Goal: Task Accomplishment & Management: Manage account settings

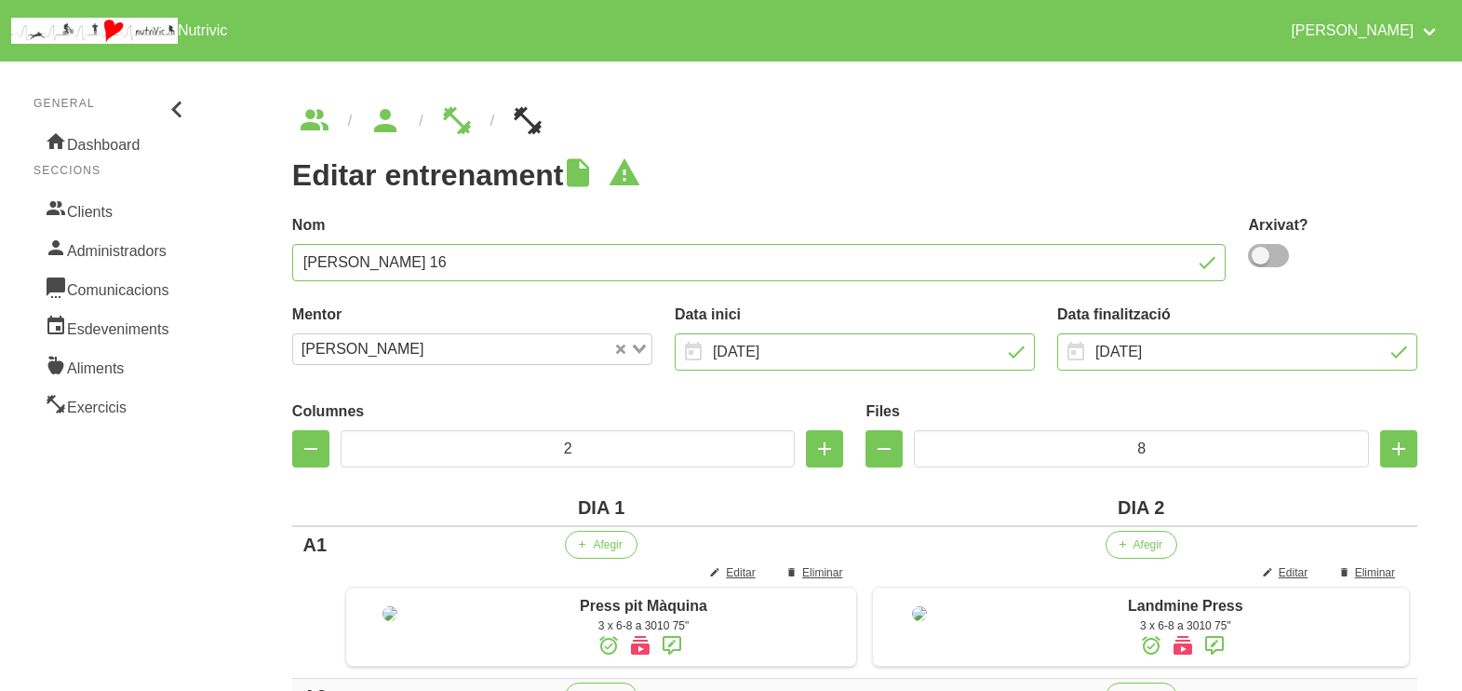
scroll to position [1625, 0]
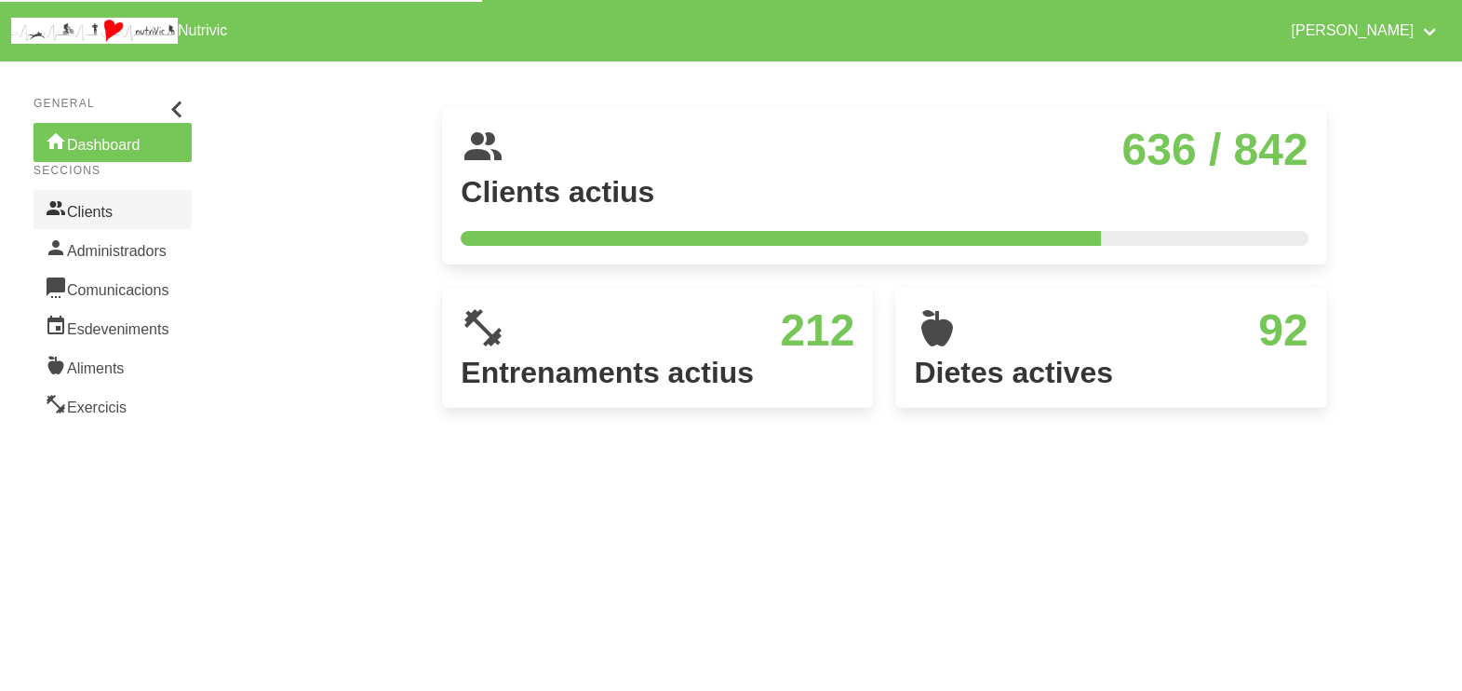
click at [107, 214] on link "Clients" at bounding box center [113, 209] width 158 height 39
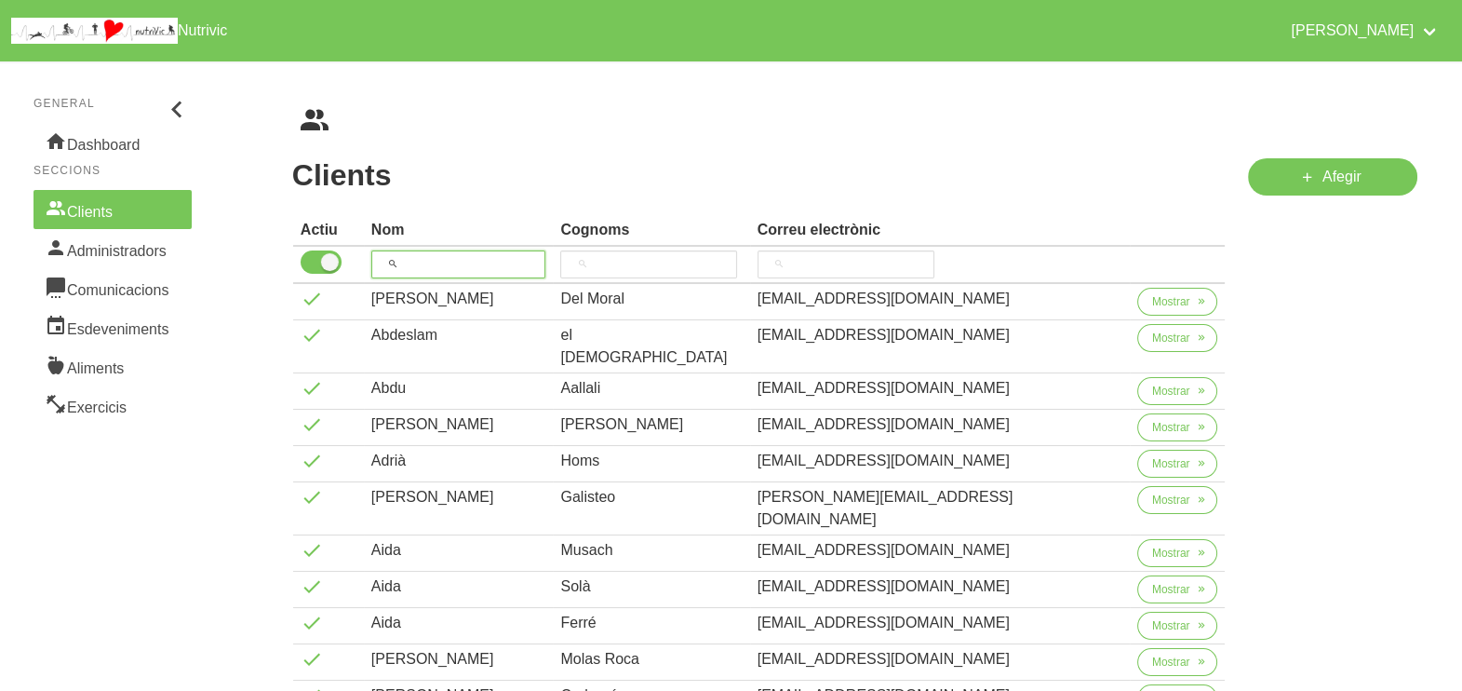
click at [442, 255] on input "search" at bounding box center [458, 264] width 175 height 28
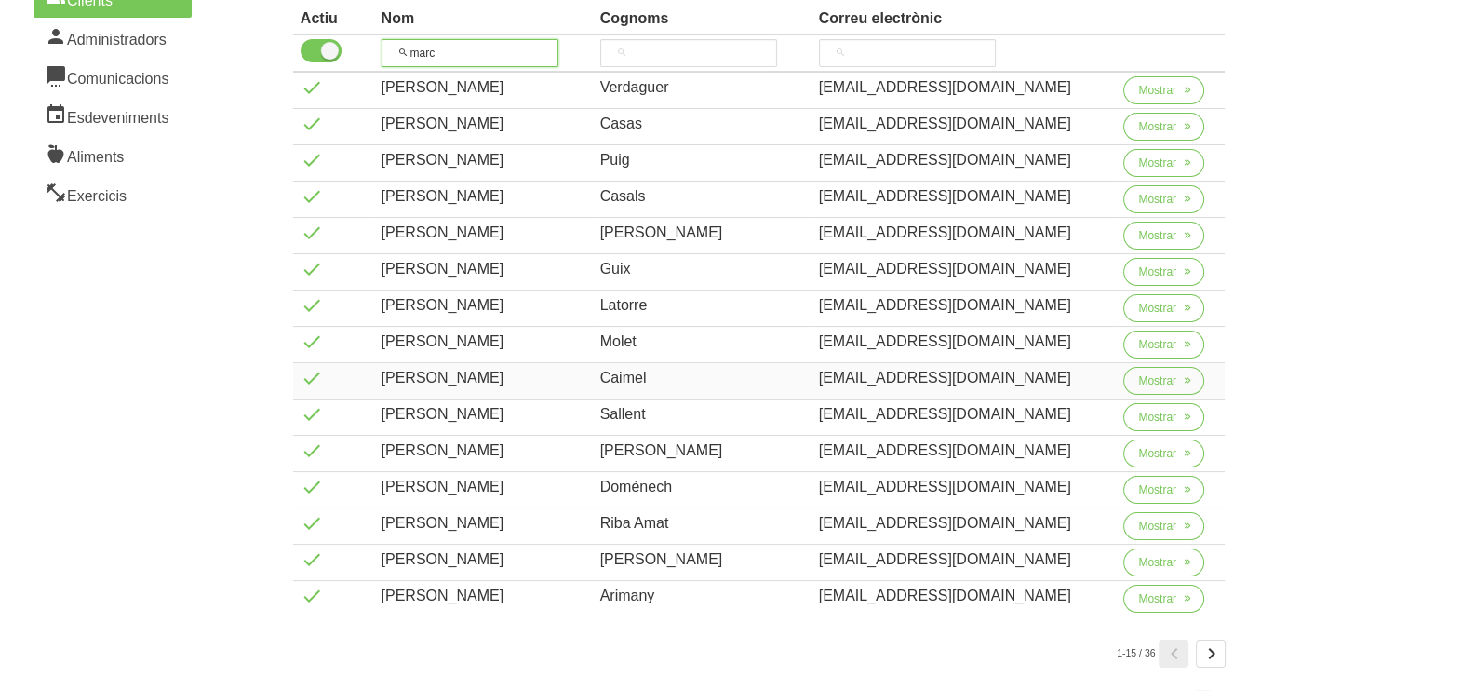
scroll to position [299, 0]
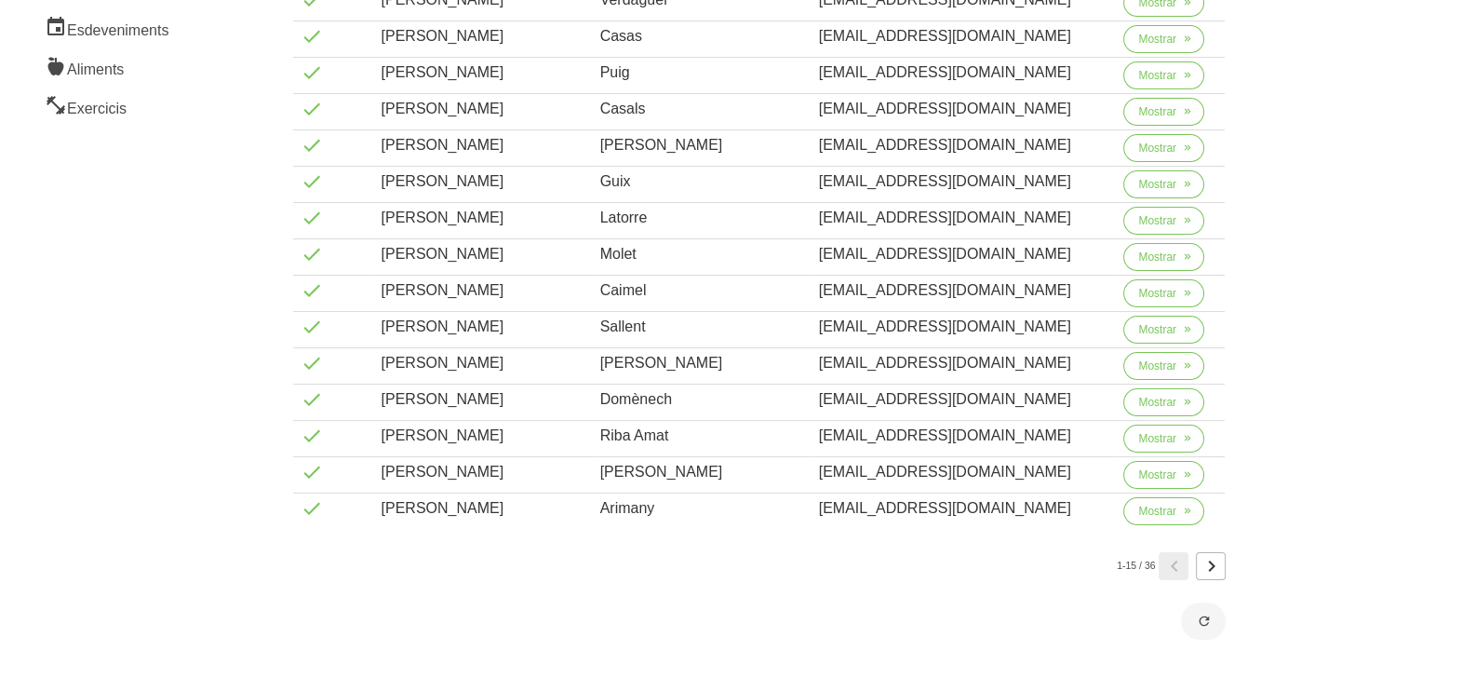
type input "marc"
click at [1219, 558] on icon "Page 2." at bounding box center [1211, 566] width 22 height 34
click at [1215, 565] on icon "Page 3." at bounding box center [1211, 566] width 22 height 34
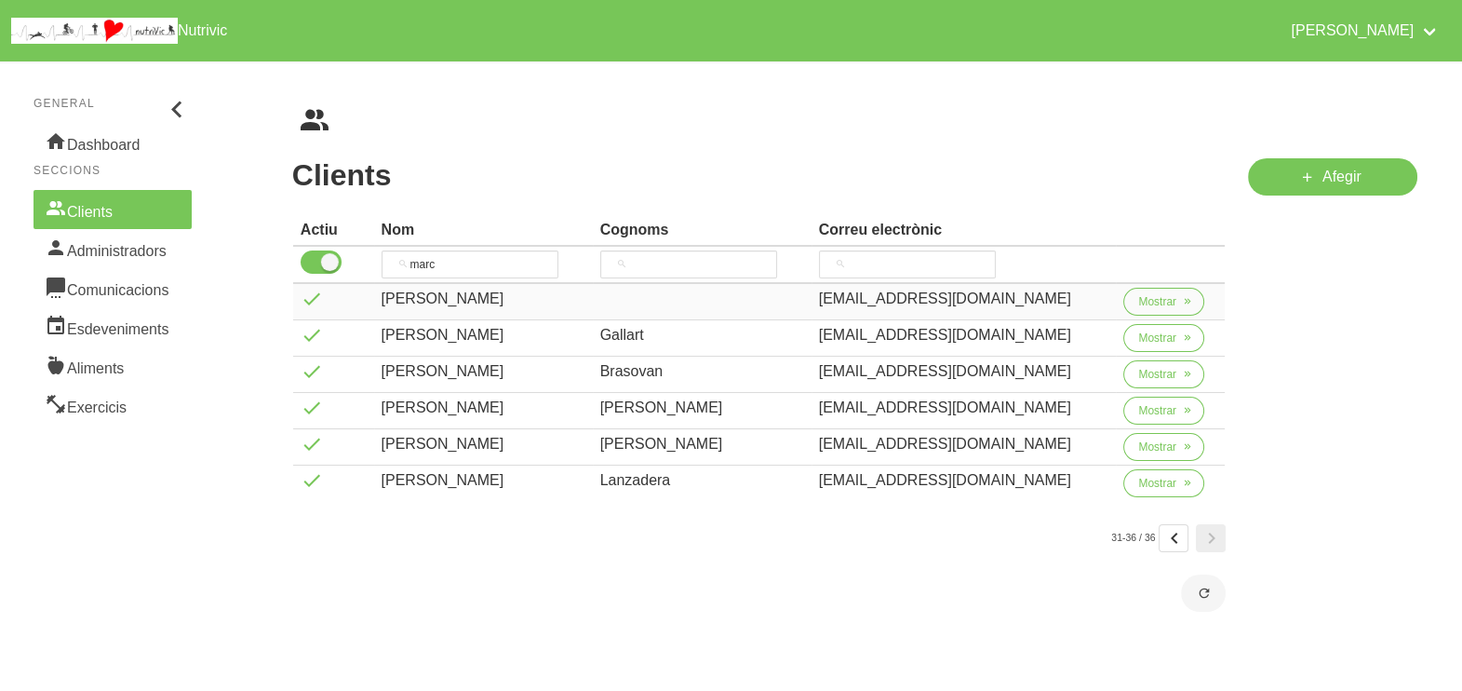
scroll to position [0, 0]
click at [1179, 540] on icon "Page 2." at bounding box center [1174, 538] width 22 height 34
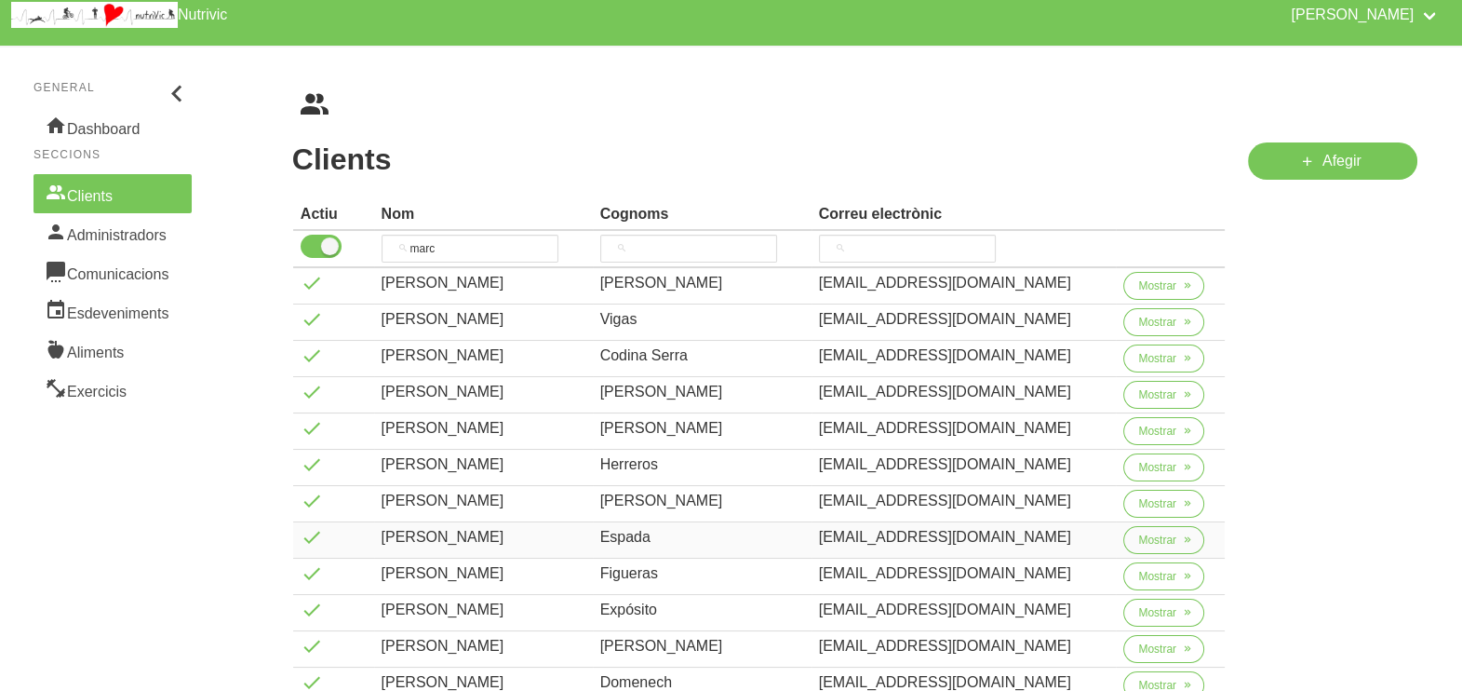
scroll to position [232, 0]
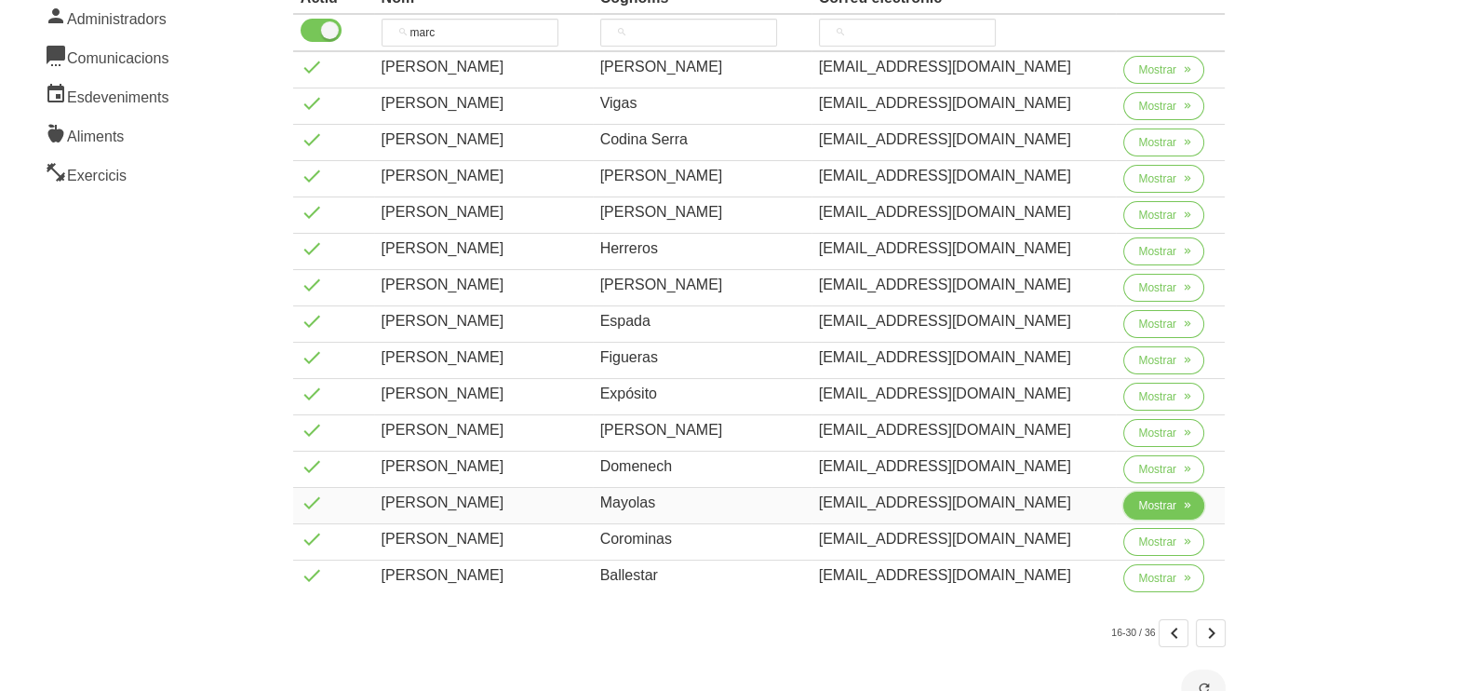
click at [1146, 506] on span "Mostrar" at bounding box center [1157, 505] width 38 height 17
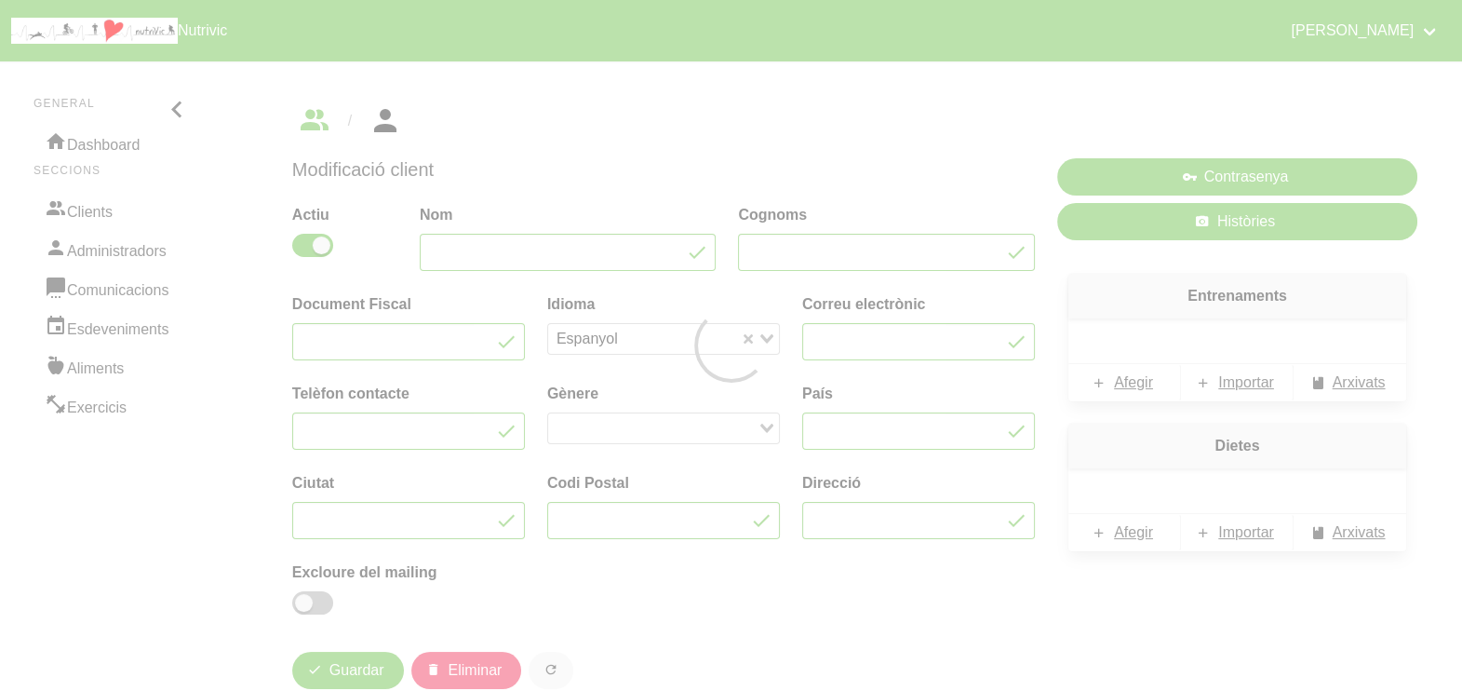
type input "Marc"
type input "Mayolas"
type input "marcmayolas1@gmail.com"
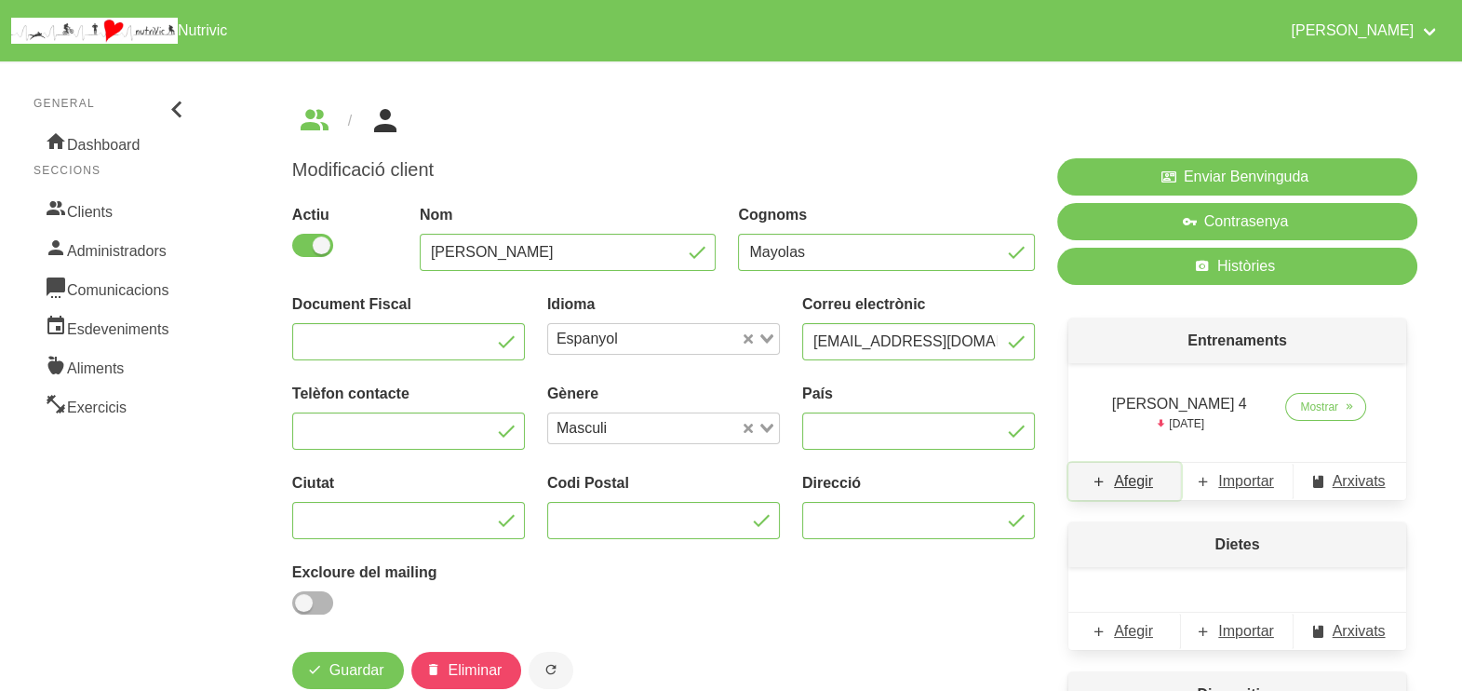
click at [1131, 478] on span "Afegir" at bounding box center [1133, 481] width 39 height 22
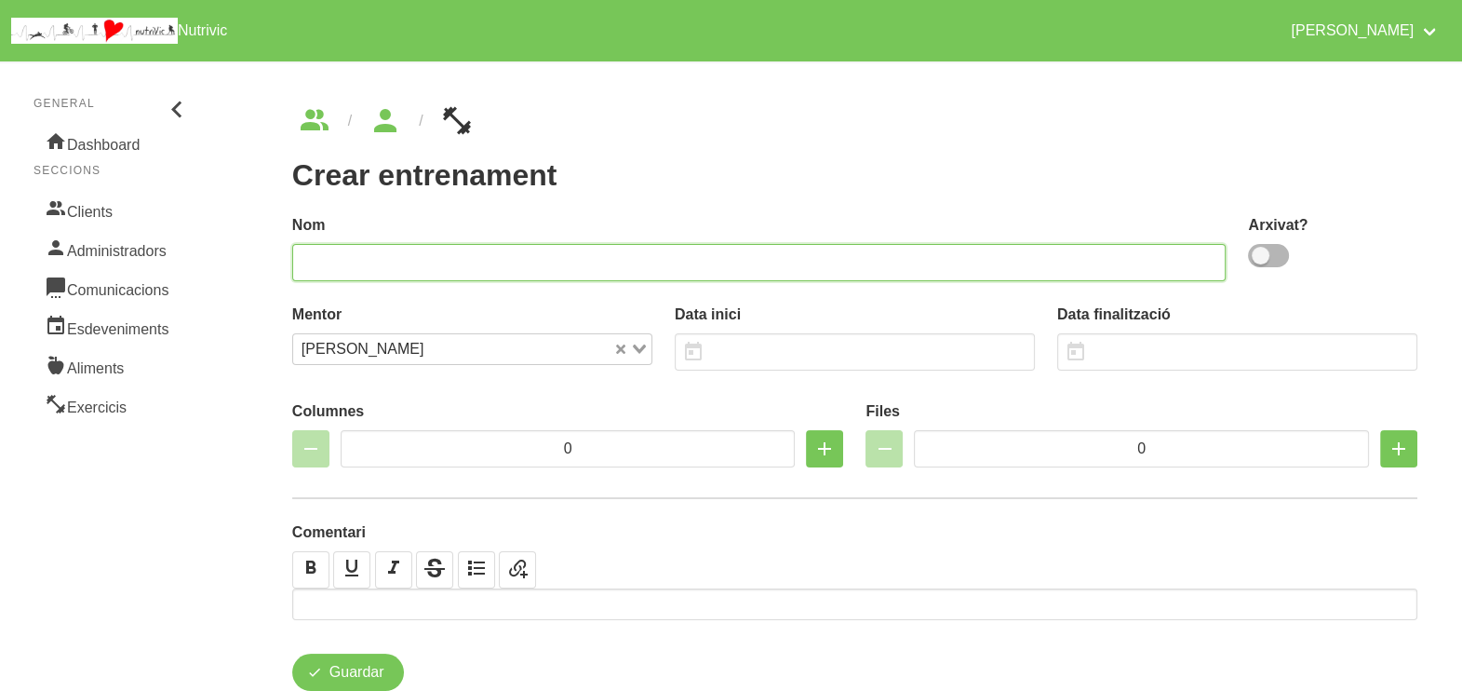
click at [925, 254] on input "text" at bounding box center [759, 262] width 935 height 37
drag, startPoint x: 1273, startPoint y: 254, endPoint x: 1098, endPoint y: 268, distance: 175.5
click at [1271, 254] on span at bounding box center [1268, 255] width 41 height 23
click at [1260, 254] on input "checkbox" at bounding box center [1254, 255] width 12 height 12
checkbox input "true"
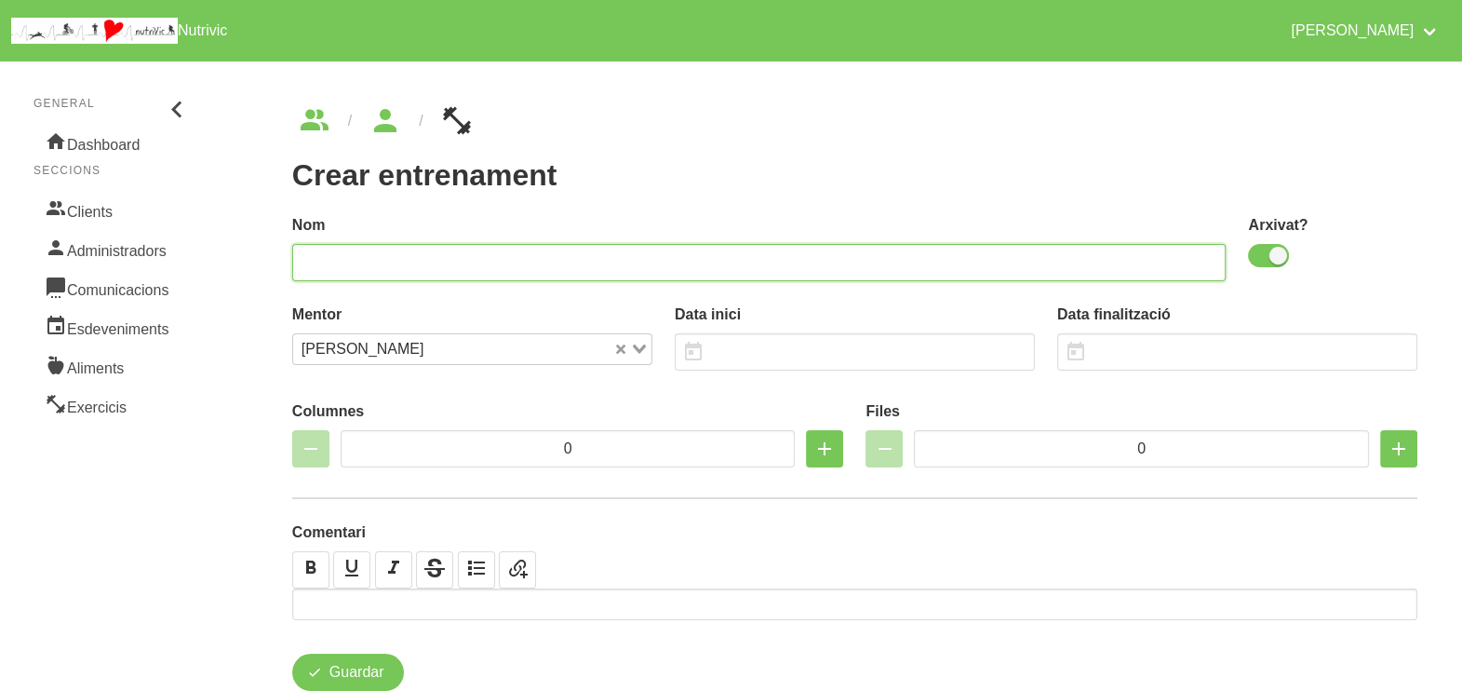
click at [1075, 264] on input "text" at bounding box center [759, 262] width 935 height 37
type input "Marc Mayolas 5"
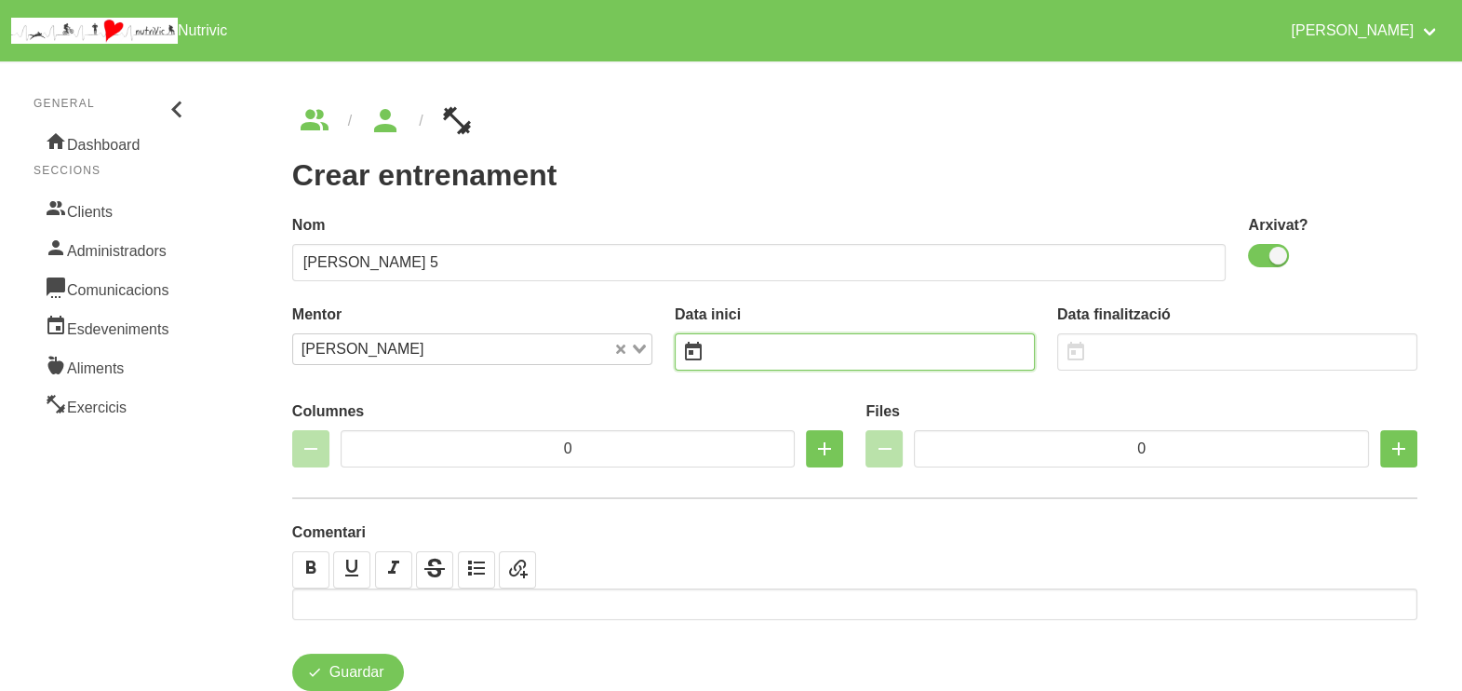
click at [774, 349] on input "text" at bounding box center [855, 351] width 360 height 37
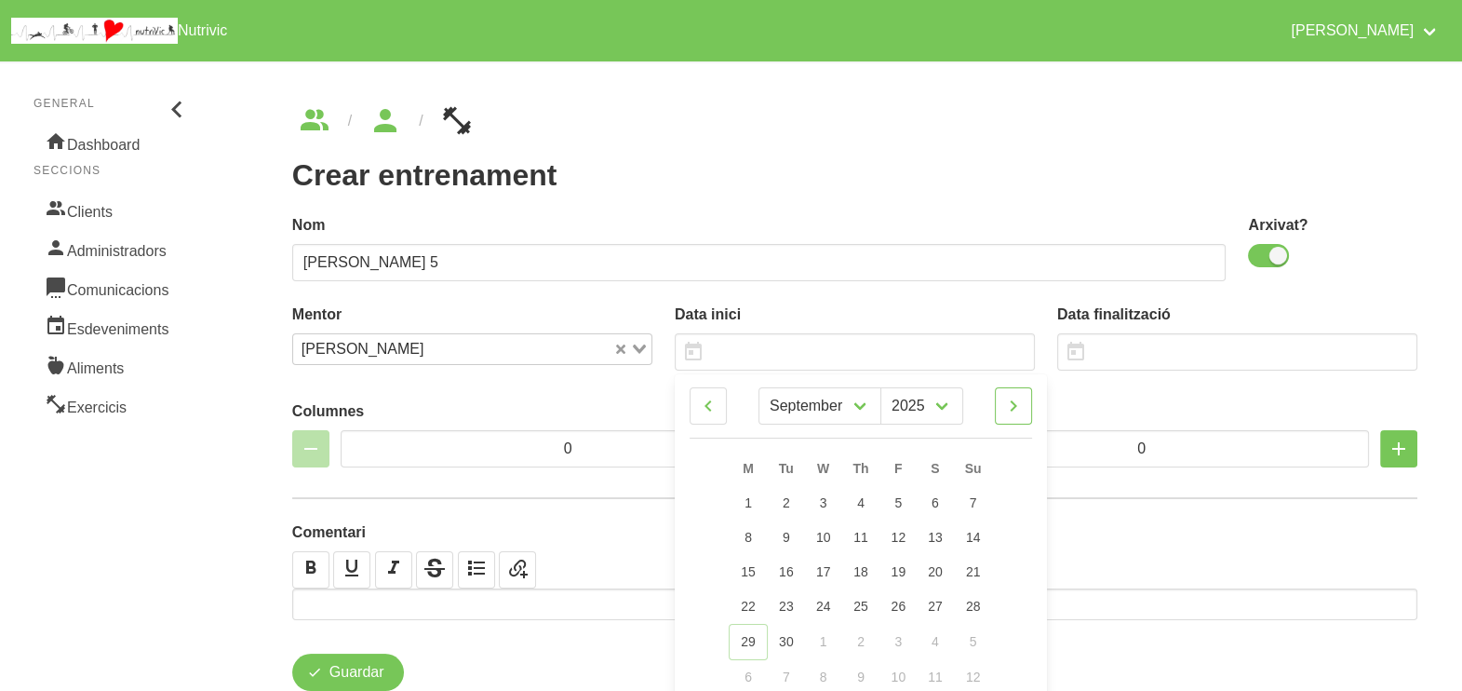
click at [1011, 405] on icon at bounding box center [1013, 406] width 22 height 34
click at [1012, 405] on icon at bounding box center [1013, 406] width 22 height 34
select select "10"
drag, startPoint x: 976, startPoint y: 545, endPoint x: 927, endPoint y: 474, distance: 86.2
click at [976, 545] on link "9" at bounding box center [972, 537] width 39 height 34
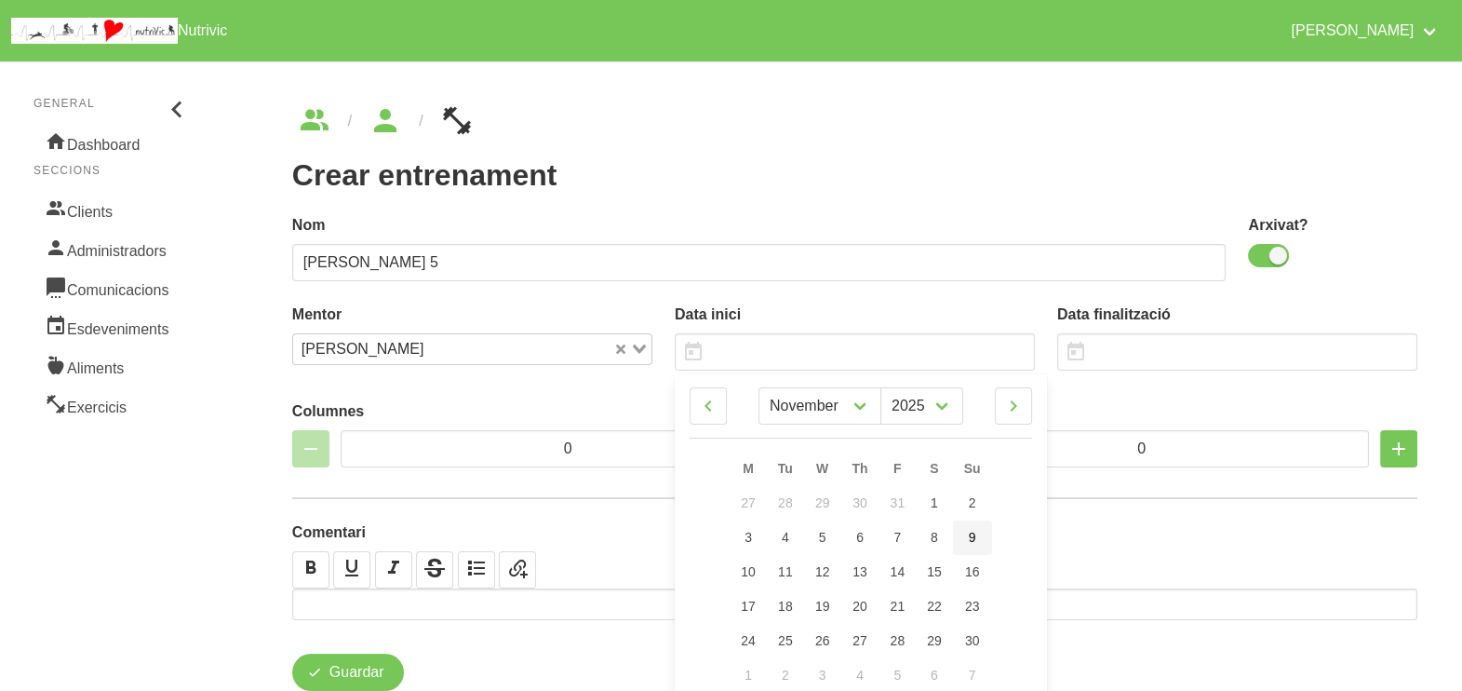
type input "[DATE]"
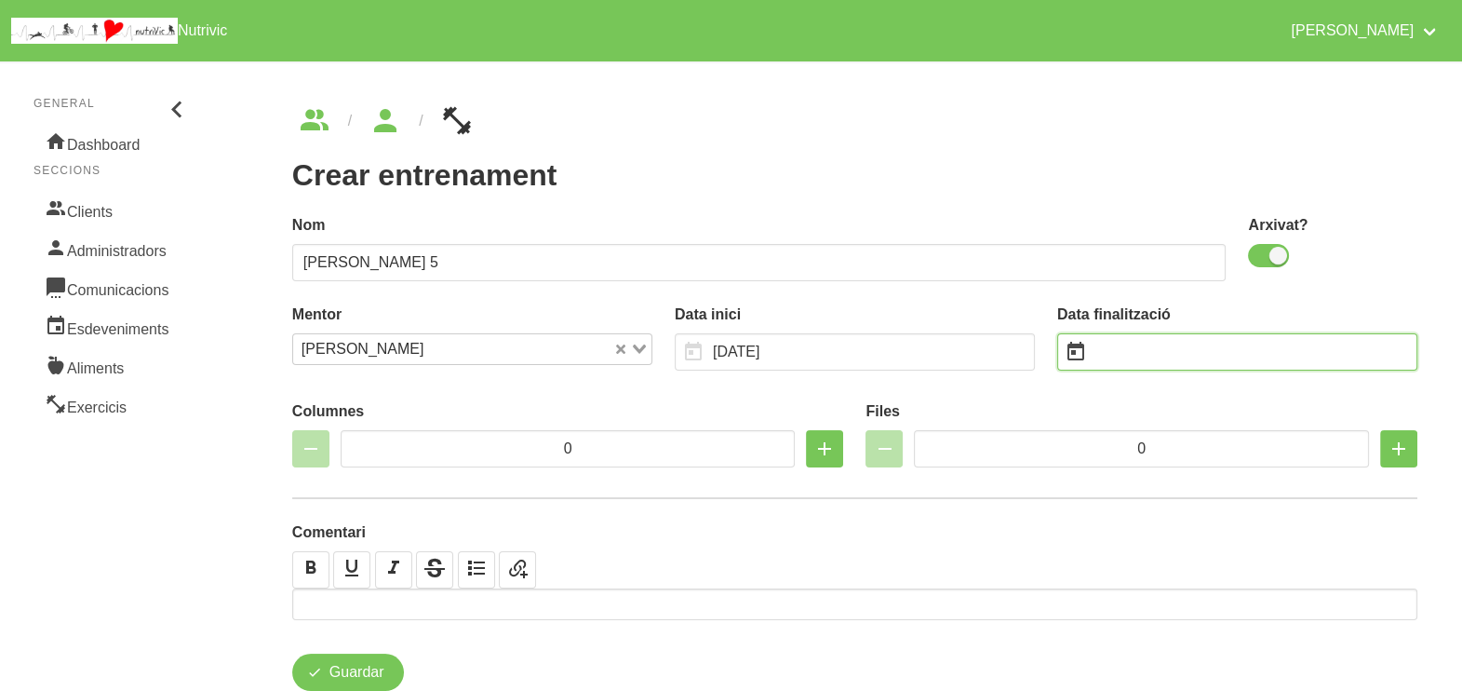
click at [1117, 353] on input "text" at bounding box center [1237, 351] width 360 height 37
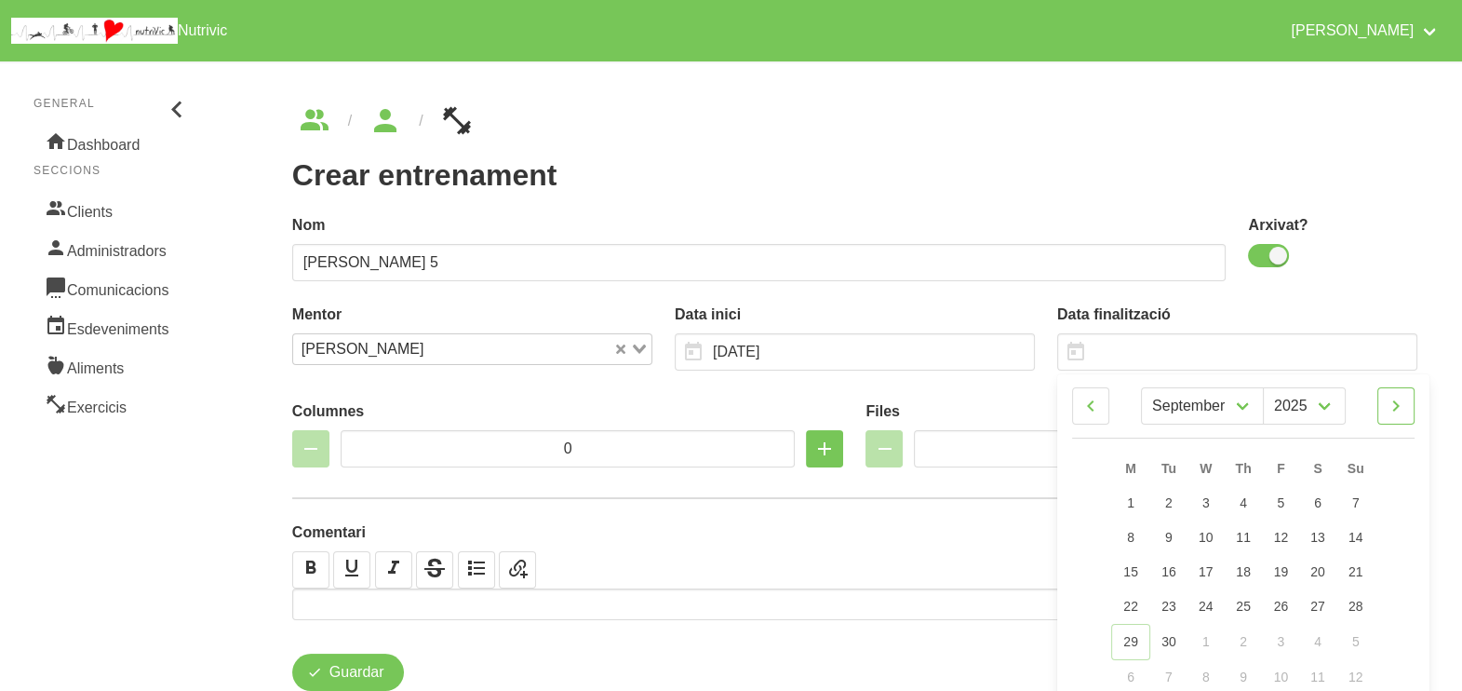
click at [1396, 408] on icon at bounding box center [1396, 406] width 22 height 34
click at [1401, 408] on icon at bounding box center [1396, 406] width 22 height 34
click at [1396, 400] on icon at bounding box center [1396, 406] width 22 height 34
click at [1404, 407] on icon at bounding box center [1396, 406] width 22 height 34
select select "0"
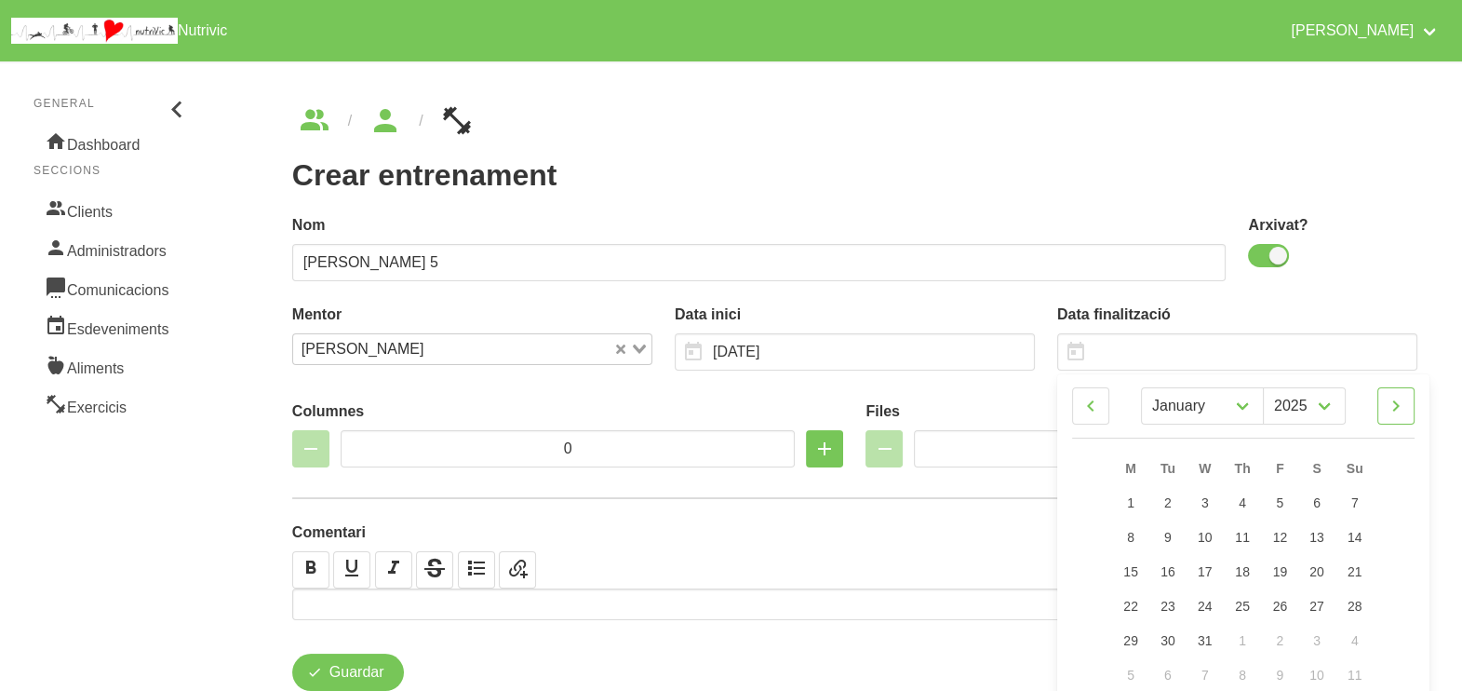
select select "2026"
drag, startPoint x: 1361, startPoint y: 501, endPoint x: 1280, endPoint y: 383, distance: 143.3
click at [1361, 500] on link "4" at bounding box center [1355, 503] width 39 height 34
type input "4/1/2026"
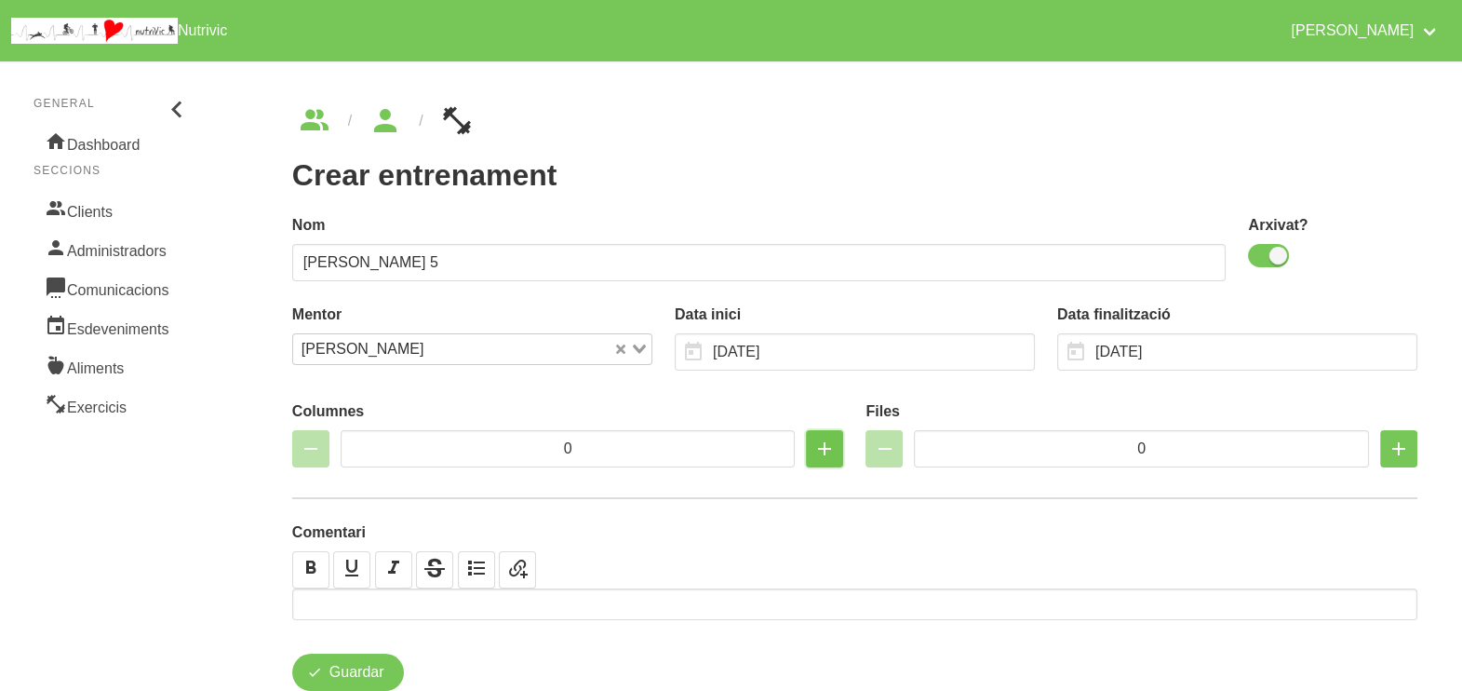
click at [827, 445] on icon "button" at bounding box center [825, 449] width 22 height 34
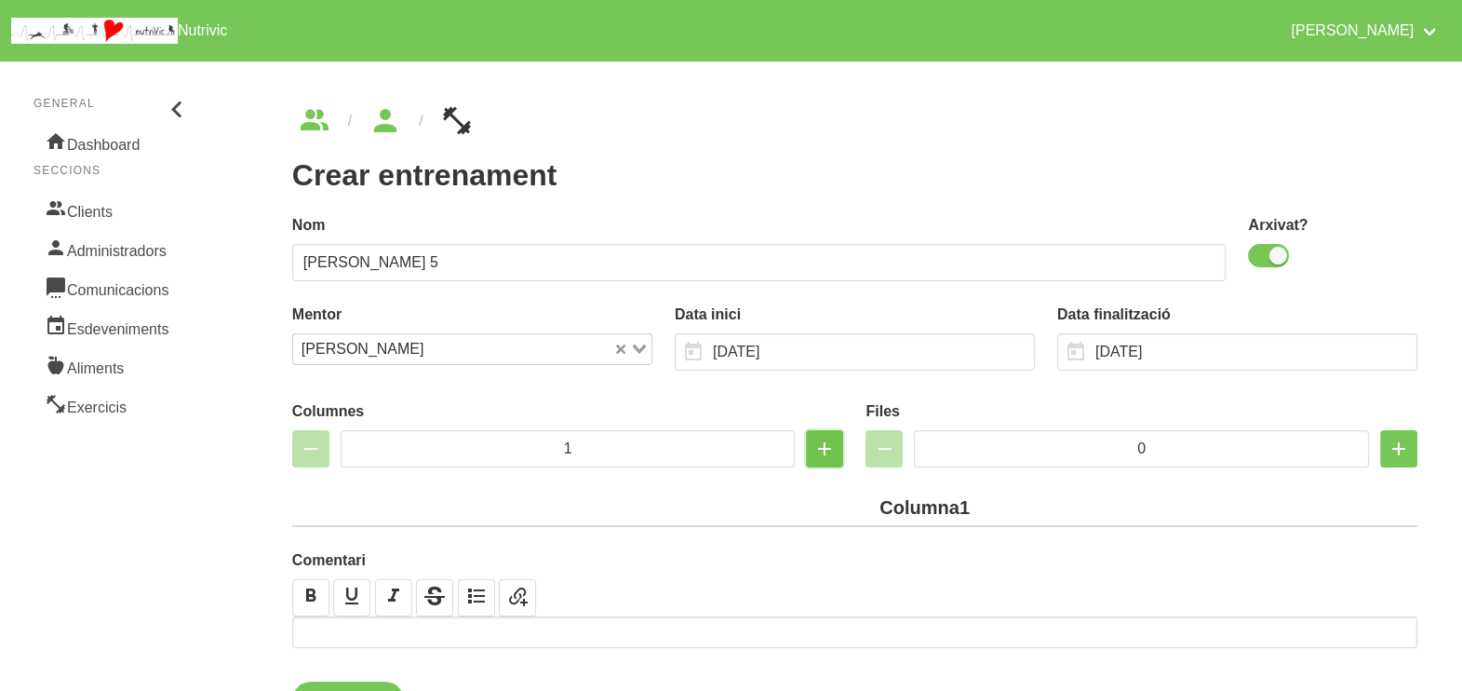
click at [827, 445] on icon "button" at bounding box center [825, 449] width 22 height 34
type input "2"
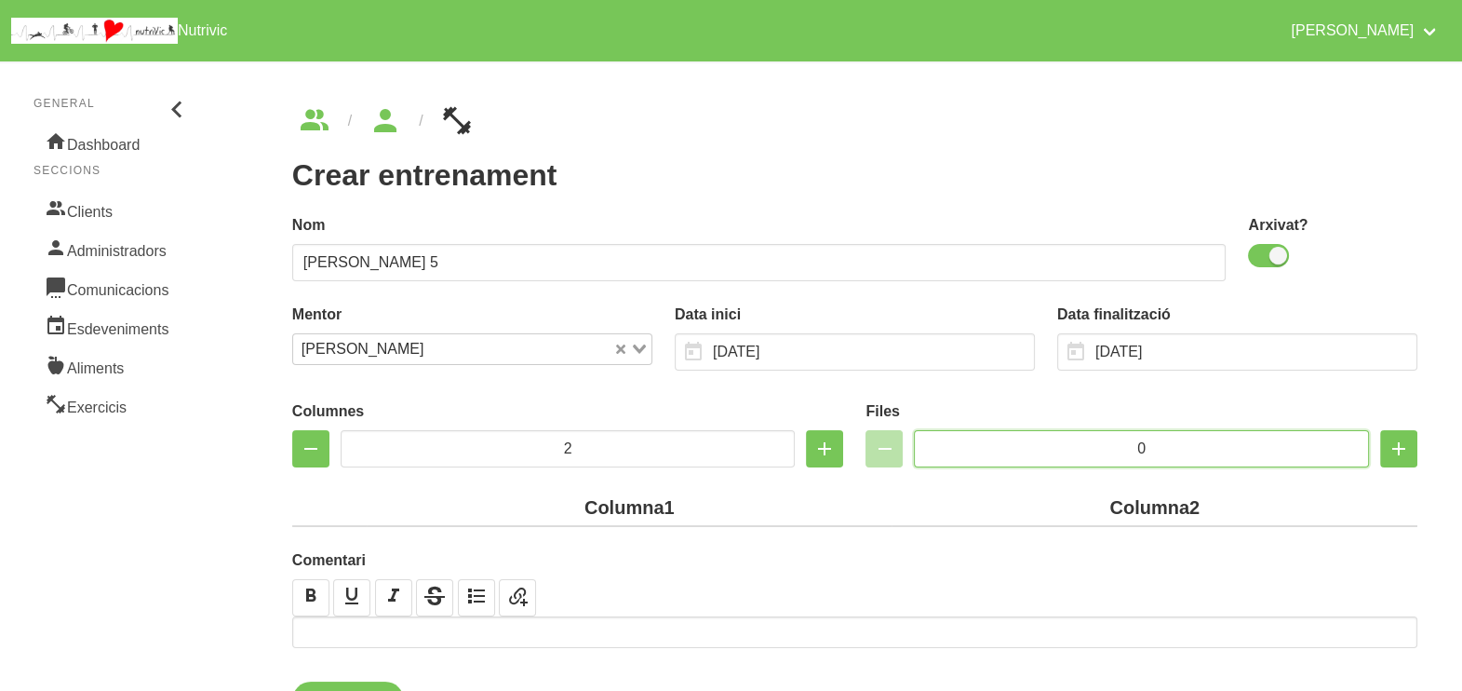
drag, startPoint x: 1164, startPoint y: 447, endPoint x: 1057, endPoint y: 452, distance: 106.3
click at [1072, 451] on input "0" at bounding box center [1141, 448] width 455 height 37
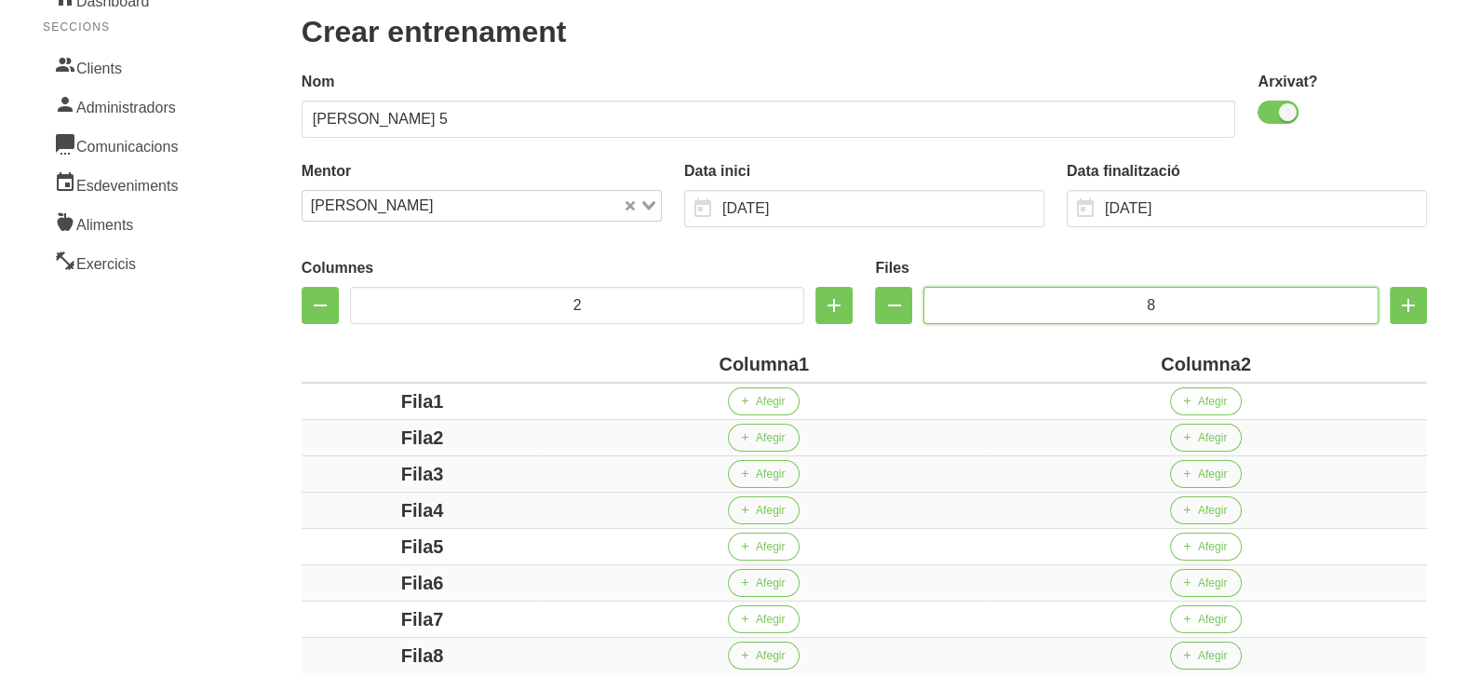
scroll to position [349, 0]
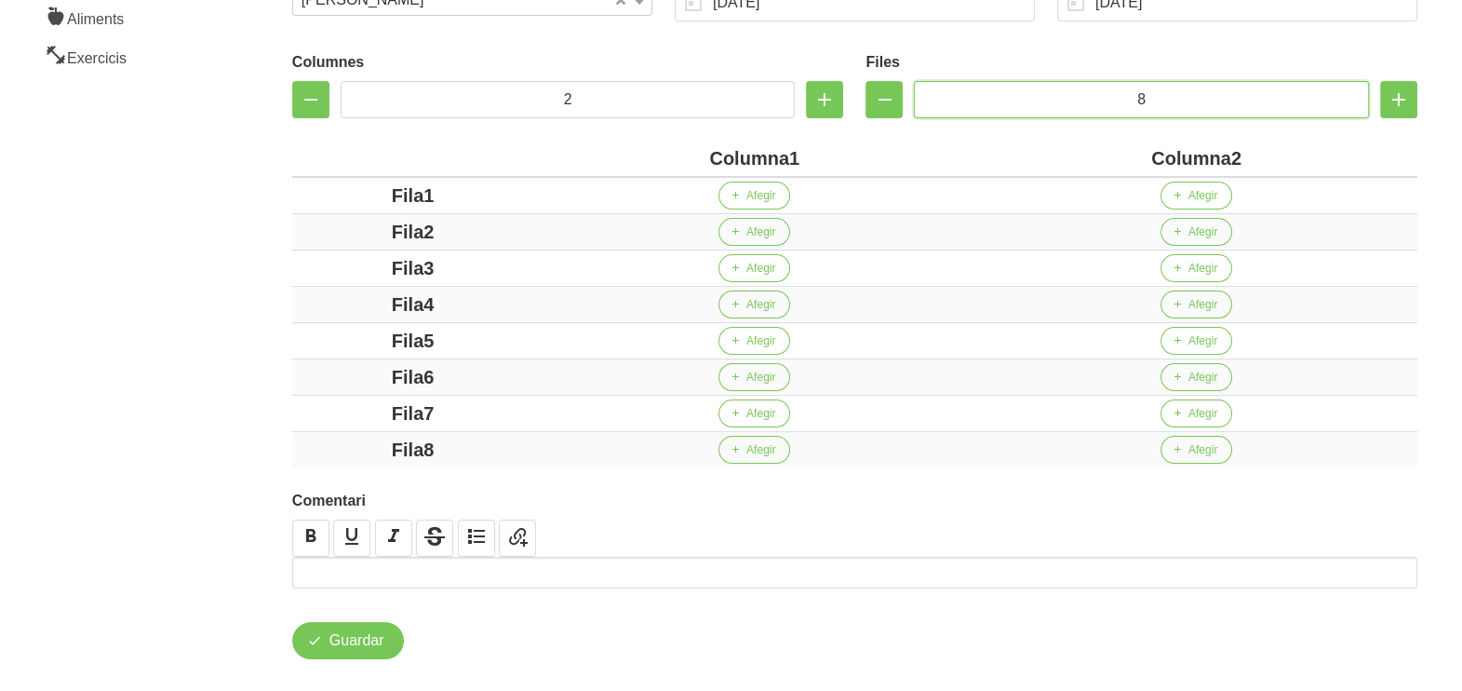
type input "8"
drag, startPoint x: 788, startPoint y: 156, endPoint x: 633, endPoint y: 156, distance: 155.4
click at [633, 156] on div "Columna1" at bounding box center [754, 158] width 427 height 28
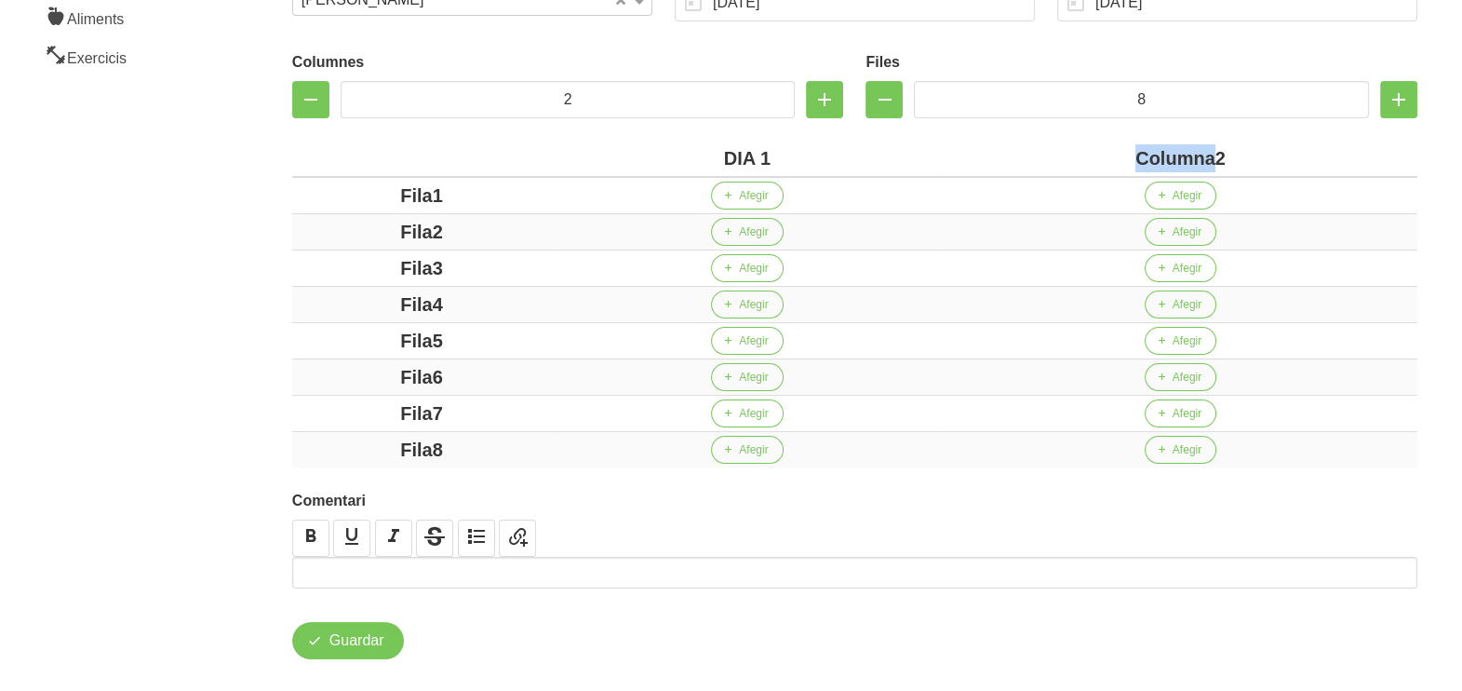
drag, startPoint x: 1215, startPoint y: 158, endPoint x: 1103, endPoint y: 154, distance: 111.8
click at [1098, 155] on div "Columna2" at bounding box center [1180, 158] width 459 height 28
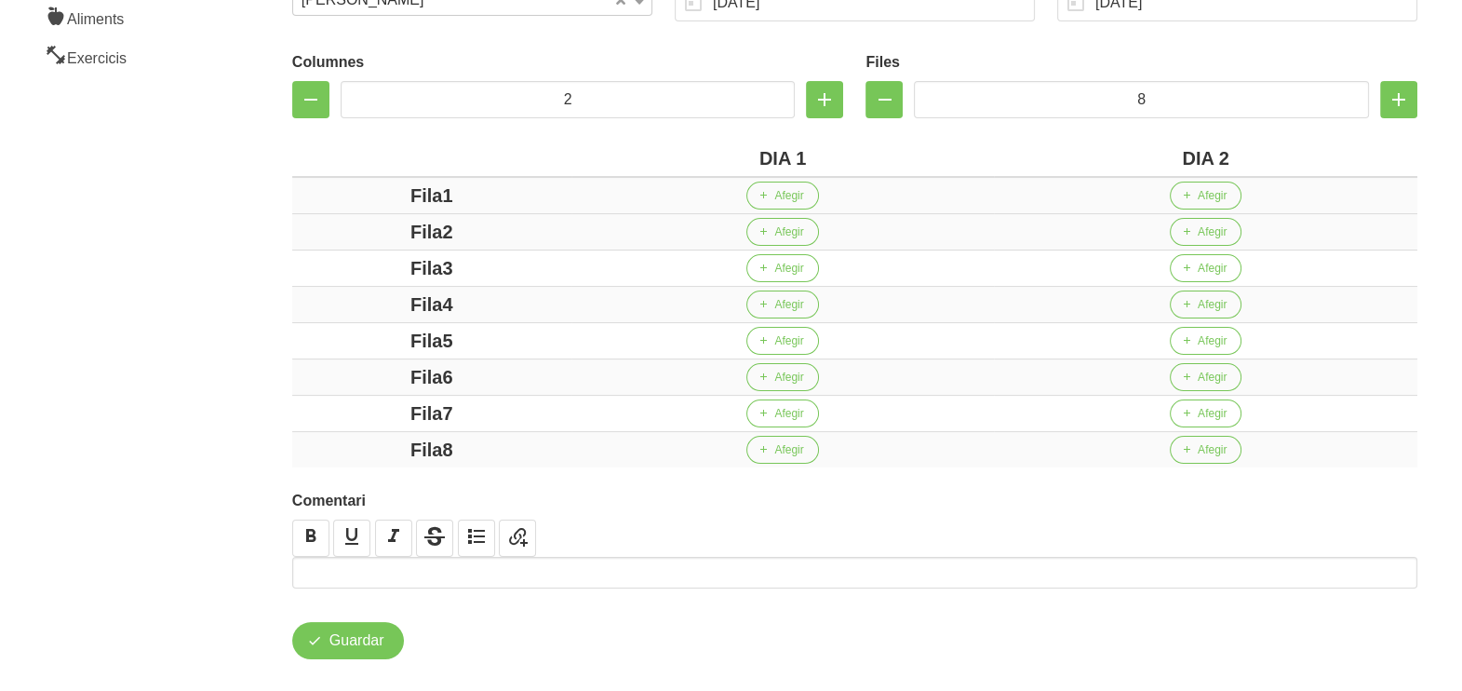
drag, startPoint x: 442, startPoint y: 197, endPoint x: 344, endPoint y: 191, distance: 98.0
click at [345, 191] on div "Fila1" at bounding box center [432, 196] width 264 height 28
drag, startPoint x: 442, startPoint y: 231, endPoint x: 355, endPoint y: 231, distance: 87.5
click at [355, 231] on div "Fila2" at bounding box center [432, 232] width 264 height 28
click at [358, 265] on div "Fila3" at bounding box center [432, 268] width 264 height 28
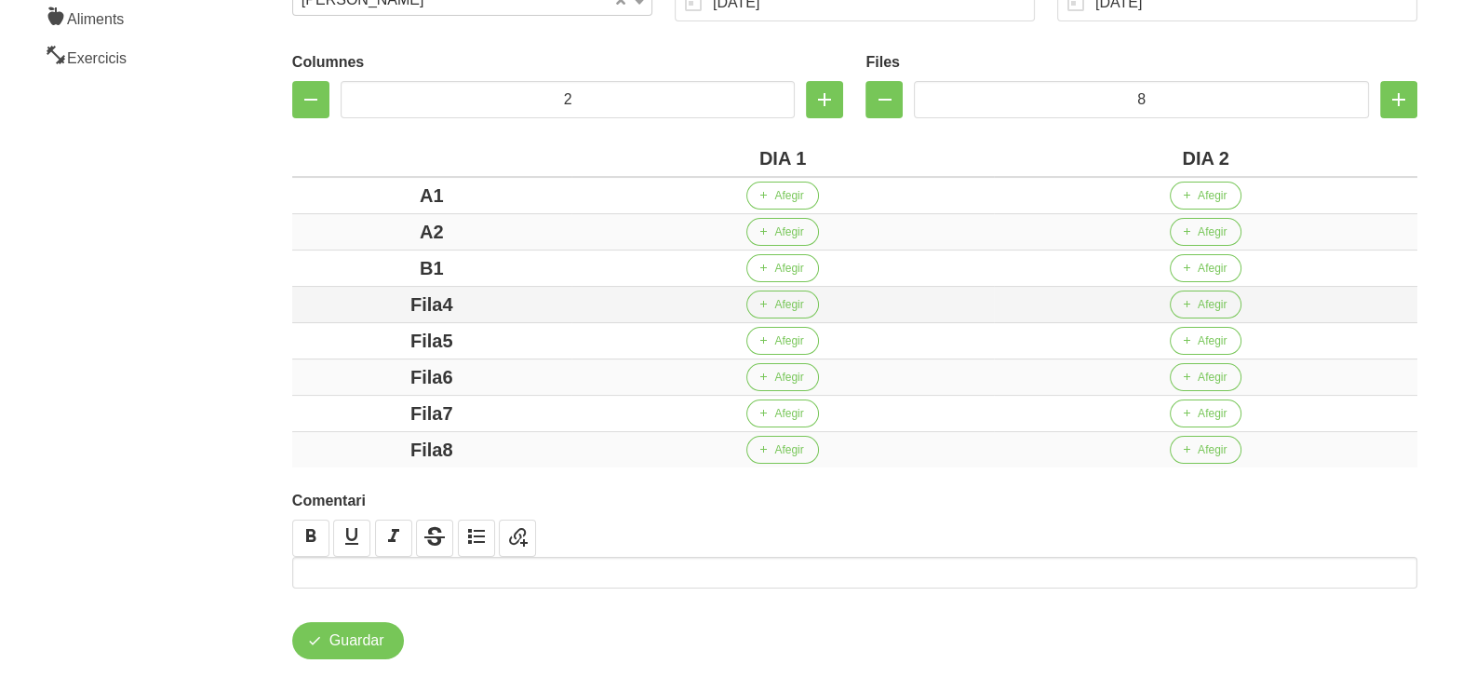
drag, startPoint x: 467, startPoint y: 302, endPoint x: 351, endPoint y: 286, distance: 117.4
click at [352, 287] on td "Fila4" at bounding box center [431, 305] width 279 height 36
drag, startPoint x: 470, startPoint y: 340, endPoint x: 394, endPoint y: 355, distance: 77.8
click at [355, 337] on div "Fila5" at bounding box center [432, 341] width 264 height 28
drag, startPoint x: 481, startPoint y: 372, endPoint x: 442, endPoint y: 400, distance: 48.0
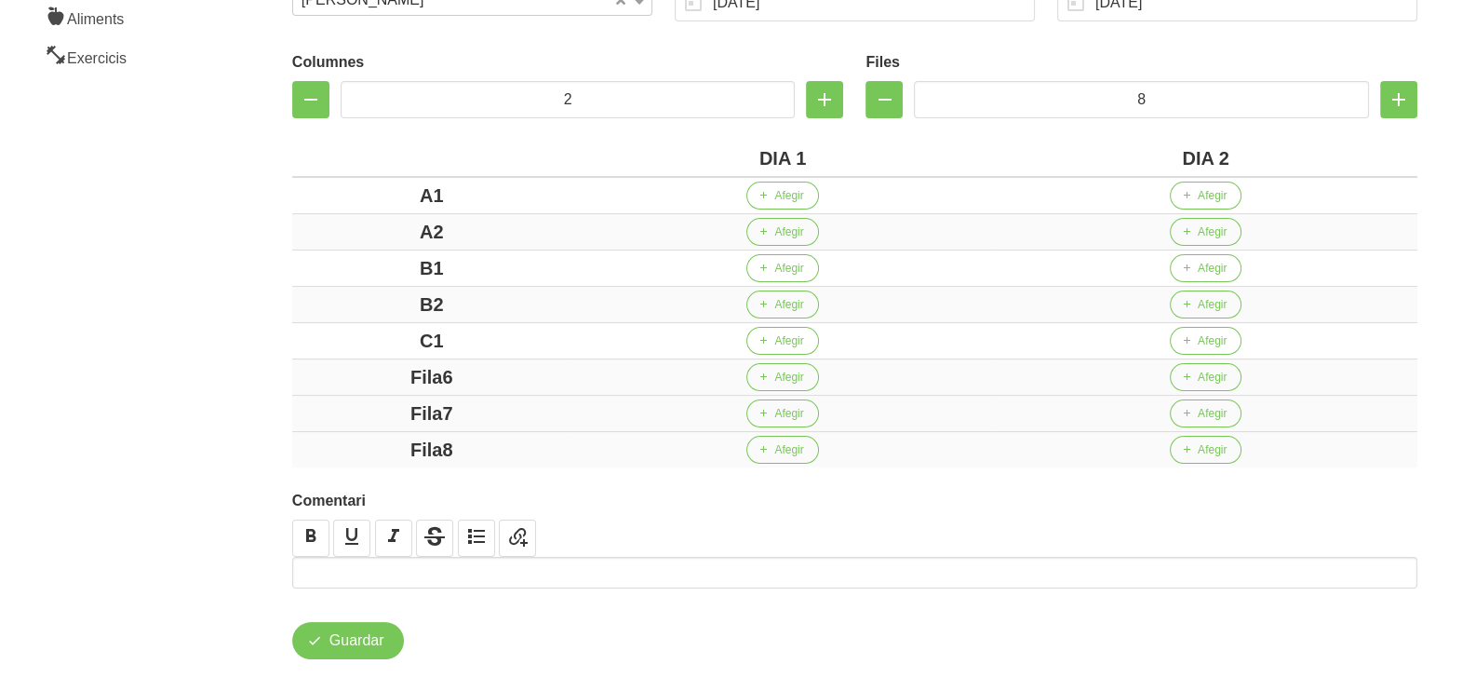
click at [400, 368] on div "Fila6" at bounding box center [432, 377] width 264 height 28
drag, startPoint x: 451, startPoint y: 411, endPoint x: 374, endPoint y: 409, distance: 77.3
click at [381, 405] on div "Fila7" at bounding box center [432, 413] width 264 height 28
drag, startPoint x: 469, startPoint y: 439, endPoint x: 276, endPoint y: 407, distance: 195.4
click at [368, 436] on div "Fila8" at bounding box center [432, 450] width 264 height 28
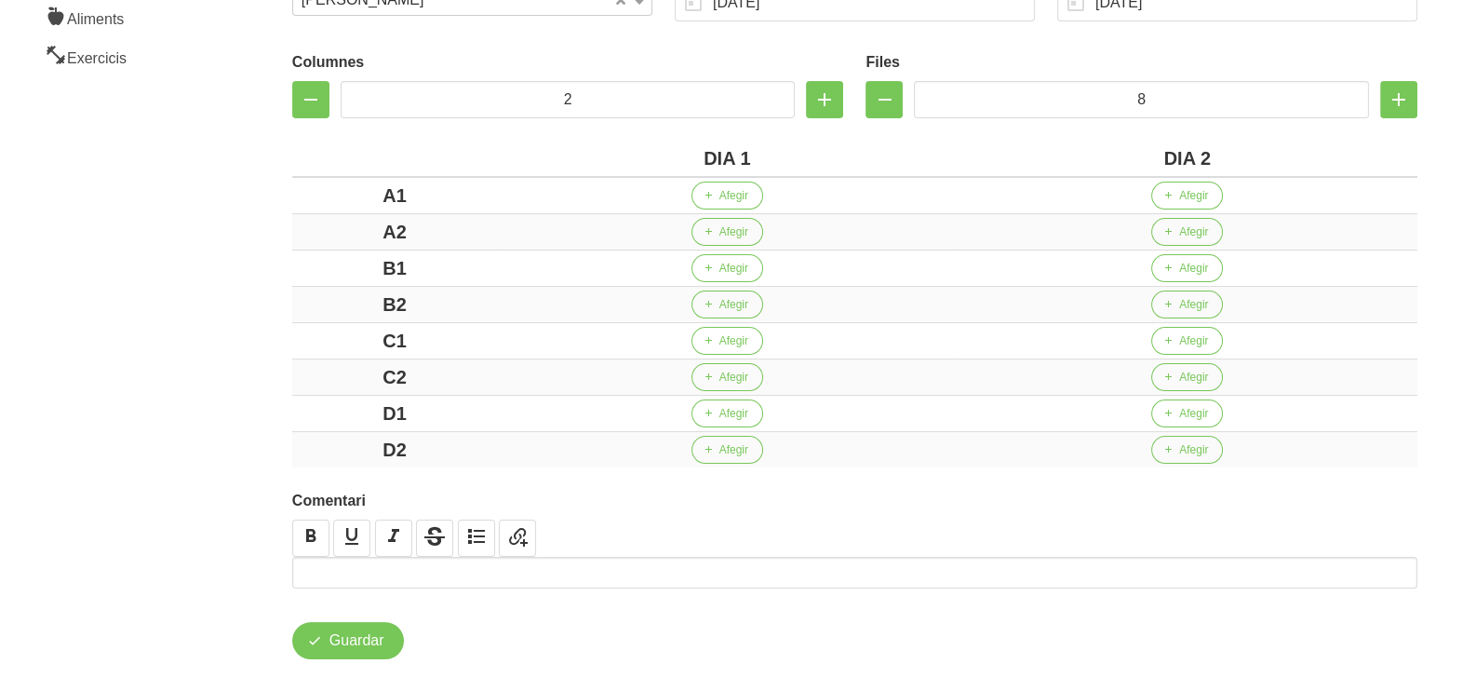
click at [230, 366] on aside "General Dashboard Seccions Clients Administradors Comunicacions Esdeveniments A…" at bounding box center [113, 208] width 248 height 1014
click at [746, 194] on span "Afegir" at bounding box center [734, 195] width 29 height 17
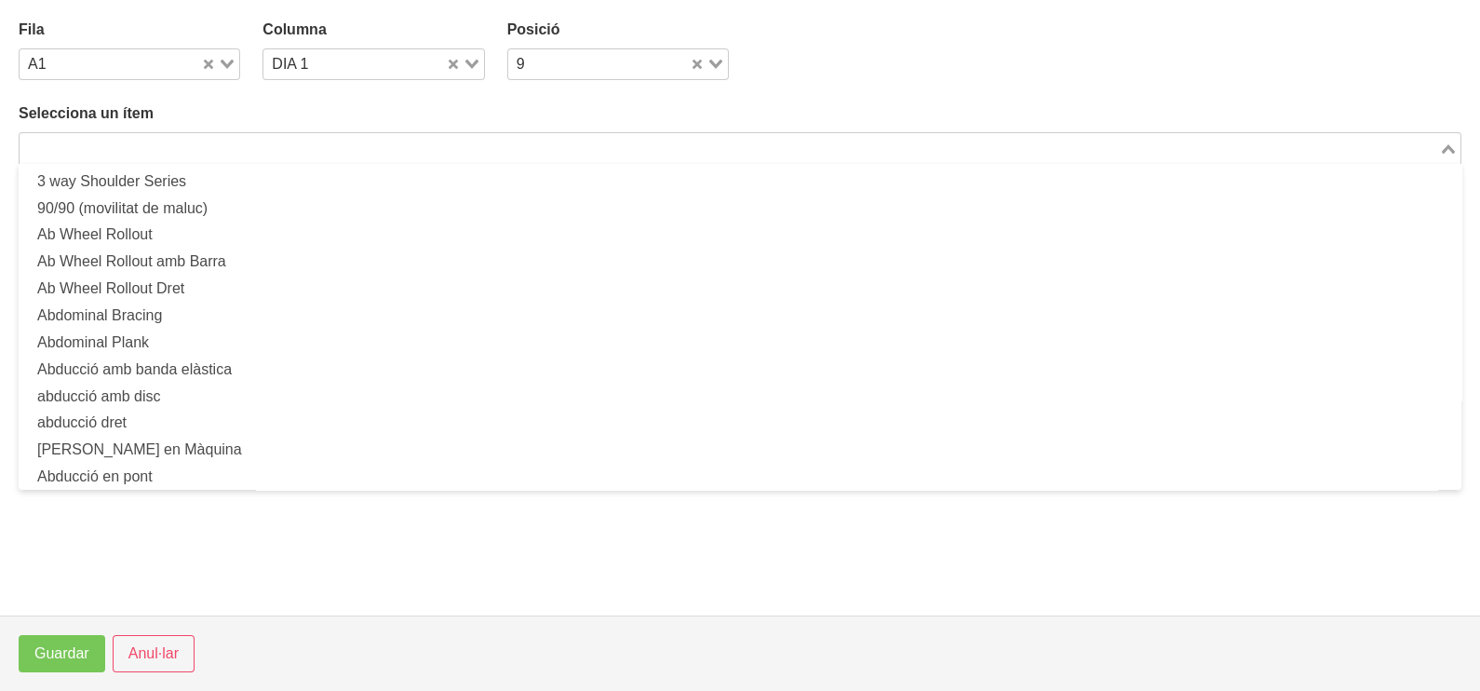
click at [321, 151] on input "Search for option" at bounding box center [729, 148] width 1416 height 22
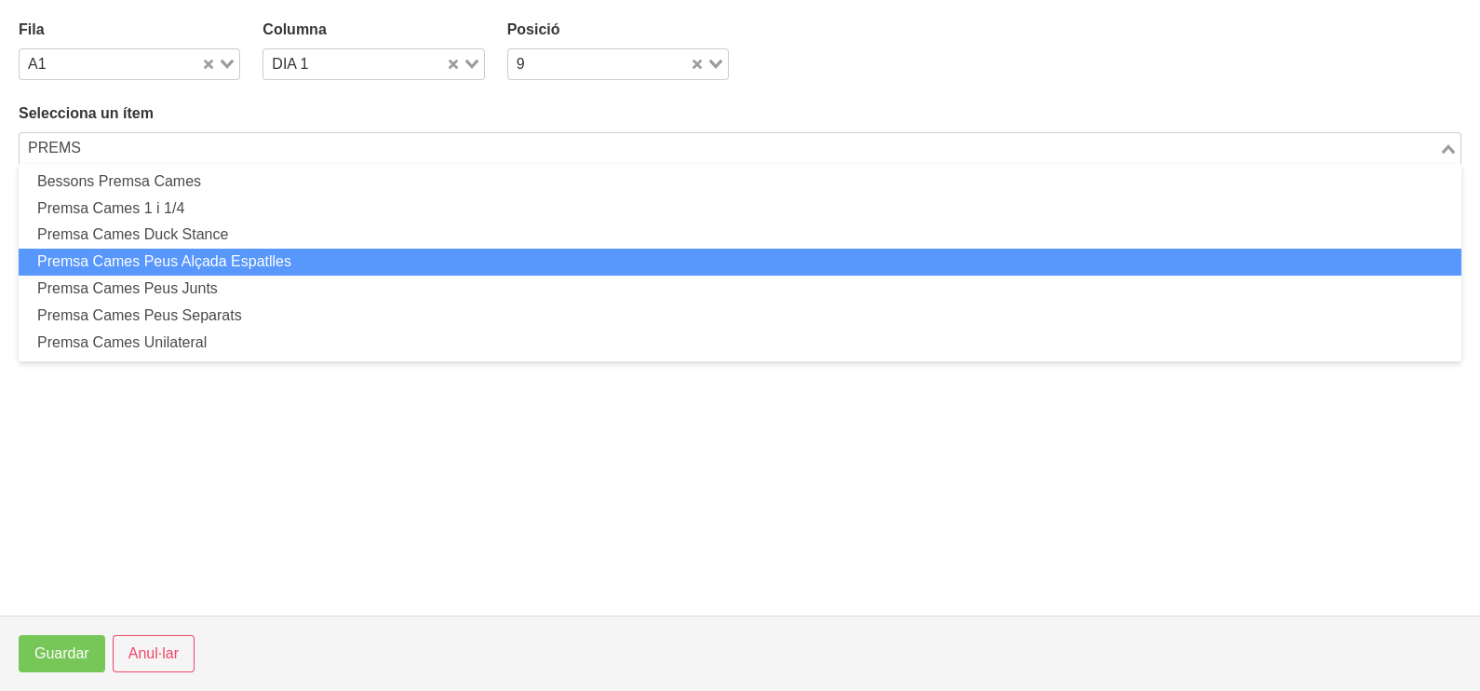
click at [250, 258] on li "Premsa Cames Peus Alçada Espatlles" at bounding box center [740, 262] width 1443 height 27
type input "PREMS"
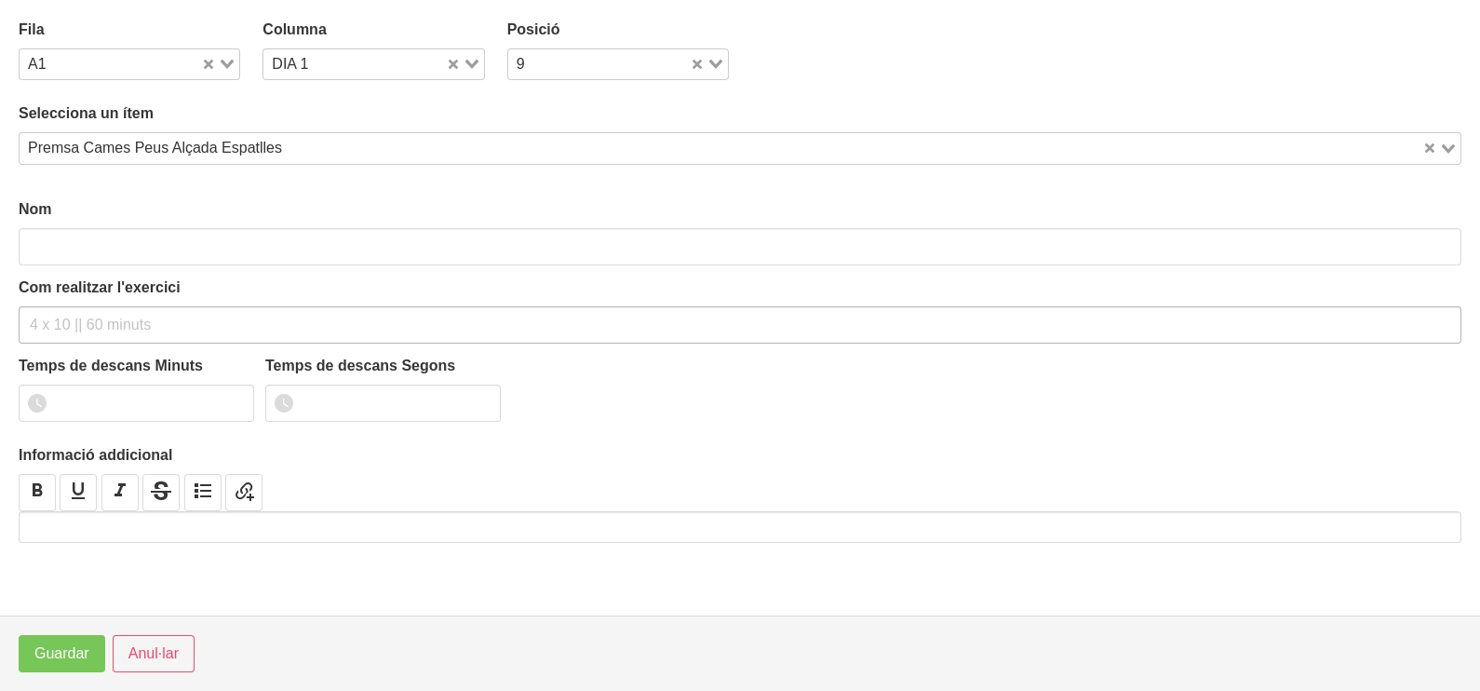
type input "Premsa Cames Peus Alçada Espatlles"
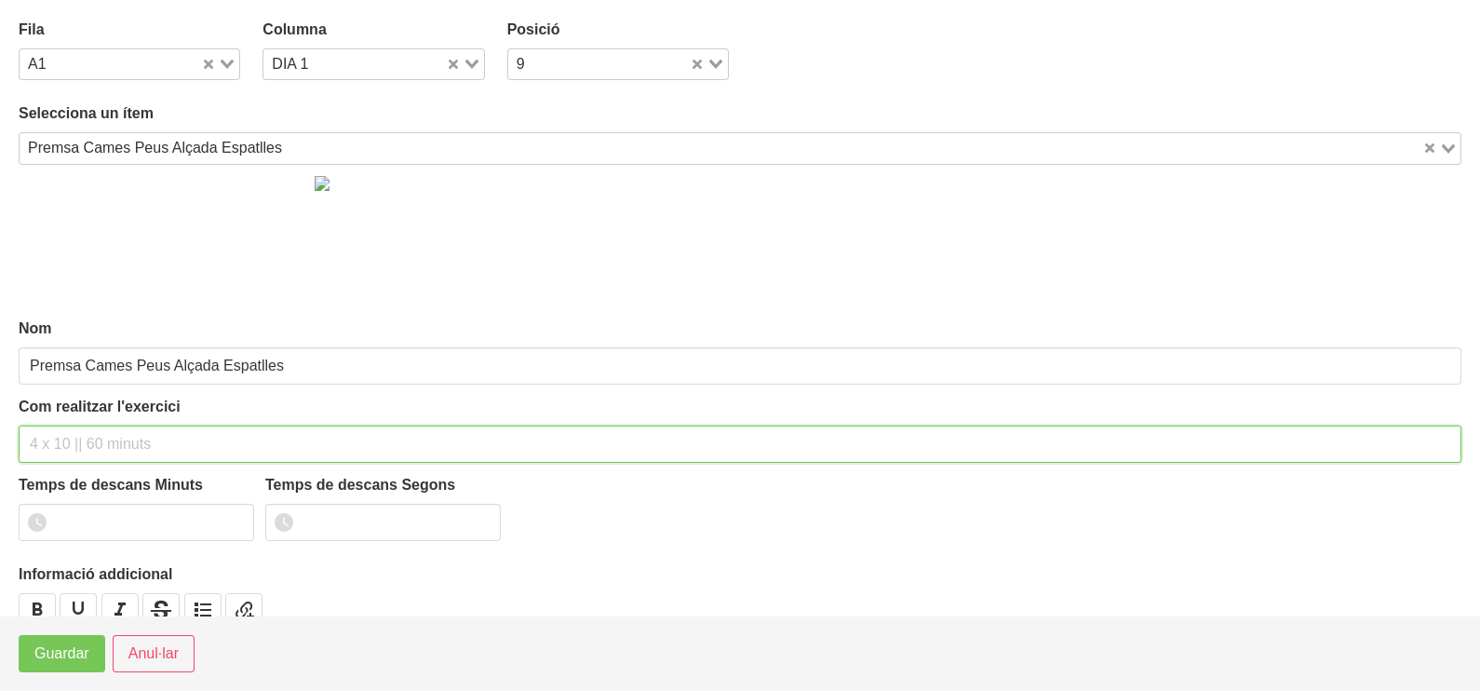
click at [82, 433] on input "text" at bounding box center [740, 443] width 1443 height 37
type input "3 X 6-8 A 3010 75""
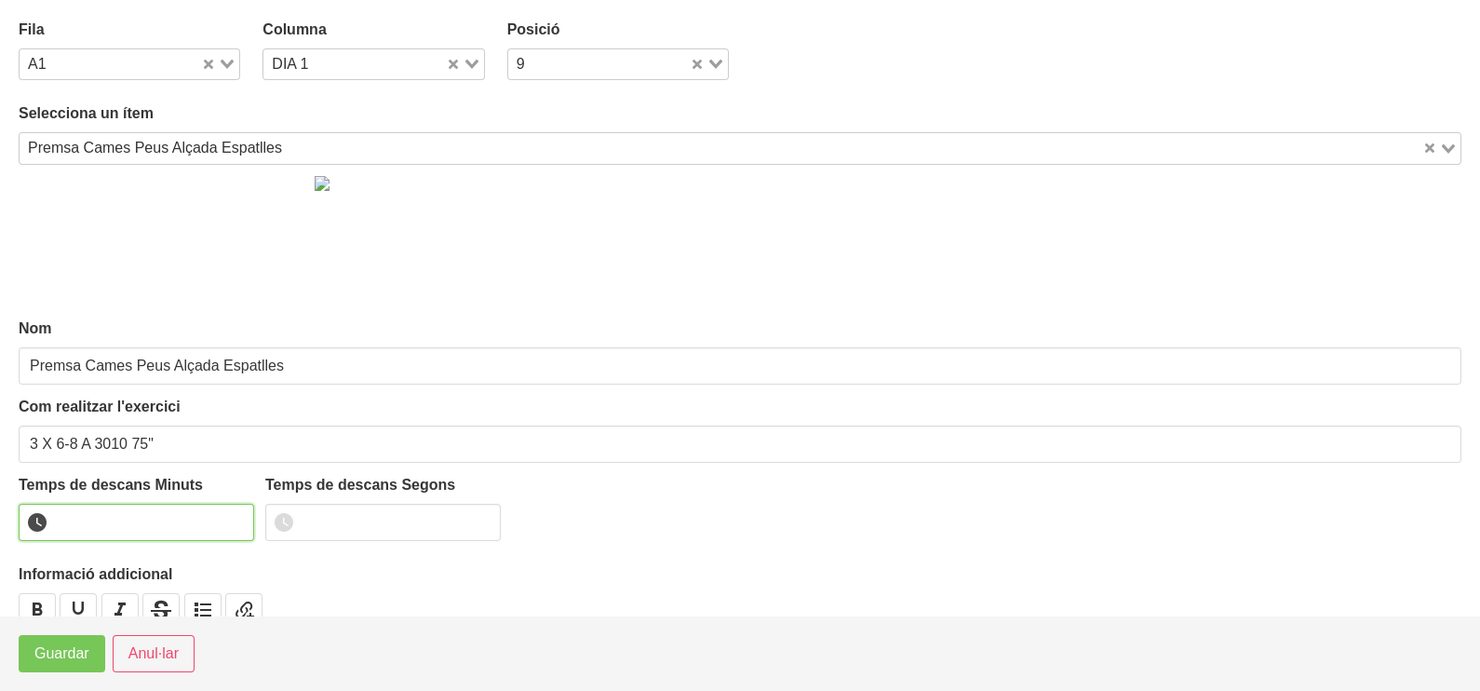
click at [94, 508] on input "number" at bounding box center [136, 522] width 235 height 37
type input "1"
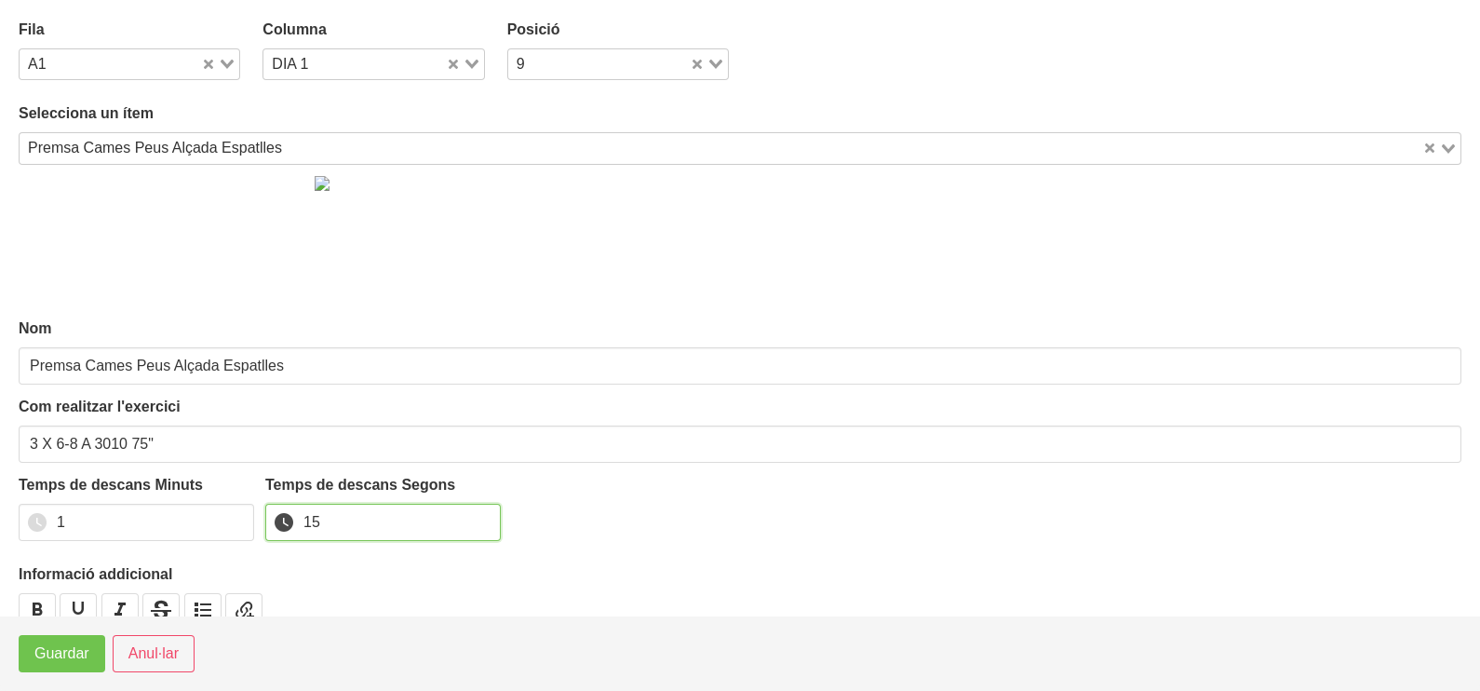
type input "15"
click at [64, 656] on span "Guardar" at bounding box center [61, 653] width 55 height 22
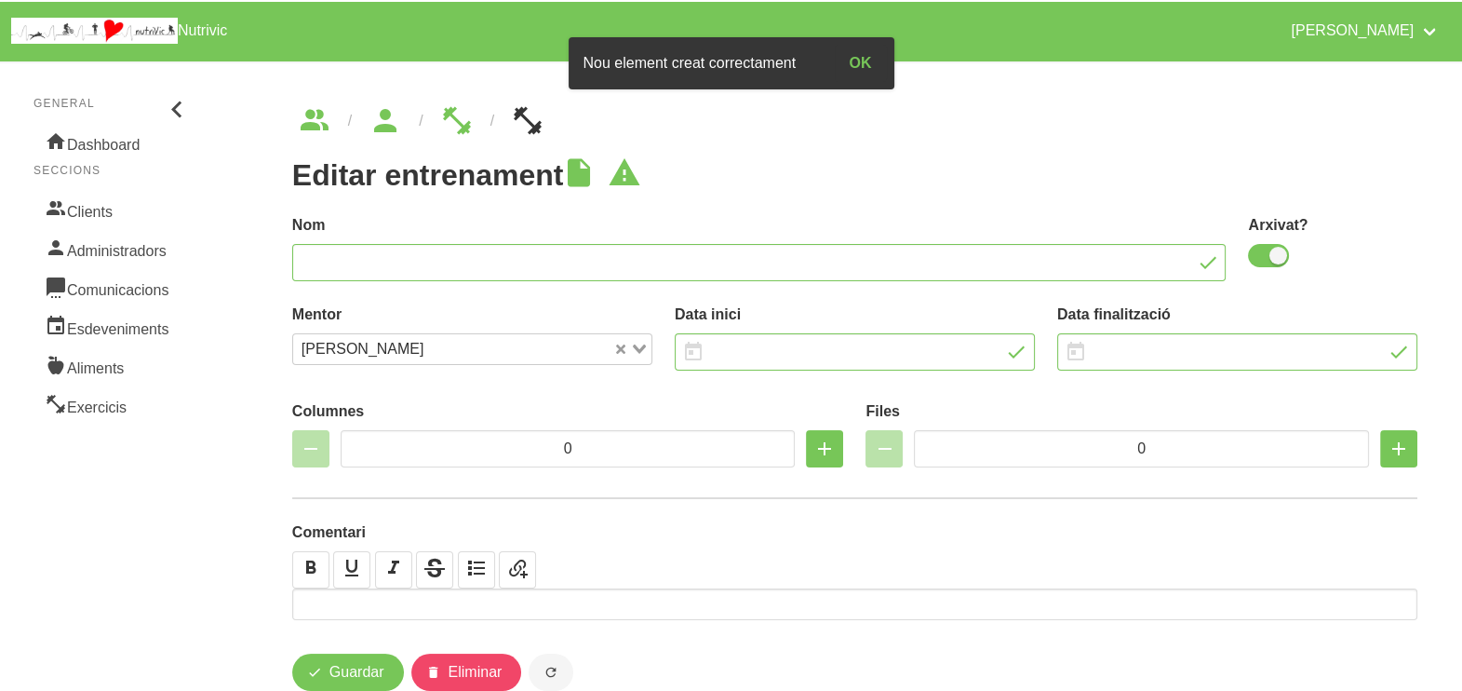
type input "Marc Mayolas 5"
checkbox input "true"
type input "[DATE]"
type input "4/1/2026"
type input "2"
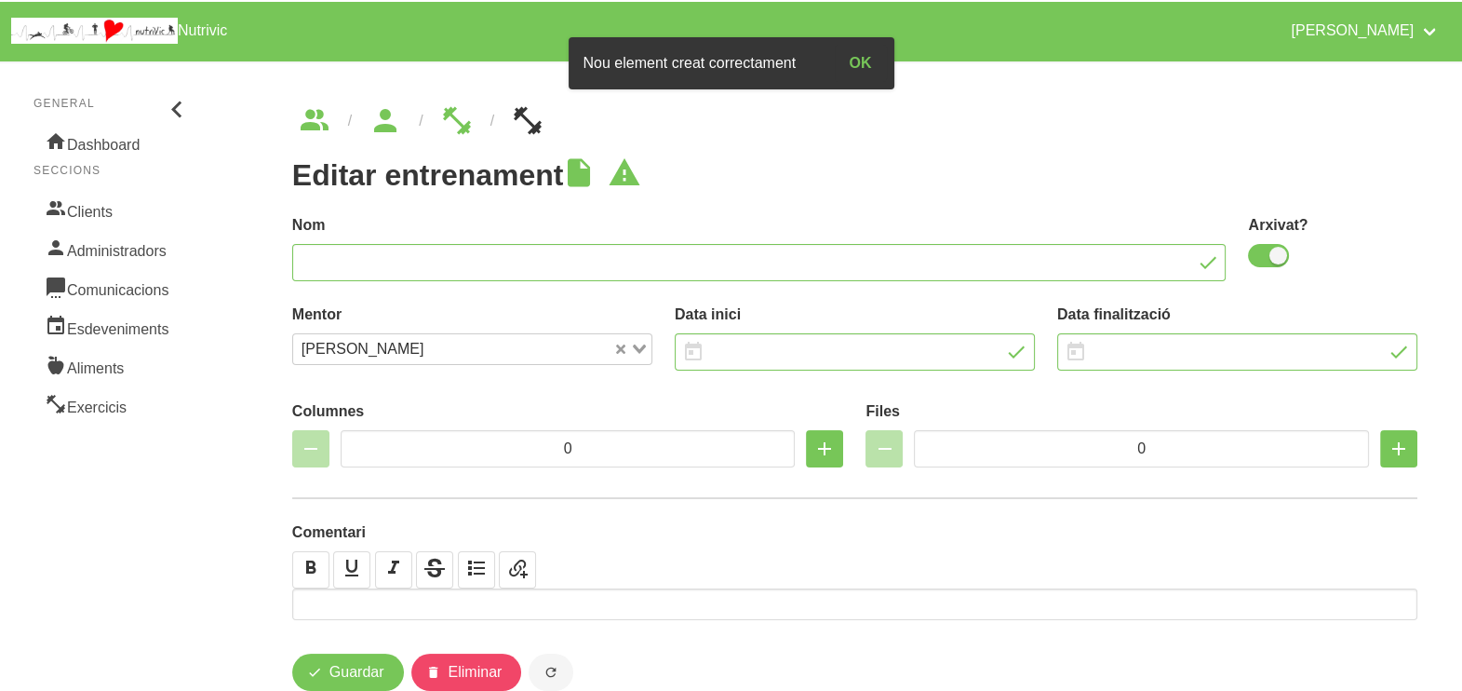
type input "8"
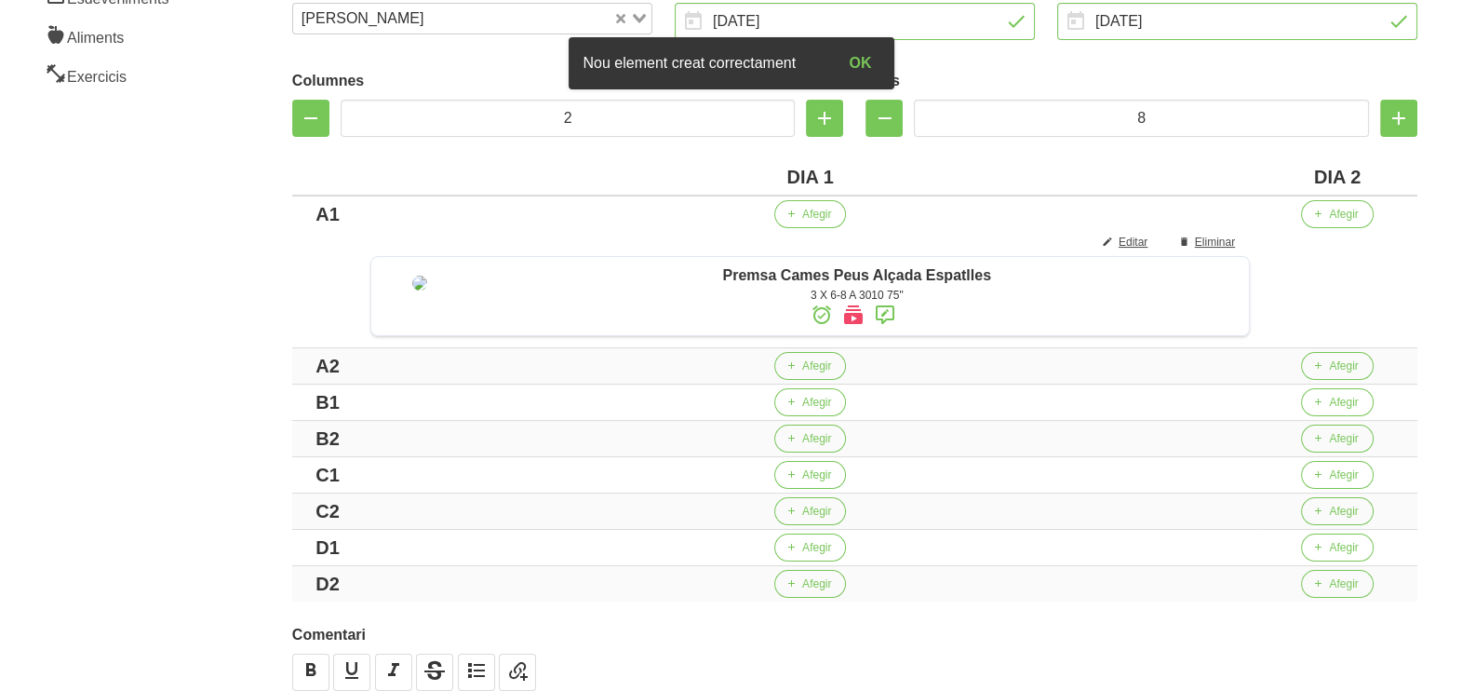
scroll to position [464, 0]
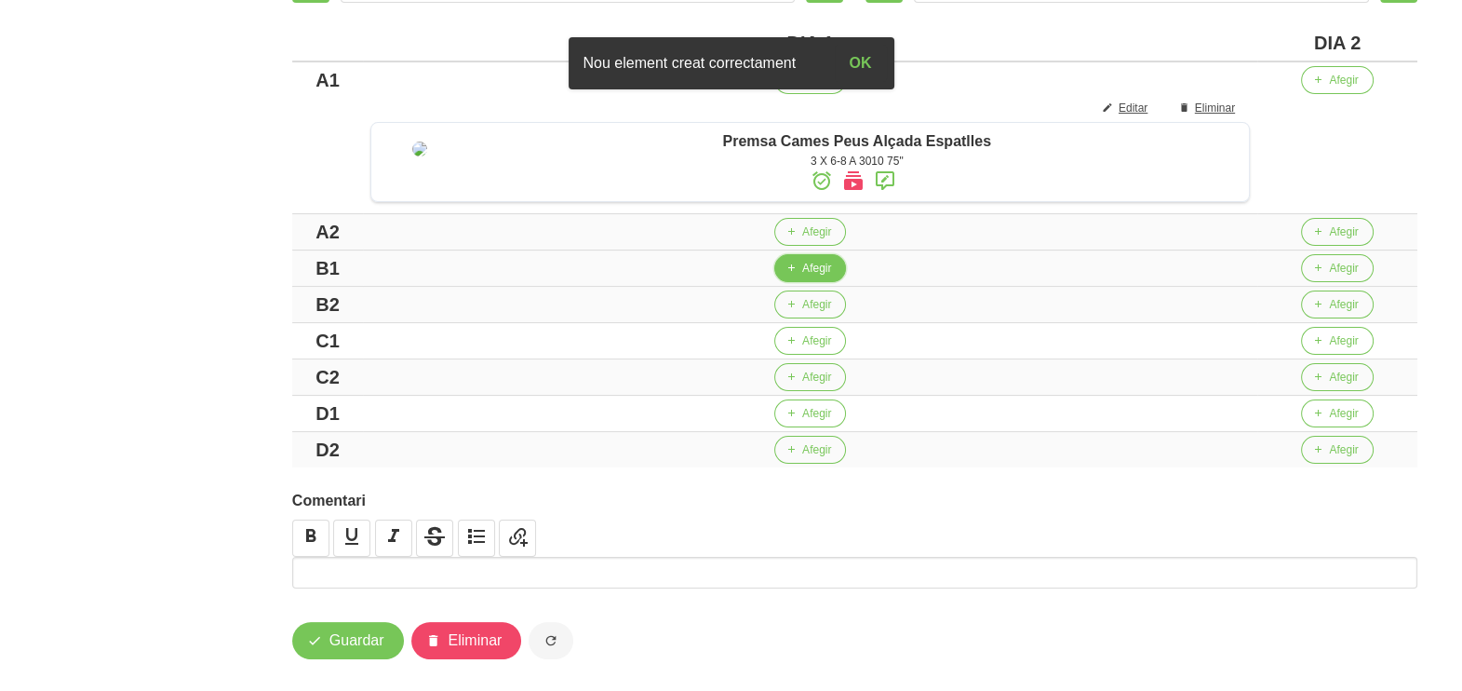
click at [819, 276] on span "Afegir" at bounding box center [816, 268] width 29 height 17
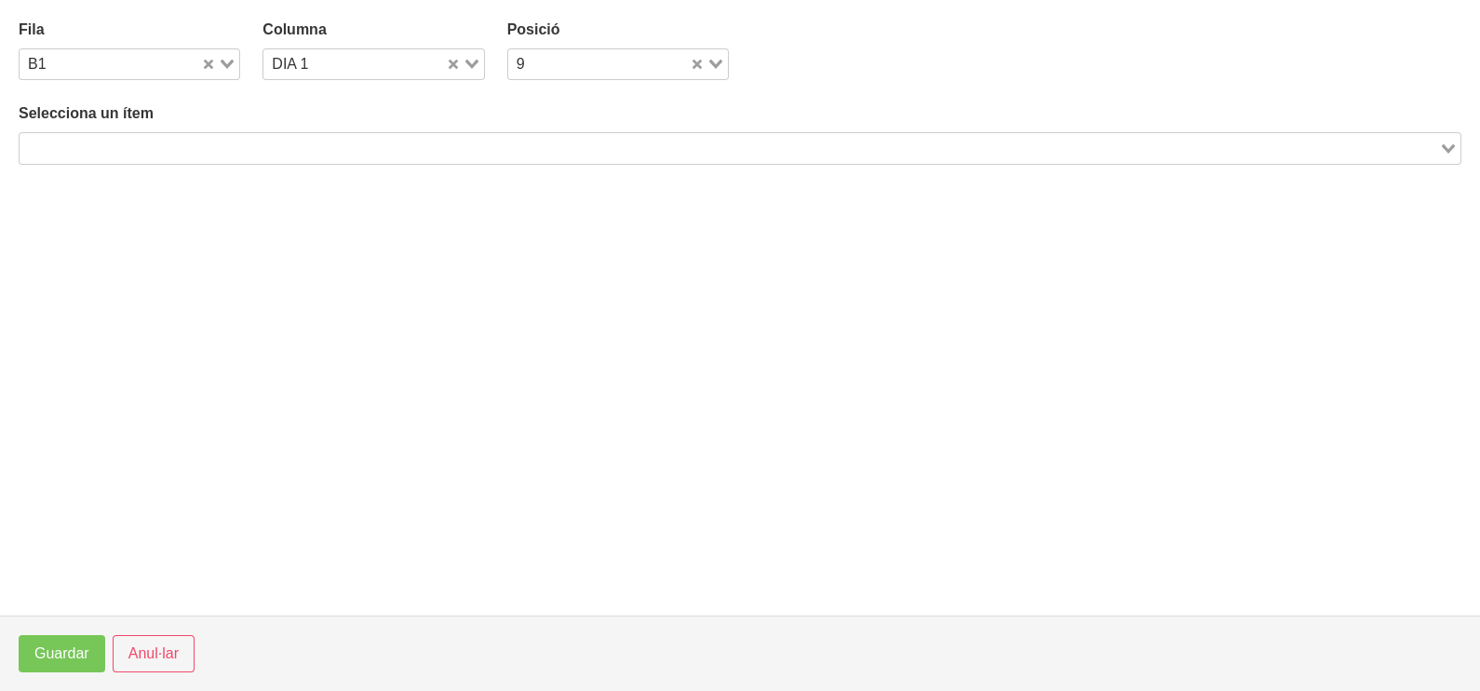
click at [158, 150] on input "Search for option" at bounding box center [729, 148] width 1416 height 22
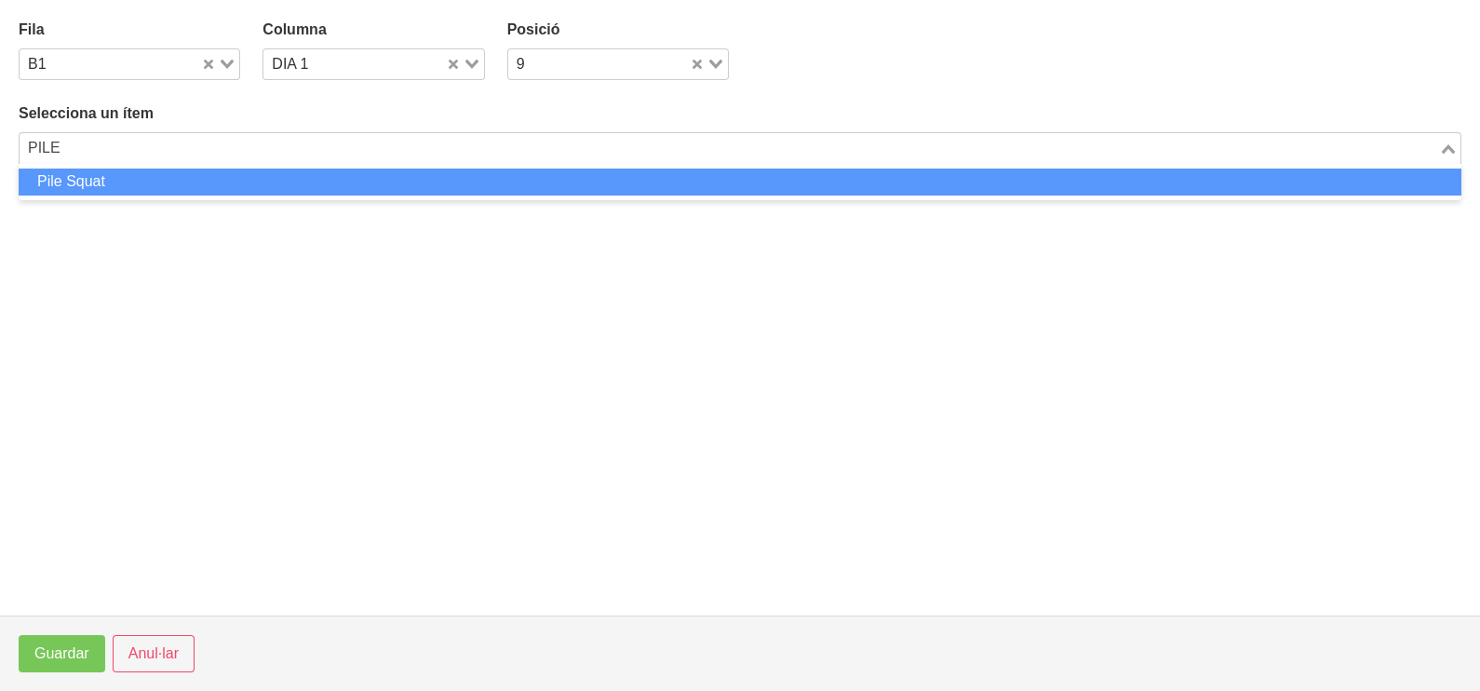
click at [116, 182] on li "Pile Squat" at bounding box center [740, 181] width 1443 height 27
type input "PILE"
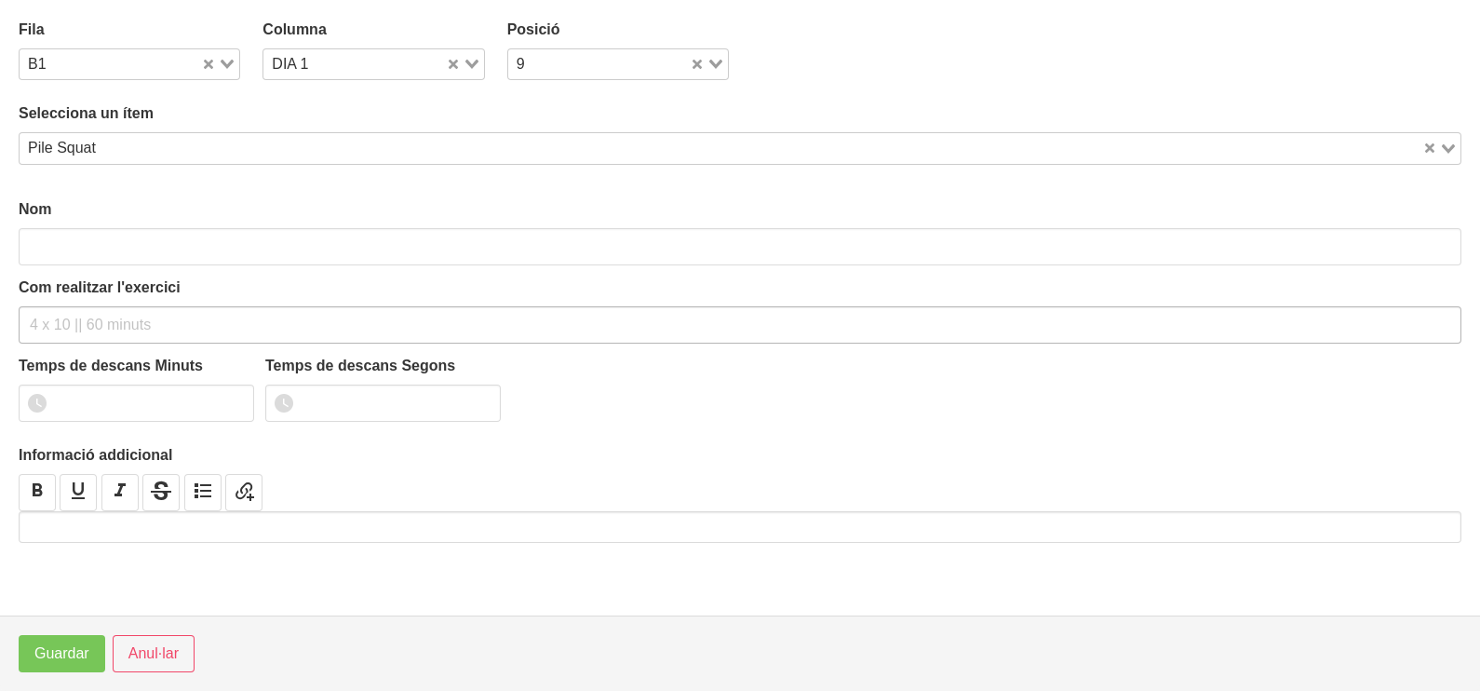
type input "Pile Squat"
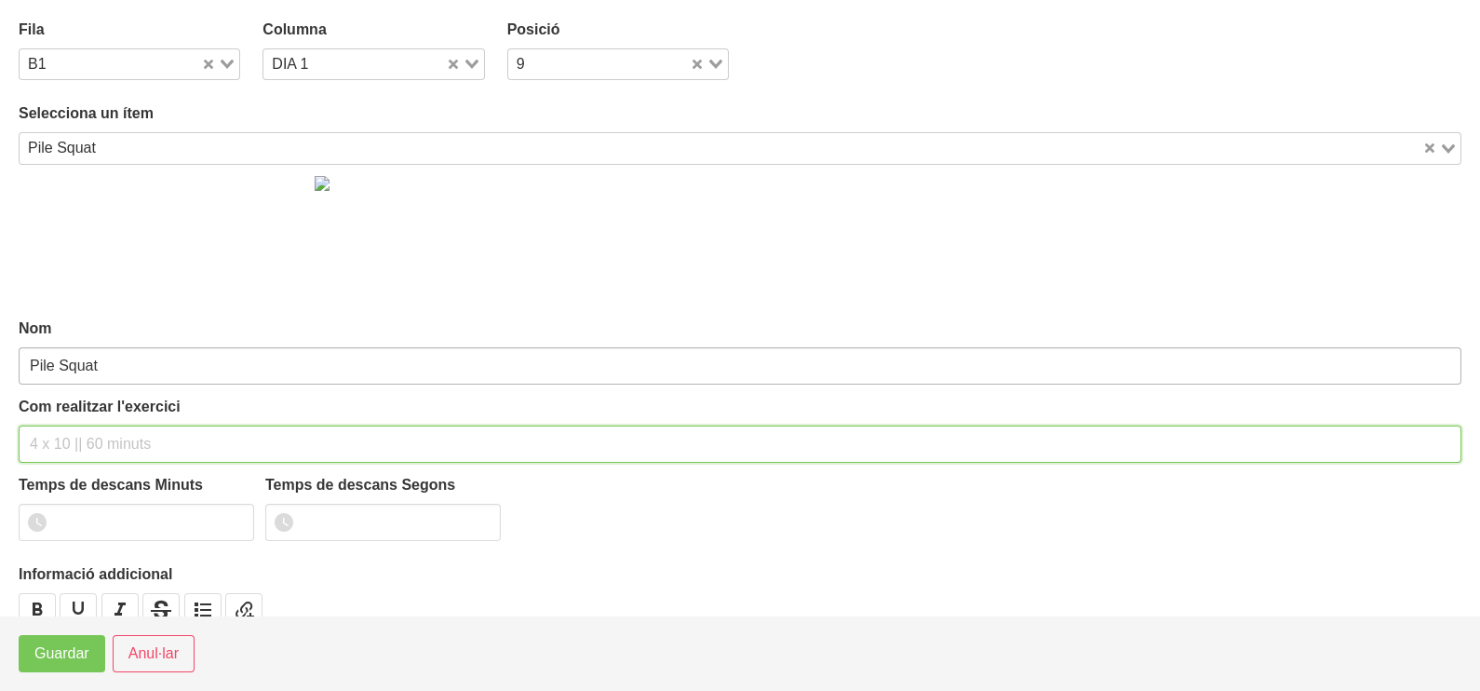
click at [53, 434] on input "text" at bounding box center [740, 443] width 1443 height 37
drag, startPoint x: 52, startPoint y: 442, endPoint x: 42, endPoint y: 441, distance: 10.3
click at [42, 441] on input "3 X 8-10 A 2010 60"" at bounding box center [740, 443] width 1443 height 37
drag, startPoint x: 154, startPoint y: 441, endPoint x: 137, endPoint y: 442, distance: 16.8
click at [137, 442] on input "3 X 8-10 A 2010 60"" at bounding box center [740, 443] width 1443 height 37
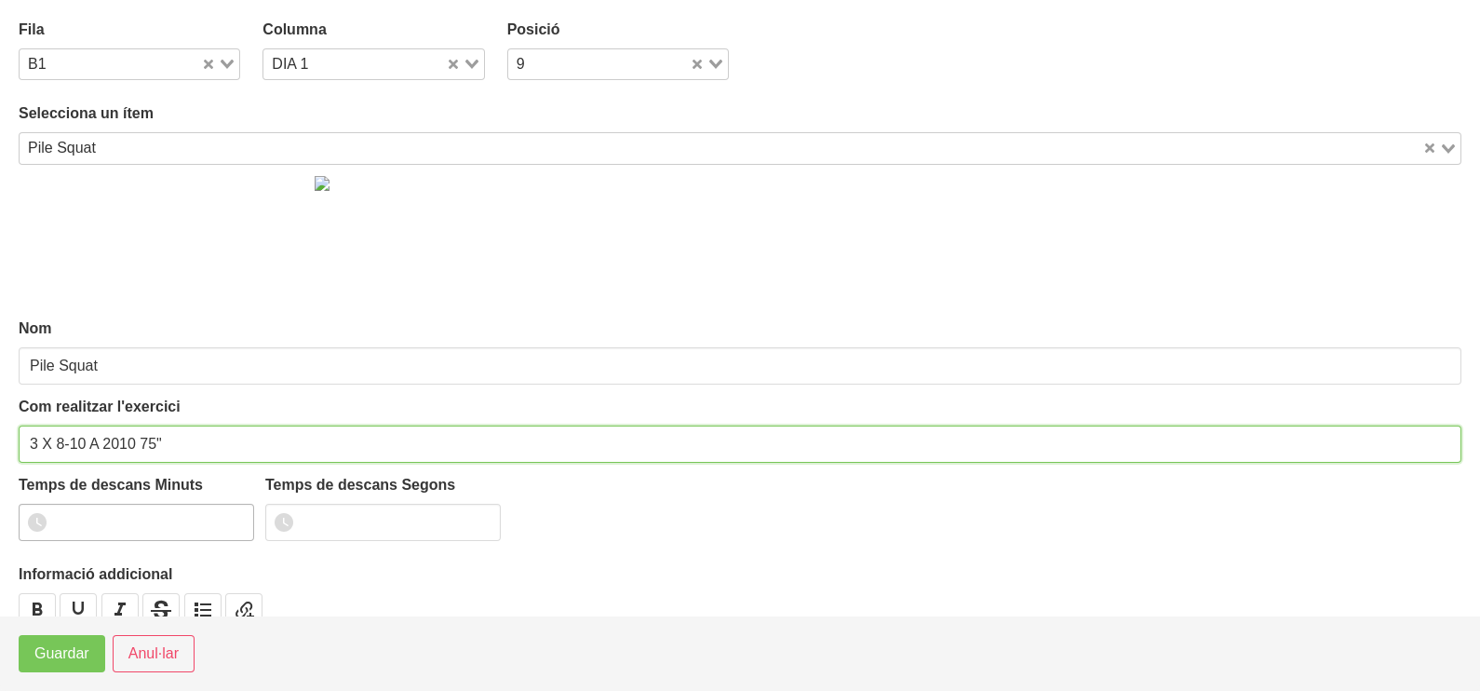
type input "3 X 8-10 A 2010 75""
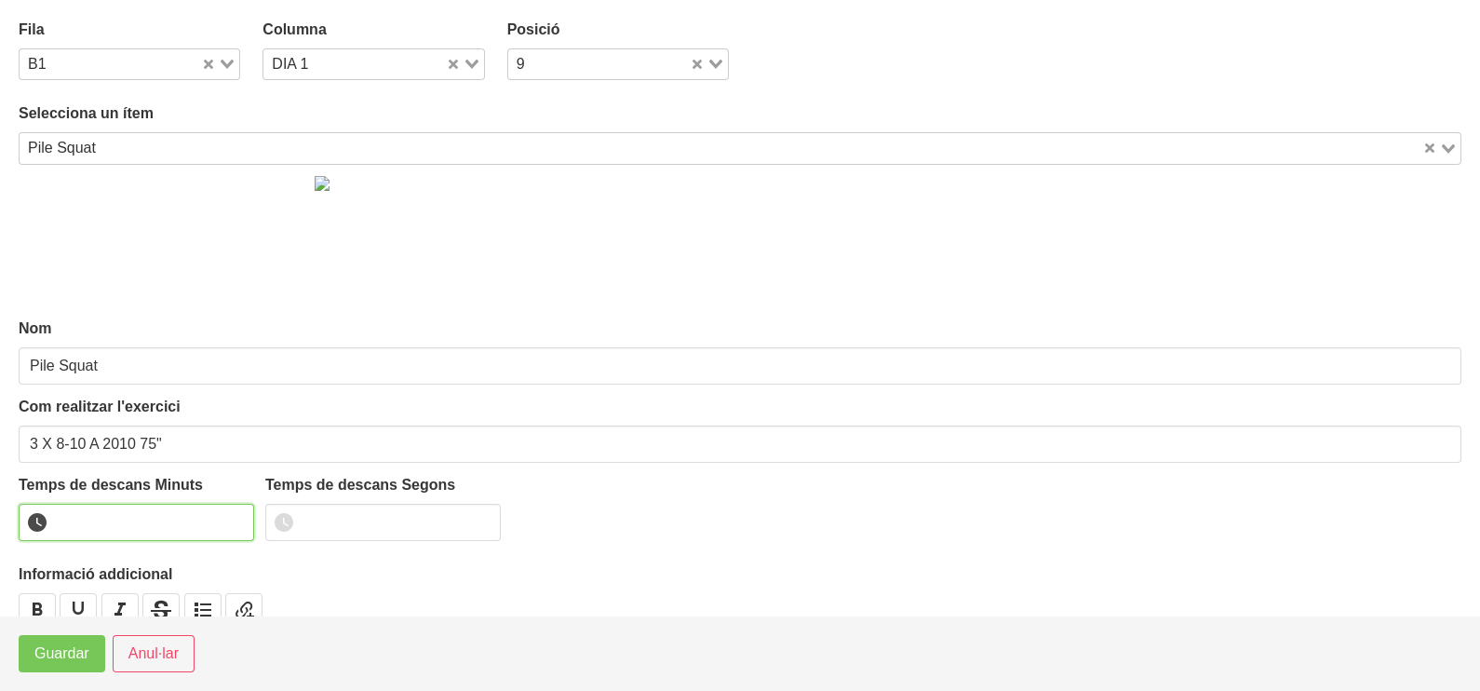
click at [182, 524] on input "number" at bounding box center [136, 522] width 235 height 37
type input "1"
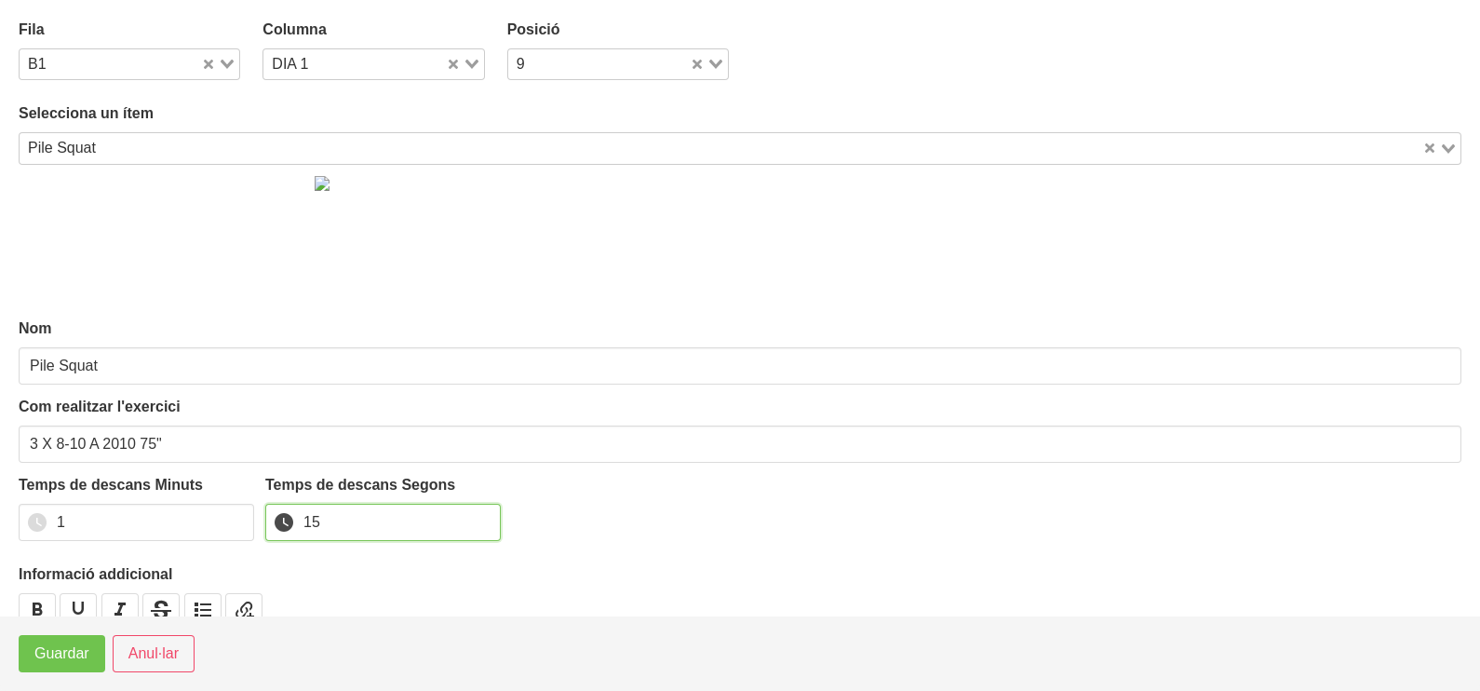
type input "15"
click at [56, 656] on span "Guardar" at bounding box center [61, 653] width 55 height 22
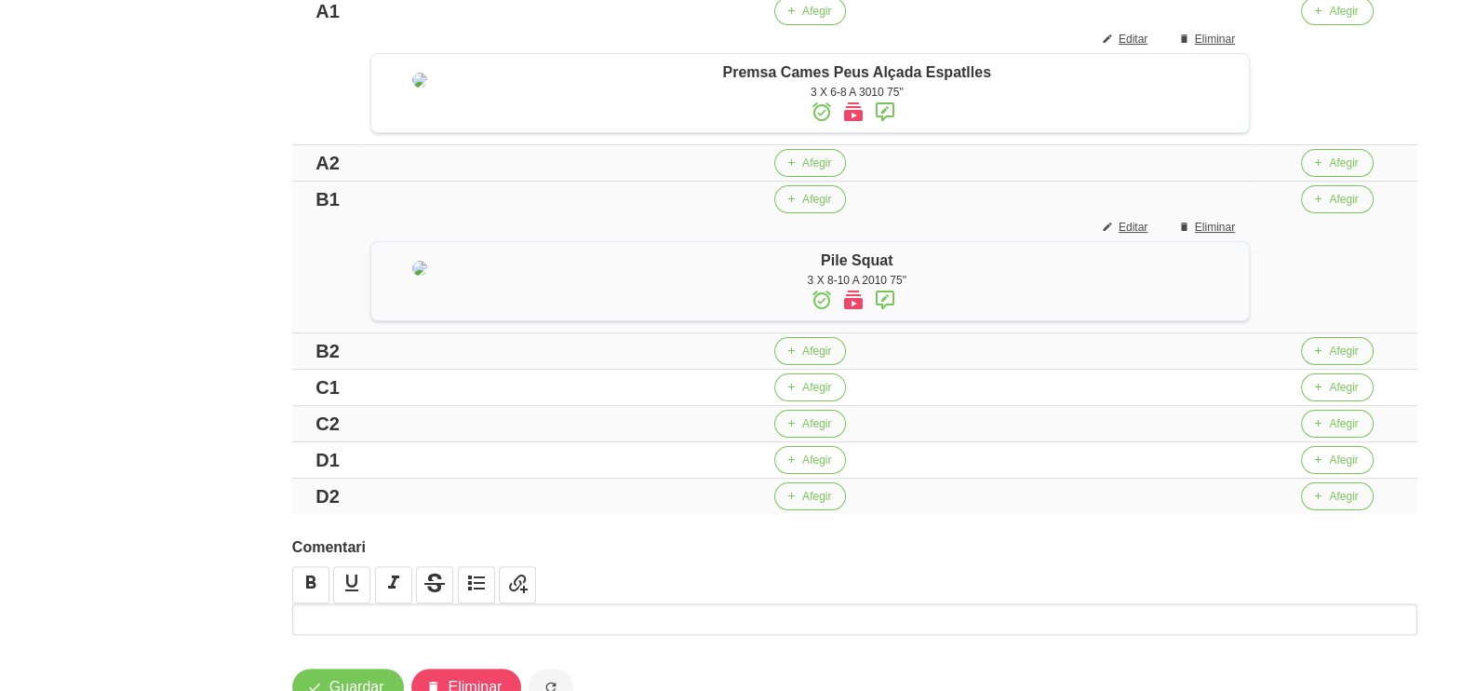
scroll to position [582, 0]
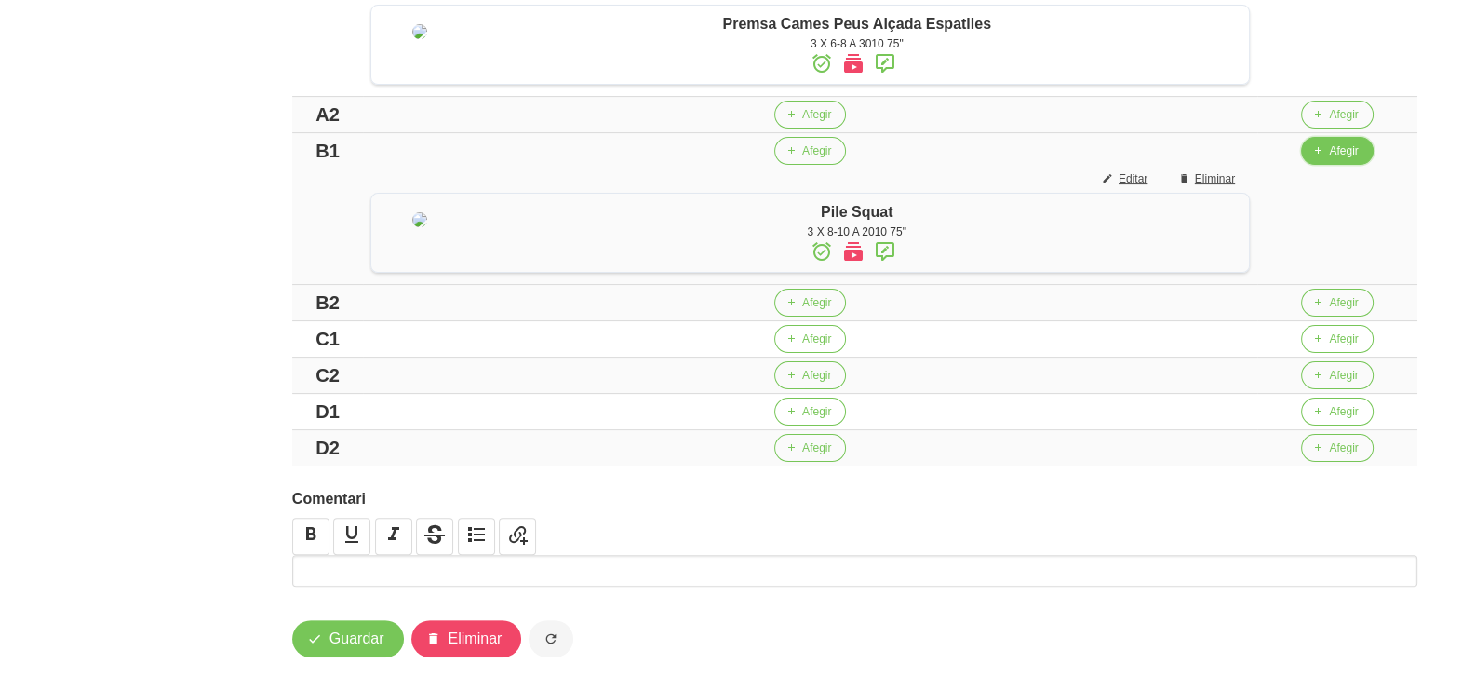
click at [1349, 159] on span "Afegir" at bounding box center [1343, 150] width 29 height 17
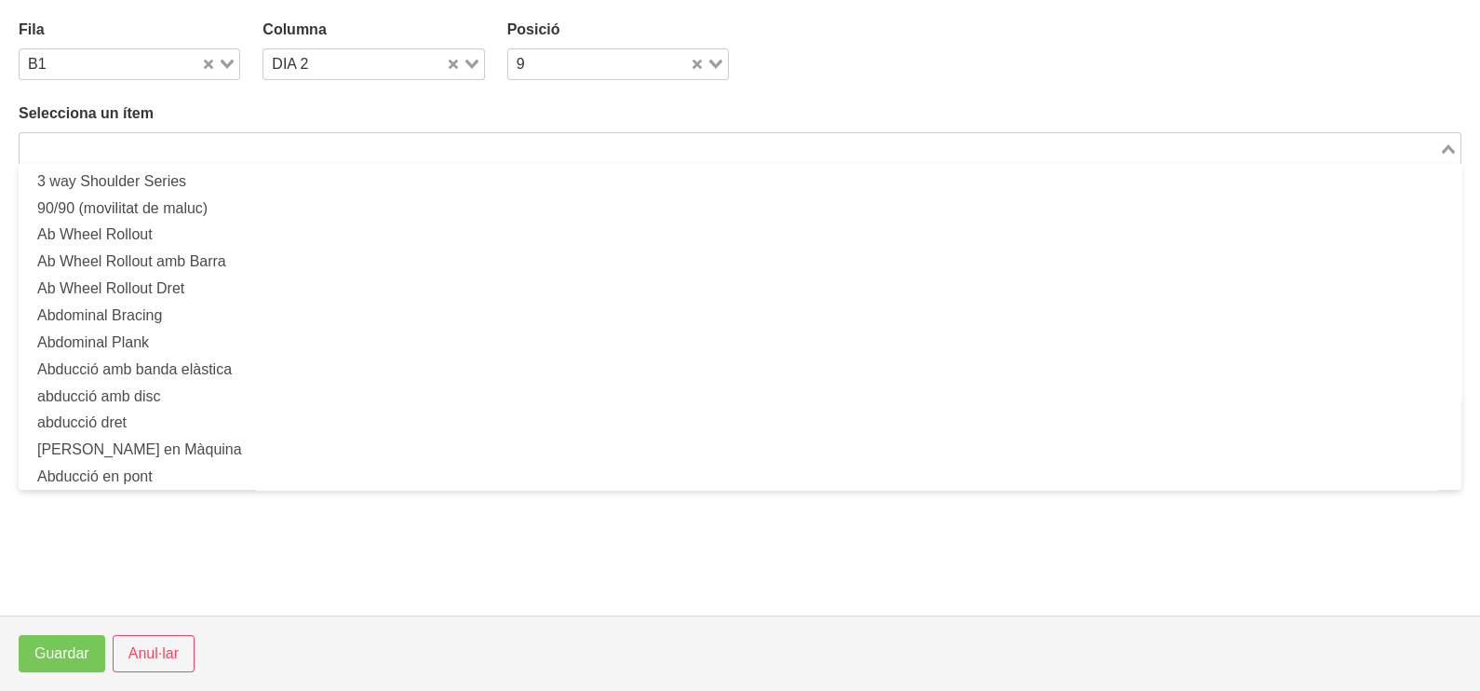
click at [357, 136] on div "Search for option" at bounding box center [729, 146] width 1419 height 26
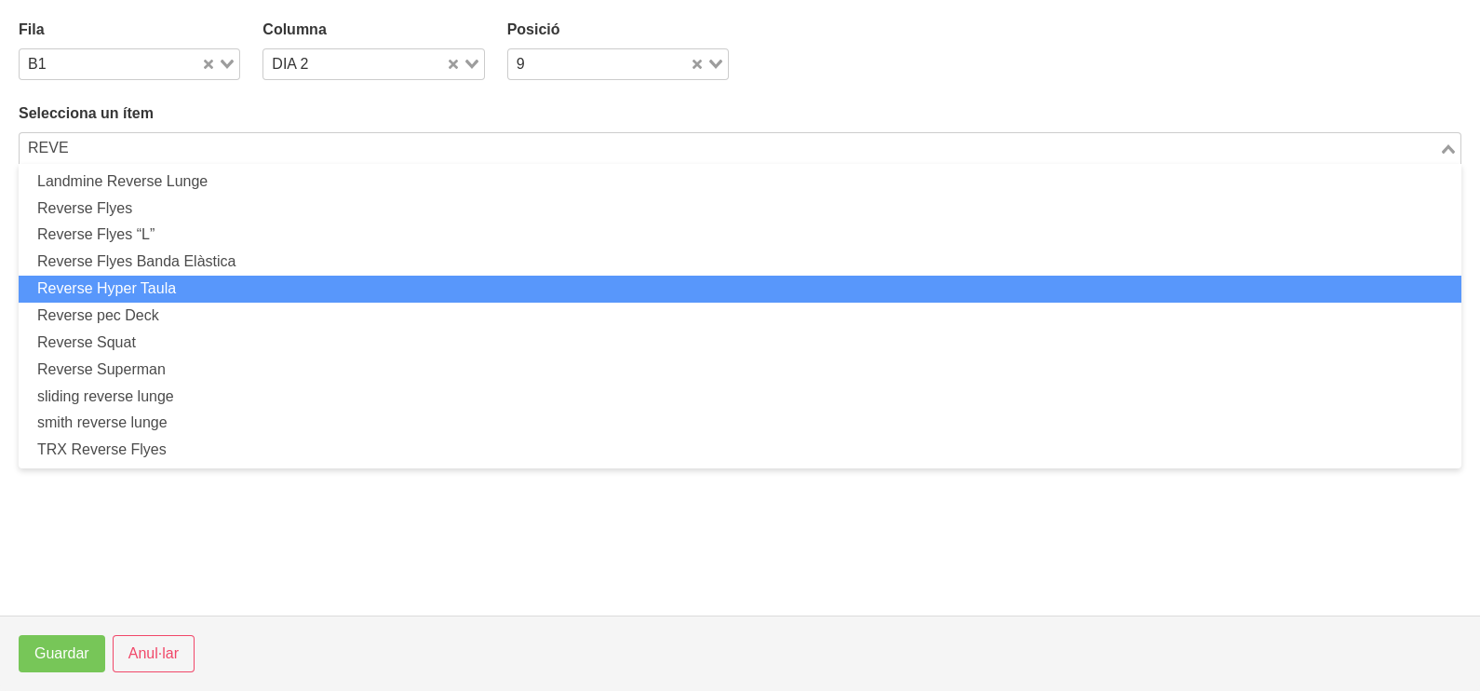
click at [195, 289] on li "Reverse Hyper Taula" at bounding box center [740, 289] width 1443 height 27
type input "REVE"
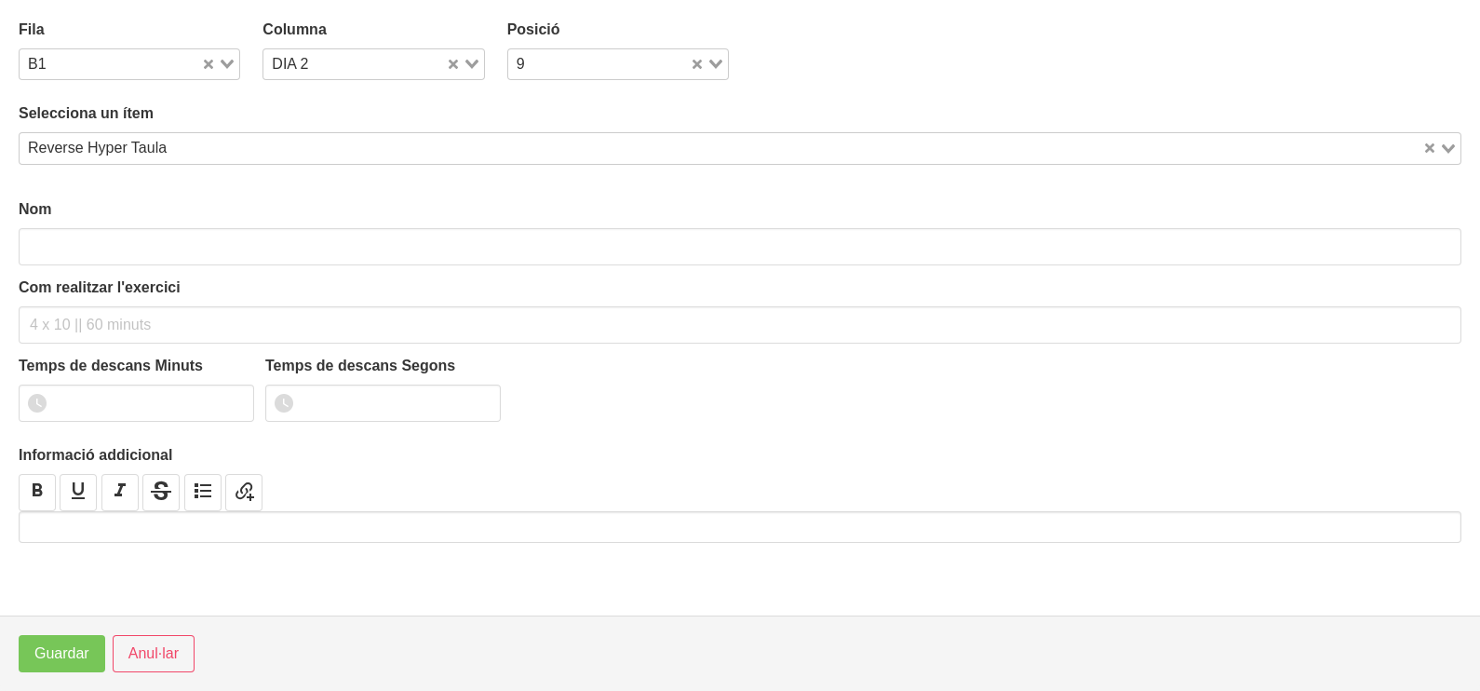
type input "Reverse Hyper Taula"
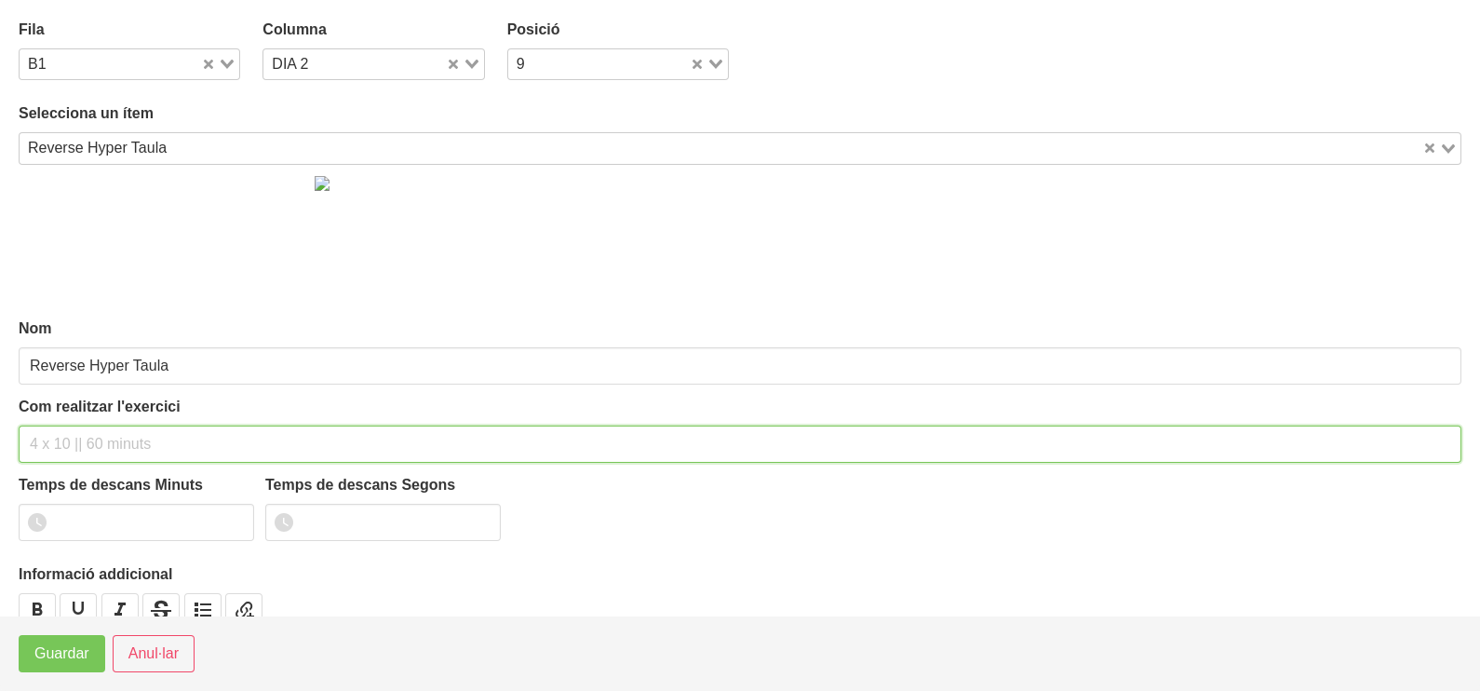
click at [81, 427] on input "text" at bounding box center [740, 443] width 1443 height 37
type input "3 X 10-12 A 2011 75""
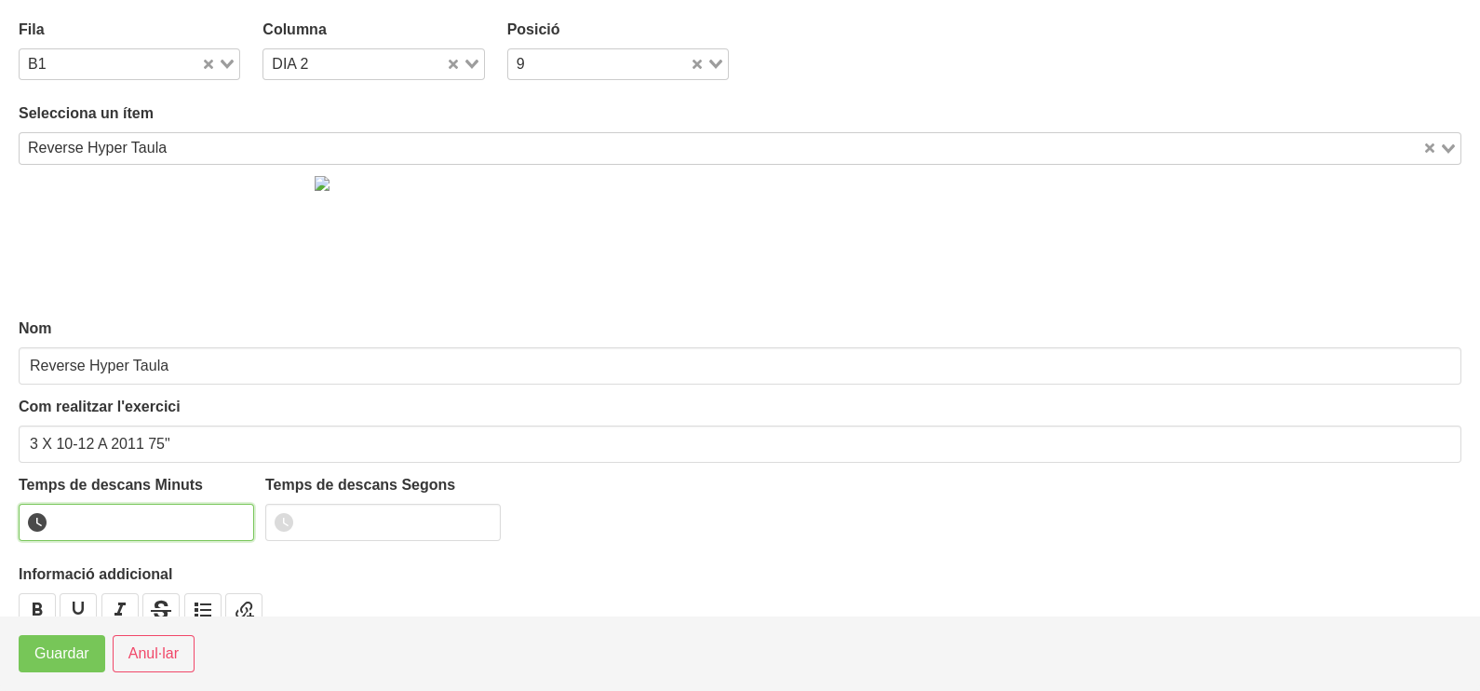
click at [94, 515] on input "number" at bounding box center [136, 522] width 235 height 37
type input "1"
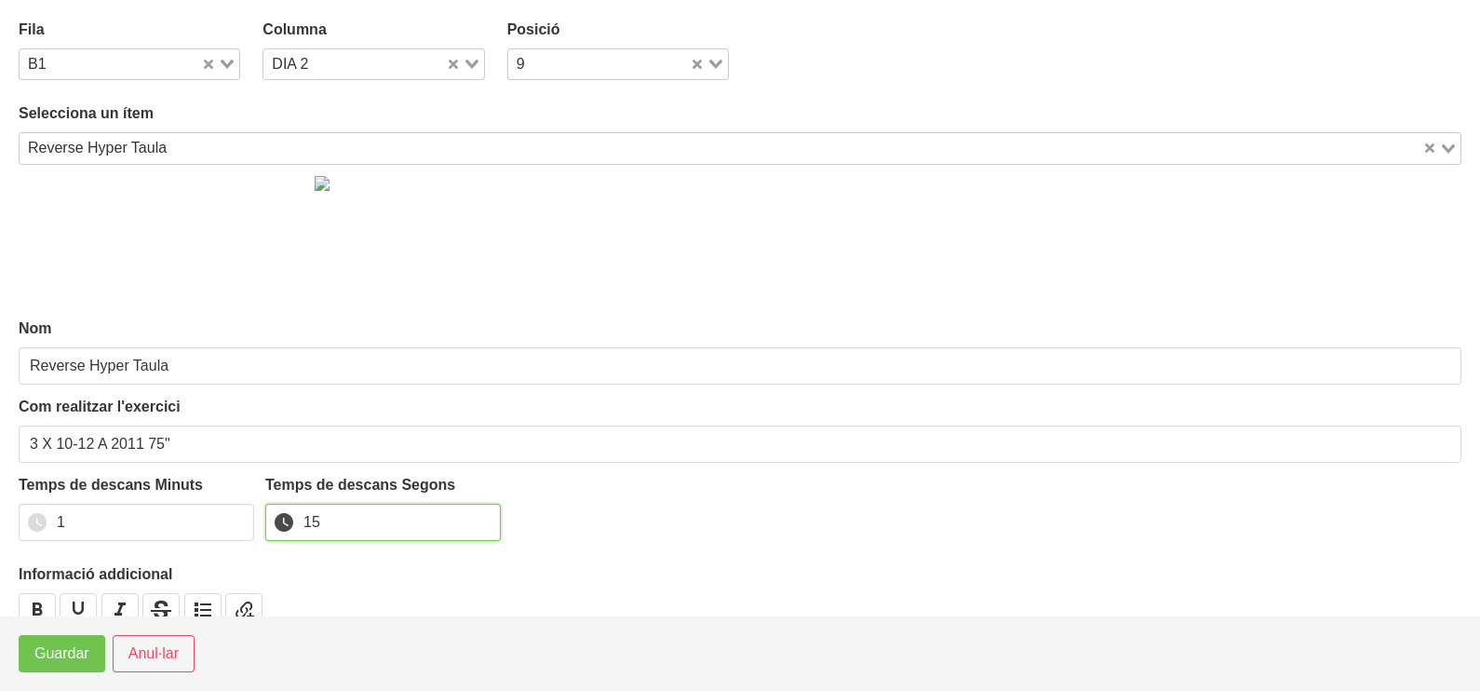
type input "15"
click at [60, 666] on button "Guardar" at bounding box center [62, 653] width 87 height 37
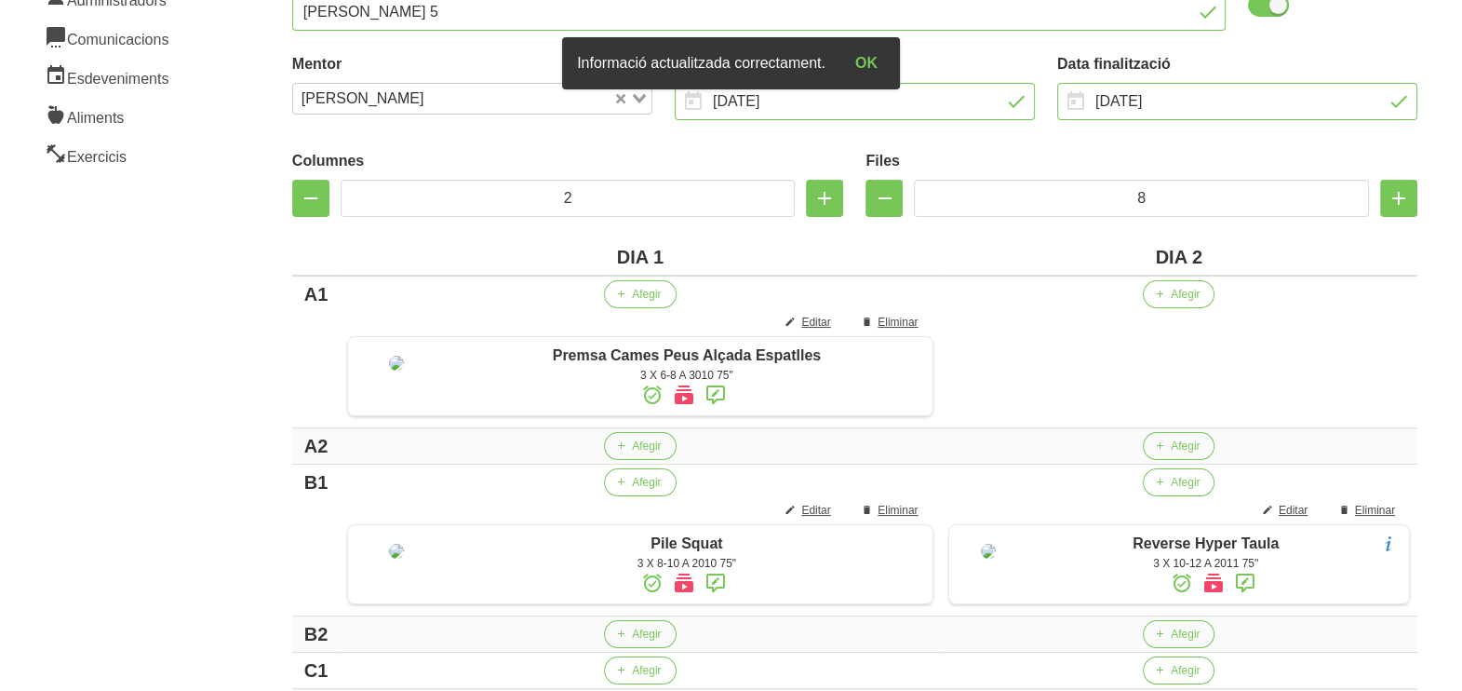
scroll to position [232, 0]
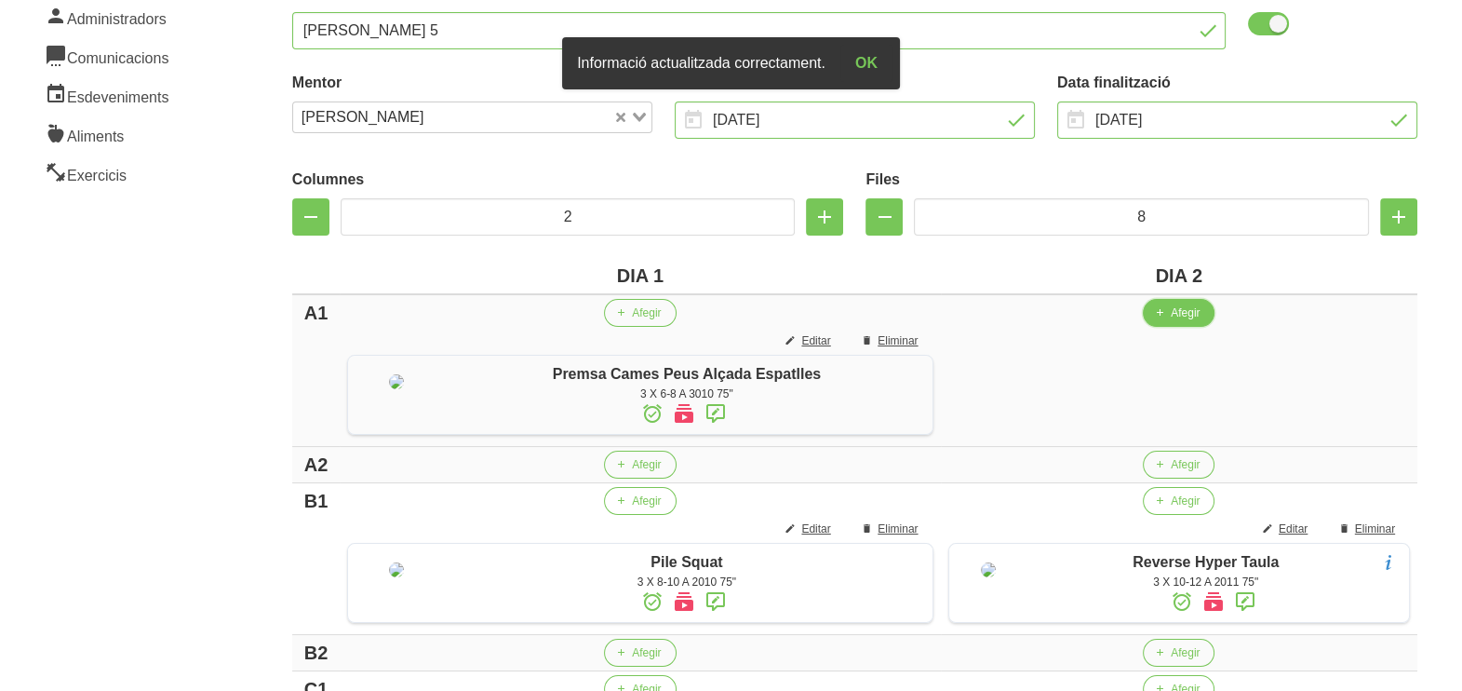
click at [1182, 312] on span "Afegir" at bounding box center [1185, 312] width 29 height 17
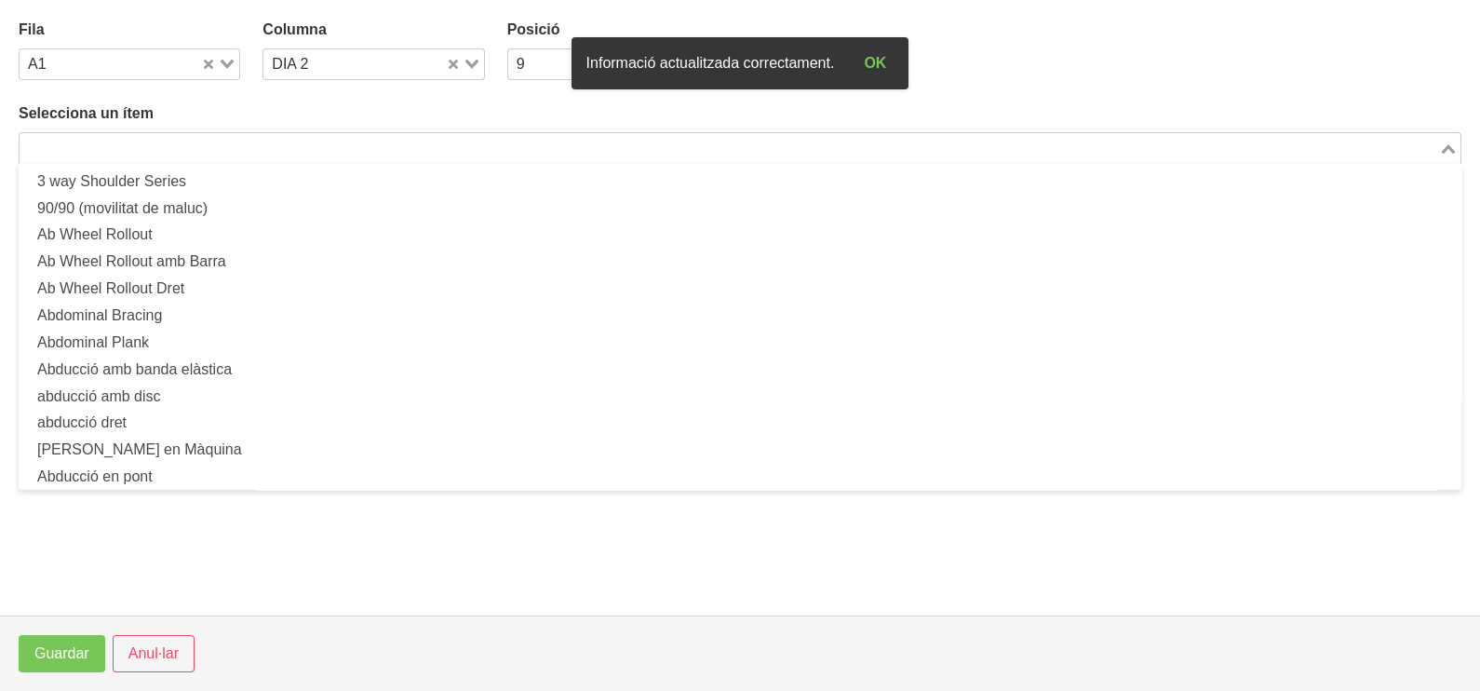
drag, startPoint x: 253, startPoint y: 144, endPoint x: 280, endPoint y: 103, distance: 49.1
click at [261, 139] on input "Search for option" at bounding box center [729, 148] width 1416 height 22
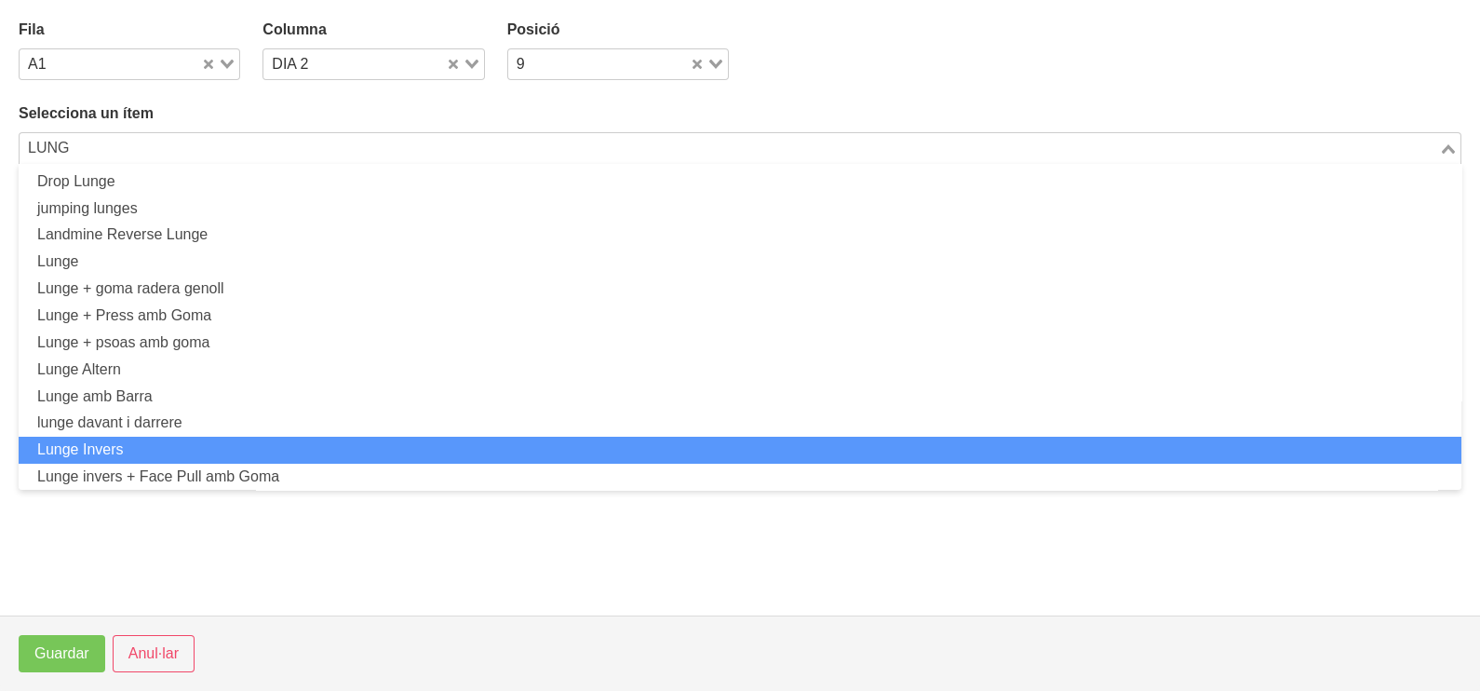
click at [146, 442] on li "Lunge Invers" at bounding box center [740, 450] width 1443 height 27
type input "LUNG"
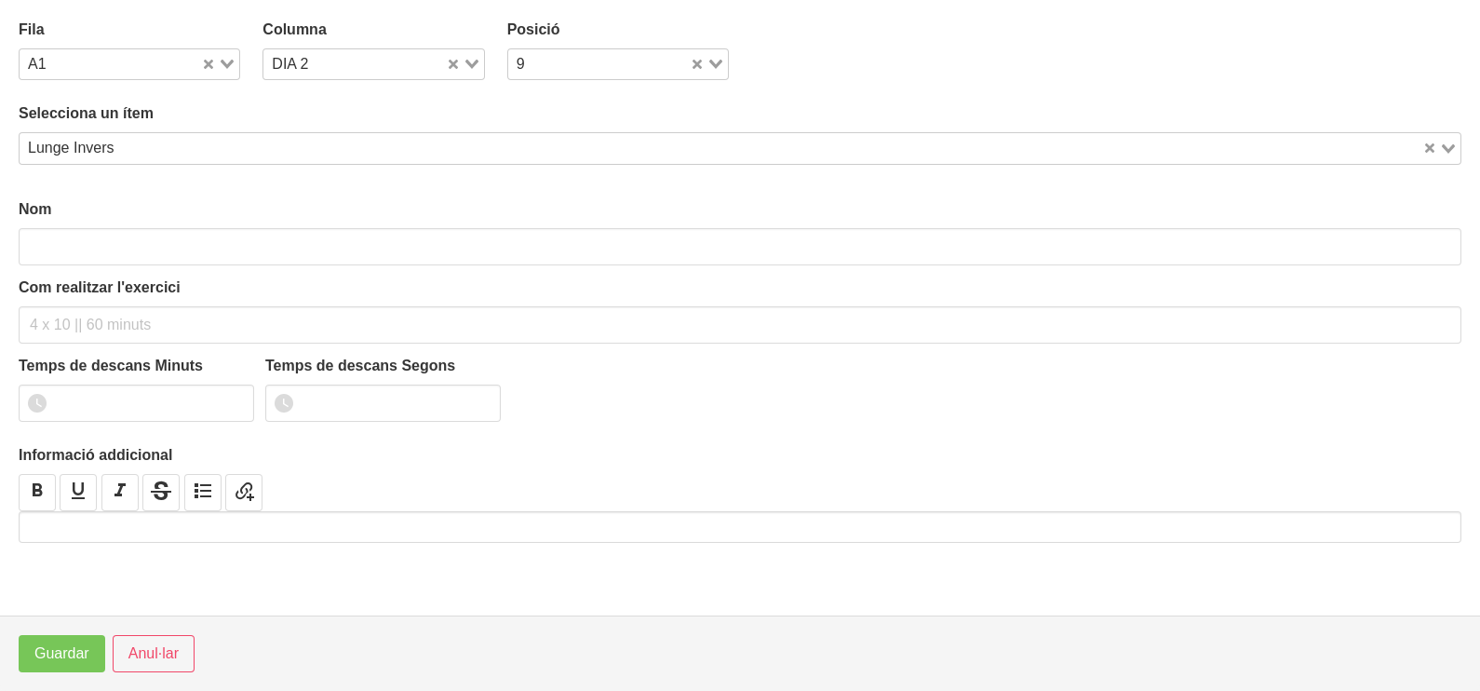
type input "Lunge Invers"
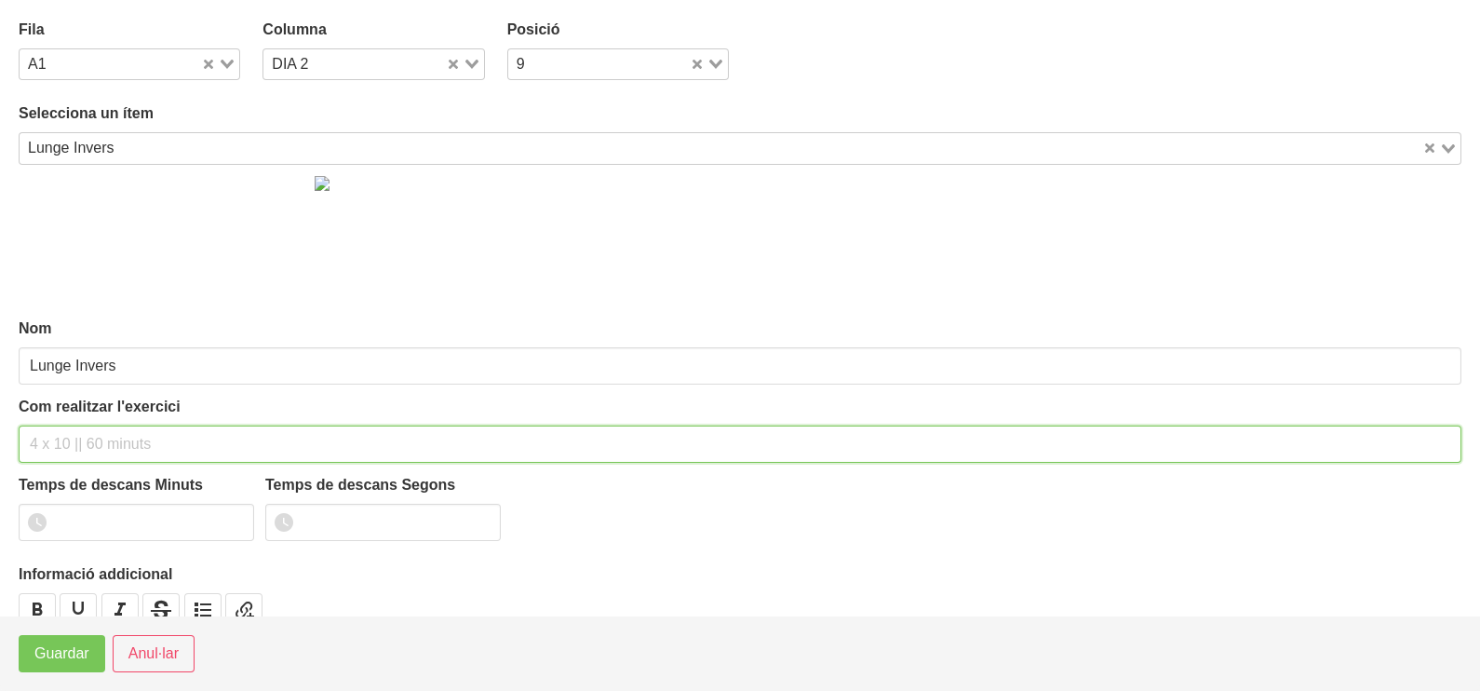
click at [61, 437] on input "text" at bounding box center [740, 443] width 1443 height 37
type input "3 X 6-8 A 3010 75""
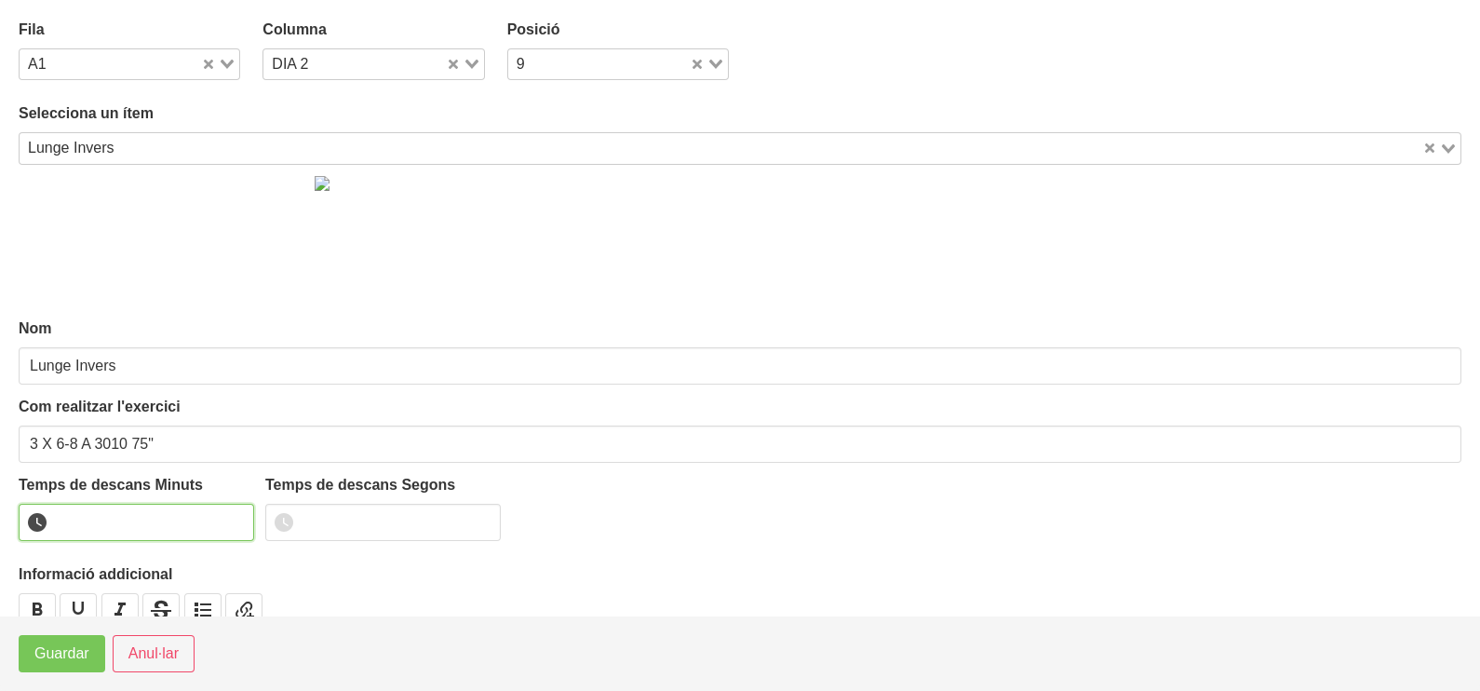
click at [99, 509] on input "number" at bounding box center [136, 522] width 235 height 37
type input "1"
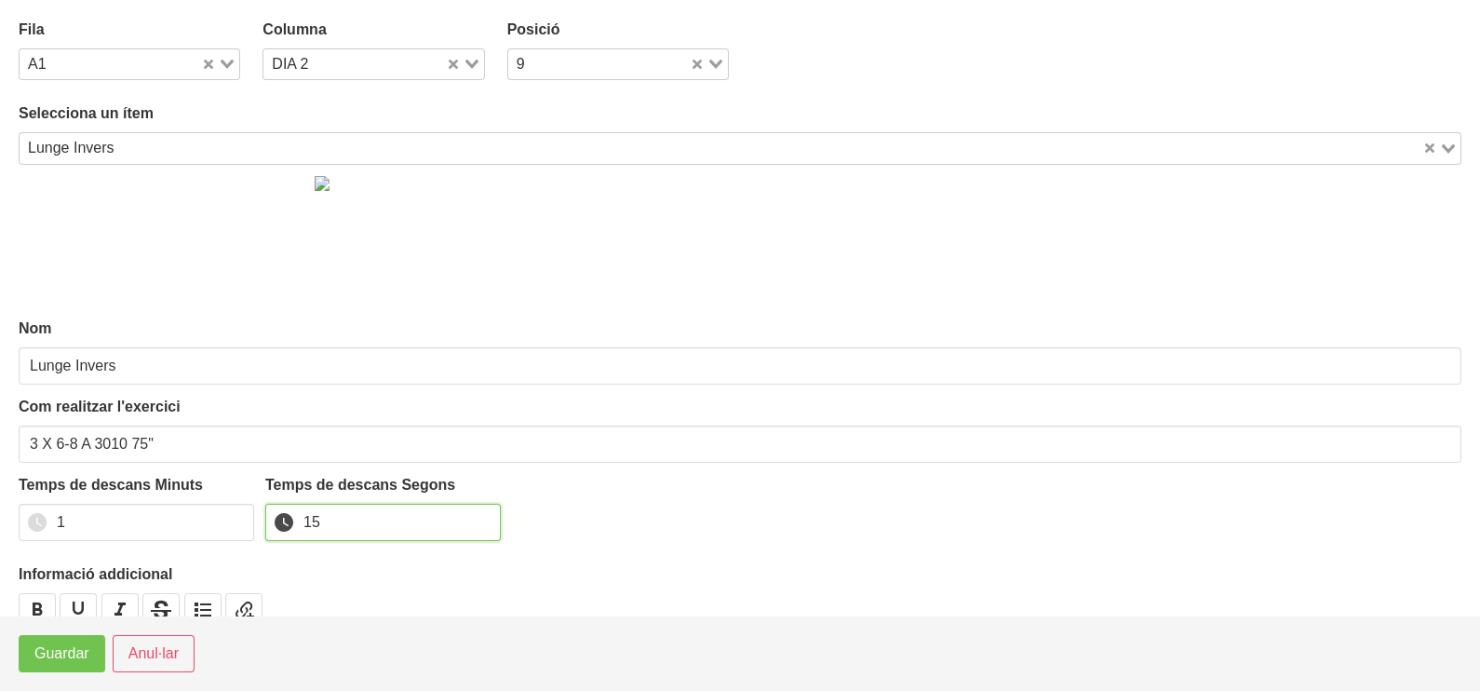
type input "15"
click at [70, 649] on span "Guardar" at bounding box center [61, 653] width 55 height 22
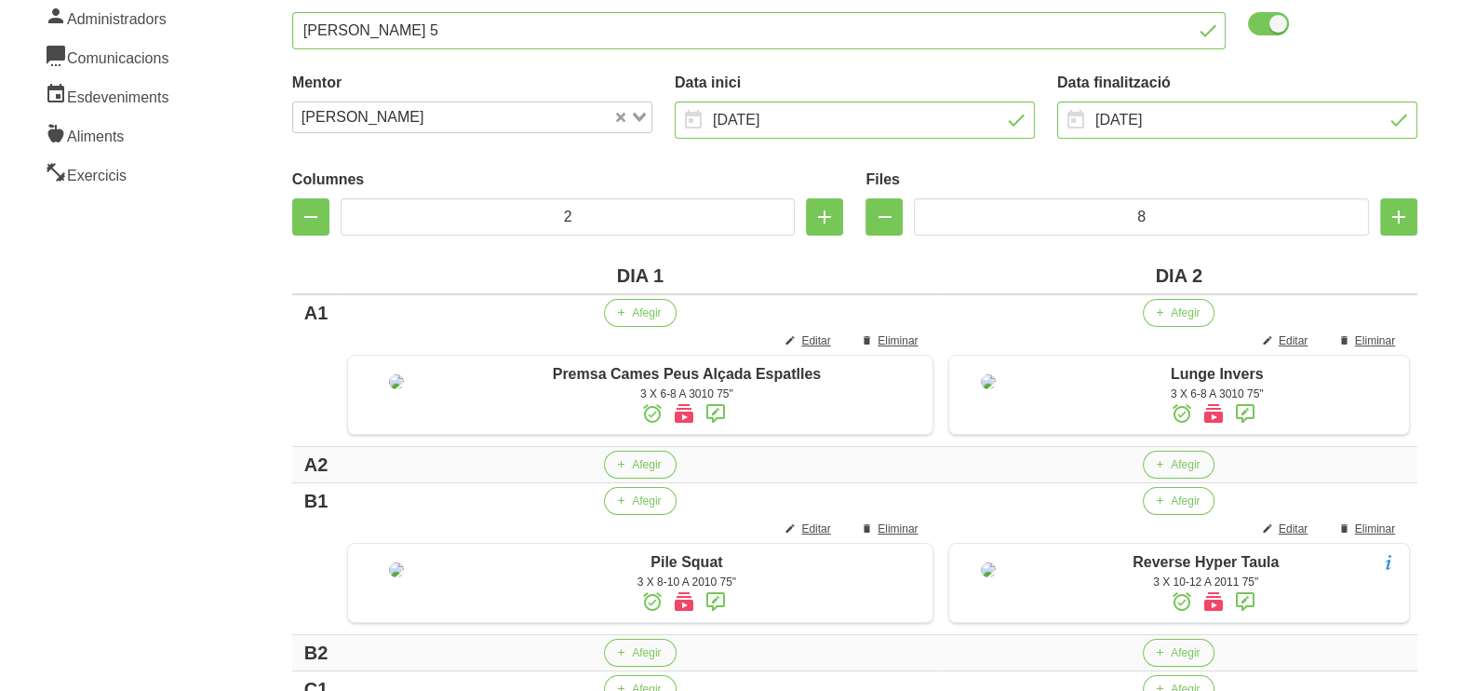
click at [254, 387] on div "Editar entrenament false ee97b5ed-42c5-4230-b183-1792daaf9e6d Nom Marc Mayolas …" at bounding box center [855, 441] width 1215 height 1222
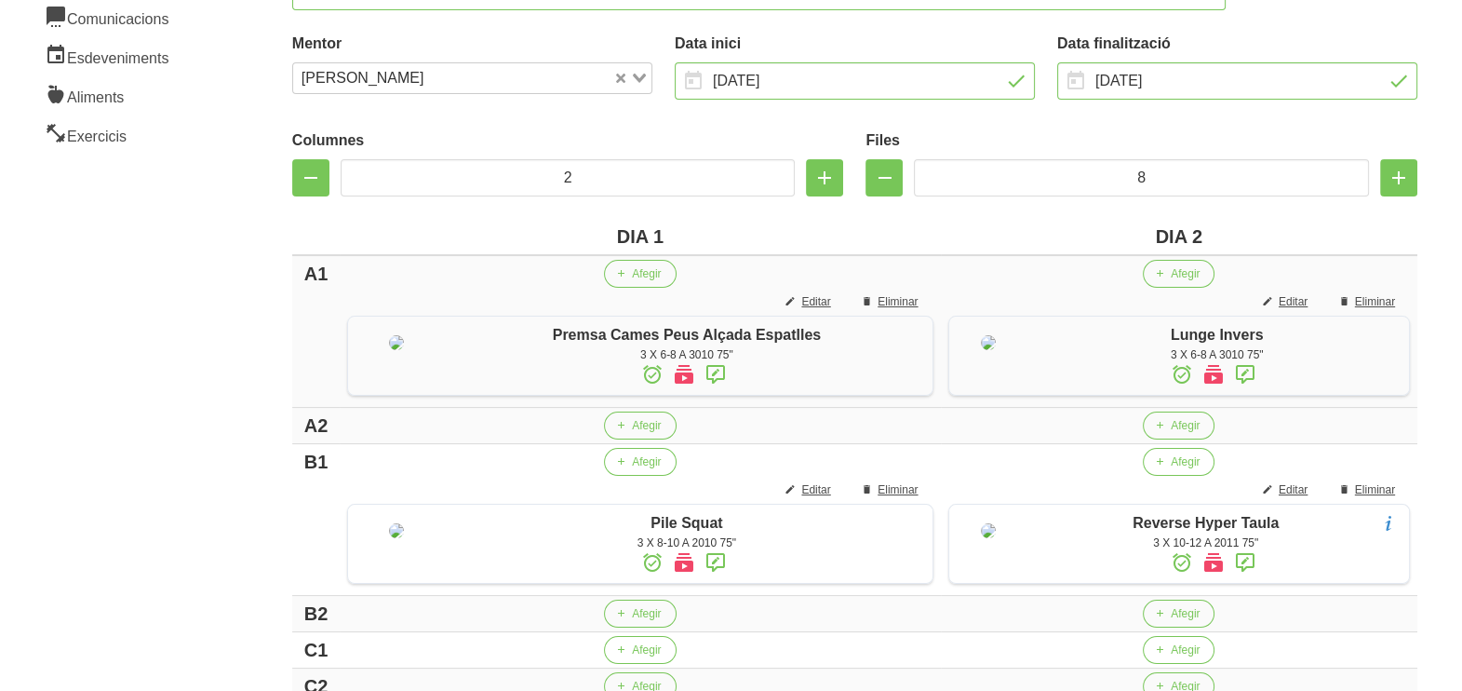
scroll to position [349, 0]
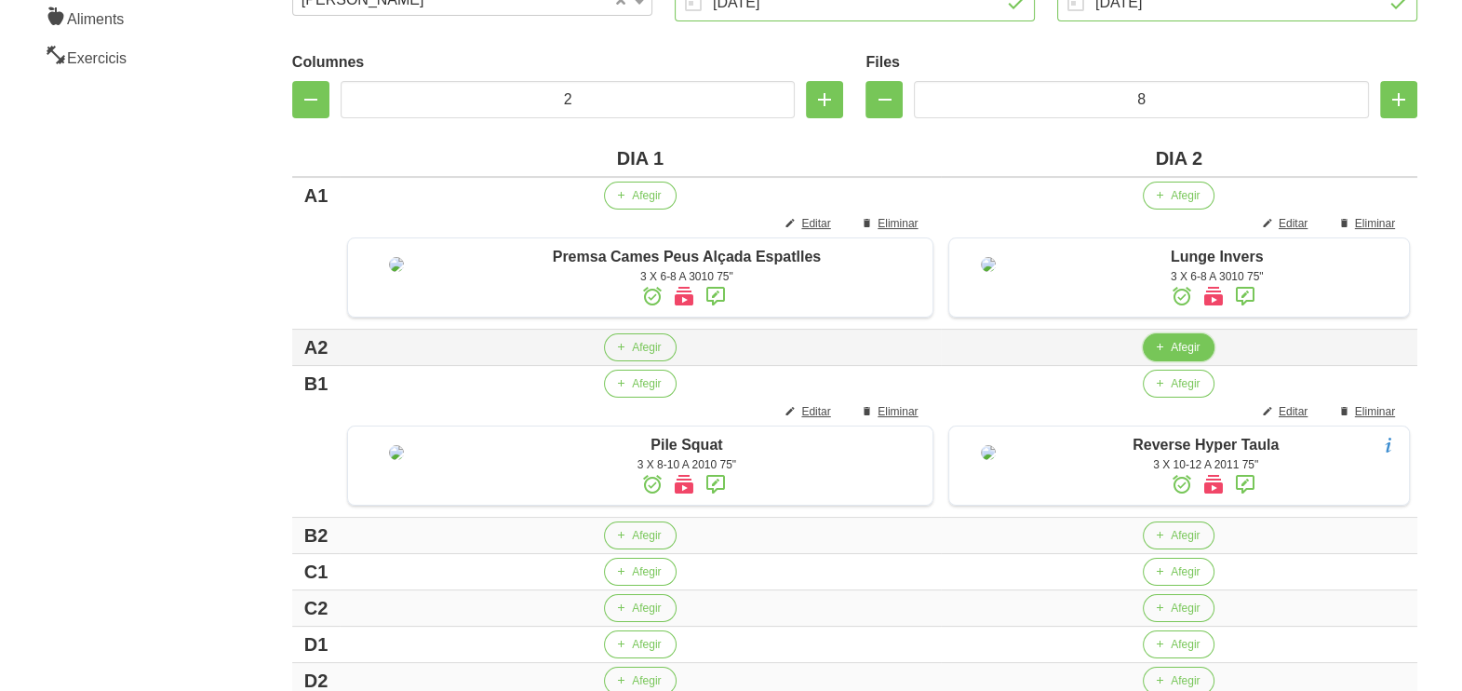
click at [1185, 356] on span "Afegir" at bounding box center [1185, 347] width 29 height 17
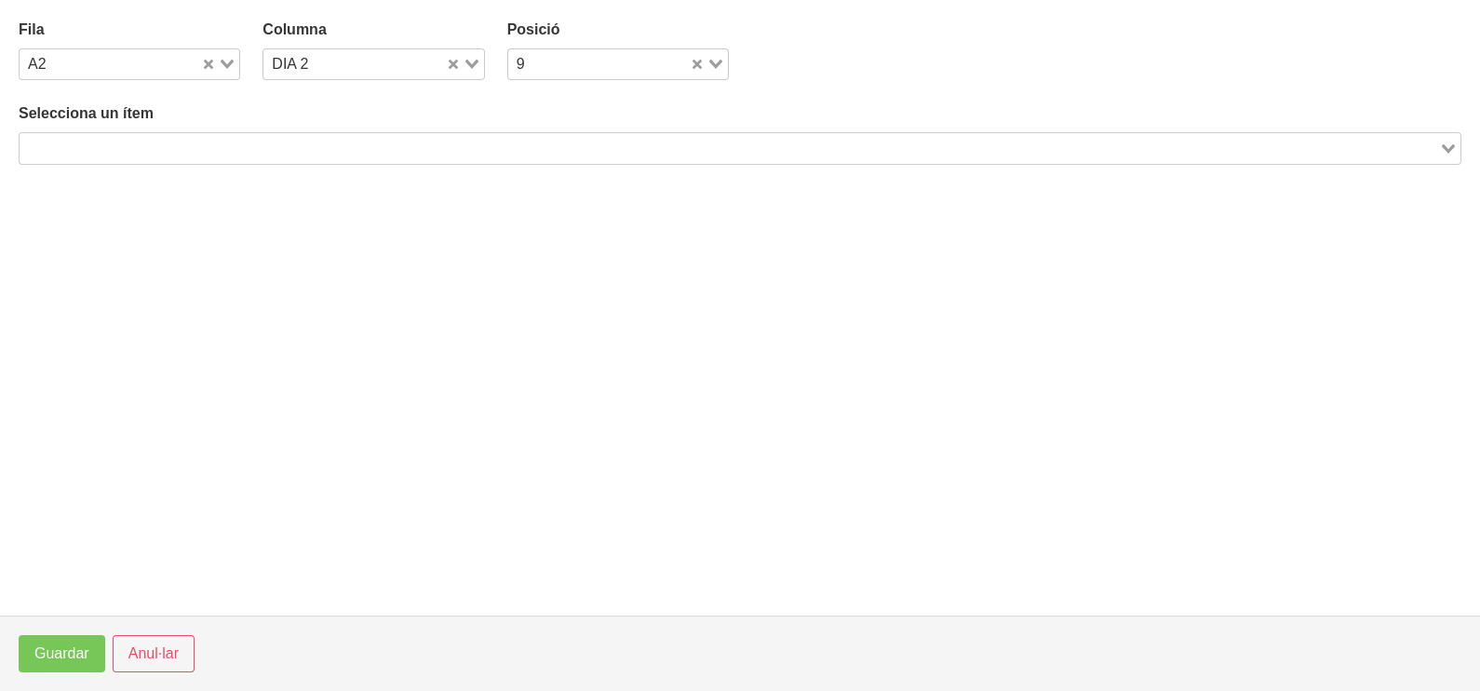
click at [339, 144] on input "Search for option" at bounding box center [729, 148] width 1416 height 22
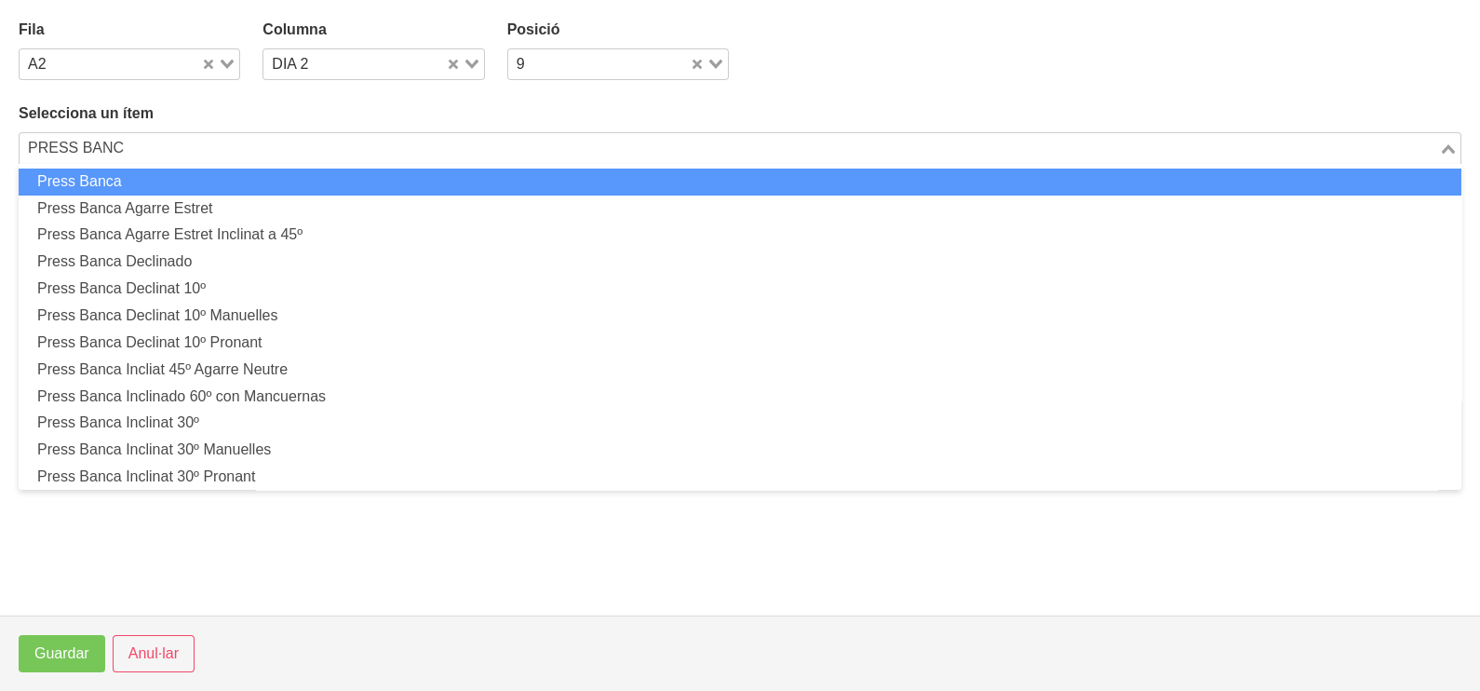
click at [287, 175] on li "Press Banca" at bounding box center [740, 181] width 1443 height 27
type input "PRESS BANC"
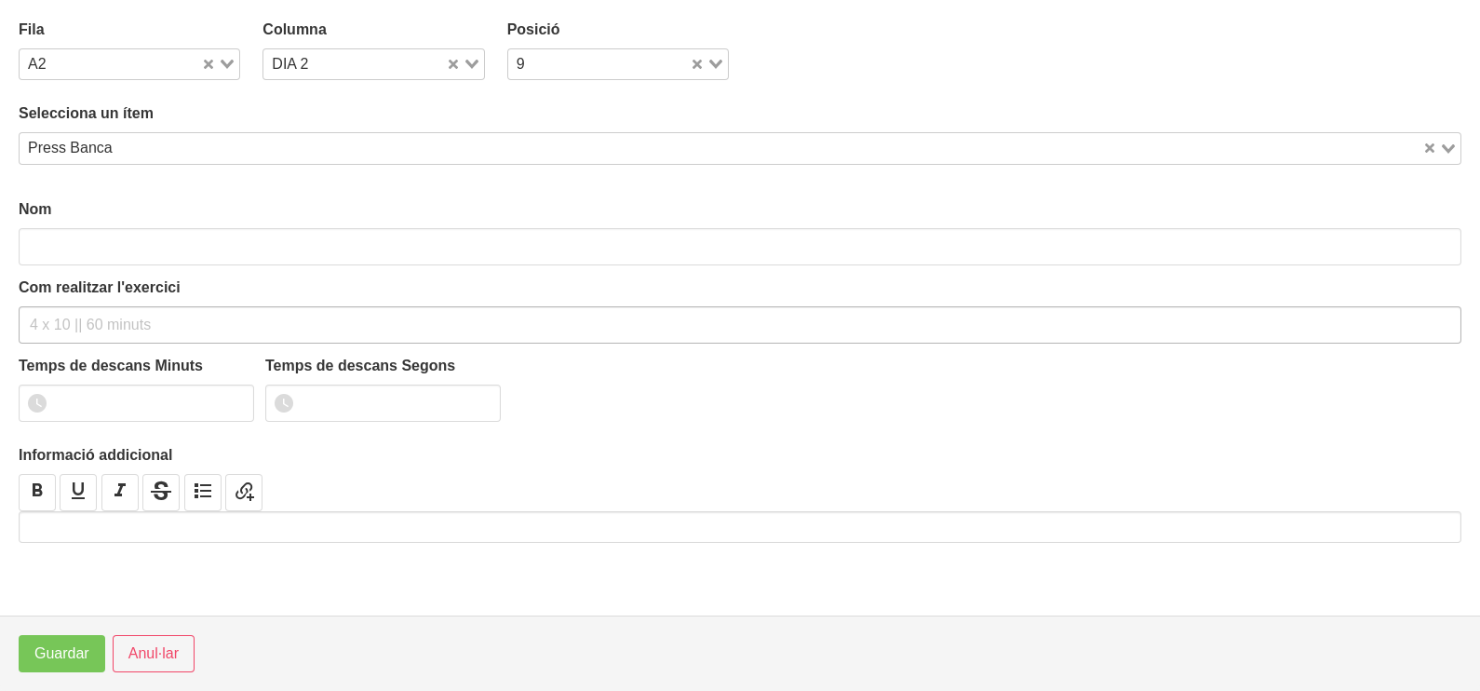
type input "Press Banca"
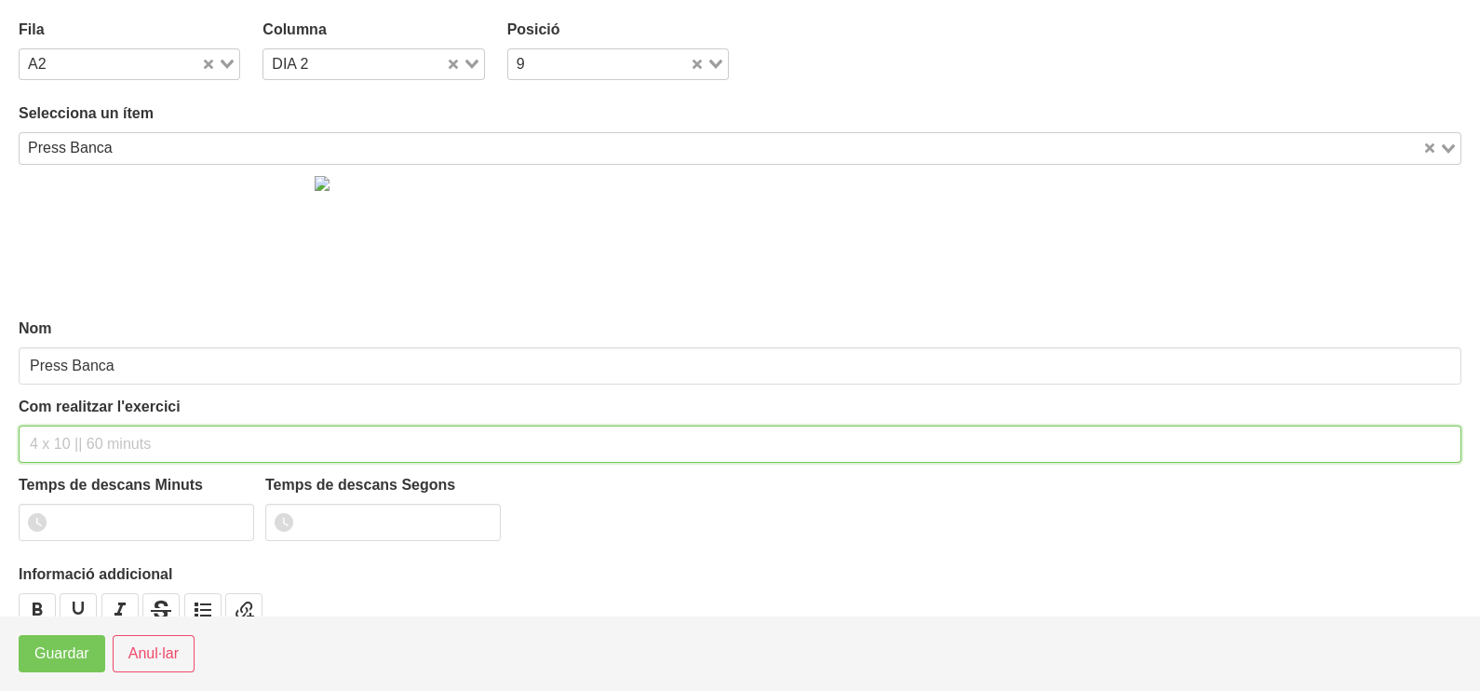
drag, startPoint x: 74, startPoint y: 437, endPoint x: 79, endPoint y: 419, distance: 19.4
click at [79, 421] on div "Com realitzar l'exercici" at bounding box center [740, 429] width 1443 height 67
type input "3 X 6-8 A 3010 75""
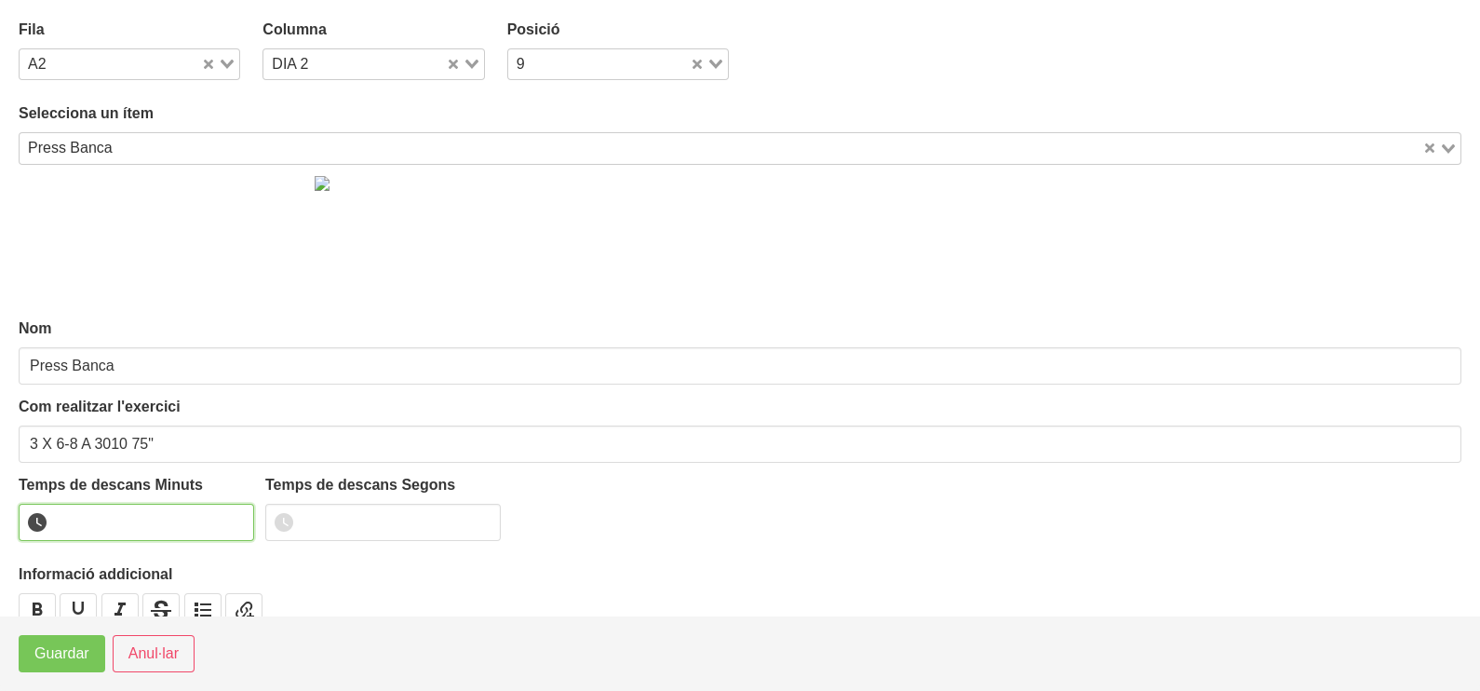
click at [101, 517] on input "number" at bounding box center [136, 522] width 235 height 37
type input "1"
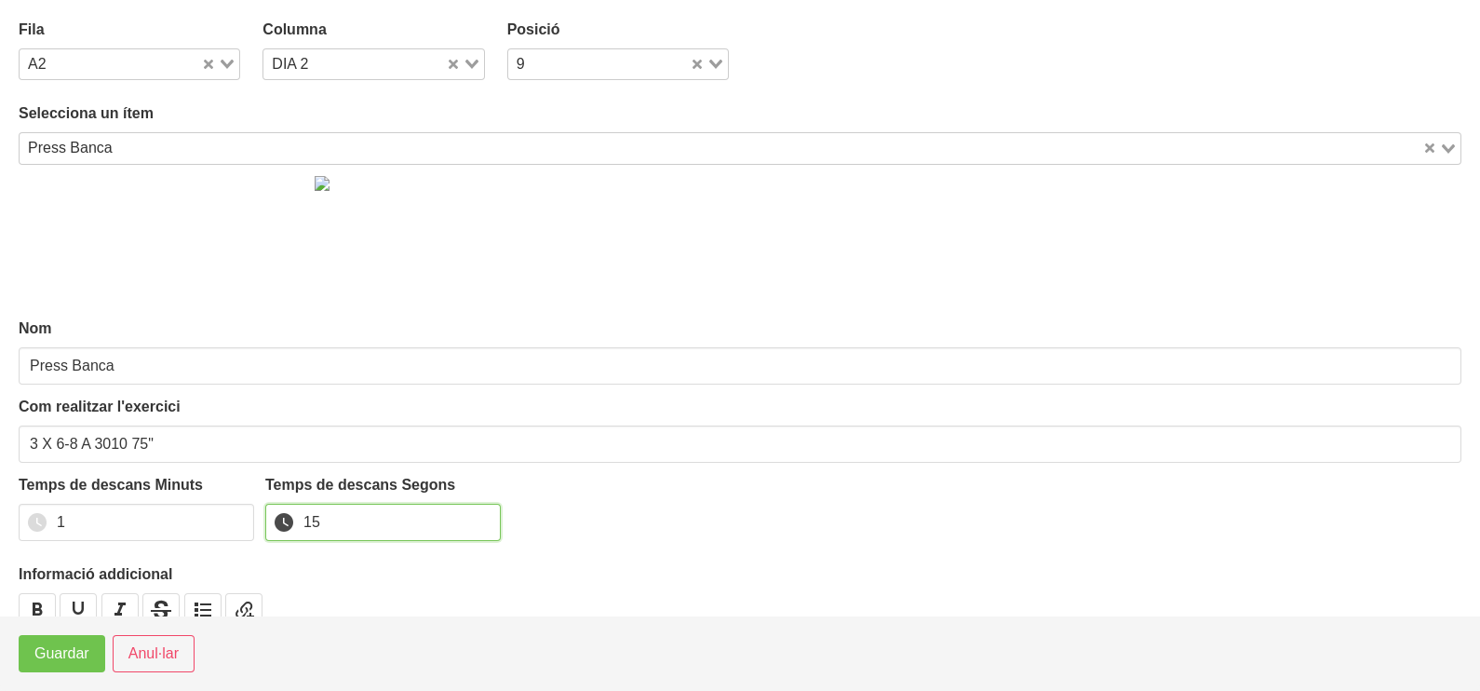
type input "15"
click at [75, 656] on span "Guardar" at bounding box center [61, 653] width 55 height 22
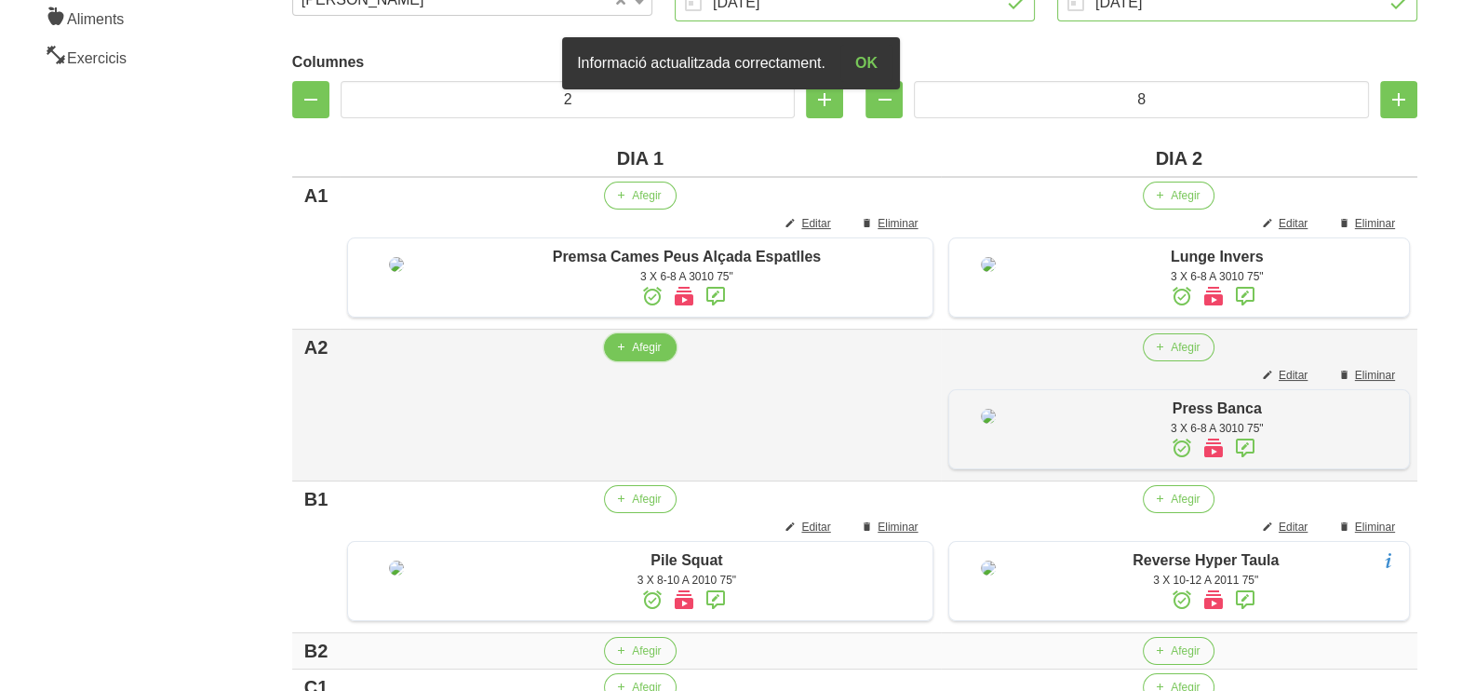
click at [633, 356] on span "Afegir" at bounding box center [646, 347] width 29 height 17
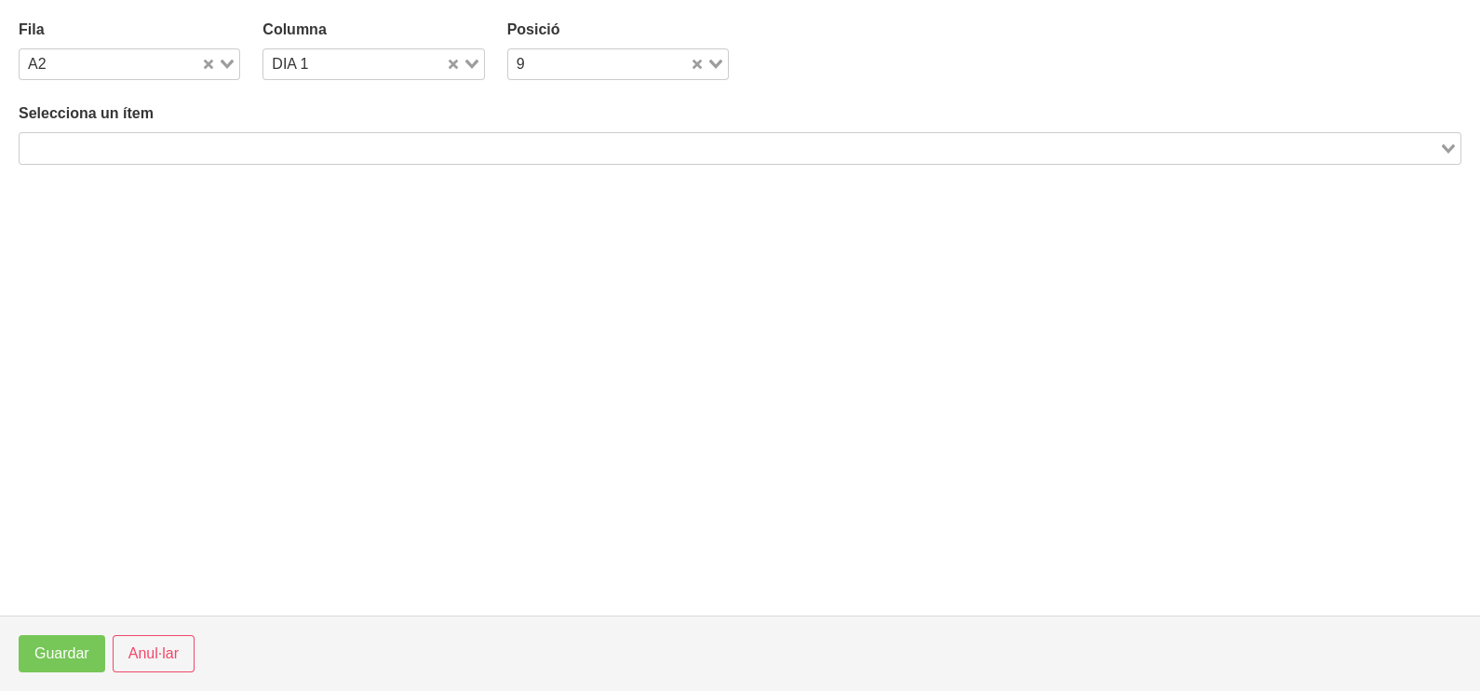
click at [155, 148] on input "Search for option" at bounding box center [729, 148] width 1416 height 22
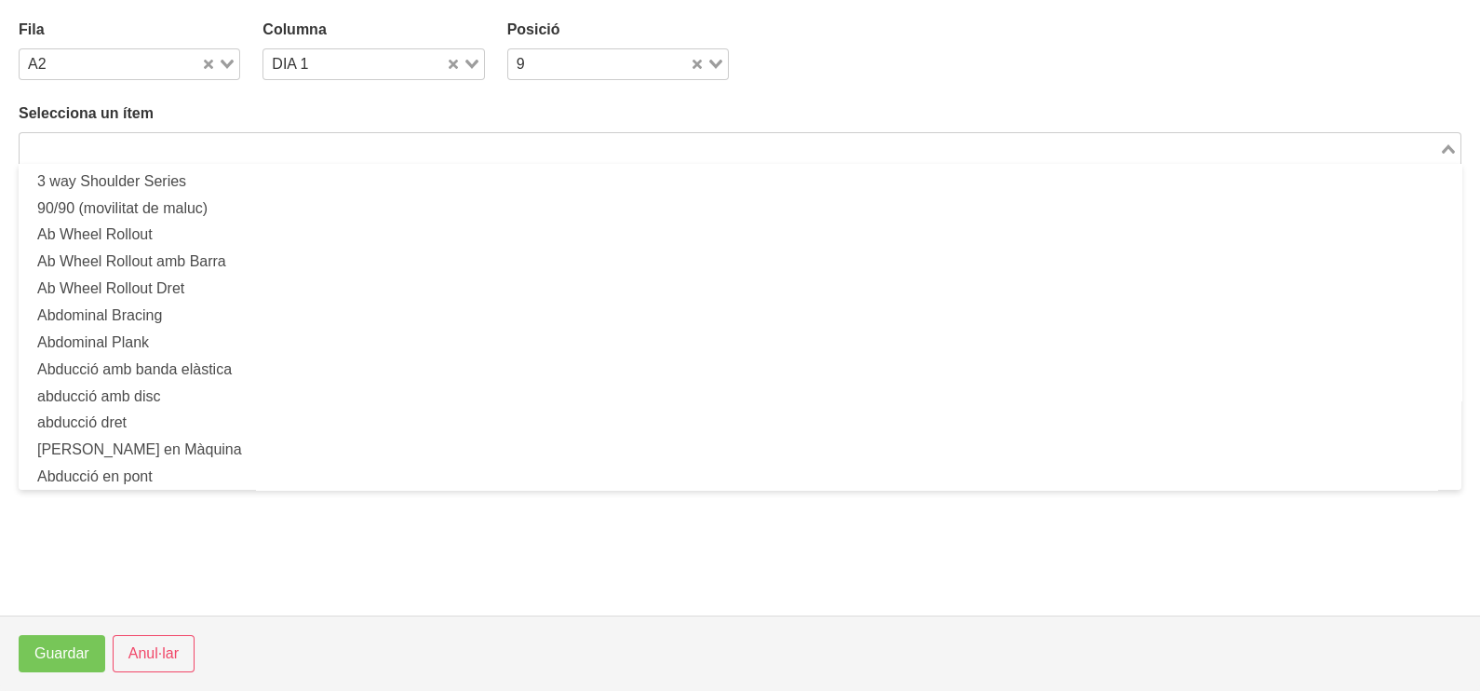
click at [263, 152] on input "Search for option" at bounding box center [729, 148] width 1416 height 22
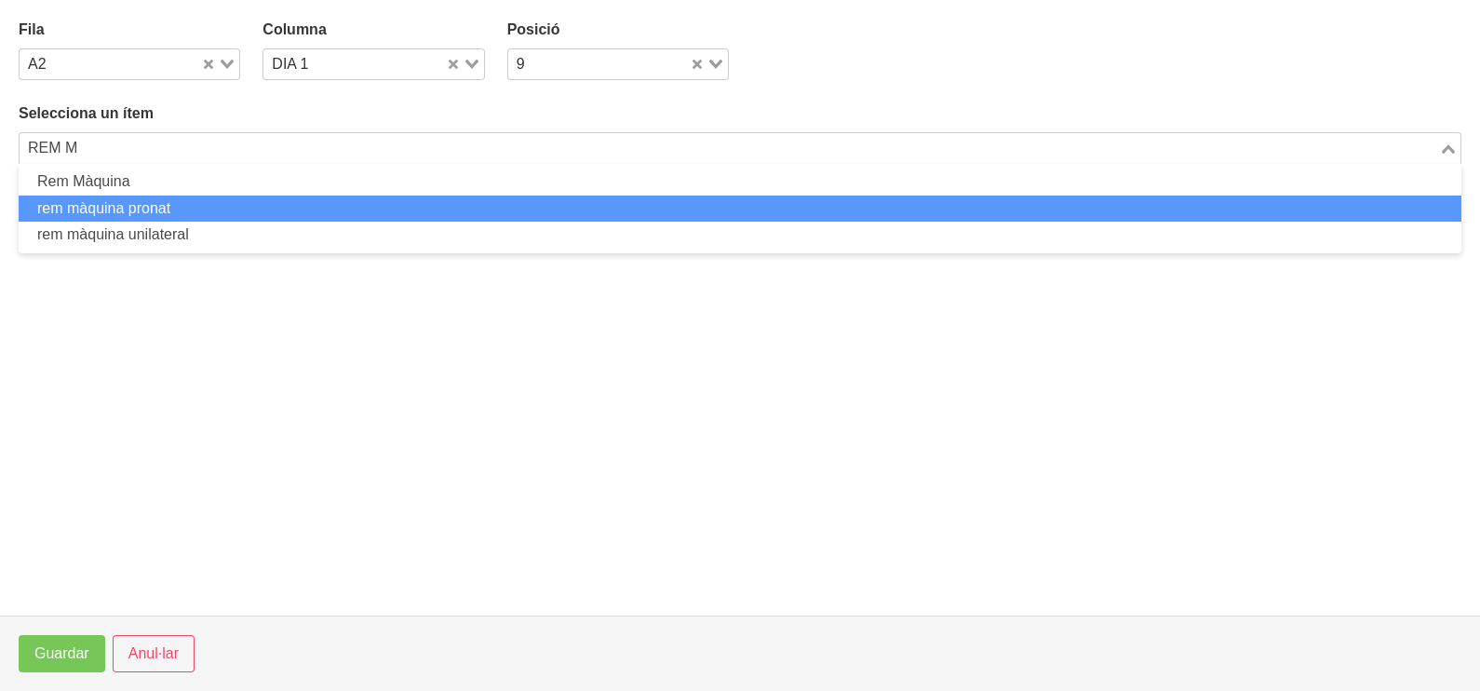
click at [168, 206] on li "rem màquina pronat" at bounding box center [740, 208] width 1443 height 27
type input "REM M"
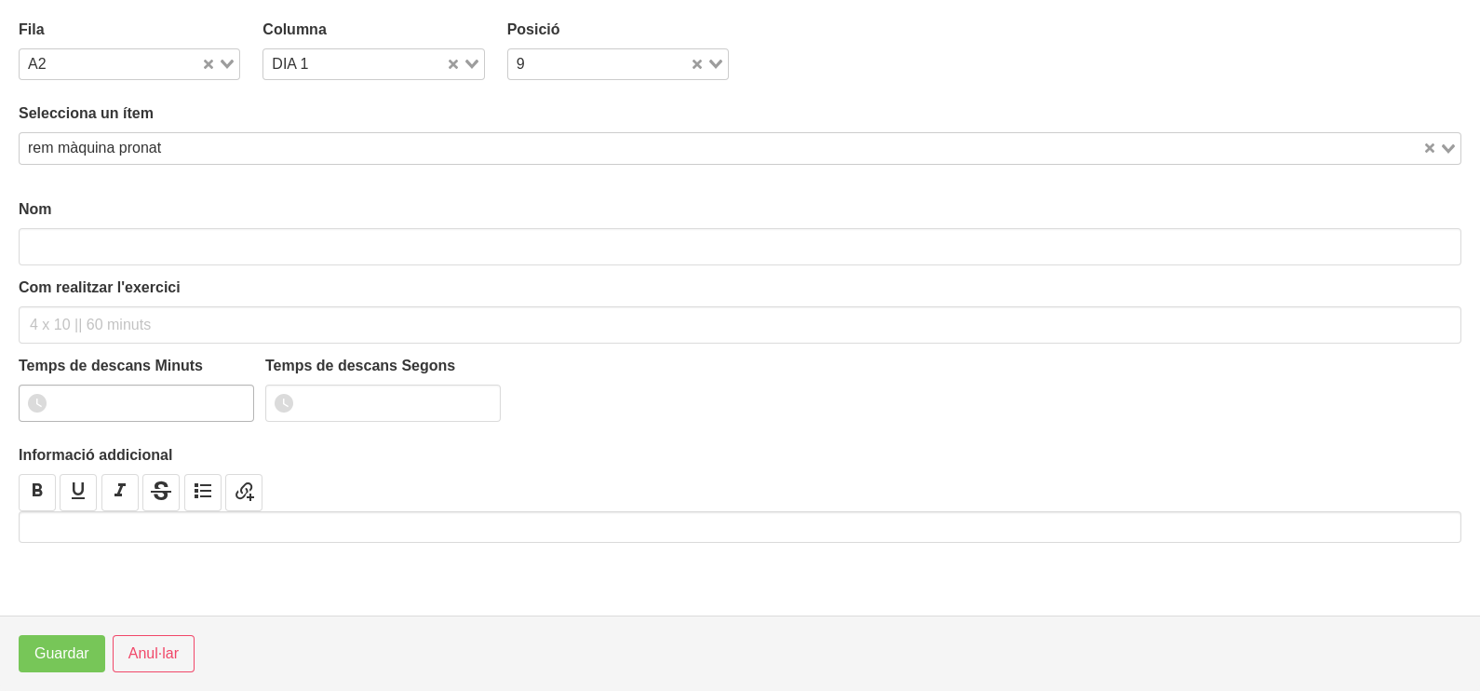
type input "rem màquina pronat"
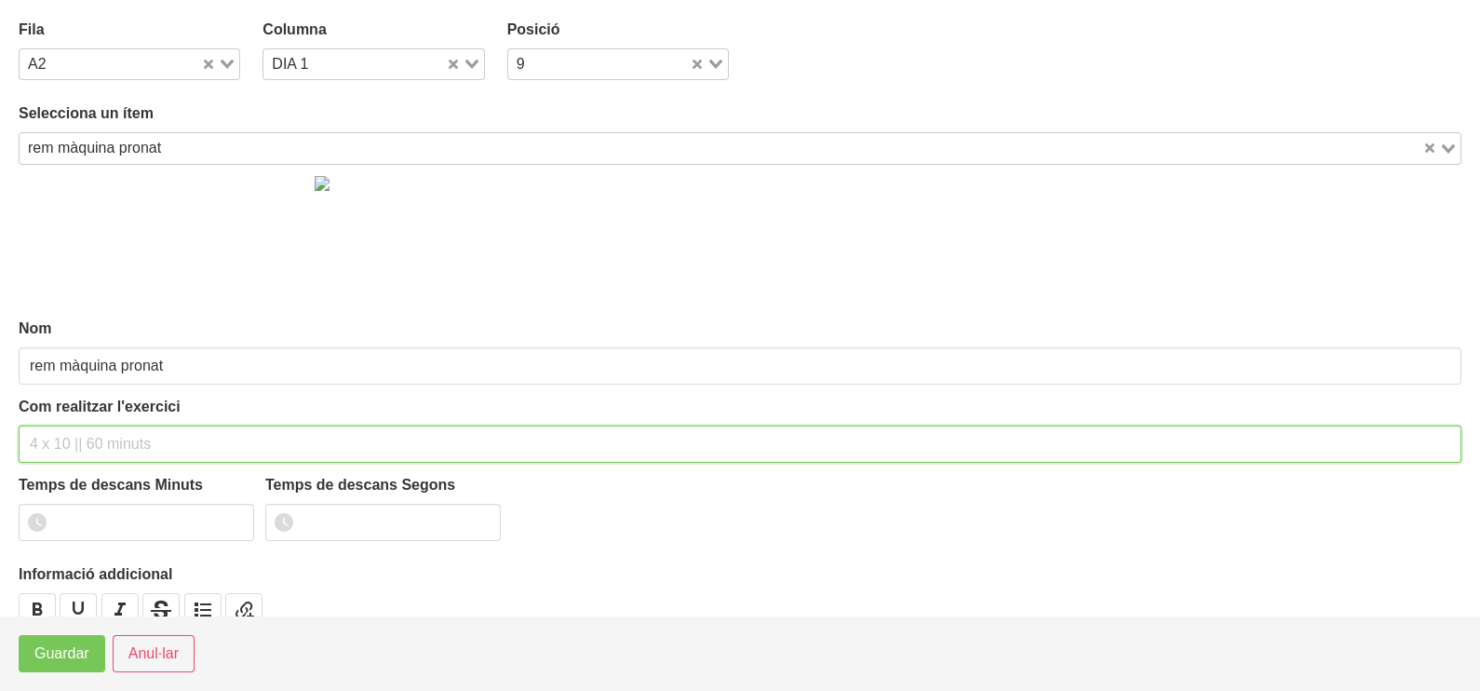
click at [88, 447] on input "text" at bounding box center [740, 443] width 1443 height 37
type input "3 X 6-8 A 3011 75""
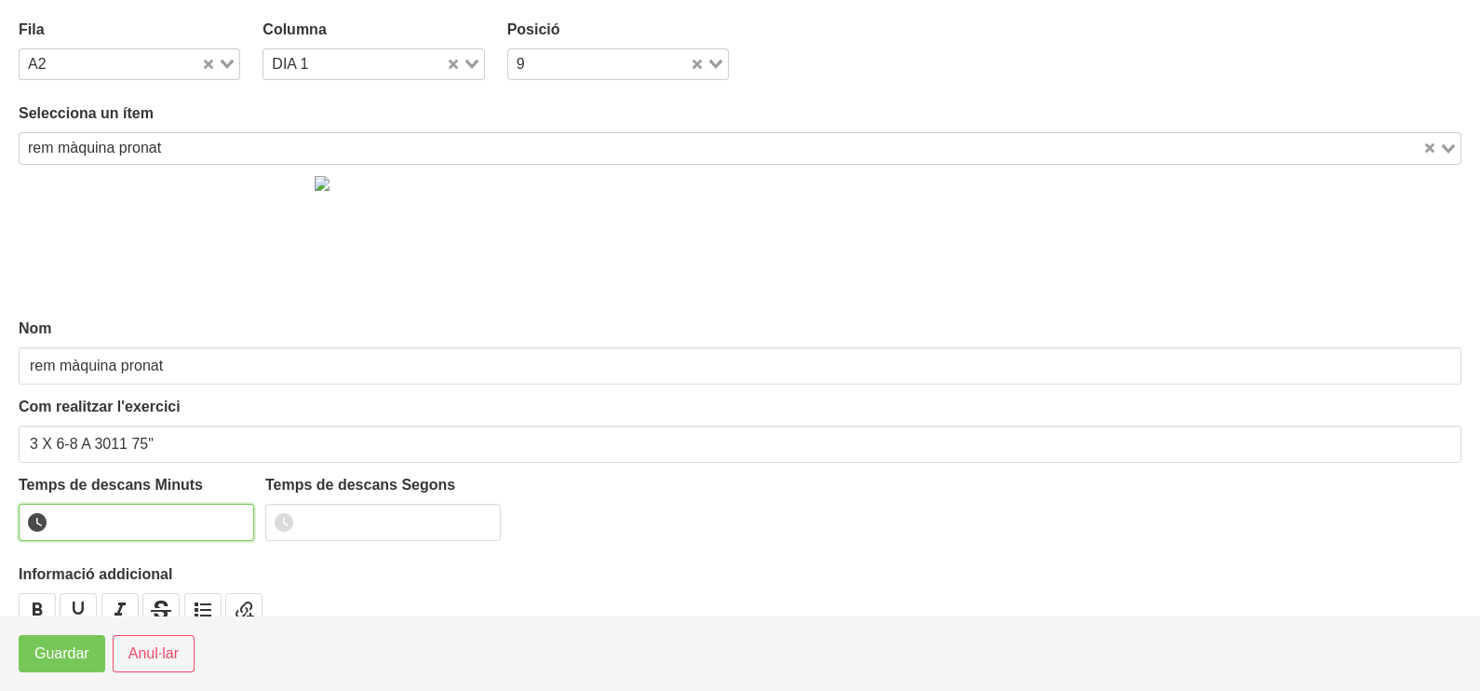
click at [107, 509] on input "number" at bounding box center [136, 522] width 235 height 37
type input "1"
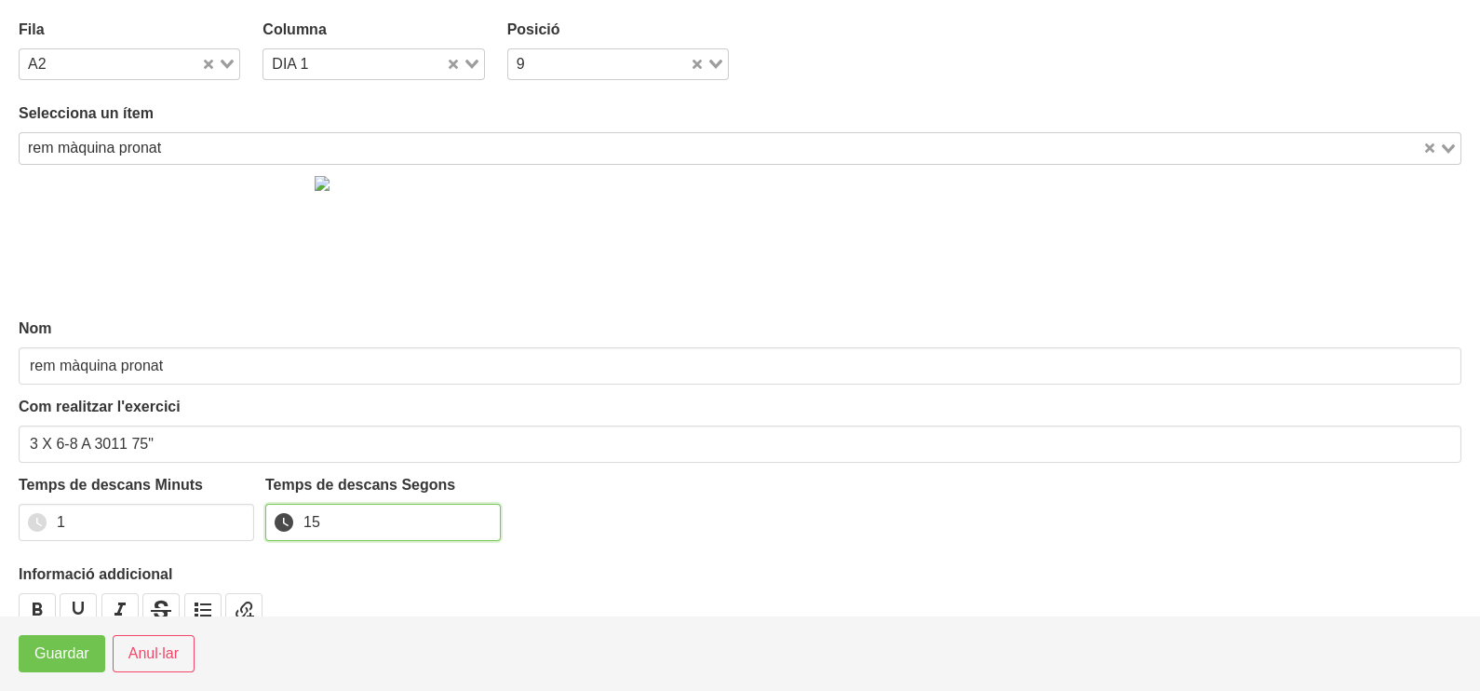
type input "15"
click at [53, 659] on span "Guardar" at bounding box center [61, 653] width 55 height 22
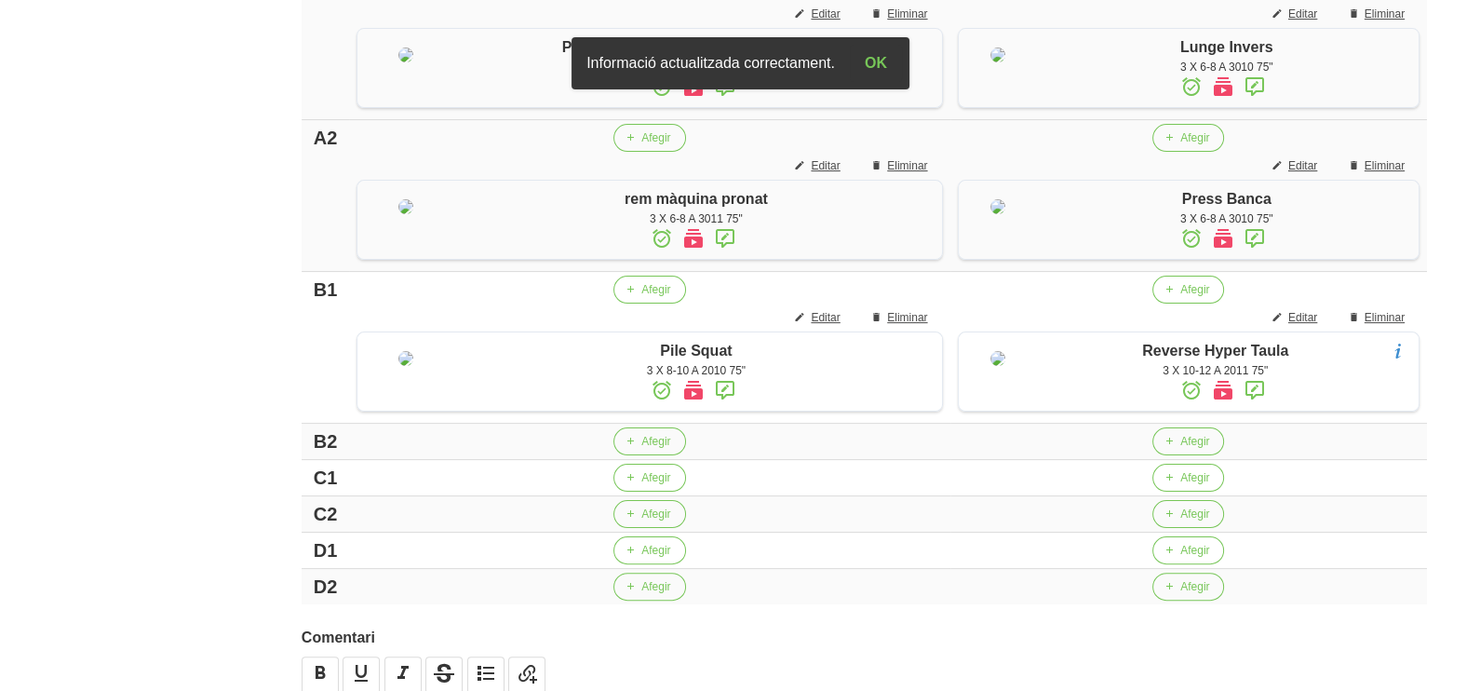
scroll to position [582, 0]
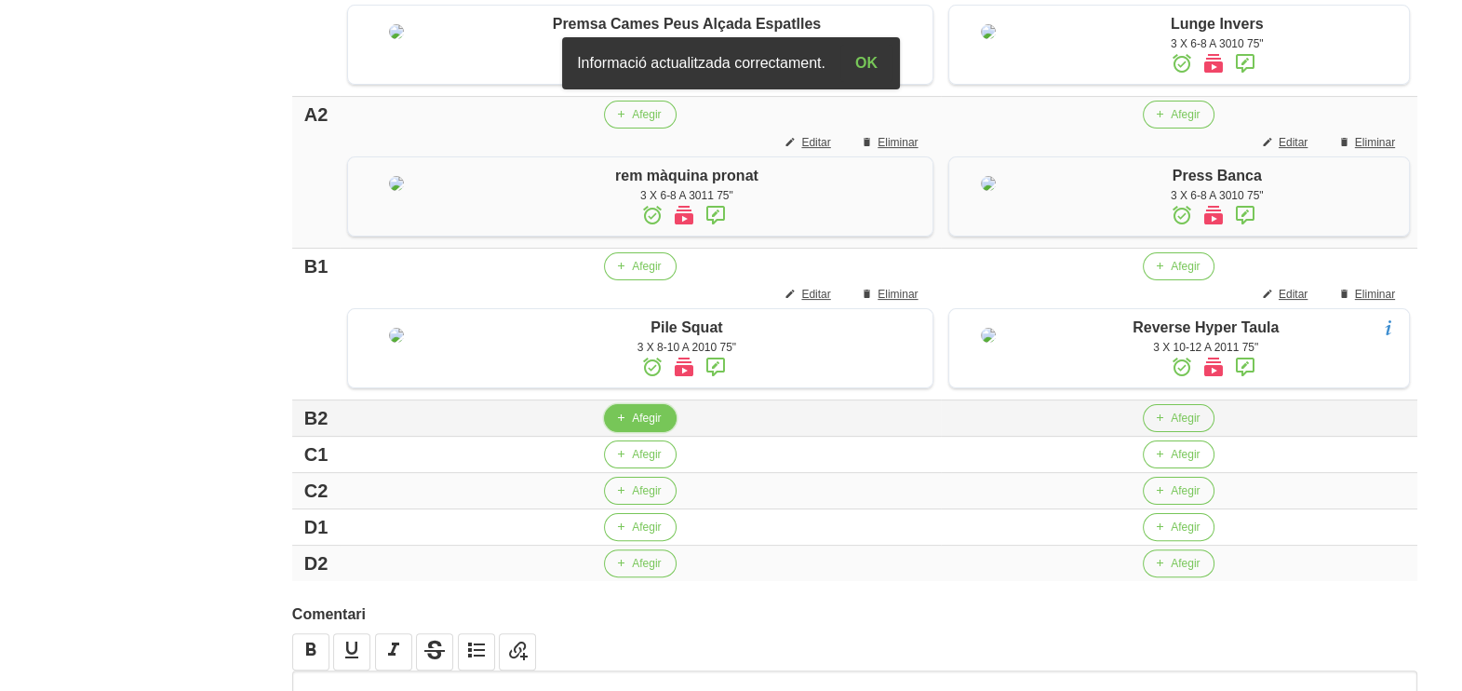
click at [632, 426] on span "Afegir" at bounding box center [646, 418] width 29 height 17
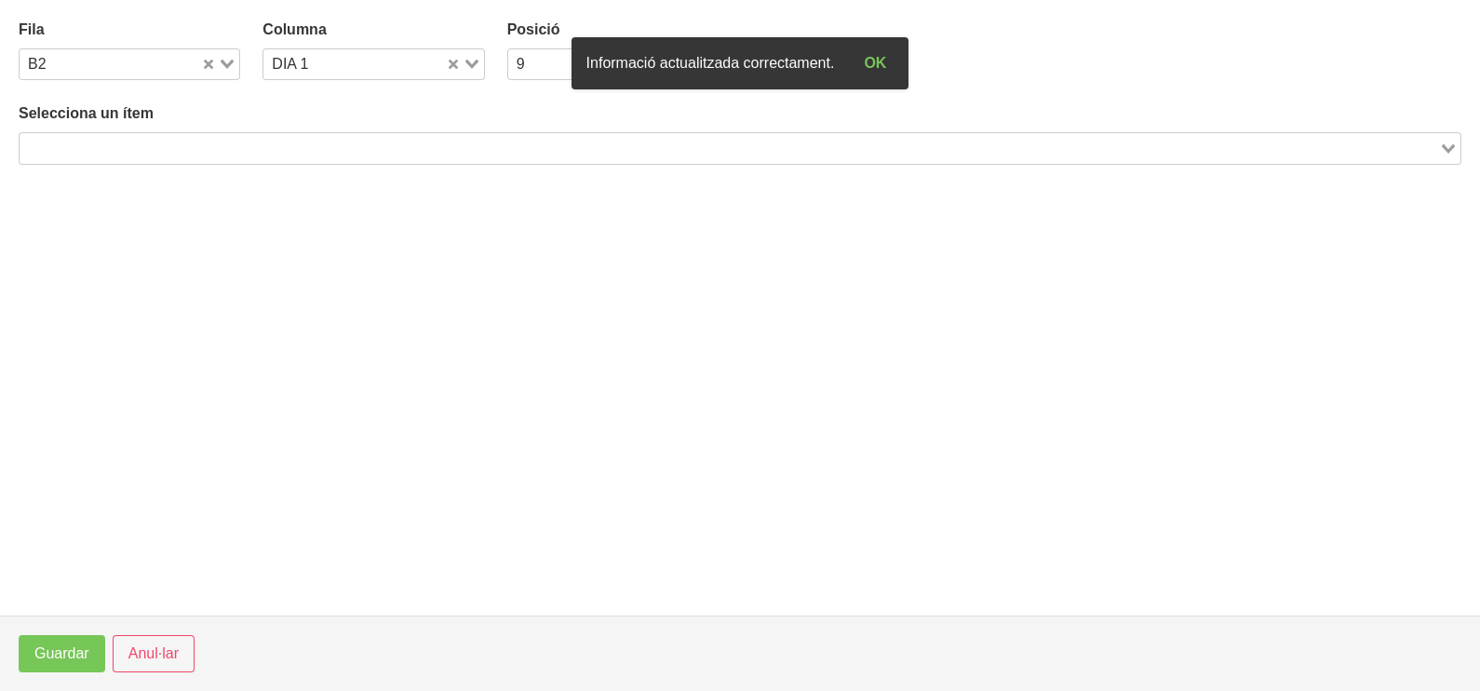
drag, startPoint x: 179, startPoint y: 148, endPoint x: 219, endPoint y: 139, distance: 41.1
click at [182, 148] on input "Search for option" at bounding box center [729, 148] width 1416 height 22
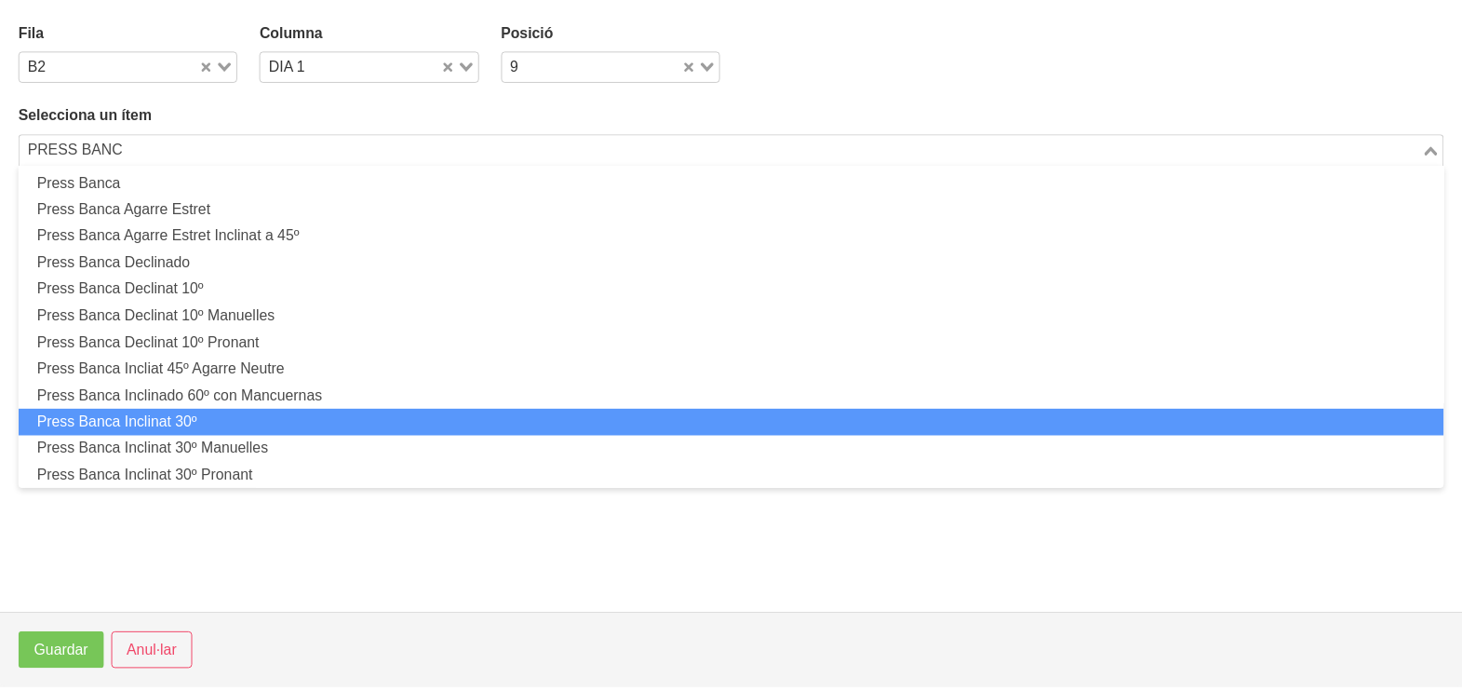
scroll to position [0, 0]
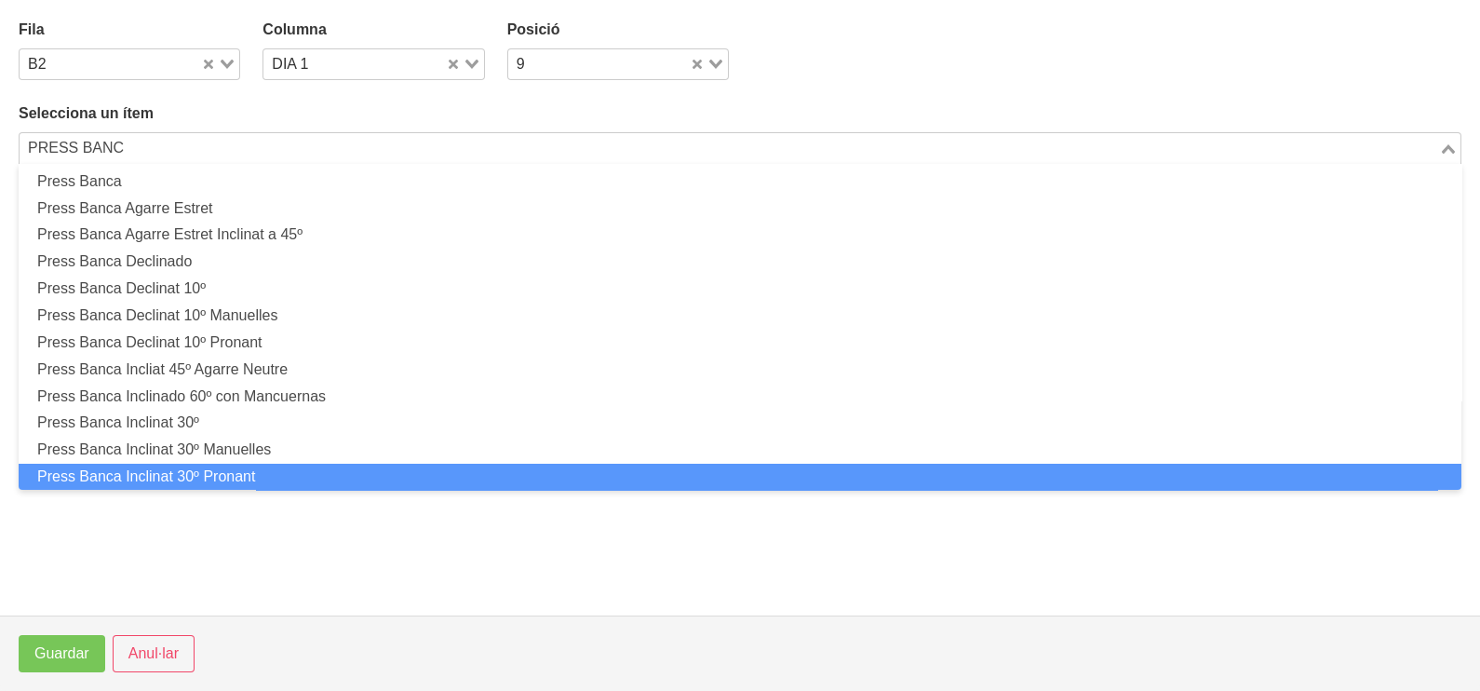
click at [159, 470] on li "Press Banca Inclinat 30º Pronant" at bounding box center [740, 477] width 1443 height 27
type input "PRESS BANC"
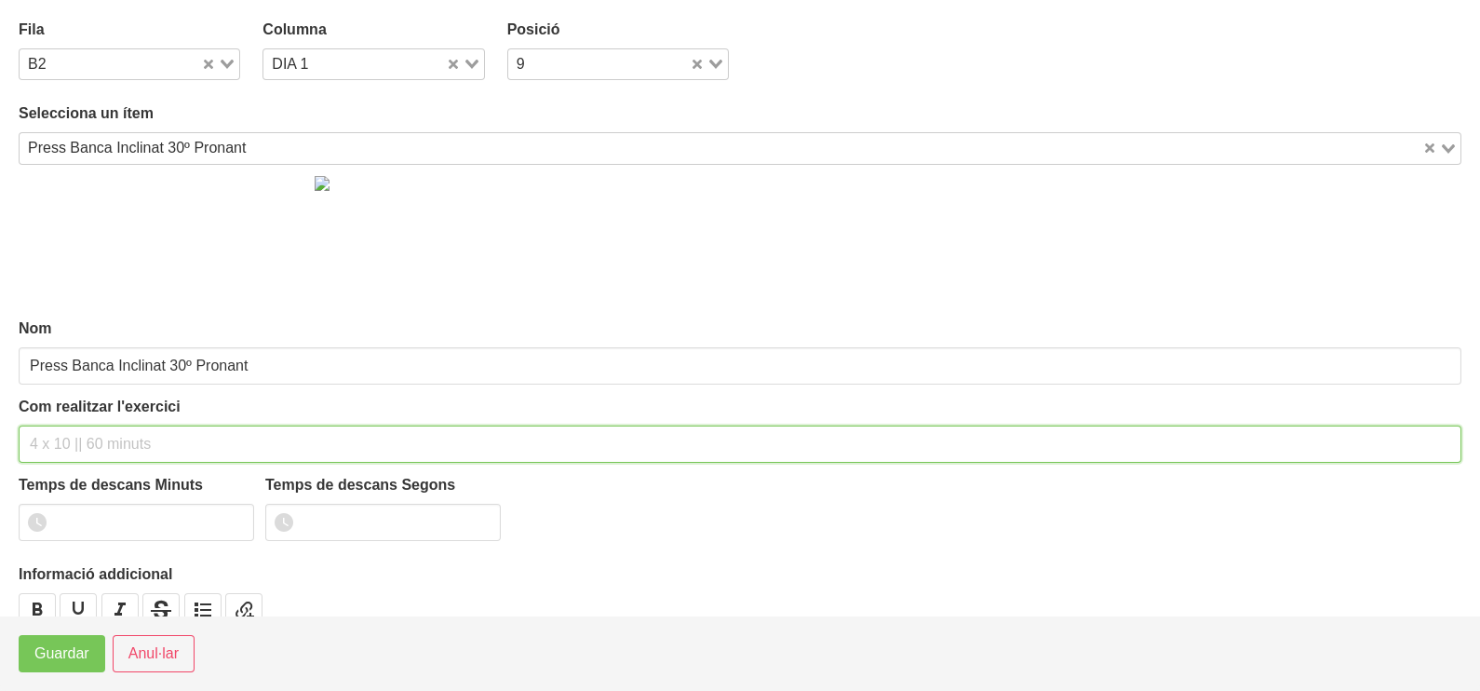
click at [73, 436] on input "text" at bounding box center [740, 443] width 1443 height 37
type input "3 X 6-8 A 3010 75""
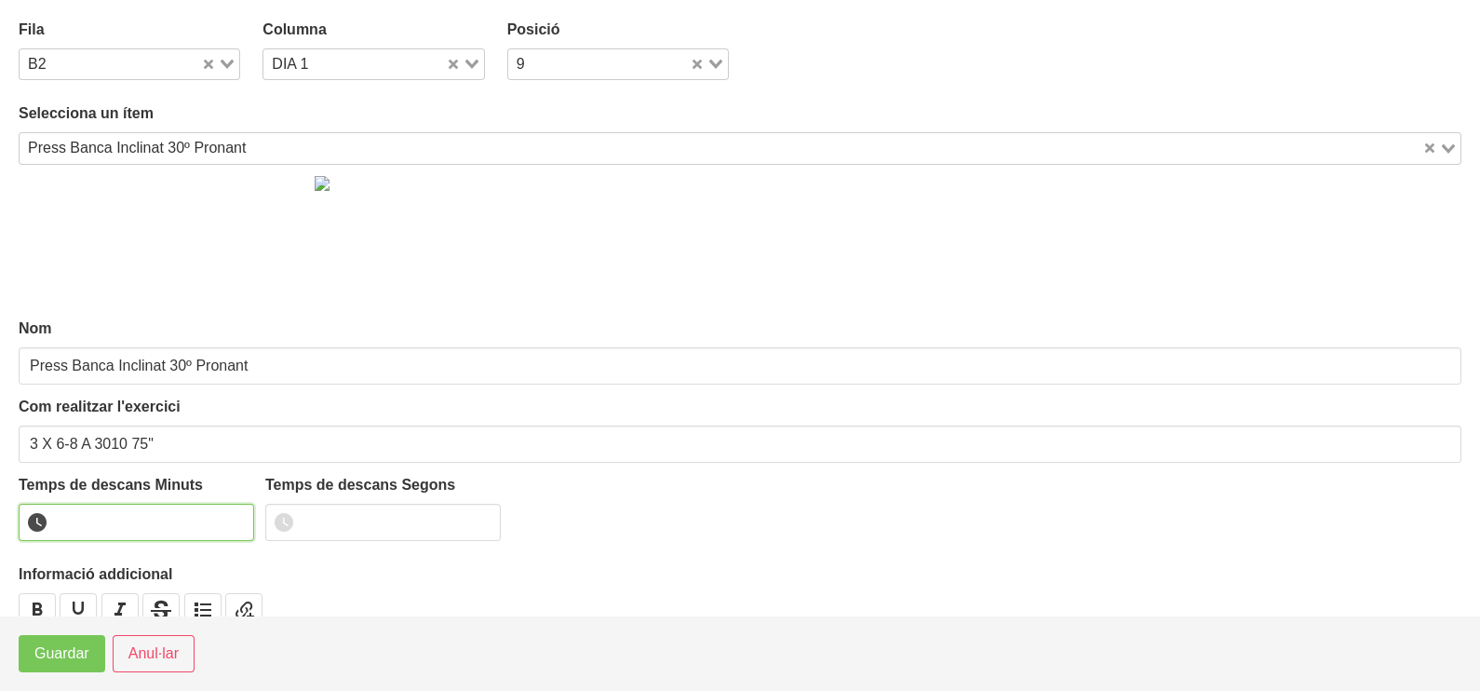
click at [103, 519] on input "number" at bounding box center [136, 522] width 235 height 37
type input "1"
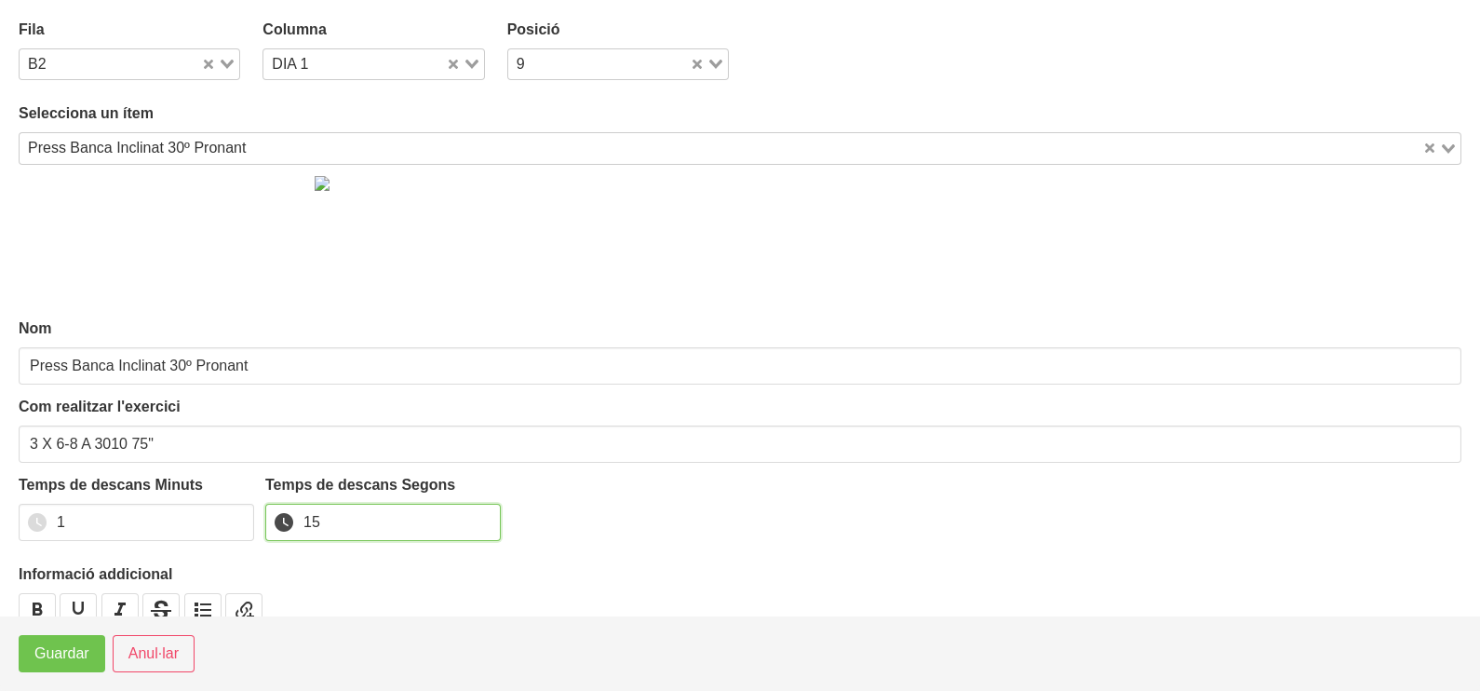
type input "15"
click at [69, 652] on span "Guardar" at bounding box center [61, 653] width 55 height 22
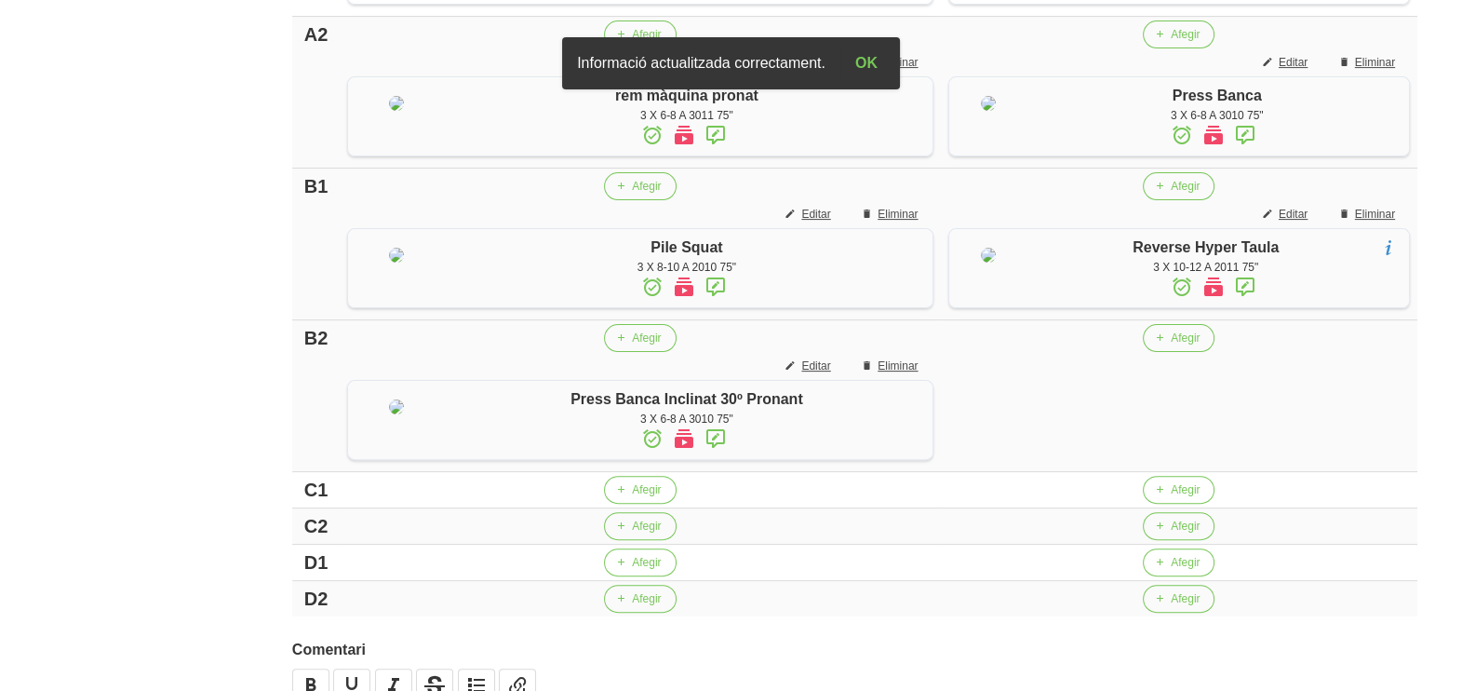
scroll to position [698, 0]
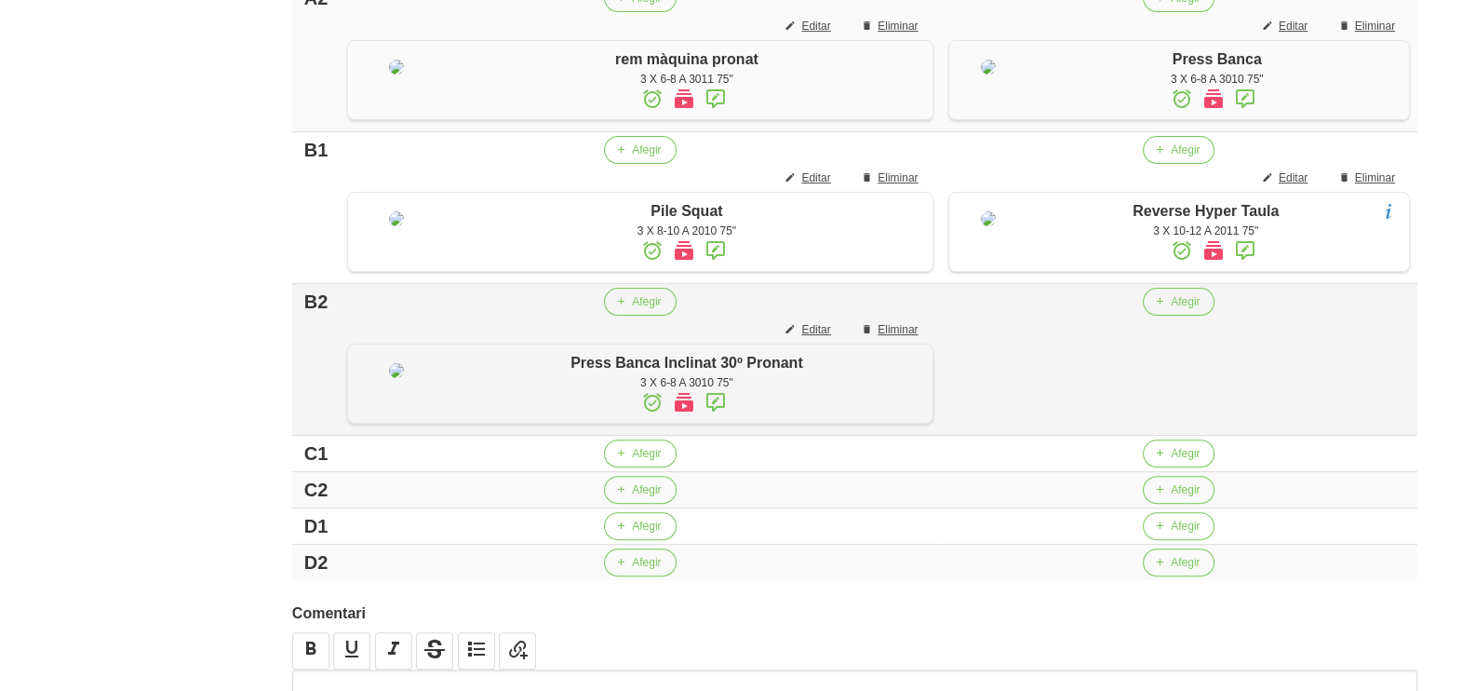
click at [1164, 429] on td "Afegir" at bounding box center [1180, 360] width 478 height 152
click at [1153, 310] on span "button" at bounding box center [1159, 301] width 17 height 17
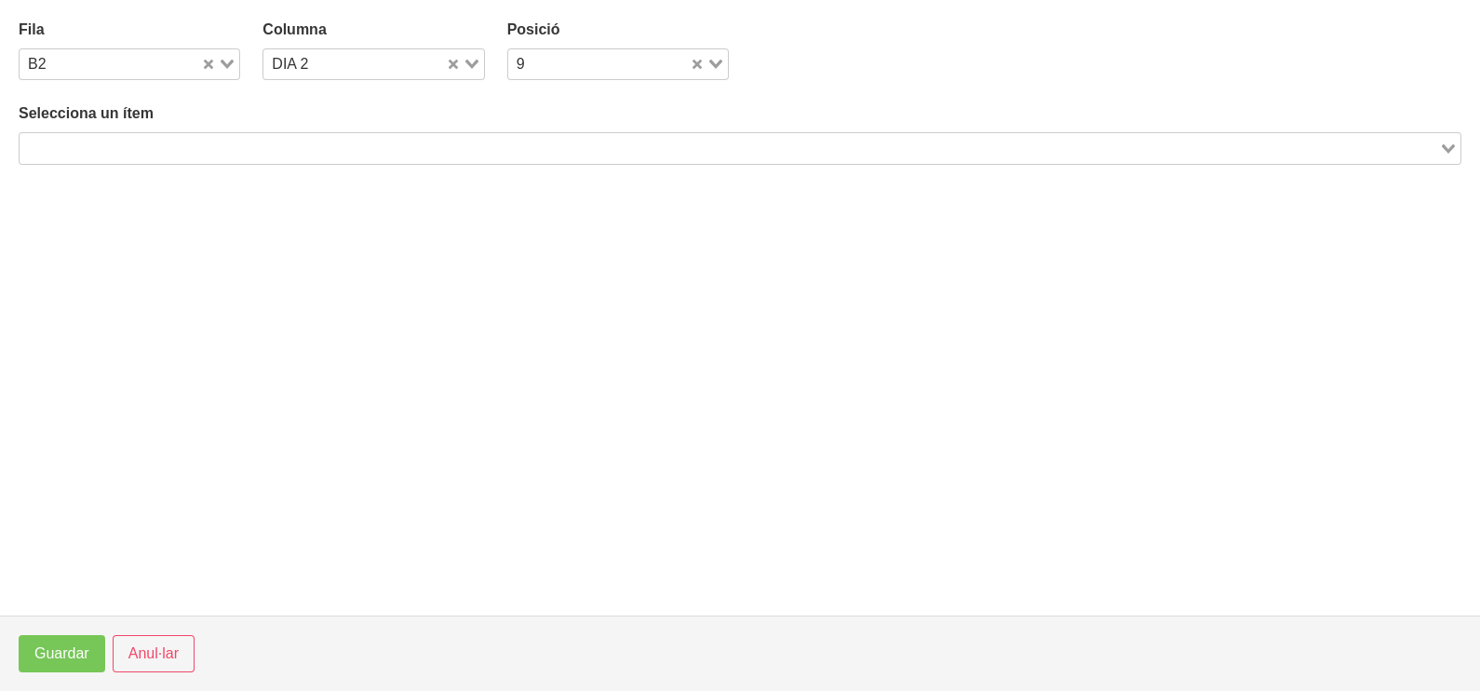
click at [255, 145] on input "Search for option" at bounding box center [729, 148] width 1416 height 22
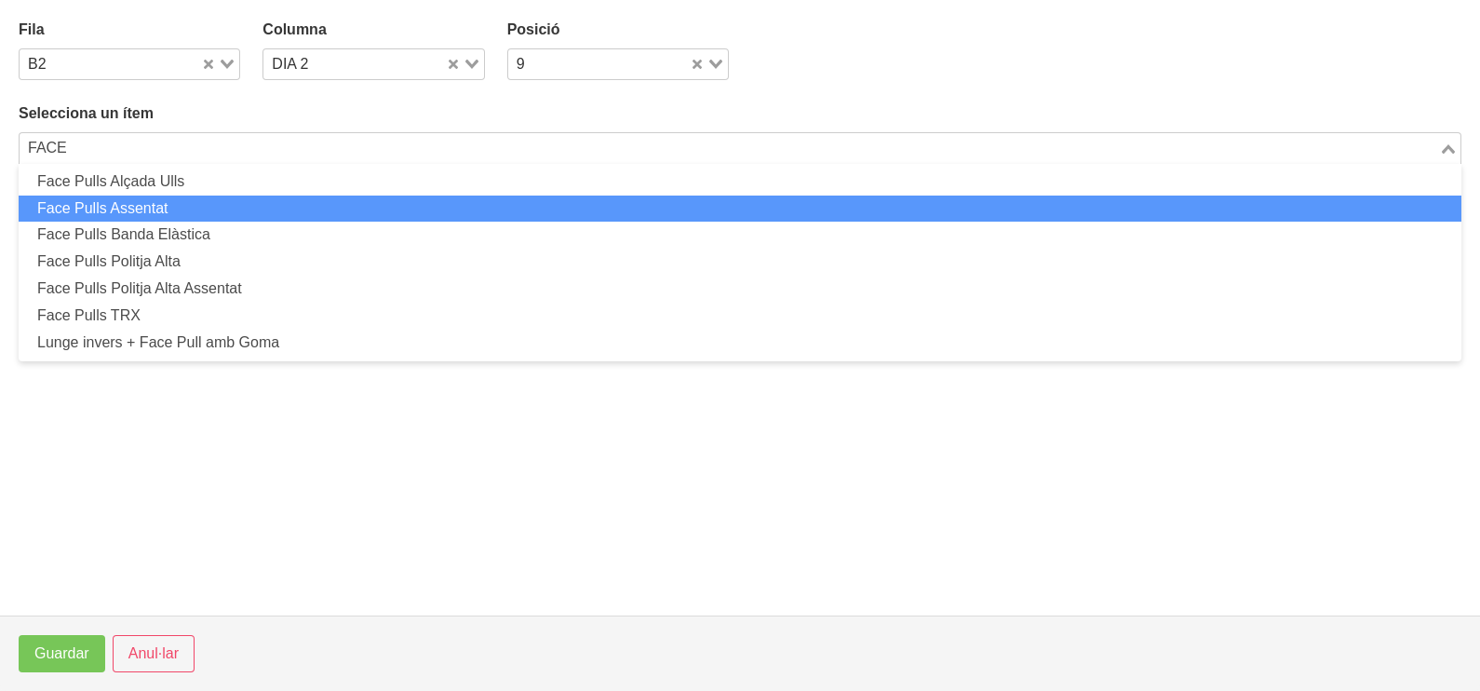
click at [196, 206] on li "Face Pulls Assentat" at bounding box center [740, 208] width 1443 height 27
type input "FACE"
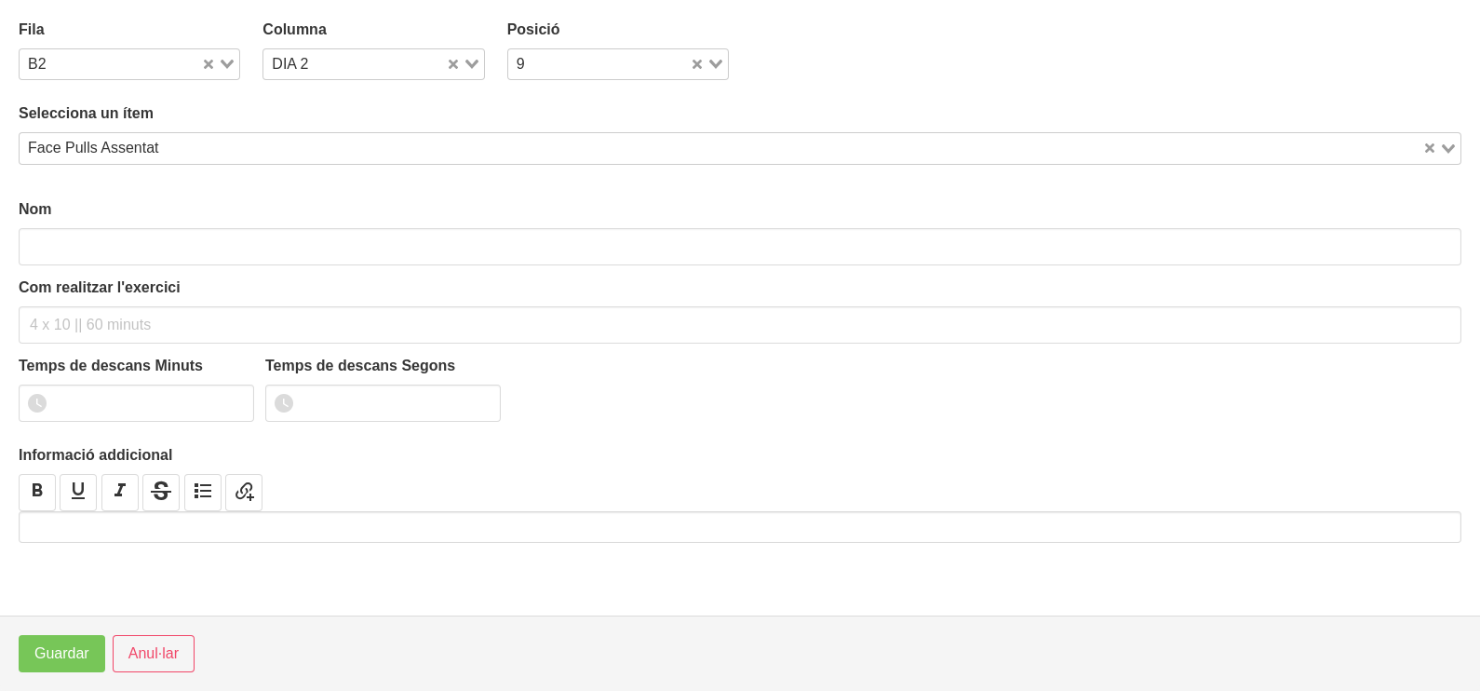
type input "Face Pulls Assentat"
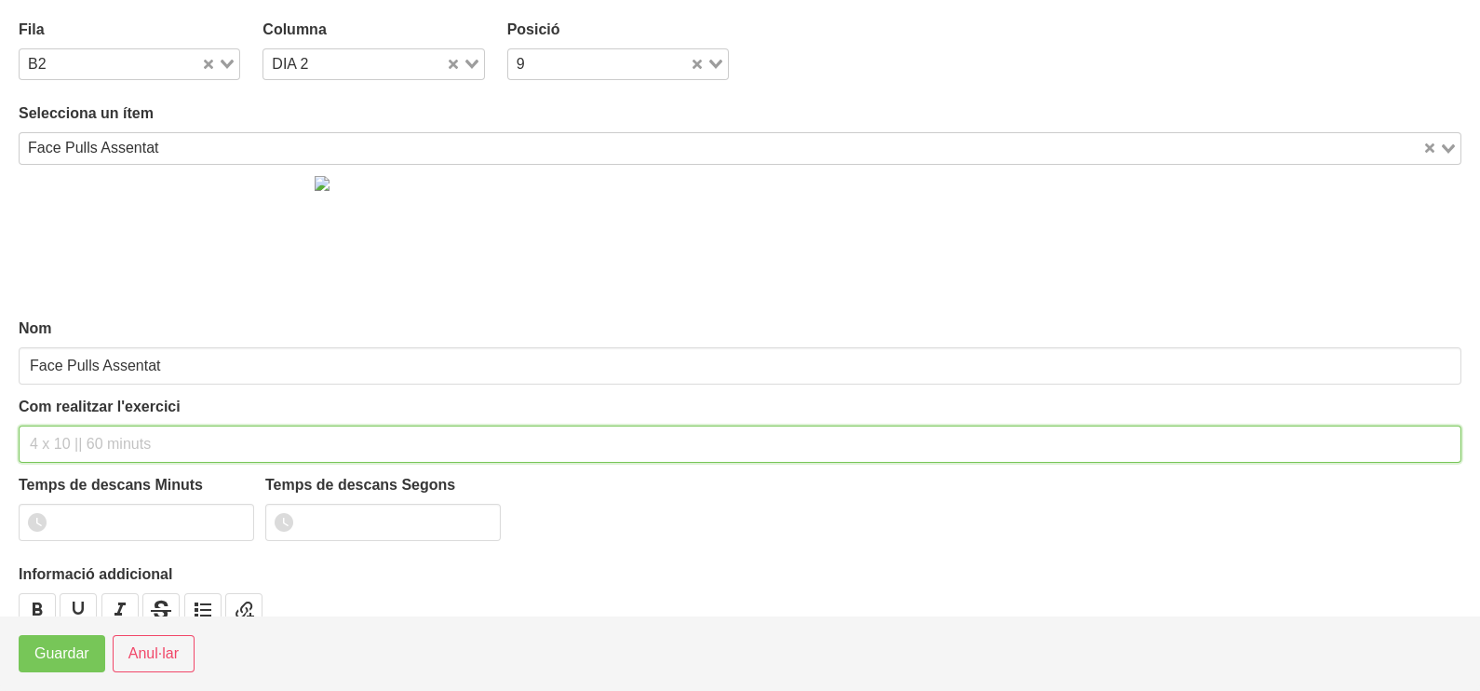
click at [73, 431] on input "text" at bounding box center [740, 443] width 1443 height 37
click at [198, 445] on input "3 X 8-10 A 2011" at bounding box center [740, 443] width 1443 height 37
type input "3 X 8-10 A 2011 75""
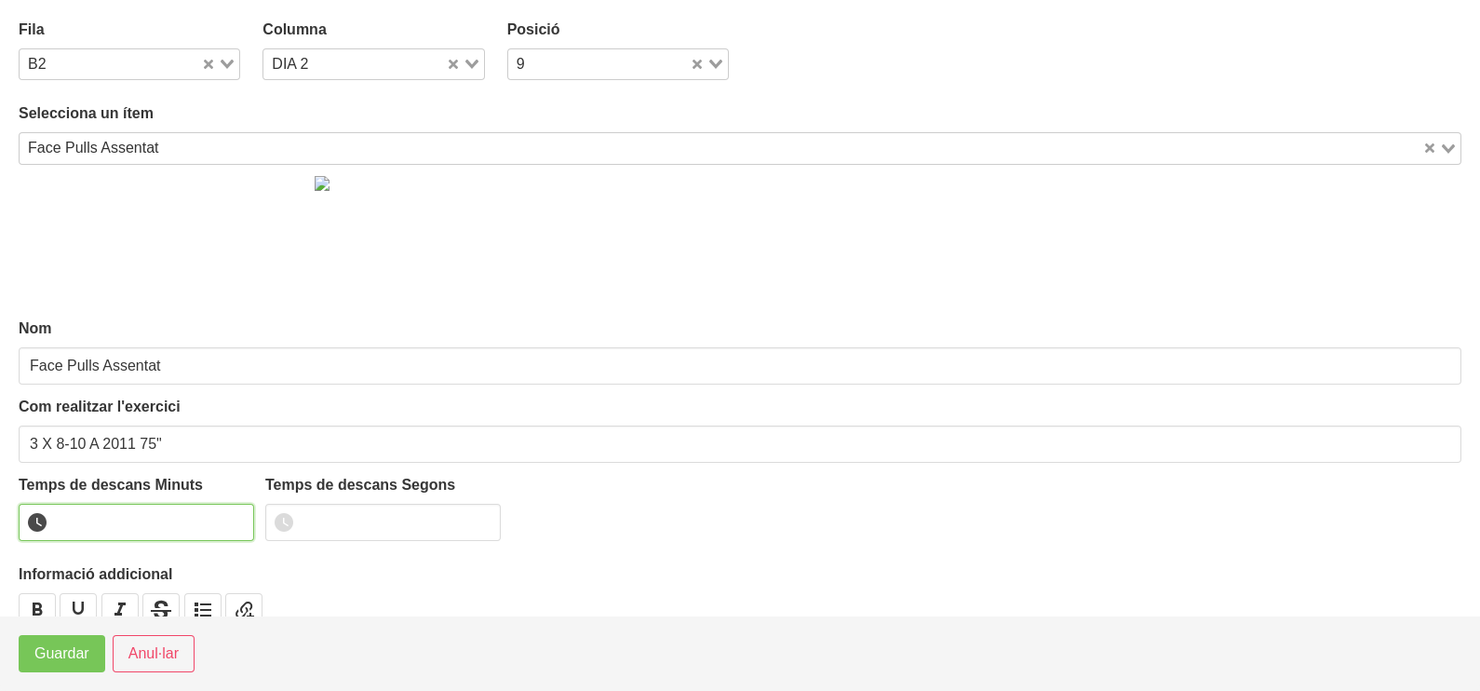
click at [108, 523] on input "number" at bounding box center [136, 522] width 235 height 37
type input "1"
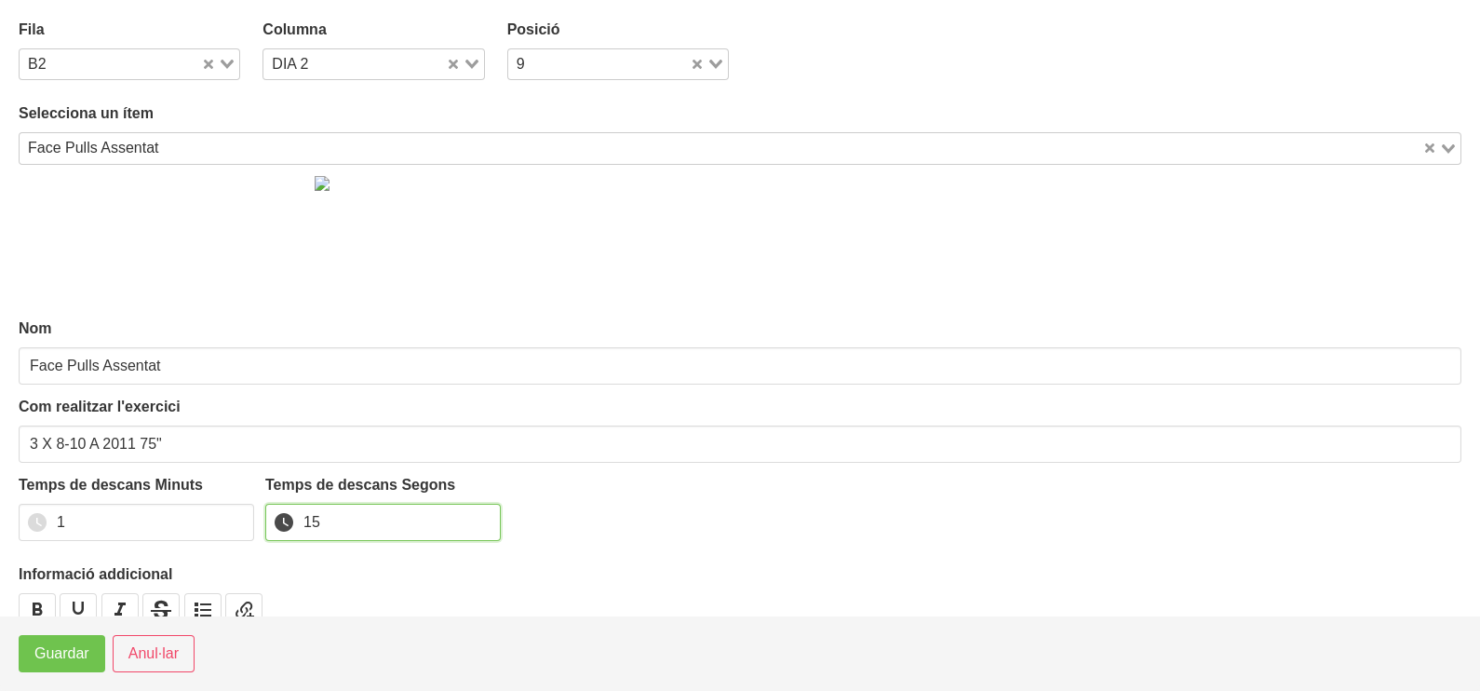
type input "15"
click at [74, 650] on span "Guardar" at bounding box center [61, 653] width 55 height 22
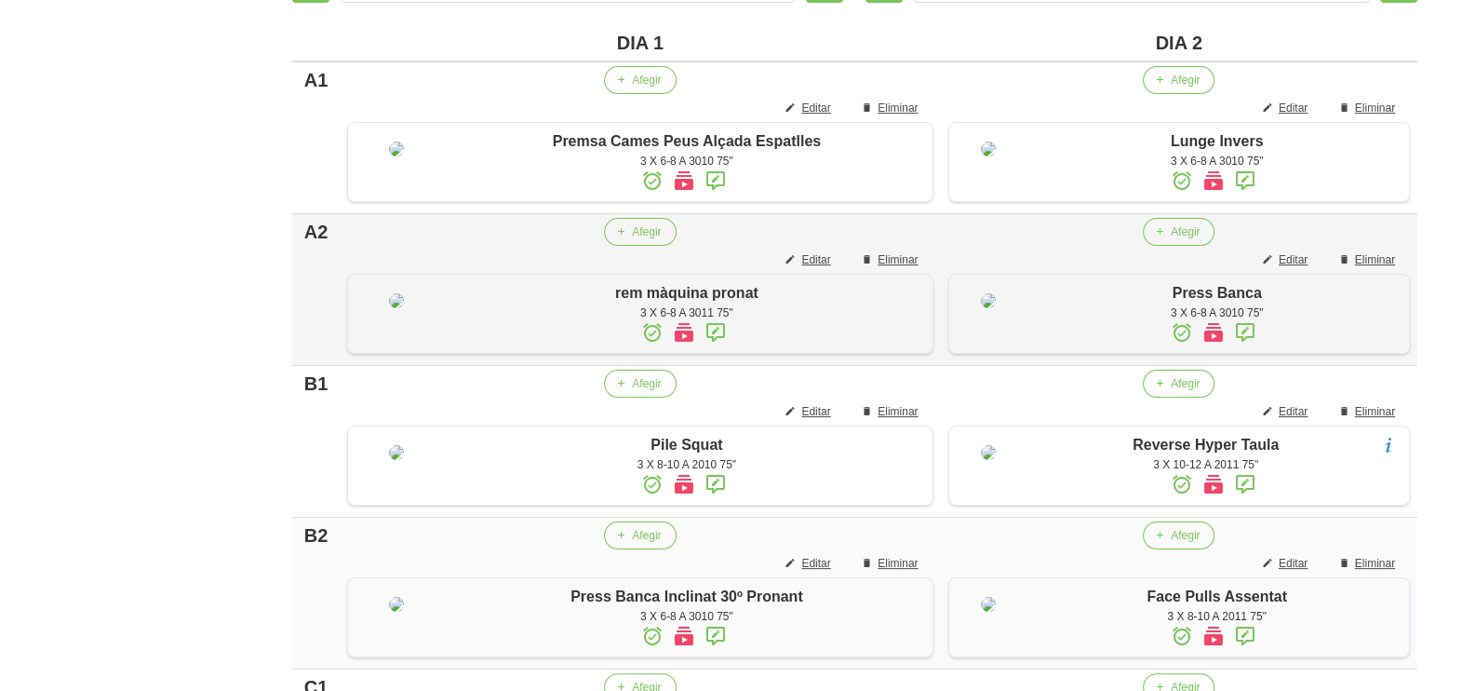
scroll to position [814, 0]
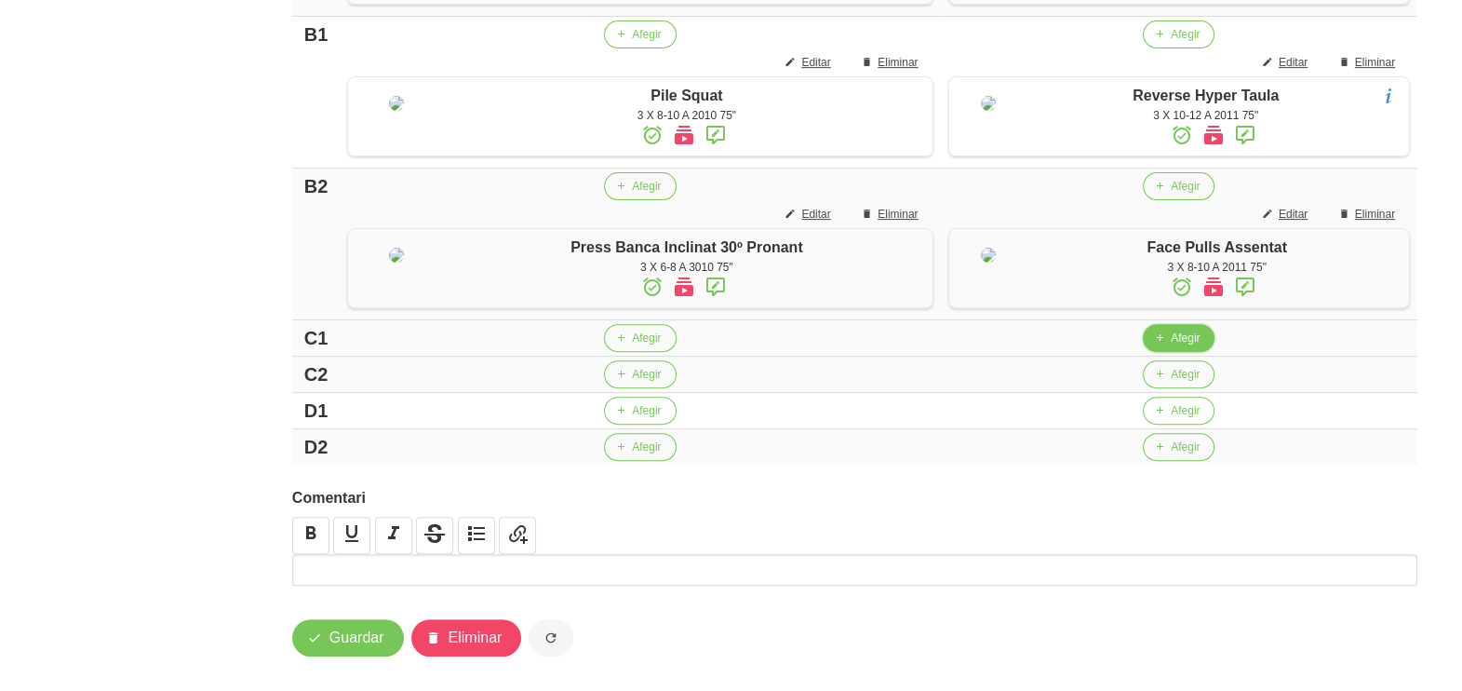
click at [1173, 346] on span "Afegir" at bounding box center [1185, 338] width 29 height 17
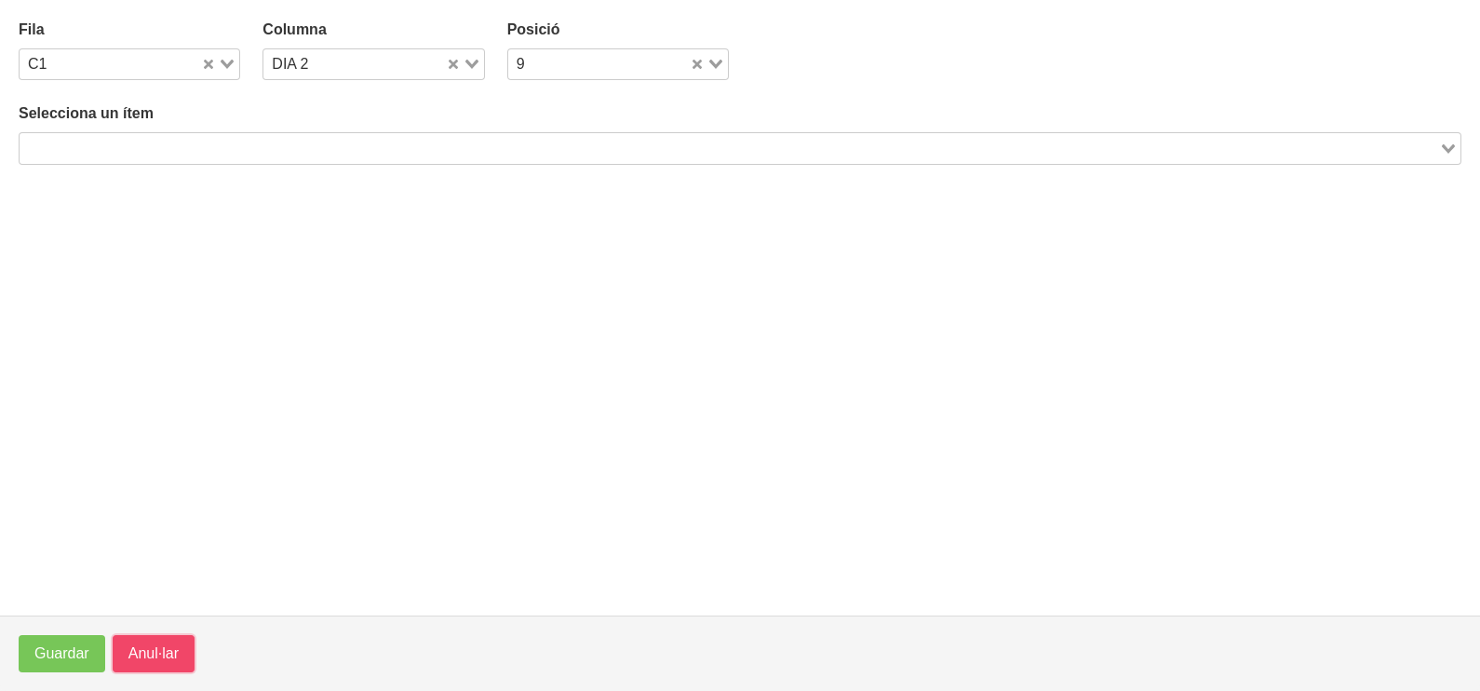
click at [161, 646] on span "Anul·lar" at bounding box center [153, 653] width 50 height 22
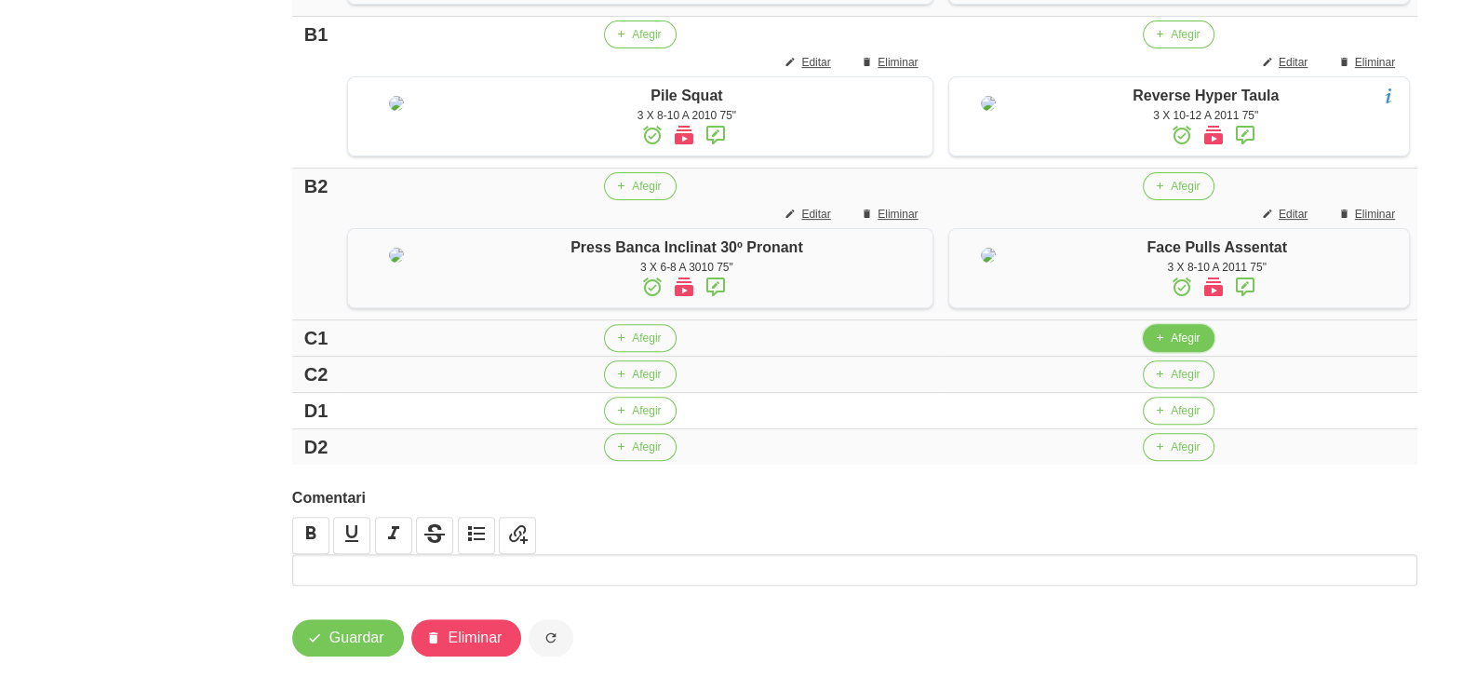
click at [1174, 346] on span "Afegir" at bounding box center [1185, 338] width 29 height 17
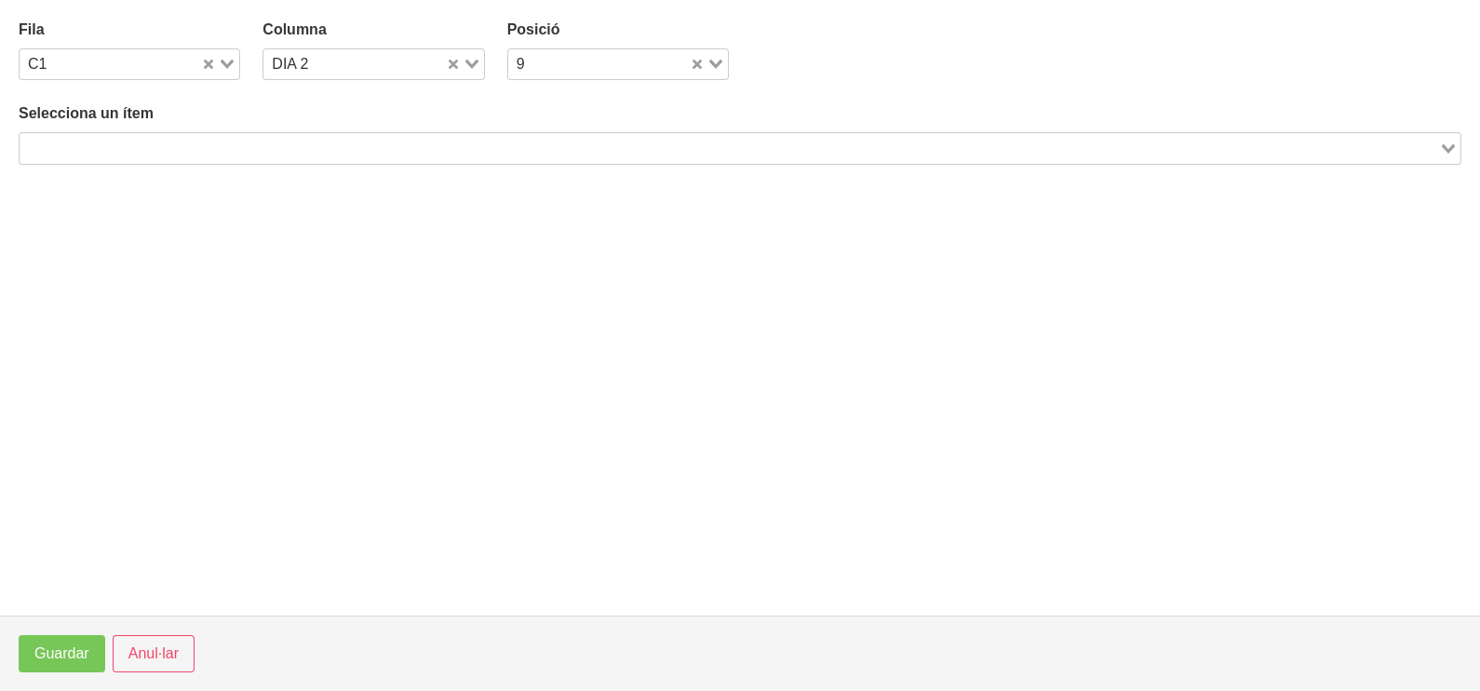
click at [222, 137] on input "Search for option" at bounding box center [729, 148] width 1416 height 22
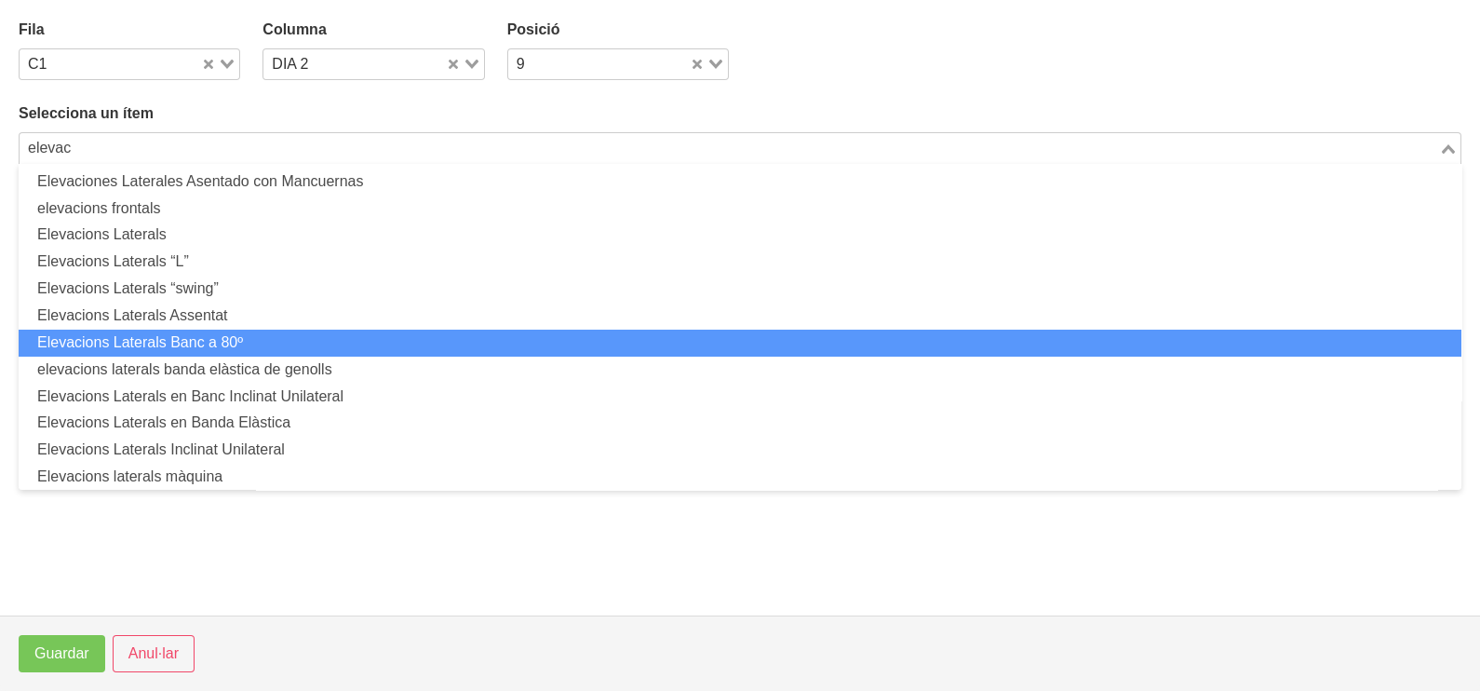
click at [173, 349] on li "Elevacions Laterals Banc a 80º" at bounding box center [740, 343] width 1443 height 27
type input "elevac"
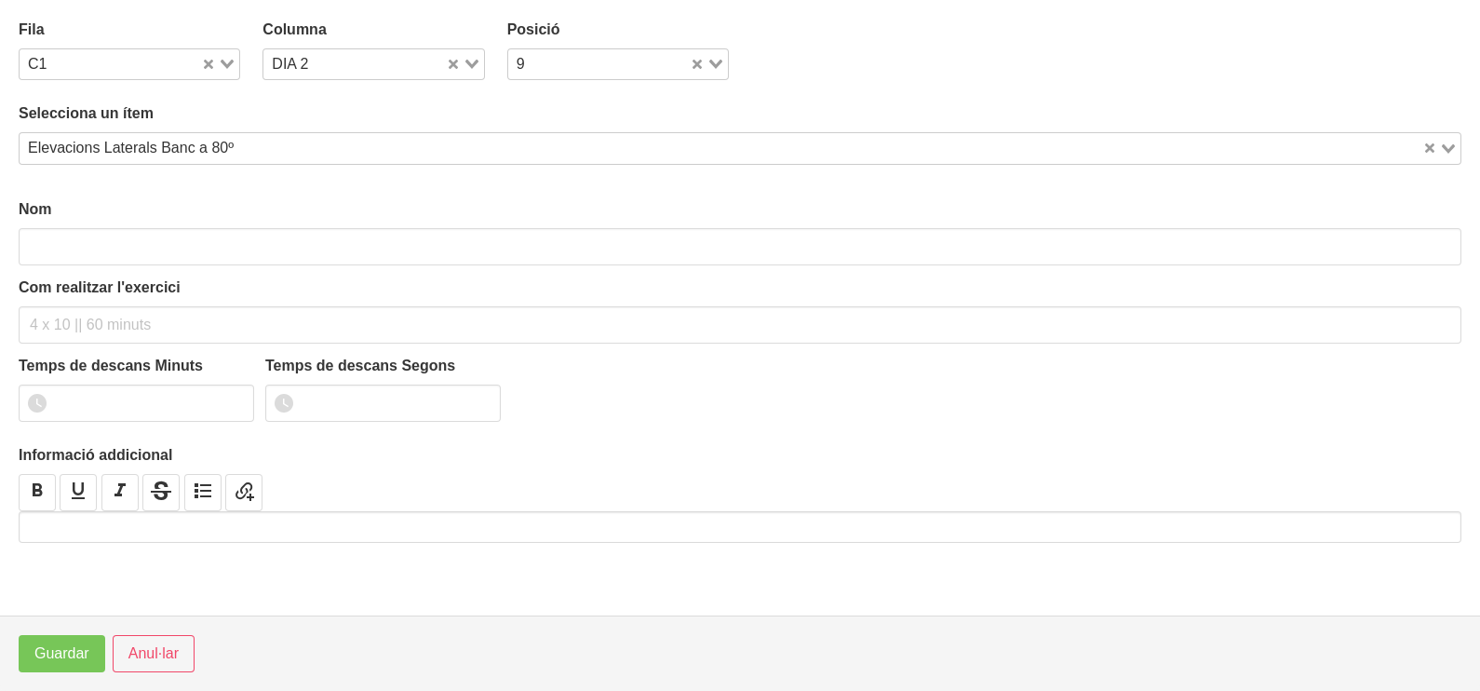
type input "Elevacions Laterals Banc a 80º"
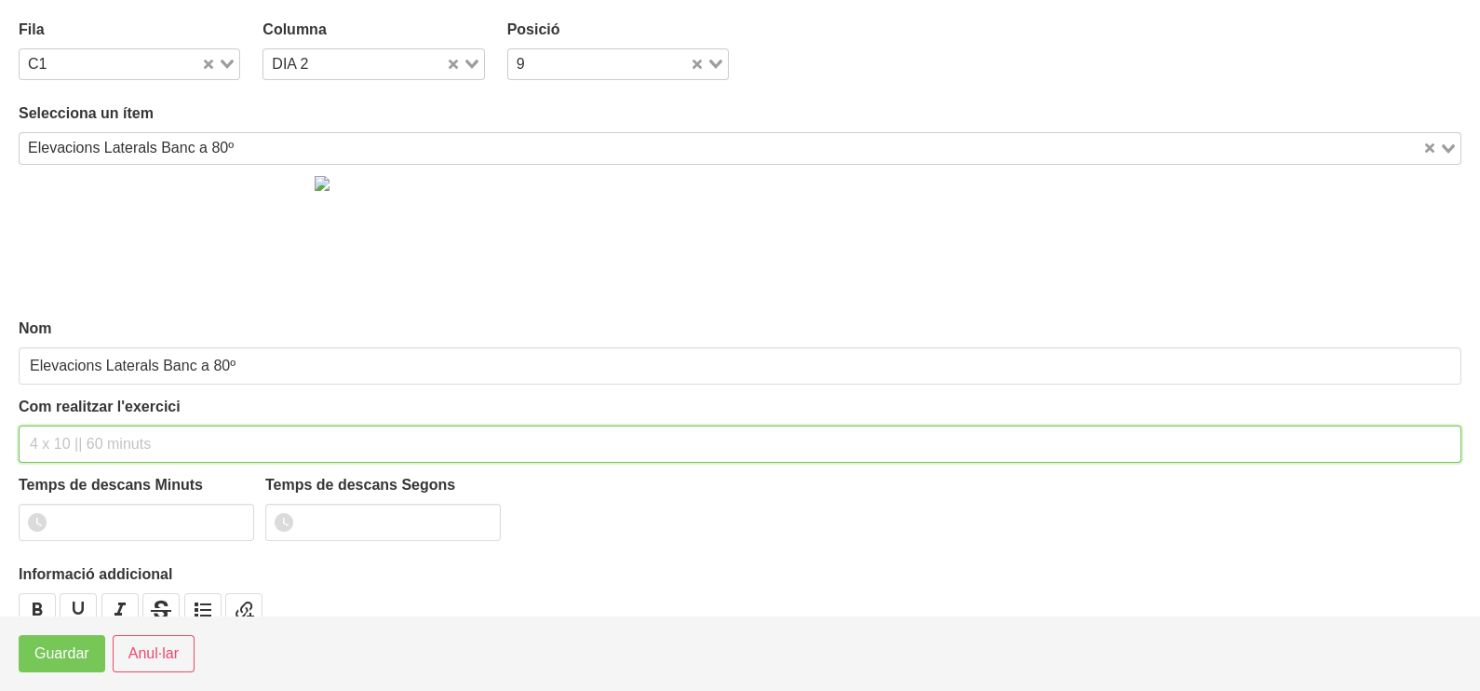
click at [97, 433] on input "text" at bounding box center [740, 443] width 1443 height 37
type input "3 x 8-10 a 2010 60""
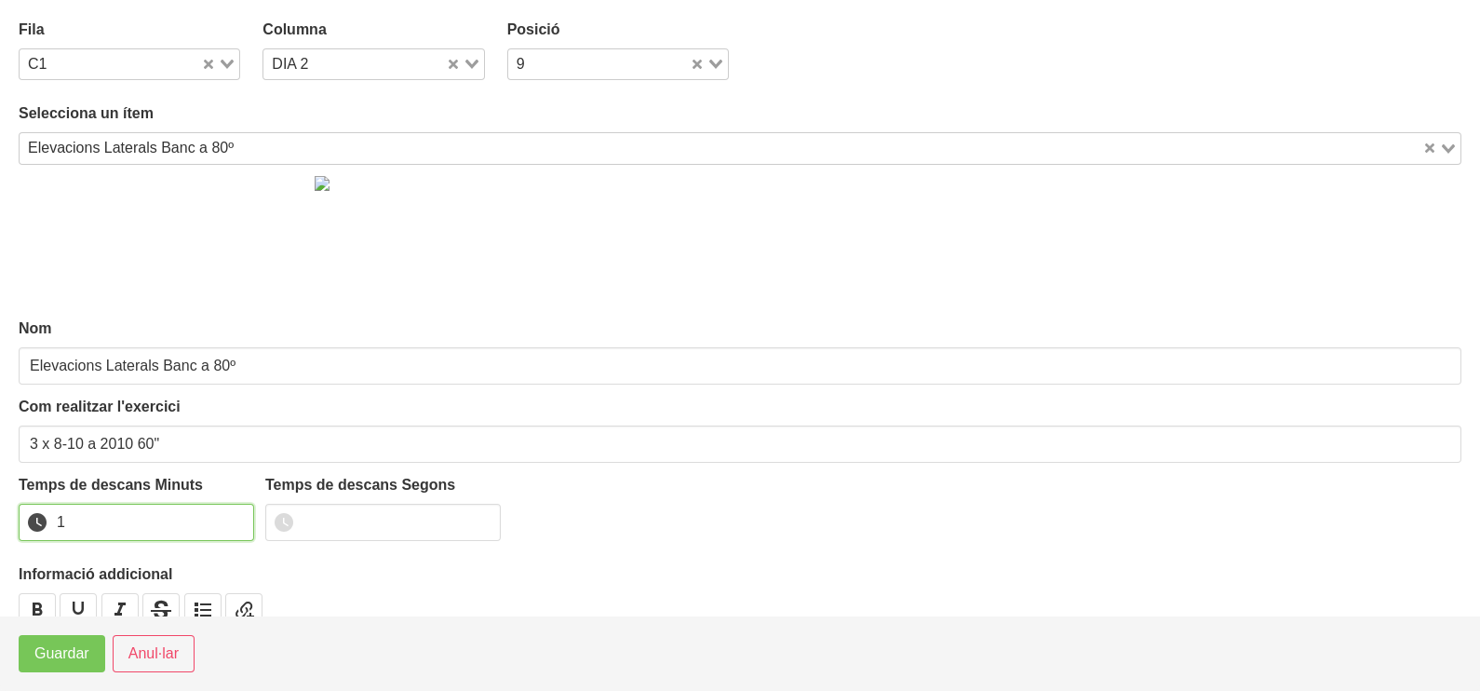
drag, startPoint x: 235, startPoint y: 514, endPoint x: 220, endPoint y: 524, distance: 18.1
type input "1"
click at [233, 517] on input "1" at bounding box center [136, 522] width 235 height 37
click at [67, 656] on span "Guardar" at bounding box center [61, 653] width 55 height 22
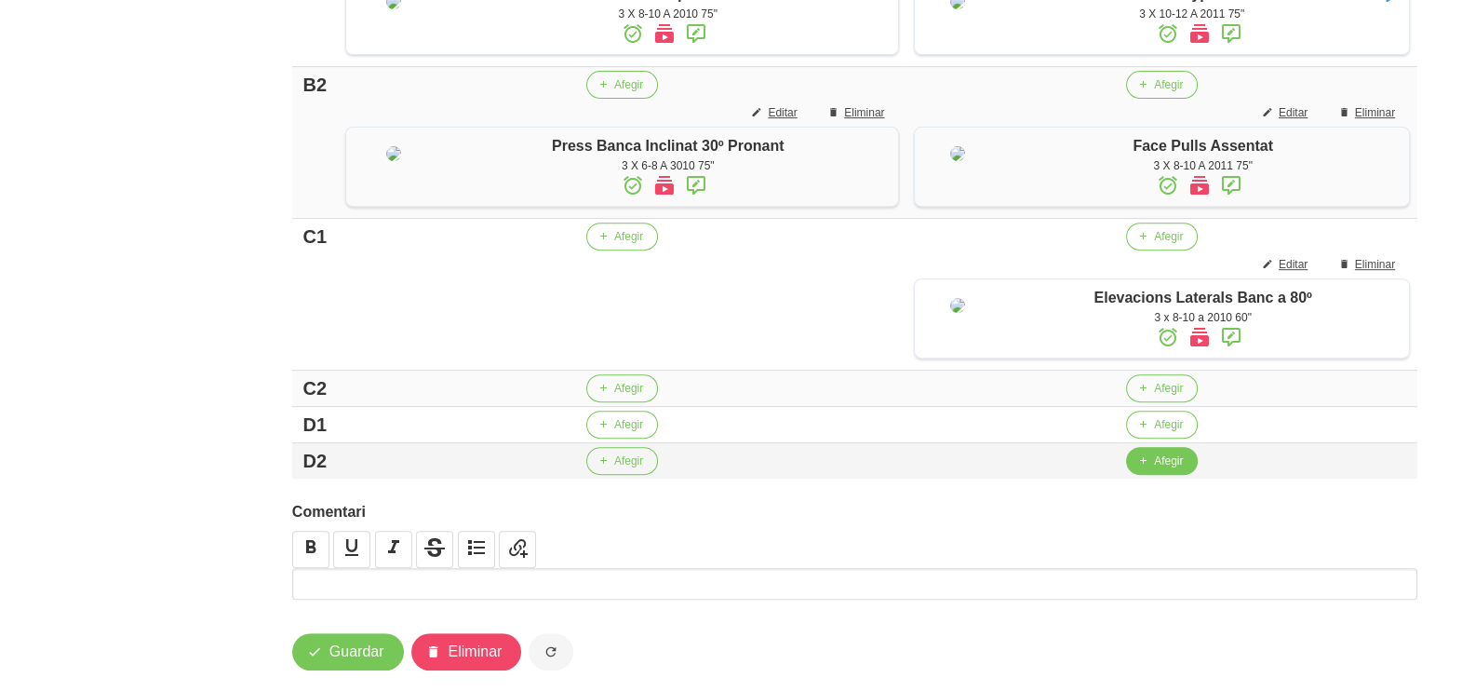
scroll to position [1047, 0]
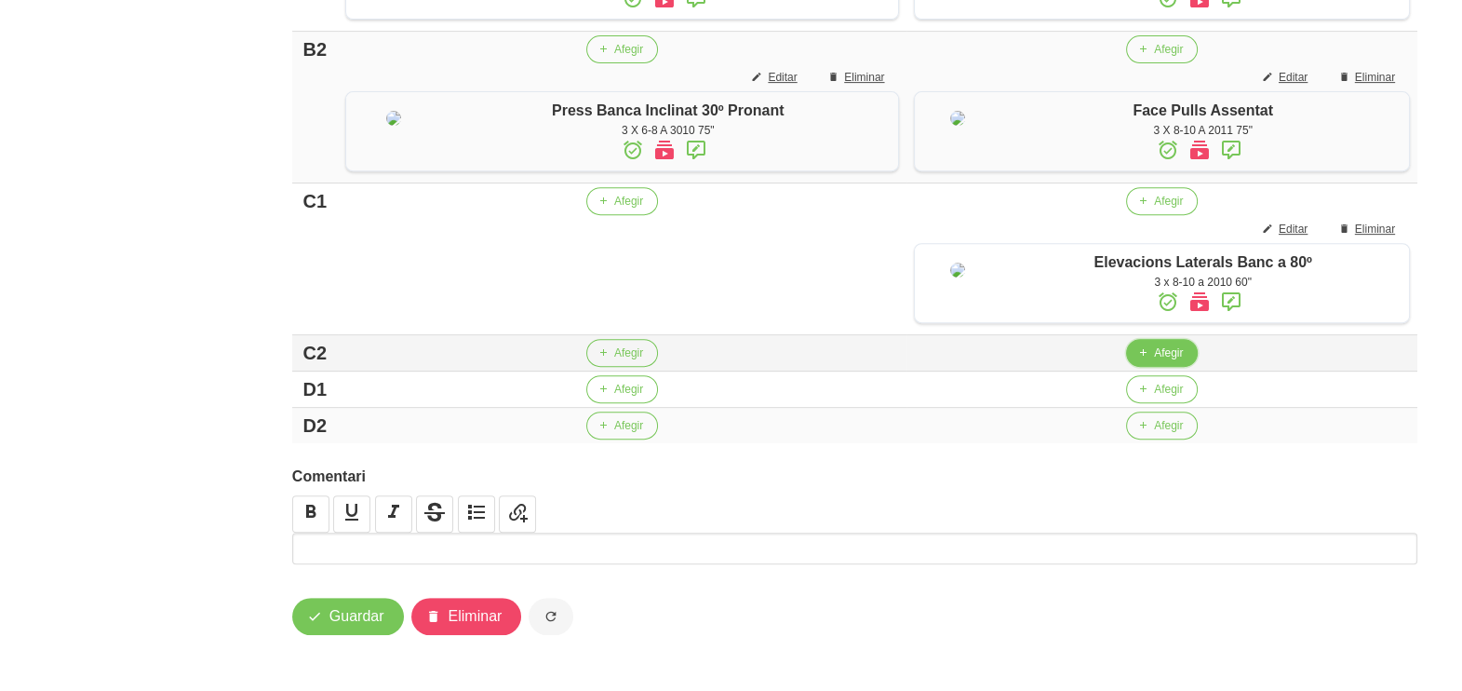
click at [1154, 361] on span "Afegir" at bounding box center [1168, 352] width 29 height 17
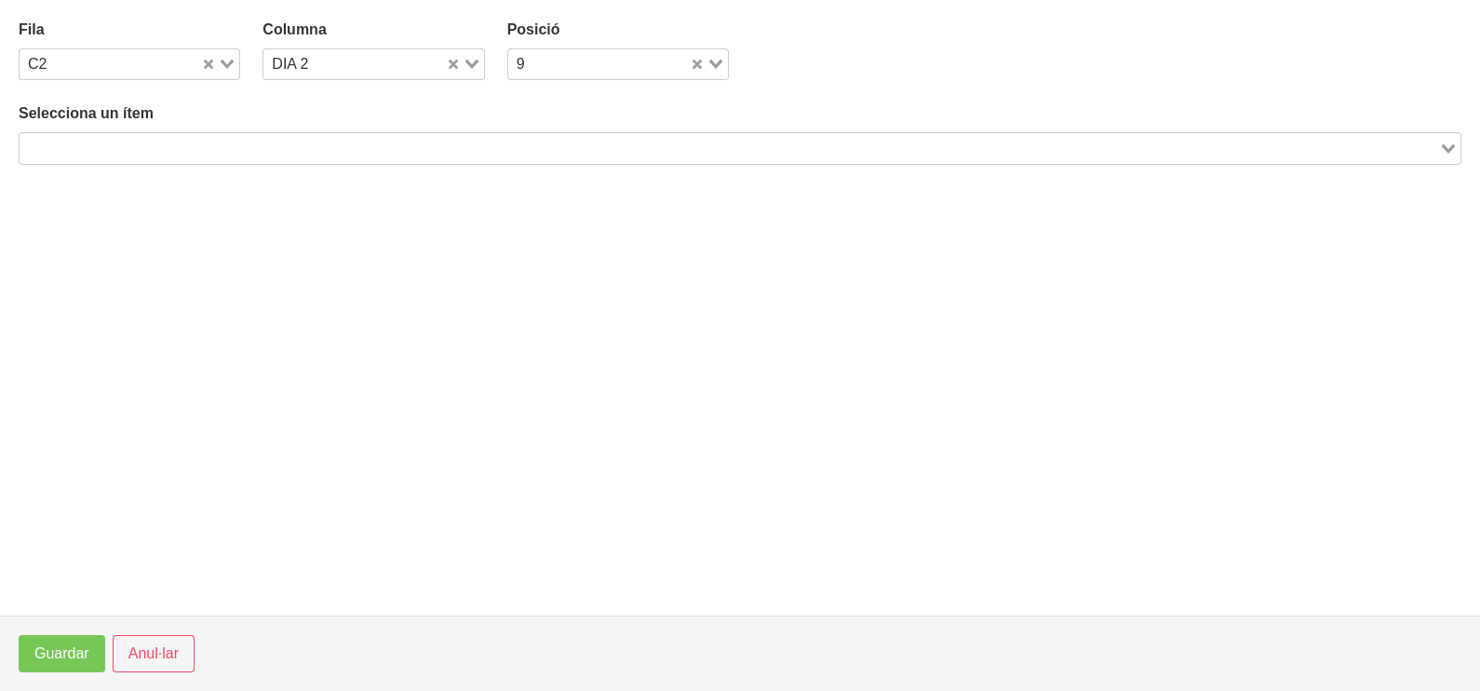
click at [312, 144] on input "Search for option" at bounding box center [729, 148] width 1416 height 22
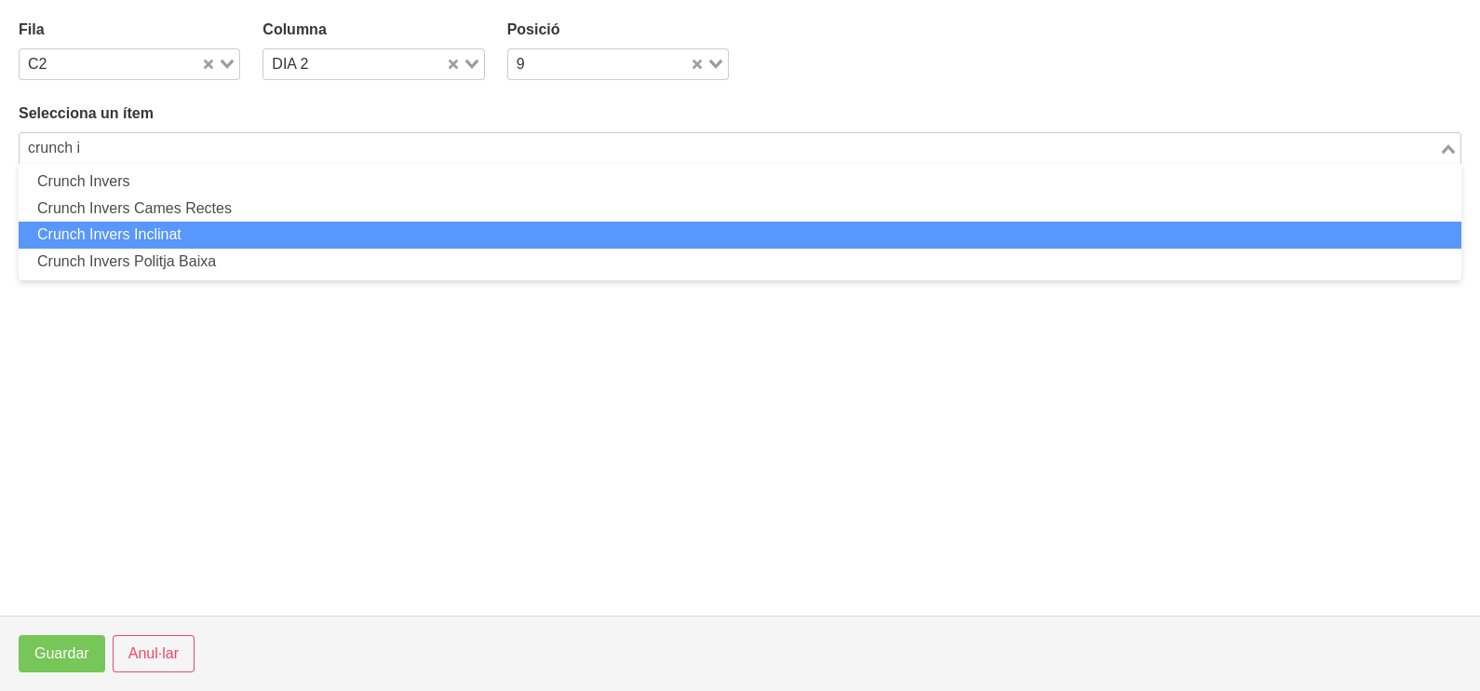
click at [249, 235] on li "Crunch Invers Inclinat" at bounding box center [740, 235] width 1443 height 27
type input "crunch i"
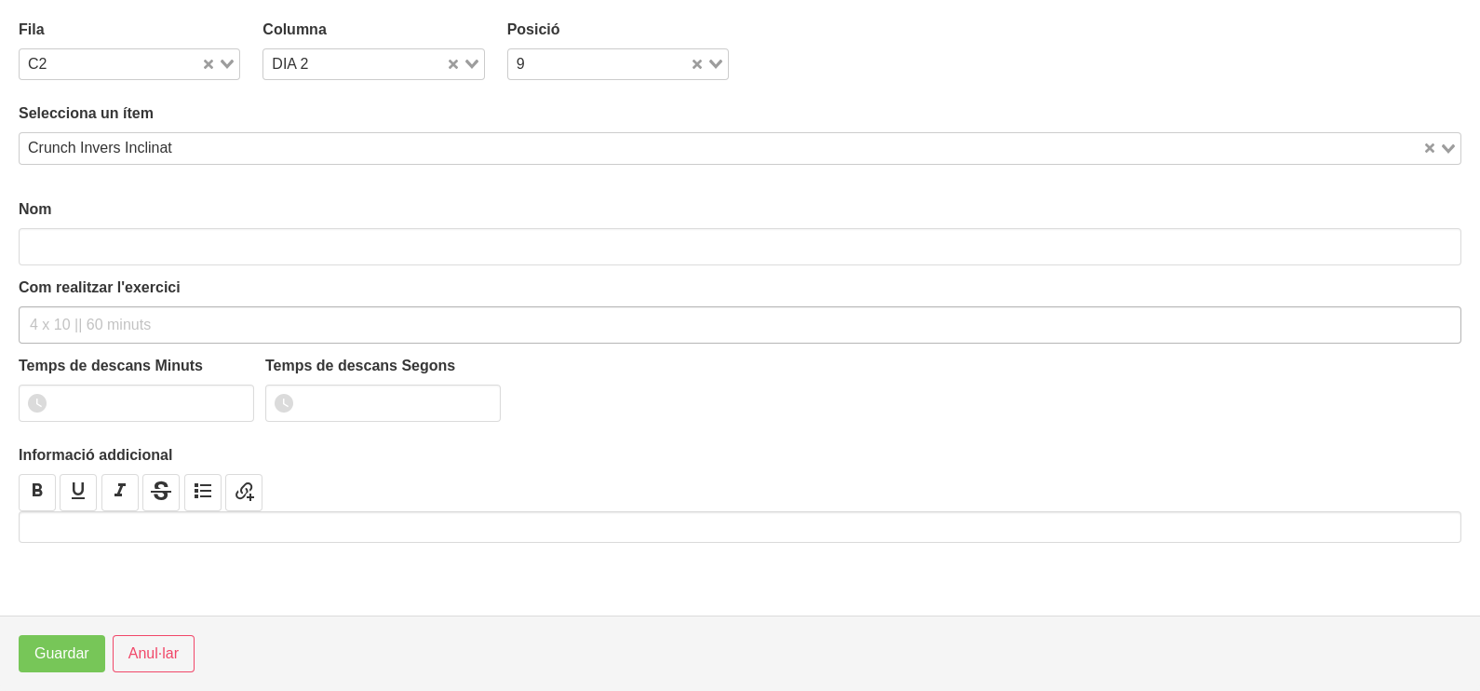
type input "Crunch Invers Inclinat"
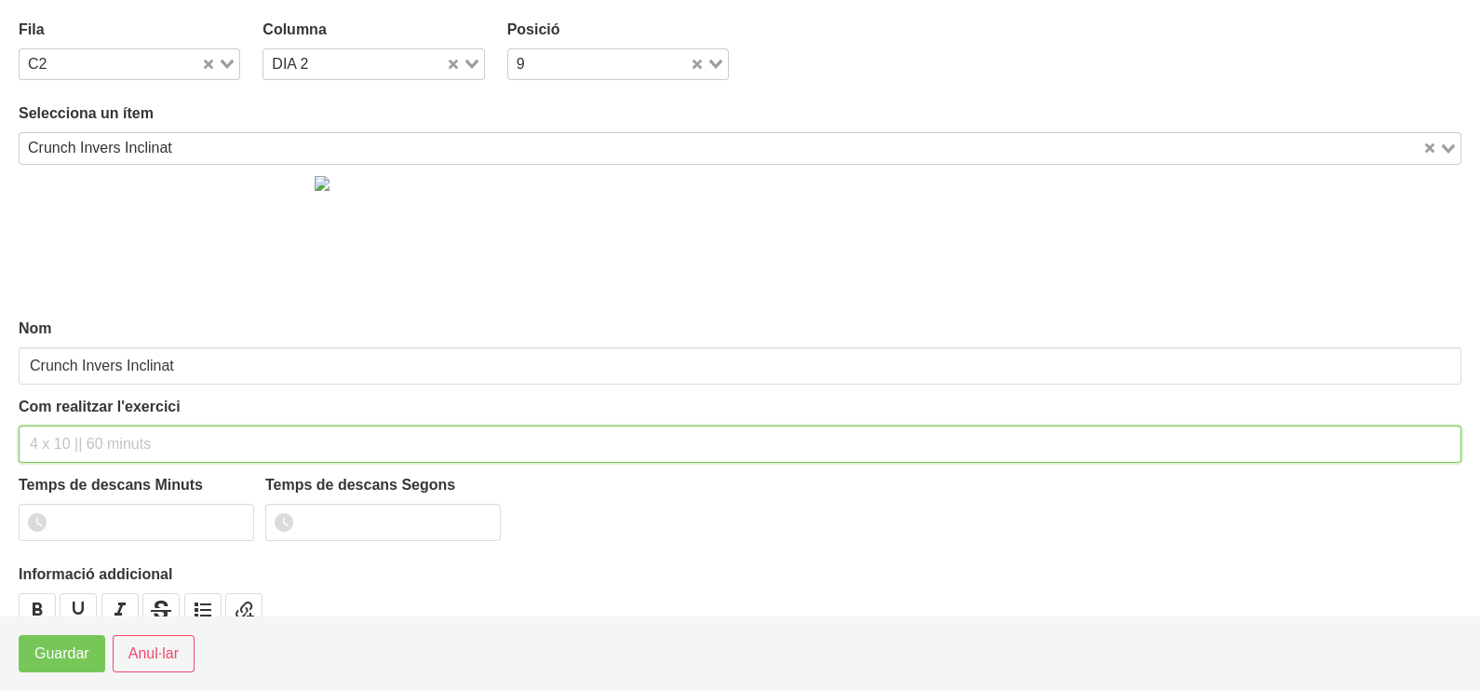
click at [70, 430] on input "text" at bounding box center [740, 443] width 1443 height 37
type input "3 x 10-12 a 2010 60""
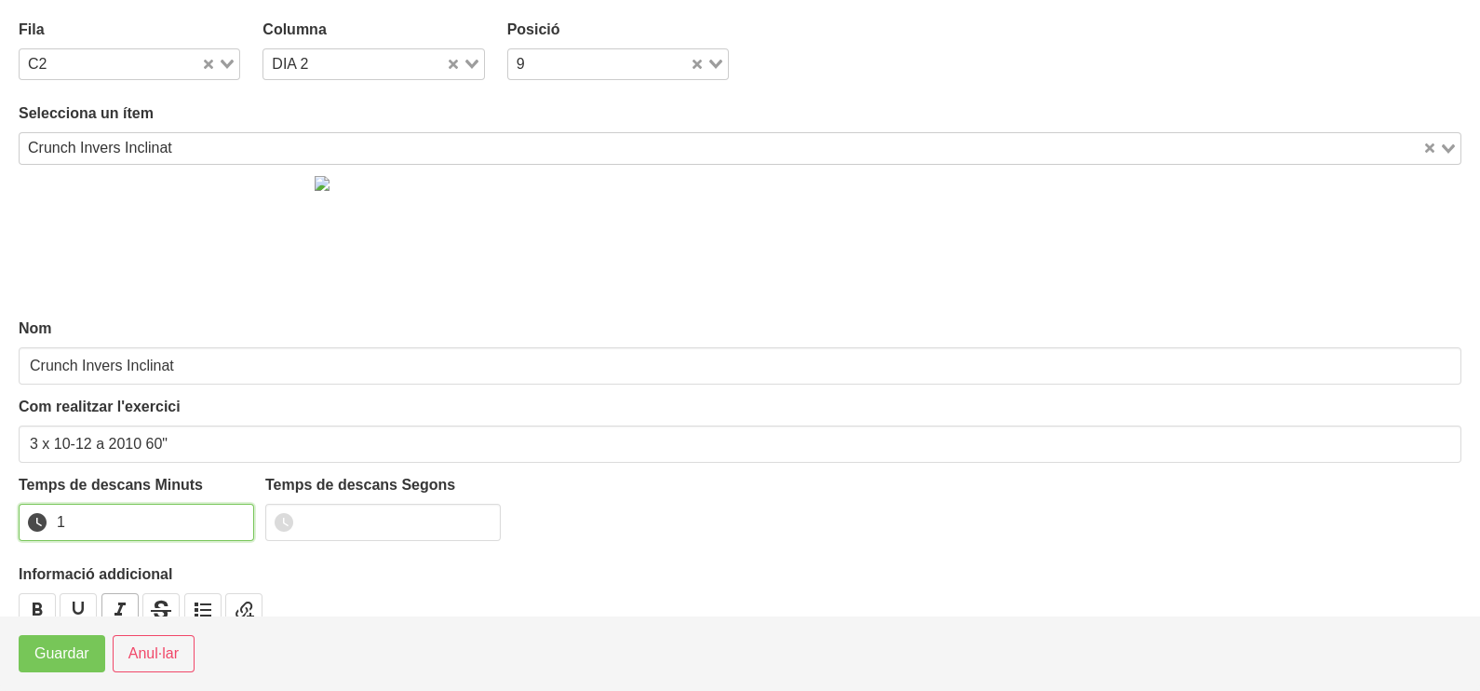
drag, startPoint x: 235, startPoint y: 515, endPoint x: 112, endPoint y: 599, distance: 148.7
type input "1"
click at [233, 515] on input "1" at bounding box center [136, 522] width 235 height 37
click at [70, 666] on button "Guardar" at bounding box center [62, 653] width 87 height 37
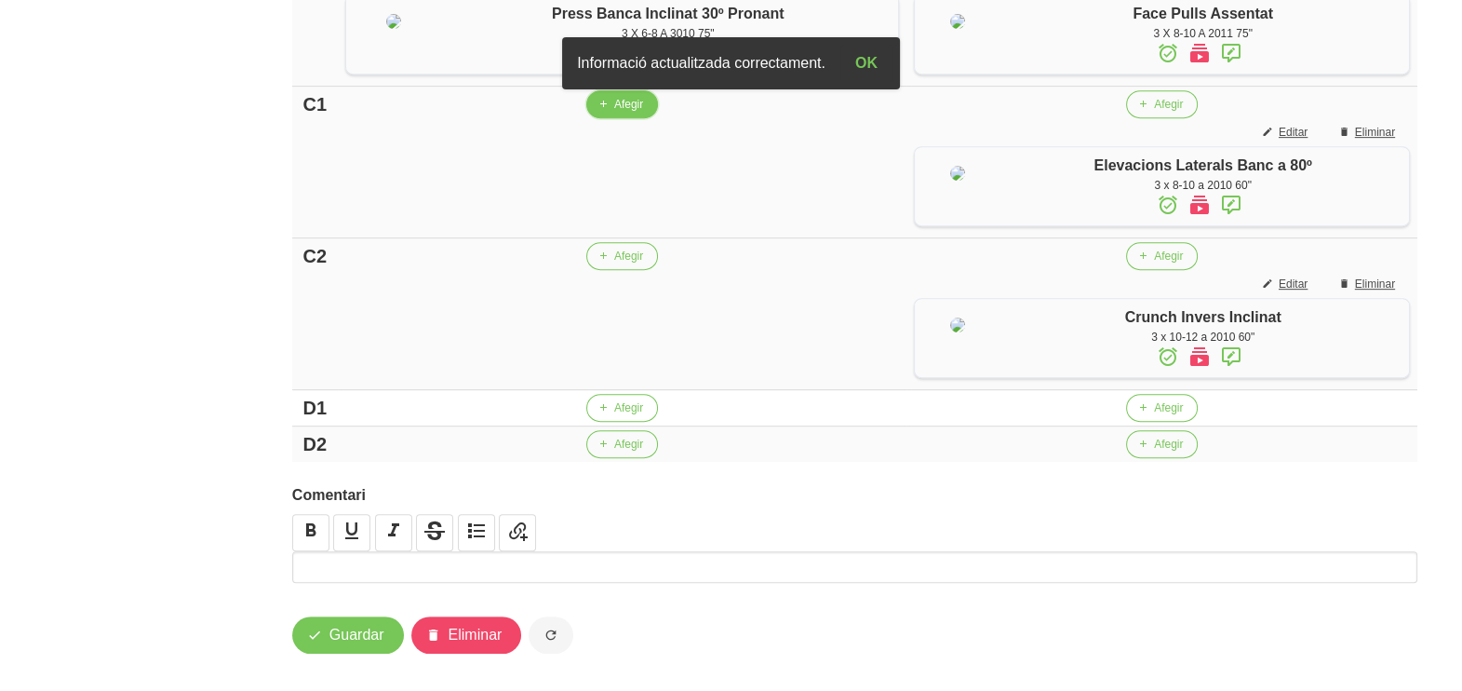
click at [614, 113] on span "Afegir" at bounding box center [628, 104] width 29 height 17
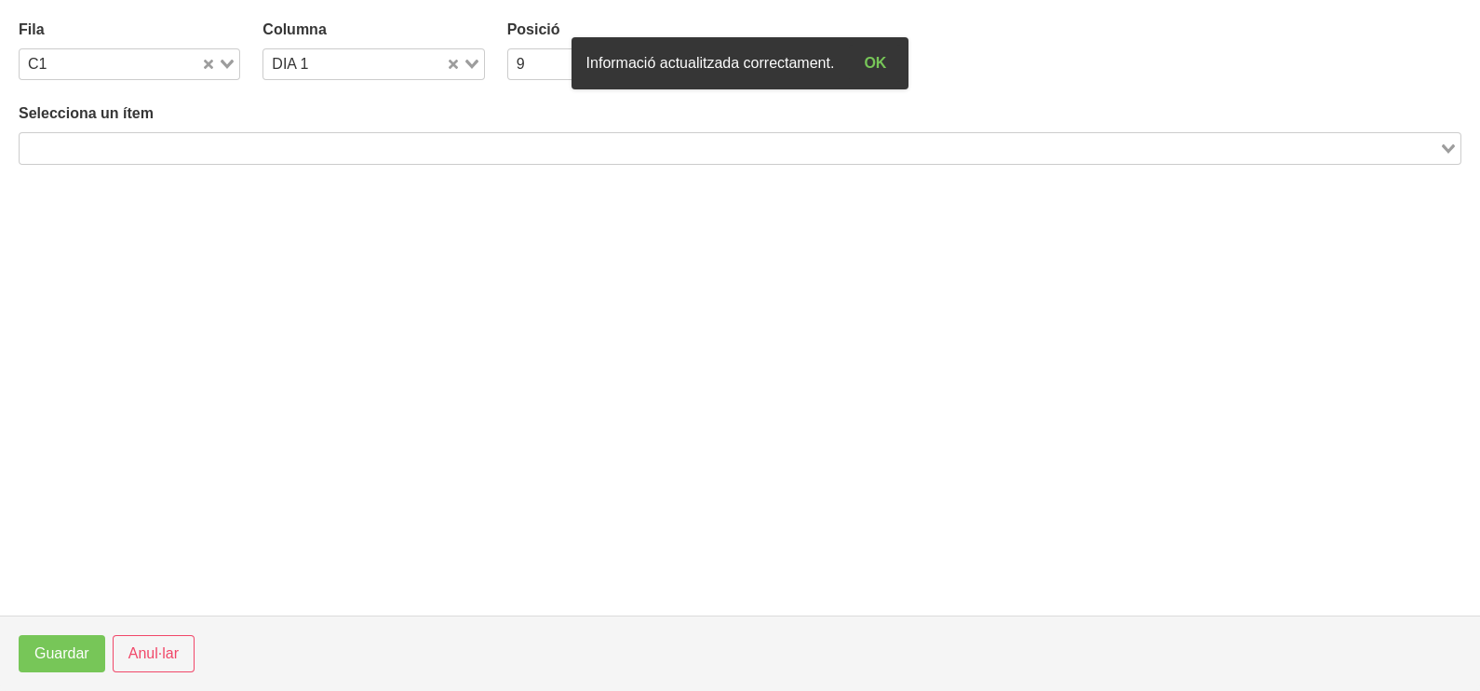
click at [198, 140] on input "Search for option" at bounding box center [729, 148] width 1416 height 22
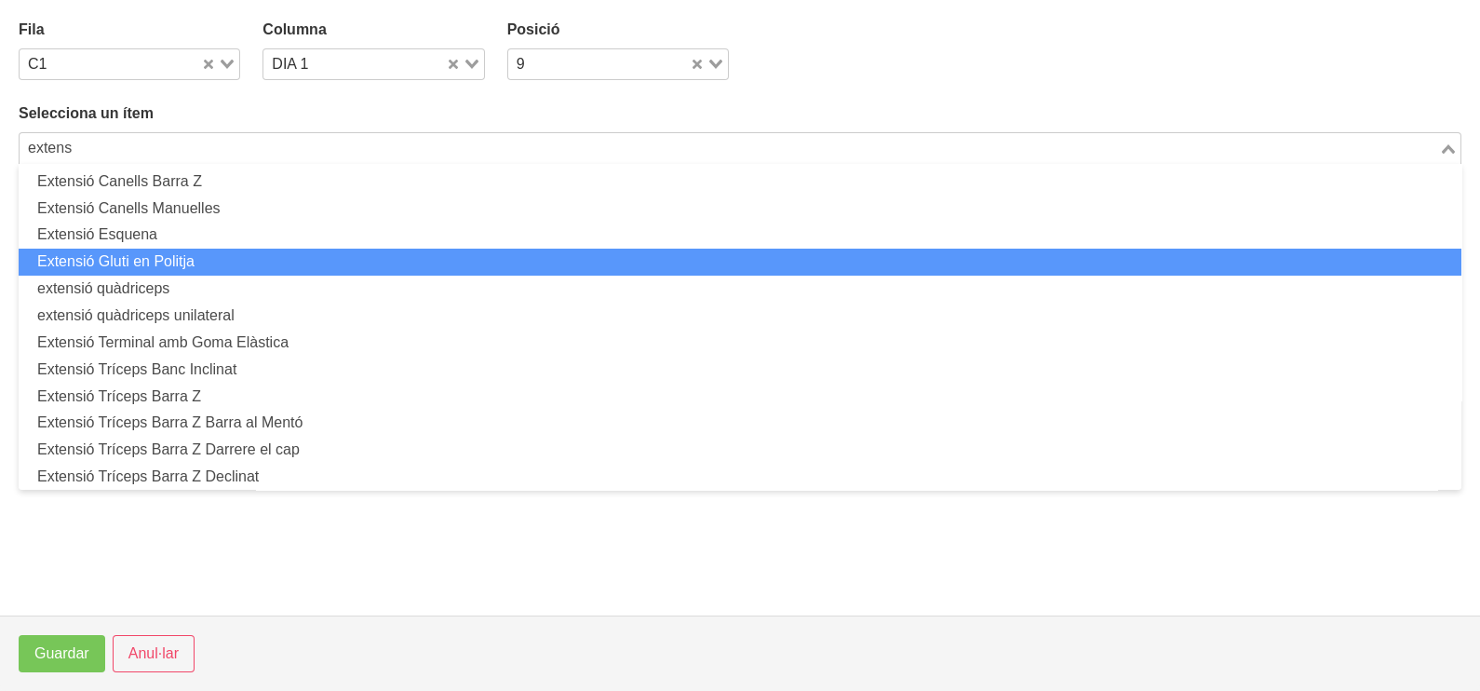
scroll to position [115, 0]
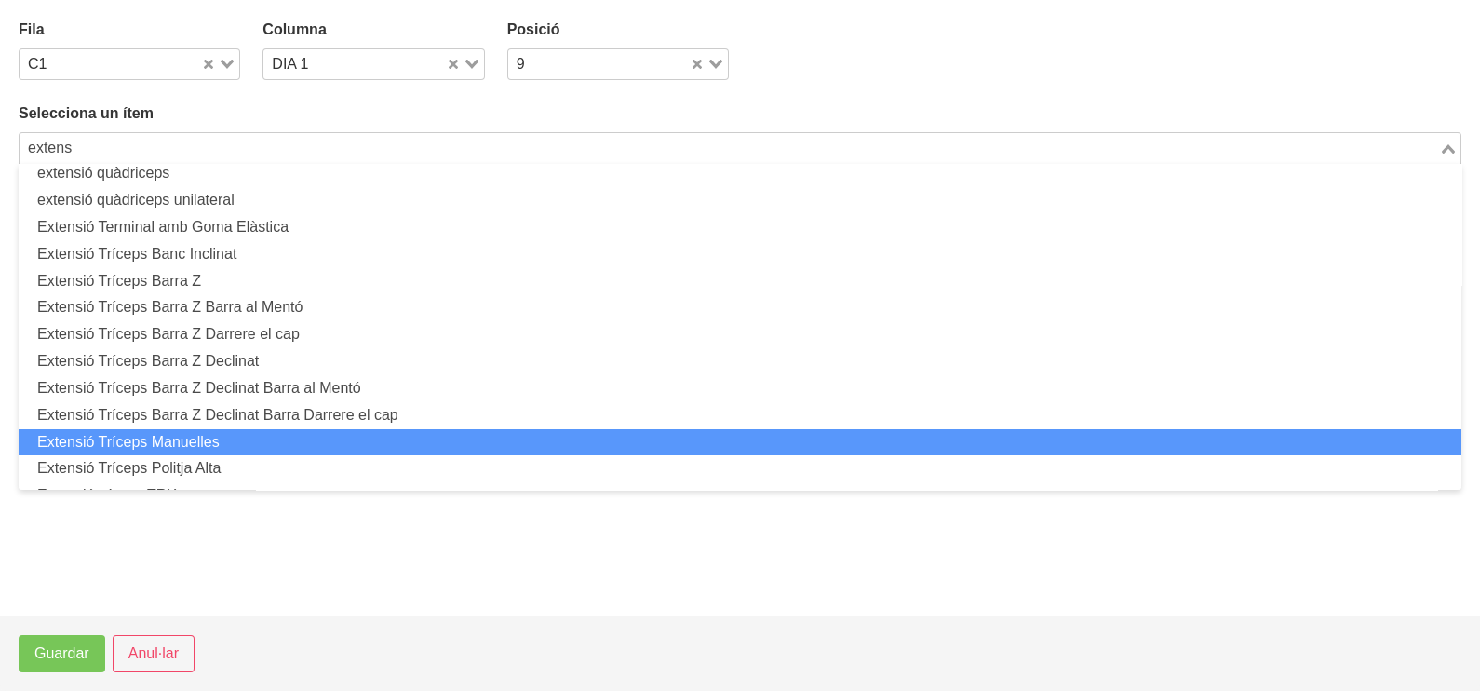
click at [213, 435] on li "Extensió Tríceps Manuelles" at bounding box center [740, 442] width 1443 height 27
type input "extens"
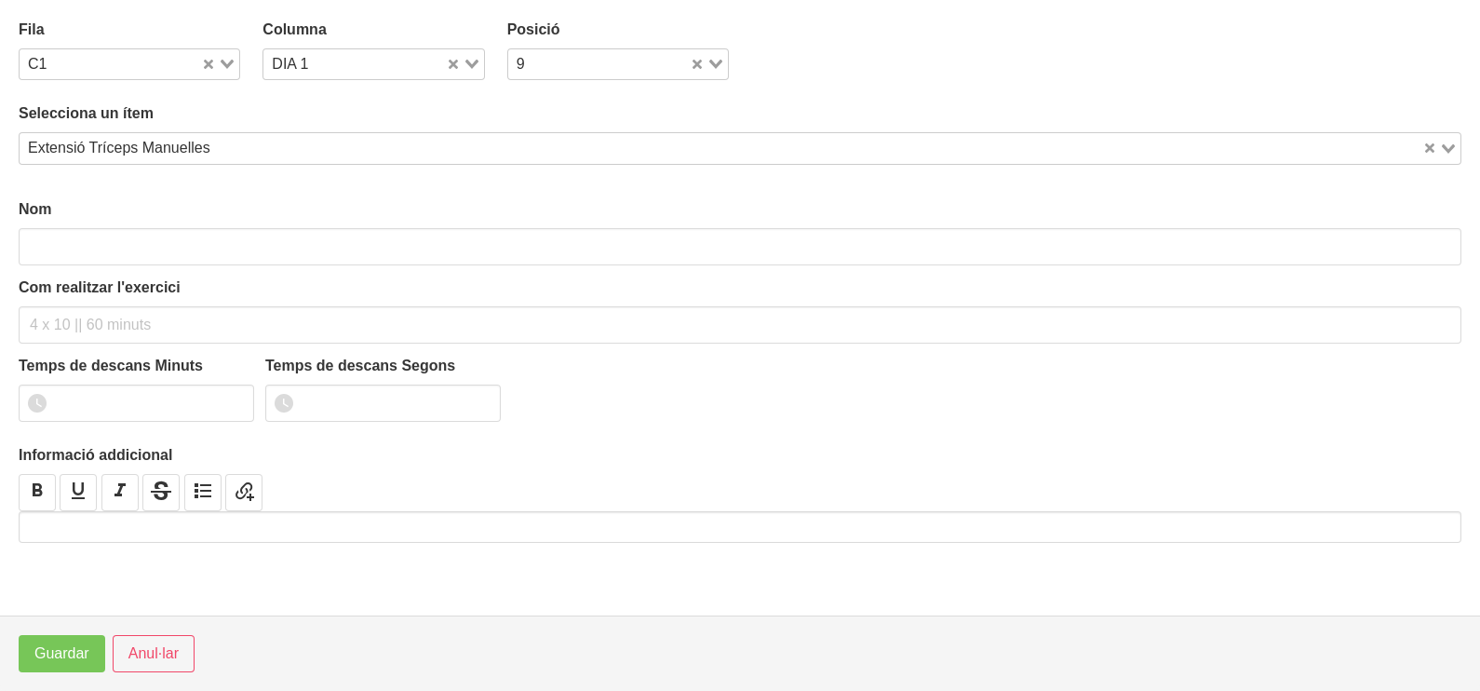
scroll to position [5, 0]
type input "Extensió Tríceps Manuelles"
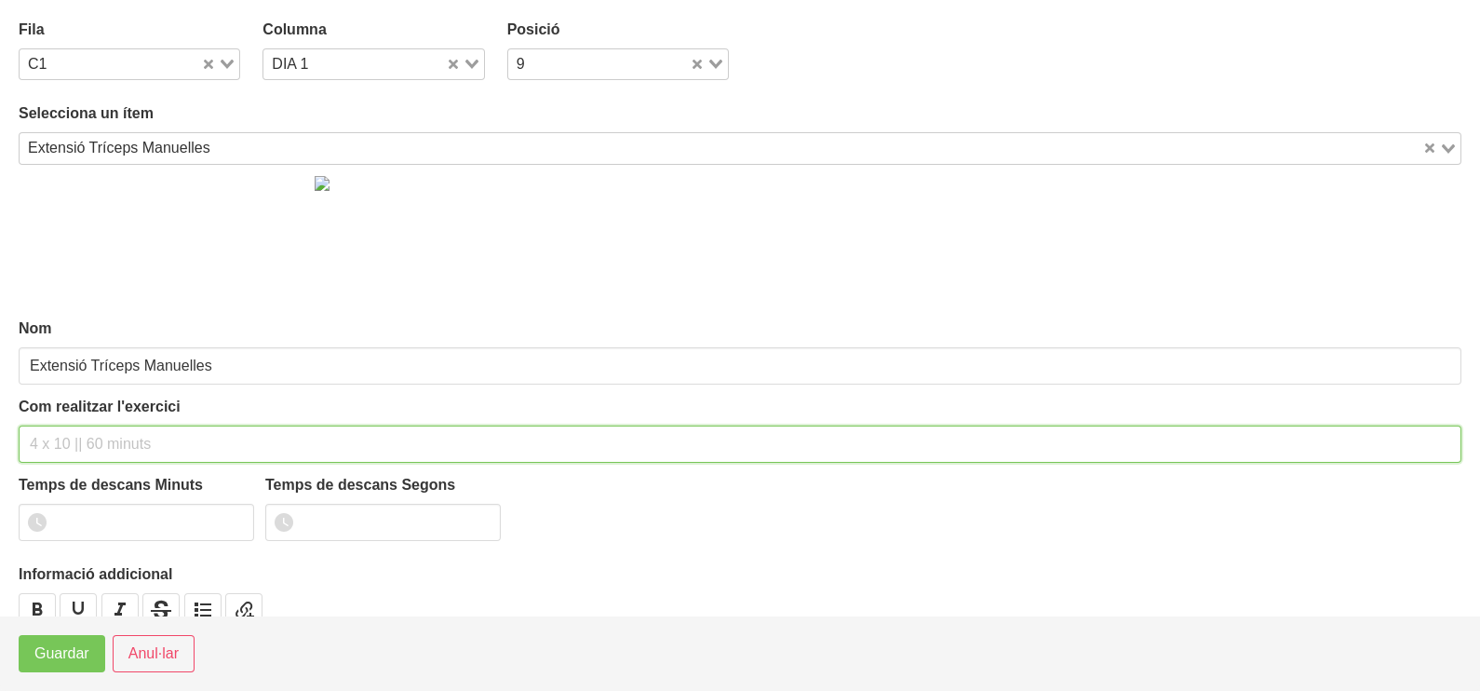
click at [63, 440] on input "text" at bounding box center [740, 443] width 1443 height 37
type input "3 x 8-10 a 3010 60""
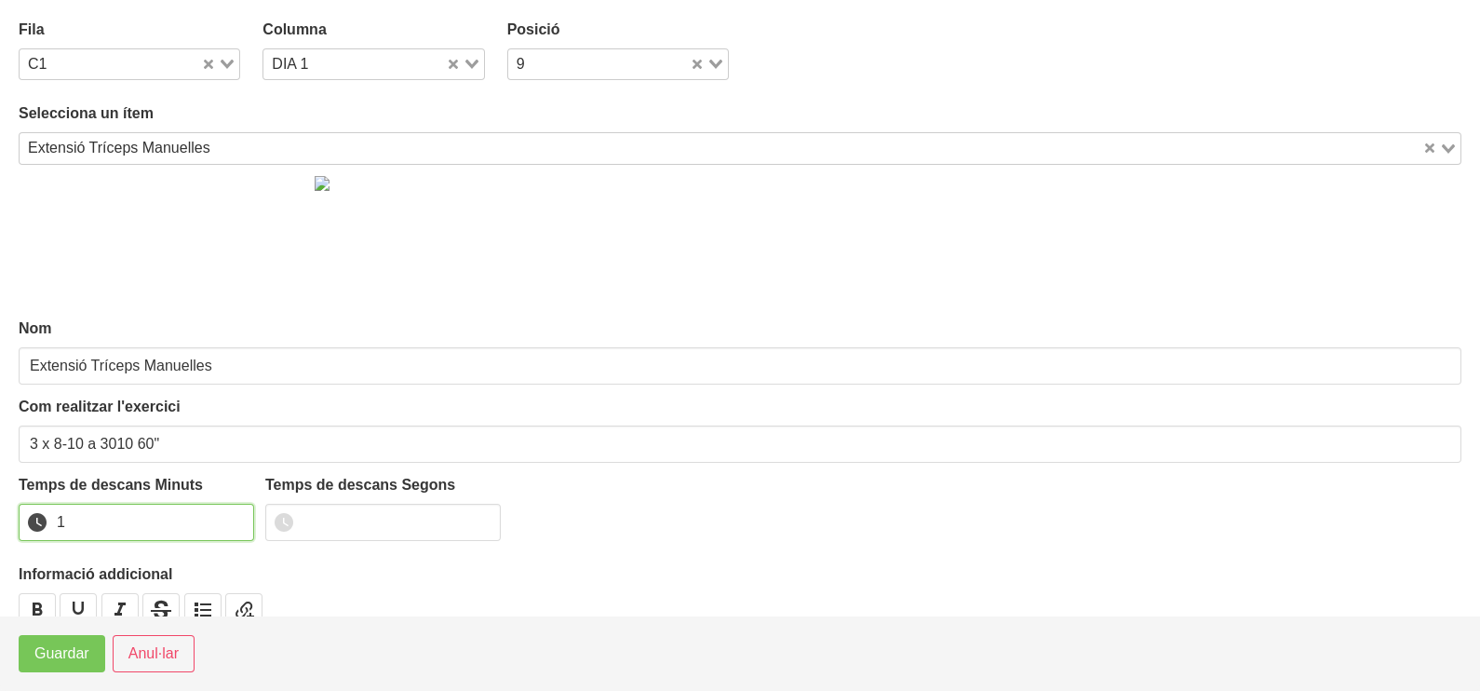
drag, startPoint x: 233, startPoint y: 517, endPoint x: 112, endPoint y: 594, distance: 143.6
type input "1"
click at [232, 517] on input "1" at bounding box center [136, 522] width 235 height 37
click at [74, 642] on span "Guardar" at bounding box center [61, 653] width 55 height 22
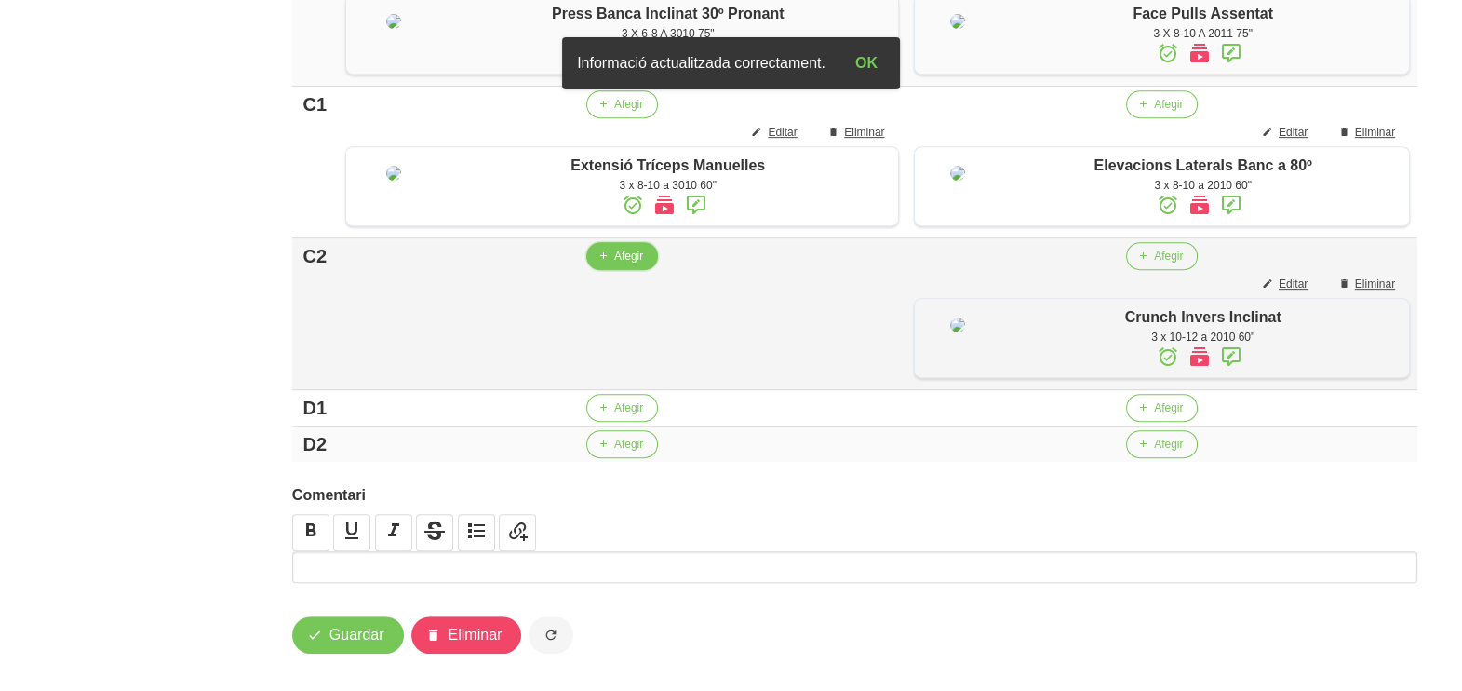
click at [614, 264] on span "Afegir" at bounding box center [628, 256] width 29 height 17
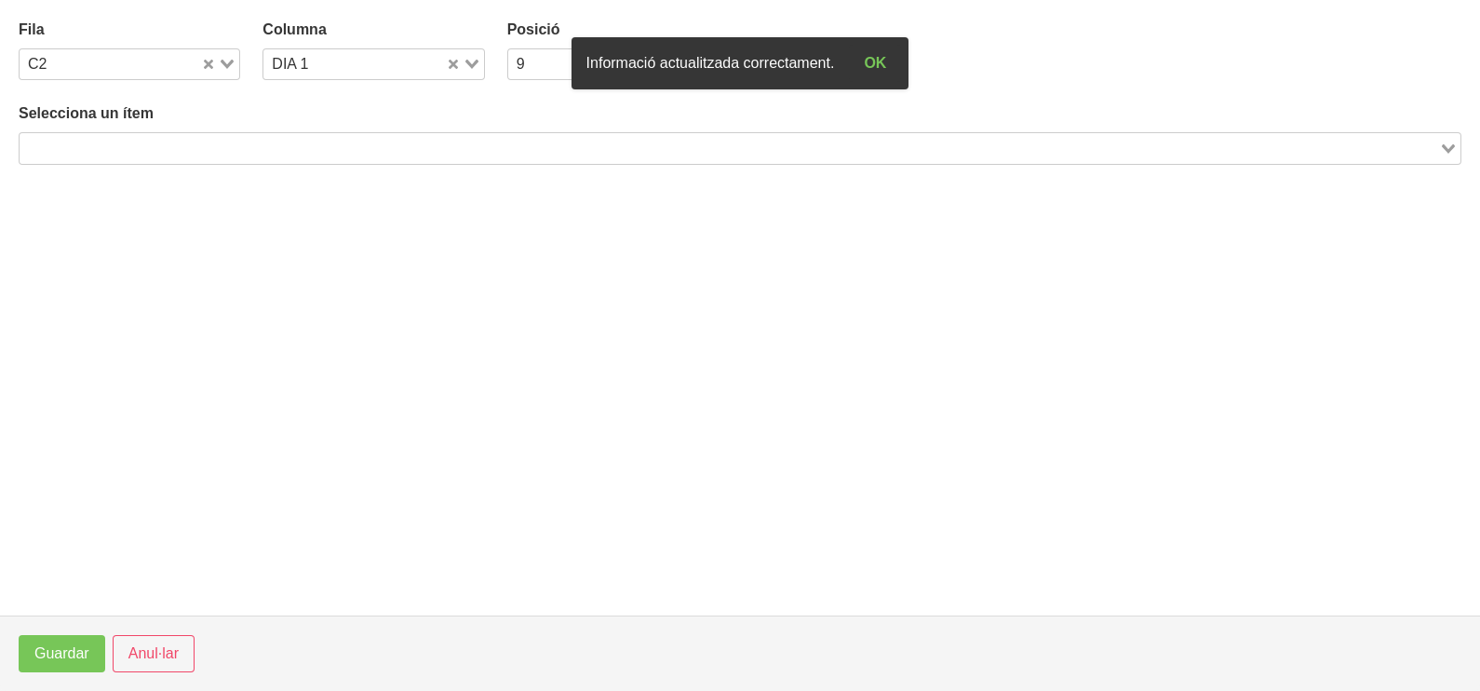
click at [145, 152] on input "Search for option" at bounding box center [729, 148] width 1416 height 22
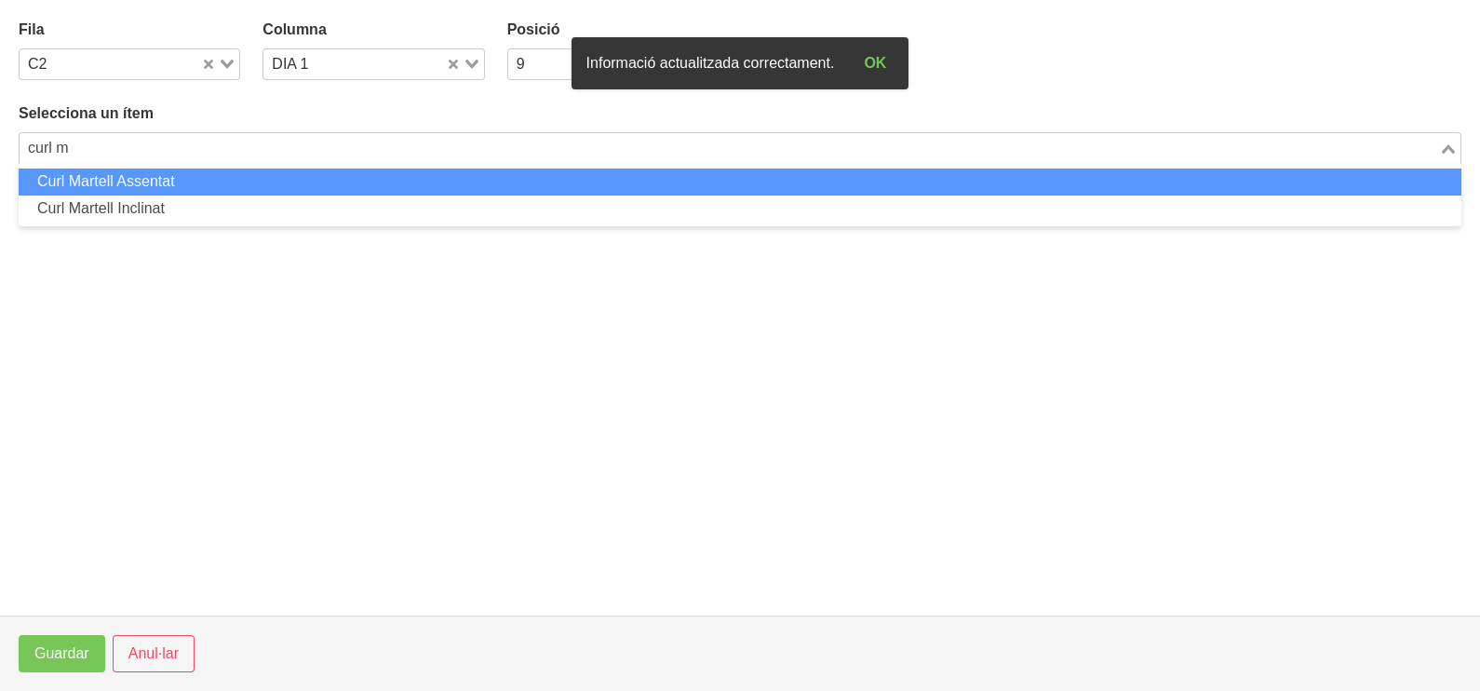
drag, startPoint x: 126, startPoint y: 183, endPoint x: 314, endPoint y: 140, distance: 193.0
click at [126, 184] on li "Curl Martell Assentat" at bounding box center [740, 181] width 1443 height 27
type input "curl m"
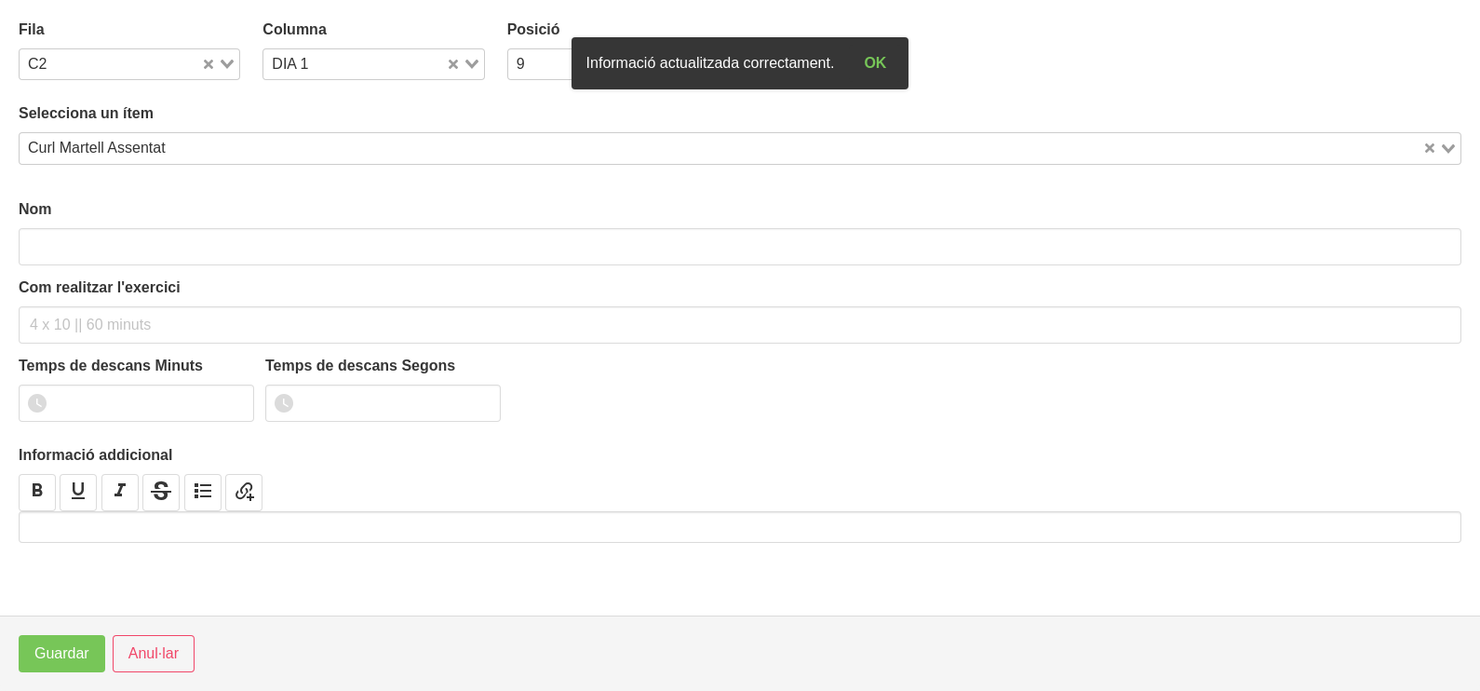
type input "Curl Martell Assentat"
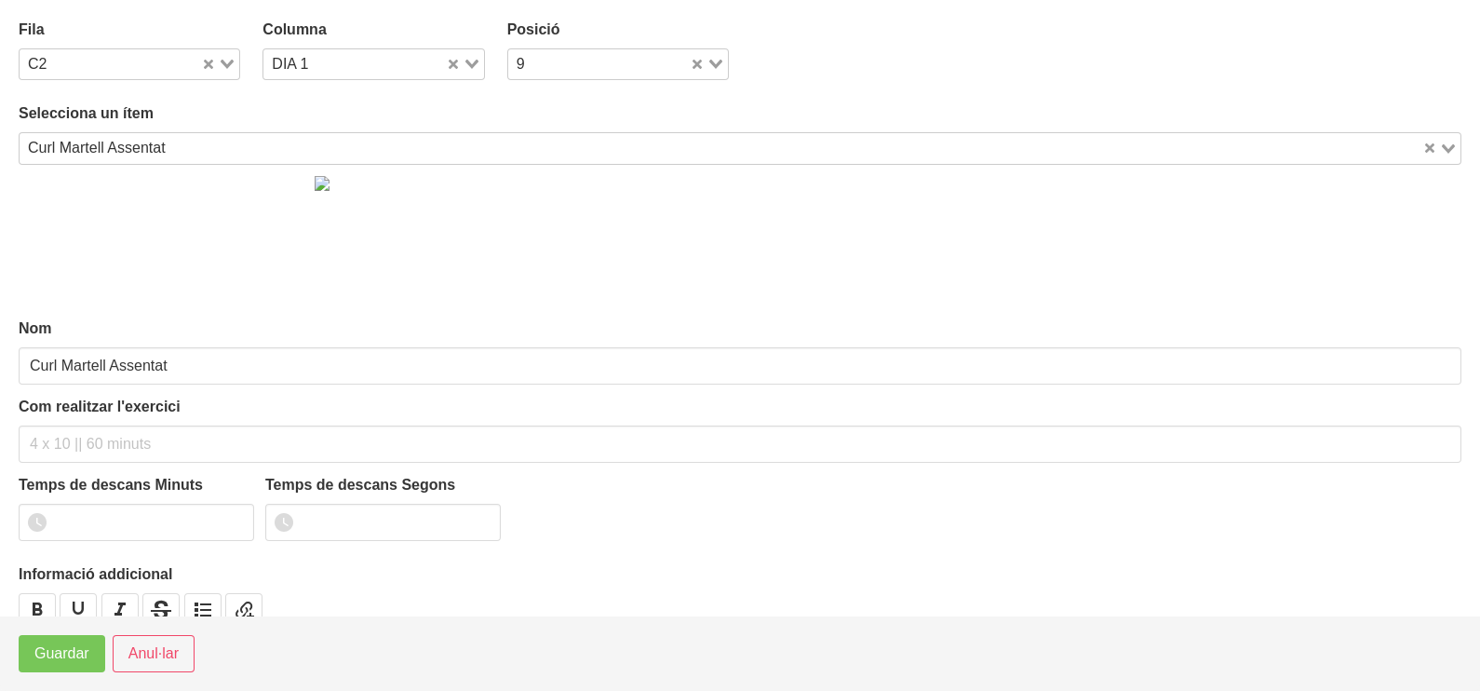
click at [183, 147] on input "Search for option" at bounding box center [796, 148] width 1248 height 22
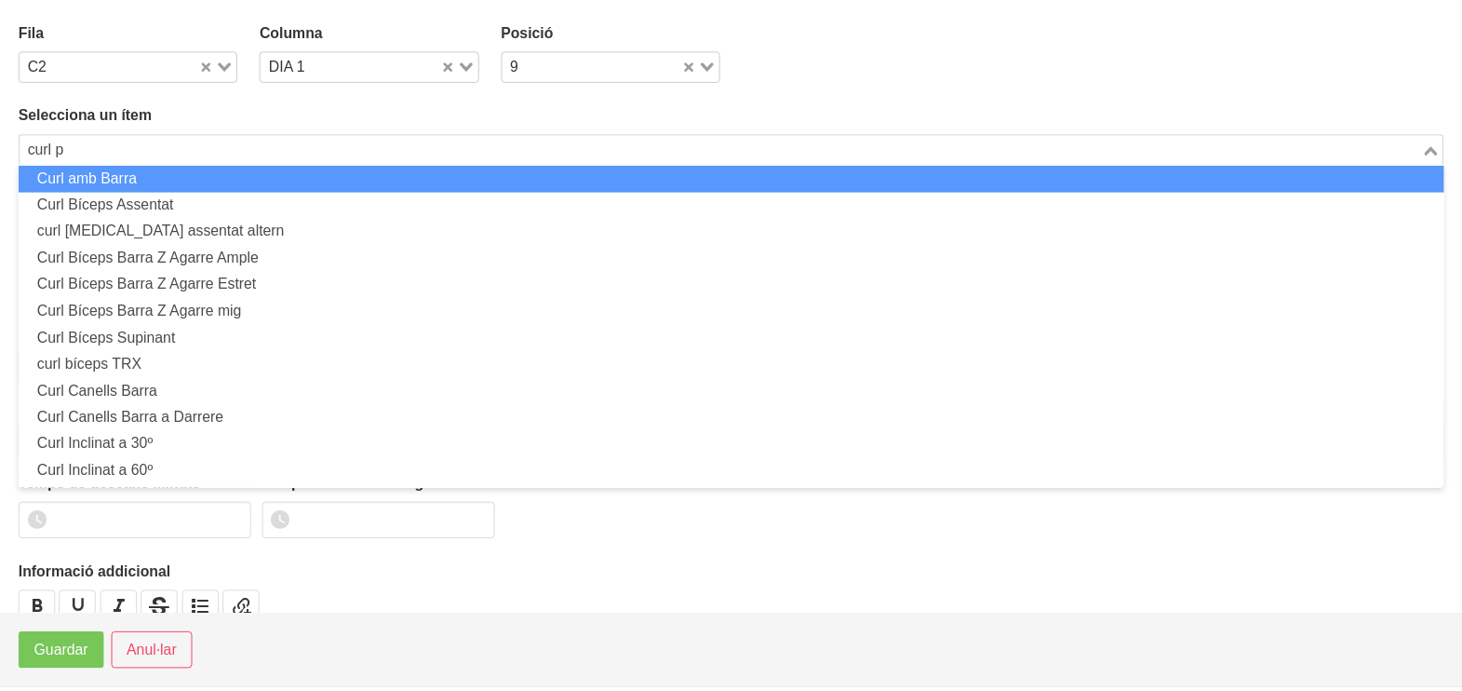
scroll to position [0, 0]
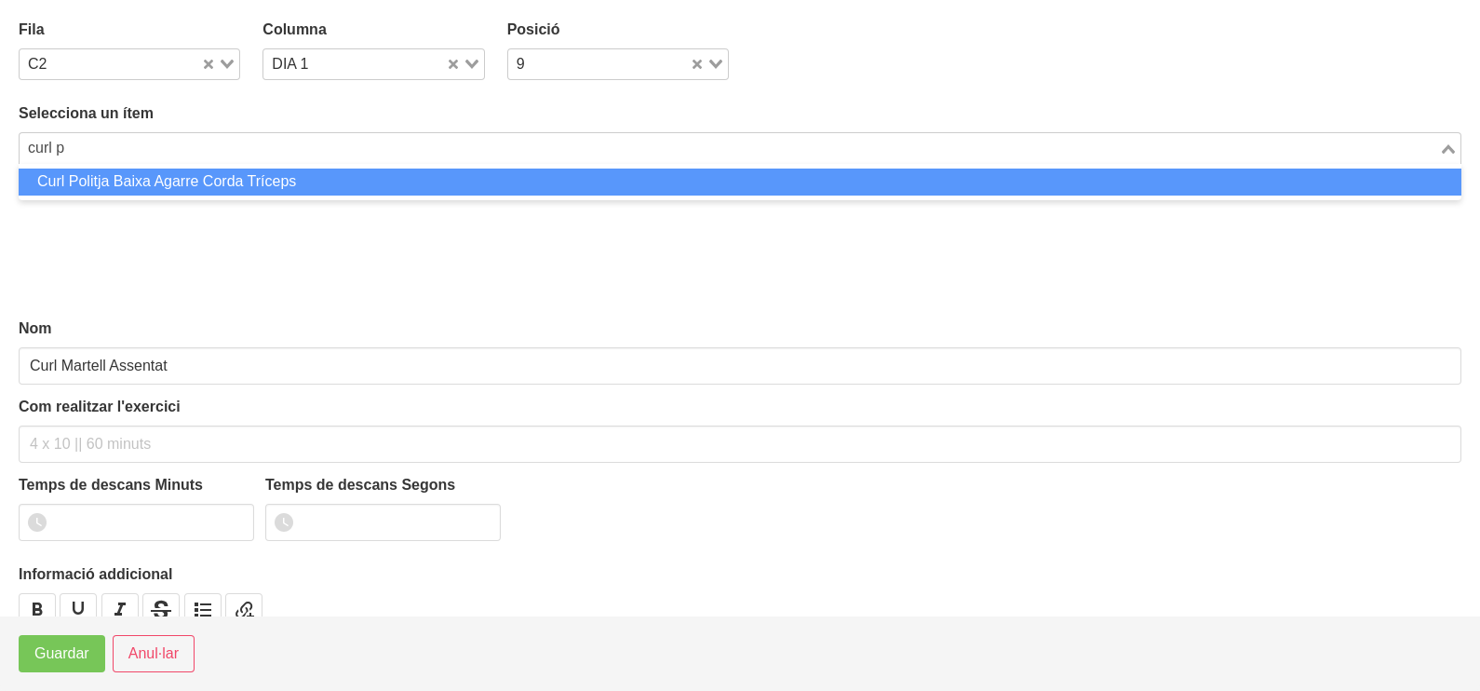
click at [248, 192] on li "Curl Politja Baixa Agarre Corda Tríceps" at bounding box center [740, 181] width 1443 height 27
type input "curl p"
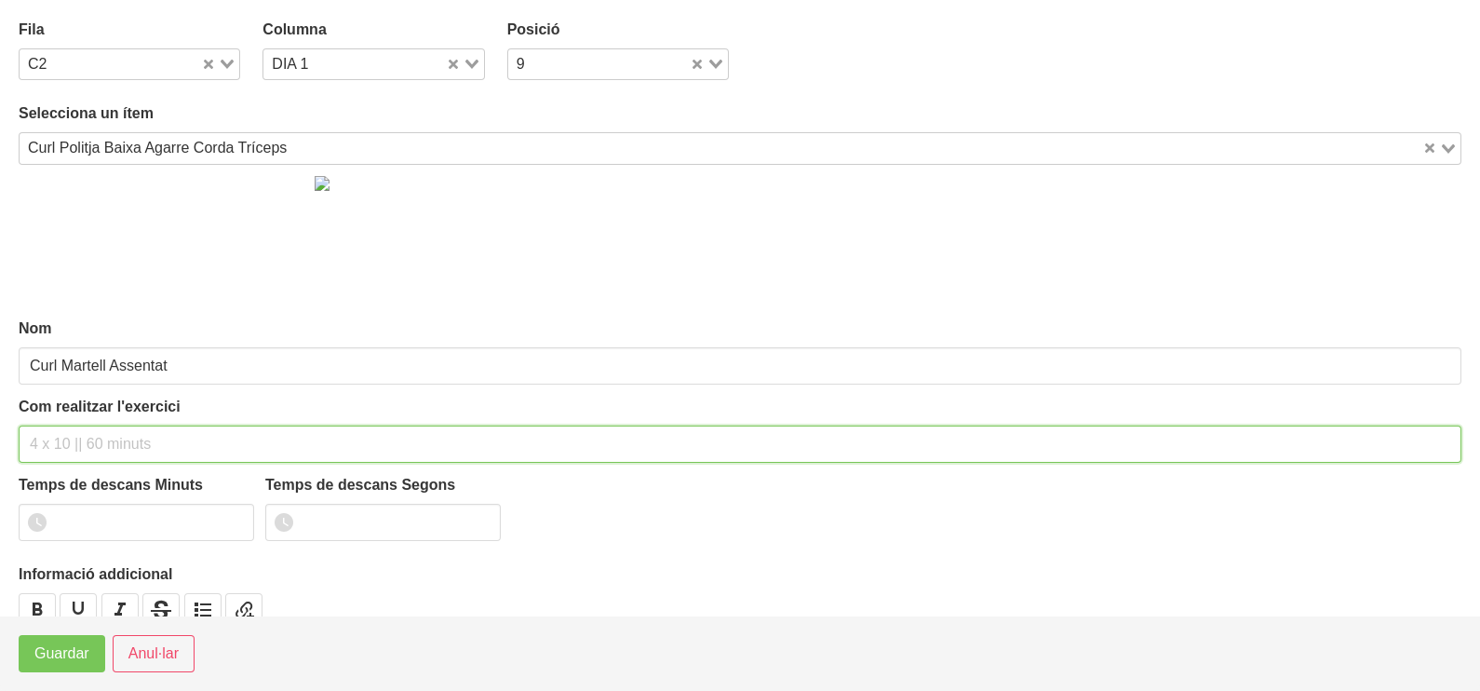
drag, startPoint x: 79, startPoint y: 433, endPoint x: 88, endPoint y: 384, distance: 49.3
click at [86, 422] on div "Com realitzar l'exercici" at bounding box center [740, 429] width 1443 height 67
type input "Curl Politja Baixa Agarre Corda Tríceps"
type input "3 x 8-10 a 3010 60""
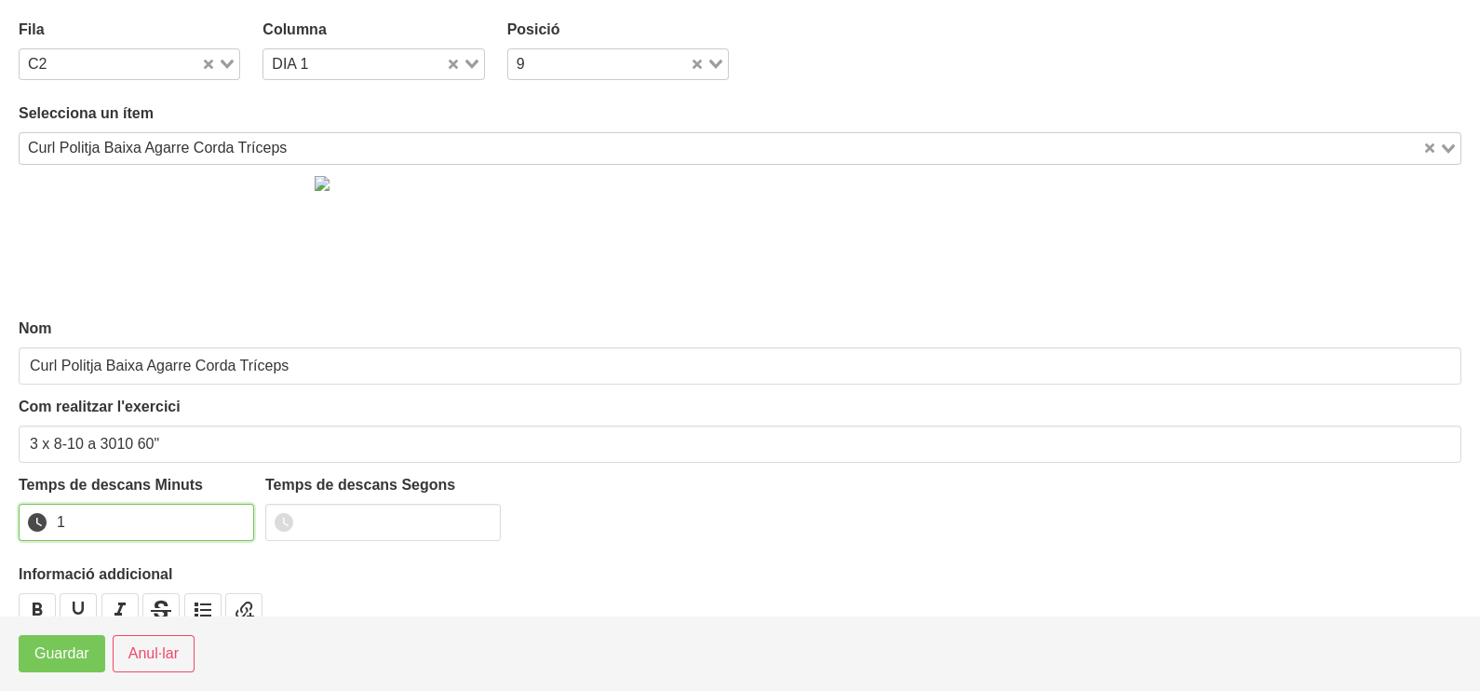
drag, startPoint x: 234, startPoint y: 512, endPoint x: 140, endPoint y: 576, distance: 113.9
type input "1"
click at [227, 517] on input "1" at bounding box center [136, 522] width 235 height 37
click at [71, 659] on span "Guardar" at bounding box center [61, 653] width 55 height 22
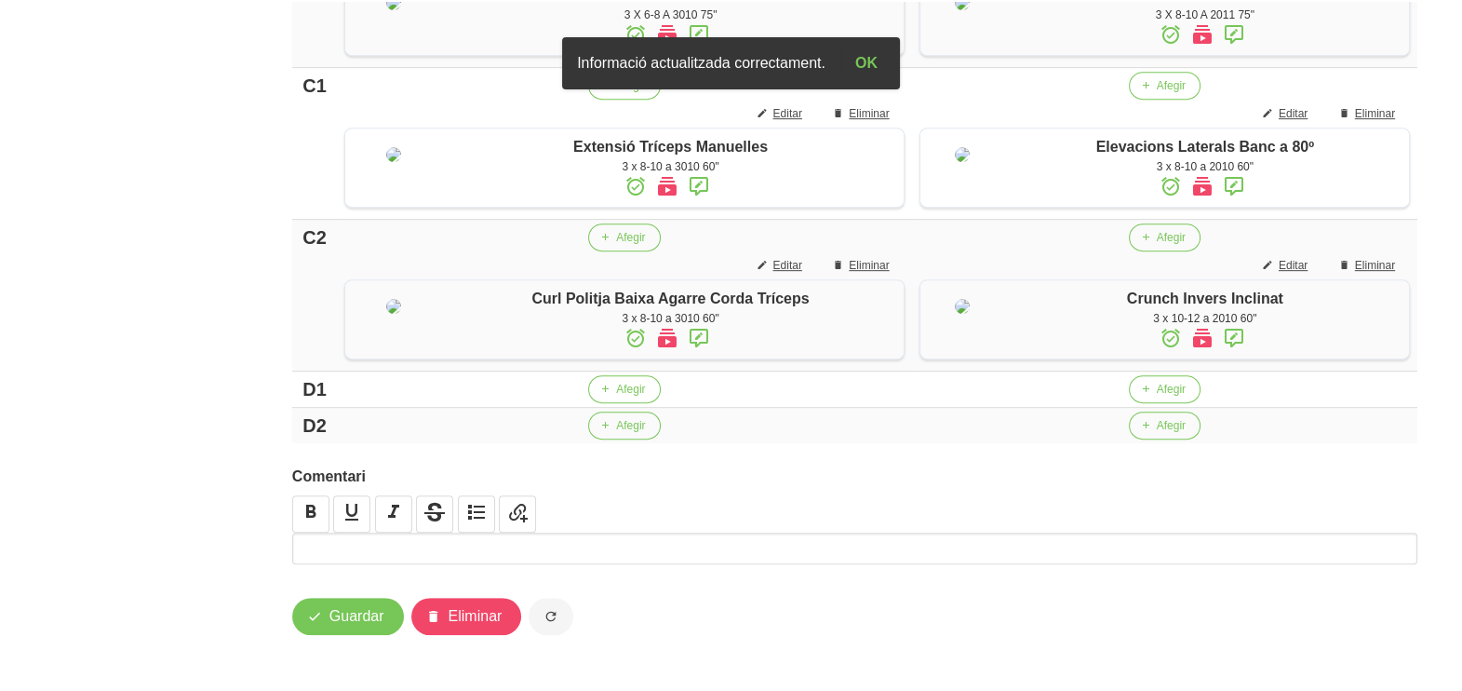
scroll to position [1222, 0]
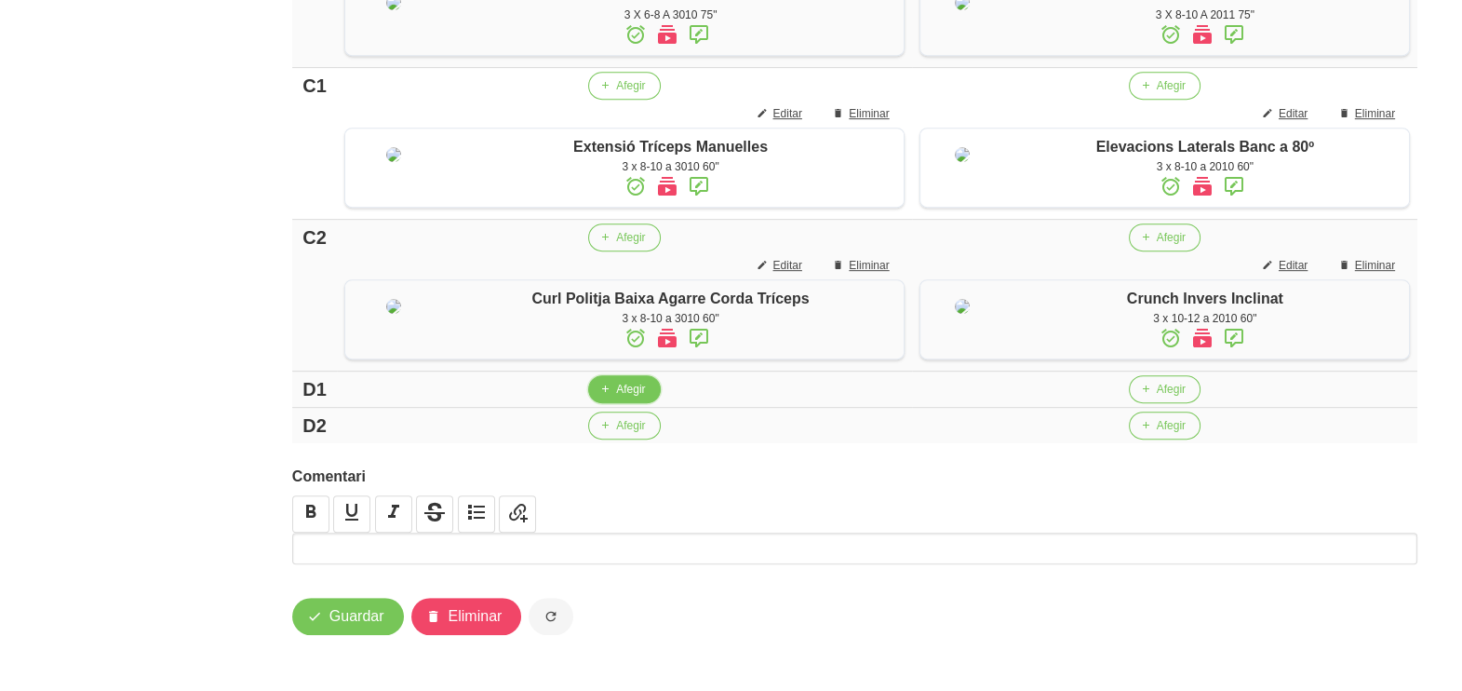
click at [616, 396] on span "Afegir" at bounding box center [630, 389] width 29 height 17
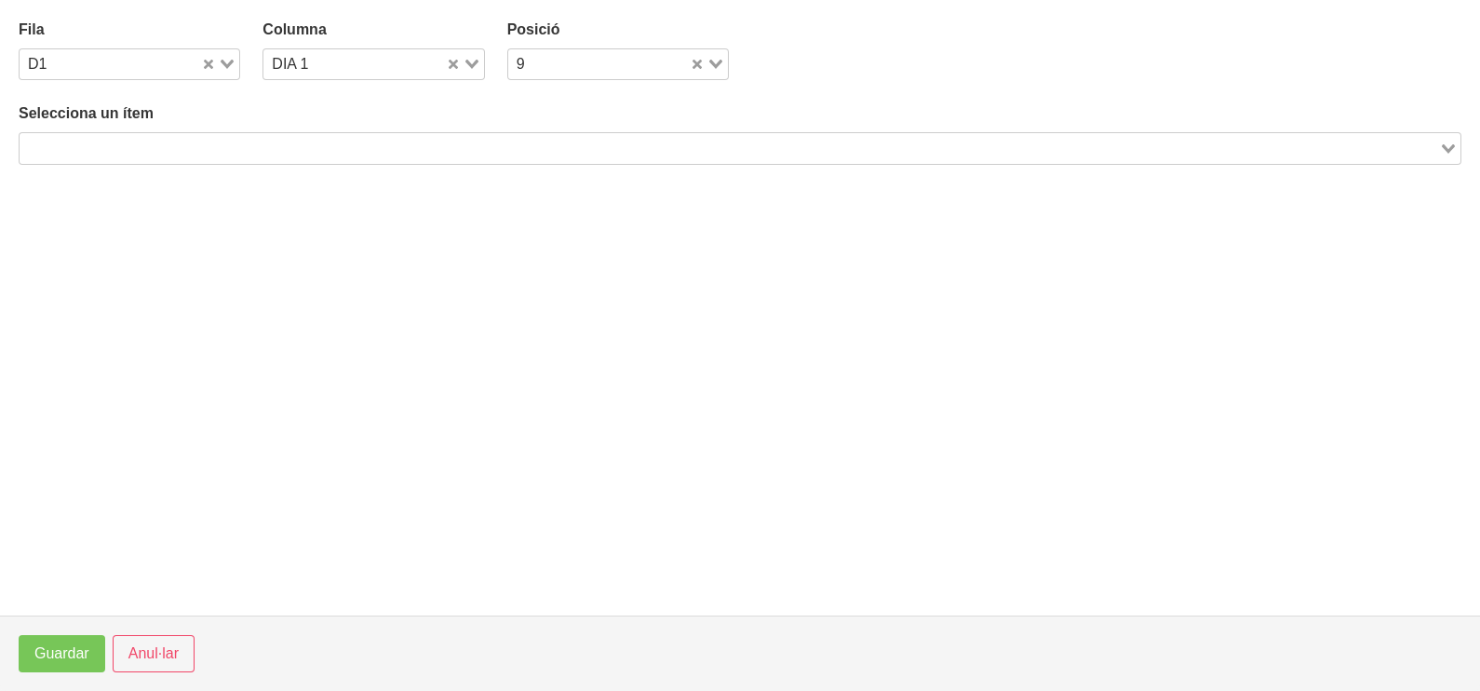
click at [309, 140] on input "Search for option" at bounding box center [729, 148] width 1416 height 22
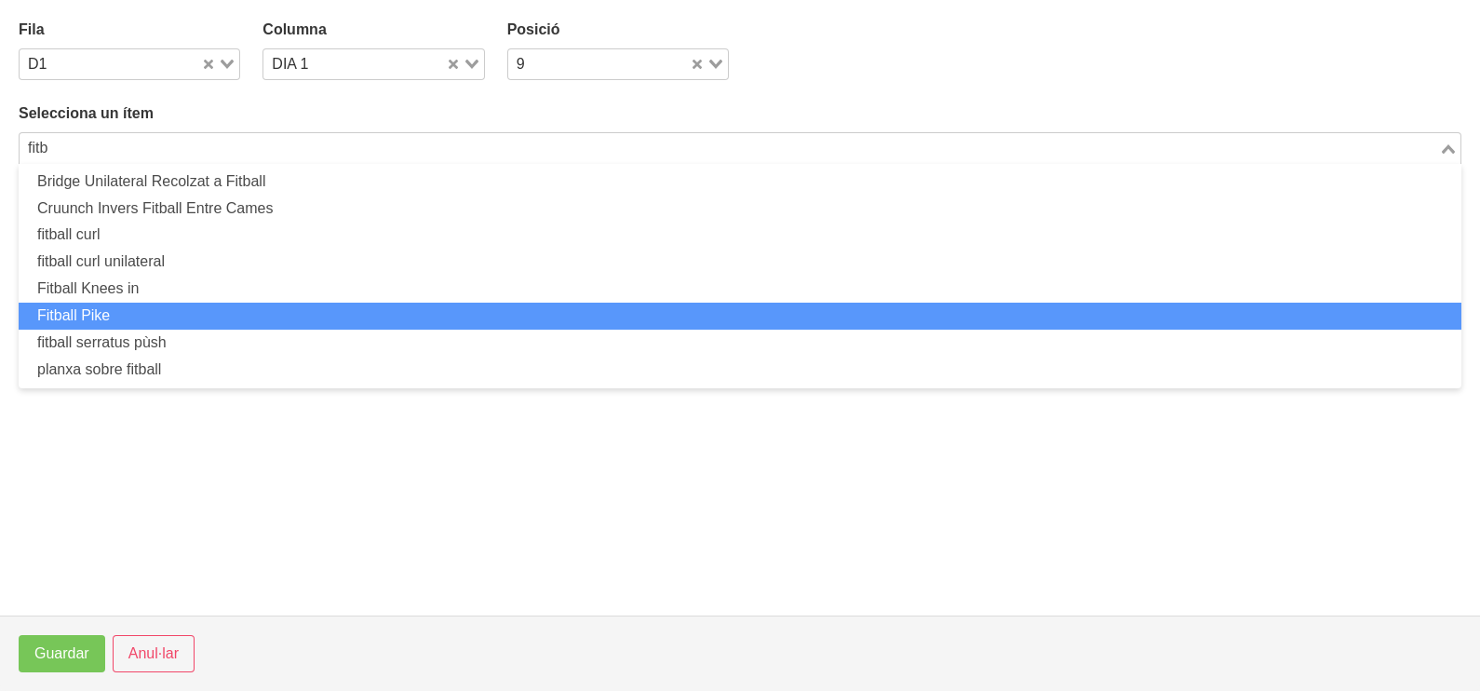
click at [188, 304] on li "Fitball Pike" at bounding box center [740, 316] width 1443 height 27
type input "fitb"
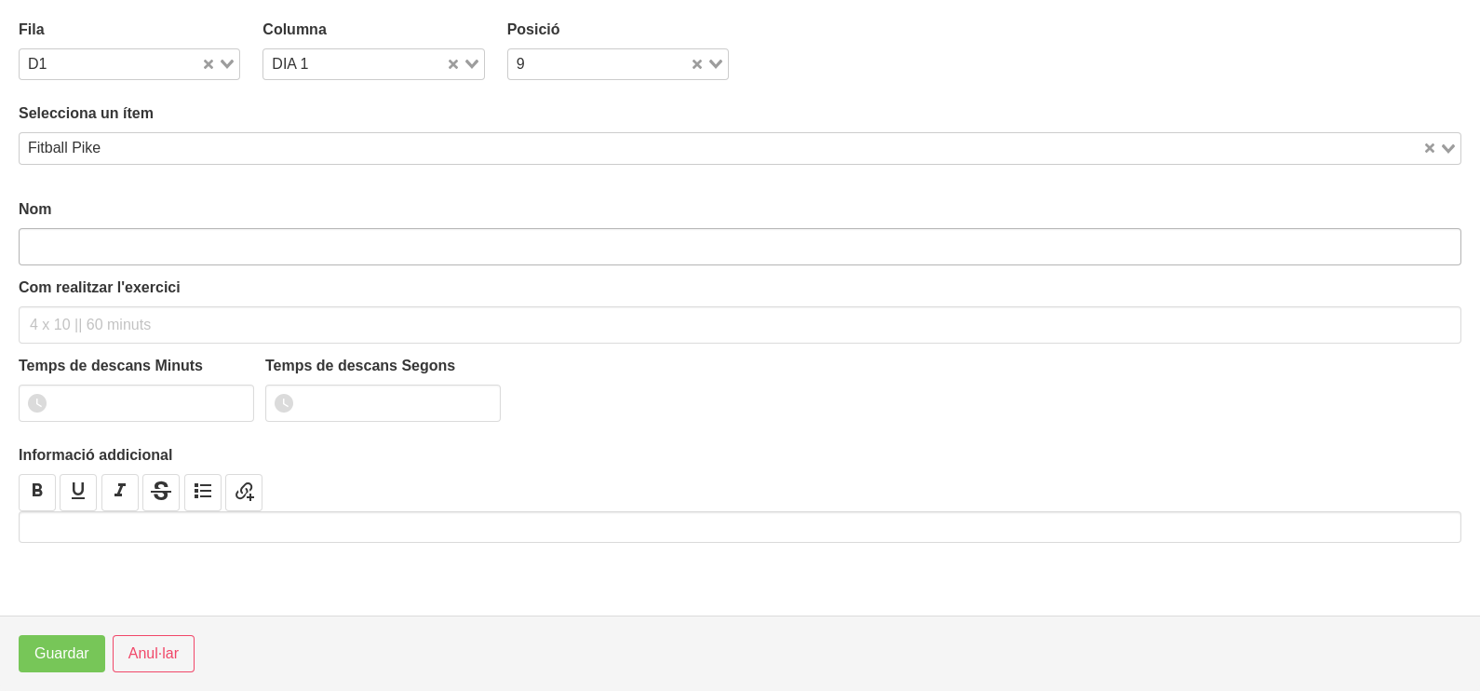
type input "Fitball Pike"
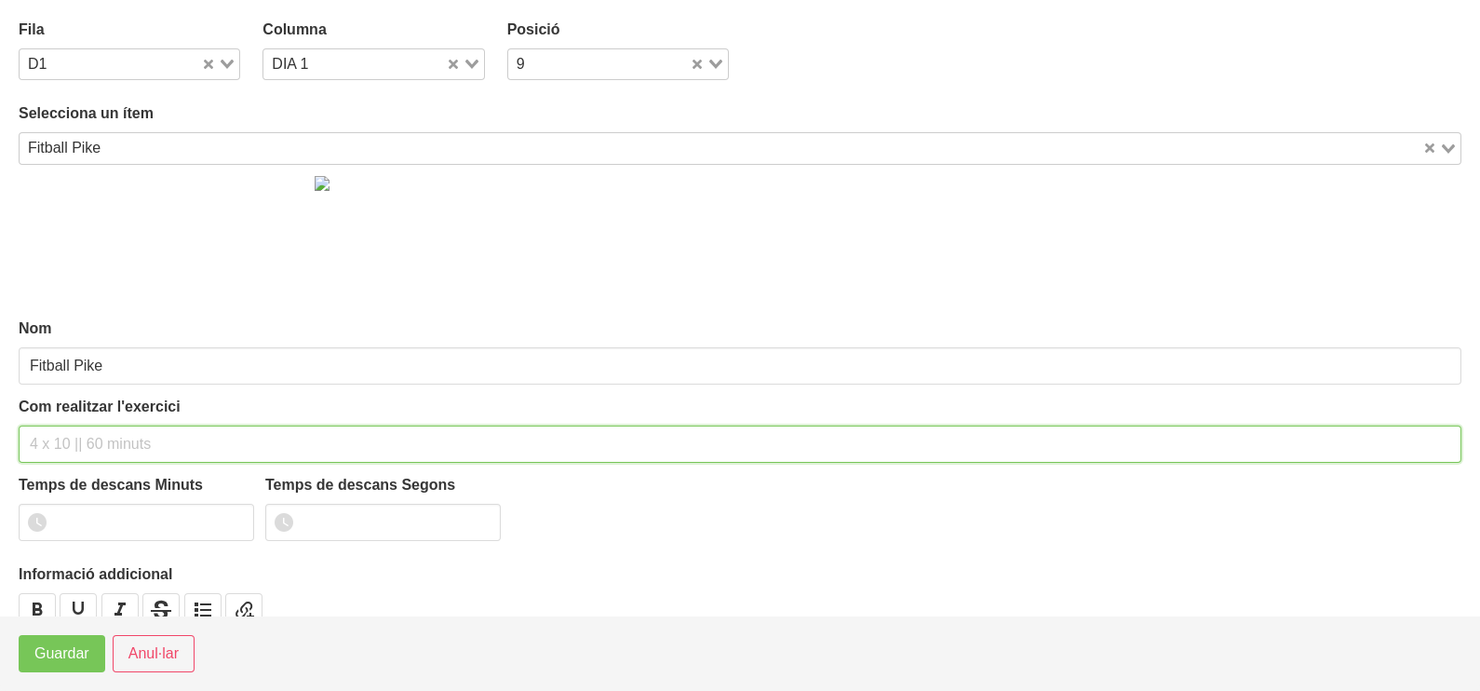
click at [67, 436] on input "text" at bounding box center [740, 443] width 1443 height 37
type input "3 x 10-12 a 2010 60""
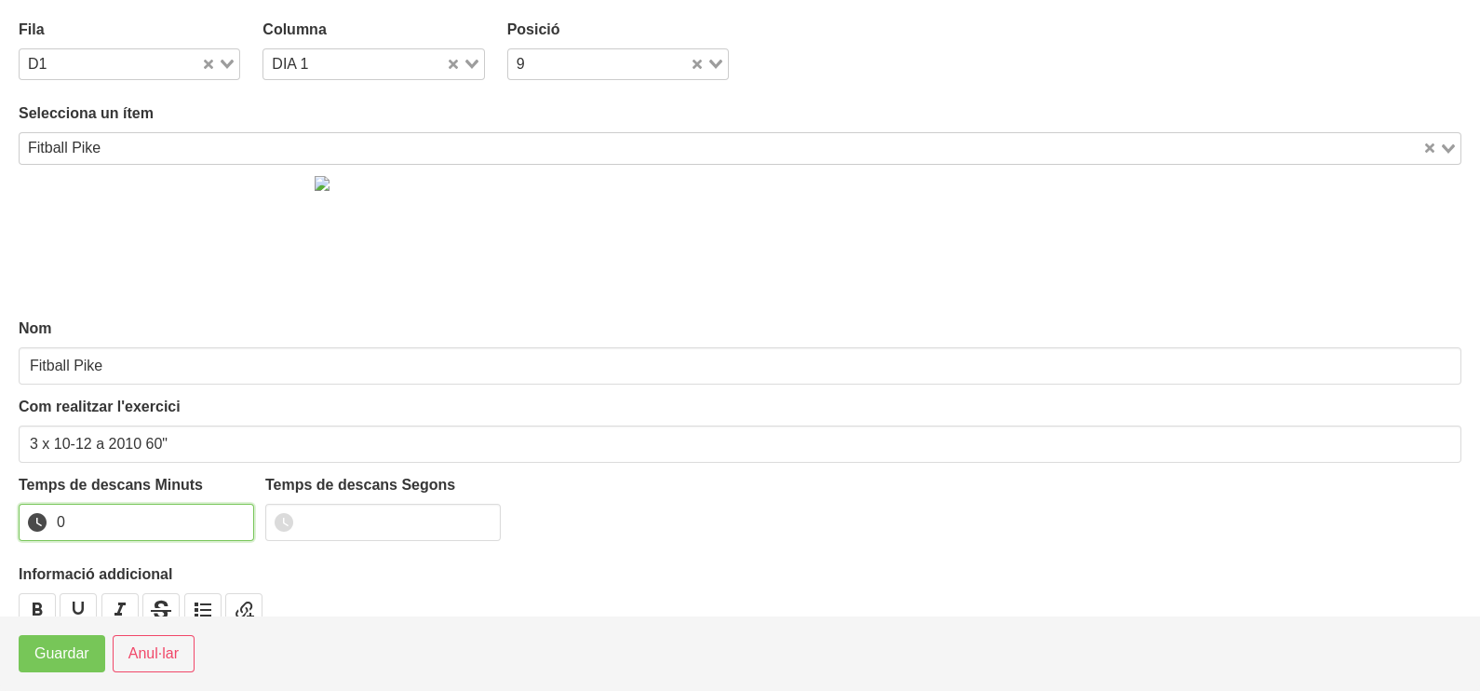
click at [235, 520] on input "0" at bounding box center [136, 522] width 235 height 37
type input "1"
click at [237, 516] on input "1" at bounding box center [136, 522] width 235 height 37
click at [73, 653] on span "Guardar" at bounding box center [61, 653] width 55 height 22
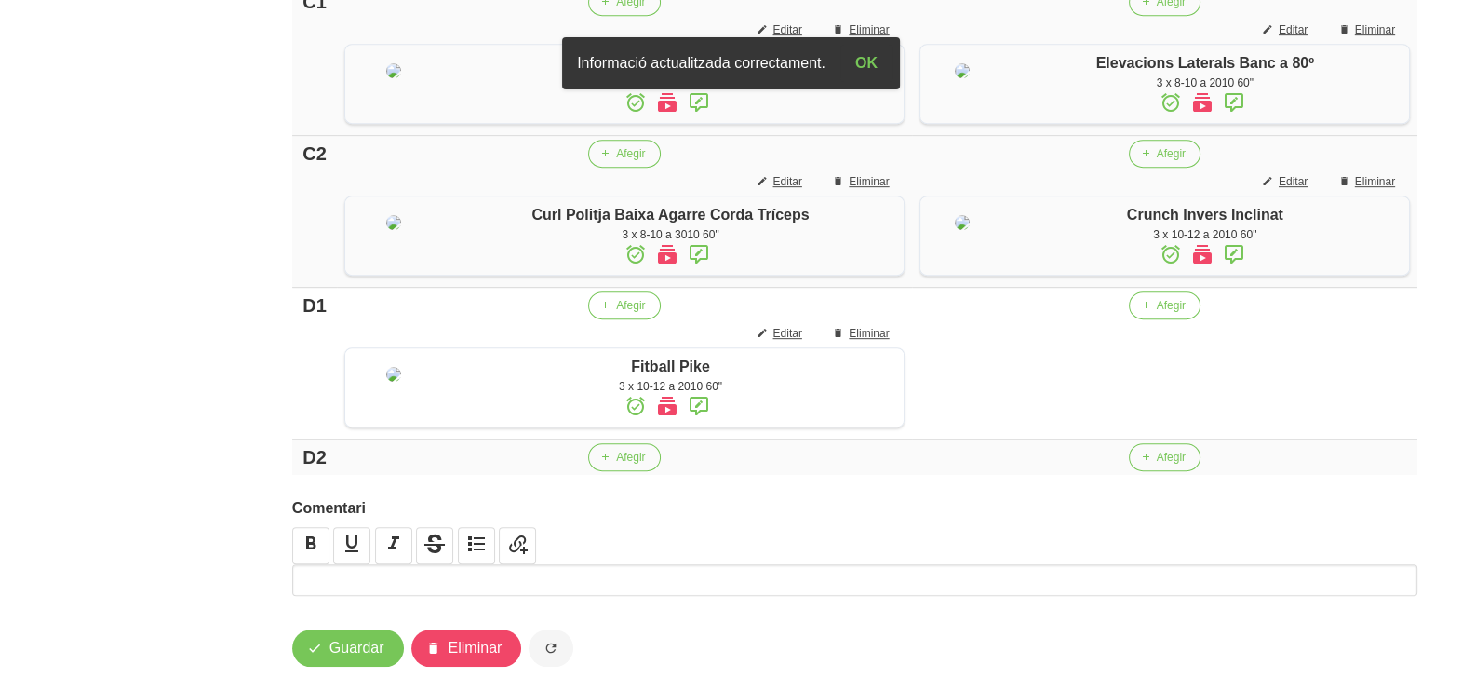
scroll to position [1398, 0]
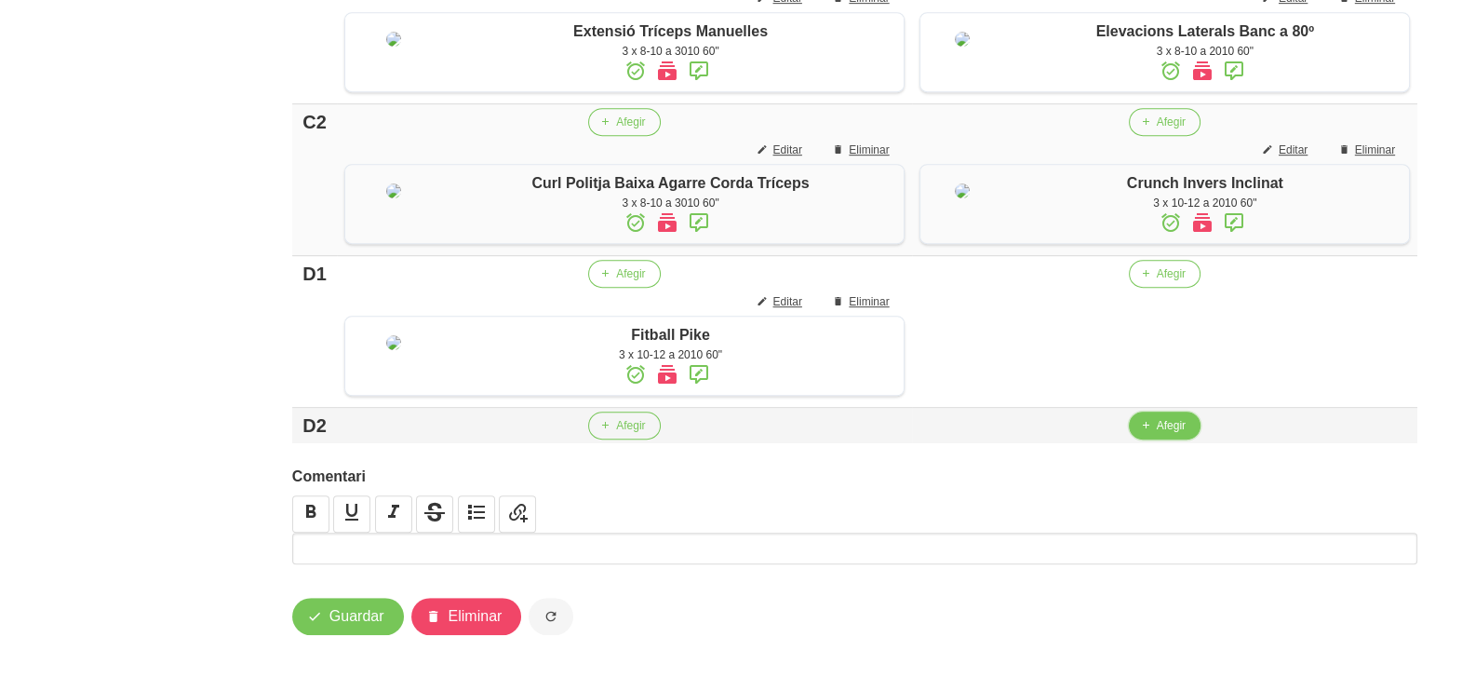
click at [1157, 427] on span "Afegir" at bounding box center [1171, 425] width 29 height 17
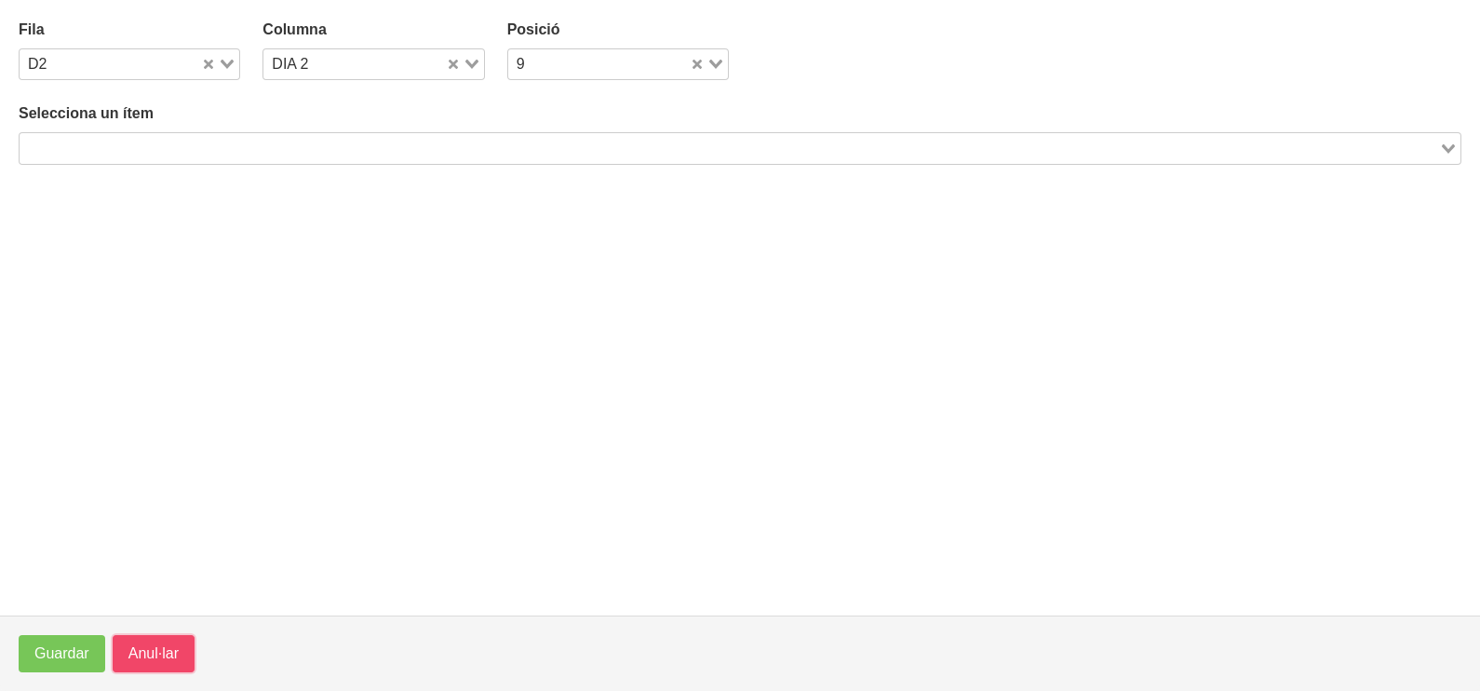
drag, startPoint x: 154, startPoint y: 646, endPoint x: 168, endPoint y: 637, distance: 16.8
click at [155, 647] on span "Anul·lar" at bounding box center [153, 653] width 50 height 22
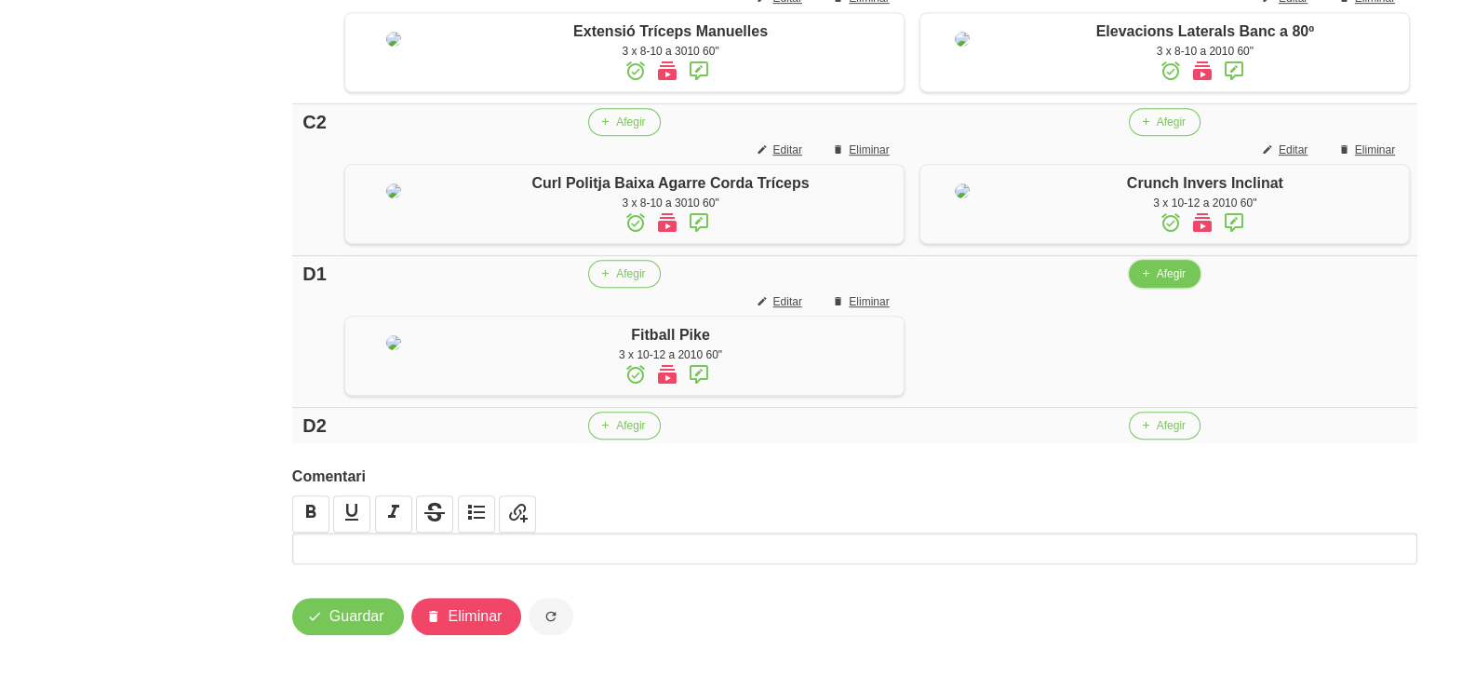
drag, startPoint x: 1182, startPoint y: 222, endPoint x: 1173, endPoint y: 223, distance: 9.5
click at [1173, 260] on button "Afegir" at bounding box center [1165, 274] width 72 height 28
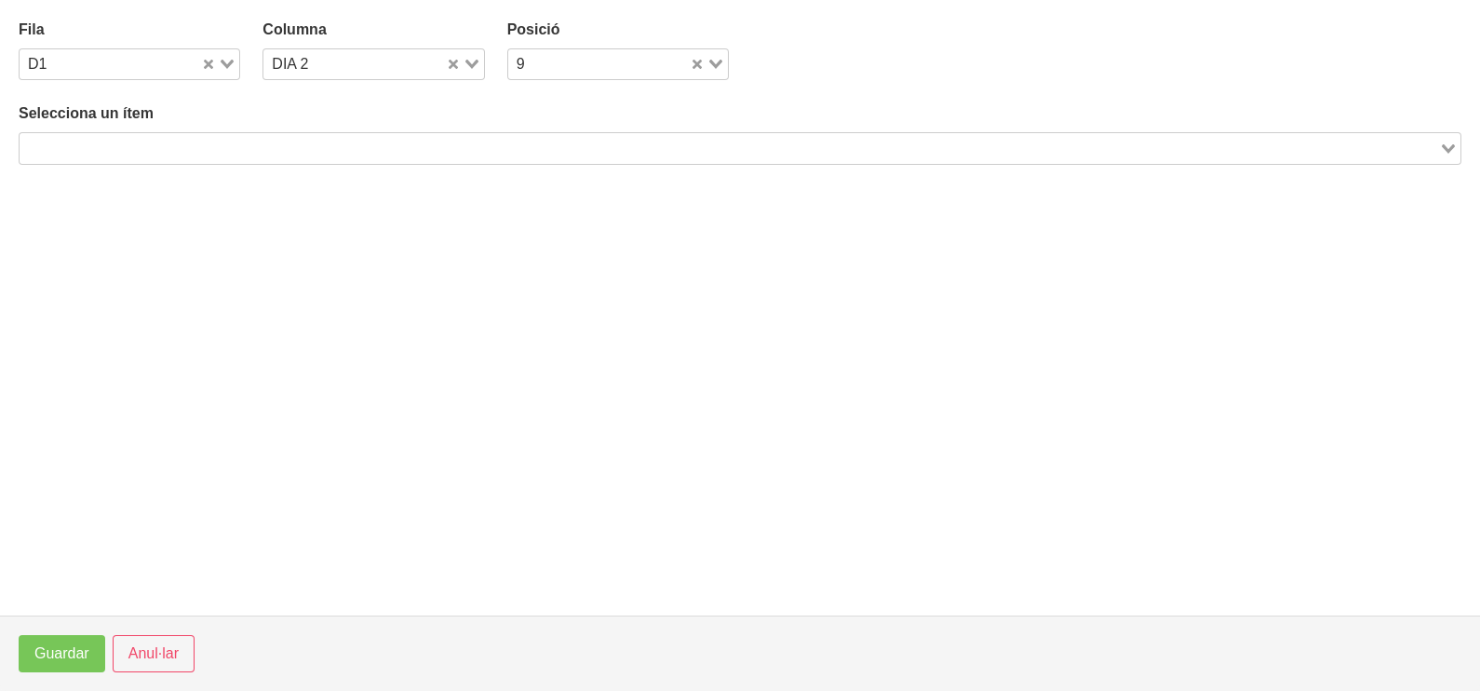
click at [317, 144] on input "Search for option" at bounding box center [729, 148] width 1416 height 22
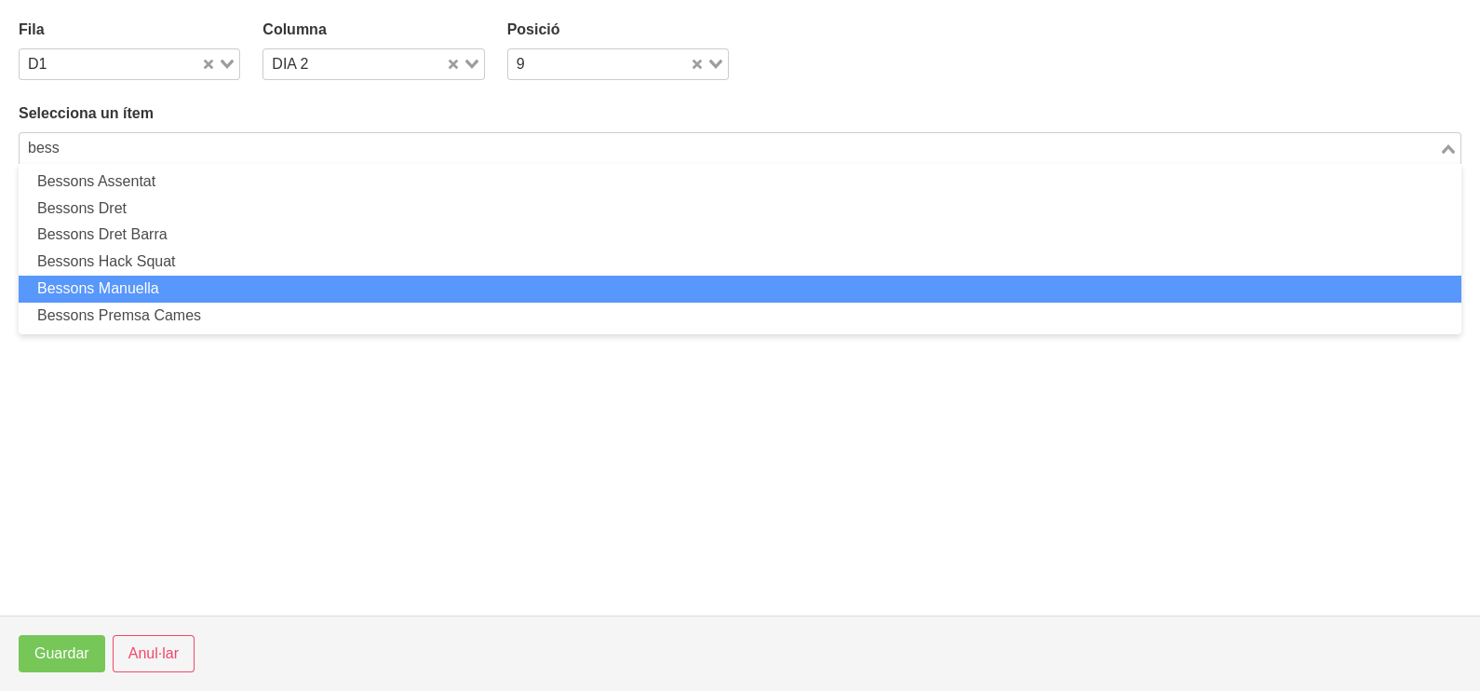
click at [166, 291] on li "Bessons Manuella" at bounding box center [740, 289] width 1443 height 27
type input "bess"
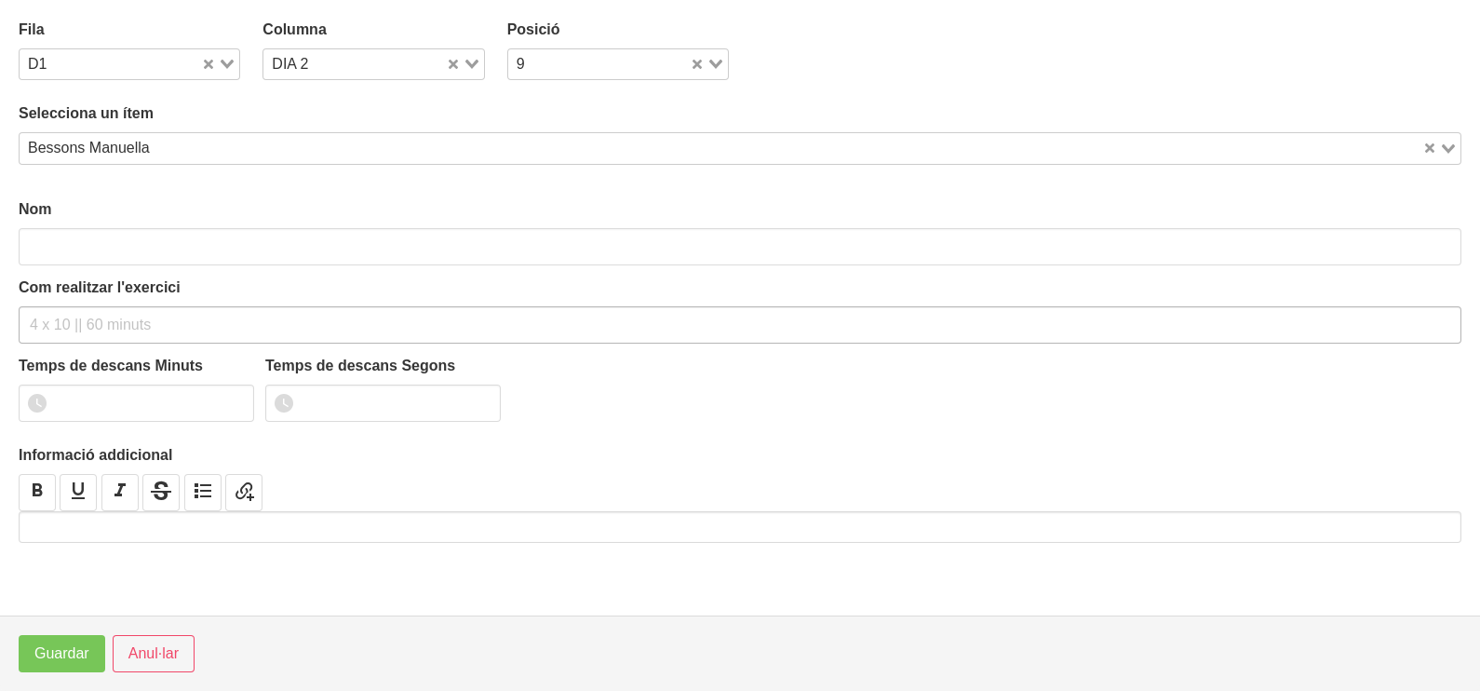
type input "Bessons Manuella"
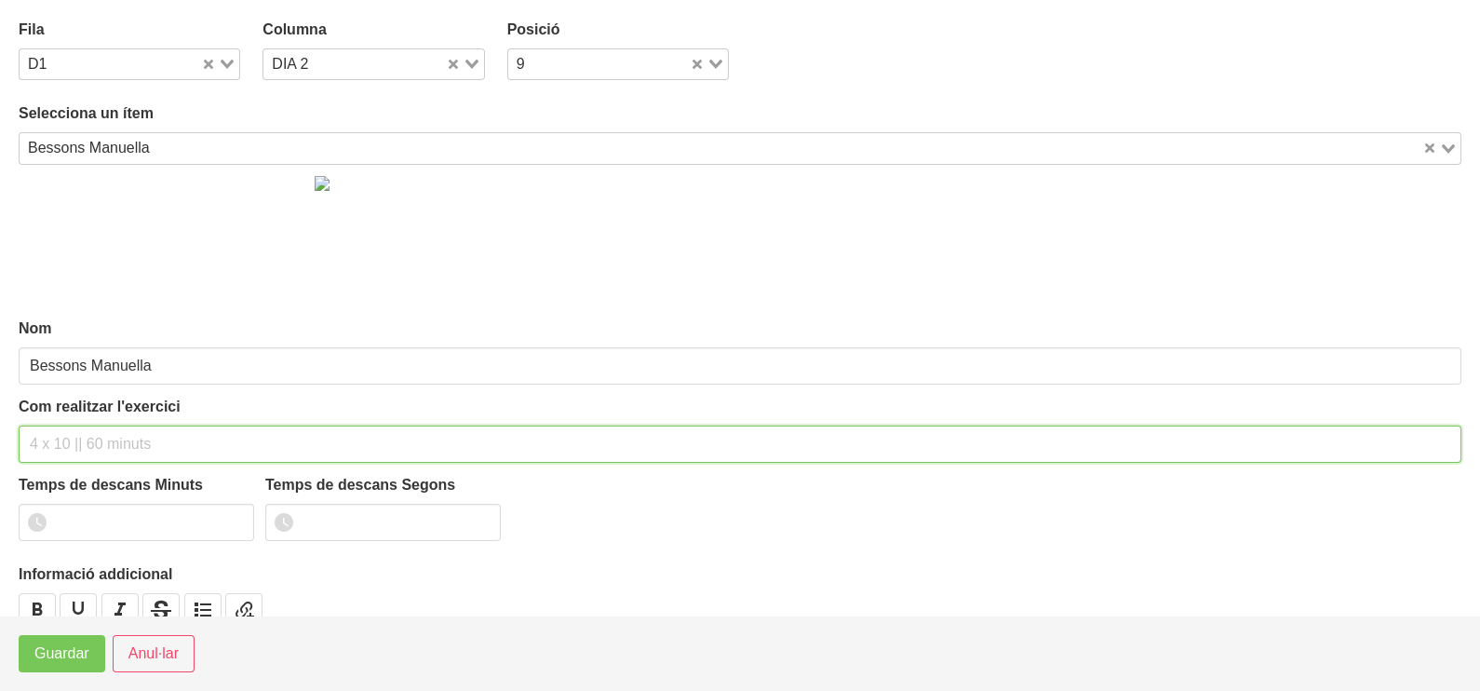
click at [57, 437] on input "text" at bounding box center [740, 443] width 1443 height 37
type input "3 x 8-10 a 2211 60""
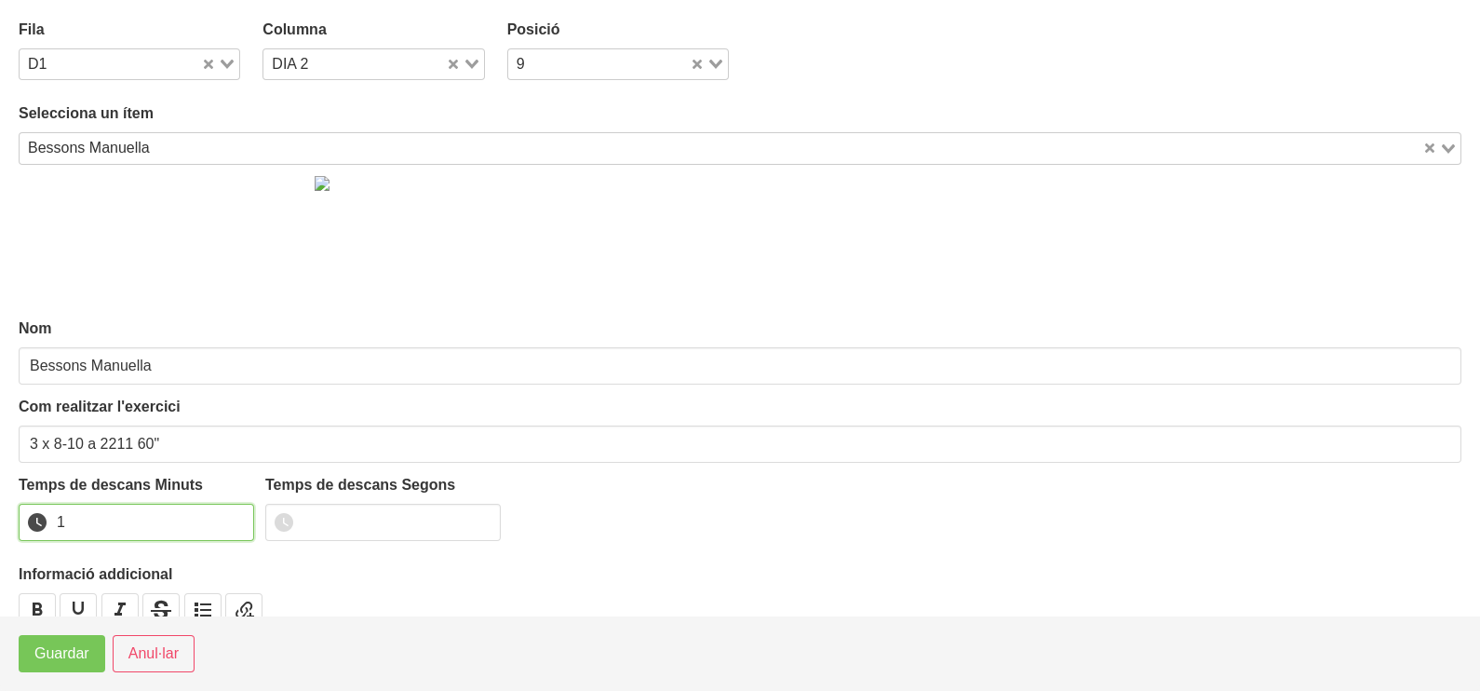
drag, startPoint x: 235, startPoint y: 514, endPoint x: 176, endPoint y: 554, distance: 71.0
type input "1"
click at [234, 516] on input "1" at bounding box center [136, 522] width 235 height 37
click at [83, 647] on span "Guardar" at bounding box center [61, 653] width 55 height 22
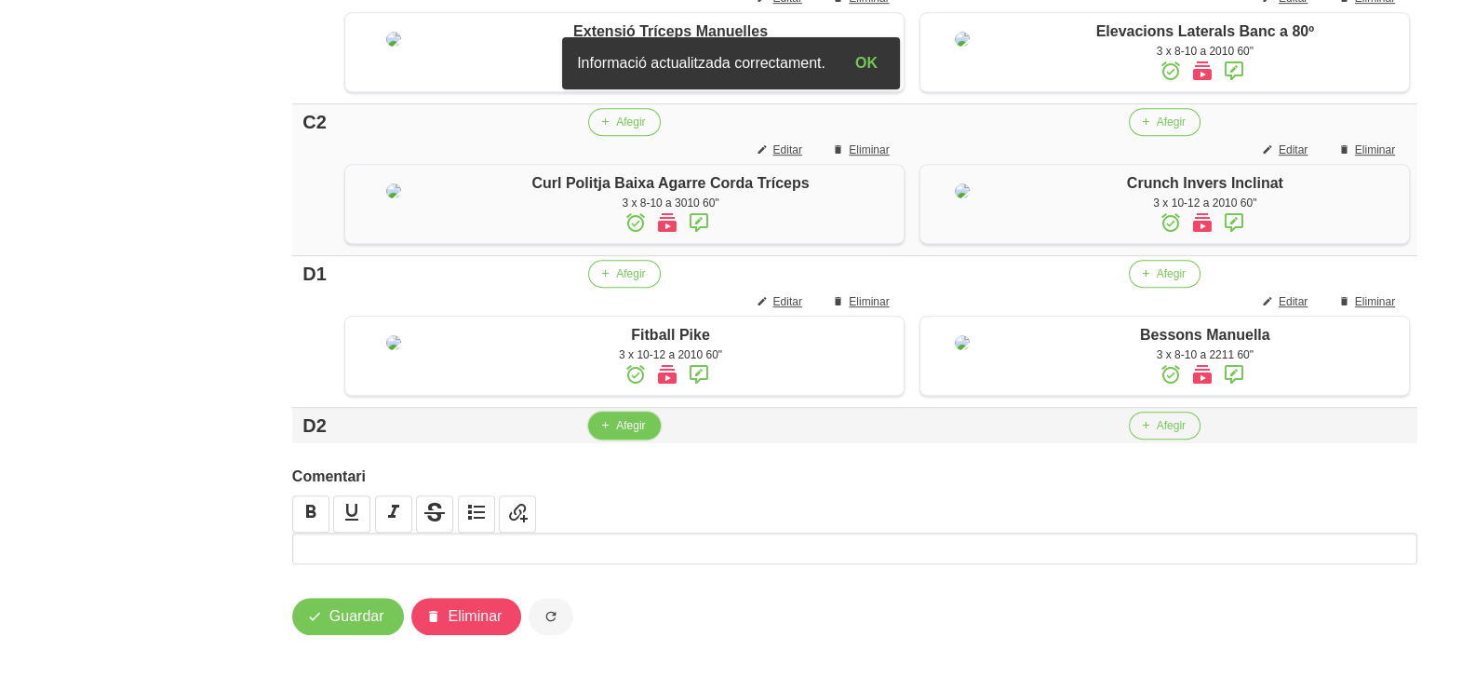
click at [619, 433] on span "Afegir" at bounding box center [630, 425] width 29 height 17
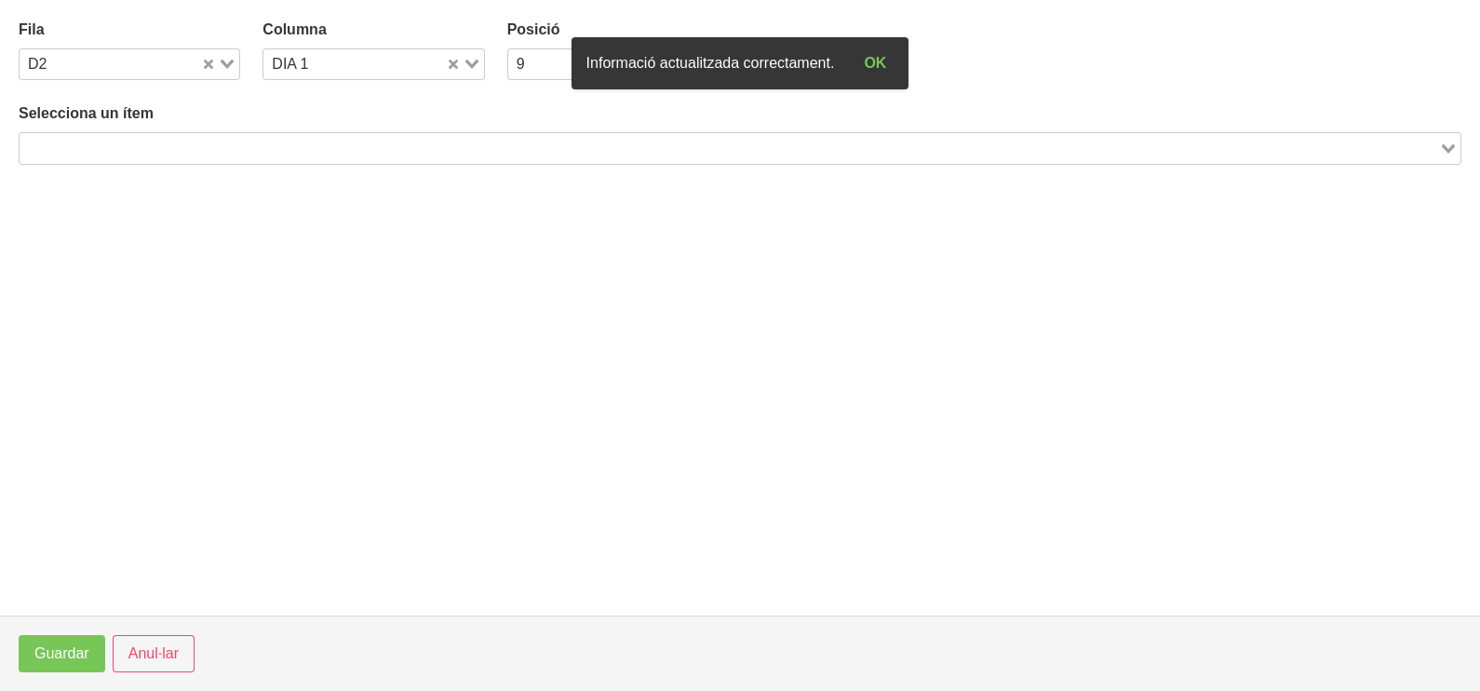
click at [260, 149] on input "Search for option" at bounding box center [729, 148] width 1416 height 22
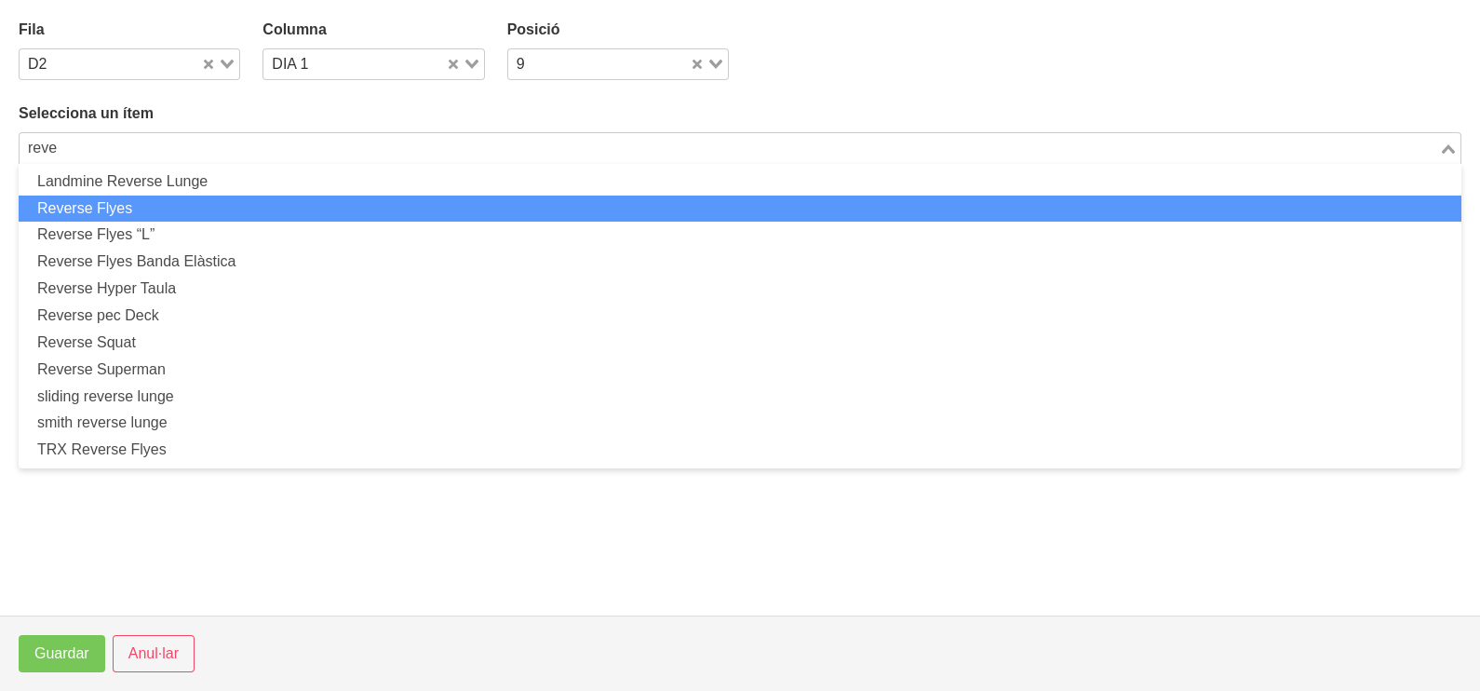
click at [188, 200] on li "Reverse Flyes" at bounding box center [740, 208] width 1443 height 27
type input "reve"
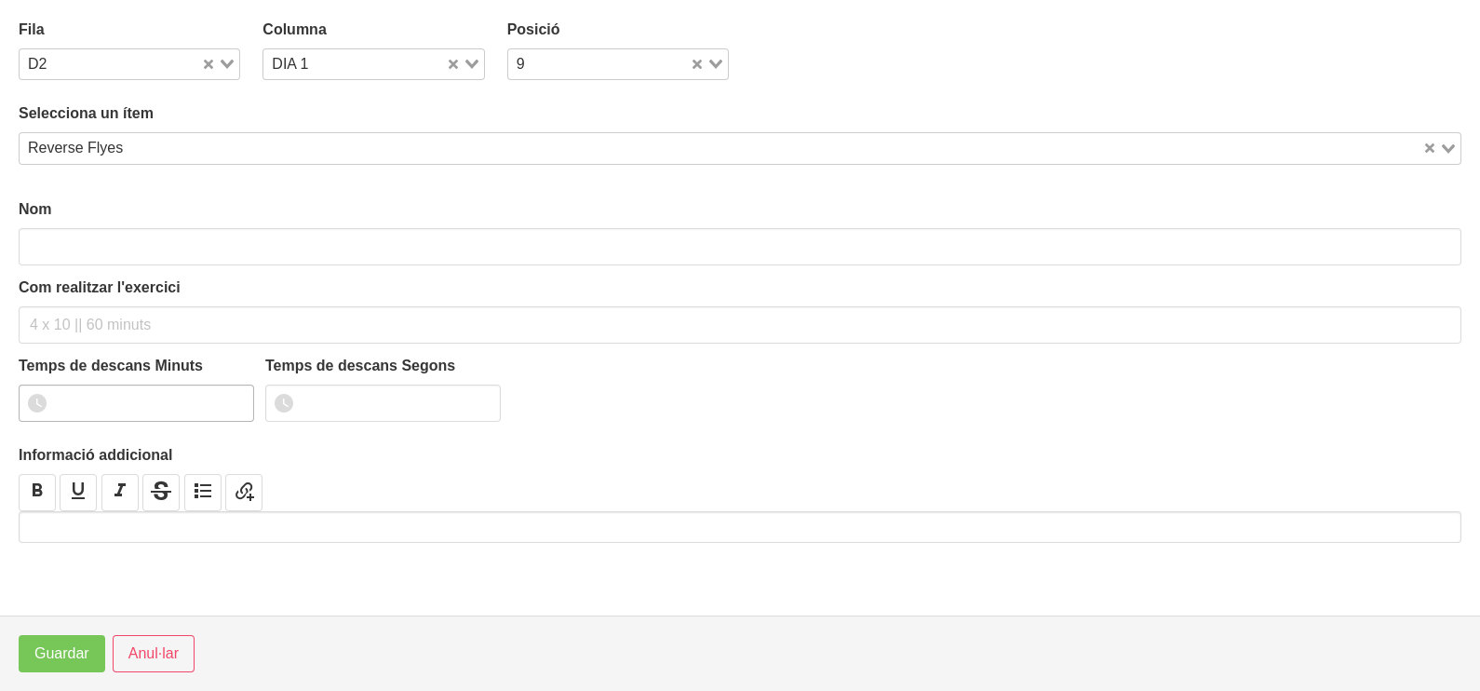
type input "Reverse Flyes"
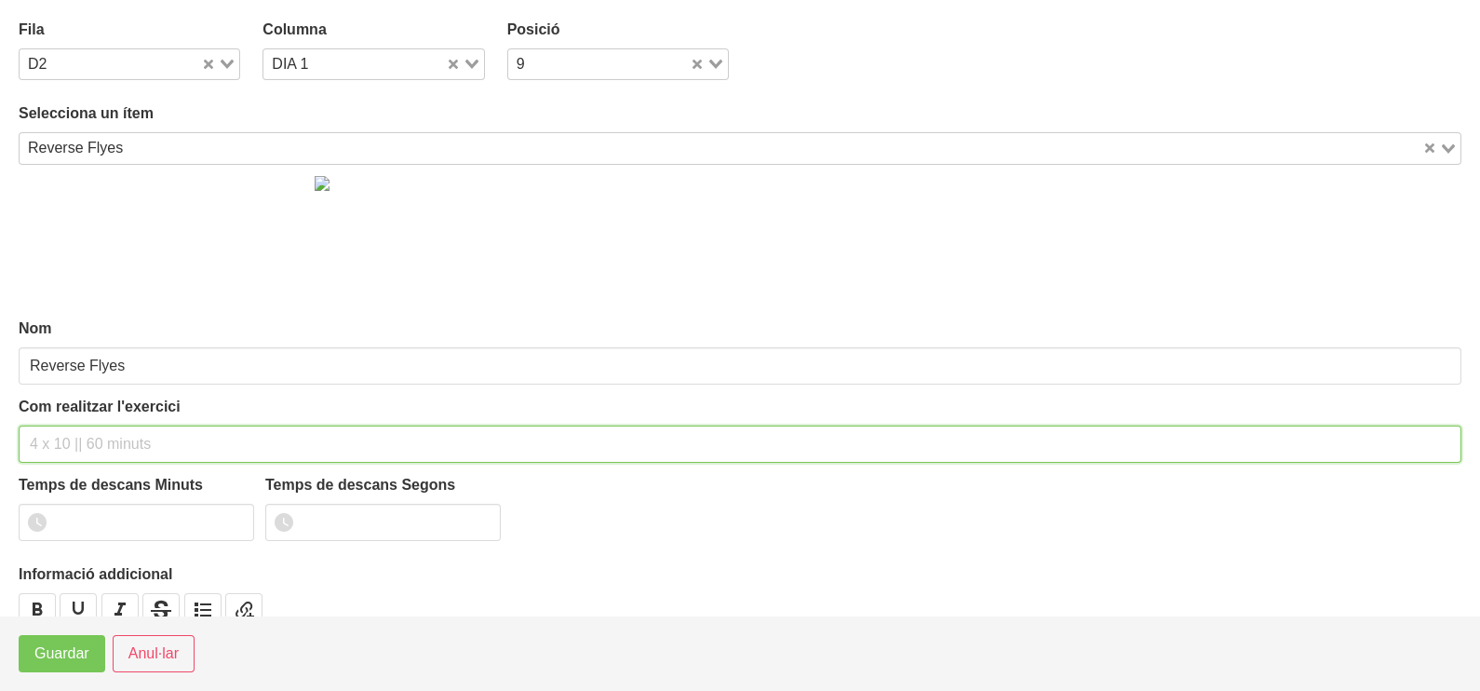
click at [74, 435] on input "text" at bounding box center [740, 443] width 1443 height 37
type input "3 x 10-12 a 2010 60""
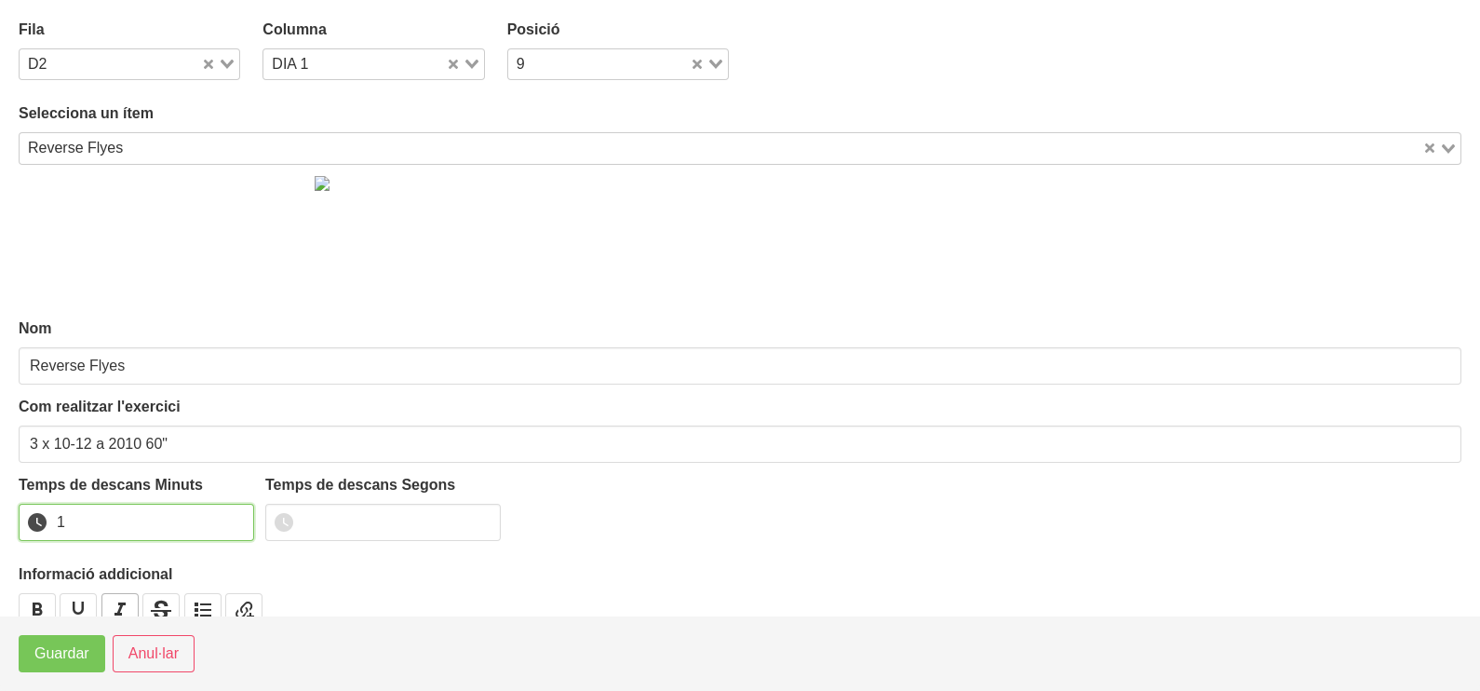
drag, startPoint x: 234, startPoint y: 517, endPoint x: 110, endPoint y: 595, distance: 146.4
type input "1"
click at [231, 518] on input "1" at bounding box center [136, 522] width 235 height 37
click at [47, 666] on button "Guardar" at bounding box center [62, 653] width 87 height 37
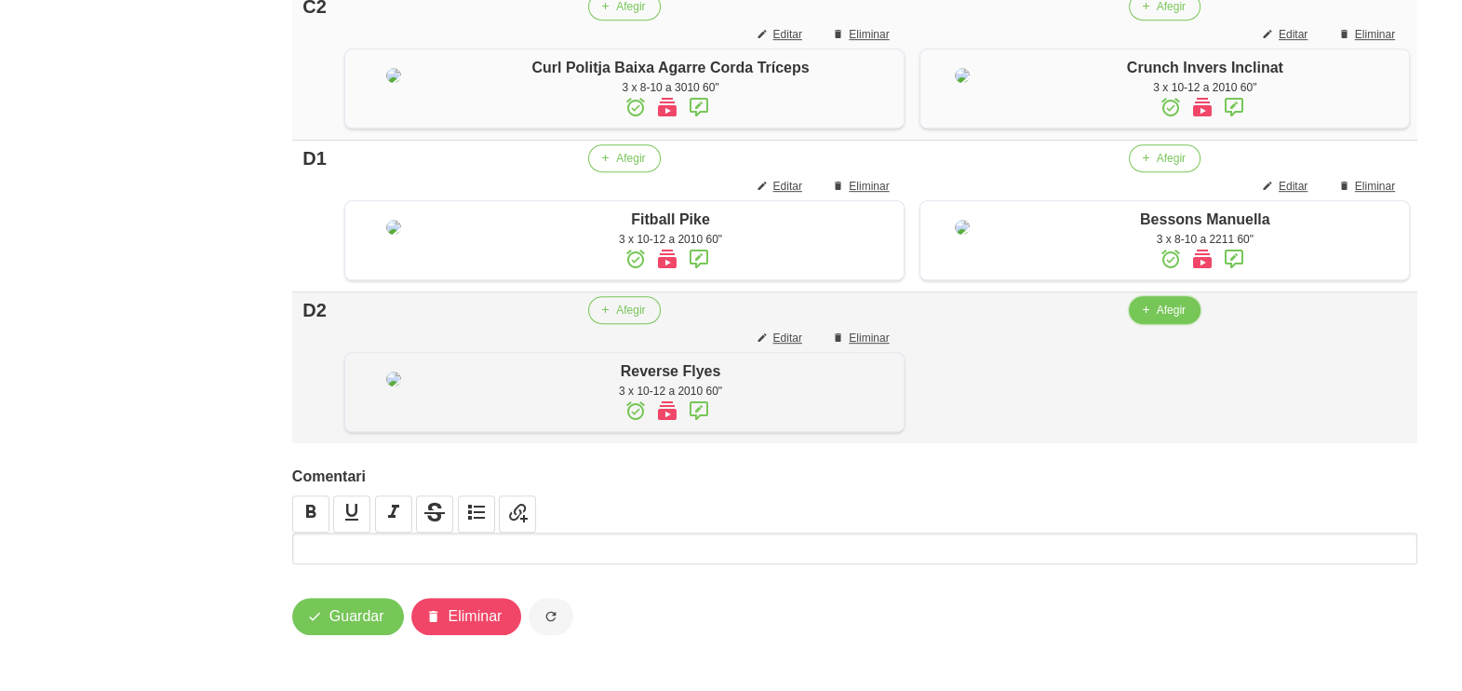
click at [1157, 318] on span "Afegir" at bounding box center [1171, 310] width 29 height 17
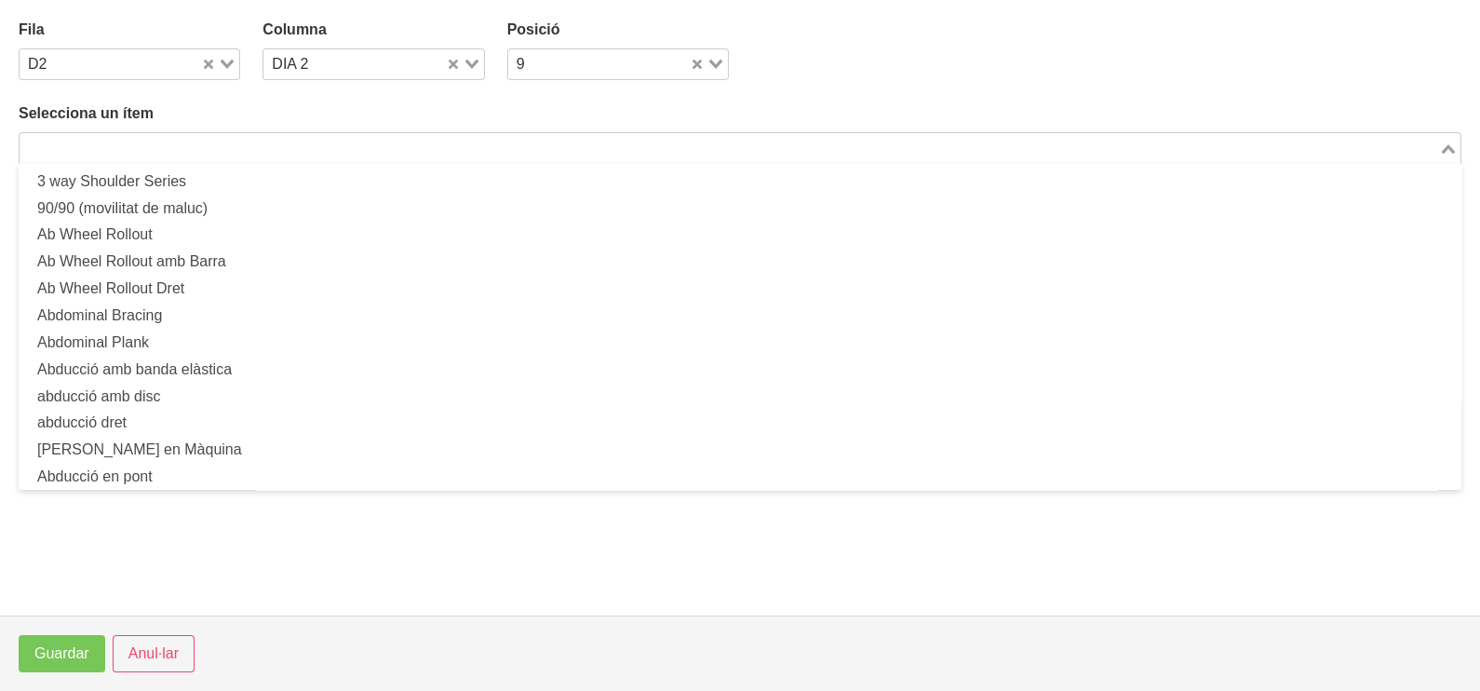
click at [363, 144] on input "Search for option" at bounding box center [729, 148] width 1416 height 22
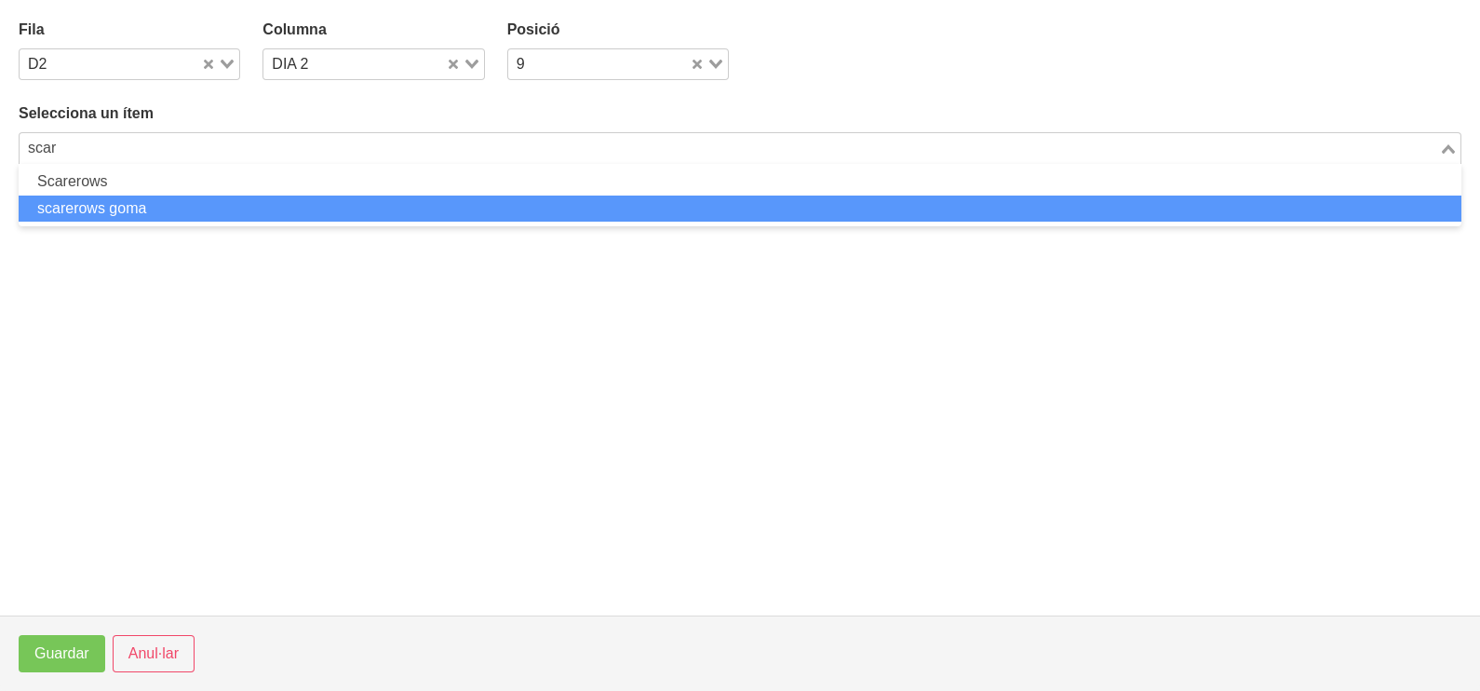
click at [160, 200] on li "scarerows goma" at bounding box center [740, 208] width 1443 height 27
type input "scar"
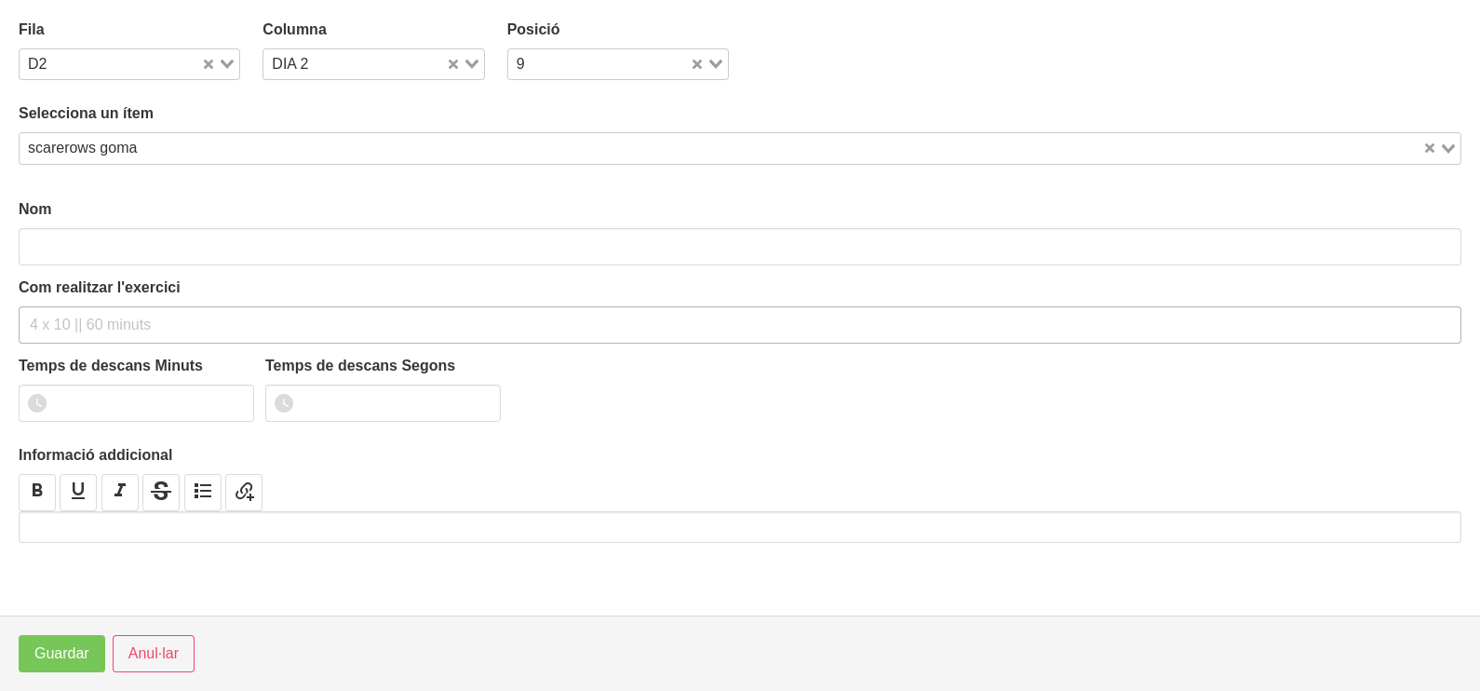
type input "scarerows goma"
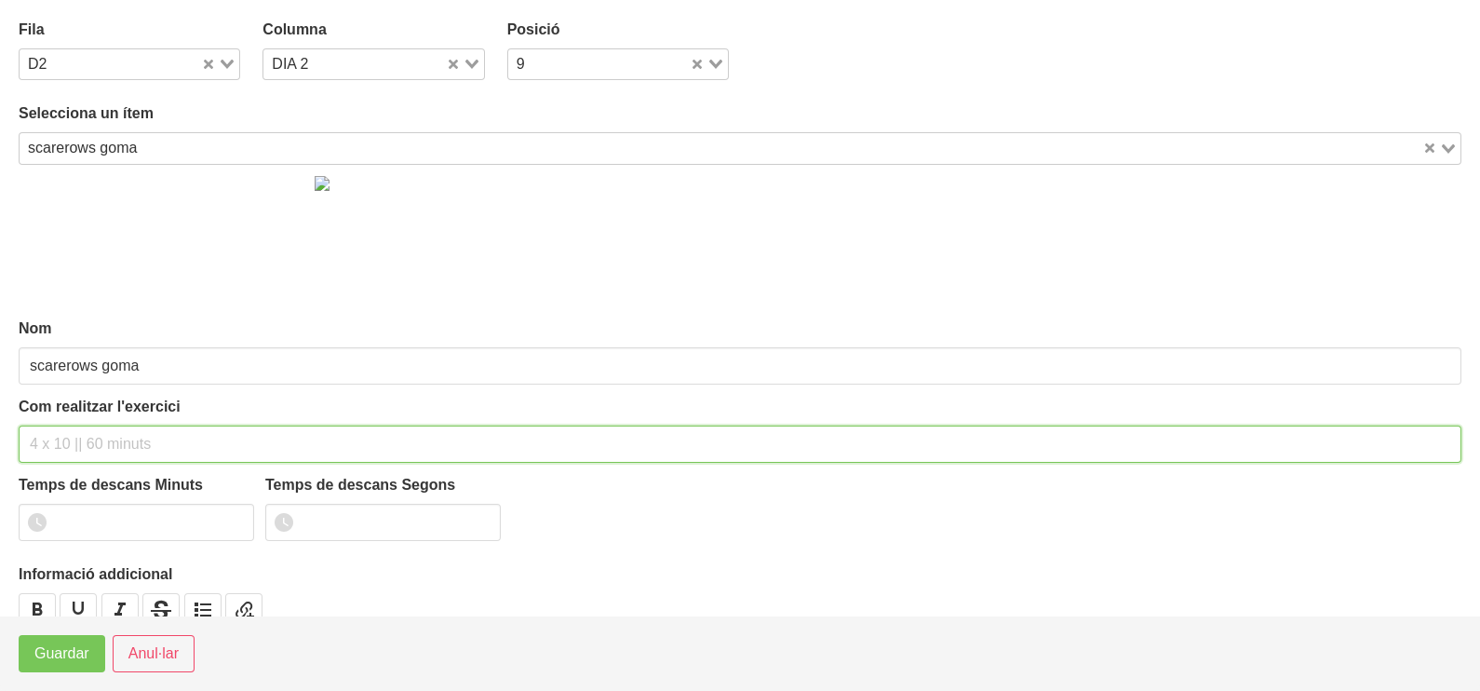
click at [87, 433] on input "text" at bounding box center [740, 443] width 1443 height 37
type input "3 x 10-15 a 2011 60""
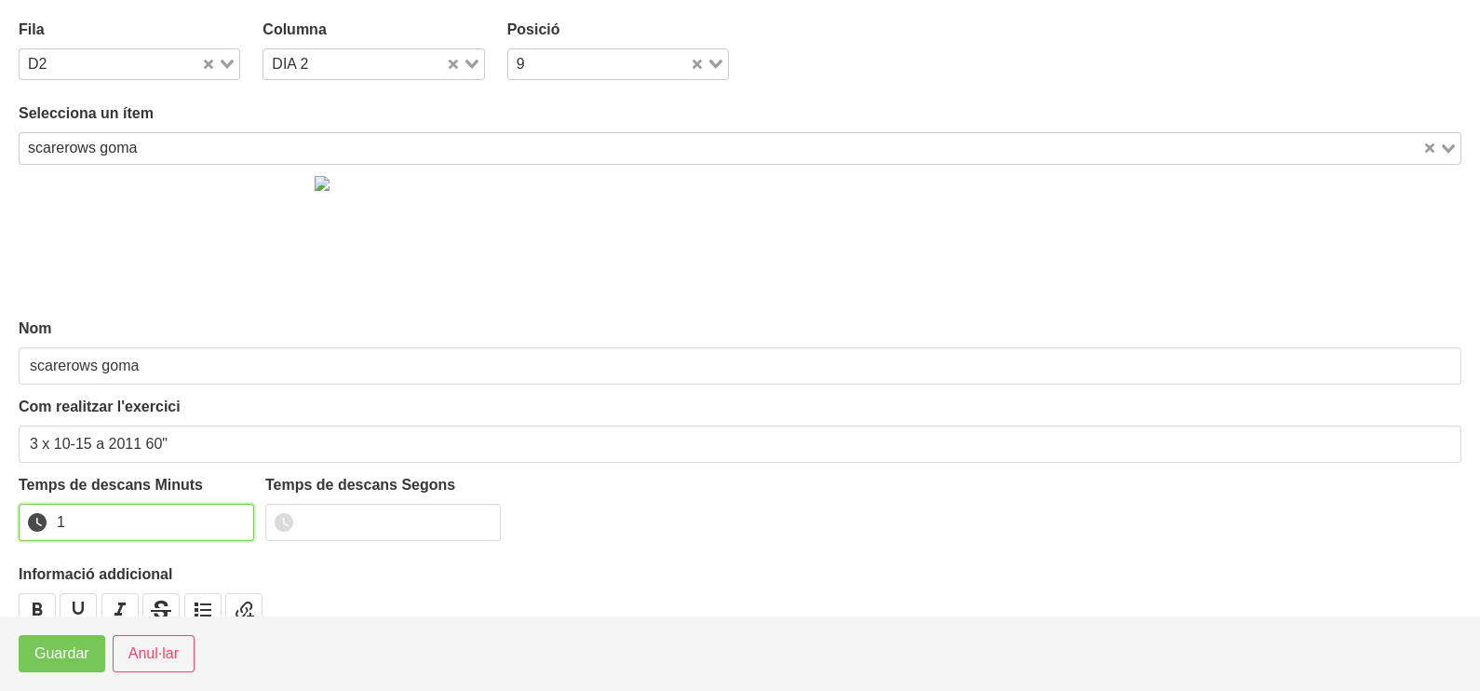
drag, startPoint x: 234, startPoint y: 514, endPoint x: 162, endPoint y: 551, distance: 80.8
type input "1"
click at [228, 515] on input "1" at bounding box center [136, 522] width 235 height 37
click at [62, 656] on span "Guardar" at bounding box center [61, 653] width 55 height 22
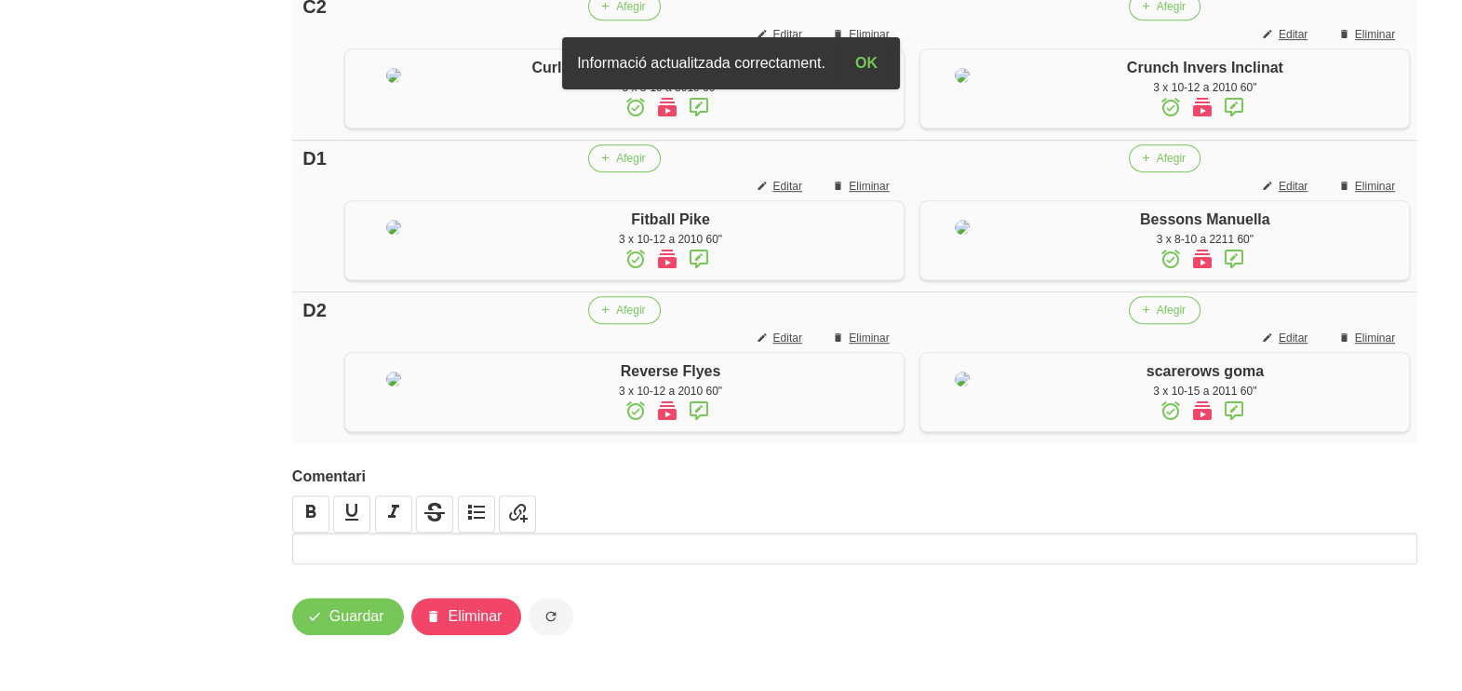
scroll to position [1541, 0]
click at [330, 610] on span "Guardar" at bounding box center [357, 616] width 55 height 22
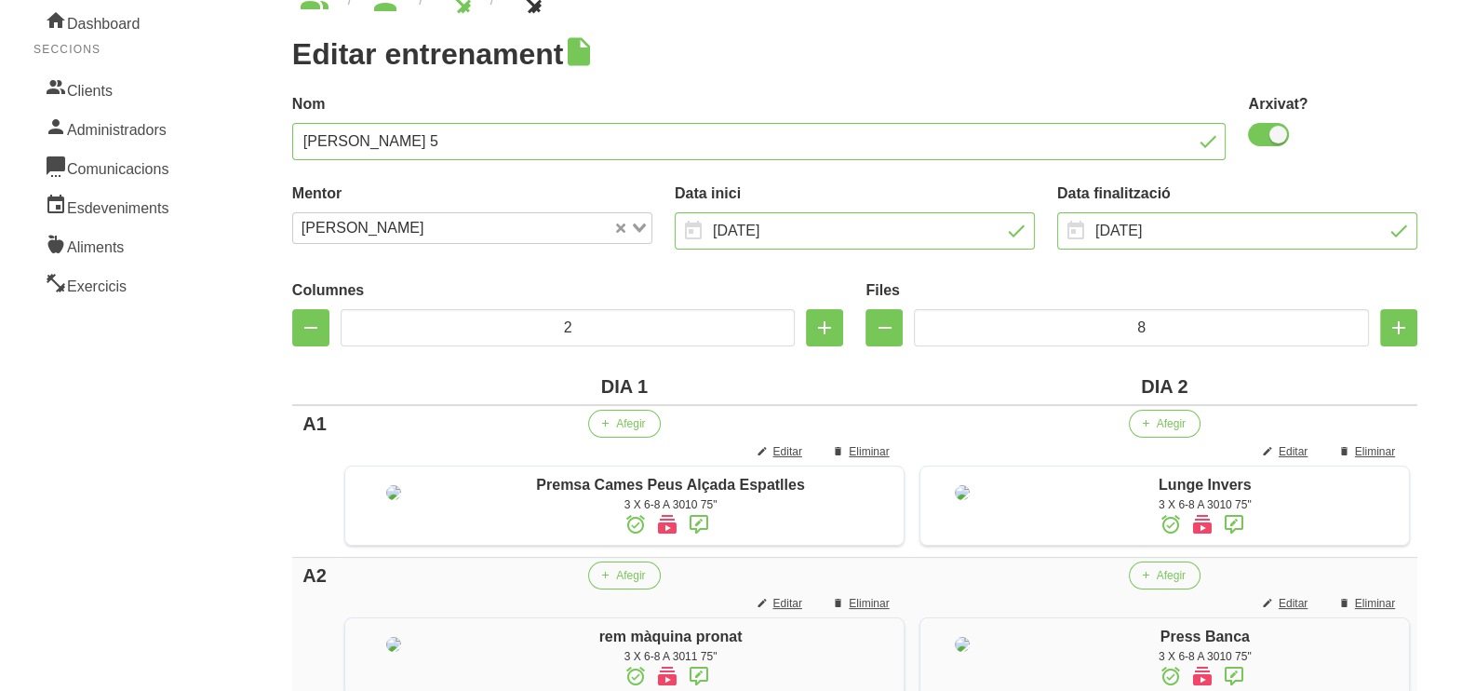
scroll to position [0, 0]
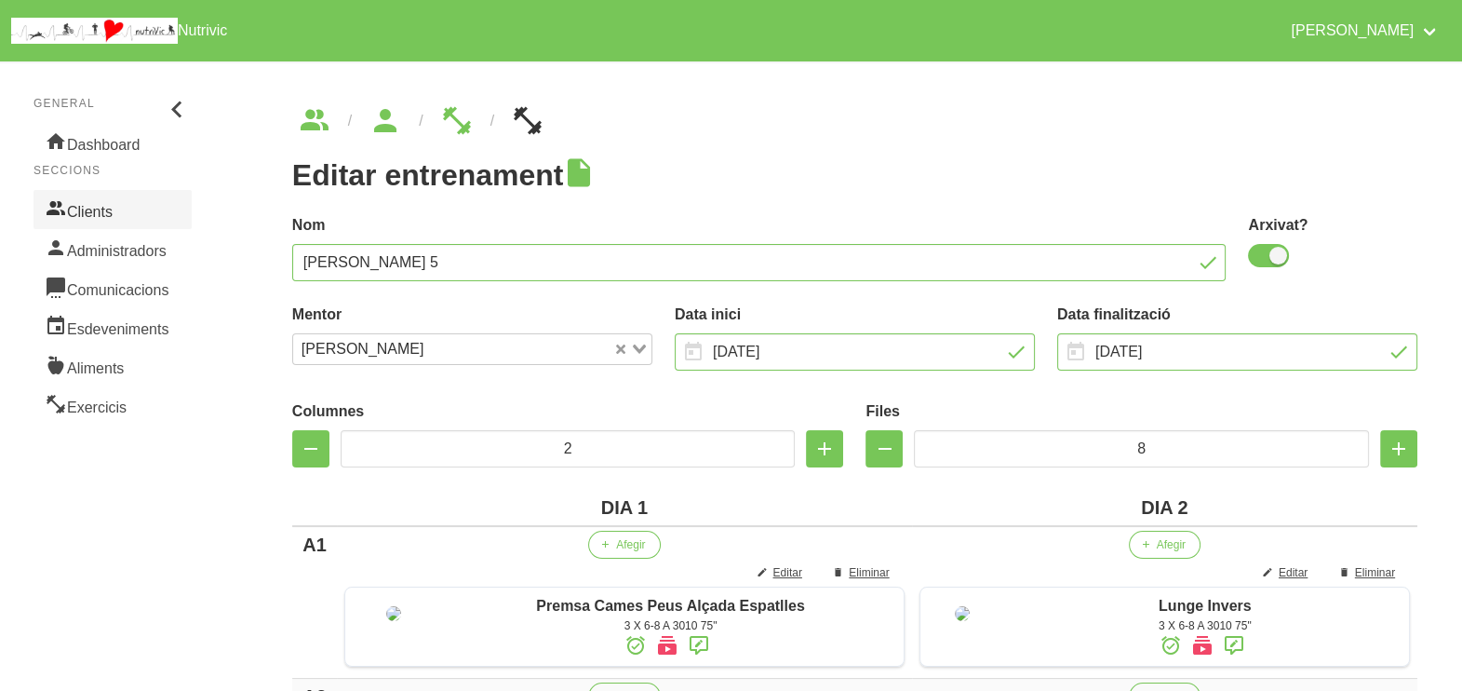
click at [140, 216] on link "Clients" at bounding box center [113, 209] width 158 height 39
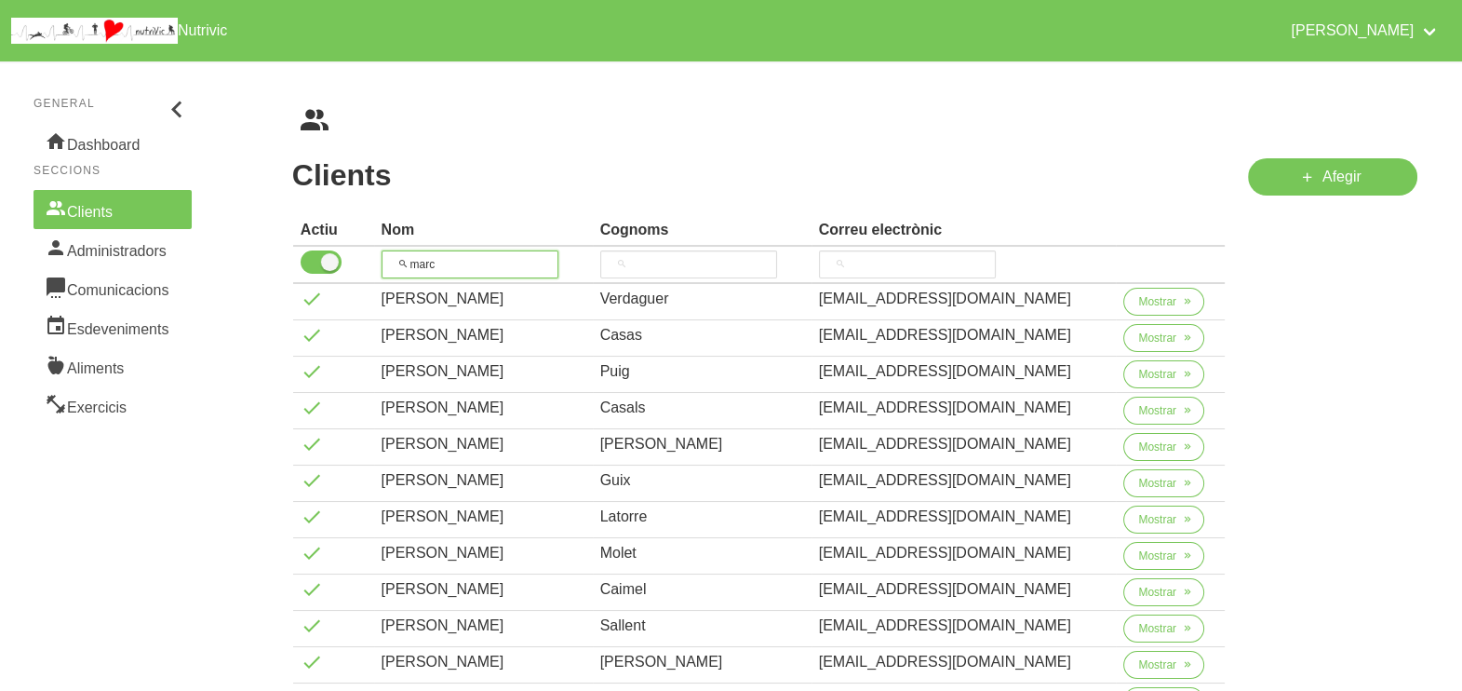
click at [358, 253] on tr "marc" at bounding box center [759, 265] width 933 height 37
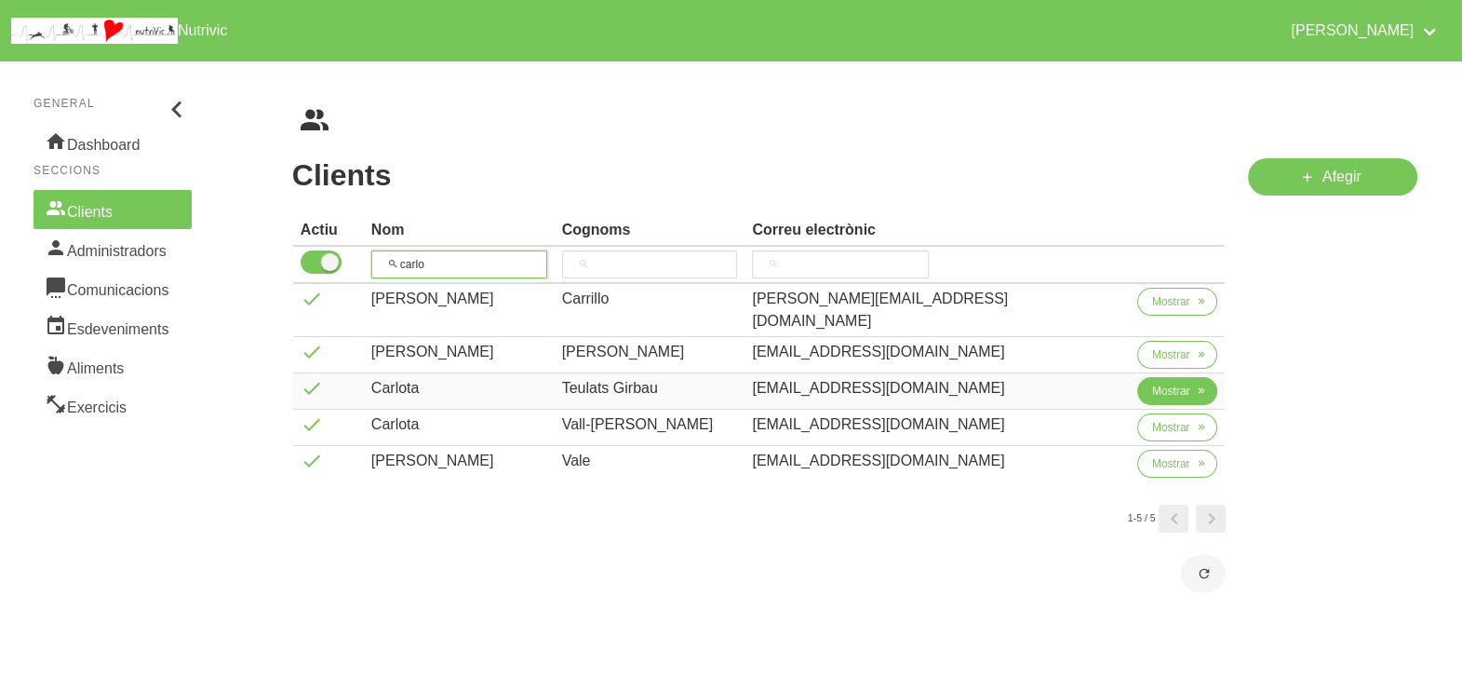
type input "carlo"
click at [1152, 383] on span "Mostrar" at bounding box center [1171, 391] width 38 height 17
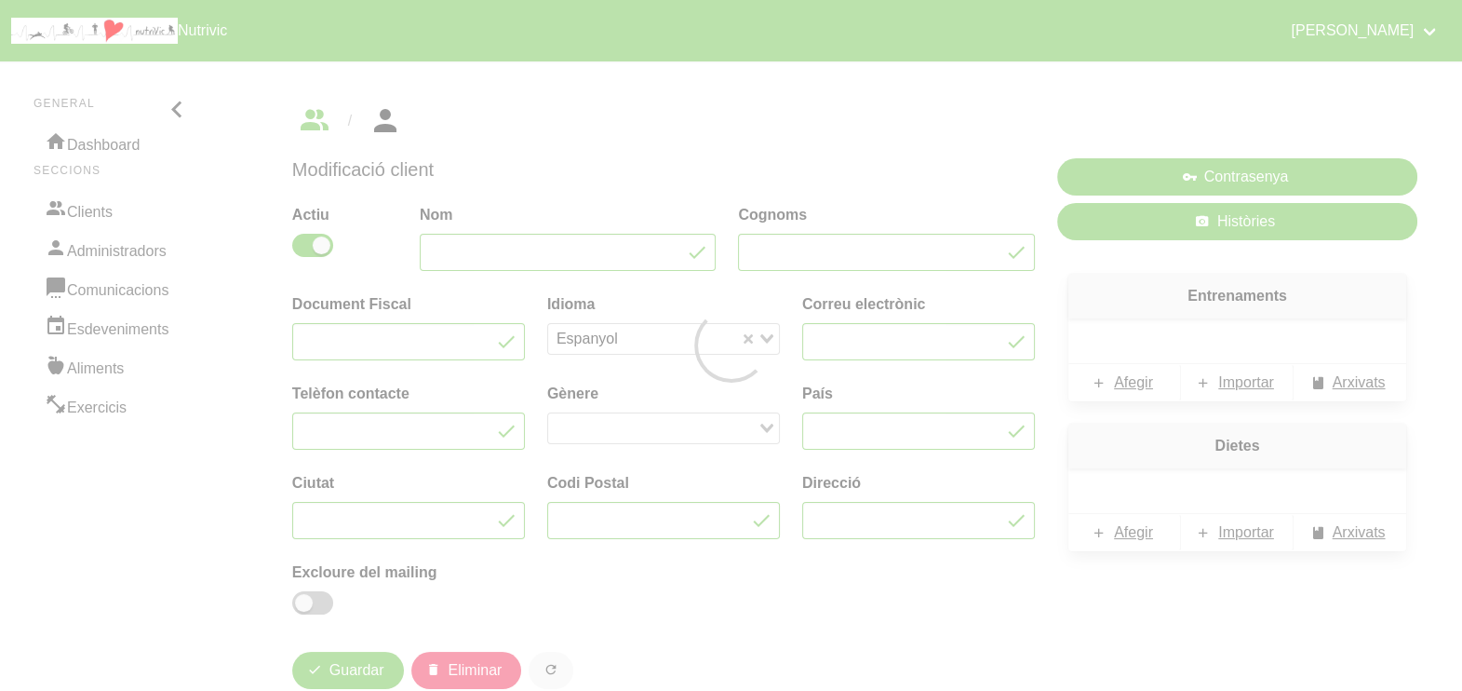
type input "Carlota"
type input "Teulats Girbau"
type input "carlotategi@gmail.com"
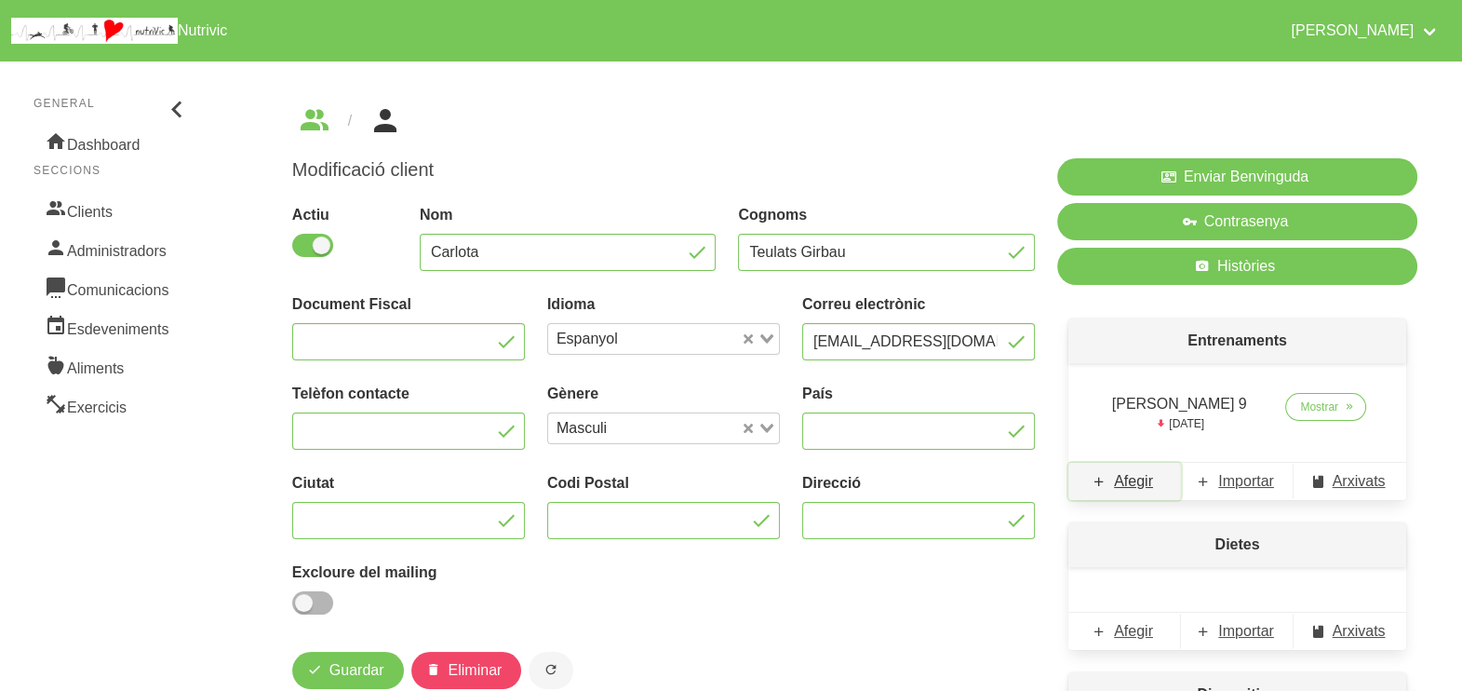
click at [1135, 475] on span "Afegir" at bounding box center [1133, 481] width 39 height 22
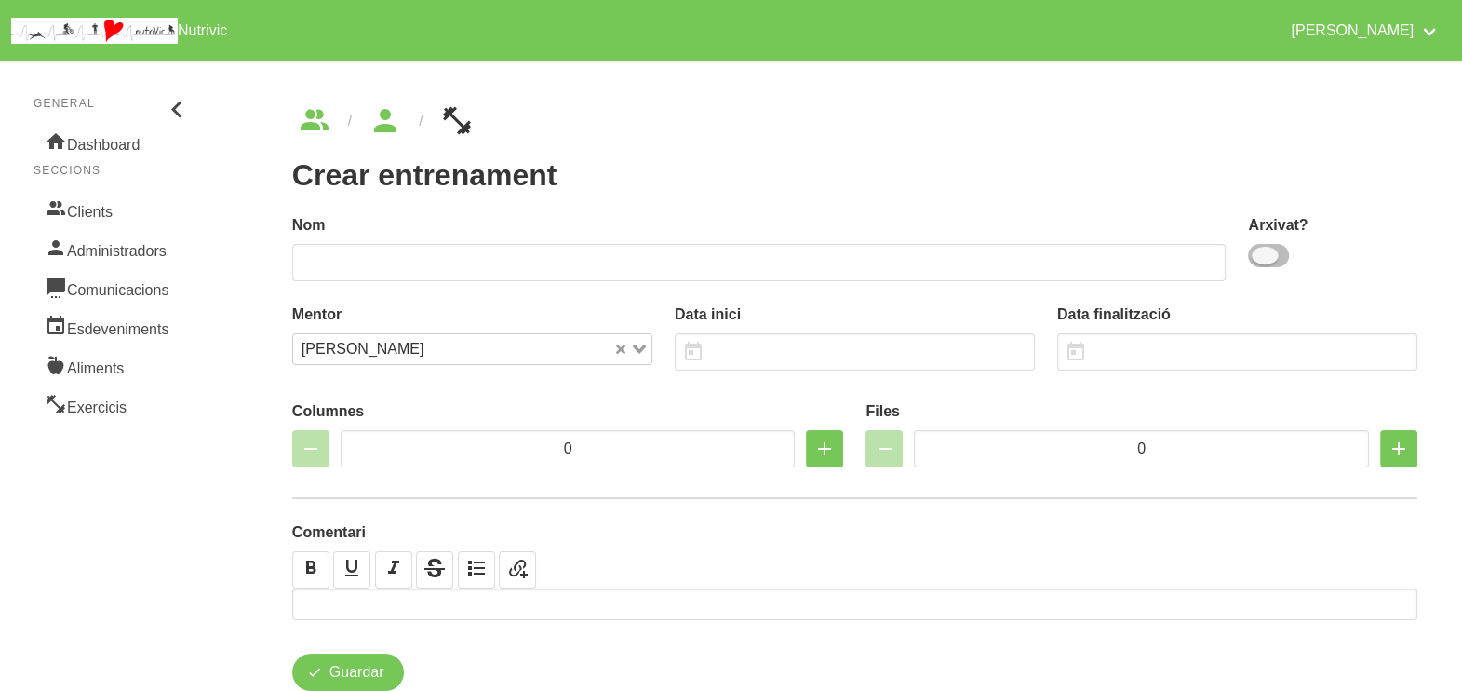
click at [1276, 257] on span at bounding box center [1268, 255] width 41 height 23
click at [1260, 257] on input "checkbox" at bounding box center [1254, 255] width 12 height 12
checkbox input "true"
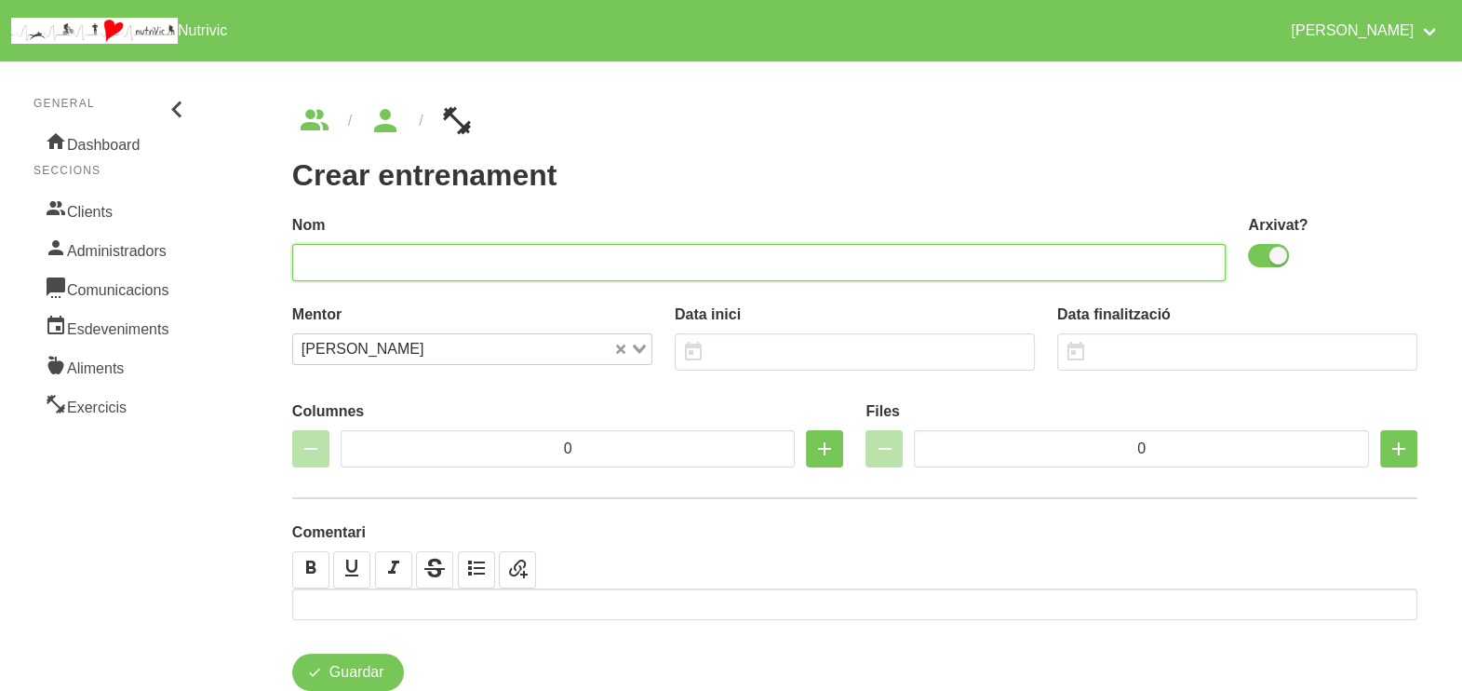
click at [1075, 261] on input "text" at bounding box center [759, 262] width 935 height 37
type input "Carlota Teulats 10"
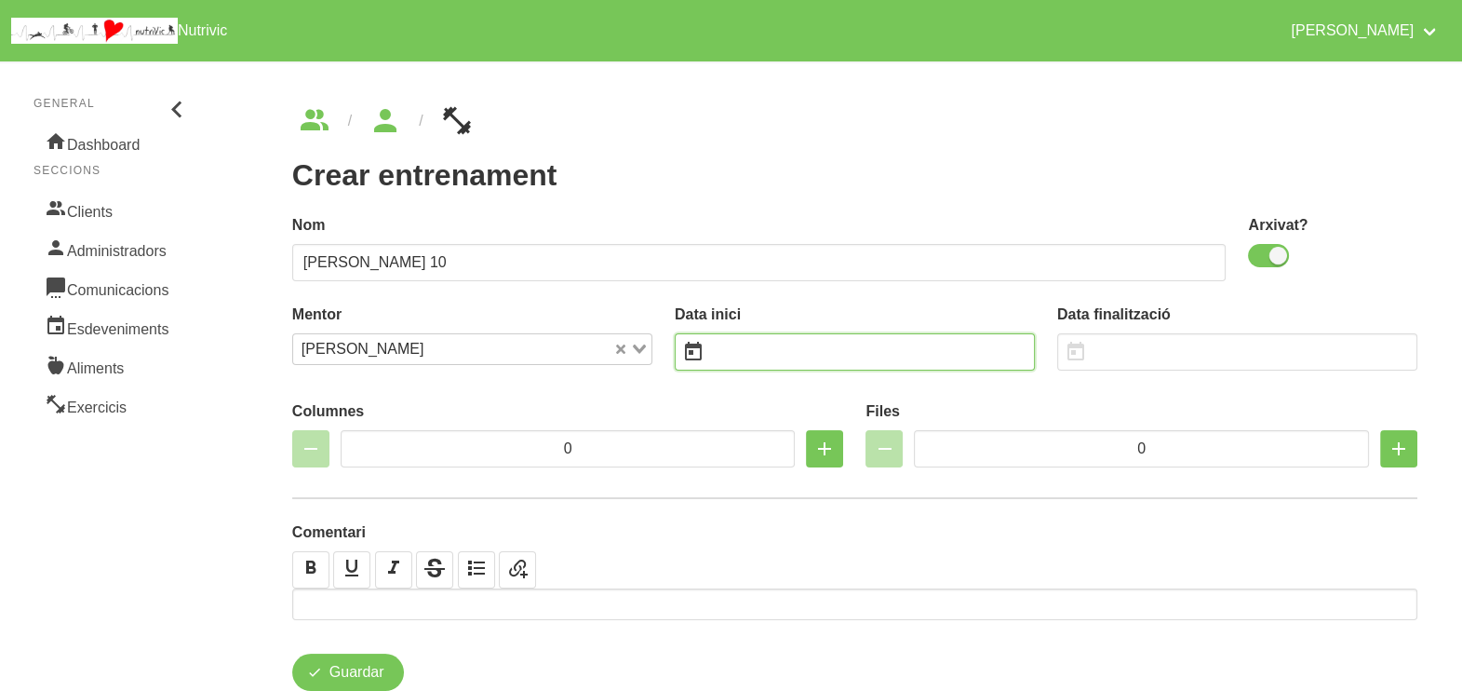
drag, startPoint x: 753, startPoint y: 343, endPoint x: 744, endPoint y: 336, distance: 11.4
click at [750, 343] on input "text" at bounding box center [855, 351] width 360 height 37
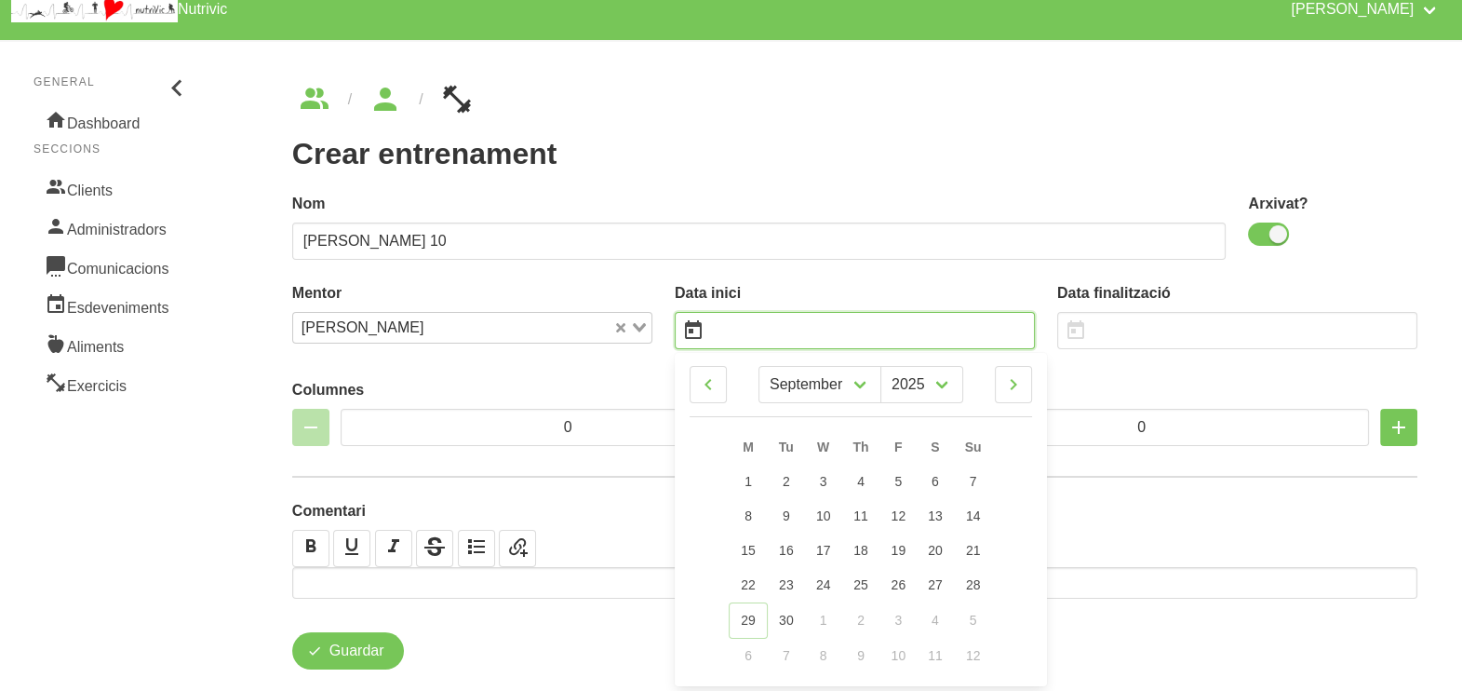
scroll to position [54, 0]
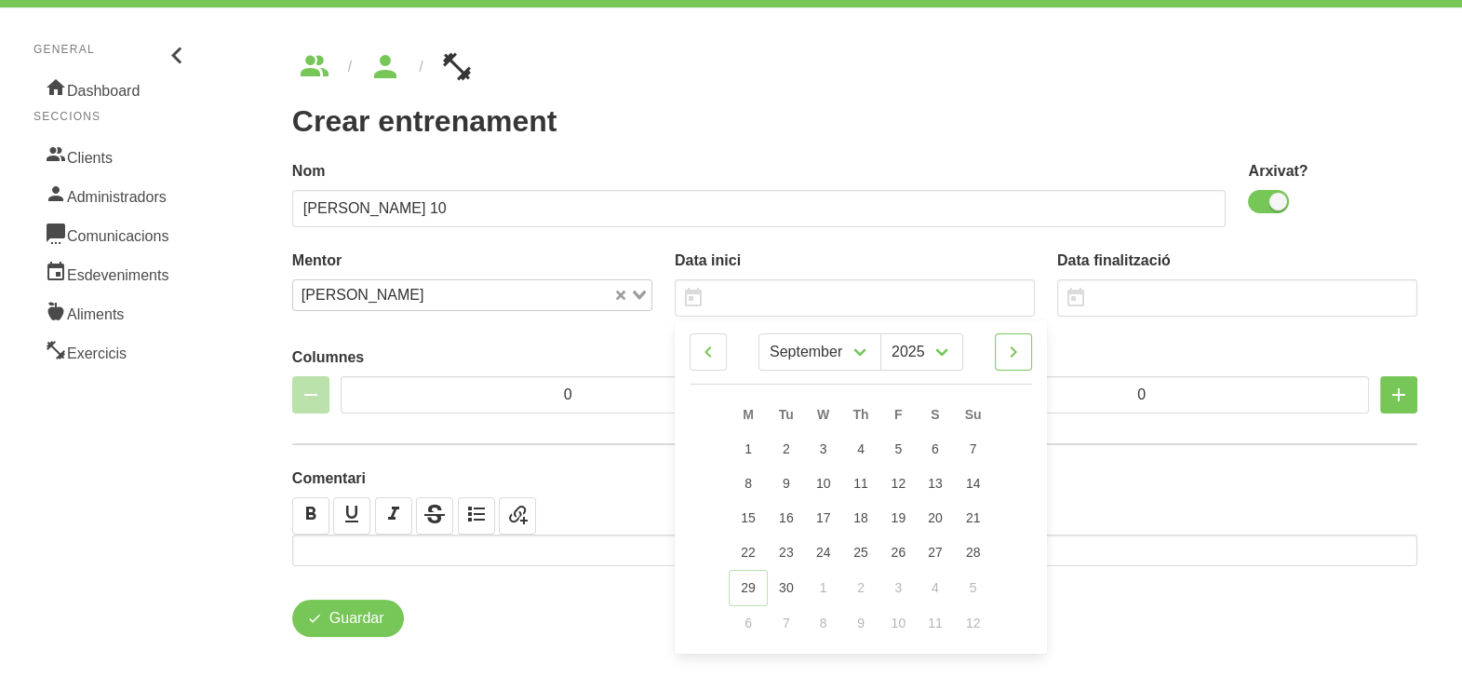
click at [1025, 350] on link at bounding box center [1013, 351] width 37 height 37
select select "10"
click at [974, 472] on link "9" at bounding box center [972, 483] width 39 height 34
type input "[DATE]"
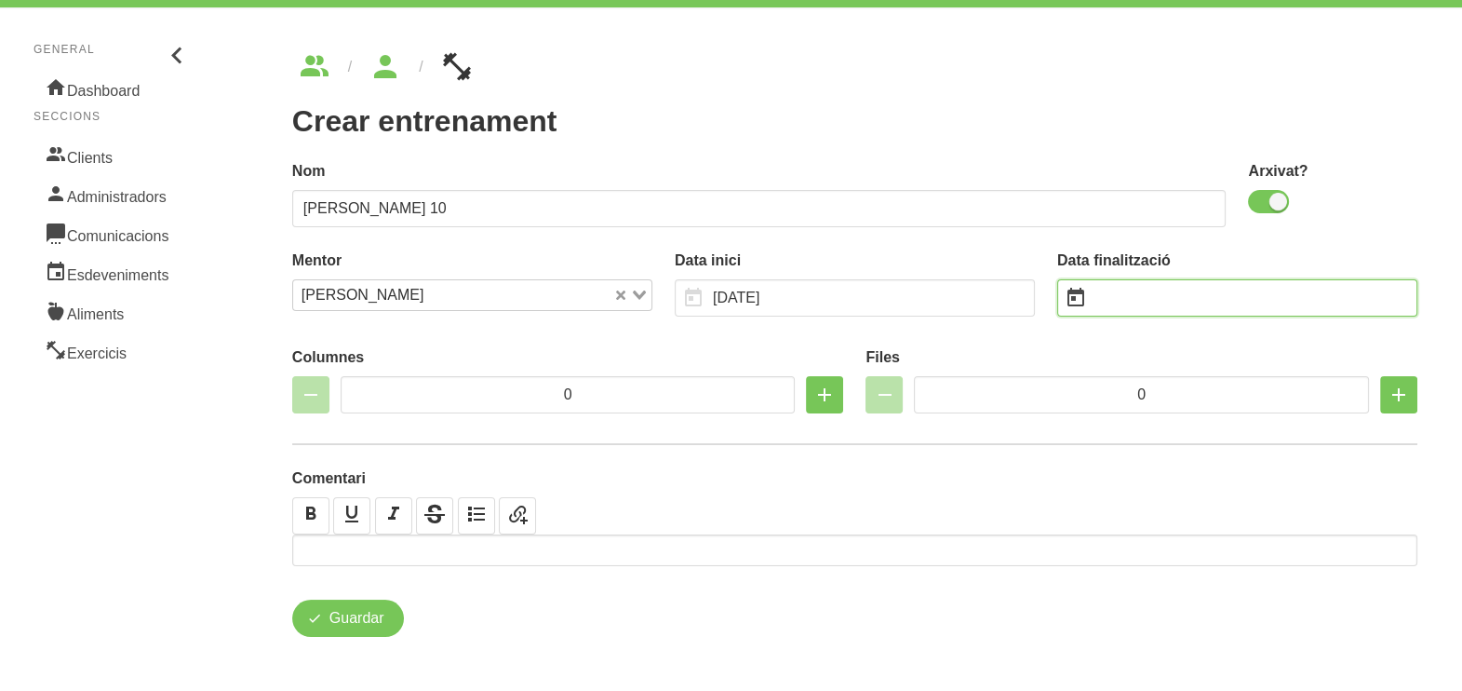
click at [1132, 299] on input "text" at bounding box center [1237, 297] width 360 height 37
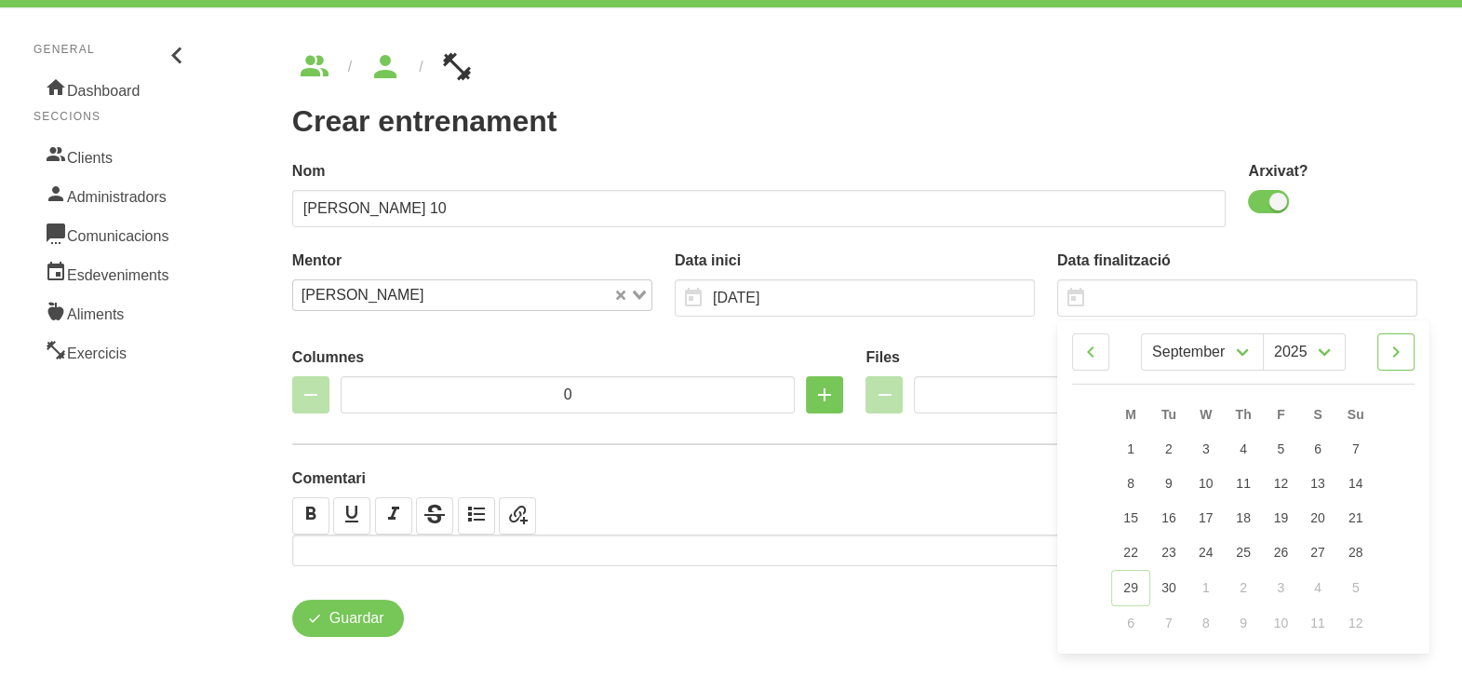
click at [1396, 354] on icon at bounding box center [1396, 352] width 22 height 34
click at [1397, 353] on icon at bounding box center [1396, 352] width 22 height 34
select select "0"
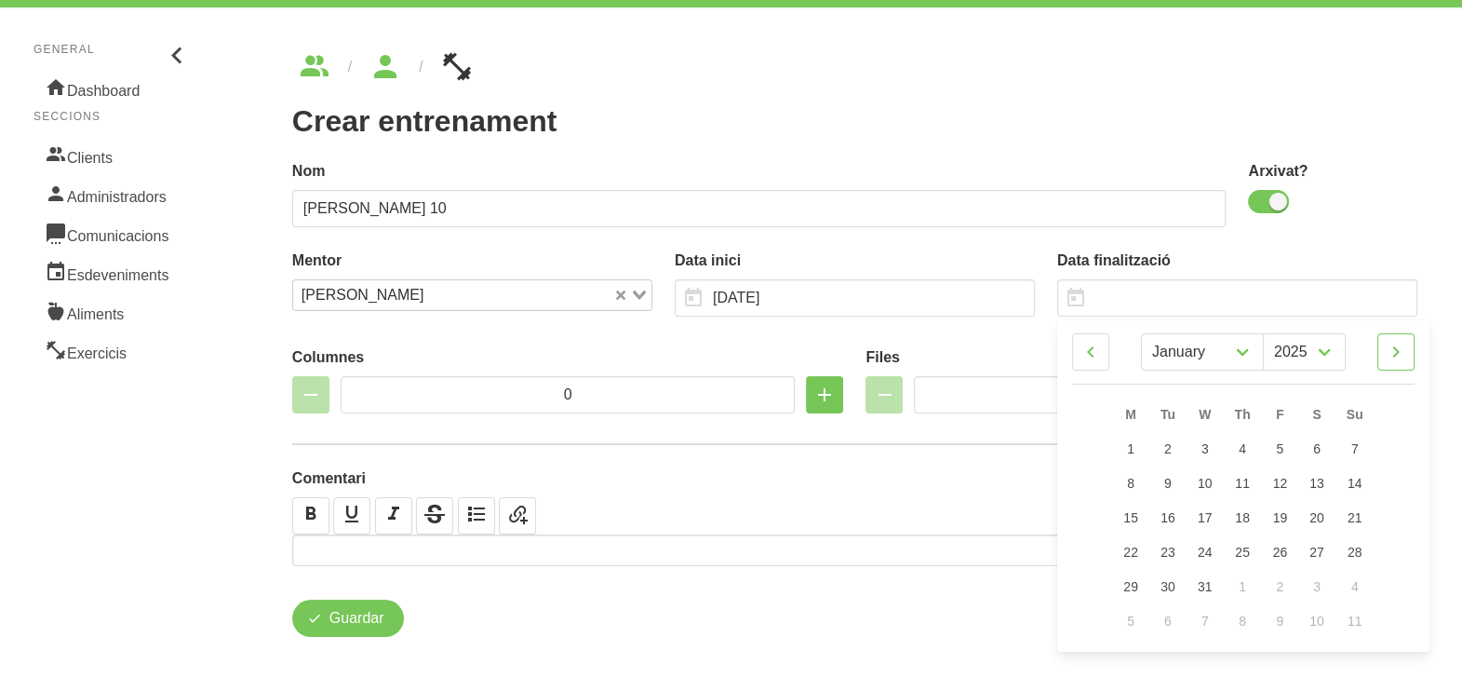
select select "2026"
click at [1356, 443] on span "4" at bounding box center [1355, 448] width 7 height 15
type input "4/1/2026"
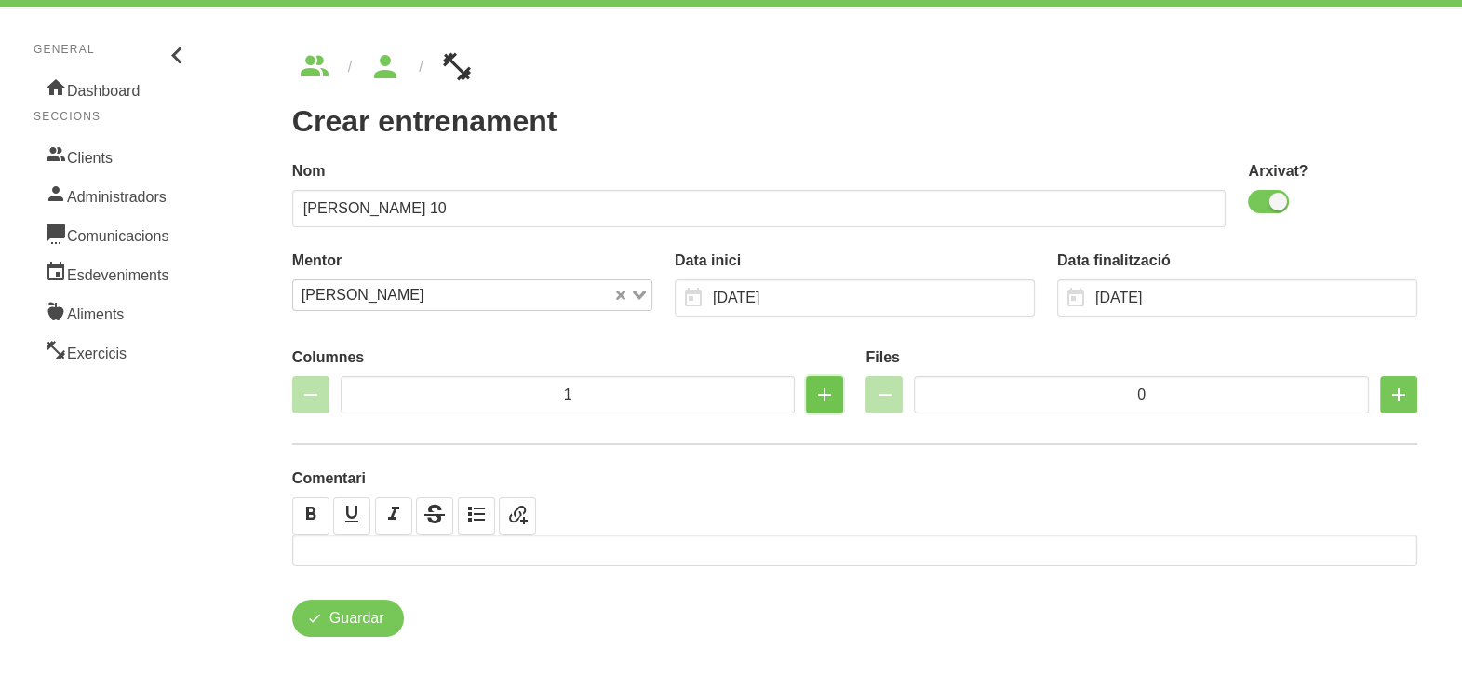
click at [828, 395] on icon "button" at bounding box center [825, 395] width 22 height 34
drag, startPoint x: 828, startPoint y: 395, endPoint x: 1119, endPoint y: 390, distance: 290.4
click at [828, 395] on icon "button" at bounding box center [825, 395] width 22 height 34
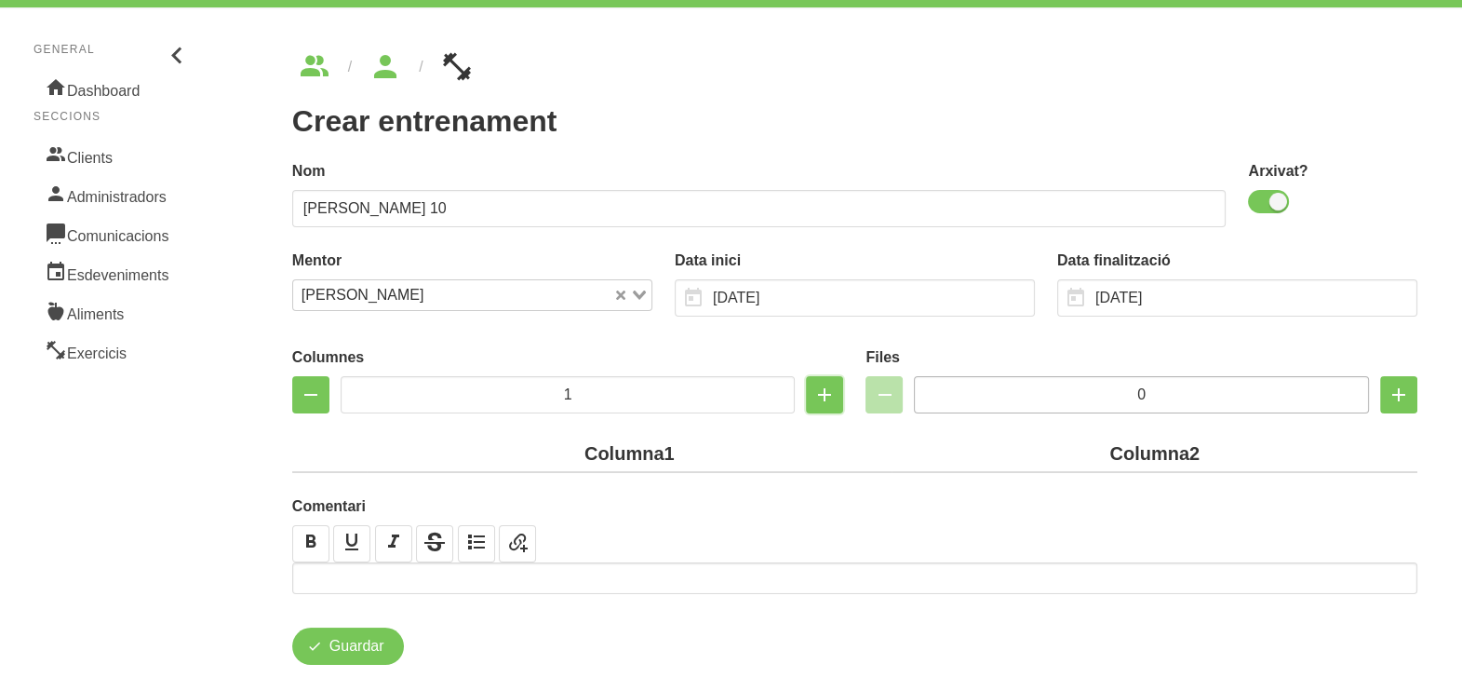
type input "2"
click at [1029, 372] on div "Files 0" at bounding box center [1142, 379] width 552 height 67
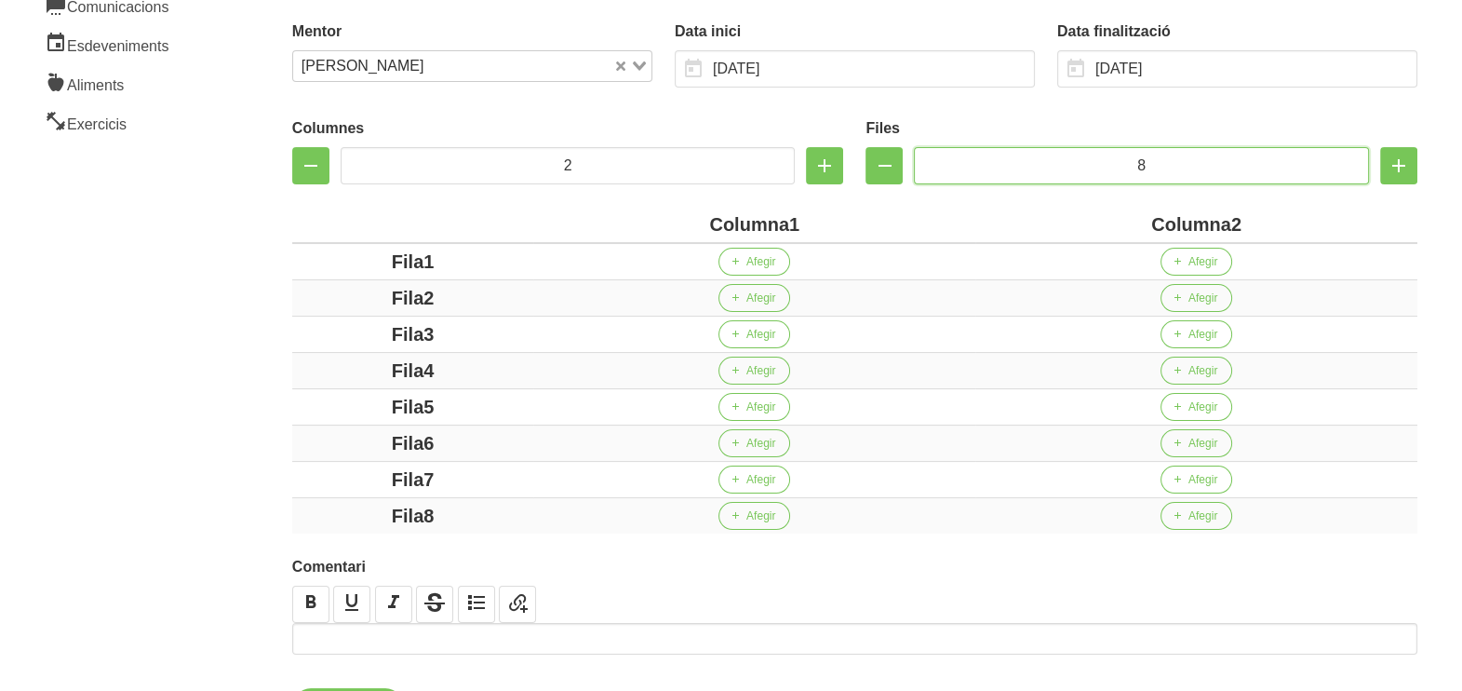
scroll to position [287, 0]
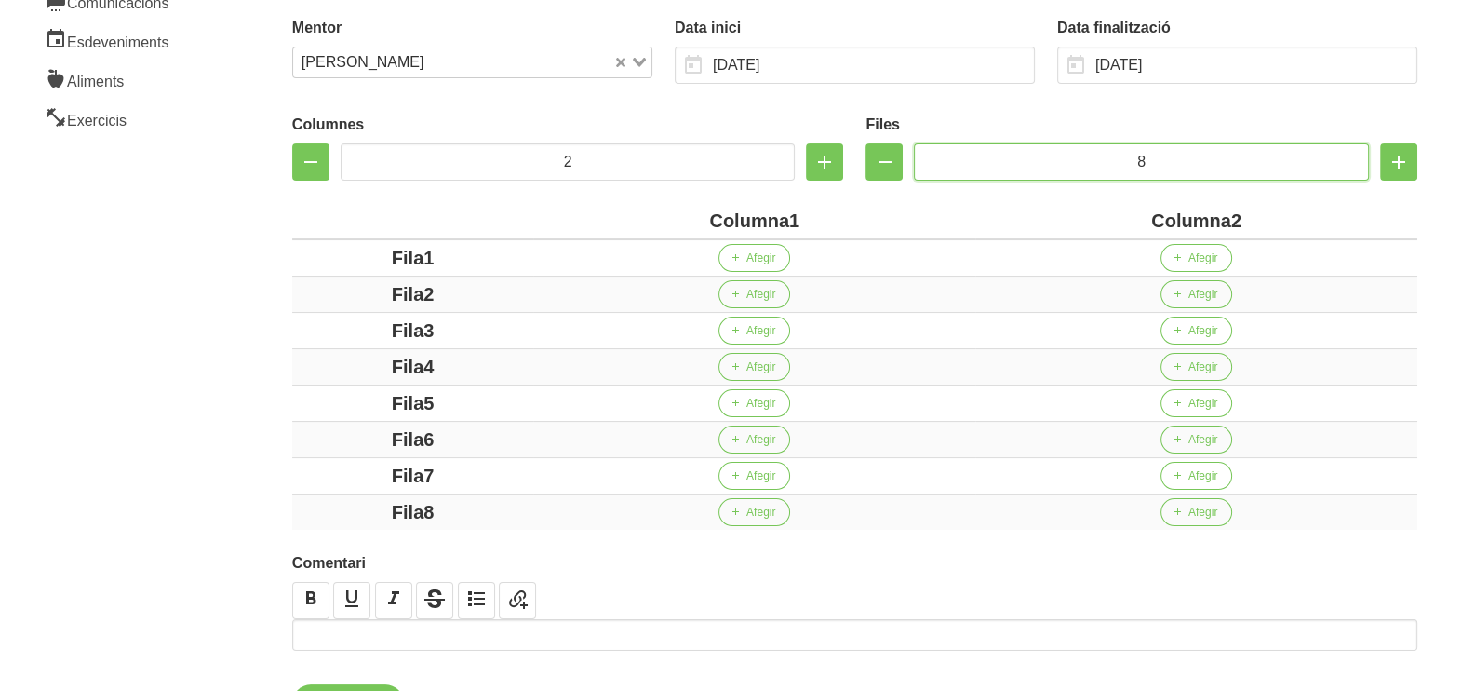
type input "8"
drag, startPoint x: 790, startPoint y: 220, endPoint x: 651, endPoint y: 219, distance: 139.6
click at [651, 219] on div "Columna1" at bounding box center [754, 221] width 427 height 28
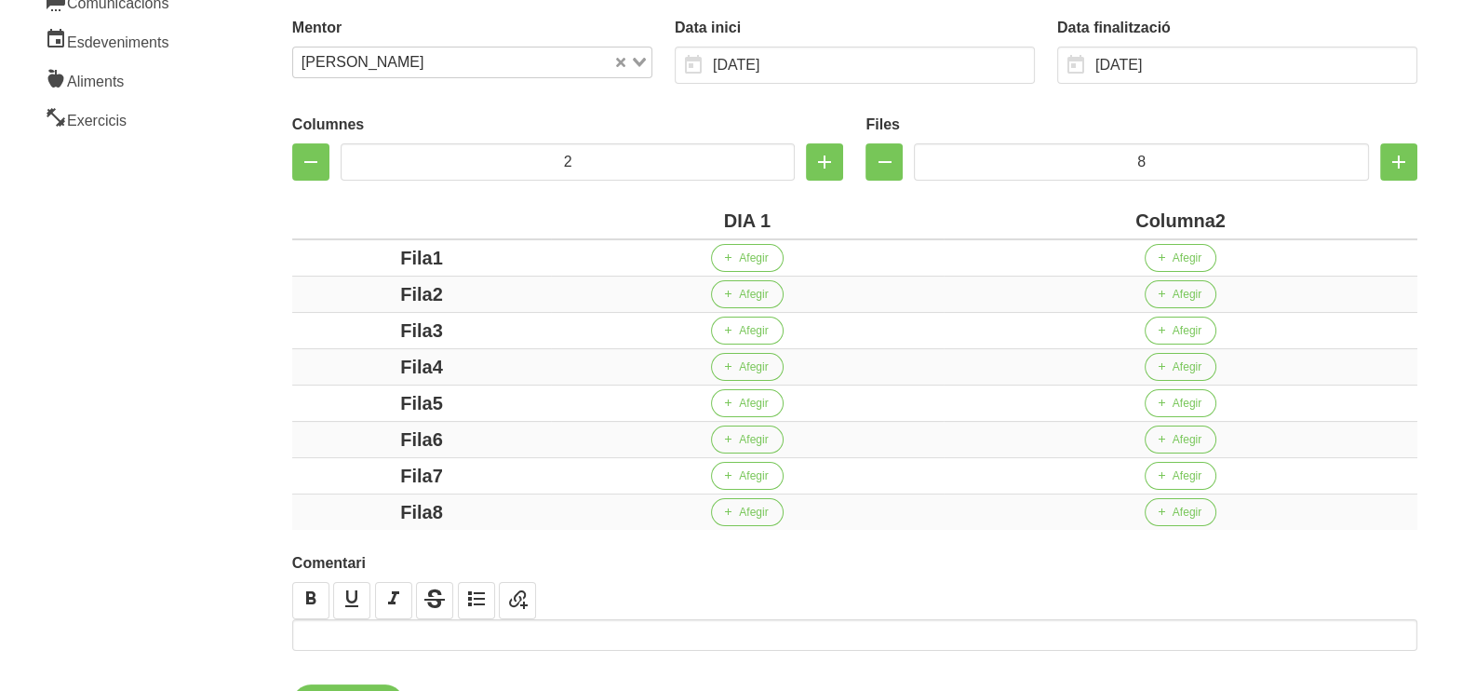
drag, startPoint x: 1217, startPoint y: 222, endPoint x: 1097, endPoint y: 214, distance: 120.3
click at [1098, 214] on div "Columna2" at bounding box center [1180, 221] width 459 height 28
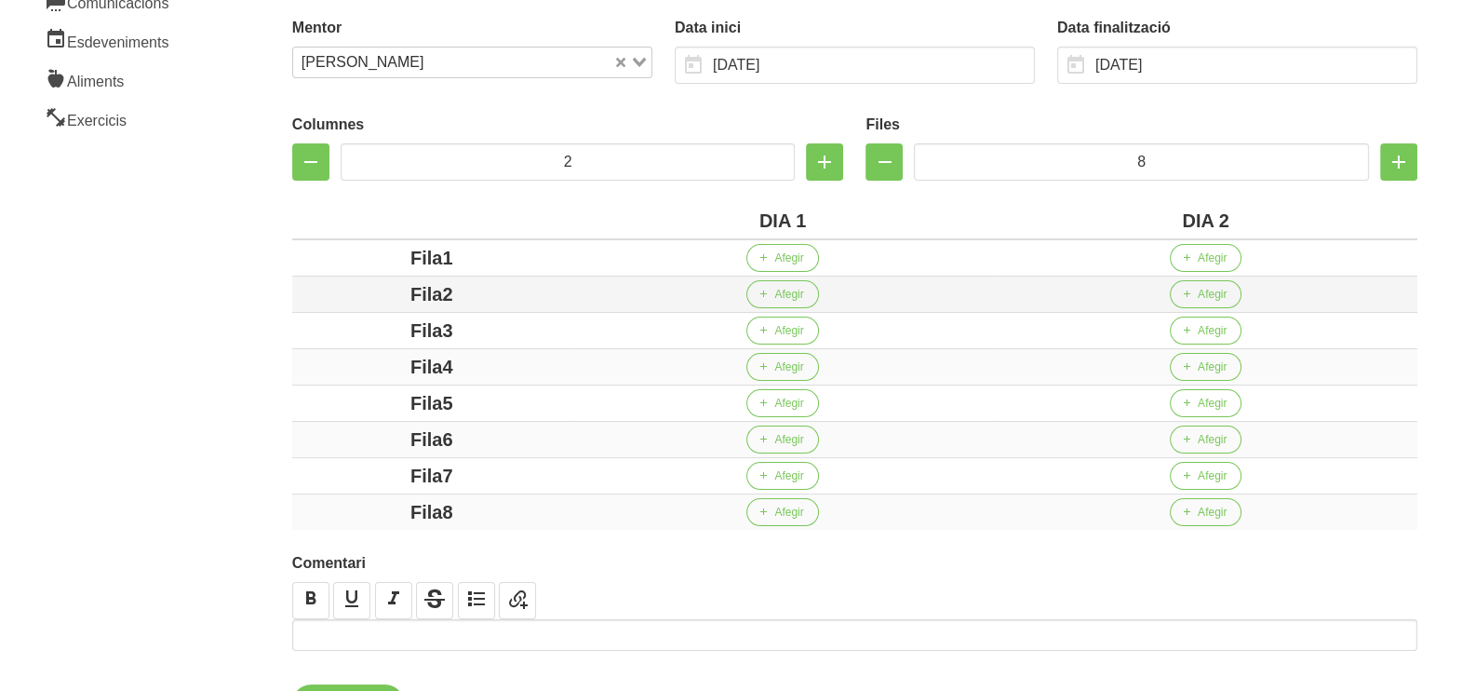
drag, startPoint x: 446, startPoint y: 253, endPoint x: 414, endPoint y: 293, distance: 51.0
click at [318, 257] on div "Fila1" at bounding box center [432, 258] width 264 height 28
click at [345, 286] on div "Fila2" at bounding box center [432, 294] width 264 height 28
click at [363, 289] on div "Fila2" at bounding box center [432, 294] width 264 height 28
click at [329, 325] on div "Fila3" at bounding box center [432, 330] width 264 height 28
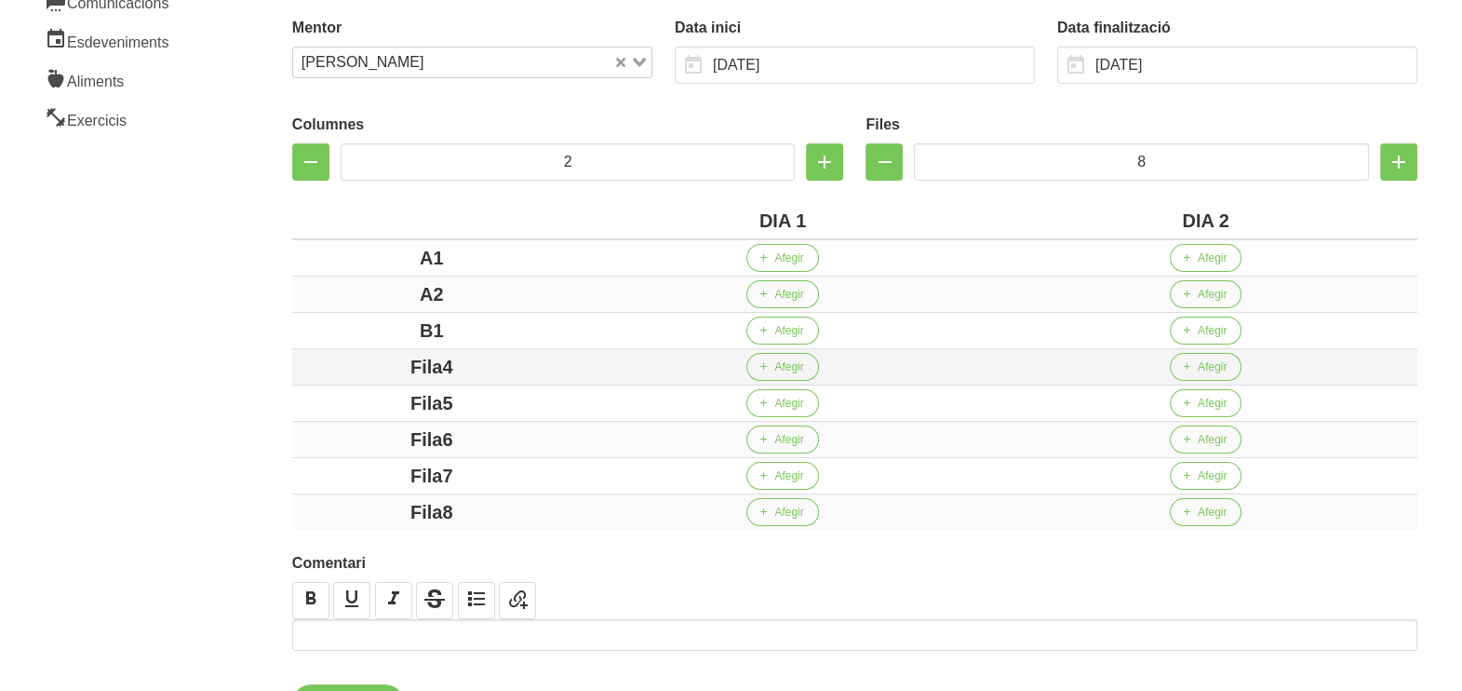
click at [339, 349] on td "Fila4" at bounding box center [431, 367] width 279 height 36
drag, startPoint x: 494, startPoint y: 393, endPoint x: 331, endPoint y: 393, distance: 162.9
click at [331, 393] on div "Fila5" at bounding box center [432, 403] width 264 height 28
drag, startPoint x: 488, startPoint y: 441, endPoint x: 340, endPoint y: 430, distance: 148.4
click at [340, 430] on div "Fila6" at bounding box center [432, 439] width 264 height 28
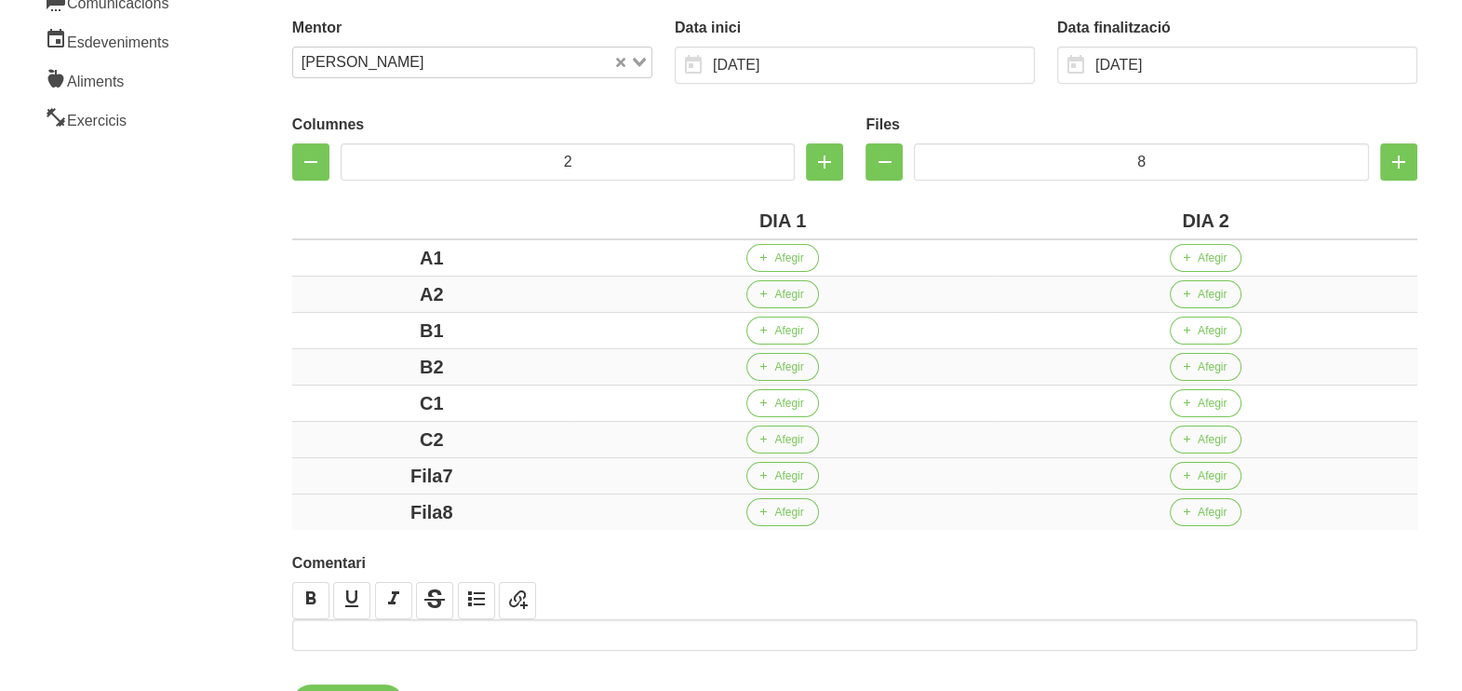
drag, startPoint x: 488, startPoint y: 475, endPoint x: 322, endPoint y: 475, distance: 165.7
click at [322, 475] on div "Fila7" at bounding box center [432, 476] width 264 height 28
drag, startPoint x: 497, startPoint y: 514, endPoint x: 214, endPoint y: 451, distance: 289.8
click at [300, 498] on div "Fila8" at bounding box center [432, 512] width 264 height 28
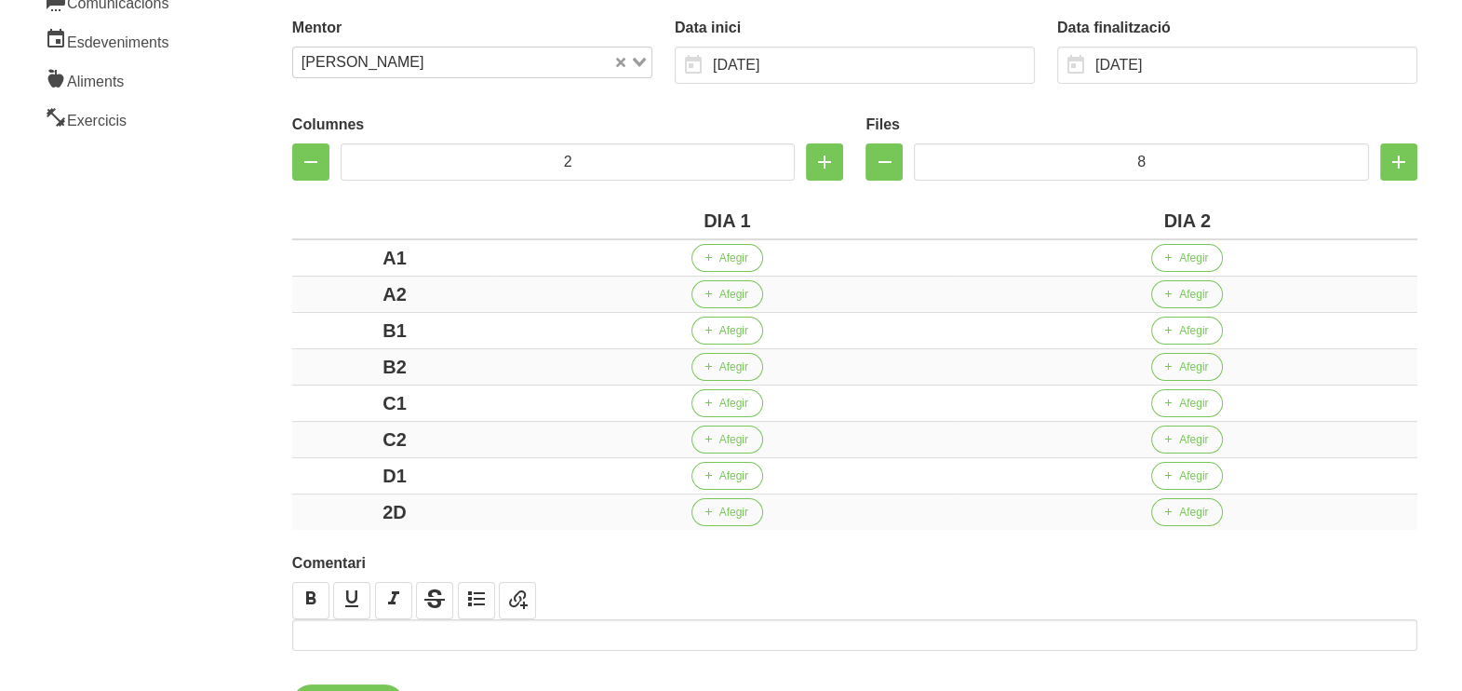
drag, startPoint x: 211, startPoint y: 447, endPoint x: 237, endPoint y: 407, distance: 47.8
click at [214, 438] on aside "General Dashboard Seccions Clients Administradors Comunicacions Esdeveniments A…" at bounding box center [113, 271] width 248 height 1014
click at [404, 515] on div "2D" at bounding box center [395, 512] width 190 height 28
drag, startPoint x: 416, startPoint y: 511, endPoint x: 309, endPoint y: 495, distance: 108.2
click at [307, 498] on div "2D" at bounding box center [395, 512] width 190 height 28
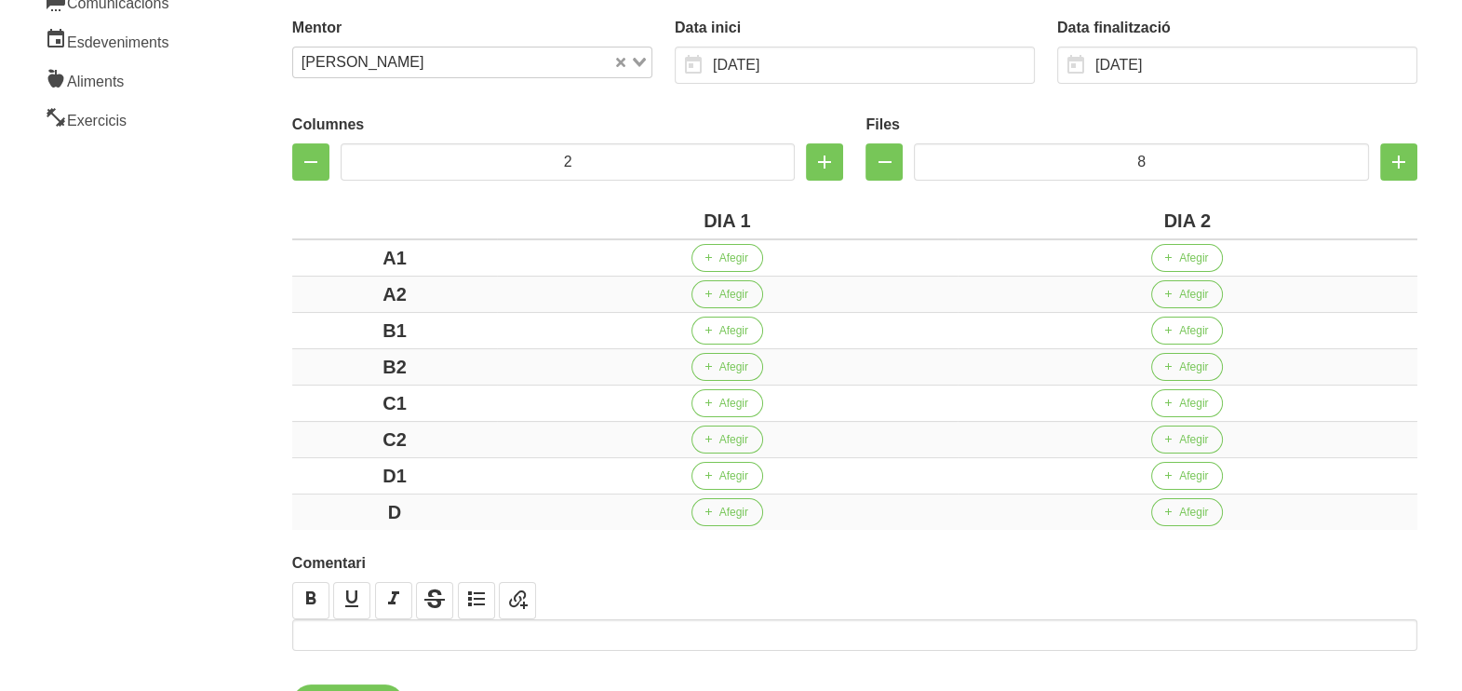
click at [161, 404] on aside "General Dashboard Seccions Clients Administradors Comunicacions Esdeveniments A…" at bounding box center [113, 271] width 248 height 1014
click at [418, 512] on div "D" at bounding box center [395, 512] width 190 height 28
drag, startPoint x: 232, startPoint y: 406, endPoint x: 249, endPoint y: 384, distance: 27.2
click at [236, 399] on section "General Dashboard Seccions Clients Administradors Comunicacions Esdeveniments A…" at bounding box center [731, 271] width 1485 height 1014
click at [718, 256] on button "Afegir" at bounding box center [728, 258] width 72 height 28
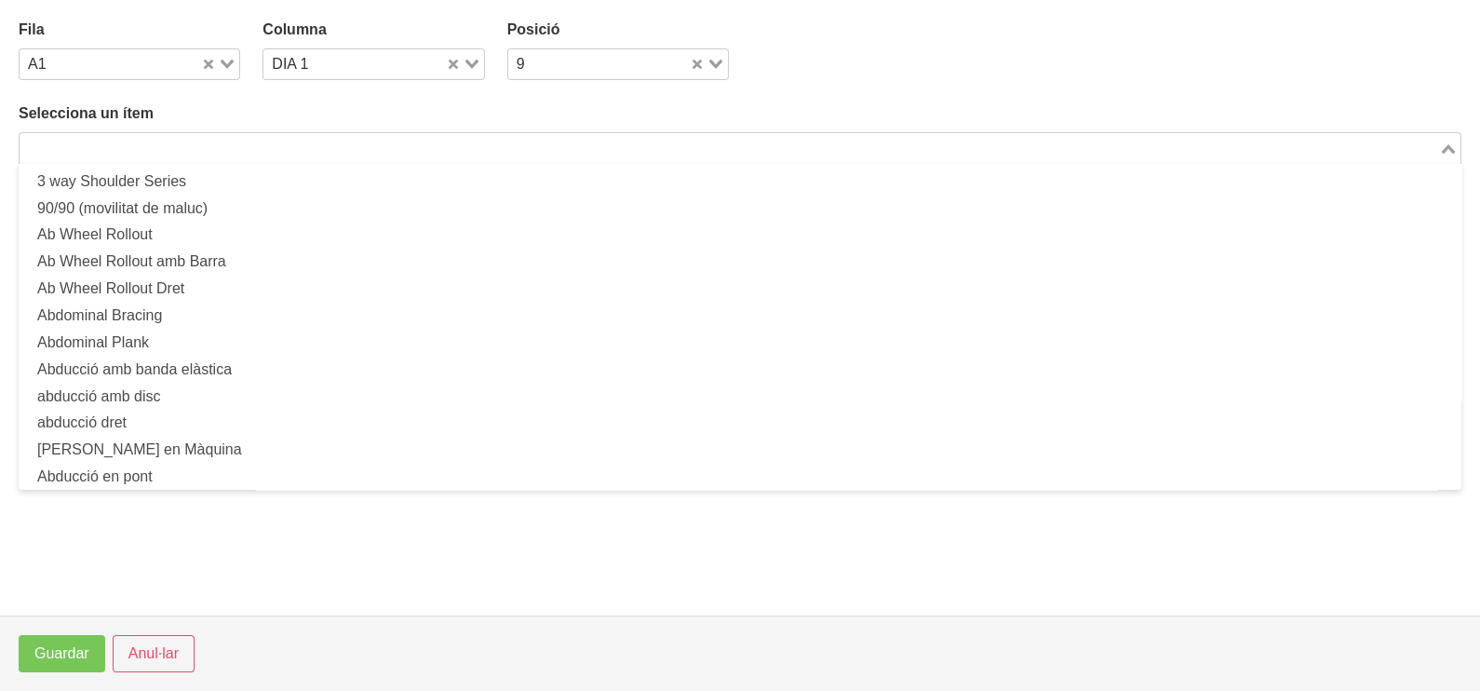
click at [261, 144] on input "Search for option" at bounding box center [729, 148] width 1416 height 22
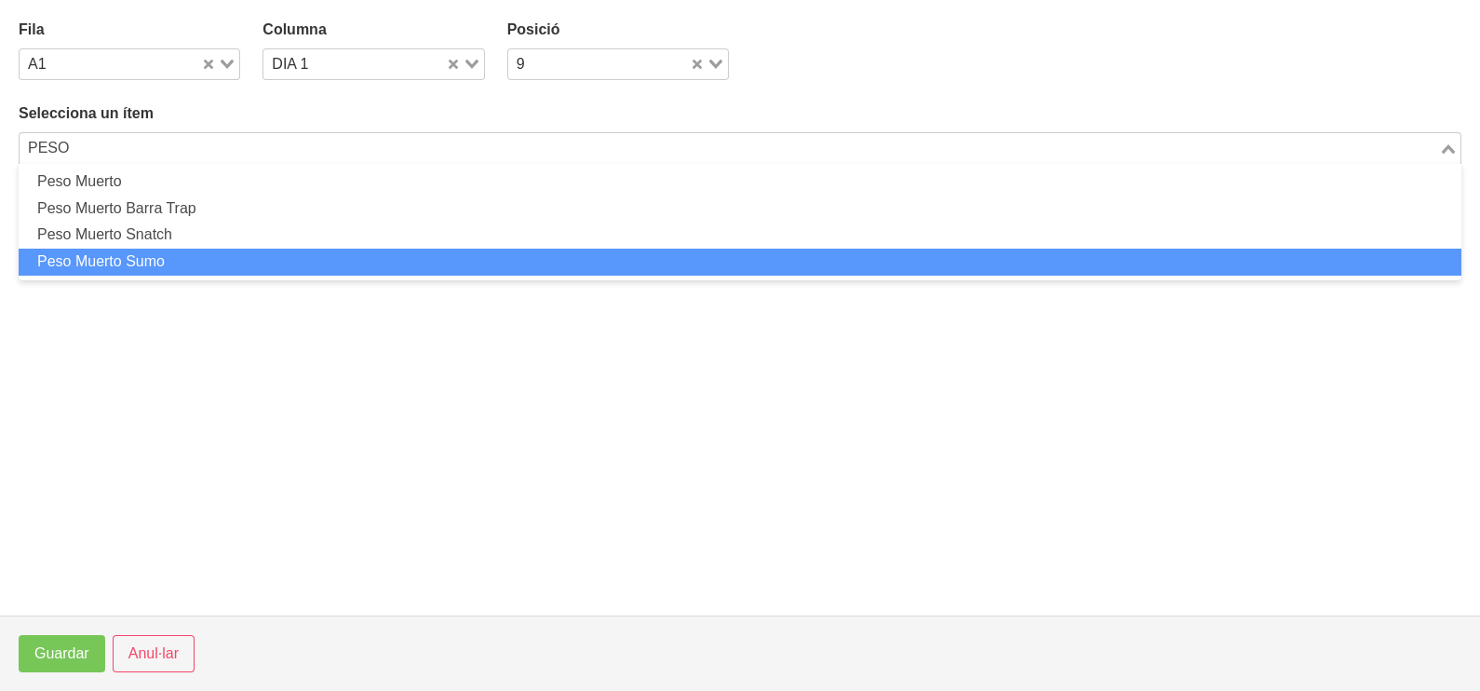
click at [186, 264] on li "Peso Muerto Sumo" at bounding box center [740, 262] width 1443 height 27
type input "PESO"
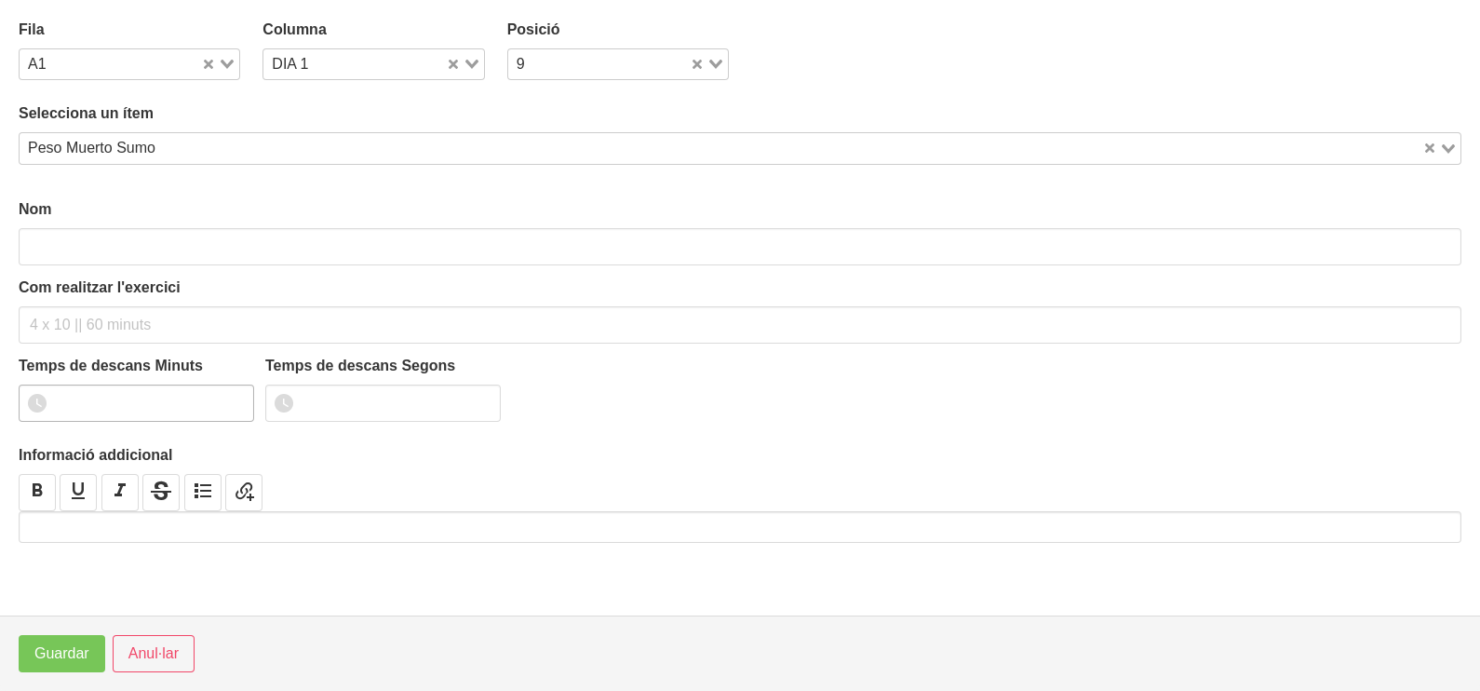
type input "Peso Muerto Sumo"
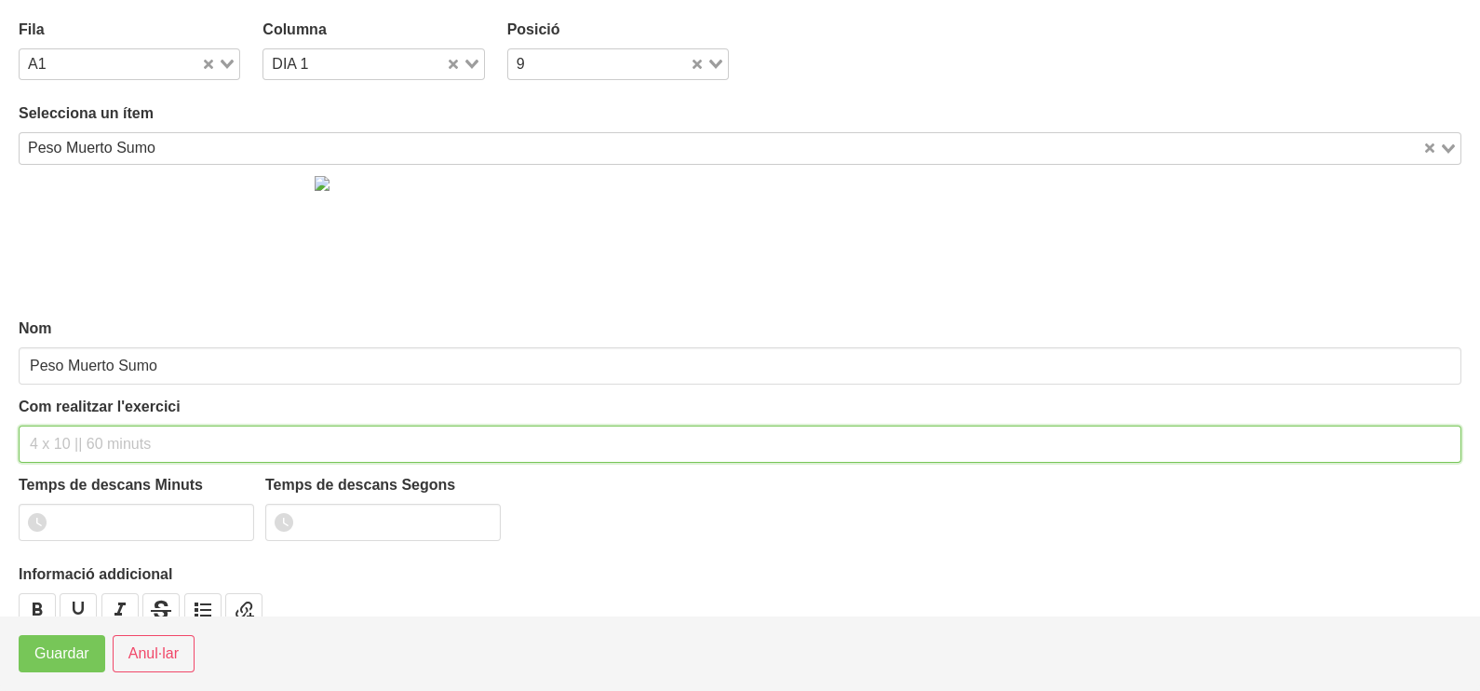
click at [67, 430] on input "text" at bounding box center [740, 443] width 1443 height 37
drag, startPoint x: 167, startPoint y: 439, endPoint x: 191, endPoint y: 414, distance: 34.9
click at [171, 439] on input "3 X 6-8 A 3110" at bounding box center [740, 443] width 1443 height 37
type input "3 X 6-8 A 3110 60""
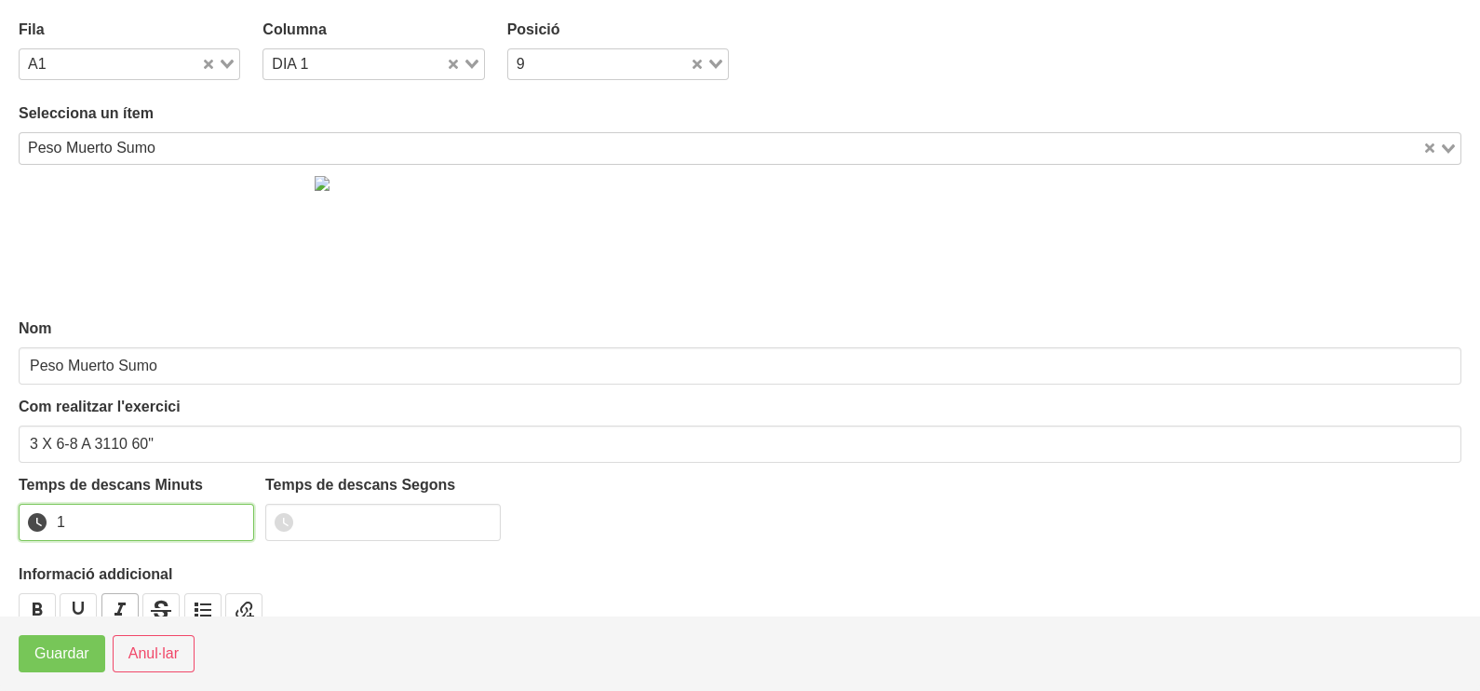
drag, startPoint x: 237, startPoint y: 514, endPoint x: 117, endPoint y: 592, distance: 143.3
type input "1"
click at [230, 518] on input "1" at bounding box center [136, 522] width 235 height 37
drag, startPoint x: 68, startPoint y: 653, endPoint x: 99, endPoint y: 639, distance: 33.7
click at [74, 652] on span "Guardar" at bounding box center [61, 653] width 55 height 22
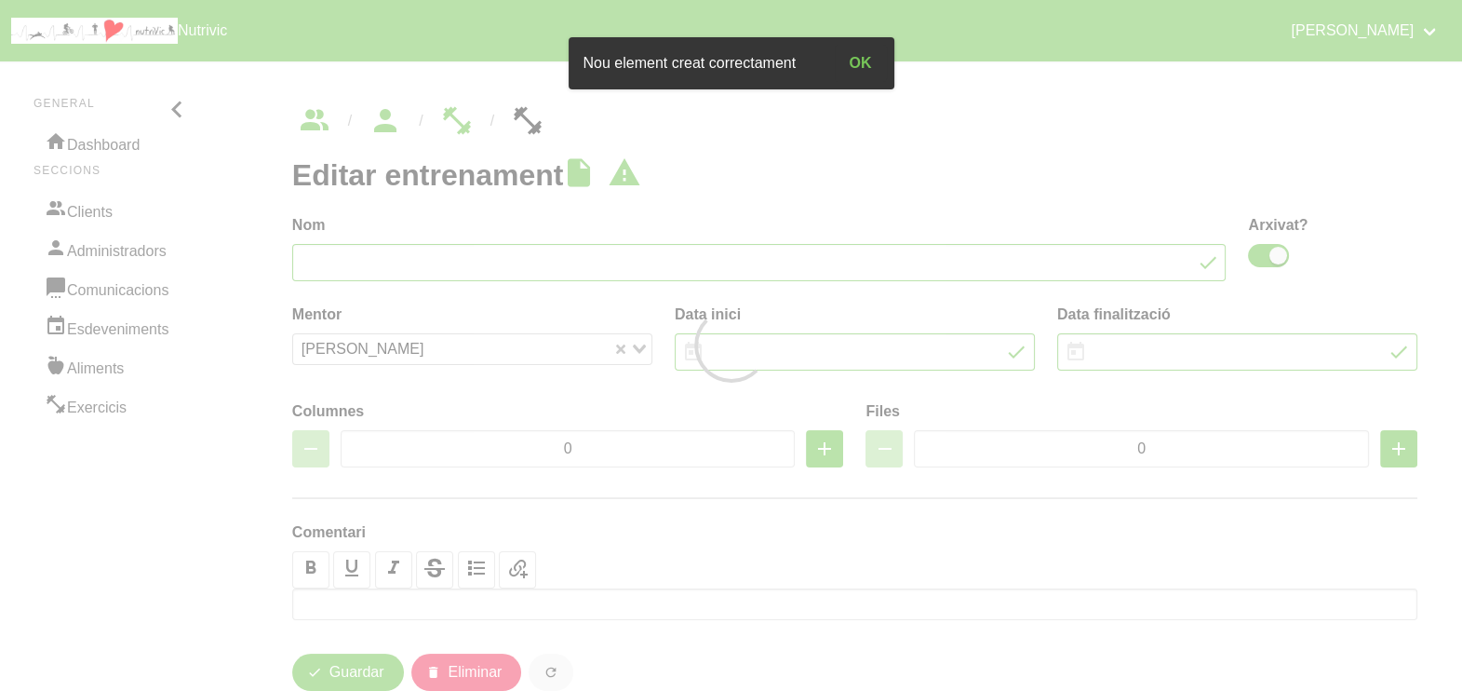
type input "Carlota Teulats 10"
checkbox input "true"
type input "[DATE]"
type input "4/1/2026"
type input "2"
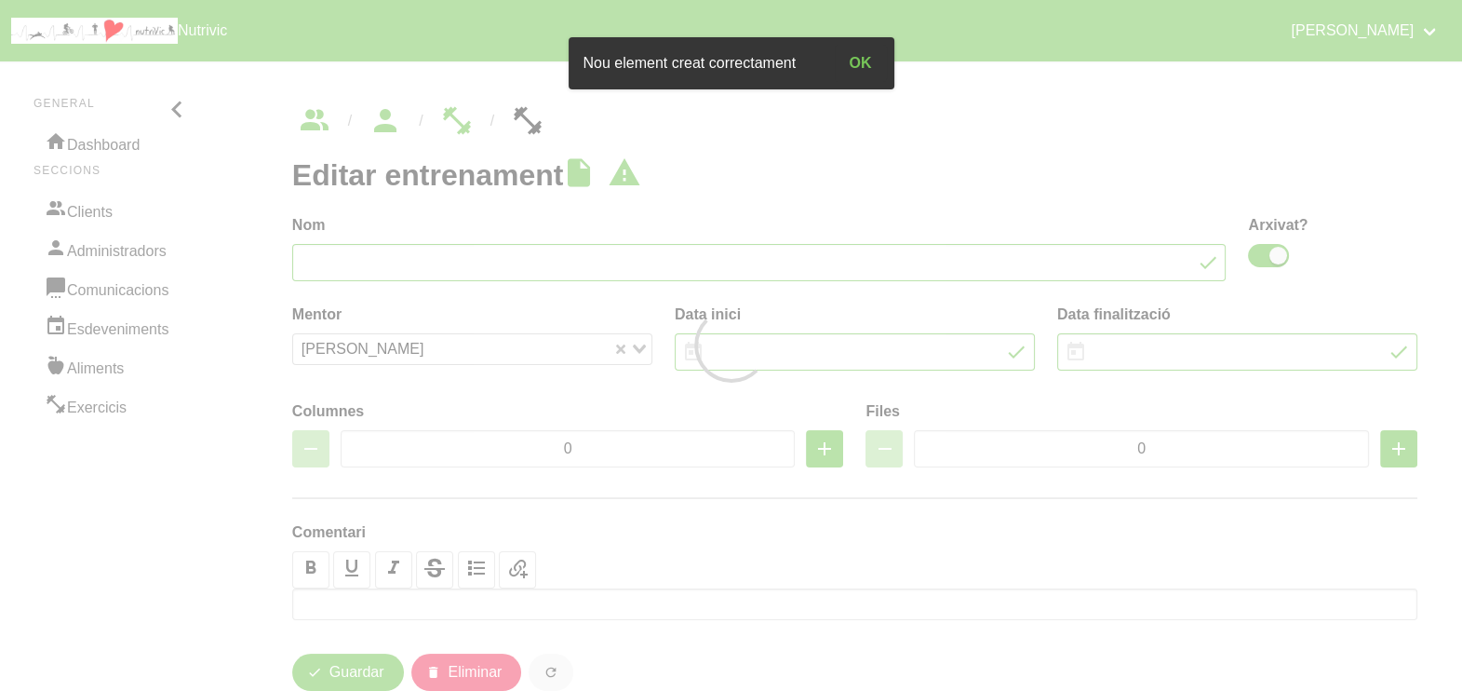
type input "8"
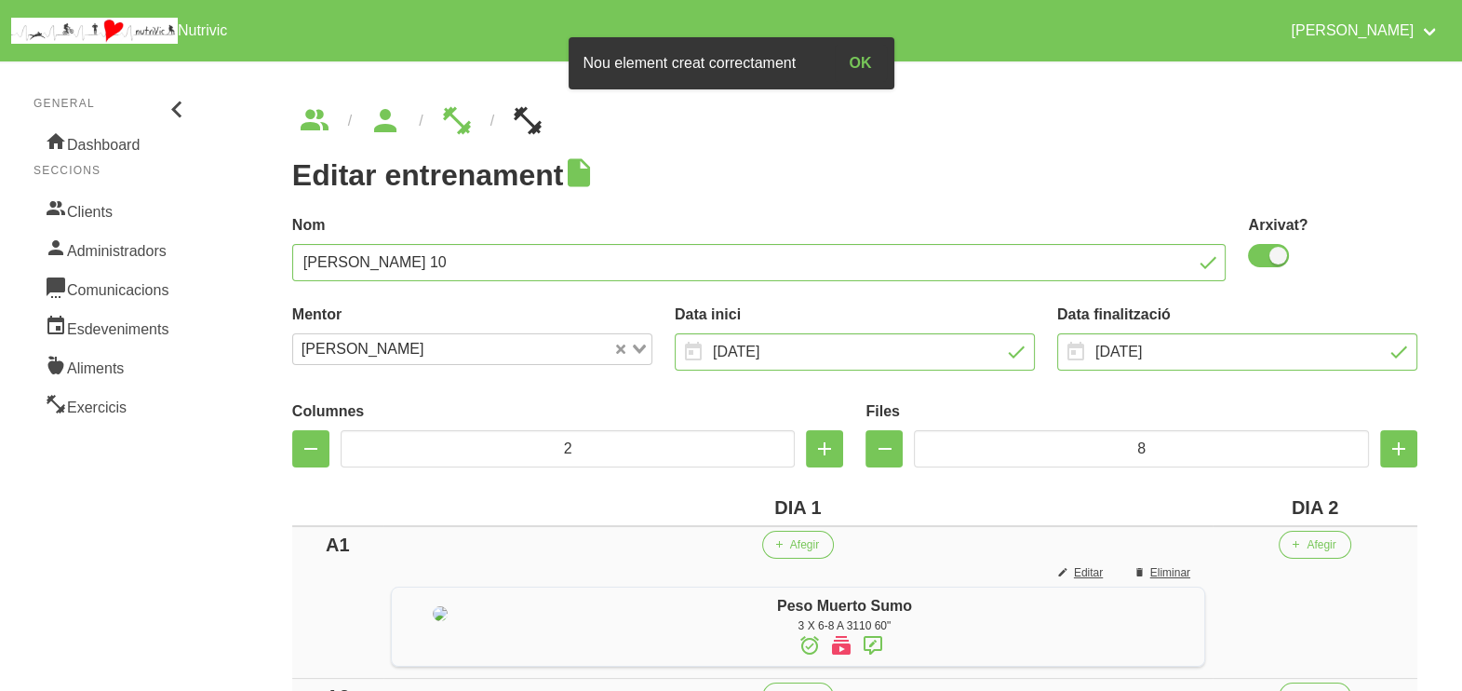
scroll to position [349, 0]
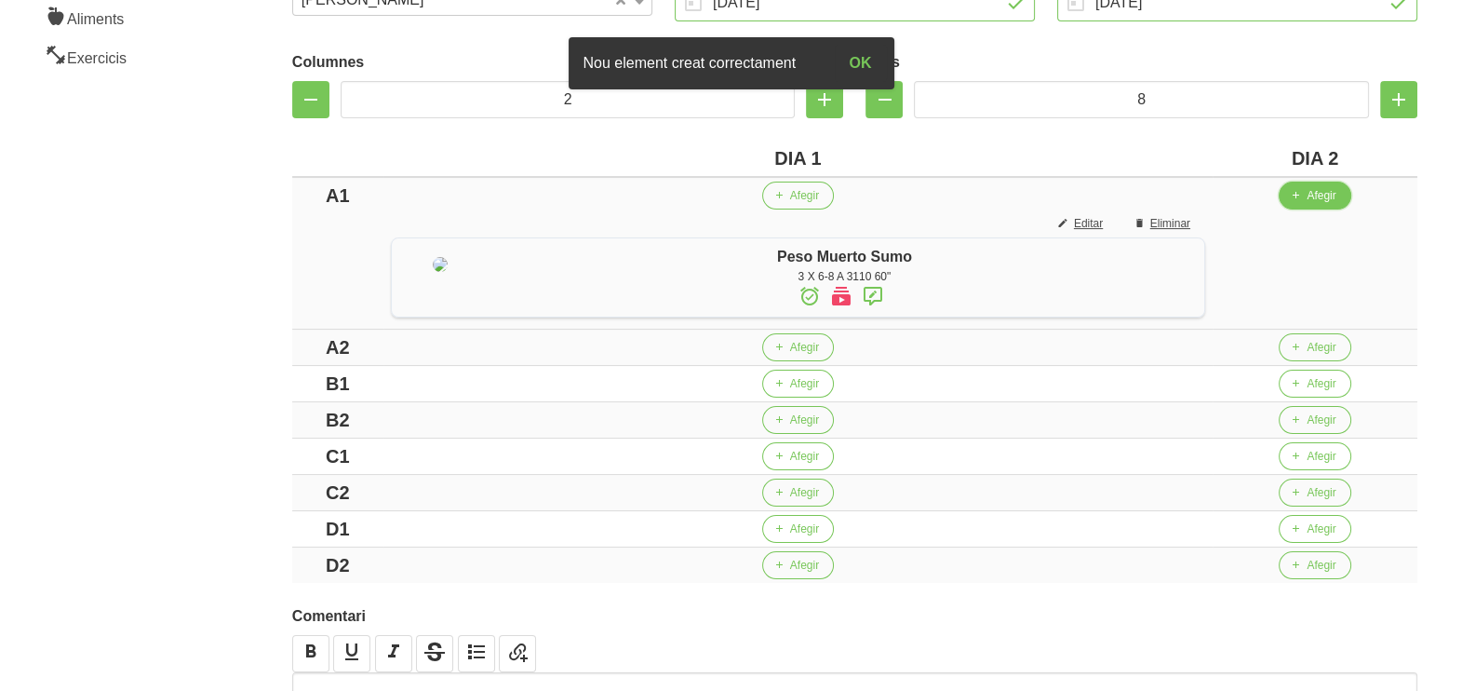
click at [1336, 188] on span "Afegir" at bounding box center [1321, 195] width 29 height 17
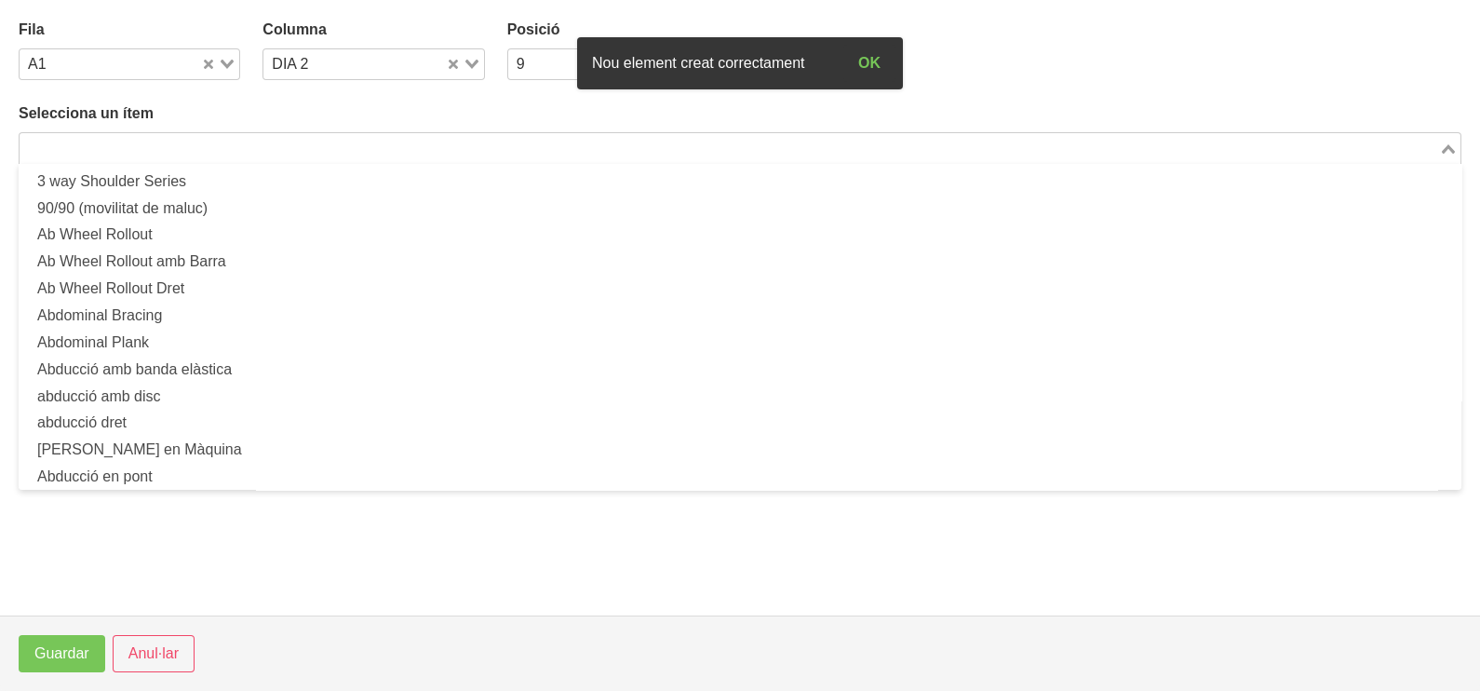
click at [181, 141] on input "Search for option" at bounding box center [729, 148] width 1416 height 22
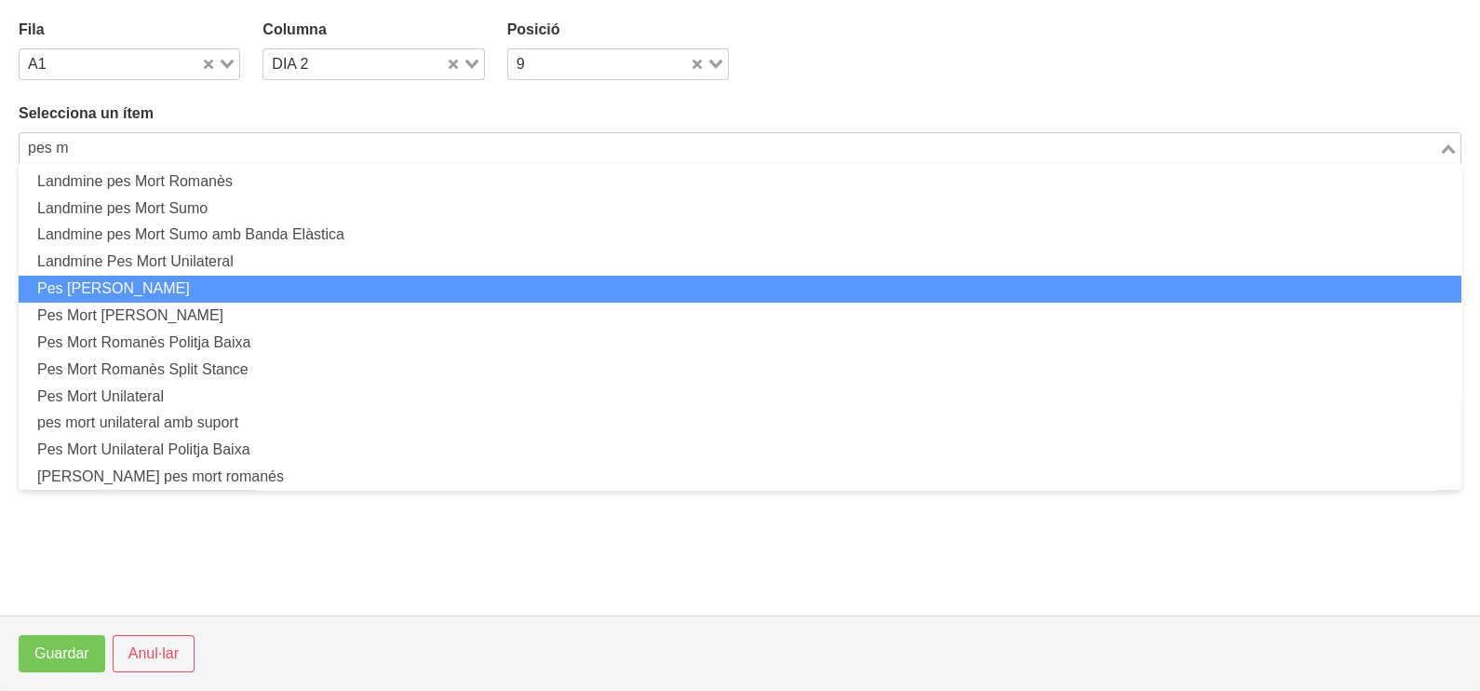
click at [159, 284] on li "Pes [PERSON_NAME]" at bounding box center [740, 289] width 1443 height 27
type input "pes m"
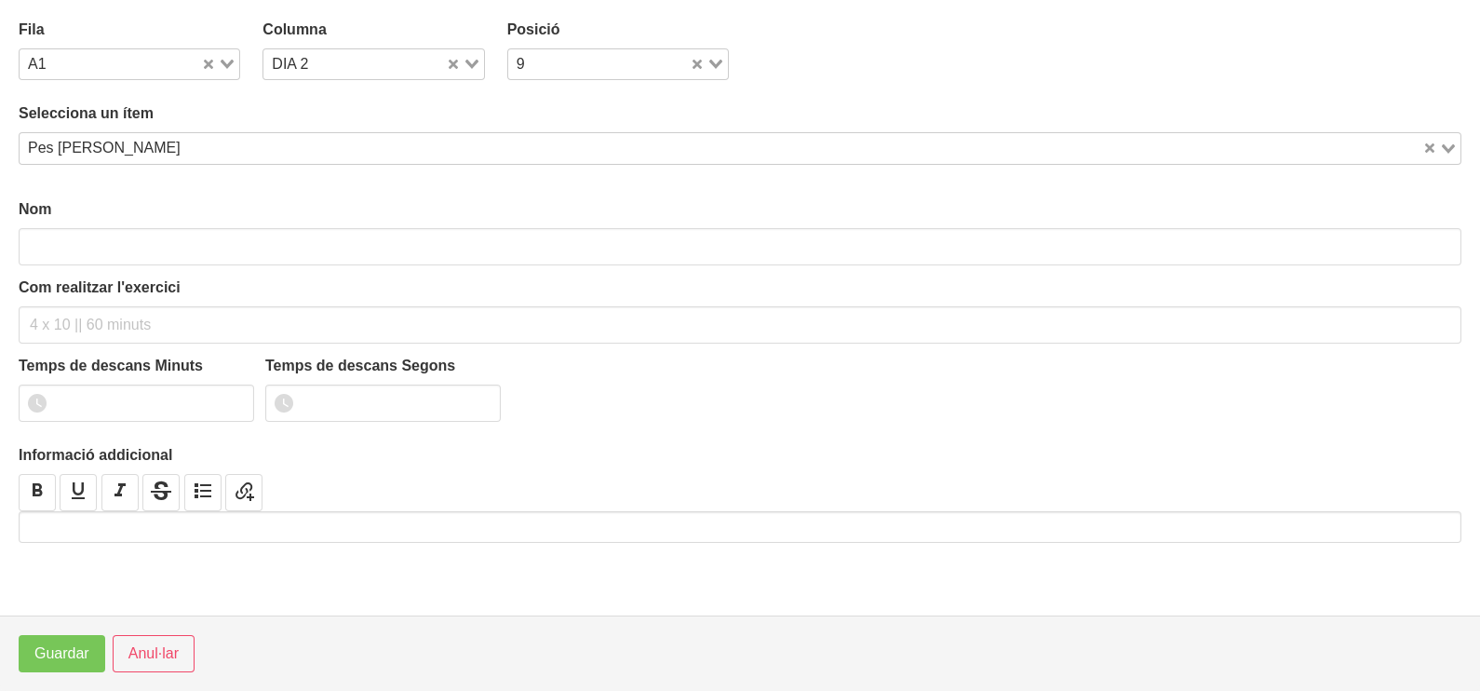
type input "Pes [PERSON_NAME]"
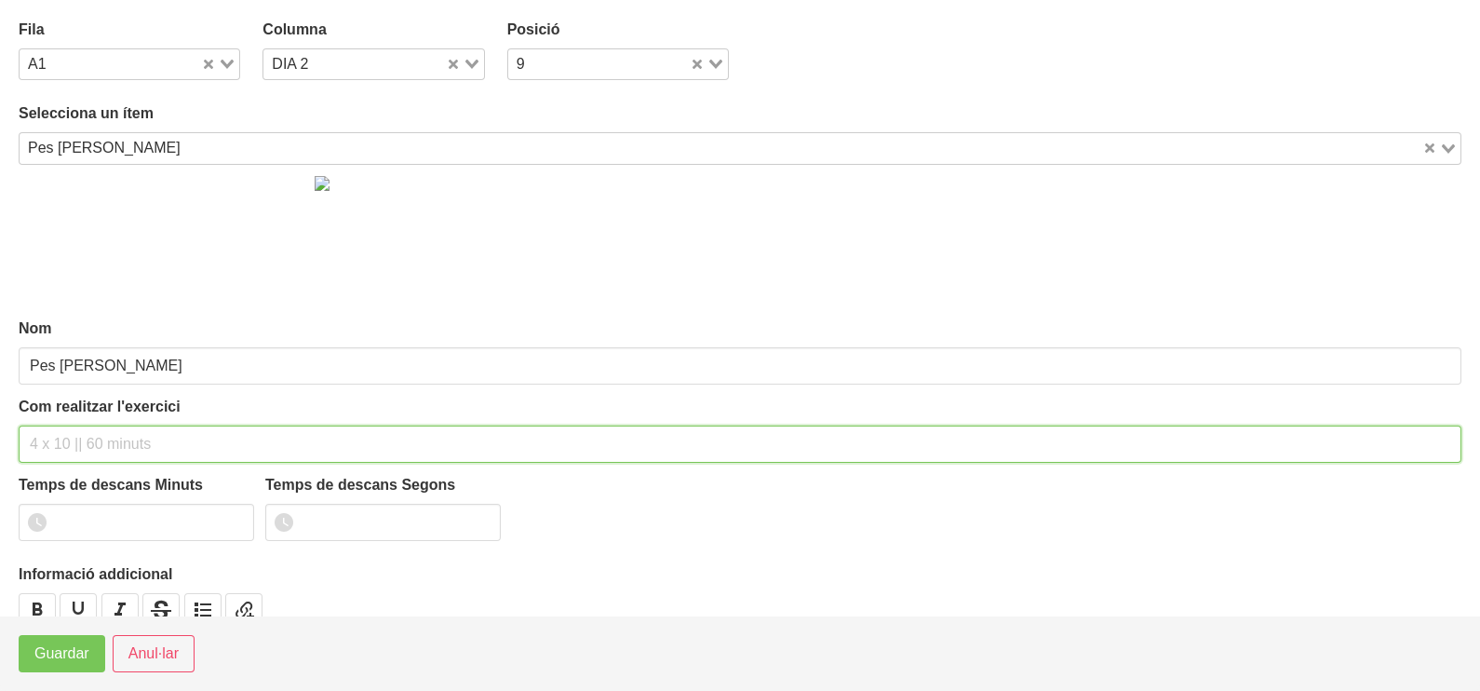
click at [66, 438] on input "text" at bounding box center [740, 443] width 1443 height 37
type input """
type input "3 x 6-8 a 3010 60""
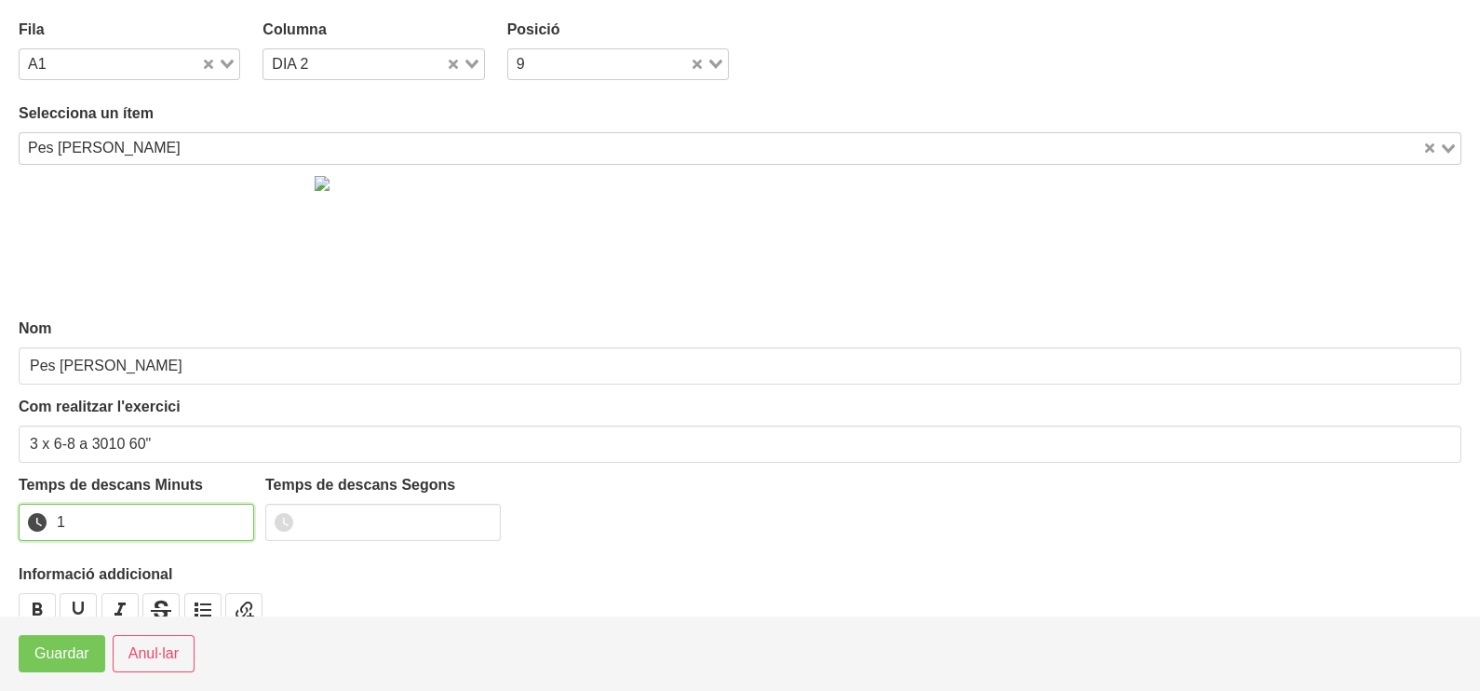
drag, startPoint x: 235, startPoint y: 516, endPoint x: 200, endPoint y: 537, distance: 41.3
type input "1"
click at [228, 521] on input "1" at bounding box center [136, 522] width 235 height 37
click at [57, 652] on span "Guardar" at bounding box center [61, 653] width 55 height 22
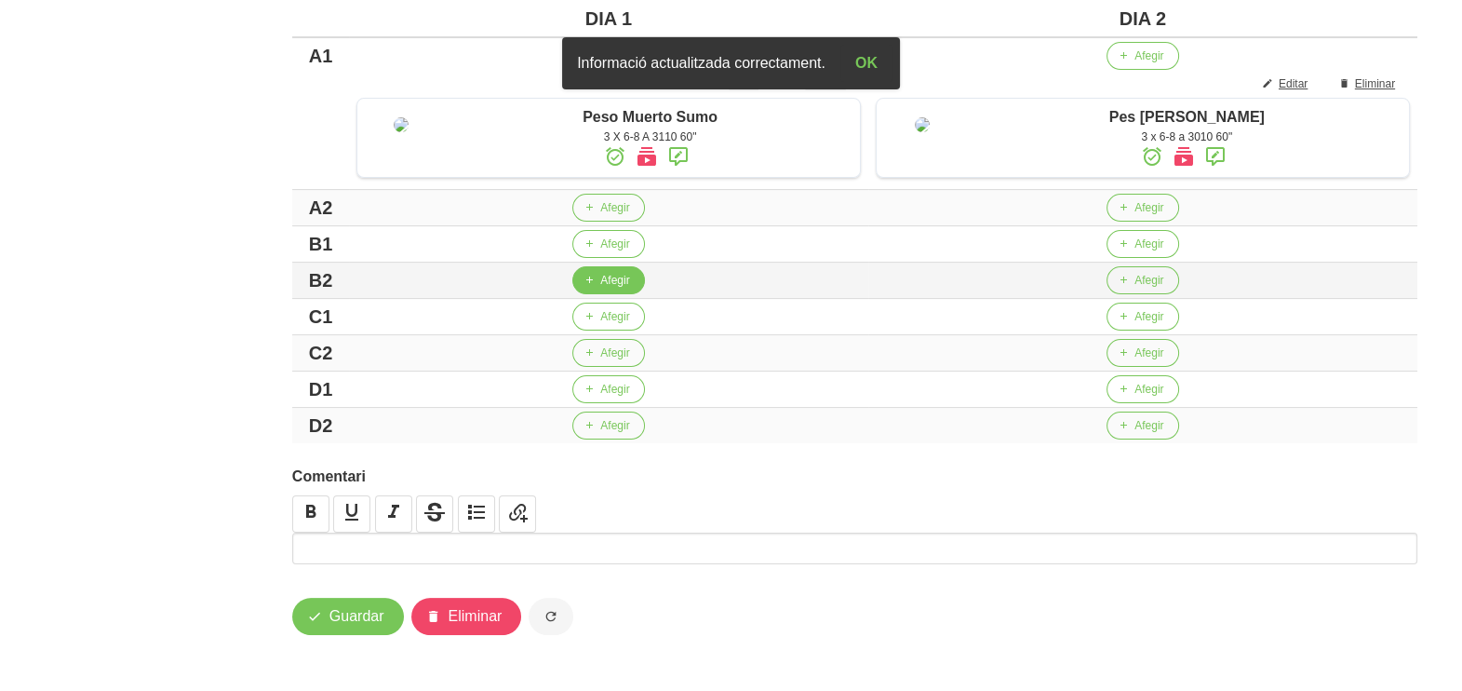
scroll to position [546, 0]
click at [620, 251] on span "Afegir" at bounding box center [614, 243] width 29 height 17
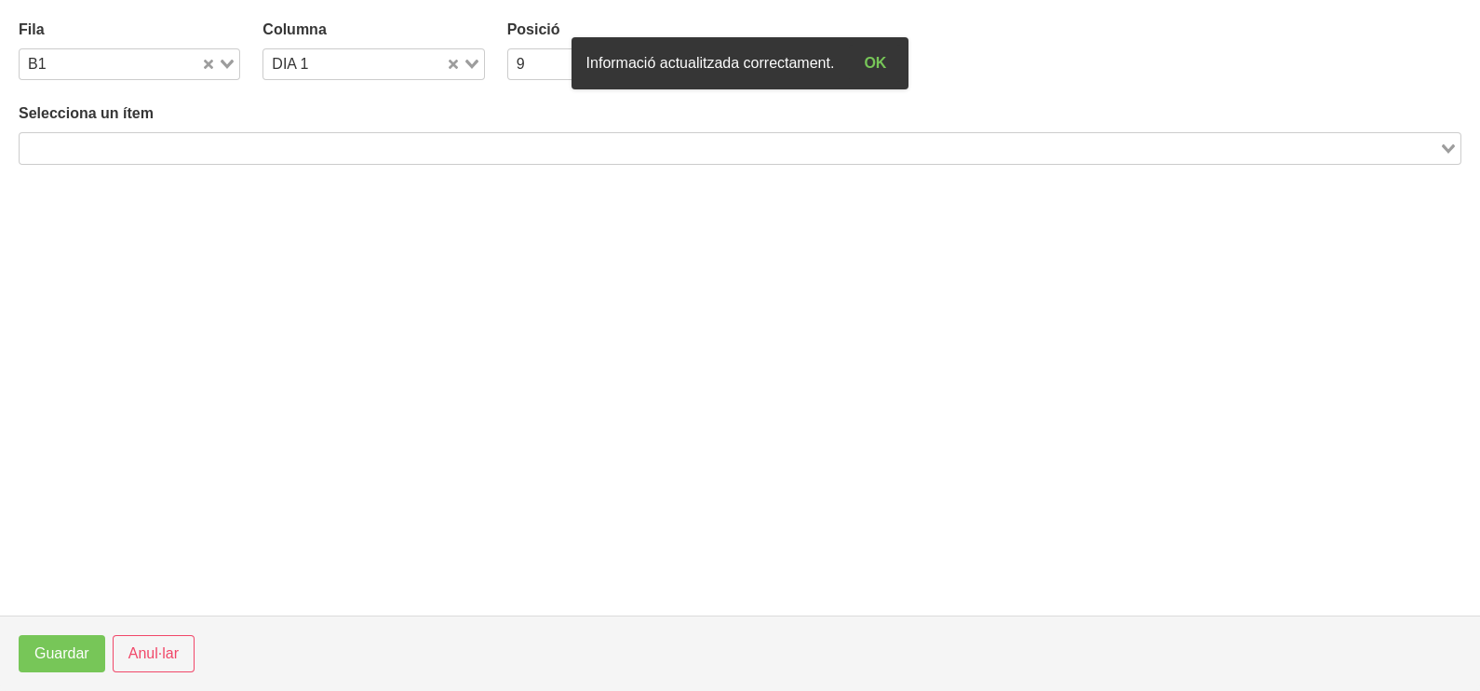
click at [238, 137] on input "Search for option" at bounding box center [729, 148] width 1416 height 22
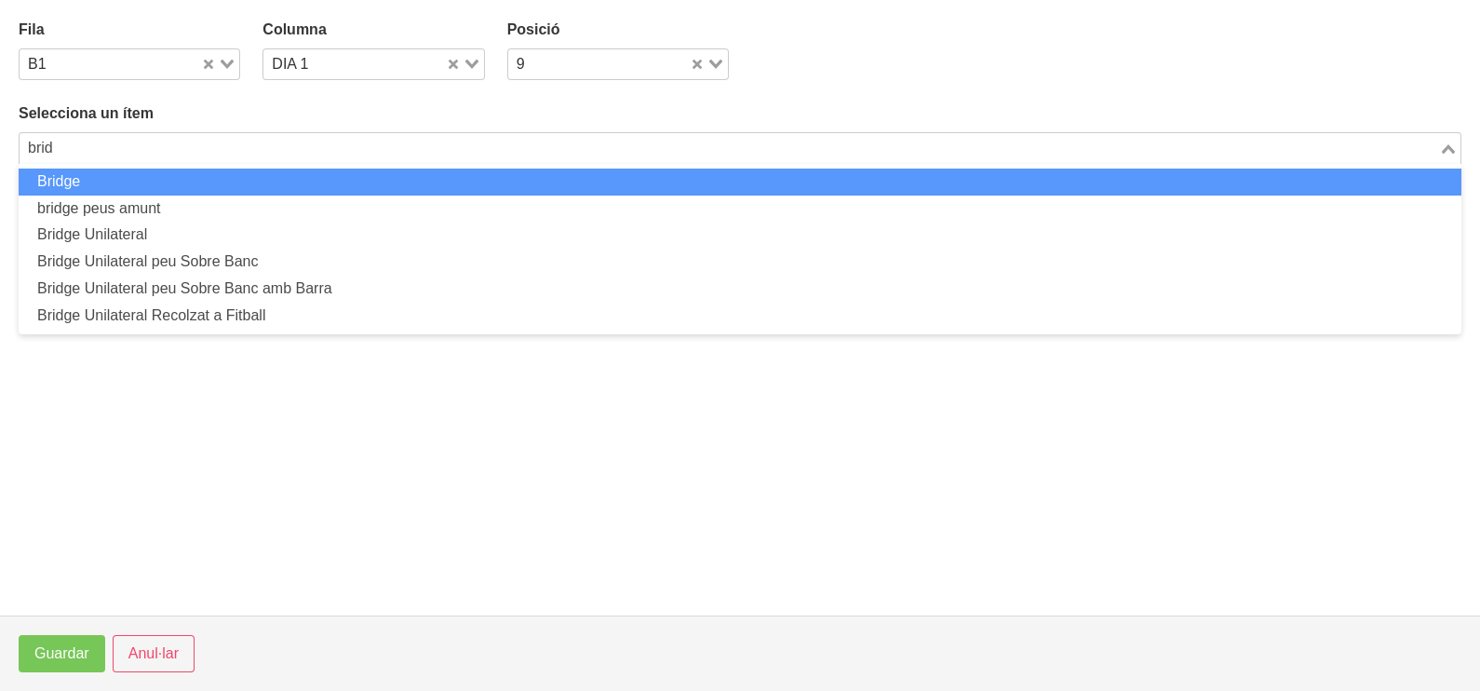
click at [222, 178] on li "Bridge" at bounding box center [740, 181] width 1443 height 27
type input "brid"
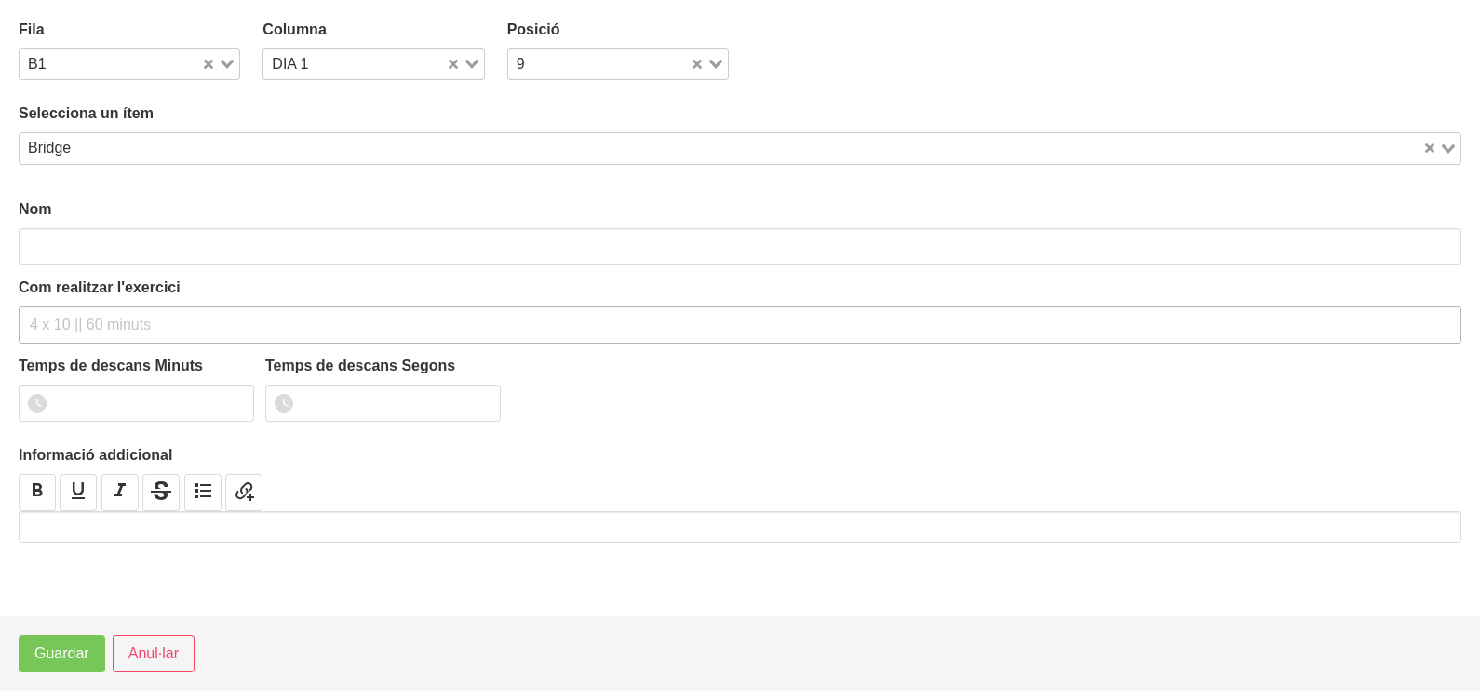
type input "Bridge"
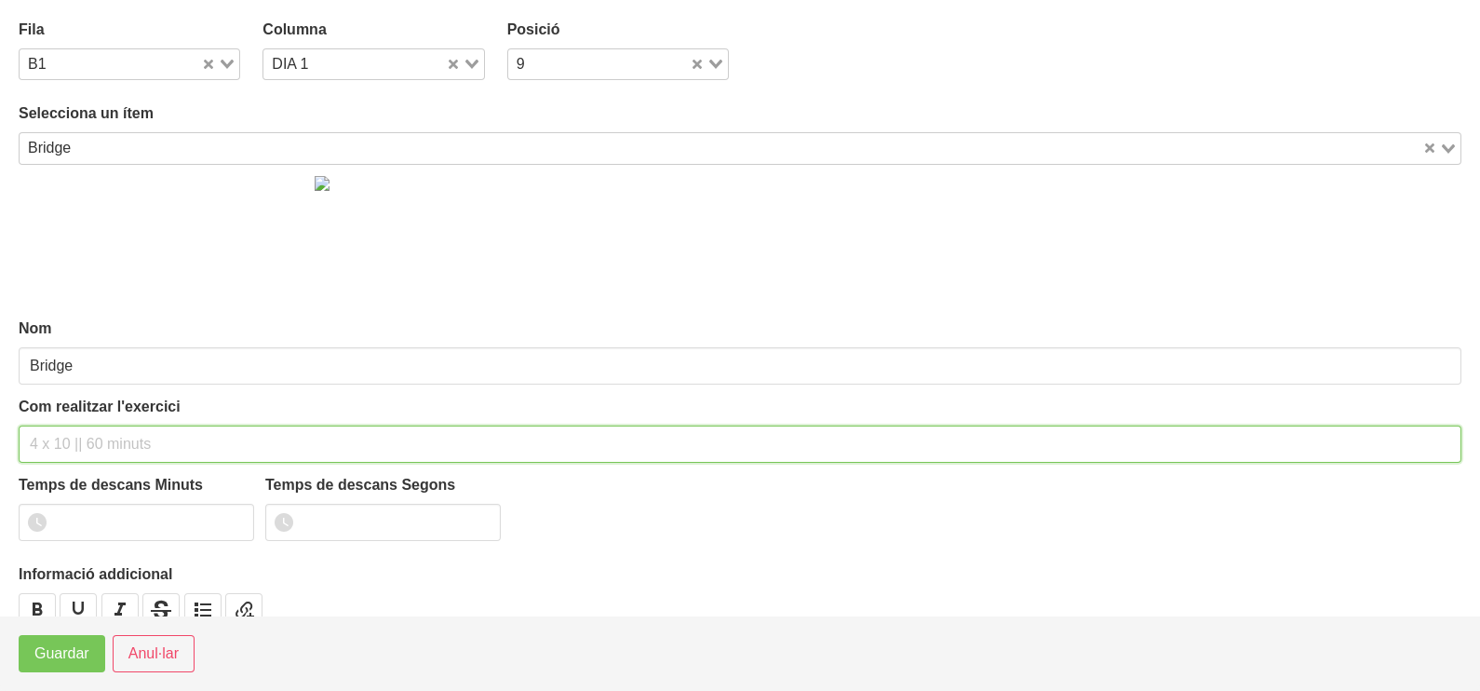
click at [88, 436] on input "text" at bounding box center [740, 443] width 1443 height 37
type input "3 x 8-10 a 2011 60""
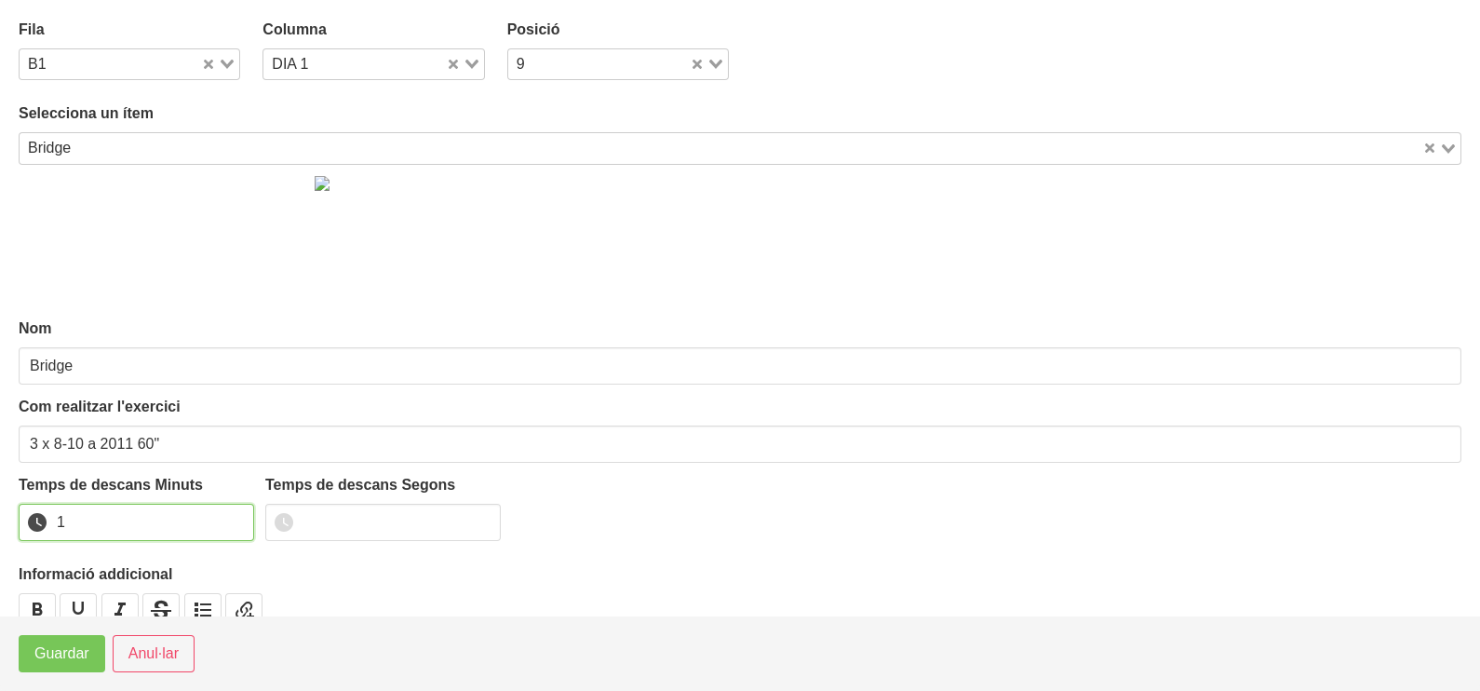
drag, startPoint x: 233, startPoint y: 515, endPoint x: 98, endPoint y: 614, distance: 167.7
type input "1"
click at [231, 515] on input "1" at bounding box center [136, 522] width 235 height 37
click at [70, 659] on span "Guardar" at bounding box center [61, 653] width 55 height 22
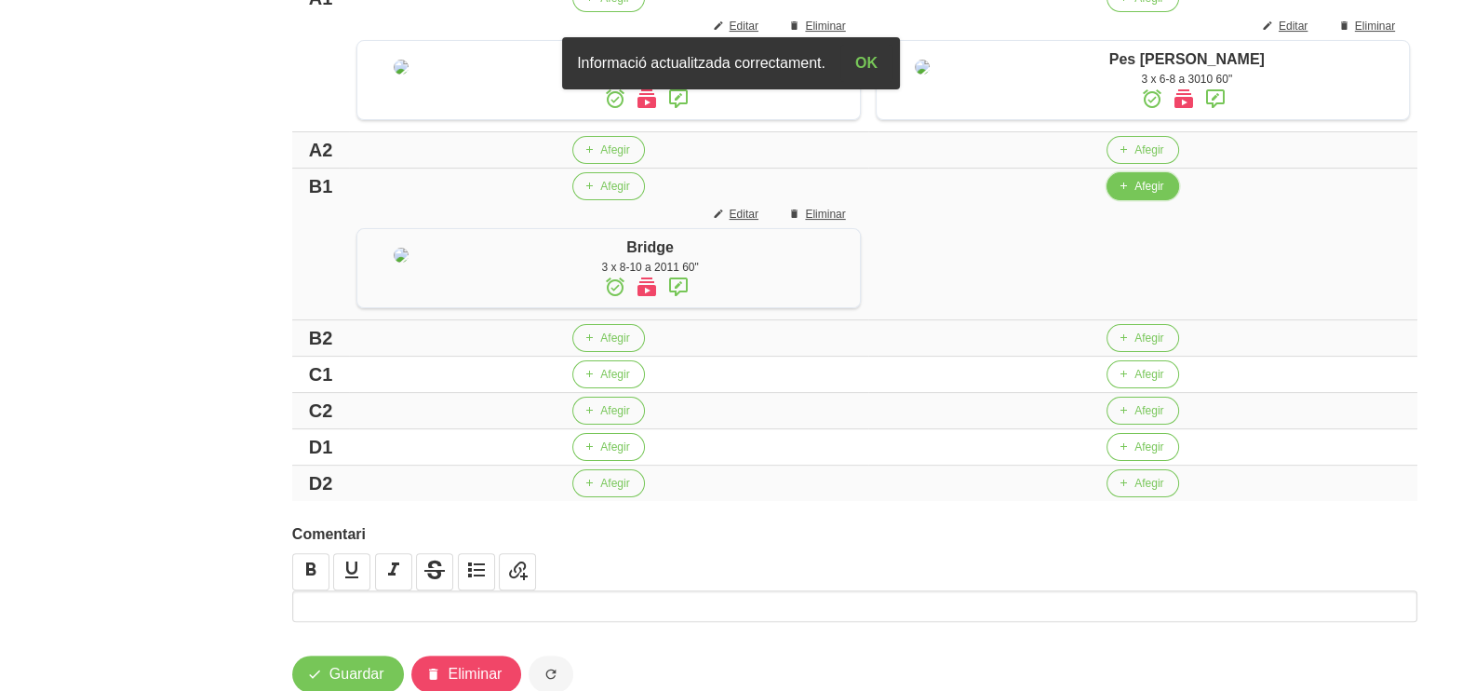
click at [1132, 195] on span "button" at bounding box center [1123, 186] width 17 height 17
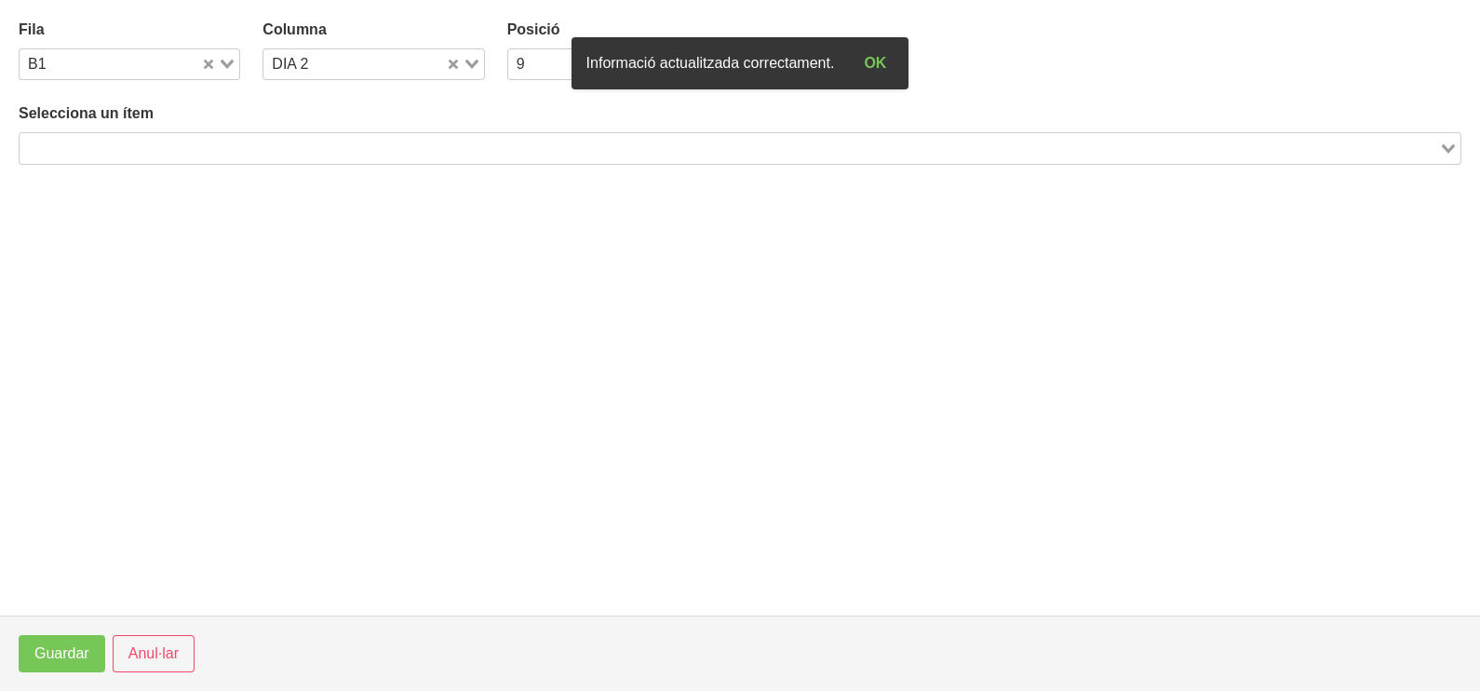
drag, startPoint x: 400, startPoint y: 145, endPoint x: 405, endPoint y: 109, distance: 36.6
click at [404, 141] on input "Search for option" at bounding box center [729, 148] width 1416 height 22
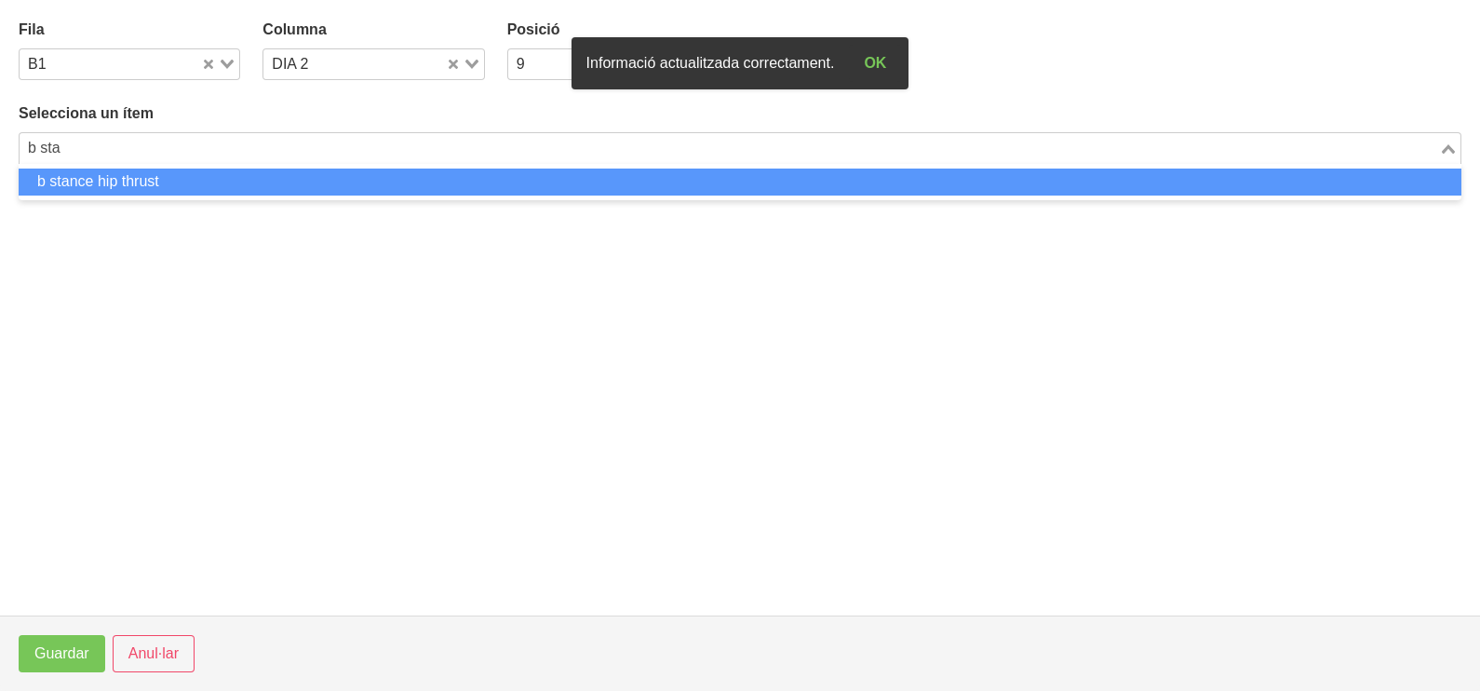
click at [198, 184] on li "b stance hip thrust" at bounding box center [740, 181] width 1443 height 27
type input "b sta"
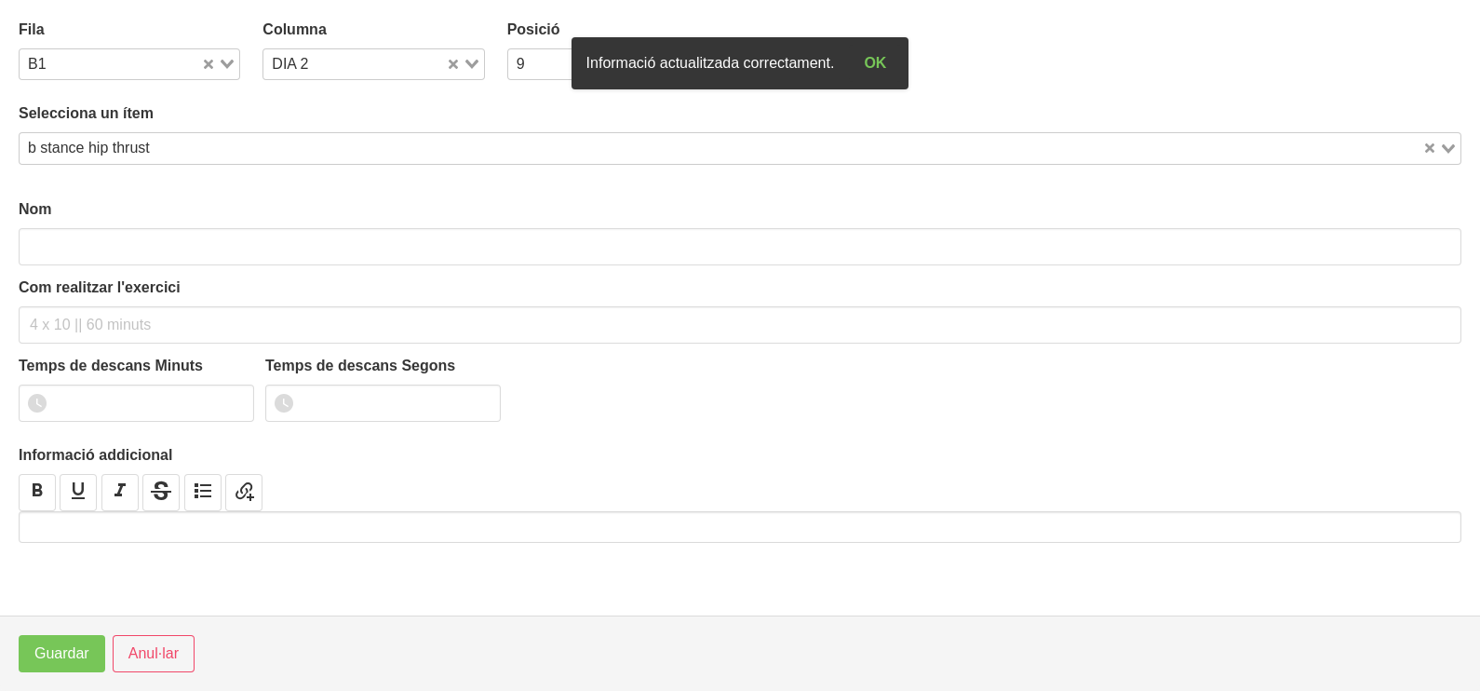
type input "b stance hip thrust"
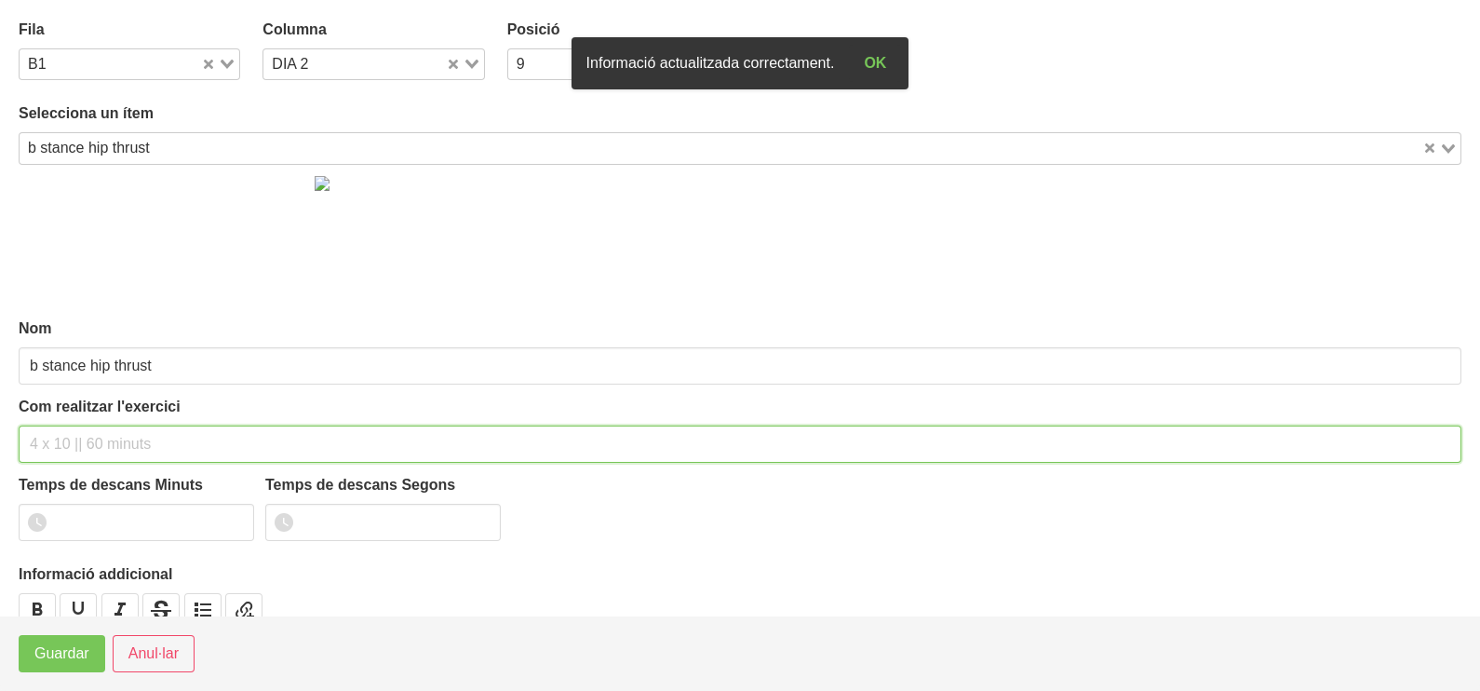
click at [74, 433] on input "text" at bounding box center [740, 443] width 1443 height 37
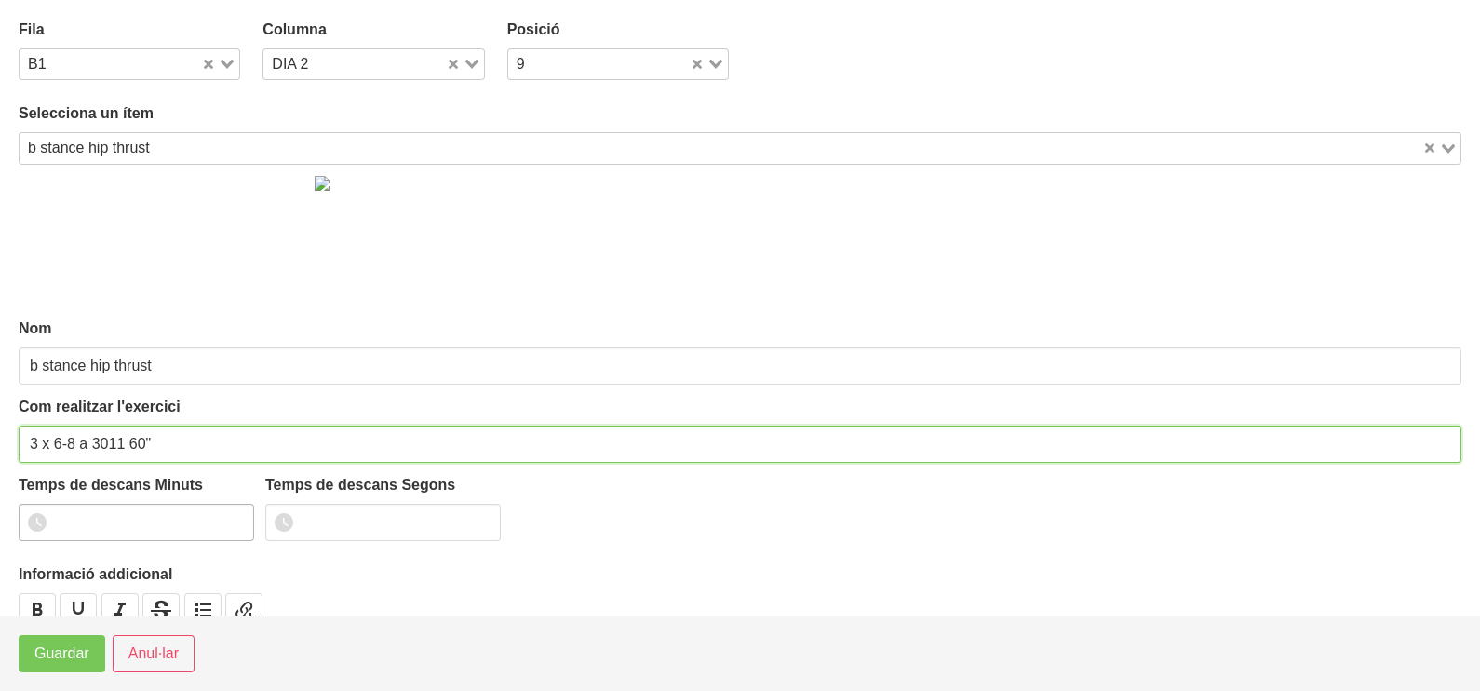
type input "3 x 6-8 a 3011 60""
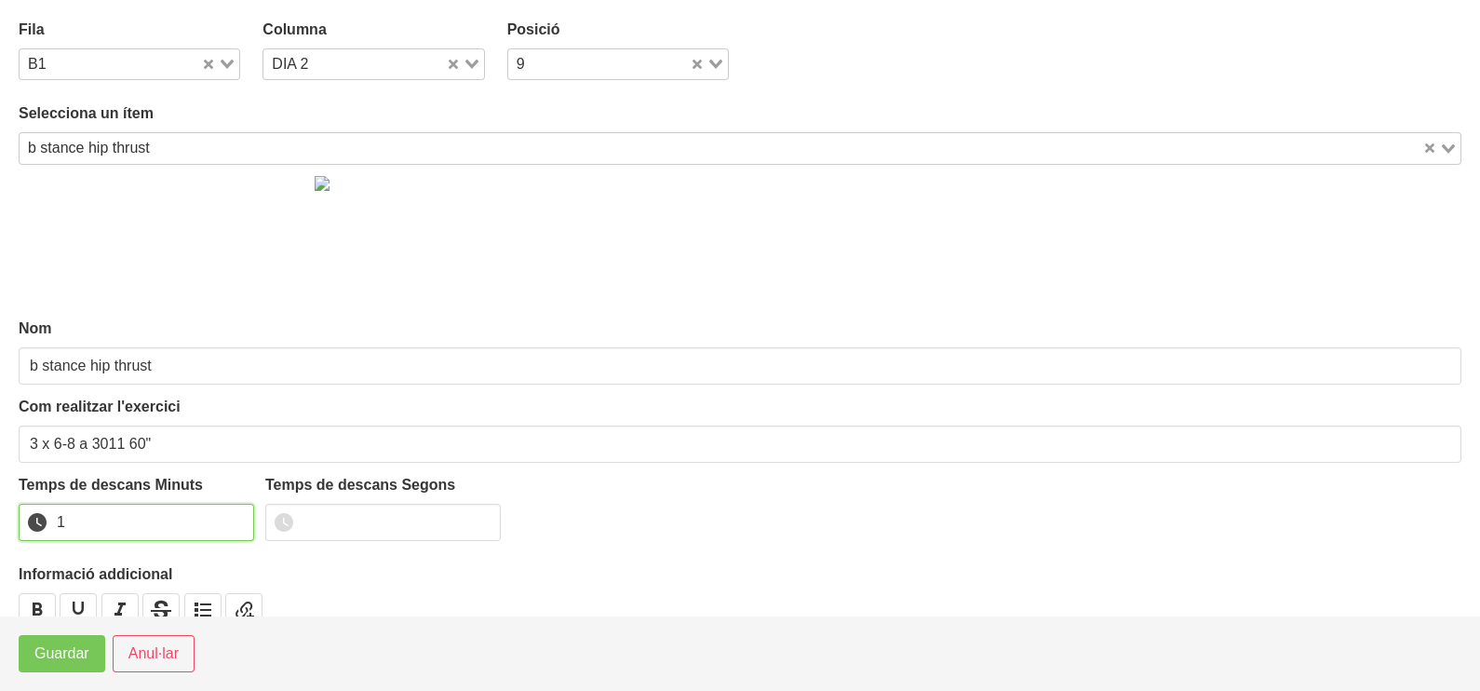
drag, startPoint x: 235, startPoint y: 514, endPoint x: 98, endPoint y: 599, distance: 162.2
type input "1"
click at [233, 517] on input "1" at bounding box center [136, 522] width 235 height 37
click at [56, 652] on span "Guardar" at bounding box center [61, 653] width 55 height 22
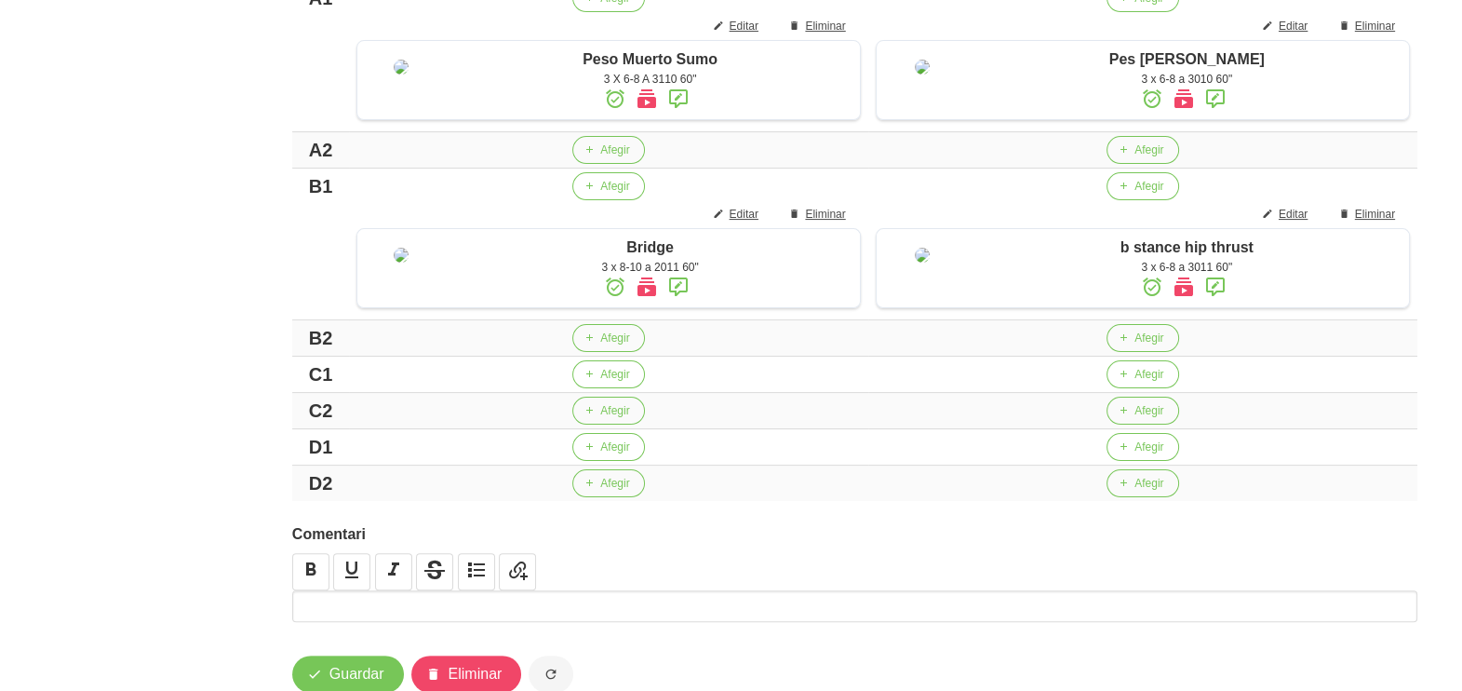
scroll to position [679, 0]
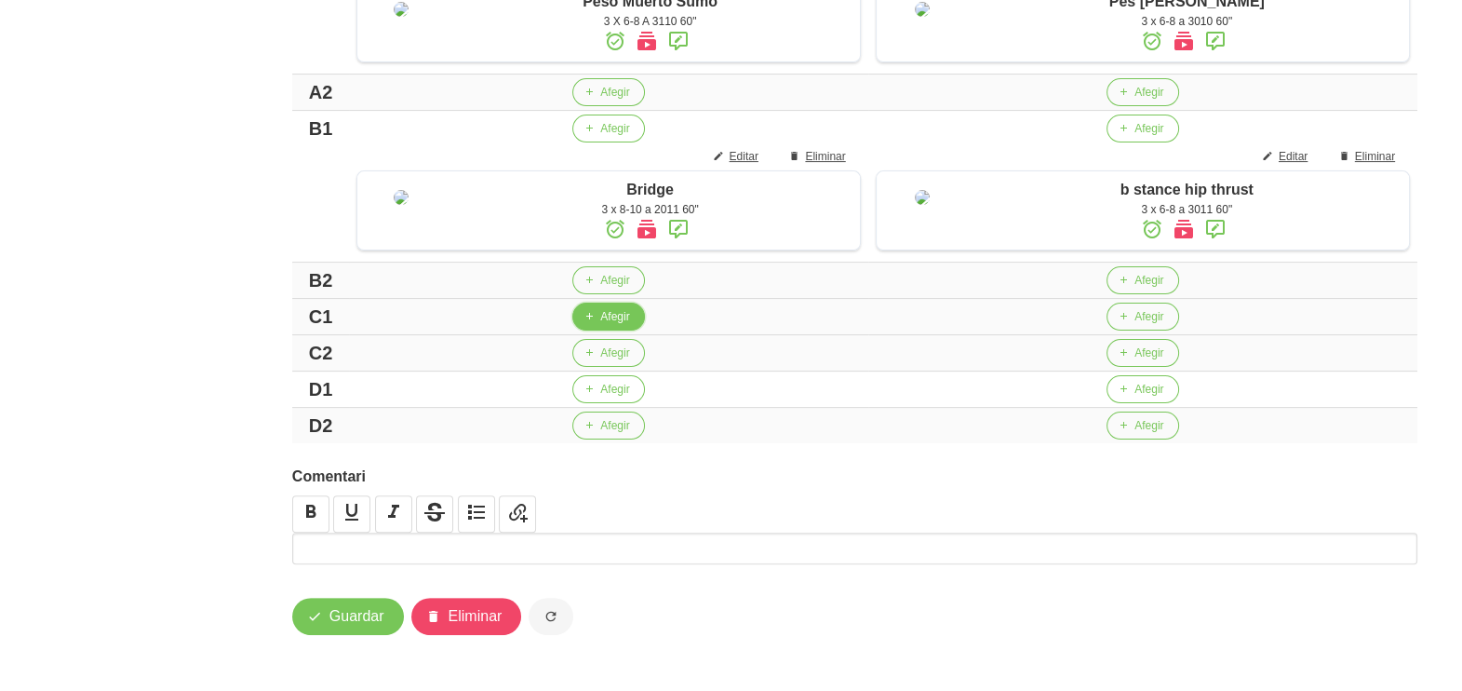
click at [600, 323] on button "Afegir" at bounding box center [608, 317] width 72 height 28
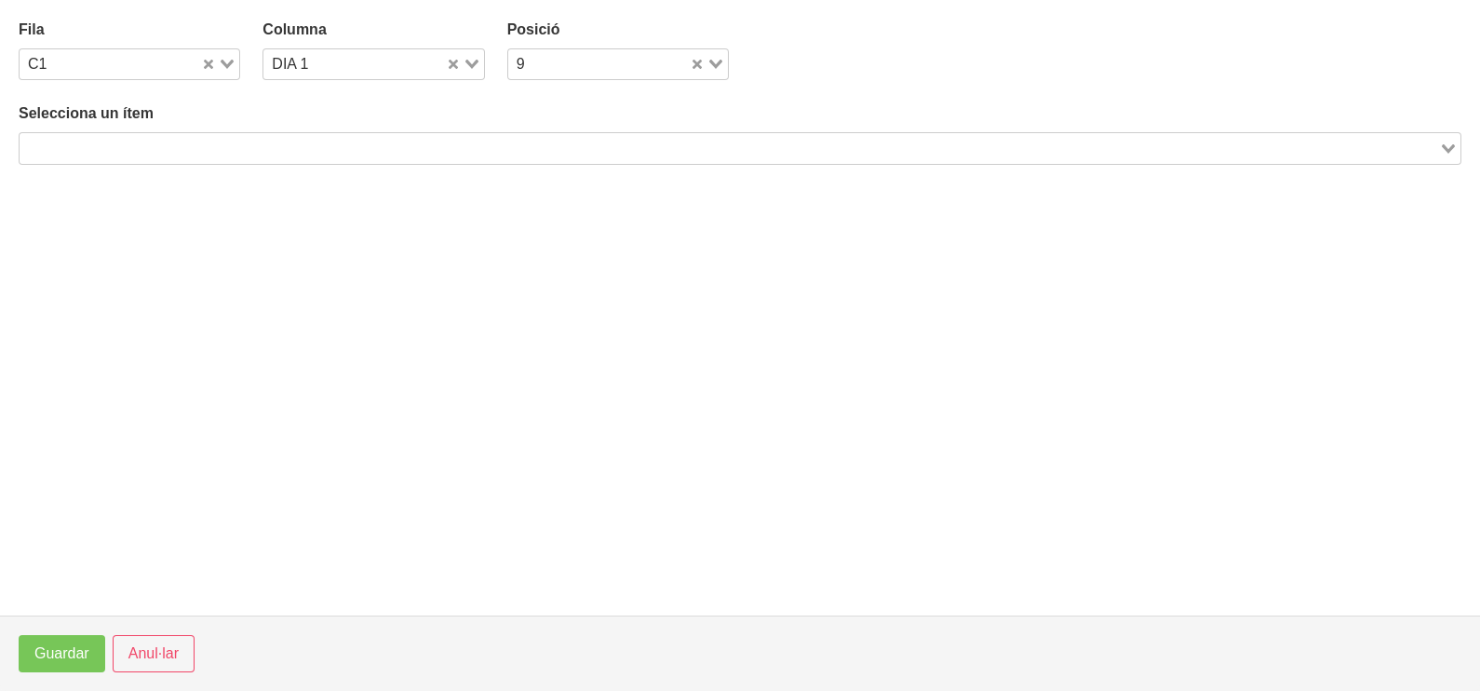
click at [296, 146] on input "Search for option" at bounding box center [729, 148] width 1416 height 22
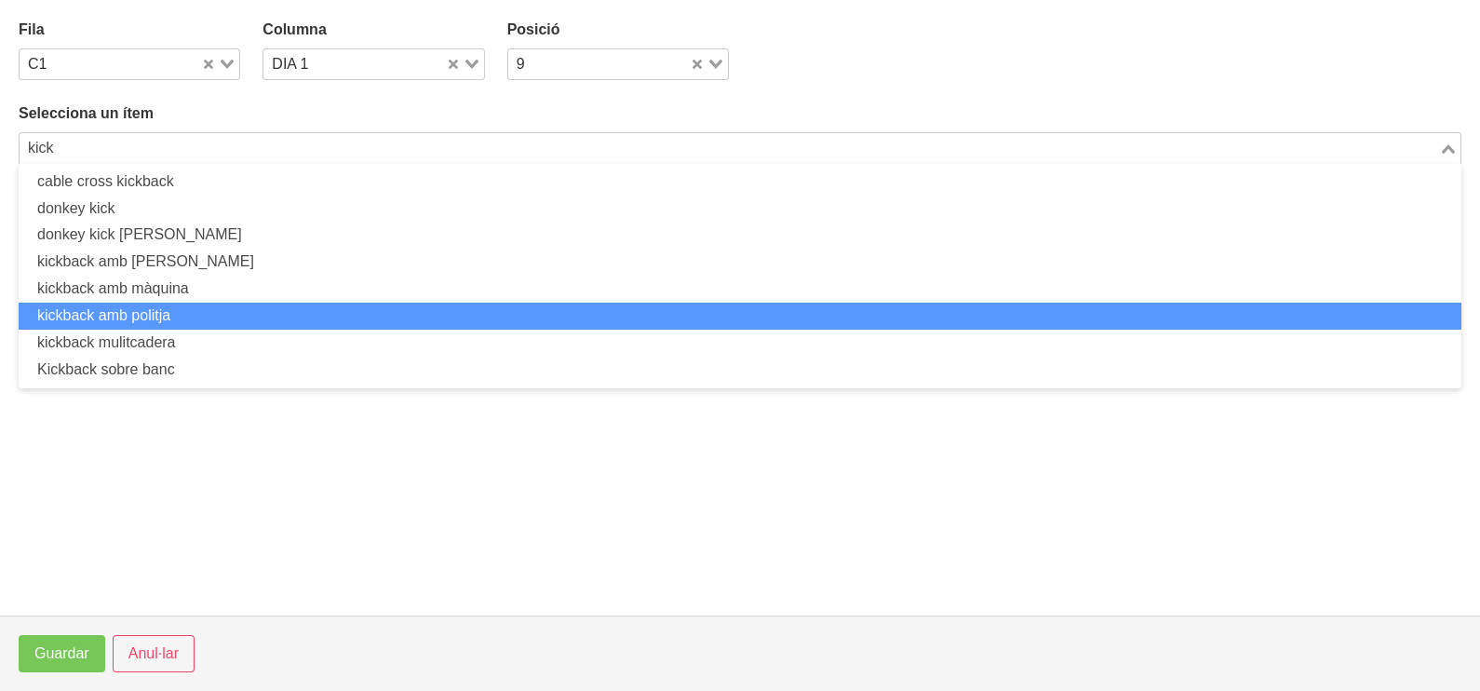
click at [209, 313] on li "kickback amb politja" at bounding box center [740, 316] width 1443 height 27
type input "kick"
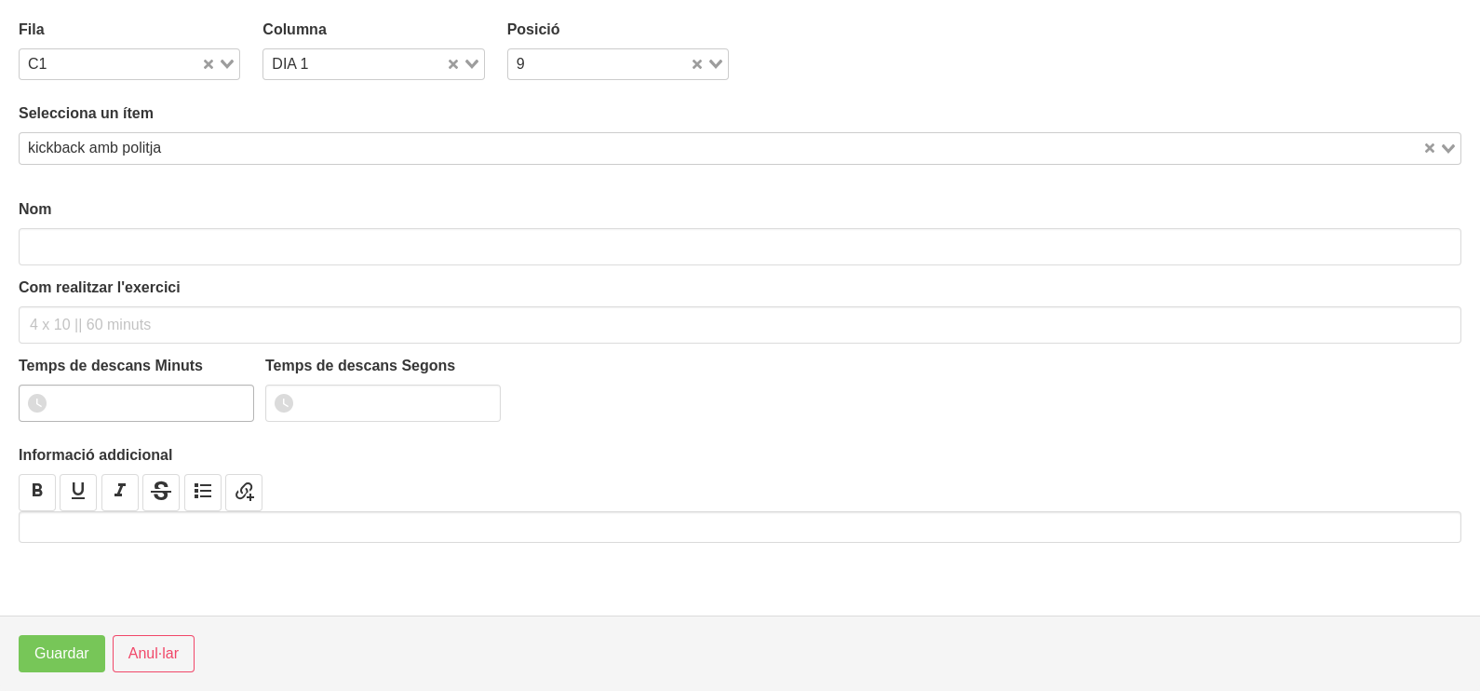
type input "kickback amb politja"
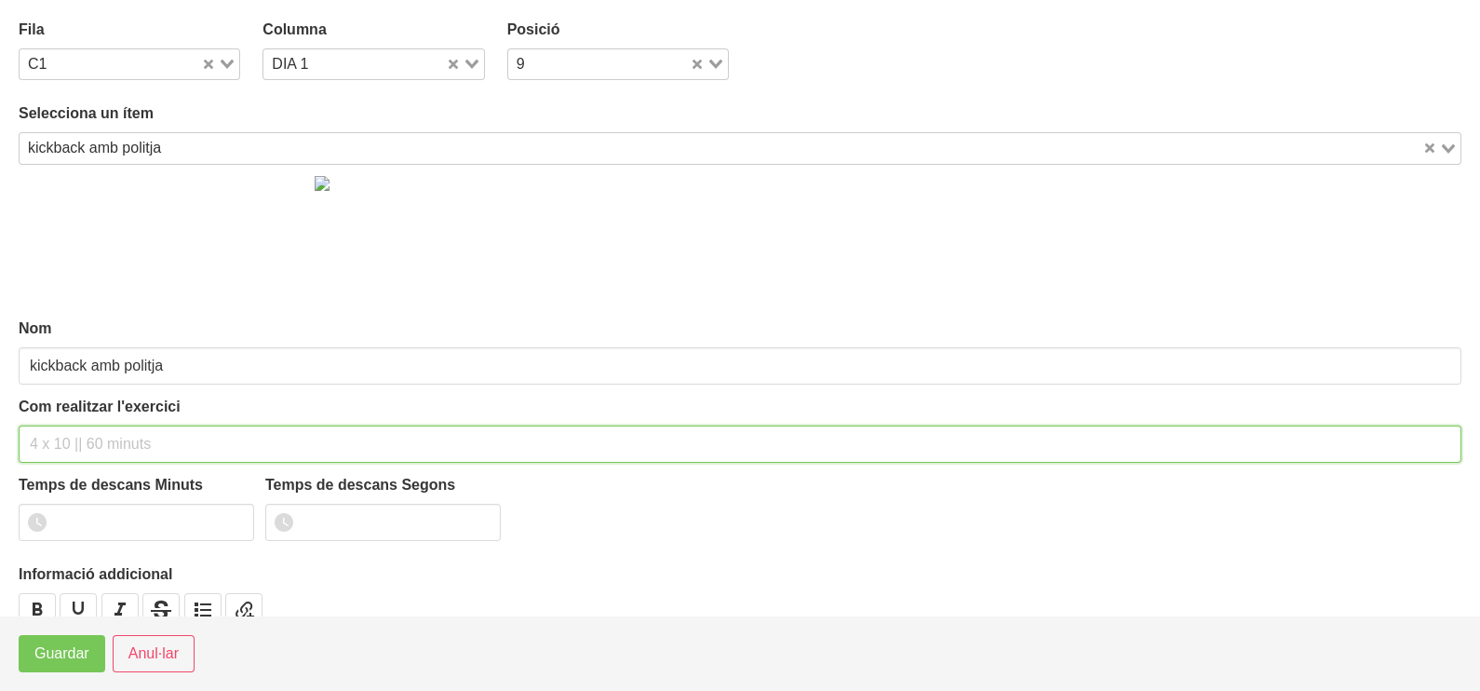
click at [72, 439] on input "text" at bounding box center [740, 443] width 1443 height 37
type input "3 x 10-12 a 2010 60""
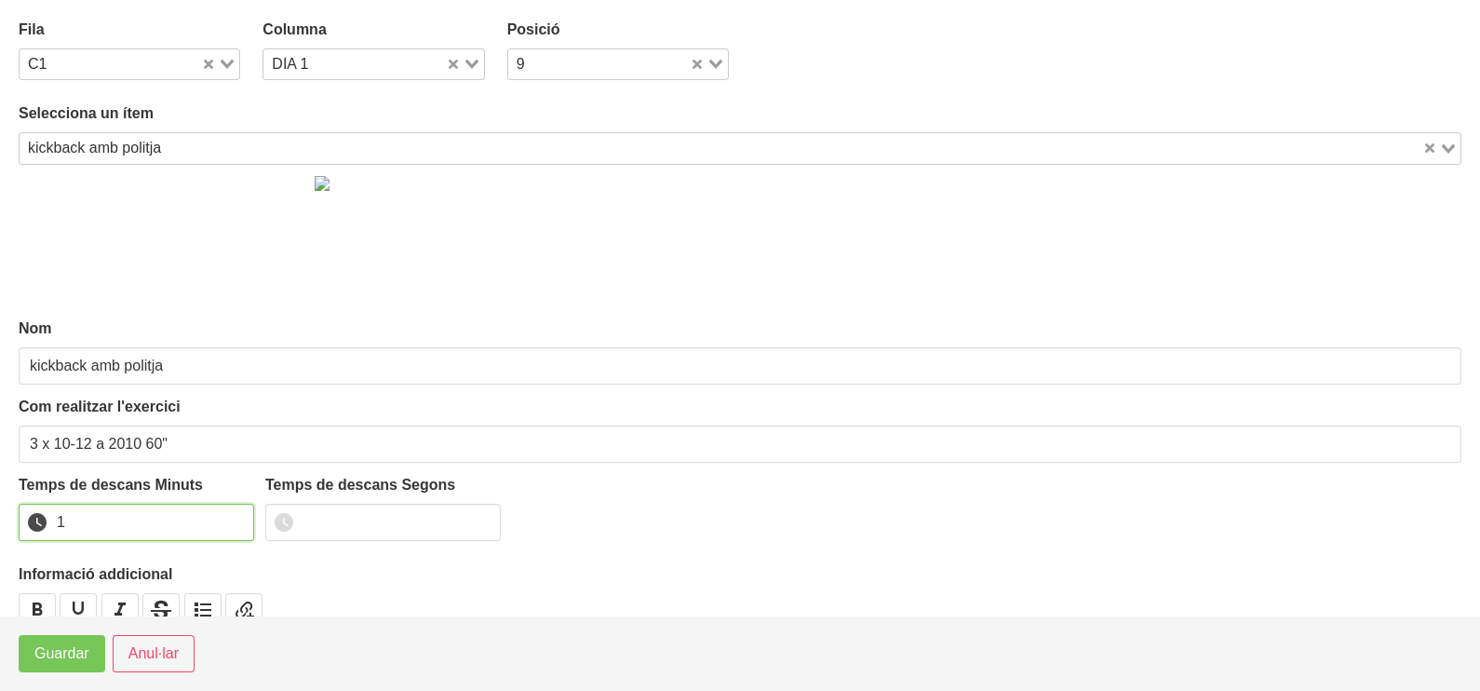
drag, startPoint x: 235, startPoint y: 513, endPoint x: 149, endPoint y: 572, distance: 104.3
type input "1"
click at [235, 514] on input "1" at bounding box center [136, 522] width 235 height 37
click at [82, 671] on footer "Guardar Anul·lar" at bounding box center [740, 652] width 1480 height 75
click at [87, 661] on span "Guardar" at bounding box center [61, 653] width 55 height 22
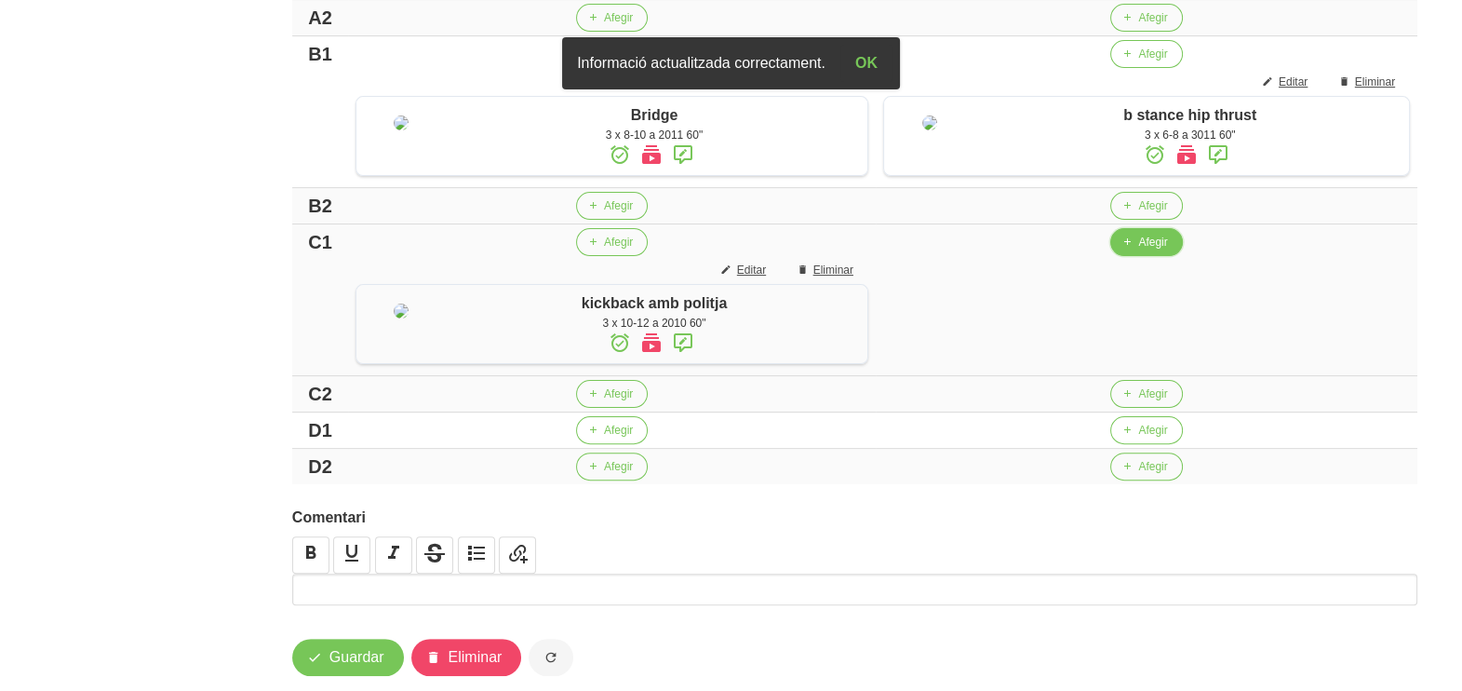
click at [1148, 250] on span "Afegir" at bounding box center [1152, 242] width 29 height 17
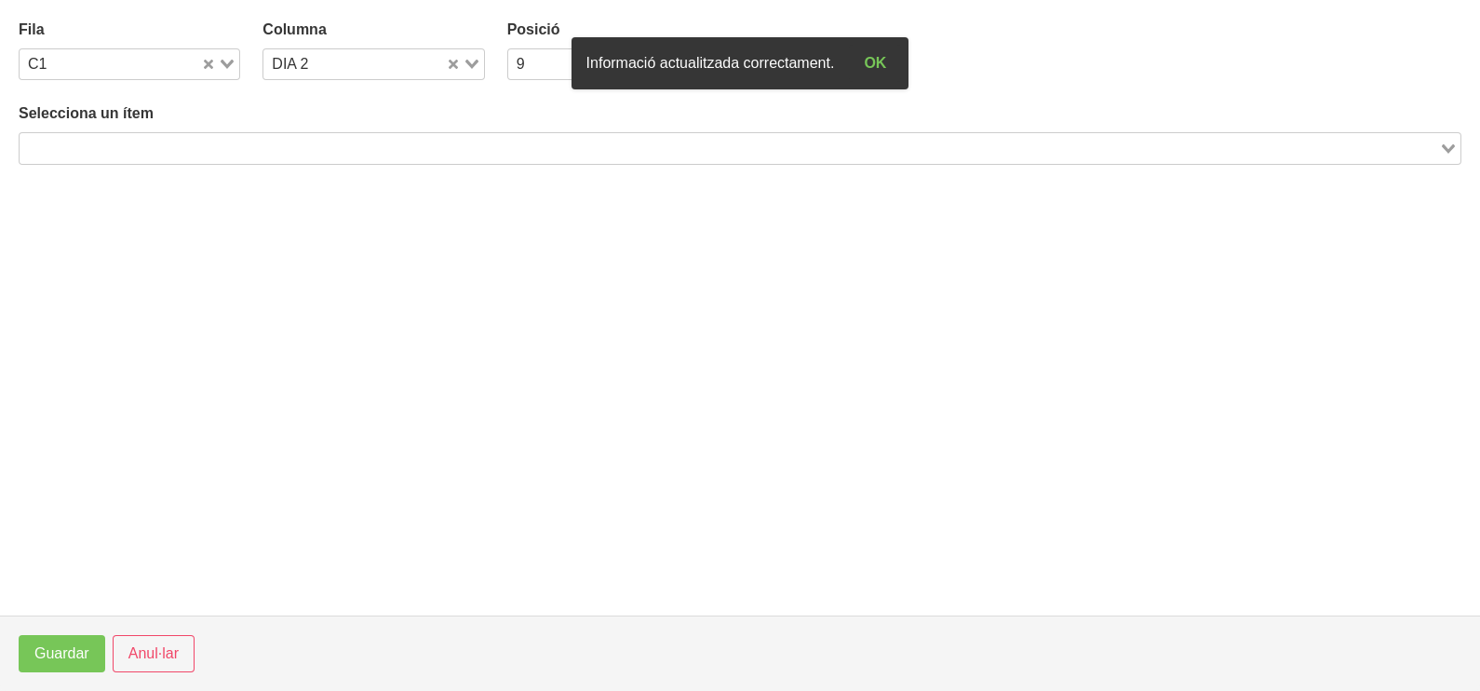
drag, startPoint x: 292, startPoint y: 144, endPoint x: 296, endPoint y: 112, distance: 32.8
click at [292, 141] on input "Search for option" at bounding box center [729, 148] width 1416 height 22
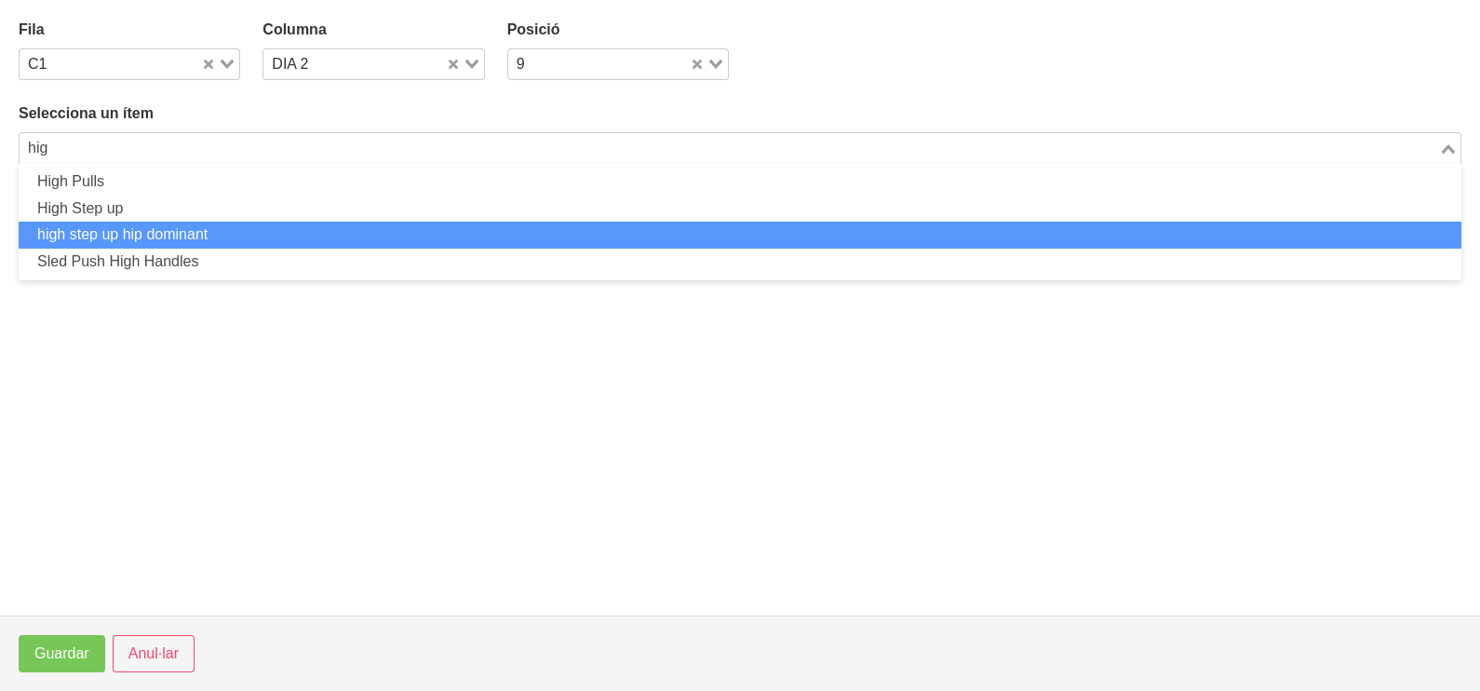
click at [212, 234] on li "high step up hip dominant" at bounding box center [740, 235] width 1443 height 27
type input "hig"
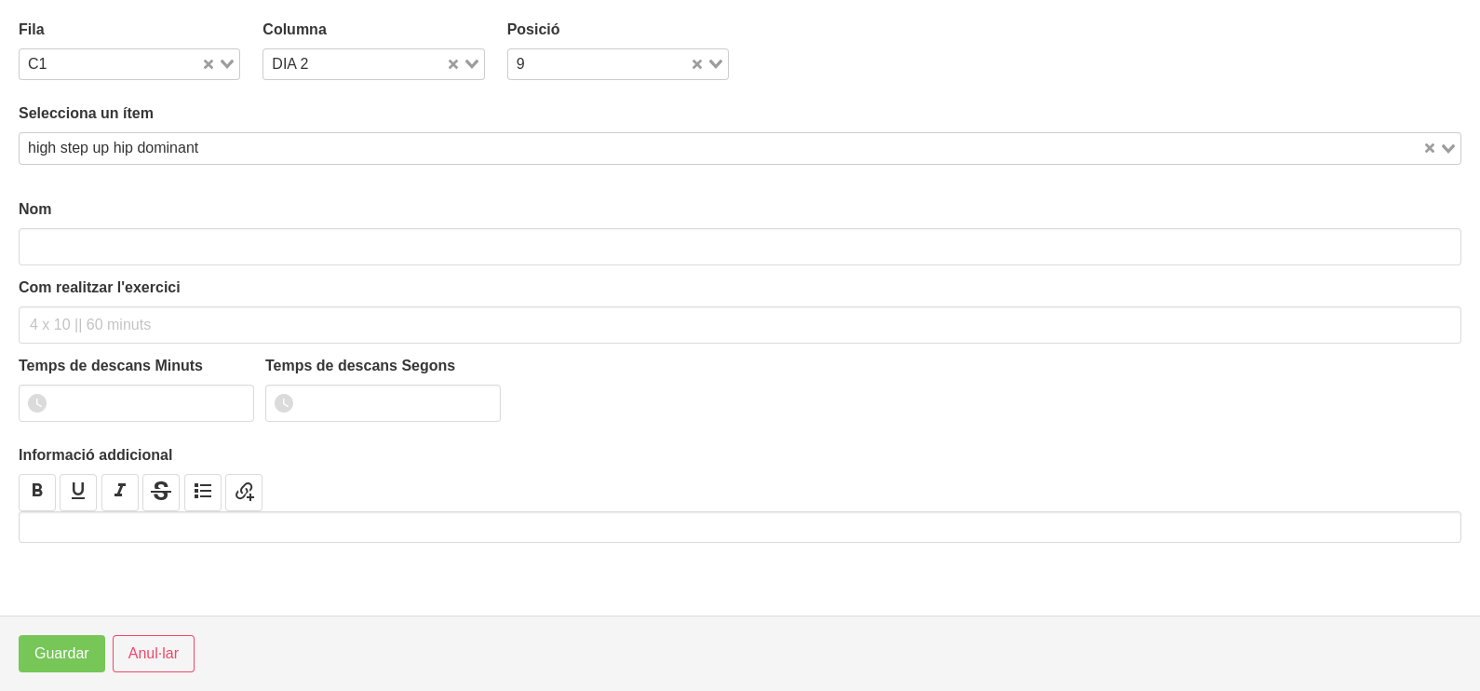
type input "high step up hip dominant"
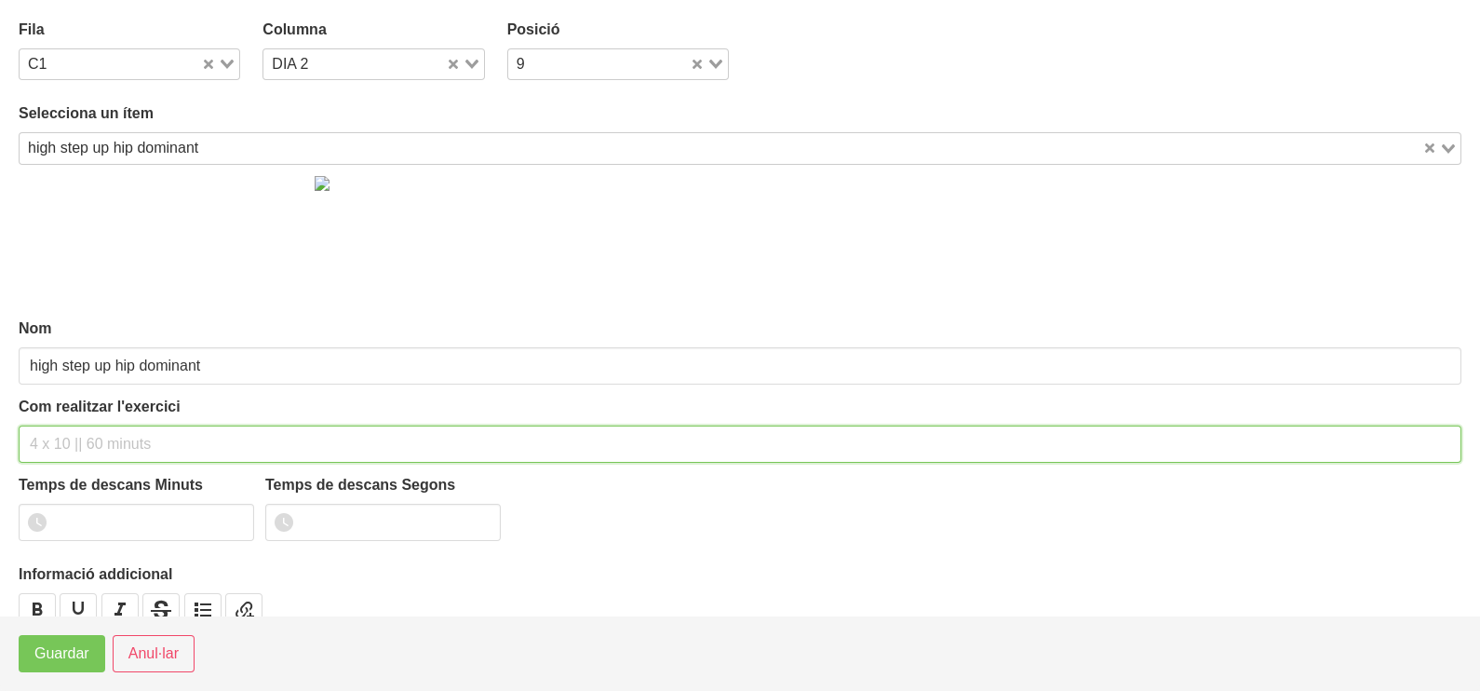
click at [84, 411] on div "Com realitzar l'exercici" at bounding box center [740, 429] width 1443 height 67
type input "3 x 8-10 a 2010 60""
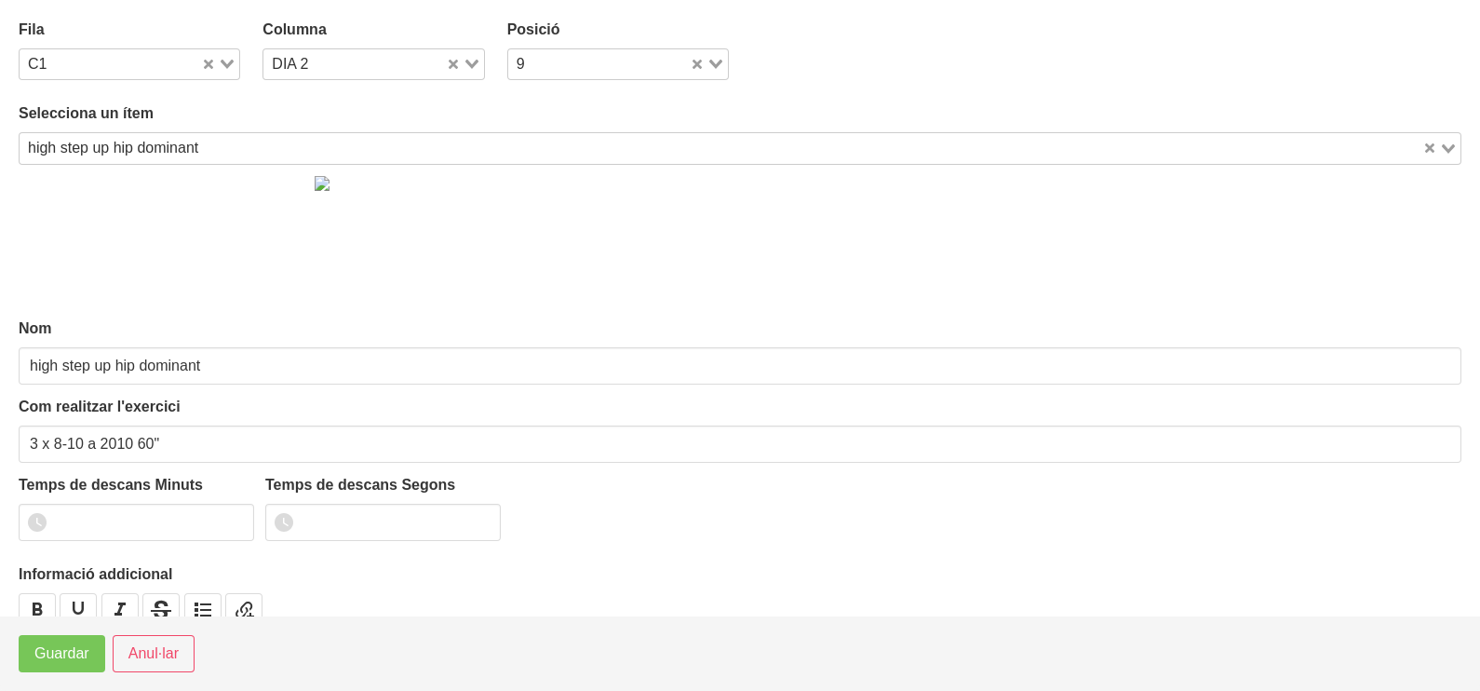
click at [470, 58] on div "Loading..." at bounding box center [465, 62] width 38 height 26
click at [355, 105] on li "DIA 1" at bounding box center [373, 97] width 222 height 27
drag, startPoint x: 235, startPoint y: 514, endPoint x: 215, endPoint y: 522, distance: 21.3
type input "1"
click at [233, 517] on input "1" at bounding box center [136, 522] width 235 height 37
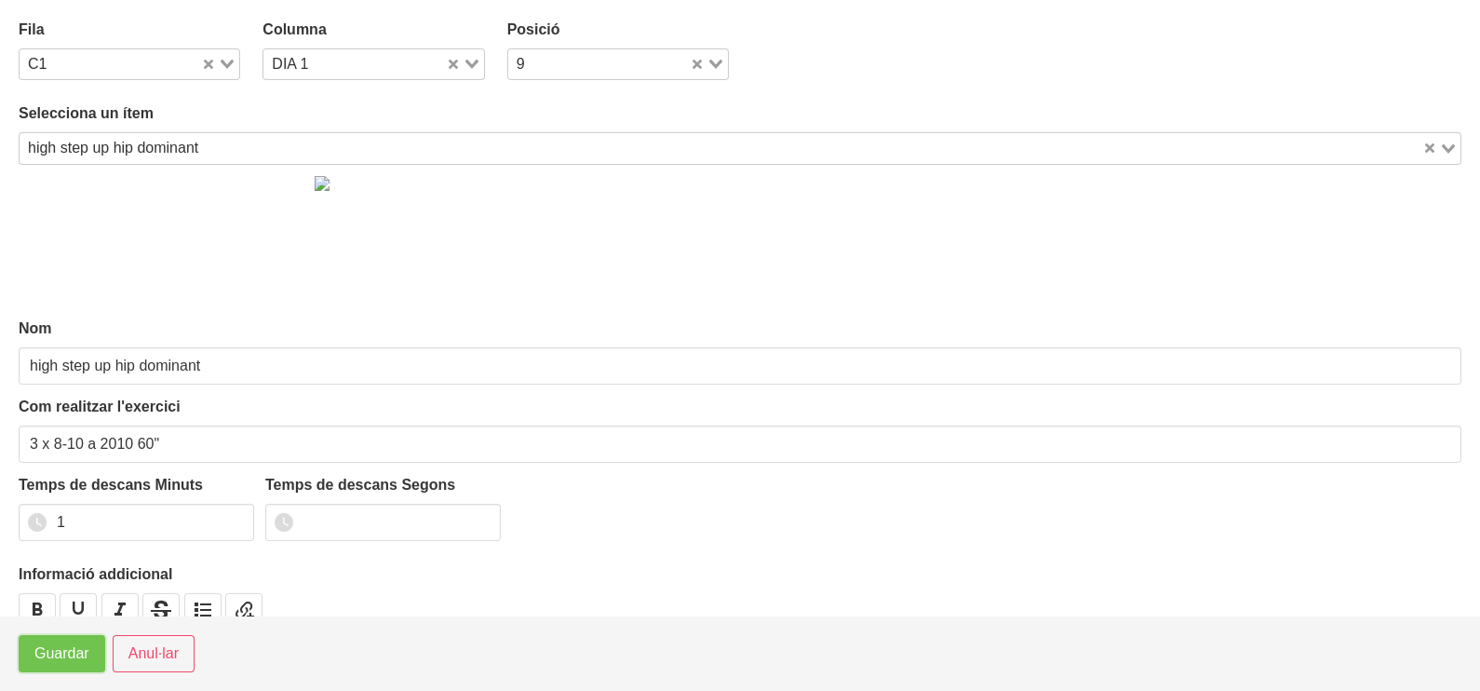
click at [79, 654] on span "Guardar" at bounding box center [61, 653] width 55 height 22
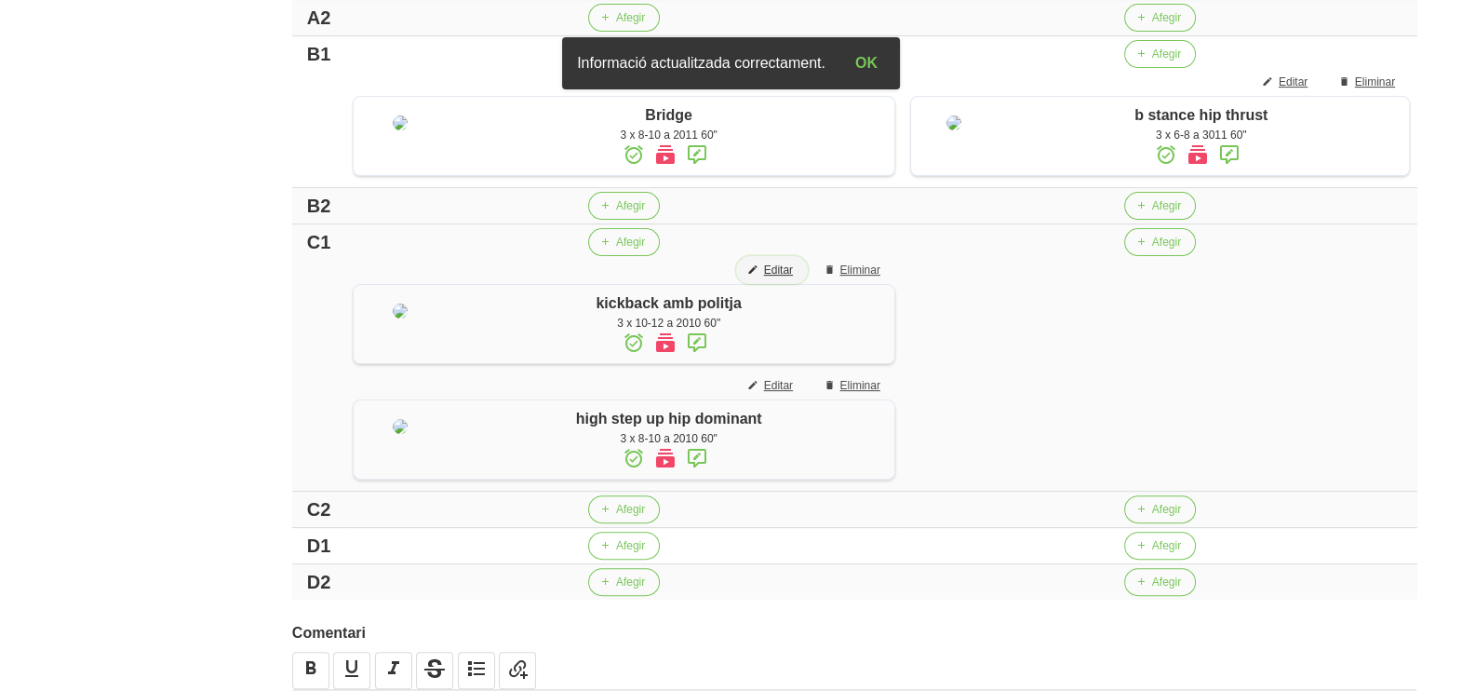
click at [785, 278] on span "Editar" at bounding box center [778, 270] width 29 height 17
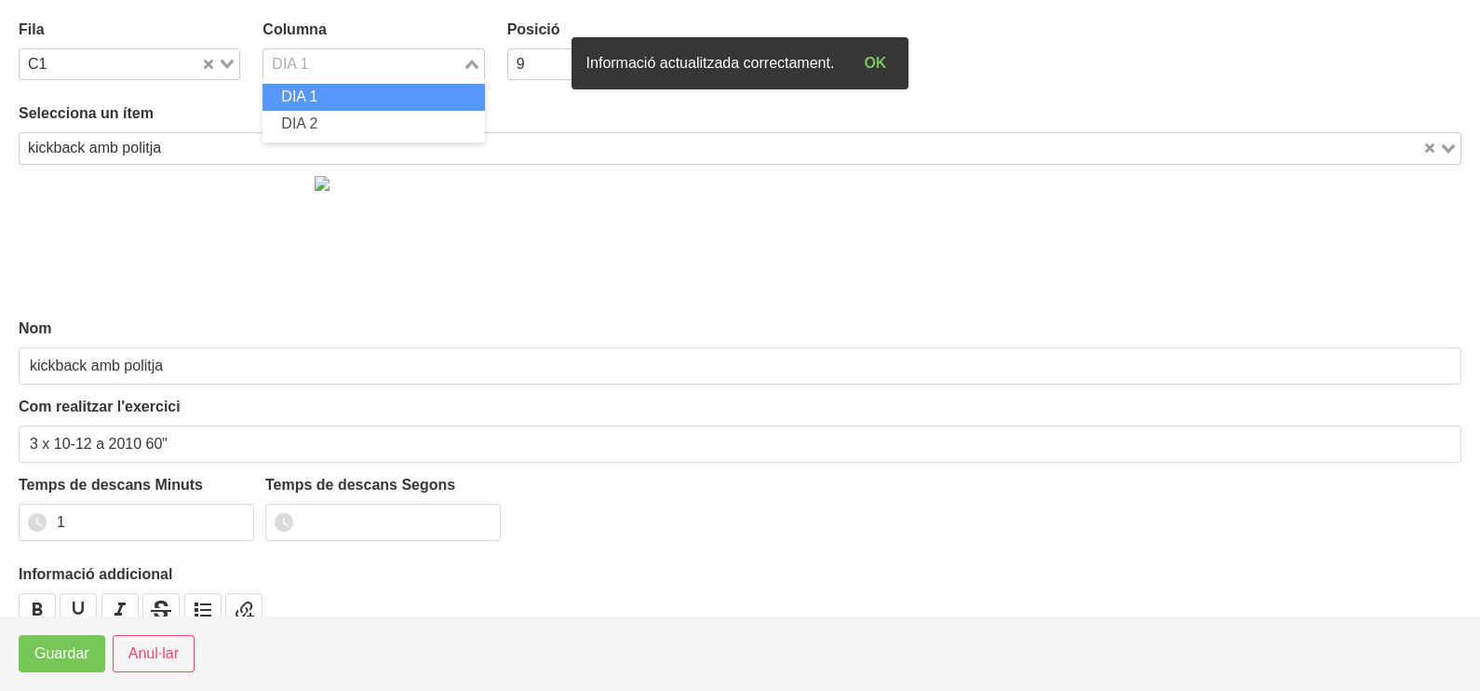
drag, startPoint x: 468, startPoint y: 59, endPoint x: 405, endPoint y: 112, distance: 82.6
click at [465, 69] on icon "Search for option" at bounding box center [471, 64] width 13 height 9
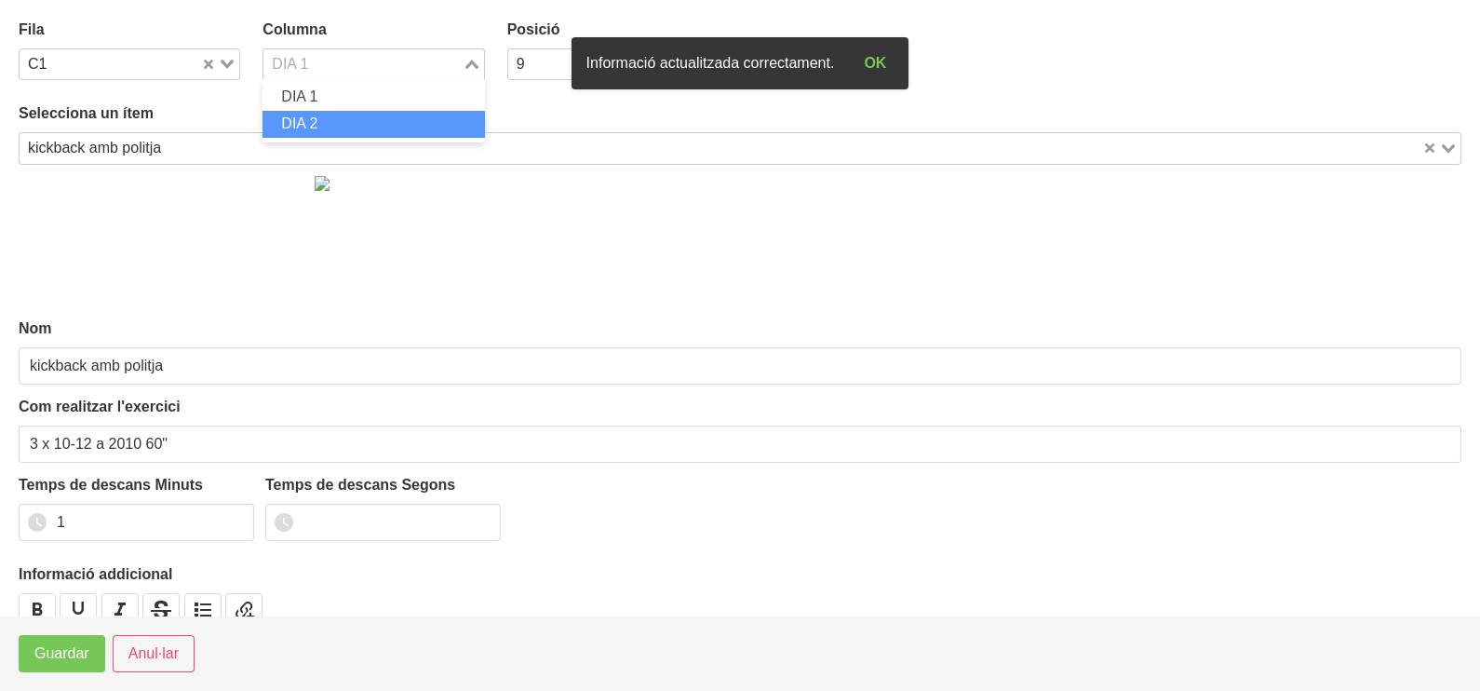
drag, startPoint x: 384, startPoint y: 117, endPoint x: 233, endPoint y: 233, distance: 190.6
click at [380, 124] on li "DIA 2" at bounding box center [373, 124] width 222 height 27
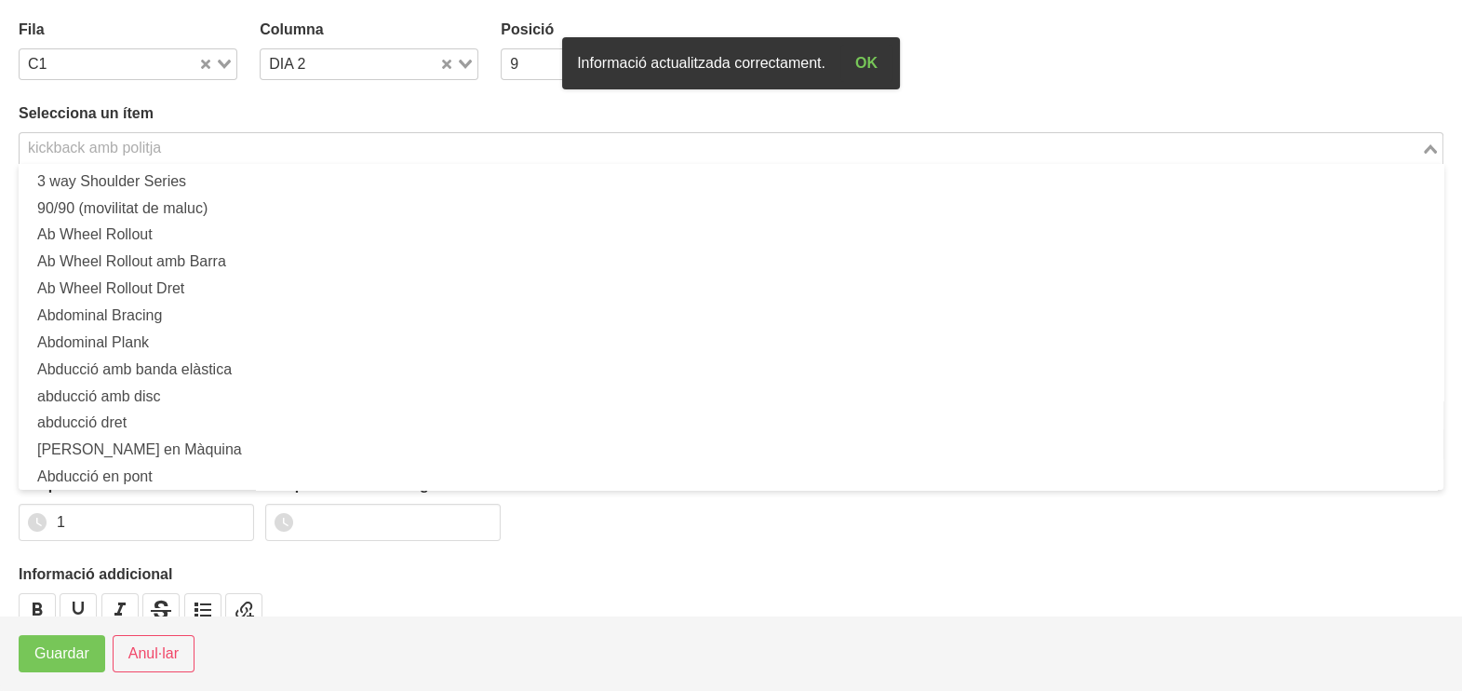
click at [113, 154] on div "kickback amb politja" at bounding box center [721, 146] width 1402 height 26
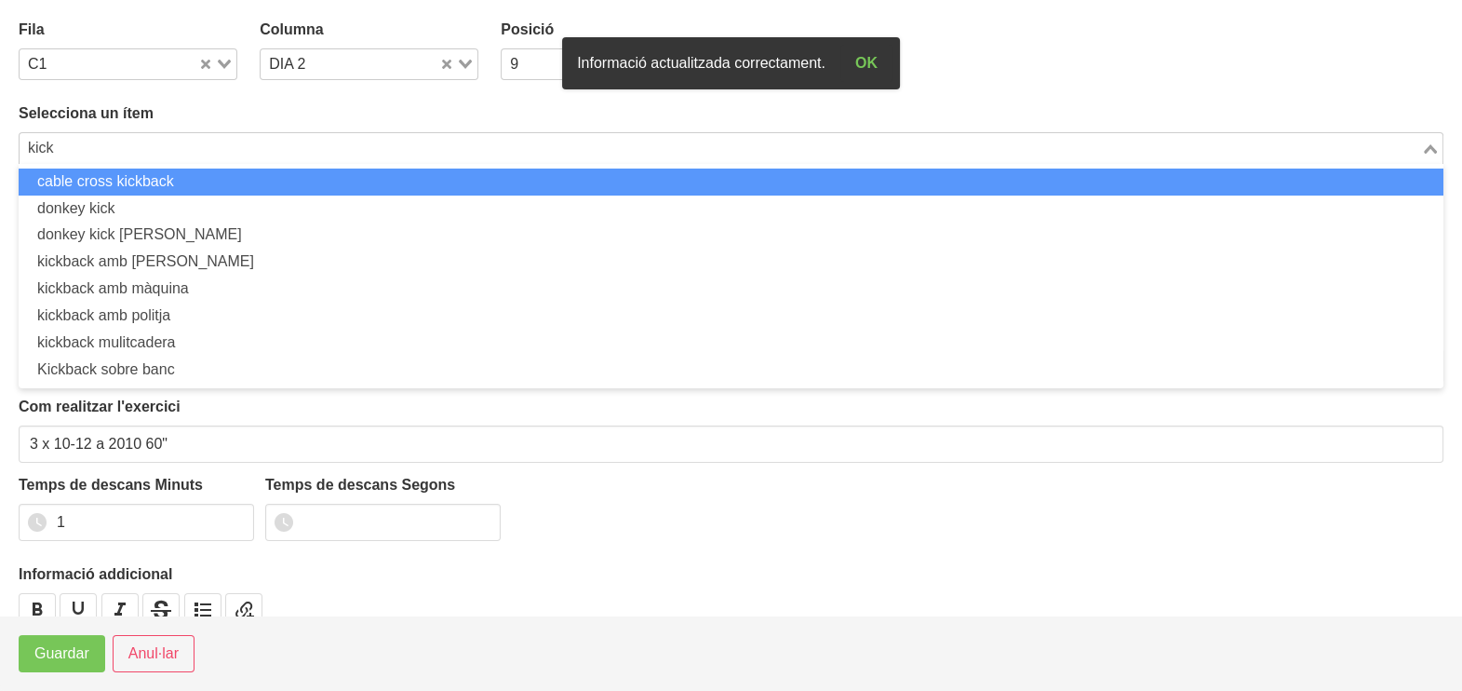
scroll to position [0, 0]
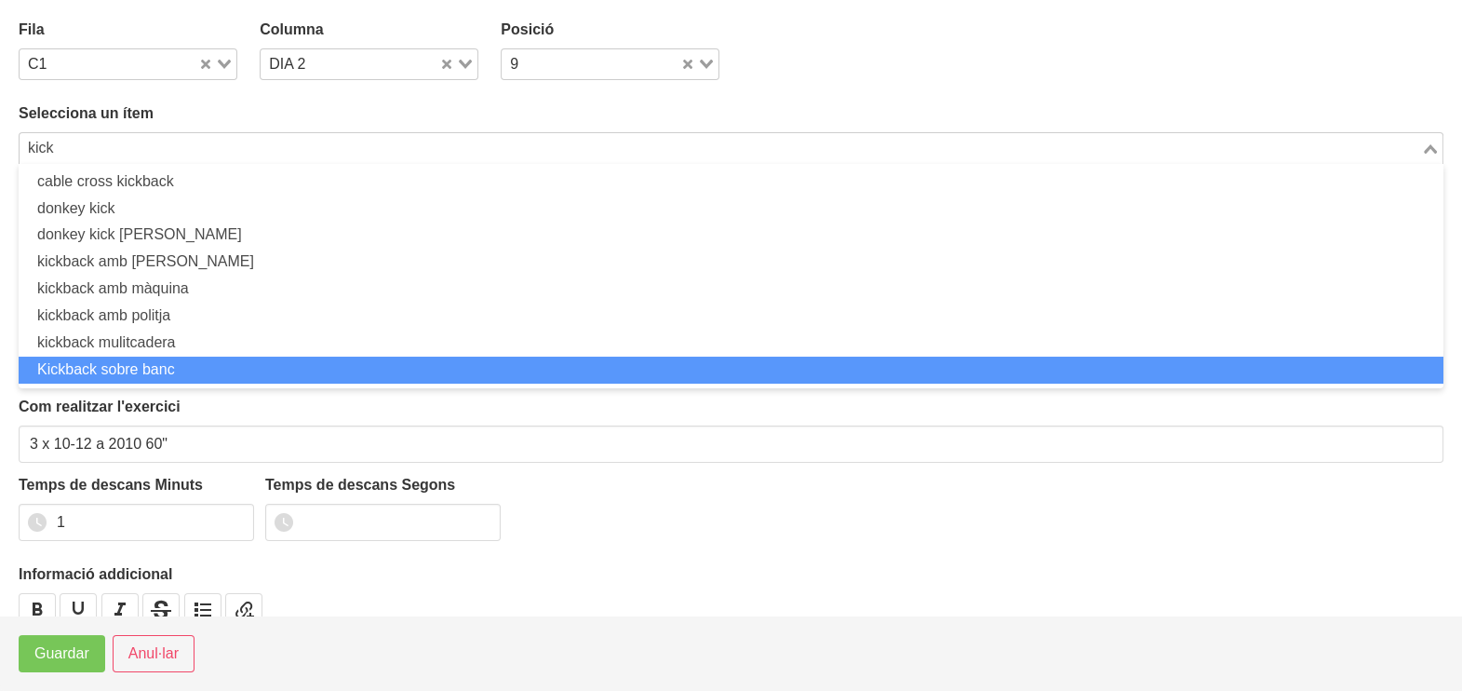
click at [182, 368] on li "Kickback sobre banc" at bounding box center [731, 369] width 1425 height 27
type input "kick"
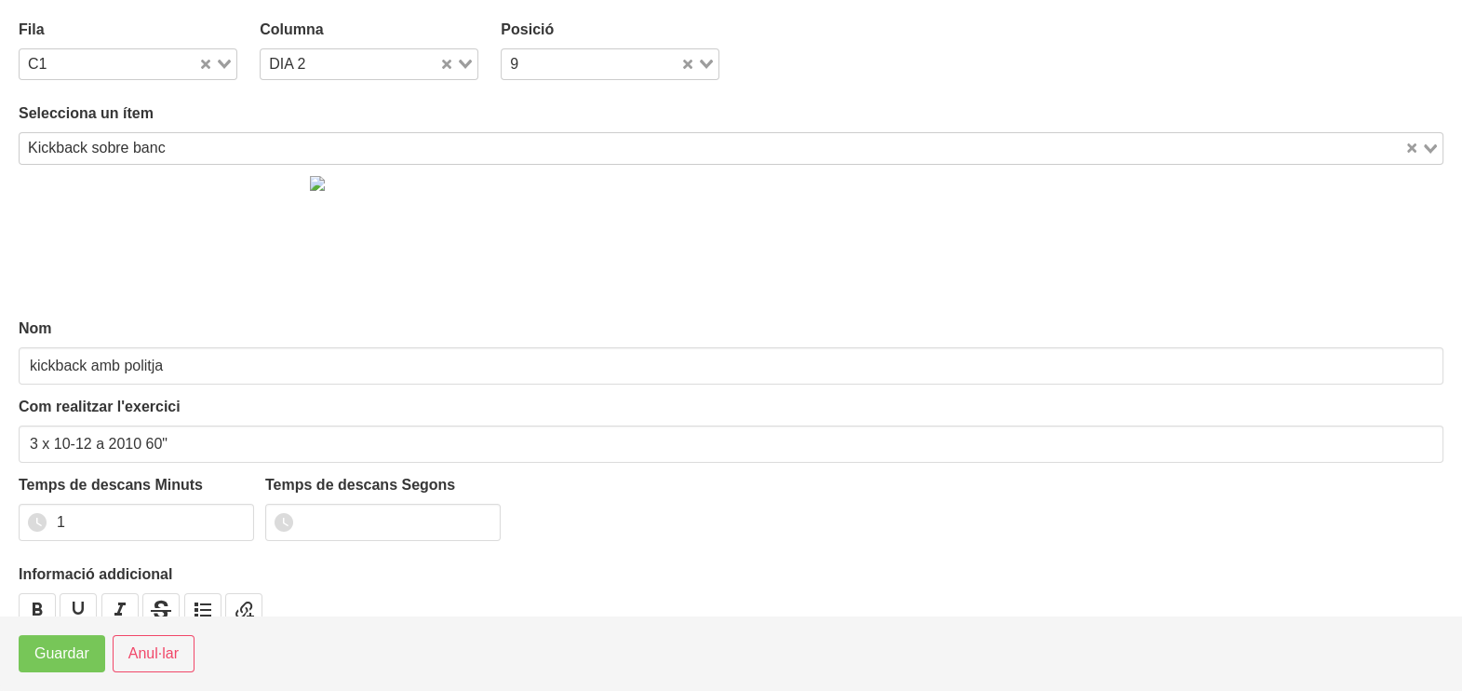
type input "Kickback sobre banc"
click at [174, 145] on input "Search for option" at bounding box center [787, 148] width 1231 height 22
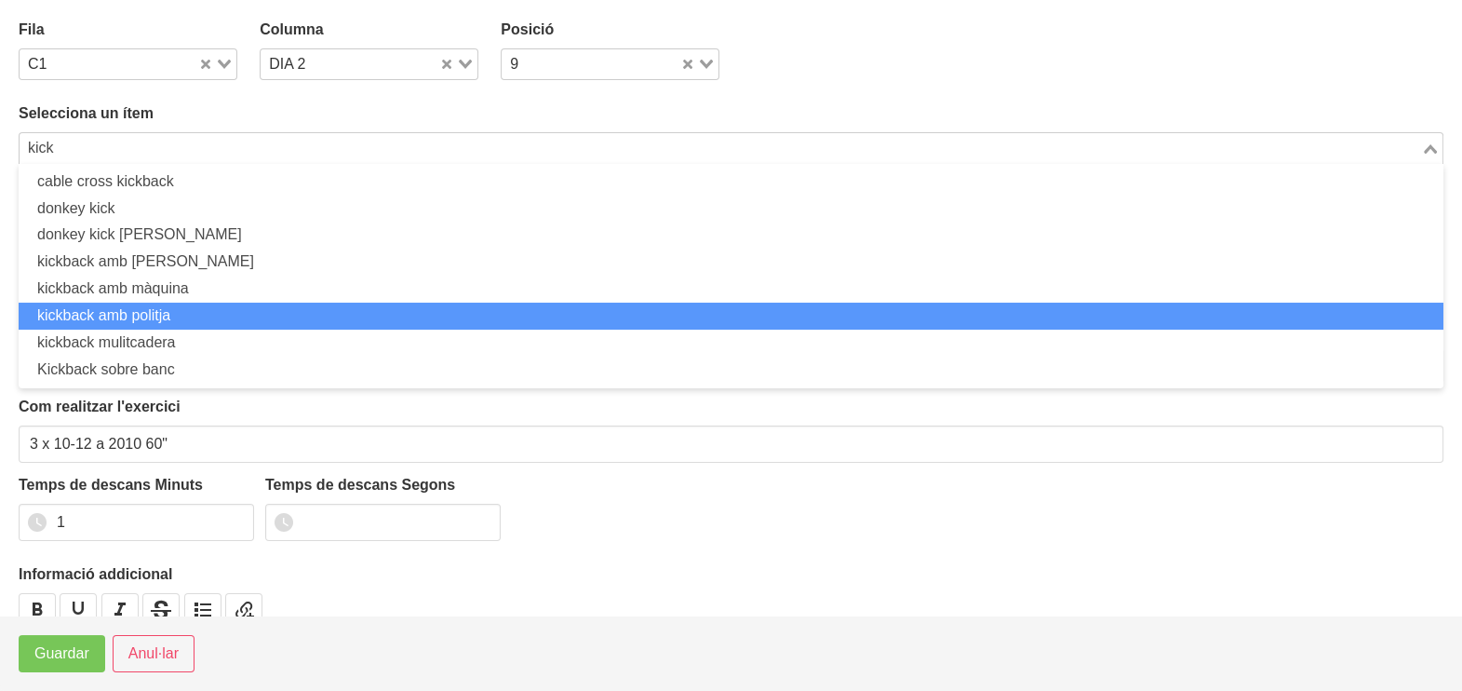
drag, startPoint x: 186, startPoint y: 309, endPoint x: 175, endPoint y: 303, distance: 12.9
click at [184, 309] on li "kickback amb politja" at bounding box center [731, 316] width 1425 height 27
type input "kick"
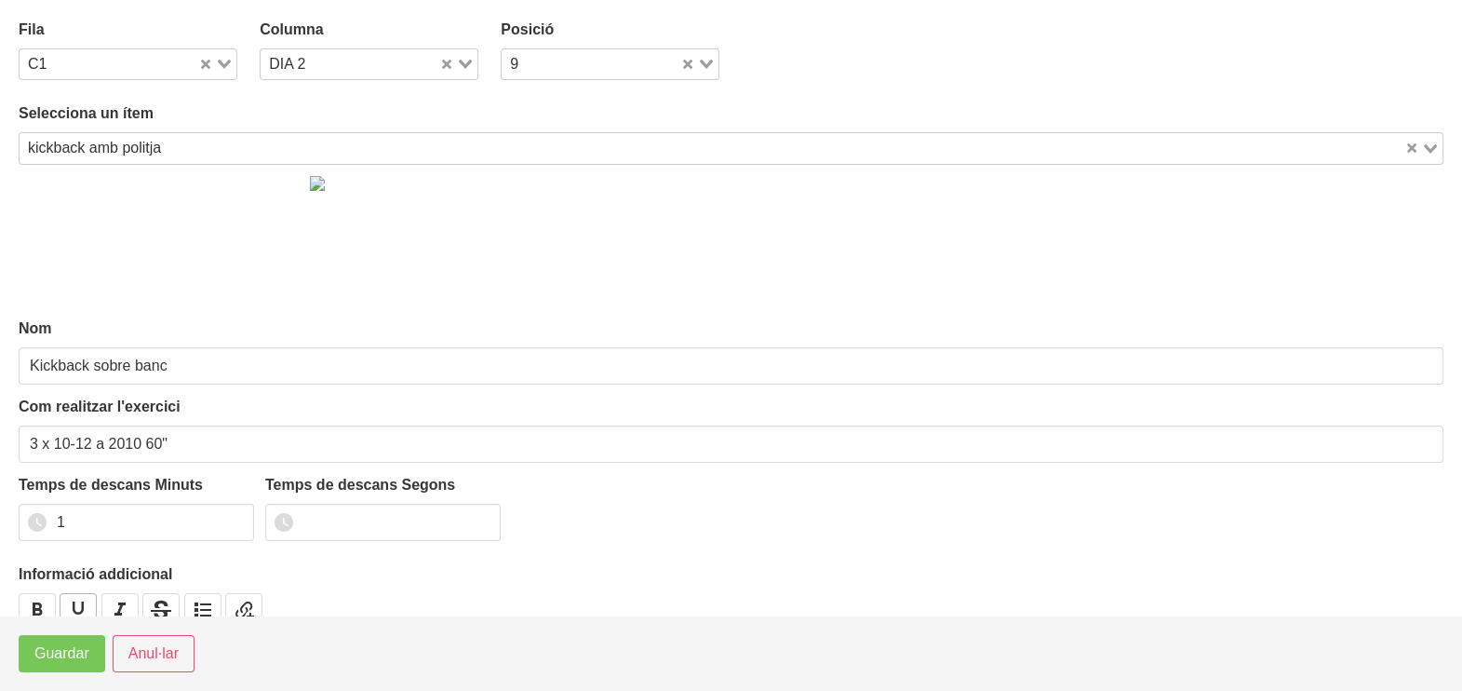
type input "kickback amb politja"
click at [52, 647] on span "Guardar" at bounding box center [61, 653] width 55 height 22
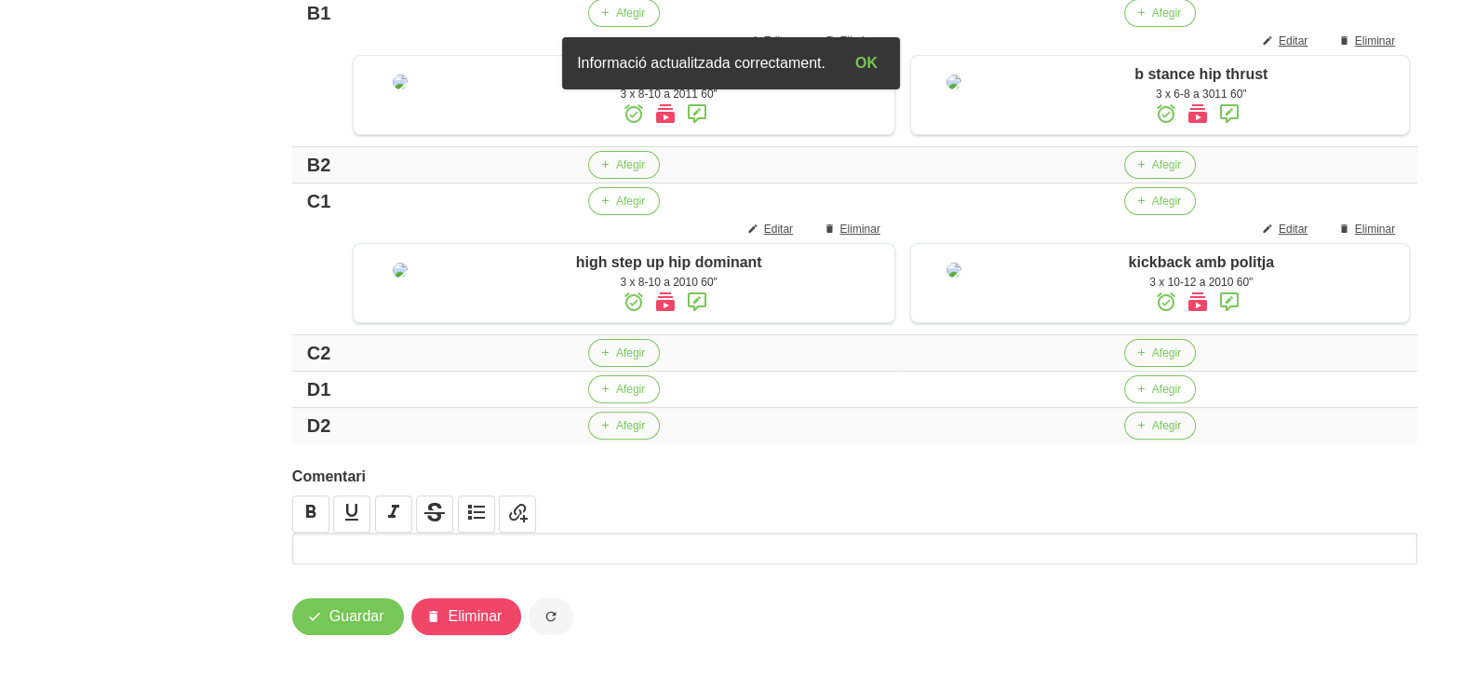
scroll to position [854, 0]
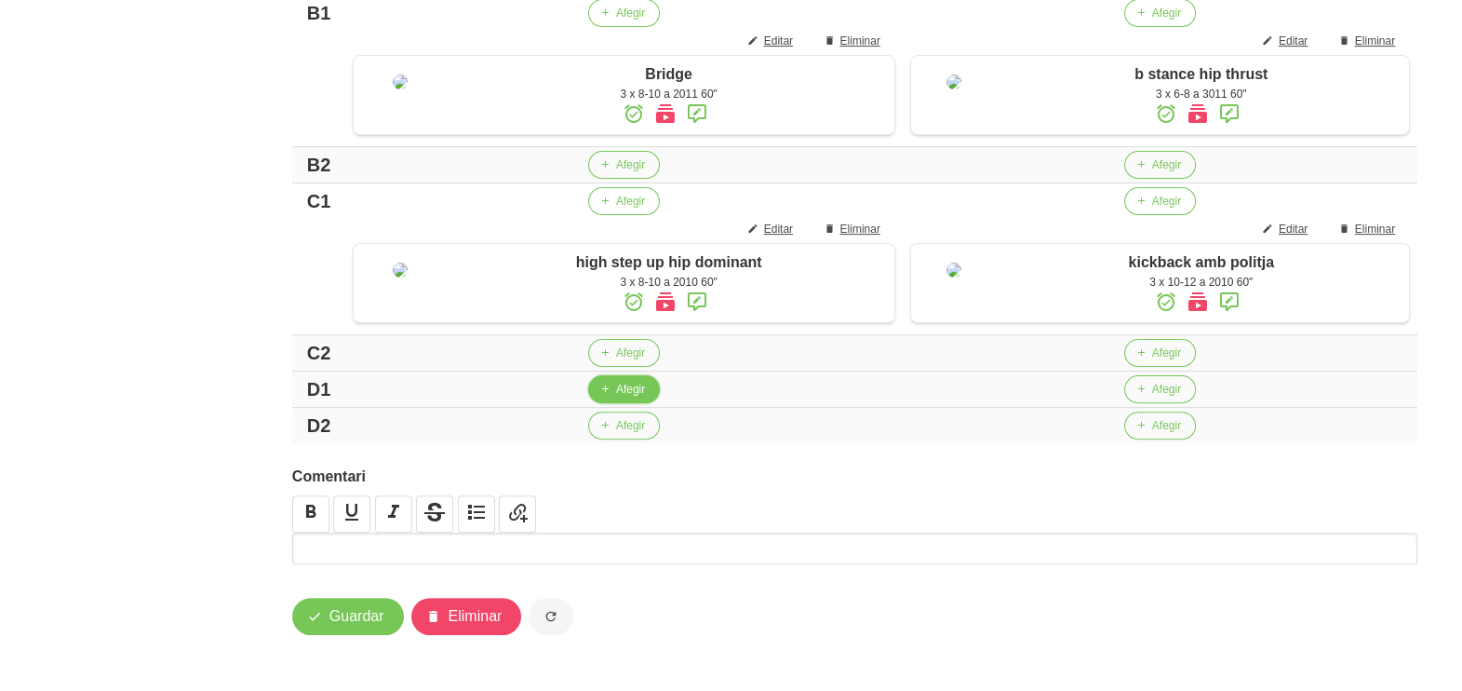
click at [619, 390] on span "Afegir" at bounding box center [630, 389] width 29 height 17
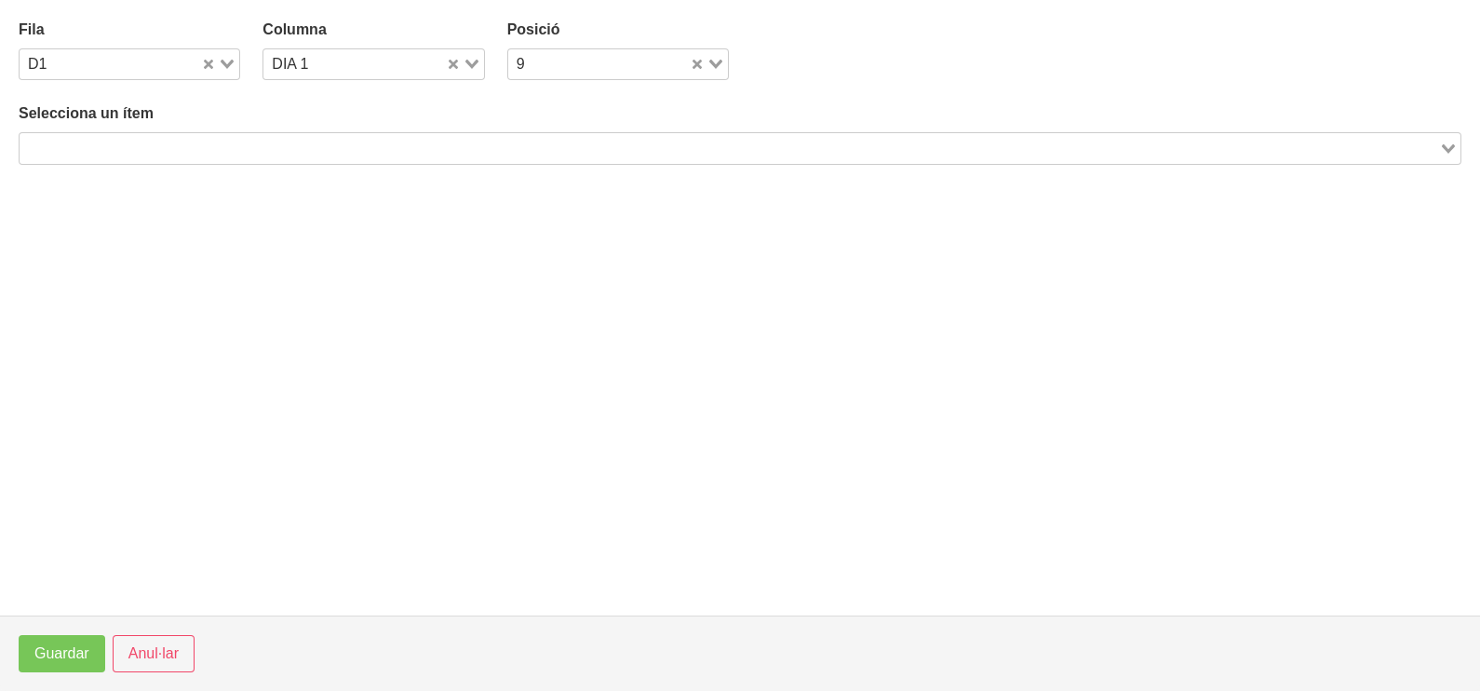
drag, startPoint x: 276, startPoint y: 153, endPoint x: 293, endPoint y: 126, distance: 32.3
click at [283, 142] on input "Search for option" at bounding box center [729, 148] width 1416 height 22
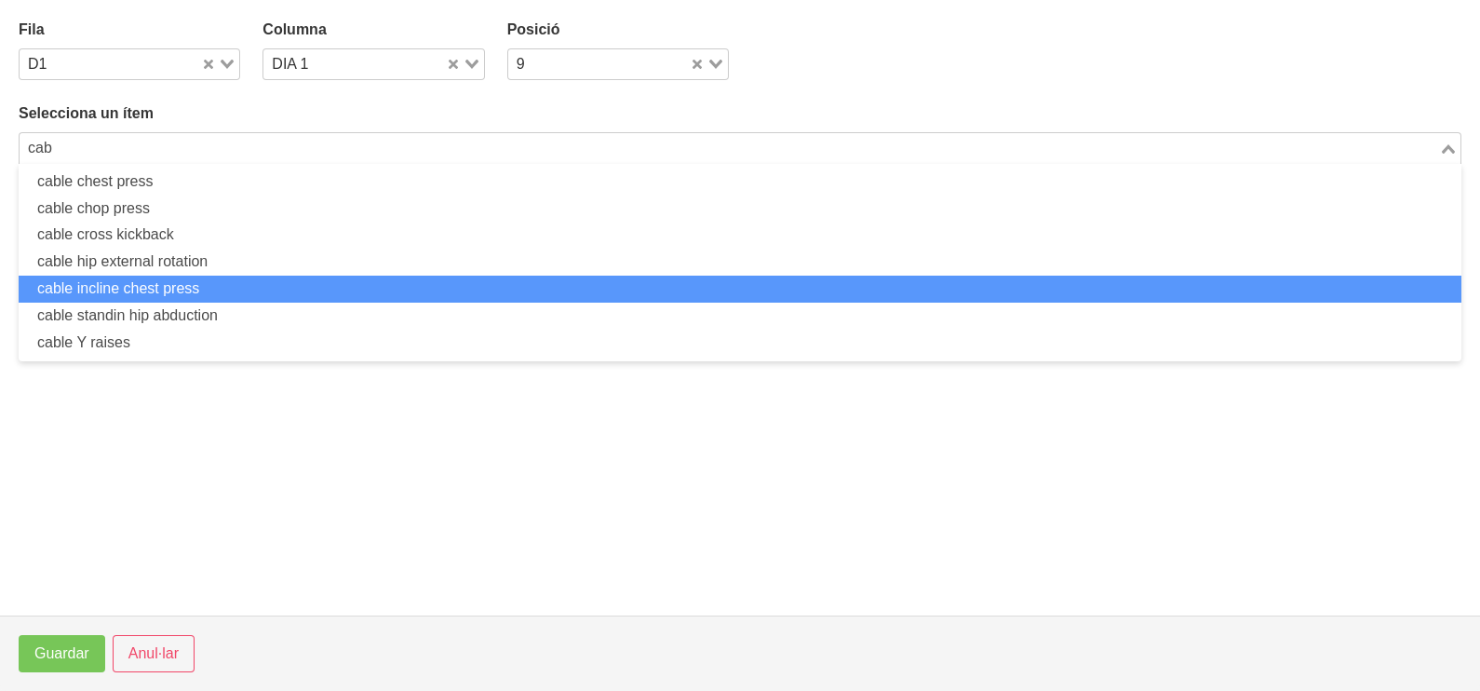
click at [206, 307] on li "cable standin hip abduction" at bounding box center [740, 316] width 1443 height 27
type input "cab"
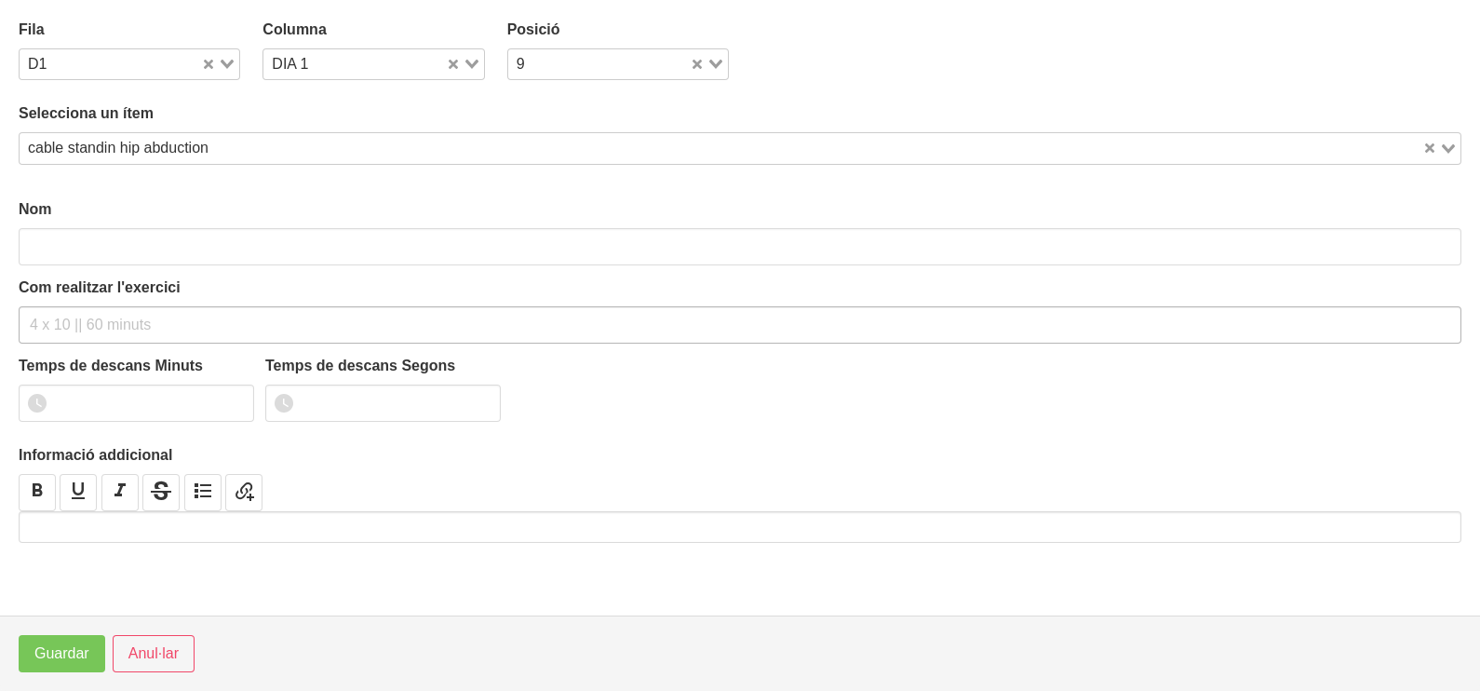
type input "cable standin hip abduction"
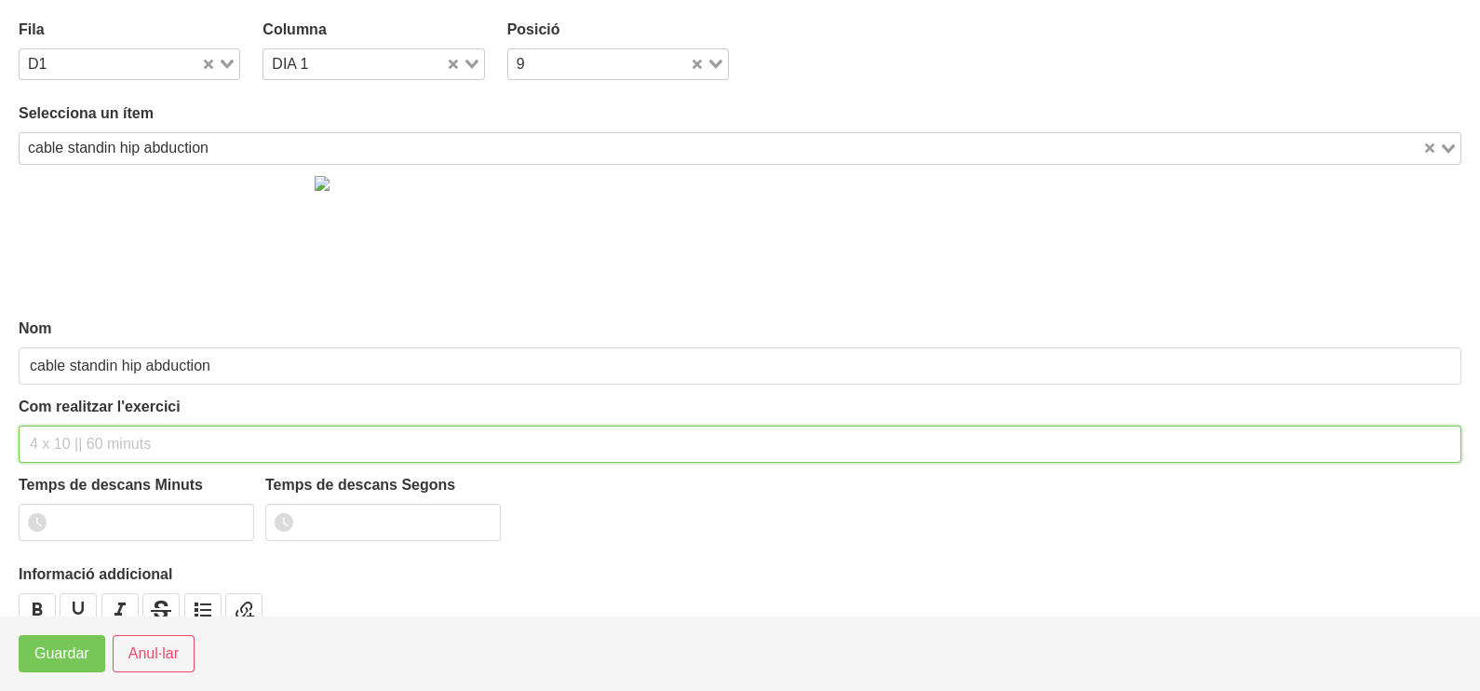
drag, startPoint x: 74, startPoint y: 435, endPoint x: 78, endPoint y: 426, distance: 9.6
click at [78, 426] on input "text" at bounding box center [740, 443] width 1443 height 37
type input "3 x 10-12 a 2010 60""
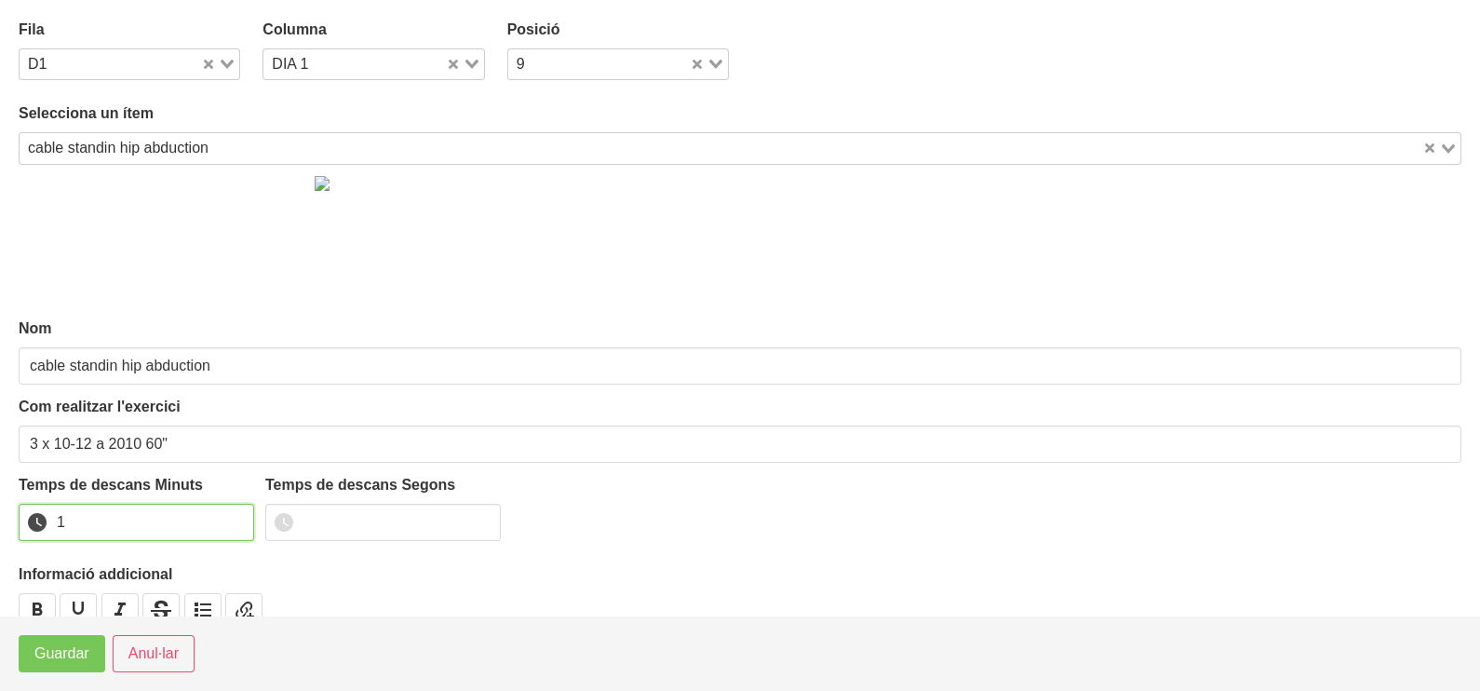
drag, startPoint x: 234, startPoint y: 512, endPoint x: 144, endPoint y: 572, distance: 107.9
type input "1"
click at [223, 520] on input "1" at bounding box center [136, 522] width 235 height 37
click at [61, 648] on span "Guardar" at bounding box center [61, 653] width 55 height 22
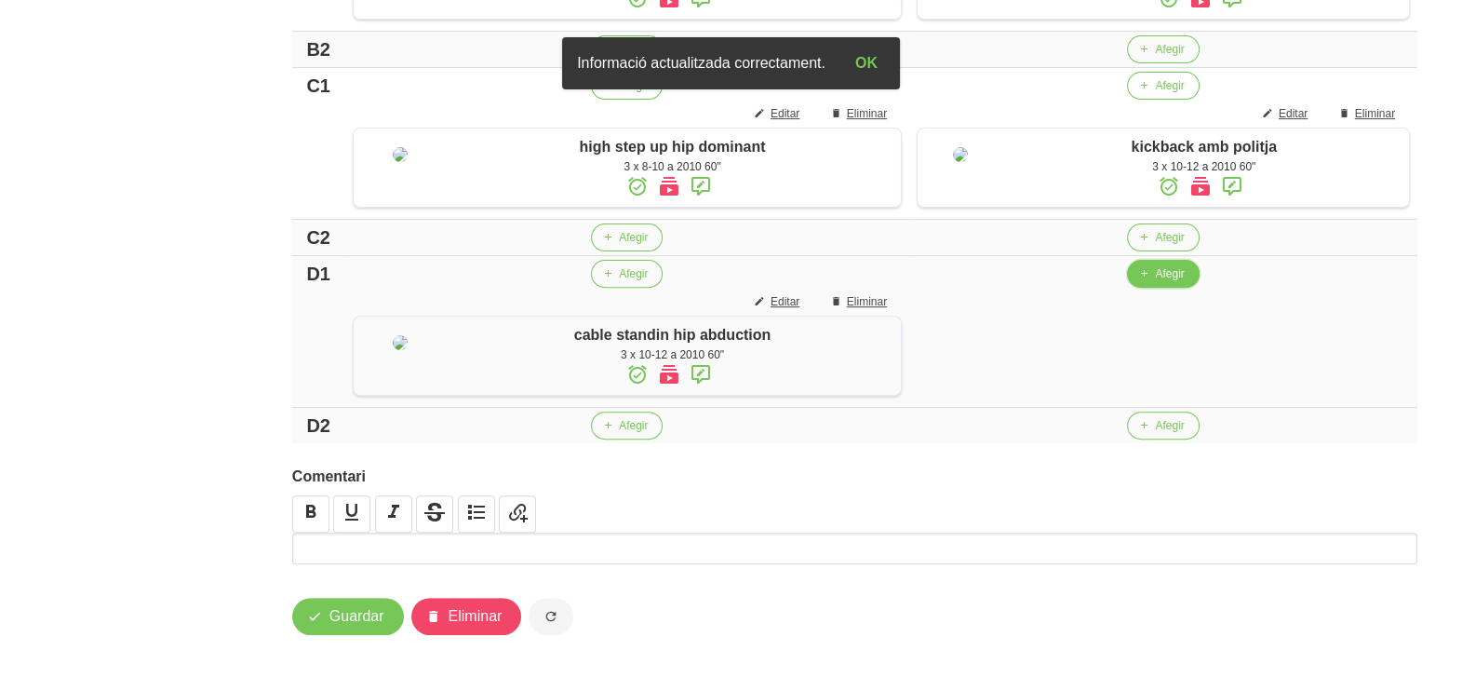
click at [1163, 282] on span "Afegir" at bounding box center [1169, 273] width 29 height 17
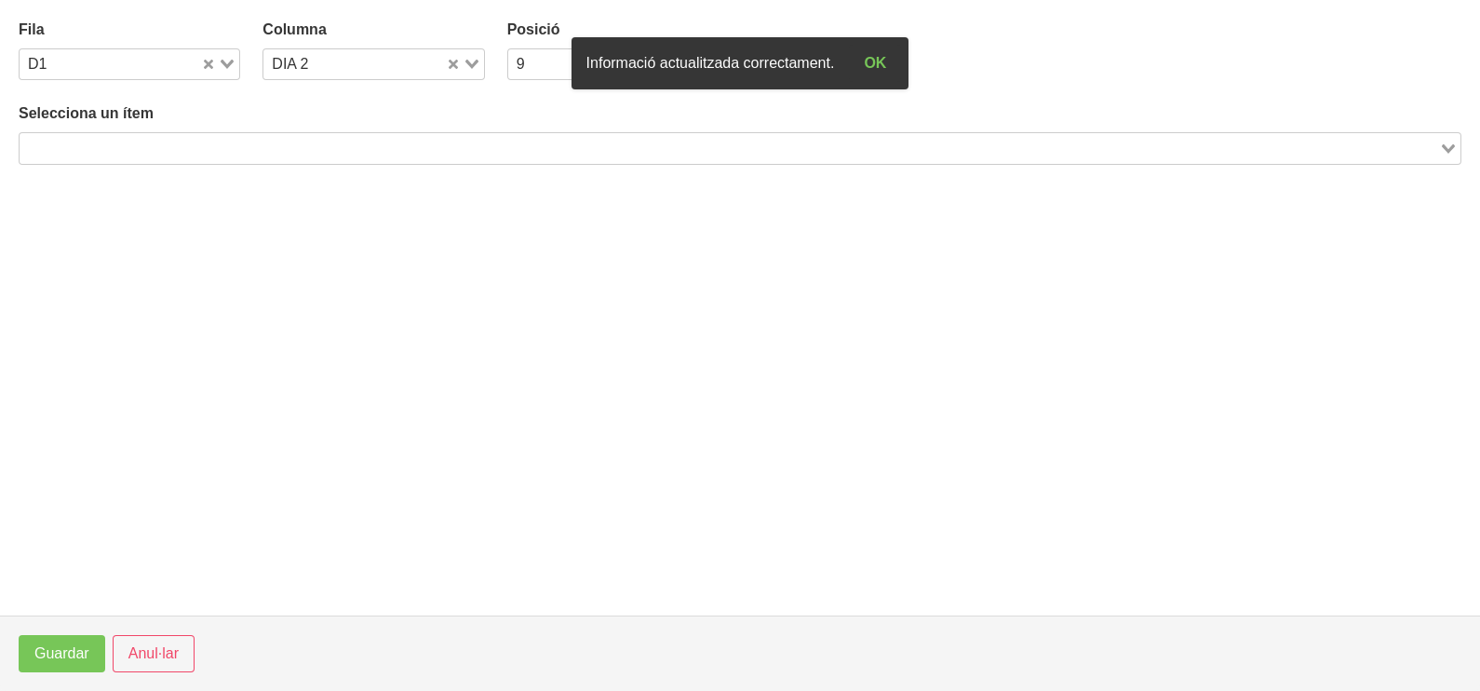
click at [363, 142] on input "Search for option" at bounding box center [729, 148] width 1416 height 22
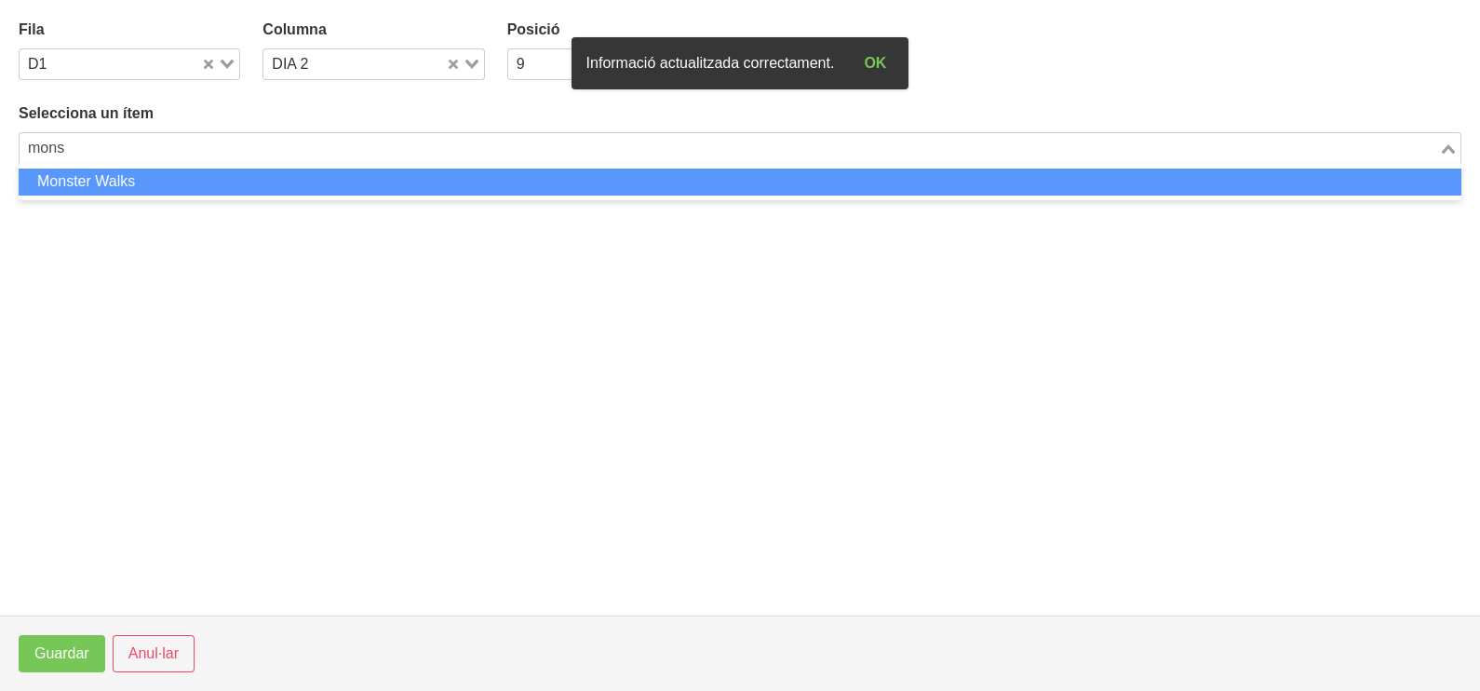
click at [324, 182] on li "Monster Walks" at bounding box center [740, 181] width 1443 height 27
type input "mons"
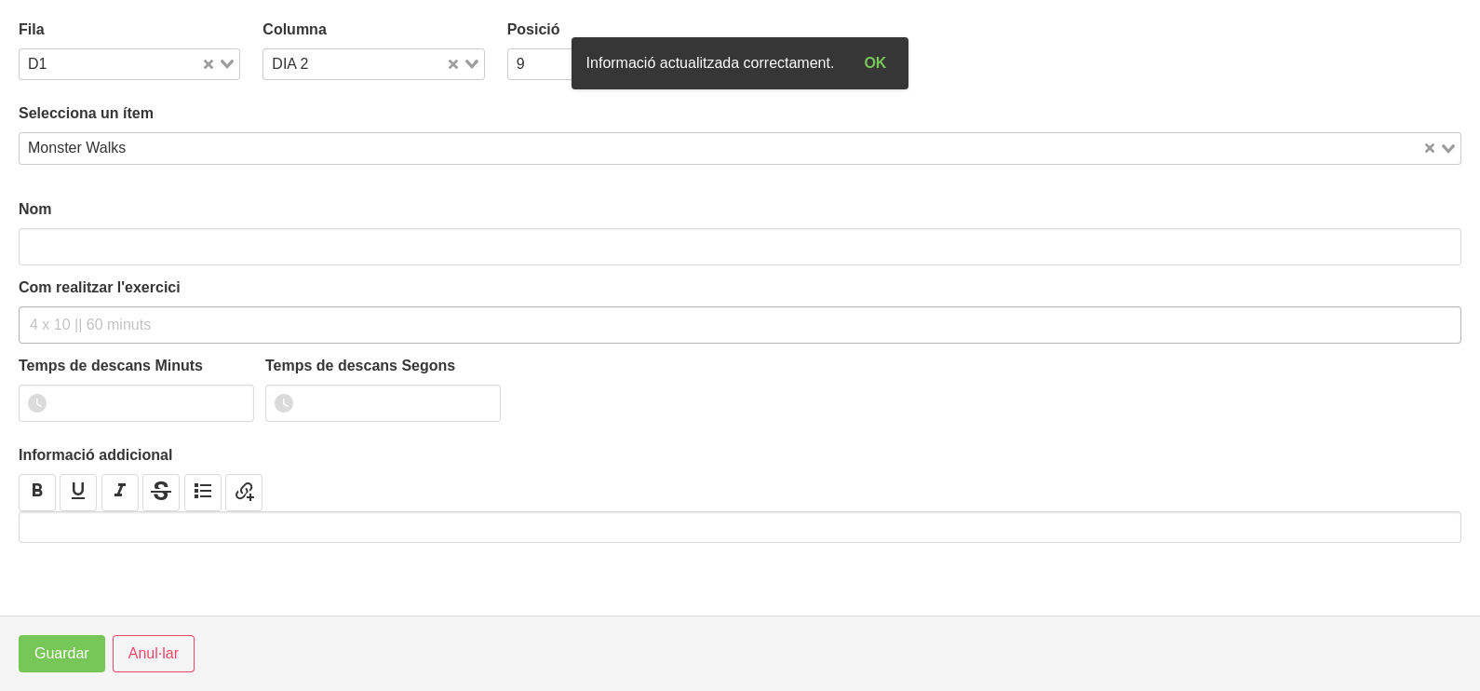
type input "Monster Walks"
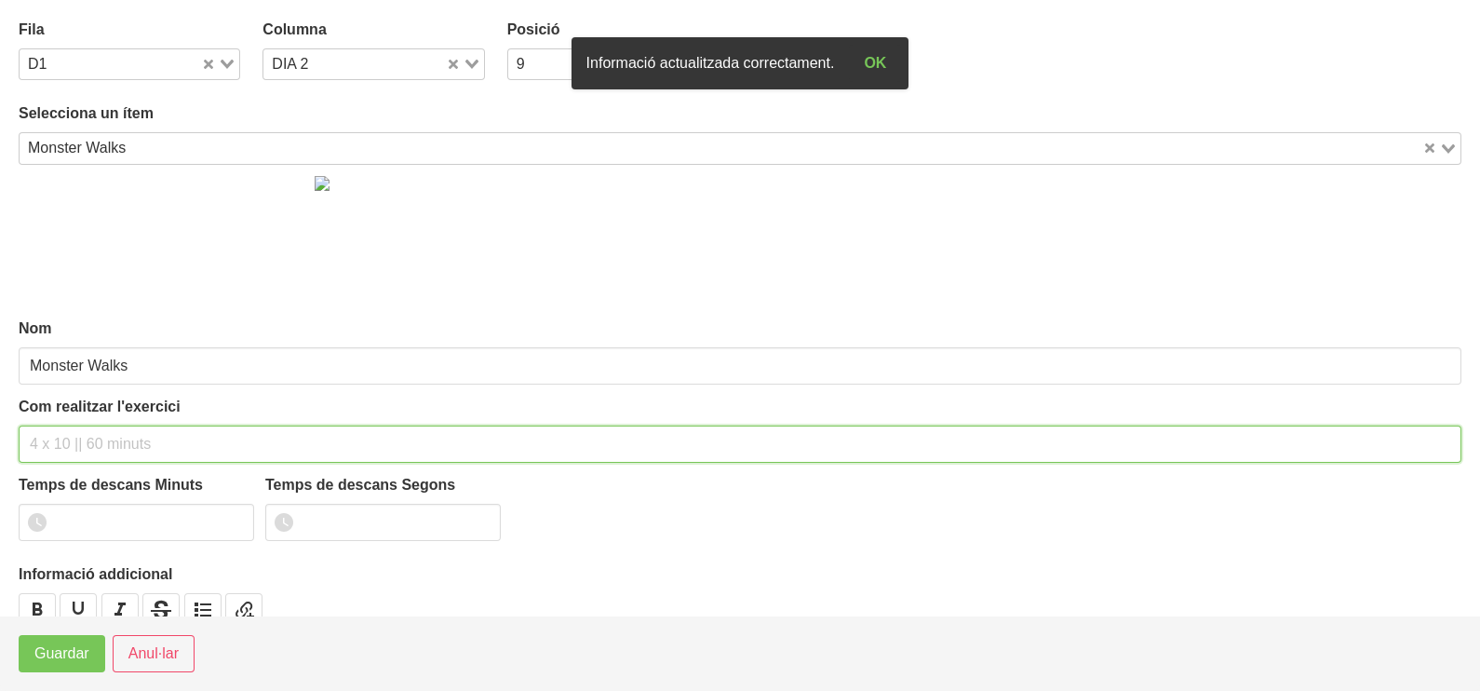
click at [72, 441] on input "text" at bounding box center [740, 443] width 1443 height 37
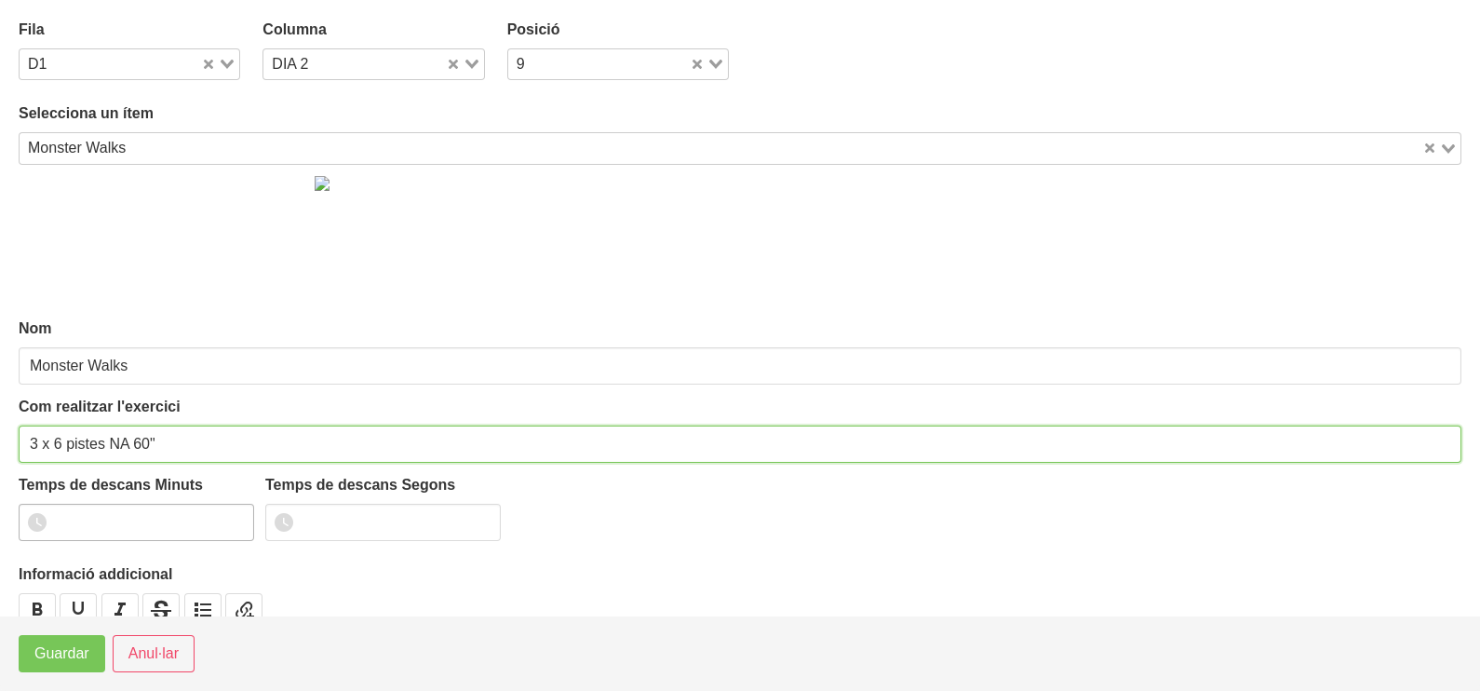
type input "3 x 6 pistes NA 60""
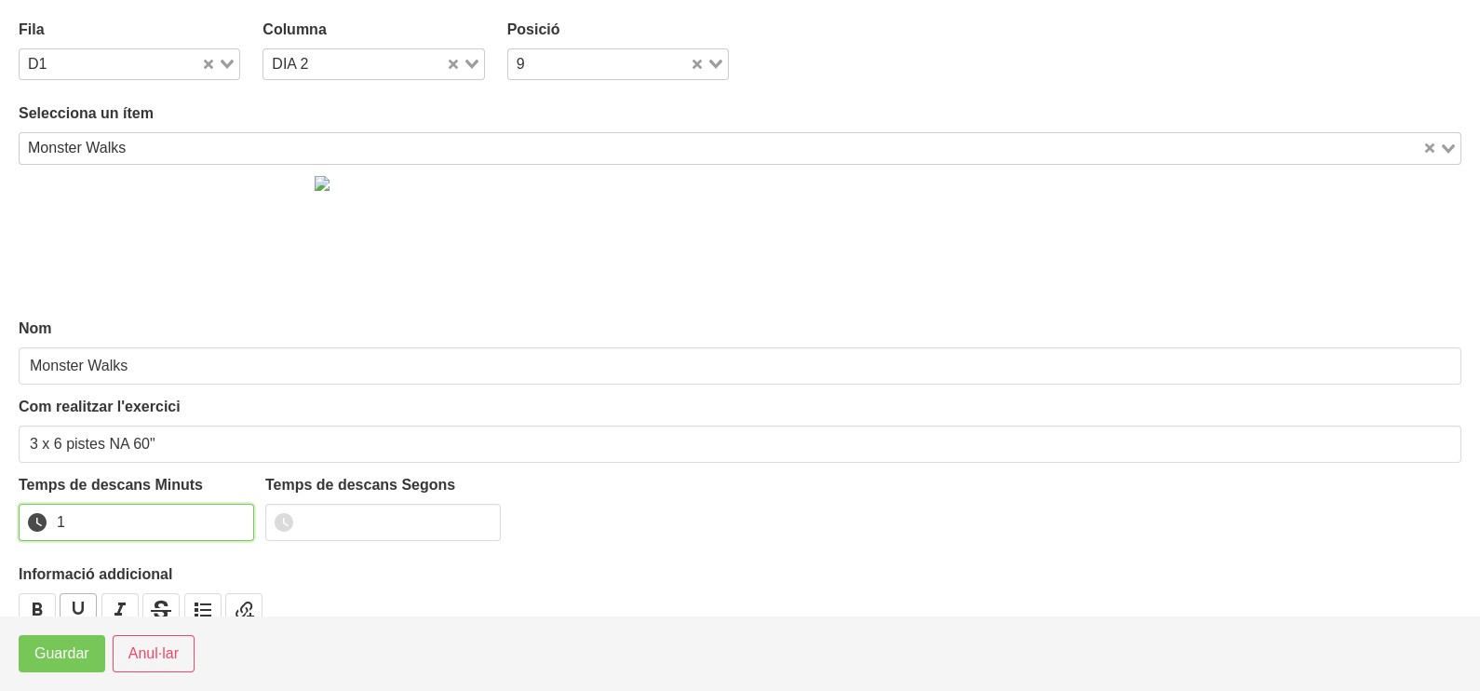
drag, startPoint x: 237, startPoint y: 517, endPoint x: 94, endPoint y: 607, distance: 169.4
type input "1"
click at [219, 523] on input "1" at bounding box center [136, 522] width 235 height 37
click at [65, 656] on span "Guardar" at bounding box center [61, 653] width 55 height 22
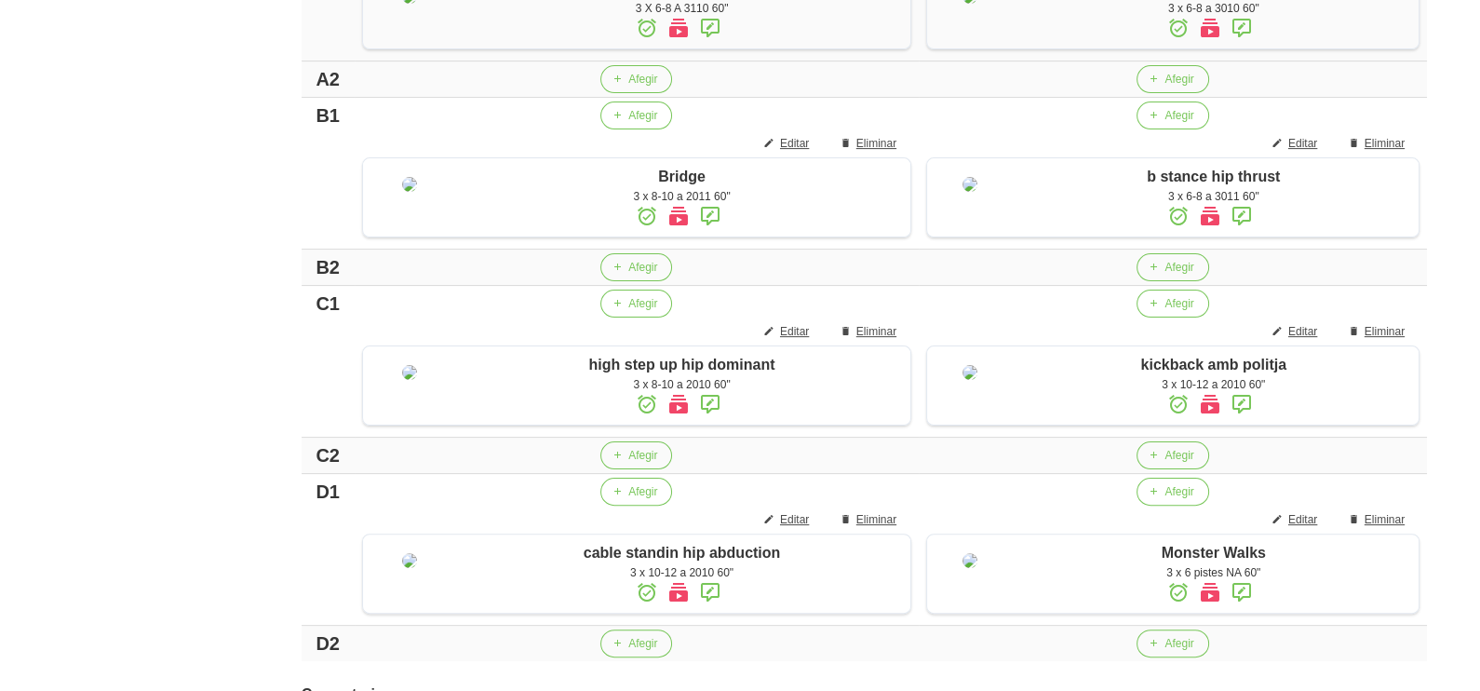
scroll to position [505, 0]
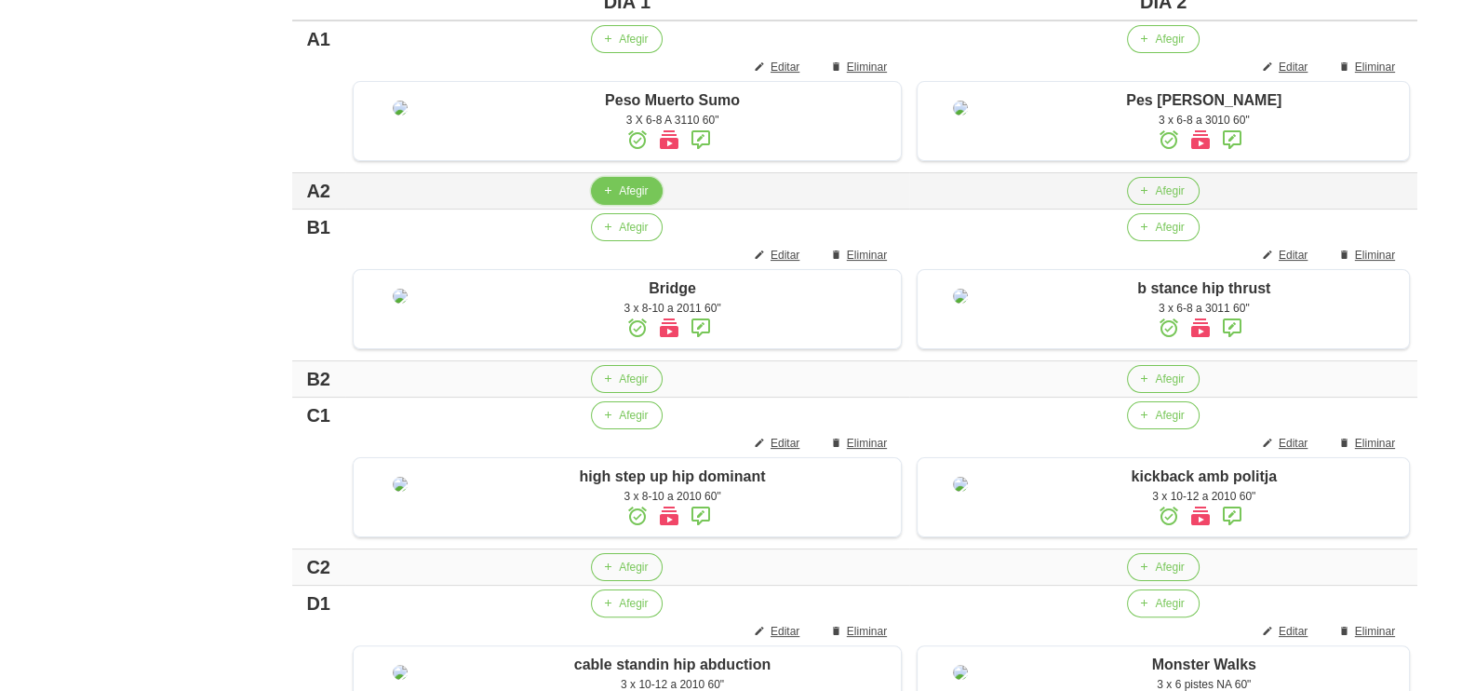
click at [632, 199] on span "Afegir" at bounding box center [633, 190] width 29 height 17
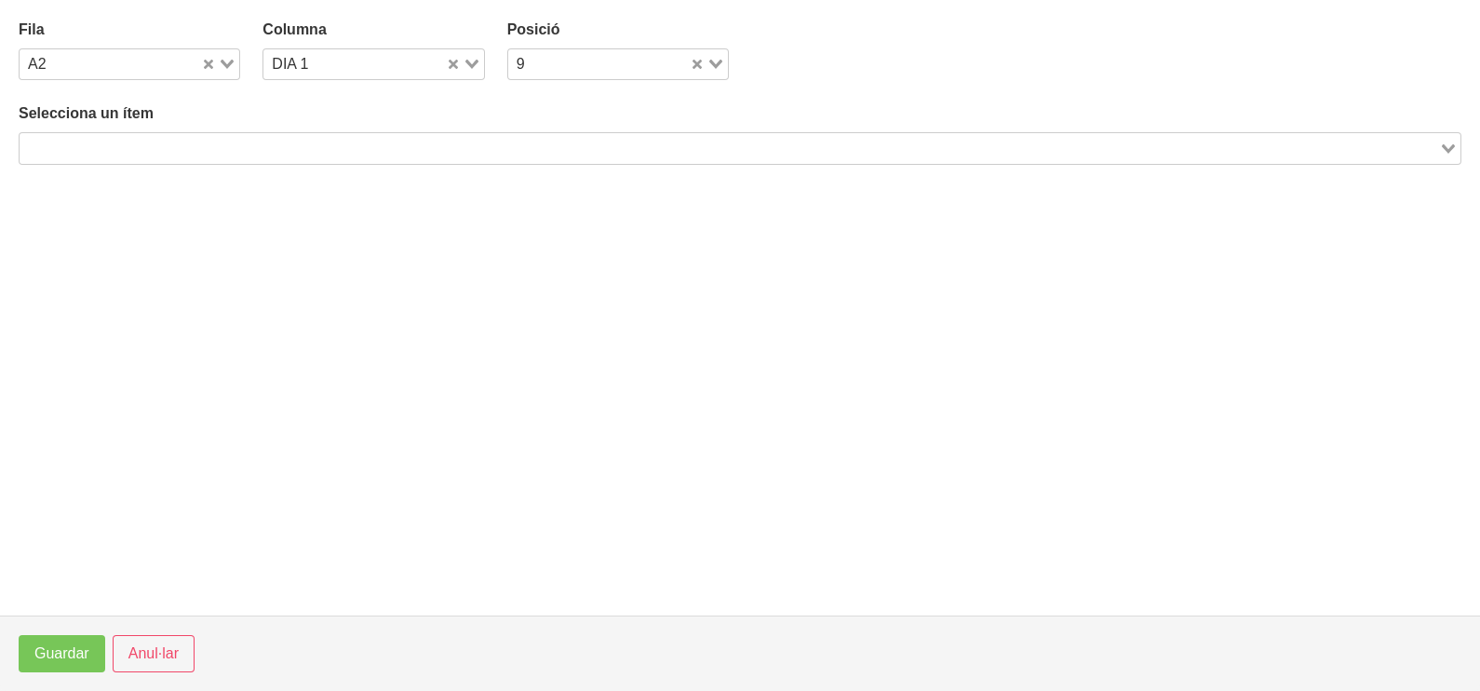
click at [265, 145] on input "Search for option" at bounding box center [729, 148] width 1416 height 22
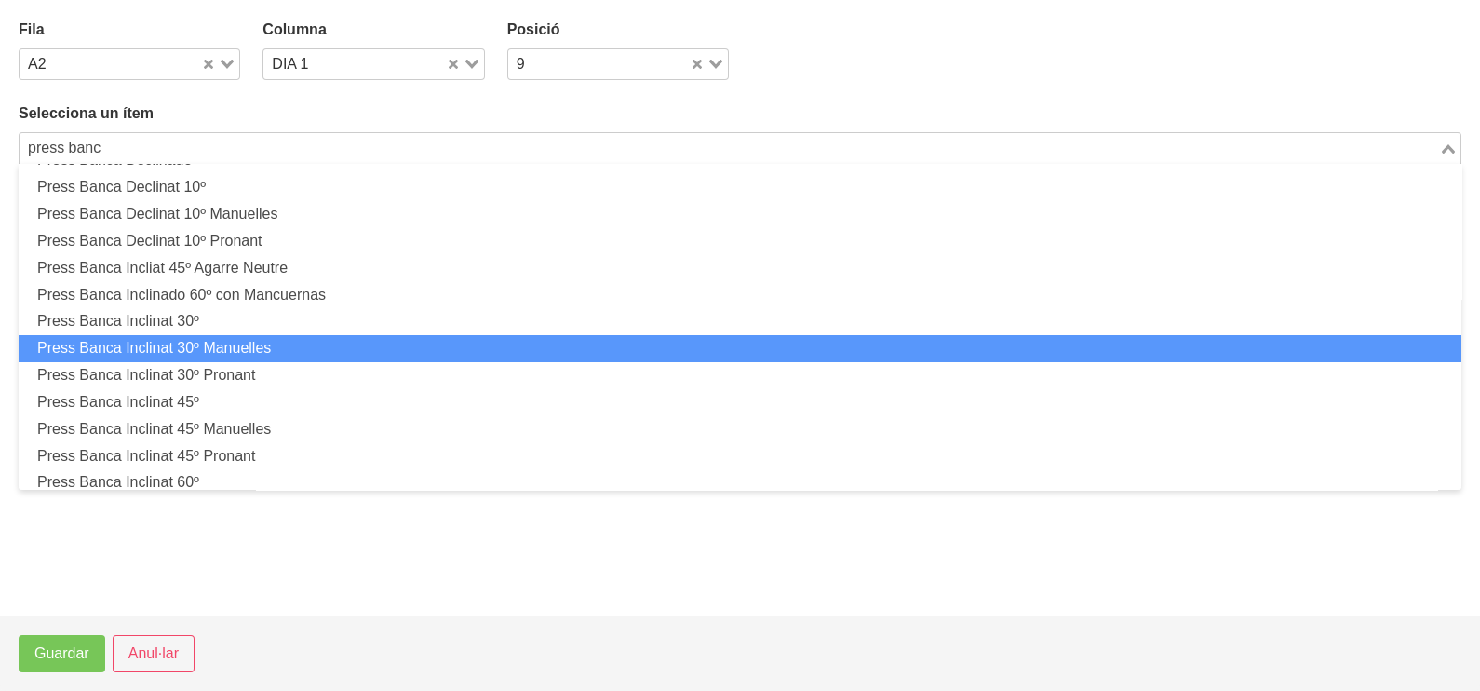
scroll to position [349, 0]
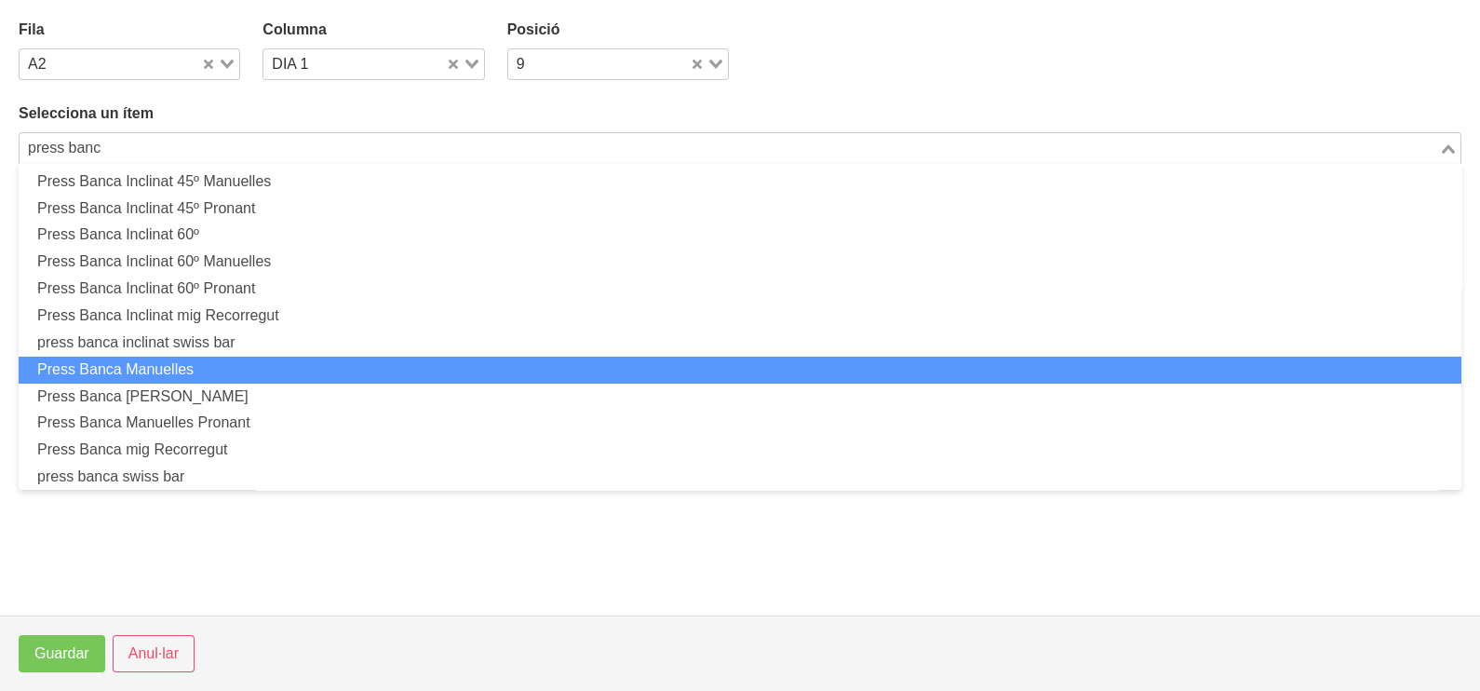
click at [284, 365] on li "Press Banca Manuelles" at bounding box center [740, 369] width 1443 height 27
type input "press banc"
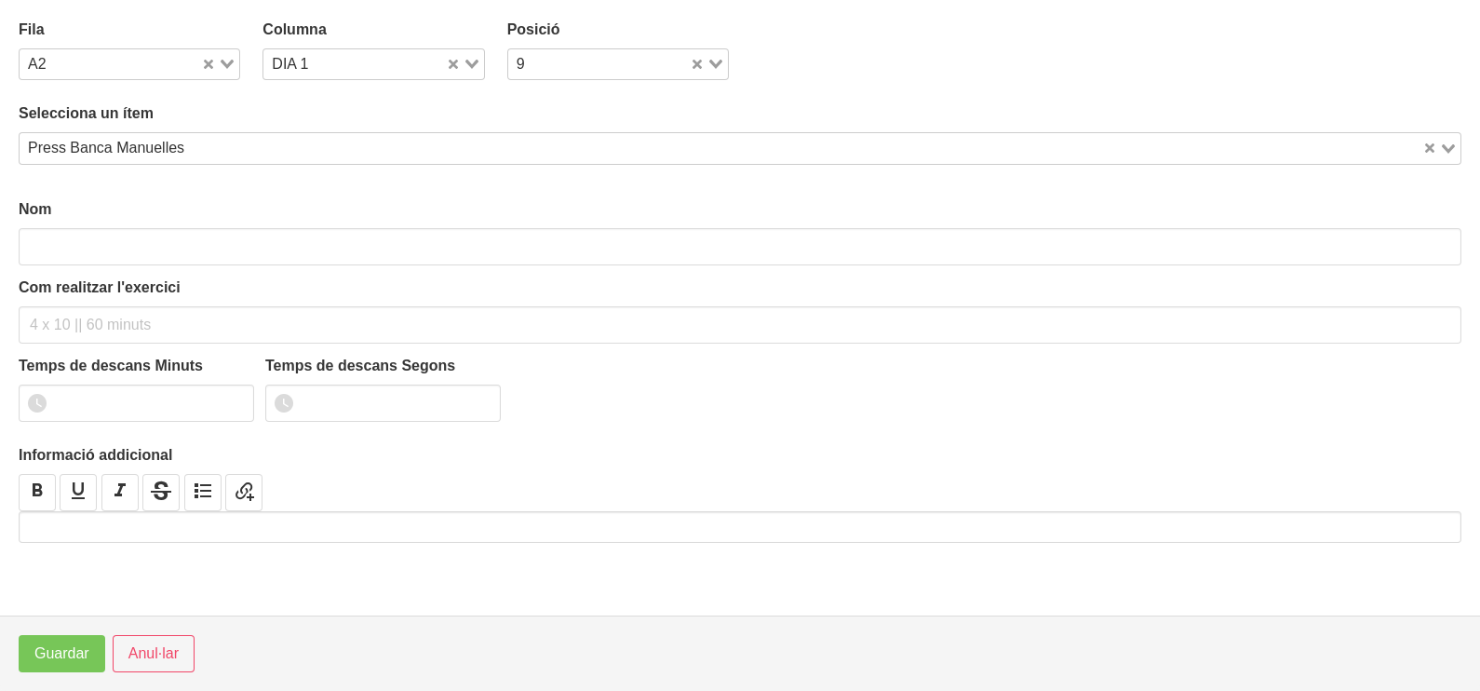
type input "Press Banca Manuelles"
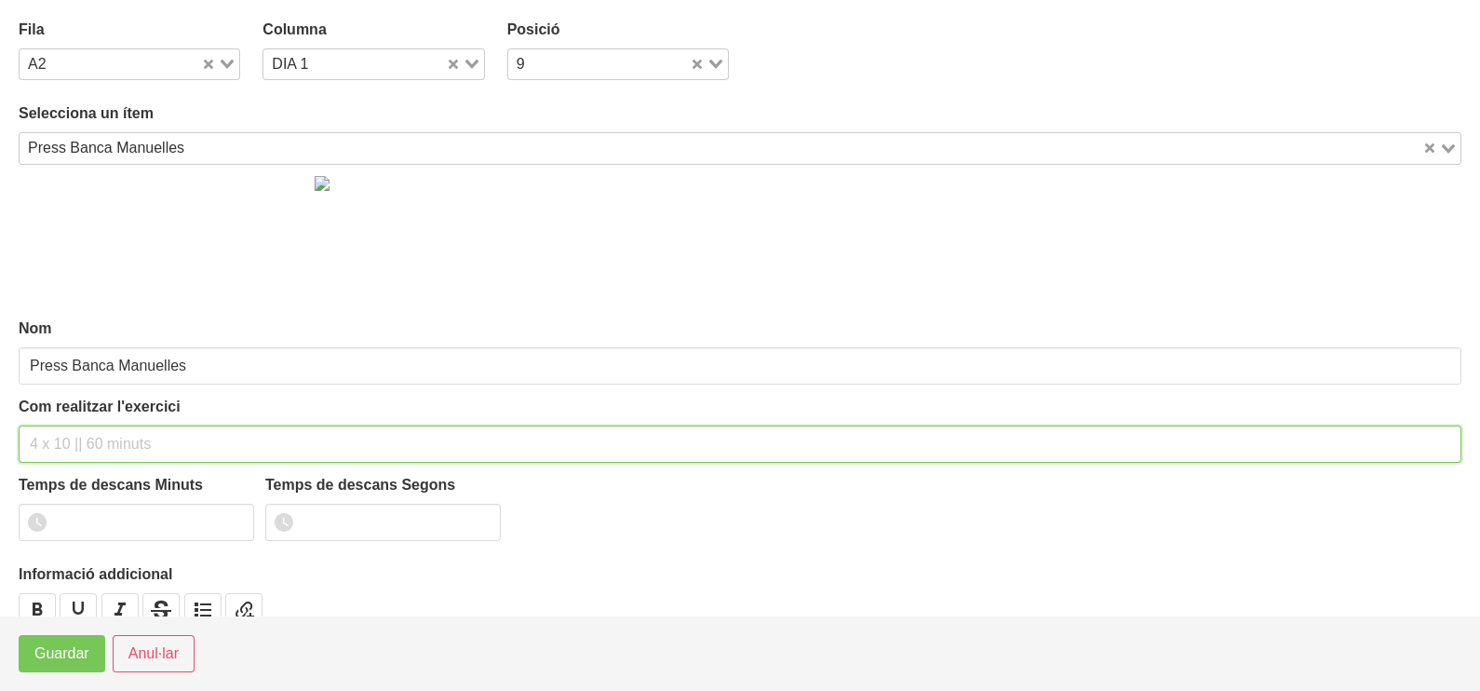
click at [64, 445] on input "text" at bounding box center [740, 443] width 1443 height 37
type input "3 x 8-10 a 2010 60""
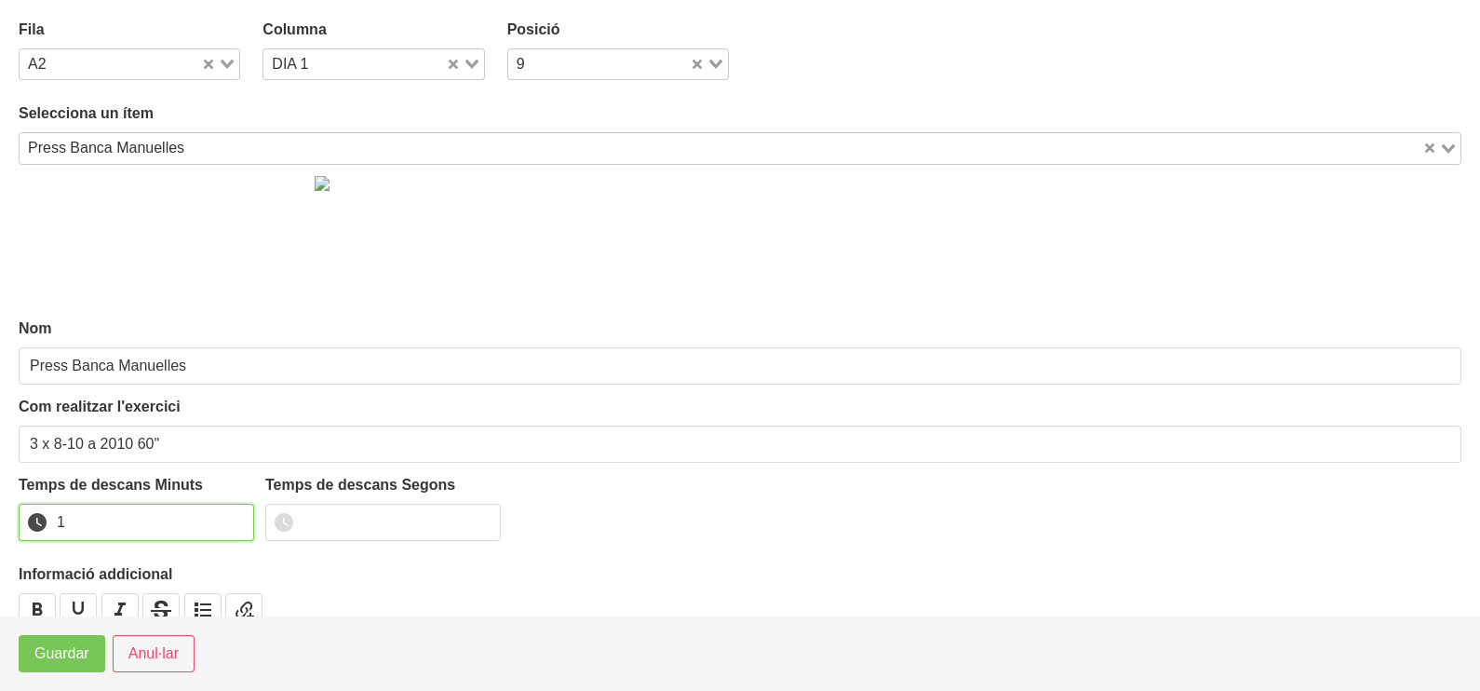
drag, startPoint x: 237, startPoint y: 514, endPoint x: 155, endPoint y: 567, distance: 97.6
type input "1"
click at [227, 518] on input "1" at bounding box center [136, 522] width 235 height 37
click at [66, 664] on span "Guardar" at bounding box center [61, 653] width 55 height 22
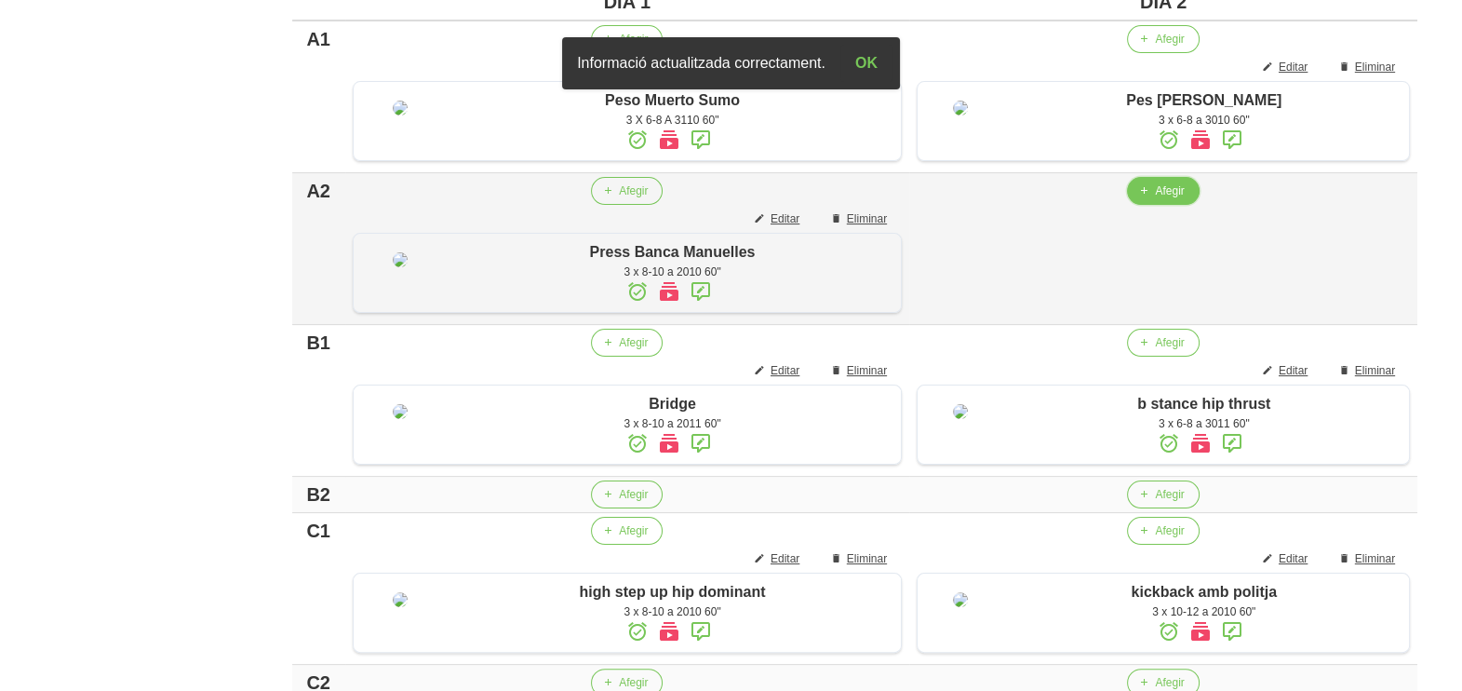
click at [1152, 205] on button "Afegir" at bounding box center [1163, 191] width 72 height 28
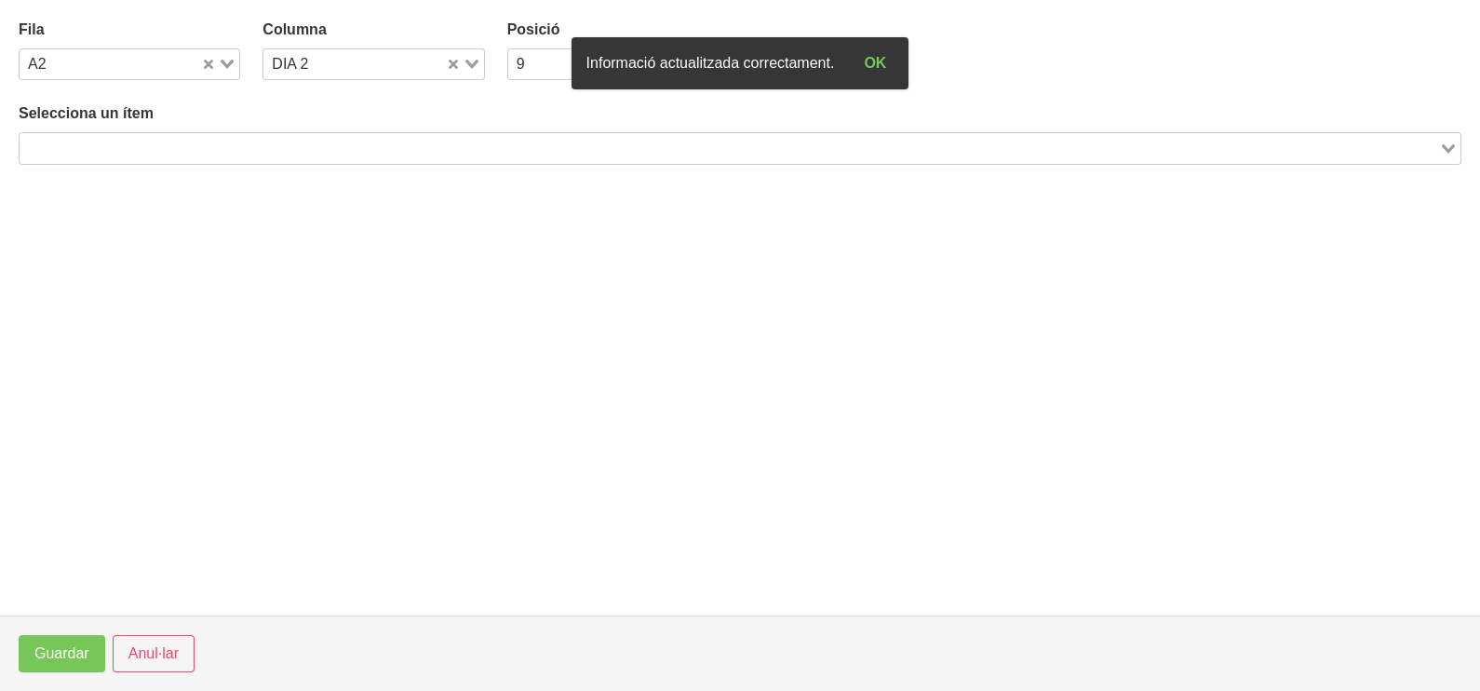
click at [247, 144] on input "Search for option" at bounding box center [729, 148] width 1416 height 22
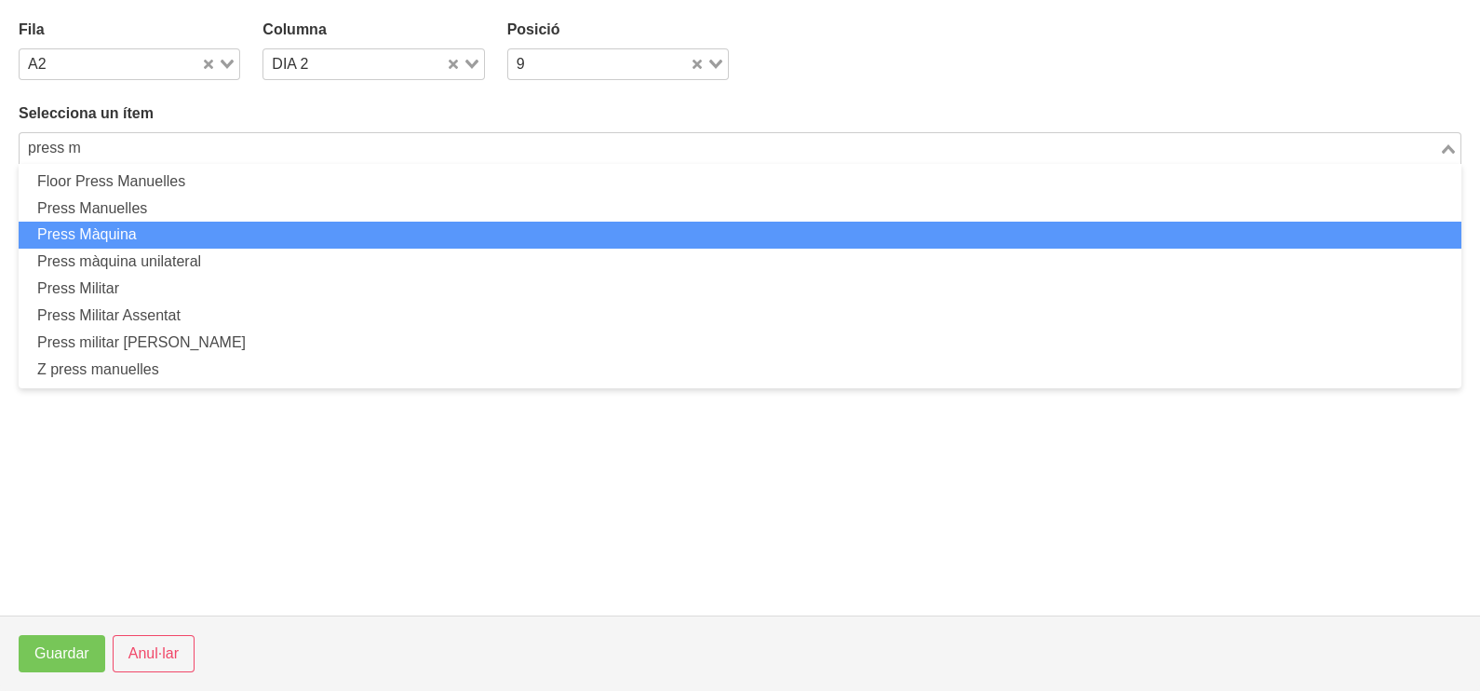
click at [181, 235] on li "Press Màquina" at bounding box center [740, 235] width 1443 height 27
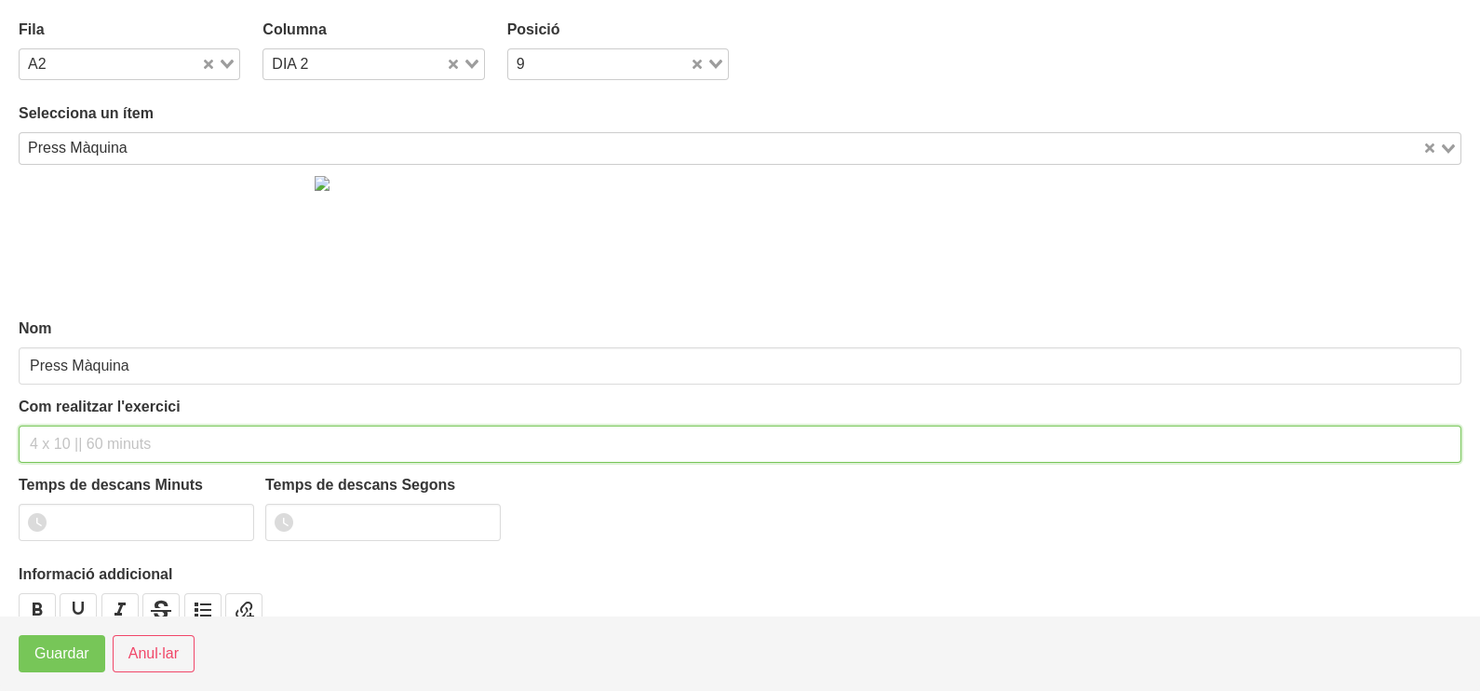
click at [79, 433] on input "text" at bounding box center [740, 443] width 1443 height 37
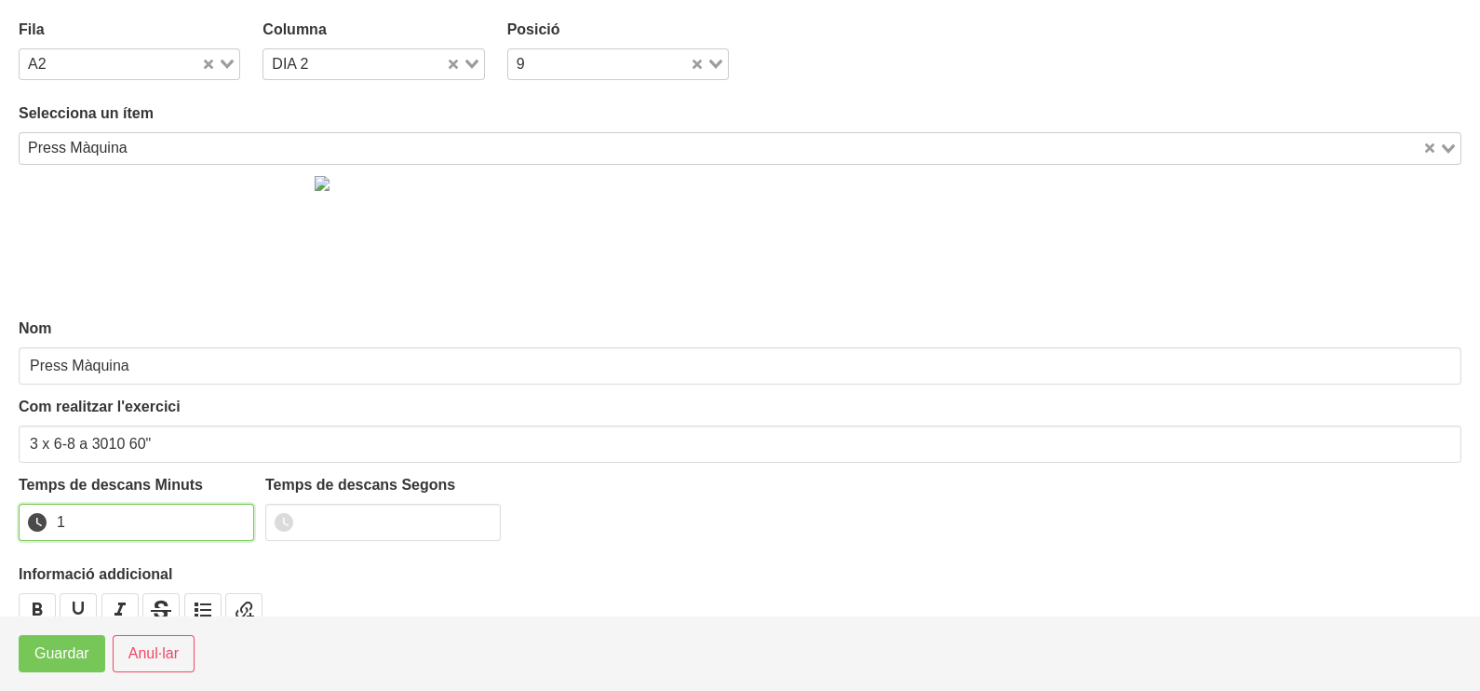
drag, startPoint x: 236, startPoint y: 516, endPoint x: 70, endPoint y: 633, distance: 203.8
click at [235, 518] on input "1" at bounding box center [136, 522] width 235 height 37
click at [34, 666] on button "Guardar" at bounding box center [62, 653] width 87 height 37
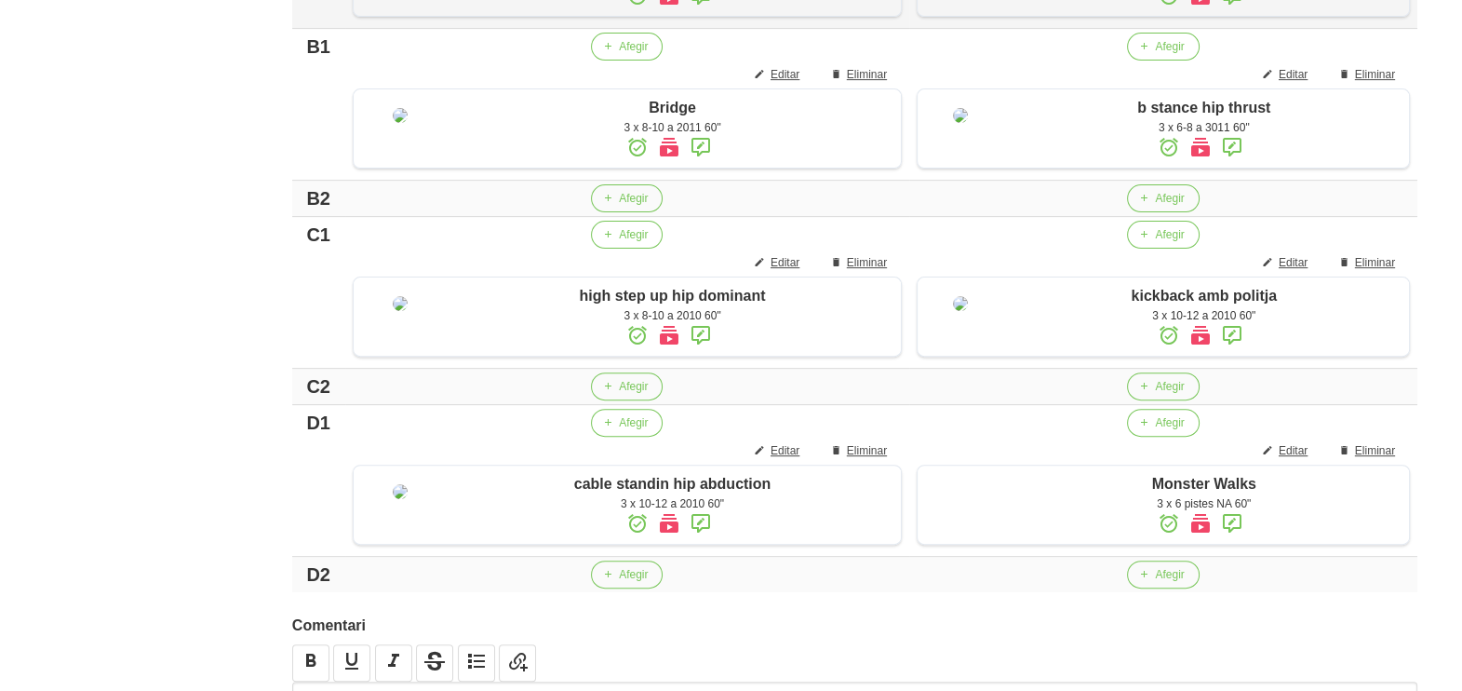
scroll to position [854, 0]
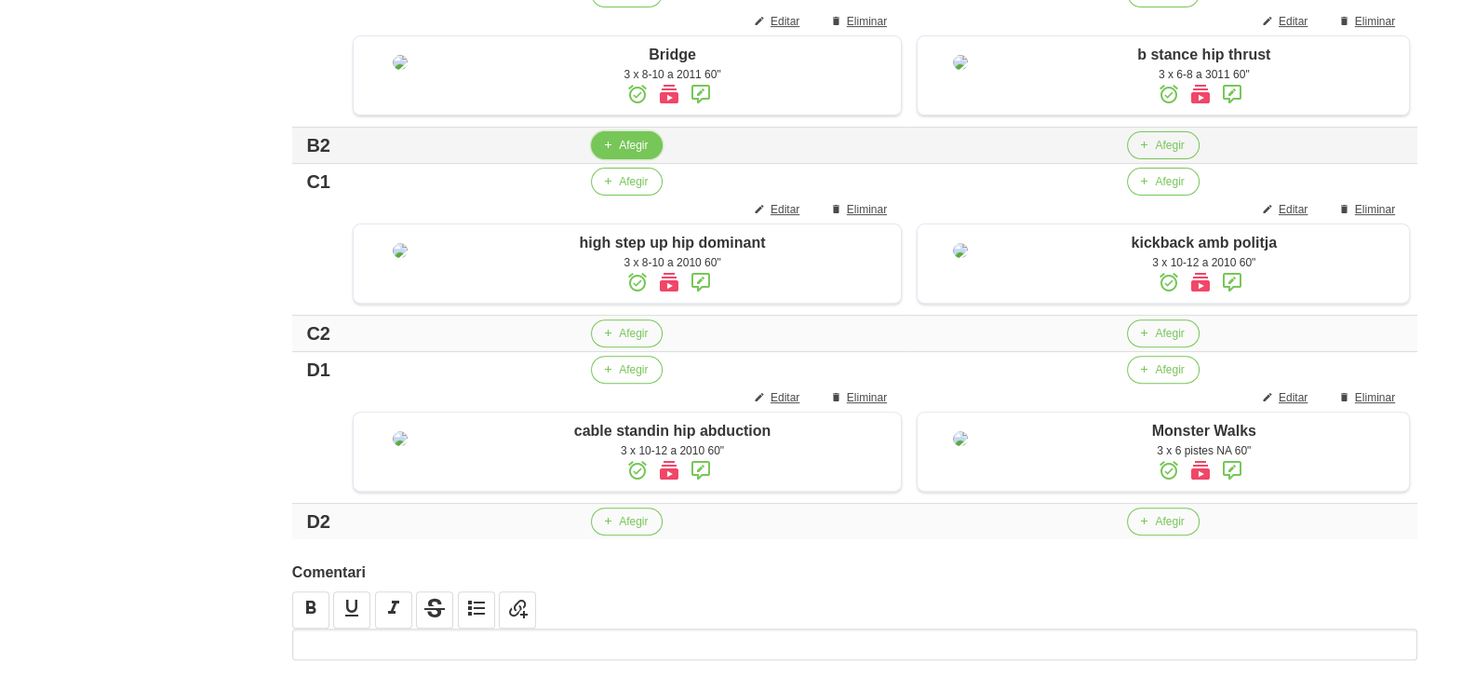
click at [625, 154] on span "Afegir" at bounding box center [633, 145] width 29 height 17
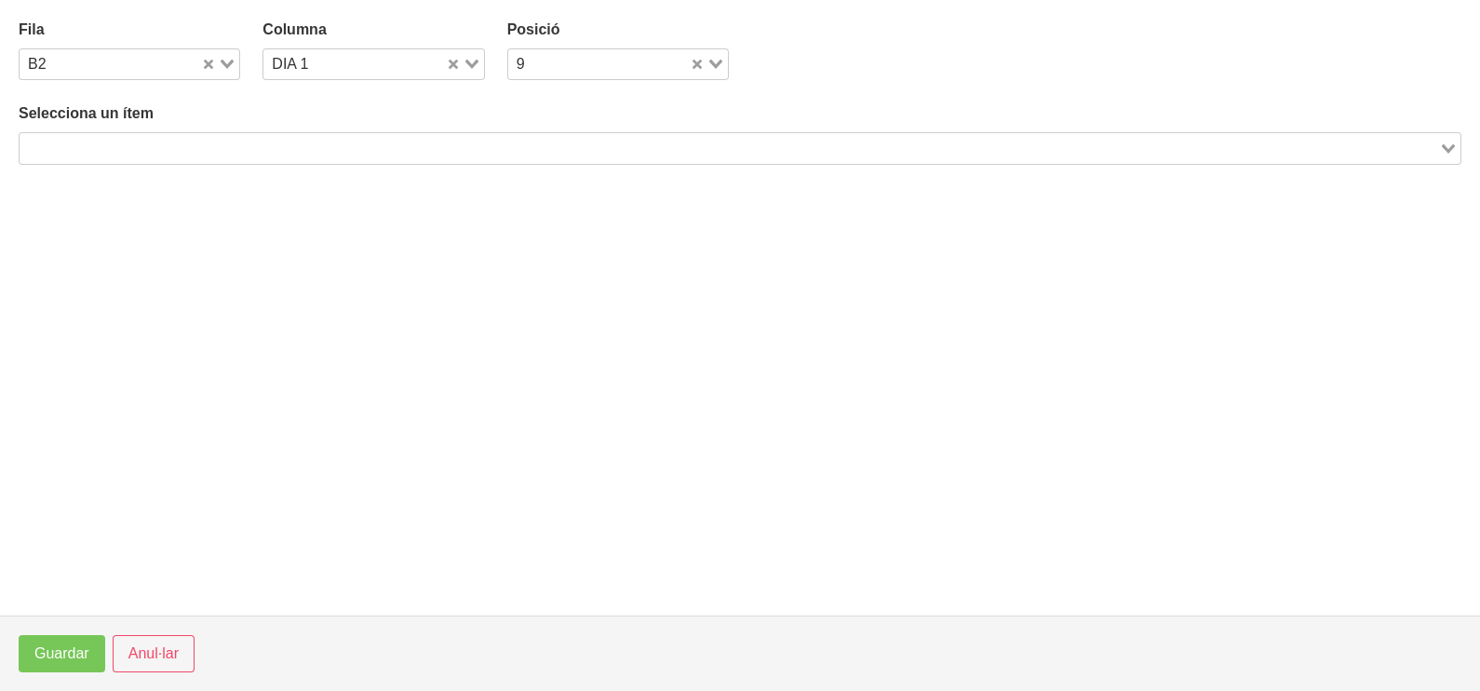
click at [235, 152] on input "Search for option" at bounding box center [729, 148] width 1416 height 22
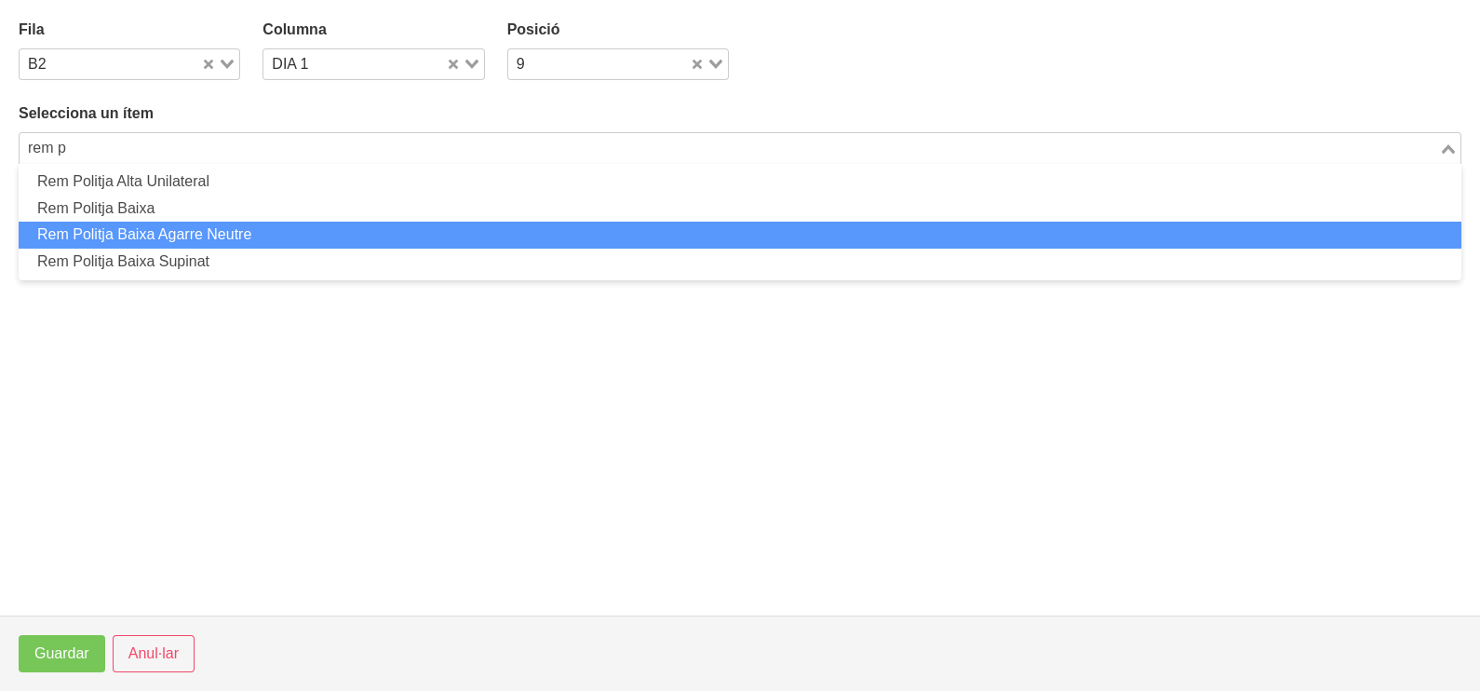
click at [187, 238] on li "Rem Politja Baixa Agarre Neutre" at bounding box center [740, 235] width 1443 height 27
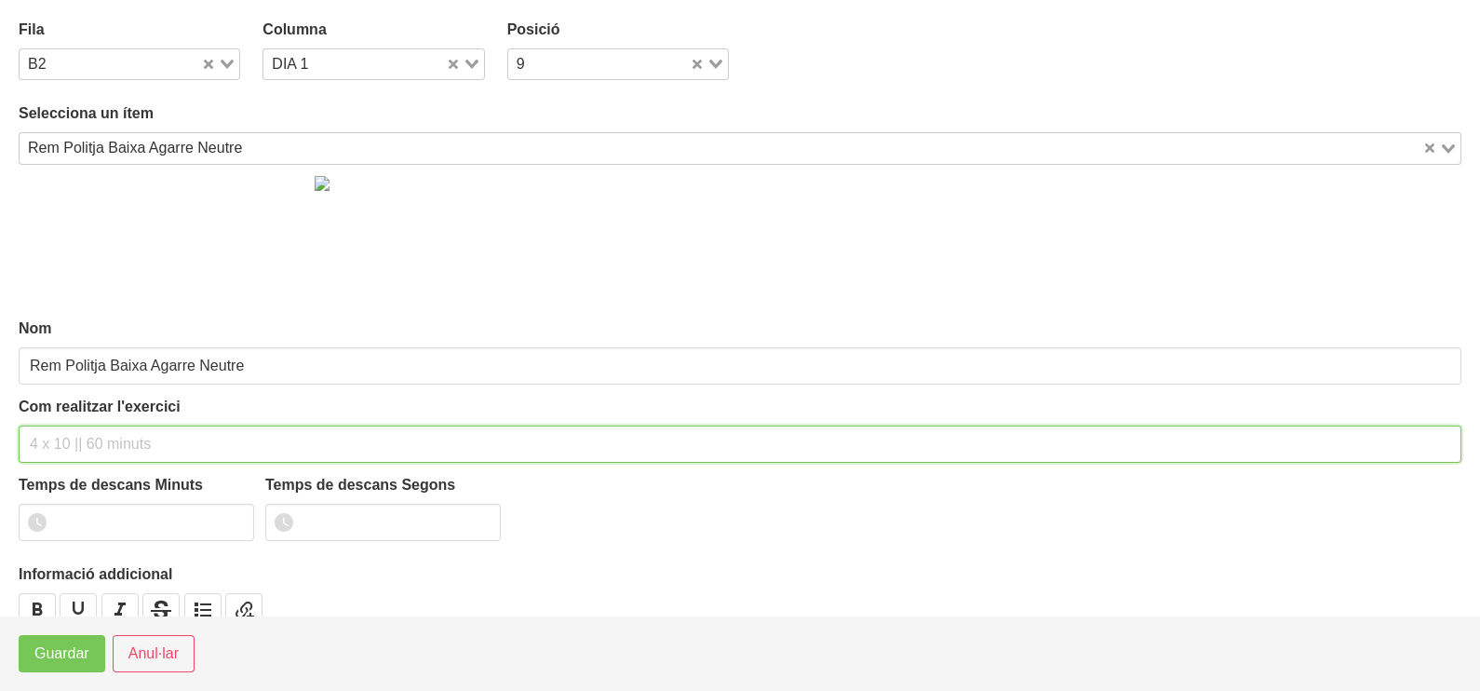
click at [56, 435] on input "text" at bounding box center [740, 443] width 1443 height 37
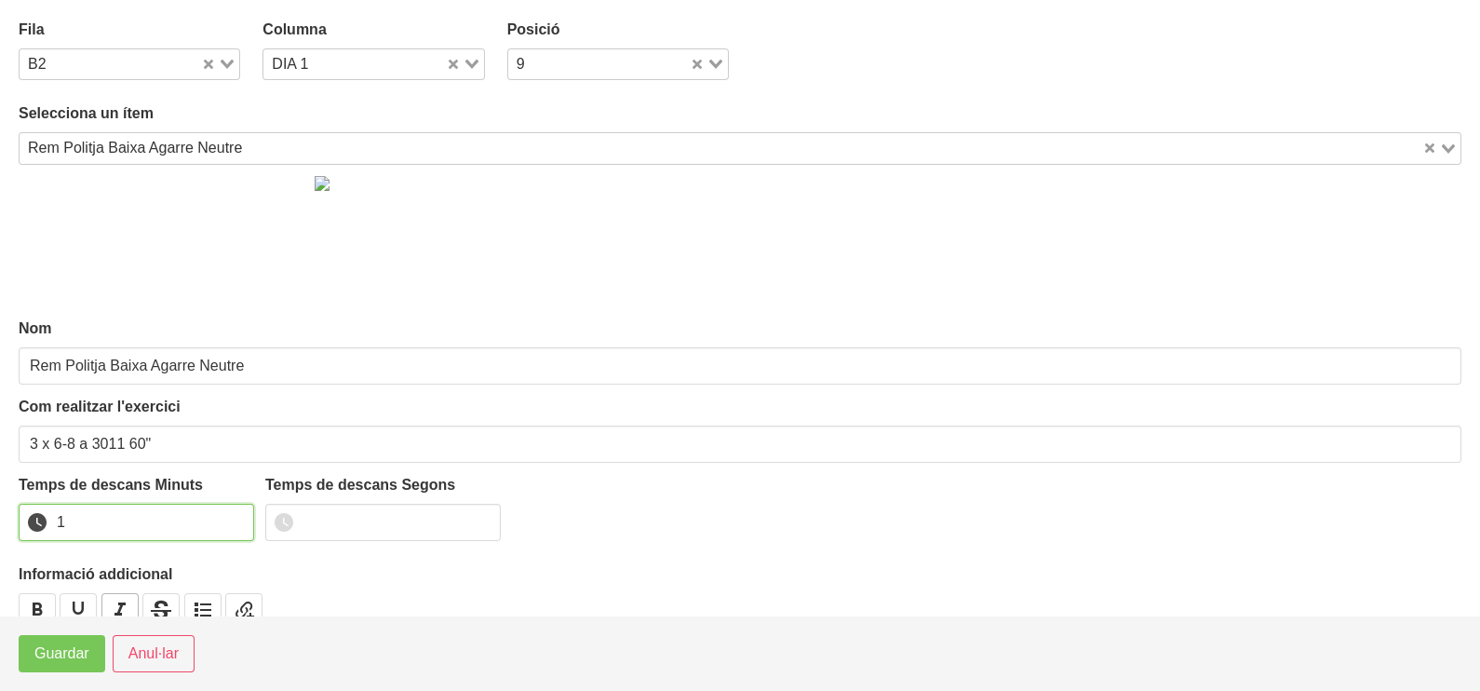
drag, startPoint x: 235, startPoint y: 518, endPoint x: 116, endPoint y: 606, distance: 147.8
click at [233, 520] on input "1" at bounding box center [136, 522] width 235 height 37
click at [74, 658] on span "Guardar" at bounding box center [61, 653] width 55 height 22
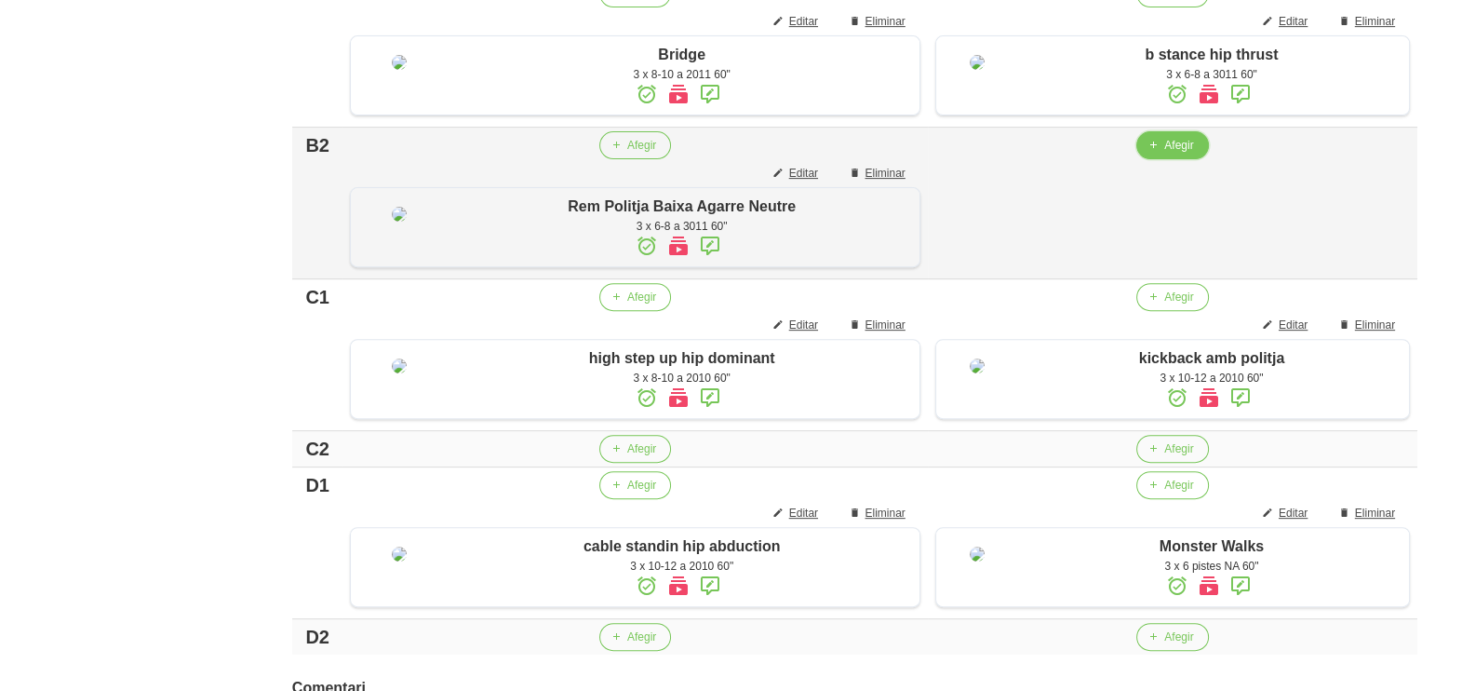
click at [1164, 154] on span "Afegir" at bounding box center [1178, 145] width 29 height 17
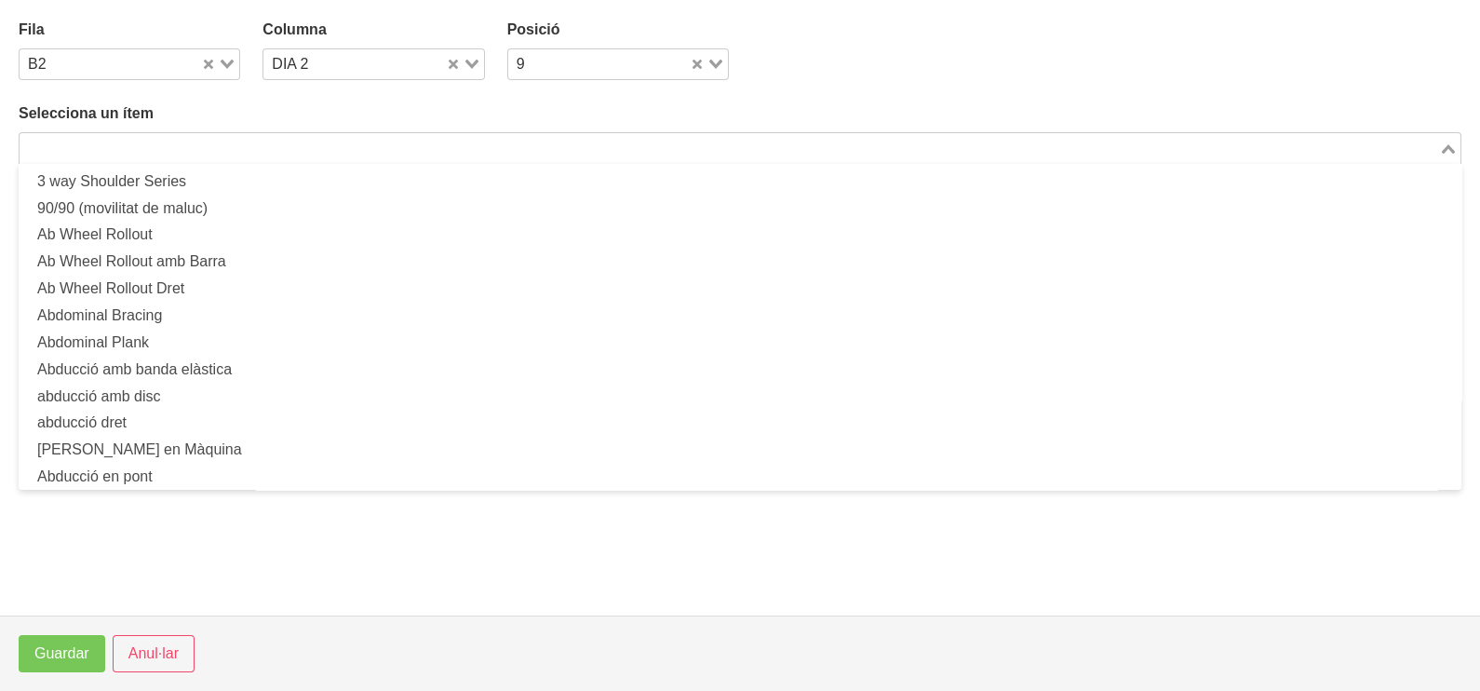
click at [300, 140] on input "Search for option" at bounding box center [729, 148] width 1416 height 22
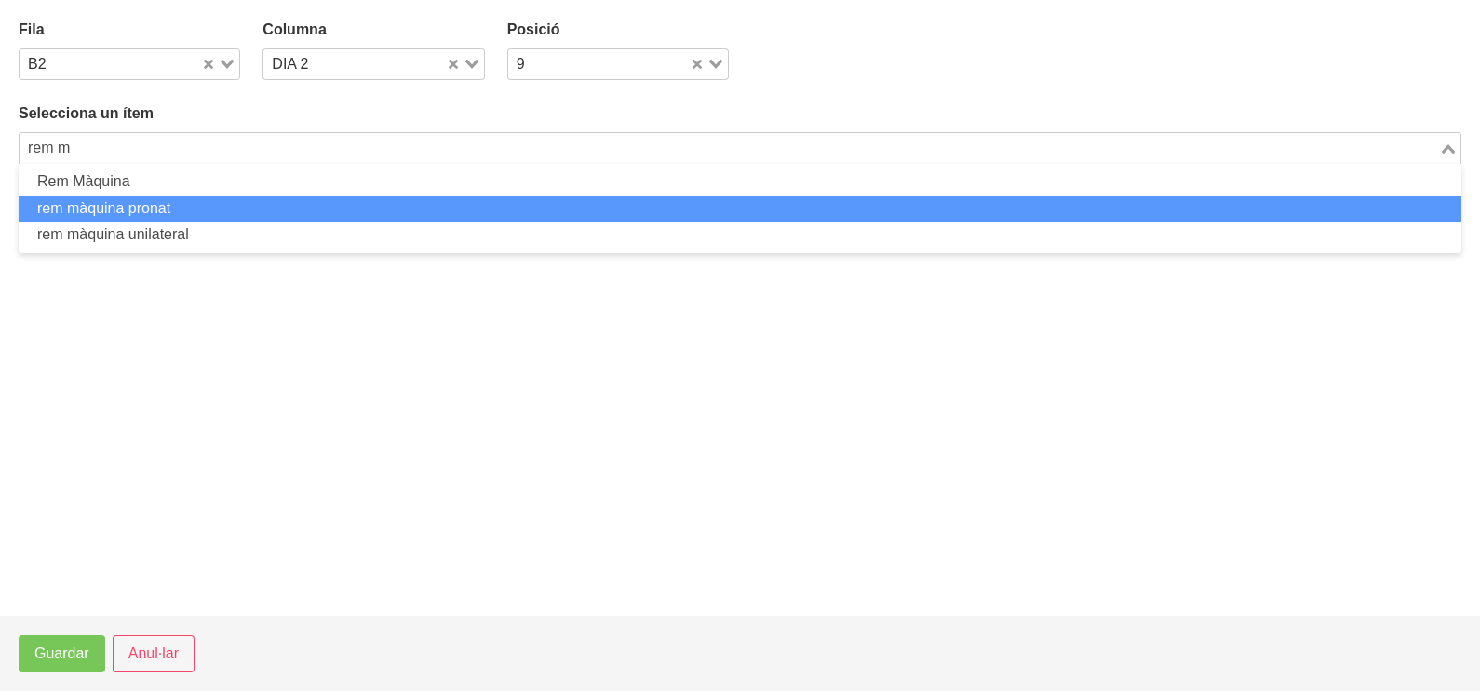
click at [209, 203] on li "rem màquina pronat" at bounding box center [740, 208] width 1443 height 27
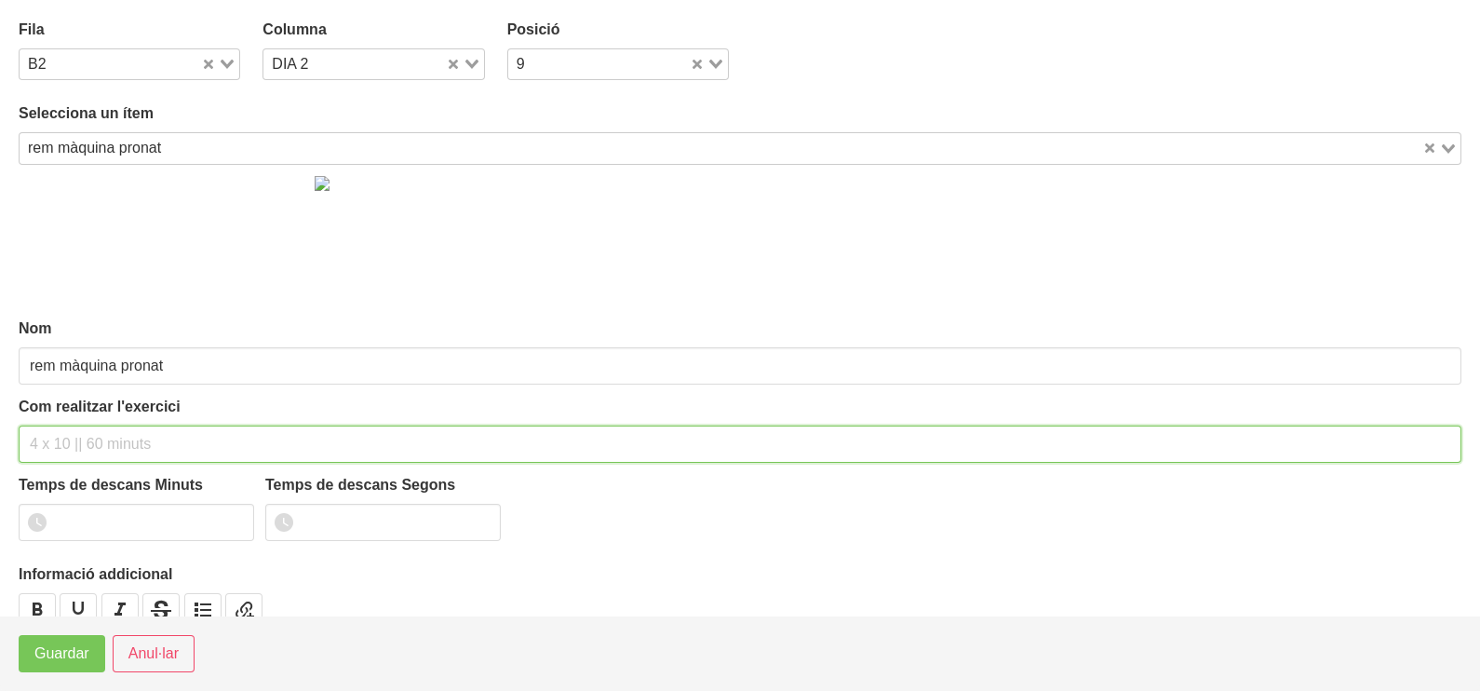
click at [81, 437] on input "text" at bounding box center [740, 443] width 1443 height 37
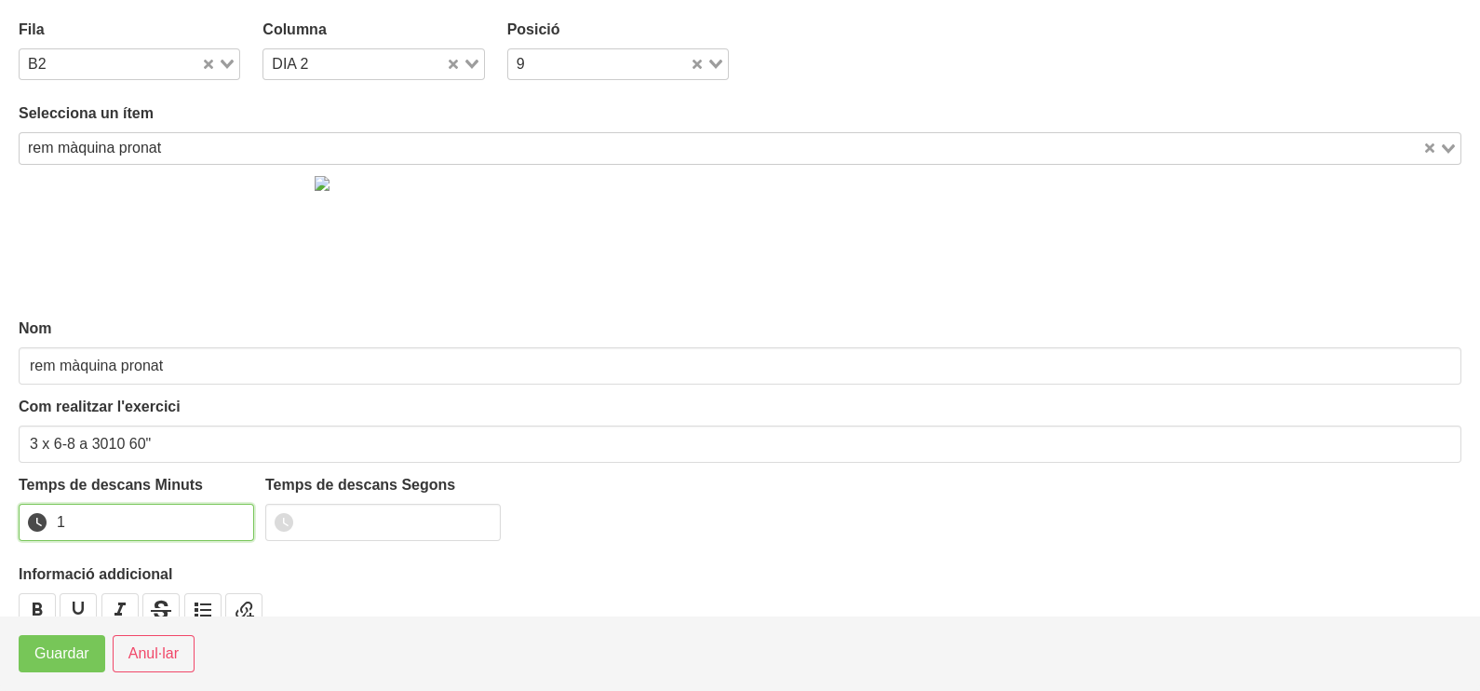
drag, startPoint x: 233, startPoint y: 514, endPoint x: 217, endPoint y: 527, distance: 20.5
click at [223, 521] on input "1" at bounding box center [136, 522] width 235 height 37
click at [58, 654] on span "Guardar" at bounding box center [61, 653] width 55 height 22
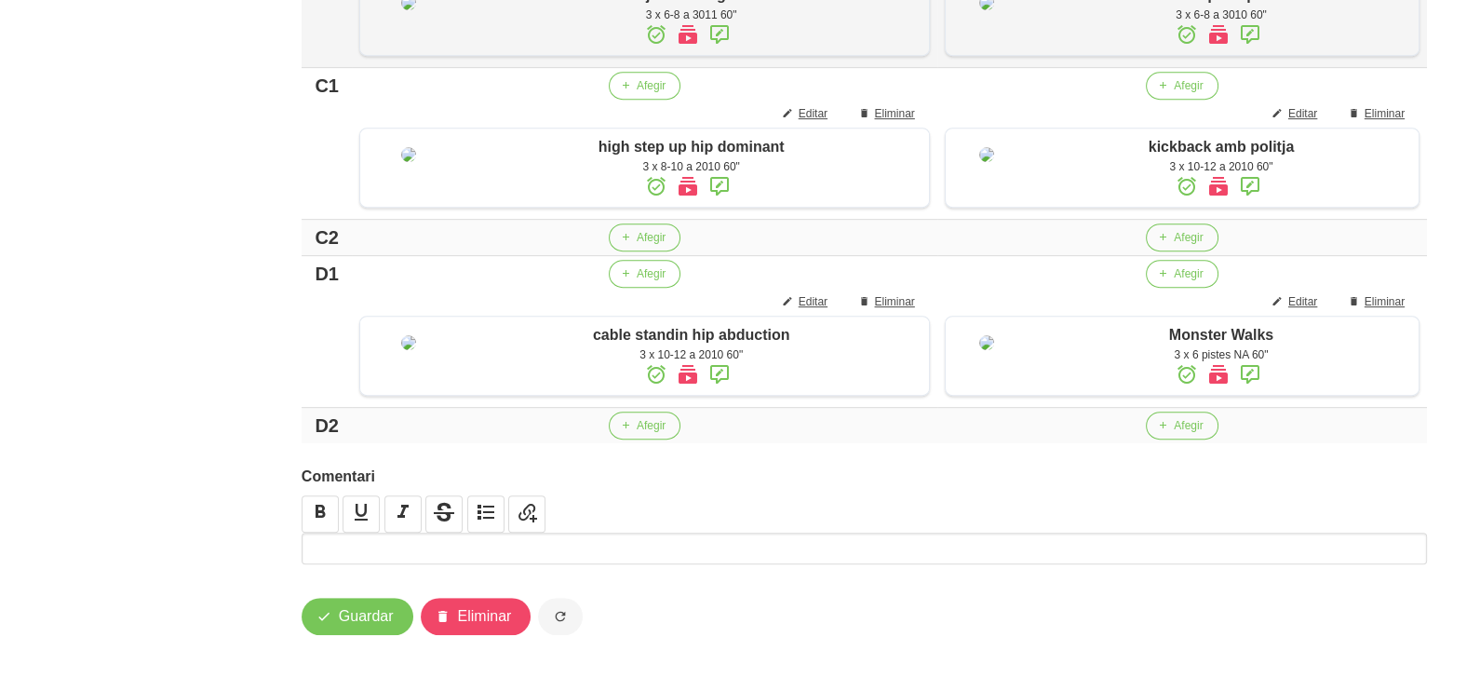
scroll to position [1087, 0]
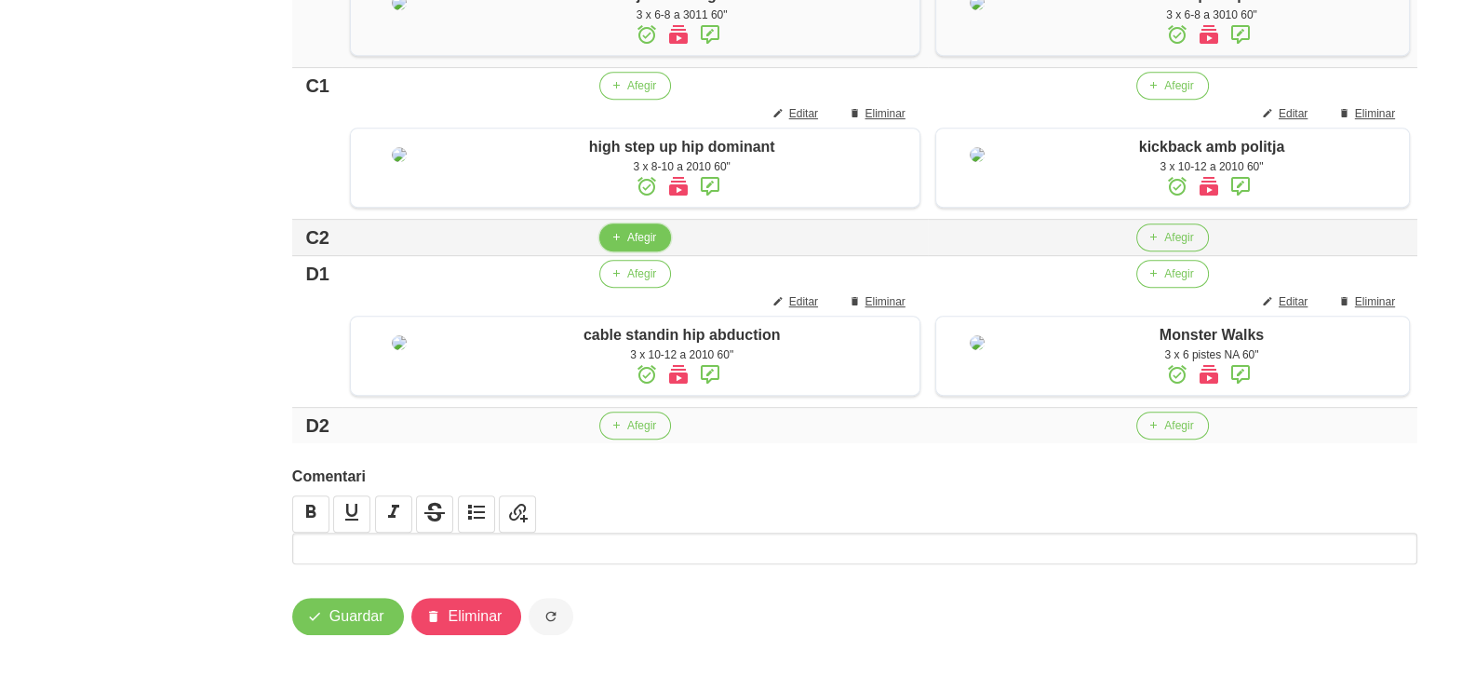
click at [627, 246] on span "Afegir" at bounding box center [641, 237] width 29 height 17
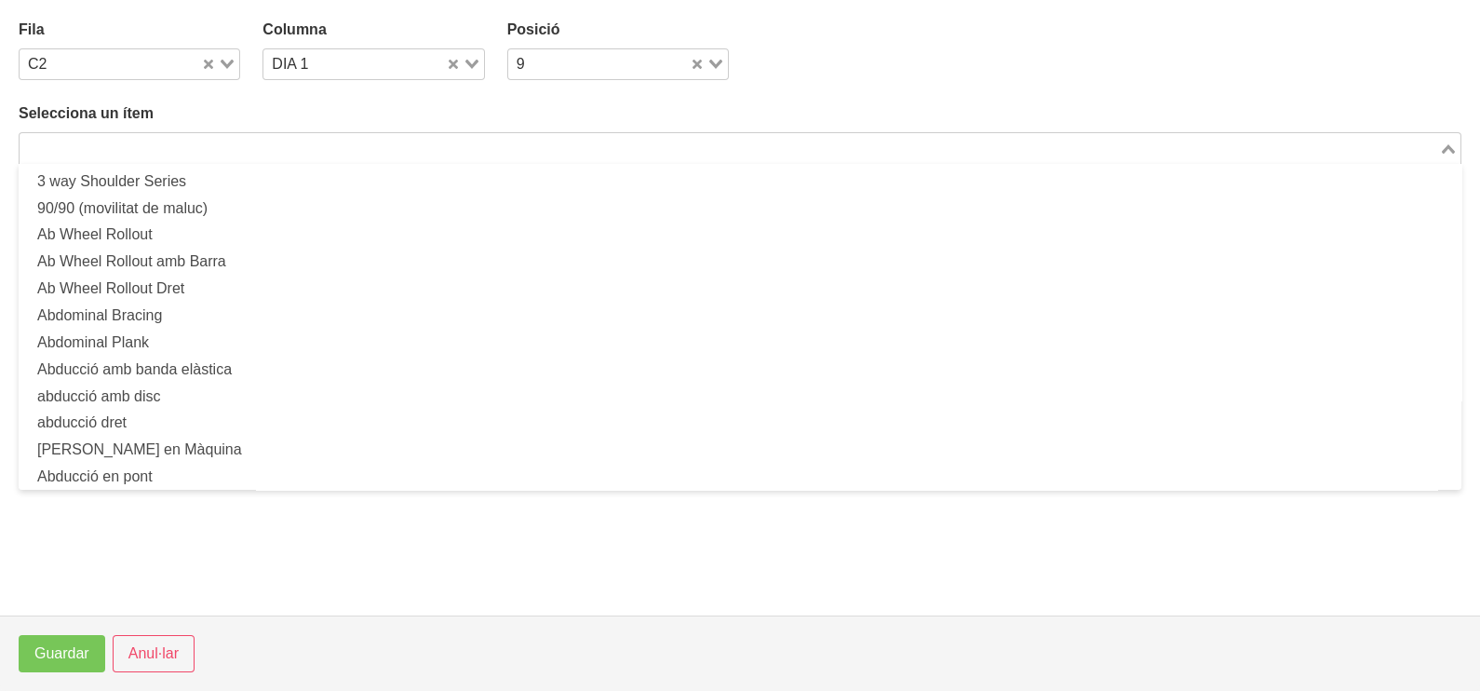
click at [268, 154] on input "Search for option" at bounding box center [729, 148] width 1416 height 22
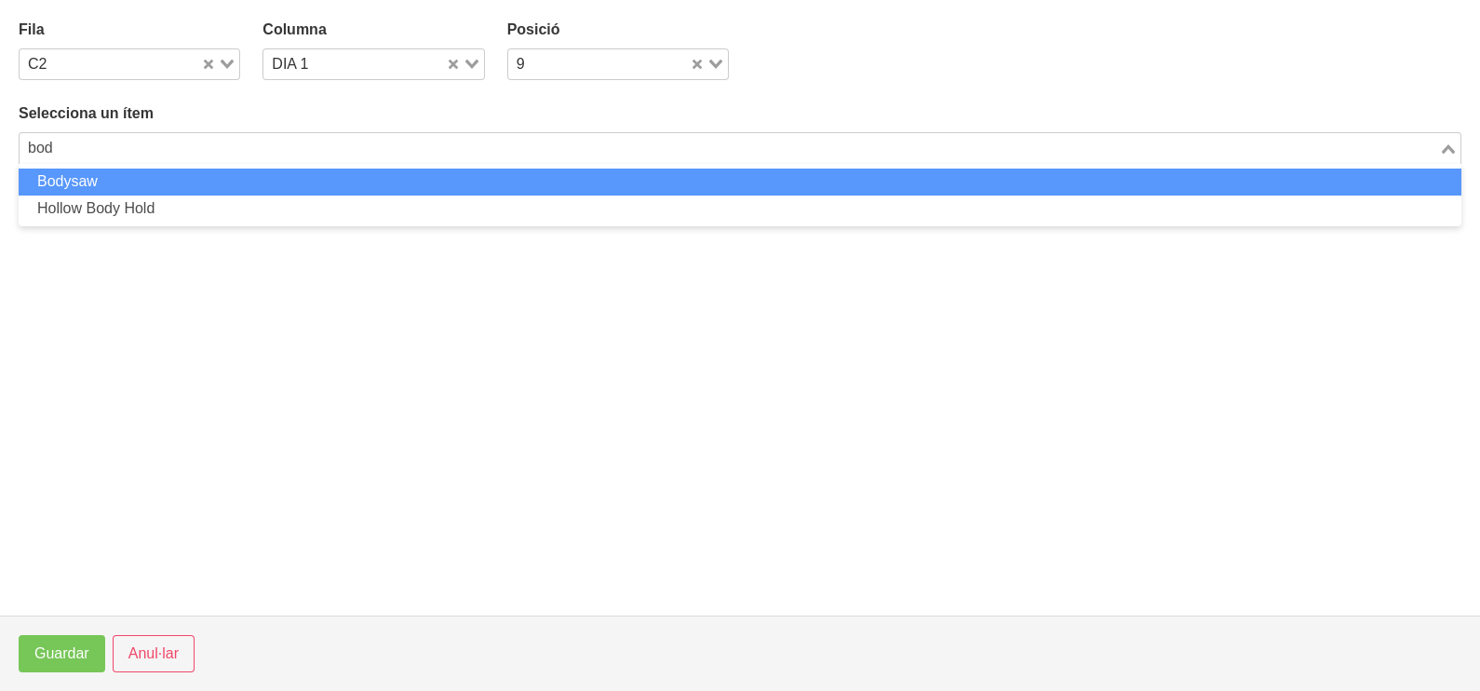
click at [177, 180] on li "Bodysaw" at bounding box center [740, 181] width 1443 height 27
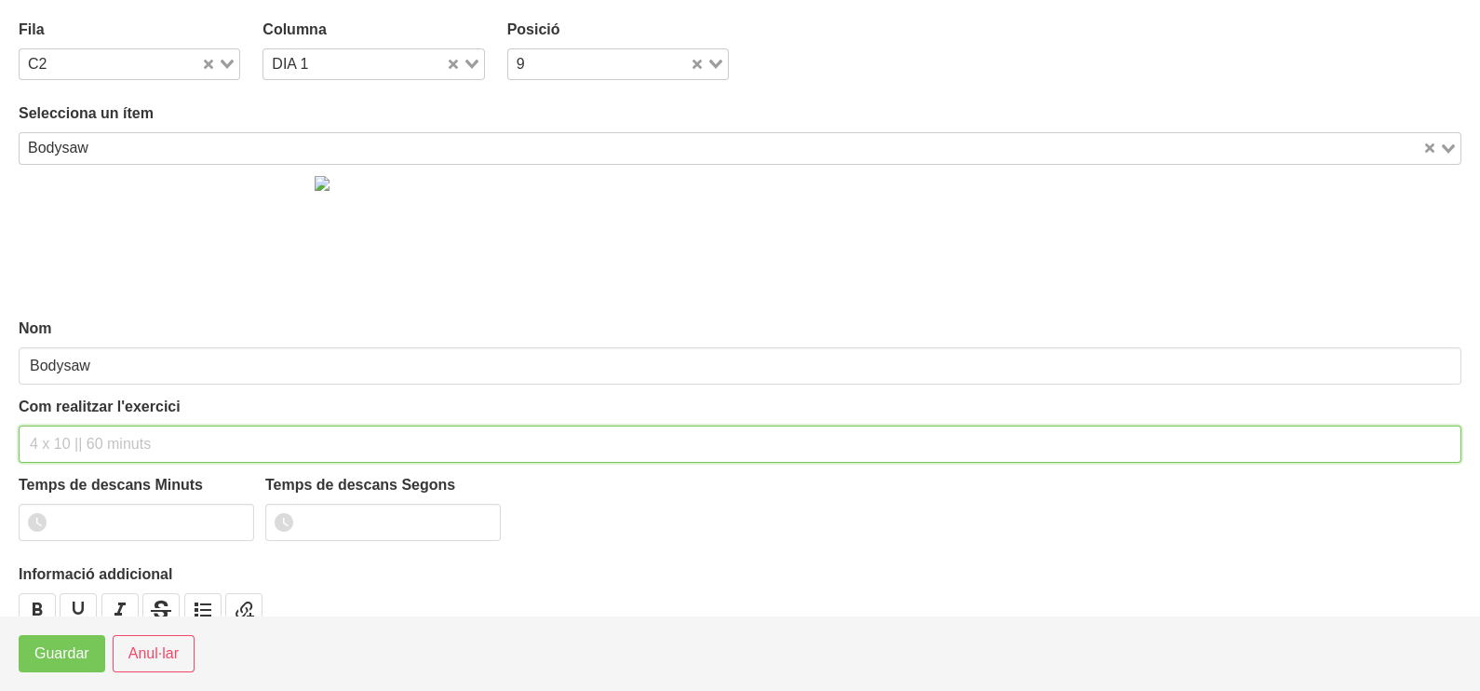
click at [65, 437] on input "text" at bounding box center [740, 443] width 1443 height 37
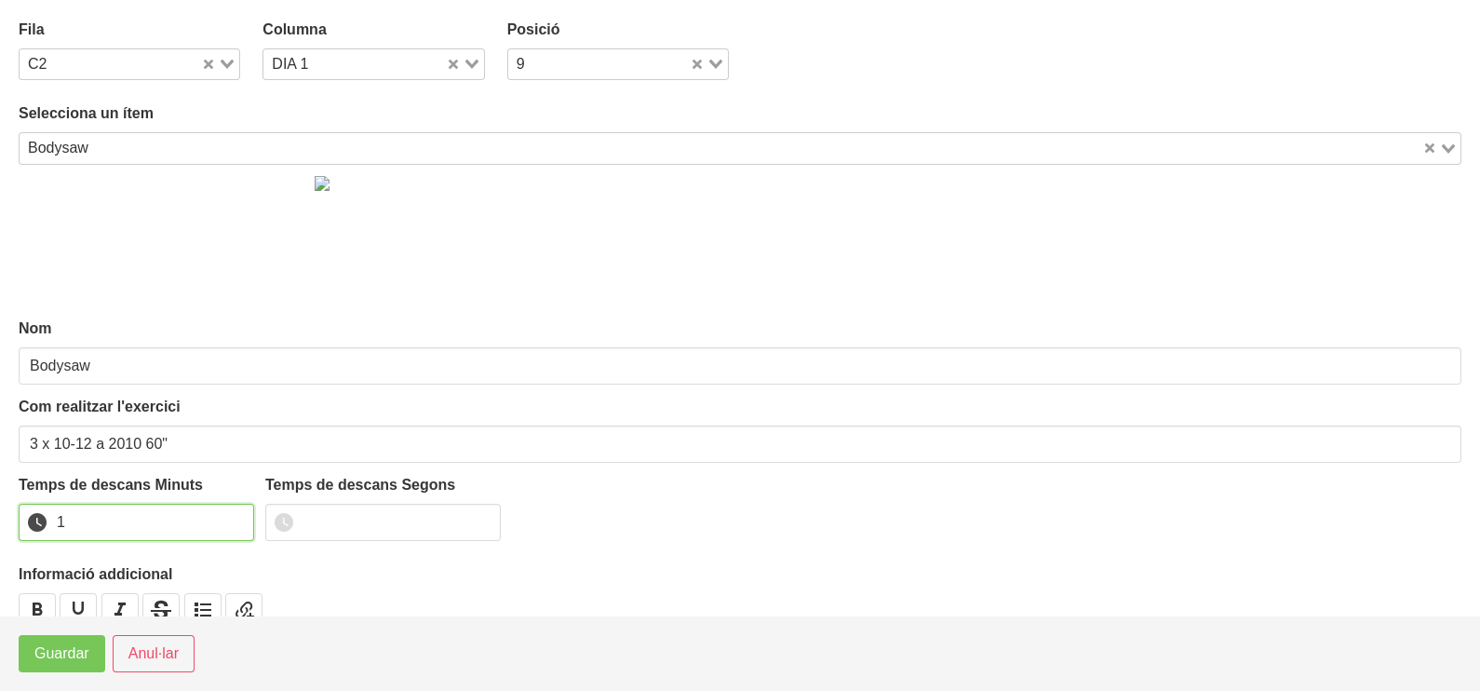
drag, startPoint x: 238, startPoint y: 514, endPoint x: 209, endPoint y: 532, distance: 35.1
click at [230, 518] on input "1" at bounding box center [136, 522] width 235 height 37
click at [88, 656] on span "Guardar" at bounding box center [61, 653] width 55 height 22
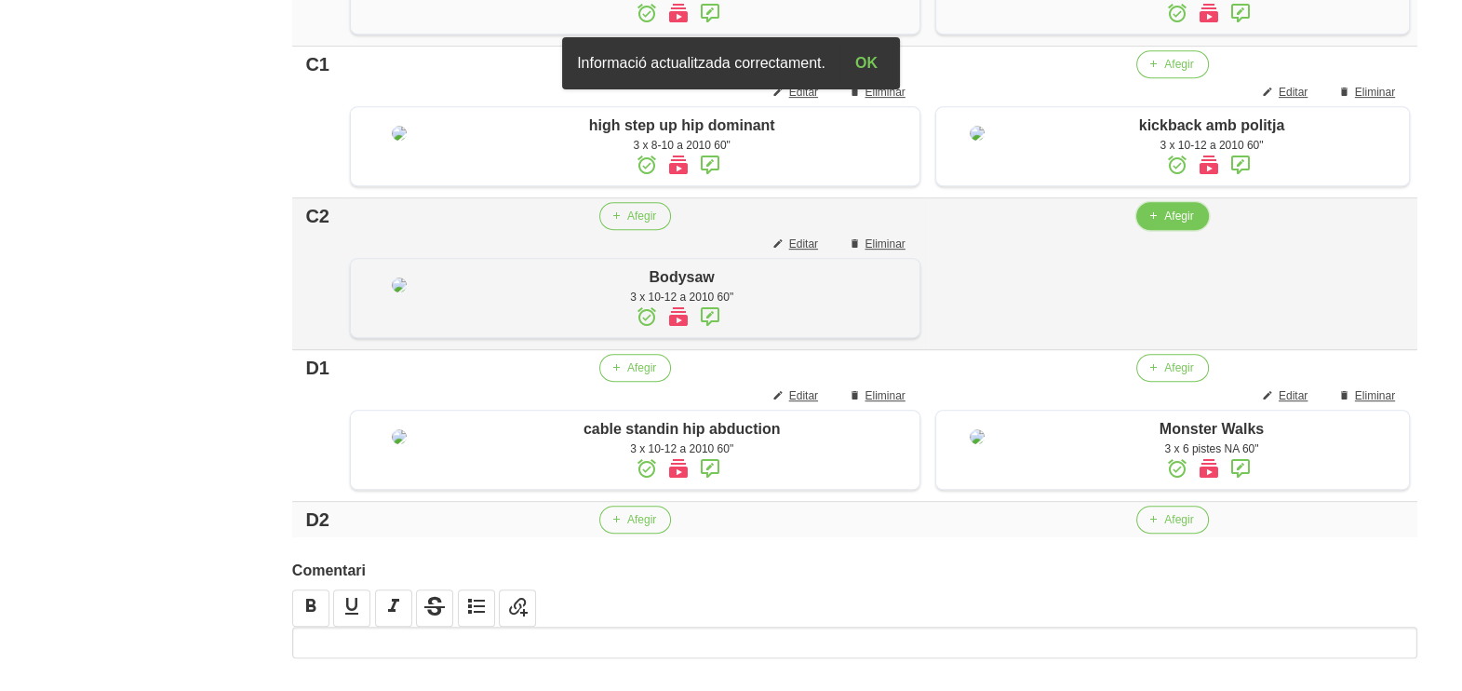
click at [1168, 224] on span "Afegir" at bounding box center [1178, 216] width 29 height 17
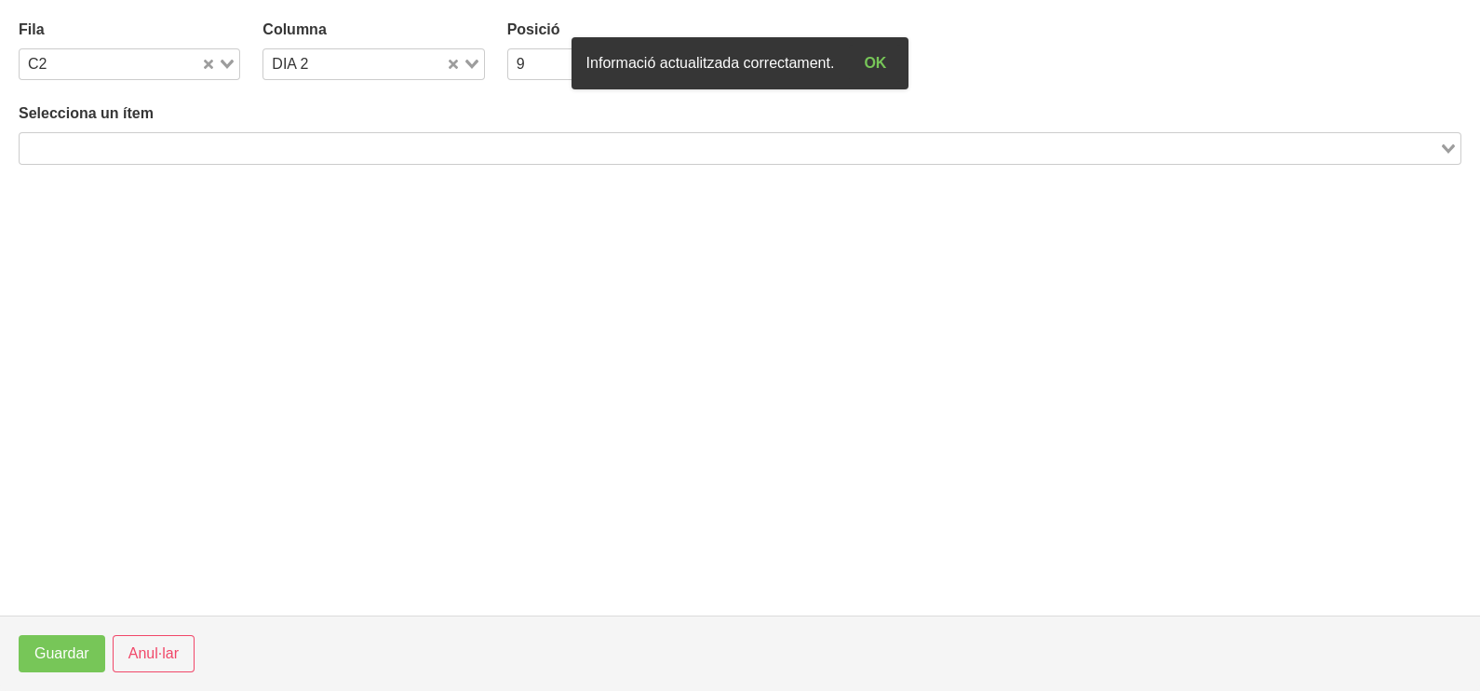
click at [303, 146] on input "Search for option" at bounding box center [729, 148] width 1416 height 22
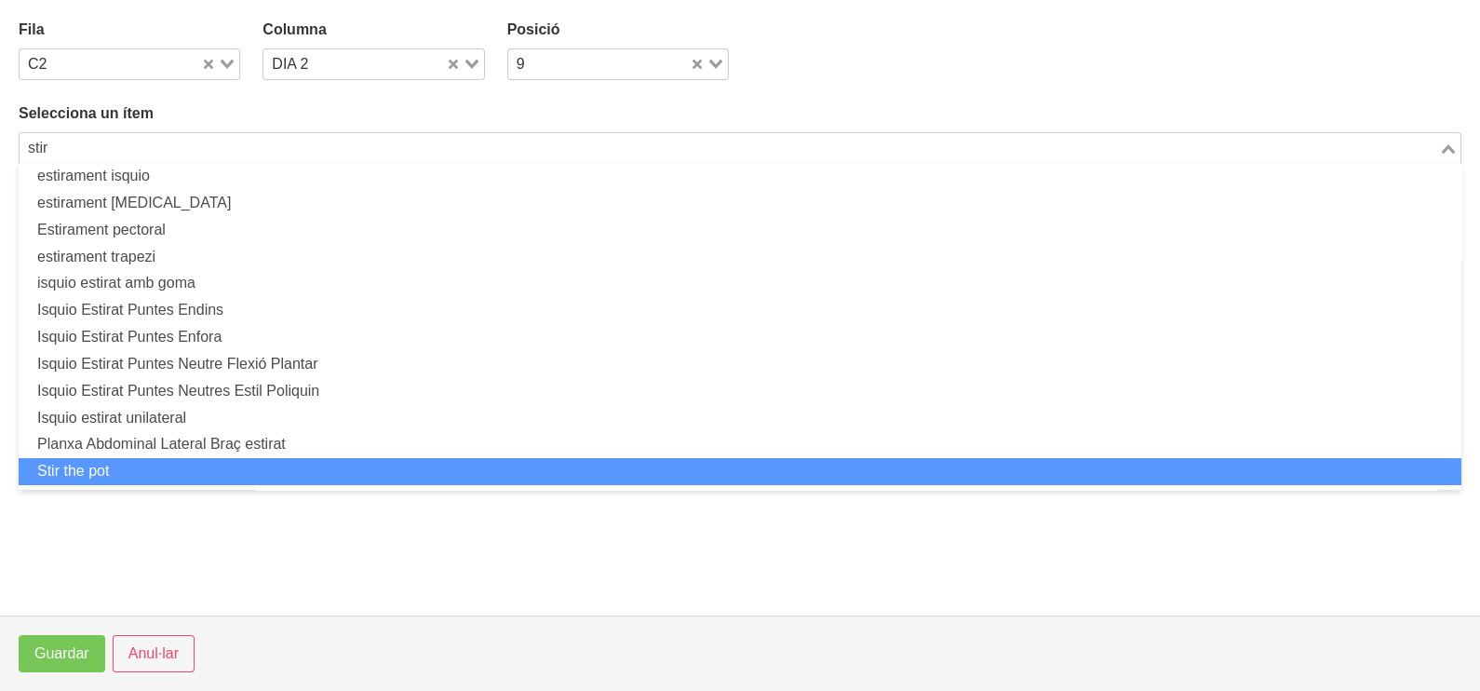
click at [200, 465] on li "Stir the pot" at bounding box center [740, 471] width 1443 height 27
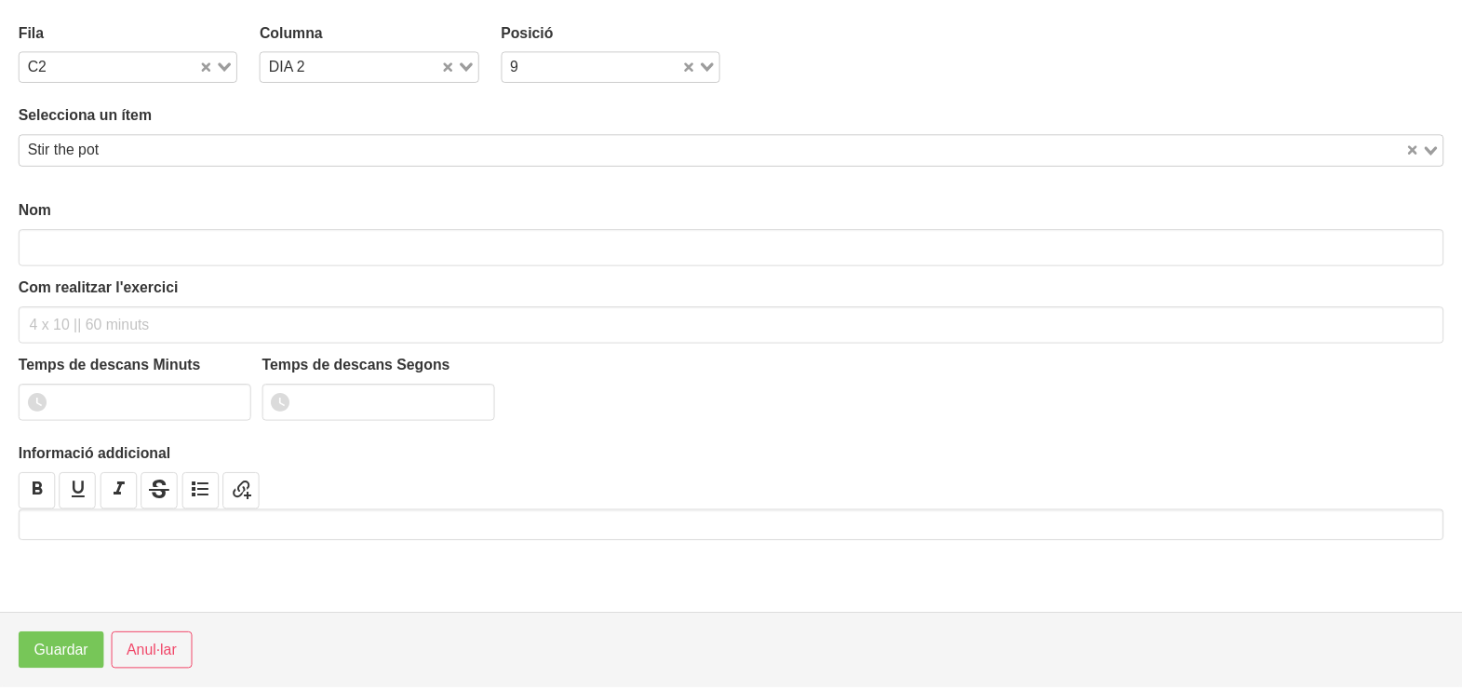
scroll to position [5, 0]
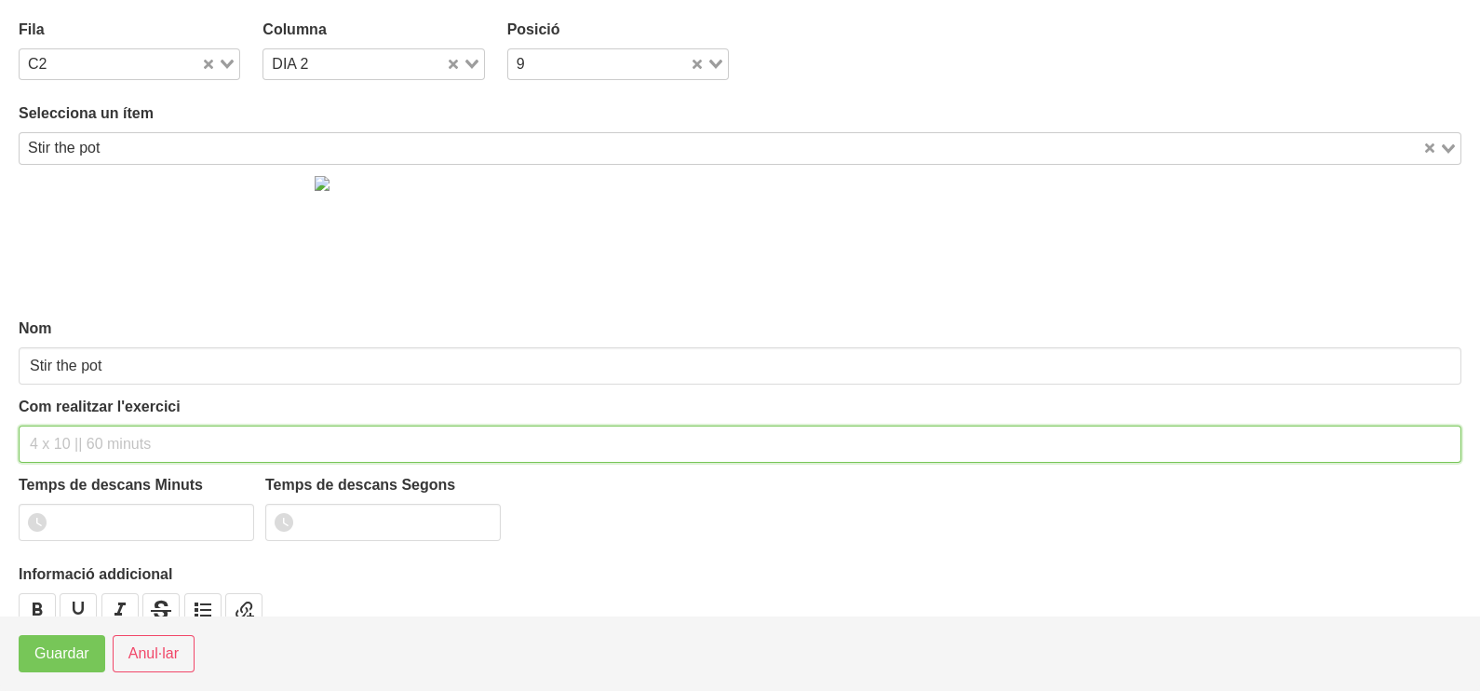
click at [90, 442] on input "text" at bounding box center [740, 443] width 1443 height 37
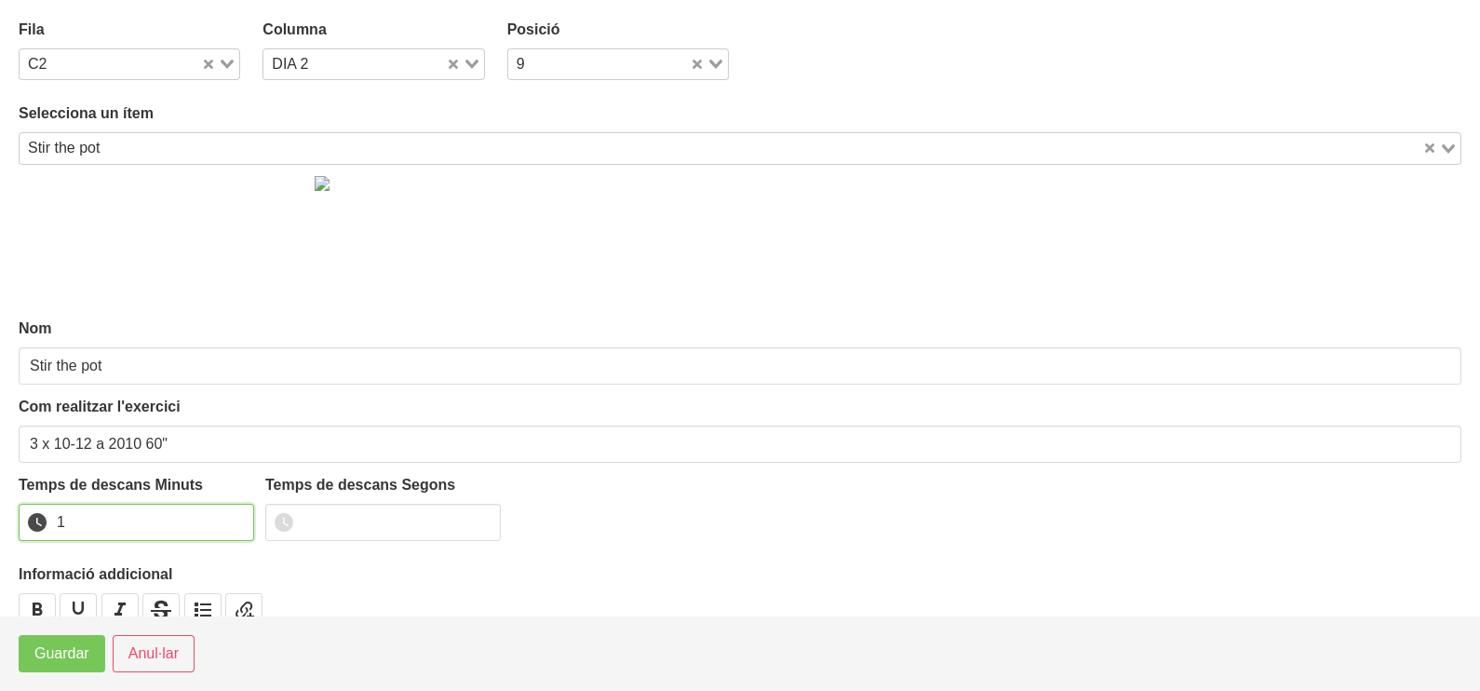
drag, startPoint x: 238, startPoint y: 517, endPoint x: 210, endPoint y: 542, distance: 37.6
click at [227, 526] on input "1" at bounding box center [136, 522] width 235 height 37
click at [85, 655] on span "Guardar" at bounding box center [61, 653] width 55 height 22
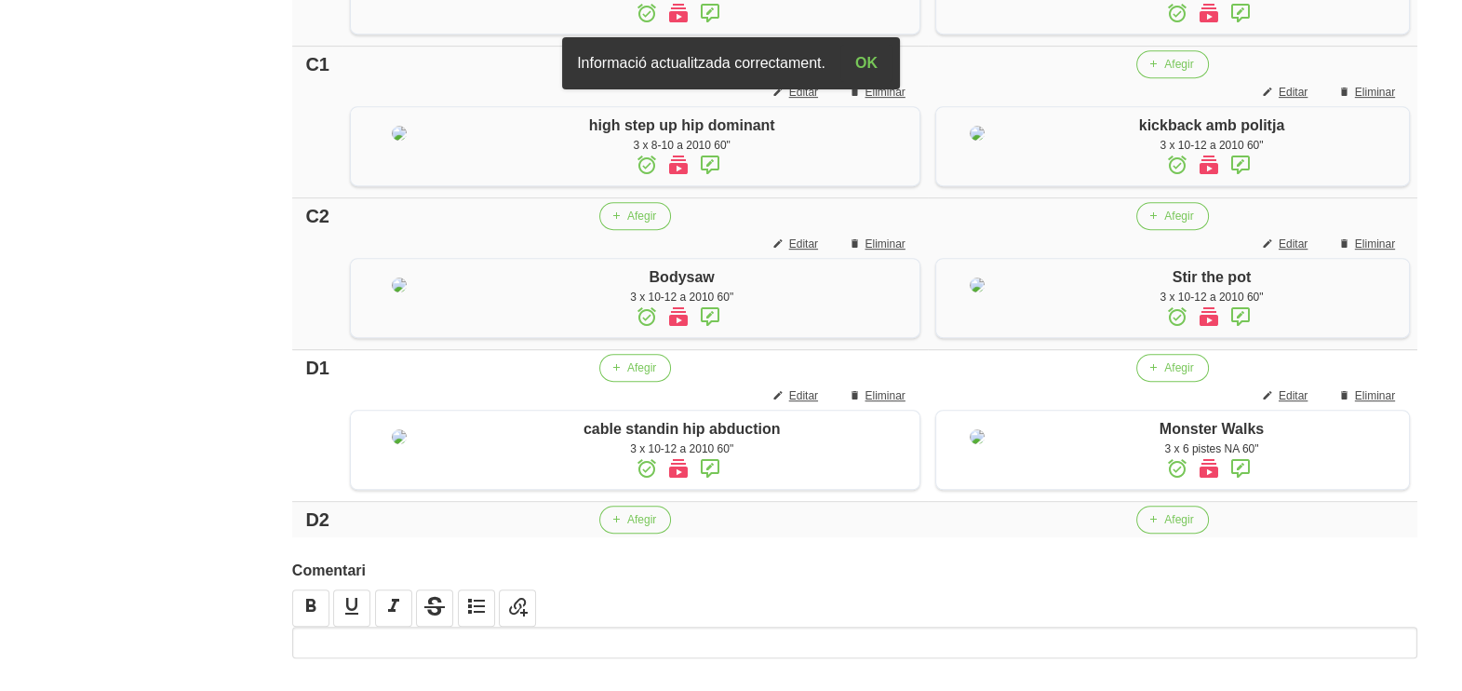
scroll to position [1484, 0]
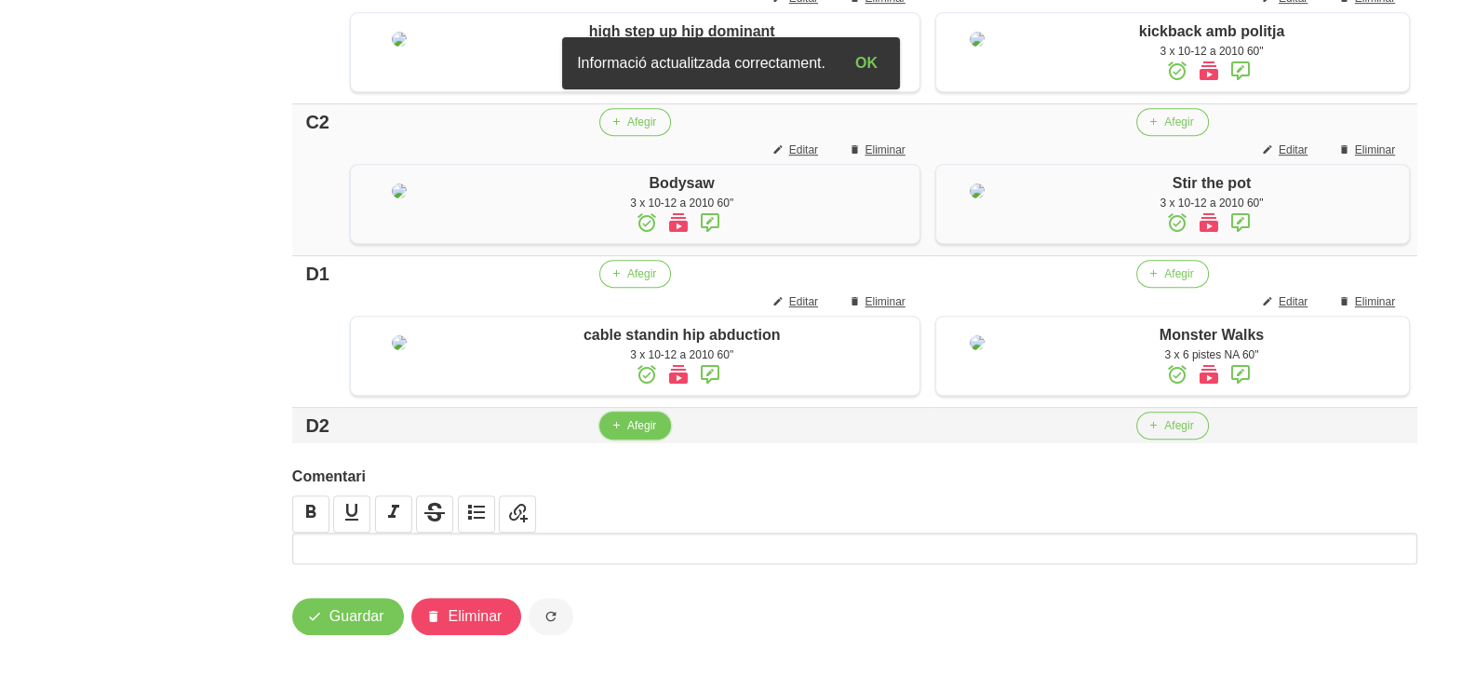
click at [618, 429] on button "Afegir" at bounding box center [635, 425] width 72 height 28
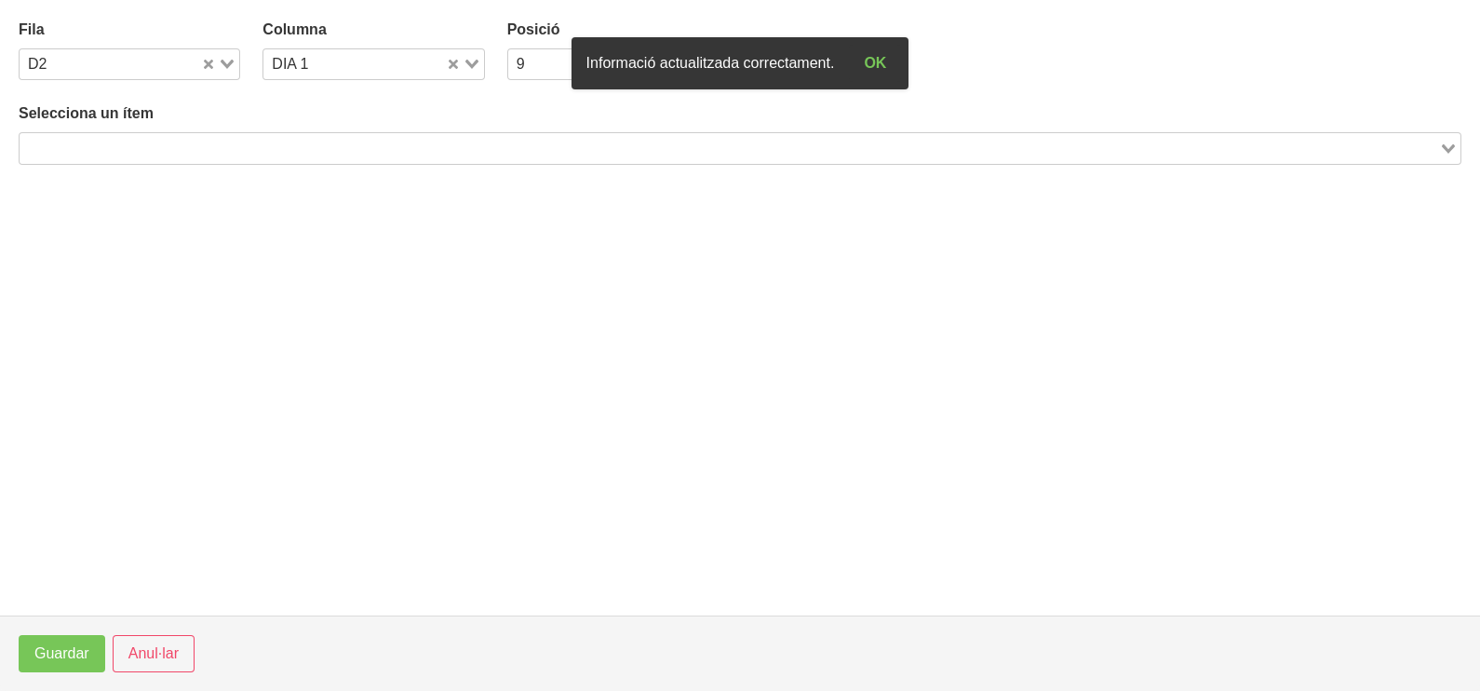
click at [263, 149] on input "Search for option" at bounding box center [729, 148] width 1416 height 22
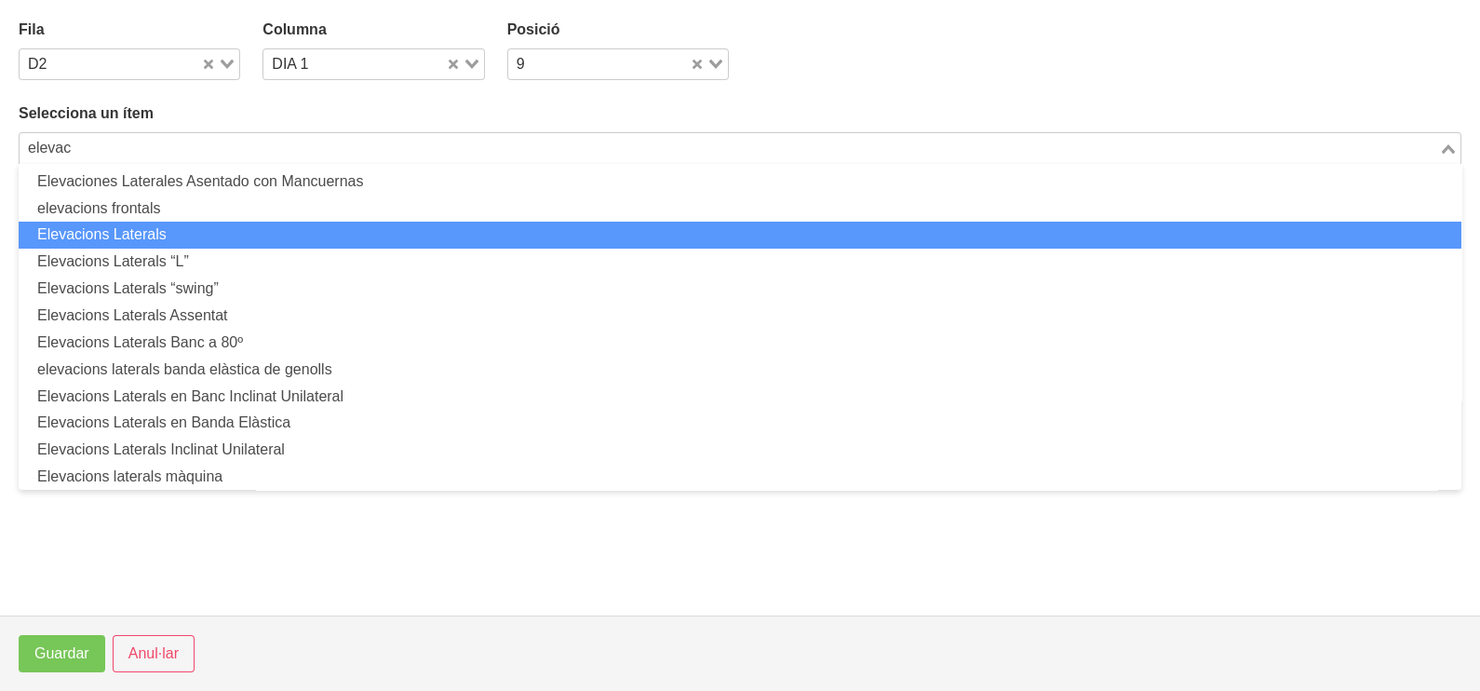
drag, startPoint x: 251, startPoint y: 228, endPoint x: 247, endPoint y: 242, distance: 14.7
click at [247, 242] on li "Elevacions Laterals" at bounding box center [740, 235] width 1443 height 27
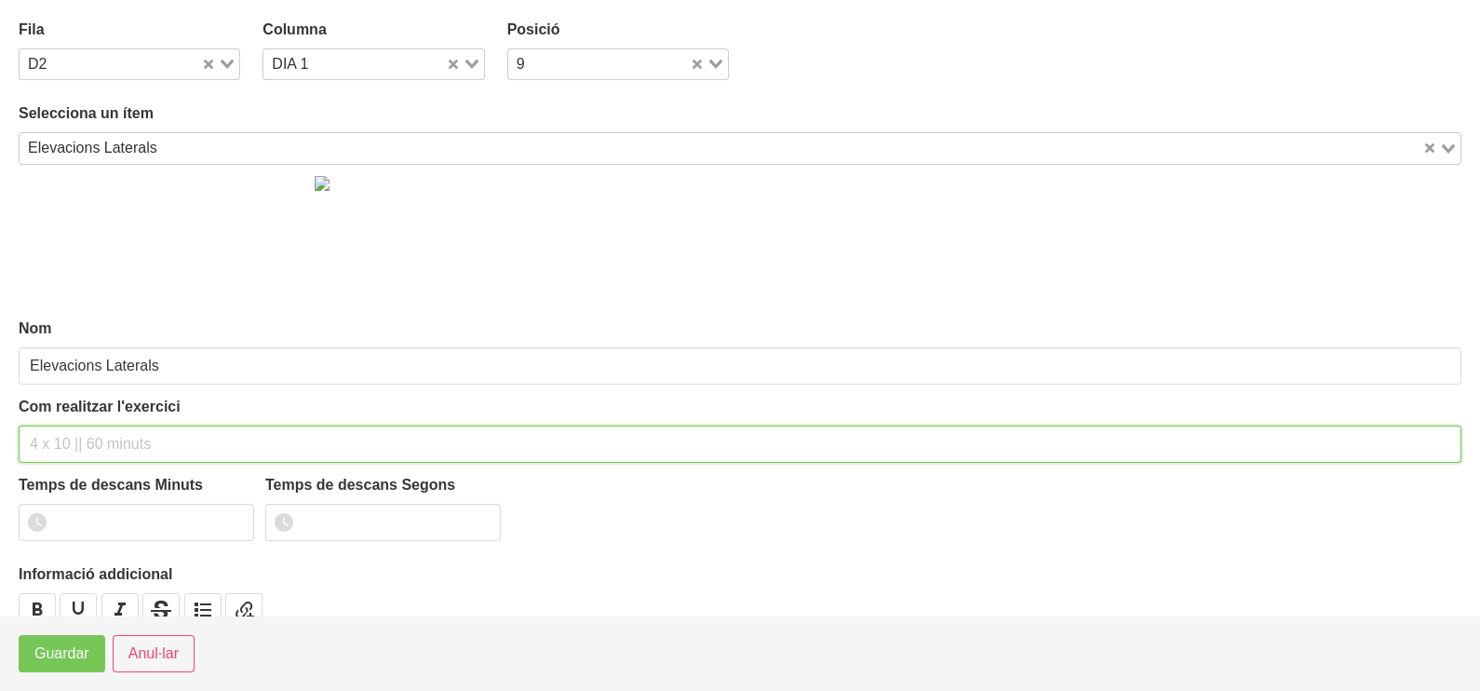
click at [88, 436] on input "text" at bounding box center [740, 443] width 1443 height 37
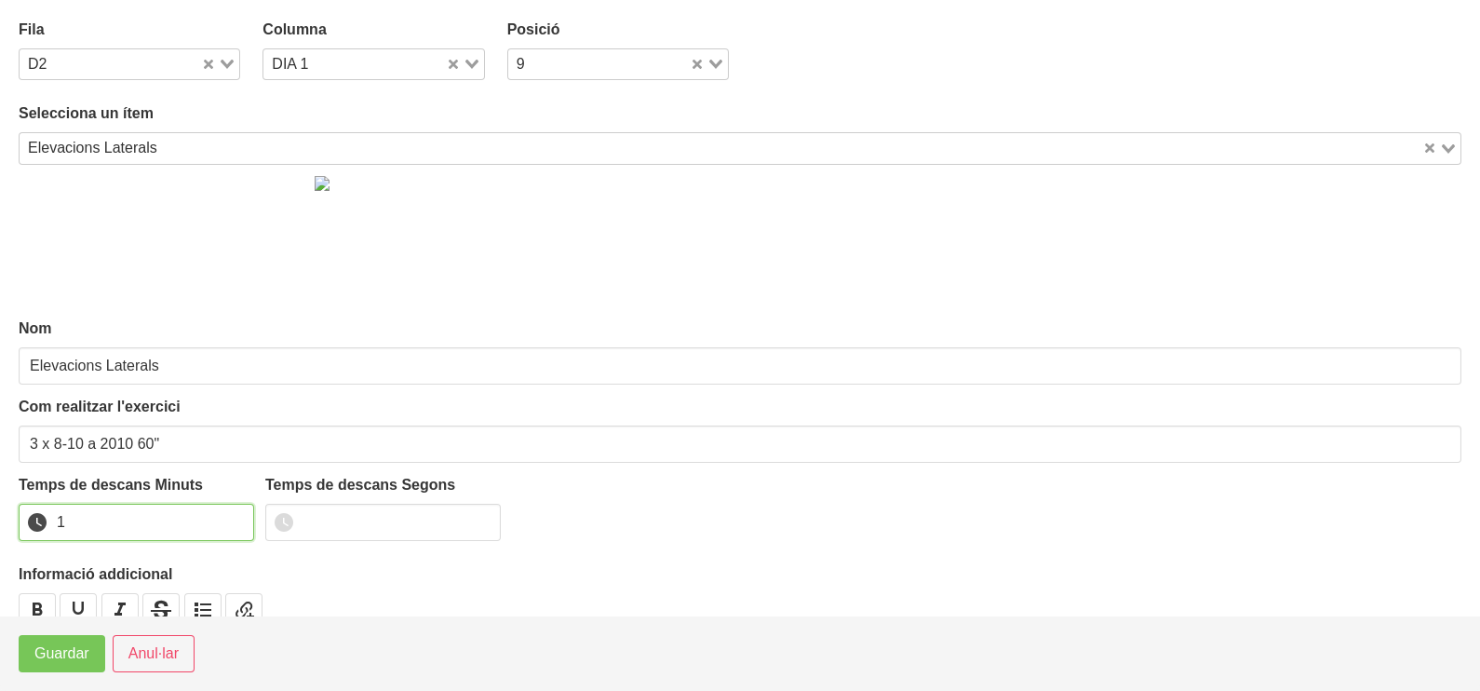
drag, startPoint x: 234, startPoint y: 514, endPoint x: 143, endPoint y: 590, distance: 118.2
click at [227, 521] on input "1" at bounding box center [136, 522] width 235 height 37
click at [73, 652] on span "Guardar" at bounding box center [61, 653] width 55 height 22
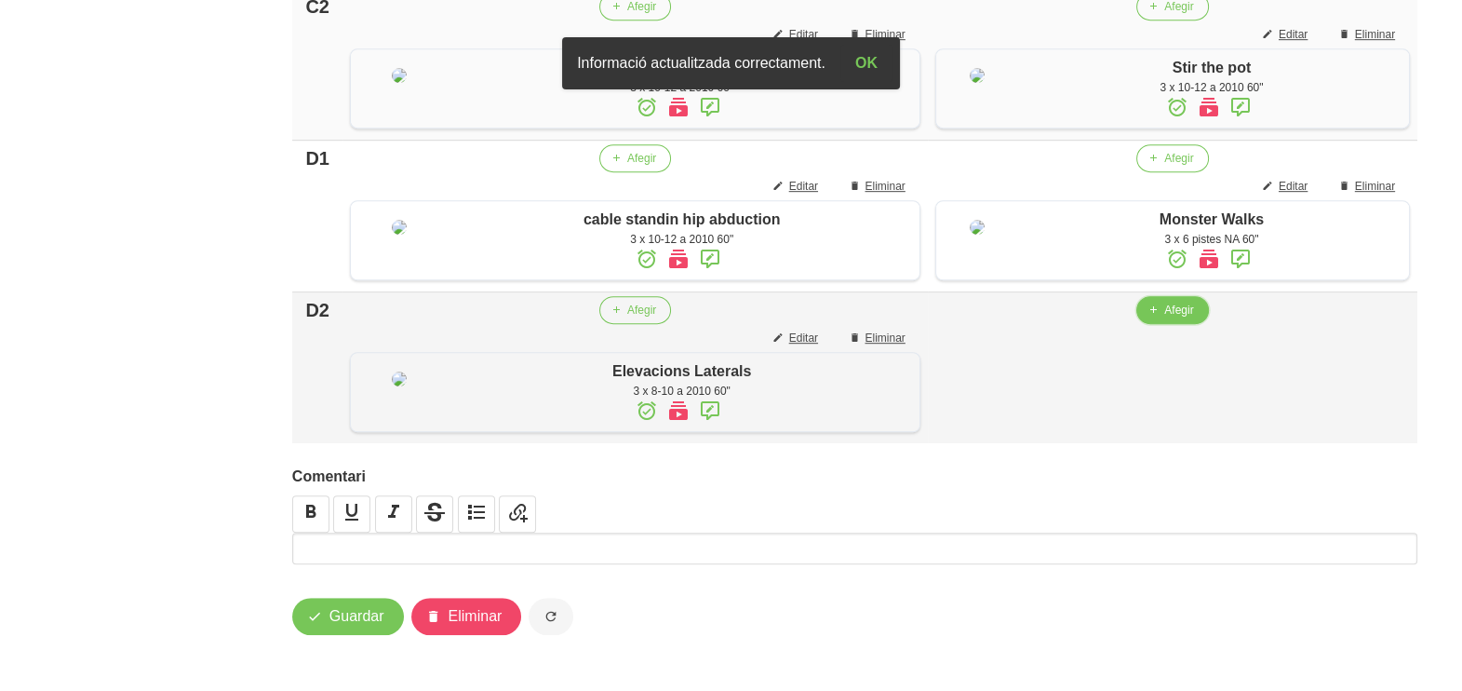
click at [1169, 318] on span "Afegir" at bounding box center [1178, 310] width 29 height 17
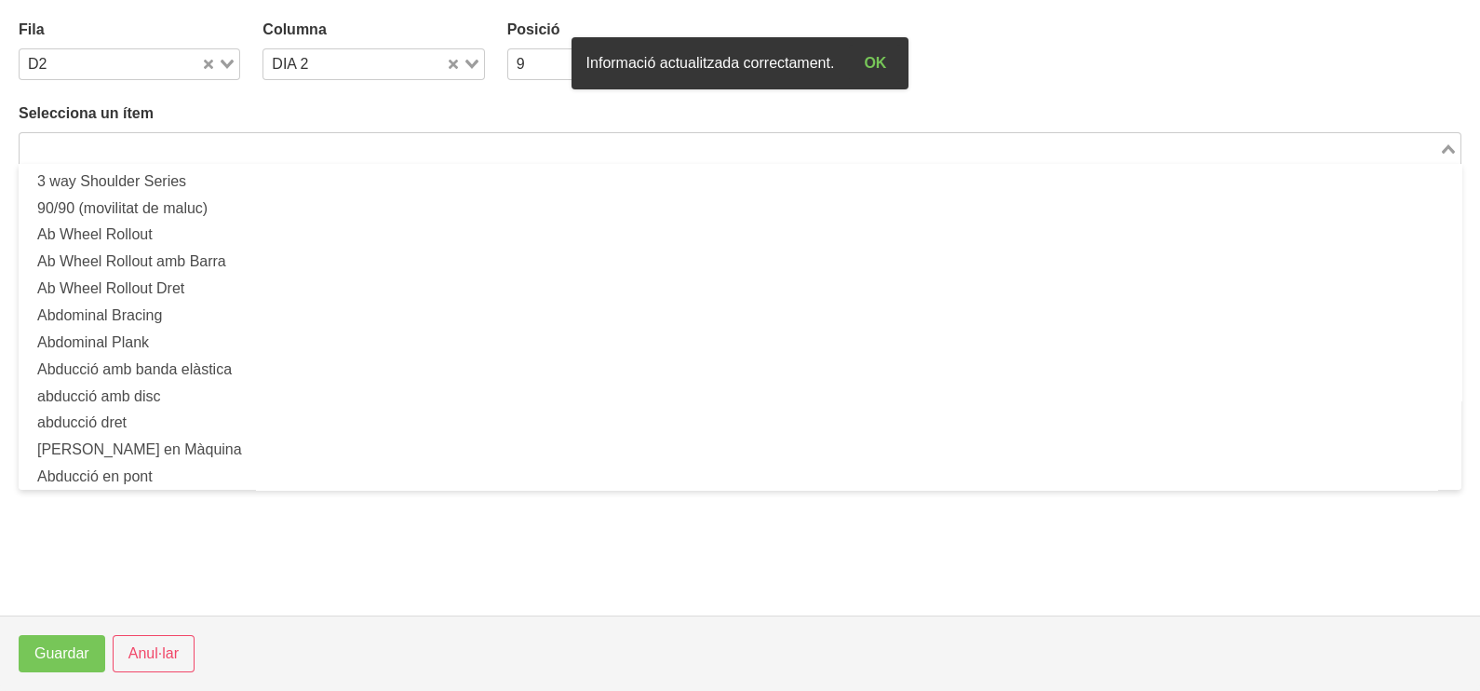
click at [231, 139] on input "Search for option" at bounding box center [729, 148] width 1416 height 22
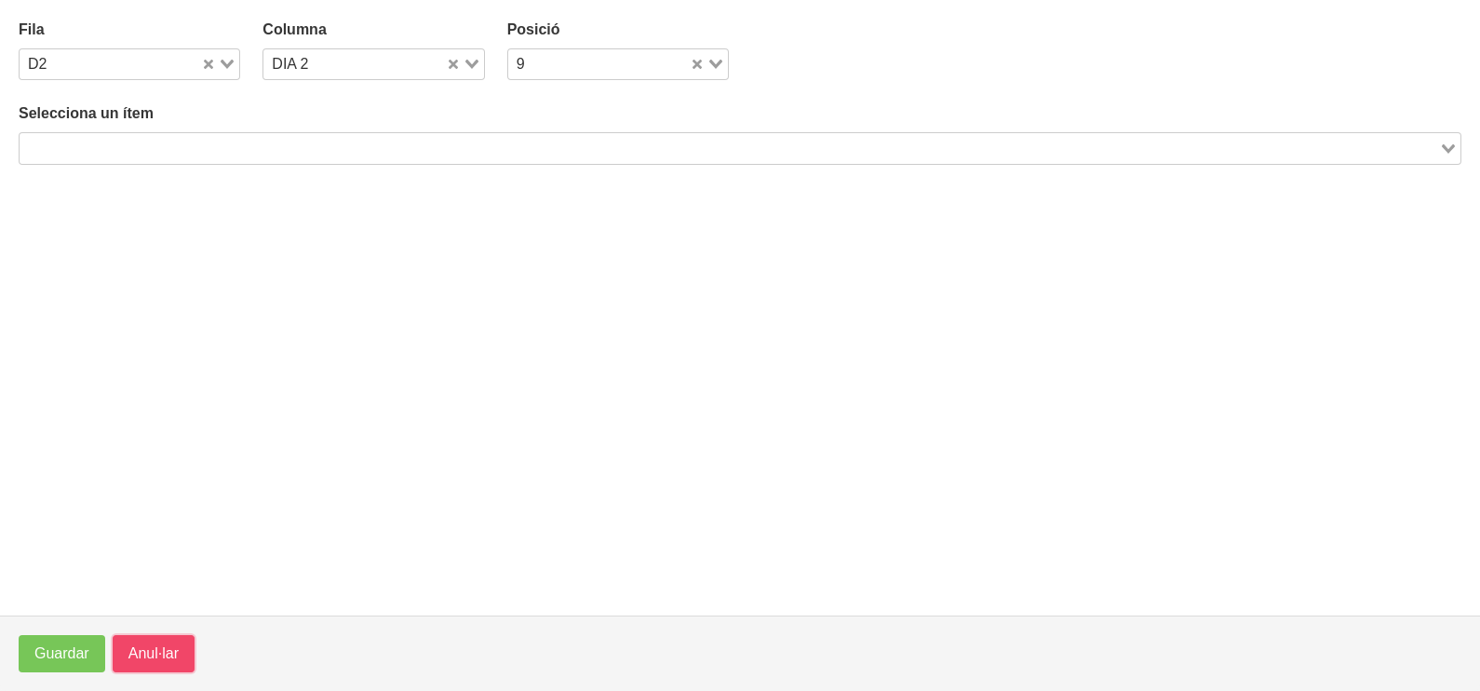
drag, startPoint x: 165, startPoint y: 644, endPoint x: 317, endPoint y: 333, distance: 346.3
click at [166, 643] on span "Anul·lar" at bounding box center [153, 653] width 50 height 22
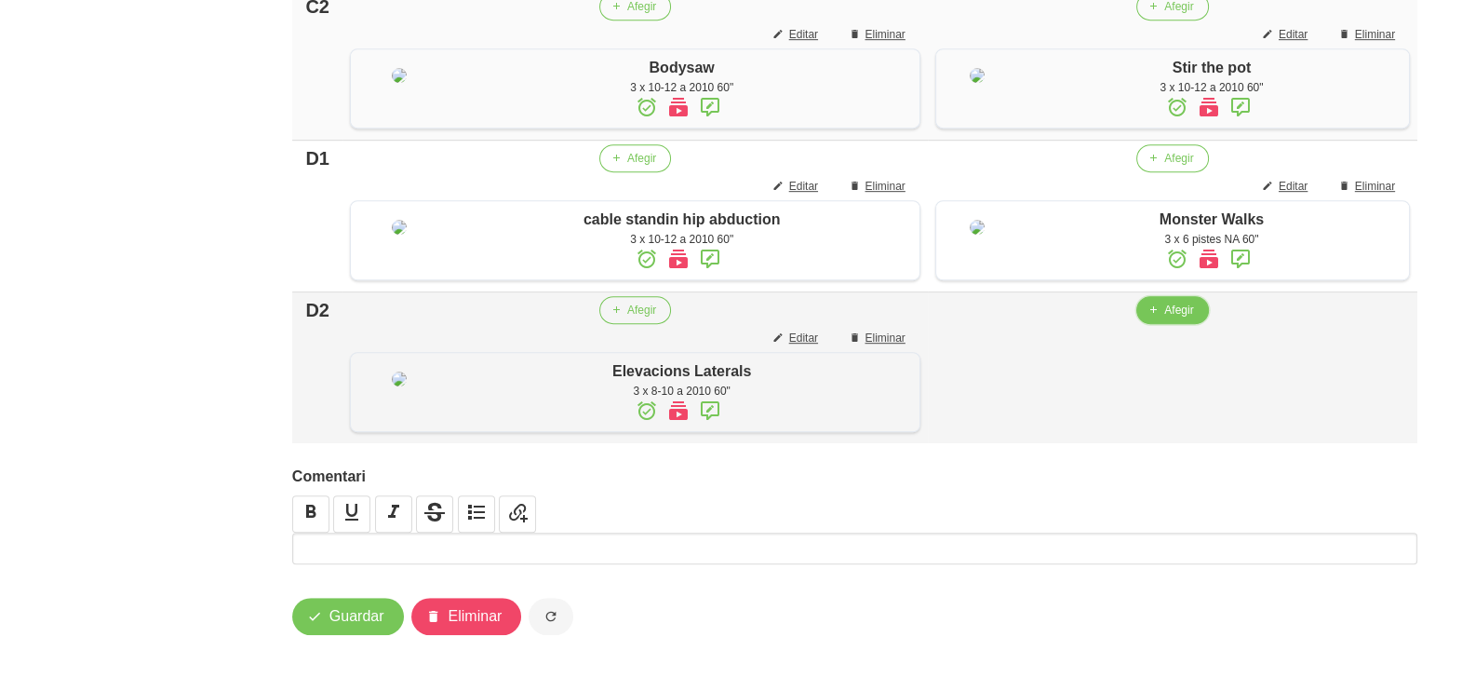
click at [1151, 318] on icon "button" at bounding box center [1153, 310] width 11 height 17
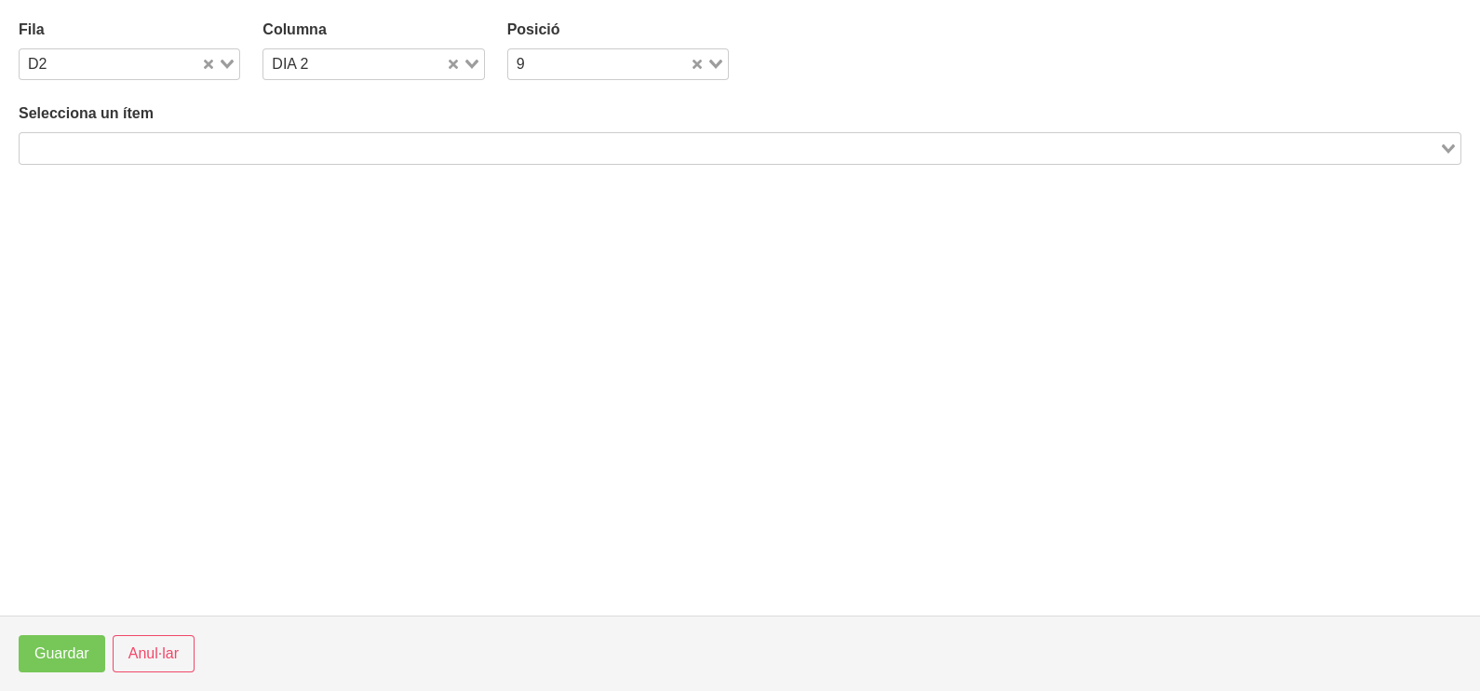
drag, startPoint x: 258, startPoint y: 143, endPoint x: 256, endPoint y: 155, distance: 11.3
click at [258, 148] on input "Search for option" at bounding box center [729, 148] width 1416 height 22
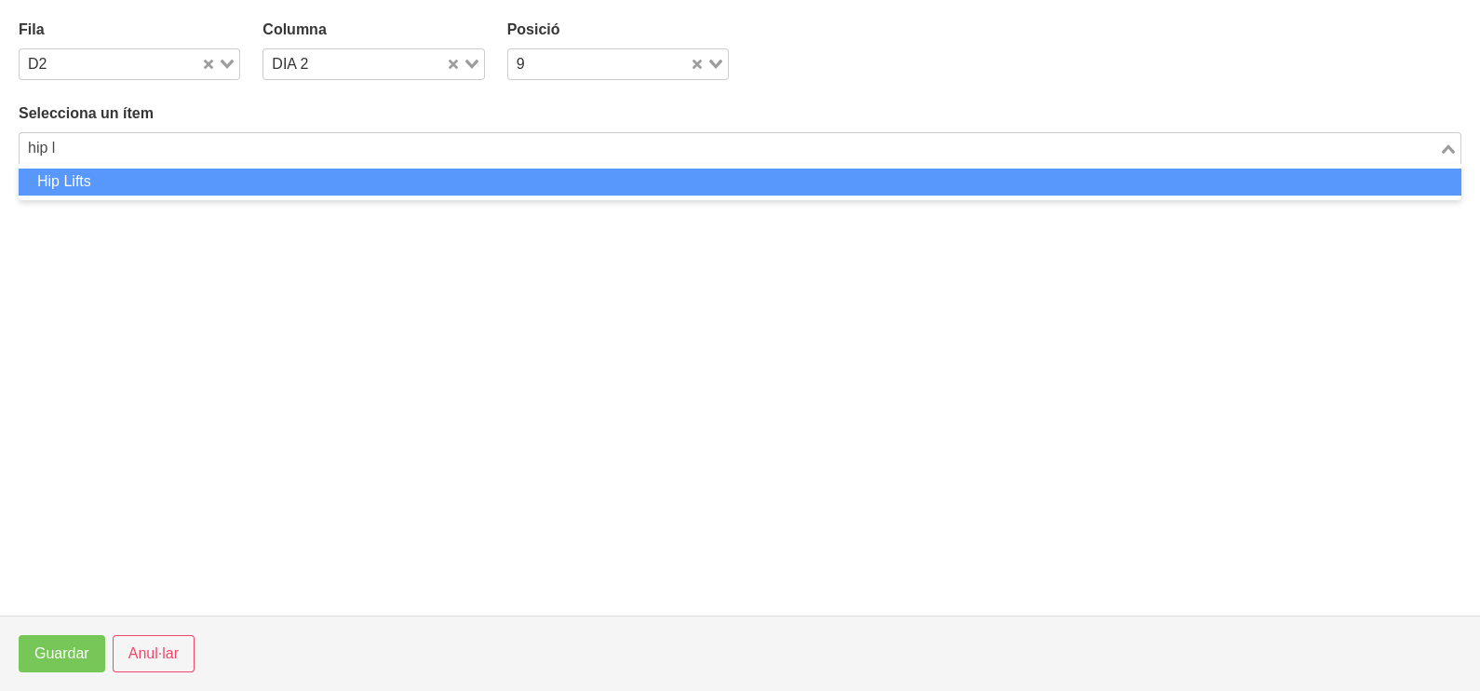
click at [256, 184] on li "Hip Lifts" at bounding box center [740, 181] width 1443 height 27
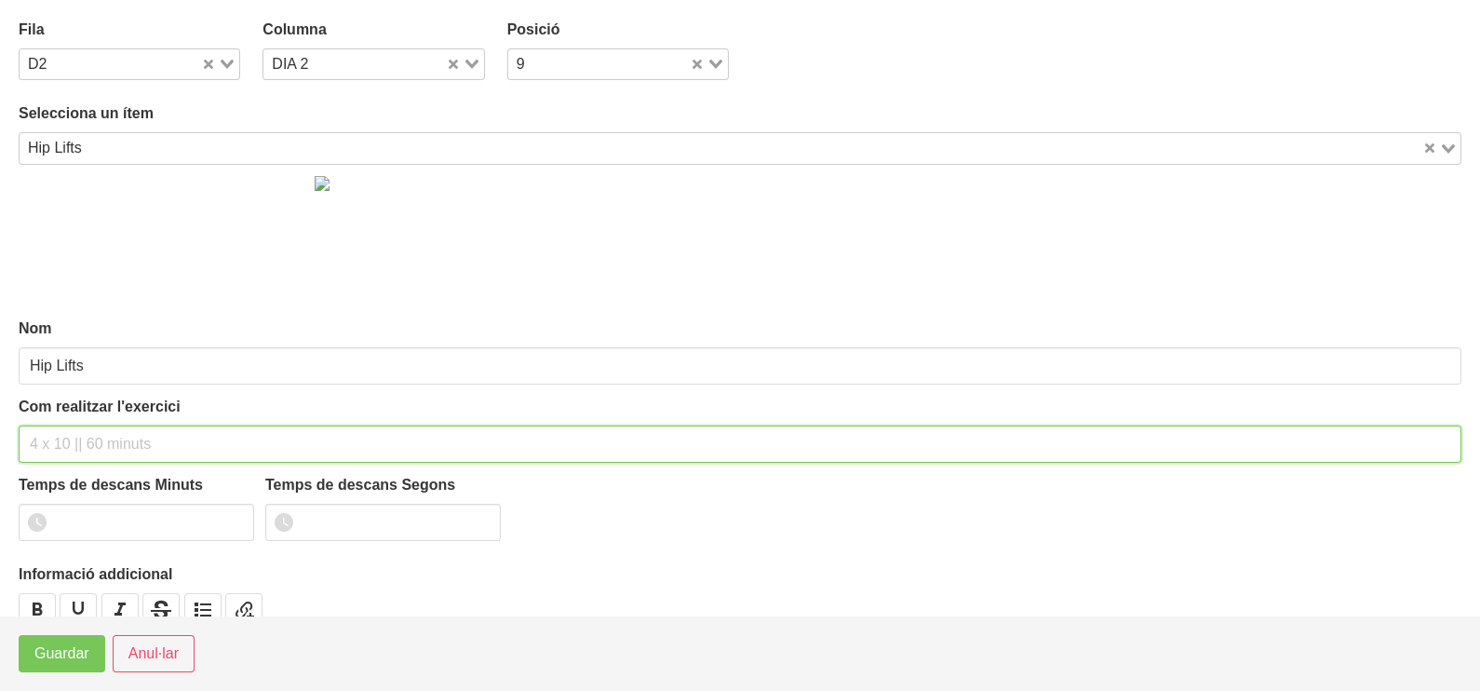
click at [70, 442] on input "text" at bounding box center [740, 443] width 1443 height 37
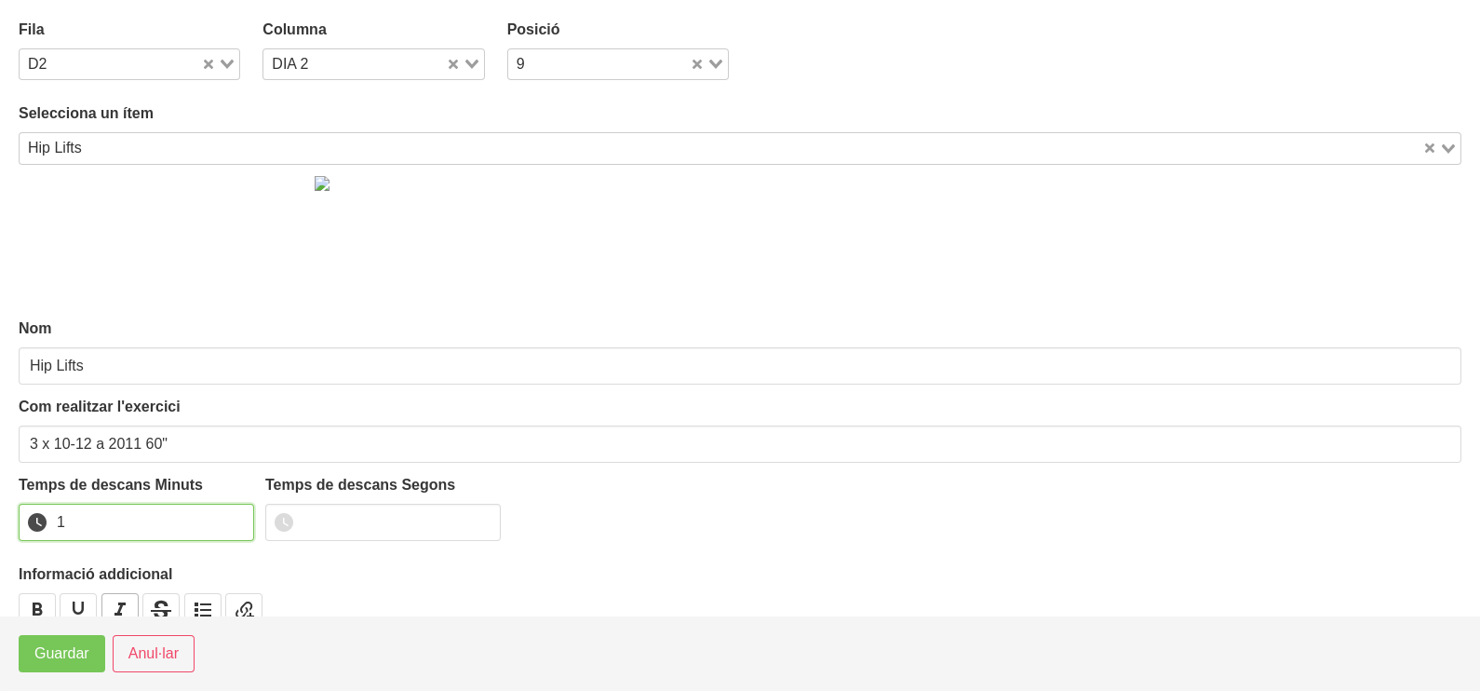
drag, startPoint x: 235, startPoint y: 517, endPoint x: 126, endPoint y: 602, distance: 139.3
click at [231, 519] on input "1" at bounding box center [136, 522] width 235 height 37
click at [77, 649] on span "Guardar" at bounding box center [61, 653] width 55 height 22
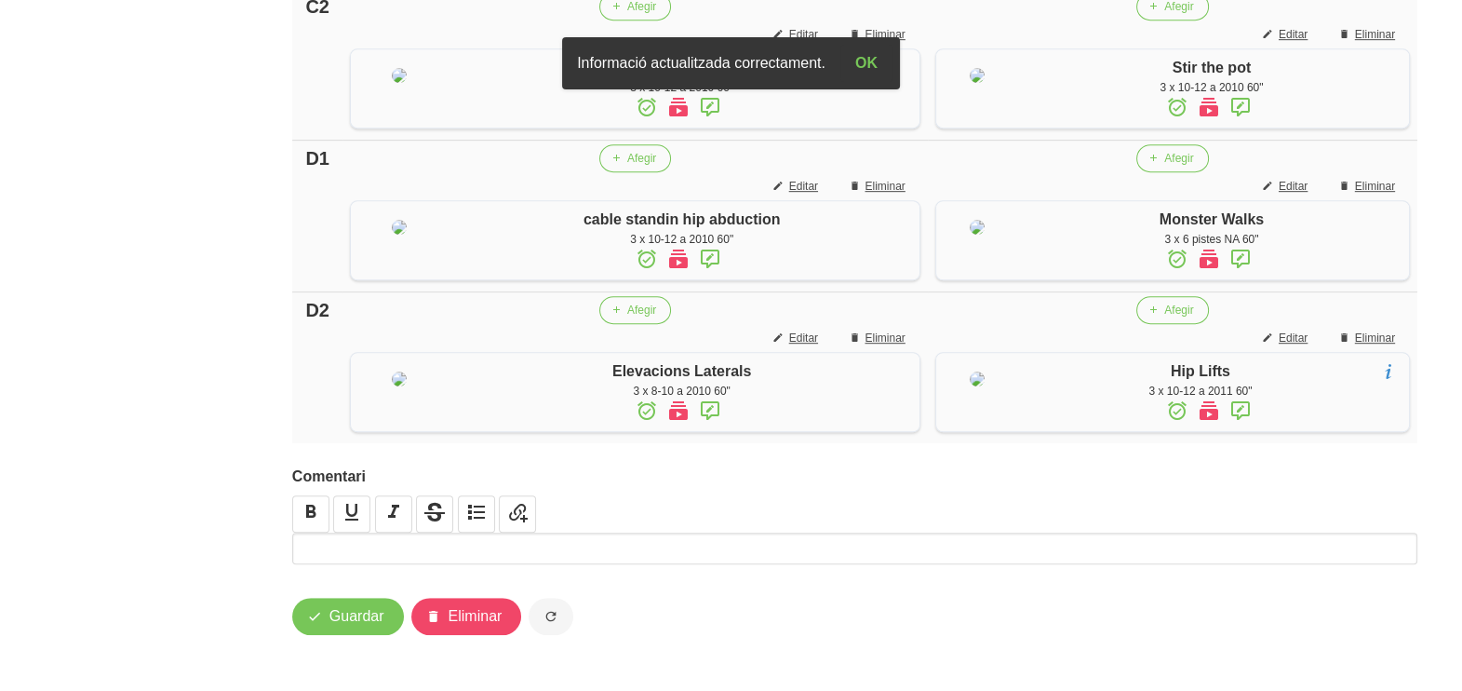
scroll to position [1647, 0]
click at [346, 606] on span "Guardar" at bounding box center [357, 616] width 55 height 22
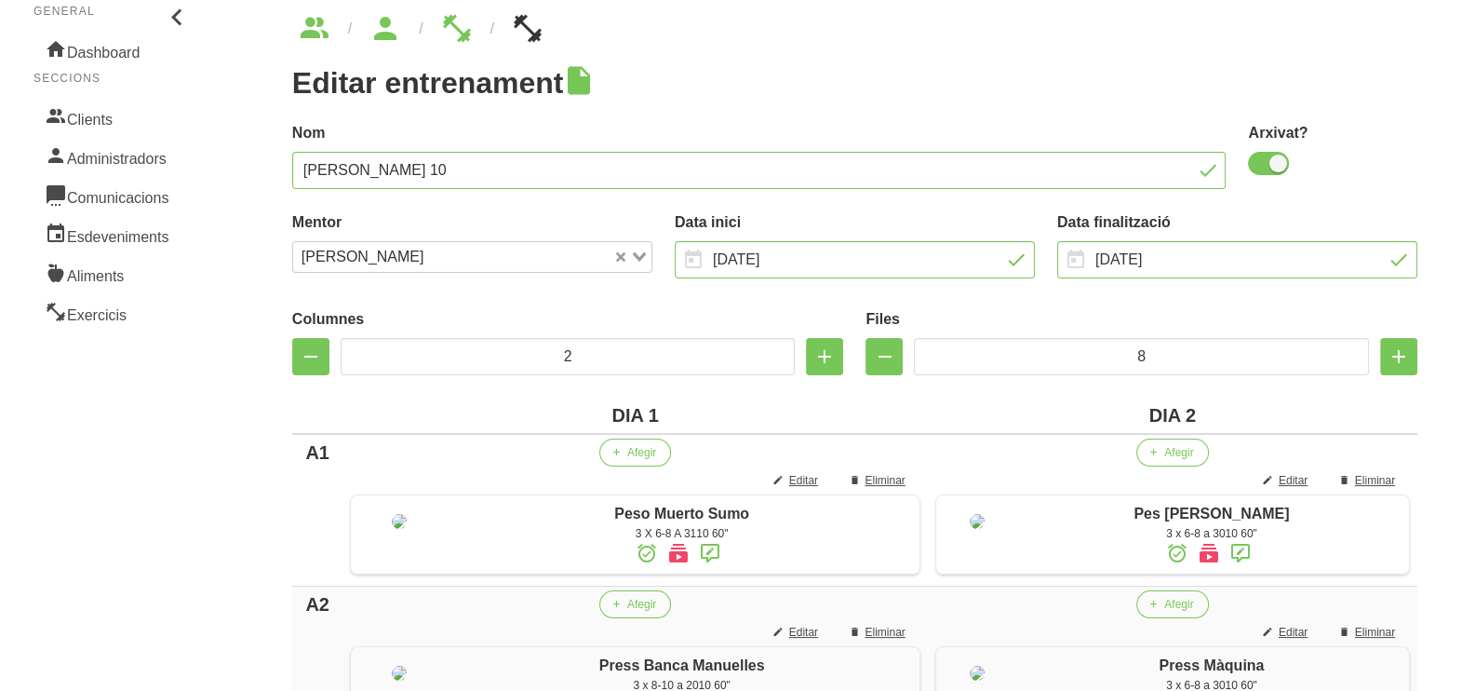
scroll to position [0, 0]
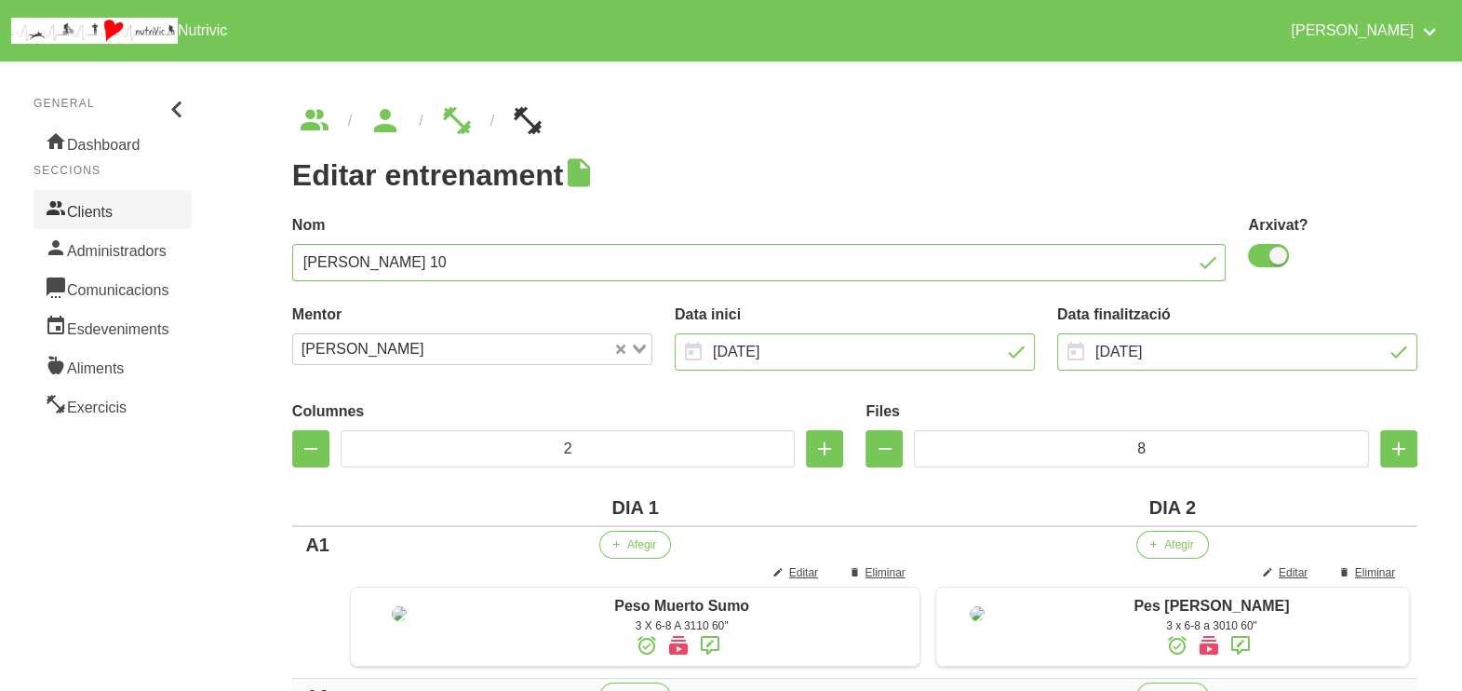
drag, startPoint x: 100, startPoint y: 205, endPoint x: 128, endPoint y: 210, distance: 28.5
click at [101, 205] on link "Clients" at bounding box center [113, 209] width 158 height 39
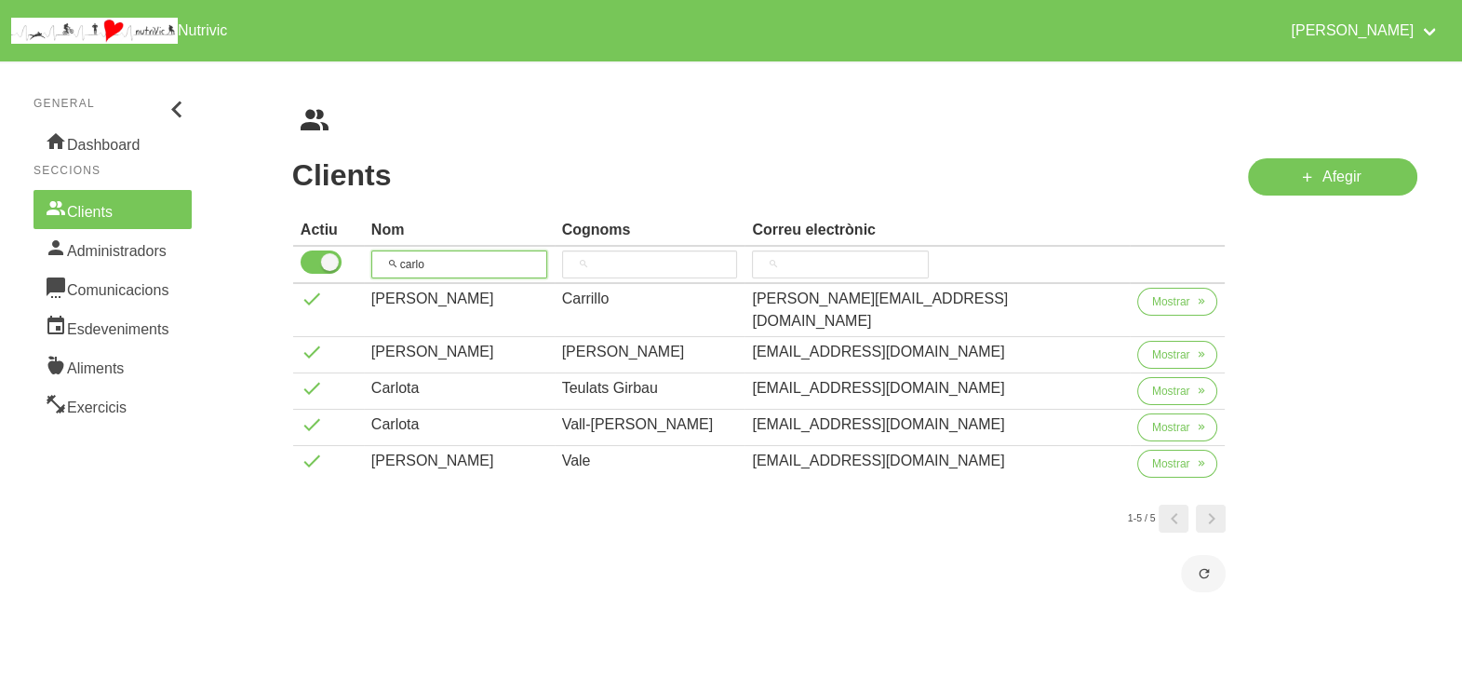
drag, startPoint x: 469, startPoint y: 261, endPoint x: 368, endPoint y: 260, distance: 101.5
click at [368, 260] on tr "carlo" at bounding box center [759, 265] width 933 height 37
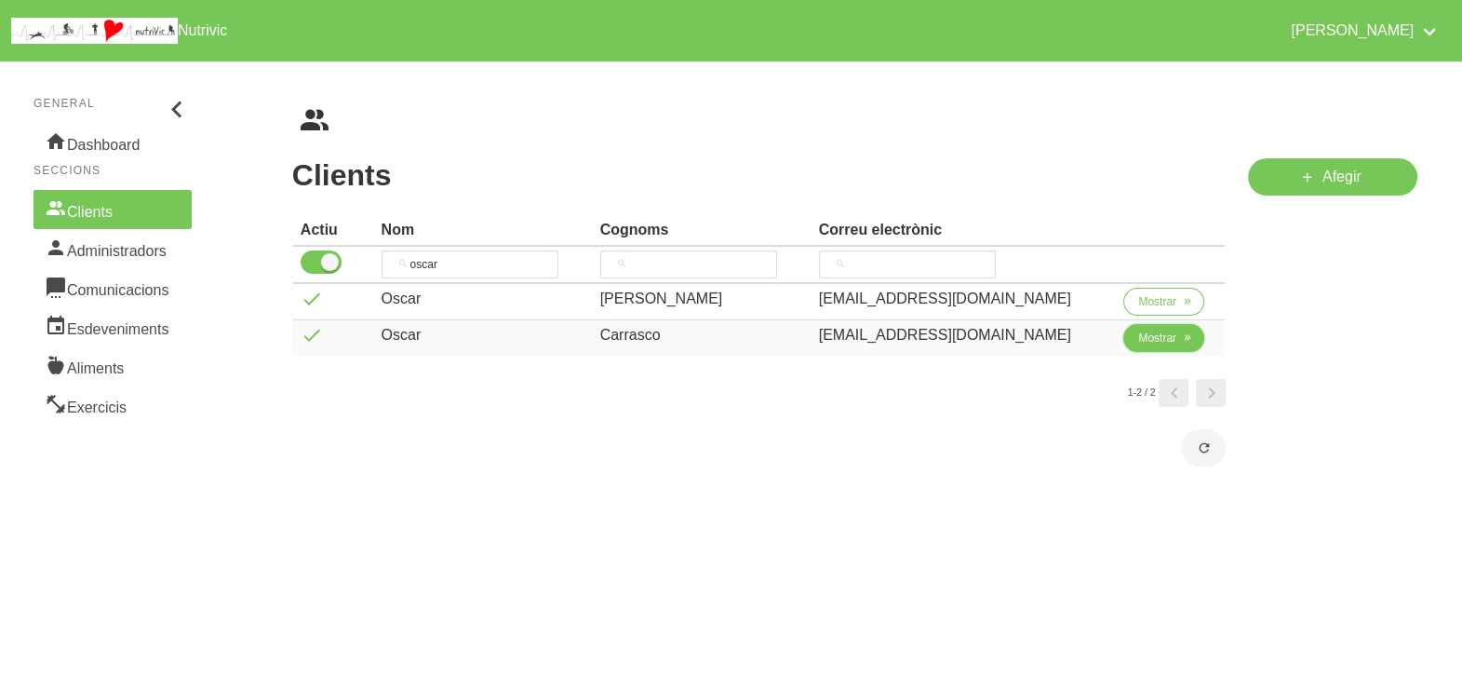
click at [1138, 341] on span "Mostrar" at bounding box center [1157, 338] width 38 height 17
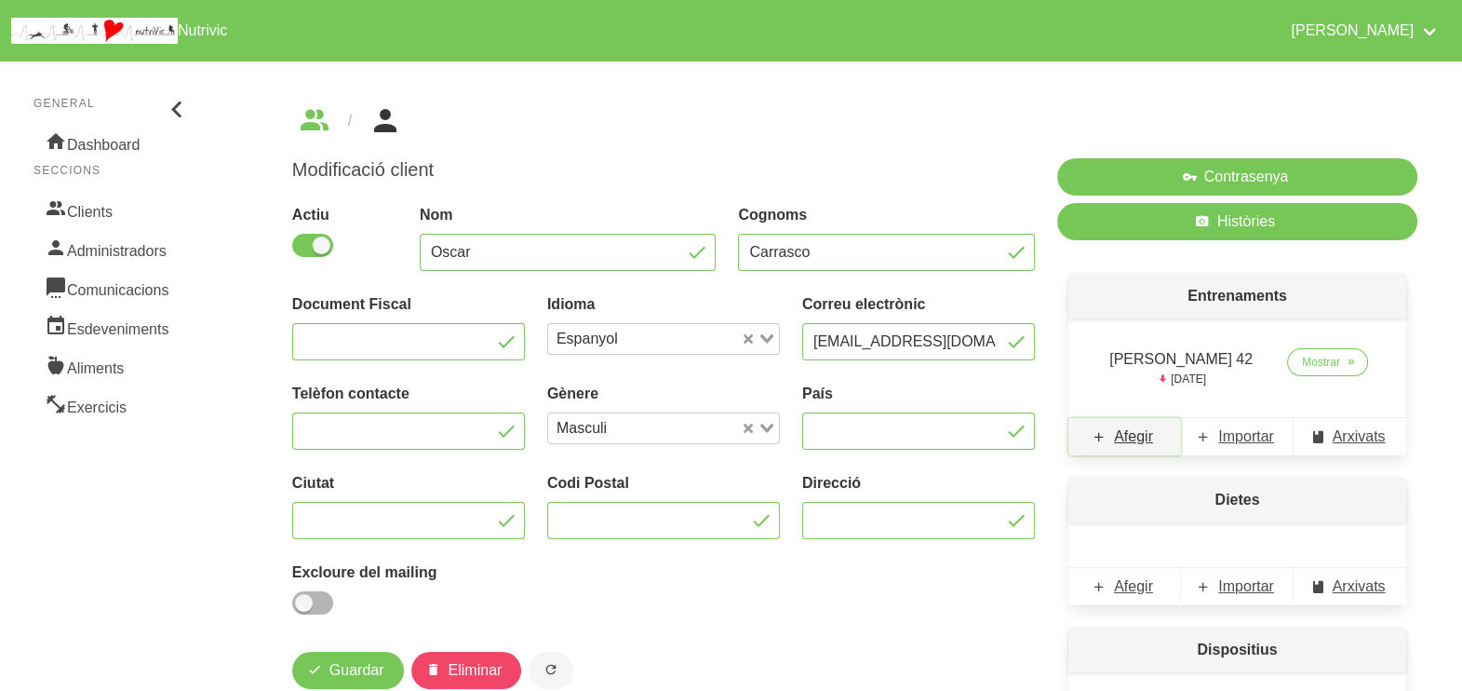
click at [1133, 442] on span "Afegir" at bounding box center [1133, 436] width 39 height 22
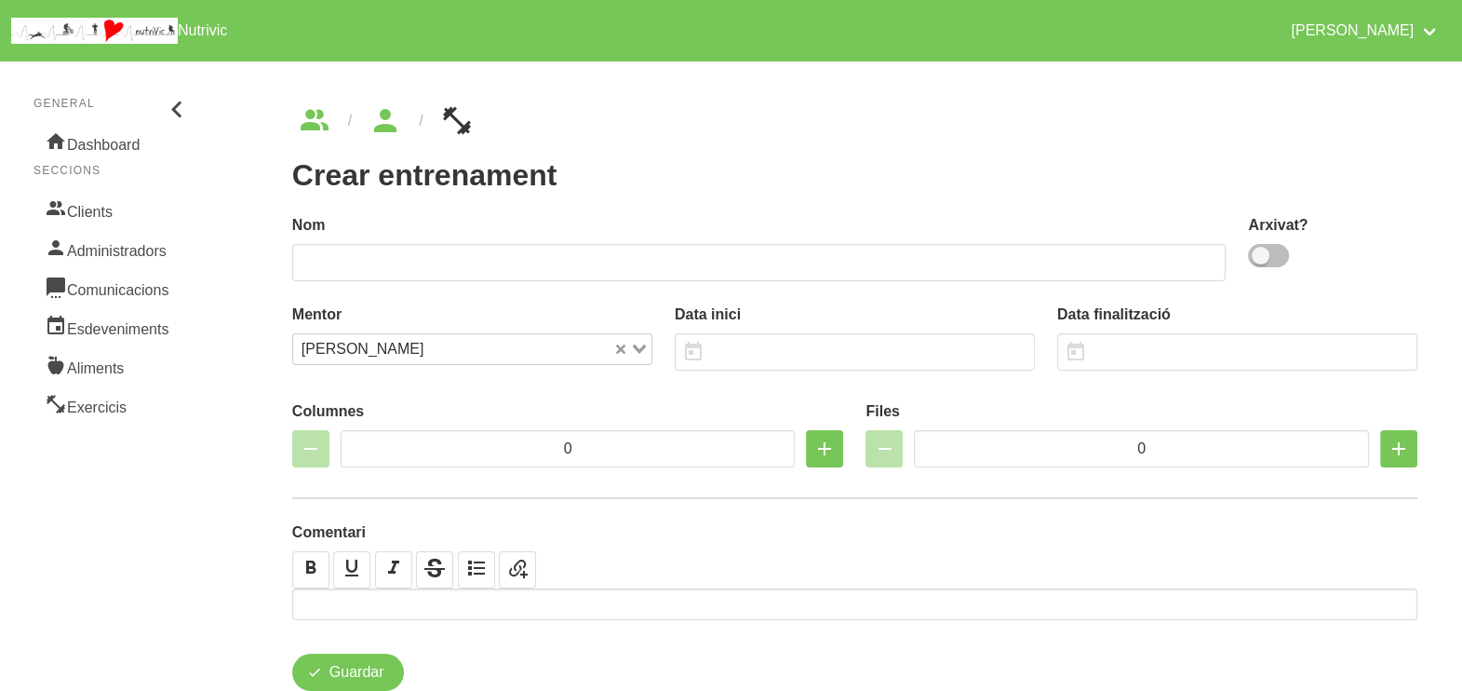
click at [1275, 256] on span at bounding box center [1268, 255] width 41 height 23
click at [1260, 256] on input "checkbox" at bounding box center [1254, 255] width 12 height 12
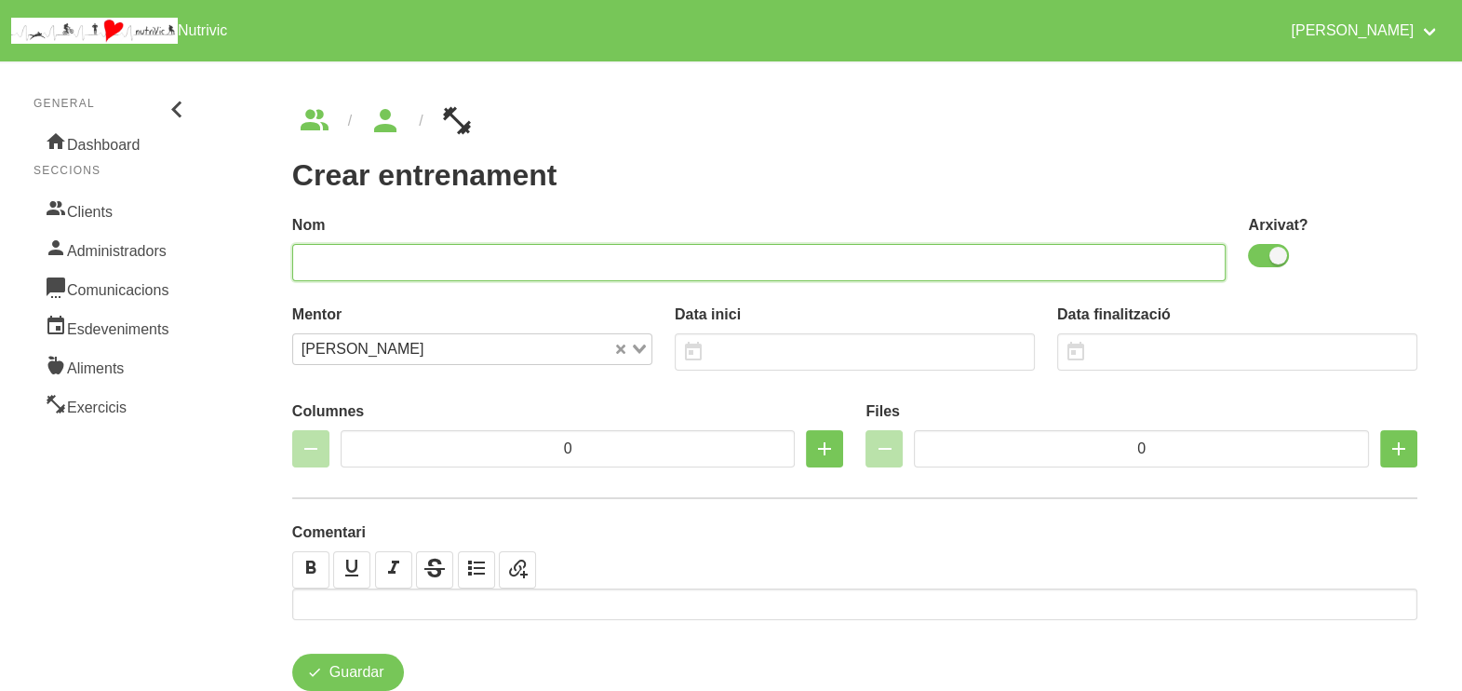
click at [883, 261] on input "text" at bounding box center [759, 262] width 935 height 37
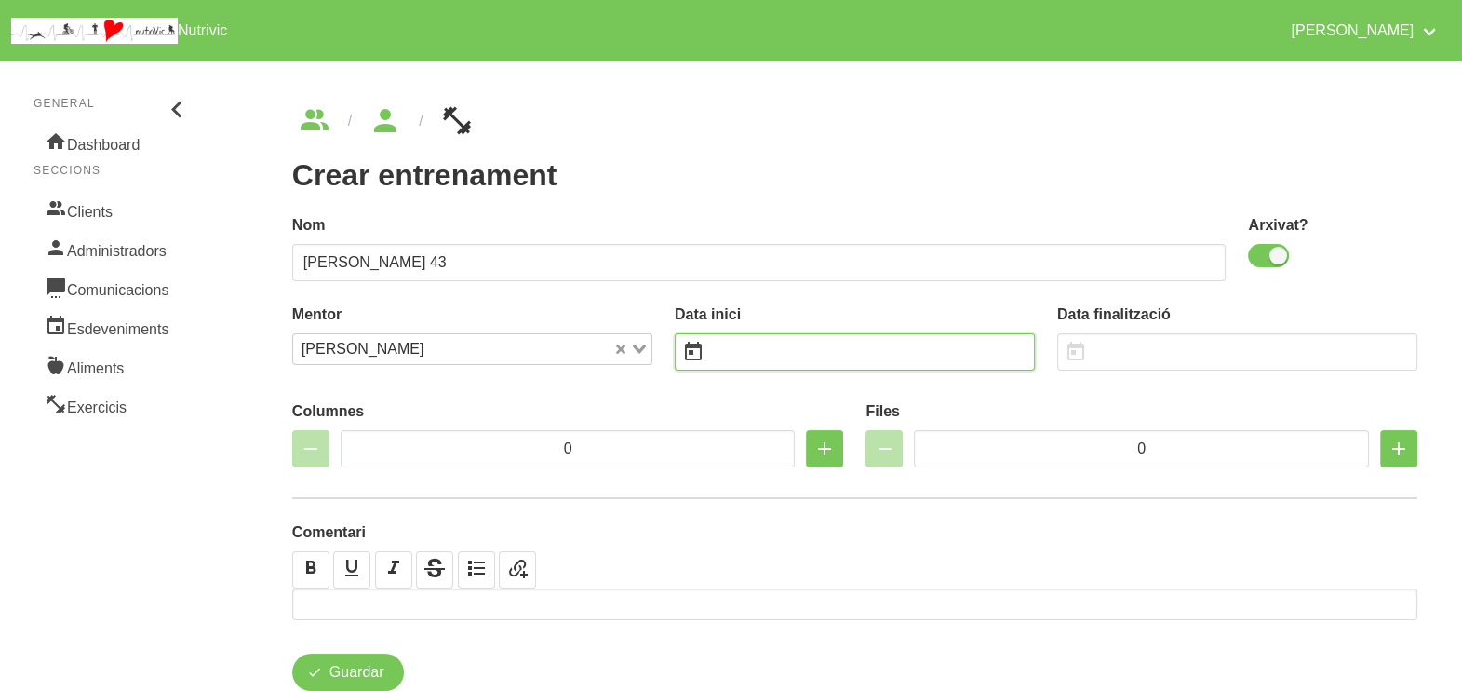
click at [753, 343] on input "text" at bounding box center [855, 351] width 360 height 37
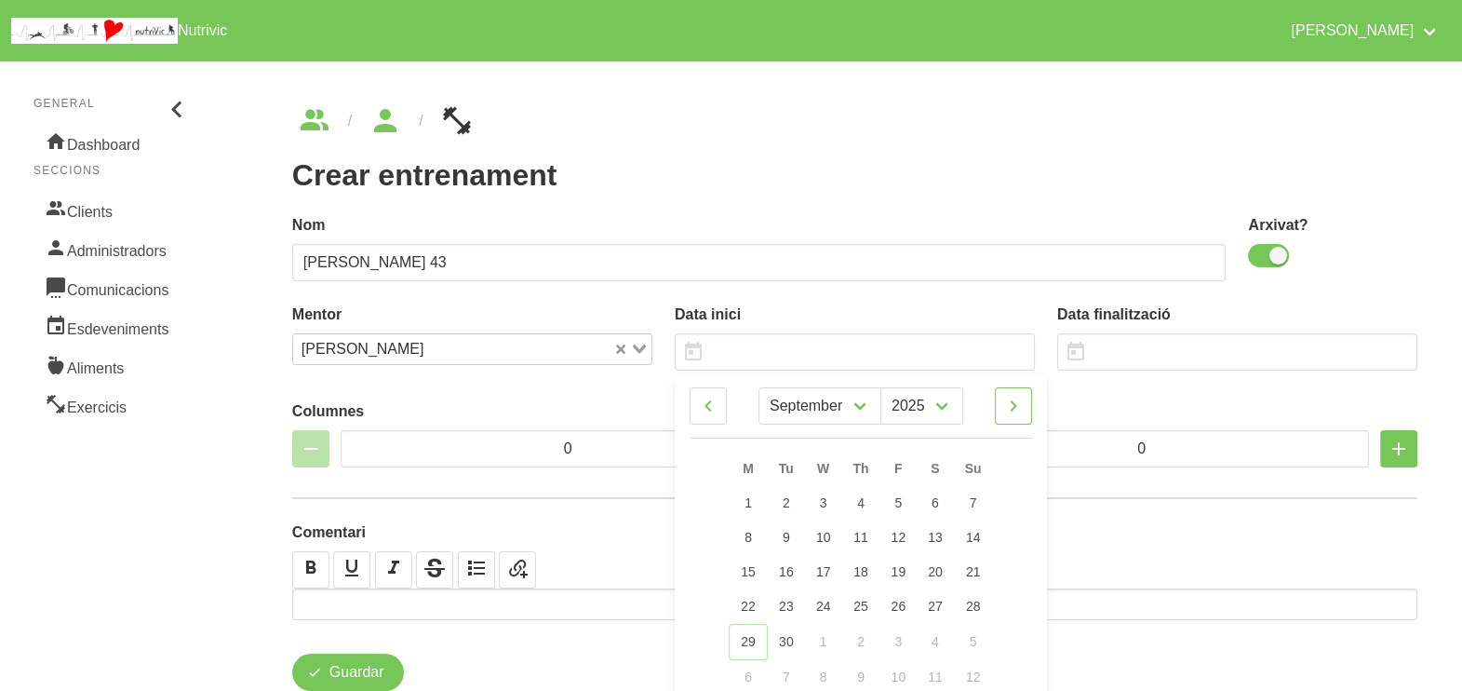
click at [1019, 405] on icon at bounding box center [1013, 406] width 22 height 34
click at [1016, 405] on icon at bounding box center [1013, 406] width 22 height 34
drag, startPoint x: 970, startPoint y: 535, endPoint x: 953, endPoint y: 515, distance: 26.5
click at [970, 534] on span "9" at bounding box center [972, 537] width 7 height 15
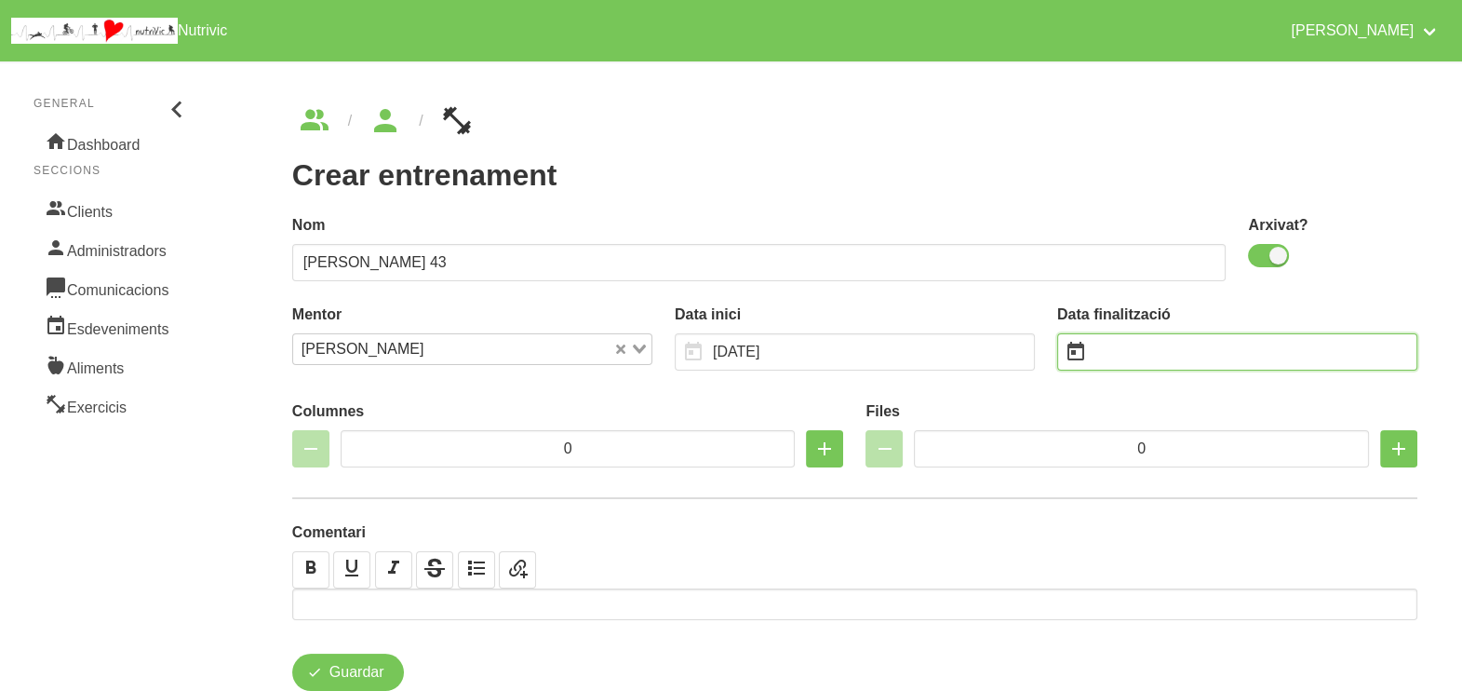
click at [1126, 356] on input "text" at bounding box center [1237, 351] width 360 height 37
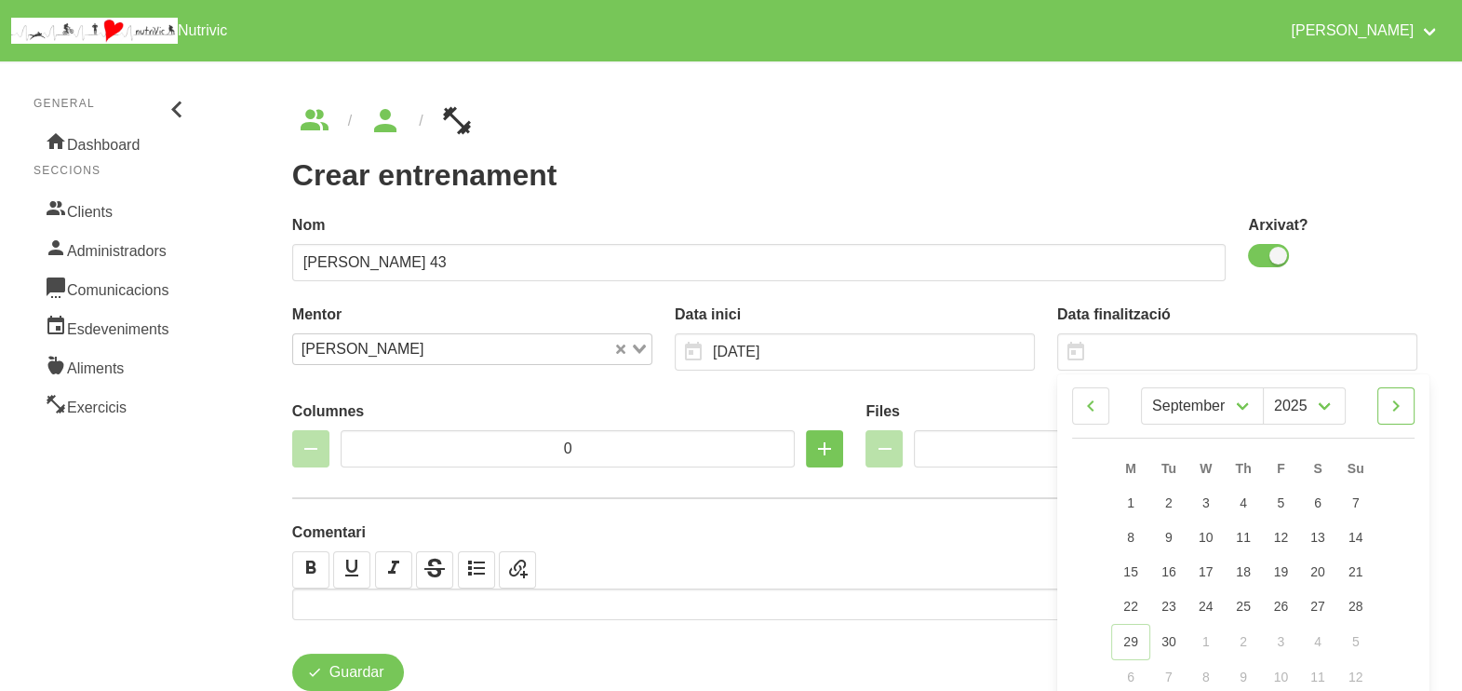
click at [1397, 410] on icon at bounding box center [1396, 406] width 22 height 34
click at [1401, 410] on icon at bounding box center [1396, 406] width 22 height 34
click at [1360, 572] on span "21" at bounding box center [1355, 571] width 15 height 15
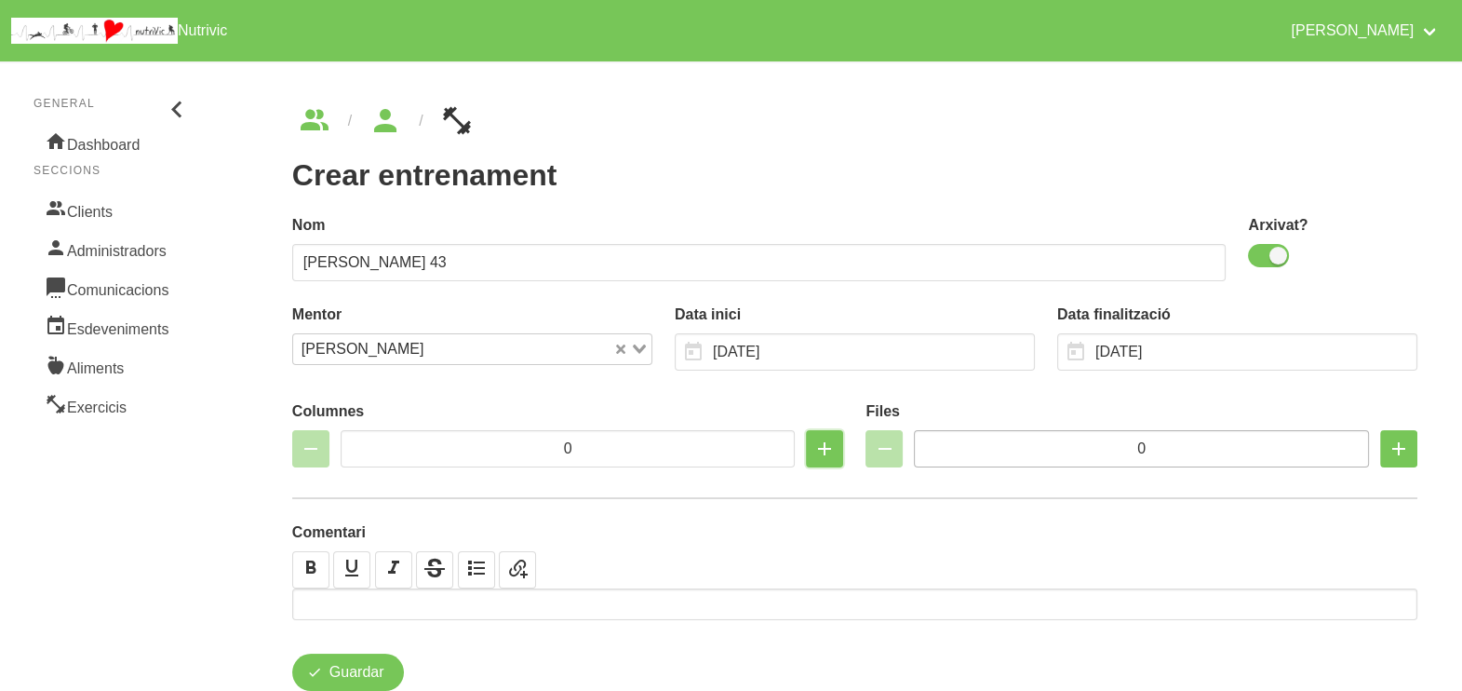
click at [827, 454] on icon "button" at bounding box center [825, 449] width 22 height 34
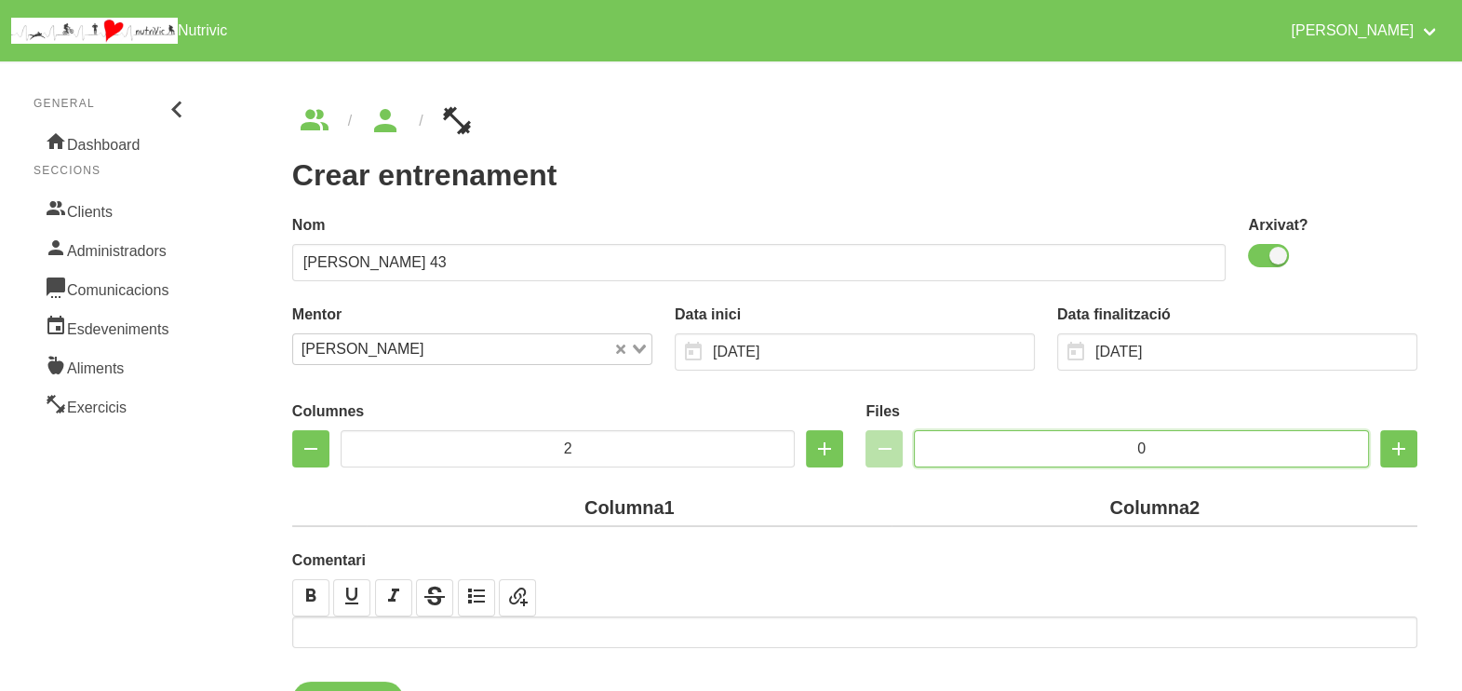
click at [1066, 433] on input "0" at bounding box center [1141, 448] width 455 height 37
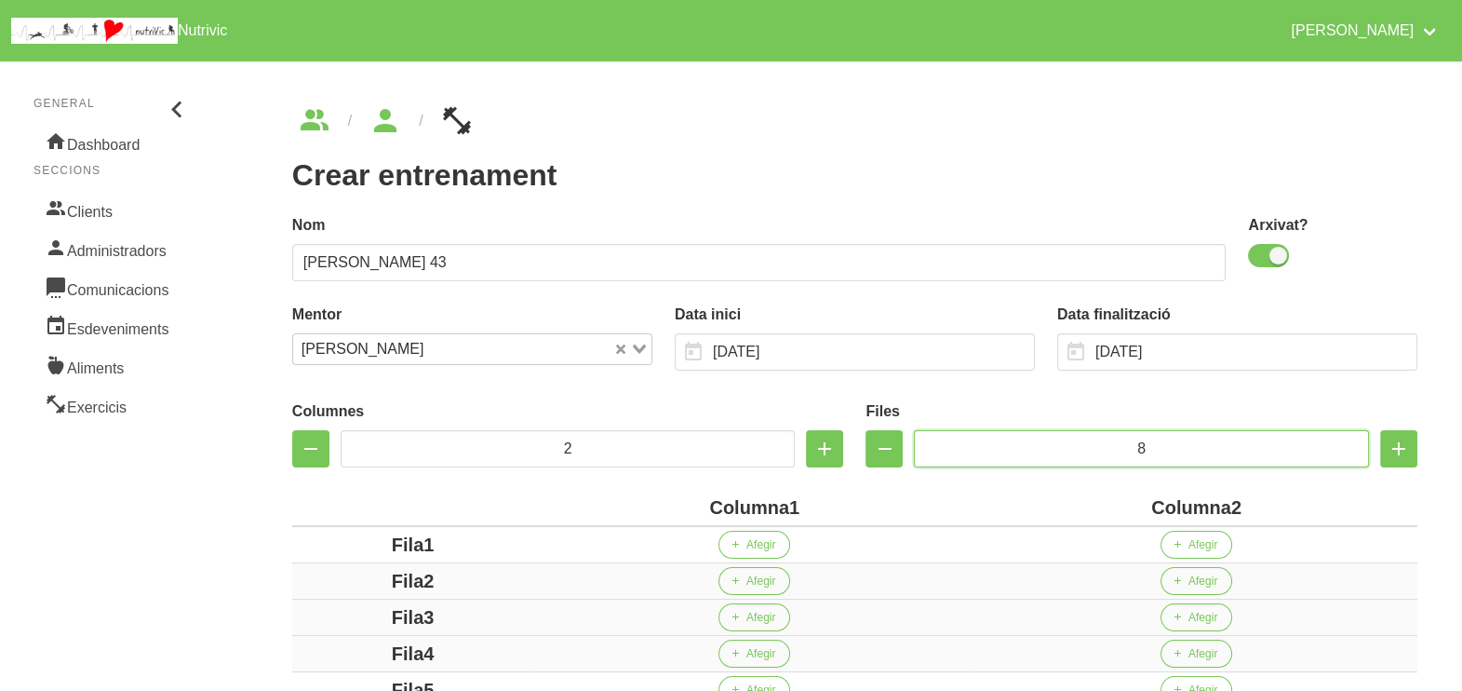
scroll to position [349, 0]
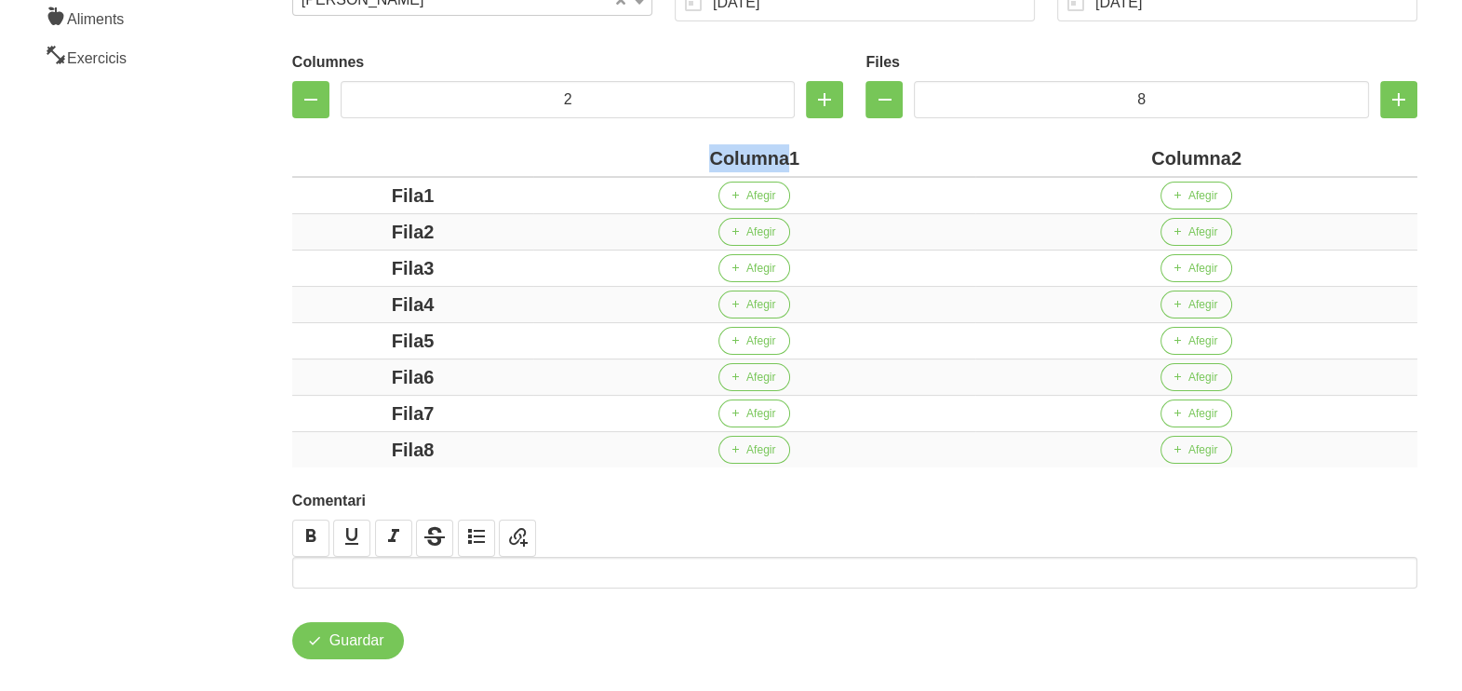
drag, startPoint x: 789, startPoint y: 156, endPoint x: 677, endPoint y: 155, distance: 112.6
click at [677, 155] on div "Columna1" at bounding box center [754, 158] width 427 height 28
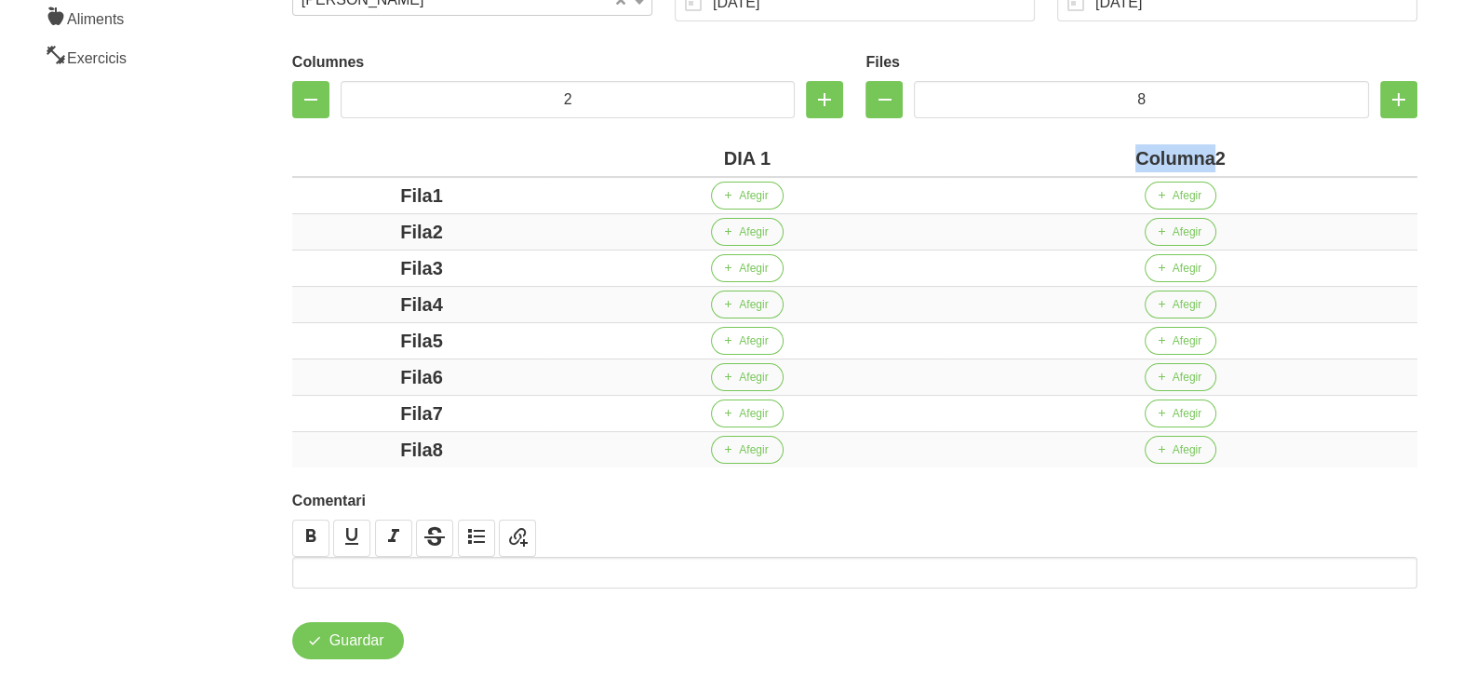
drag, startPoint x: 1216, startPoint y: 161, endPoint x: 1112, endPoint y: 154, distance: 103.6
click at [1112, 154] on div "Columna2" at bounding box center [1180, 158] width 459 height 28
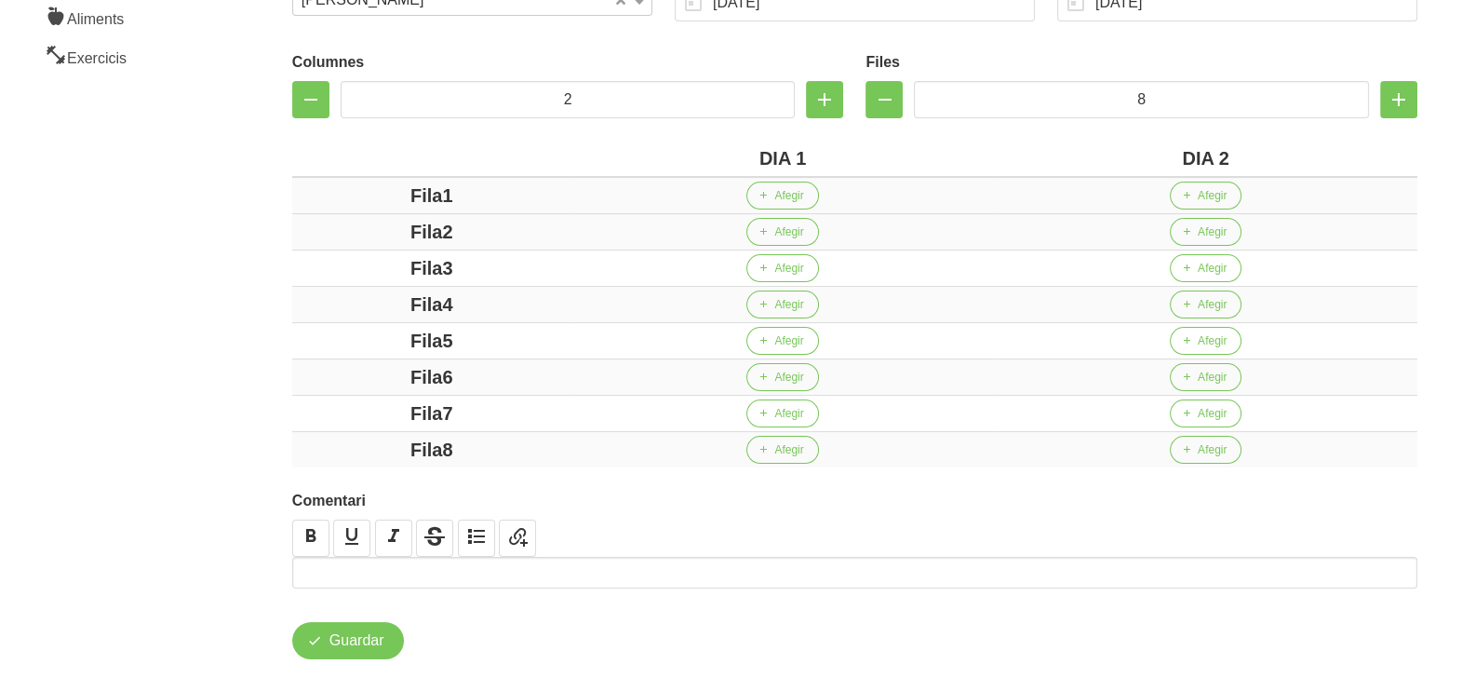
click at [368, 192] on div "Fila1" at bounding box center [432, 196] width 264 height 28
drag, startPoint x: 440, startPoint y: 232, endPoint x: 462, endPoint y: 262, distance: 37.4
click at [362, 230] on div "Fila2" at bounding box center [432, 232] width 264 height 28
click at [392, 259] on div "Fila3" at bounding box center [432, 268] width 264 height 28
drag, startPoint x: 464, startPoint y: 303, endPoint x: 382, endPoint y: 304, distance: 81.9
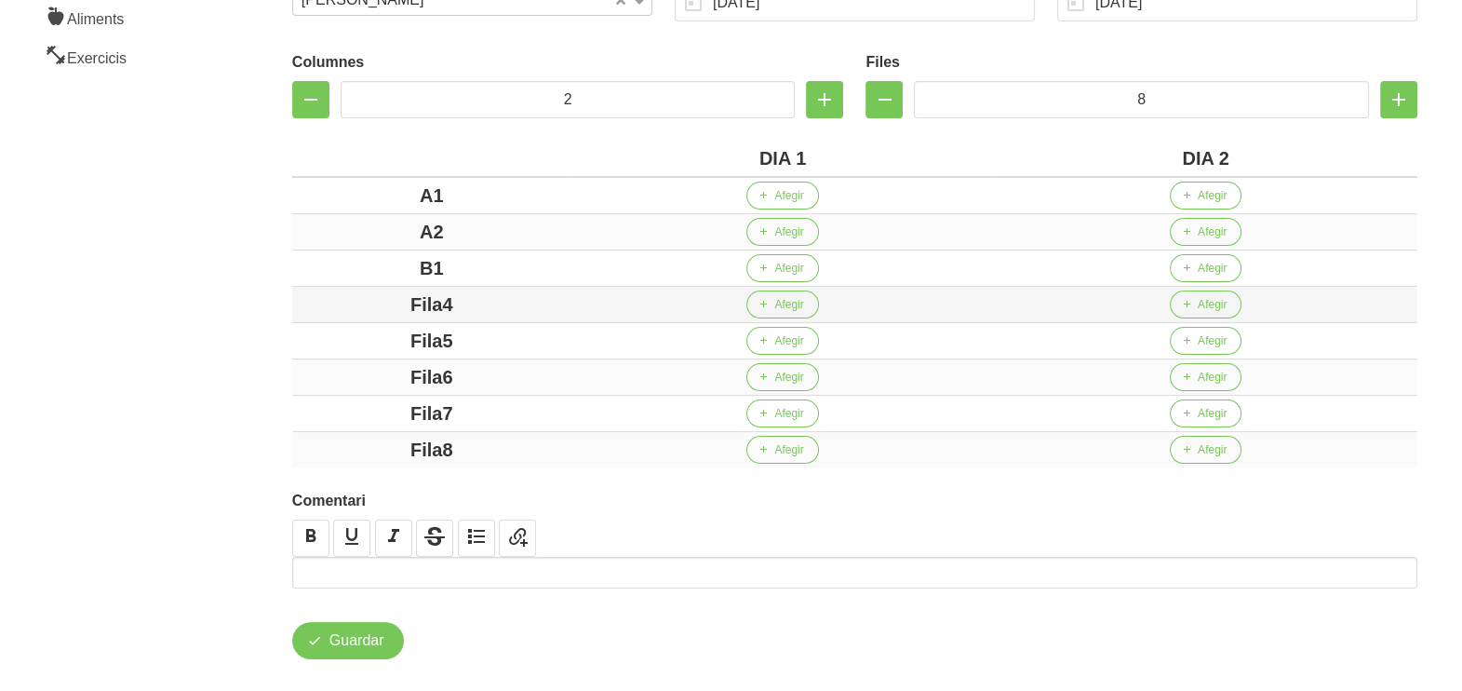
click at [382, 303] on div "Fila4" at bounding box center [432, 304] width 264 height 28
drag, startPoint x: 498, startPoint y: 335, endPoint x: 368, endPoint y: 330, distance: 130.4
click at [368, 330] on div "Fila5" at bounding box center [432, 341] width 264 height 28
drag, startPoint x: 482, startPoint y: 368, endPoint x: 383, endPoint y: 377, distance: 100.0
click at [360, 368] on div "Fila6" at bounding box center [432, 377] width 264 height 28
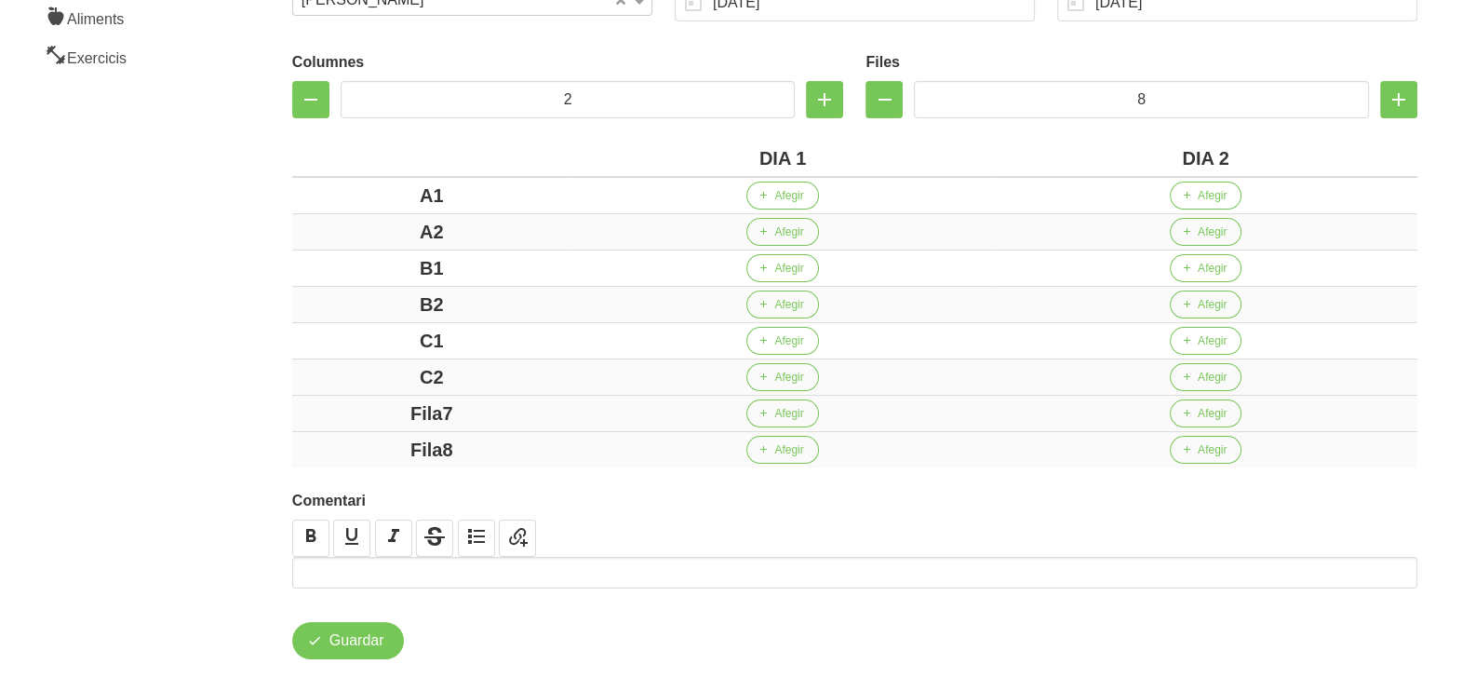
drag, startPoint x: 483, startPoint y: 411, endPoint x: 346, endPoint y: 424, distance: 137.4
click at [351, 412] on div "Fila7" at bounding box center [432, 413] width 264 height 28
drag, startPoint x: 484, startPoint y: 447, endPoint x: 288, endPoint y: 426, distance: 197.5
click at [343, 441] on div "Fila8" at bounding box center [432, 450] width 264 height 28
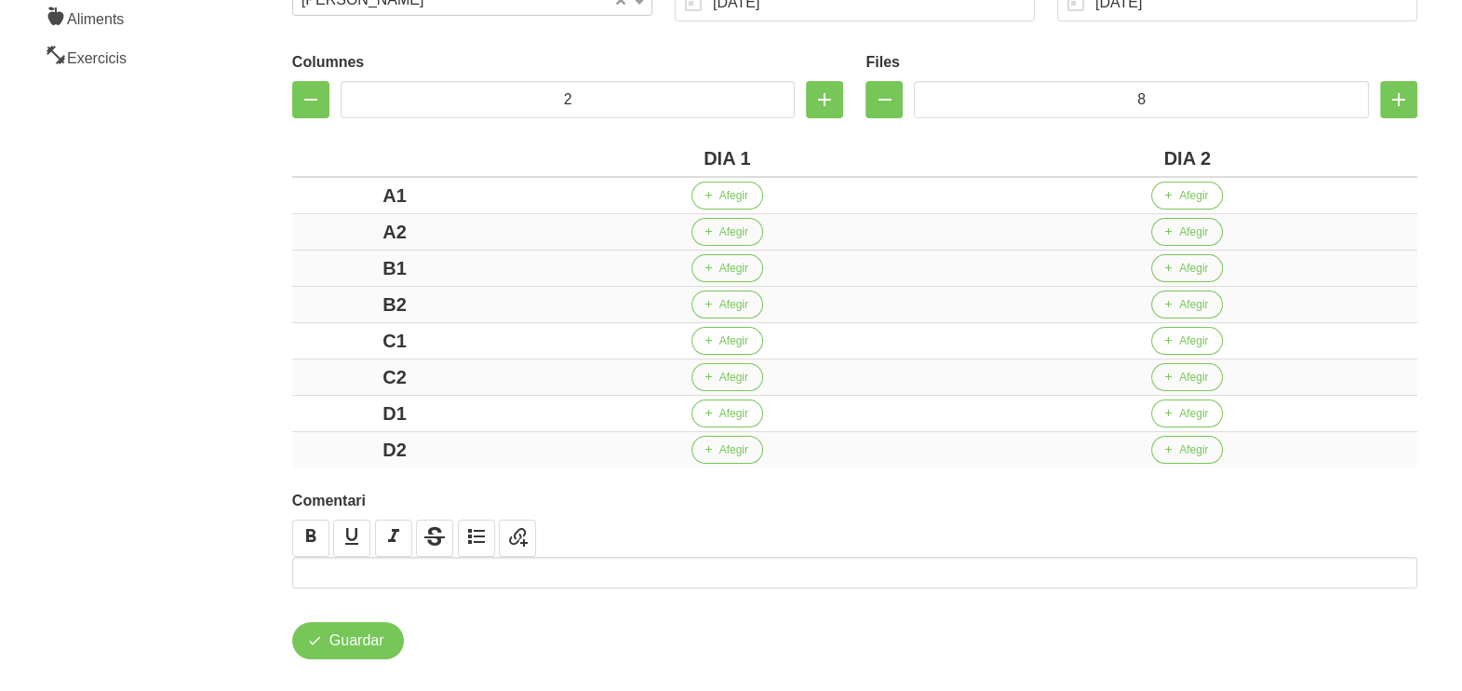
drag, startPoint x: 214, startPoint y: 383, endPoint x: 300, endPoint y: 273, distance: 139.3
click at [215, 377] on aside "General Dashboard Seccions Clients Administradors Comunicacions Esdeveniments A…" at bounding box center [113, 208] width 248 height 1014
click at [727, 200] on span "Afegir" at bounding box center [734, 195] width 29 height 17
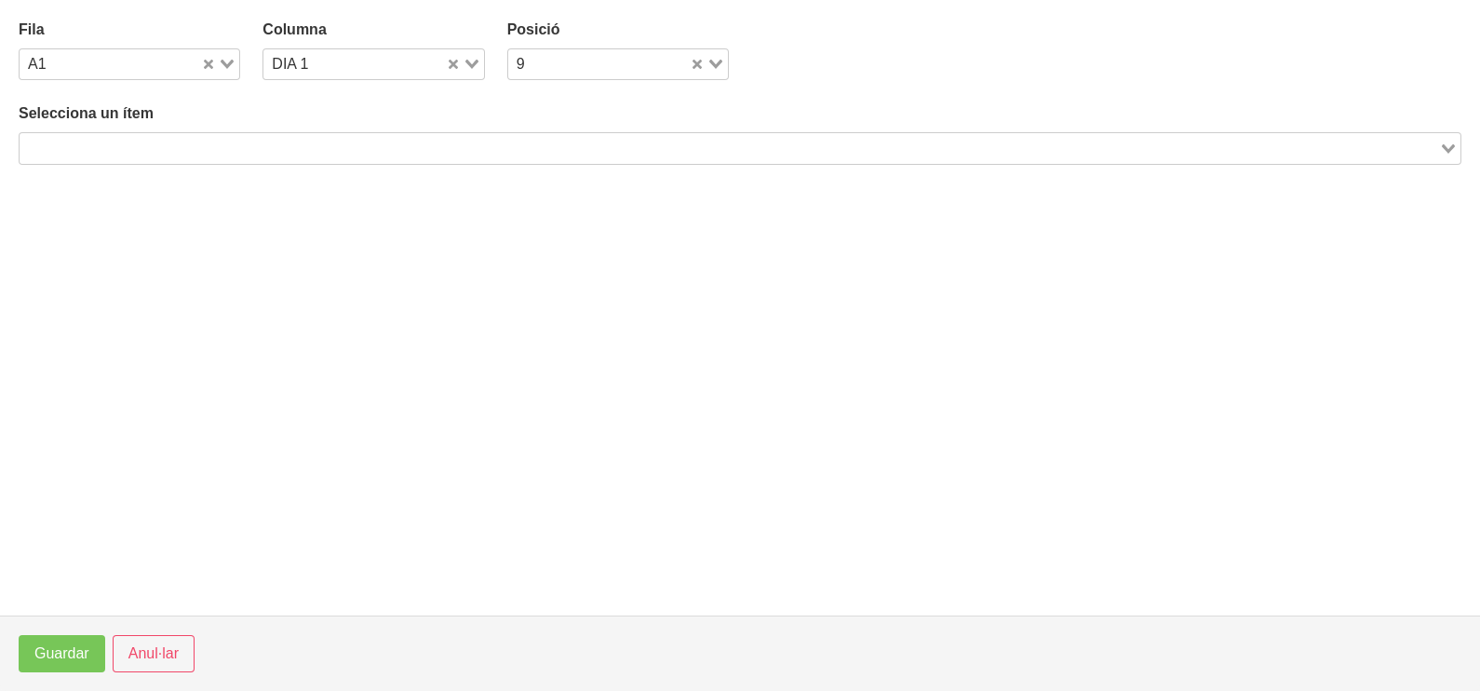
click at [266, 151] on input "Search for option" at bounding box center [729, 148] width 1416 height 22
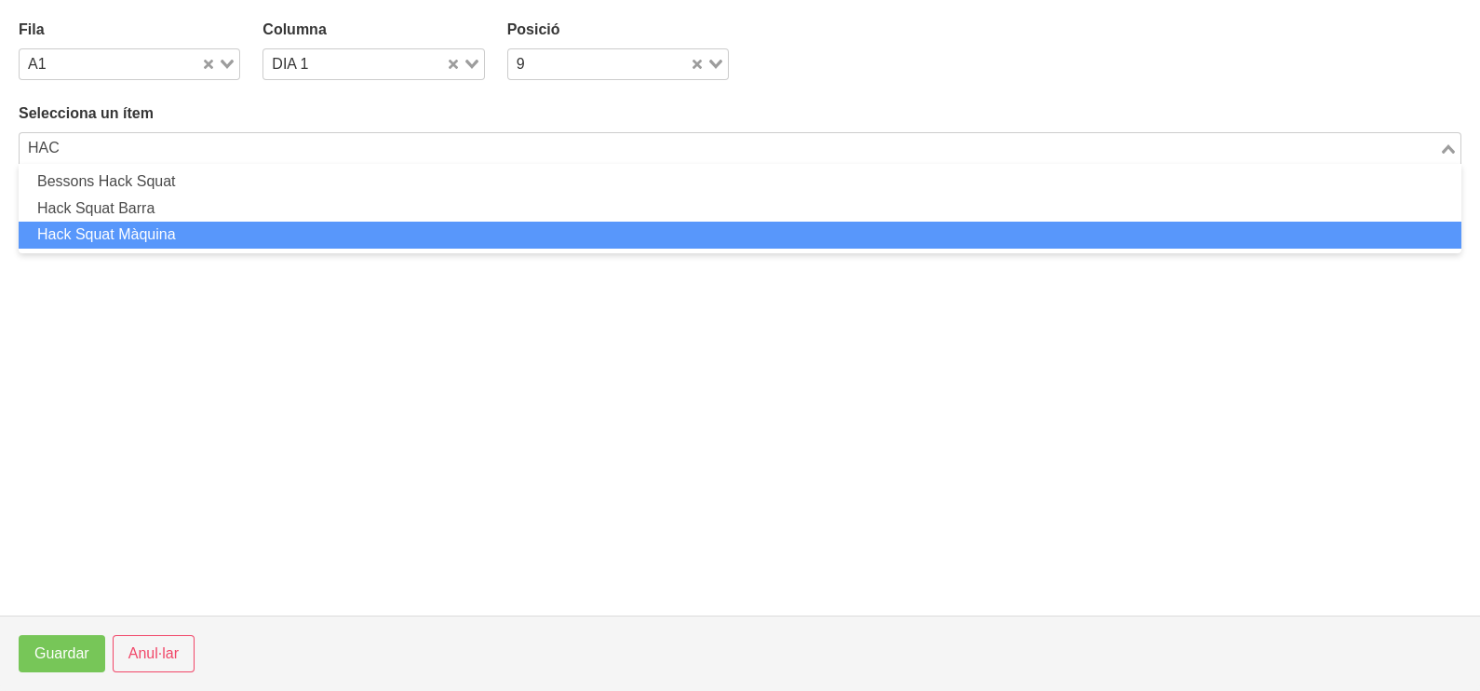
click at [220, 240] on li "Hack Squat Màquina" at bounding box center [740, 235] width 1443 height 27
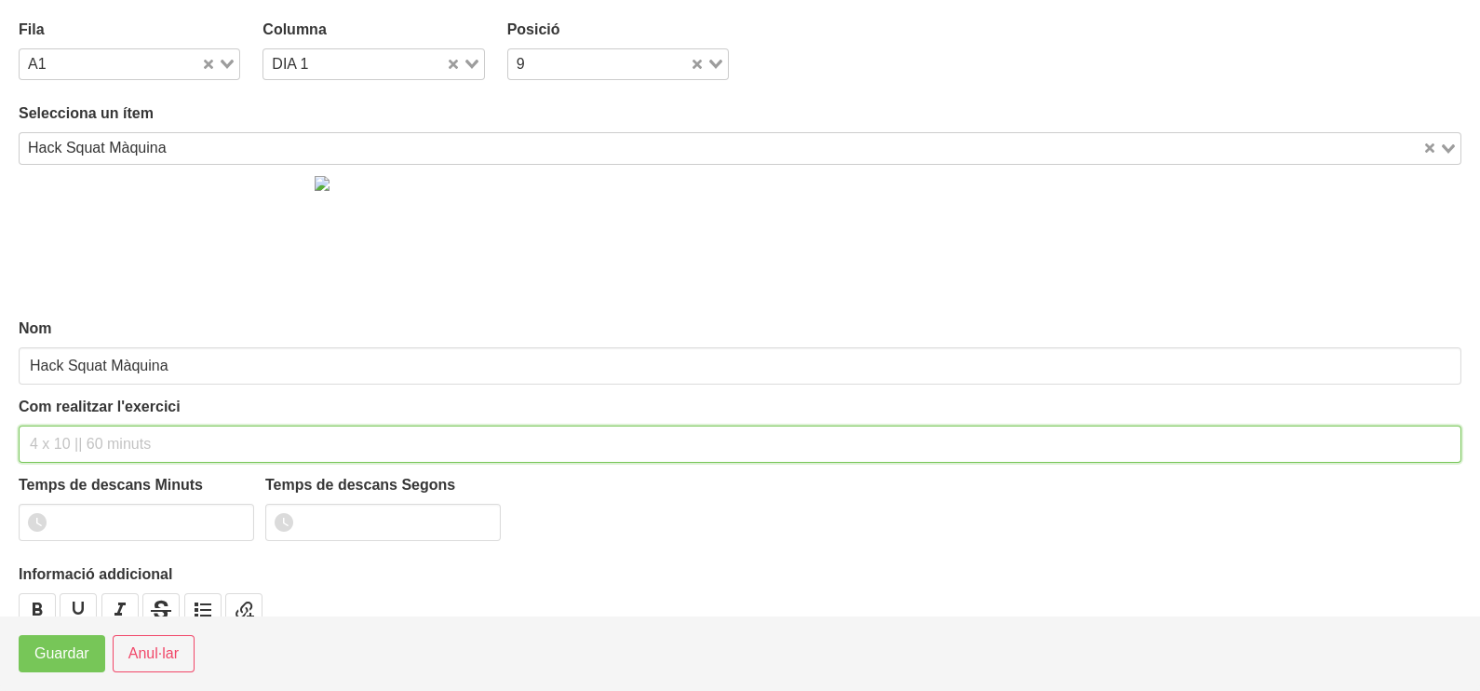
click at [68, 441] on input "text" at bounding box center [740, 443] width 1443 height 37
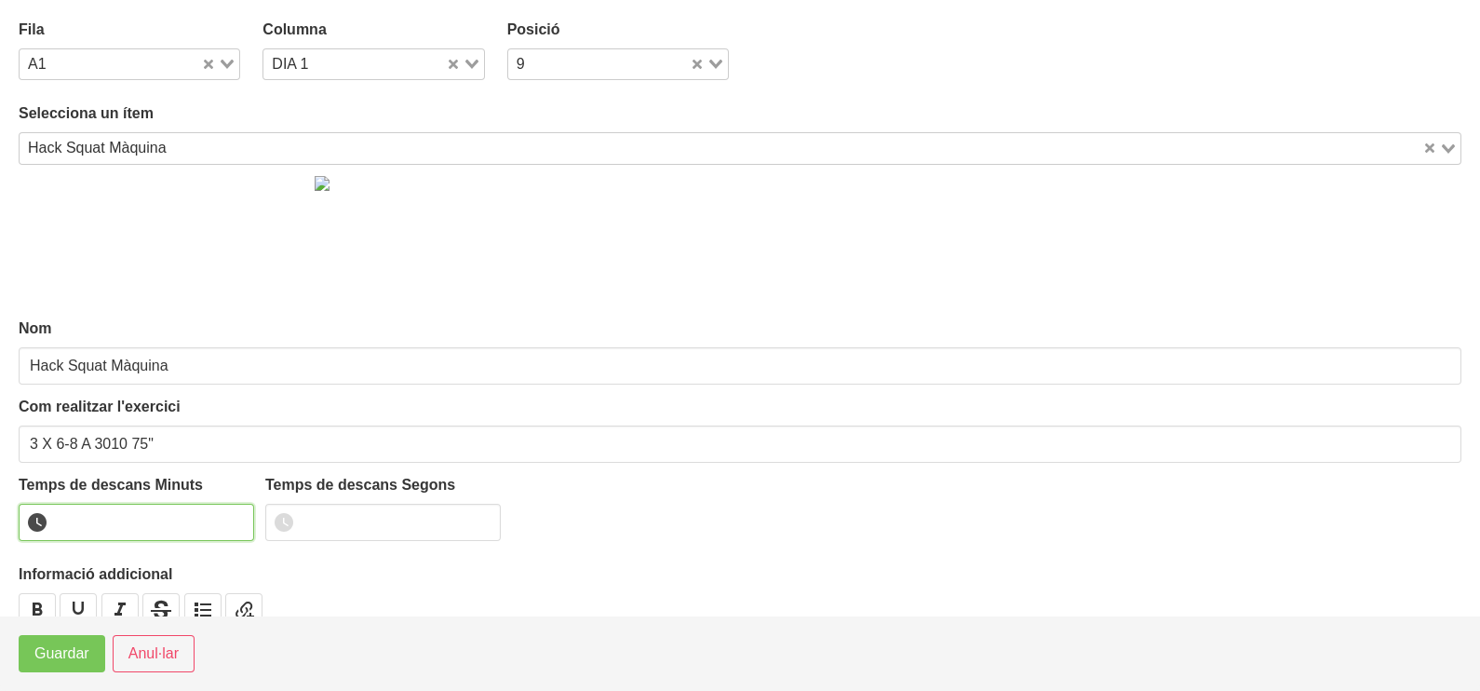
click at [111, 523] on input "number" at bounding box center [136, 522] width 235 height 37
click at [47, 672] on footer "Guardar Anul·lar" at bounding box center [740, 652] width 1480 height 75
click at [47, 656] on span "Guardar" at bounding box center [61, 653] width 55 height 22
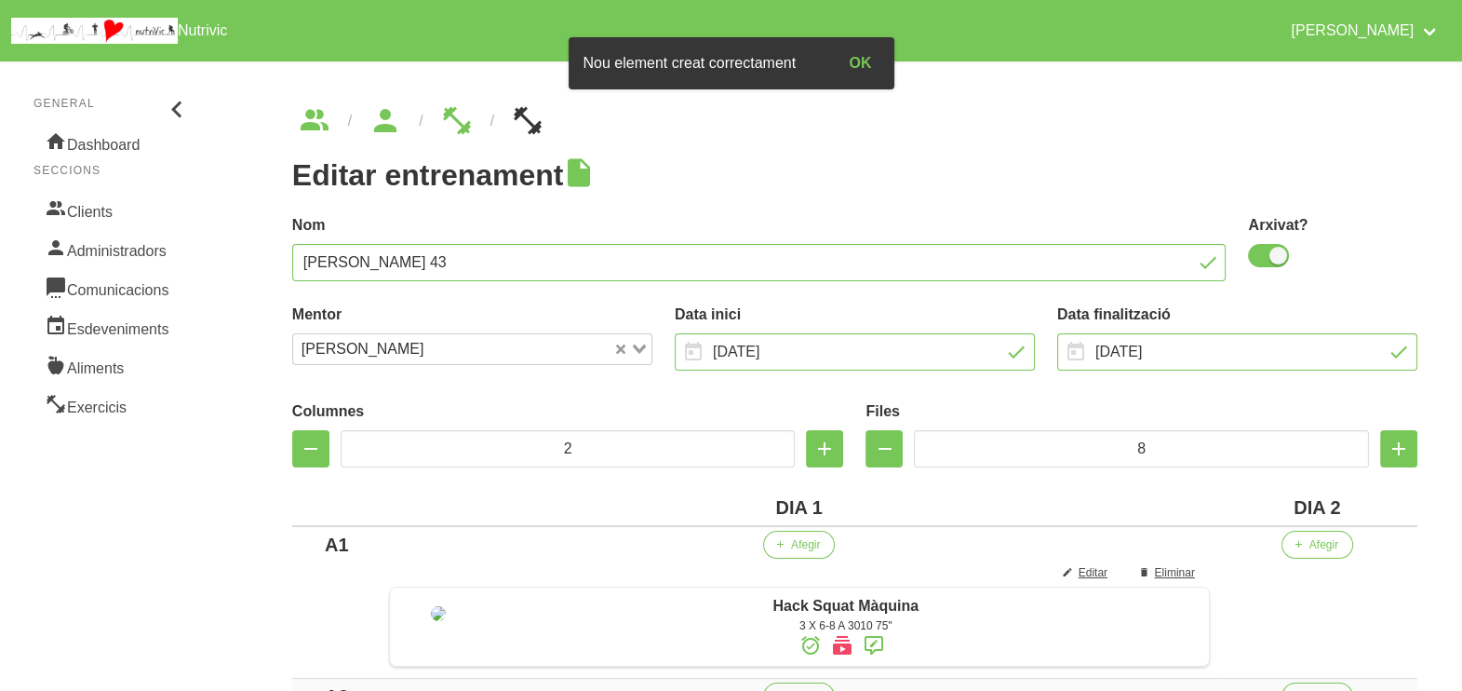
scroll to position [115, 0]
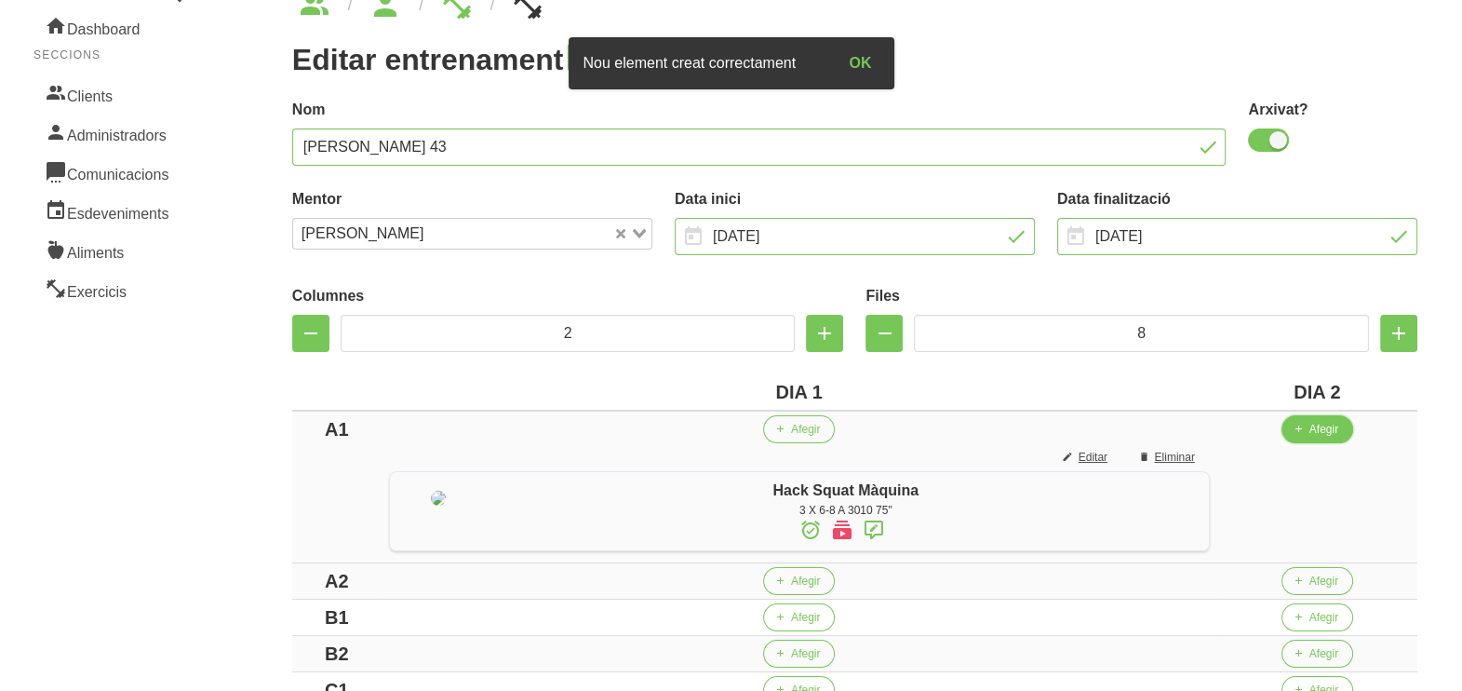
click at [1325, 430] on span "Afegir" at bounding box center [1324, 429] width 29 height 17
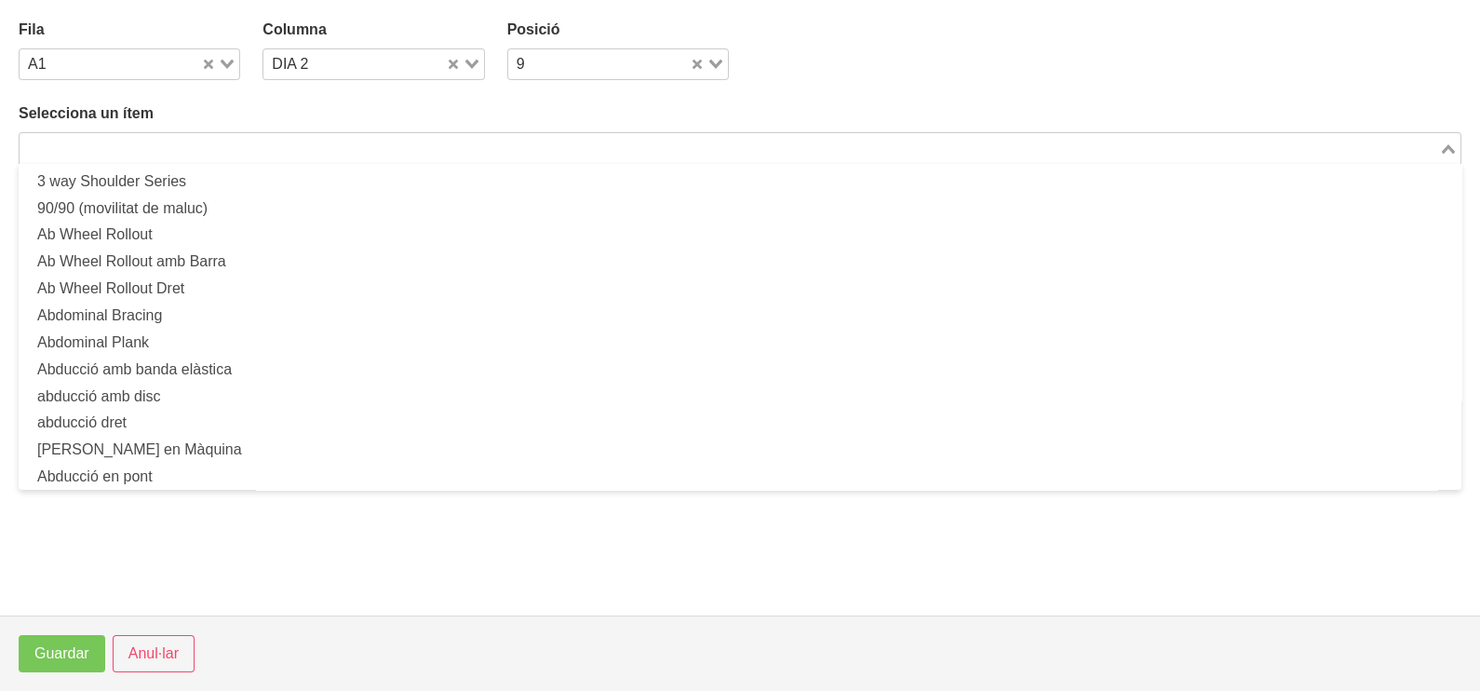
drag, startPoint x: 853, startPoint y: 154, endPoint x: 838, endPoint y: 149, distance: 15.6
click at [850, 154] on input "Search for option" at bounding box center [729, 148] width 1416 height 22
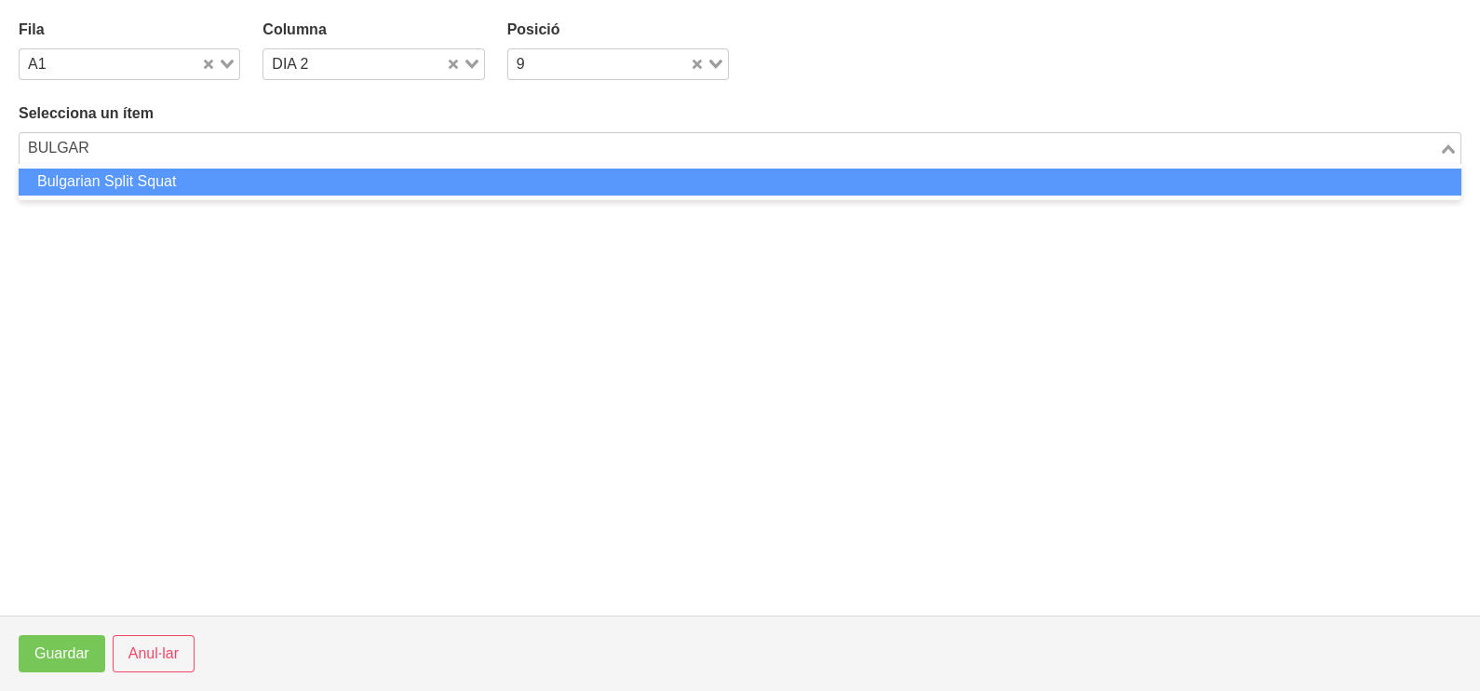
click at [437, 177] on li "Bulgarian Split Squat" at bounding box center [740, 181] width 1443 height 27
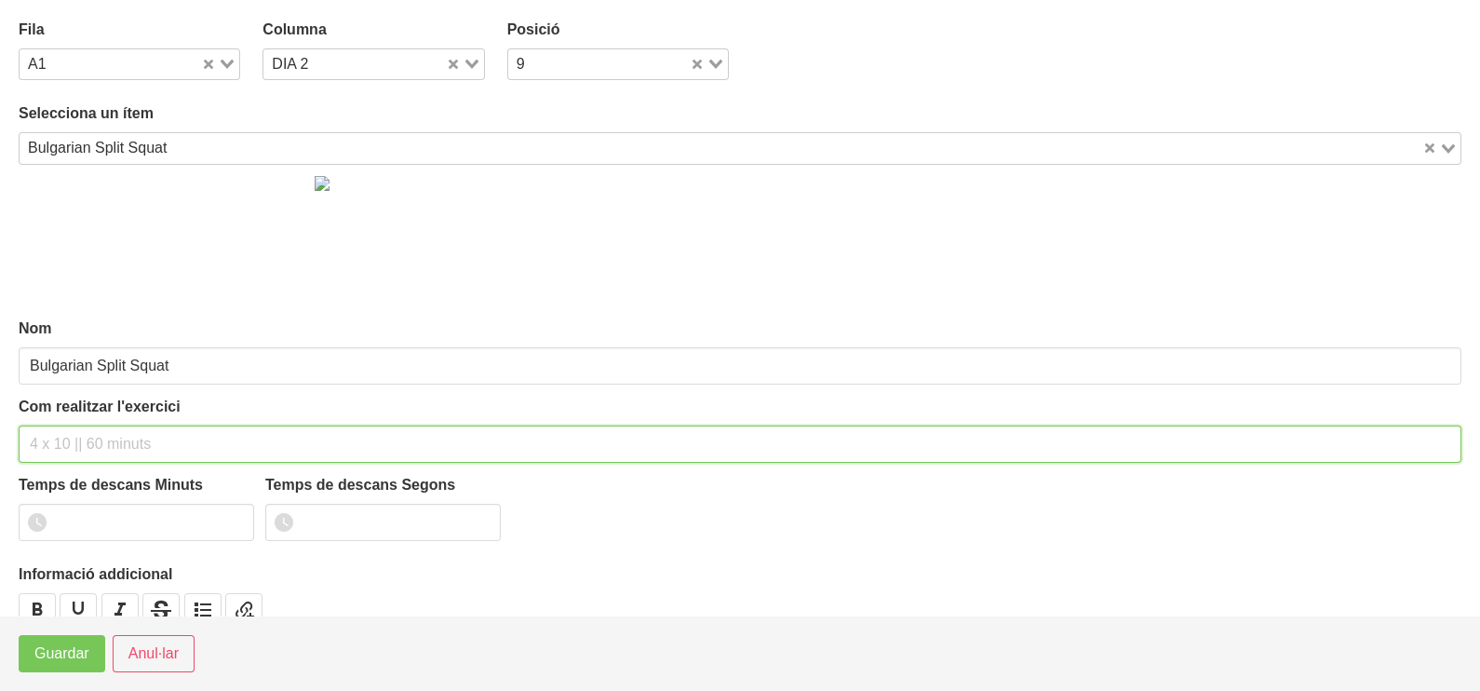
click at [66, 445] on input "text" at bounding box center [740, 443] width 1443 height 37
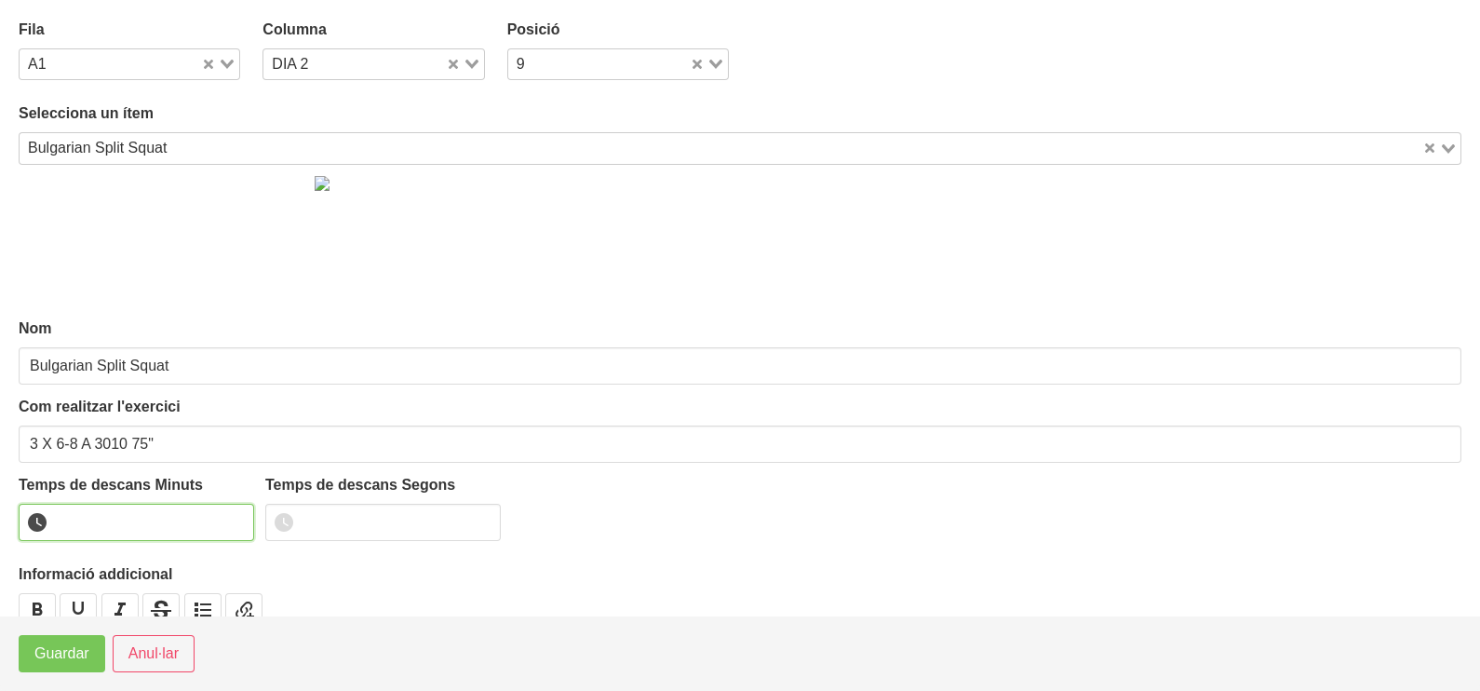
click at [109, 514] on input "number" at bounding box center [136, 522] width 235 height 37
click at [80, 656] on span "Guardar" at bounding box center [61, 653] width 55 height 22
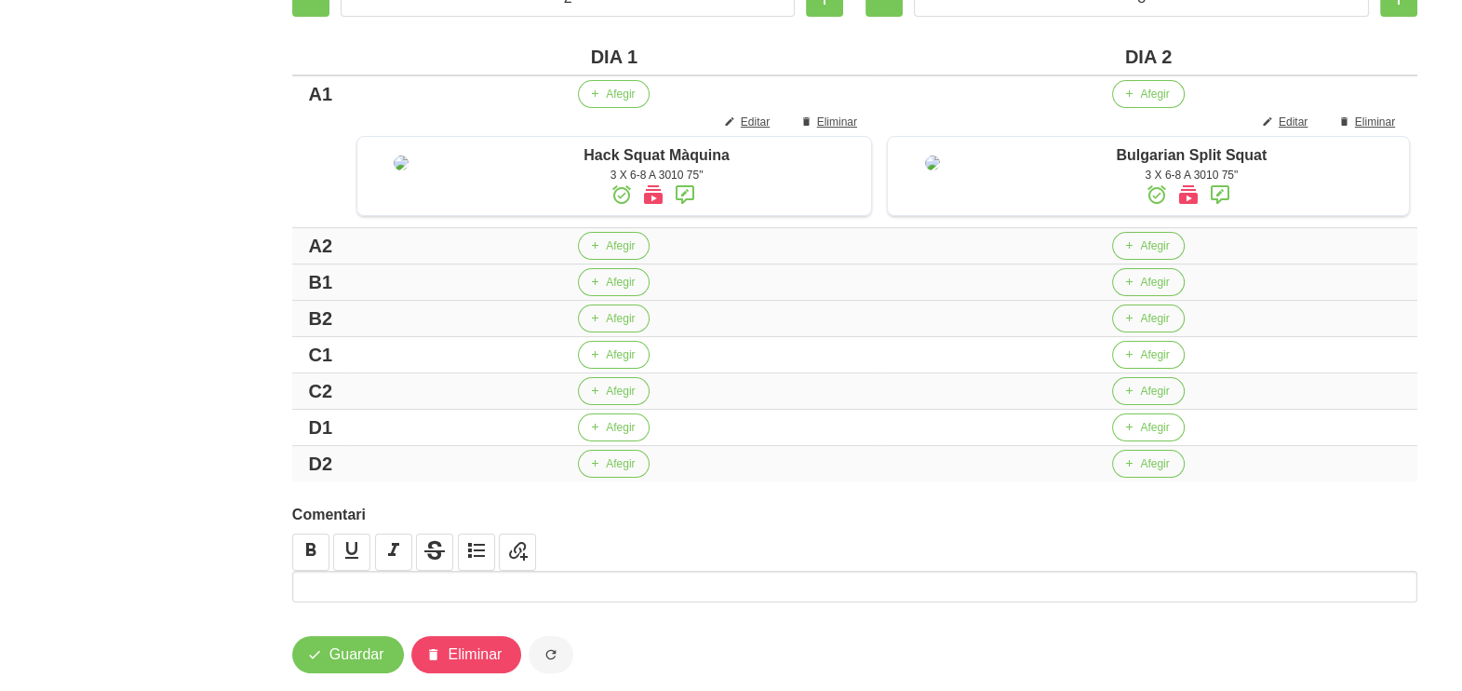
scroll to position [464, 0]
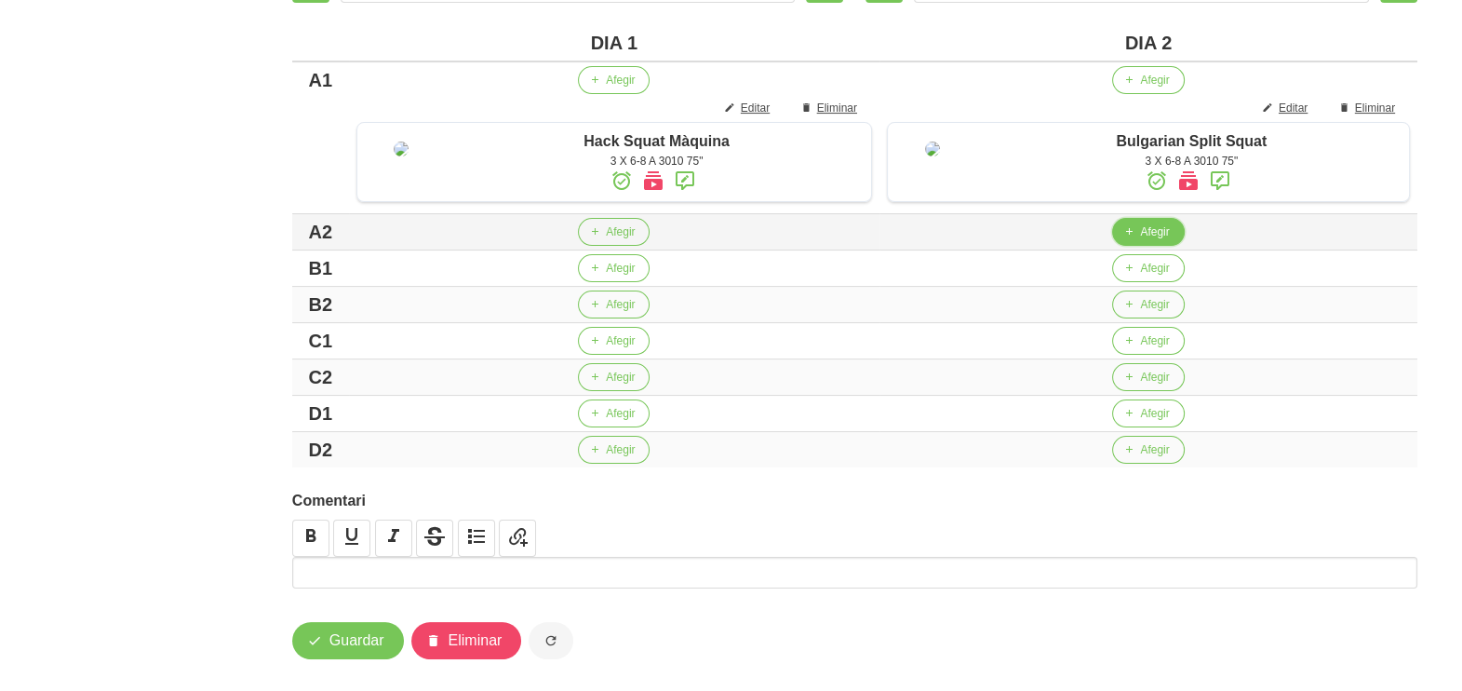
click at [1131, 240] on icon "button" at bounding box center [1128, 231] width 11 height 17
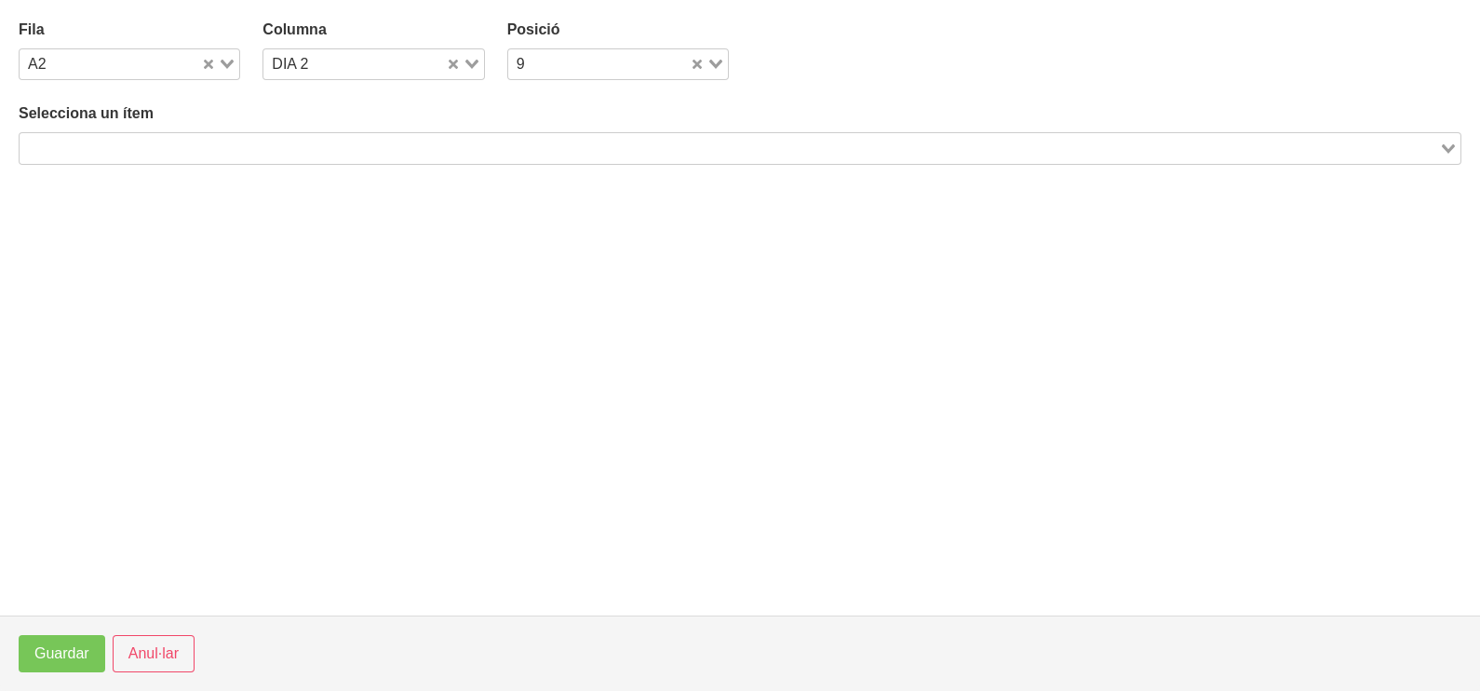
click at [307, 141] on input "Search for option" at bounding box center [729, 148] width 1416 height 22
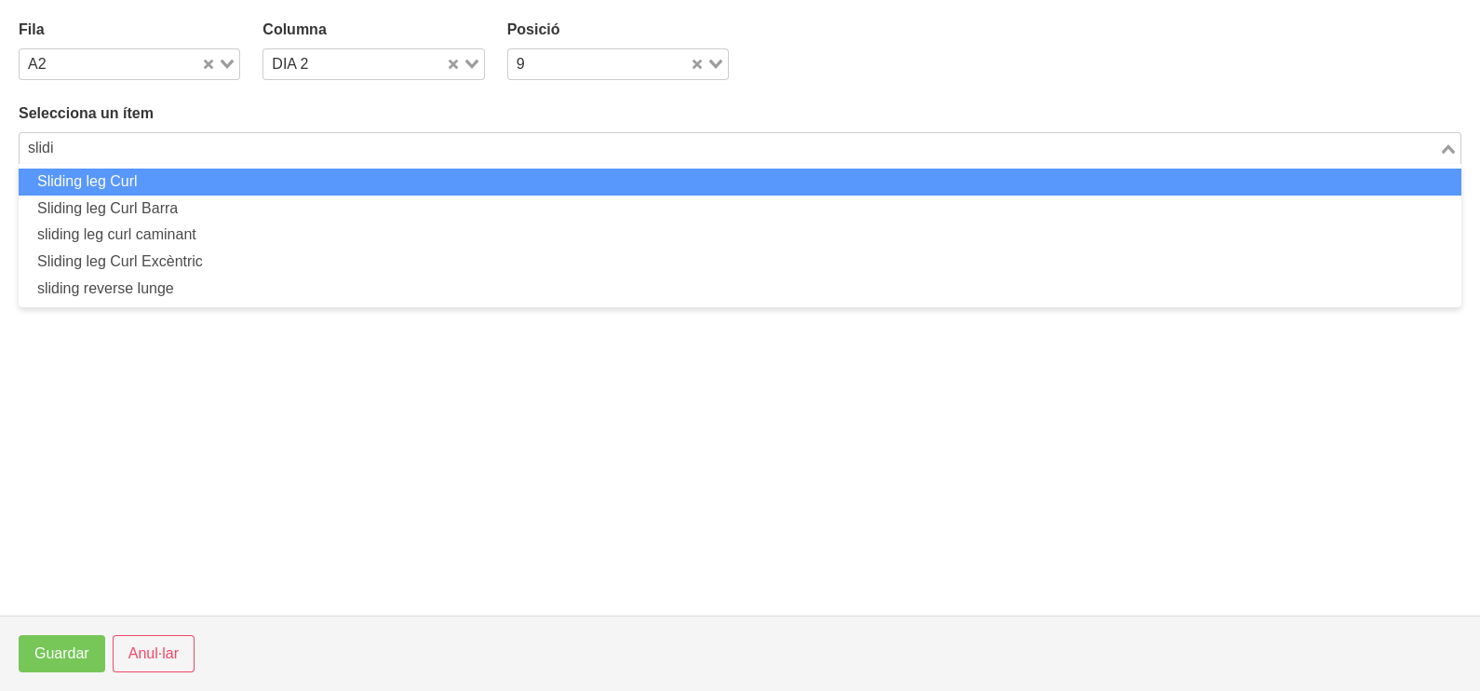
click at [284, 179] on li "Sliding leg Curl" at bounding box center [740, 181] width 1443 height 27
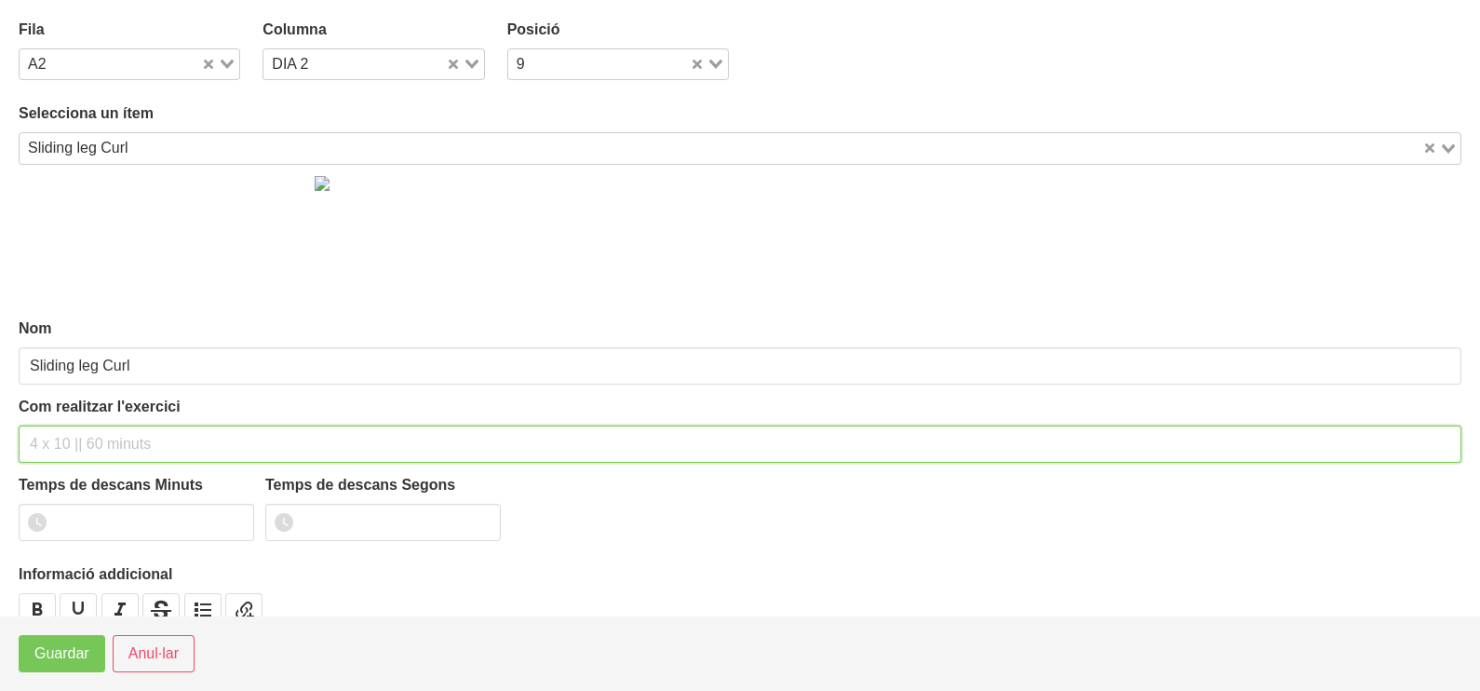
click at [73, 432] on input "text" at bounding box center [740, 443] width 1443 height 37
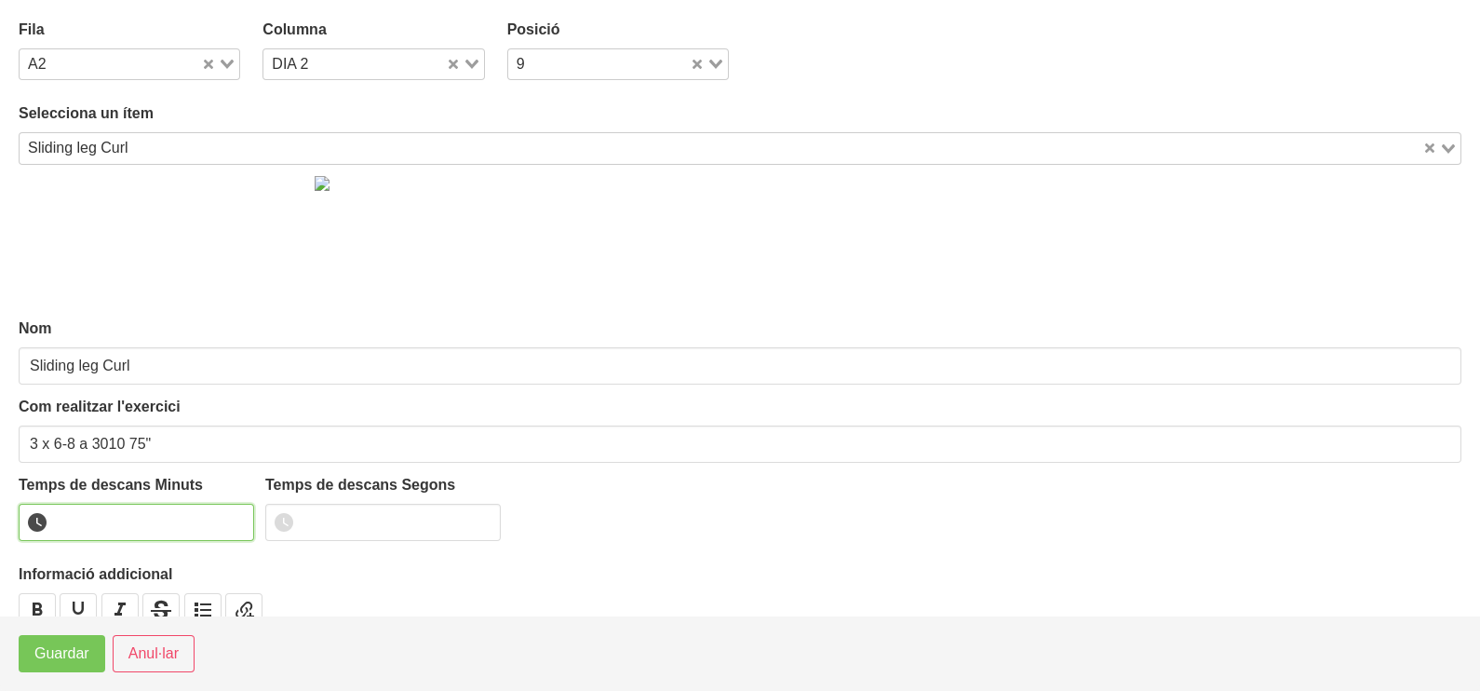
click at [111, 512] on input "number" at bounding box center [136, 522] width 235 height 37
click at [77, 652] on span "Guardar" at bounding box center [61, 653] width 55 height 22
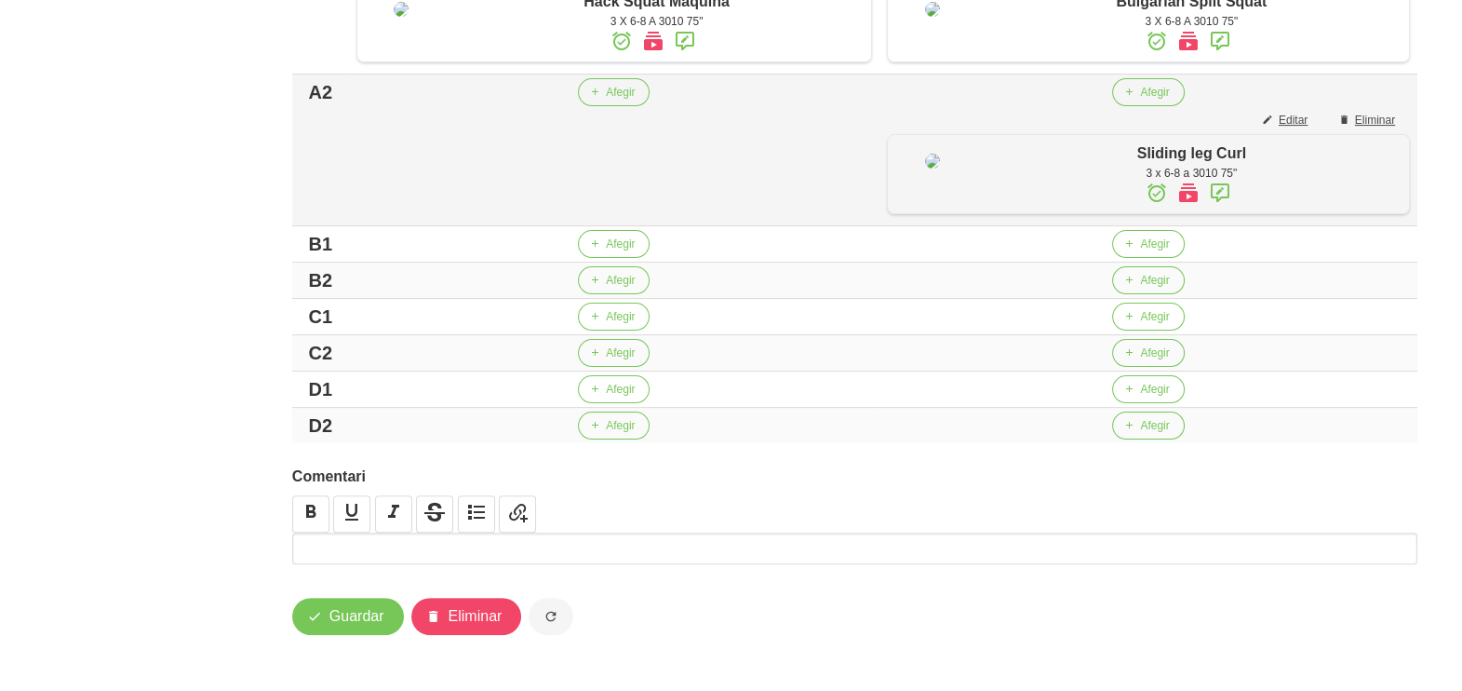
scroll to position [707, 0]
click at [599, 244] on button "Afegir" at bounding box center [614, 244] width 72 height 28
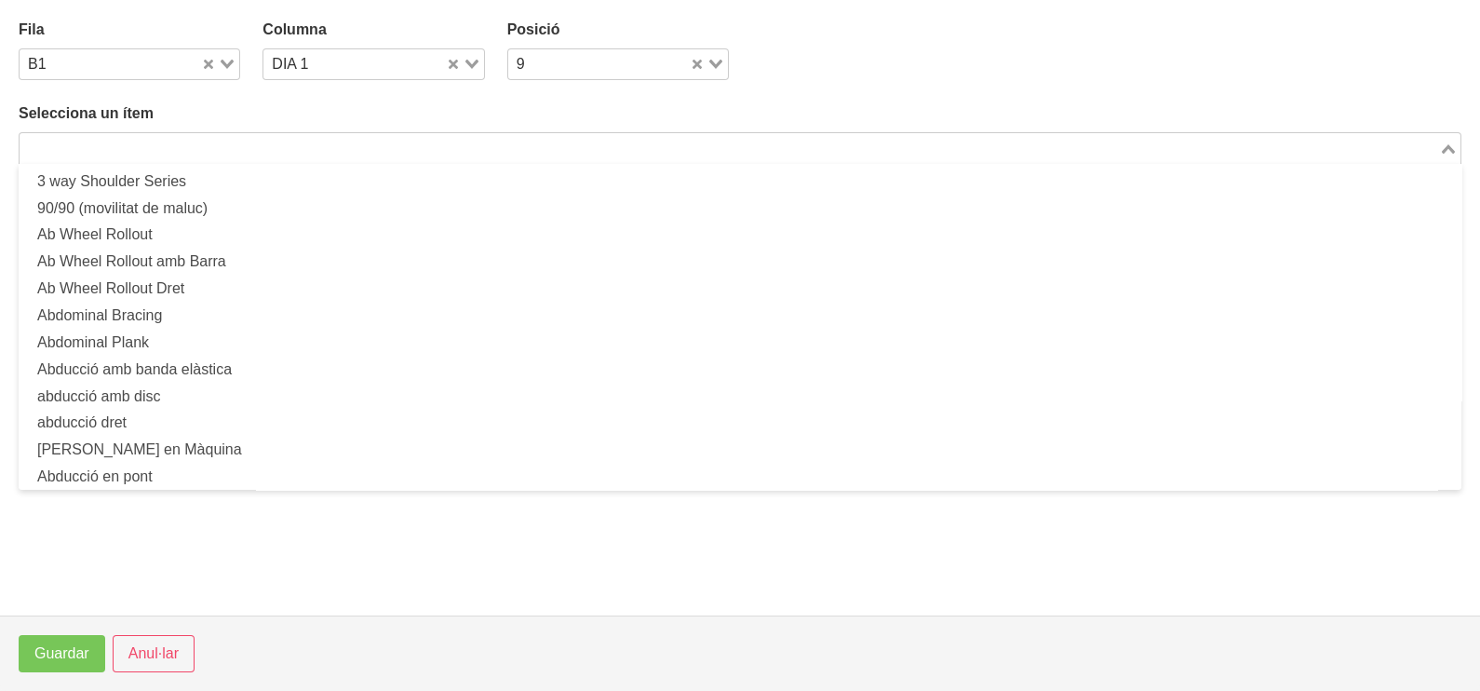
click at [275, 141] on input "Search for option" at bounding box center [729, 148] width 1416 height 22
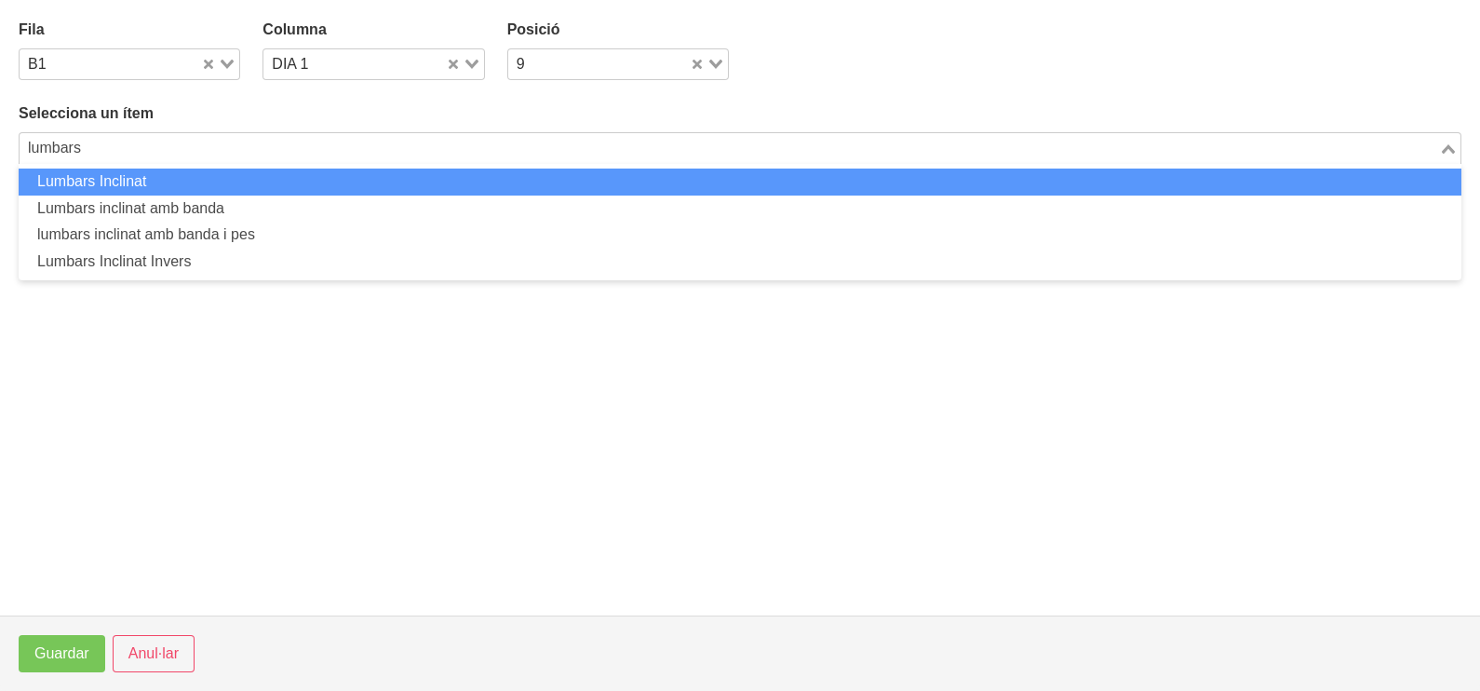
click at [228, 182] on li "Lumbars Inclinat" at bounding box center [740, 181] width 1443 height 27
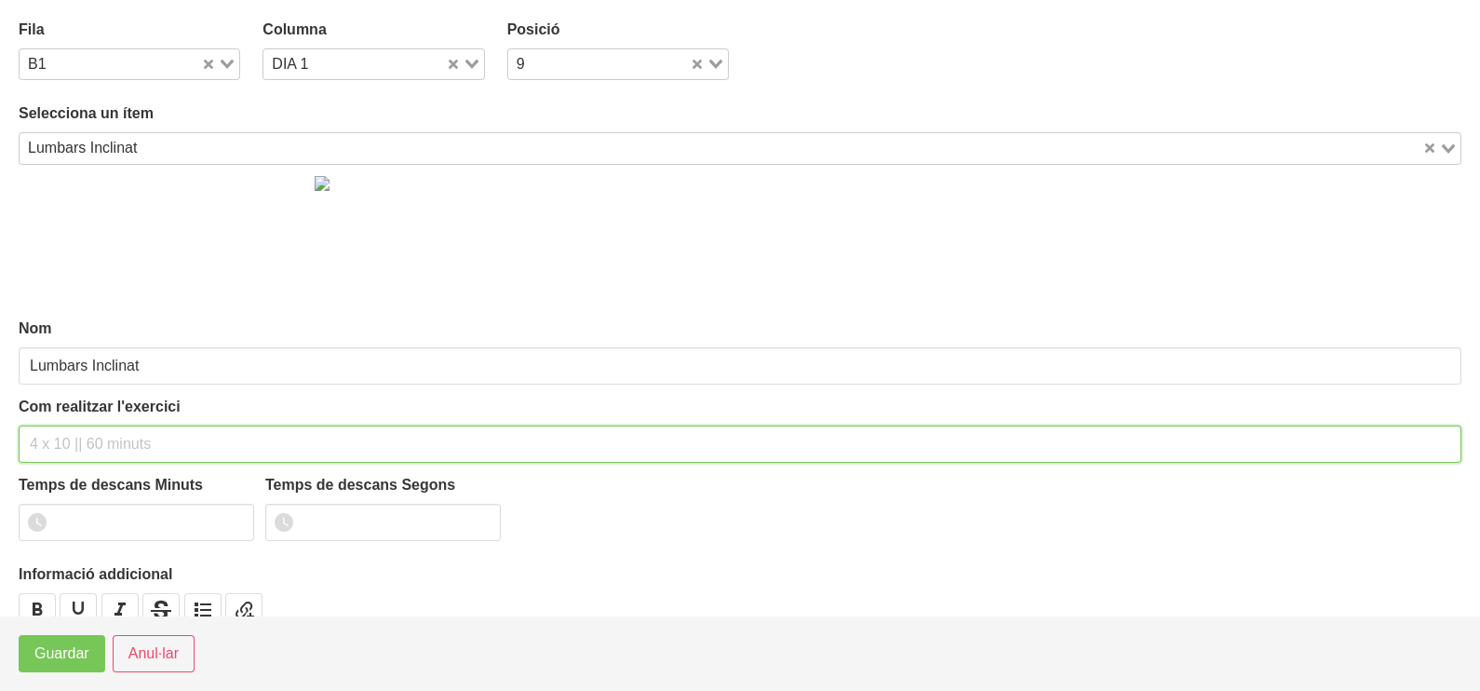
click at [46, 437] on input "text" at bounding box center [740, 443] width 1443 height 37
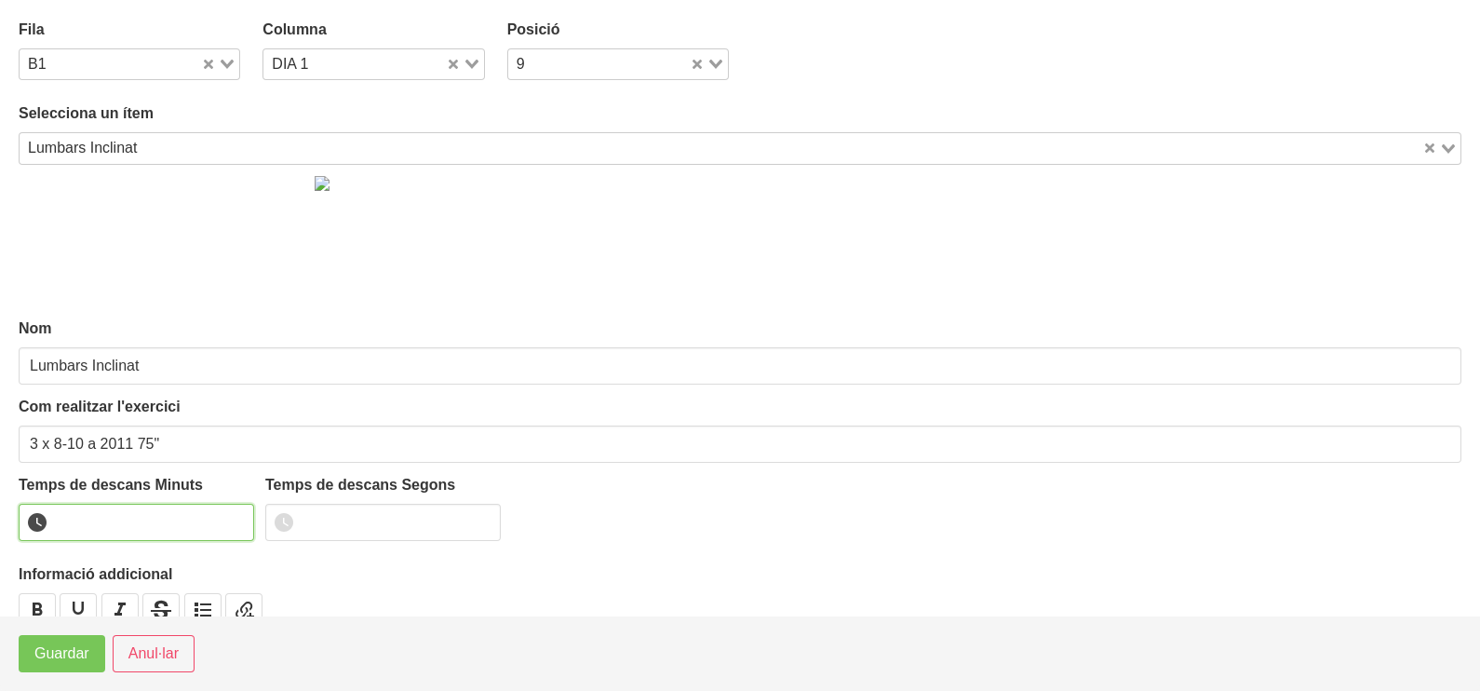
click at [111, 519] on input "number" at bounding box center [136, 522] width 235 height 37
click at [68, 651] on span "Guardar" at bounding box center [61, 653] width 55 height 22
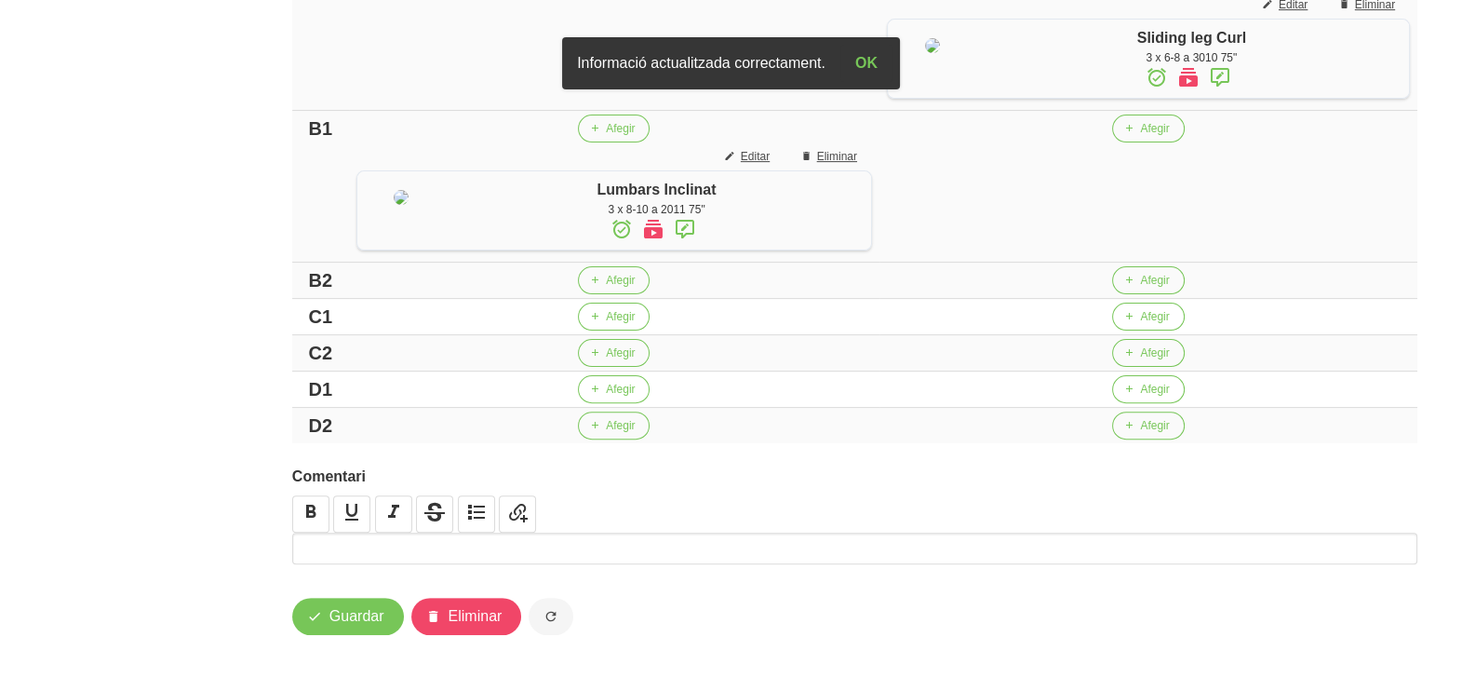
scroll to position [883, 0]
click at [1140, 394] on span "Afegir" at bounding box center [1154, 389] width 29 height 17
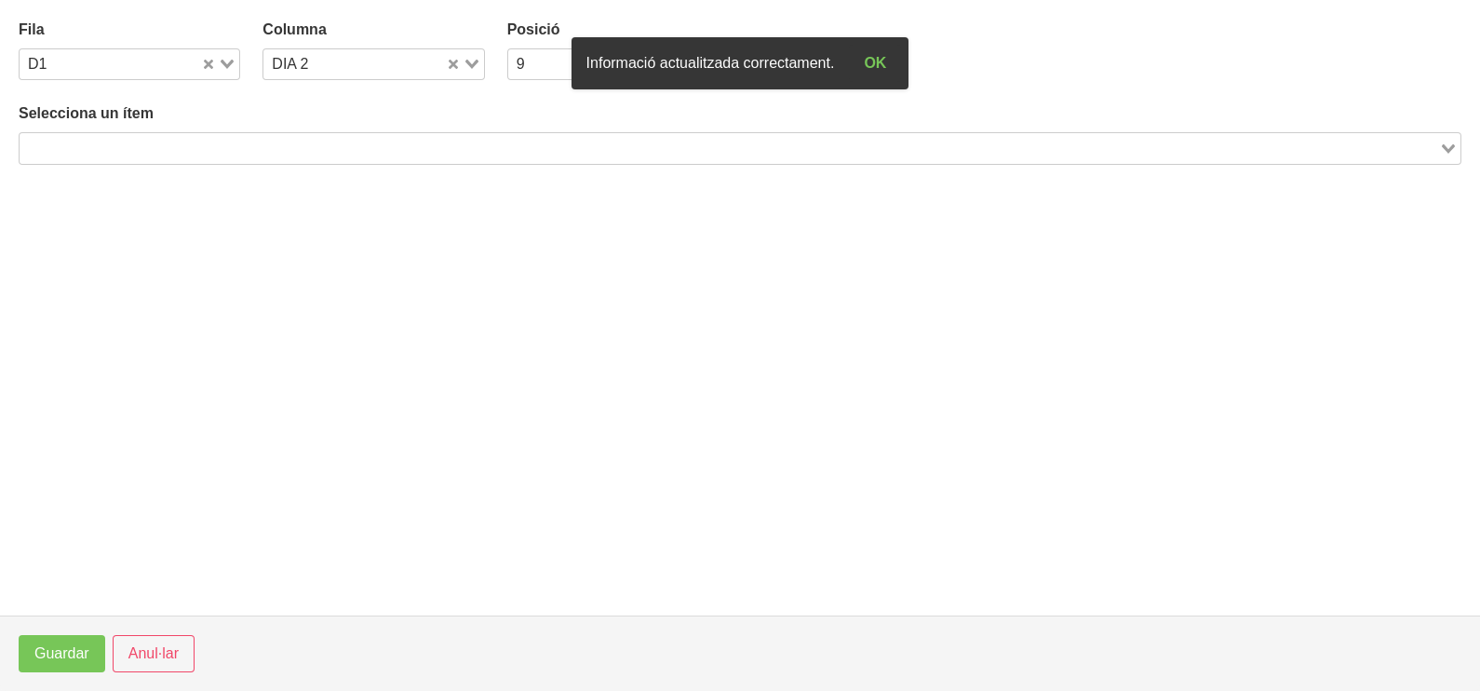
click at [231, 149] on input "Search for option" at bounding box center [729, 148] width 1416 height 22
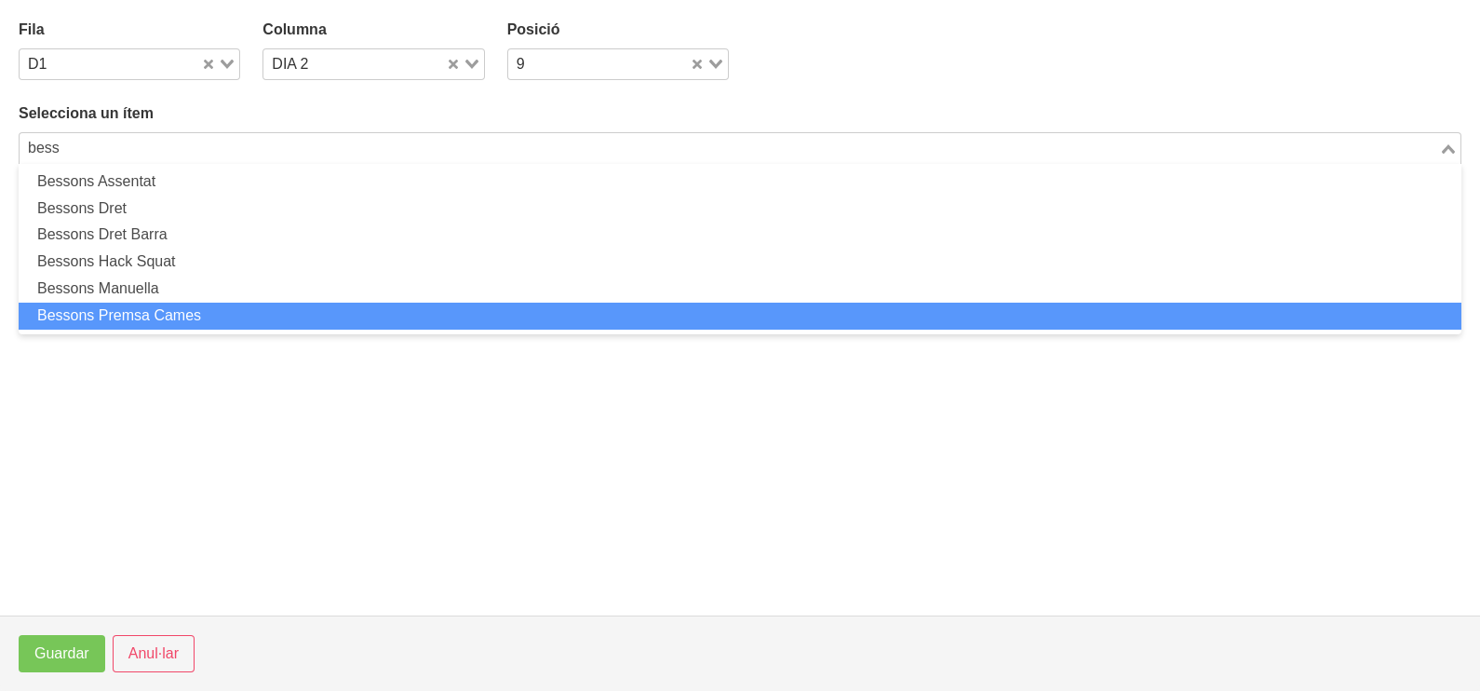
drag, startPoint x: 214, startPoint y: 305, endPoint x: 204, endPoint y: 307, distance: 10.4
click at [204, 307] on li "Bessons Premsa Cames" at bounding box center [740, 316] width 1443 height 27
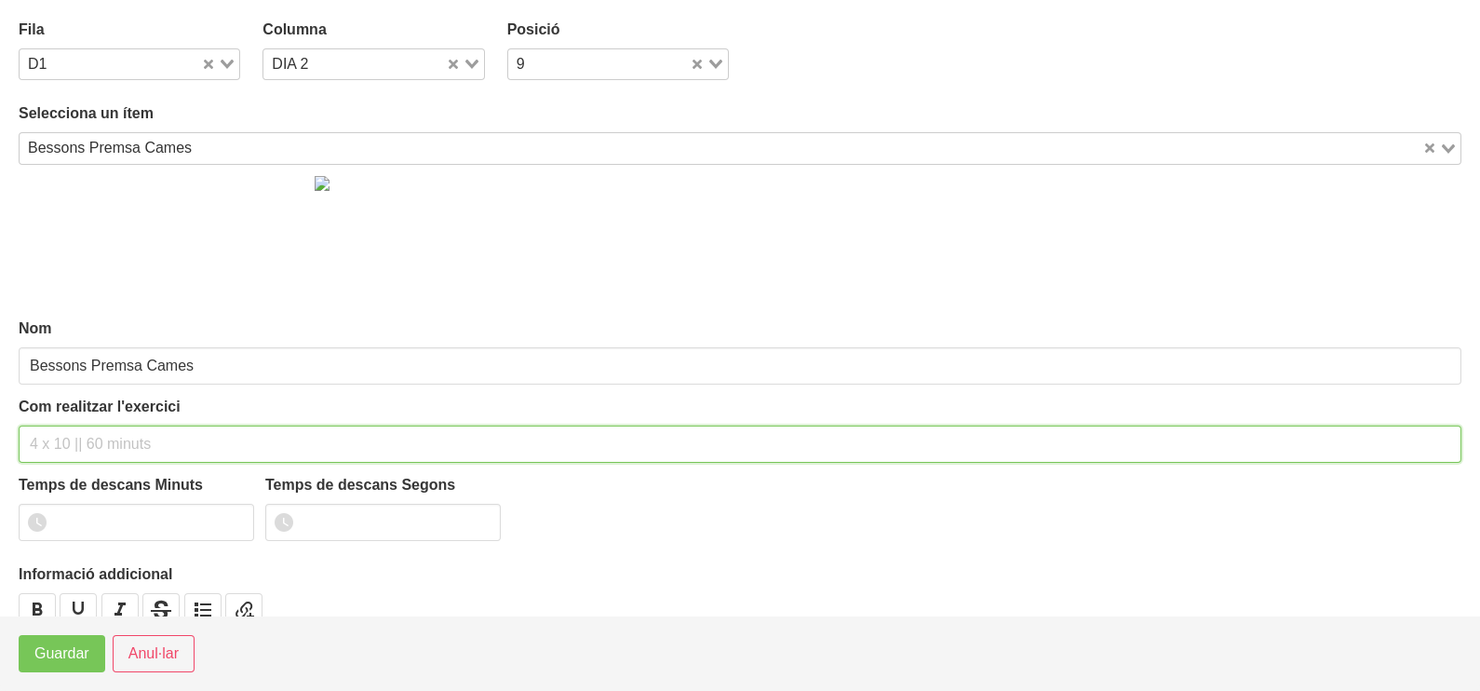
click at [74, 436] on input "text" at bounding box center [740, 443] width 1443 height 37
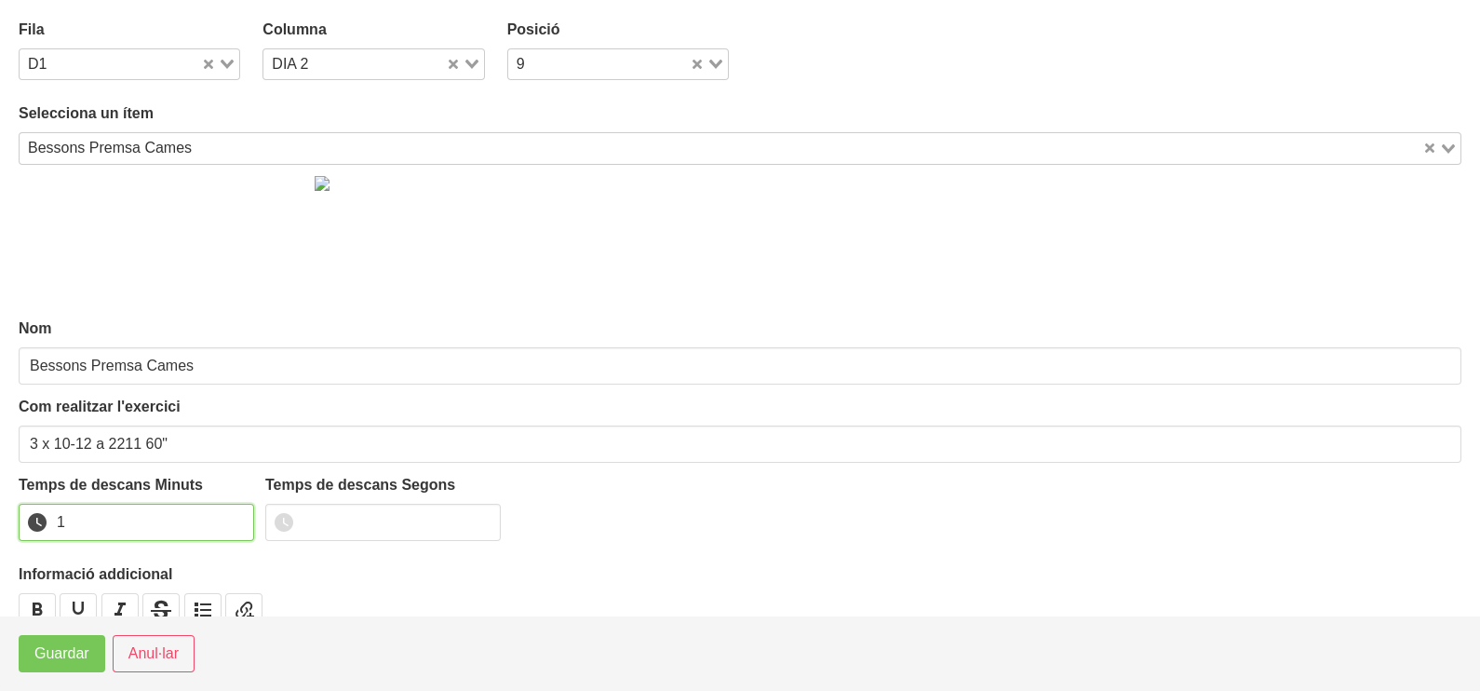
drag, startPoint x: 233, startPoint y: 514, endPoint x: 219, endPoint y: 523, distance: 16.8
click at [232, 514] on input "1" at bounding box center [136, 522] width 235 height 37
click at [75, 663] on span "Guardar" at bounding box center [61, 653] width 55 height 22
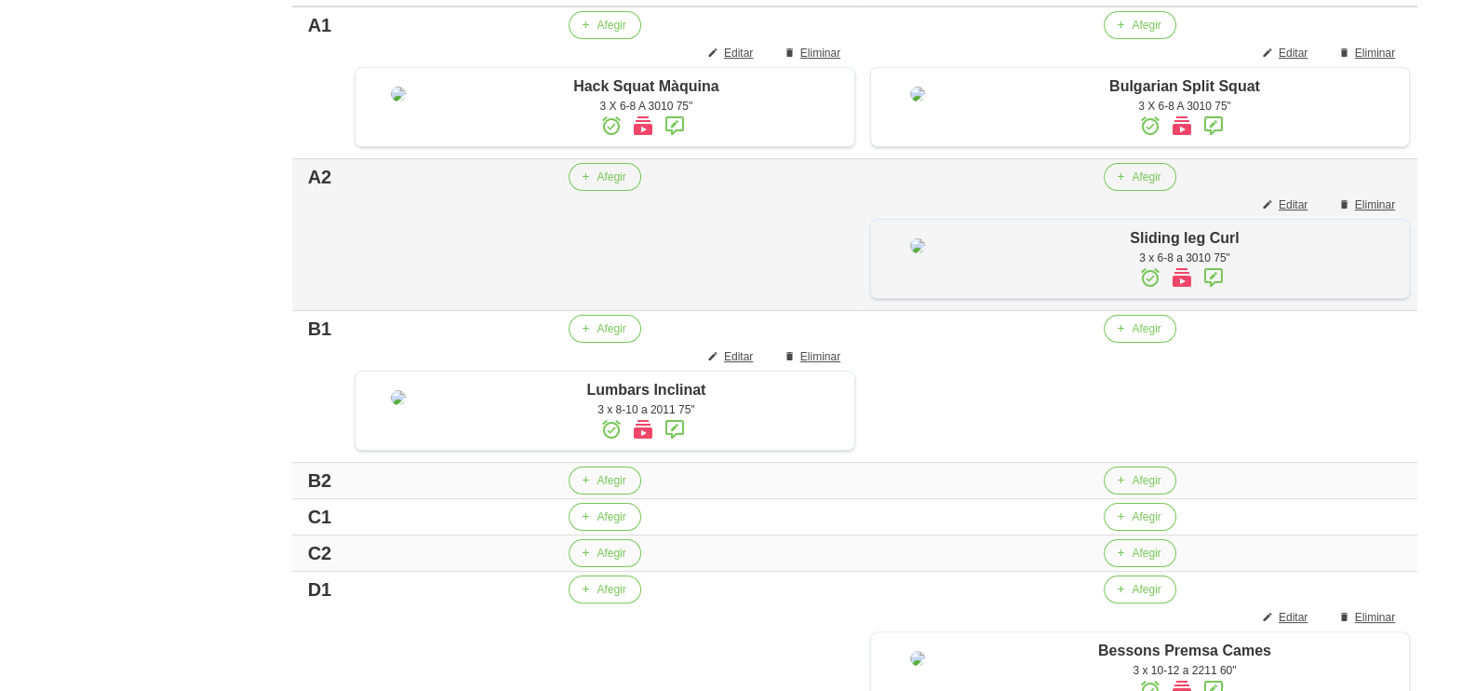
scroll to position [652, 0]
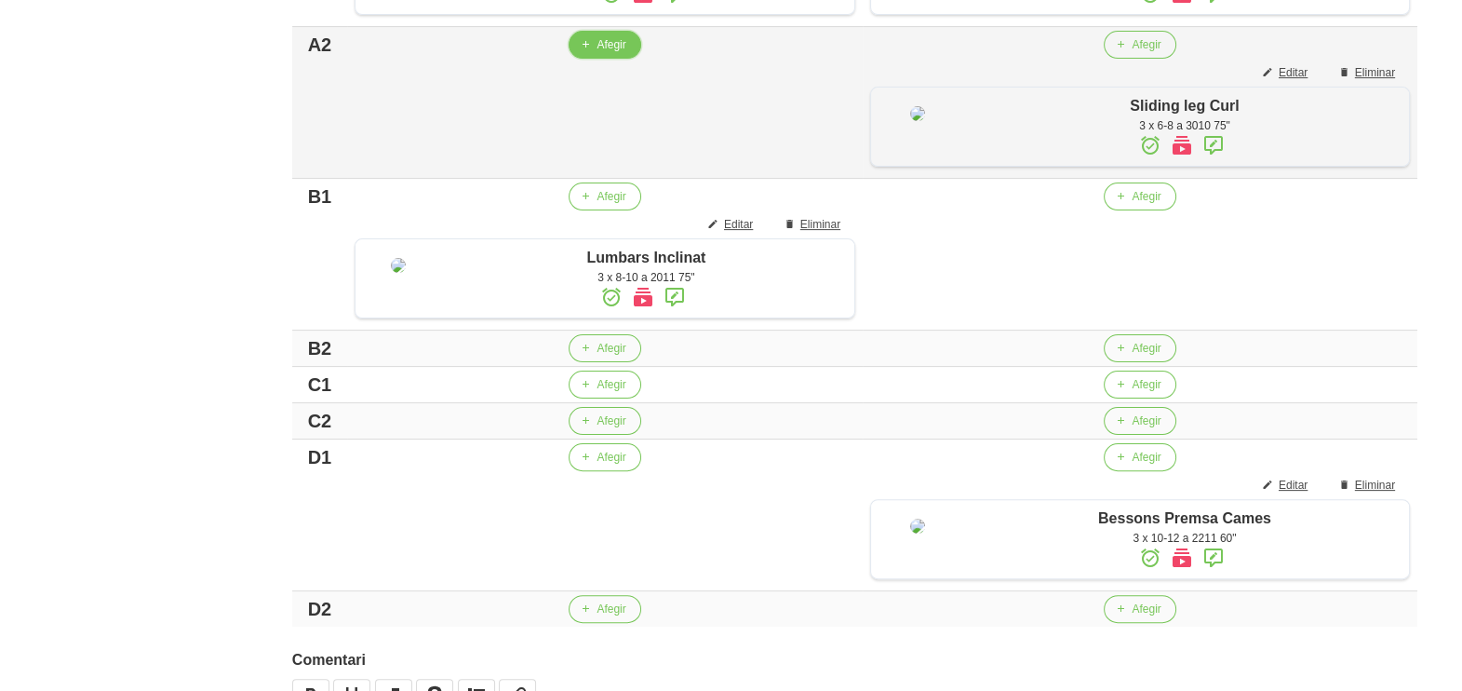
click at [604, 53] on span "Afegir" at bounding box center [611, 44] width 29 height 17
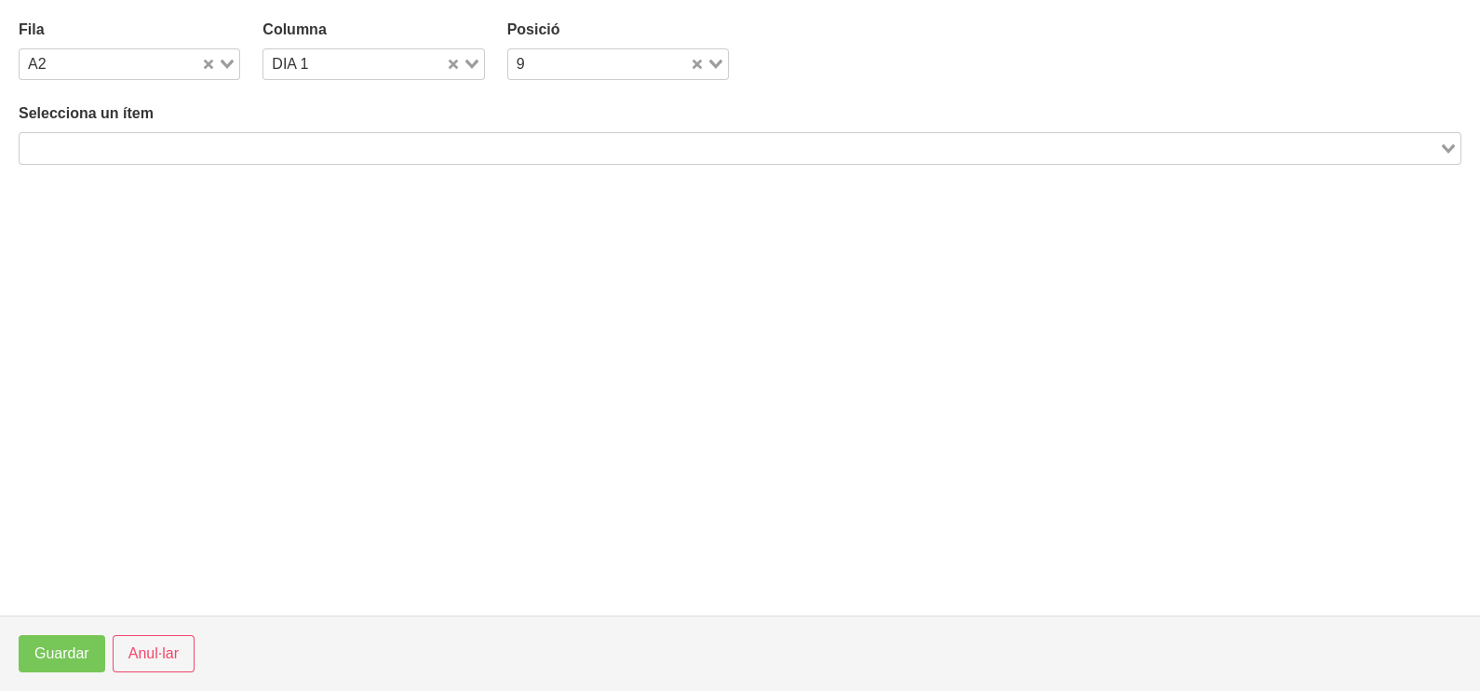
click at [307, 143] on input "Search for option" at bounding box center [729, 148] width 1416 height 22
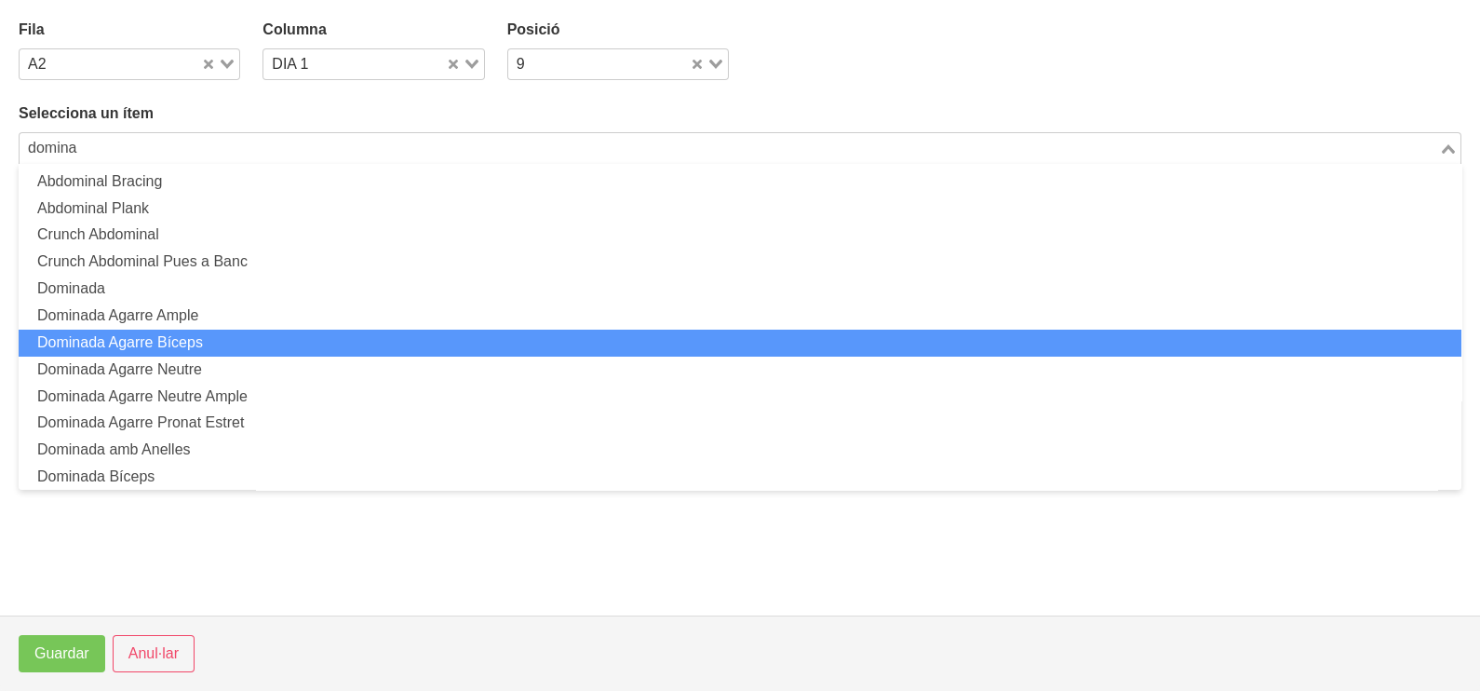
click at [235, 340] on li "Dominada Agarre Bíceps" at bounding box center [740, 343] width 1443 height 27
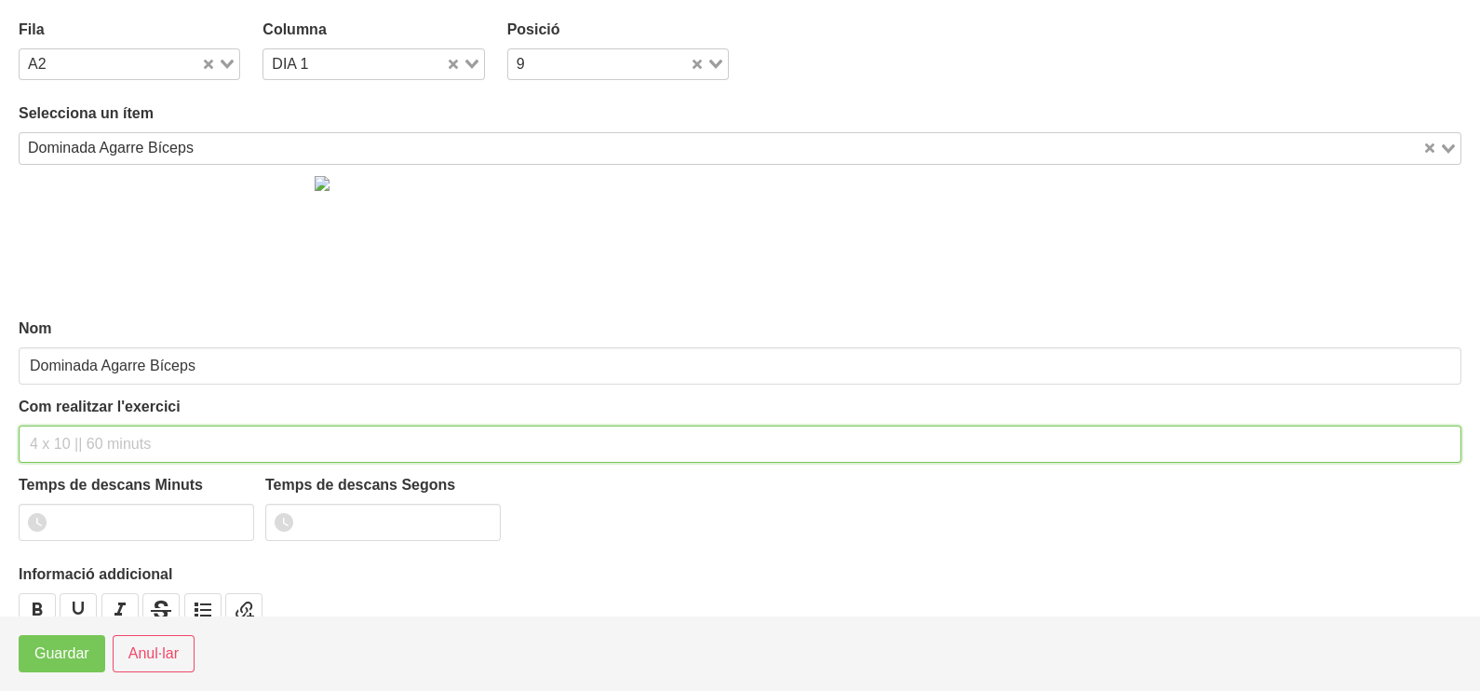
click at [85, 435] on input "text" at bounding box center [740, 443] width 1443 height 37
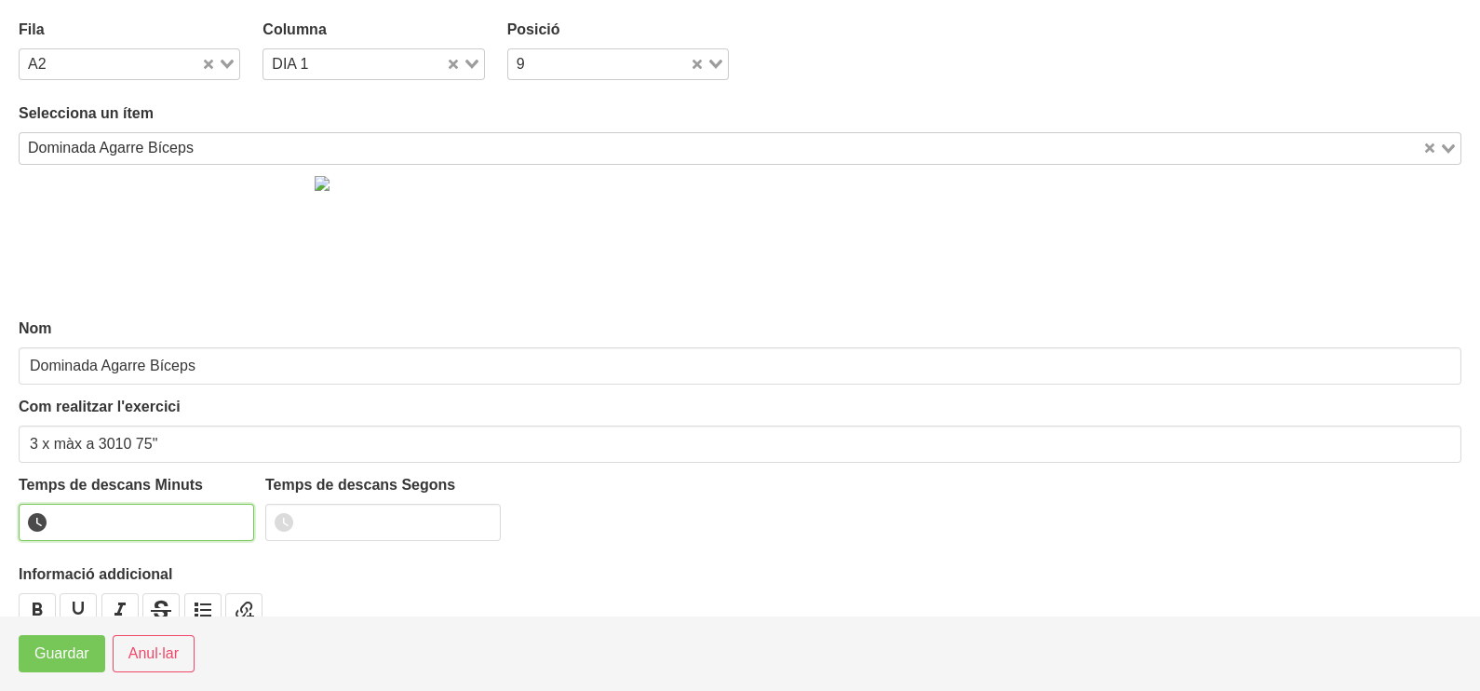
click at [110, 517] on input "number" at bounding box center [136, 522] width 235 height 37
click at [68, 655] on span "Guardar" at bounding box center [61, 653] width 55 height 22
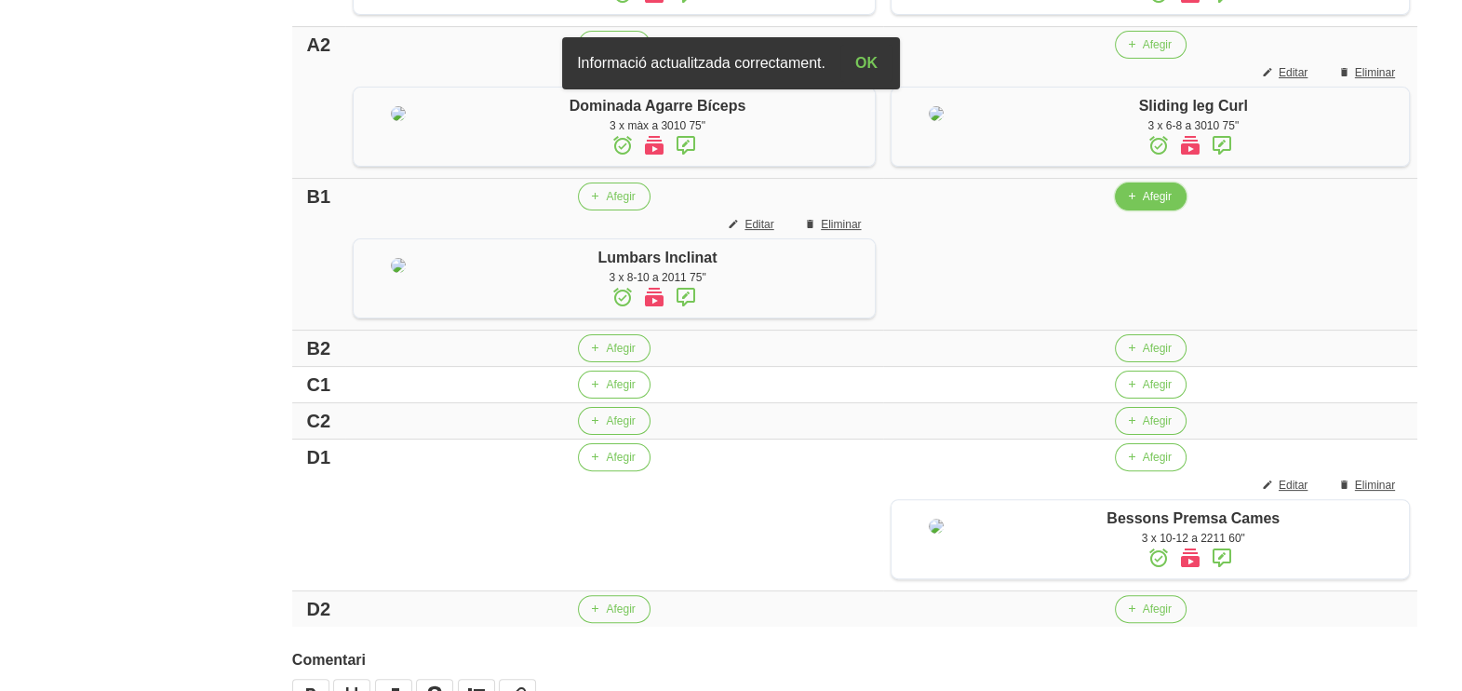
click at [1149, 205] on span "Afegir" at bounding box center [1157, 196] width 29 height 17
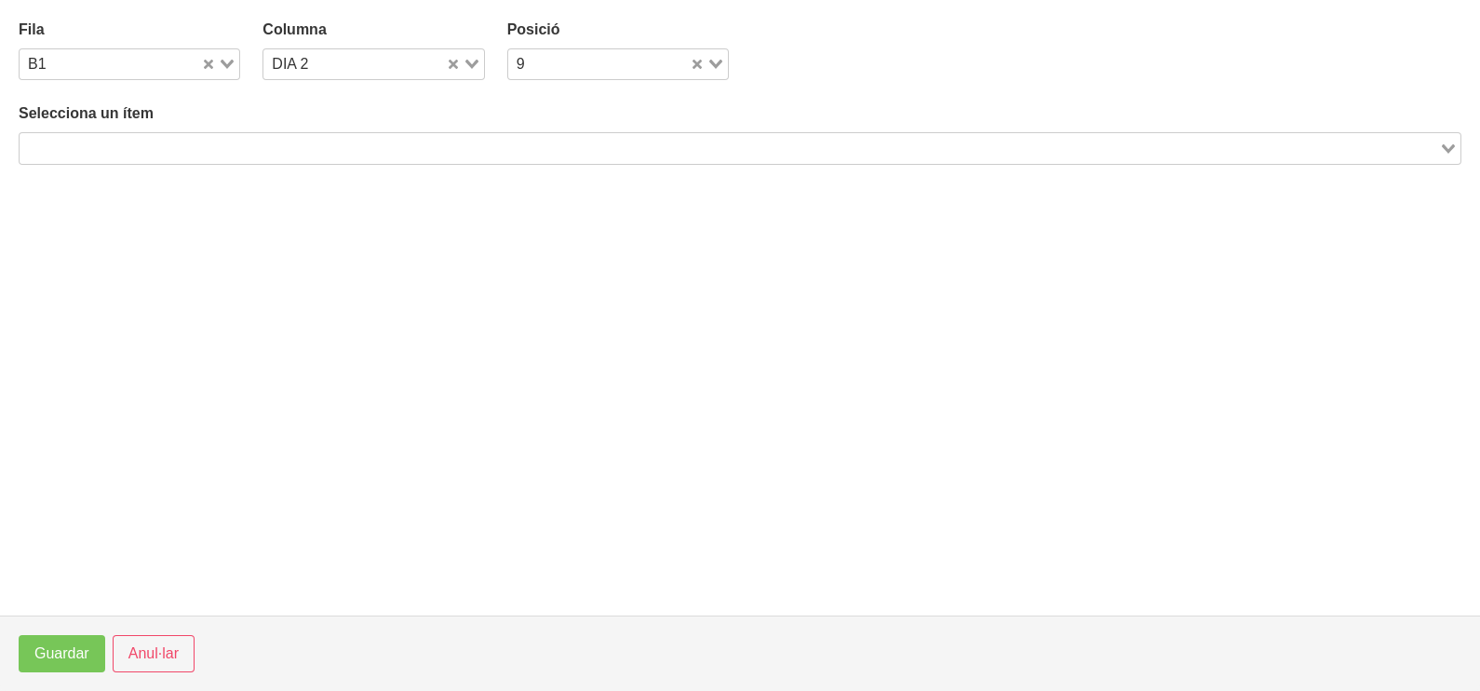
click at [824, 149] on input "Search for option" at bounding box center [729, 148] width 1416 height 22
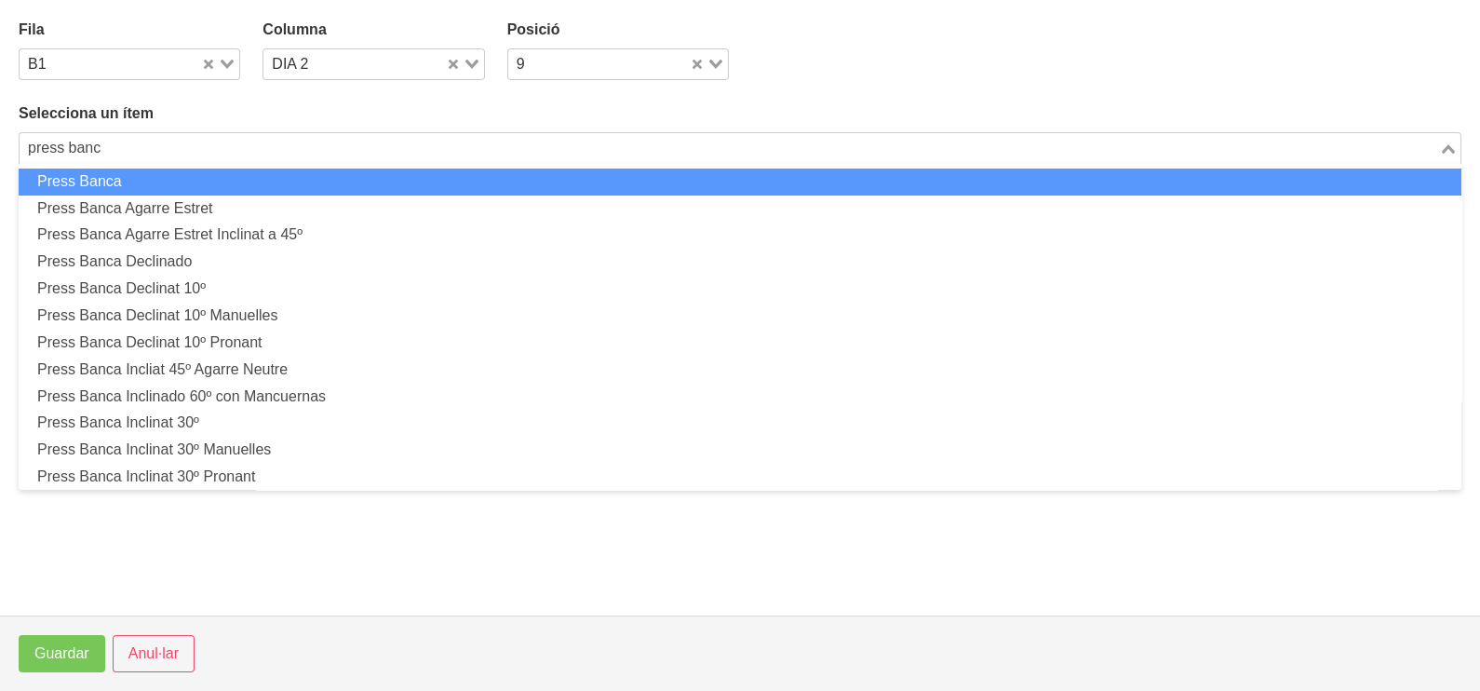
click at [631, 187] on li "Press Banca" at bounding box center [740, 181] width 1443 height 27
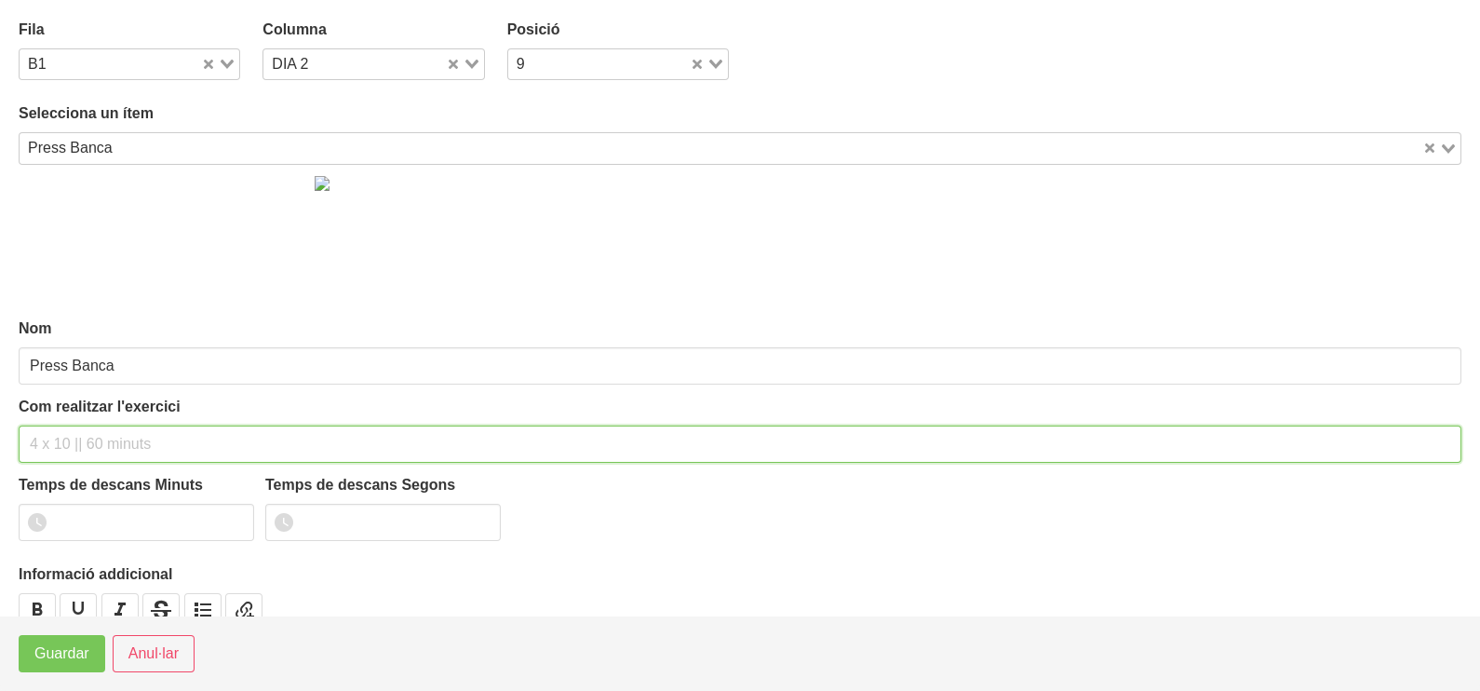
click at [82, 448] on input "text" at bounding box center [740, 443] width 1443 height 37
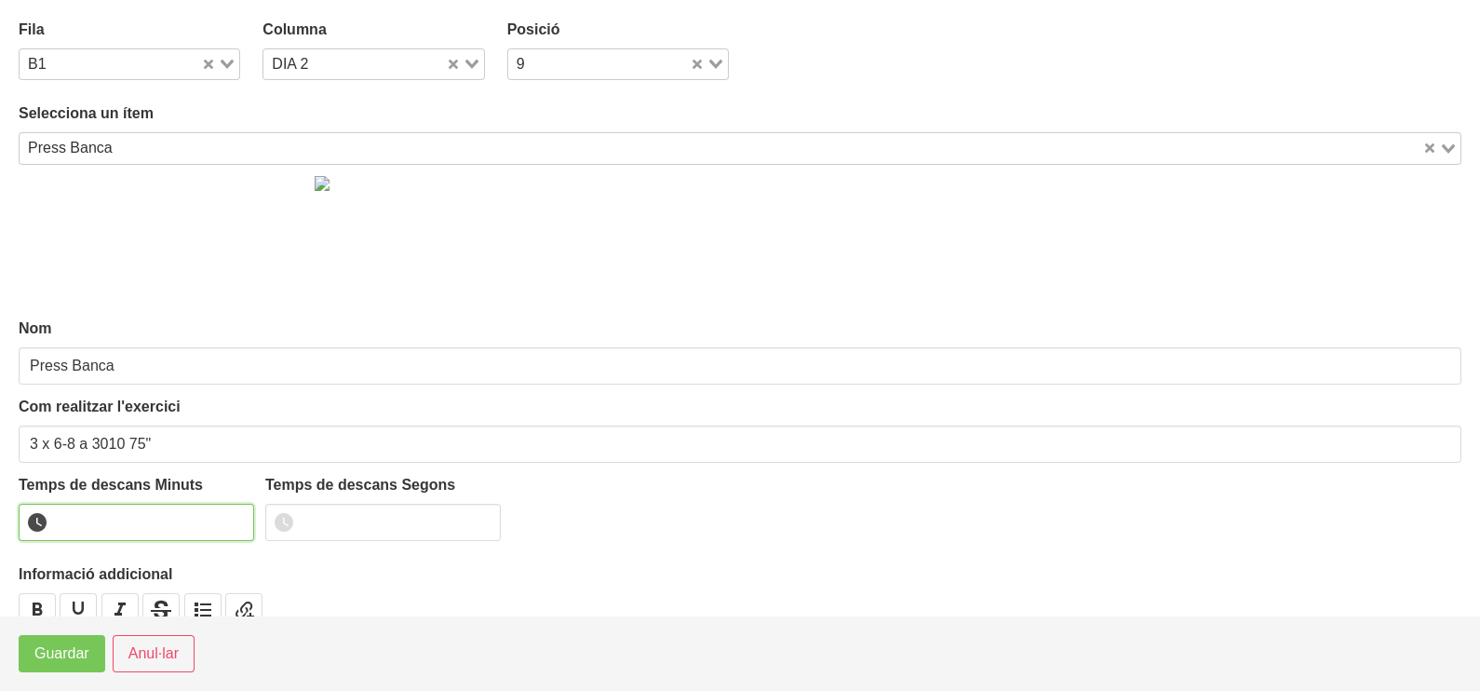
click at [104, 515] on input "number" at bounding box center [136, 522] width 235 height 37
click at [52, 660] on span "Guardar" at bounding box center [61, 653] width 55 height 22
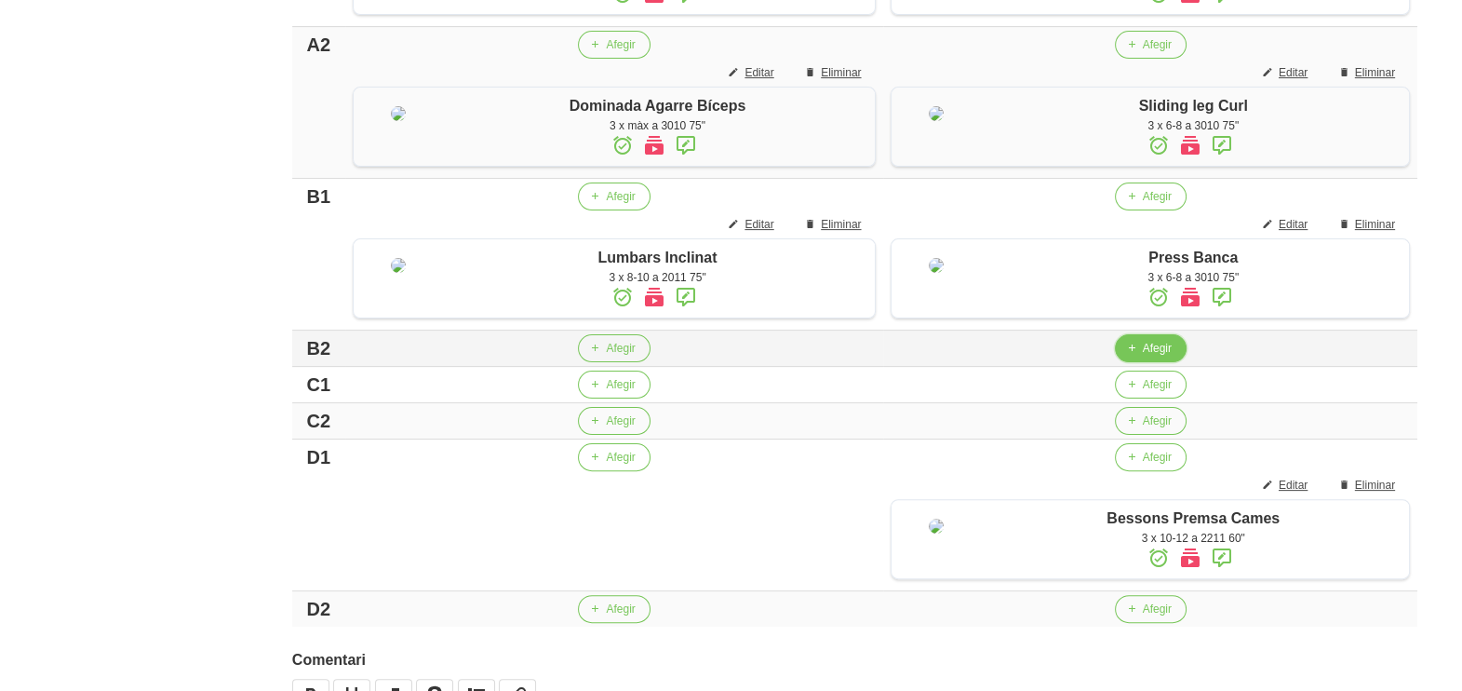
click at [1143, 356] on span "Afegir" at bounding box center [1157, 348] width 29 height 17
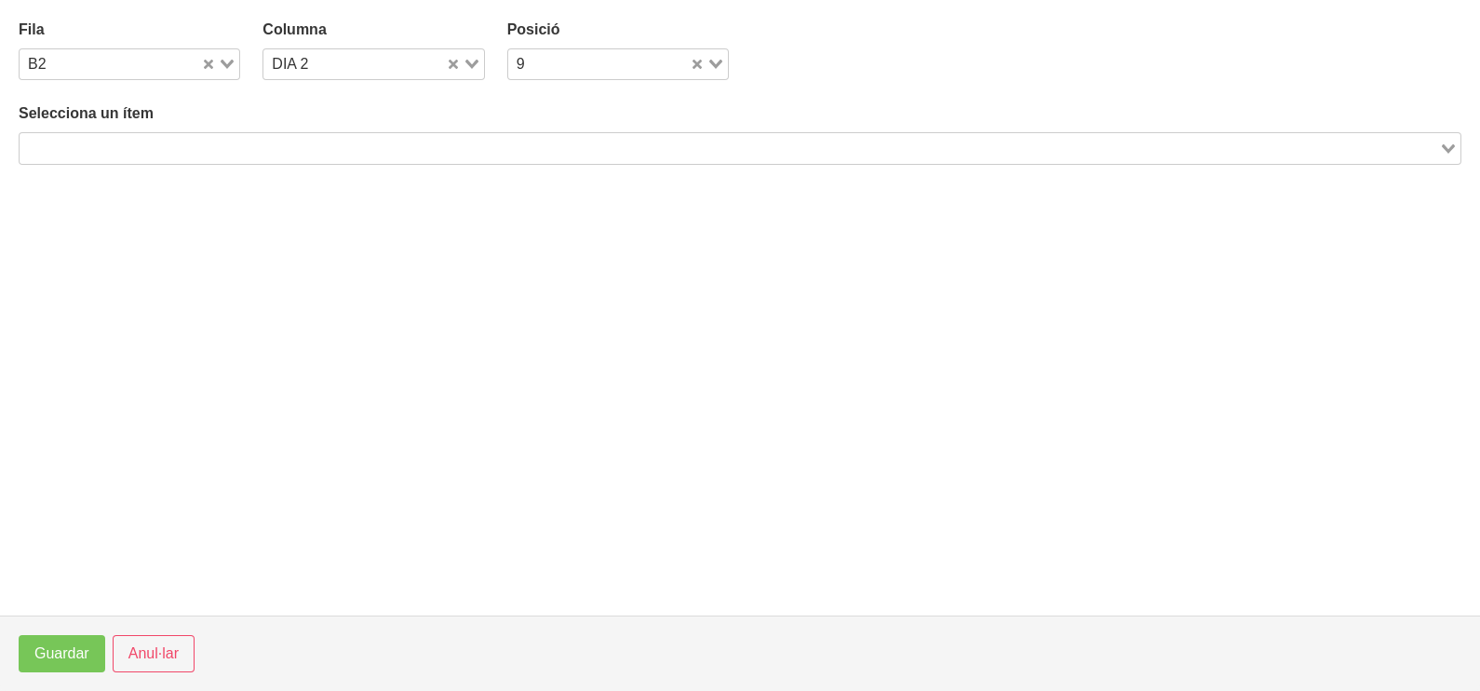
click at [369, 148] on input "Search for option" at bounding box center [729, 148] width 1416 height 22
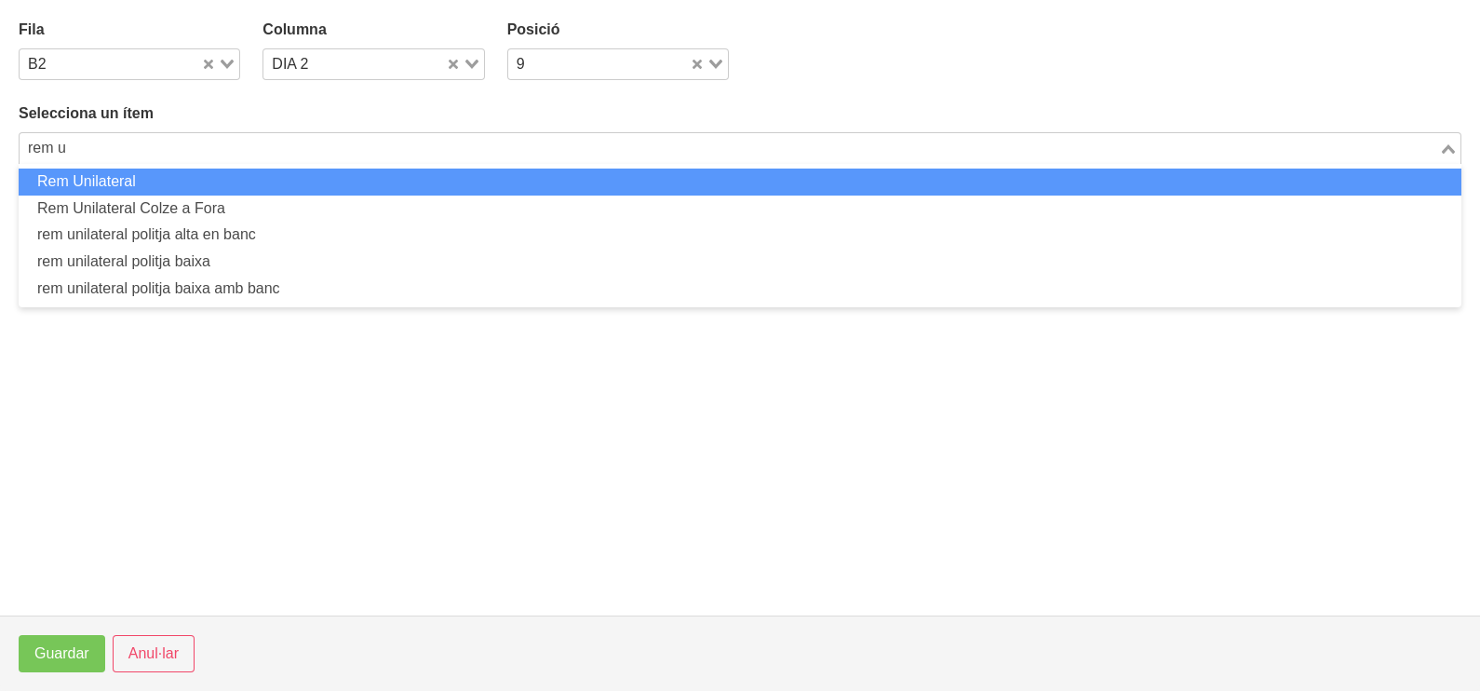
click at [321, 182] on li "Rem Unilateral" at bounding box center [740, 181] width 1443 height 27
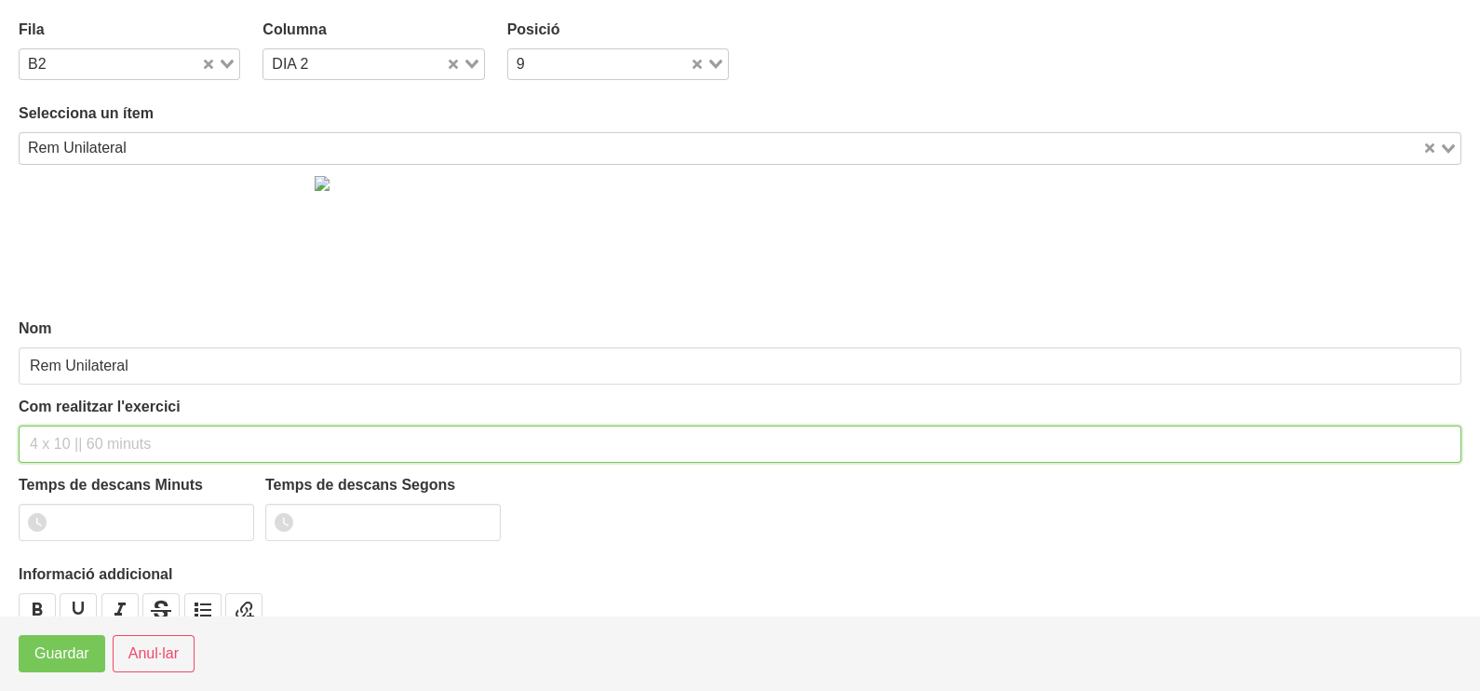
click at [64, 437] on input "text" at bounding box center [740, 443] width 1443 height 37
click at [95, 444] on input "3 x 6-8 na 3011 75"" at bounding box center [740, 443] width 1443 height 37
click at [86, 443] on input "3 x 6-8 na 3011 75"" at bounding box center [740, 443] width 1443 height 37
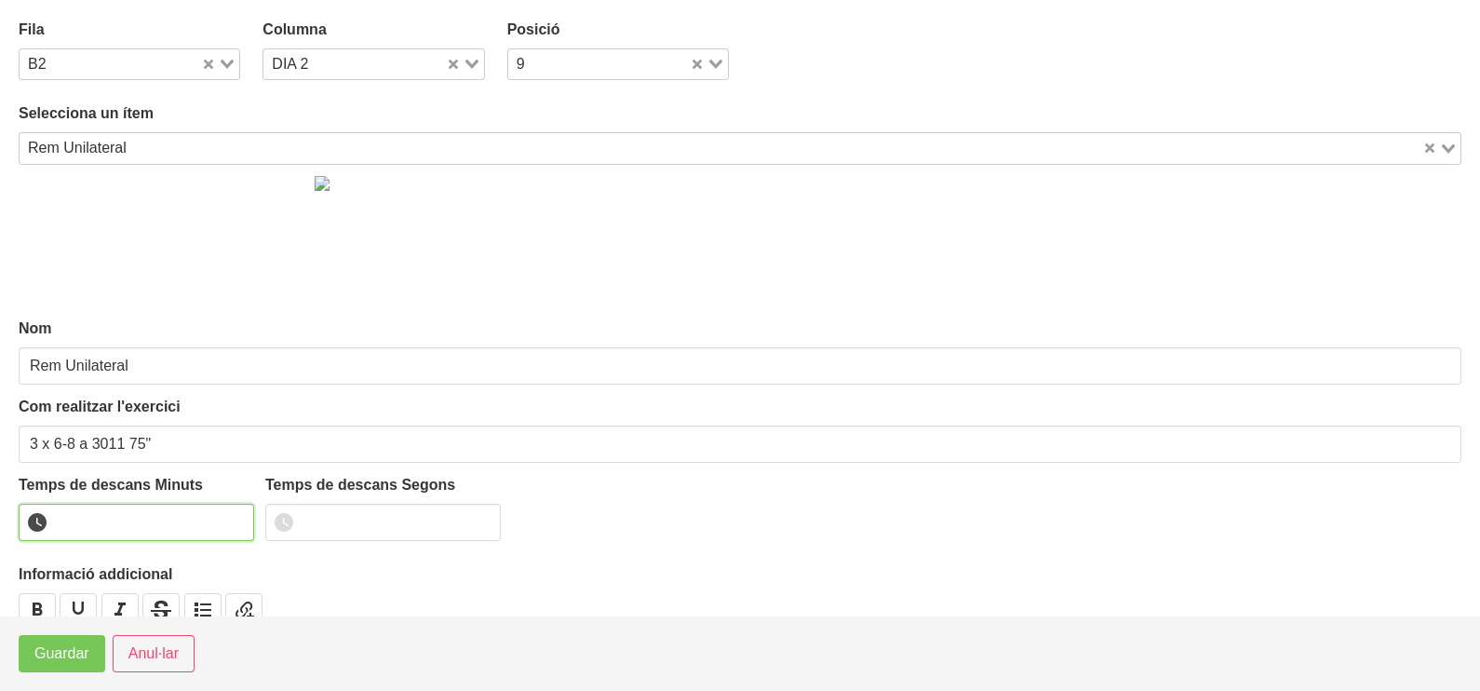
click at [201, 518] on input "number" at bounding box center [136, 522] width 235 height 37
click at [98, 649] on button "Guardar" at bounding box center [62, 653] width 87 height 37
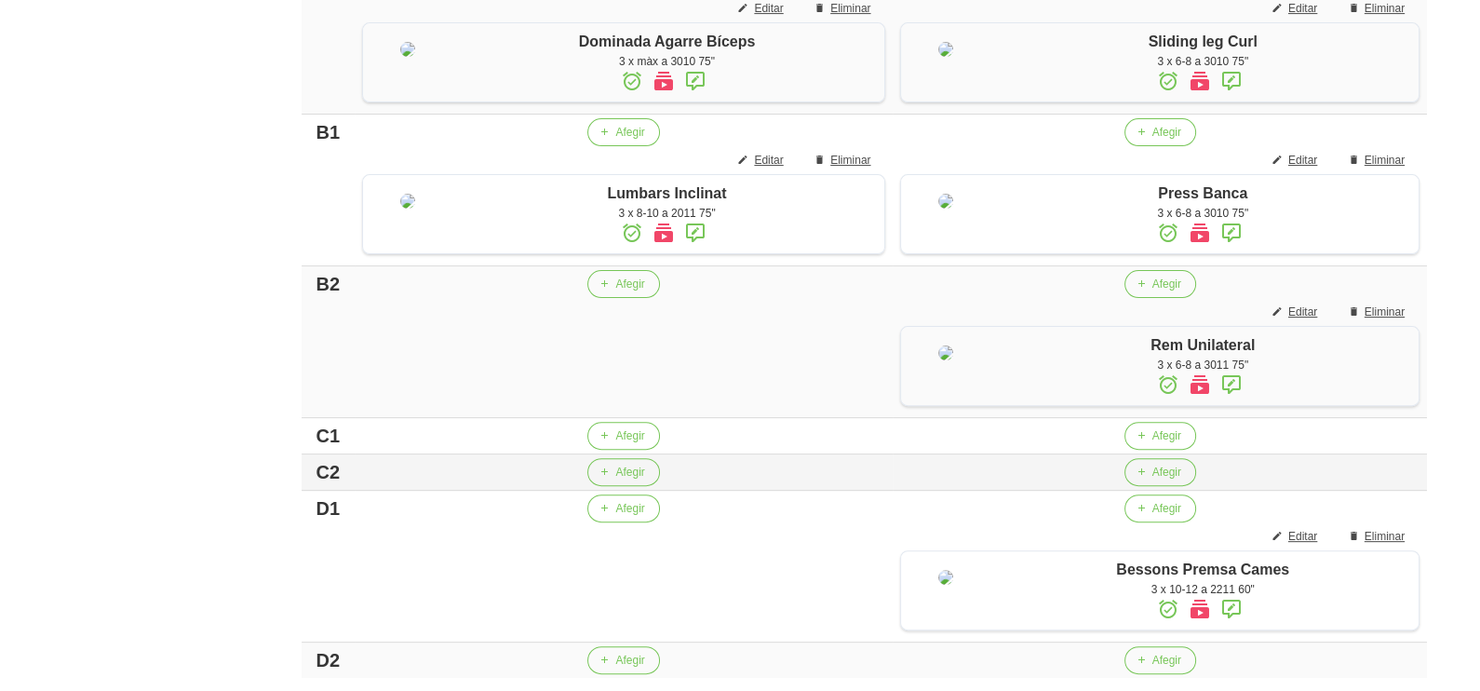
scroll to position [767, 0]
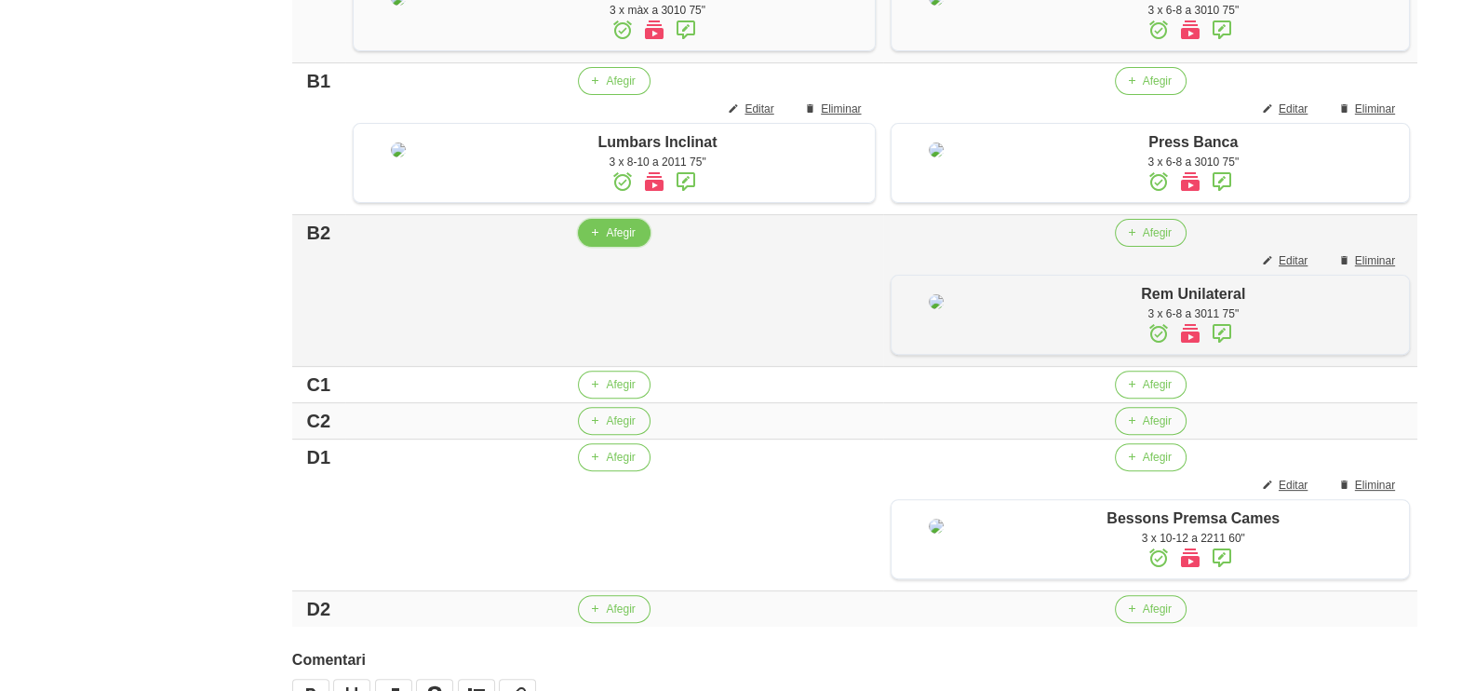
click at [610, 247] on button "Afegir" at bounding box center [614, 233] width 72 height 28
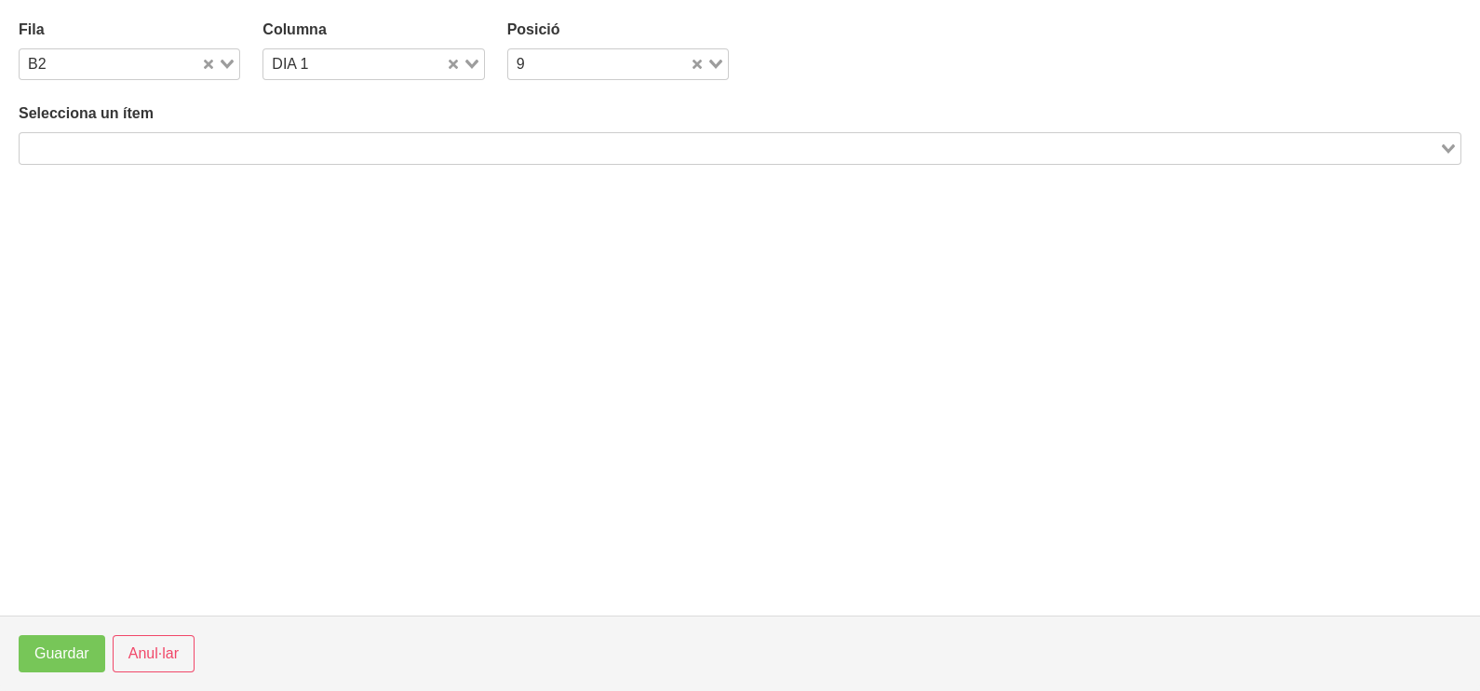
click at [345, 144] on input "Search for option" at bounding box center [729, 148] width 1416 height 22
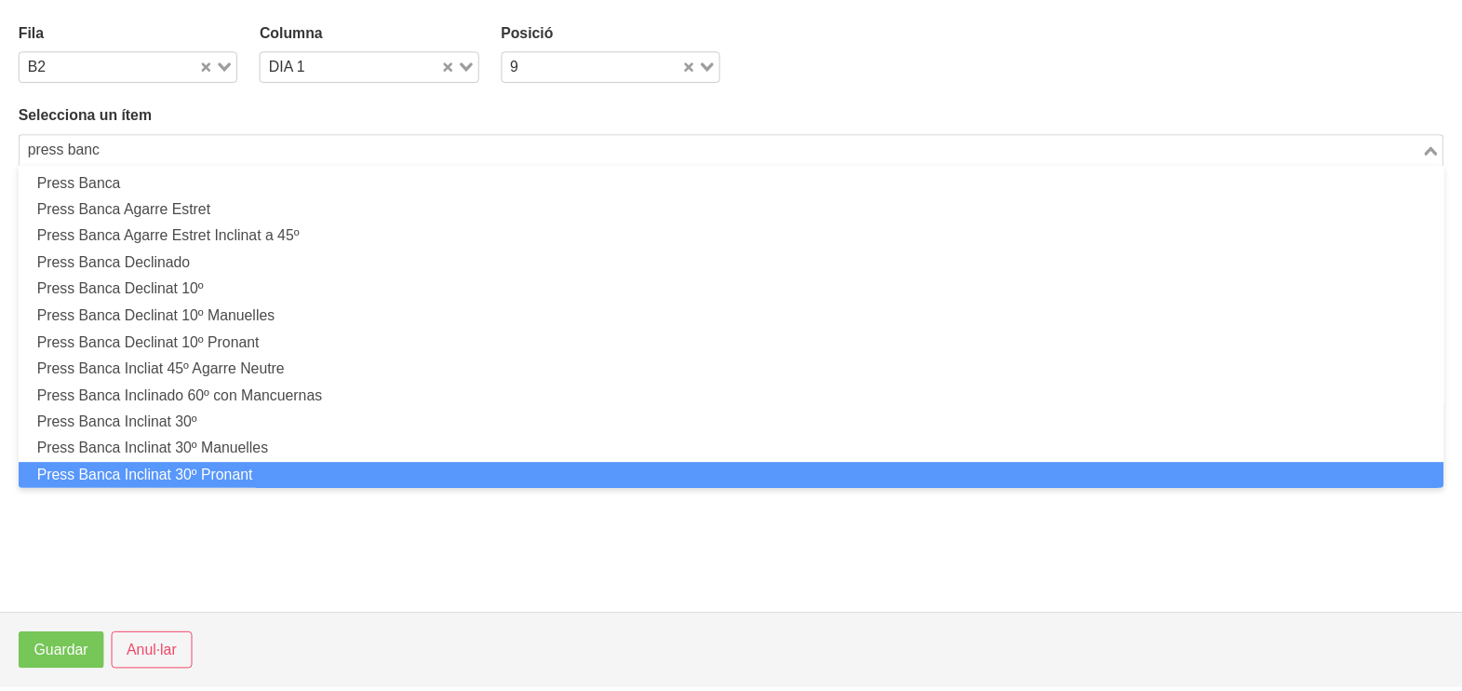
scroll to position [0, 0]
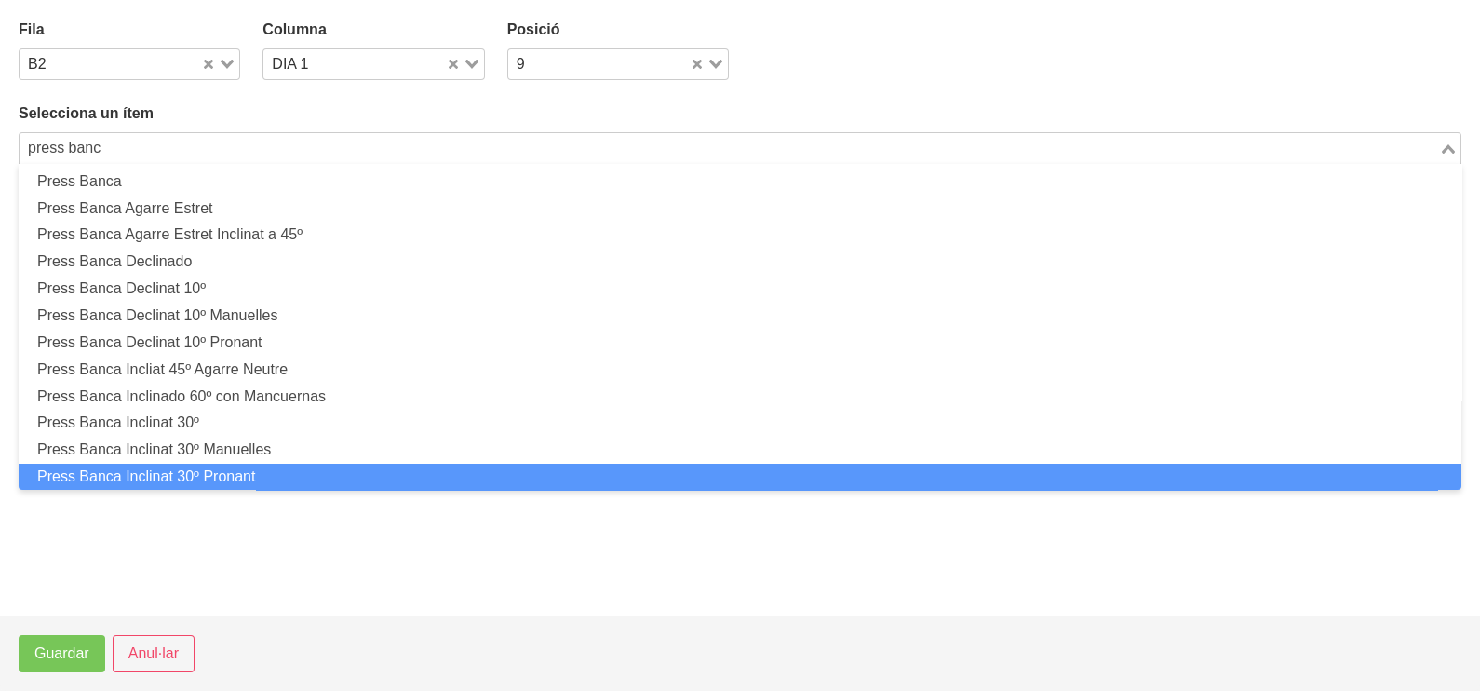
click at [328, 473] on li "Press Banca Inclinat 30º Pronant" at bounding box center [740, 477] width 1443 height 27
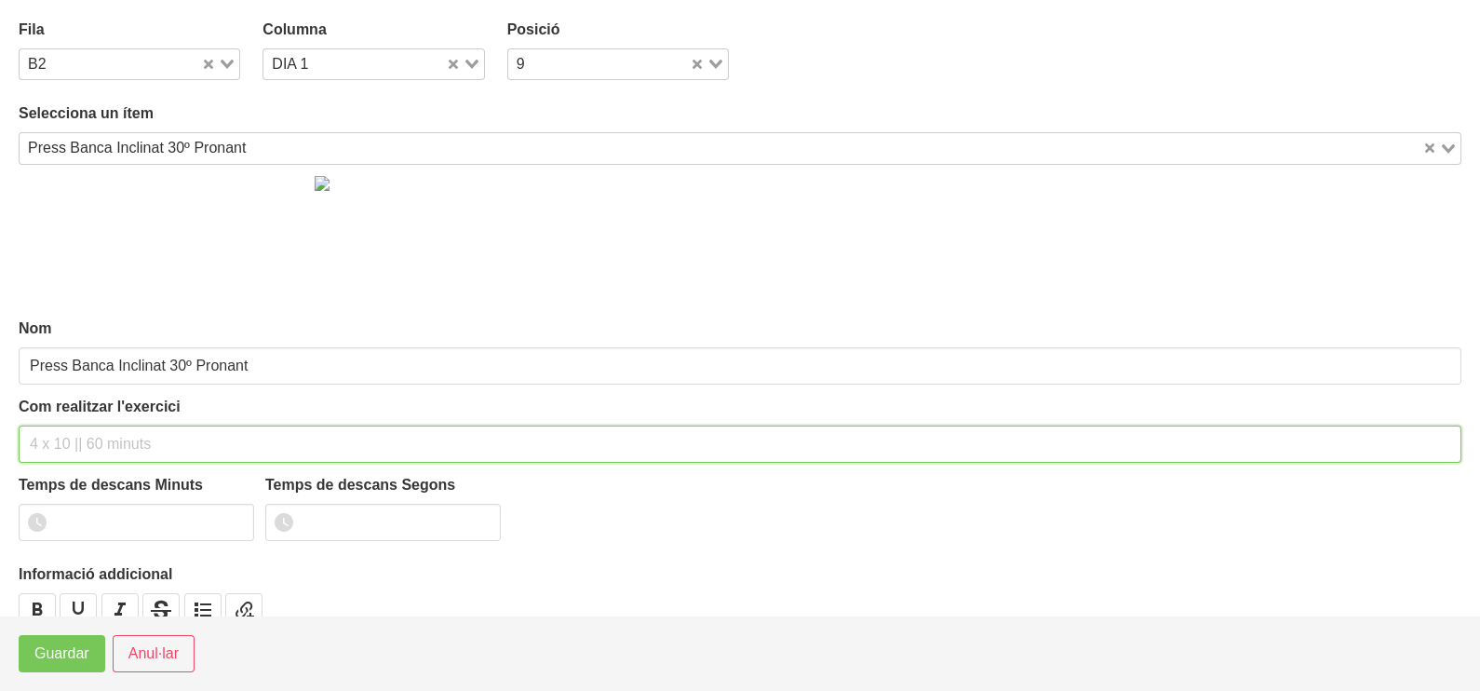
click at [67, 435] on input "text" at bounding box center [740, 443] width 1443 height 37
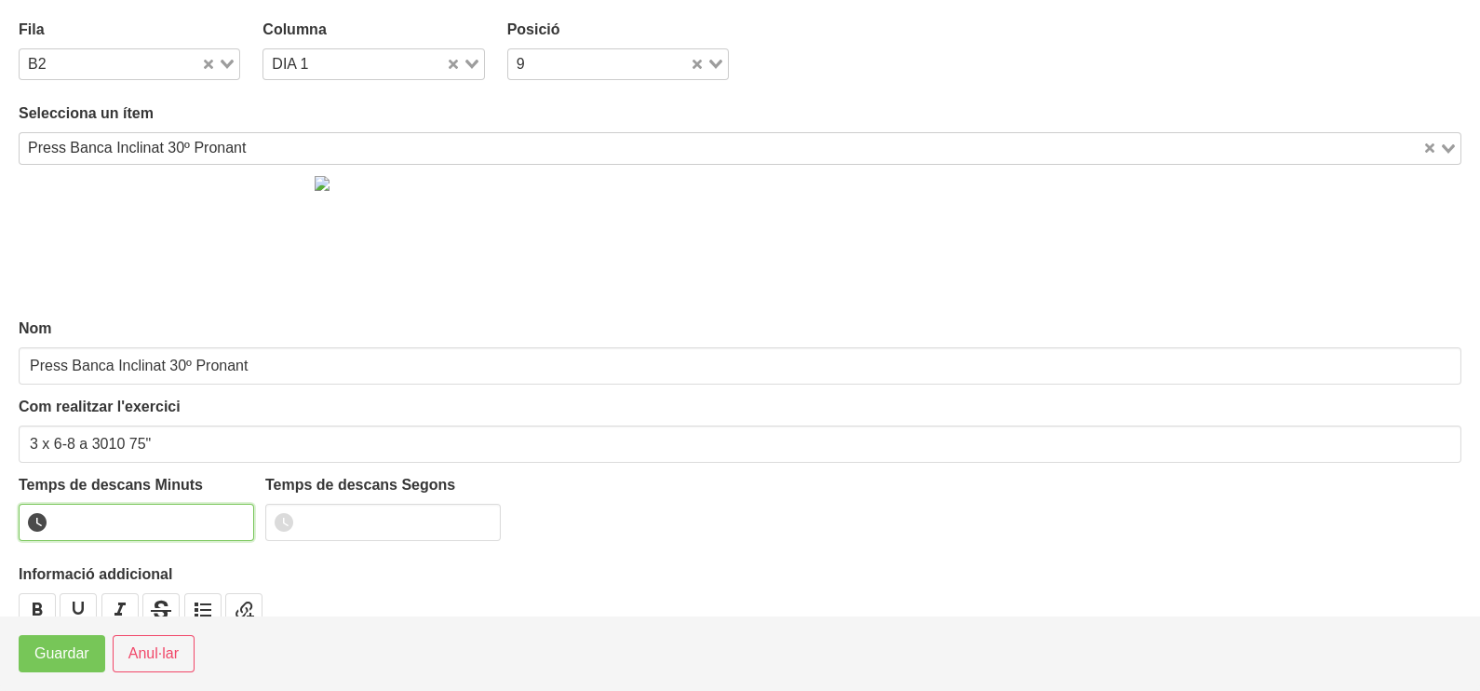
click at [102, 518] on input "number" at bounding box center [136, 522] width 235 height 37
click at [70, 654] on span "Guardar" at bounding box center [61, 653] width 55 height 22
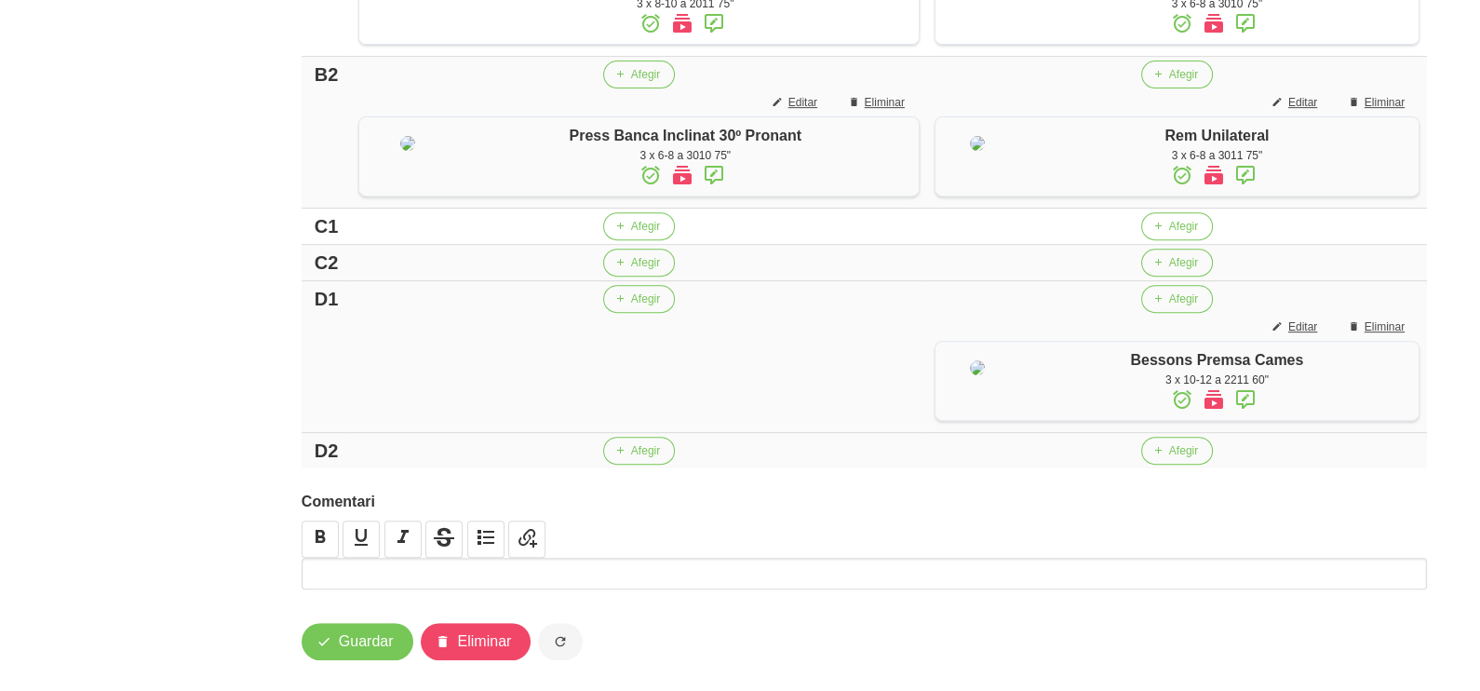
scroll to position [1117, 0]
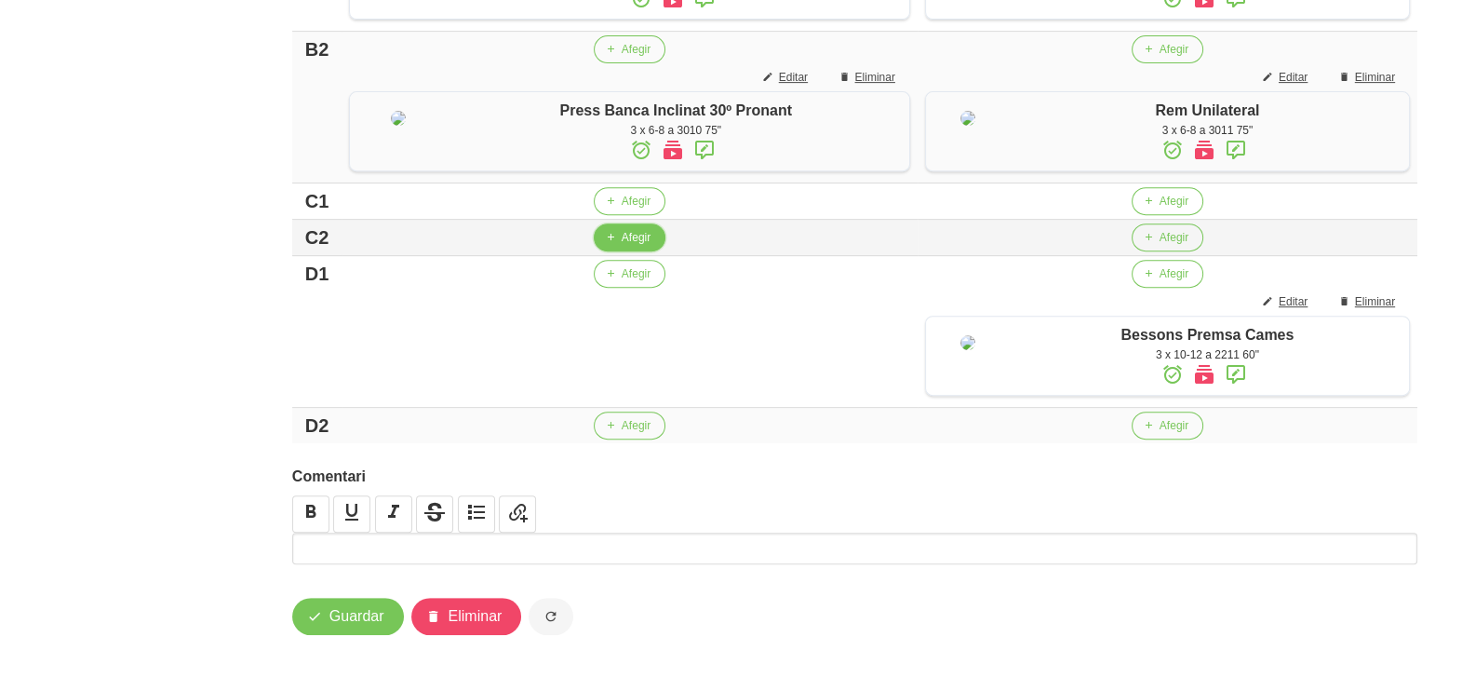
click at [622, 246] on span "Afegir" at bounding box center [636, 237] width 29 height 17
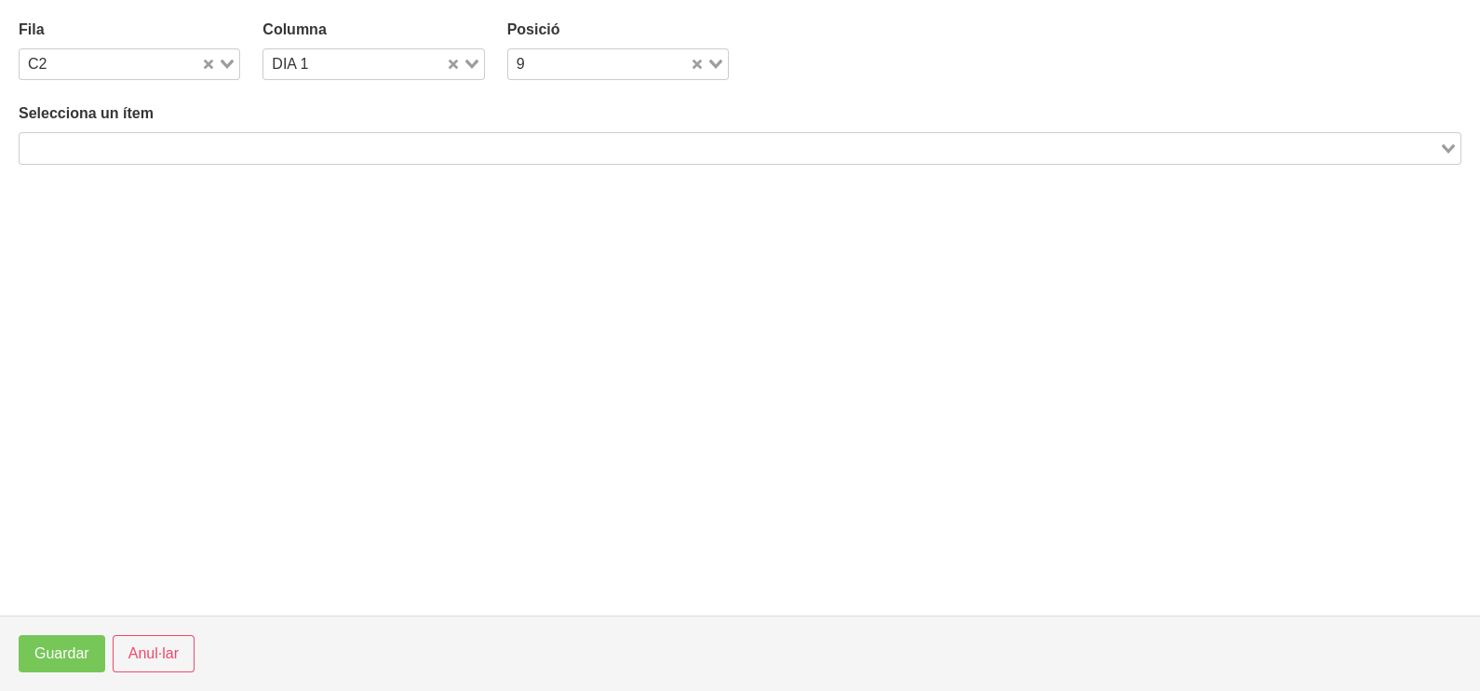
click at [143, 144] on input "Search for option" at bounding box center [729, 148] width 1416 height 22
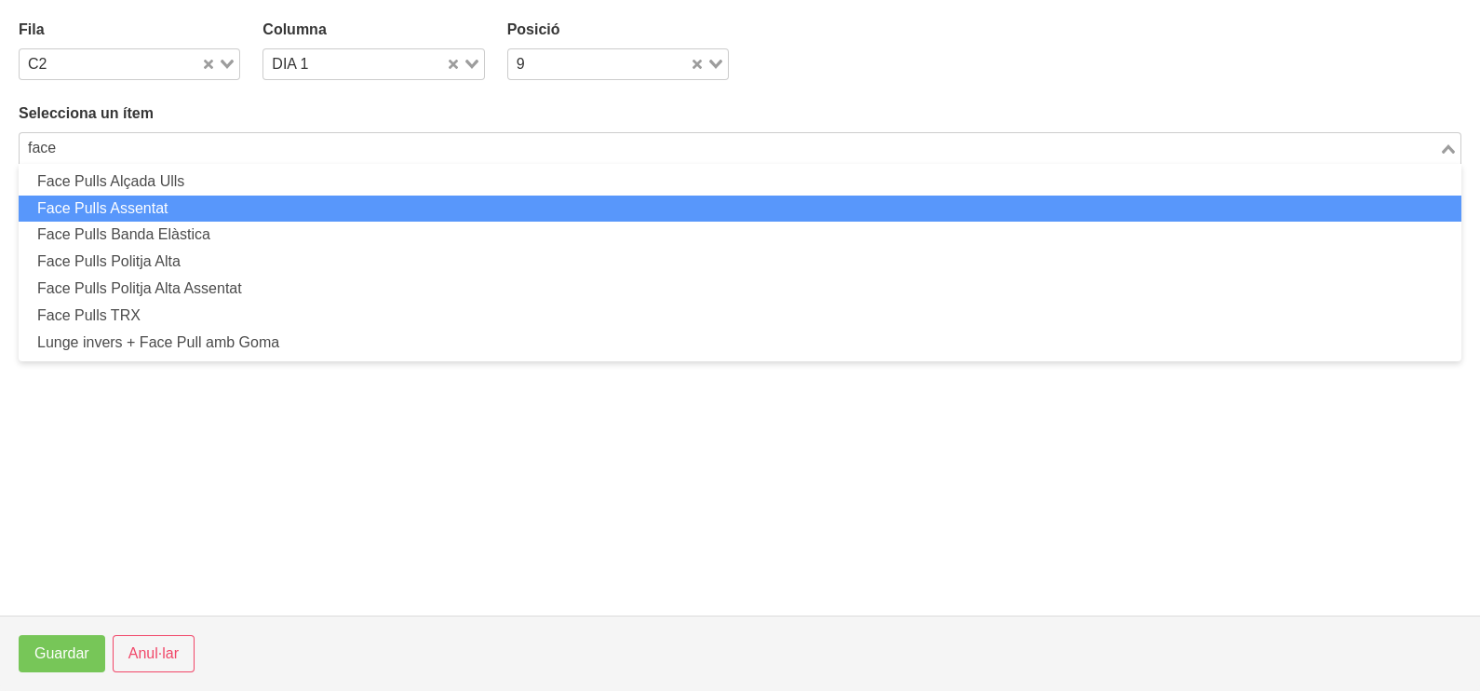
click at [142, 205] on li "Face Pulls Assentat" at bounding box center [740, 208] width 1443 height 27
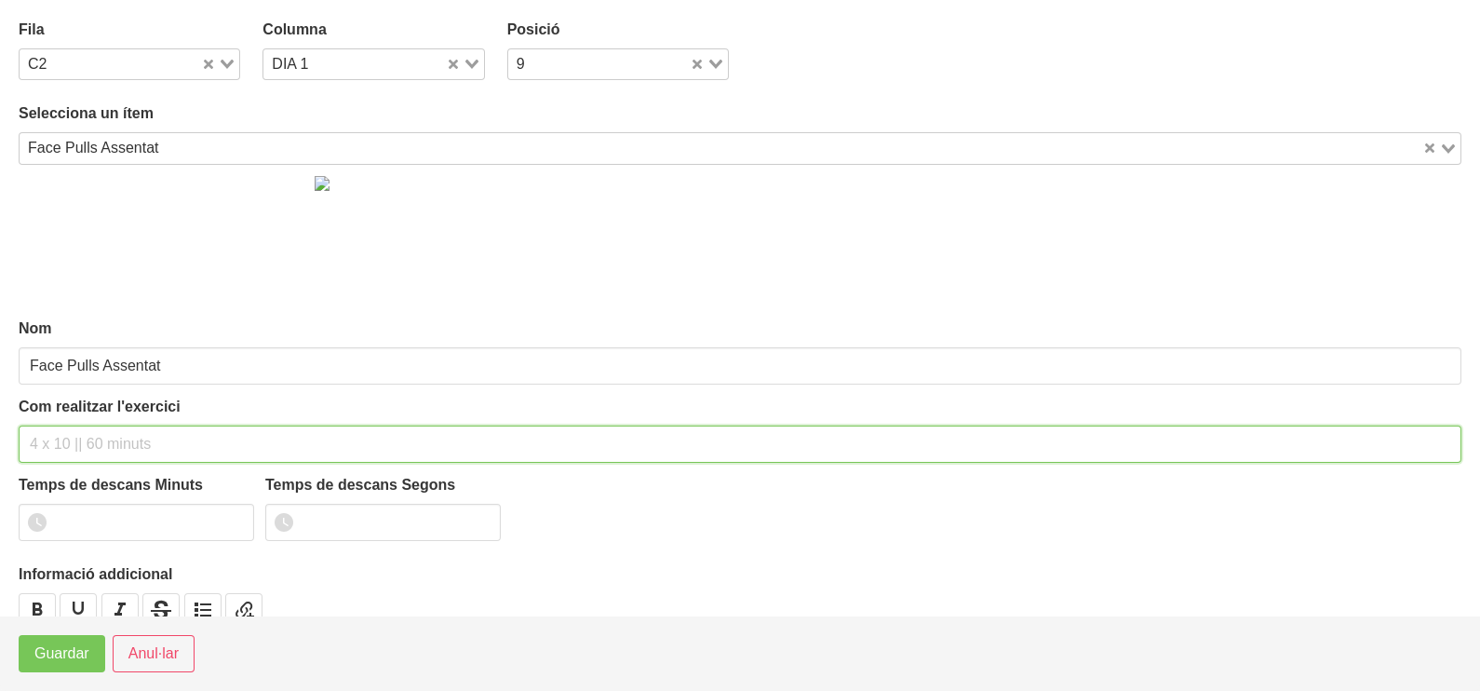
click at [77, 443] on input "text" at bounding box center [740, 443] width 1443 height 37
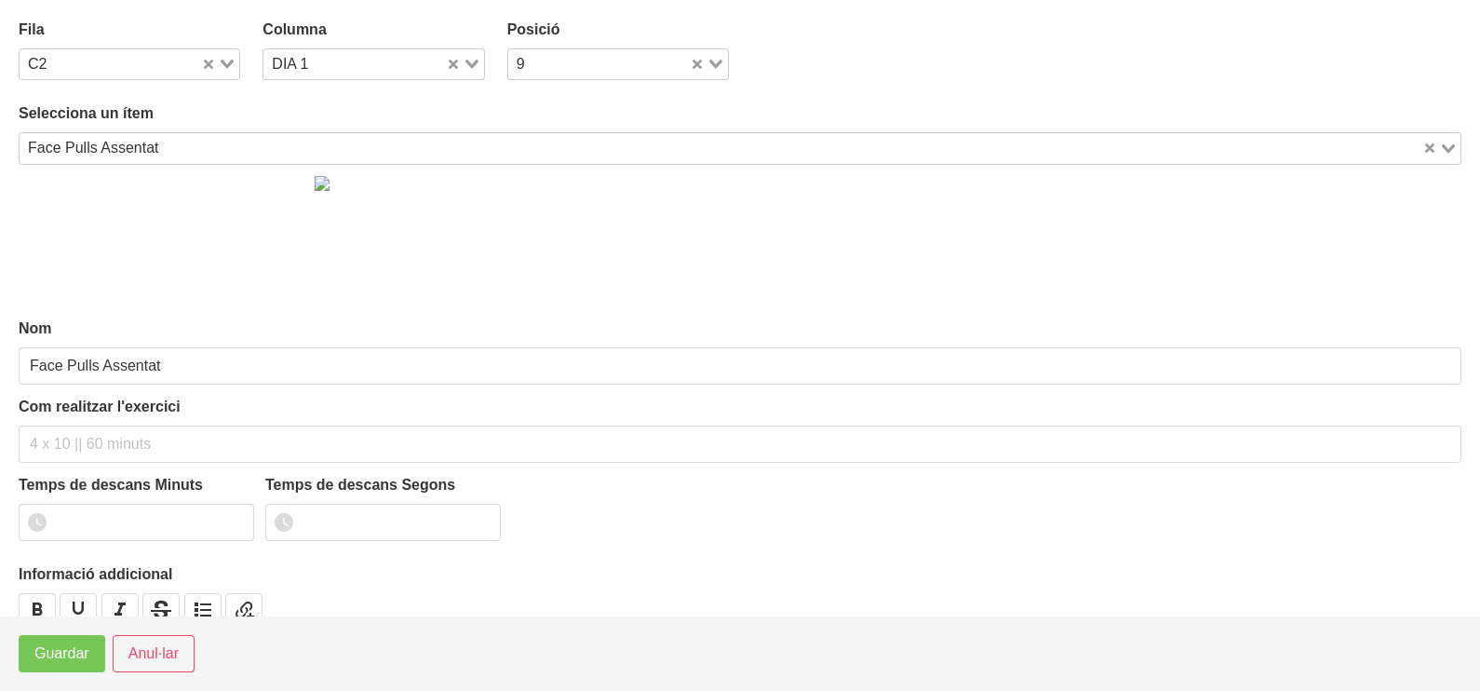
click at [140, 137] on div "Face Pulls Assentat" at bounding box center [721, 146] width 1403 height 26
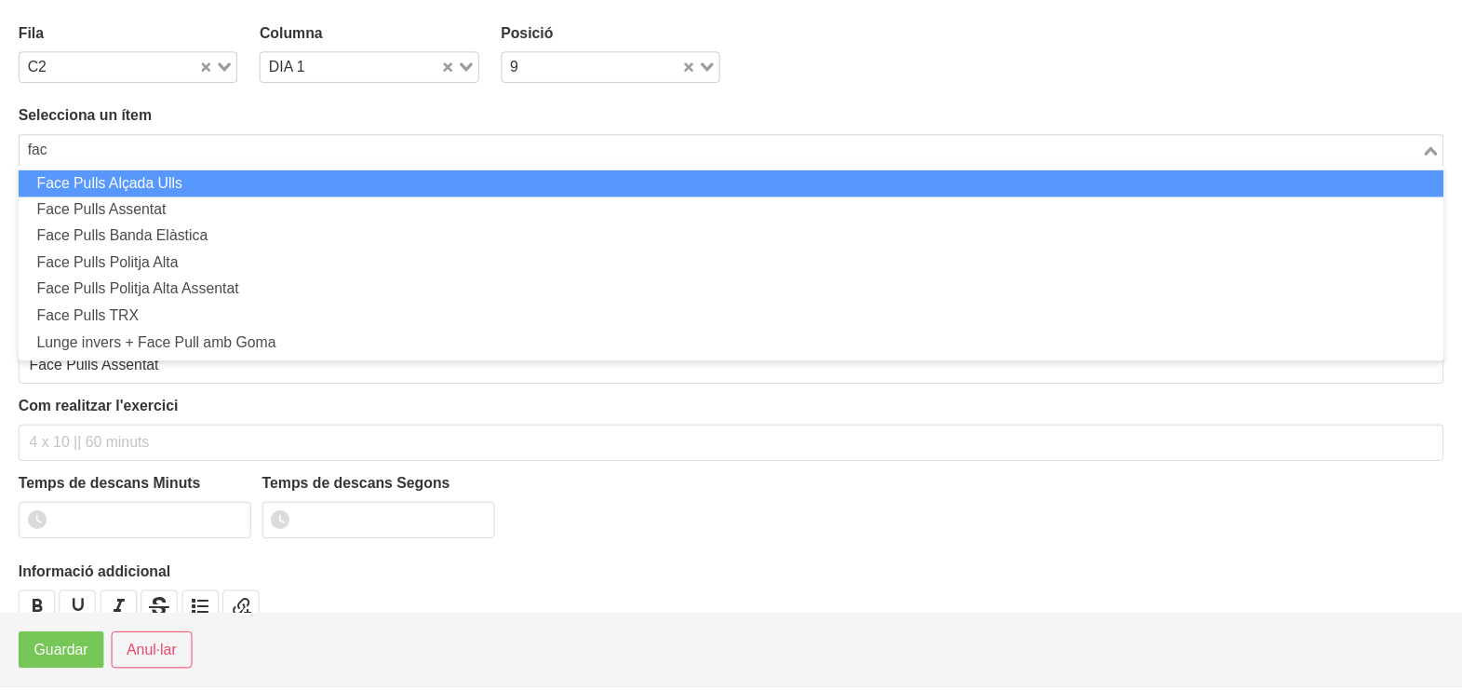
scroll to position [0, 0]
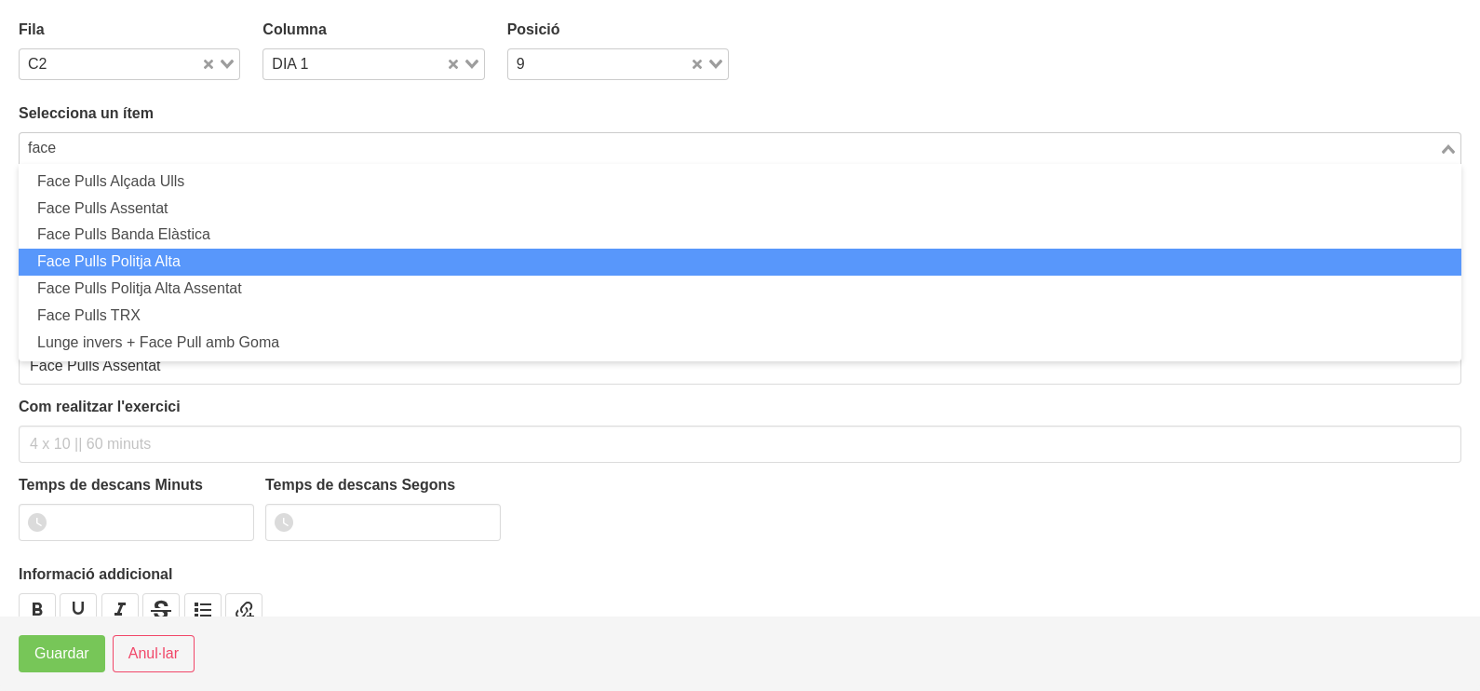
click at [168, 252] on li "Face Pulls Politja Alta" at bounding box center [740, 262] width 1443 height 27
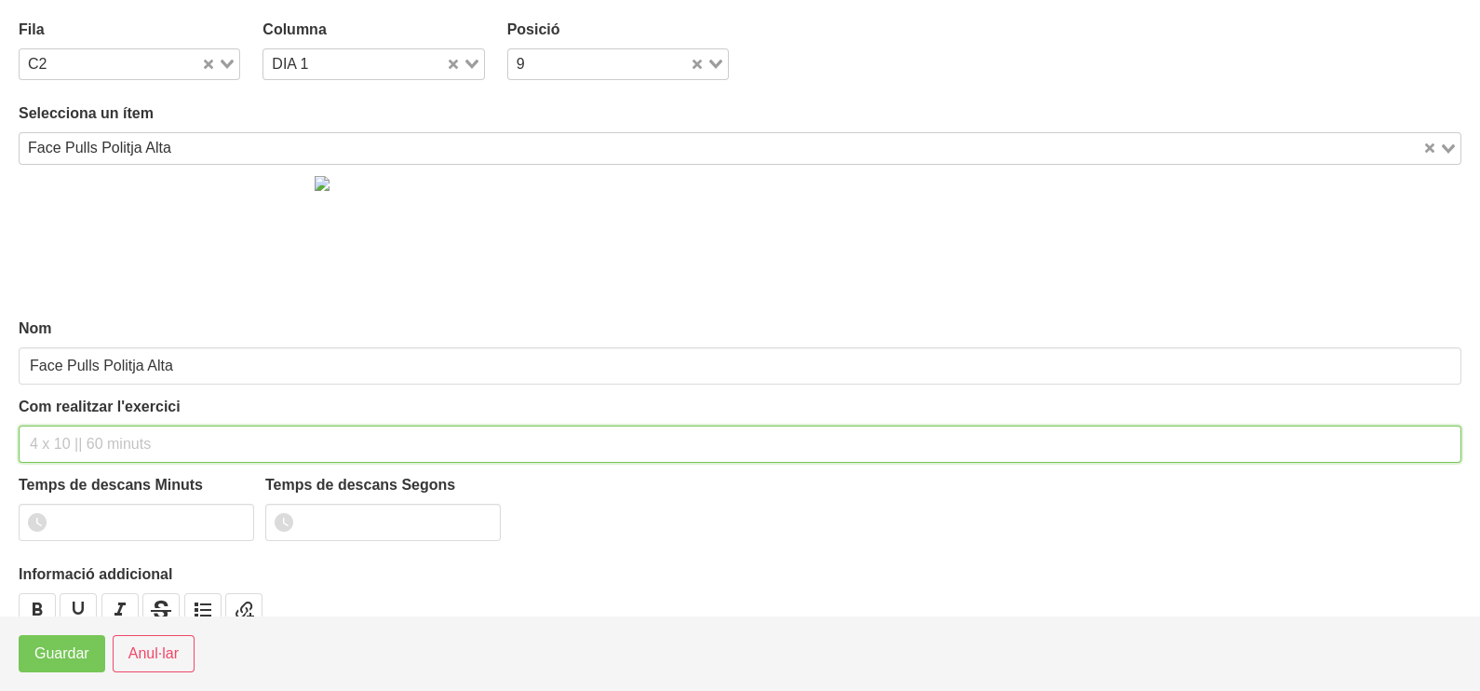
click at [78, 433] on input "text" at bounding box center [740, 443] width 1443 height 37
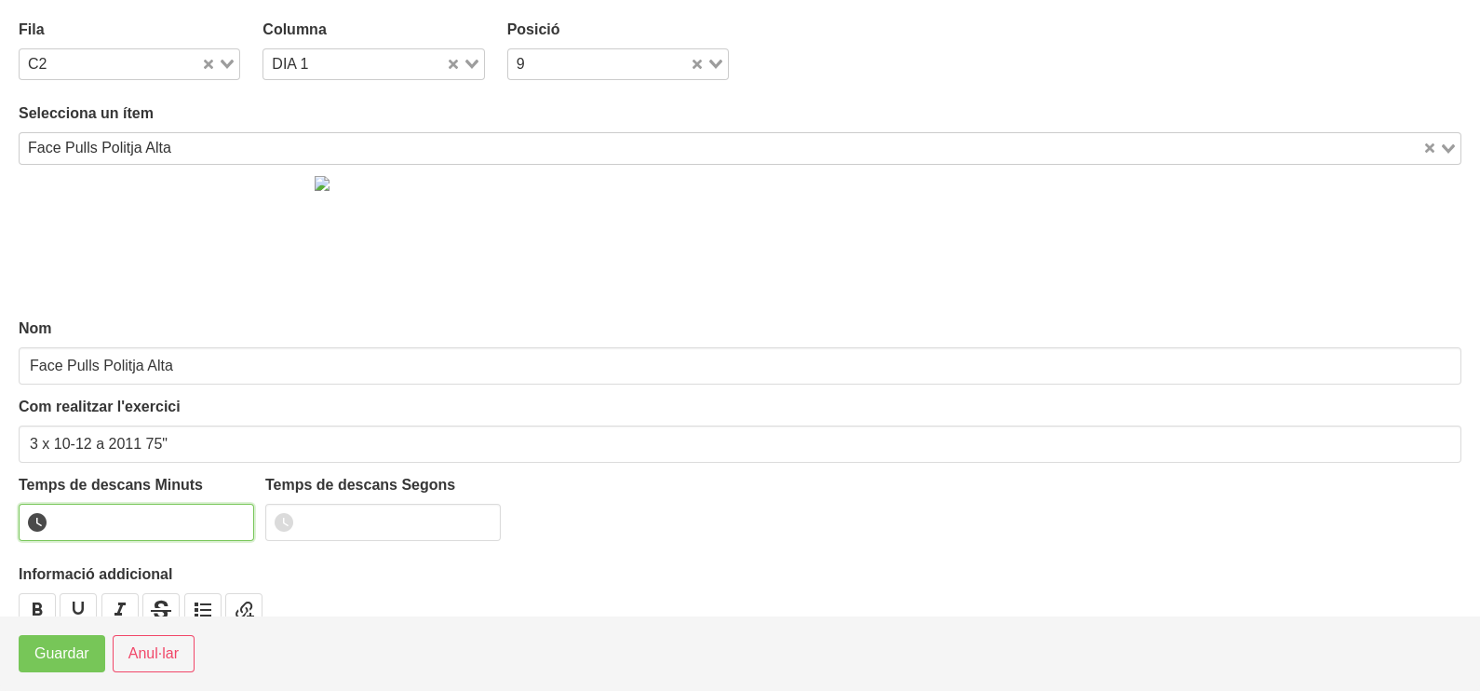
click at [119, 523] on input "number" at bounding box center [136, 522] width 235 height 37
click at [70, 656] on span "Guardar" at bounding box center [61, 653] width 55 height 22
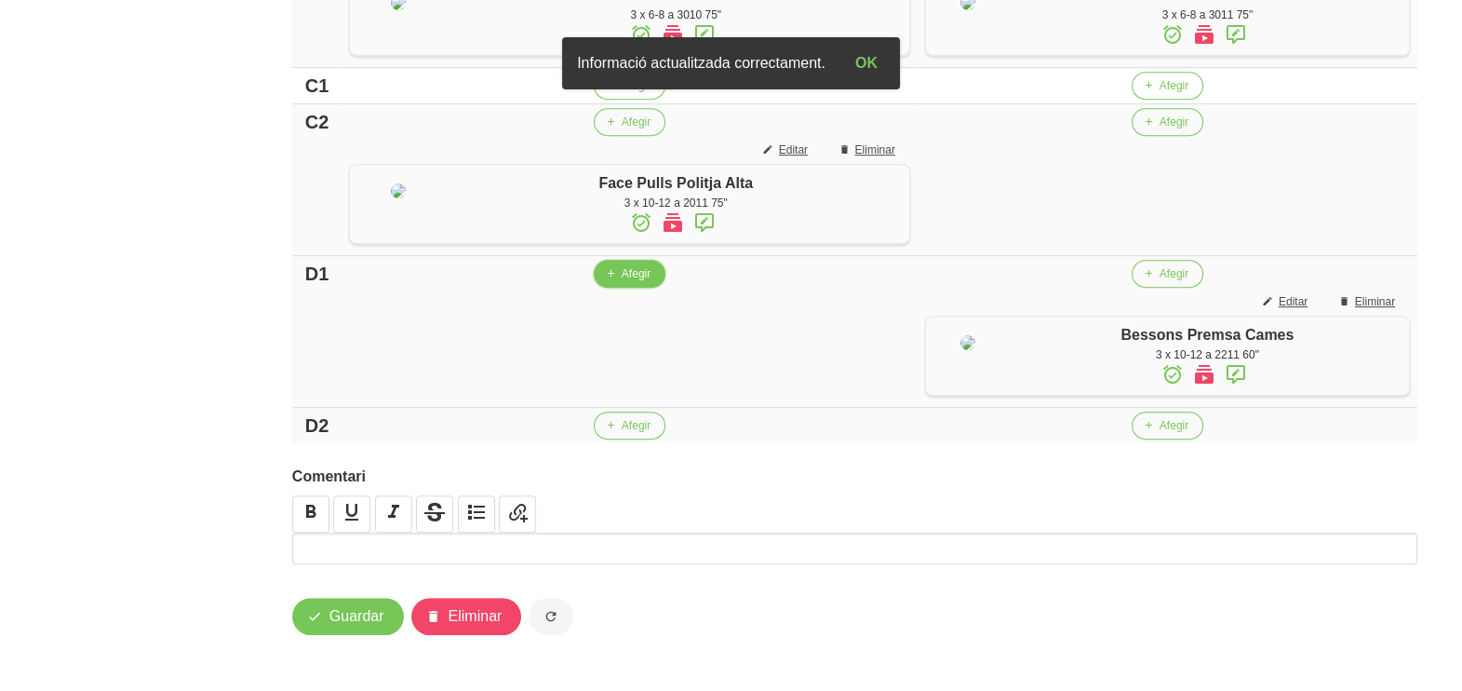
click at [629, 282] on span "Afegir" at bounding box center [636, 273] width 29 height 17
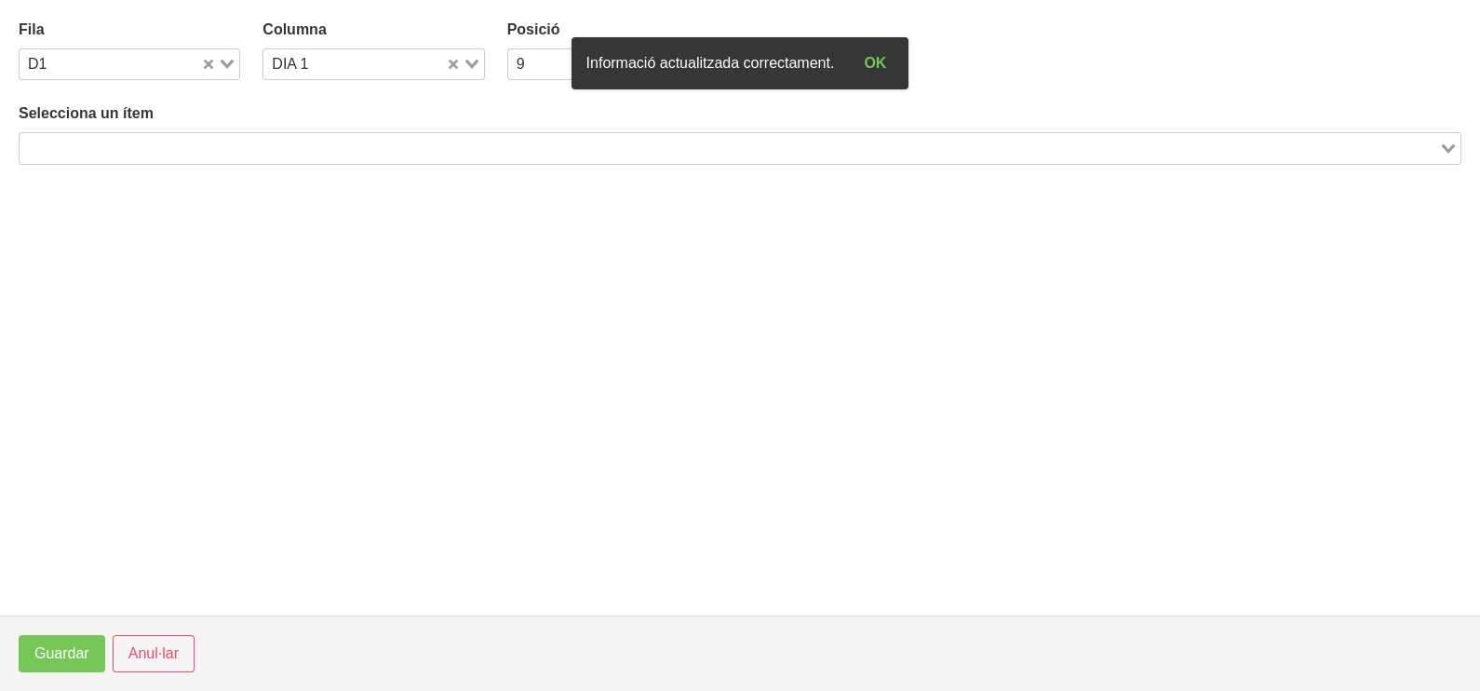
click at [182, 149] on input "Search for option" at bounding box center [729, 148] width 1416 height 22
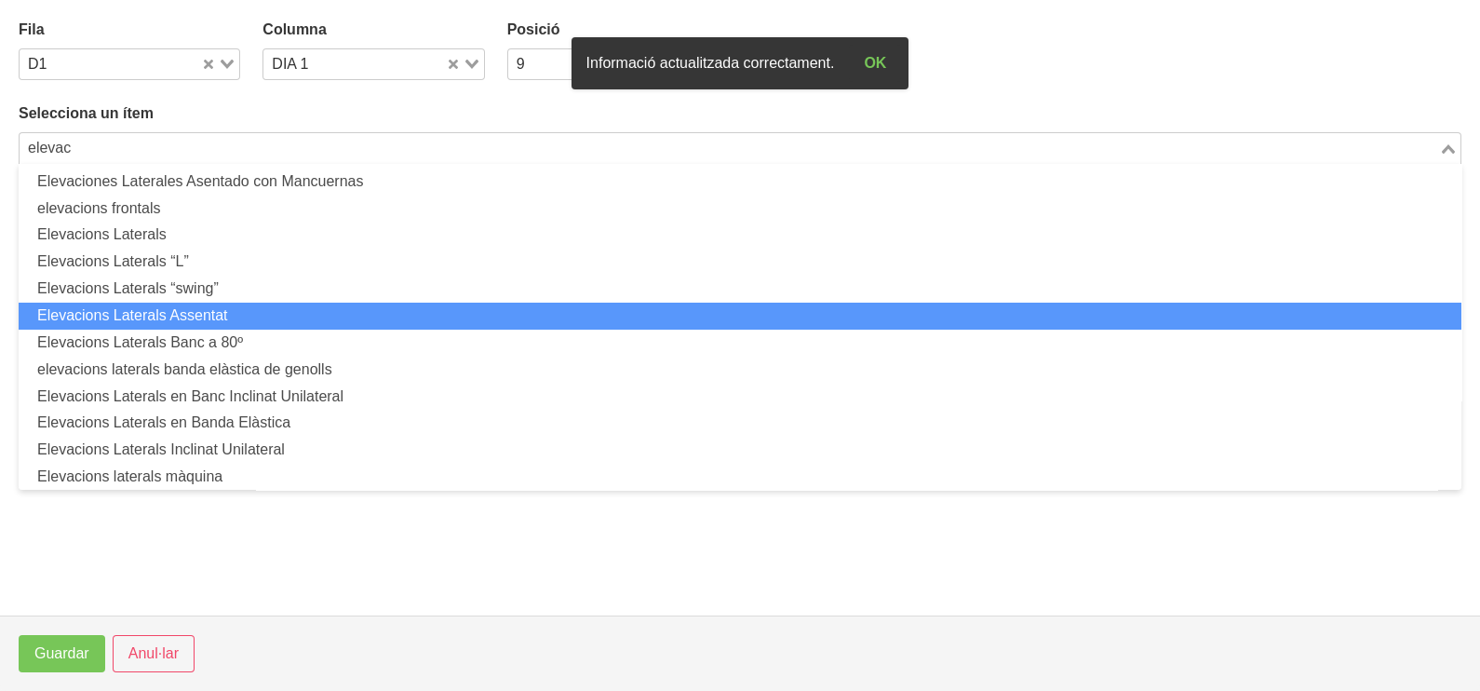
click at [177, 316] on li "Elevacions Laterals Assentat" at bounding box center [740, 316] width 1443 height 27
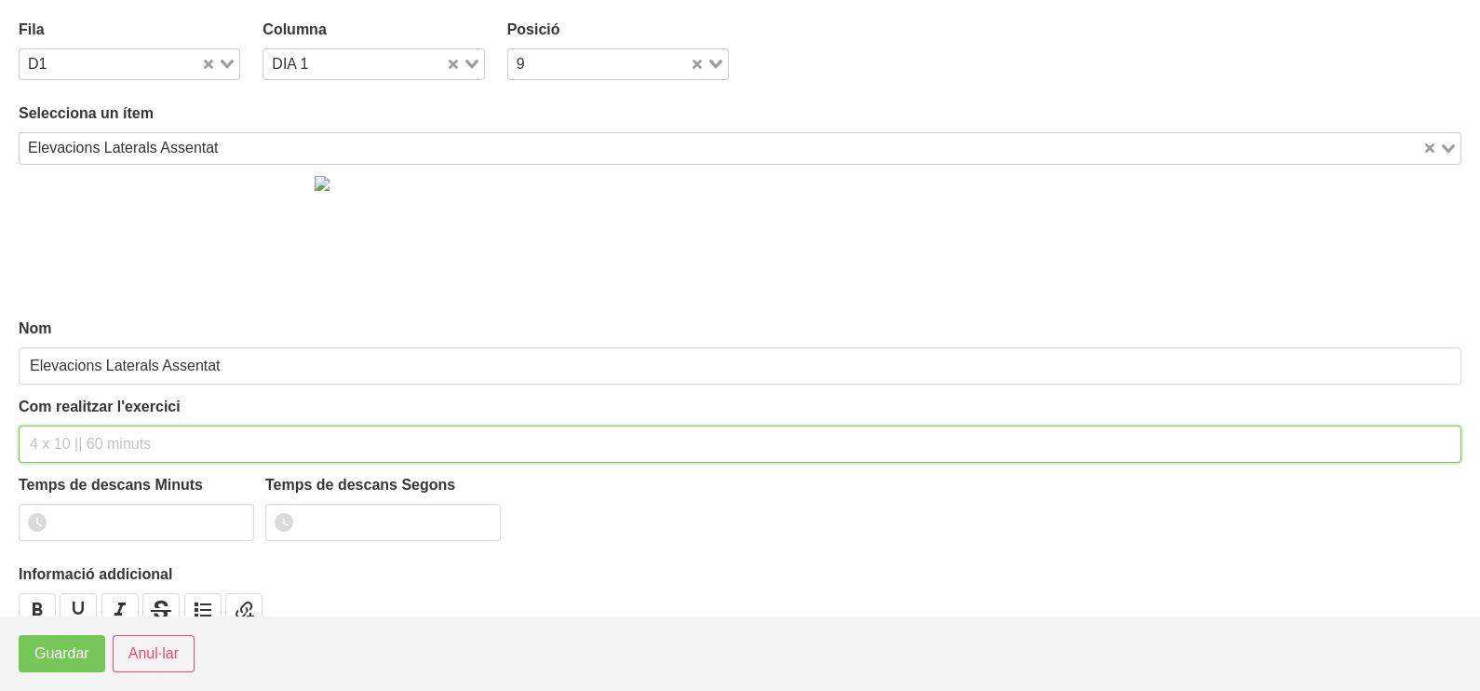
click at [83, 440] on input "text" at bounding box center [740, 443] width 1443 height 37
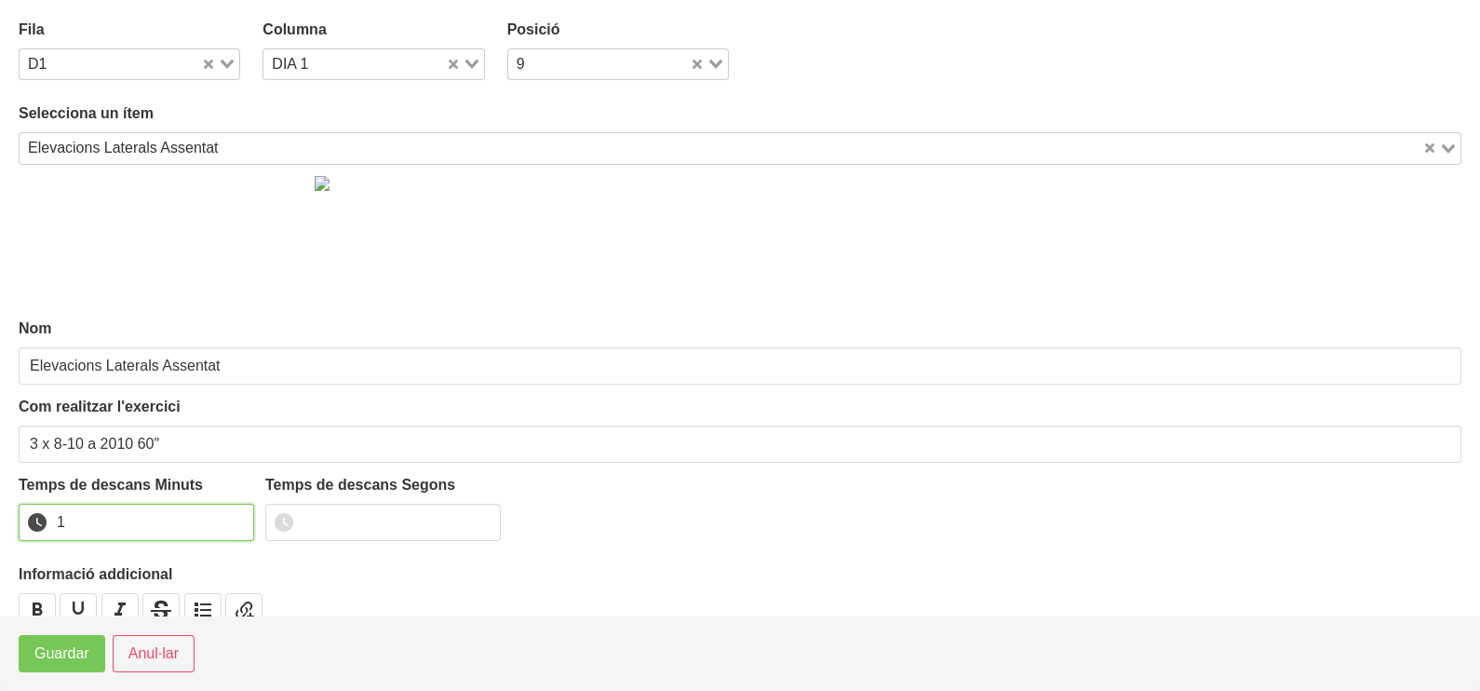
click at [228, 523] on input "1" at bounding box center [136, 522] width 235 height 37
click at [79, 646] on span "Guardar" at bounding box center [61, 653] width 55 height 22
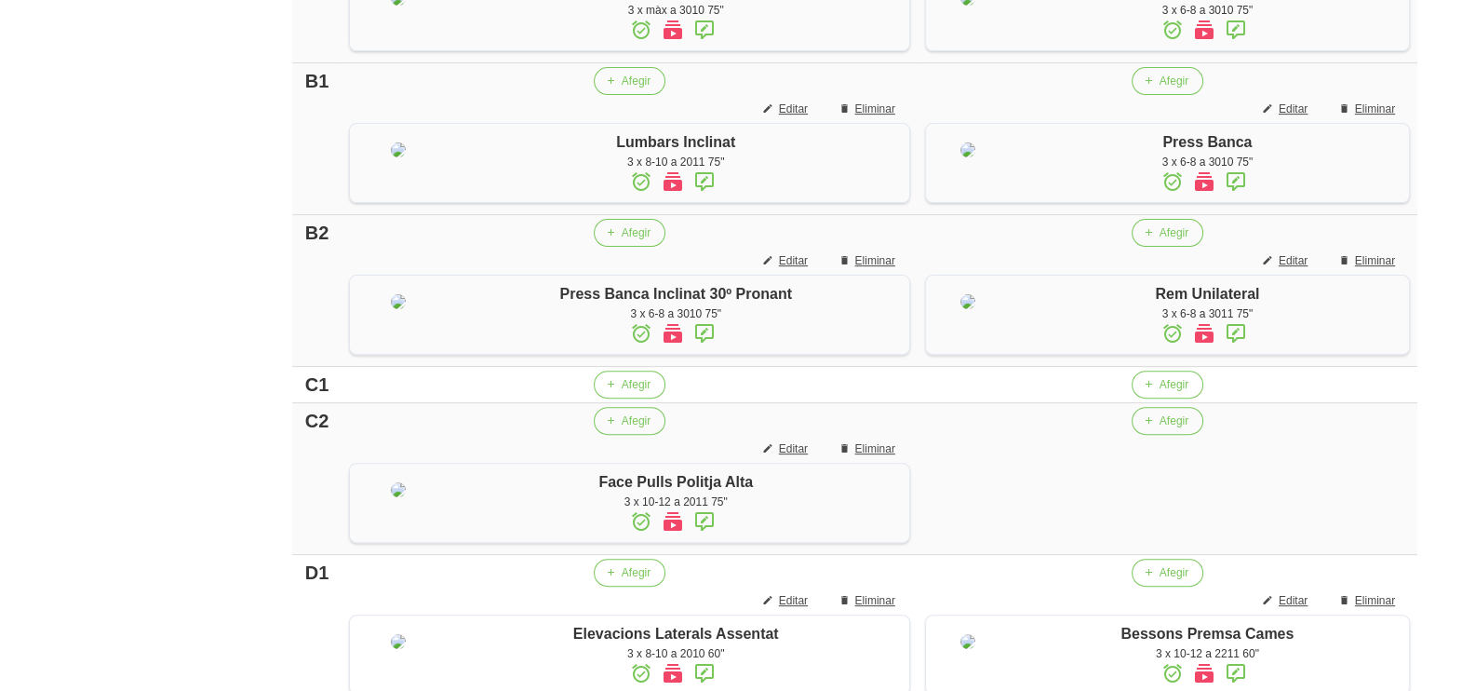
scroll to position [1001, 0]
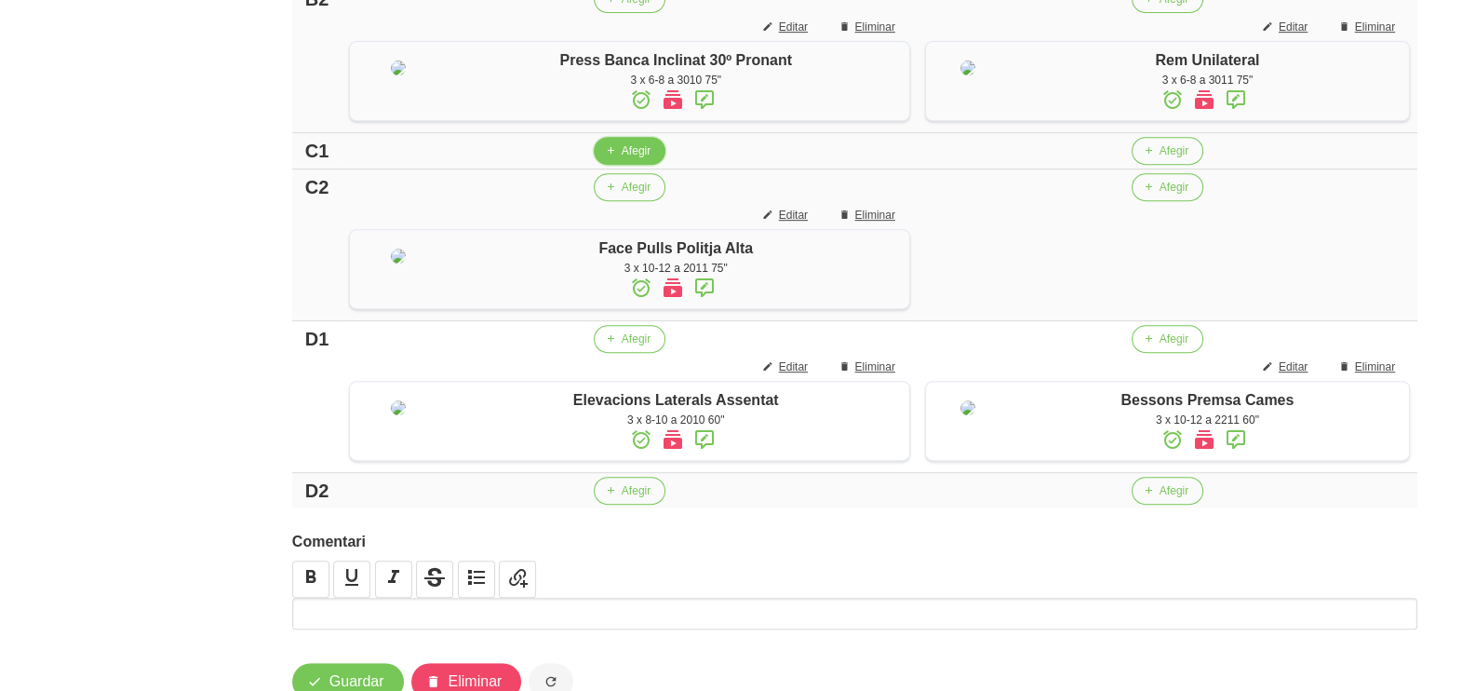
click at [622, 159] on span "Afegir" at bounding box center [636, 150] width 29 height 17
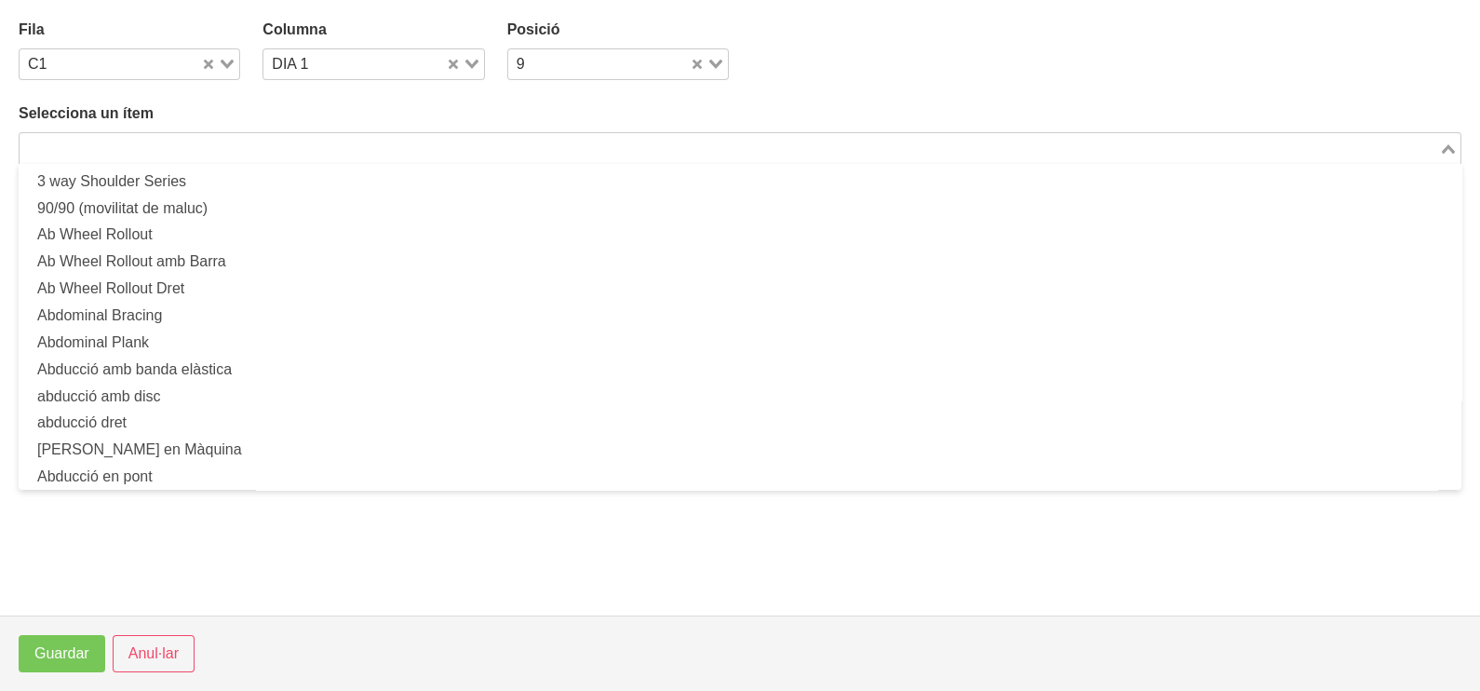
click at [159, 145] on input "Search for option" at bounding box center [729, 148] width 1416 height 22
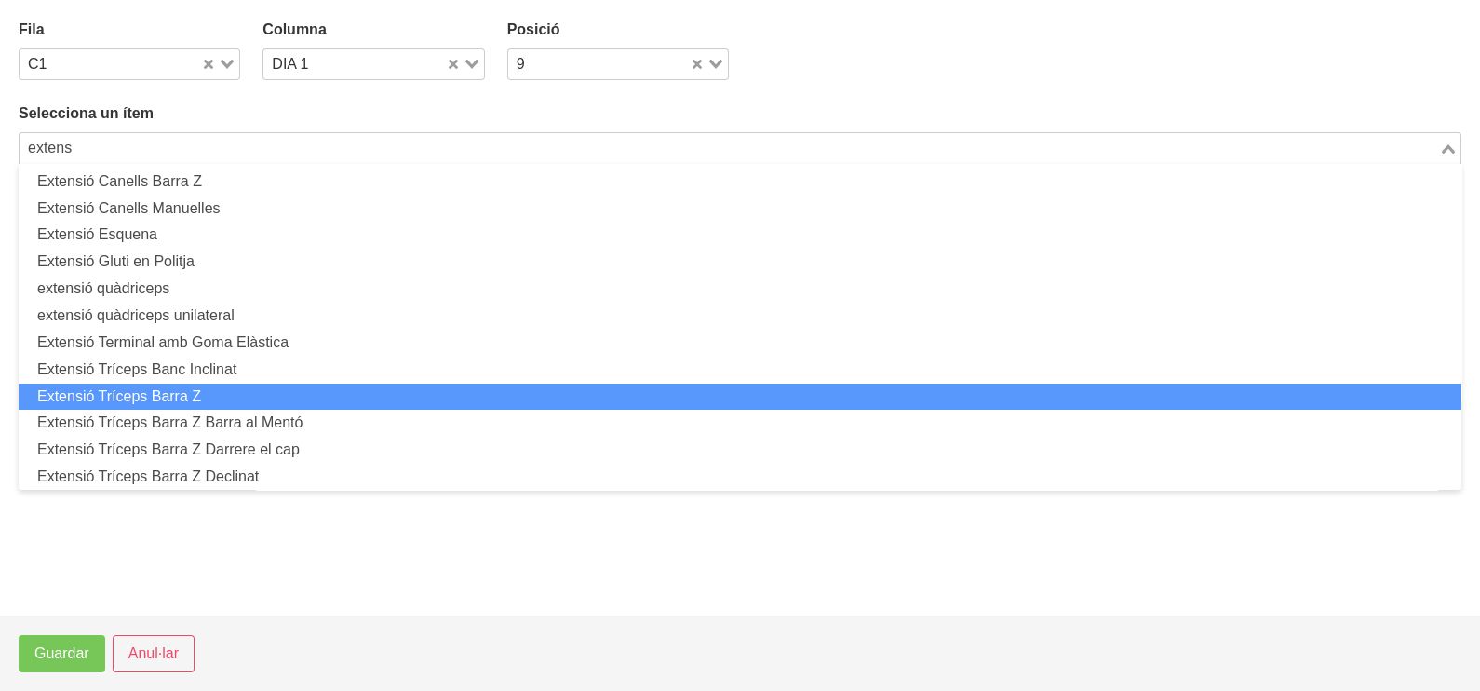
click at [206, 389] on li "Extensió Tríceps Barra Z" at bounding box center [740, 396] width 1443 height 27
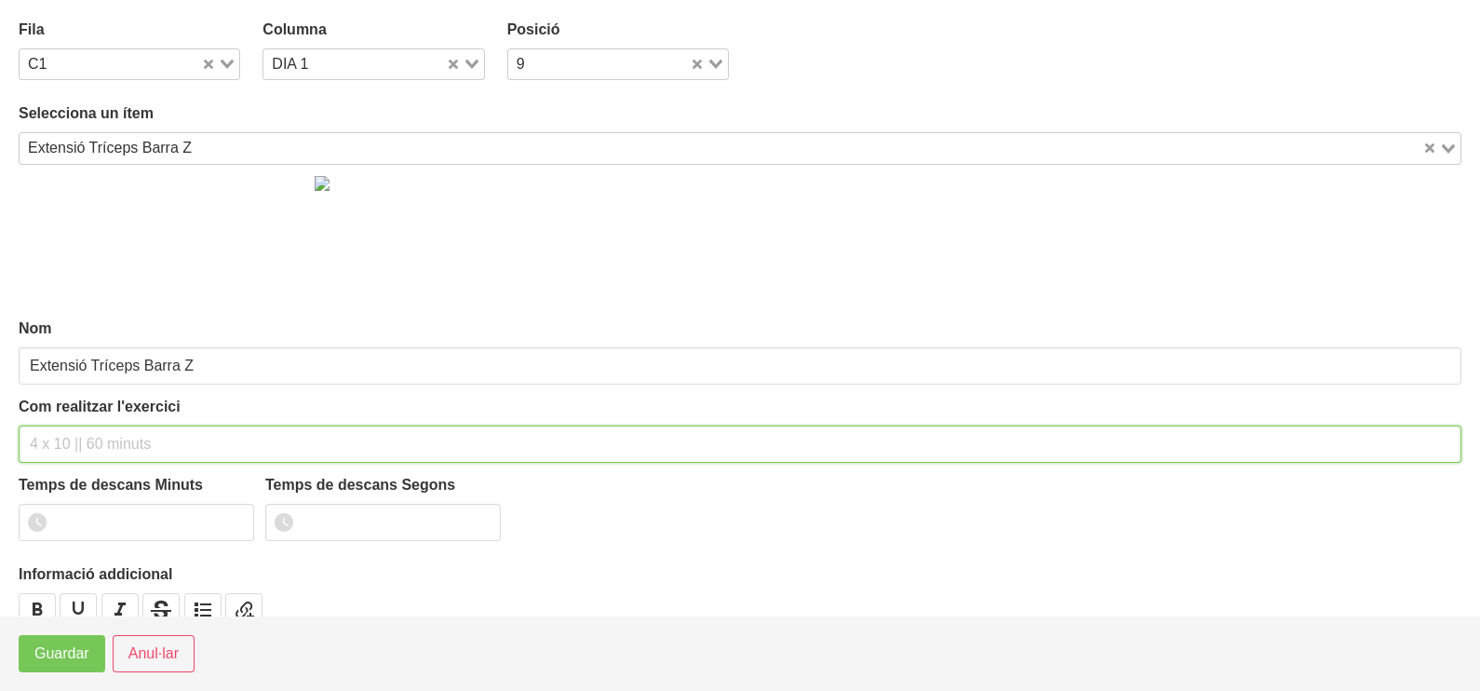
click at [63, 439] on input "text" at bounding box center [740, 443] width 1443 height 37
click at [140, 441] on input "3 x 8-10 a 3010 60"" at bounding box center [740, 443] width 1443 height 37
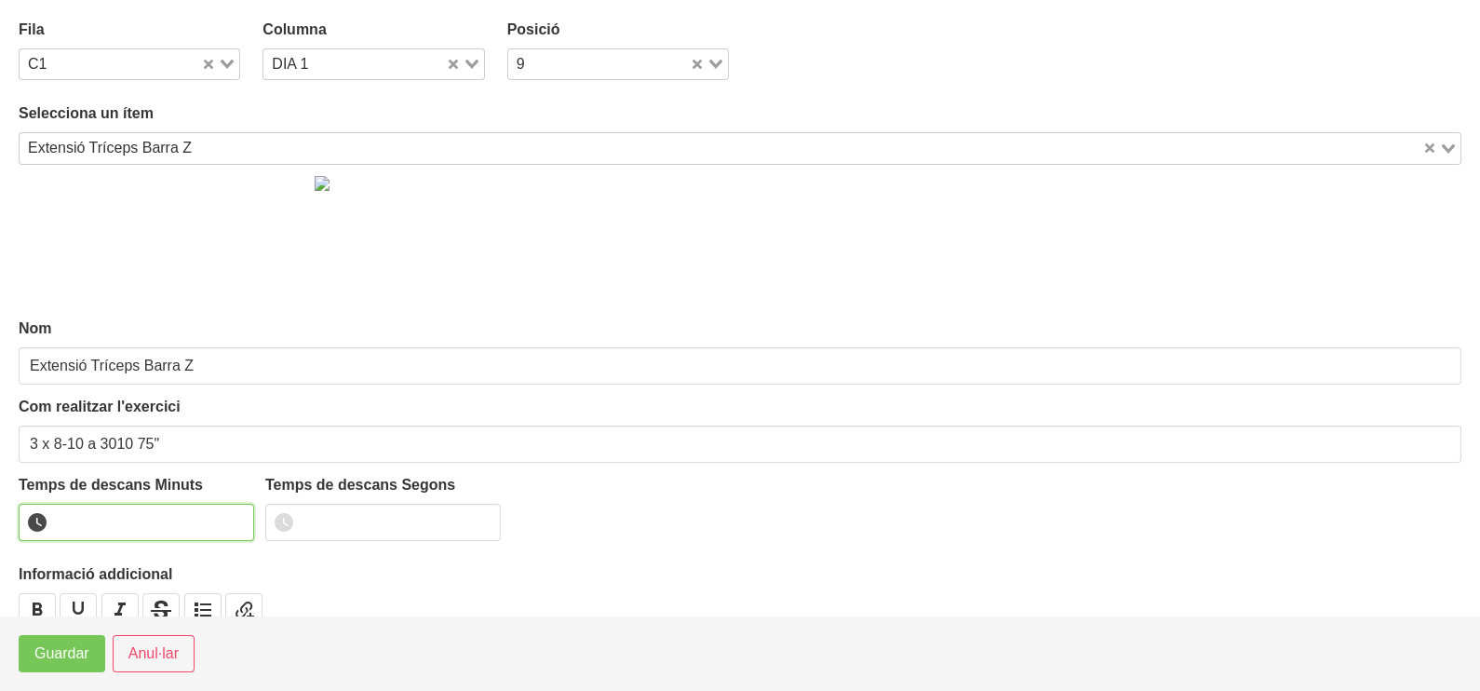
click at [158, 524] on input "number" at bounding box center [136, 522] width 235 height 37
click at [63, 669] on button "Guardar" at bounding box center [62, 653] width 87 height 37
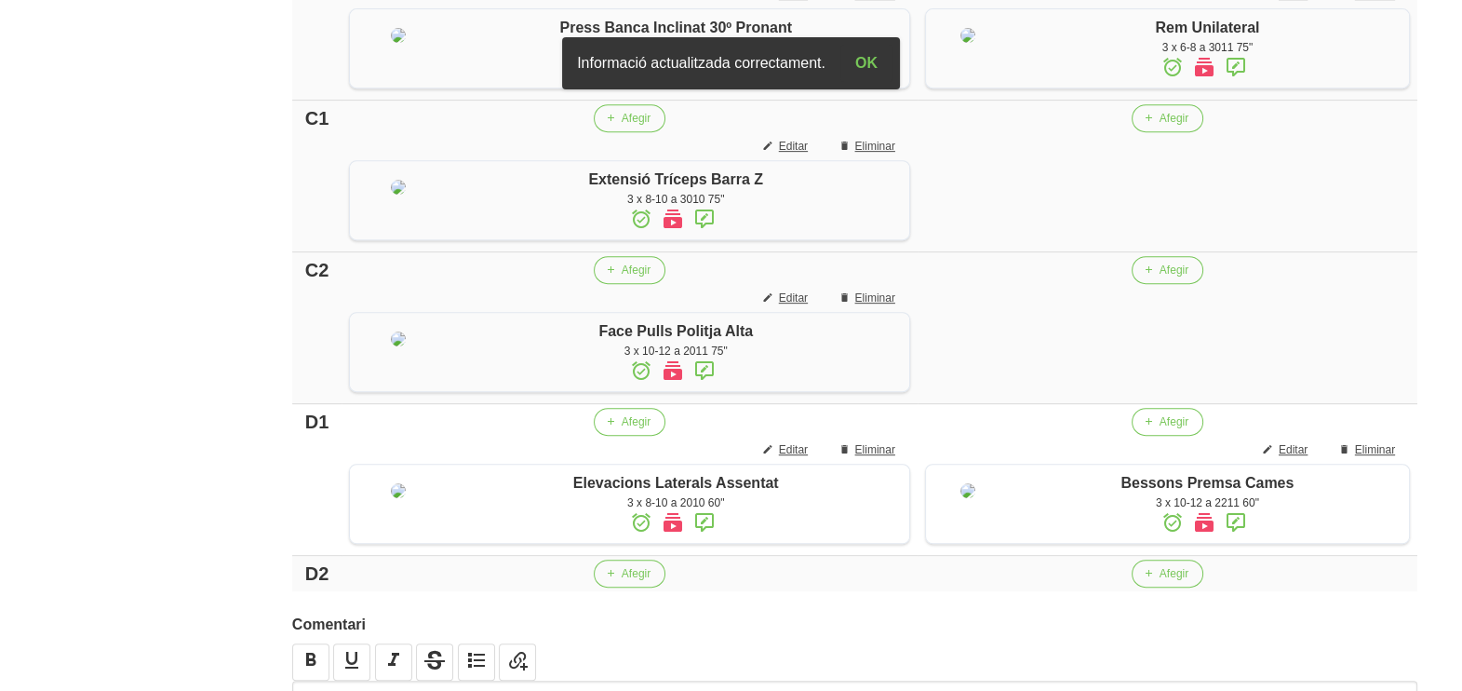
scroll to position [1350, 0]
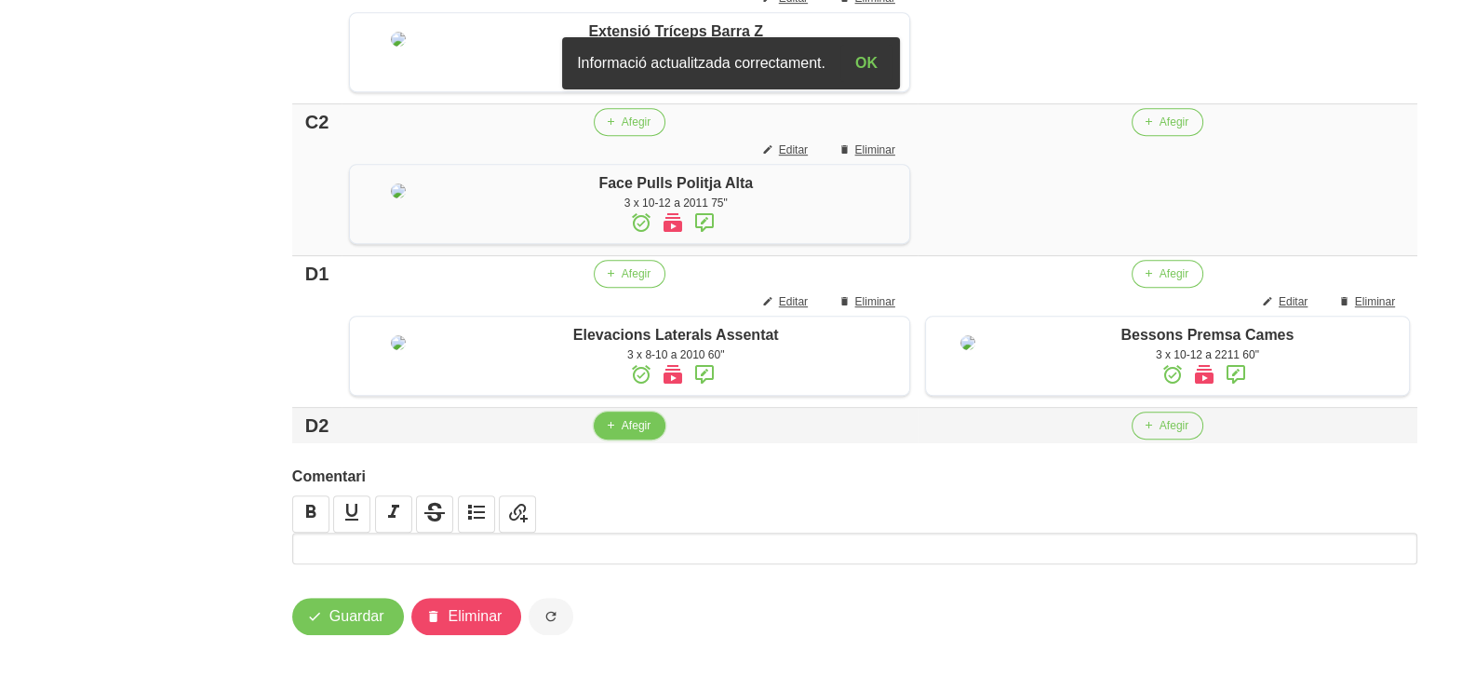
click at [624, 434] on span "Afegir" at bounding box center [636, 425] width 29 height 17
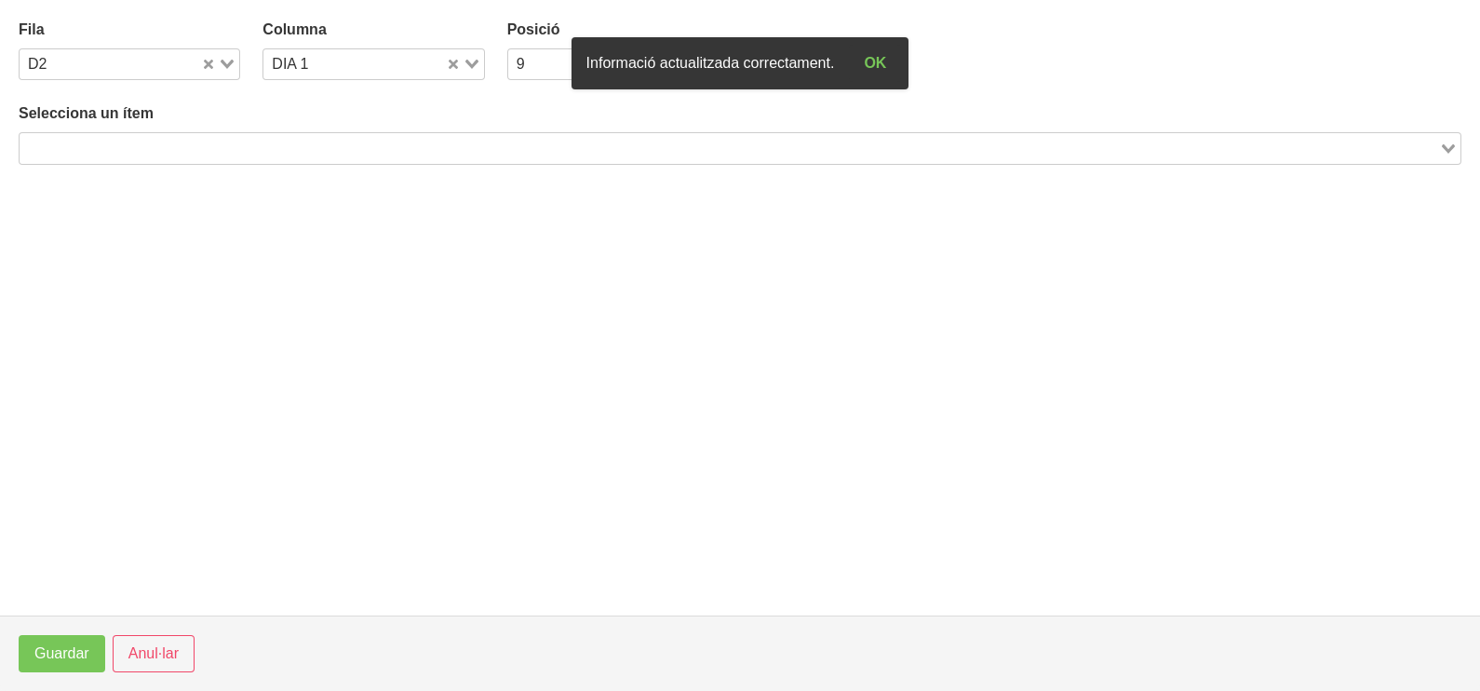
click at [228, 144] on input "Search for option" at bounding box center [729, 148] width 1416 height 22
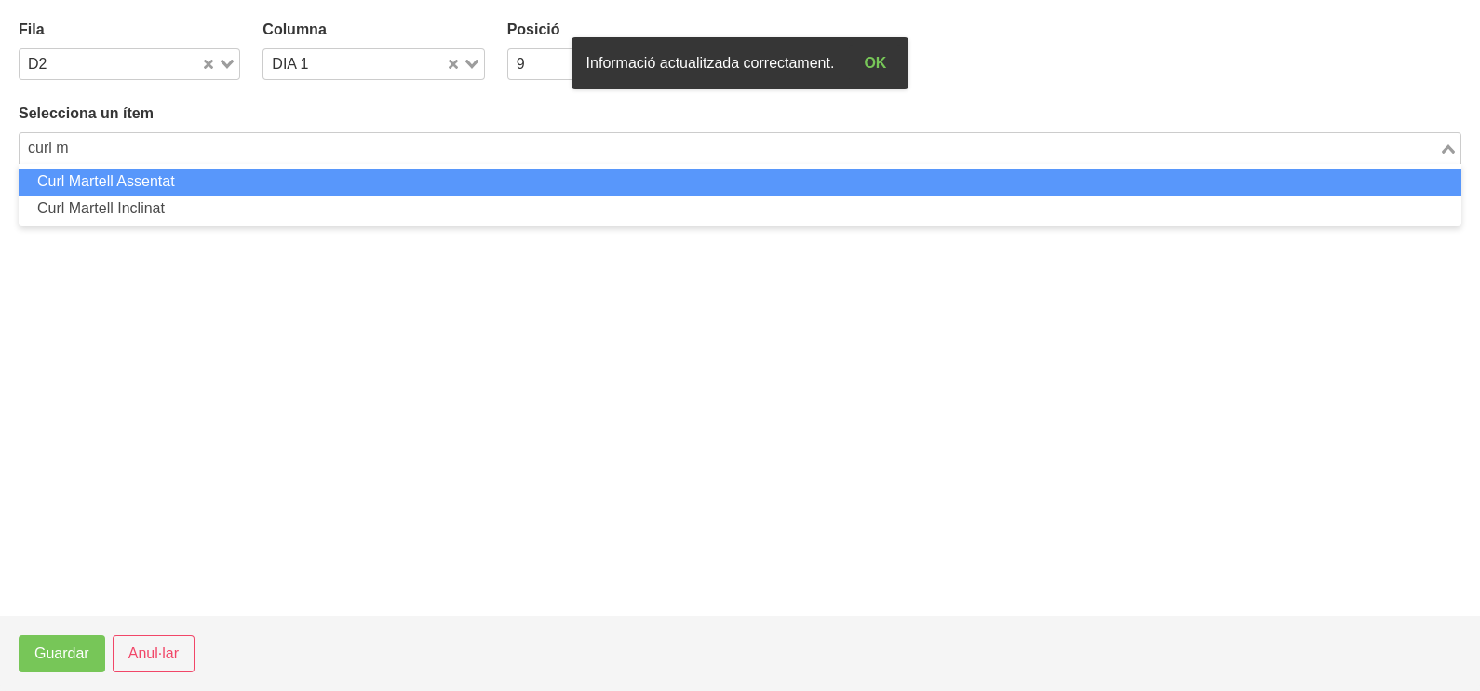
click at [200, 183] on li "Curl Martell Assentat" at bounding box center [740, 181] width 1443 height 27
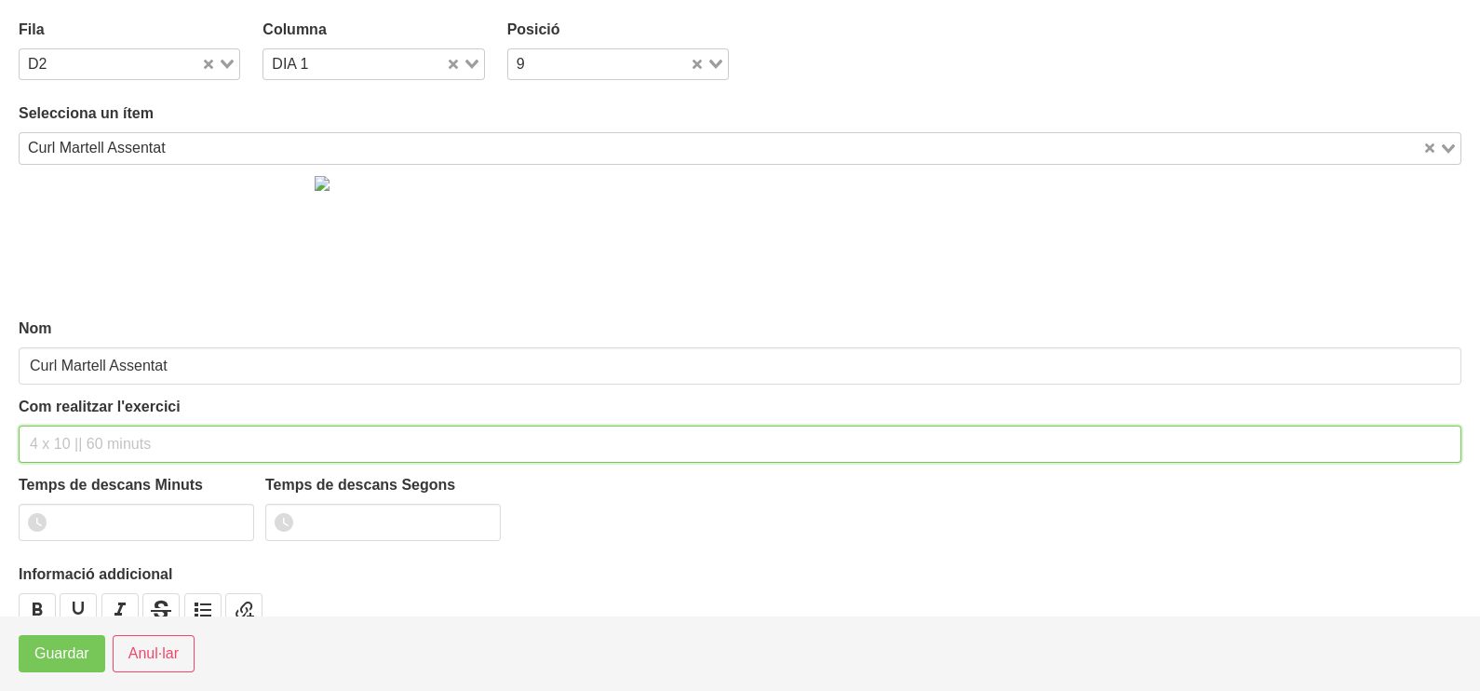
click at [81, 430] on input "text" at bounding box center [740, 443] width 1443 height 37
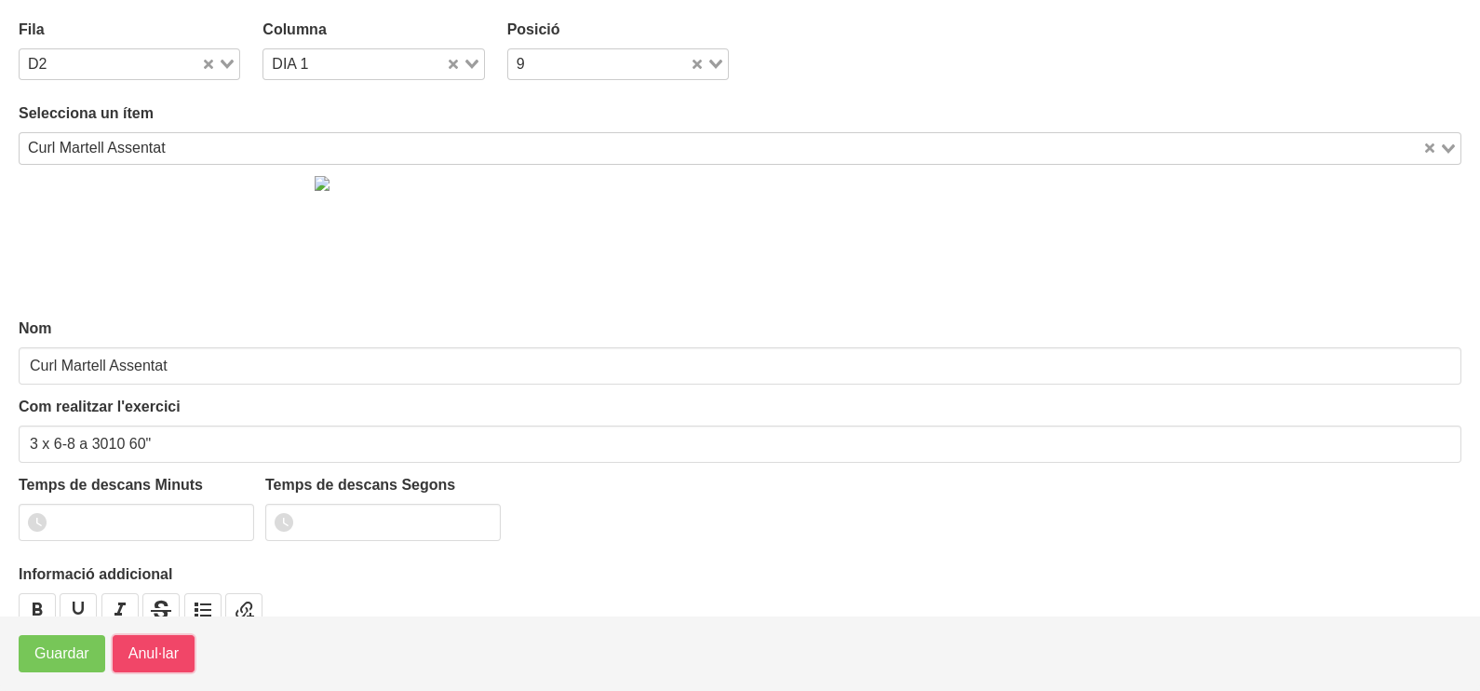
click at [158, 653] on span "Anul·lar" at bounding box center [153, 653] width 50 height 22
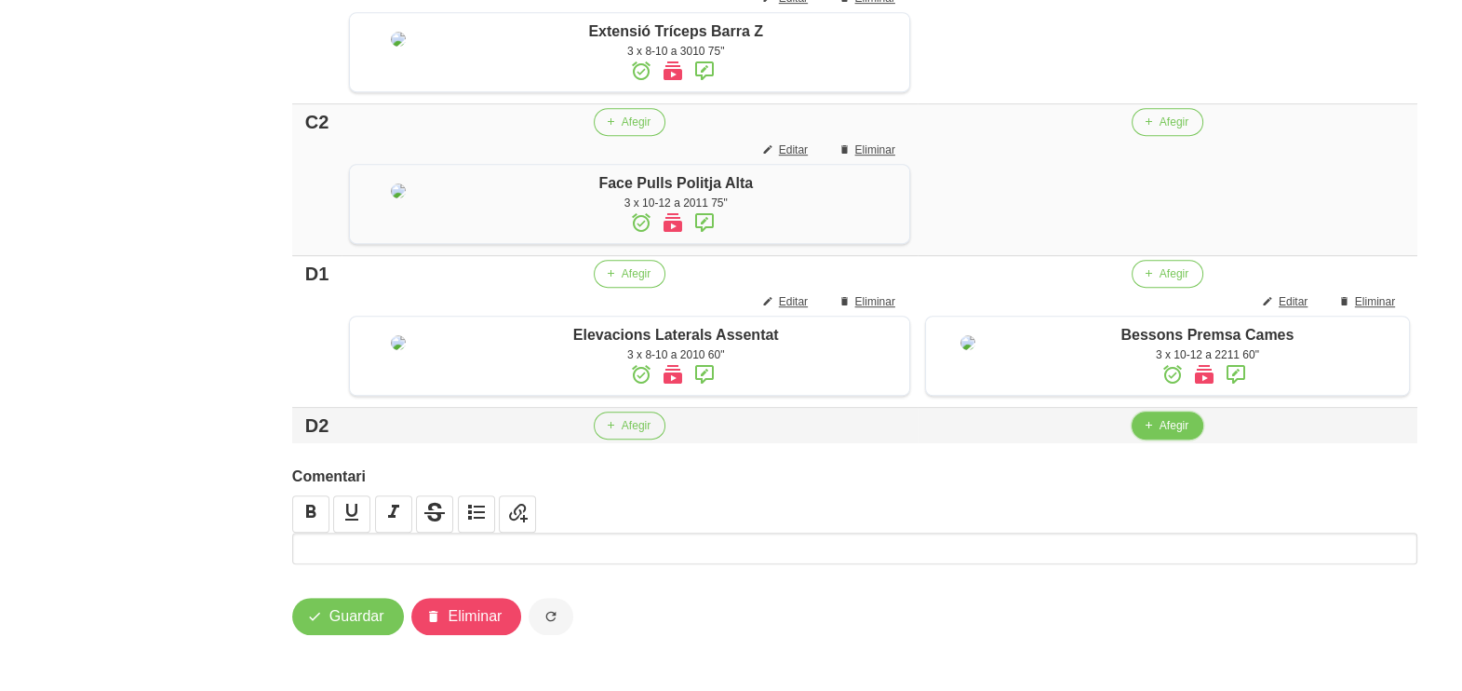
click at [1160, 434] on span "Afegir" at bounding box center [1174, 425] width 29 height 17
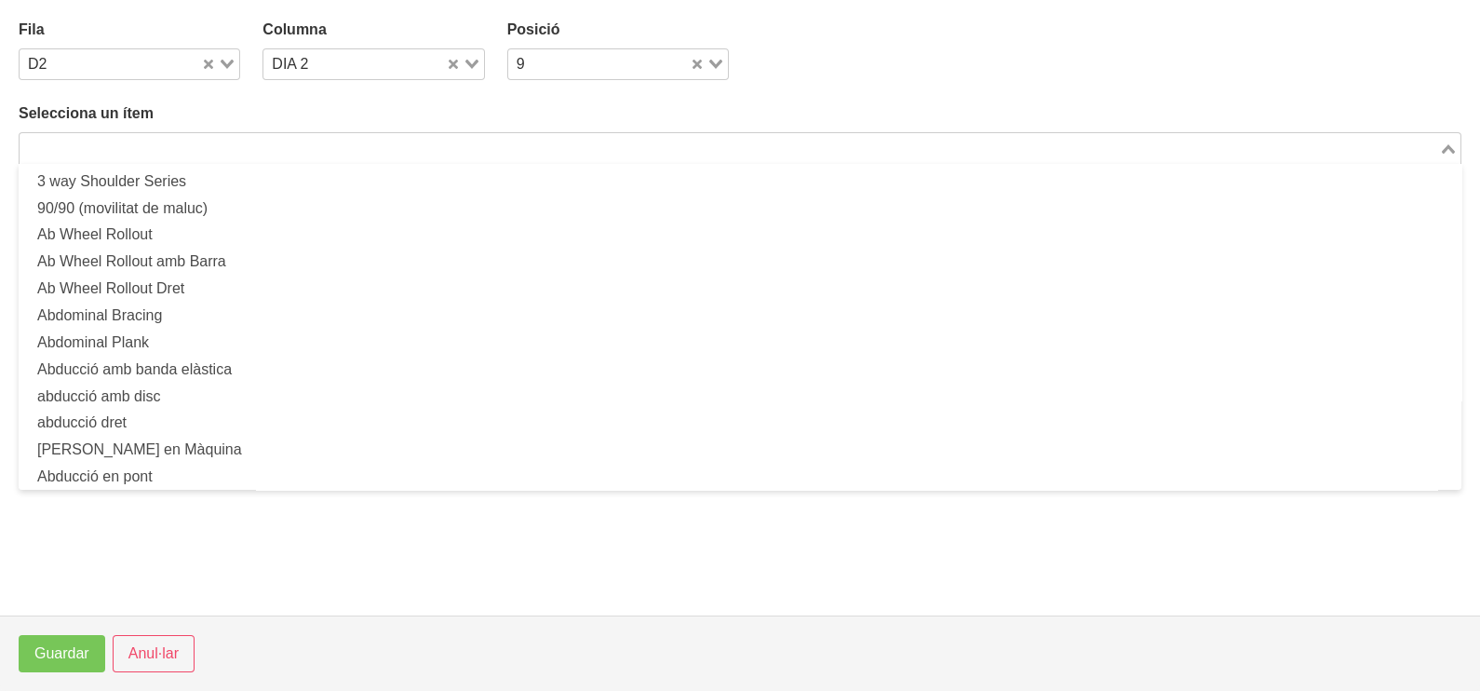
click at [338, 142] on input "Search for option" at bounding box center [729, 148] width 1416 height 22
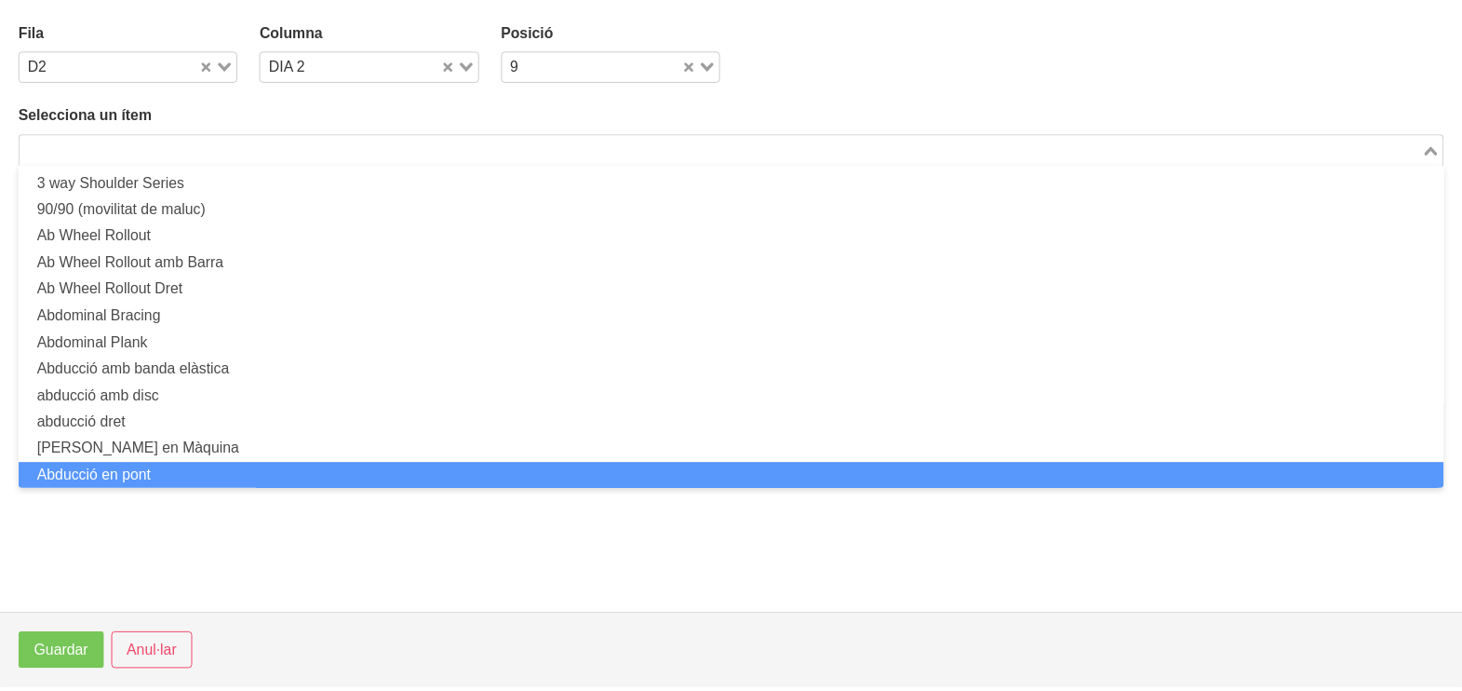
scroll to position [0, 0]
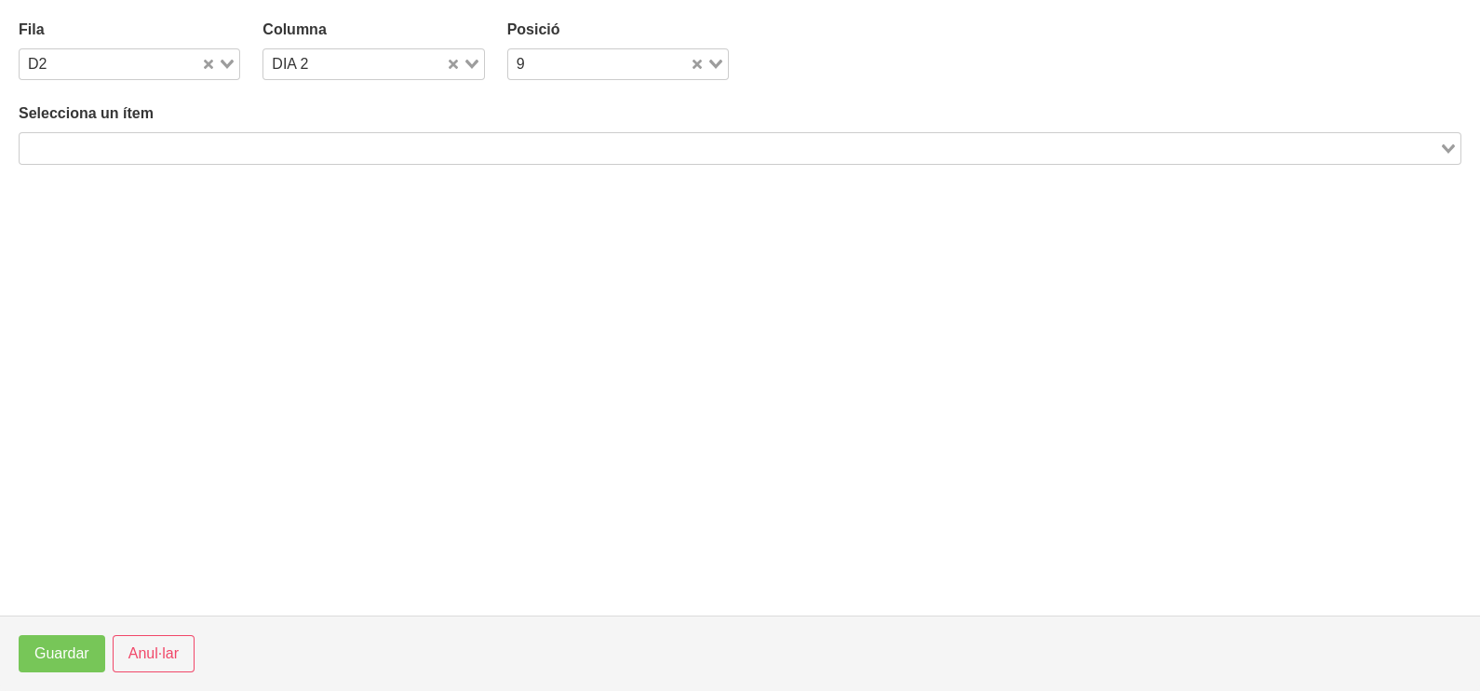
click at [141, 634] on footer "Guardar Anul·lar" at bounding box center [740, 652] width 1480 height 75
click at [154, 658] on span "Anul·lar" at bounding box center [153, 653] width 50 height 22
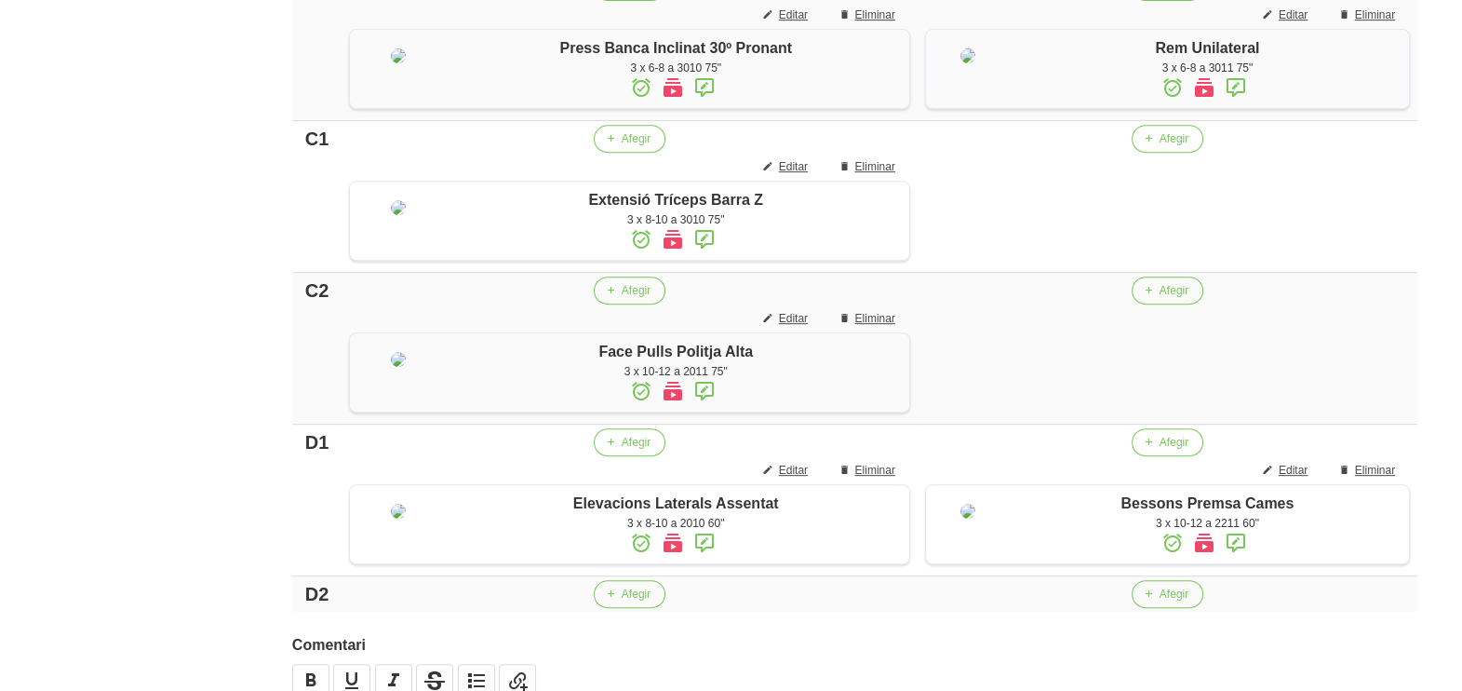
scroll to position [1117, 0]
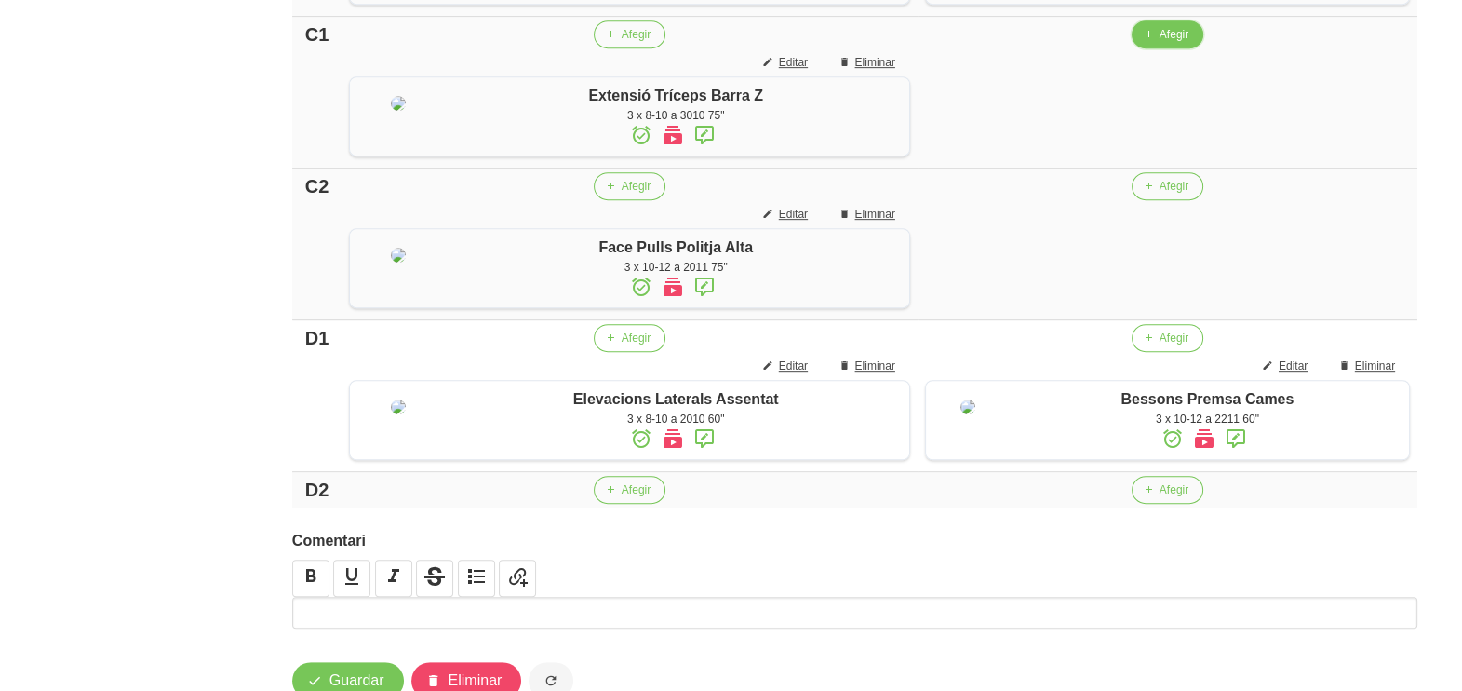
click at [1160, 43] on span "Afegir" at bounding box center [1174, 34] width 29 height 17
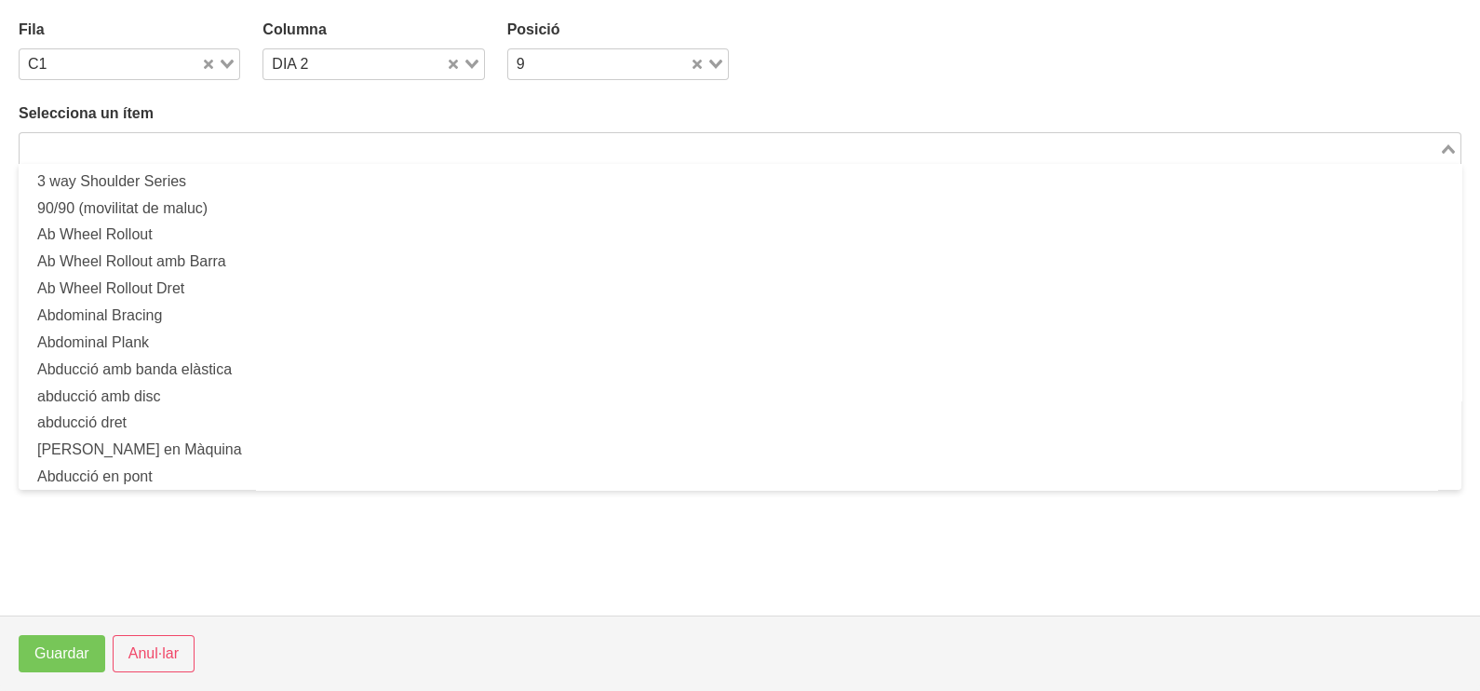
click at [263, 137] on input "Search for option" at bounding box center [729, 148] width 1416 height 22
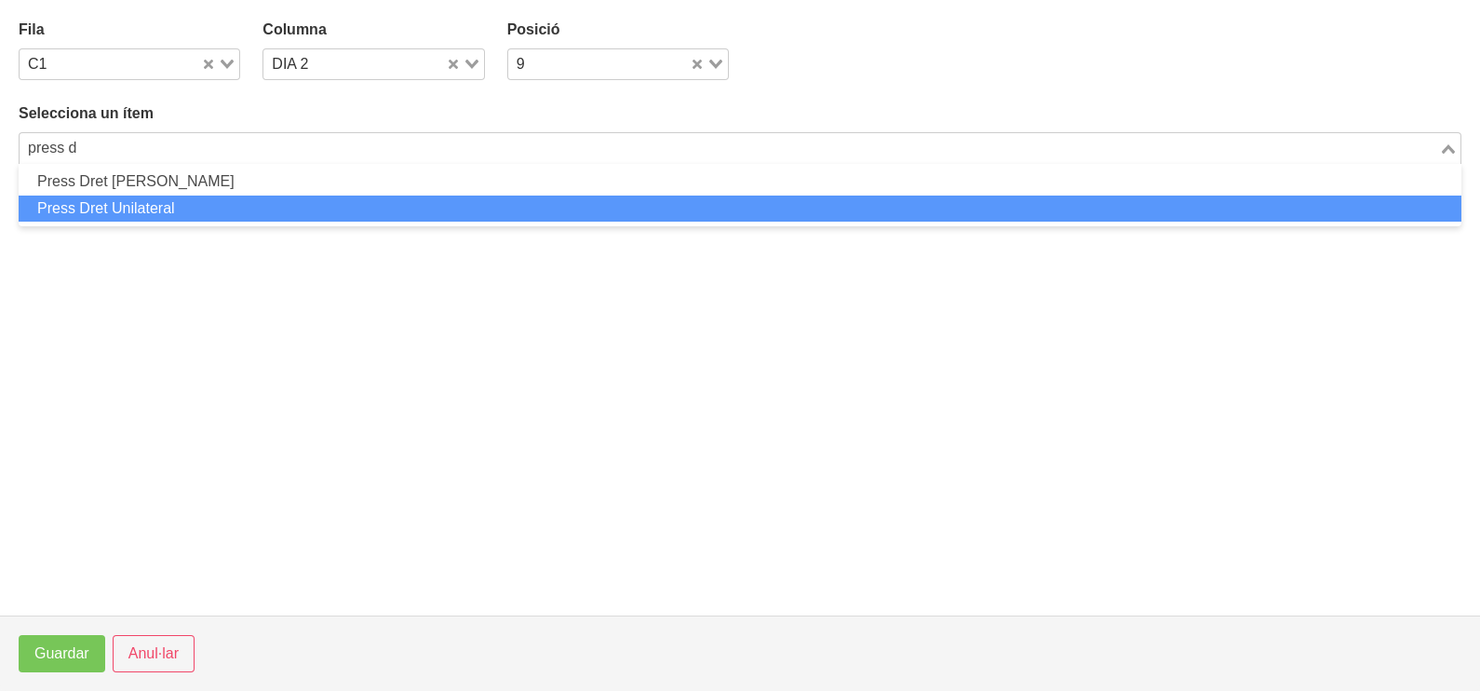
click at [140, 209] on li "Press Dret Unilateral" at bounding box center [740, 208] width 1443 height 27
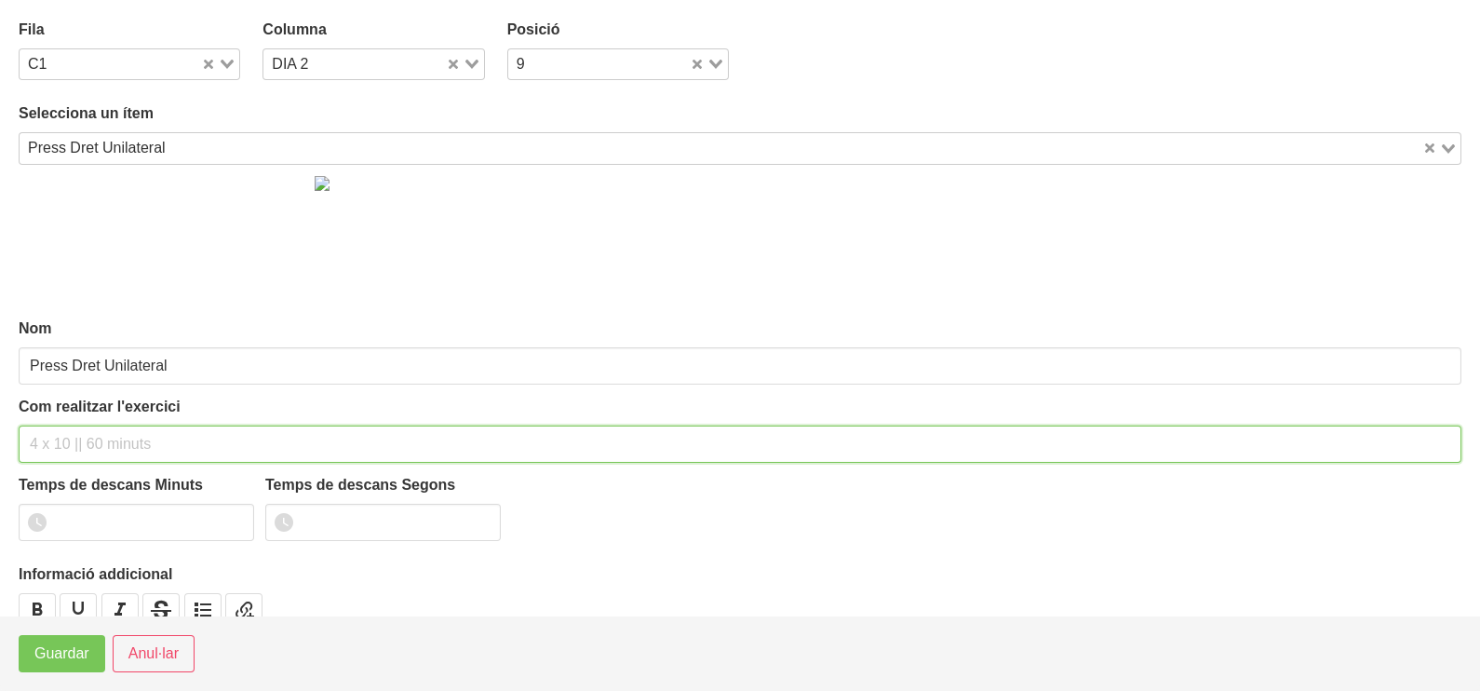
drag, startPoint x: 68, startPoint y: 435, endPoint x: 56, endPoint y: 437, distance: 12.2
click at [66, 436] on input "text" at bounding box center [740, 443] width 1443 height 37
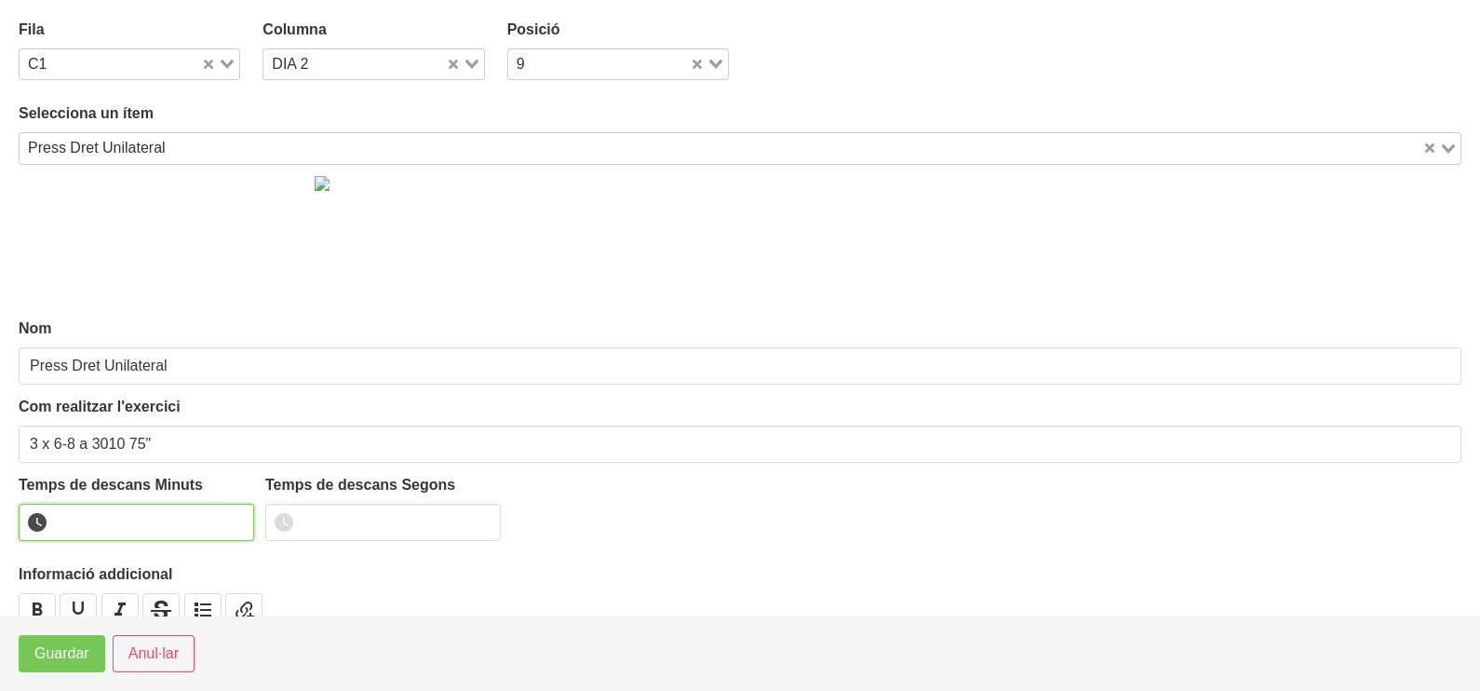
click at [112, 512] on input "number" at bounding box center [136, 522] width 235 height 37
click at [52, 659] on span "Guardar" at bounding box center [61, 653] width 55 height 22
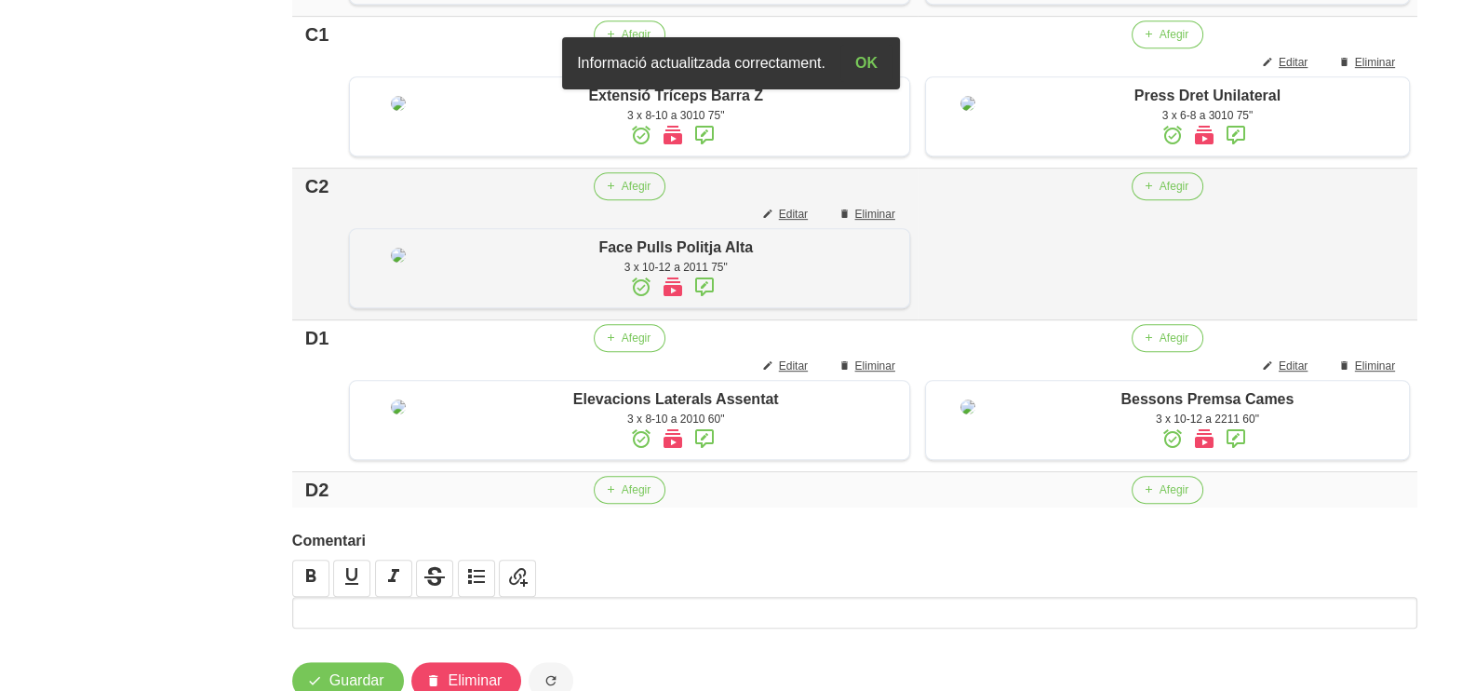
scroll to position [1350, 0]
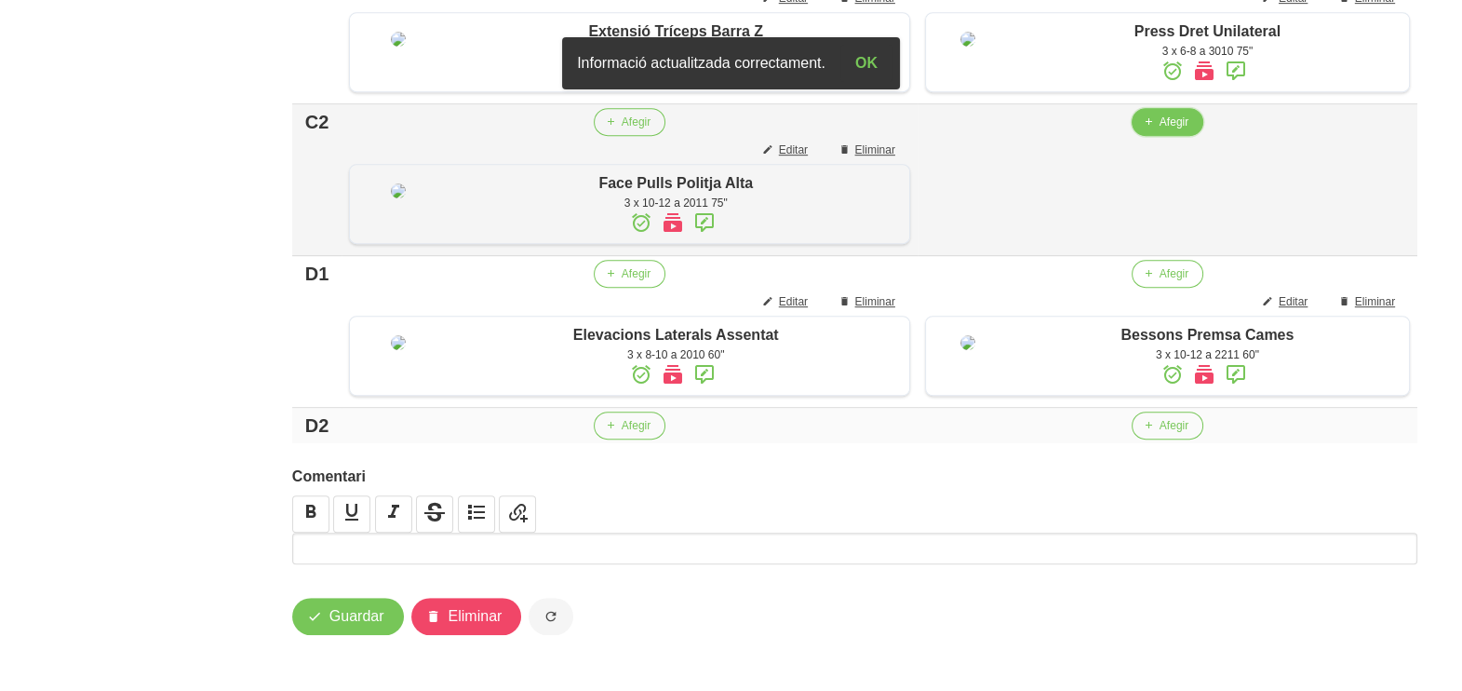
click at [1160, 130] on span "Afegir" at bounding box center [1174, 122] width 29 height 17
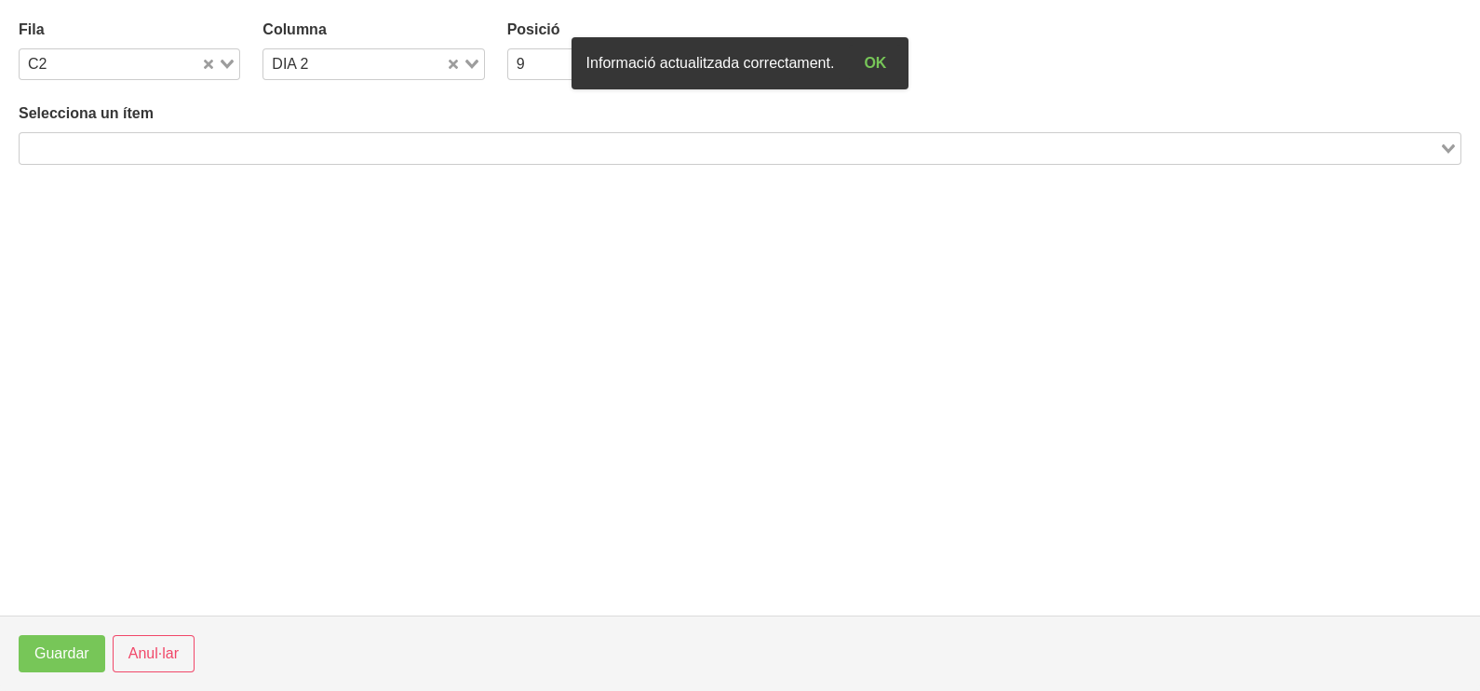
drag, startPoint x: 179, startPoint y: 149, endPoint x: 203, endPoint y: 127, distance: 32.9
click at [181, 147] on input "Search for option" at bounding box center [729, 148] width 1416 height 22
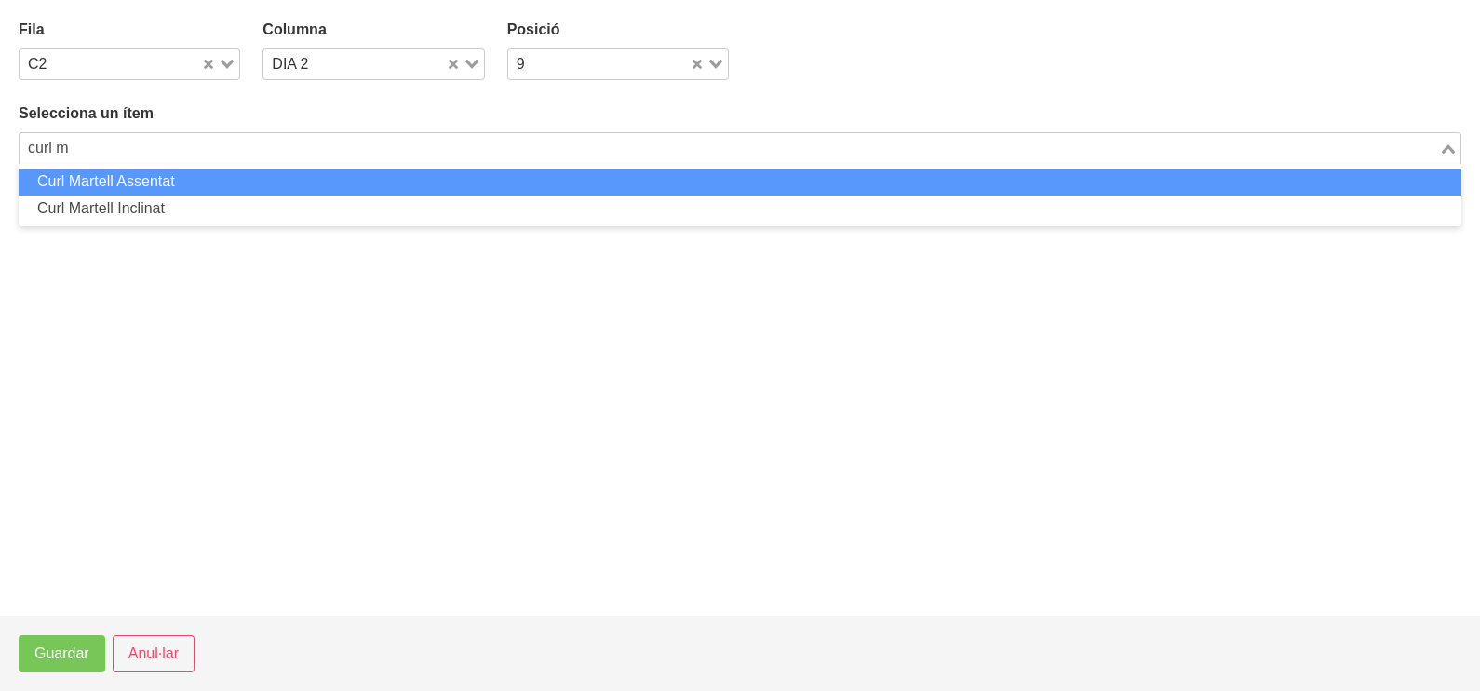
click at [169, 183] on li "Curl Martell Assentat" at bounding box center [740, 181] width 1443 height 27
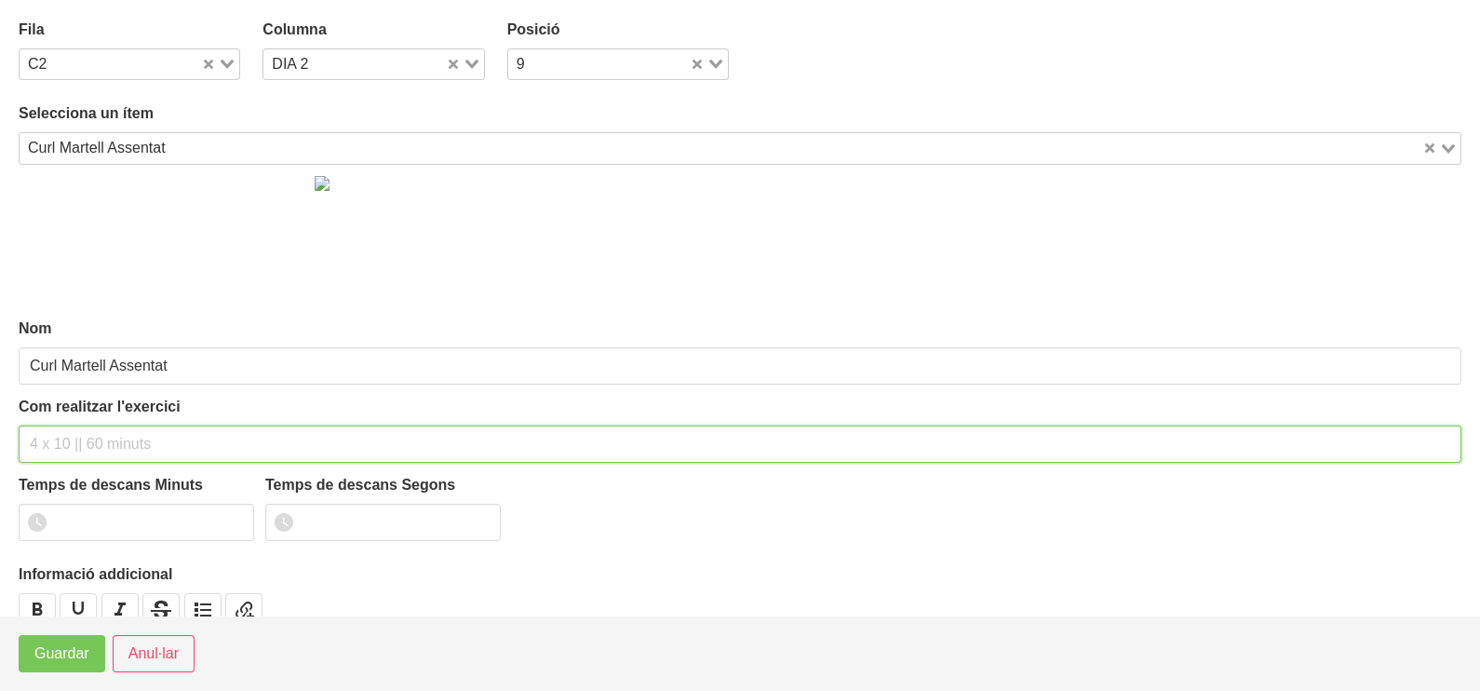
drag, startPoint x: 50, startPoint y: 434, endPoint x: 40, endPoint y: 435, distance: 10.3
click at [47, 435] on input "text" at bounding box center [740, 443] width 1443 height 37
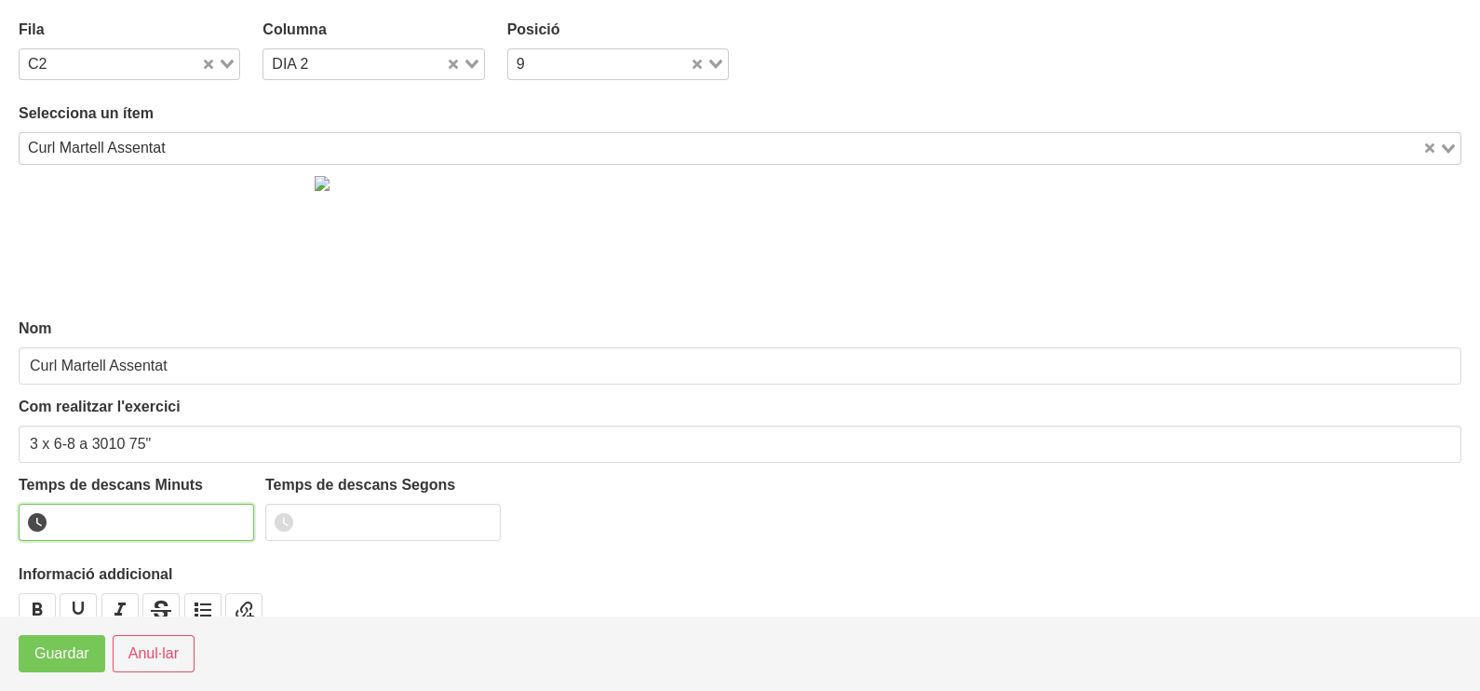
click at [107, 516] on input "number" at bounding box center [136, 522] width 235 height 37
click at [62, 655] on span "Guardar" at bounding box center [61, 653] width 55 height 22
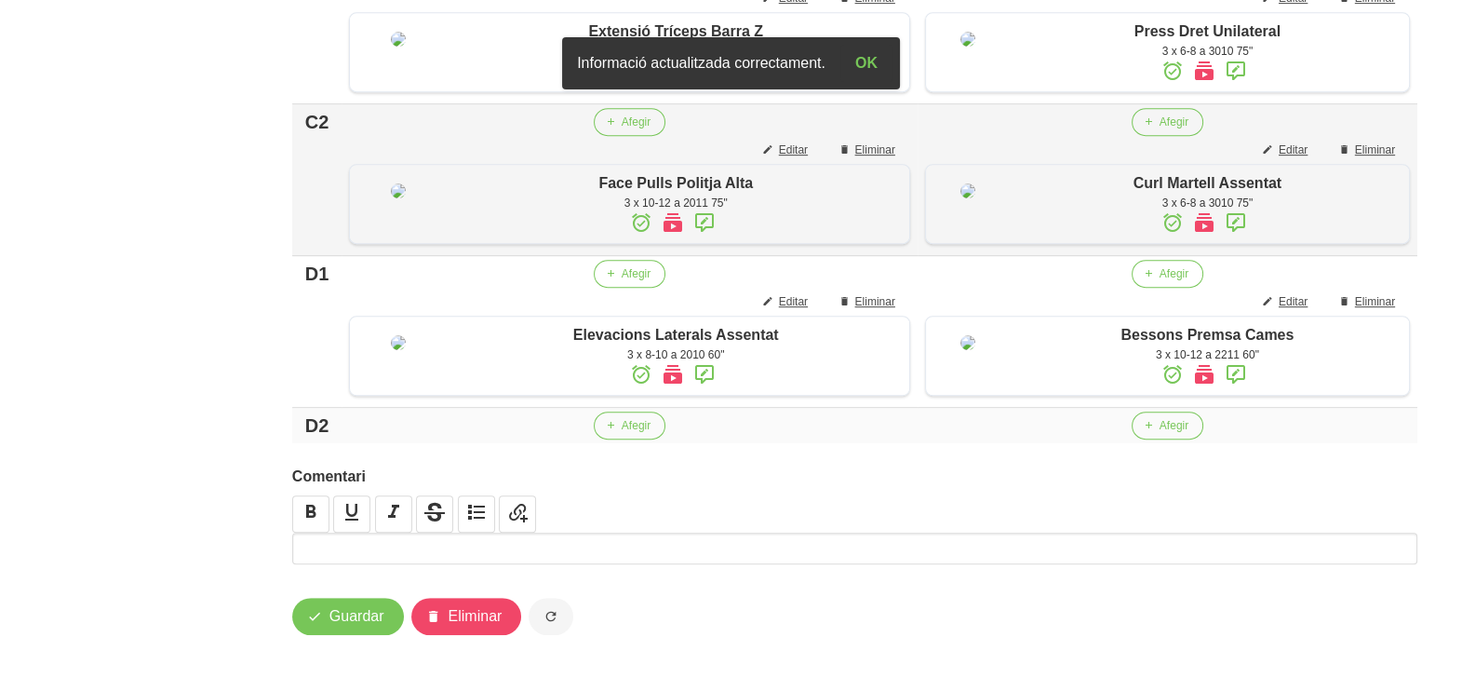
scroll to position [1484, 0]
click at [1161, 433] on span "Afegir" at bounding box center [1174, 425] width 29 height 17
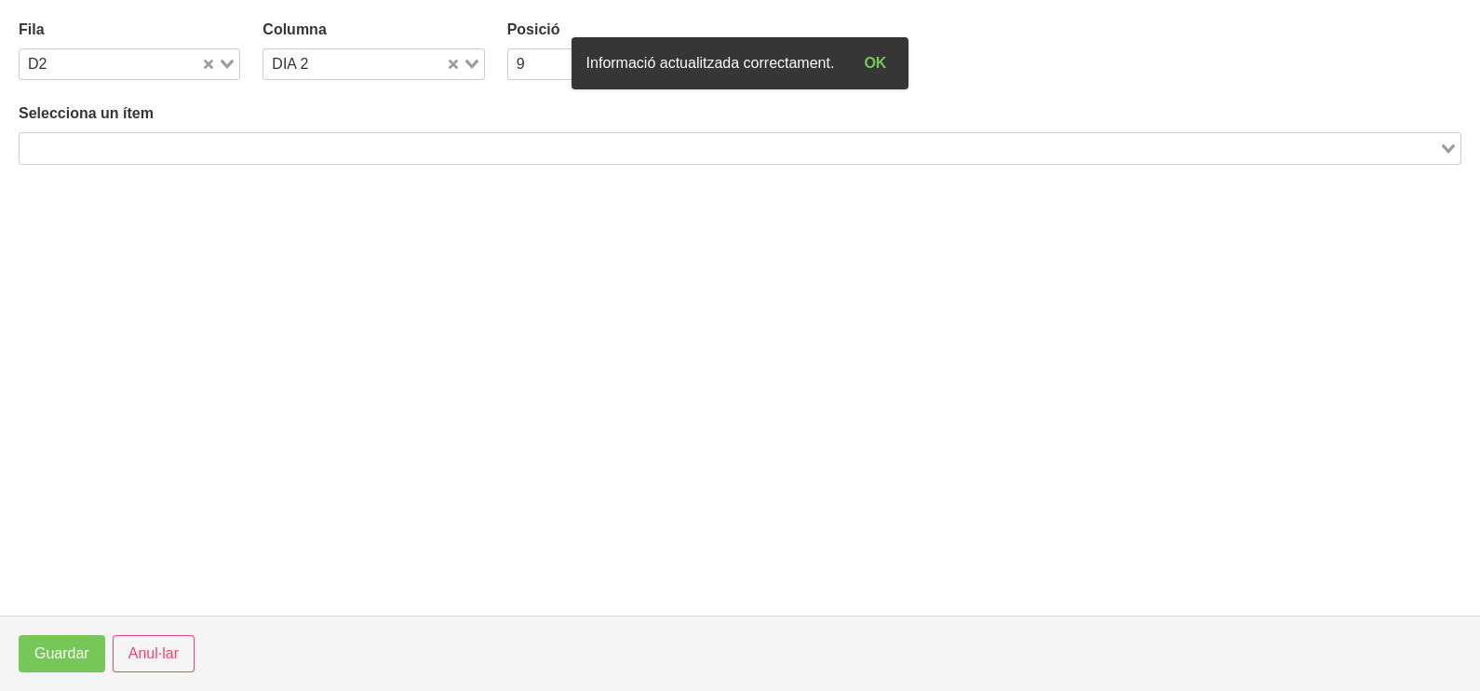
drag, startPoint x: 270, startPoint y: 147, endPoint x: 336, endPoint y: 87, distance: 89.0
click at [270, 146] on input "Search for option" at bounding box center [729, 148] width 1416 height 22
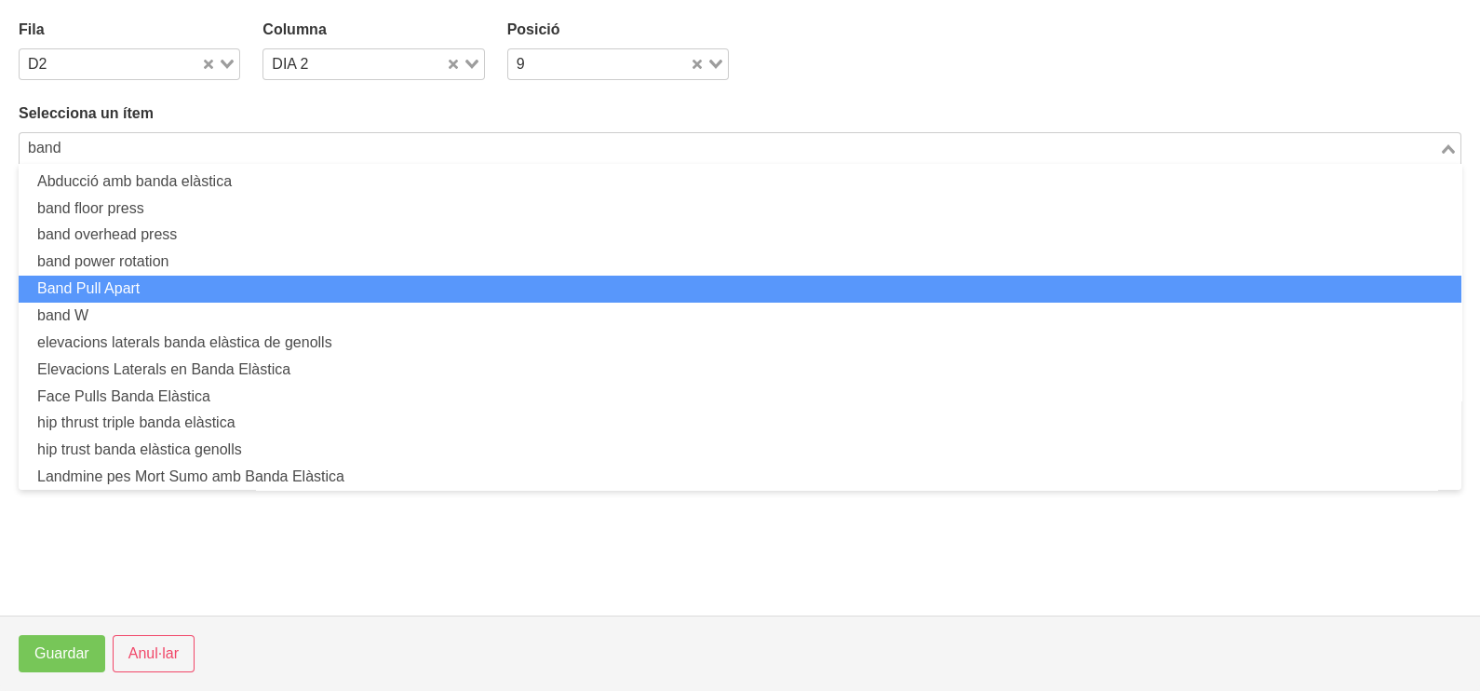
click at [197, 293] on li "Band Pull Apart" at bounding box center [740, 289] width 1443 height 27
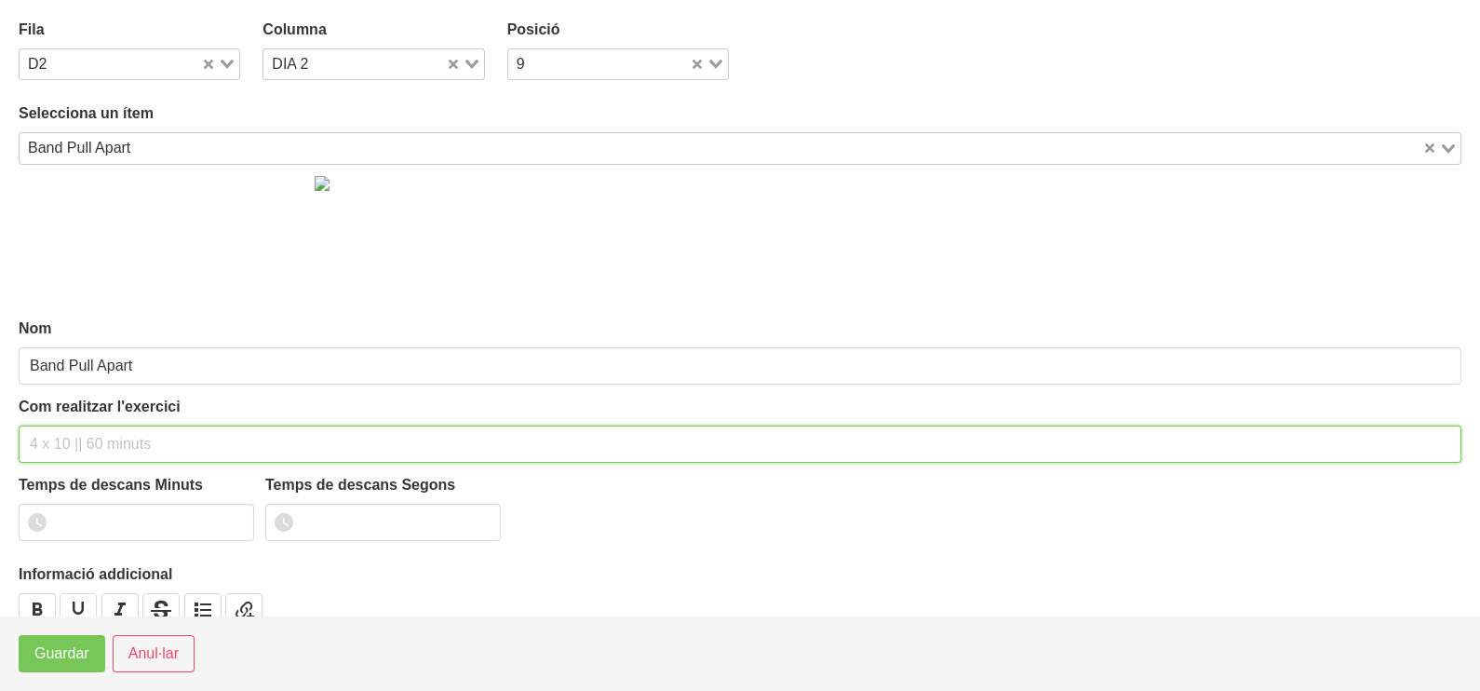
click at [71, 450] on input "text" at bounding box center [740, 443] width 1443 height 37
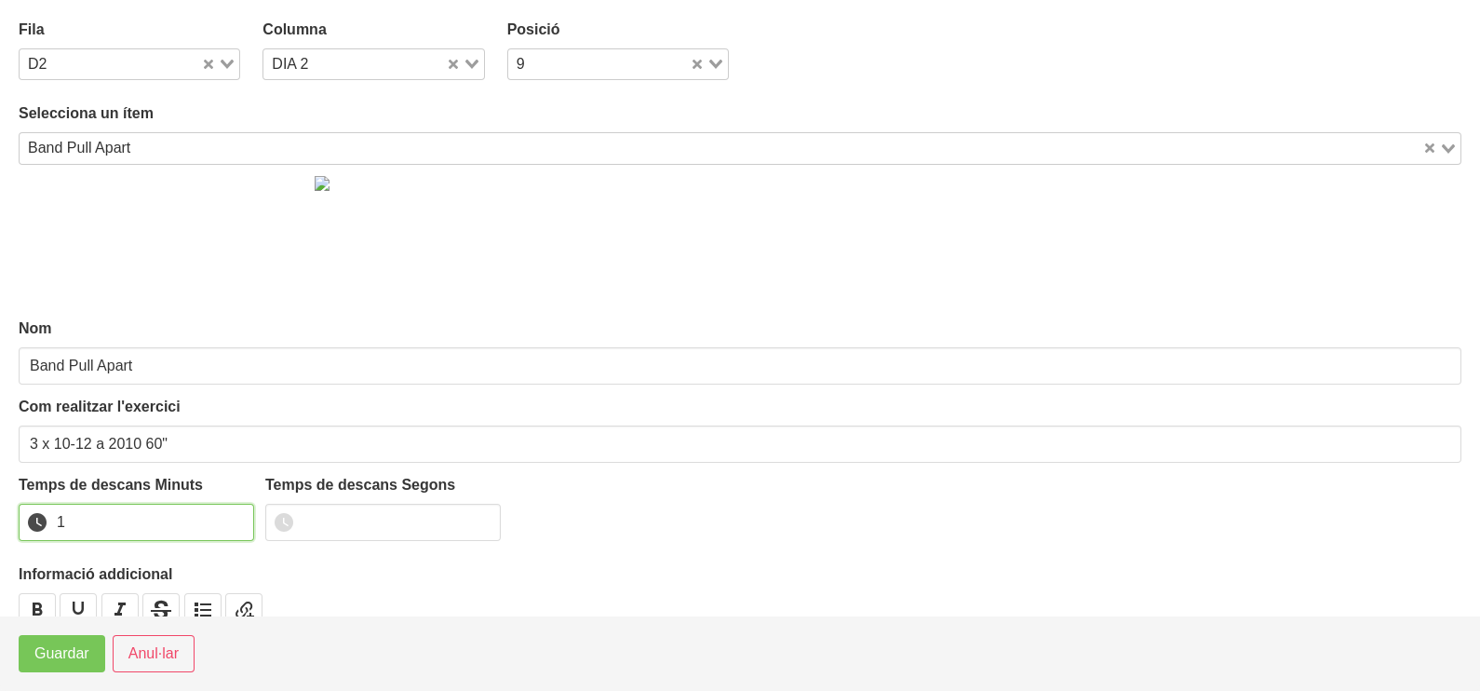
drag, startPoint x: 233, startPoint y: 517, endPoint x: 195, endPoint y: 545, distance: 47.1
click at [229, 520] on input "1" at bounding box center [136, 522] width 235 height 37
click at [83, 661] on span "Guardar" at bounding box center [61, 653] width 55 height 22
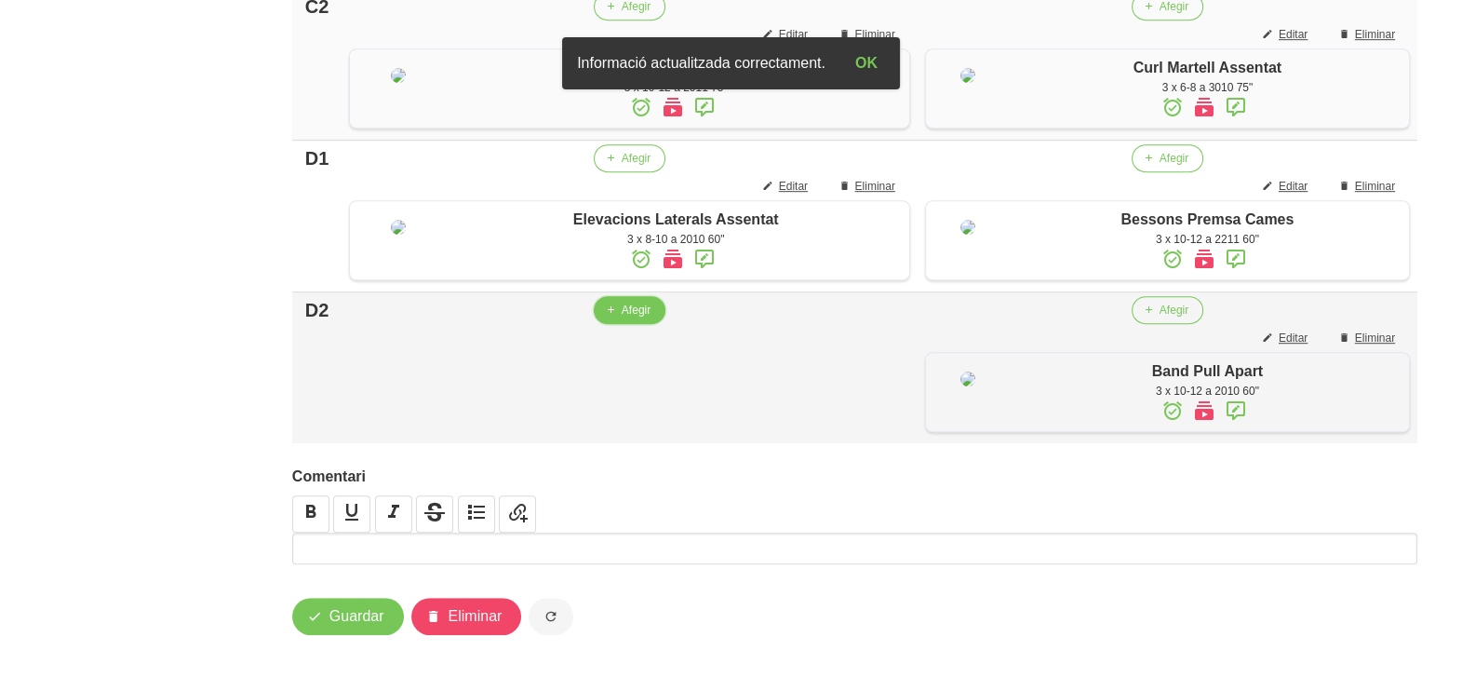
click at [612, 324] on button "Afegir" at bounding box center [630, 310] width 72 height 28
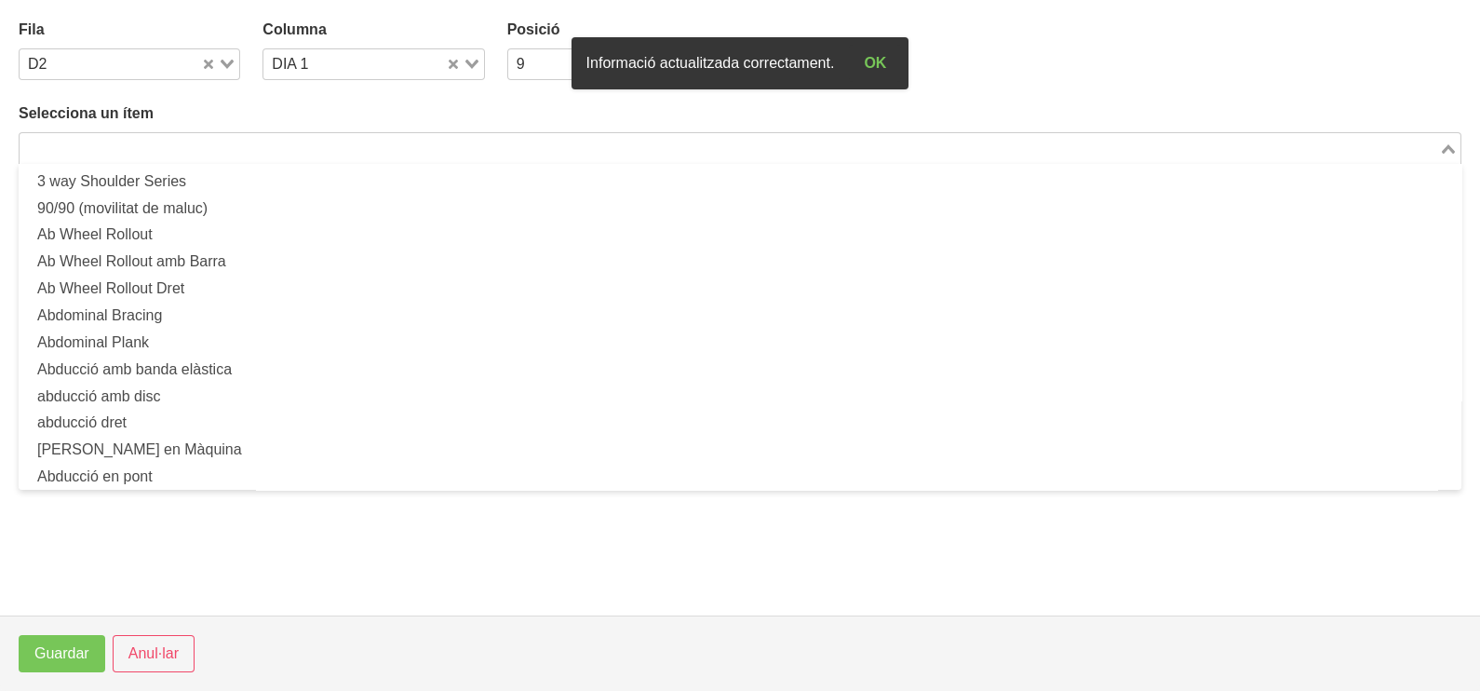
click at [131, 148] on input "Search for option" at bounding box center [729, 148] width 1416 height 22
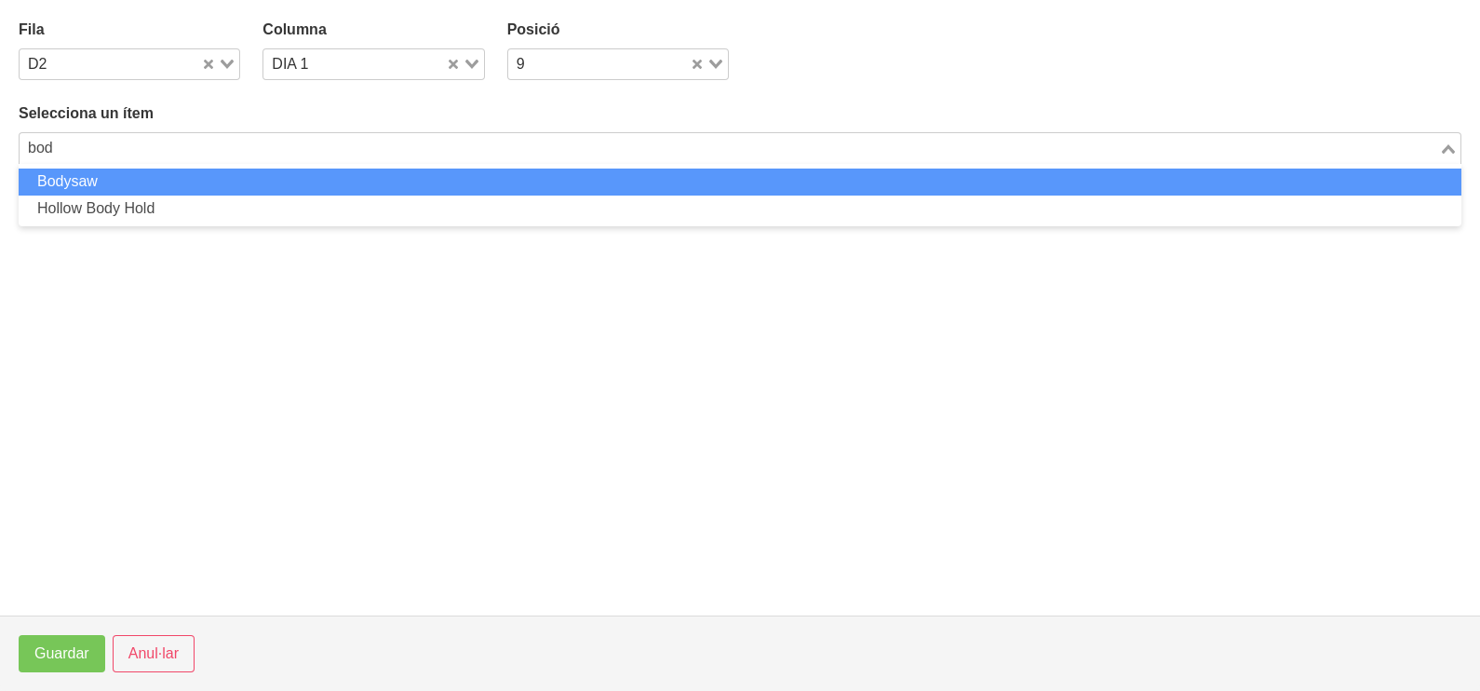
click at [211, 186] on li "Bodysaw" at bounding box center [740, 181] width 1443 height 27
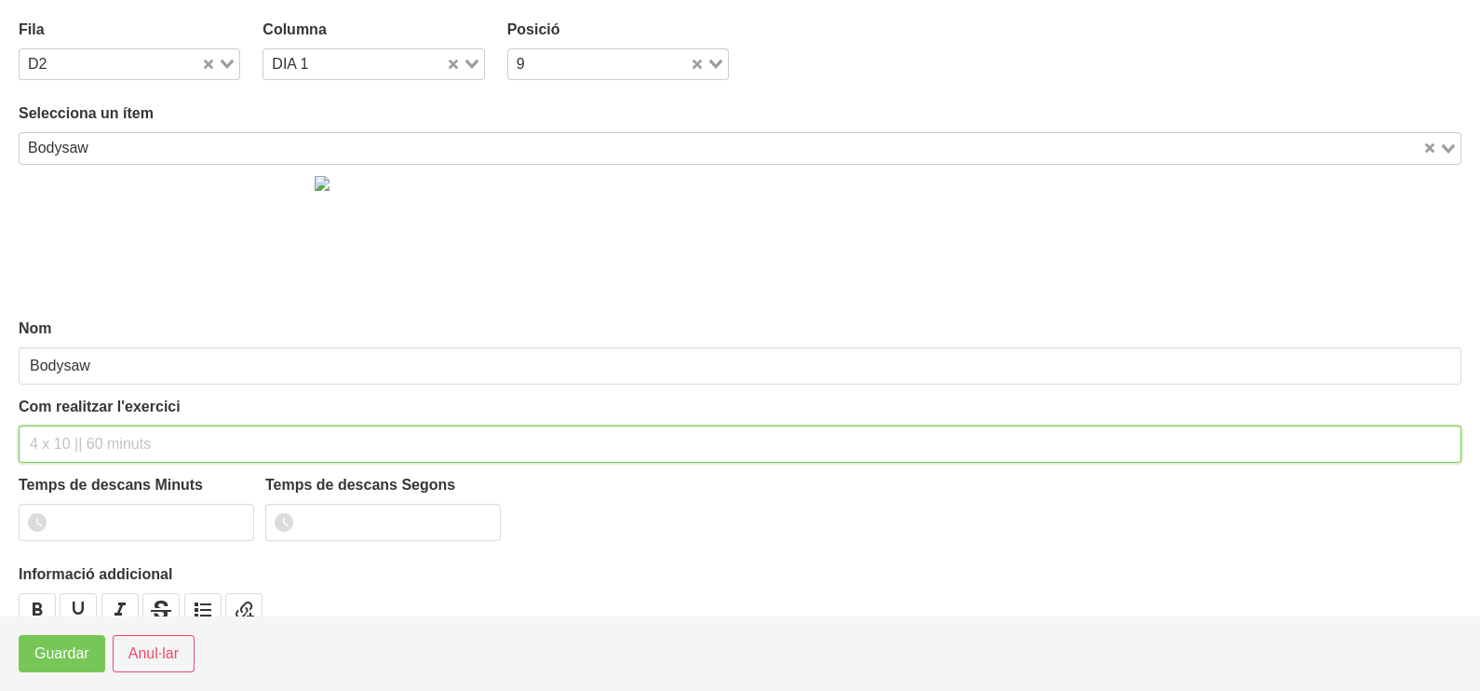
click at [73, 428] on input "text" at bounding box center [740, 443] width 1443 height 37
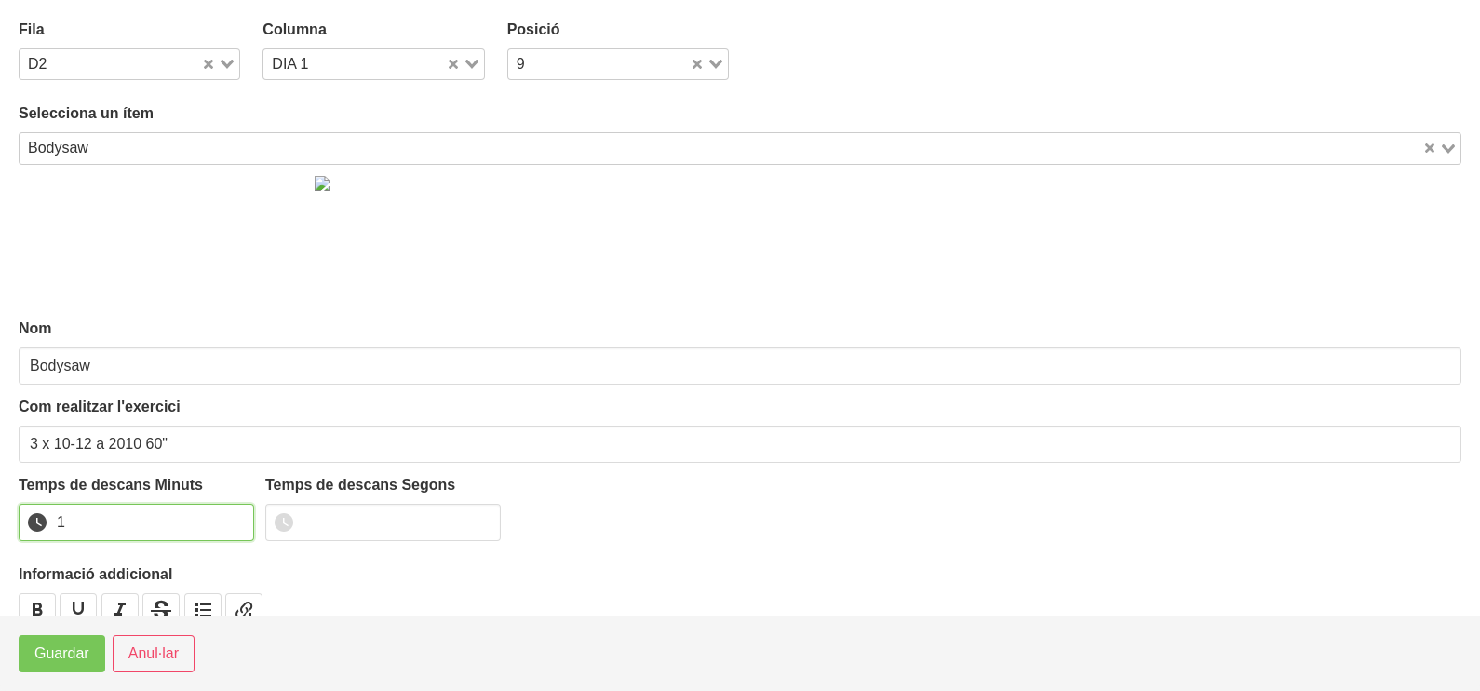
drag, startPoint x: 236, startPoint y: 514, endPoint x: 178, endPoint y: 560, distance: 74.9
click at [227, 522] on input "1" at bounding box center [136, 522] width 235 height 37
click at [63, 655] on span "Guardar" at bounding box center [61, 653] width 55 height 22
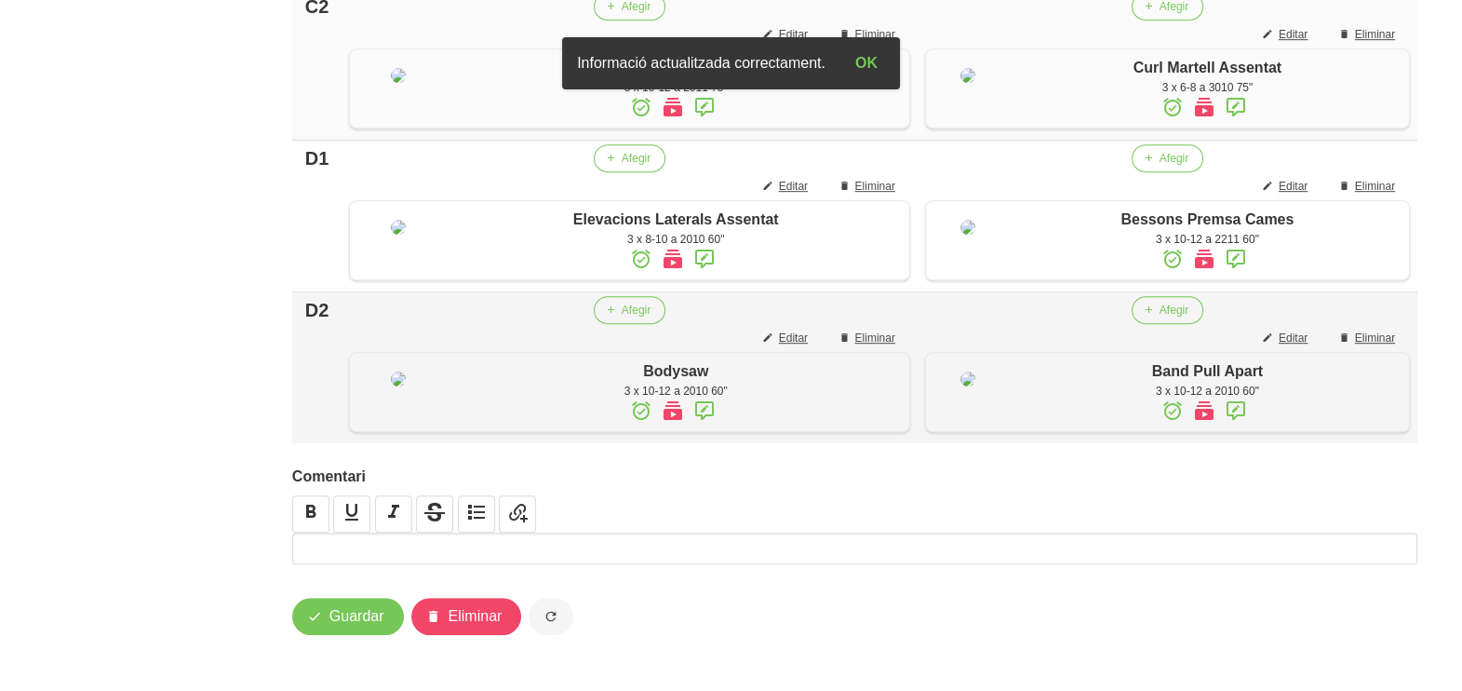
scroll to position [1623, 0]
click at [358, 624] on span "Guardar" at bounding box center [357, 616] width 55 height 22
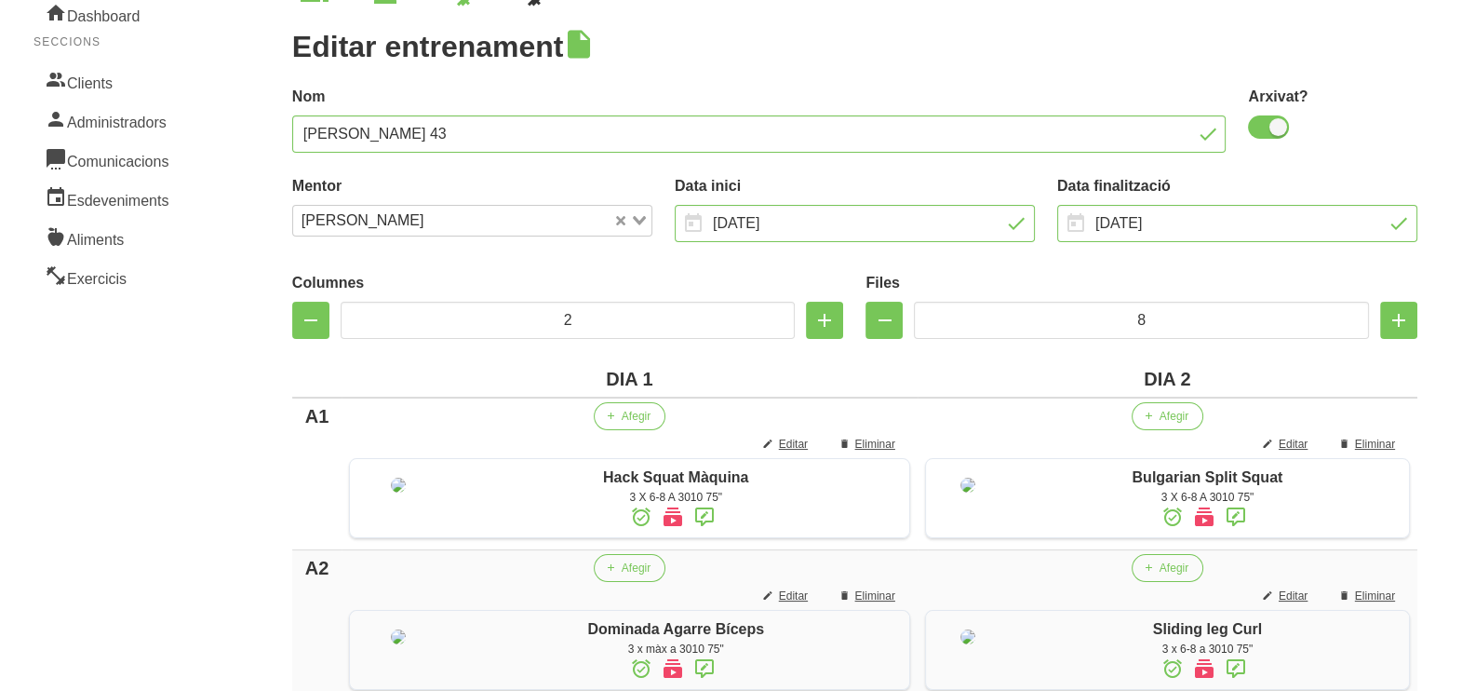
scroll to position [0, 0]
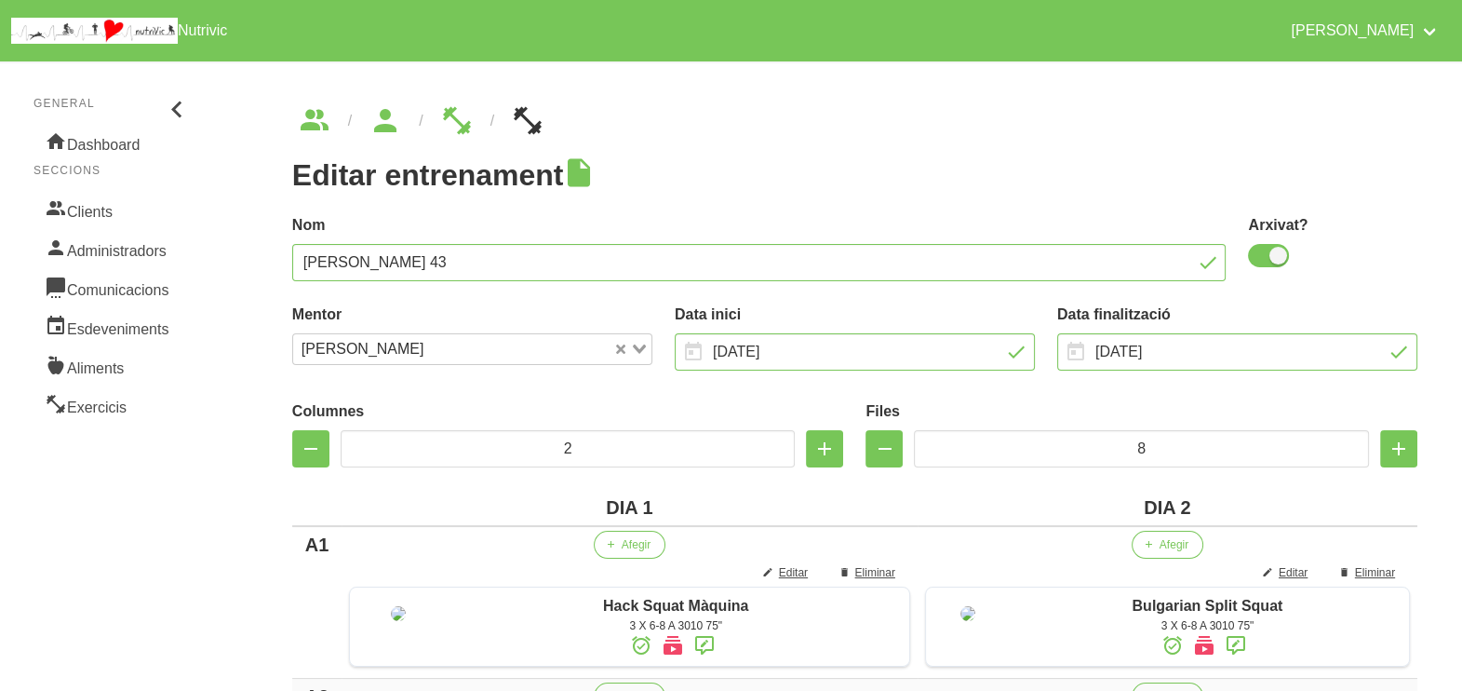
drag, startPoint x: 101, startPoint y: 200, endPoint x: 228, endPoint y: 227, distance: 129.4
click at [101, 200] on link "Clients" at bounding box center [113, 209] width 158 height 39
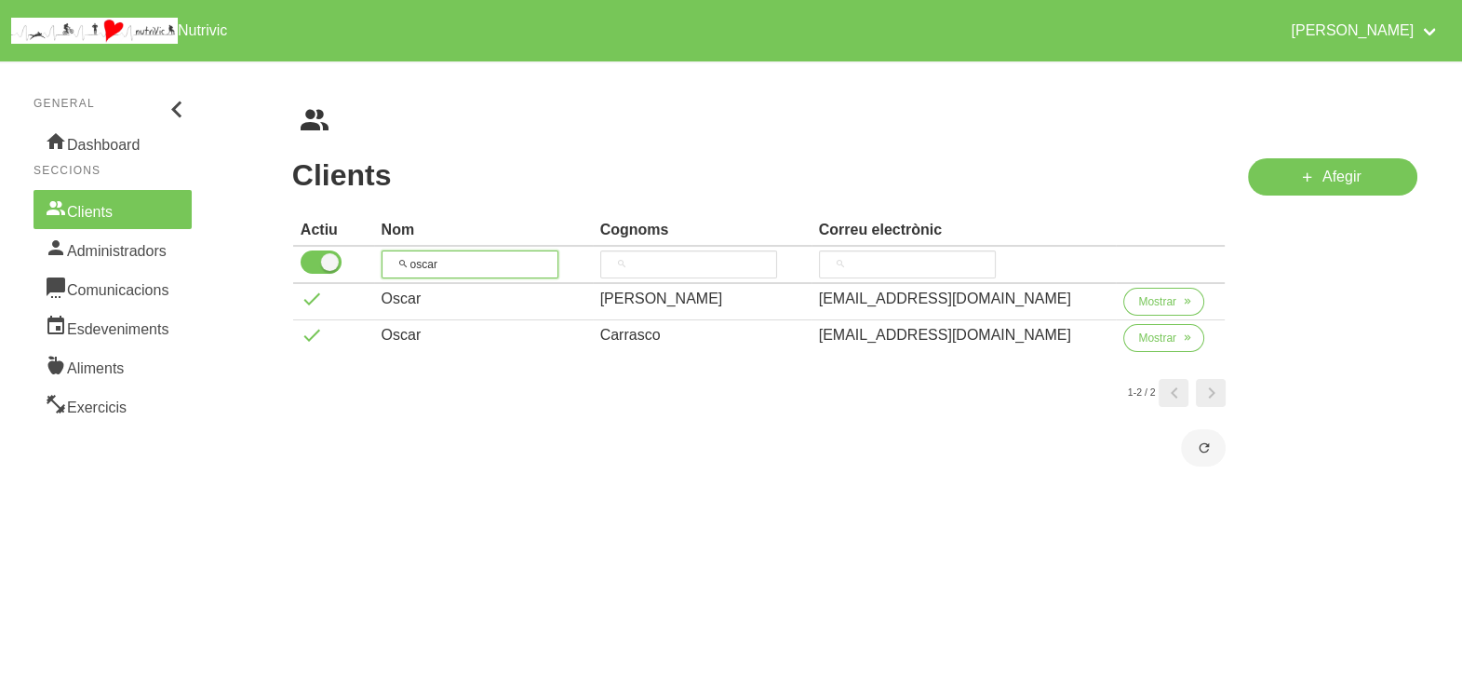
click at [393, 258] on input "oscar" at bounding box center [470, 264] width 177 height 28
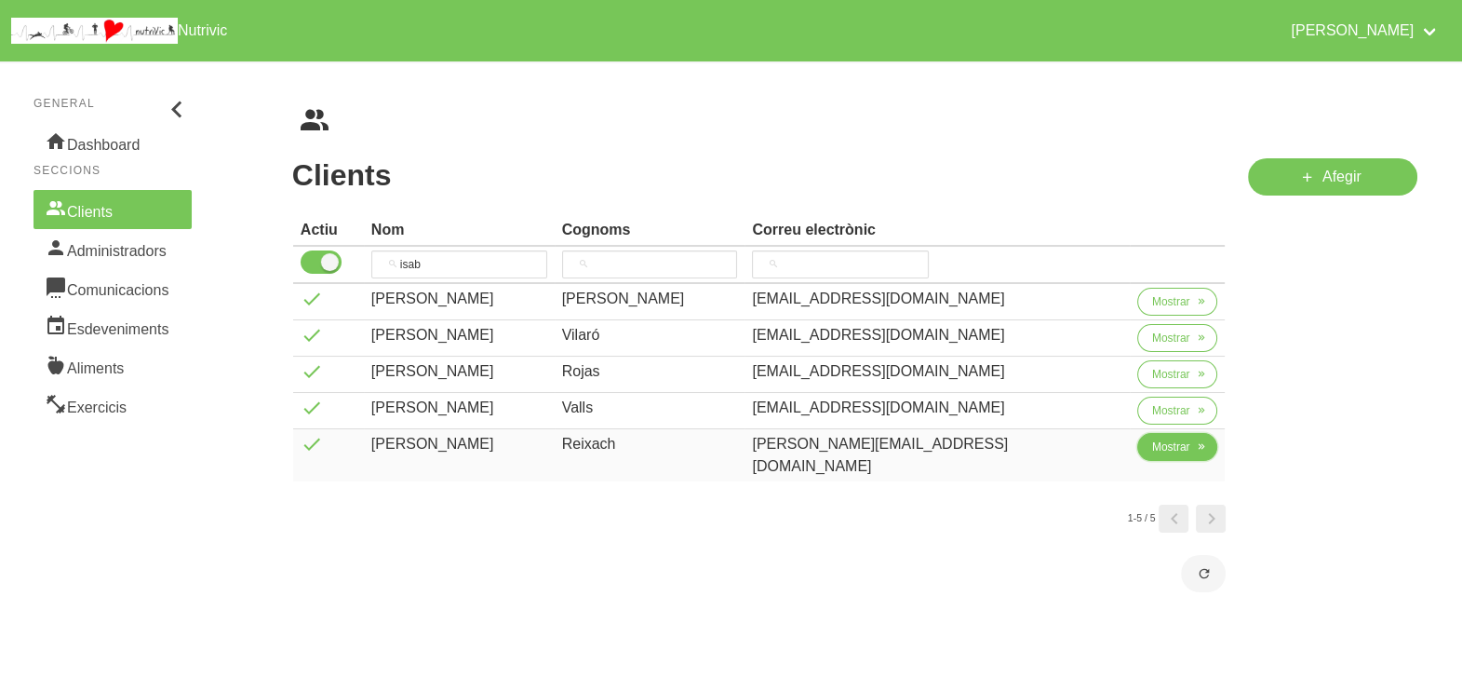
click at [1152, 448] on span "Mostrar" at bounding box center [1171, 446] width 38 height 17
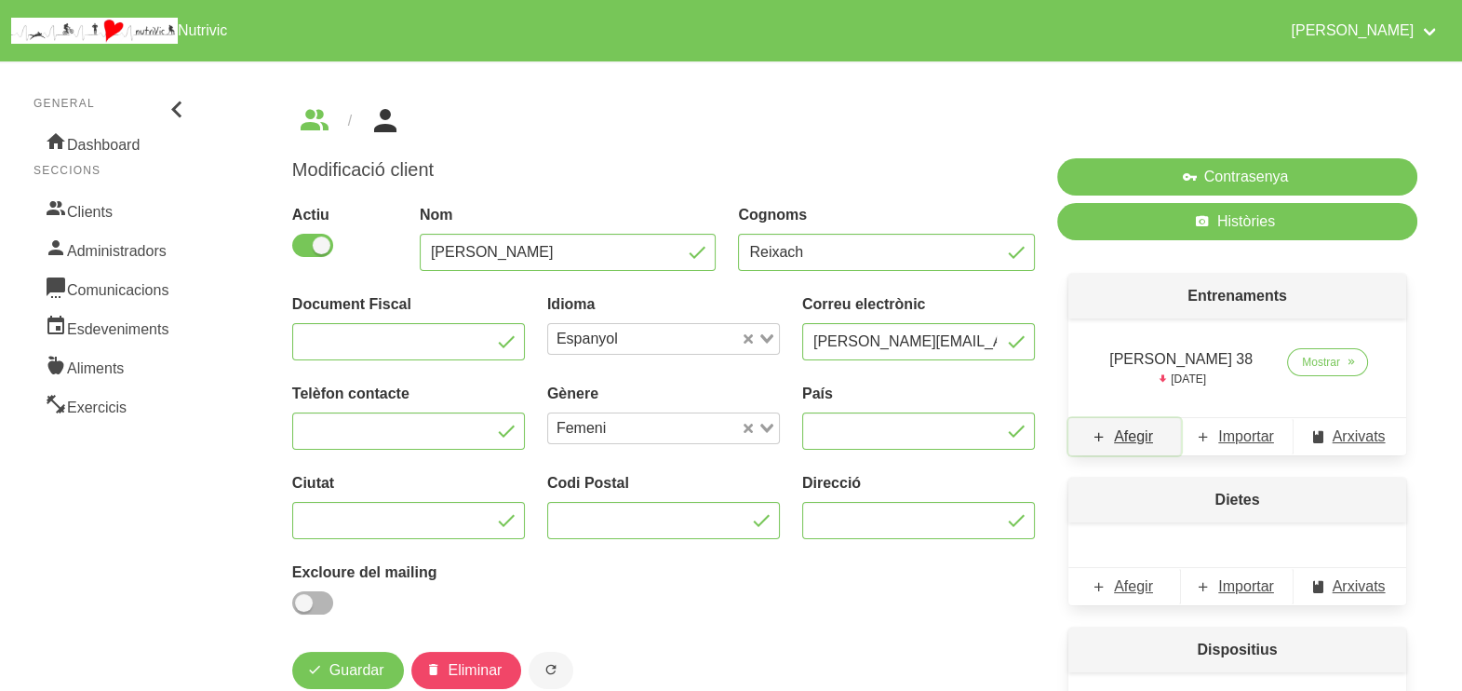
click at [1135, 440] on span "Afegir" at bounding box center [1133, 436] width 39 height 22
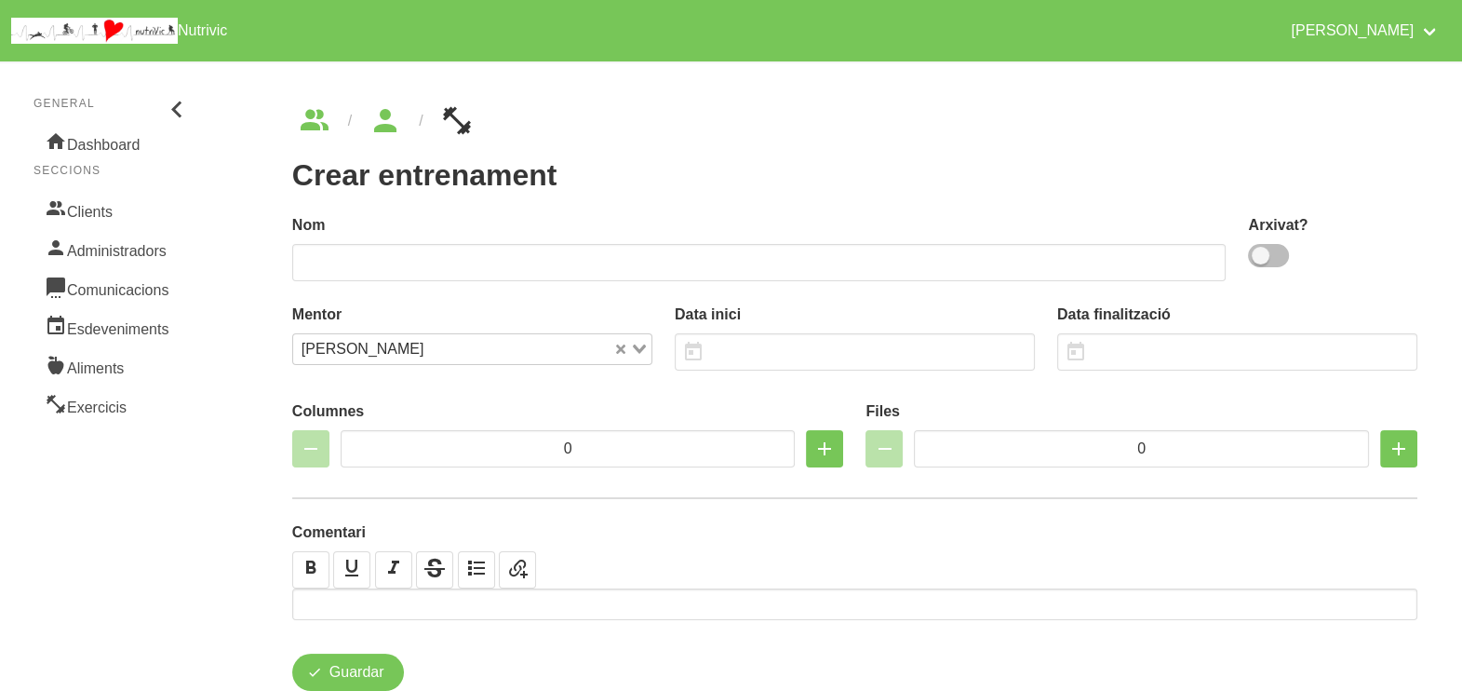
click at [1271, 259] on span at bounding box center [1268, 255] width 41 height 23
click at [1260, 259] on input "checkbox" at bounding box center [1254, 255] width 12 height 12
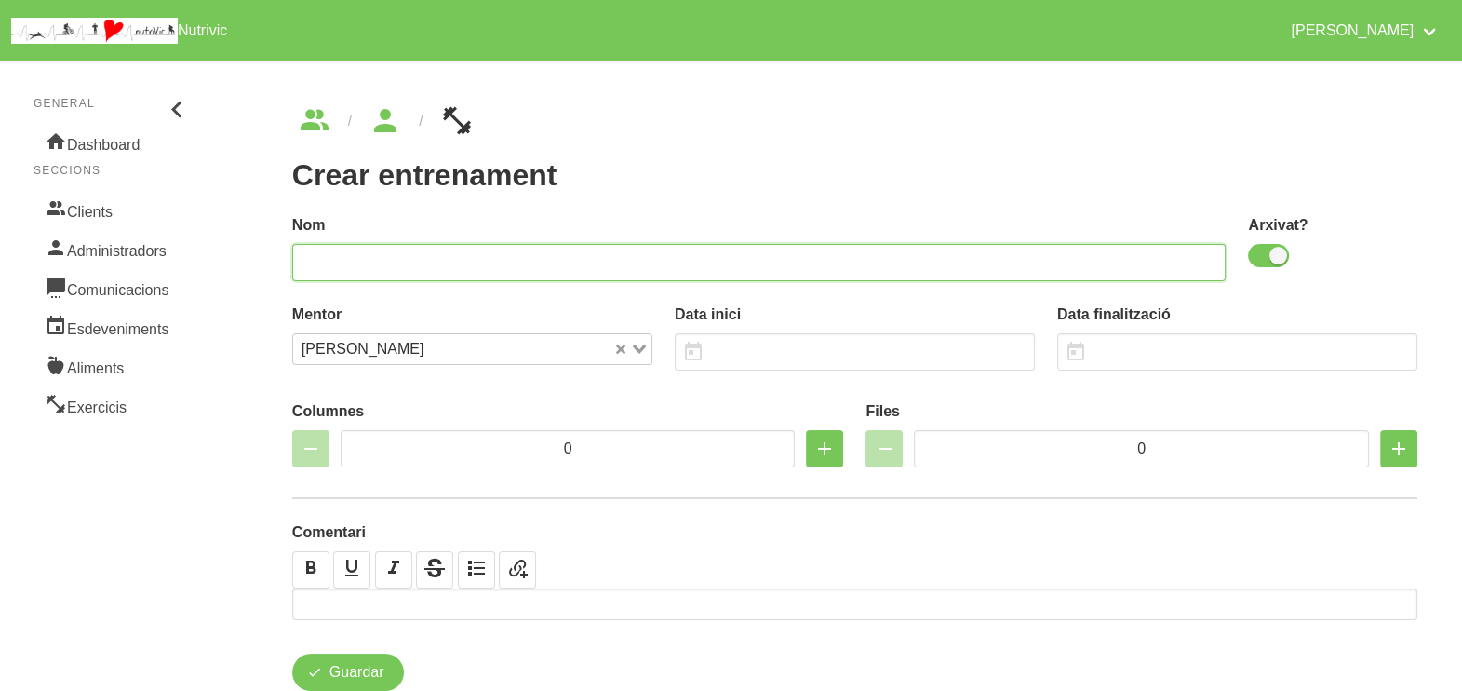
drag, startPoint x: 996, startPoint y: 256, endPoint x: 986, endPoint y: 262, distance: 11.7
click at [996, 256] on input "text" at bounding box center [759, 262] width 935 height 37
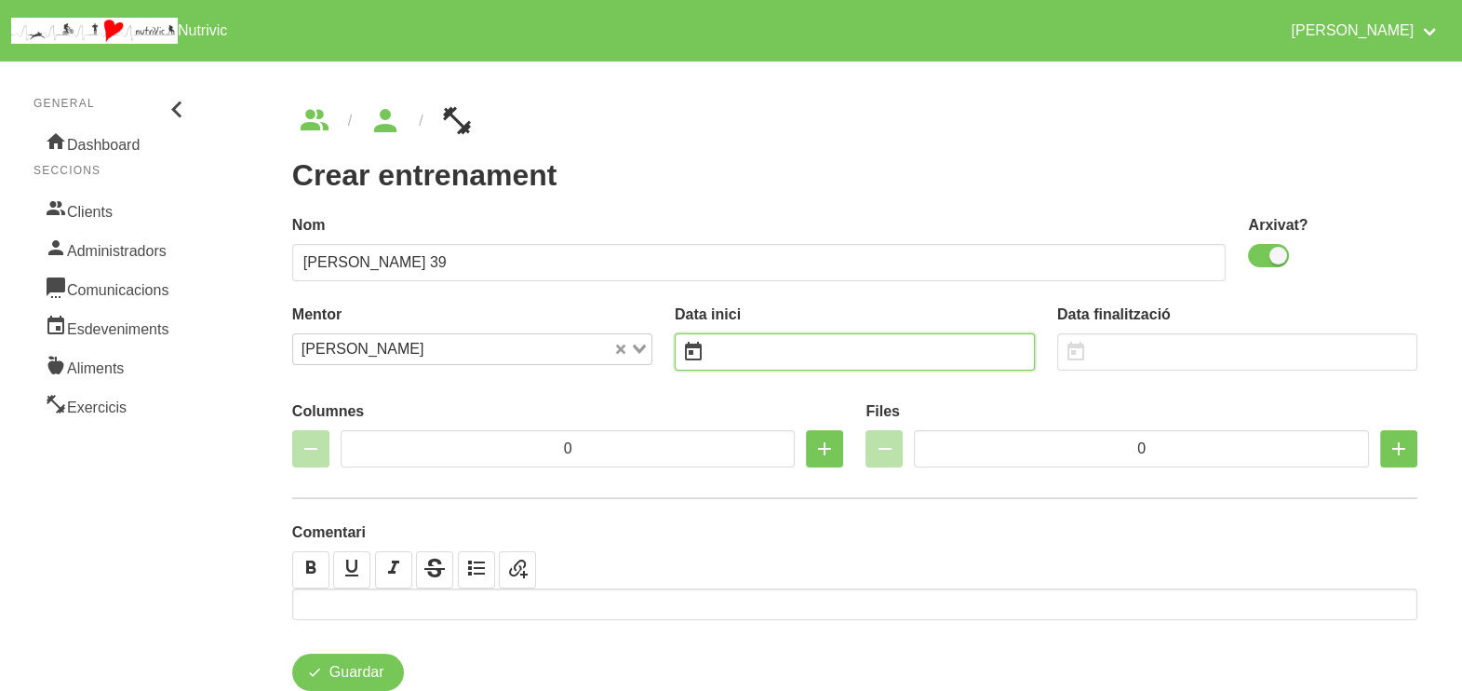
click at [756, 349] on input "text" at bounding box center [855, 351] width 360 height 37
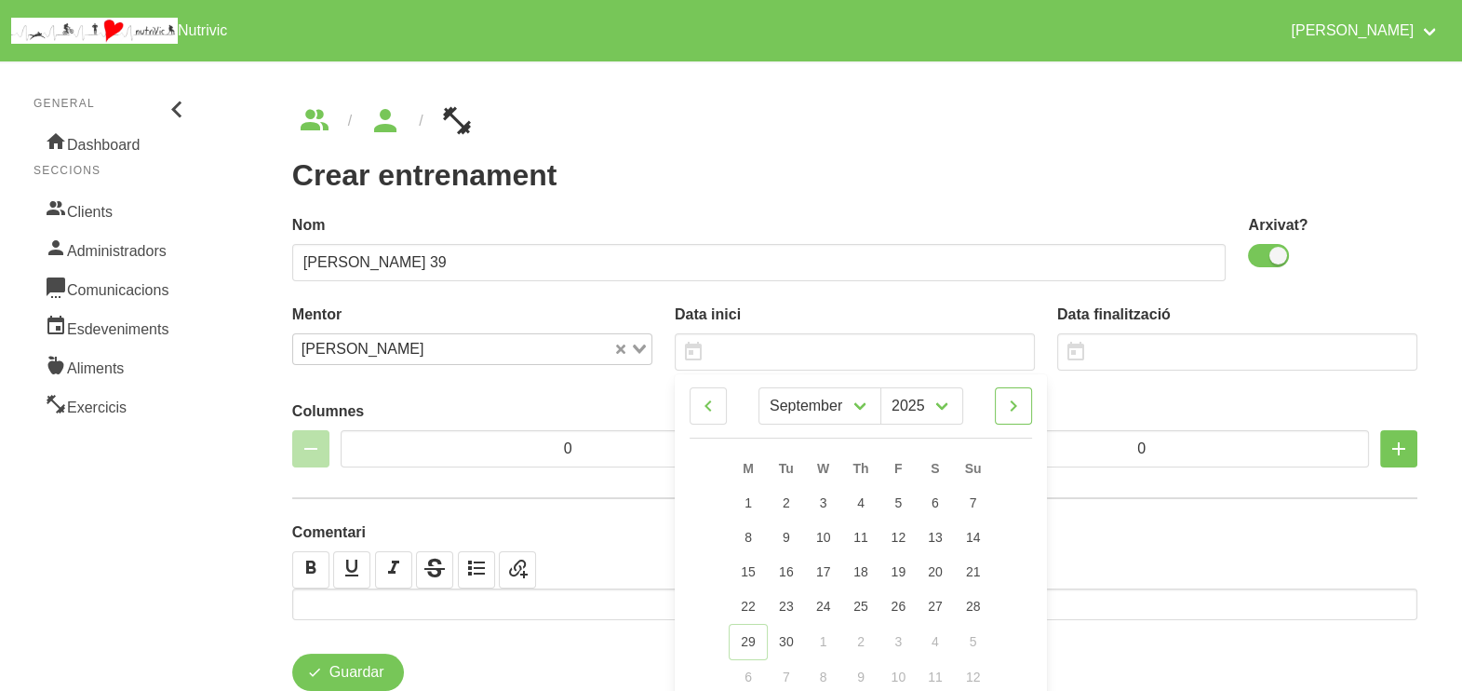
click at [1021, 410] on icon at bounding box center [1013, 406] width 22 height 34
click at [975, 540] on span "9" at bounding box center [972, 537] width 7 height 15
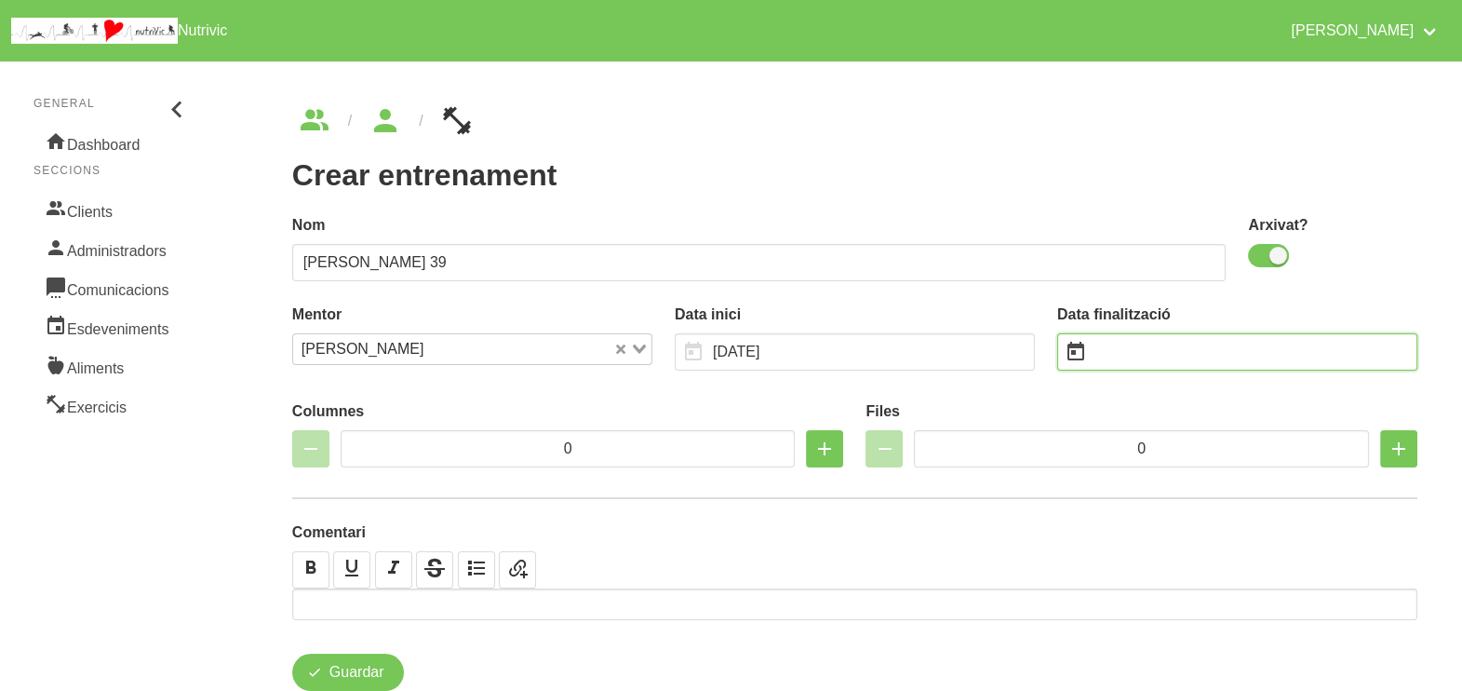
click at [1135, 346] on input "text" at bounding box center [1237, 351] width 360 height 37
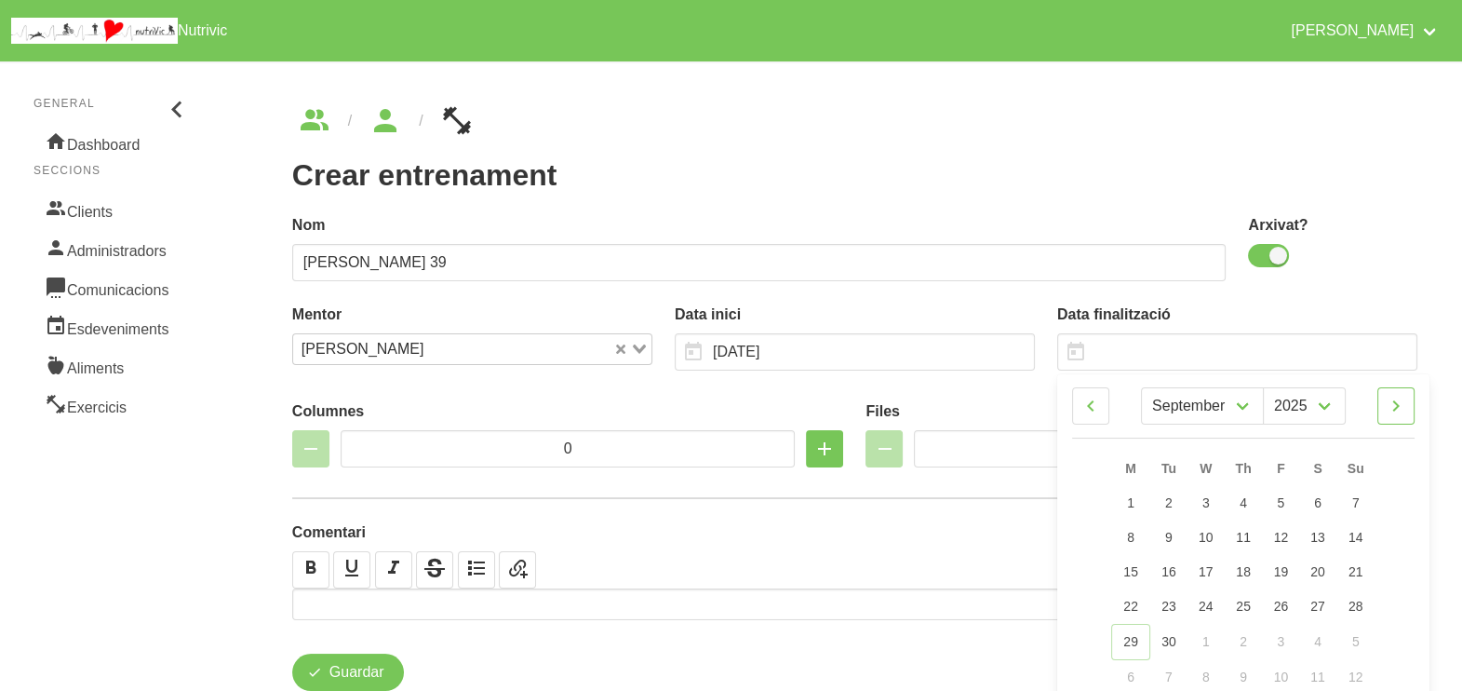
click at [1392, 400] on icon at bounding box center [1396, 406] width 22 height 34
click at [1401, 402] on icon at bounding box center [1396, 406] width 22 height 34
drag, startPoint x: 1359, startPoint y: 568, endPoint x: 1275, endPoint y: 477, distance: 123.8
click at [1361, 567] on span "21" at bounding box center [1355, 571] width 15 height 15
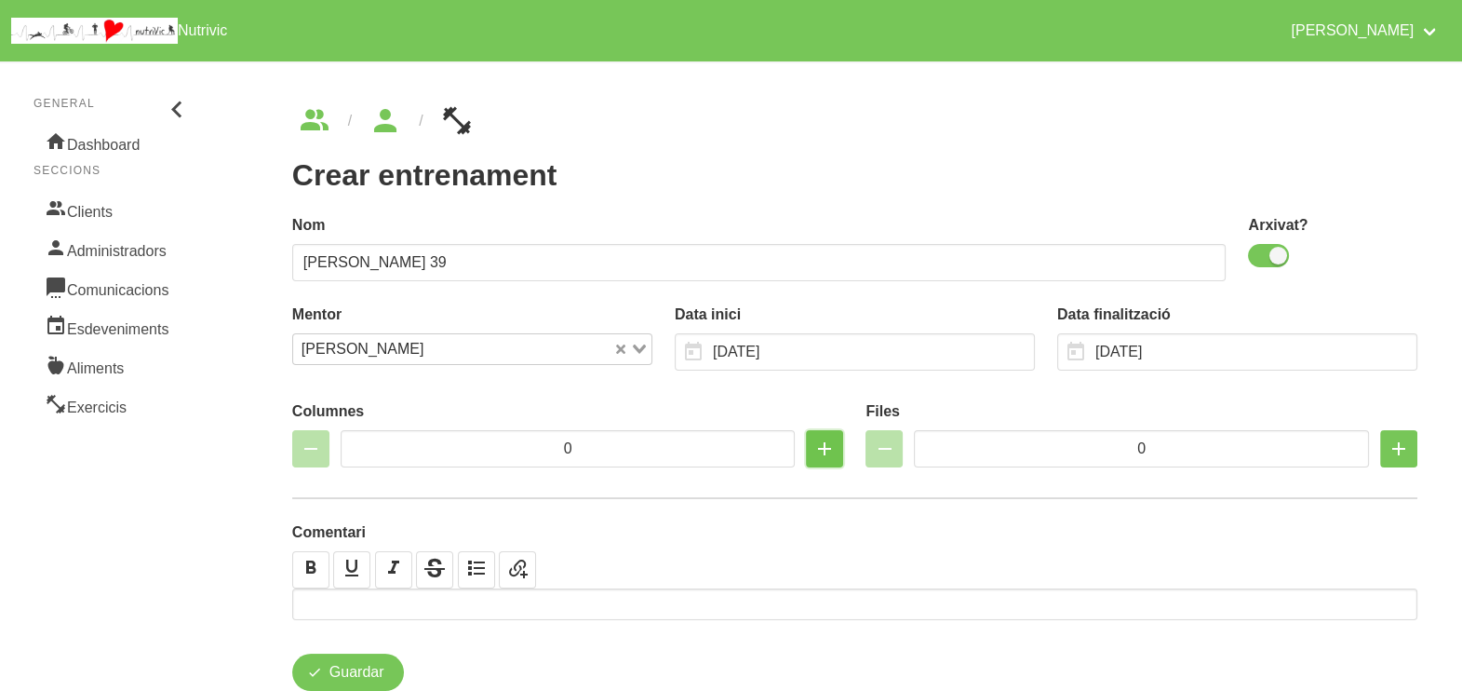
click at [819, 451] on icon "button" at bounding box center [825, 449] width 22 height 34
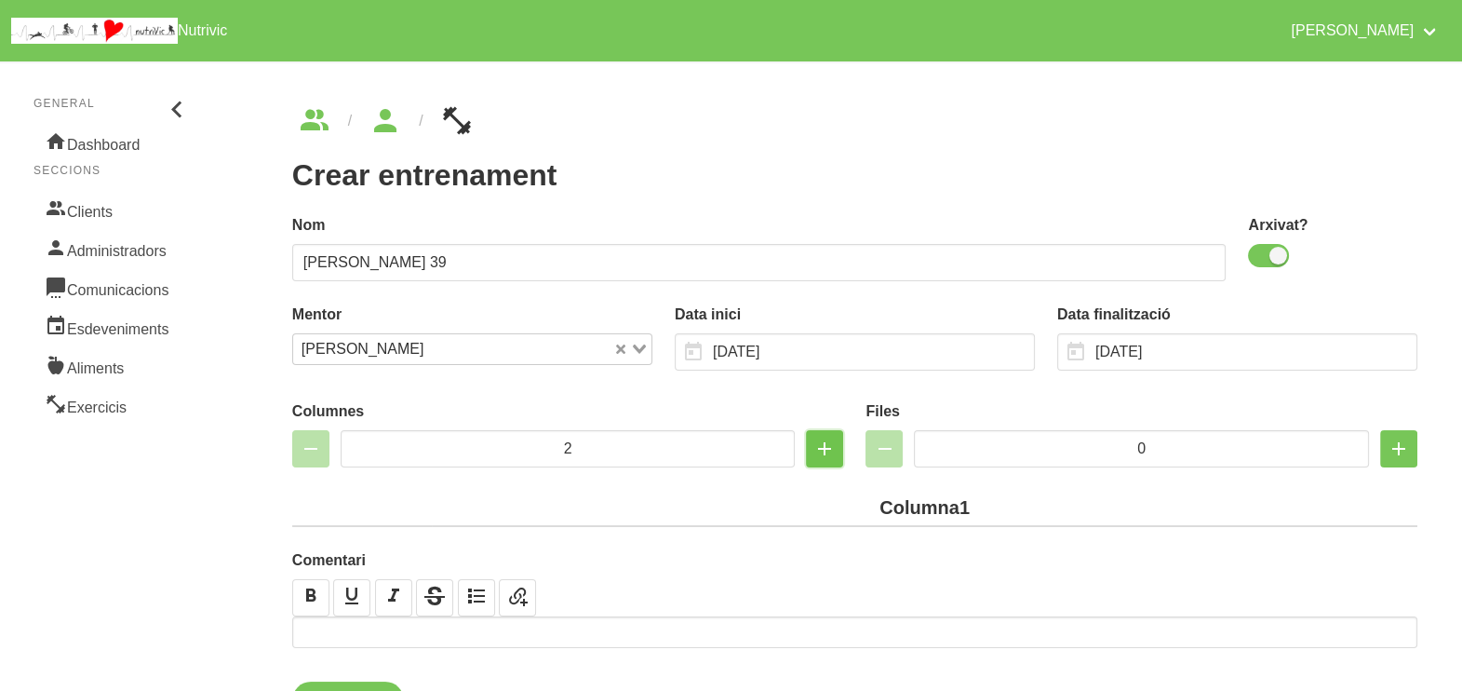
click at [819, 451] on icon "button" at bounding box center [825, 449] width 22 height 34
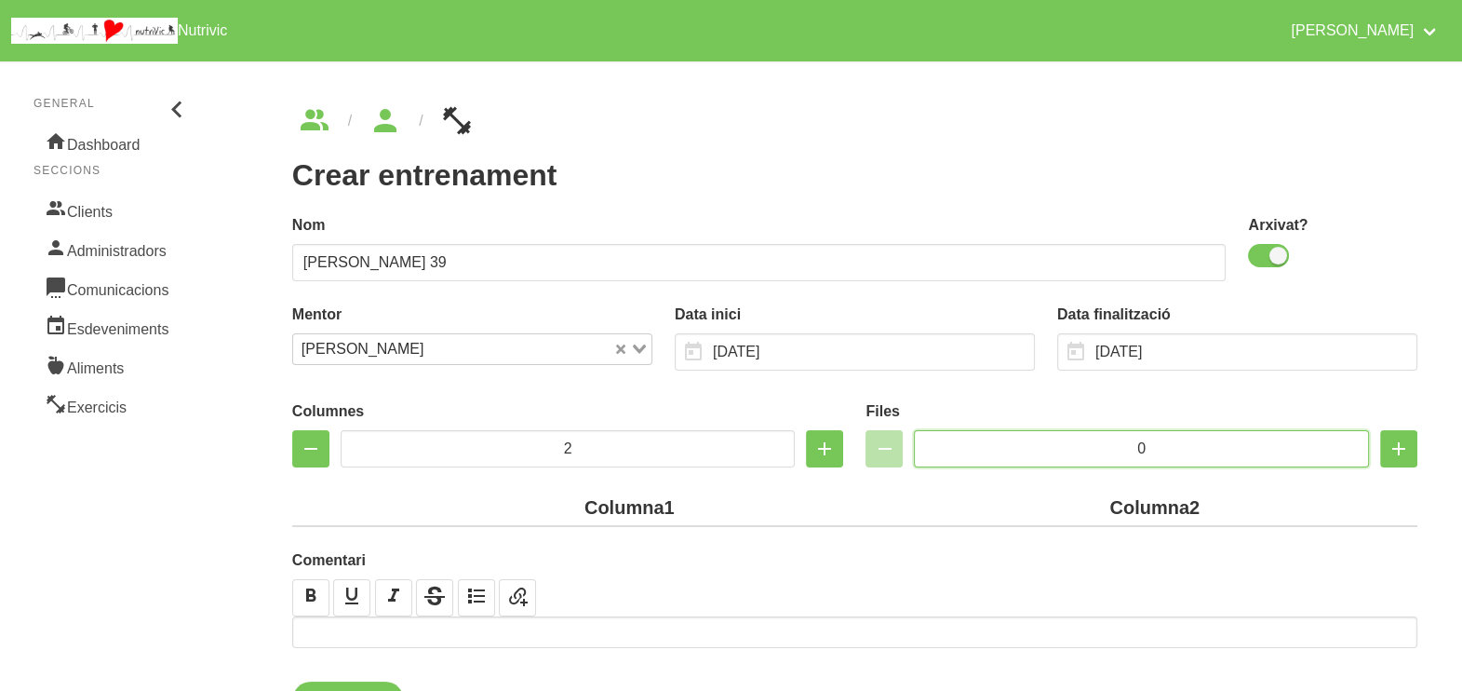
drag, startPoint x: 1160, startPoint y: 447, endPoint x: 1069, endPoint y: 444, distance: 90.3
click at [1066, 444] on input "0" at bounding box center [1141, 448] width 455 height 37
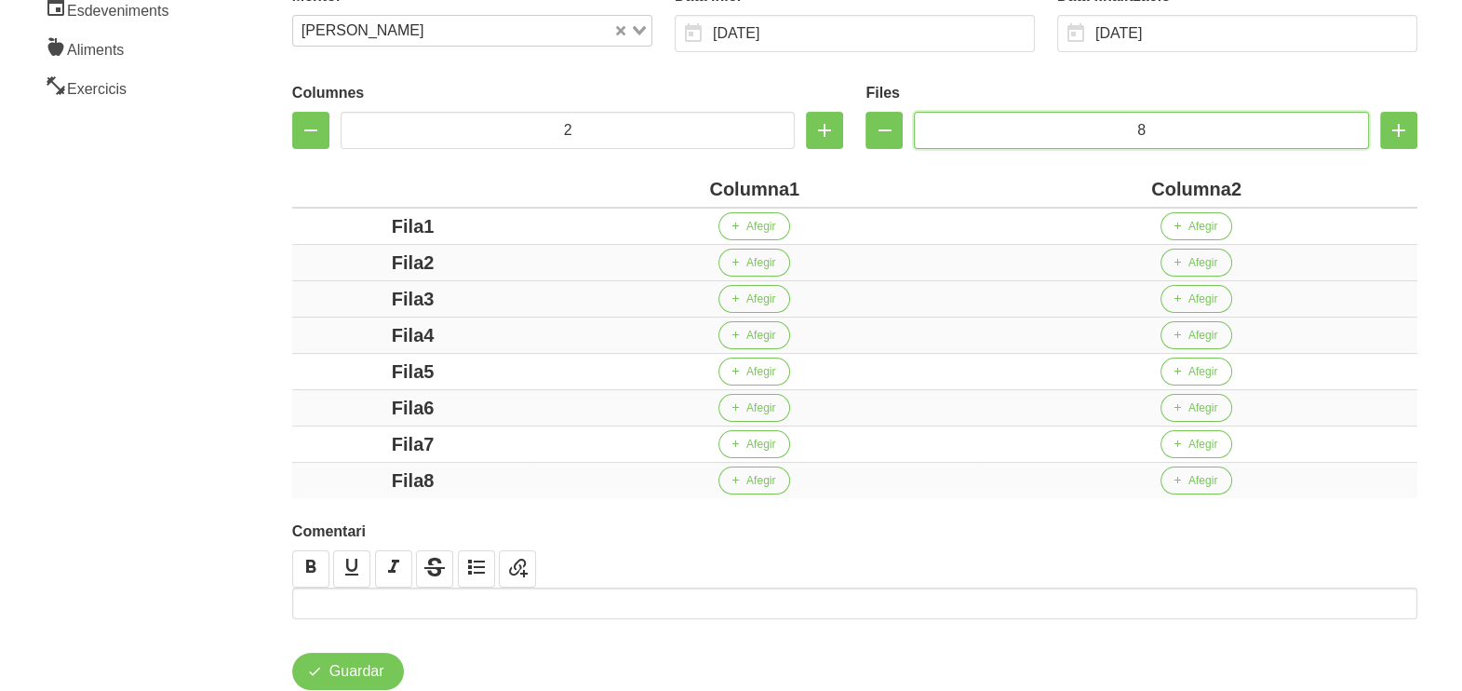
scroll to position [349, 0]
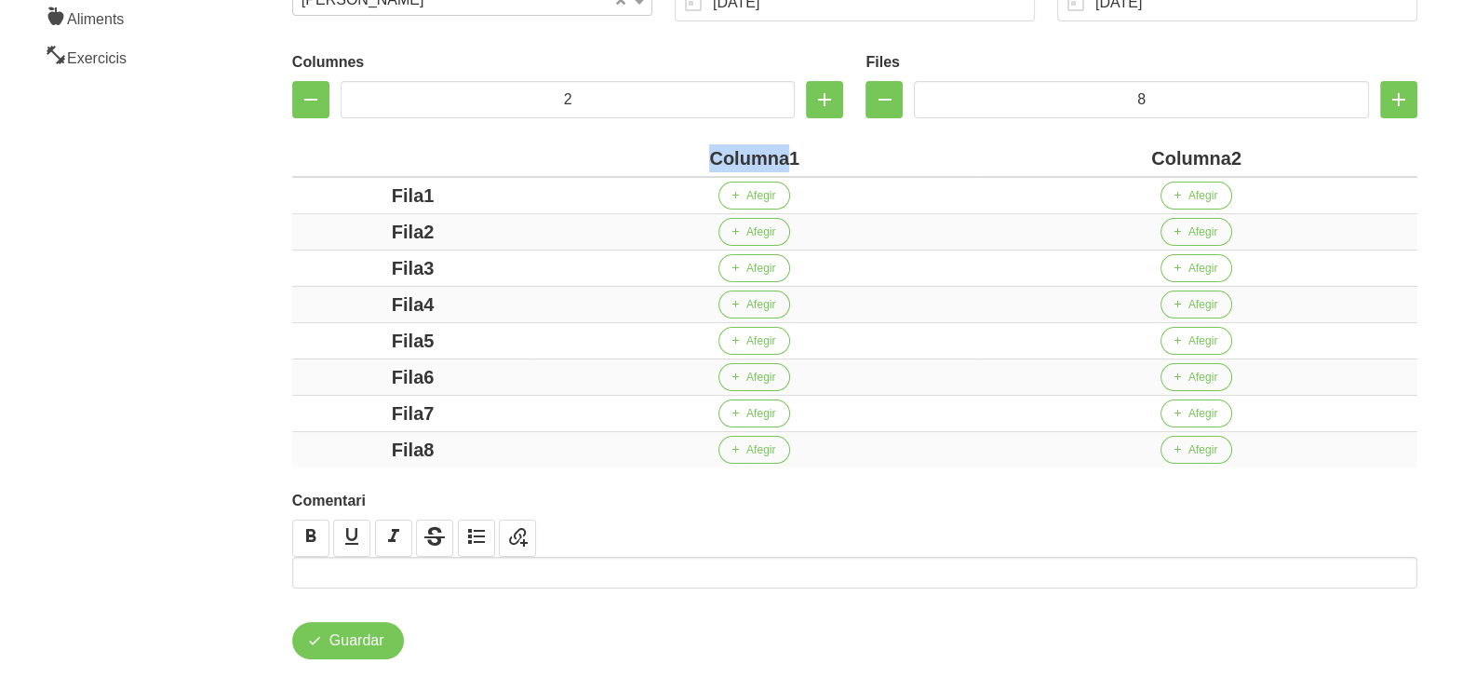
drag, startPoint x: 791, startPoint y: 158, endPoint x: 691, endPoint y: 154, distance: 100.6
click at [691, 154] on div "Columna1" at bounding box center [754, 158] width 427 height 28
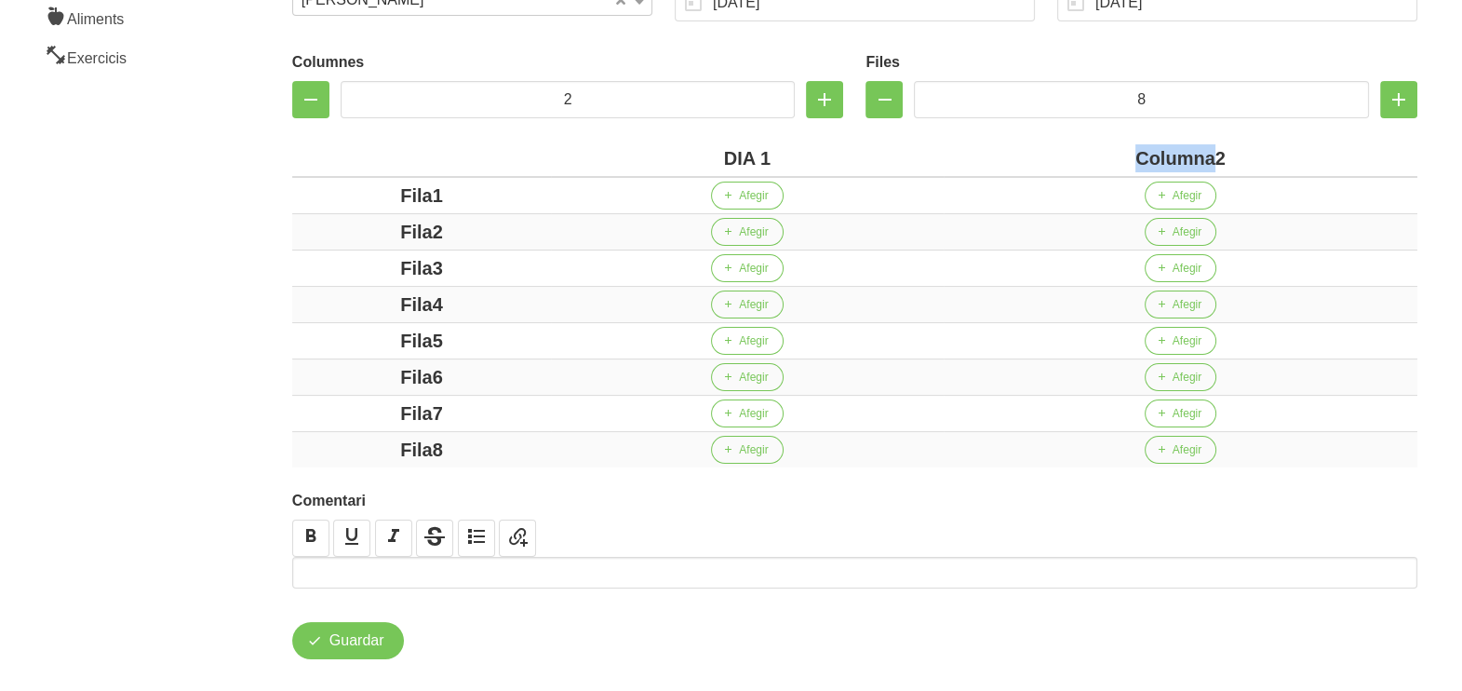
drag, startPoint x: 1214, startPoint y: 158, endPoint x: 1117, endPoint y: 162, distance: 96.9
click at [1113, 160] on div "Columna2" at bounding box center [1180, 158] width 459 height 28
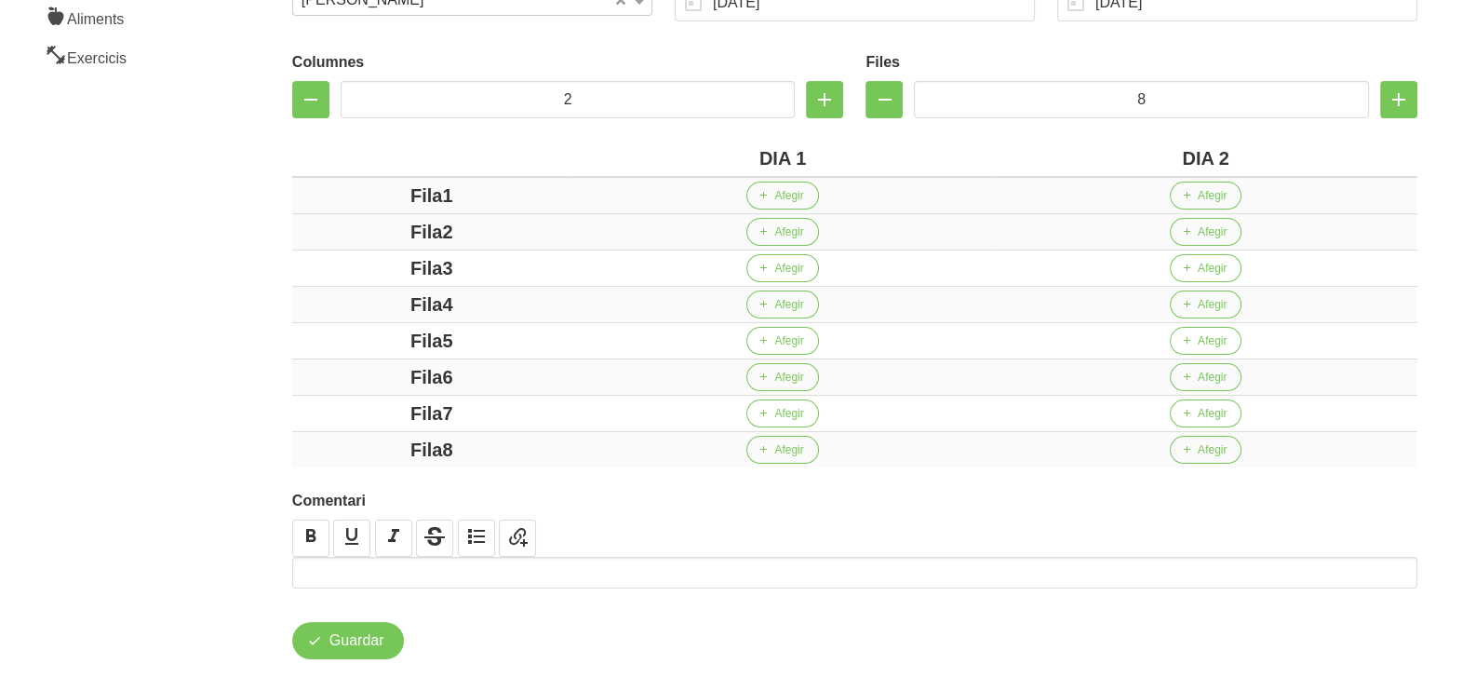
drag, startPoint x: 441, startPoint y: 192, endPoint x: 345, endPoint y: 195, distance: 95.9
click at [346, 194] on div "Fila1" at bounding box center [432, 196] width 264 height 28
drag, startPoint x: 433, startPoint y: 227, endPoint x: 362, endPoint y: 224, distance: 70.8
click at [361, 222] on div "Fila2" at bounding box center [432, 232] width 264 height 28
drag, startPoint x: 461, startPoint y: 265, endPoint x: 362, endPoint y: 267, distance: 98.7
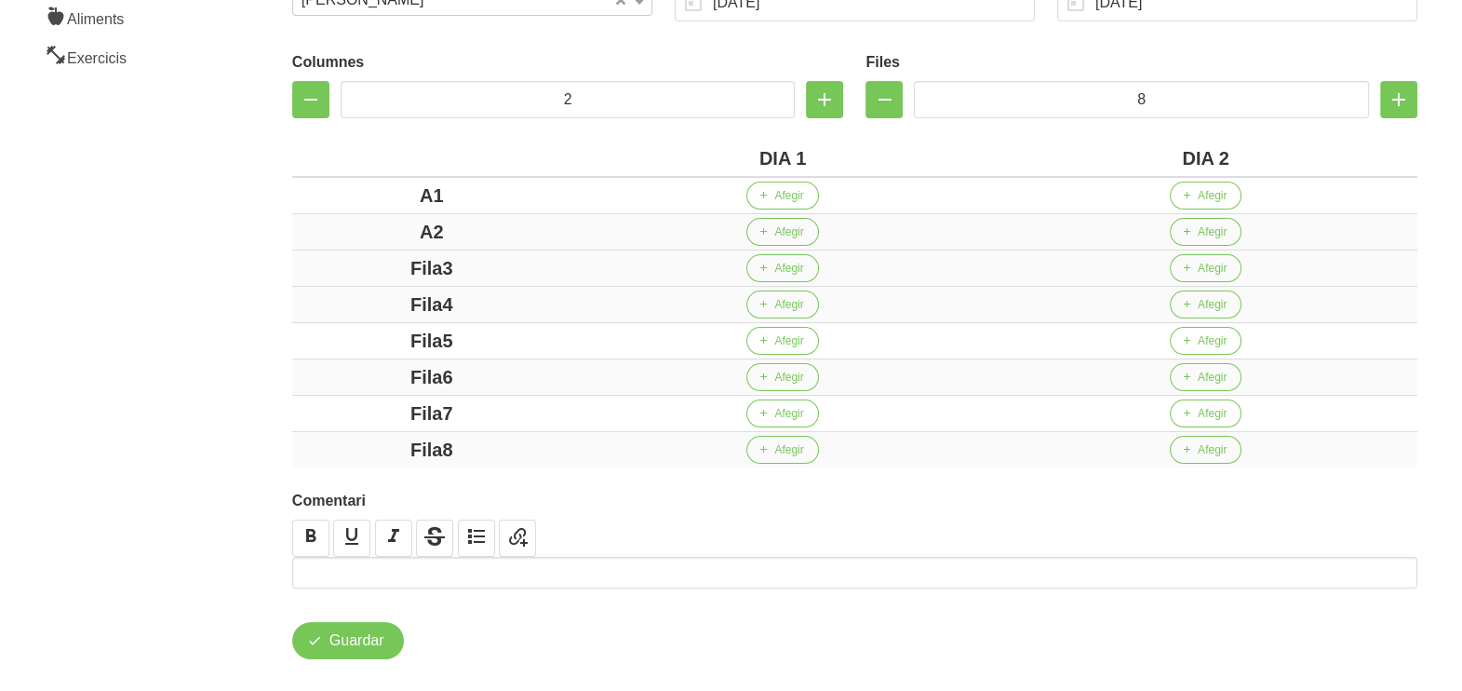
click at [362, 267] on div "Fila3" at bounding box center [432, 268] width 264 height 28
drag, startPoint x: 475, startPoint y: 301, endPoint x: 377, endPoint y: 302, distance: 97.7
click at [377, 302] on div "Fila4" at bounding box center [432, 304] width 264 height 28
click at [368, 338] on div "Fila5" at bounding box center [432, 341] width 264 height 28
drag, startPoint x: 489, startPoint y: 372, endPoint x: 371, endPoint y: 385, distance: 118.0
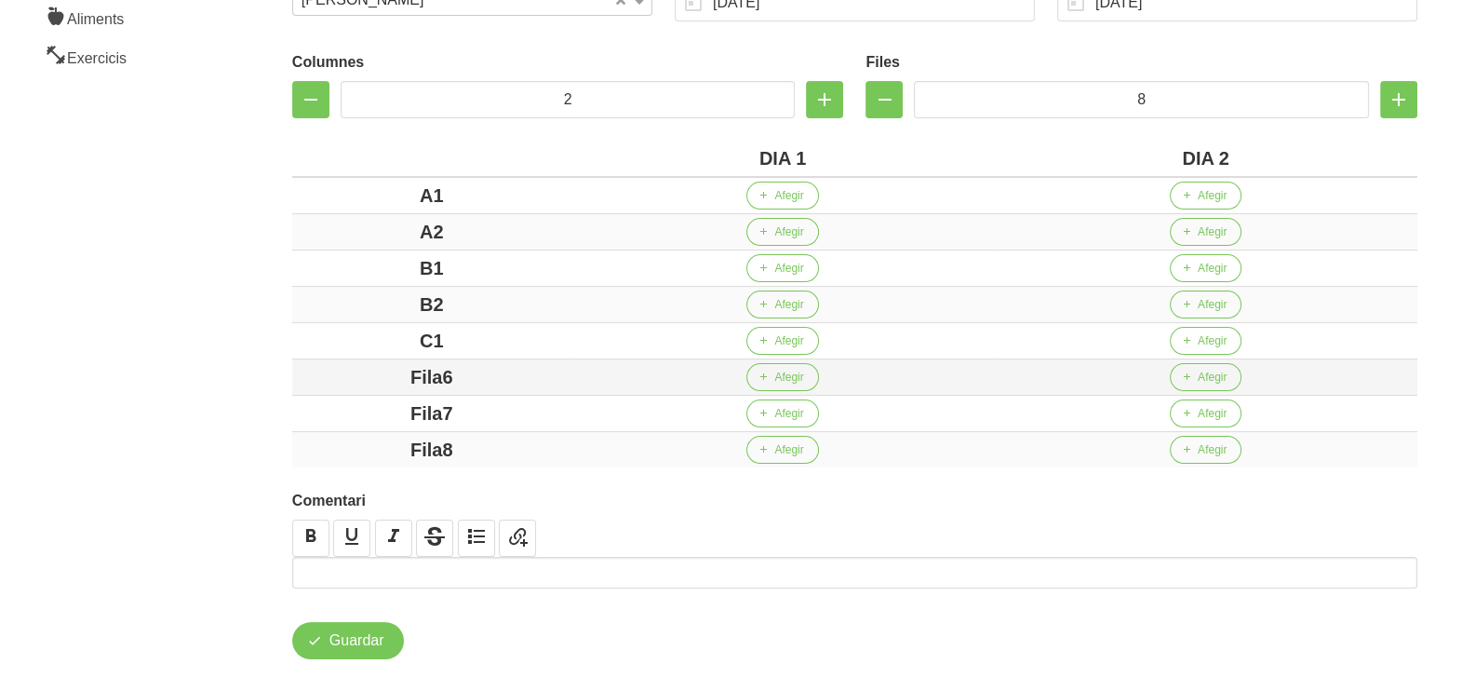
click at [349, 373] on div "Fila6" at bounding box center [432, 377] width 264 height 28
drag, startPoint x: 489, startPoint y: 413, endPoint x: 340, endPoint y: 413, distance: 148.9
click at [340, 413] on div "Fila7" at bounding box center [432, 413] width 264 height 28
click at [308, 432] on td "Fila8" at bounding box center [431, 450] width 279 height 36
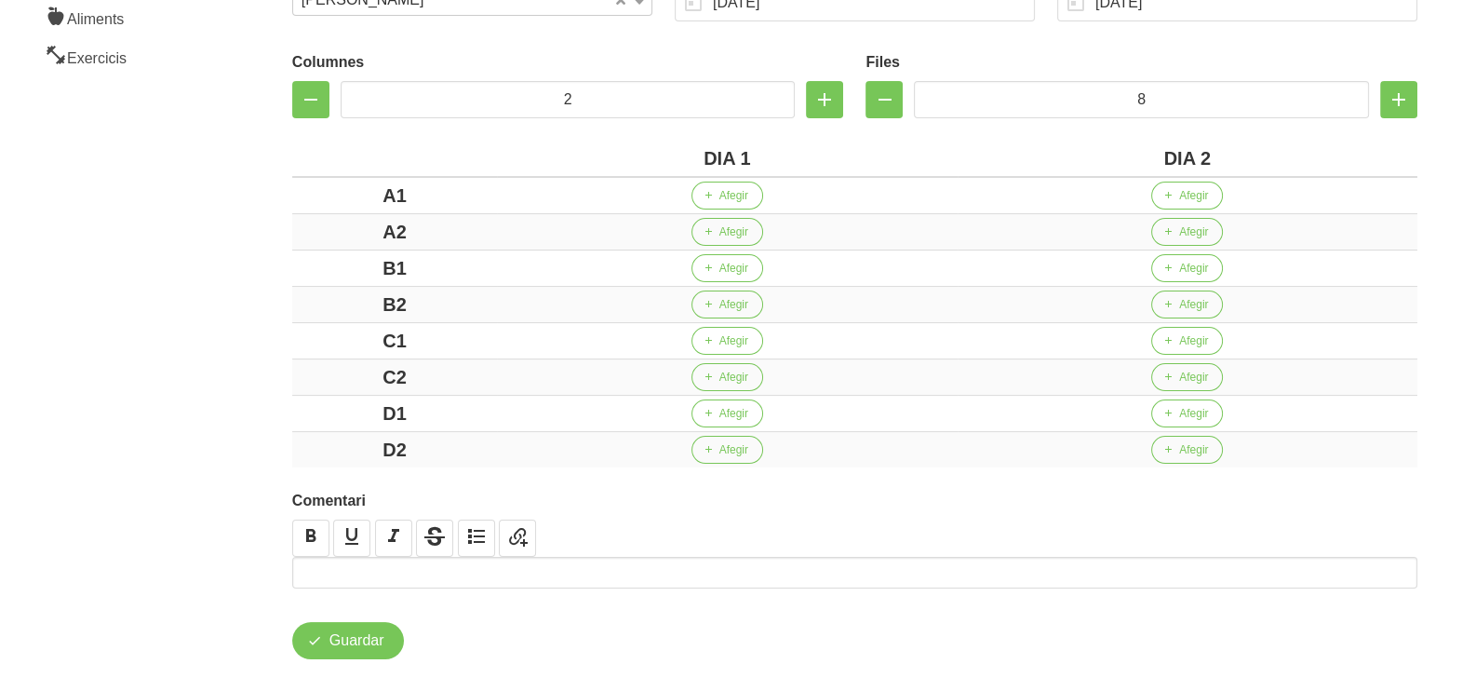
click at [223, 364] on aside "General Dashboard Seccions Clients Administradors Comunicacions Esdeveniments A…" at bounding box center [113, 208] width 248 height 1014
click at [721, 193] on span "Afegir" at bounding box center [734, 195] width 29 height 17
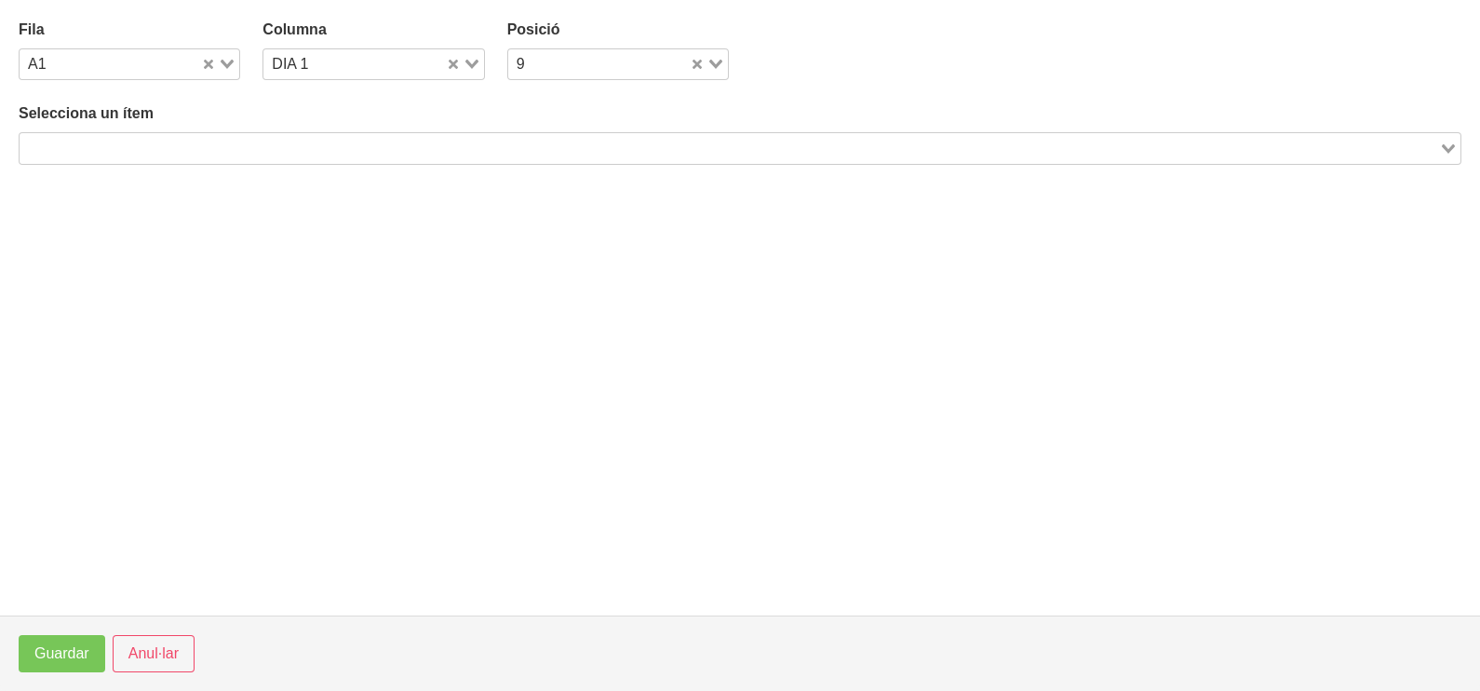
click at [320, 154] on input "Search for option" at bounding box center [729, 148] width 1416 height 22
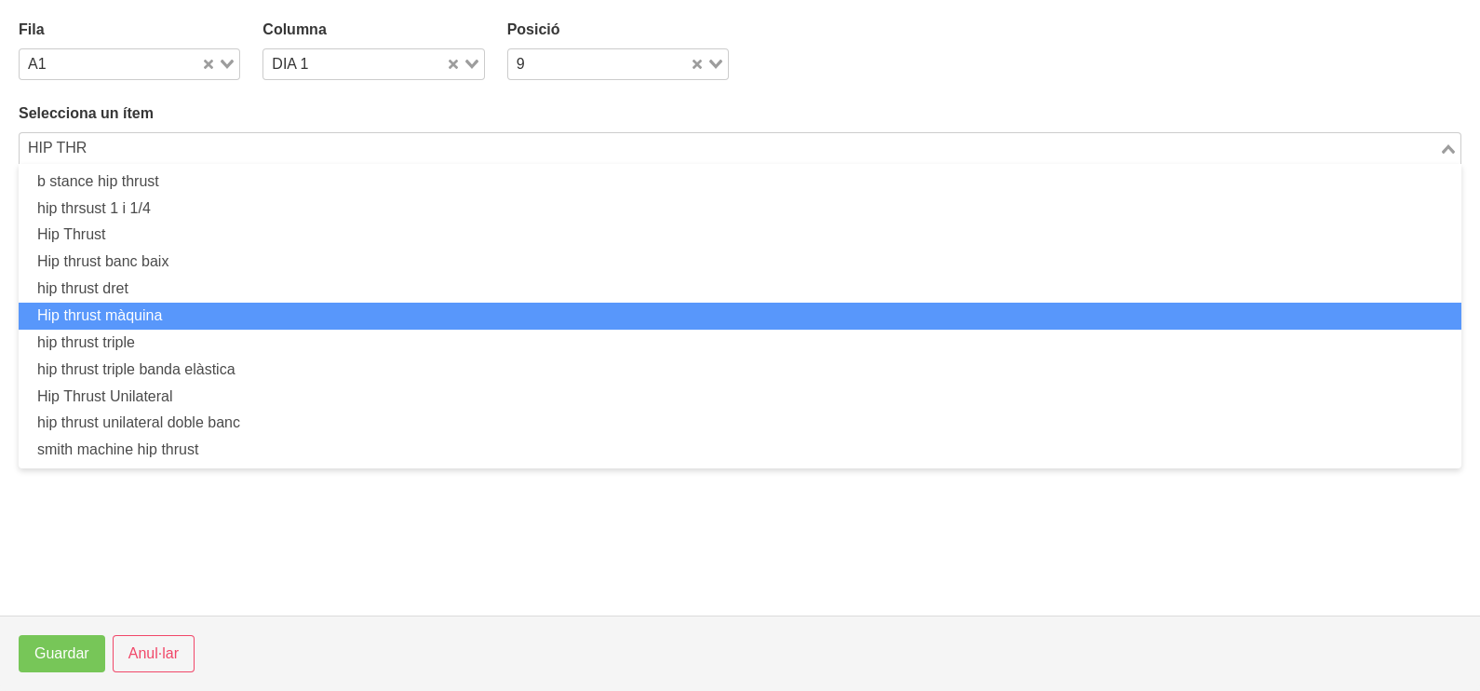
click at [231, 309] on li "Hip thrust màquina" at bounding box center [740, 316] width 1443 height 27
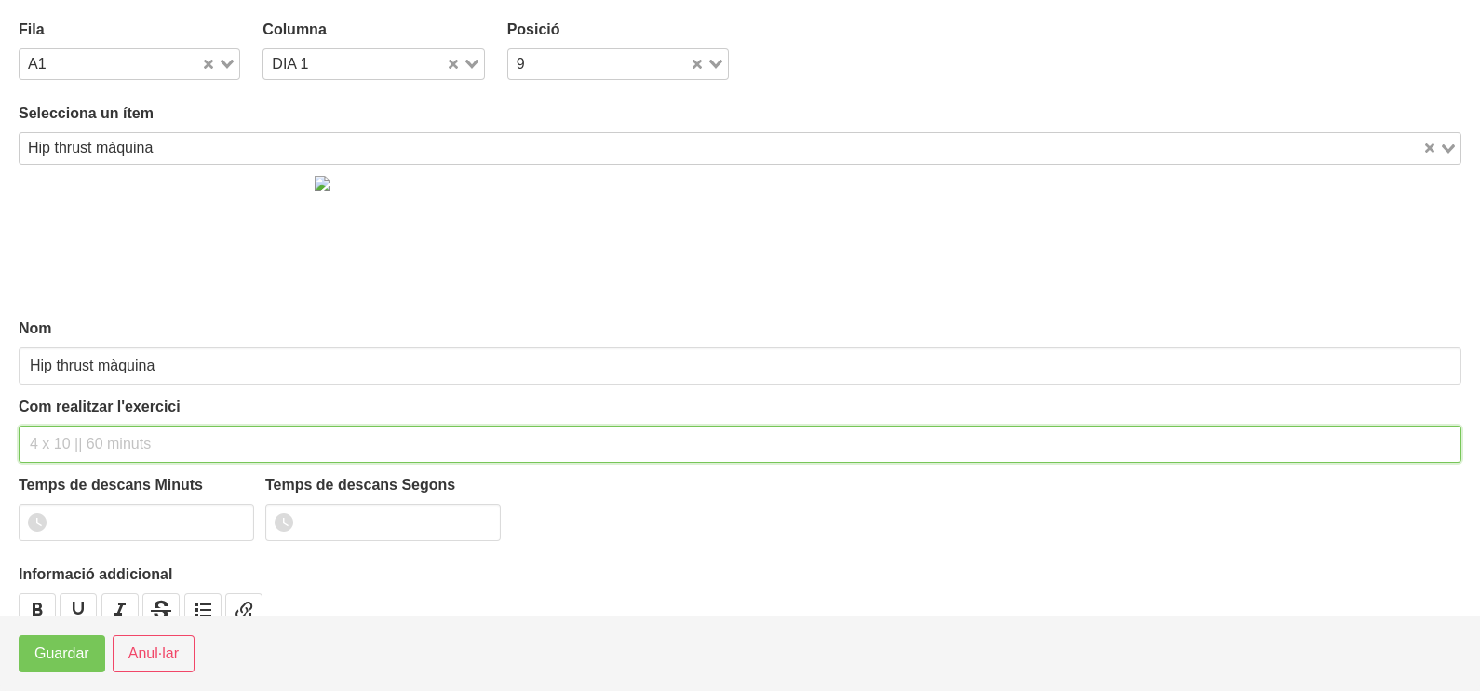
click at [78, 431] on input "text" at bounding box center [740, 443] width 1443 height 37
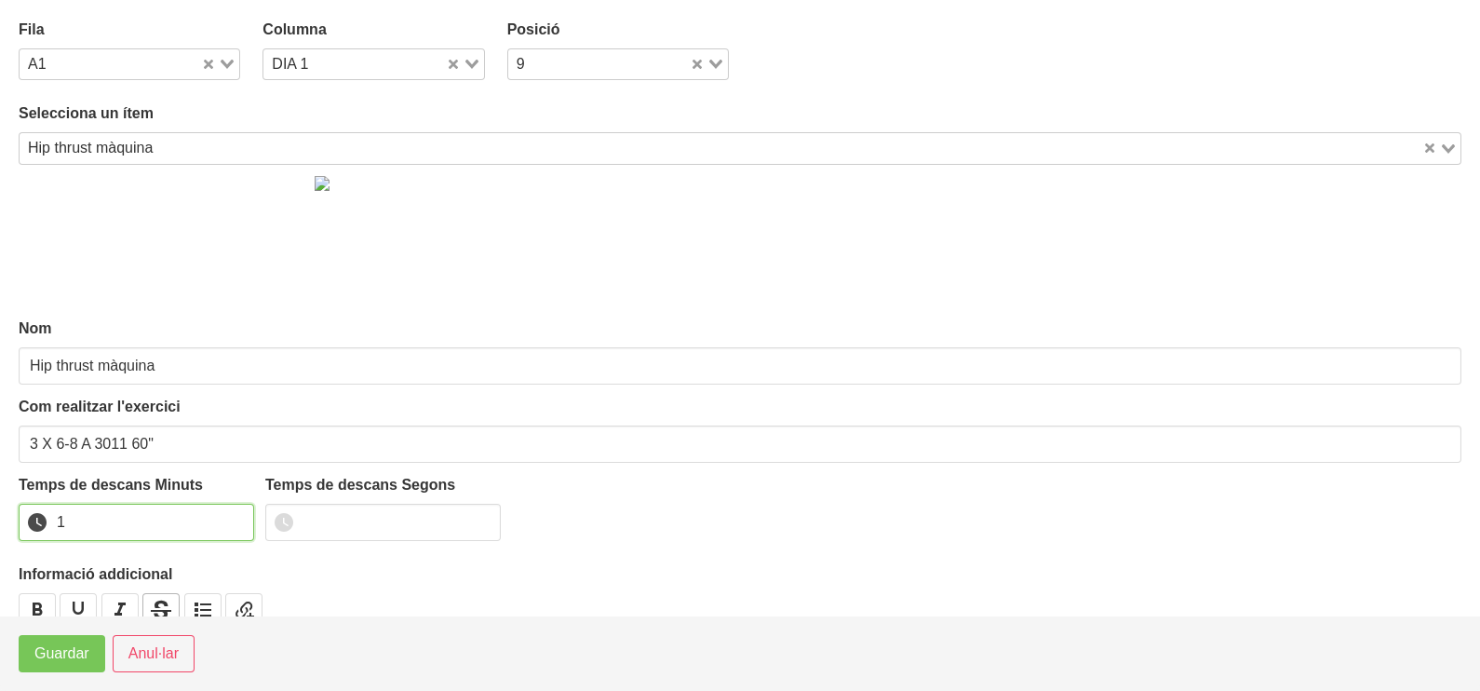
drag, startPoint x: 235, startPoint y: 515, endPoint x: 154, endPoint y: 614, distance: 128.4
click at [231, 520] on input "1" at bounding box center [136, 522] width 235 height 37
drag, startPoint x: 82, startPoint y: 659, endPoint x: 92, endPoint y: 654, distance: 11.2
click at [82, 660] on span "Guardar" at bounding box center [61, 653] width 55 height 22
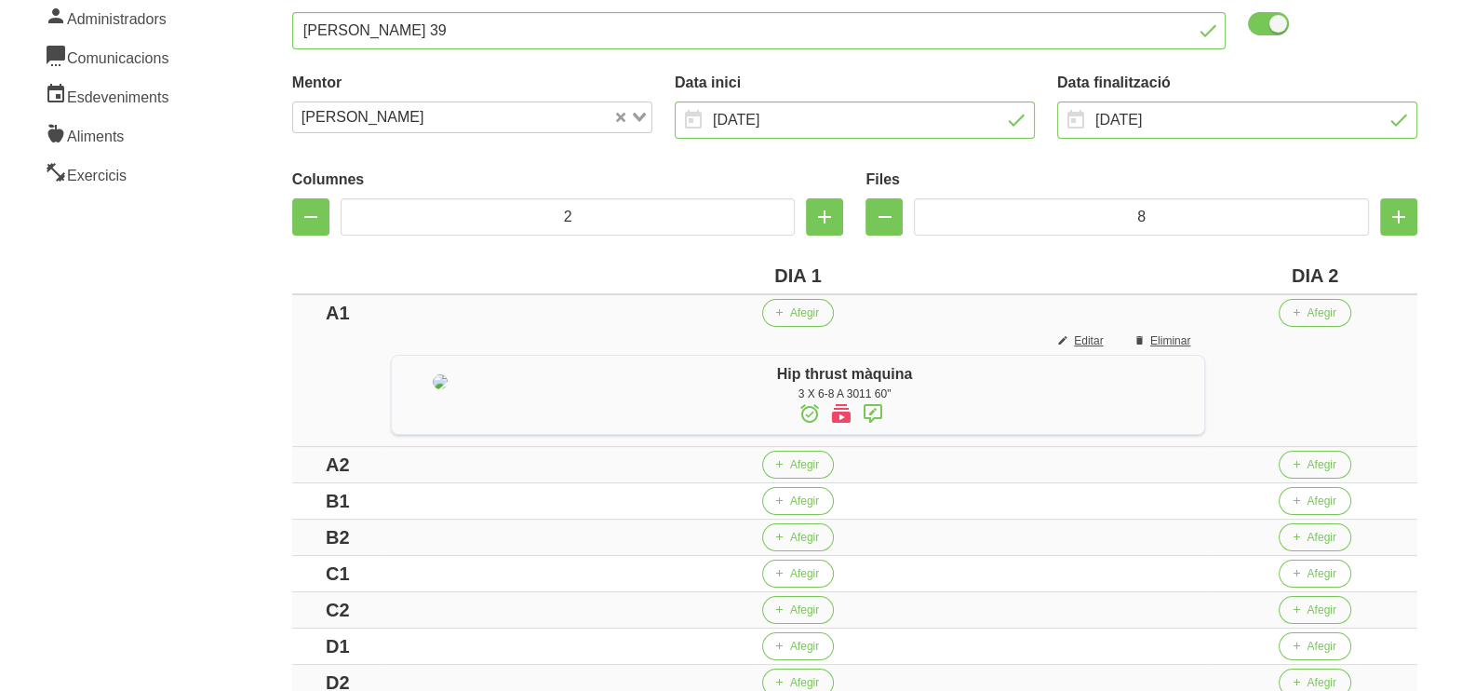
scroll to position [546, 0]
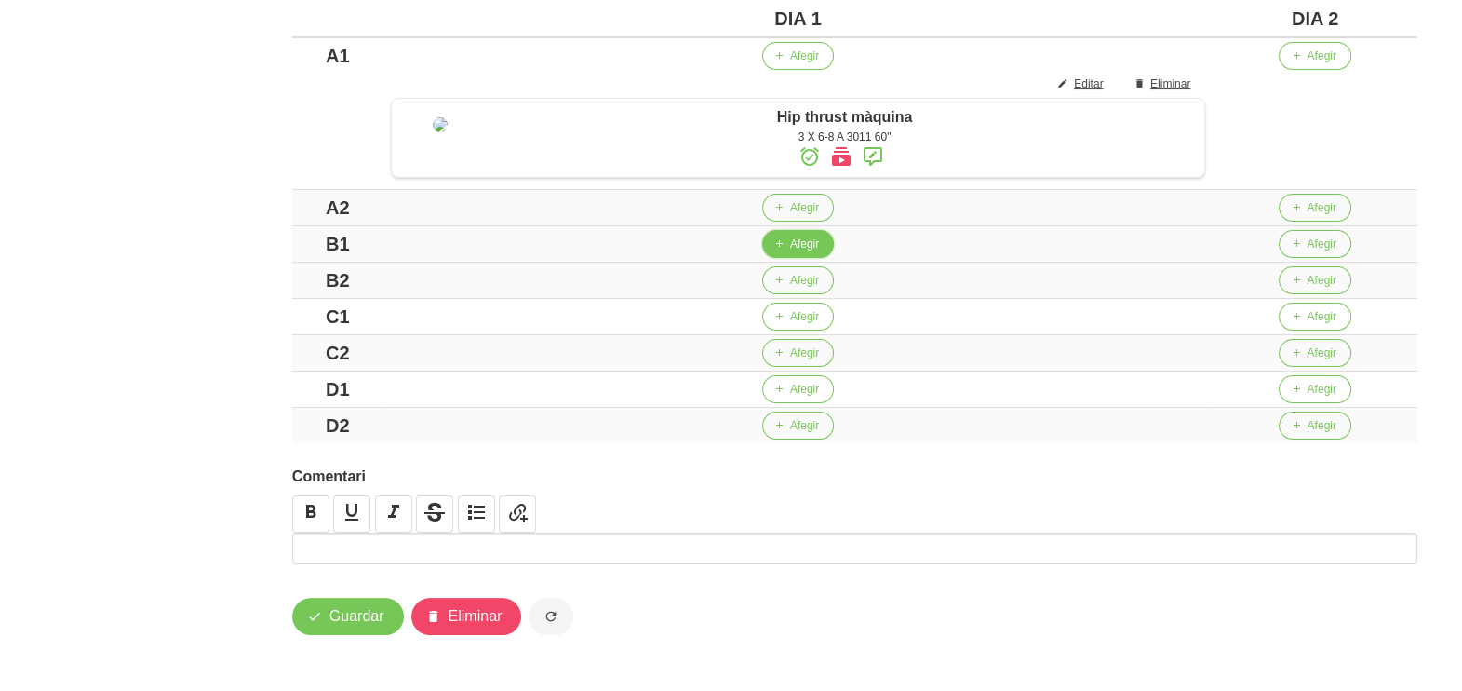
click at [787, 250] on span "button" at bounding box center [779, 243] width 17 height 17
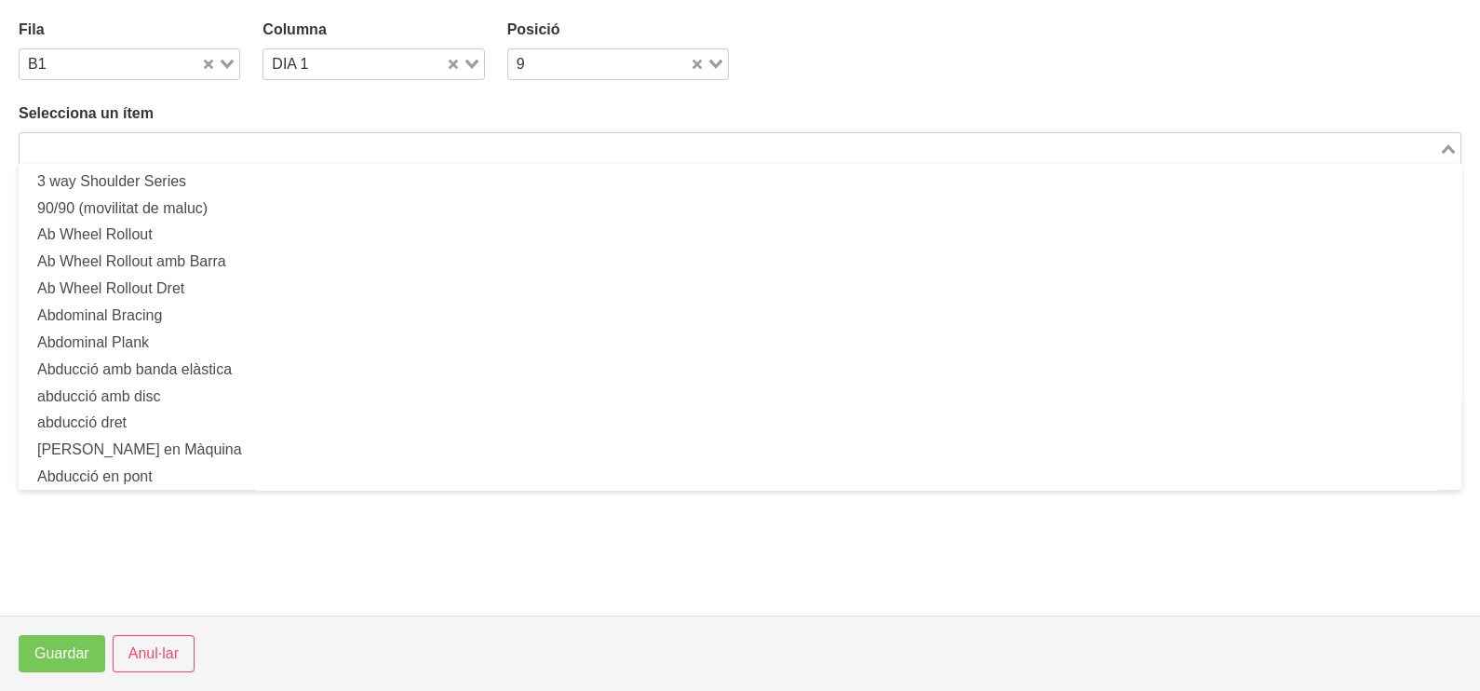
drag, startPoint x: 172, startPoint y: 144, endPoint x: 162, endPoint y: 151, distance: 12.1
click at [173, 149] on input "Search for option" at bounding box center [729, 148] width 1416 height 22
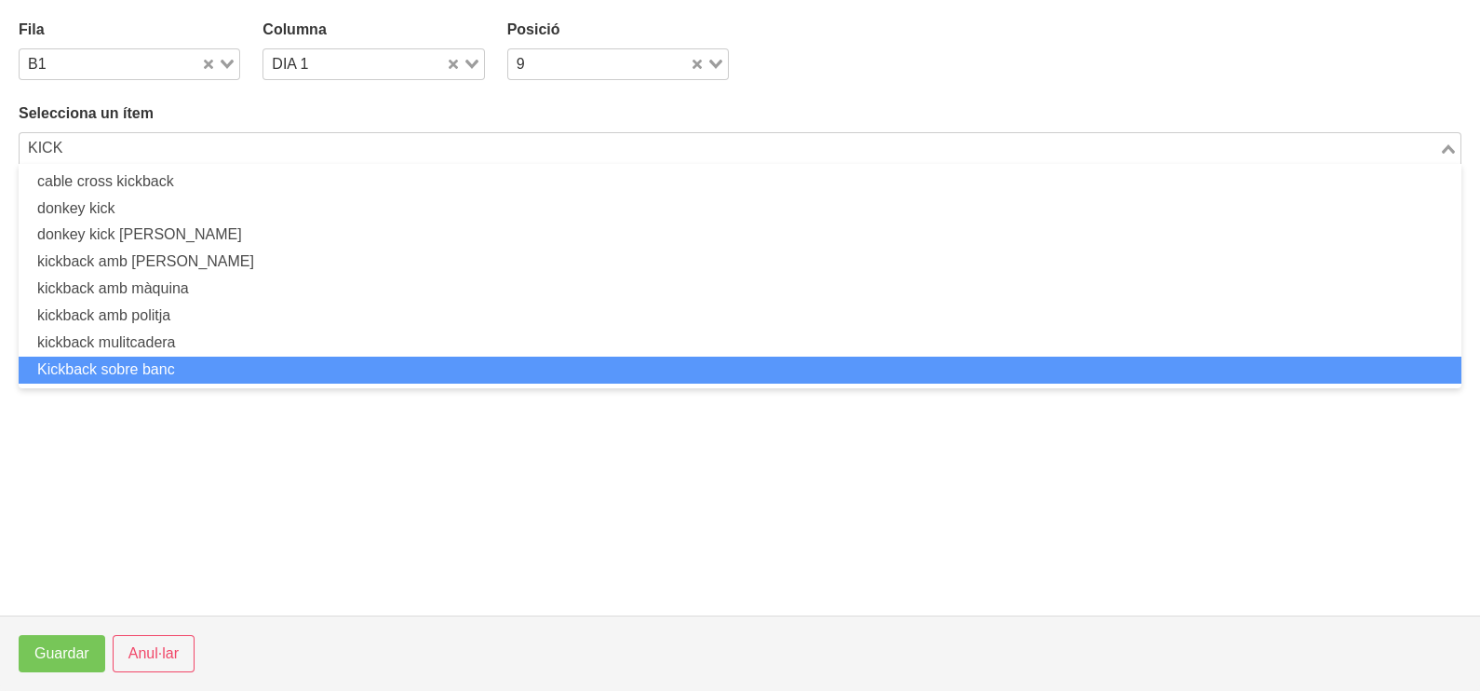
click at [209, 366] on li "Kickback sobre banc" at bounding box center [740, 369] width 1443 height 27
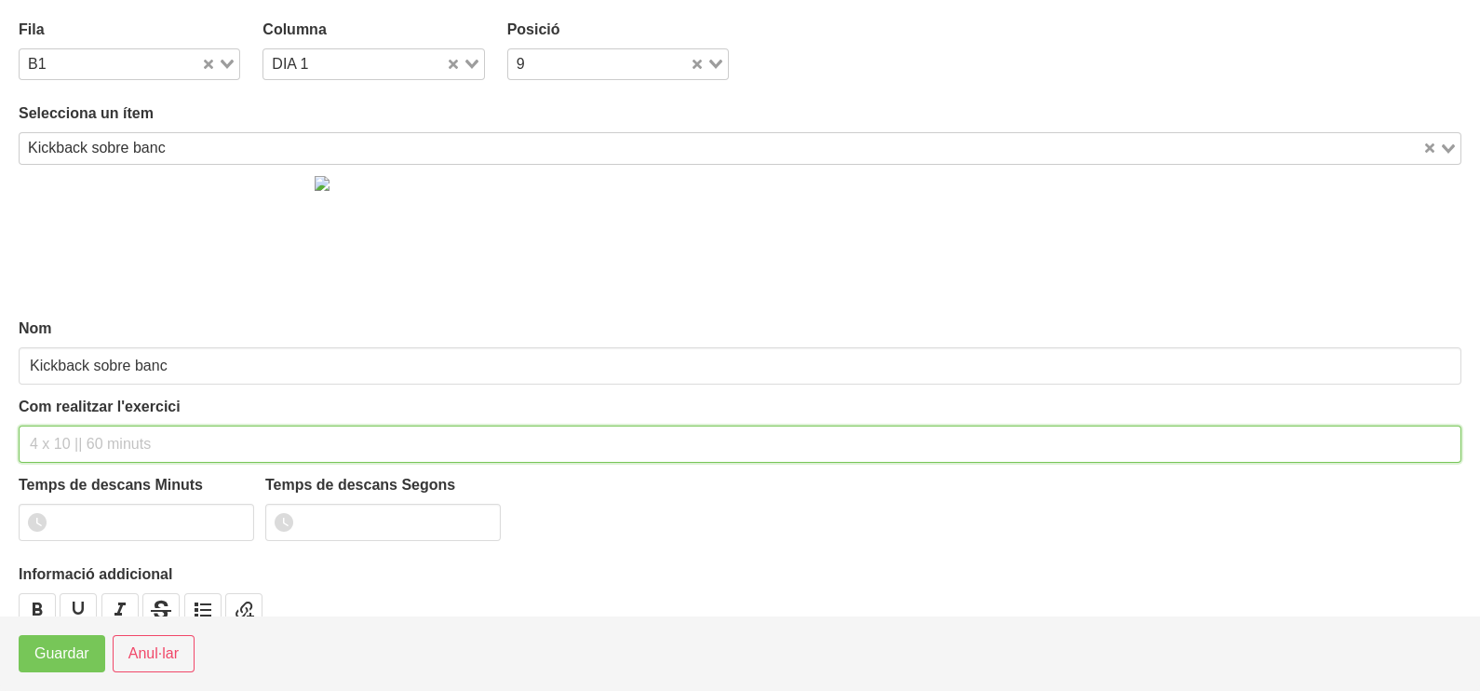
click at [70, 450] on input "text" at bounding box center [740, 443] width 1443 height 37
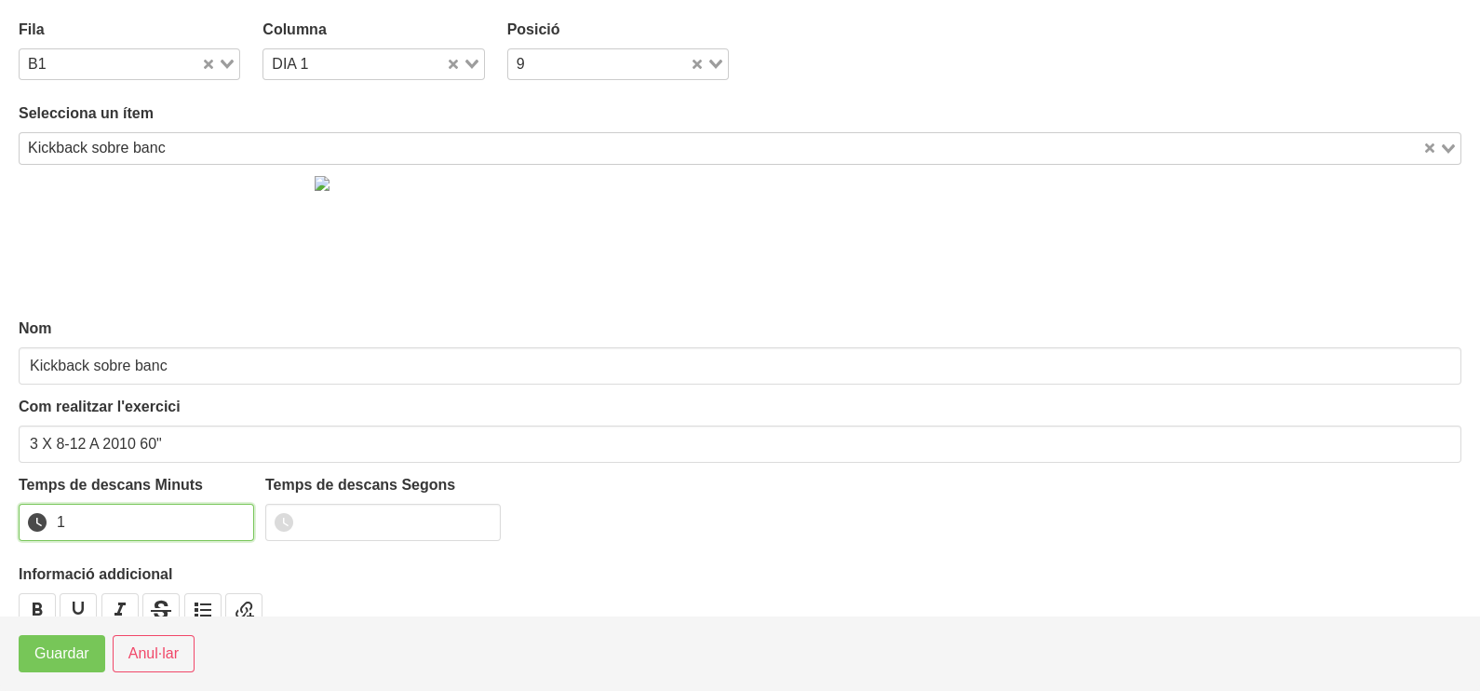
drag, startPoint x: 237, startPoint y: 516, endPoint x: 228, endPoint y: 521, distance: 10.9
click at [233, 519] on input "1" at bounding box center [136, 522] width 235 height 37
click at [65, 650] on span "Guardar" at bounding box center [61, 653] width 55 height 22
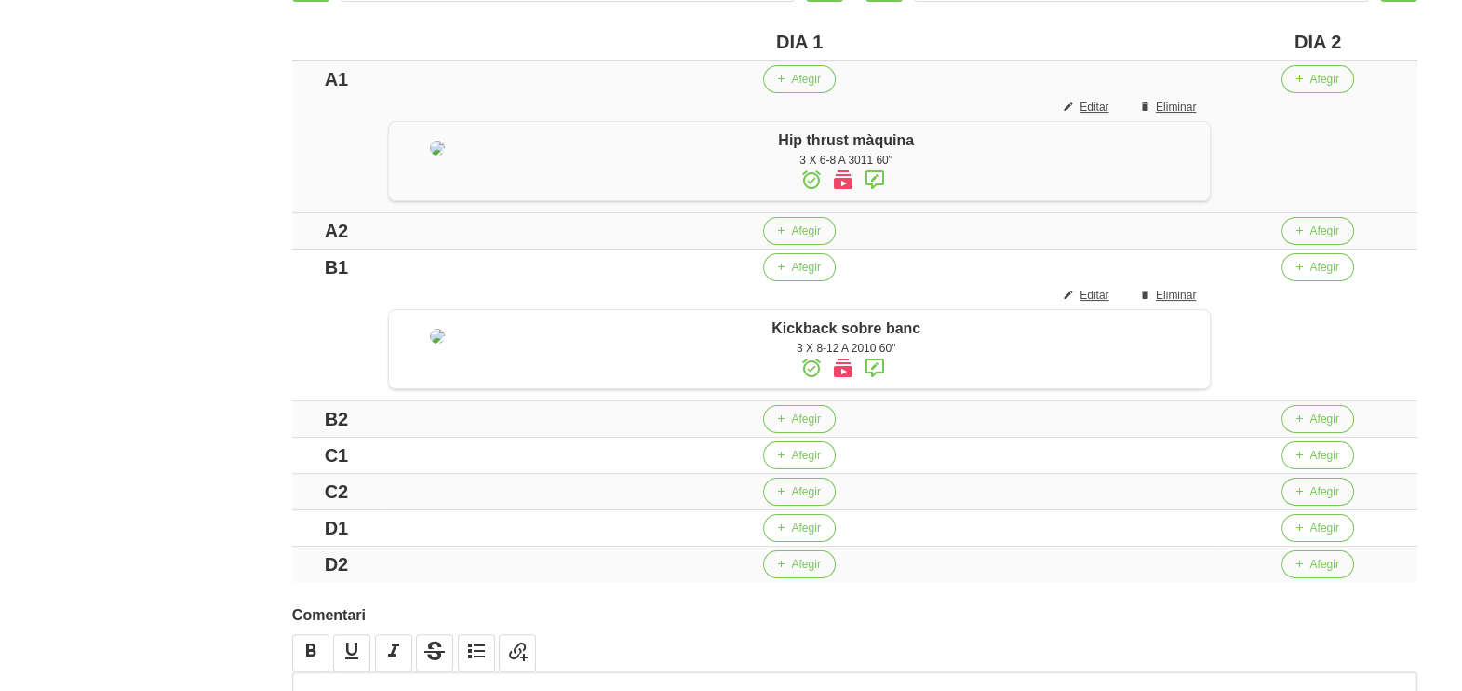
scroll to position [430, 0]
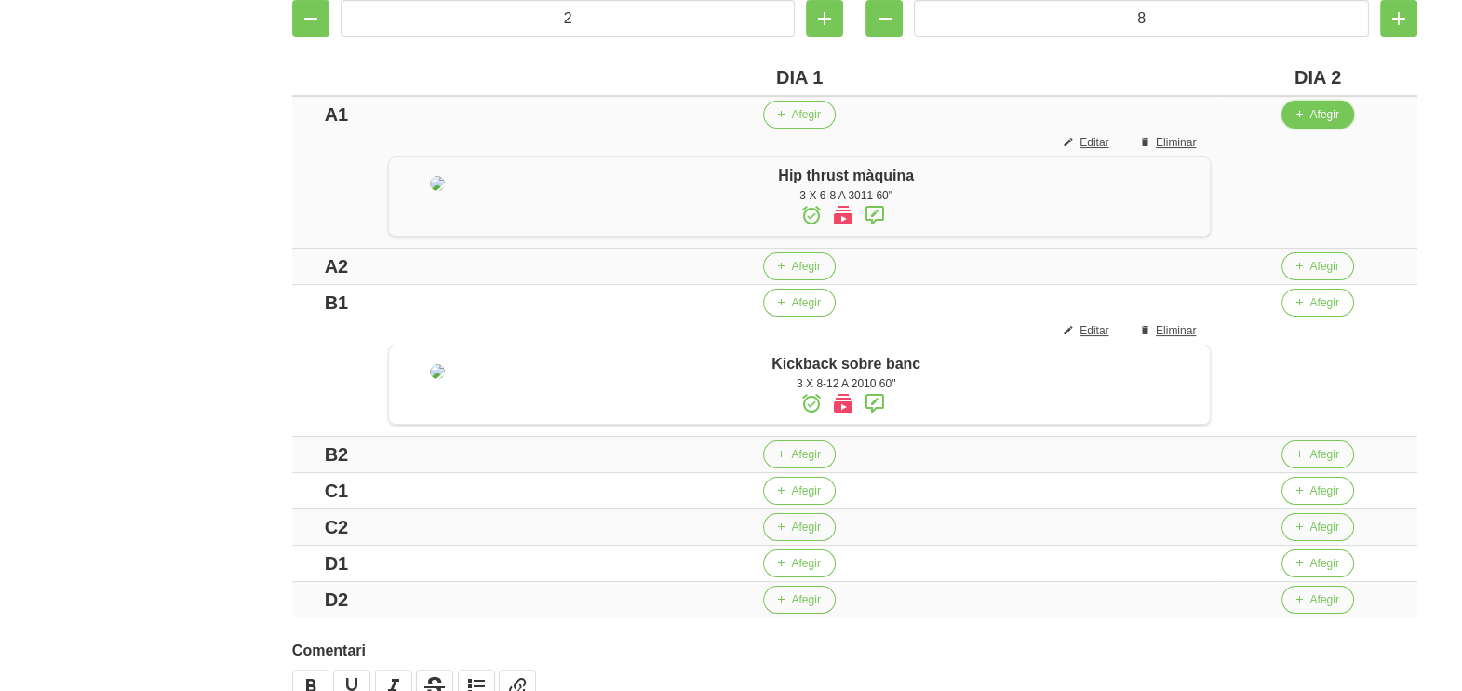
click at [1336, 116] on span "Afegir" at bounding box center [1324, 114] width 29 height 17
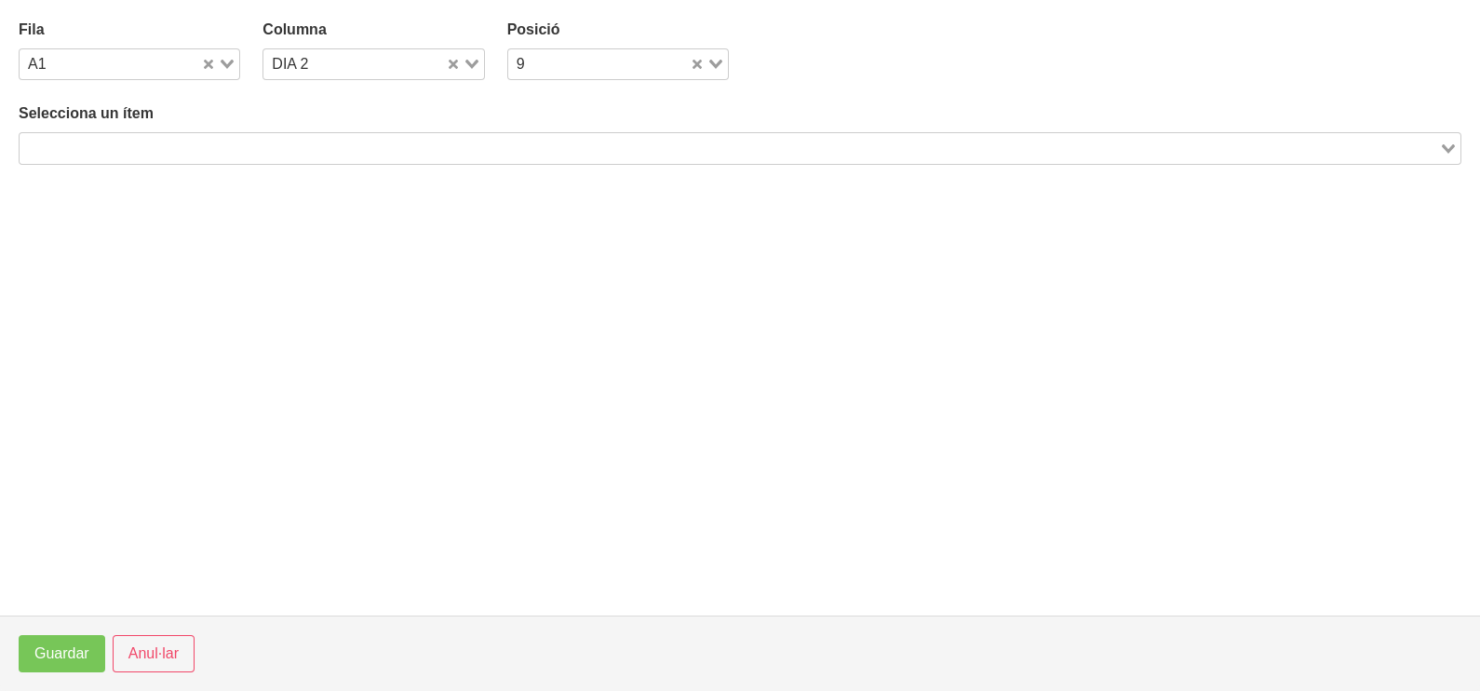
click at [349, 144] on input "Search for option" at bounding box center [729, 148] width 1416 height 22
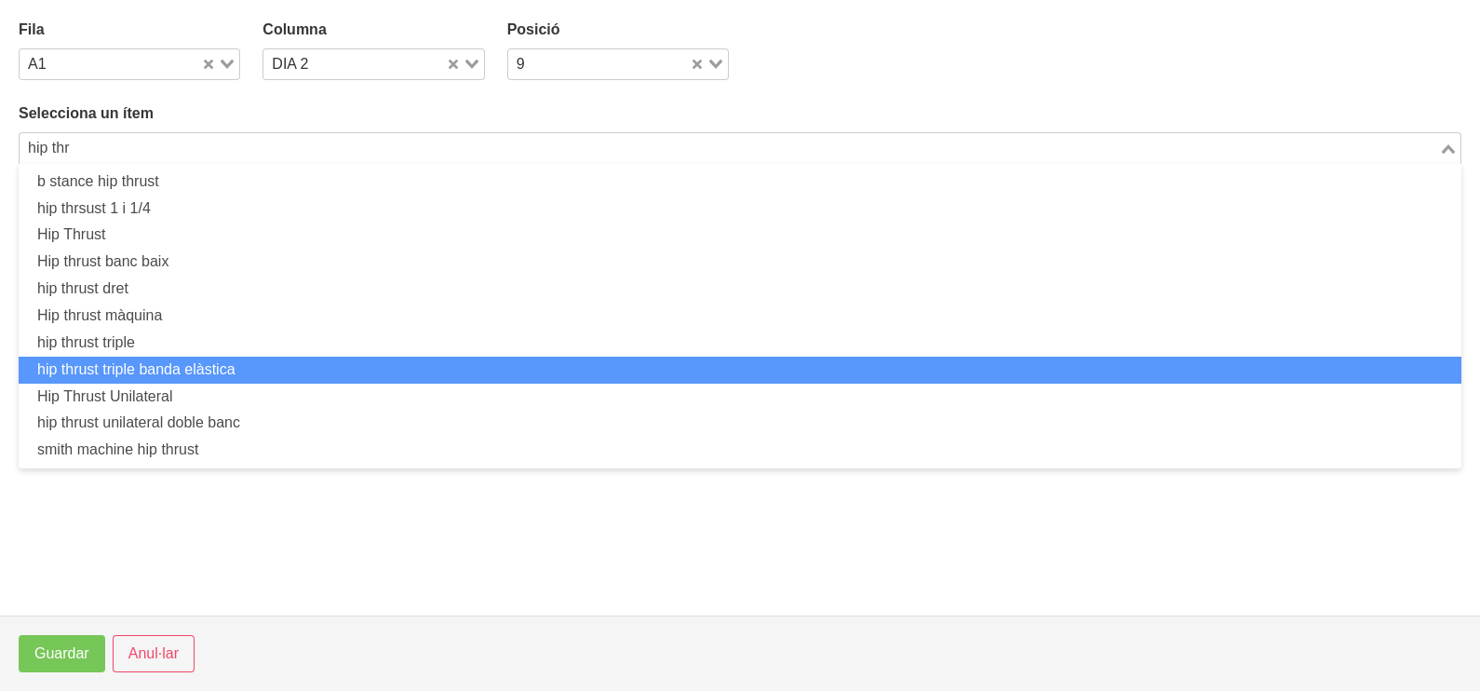
click at [258, 365] on li "hip thrust triple banda elàstica" at bounding box center [740, 369] width 1443 height 27
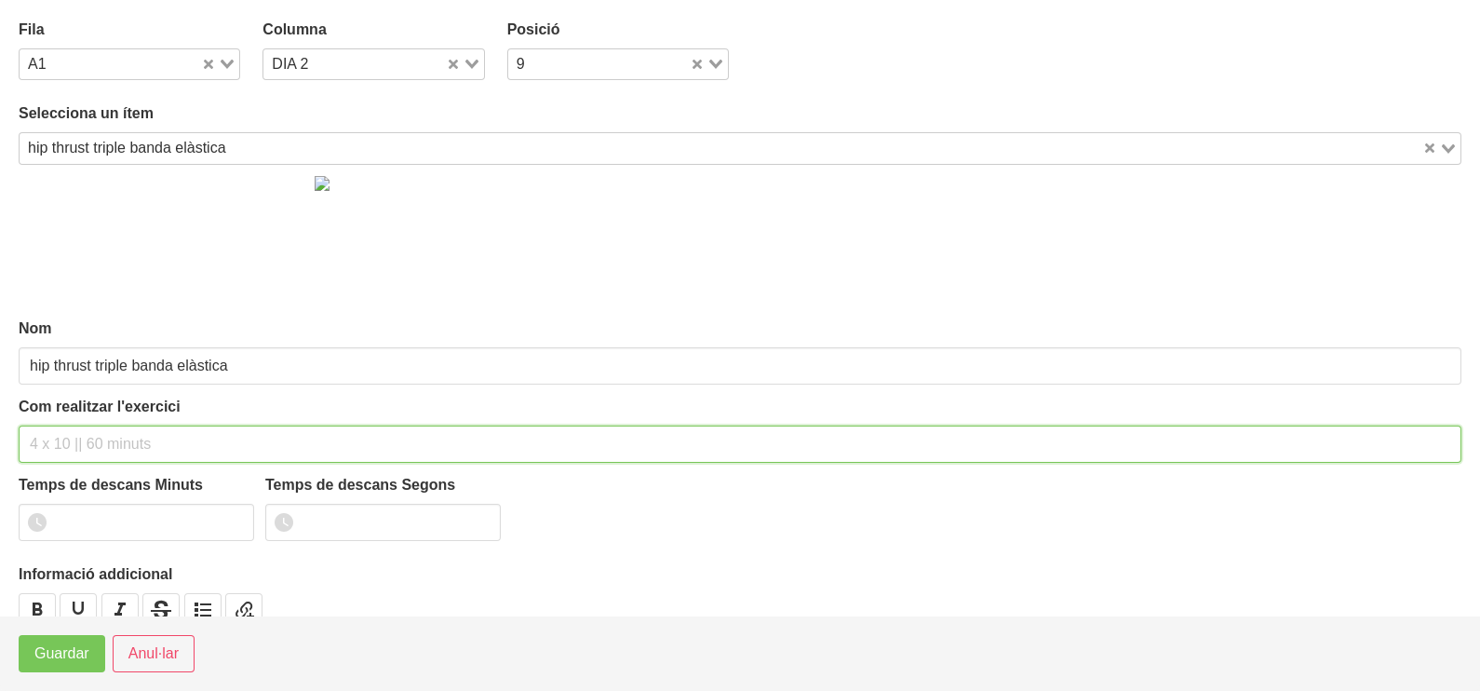
click at [76, 433] on input "text" at bounding box center [740, 443] width 1443 height 37
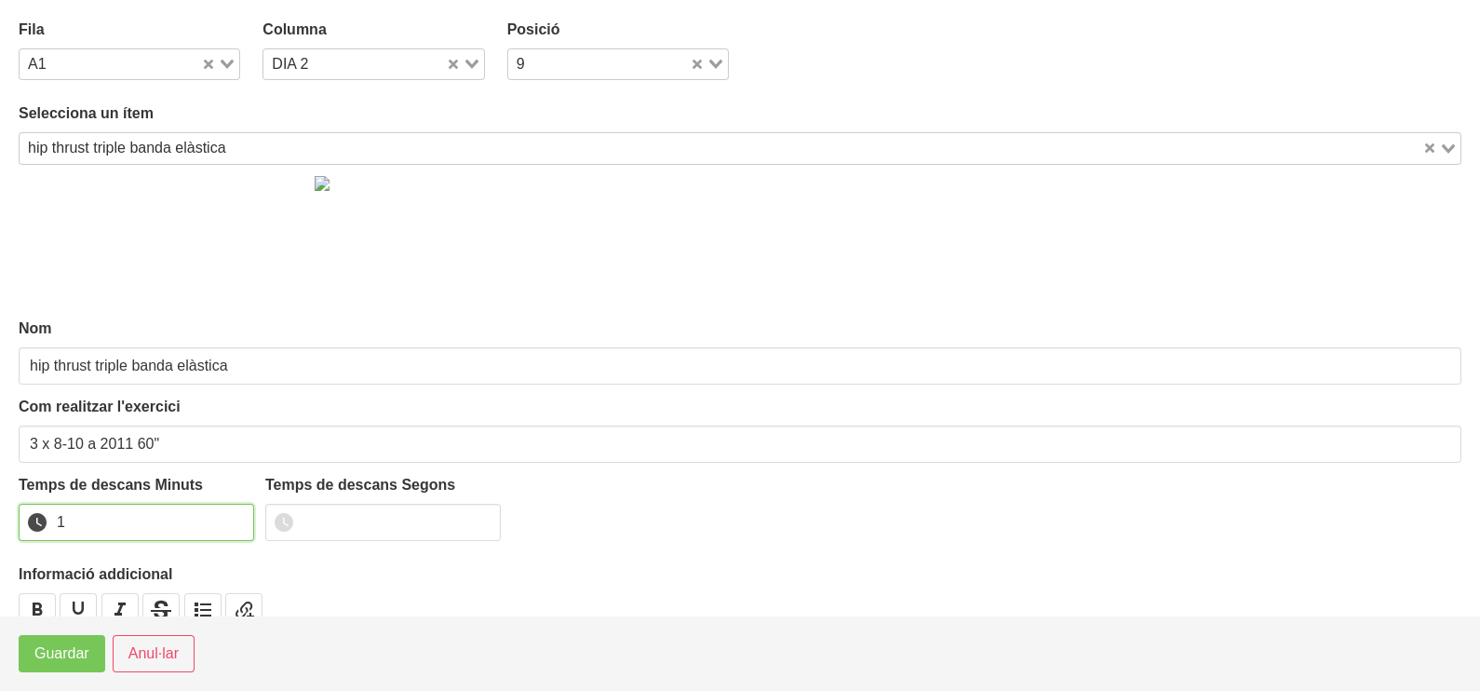
drag, startPoint x: 234, startPoint y: 517, endPoint x: 219, endPoint y: 525, distance: 17.1
click at [230, 519] on input "1" at bounding box center [136, 522] width 235 height 37
click at [74, 651] on span "Guardar" at bounding box center [61, 653] width 55 height 22
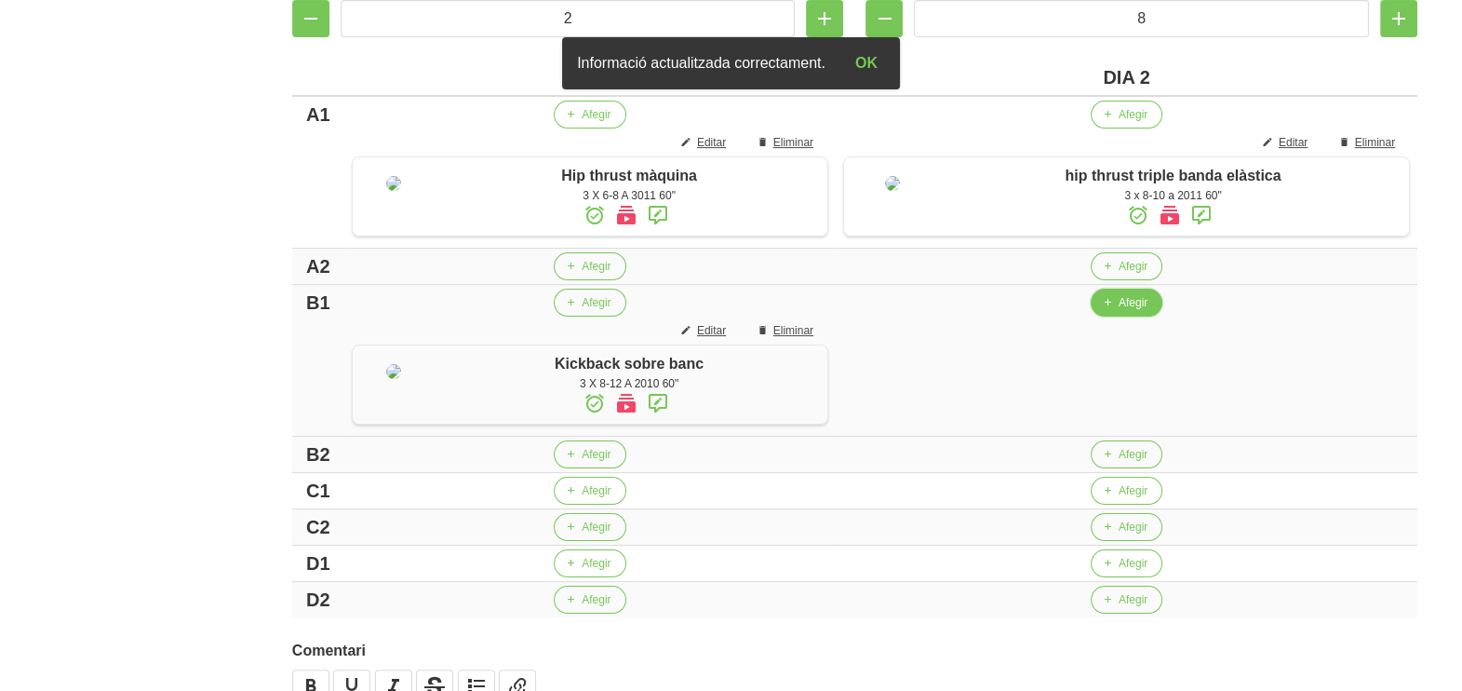
click at [1148, 311] on span "Afegir" at bounding box center [1133, 302] width 29 height 17
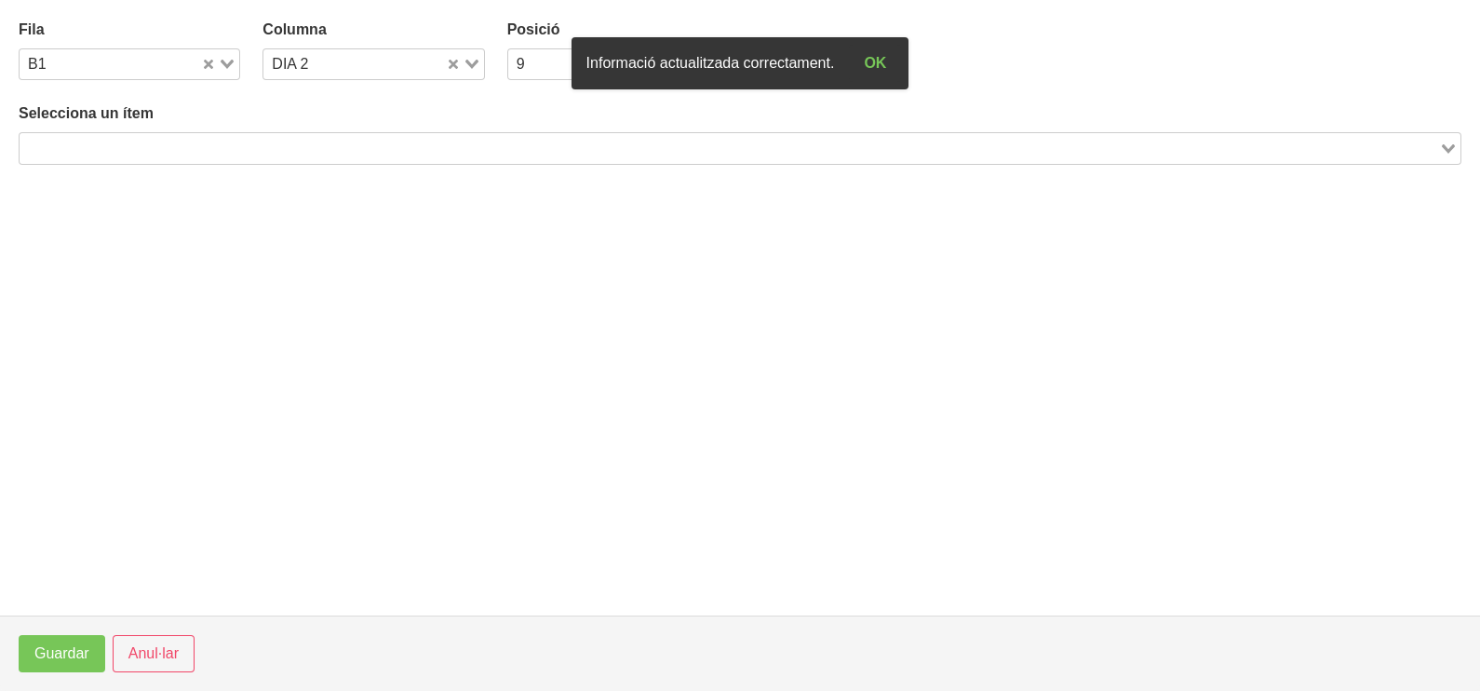
click at [196, 144] on input "Search for option" at bounding box center [729, 148] width 1416 height 22
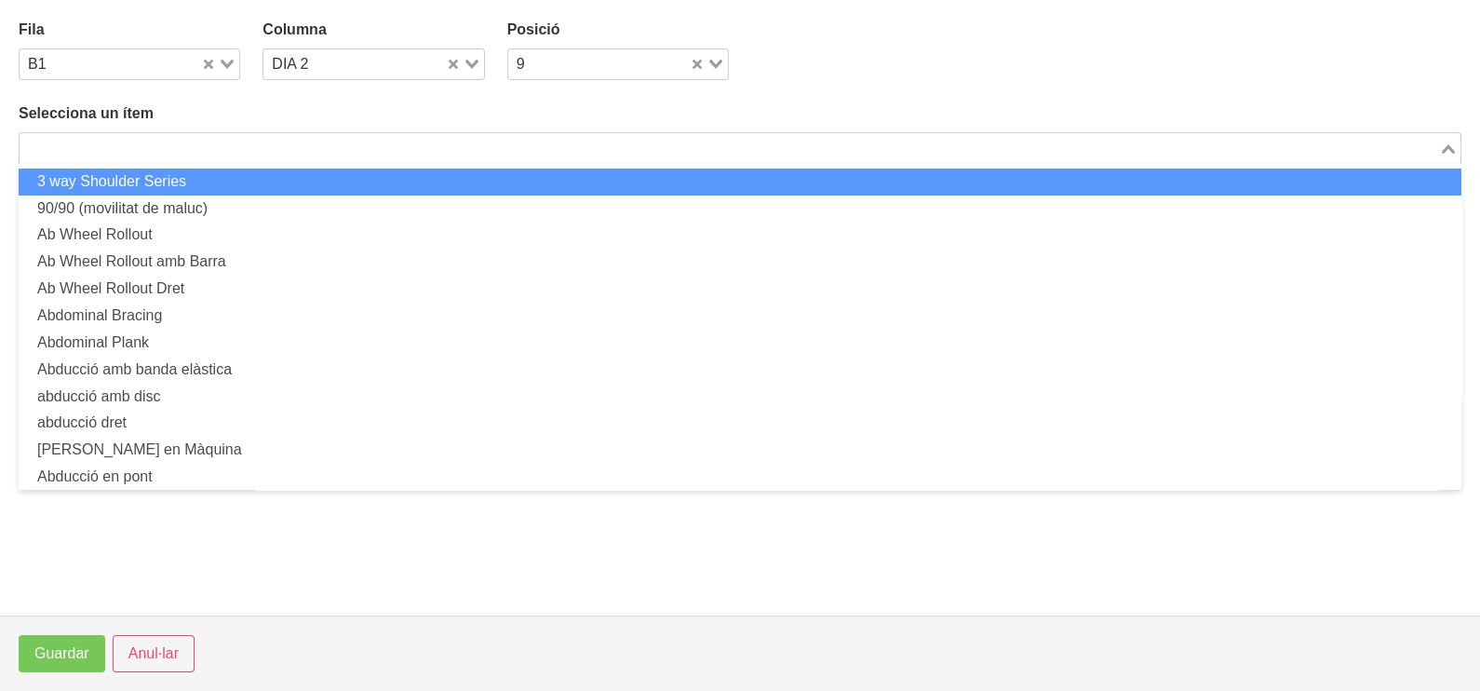
click at [512, 144] on input "Search for option" at bounding box center [729, 148] width 1416 height 22
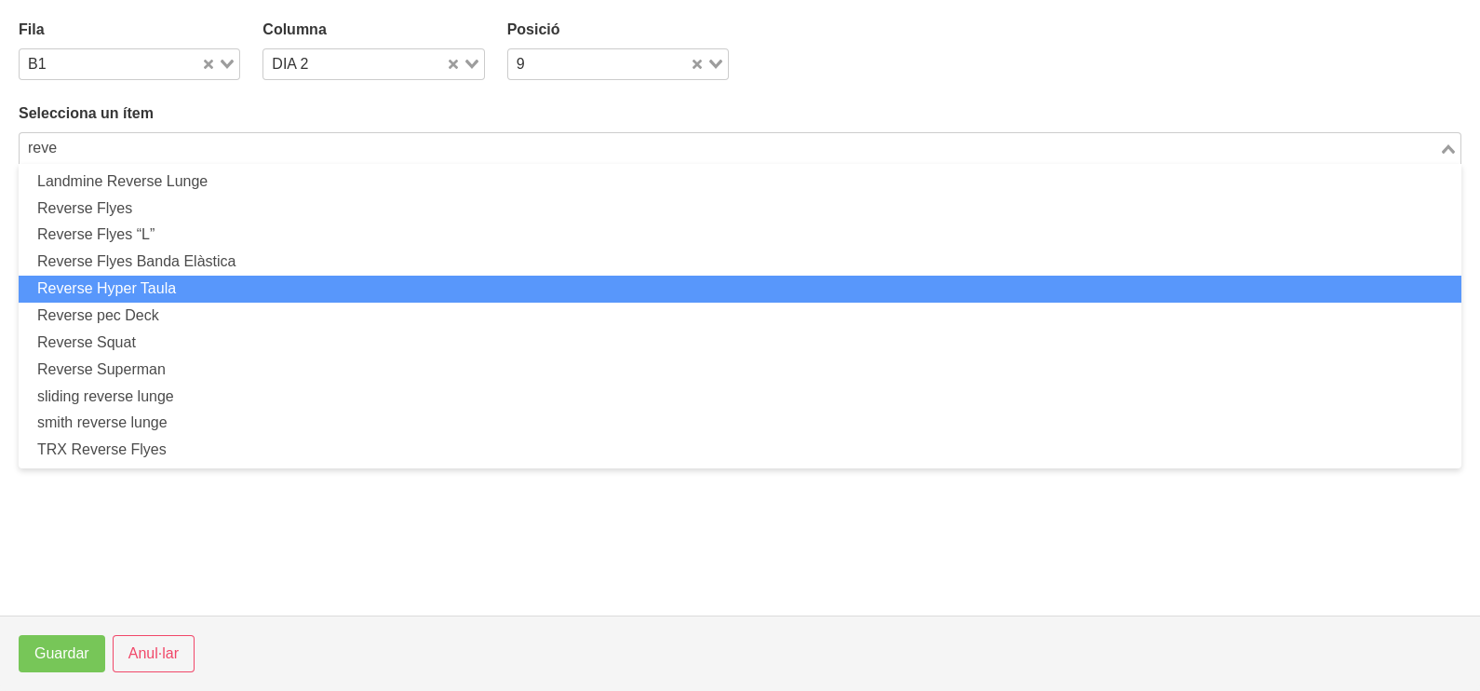
click at [223, 284] on li "Reverse Hyper Taula" at bounding box center [740, 289] width 1443 height 27
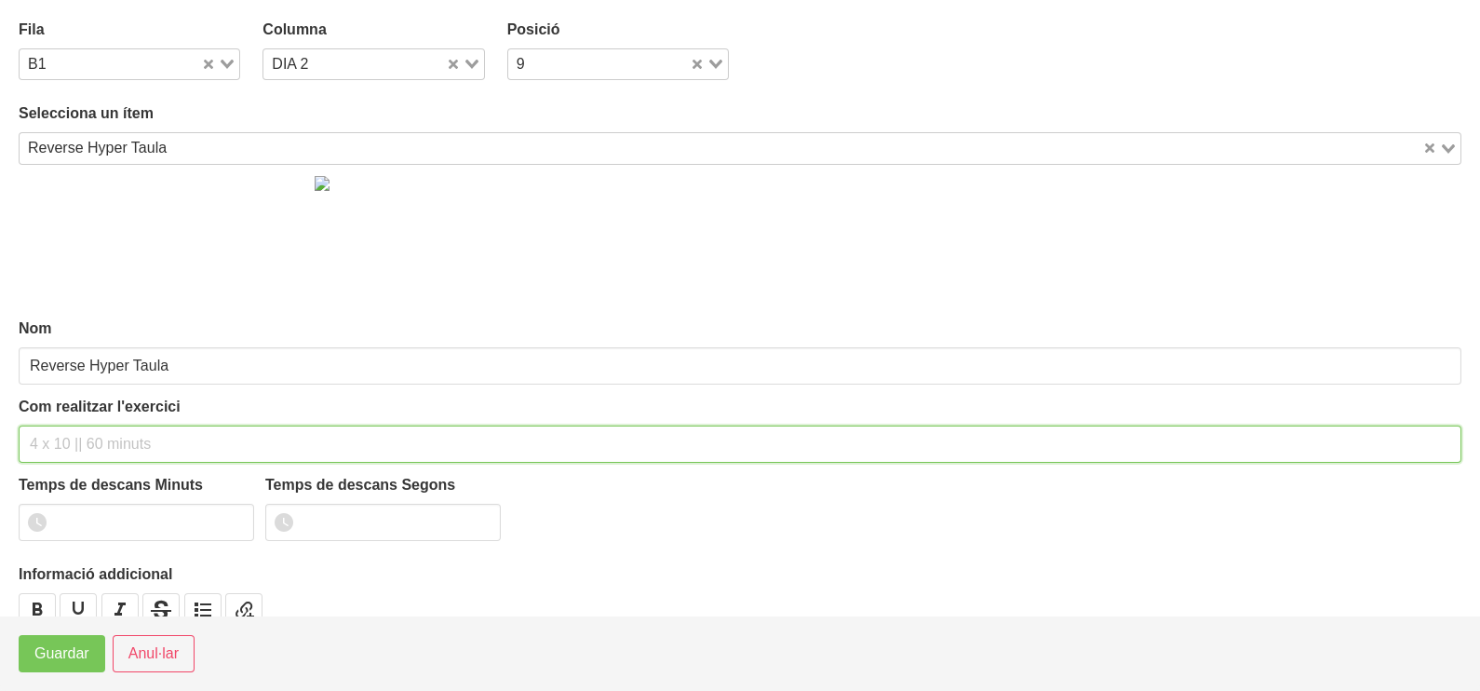
drag, startPoint x: 61, startPoint y: 437, endPoint x: 61, endPoint y: 426, distance: 11.2
click at [63, 433] on input "text" at bounding box center [740, 443] width 1443 height 37
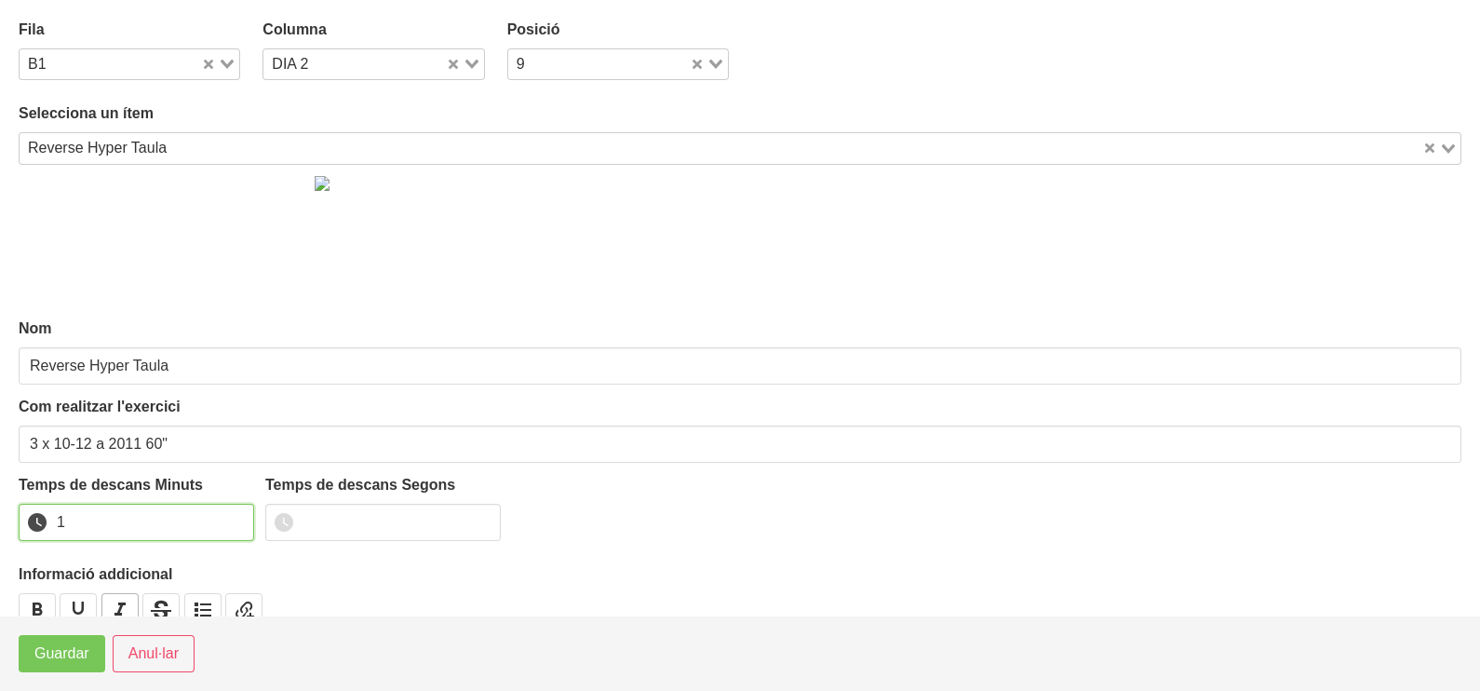
drag, startPoint x: 237, startPoint y: 515, endPoint x: 112, endPoint y: 591, distance: 147.0
click at [233, 517] on input "1" at bounding box center [136, 522] width 235 height 37
click at [74, 652] on span "Guardar" at bounding box center [61, 653] width 55 height 22
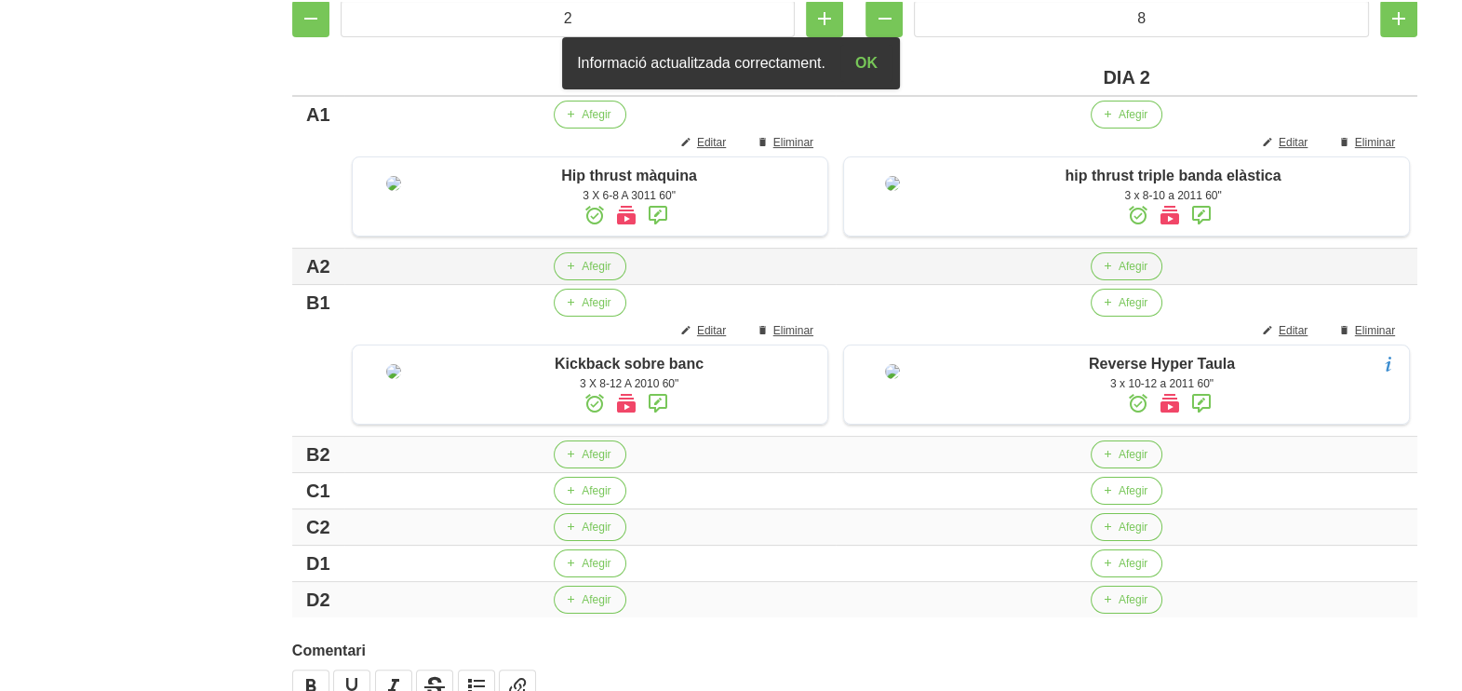
scroll to position [663, 0]
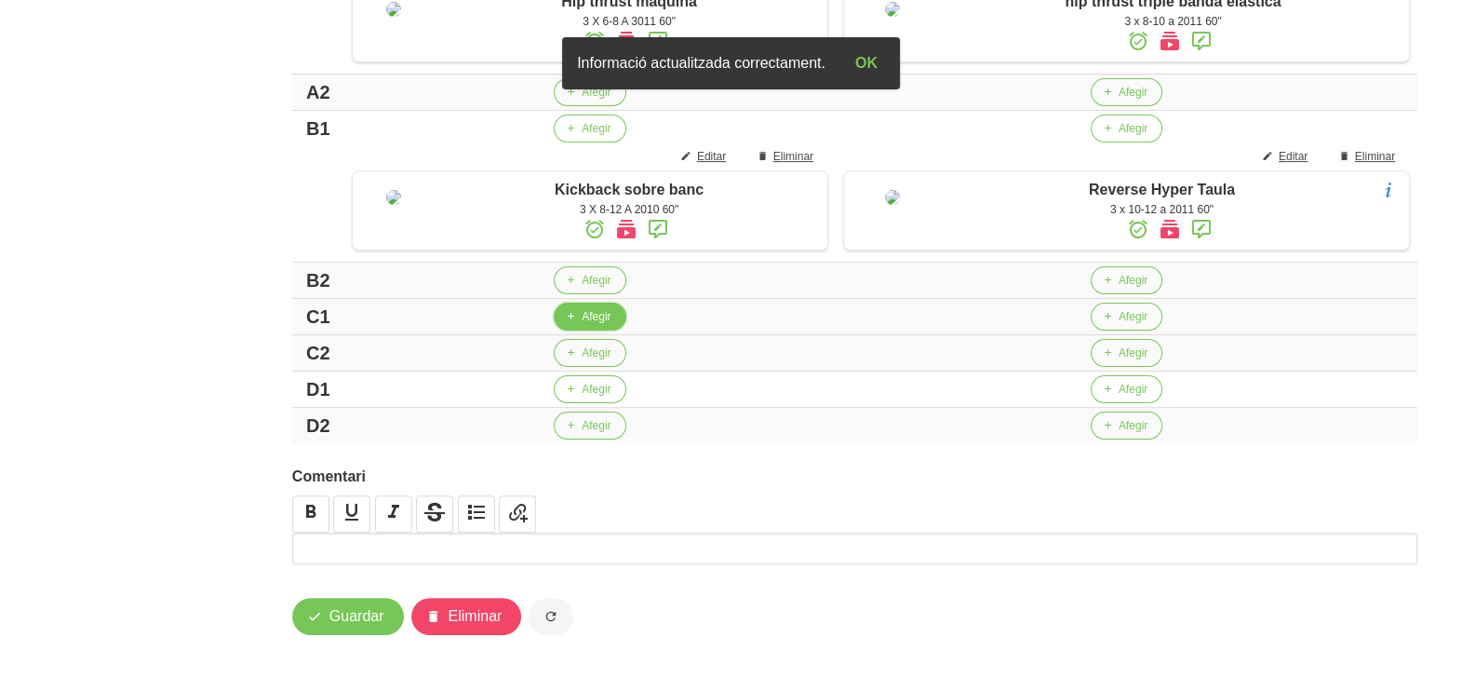
click at [607, 325] on span "Afegir" at bounding box center [596, 316] width 29 height 17
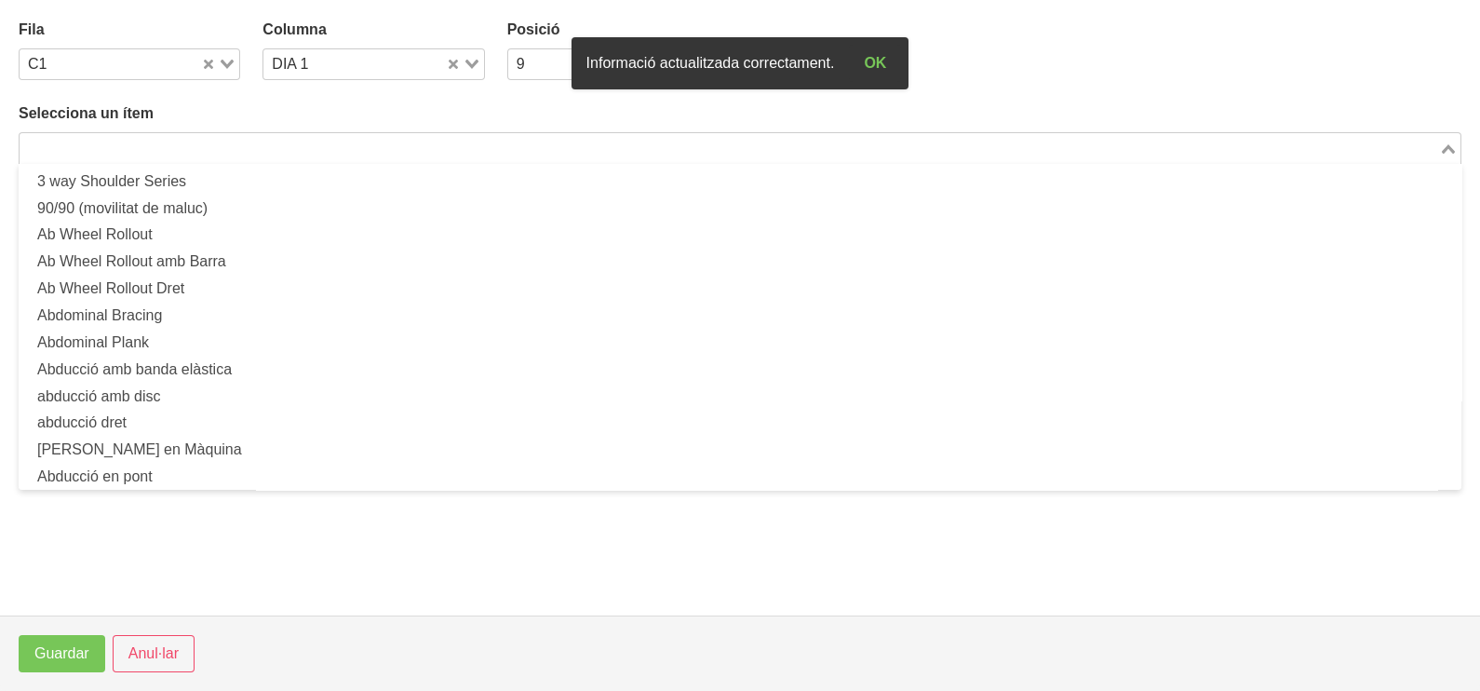
click at [198, 141] on input "Search for option" at bounding box center [729, 148] width 1416 height 22
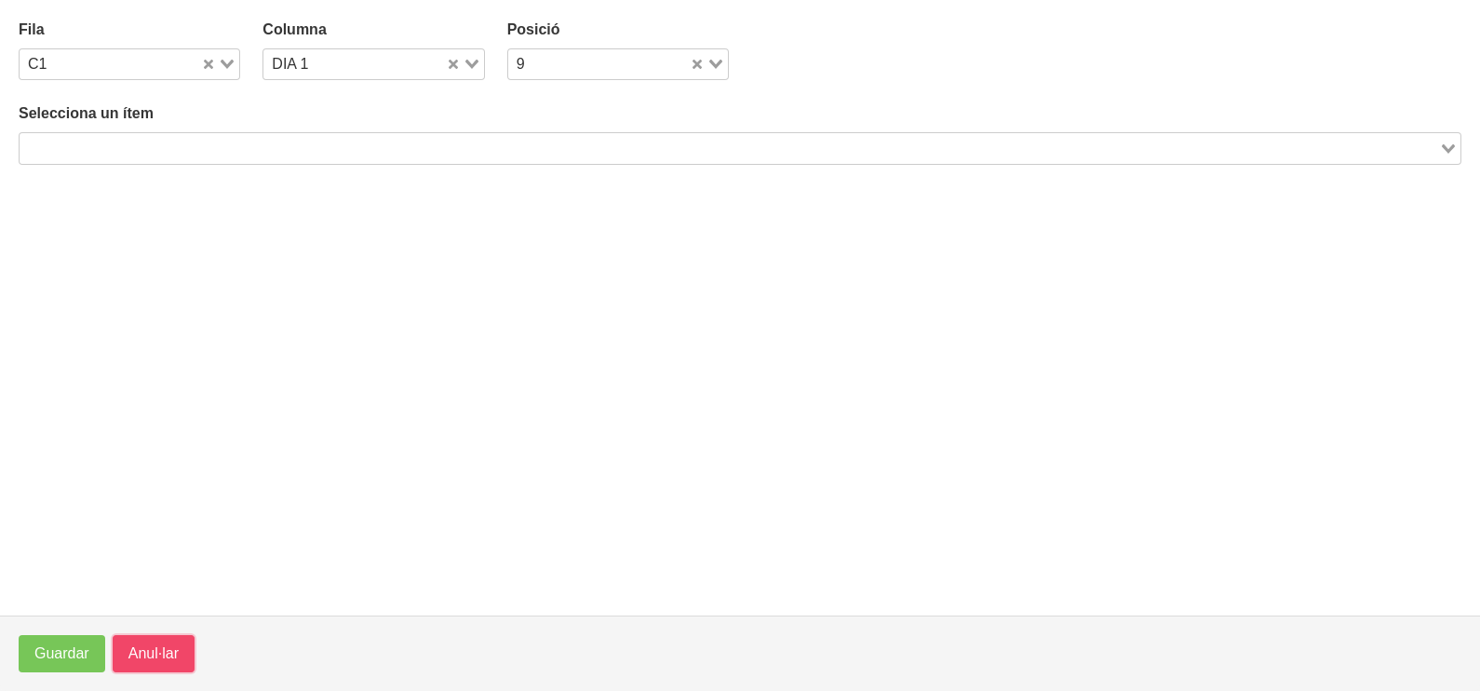
drag, startPoint x: 153, startPoint y: 647, endPoint x: 227, endPoint y: 624, distance: 78.0
click at [154, 647] on span "Anul·lar" at bounding box center [153, 653] width 50 height 22
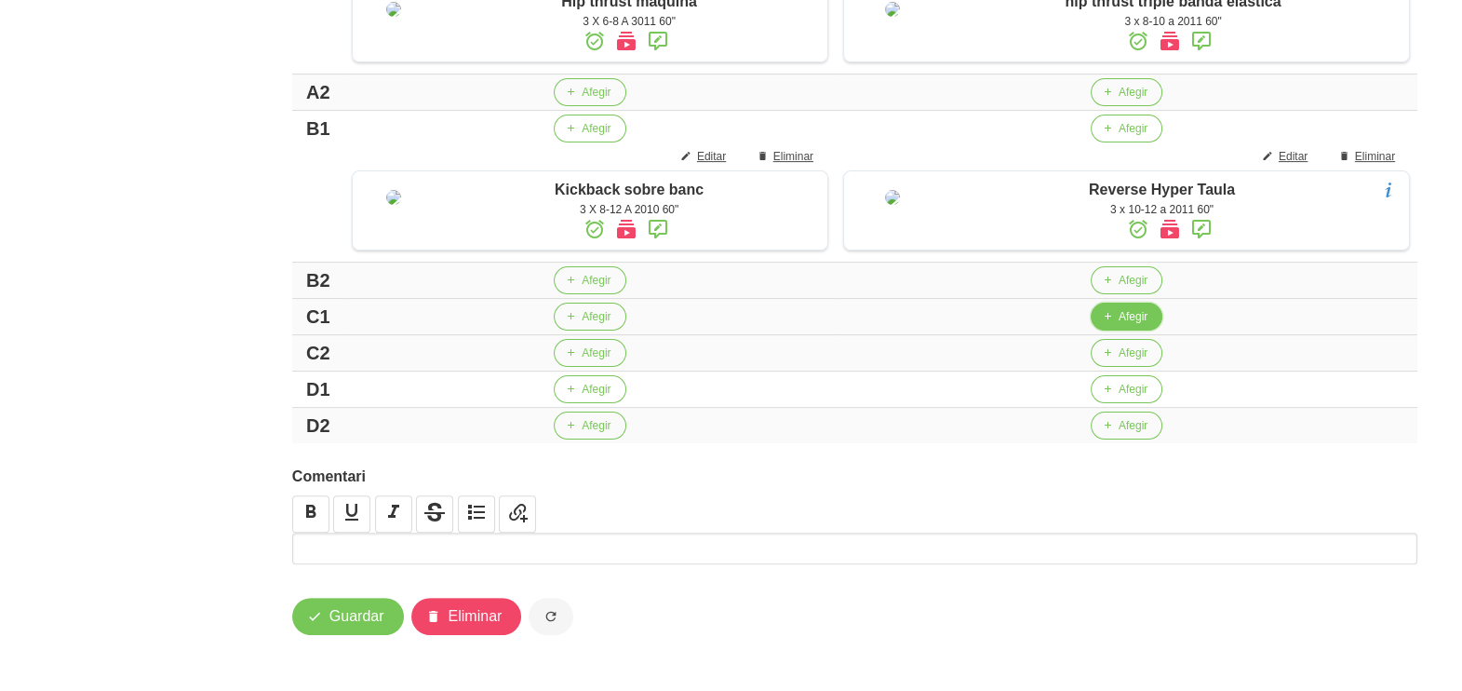
click at [1148, 325] on span "Afegir" at bounding box center [1133, 316] width 29 height 17
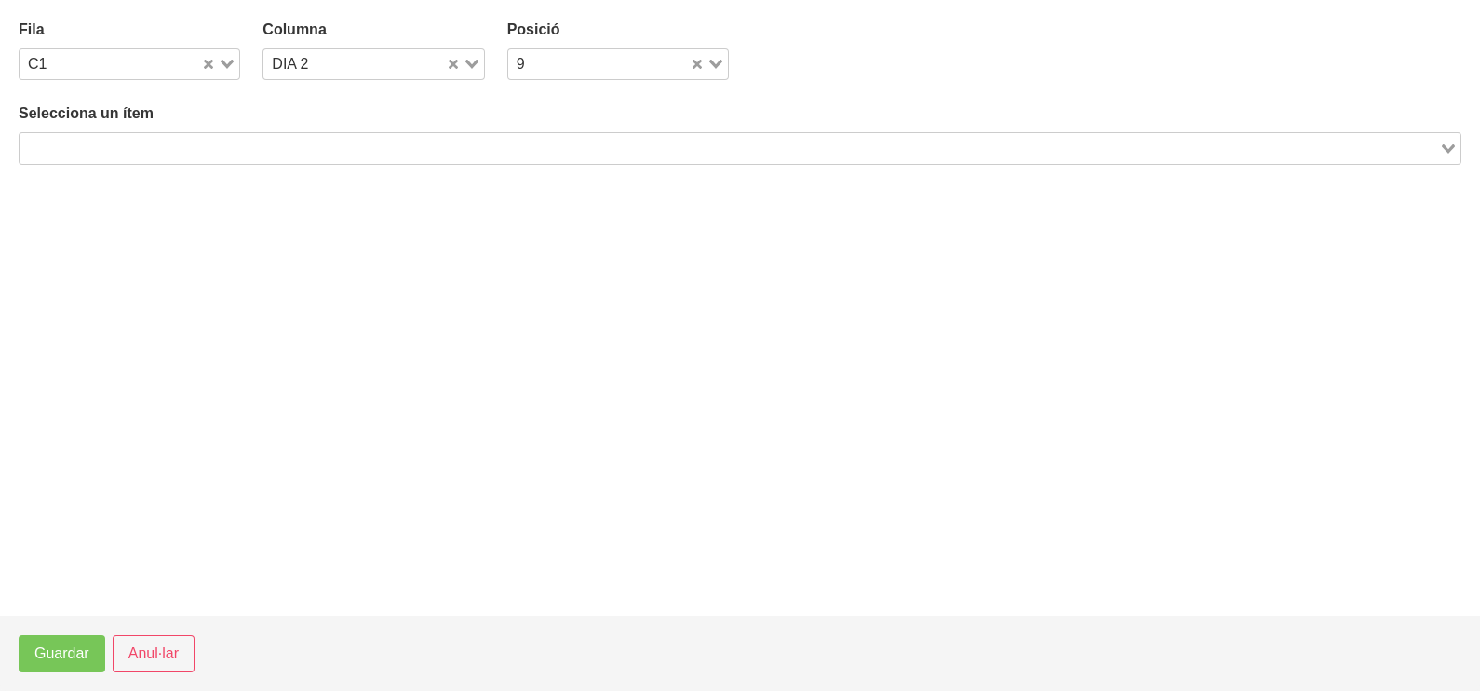
click at [809, 149] on input "Search for option" at bounding box center [729, 148] width 1416 height 22
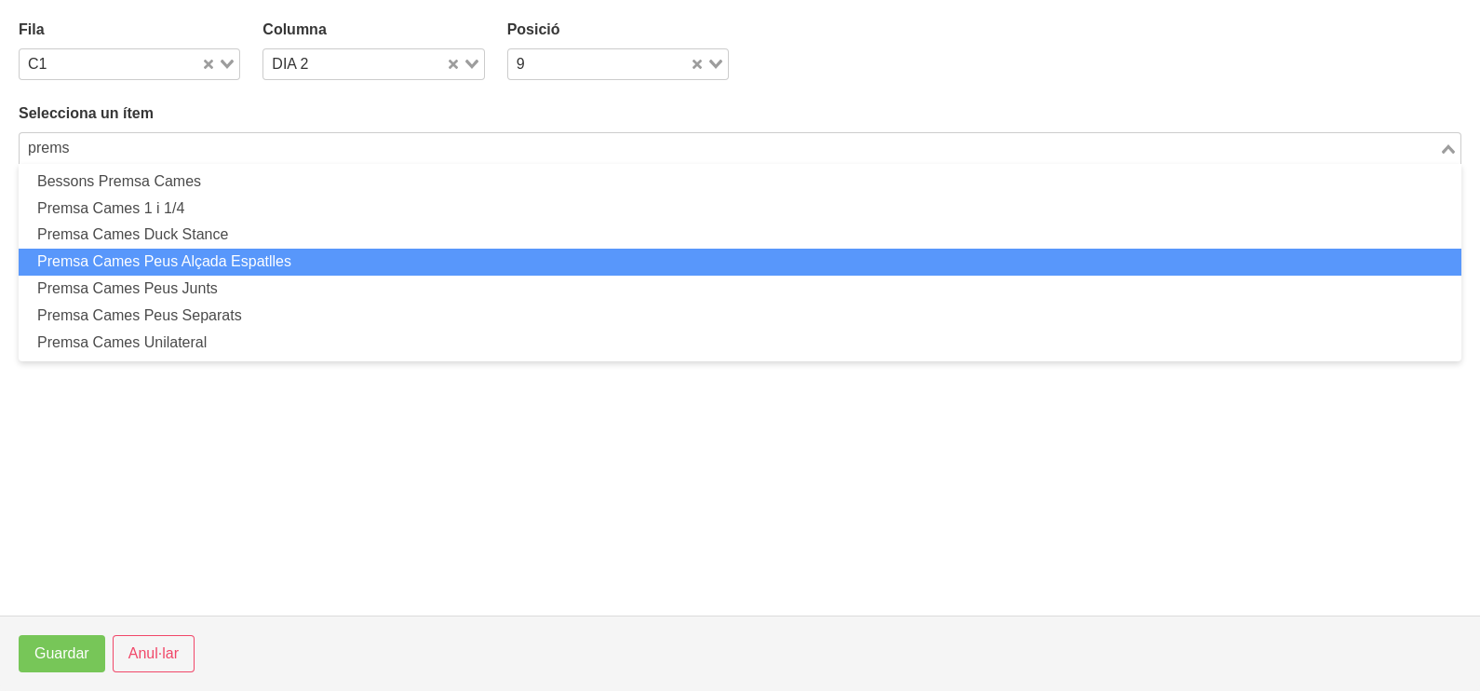
click at [238, 262] on li "Premsa Cames Peus Alçada Espatlles" at bounding box center [740, 262] width 1443 height 27
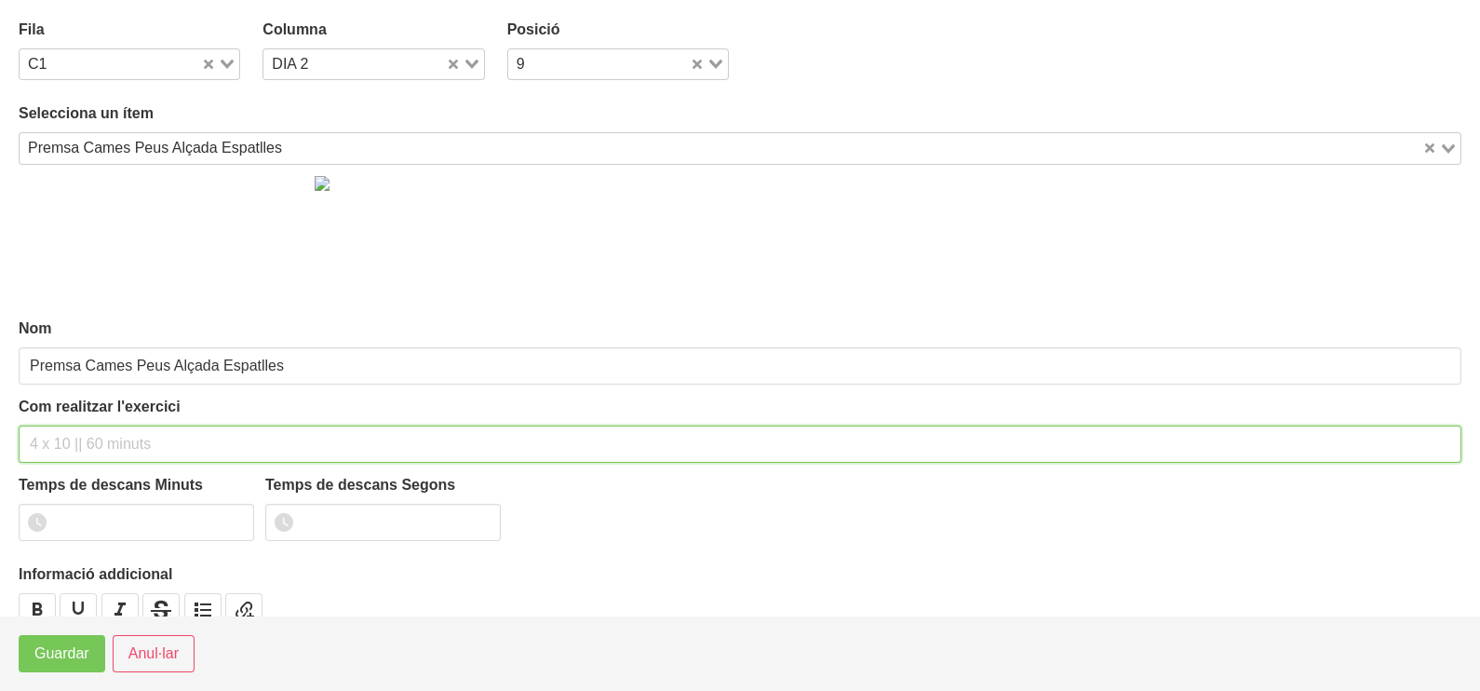
click at [64, 441] on input "text" at bounding box center [740, 443] width 1443 height 37
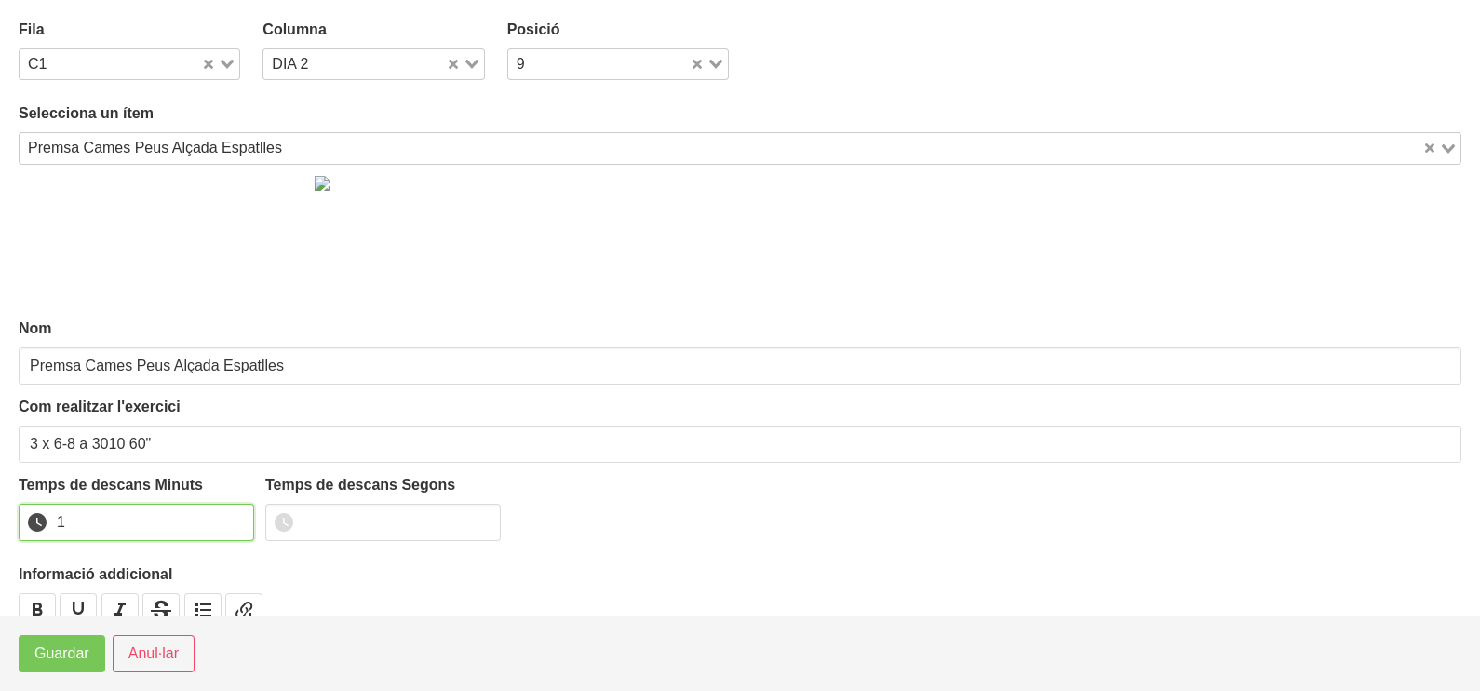
drag, startPoint x: 233, startPoint y: 512, endPoint x: 95, endPoint y: 619, distance: 174.5
click at [224, 518] on input "1" at bounding box center [136, 522] width 235 height 37
click at [49, 661] on span "Guardar" at bounding box center [61, 653] width 55 height 22
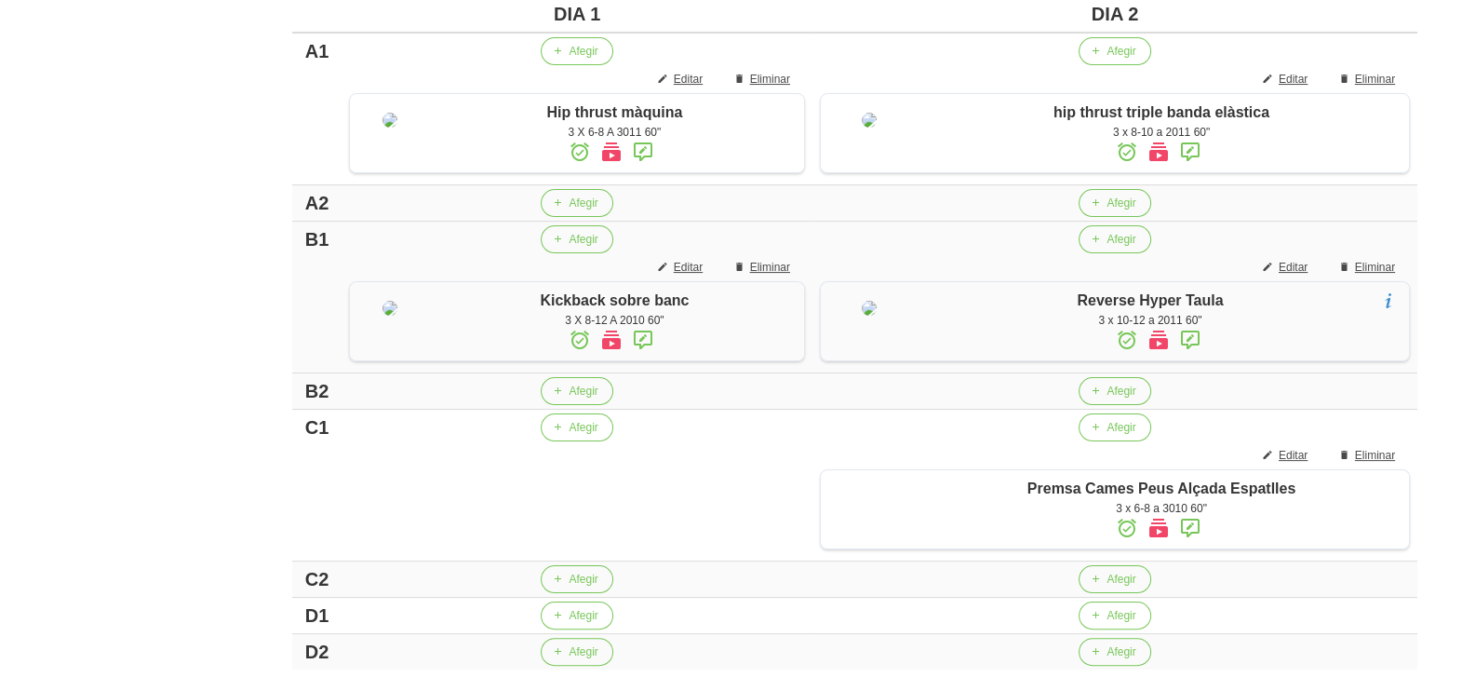
scroll to position [546, 0]
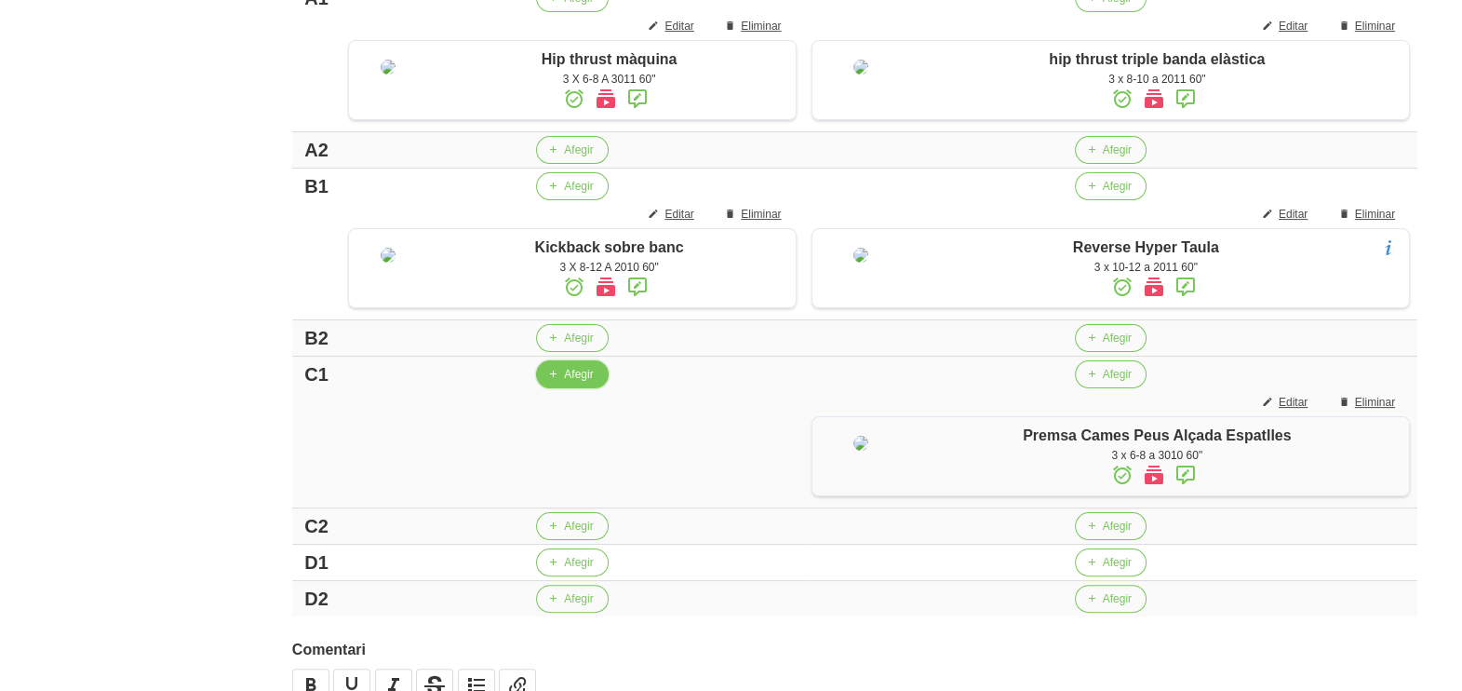
click at [567, 383] on span "Afegir" at bounding box center [578, 374] width 29 height 17
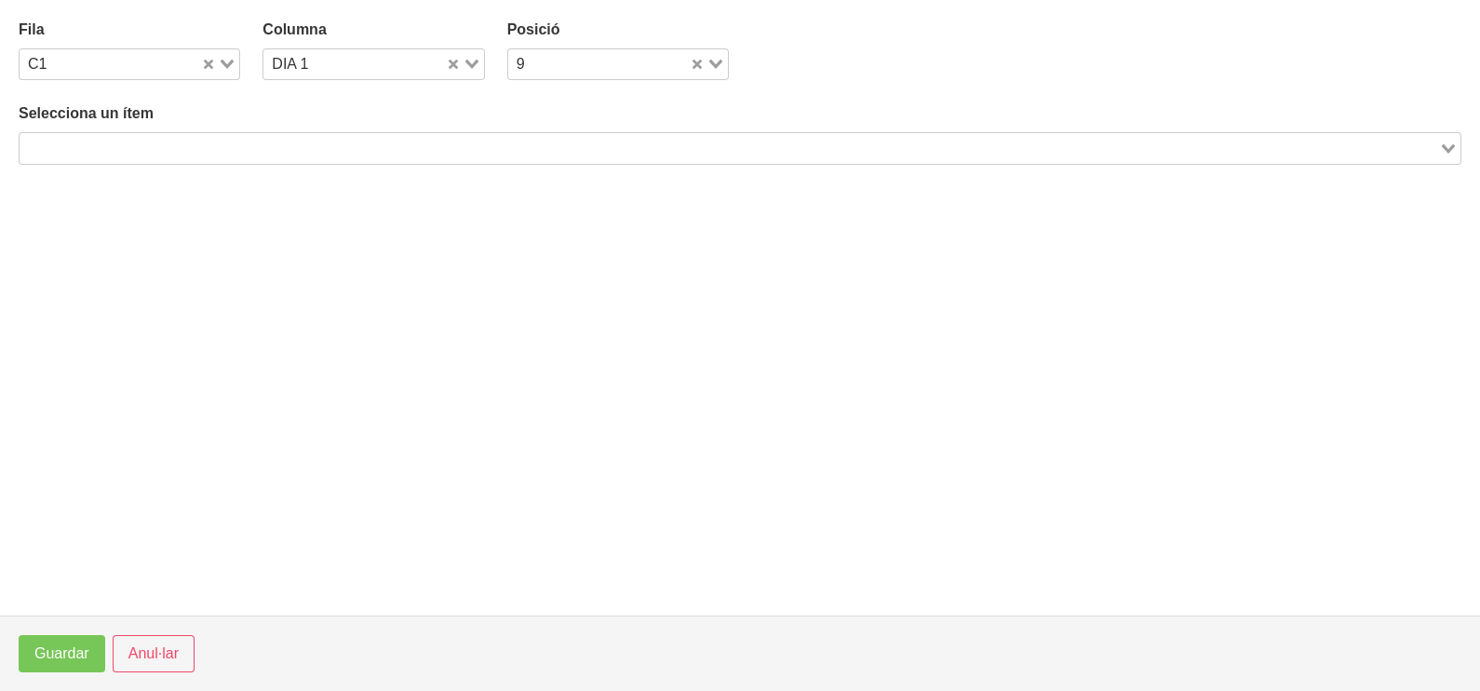
click at [195, 155] on input "Search for option" at bounding box center [729, 148] width 1416 height 22
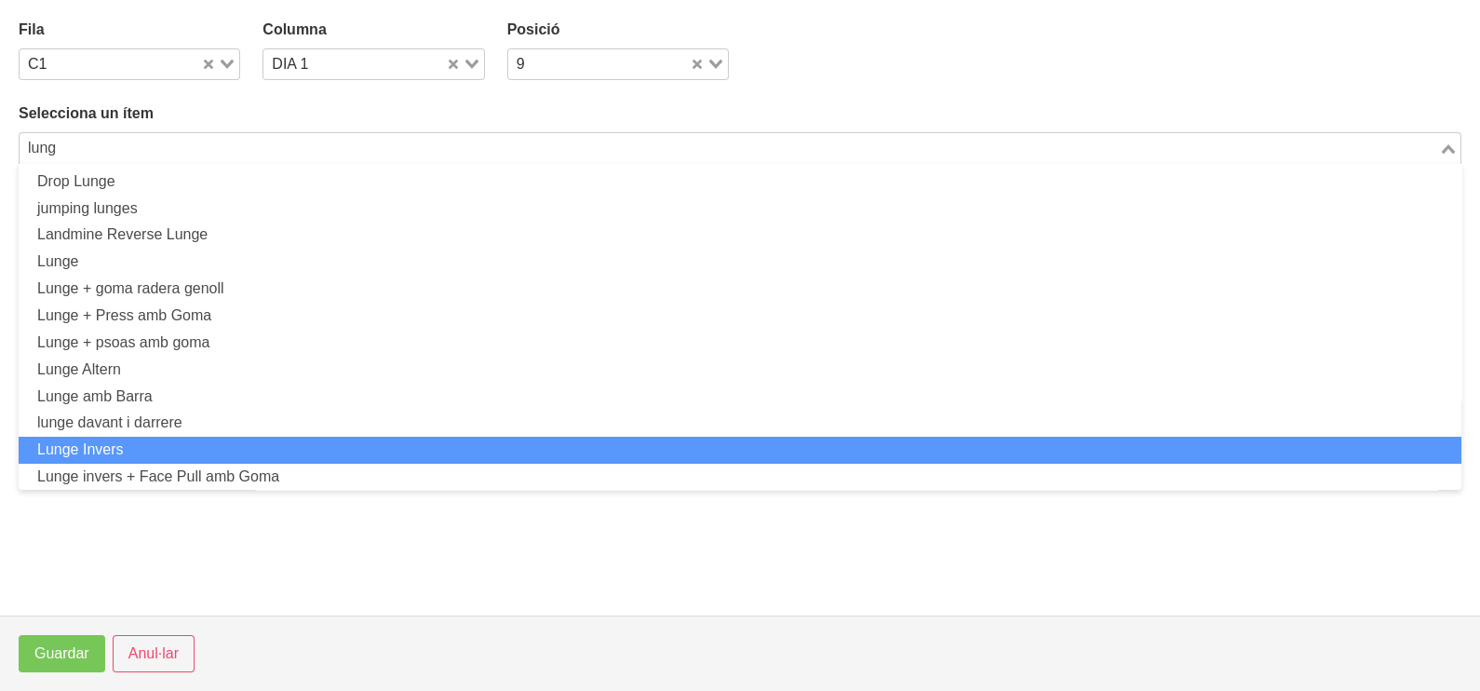
click at [162, 443] on li "Lunge Invers" at bounding box center [740, 450] width 1443 height 27
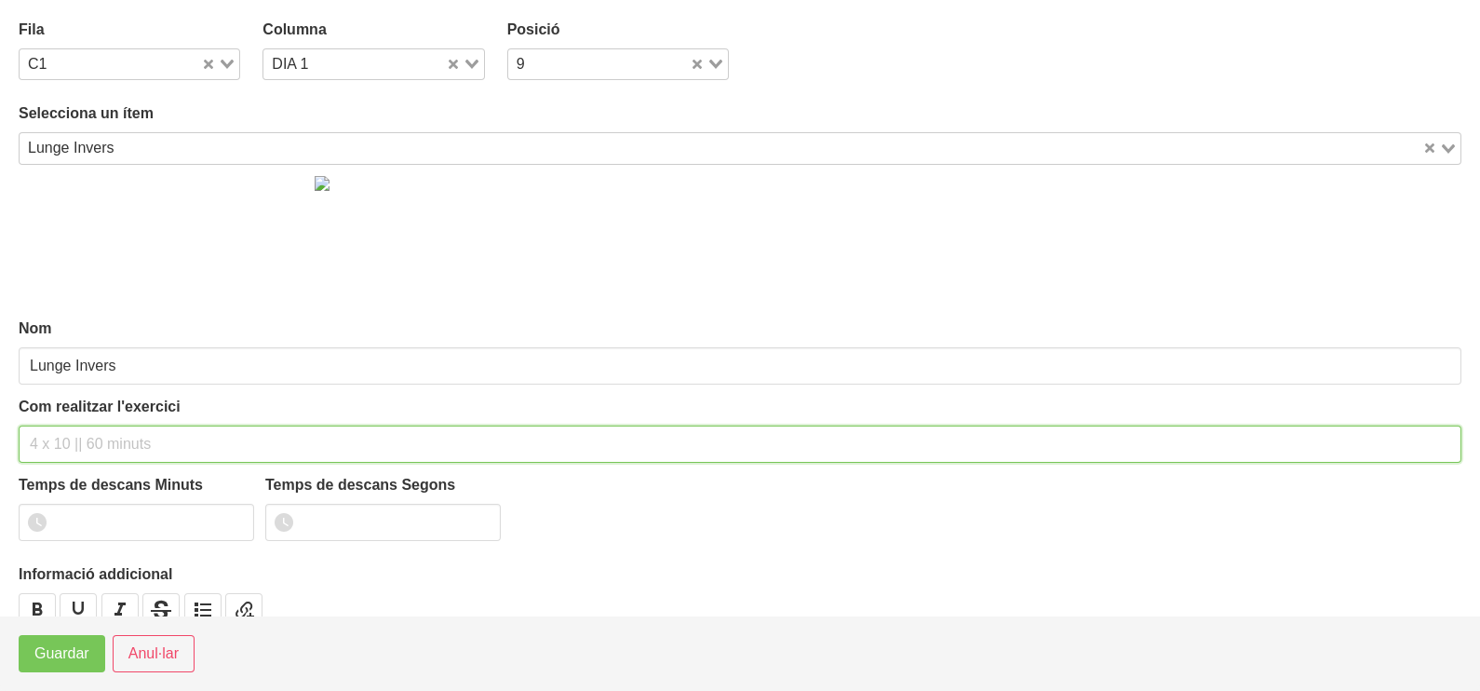
drag, startPoint x: 83, startPoint y: 431, endPoint x: 87, endPoint y: 421, distance: 11.2
click at [86, 425] on input "text" at bounding box center [740, 443] width 1443 height 37
drag, startPoint x: 144, startPoint y: 439, endPoint x: 129, endPoint y: 442, distance: 15.2
click at [129, 442] on input "2 x 6-8 a 3010 75"" at bounding box center [740, 443] width 1443 height 37
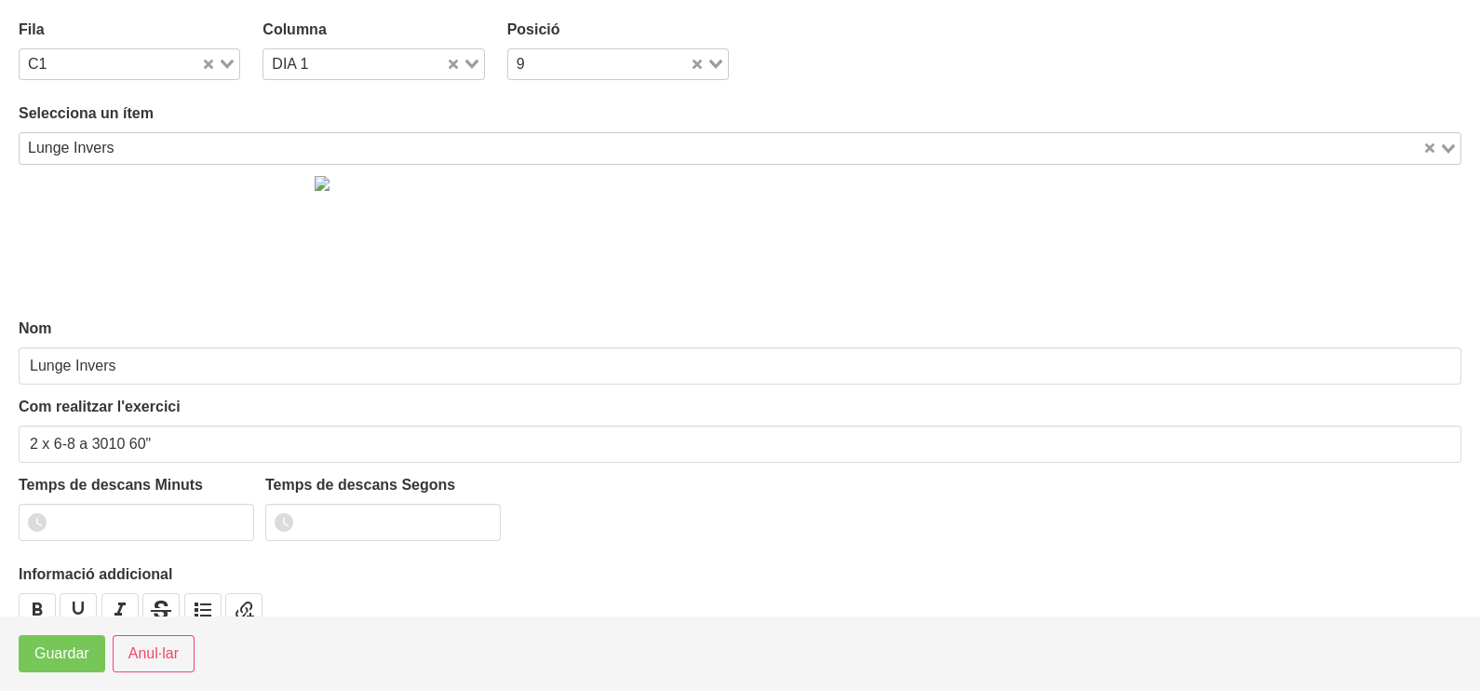
click at [221, 54] on div "Loading..." at bounding box center [220, 62] width 38 height 26
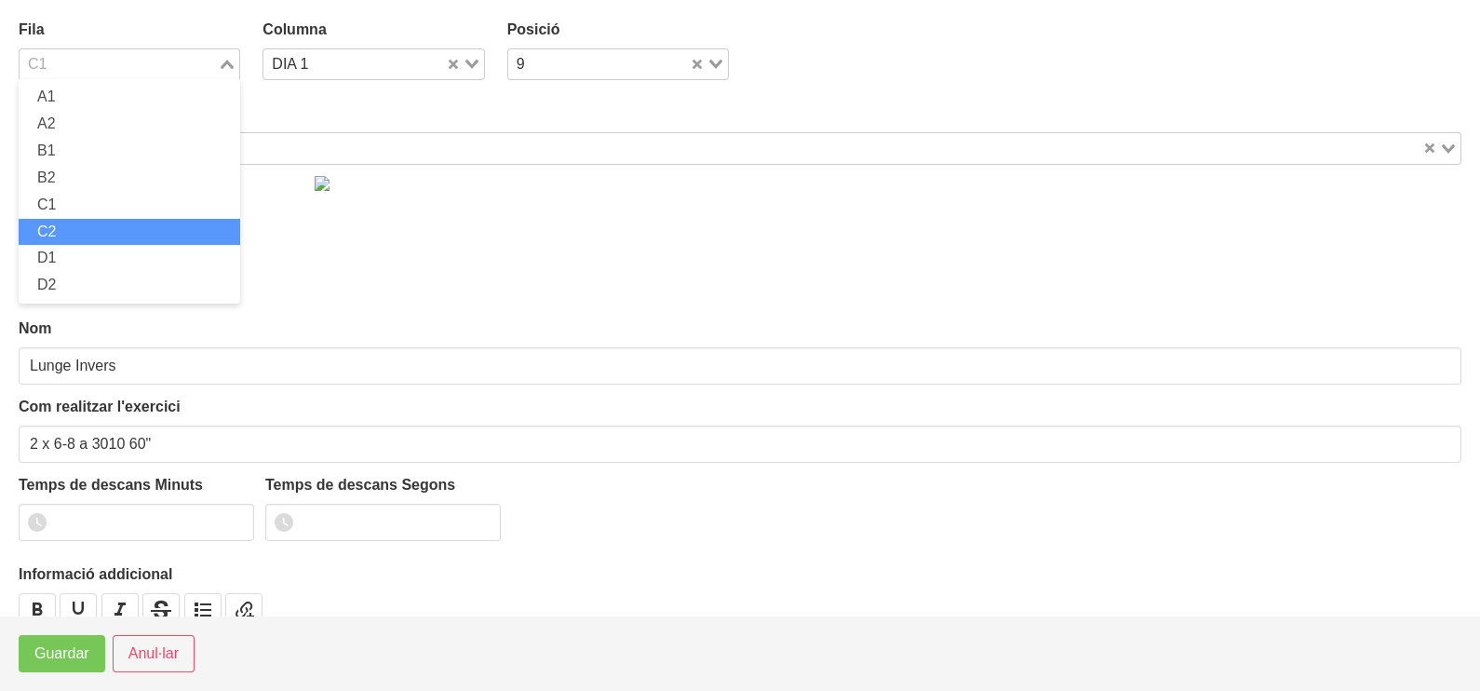
drag, startPoint x: 88, startPoint y: 223, endPoint x: 95, endPoint y: 245, distance: 22.4
click at [90, 226] on li "C2" at bounding box center [130, 232] width 222 height 27
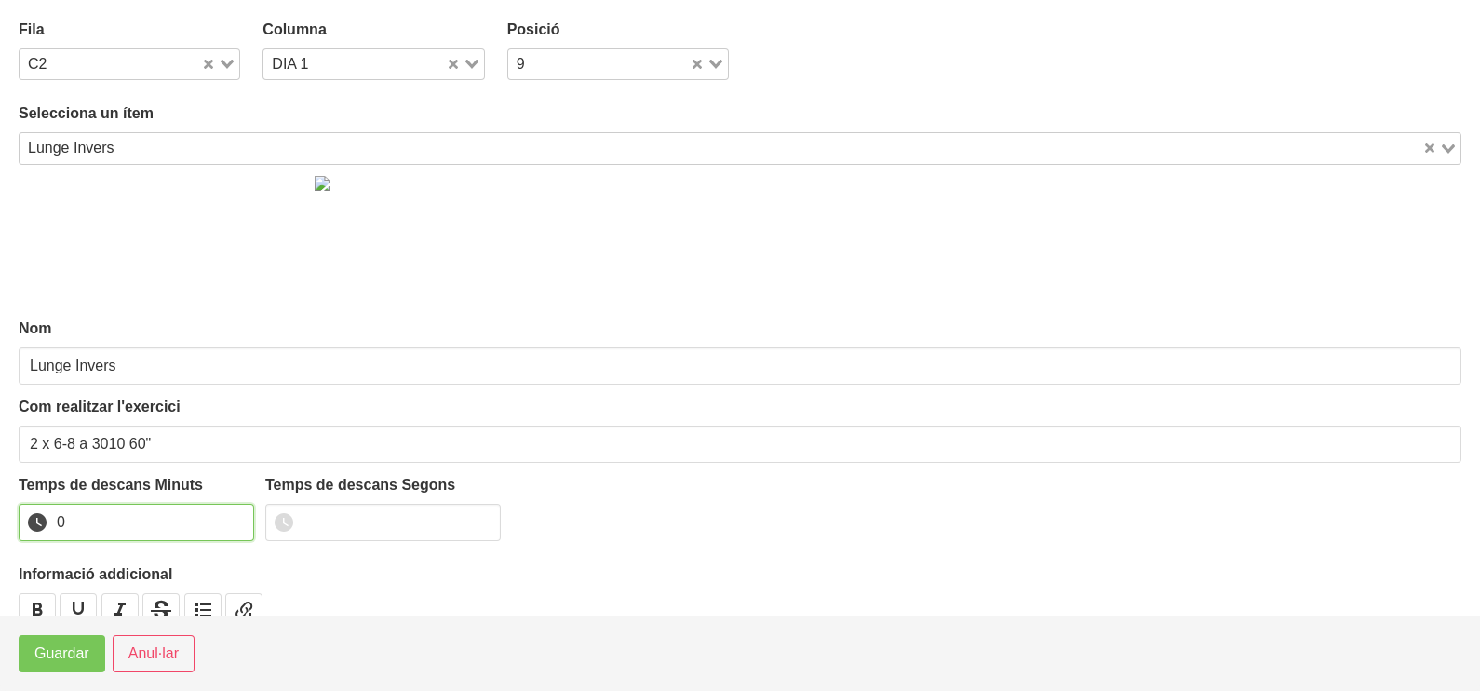
drag, startPoint x: 235, startPoint y: 520, endPoint x: 228, endPoint y: 528, distance: 10.5
click at [235, 521] on input "0" at bounding box center [136, 522] width 235 height 37
drag, startPoint x: 237, startPoint y: 513, endPoint x: 144, endPoint y: 603, distance: 129.7
click at [237, 516] on input "1" at bounding box center [136, 522] width 235 height 37
click at [74, 663] on span "Guardar" at bounding box center [61, 653] width 55 height 22
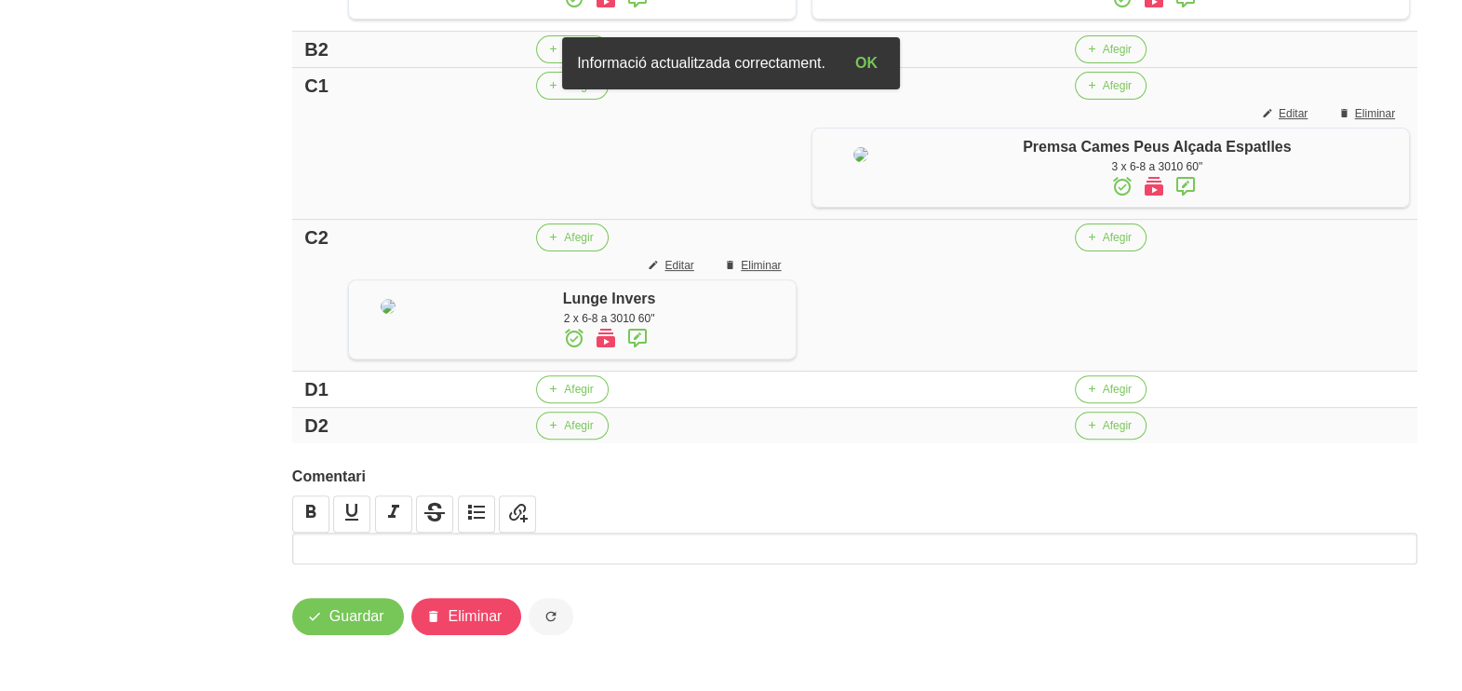
scroll to position [966, 0]
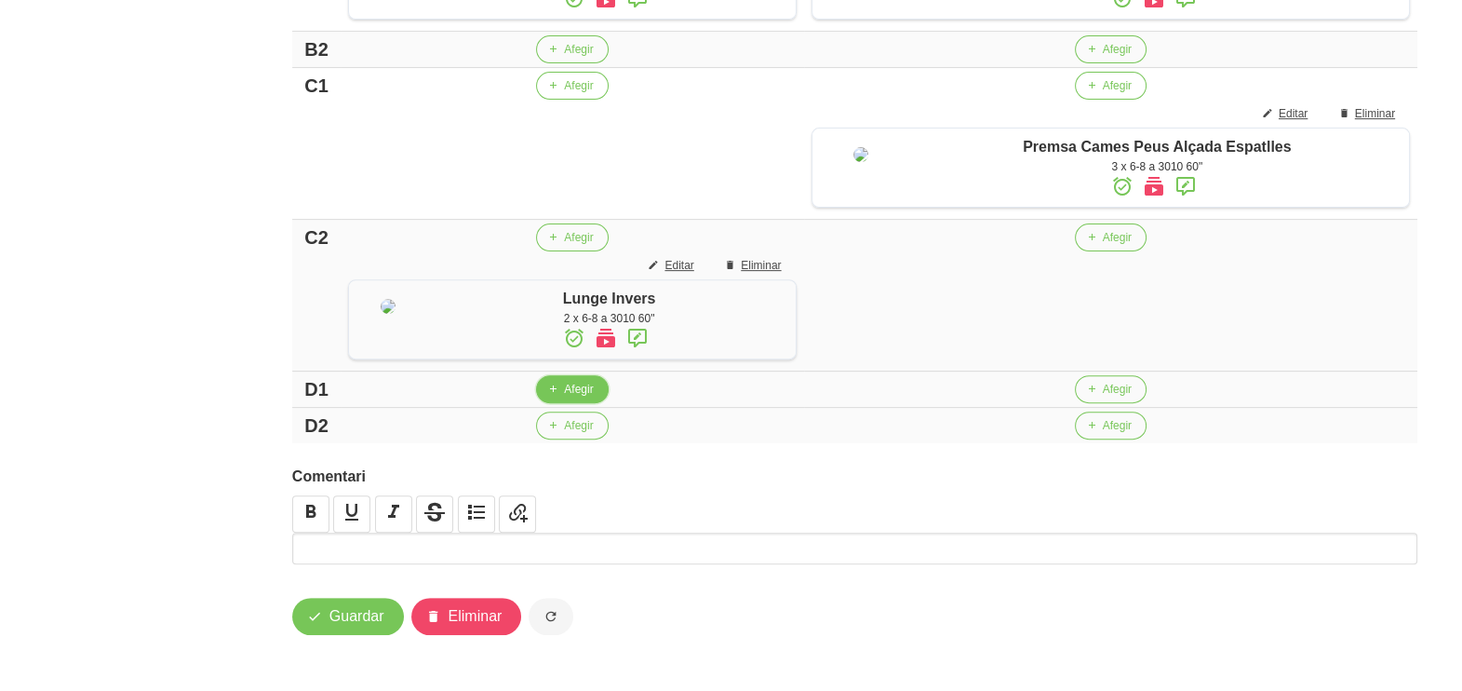
click at [572, 386] on span "Afegir" at bounding box center [578, 389] width 29 height 17
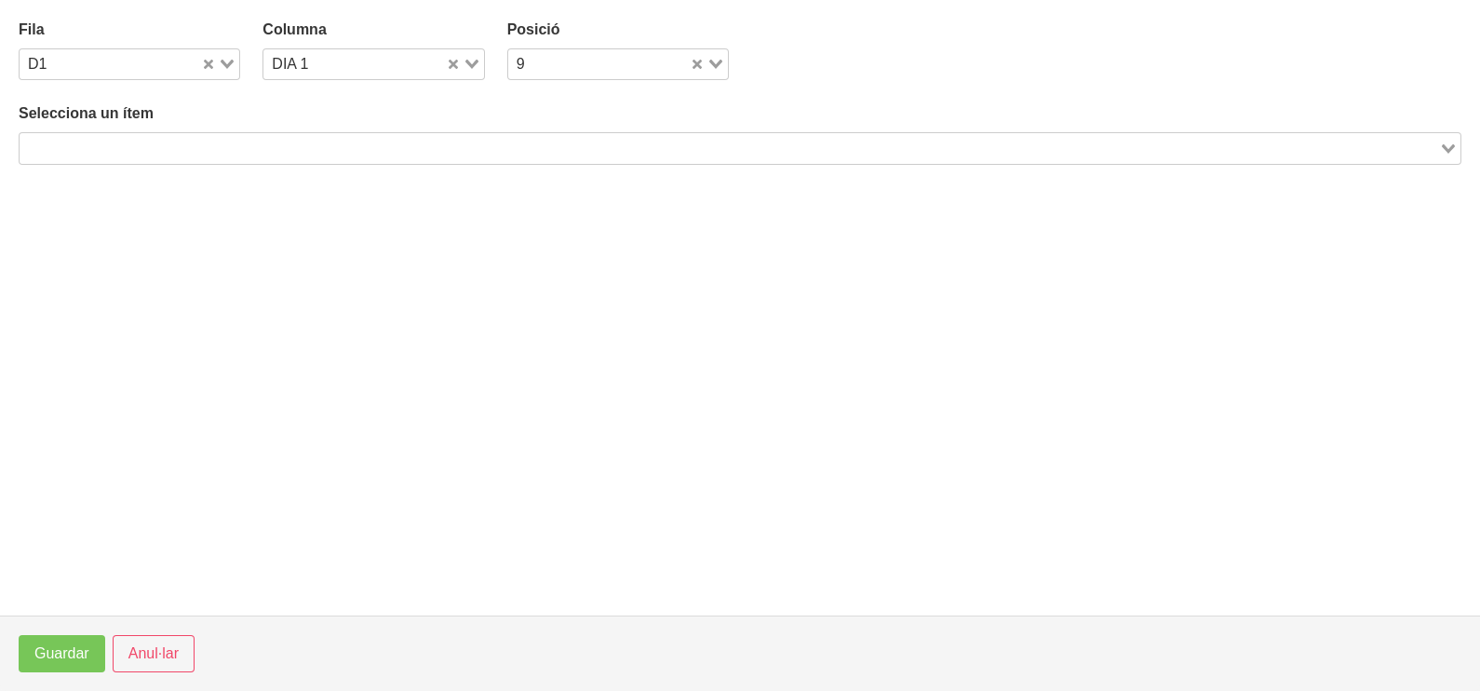
click at [280, 147] on input "Search for option" at bounding box center [729, 148] width 1416 height 22
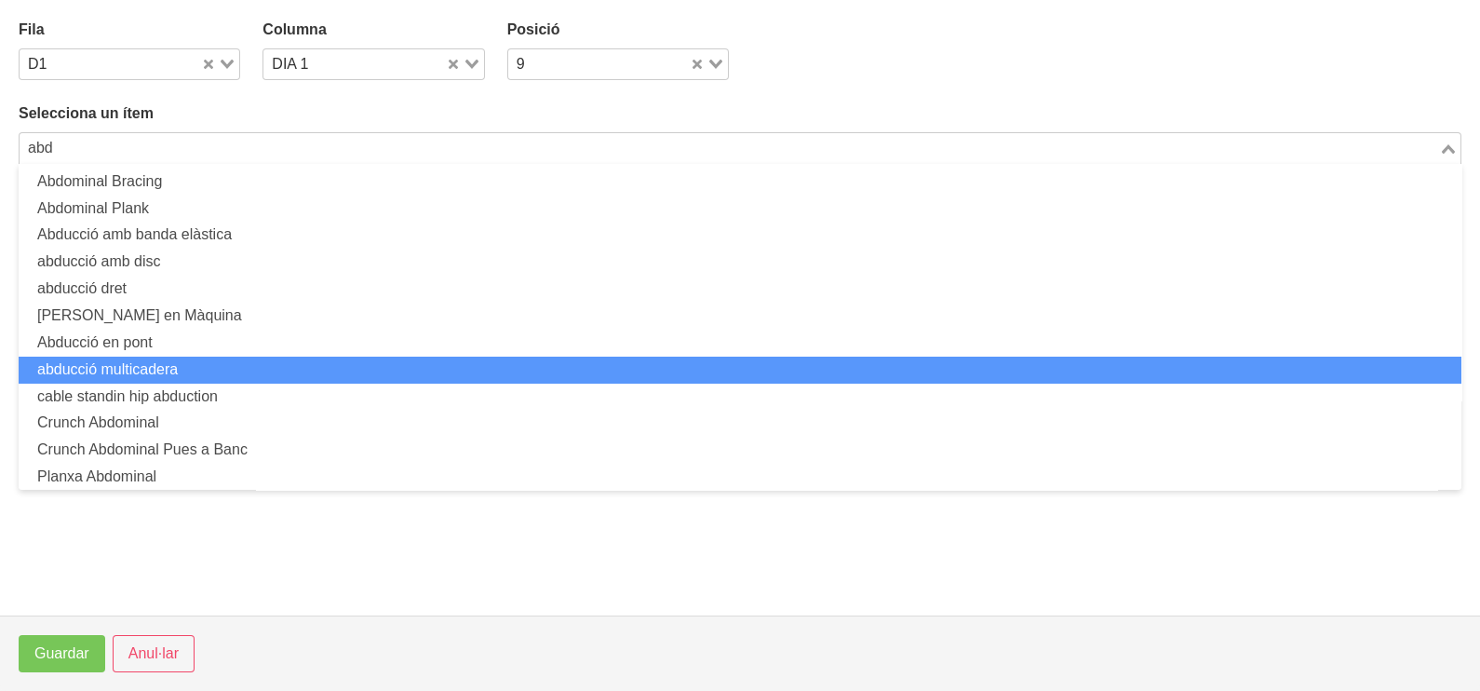
click at [198, 367] on li "abducció multicadera" at bounding box center [740, 369] width 1443 height 27
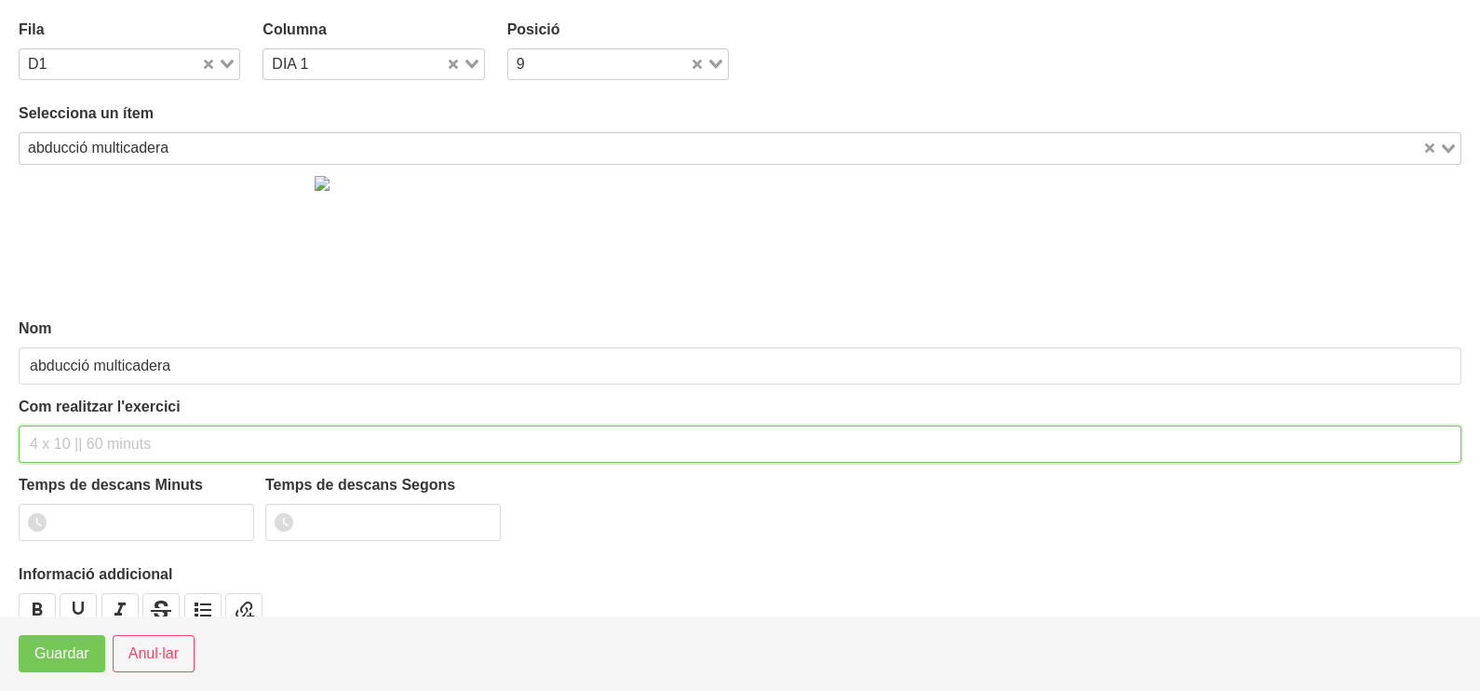
click at [80, 440] on input "text" at bounding box center [740, 443] width 1443 height 37
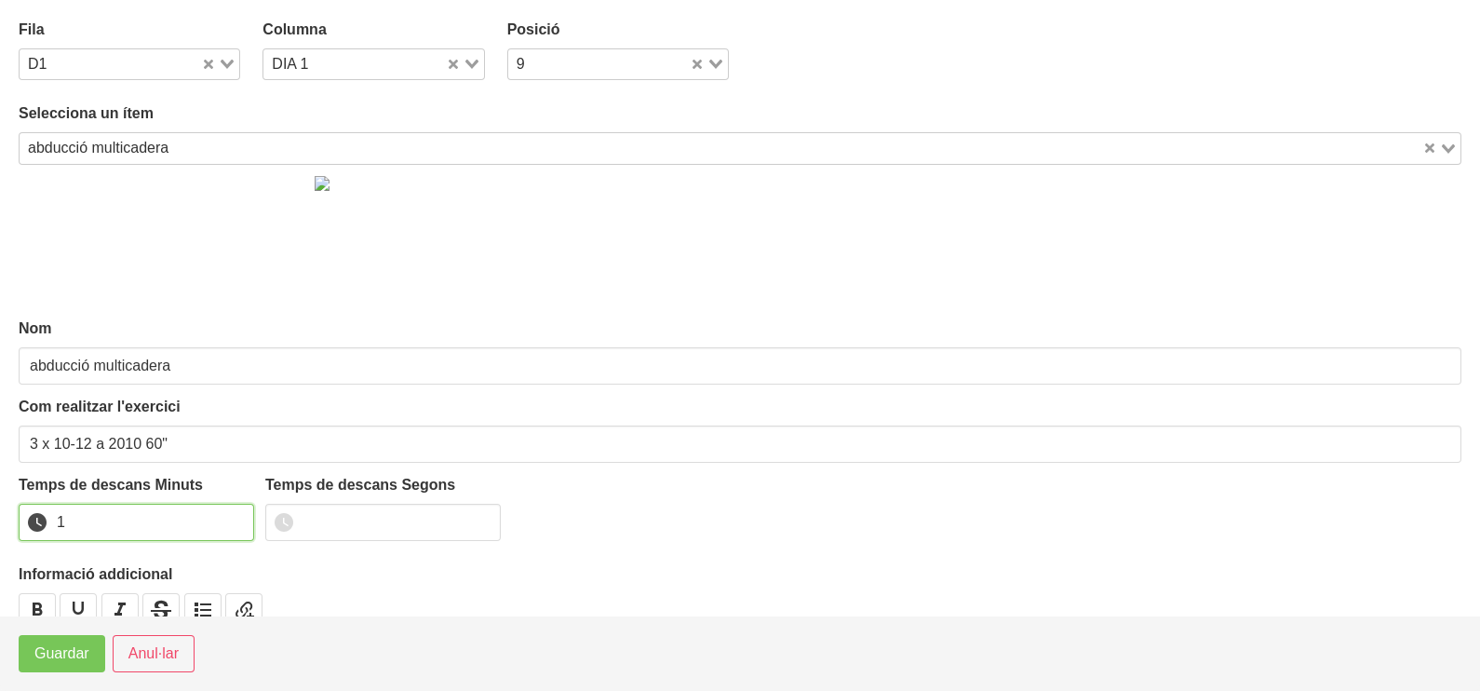
drag, startPoint x: 237, startPoint y: 517, endPoint x: 235, endPoint y: 526, distance: 9.7
click at [237, 519] on input "1" at bounding box center [136, 522] width 235 height 37
click at [70, 652] on span "Guardar" at bounding box center [61, 653] width 55 height 22
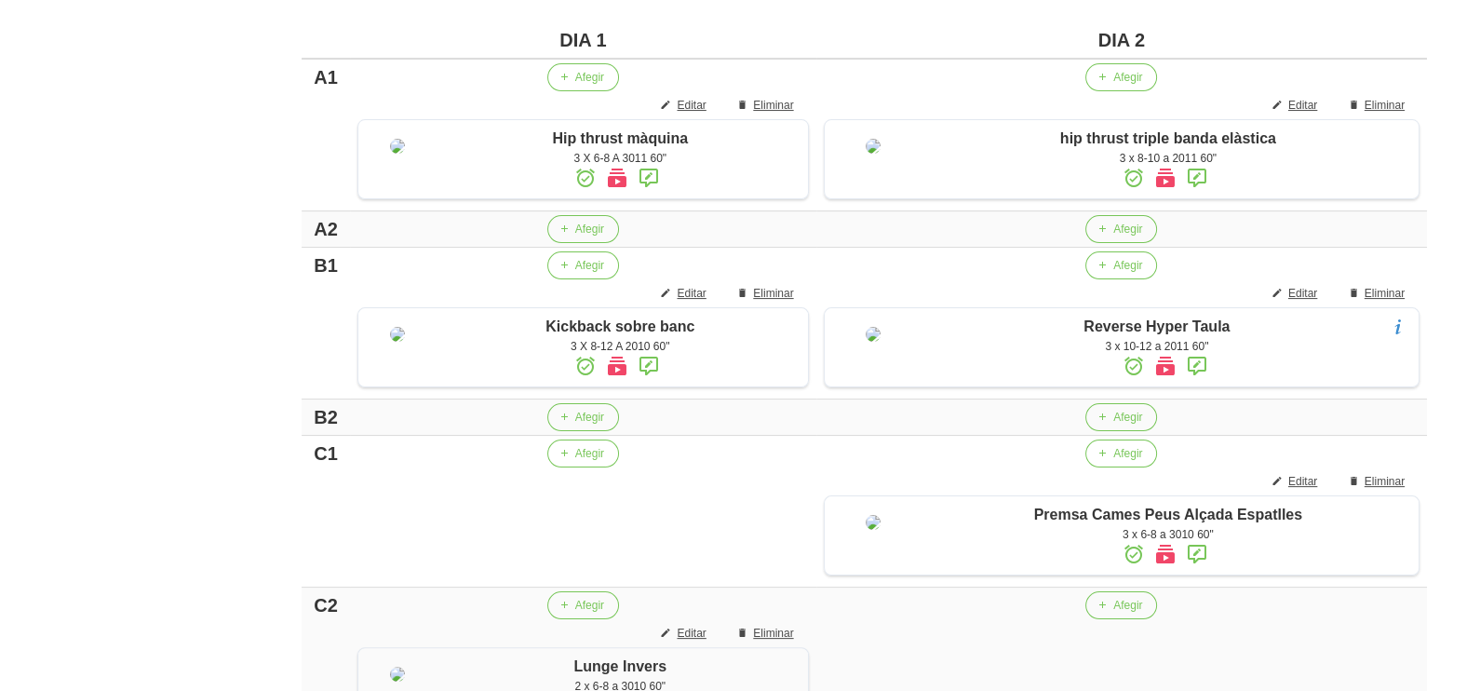
scroll to position [501, 0]
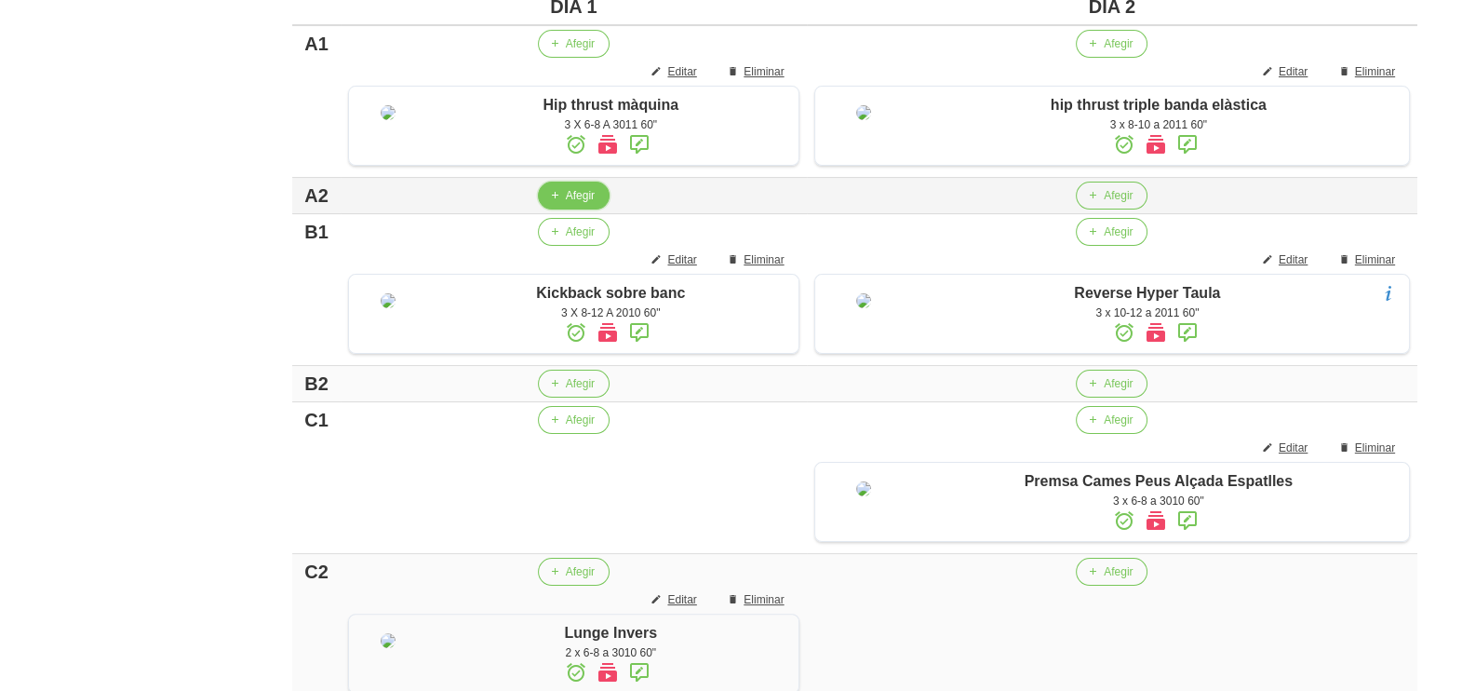
click at [568, 204] on span "Afegir" at bounding box center [580, 195] width 29 height 17
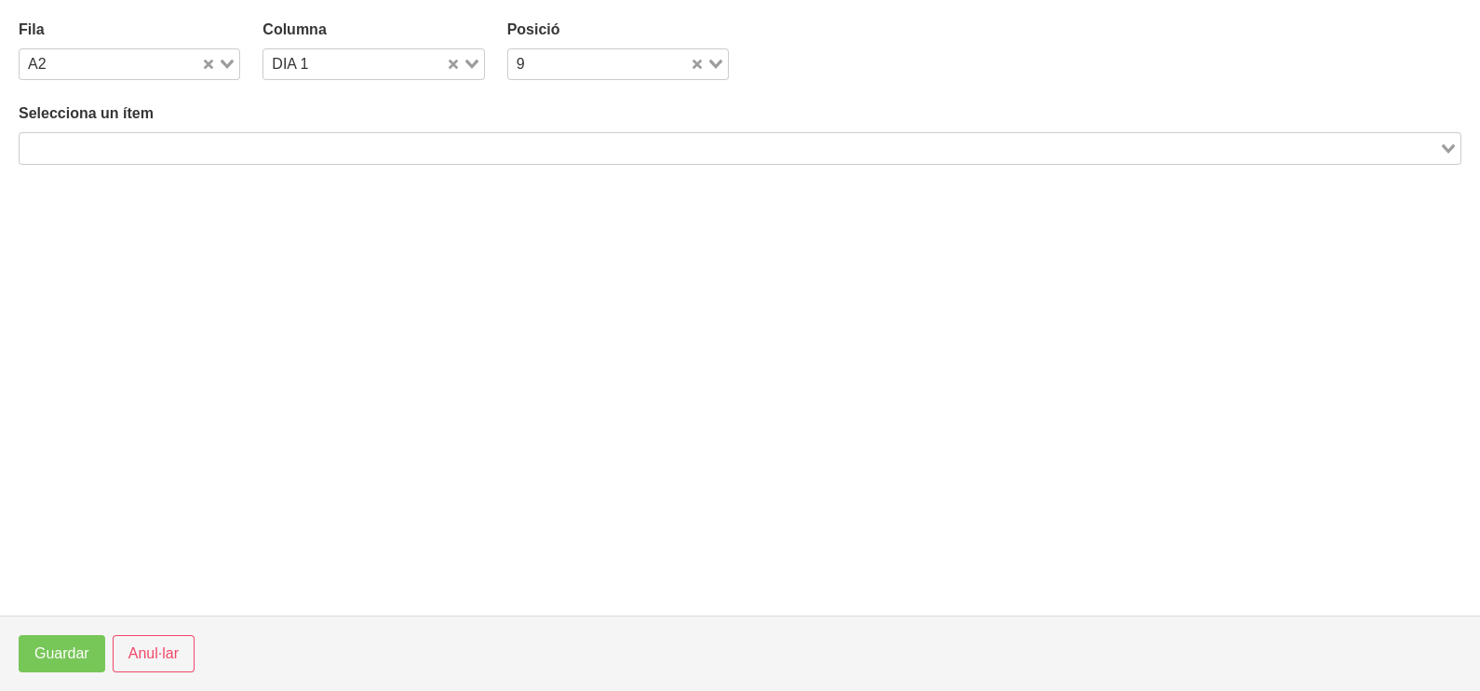
click at [317, 145] on input "Search for option" at bounding box center [729, 148] width 1416 height 22
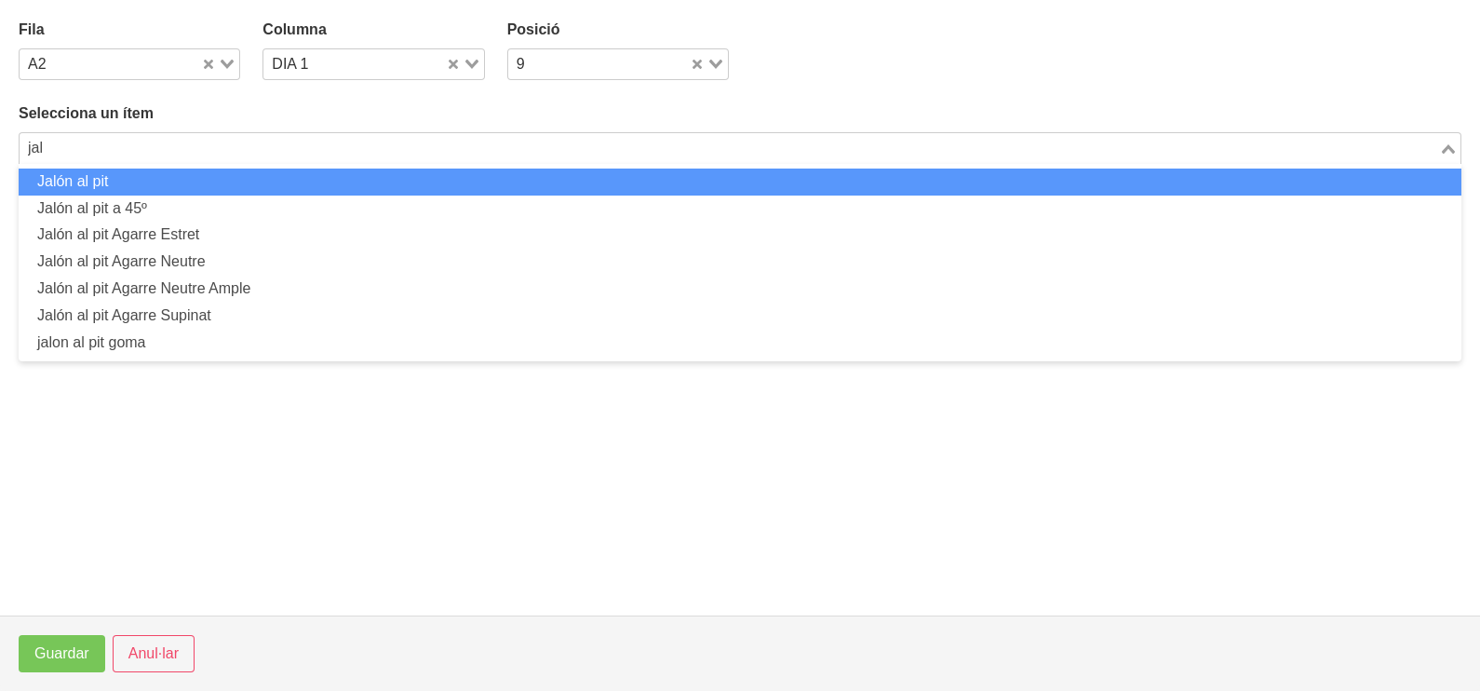
click at [183, 172] on li "Jalón al pit" at bounding box center [740, 181] width 1443 height 27
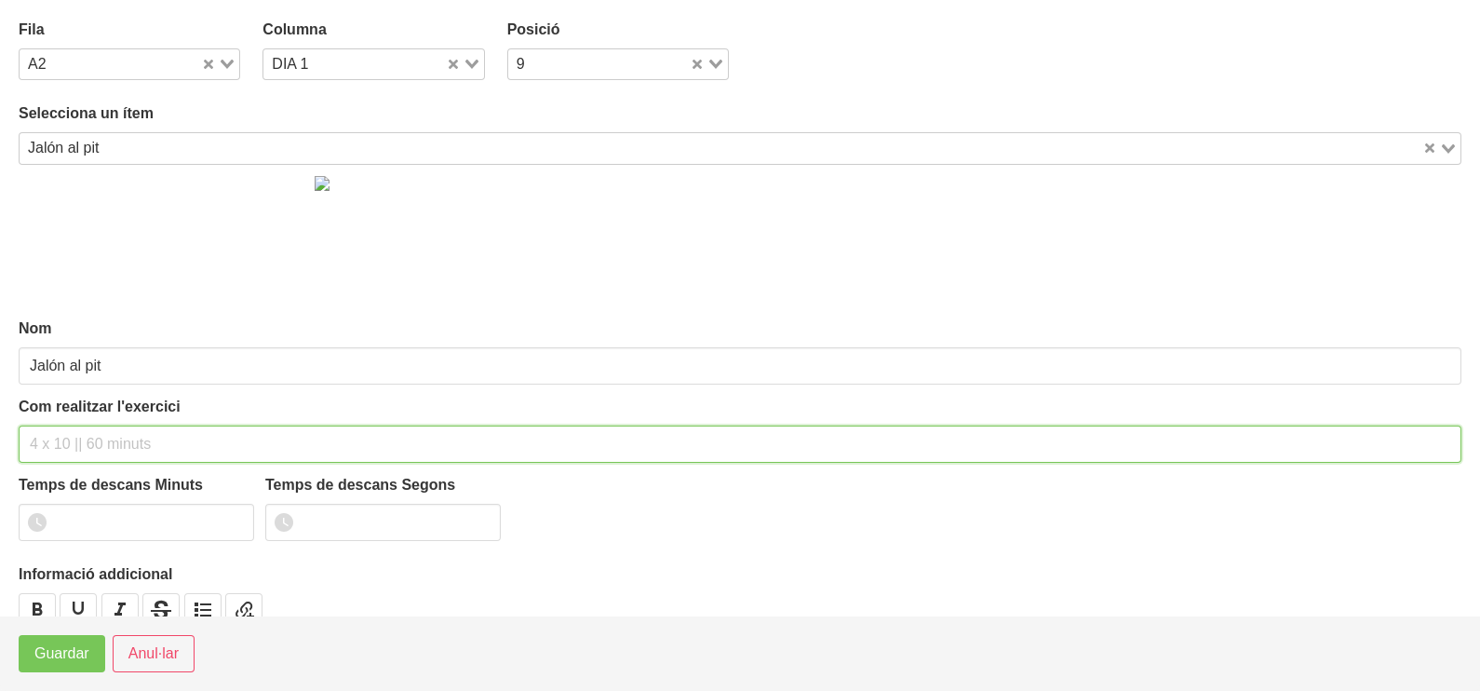
click at [65, 443] on input "text" at bounding box center [740, 443] width 1443 height 37
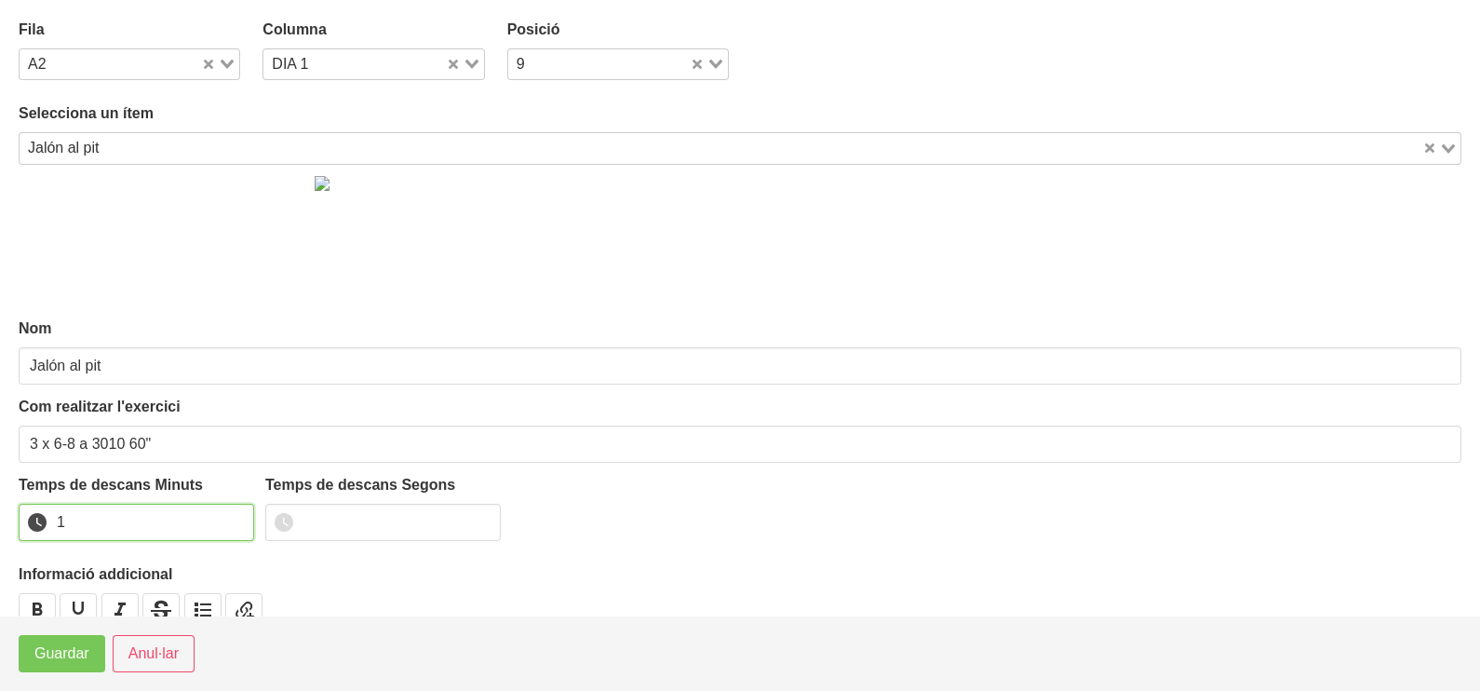
click at [234, 518] on input "1" at bounding box center [136, 522] width 235 height 37
click at [66, 650] on span "Guardar" at bounding box center [61, 653] width 55 height 22
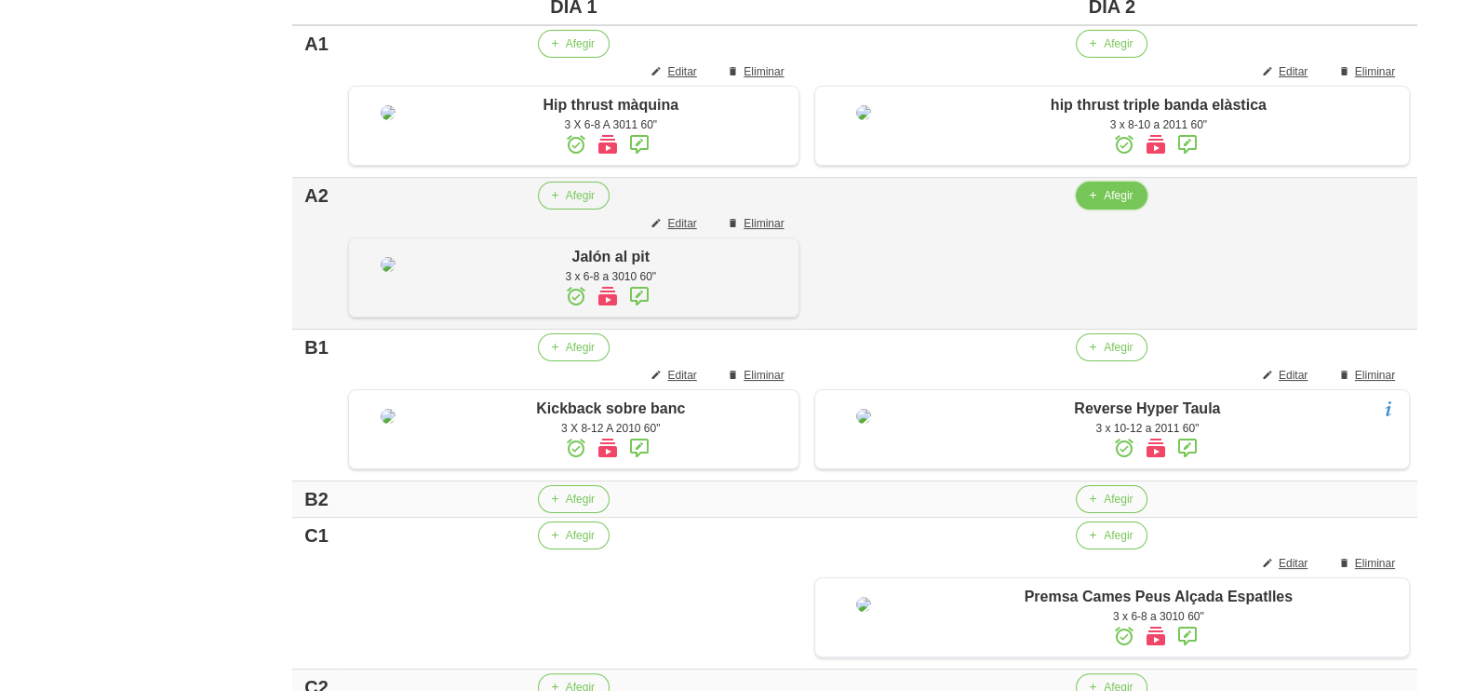
click at [1121, 204] on span "Afegir" at bounding box center [1118, 195] width 29 height 17
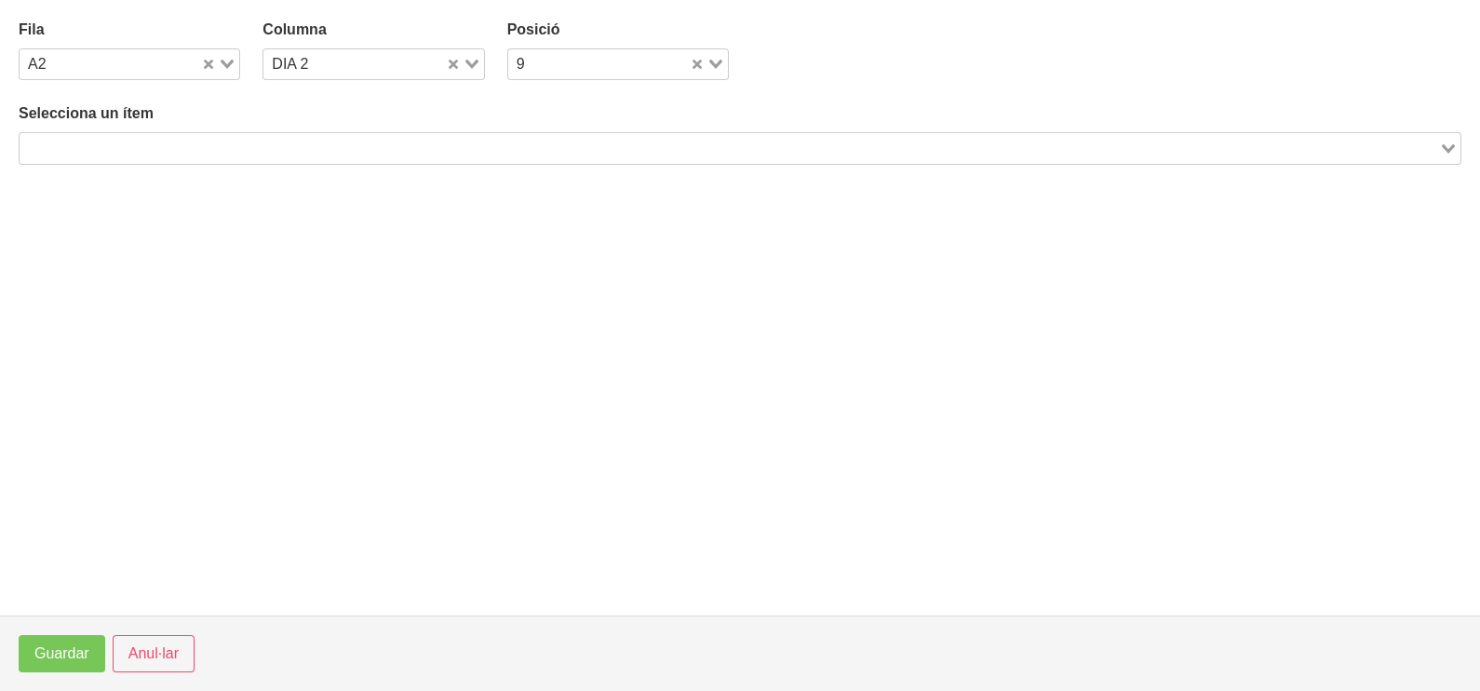
drag, startPoint x: 241, startPoint y: 147, endPoint x: 252, endPoint y: 136, distance: 15.8
click at [242, 146] on input "Search for option" at bounding box center [729, 148] width 1416 height 22
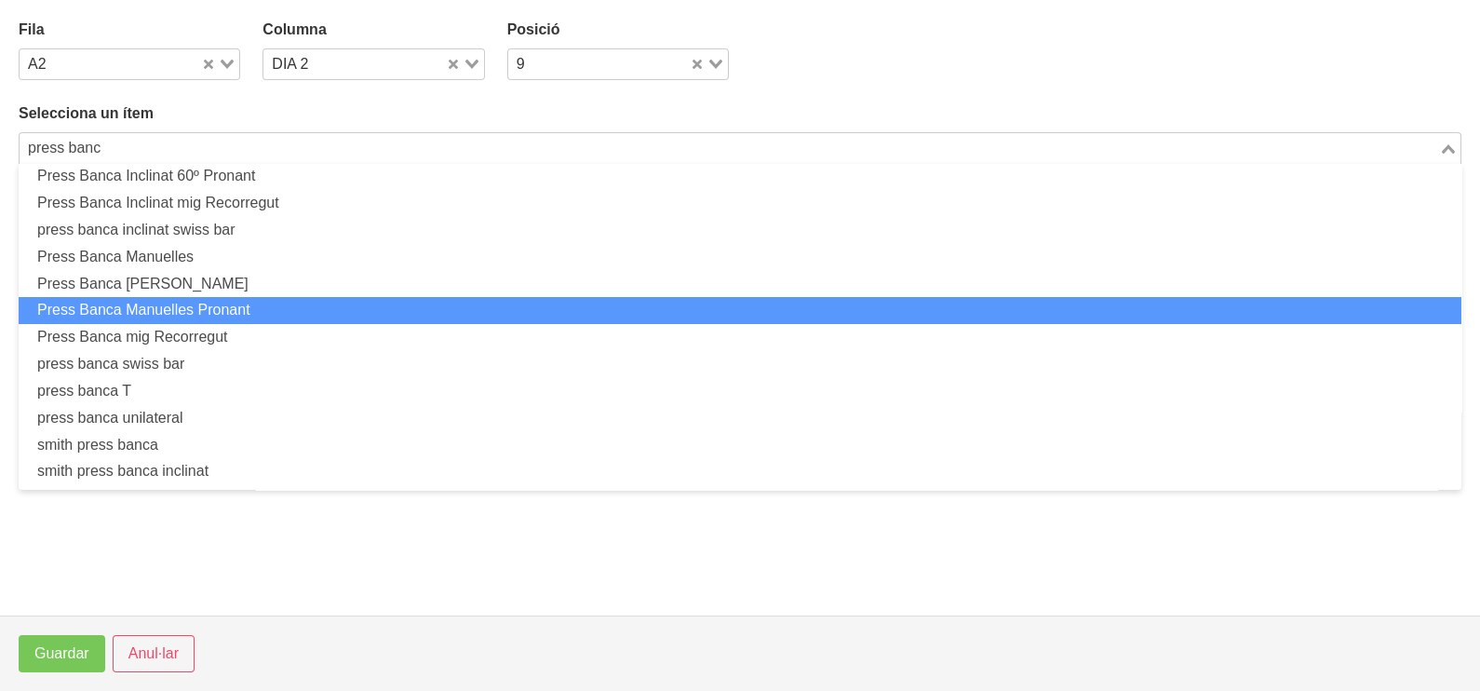
click at [251, 309] on li "Press Banca Manuelles Pronant" at bounding box center [740, 310] width 1443 height 27
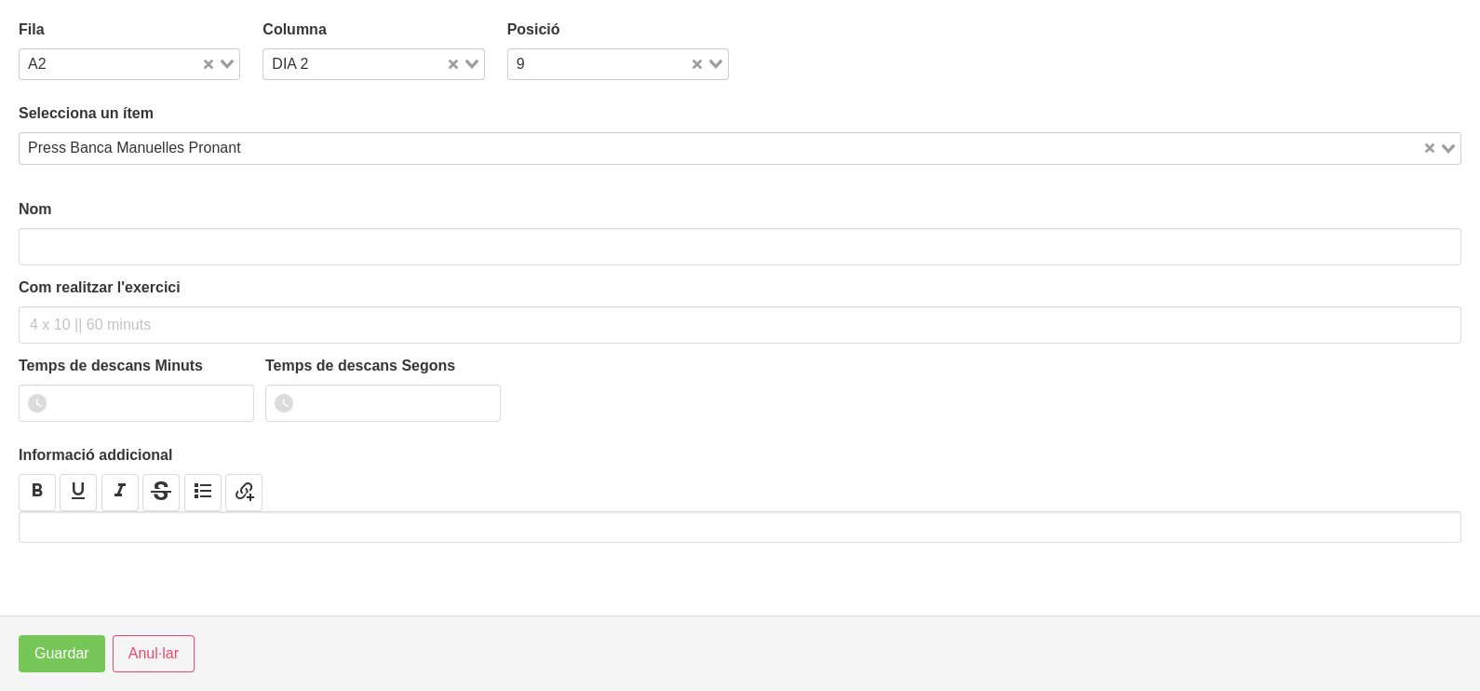
scroll to position [5, 0]
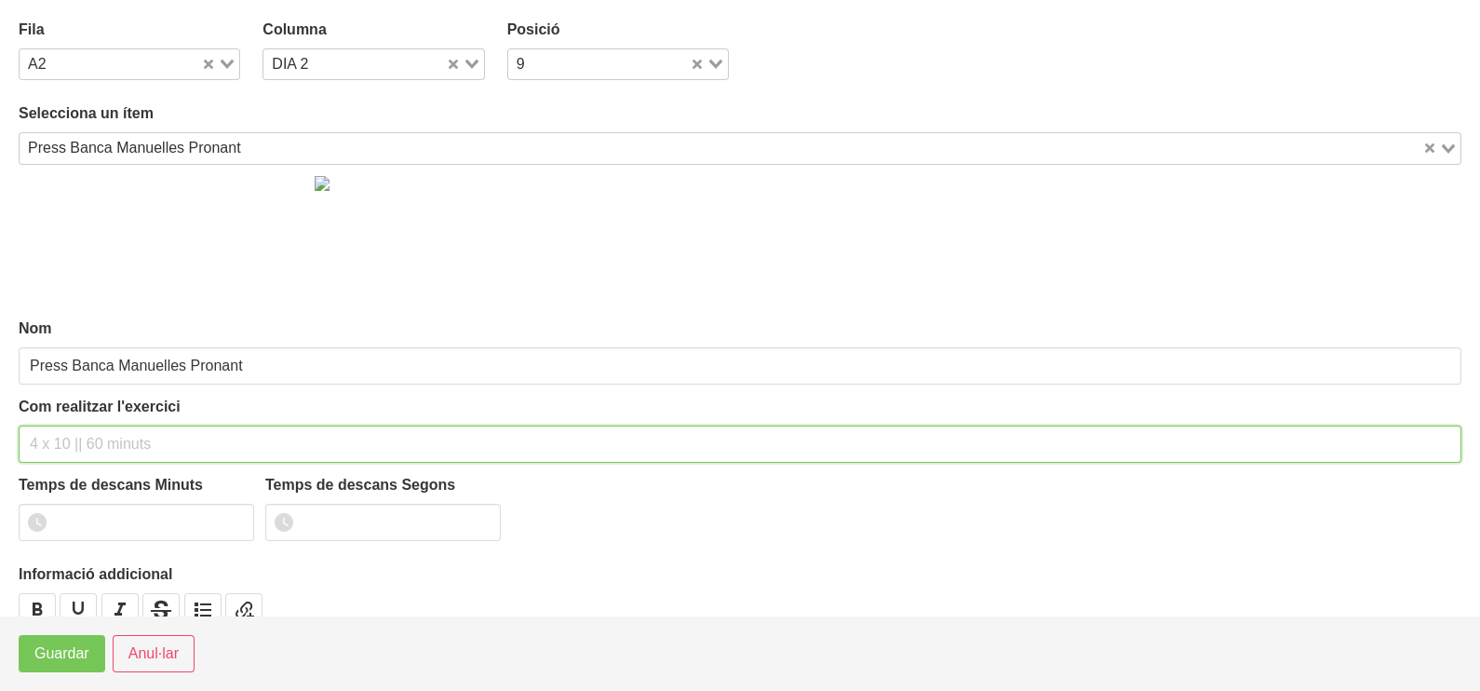
drag, startPoint x: 104, startPoint y: 446, endPoint x: 115, endPoint y: 408, distance: 39.8
click at [108, 437] on input "text" at bounding box center [740, 443] width 1443 height 37
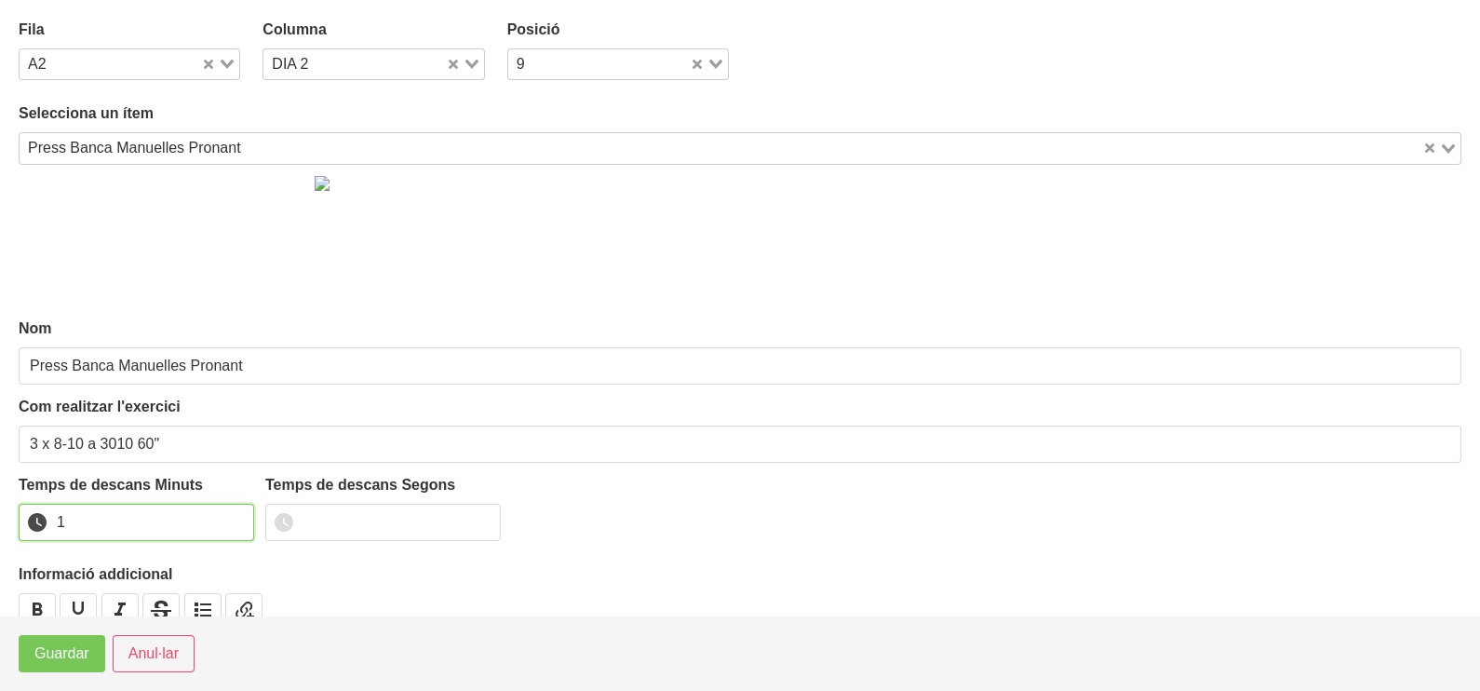
click at [235, 517] on input "1" at bounding box center [136, 522] width 235 height 37
click at [72, 661] on span "Guardar" at bounding box center [61, 653] width 55 height 22
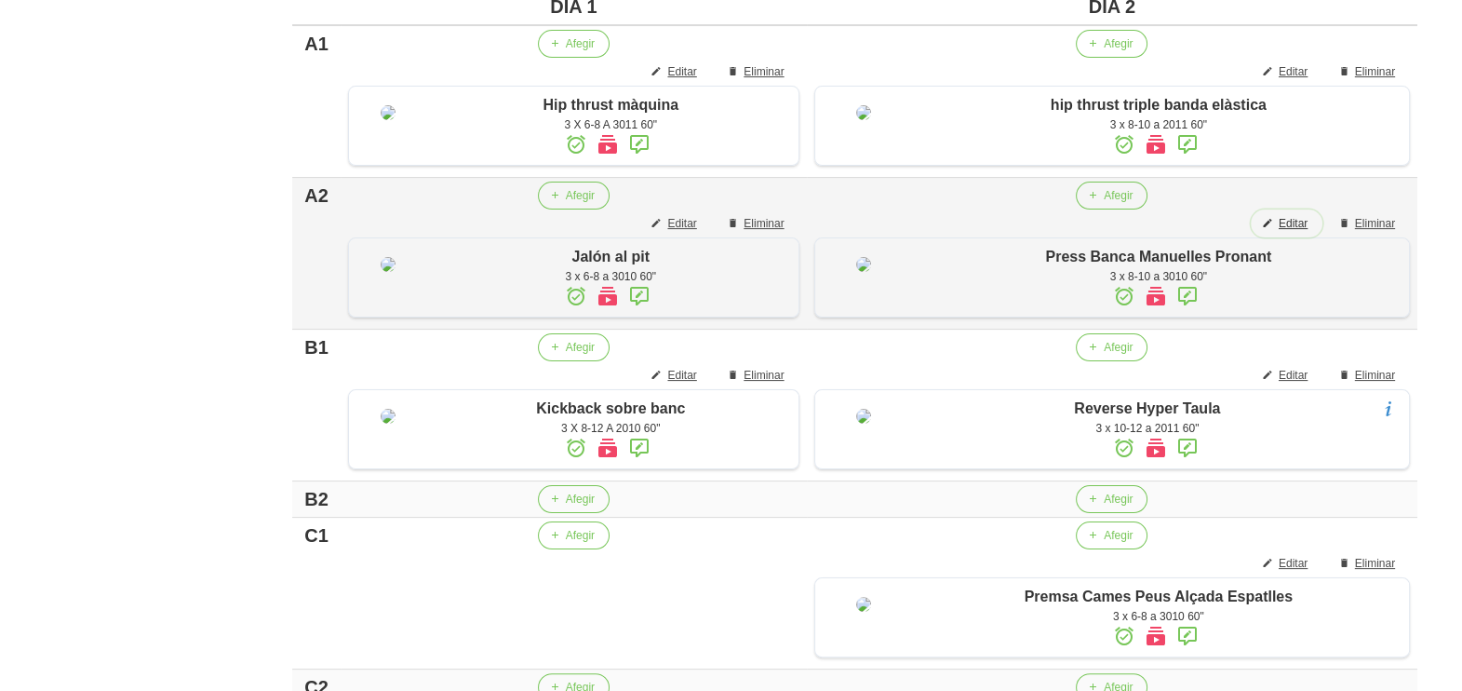
click at [1289, 232] on span "Editar" at bounding box center [1293, 223] width 29 height 17
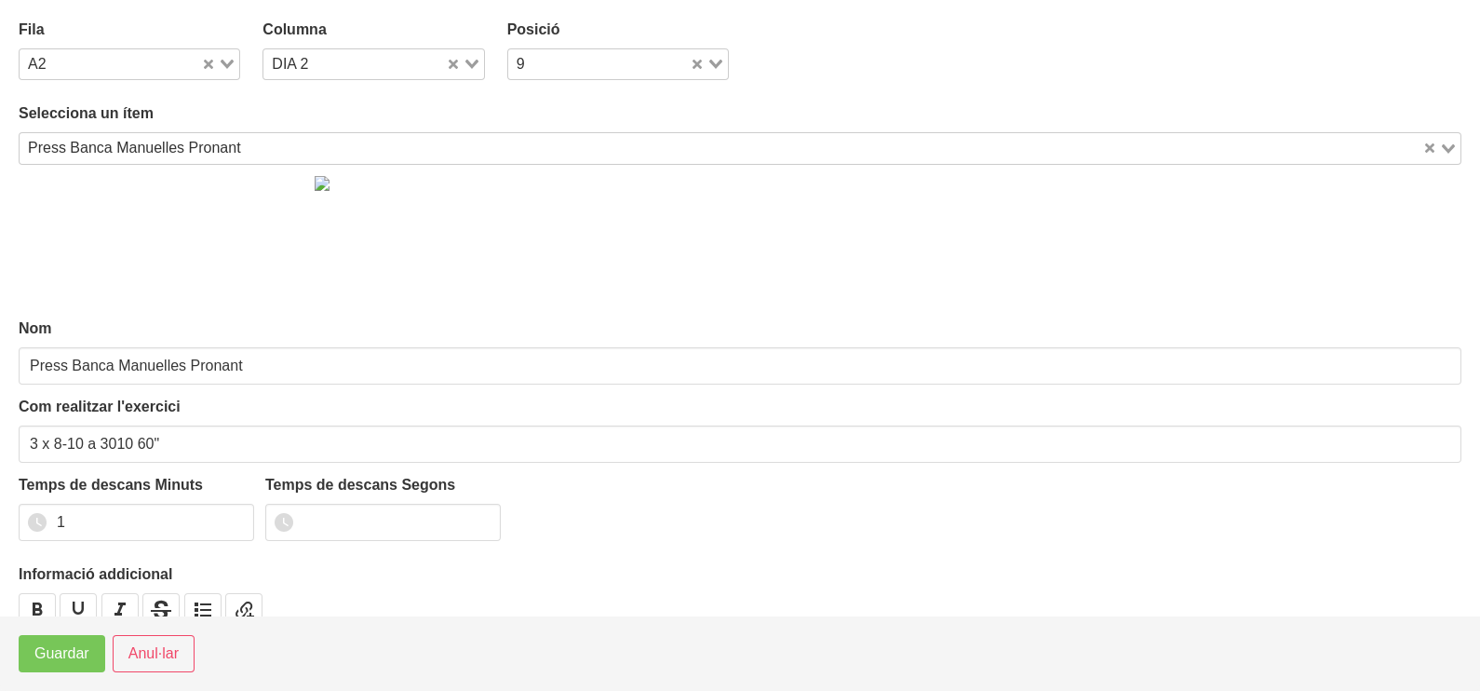
click at [177, 155] on div "Press Banca Manuelles Pronant" at bounding box center [721, 146] width 1403 height 26
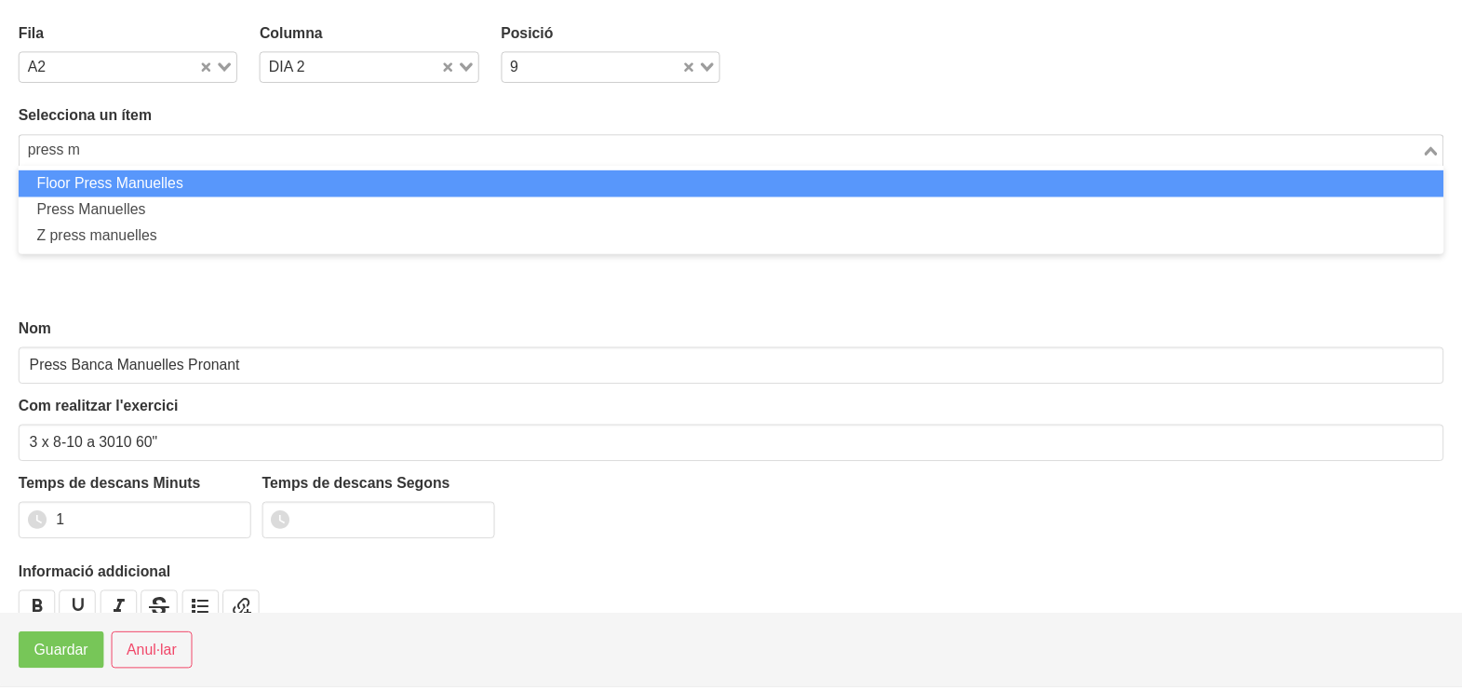
scroll to position [0, 0]
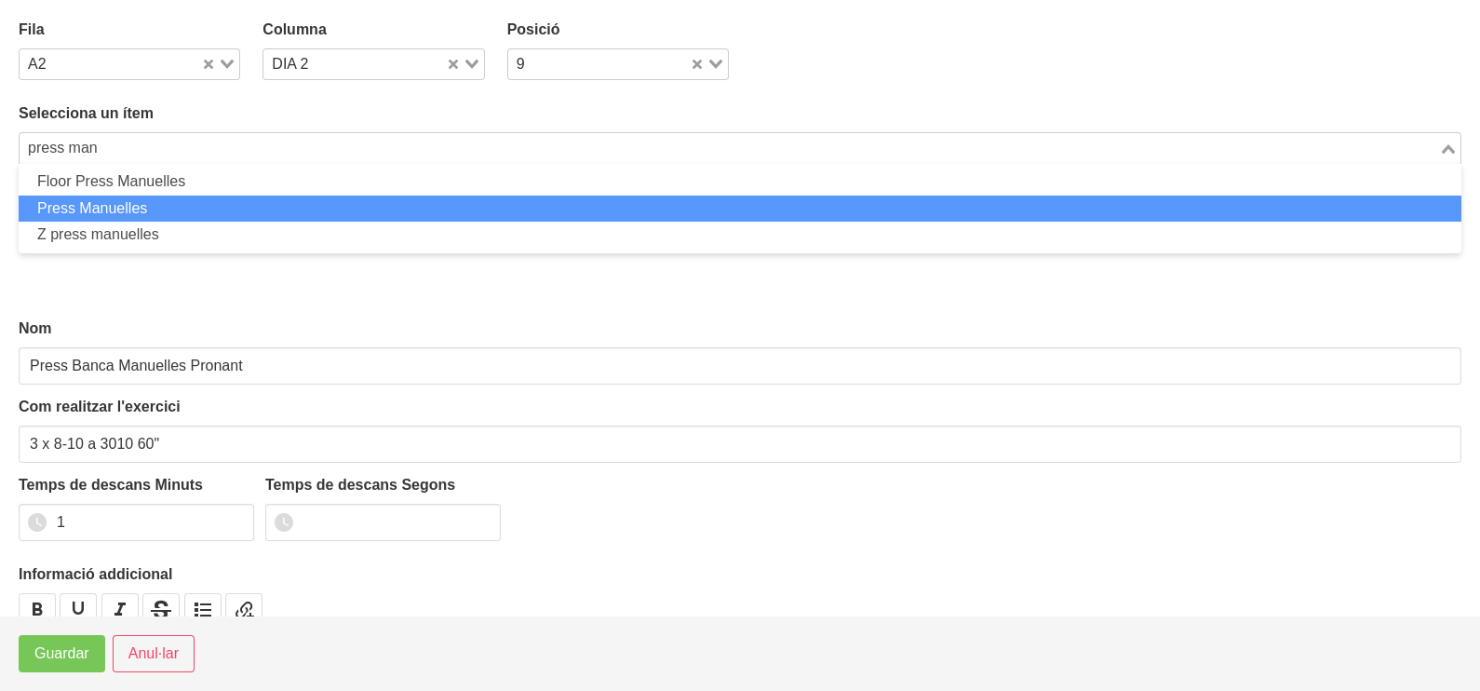
click at [152, 197] on li "Press Manuelles" at bounding box center [740, 208] width 1443 height 27
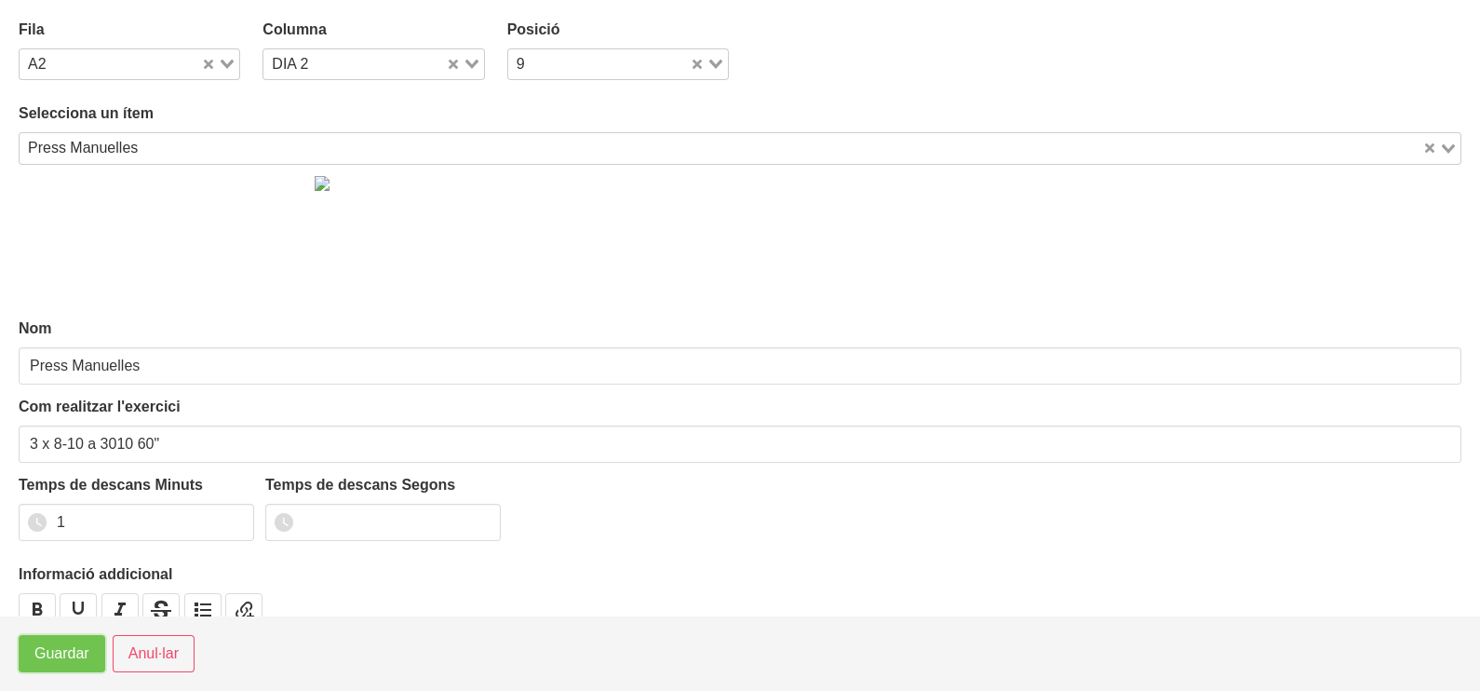
click at [59, 666] on button "Guardar" at bounding box center [62, 653] width 87 height 37
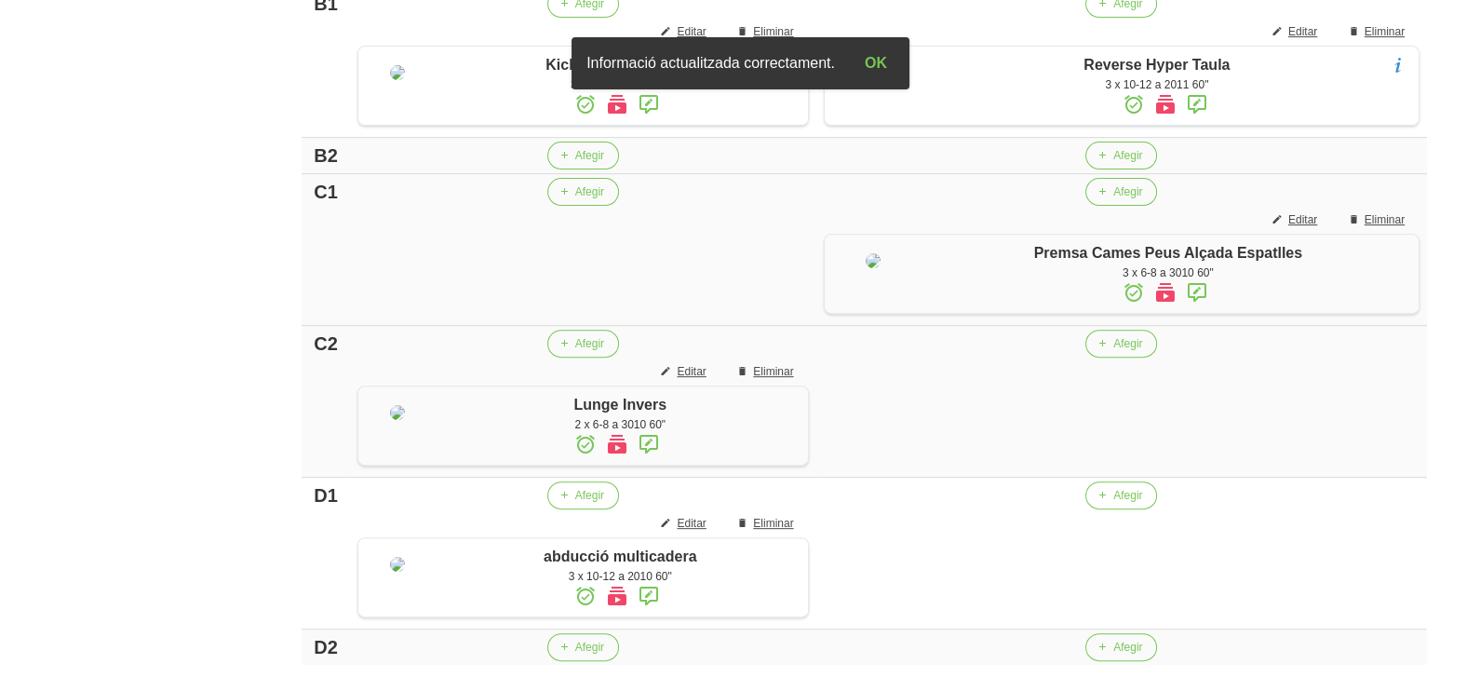
scroll to position [850, 0]
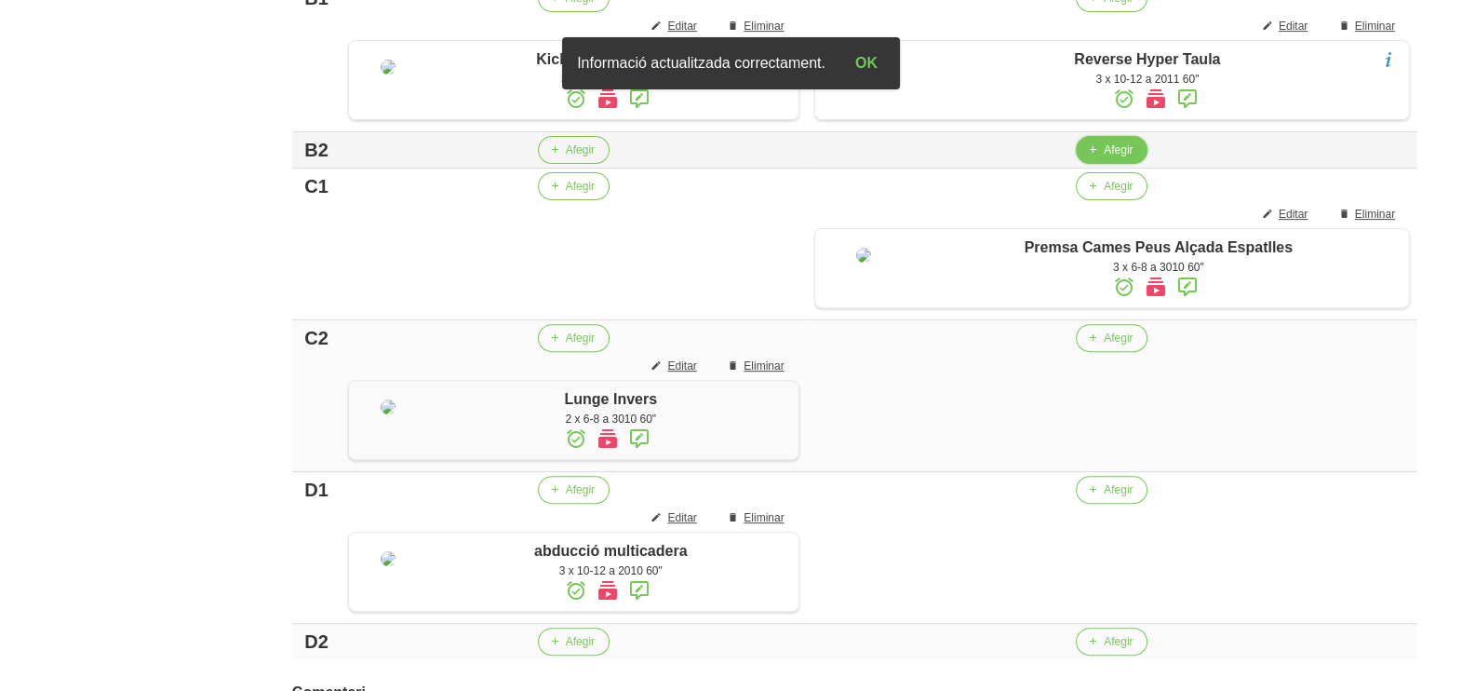
click at [1105, 164] on button "Afegir" at bounding box center [1112, 150] width 72 height 28
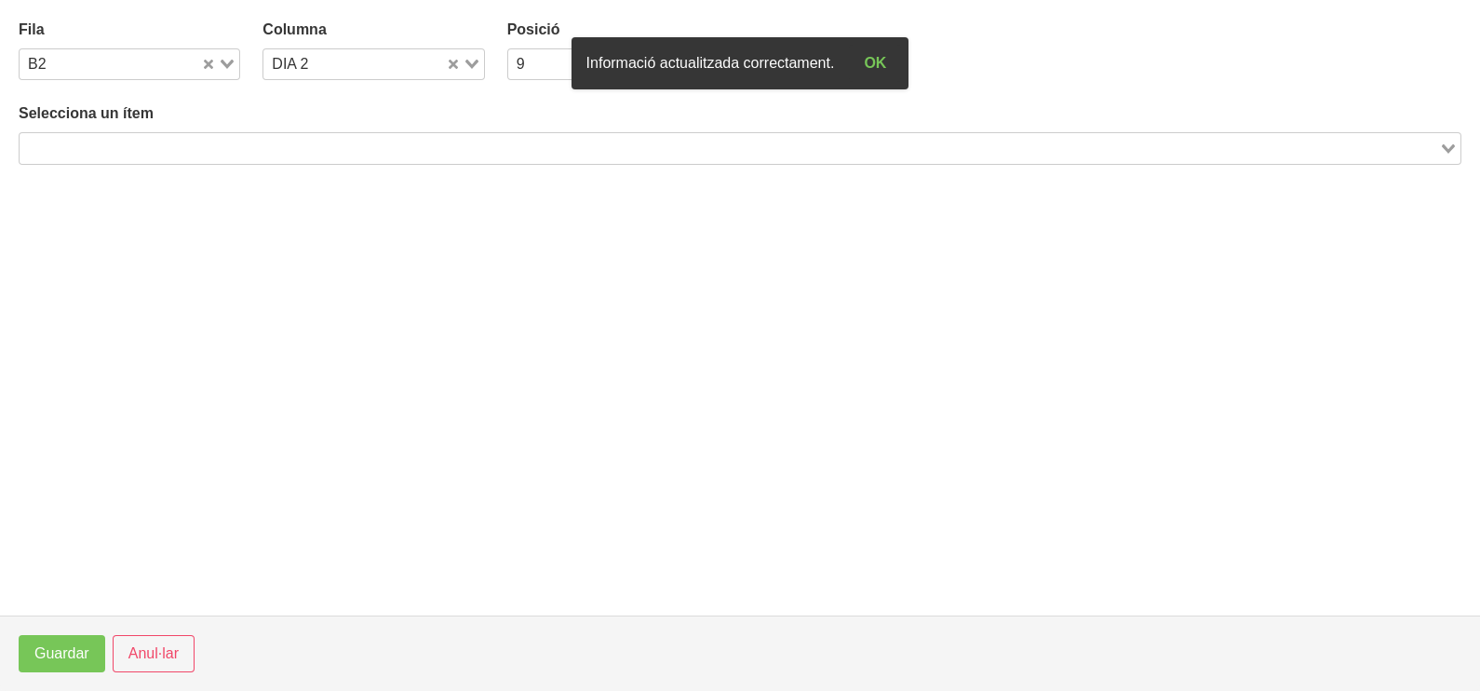
click at [171, 144] on input "Search for option" at bounding box center [729, 148] width 1416 height 22
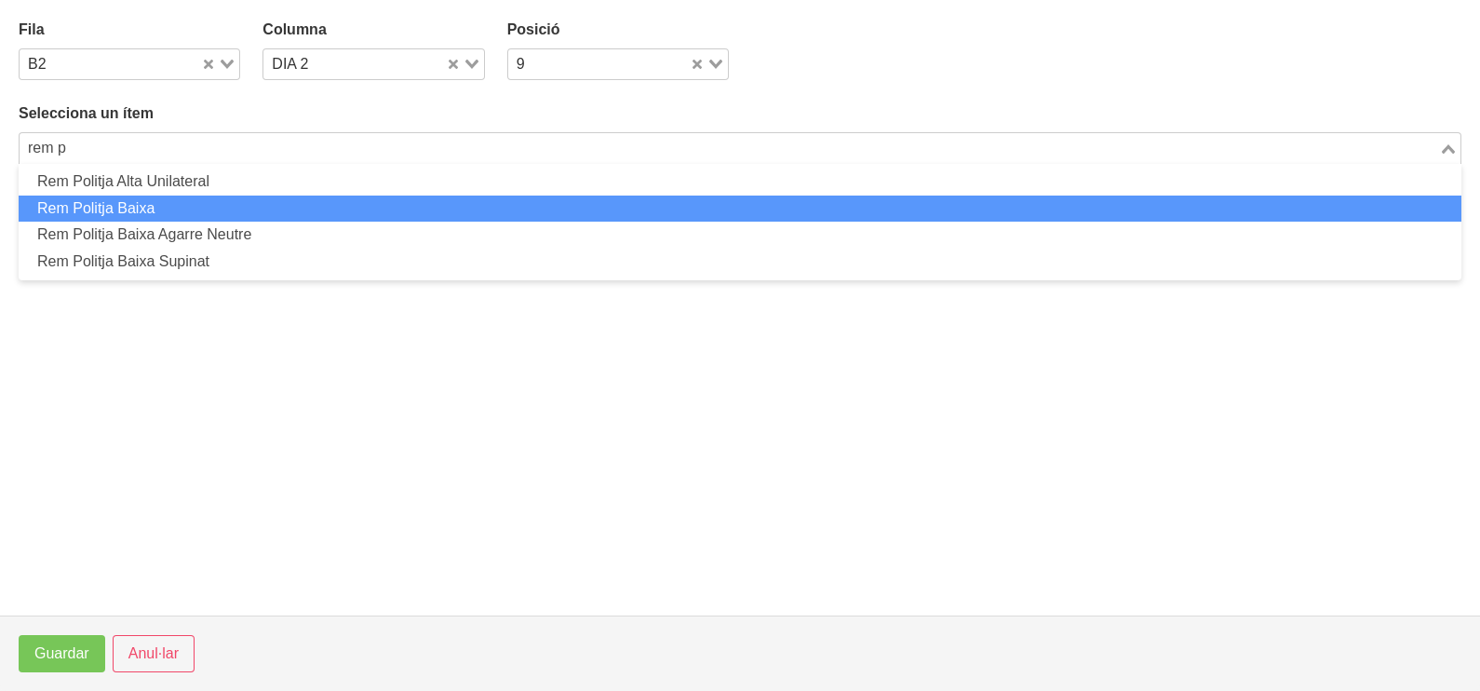
click at [211, 196] on li "Rem Politja Baixa" at bounding box center [740, 208] width 1443 height 27
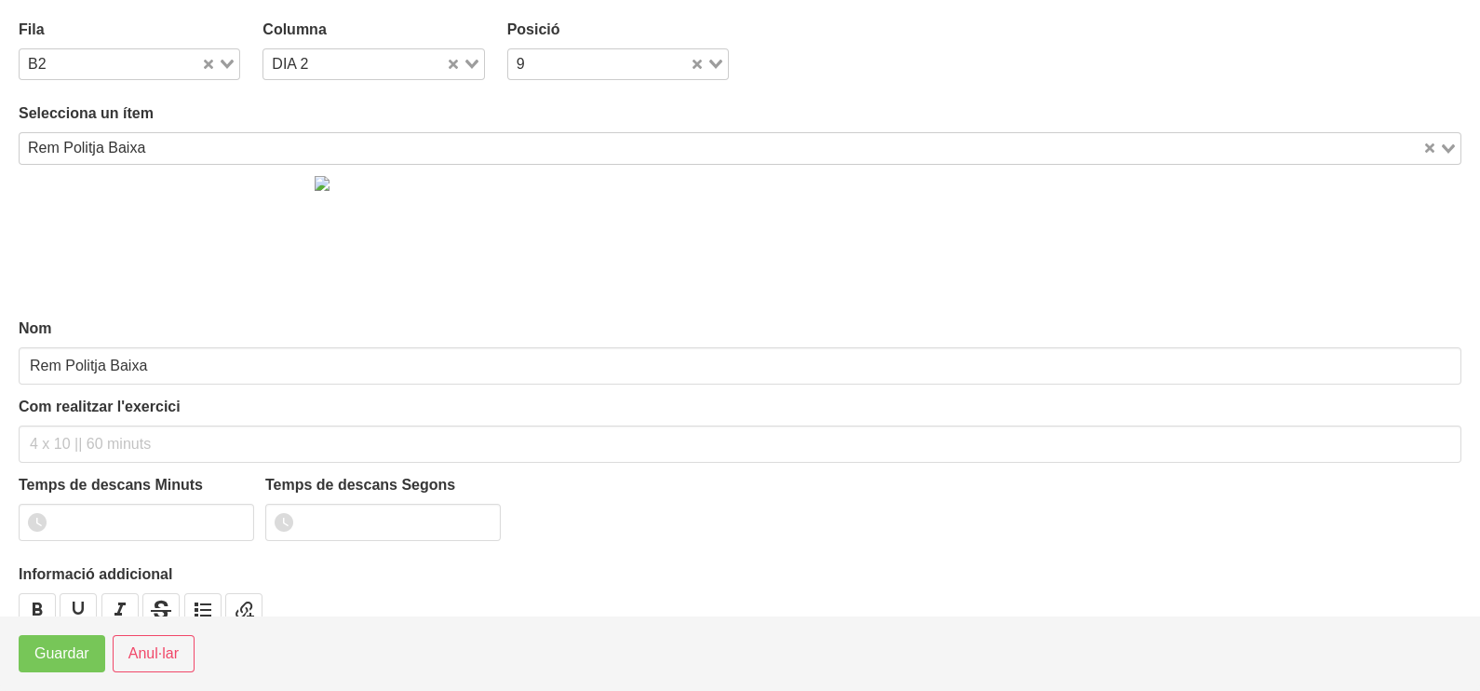
click at [163, 141] on input "Search for option" at bounding box center [786, 148] width 1269 height 22
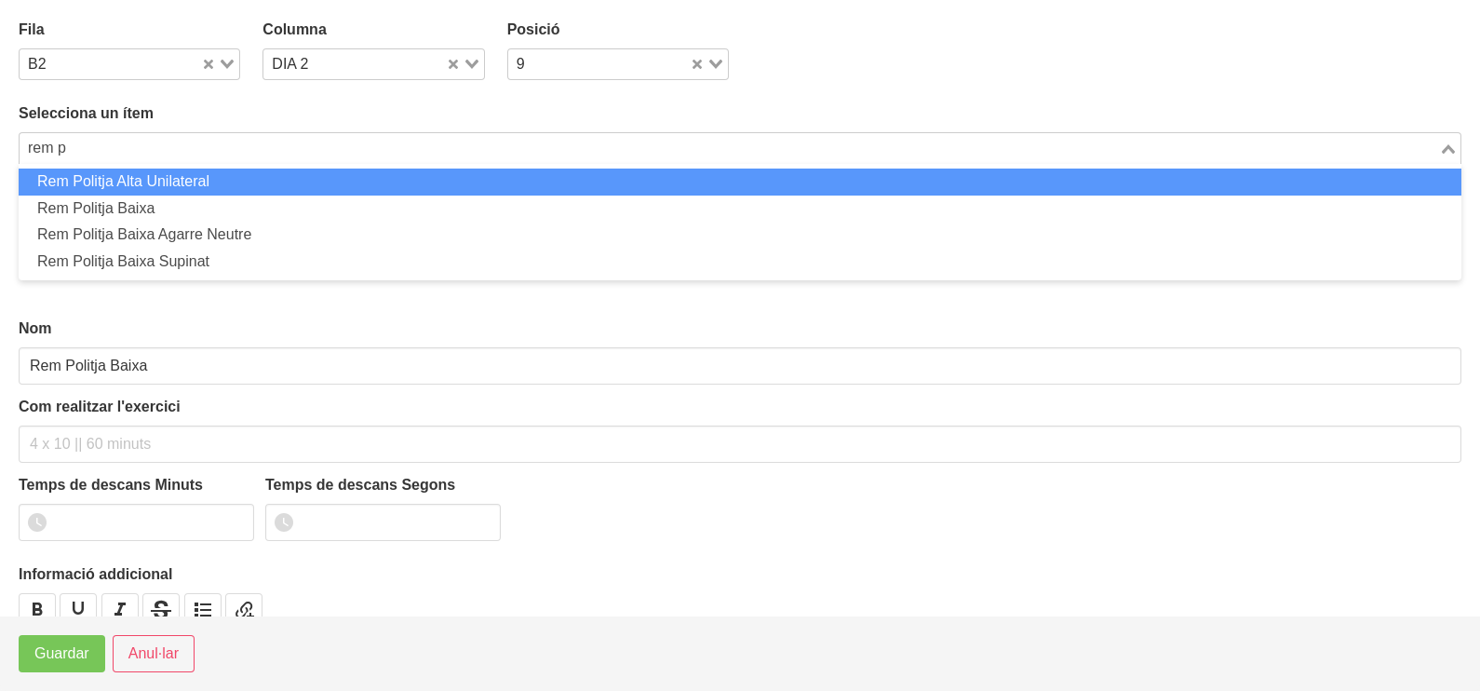
scroll to position [0, 0]
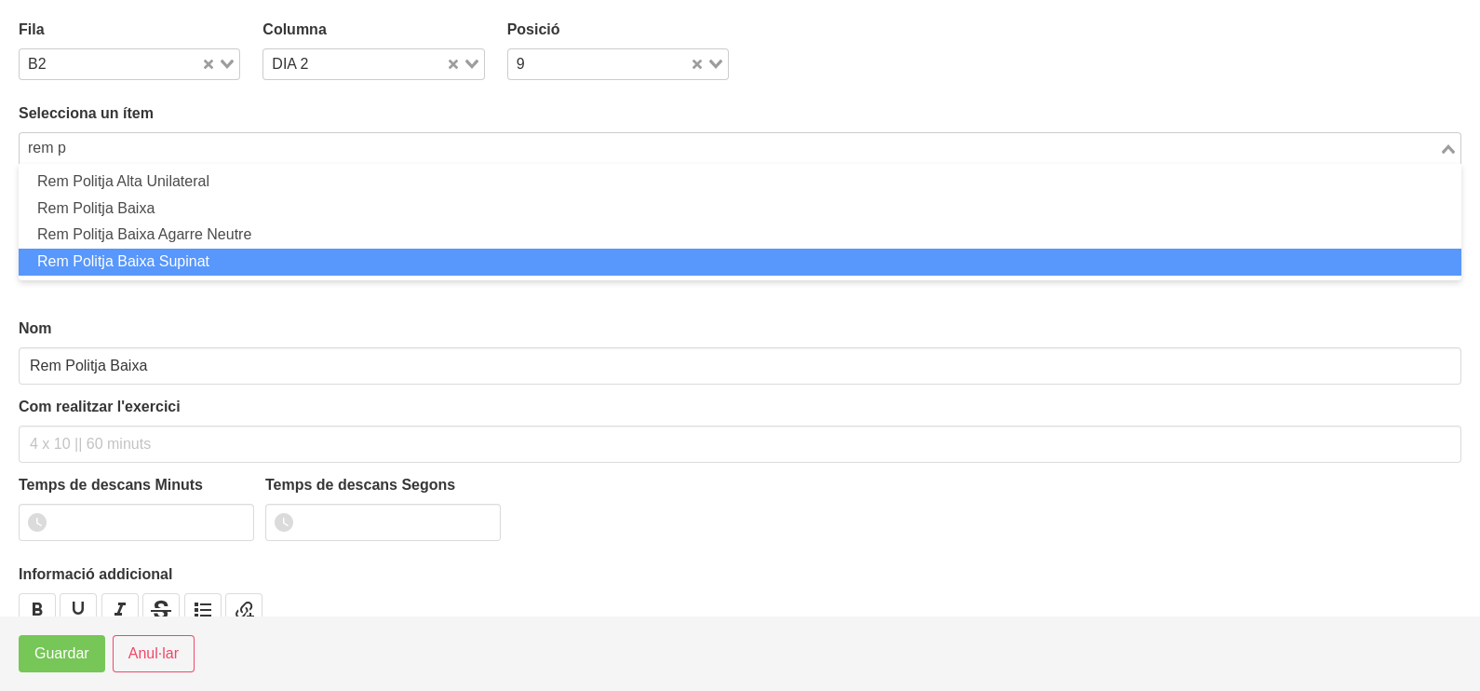
drag, startPoint x: 209, startPoint y: 254, endPoint x: 191, endPoint y: 251, distance: 17.9
click at [203, 255] on li "Rem Politja Baixa Supinat" at bounding box center [740, 262] width 1443 height 27
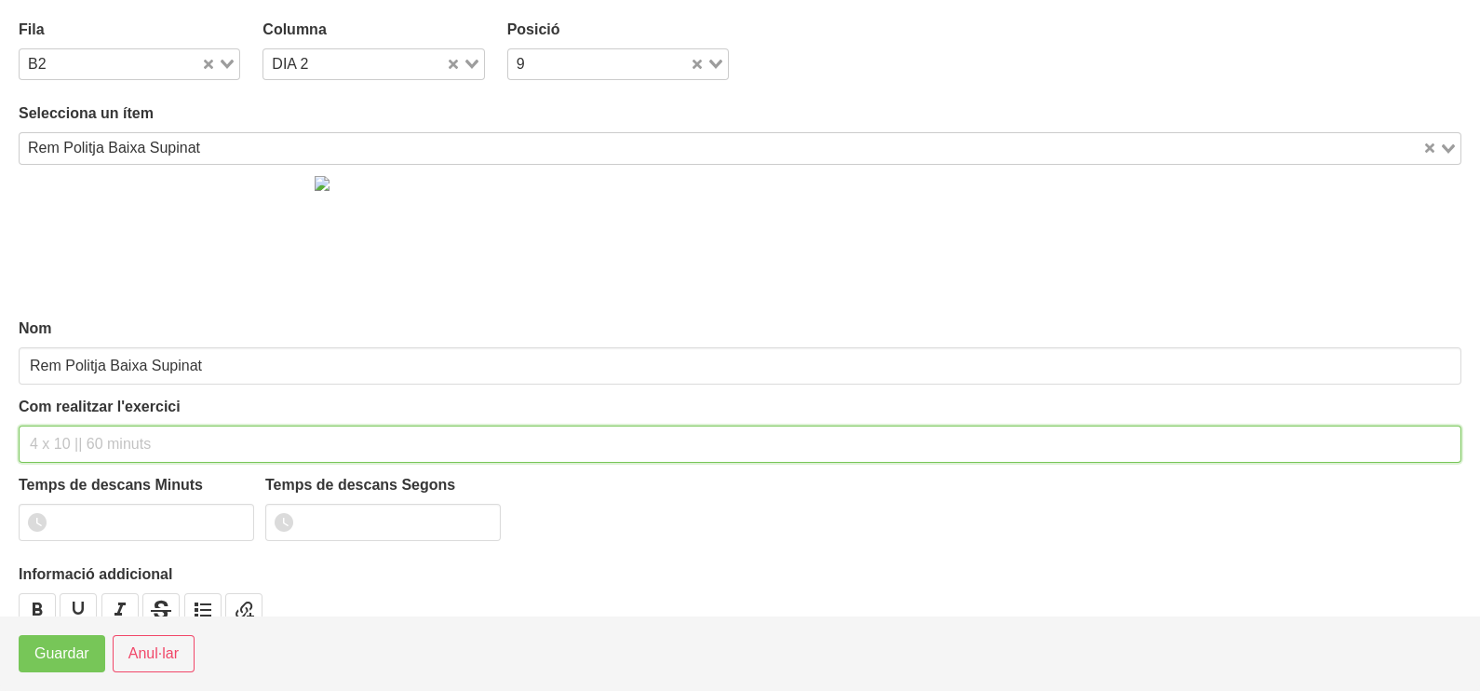
drag, startPoint x: 92, startPoint y: 439, endPoint x: 99, endPoint y: 312, distance: 127.7
click at [97, 419] on div "Com realitzar l'exercici" at bounding box center [740, 429] width 1443 height 67
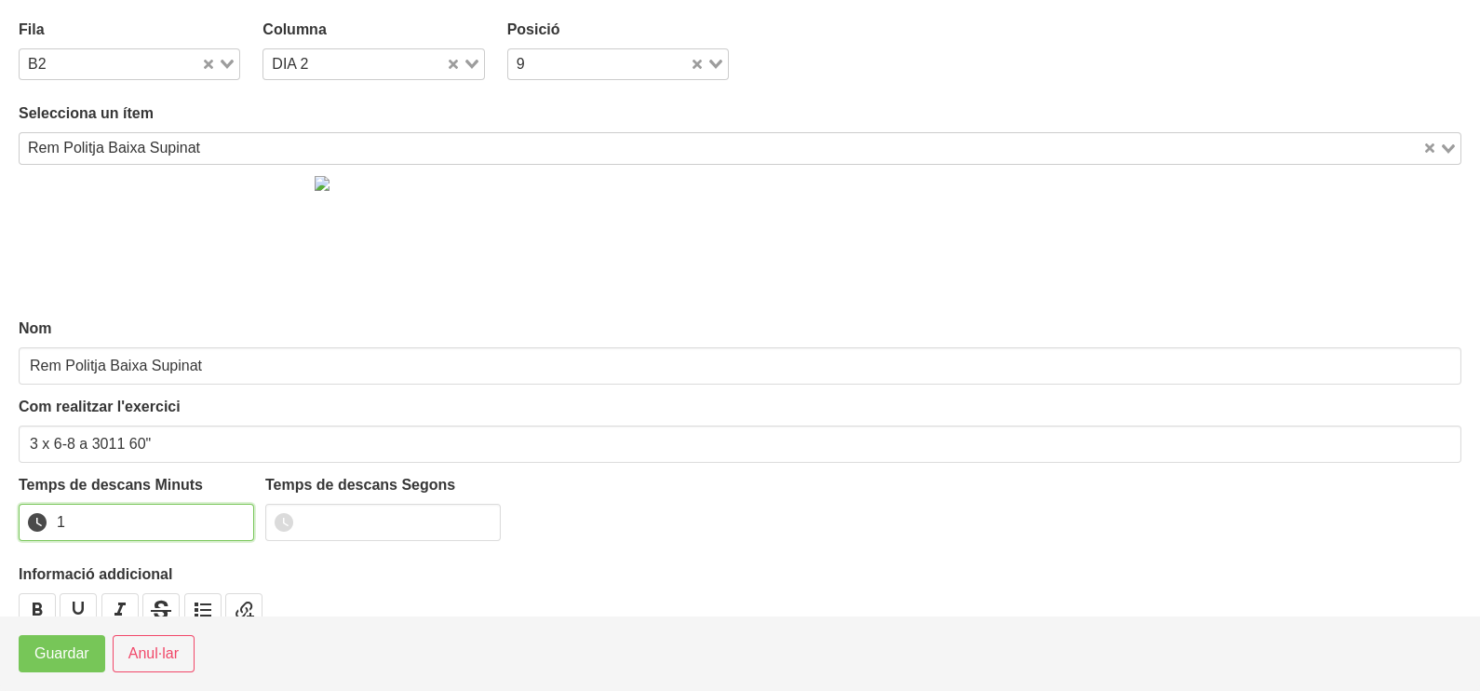
drag, startPoint x: 234, startPoint y: 516, endPoint x: 228, endPoint y: 524, distance: 10.1
click at [233, 519] on input "1" at bounding box center [136, 522] width 235 height 37
click at [89, 648] on button "Guardar" at bounding box center [62, 653] width 87 height 37
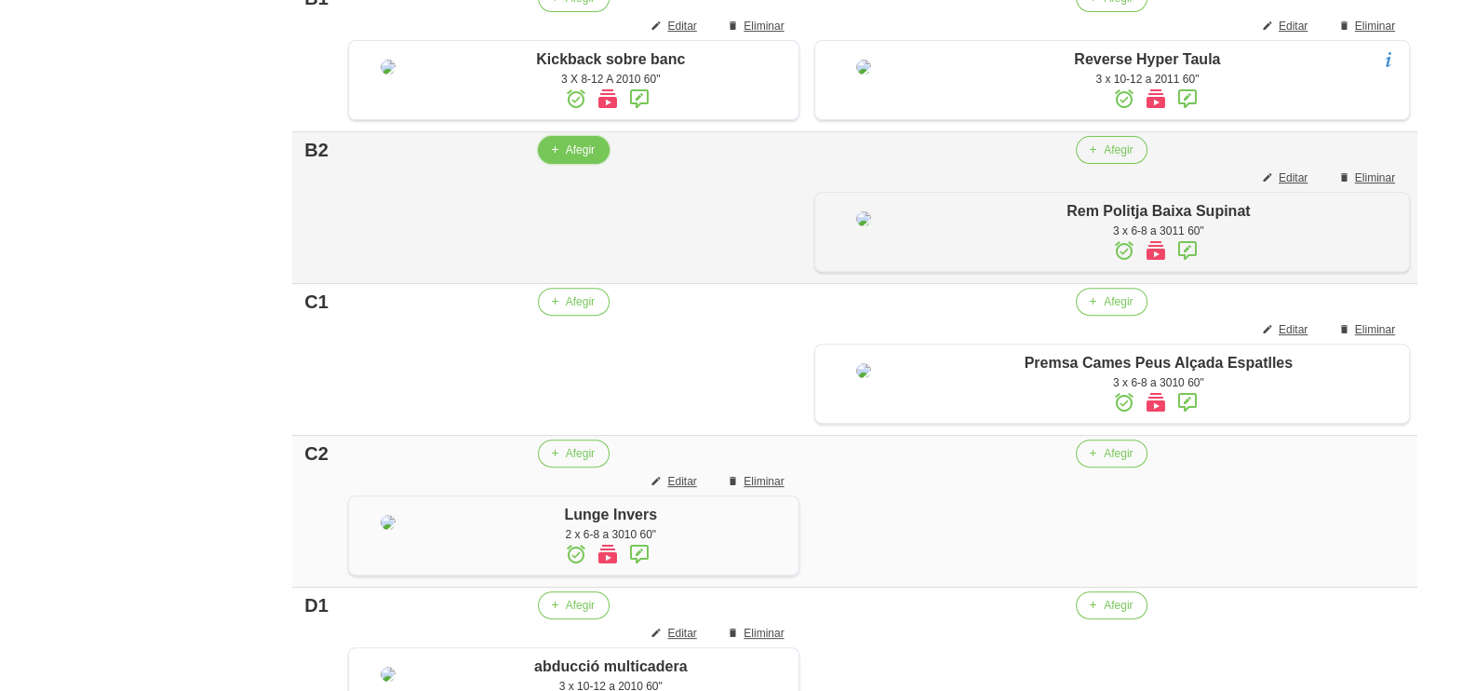
click at [570, 158] on span "Afegir" at bounding box center [580, 149] width 29 height 17
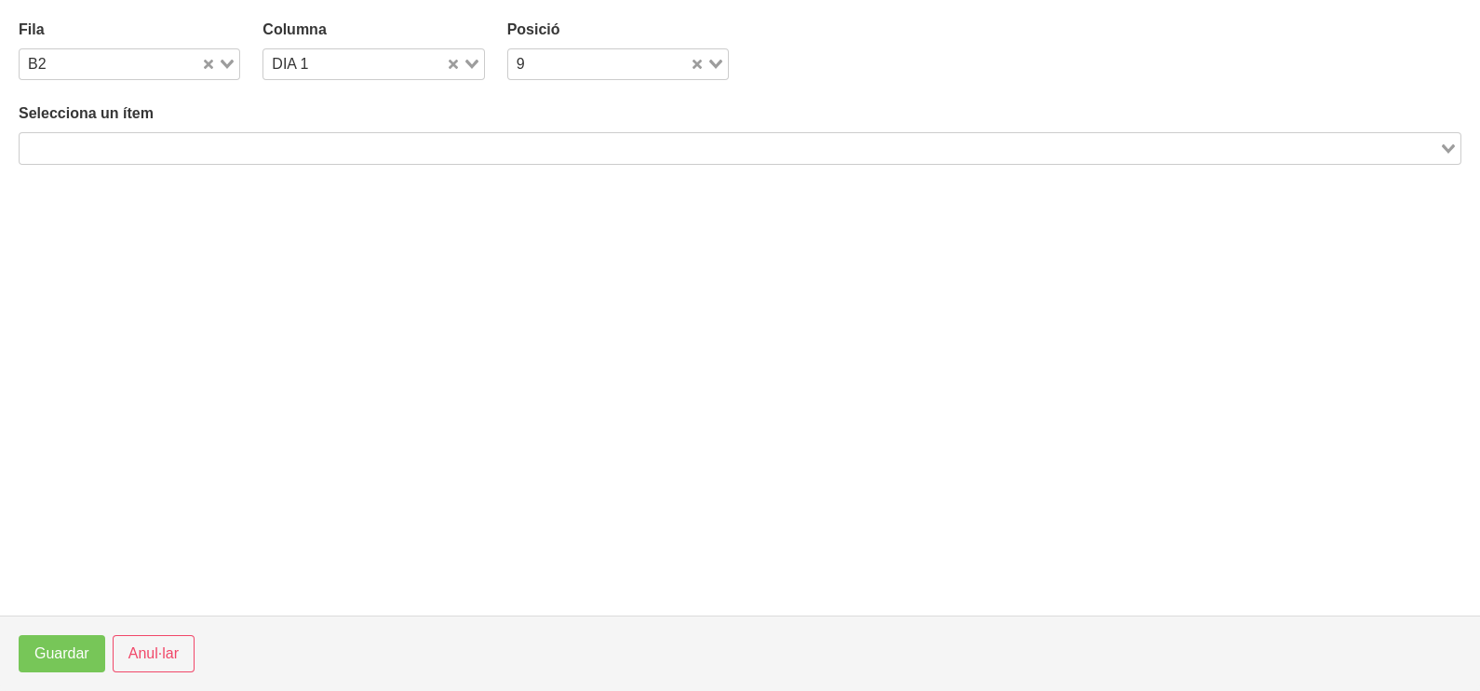
drag, startPoint x: 209, startPoint y: 144, endPoint x: 227, endPoint y: 114, distance: 35.4
click at [216, 140] on input "Search for option" at bounding box center [729, 148] width 1416 height 22
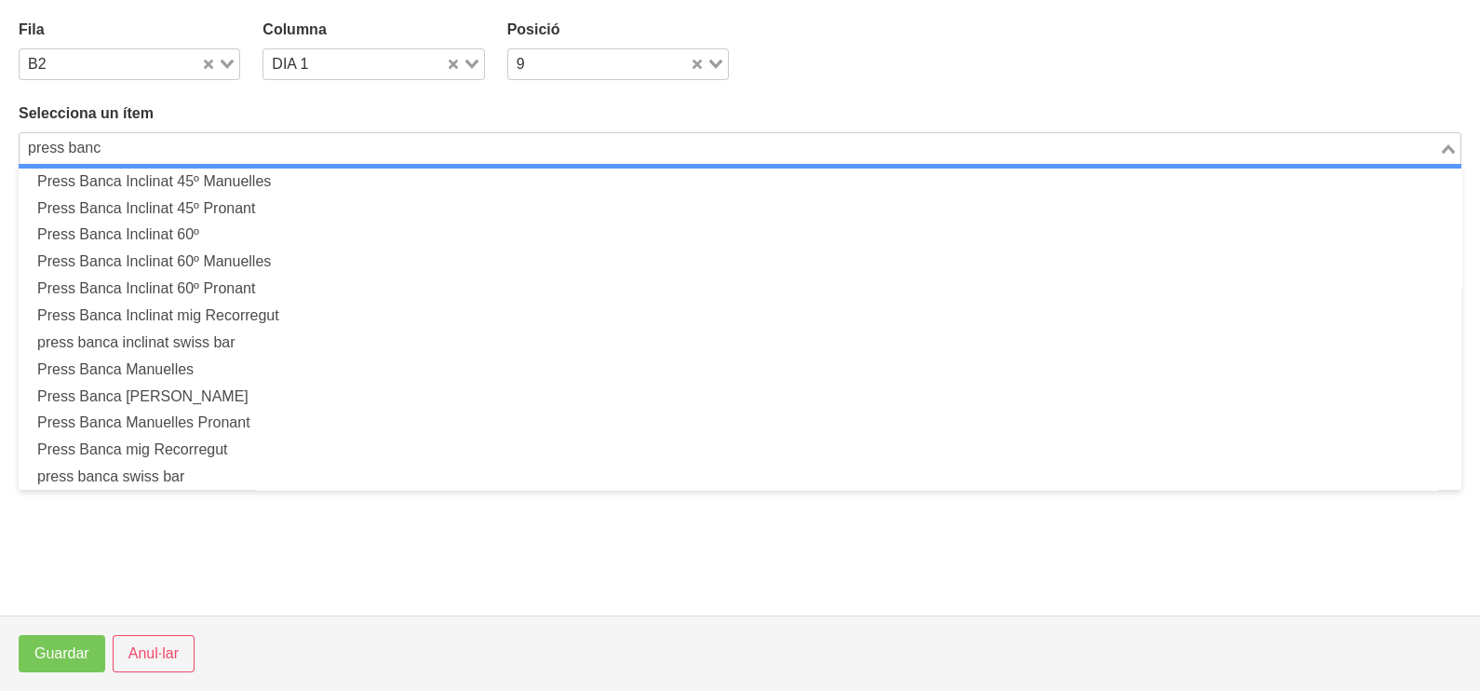
scroll to position [326, 0]
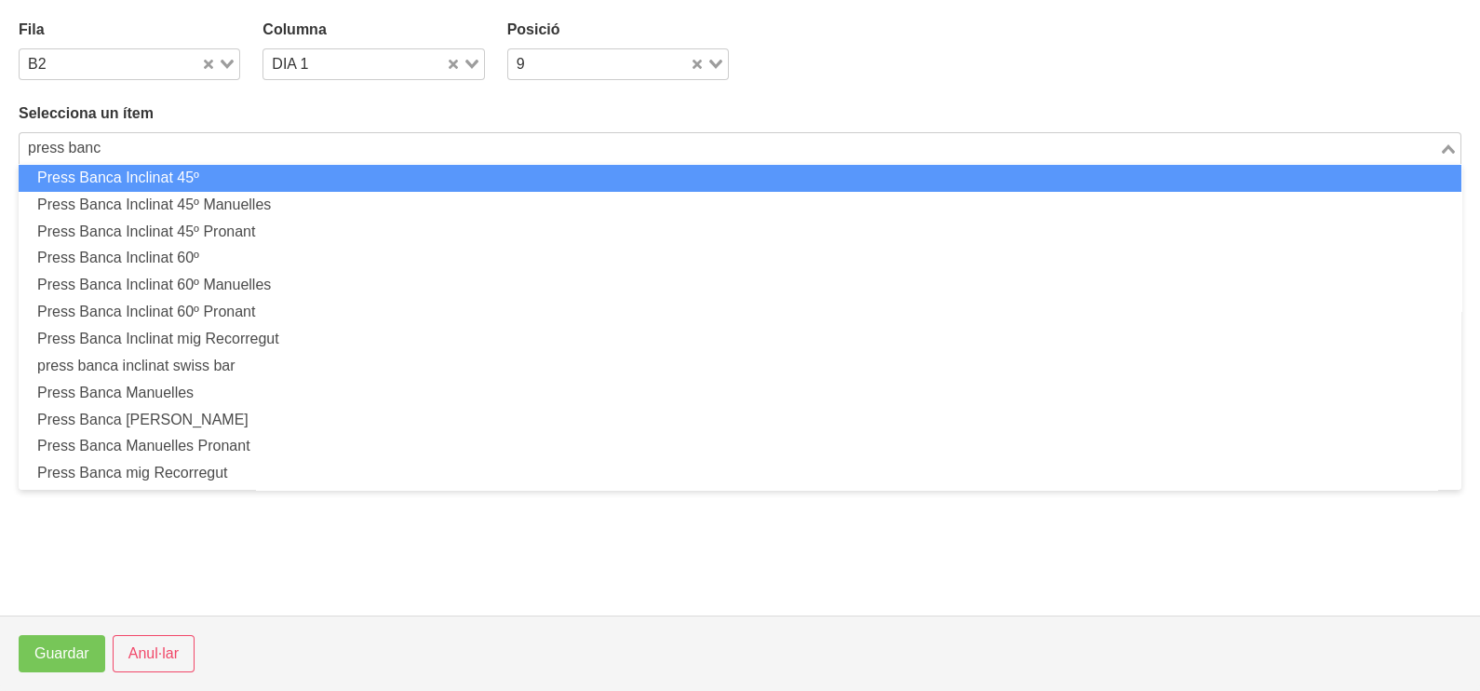
click at [0, 132] on html "Nutrivic Marc Fabré General Dashboard Seccions Clients Administradors Comunicac…" at bounding box center [740, 91] width 1480 height 1883
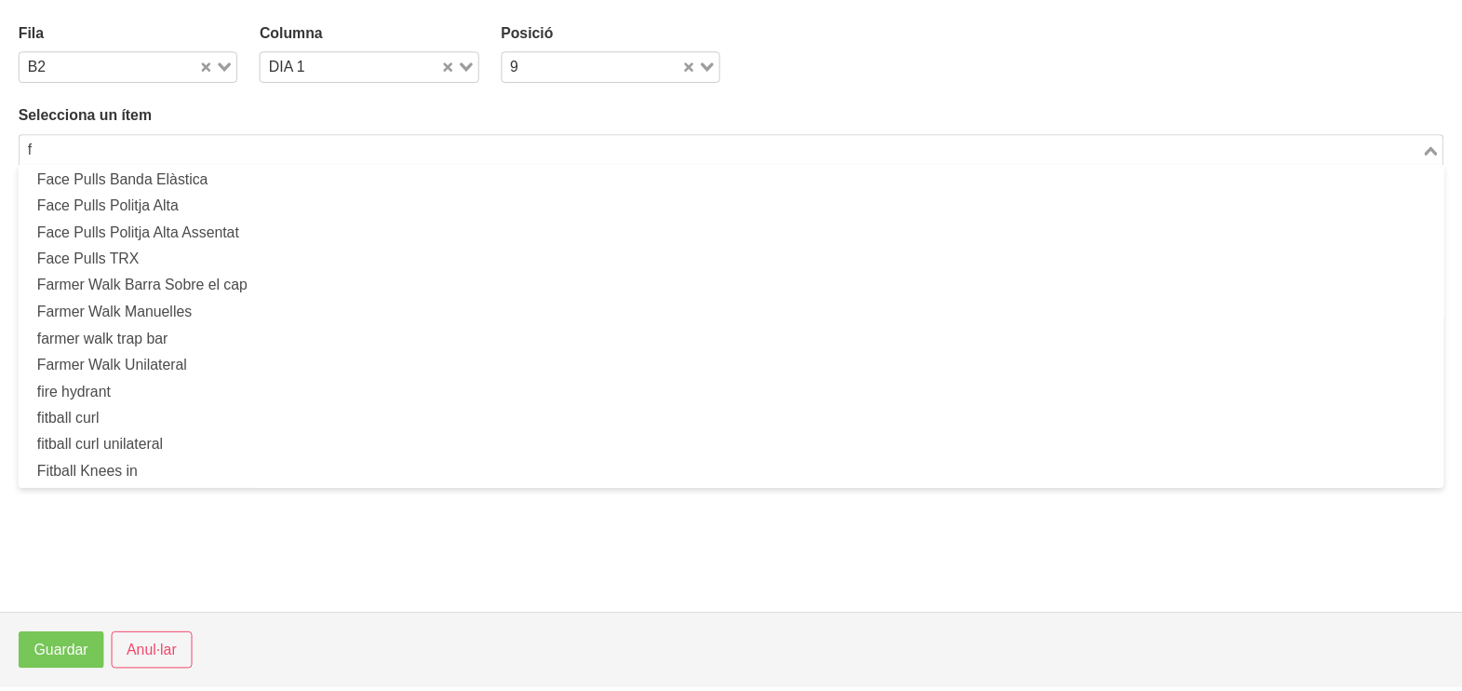
scroll to position [5, 0]
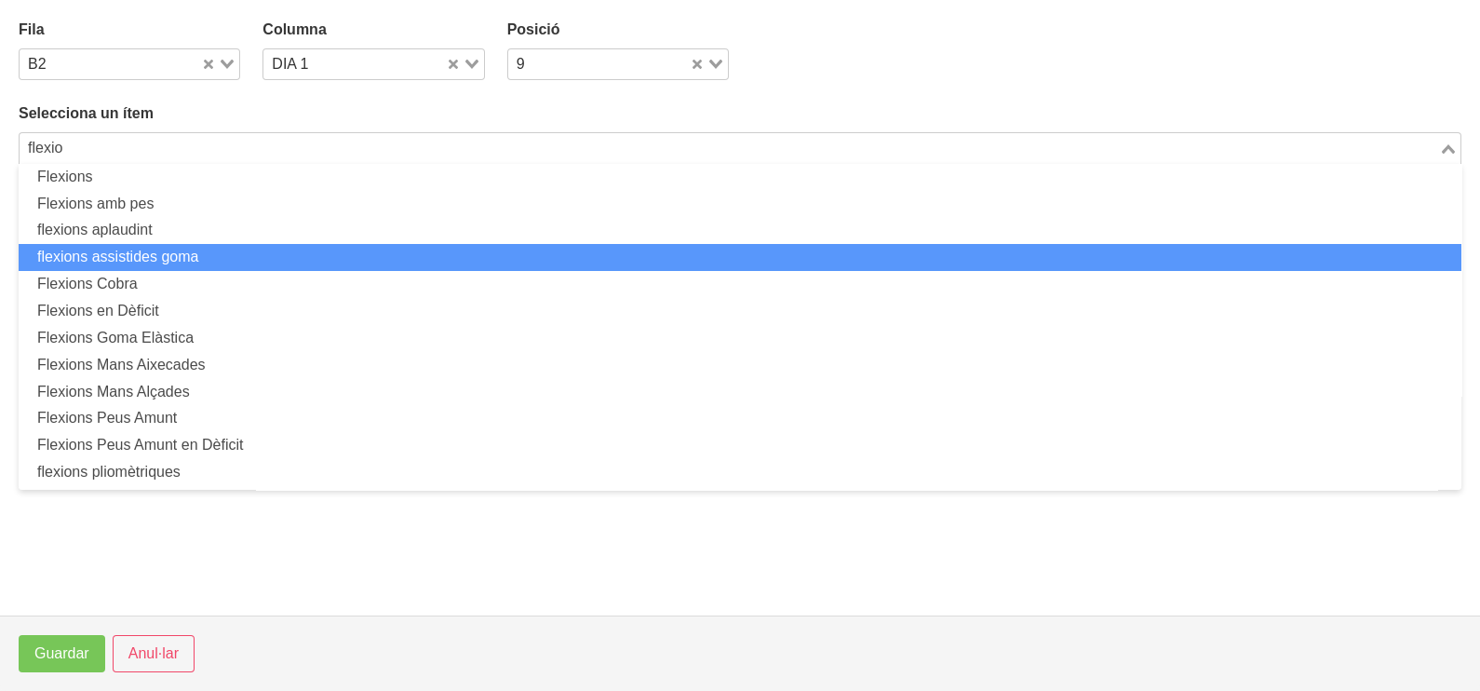
click at [167, 261] on li "flexions assistides goma" at bounding box center [740, 257] width 1443 height 27
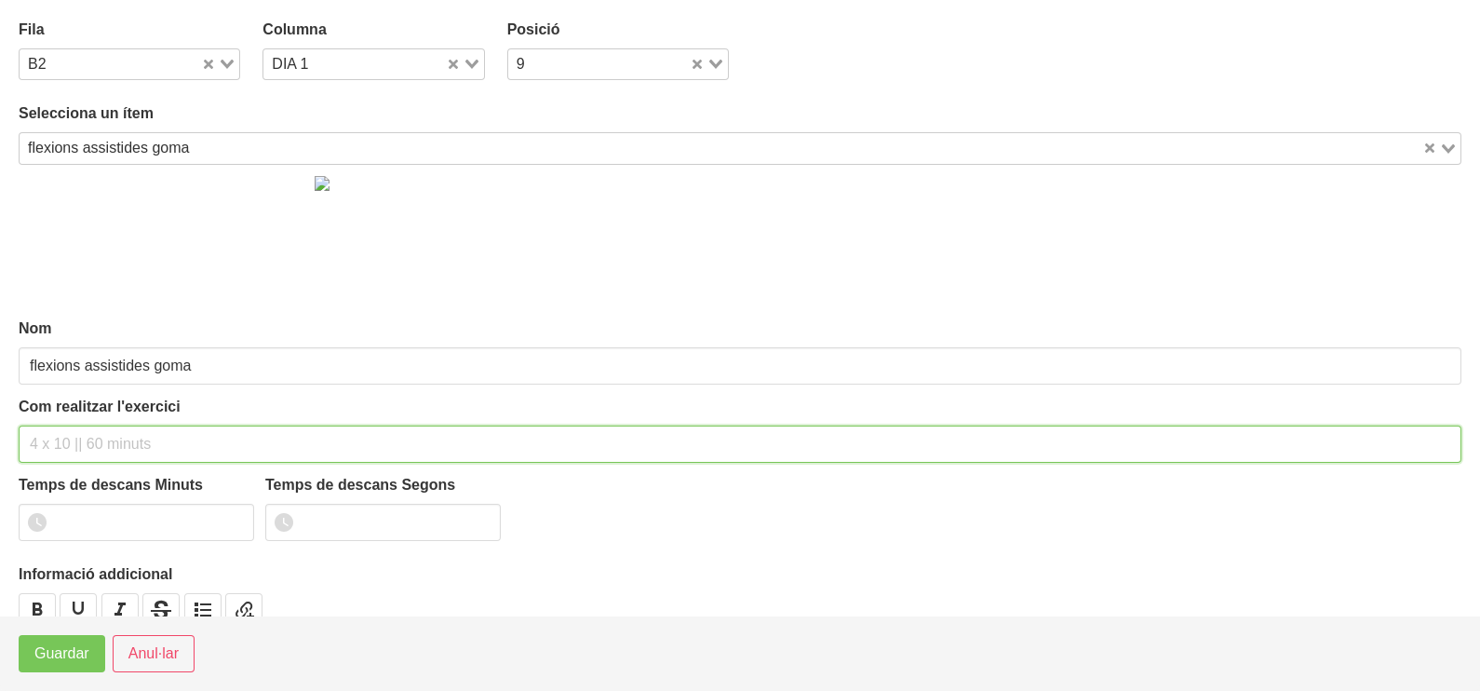
click at [70, 442] on input "text" at bounding box center [740, 443] width 1443 height 37
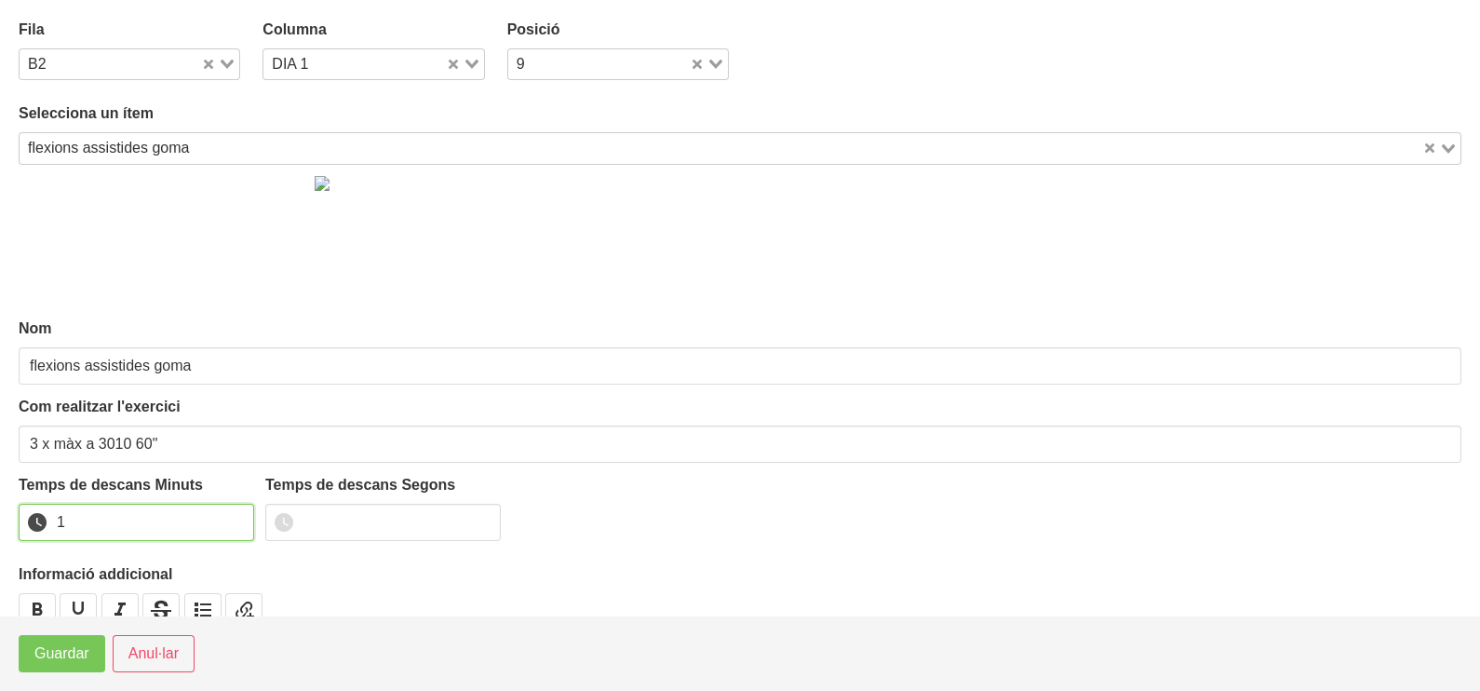
click at [237, 517] on input "1" at bounding box center [136, 522] width 235 height 37
click at [79, 656] on span "Guardar" at bounding box center [61, 653] width 55 height 22
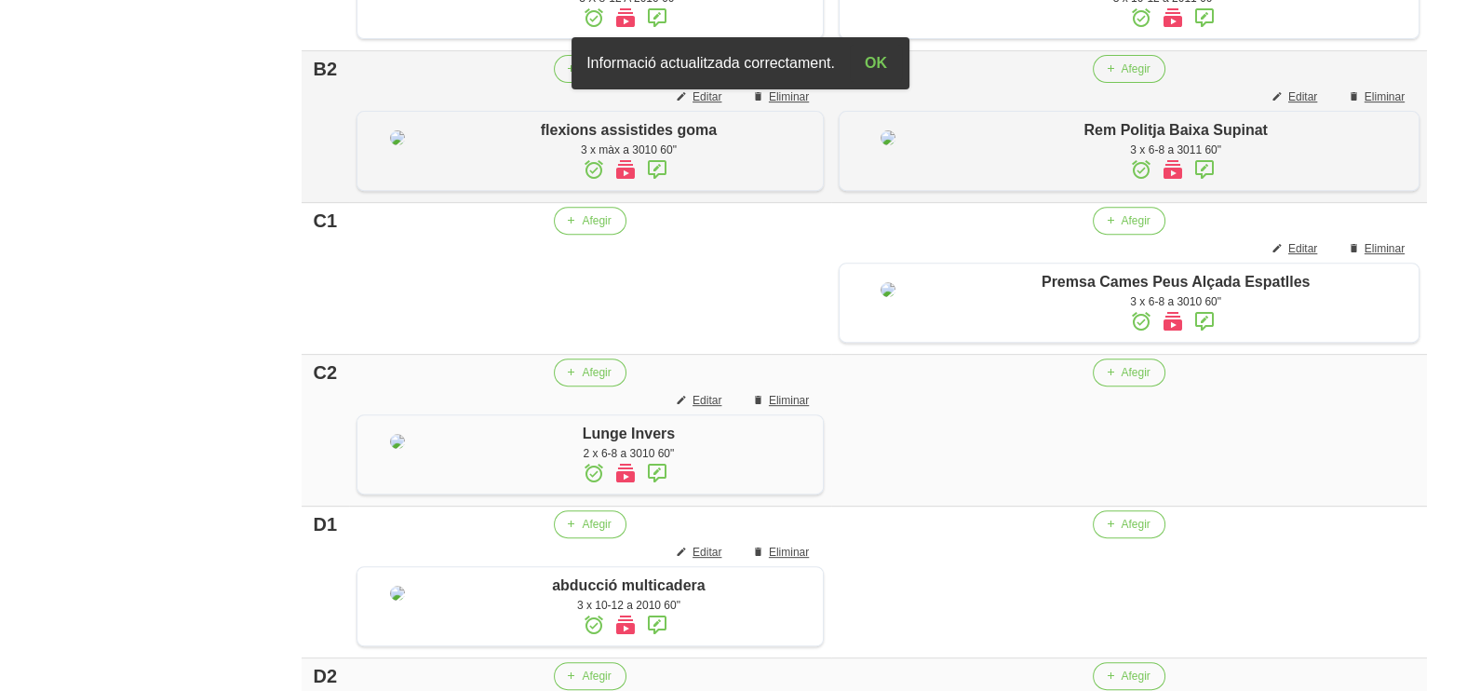
scroll to position [966, 0]
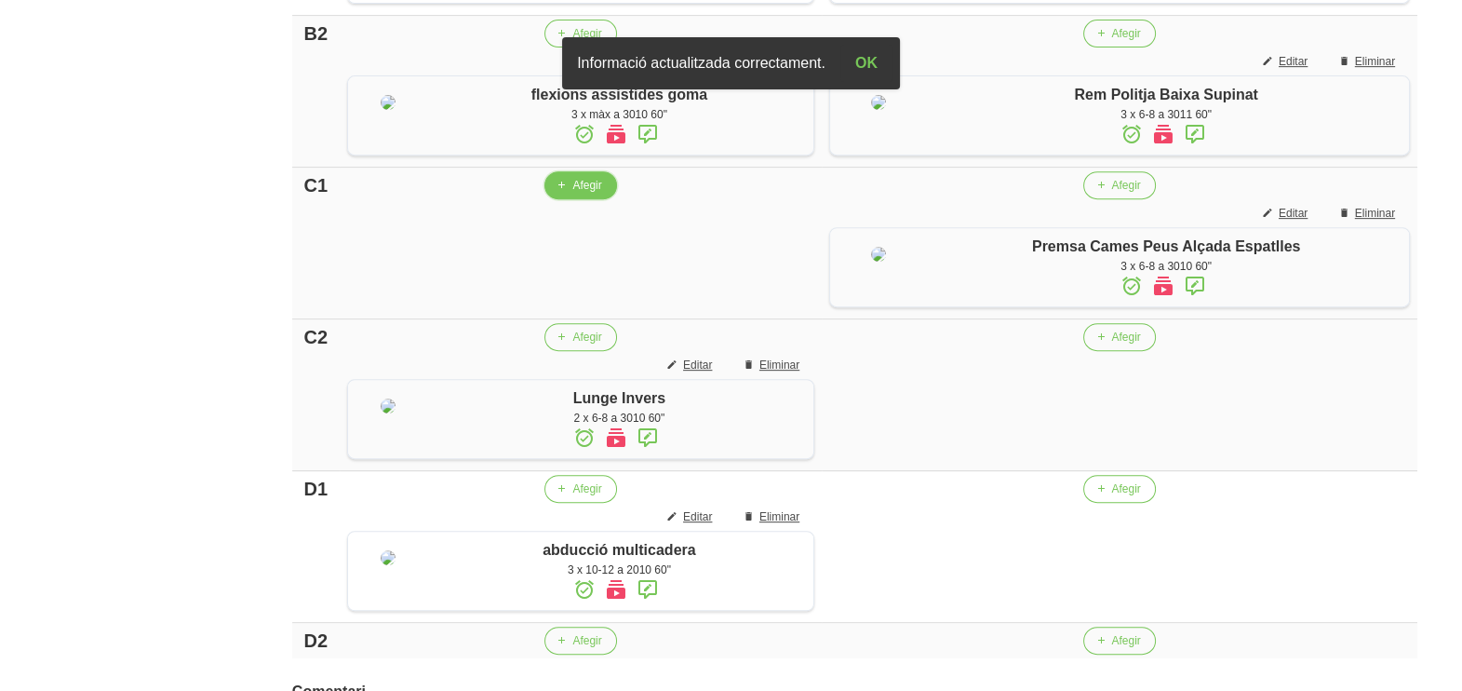
click at [582, 194] on span "Afegir" at bounding box center [586, 185] width 29 height 17
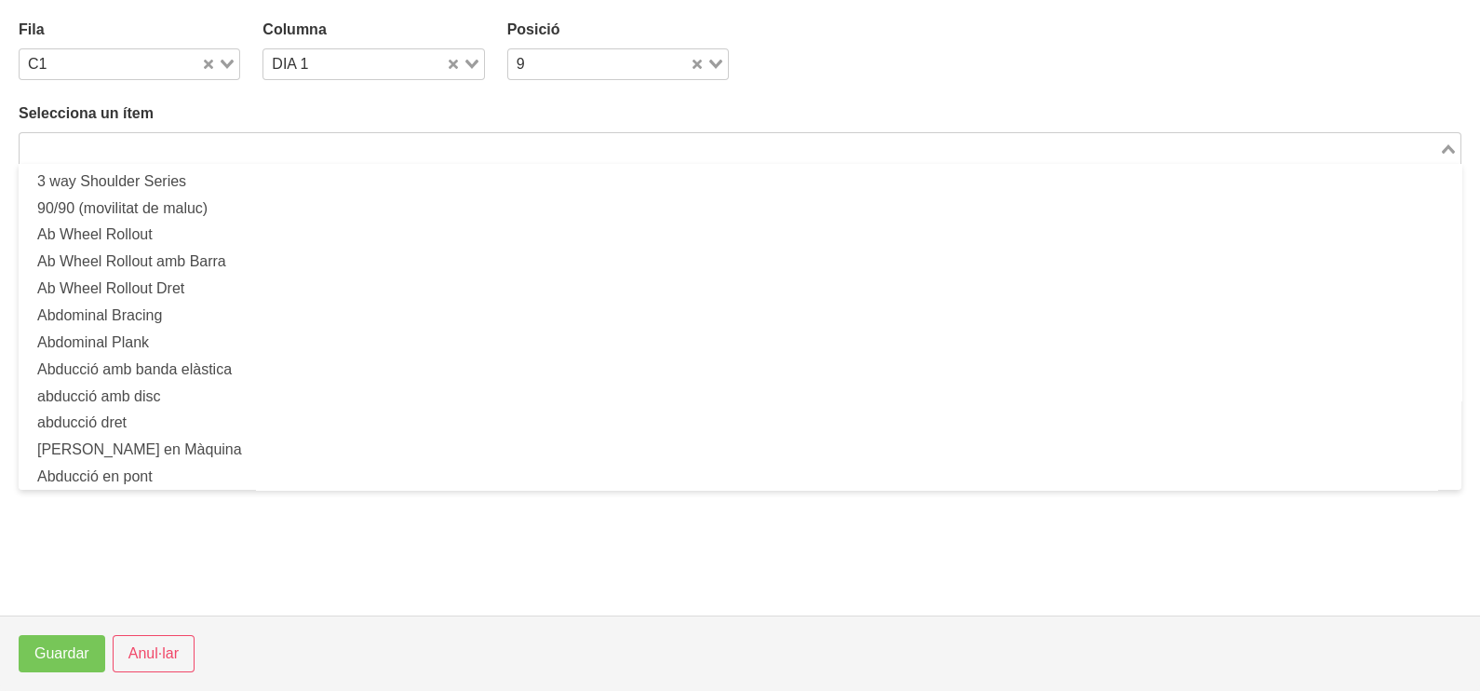
click at [149, 144] on input "Search for option" at bounding box center [729, 148] width 1416 height 22
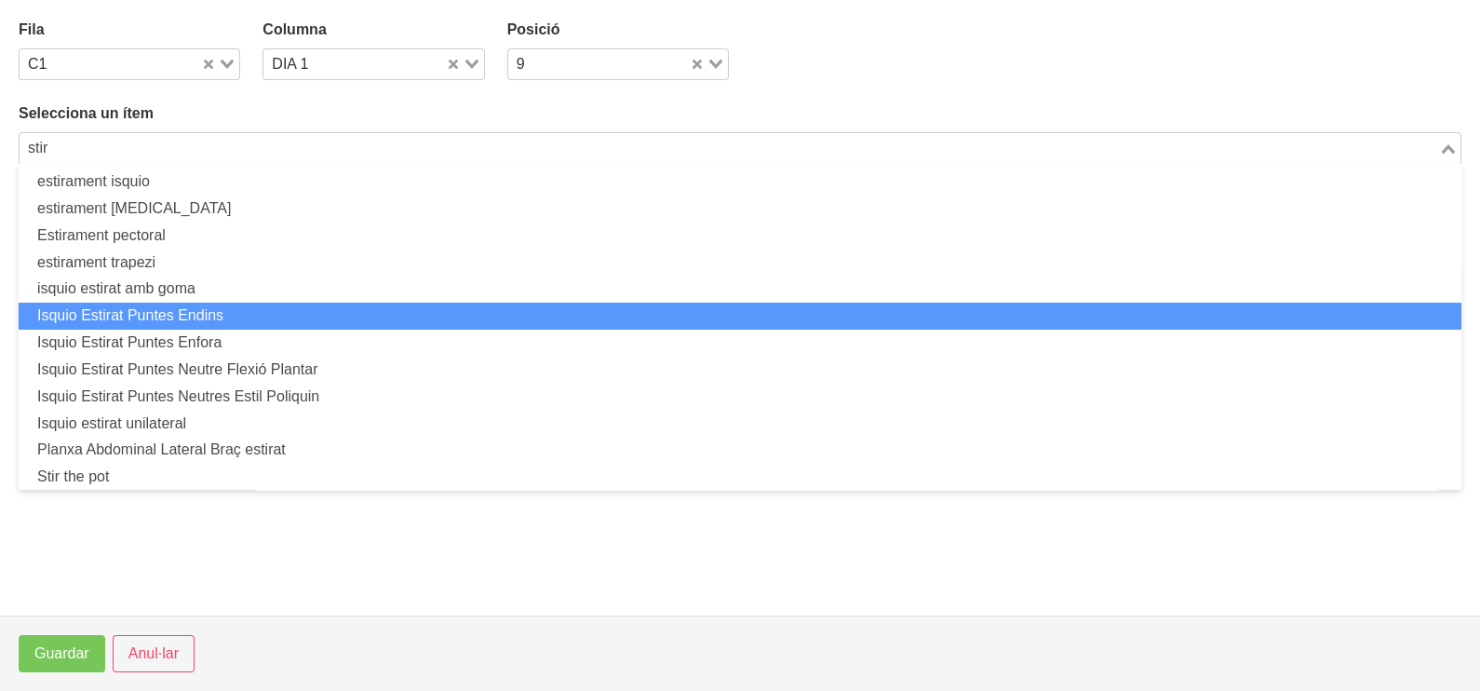
scroll to position [140, 0]
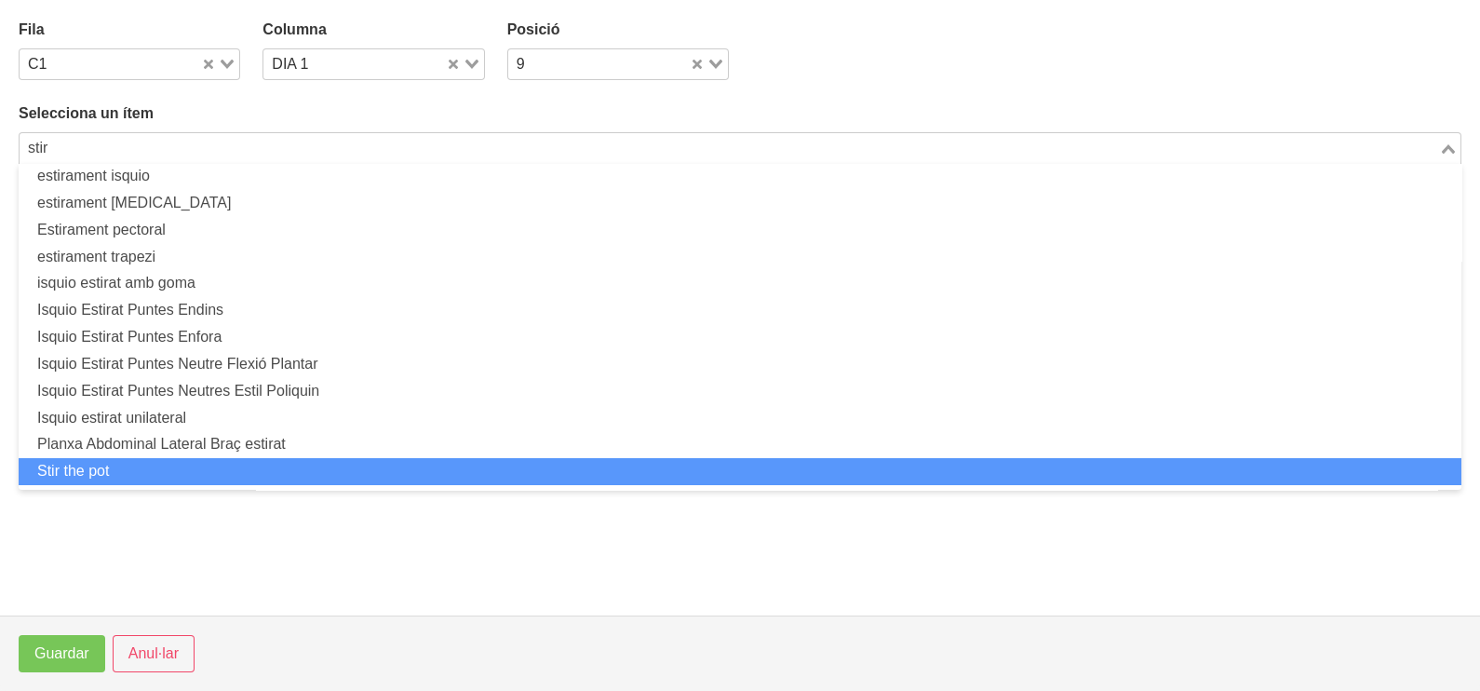
click at [177, 467] on li "Stir the pot" at bounding box center [740, 471] width 1443 height 27
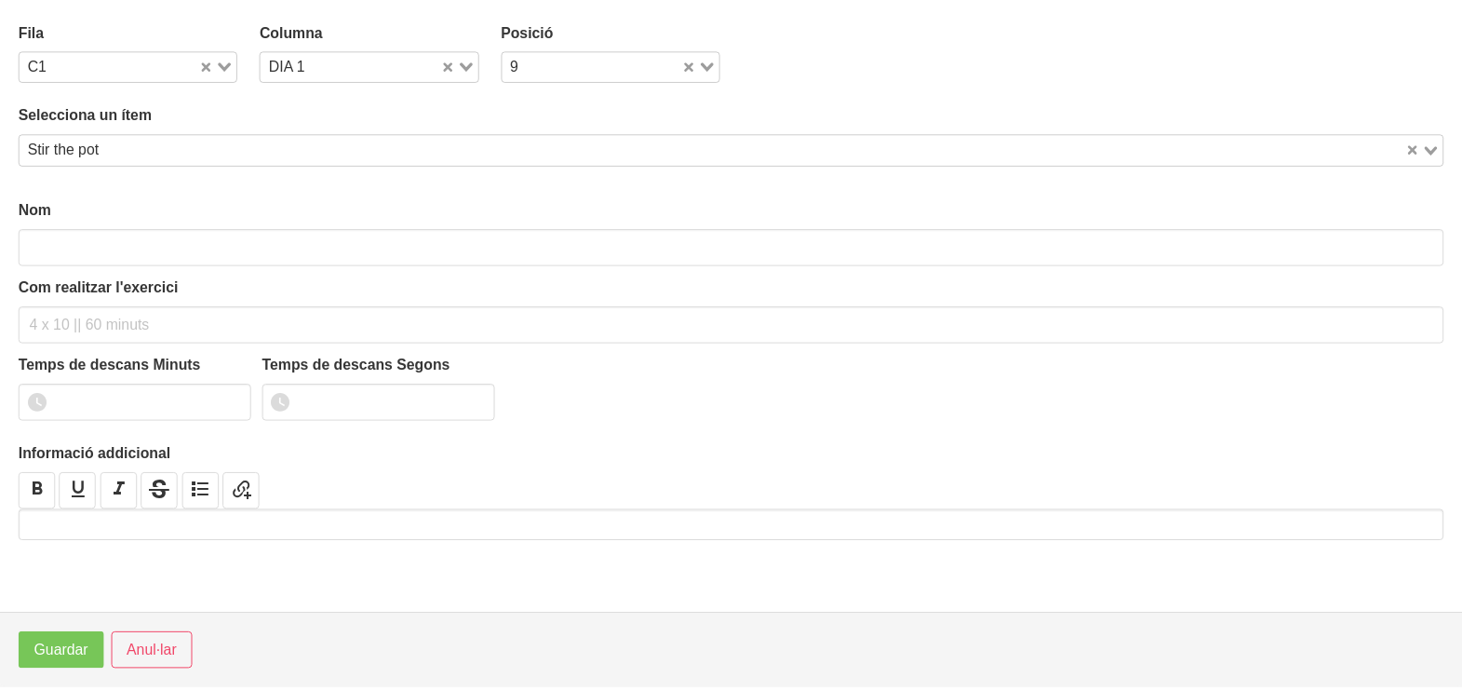
scroll to position [5, 0]
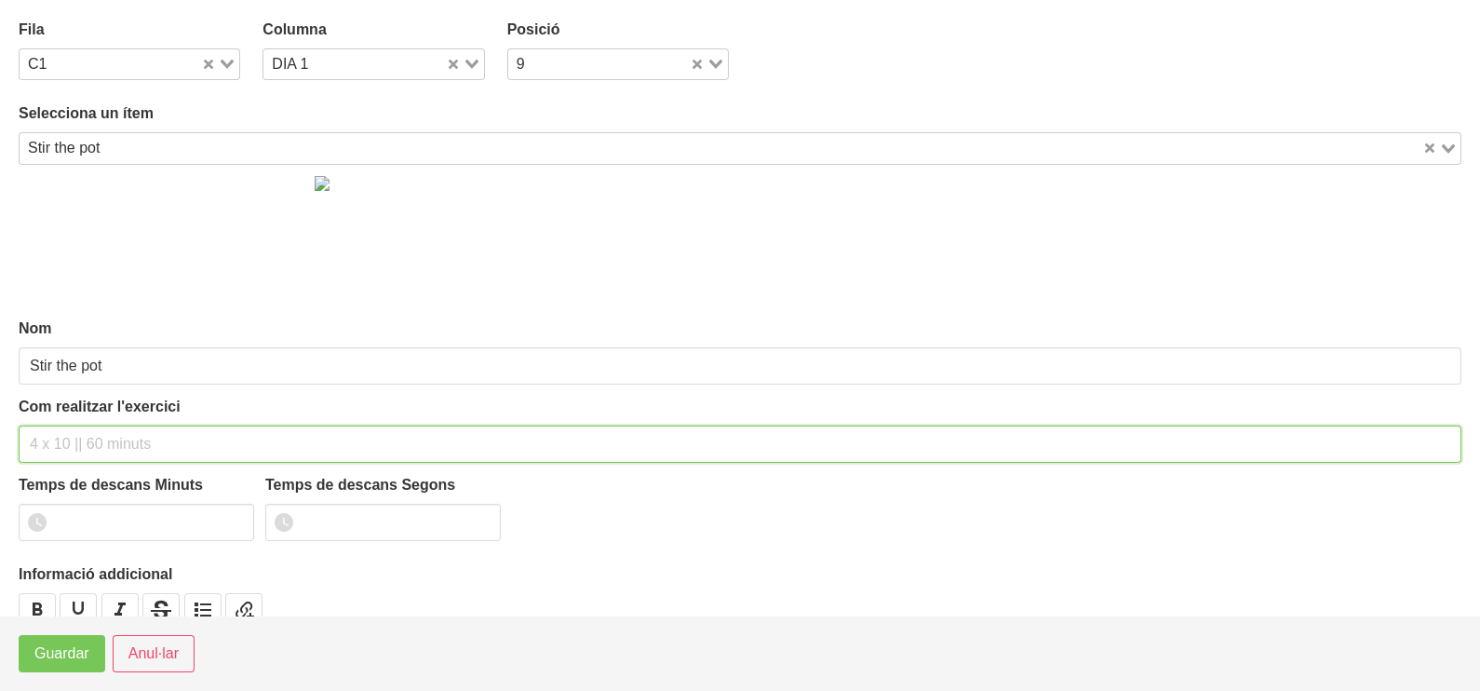
click at [78, 439] on input "text" at bounding box center [740, 443] width 1443 height 37
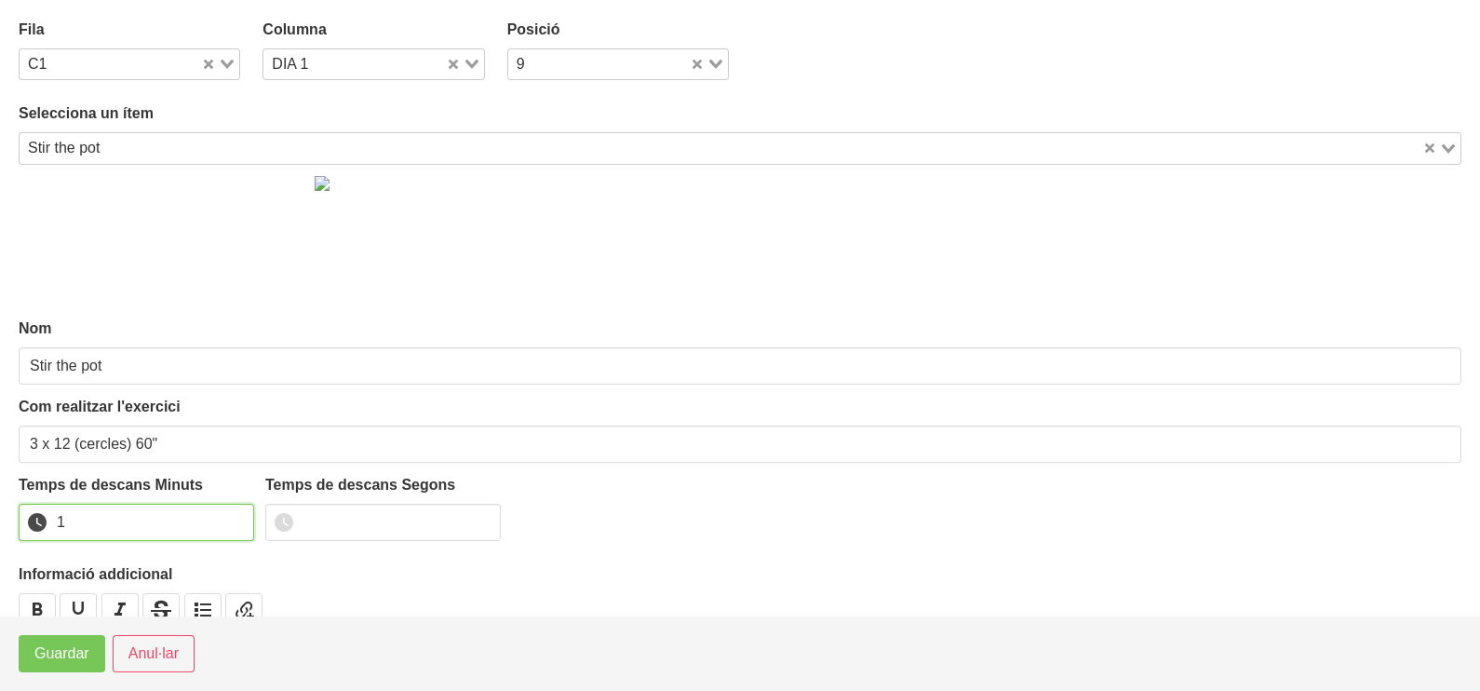
click at [235, 519] on input "1" at bounding box center [136, 522] width 235 height 37
click at [62, 643] on span "Guardar" at bounding box center [61, 653] width 55 height 22
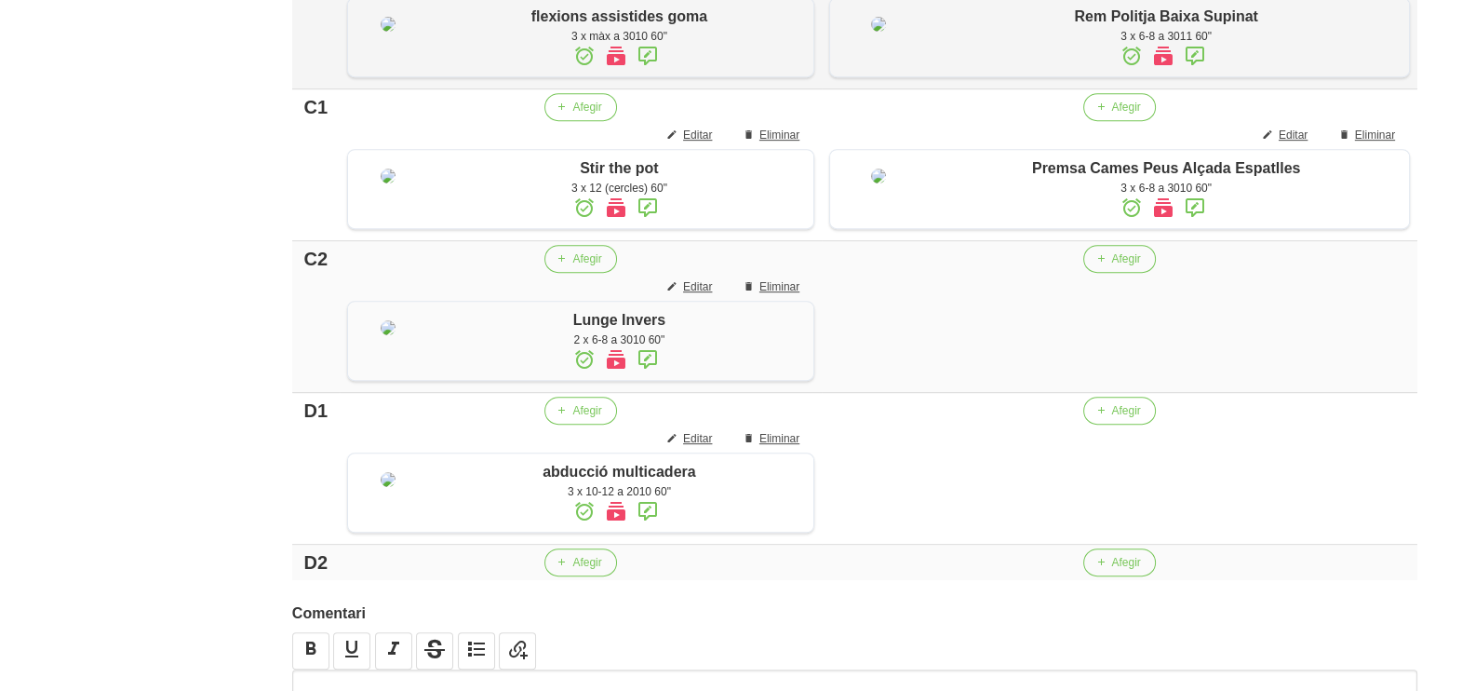
scroll to position [1083, 0]
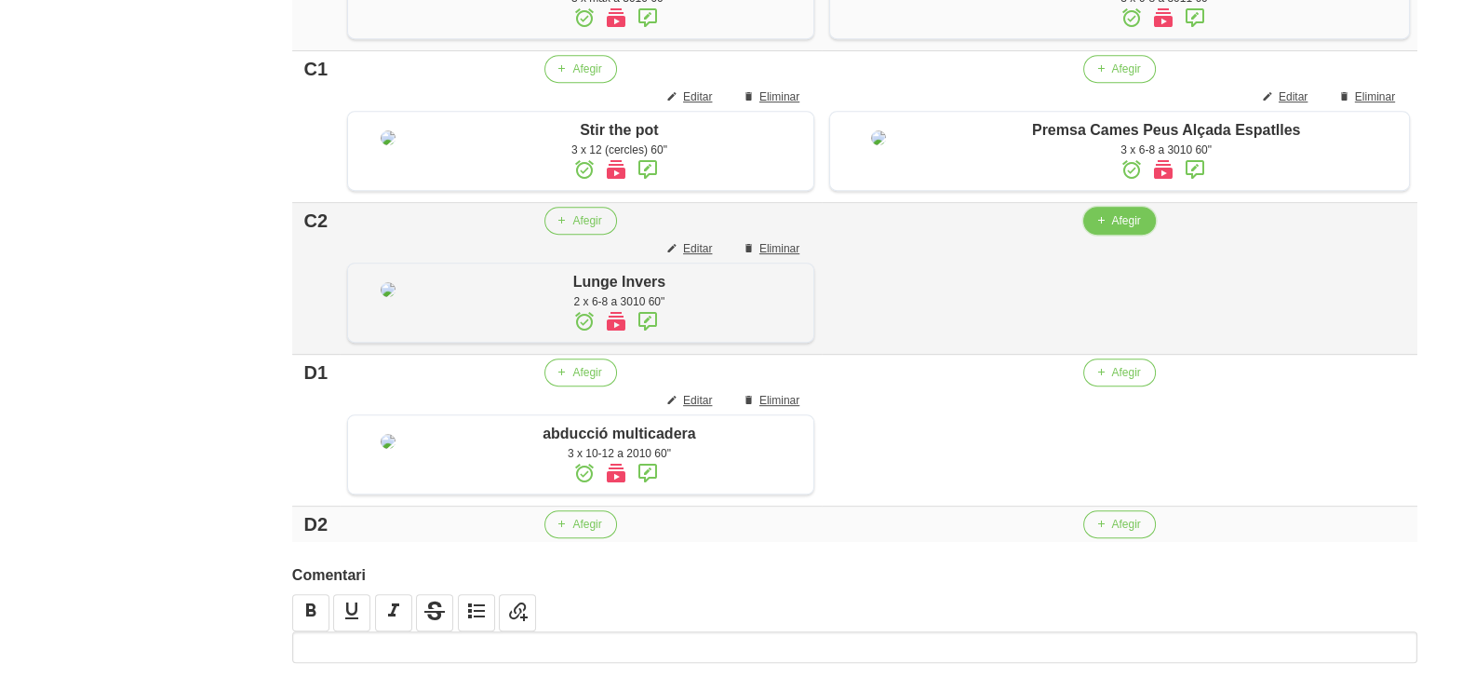
click at [1109, 229] on span "button" at bounding box center [1100, 220] width 17 height 17
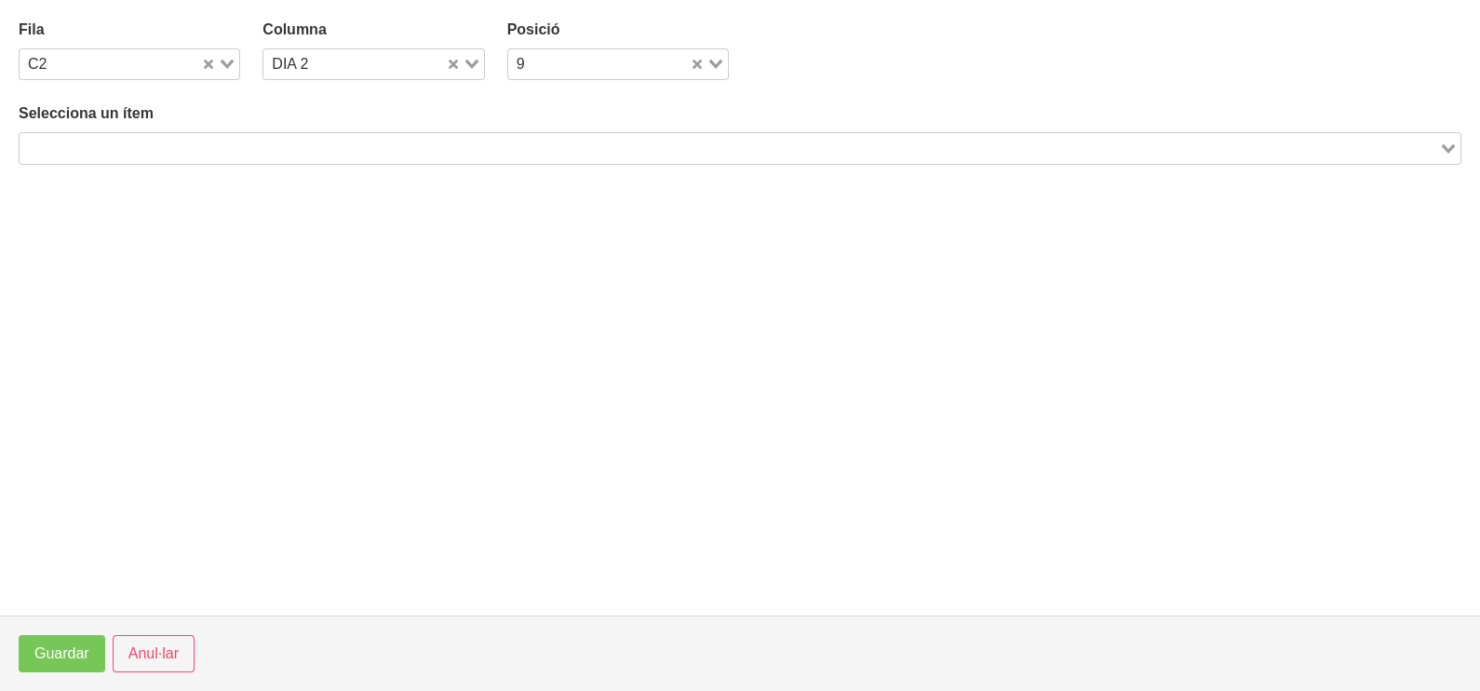
click at [228, 141] on input "Search for option" at bounding box center [729, 148] width 1416 height 22
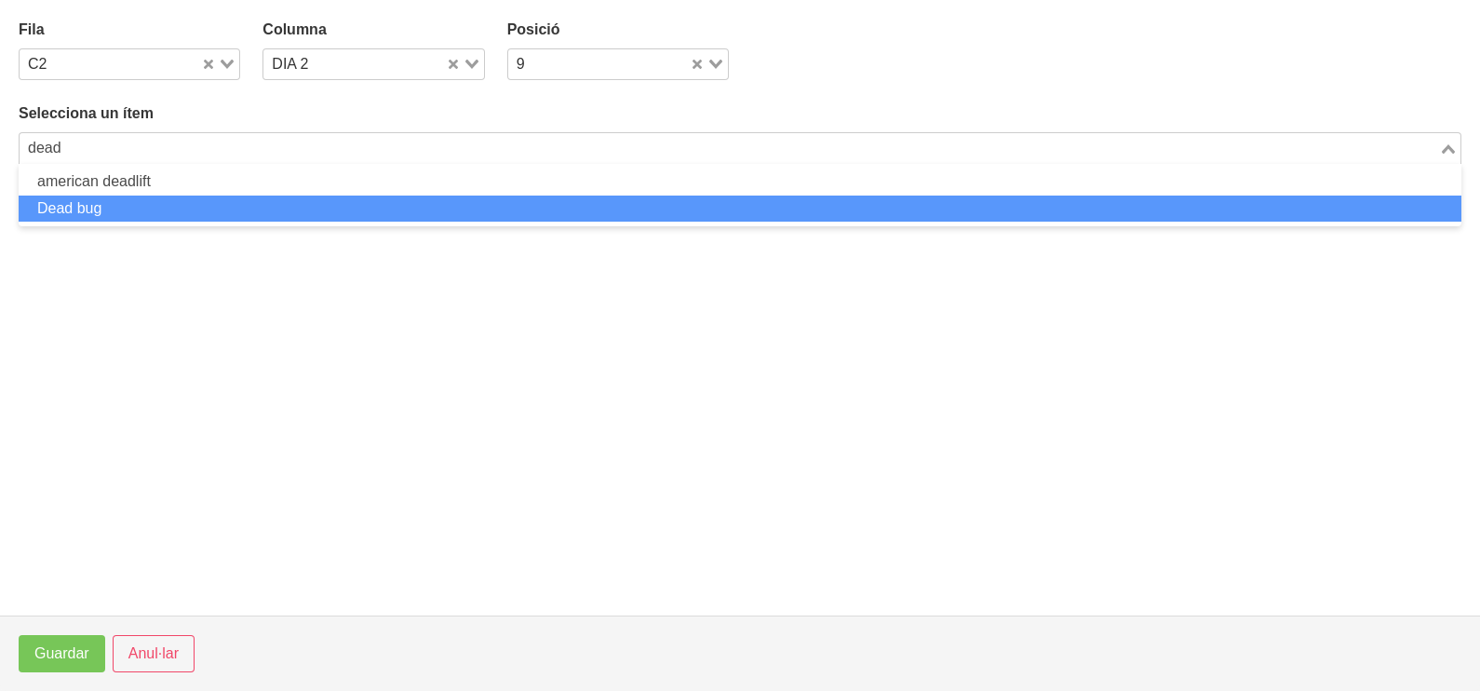
click at [120, 212] on li "Dead bug" at bounding box center [740, 208] width 1443 height 27
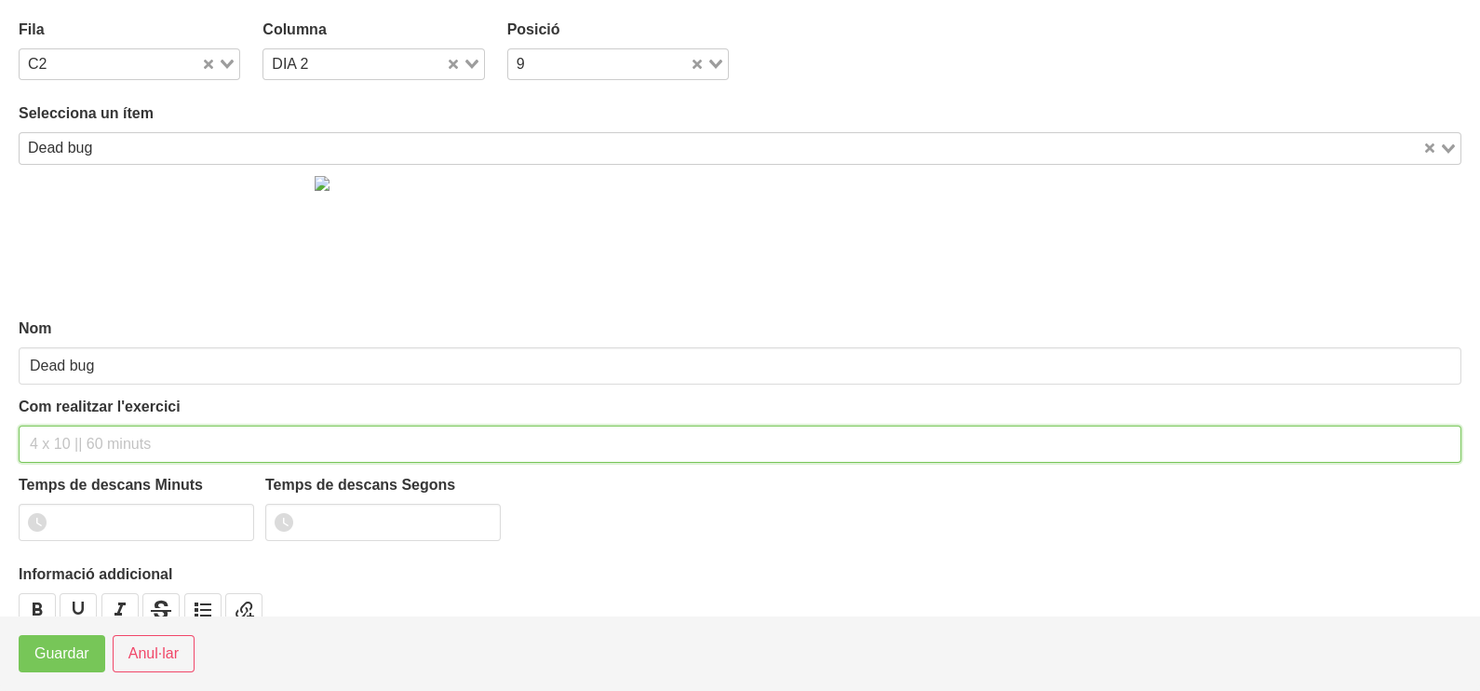
drag, startPoint x: 60, startPoint y: 442, endPoint x: 105, endPoint y: 289, distance: 160.2
click at [62, 428] on input "text" at bounding box center [740, 443] width 1443 height 37
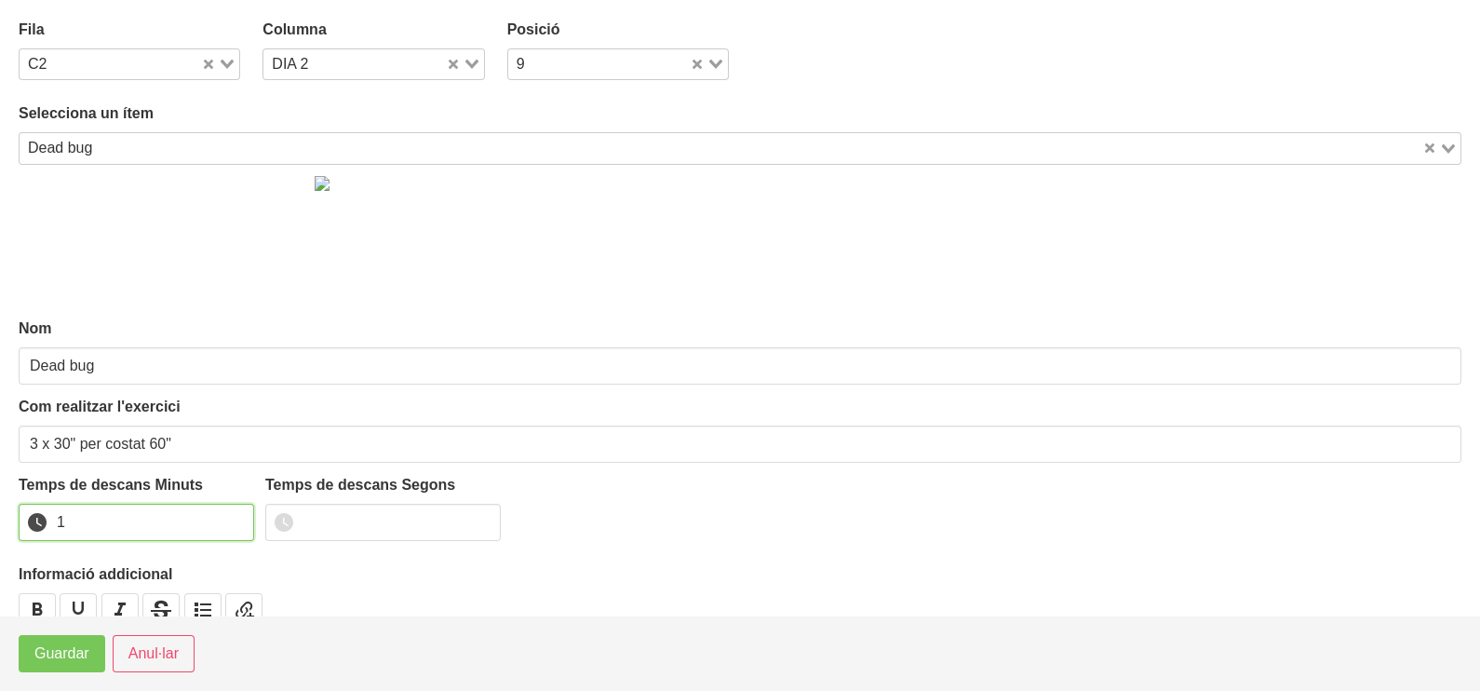
drag, startPoint x: 236, startPoint y: 512, endPoint x: 159, endPoint y: 575, distance: 99.9
click at [233, 517] on input "1" at bounding box center [136, 522] width 235 height 37
click at [80, 652] on span "Guardar" at bounding box center [61, 653] width 55 height 22
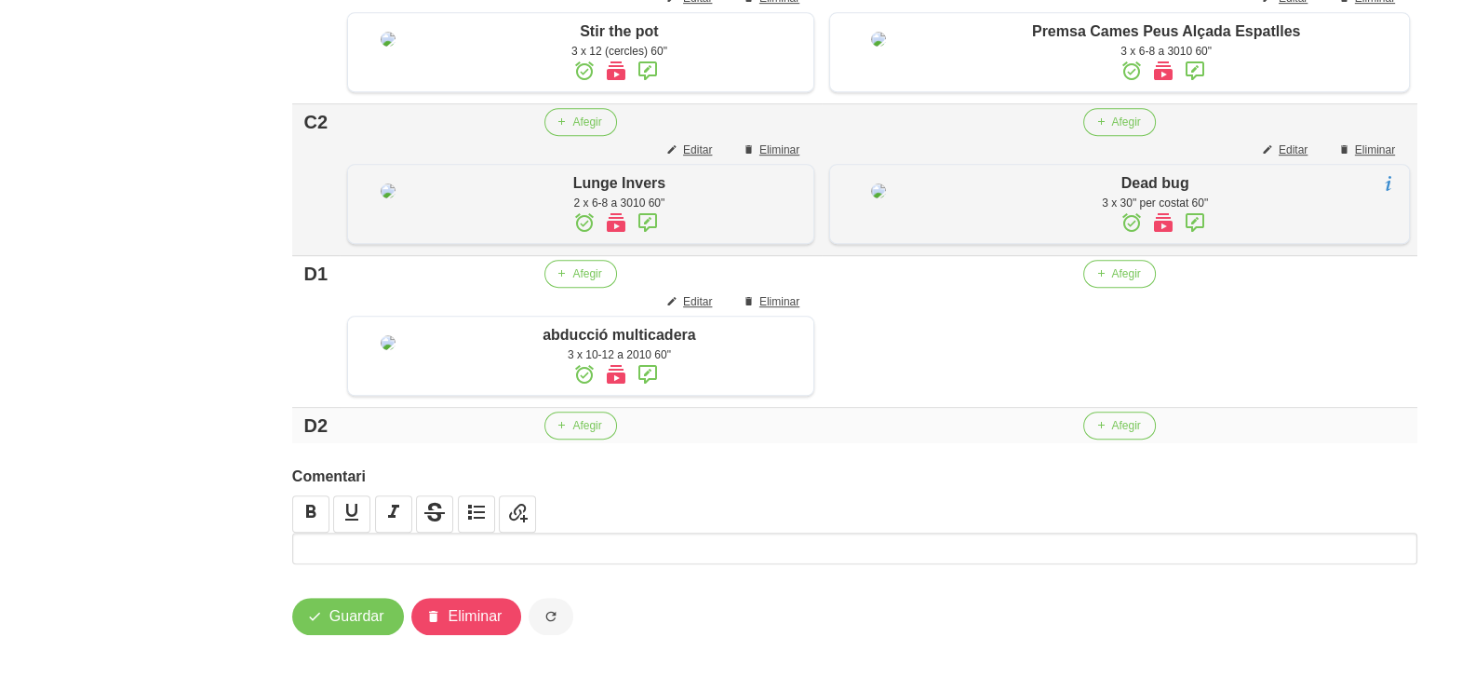
scroll to position [1260, 0]
click at [1122, 282] on span "Afegir" at bounding box center [1125, 273] width 29 height 17
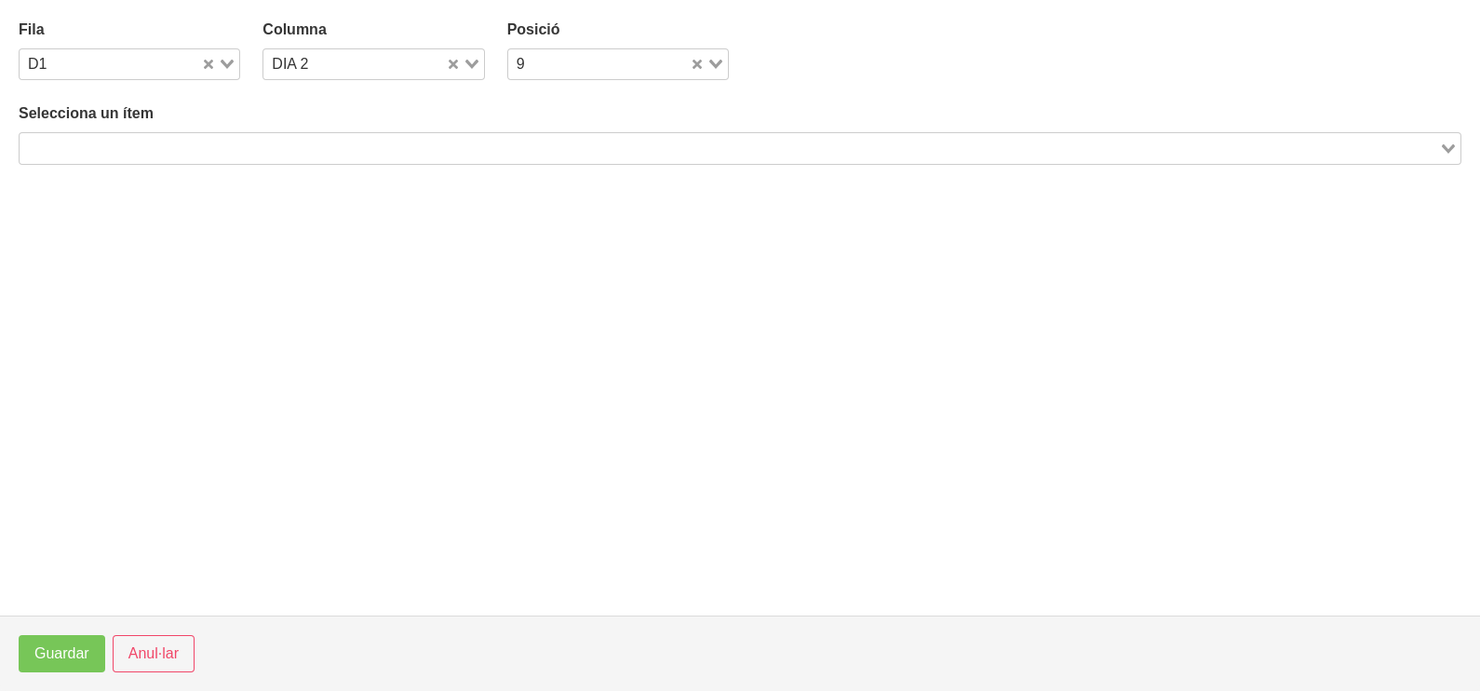
click at [274, 157] on input "Search for option" at bounding box center [729, 148] width 1416 height 22
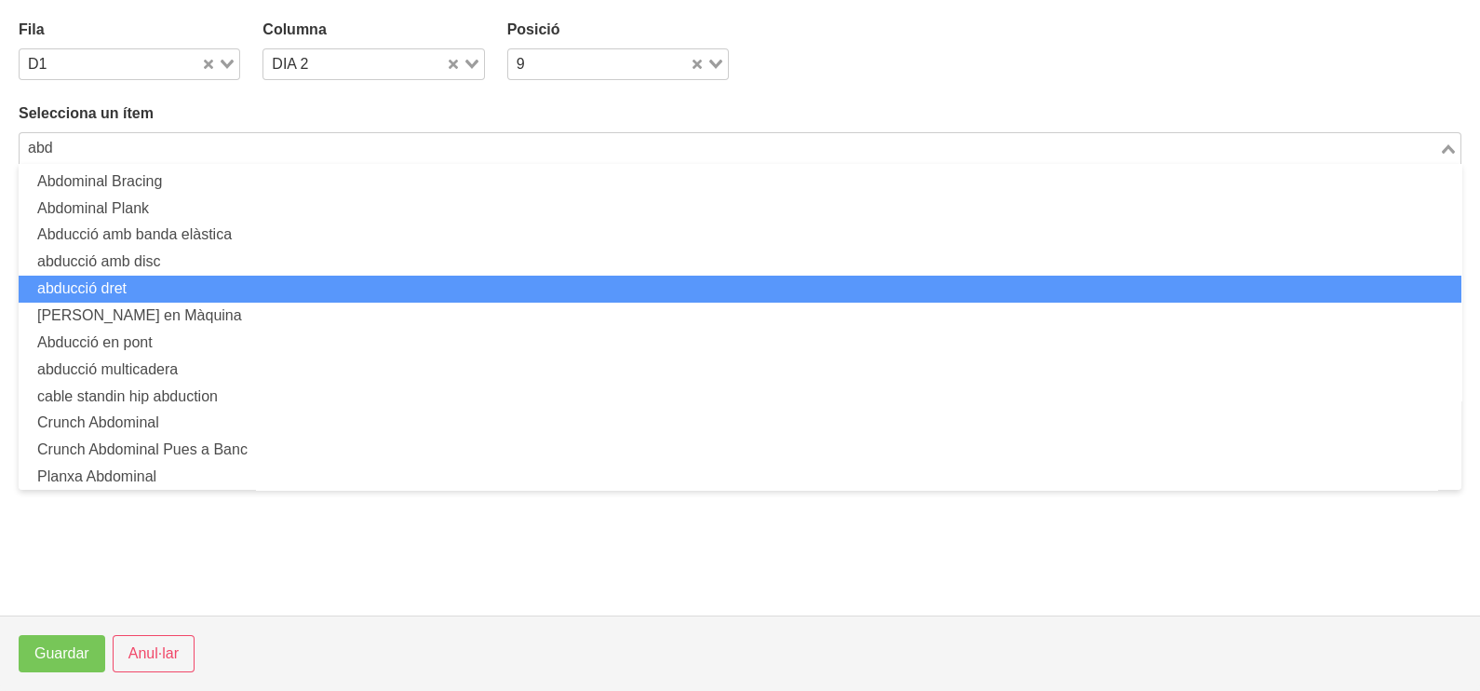
click at [164, 284] on li "abducció dret" at bounding box center [740, 289] width 1443 height 27
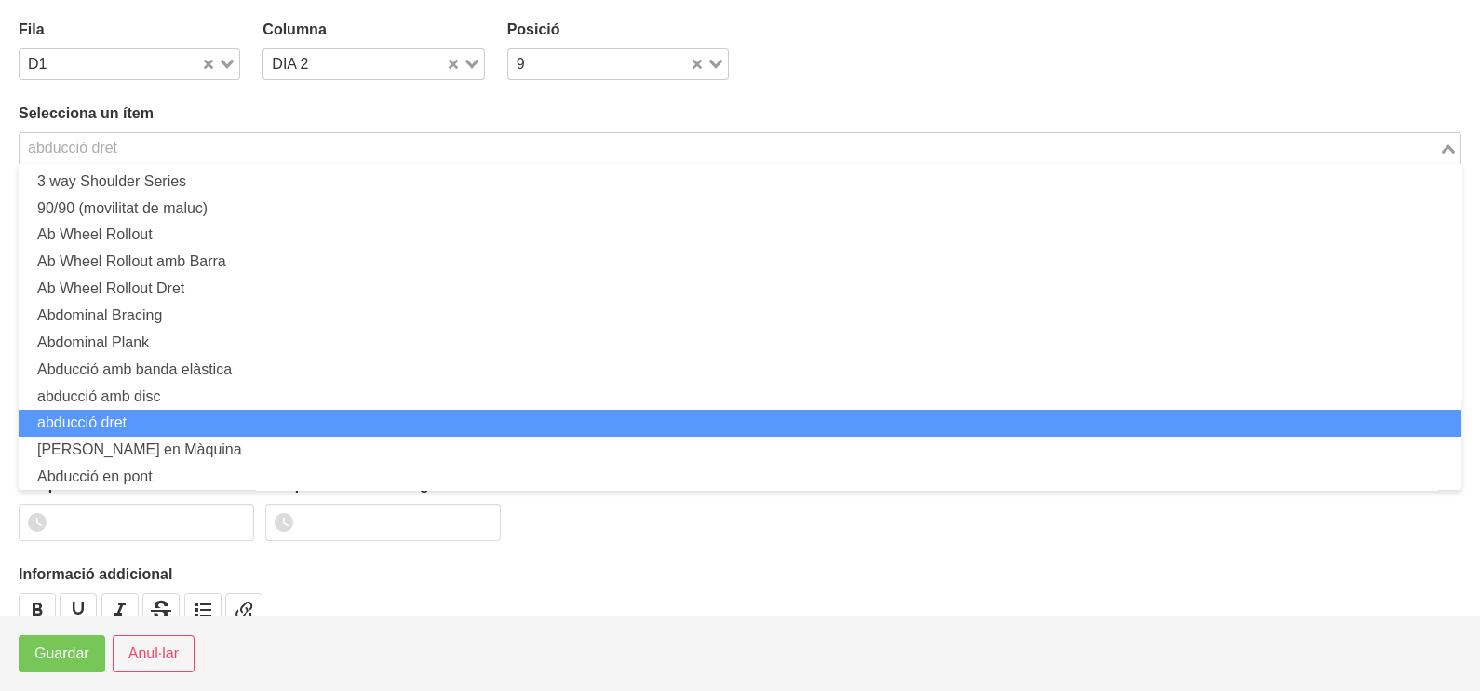
click at [76, 160] on div "abducció dret Loading..." at bounding box center [740, 148] width 1443 height 32
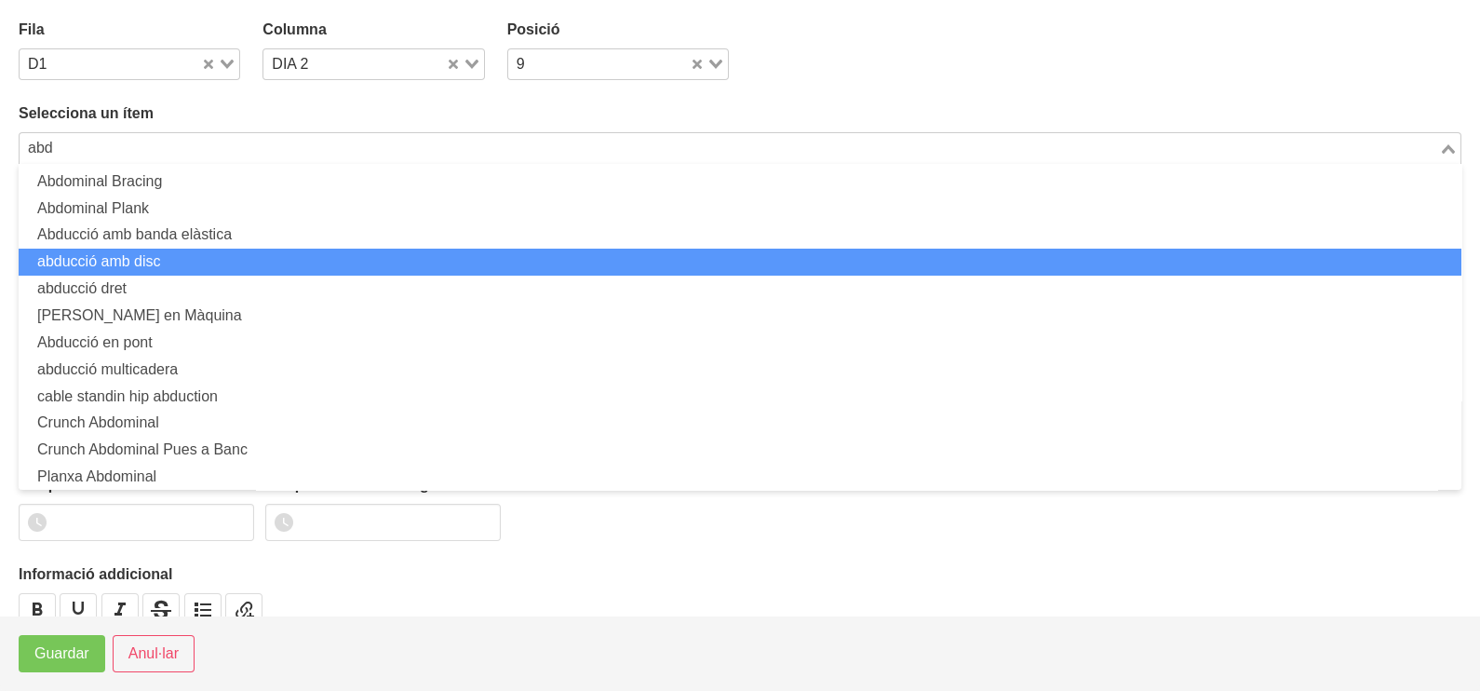
click at [169, 256] on li "abducció amb disc" at bounding box center [740, 262] width 1443 height 27
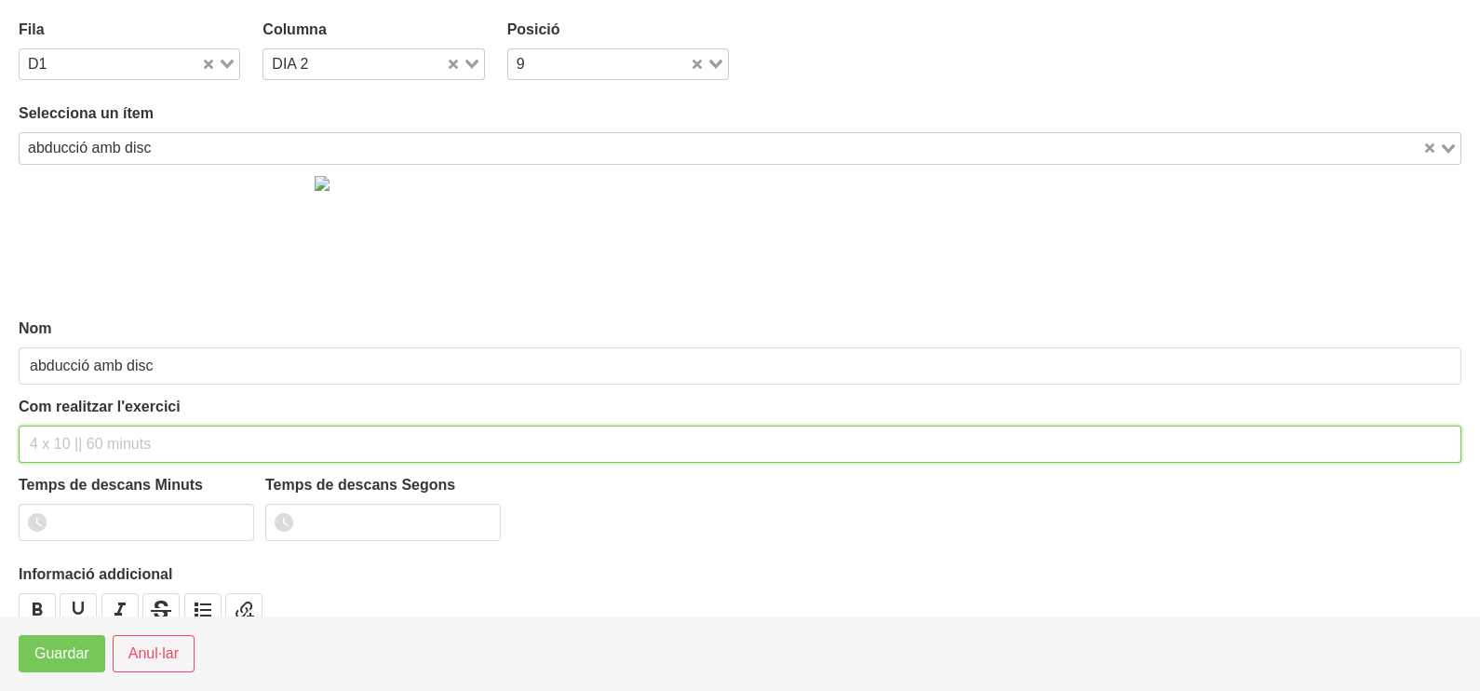
click at [68, 435] on input "text" at bounding box center [740, 443] width 1443 height 37
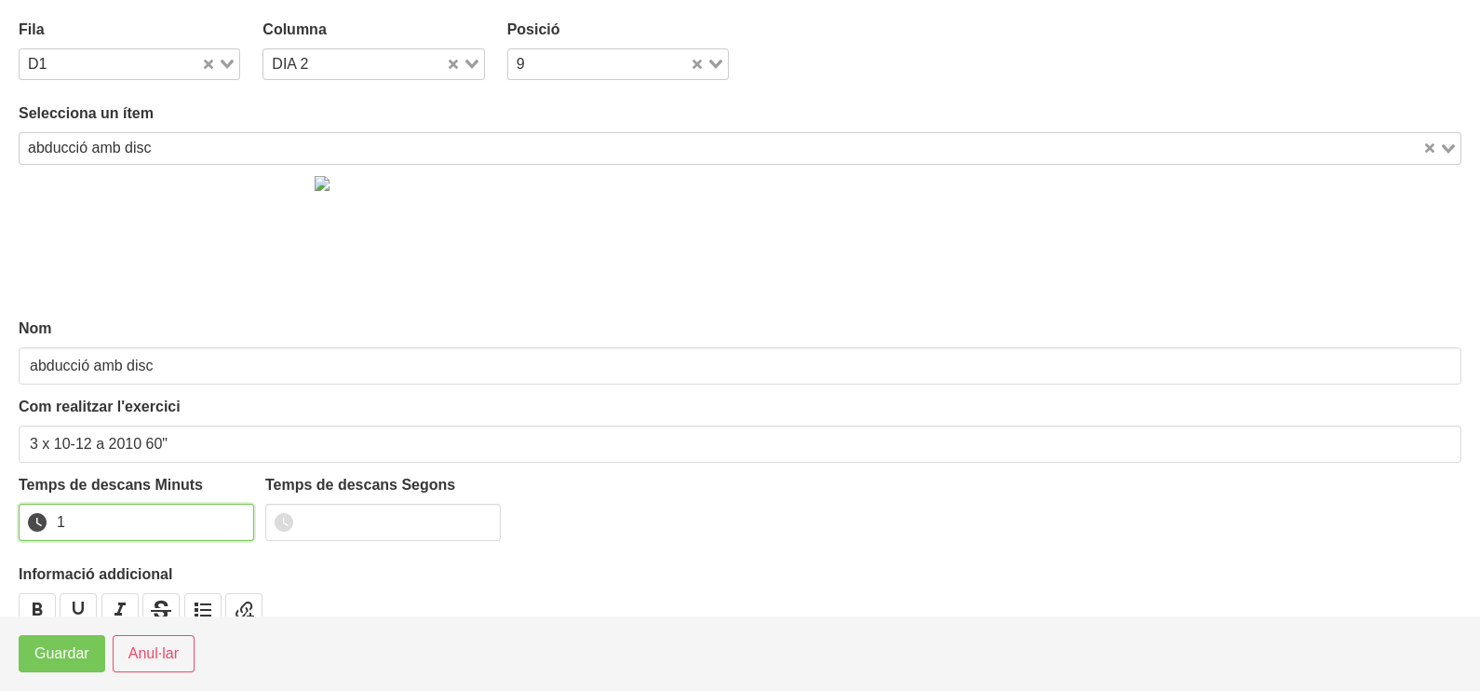
drag, startPoint x: 233, startPoint y: 513, endPoint x: 164, endPoint y: 569, distance: 88.7
click at [231, 517] on input "1" at bounding box center [136, 522] width 235 height 37
click at [79, 641] on button "Guardar" at bounding box center [62, 653] width 87 height 37
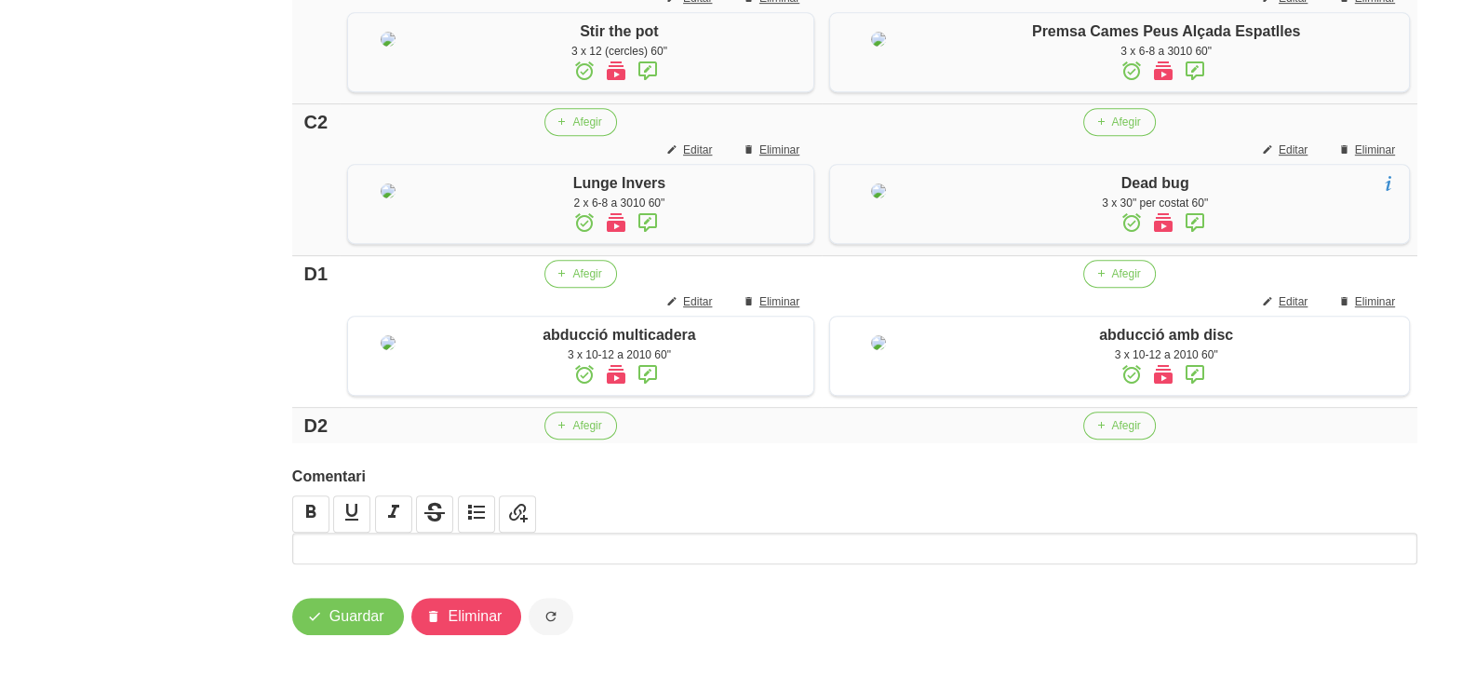
scroll to position [1493, 0]
click at [560, 434] on icon "button" at bounding box center [561, 425] width 11 height 17
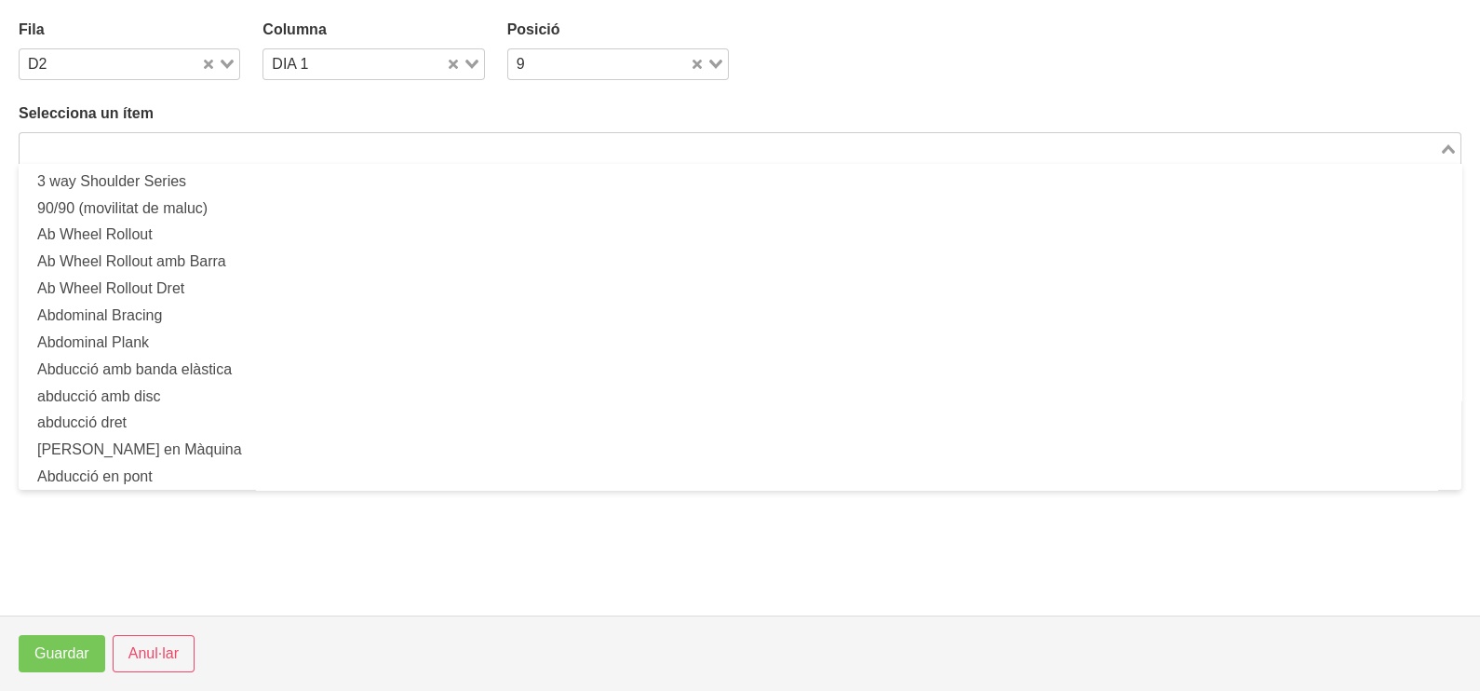
click at [204, 141] on input "Search for option" at bounding box center [729, 148] width 1416 height 22
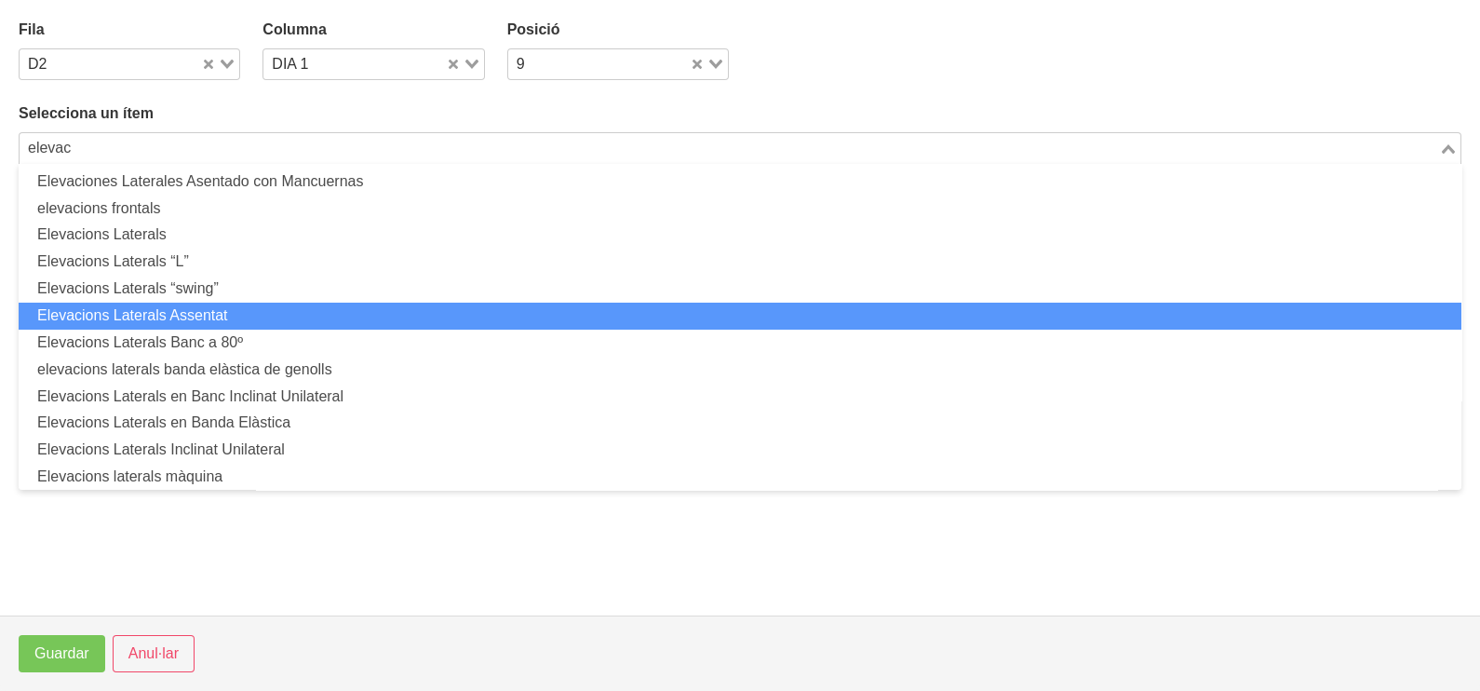
click at [215, 316] on li "Elevacions Laterals Assentat" at bounding box center [740, 316] width 1443 height 27
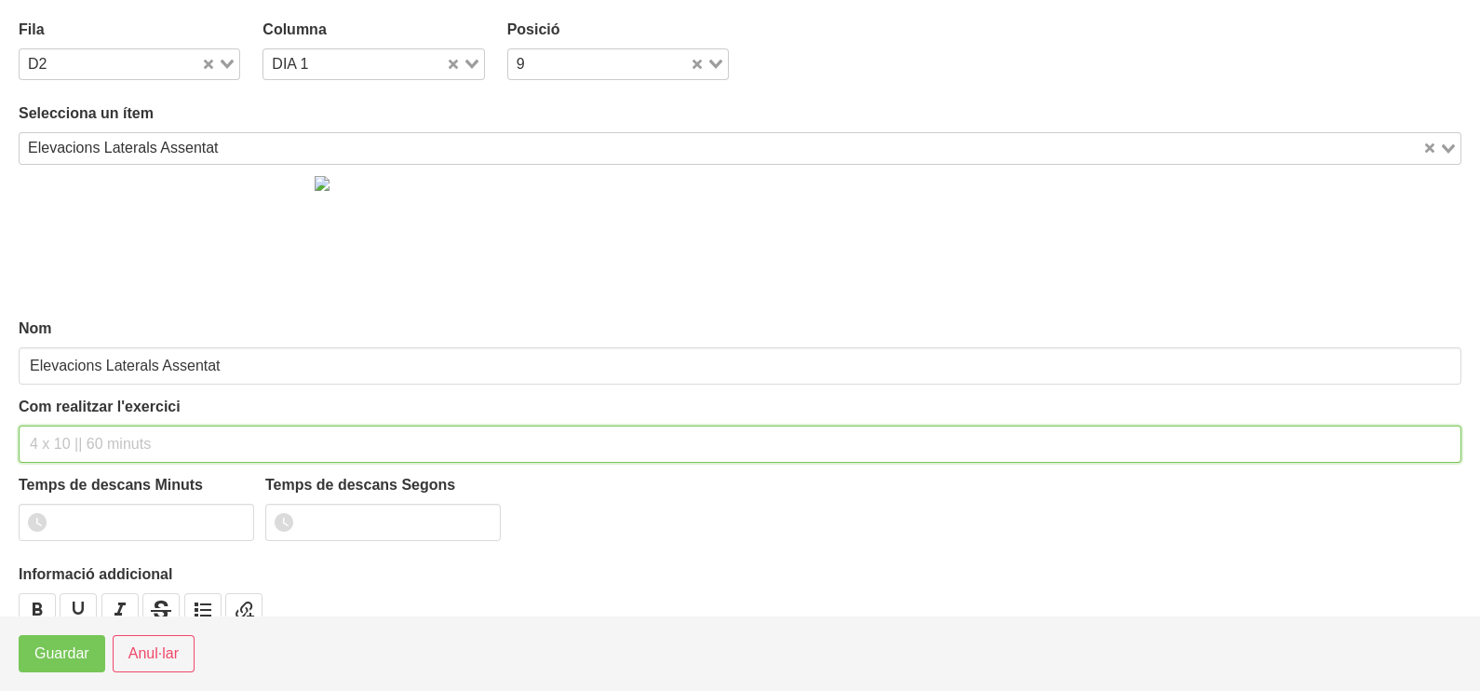
click at [98, 450] on input "text" at bounding box center [740, 443] width 1443 height 37
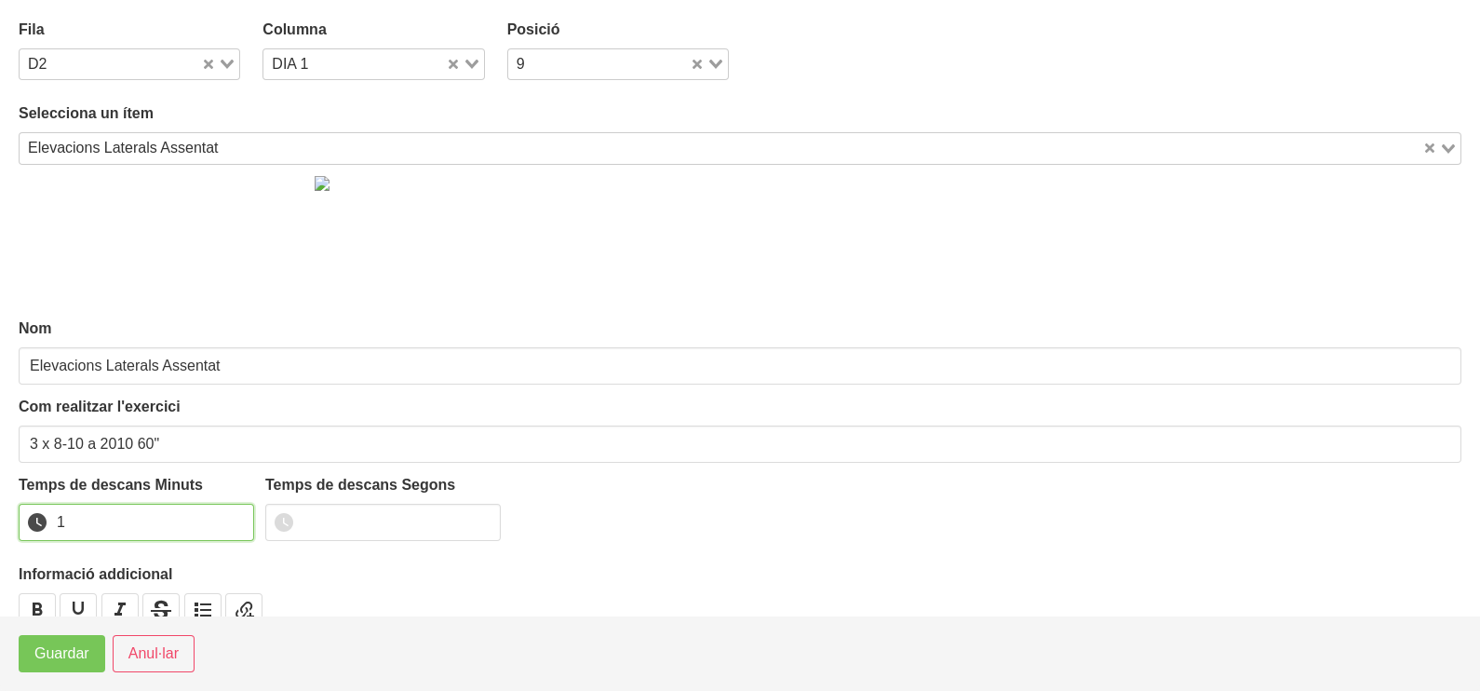
drag, startPoint x: 235, startPoint y: 514, endPoint x: 130, endPoint y: 602, distance: 136.7
click at [230, 518] on input "1" at bounding box center [136, 522] width 235 height 37
click at [83, 649] on span "Guardar" at bounding box center [61, 653] width 55 height 22
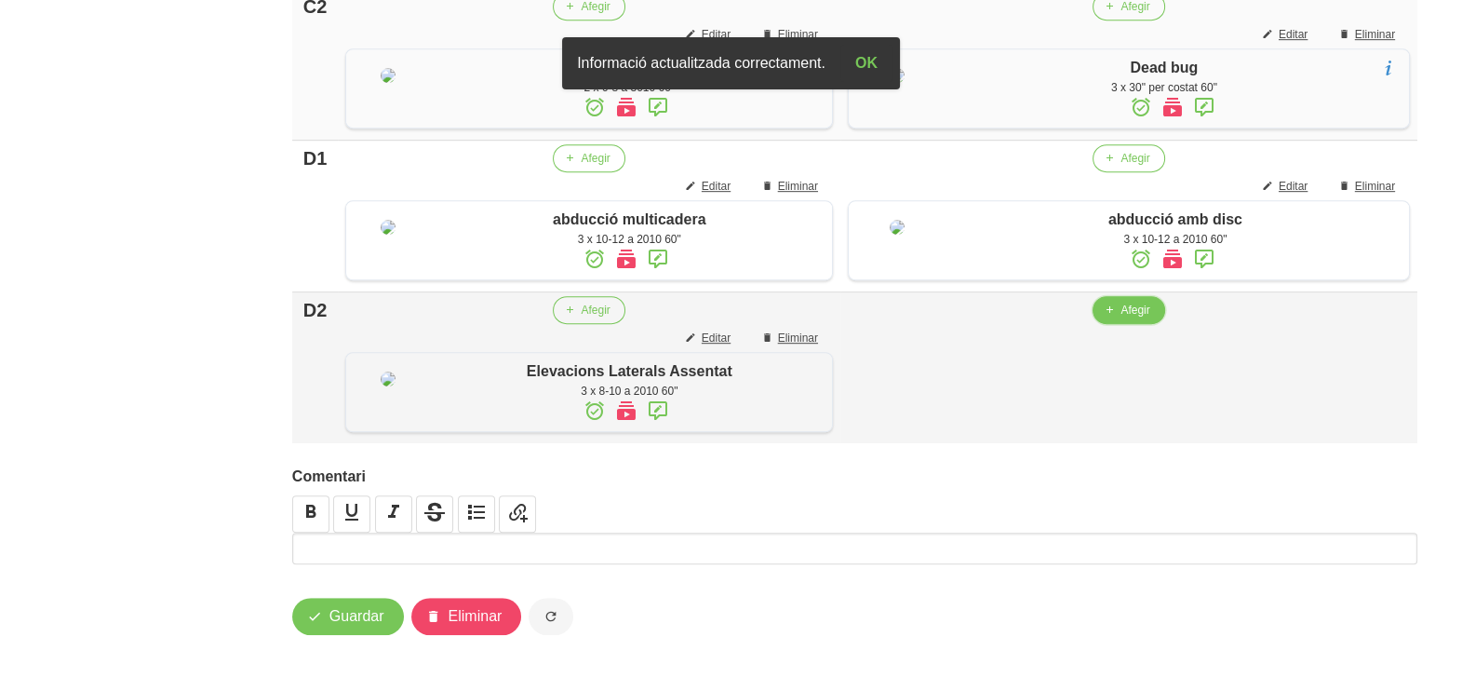
click at [1144, 318] on span "Afegir" at bounding box center [1135, 310] width 29 height 17
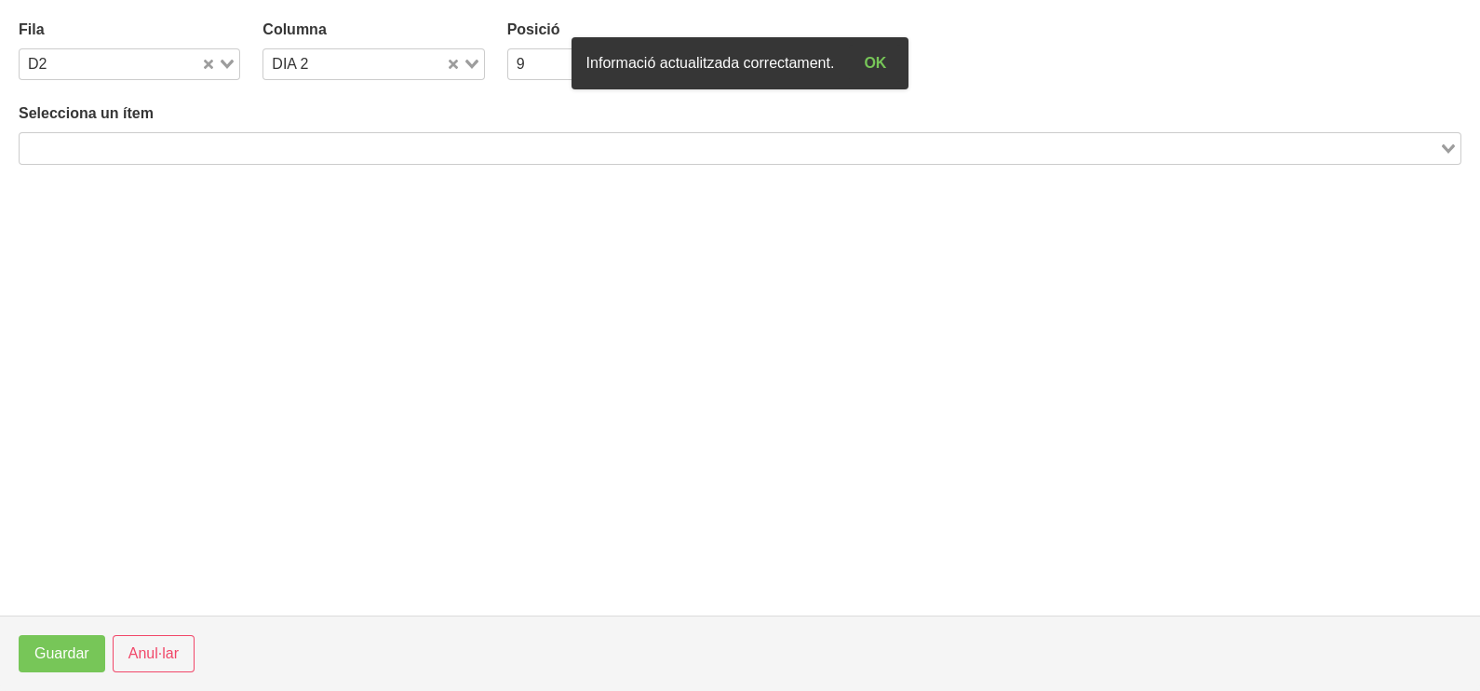
click at [213, 147] on input "Search for option" at bounding box center [729, 148] width 1416 height 22
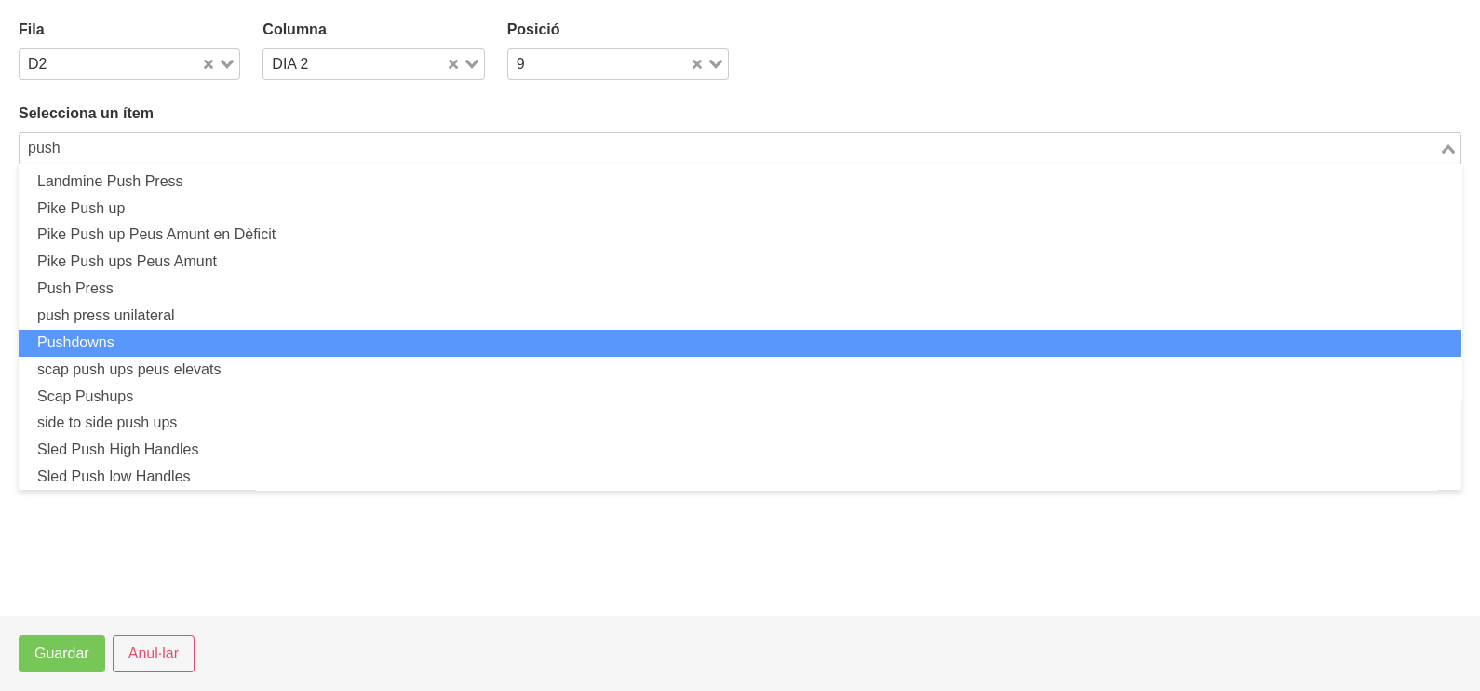
click at [128, 337] on li "Pushdowns" at bounding box center [740, 343] width 1443 height 27
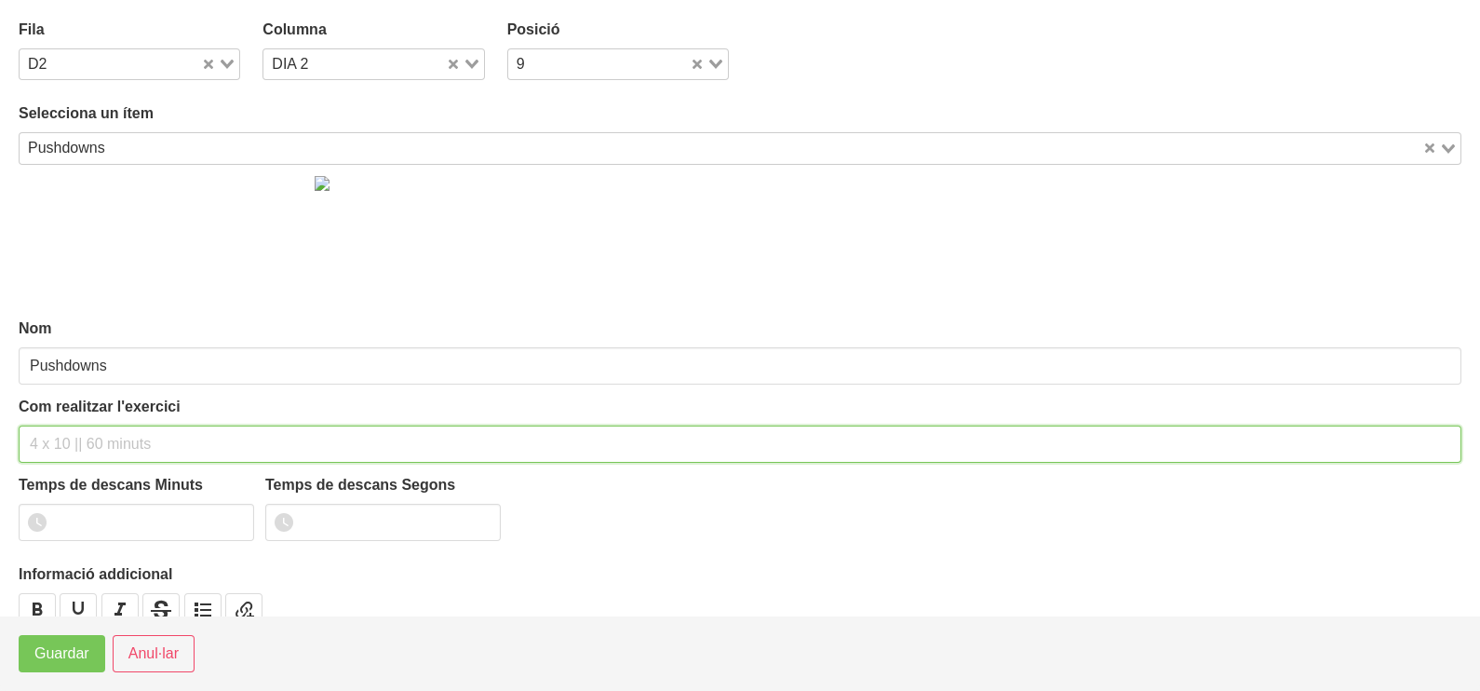
click at [87, 433] on input "text" at bounding box center [740, 443] width 1443 height 37
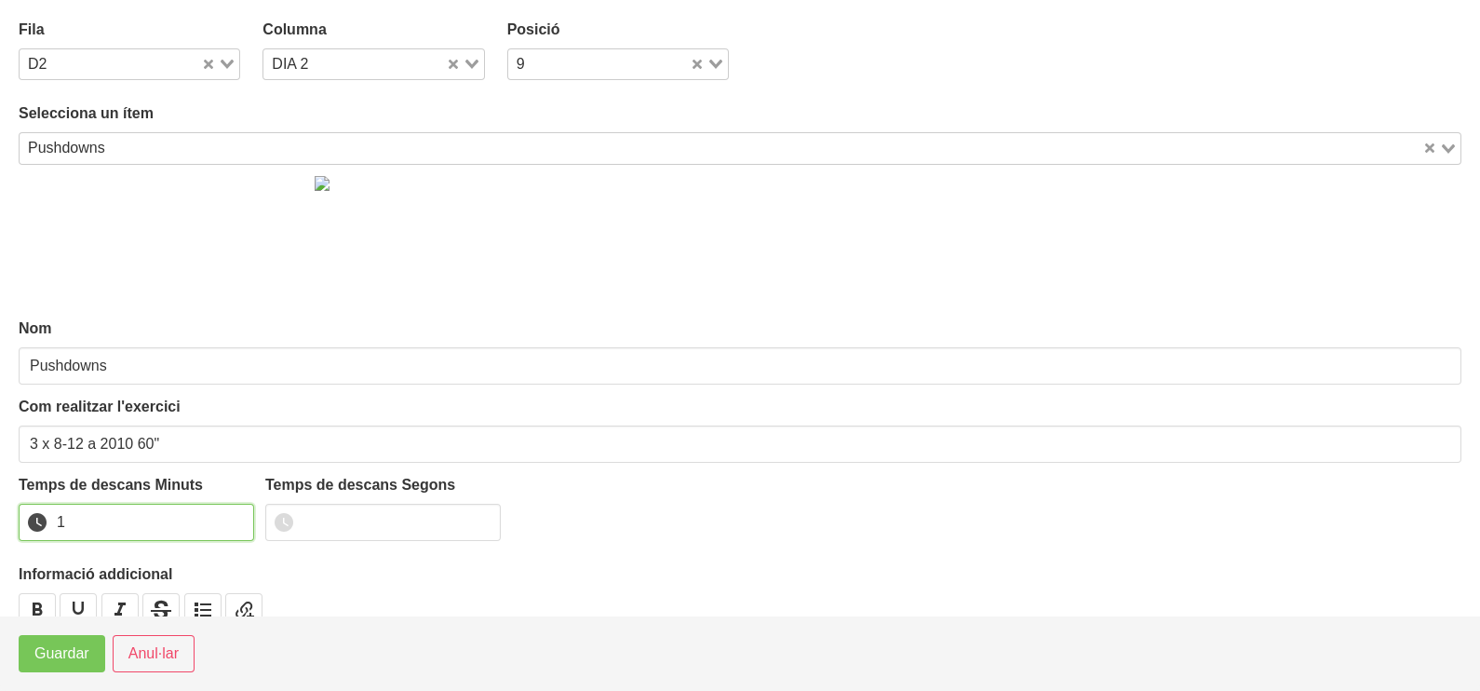
drag, startPoint x: 237, startPoint y: 512, endPoint x: 137, endPoint y: 591, distance: 127.9
click at [235, 512] on input "1" at bounding box center [136, 522] width 235 height 37
click at [77, 666] on button "Guardar" at bounding box center [62, 653] width 87 height 37
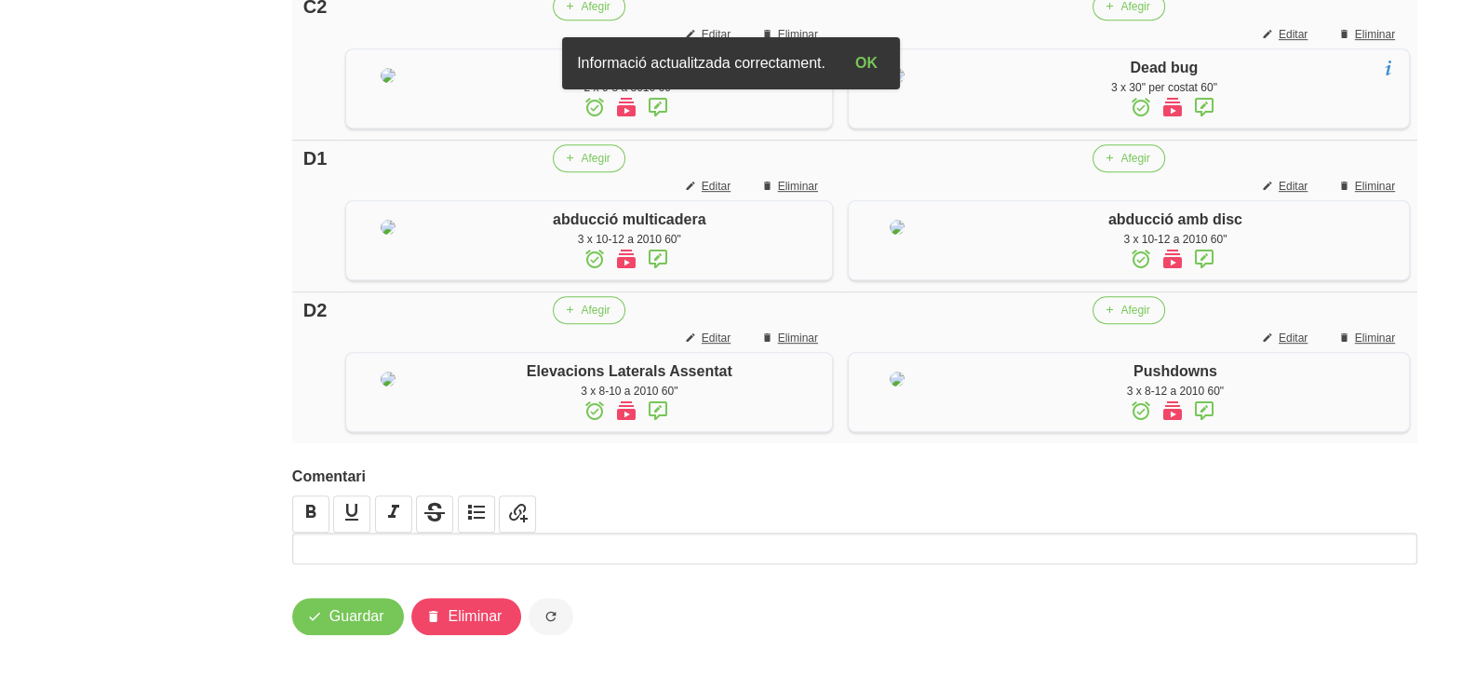
scroll to position [1632, 0]
click at [376, 610] on span "Guardar" at bounding box center [357, 616] width 55 height 22
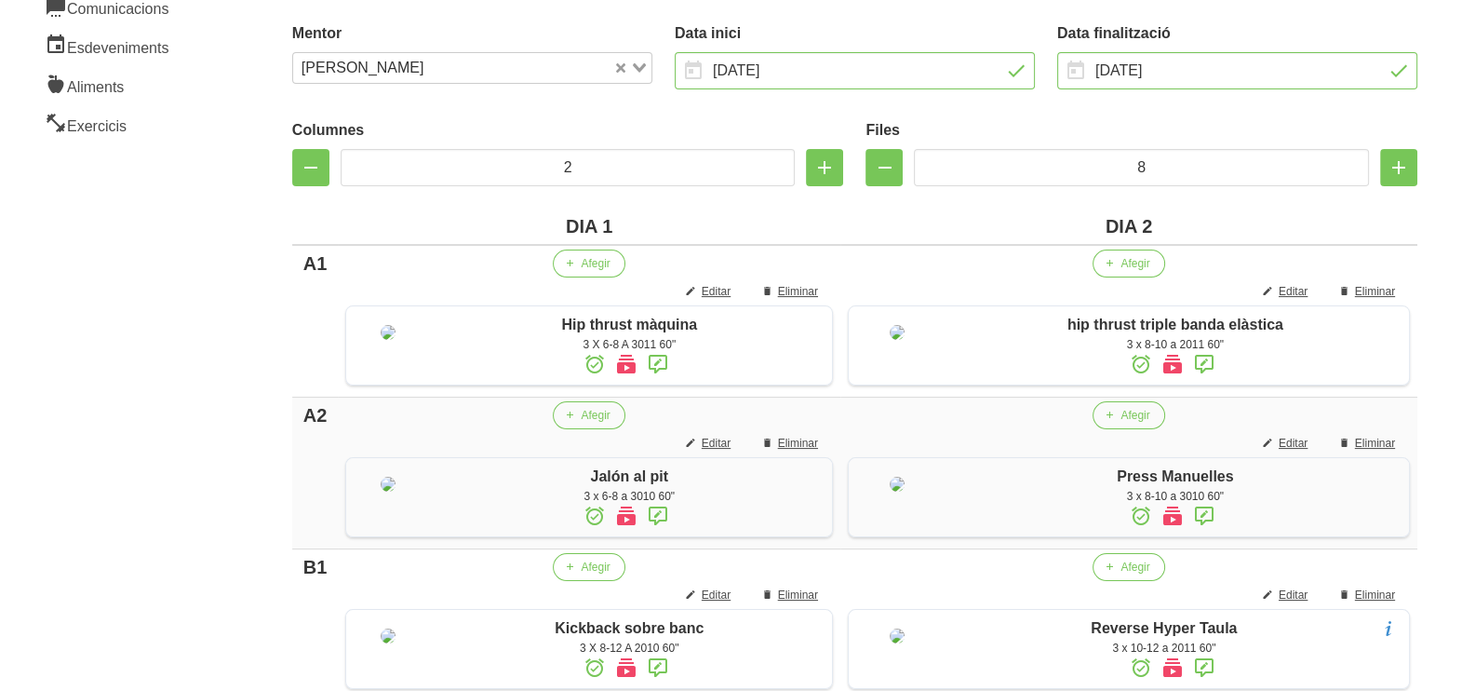
scroll to position [119, 0]
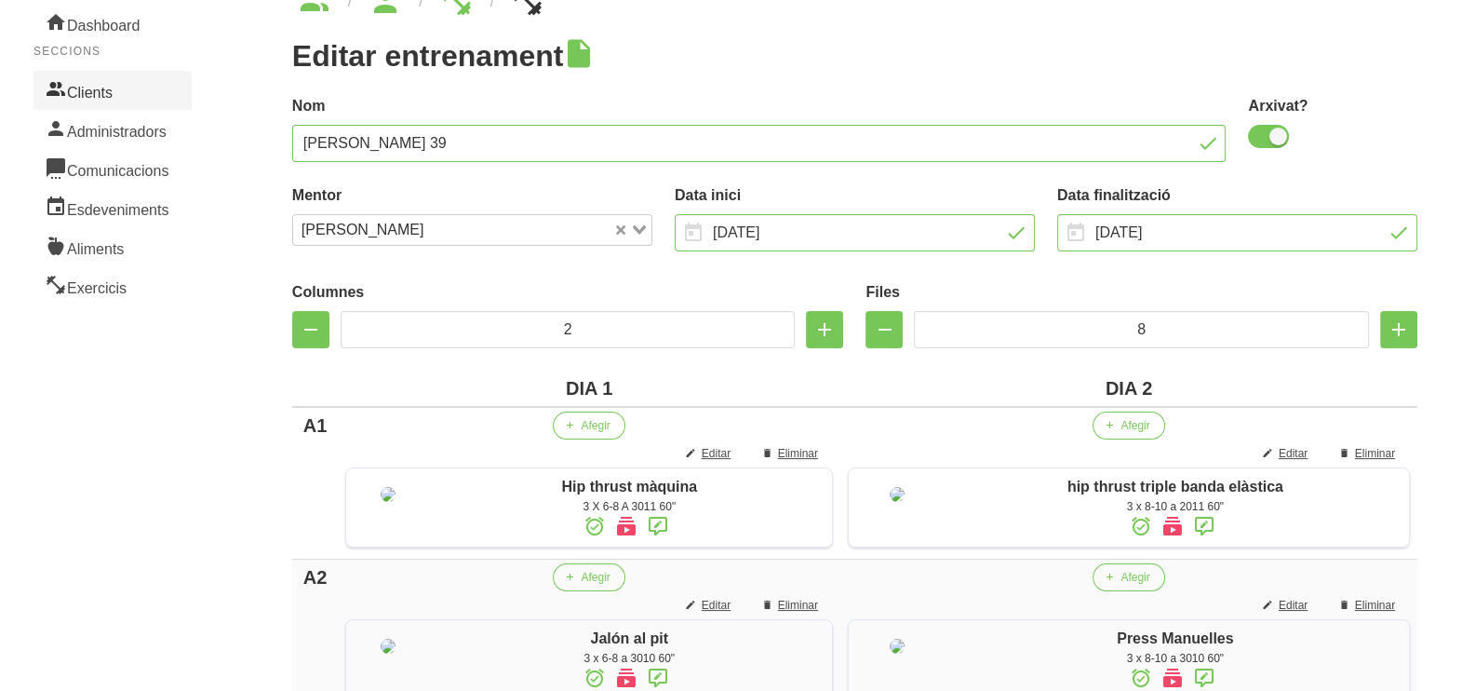
drag, startPoint x: 108, startPoint y: 96, endPoint x: 123, endPoint y: 100, distance: 15.4
click at [108, 95] on link "Clients" at bounding box center [113, 90] width 158 height 39
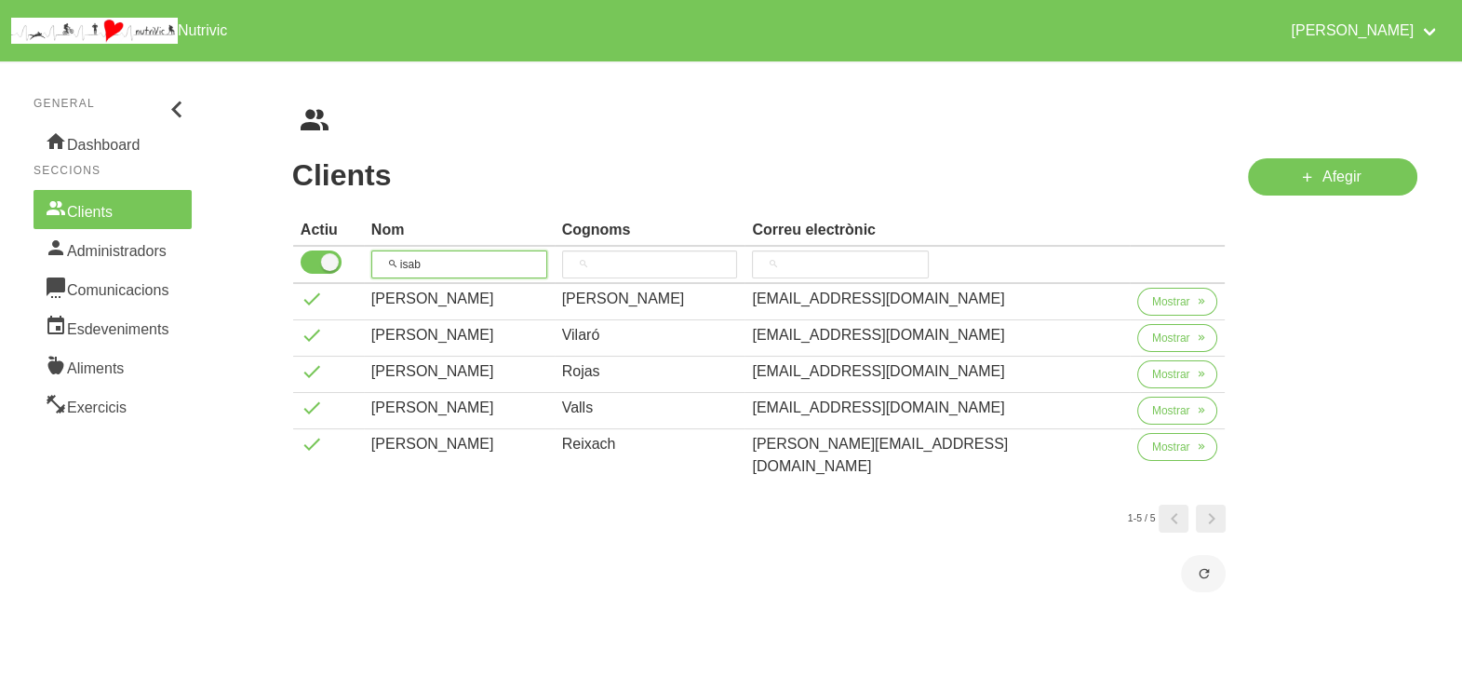
drag, startPoint x: 391, startPoint y: 255, endPoint x: 461, endPoint y: 209, distance: 83.9
click at [391, 253] on input "isab" at bounding box center [459, 264] width 176 height 28
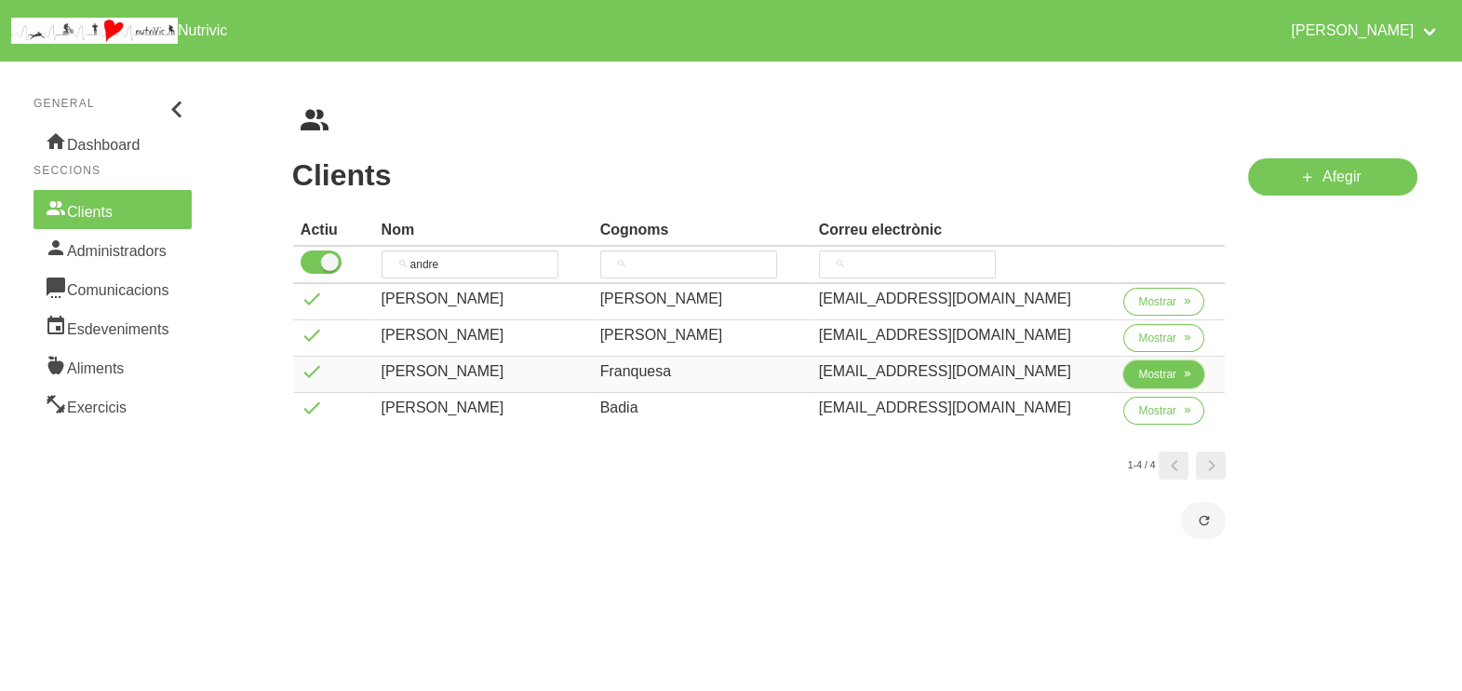
click at [1145, 373] on span "Mostrar" at bounding box center [1157, 374] width 38 height 17
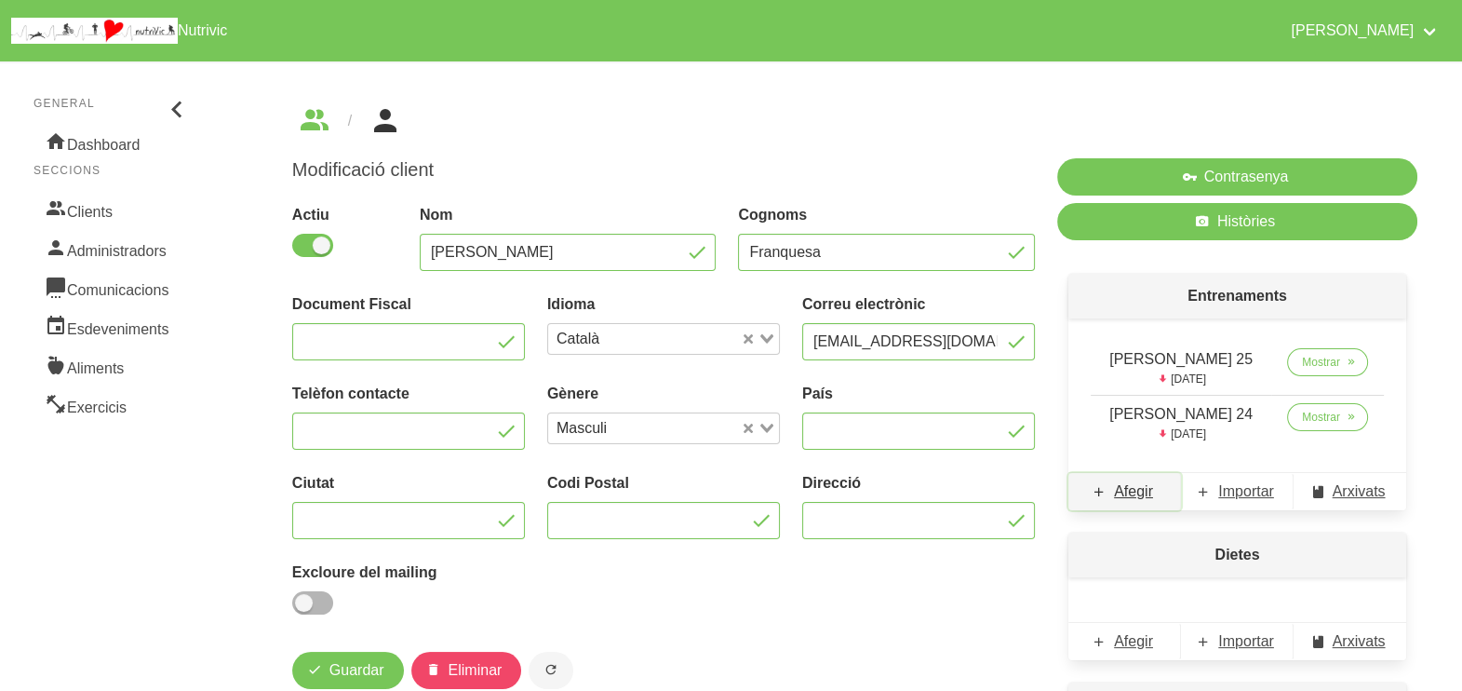
click at [1142, 498] on span "Afegir" at bounding box center [1133, 491] width 39 height 22
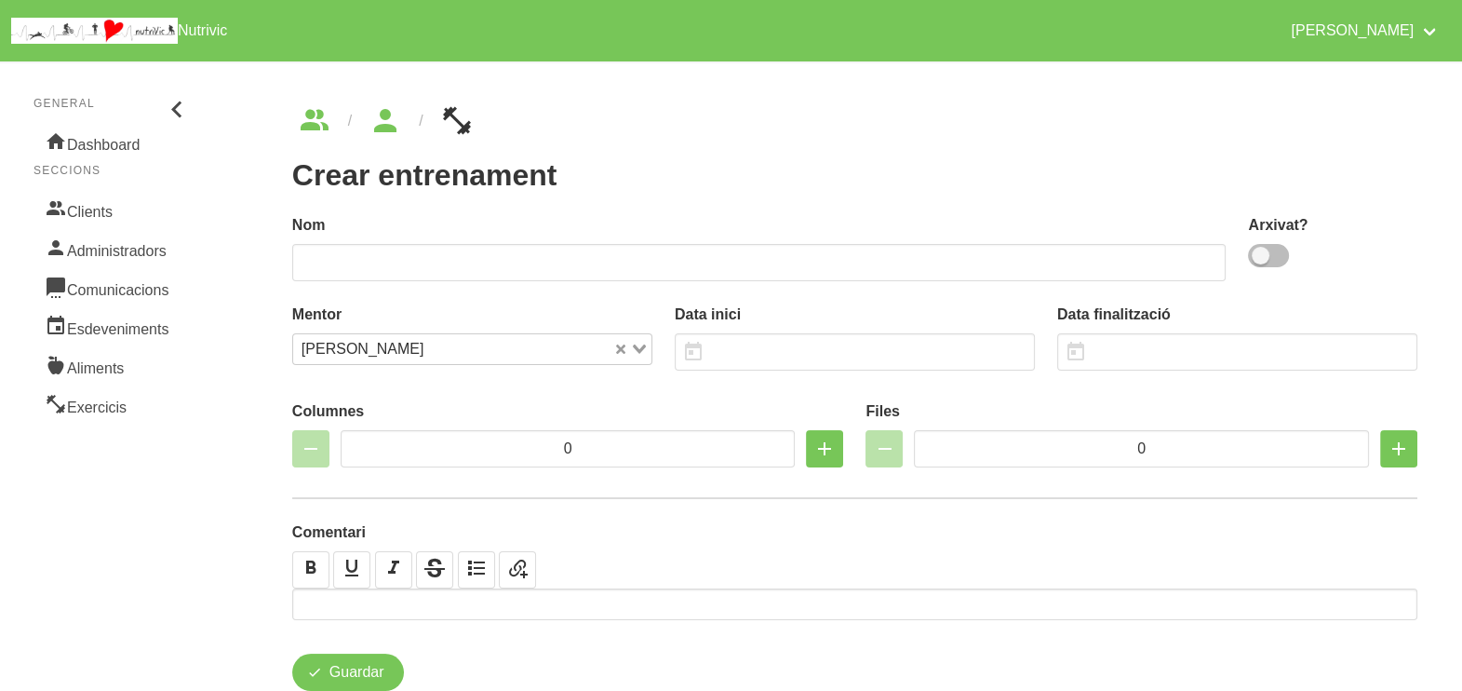
drag, startPoint x: 1264, startPoint y: 259, endPoint x: 1081, endPoint y: 260, distance: 183.4
click at [1258, 259] on span at bounding box center [1268, 255] width 41 height 23
click at [1258, 259] on input "checkbox" at bounding box center [1254, 255] width 12 height 12
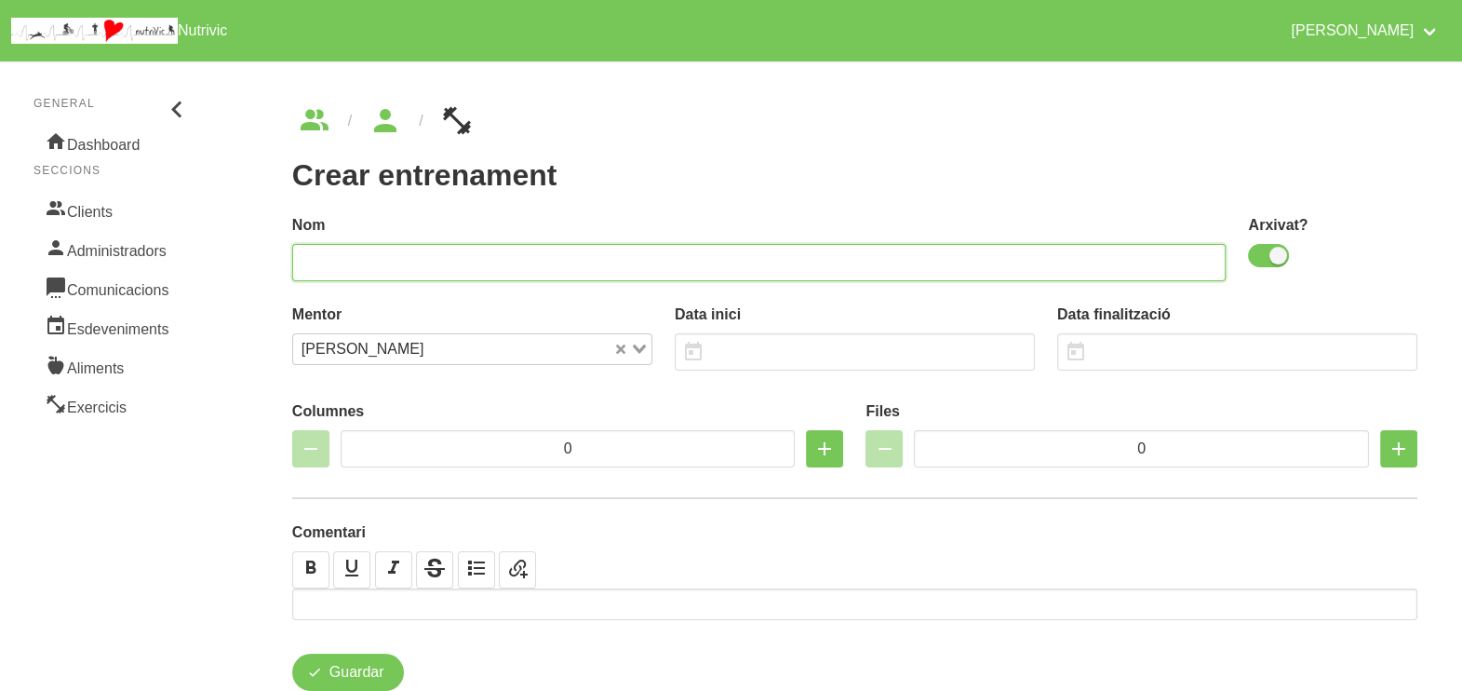
click at [1035, 257] on input "text" at bounding box center [759, 262] width 935 height 37
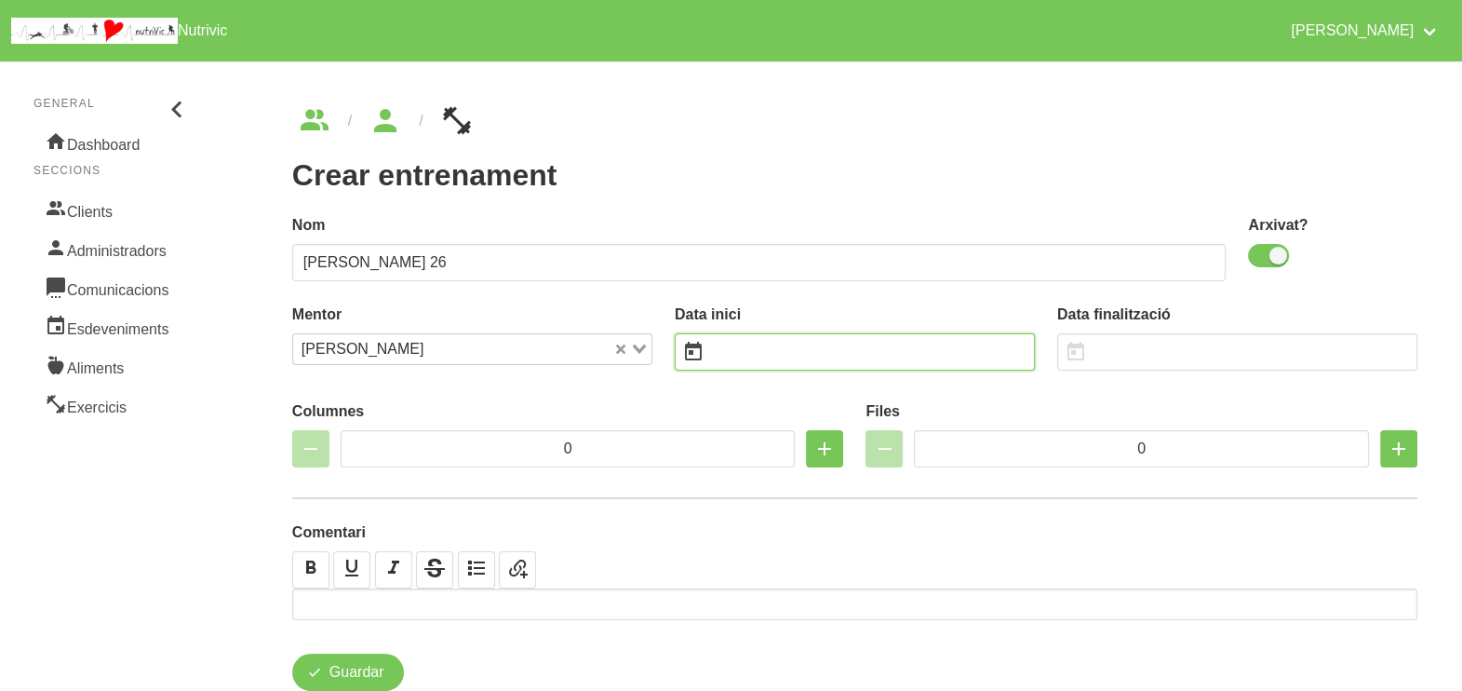
click at [763, 351] on input "text" at bounding box center [855, 351] width 360 height 37
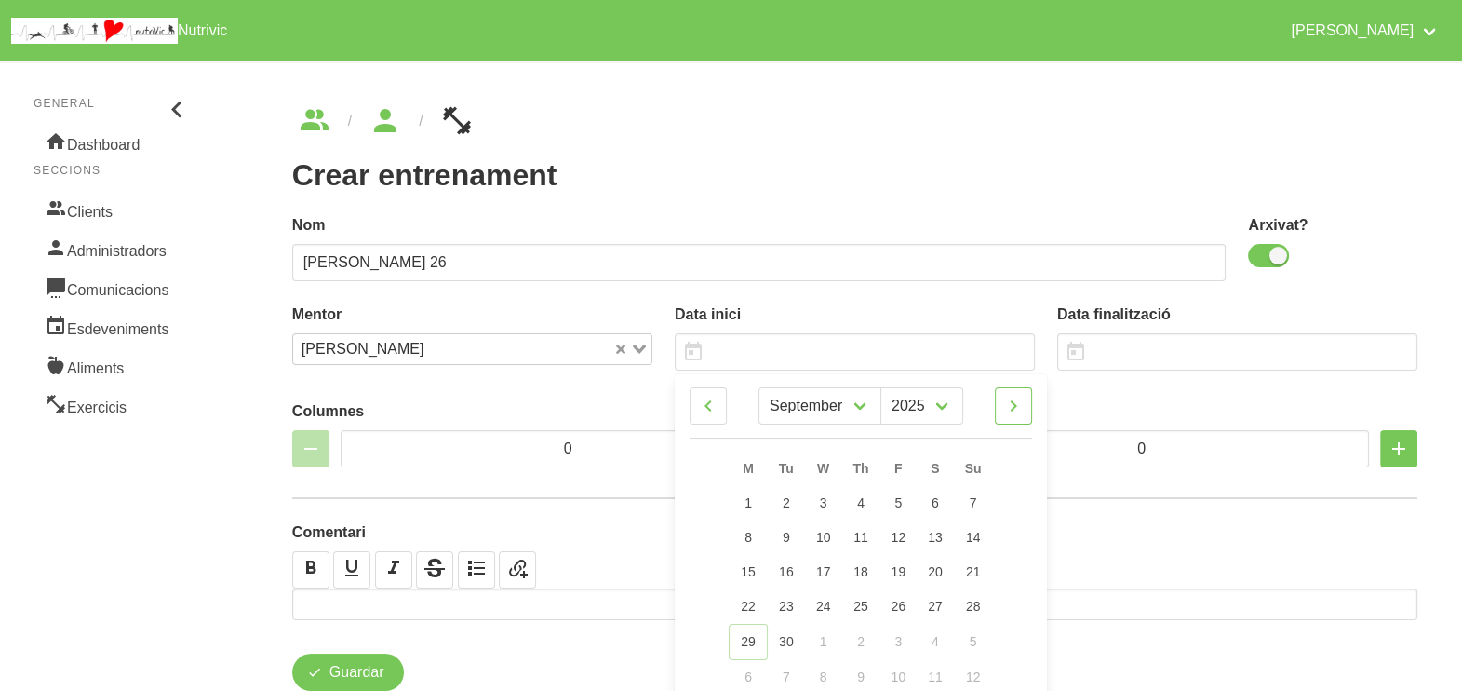
click at [1016, 409] on icon at bounding box center [1013, 406] width 22 height 34
drag, startPoint x: 969, startPoint y: 537, endPoint x: 968, endPoint y: 526, distance: 11.2
click at [970, 537] on span "9" at bounding box center [972, 537] width 7 height 15
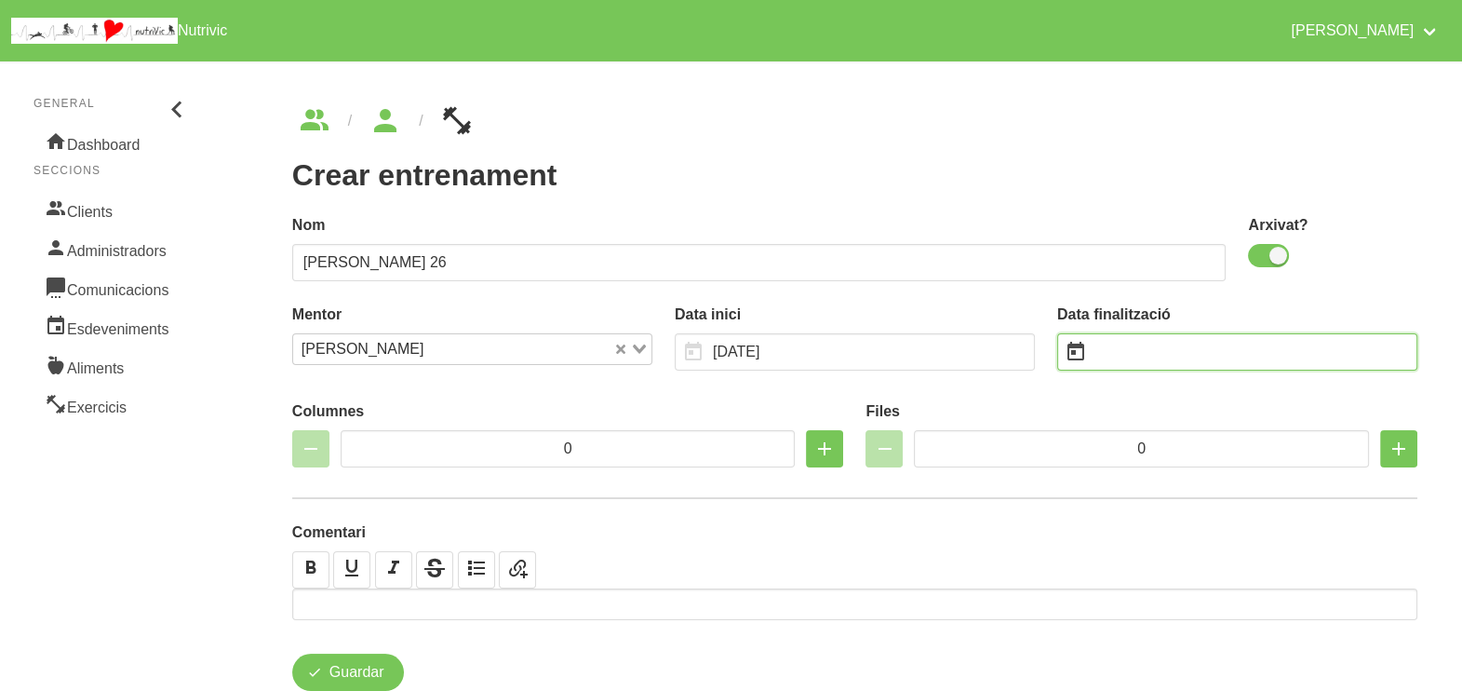
click at [1148, 340] on input "text" at bounding box center [1237, 351] width 360 height 37
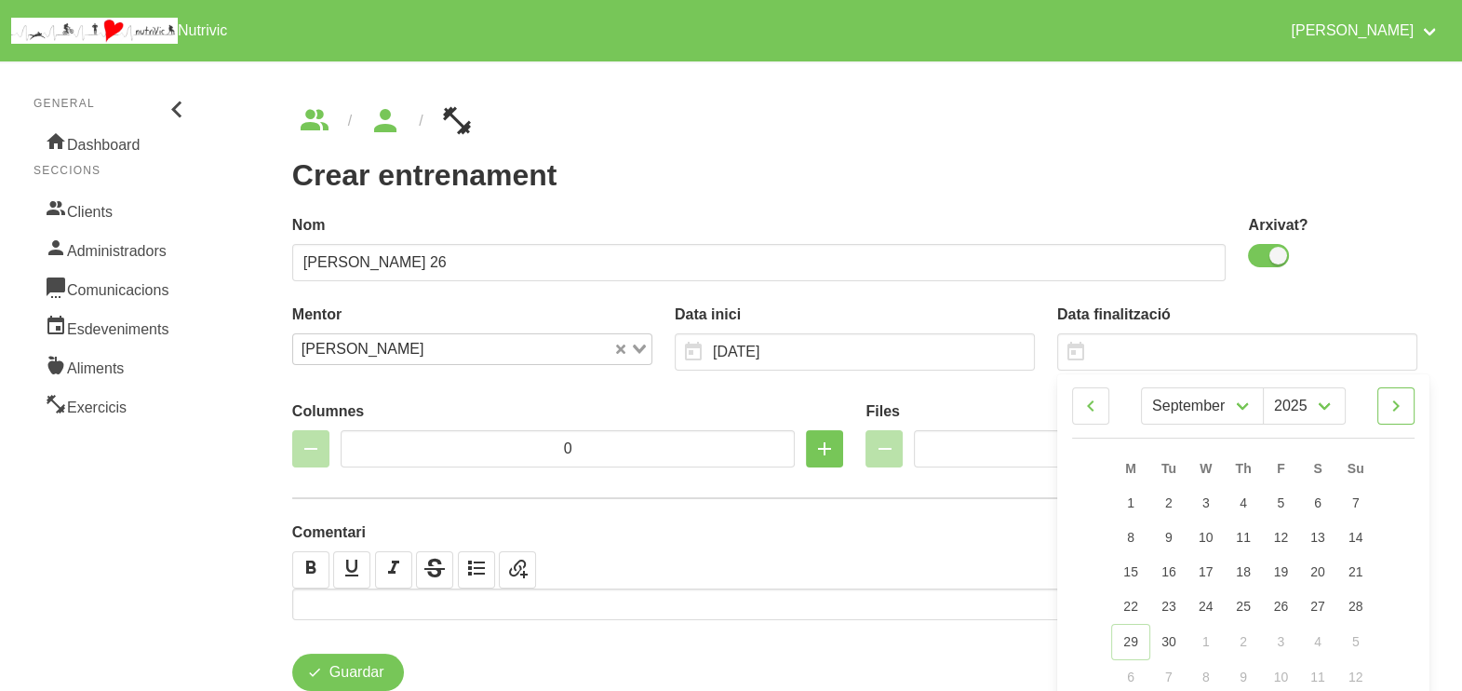
click at [1394, 409] on icon at bounding box center [1396, 406] width 22 height 34
click at [1350, 583] on link "21" at bounding box center [1355, 572] width 39 height 34
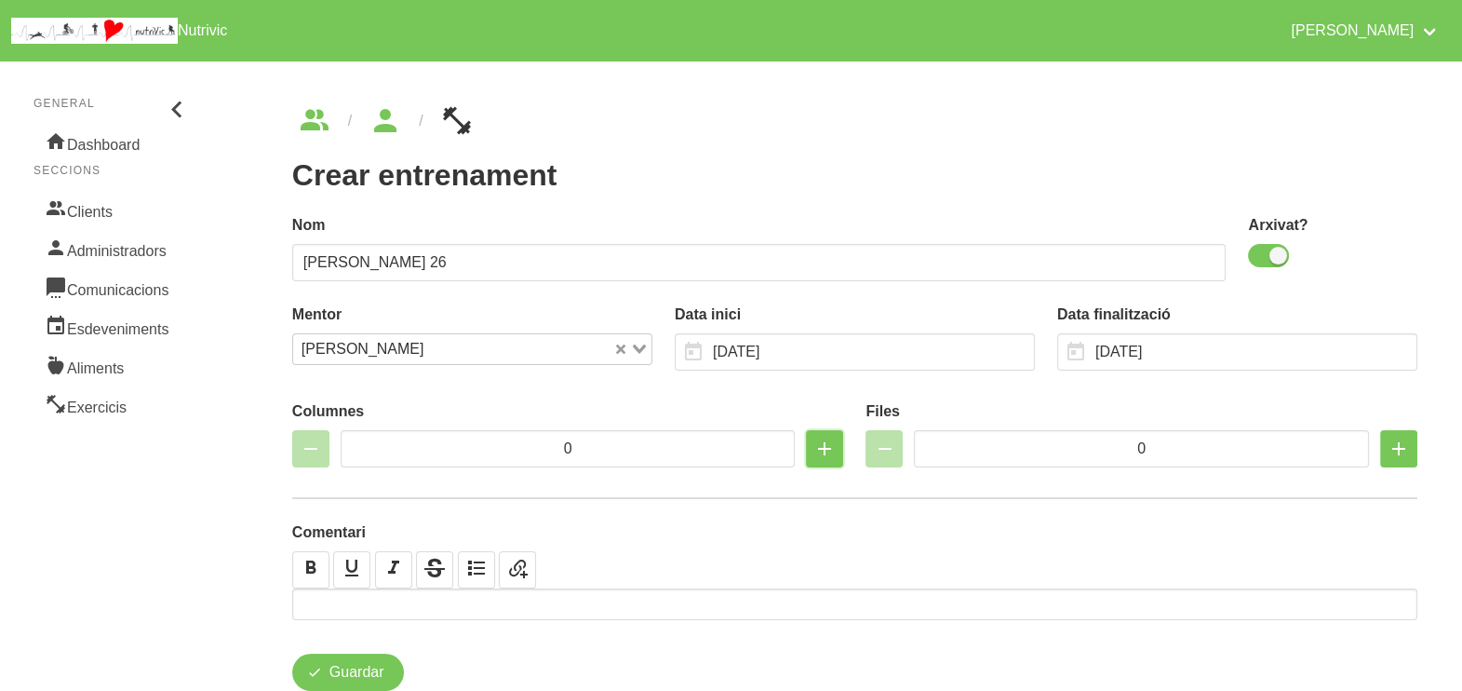
click at [827, 446] on icon "button" at bounding box center [825, 449] width 22 height 34
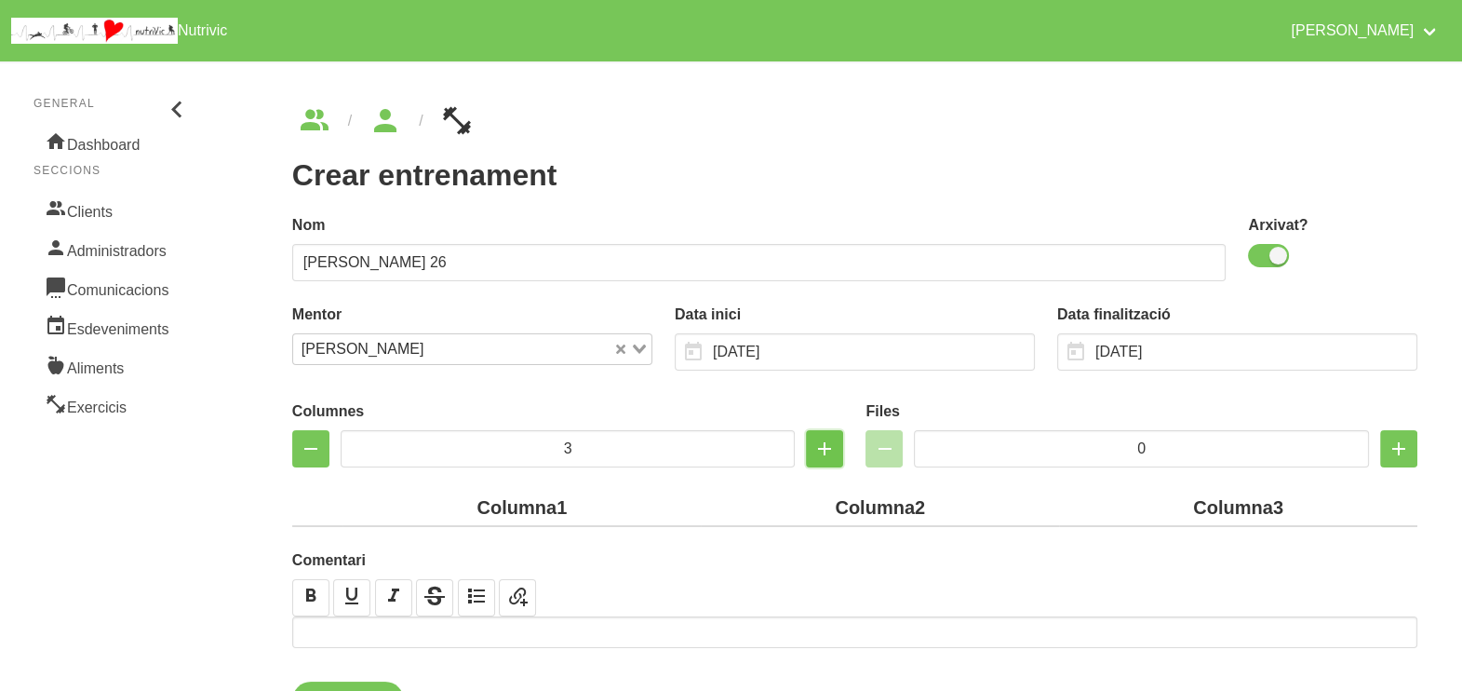
click at [819, 438] on icon "button" at bounding box center [825, 449] width 22 height 34
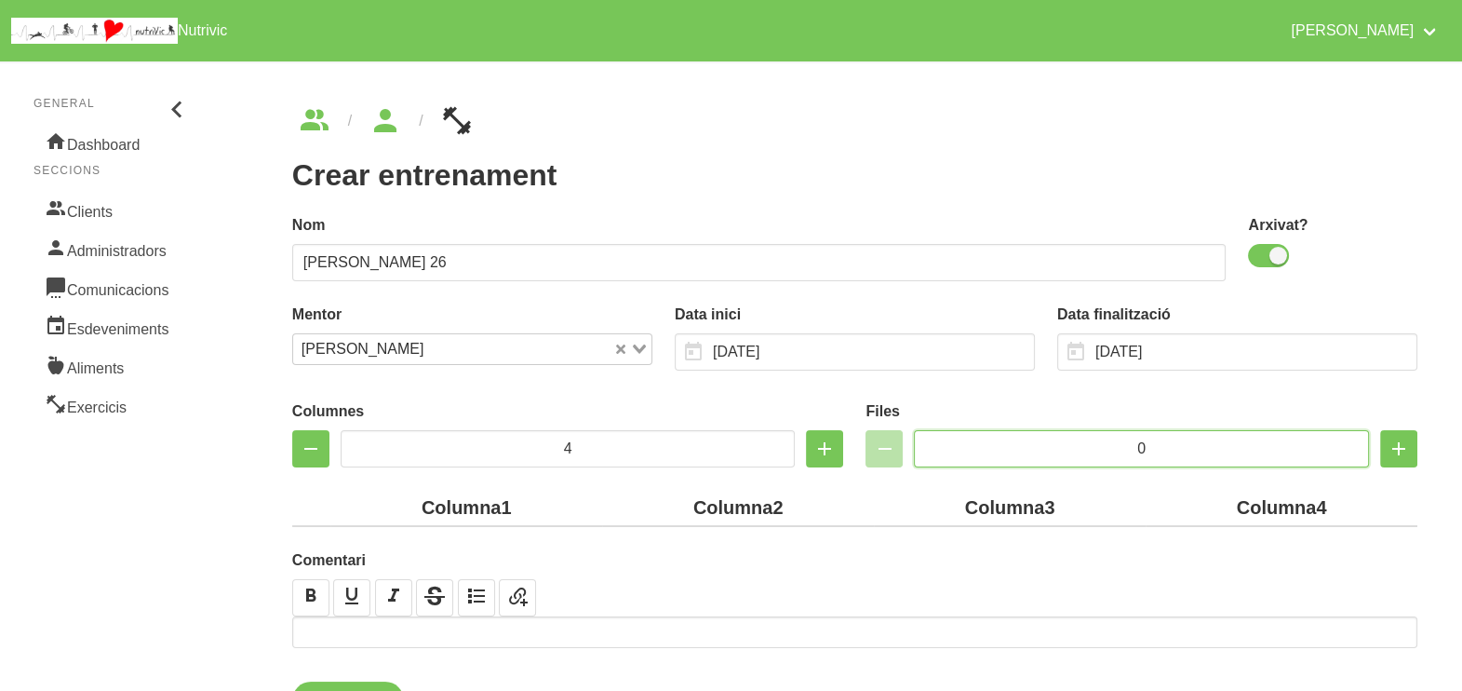
drag, startPoint x: 1171, startPoint y: 449, endPoint x: 1043, endPoint y: 443, distance: 127.6
click at [1043, 443] on input "0" at bounding box center [1141, 448] width 455 height 37
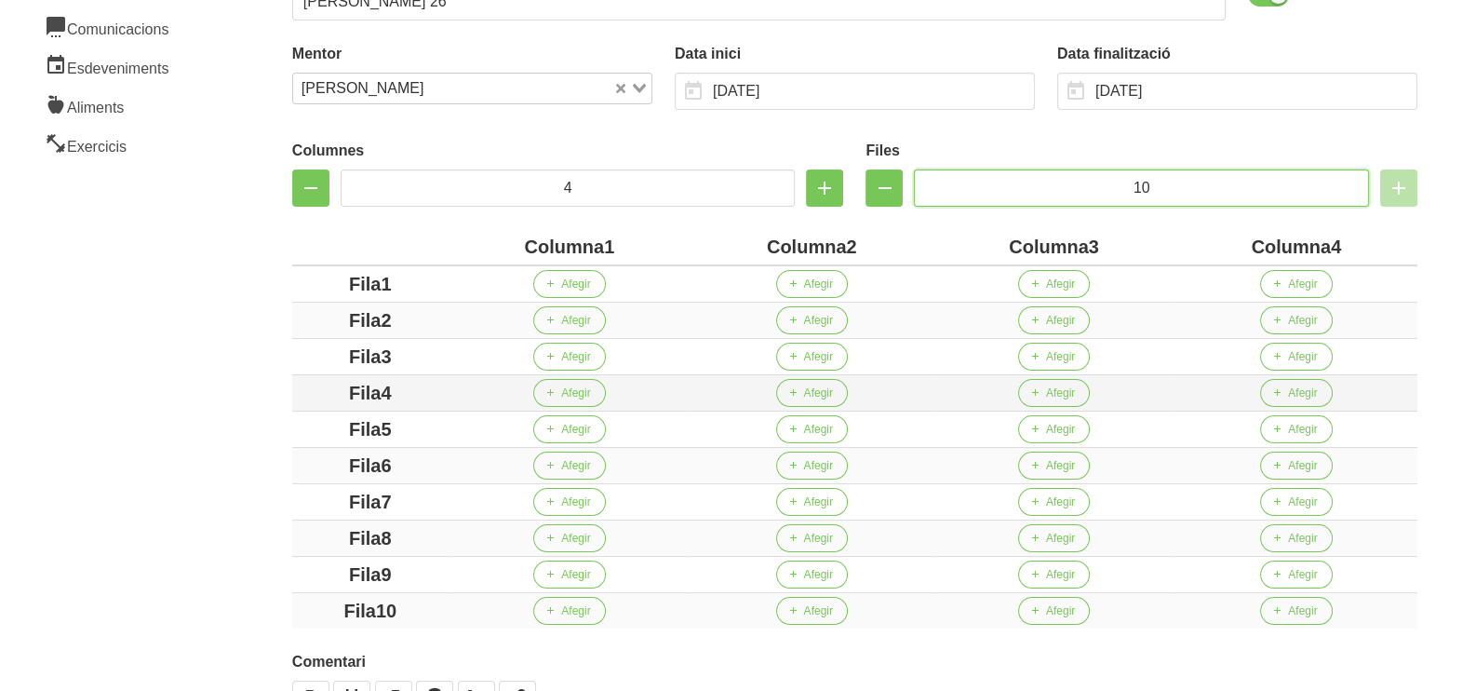
scroll to position [349, 0]
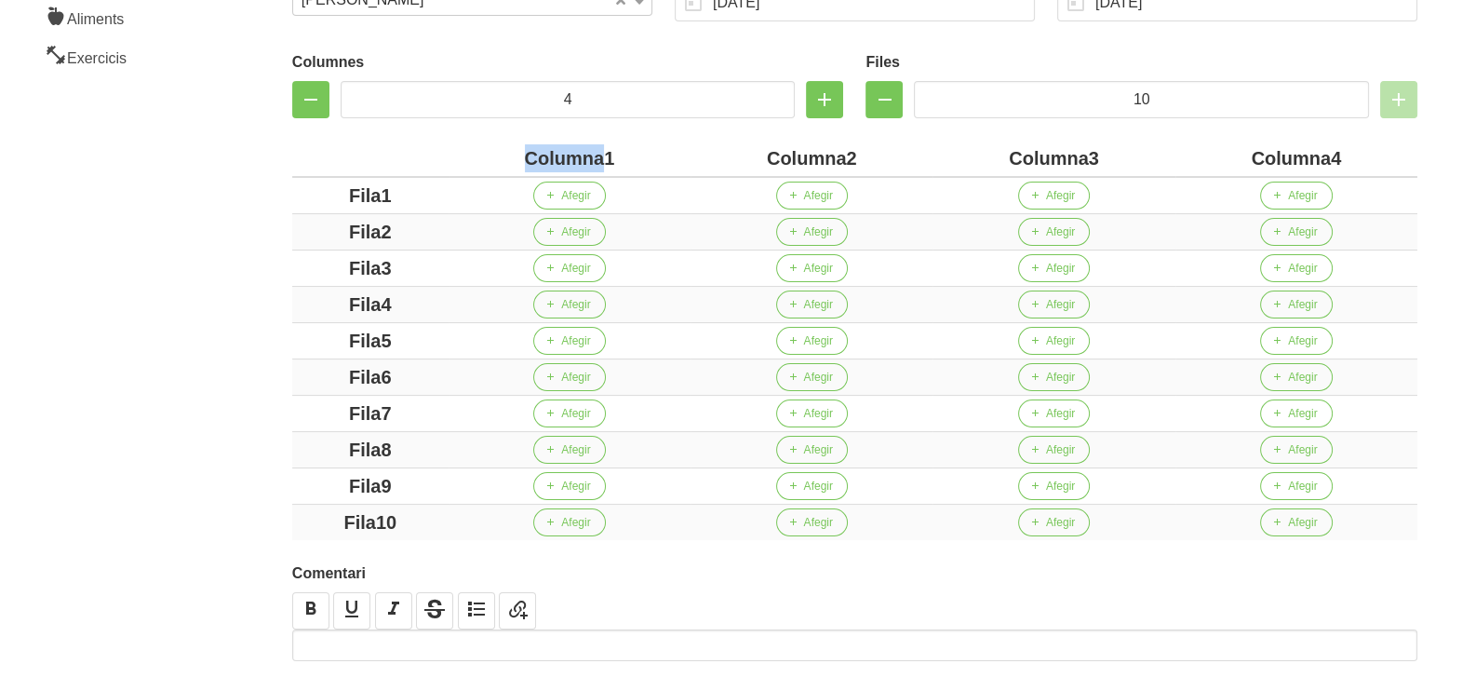
drag, startPoint x: 604, startPoint y: 155, endPoint x: 489, endPoint y: 154, distance: 115.4
click at [489, 154] on div "Columna1" at bounding box center [569, 158] width 227 height 28
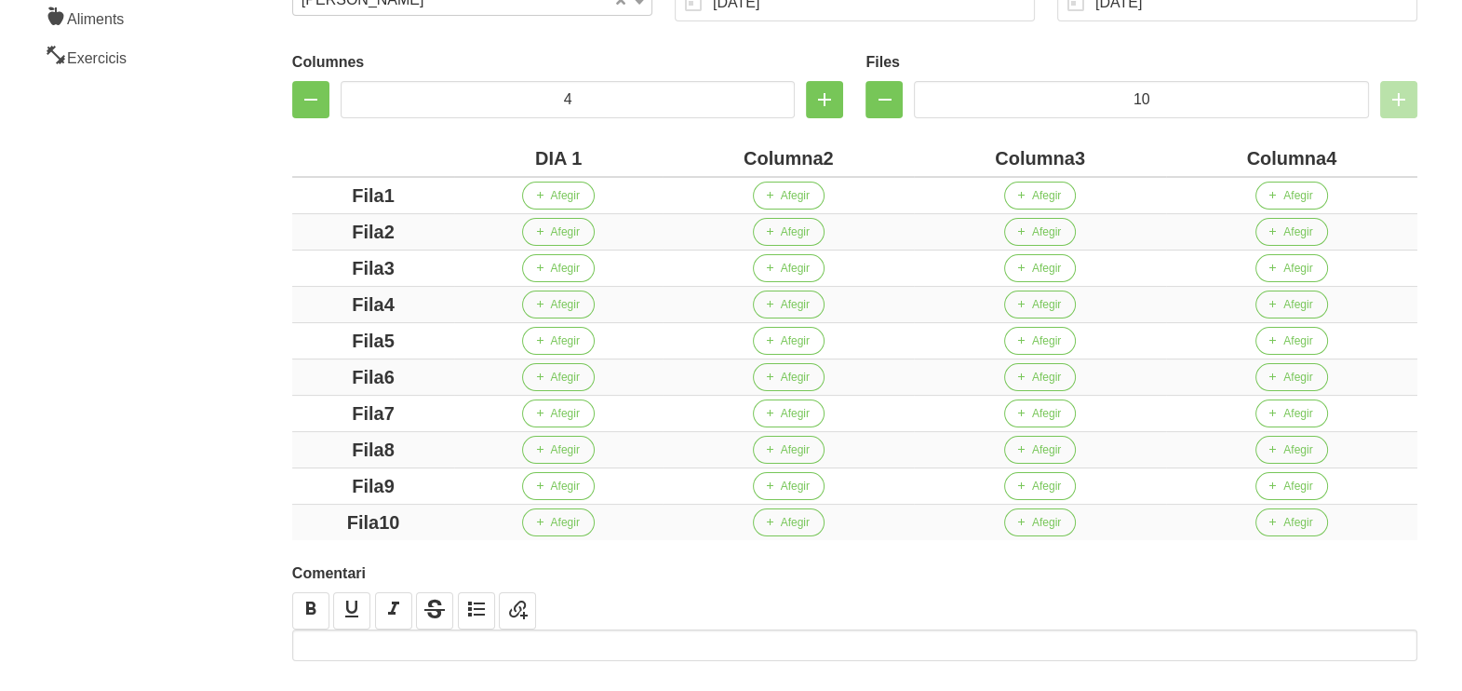
drag, startPoint x: 822, startPoint y: 157, endPoint x: 690, endPoint y: 155, distance: 132.2
click at [690, 155] on div "Columna2" at bounding box center [788, 158] width 236 height 28
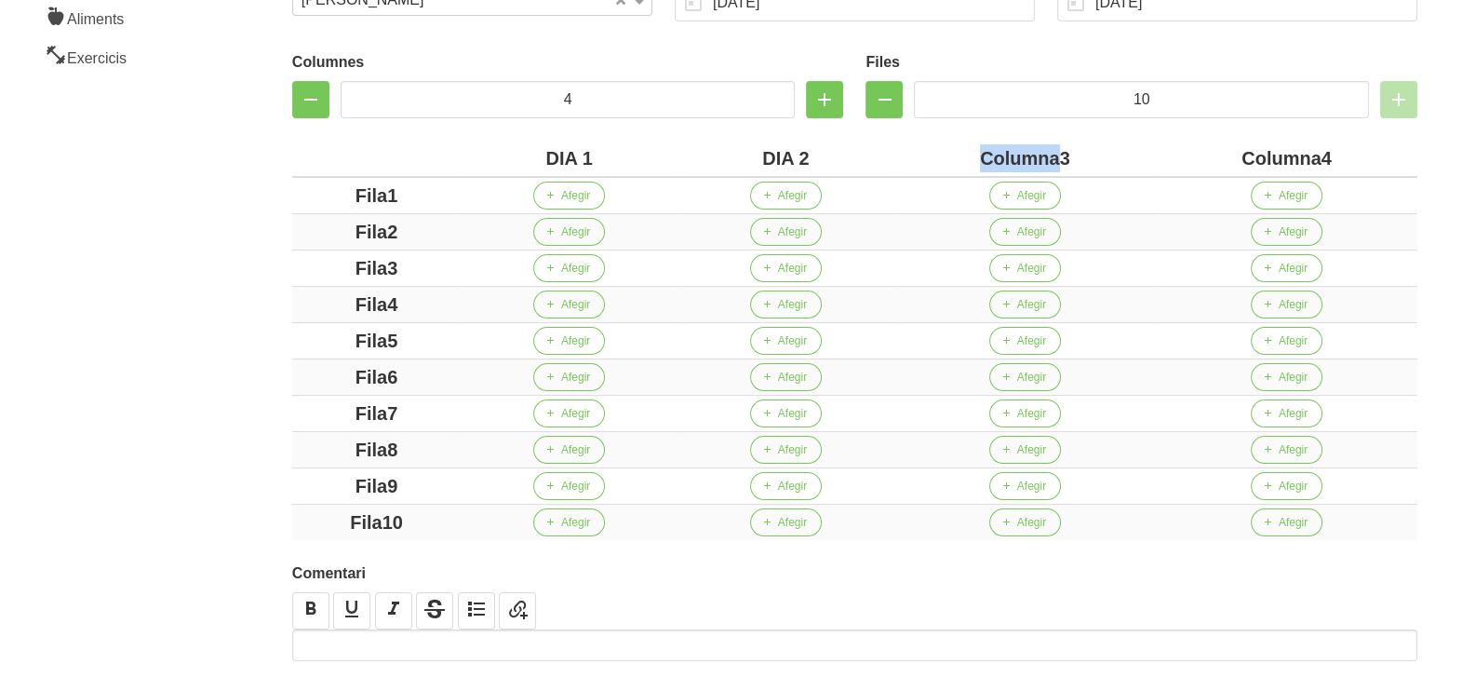
drag, startPoint x: 1061, startPoint y: 158, endPoint x: 947, endPoint y: 155, distance: 114.5
click at [945, 156] on div "Columna3" at bounding box center [1025, 158] width 247 height 28
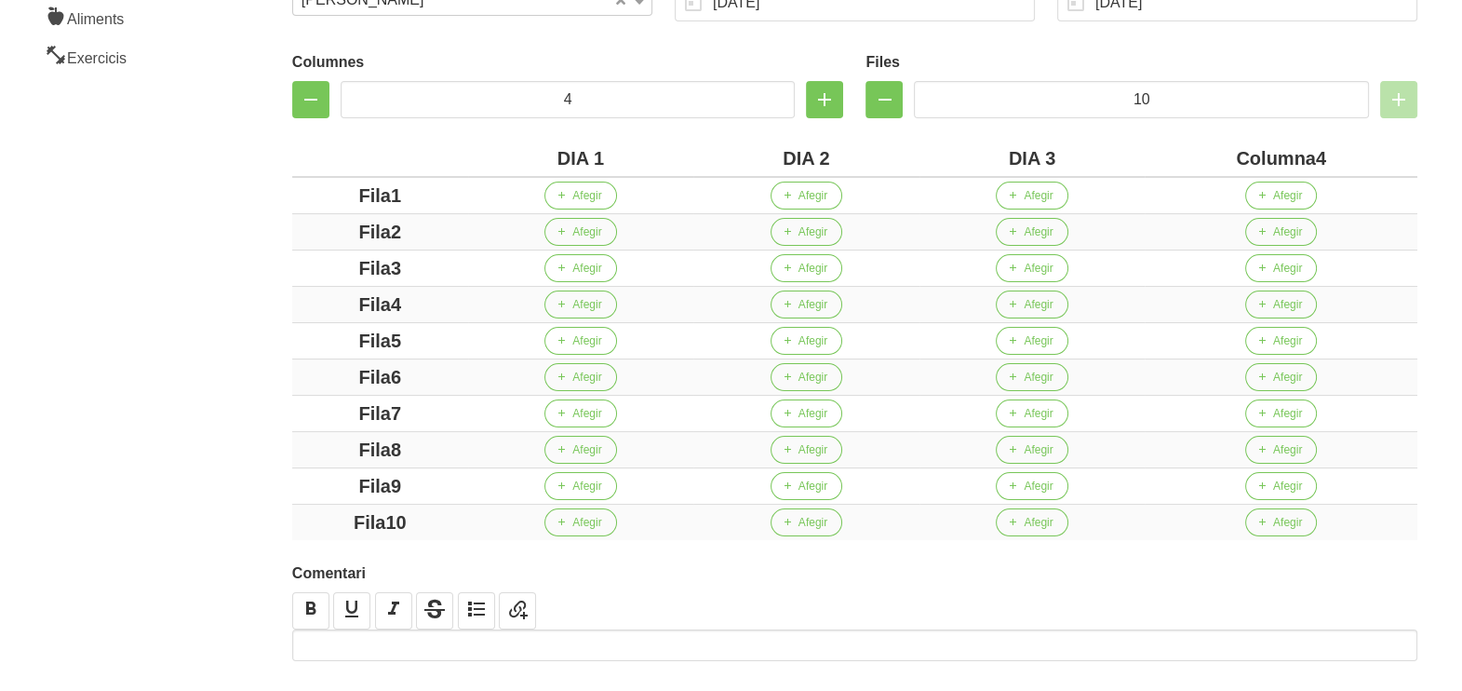
drag, startPoint x: 1316, startPoint y: 157, endPoint x: 1210, endPoint y: 148, distance: 106.5
click at [1210, 148] on div "Columna4" at bounding box center [1281, 158] width 258 height 28
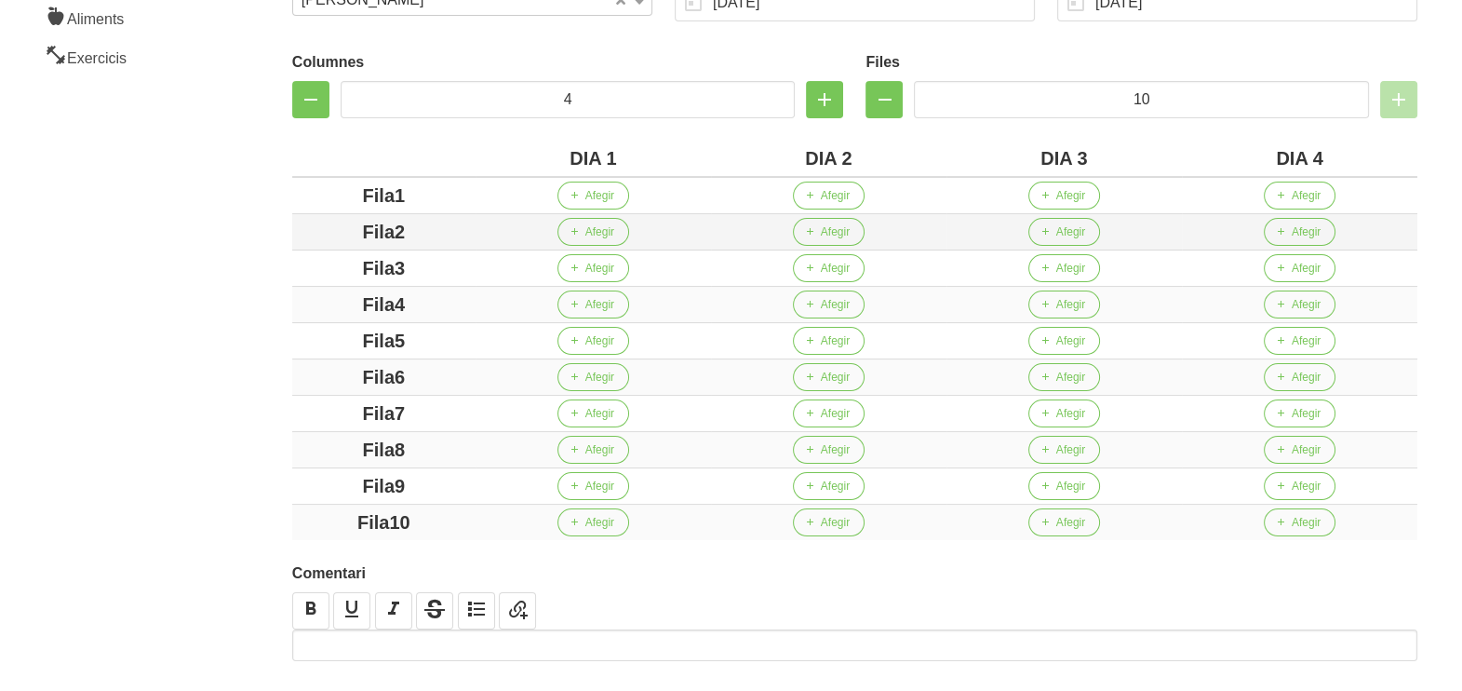
drag, startPoint x: 412, startPoint y: 195, endPoint x: 455, endPoint y: 222, distance: 50.1
click at [335, 195] on div "Fila1" at bounding box center [384, 196] width 168 height 28
click at [317, 228] on div "Fila2" at bounding box center [384, 232] width 168 height 28
drag, startPoint x: 411, startPoint y: 263, endPoint x: 314, endPoint y: 267, distance: 97.8
click at [314, 267] on div "Fila3" at bounding box center [384, 268] width 168 height 28
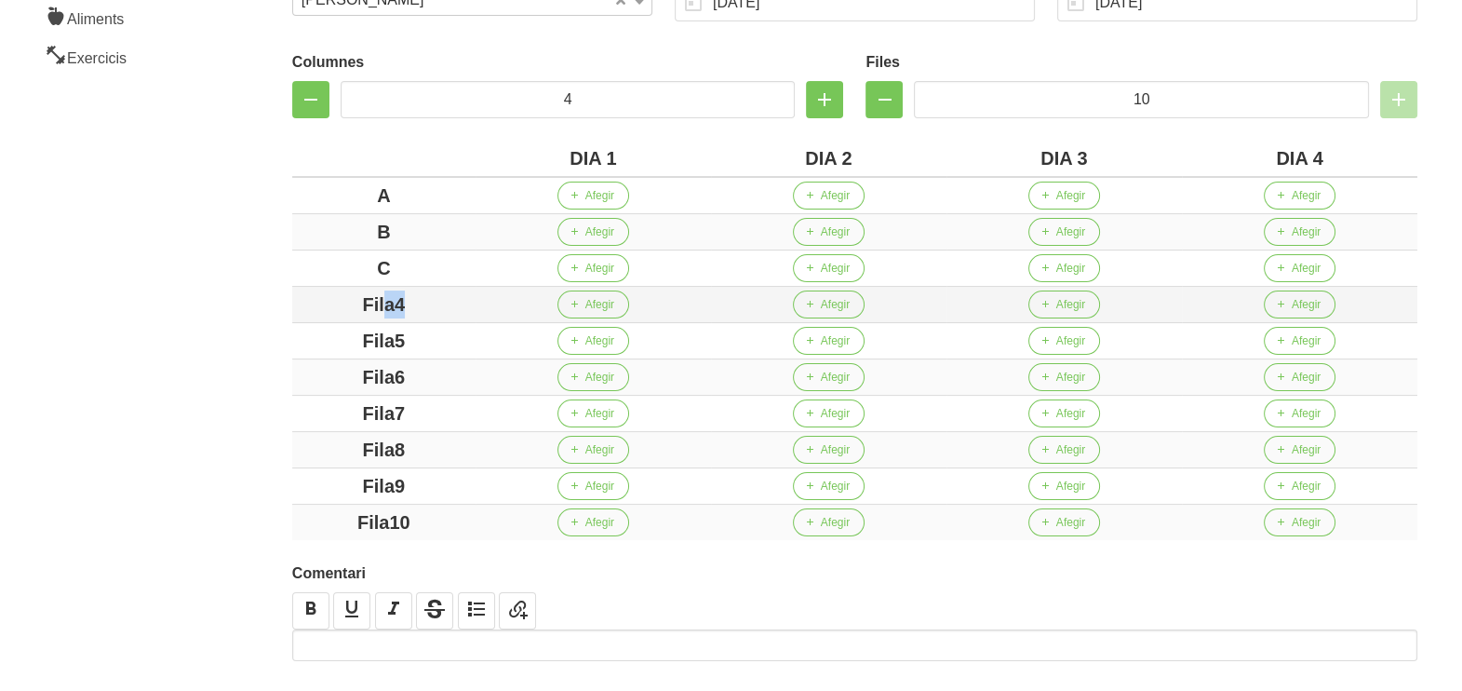
drag, startPoint x: 383, startPoint y: 298, endPoint x: 360, endPoint y: 311, distance: 25.9
click at [335, 299] on div "Fila4" at bounding box center [384, 304] width 168 height 28
drag, startPoint x: 415, startPoint y: 336, endPoint x: 329, endPoint y: 345, distance: 87.1
click at [326, 342] on div "Fila5" at bounding box center [384, 341] width 168 height 28
drag, startPoint x: 397, startPoint y: 376, endPoint x: 344, endPoint y: 378, distance: 53.1
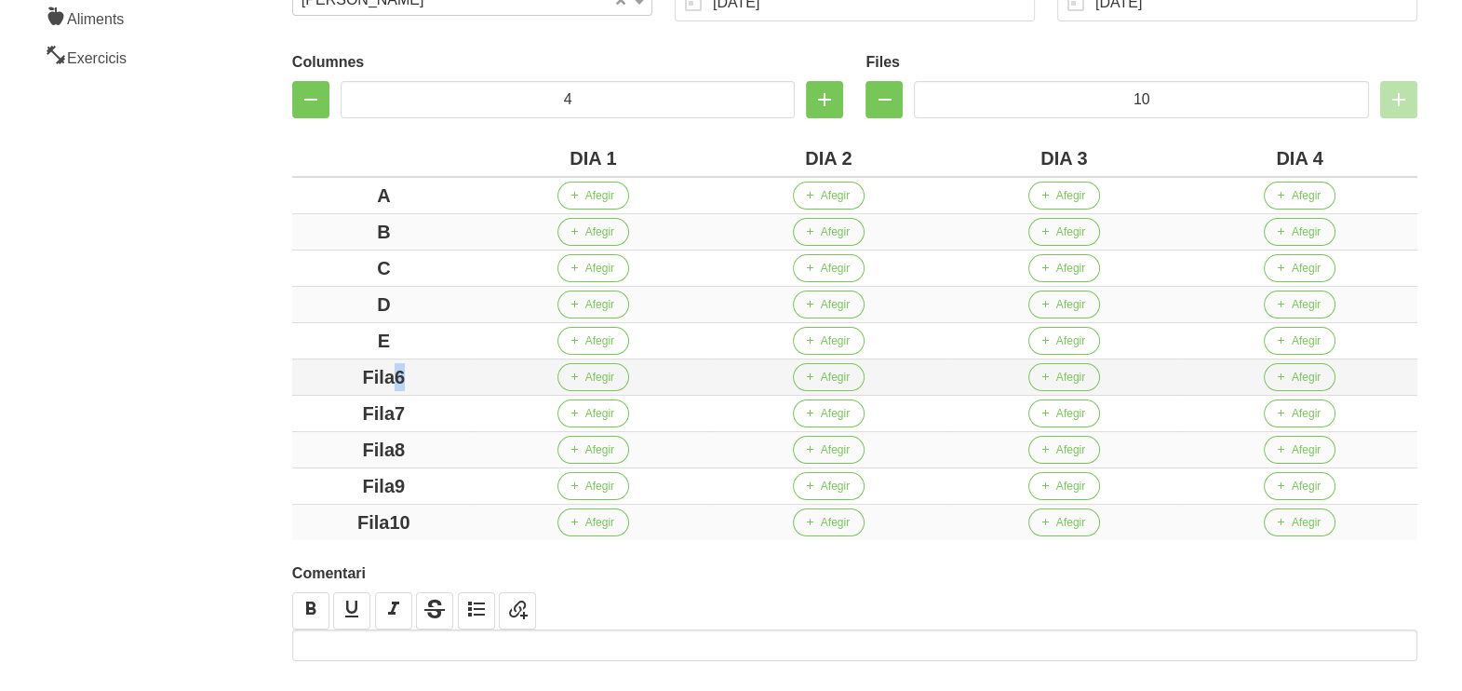
click at [338, 376] on div "Fila6" at bounding box center [384, 377] width 168 height 28
drag, startPoint x: 421, startPoint y: 405, endPoint x: 431, endPoint y: 441, distance: 37.7
click at [315, 396] on td "Fila7" at bounding box center [383, 414] width 183 height 36
drag, startPoint x: 386, startPoint y: 443, endPoint x: 325, endPoint y: 438, distance: 61.6
click at [321, 437] on div "Fila8" at bounding box center [384, 450] width 168 height 28
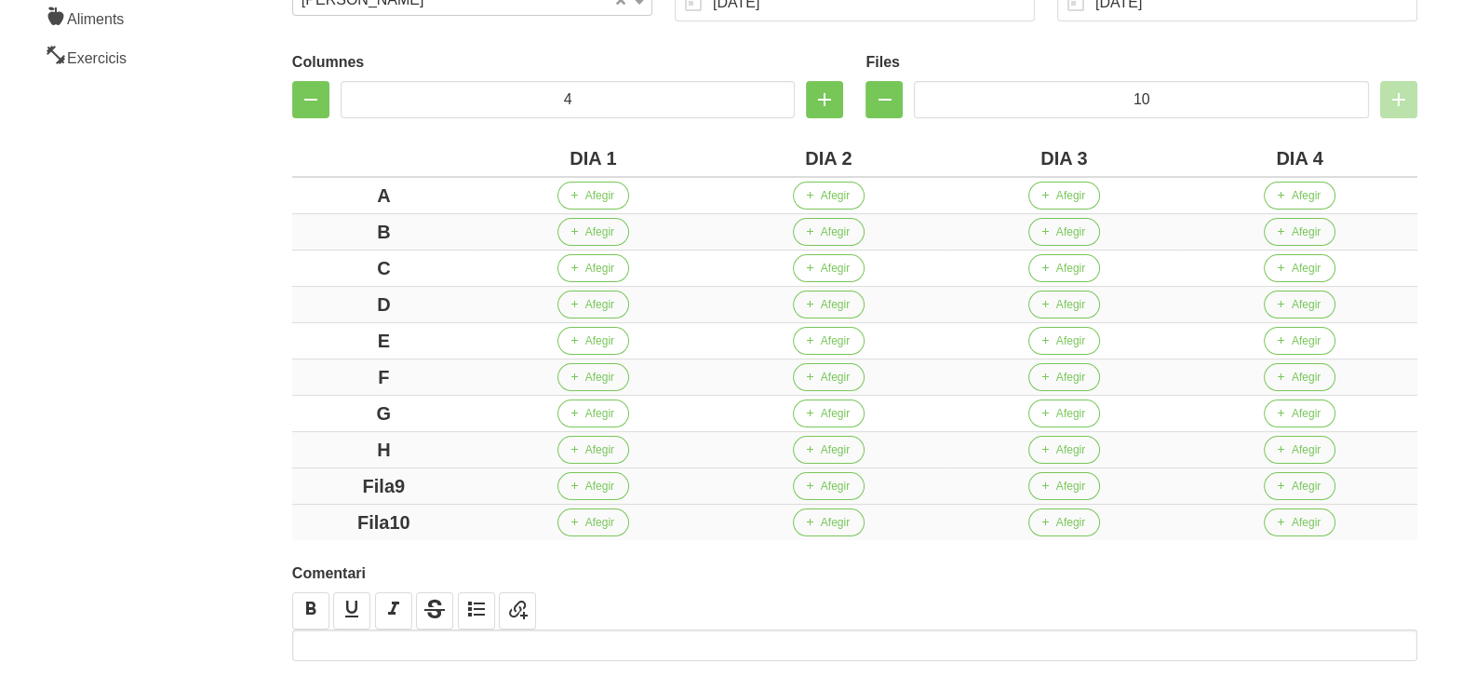
drag, startPoint x: 402, startPoint y: 479, endPoint x: 332, endPoint y: 479, distance: 69.8
click at [335, 478] on div "Fila9" at bounding box center [384, 486] width 168 height 28
drag, startPoint x: 411, startPoint y: 521, endPoint x: 308, endPoint y: 522, distance: 103.3
click at [314, 521] on div "Fila10" at bounding box center [384, 522] width 168 height 28
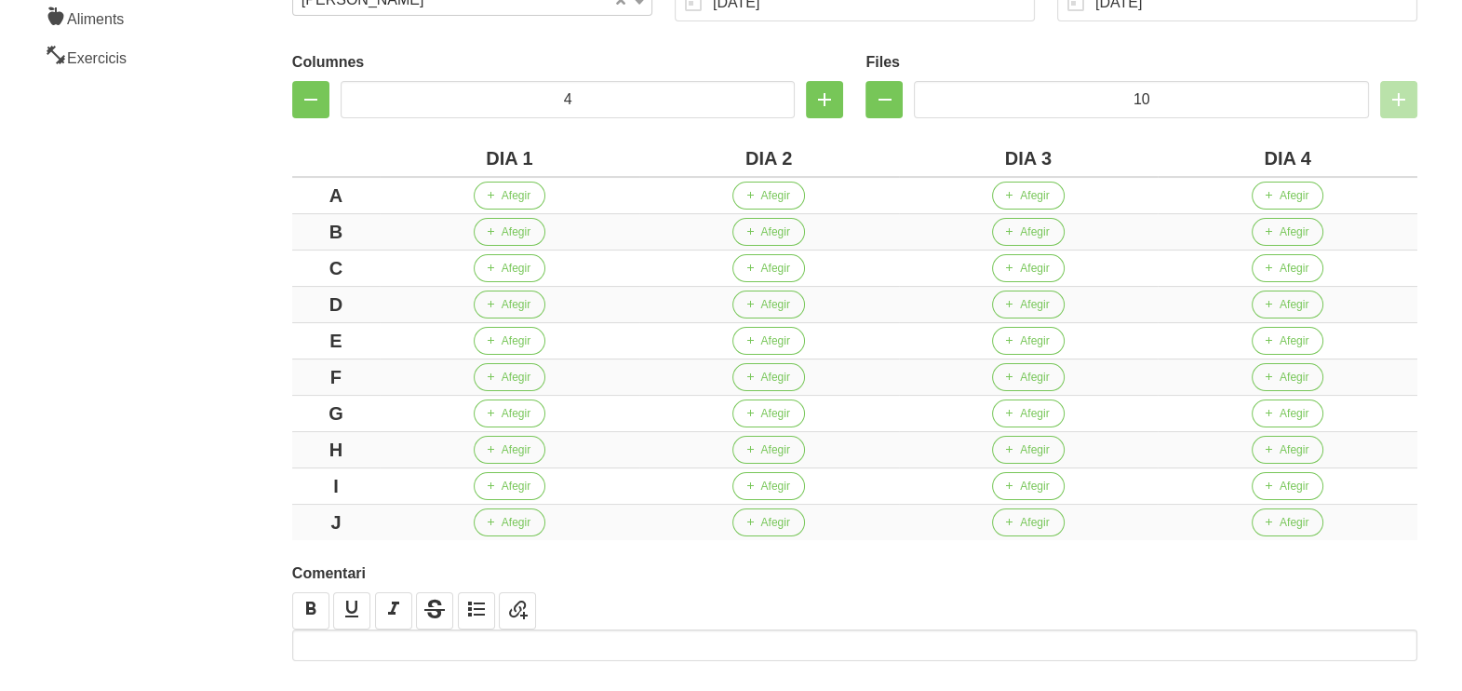
drag, startPoint x: 215, startPoint y: 451, endPoint x: 224, endPoint y: 437, distance: 16.8
click at [220, 448] on aside "General Dashboard Seccions Clients Administradors Comunicacions Esdeveniments A…" at bounding box center [113, 244] width 248 height 1086
click at [512, 200] on span "Afegir" at bounding box center [516, 195] width 29 height 17
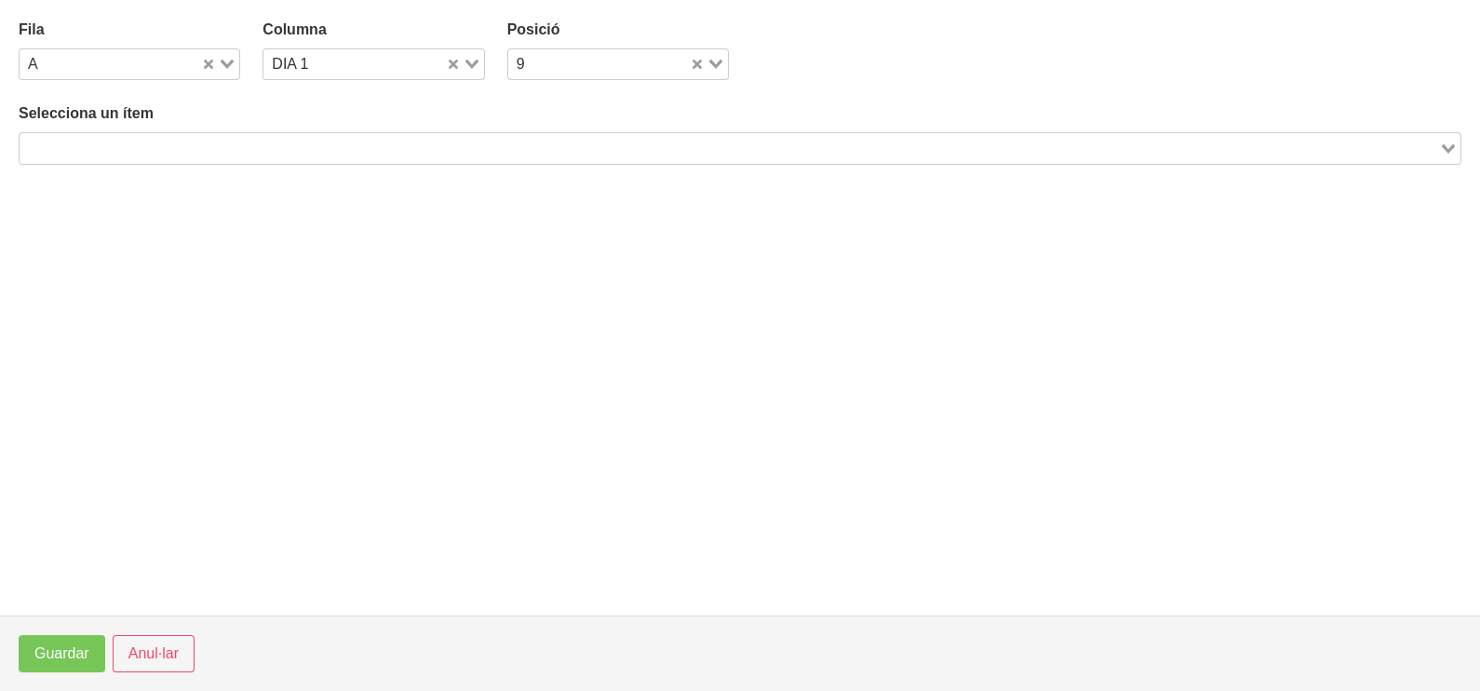
click at [256, 124] on label "Selecciona un ítem" at bounding box center [740, 113] width 1443 height 22
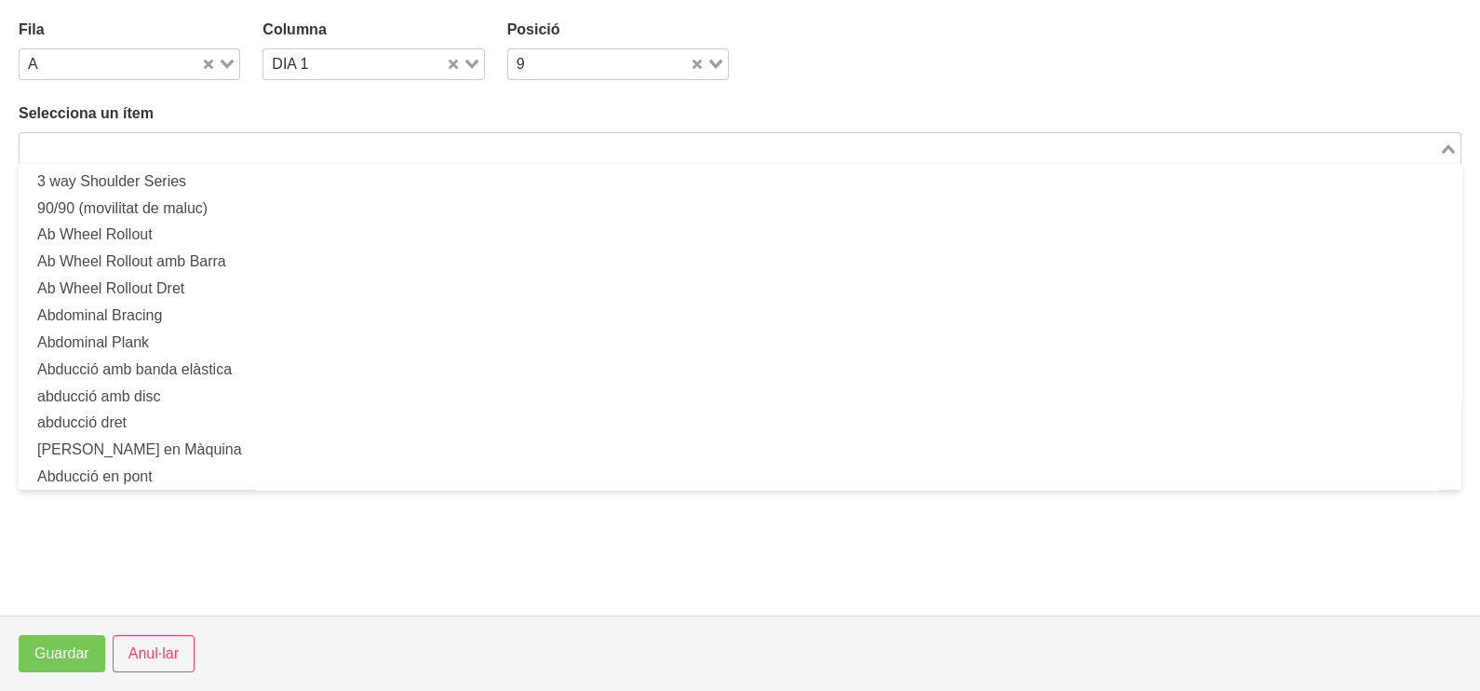
click at [263, 155] on input "Search for option" at bounding box center [729, 148] width 1416 height 22
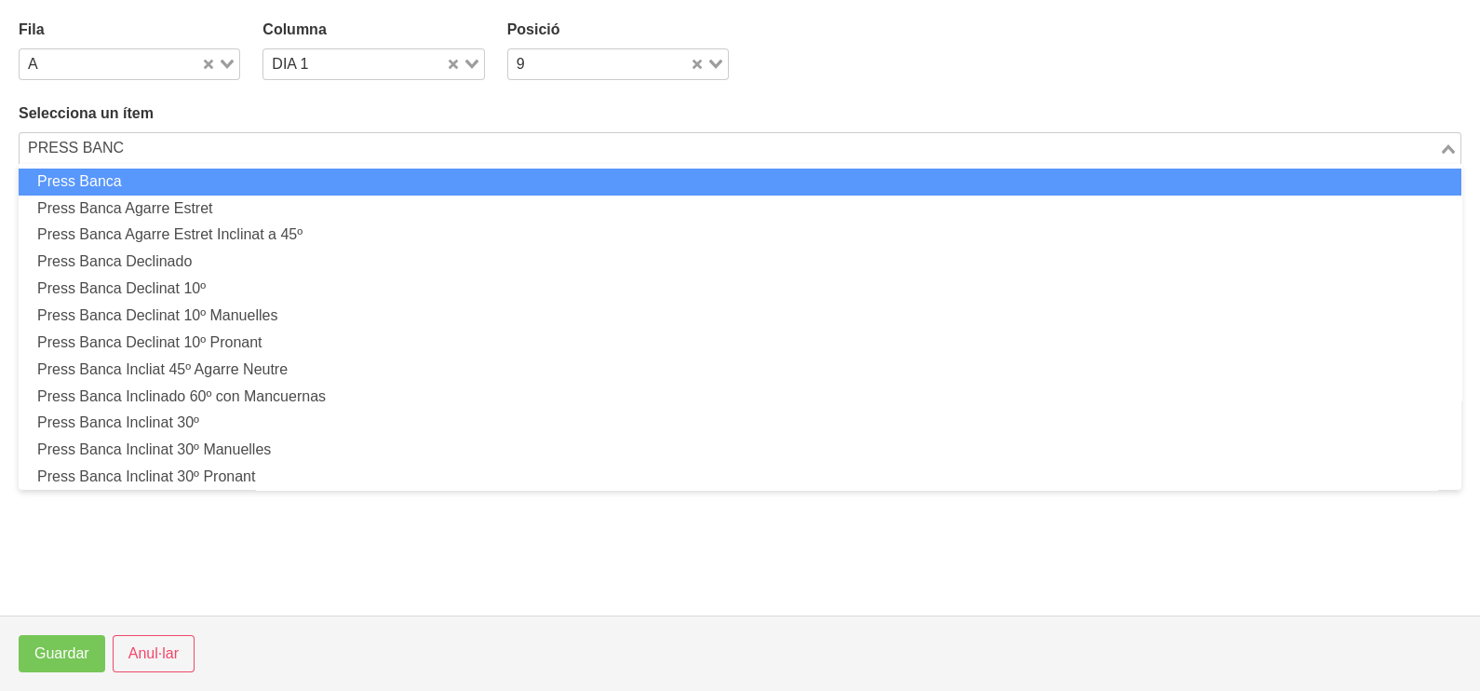
click at [150, 176] on li "Press Banca" at bounding box center [740, 181] width 1443 height 27
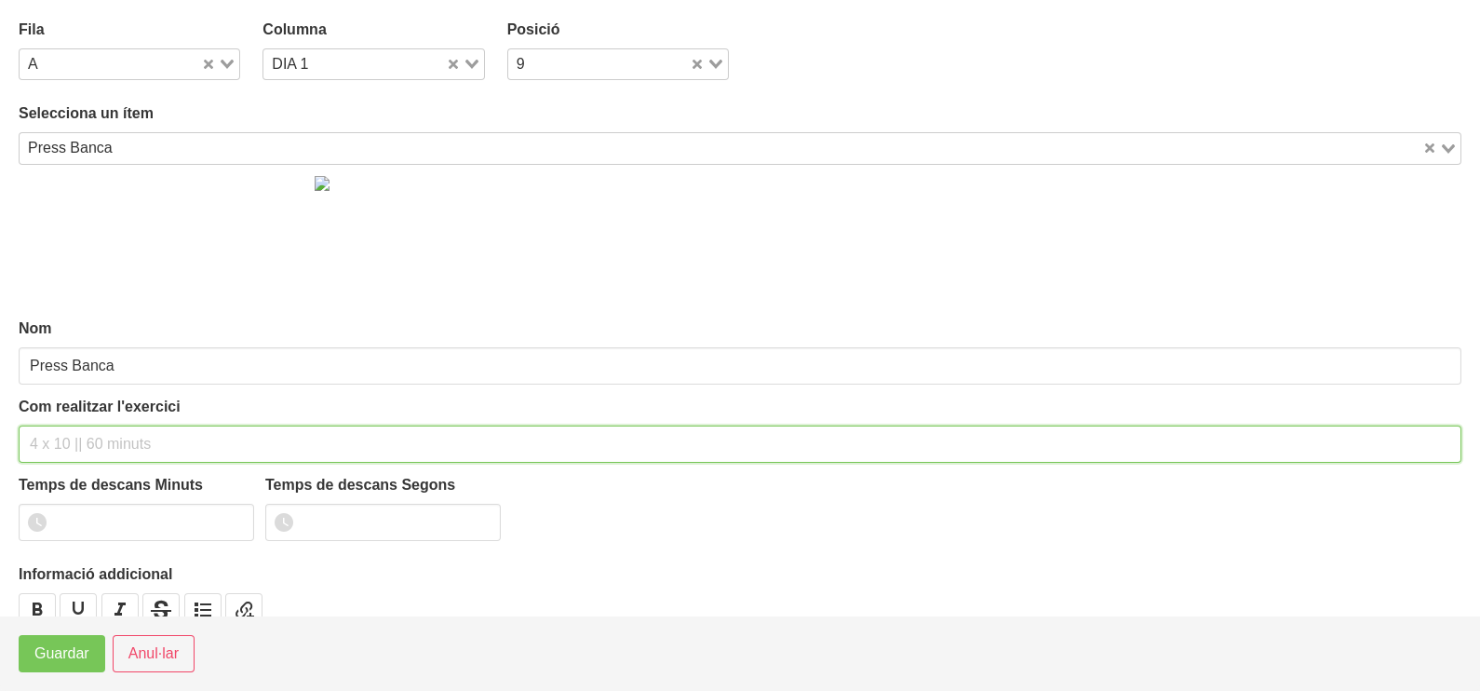
drag, startPoint x: 72, startPoint y: 441, endPoint x: 142, endPoint y: 330, distance: 131.4
click at [88, 420] on div "Com realitzar l'exercici" at bounding box center [740, 429] width 1443 height 67
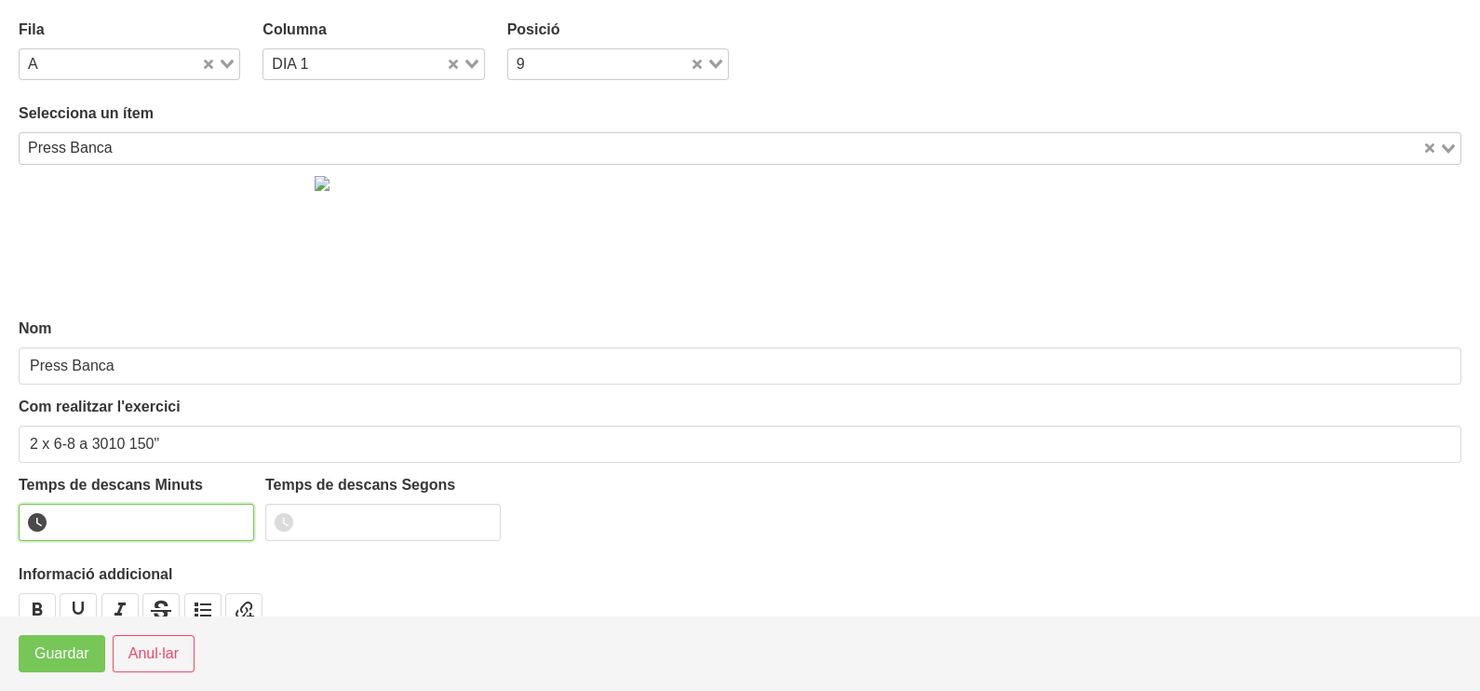
click at [126, 529] on input "number" at bounding box center [136, 522] width 235 height 37
click at [63, 653] on span "Guardar" at bounding box center [61, 653] width 55 height 22
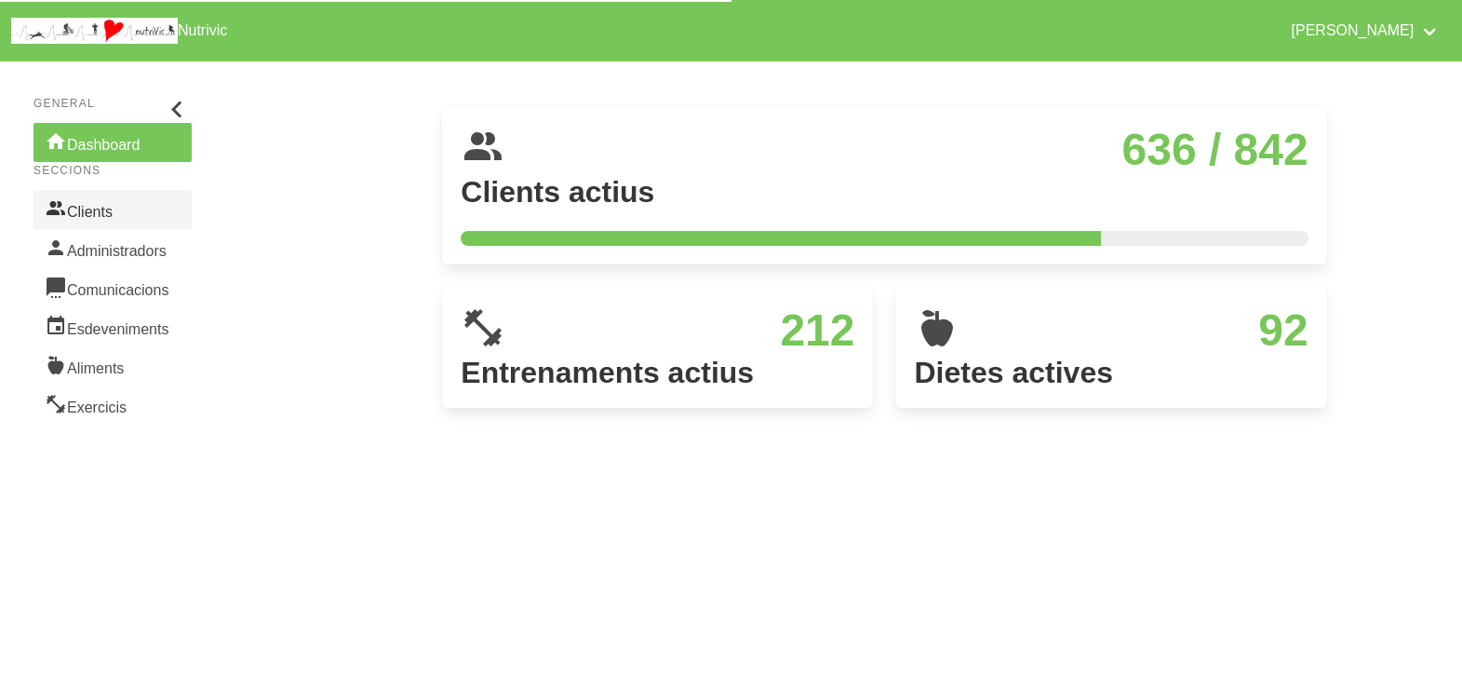
click at [122, 210] on link "Clients" at bounding box center [113, 209] width 158 height 39
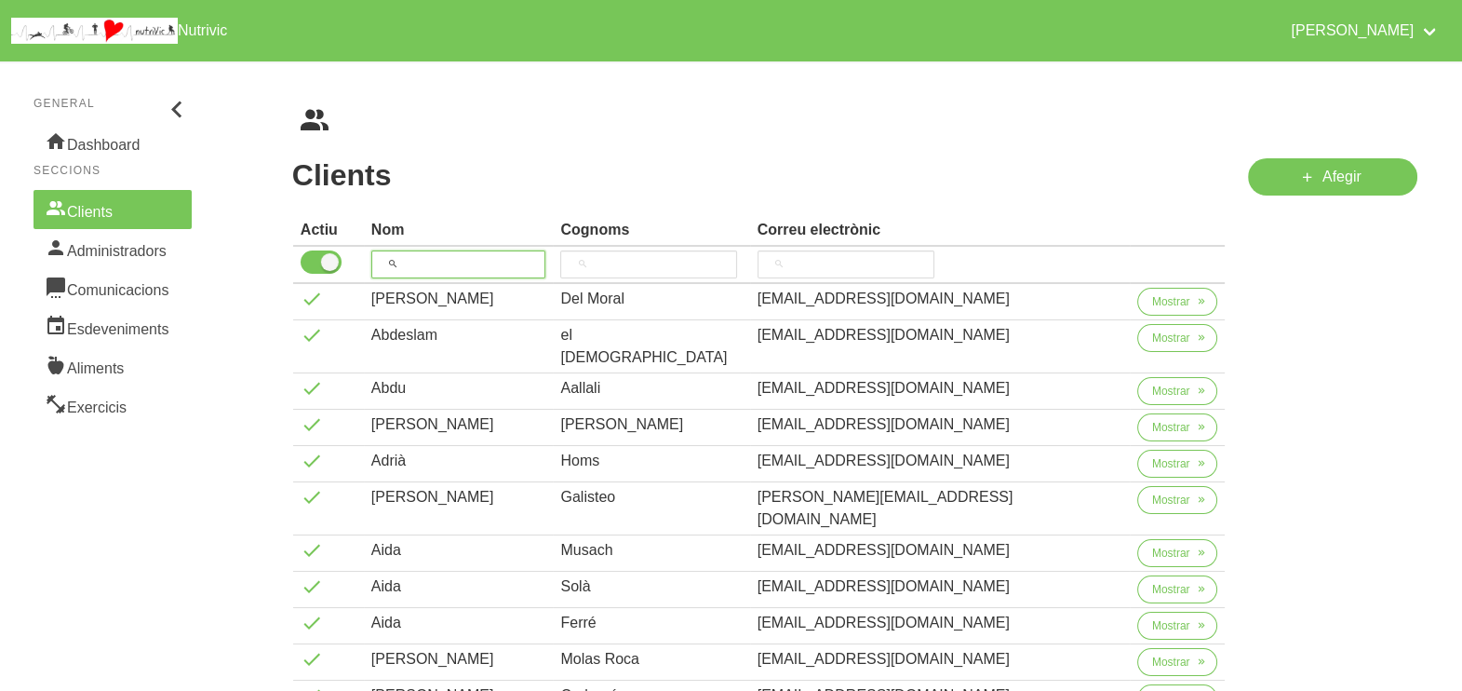
click at [458, 257] on input "search" at bounding box center [458, 264] width 175 height 28
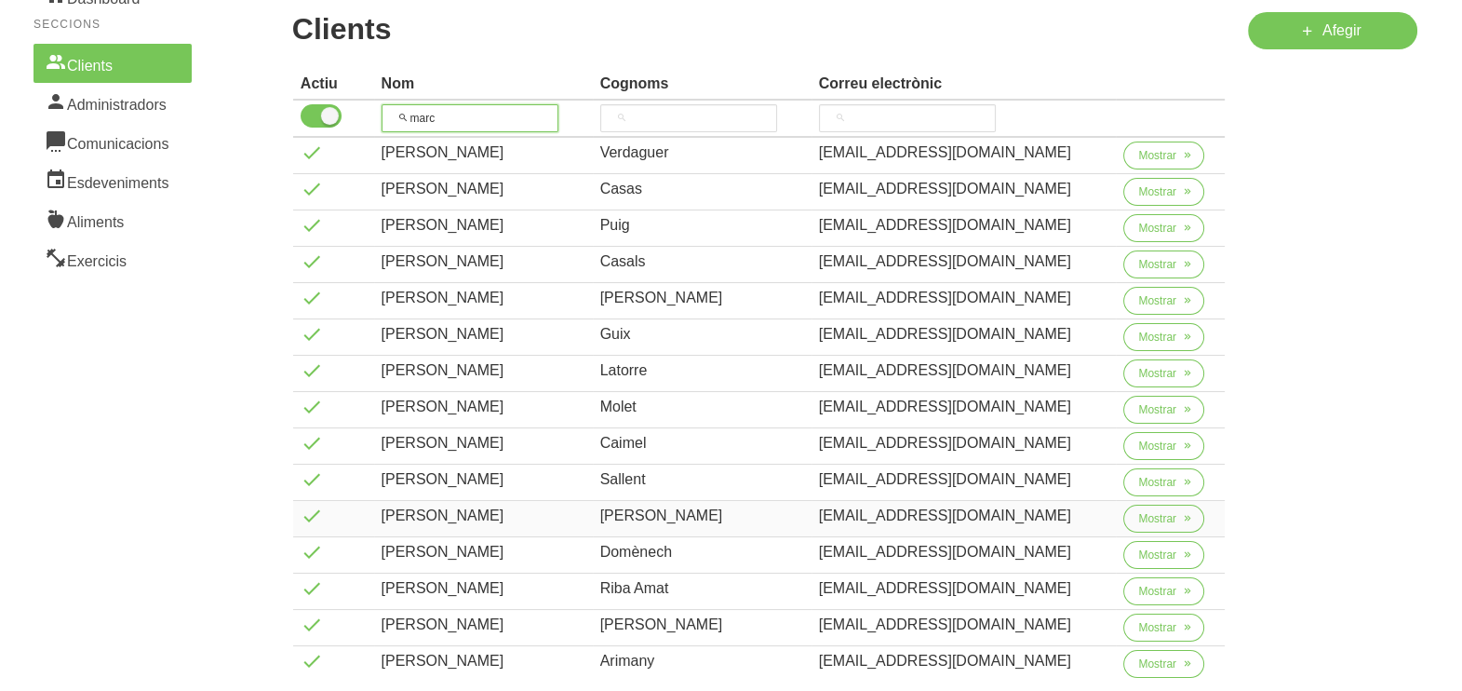
scroll to position [299, 0]
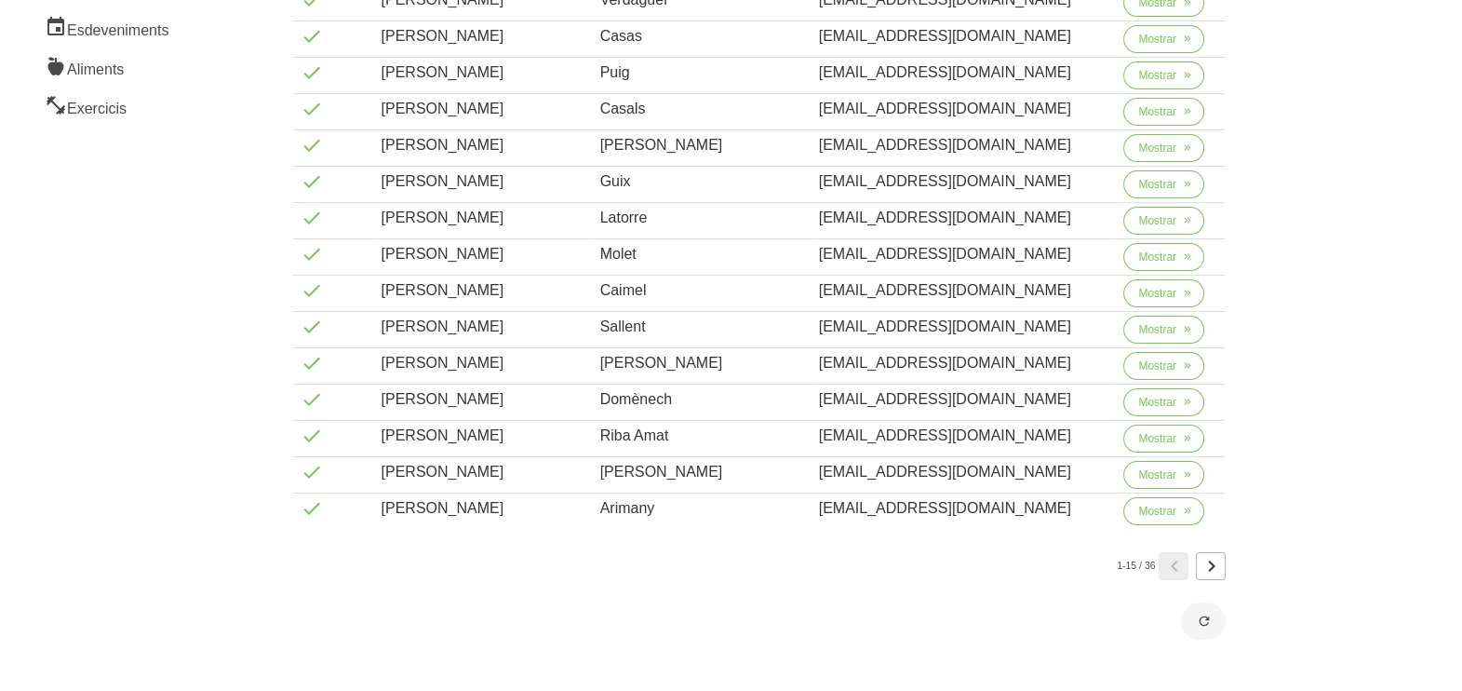
type input "marc"
click at [1213, 572] on icon "Page 2." at bounding box center [1211, 566] width 22 height 34
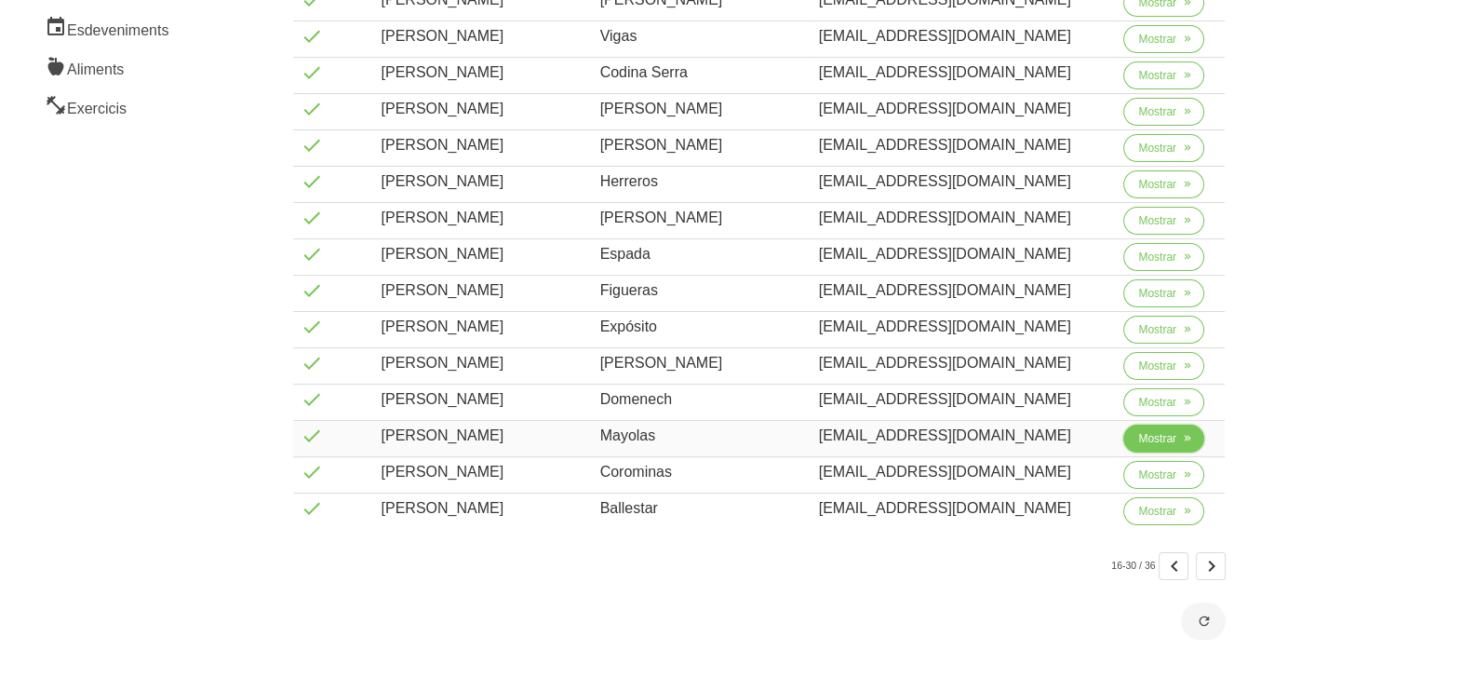
click at [1147, 442] on span "Mostrar" at bounding box center [1157, 438] width 38 height 17
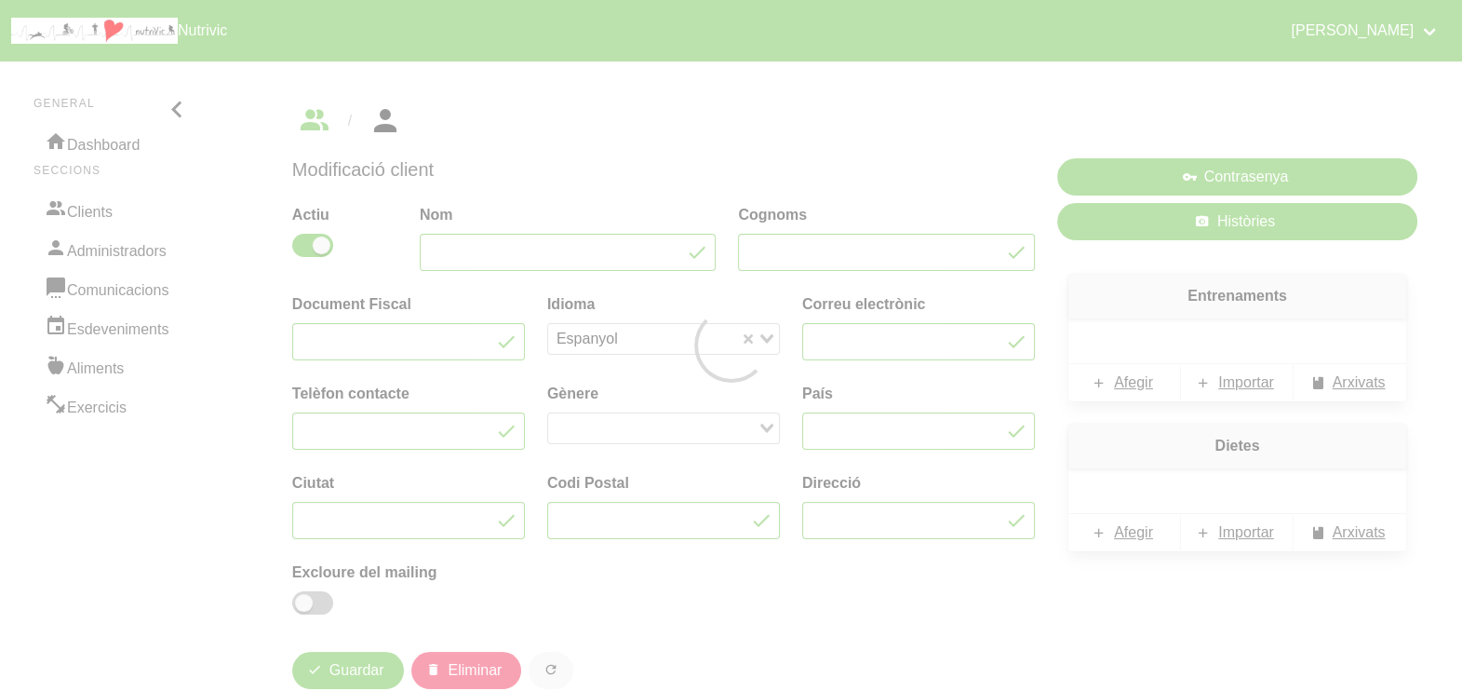
type input "Marc"
type input "Mayolas"
type input "marcmayolas1@gmail.com"
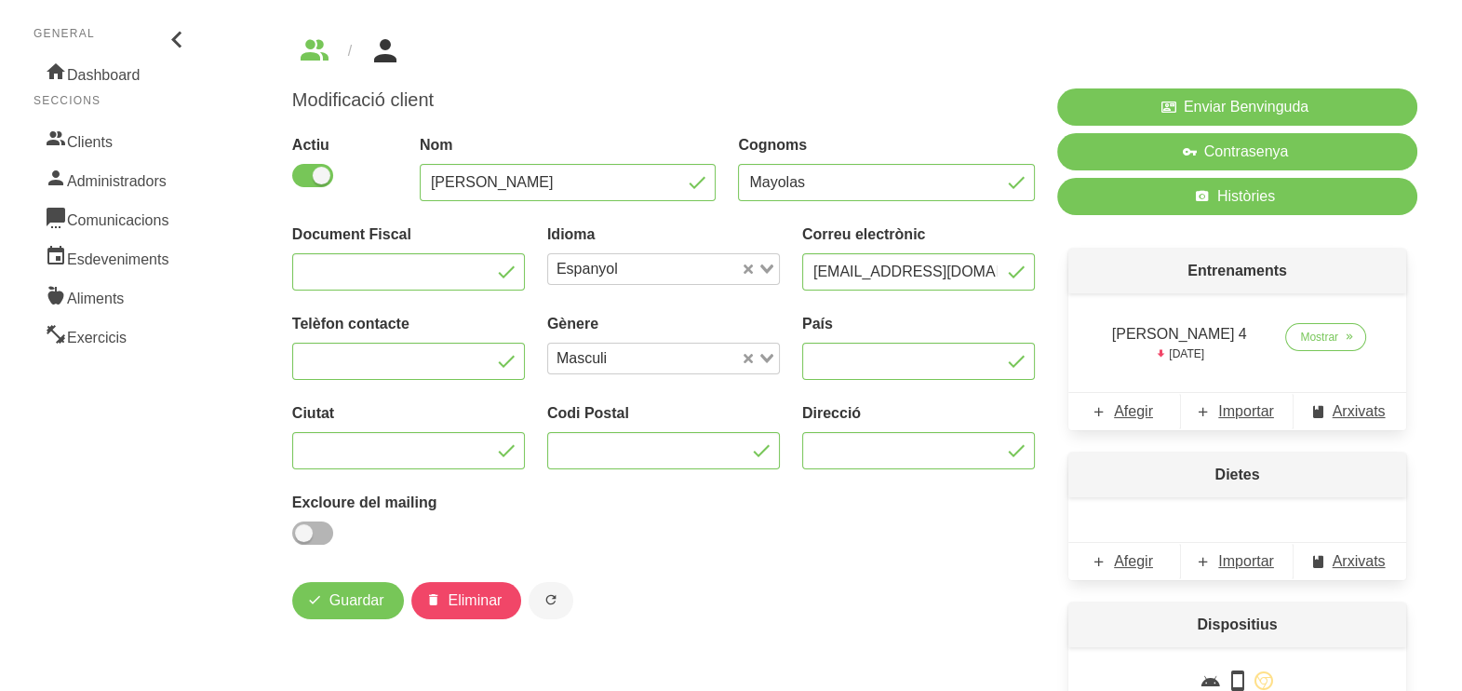
scroll to position [115, 0]
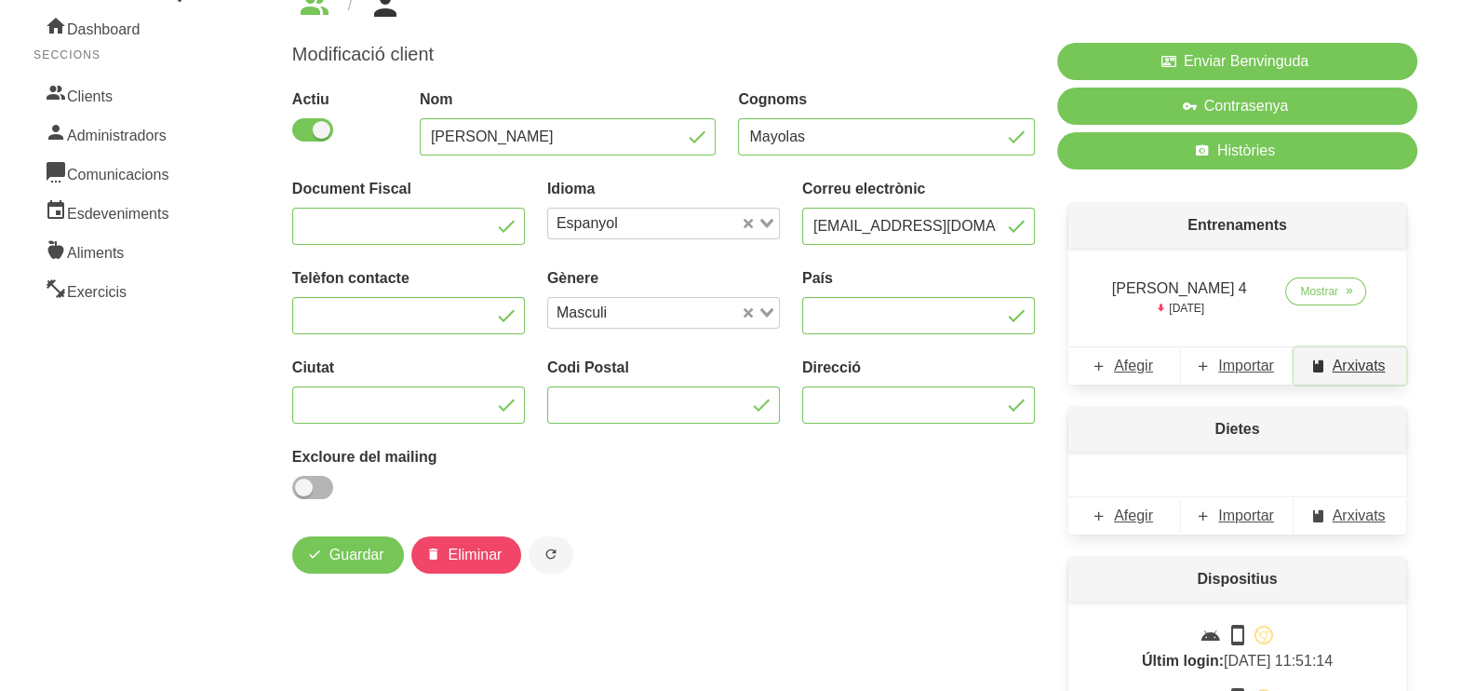
click at [1352, 362] on span "Arxivats" at bounding box center [1359, 366] width 53 height 22
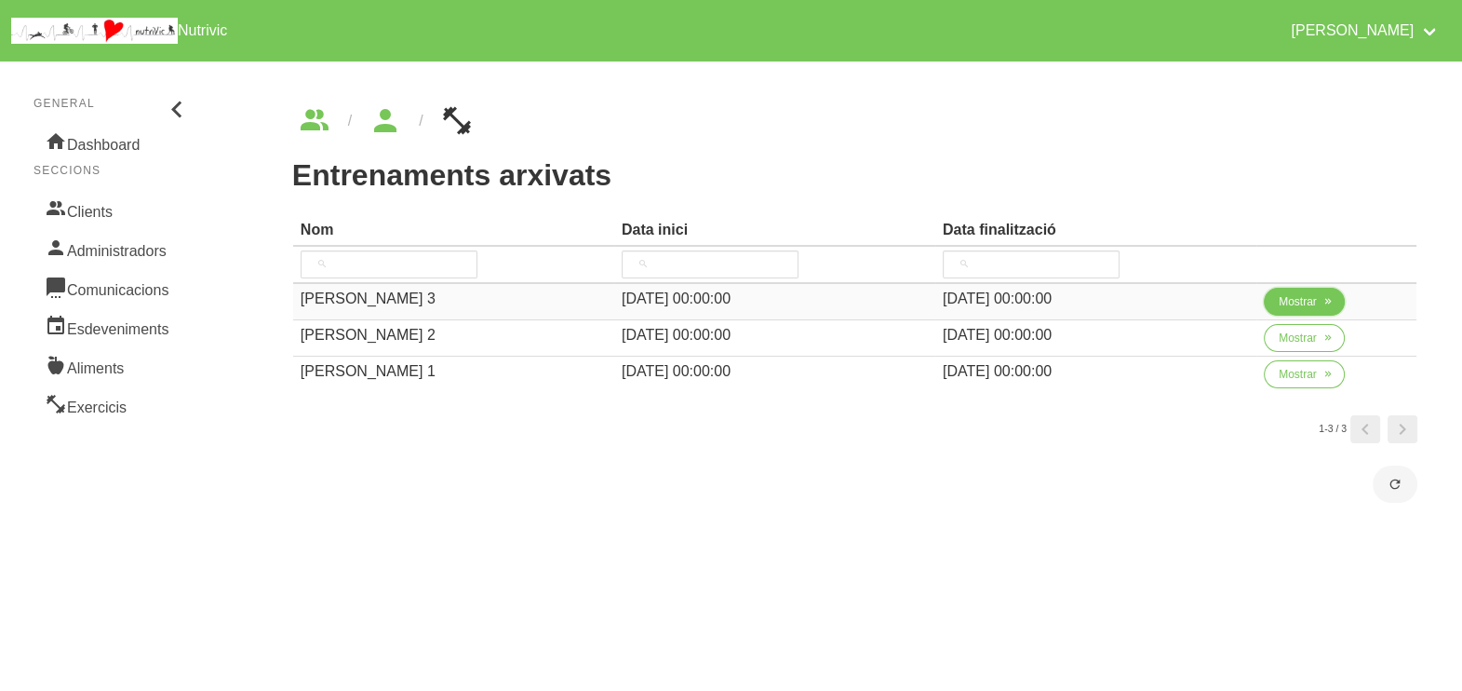
click at [1285, 294] on span "Mostrar" at bounding box center [1298, 301] width 38 height 17
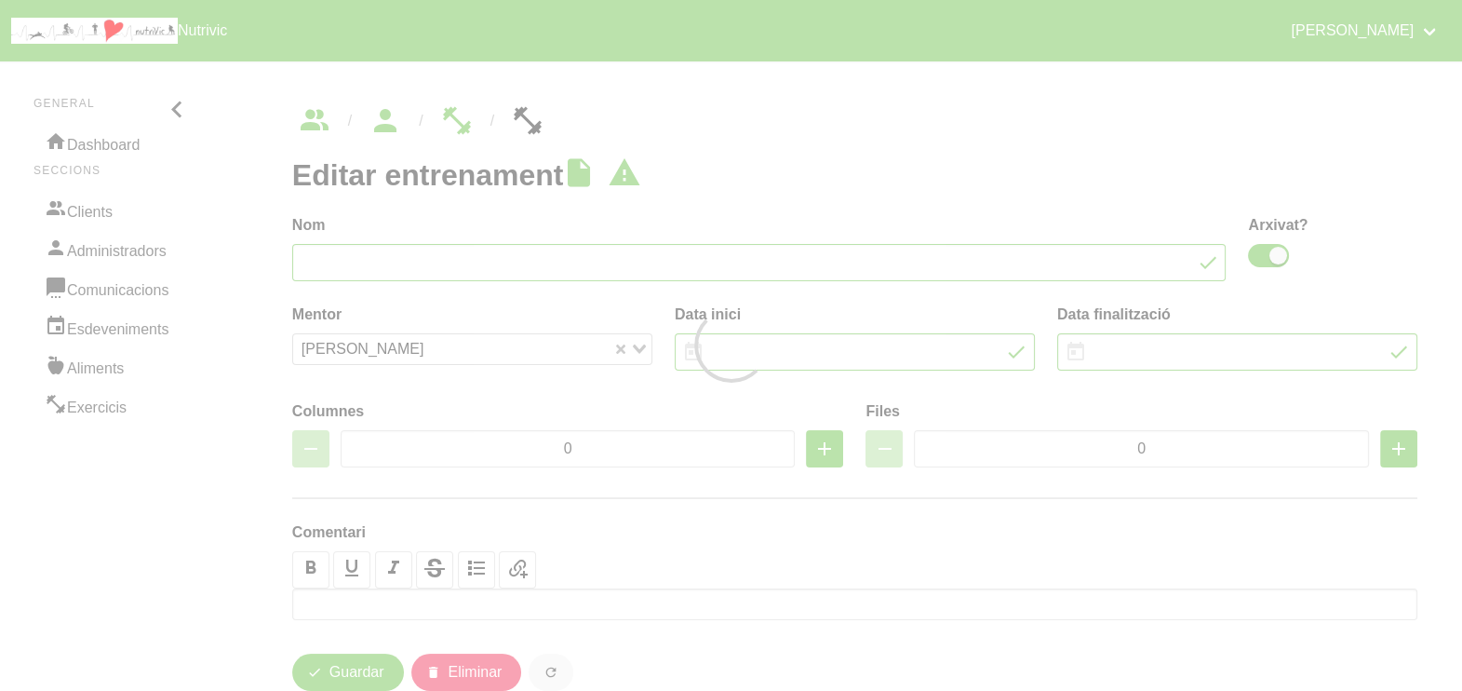
type input "Marc Mayolas 3"
checkbox input "true"
type input "20/7/2025"
type input "14/9/2025"
type input "2"
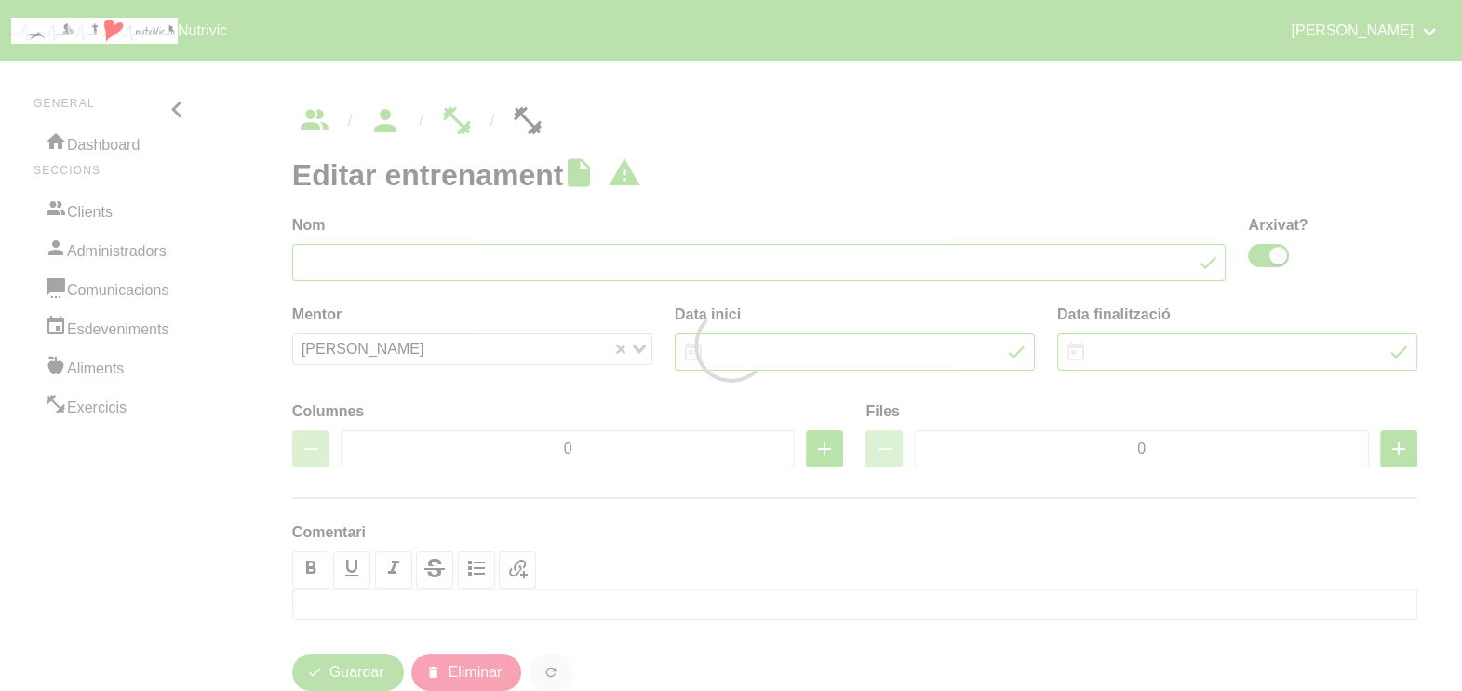
type input "8"
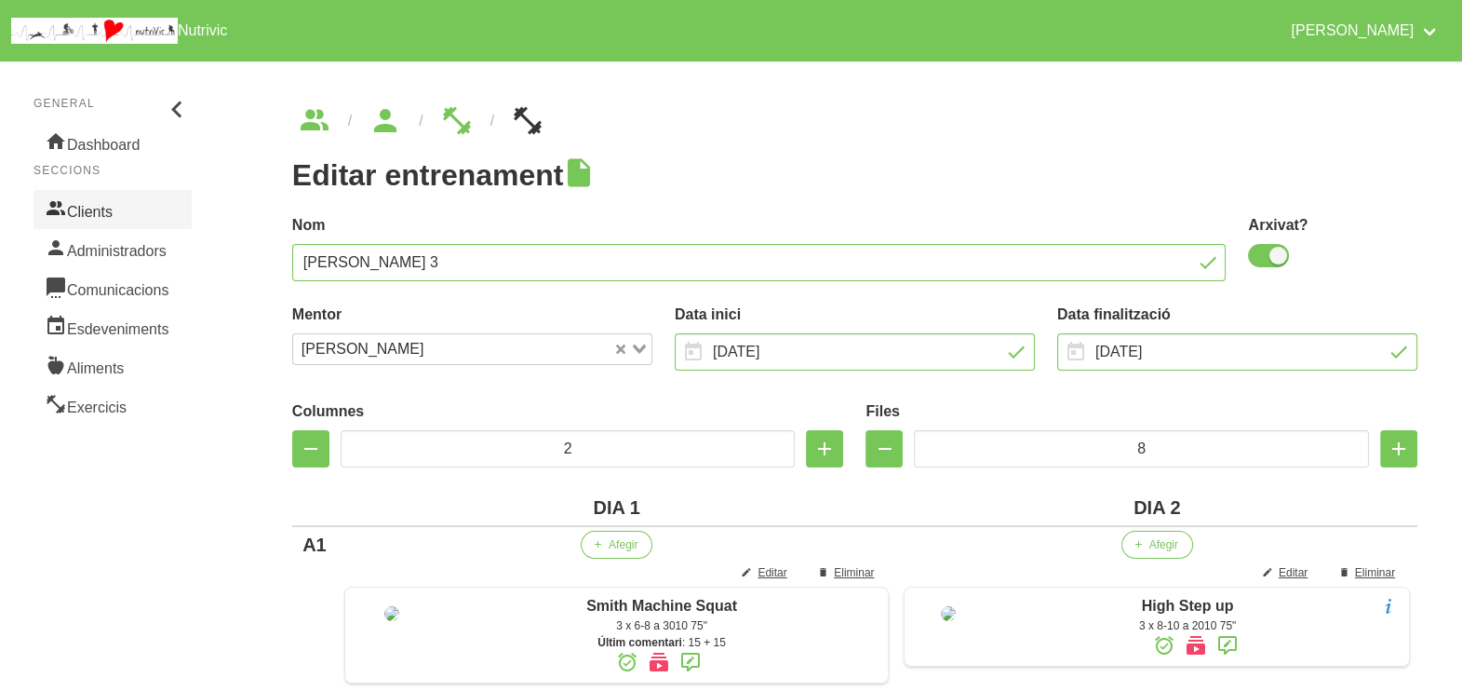
click at [102, 205] on link "Clients" at bounding box center [113, 209] width 158 height 39
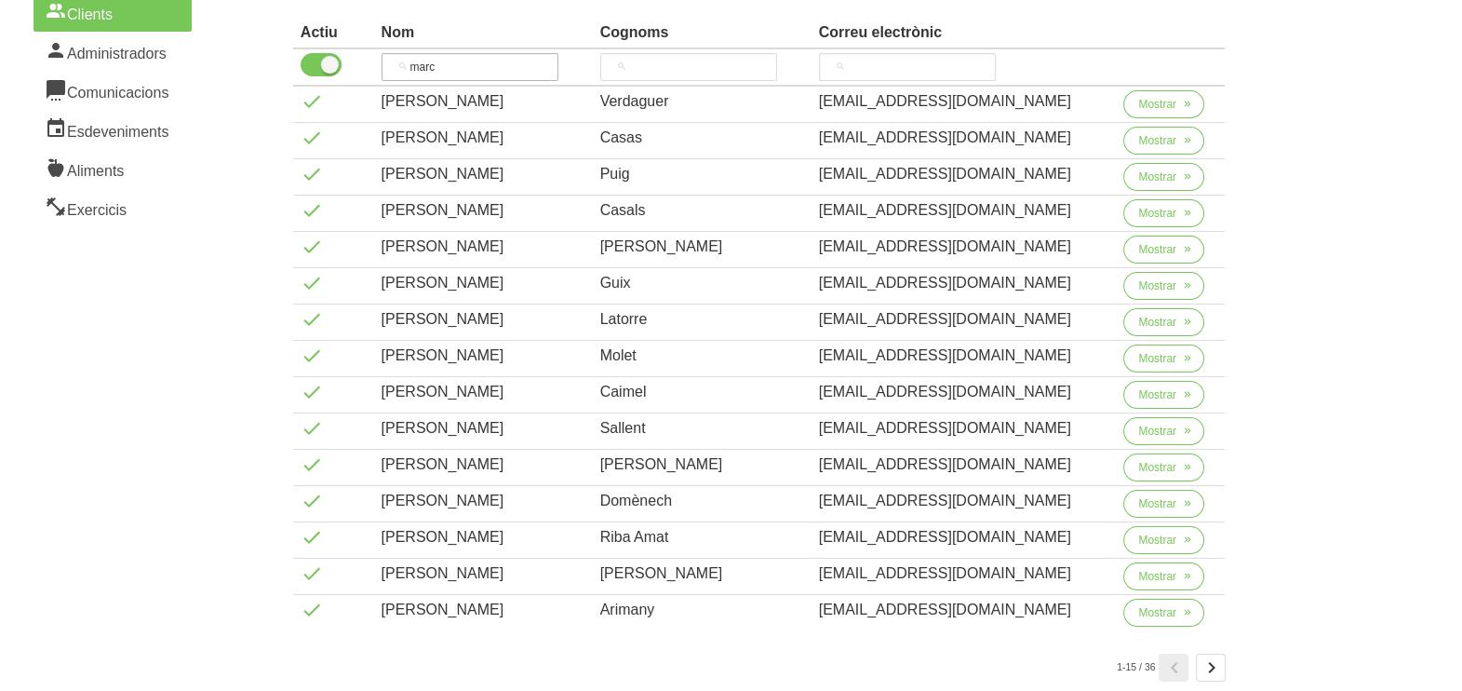
scroll to position [66, 0]
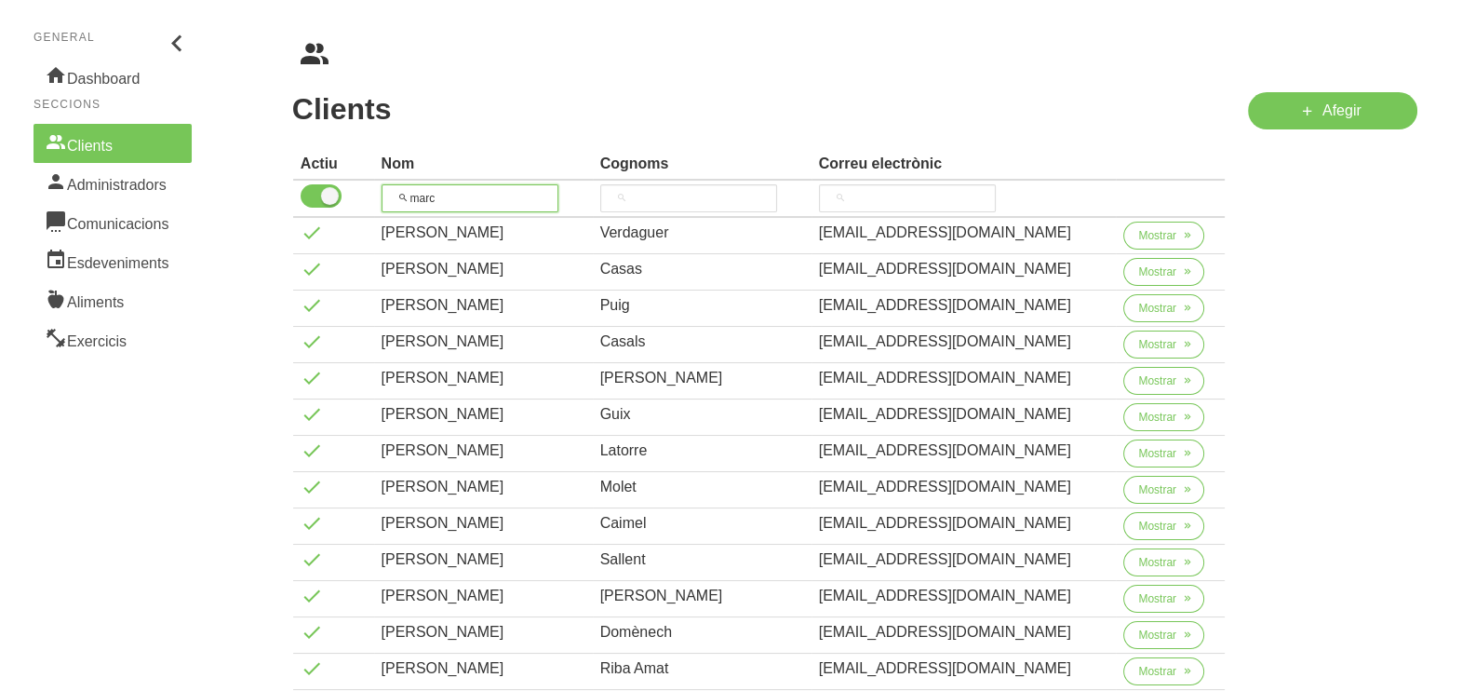
drag, startPoint x: 427, startPoint y: 182, endPoint x: 384, endPoint y: 177, distance: 43.1
click at [384, 177] on thead "Actiu Nom Cognoms Correu electrònic marc" at bounding box center [759, 183] width 933 height 69
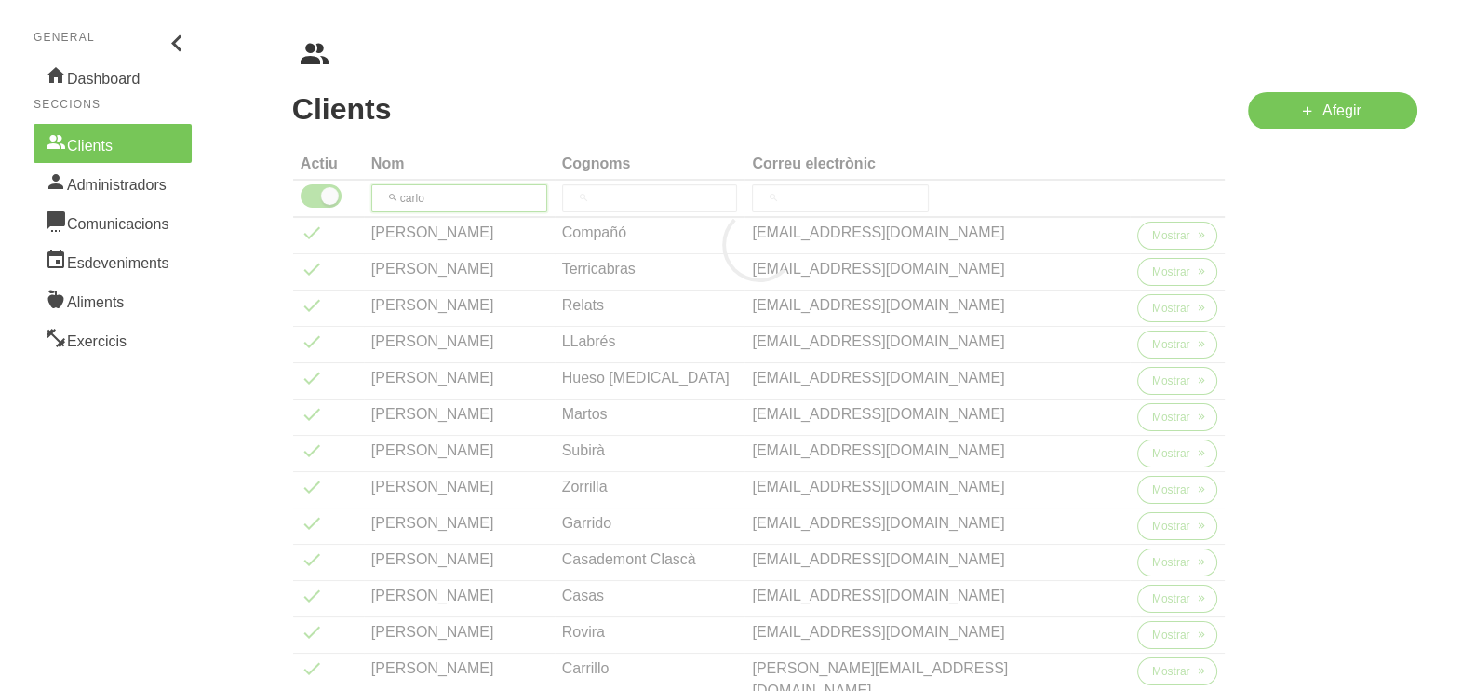
scroll to position [0, 0]
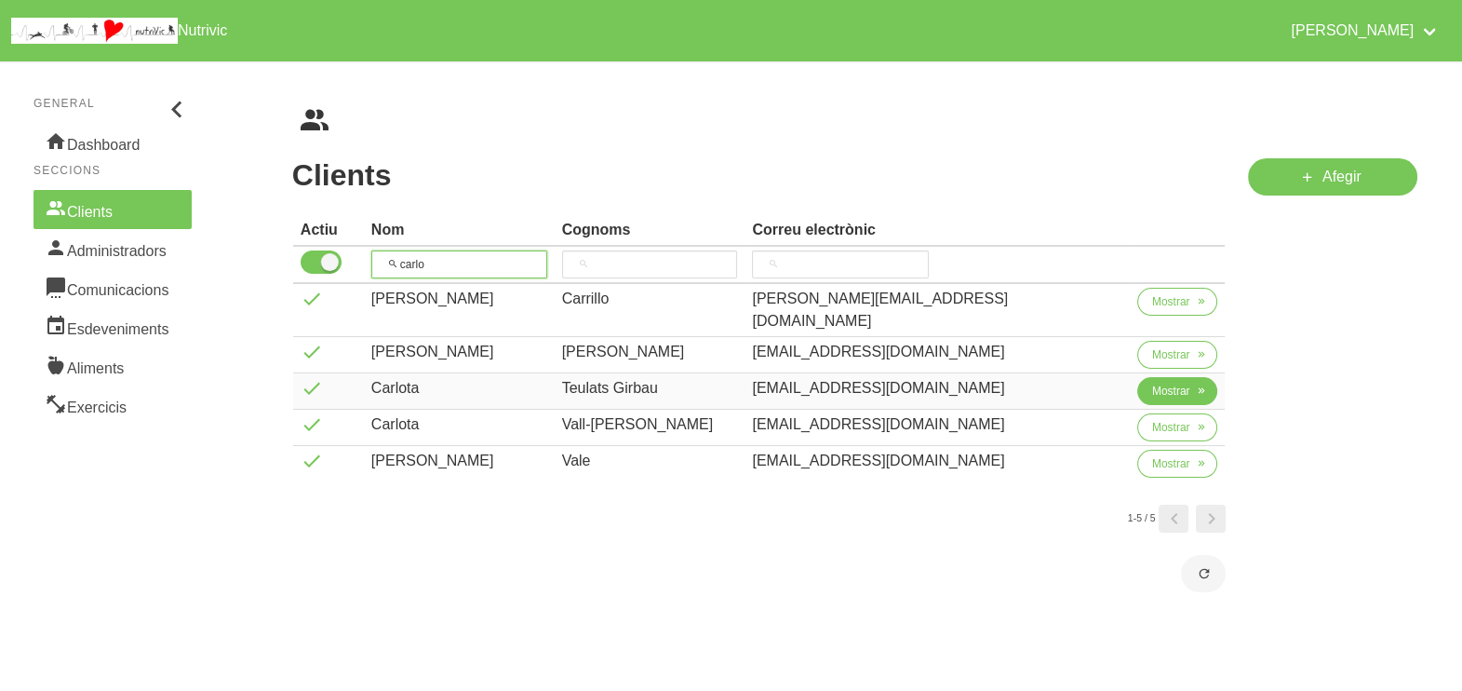
type input "carlo"
click at [1152, 383] on span "Mostrar" at bounding box center [1171, 391] width 38 height 17
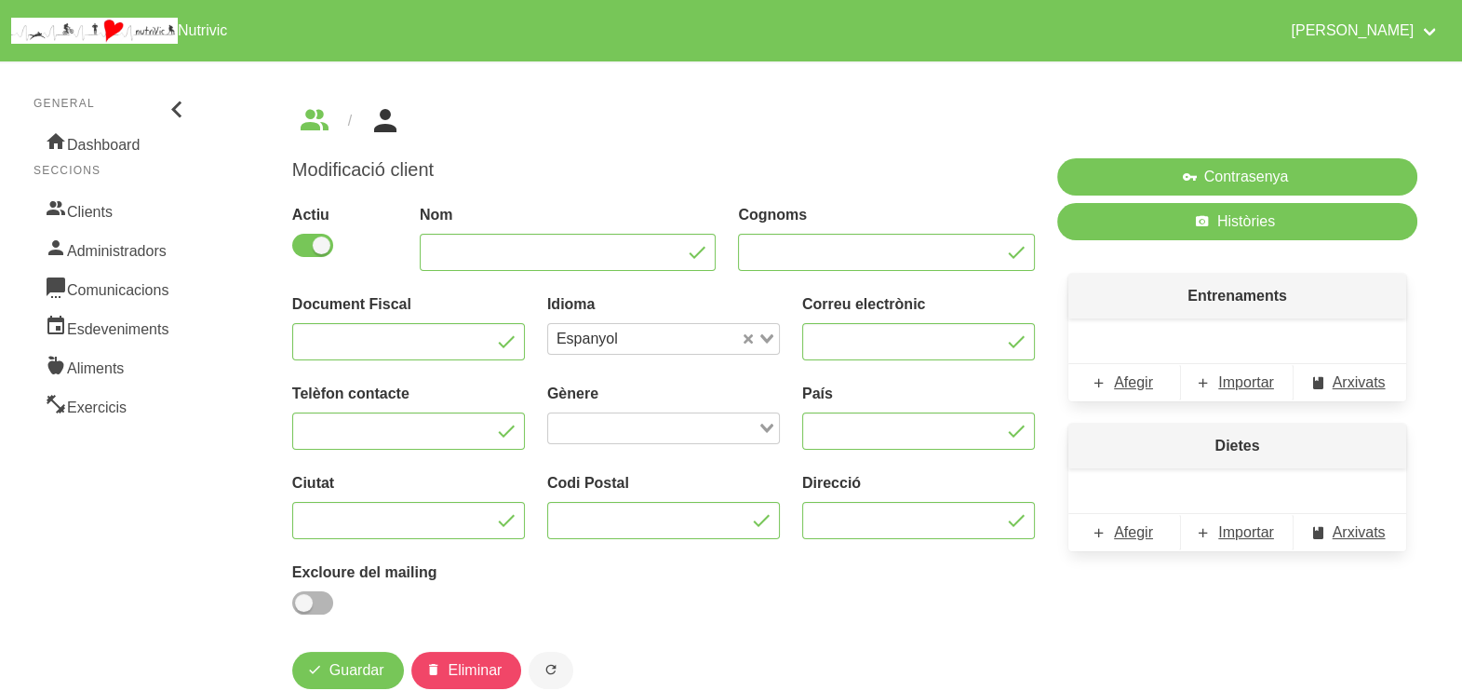
type input "Carlota"
type input "Teulats Girbau"
type input "carlotategi@gmail.com"
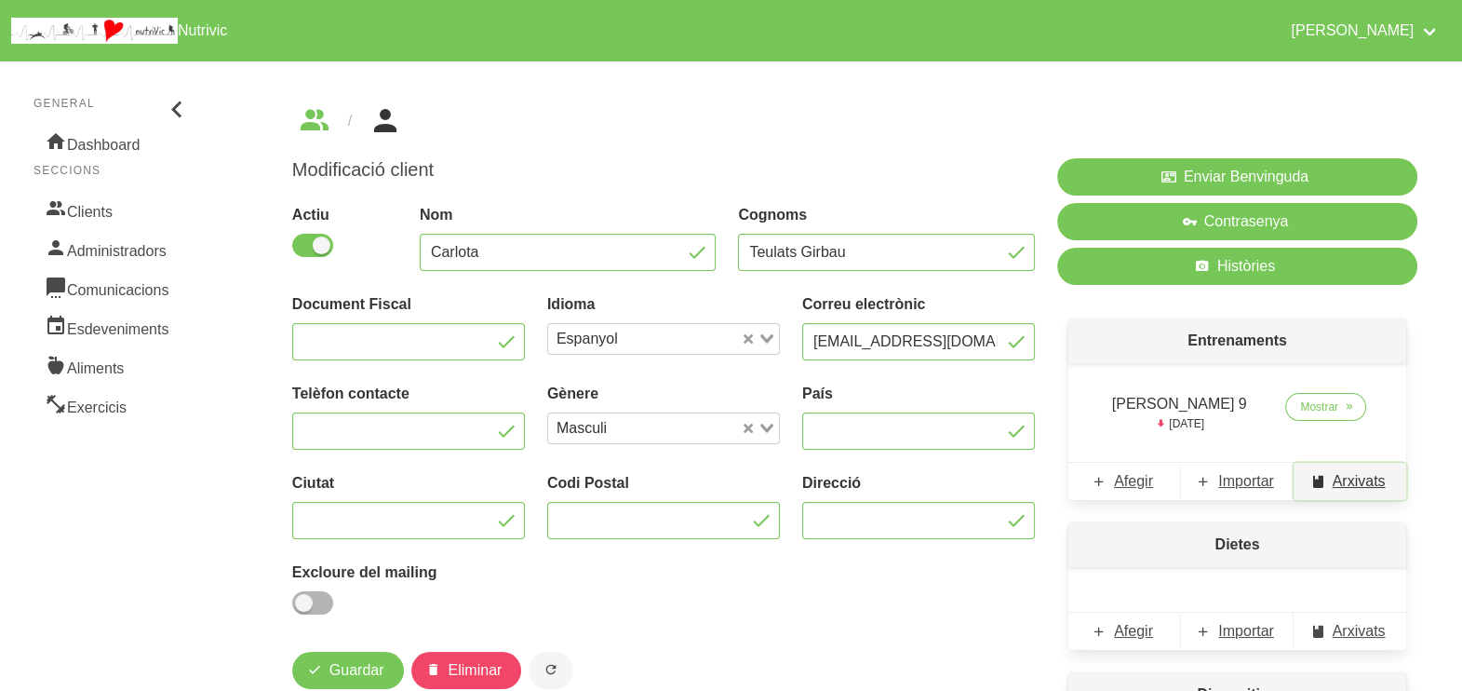
click at [1355, 485] on span "Arxivats" at bounding box center [1359, 481] width 53 height 22
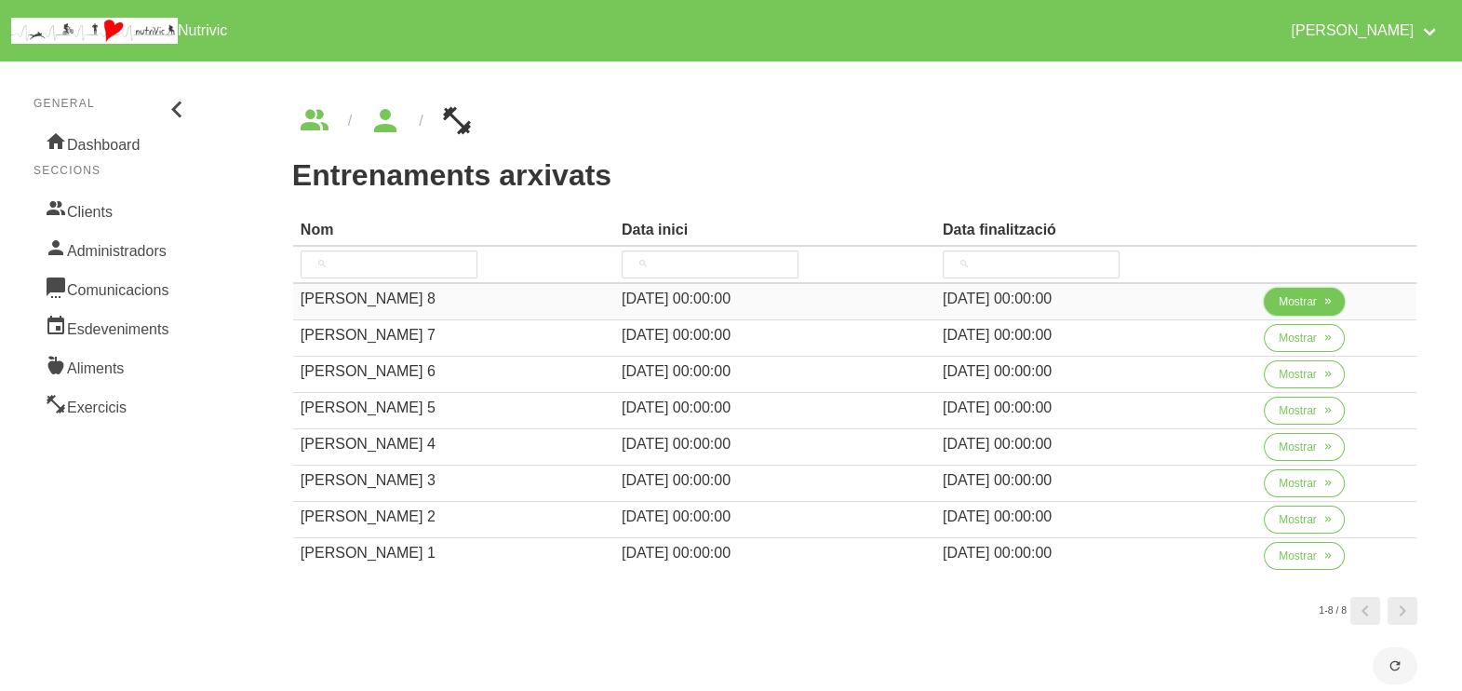
click at [1289, 299] on span "Mostrar" at bounding box center [1298, 301] width 38 height 17
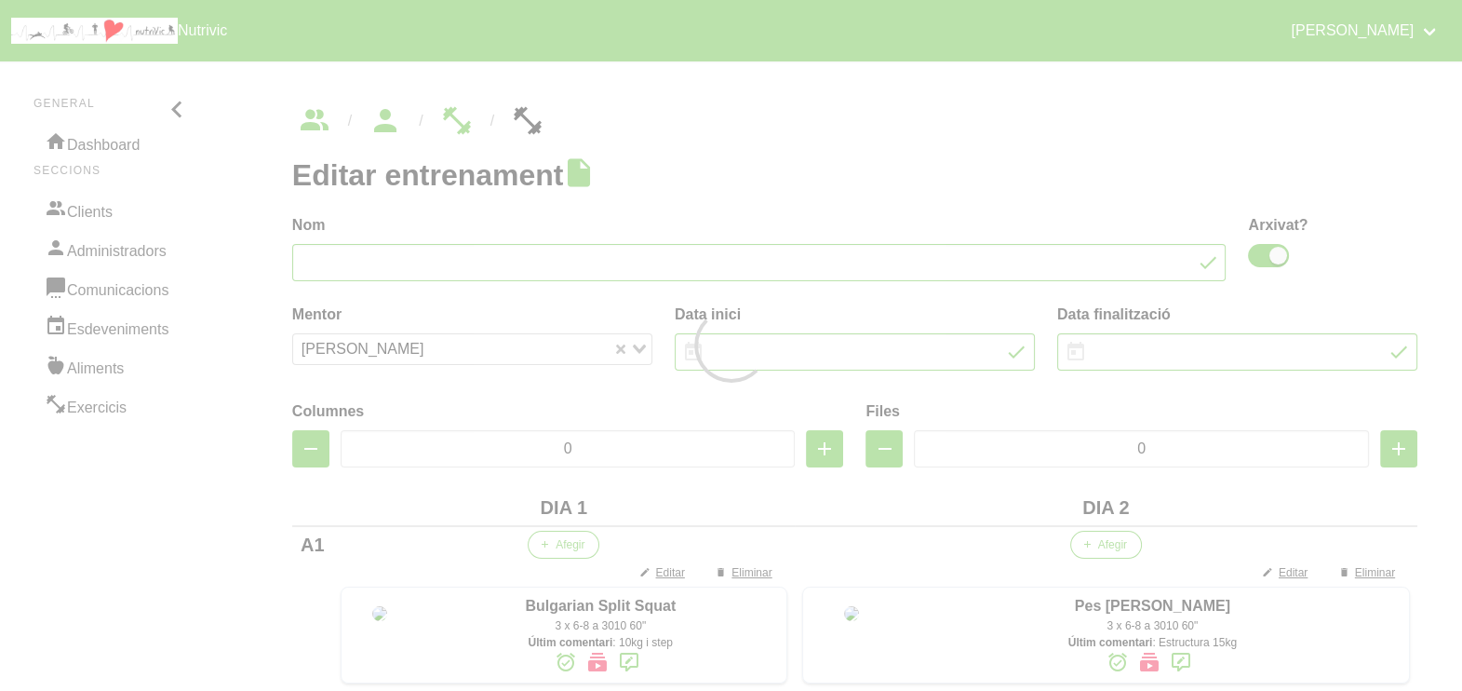
type input "Carlota Teulats 8"
checkbox input "true"
type input "27/7/2025"
type input "21/9/2025"
type input "2"
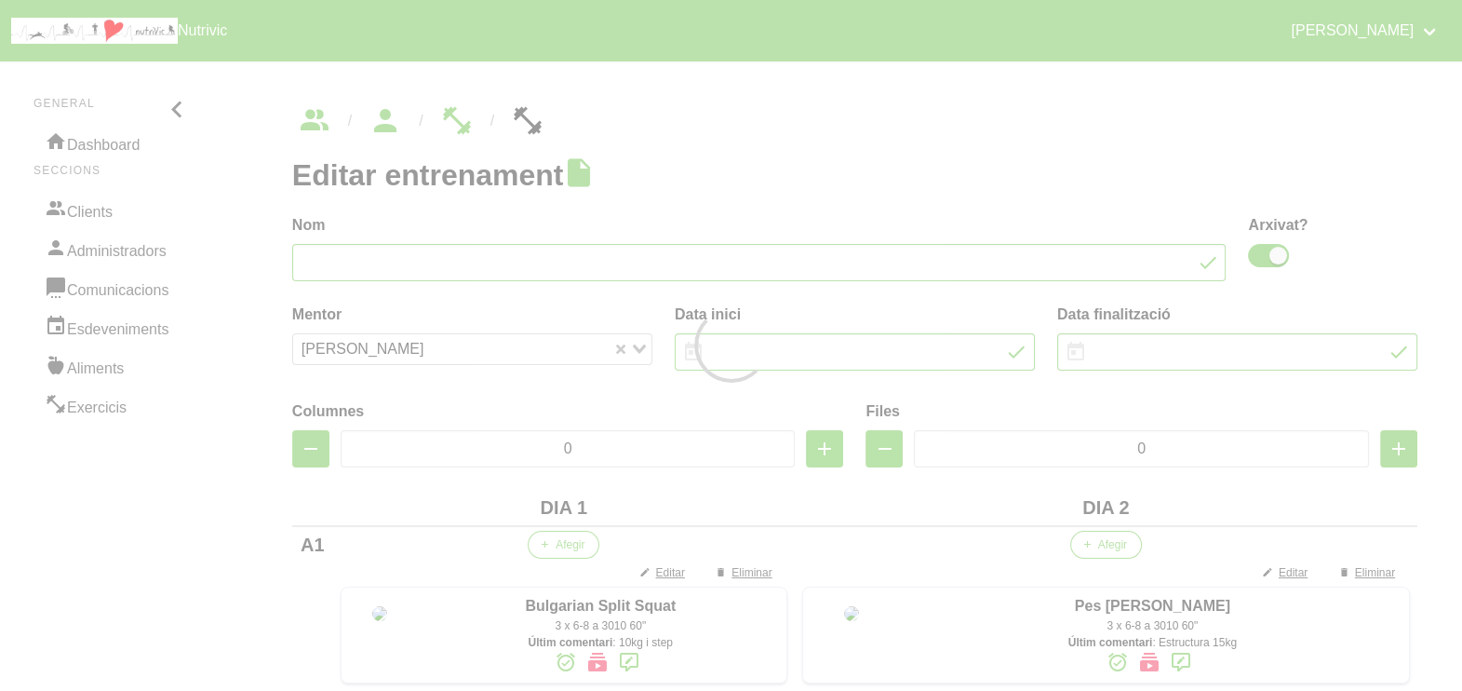
type input "8"
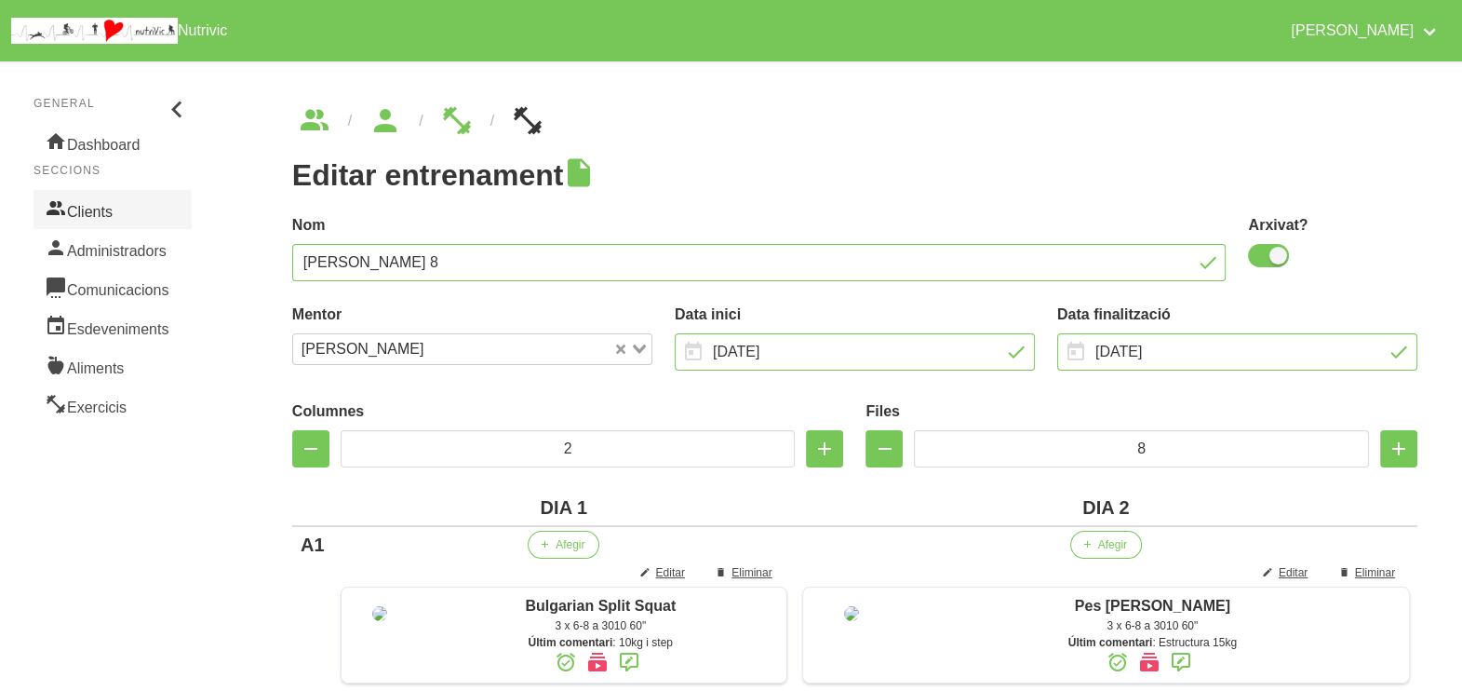
click at [115, 209] on link "Clients" at bounding box center [113, 209] width 158 height 39
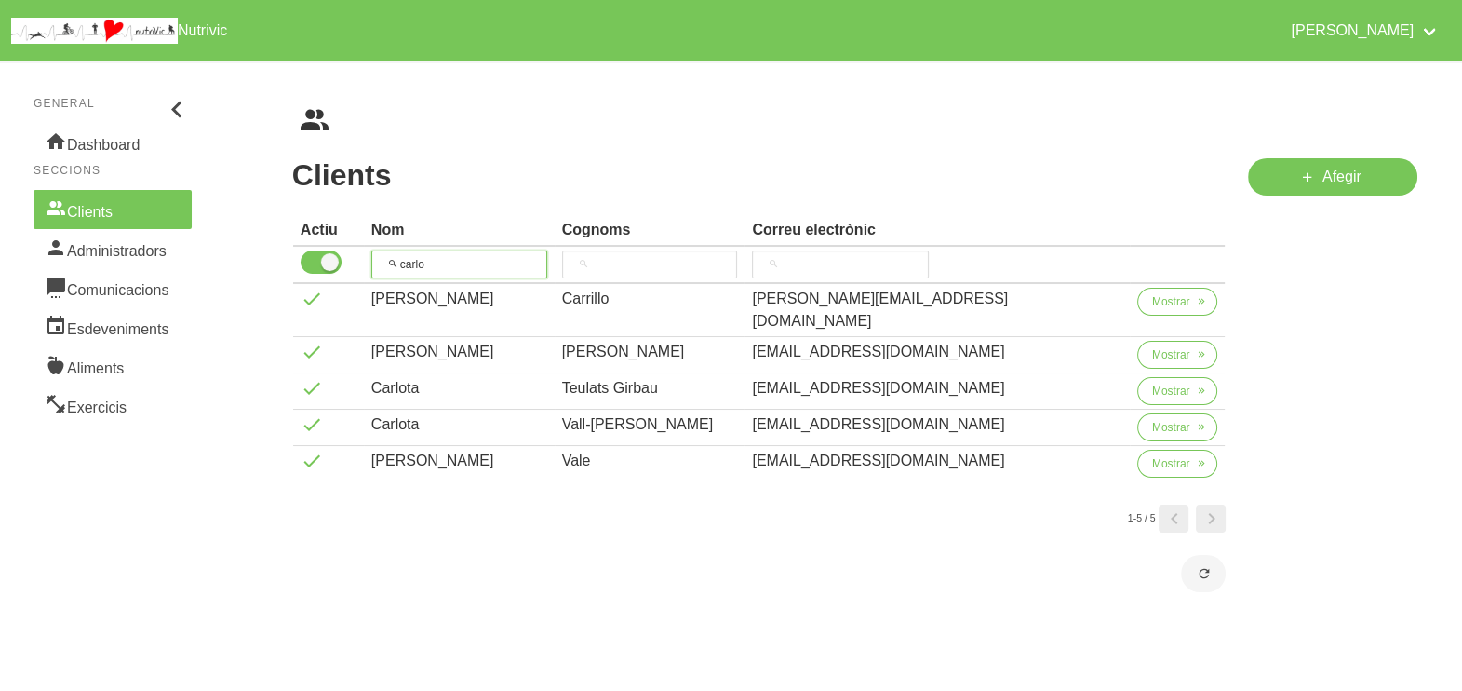
drag, startPoint x: 467, startPoint y: 256, endPoint x: 371, endPoint y: 259, distance: 95.9
click at [371, 259] on tr "carlo" at bounding box center [759, 265] width 933 height 37
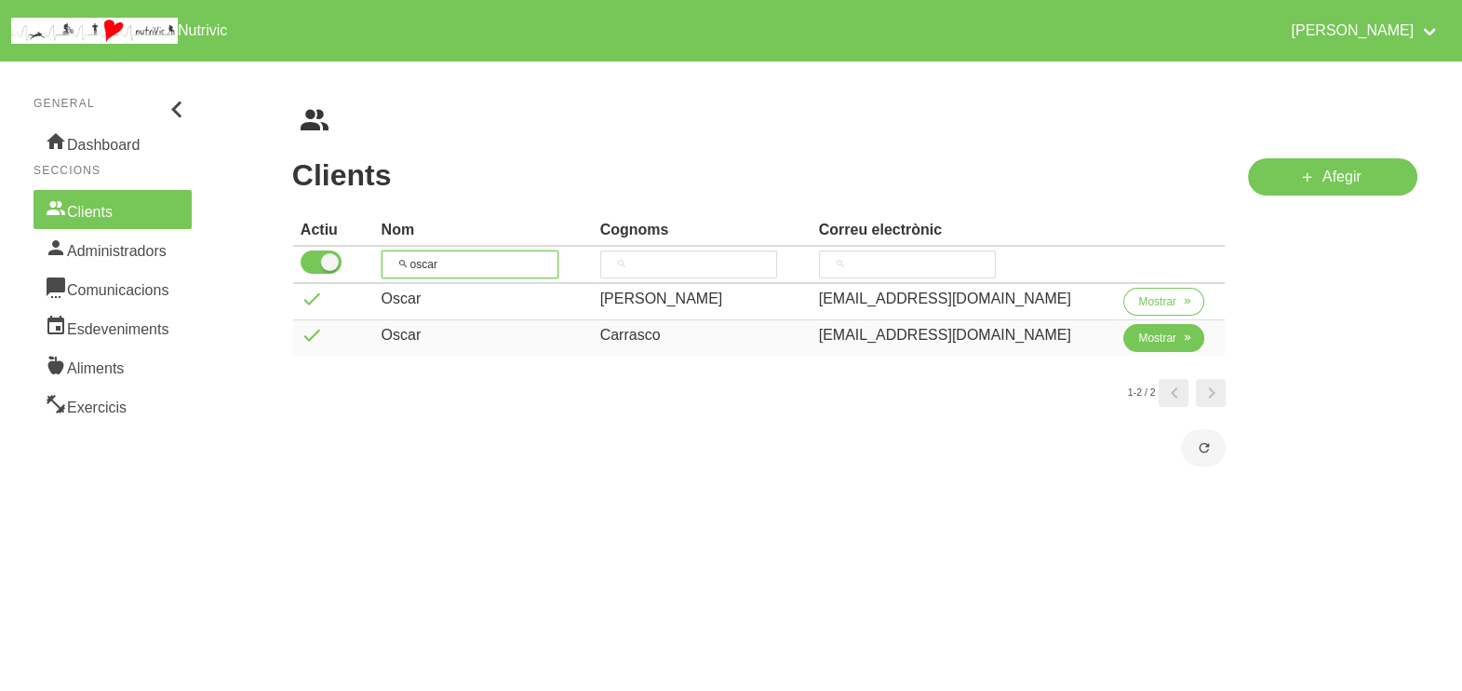
type input "oscar"
click at [1138, 340] on span "Mostrar" at bounding box center [1157, 338] width 38 height 17
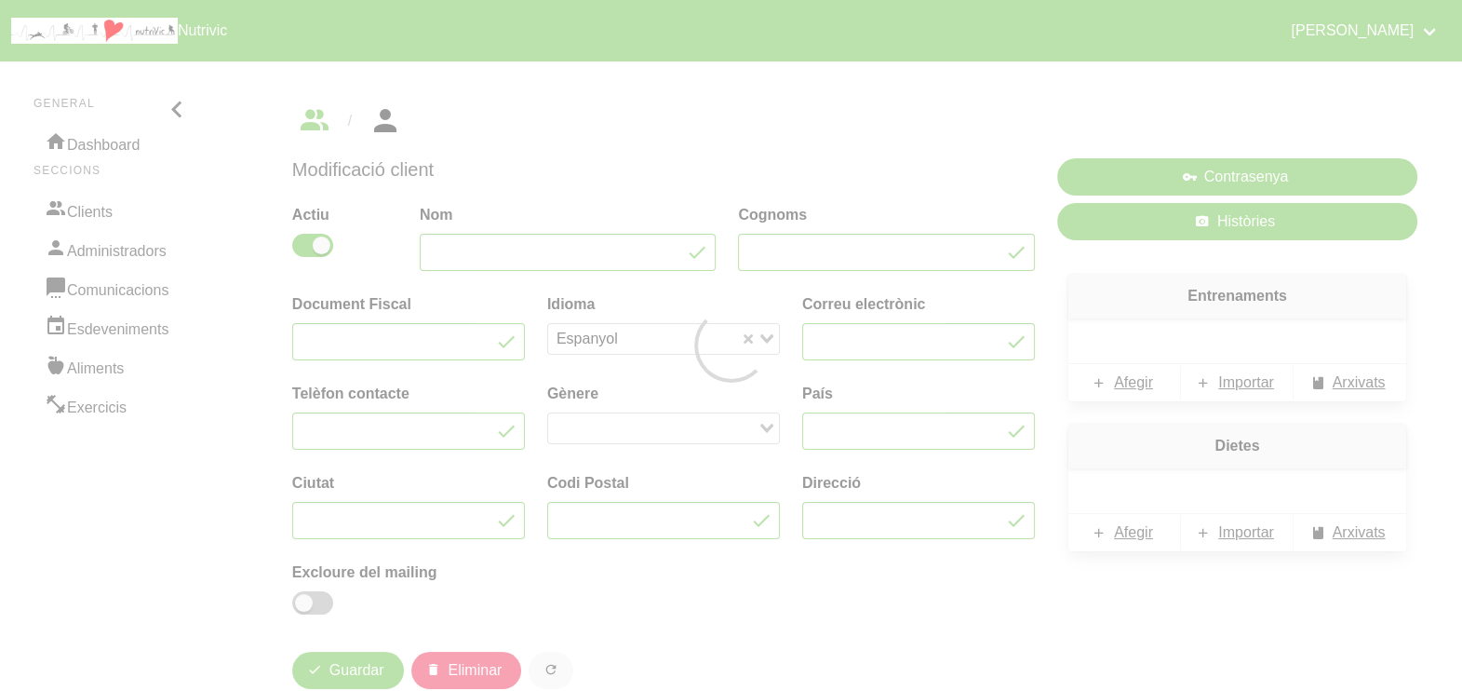
type input "Oscar"
type input "Carrasco"
type input "cpracso@gmail.com"
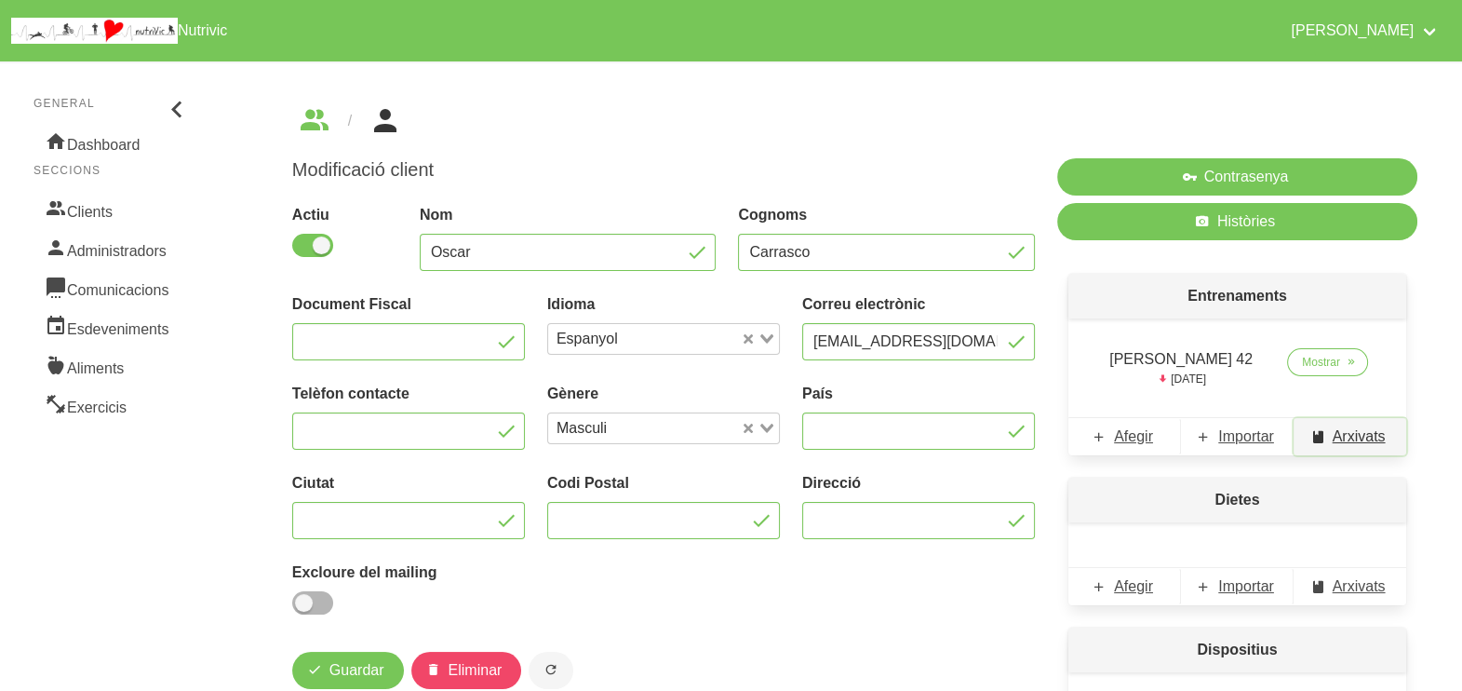
click at [1343, 434] on span "Arxivats" at bounding box center [1359, 436] width 53 height 22
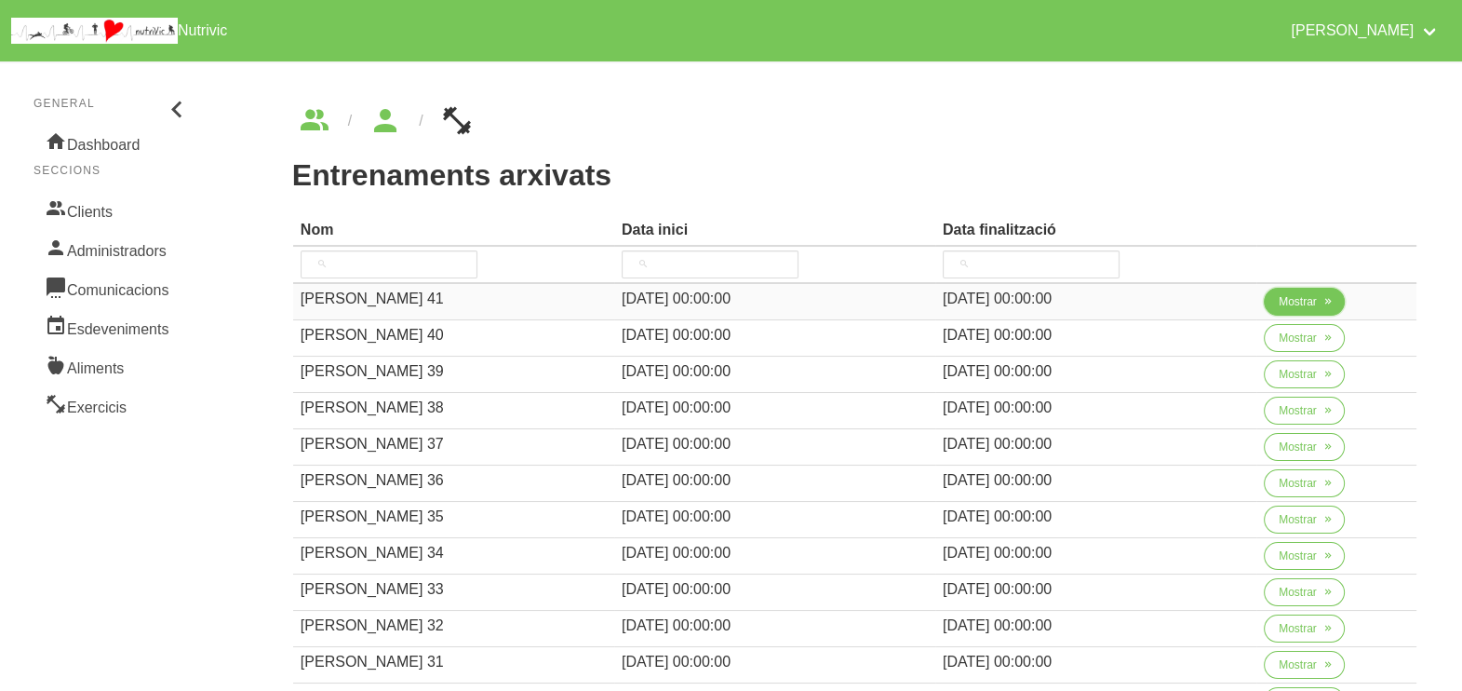
click at [1294, 302] on span "Mostrar" at bounding box center [1298, 301] width 38 height 17
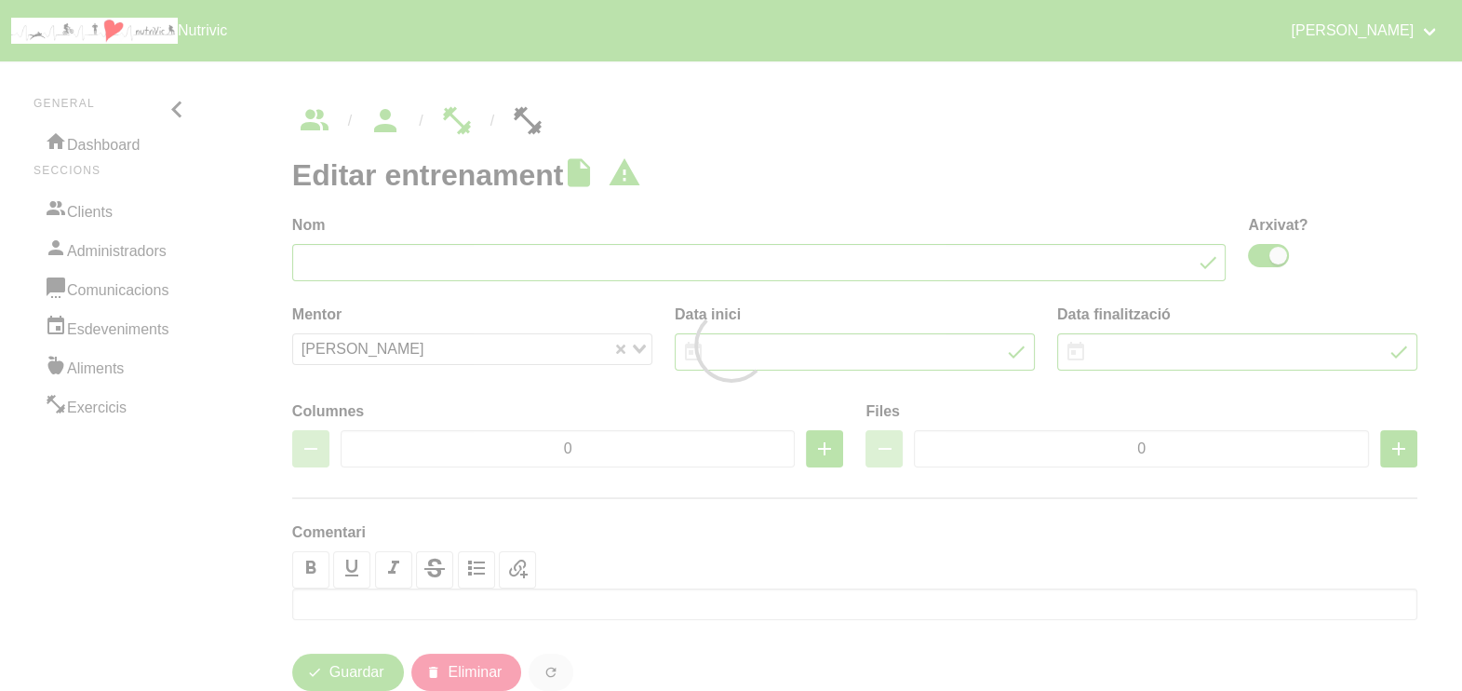
type input "Oscar Carrasco 41"
checkbox input "true"
type input "10/8/2025"
type input "21/9/2025"
type input "2"
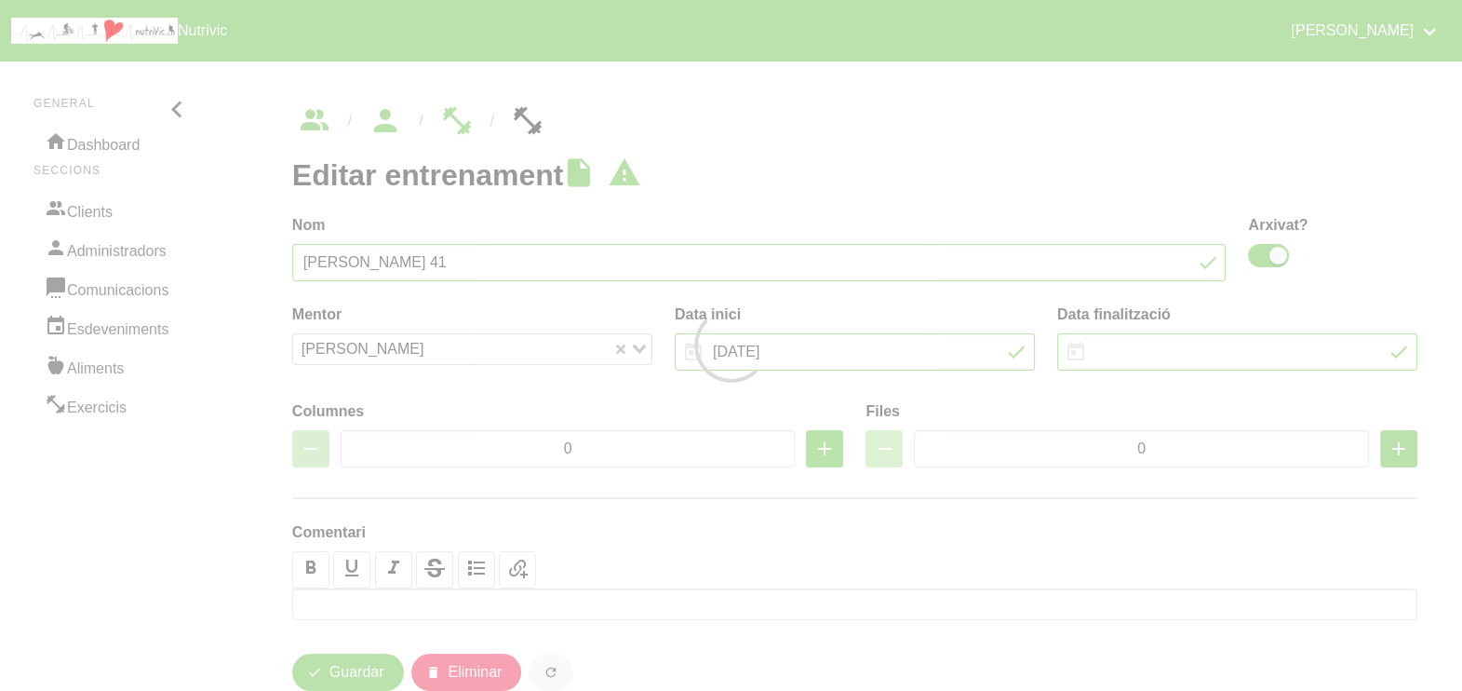
type input "8"
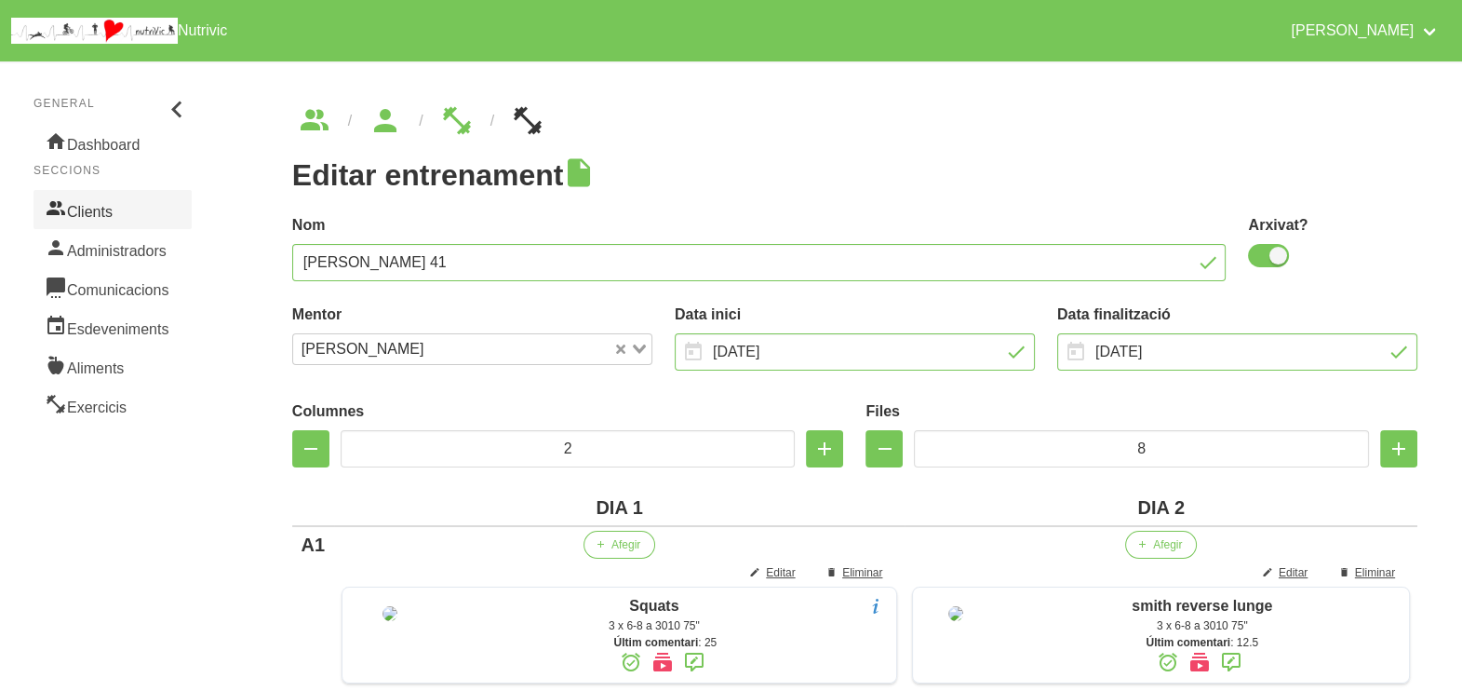
click at [112, 212] on link "Clients" at bounding box center [113, 209] width 158 height 39
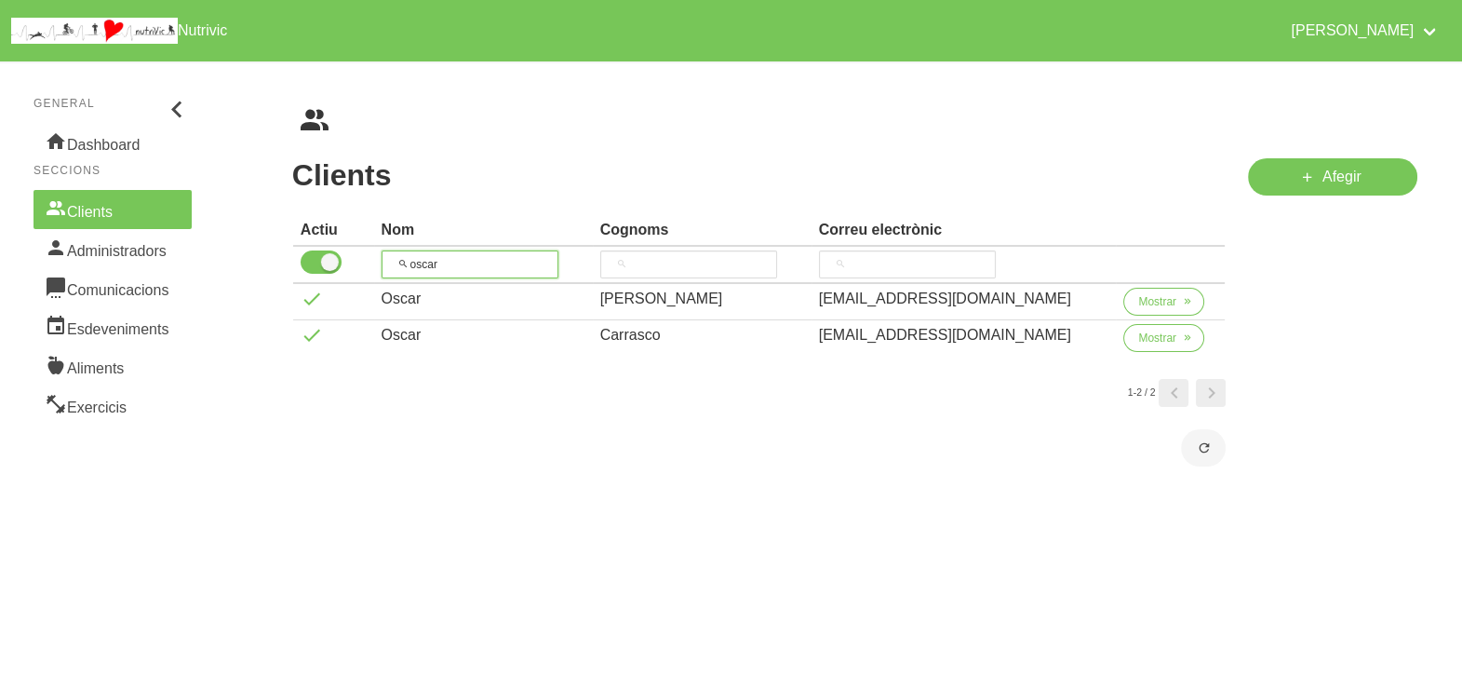
click at [375, 261] on tr "oscar" at bounding box center [759, 265] width 933 height 37
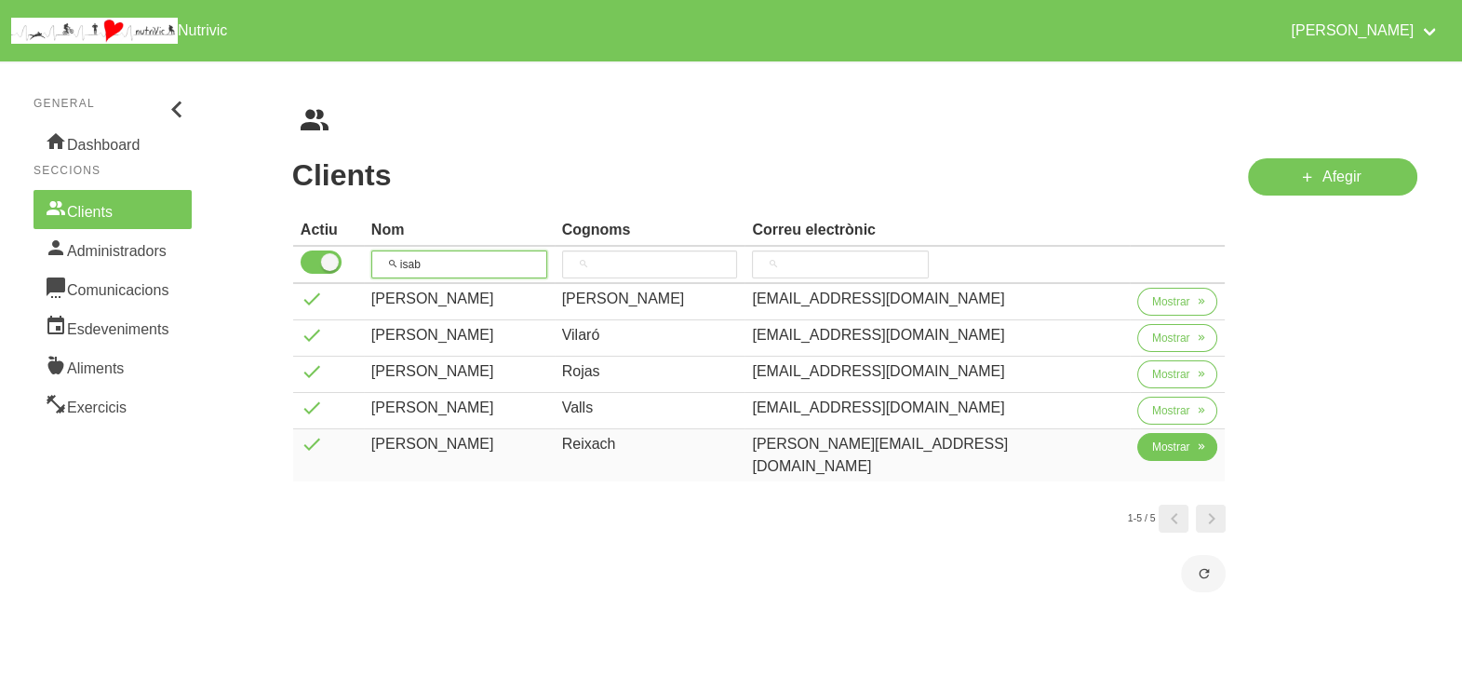
type input "isab"
click at [1152, 442] on span "Mostrar" at bounding box center [1171, 446] width 38 height 17
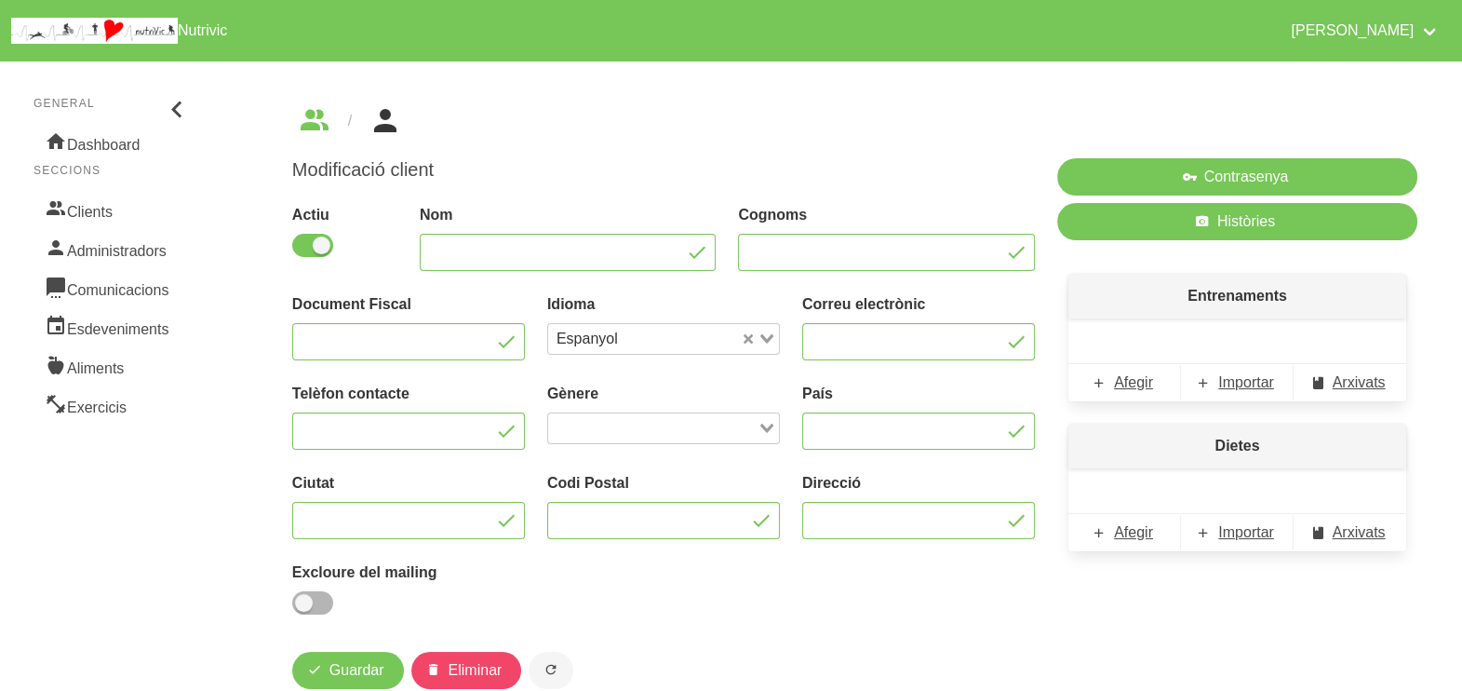
type input "Isabel"
type input "Reixach"
type input "isabel.reixach@hotmail.com"
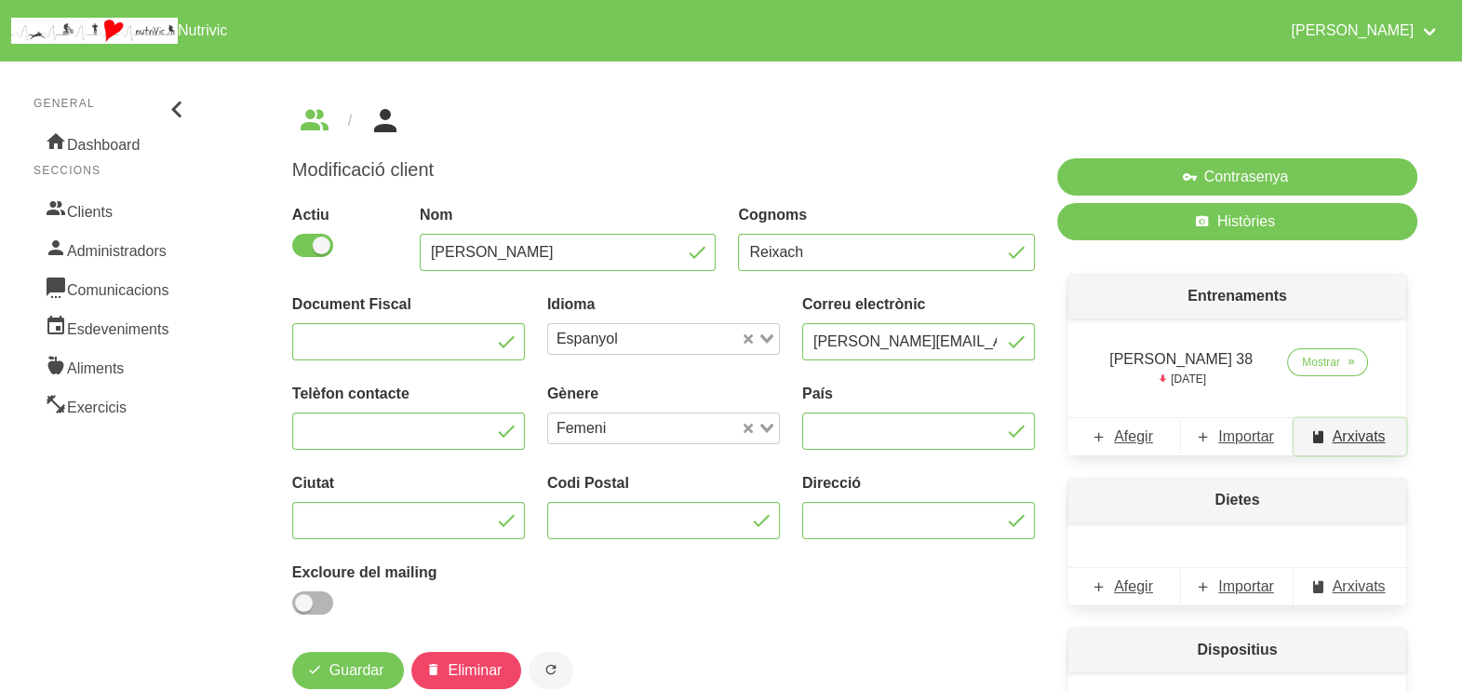
click at [1365, 443] on span "Arxivats" at bounding box center [1359, 436] width 53 height 22
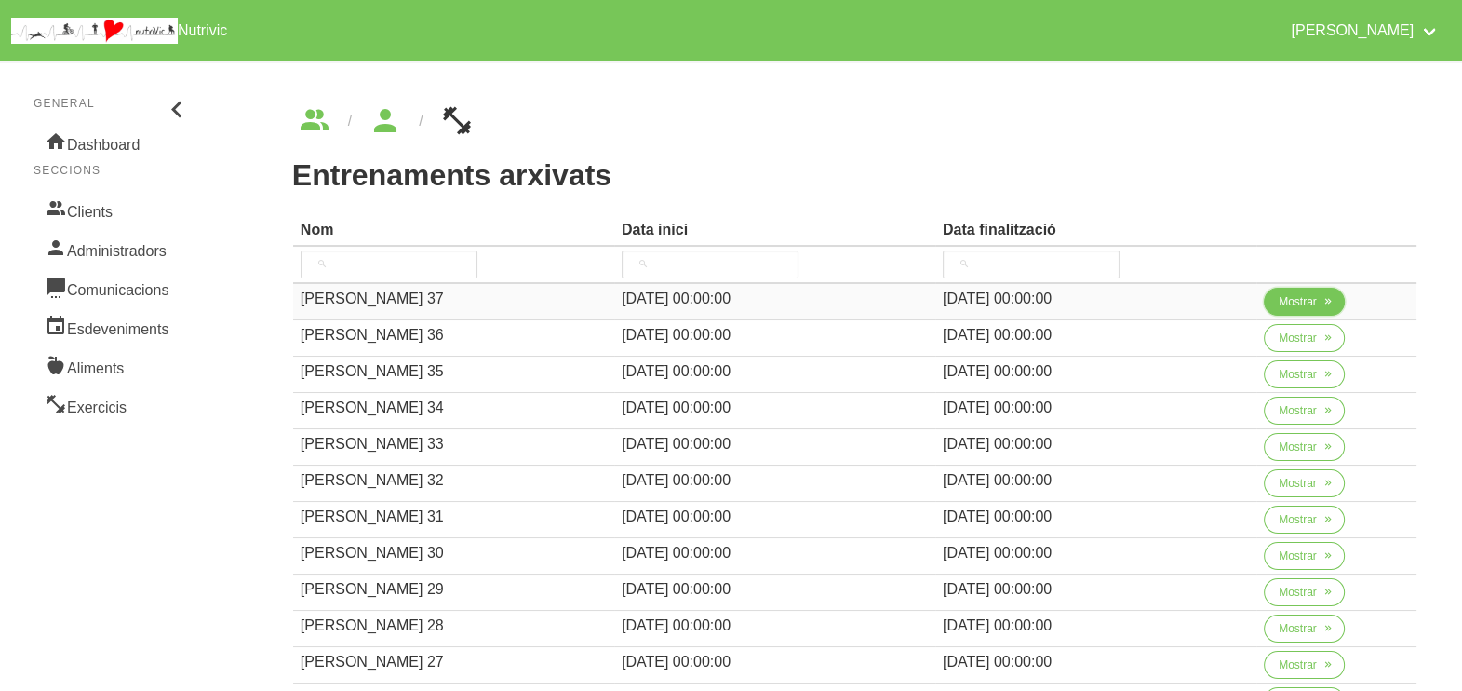
click at [1286, 303] on span "Mostrar" at bounding box center [1298, 301] width 38 height 17
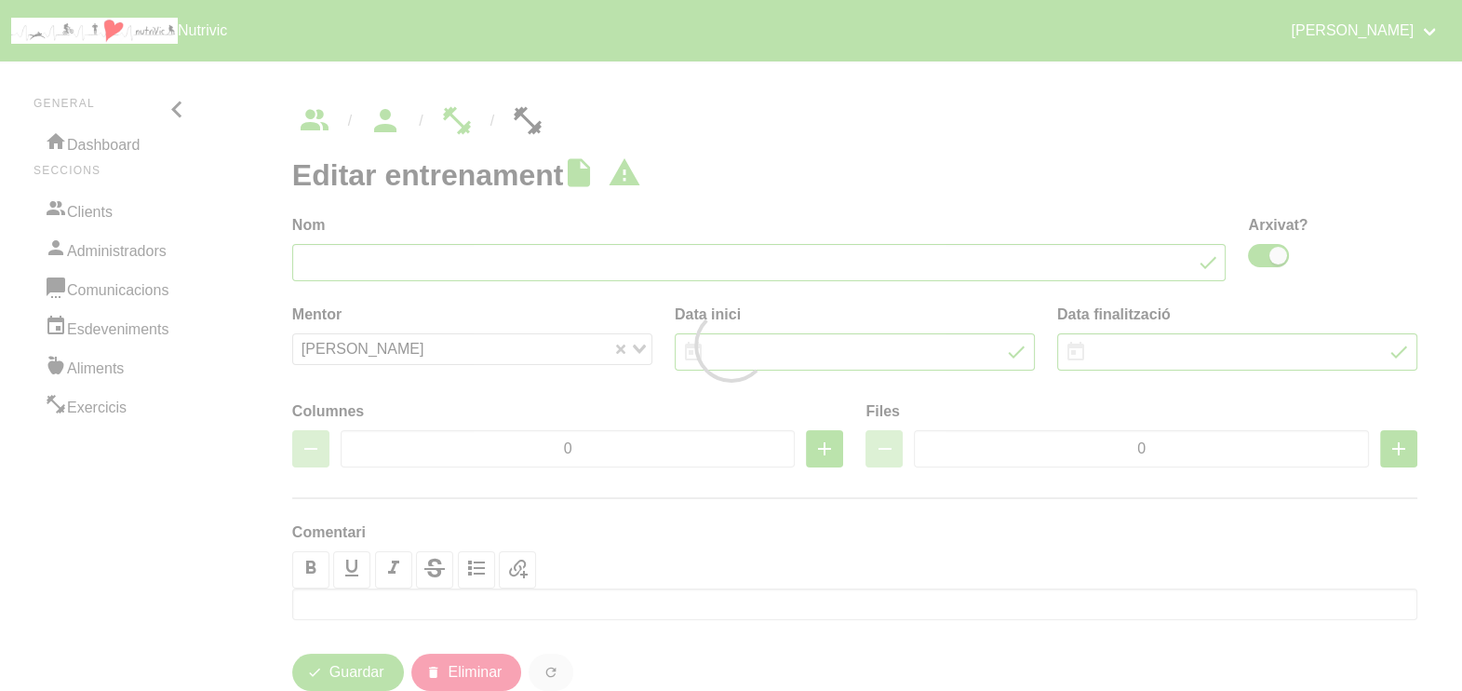
type input "Isabel Reixach 37"
checkbox input "true"
type input "10/8/2025"
type input "21/9/2025"
type input "2"
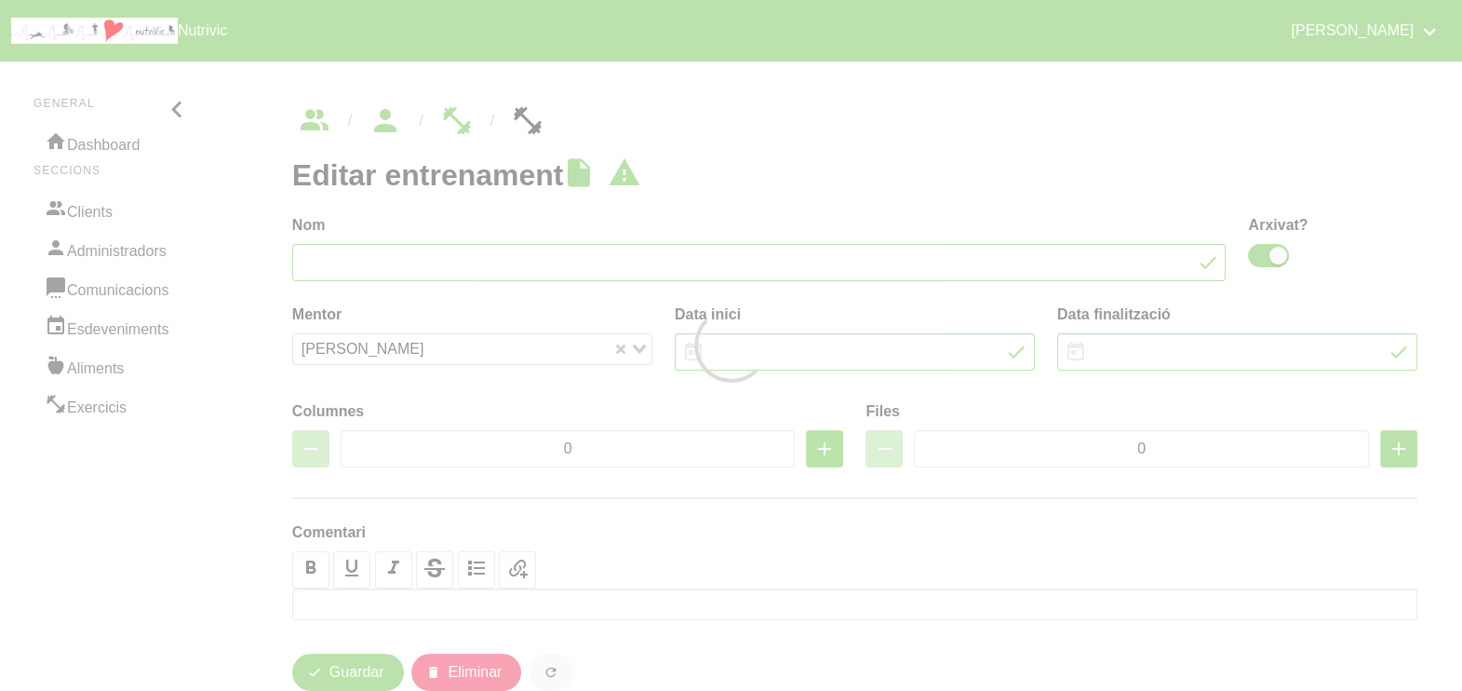
type input "8"
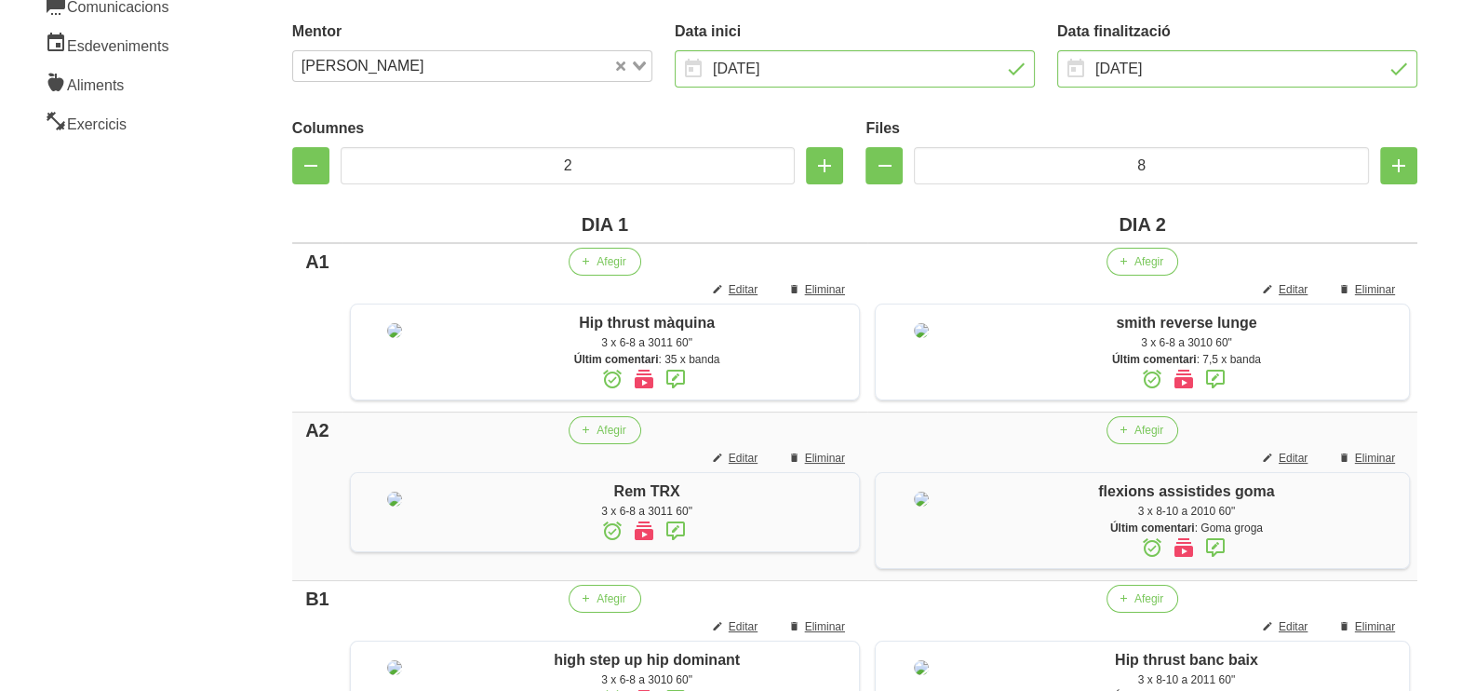
scroll to position [9, 0]
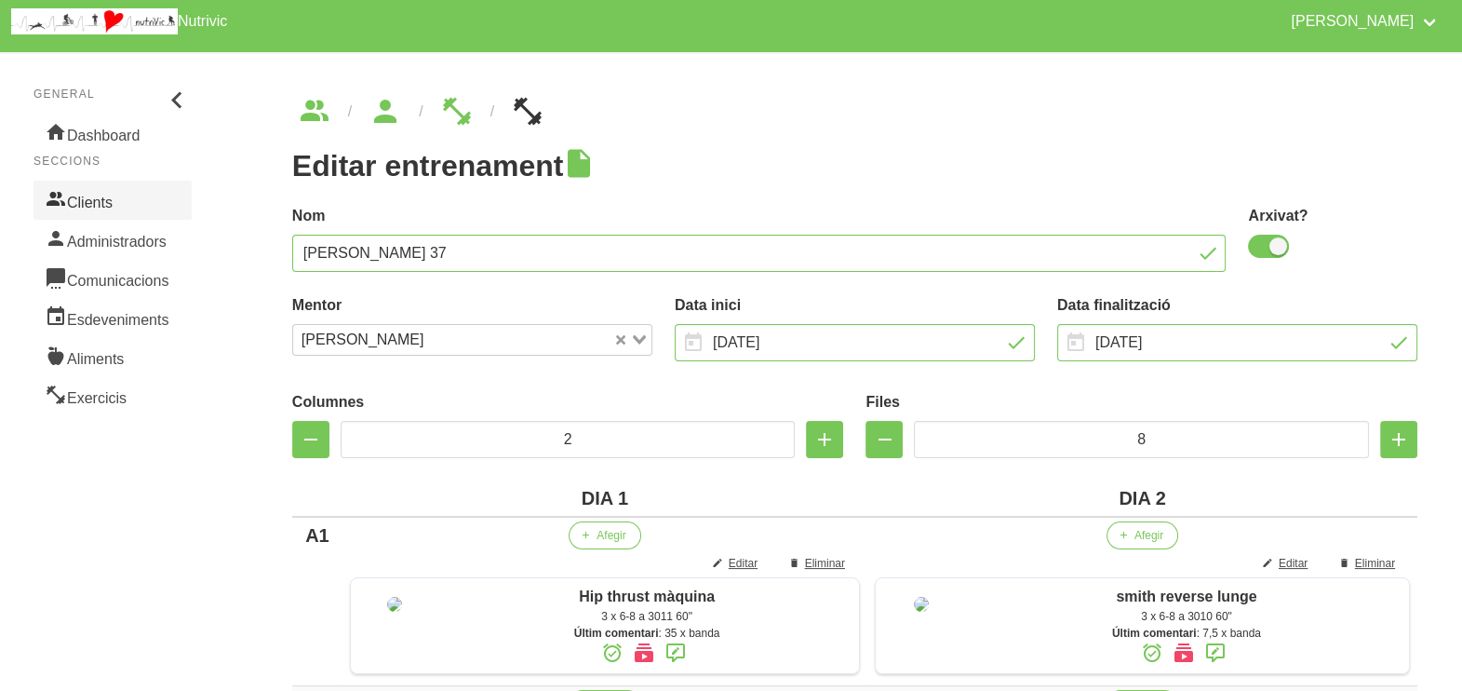
click at [129, 189] on link "Clients" at bounding box center [113, 200] width 158 height 39
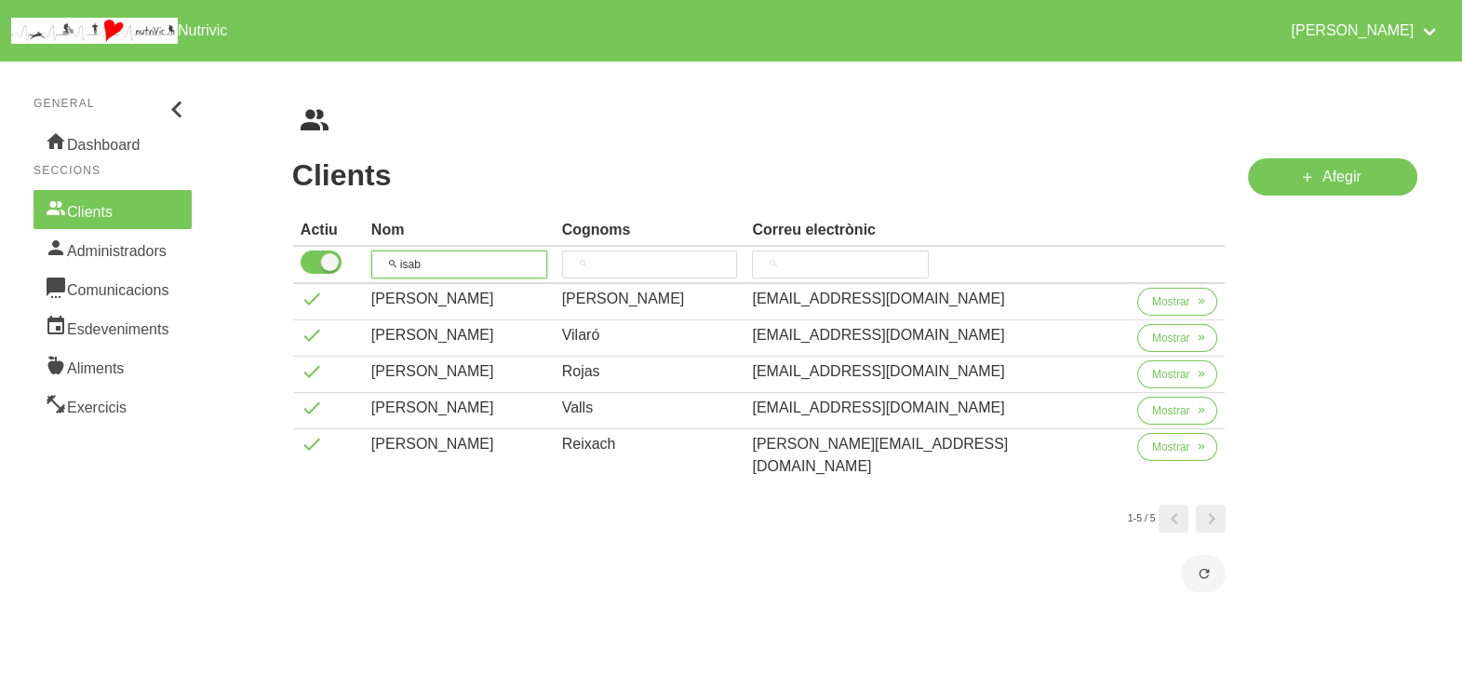
drag, startPoint x: 427, startPoint y: 256, endPoint x: 410, endPoint y: 254, distance: 16.9
click at [410, 254] on input "isab" at bounding box center [459, 264] width 176 height 28
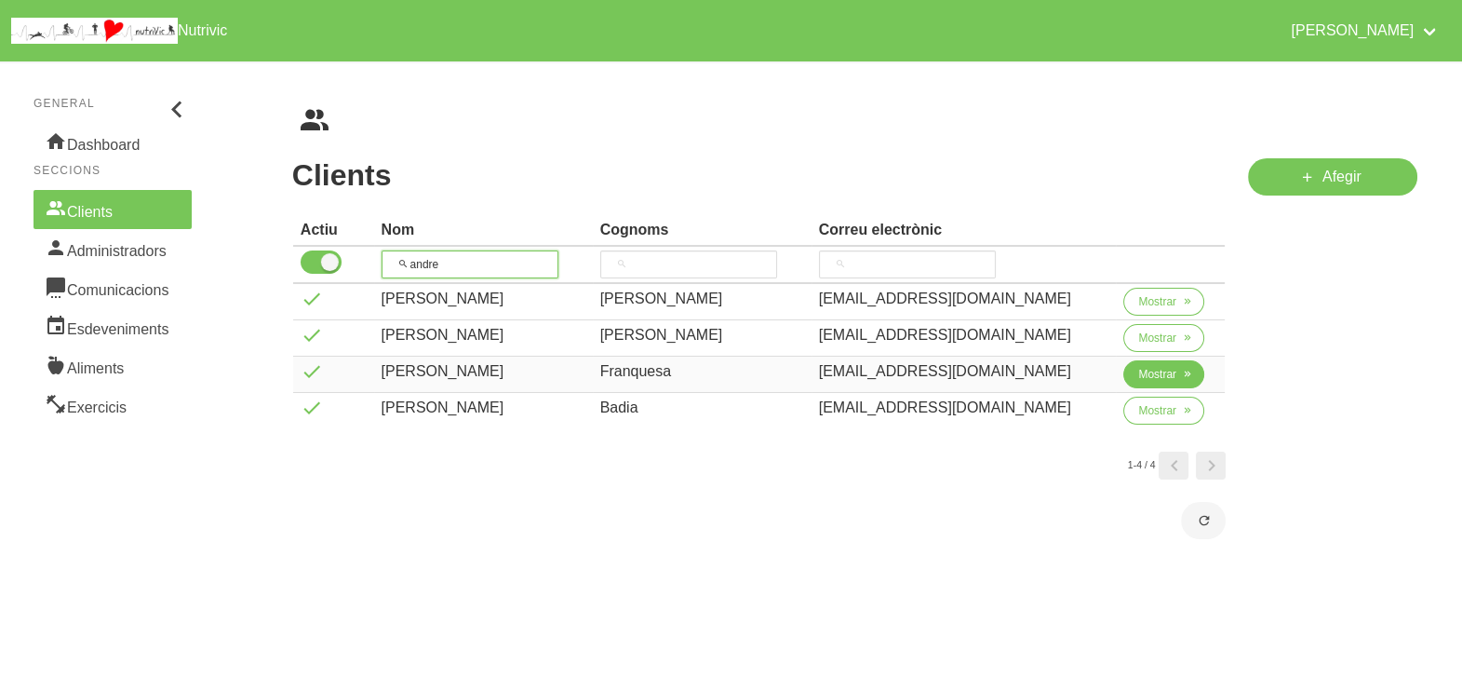
type input "andre"
click at [1138, 372] on span "Mostrar" at bounding box center [1157, 374] width 38 height 17
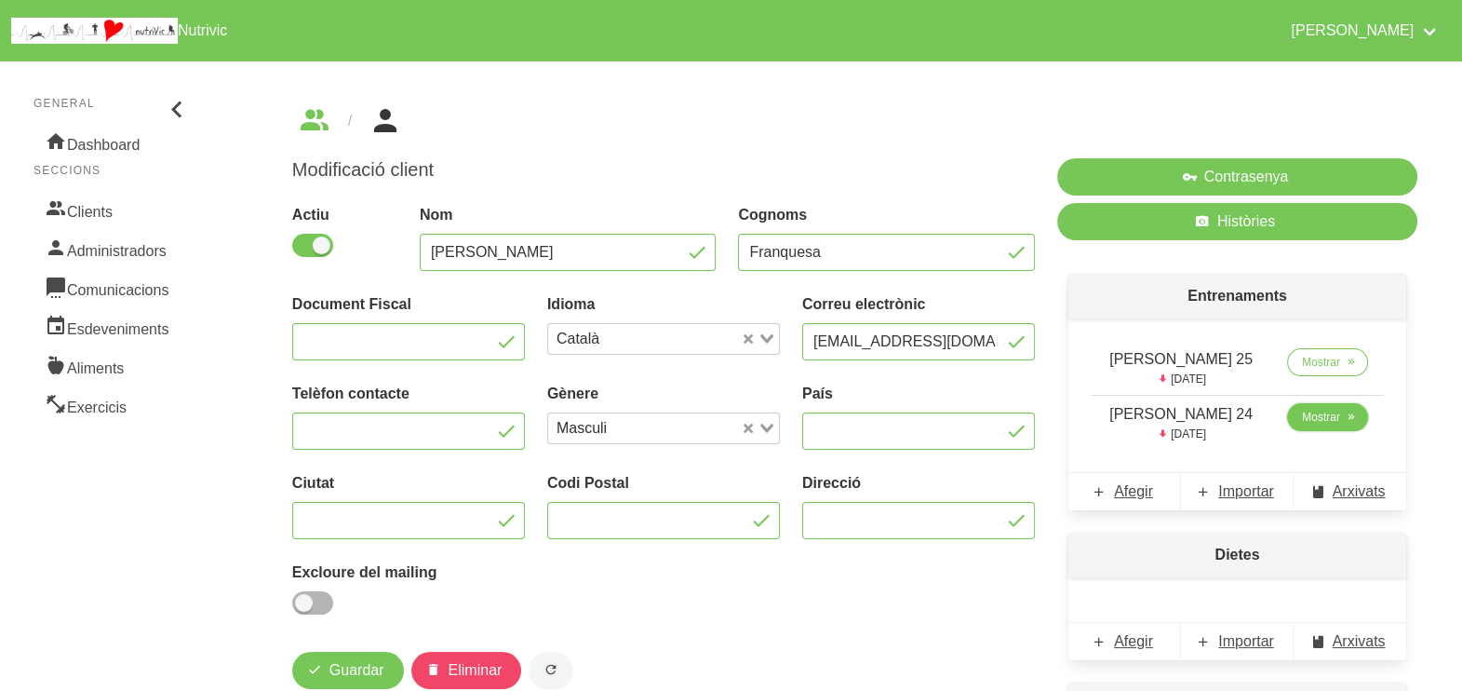
click at [1319, 419] on span "Mostrar" at bounding box center [1321, 417] width 38 height 17
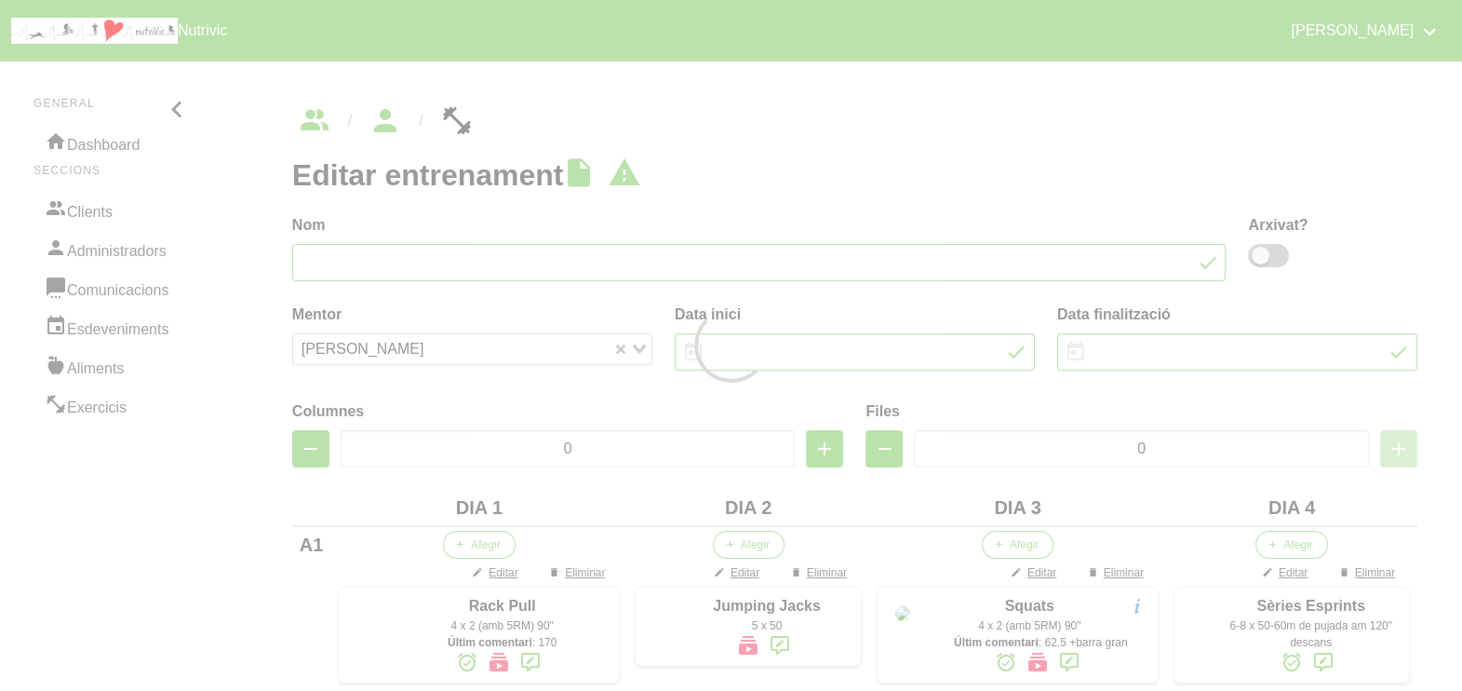
type input "Andreu Franquesa 24"
type input "10/8/2025"
type input "28/9/2025"
type input "4"
type input "10"
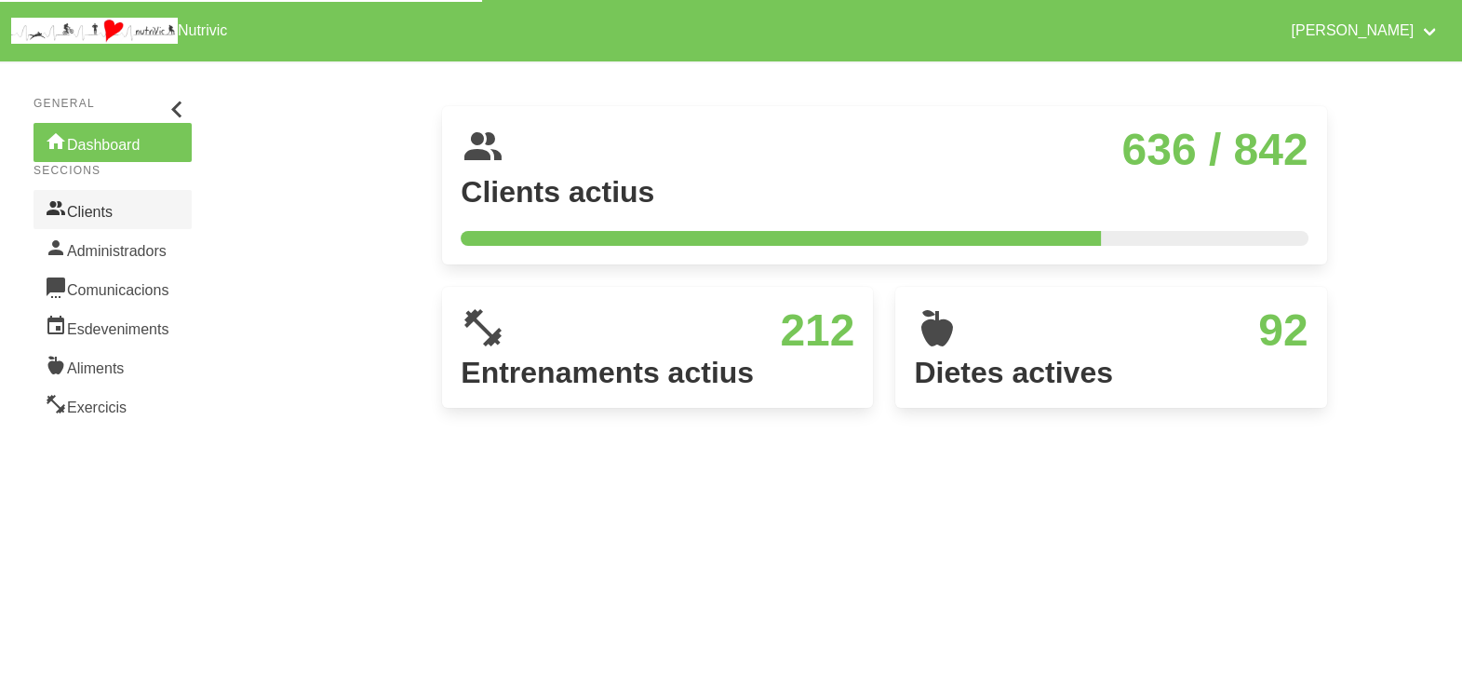
click at [102, 218] on link "Clients" at bounding box center [113, 209] width 158 height 39
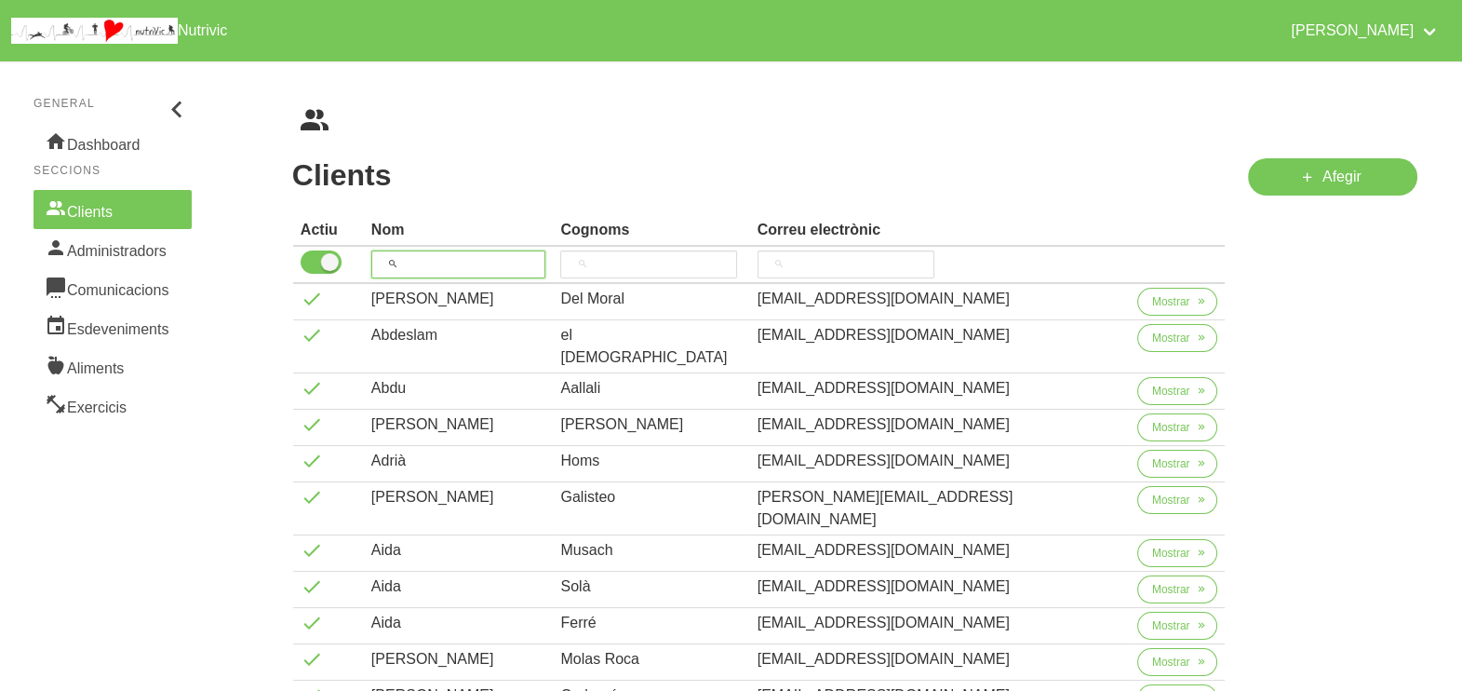
click at [442, 251] on input "search" at bounding box center [458, 264] width 175 height 28
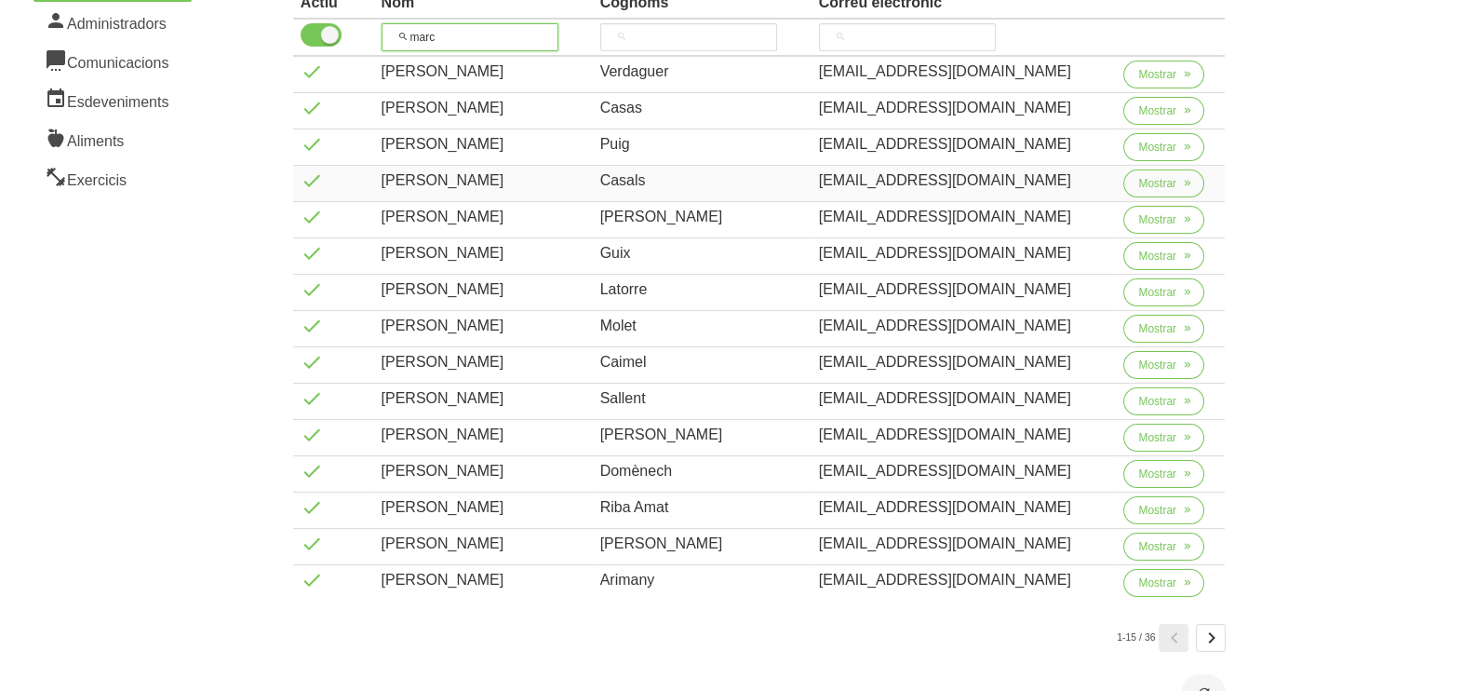
scroll to position [232, 0]
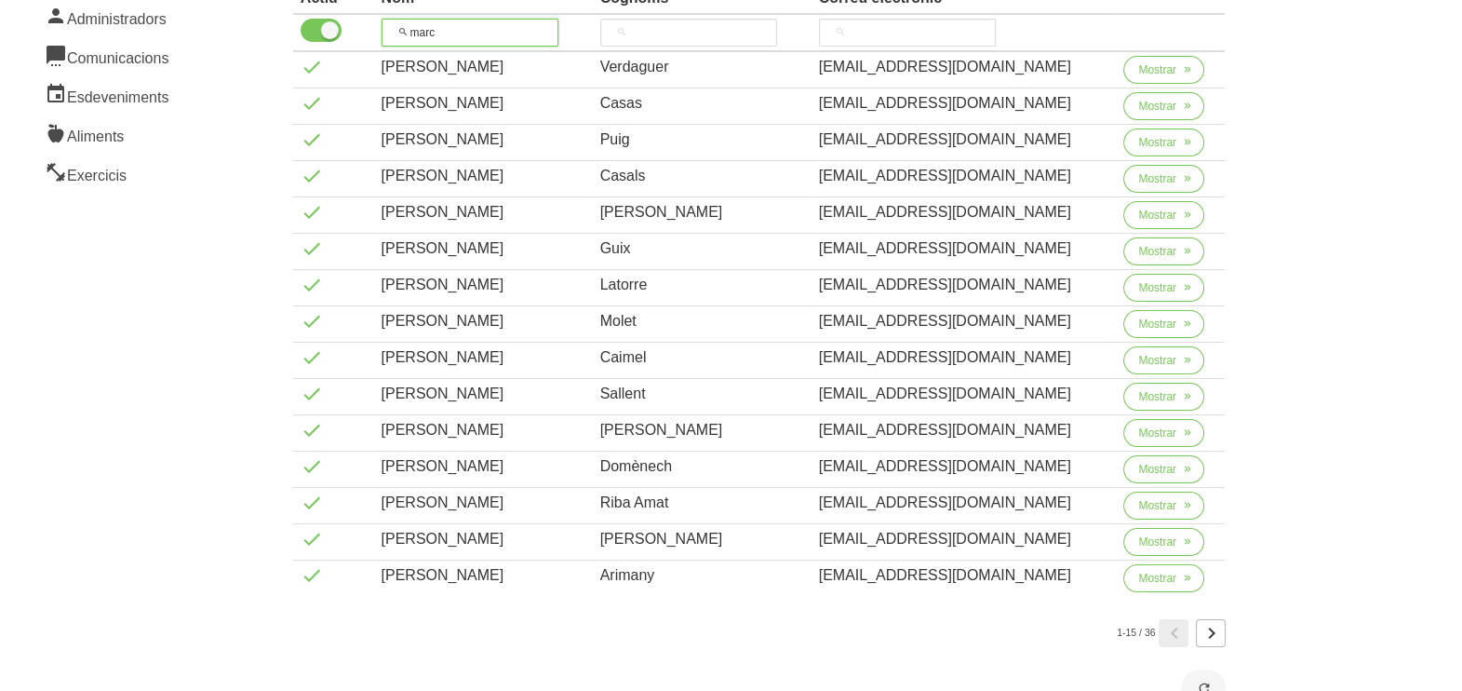
type input "marc"
click at [1215, 625] on icon "Page 2." at bounding box center [1211, 633] width 22 height 34
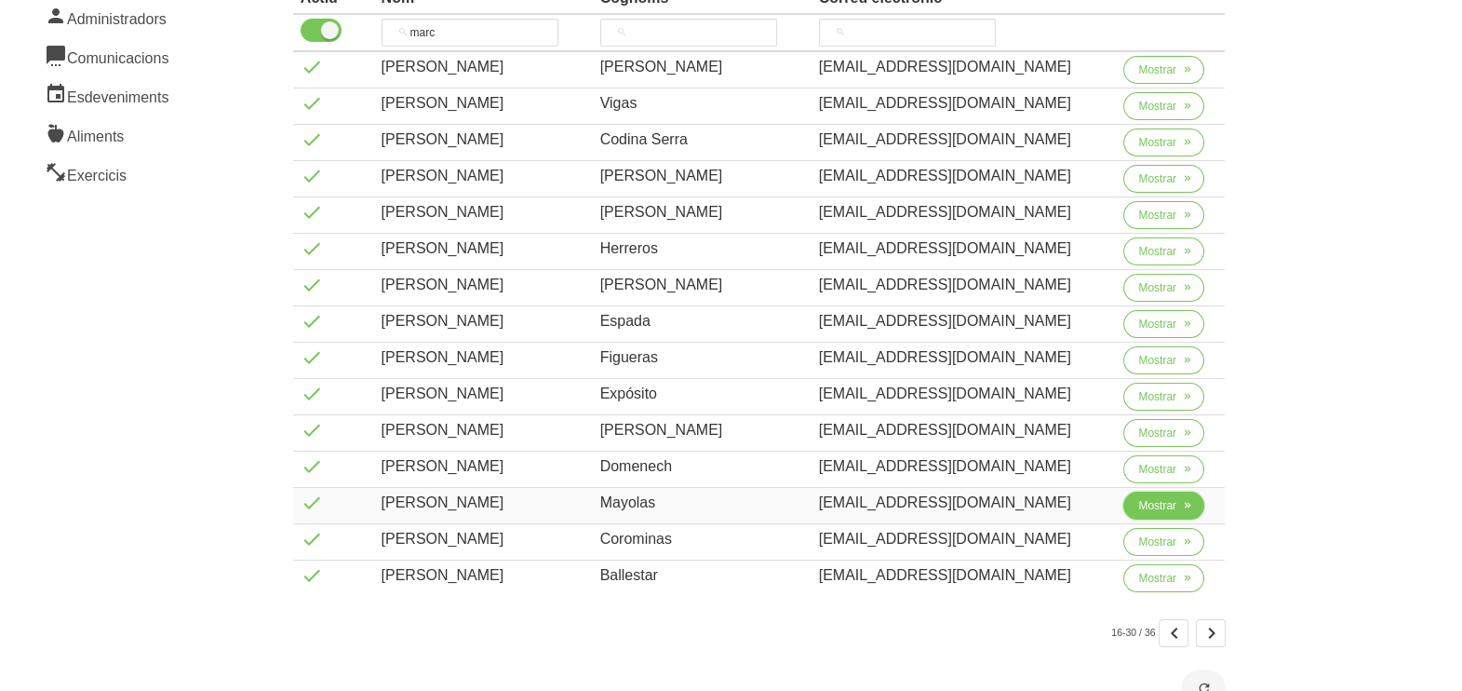
click at [1138, 503] on span "Mostrar" at bounding box center [1157, 505] width 38 height 17
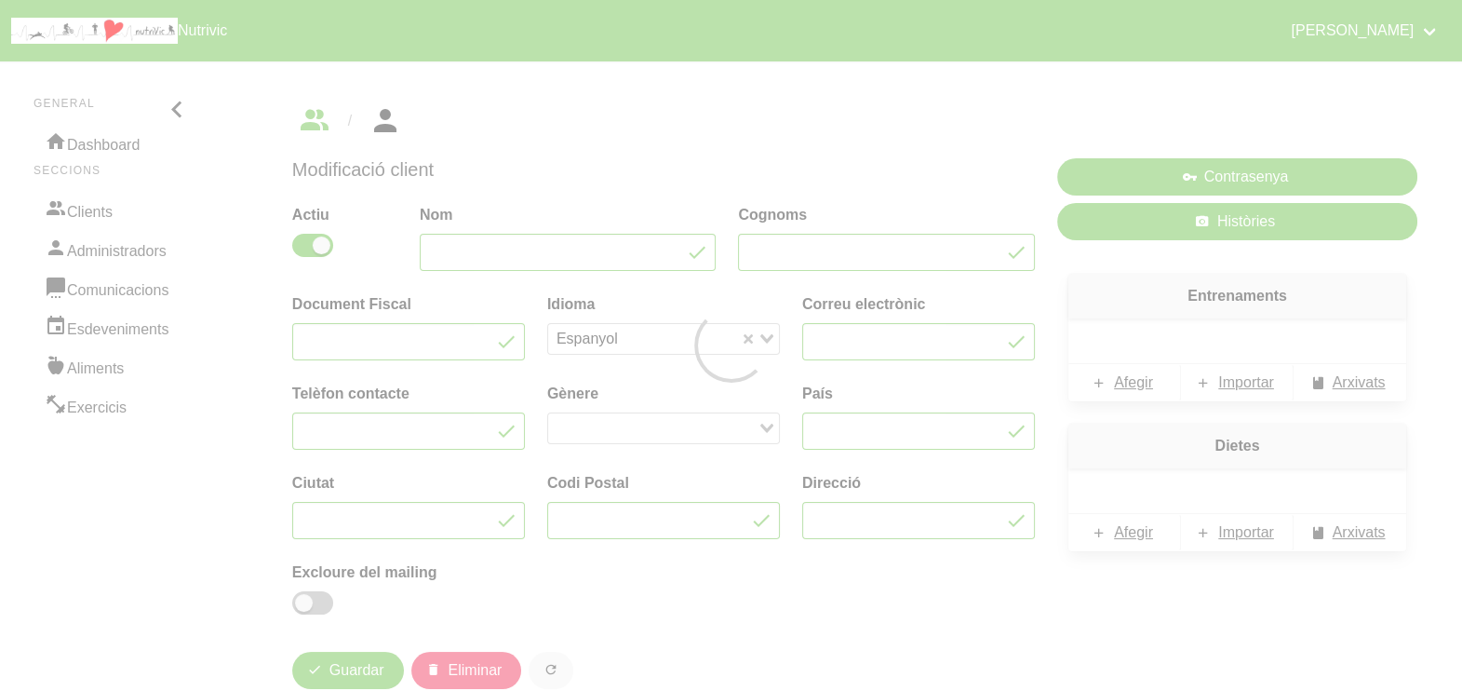
type input "Marc"
type input "Mayolas"
type input "marcmayolas1@gmail.com"
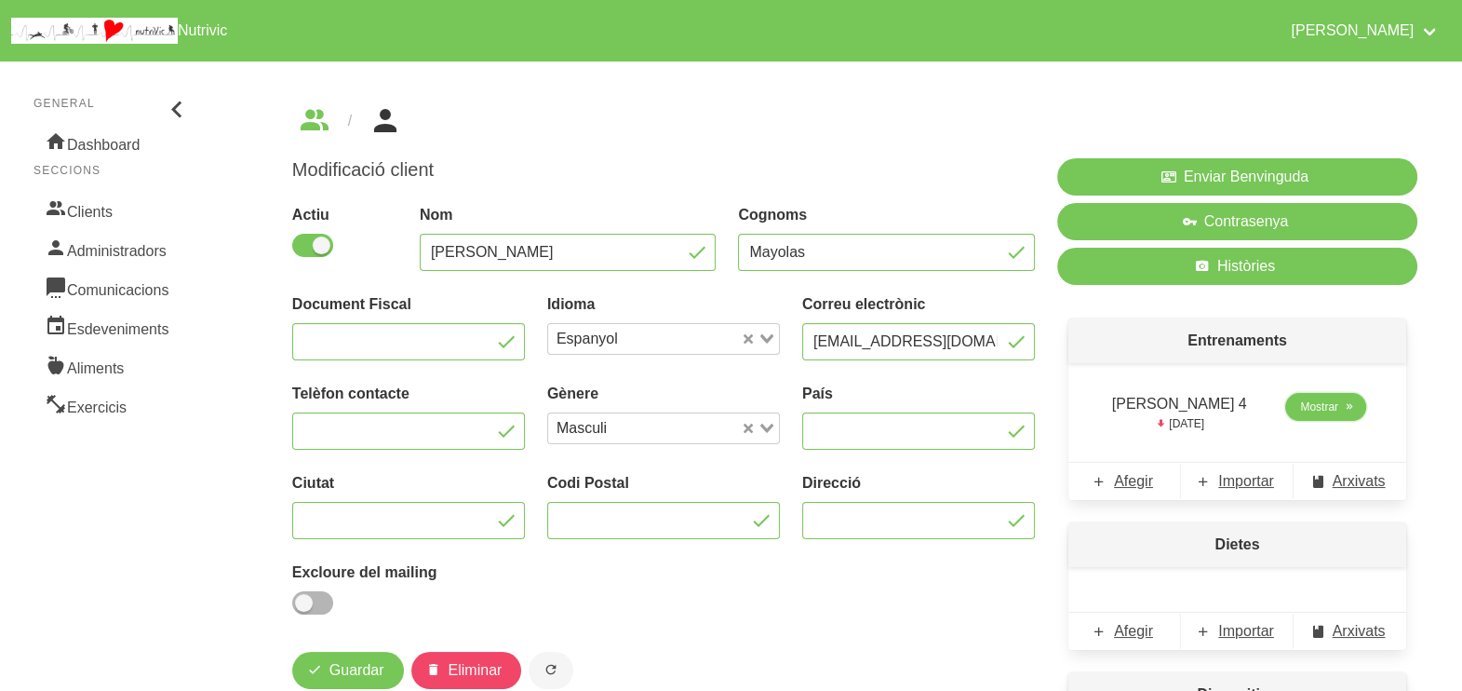
click at [1311, 410] on span "Mostrar" at bounding box center [1319, 406] width 38 height 17
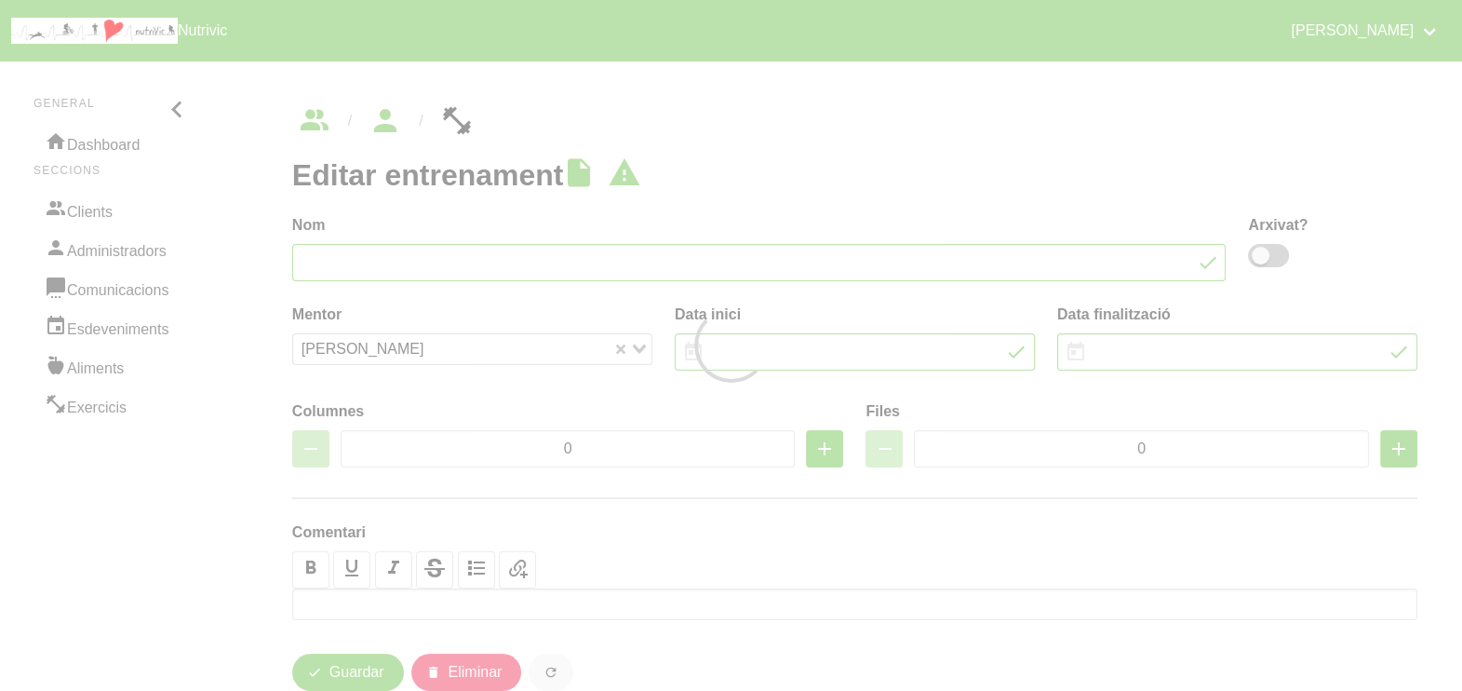
type input "Marc Mayolas 4"
type input "14/9/2025"
type input "[DATE]"
type input "2"
type input "8"
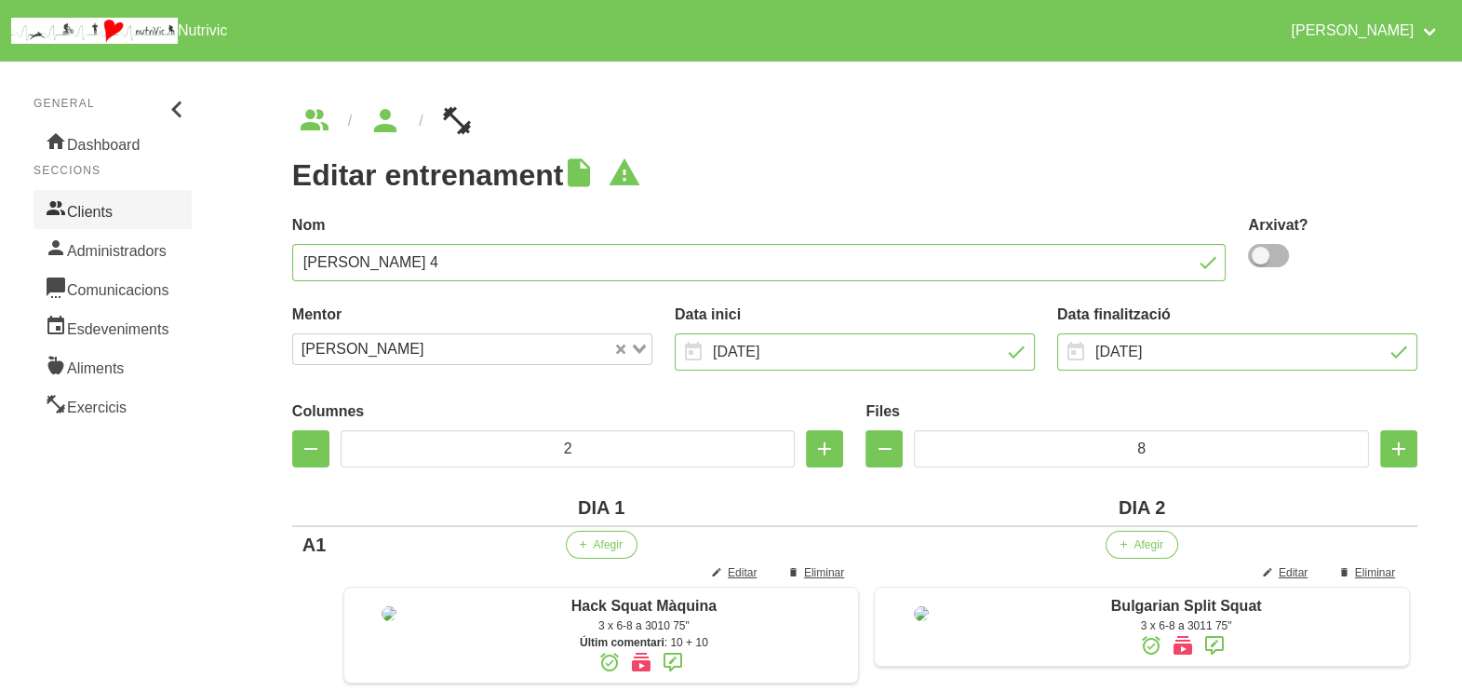
click at [98, 207] on link "Clients" at bounding box center [113, 209] width 158 height 39
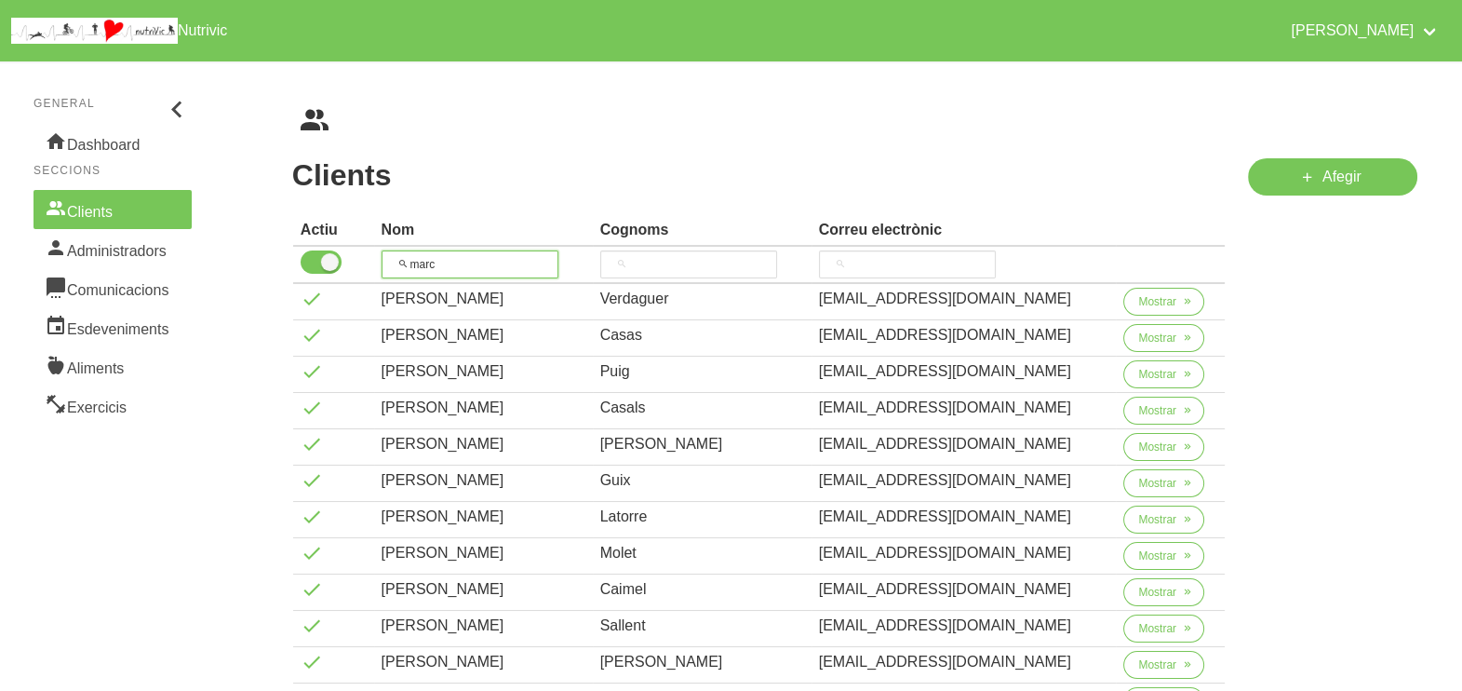
click at [347, 258] on tr "marc" at bounding box center [759, 265] width 933 height 37
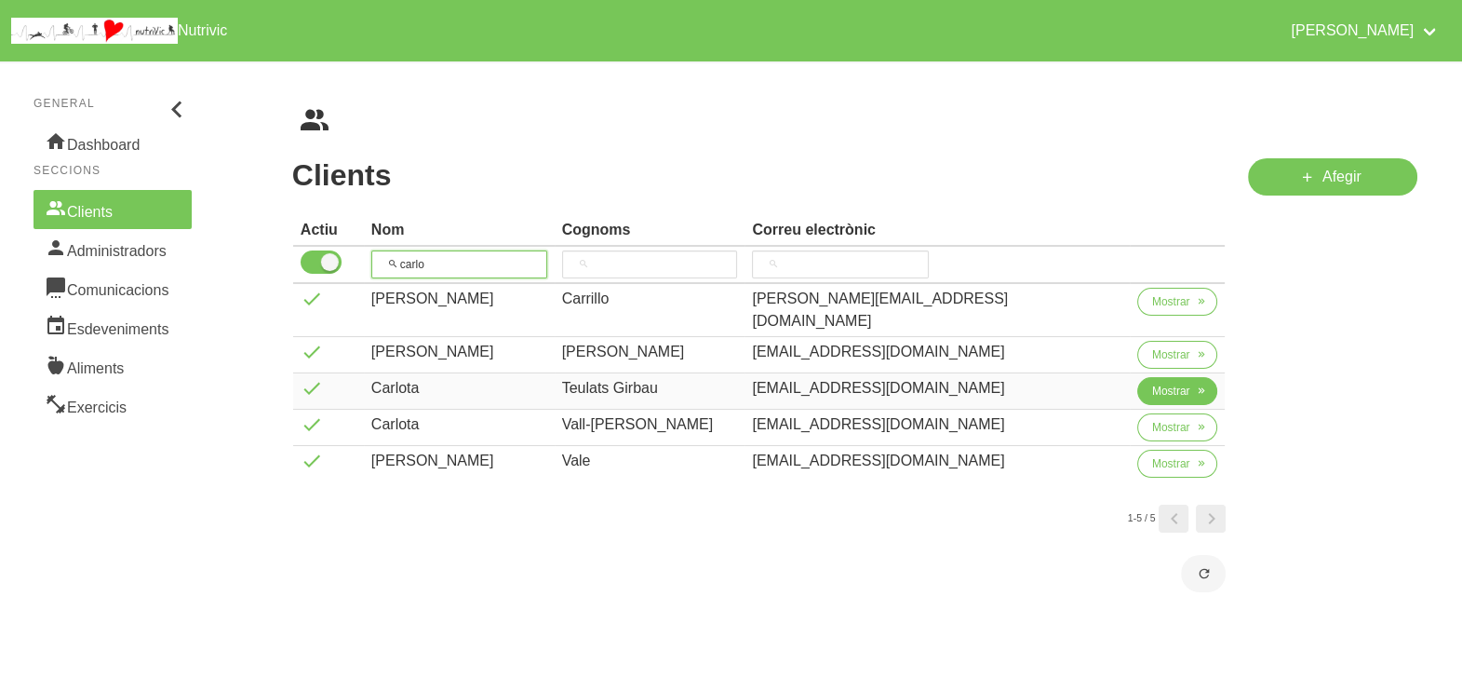
type input "carlo"
click at [1154, 383] on span "Mostrar" at bounding box center [1171, 391] width 38 height 17
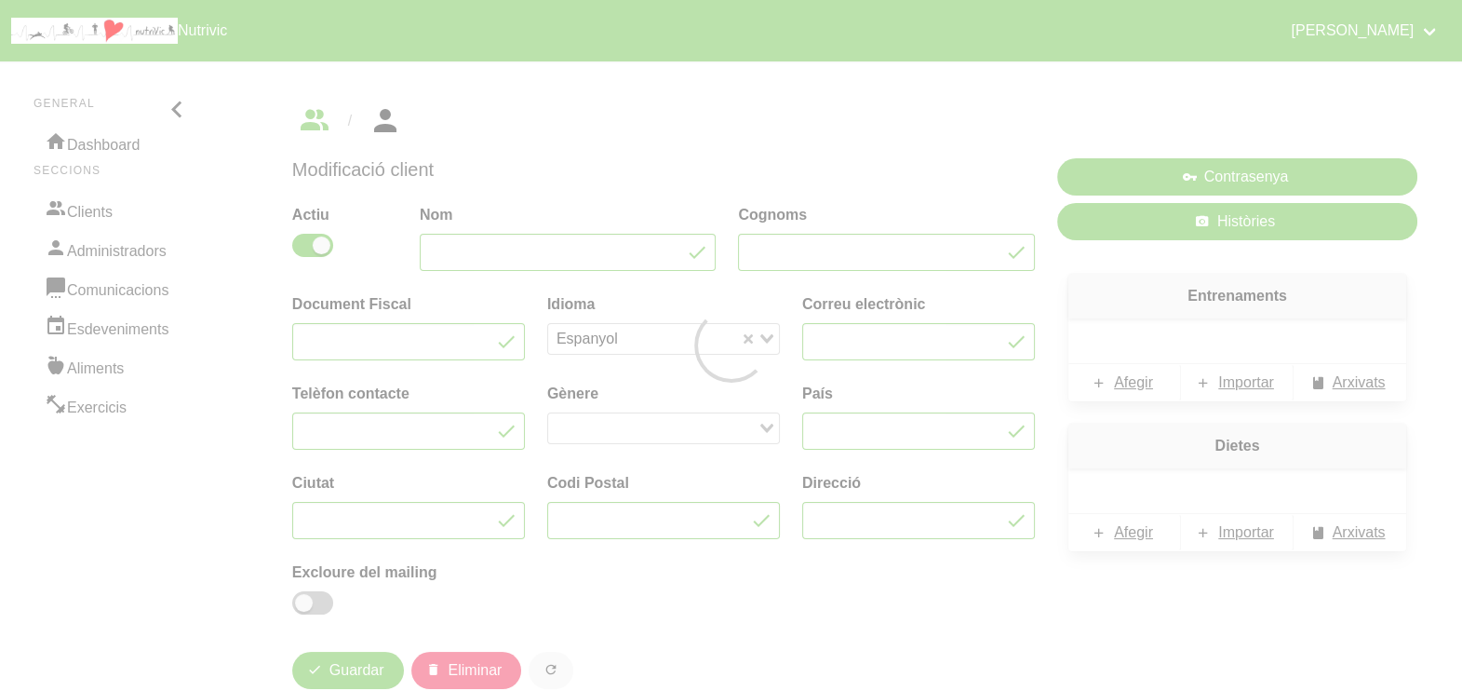
type input "Carlota"
type input "Teulats Girbau"
type input "carlotategi@gmail.com"
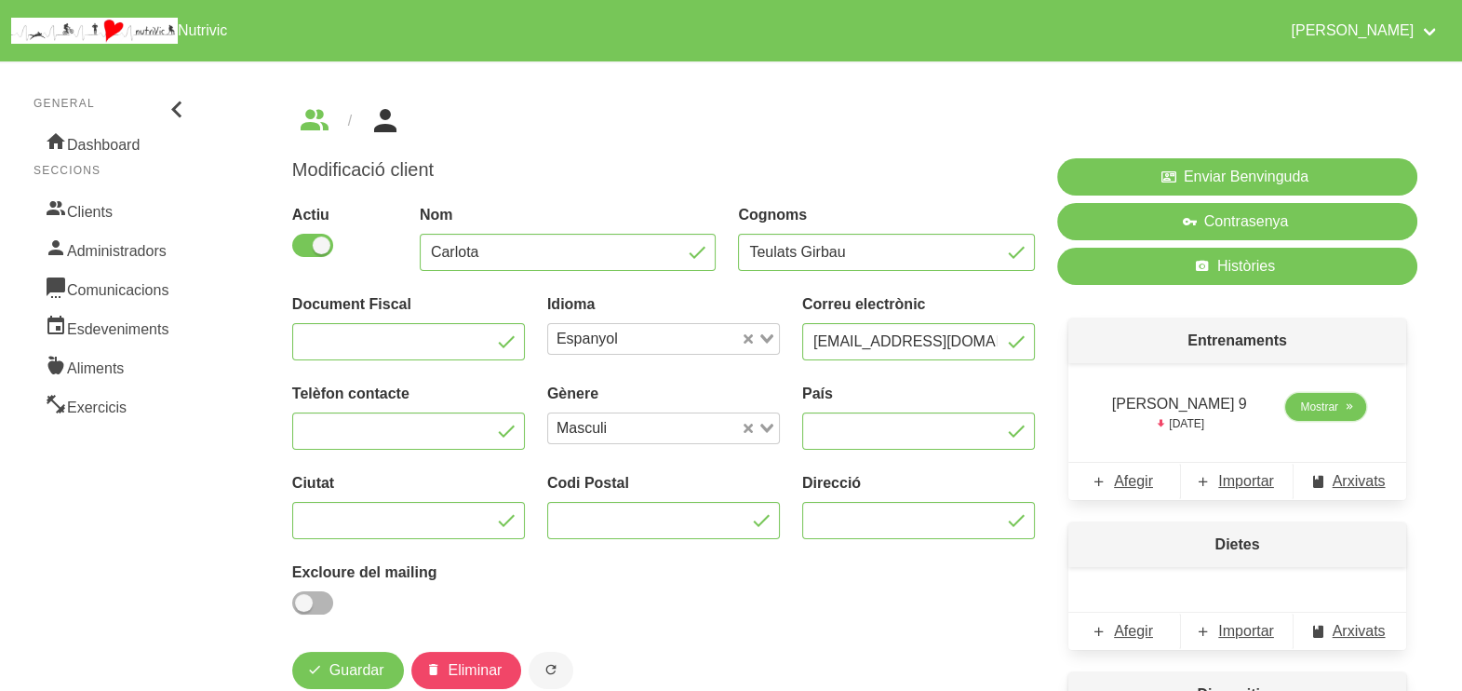
click at [1320, 406] on span "Mostrar" at bounding box center [1319, 406] width 38 height 17
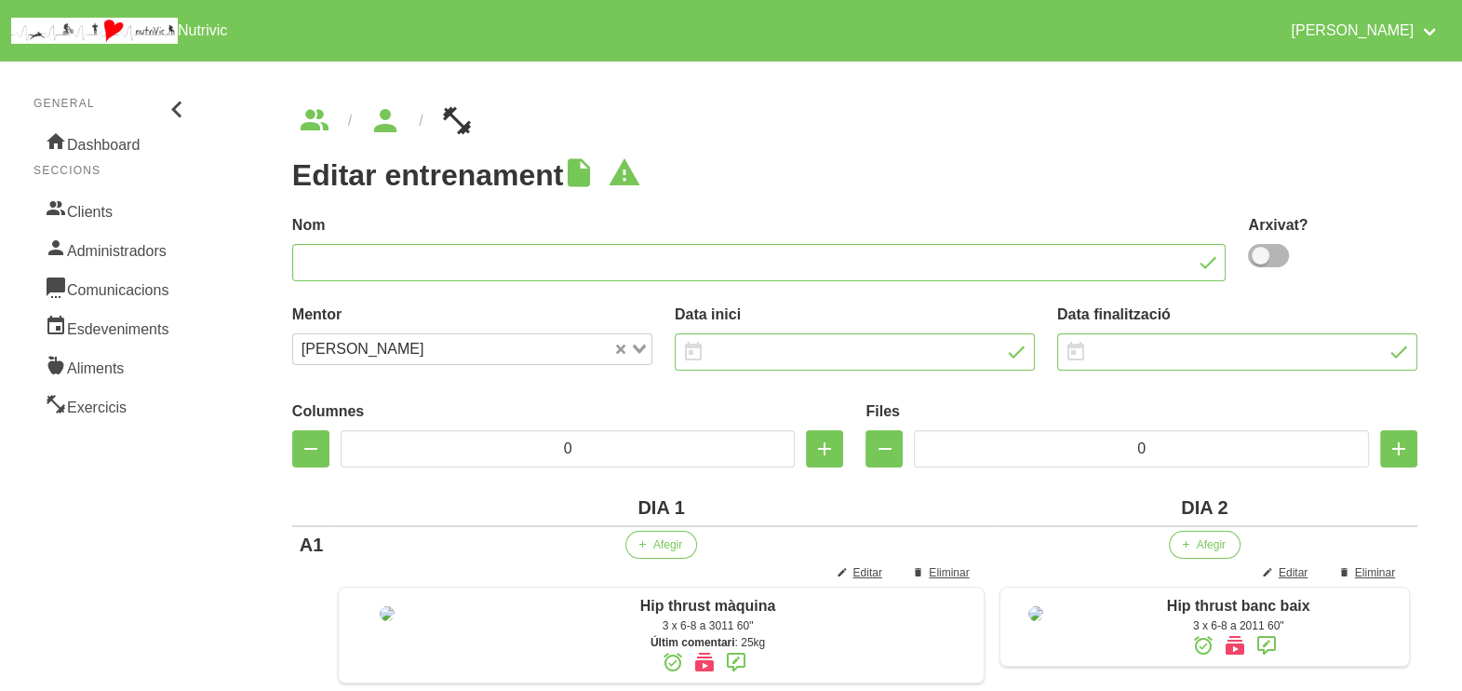
type input "Carlota Teulats 9"
type input "21/9/2025"
type input "[DATE]"
type input "2"
type input "8"
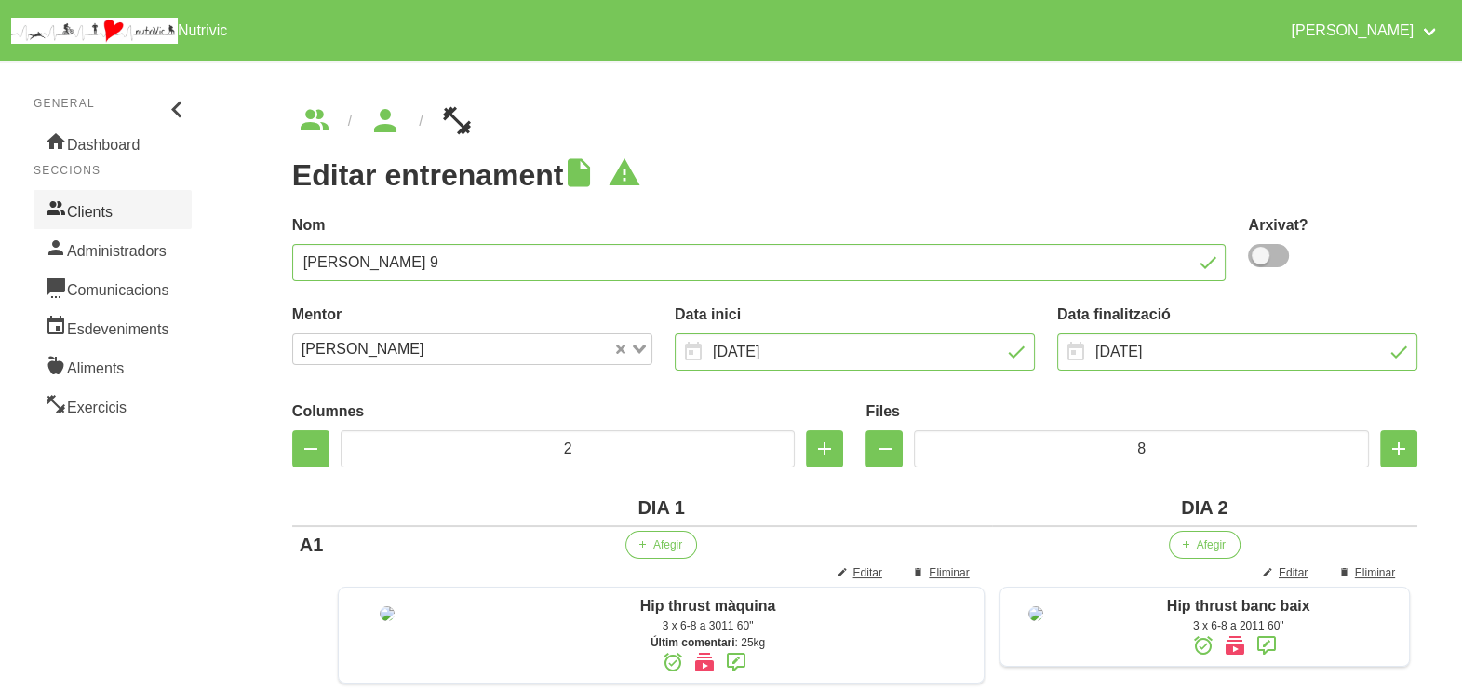
click at [116, 208] on link "Clients" at bounding box center [113, 209] width 158 height 39
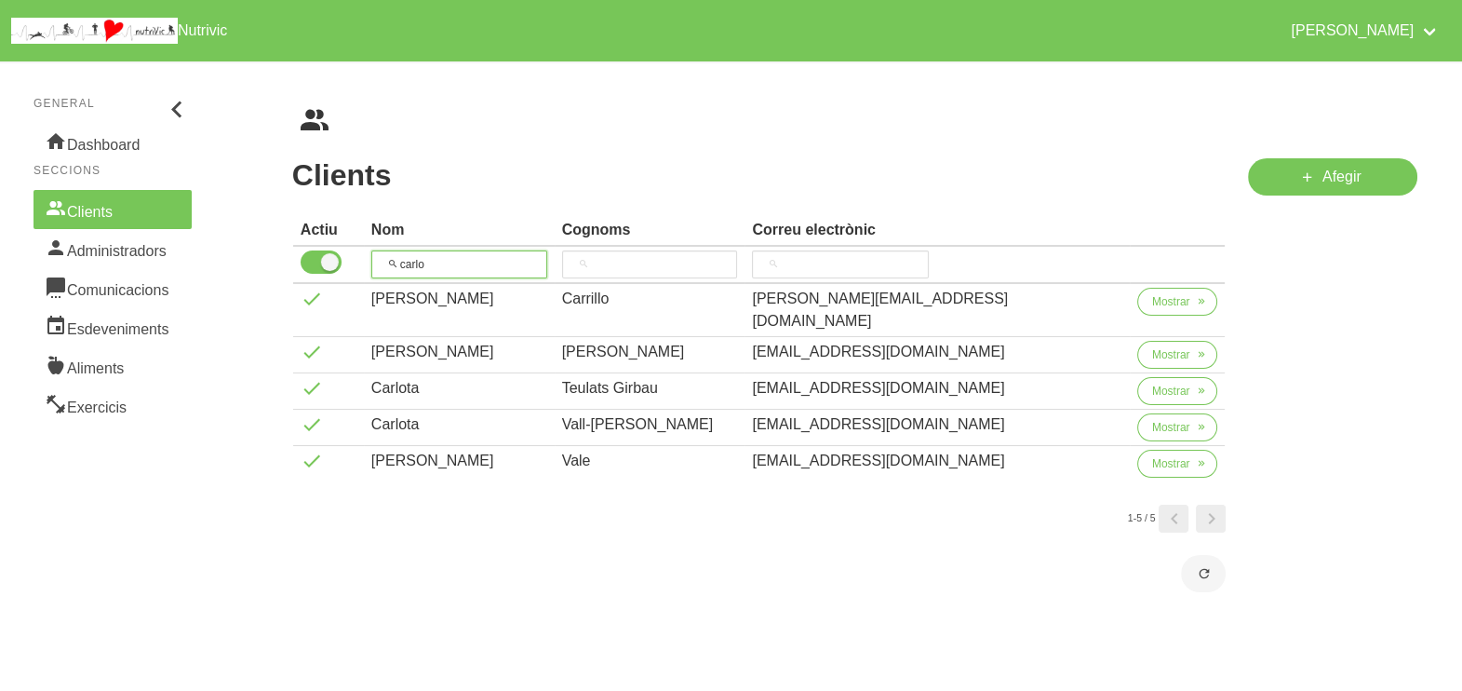
click at [379, 258] on th "carlo" at bounding box center [459, 265] width 191 height 37
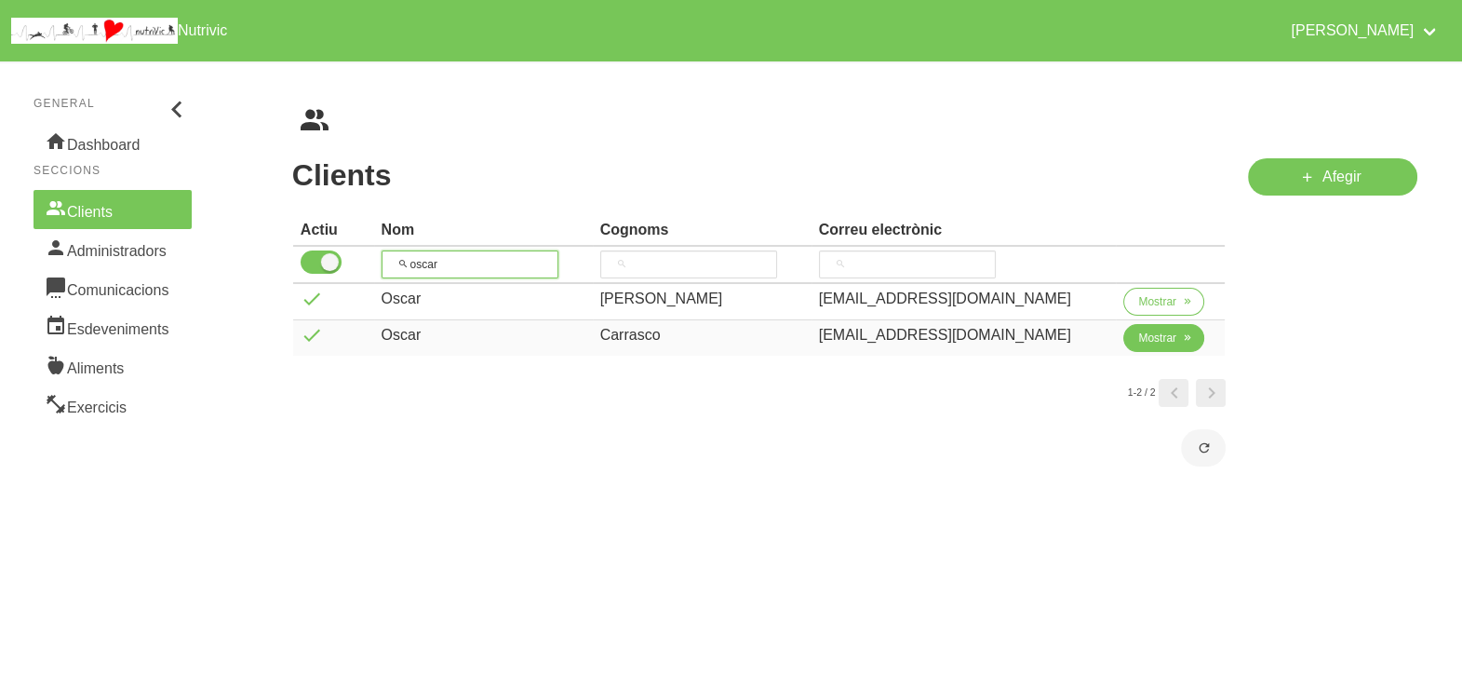
type input "oscar"
click at [1138, 340] on span "Mostrar" at bounding box center [1157, 338] width 38 height 17
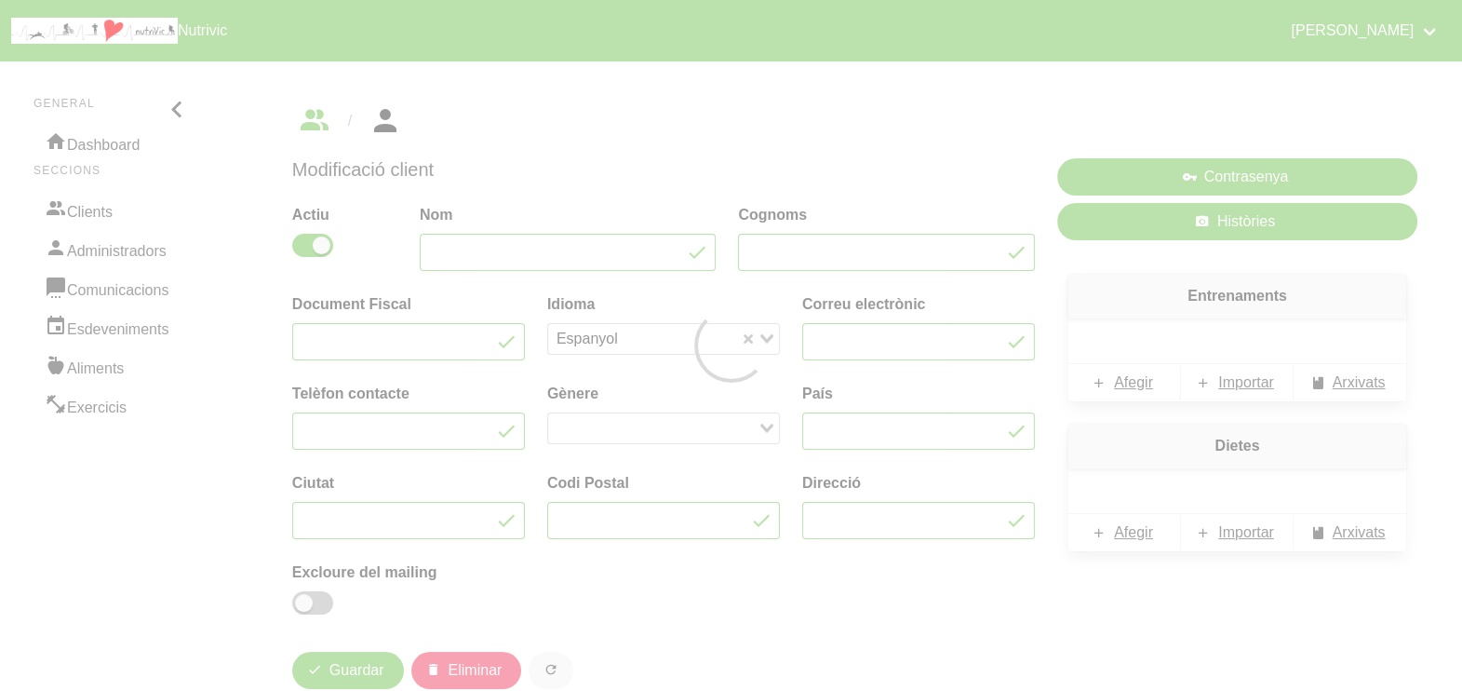
type input "Oscar"
type input "Carrasco"
type input "cpracso@gmail.com"
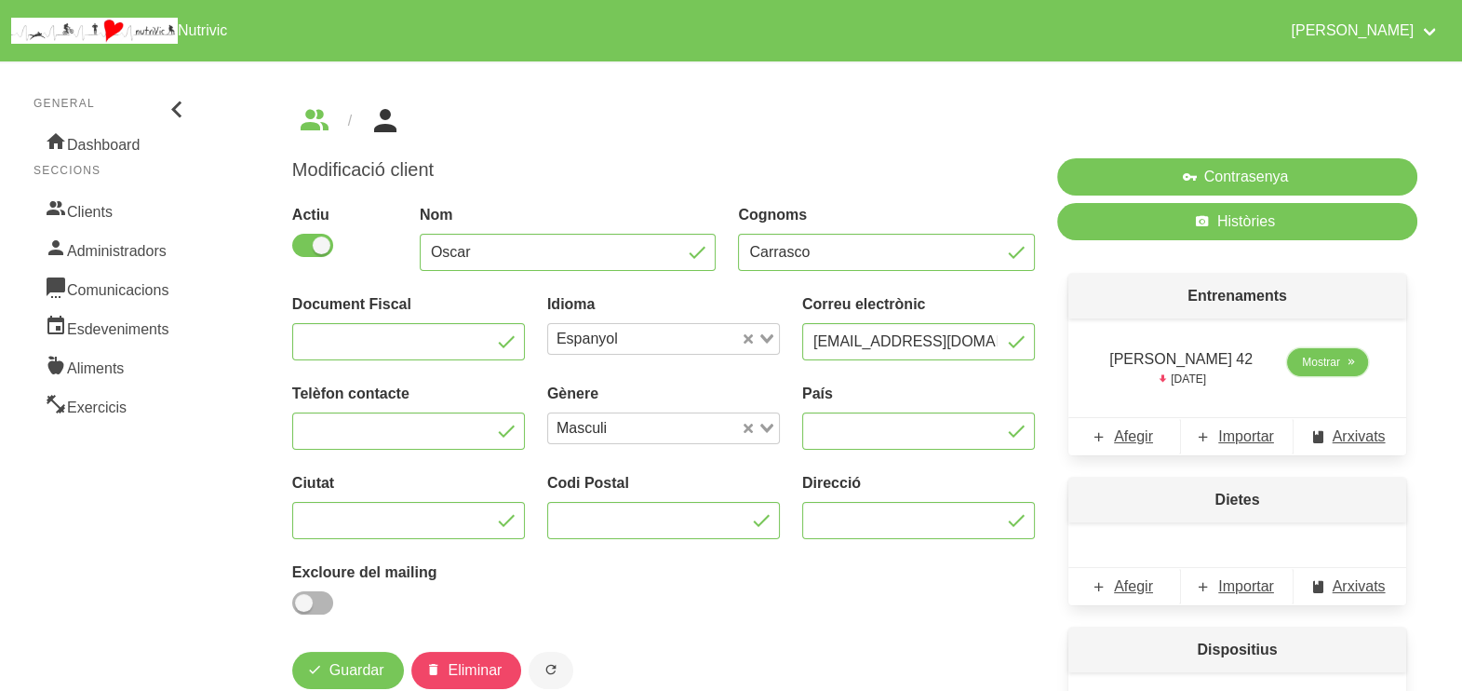
click at [1312, 365] on span "Mostrar" at bounding box center [1321, 362] width 38 height 17
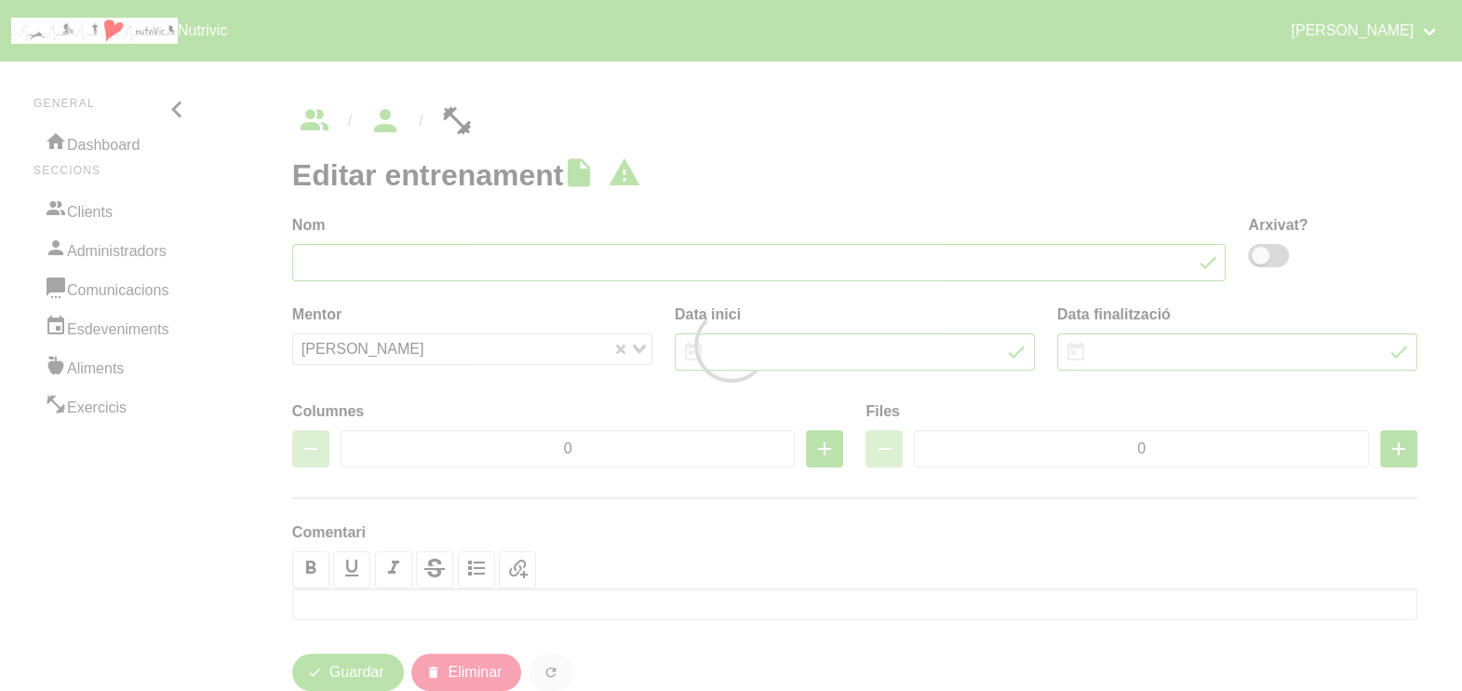
type input "Oscar Carrasco 42"
type input "21/9/2025"
type input "[DATE]"
type input "2"
type input "8"
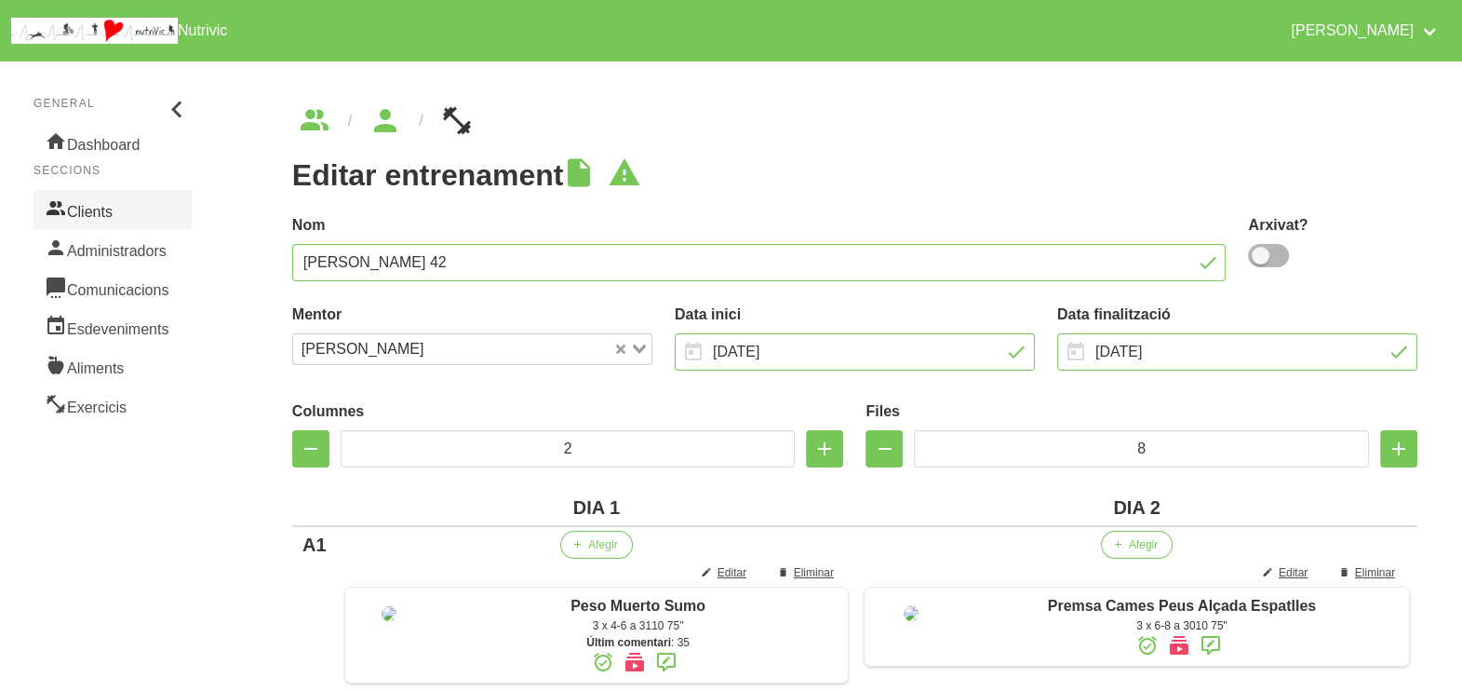
click at [82, 217] on link "Clients" at bounding box center [113, 209] width 158 height 39
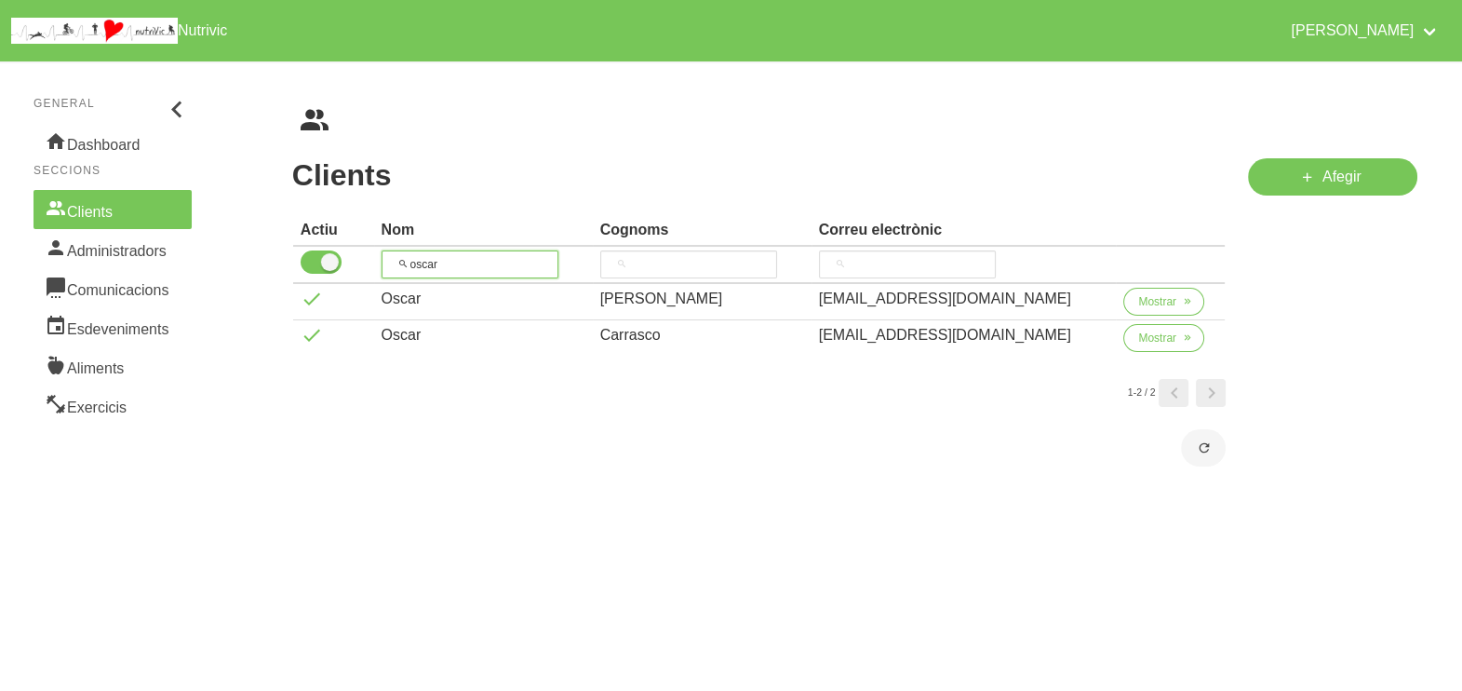
click at [370, 261] on tr "oscar" at bounding box center [759, 265] width 933 height 37
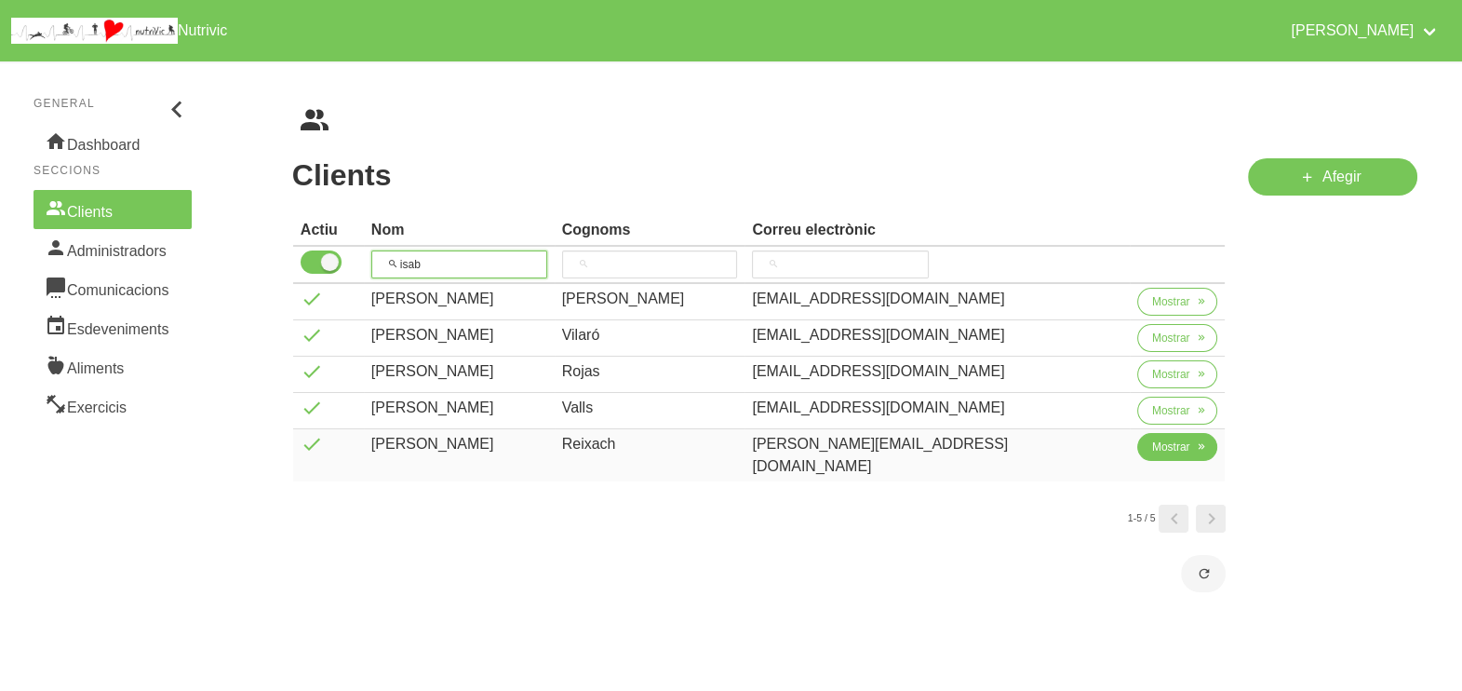
type input "isab"
click at [1159, 450] on span "Mostrar" at bounding box center [1171, 446] width 38 height 17
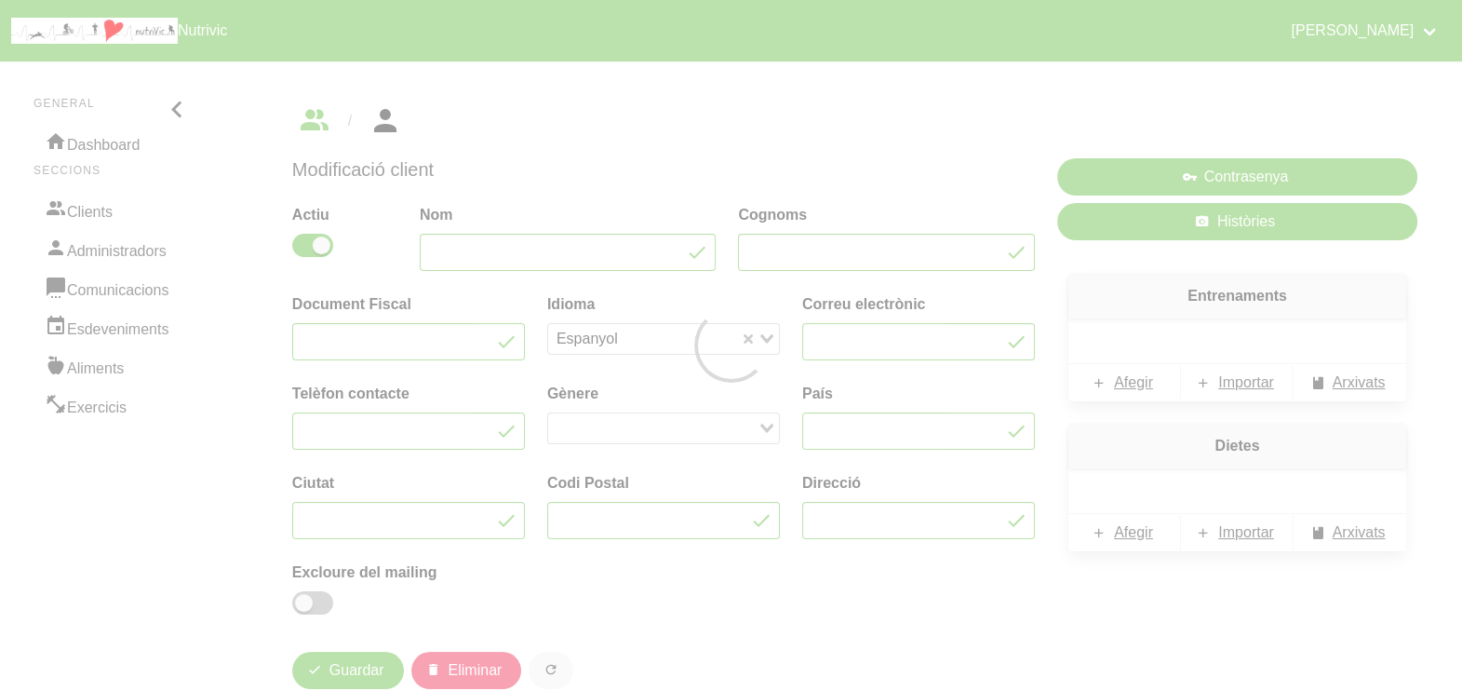
type input "Isabel"
type input "Reixach"
type input "isabel.reixach@hotmail.com"
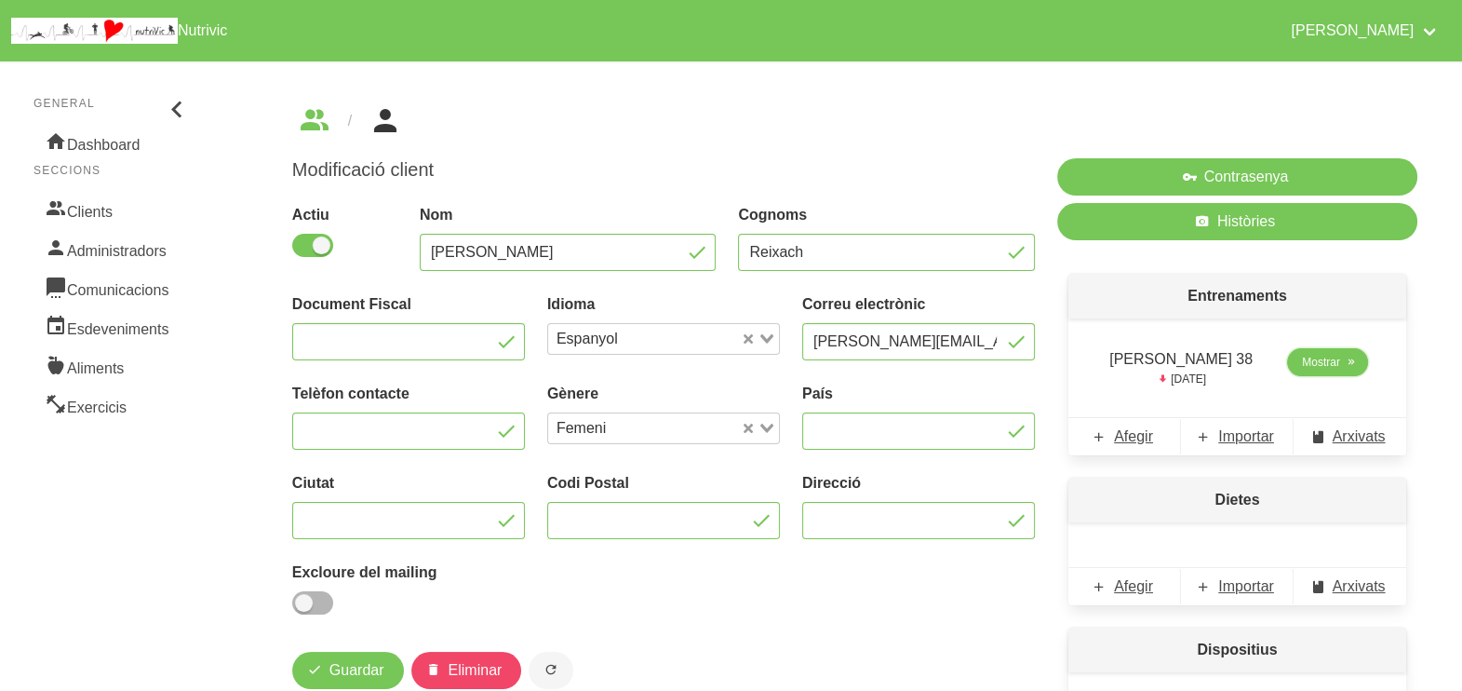
click at [1315, 365] on span "Mostrar" at bounding box center [1321, 362] width 38 height 17
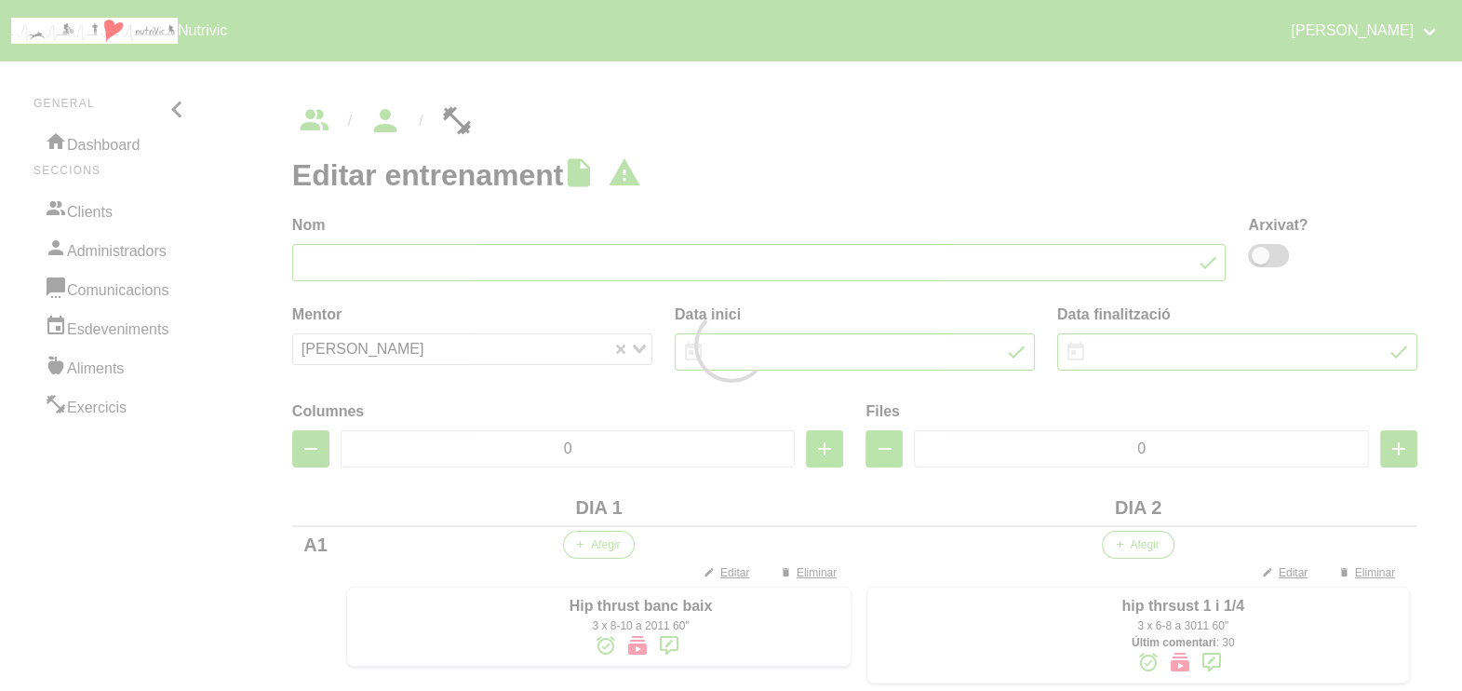
type input "Isabel Reixach 38"
type input "[DATE]"
type input "9/11/2025"
type input "2"
type input "8"
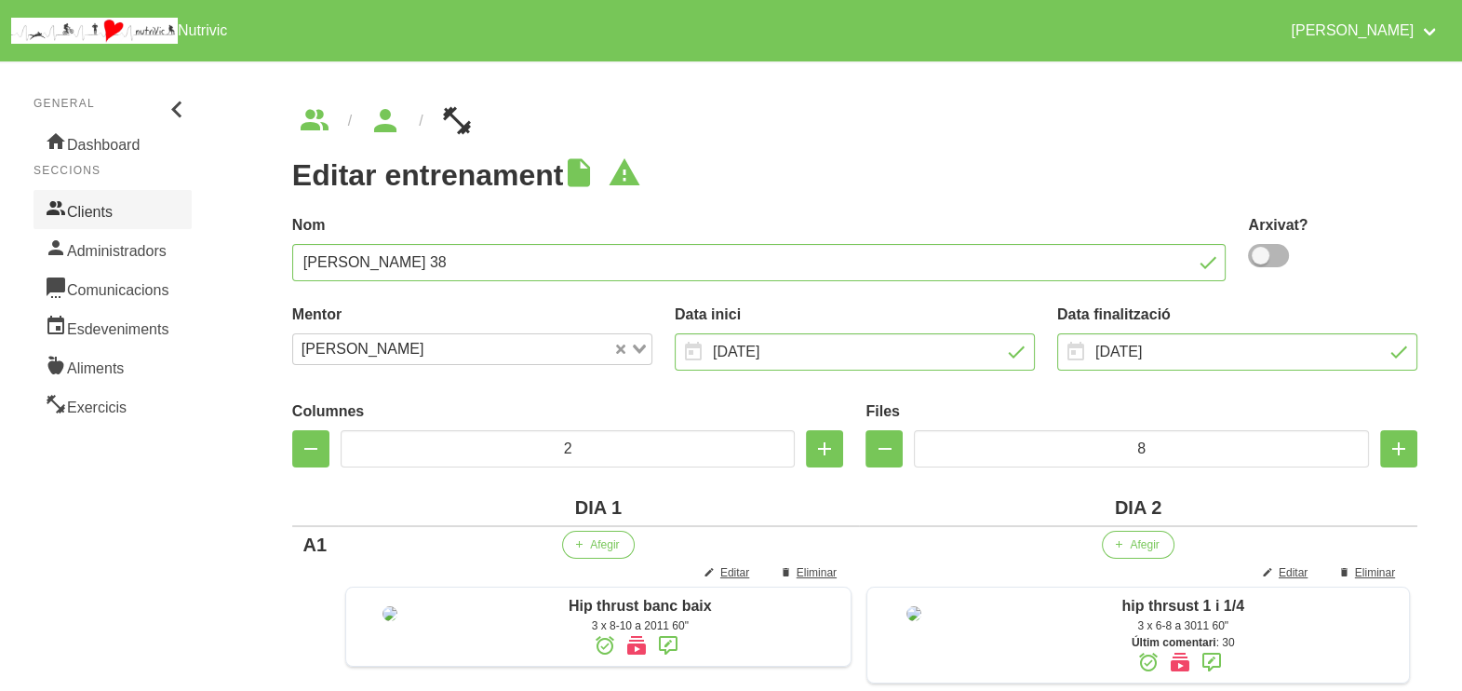
click at [121, 224] on link "Clients" at bounding box center [113, 209] width 158 height 39
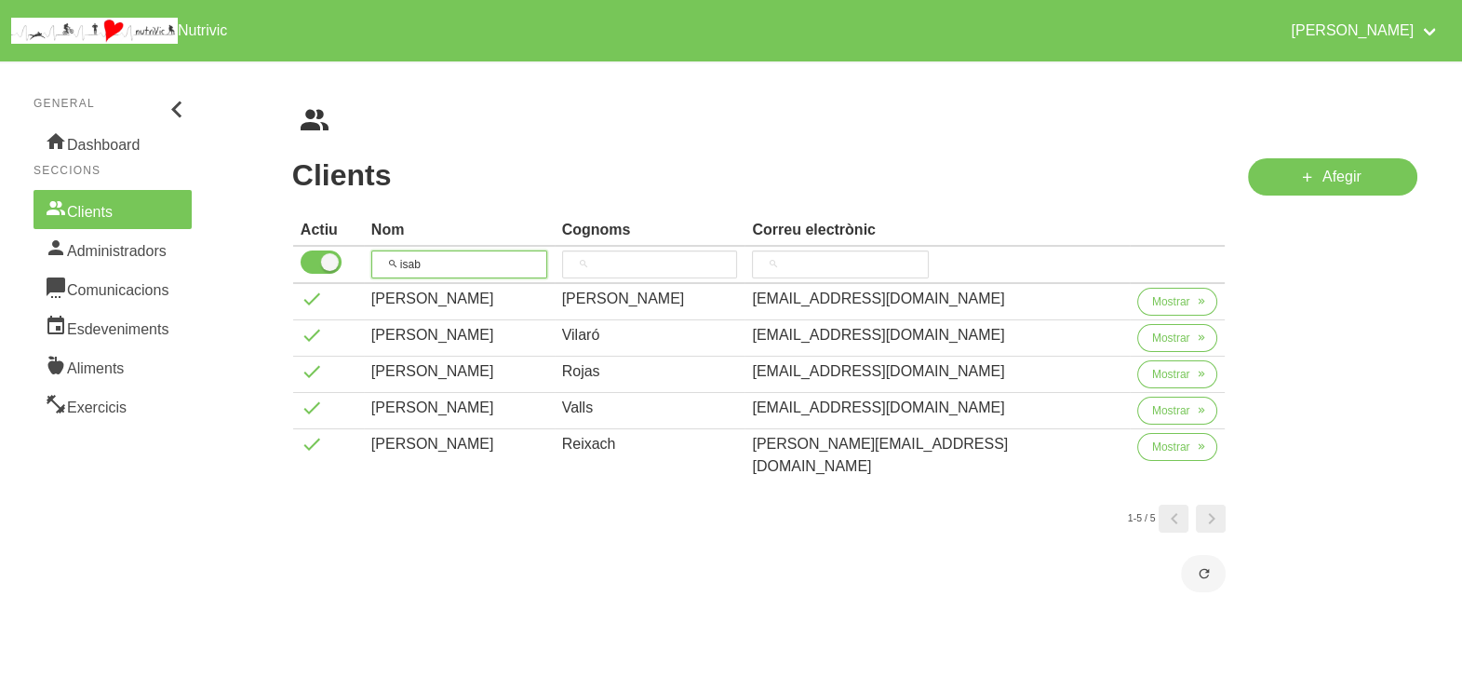
click at [370, 245] on thead "Actiu Nom Cognoms Correu electrònic isab" at bounding box center [759, 249] width 933 height 69
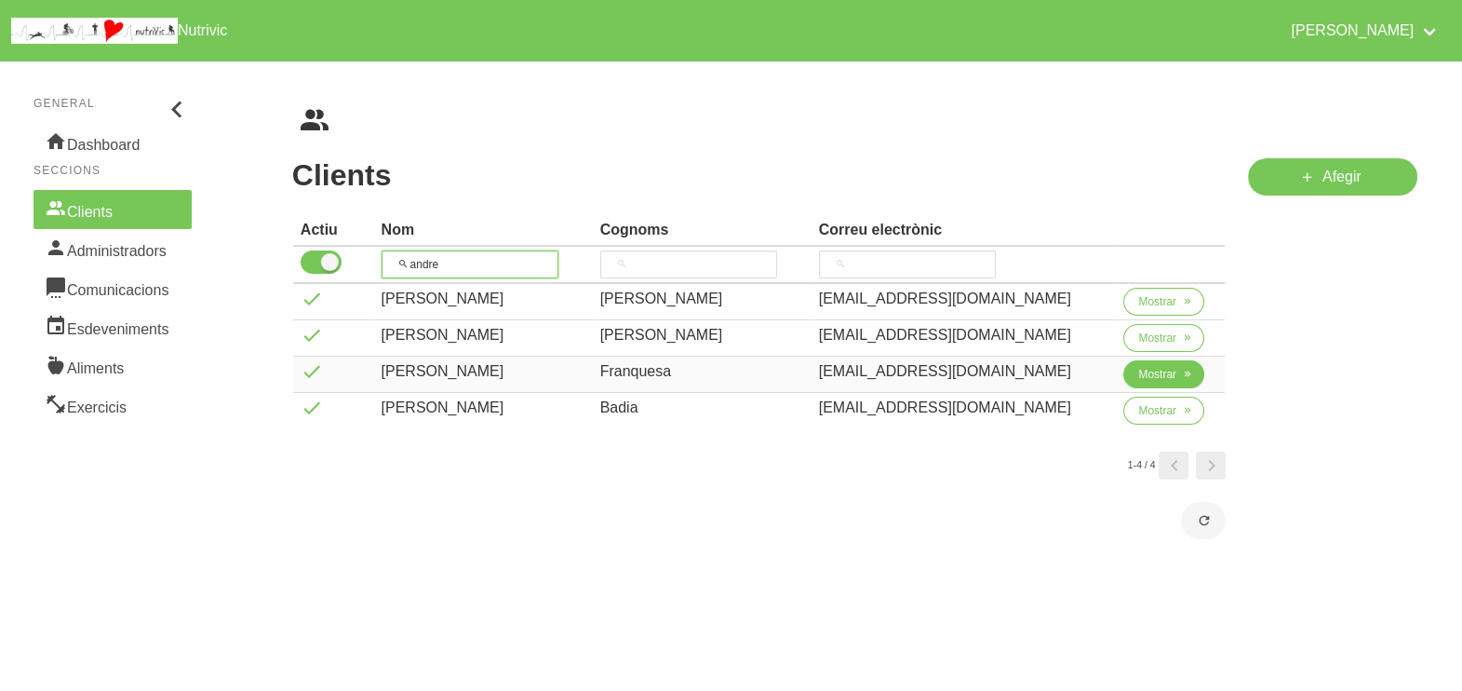
type input "andre"
click at [1159, 375] on span "Mostrar" at bounding box center [1157, 374] width 38 height 17
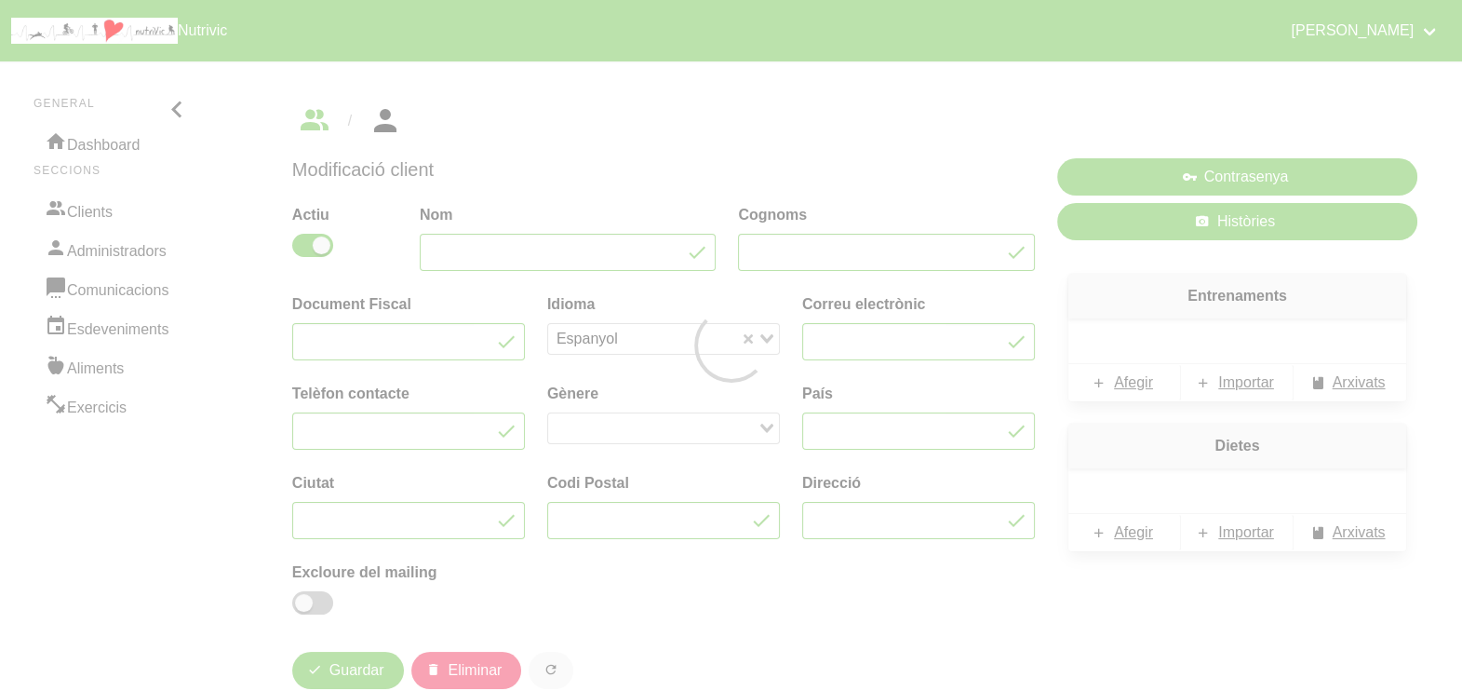
type input "[PERSON_NAME]"
type input "Franquesa"
type input "[EMAIL_ADDRESS][DOMAIN_NAME]"
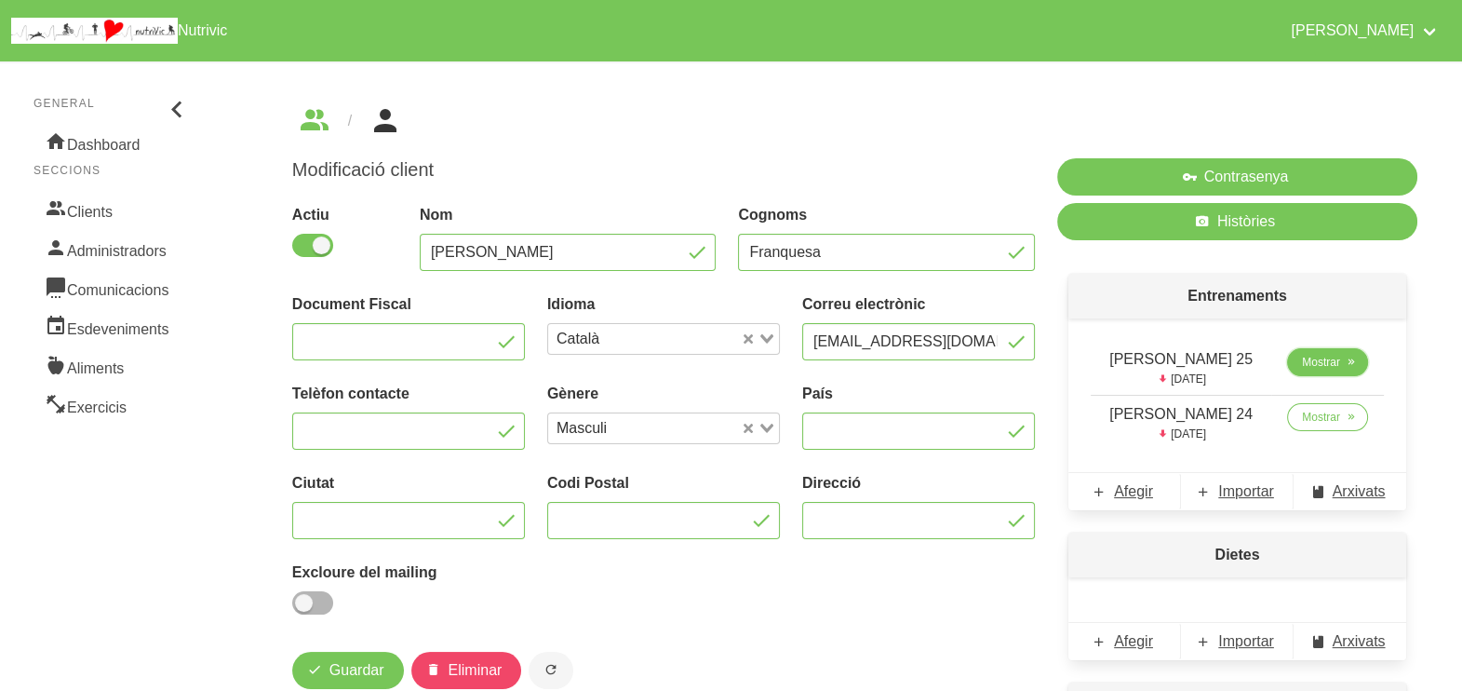
click at [1331, 364] on span "Mostrar" at bounding box center [1321, 362] width 38 height 17
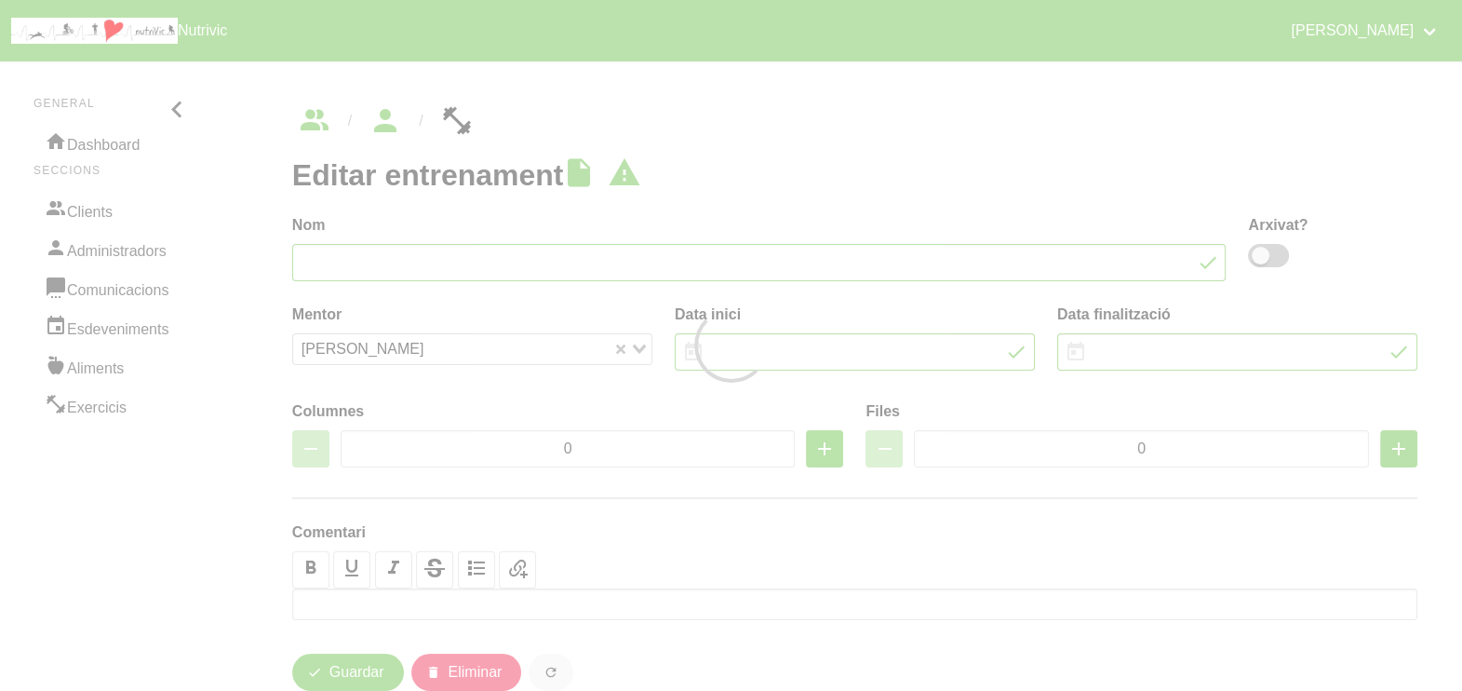
type input "Andreu Franquesa 25"
type input "[DATE]"
type input "9/11/2025"
type input "4"
type input "7"
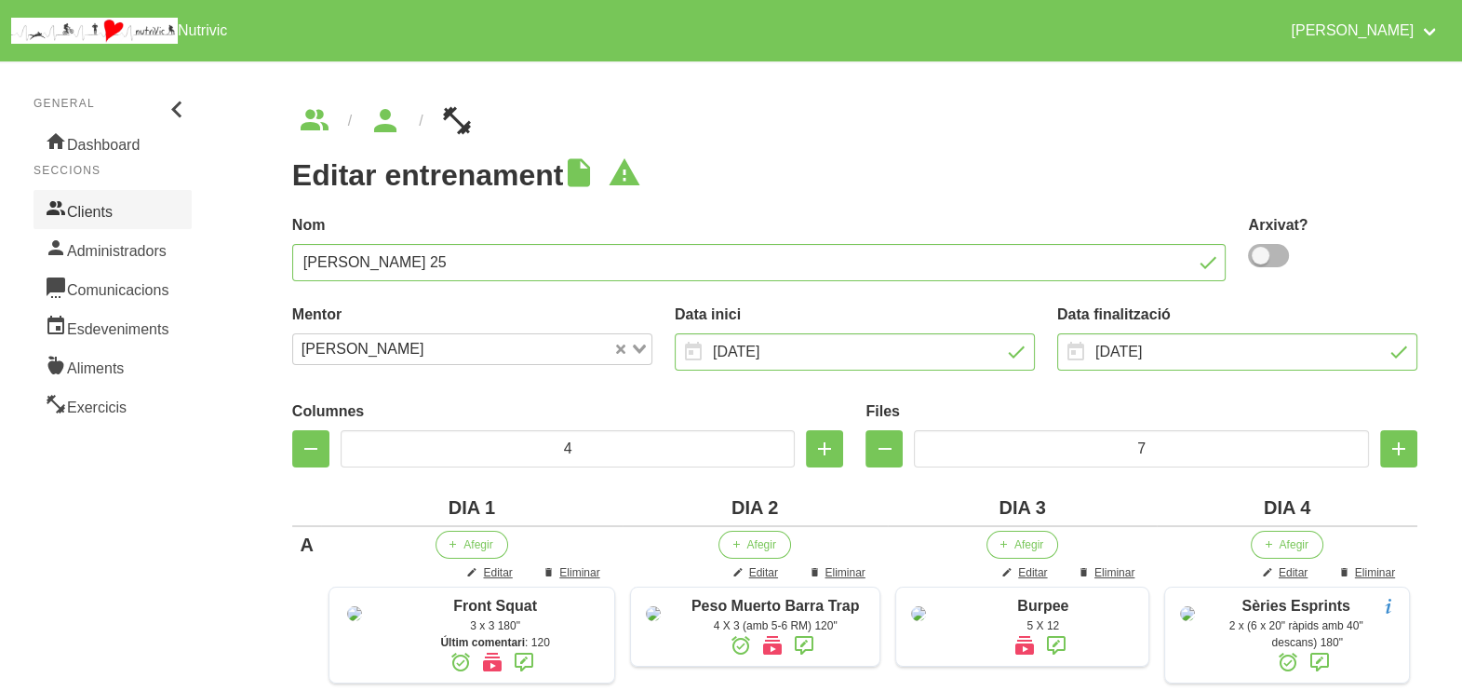
drag, startPoint x: 97, startPoint y: 209, endPoint x: 108, endPoint y: 211, distance: 11.3
click at [97, 209] on link "Clients" at bounding box center [113, 209] width 158 height 39
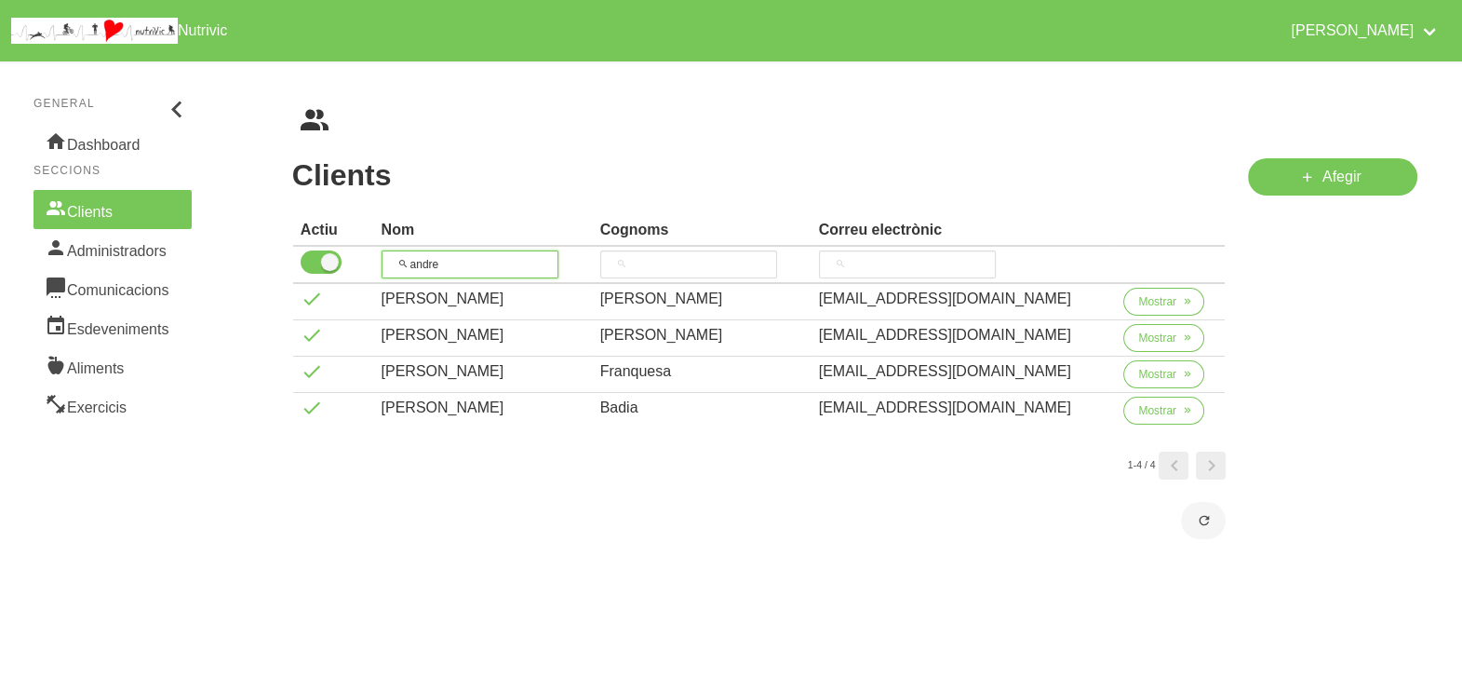
click at [369, 263] on tr "andre" at bounding box center [759, 265] width 933 height 37
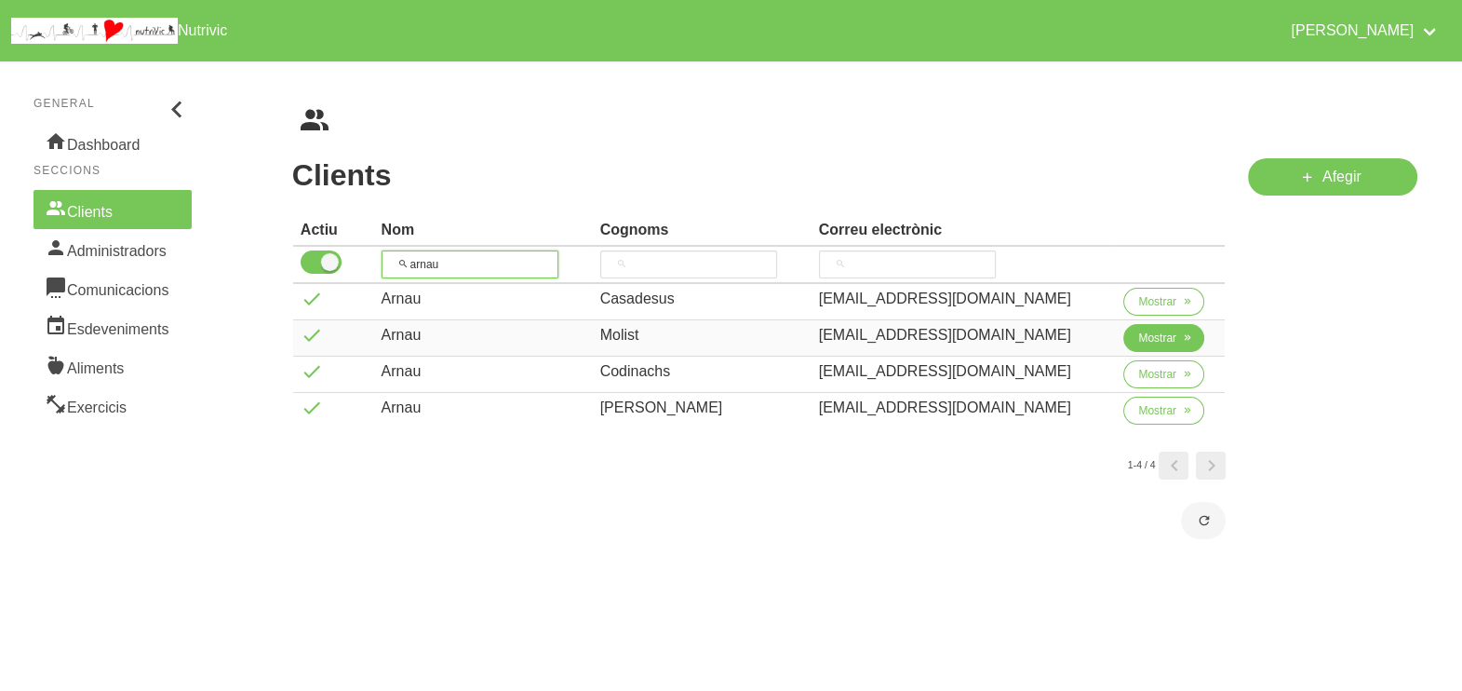
type input "arnau"
click at [1138, 343] on span "Mostrar" at bounding box center [1157, 338] width 38 height 17
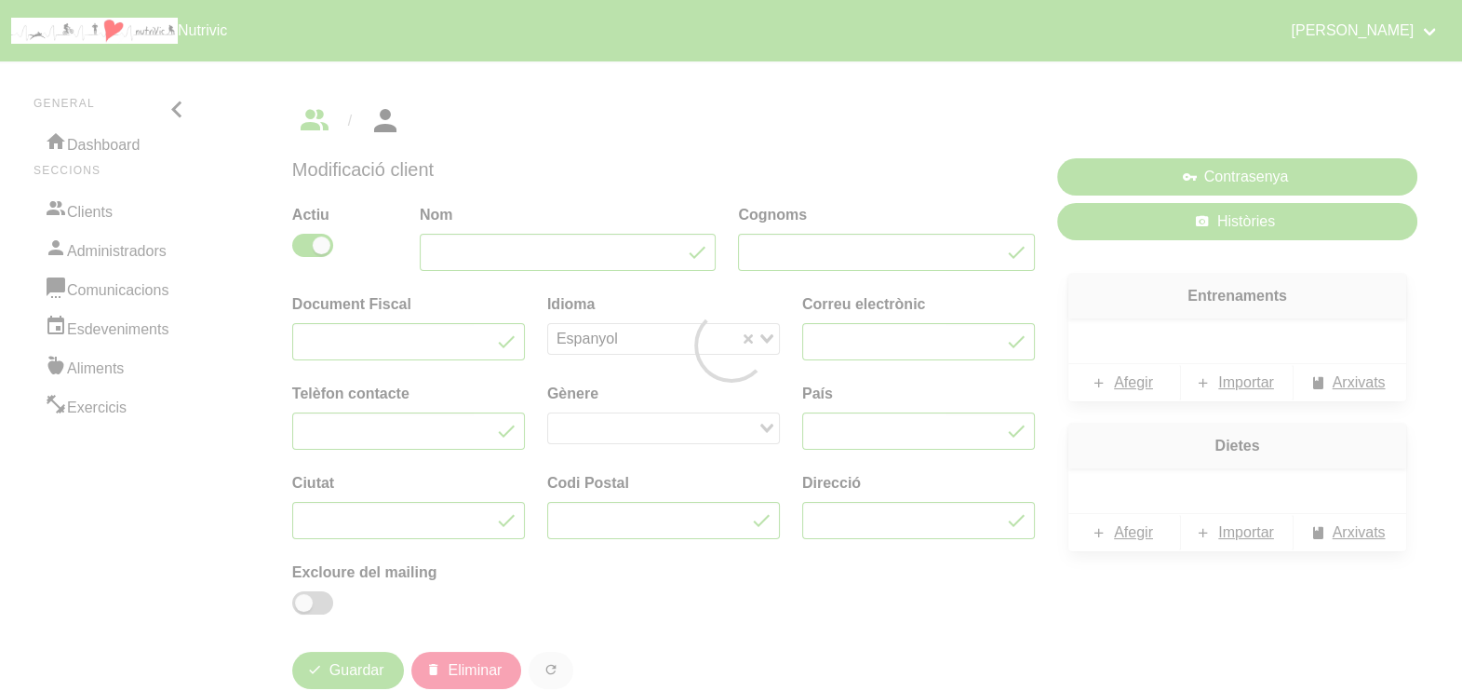
type input "Arnau"
type input "Molist"
type input "[EMAIL_ADDRESS][DOMAIN_NAME]"
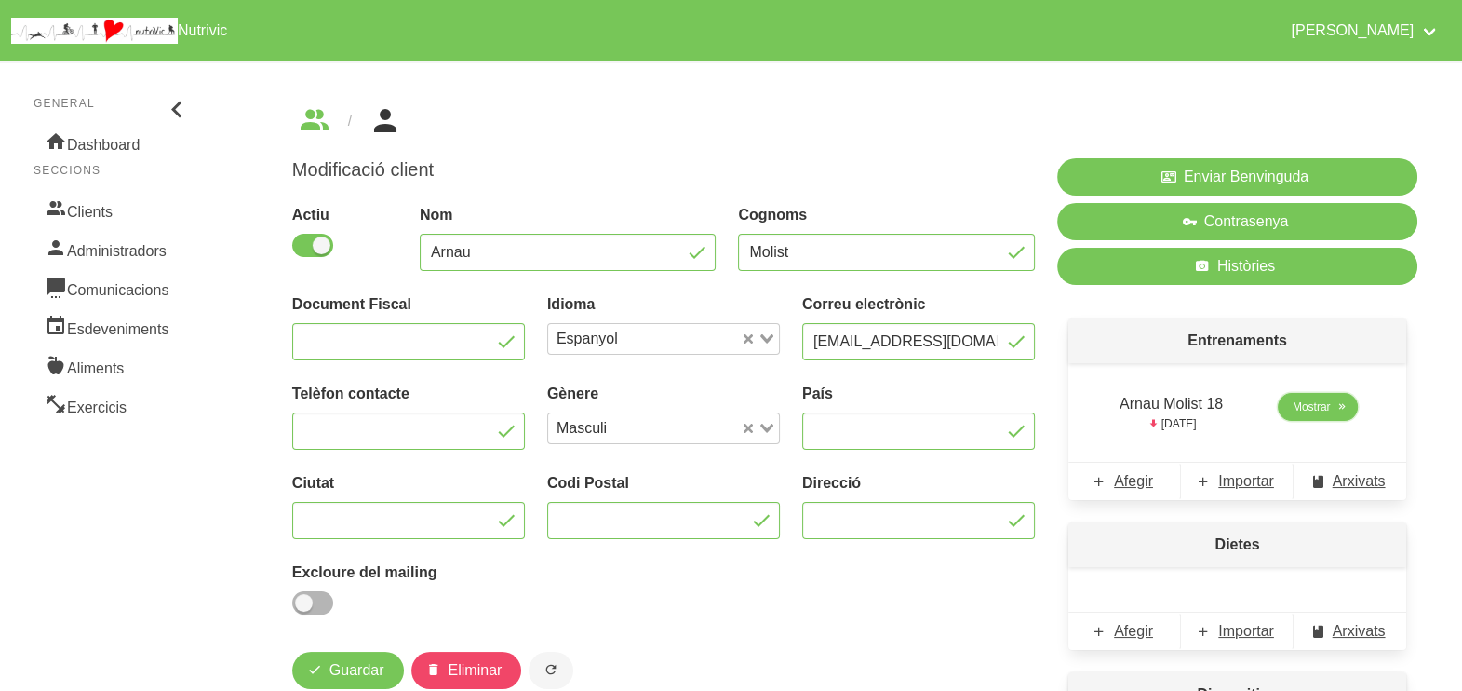
click at [1322, 403] on span "Mostrar" at bounding box center [1312, 406] width 38 height 17
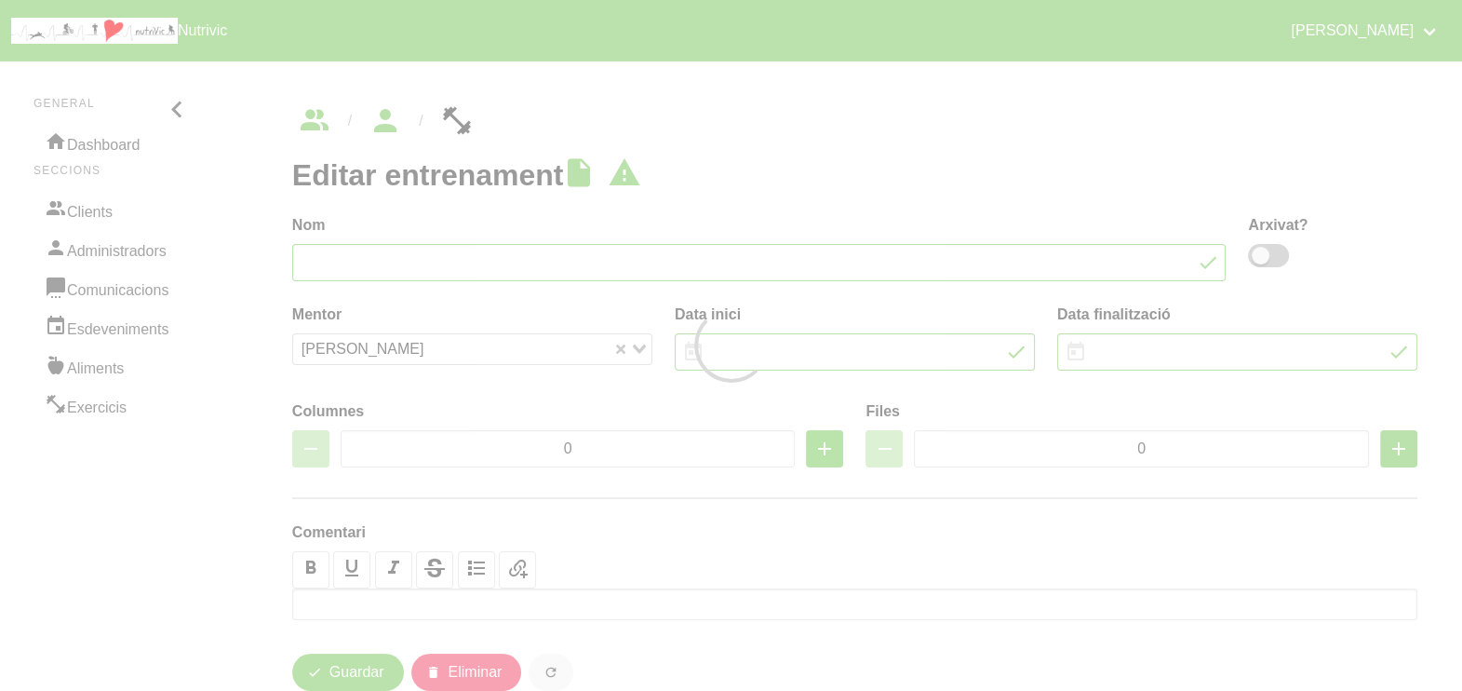
type input "Arnau Molist 18"
type input "[DATE]"
type input "9/11/2025"
type input "3"
type input "8"
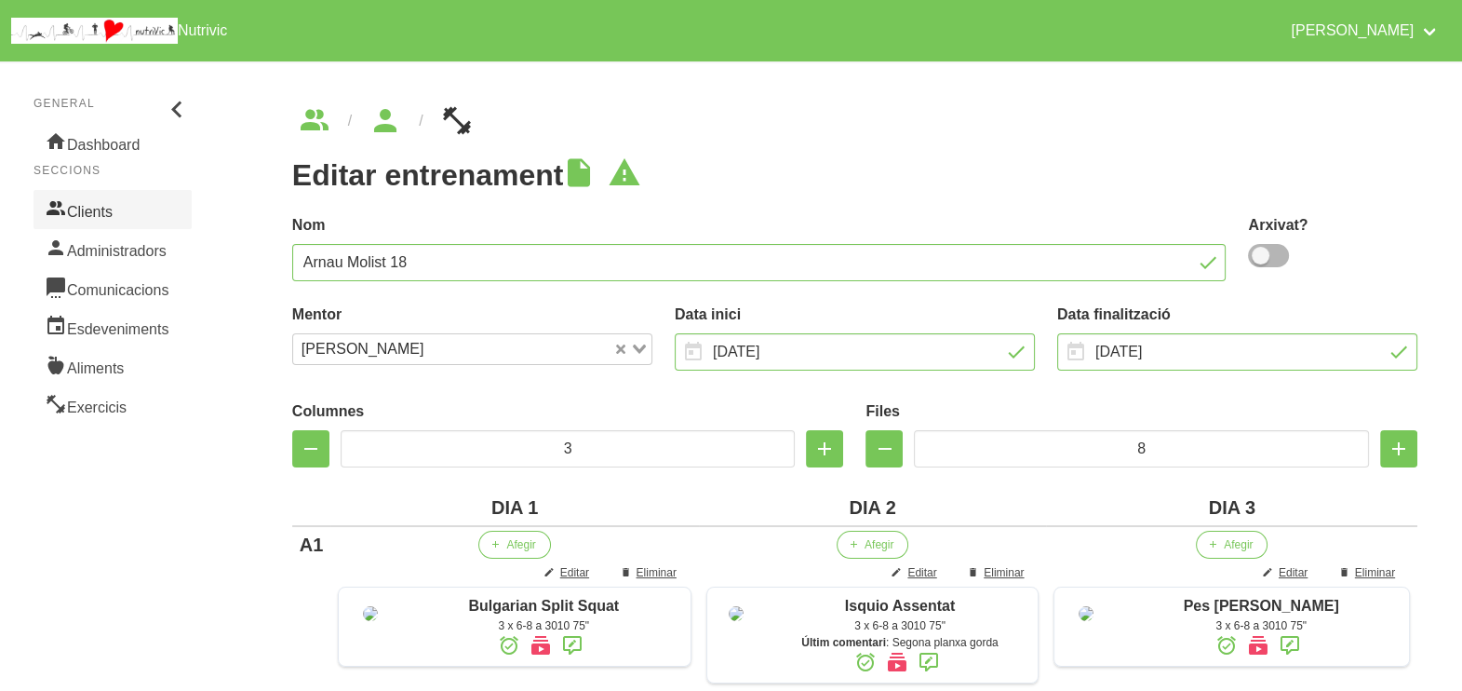
click at [99, 211] on link "Clients" at bounding box center [113, 209] width 158 height 39
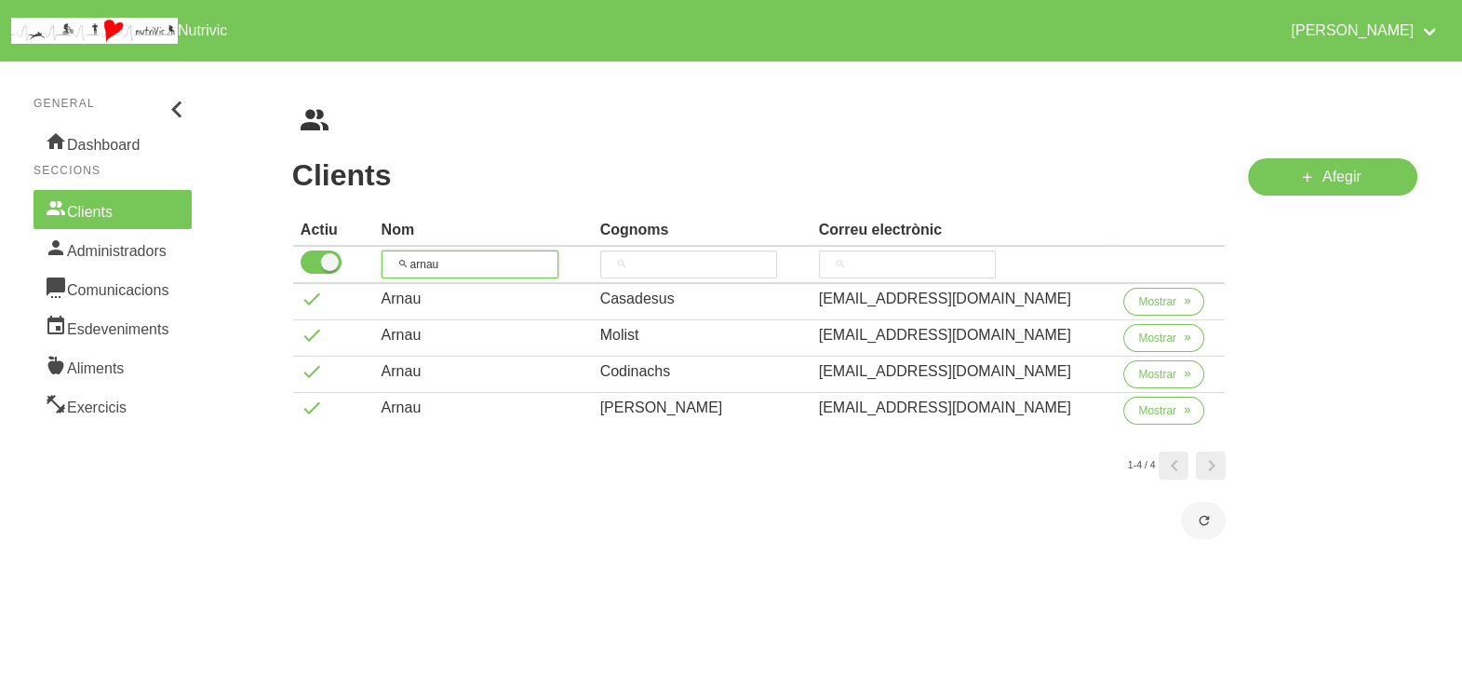
drag, startPoint x: 433, startPoint y: 262, endPoint x: 354, endPoint y: 247, distance: 80.7
click at [354, 247] on tr "arnau" at bounding box center [759, 265] width 933 height 37
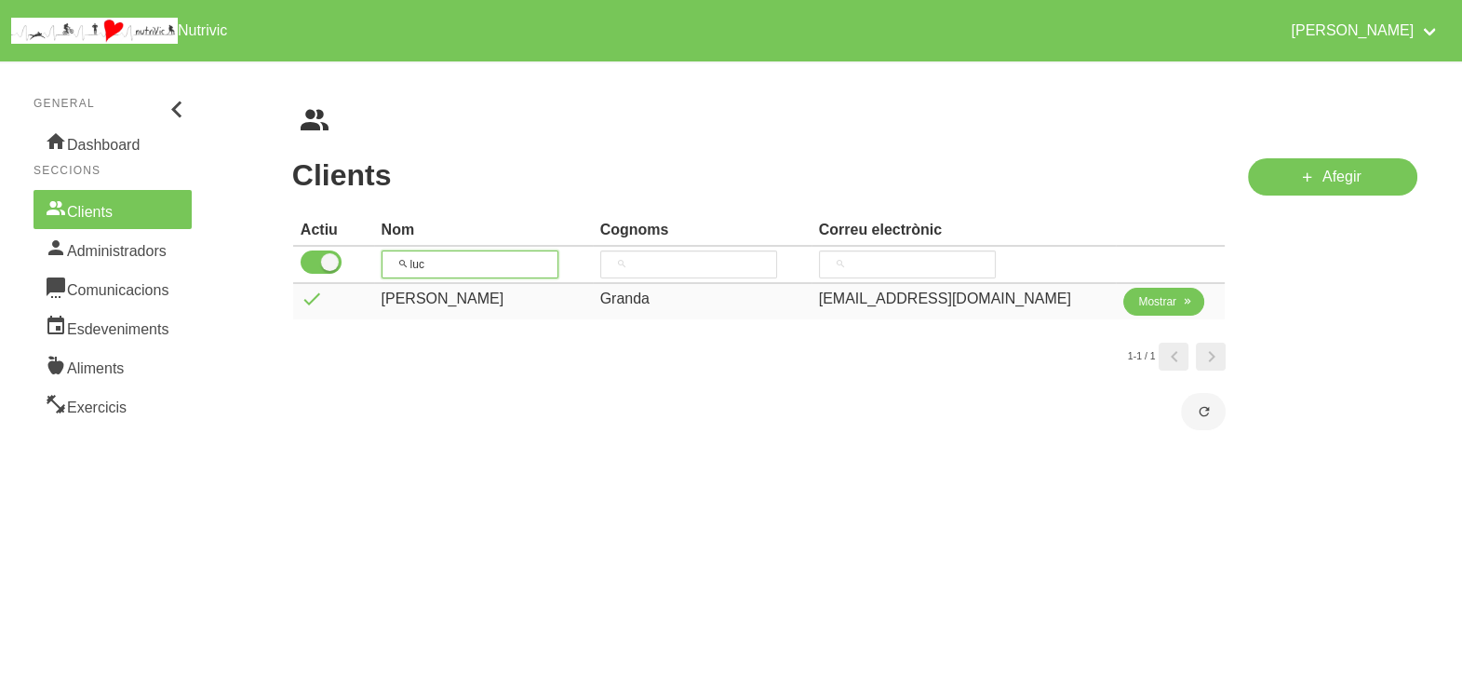
type input "luc"
click at [1148, 303] on span "Mostrar" at bounding box center [1157, 301] width 38 height 17
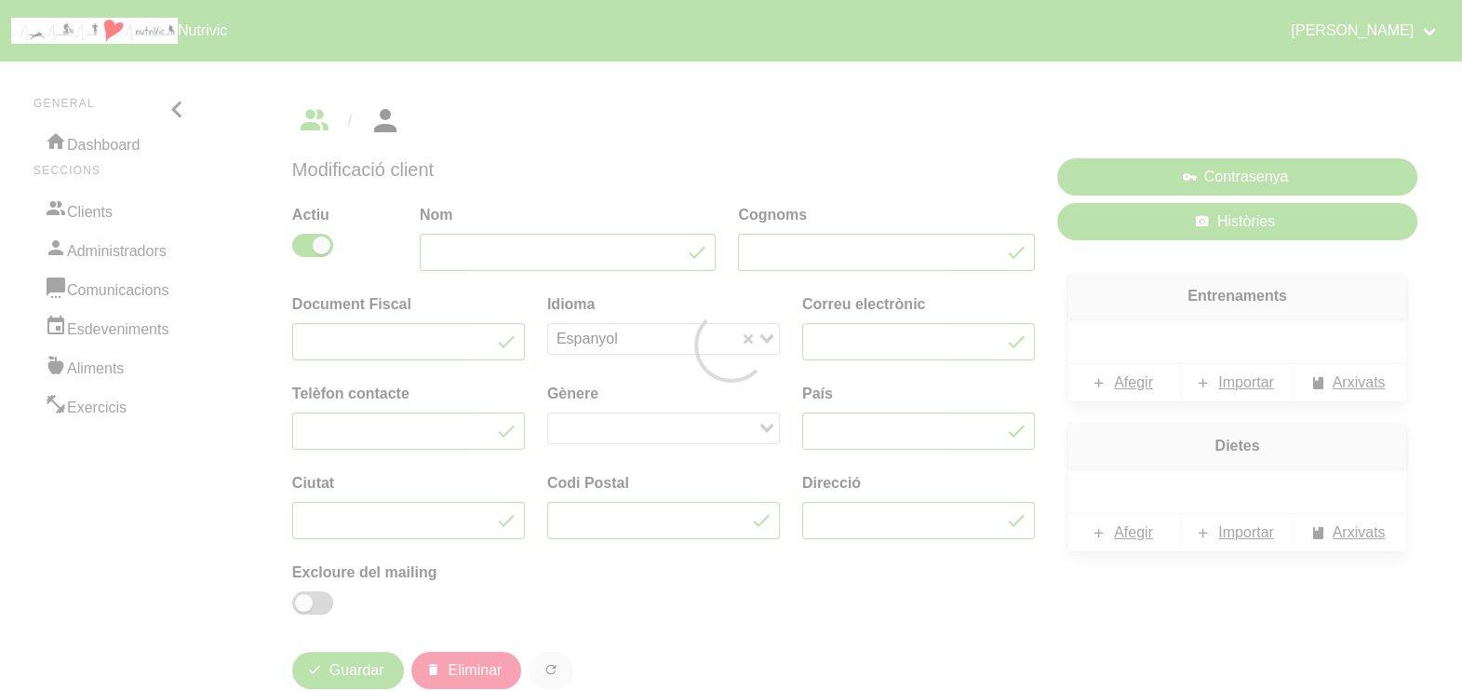
type input "[PERSON_NAME]"
type input "Granda"
type input "48193878T"
type input "[EMAIL_ADDRESS][DOMAIN_NAME]"
type input "639019324"
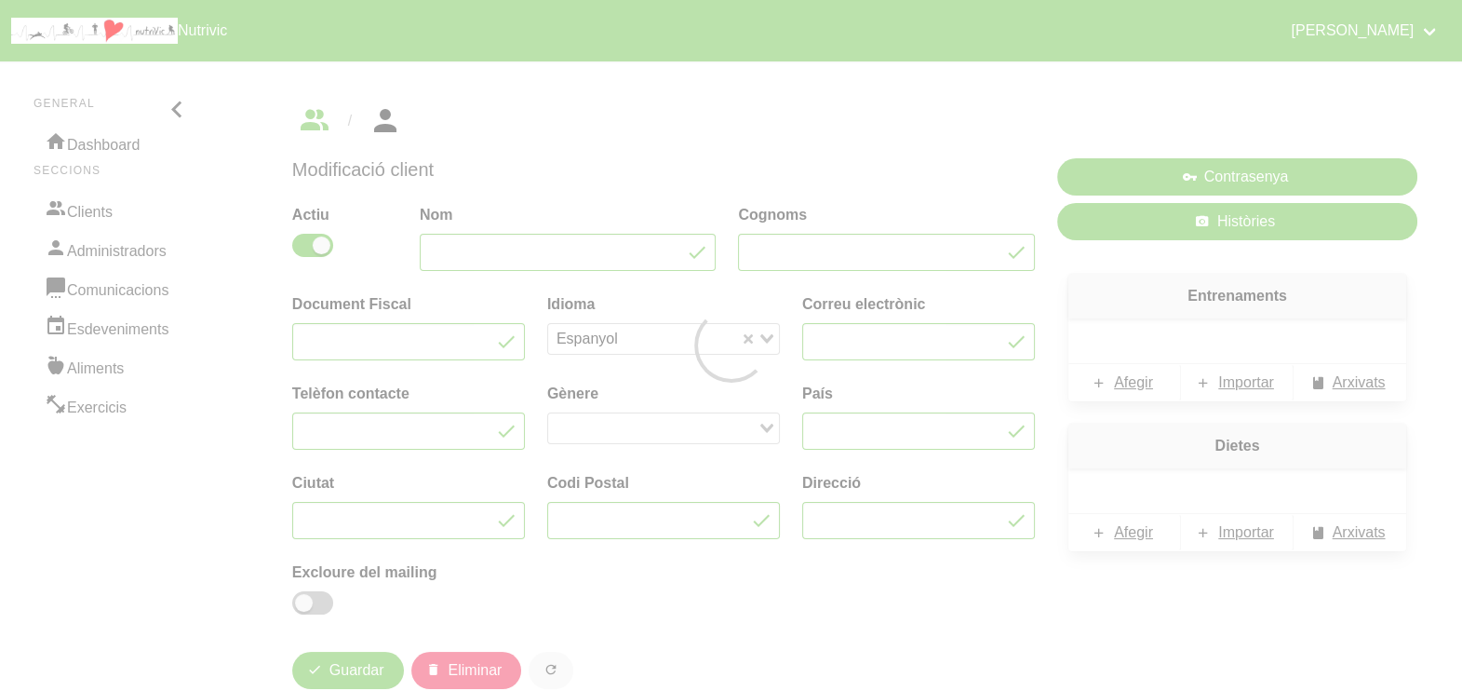
type input "[GEOGRAPHIC_DATA]"
type input "Vic"
type input "08500"
type input "[STREET_ADDRESS][PERSON_NAME][PERSON_NAME]"
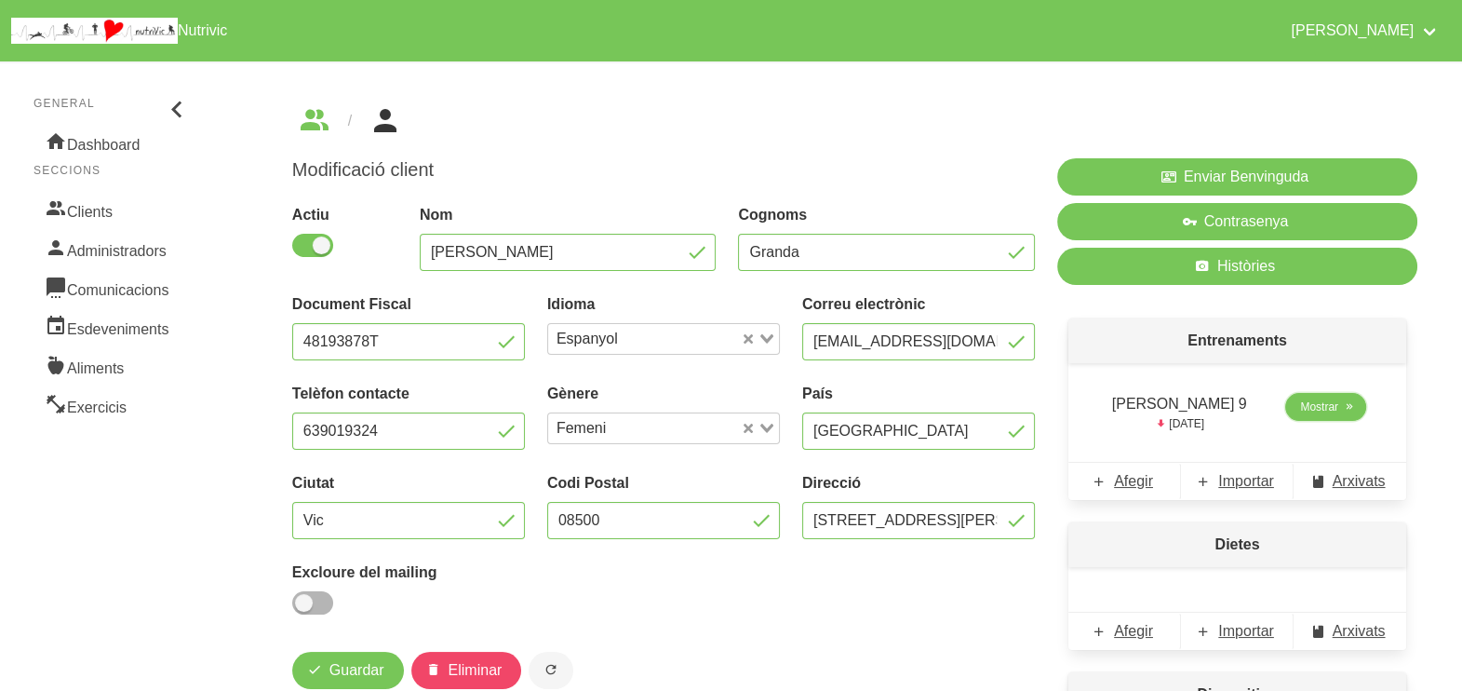
click at [1313, 400] on span "Mostrar" at bounding box center [1319, 406] width 38 height 17
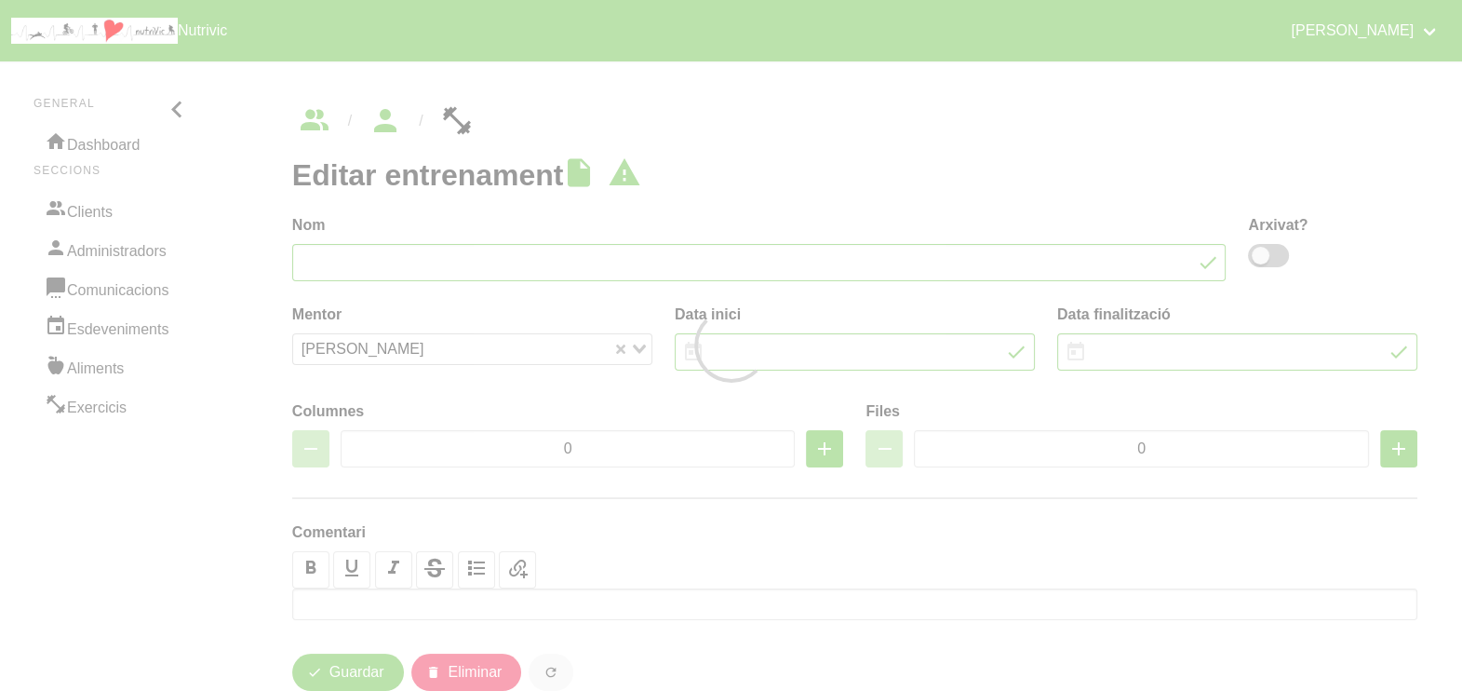
type input "[PERSON_NAME] 9"
type input "[DATE]"
type input "9/11/2025"
type input "2"
type input "8"
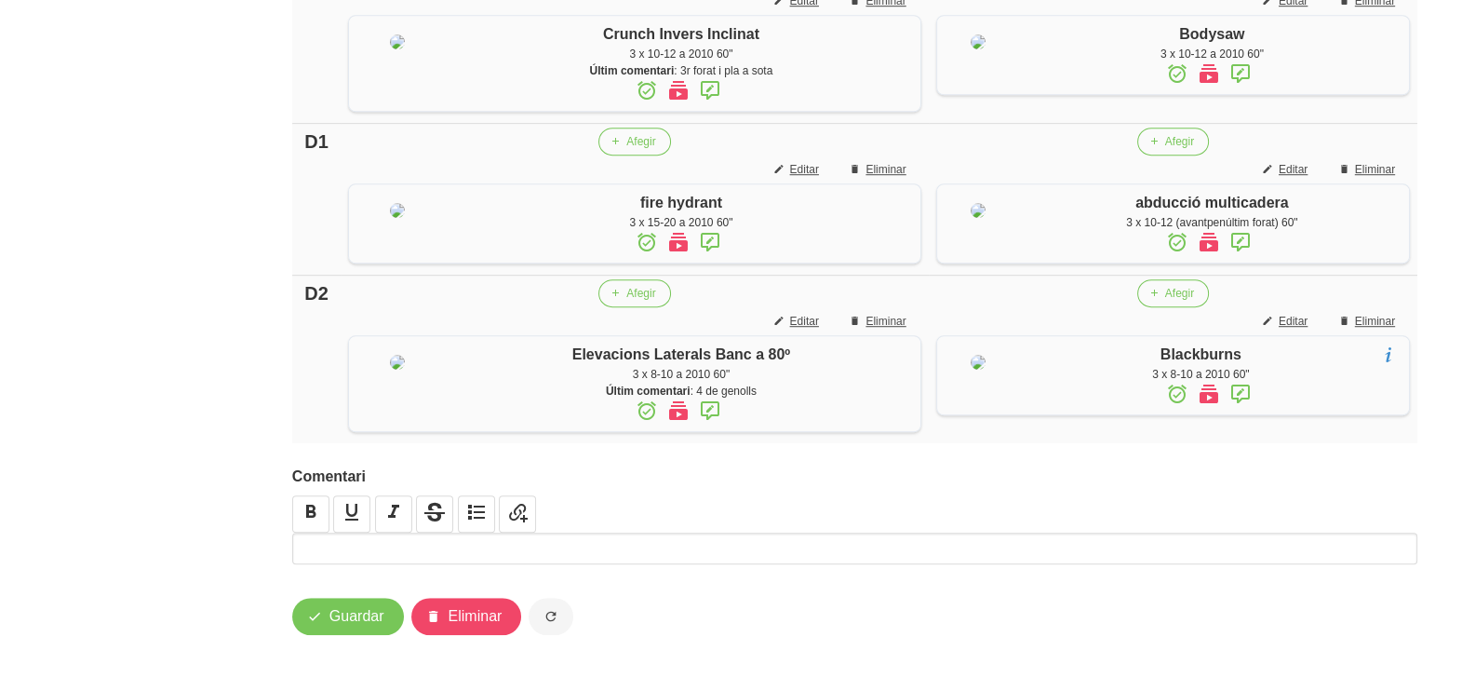
scroll to position [1809, 0]
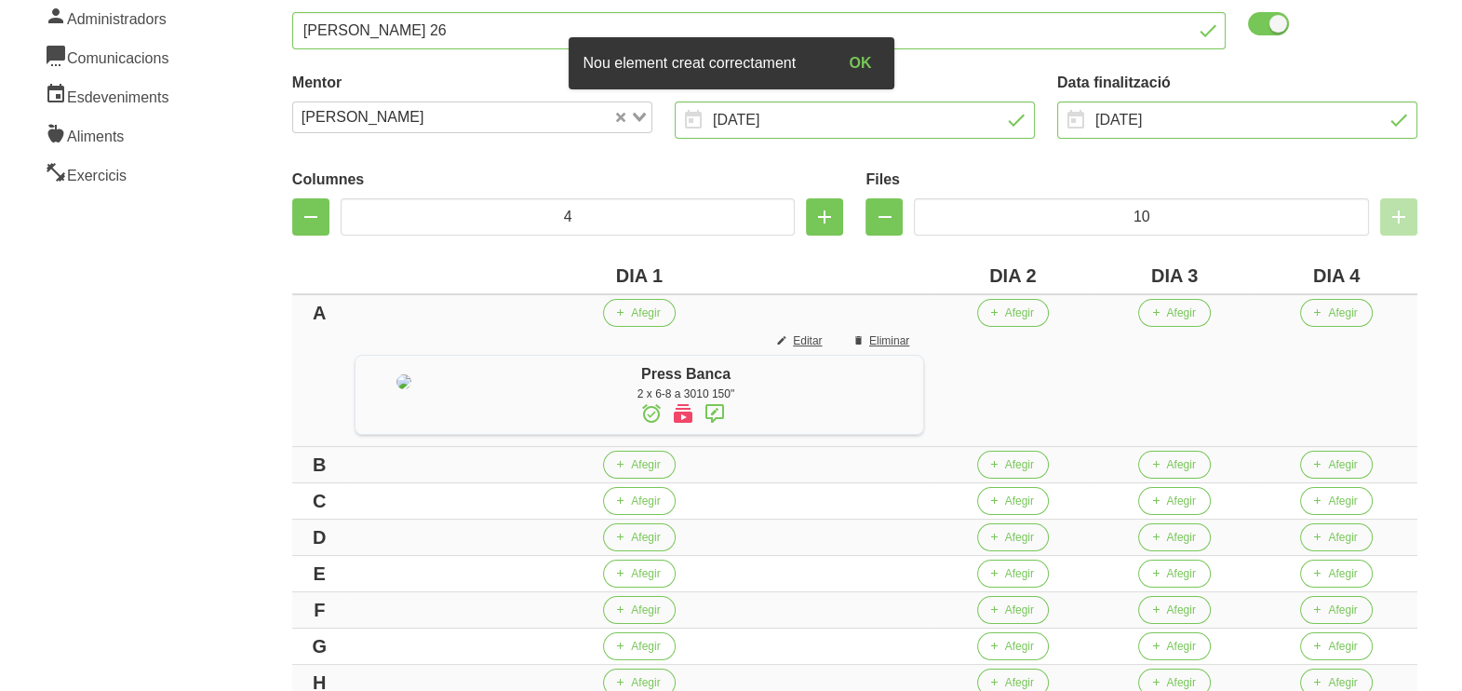
scroll to position [232, 0]
click at [1195, 316] on span "Afegir" at bounding box center [1180, 312] width 29 height 17
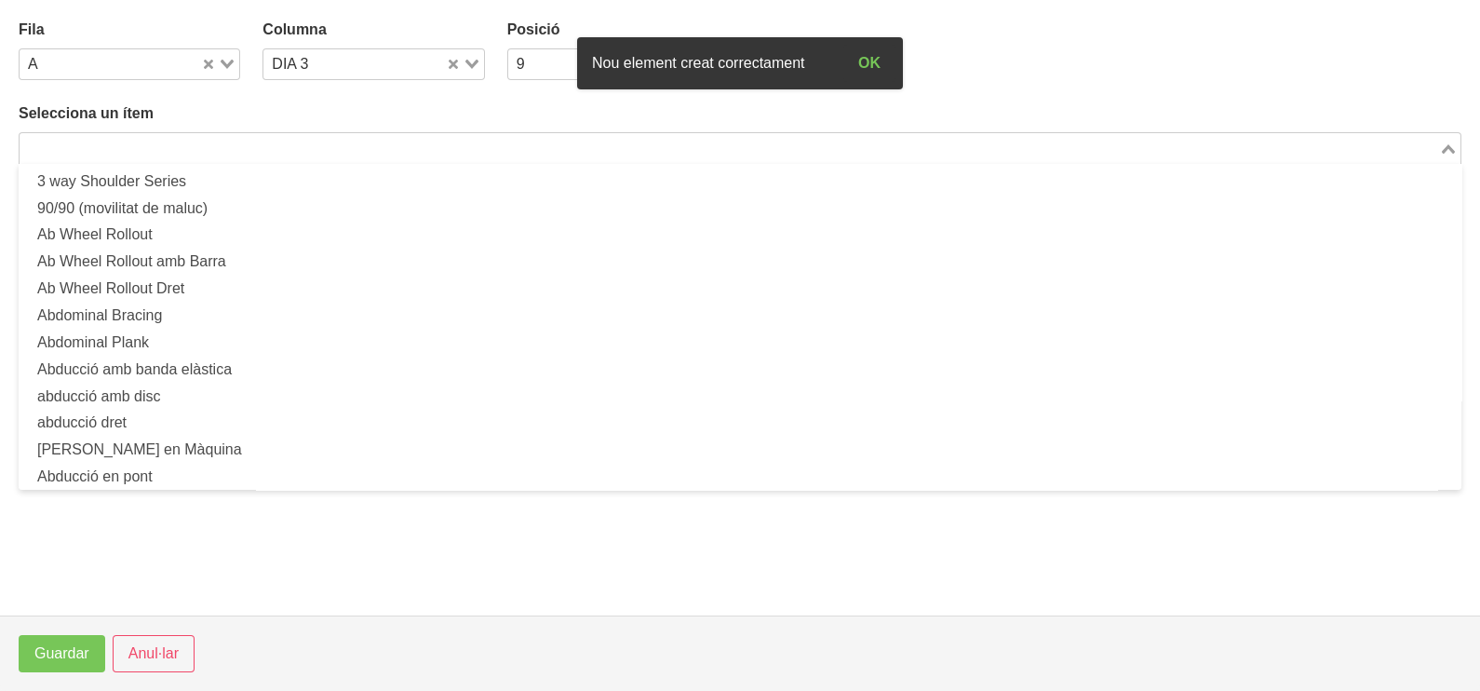
click at [219, 144] on input "Search for option" at bounding box center [729, 148] width 1416 height 22
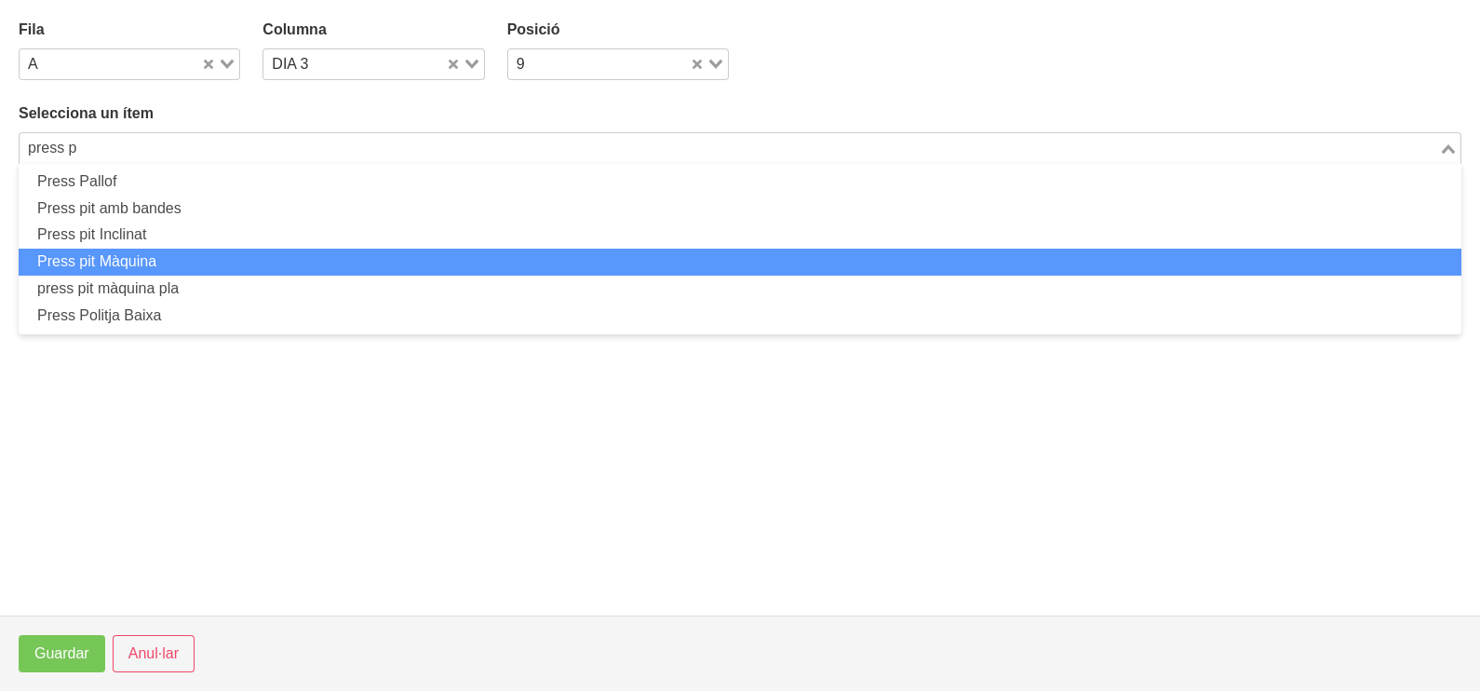
click at [184, 263] on li "Press pit Màquina" at bounding box center [740, 262] width 1443 height 27
type input "press p"
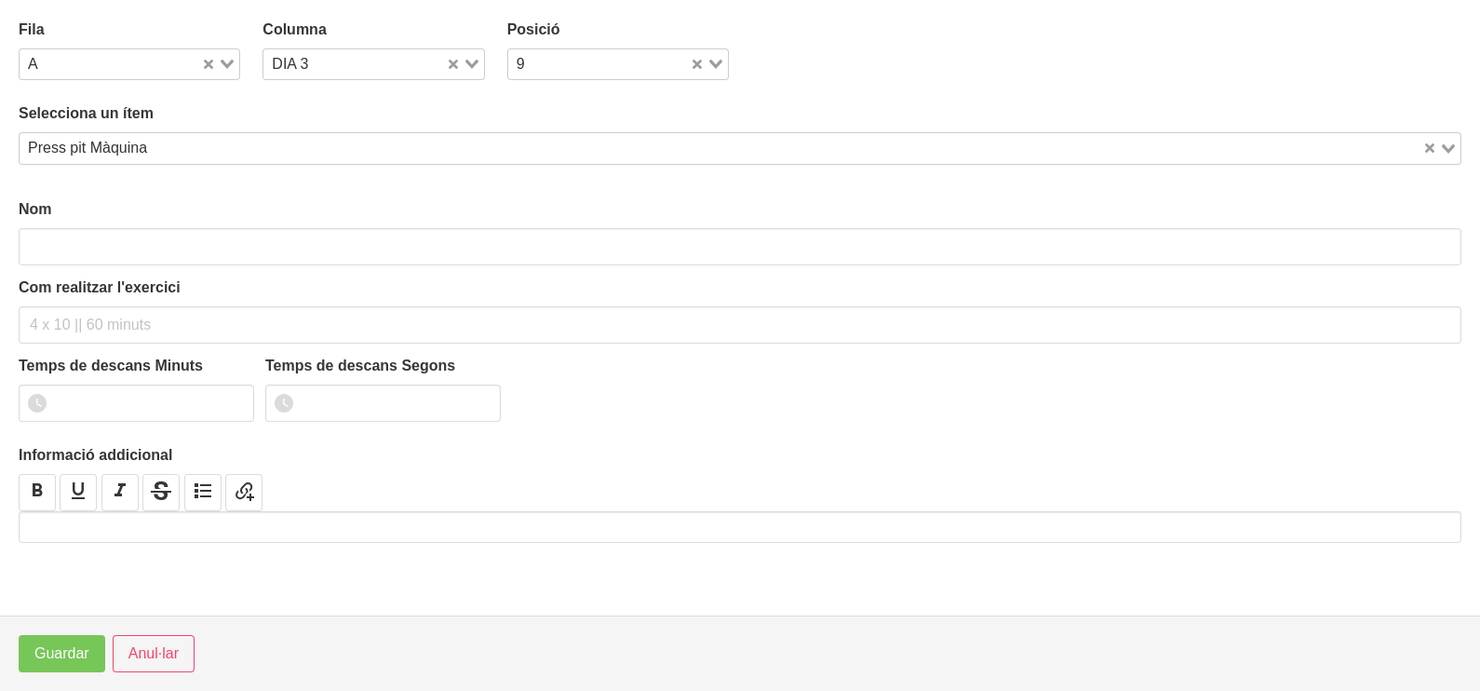
type input "Press pit Màquina"
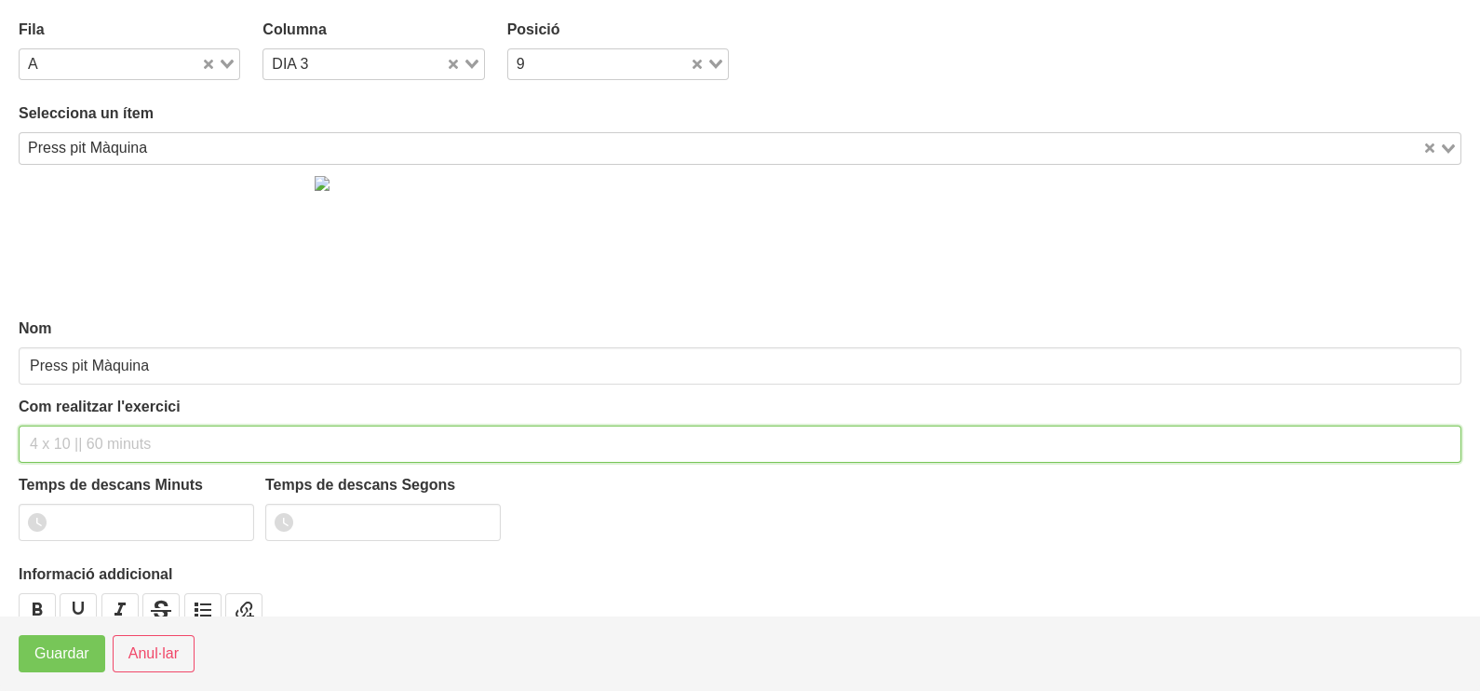
click at [68, 441] on input "text" at bounding box center [740, 443] width 1443 height 37
type input "1 x 6-10 a 3010"
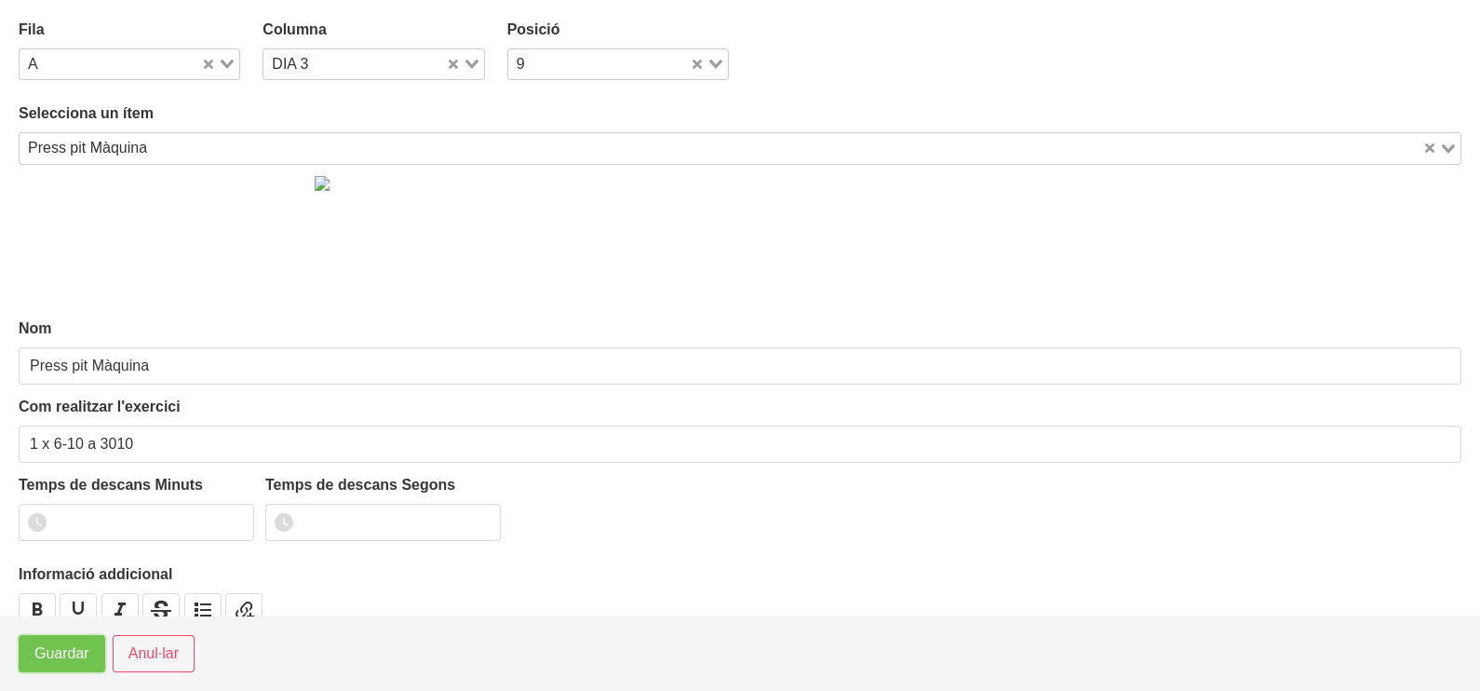
click at [56, 657] on span "Guardar" at bounding box center [61, 653] width 55 height 22
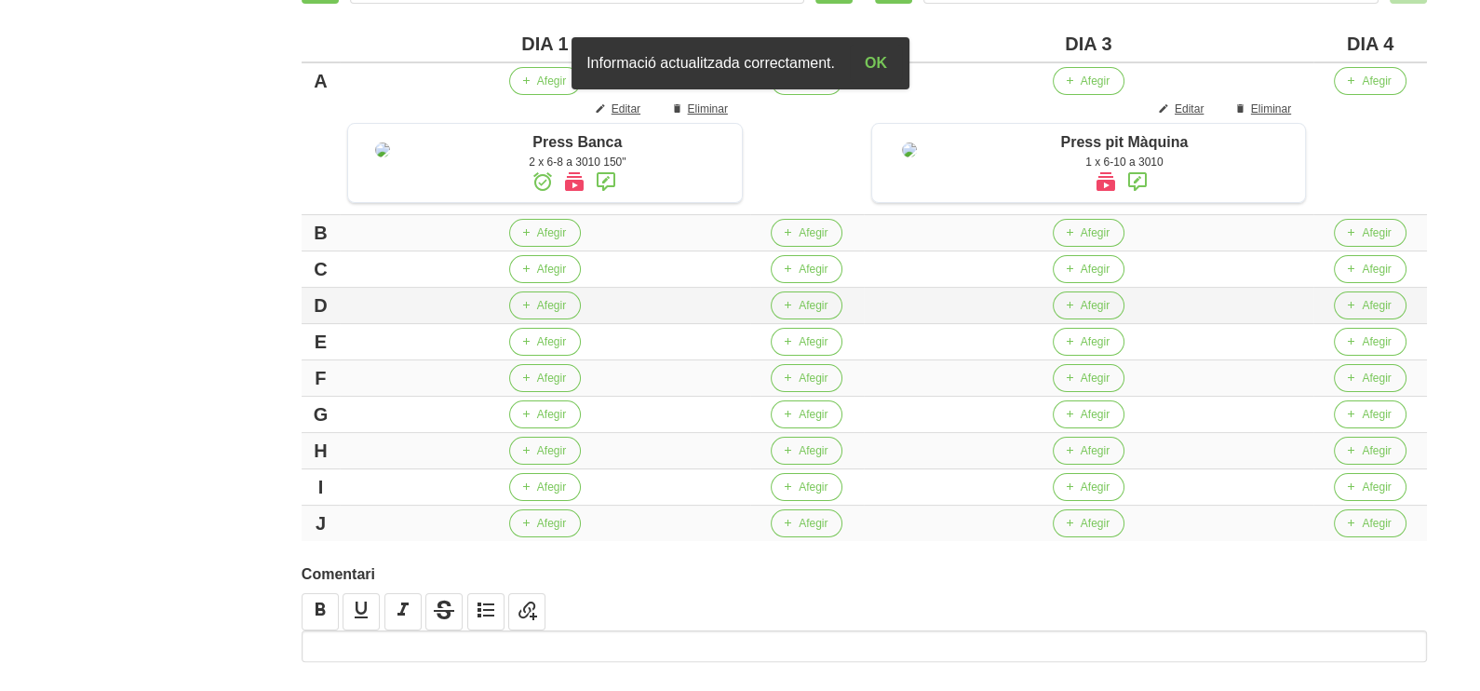
scroll to position [464, 0]
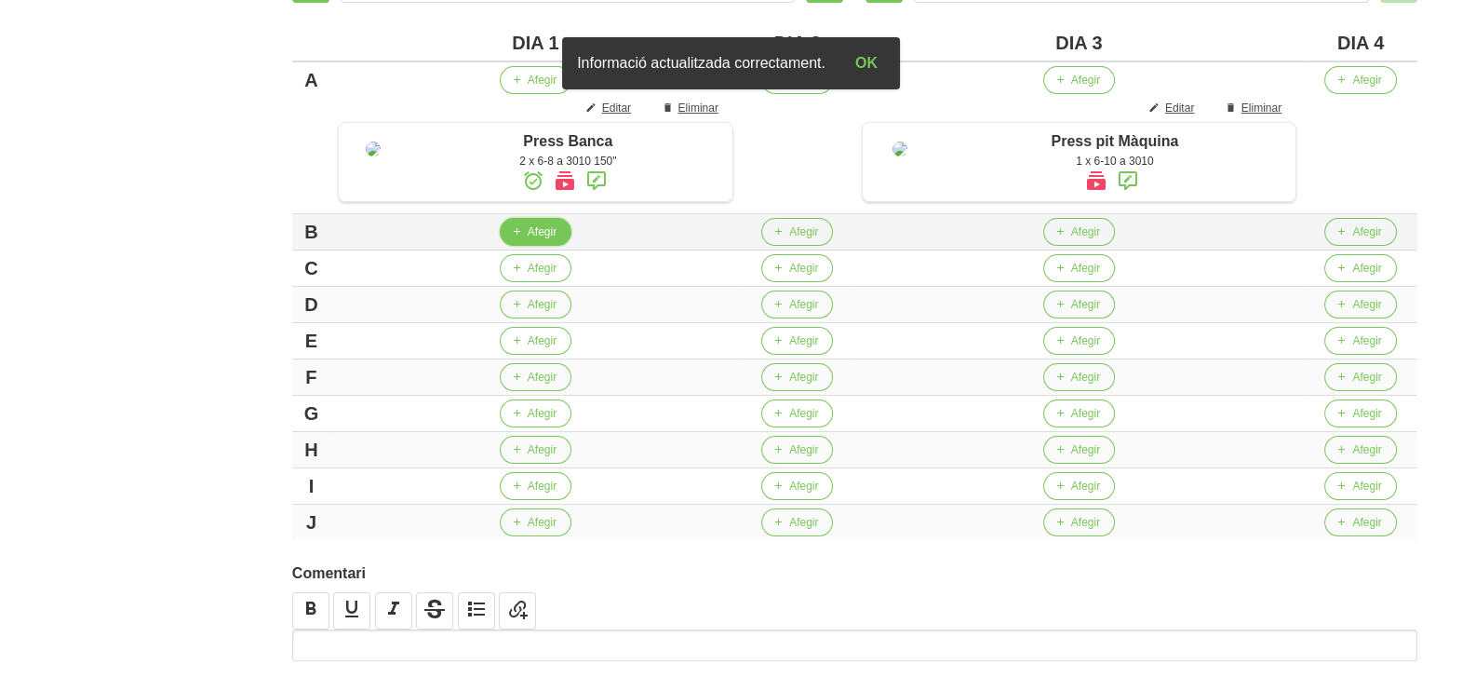
click at [546, 240] on span "Afegir" at bounding box center [542, 231] width 29 height 17
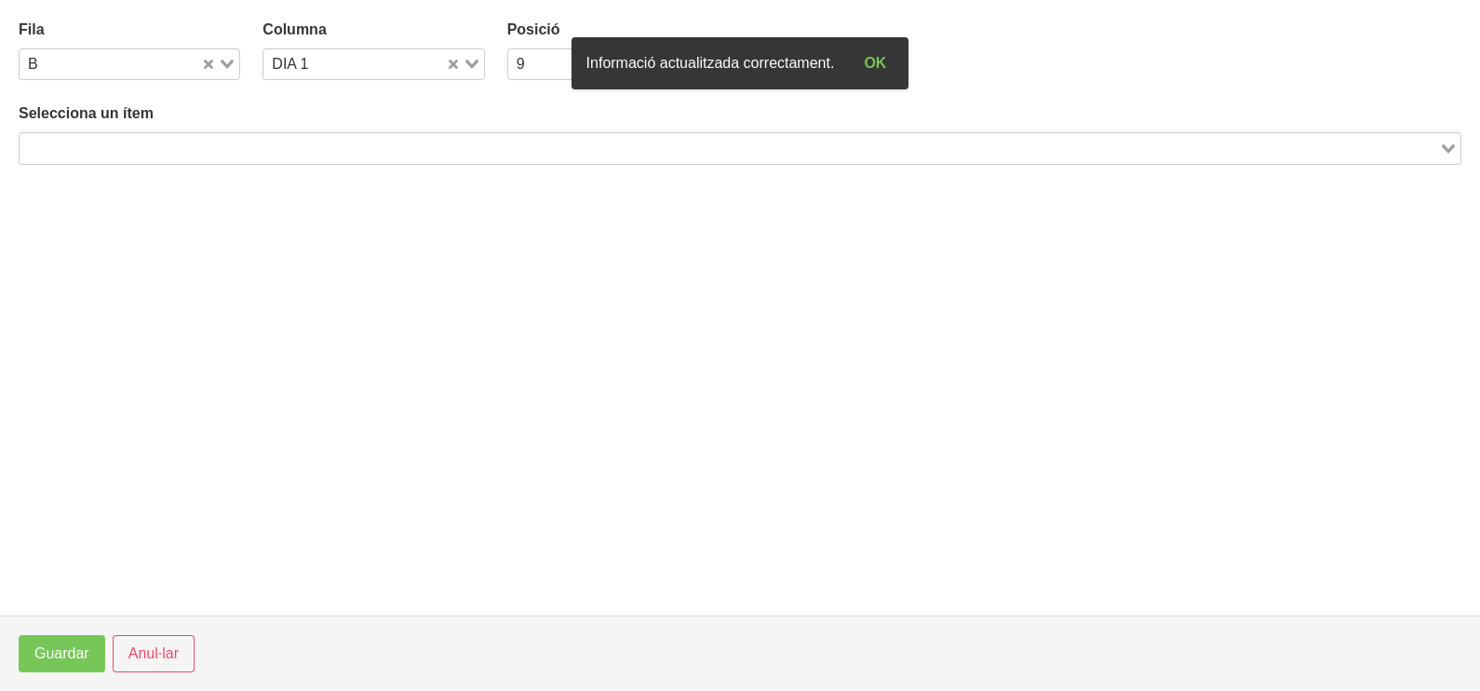
click at [182, 146] on input "Search for option" at bounding box center [729, 148] width 1416 height 22
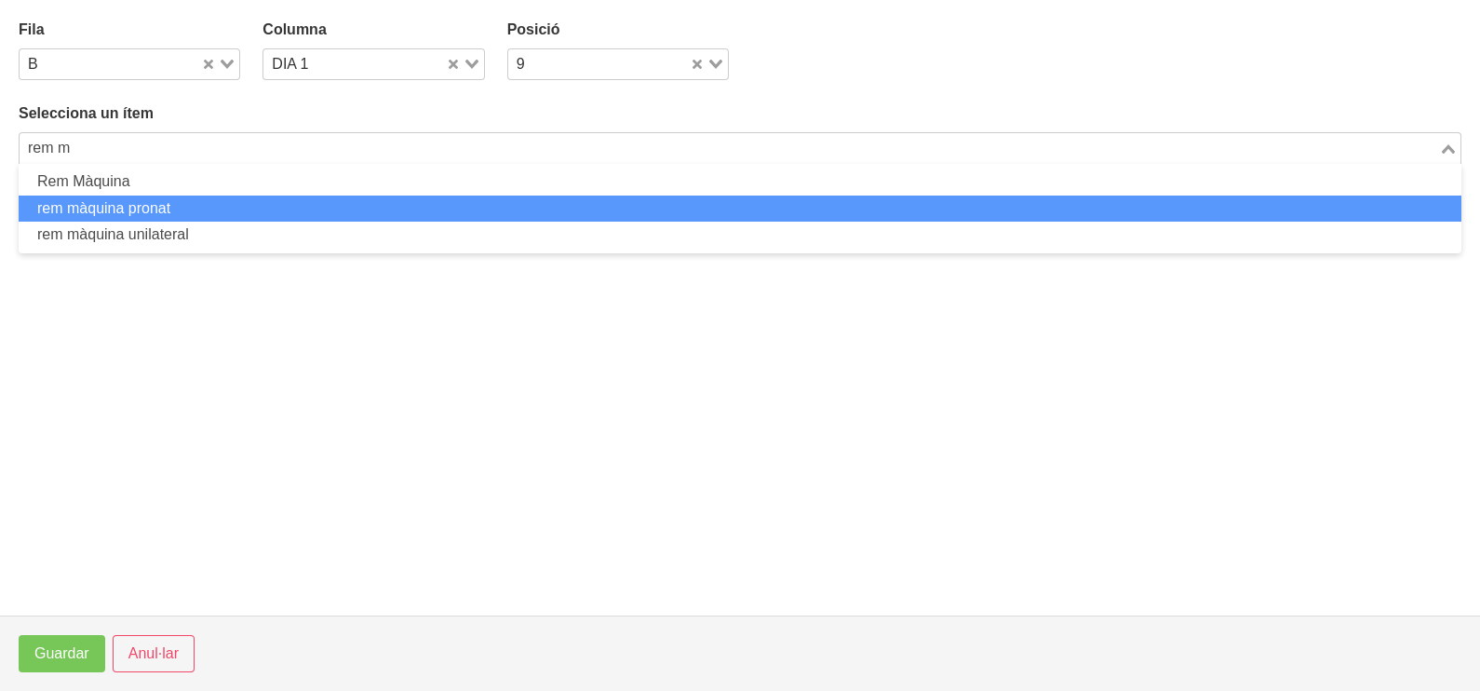
click at [155, 197] on li "rem màquina pronat" at bounding box center [740, 208] width 1443 height 27
type input "rem m"
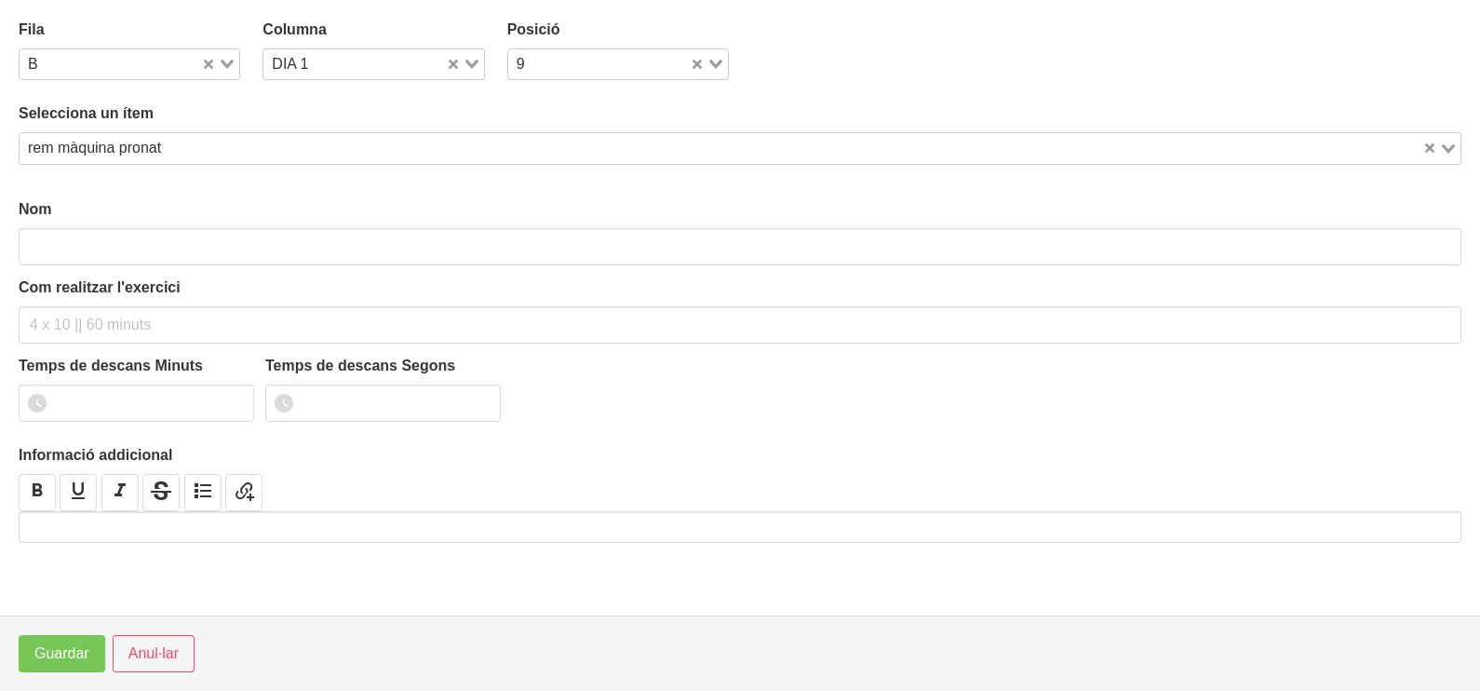
type input "rem màquina pronat"
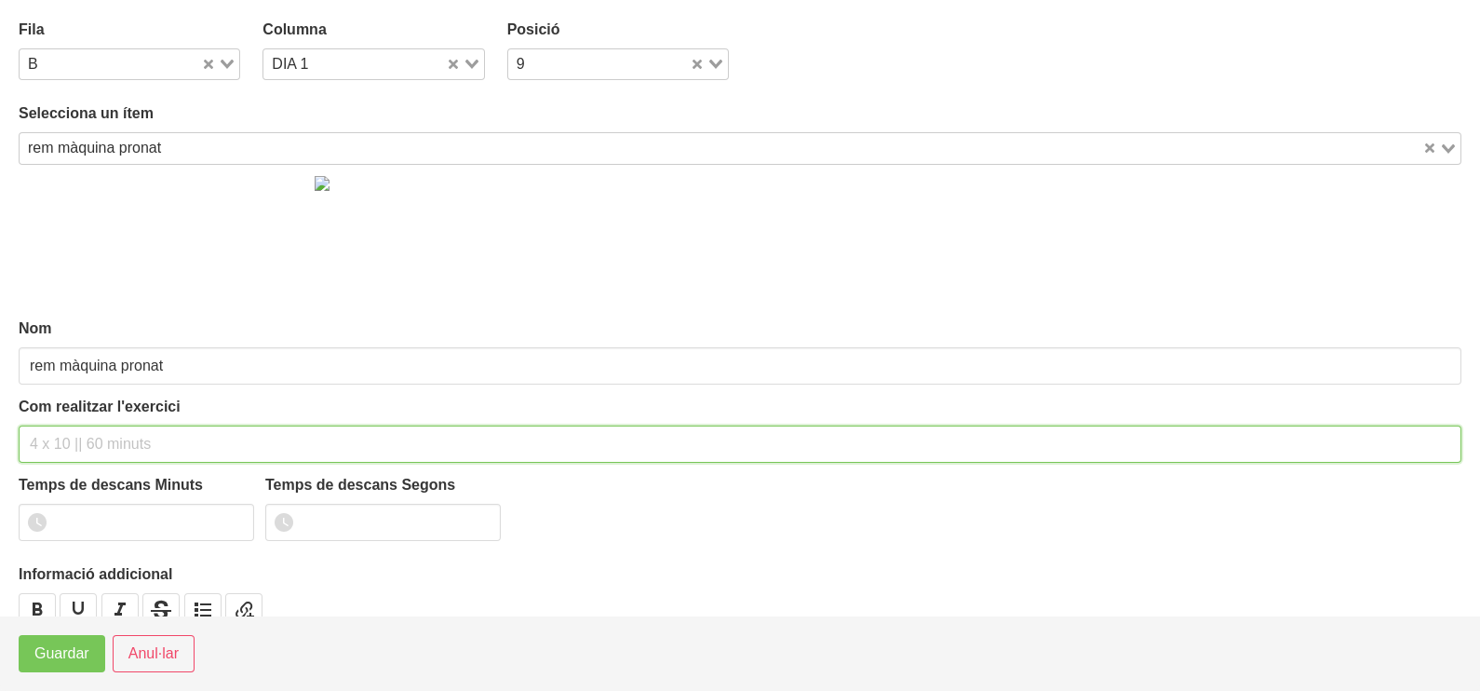
click at [59, 447] on input "text" at bounding box center [740, 443] width 1443 height 37
type input "1 x 6-10 a 3011"
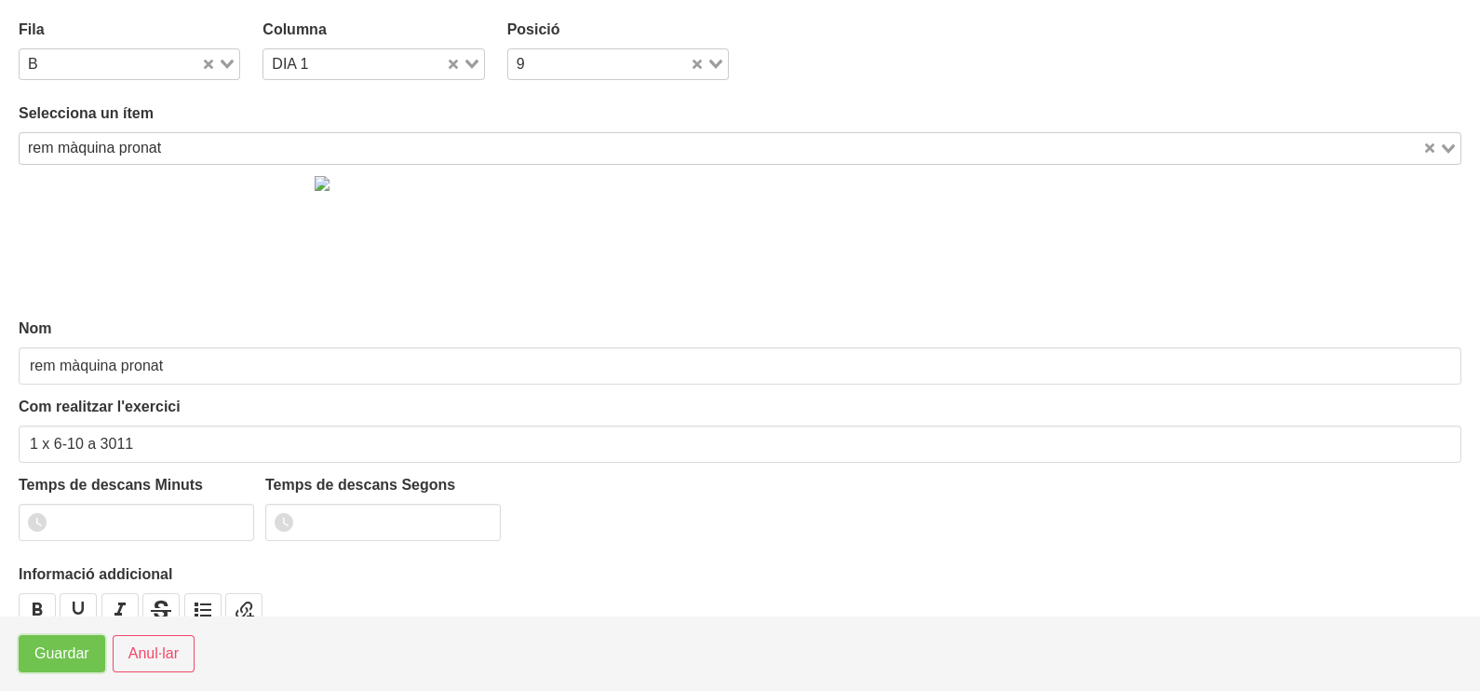
click at [51, 663] on button "Guardar" at bounding box center [62, 653] width 87 height 37
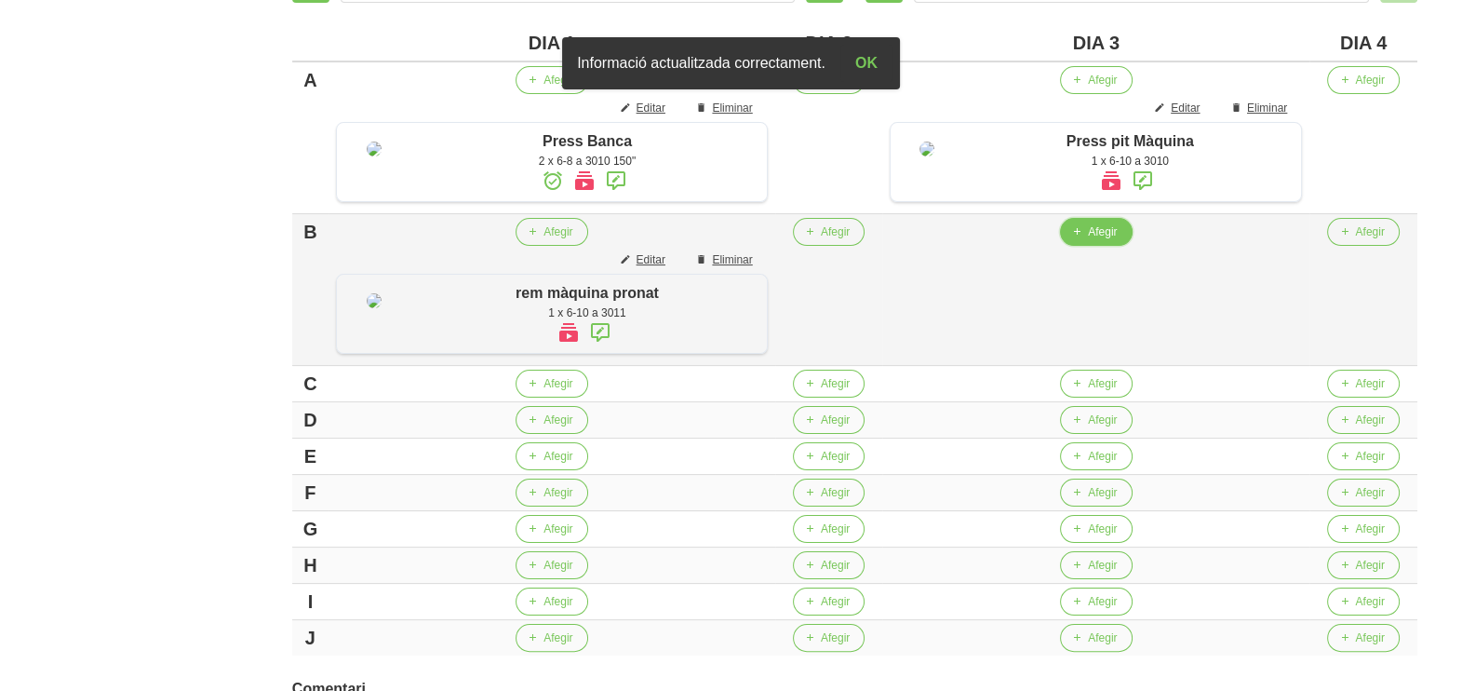
click at [1107, 240] on span "Afegir" at bounding box center [1102, 231] width 29 height 17
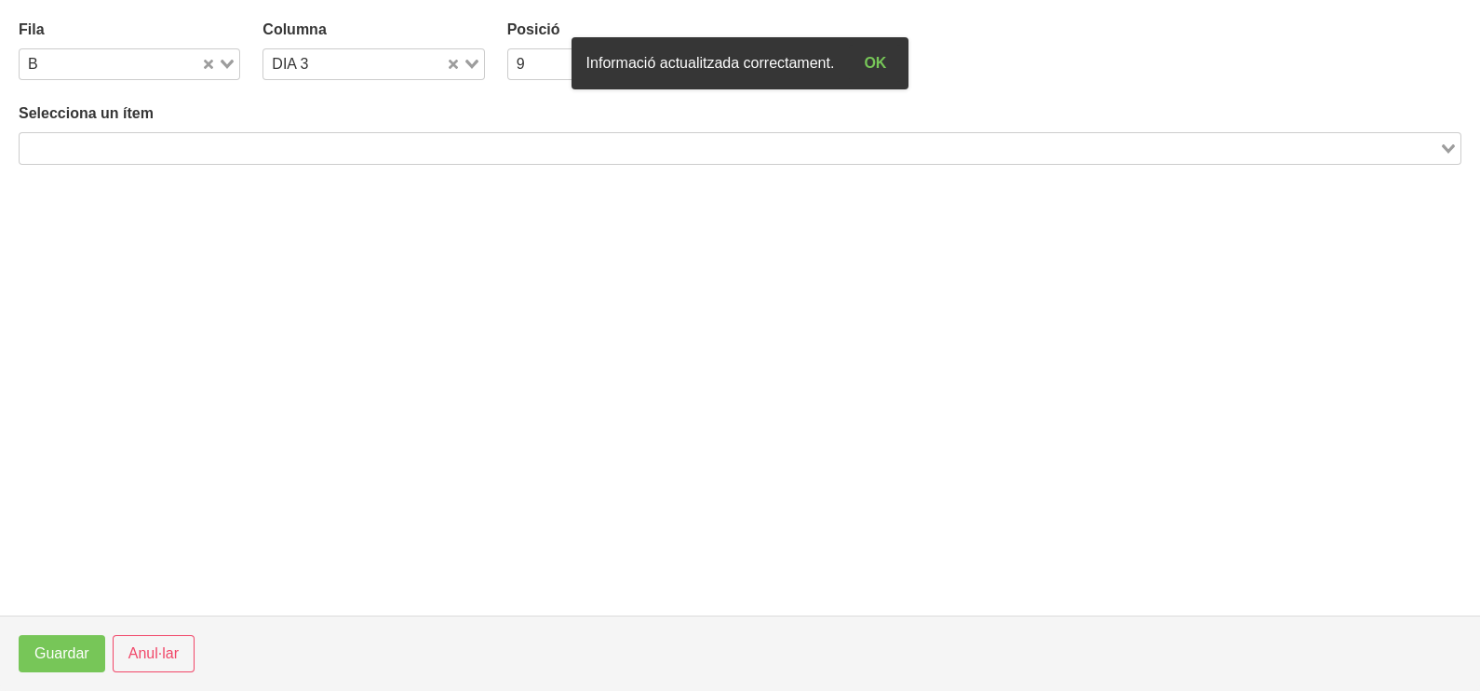
click at [277, 147] on input "Search for option" at bounding box center [729, 148] width 1416 height 22
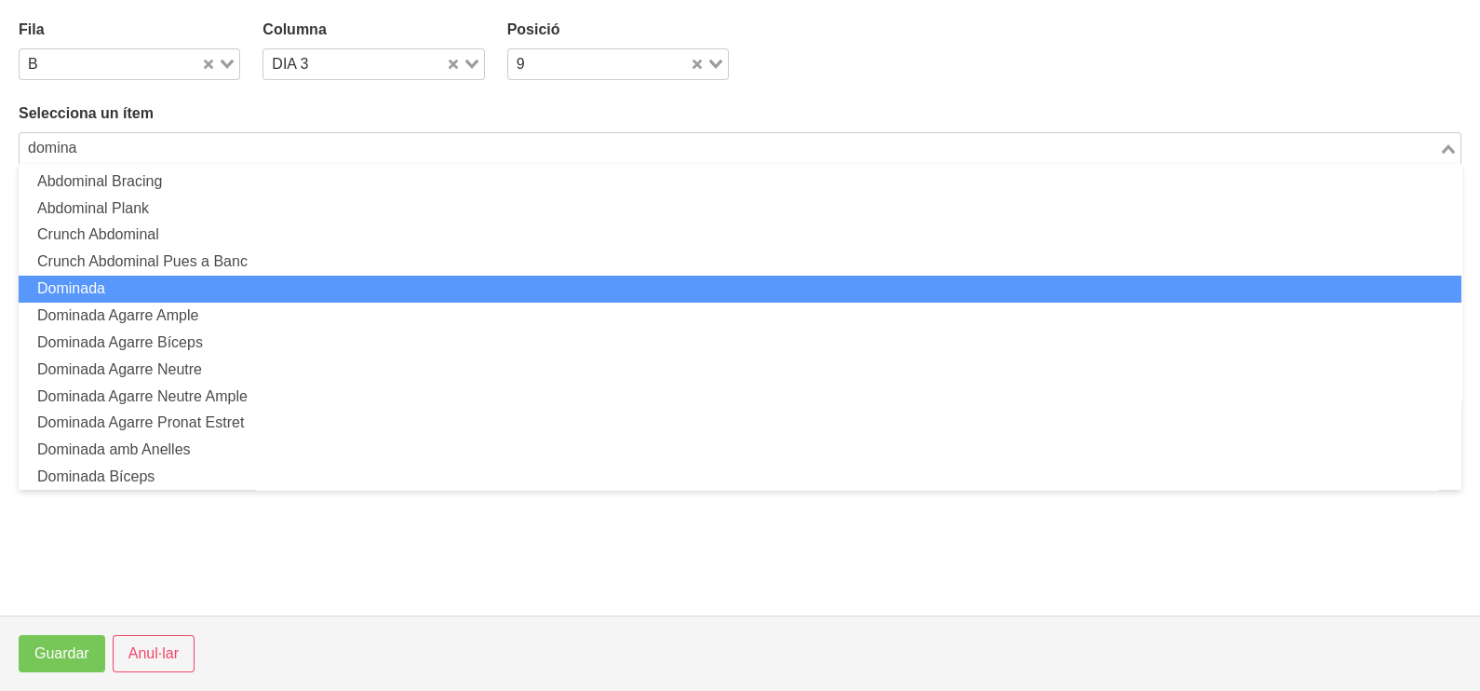
click at [158, 288] on li "Dominada" at bounding box center [740, 289] width 1443 height 27
type input "domina"
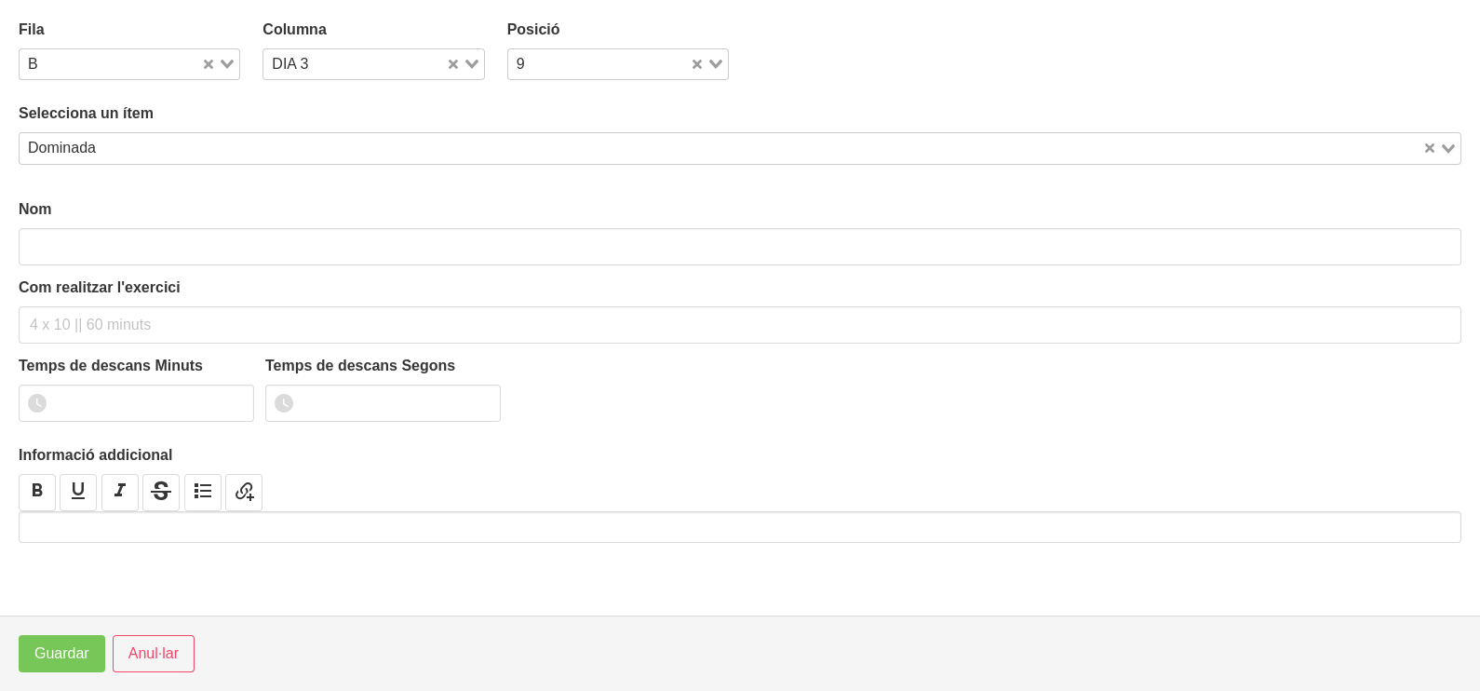
type input "Dominada"
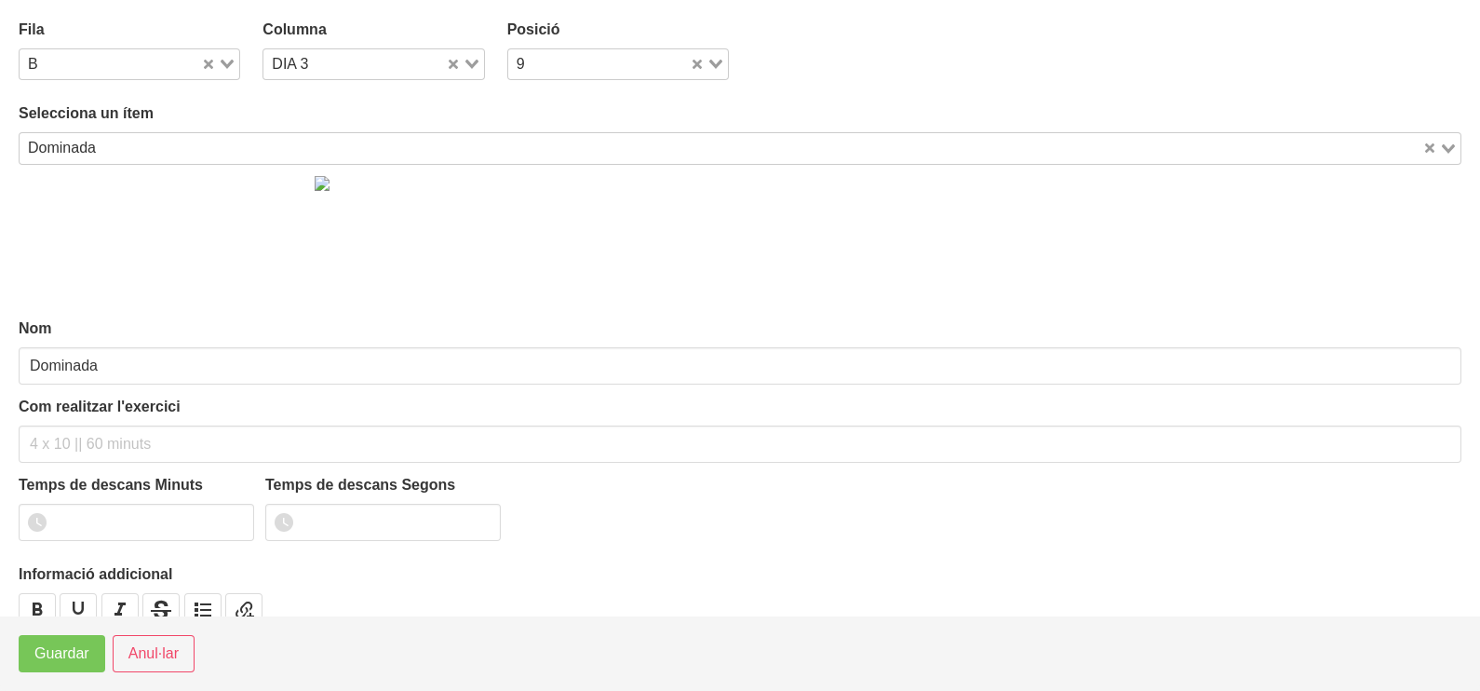
click at [118, 140] on input "Search for option" at bounding box center [761, 148] width 1318 height 22
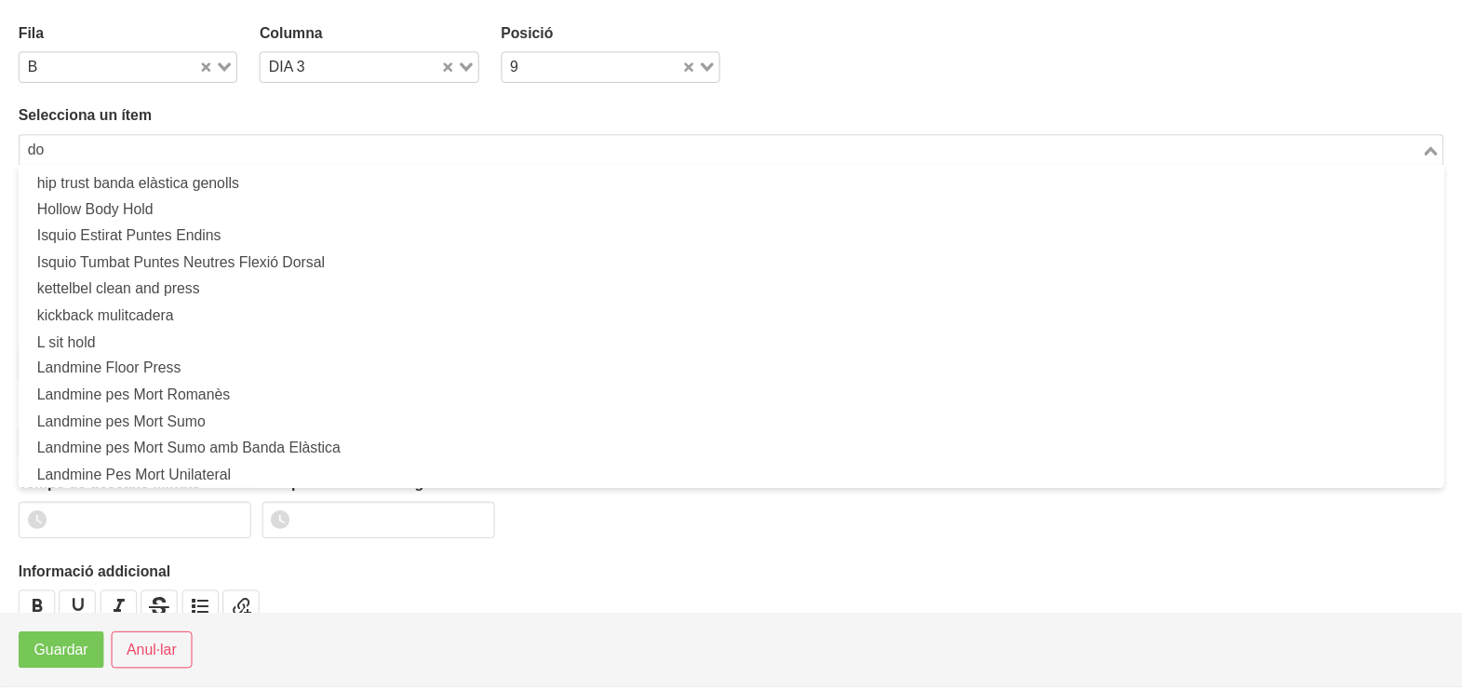
scroll to position [5, 0]
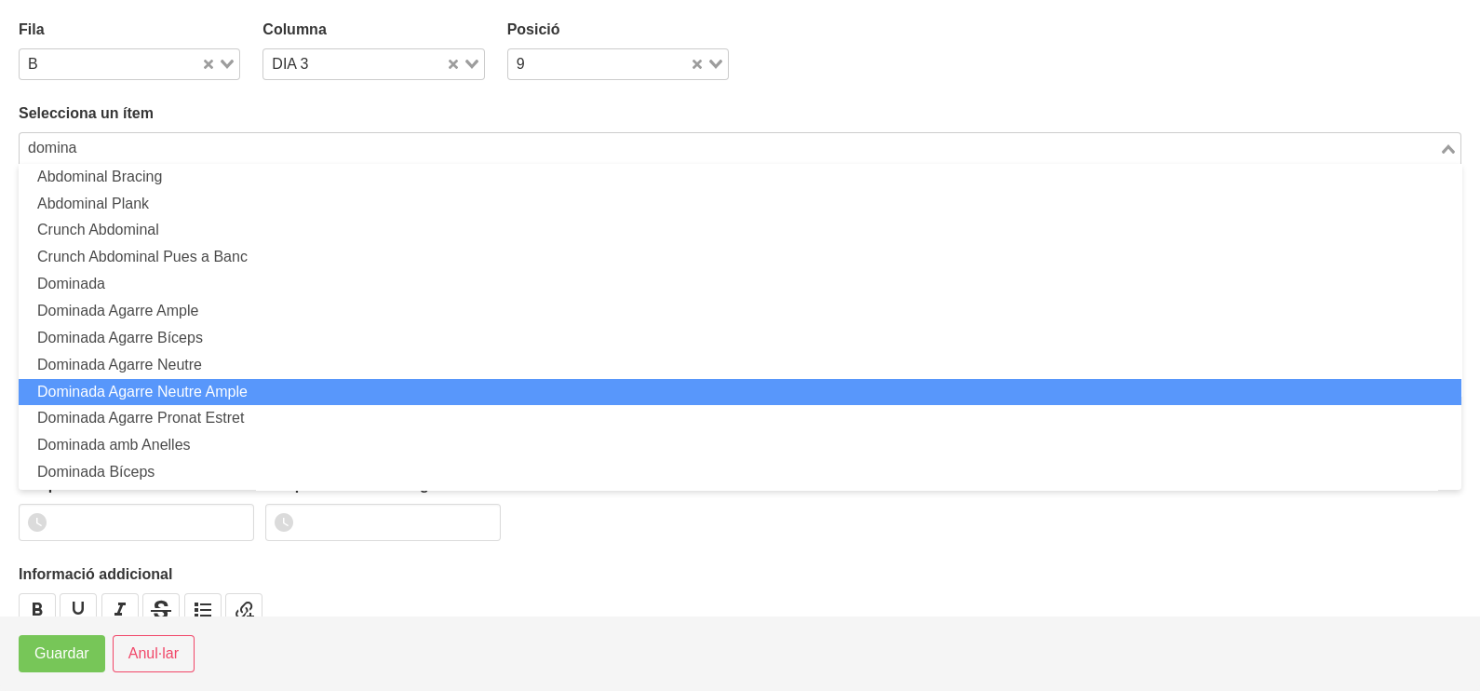
click at [210, 385] on li "Dominada Agarre Neutre Ample" at bounding box center [740, 392] width 1443 height 27
type input "domina"
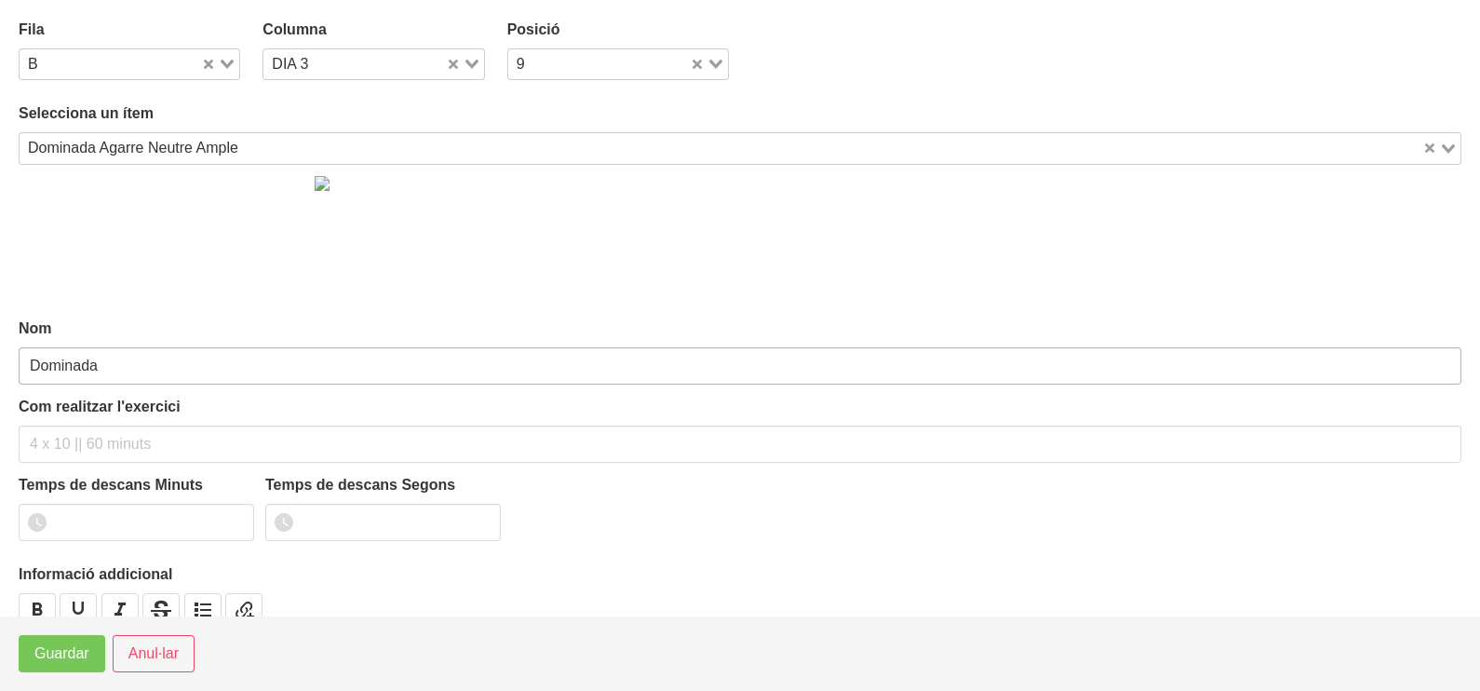
type input "Dominada Agarre Neutre Ample"
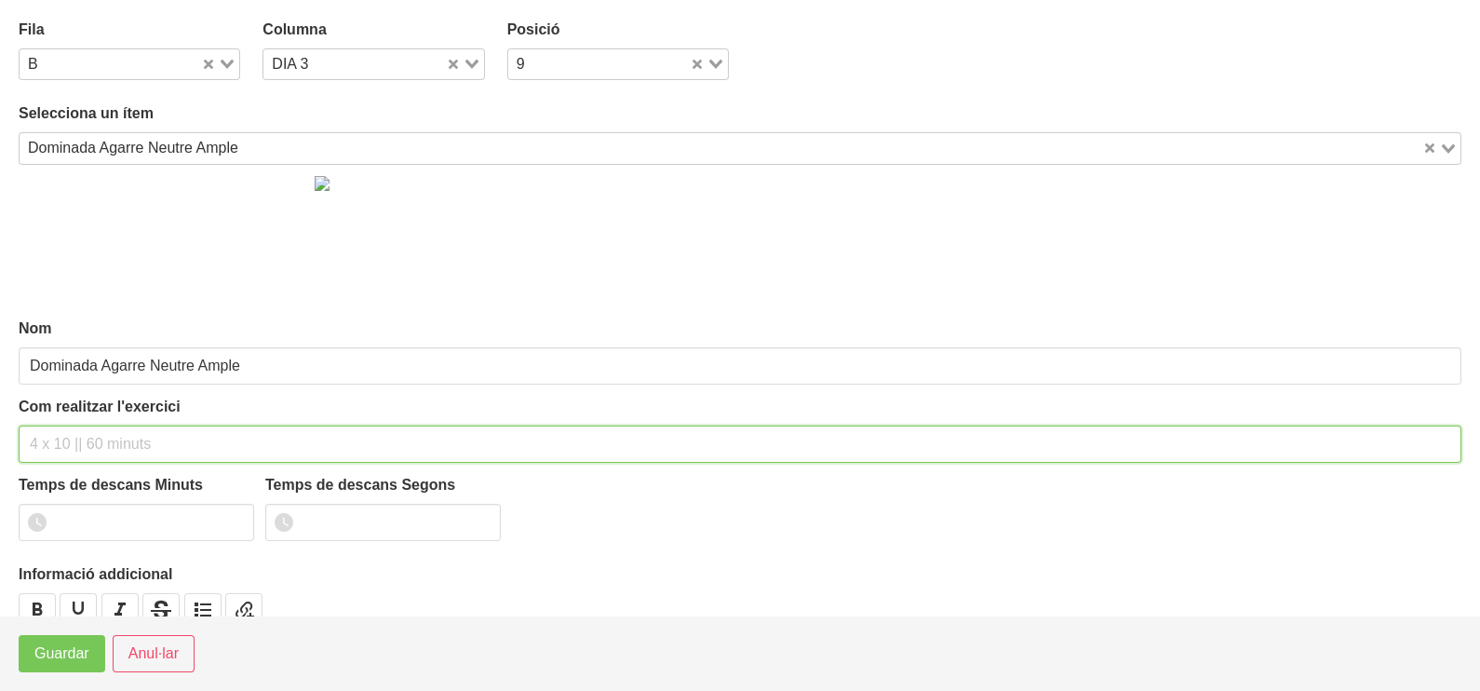
click at [84, 435] on input "text" at bounding box center [740, 443] width 1443 height 37
type input "2 x 6-8 a 3010 150""
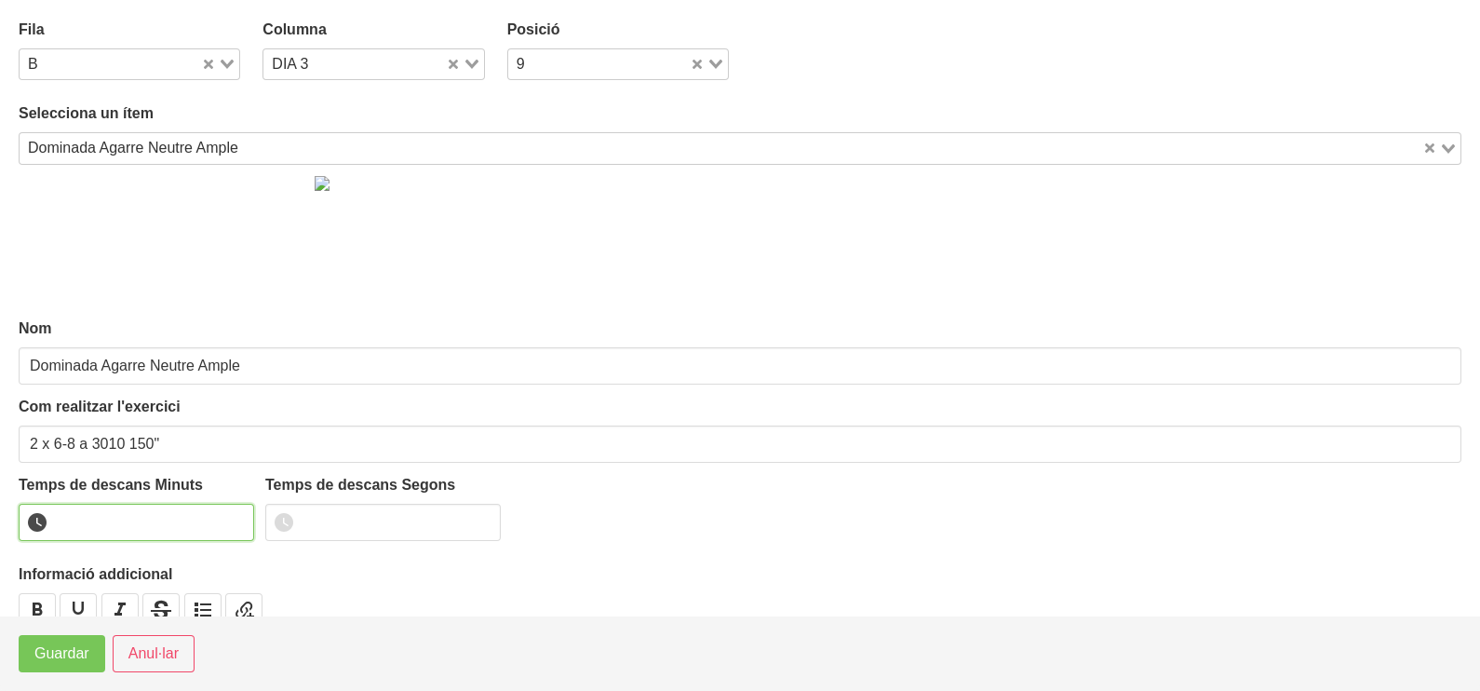
click at [112, 532] on input "number" at bounding box center [136, 522] width 235 height 37
type input "2"
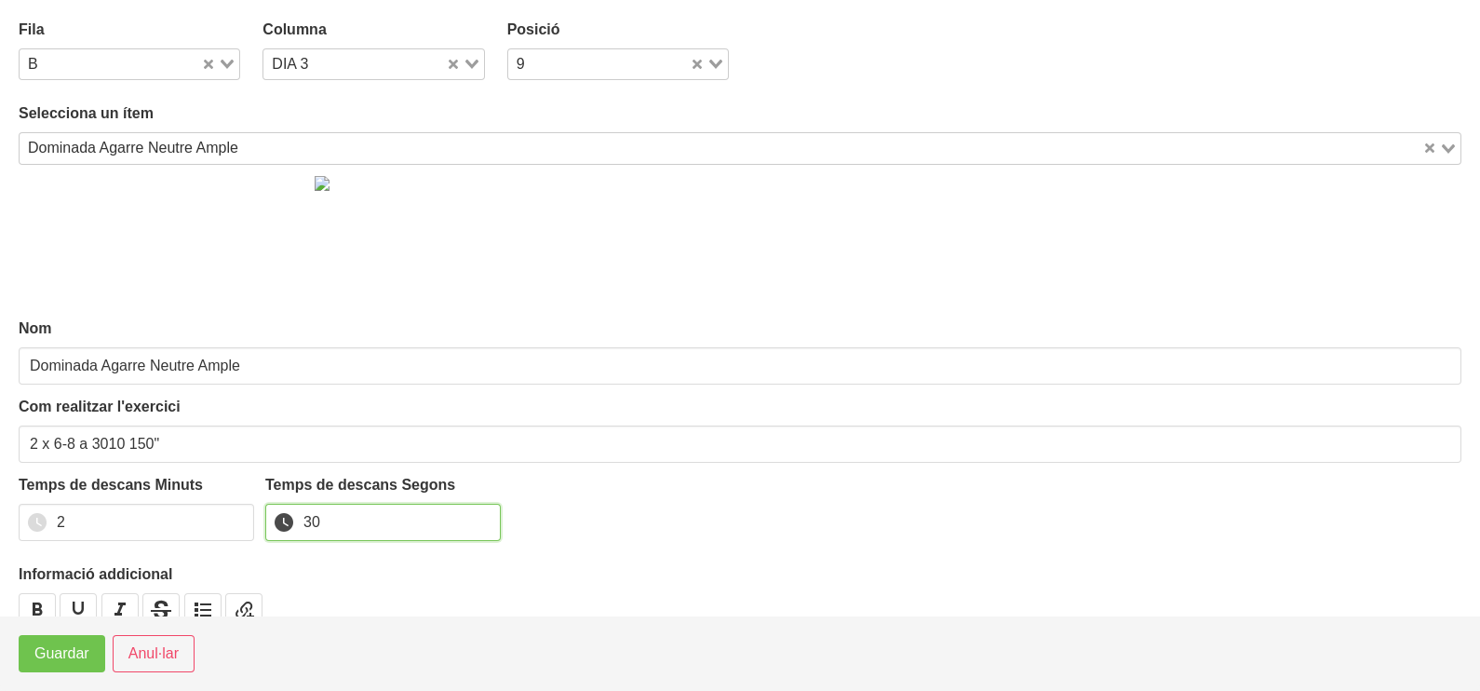
type input "30"
click at [82, 652] on span "Guardar" at bounding box center [61, 653] width 55 height 22
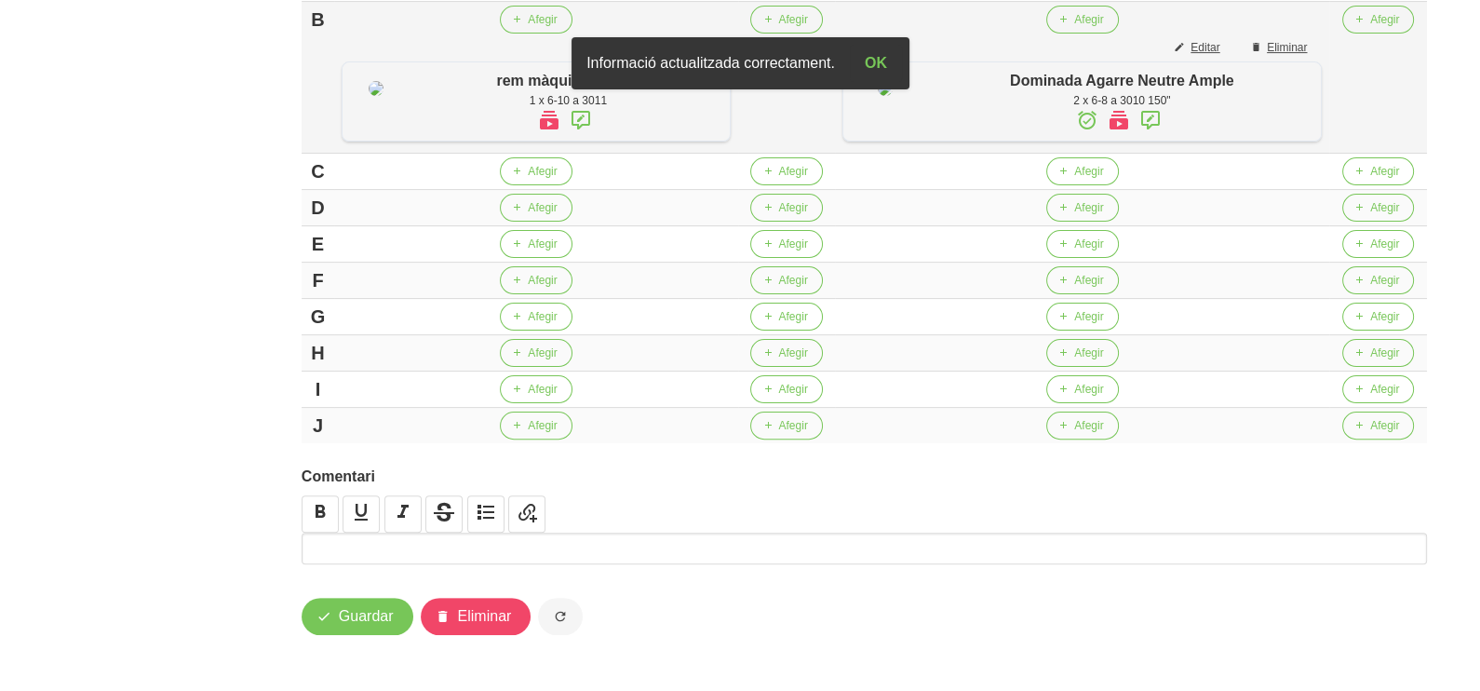
scroll to position [698, 0]
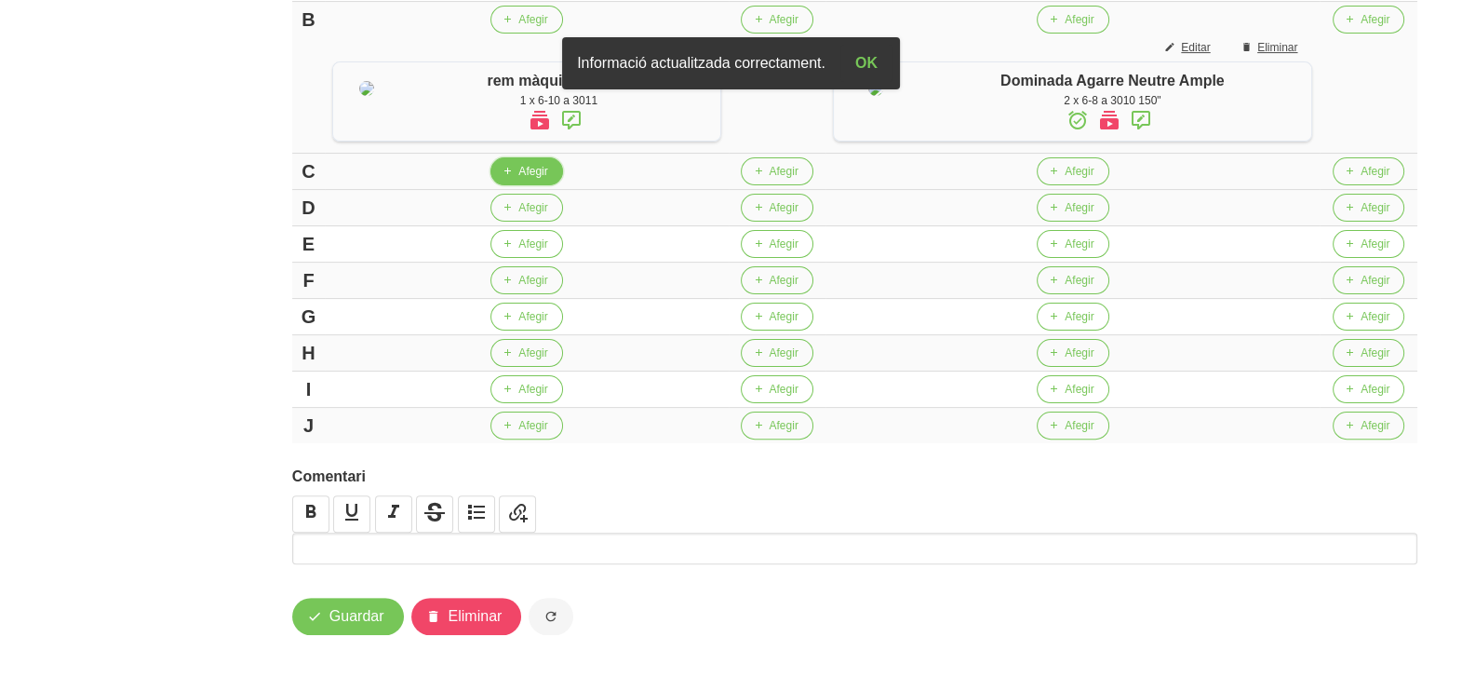
click at [547, 180] on span "Afegir" at bounding box center [532, 171] width 29 height 17
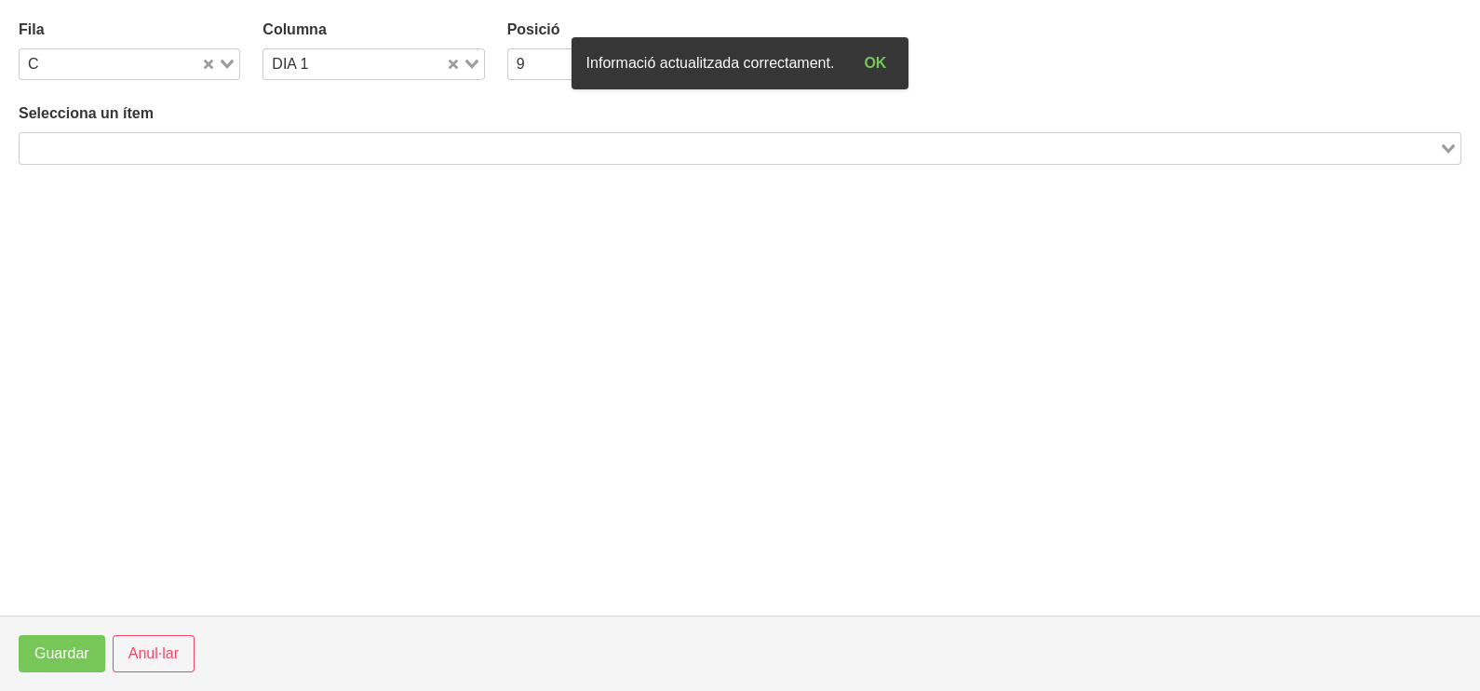
click at [209, 147] on input "Search for option" at bounding box center [729, 148] width 1416 height 22
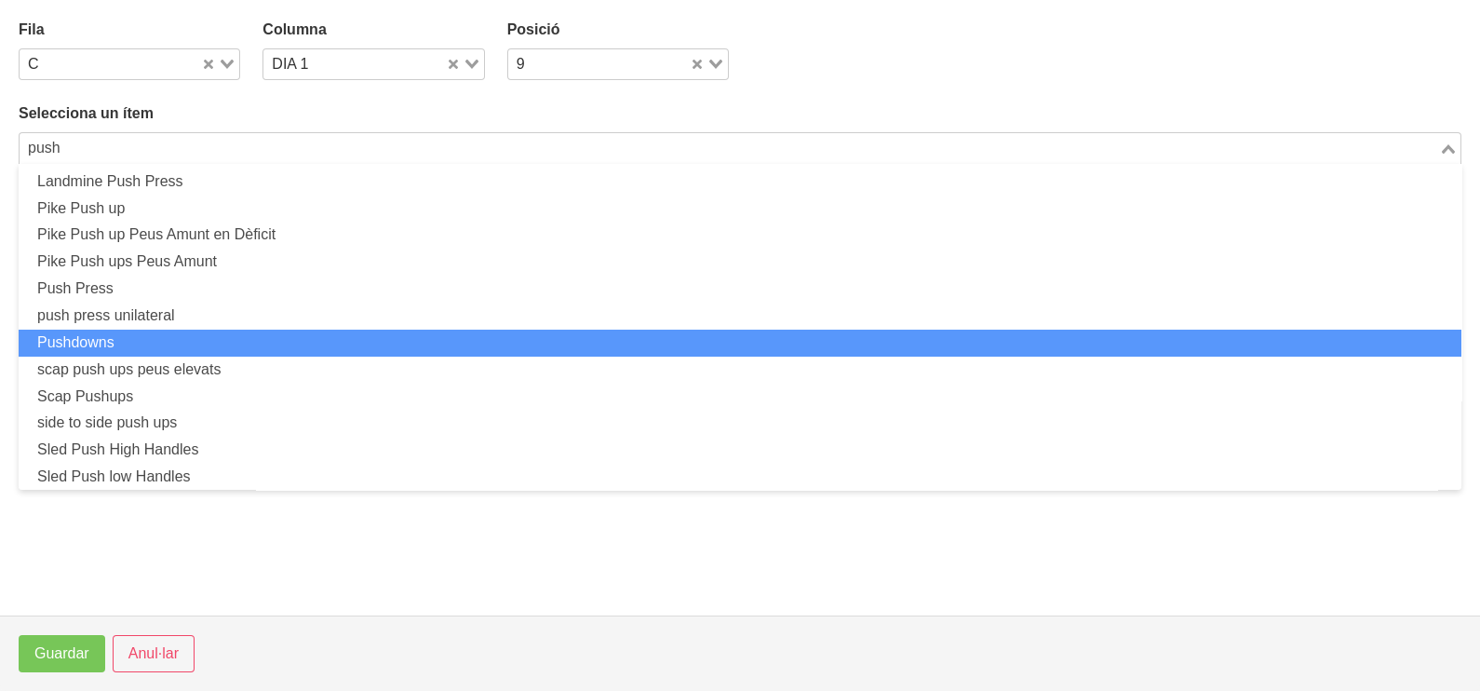
click at [155, 337] on li "Pushdowns" at bounding box center [740, 343] width 1443 height 27
type input "push"
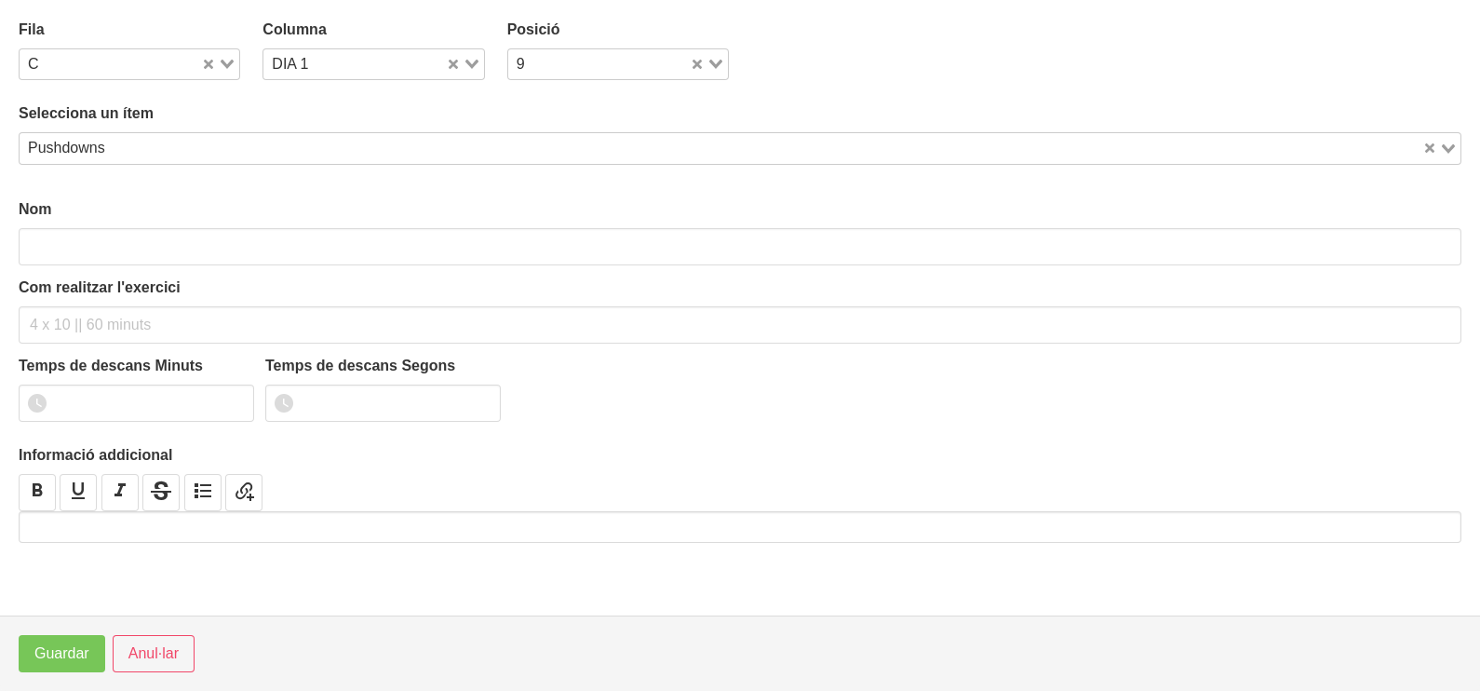
type input "Pushdowns"
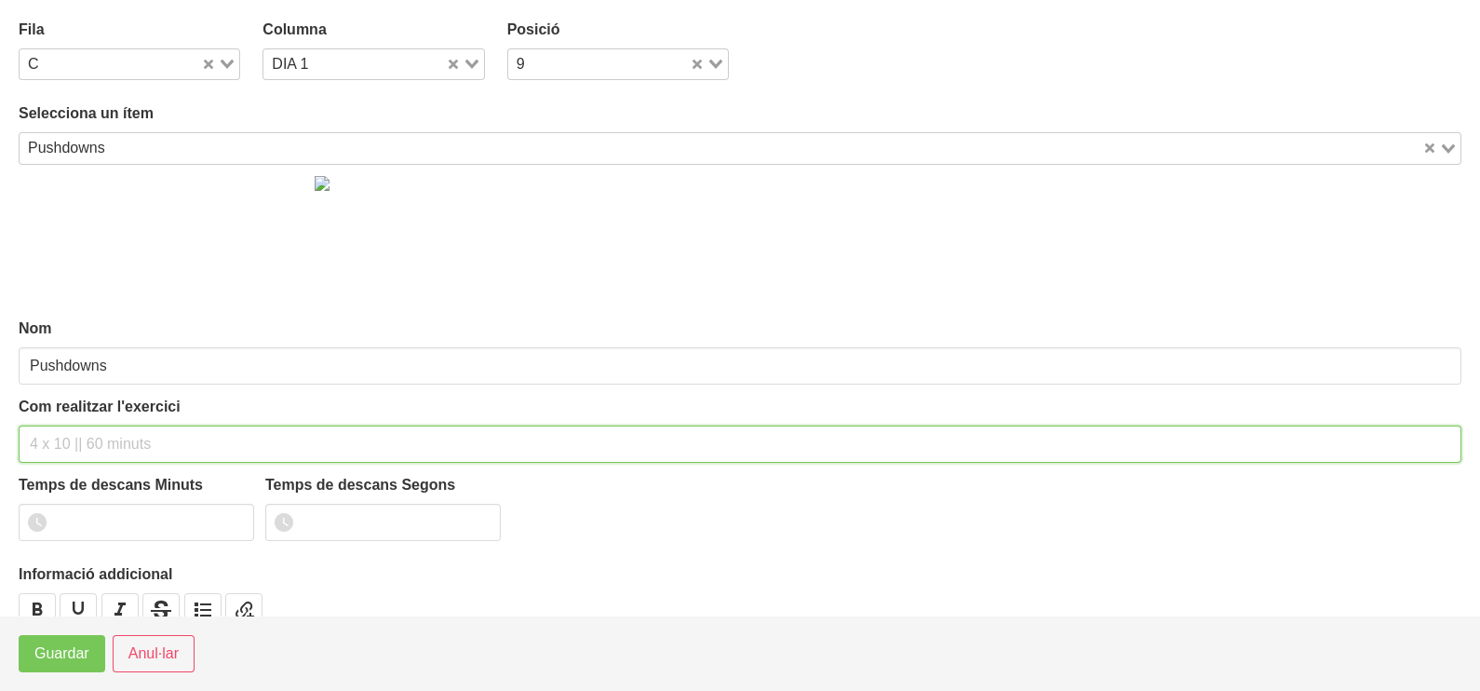
click at [58, 437] on input "text" at bounding box center [740, 443] width 1443 height 37
type input "1 x 8-10 (barra recte curta)"
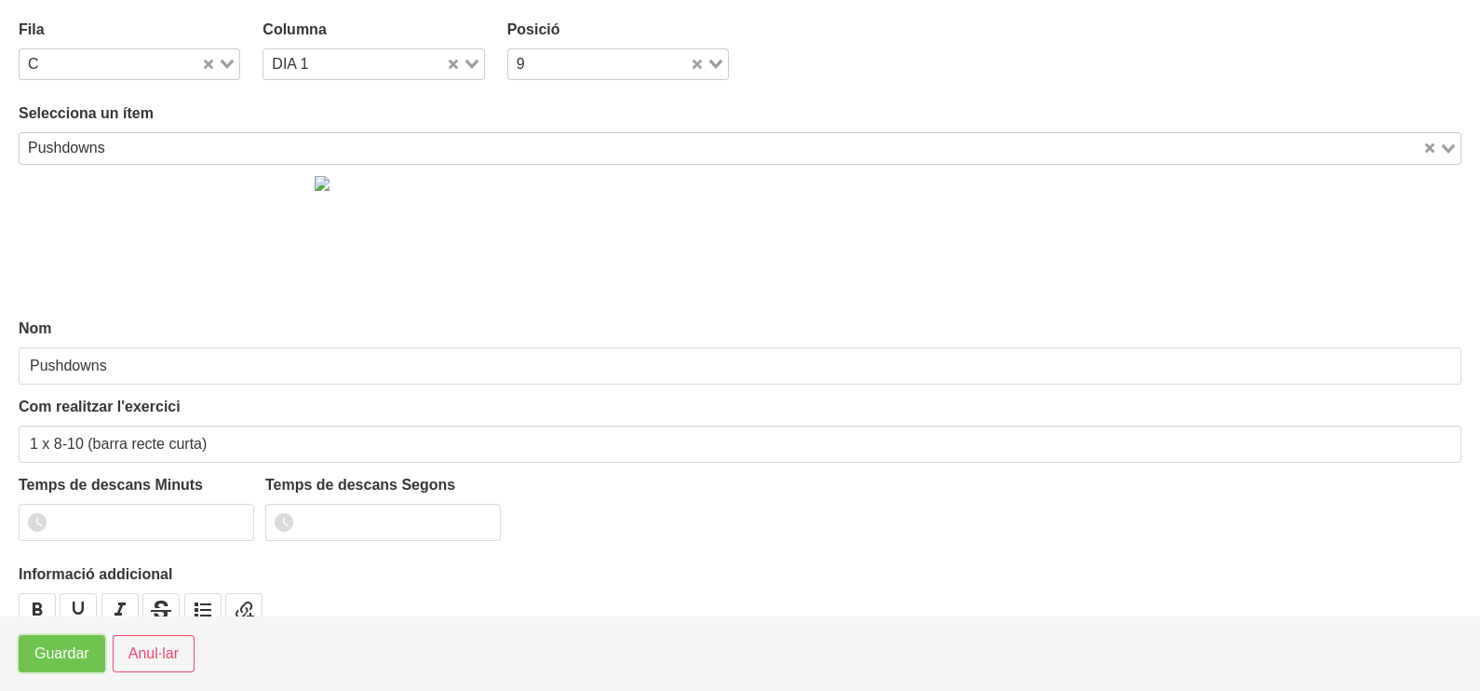
click at [53, 652] on span "Guardar" at bounding box center [61, 653] width 55 height 22
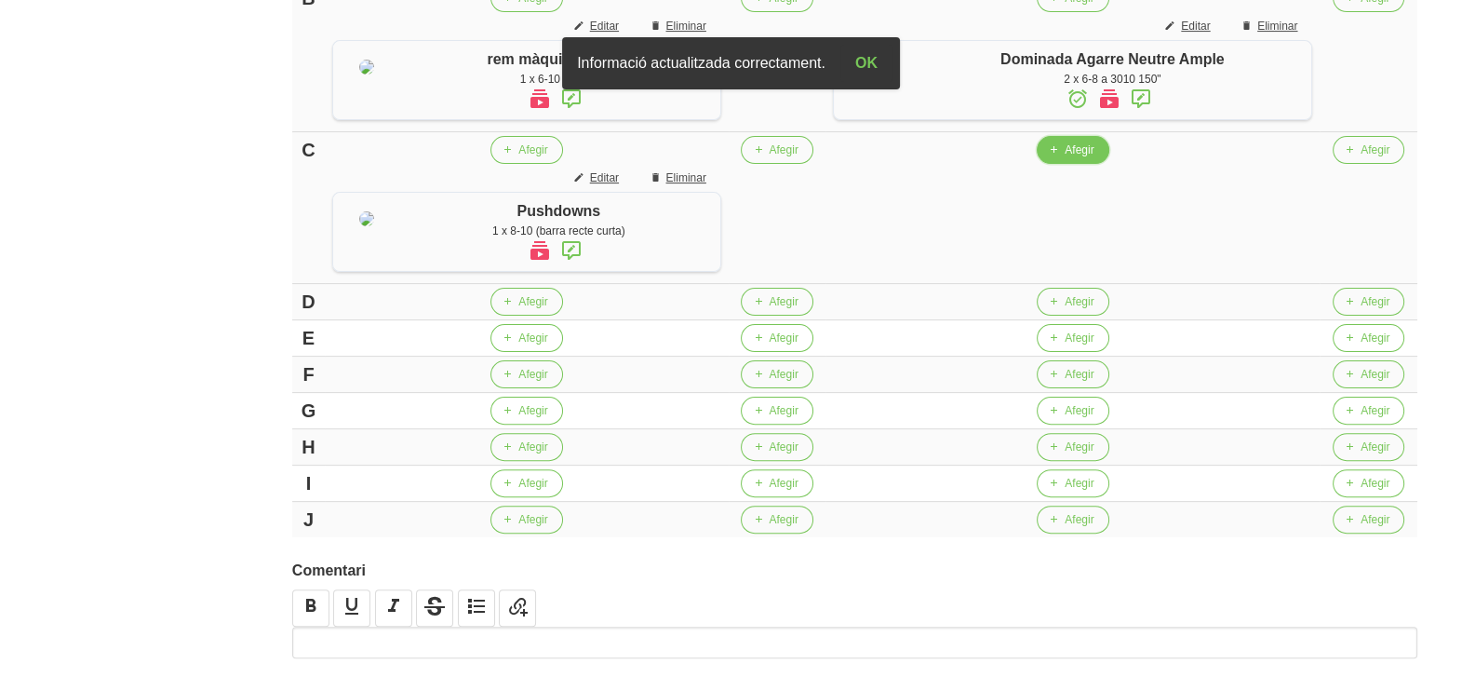
click at [1078, 158] on span "Afegir" at bounding box center [1079, 149] width 29 height 17
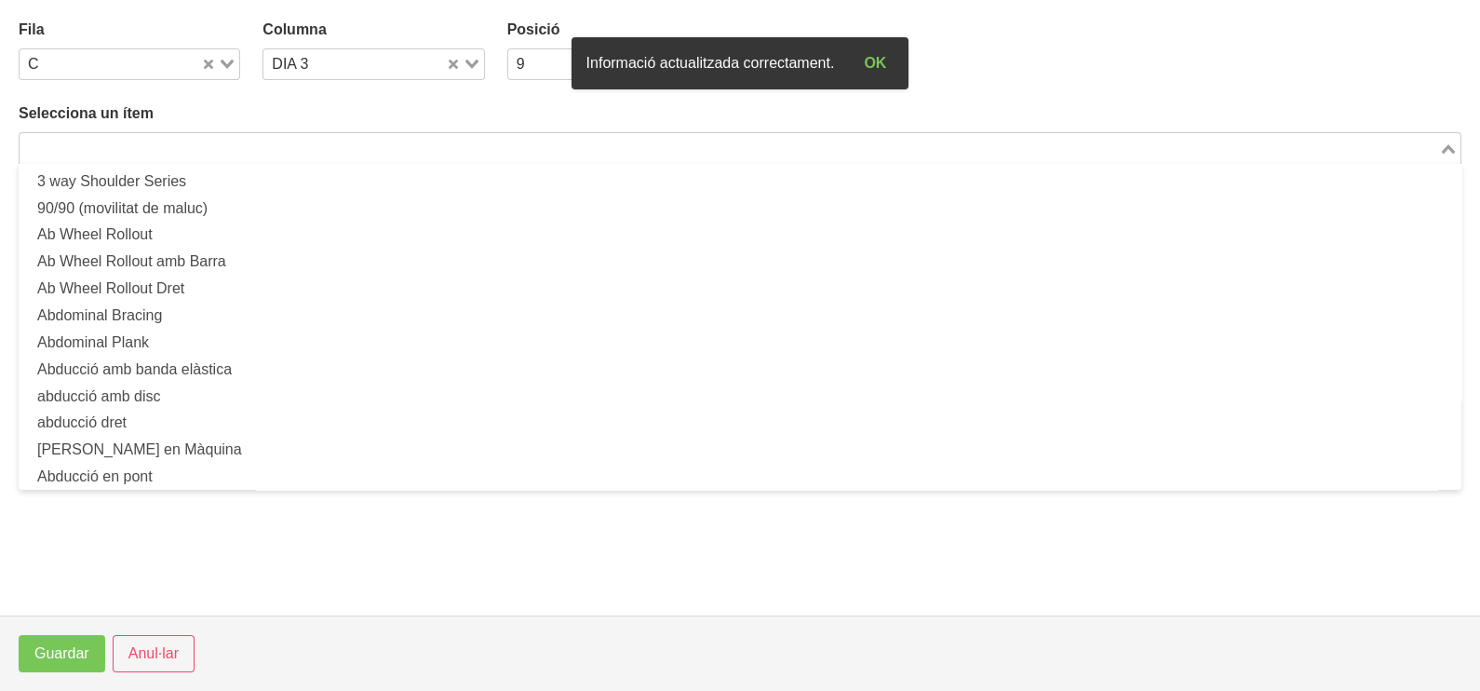
click at [235, 140] on input "Search for option" at bounding box center [729, 148] width 1416 height 22
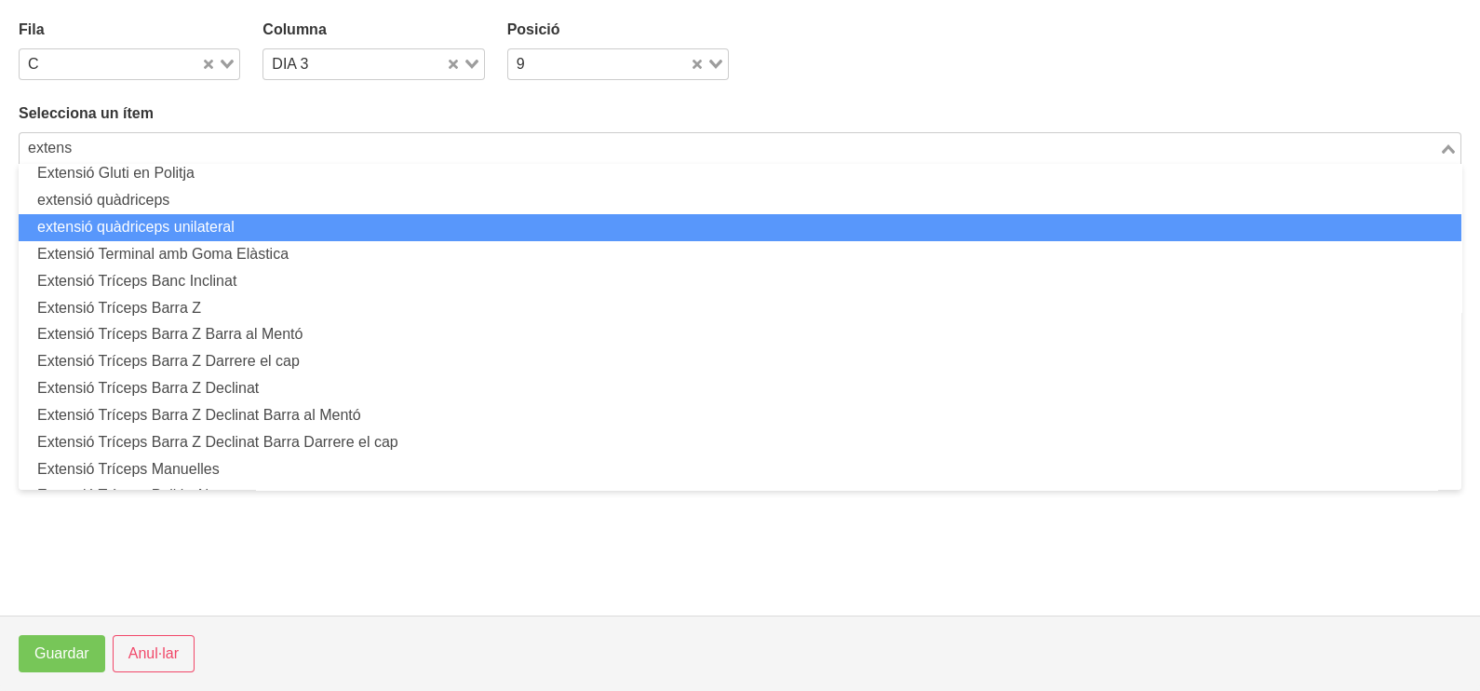
scroll to position [232, 0]
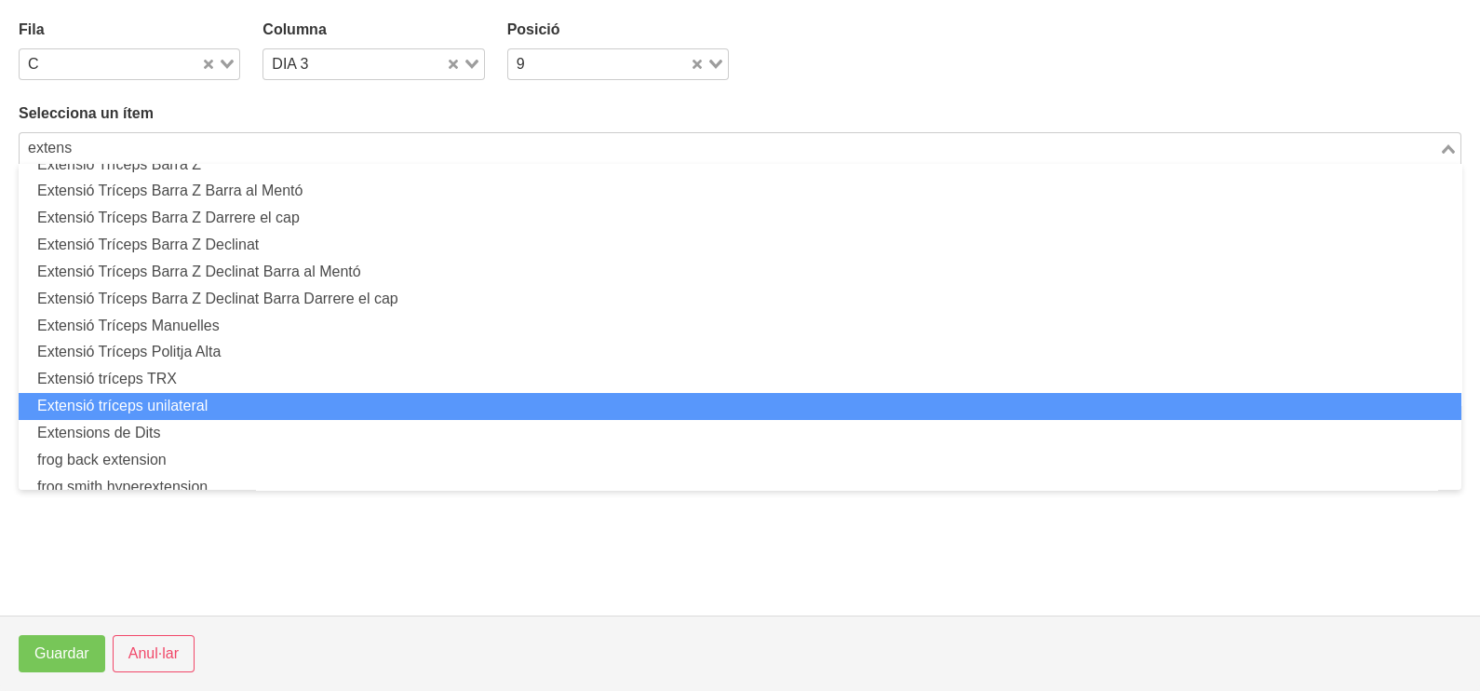
click at [220, 402] on li "Extensió tríceps unilateral" at bounding box center [740, 406] width 1443 height 27
type input "extens"
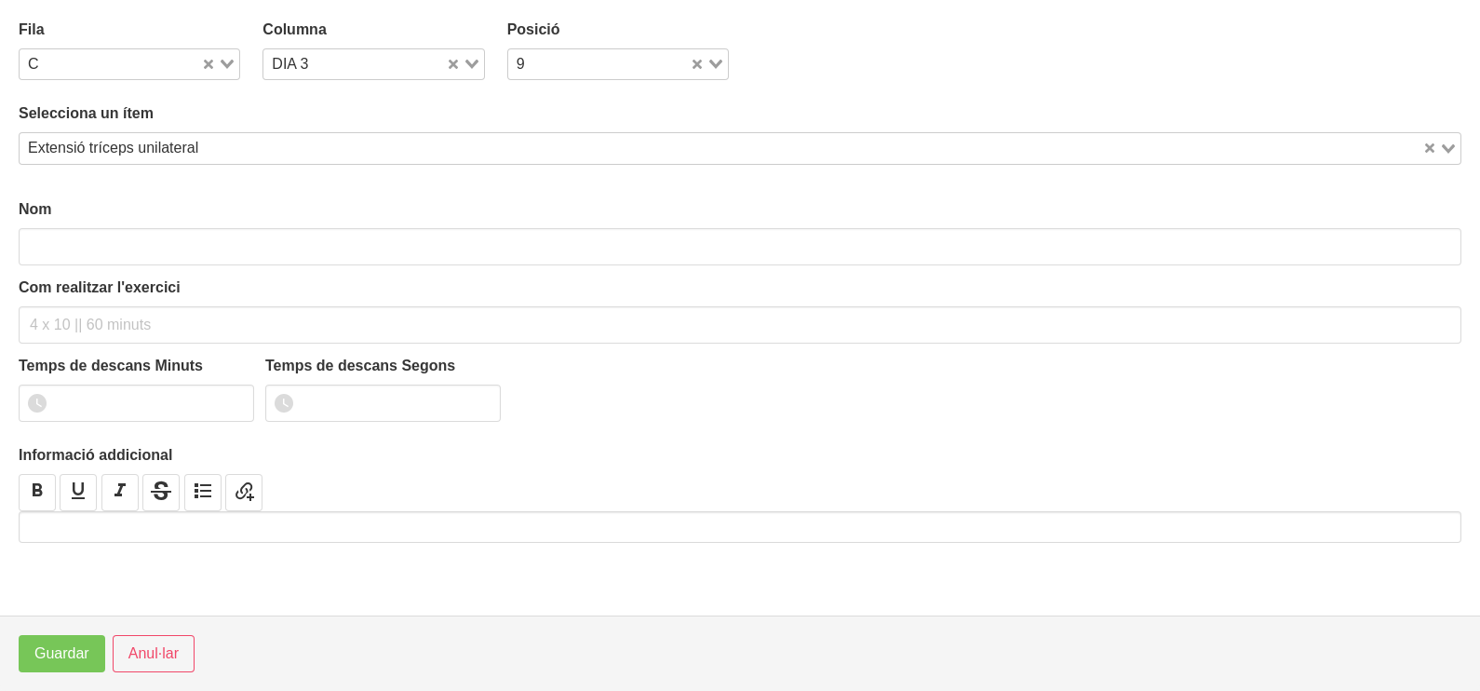
scroll to position [5, 0]
type input "Extensió tríceps unilateral"
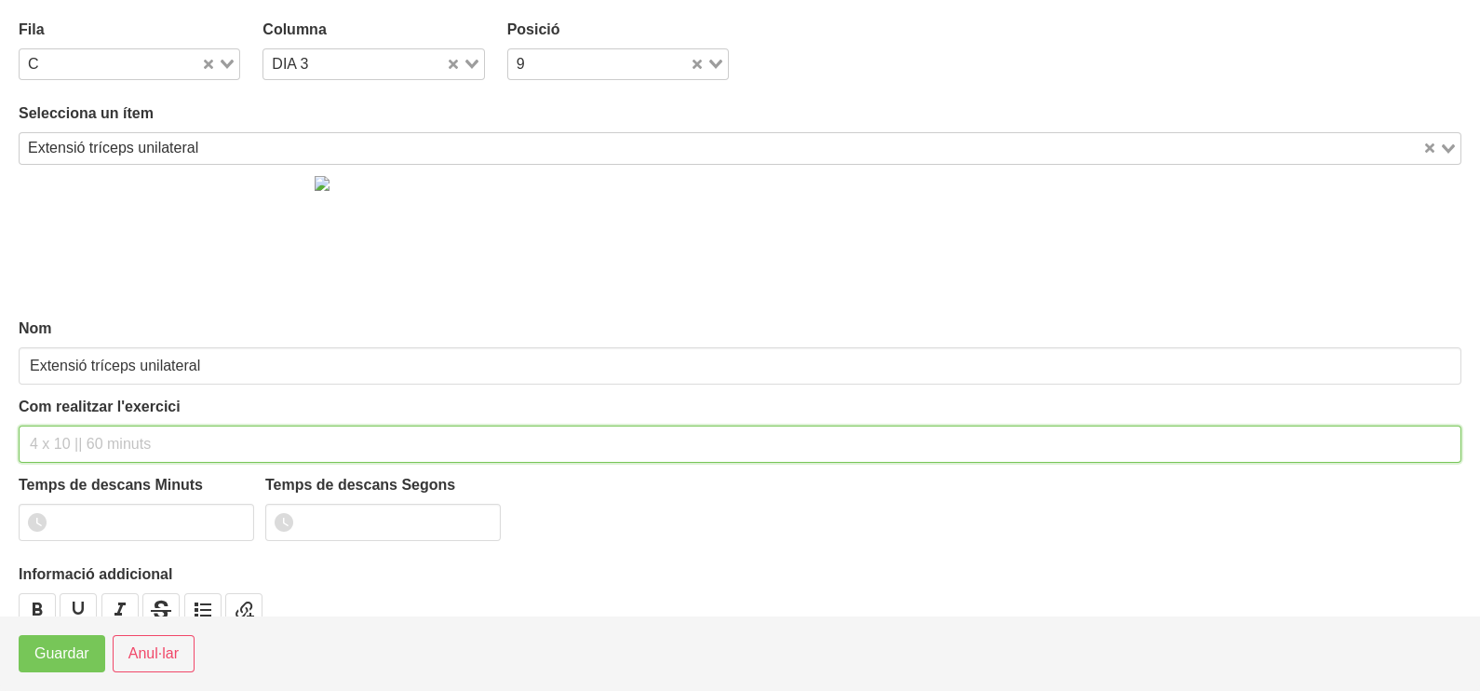
drag, startPoint x: 86, startPoint y: 447, endPoint x: 107, endPoint y: 401, distance: 50.4
click at [91, 428] on input "text" at bounding box center [740, 443] width 1443 height 37
type input "1 x 6-10 a 3010"
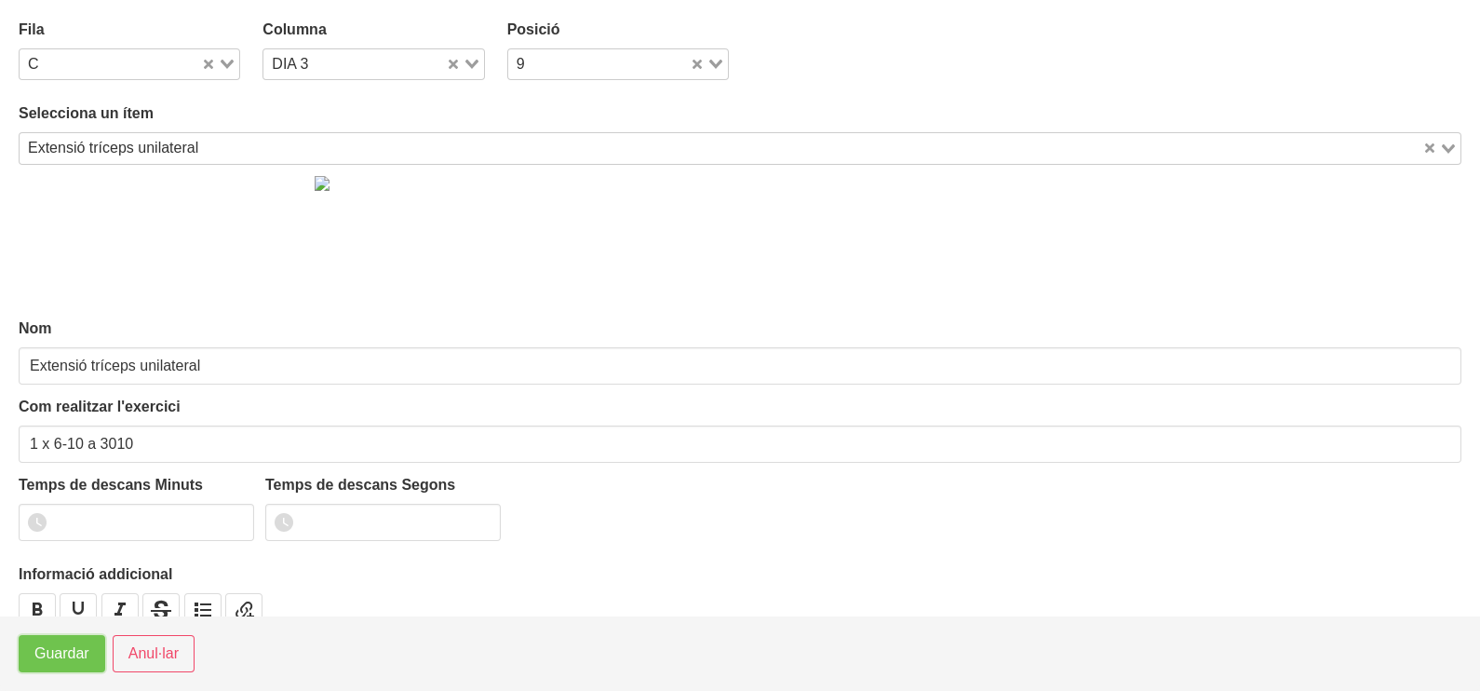
click at [74, 650] on span "Guardar" at bounding box center [61, 653] width 55 height 22
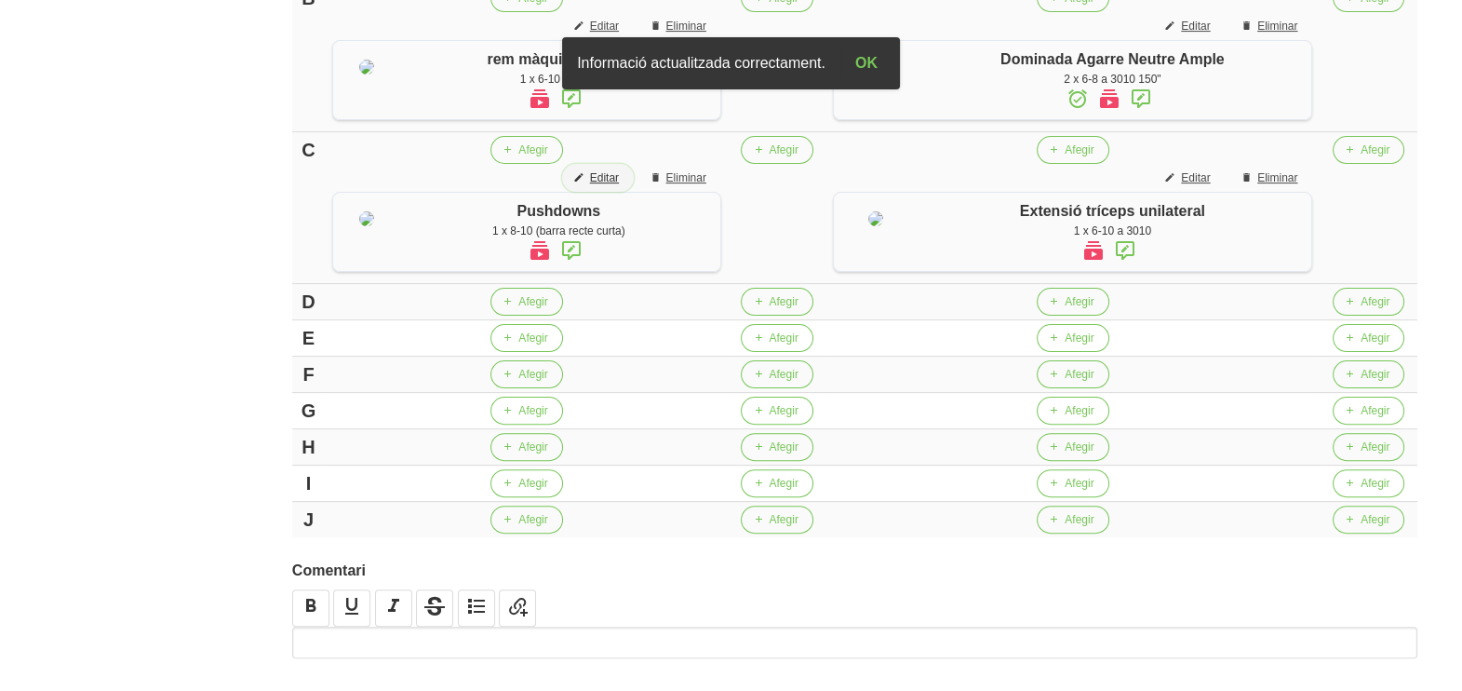
click at [619, 186] on span "Editar" at bounding box center [604, 177] width 29 height 17
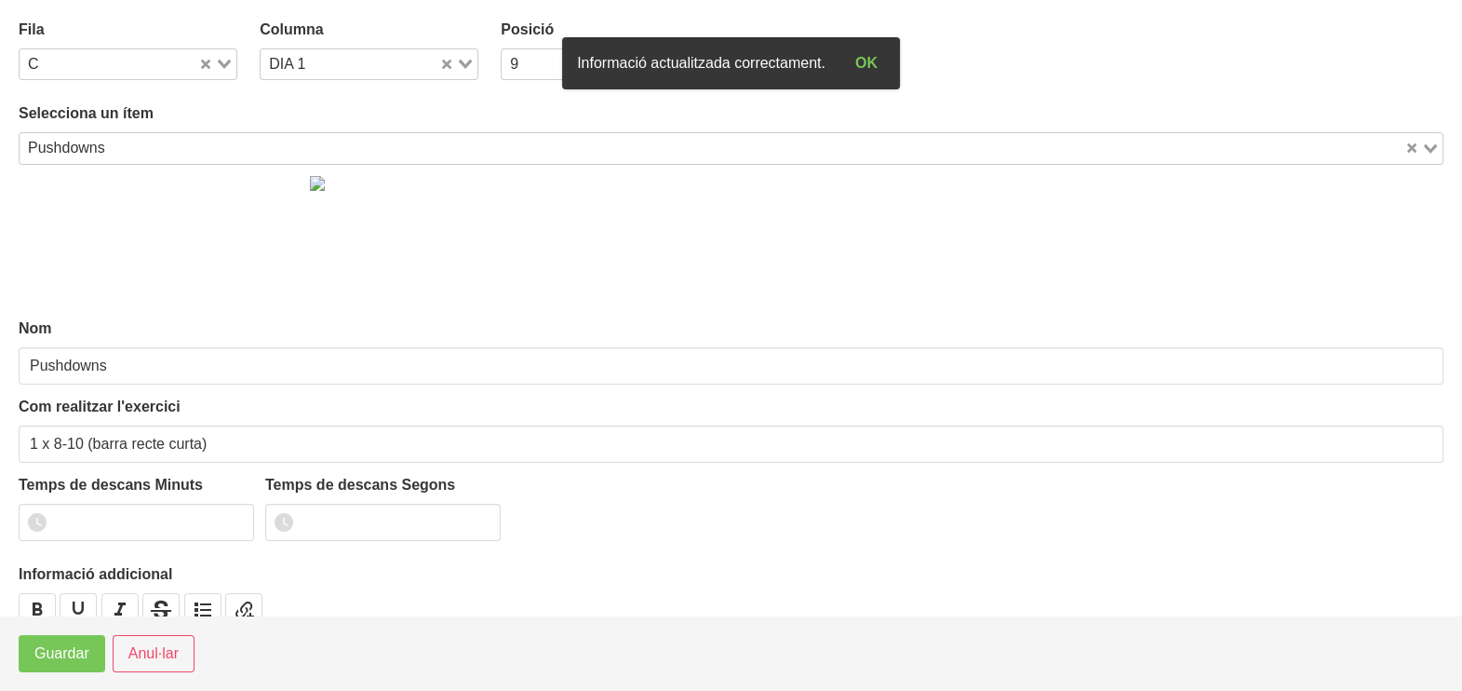
click at [157, 140] on input "Search for option" at bounding box center [757, 148] width 1291 height 22
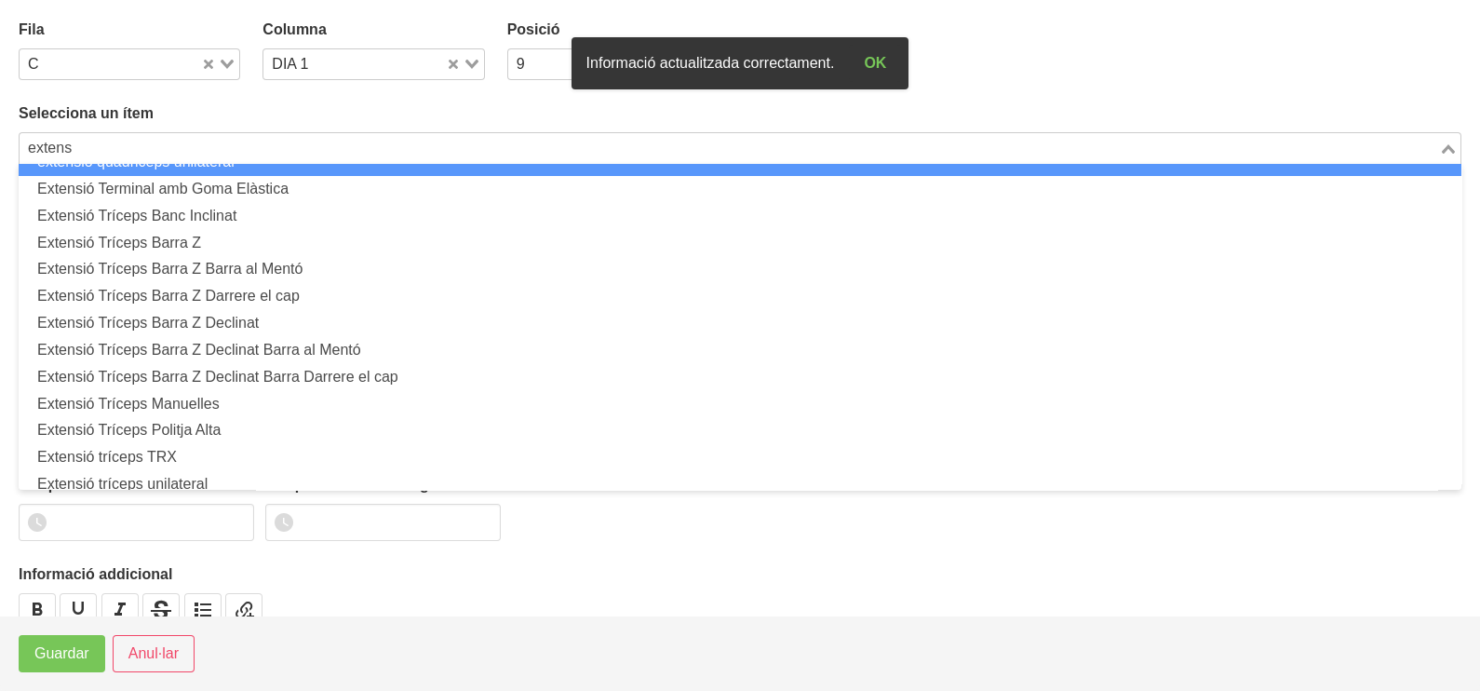
scroll to position [236, 0]
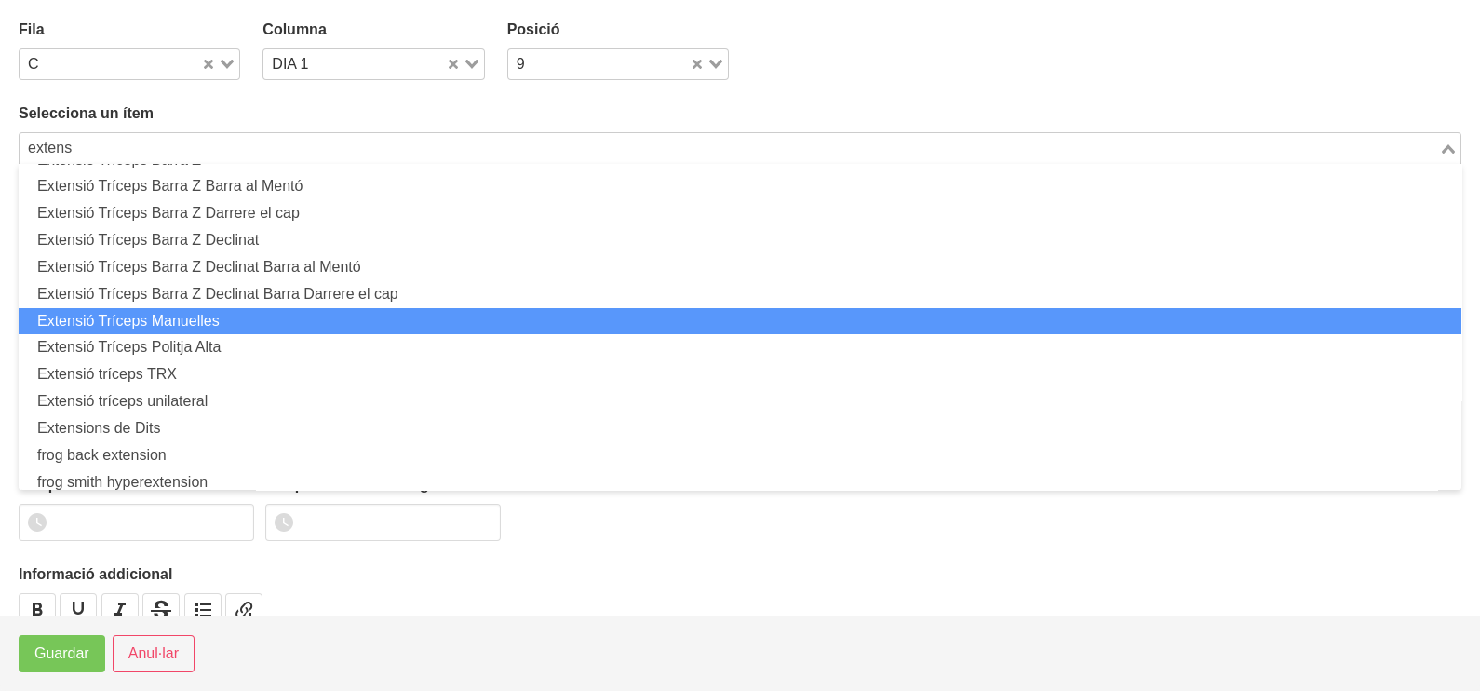
drag, startPoint x: 198, startPoint y: 321, endPoint x: 208, endPoint y: 316, distance: 10.9
click at [201, 324] on li "Extensió Tríceps Manuelles" at bounding box center [740, 321] width 1443 height 27
type input "extens"
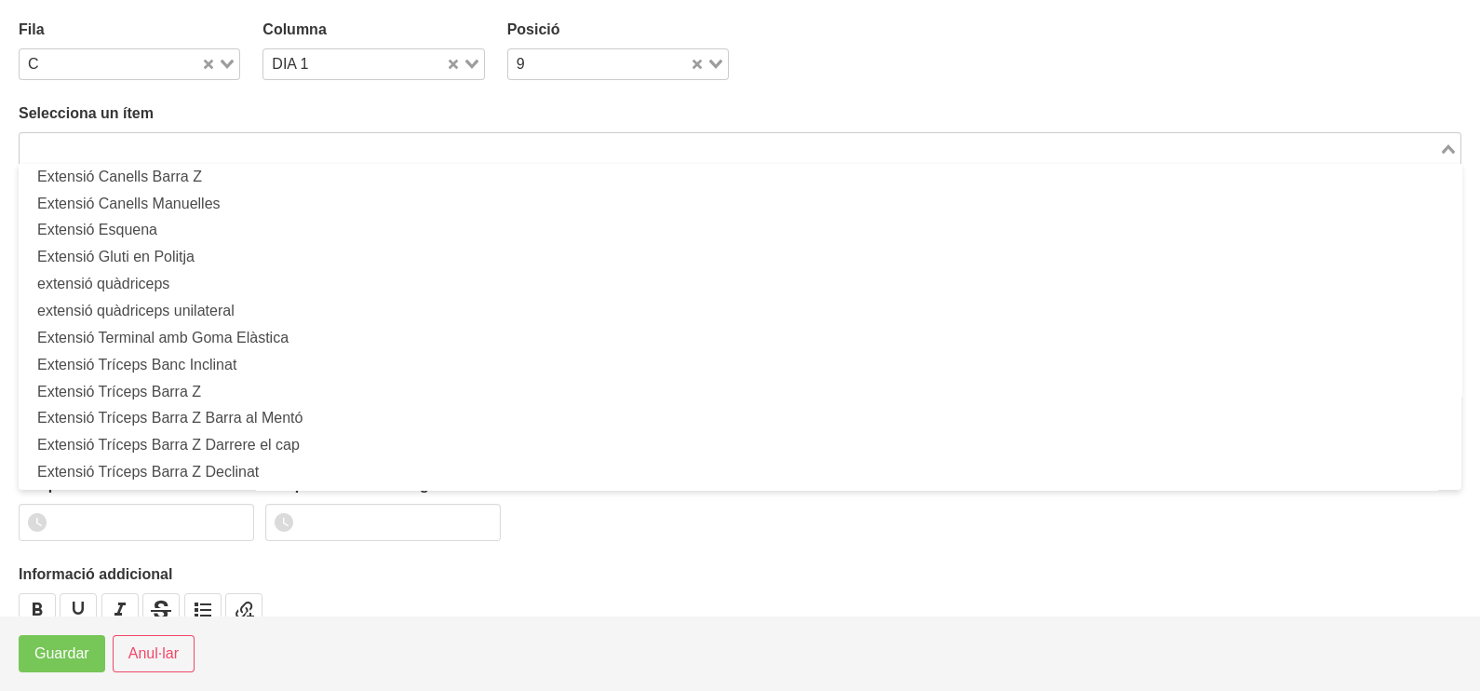
type input "Extensió Tríceps Manuelles"
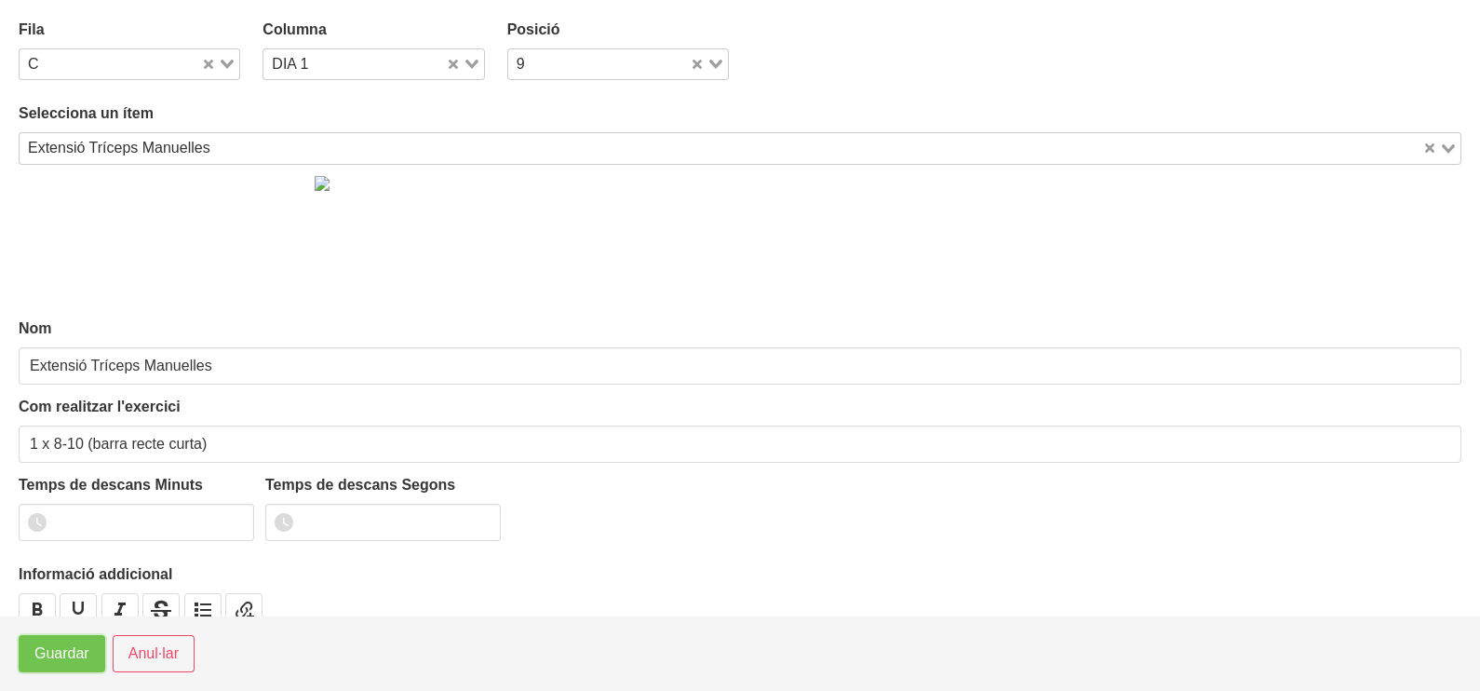
click at [68, 654] on span "Guardar" at bounding box center [61, 653] width 55 height 22
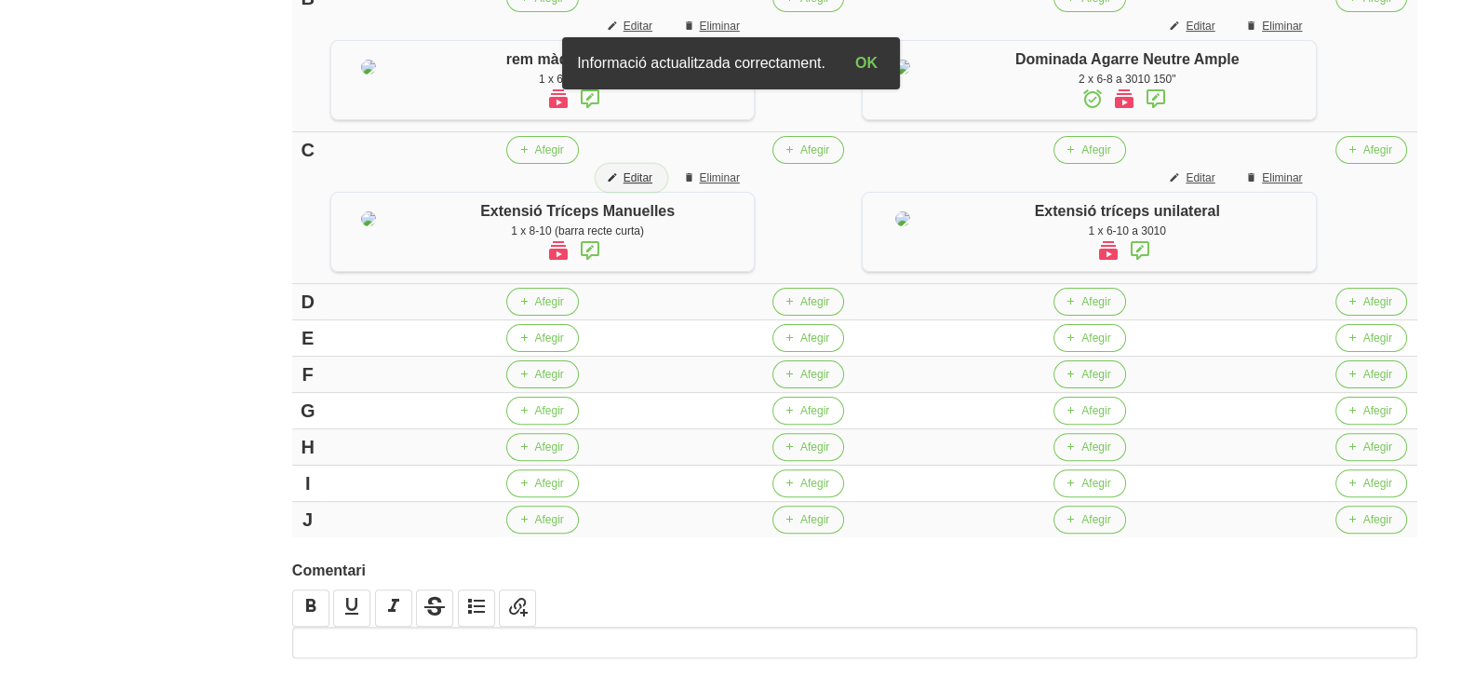
click at [643, 186] on span "Editar" at bounding box center [638, 177] width 29 height 17
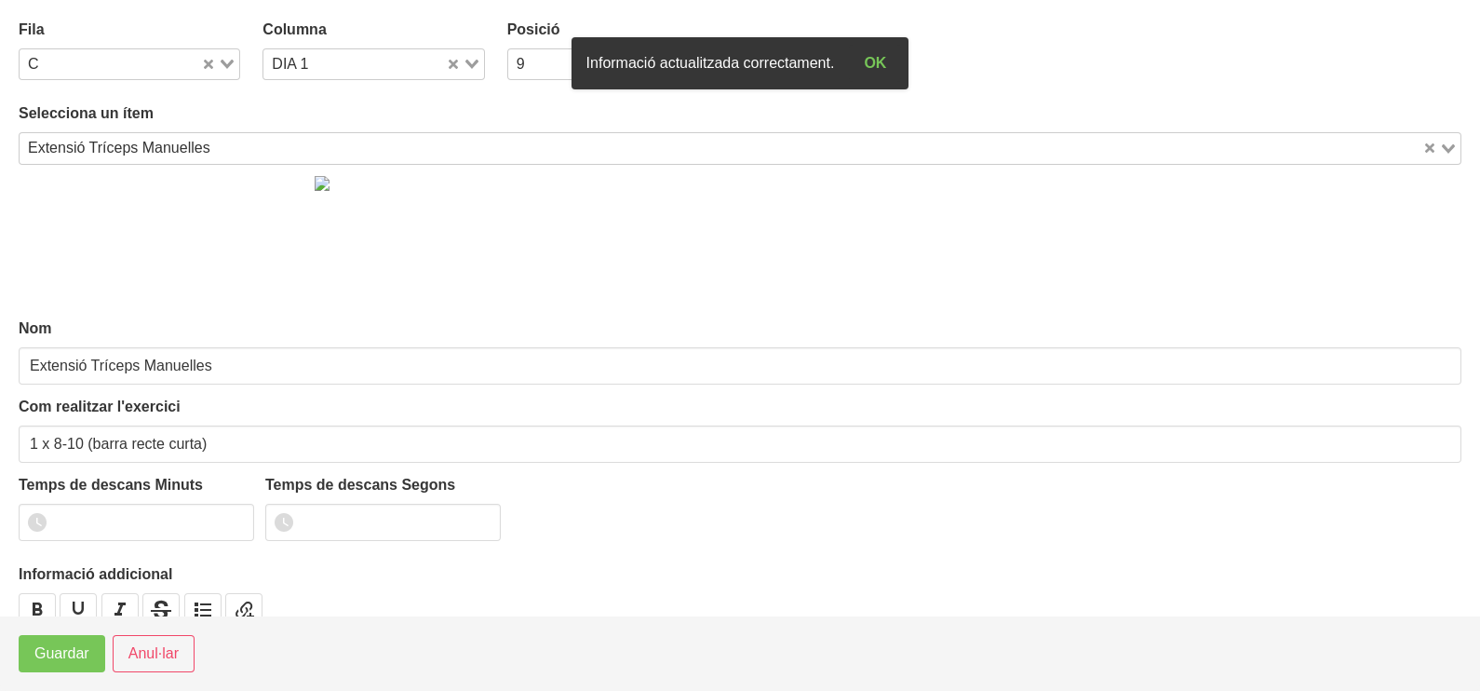
click at [221, 63] on icon "Search for option" at bounding box center [227, 64] width 13 height 9
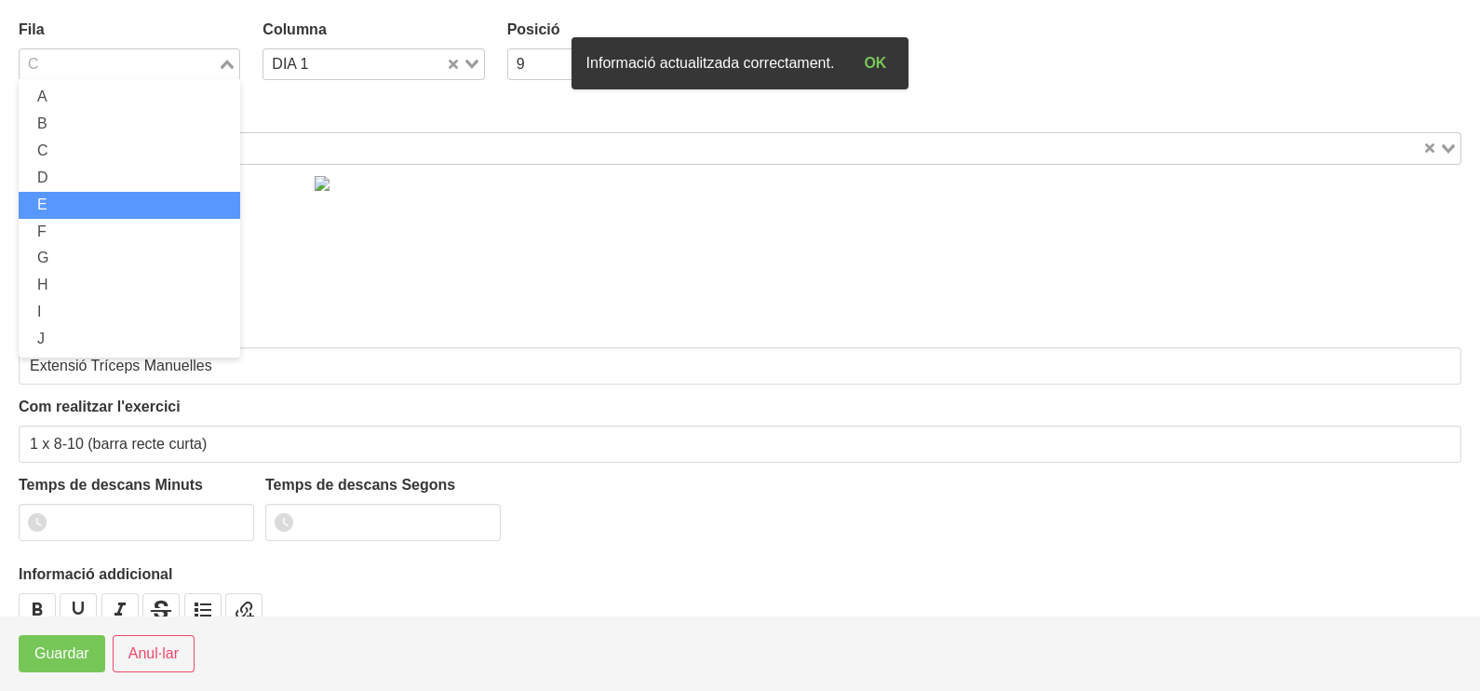
drag, startPoint x: 108, startPoint y: 200, endPoint x: 101, endPoint y: 236, distance: 37.1
click at [109, 205] on li "E" at bounding box center [130, 205] width 222 height 27
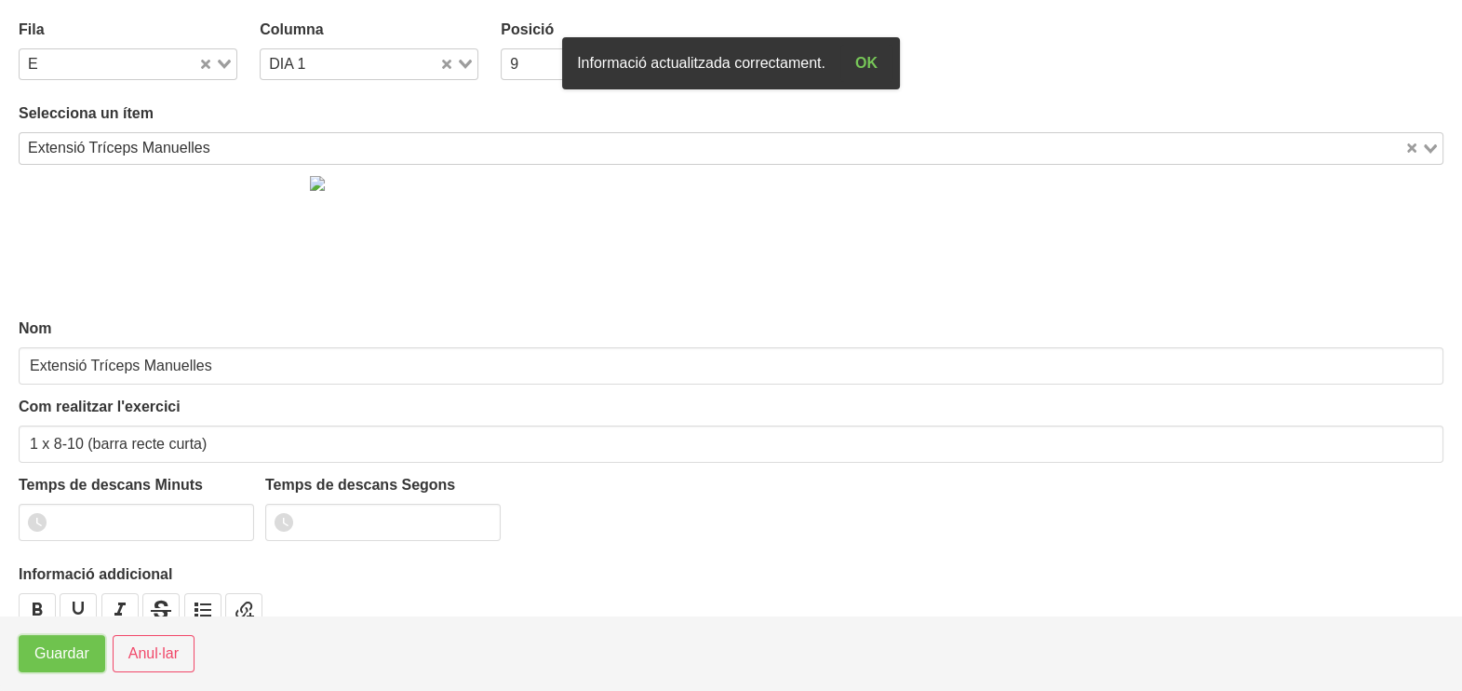
click at [70, 648] on span "Guardar" at bounding box center [61, 653] width 55 height 22
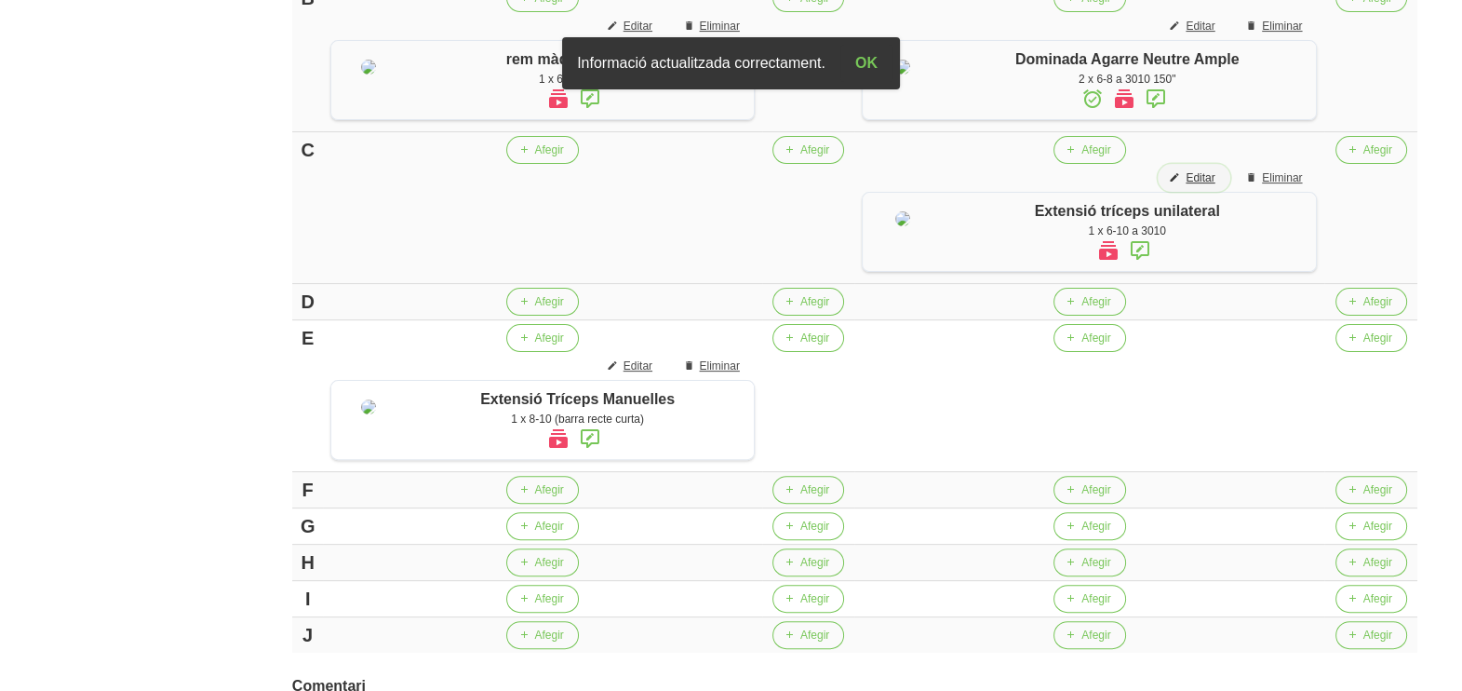
click at [1215, 186] on span "Editar" at bounding box center [1200, 177] width 29 height 17
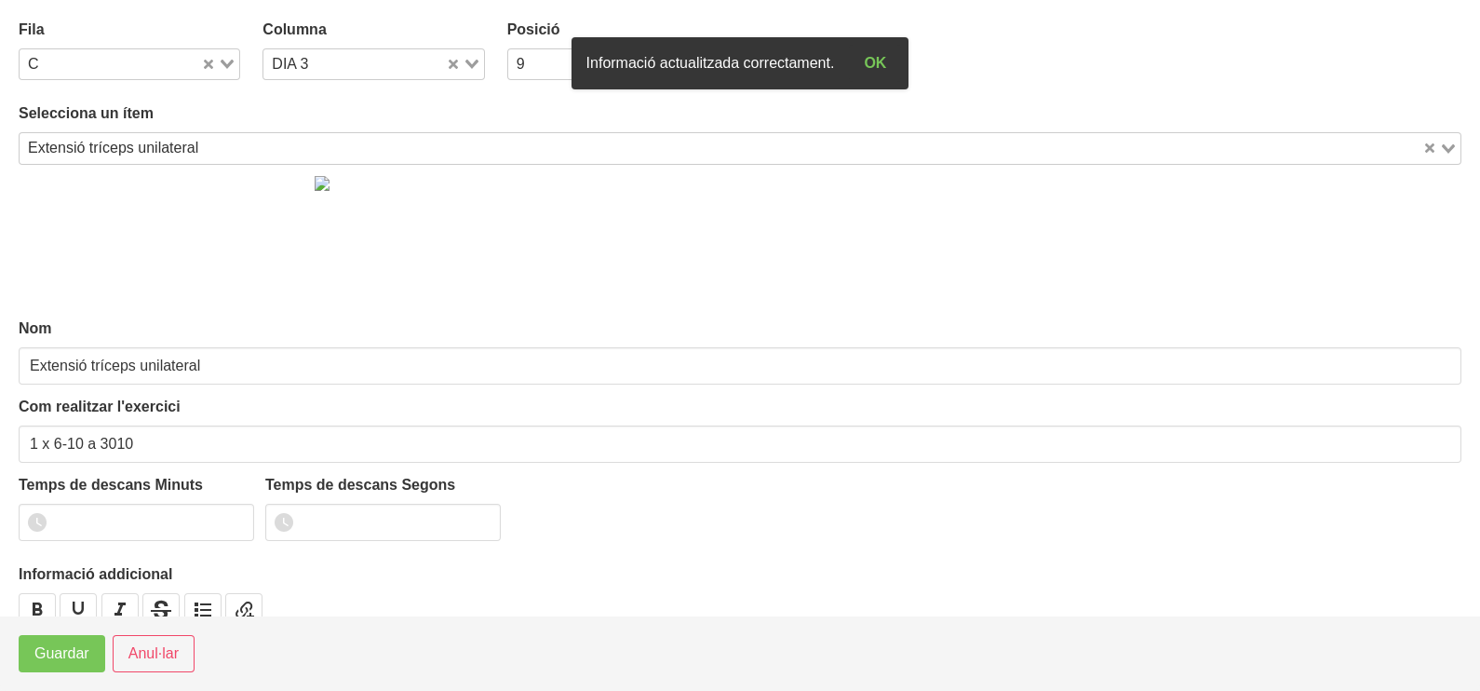
drag, startPoint x: 226, startPoint y: 57, endPoint x: 220, endPoint y: 64, distance: 9.9
click at [224, 60] on div "Loading..." at bounding box center [220, 62] width 38 height 26
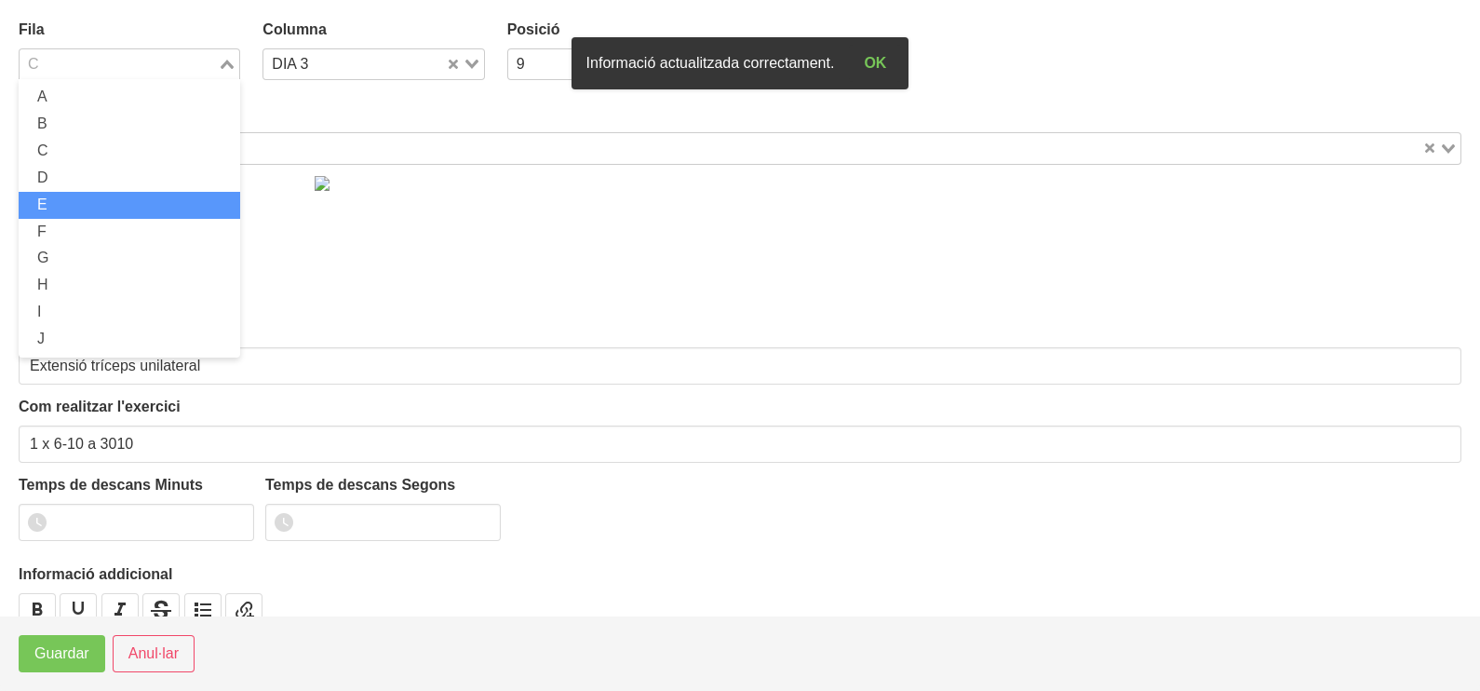
click at [106, 212] on li "E" at bounding box center [130, 205] width 222 height 27
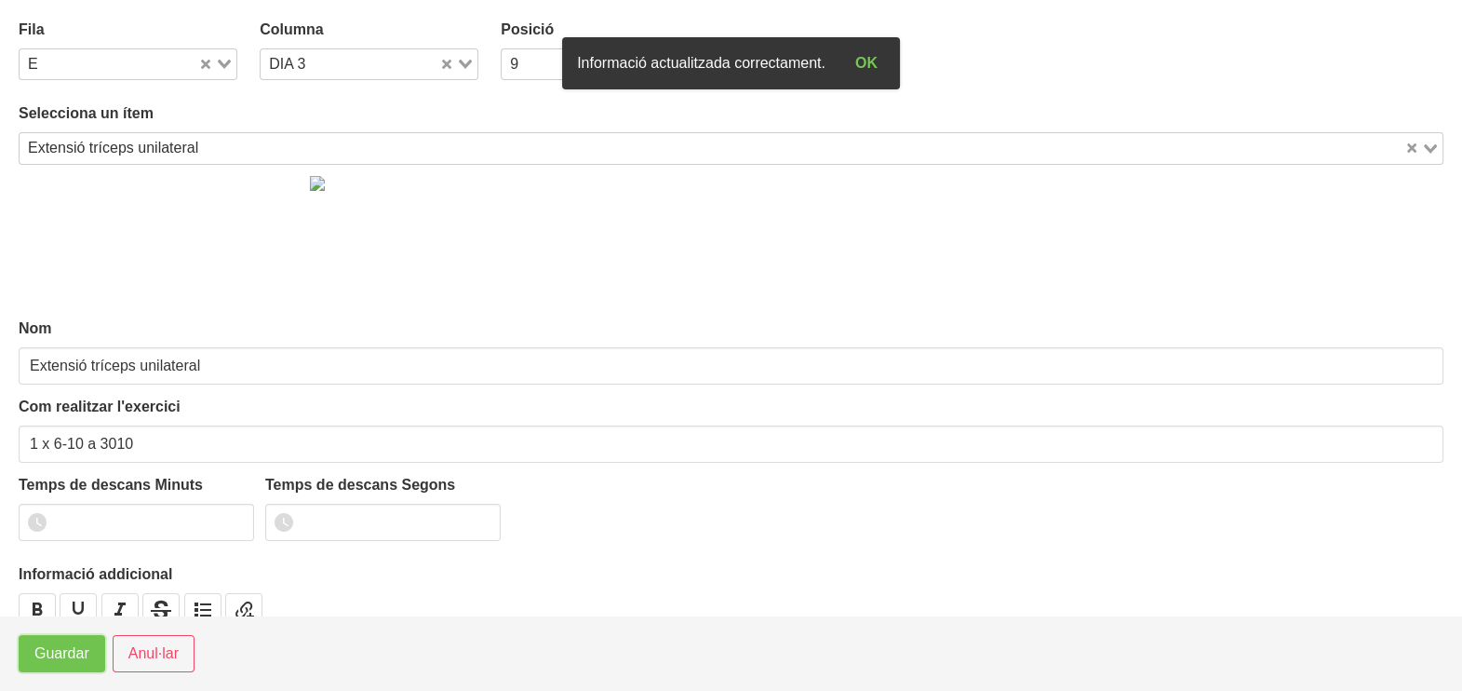
click at [44, 661] on span "Guardar" at bounding box center [61, 653] width 55 height 22
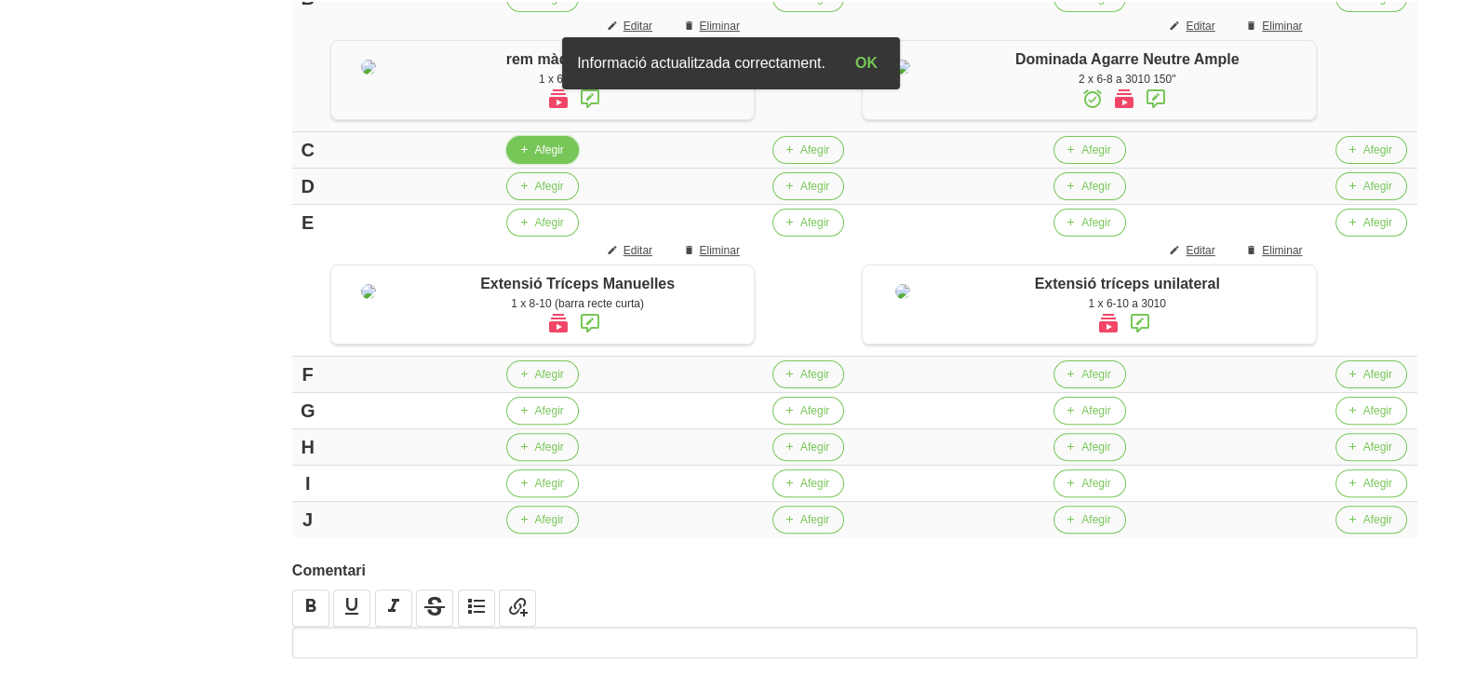
click at [544, 158] on span "Afegir" at bounding box center [548, 149] width 29 height 17
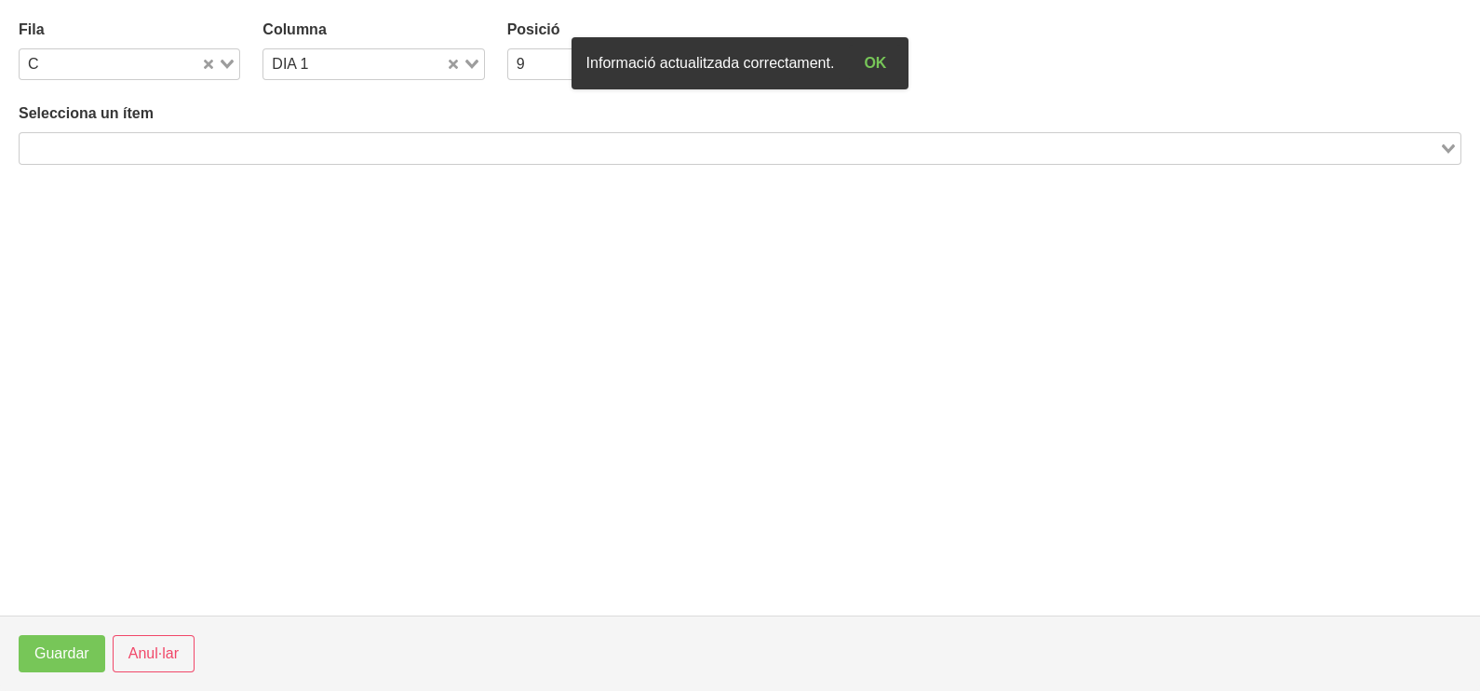
drag, startPoint x: 237, startPoint y: 145, endPoint x: 250, endPoint y: 116, distance: 31.7
click at [237, 144] on input "Search for option" at bounding box center [729, 148] width 1416 height 22
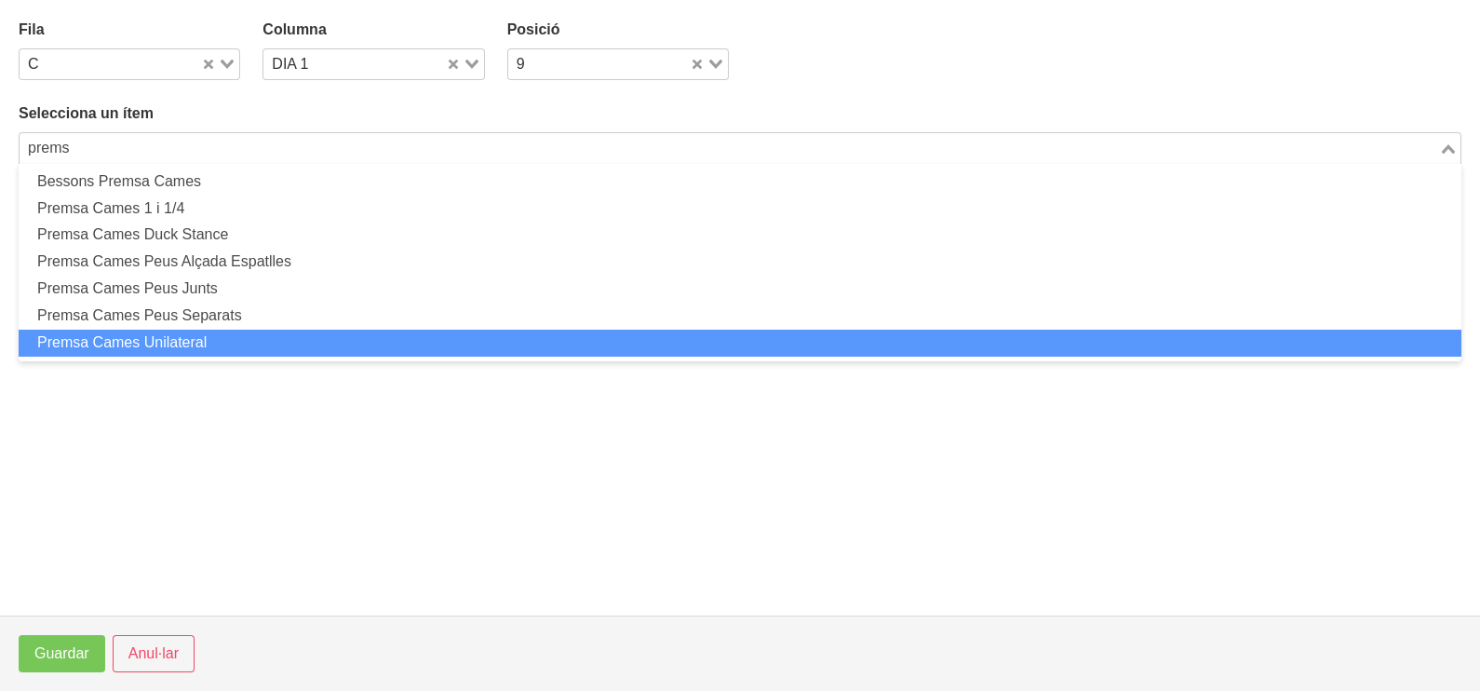
click at [220, 342] on li "Premsa Cames Unilateral" at bounding box center [740, 343] width 1443 height 27
type input "prems"
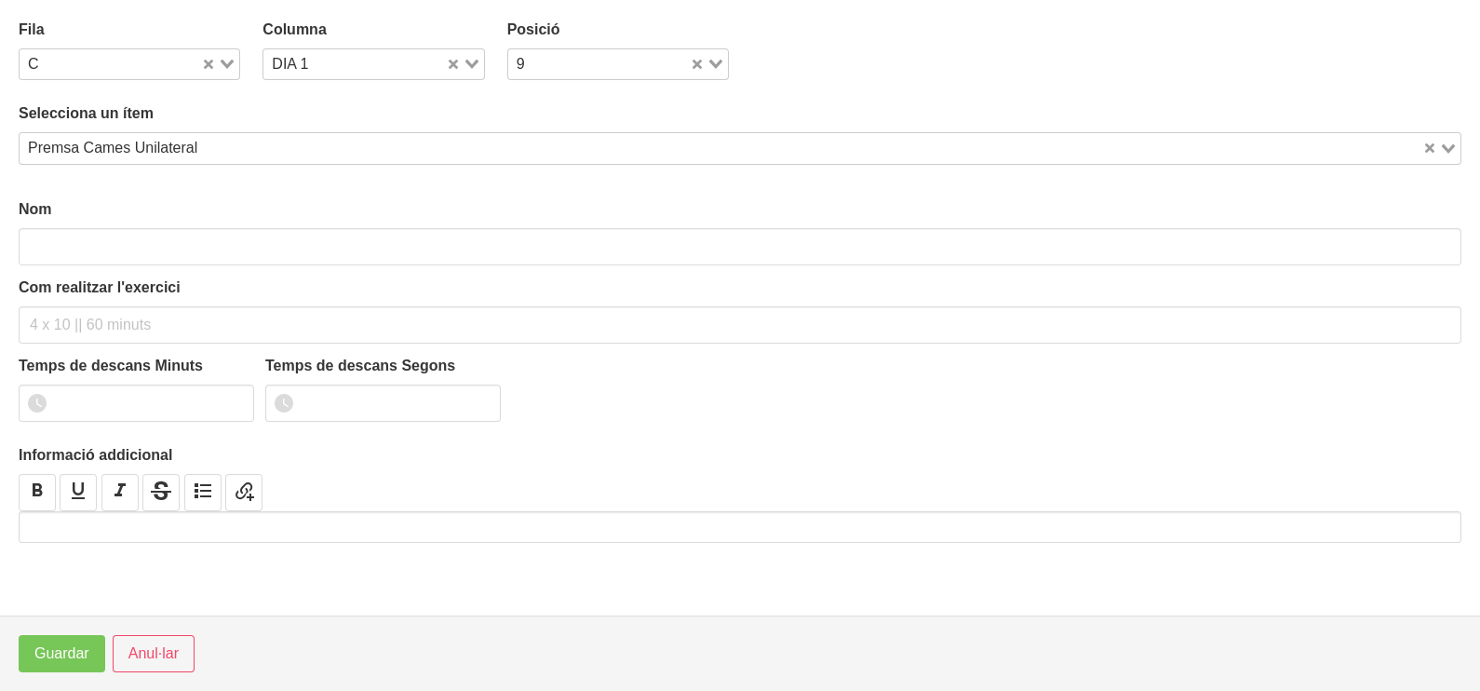
type input "Premsa Cames Unilateral"
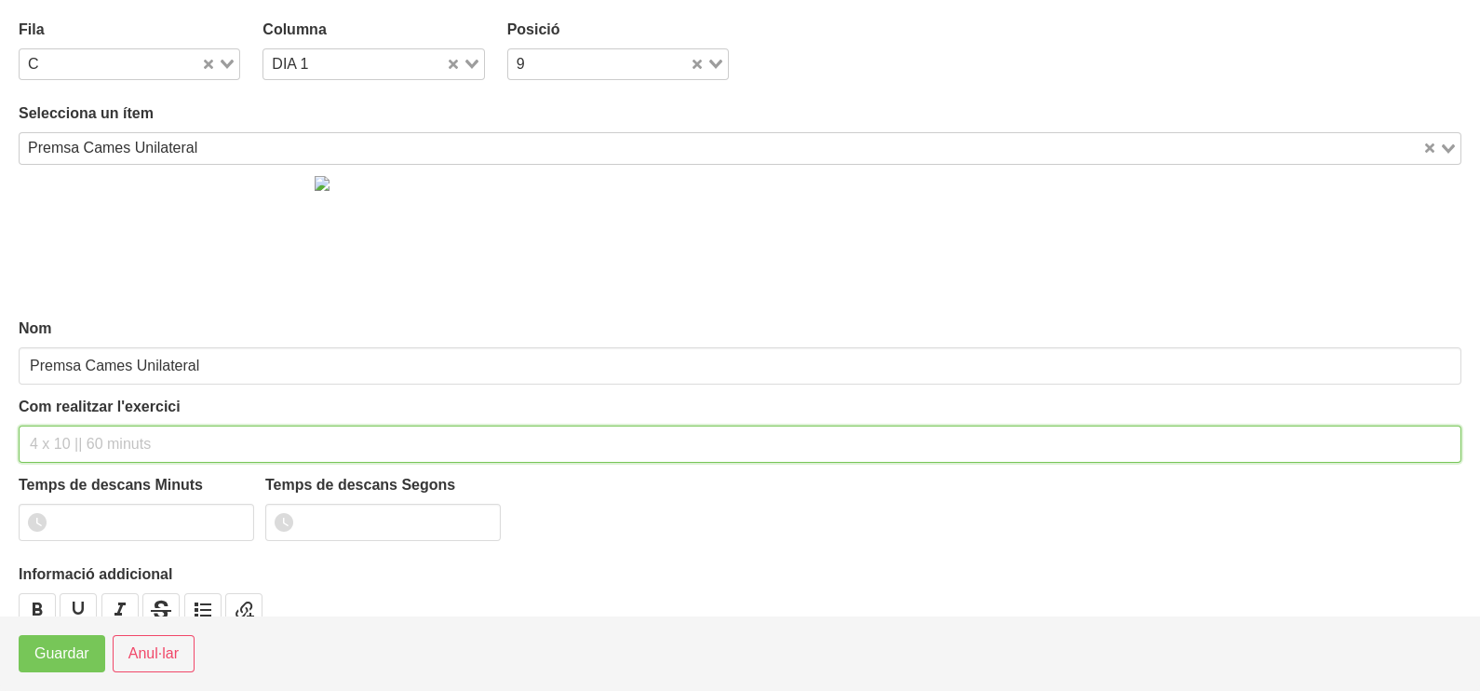
drag, startPoint x: 65, startPoint y: 438, endPoint x: 102, endPoint y: 390, distance: 61.1
click at [84, 429] on input "text" at bounding box center [740, 443] width 1443 height 37
type input "1 x 6-8 a 3010"
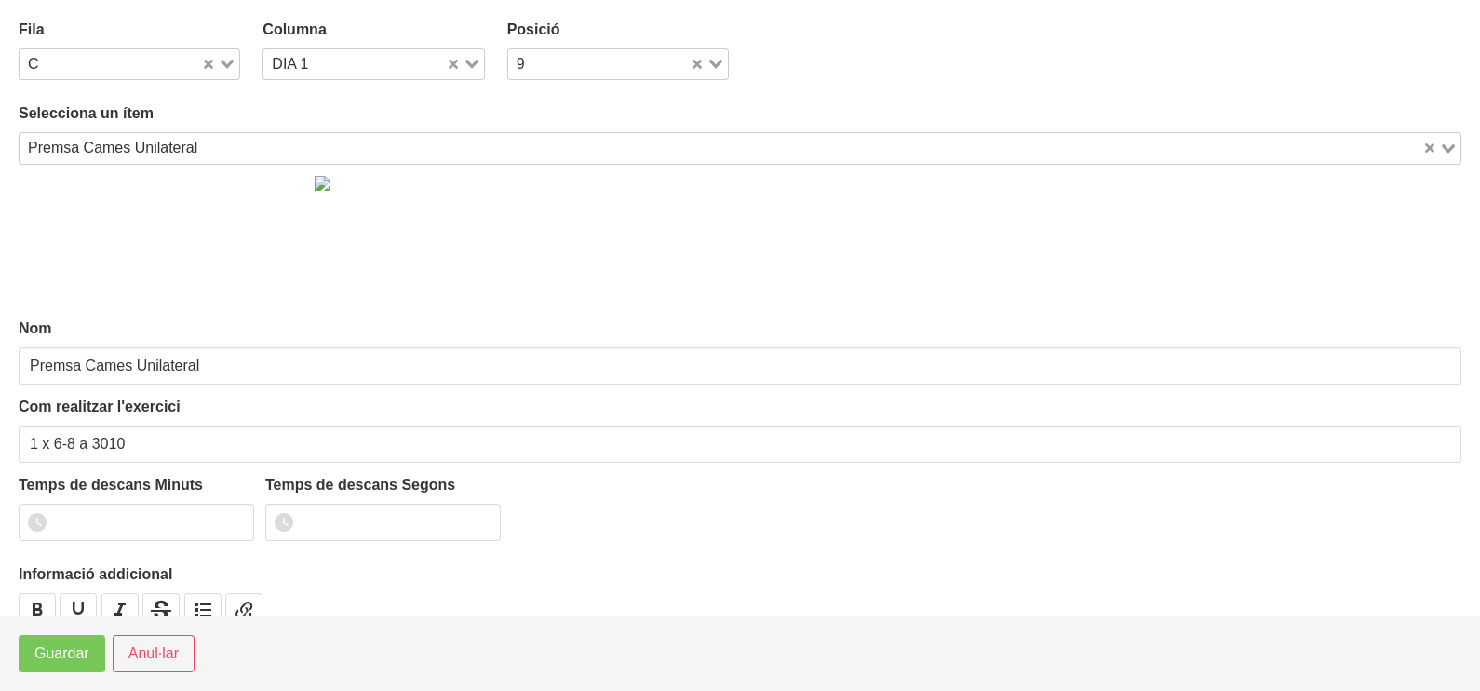
drag, startPoint x: 477, startPoint y: 60, endPoint x: 461, endPoint y: 77, distance: 23.7
click at [476, 61] on div "Loading..." at bounding box center [465, 62] width 38 height 26
drag, startPoint x: 354, startPoint y: 145, endPoint x: 330, endPoint y: 214, distance: 72.7
click at [354, 145] on li "DIA 3" at bounding box center [373, 151] width 222 height 27
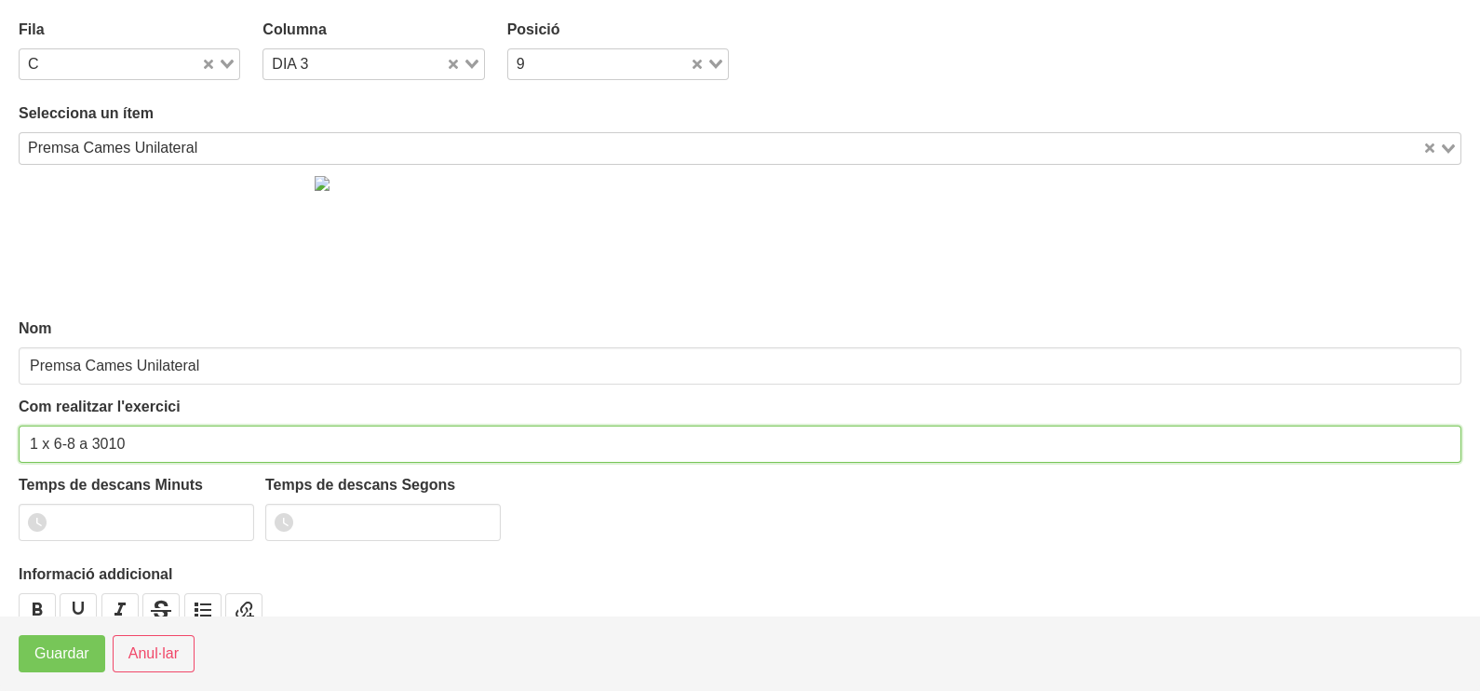
drag, startPoint x: 162, startPoint y: 441, endPoint x: 169, endPoint y: 435, distance: 9.9
click at [169, 435] on input "1 x 6-8 a 3010" at bounding box center [740, 443] width 1443 height 37
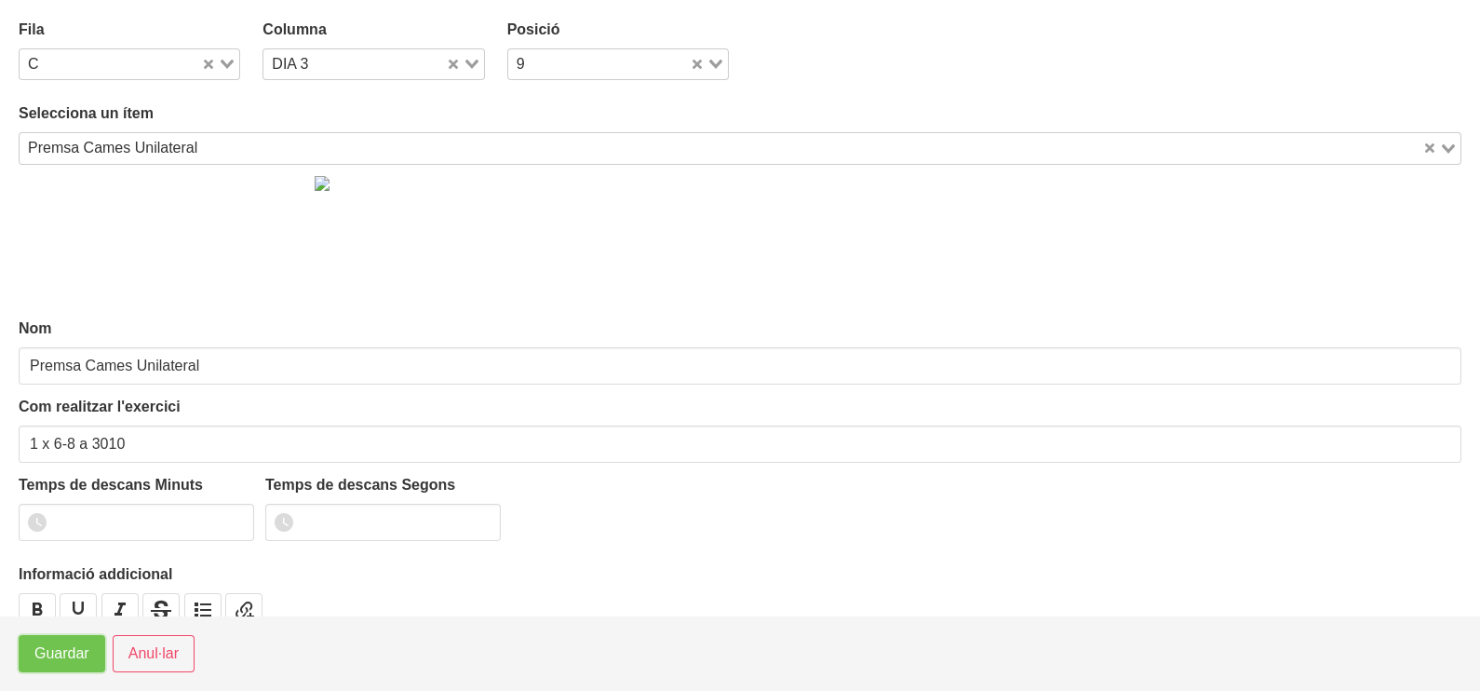
click at [73, 652] on span "Guardar" at bounding box center [61, 653] width 55 height 22
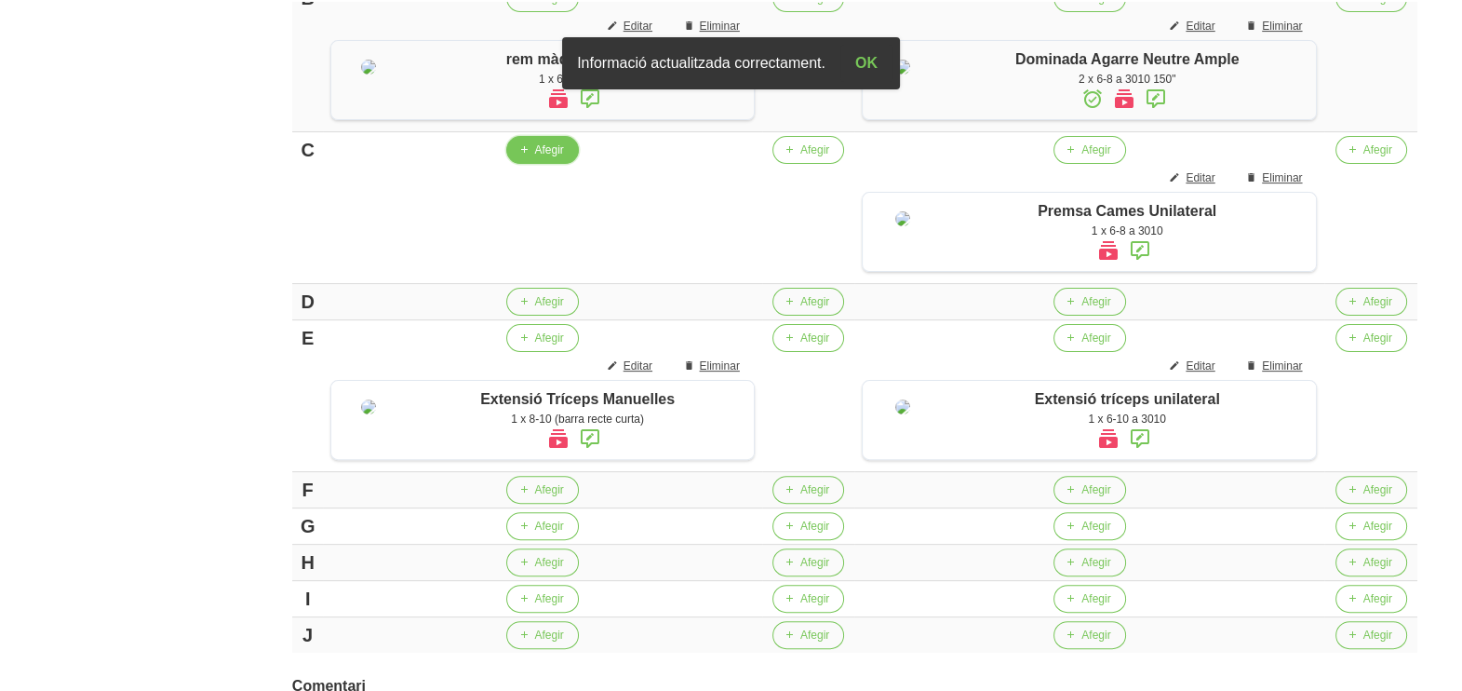
click at [545, 158] on span "Afegir" at bounding box center [548, 149] width 29 height 17
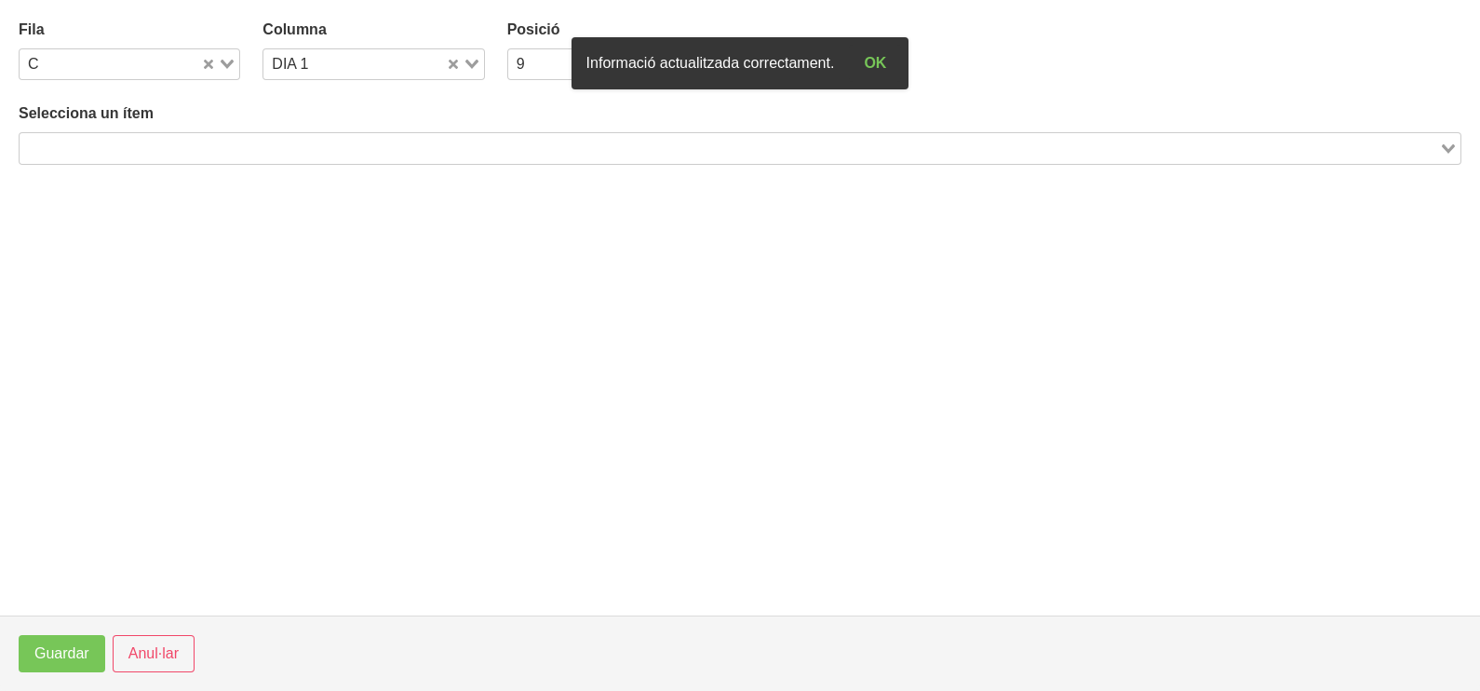
click at [276, 144] on input "Search for option" at bounding box center [729, 148] width 1416 height 22
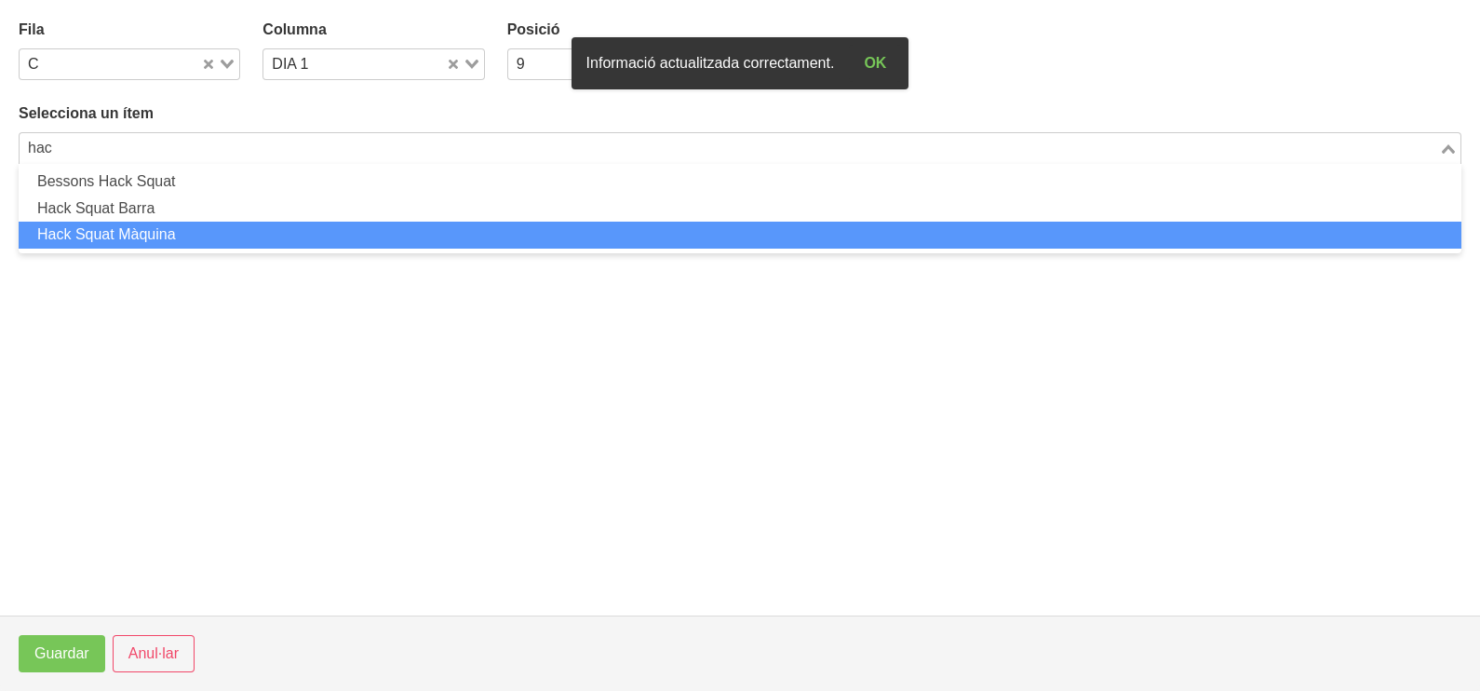
click at [161, 231] on li "Hack Squat Màquina" at bounding box center [740, 235] width 1443 height 27
type input "hac"
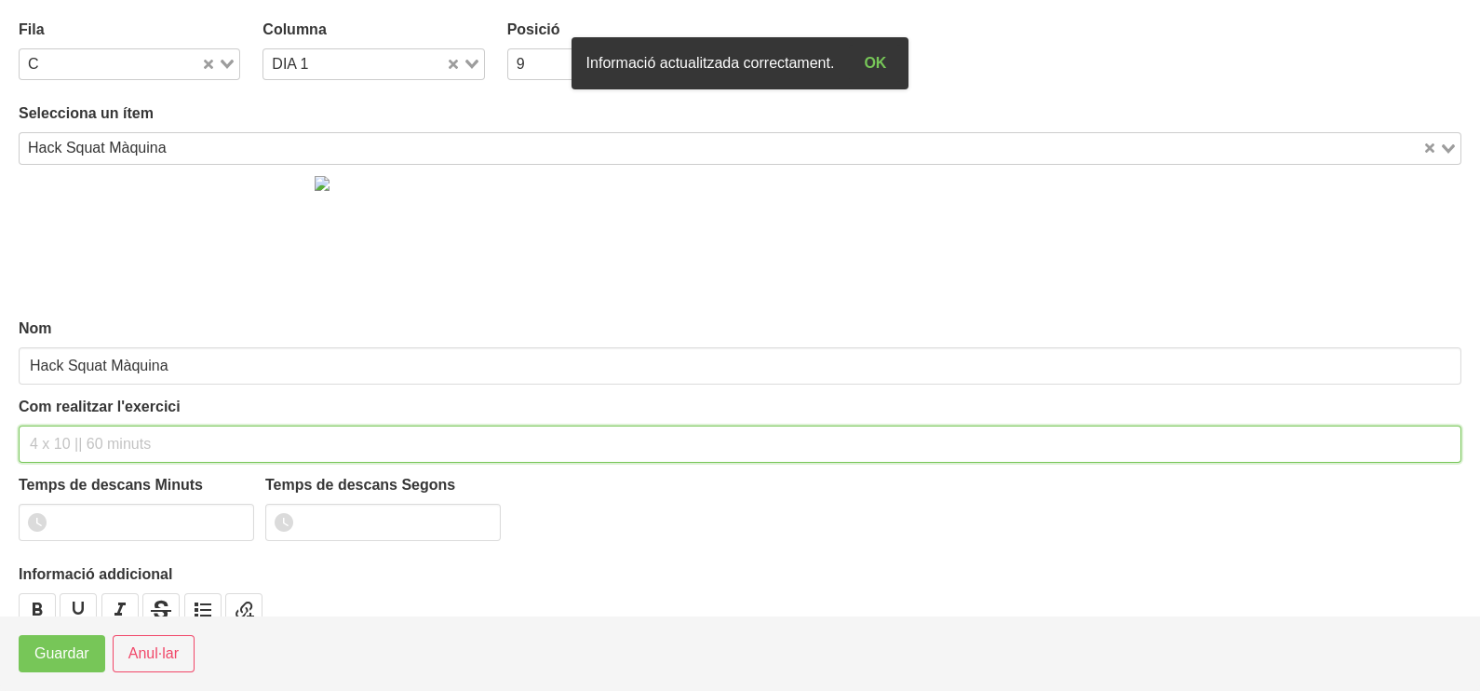
drag, startPoint x: 74, startPoint y: 447, endPoint x: 115, endPoint y: 270, distance: 181.7
click at [83, 434] on input "text" at bounding box center [740, 443] width 1443 height 37
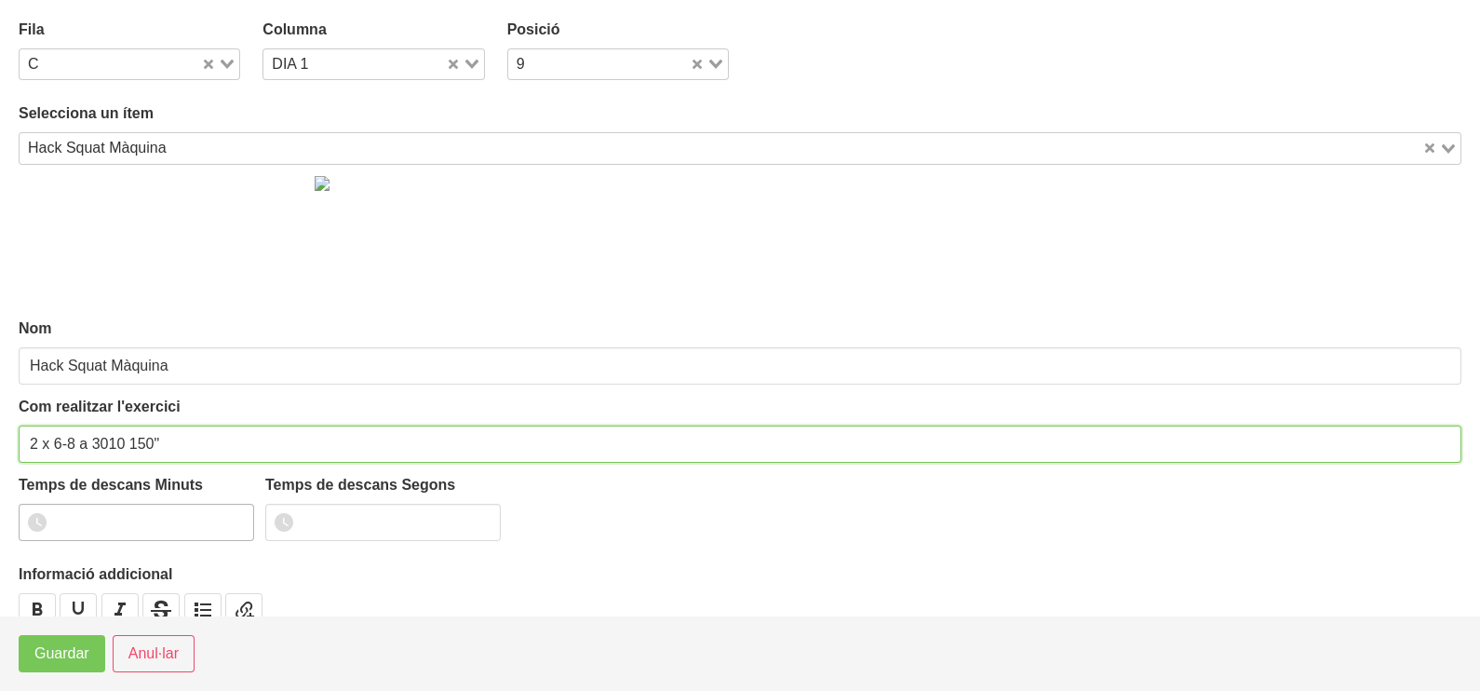
type input "2 x 6-8 a 3010 150""
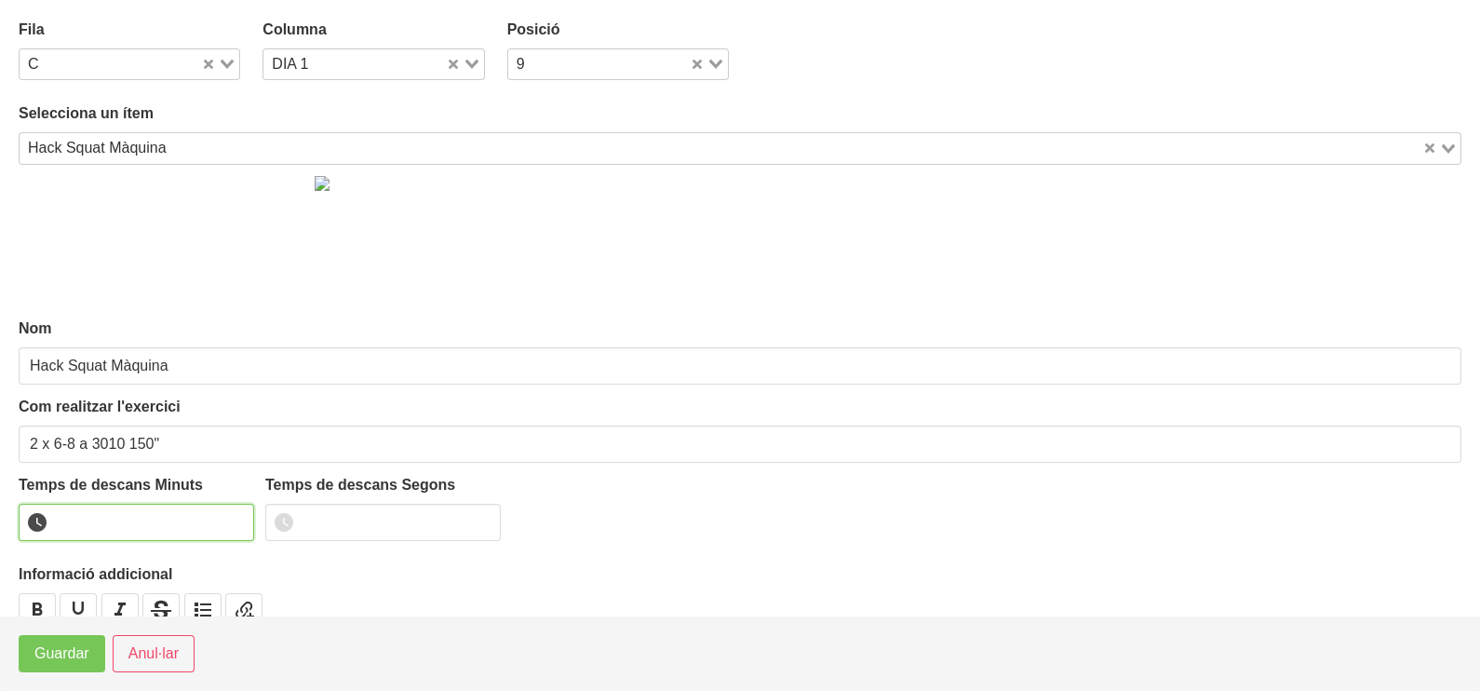
click at [126, 525] on input "number" at bounding box center [136, 522] width 235 height 37
type input "2"
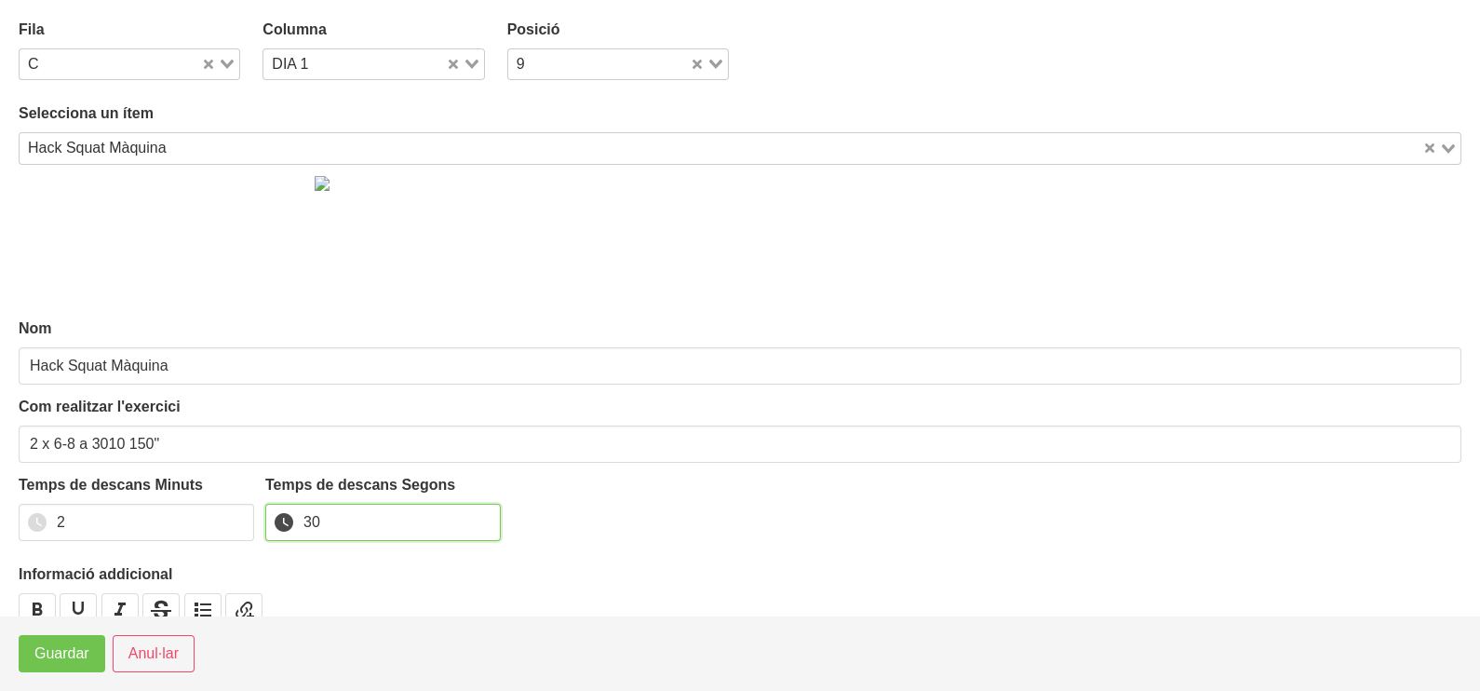
type input "30"
click at [61, 660] on span "Guardar" at bounding box center [61, 653] width 55 height 22
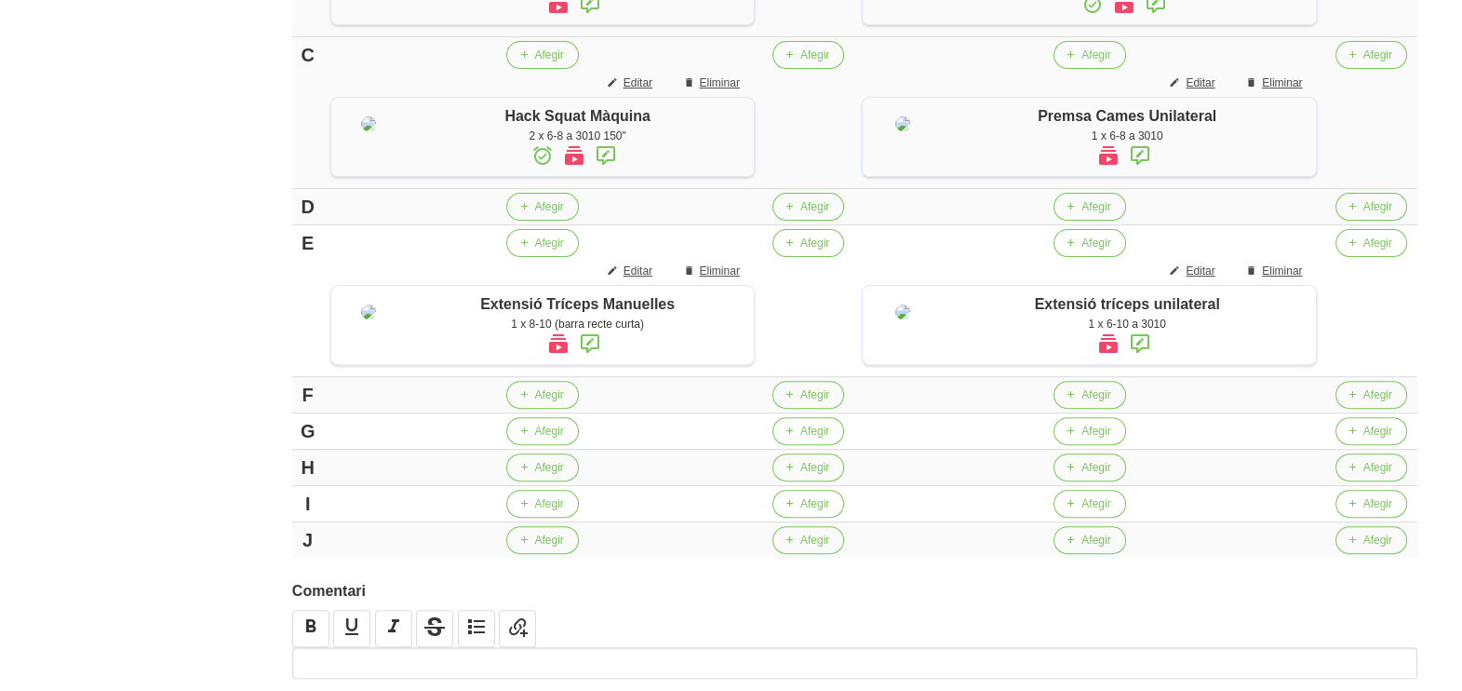
scroll to position [814, 0]
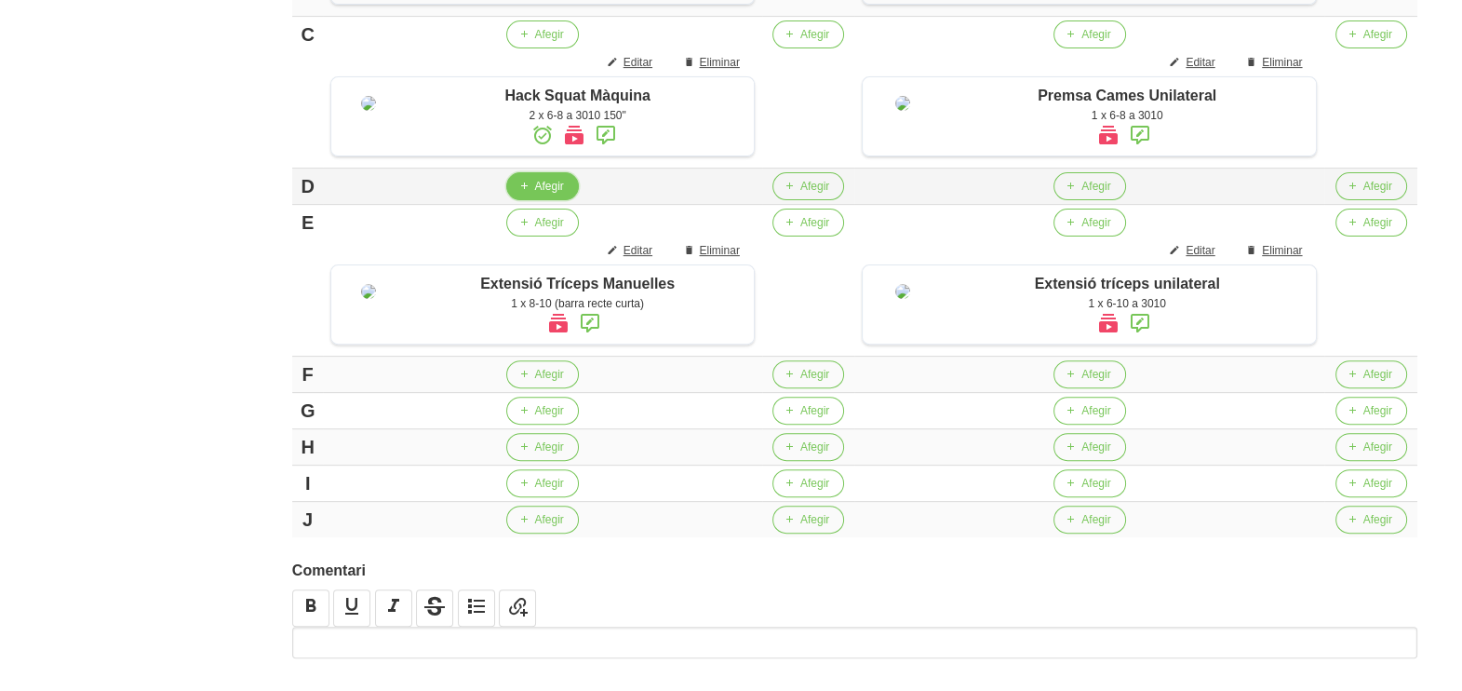
click at [551, 195] on span "Afegir" at bounding box center [548, 186] width 29 height 17
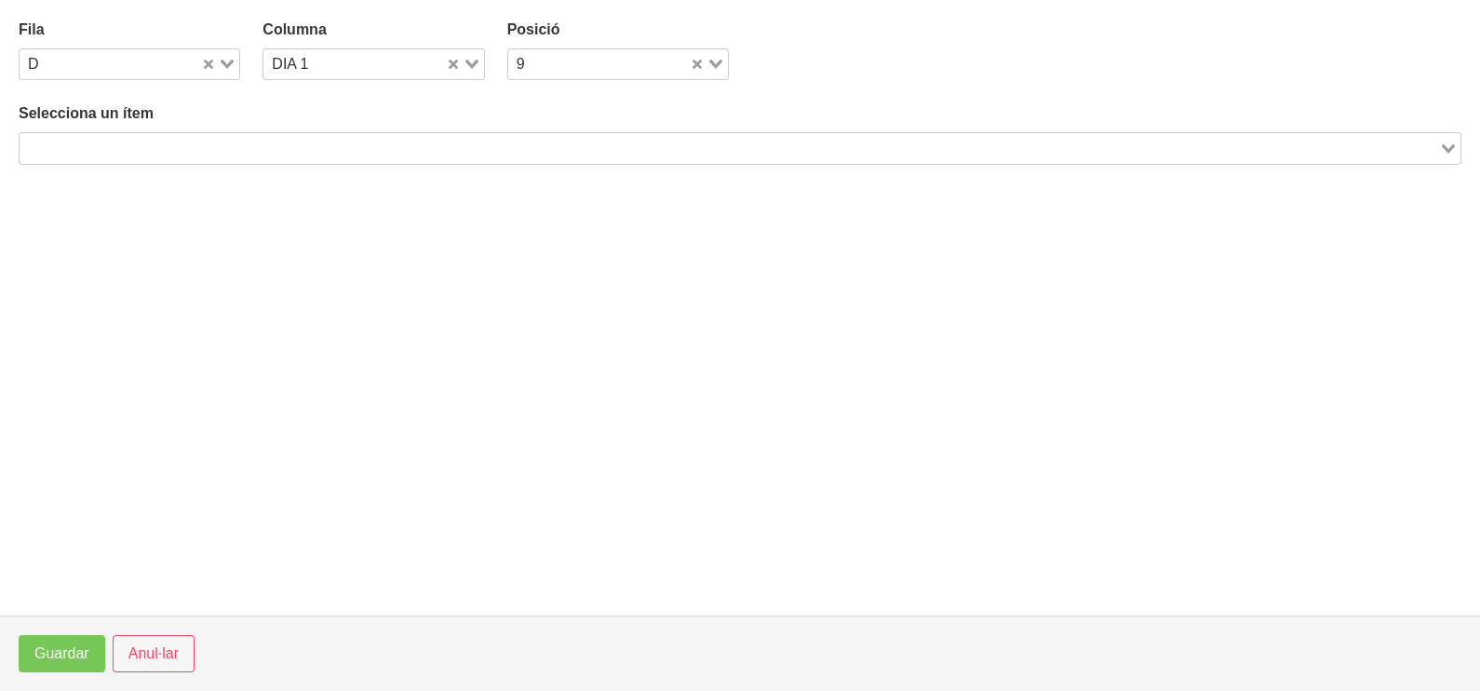
click at [186, 152] on input "Search for option" at bounding box center [729, 148] width 1416 height 22
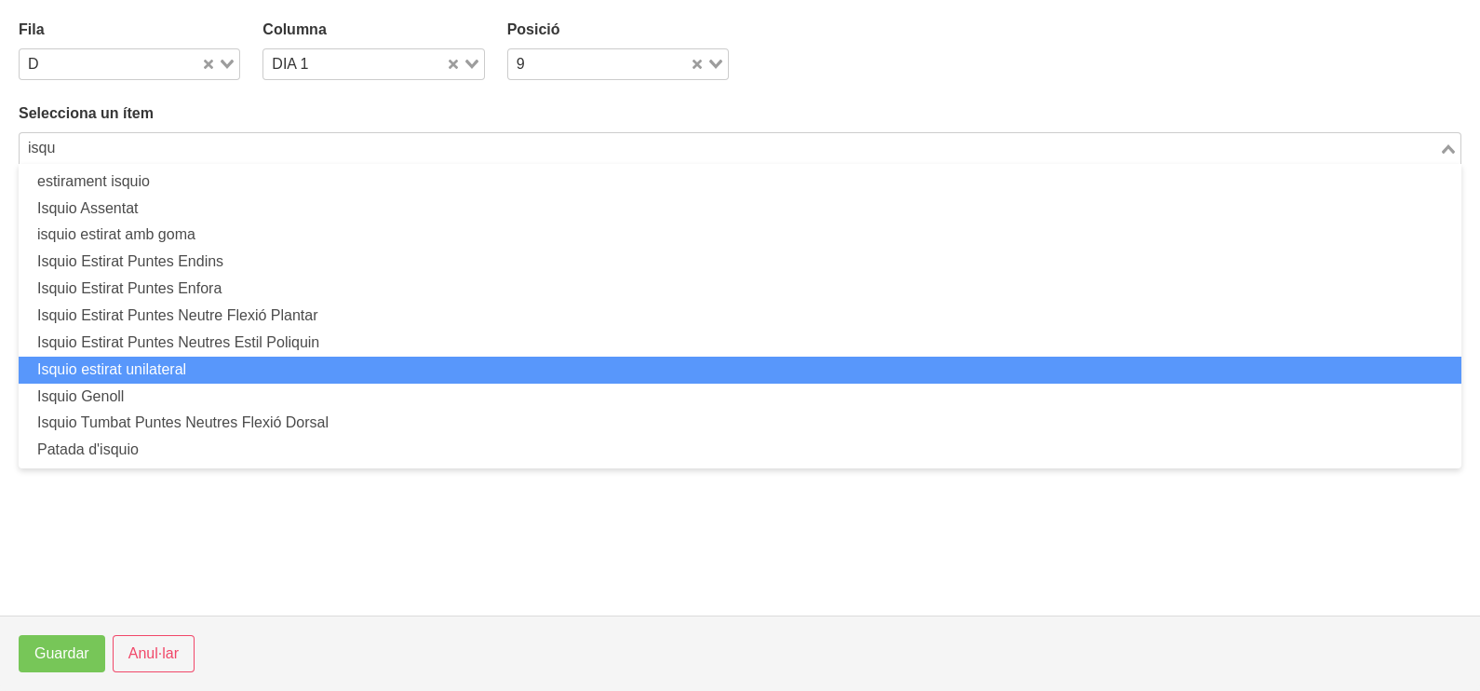
click at [182, 370] on li "Isquio estirat unilateral" at bounding box center [740, 369] width 1443 height 27
type input "isqu"
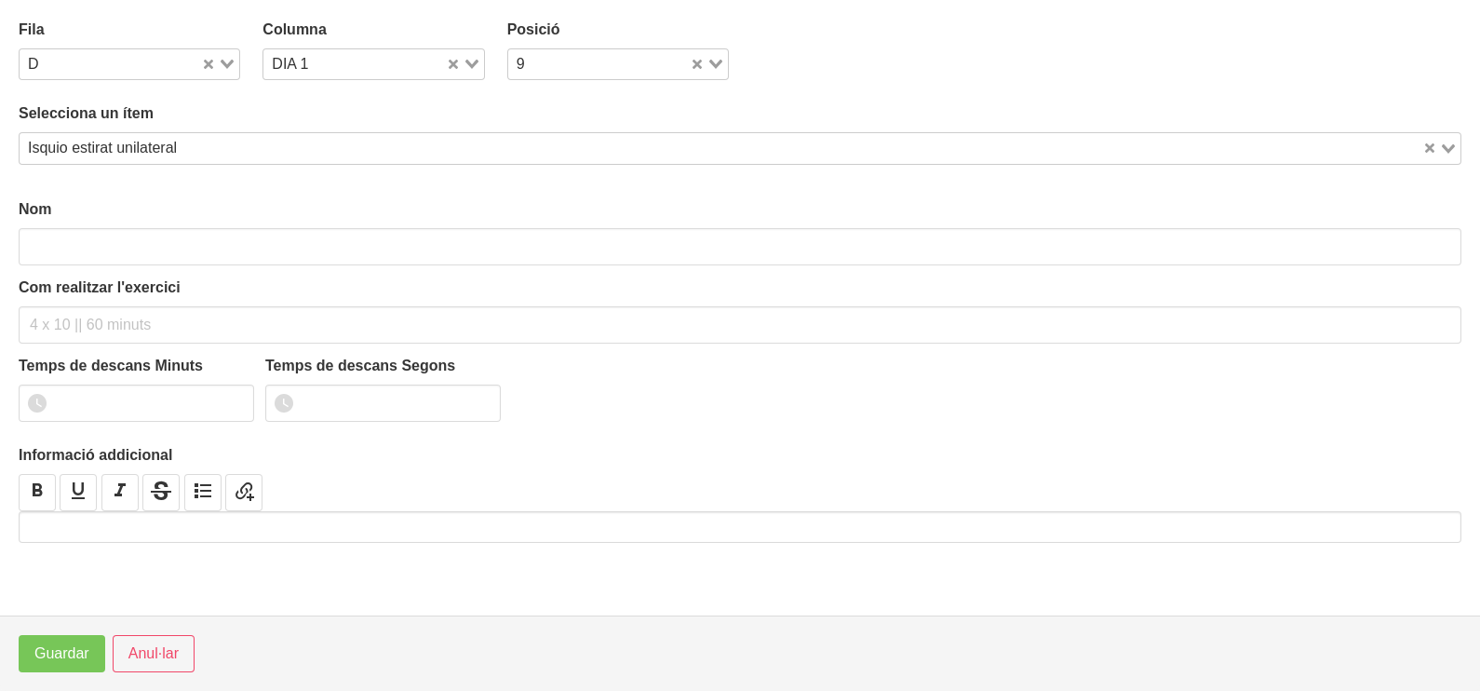
type input "Isquio estirat unilateral"
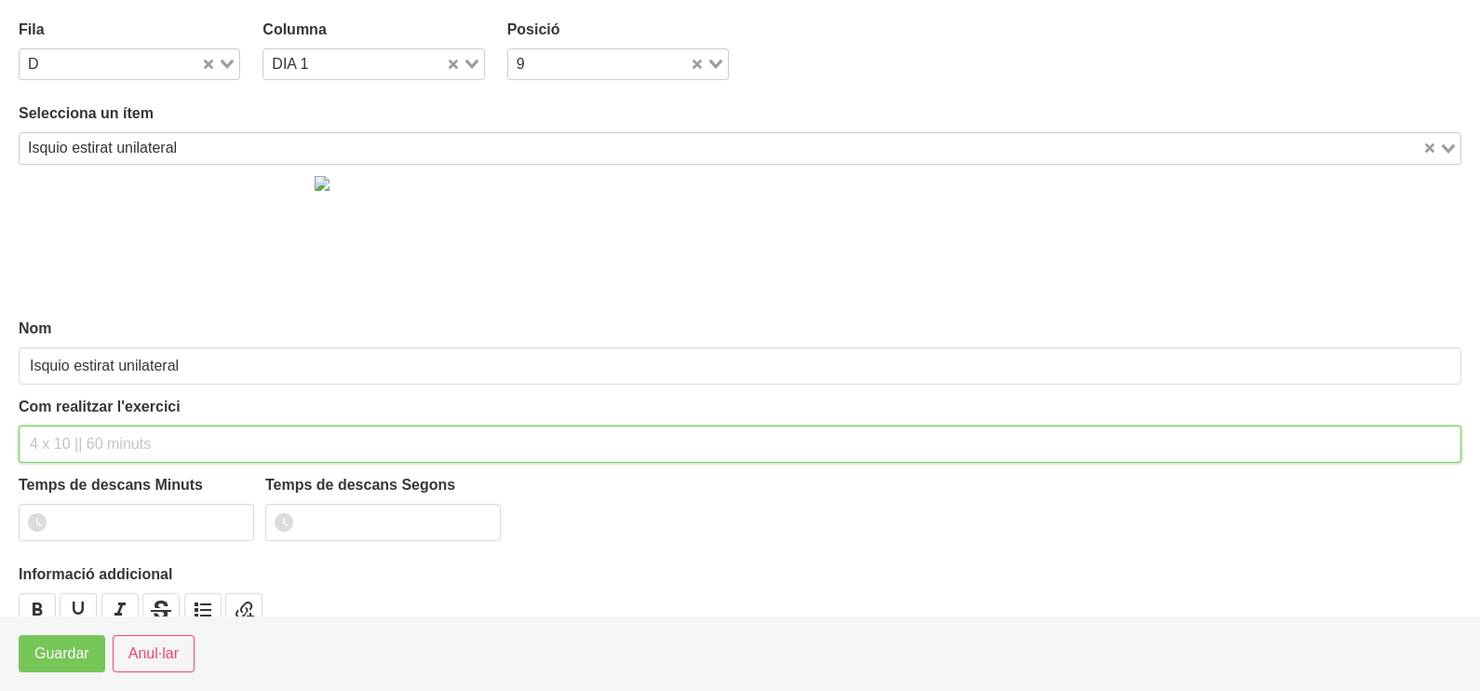
drag, startPoint x: 88, startPoint y: 445, endPoint x: 112, endPoint y: 330, distance: 116.8
click at [97, 422] on div "Com realitzar l'exercici" at bounding box center [740, 429] width 1443 height 67
type input "1 x 6-10 a 3010"
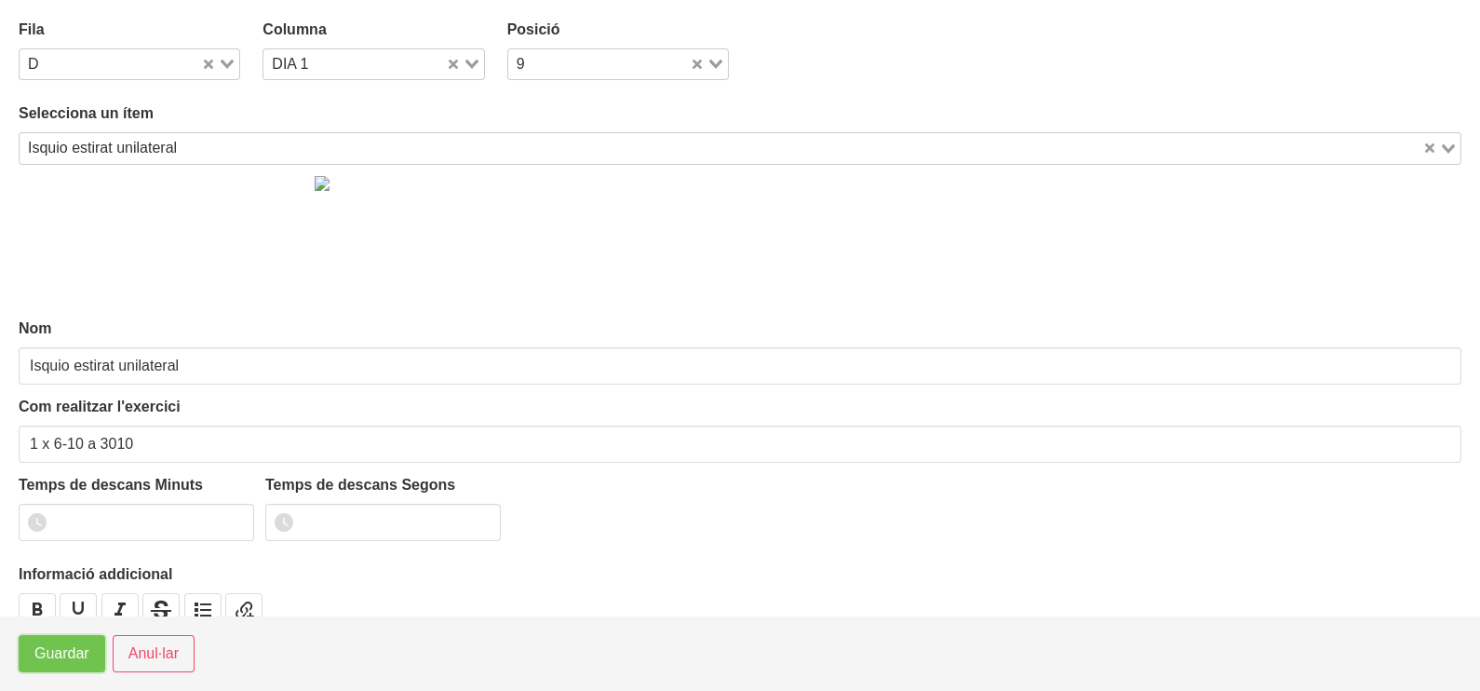
click at [61, 651] on span "Guardar" at bounding box center [61, 653] width 55 height 22
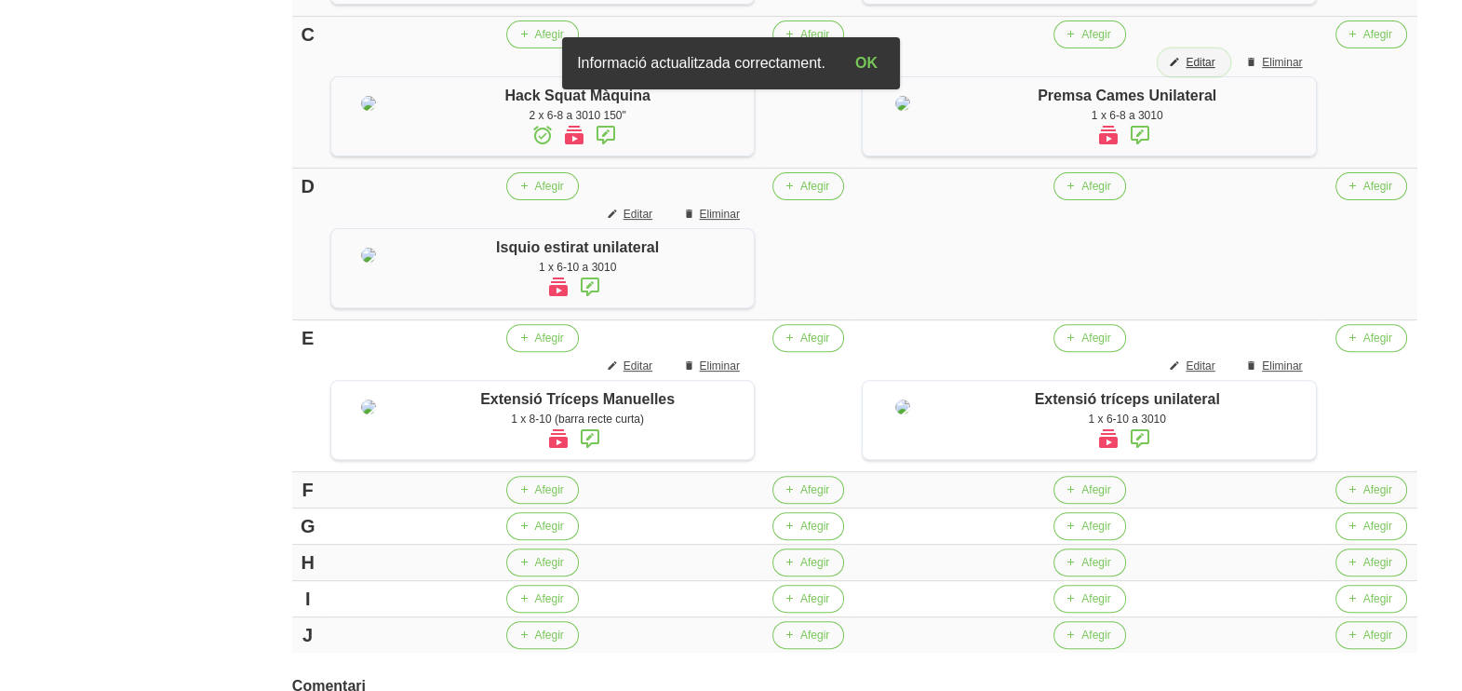
click at [1210, 71] on span "Editar" at bounding box center [1200, 62] width 29 height 17
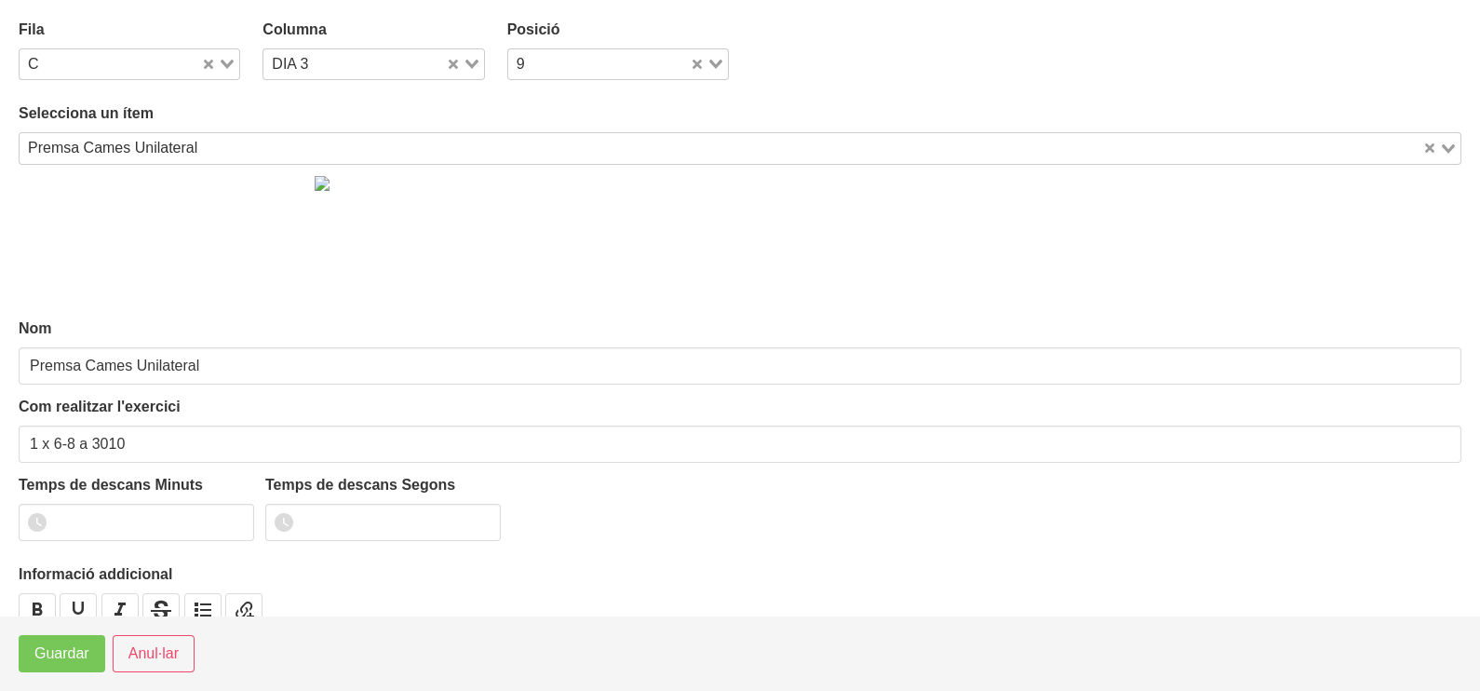
click at [233, 68] on div "Loading..." at bounding box center [220, 62] width 38 height 26
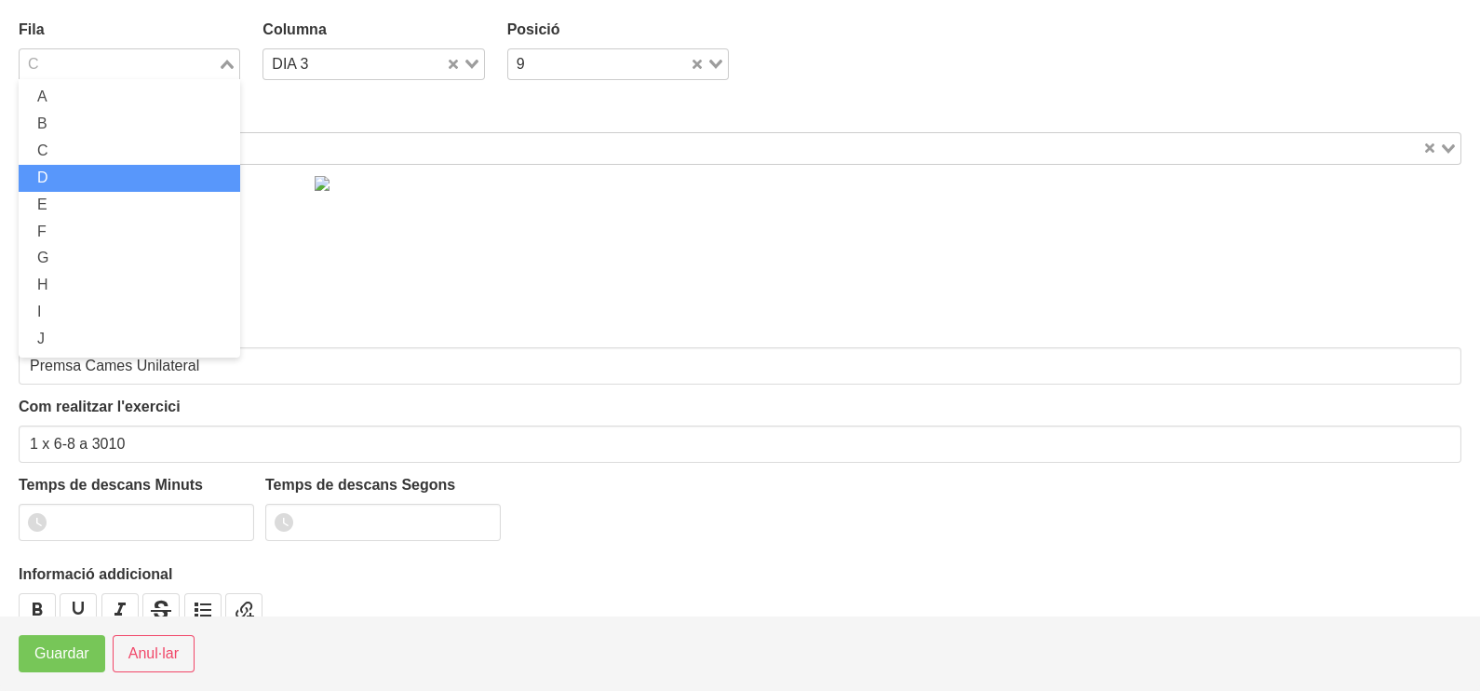
click at [116, 178] on li "D" at bounding box center [130, 178] width 222 height 27
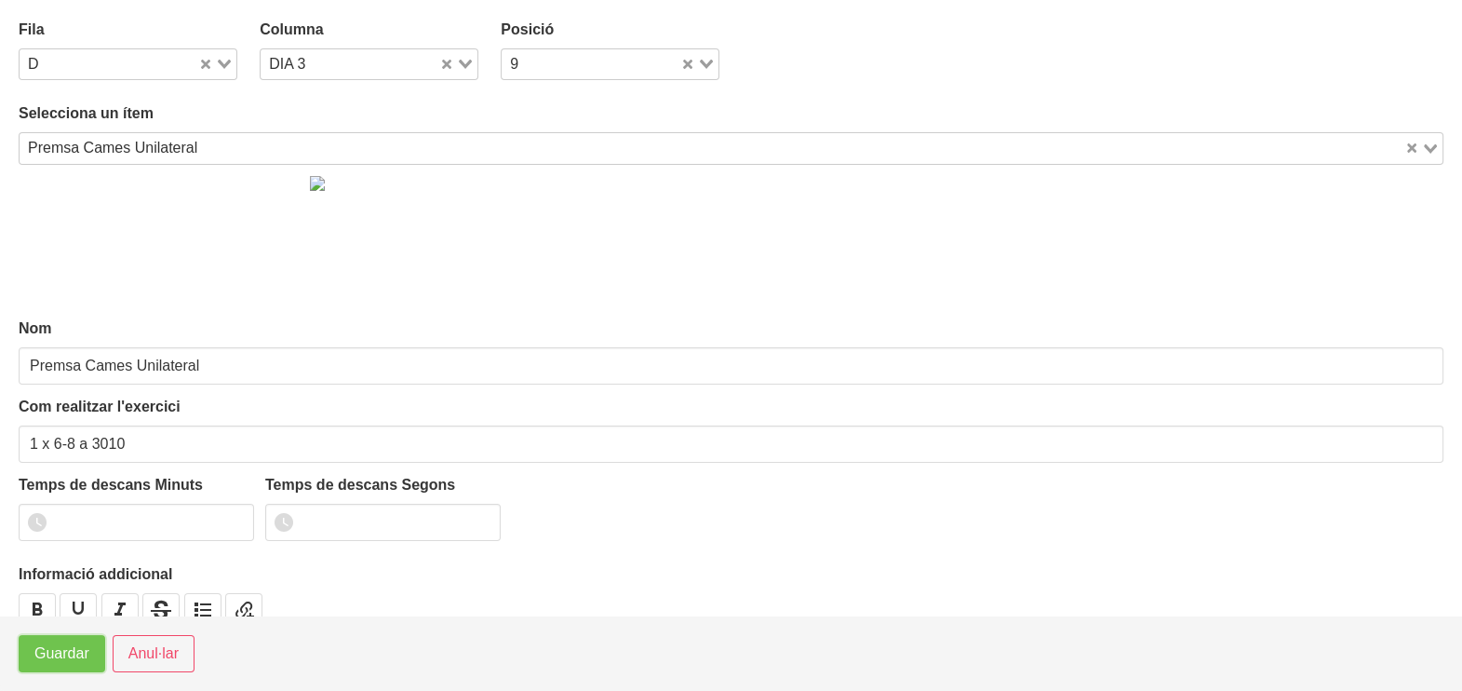
click at [56, 652] on span "Guardar" at bounding box center [61, 653] width 55 height 22
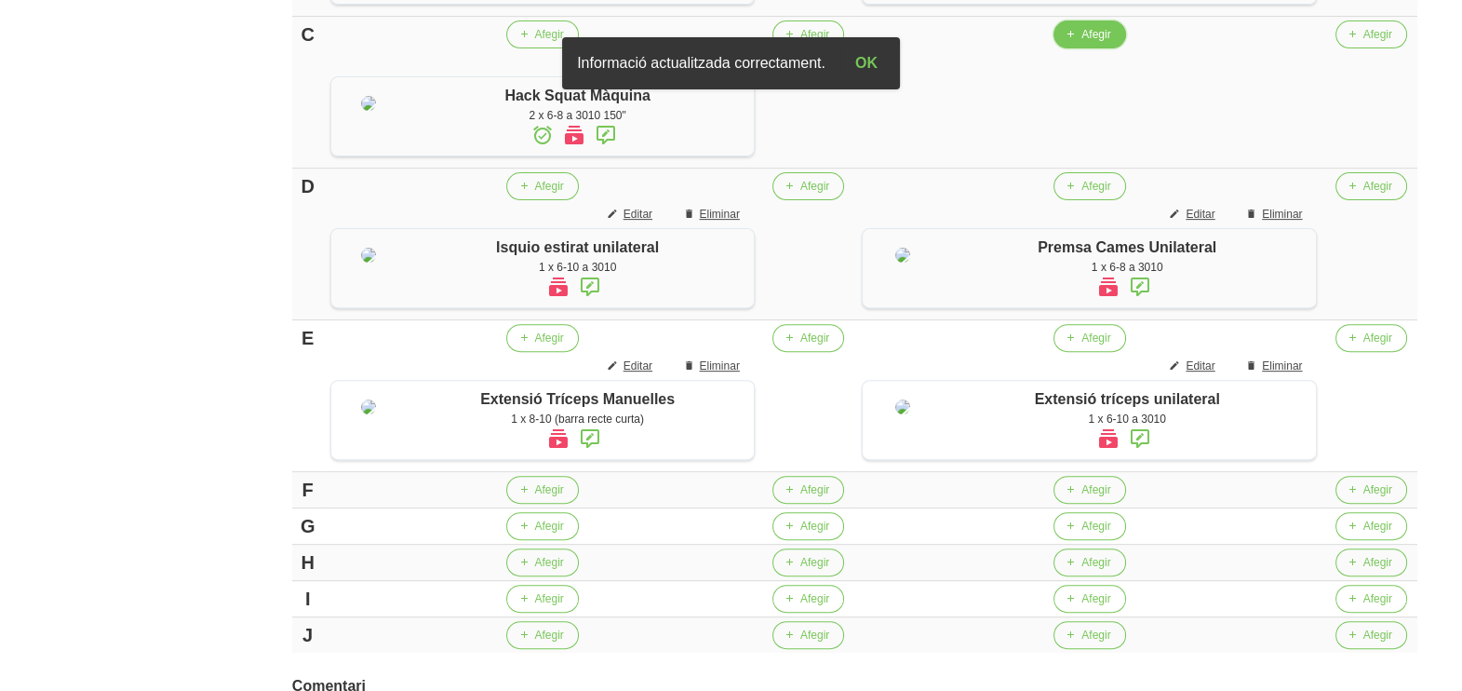
click at [1089, 43] on span "Afegir" at bounding box center [1096, 34] width 29 height 17
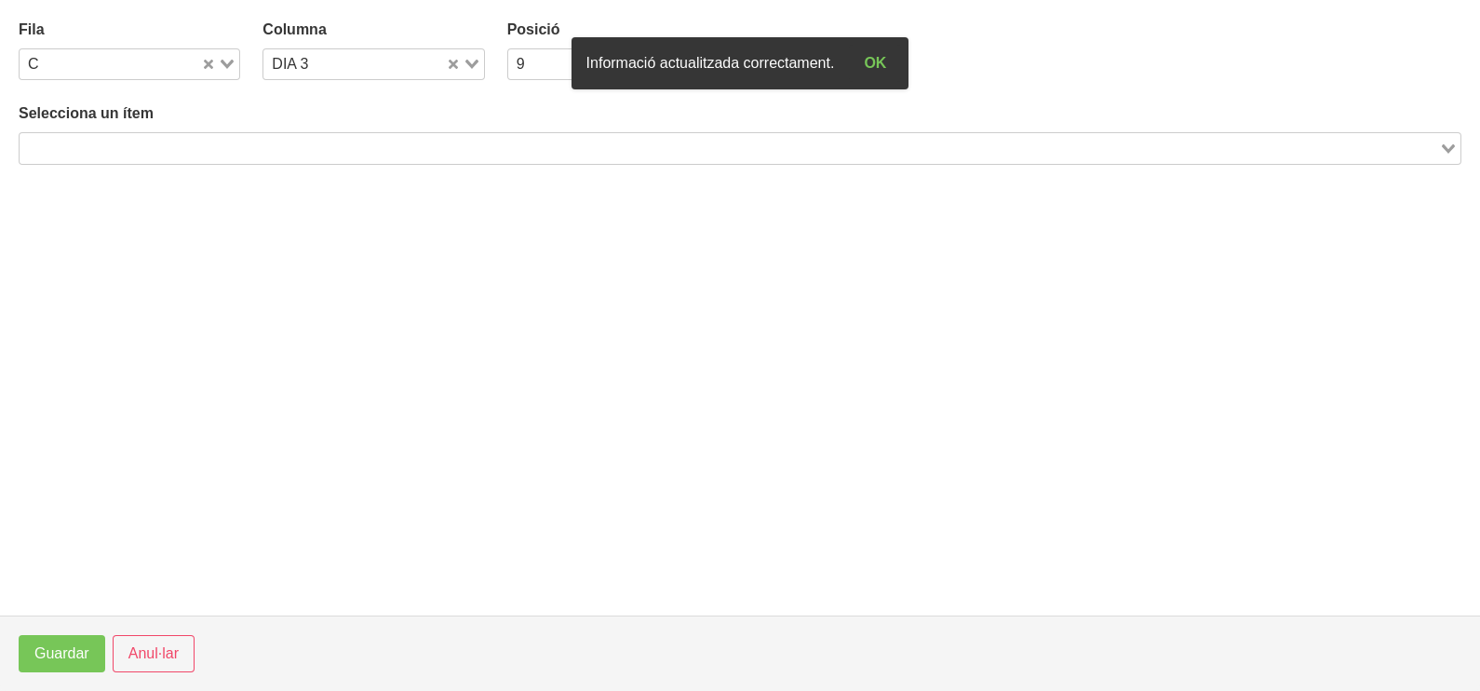
drag, startPoint x: 256, startPoint y: 140, endPoint x: 284, endPoint y: 98, distance: 50.3
click at [260, 135] on div "Search for option" at bounding box center [729, 146] width 1419 height 26
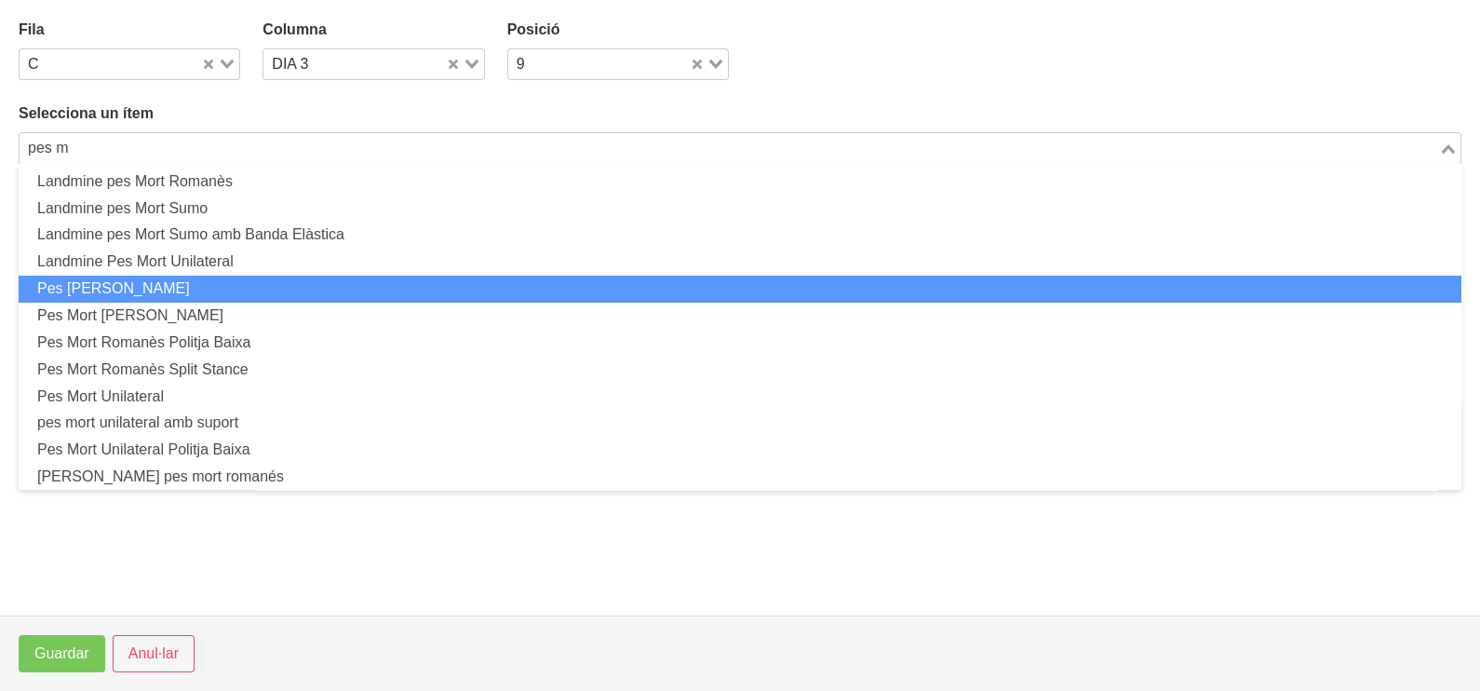
click at [180, 285] on li "Pes [PERSON_NAME]" at bounding box center [740, 289] width 1443 height 27
type input "pes m"
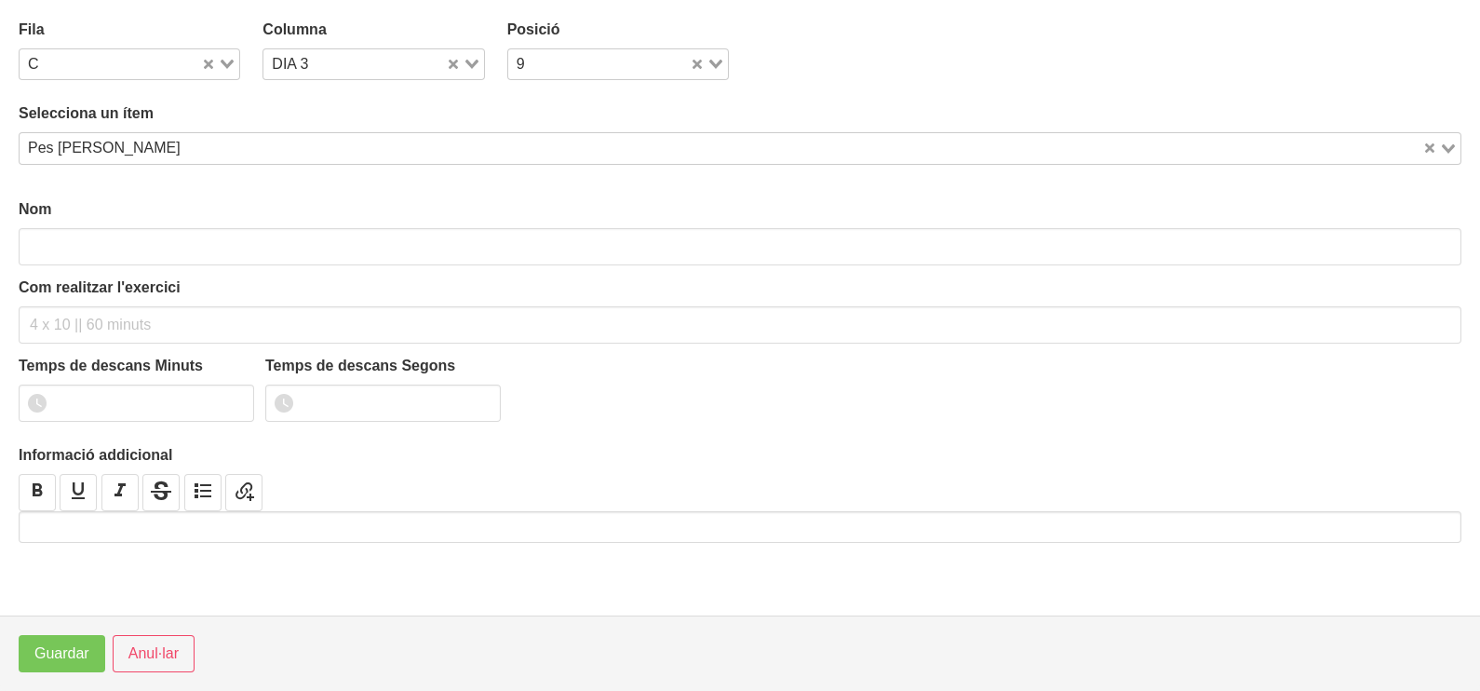
type input "Pes [PERSON_NAME]"
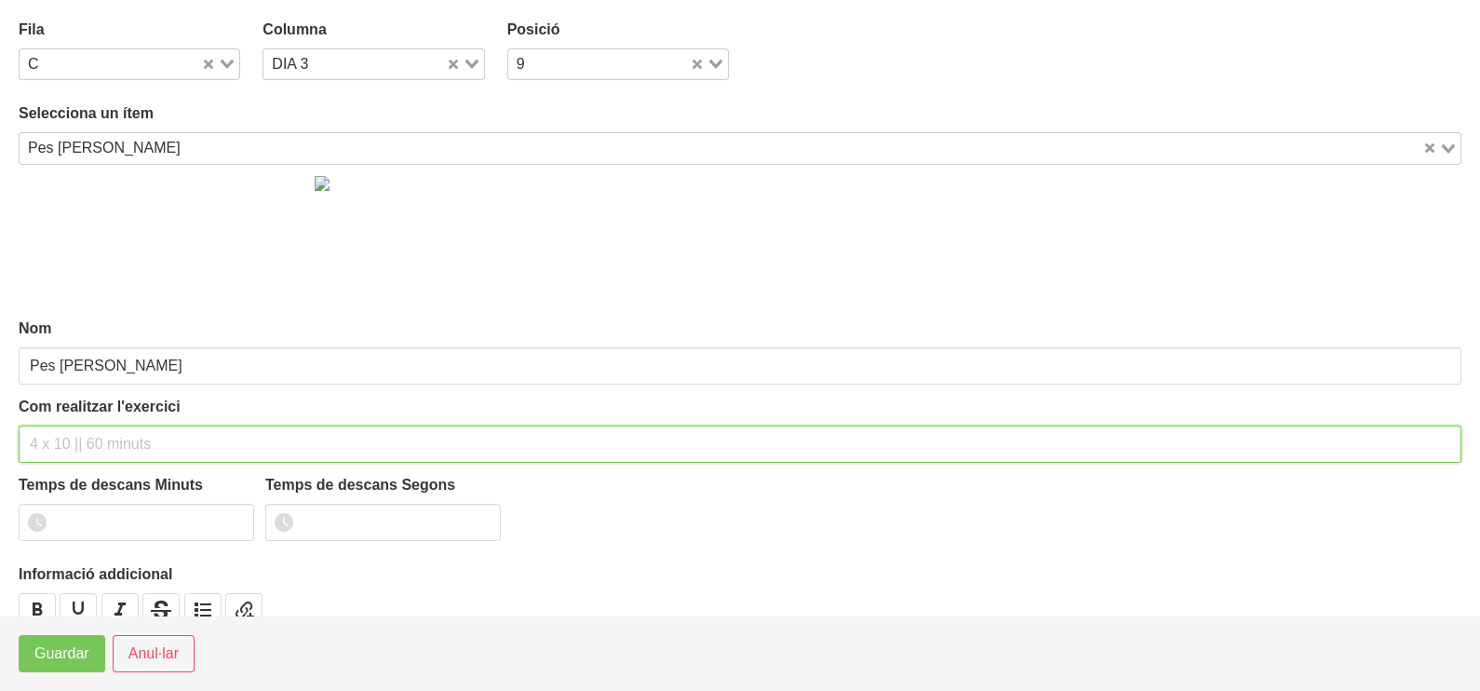
drag, startPoint x: 63, startPoint y: 435, endPoint x: 103, endPoint y: 330, distance: 112.5
click at [80, 425] on input "text" at bounding box center [740, 443] width 1443 height 37
type input "2 x 6-8 a 3010 150""
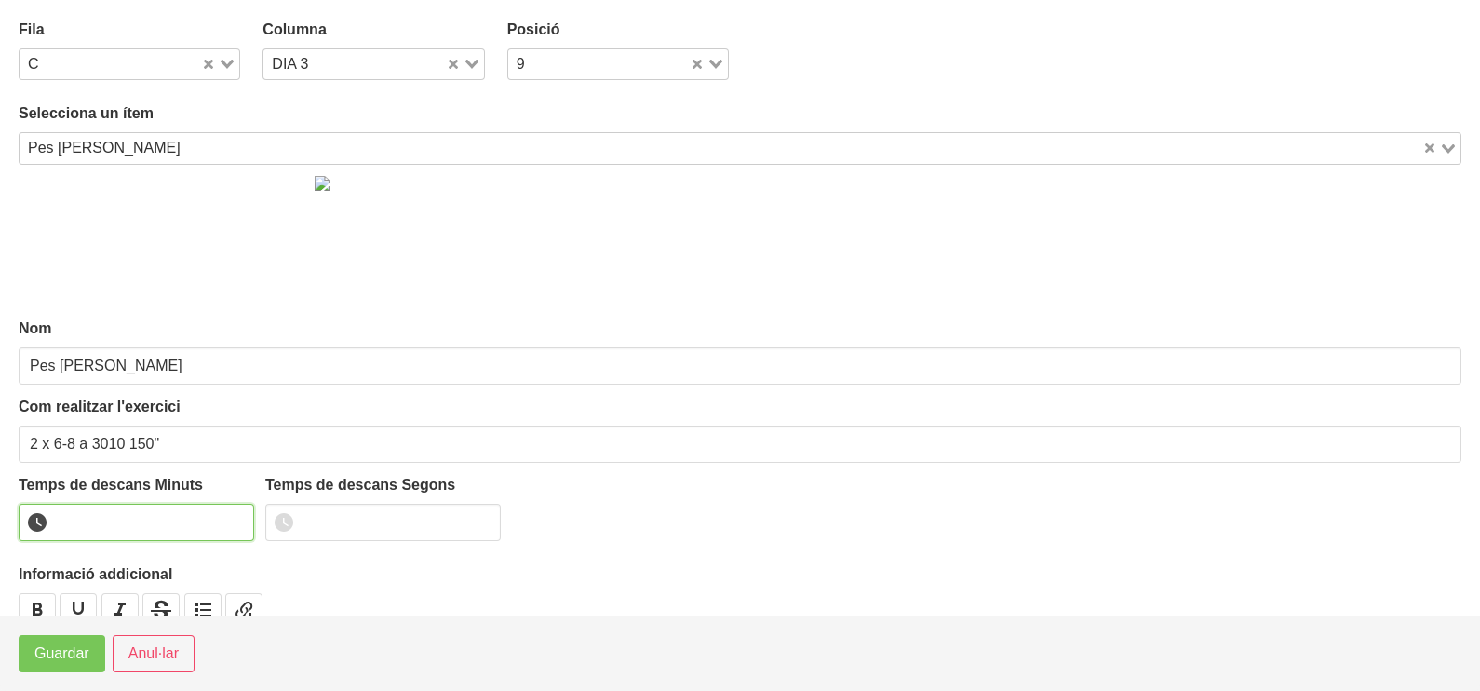
click at [115, 504] on input "number" at bounding box center [136, 522] width 235 height 37
type input "2"
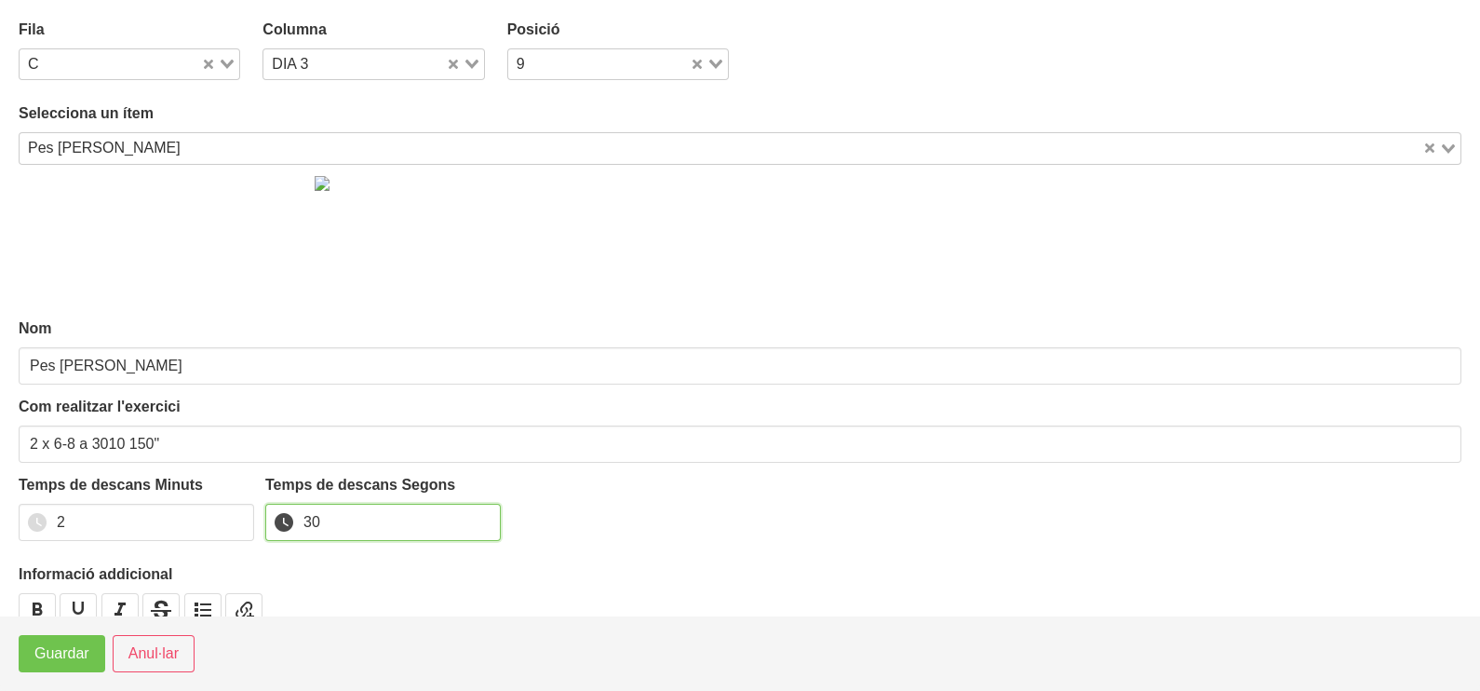
type input "30"
click at [64, 661] on span "Guardar" at bounding box center [61, 653] width 55 height 22
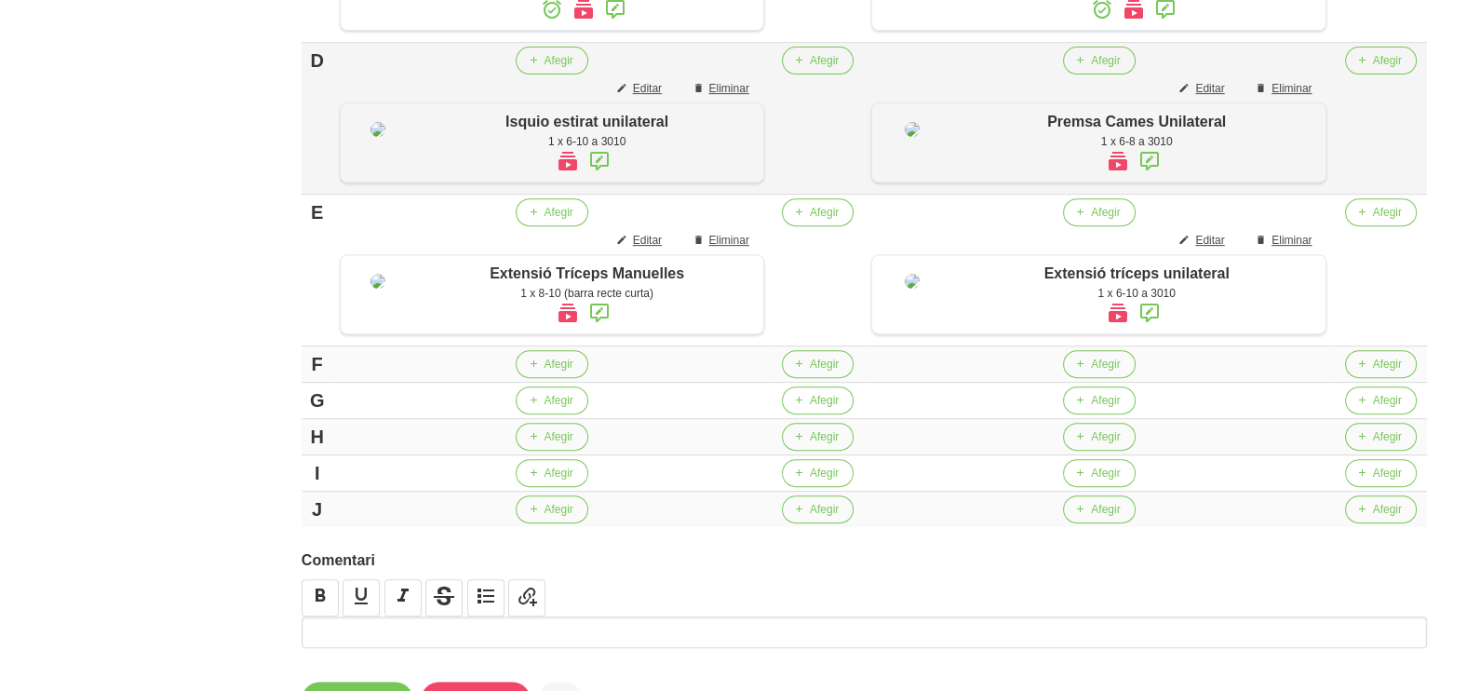
scroll to position [1047, 0]
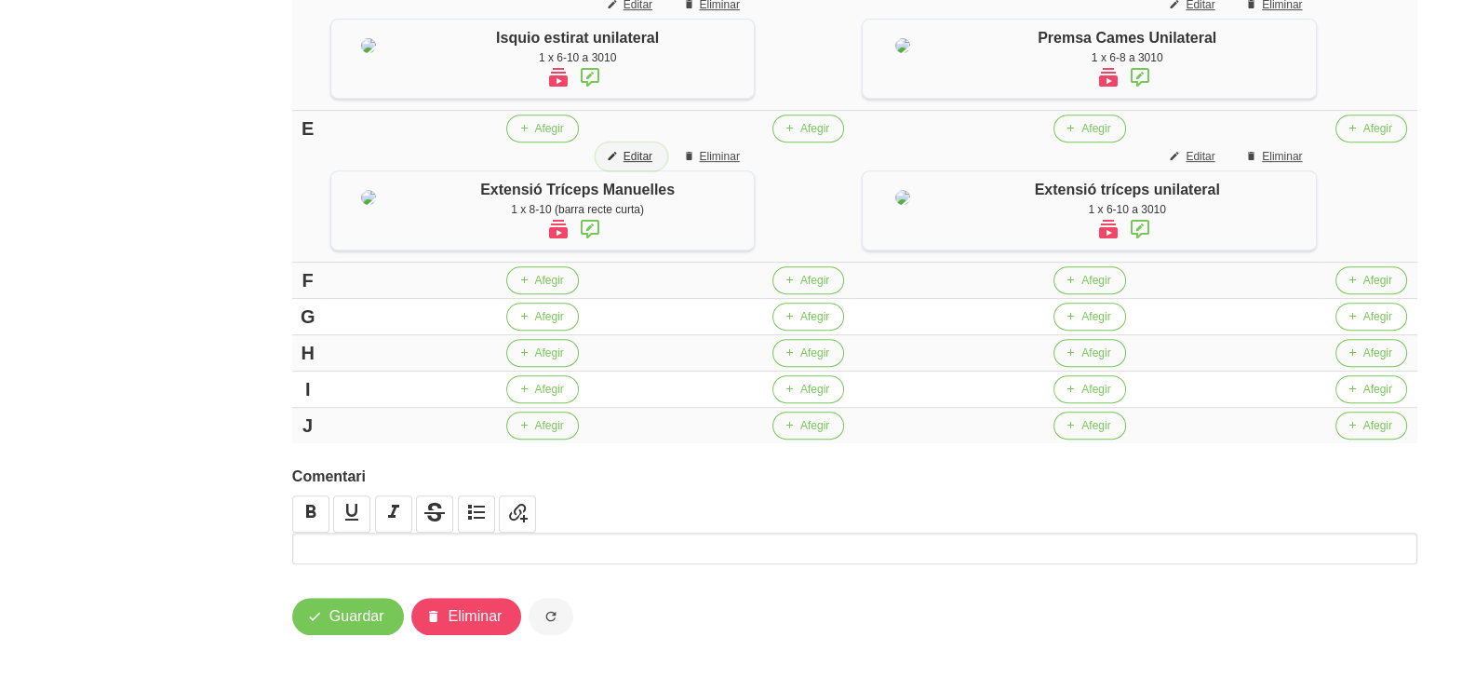
click at [652, 165] on span "Editar" at bounding box center [638, 156] width 29 height 17
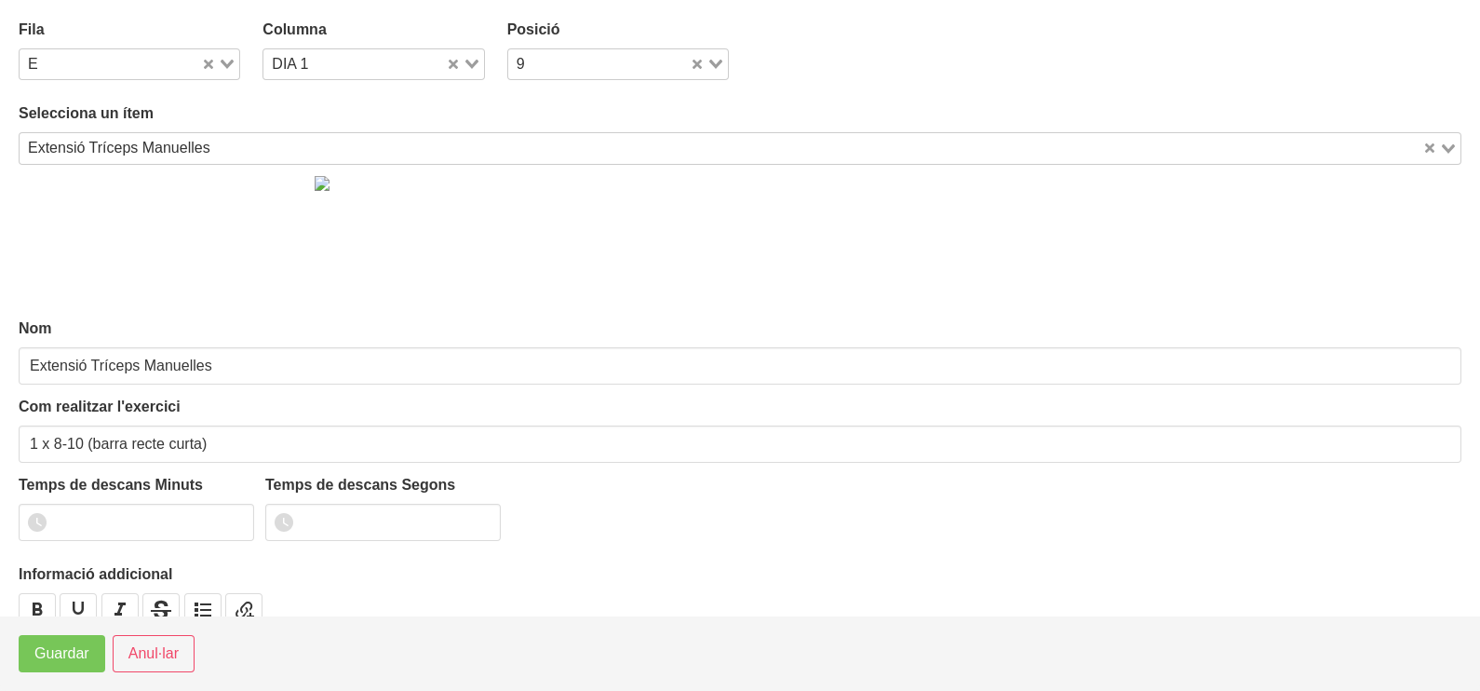
click at [221, 64] on icon "Search for option" at bounding box center [227, 64] width 13 height 9
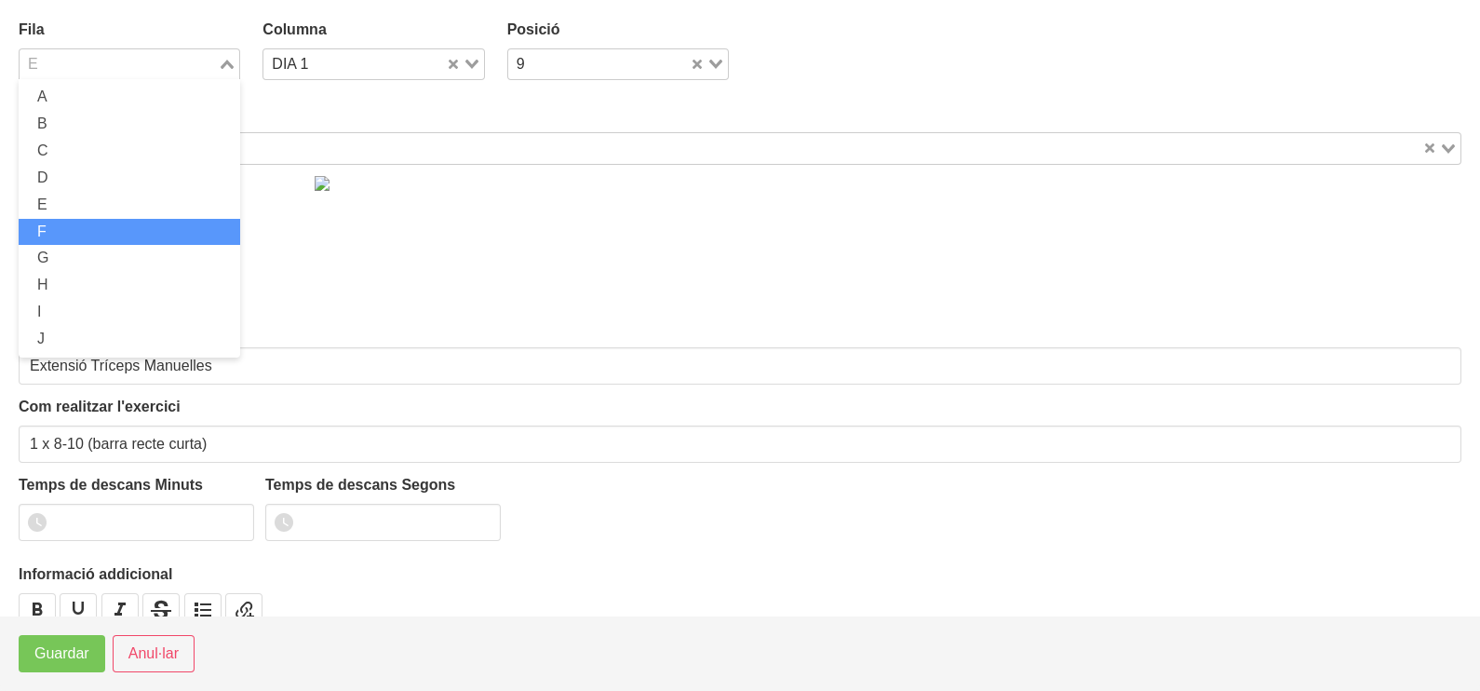
drag, startPoint x: 96, startPoint y: 228, endPoint x: 168, endPoint y: 188, distance: 82.1
click at [97, 227] on li "F" at bounding box center [130, 232] width 222 height 27
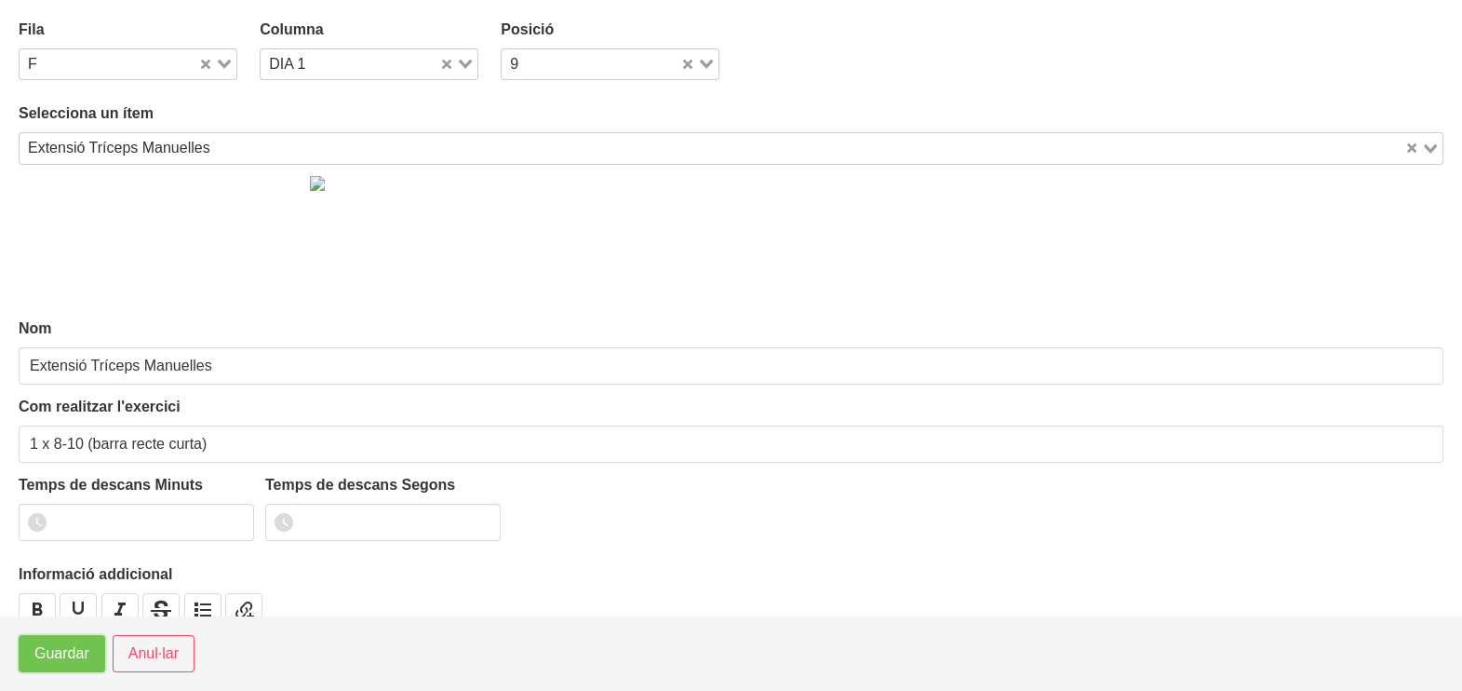
click at [81, 652] on span "Guardar" at bounding box center [61, 653] width 55 height 22
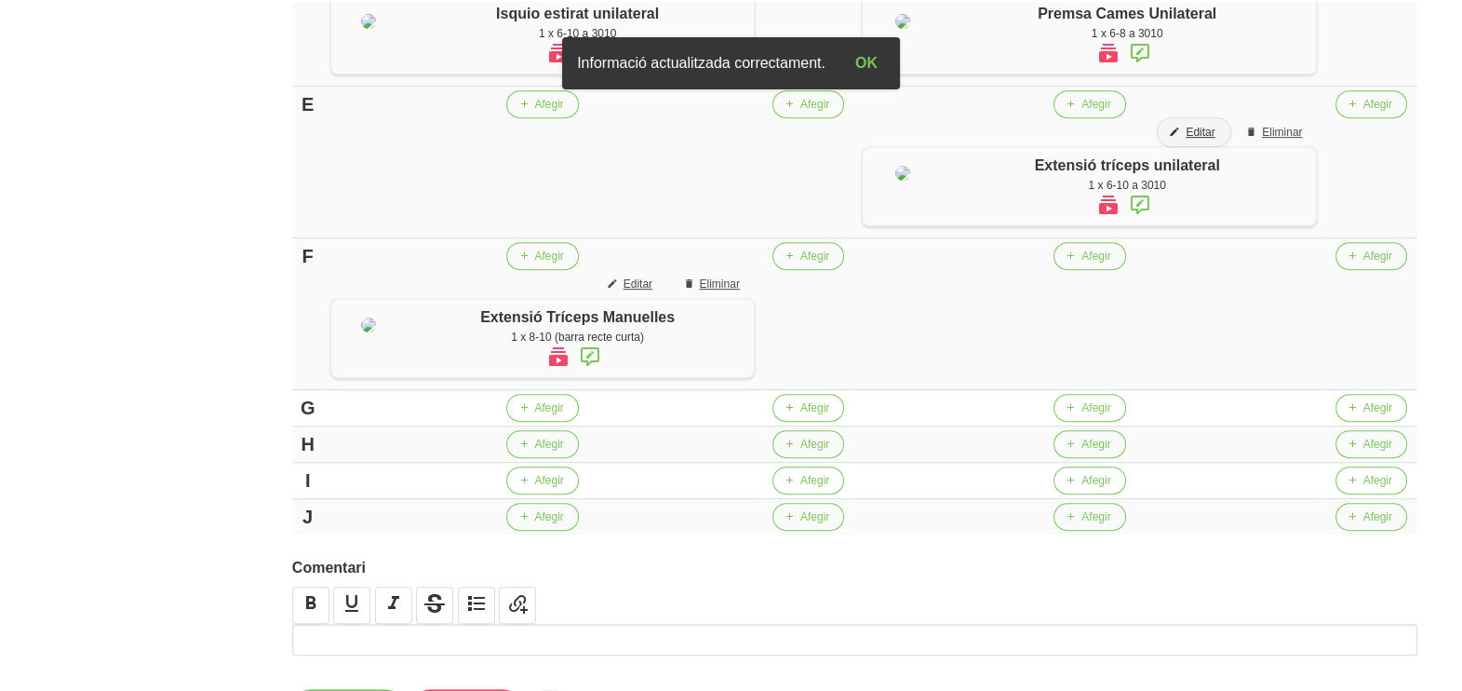
click at [1210, 141] on span "Editar" at bounding box center [1200, 132] width 29 height 17
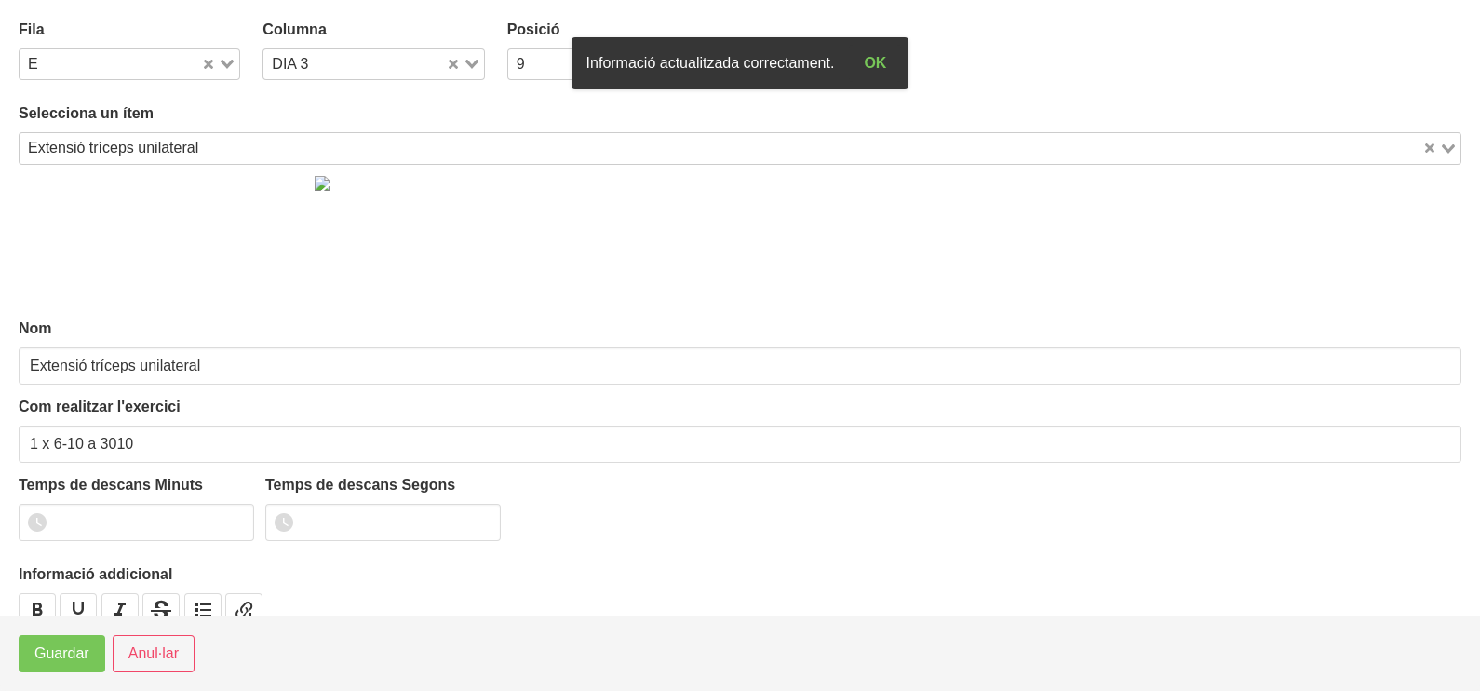
click at [228, 66] on icon "Search for option" at bounding box center [227, 64] width 13 height 9
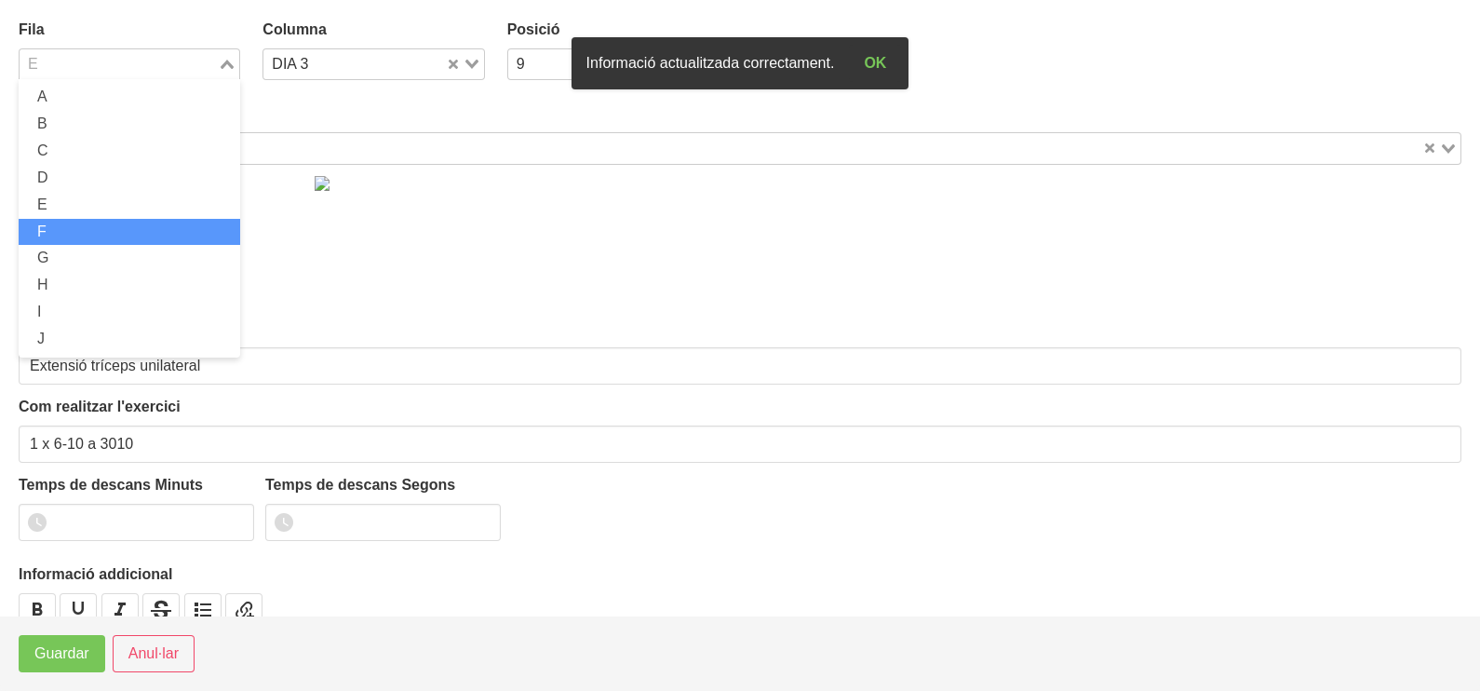
click at [97, 231] on li "F" at bounding box center [130, 232] width 222 height 27
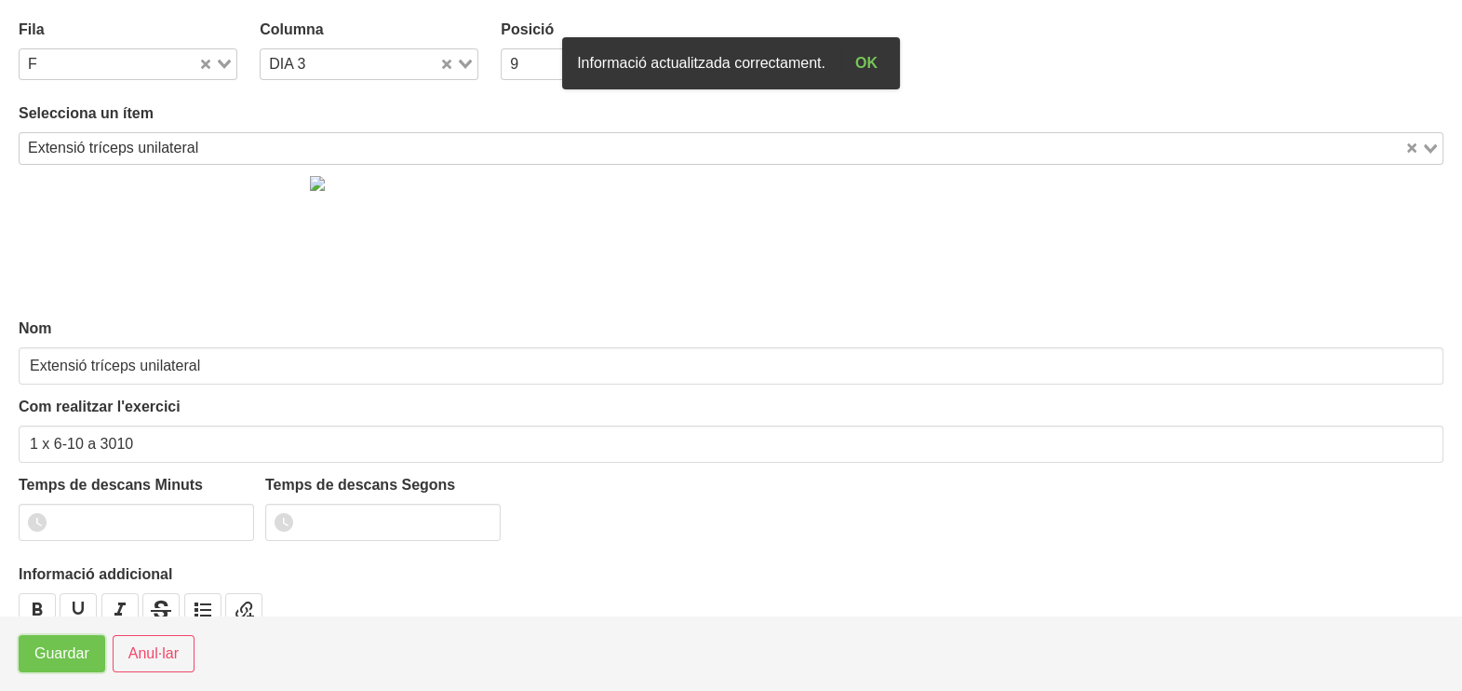
click at [51, 663] on span "Guardar" at bounding box center [61, 653] width 55 height 22
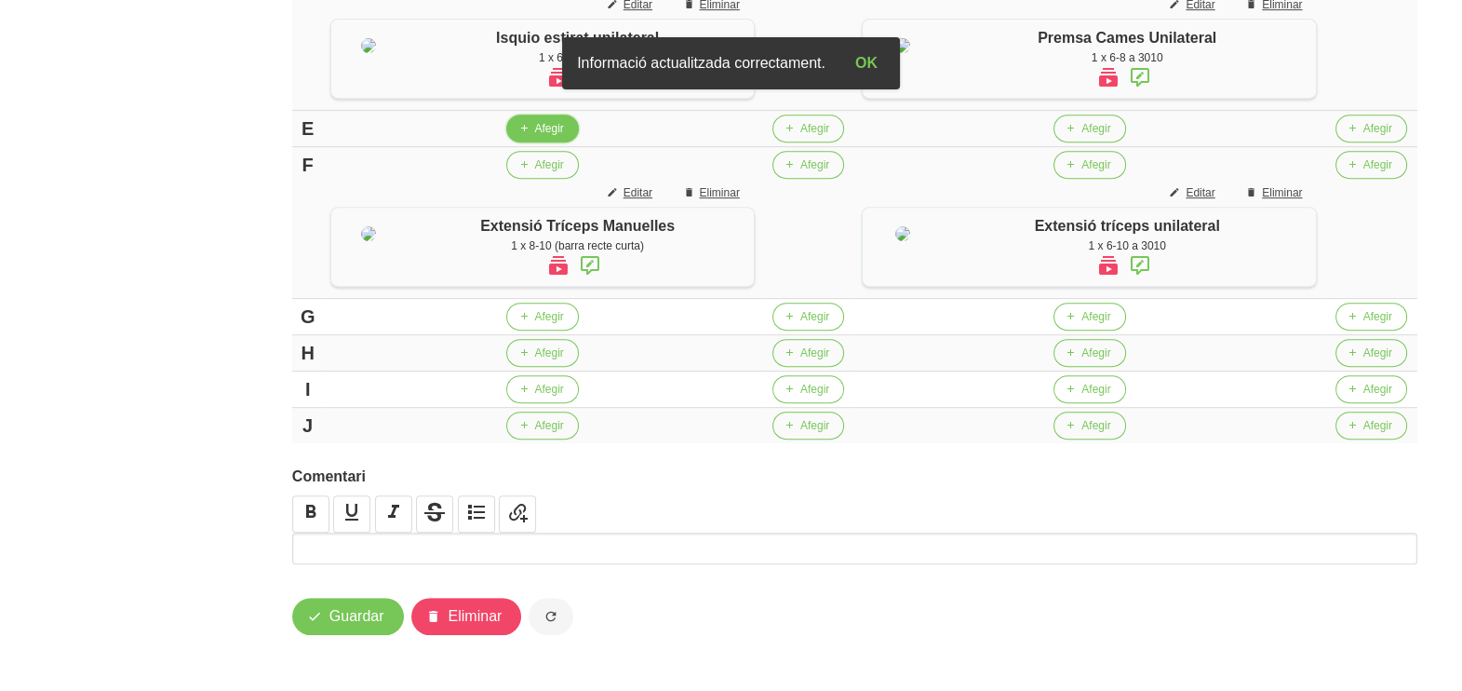
click at [538, 137] on span "Afegir" at bounding box center [548, 128] width 29 height 17
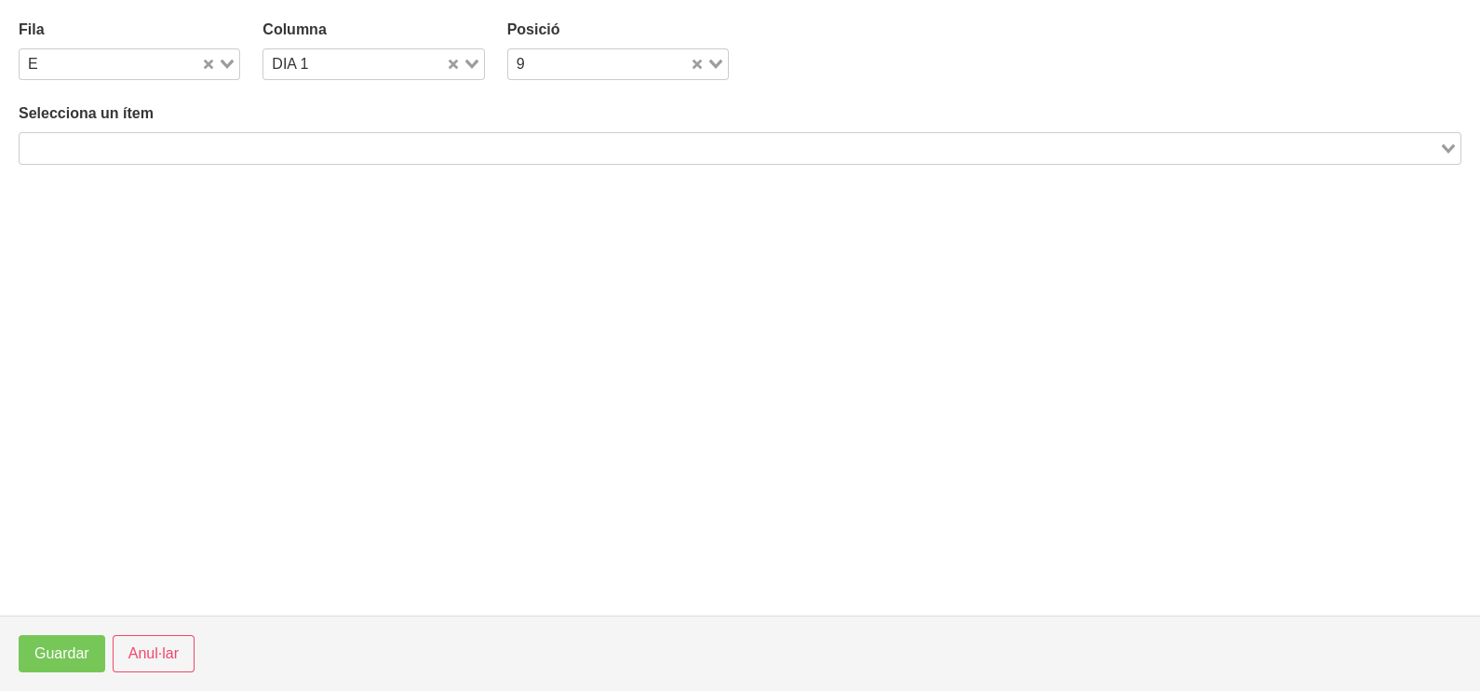
drag, startPoint x: 192, startPoint y: 148, endPoint x: 198, endPoint y: 136, distance: 13.7
click at [192, 146] on input "Search for option" at bounding box center [729, 148] width 1416 height 22
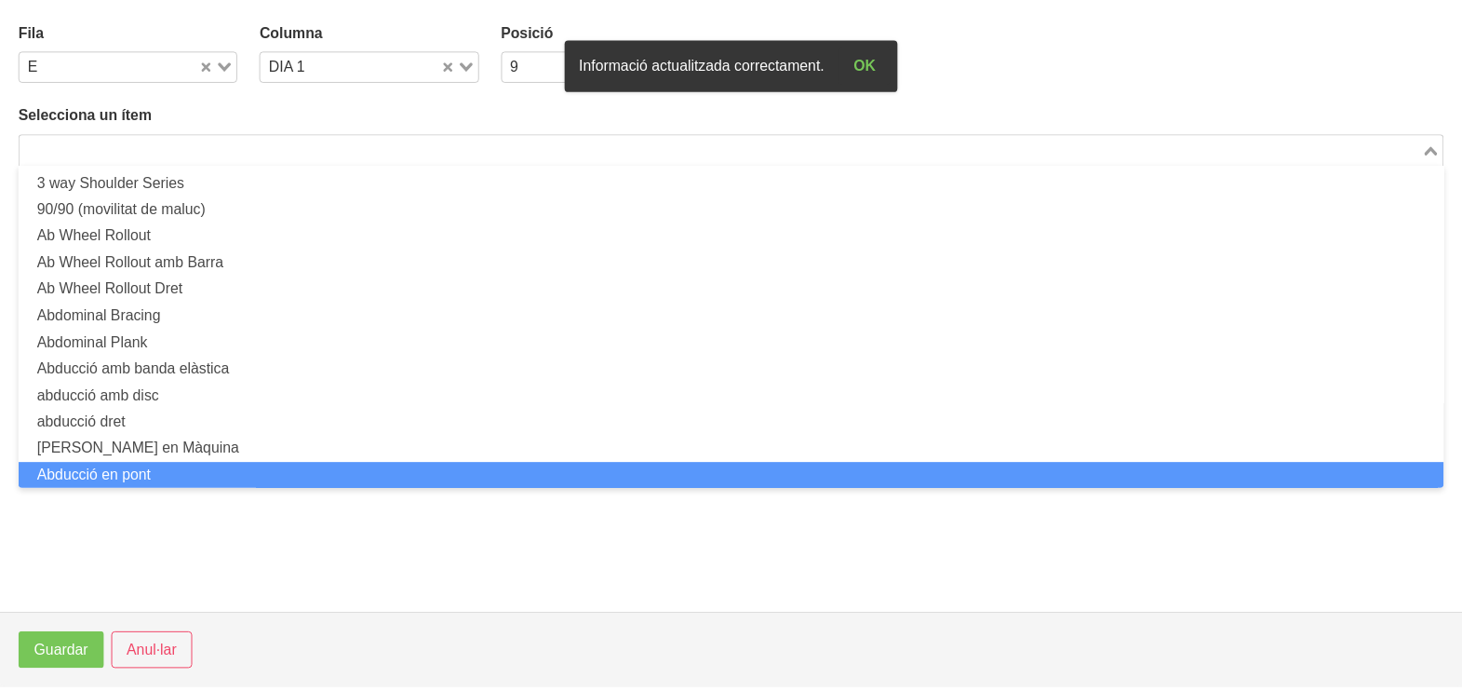
scroll to position [0, 0]
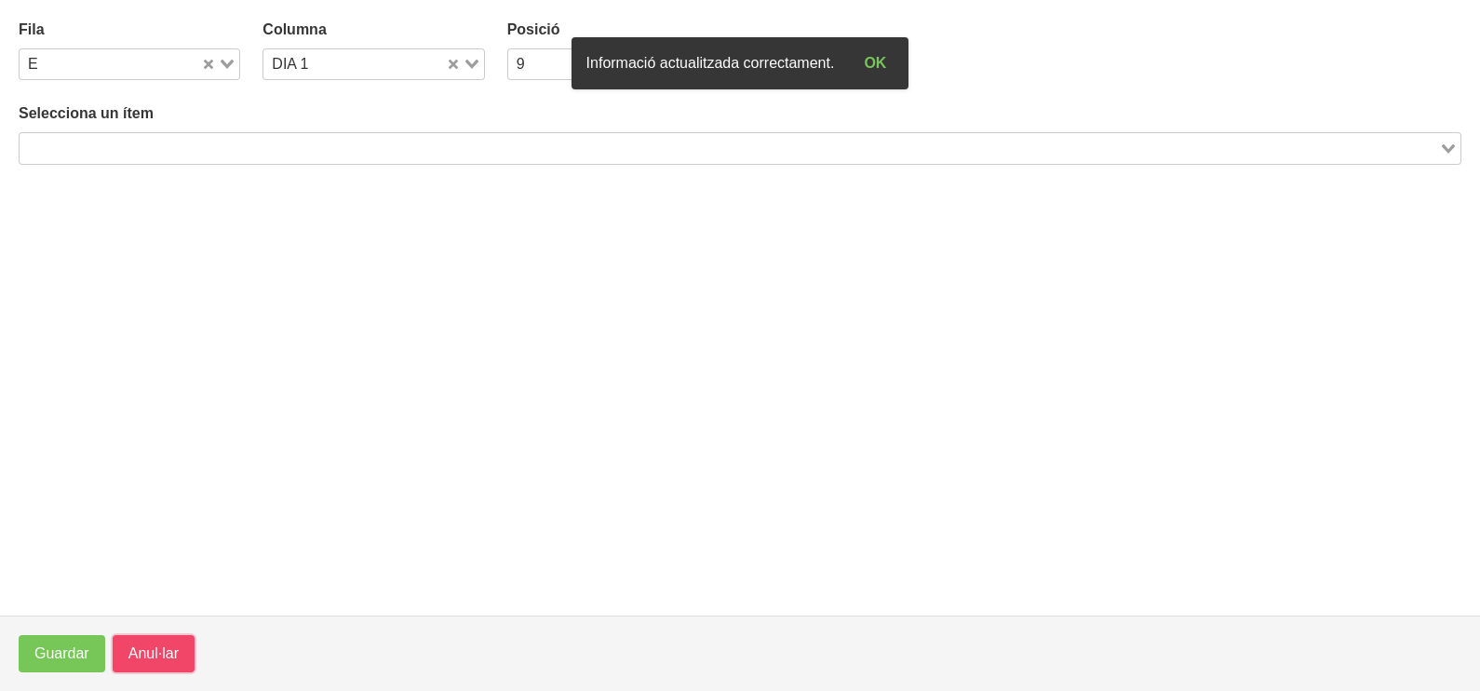
click at [155, 648] on span "Anul·lar" at bounding box center [153, 653] width 50 height 22
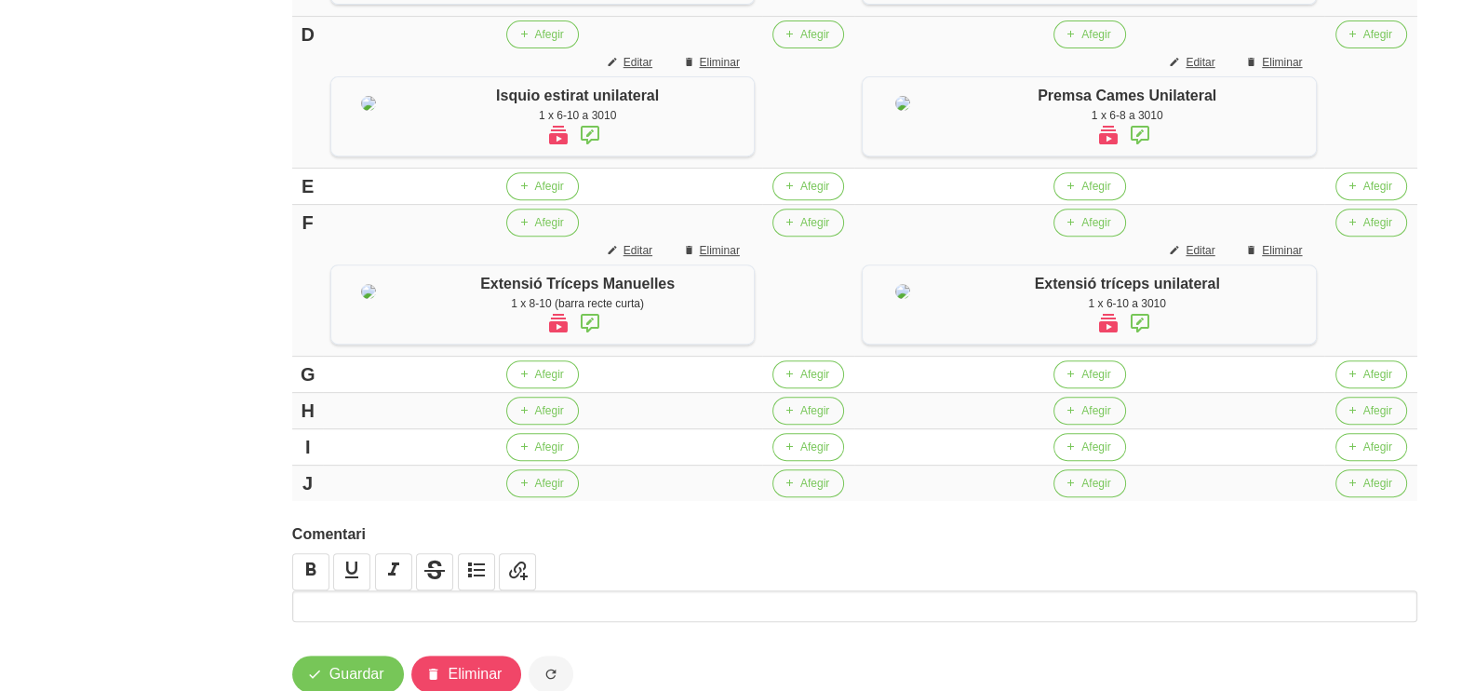
scroll to position [1164, 0]
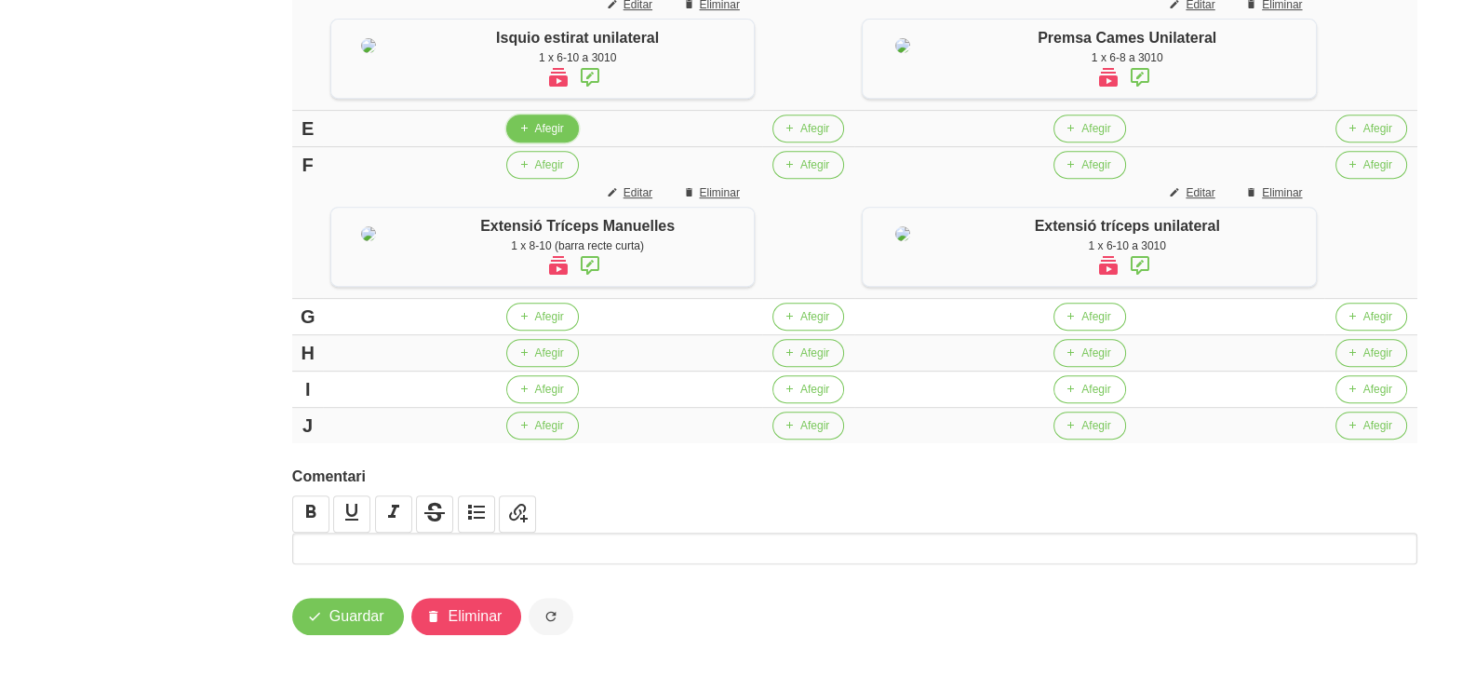
click at [541, 137] on span "Afegir" at bounding box center [548, 128] width 29 height 17
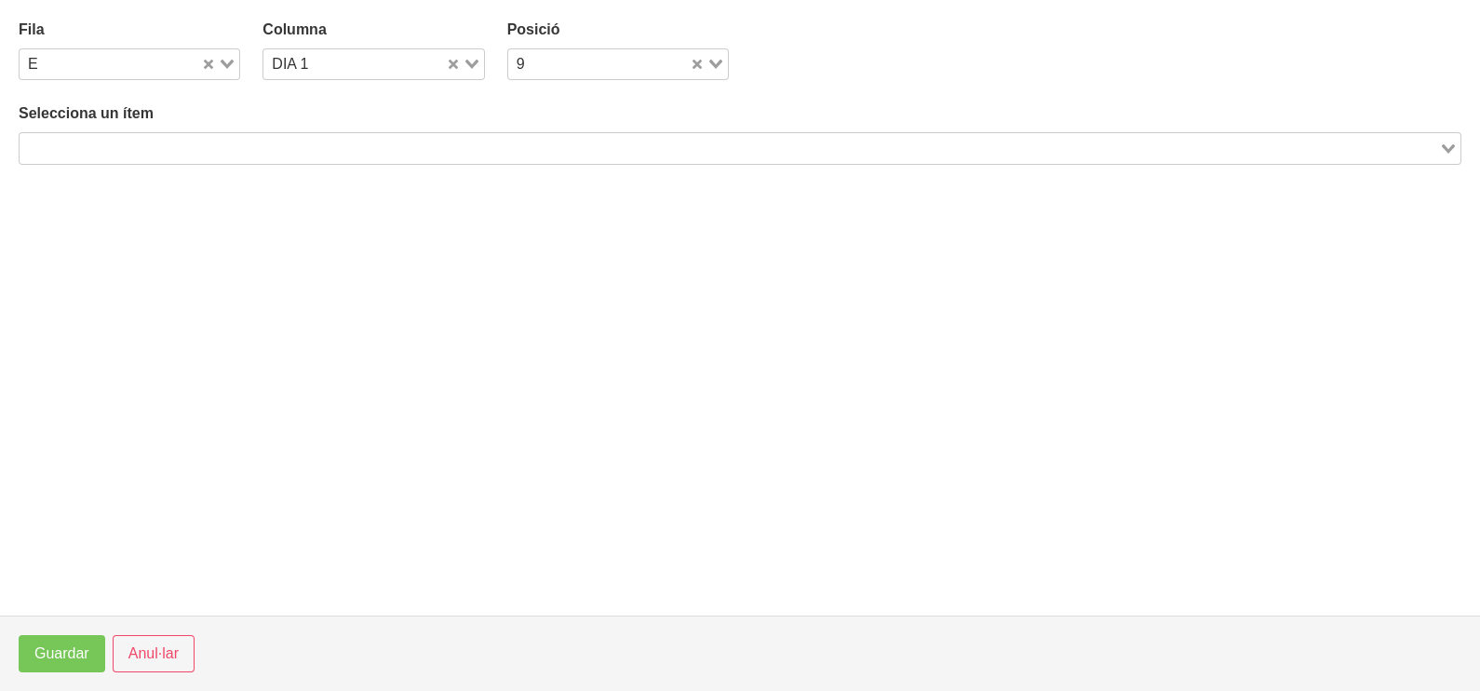
drag, startPoint x: 186, startPoint y: 148, endPoint x: 236, endPoint y: 106, distance: 65.4
click at [191, 144] on input "Search for option" at bounding box center [729, 148] width 1416 height 22
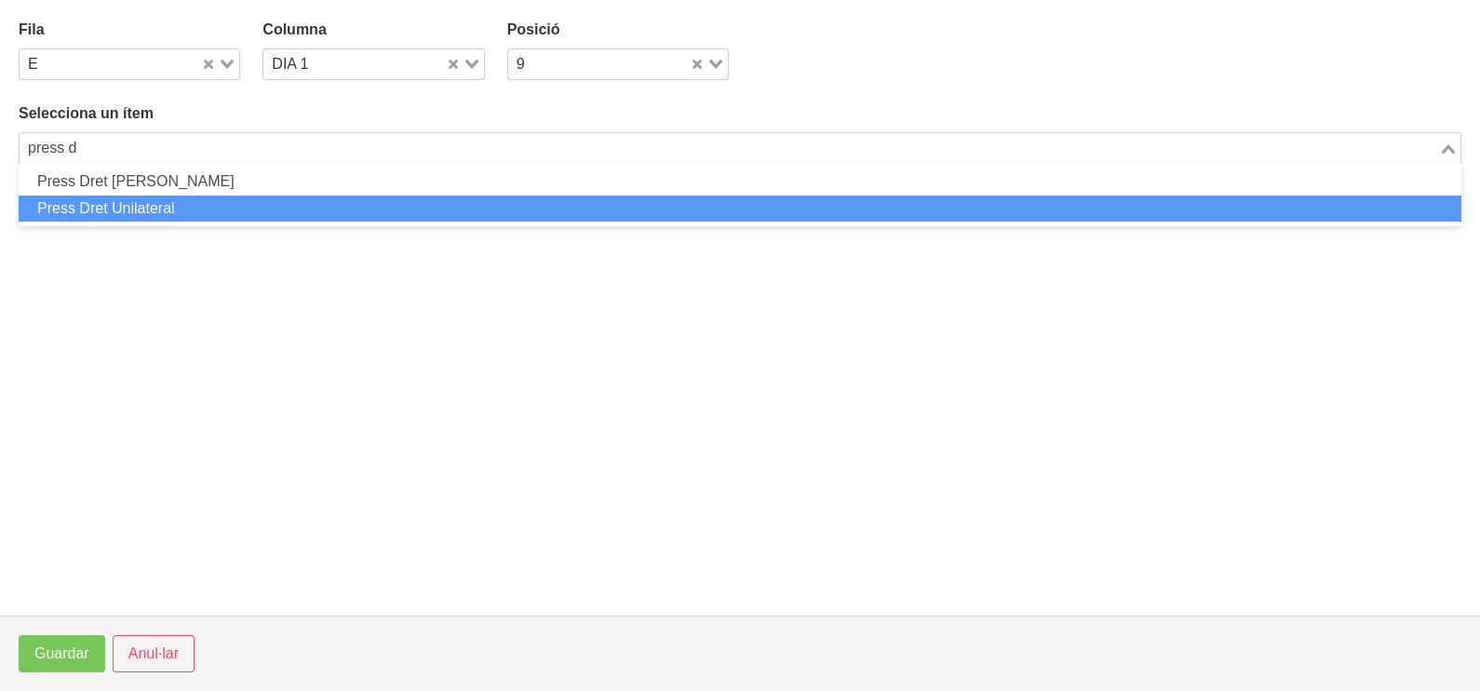
click at [159, 211] on li "Press Dret Unilateral" at bounding box center [740, 208] width 1443 height 27
type input "press d"
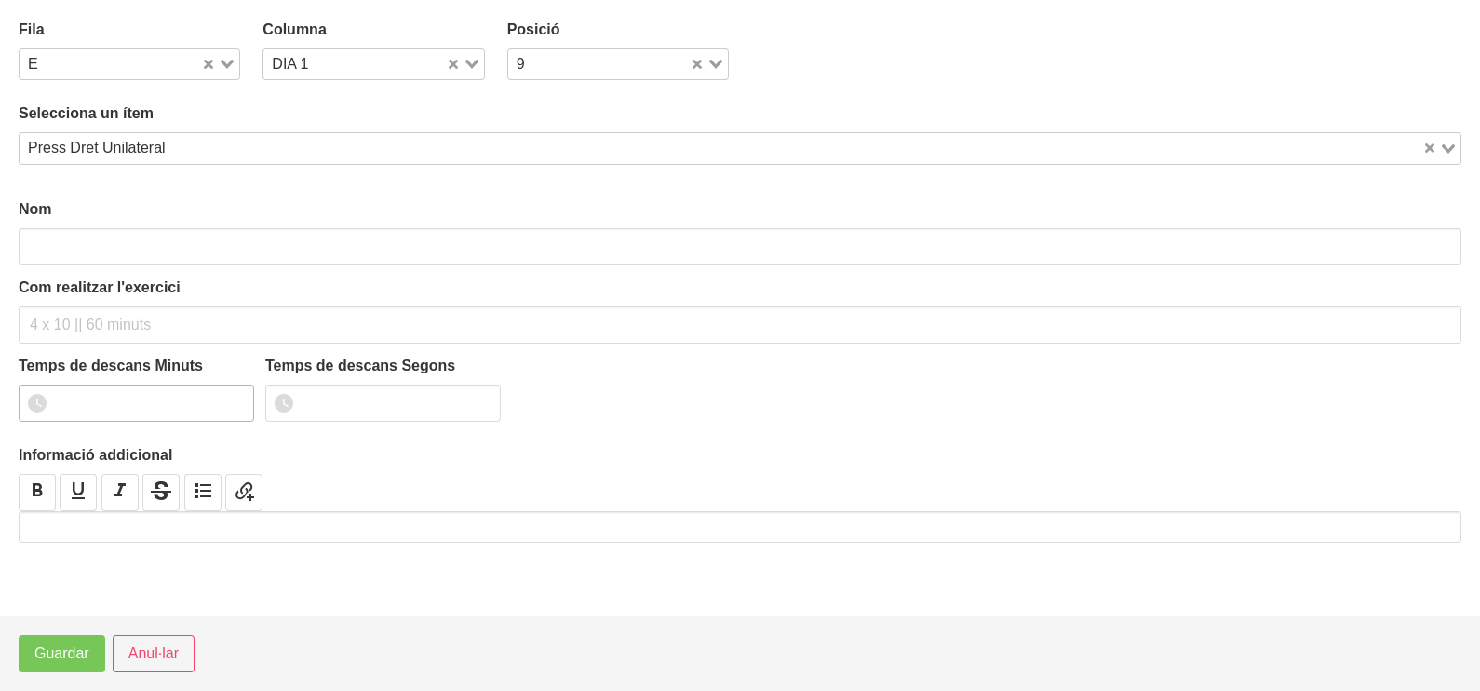
type input "Press Dret Unilateral"
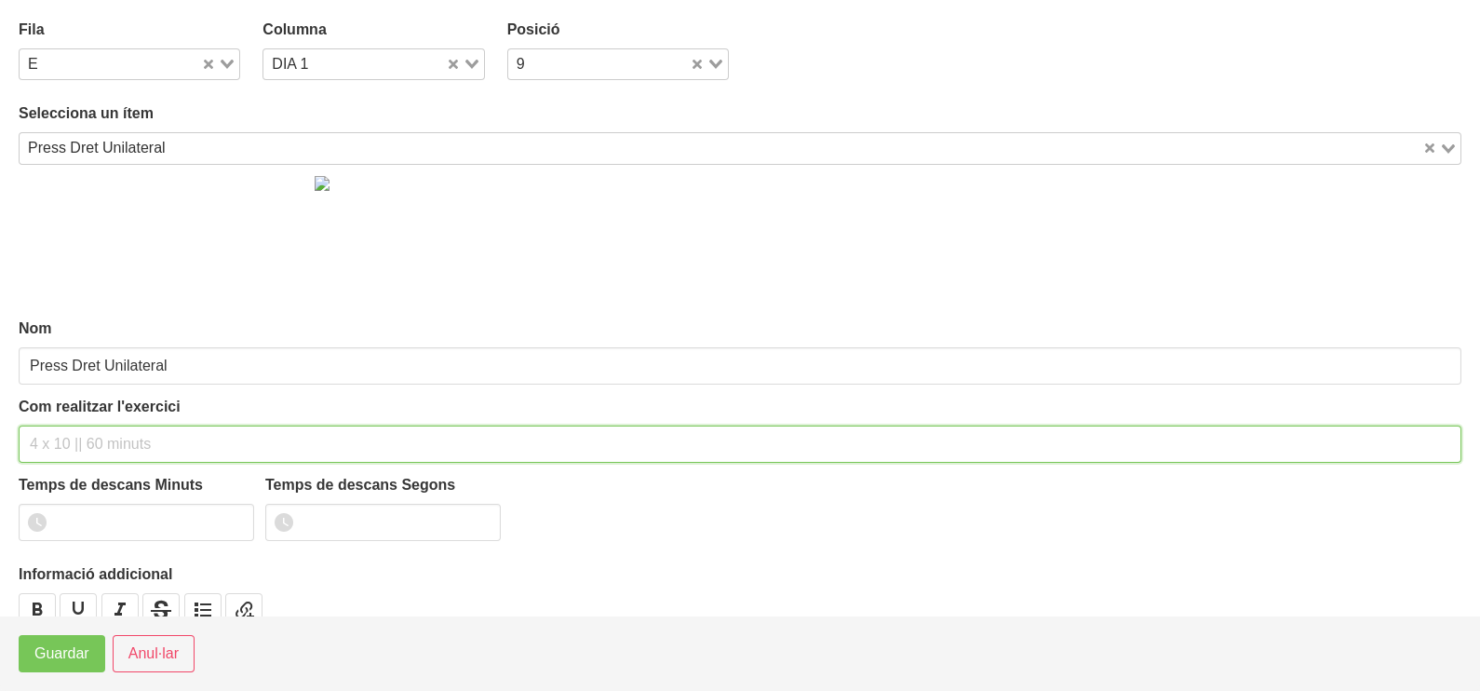
drag, startPoint x: 71, startPoint y: 435, endPoint x: 97, endPoint y: 326, distance: 112.0
click at [74, 433] on input "text" at bounding box center [740, 443] width 1443 height 37
type input "1 x 6-8 a 3010"
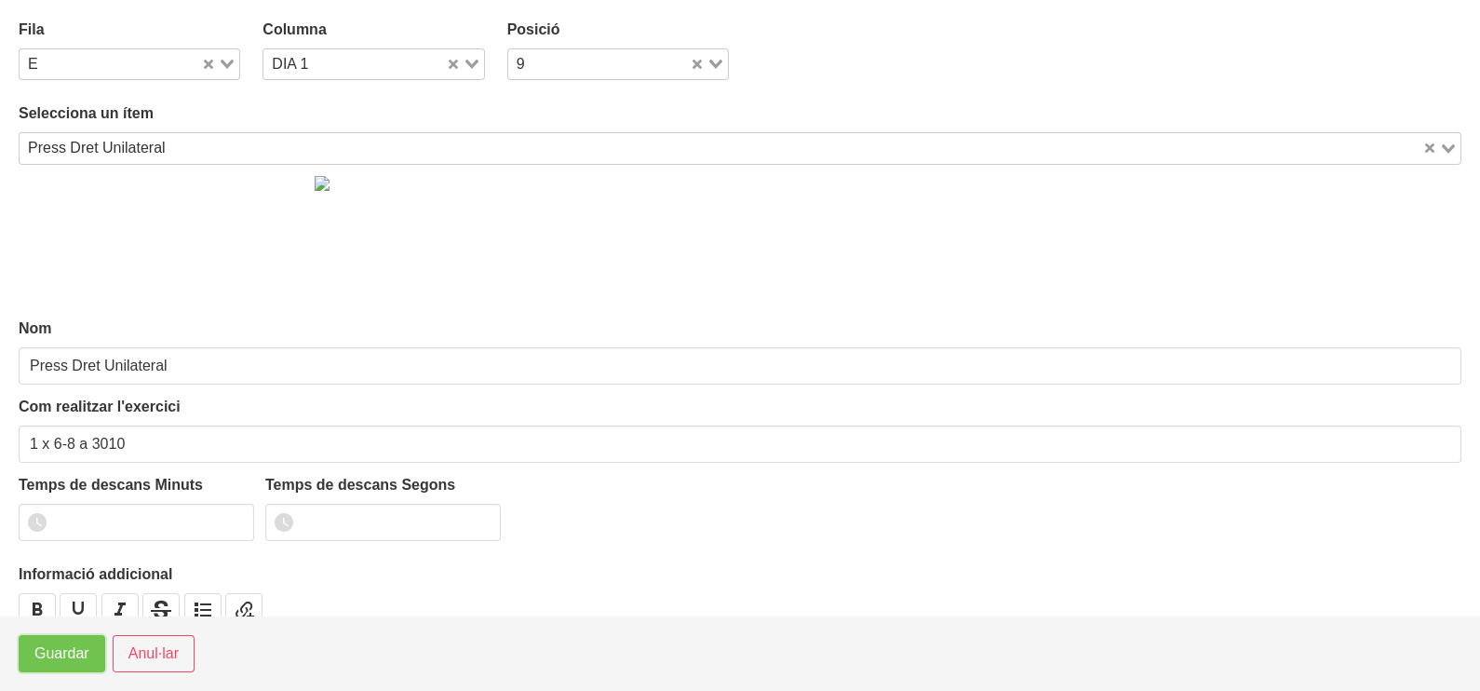
click at [58, 666] on button "Guardar" at bounding box center [62, 653] width 87 height 37
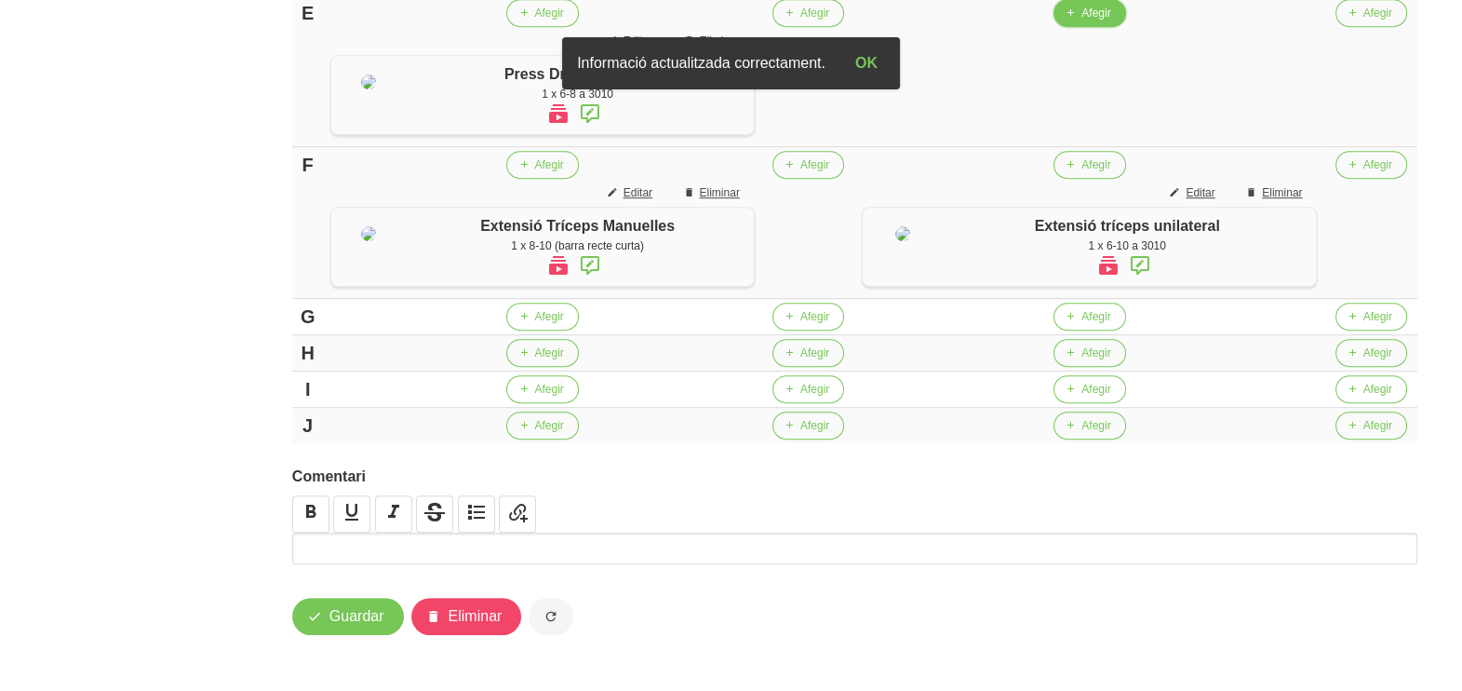
click at [1096, 21] on span "Afegir" at bounding box center [1096, 13] width 29 height 17
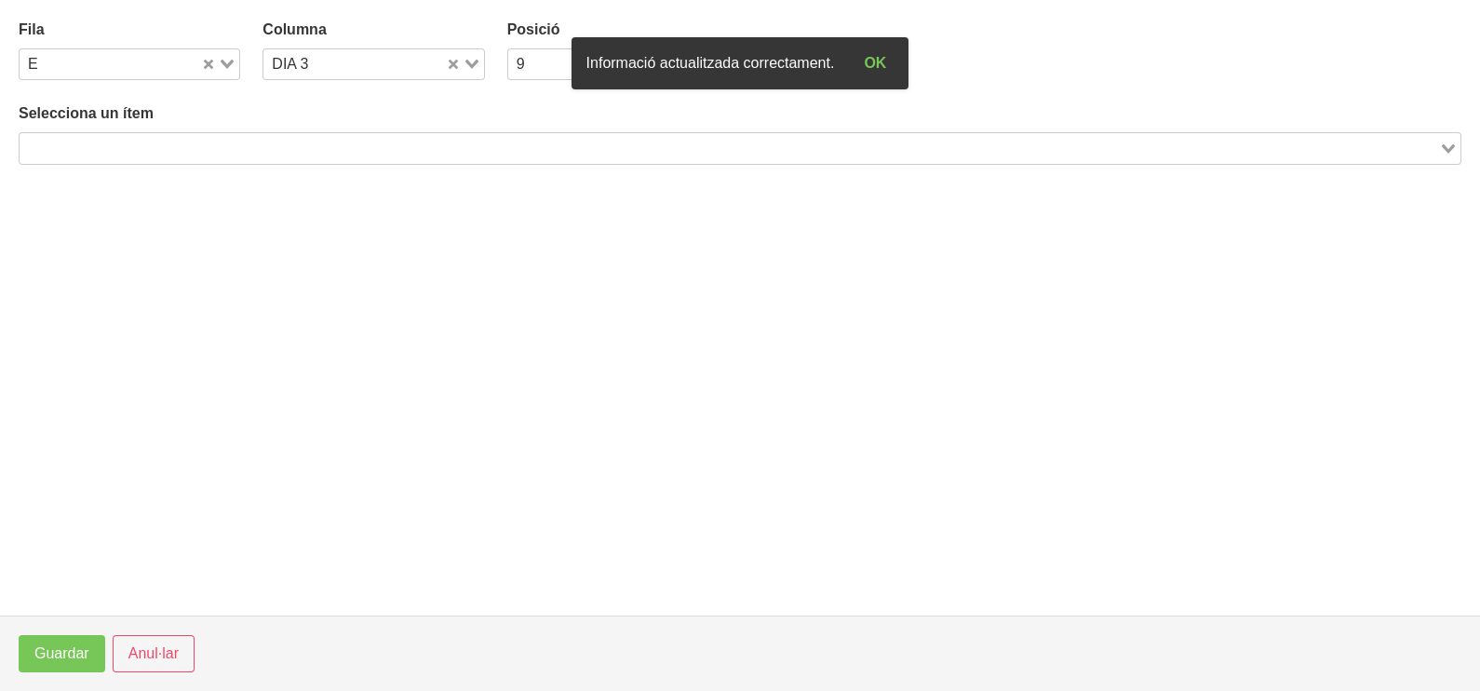
click at [316, 147] on input "Search for option" at bounding box center [729, 148] width 1416 height 22
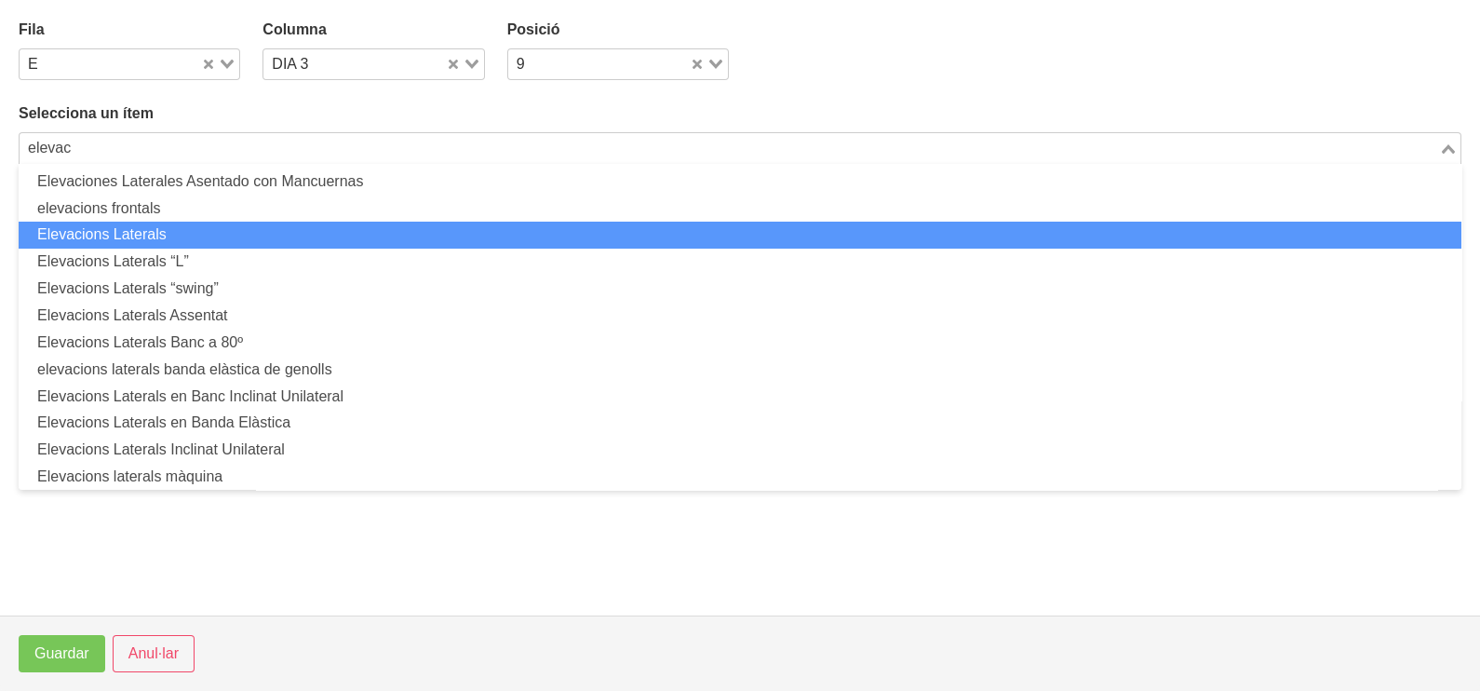
click at [253, 231] on li "Elevacions Laterals" at bounding box center [740, 235] width 1443 height 27
type input "elevac"
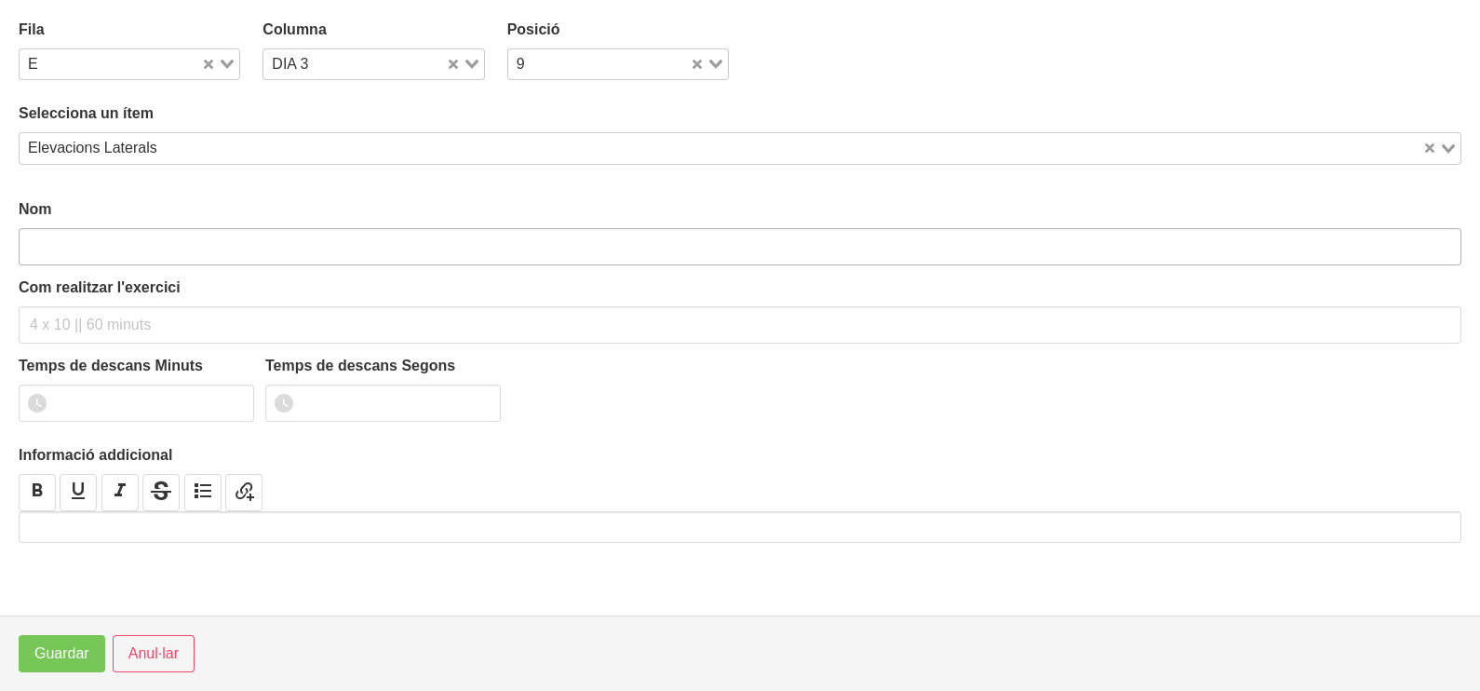
type input "Elevacions Laterals"
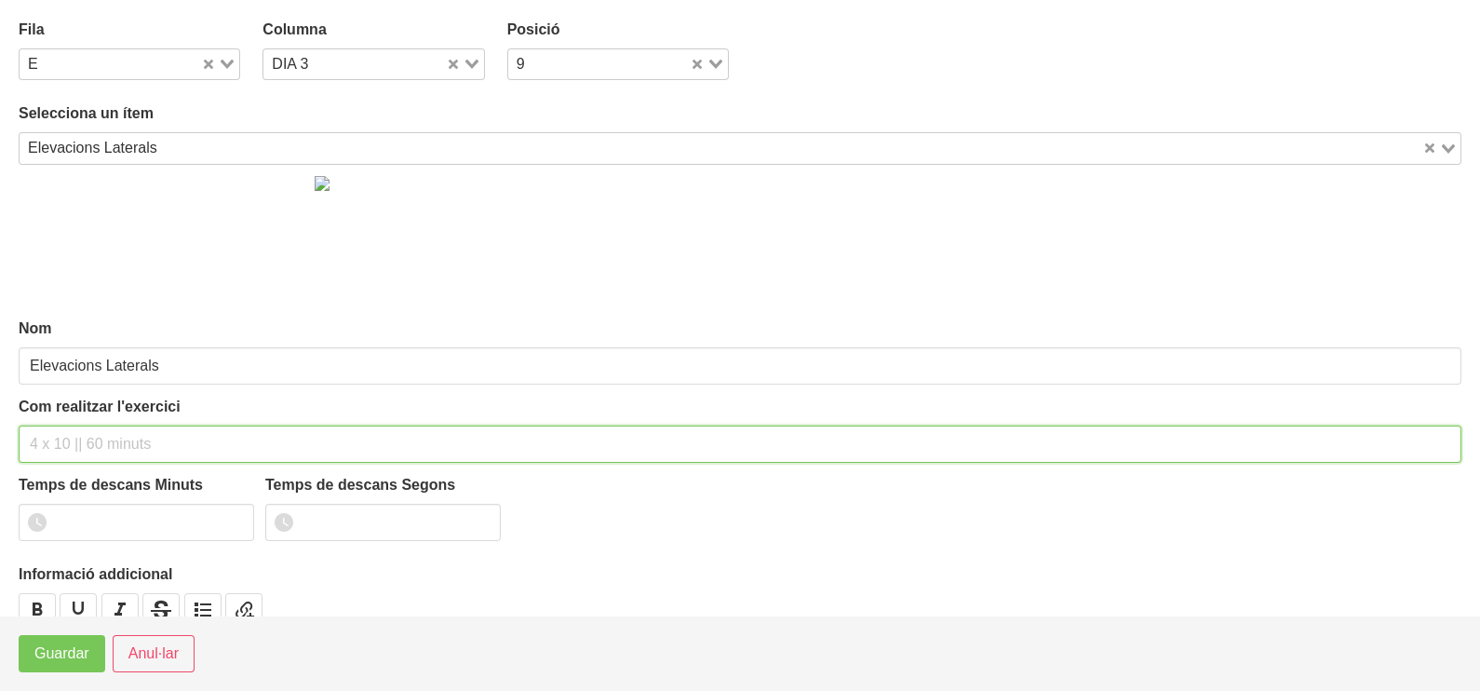
drag, startPoint x: 74, startPoint y: 435, endPoint x: 74, endPoint y: 411, distance: 23.3
click at [79, 434] on input "text" at bounding box center [740, 443] width 1443 height 37
type input "1 x 8-10 a 2010"
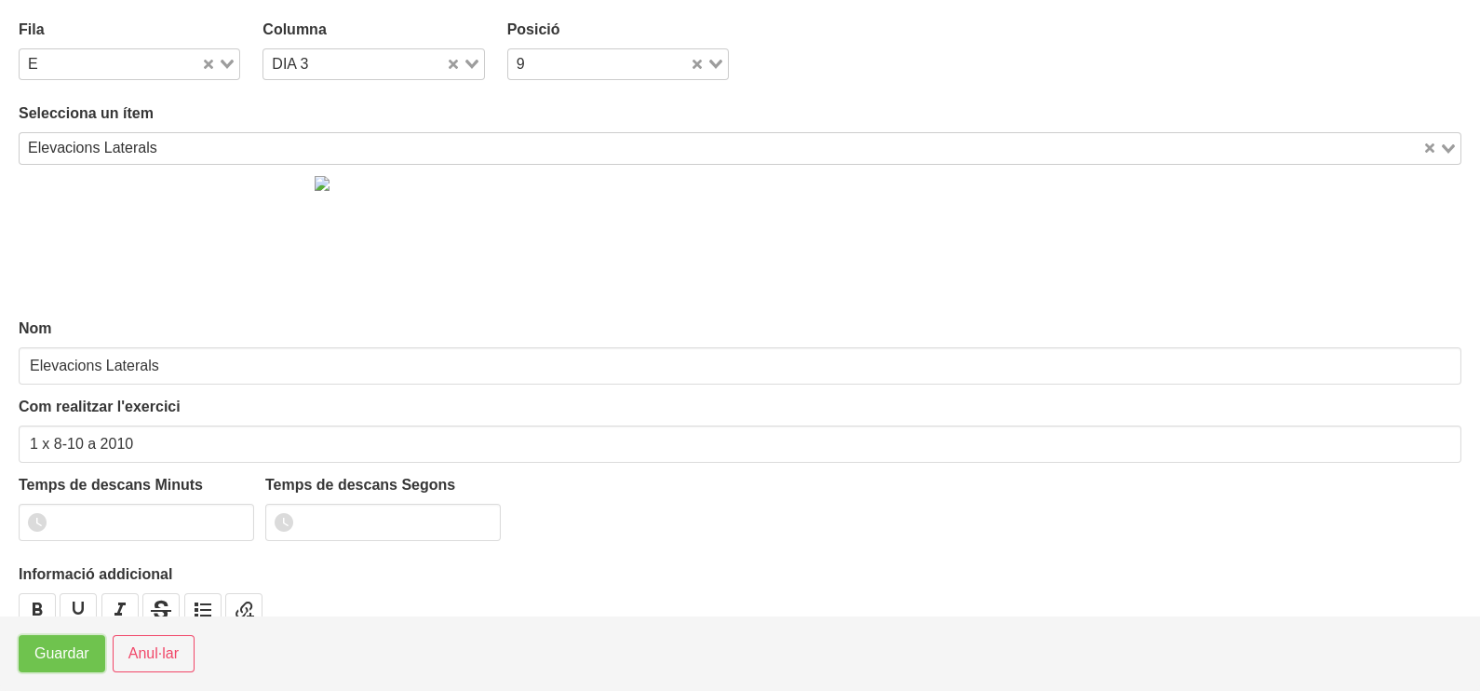
click at [42, 666] on button "Guardar" at bounding box center [62, 653] width 87 height 37
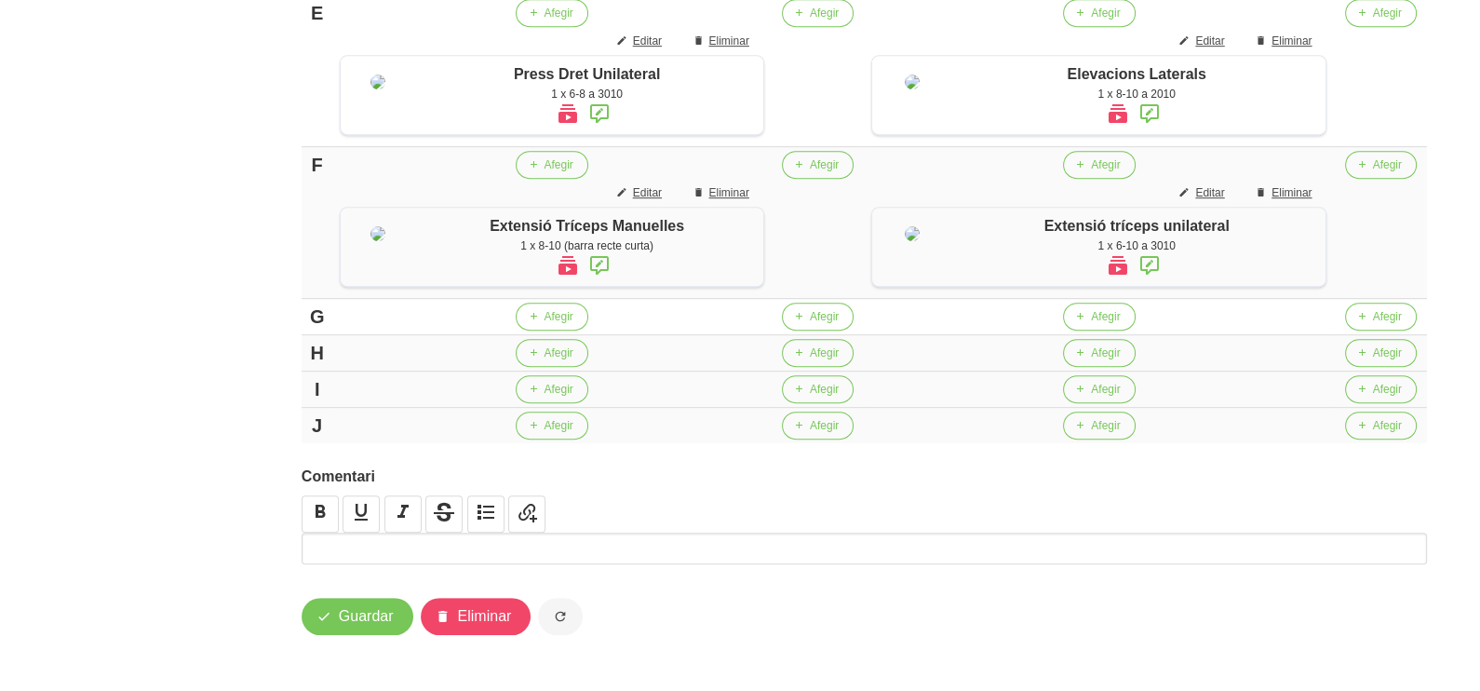
scroll to position [1396, 0]
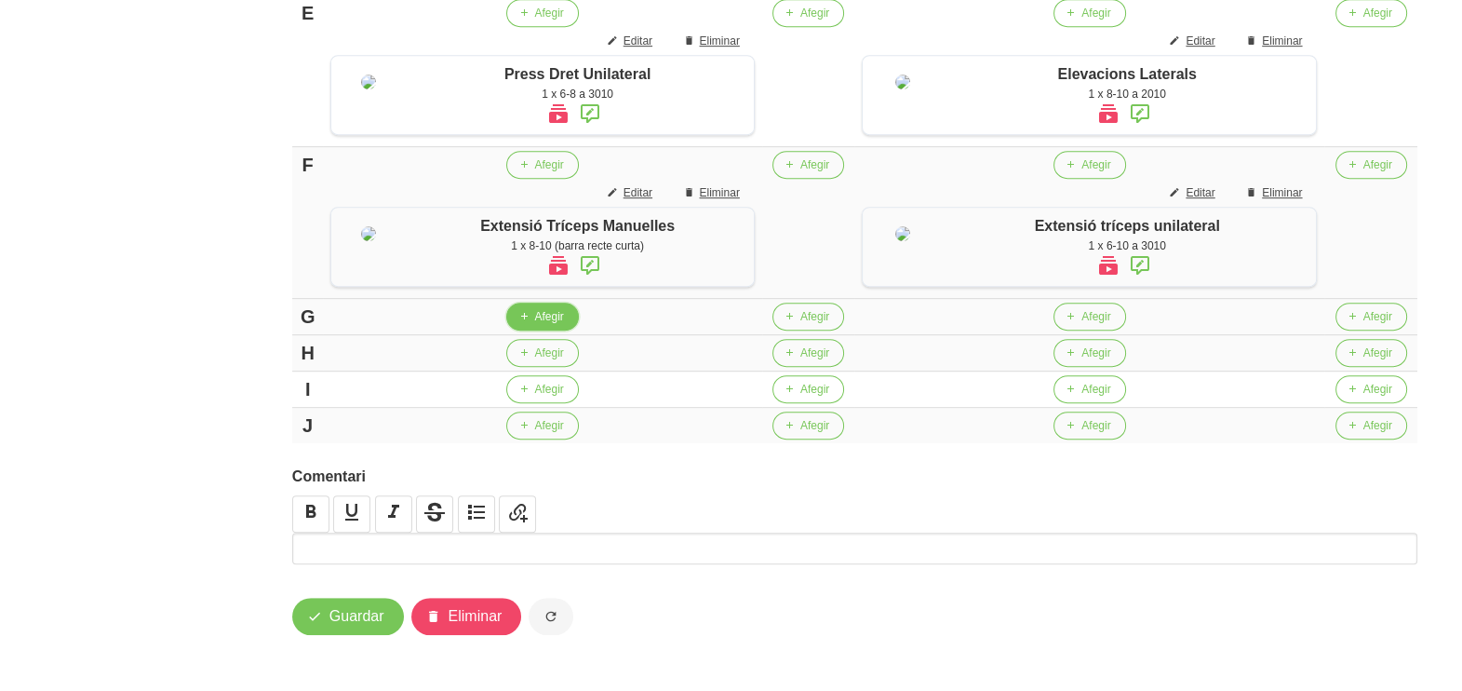
click at [529, 325] on icon "button" at bounding box center [523, 316] width 11 height 17
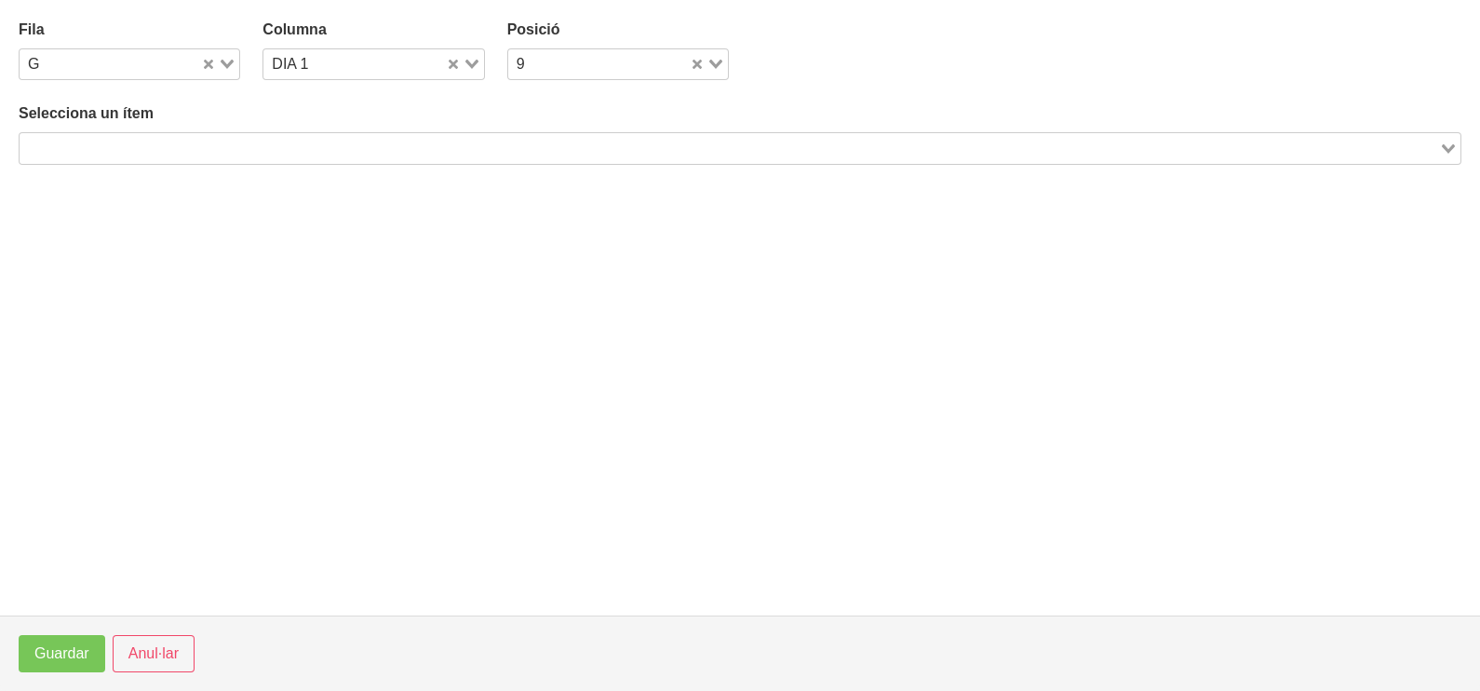
drag, startPoint x: 141, startPoint y: 143, endPoint x: 205, endPoint y: 119, distance: 68.6
click at [149, 141] on input "Search for option" at bounding box center [729, 148] width 1416 height 22
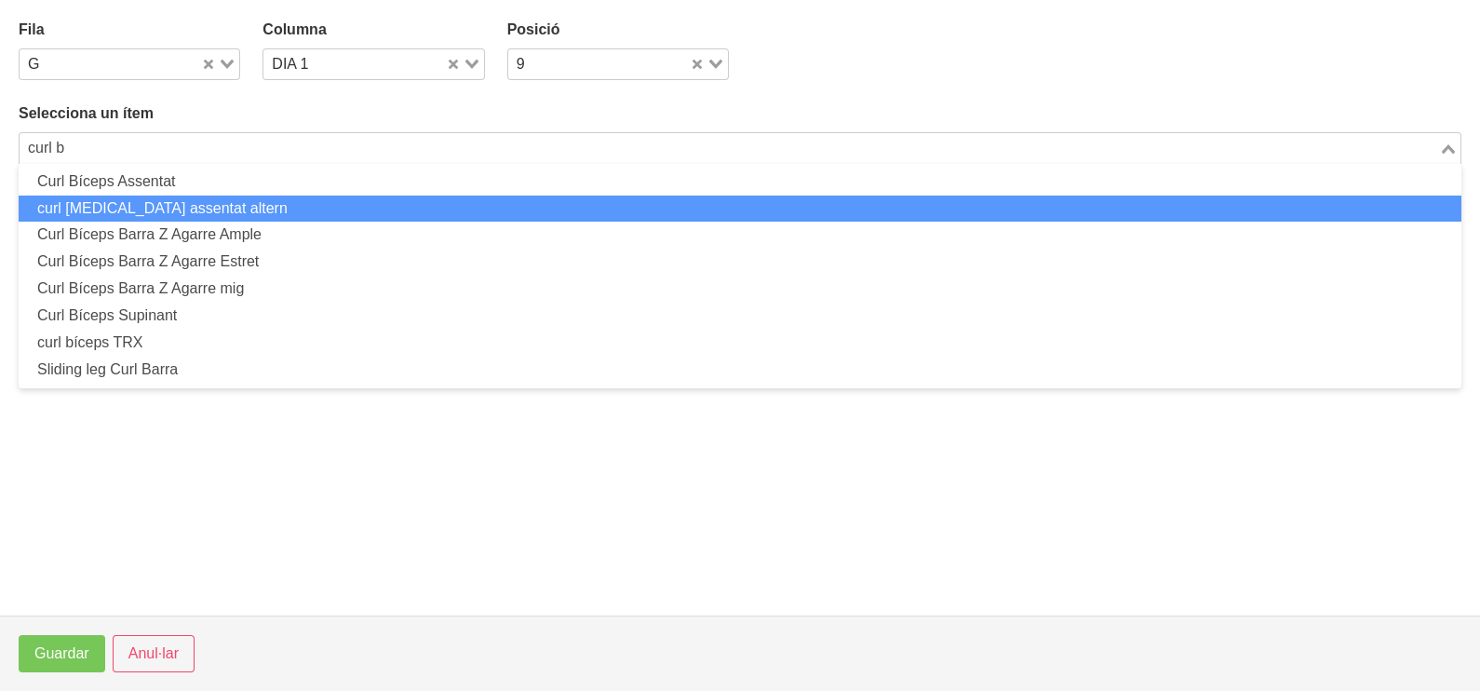
click at [200, 196] on li "curl [MEDICAL_DATA] assentat altern" at bounding box center [740, 208] width 1443 height 27
type input "curl b"
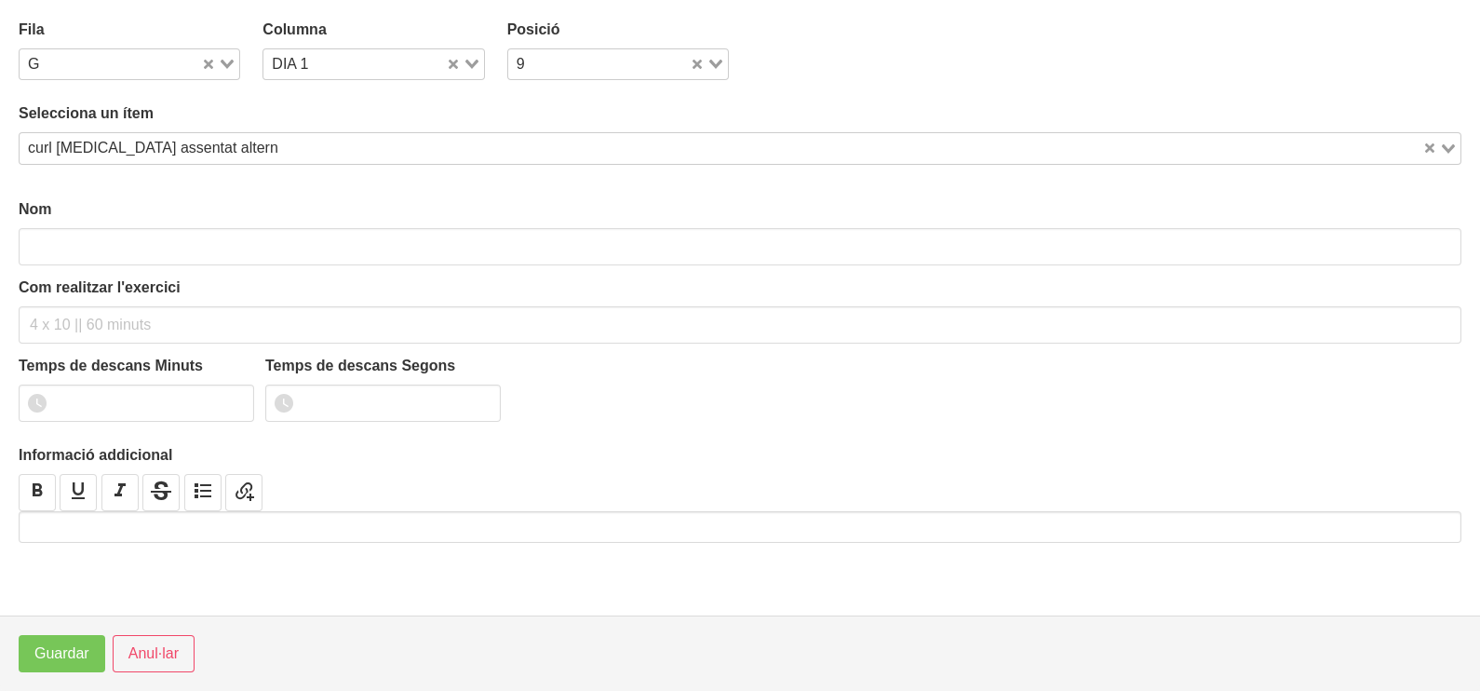
type input "curl [MEDICAL_DATA] assentat altern"
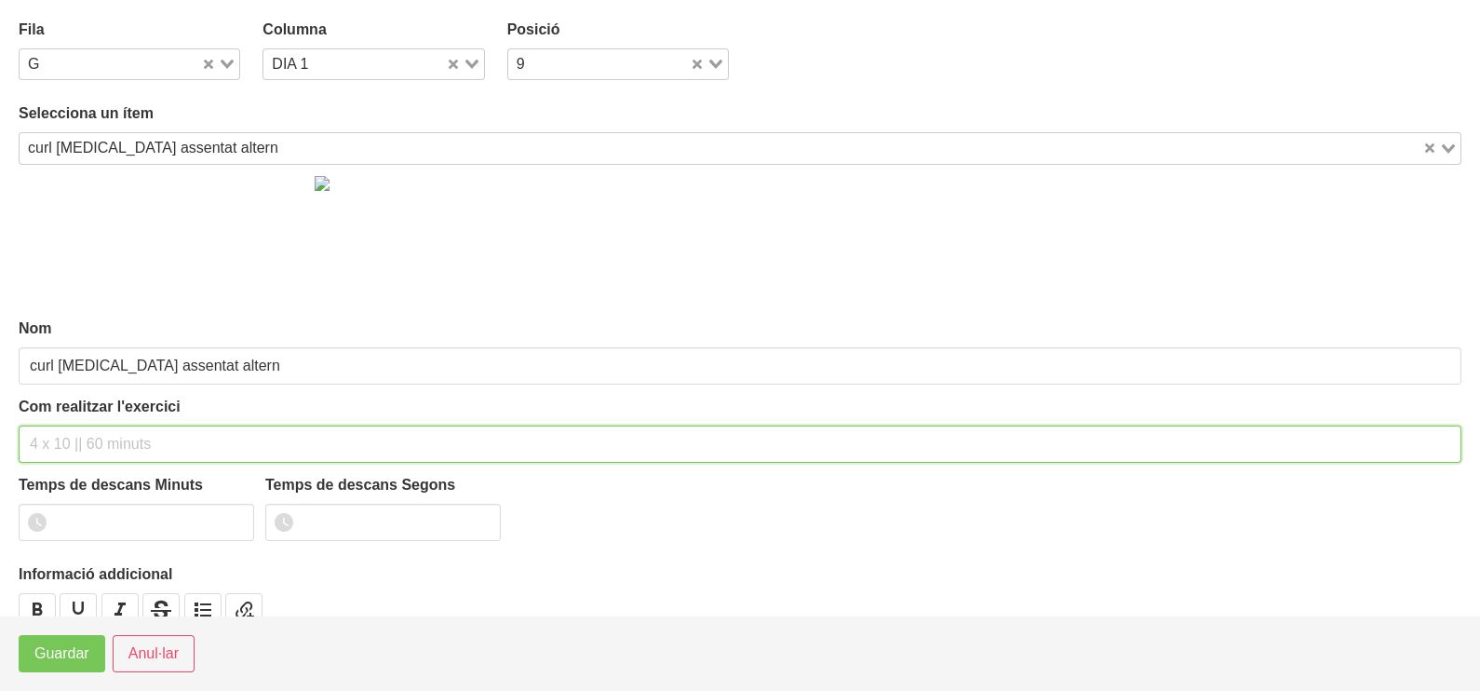
click at [88, 437] on input "text" at bounding box center [740, 443] width 1443 height 37
type input "1 x 6-8 a 3010"
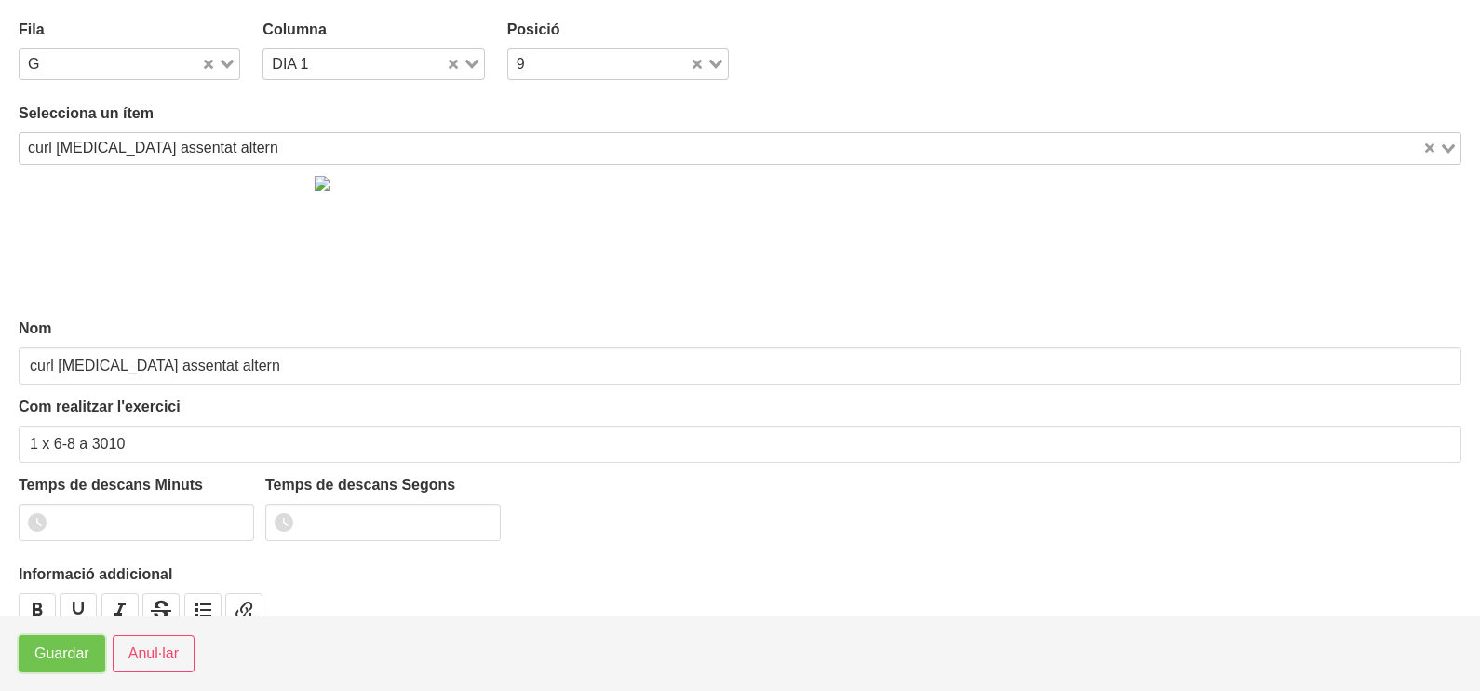
click at [55, 660] on span "Guardar" at bounding box center [61, 653] width 55 height 22
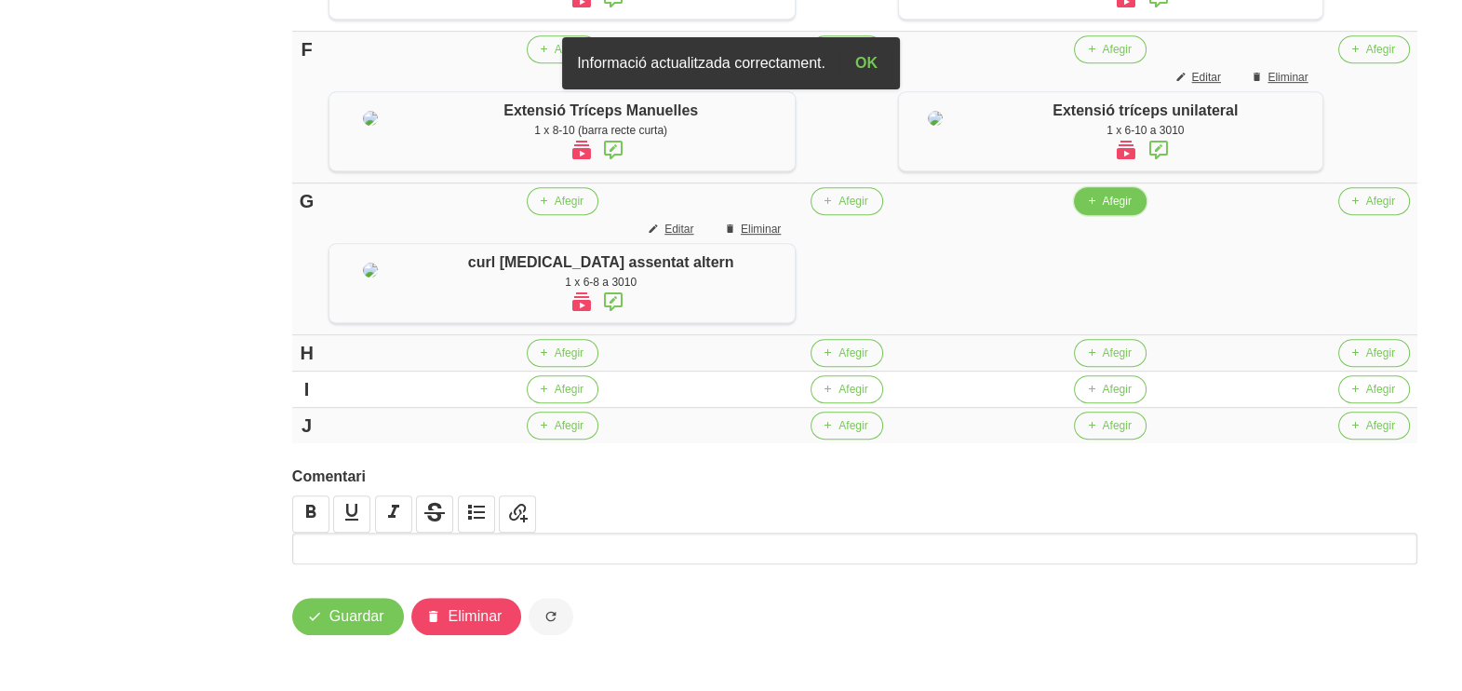
click at [1102, 209] on span "Afegir" at bounding box center [1116, 201] width 29 height 17
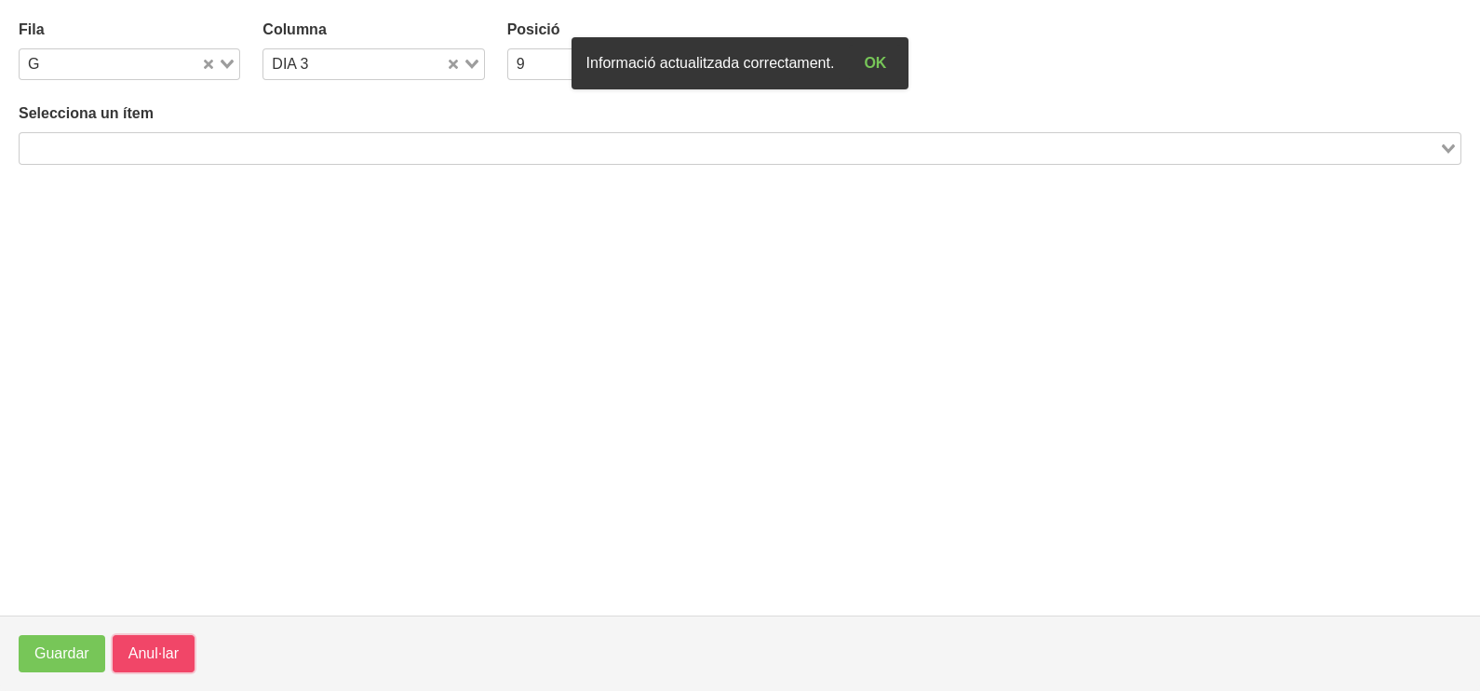
click at [187, 646] on button "Anul·lar" at bounding box center [154, 653] width 82 height 37
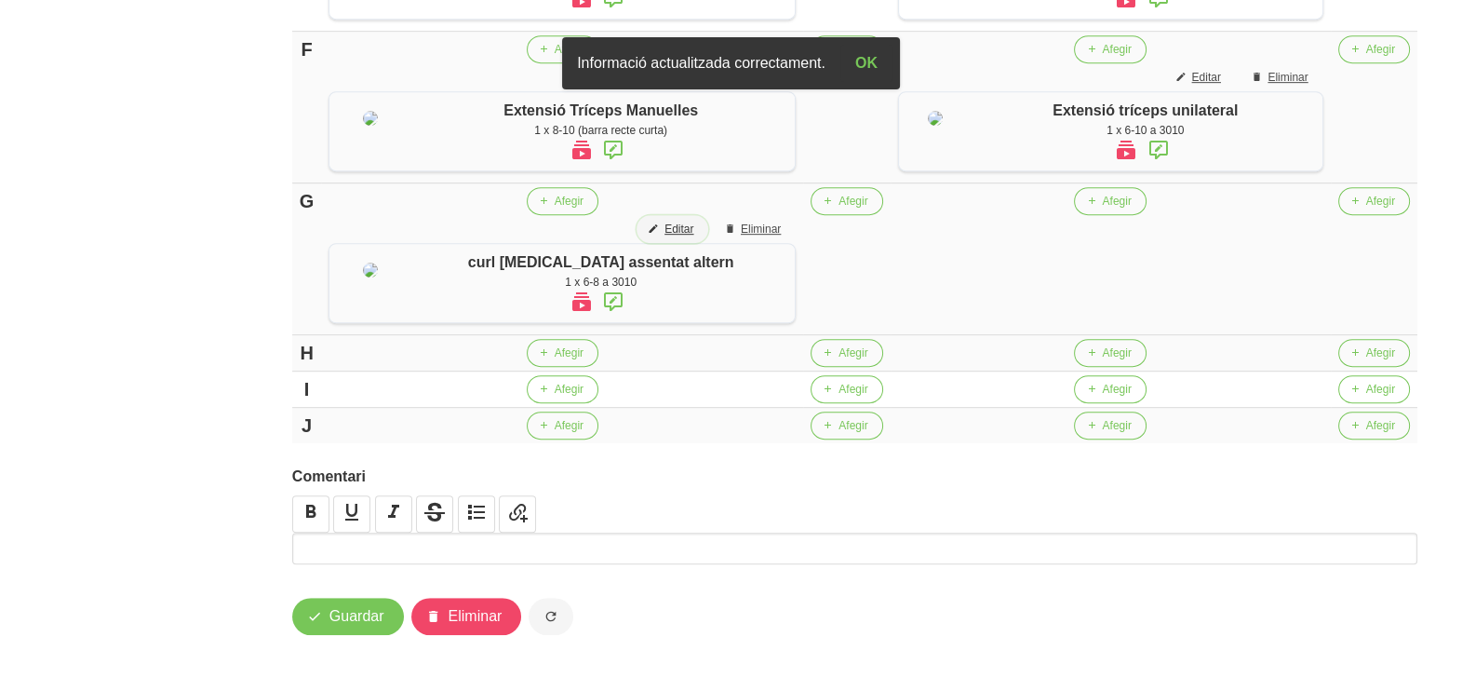
click at [665, 237] on span "Editar" at bounding box center [679, 229] width 29 height 17
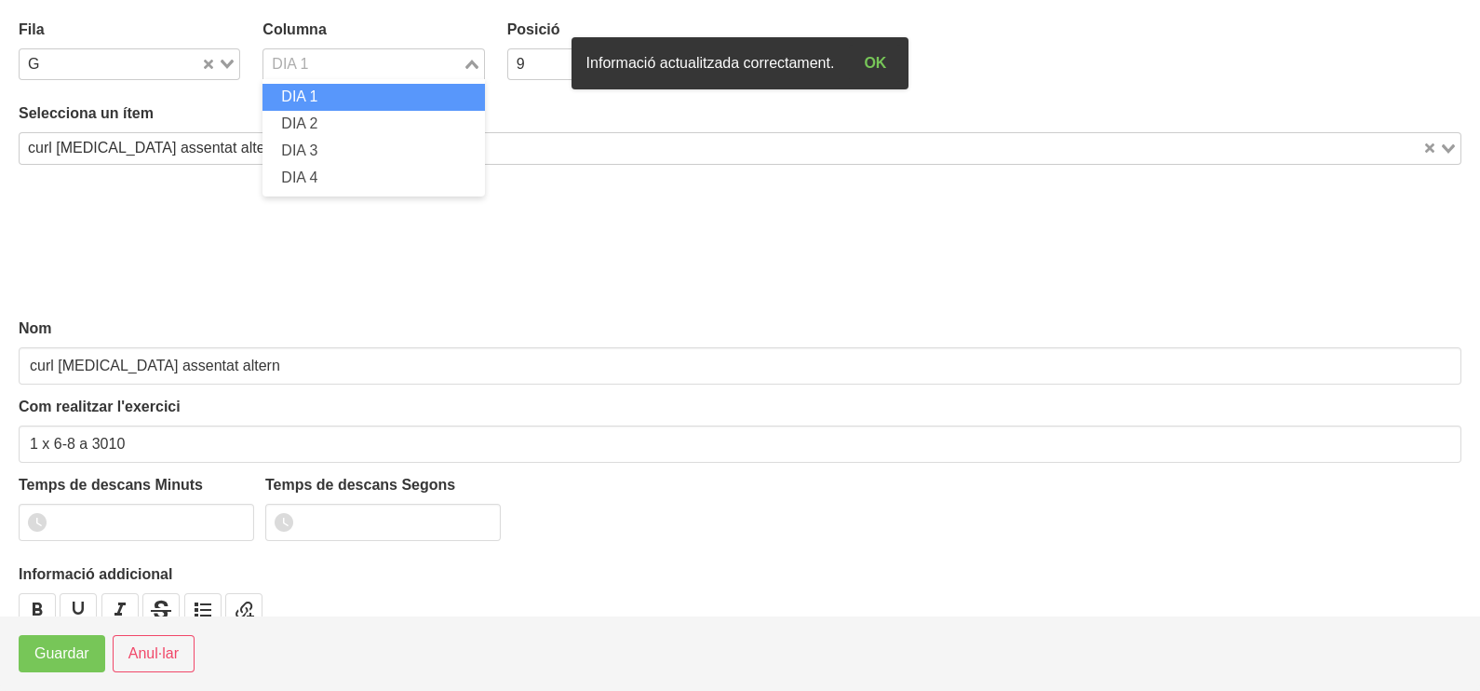
click at [470, 66] on icon "Search for option" at bounding box center [471, 64] width 13 height 9
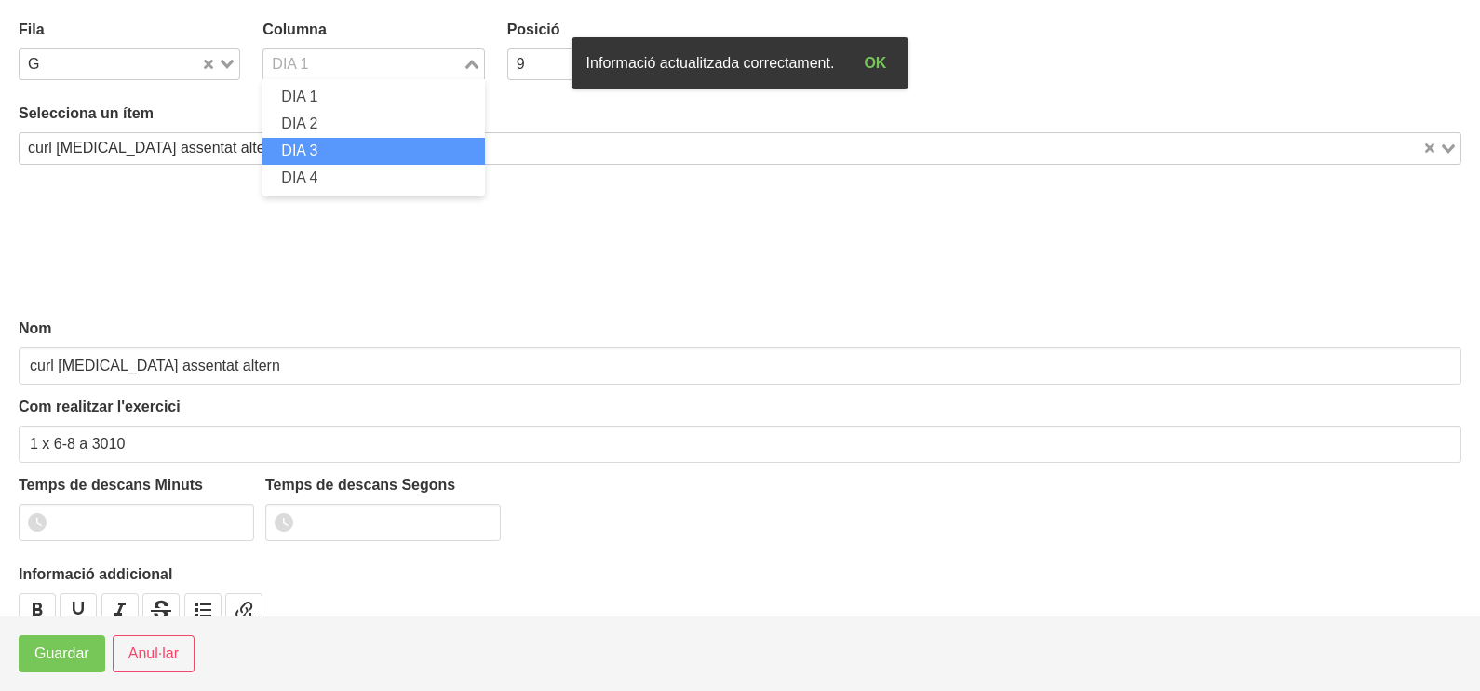
click at [365, 144] on li "DIA 3" at bounding box center [373, 151] width 222 height 27
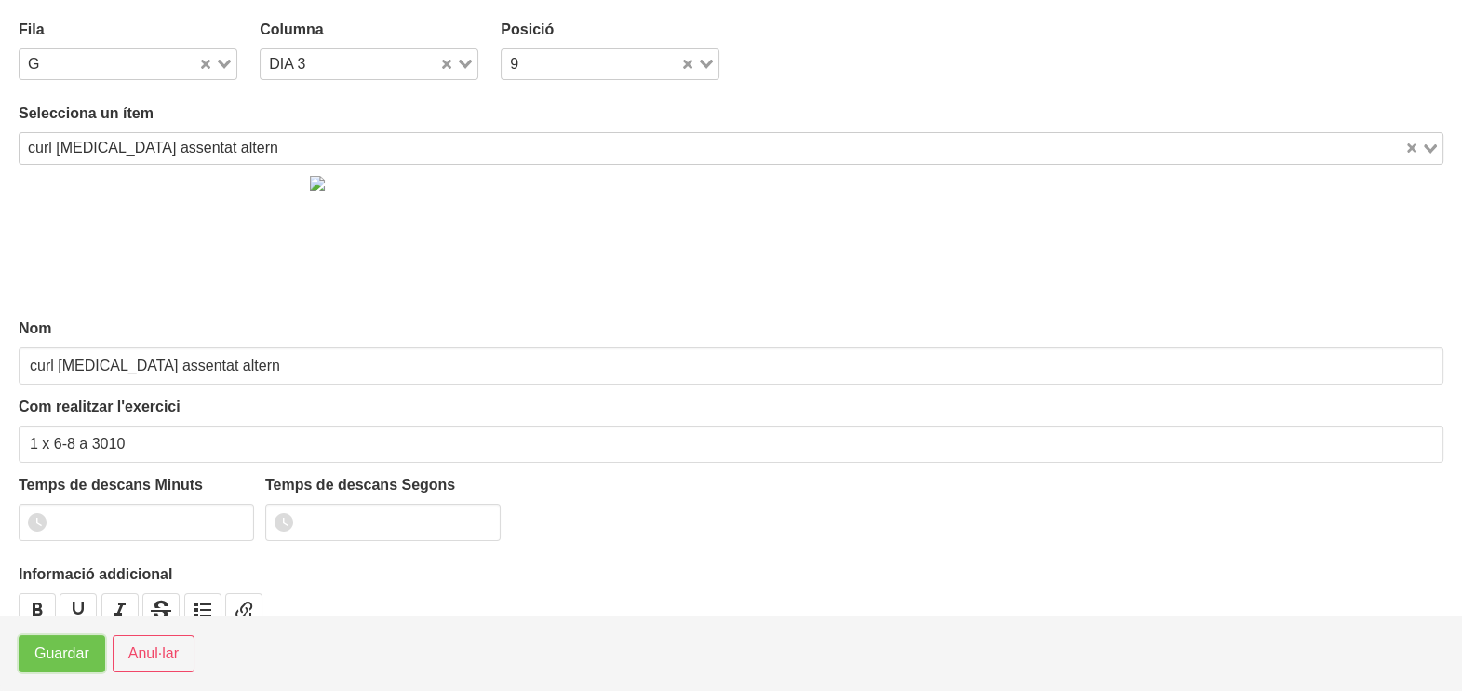
click at [79, 655] on span "Guardar" at bounding box center [61, 653] width 55 height 22
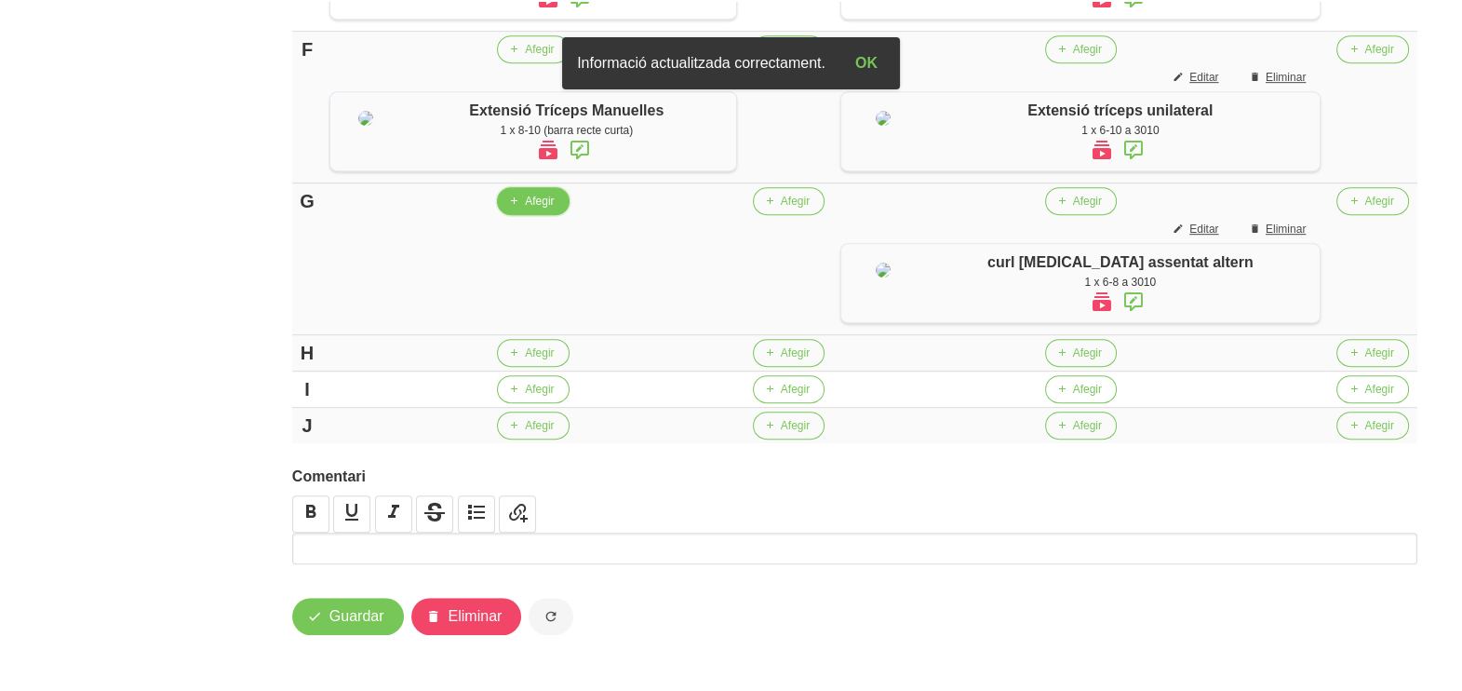
click at [519, 209] on icon "button" at bounding box center [513, 201] width 11 height 17
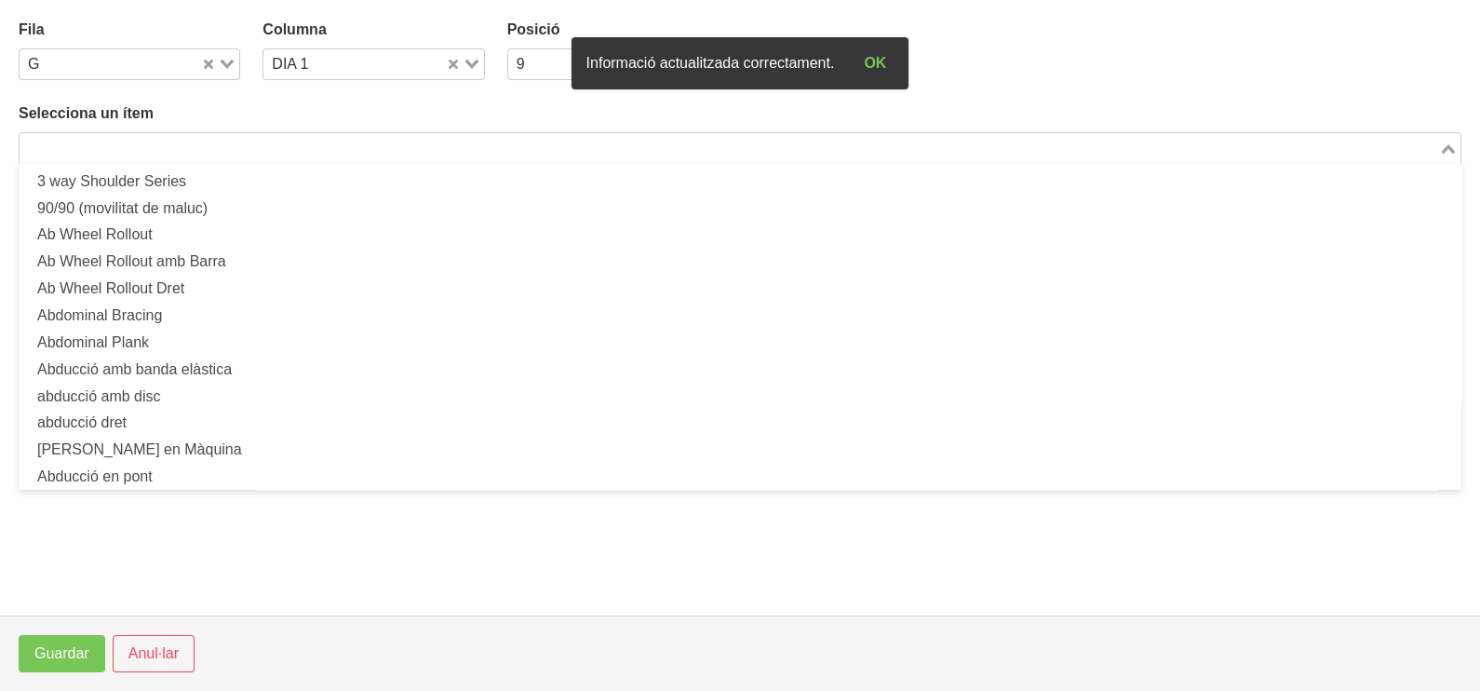
click at [289, 142] on input "Search for option" at bounding box center [729, 148] width 1416 height 22
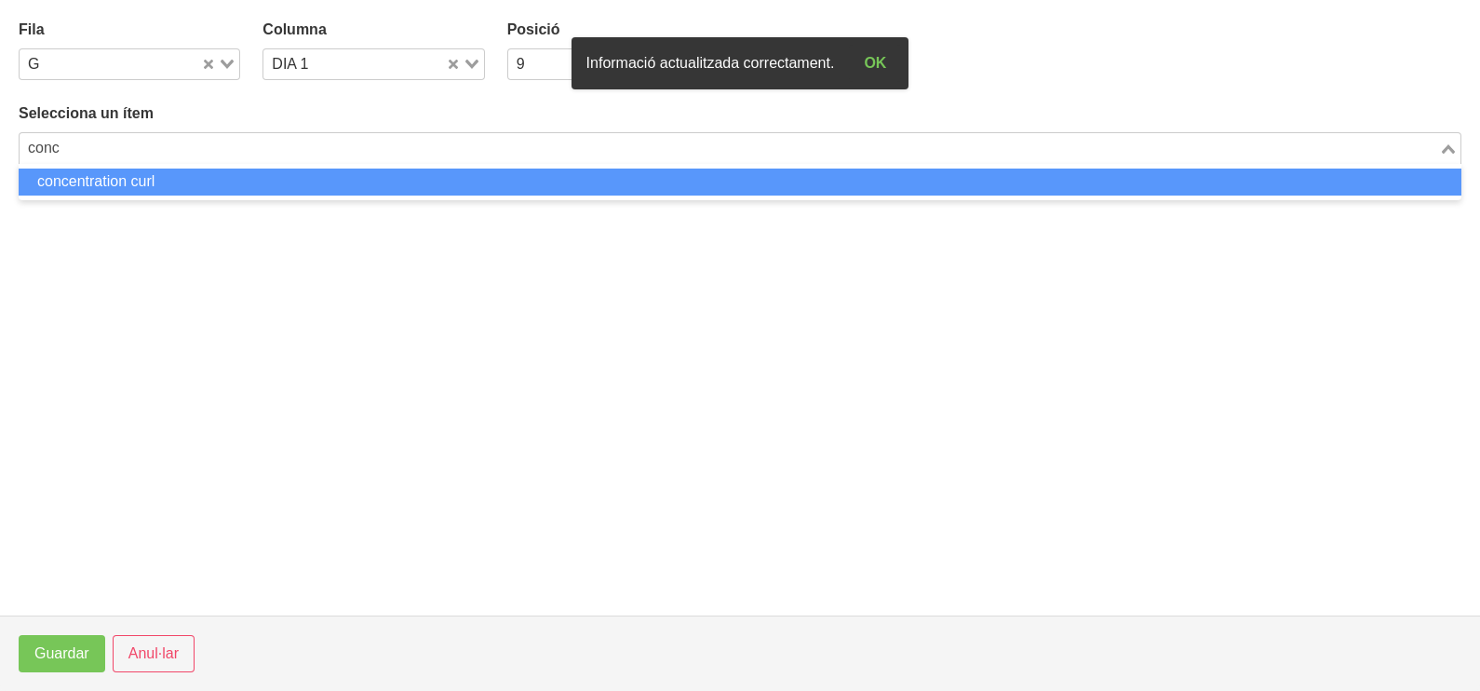
click at [259, 182] on li "concentration curl" at bounding box center [740, 181] width 1443 height 27
type input "conc"
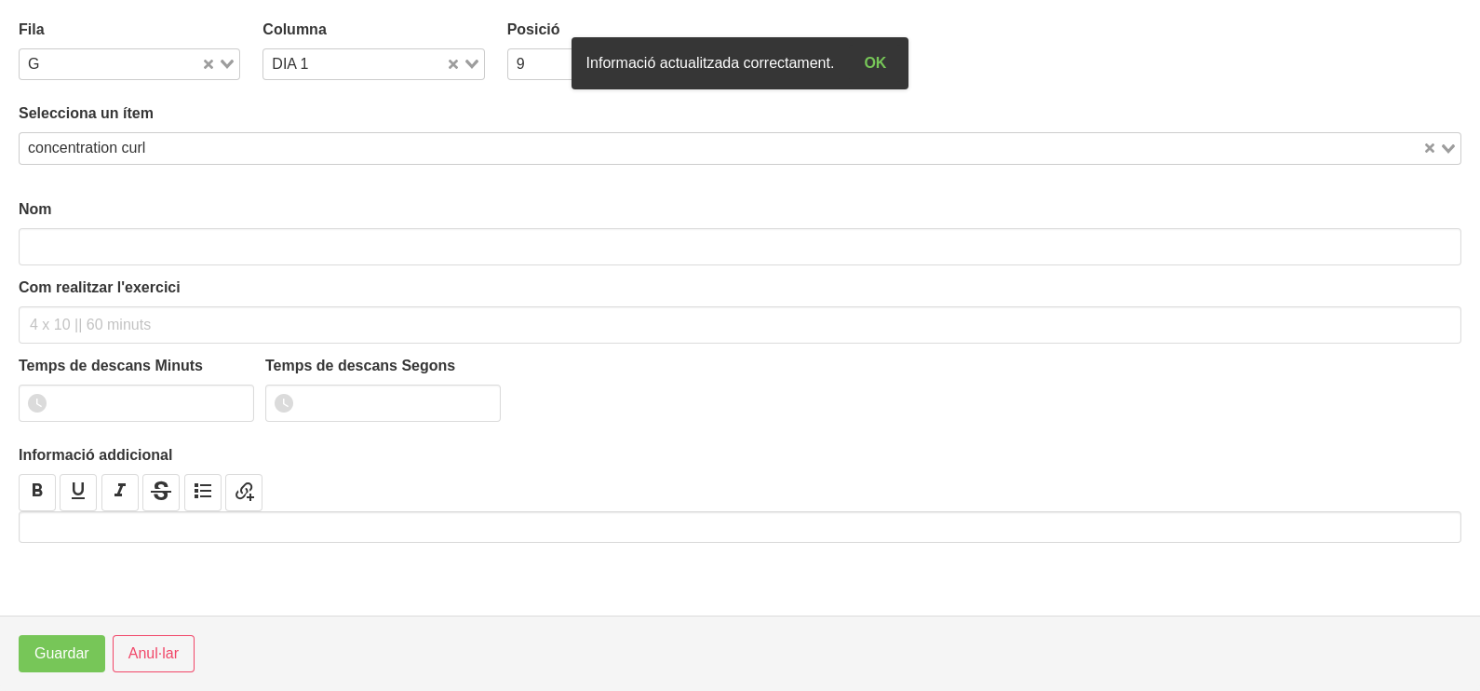
type input "concentration curl"
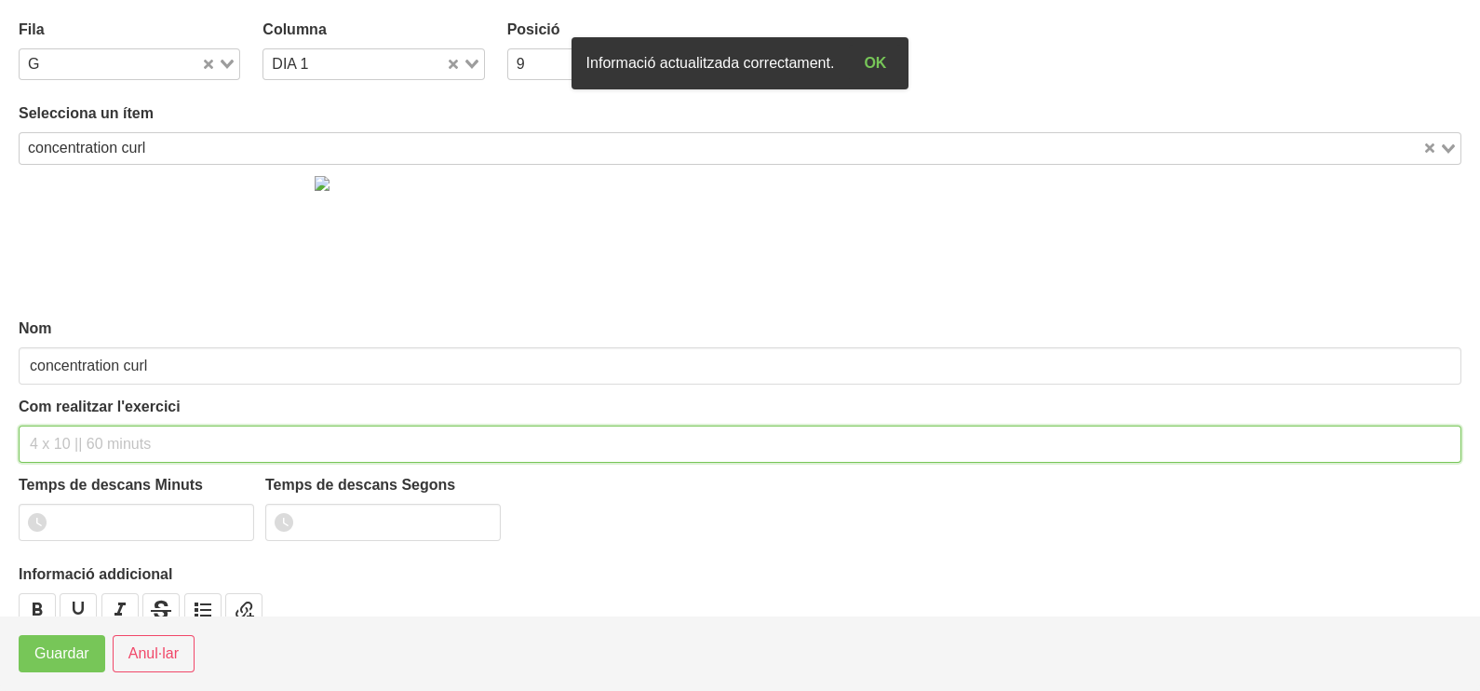
drag, startPoint x: 72, startPoint y: 445, endPoint x: 90, endPoint y: 396, distance: 52.7
click at [80, 425] on input "text" at bounding box center [740, 443] width 1443 height 37
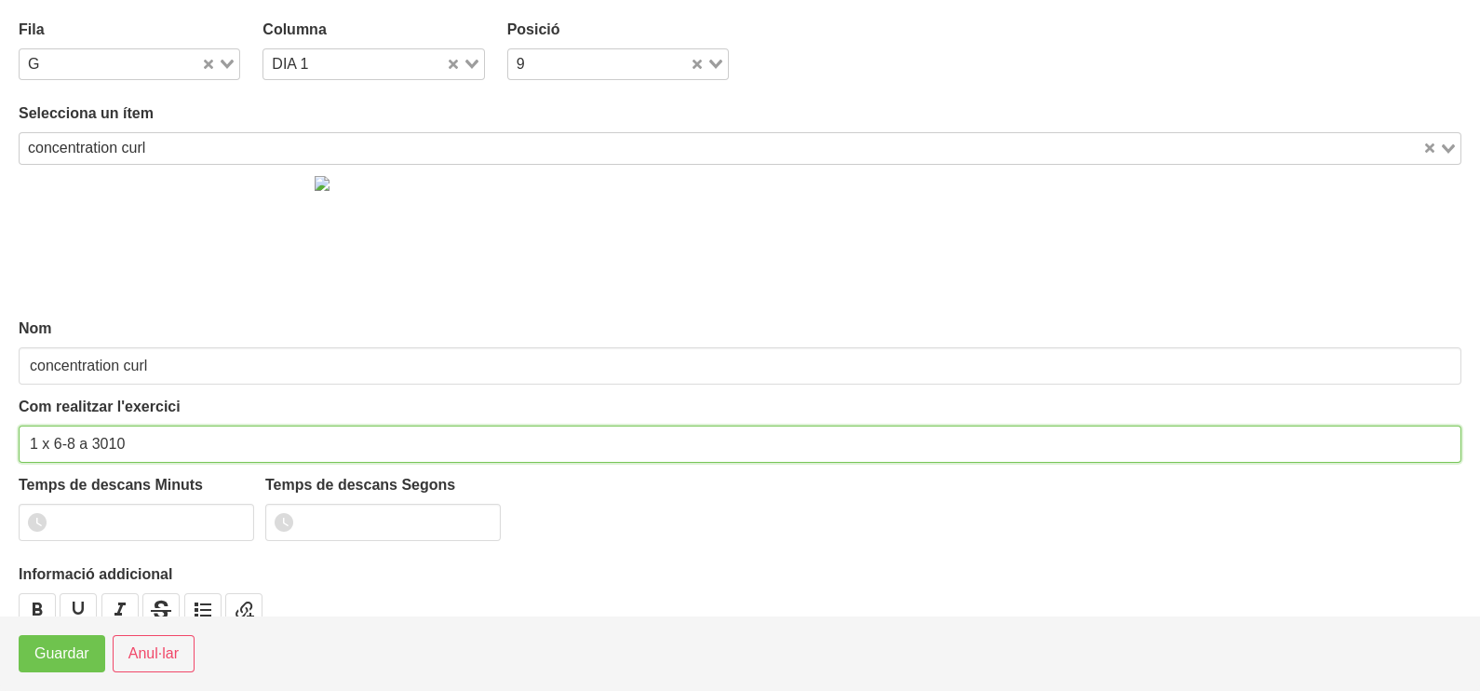
type input "1 x 6-8 a 3010"
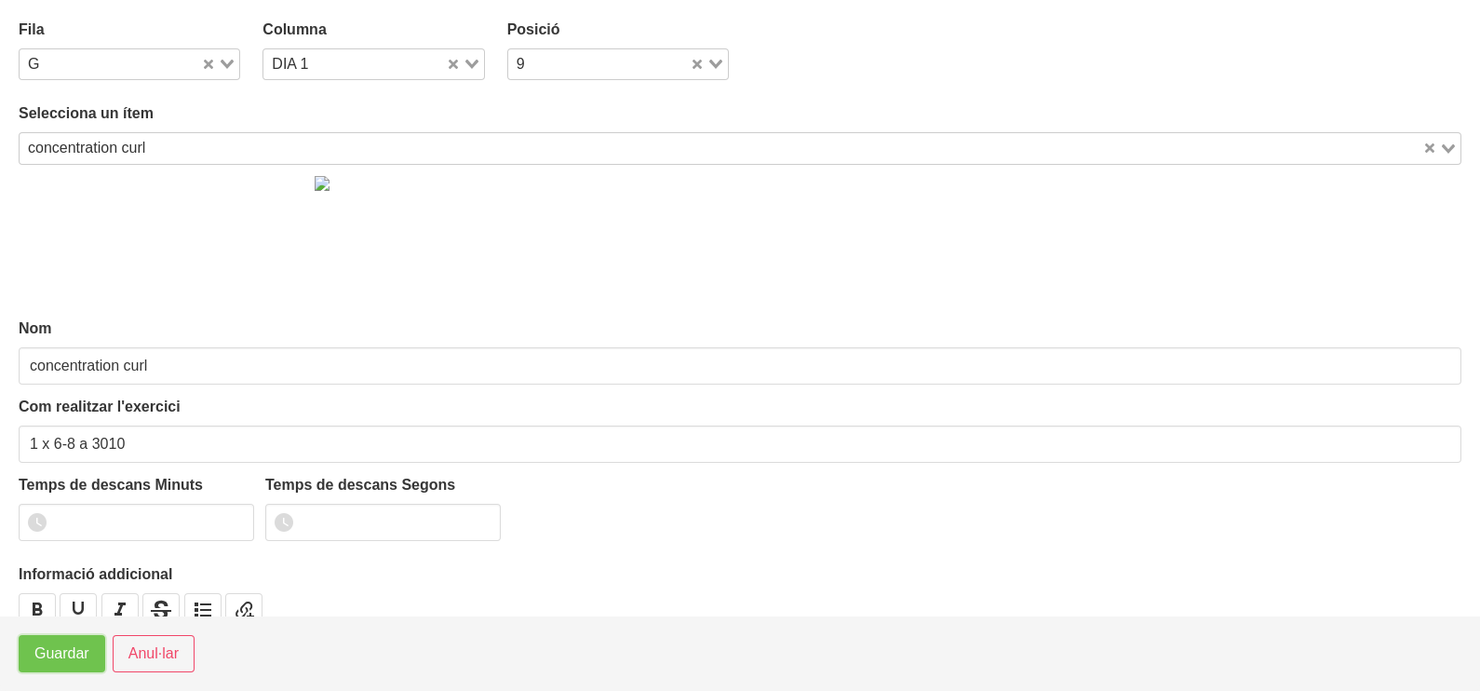
click at [56, 649] on span "Guardar" at bounding box center [61, 653] width 55 height 22
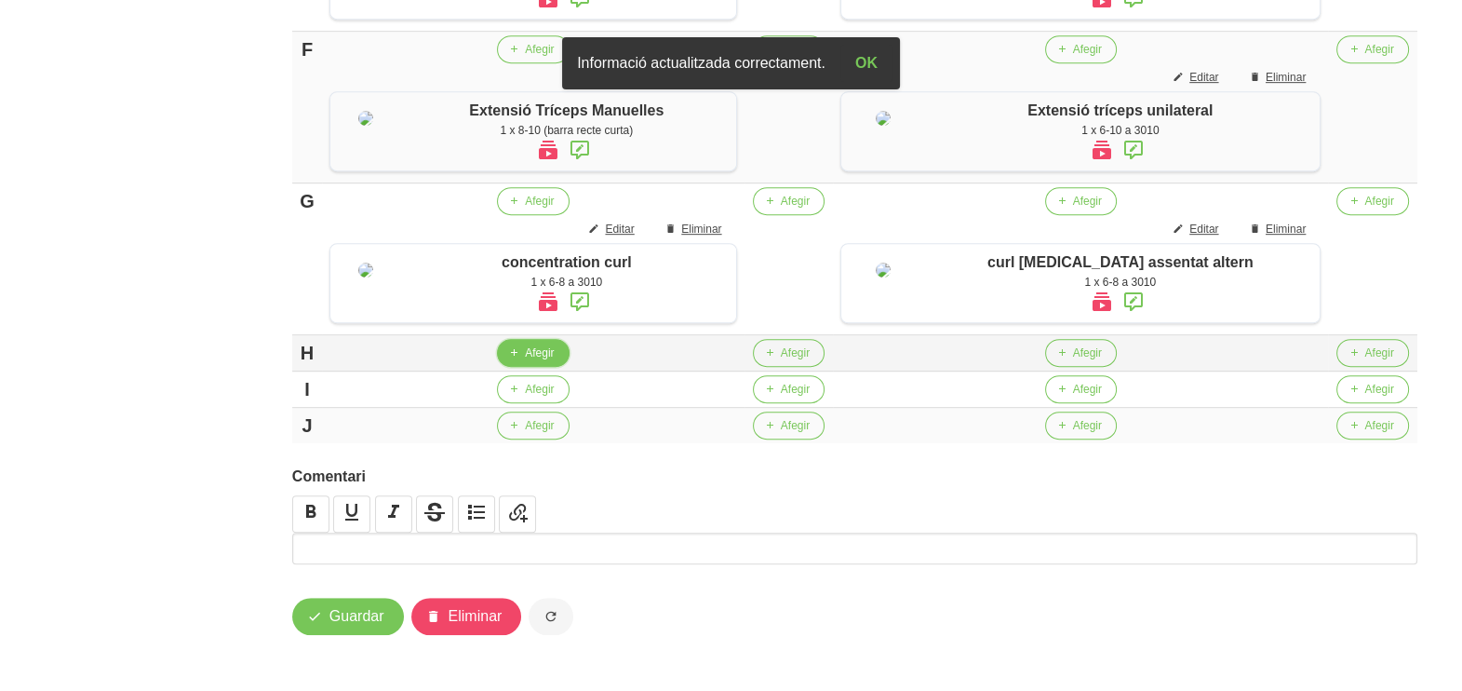
click at [546, 361] on span "Afegir" at bounding box center [539, 352] width 29 height 17
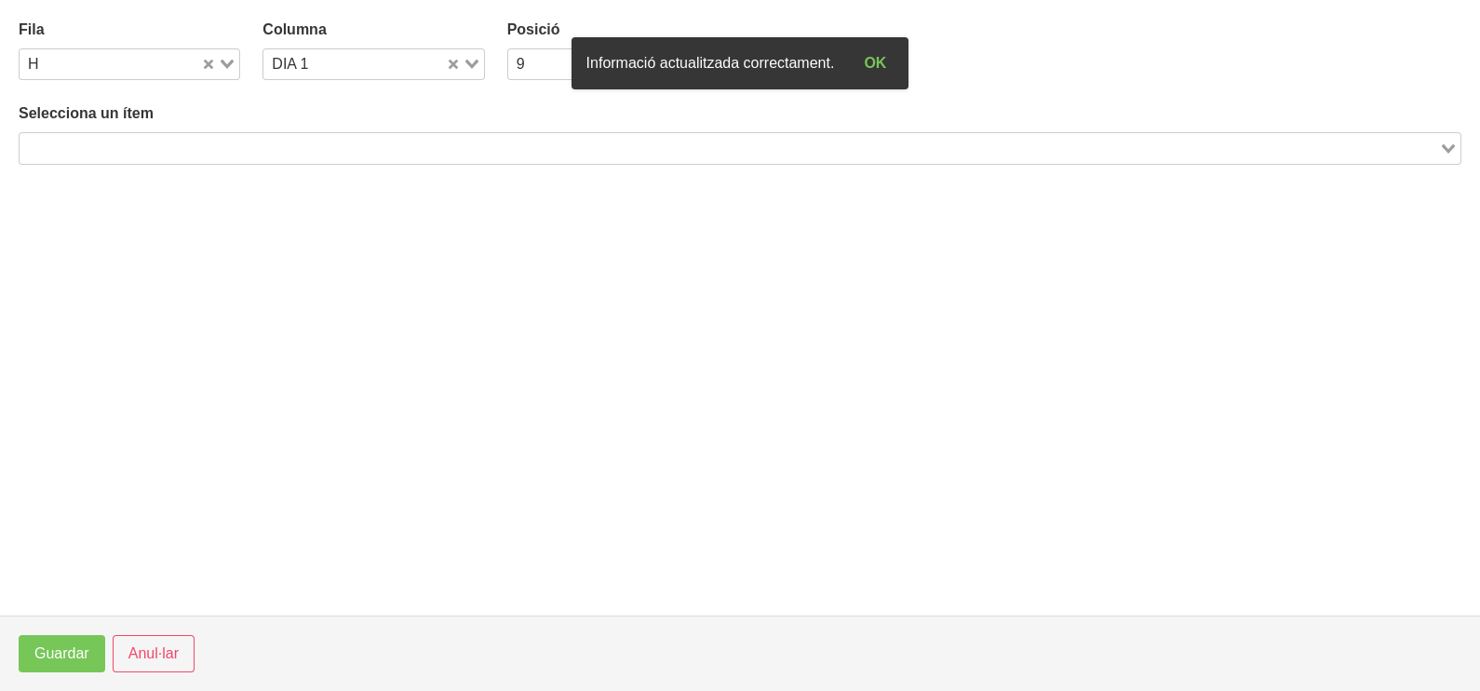
click at [186, 147] on input "Search for option" at bounding box center [729, 148] width 1416 height 22
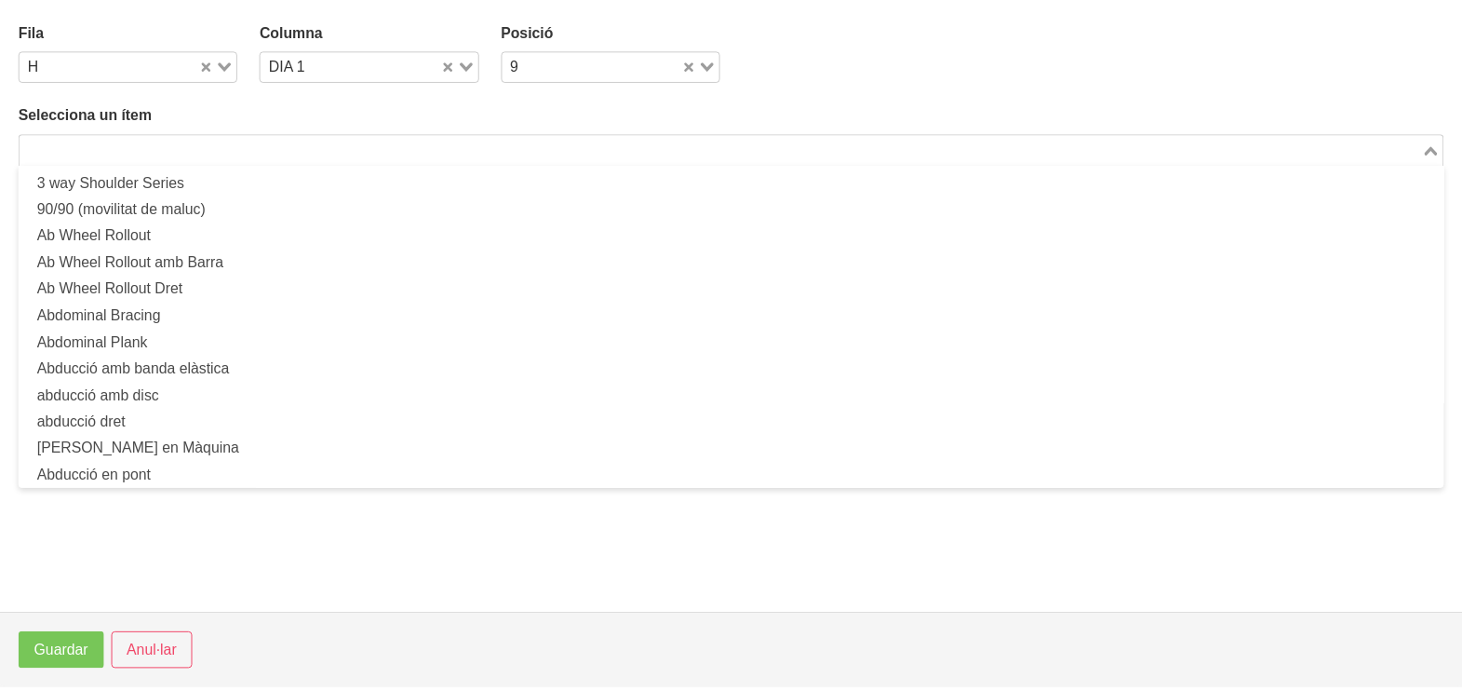
scroll to position [0, 0]
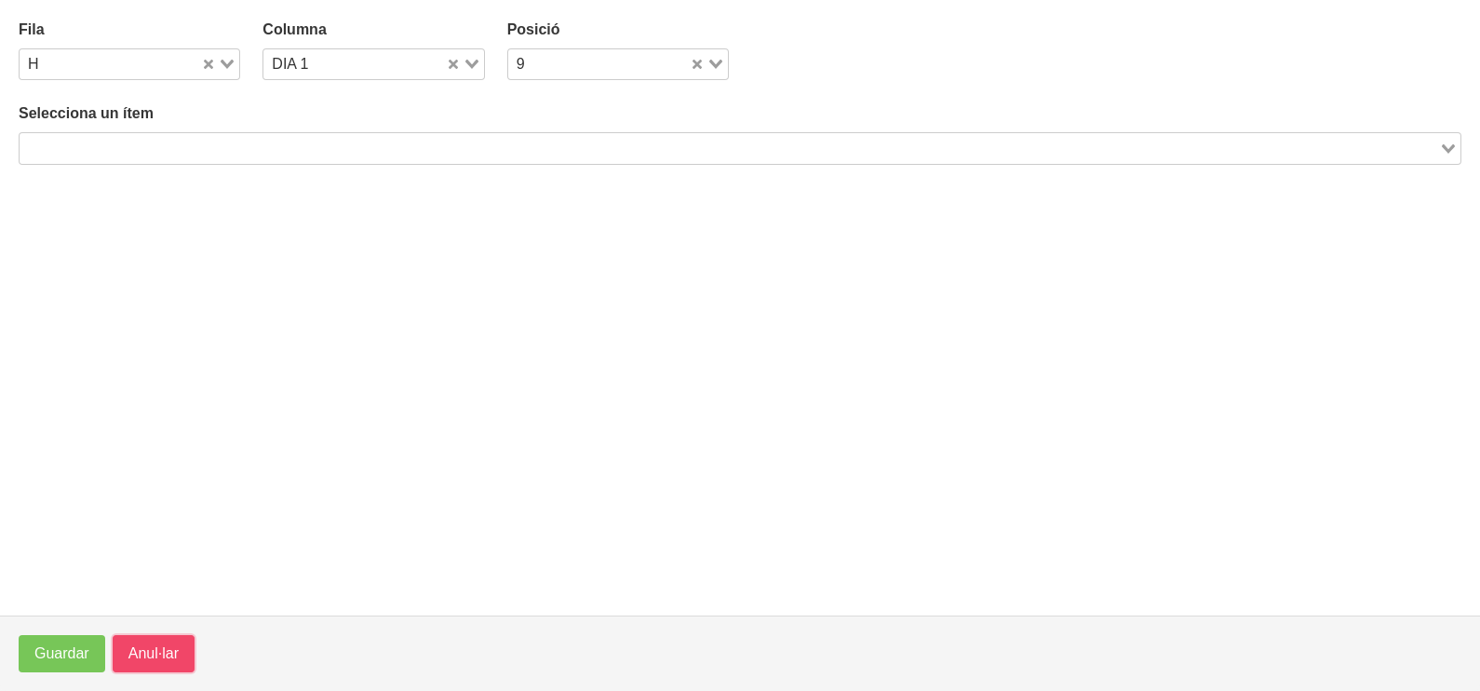
click at [135, 647] on span "Anul·lar" at bounding box center [153, 653] width 50 height 22
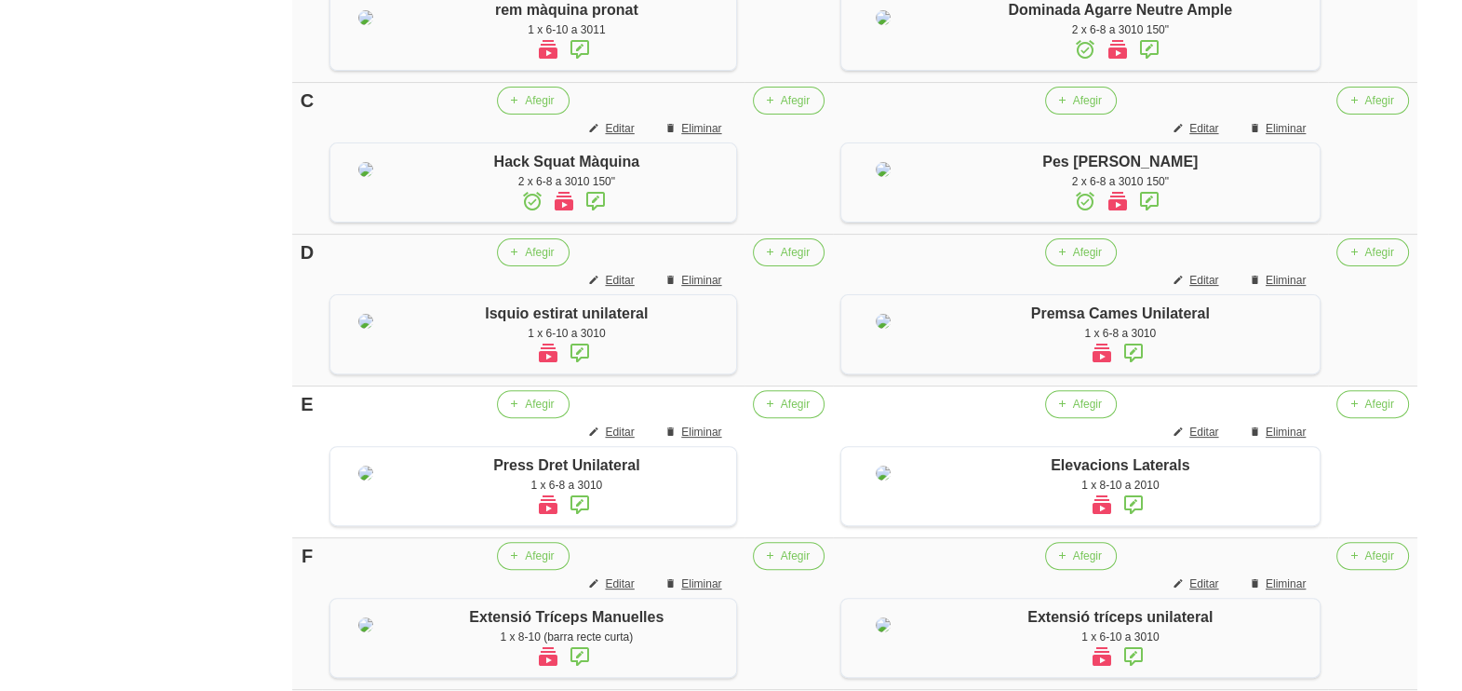
scroll to position [698, 0]
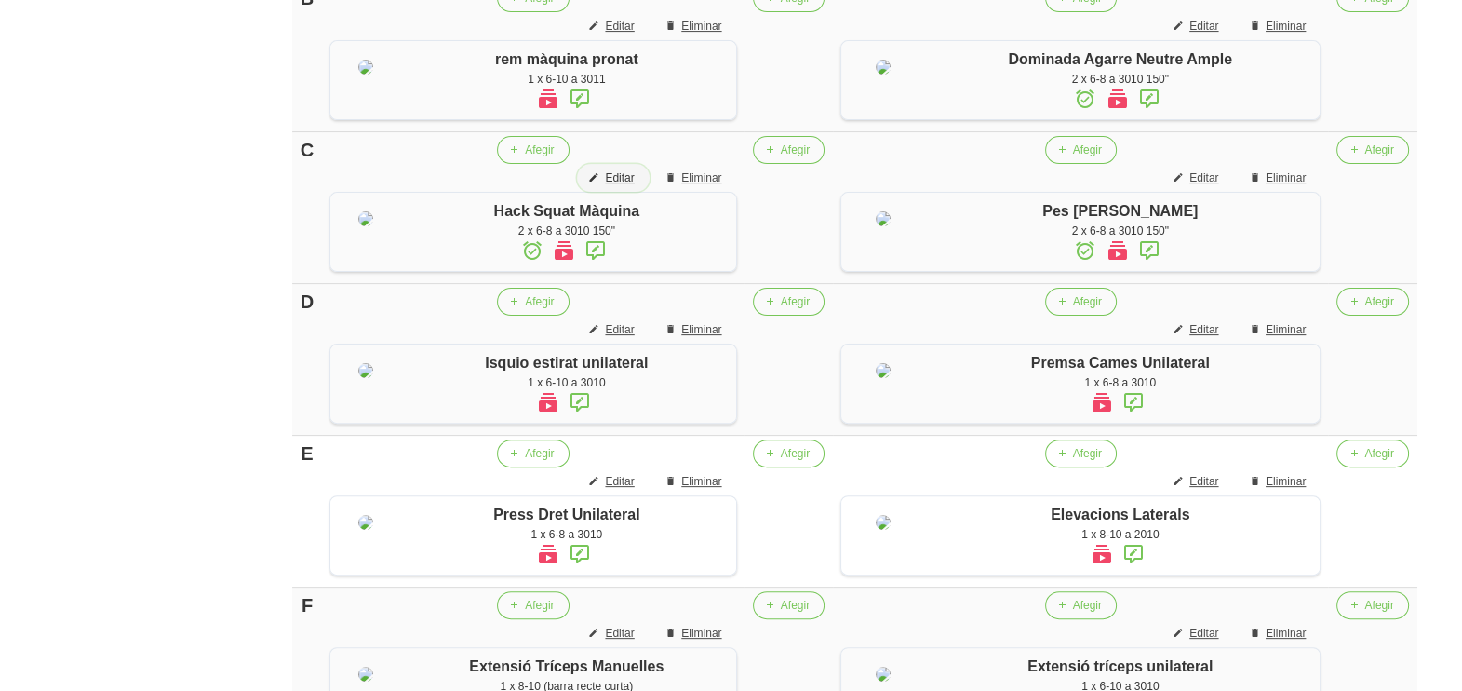
click at [634, 186] on span "Editar" at bounding box center [619, 177] width 29 height 17
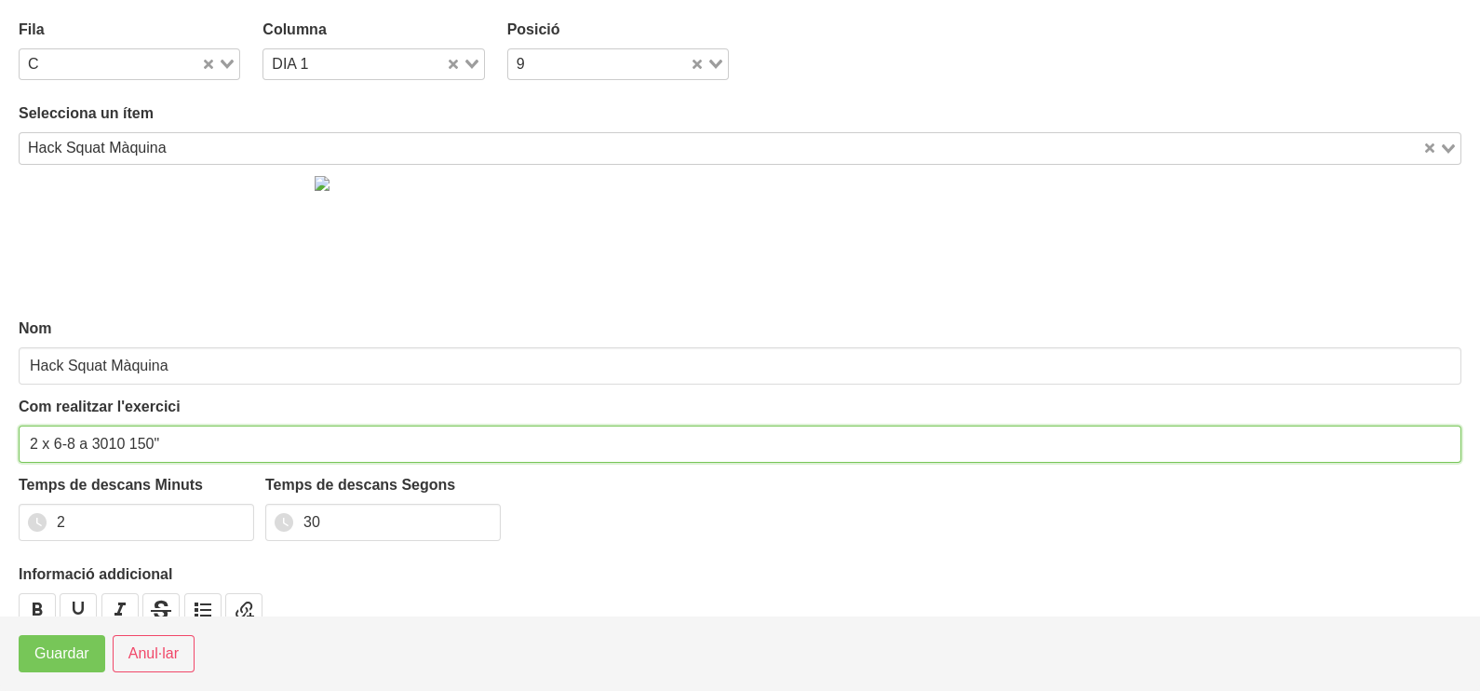
drag, startPoint x: 36, startPoint y: 433, endPoint x: 0, endPoint y: 442, distance: 37.5
click at [6, 437] on section "Fila C Loading... Columna DIA 1 Loading... Posició 9 Loading... Selecciona un í…" at bounding box center [740, 307] width 1480 height 615
type input "1 x 6-8 a 3010 150""
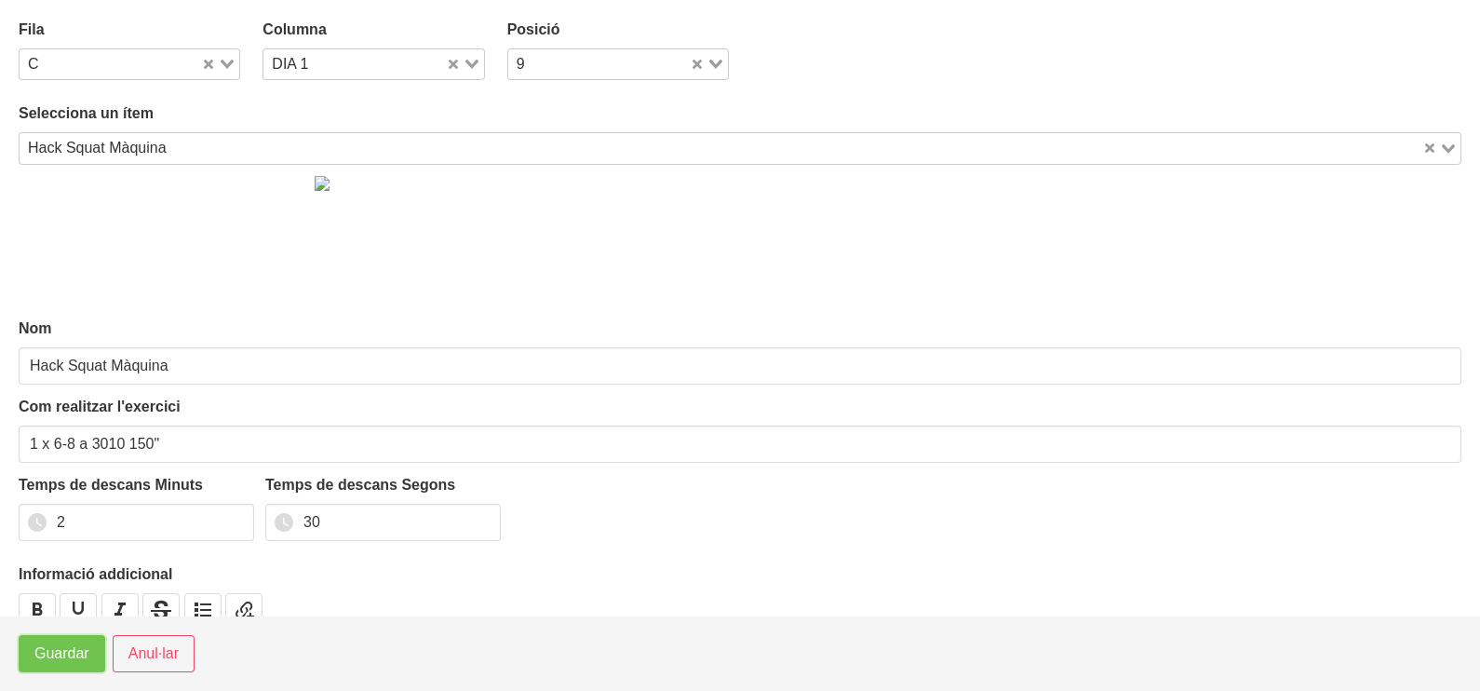
click at [51, 656] on span "Guardar" at bounding box center [61, 653] width 55 height 22
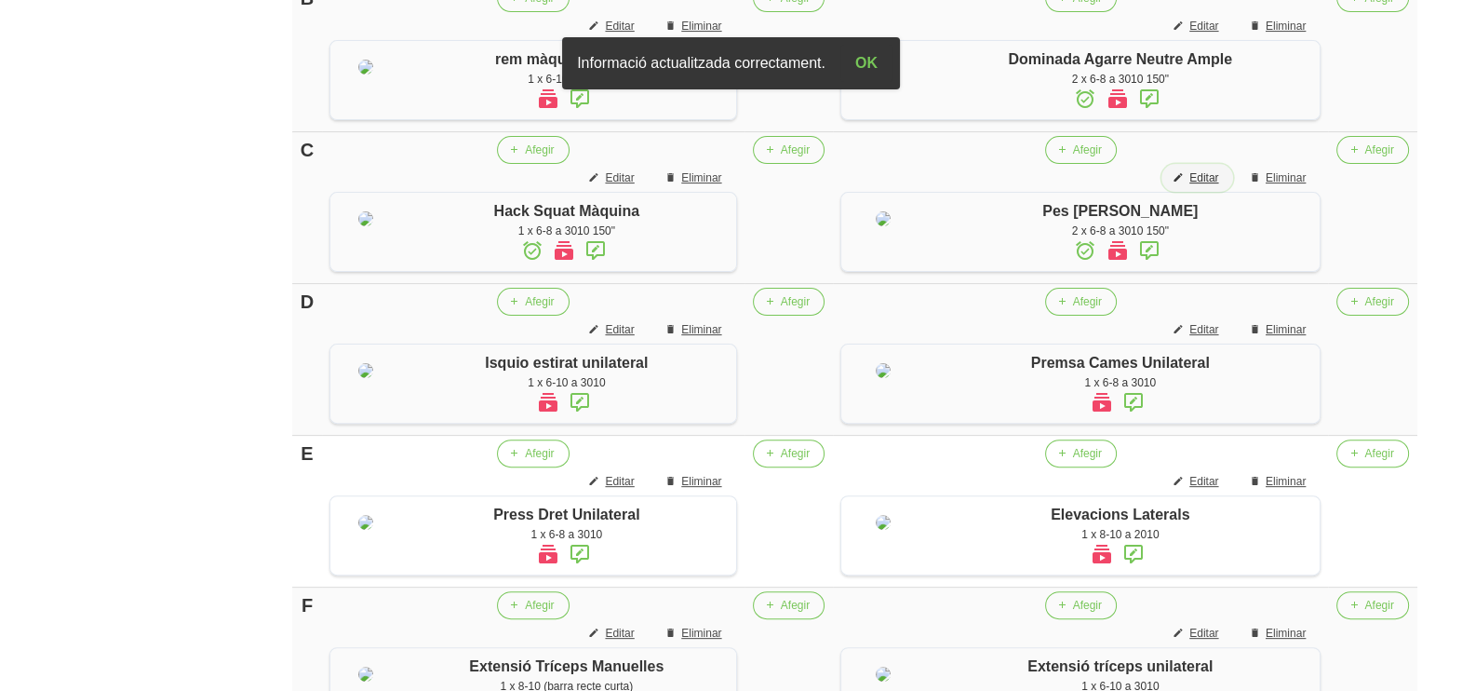
click at [1205, 186] on span "Editar" at bounding box center [1204, 177] width 29 height 17
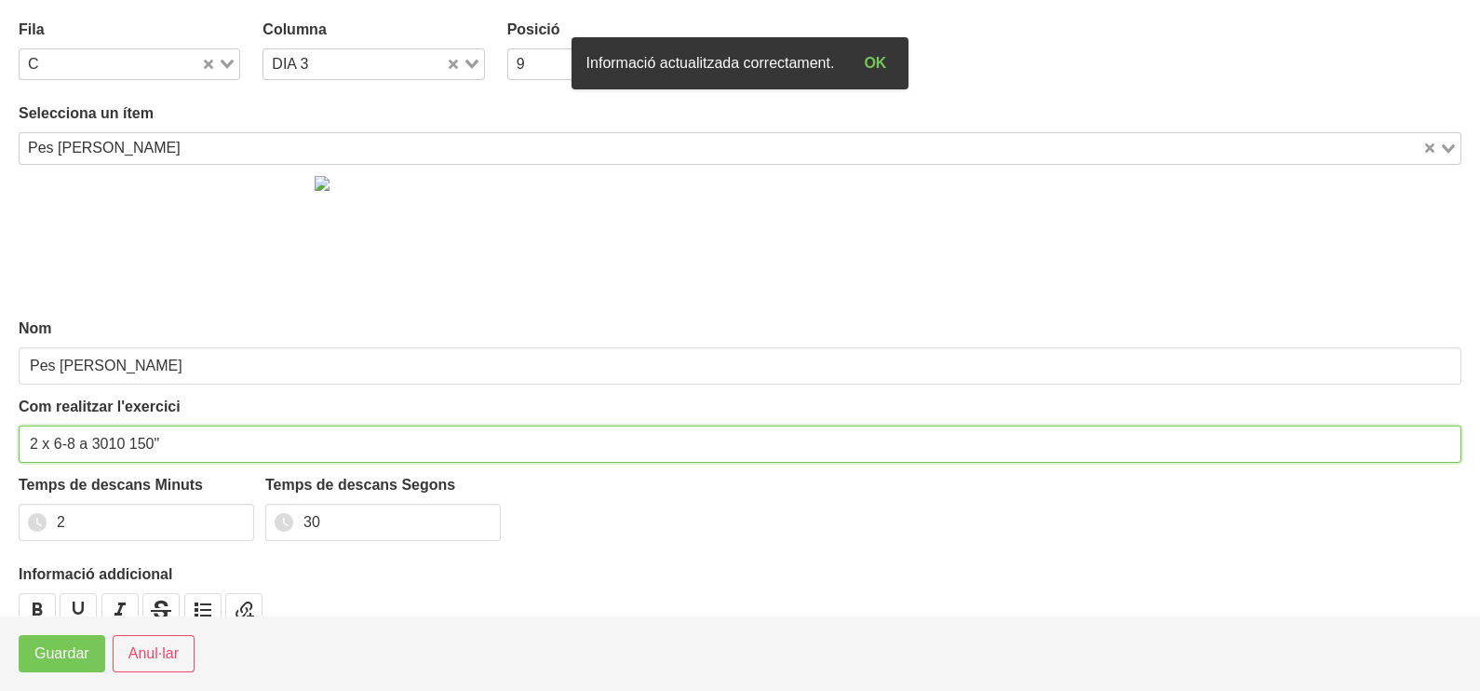
drag, startPoint x: 38, startPoint y: 437, endPoint x: 0, endPoint y: 448, distance: 39.5
click at [4, 439] on section "Fila C Loading... Columna DIA 3 Loading... Posició 9 Loading... Selecciona un í…" at bounding box center [740, 307] width 1480 height 615
type input "1 x 6-8 a 3010 150""
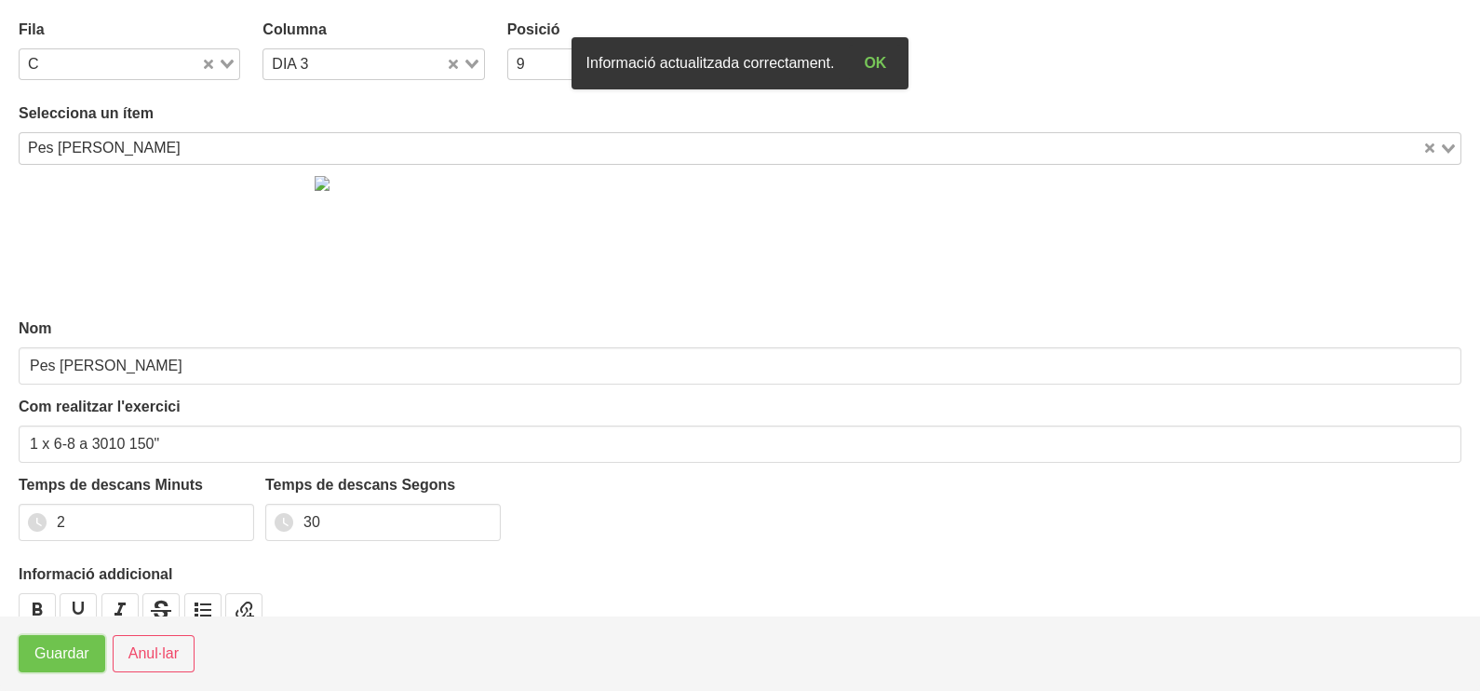
click at [52, 652] on span "Guardar" at bounding box center [61, 653] width 55 height 22
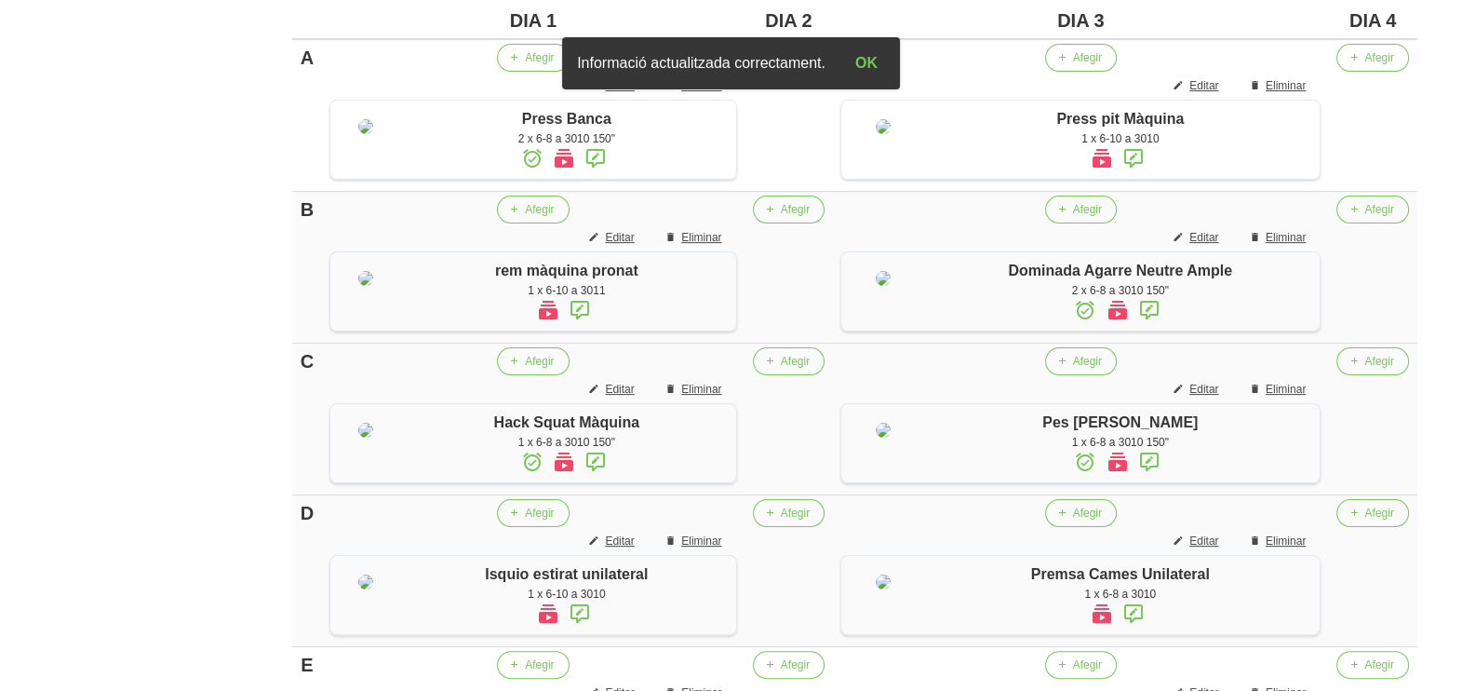
scroll to position [464, 0]
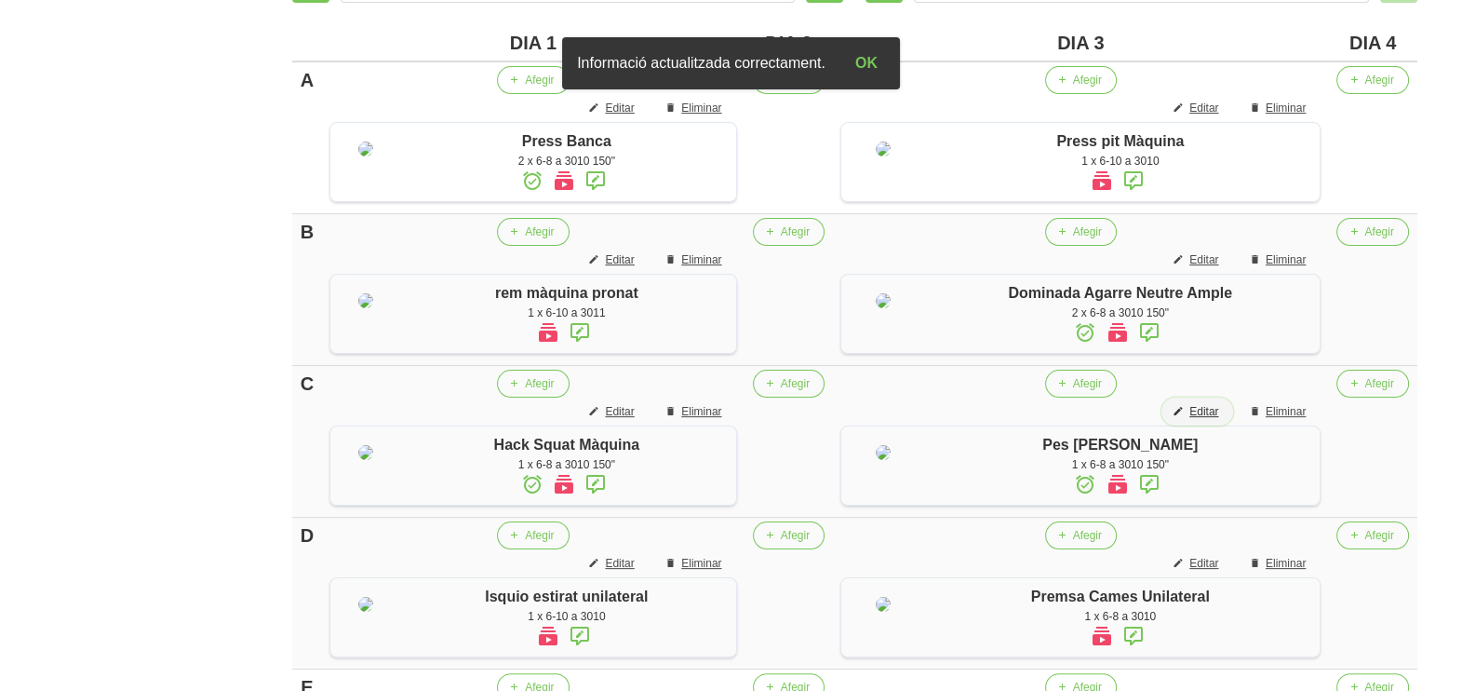
click at [1214, 420] on span "Editar" at bounding box center [1204, 411] width 29 height 17
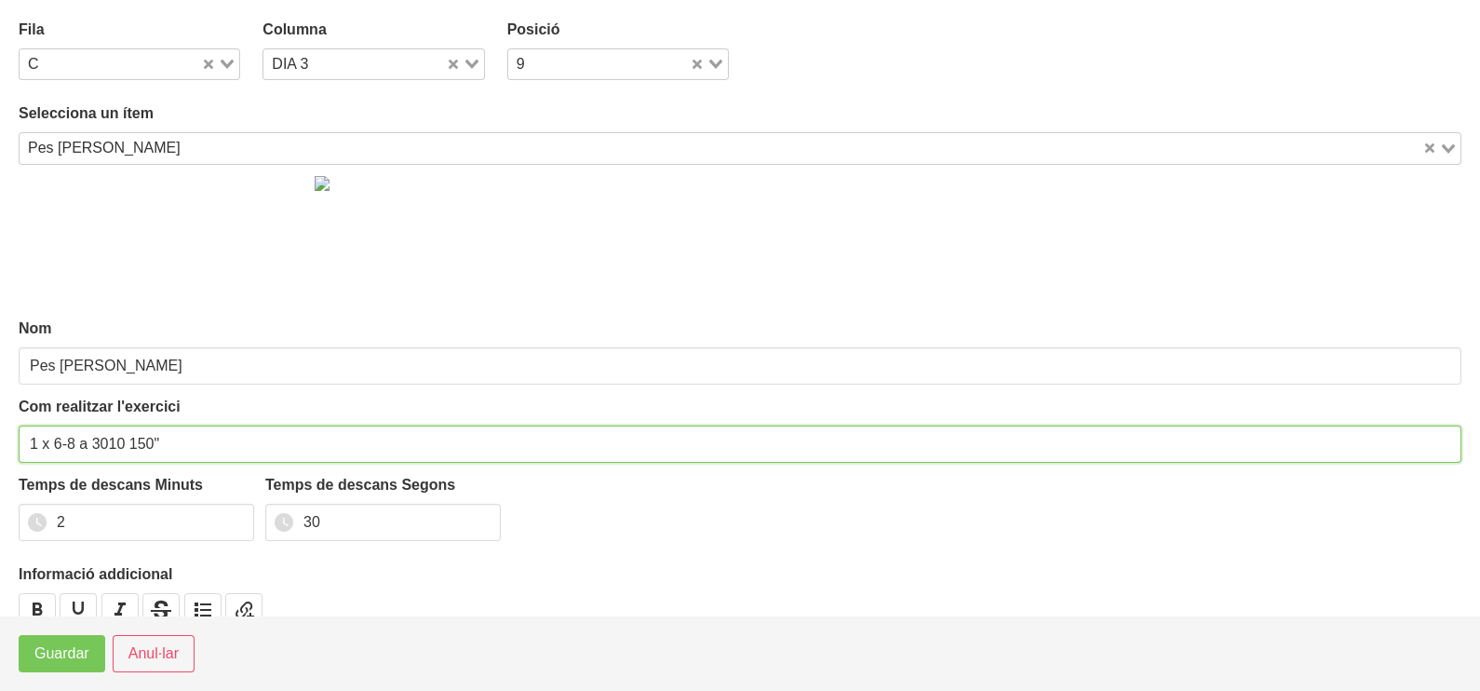
drag, startPoint x: 37, startPoint y: 437, endPoint x: 26, endPoint y: 438, distance: 11.3
click at [26, 438] on input "1 x 6-8 a 3010 150"" at bounding box center [740, 443] width 1443 height 37
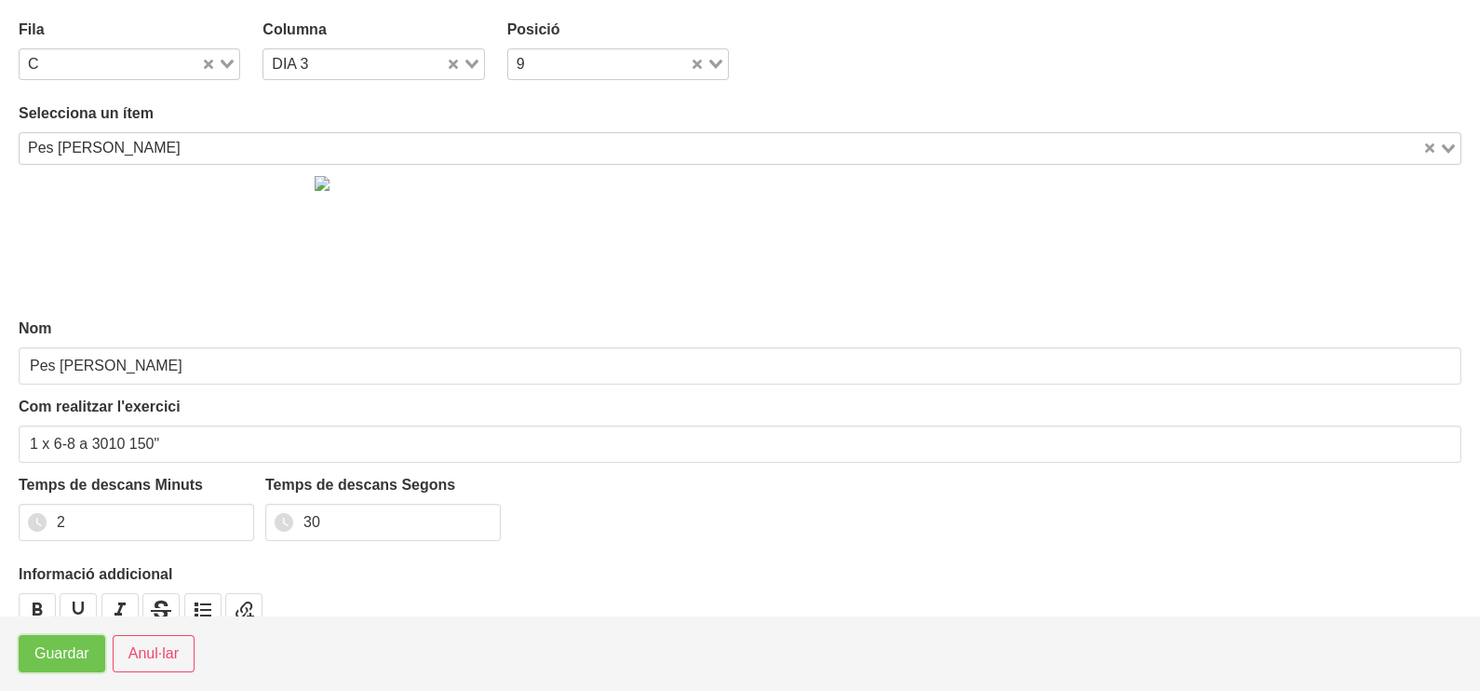
click at [57, 660] on span "Guardar" at bounding box center [61, 653] width 55 height 22
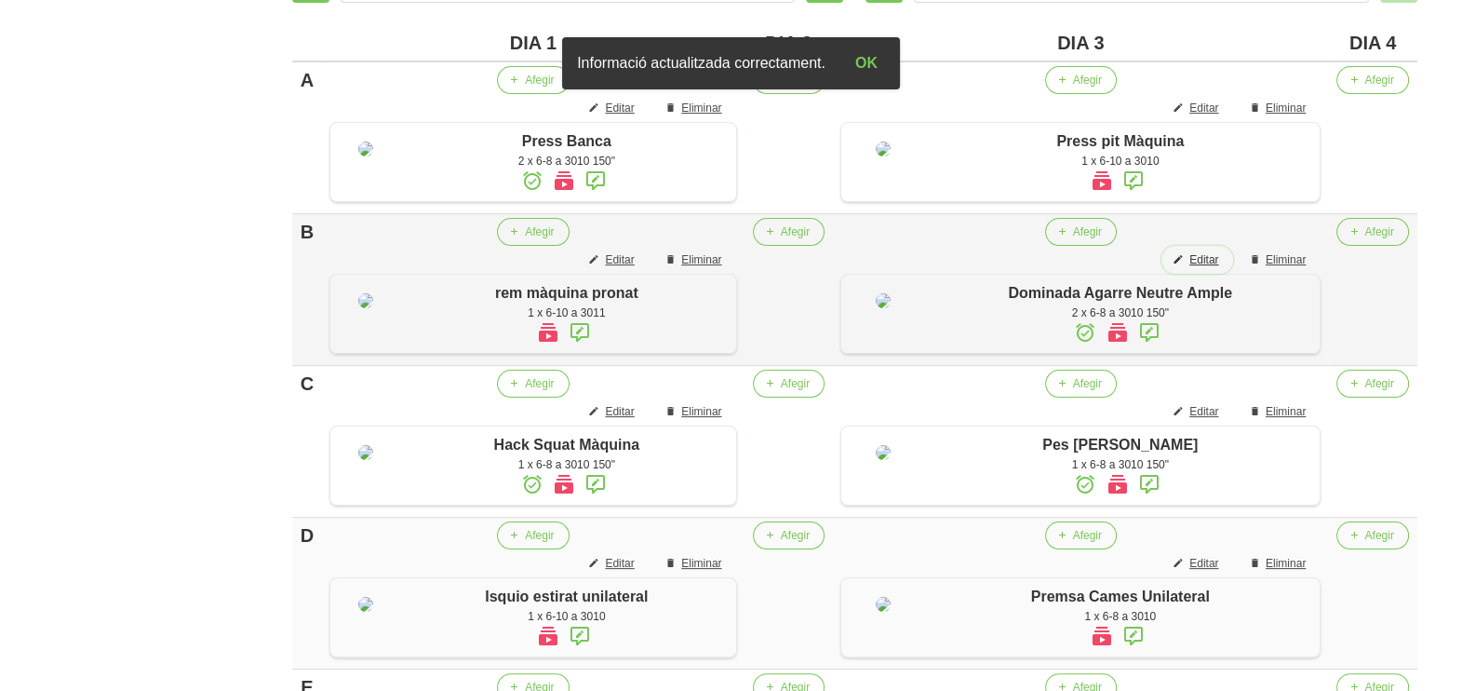
click at [1212, 268] on span "Editar" at bounding box center [1204, 259] width 29 height 17
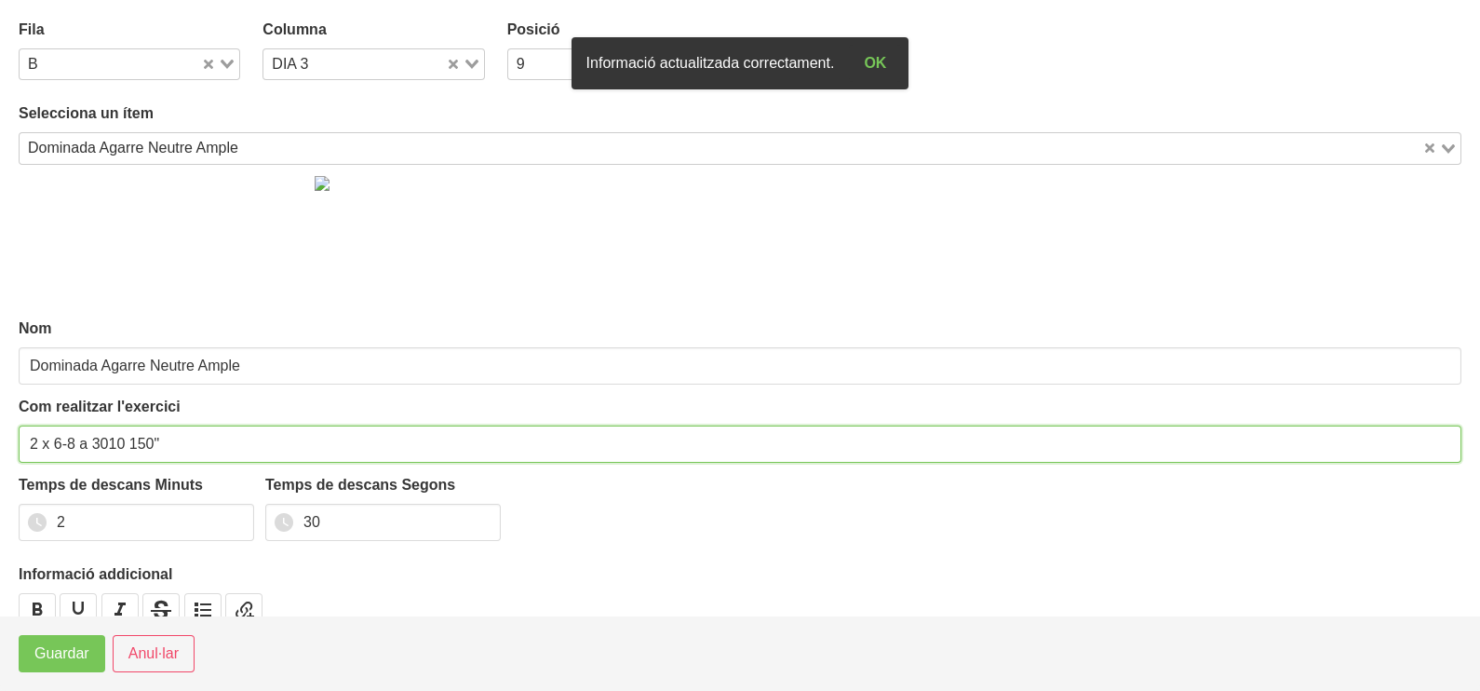
drag, startPoint x: 36, startPoint y: 433, endPoint x: 6, endPoint y: 449, distance: 34.6
click at [5, 438] on section "Fila B Loading... Columna DIA 3 Loading... Posició 9 Loading... Selecciona un í…" at bounding box center [740, 307] width 1480 height 615
type input "1 x 6-8 a 3010 150""
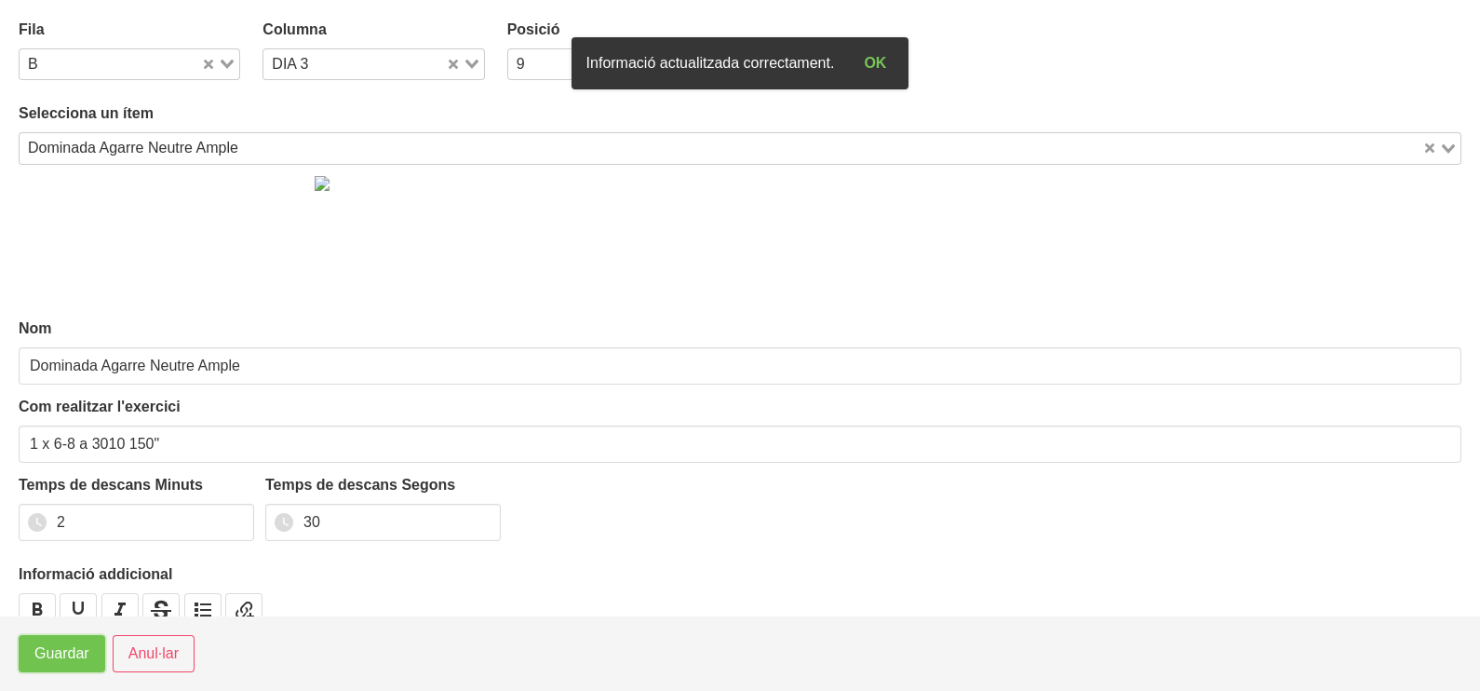
click at [40, 658] on span "Guardar" at bounding box center [61, 653] width 55 height 22
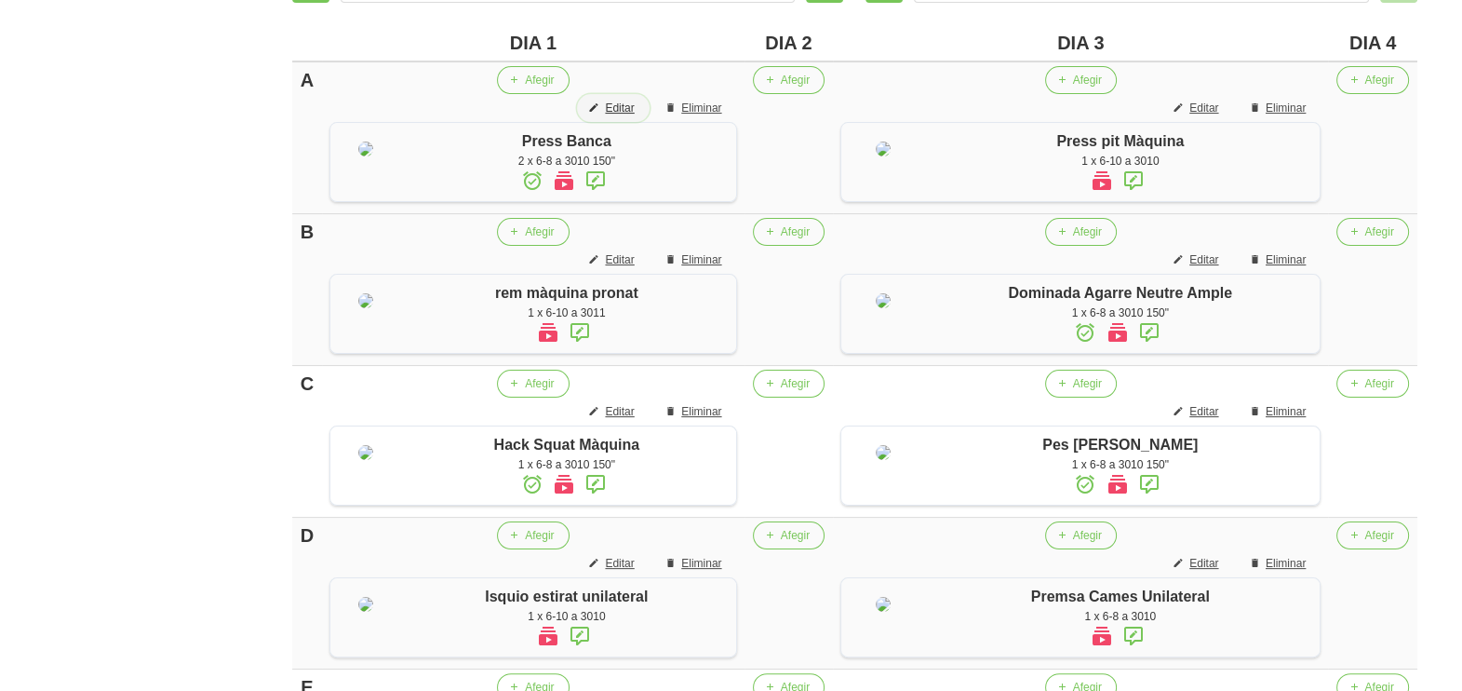
click at [634, 103] on span "Editar" at bounding box center [619, 108] width 29 height 17
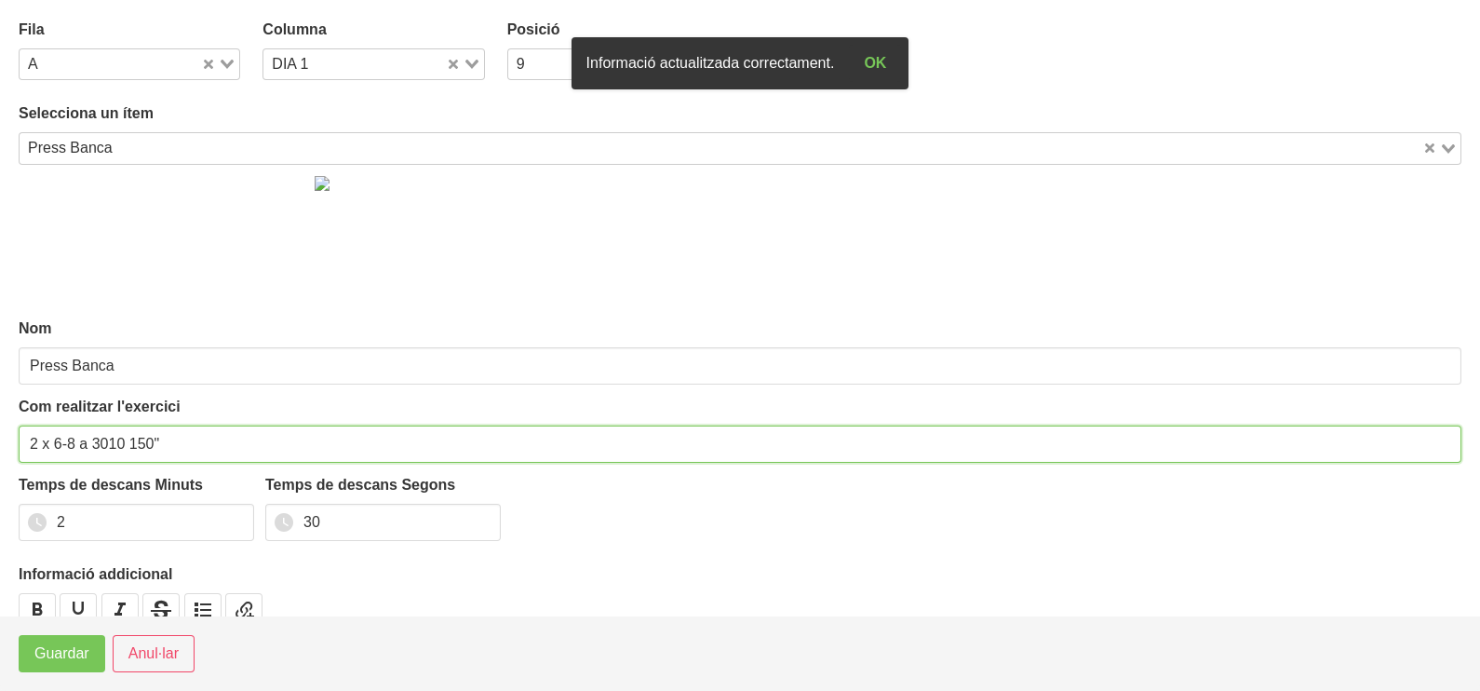
drag, startPoint x: 35, startPoint y: 438, endPoint x: 15, endPoint y: 446, distance: 21.8
click at [16, 442] on section "Fila A Loading... Columna DIA 1 Loading... Posició 9 Loading... Selecciona un í…" at bounding box center [740, 307] width 1480 height 615
type input "1 x 6-8 a 3010 150""
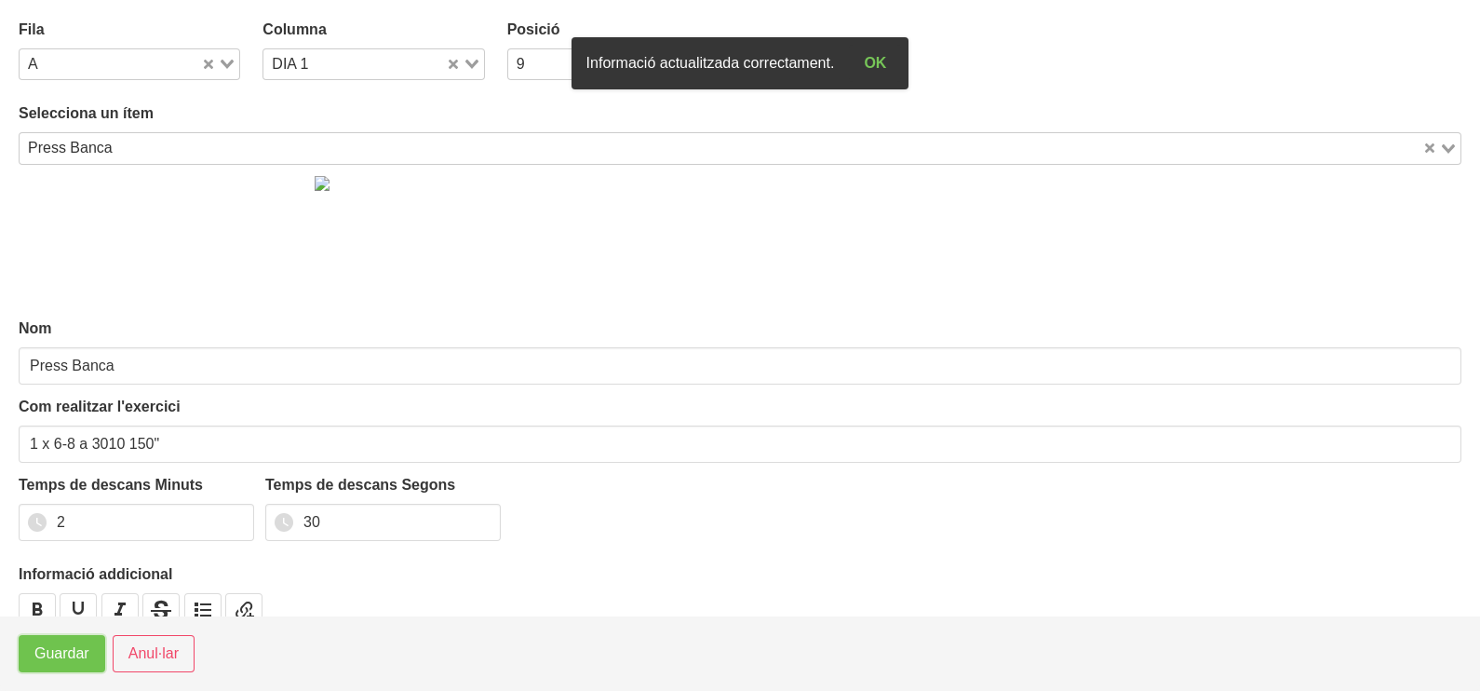
click at [43, 661] on span "Guardar" at bounding box center [61, 653] width 55 height 22
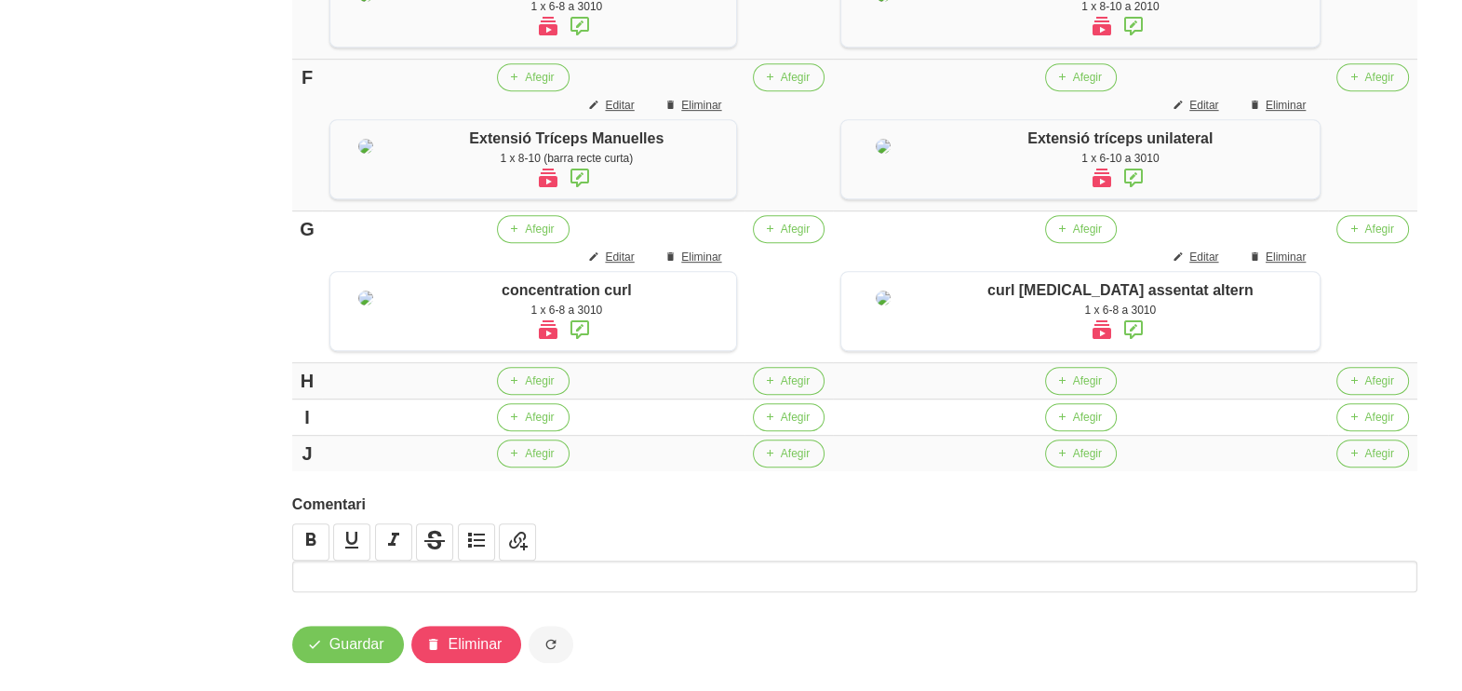
scroll to position [1280, 0]
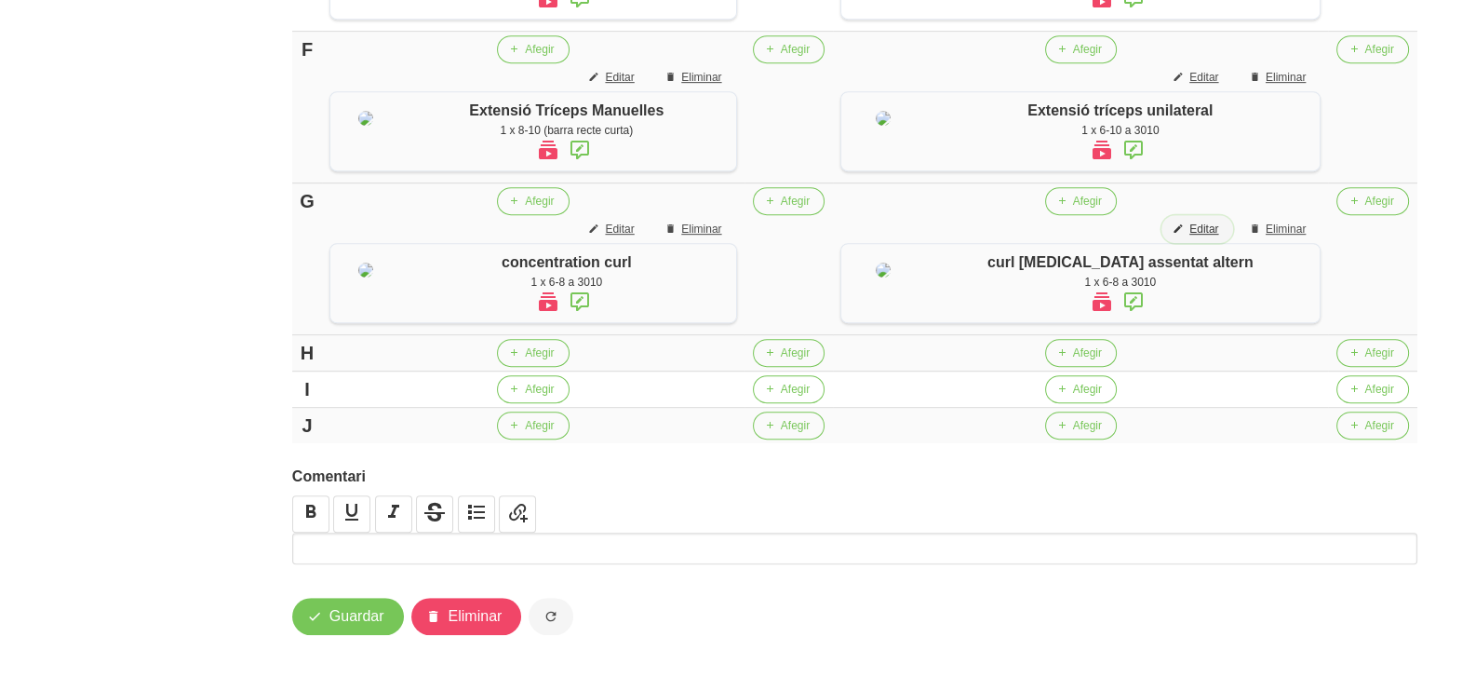
click at [1210, 237] on span "Editar" at bounding box center [1204, 229] width 29 height 17
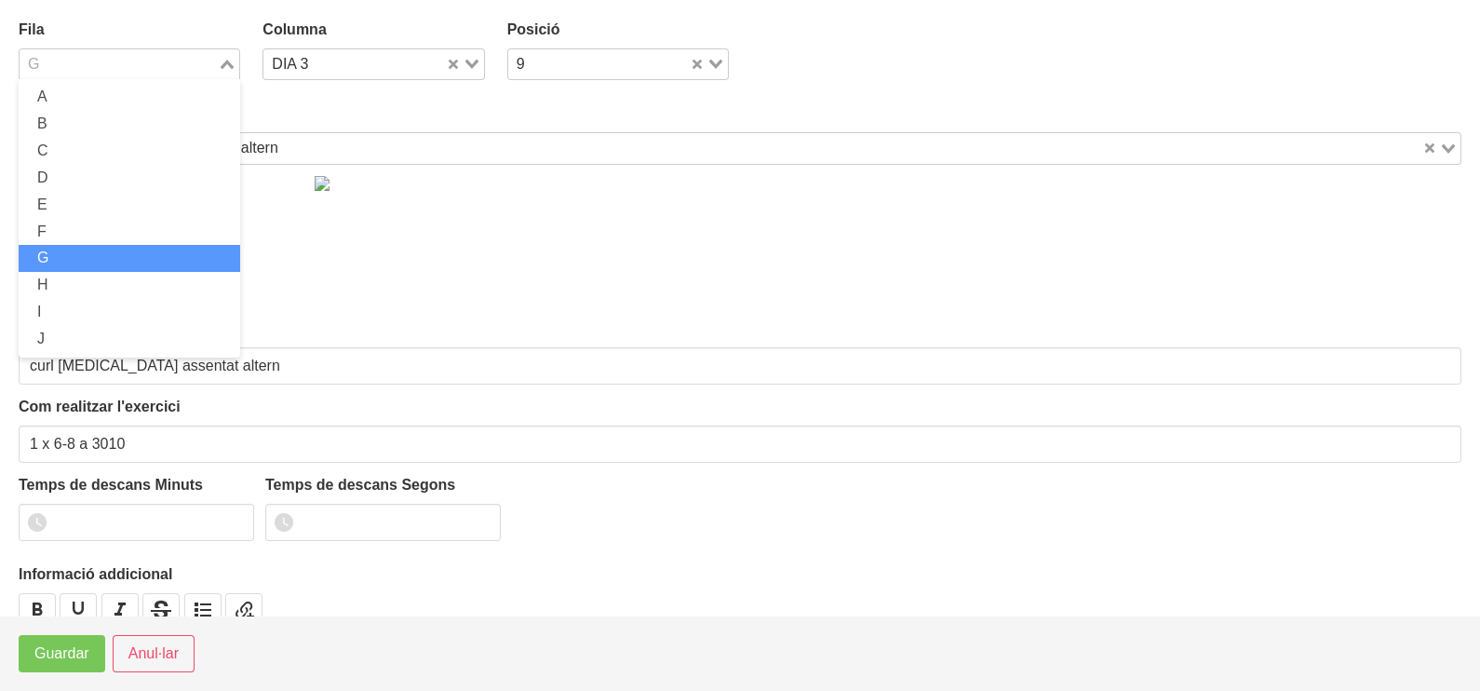
drag, startPoint x: 225, startPoint y: 61, endPoint x: 153, endPoint y: 145, distance: 111.6
click at [224, 61] on icon "Search for option" at bounding box center [227, 64] width 13 height 9
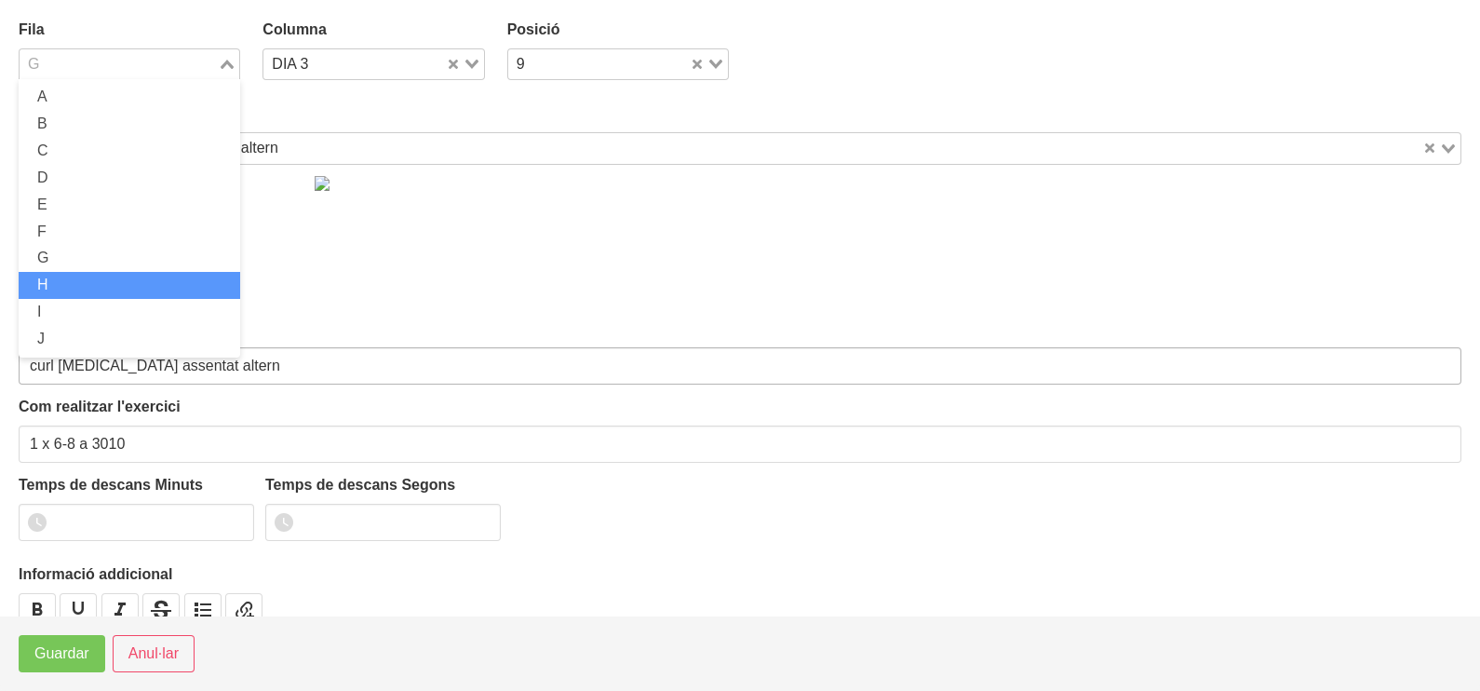
drag, startPoint x: 116, startPoint y: 287, endPoint x: 103, endPoint y: 377, distance: 91.2
click at [116, 288] on li "H" at bounding box center [130, 285] width 222 height 27
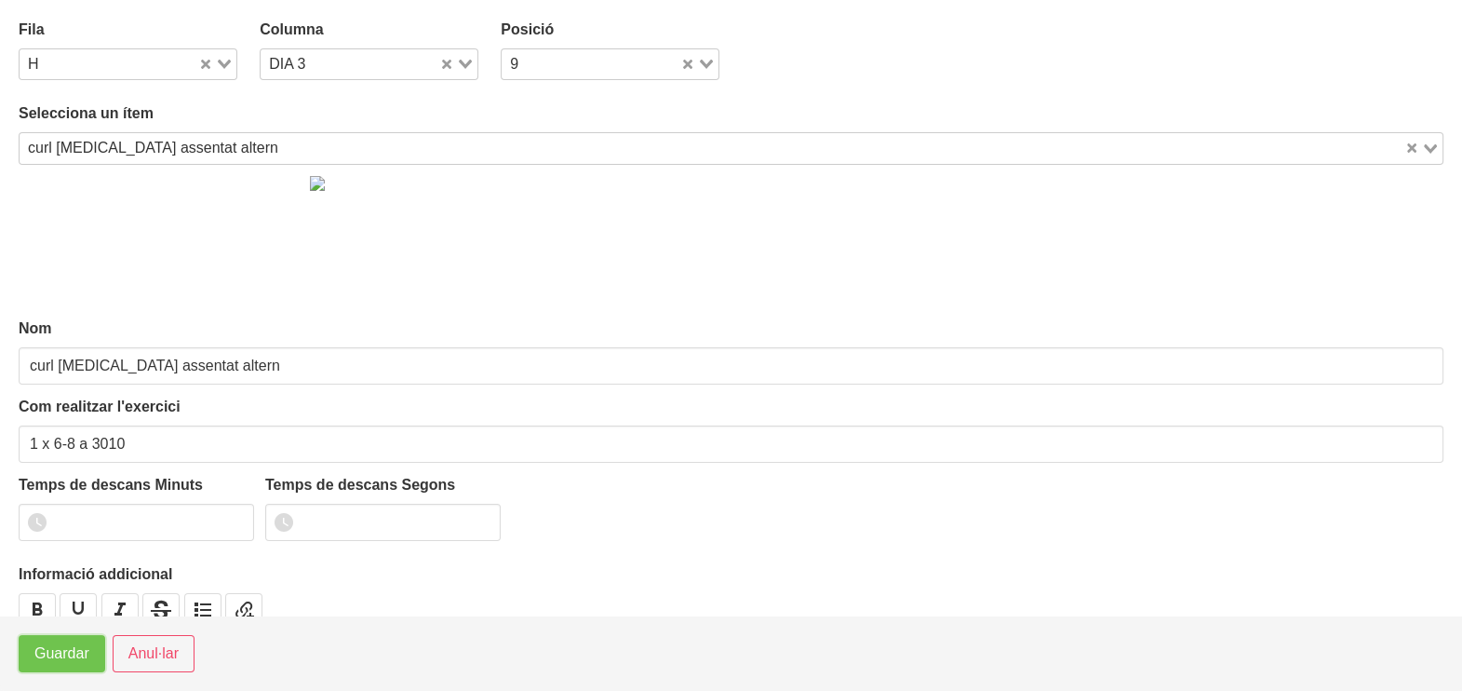
click at [65, 668] on button "Guardar" at bounding box center [62, 653] width 87 height 37
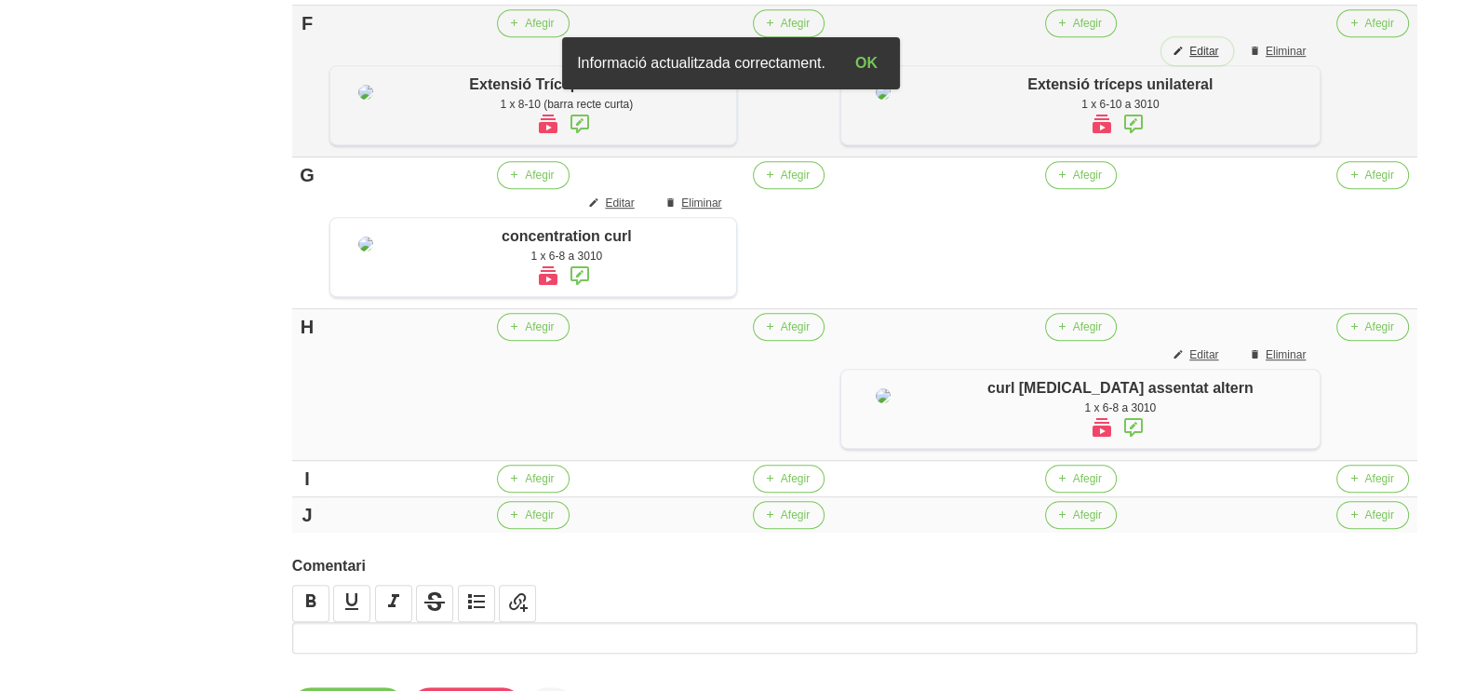
click at [1211, 60] on span "Editar" at bounding box center [1204, 51] width 29 height 17
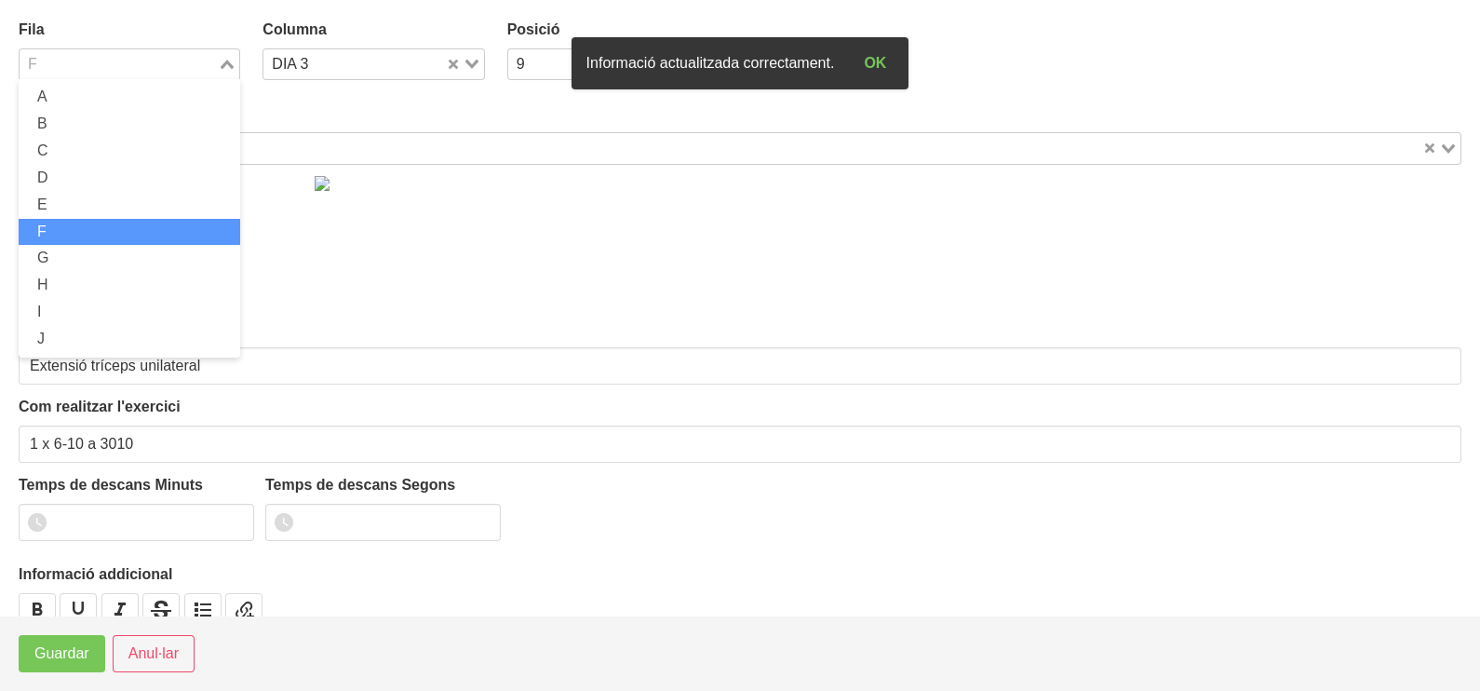
drag, startPoint x: 221, startPoint y: 56, endPoint x: 182, endPoint y: 114, distance: 69.7
click at [220, 59] on div "Loading..." at bounding box center [228, 62] width 21 height 26
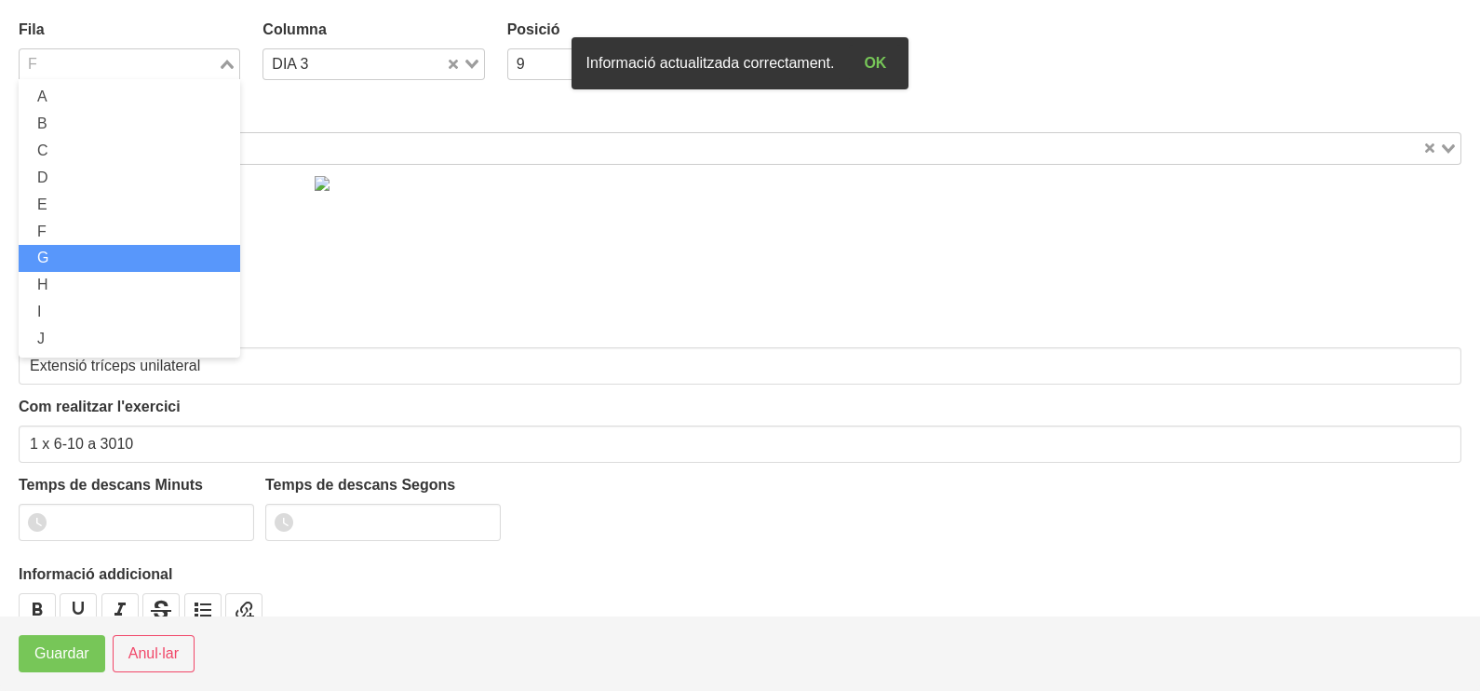
drag, startPoint x: 113, startPoint y: 253, endPoint x: 104, endPoint y: 265, distance: 14.7
click at [112, 256] on li "G" at bounding box center [130, 258] width 222 height 27
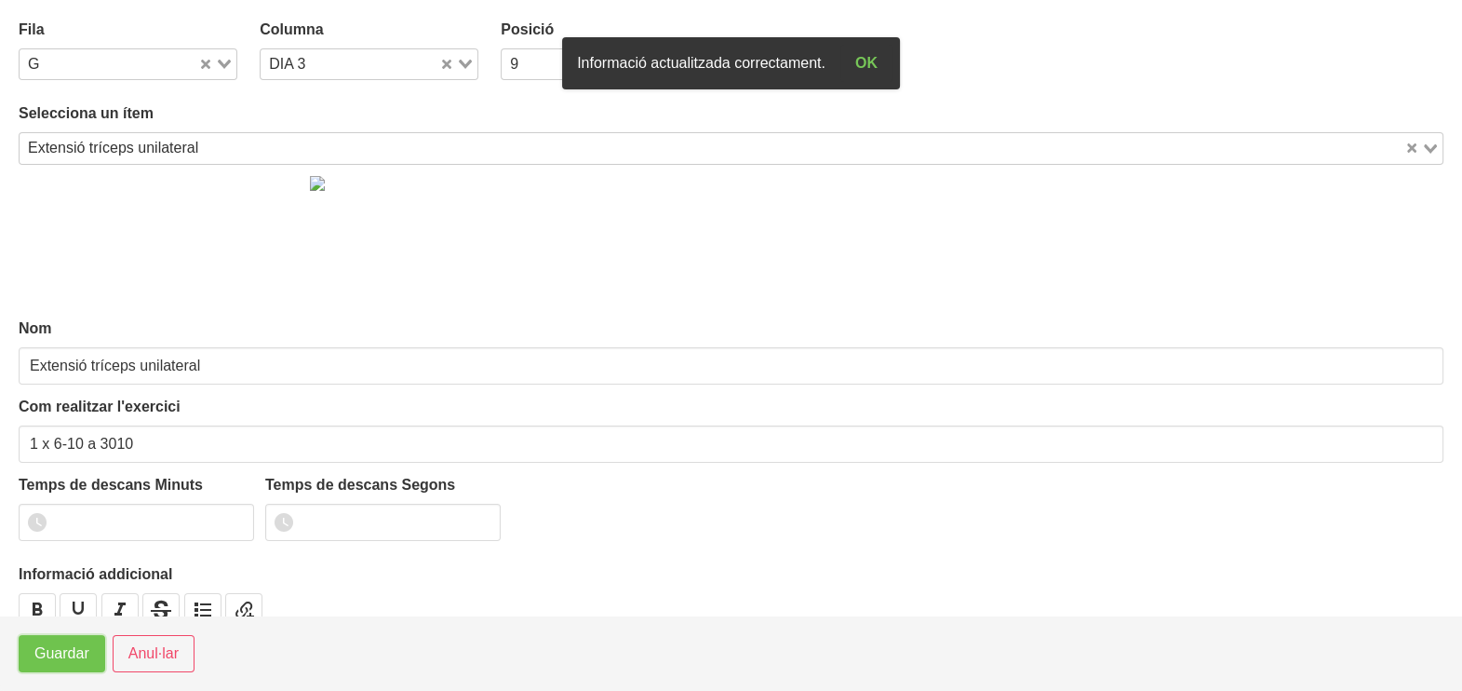
click at [61, 651] on span "Guardar" at bounding box center [61, 653] width 55 height 22
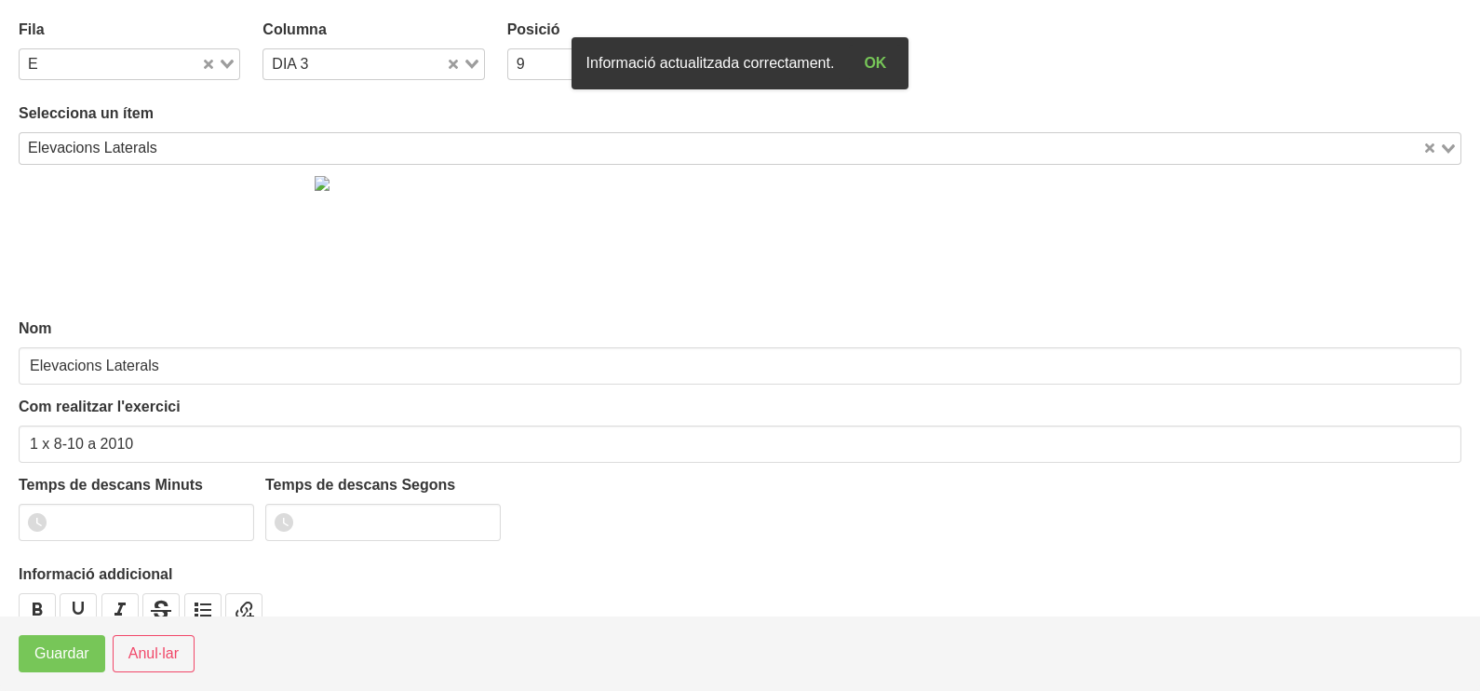
click at [226, 57] on div "Loading..." at bounding box center [220, 62] width 38 height 26
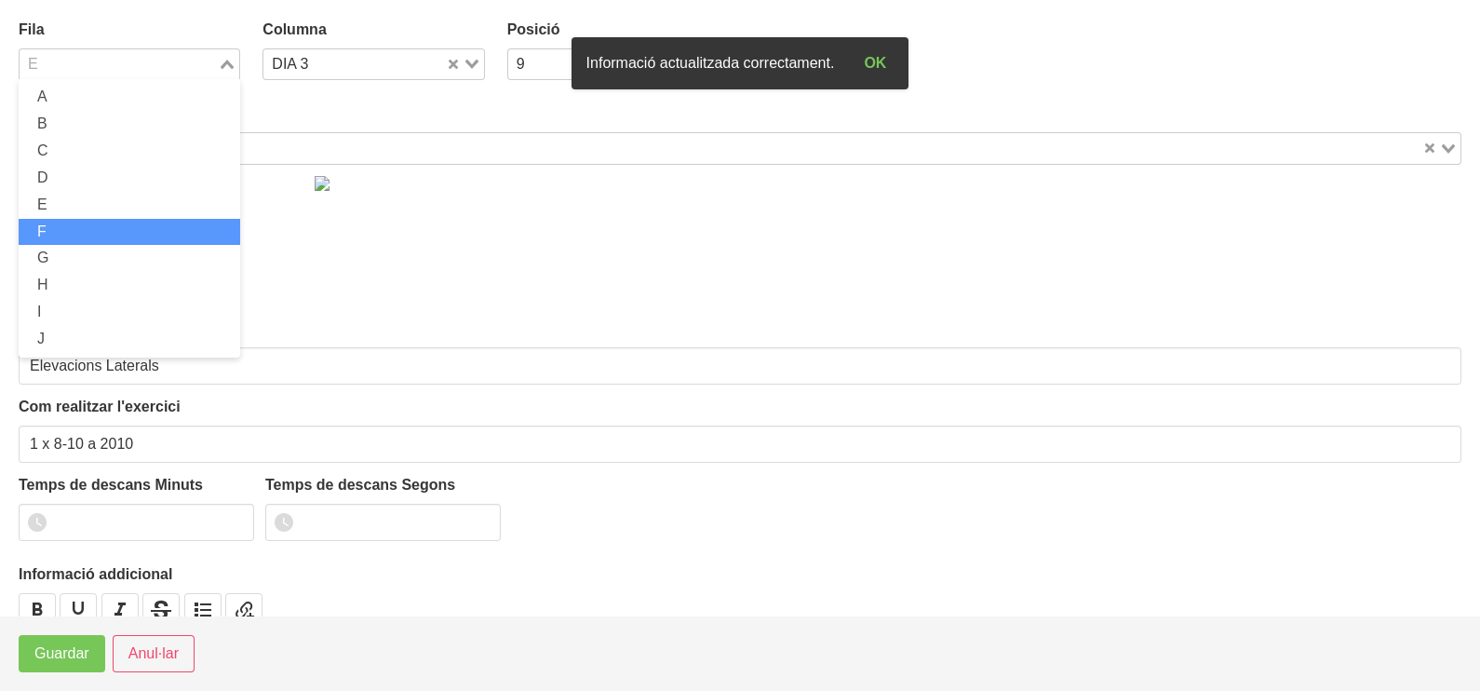
click at [109, 227] on li "F" at bounding box center [130, 232] width 222 height 27
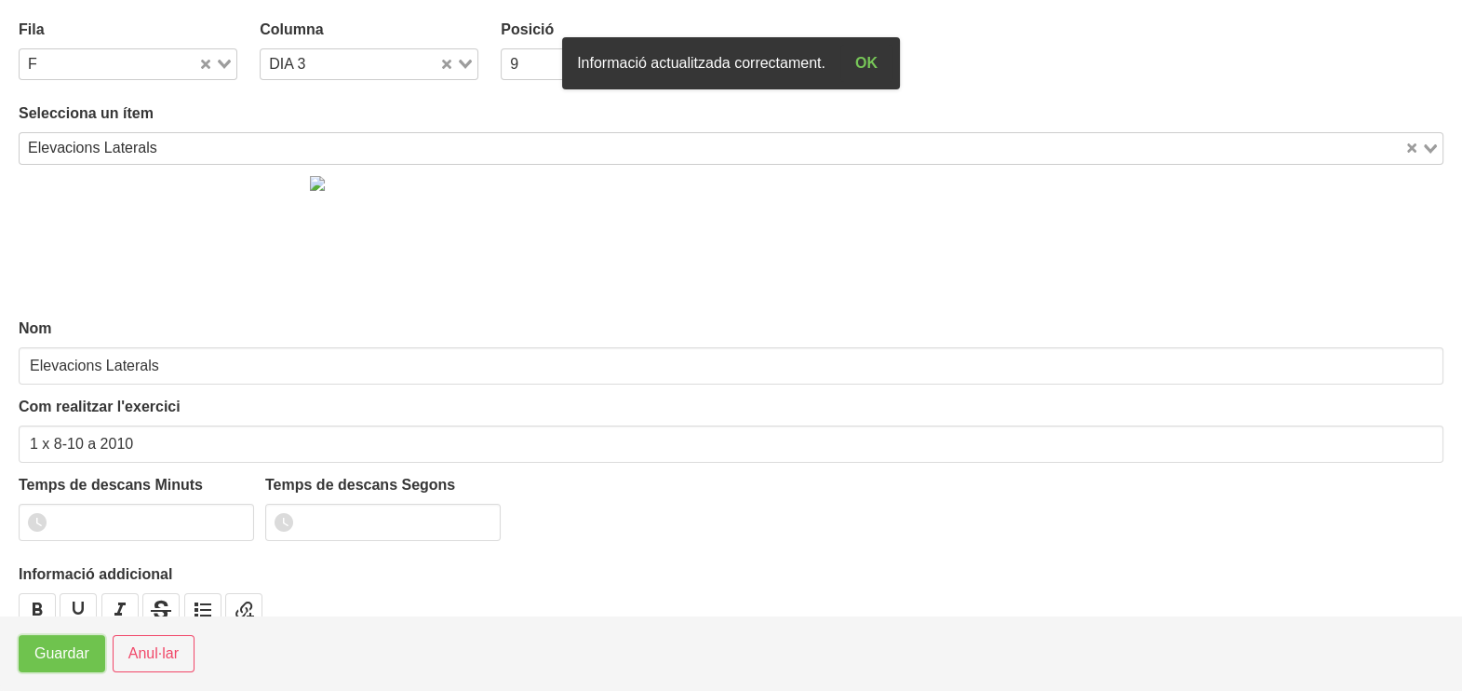
click at [38, 655] on span "Guardar" at bounding box center [61, 653] width 55 height 22
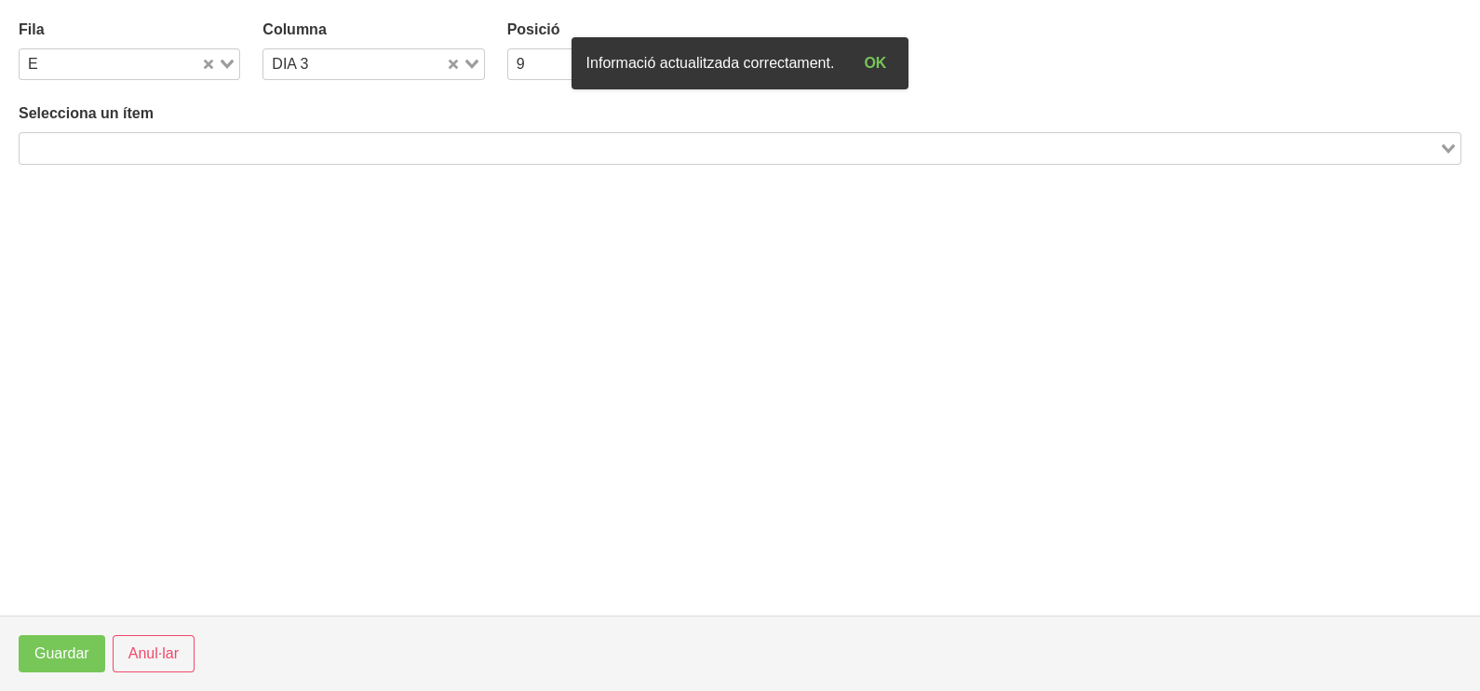
click at [261, 142] on input "Search for option" at bounding box center [729, 148] width 1416 height 22
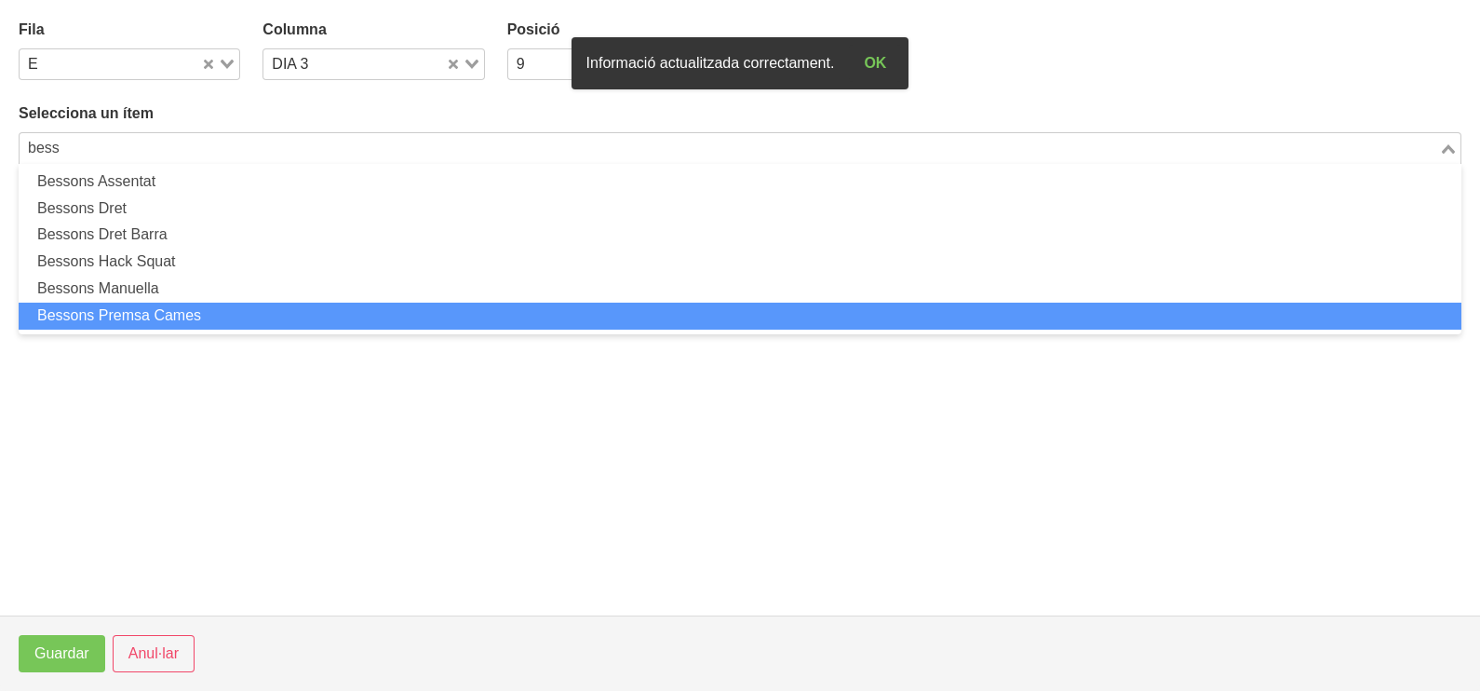
click at [215, 316] on li "Bessons Premsa Cames" at bounding box center [740, 316] width 1443 height 27
type input "bess"
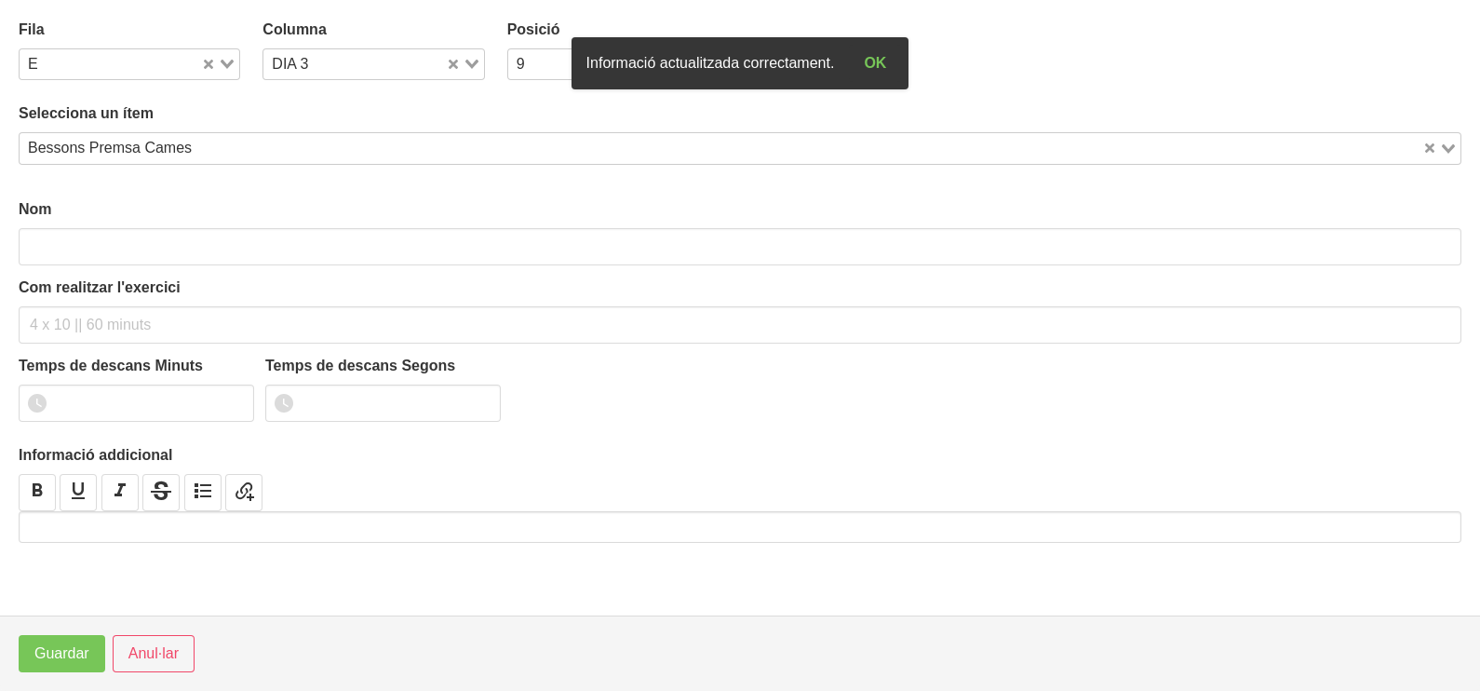
type input "Bessons Premsa Cames"
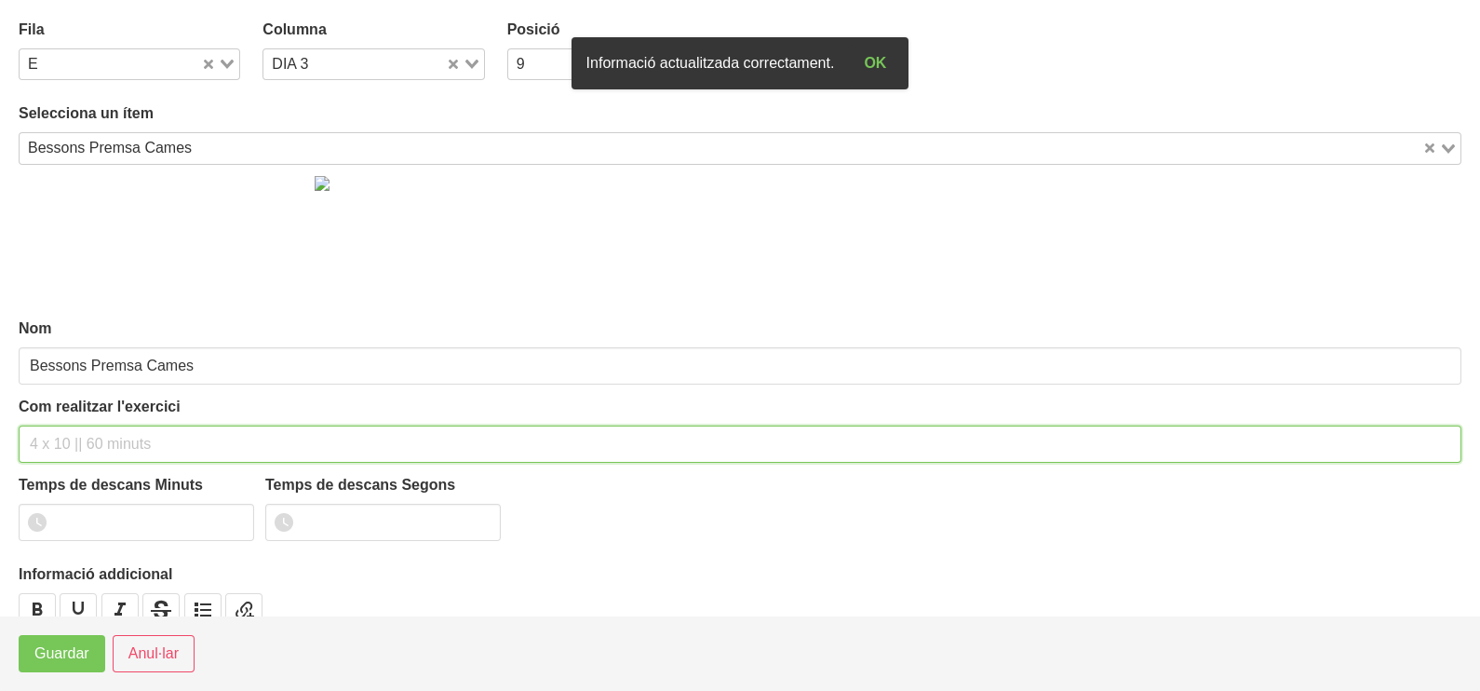
click at [66, 441] on input "text" at bounding box center [740, 443] width 1443 height 37
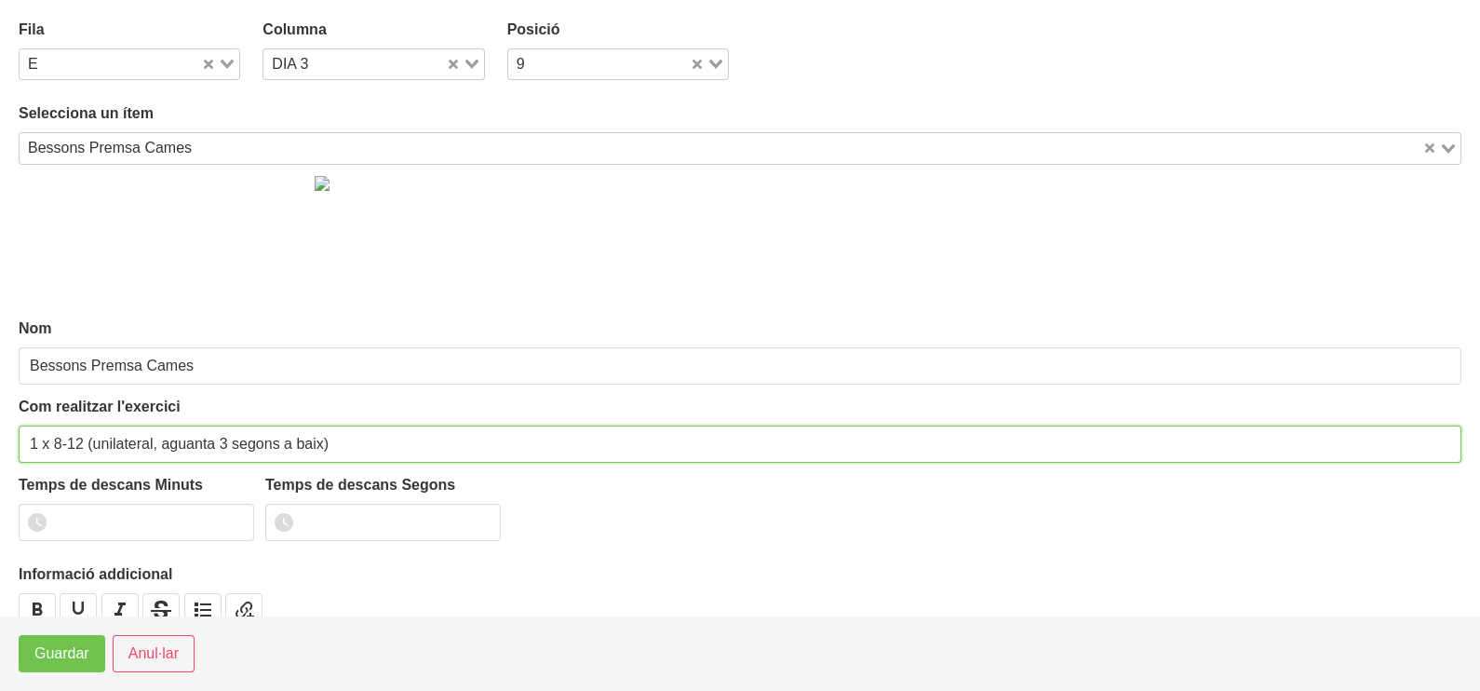
type input "1 x 8-12 (unilateral, aguanta 3 segons a baix)"
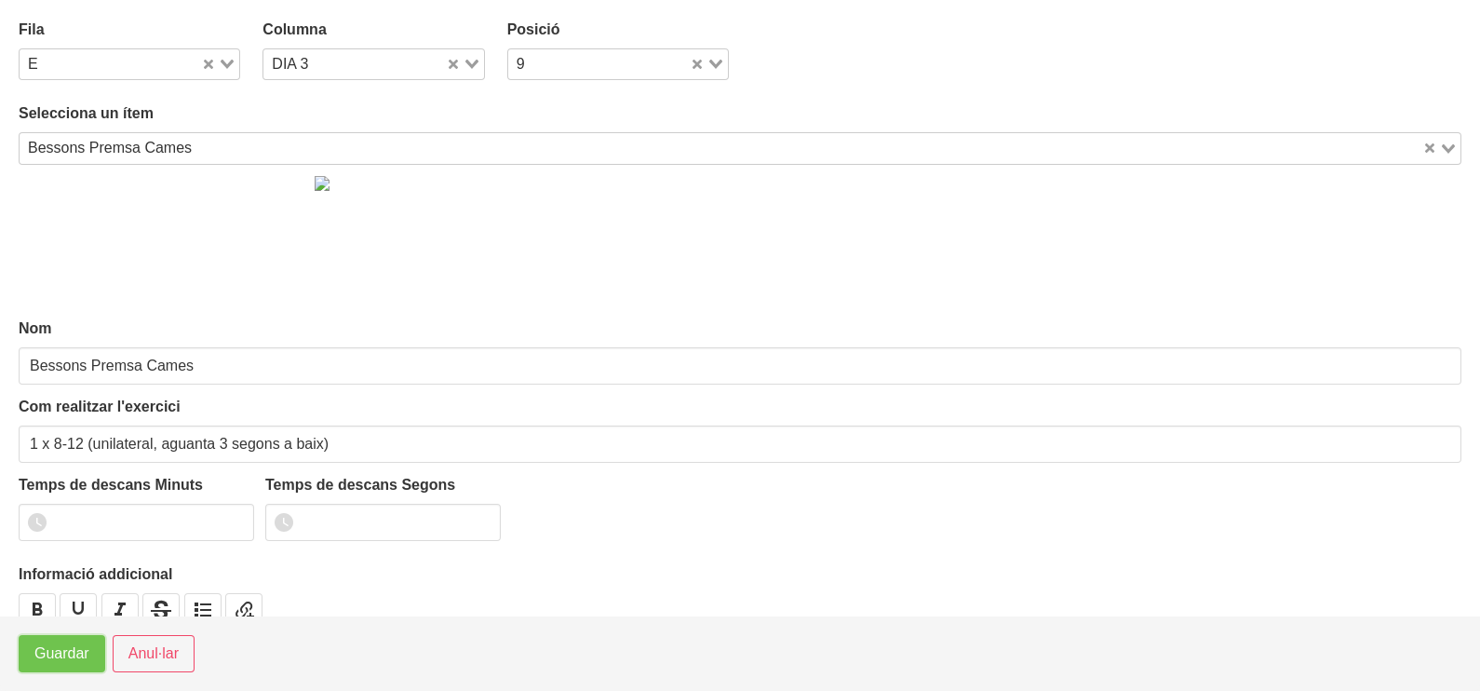
click at [42, 651] on span "Guardar" at bounding box center [61, 653] width 55 height 22
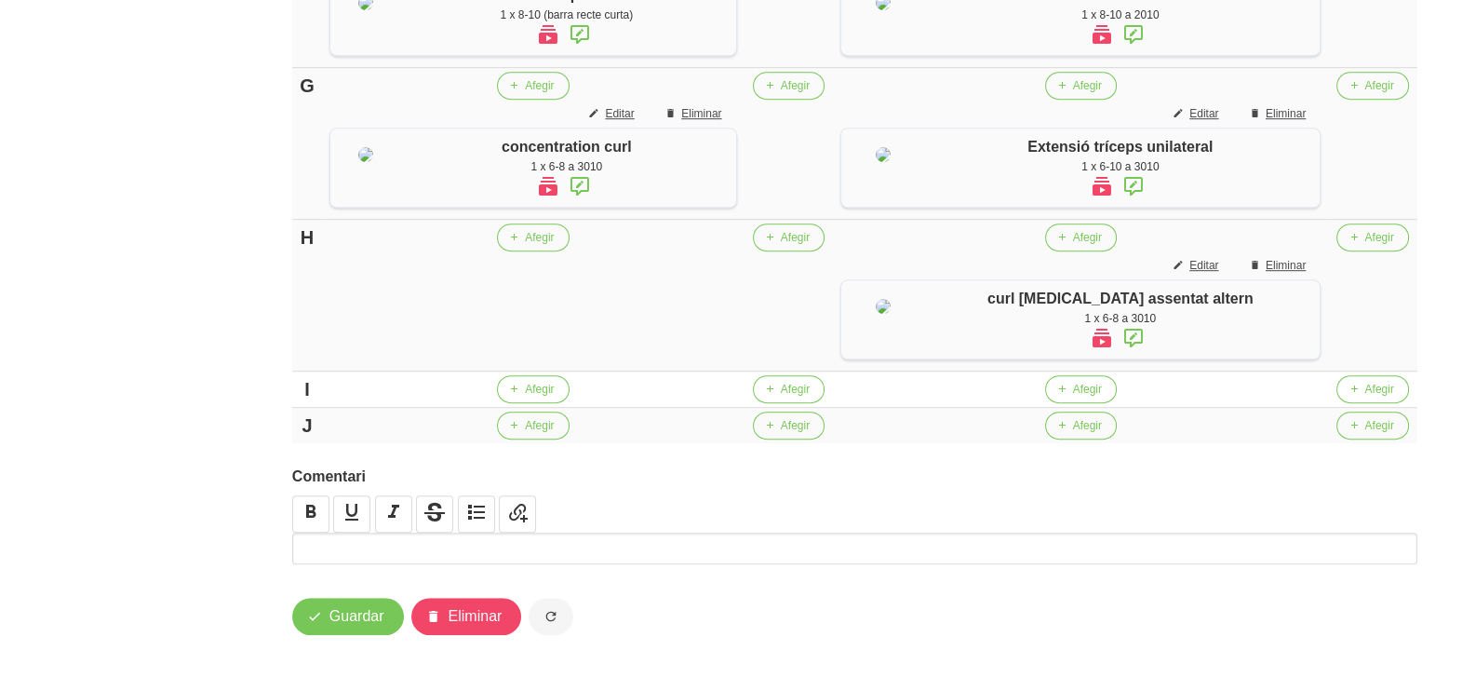
scroll to position [1512, 0]
click at [553, 246] on span "Afegir" at bounding box center [539, 237] width 29 height 17
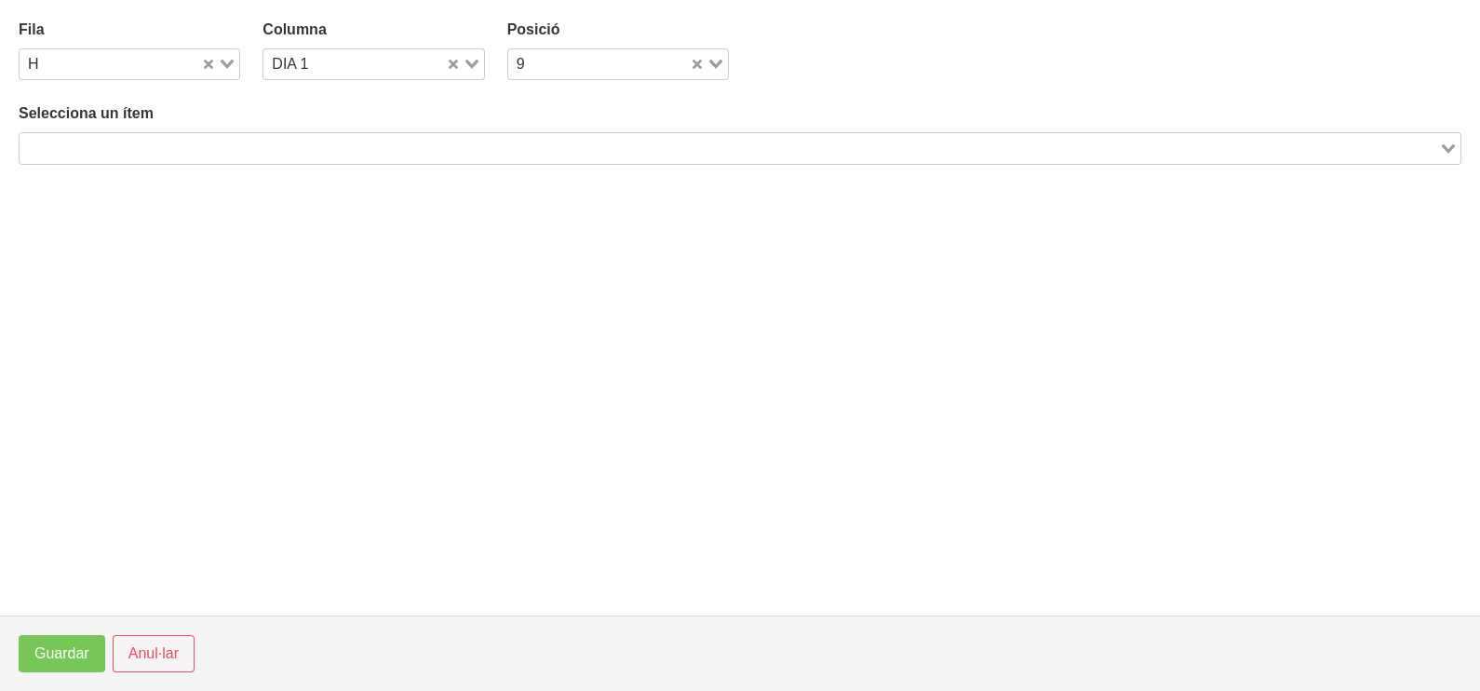
drag, startPoint x: 246, startPoint y: 145, endPoint x: 235, endPoint y: 149, distance: 10.9
click at [240, 146] on input "Search for option" at bounding box center [729, 148] width 1416 height 22
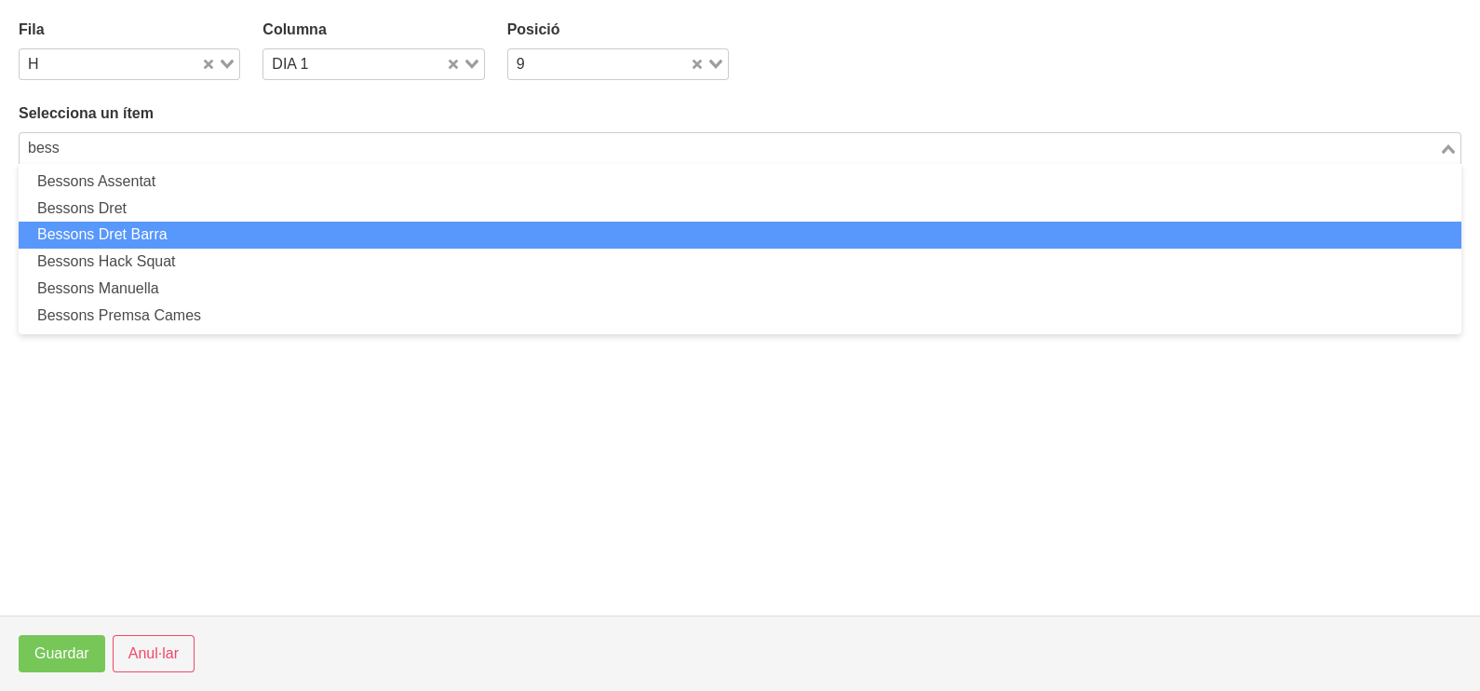
click at [215, 226] on li "Bessons Dret Barra" at bounding box center [740, 235] width 1443 height 27
type input "bess"
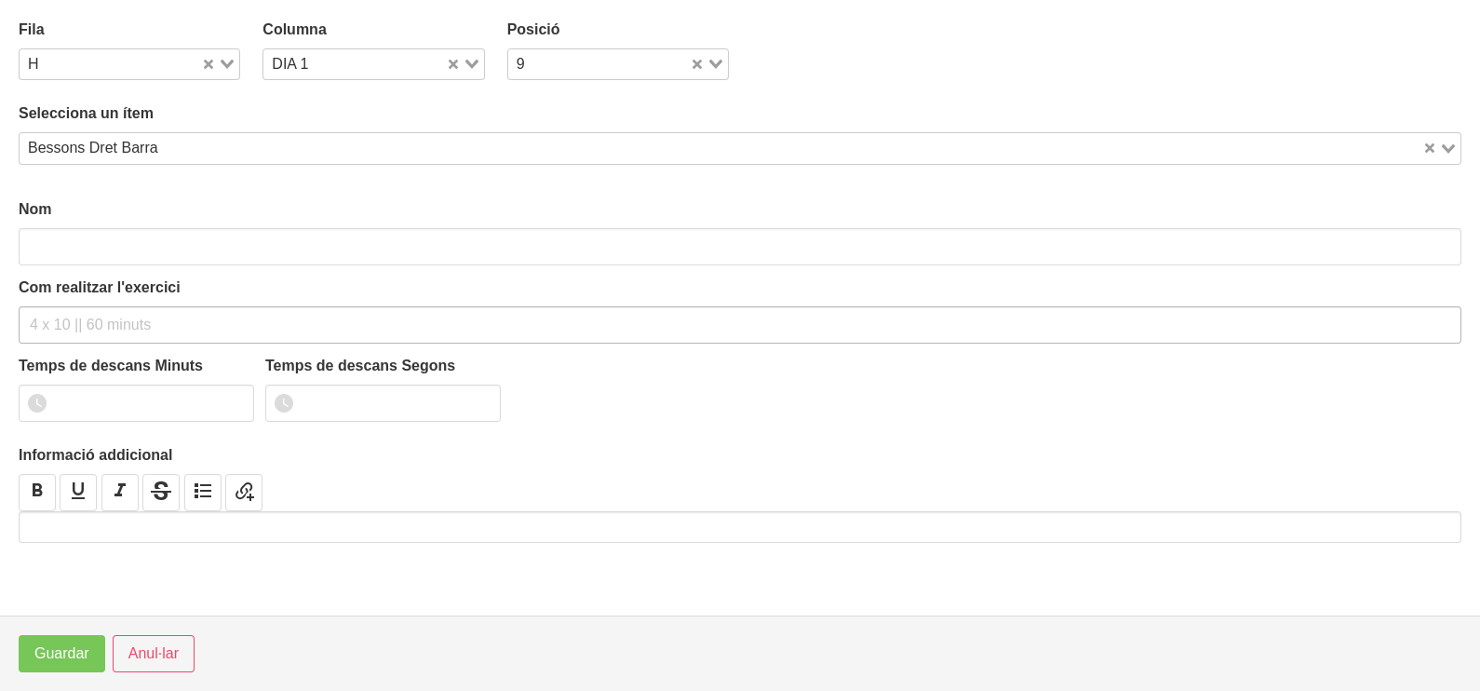
type input "Bessons Dret Barra"
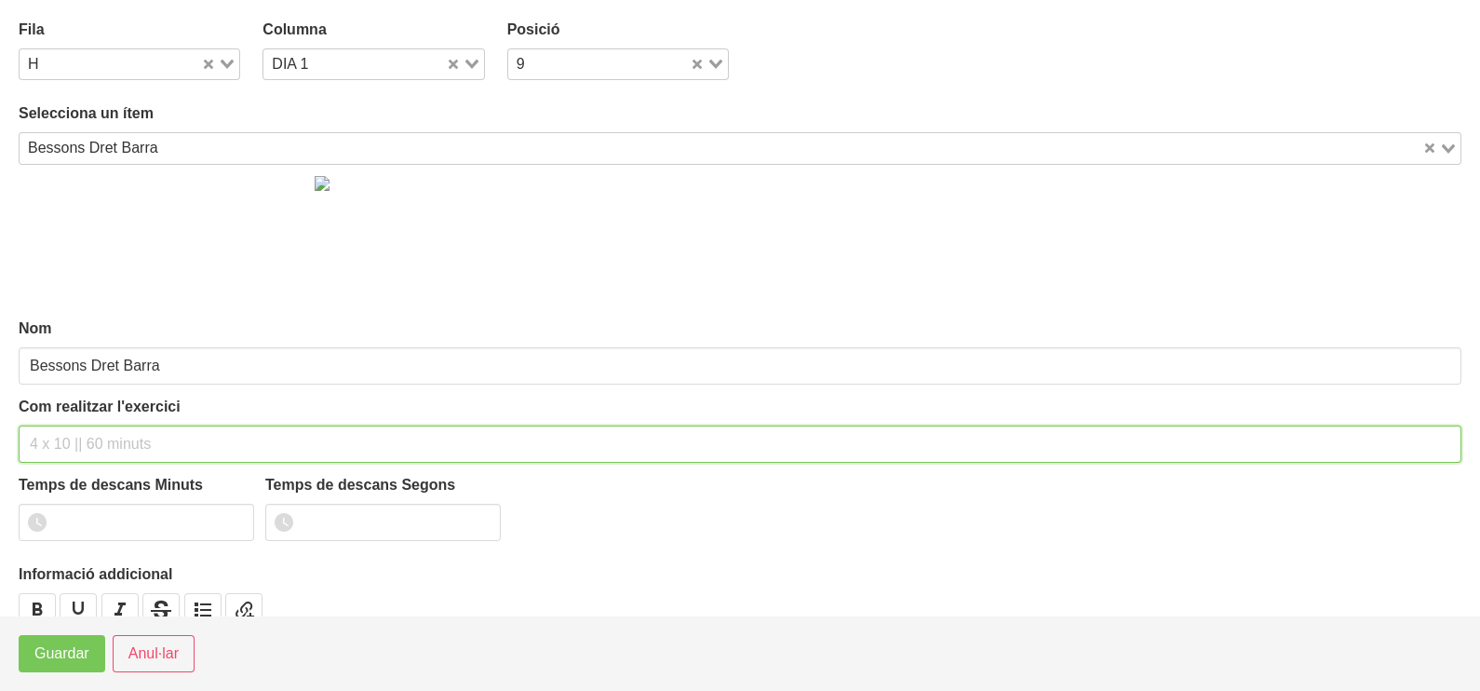
click at [90, 442] on input "text" at bounding box center [740, 443] width 1443 height 37
type input "1 x 8-10 (unilateral , aguanta 3 segons a baix)"
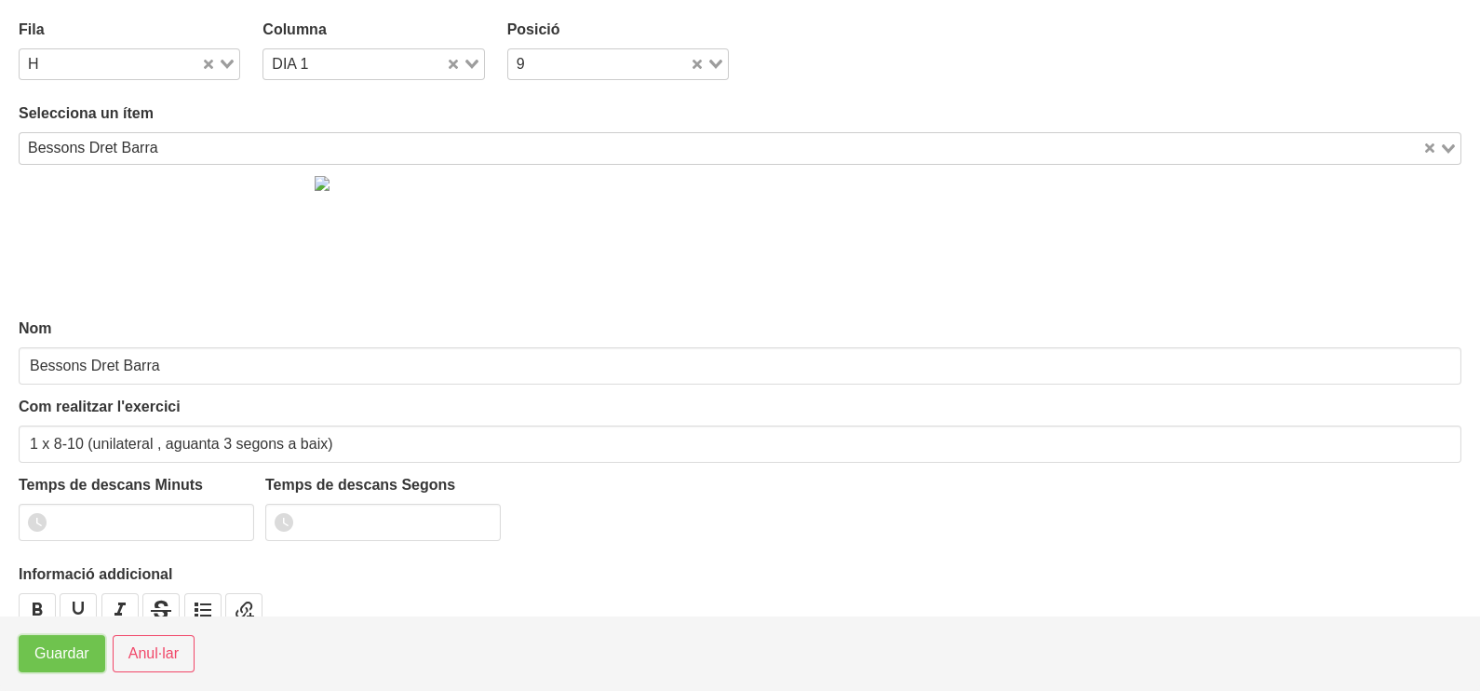
click at [70, 655] on span "Guardar" at bounding box center [61, 653] width 55 height 22
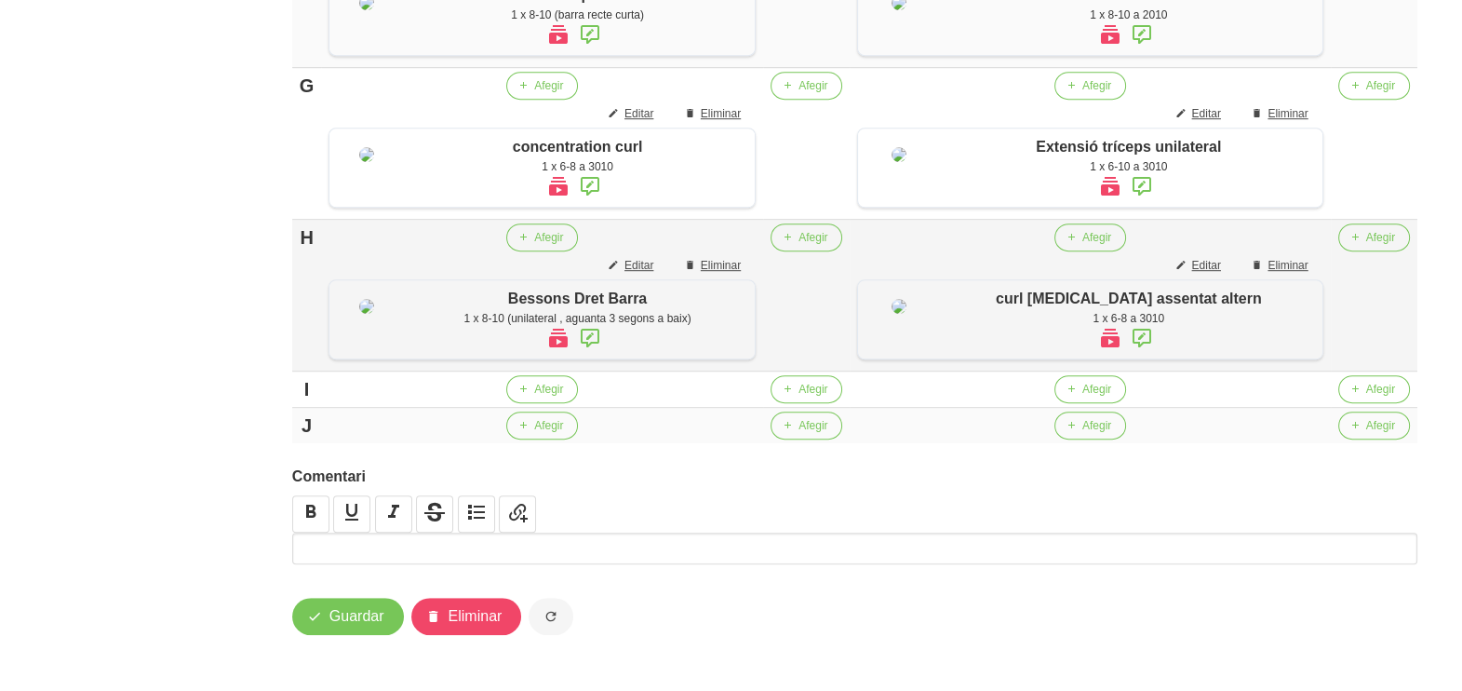
scroll to position [1698, 0]
click at [1094, 387] on span "Afegir" at bounding box center [1097, 389] width 29 height 17
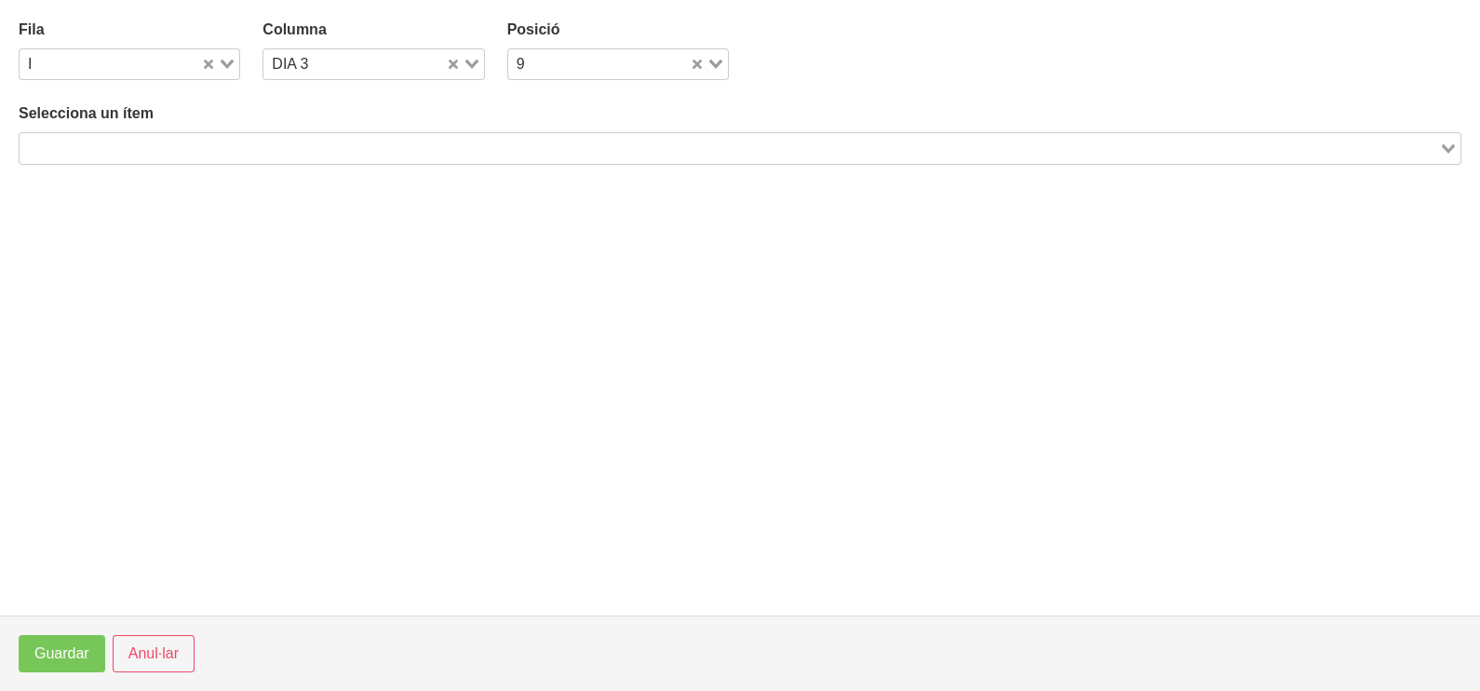
click at [206, 144] on input "Search for option" at bounding box center [729, 148] width 1416 height 22
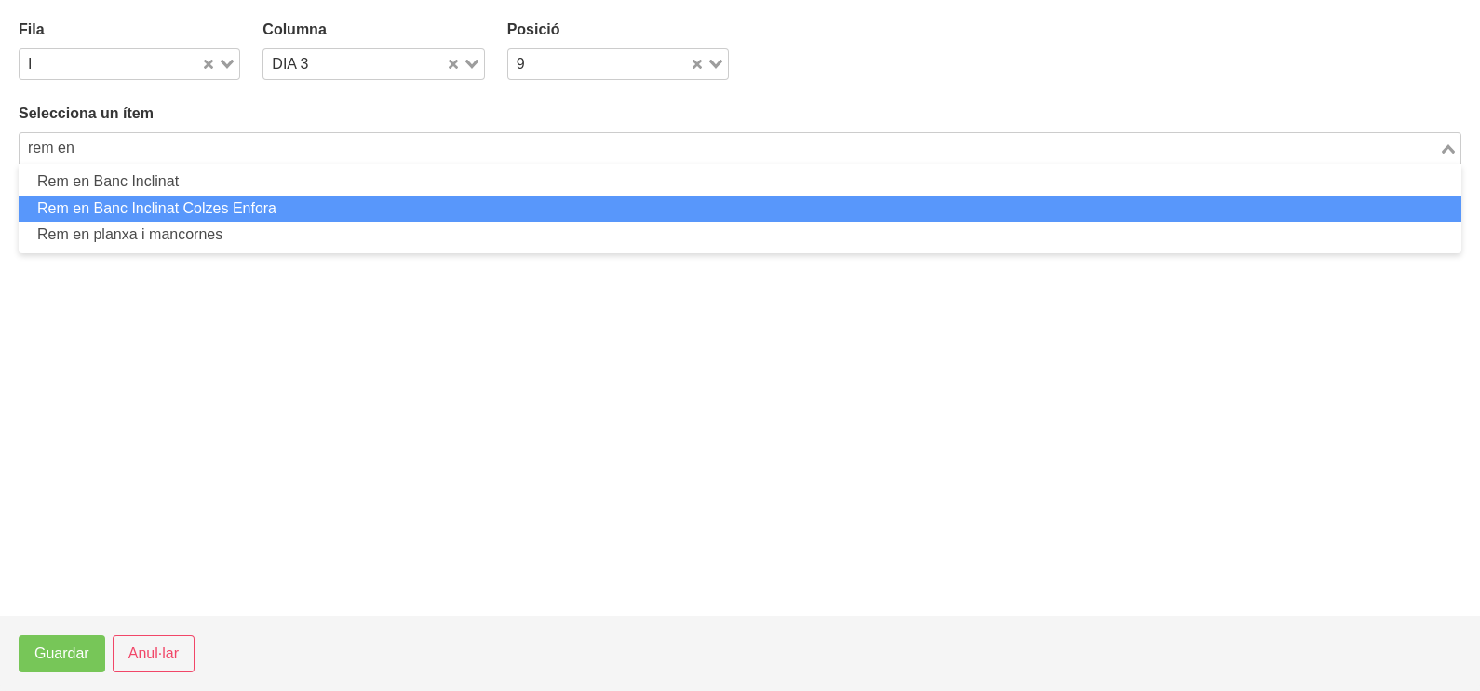
click at [200, 202] on li "Rem en Banc Inclinat Colzes Enfora" at bounding box center [740, 208] width 1443 height 27
type input "rem en"
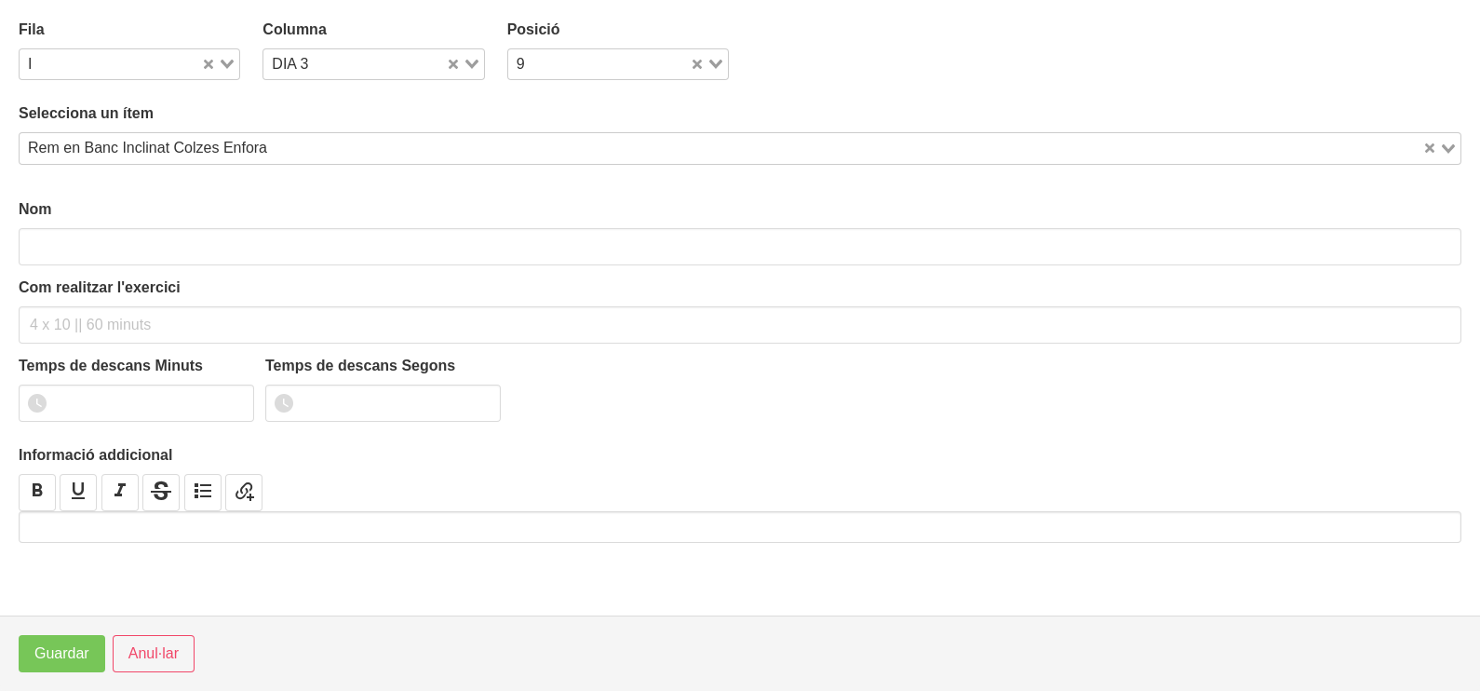
type input "Rem en Banc Inclinat Colzes Enfora"
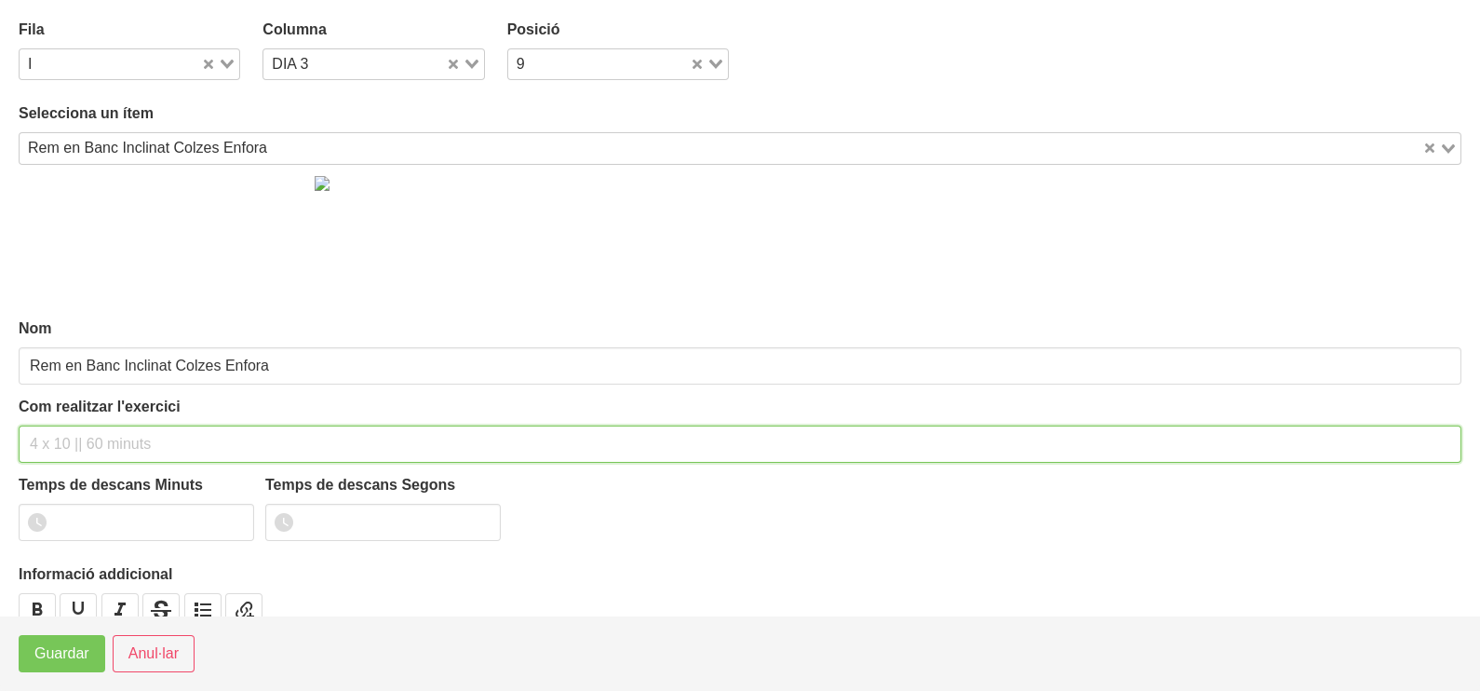
click at [73, 439] on input "text" at bounding box center [740, 443] width 1443 height 37
type input "1 x 6-10 a 2011"
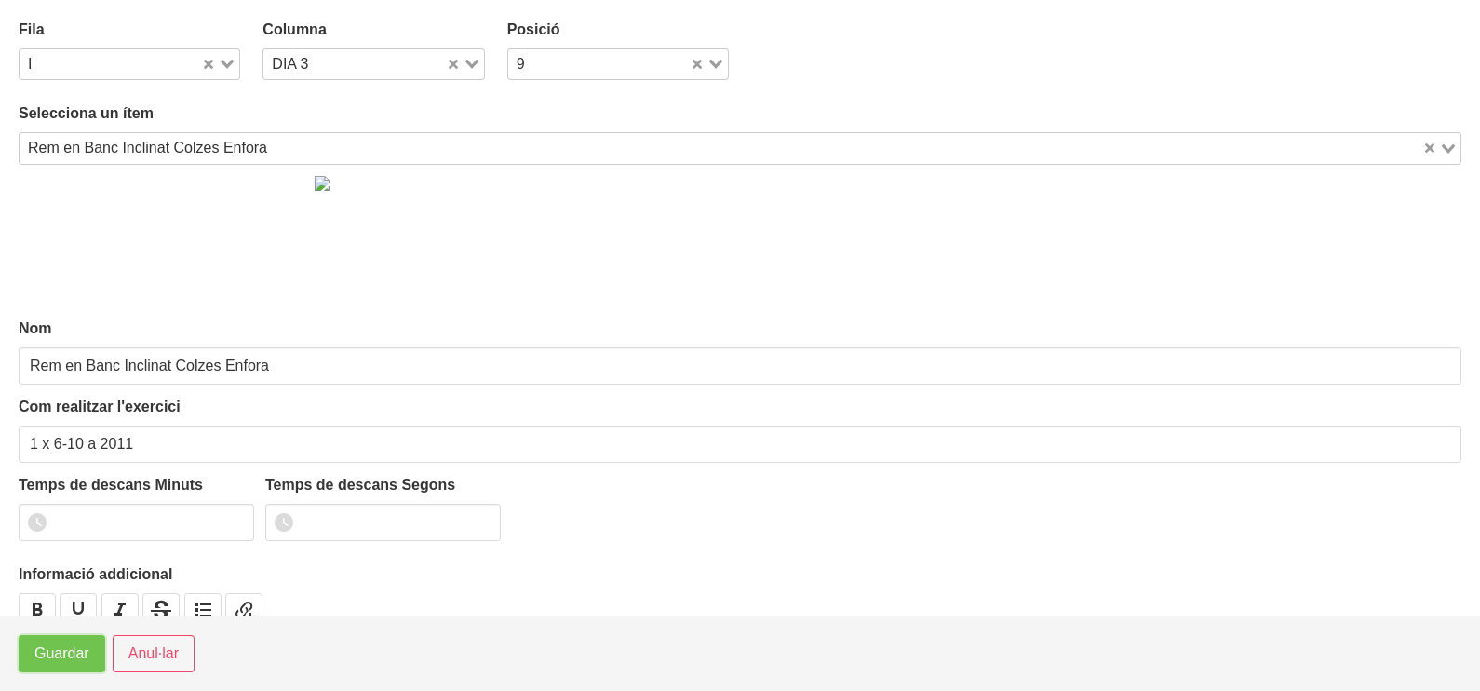
click at [56, 654] on span "Guardar" at bounding box center [61, 653] width 55 height 22
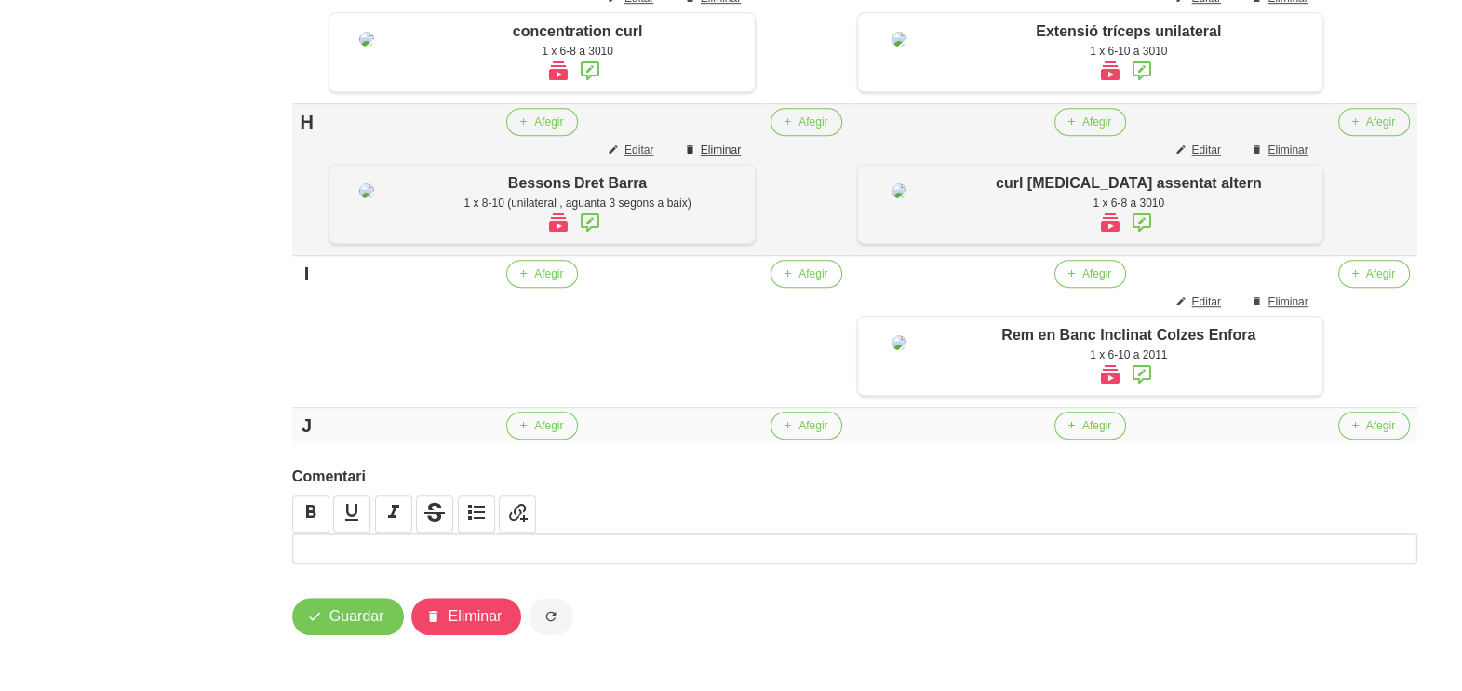
scroll to position [1814, 0]
click at [571, 276] on button "Afegir" at bounding box center [542, 274] width 72 height 28
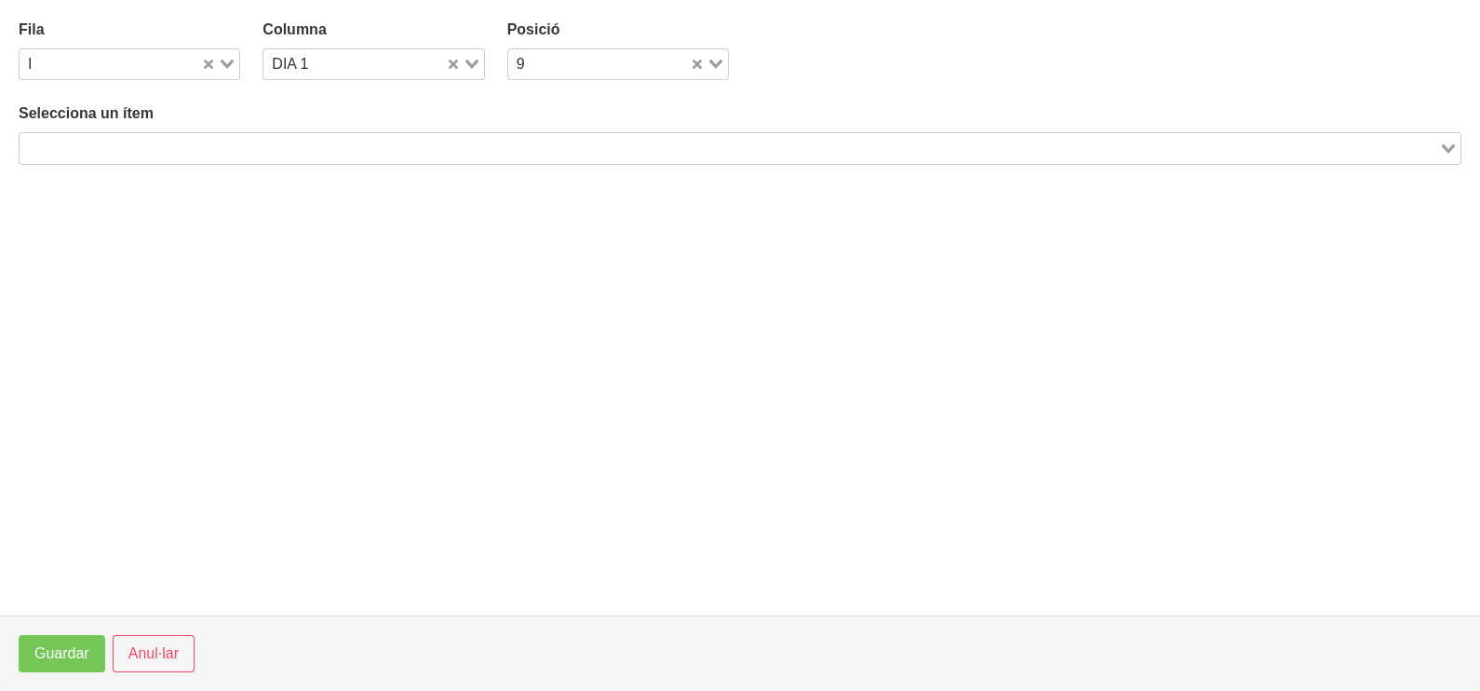
click at [183, 149] on input "Search for option" at bounding box center [729, 148] width 1416 height 22
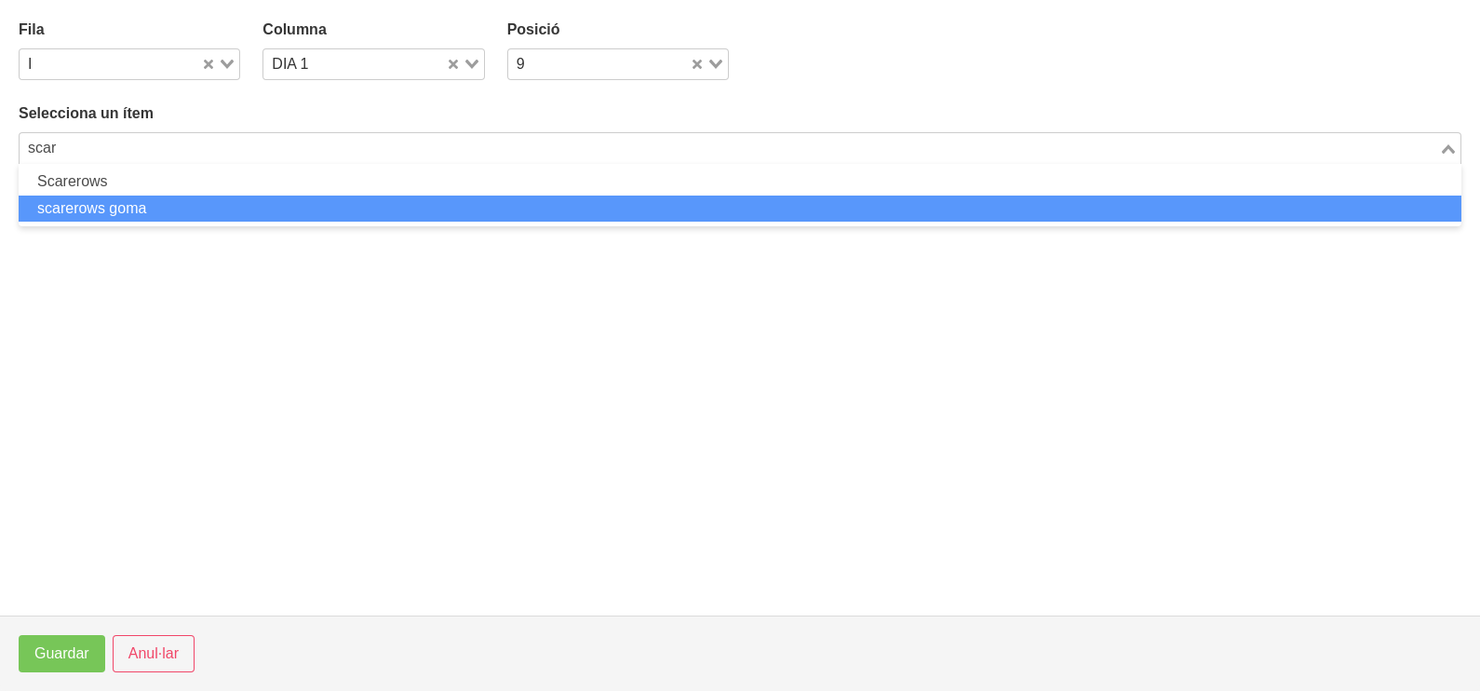
click at [175, 201] on li "scarerows goma" at bounding box center [740, 208] width 1443 height 27
type input "scar"
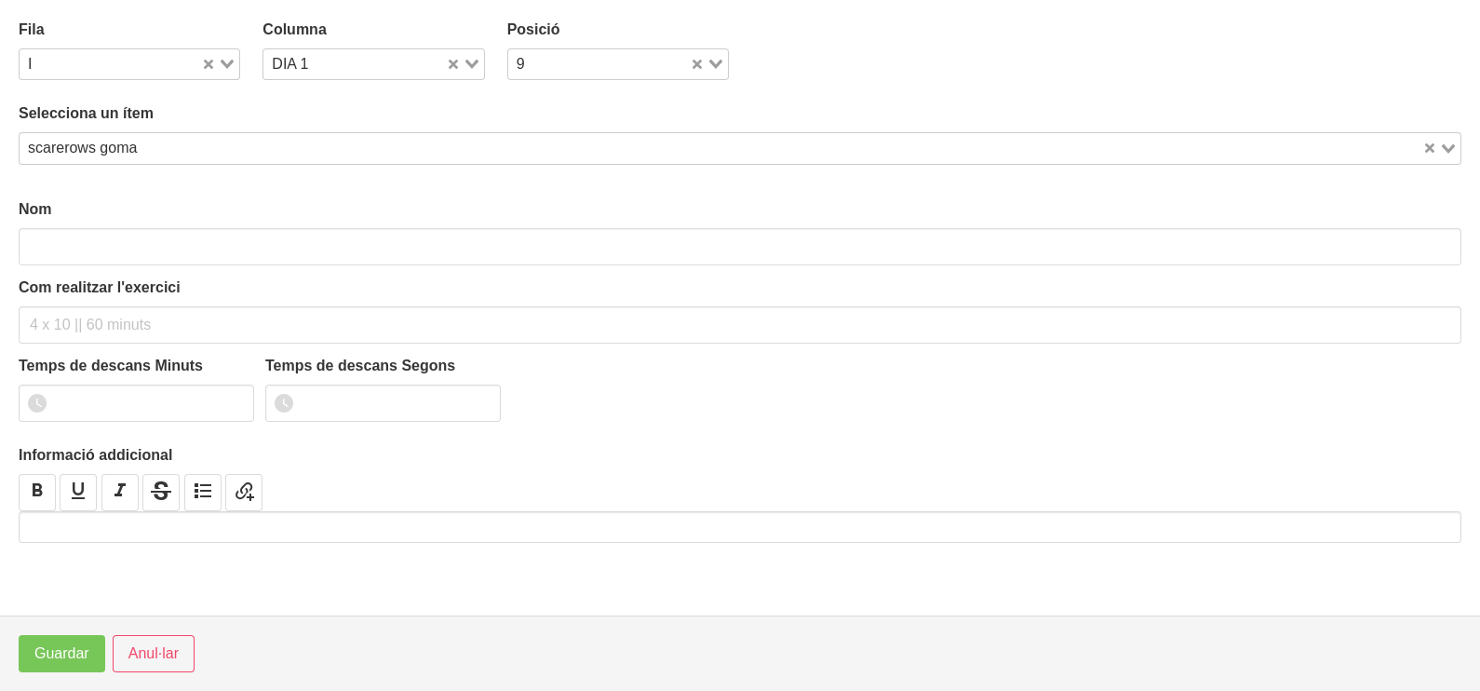
type input "scarerows goma"
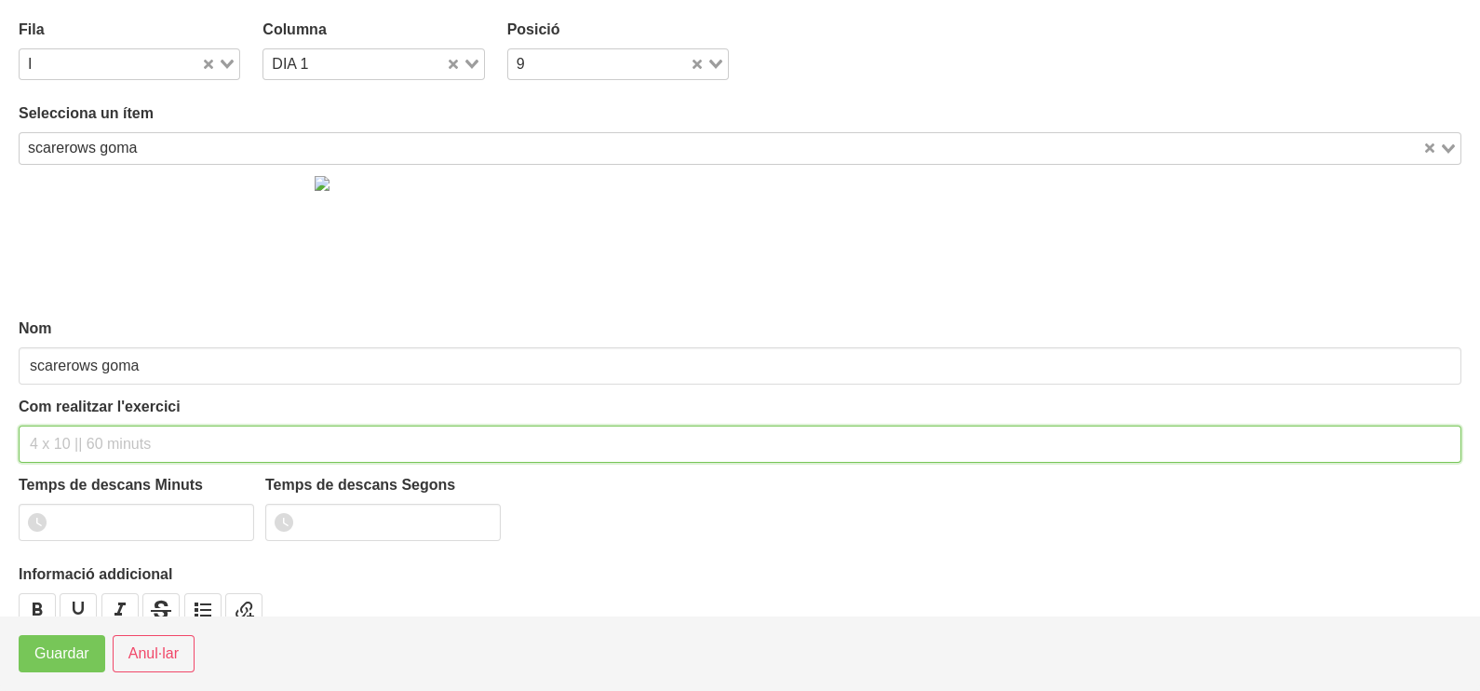
click at [75, 445] on input "text" at bounding box center [740, 443] width 1443 height 37
type input "1 x 10-15 a 2011"
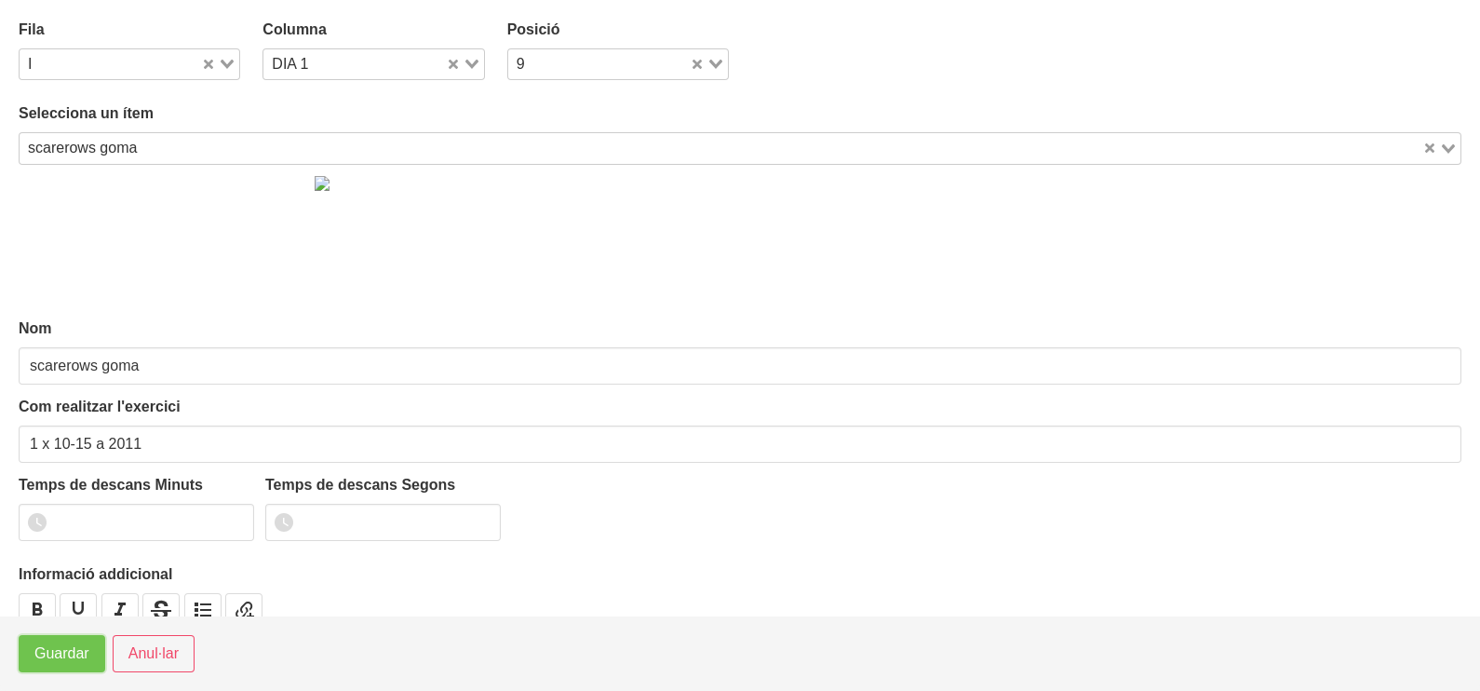
click at [55, 654] on span "Guardar" at bounding box center [61, 653] width 55 height 22
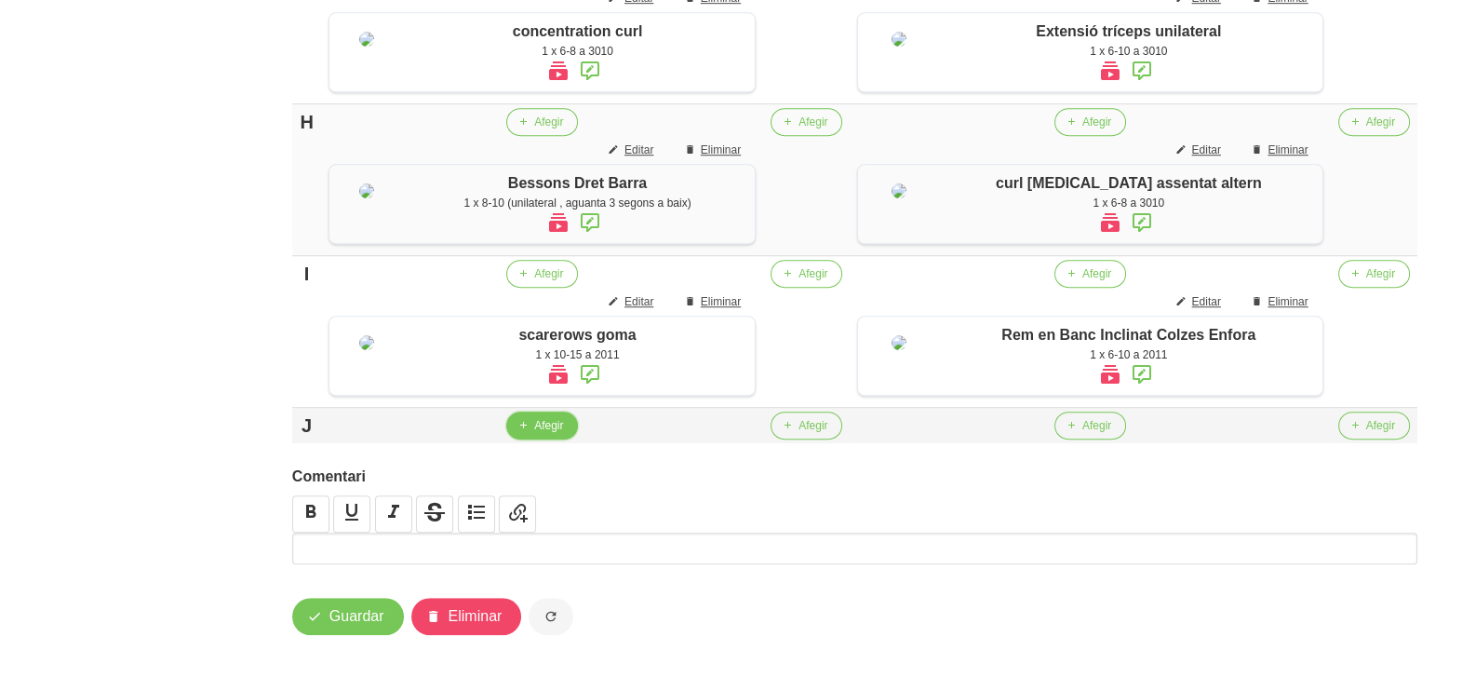
click at [543, 434] on span "Afegir" at bounding box center [548, 425] width 29 height 17
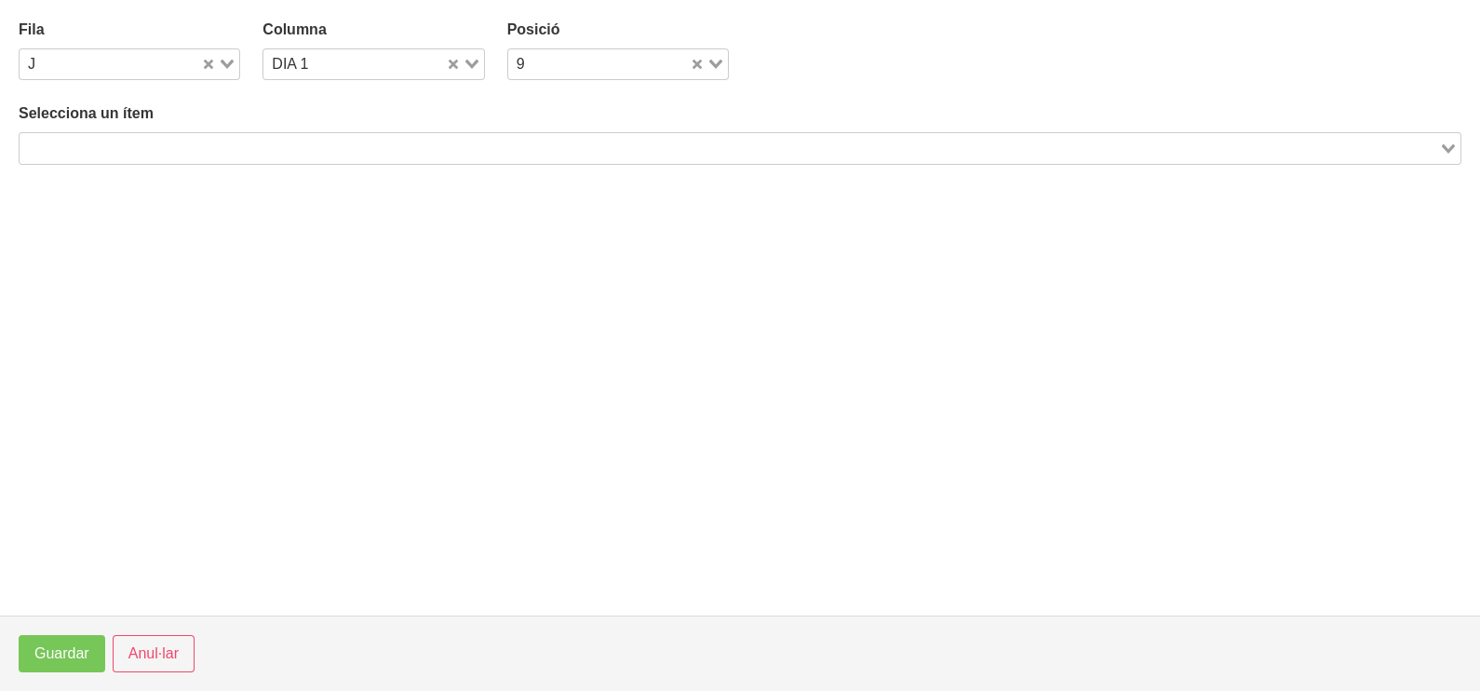
click at [196, 144] on input "Search for option" at bounding box center [729, 148] width 1416 height 22
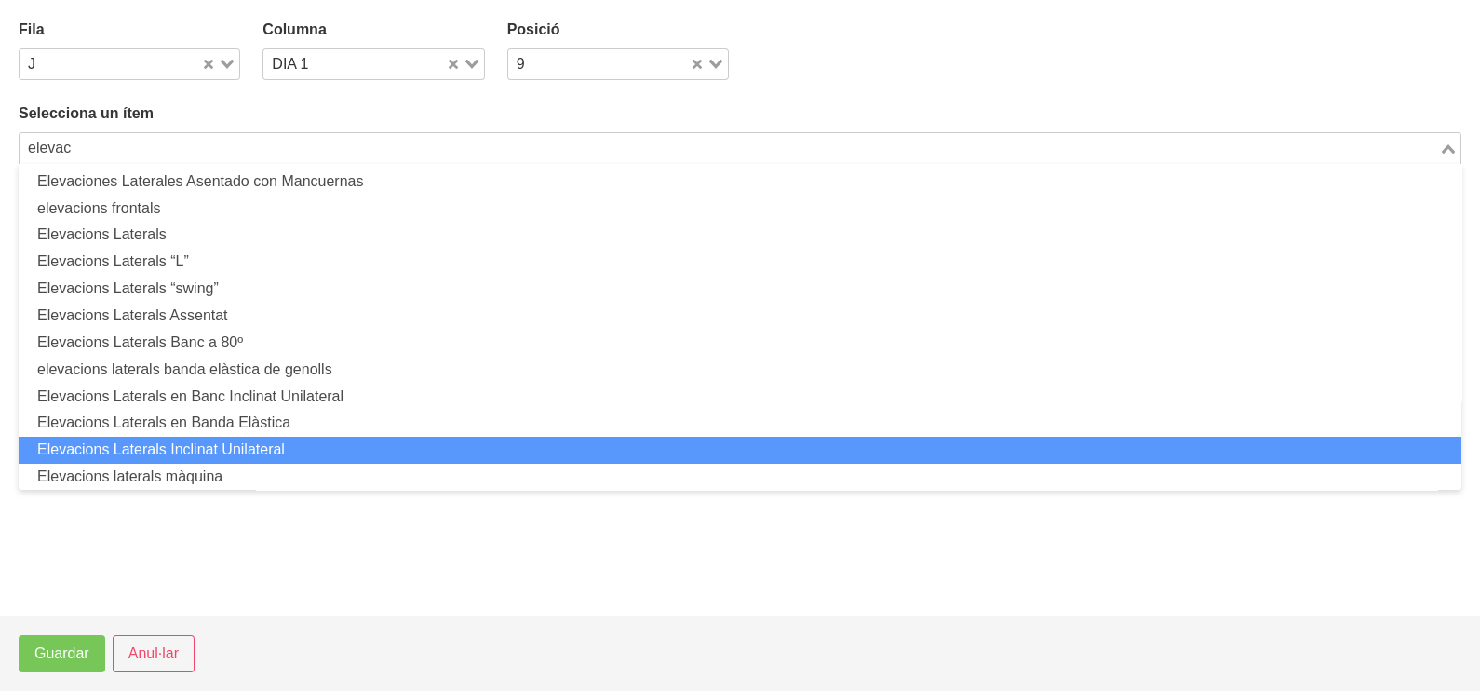
click at [211, 450] on li "Elevacions Laterals Inclinat Unilateral" at bounding box center [740, 450] width 1443 height 27
type input "elevac"
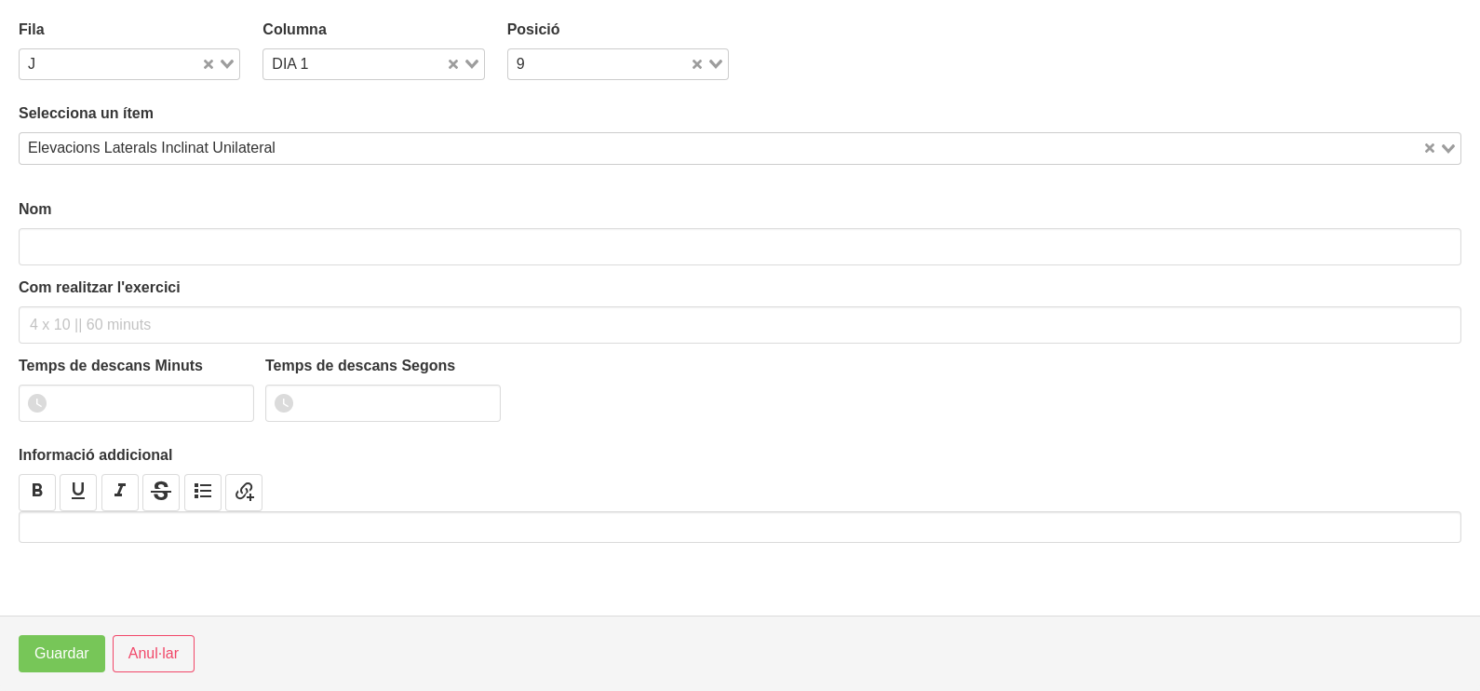
type input "Elevacions Laterals Inclinat Unilateral"
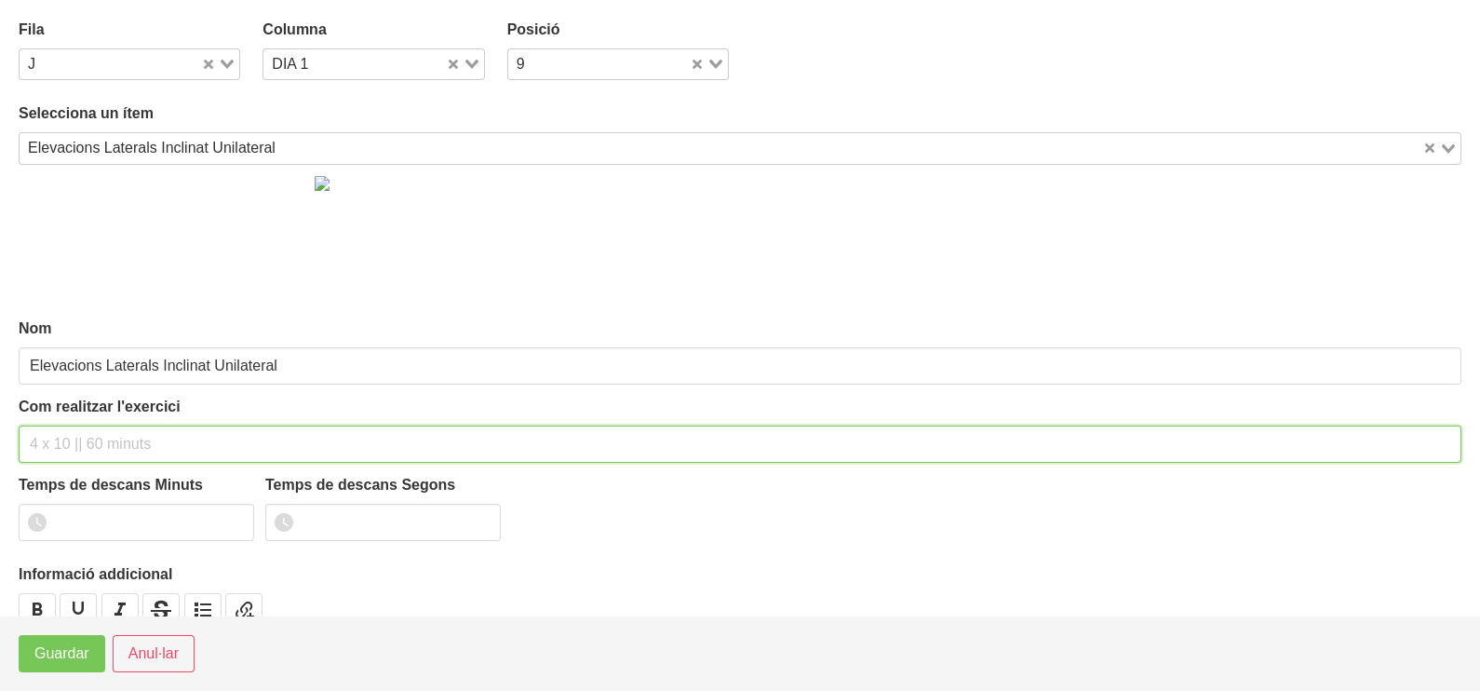
drag, startPoint x: 70, startPoint y: 440, endPoint x: 61, endPoint y: 437, distance: 9.7
click at [68, 439] on input "text" at bounding box center [740, 443] width 1443 height 37
type input "1 x 6-10 a 2010"
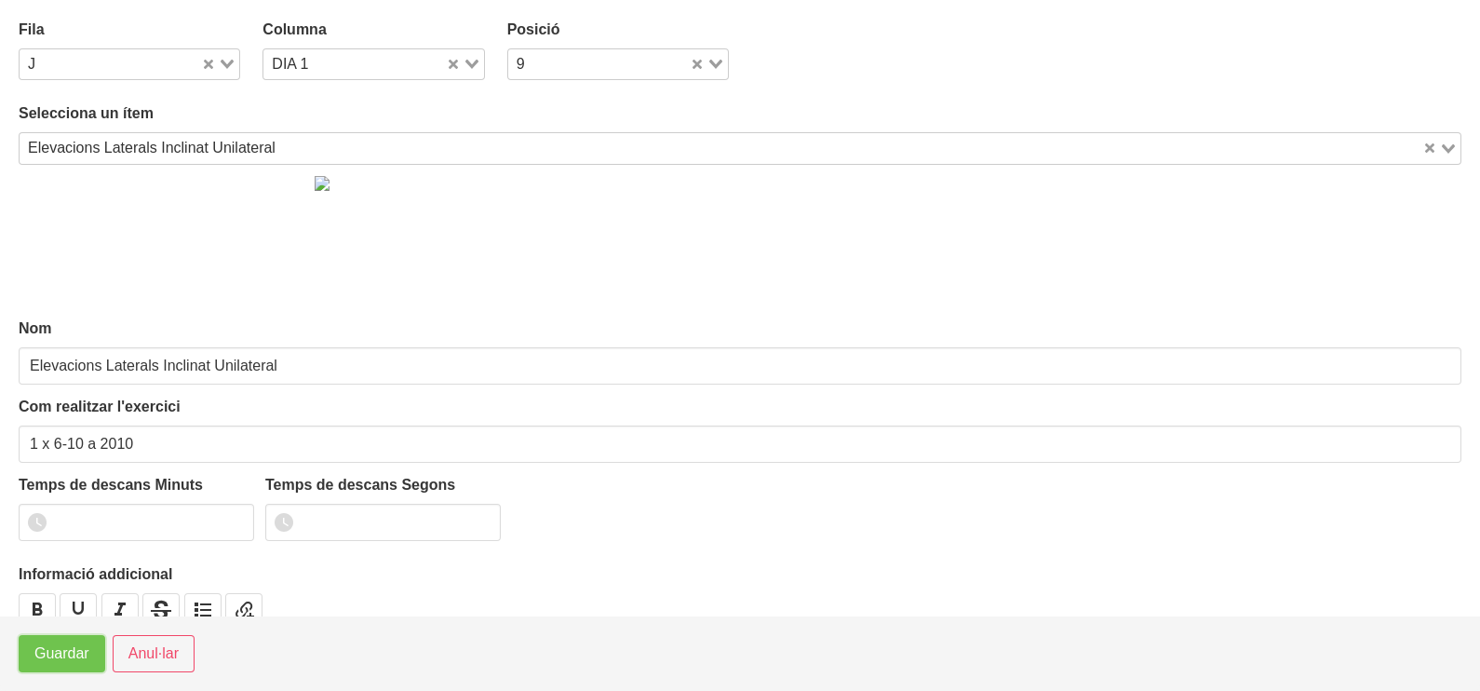
click at [70, 656] on span "Guardar" at bounding box center [61, 653] width 55 height 22
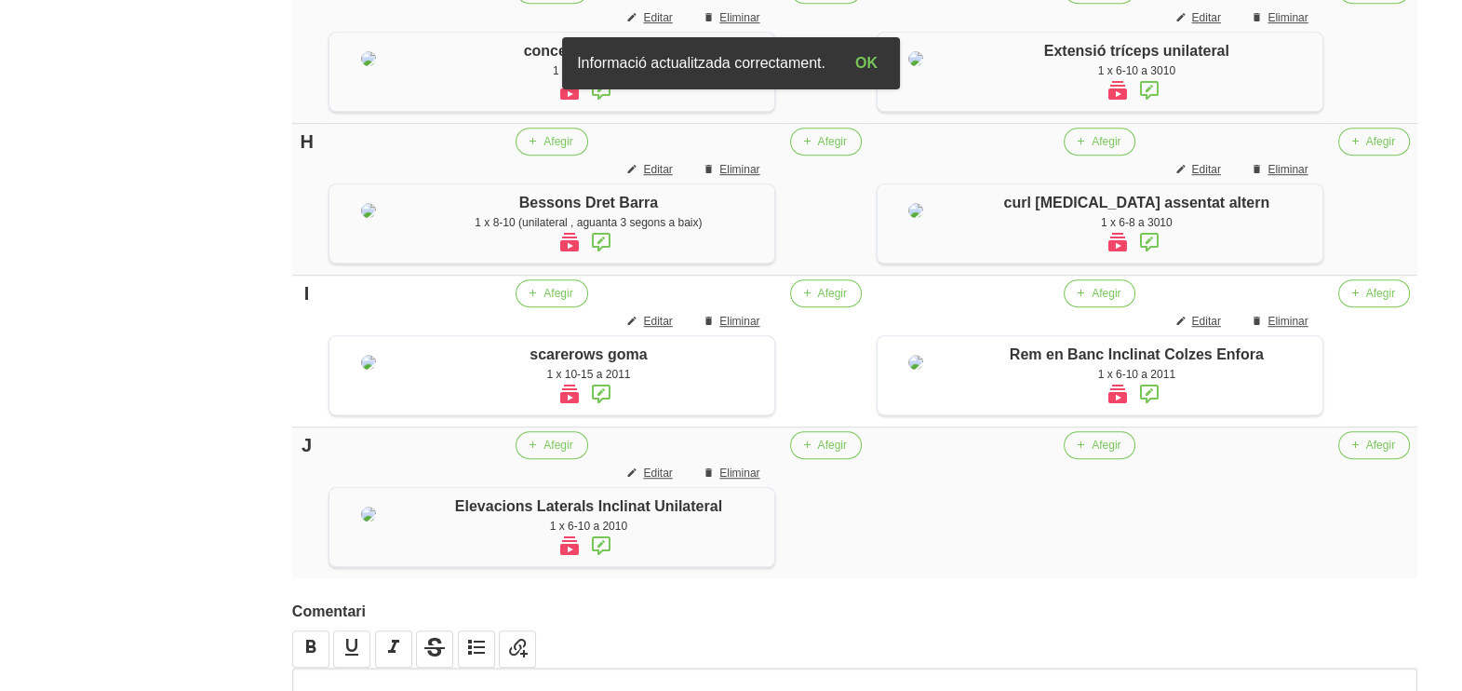
scroll to position [1698, 0]
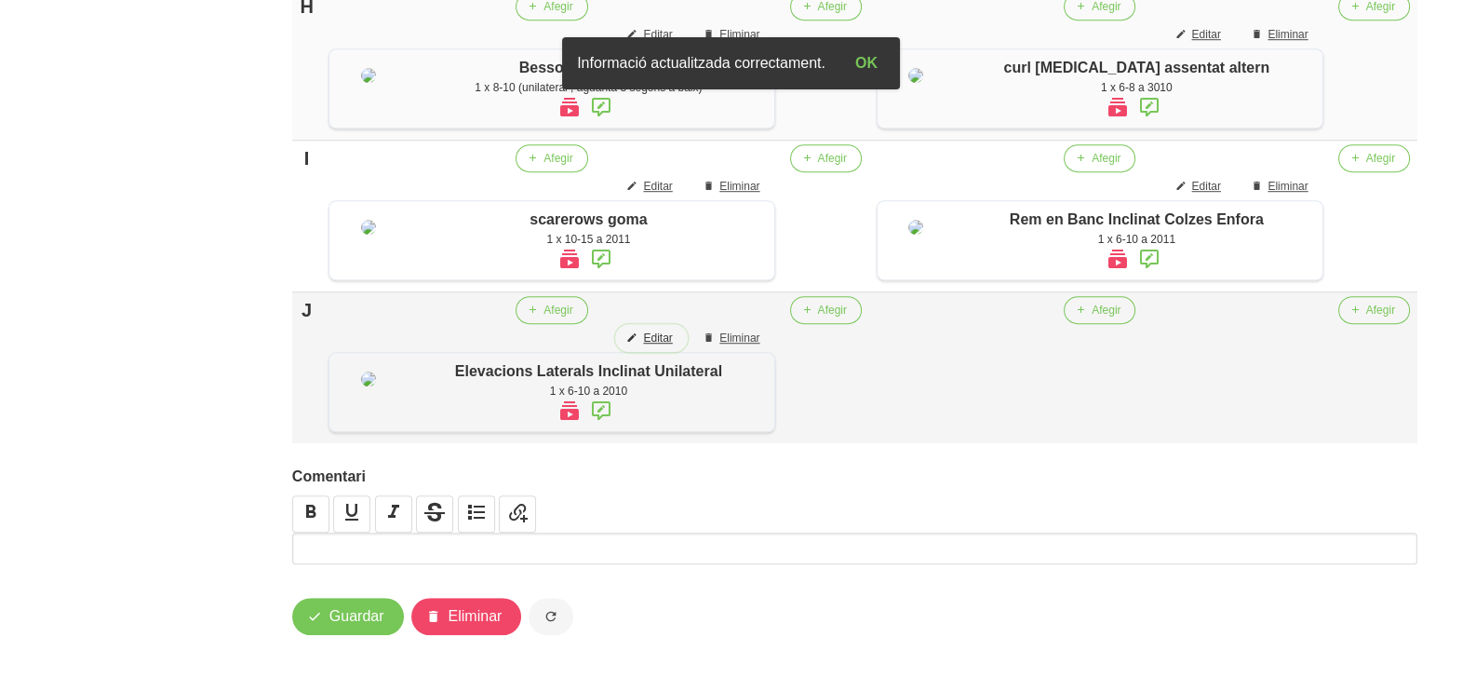
click at [663, 346] on span "Editar" at bounding box center [657, 338] width 29 height 17
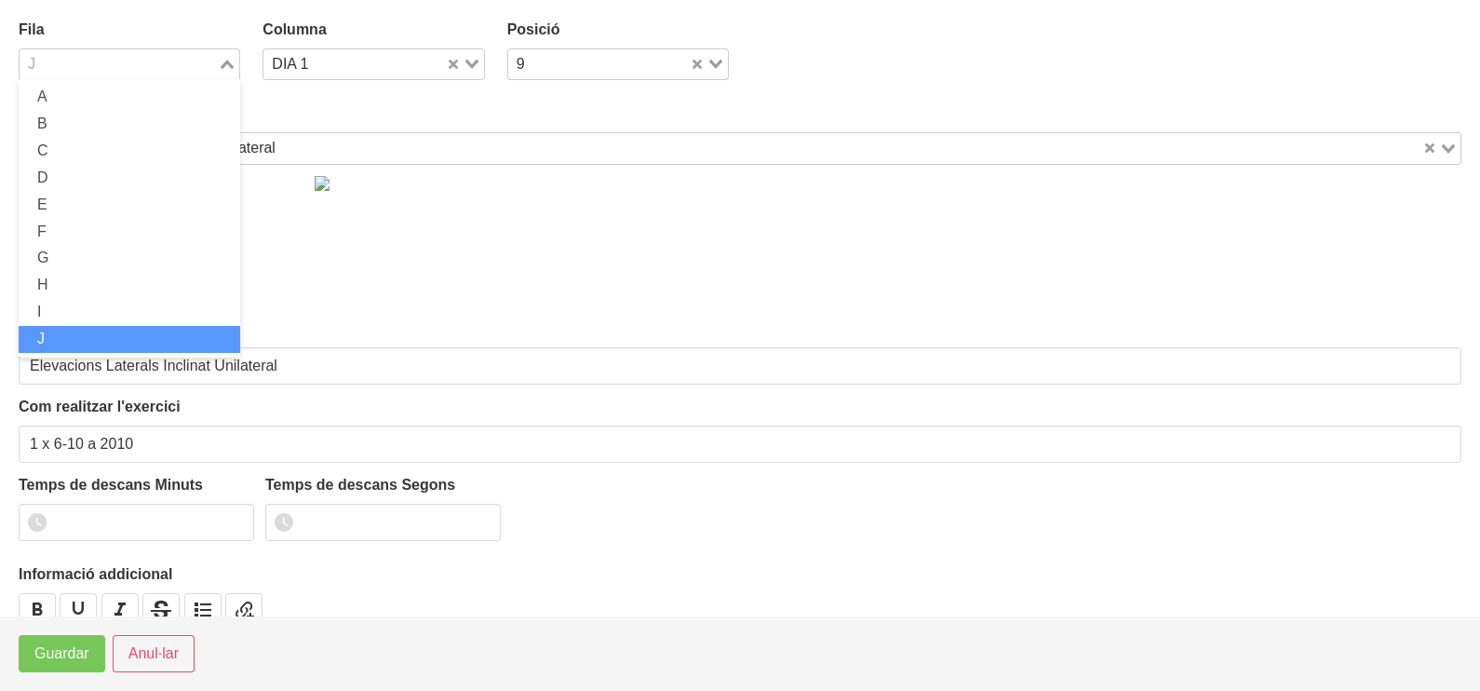
click at [230, 58] on div "Loading..." at bounding box center [228, 62] width 21 height 26
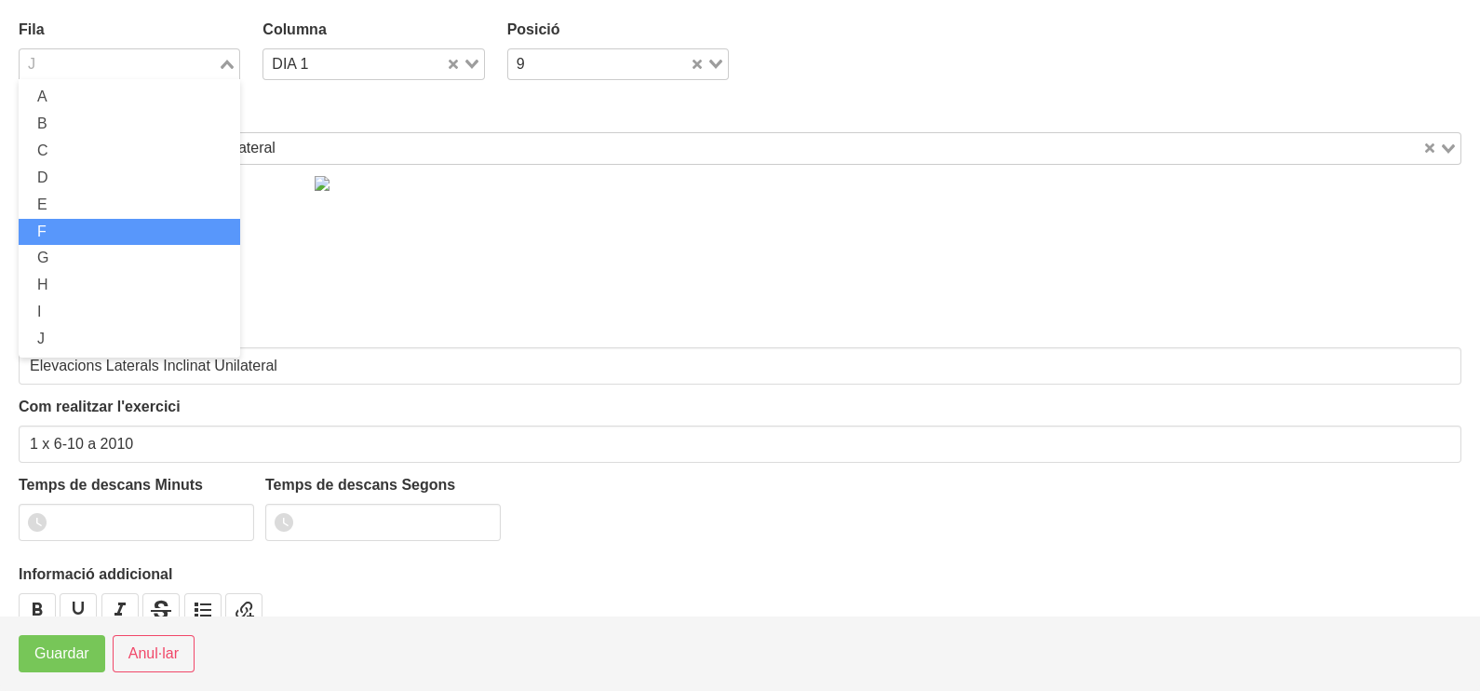
drag, startPoint x: 96, startPoint y: 223, endPoint x: 80, endPoint y: 349, distance: 126.7
click at [94, 228] on li "F" at bounding box center [130, 232] width 222 height 27
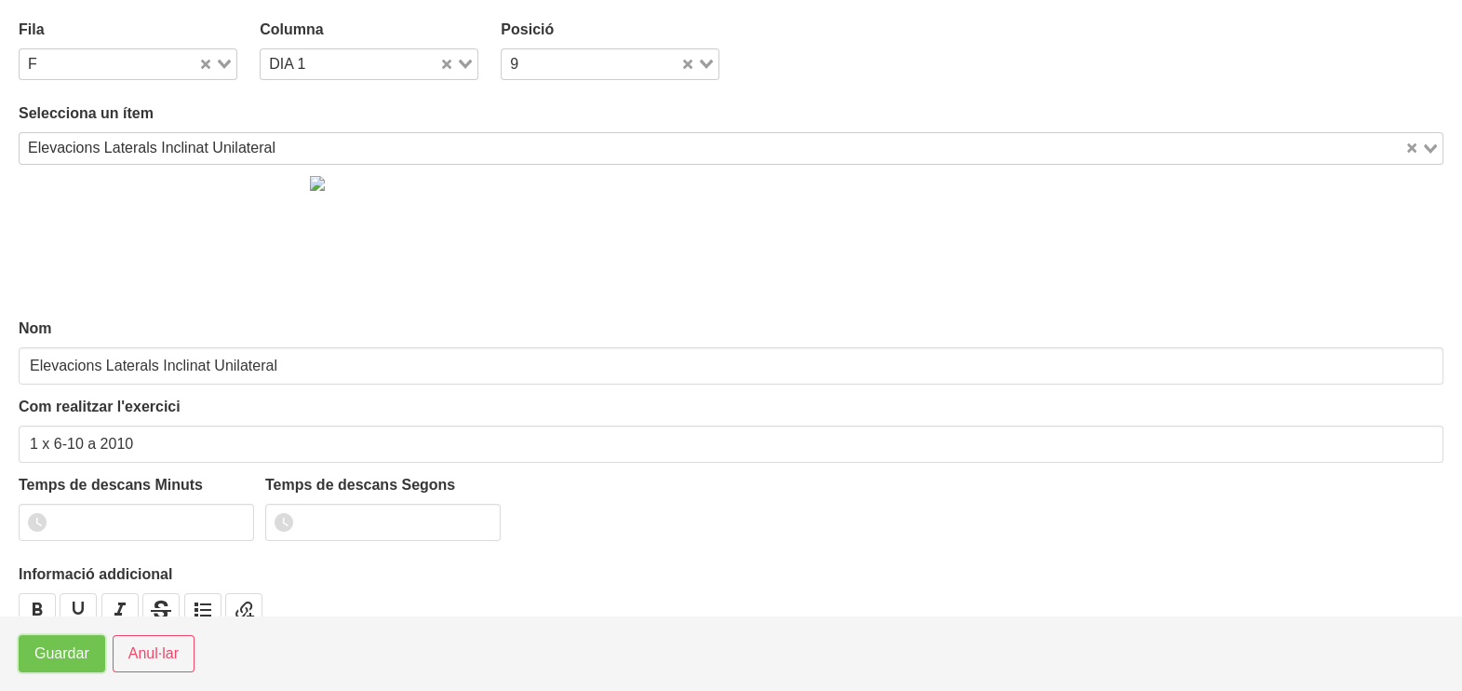
click at [53, 652] on span "Guardar" at bounding box center [61, 653] width 55 height 22
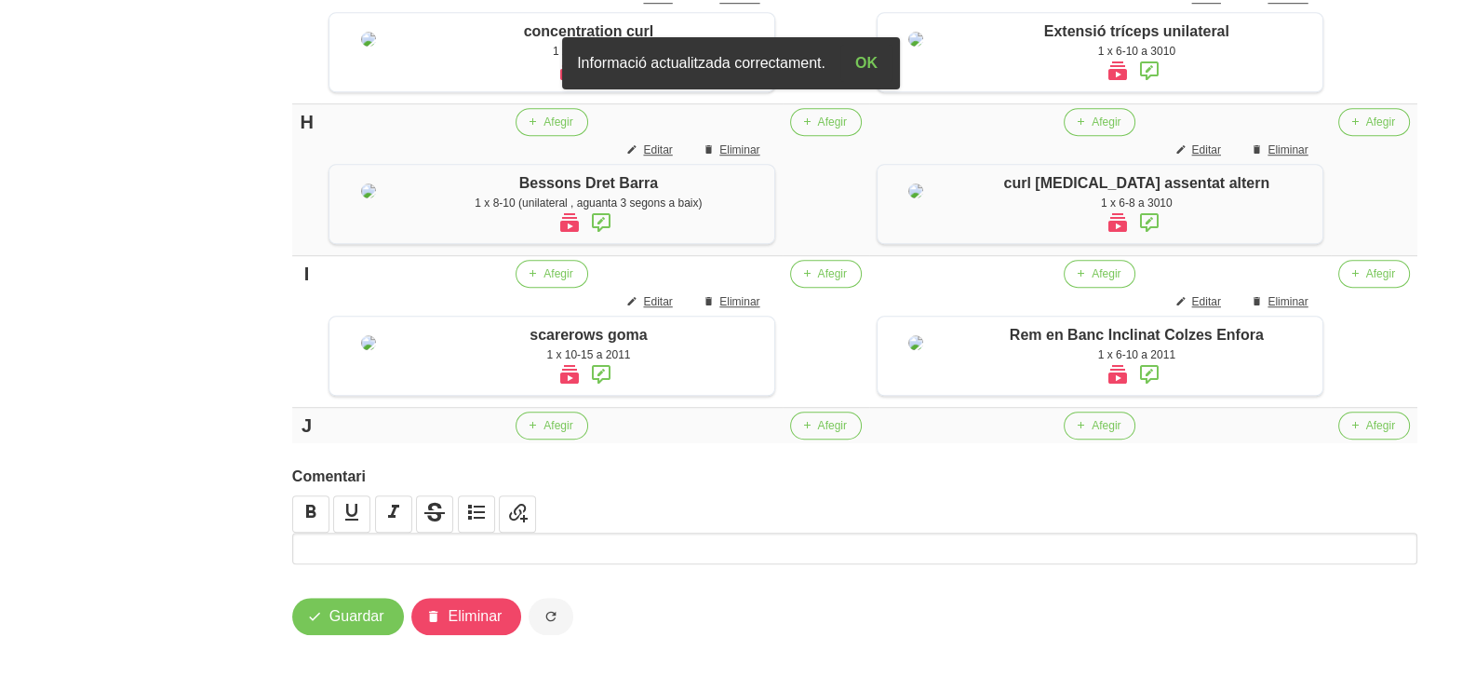
scroll to position [1349, 0]
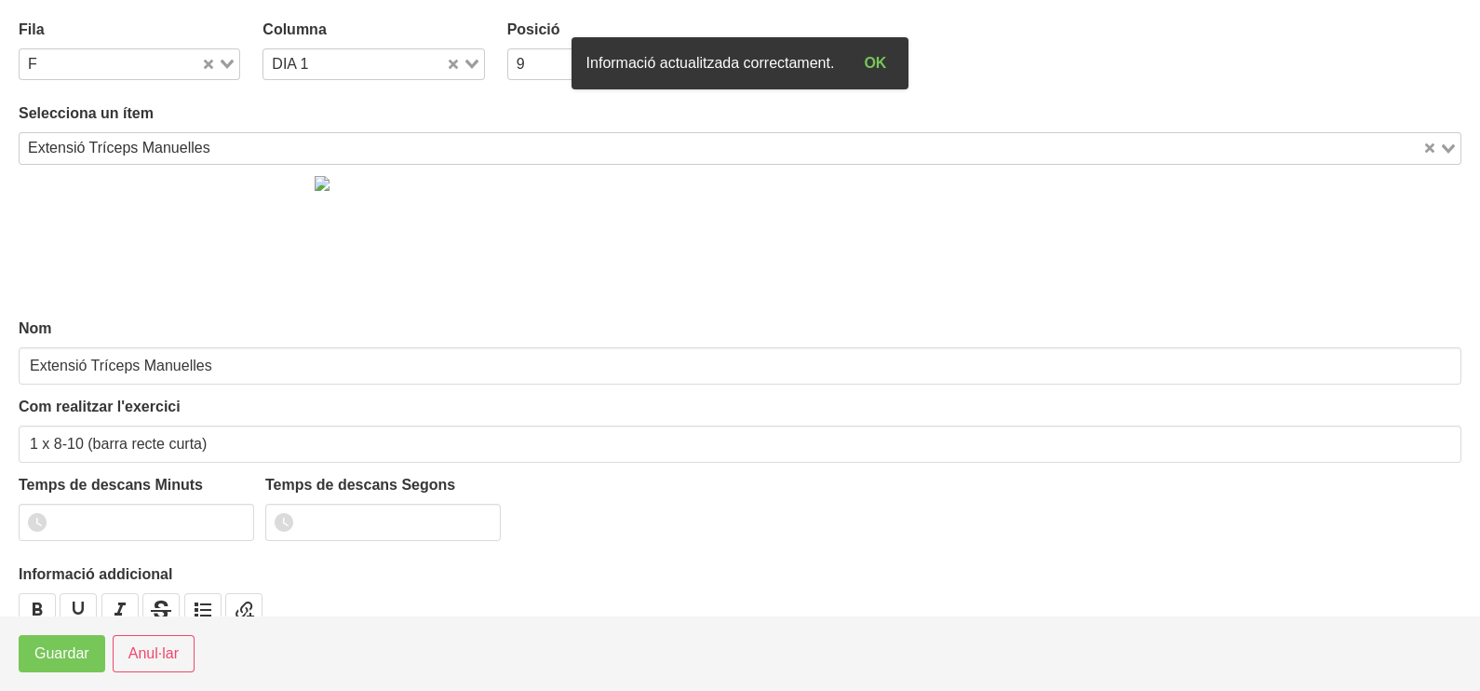
click at [224, 61] on icon "Search for option" at bounding box center [227, 64] width 13 height 9
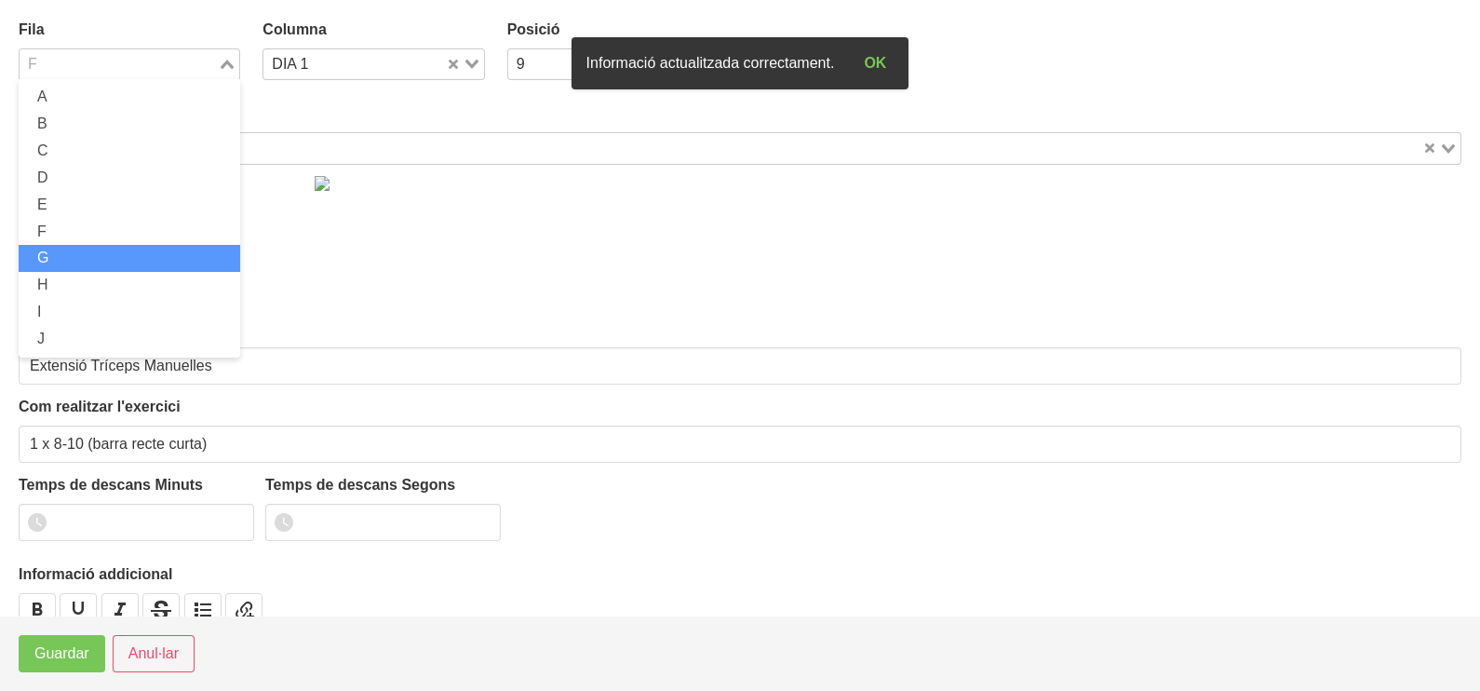
drag, startPoint x: 93, startPoint y: 248, endPoint x: 76, endPoint y: 289, distance: 45.1
click at [93, 251] on li "G" at bounding box center [130, 258] width 222 height 27
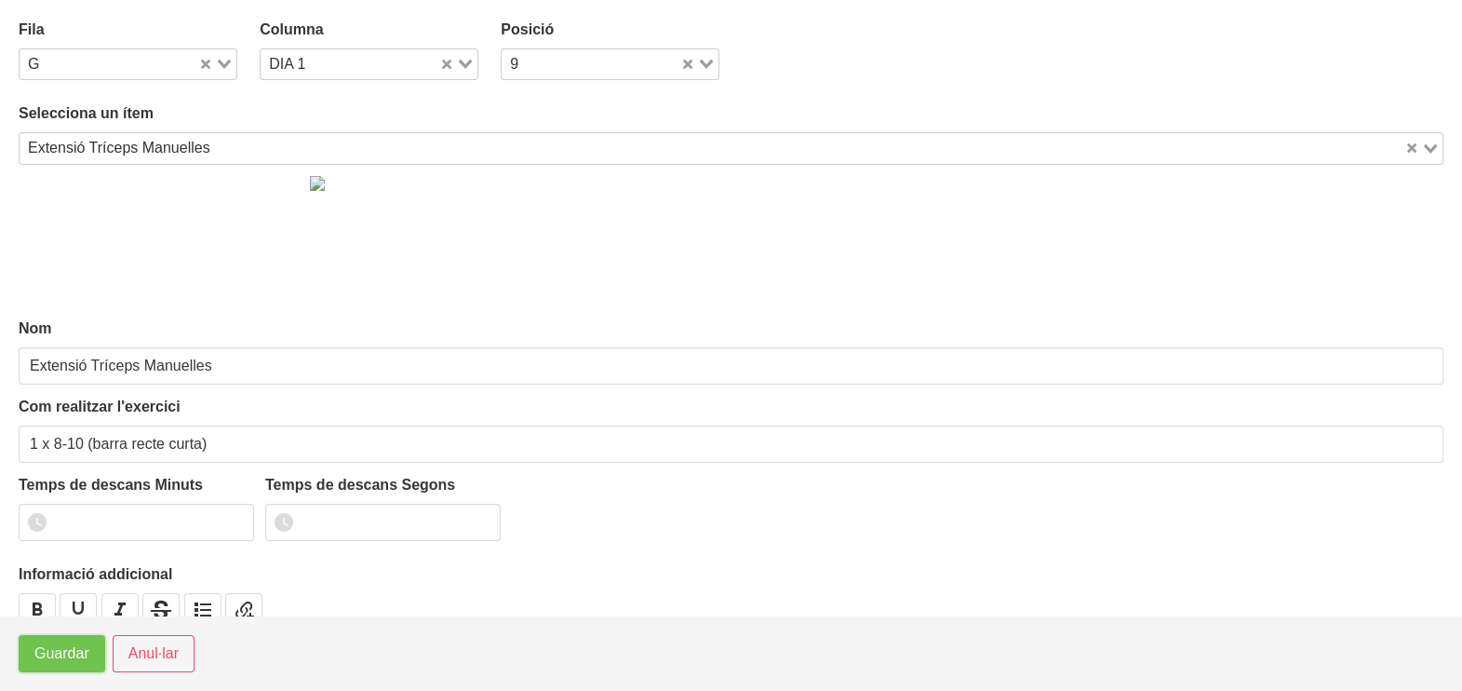
click at [57, 651] on span "Guardar" at bounding box center [61, 653] width 55 height 22
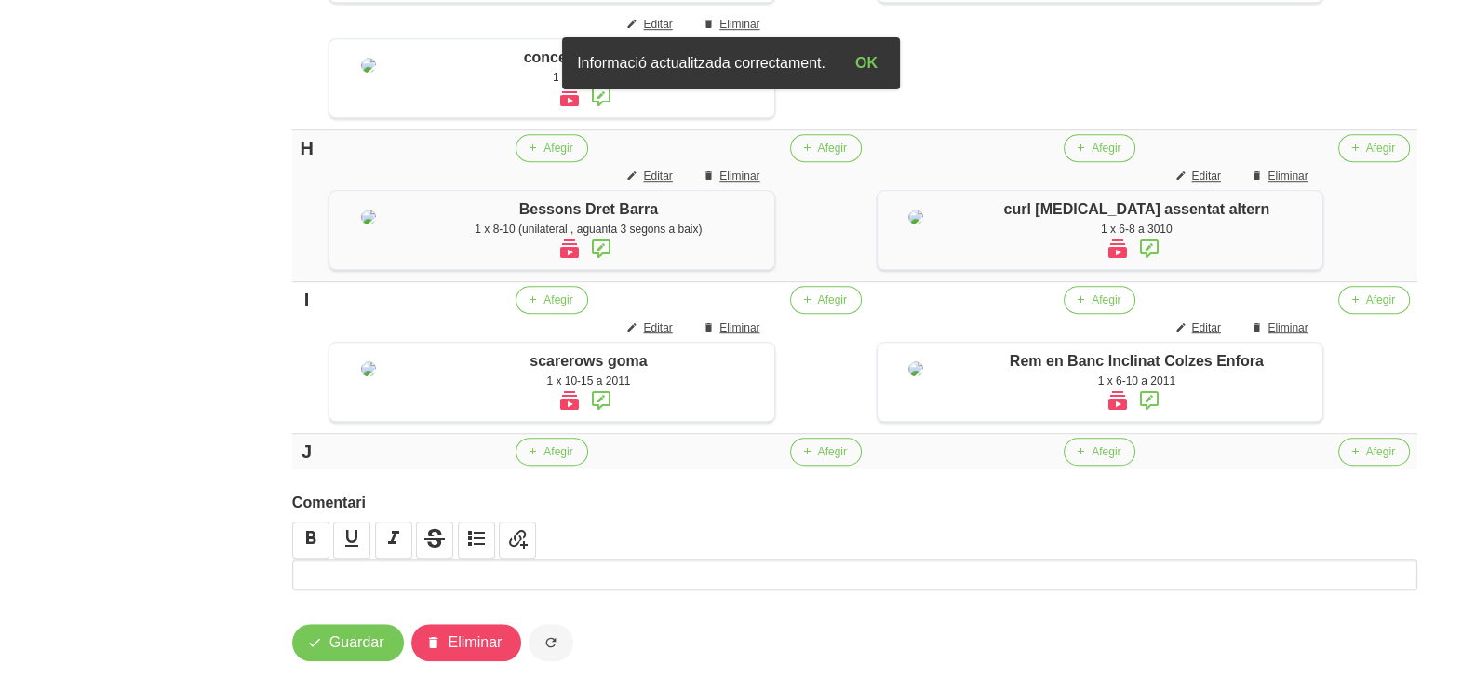
scroll to position [1581, 0]
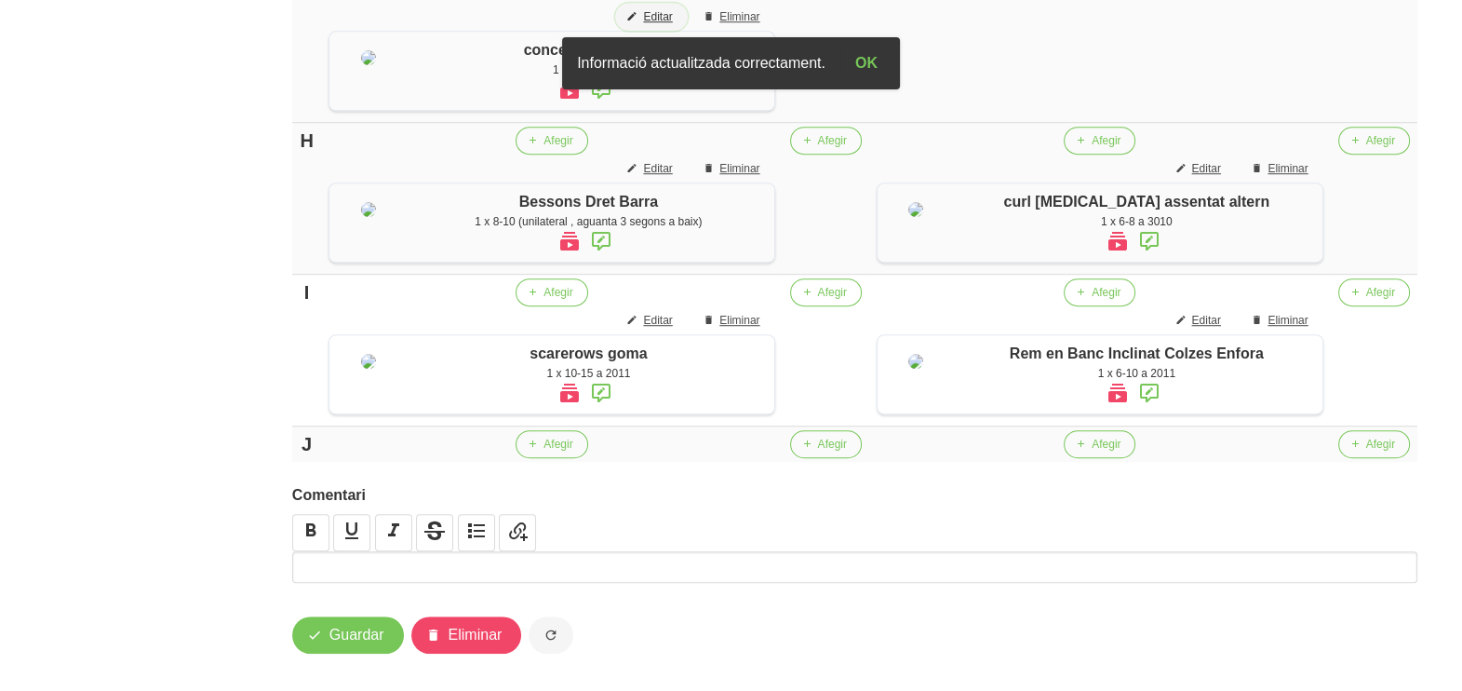
click at [665, 25] on span "Editar" at bounding box center [657, 16] width 29 height 17
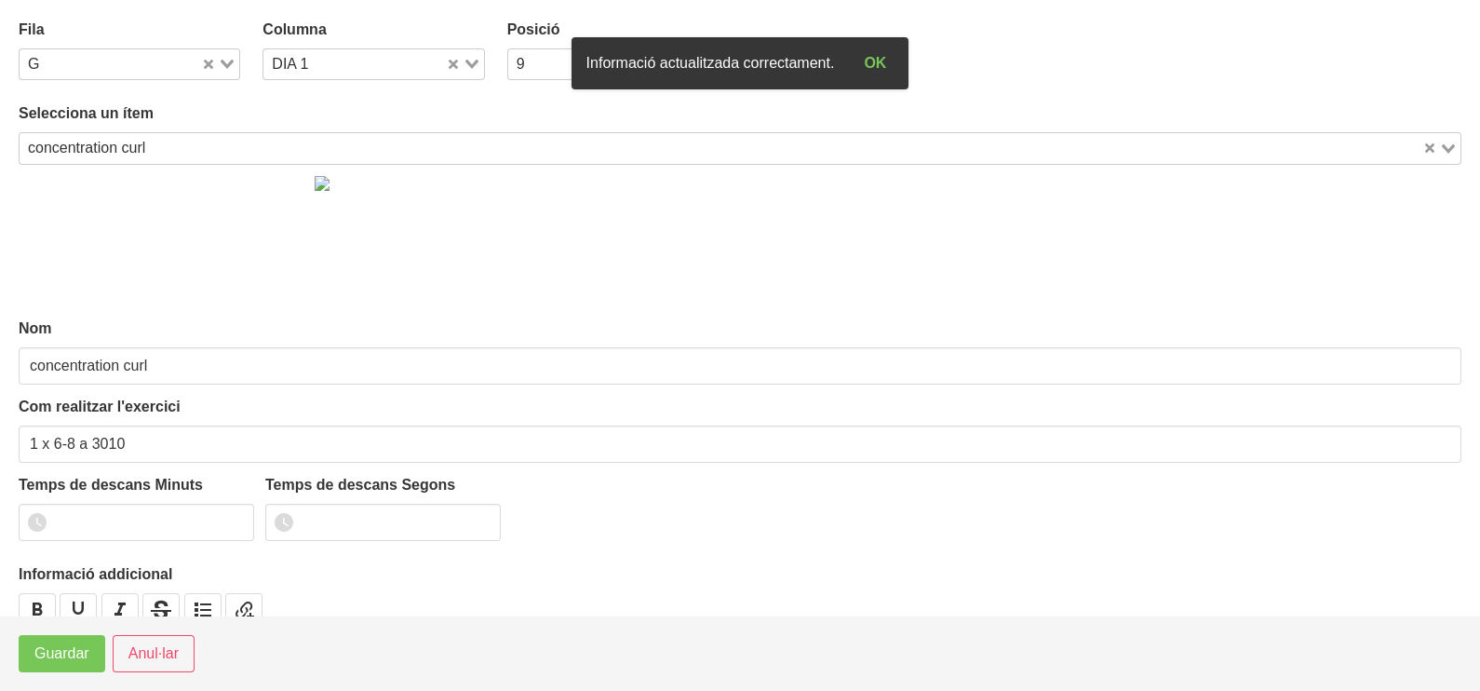
drag, startPoint x: 224, startPoint y: 56, endPoint x: 220, endPoint y: 76, distance: 21.0
click at [225, 56] on div "Loading..." at bounding box center [220, 62] width 38 height 26
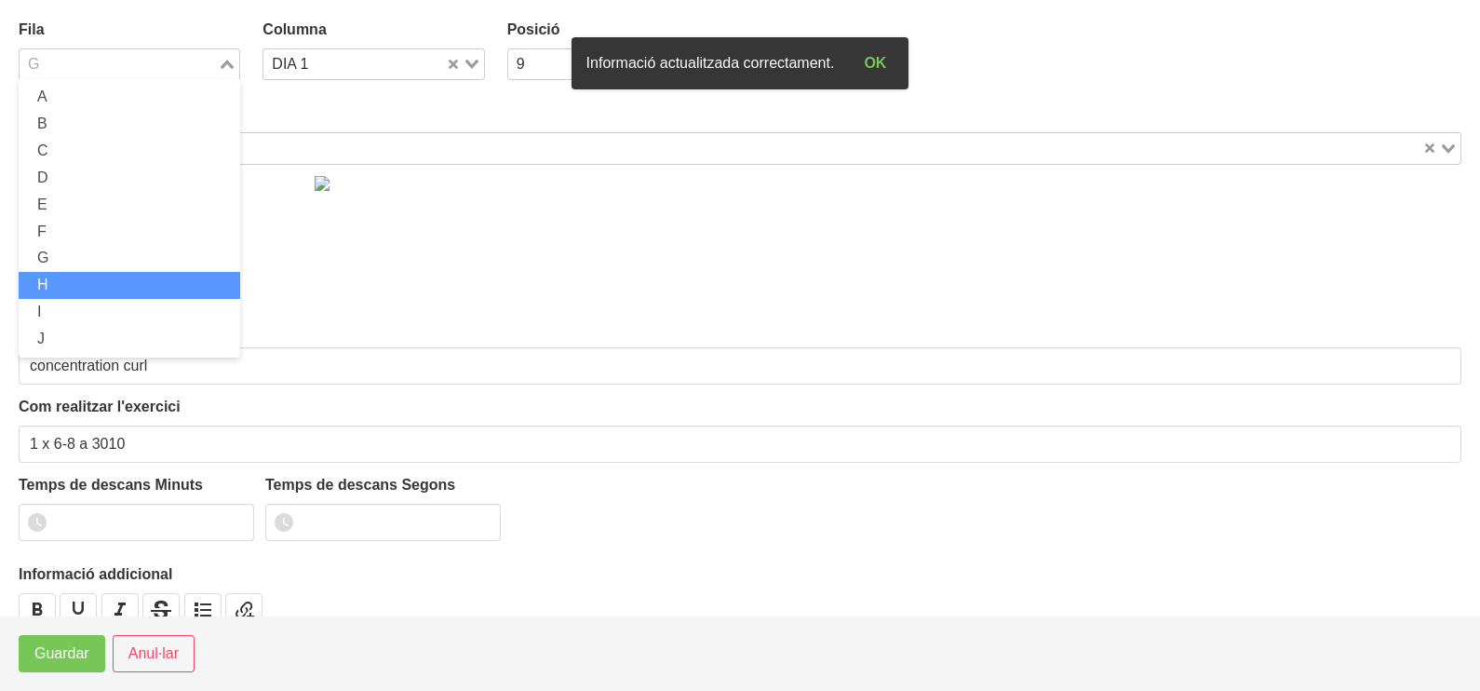
click at [100, 279] on li "H" at bounding box center [130, 285] width 222 height 27
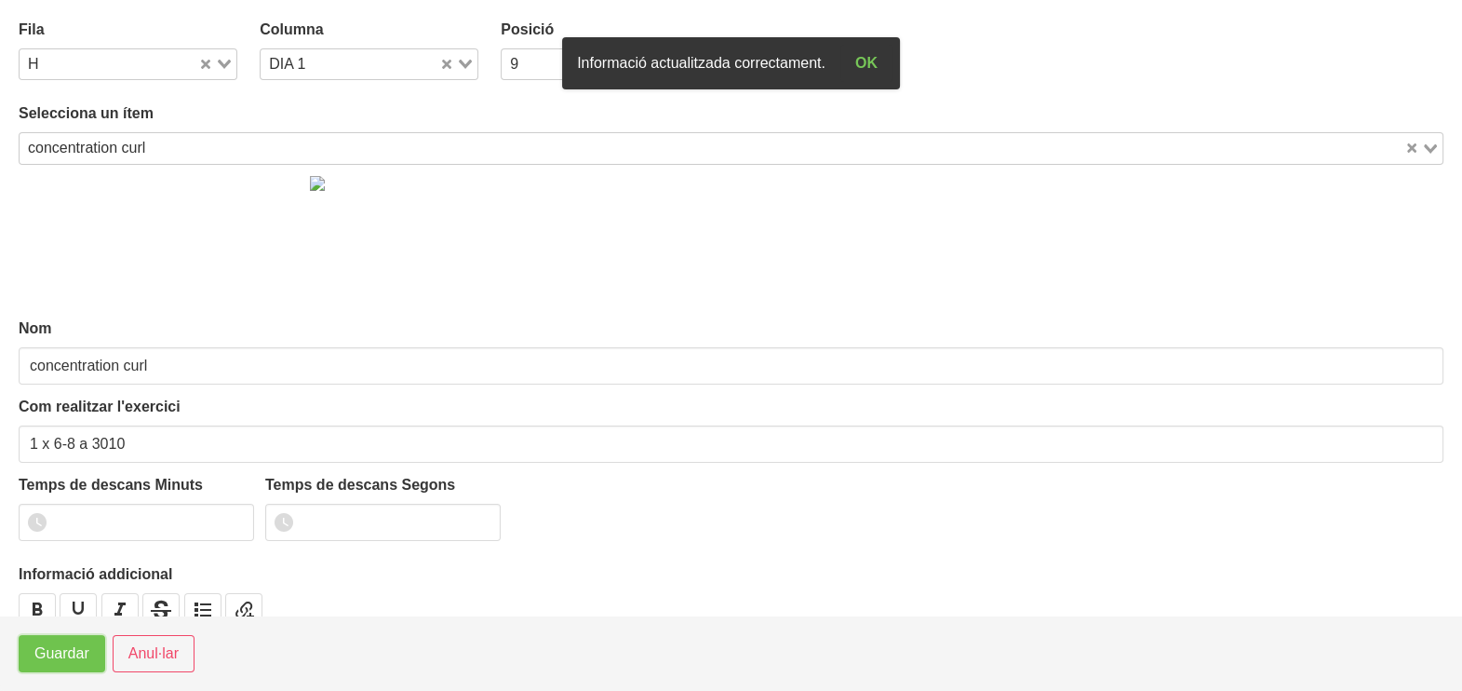
click at [42, 649] on span "Guardar" at bounding box center [61, 653] width 55 height 22
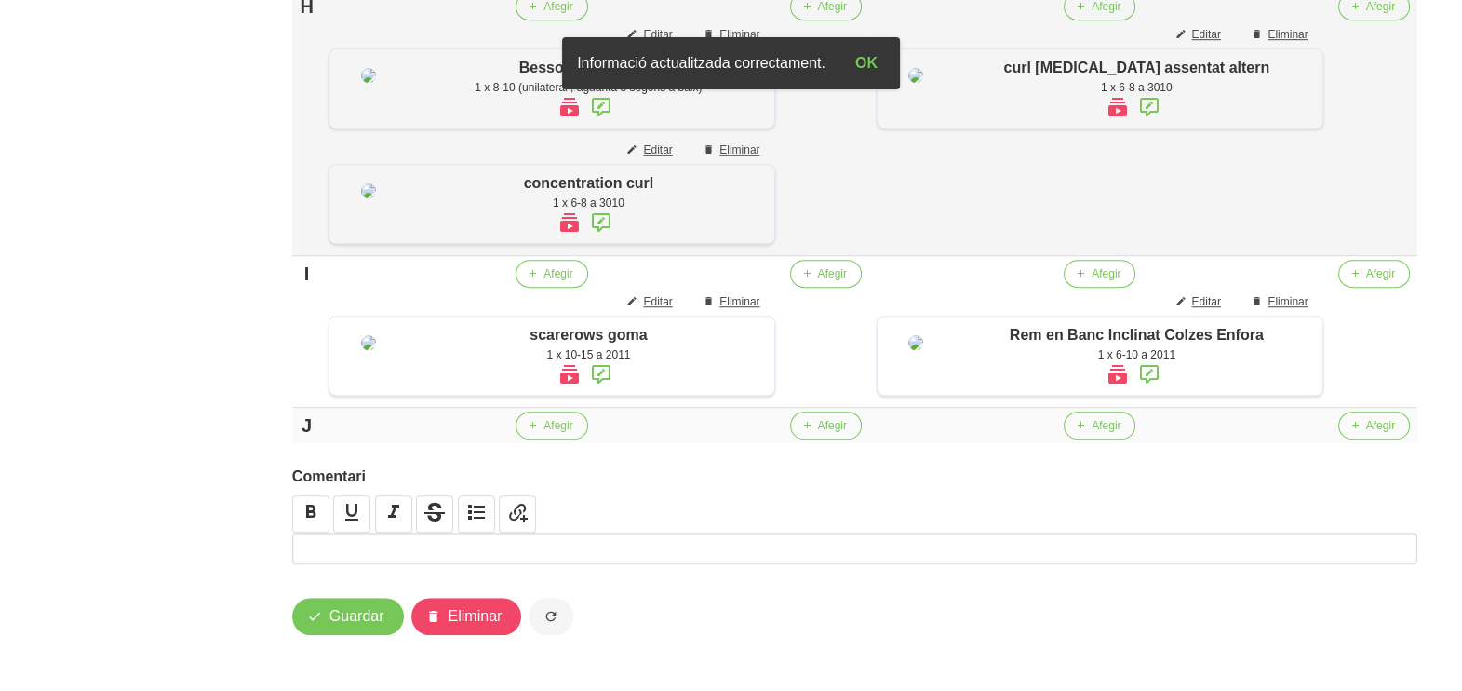
scroll to position [1814, 0]
click at [664, 43] on span "Editar" at bounding box center [657, 34] width 29 height 17
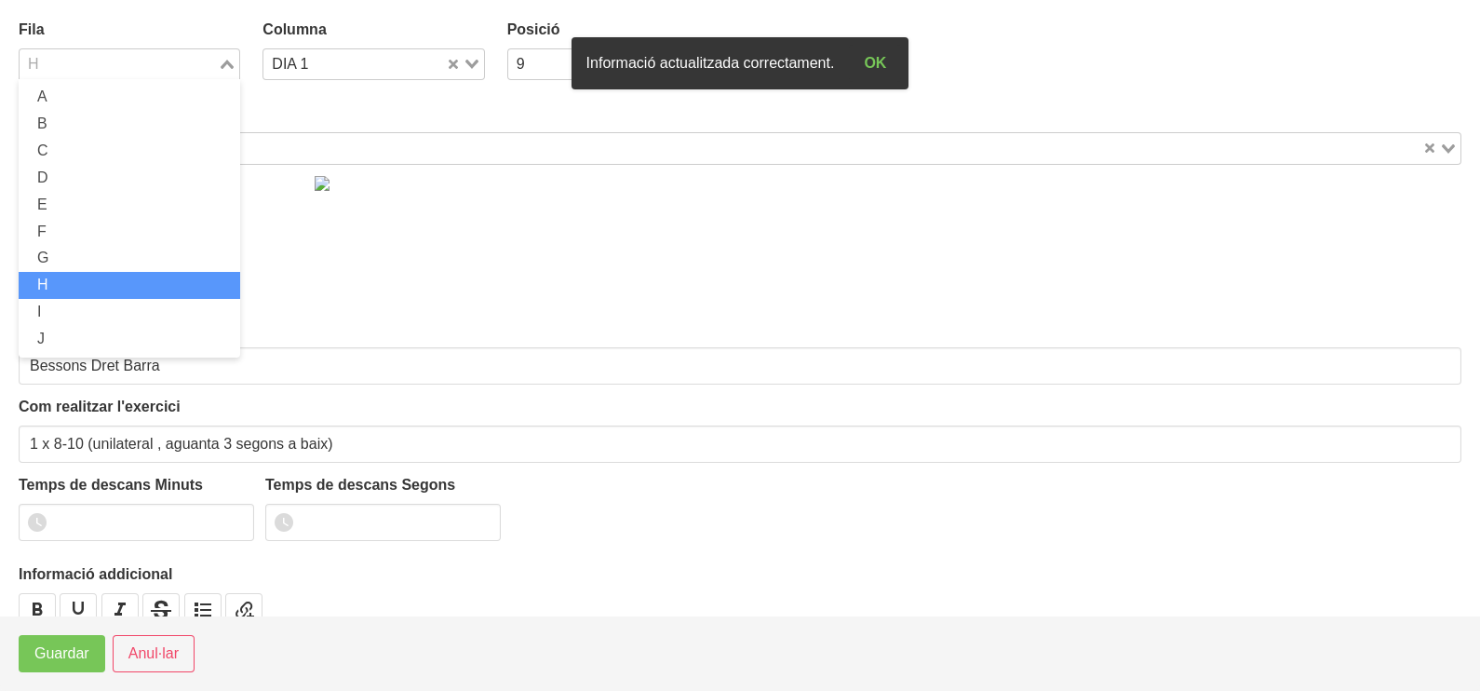
click at [223, 60] on icon "Search for option" at bounding box center [227, 64] width 13 height 9
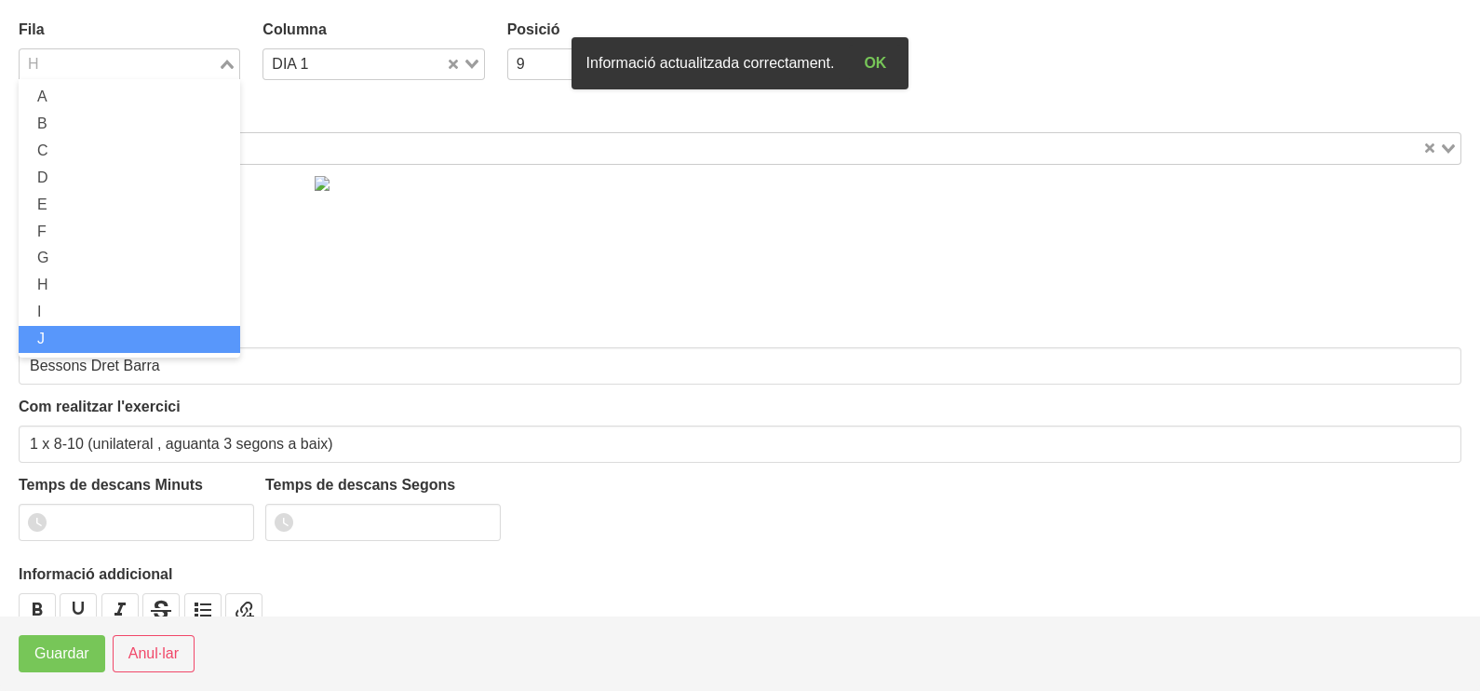
drag, startPoint x: 77, startPoint y: 330, endPoint x: 60, endPoint y: 421, distance: 92.9
click at [77, 331] on li "J" at bounding box center [130, 339] width 222 height 27
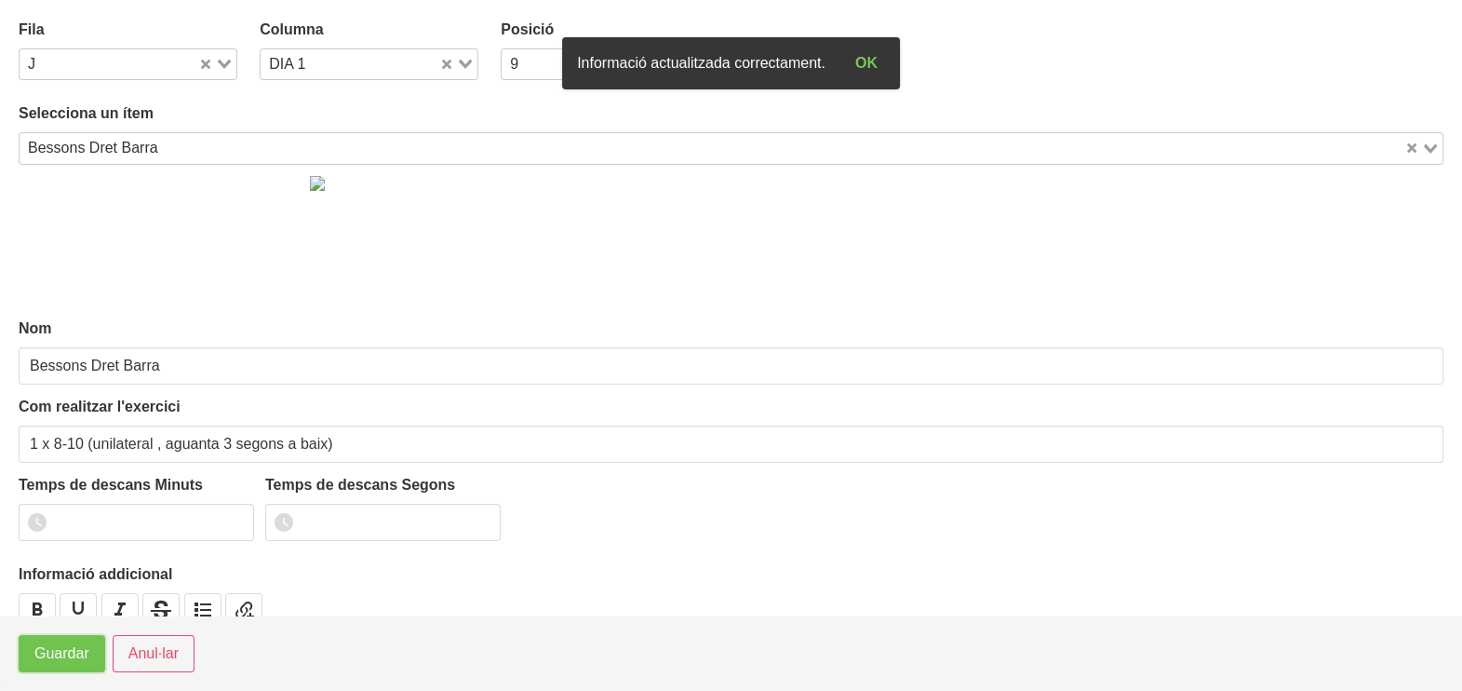
click at [37, 651] on span "Guardar" at bounding box center [61, 653] width 55 height 22
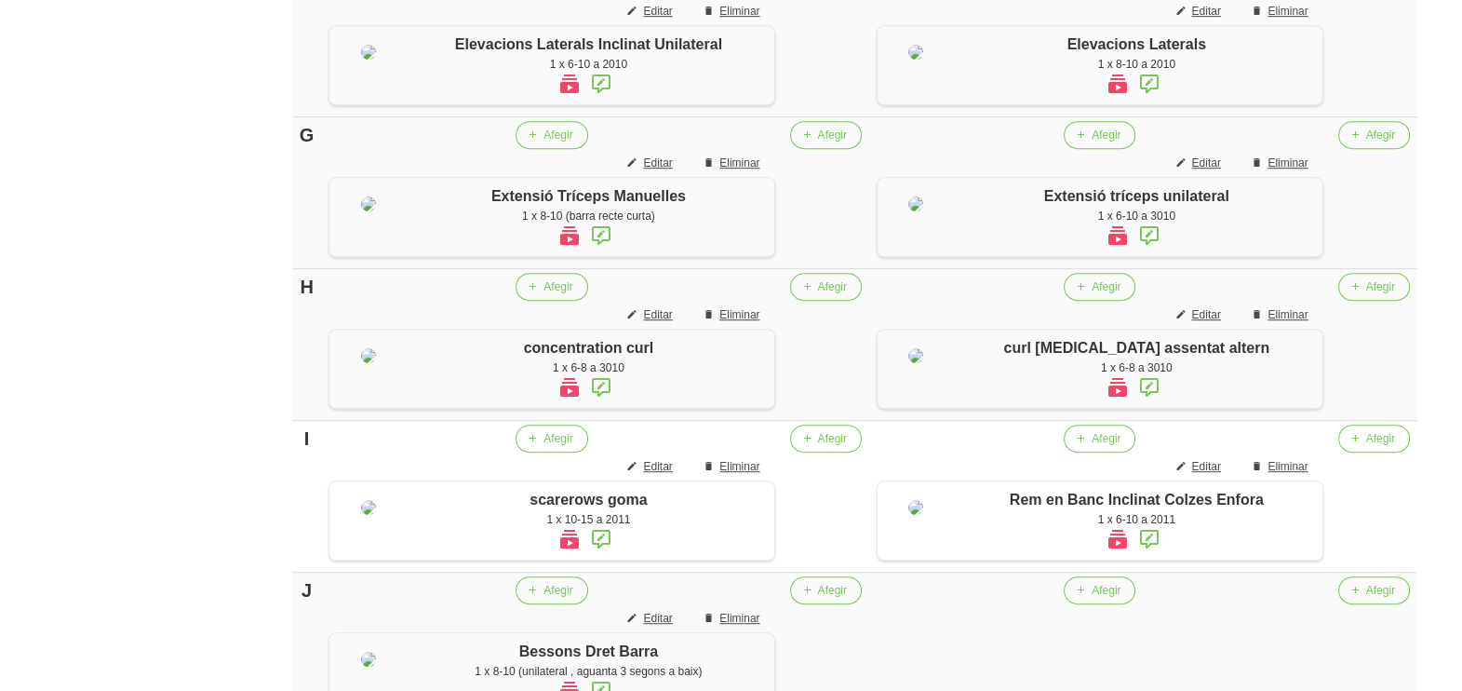
scroll to position [1902, 0]
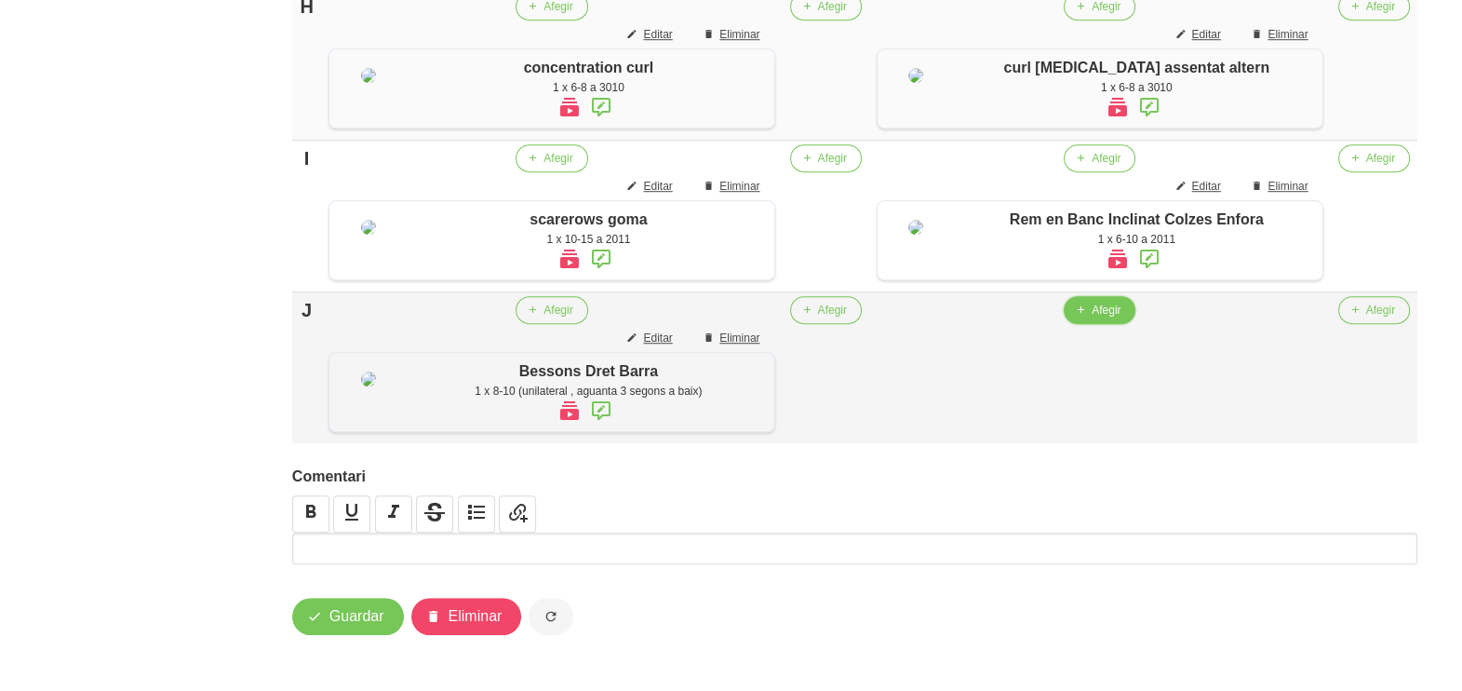
click at [1089, 318] on span "button" at bounding box center [1080, 310] width 17 height 17
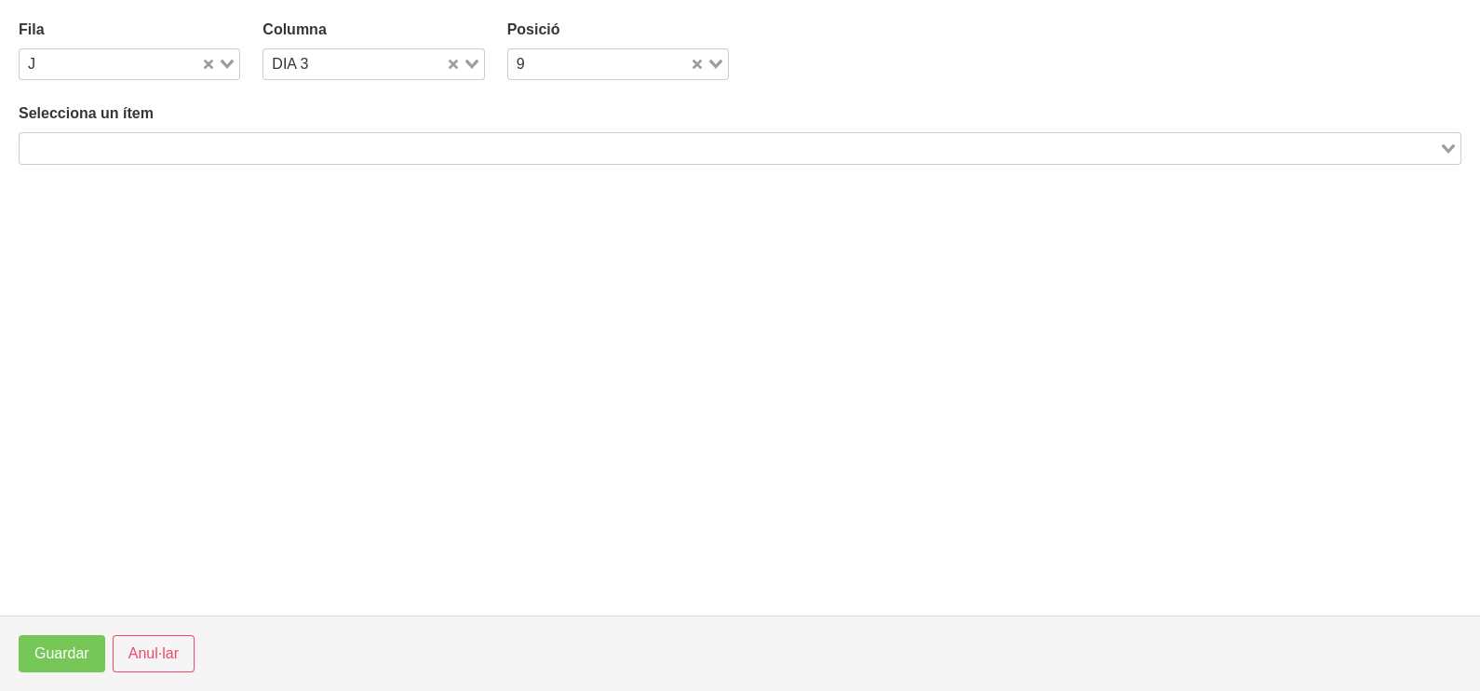
click at [286, 141] on input "Search for option" at bounding box center [729, 148] width 1416 height 22
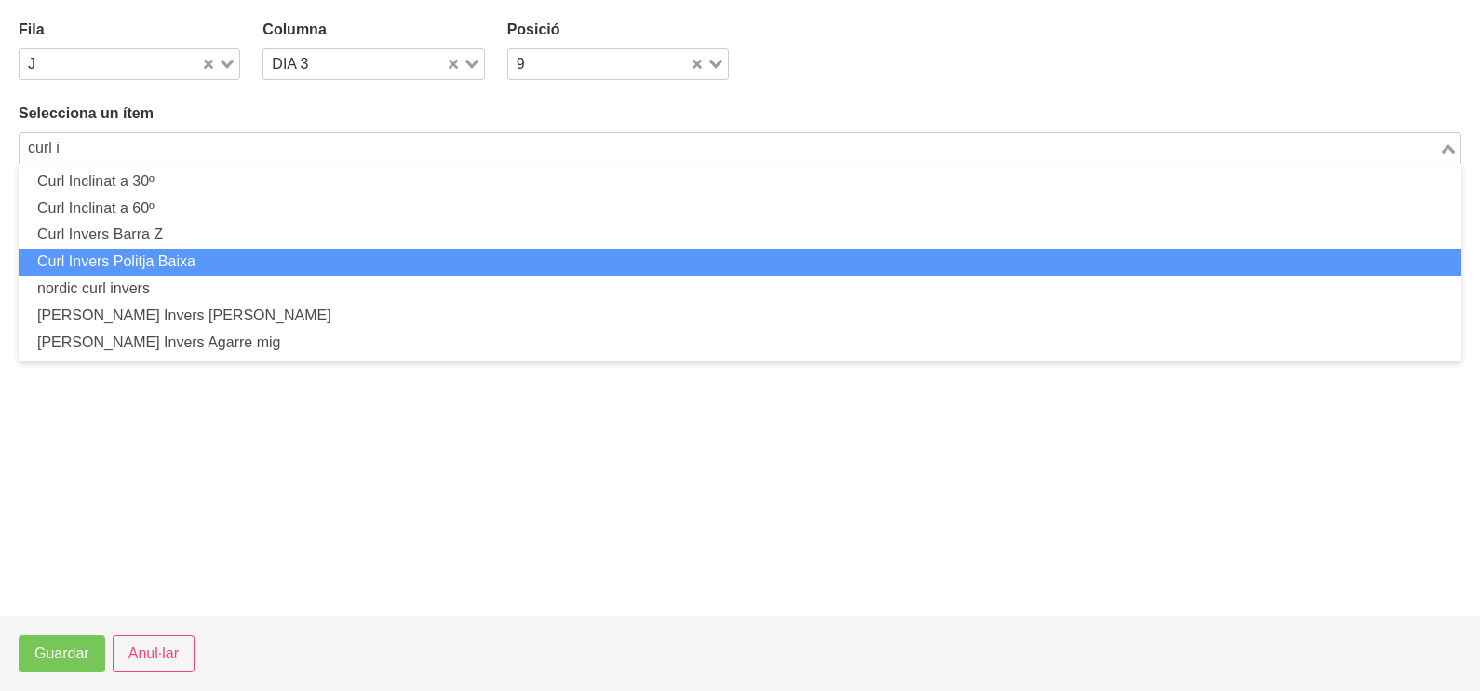
click at [202, 264] on li "Curl Invers Politja Baixa" at bounding box center [740, 262] width 1443 height 27
type input "curl i"
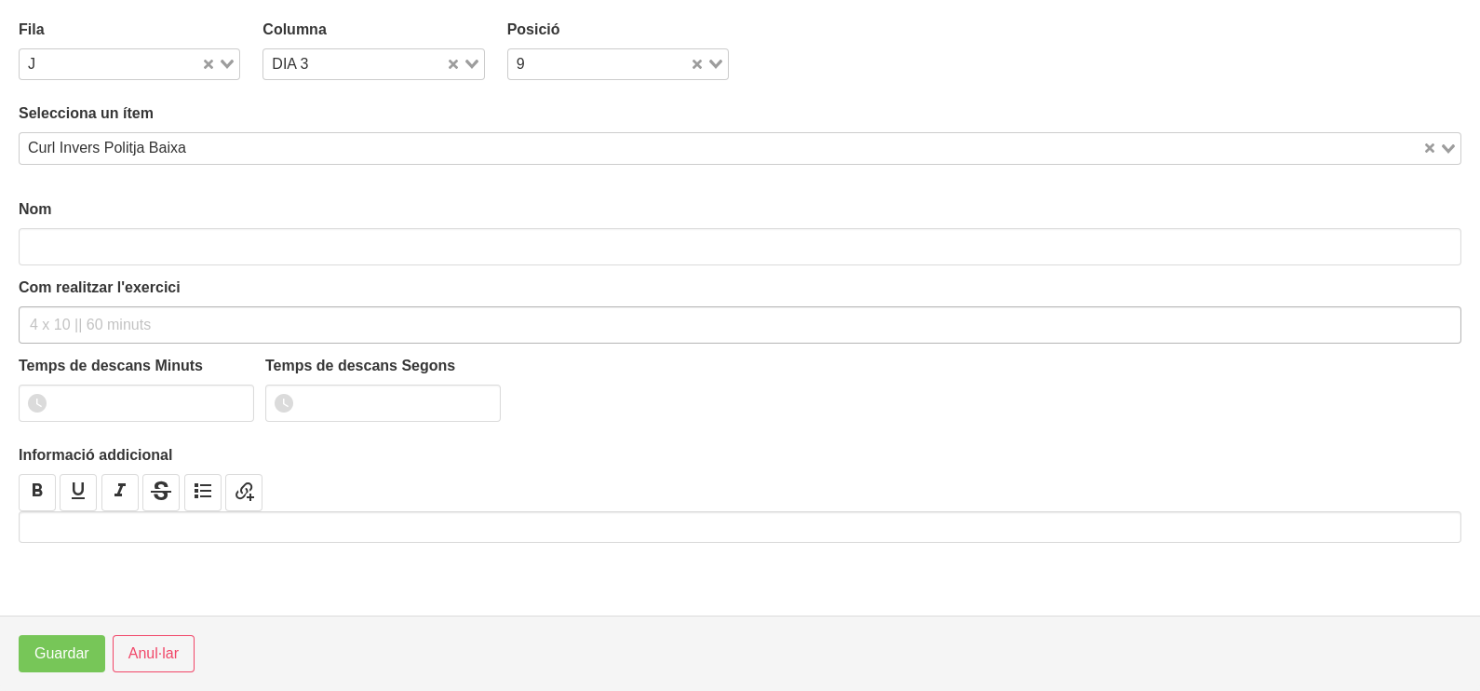
type input "Curl Invers Politja Baixa"
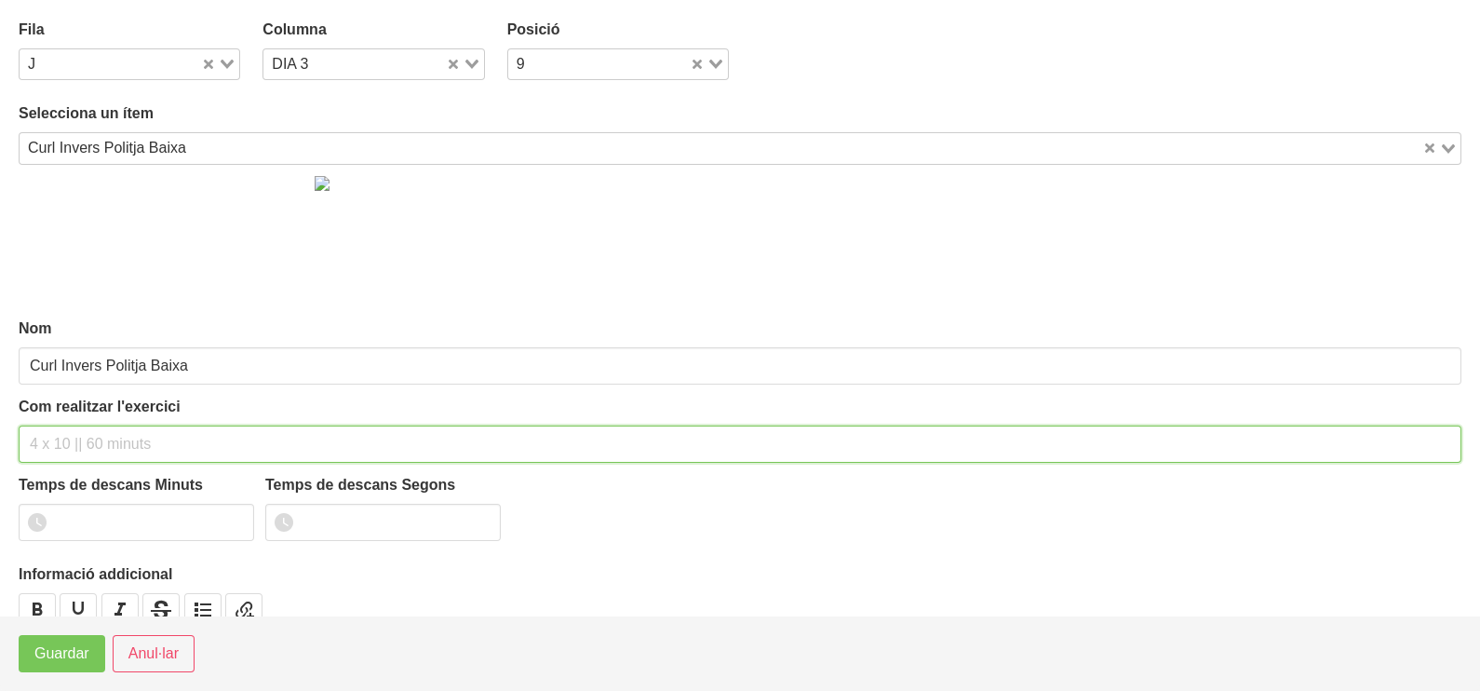
click at [102, 436] on input "text" at bounding box center [740, 443] width 1443 height 37
type input "1 x 8-10 a 3010"
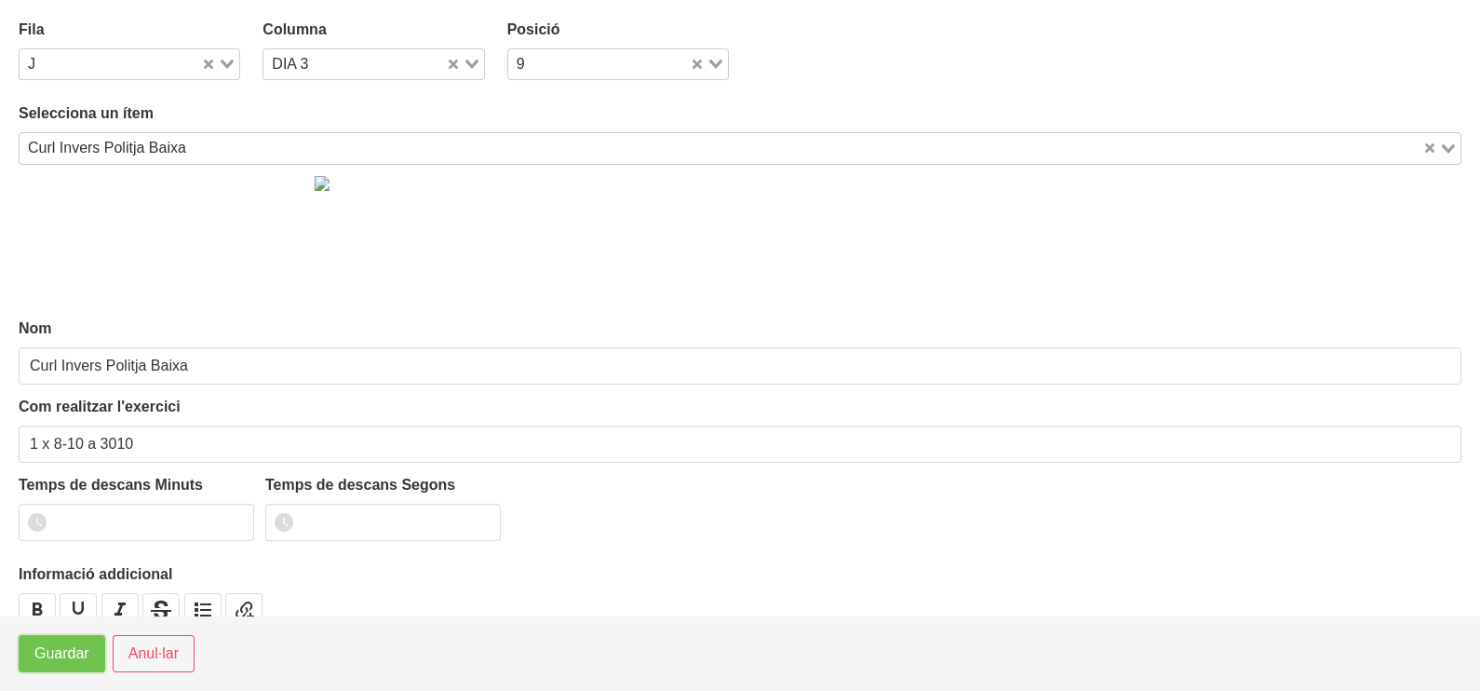
click at [64, 658] on span "Guardar" at bounding box center [61, 653] width 55 height 22
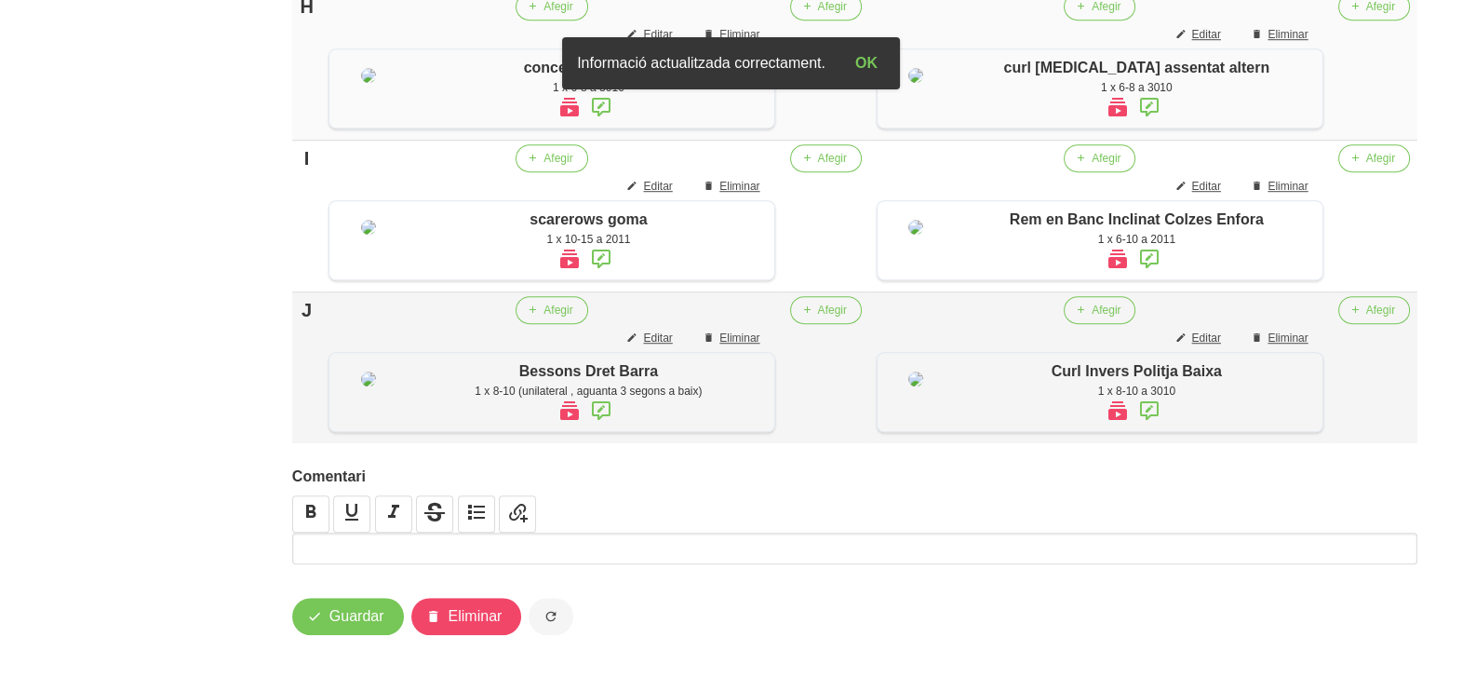
scroll to position [2053, 0]
click at [353, 625] on span "Guardar" at bounding box center [357, 616] width 55 height 22
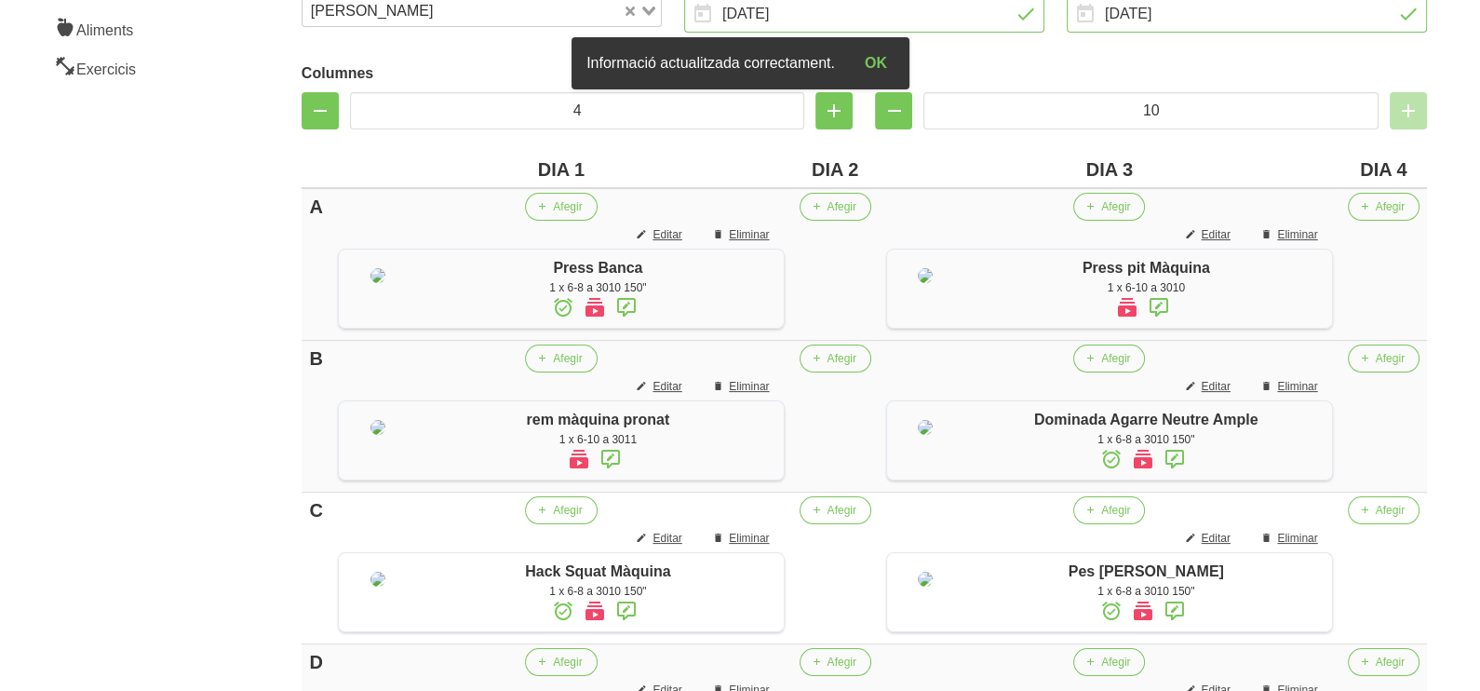
scroll to position [308, 0]
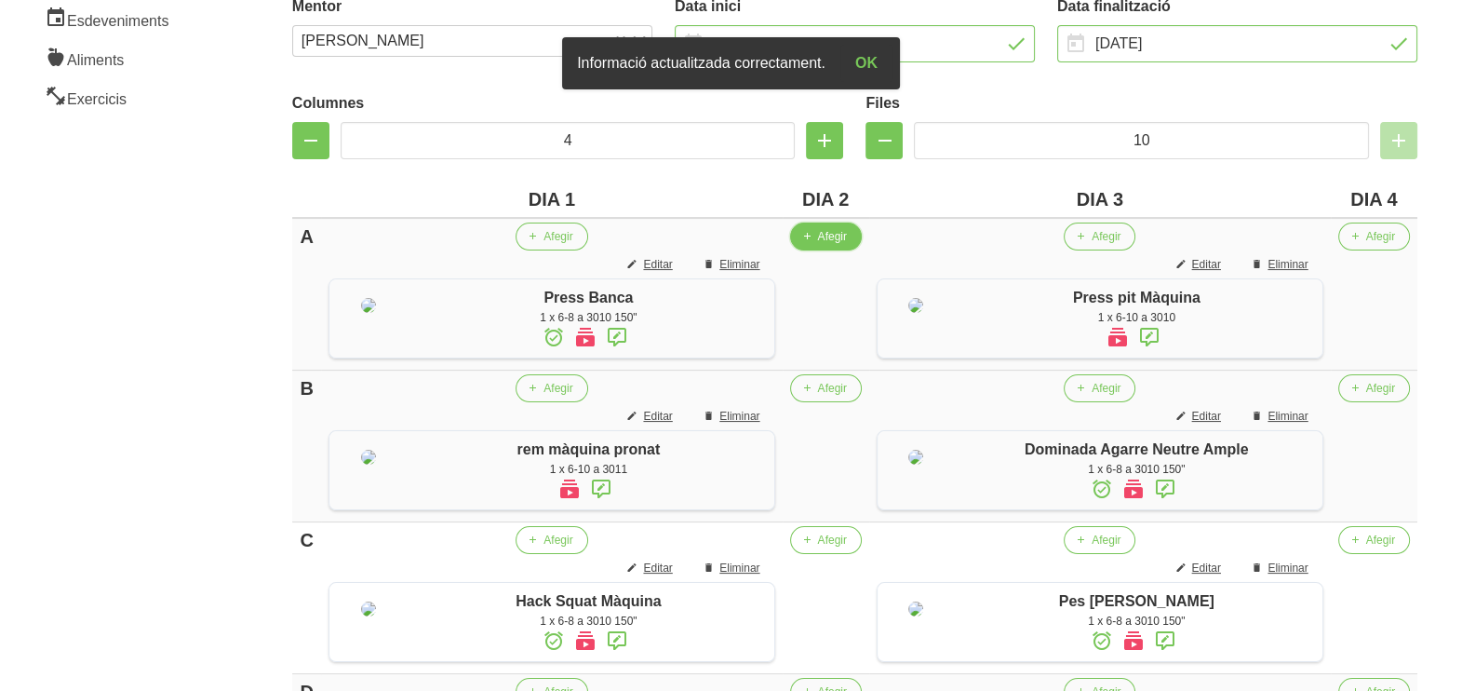
click at [829, 233] on span "Afegir" at bounding box center [832, 236] width 29 height 17
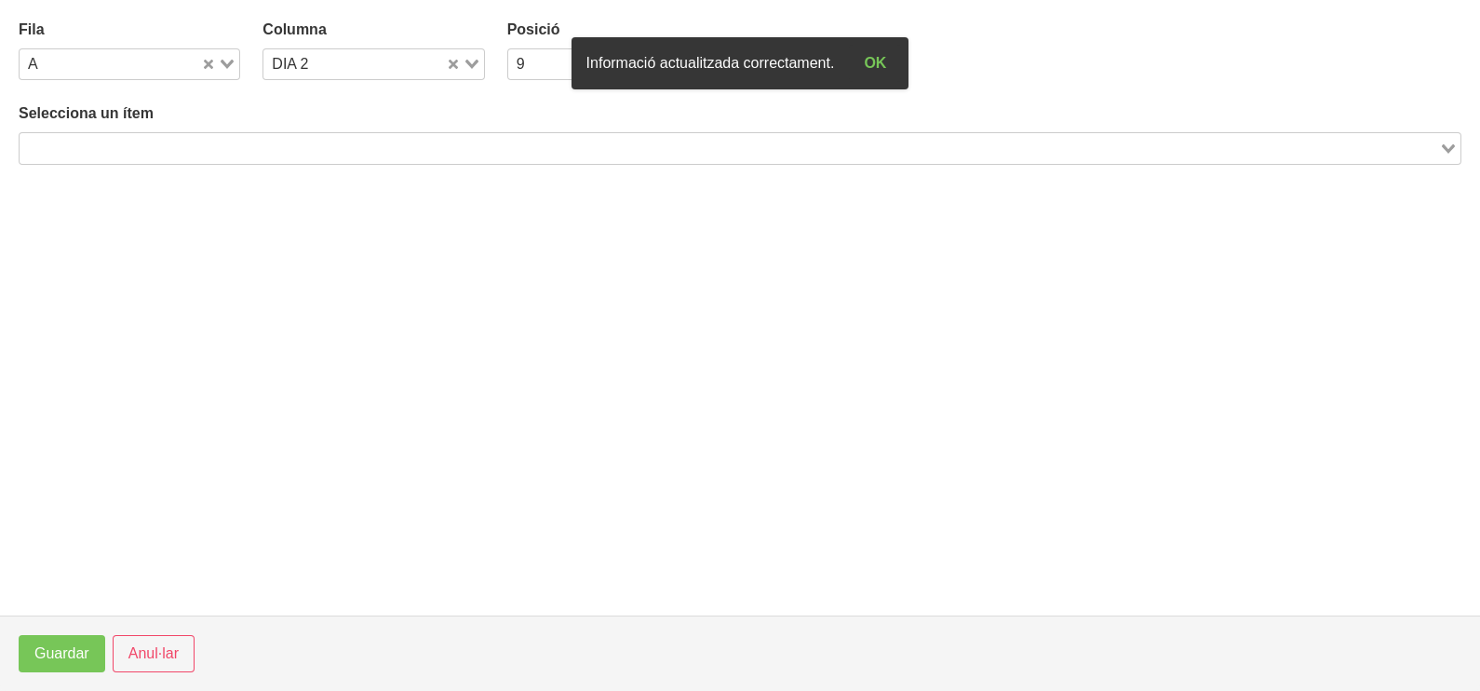
click at [326, 144] on input "Search for option" at bounding box center [729, 148] width 1416 height 22
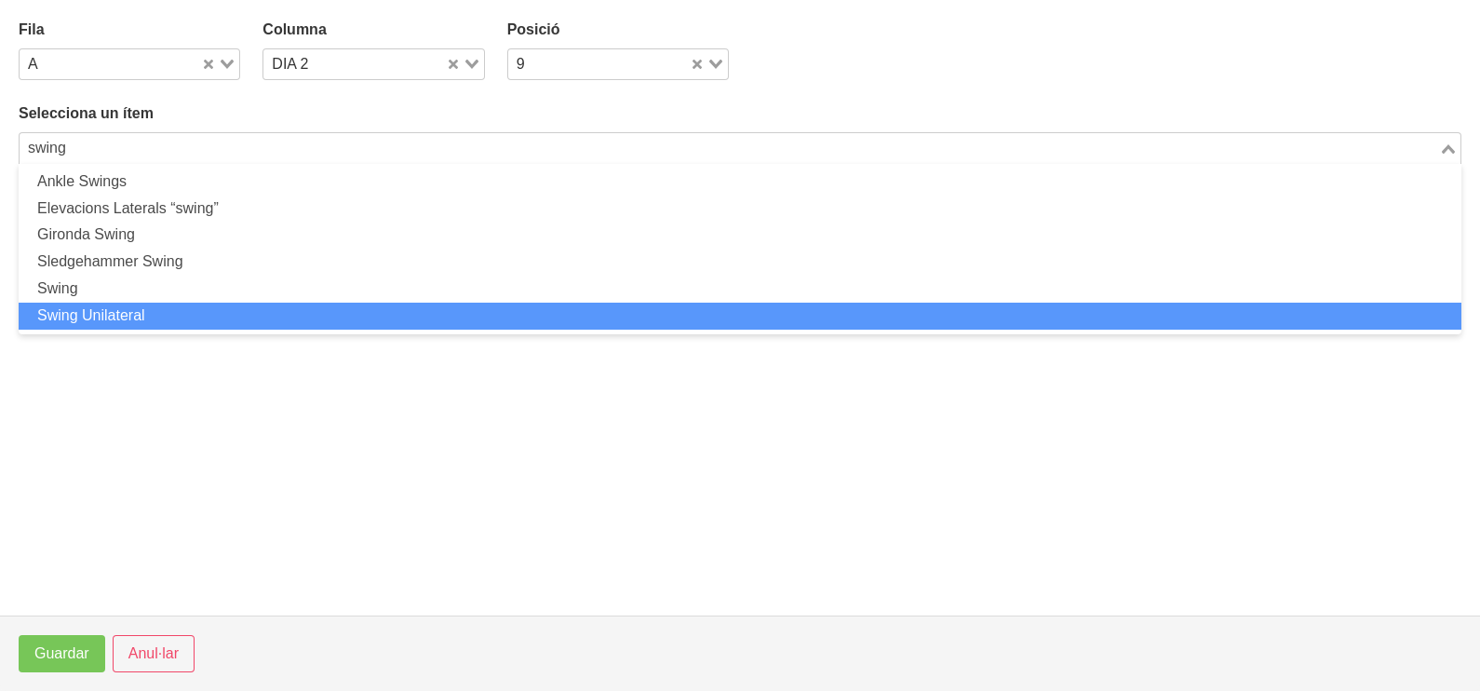
click at [186, 307] on li "Swing Unilateral" at bounding box center [740, 316] width 1443 height 27
type input "swing"
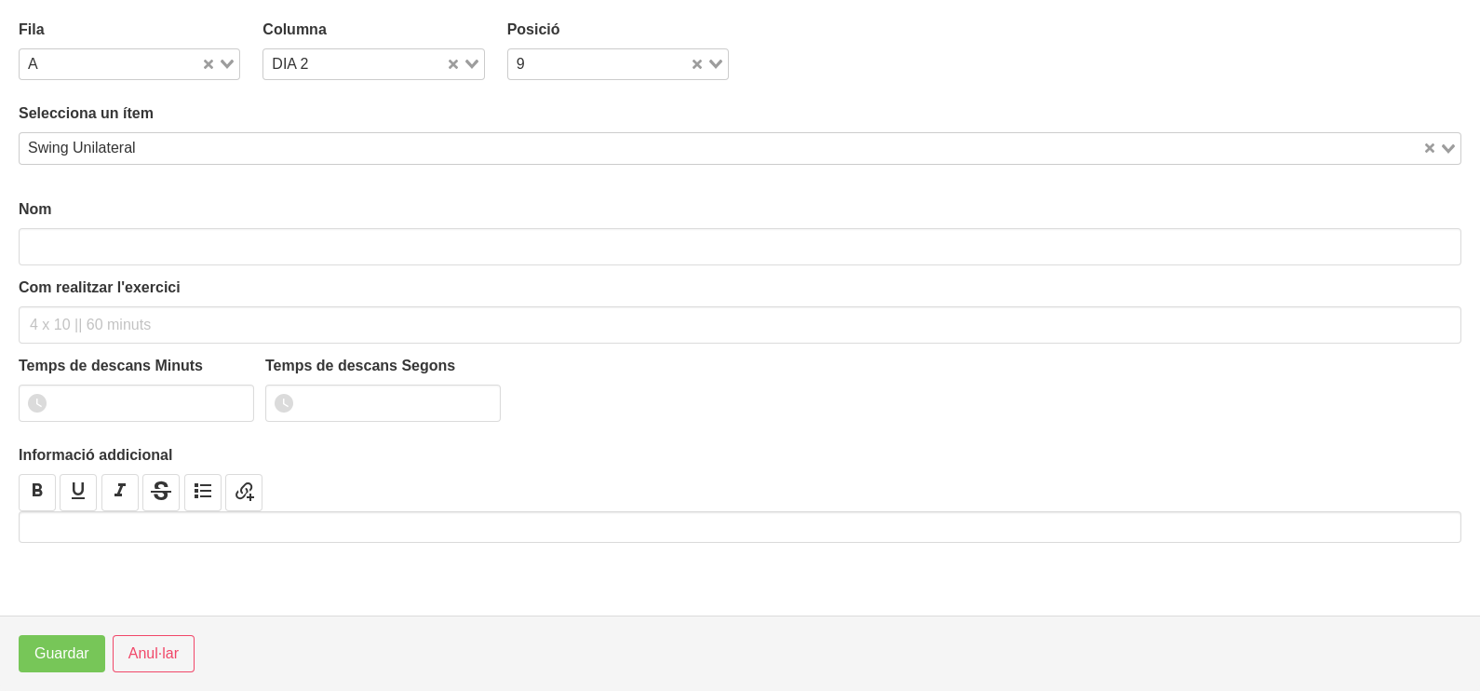
type input "Swing Unilateral"
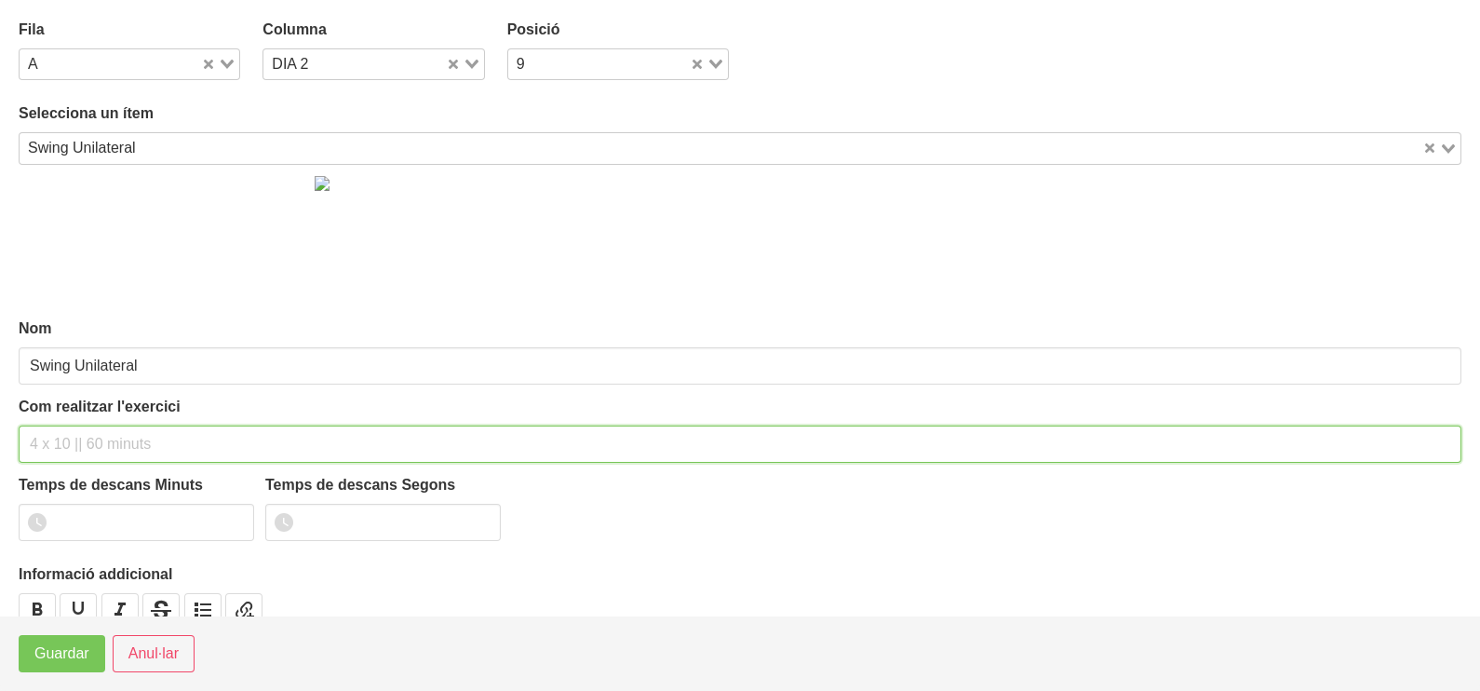
click at [101, 434] on input "text" at bounding box center [740, 443] width 1443 height 37
type input "5 x 10"
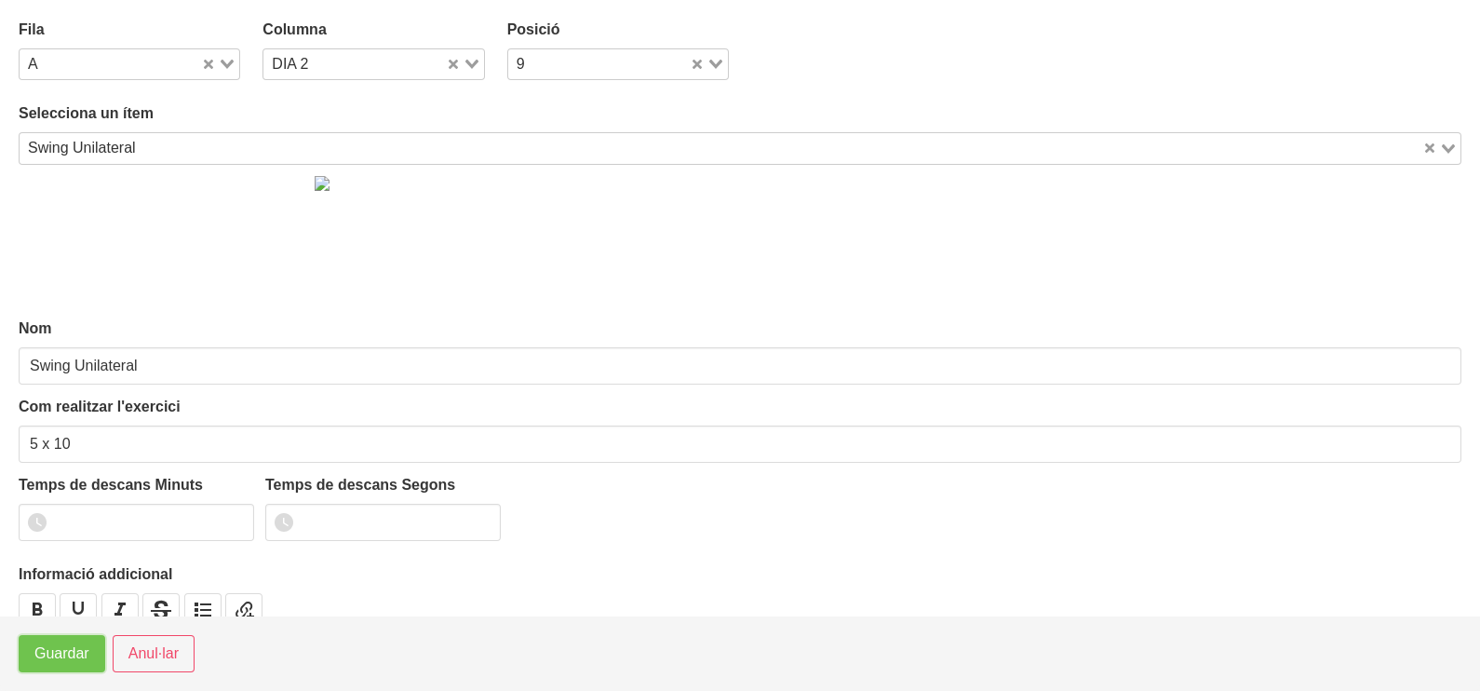
click at [61, 652] on span "Guardar" at bounding box center [61, 653] width 55 height 22
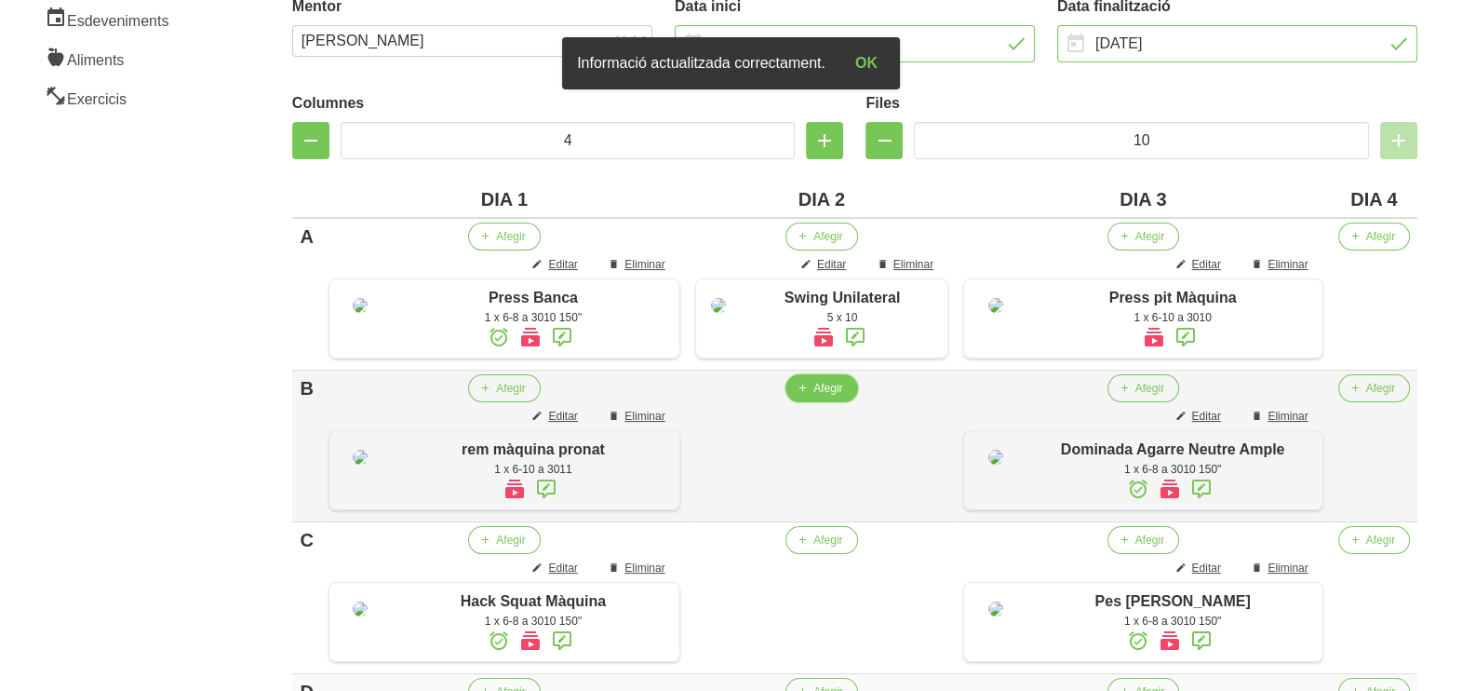
click at [834, 397] on span "Afegir" at bounding box center [828, 388] width 29 height 17
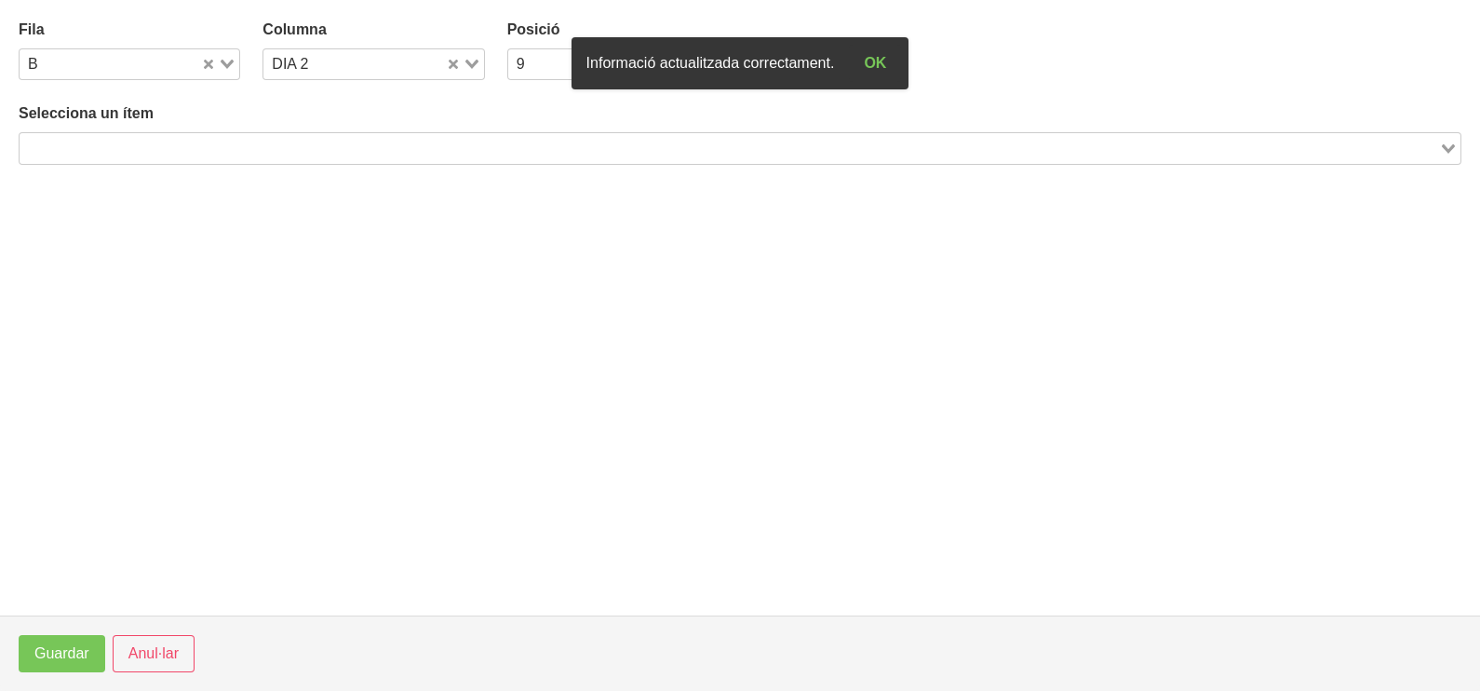
click at [295, 143] on input "Search for option" at bounding box center [729, 148] width 1416 height 22
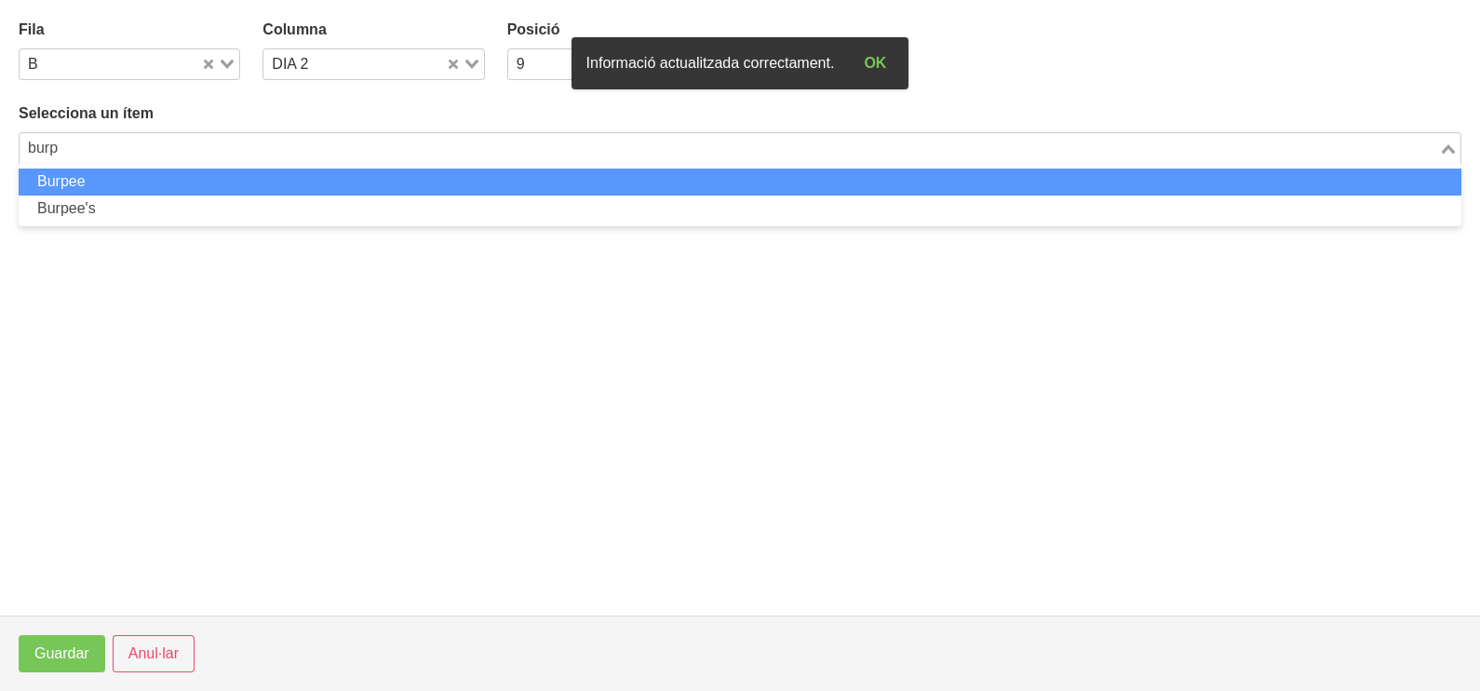
click at [297, 180] on li "Burpee" at bounding box center [740, 181] width 1443 height 27
type input "burp"
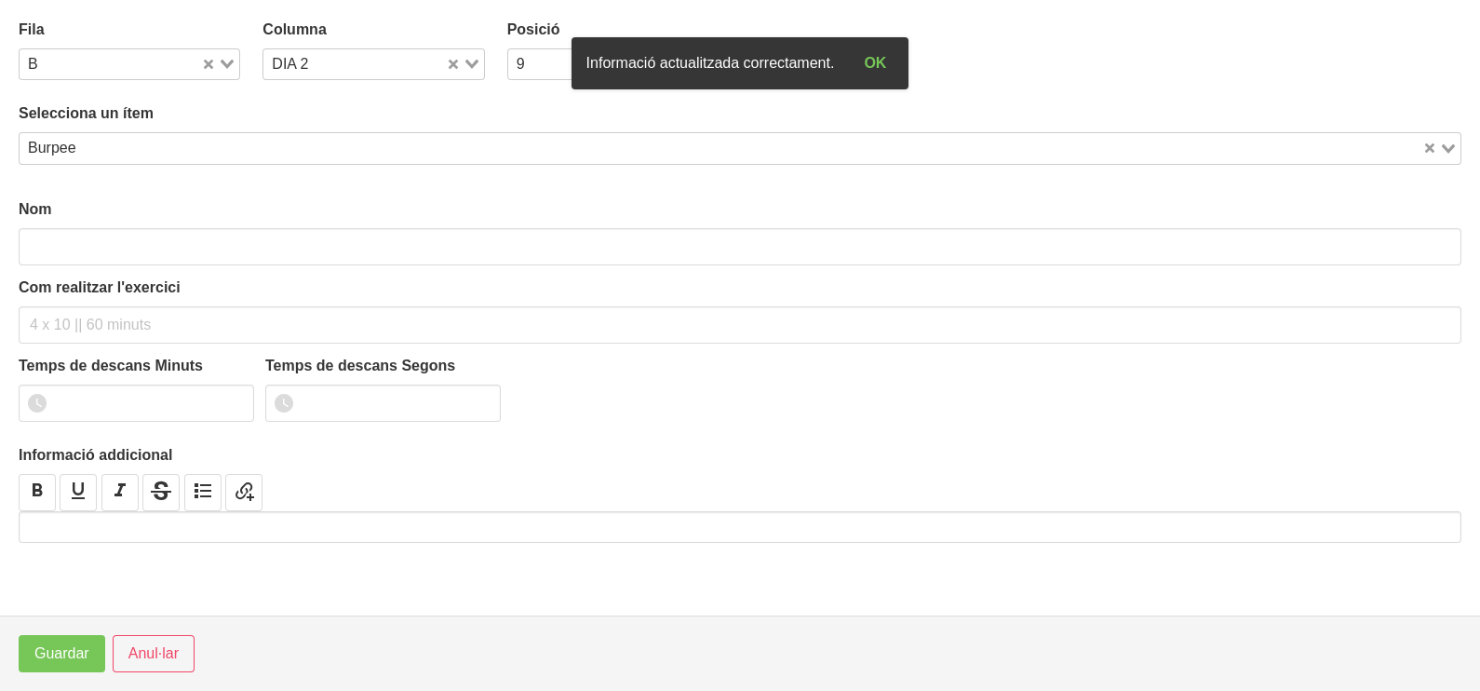
type input "Burpee"
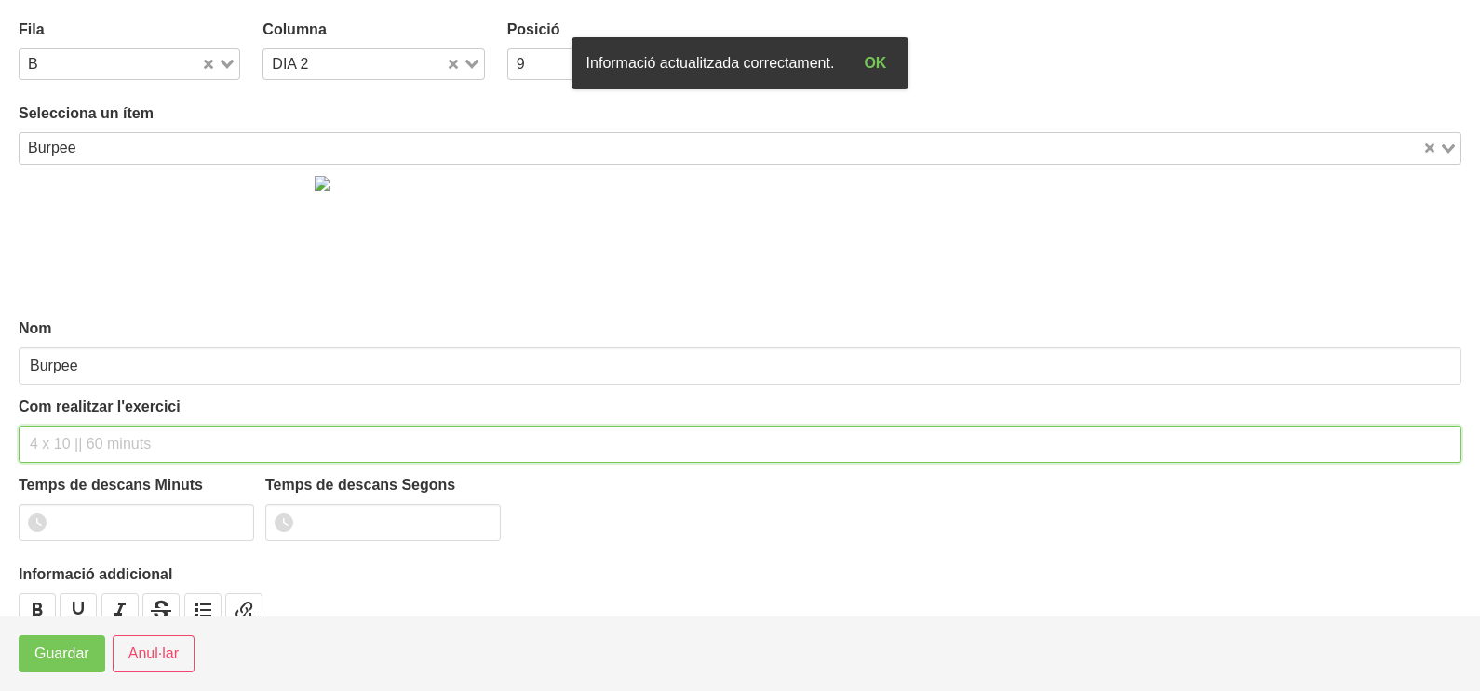
click at [89, 432] on input "text" at bounding box center [740, 443] width 1443 height 37
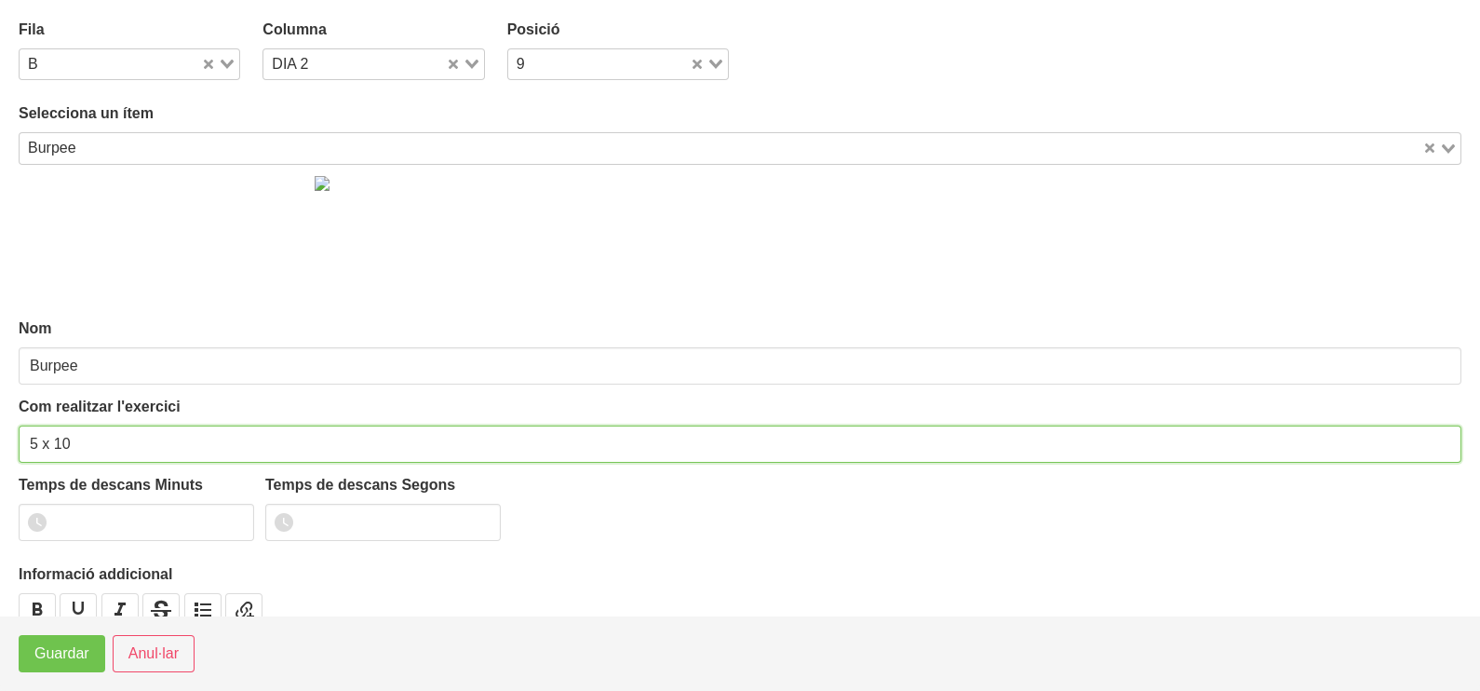
type input "5 x 10"
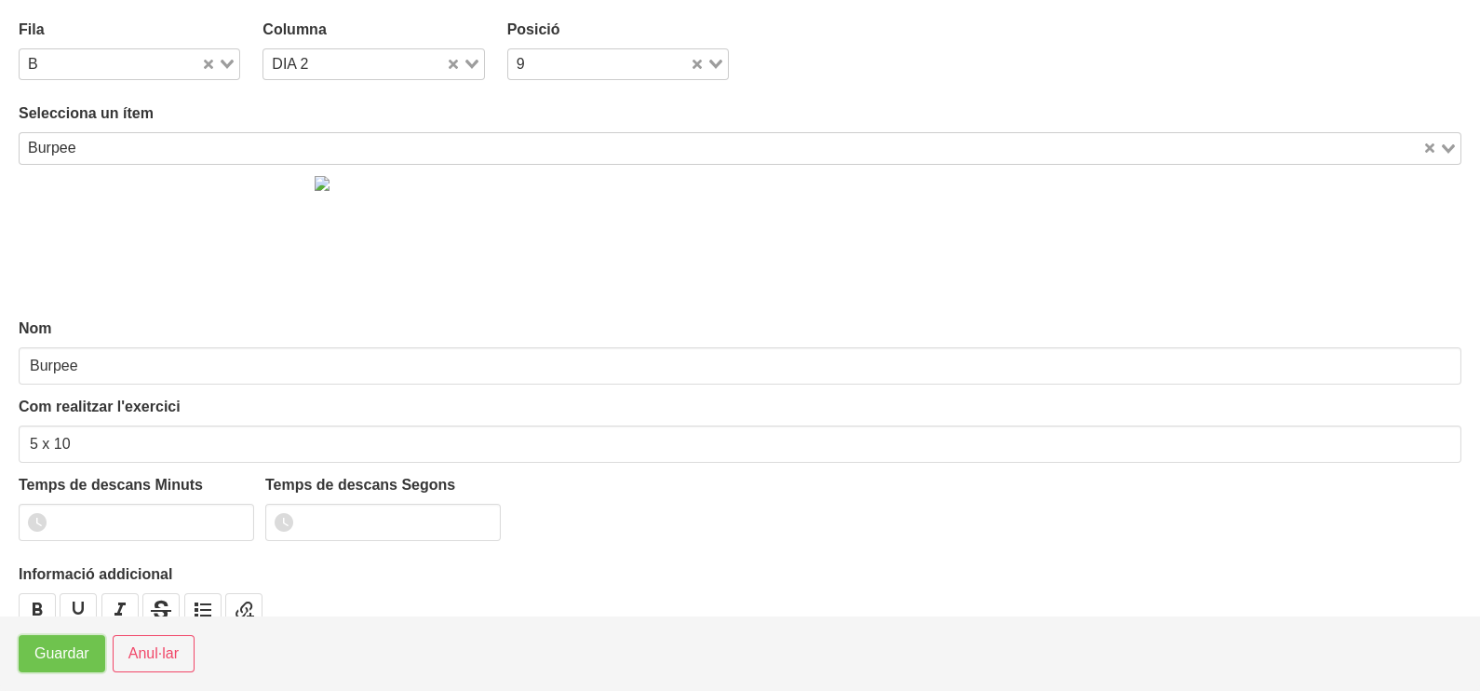
click at [67, 648] on span "Guardar" at bounding box center [61, 653] width 55 height 22
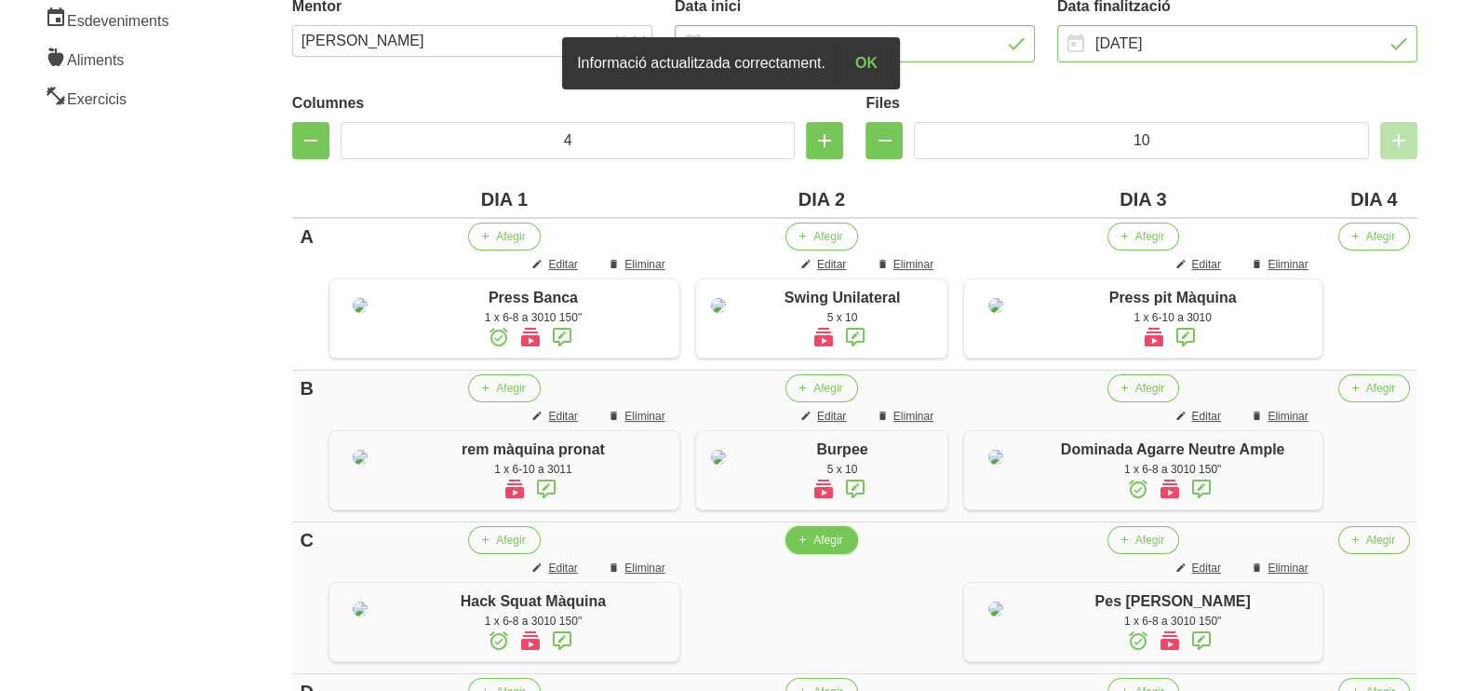
click at [827, 548] on span "Afegir" at bounding box center [828, 539] width 29 height 17
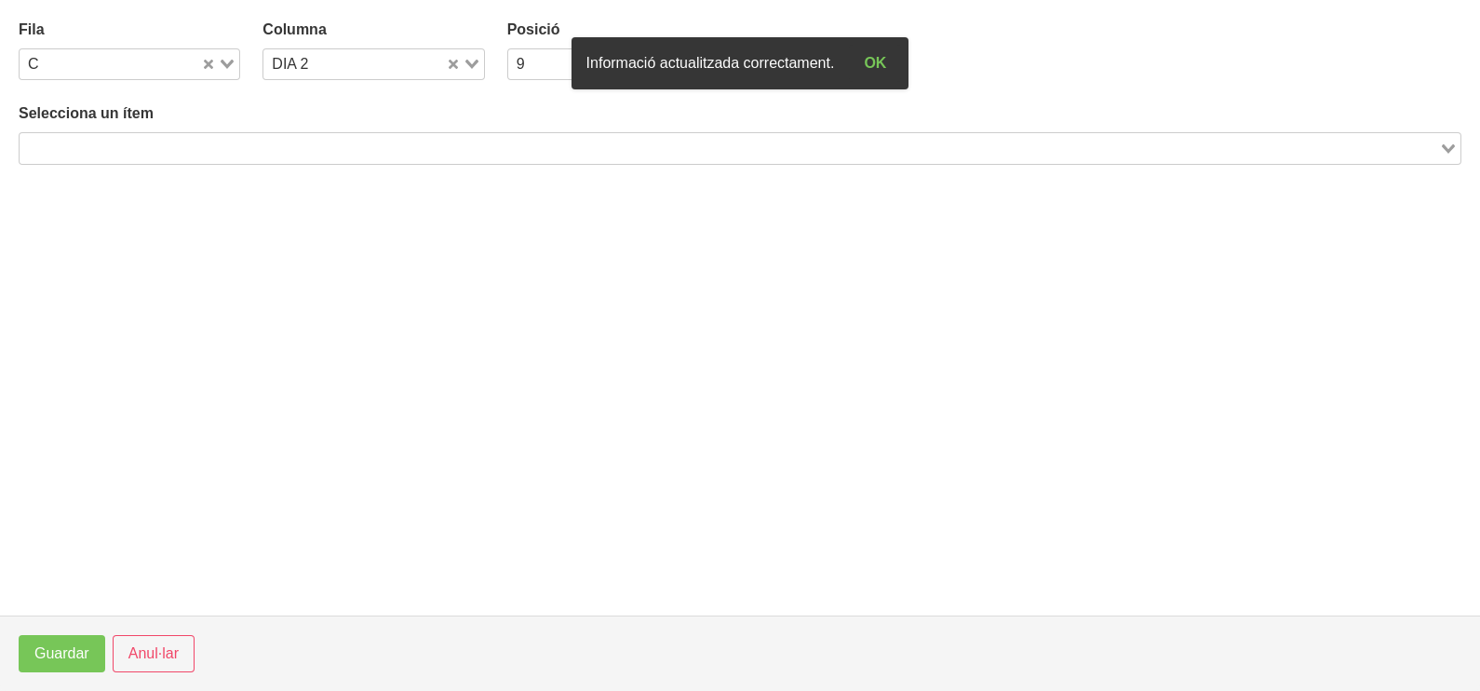
click at [224, 154] on div "Loading..." at bounding box center [740, 148] width 1443 height 32
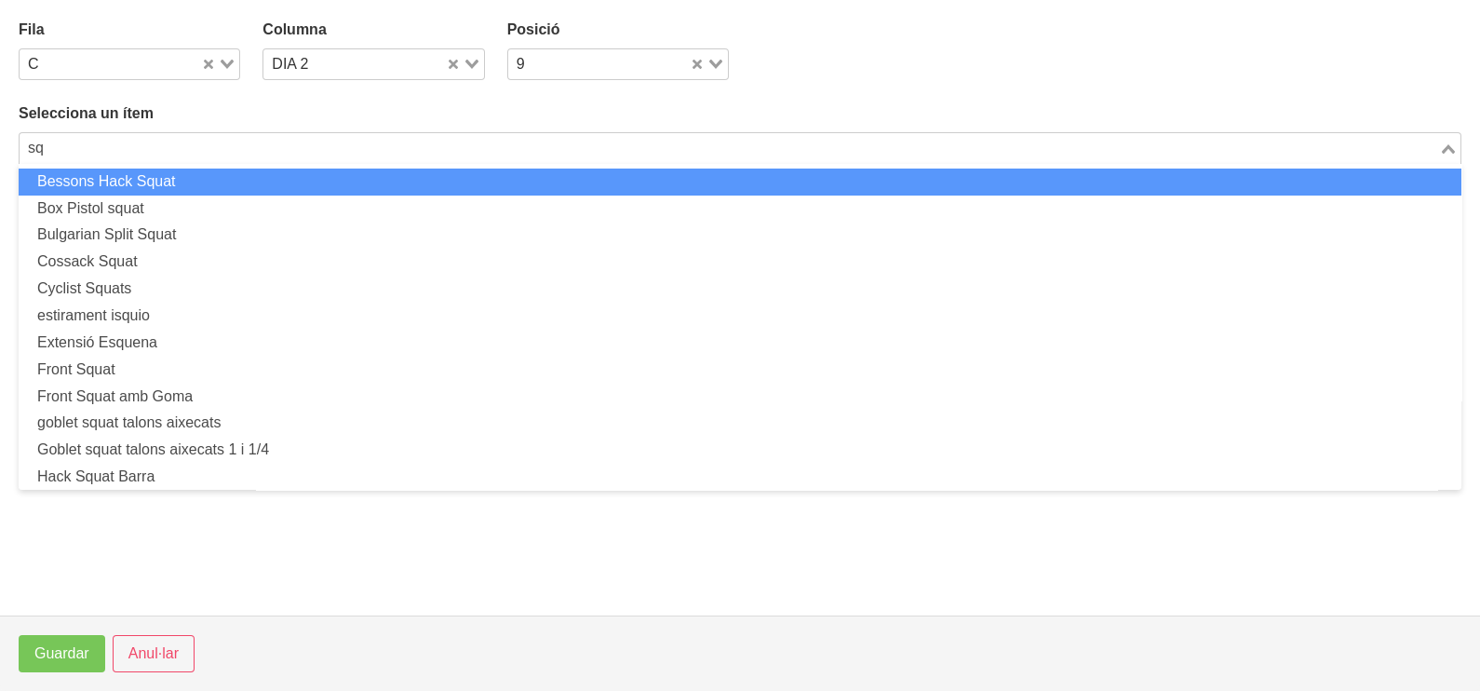
type input "s"
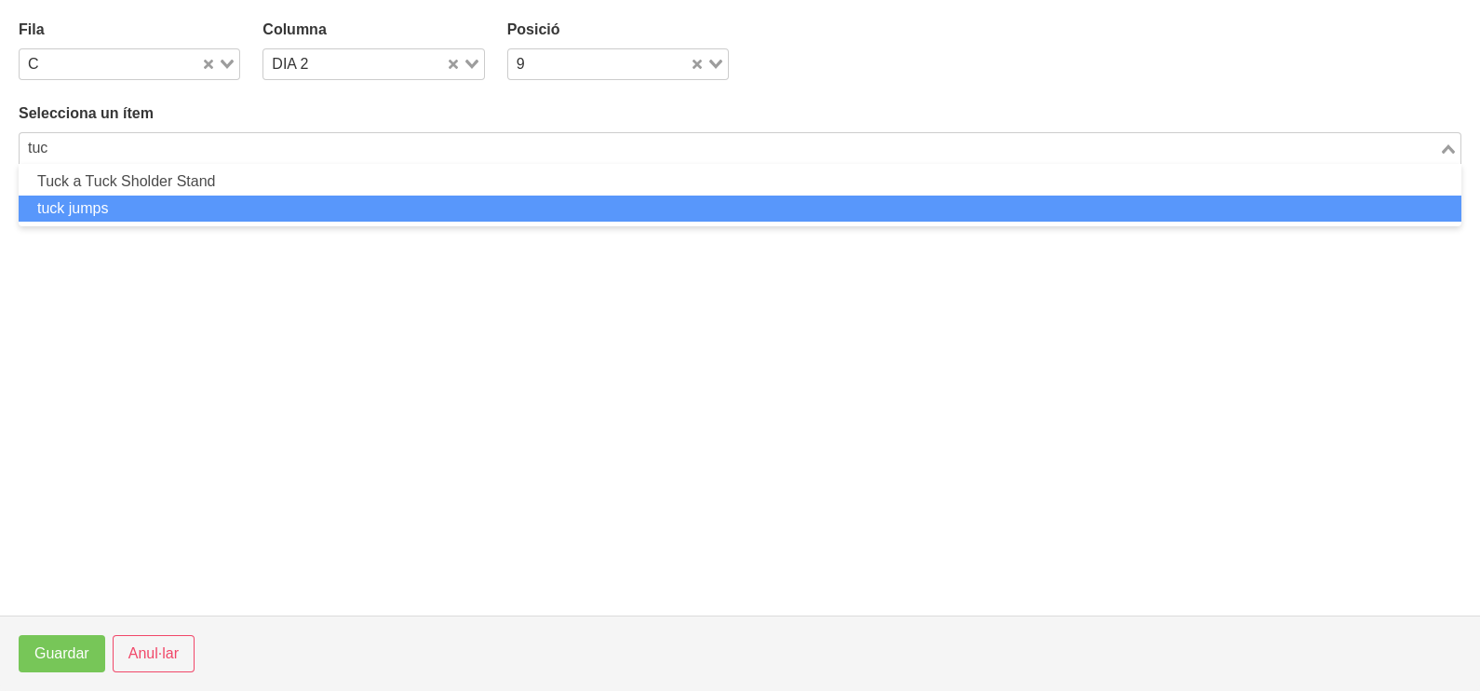
click at [121, 203] on li "tuck jumps" at bounding box center [740, 208] width 1443 height 27
type input "tuc"
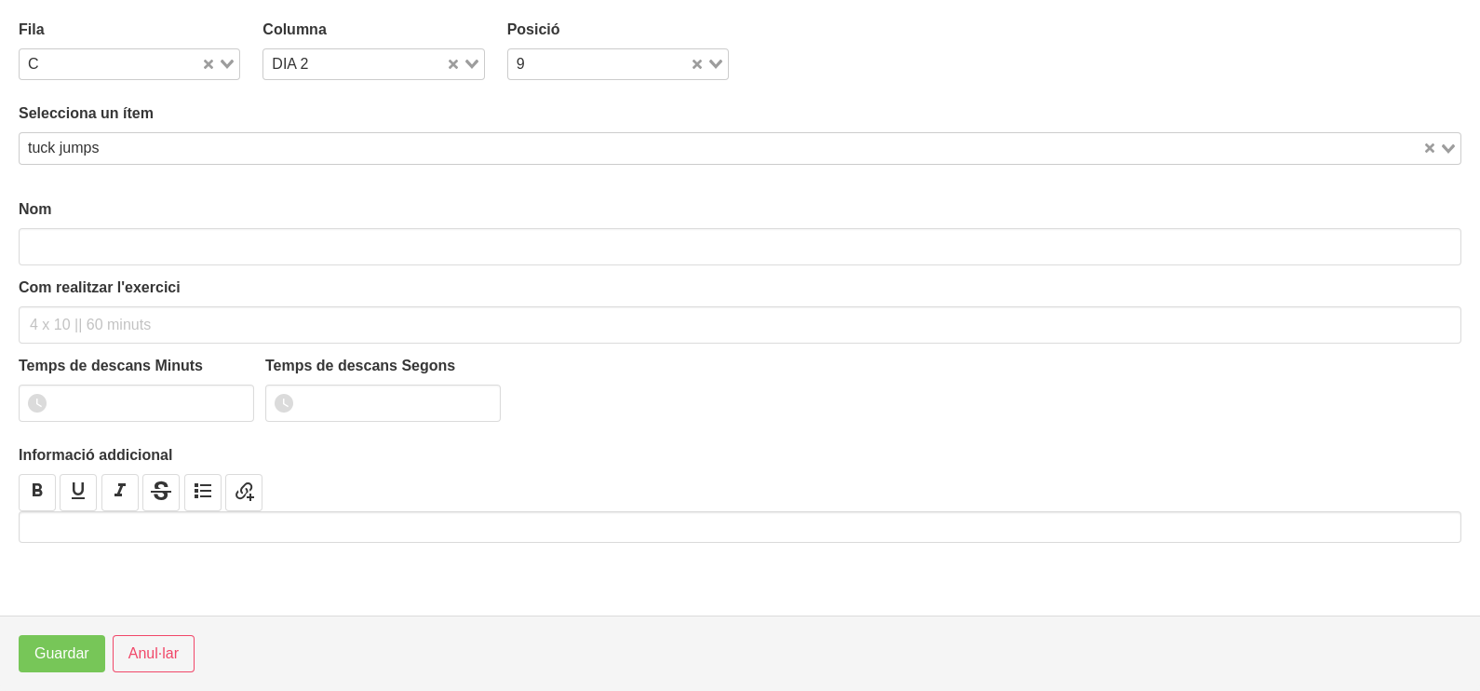
type input "tuck jumps"
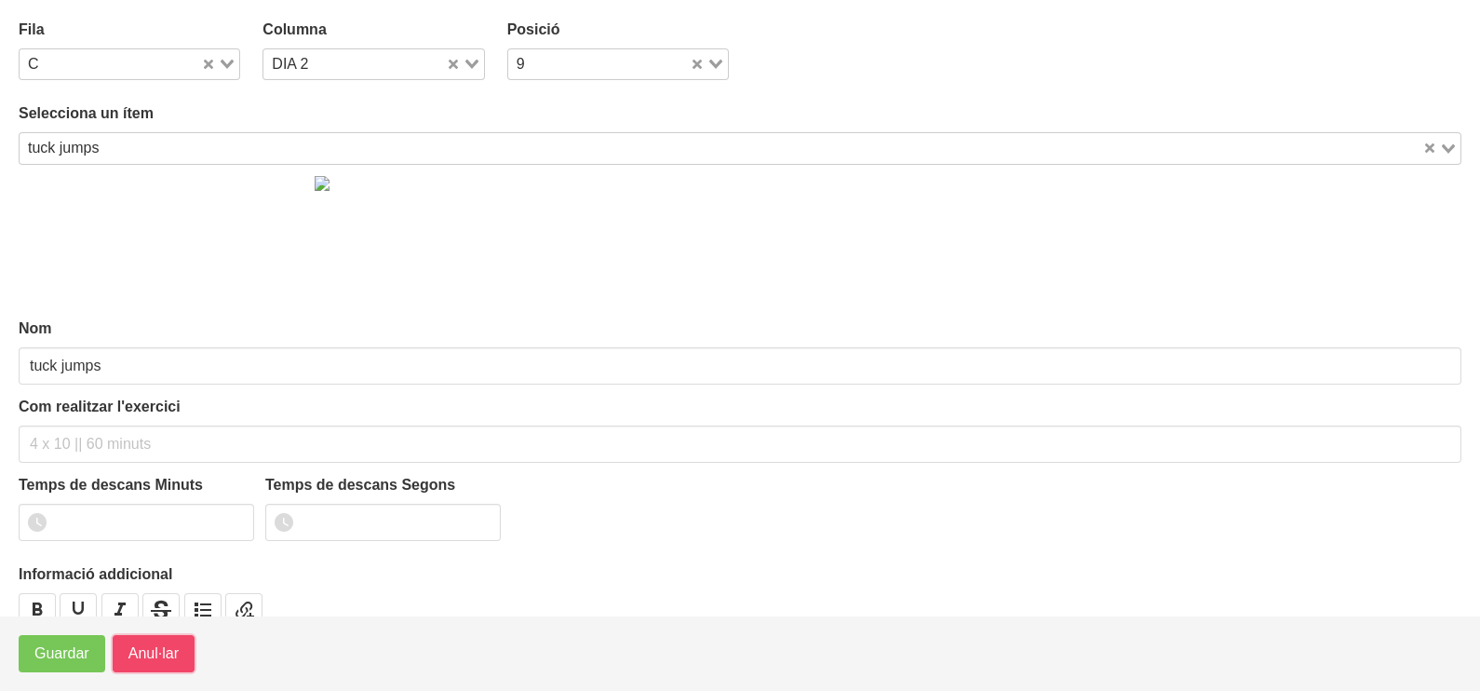
click at [171, 647] on span "Anul·lar" at bounding box center [153, 653] width 50 height 22
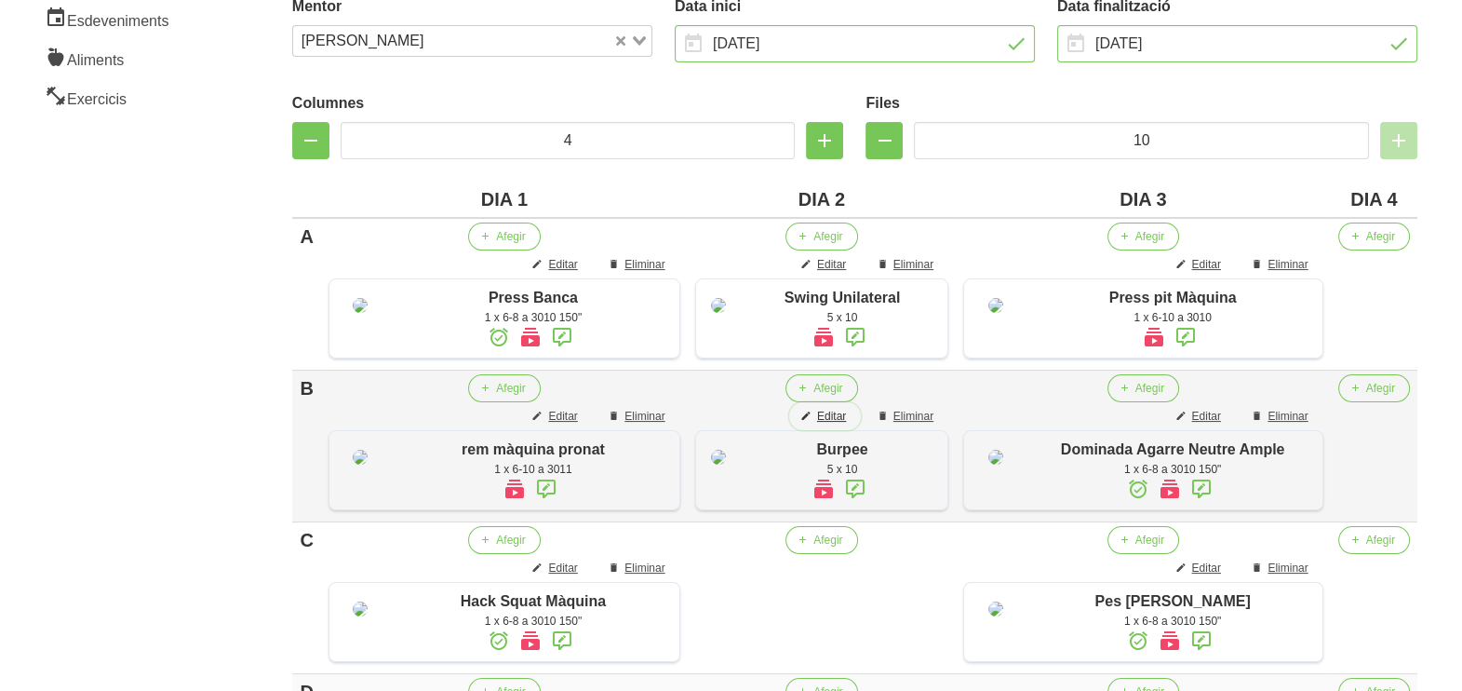
click at [846, 424] on span "Editar" at bounding box center [831, 416] width 29 height 17
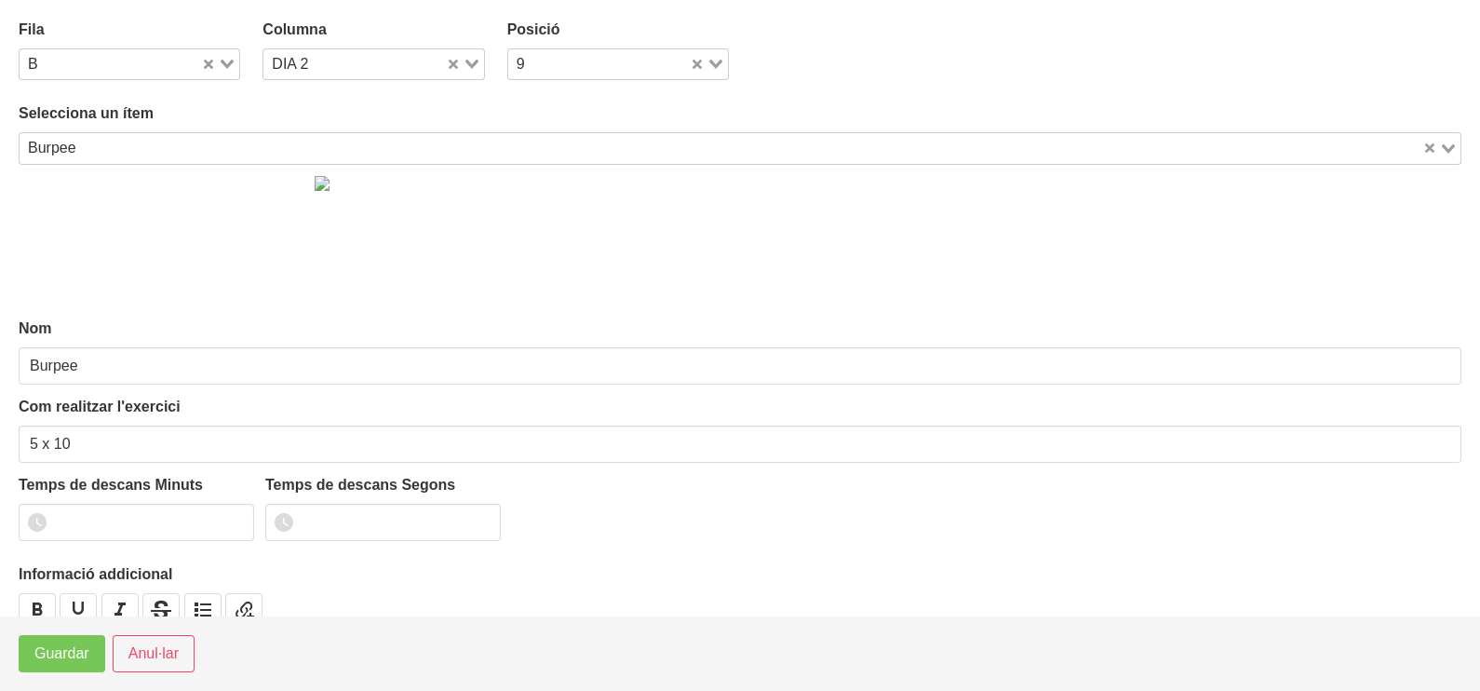
click at [168, 149] on input "Search for option" at bounding box center [752, 148] width 1338 height 22
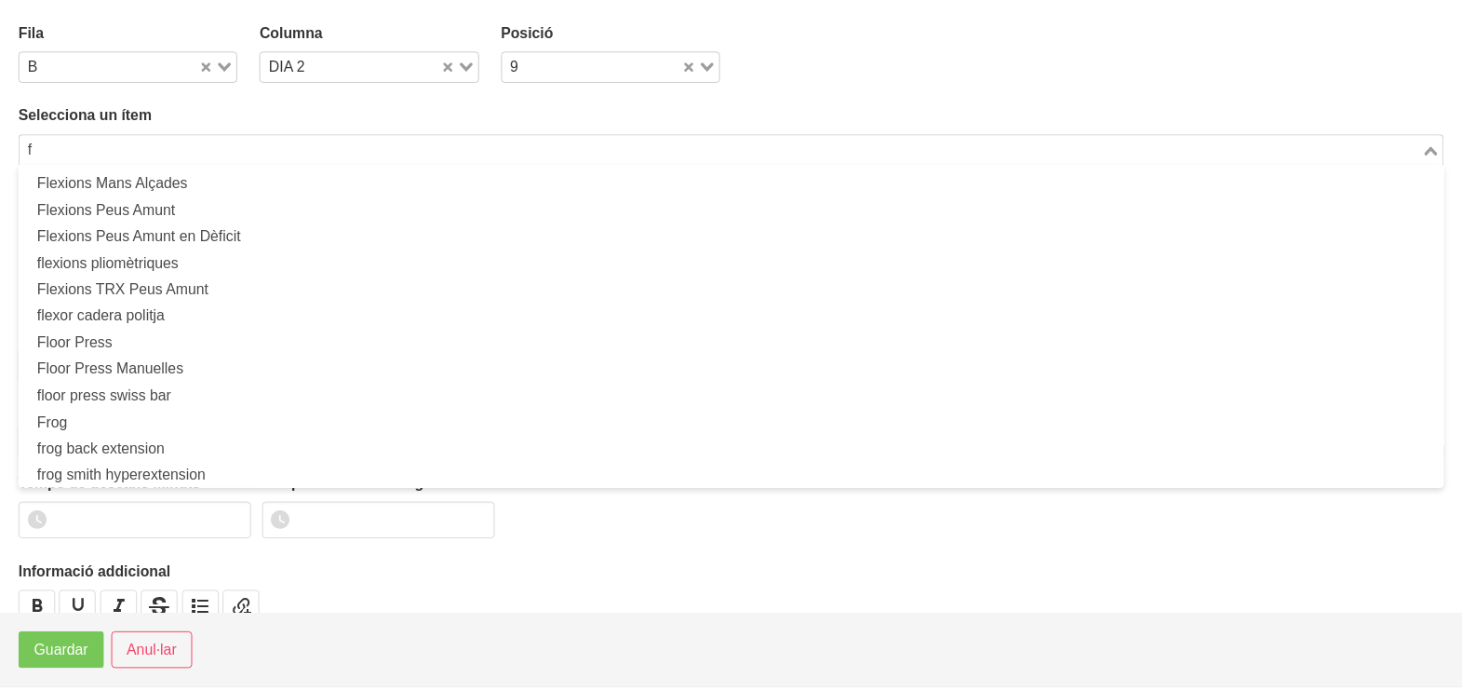
scroll to position [5, 0]
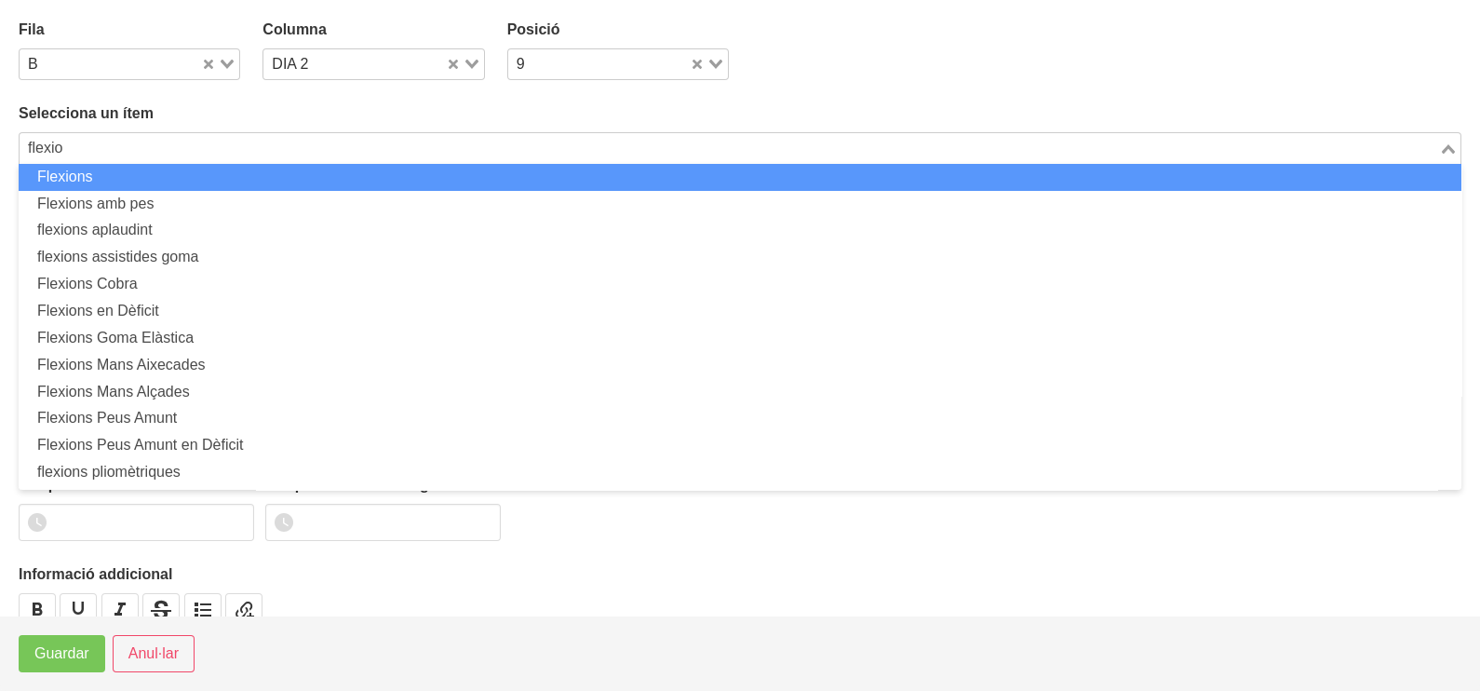
click at [119, 182] on li "Flexions" at bounding box center [740, 177] width 1443 height 27
type input "flexio"
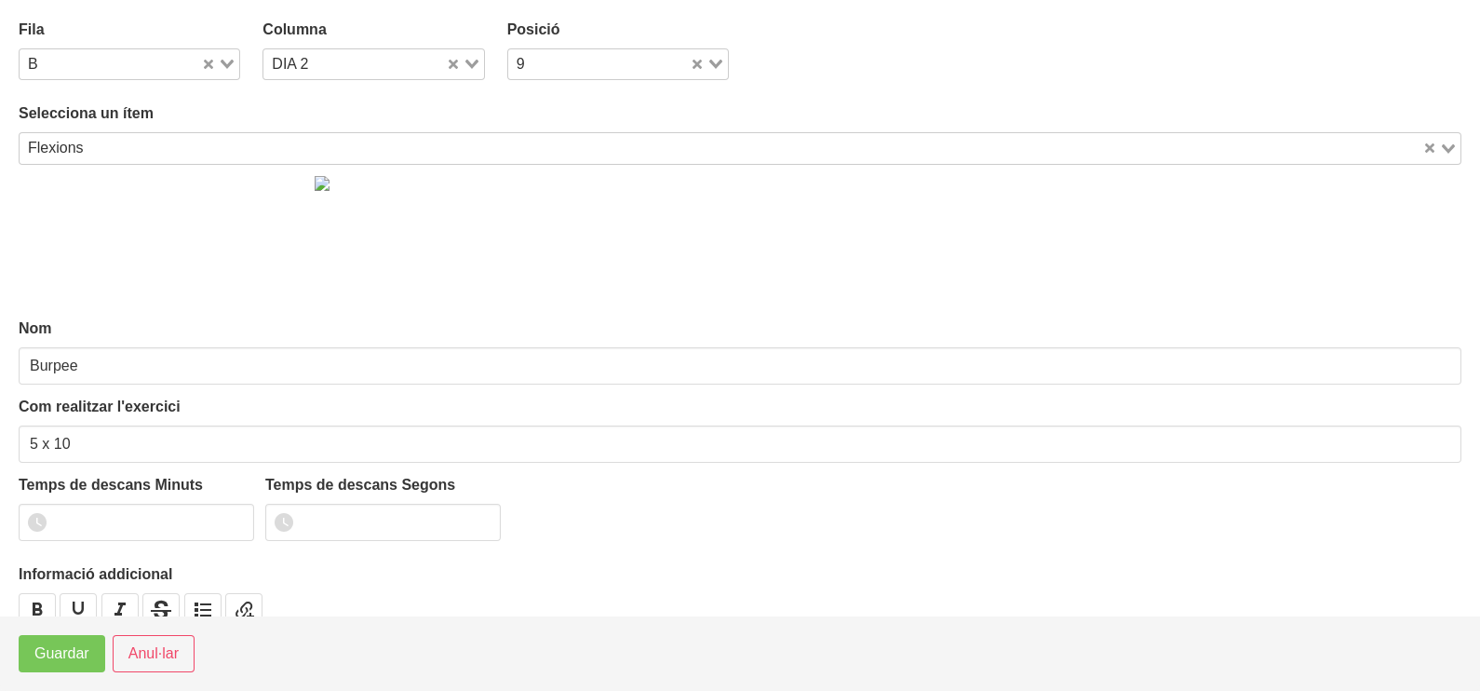
type input "Flexions"
click at [71, 652] on span "Guardar" at bounding box center [61, 653] width 55 height 22
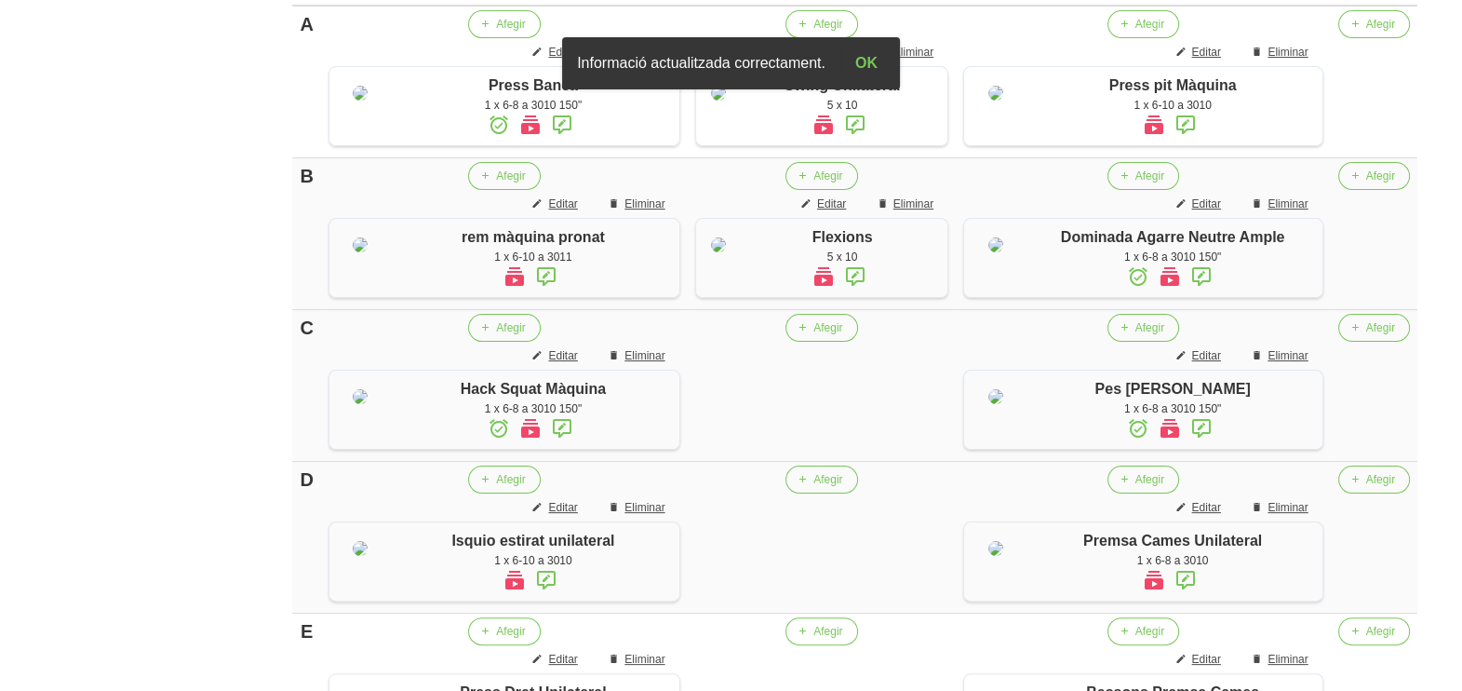
scroll to position [541, 0]
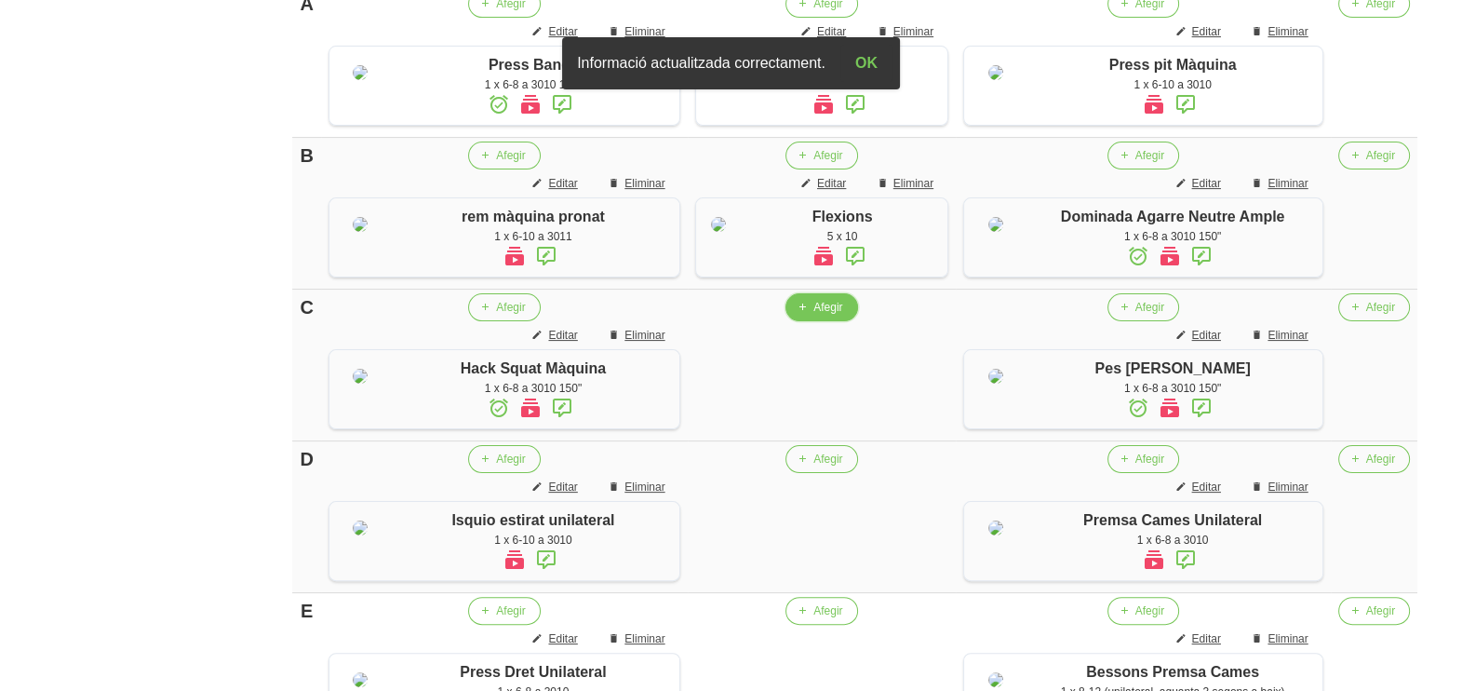
click at [823, 321] on button "Afegir" at bounding box center [822, 307] width 72 height 28
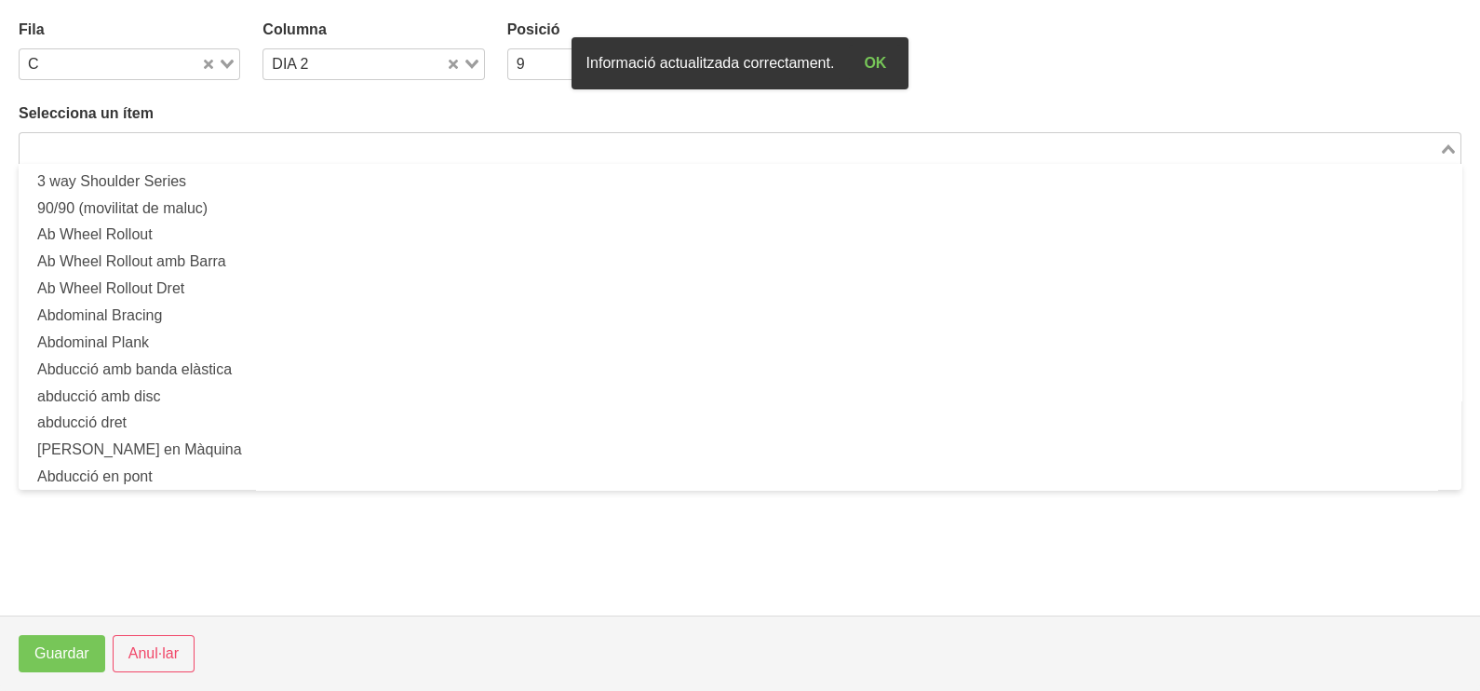
click at [275, 143] on input "Search for option" at bounding box center [729, 148] width 1416 height 22
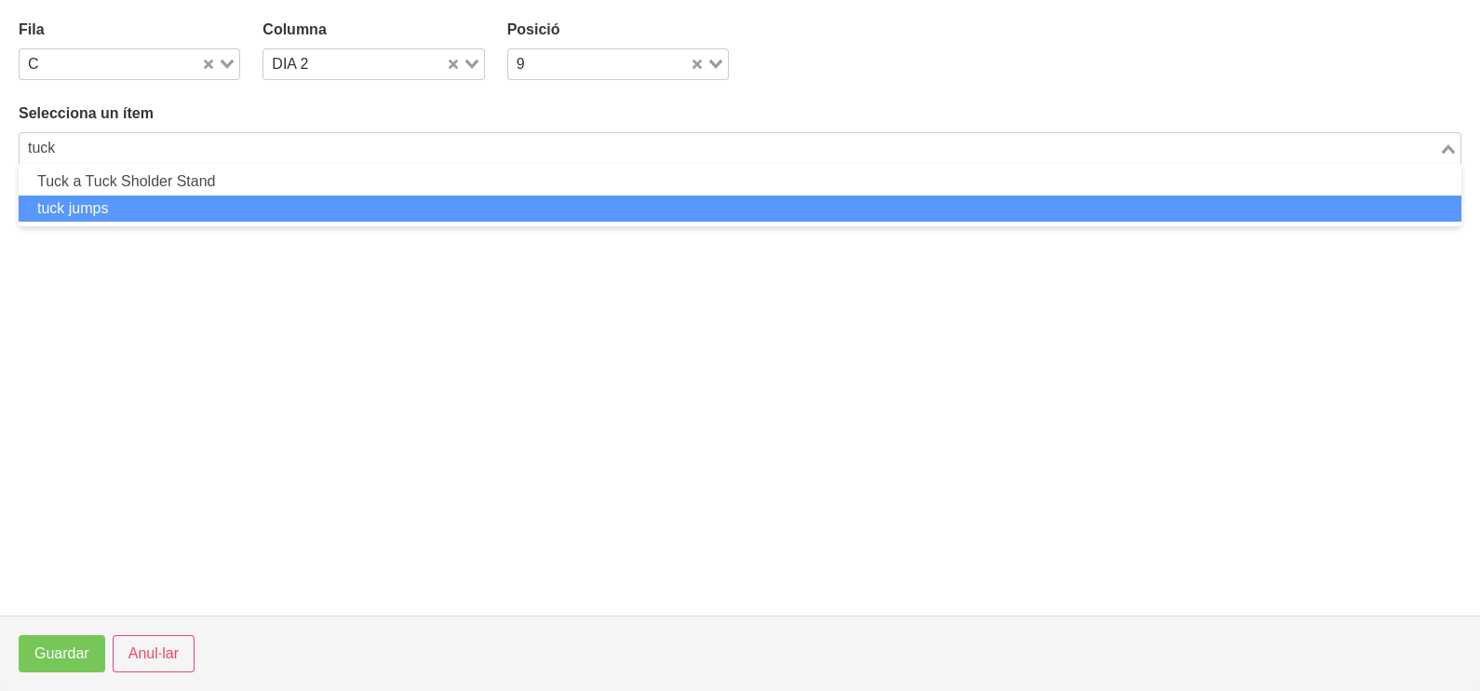
click at [163, 209] on li "tuck jumps" at bounding box center [740, 208] width 1443 height 27
type input "tuck"
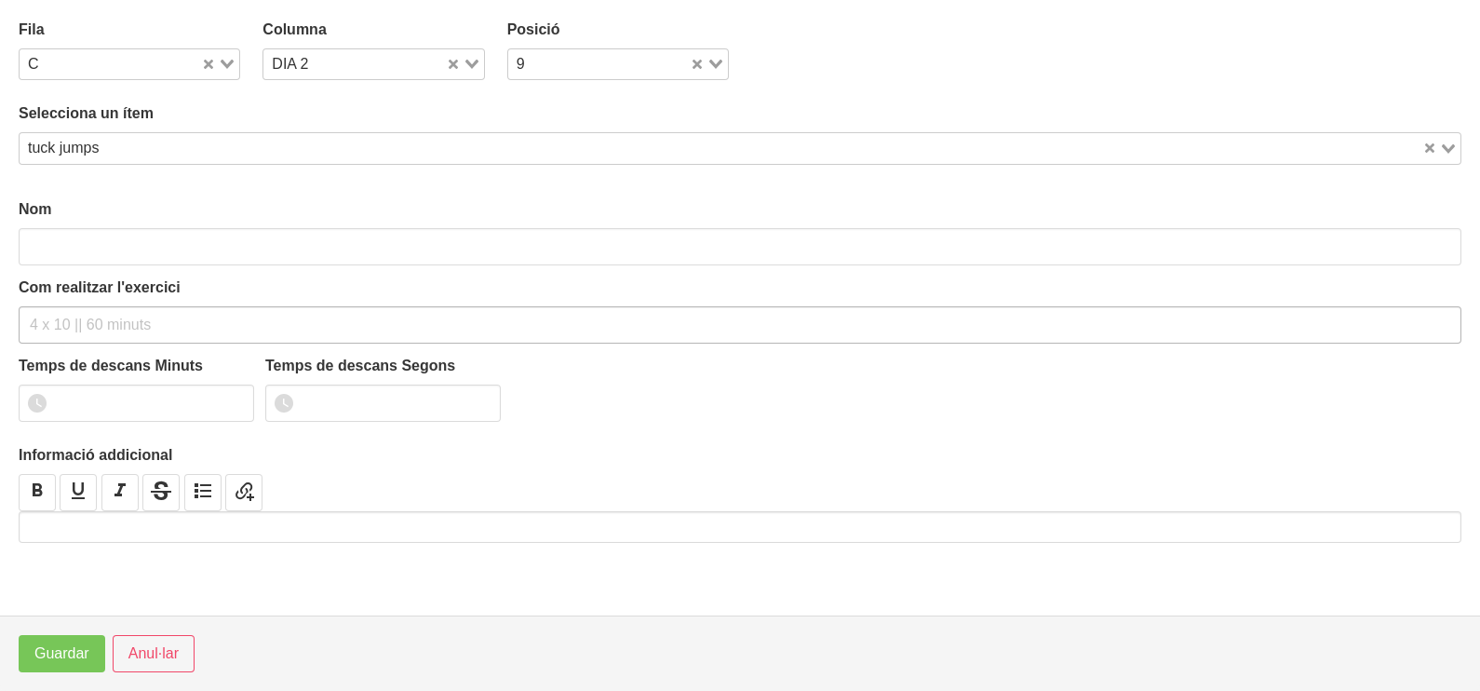
type input "tuck jumps"
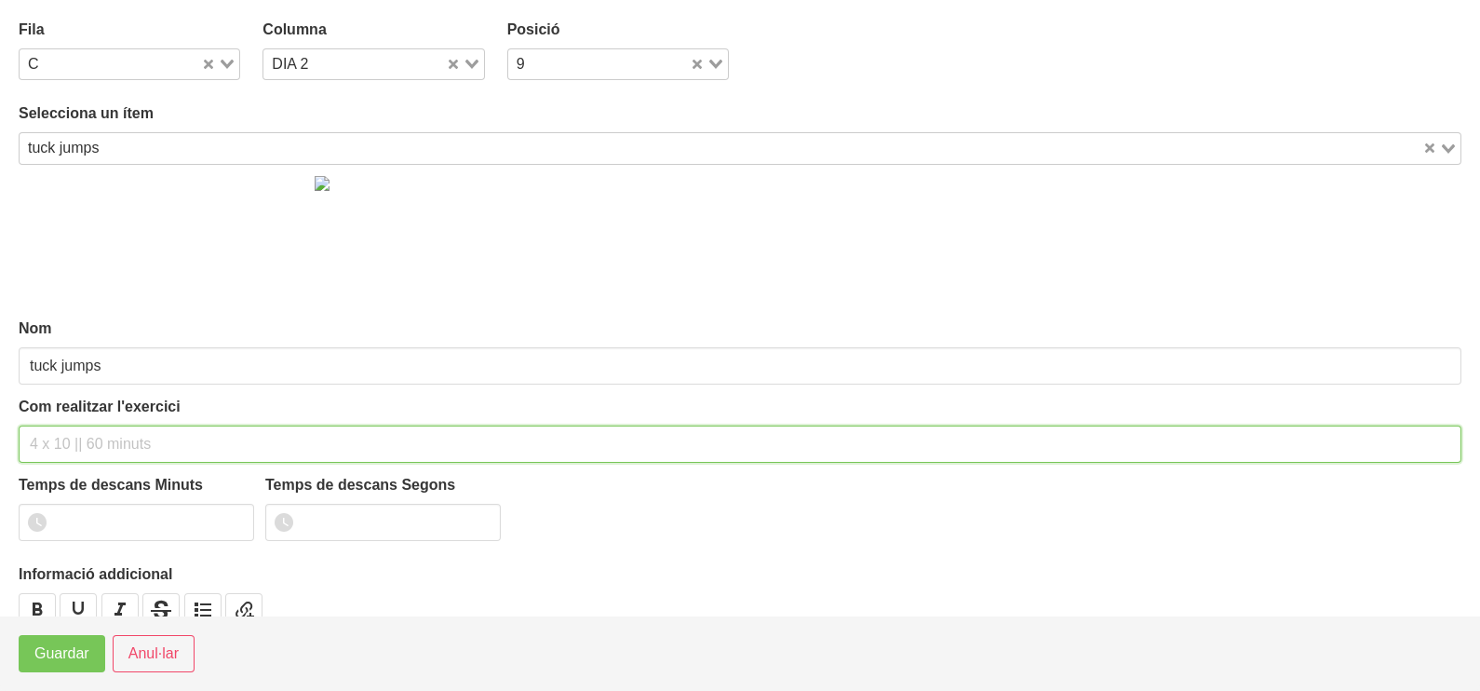
click at [74, 439] on input "text" at bounding box center [740, 443] width 1443 height 37
type input "5 x 10"
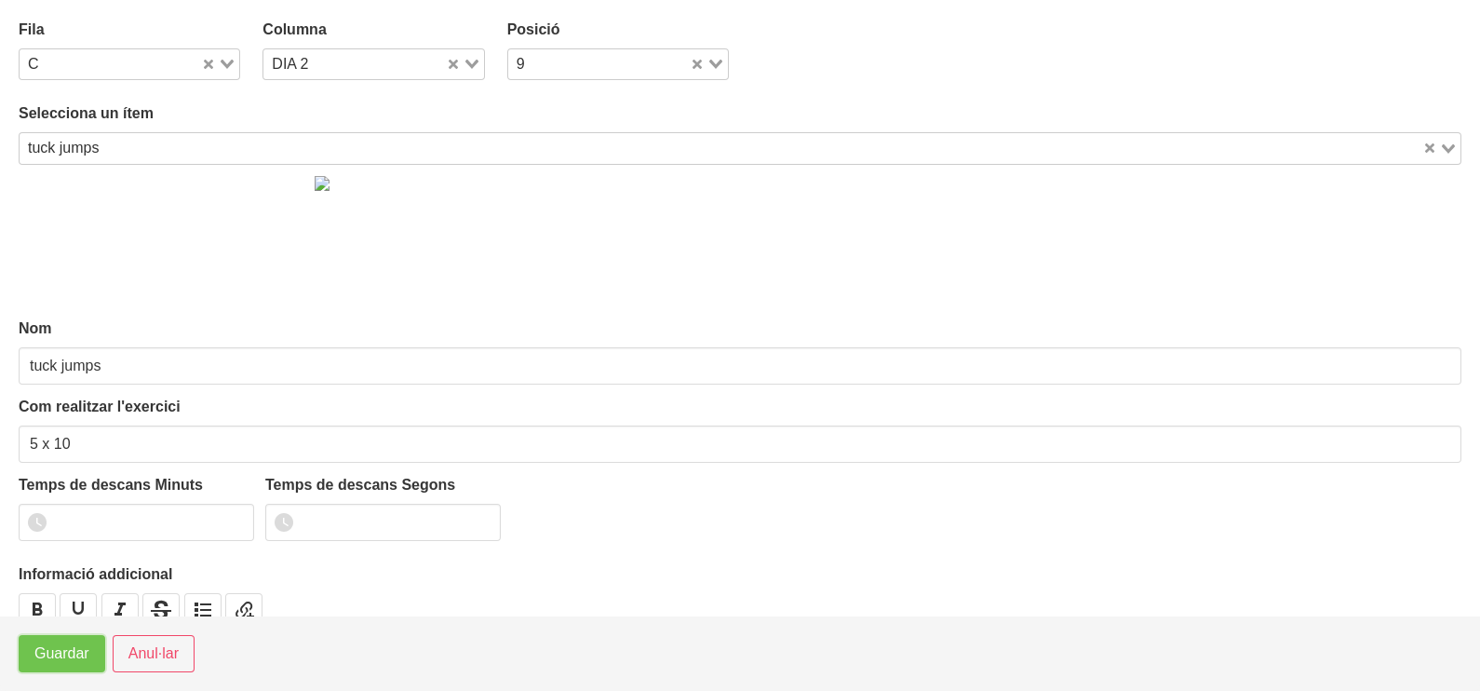
click at [59, 658] on span "Guardar" at bounding box center [61, 653] width 55 height 22
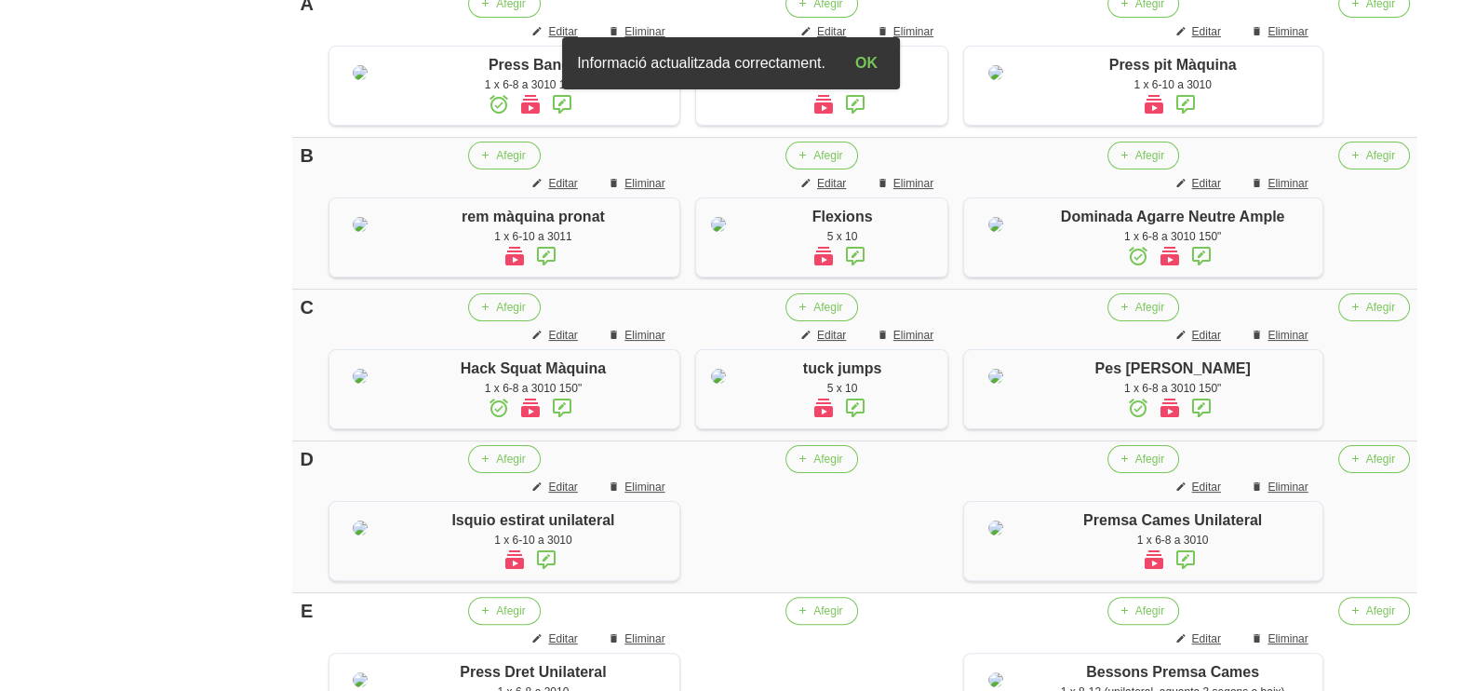
scroll to position [774, 0]
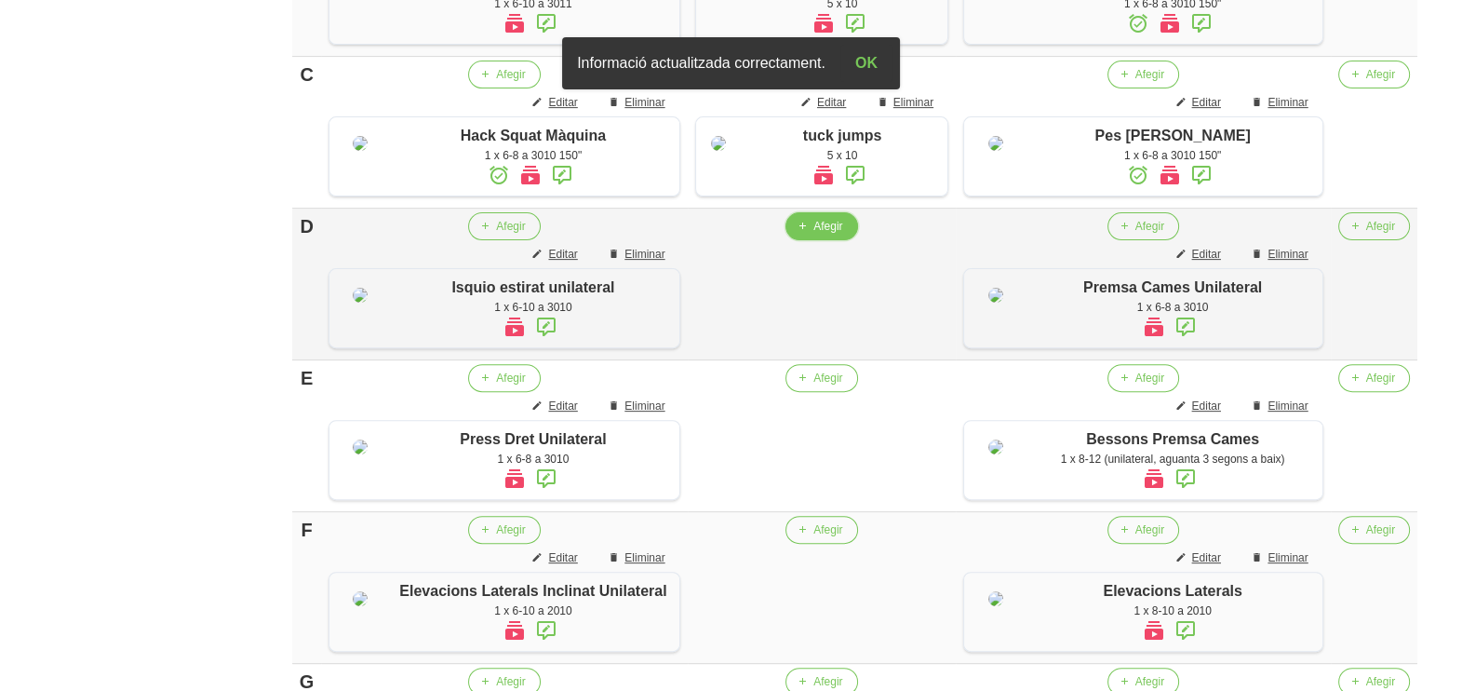
click at [827, 235] on span "Afegir" at bounding box center [828, 226] width 29 height 17
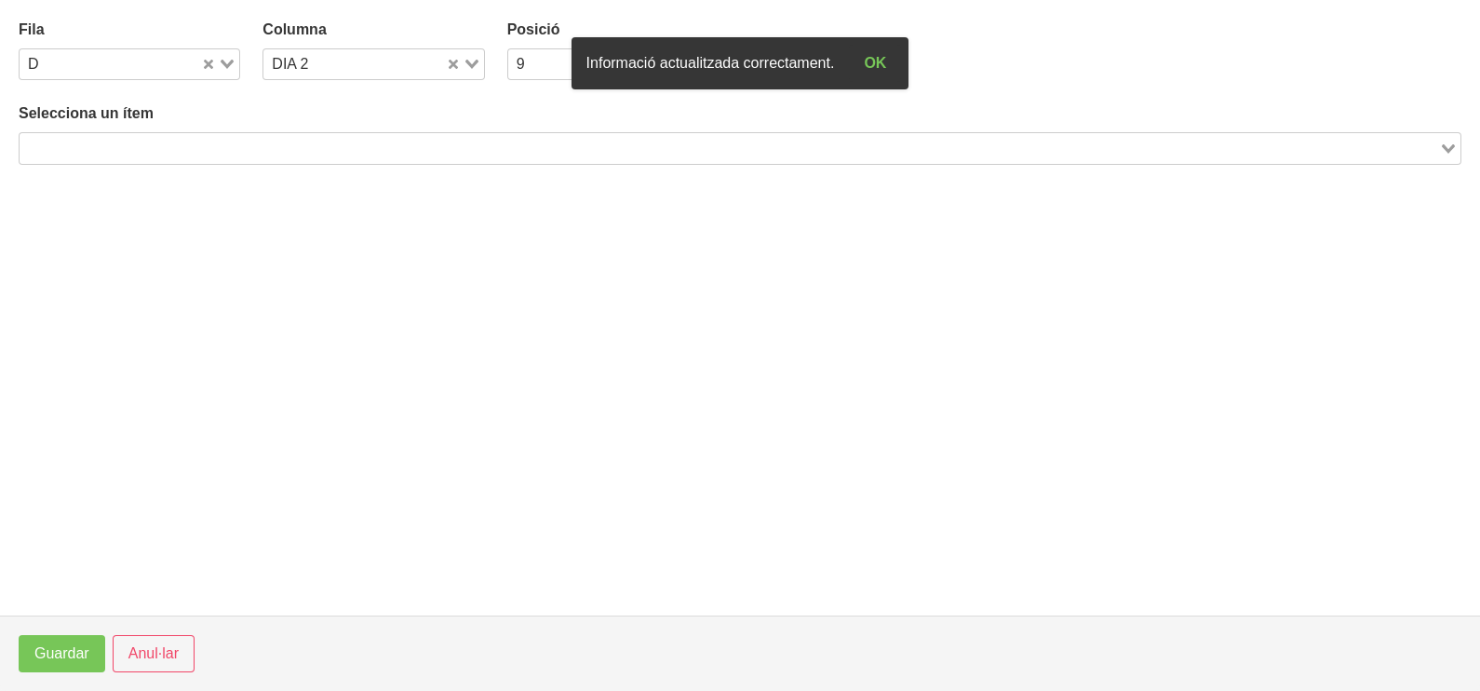
click at [179, 143] on input "Search for option" at bounding box center [729, 148] width 1416 height 22
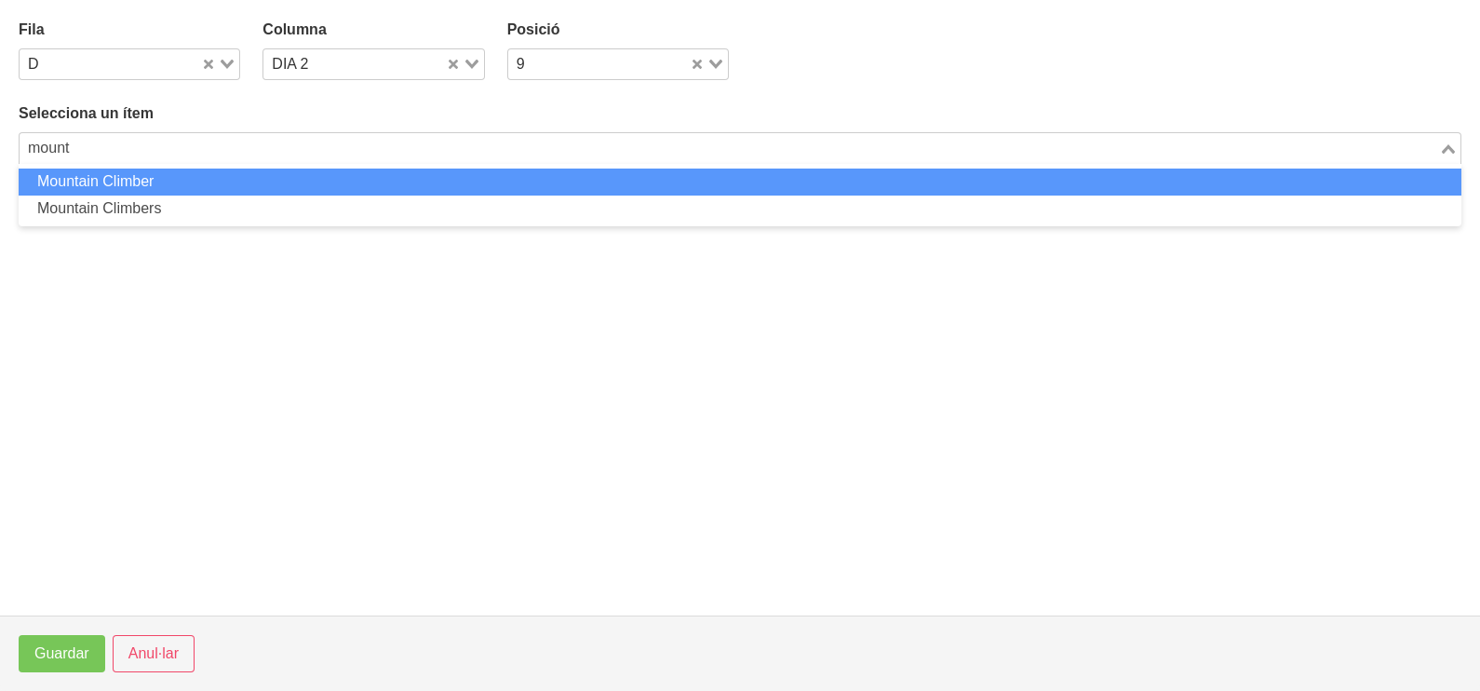
click at [194, 169] on li "Mountain Climber" at bounding box center [740, 181] width 1443 height 27
type input "mount"
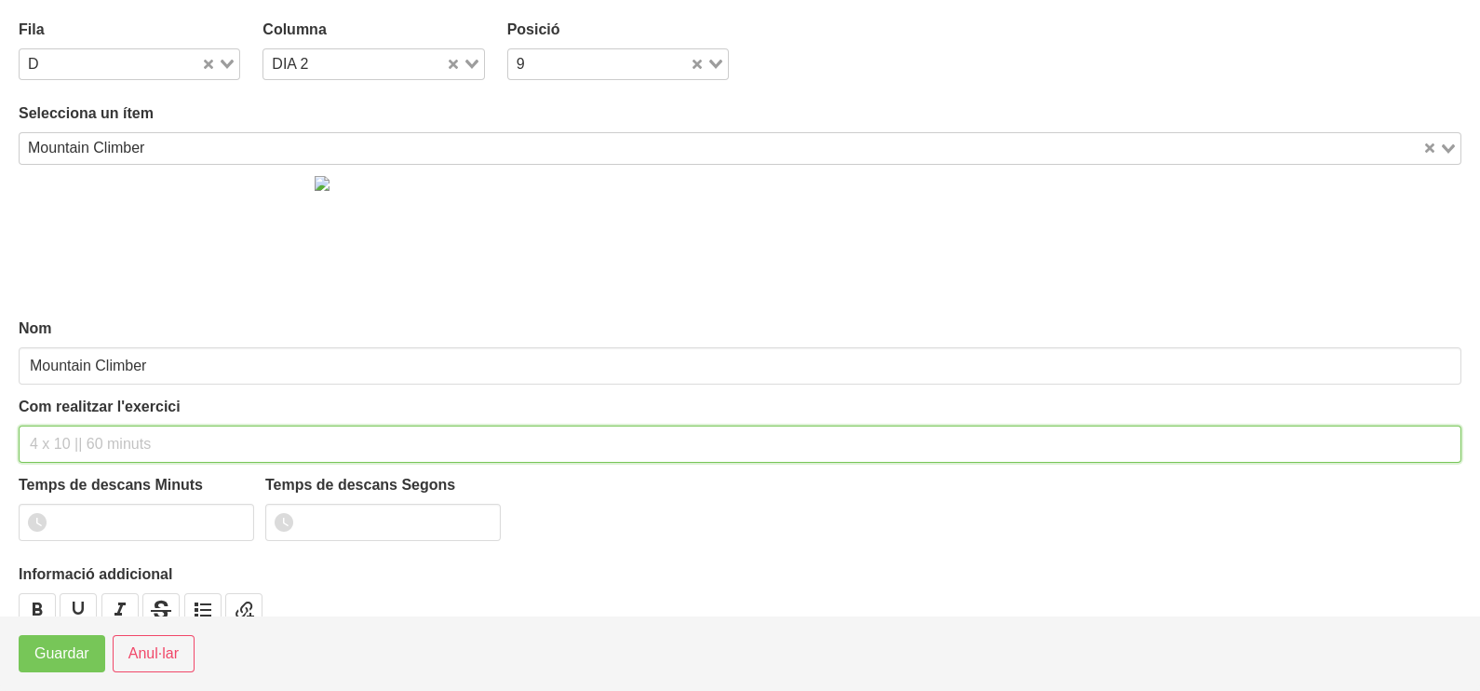
click at [80, 437] on input "text" at bounding box center [740, 443] width 1443 height 37
type input "5 x 60"
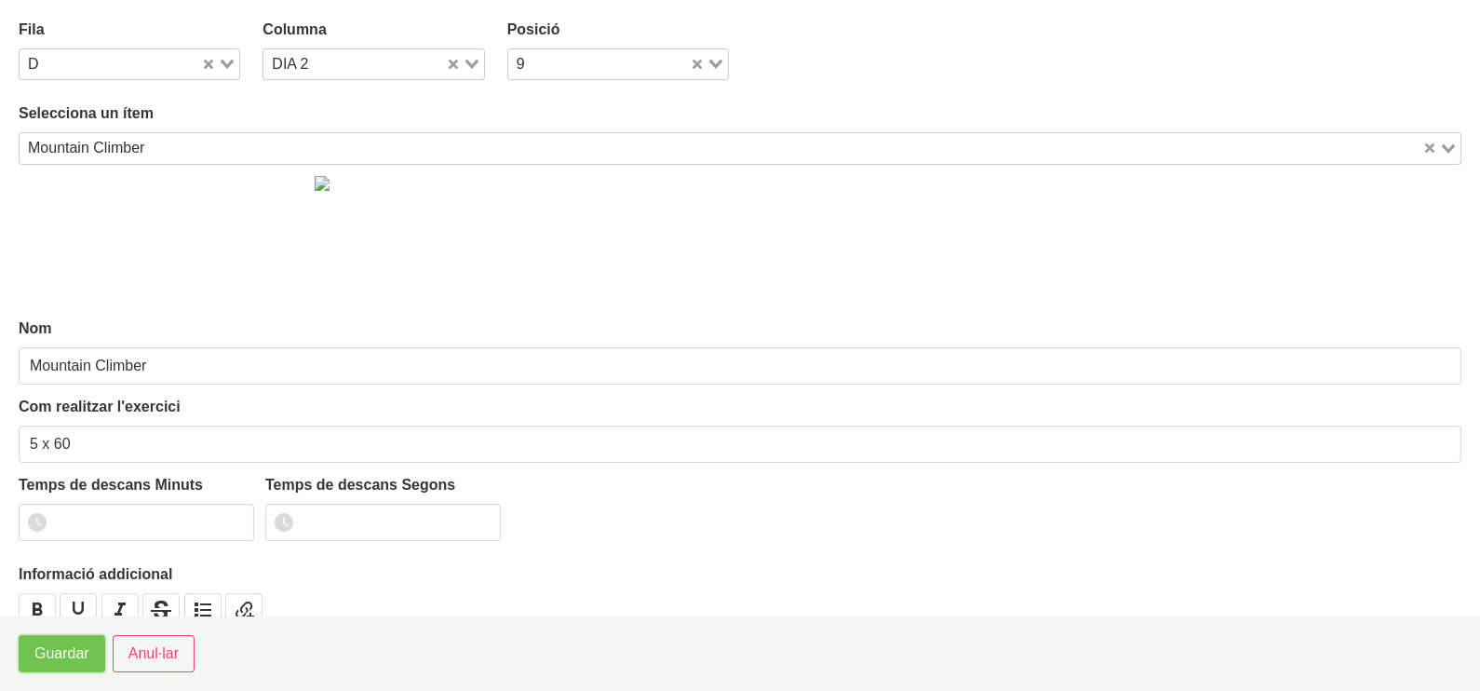
click at [71, 643] on span "Guardar" at bounding box center [61, 653] width 55 height 22
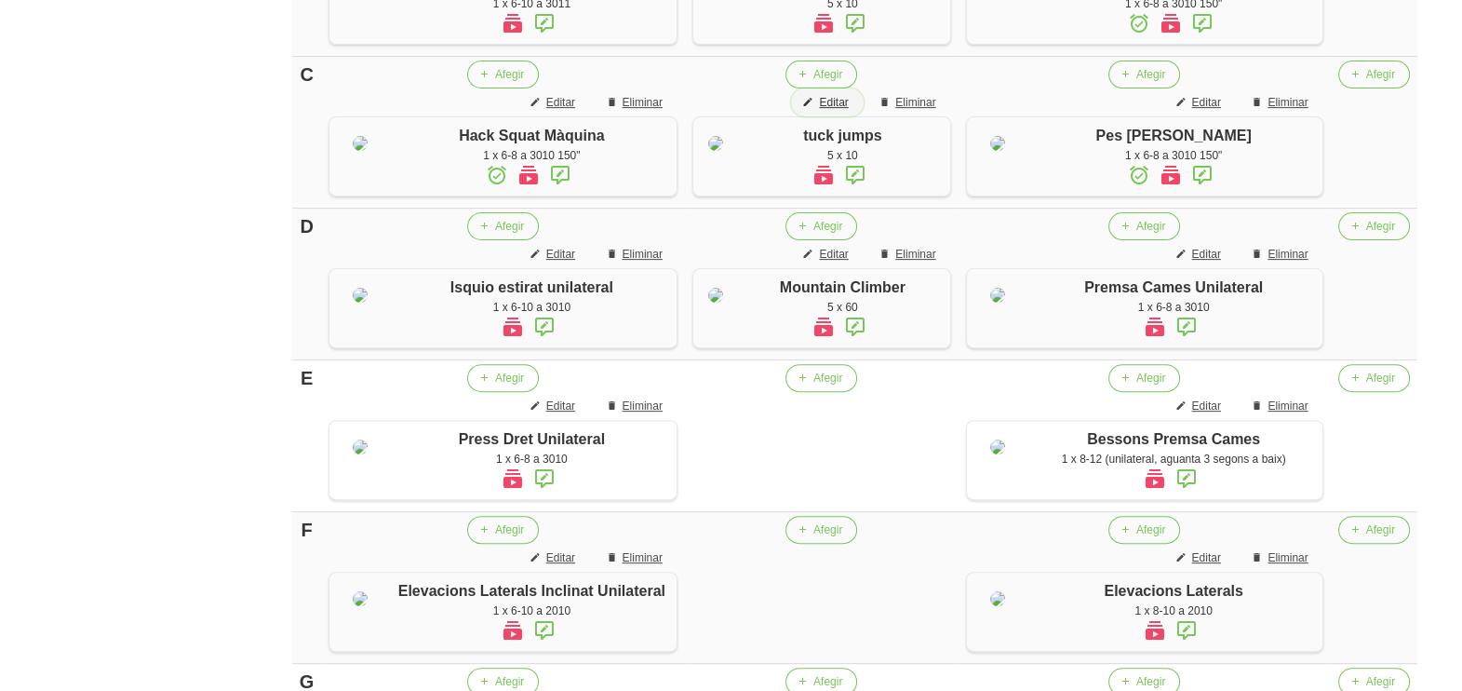
click at [848, 111] on span "Editar" at bounding box center [833, 102] width 29 height 17
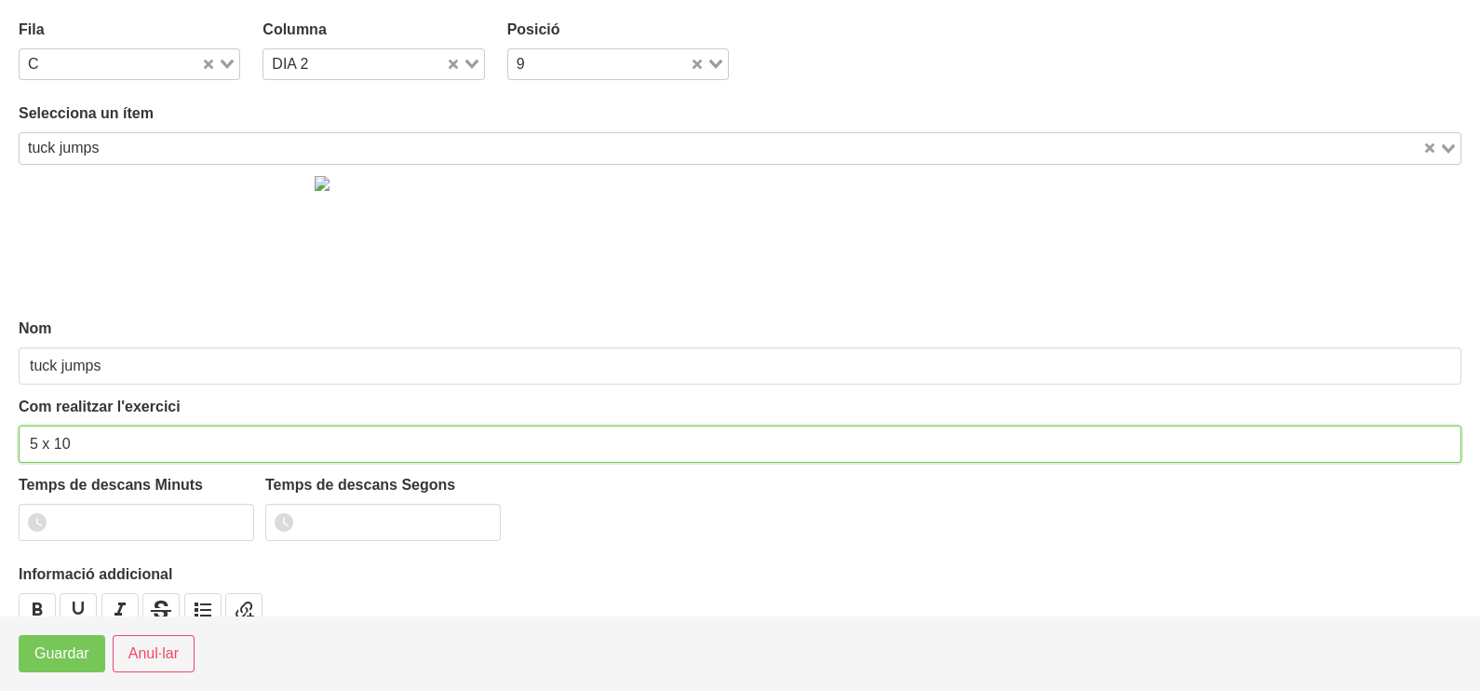
drag, startPoint x: 70, startPoint y: 442, endPoint x: 54, endPoint y: 443, distance: 15.9
click at [54, 443] on input "5 x 10" at bounding box center [740, 443] width 1443 height 37
type input "5 x 15"
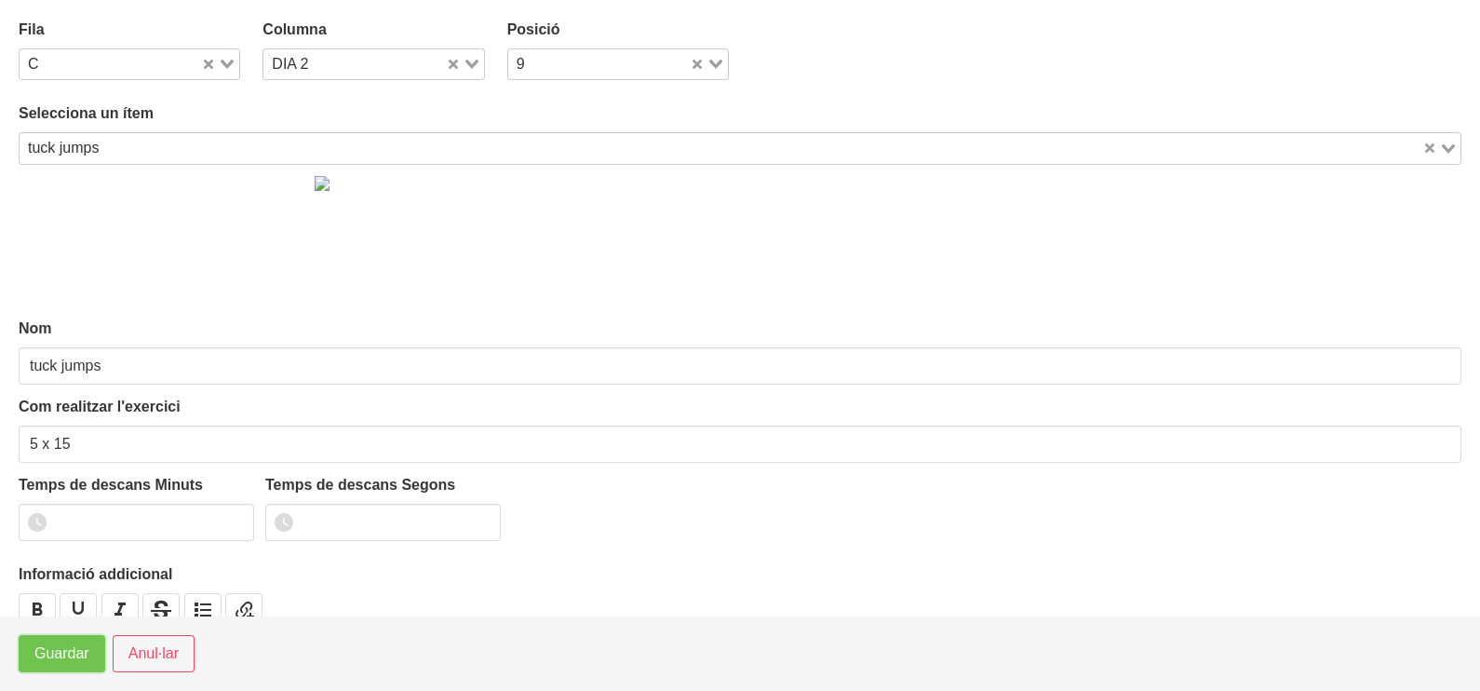
click at [57, 653] on span "Guardar" at bounding box center [61, 653] width 55 height 22
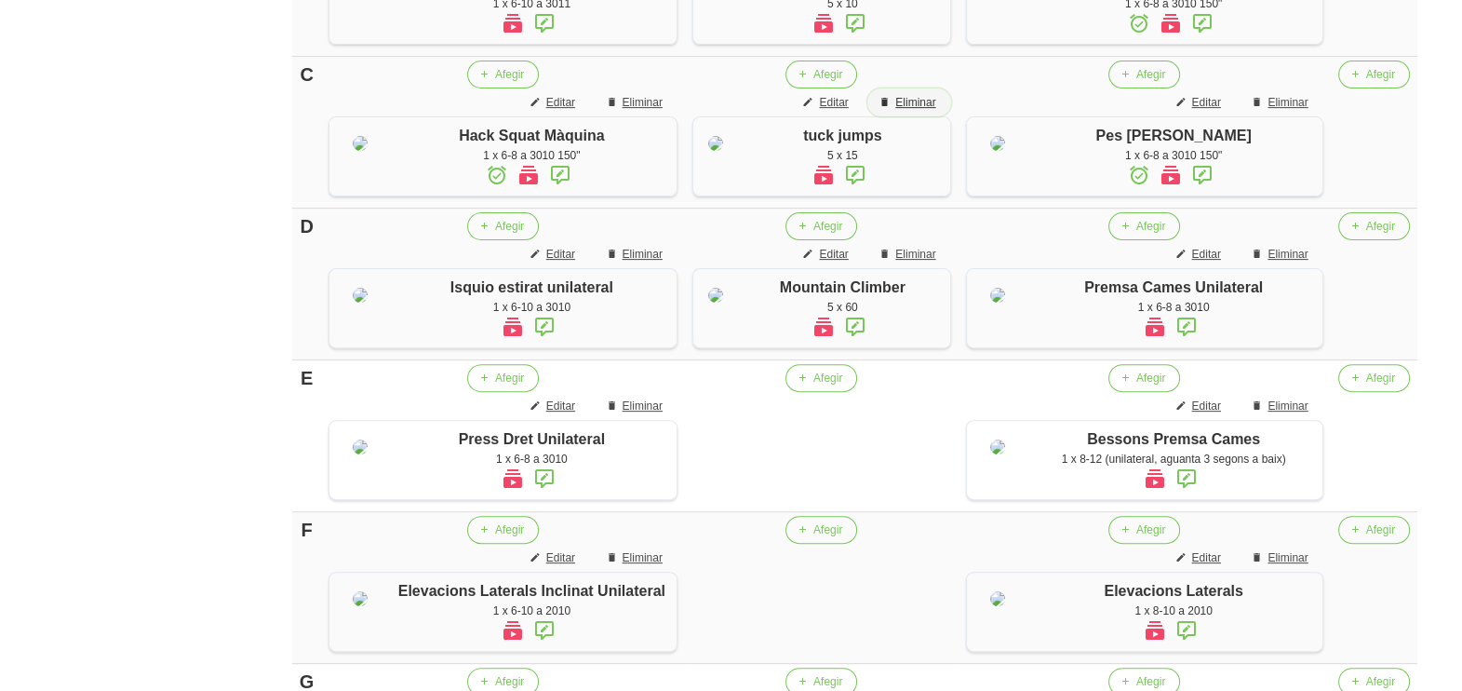
drag, startPoint x: 936, startPoint y: 177, endPoint x: 926, endPoint y: 284, distance: 107.5
click at [935, 111] on span "Eliminar" at bounding box center [915, 102] width 40 height 17
click at [848, 262] on span "Editar" at bounding box center [833, 254] width 29 height 17
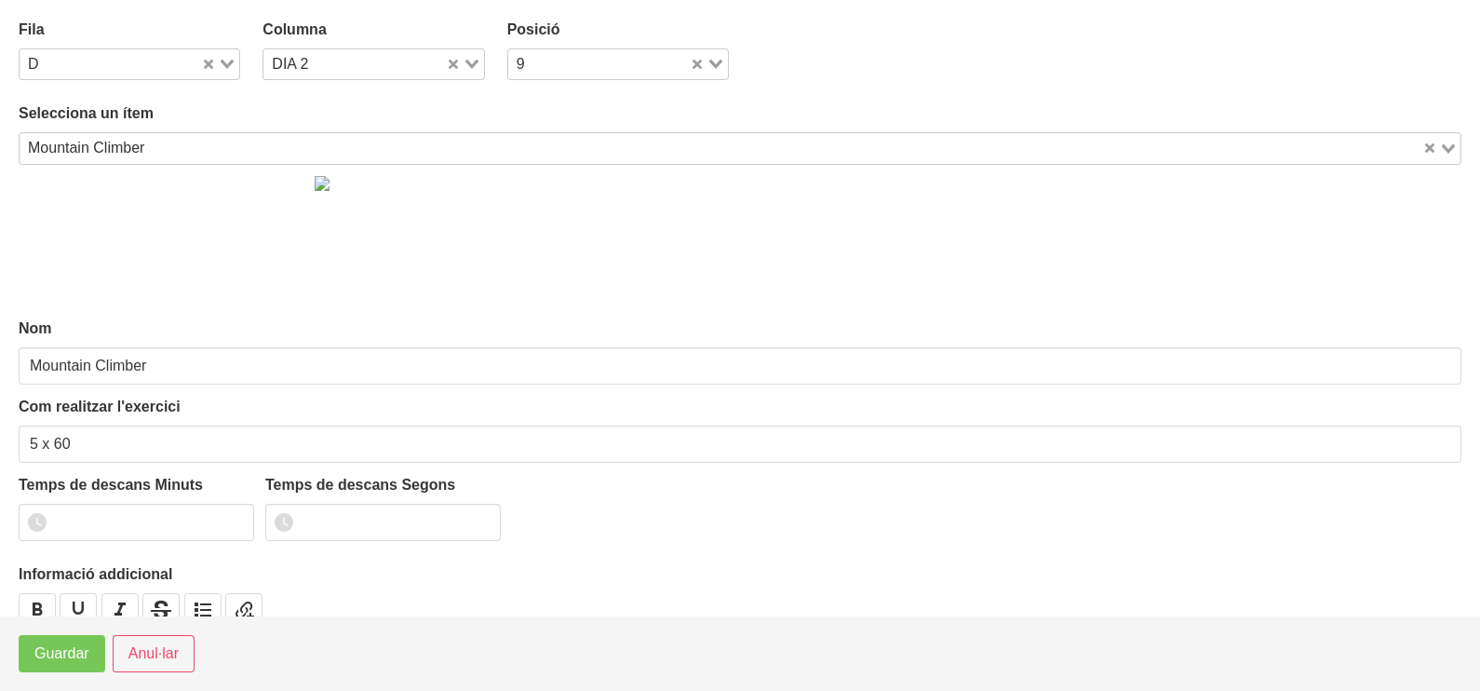
drag, startPoint x: 226, startPoint y: 61, endPoint x: 195, endPoint y: 83, distance: 37.4
click at [224, 61] on icon "Search for option" at bounding box center [227, 64] width 13 height 9
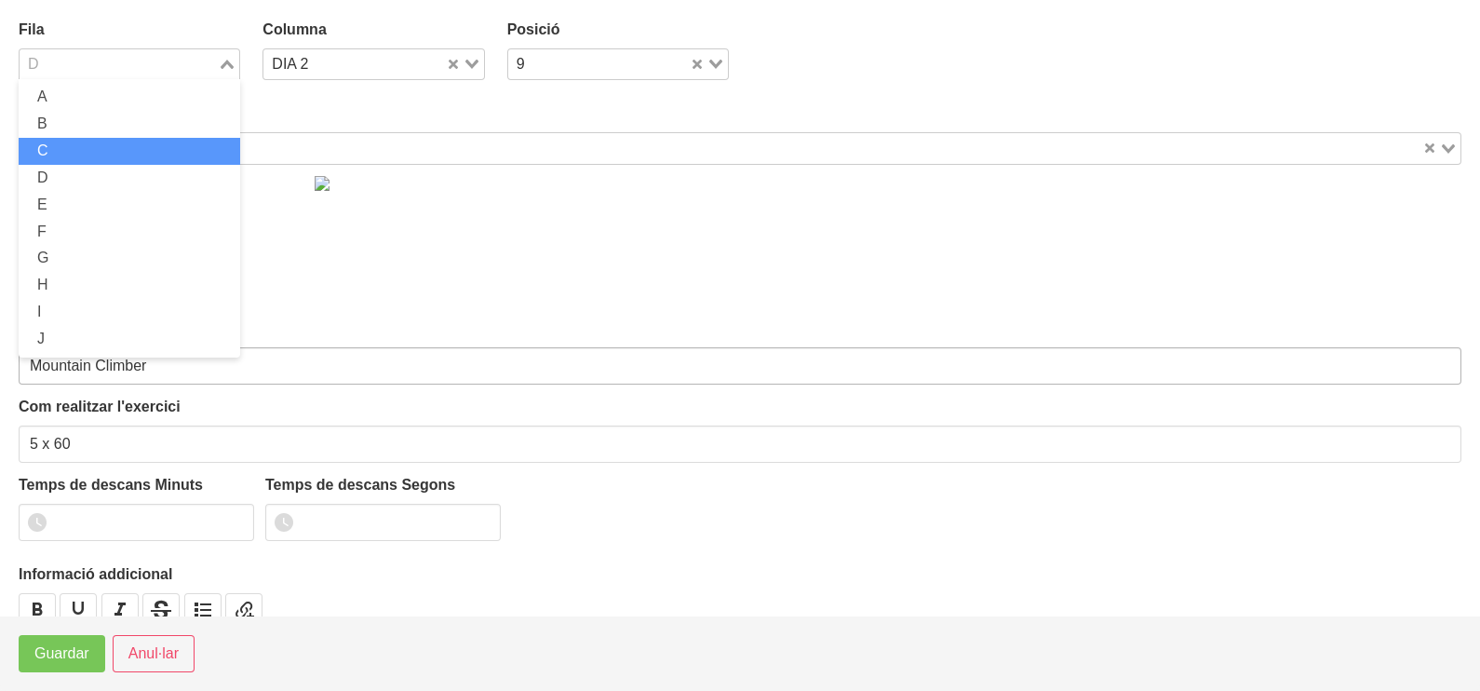
drag, startPoint x: 112, startPoint y: 149, endPoint x: 72, endPoint y: 369, distance: 223.3
click at [112, 150] on li "C" at bounding box center [130, 151] width 222 height 27
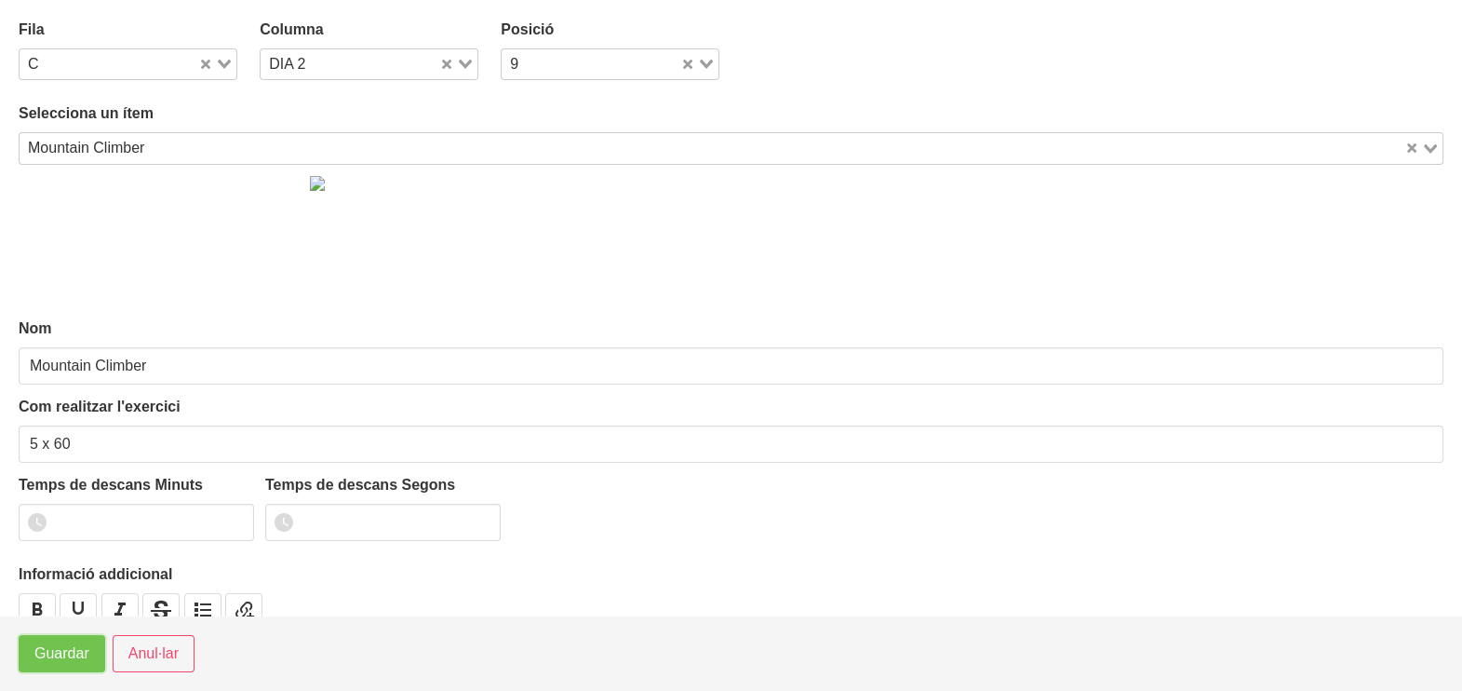
click at [61, 650] on span "Guardar" at bounding box center [61, 653] width 55 height 22
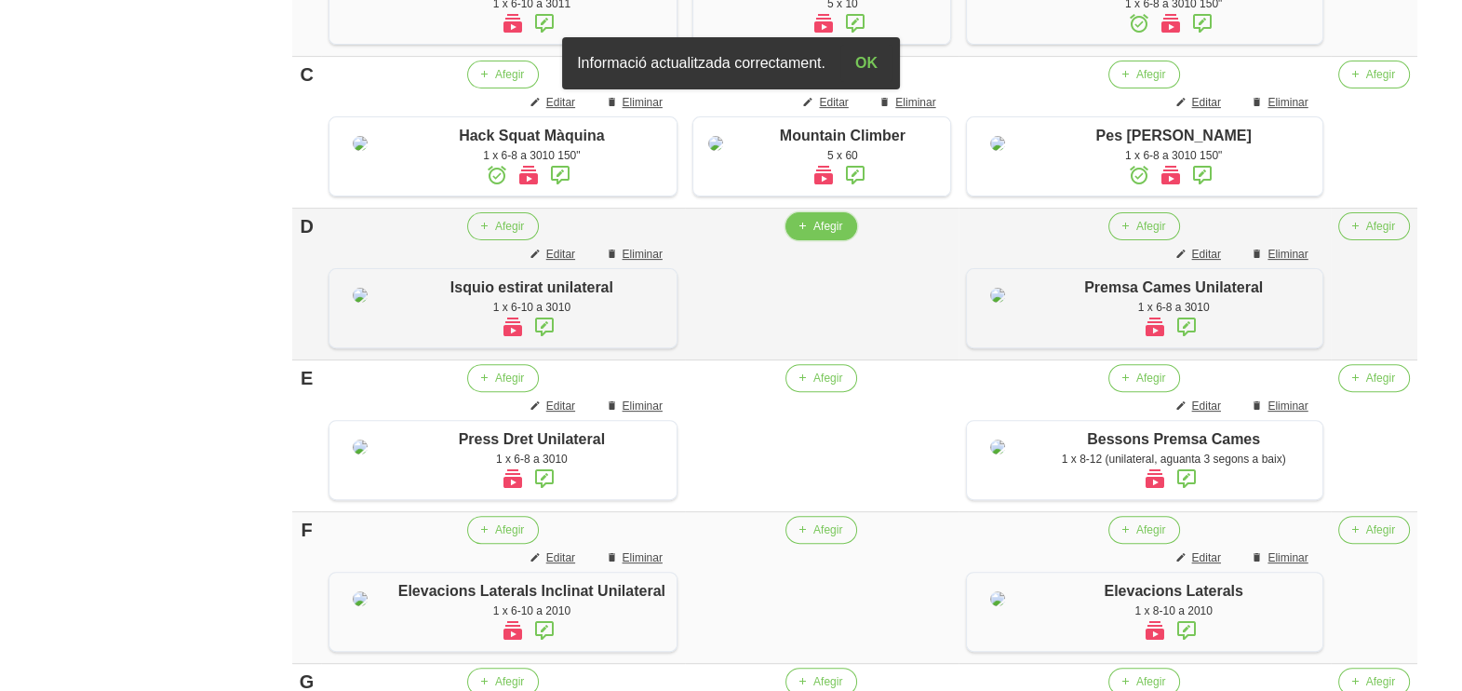
click at [836, 240] on button "Afegir" at bounding box center [822, 226] width 72 height 28
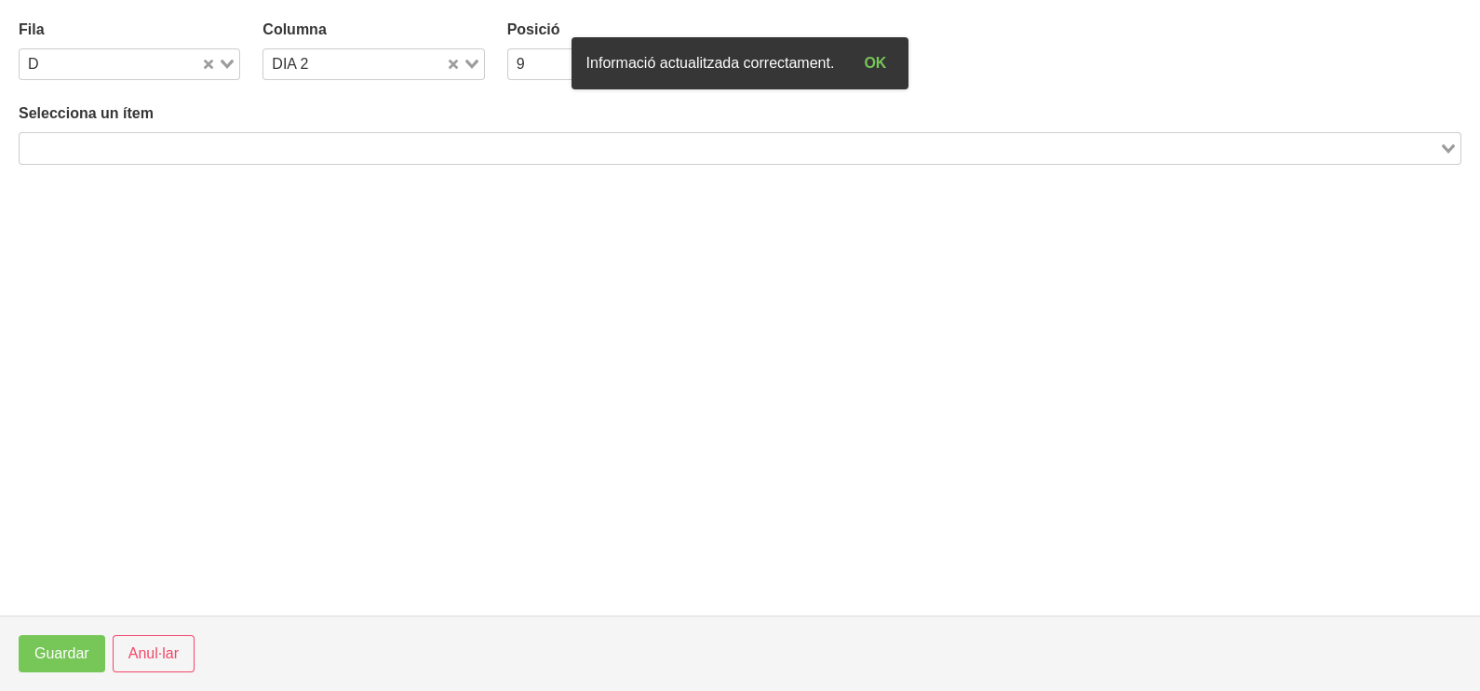
click at [377, 150] on input "Search for option" at bounding box center [729, 148] width 1416 height 22
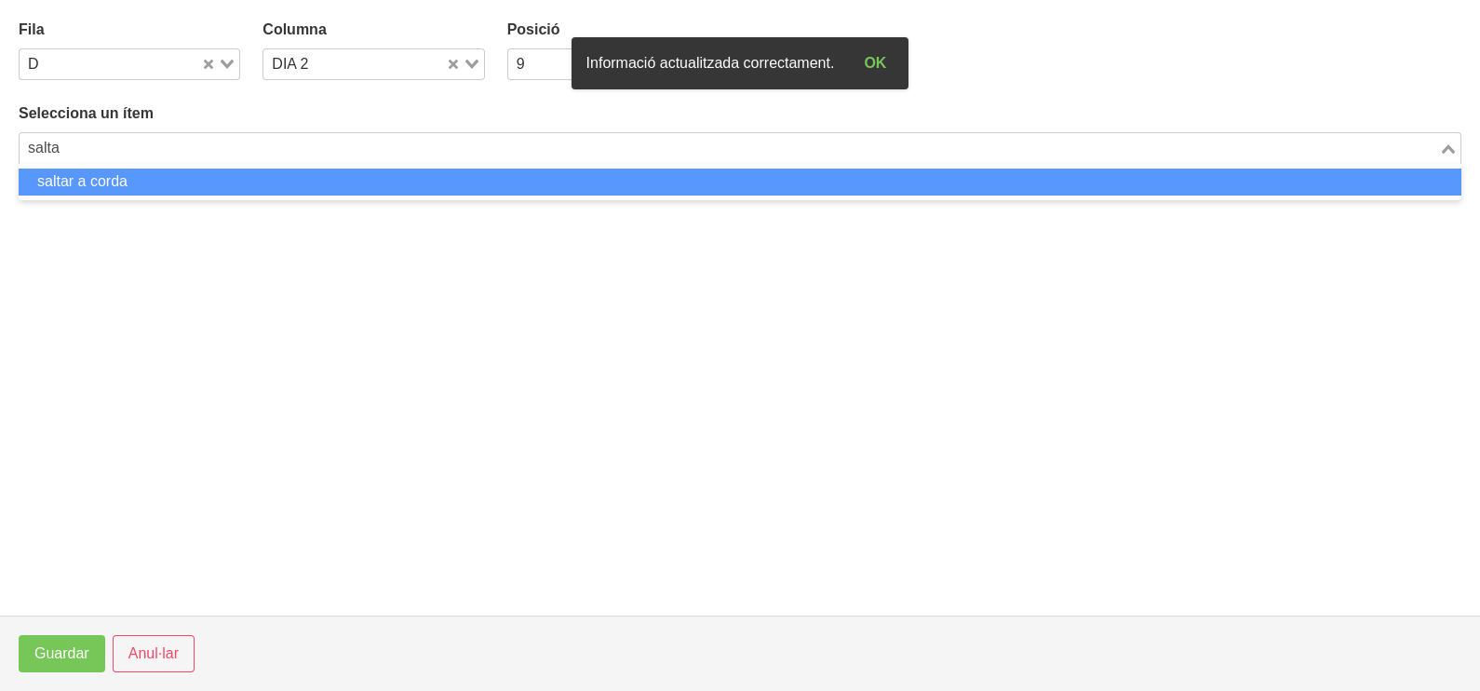
click at [347, 188] on li "saltar a corda" at bounding box center [740, 181] width 1443 height 27
type input "salta"
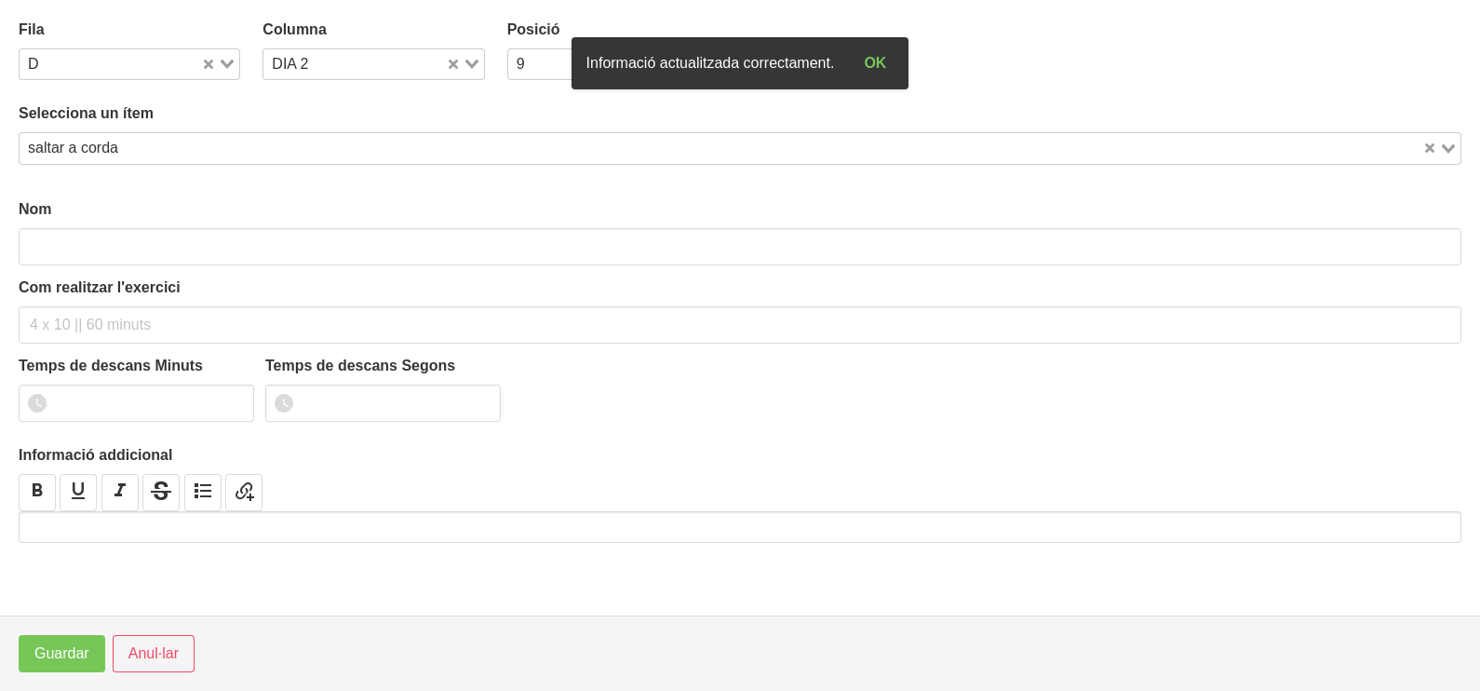
type input "saltar a corda"
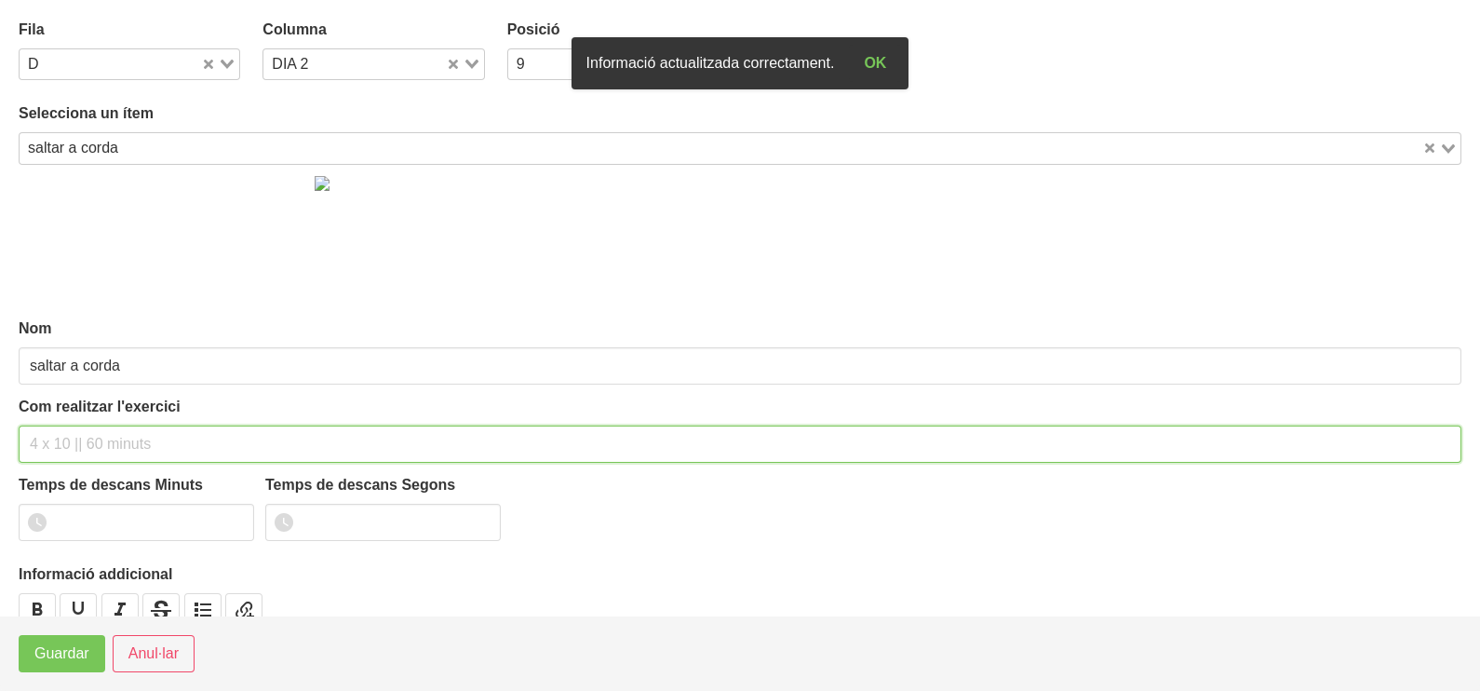
drag, startPoint x: 65, startPoint y: 446, endPoint x: 60, endPoint y: 437, distance: 10.9
click at [61, 438] on input "text" at bounding box center [740, 443] width 1443 height 37
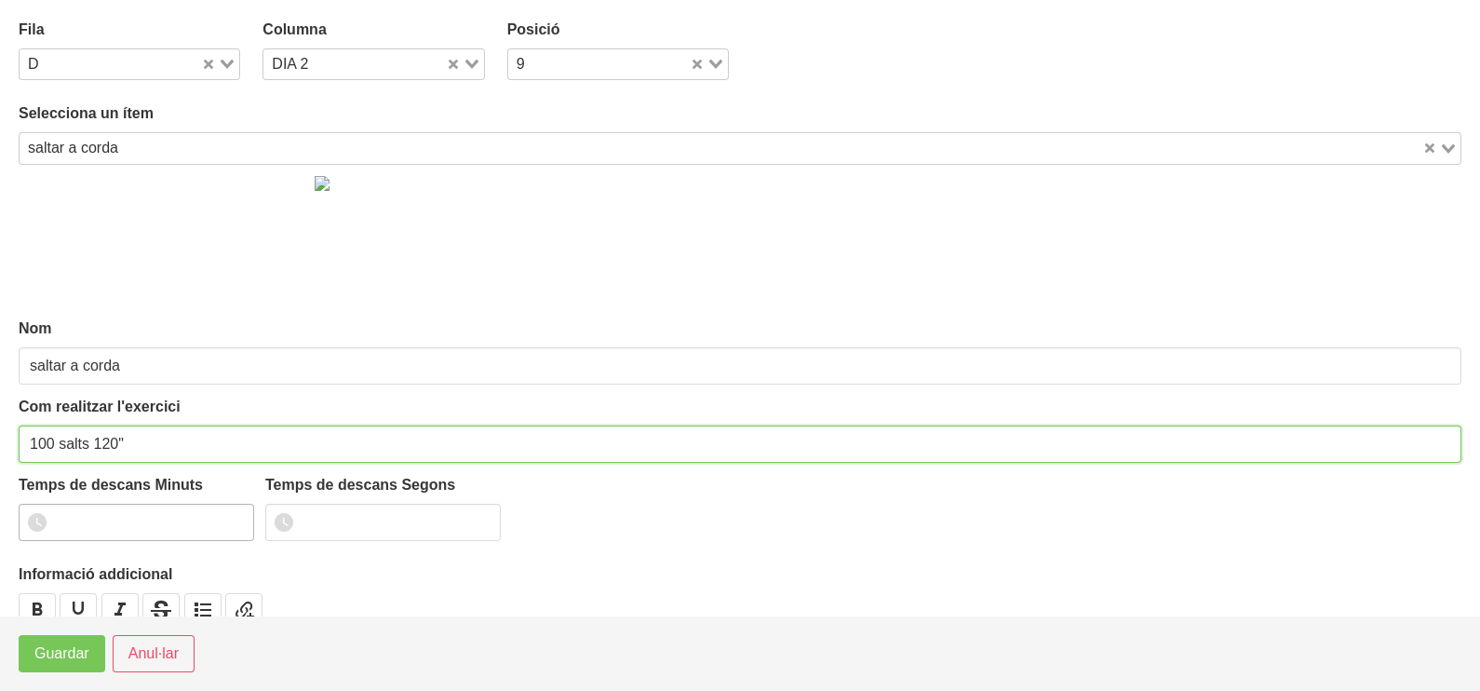
type input "100 salts 120""
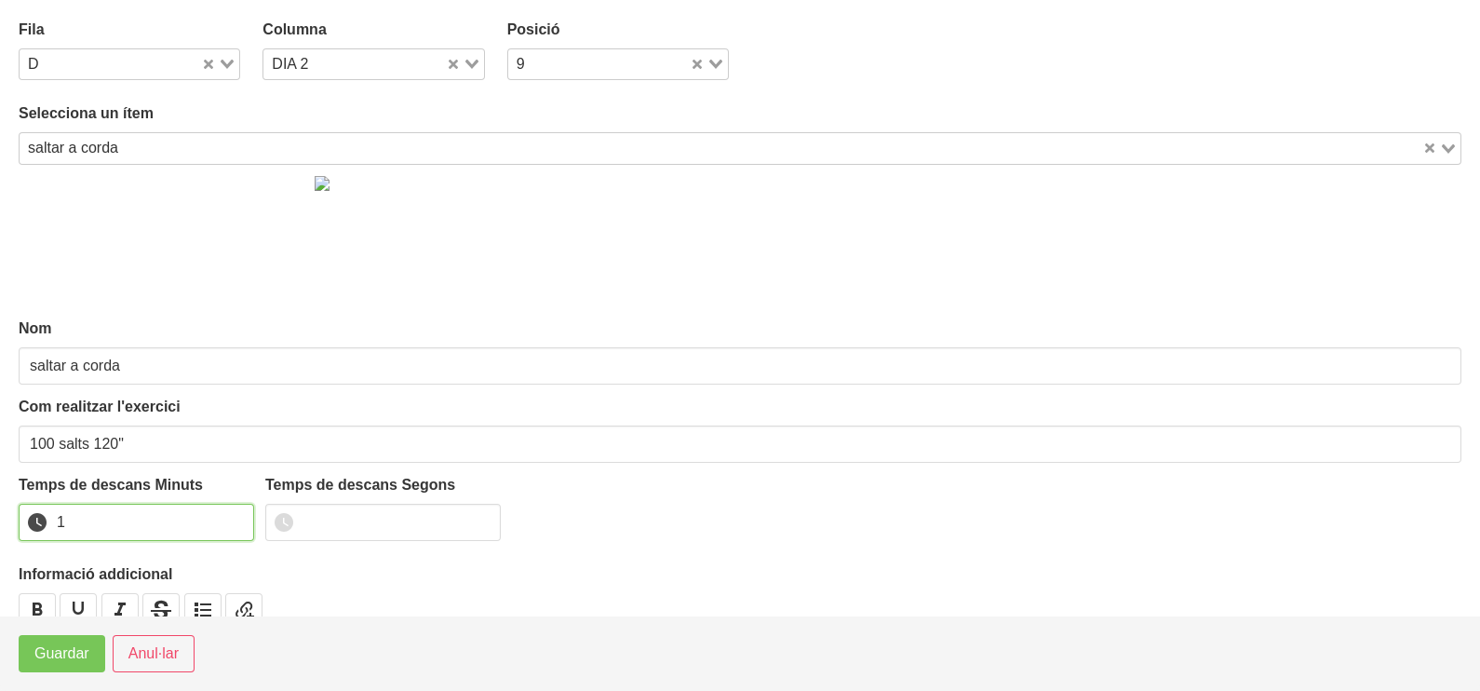
click at [234, 515] on input "1" at bounding box center [136, 522] width 235 height 37
drag, startPoint x: 234, startPoint y: 515, endPoint x: 120, endPoint y: 609, distance: 147.4
type input "2"
click at [217, 528] on input "2" at bounding box center [136, 522] width 235 height 37
click at [65, 652] on span "Guardar" at bounding box center [61, 653] width 55 height 22
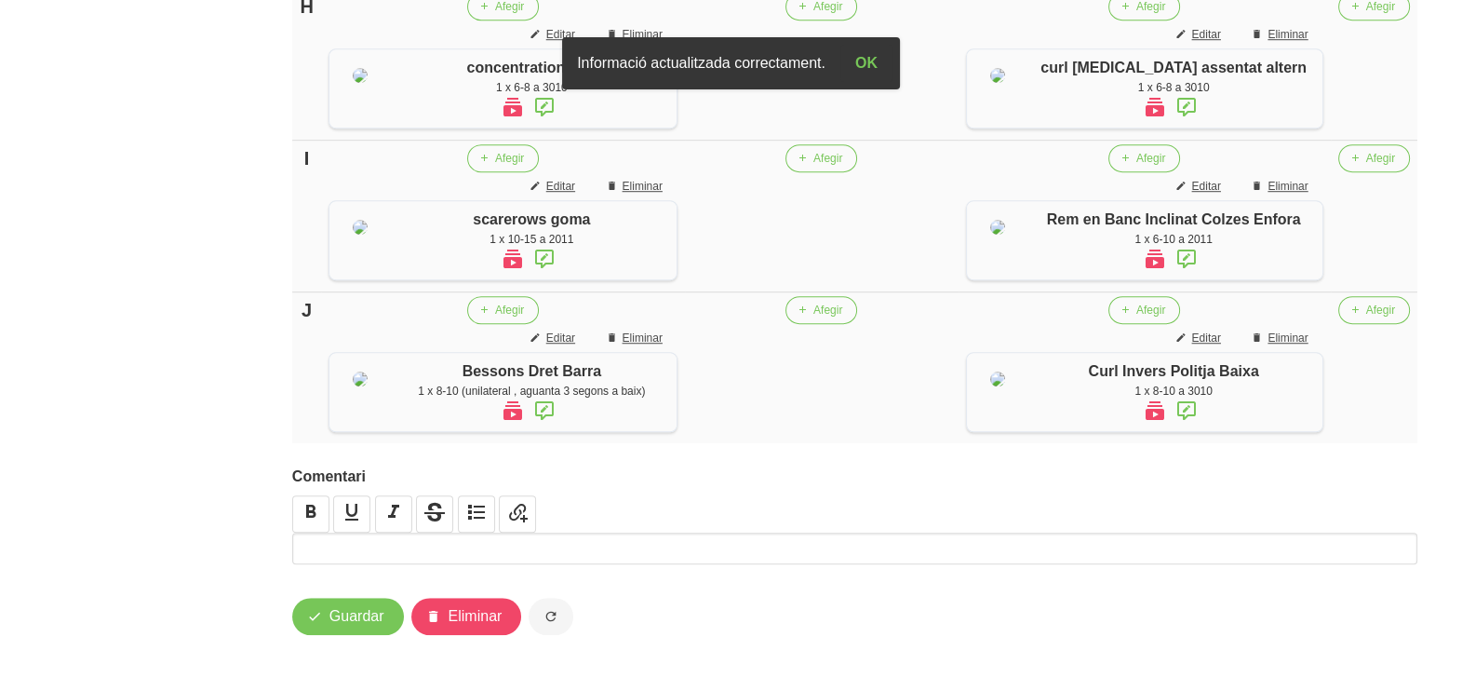
scroll to position [2055, 0]
drag, startPoint x: 429, startPoint y: 546, endPoint x: 447, endPoint y: 491, distance: 58.6
click at [432, 543] on p at bounding box center [855, 548] width 1116 height 22
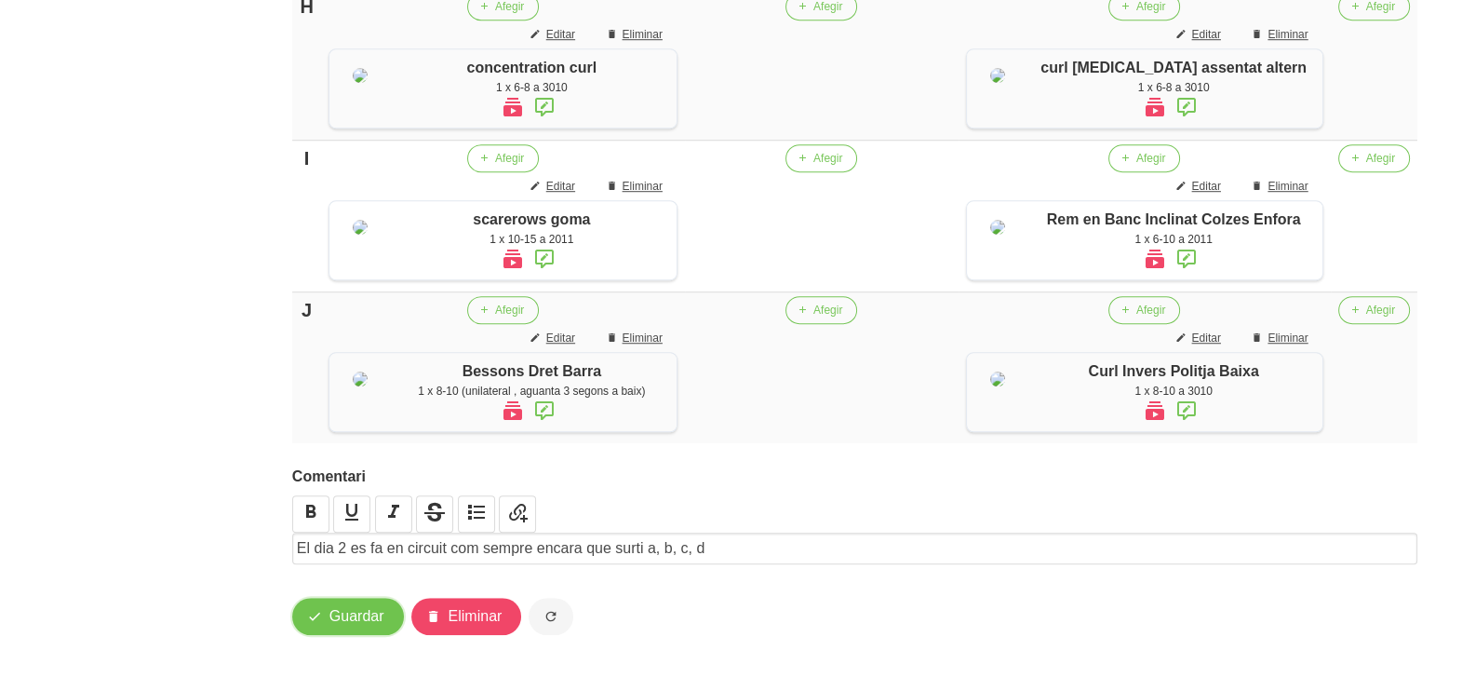
click at [362, 626] on span "Guardar" at bounding box center [357, 616] width 55 height 22
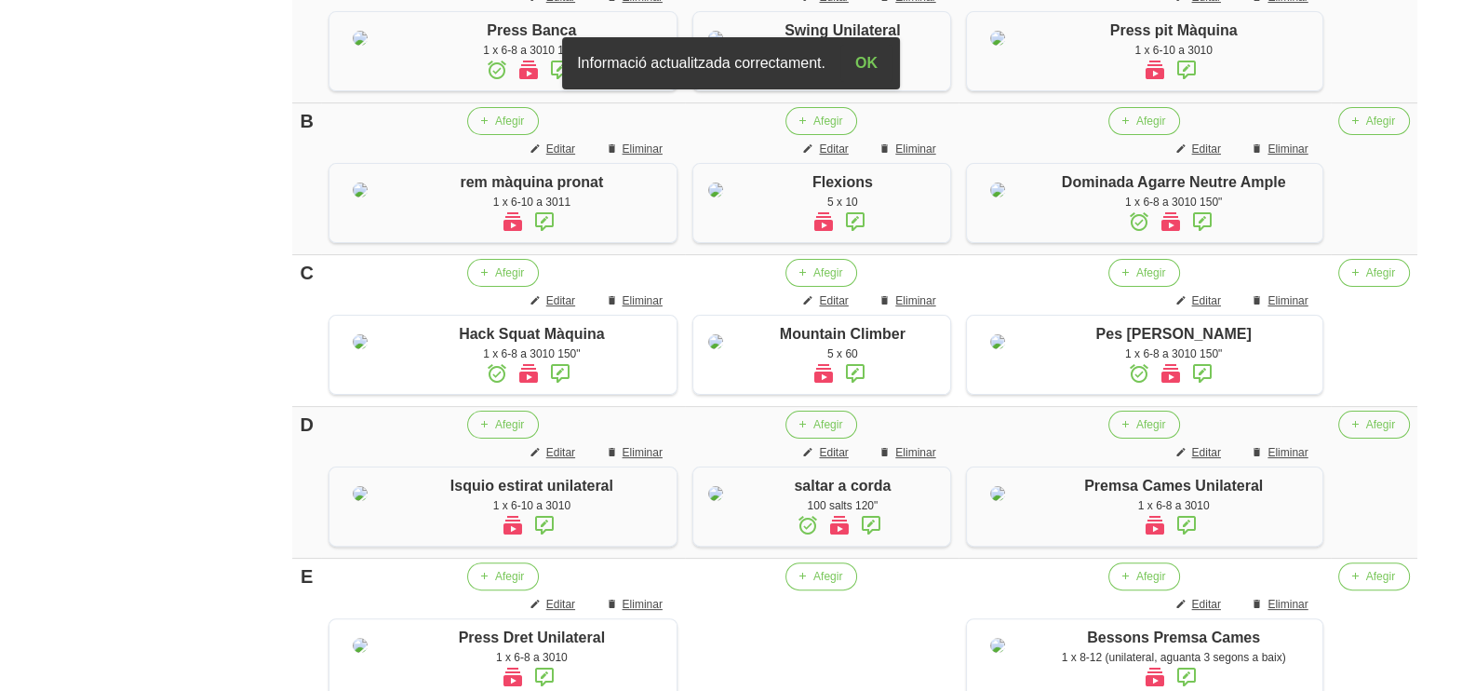
scroll to position [426, 0]
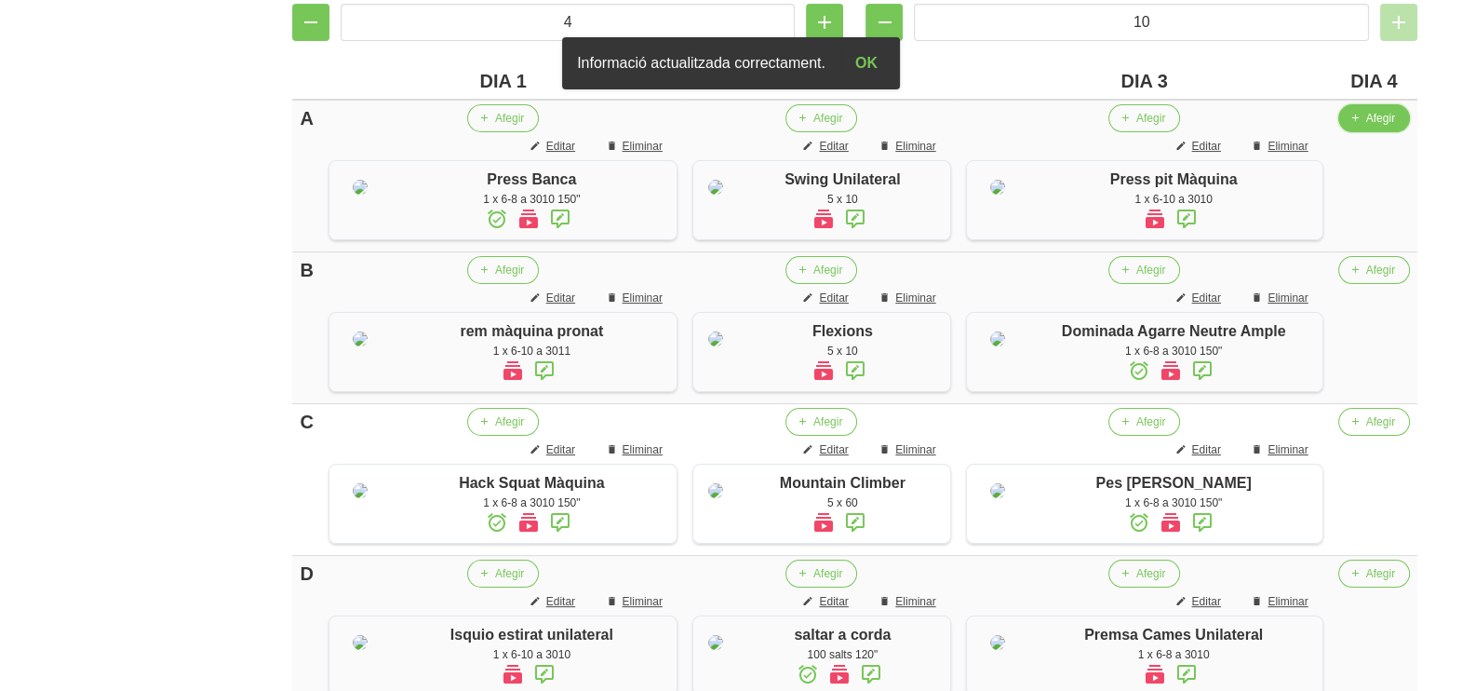
click at [1378, 114] on span "Afegir" at bounding box center [1380, 118] width 29 height 17
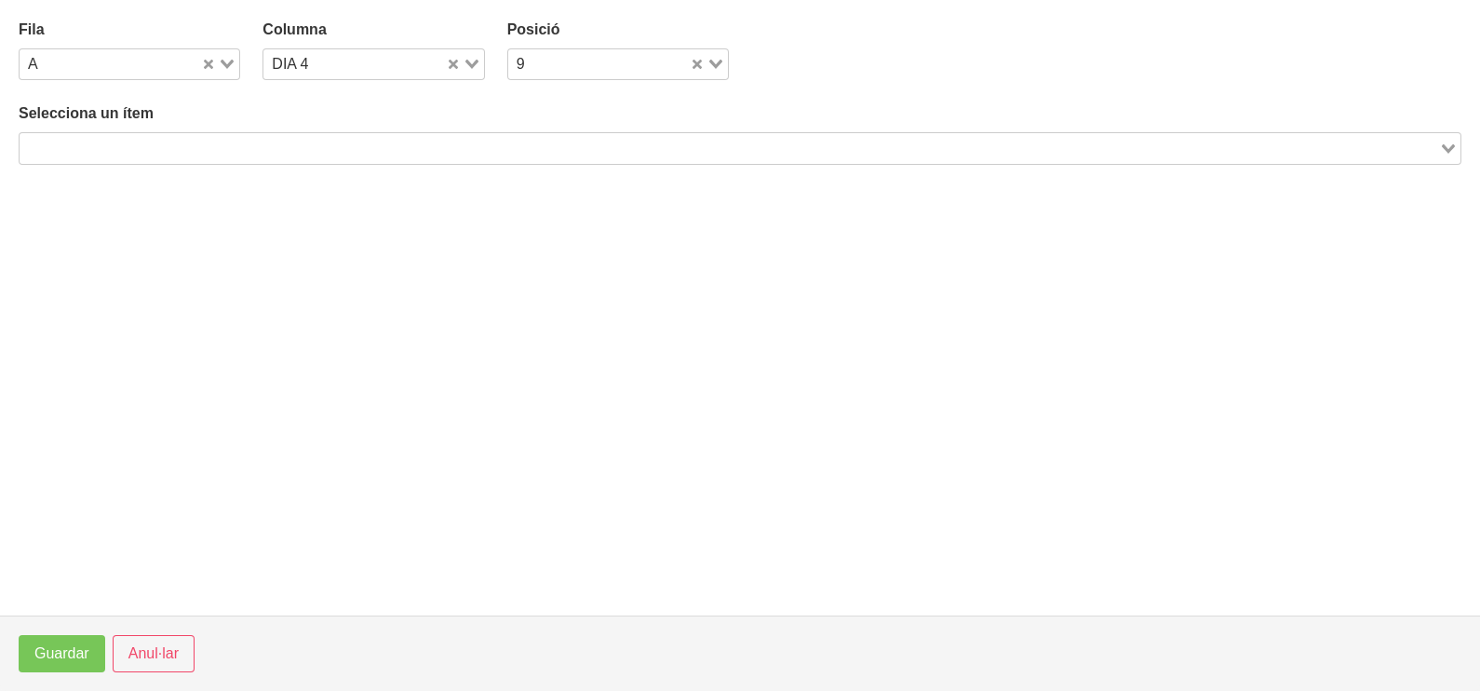
drag, startPoint x: 173, startPoint y: 134, endPoint x: 190, endPoint y: 118, distance: 23.0
click at [172, 134] on div "Search for option" at bounding box center [729, 146] width 1419 height 26
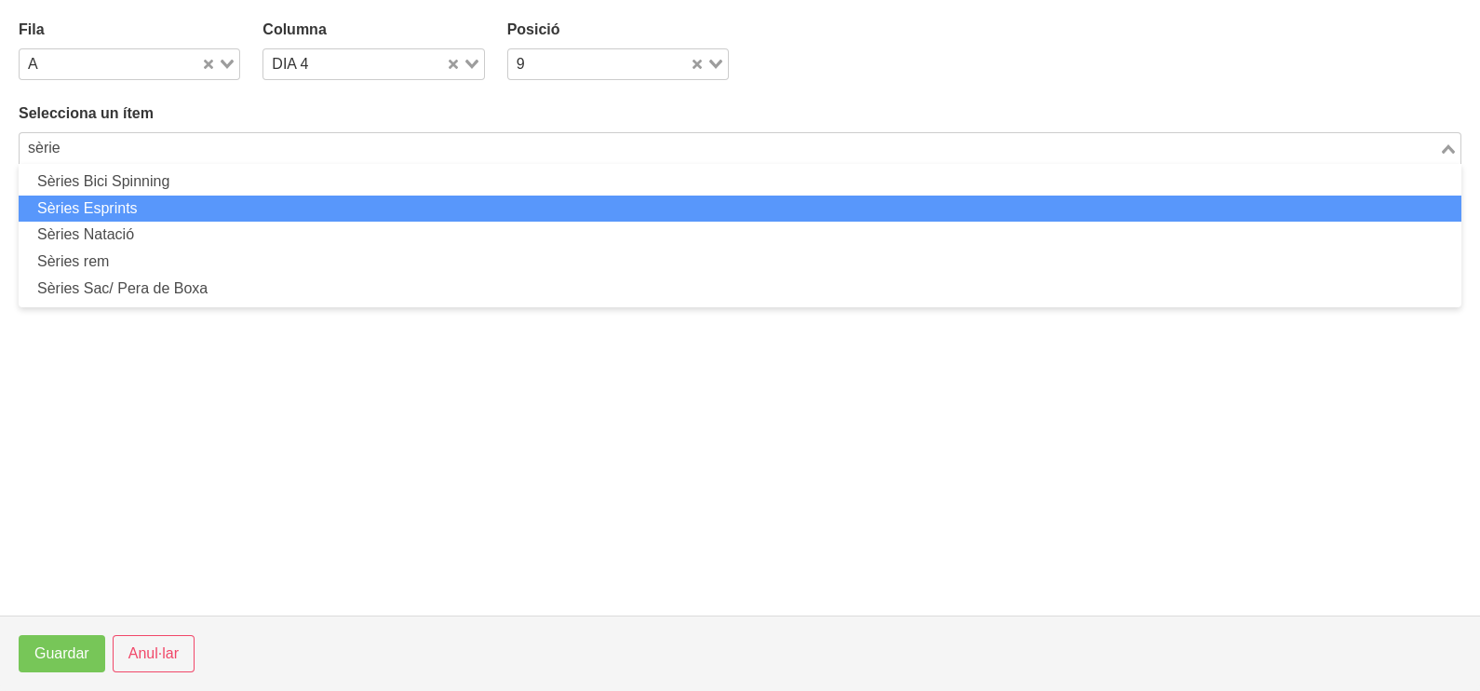
click at [165, 211] on li "Sèries Esprints" at bounding box center [740, 208] width 1443 height 27
type input "sèrie"
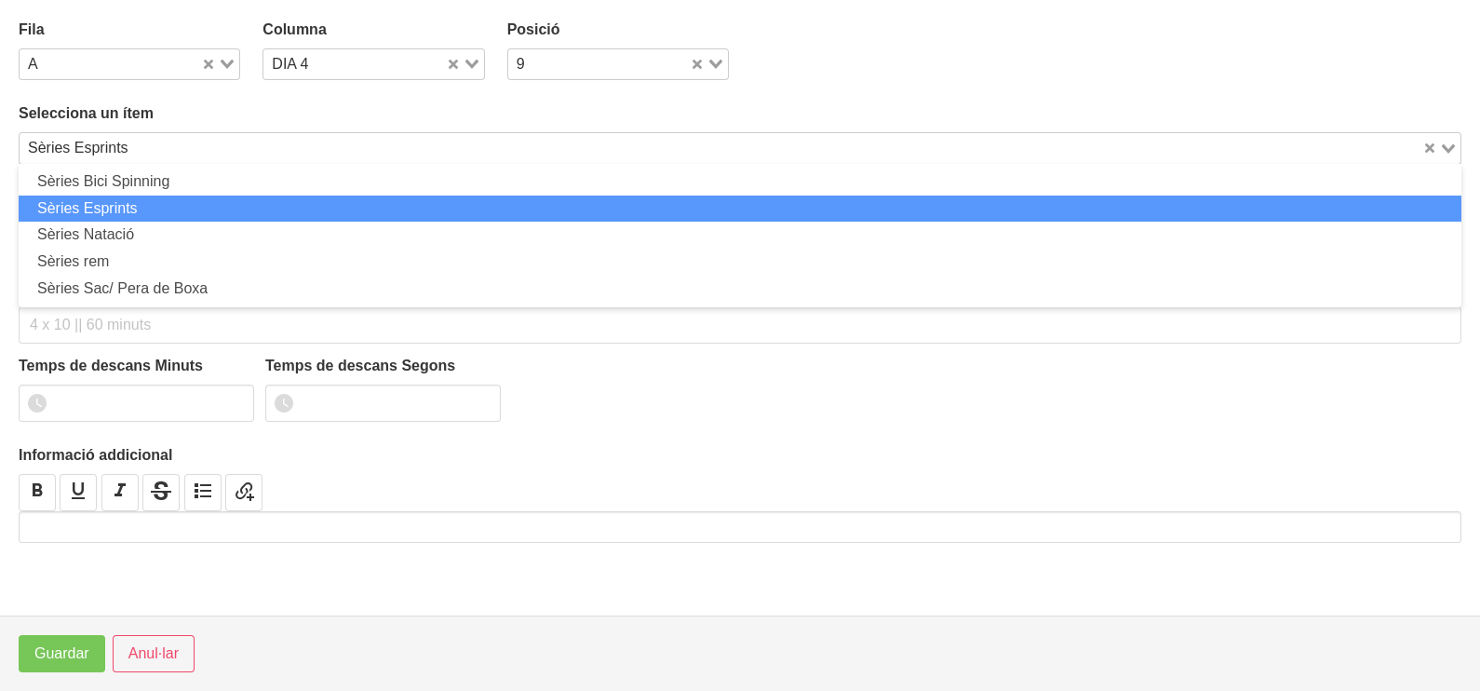
type input "Sèries Esprints"
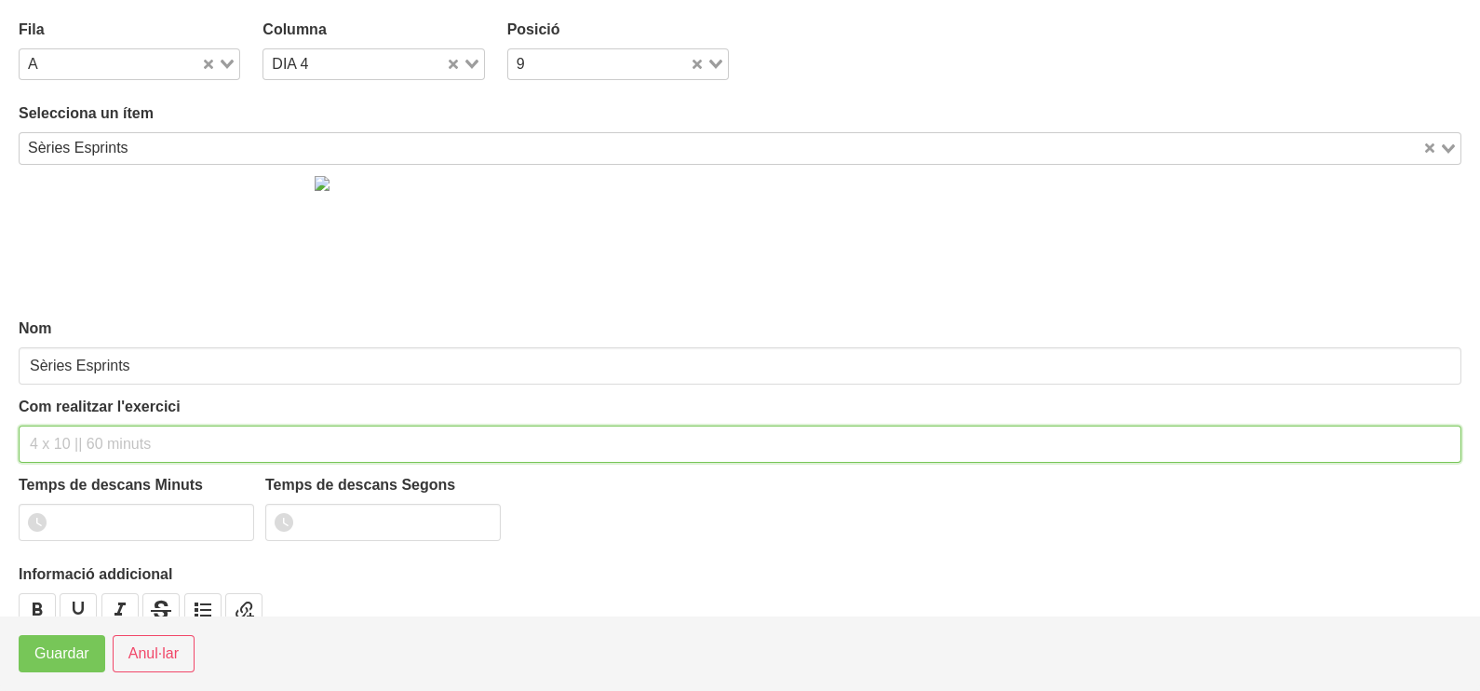
drag, startPoint x: 88, startPoint y: 429, endPoint x: 147, endPoint y: 284, distance: 156.6
click at [98, 418] on div "Com realitzar l'exercici" at bounding box center [740, 429] width 1443 height 67
type input "4"
type input "5-7 x 200m ràpids amb 120" descans"
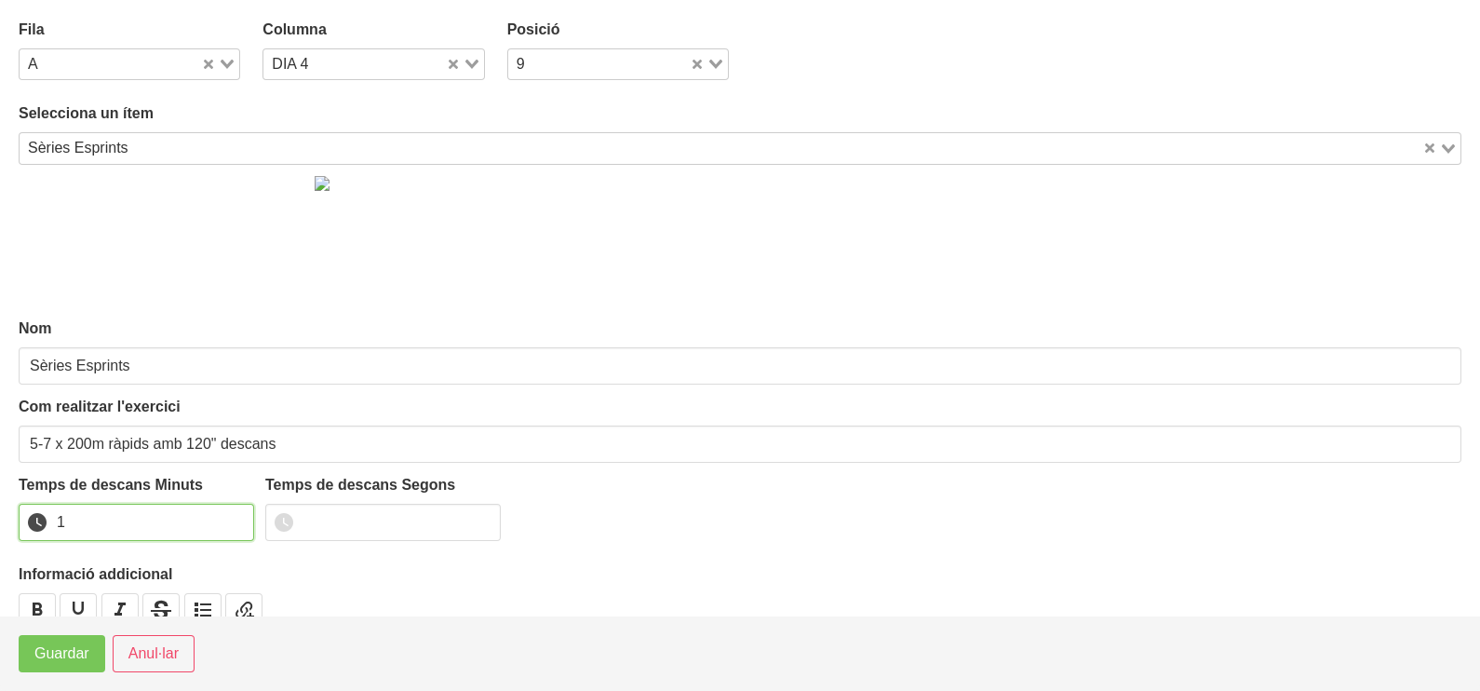
click at [238, 512] on input "1" at bounding box center [136, 522] width 235 height 37
drag, startPoint x: 238, startPoint y: 512, endPoint x: 163, endPoint y: 558, distance: 88.1
type input "2"
click at [237, 512] on input "2" at bounding box center [136, 522] width 235 height 37
click at [66, 655] on span "Guardar" at bounding box center [61, 653] width 55 height 22
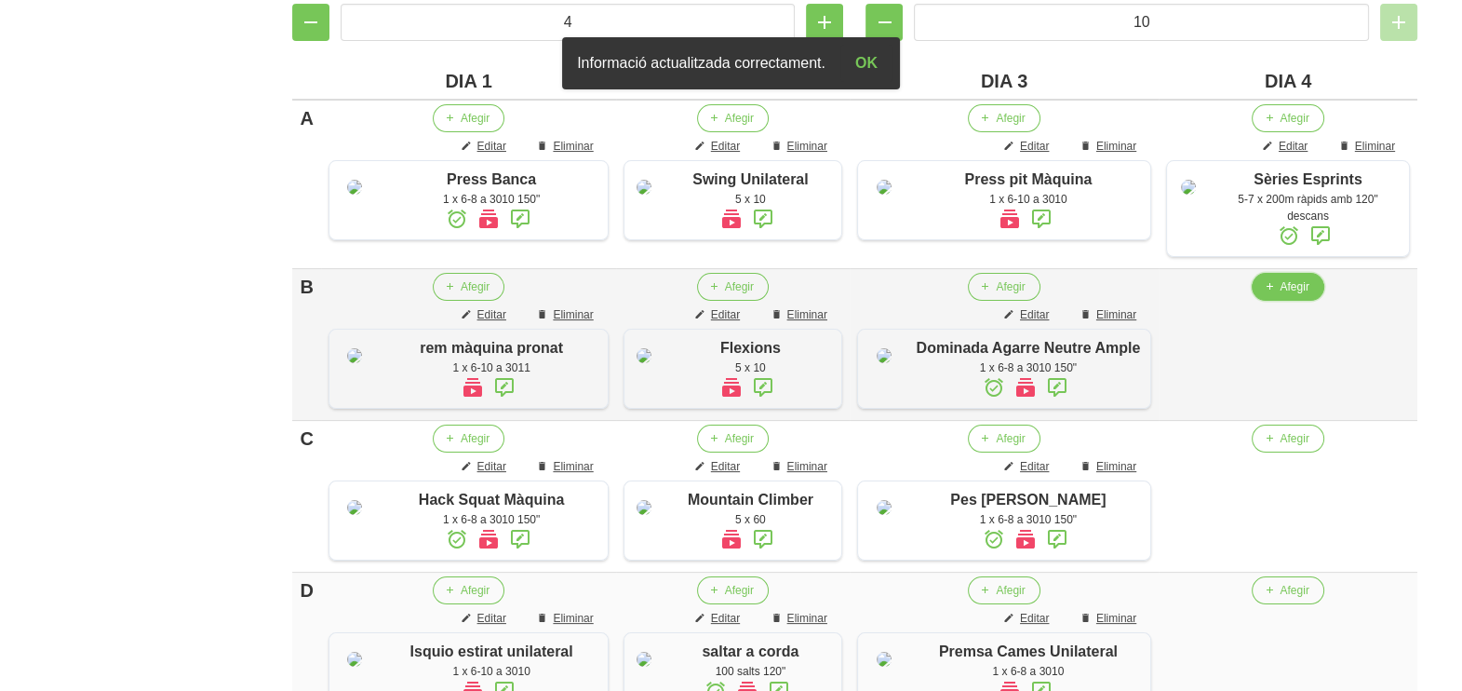
click at [1275, 291] on span "button" at bounding box center [1268, 286] width 17 height 17
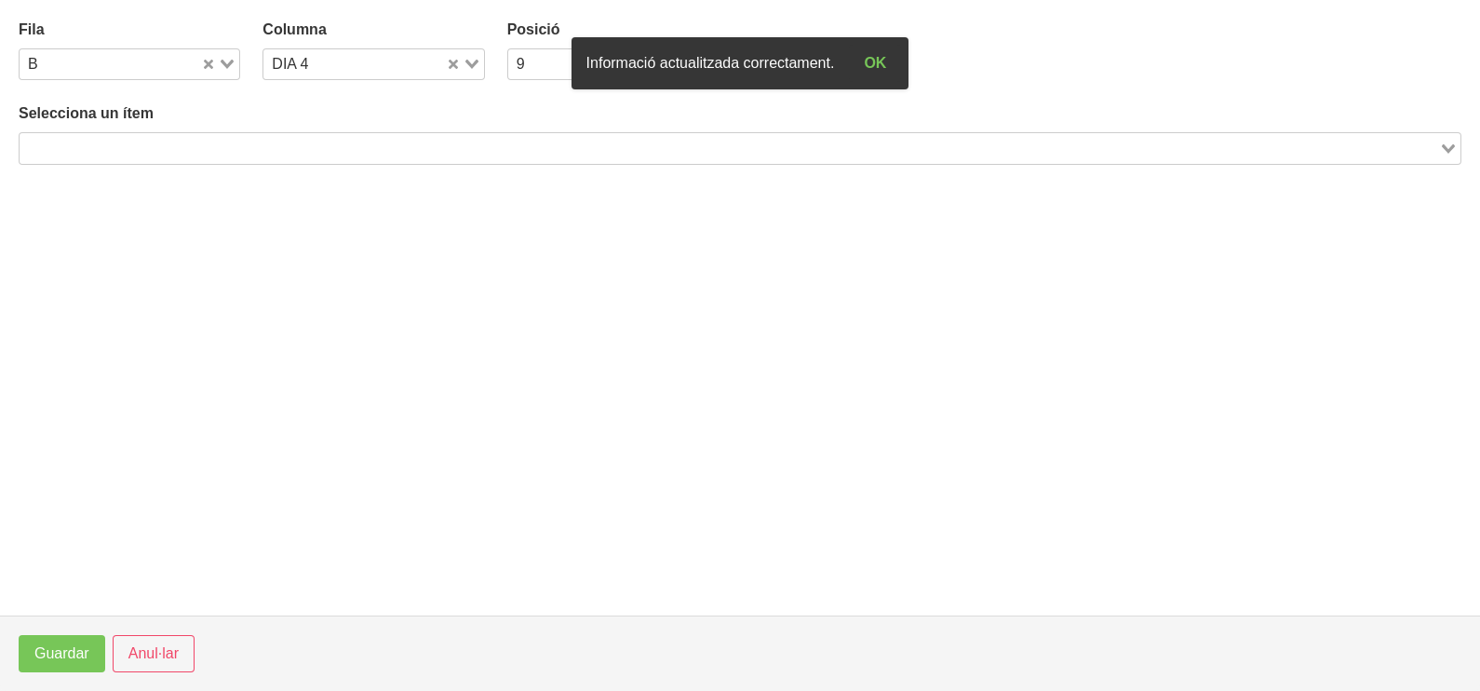
click at [330, 144] on input "Search for option" at bounding box center [729, 148] width 1416 height 22
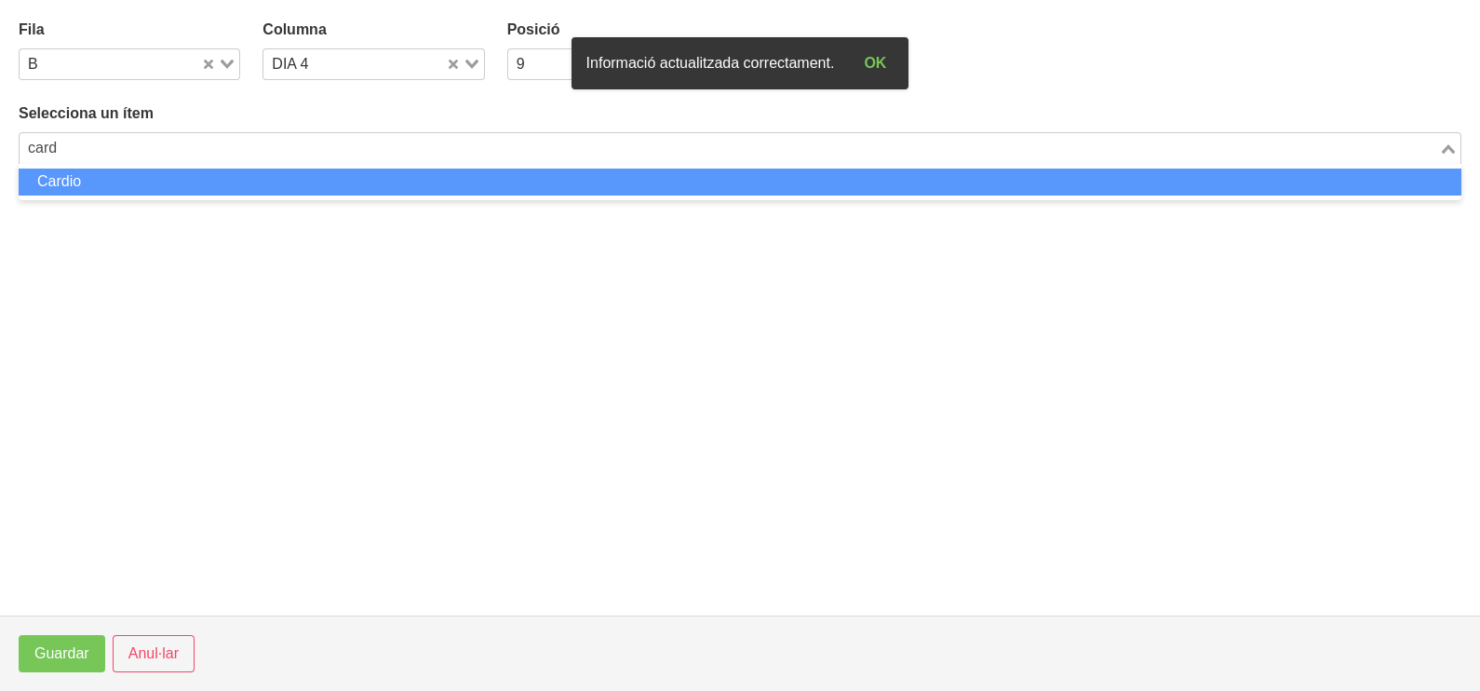
click at [307, 189] on li "Cardio" at bounding box center [740, 181] width 1443 height 27
type input "card"
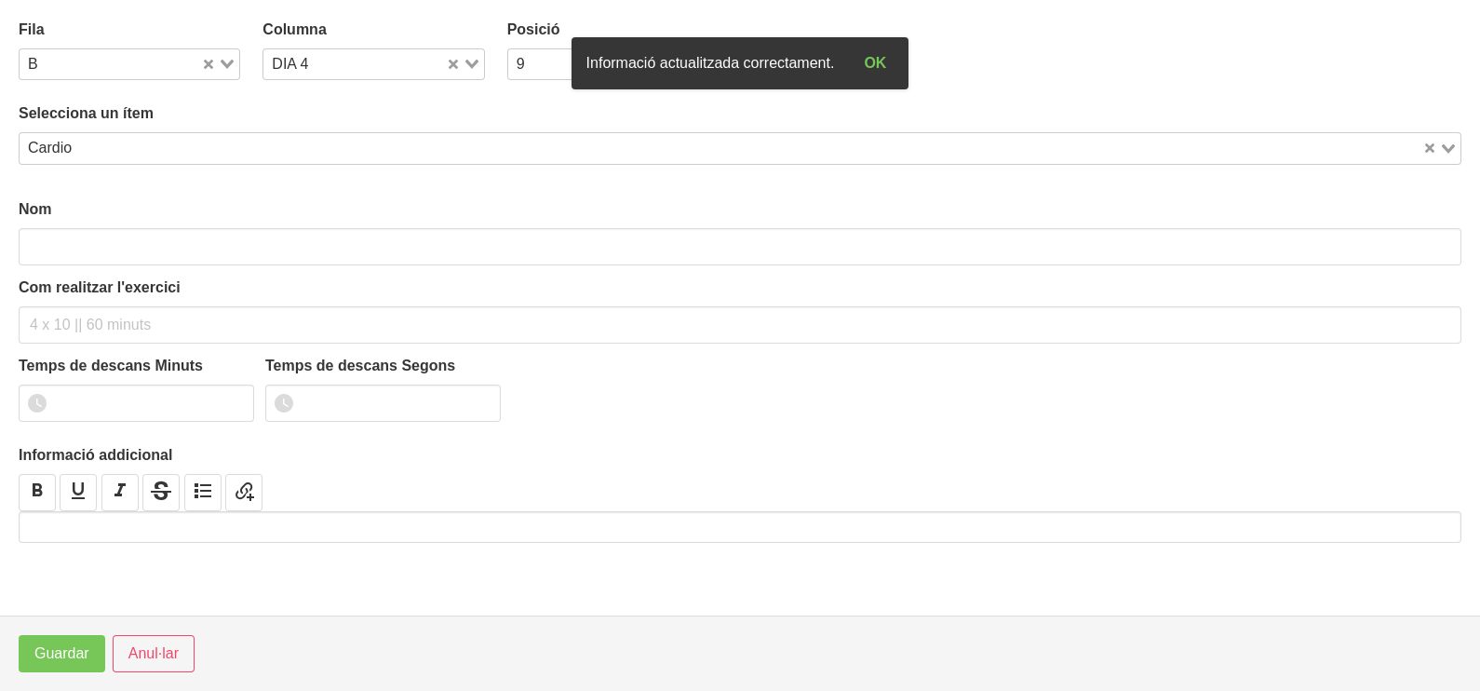
type input "Cardio"
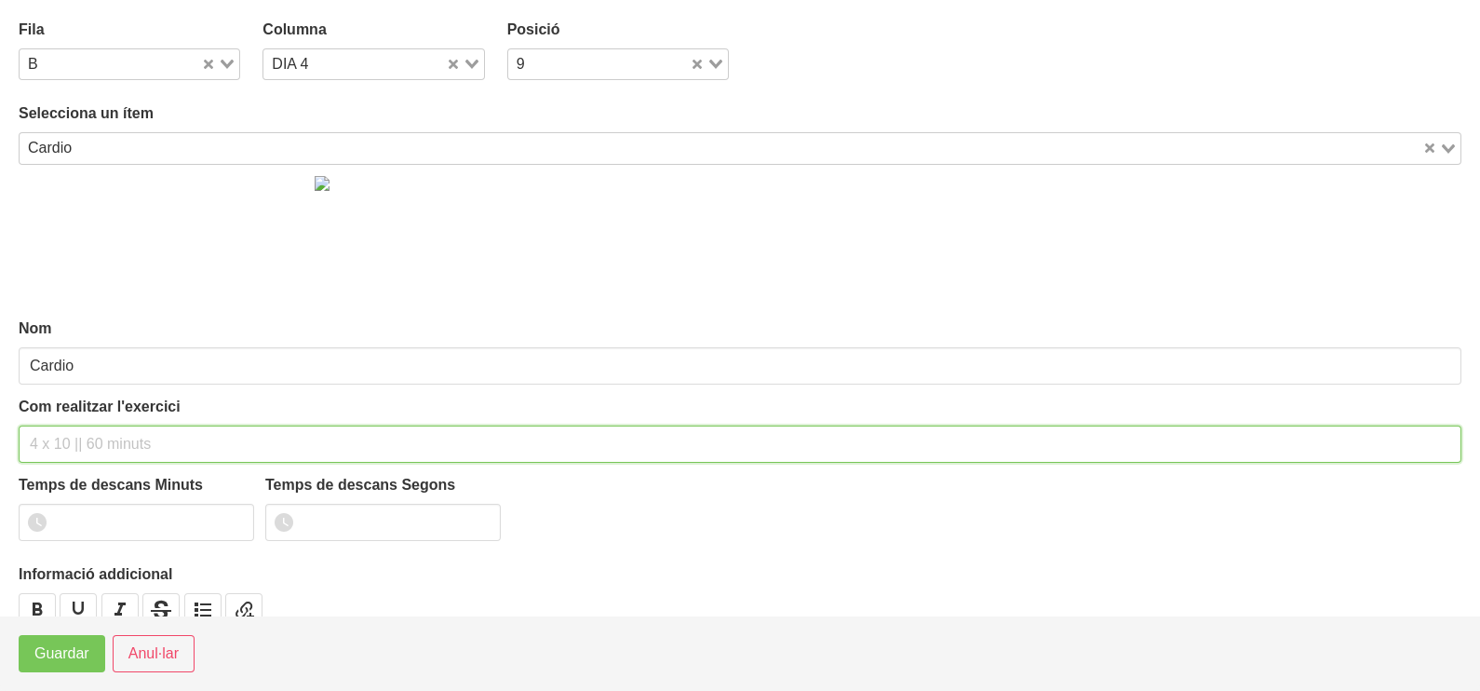
click at [84, 442] on input "text" at bounding box center [740, 443] width 1443 height 37
type input "10 min"
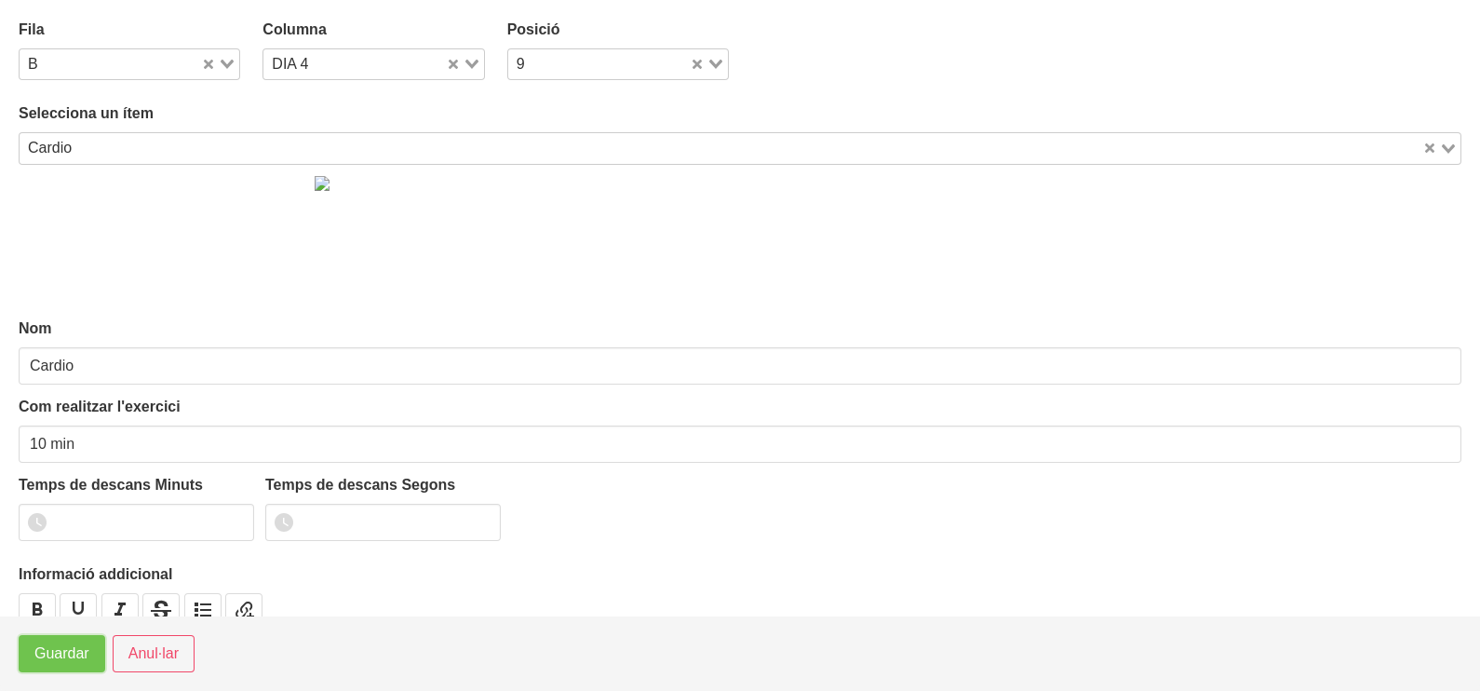
click at [57, 660] on span "Guardar" at bounding box center [61, 653] width 55 height 22
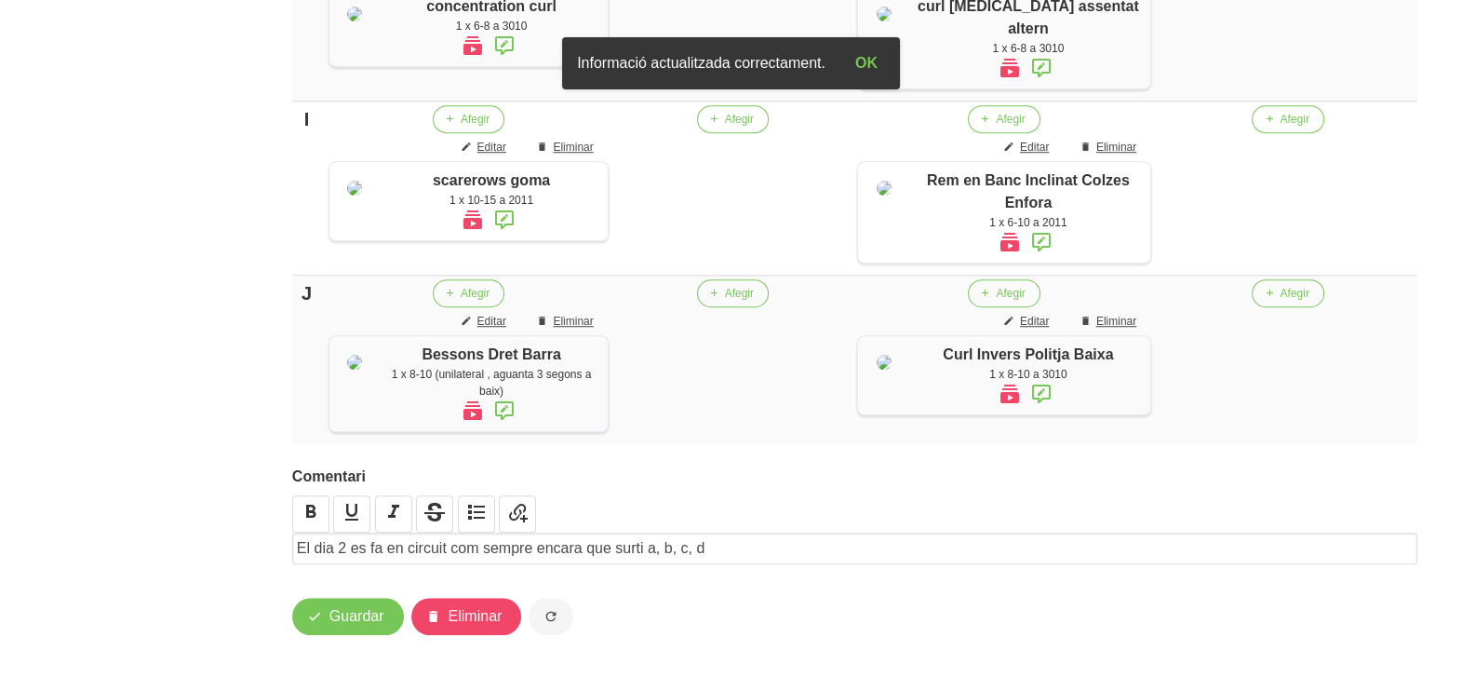
scroll to position [2063, 0]
click at [358, 614] on span "Guardar" at bounding box center [357, 616] width 55 height 22
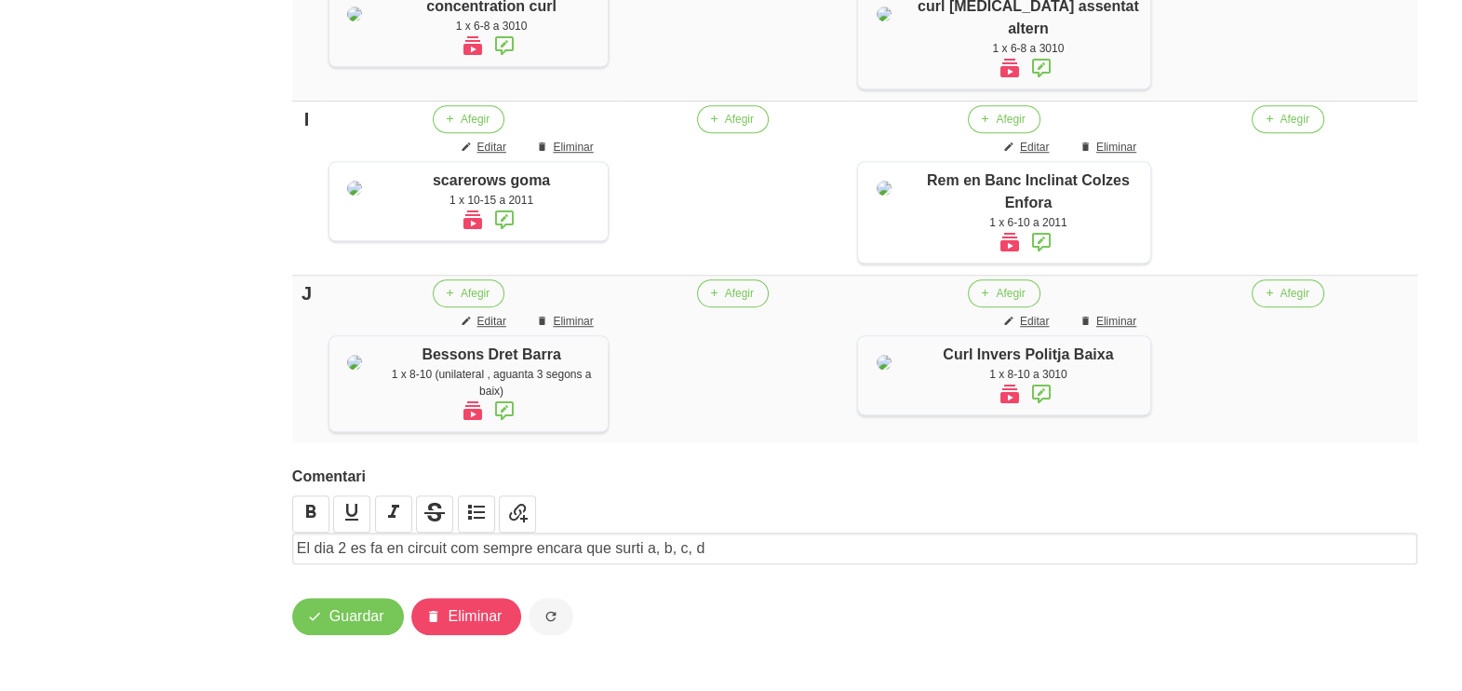
click at [343, 619] on span "Guardar" at bounding box center [357, 616] width 55 height 22
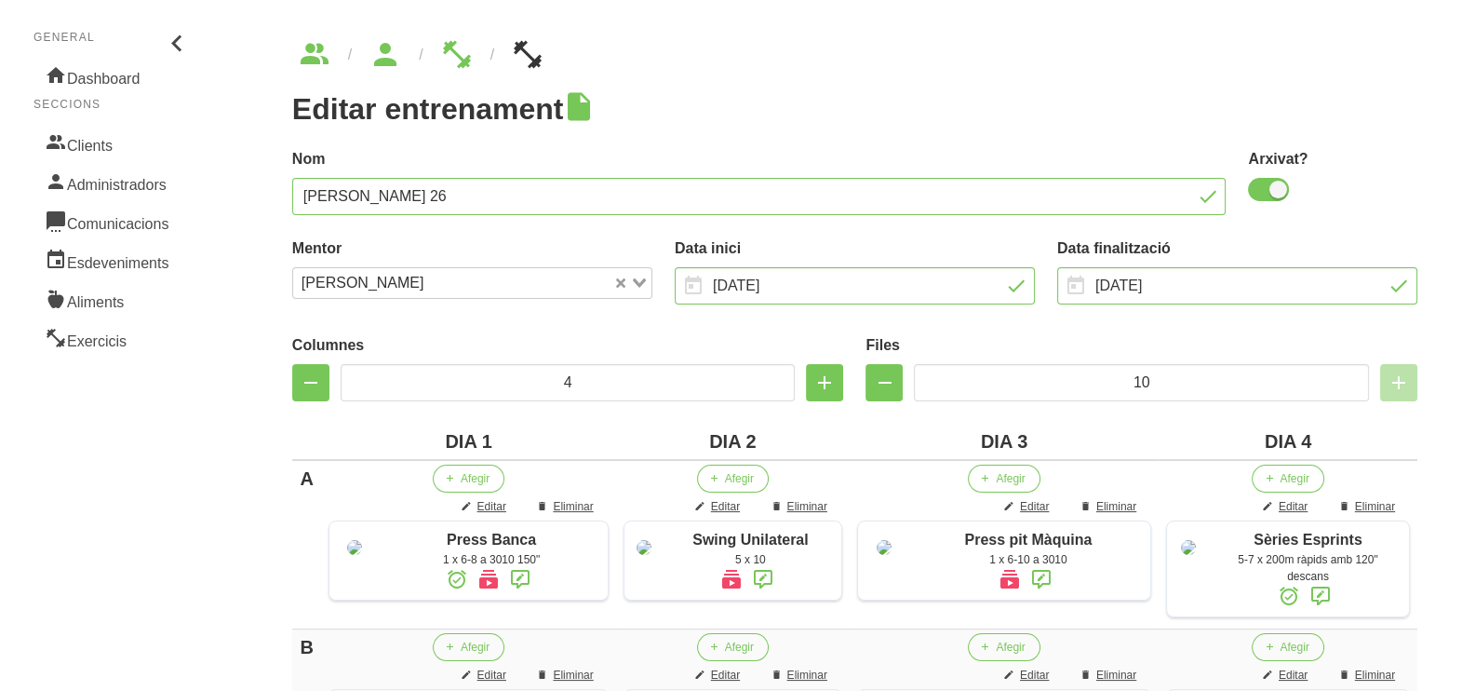
scroll to position [0, 0]
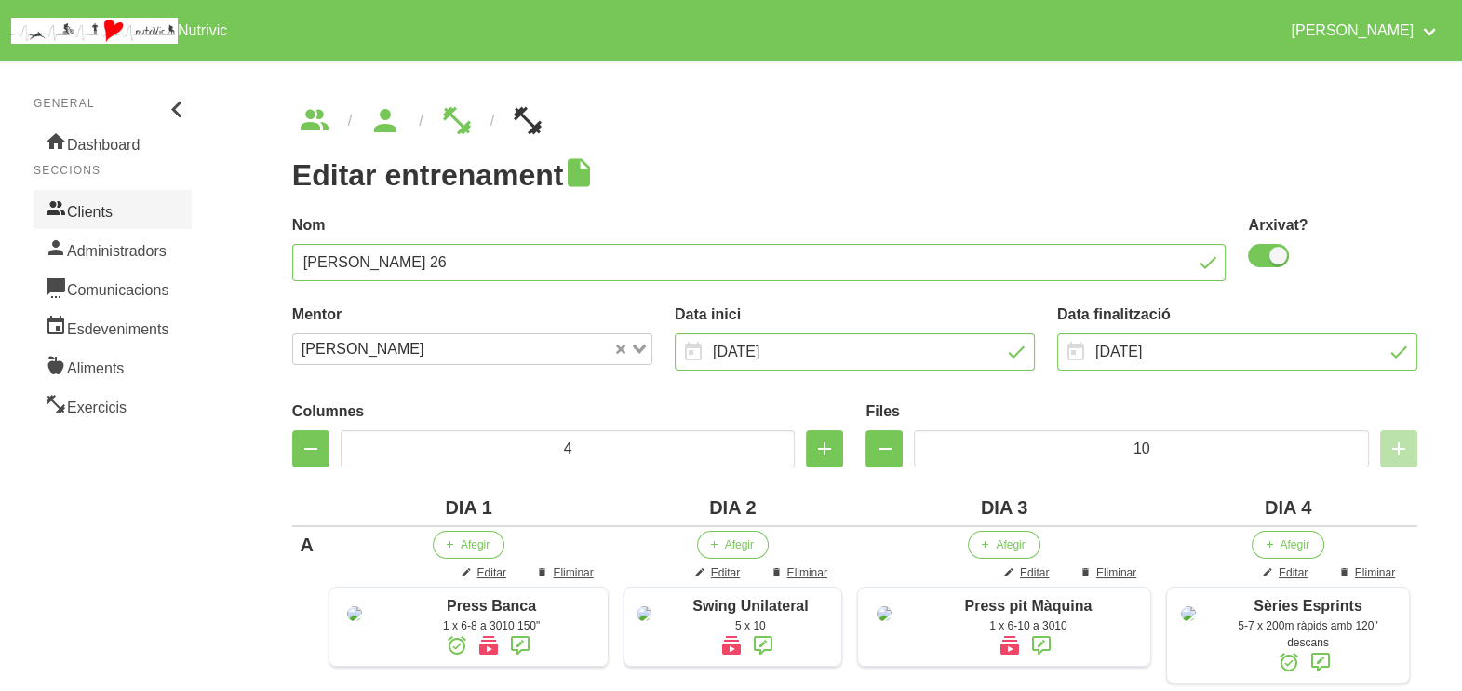
drag, startPoint x: 120, startPoint y: 206, endPoint x: 139, endPoint y: 206, distance: 18.6
click at [120, 206] on link "Clients" at bounding box center [113, 209] width 158 height 39
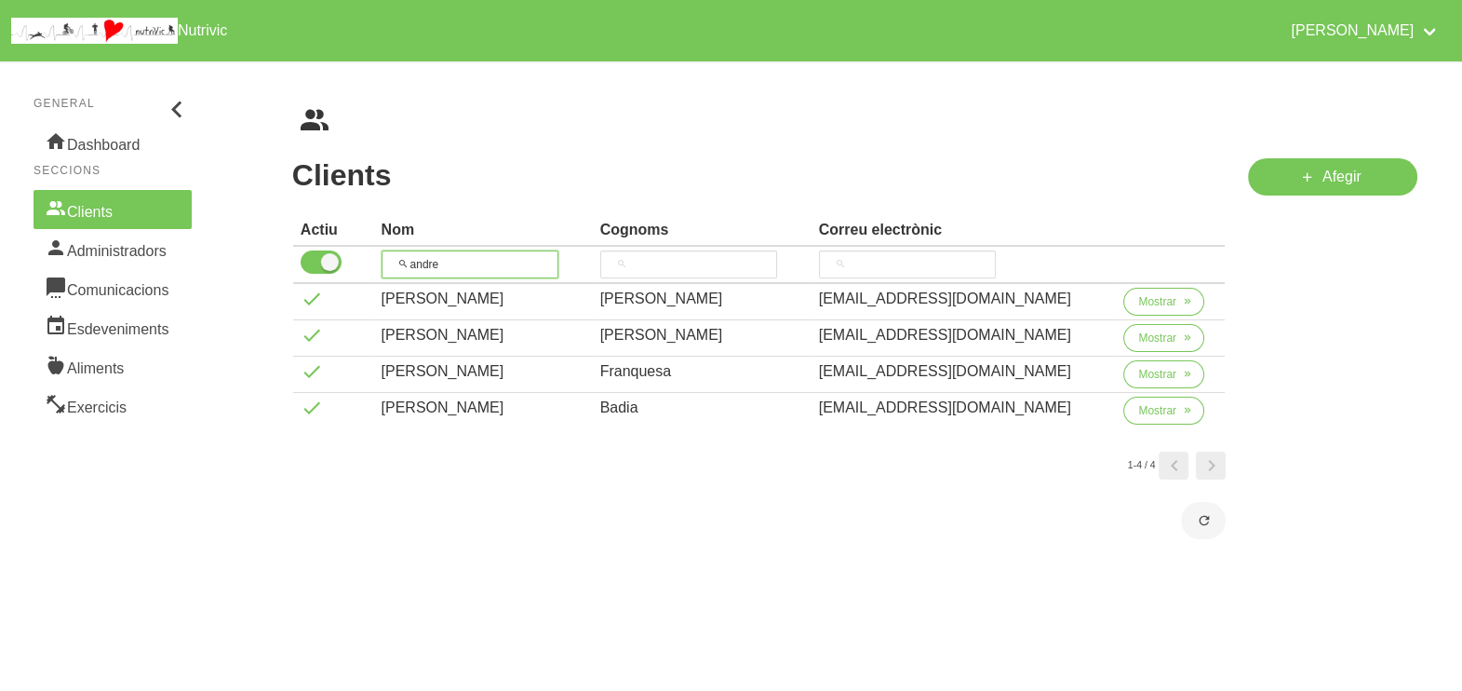
click at [370, 262] on tr "andre" at bounding box center [759, 265] width 933 height 37
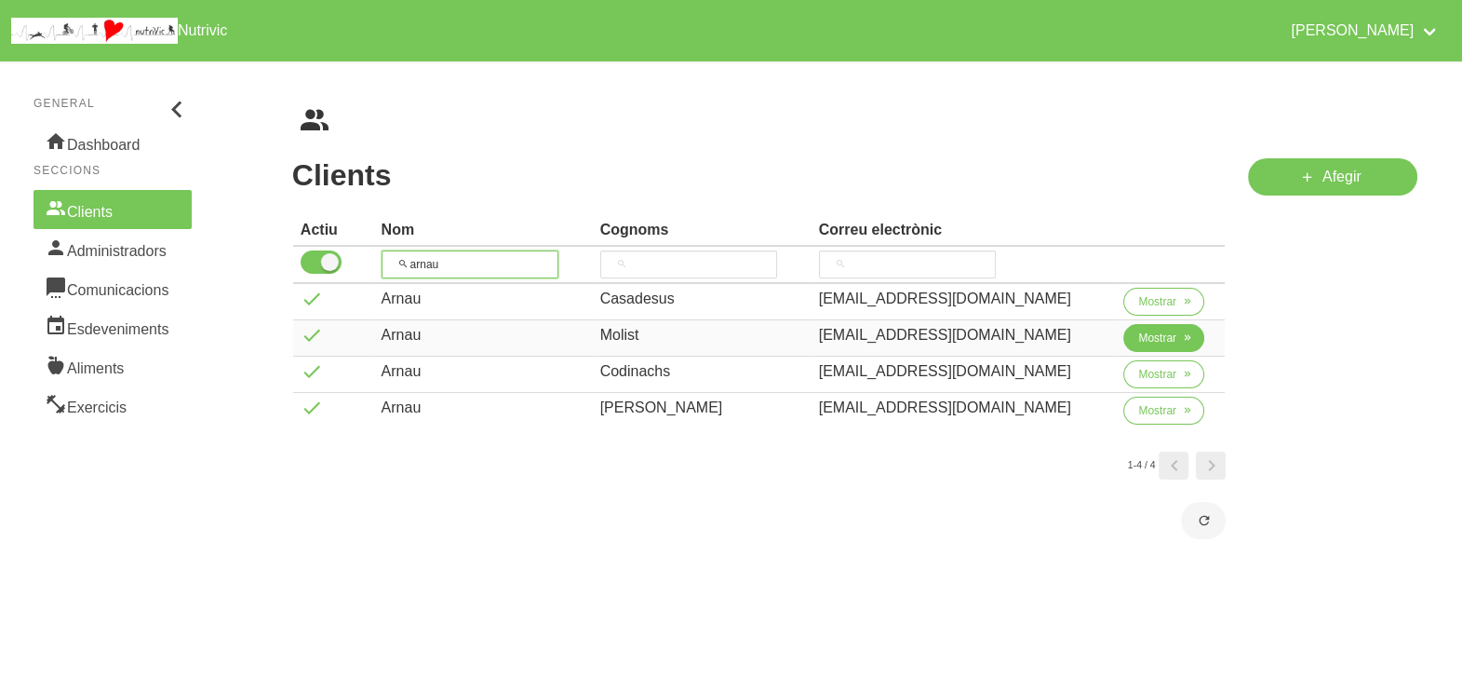
type input "arnau"
click at [1141, 339] on span "Mostrar" at bounding box center [1157, 338] width 38 height 17
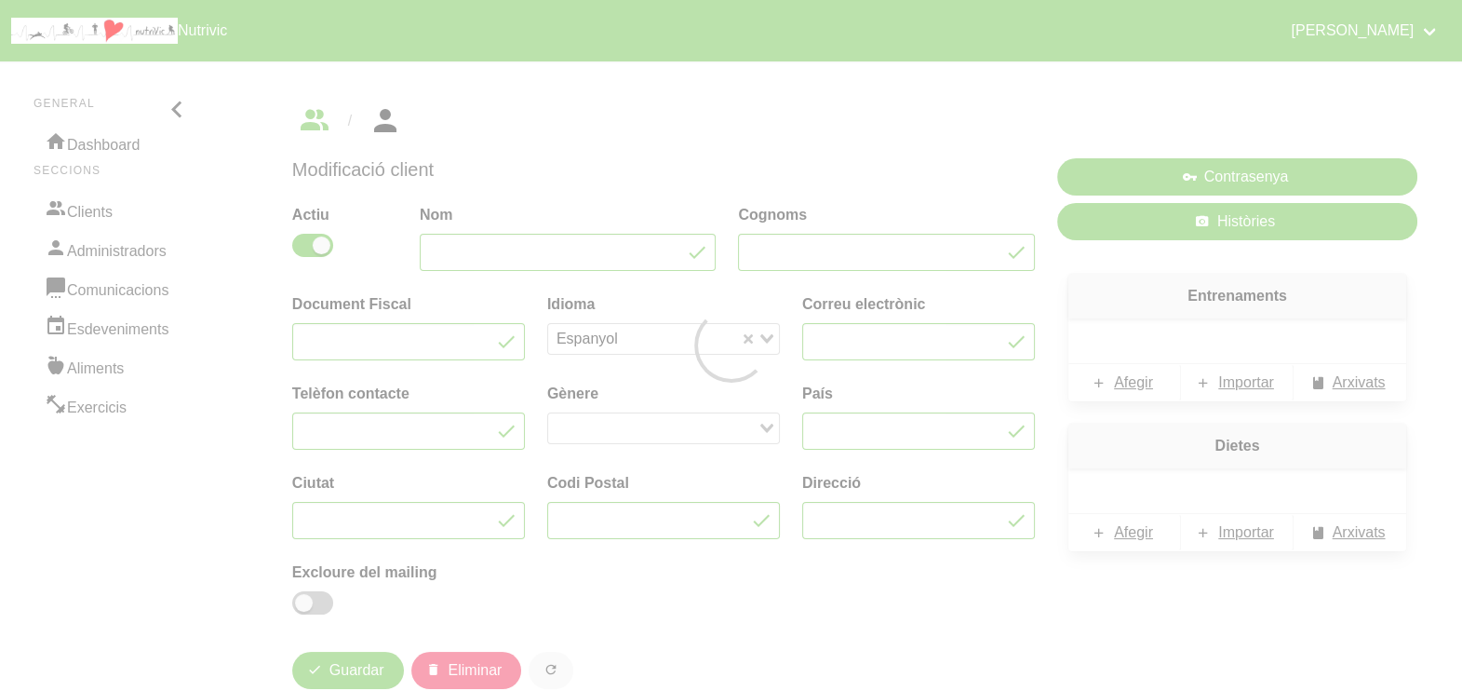
type input "Arnau"
type input "Molist"
type input "[EMAIL_ADDRESS][DOMAIN_NAME]"
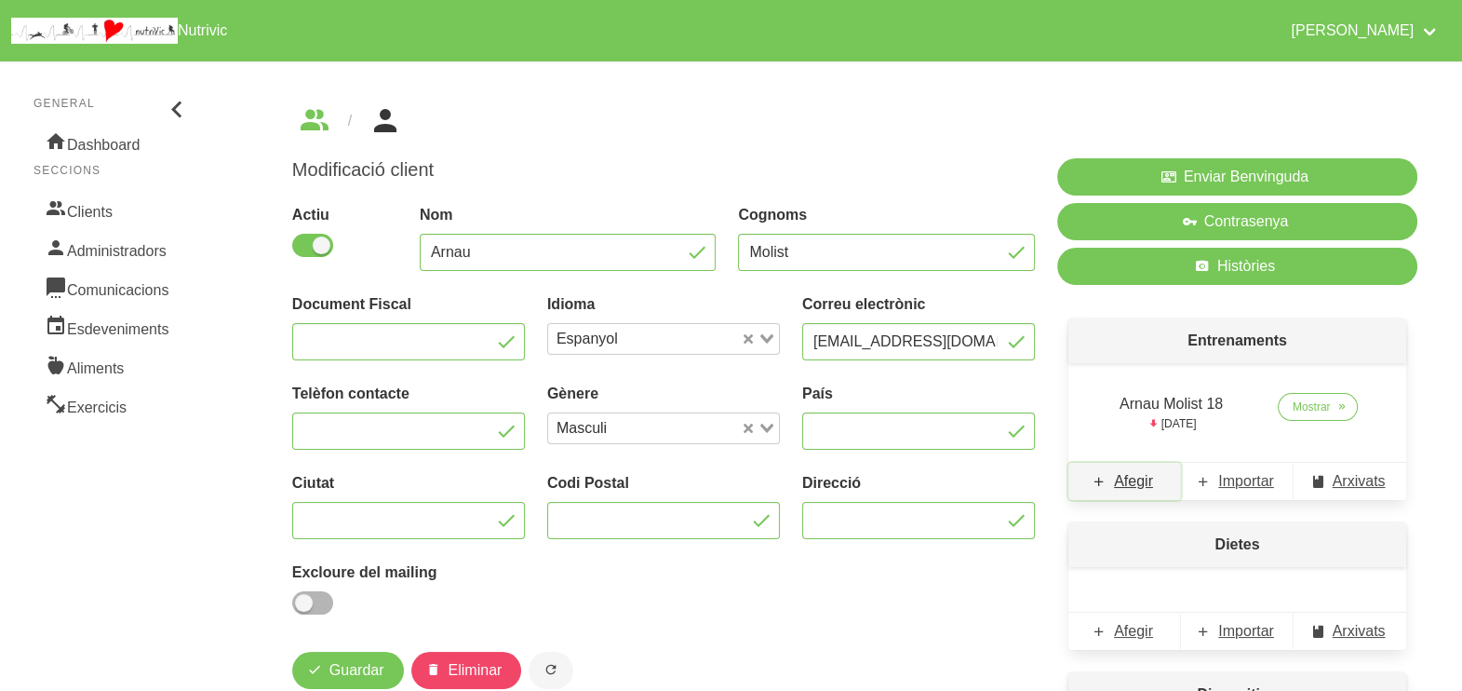
click at [1134, 487] on span "Afegir" at bounding box center [1133, 481] width 39 height 22
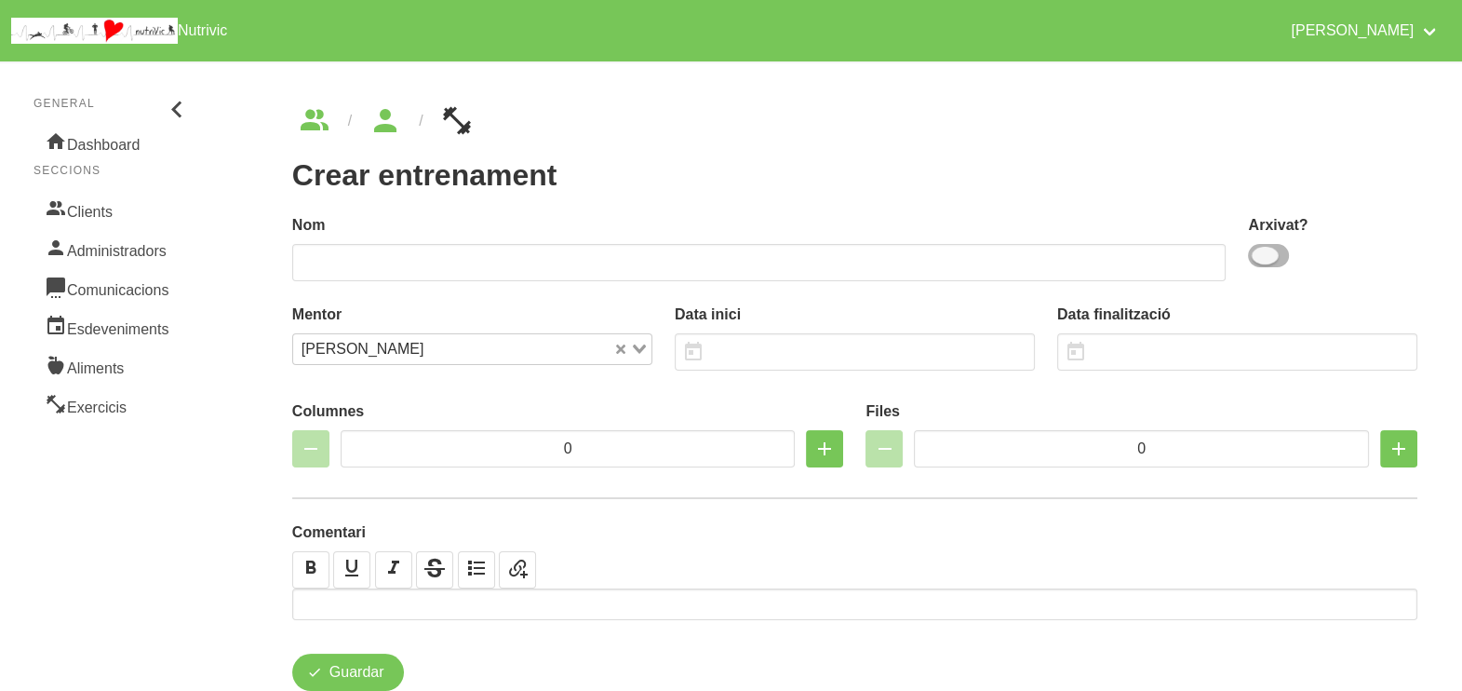
drag, startPoint x: 1267, startPoint y: 259, endPoint x: 1230, endPoint y: 259, distance: 37.2
click at [1252, 259] on span at bounding box center [1268, 255] width 41 height 23
click at [1252, 259] on input "checkbox" at bounding box center [1254, 255] width 12 height 12
checkbox input "true"
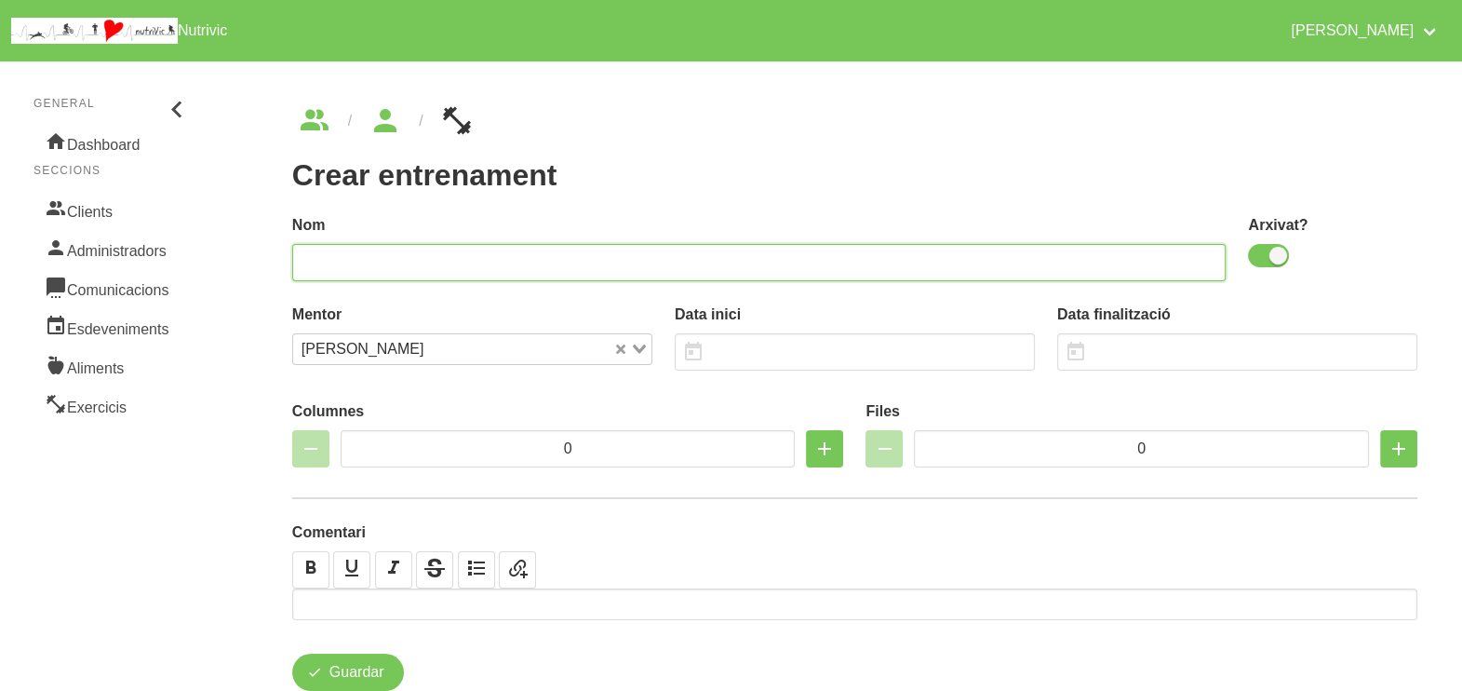
click at [1031, 263] on input "text" at bounding box center [759, 262] width 935 height 37
type input "Arnau Molist 19"
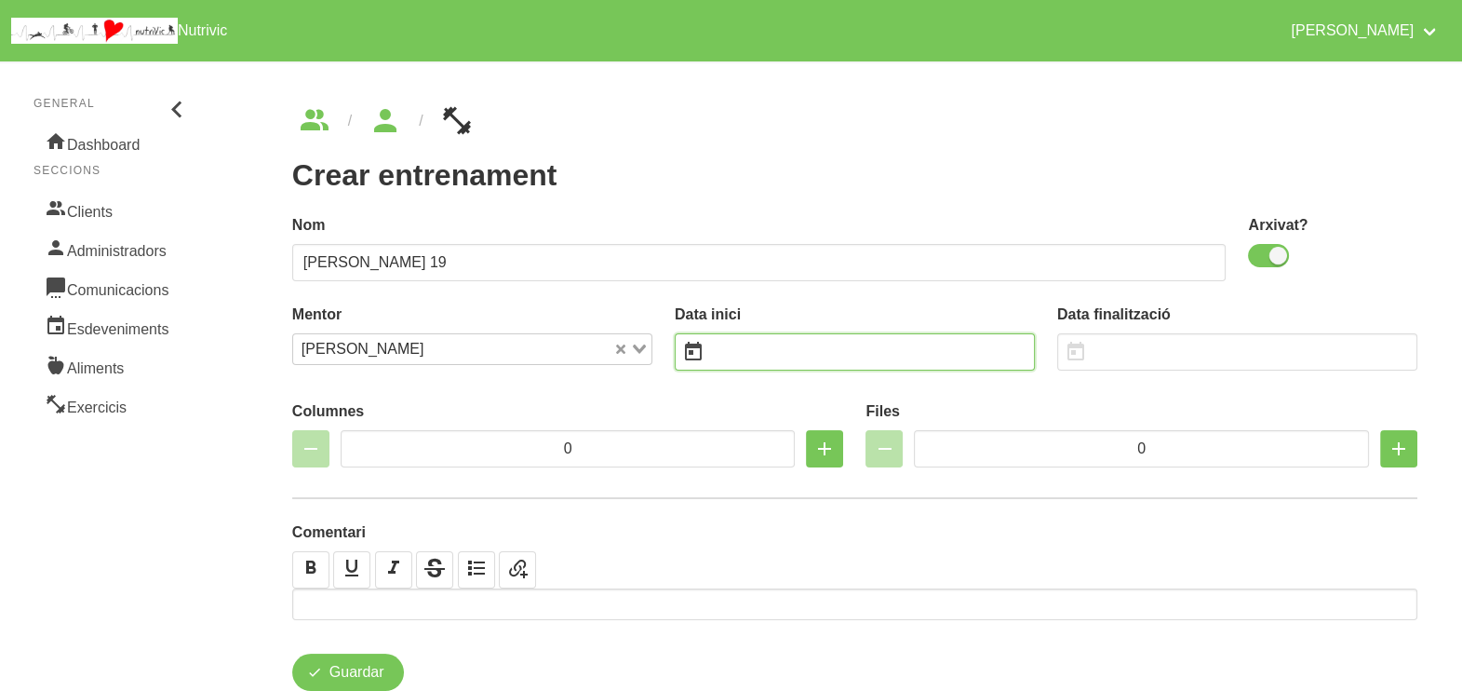
click at [817, 340] on input "text" at bounding box center [855, 351] width 360 height 37
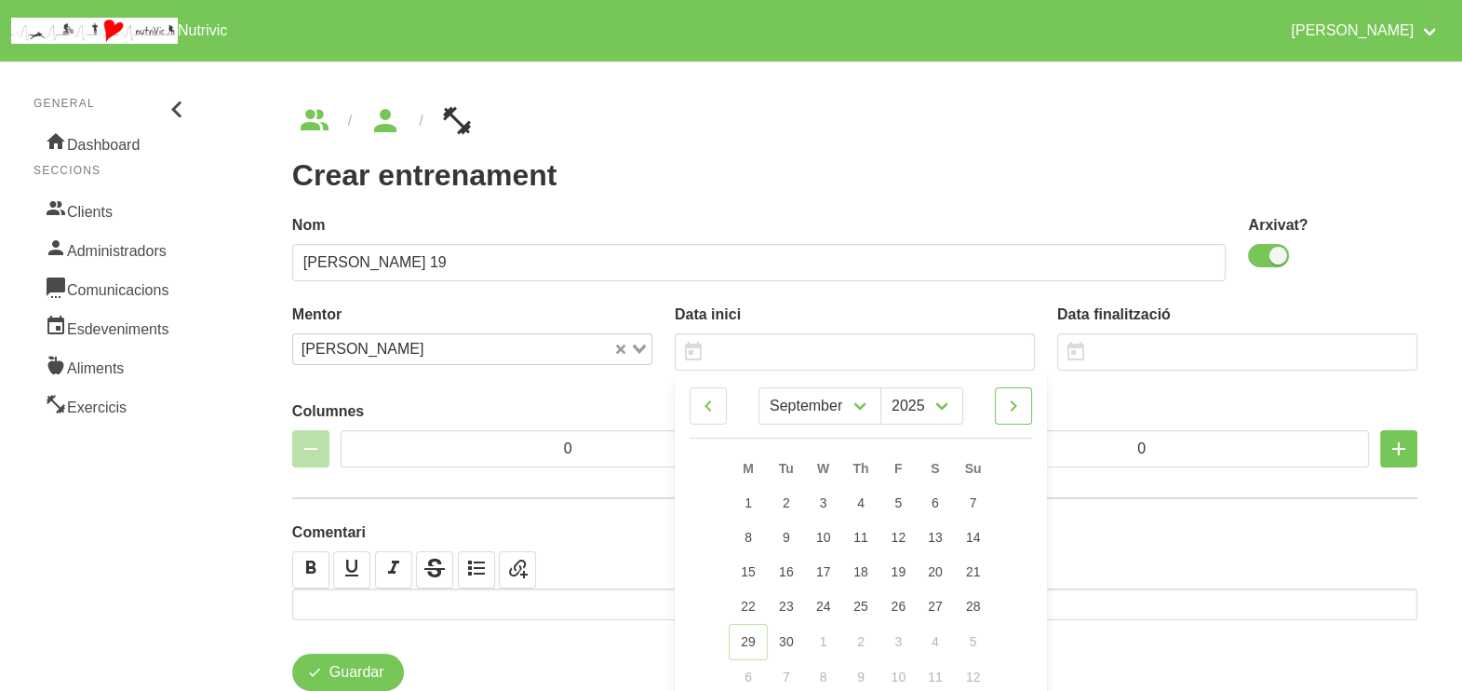
click at [1017, 406] on icon at bounding box center [1013, 406] width 22 height 34
select select "10"
click at [982, 531] on link "9" at bounding box center [972, 537] width 39 height 34
type input "9/11/2025"
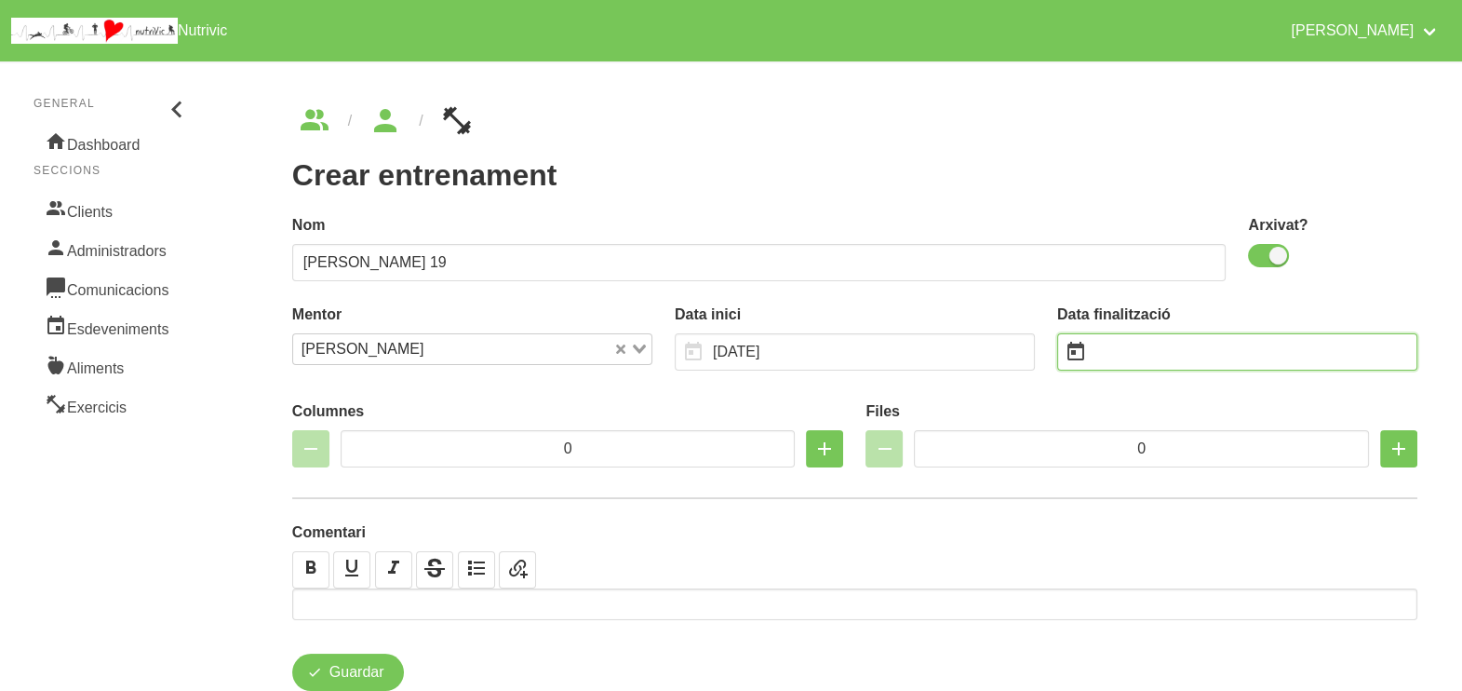
click at [1171, 349] on input "text" at bounding box center [1237, 351] width 360 height 37
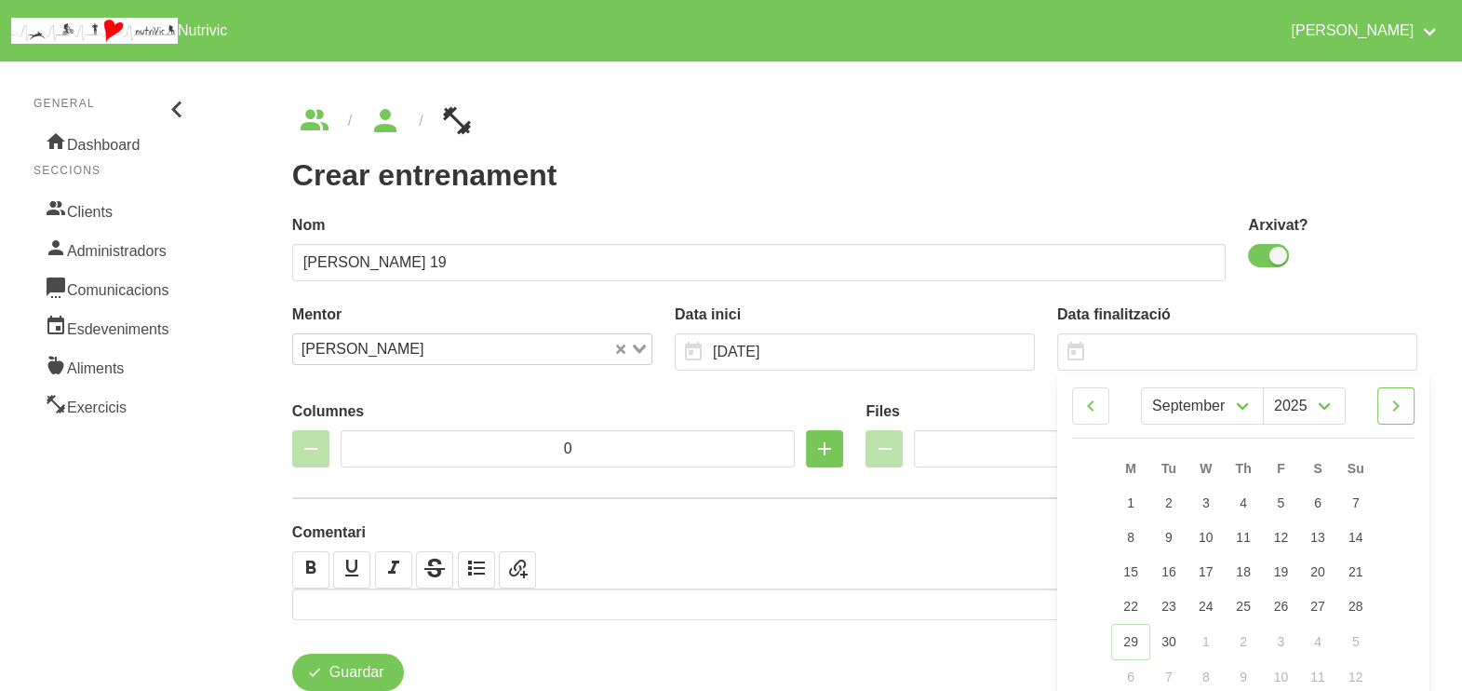
click at [1401, 407] on icon at bounding box center [1396, 406] width 22 height 34
click at [1401, 404] on icon at bounding box center [1396, 406] width 22 height 34
select select "11"
click at [1362, 578] on link "21" at bounding box center [1355, 572] width 39 height 34
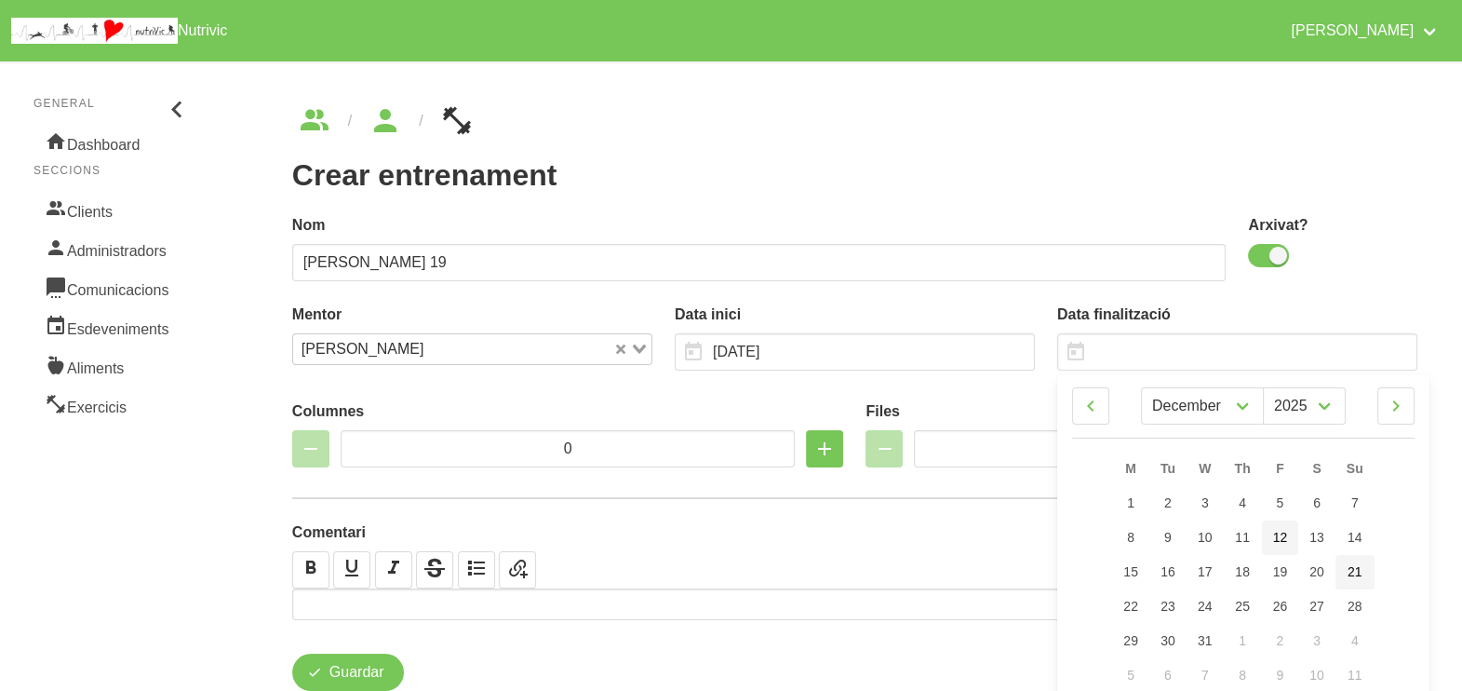
type input "21/12/2025"
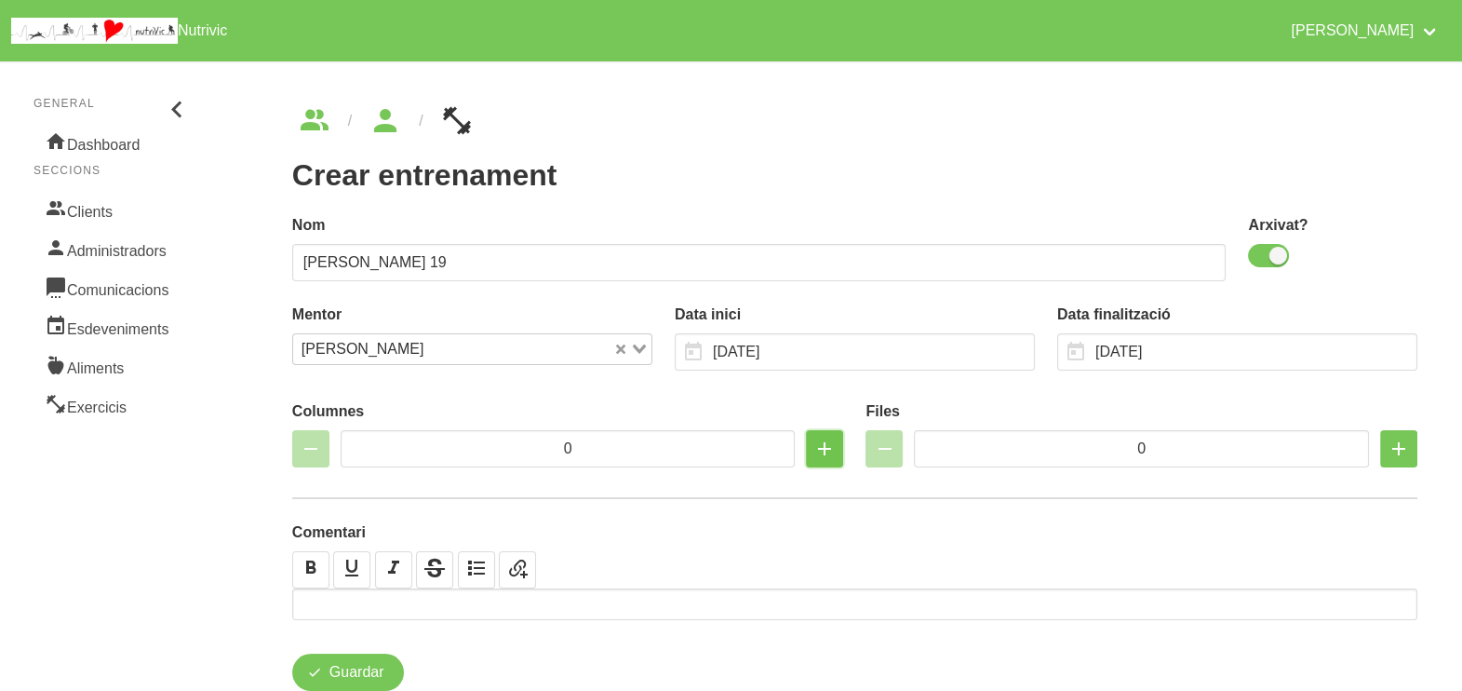
click at [824, 453] on icon "button" at bounding box center [825, 449] width 22 height 34
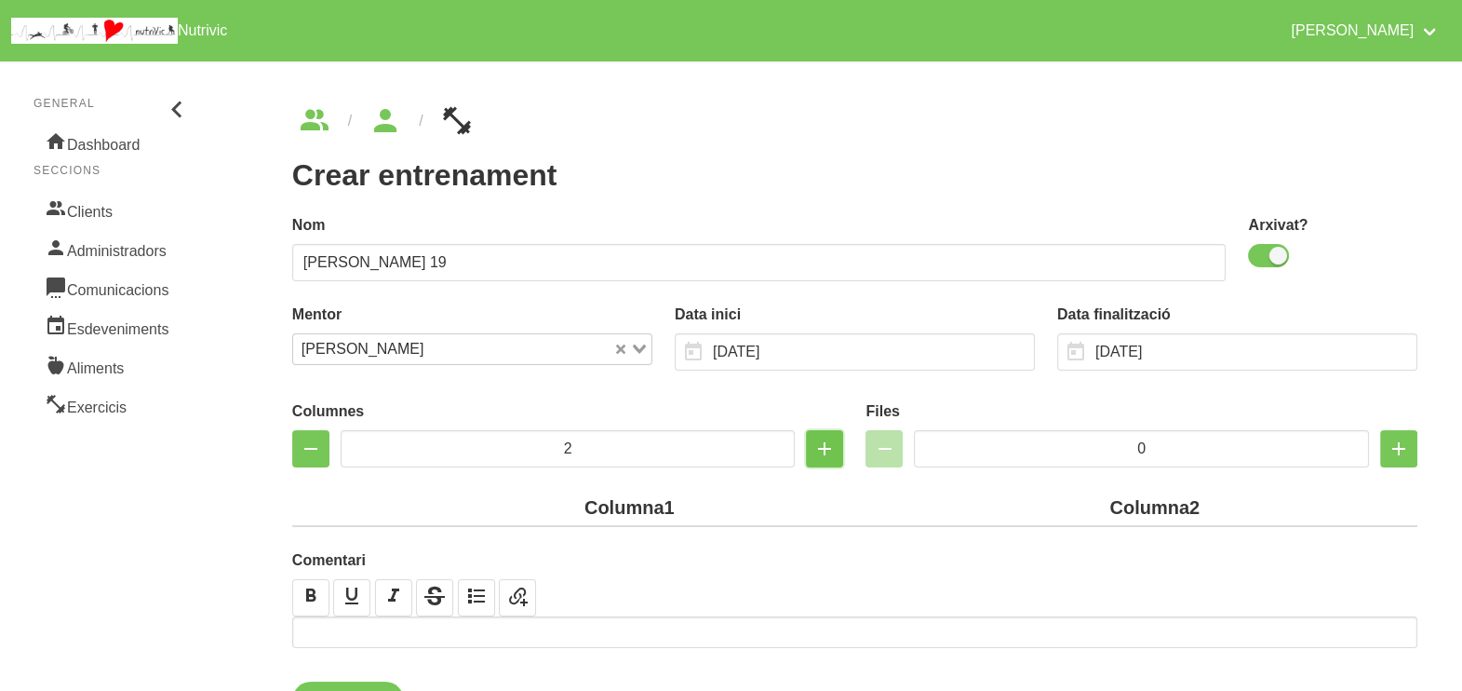
click at [820, 451] on icon "button" at bounding box center [825, 449] width 22 height 34
type input "3"
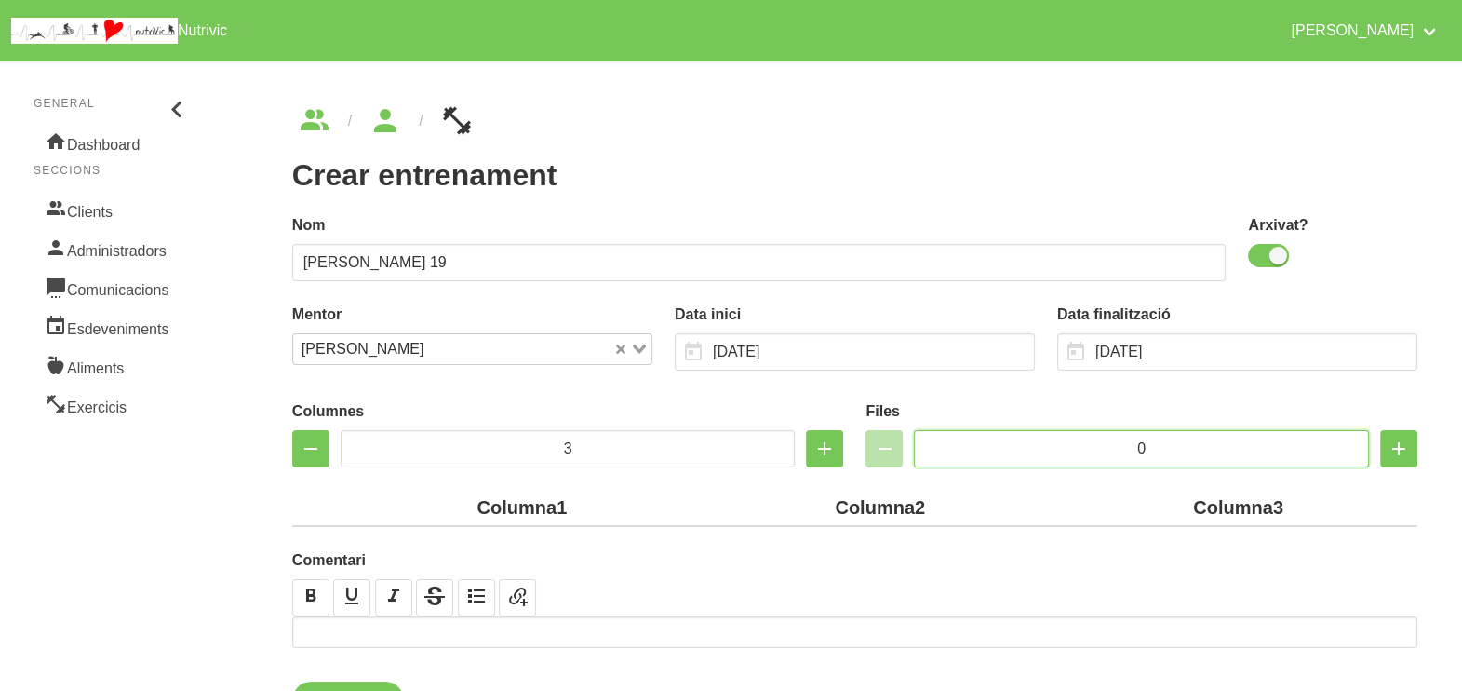
click at [1096, 439] on input "0" at bounding box center [1141, 448] width 455 height 37
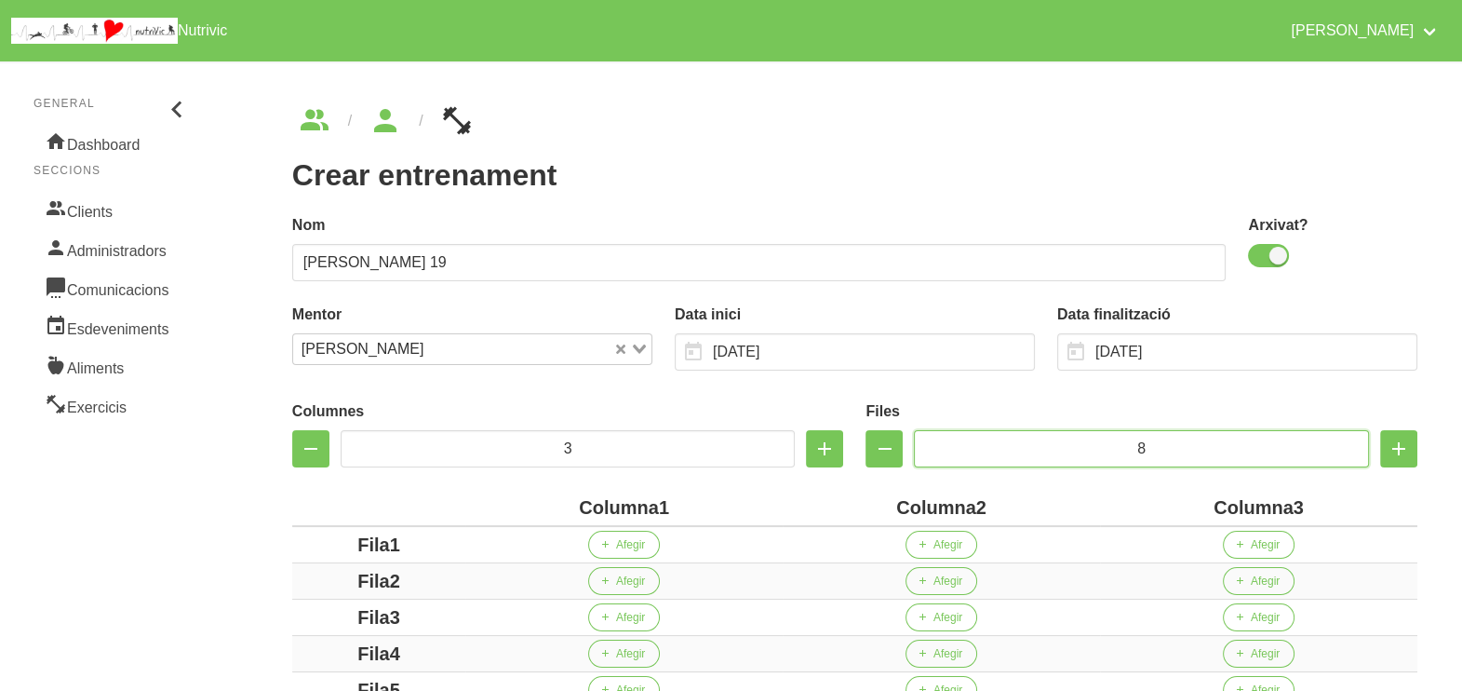
type input "8"
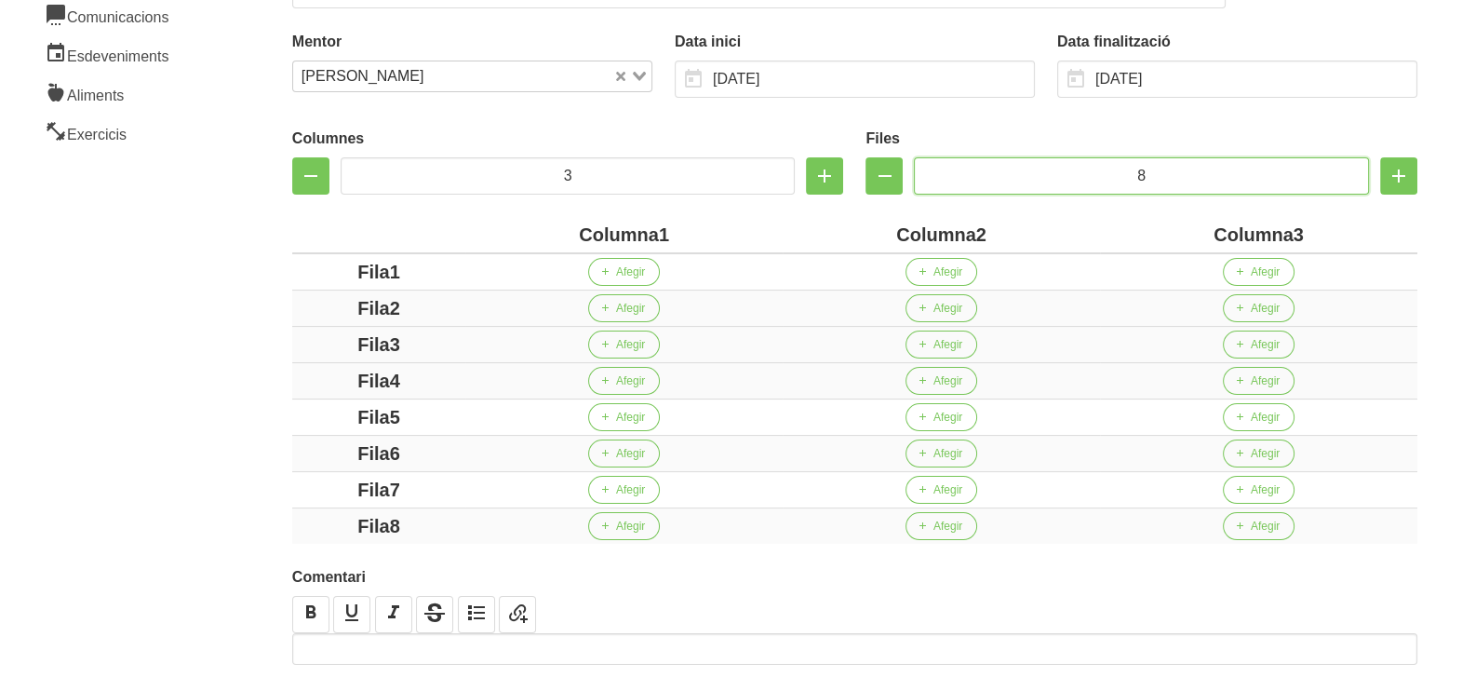
scroll to position [370, 0]
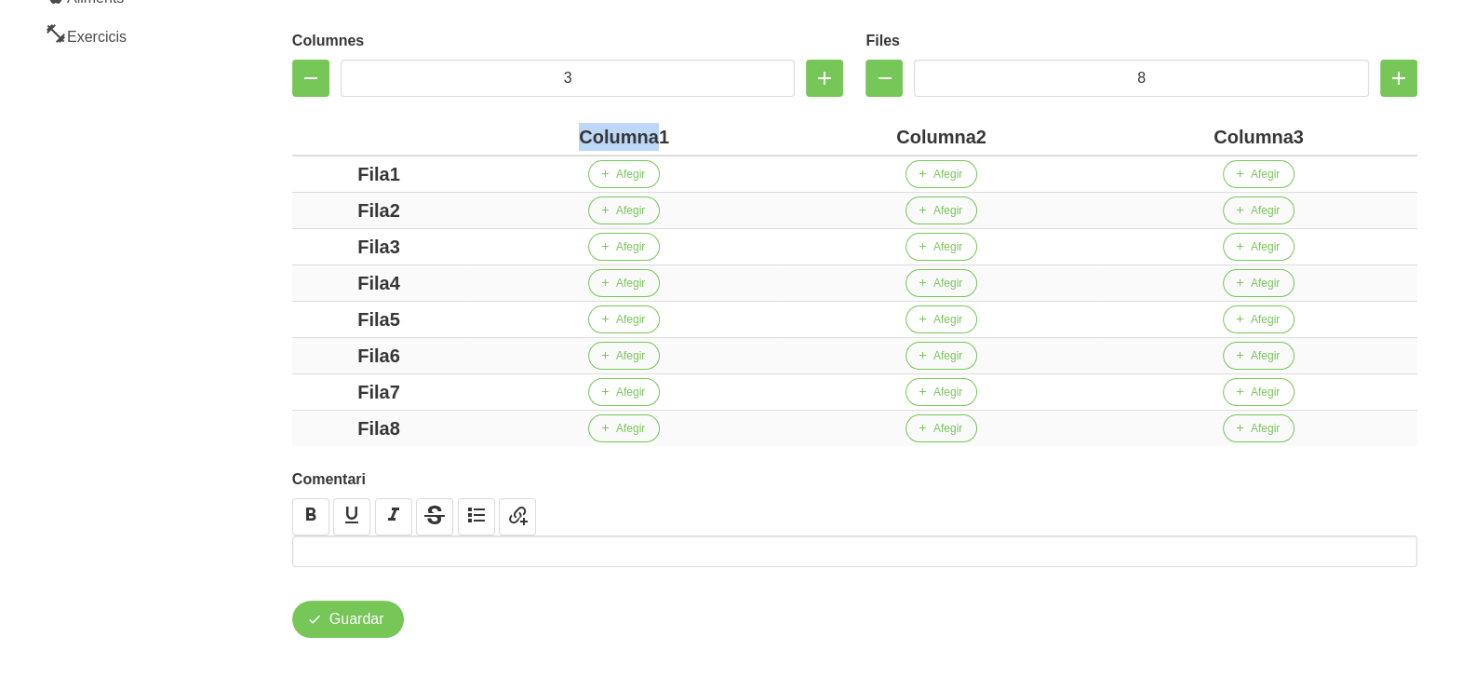
drag, startPoint x: 660, startPoint y: 134, endPoint x: 531, endPoint y: 134, distance: 129.4
click at [531, 134] on div "Columna1" at bounding box center [624, 137] width 303 height 28
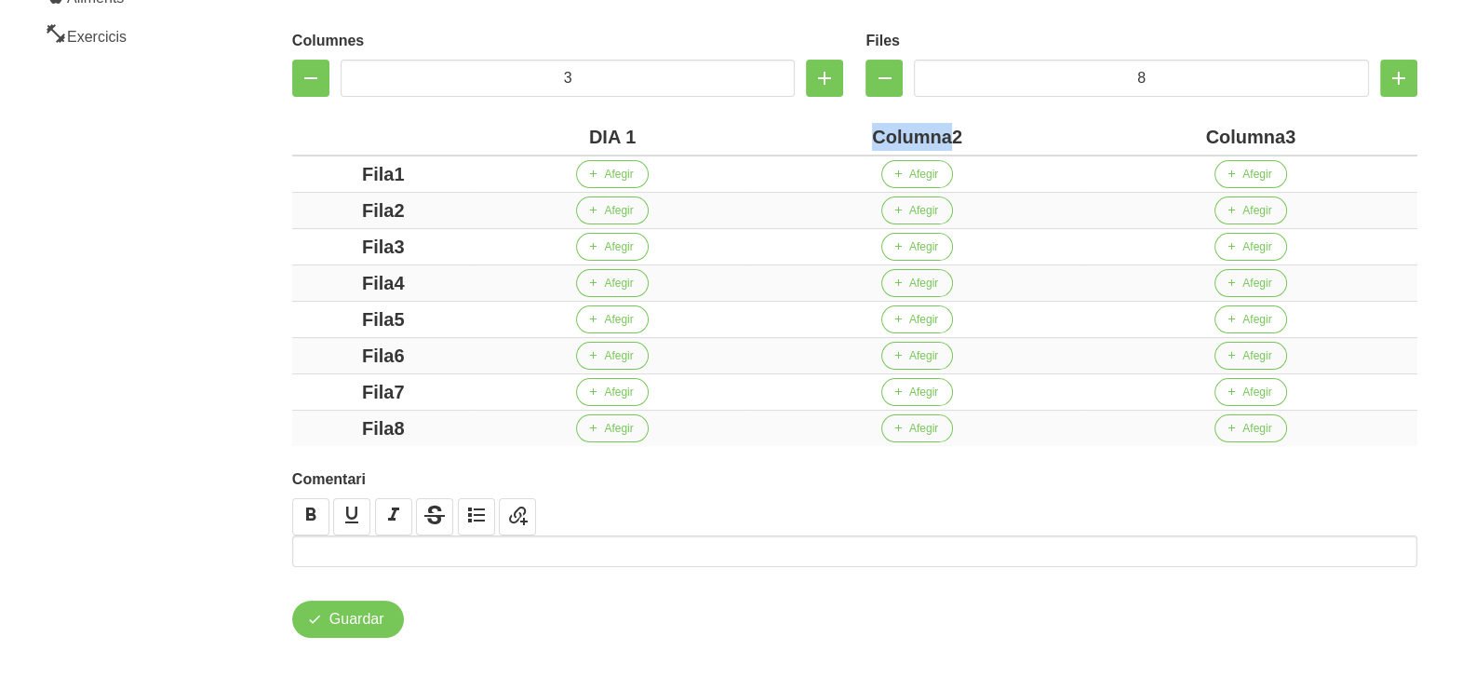
drag, startPoint x: 949, startPoint y: 136, endPoint x: 834, endPoint y: 122, distance: 116.3
click at [838, 126] on div "Columna2" at bounding box center [917, 137] width 318 height 28
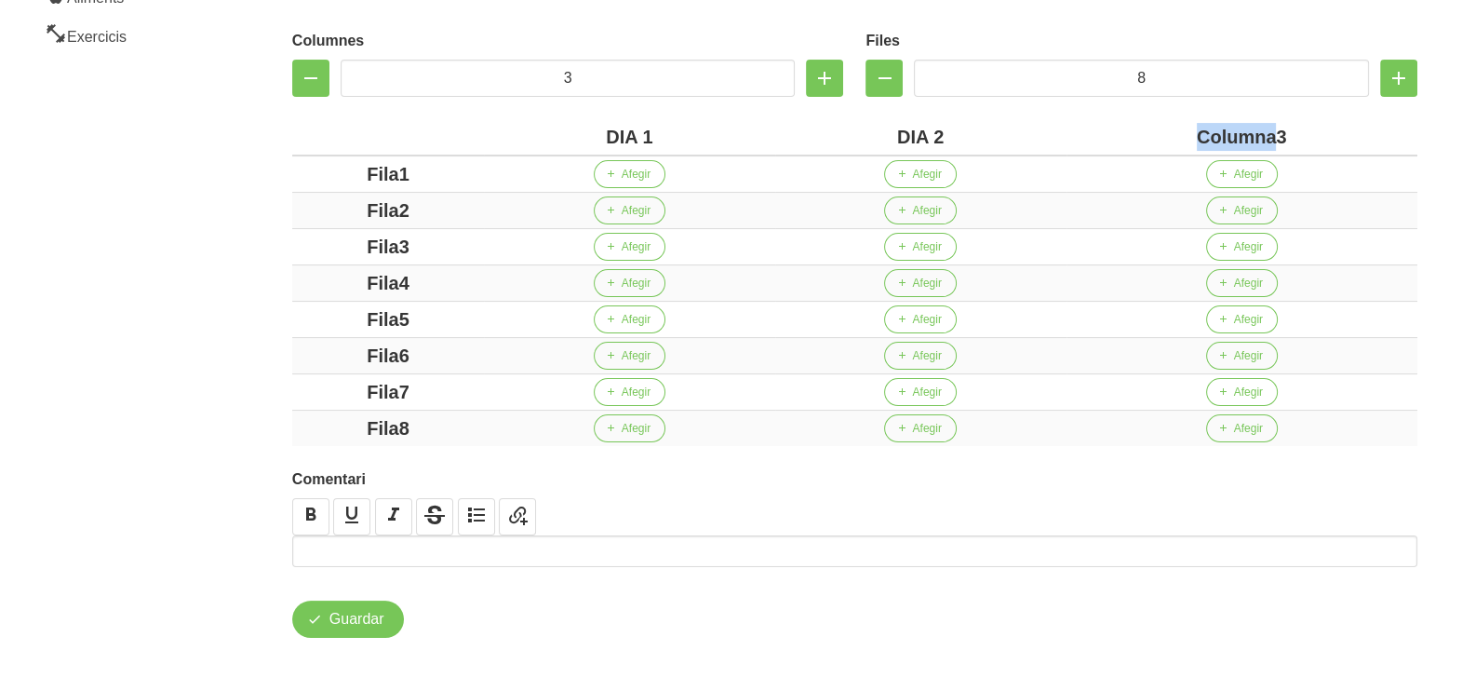
drag, startPoint x: 1277, startPoint y: 135, endPoint x: 1141, endPoint y: 127, distance: 136.2
click at [1141, 127] on div "Columna3" at bounding box center [1242, 137] width 336 height 28
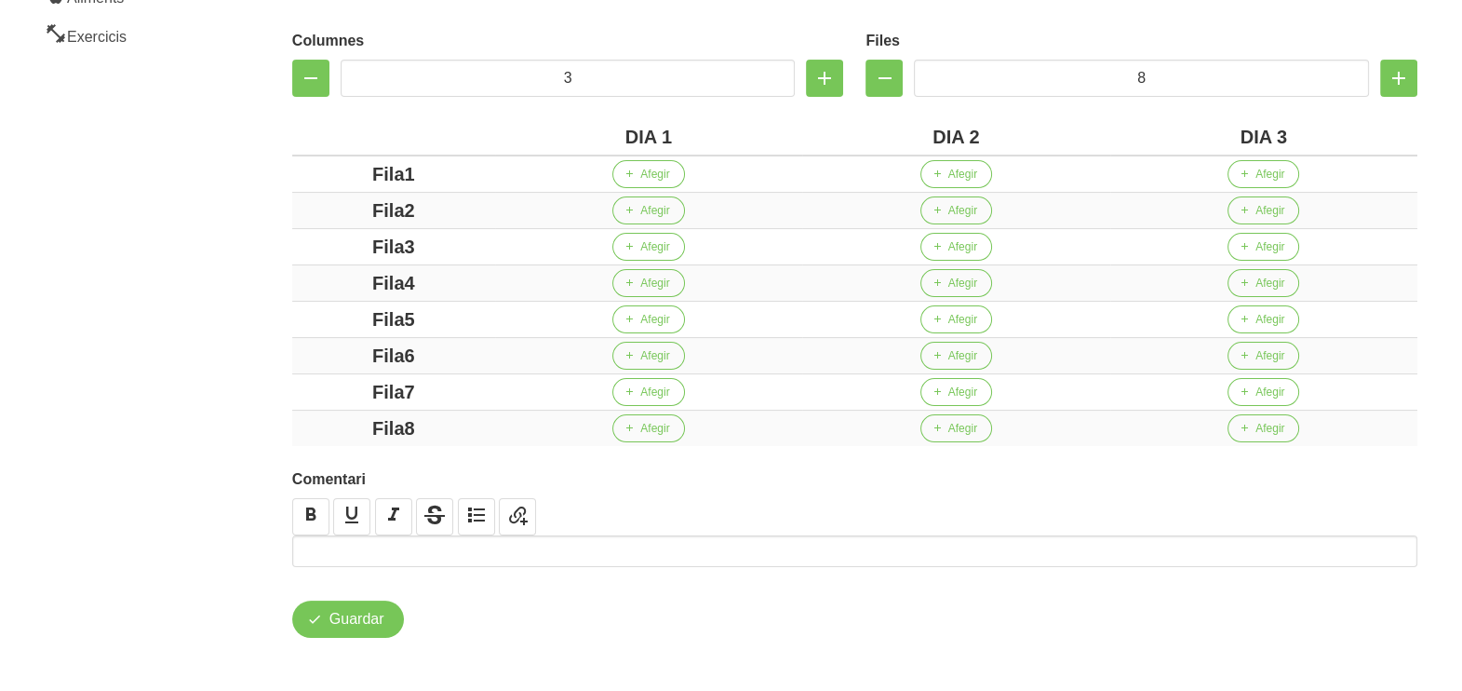
drag, startPoint x: 400, startPoint y: 172, endPoint x: 279, endPoint y: 173, distance: 121.0
click at [281, 172] on div "Columnes 3 Files 8 DIA 1 DIA 2 DIA 3 Fila1 Afegir Afegir Afegir Fila2 Afegir Af…" at bounding box center [855, 234] width 1148 height 446
drag, startPoint x: 405, startPoint y: 205, endPoint x: 303, endPoint y: 209, distance: 102.5
click at [303, 209] on div "Fila2" at bounding box center [394, 210] width 188 height 28
click at [363, 247] on div "Fila3" at bounding box center [394, 247] width 188 height 28
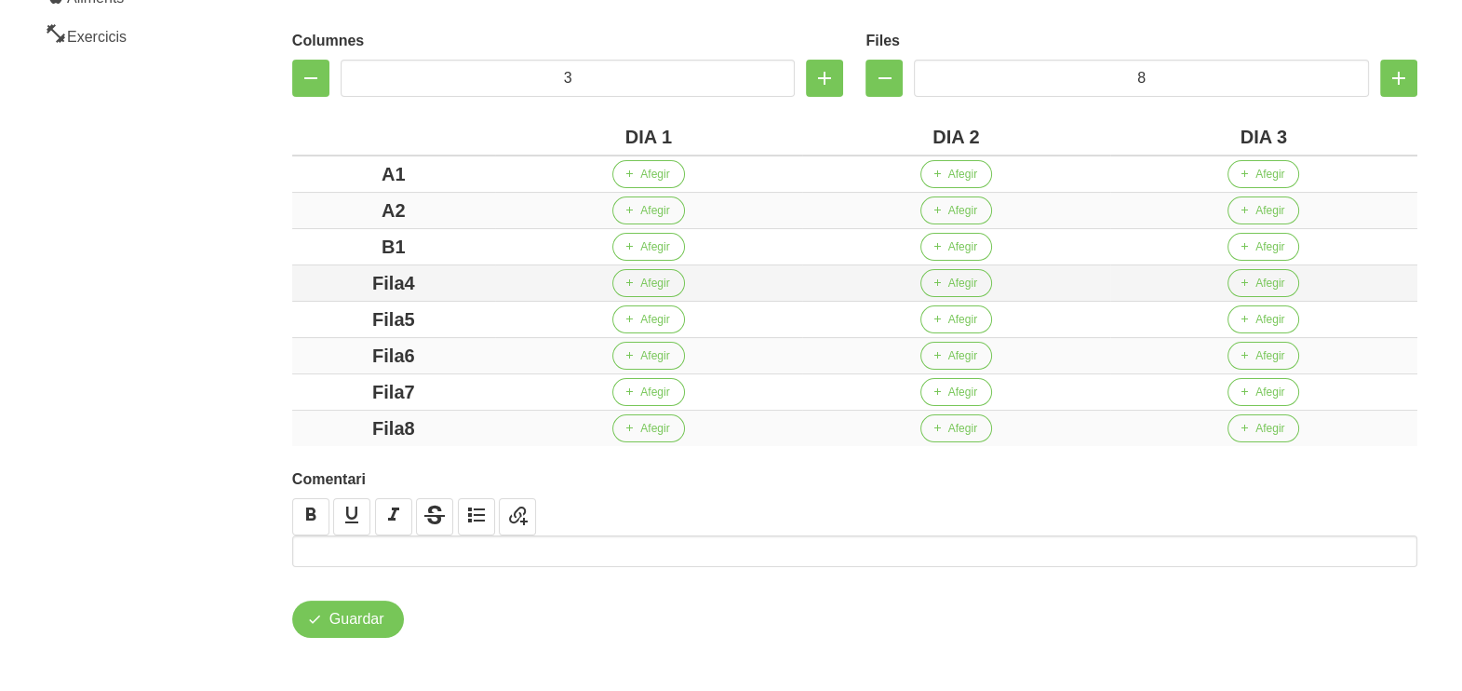
drag, startPoint x: 437, startPoint y: 288, endPoint x: 365, endPoint y: 288, distance: 72.6
click at [365, 288] on div "Fila4" at bounding box center [394, 283] width 188 height 28
drag, startPoint x: 434, startPoint y: 314, endPoint x: 349, endPoint y: 320, distance: 85.0
click at [341, 314] on div "Fila5" at bounding box center [394, 319] width 188 height 28
click at [355, 348] on div "Fila6" at bounding box center [394, 356] width 188 height 28
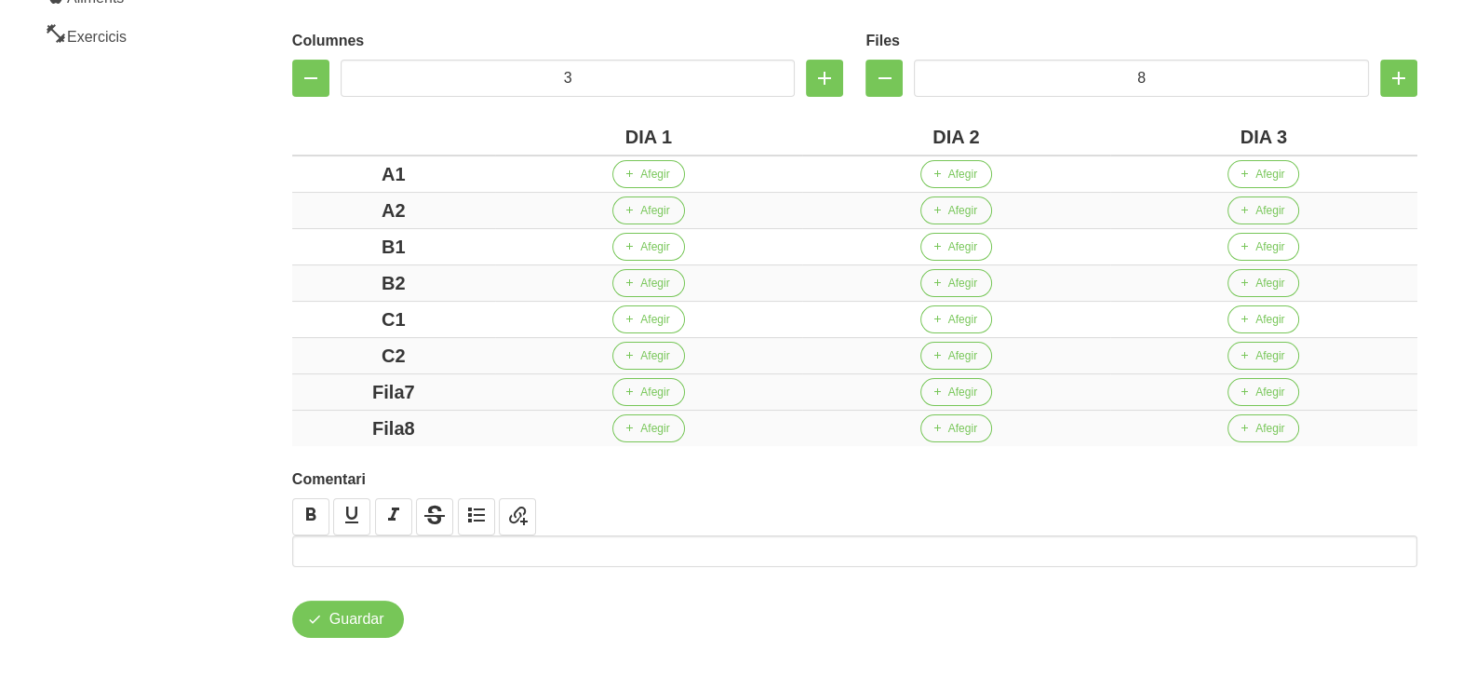
drag, startPoint x: 455, startPoint y: 383, endPoint x: 336, endPoint y: 379, distance: 119.2
click at [336, 379] on div "Fila7" at bounding box center [394, 392] width 188 height 28
drag, startPoint x: 452, startPoint y: 425, endPoint x: 307, endPoint y: 414, distance: 145.6
click at [321, 416] on div "Fila8" at bounding box center [394, 428] width 188 height 28
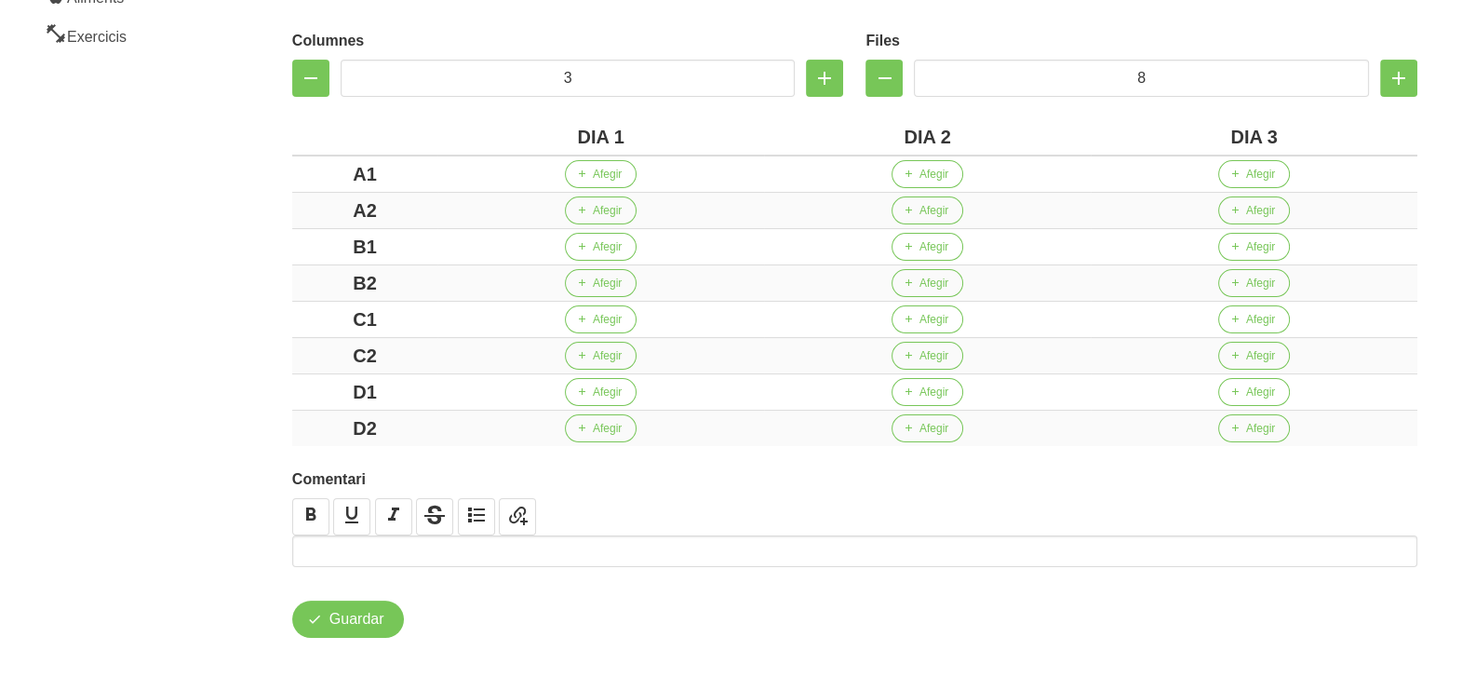
click at [235, 379] on section "General Dashboard Seccions Clients Administradors Comunicacions Esdeveniments A…" at bounding box center [731, 187] width 1485 height 1014
drag, startPoint x: 233, startPoint y: 377, endPoint x: 158, endPoint y: 343, distance: 82.0
click at [158, 343] on aside "General Dashboard Seccions Clients Administradors Comunicacions Esdeveniments A…" at bounding box center [113, 187] width 248 height 1014
click at [155, 343] on aside "General Dashboard Seccions Clients Administradors Comunicacions Esdeveniments A…" at bounding box center [113, 187] width 248 height 1014
click at [219, 228] on aside "General Dashboard Seccions Clients Administradors Comunicacions Esdeveniments A…" at bounding box center [113, 187] width 248 height 1014
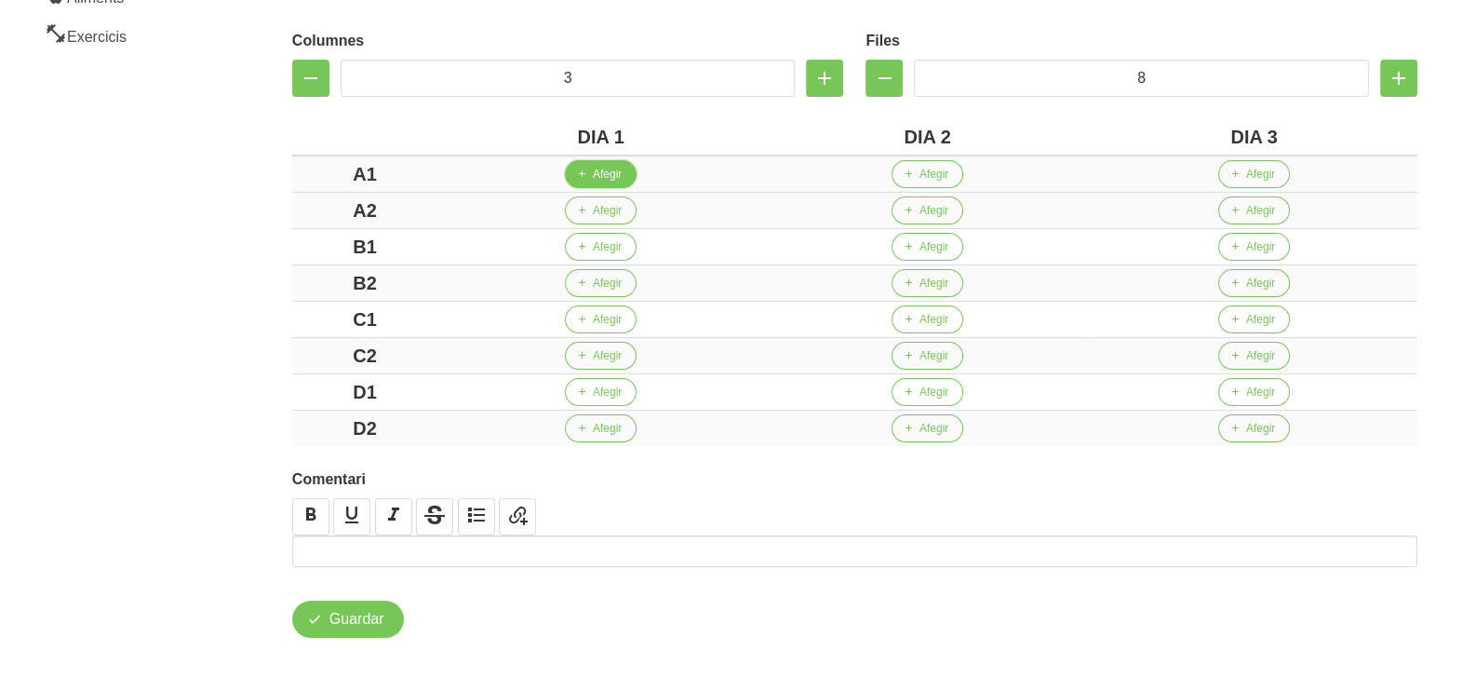
click at [606, 182] on span "Afegir" at bounding box center [607, 174] width 29 height 17
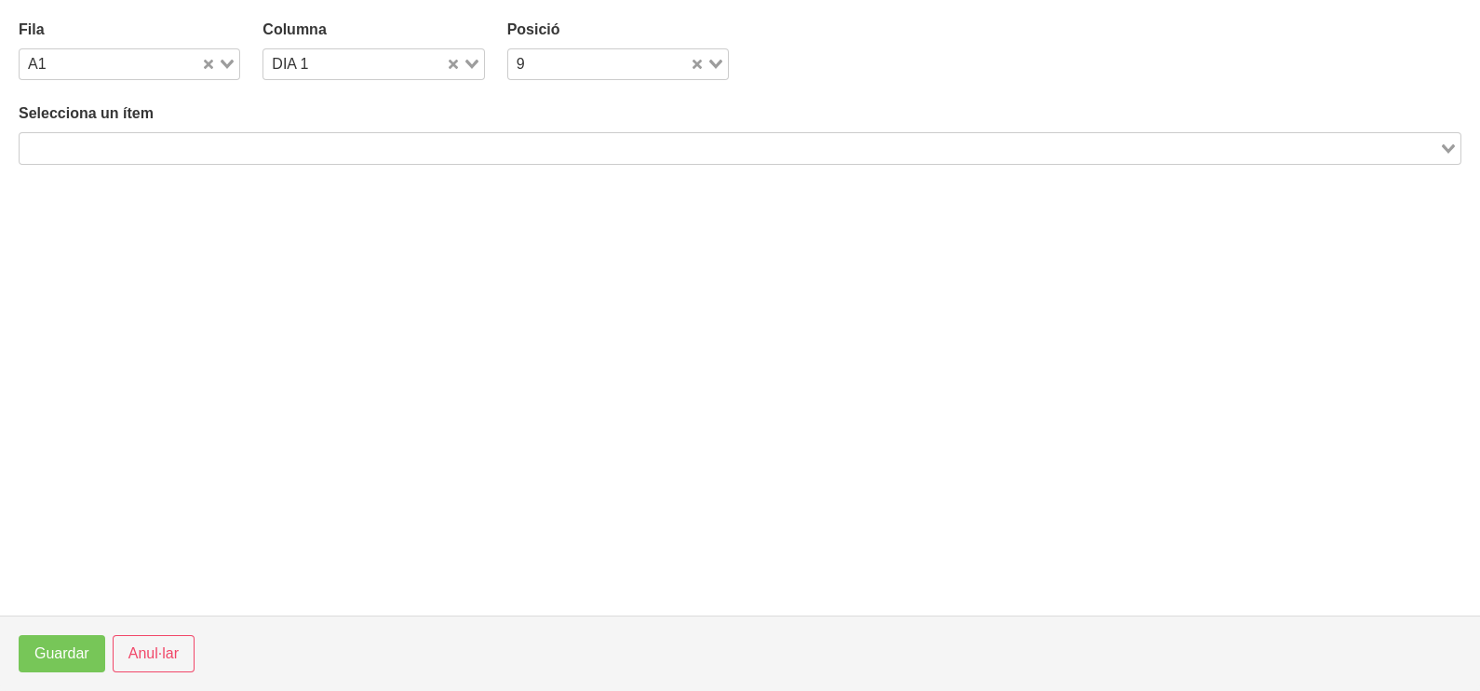
click at [254, 143] on input "Search for option" at bounding box center [729, 148] width 1416 height 22
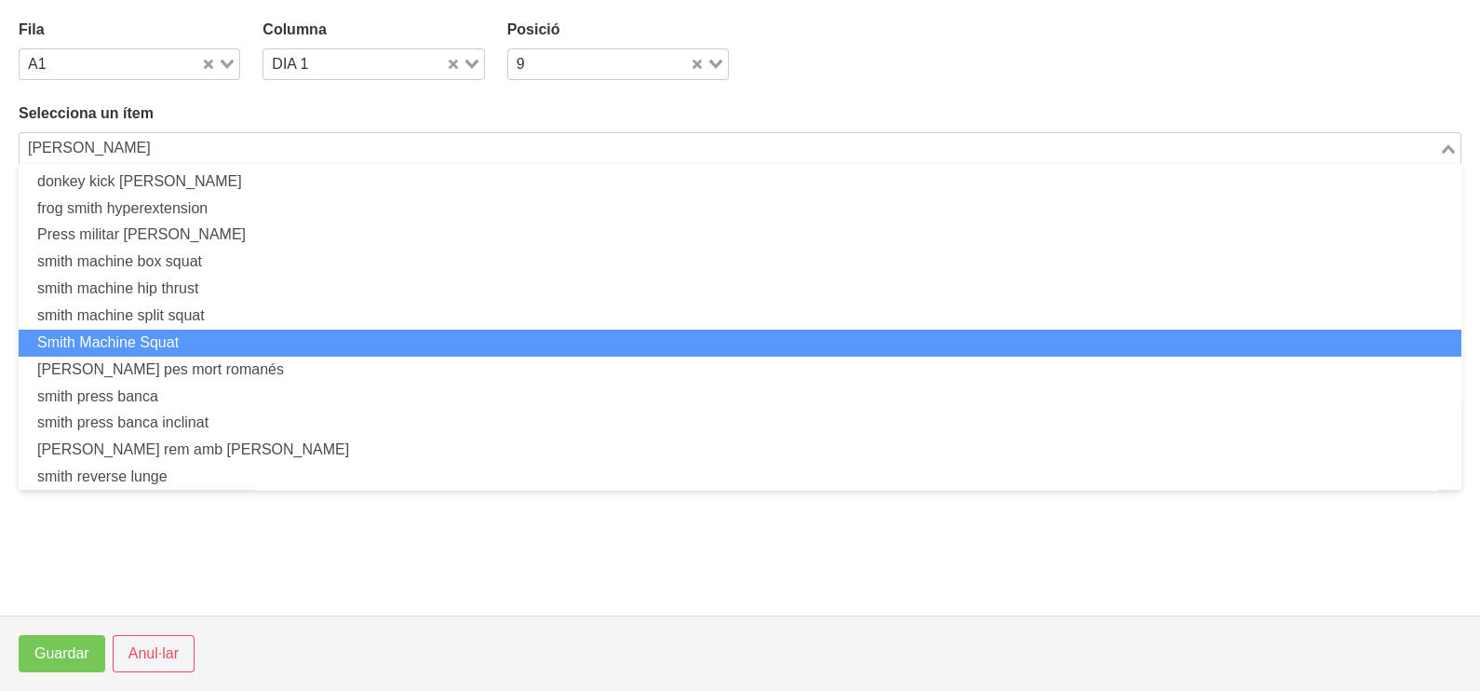
click at [195, 338] on li "Smith Machine Squat" at bounding box center [740, 343] width 1443 height 27
type input "SMIT"
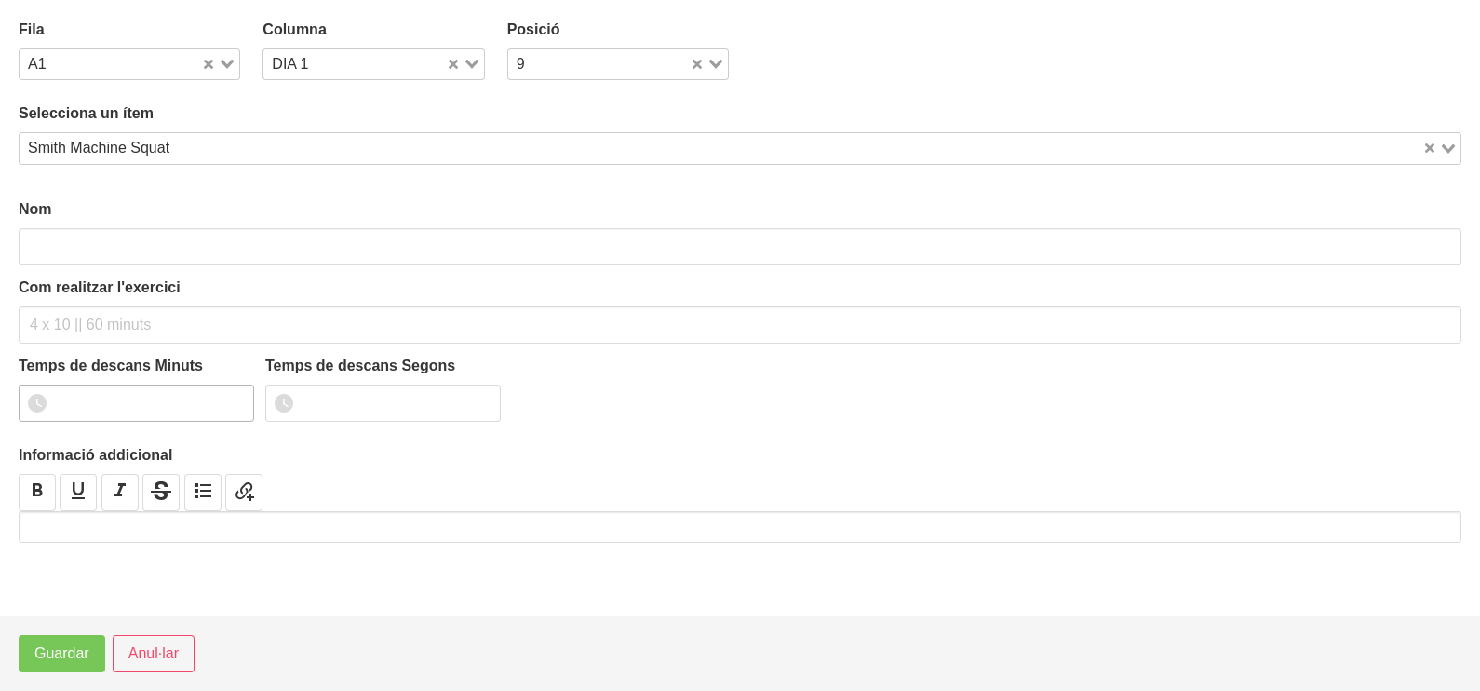
type input "Smith Machine Squat"
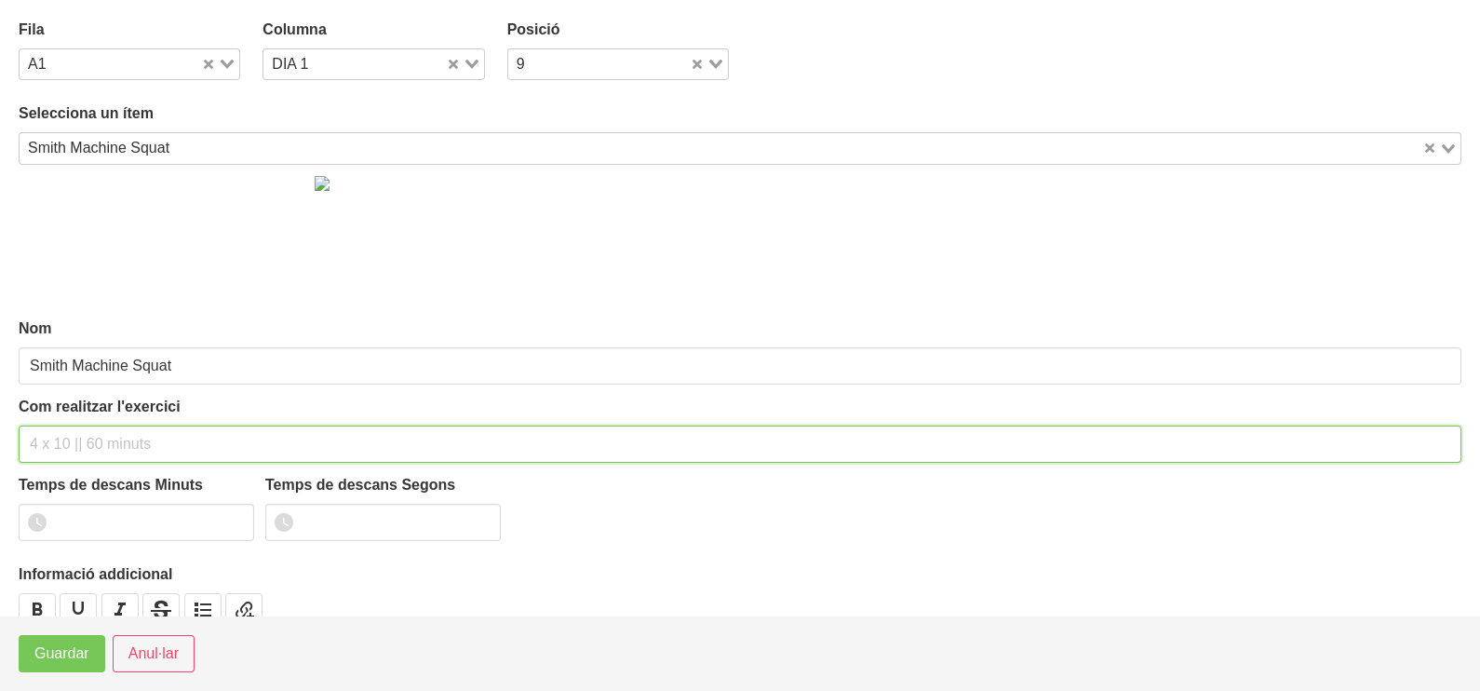
click at [86, 430] on input "text" at bounding box center [740, 443] width 1443 height 37
type input "3 x 6-8 a 3010 75""
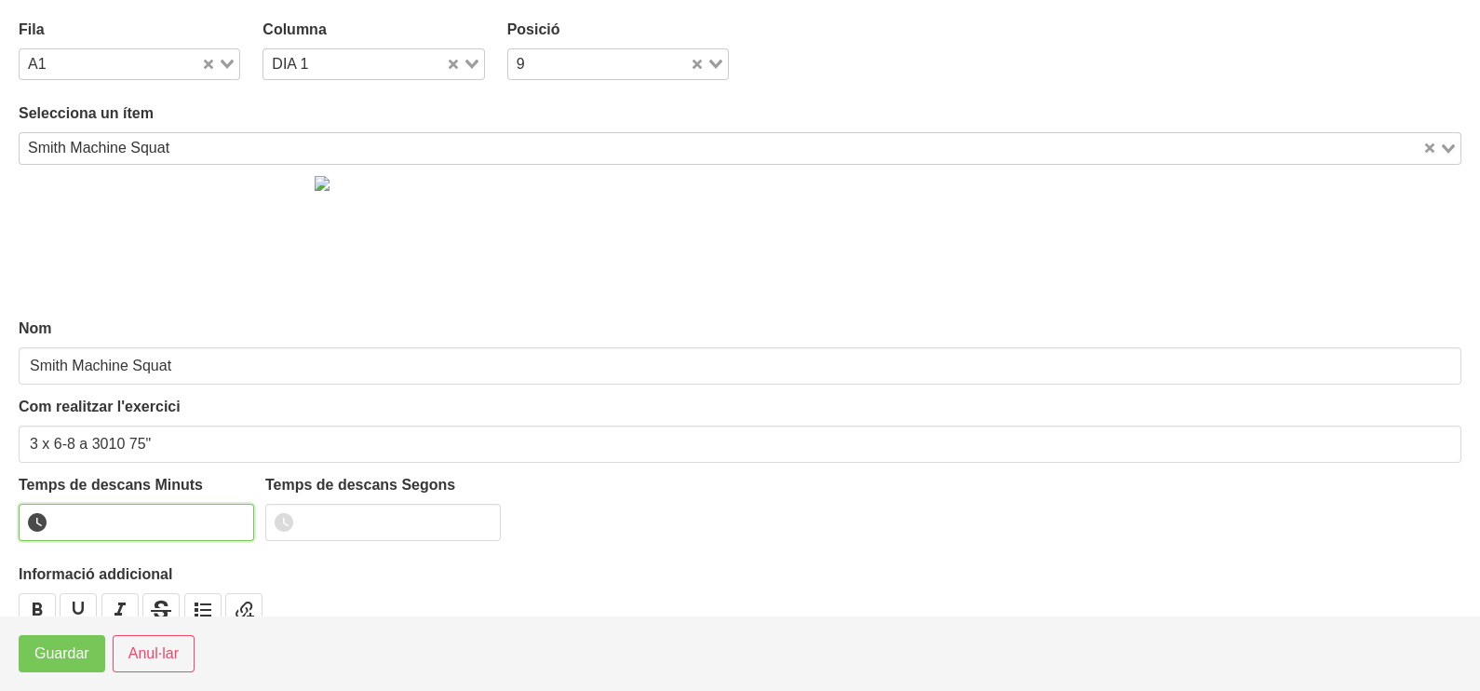
click at [163, 520] on input "number" at bounding box center [136, 522] width 235 height 37
type input "1"
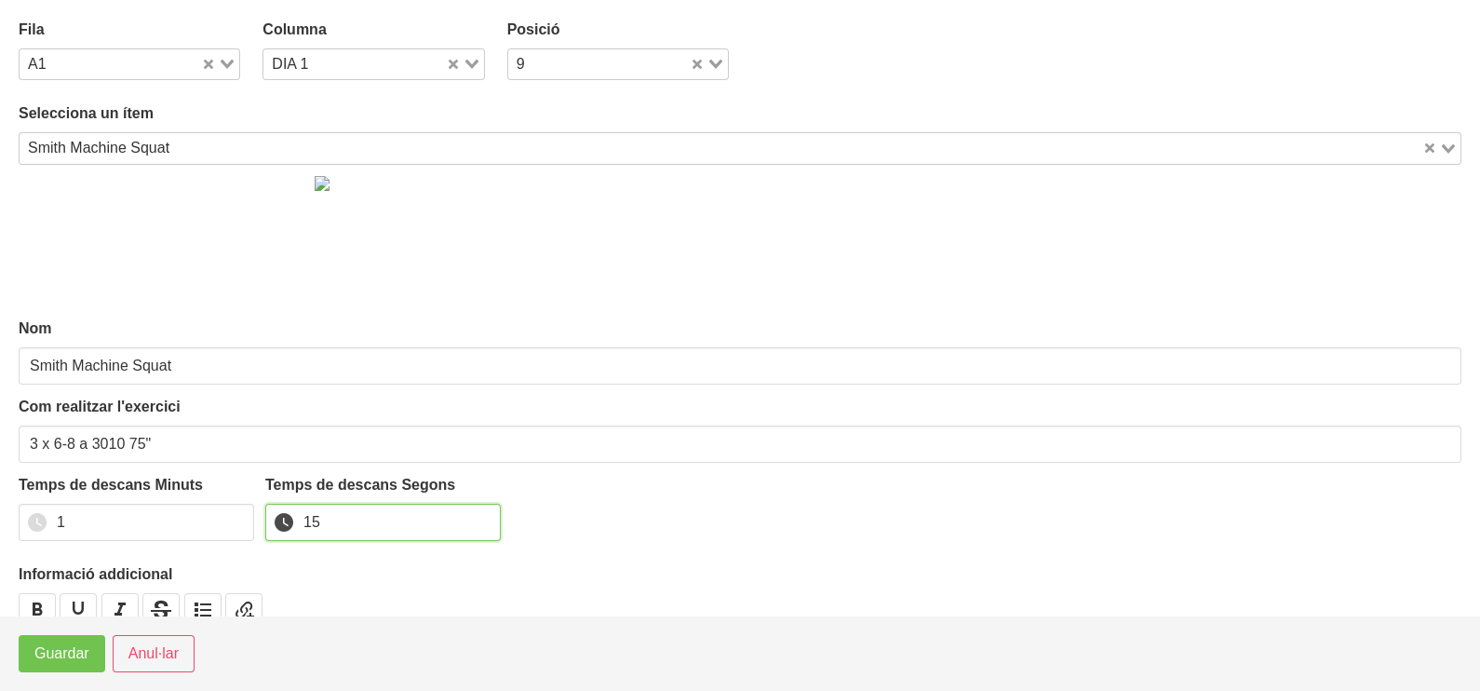
type input "15"
click at [63, 661] on span "Guardar" at bounding box center [61, 653] width 55 height 22
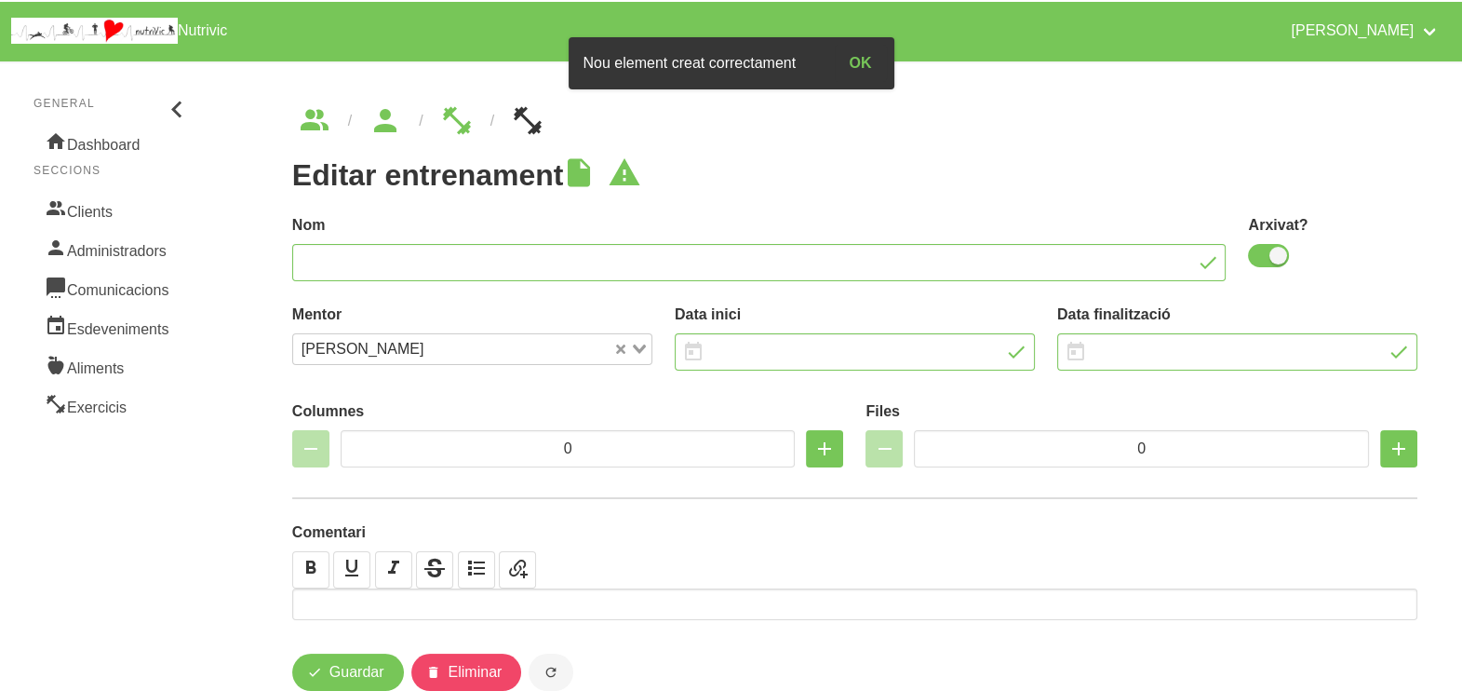
type input "Arnau Molist 19"
checkbox input "true"
type input "9/11/2025"
type input "21/12/2025"
type input "3"
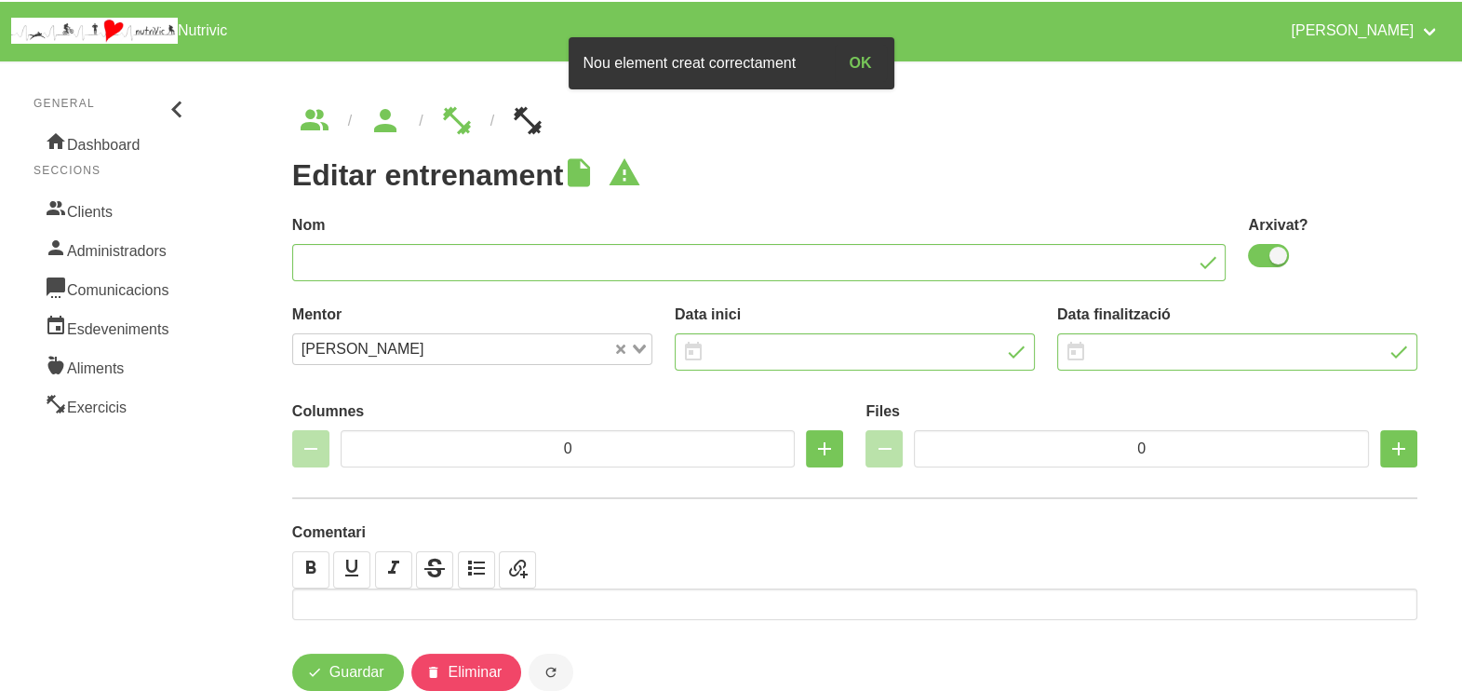
type input "8"
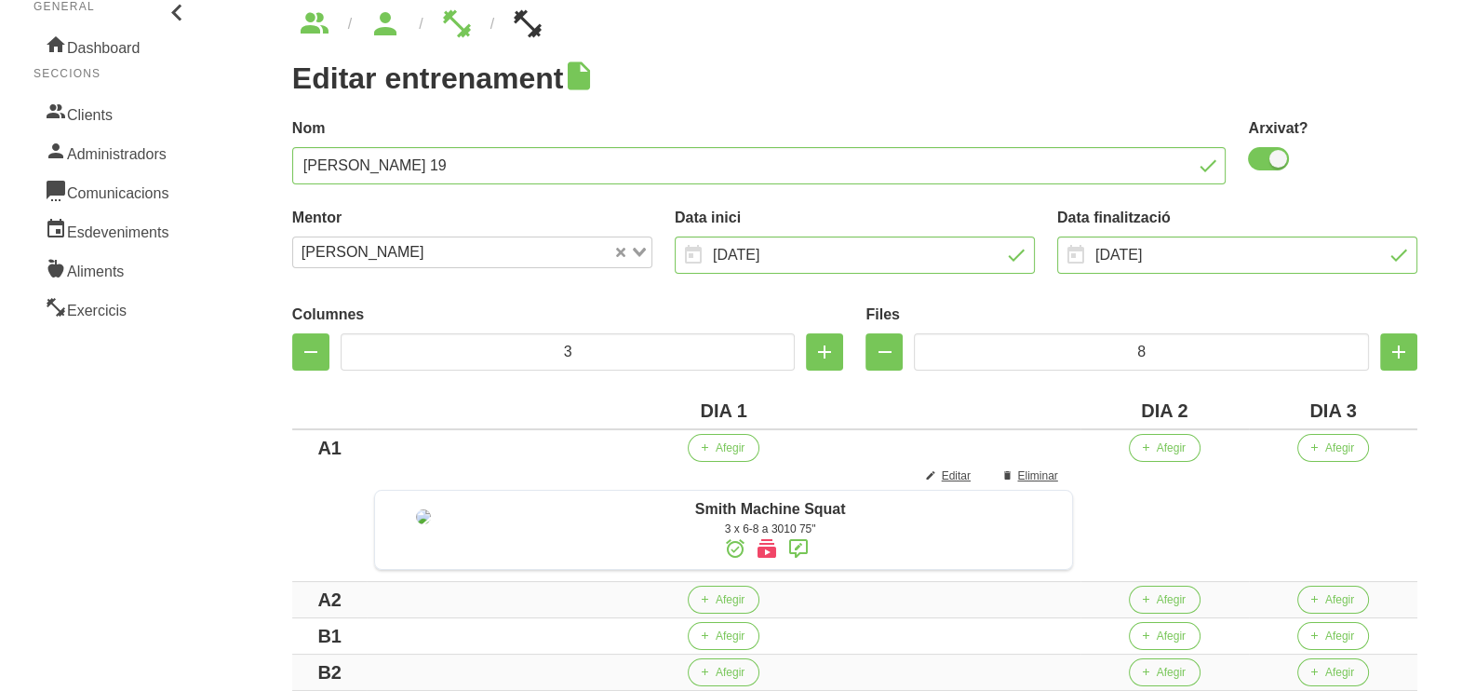
scroll to position [232, 0]
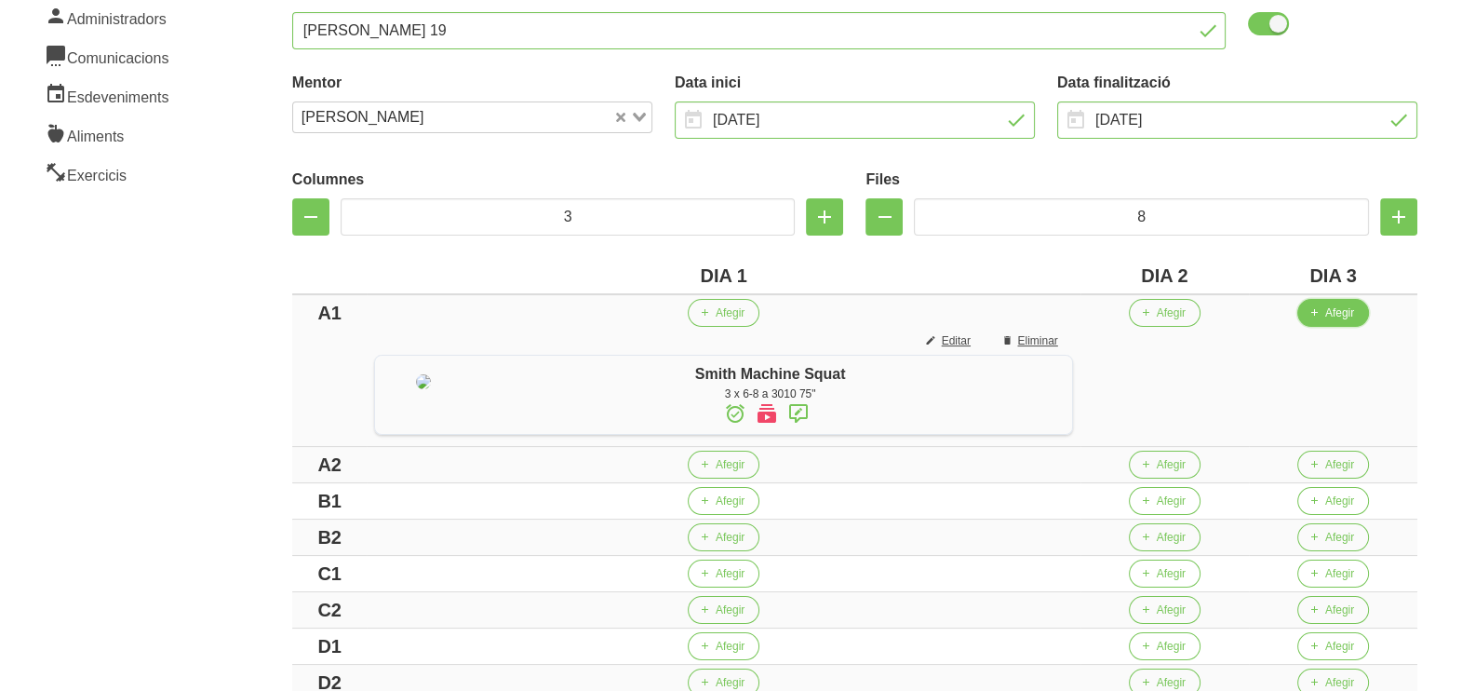
click at [1354, 315] on span "Afegir" at bounding box center [1339, 312] width 29 height 17
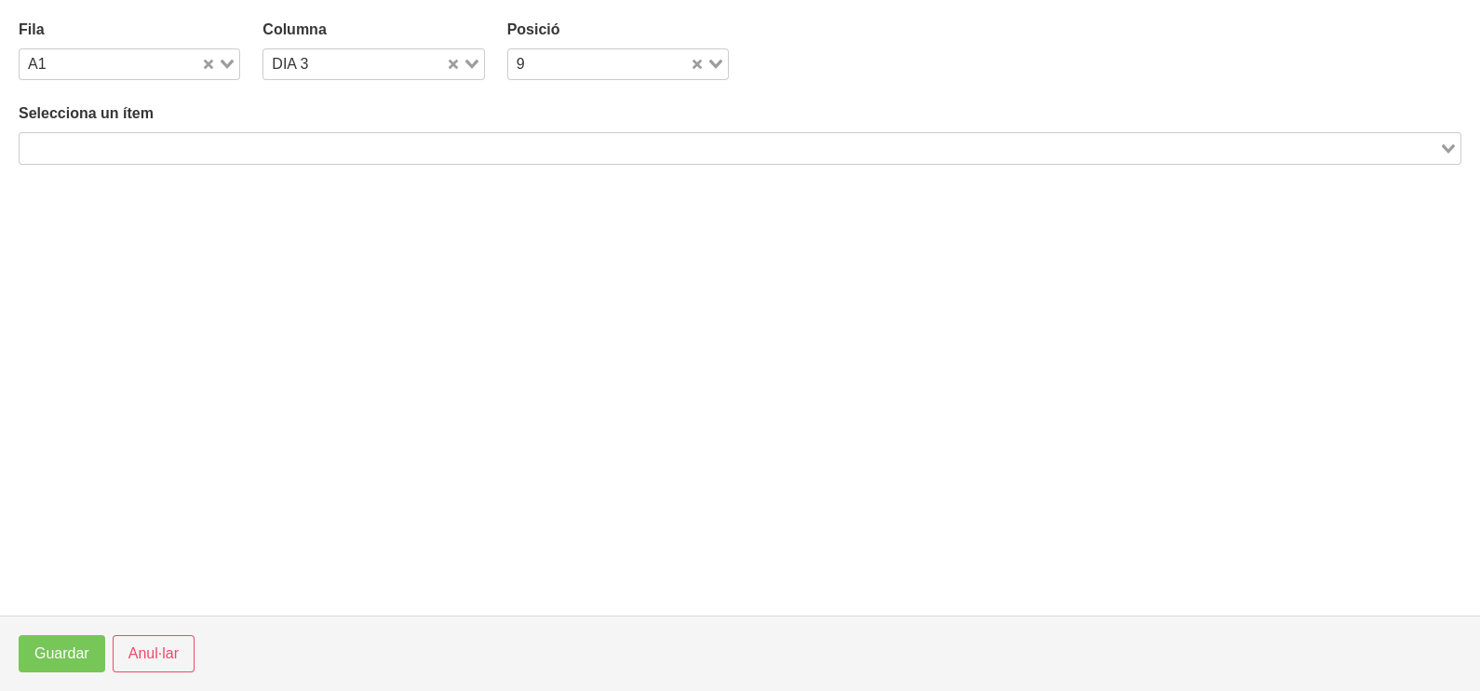
click at [380, 148] on input "Search for option" at bounding box center [729, 148] width 1416 height 22
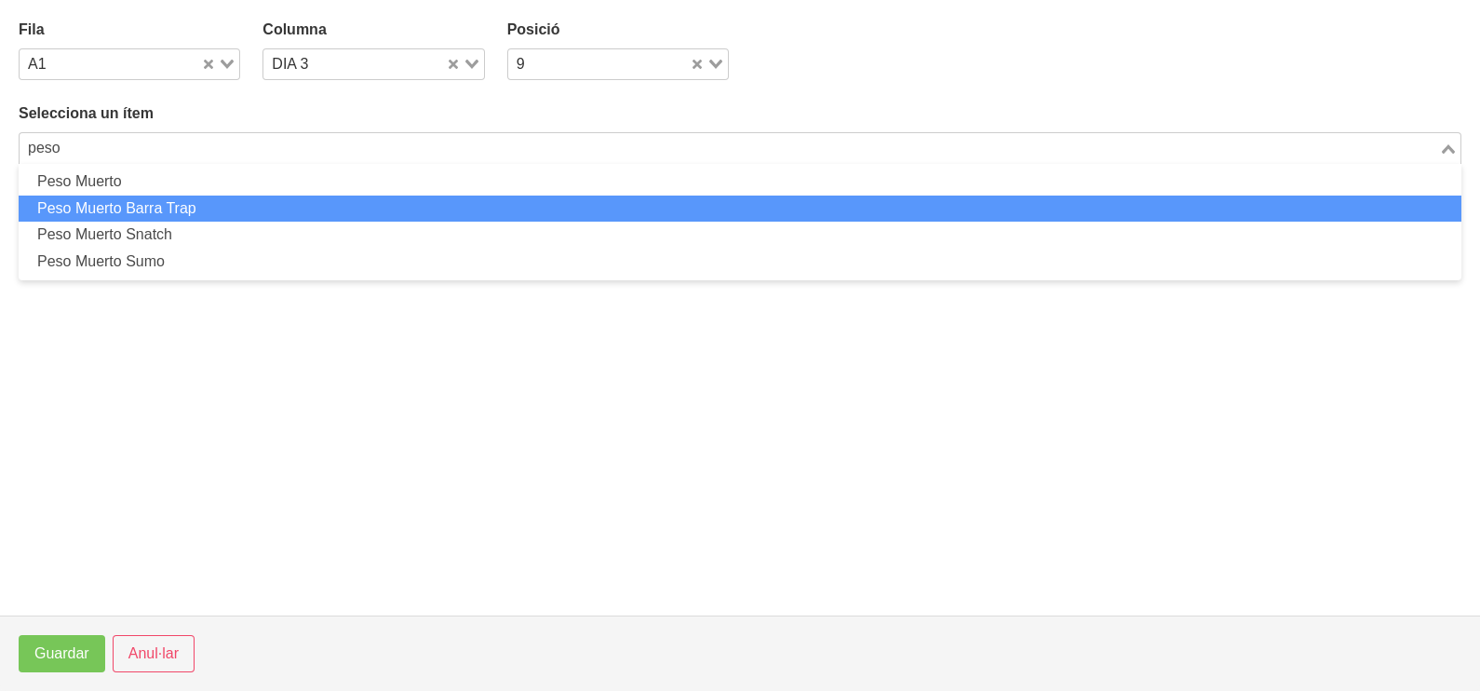
click at [199, 205] on li "Peso Muerto Barra Trap" at bounding box center [740, 208] width 1443 height 27
type input "peso"
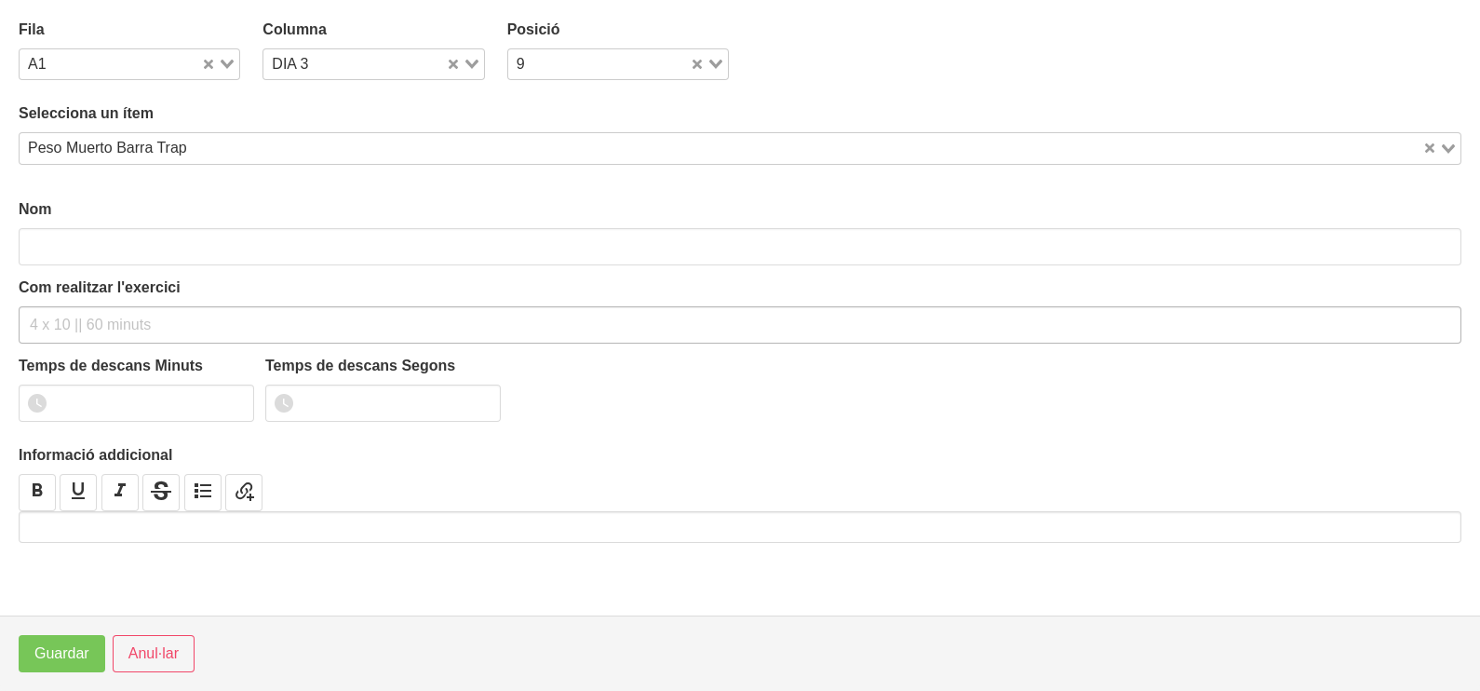
type input "Peso Muerto Barra Trap"
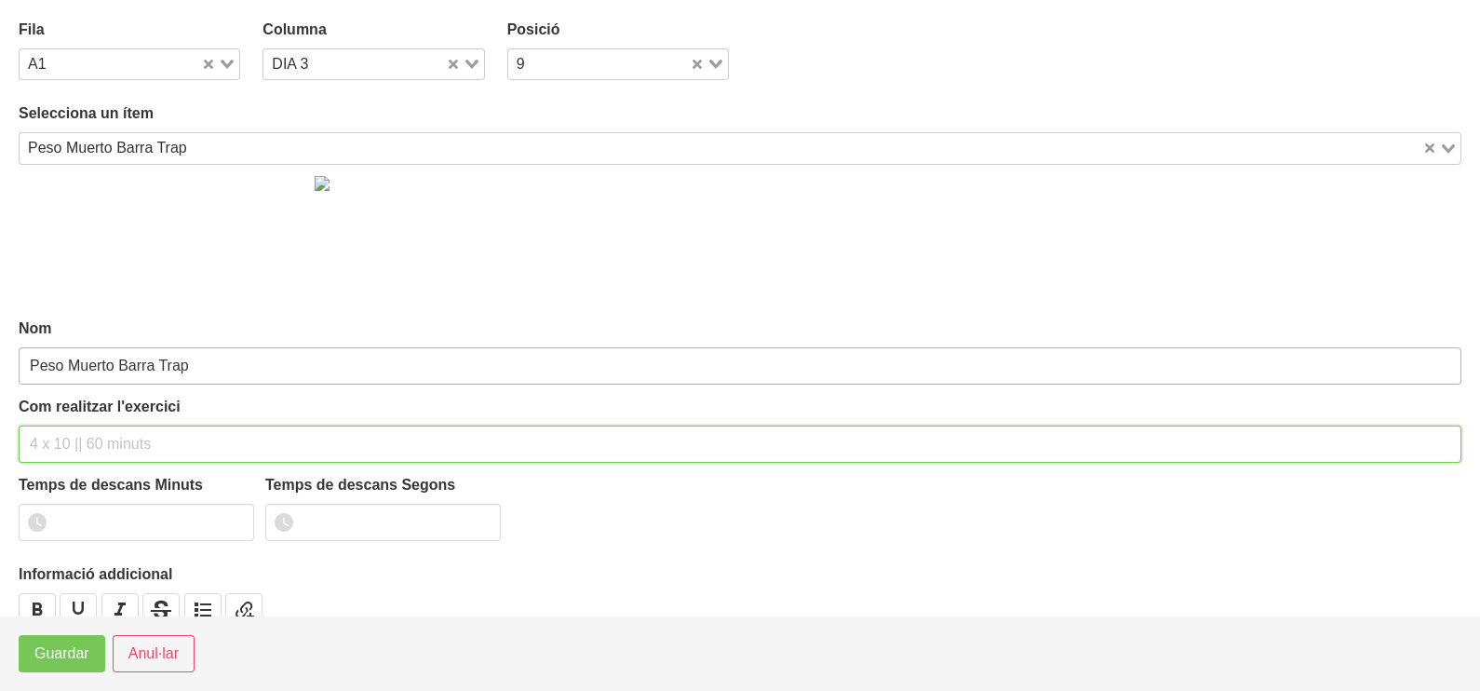
click at [103, 426] on input "text" at bounding box center [740, 443] width 1443 height 37
type input "3 x 4-6 a 3110 75""
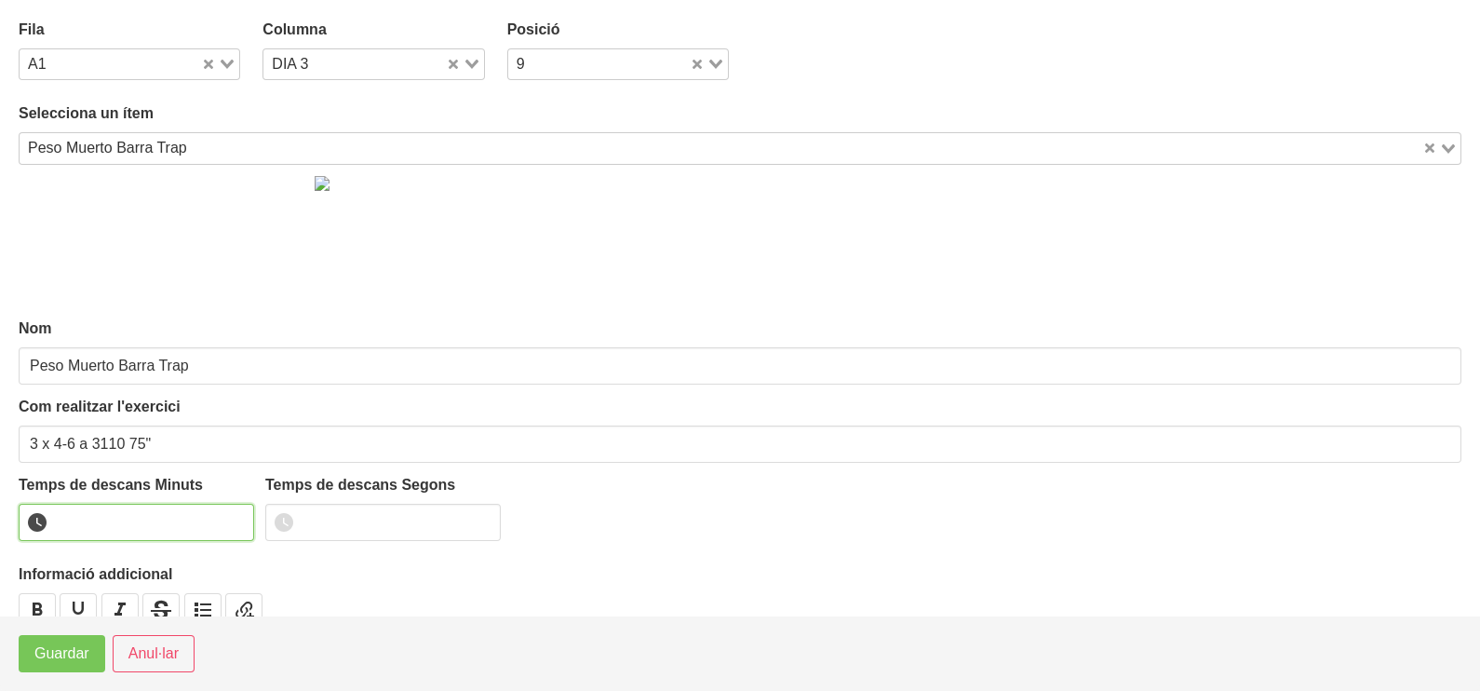
click at [121, 517] on input "number" at bounding box center [136, 522] width 235 height 37
type input "1"
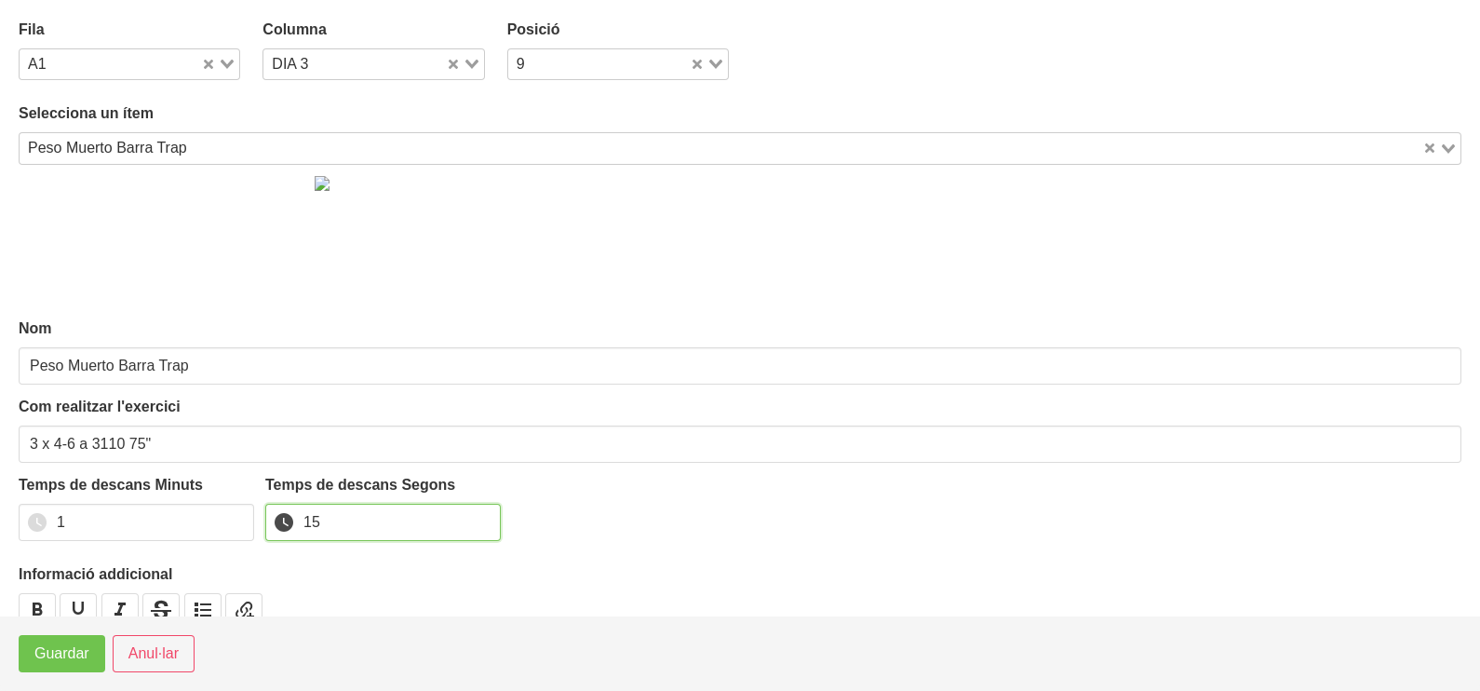
type input "15"
click at [73, 665] on span "Guardar" at bounding box center [61, 653] width 55 height 22
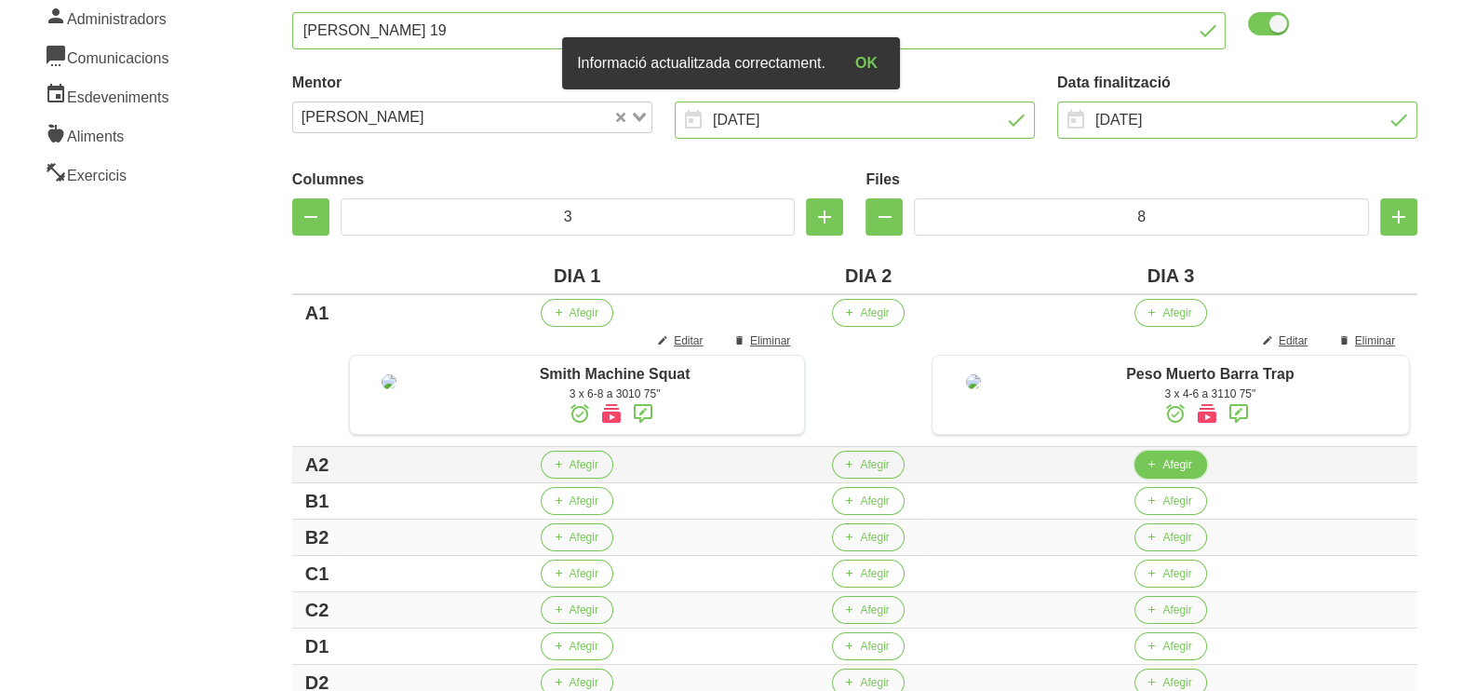
click at [1166, 473] on span "Afegir" at bounding box center [1177, 464] width 29 height 17
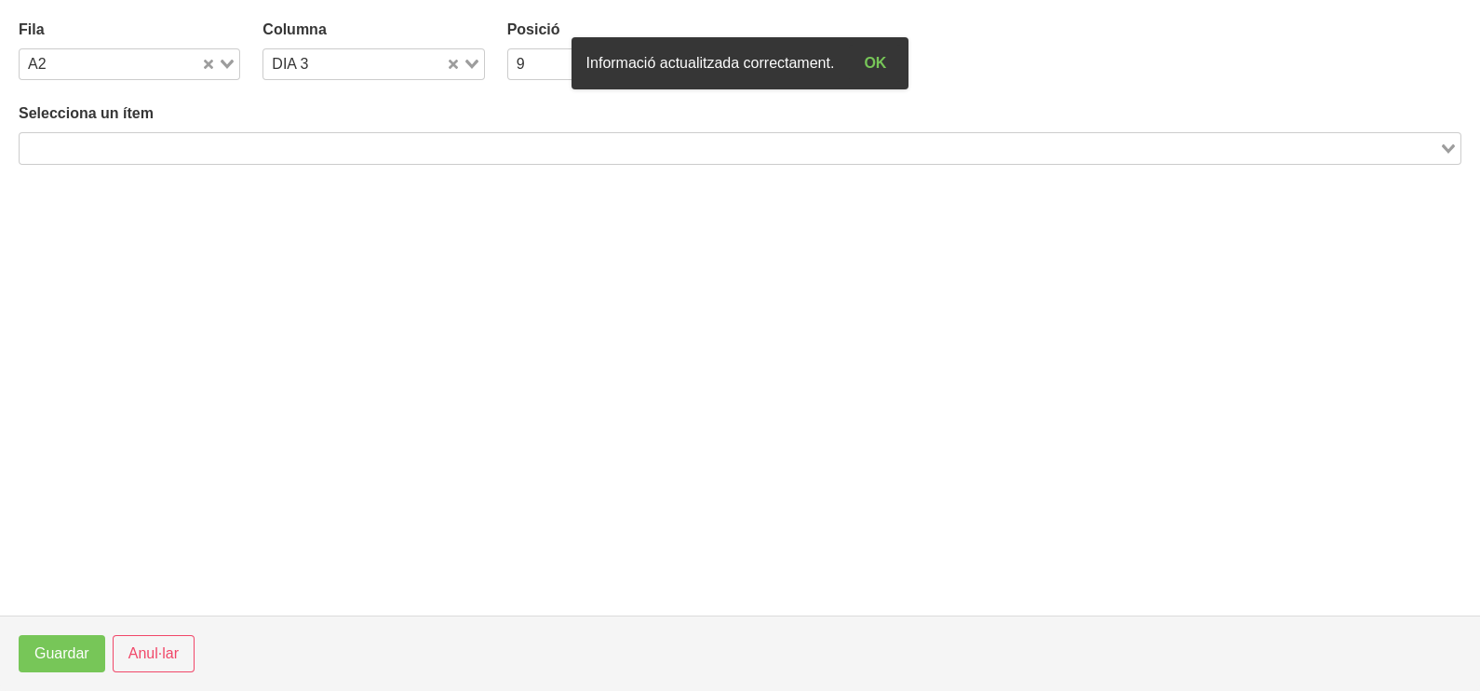
click at [328, 134] on div "Search for option" at bounding box center [729, 146] width 1419 height 26
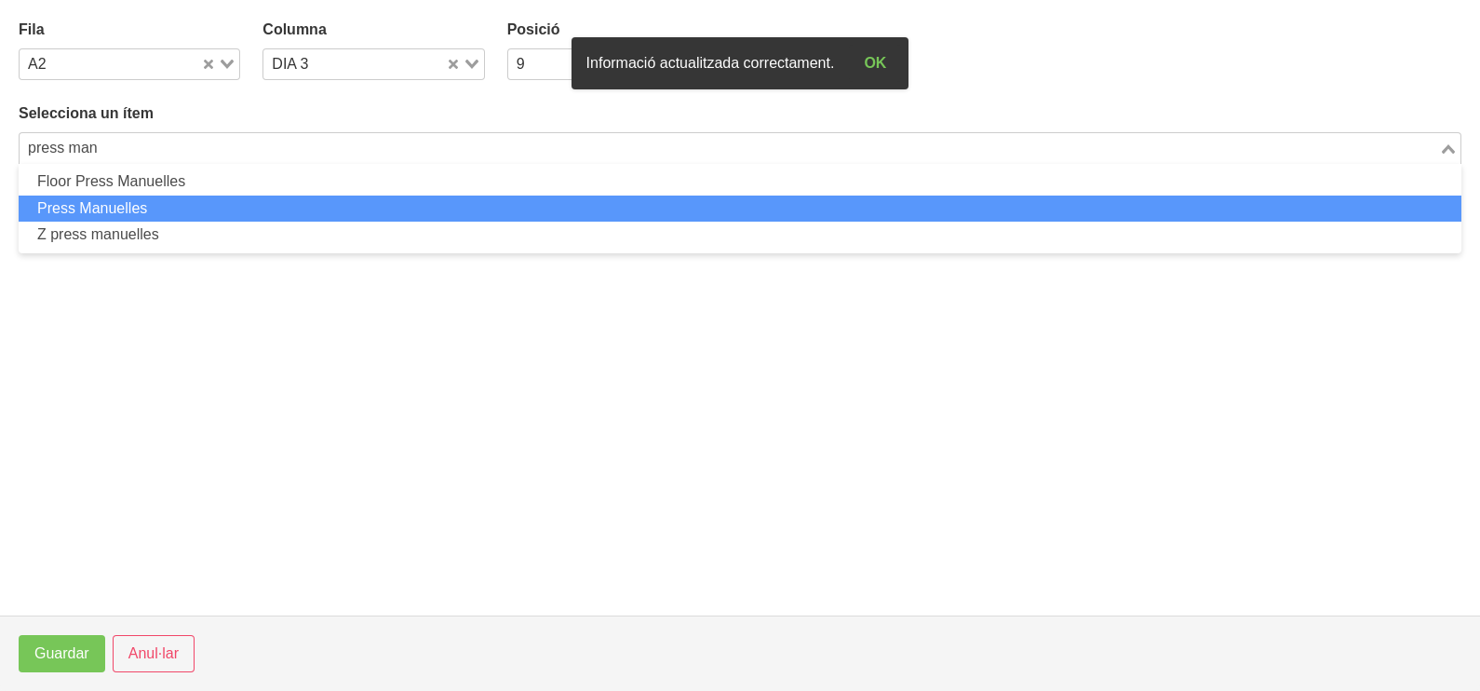
click at [197, 208] on li "Press Manuelles" at bounding box center [740, 208] width 1443 height 27
type input "press man"
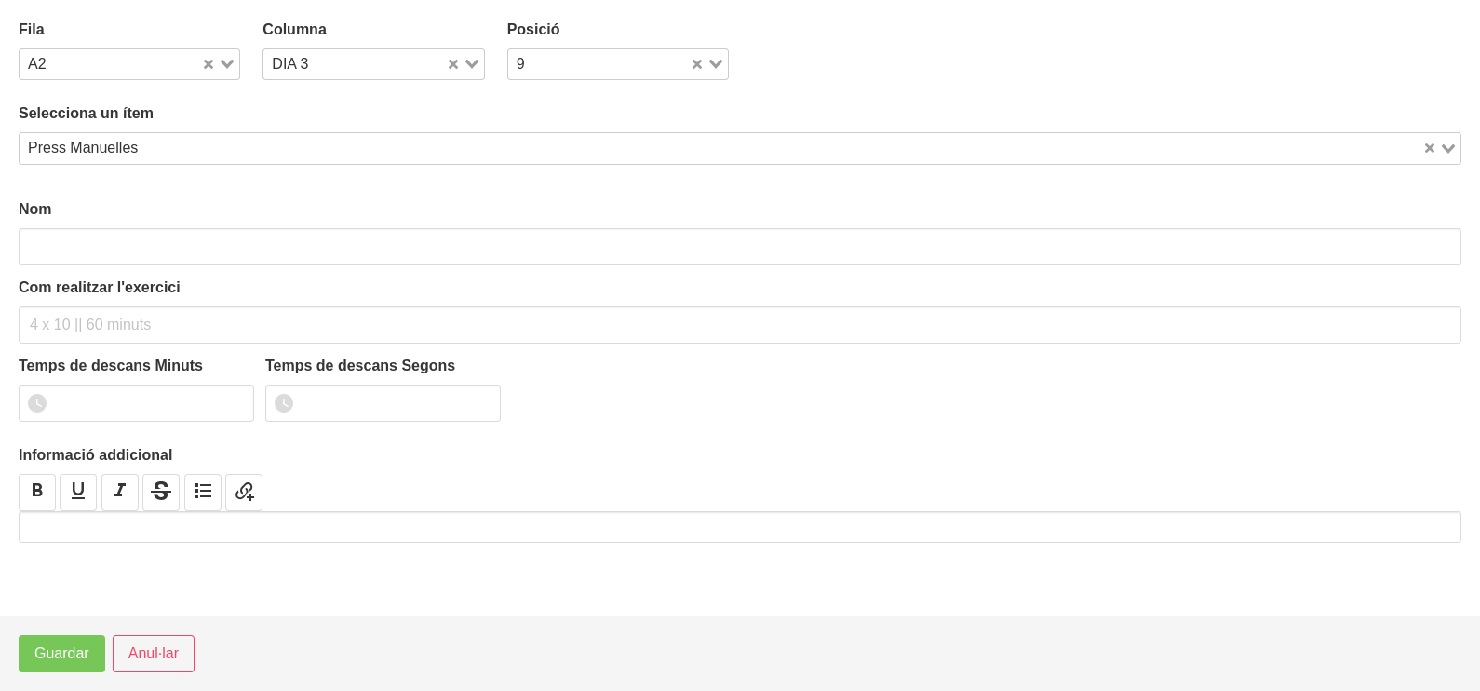
type input "Press Manuelles"
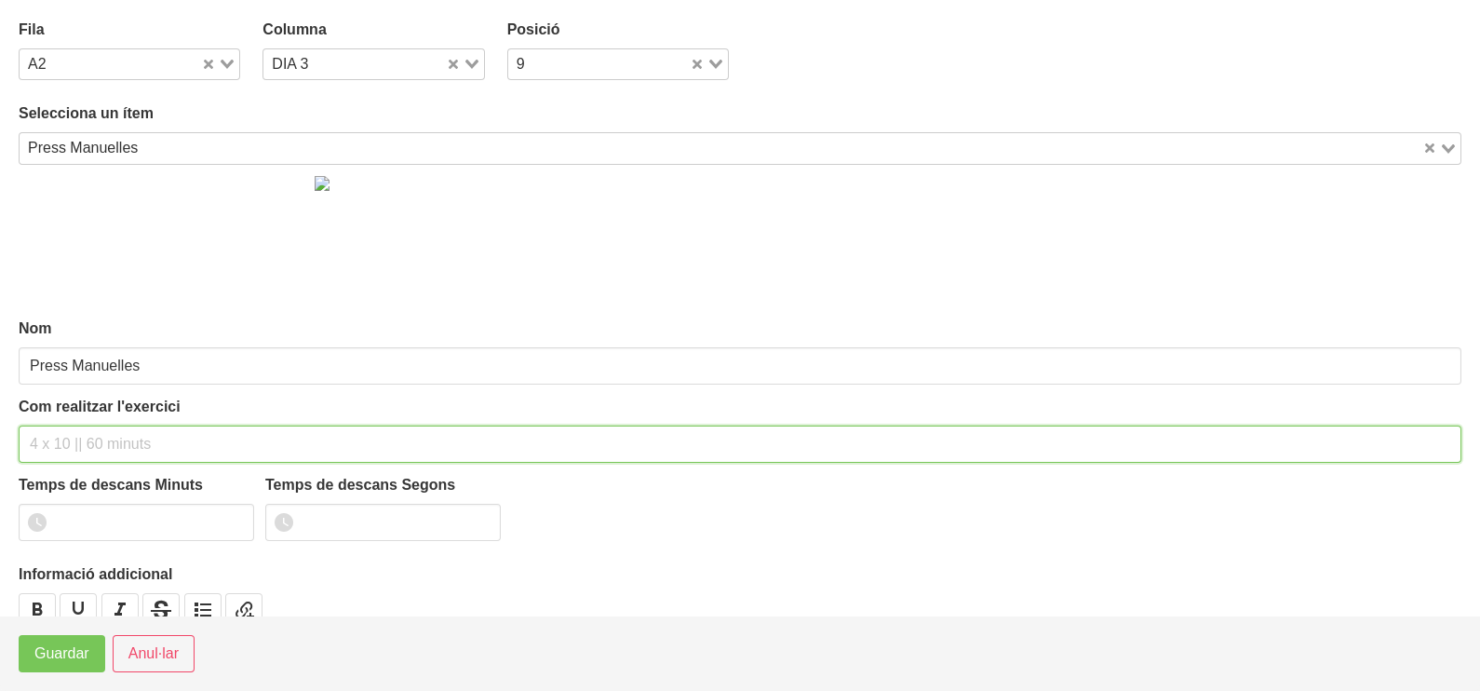
click at [69, 436] on input "text" at bounding box center [740, 443] width 1443 height 37
type input "3 x 6-8 a 3010 75""
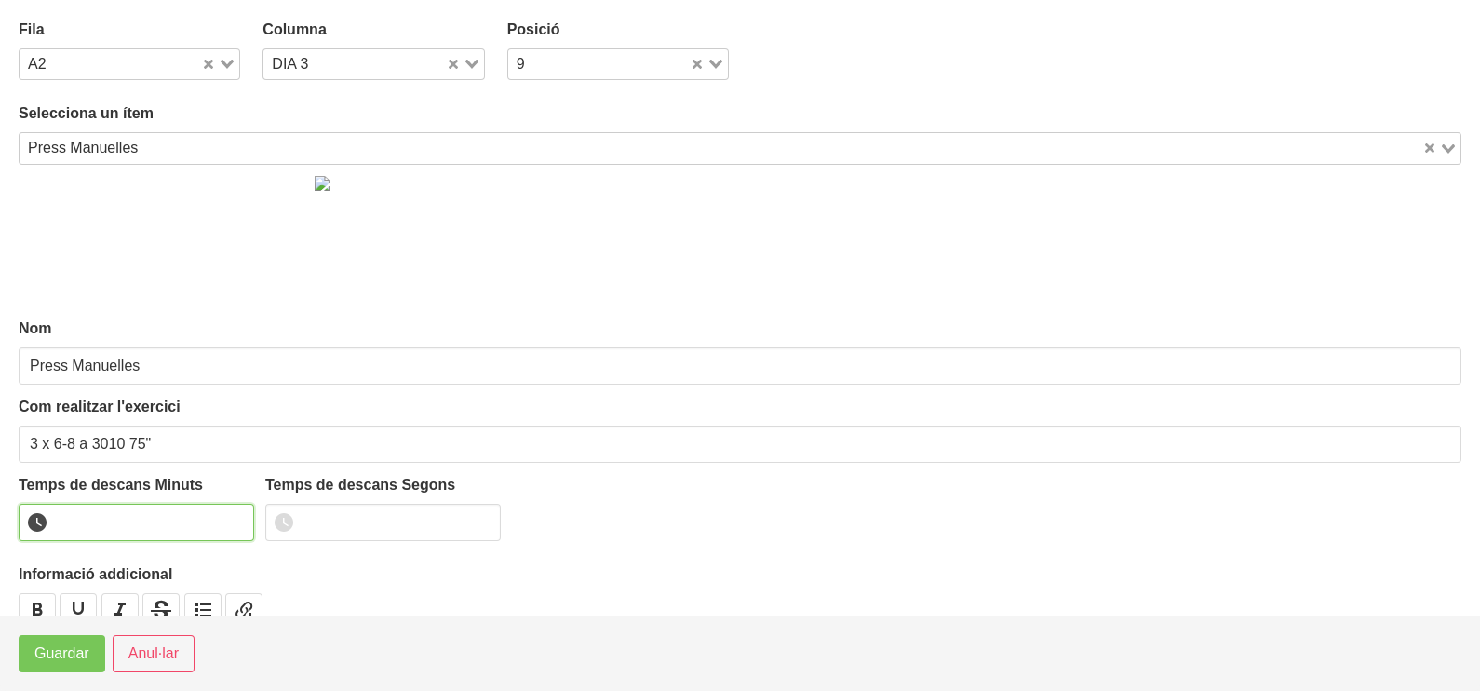
click at [139, 512] on input "number" at bounding box center [136, 522] width 235 height 37
type input "1"
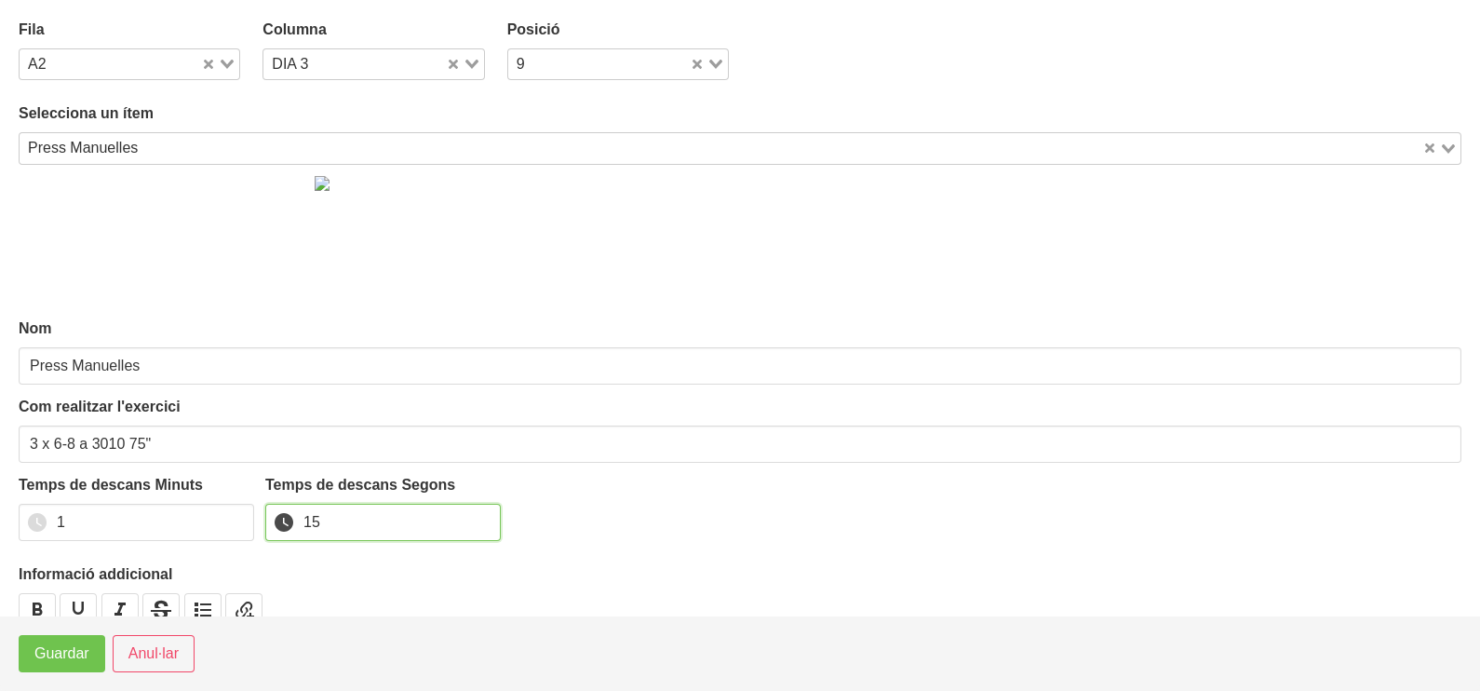
type input "15"
click at [50, 653] on span "Guardar" at bounding box center [61, 653] width 55 height 22
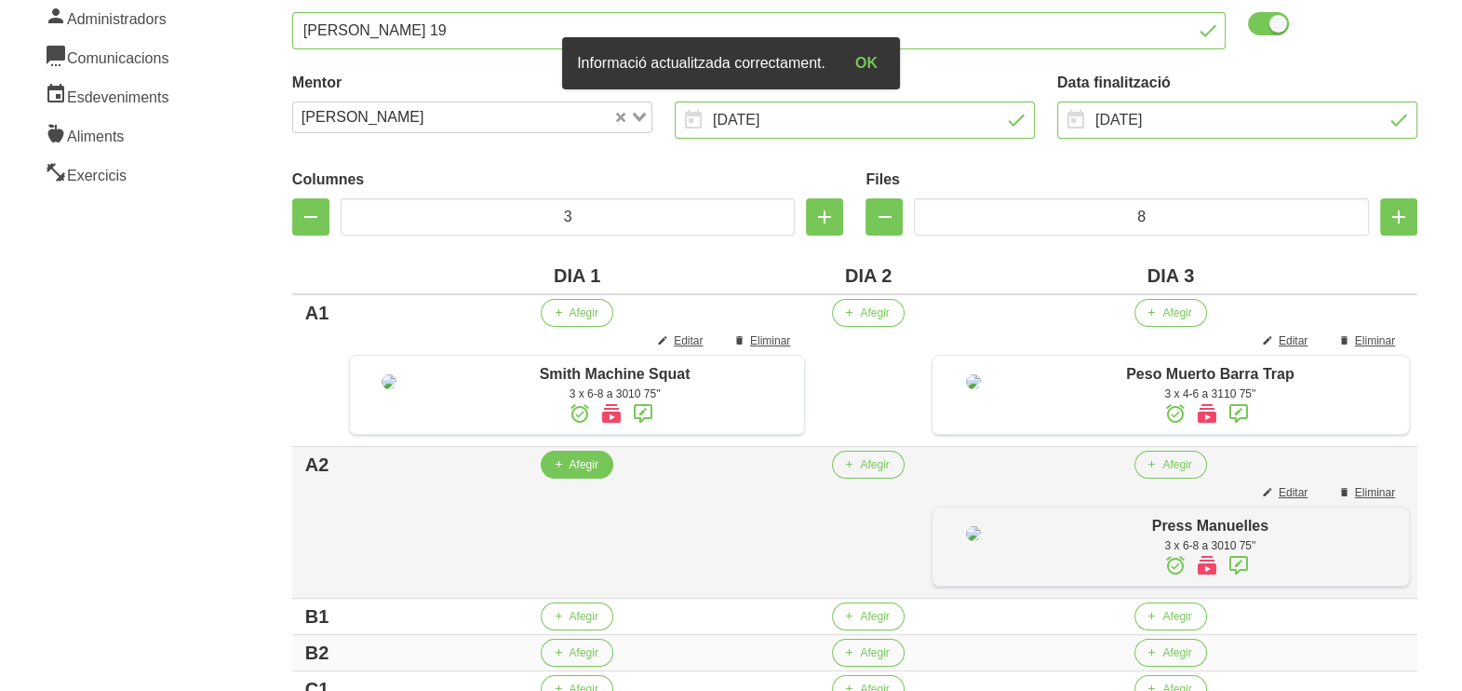
click at [573, 473] on span "Afegir" at bounding box center [583, 464] width 29 height 17
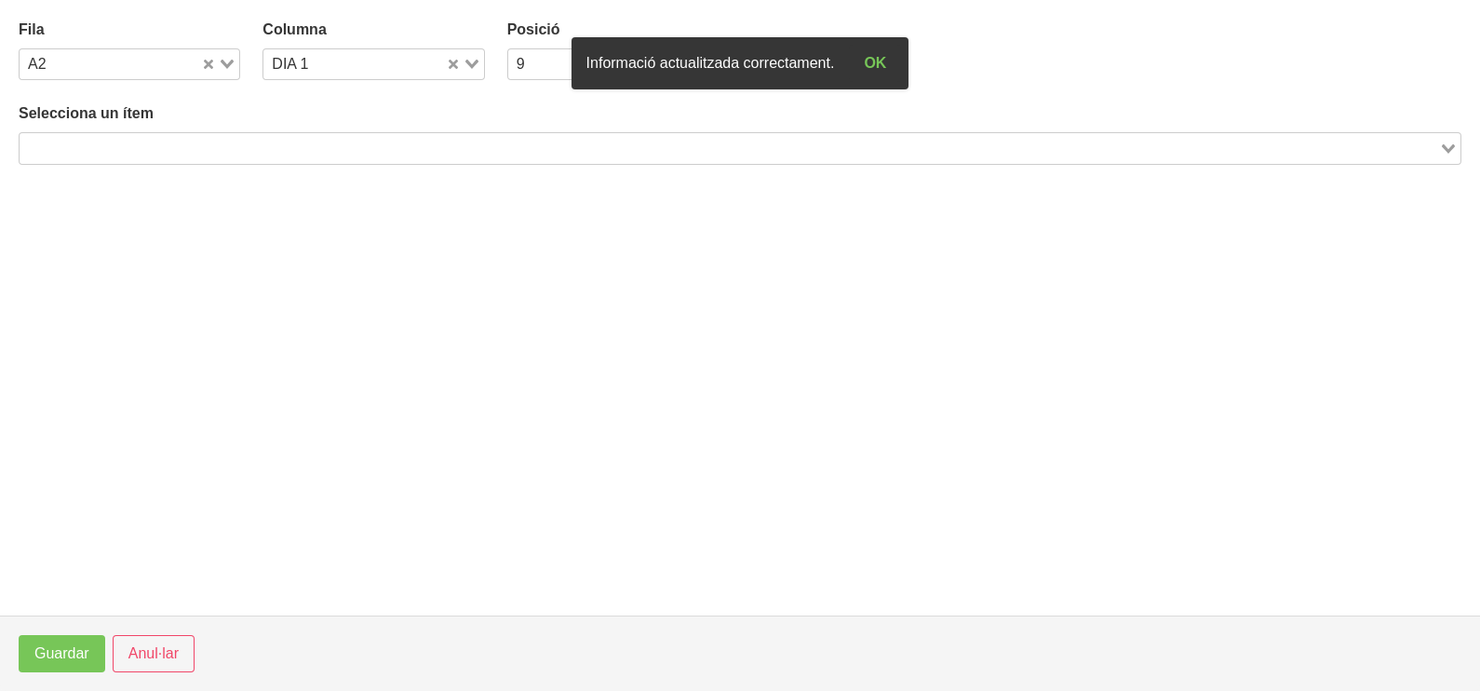
click at [321, 149] on input "Search for option" at bounding box center [729, 148] width 1416 height 22
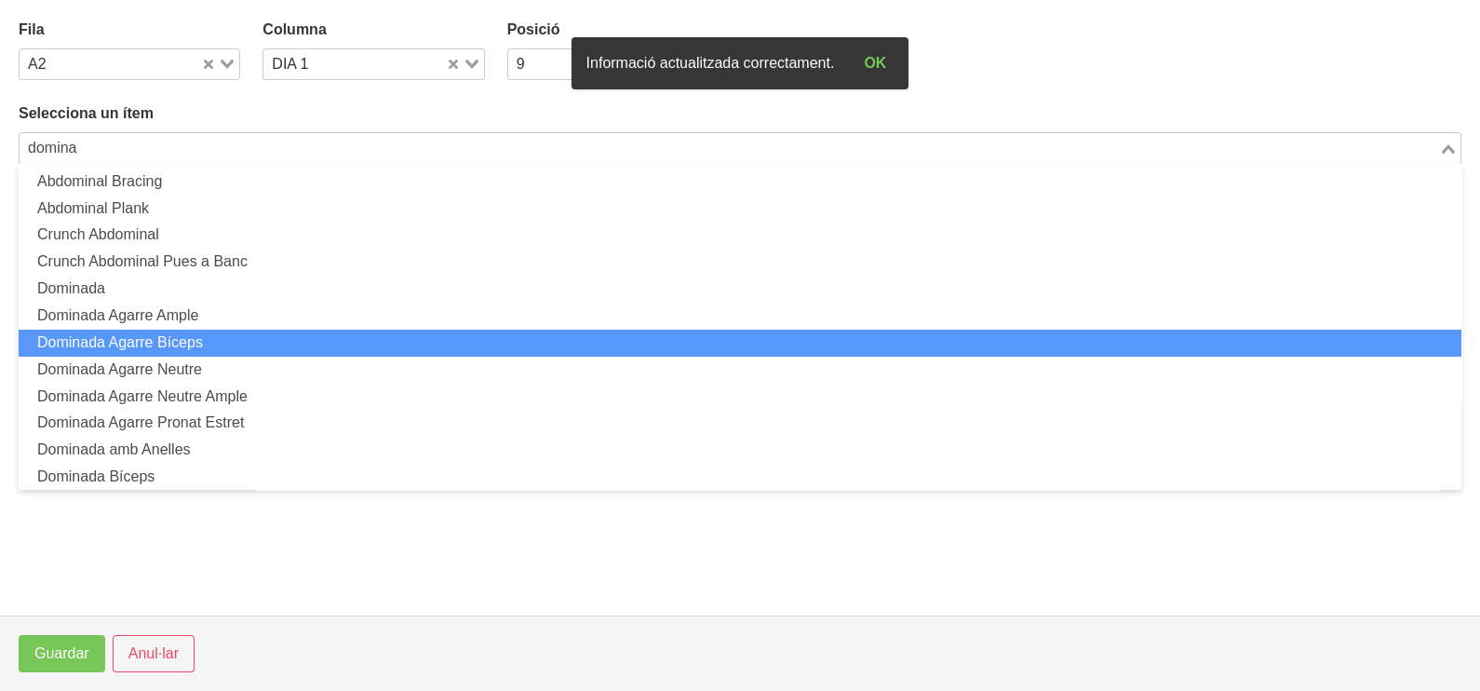
click at [242, 340] on li "Dominada Agarre Bíceps" at bounding box center [740, 343] width 1443 height 27
type input "domina"
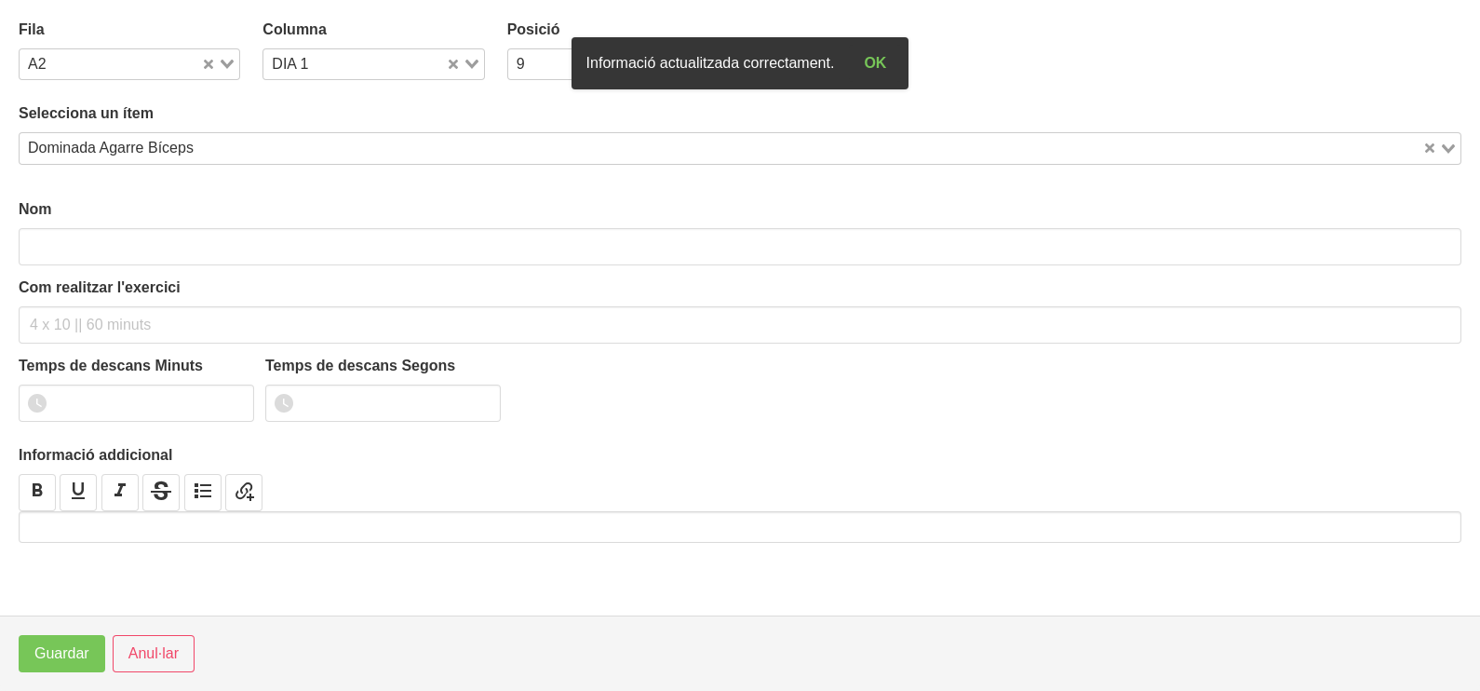
type input "Dominada Agarre Bíceps"
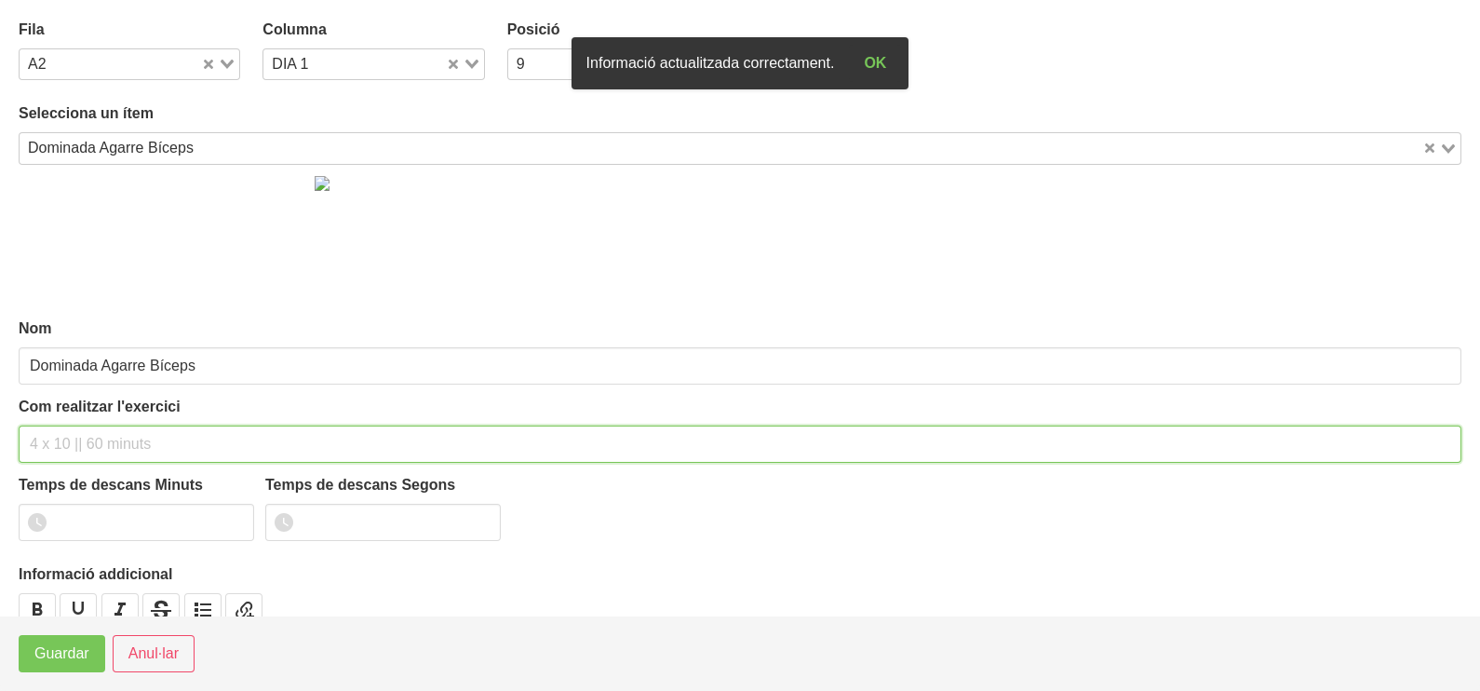
click at [73, 442] on input "text" at bounding box center [740, 443] width 1443 height 37
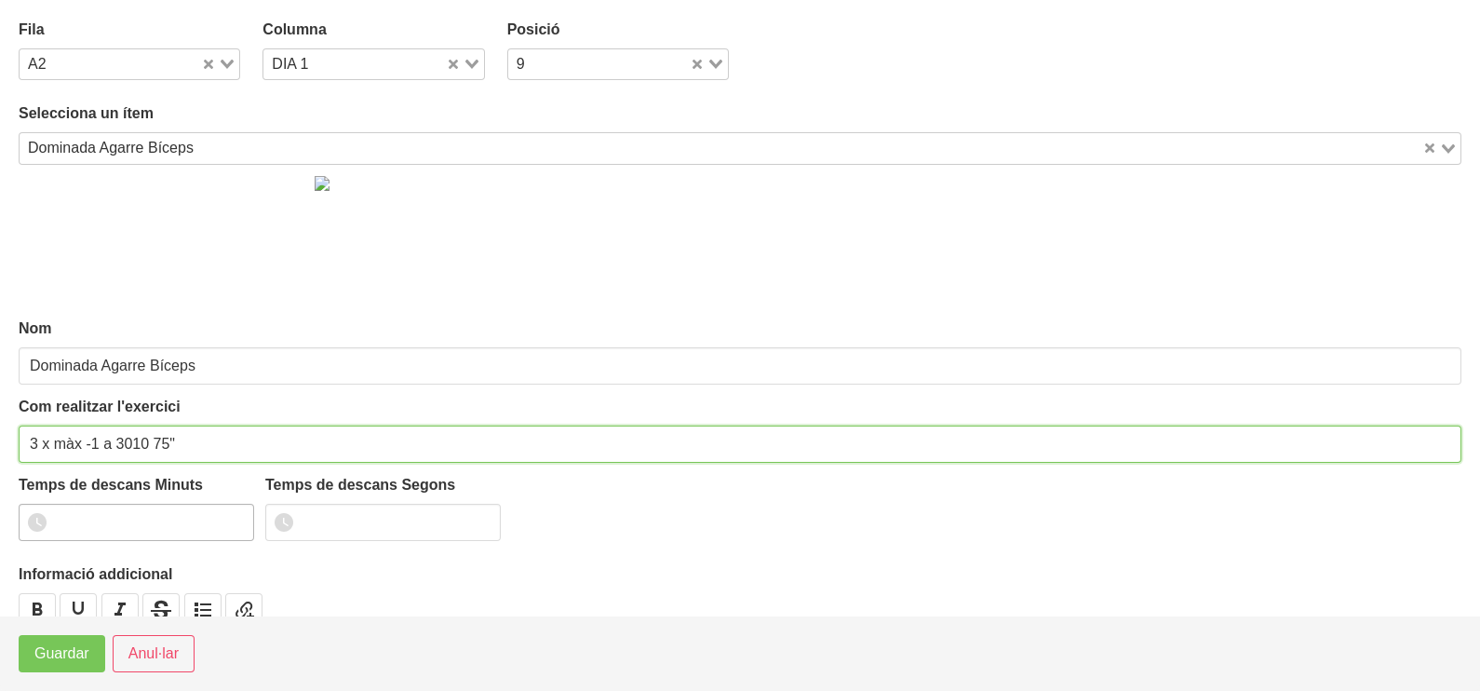
type input "3 x màx -1 a 3010 75""
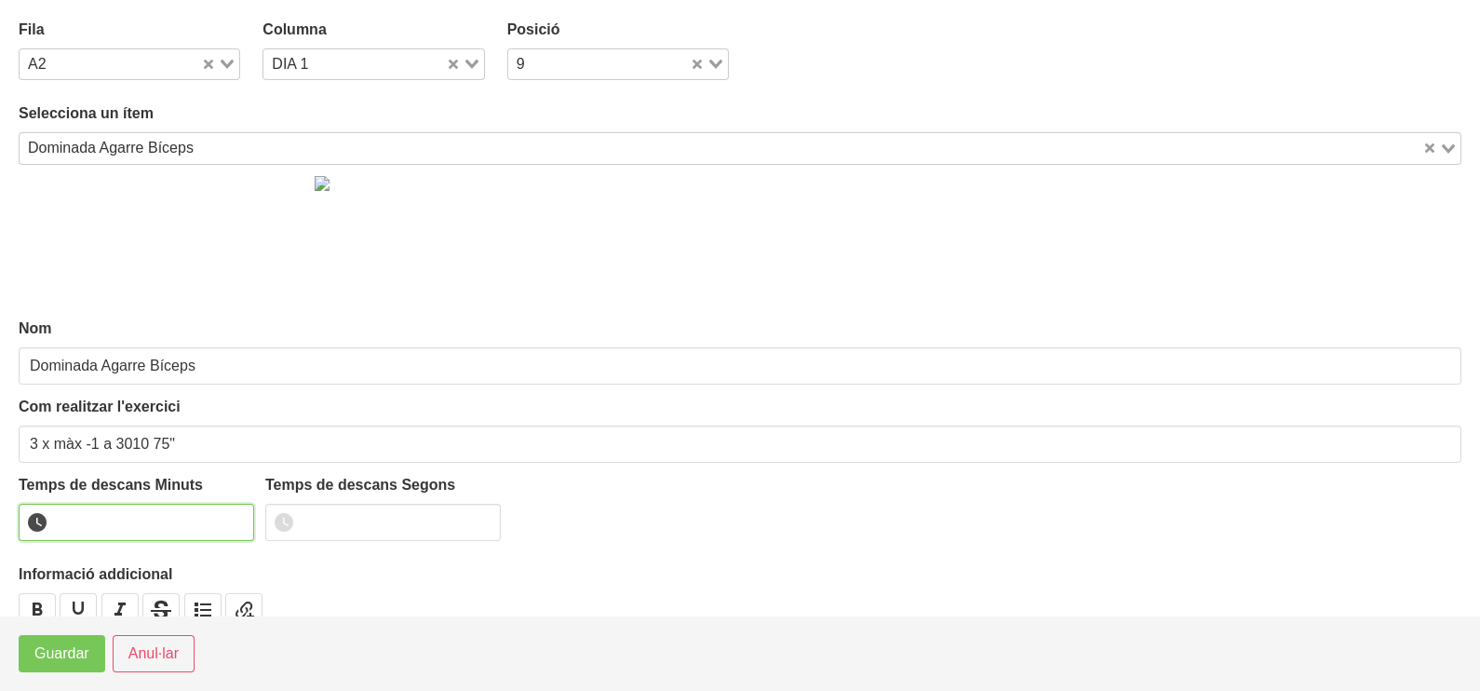
click at [95, 518] on input "number" at bounding box center [136, 522] width 235 height 37
type input "1"
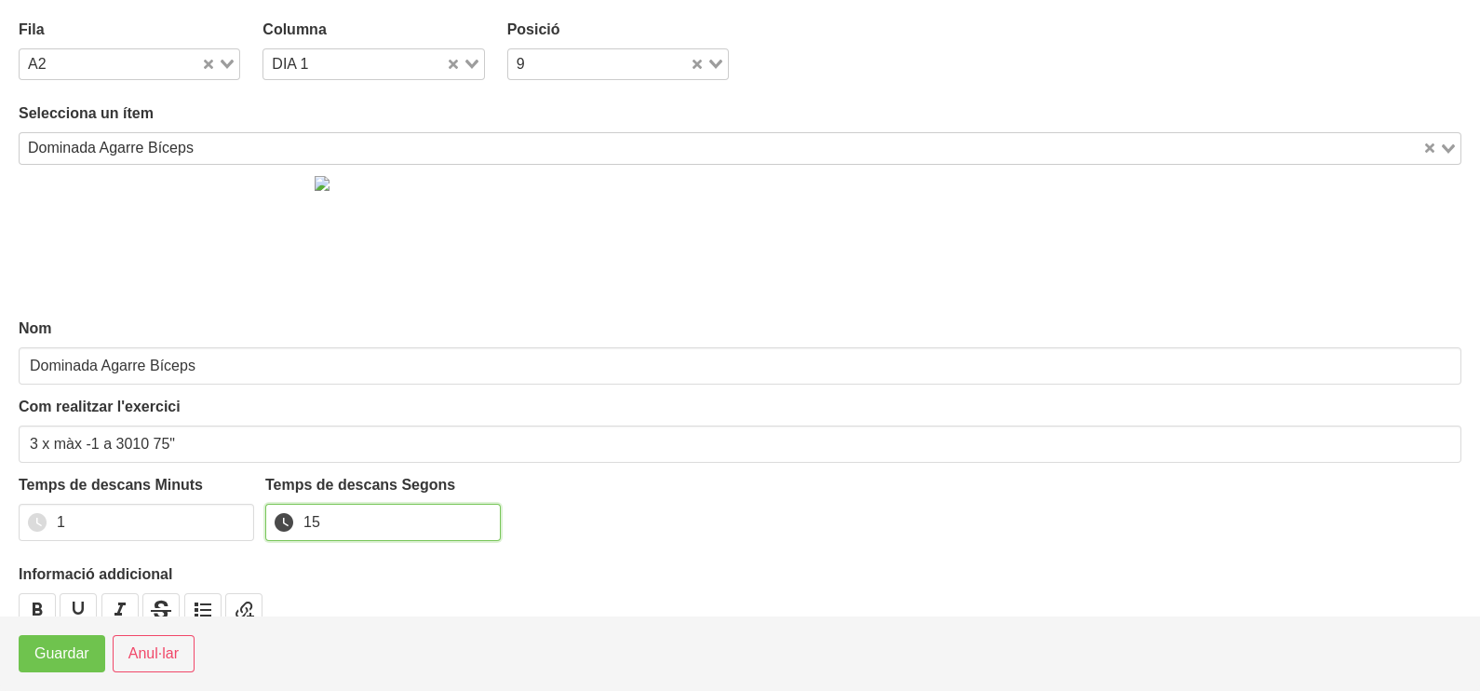
type input "15"
click at [42, 663] on span "Guardar" at bounding box center [61, 653] width 55 height 22
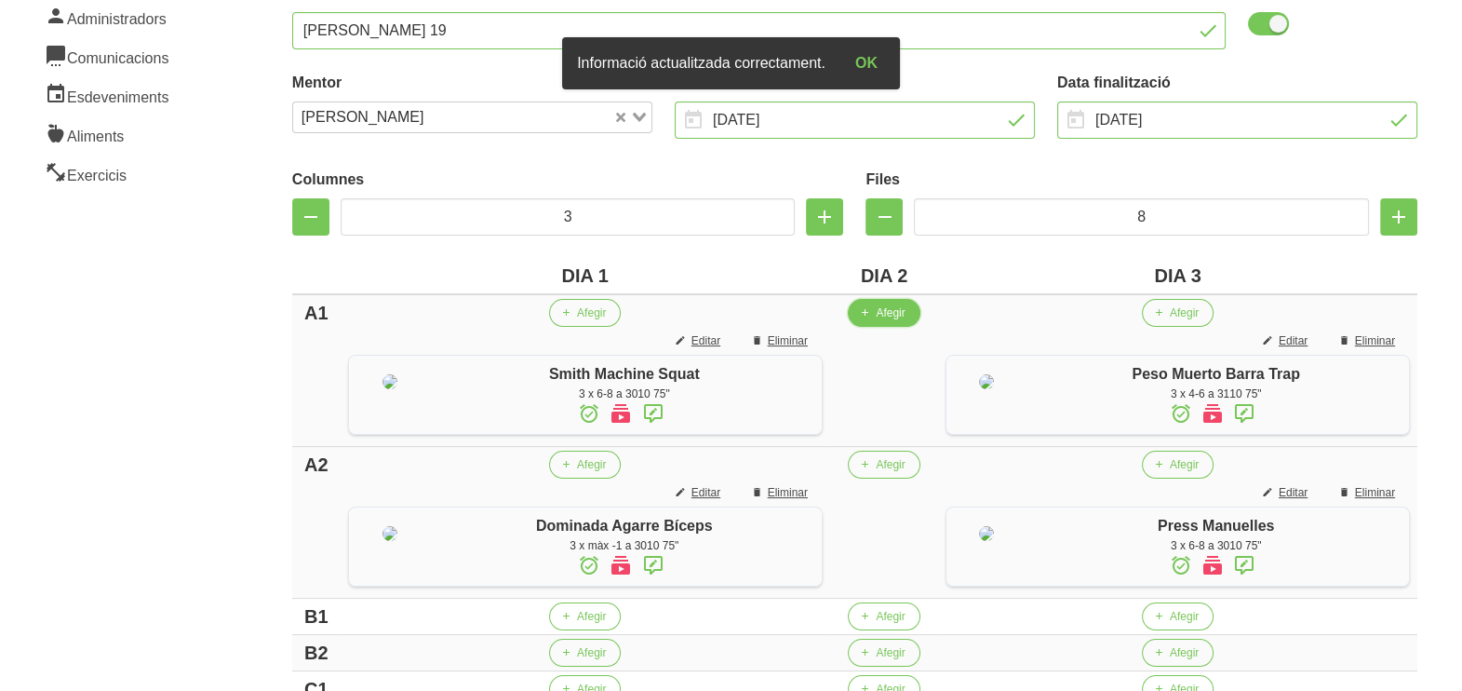
click at [878, 307] on span "Afegir" at bounding box center [890, 312] width 29 height 17
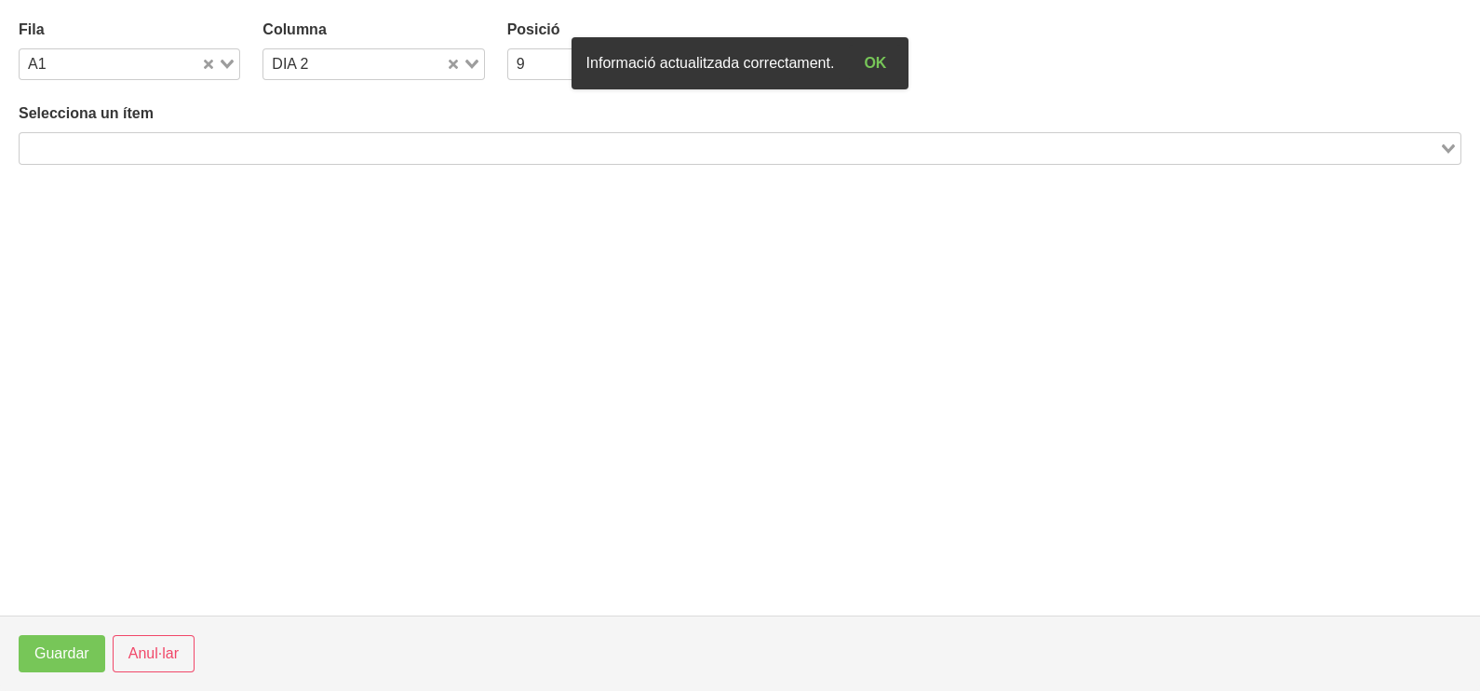
drag, startPoint x: 281, startPoint y: 144, endPoint x: 304, endPoint y: 134, distance: 25.4
click at [283, 145] on input "Search for option" at bounding box center [729, 148] width 1416 height 22
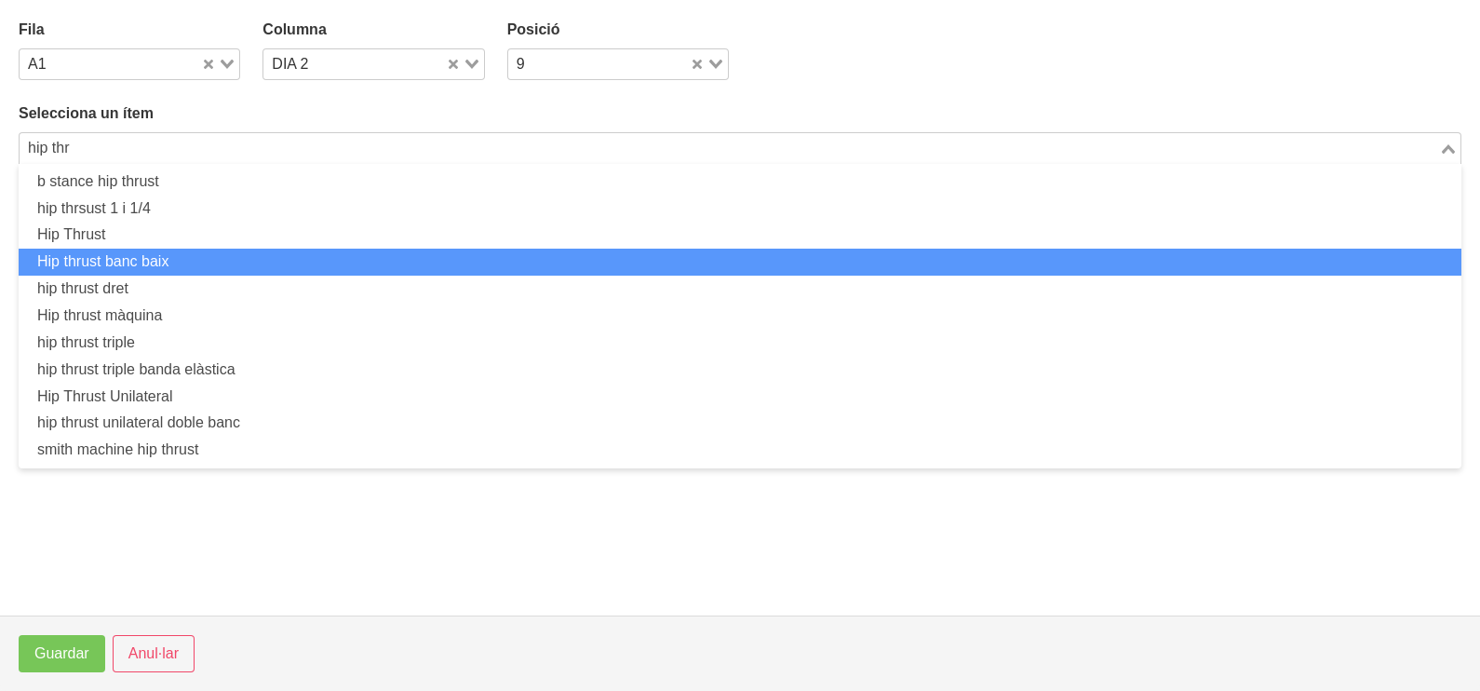
click at [196, 263] on li "Hip thrust banc baix" at bounding box center [740, 262] width 1443 height 27
type input "hip thr"
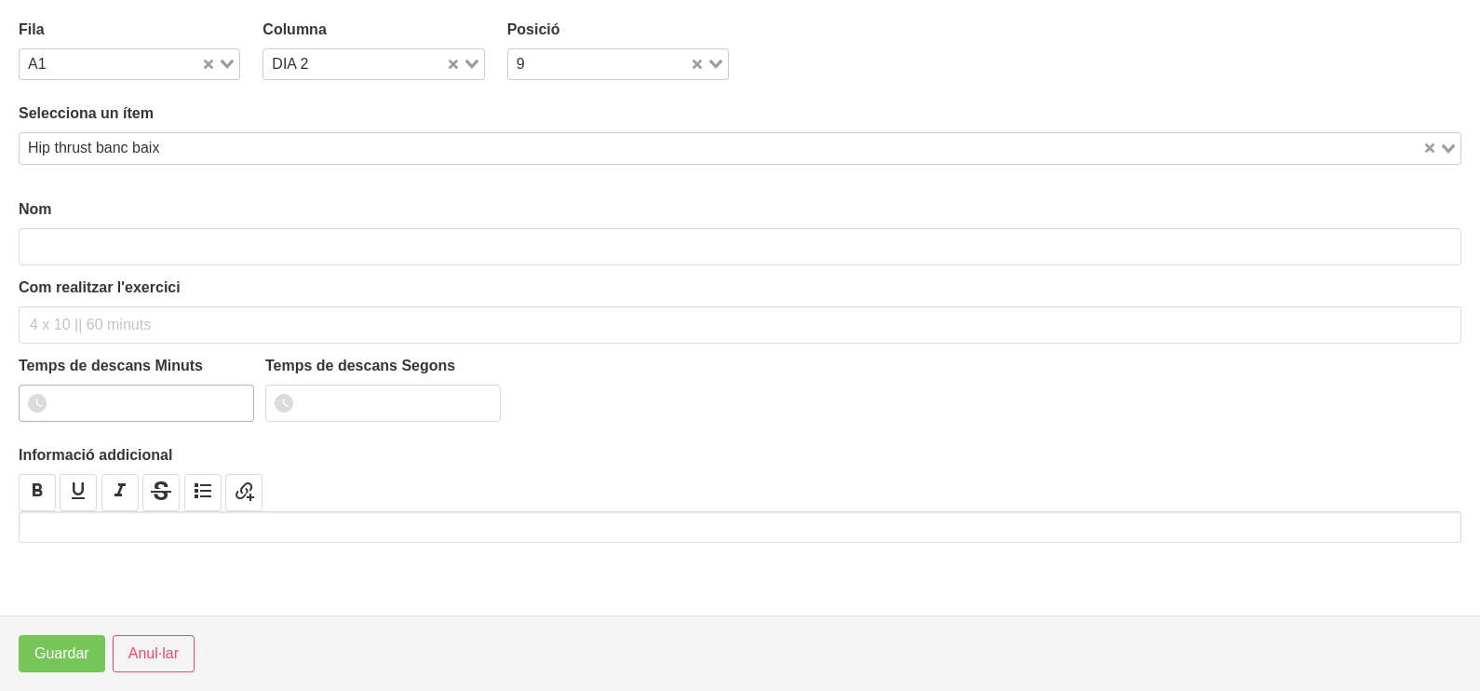
type input "Hip thrust banc baix"
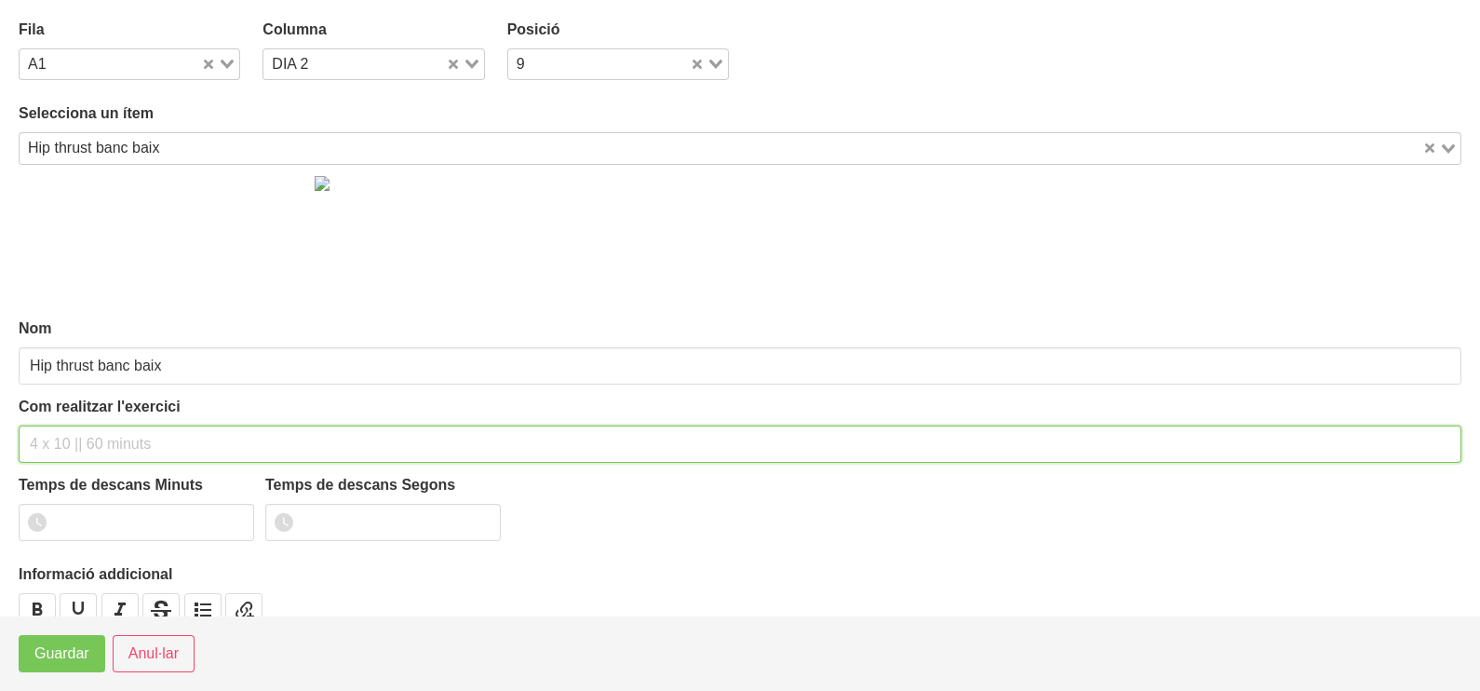
click at [80, 450] on input "text" at bounding box center [740, 443] width 1443 height 37
type input "3 x 8-10 a 3011 75""
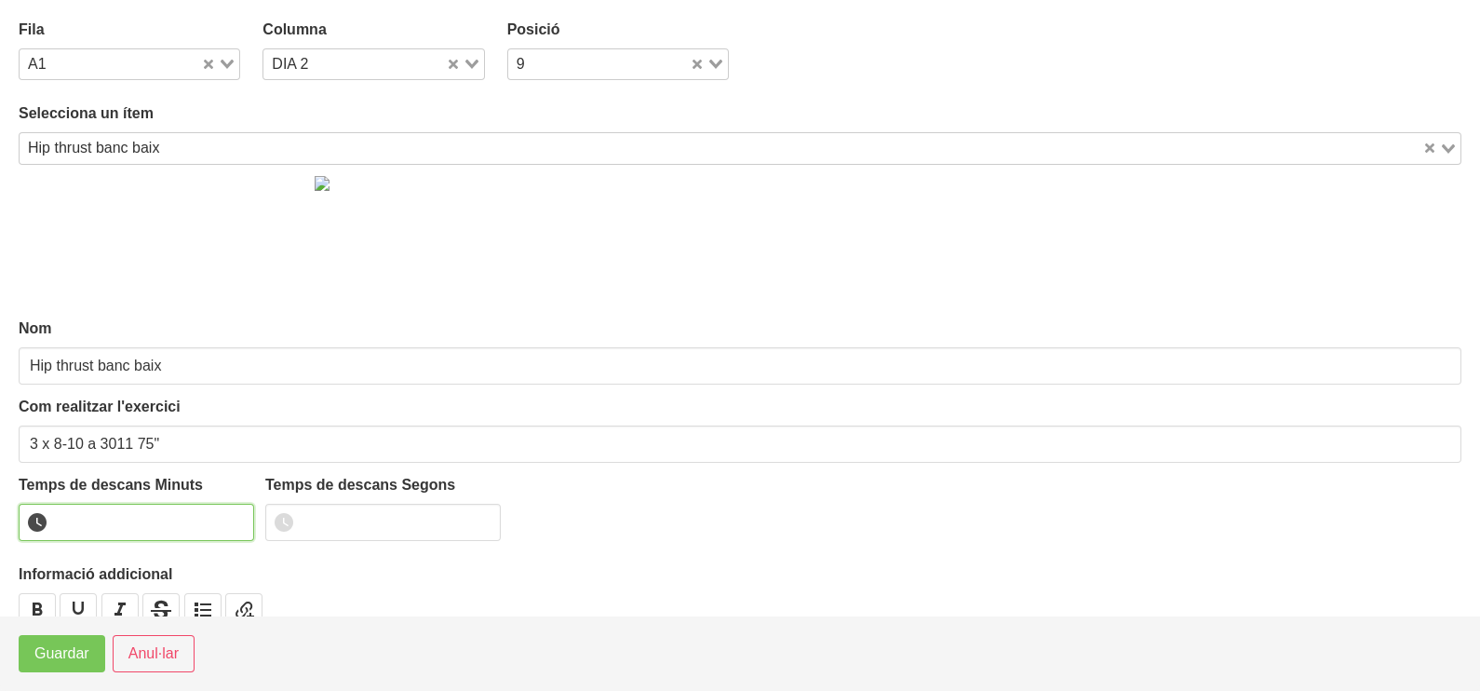
click at [97, 518] on input "number" at bounding box center [136, 522] width 235 height 37
type input "1"
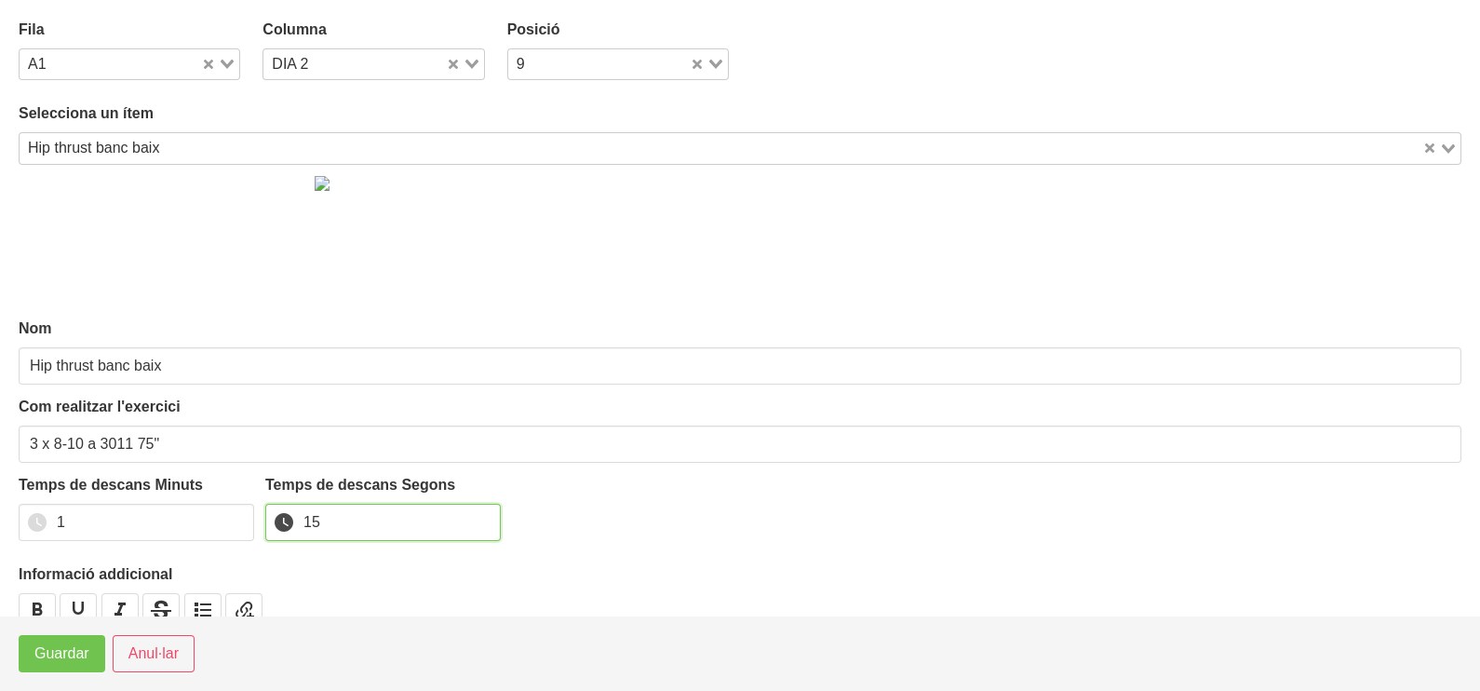
type input "15"
click at [63, 665] on span "Guardar" at bounding box center [61, 653] width 55 height 22
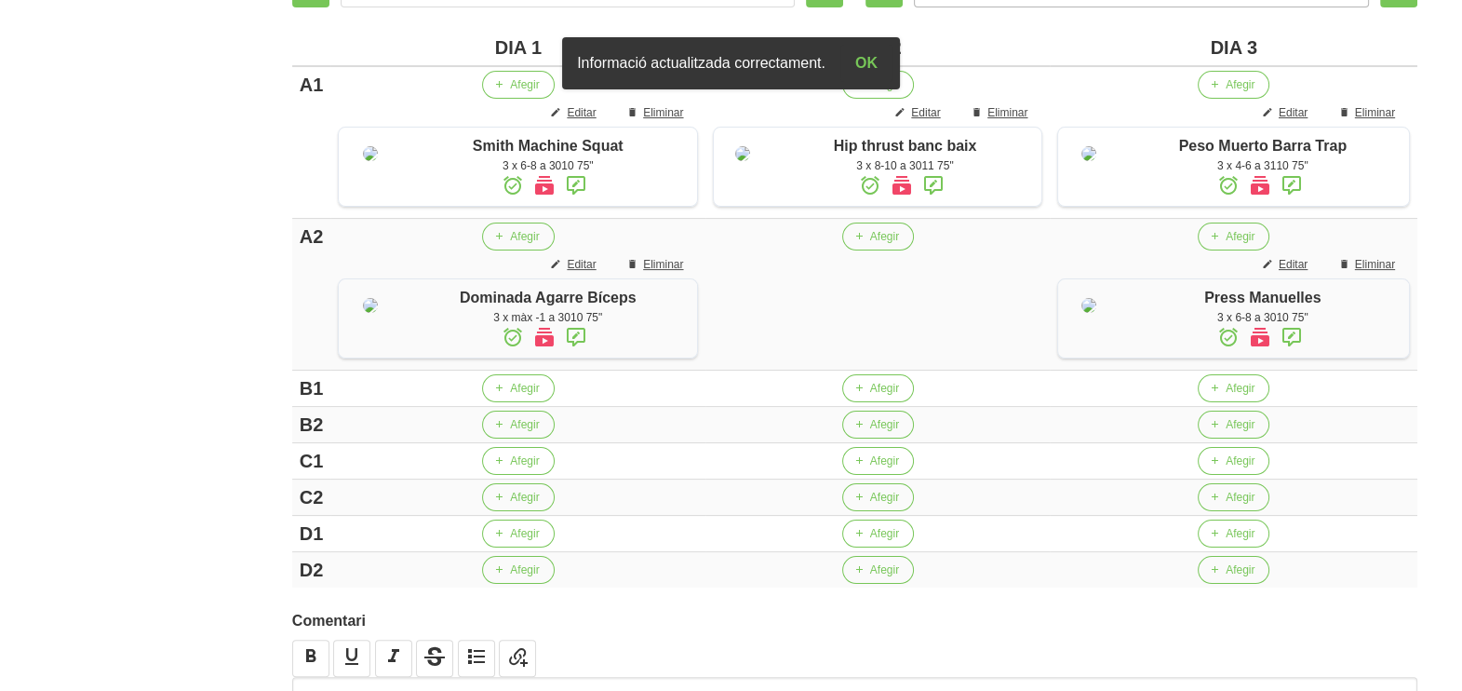
scroll to position [464, 0]
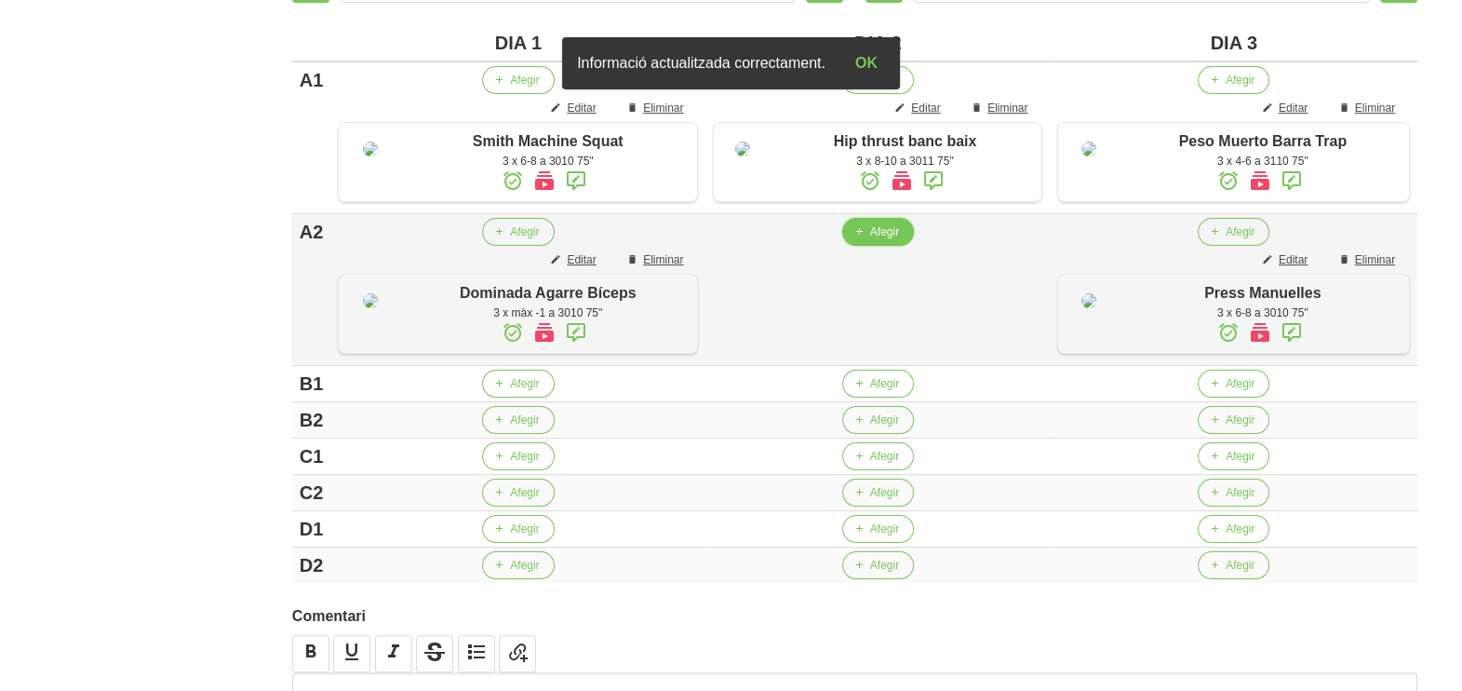
click at [870, 240] on span "Afegir" at bounding box center [884, 231] width 29 height 17
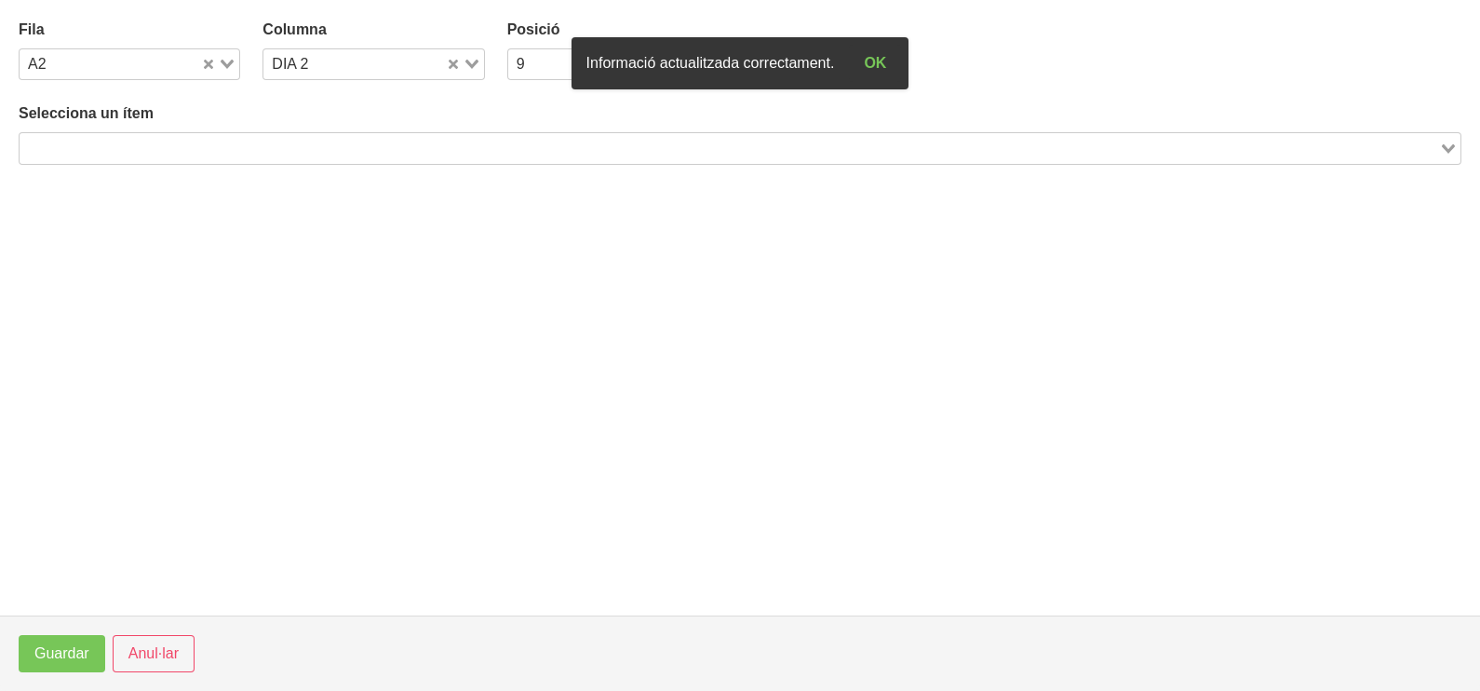
click at [259, 151] on input "Search for option" at bounding box center [729, 148] width 1416 height 22
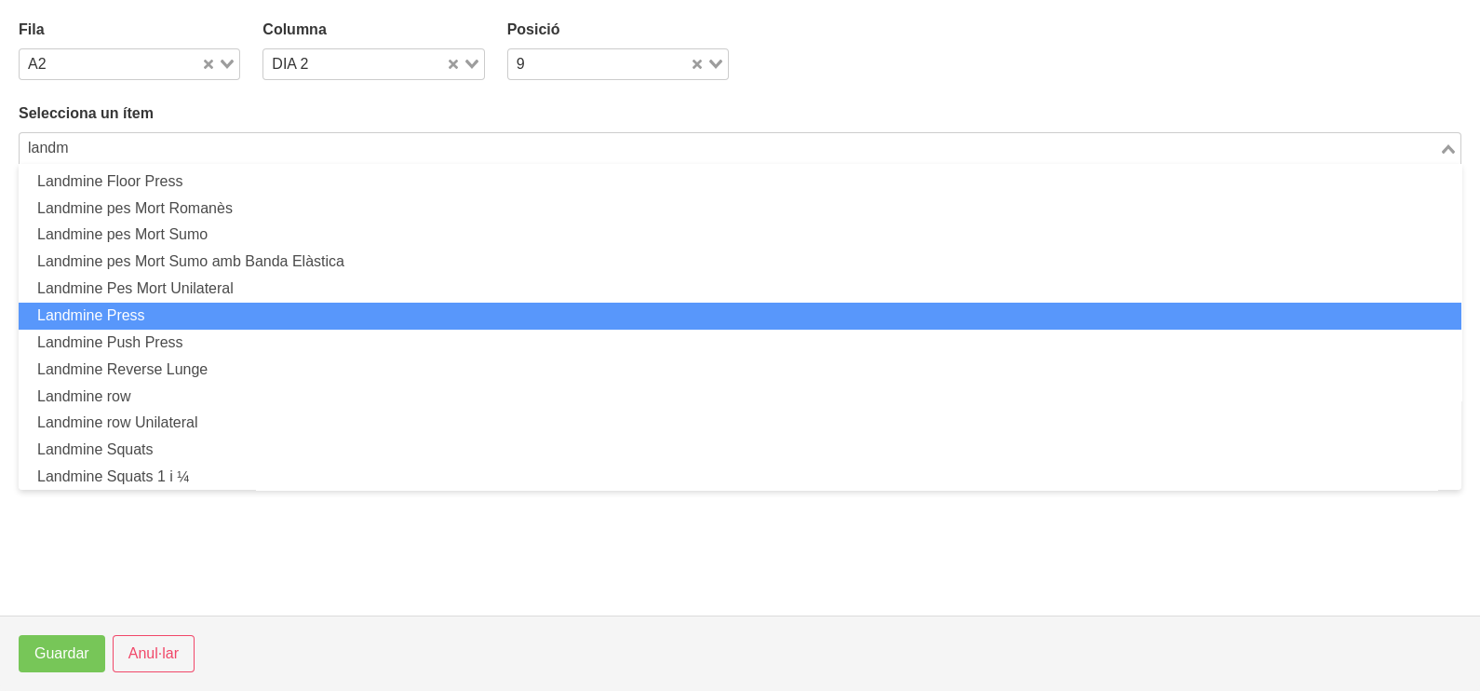
click at [246, 305] on li "Landmine Press" at bounding box center [740, 316] width 1443 height 27
type input "landm"
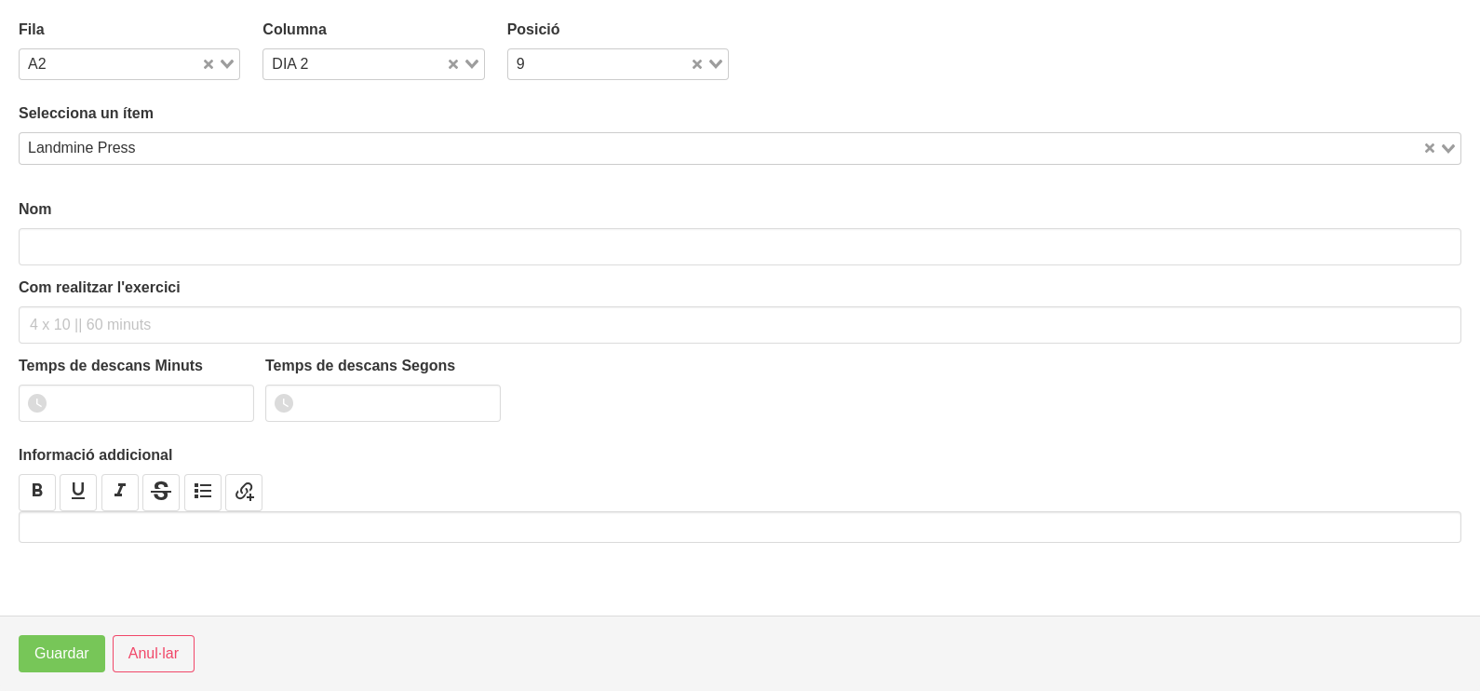
type input "Landmine Press"
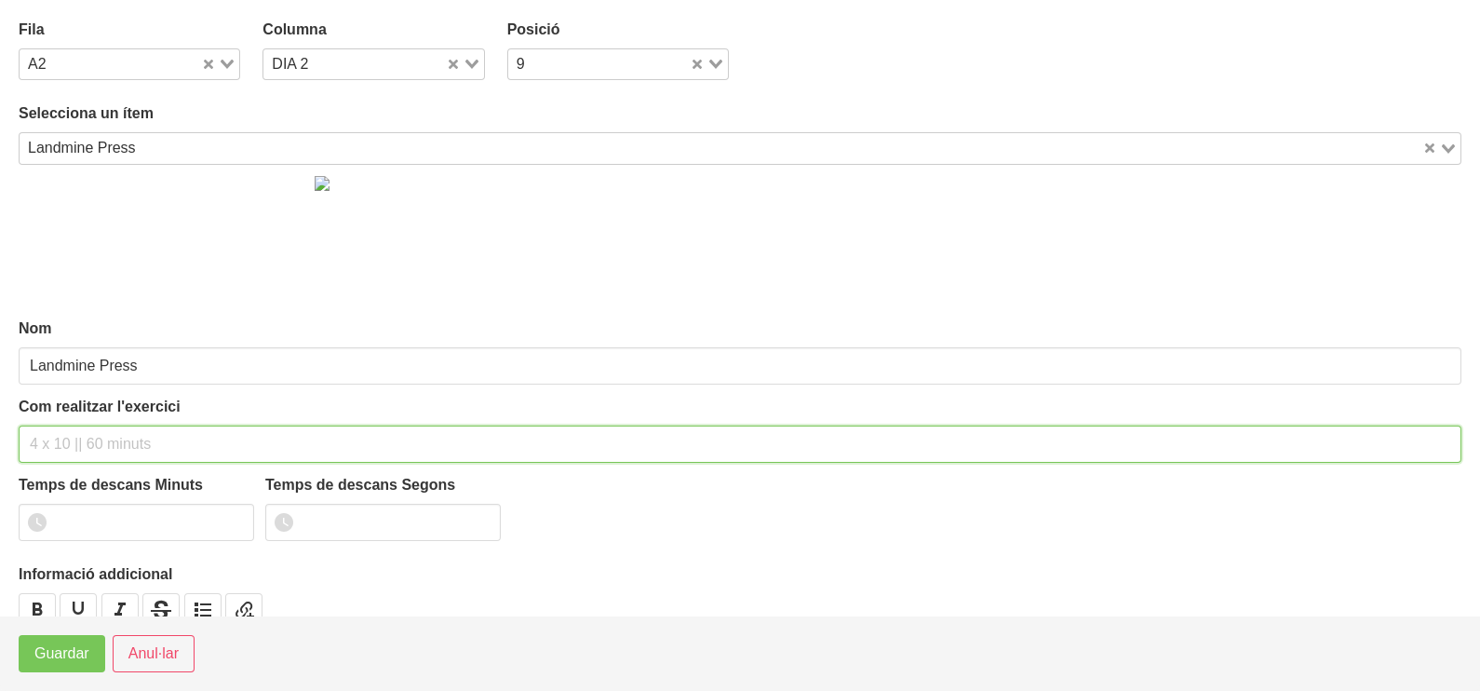
click at [65, 445] on input "text" at bounding box center [740, 443] width 1443 height 37
type input "3 x 6-8 a 3010 75""
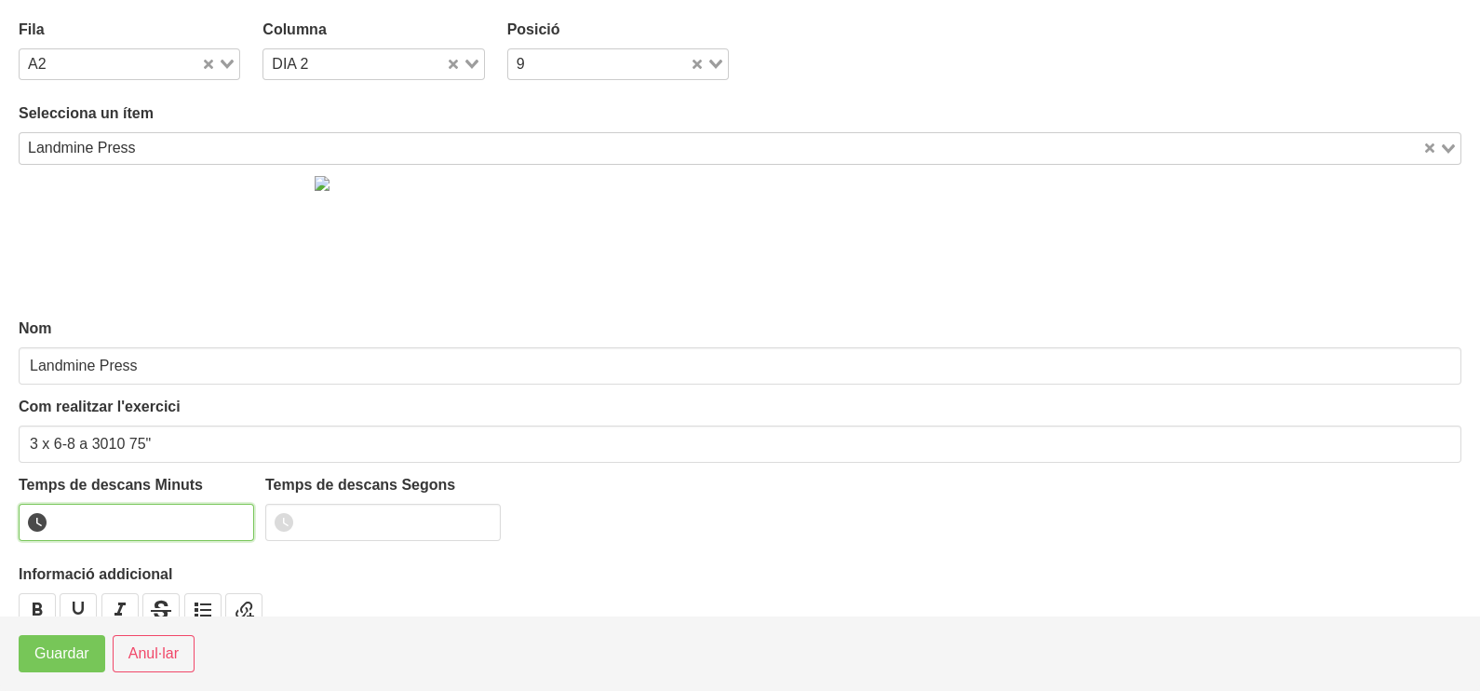
click at [110, 516] on input "number" at bounding box center [136, 522] width 235 height 37
type input "1"
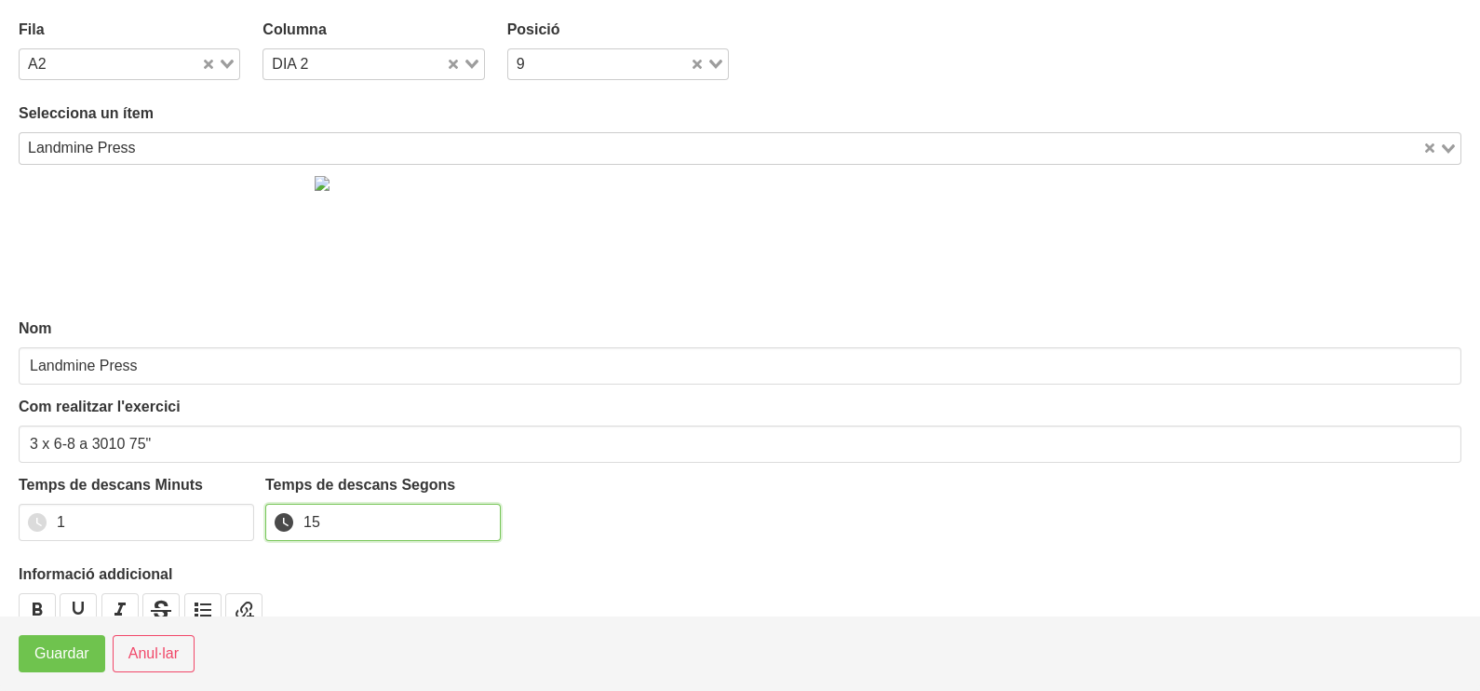
type input "15"
click at [61, 656] on span "Guardar" at bounding box center [61, 653] width 55 height 22
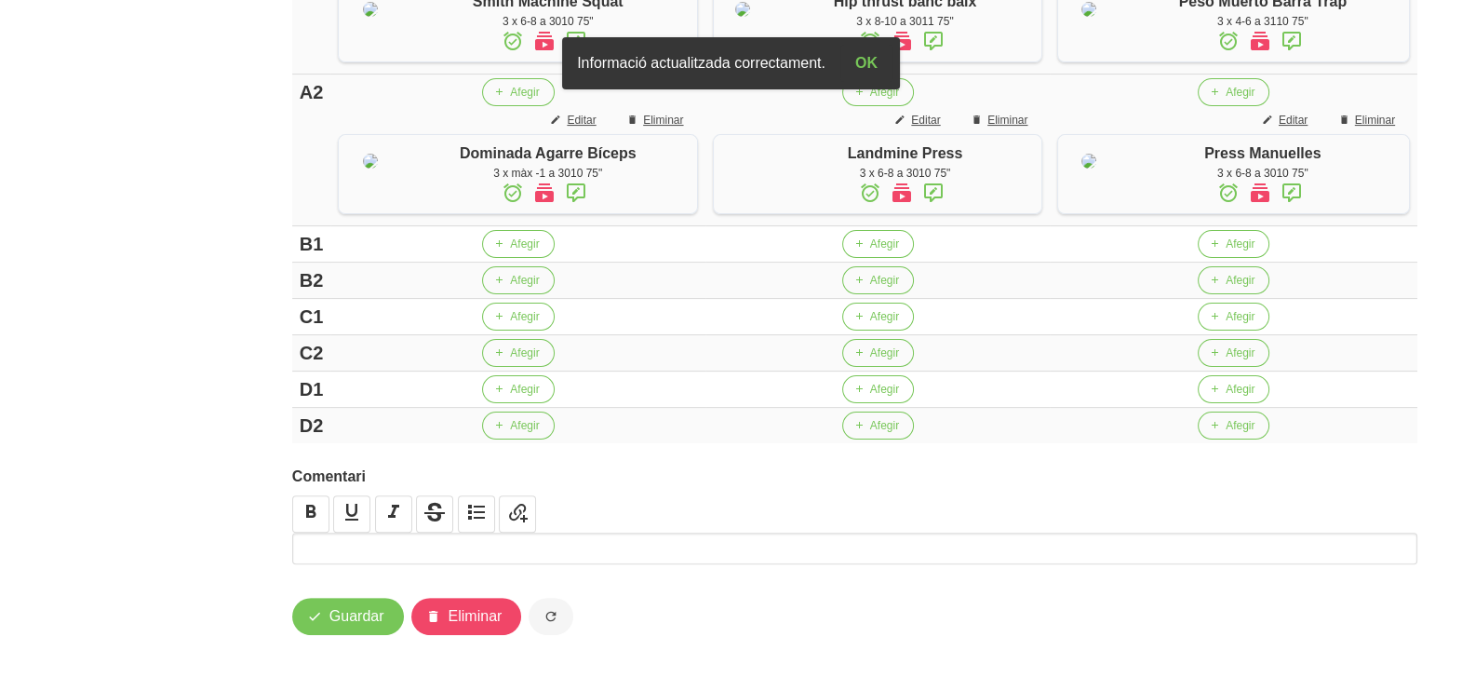
scroll to position [698, 0]
click at [870, 289] on span "Afegir" at bounding box center [884, 280] width 29 height 17
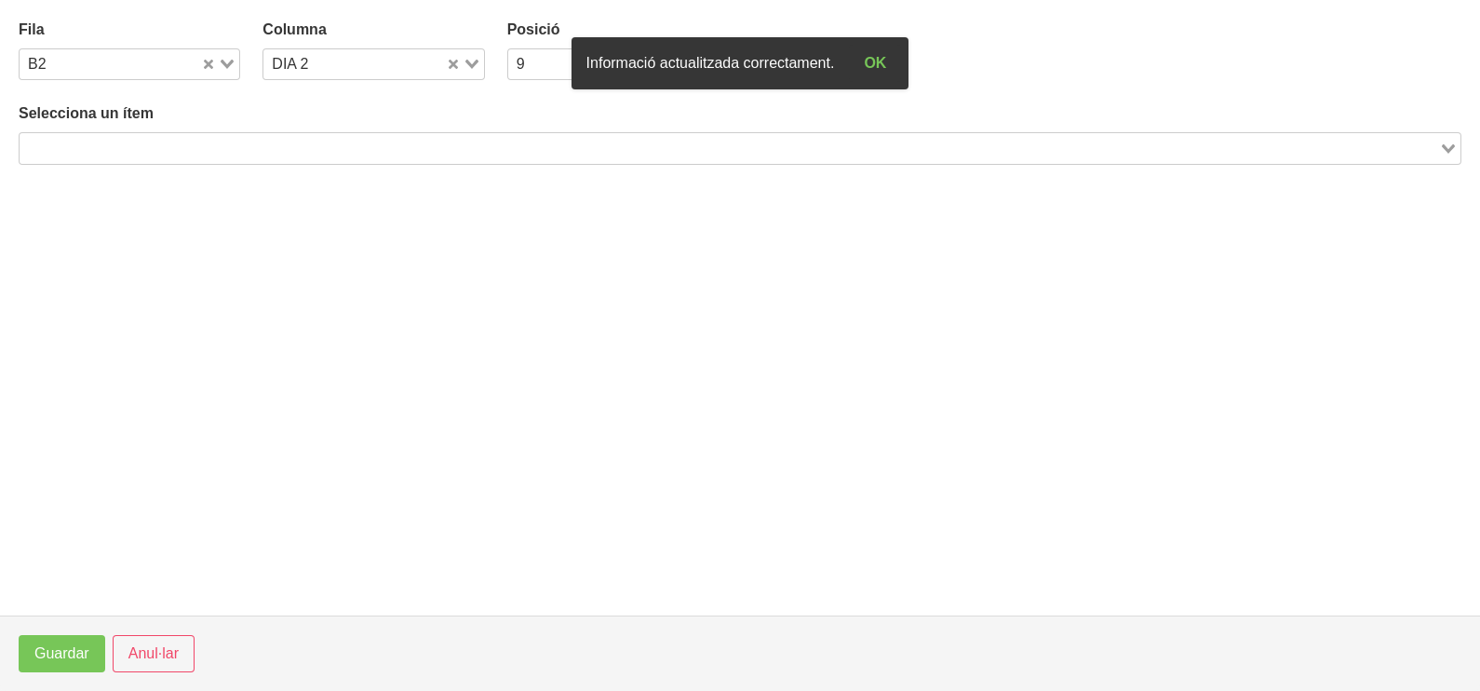
click at [293, 144] on input "Search for option" at bounding box center [729, 148] width 1416 height 22
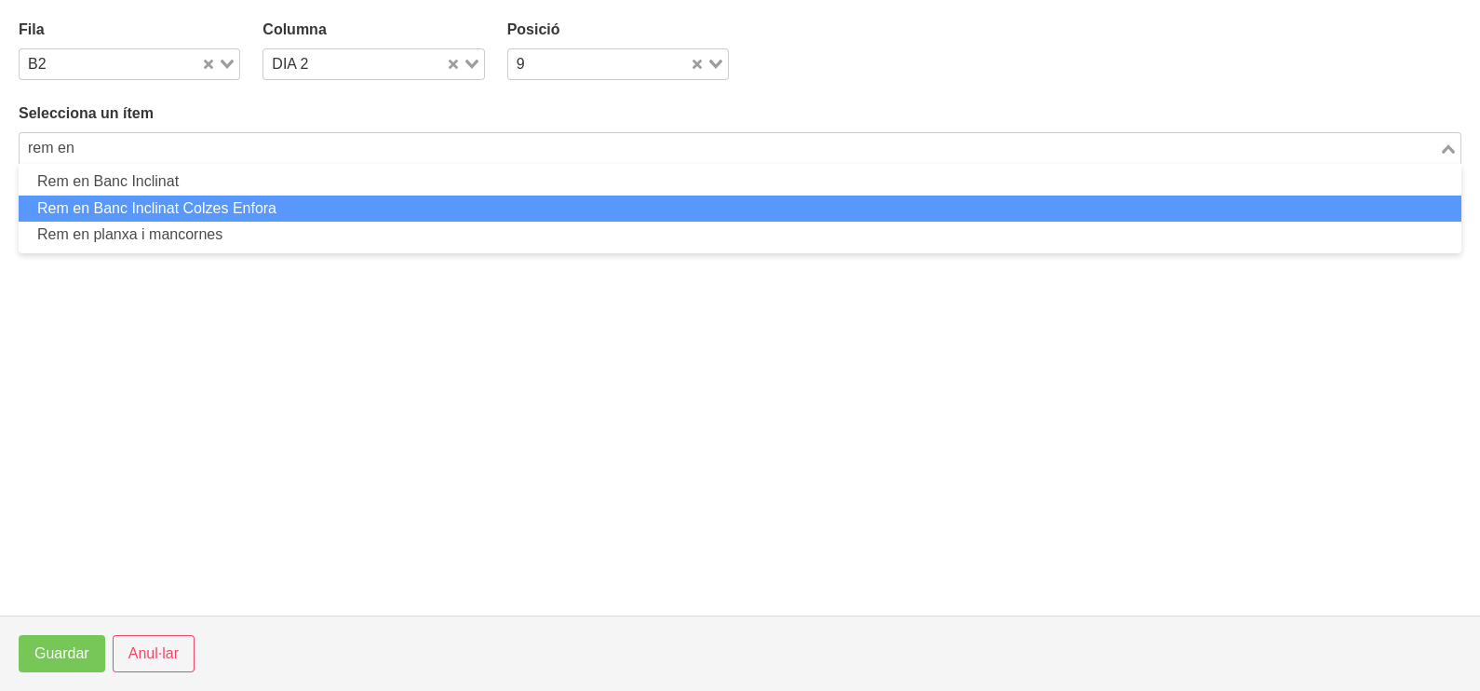
click at [276, 209] on li "Rem en Banc Inclinat Colzes Enfora" at bounding box center [740, 208] width 1443 height 27
type input "rem en"
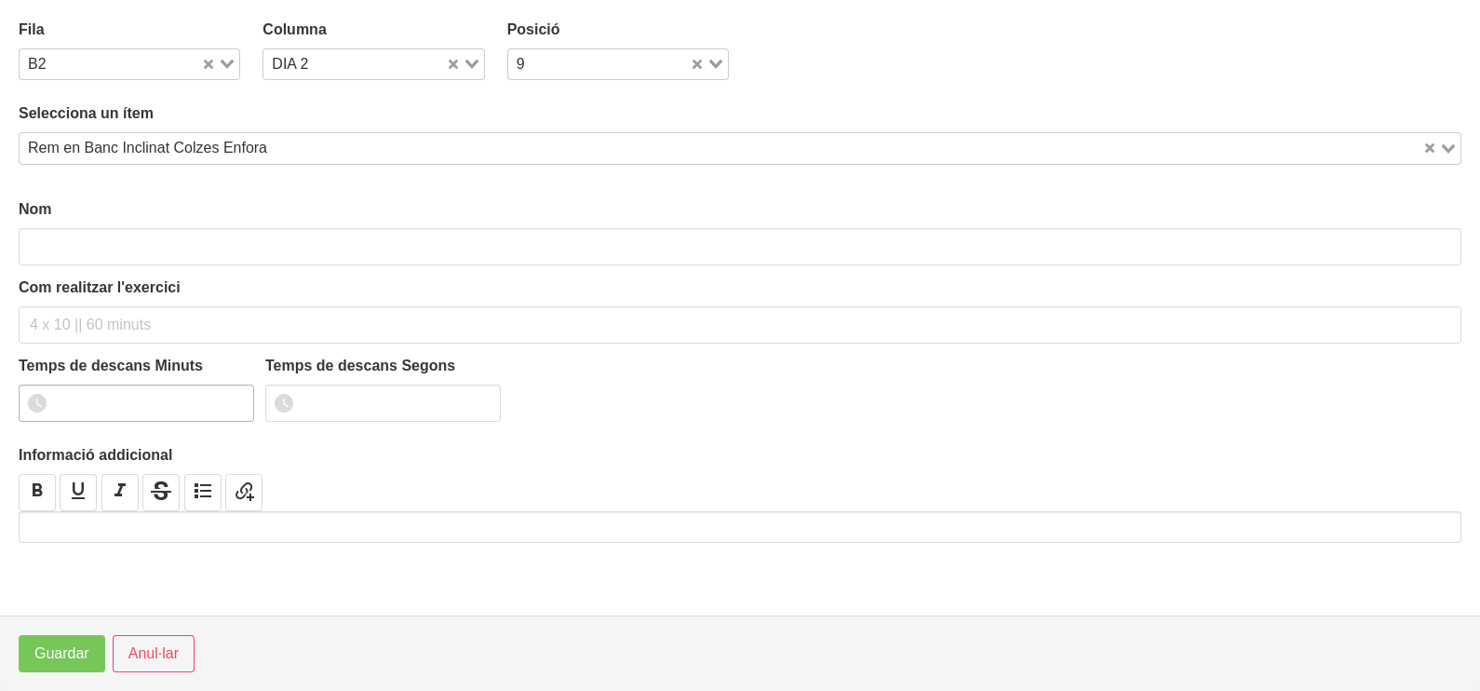
type input "Rem en Banc Inclinat Colzes Enfora"
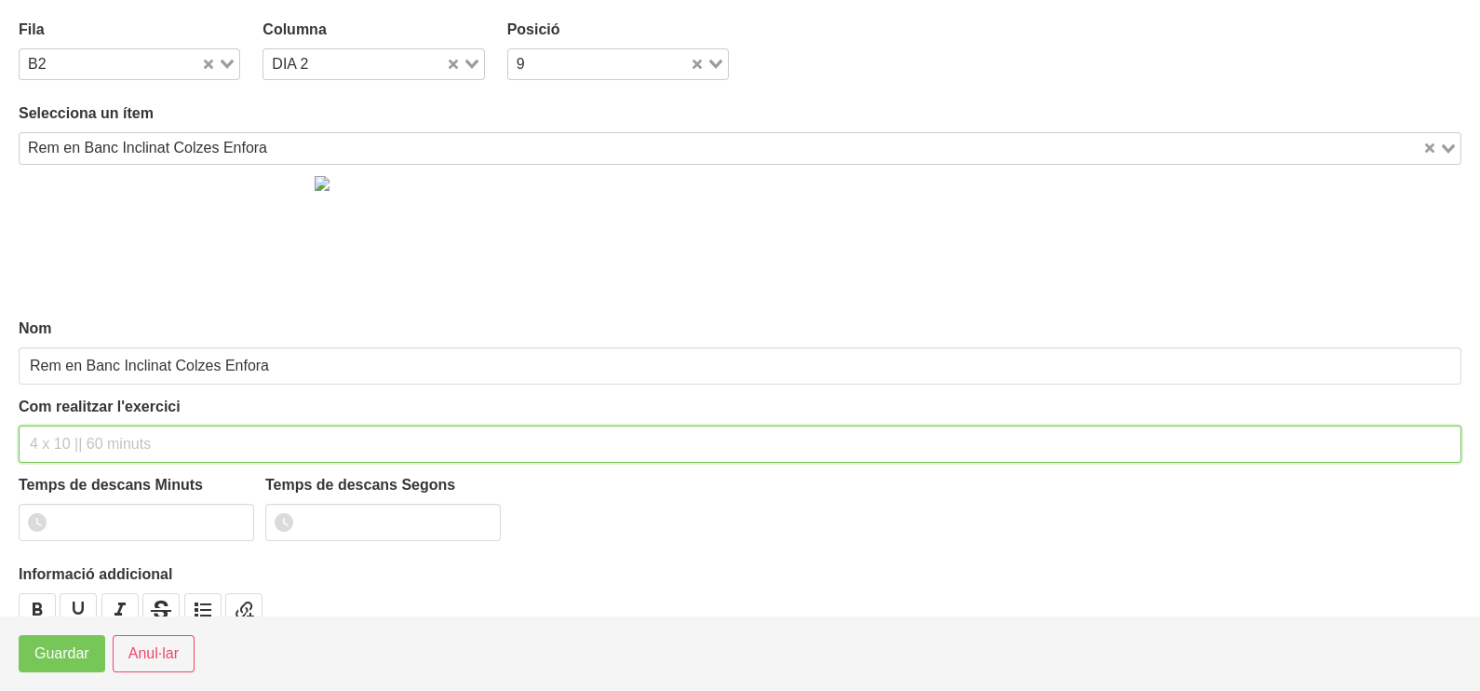
click at [98, 435] on input "text" at bounding box center [740, 443] width 1443 height 37
type input "3 x 6-8 a 3010 75""
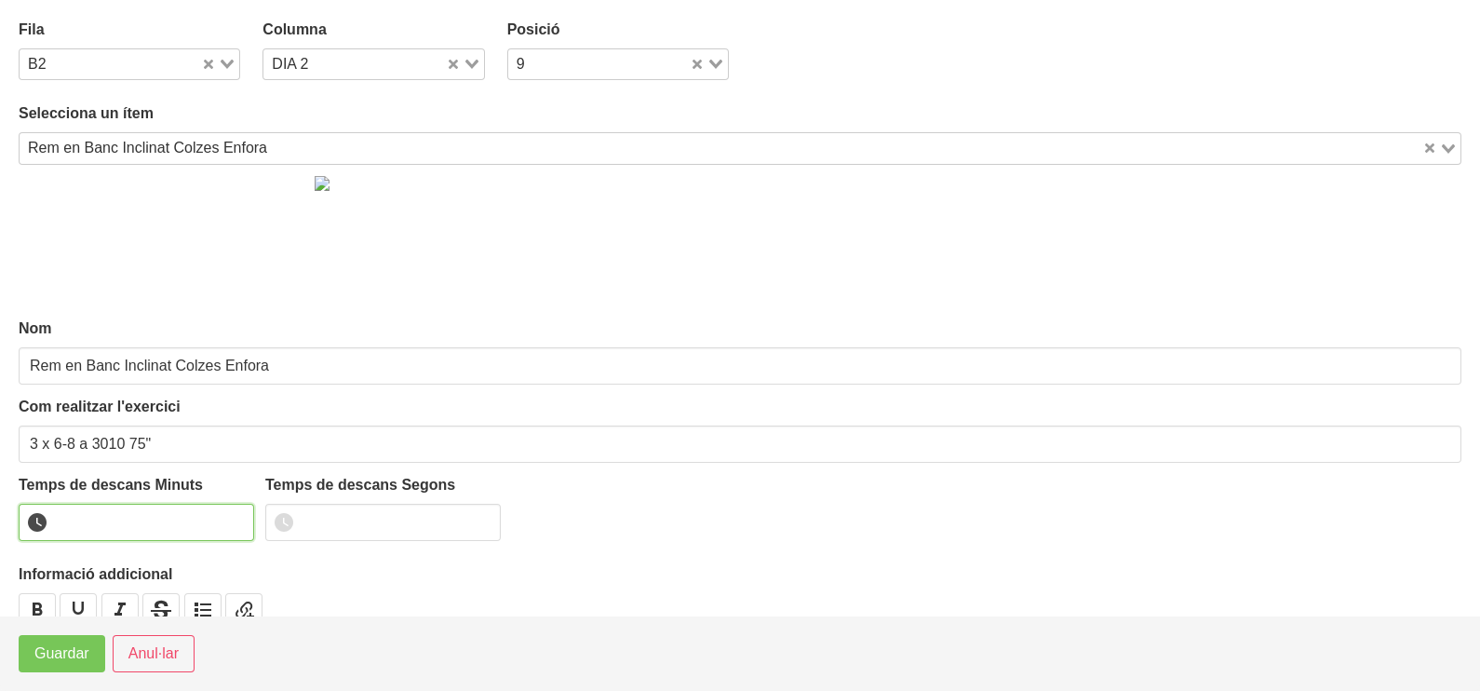
click at [104, 517] on input "number" at bounding box center [136, 522] width 235 height 37
type input "1"
click at [74, 656] on span "Guardar" at bounding box center [61, 653] width 55 height 22
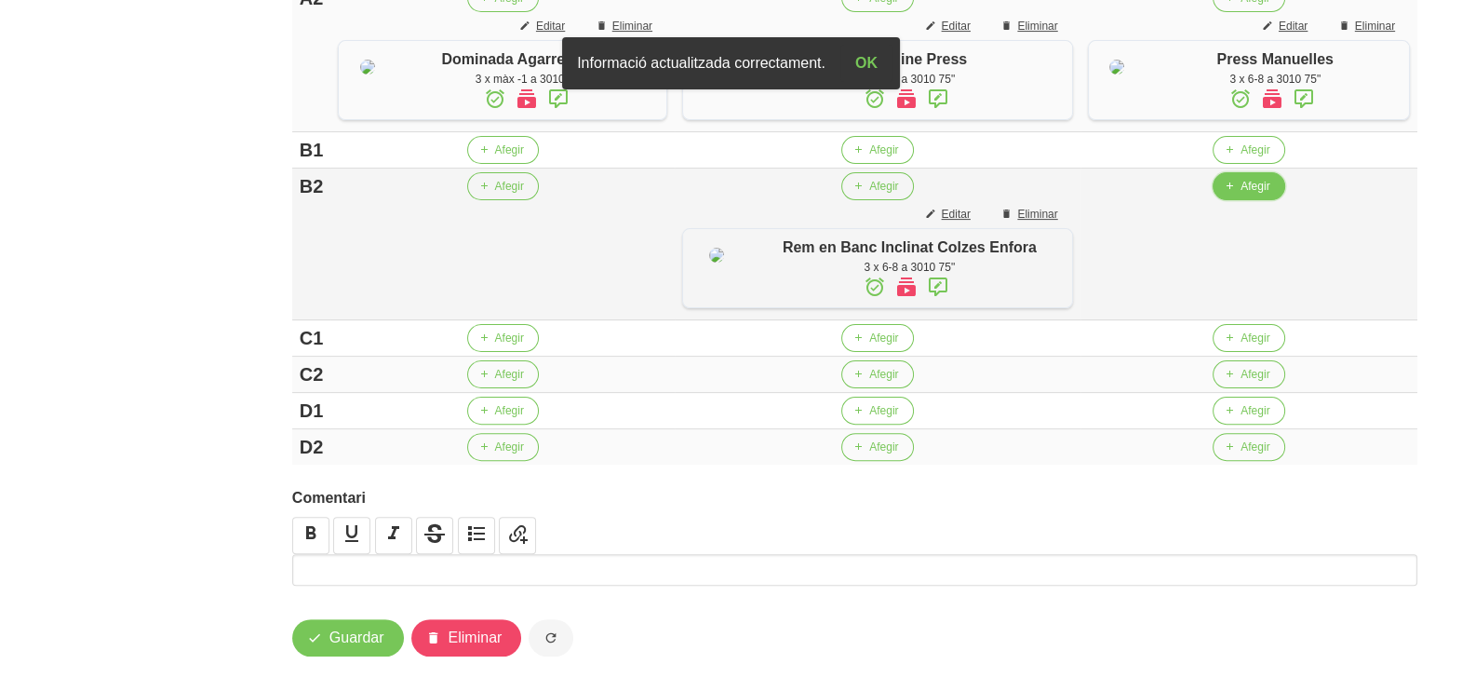
click at [1252, 195] on span "Afegir" at bounding box center [1255, 186] width 29 height 17
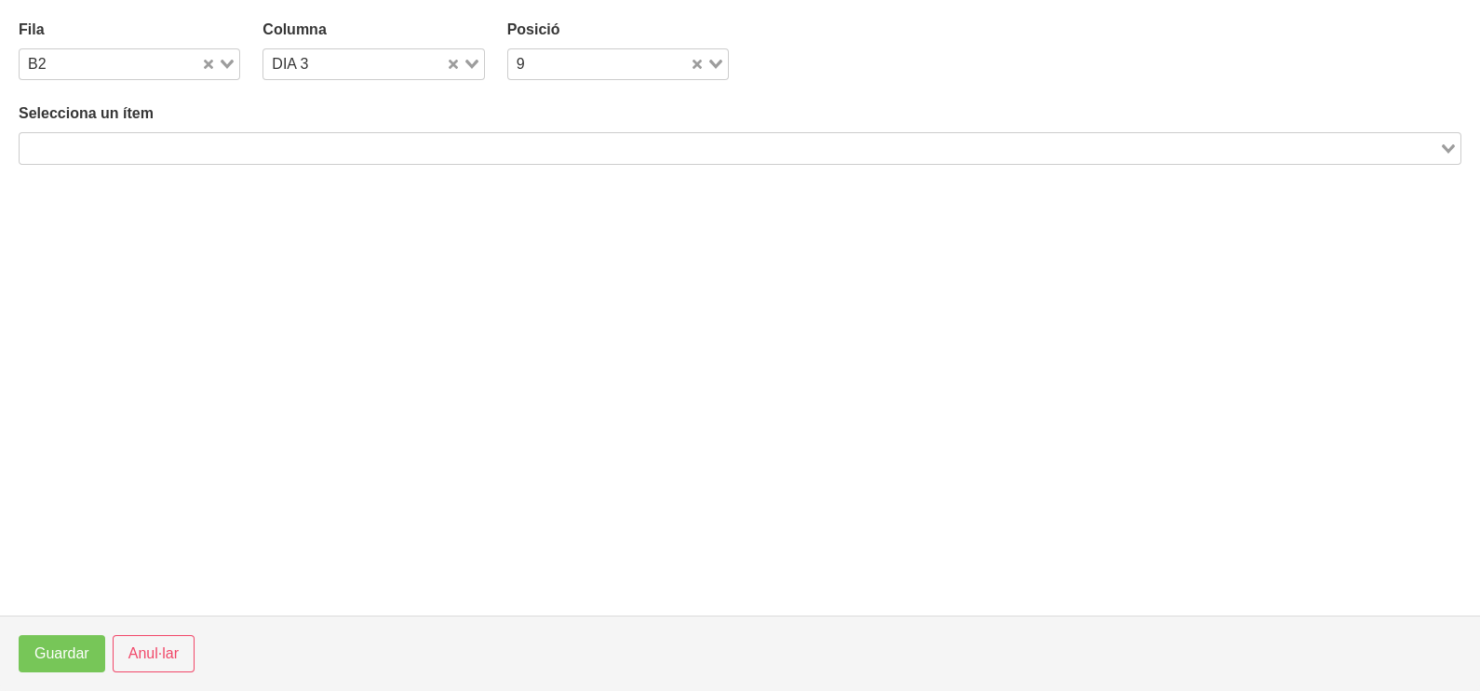
click at [328, 140] on input "Search for option" at bounding box center [729, 148] width 1416 height 22
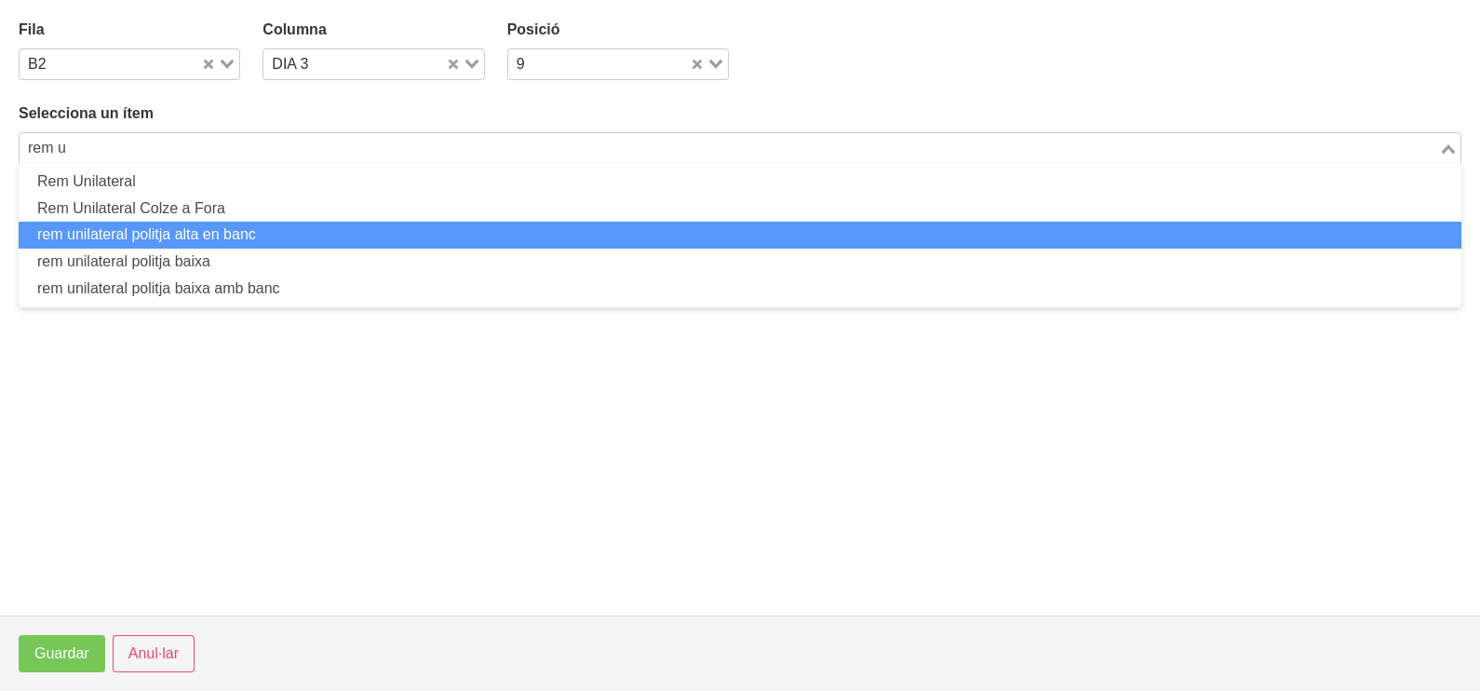
click at [260, 233] on li "rem unilateral politja alta en banc" at bounding box center [740, 235] width 1443 height 27
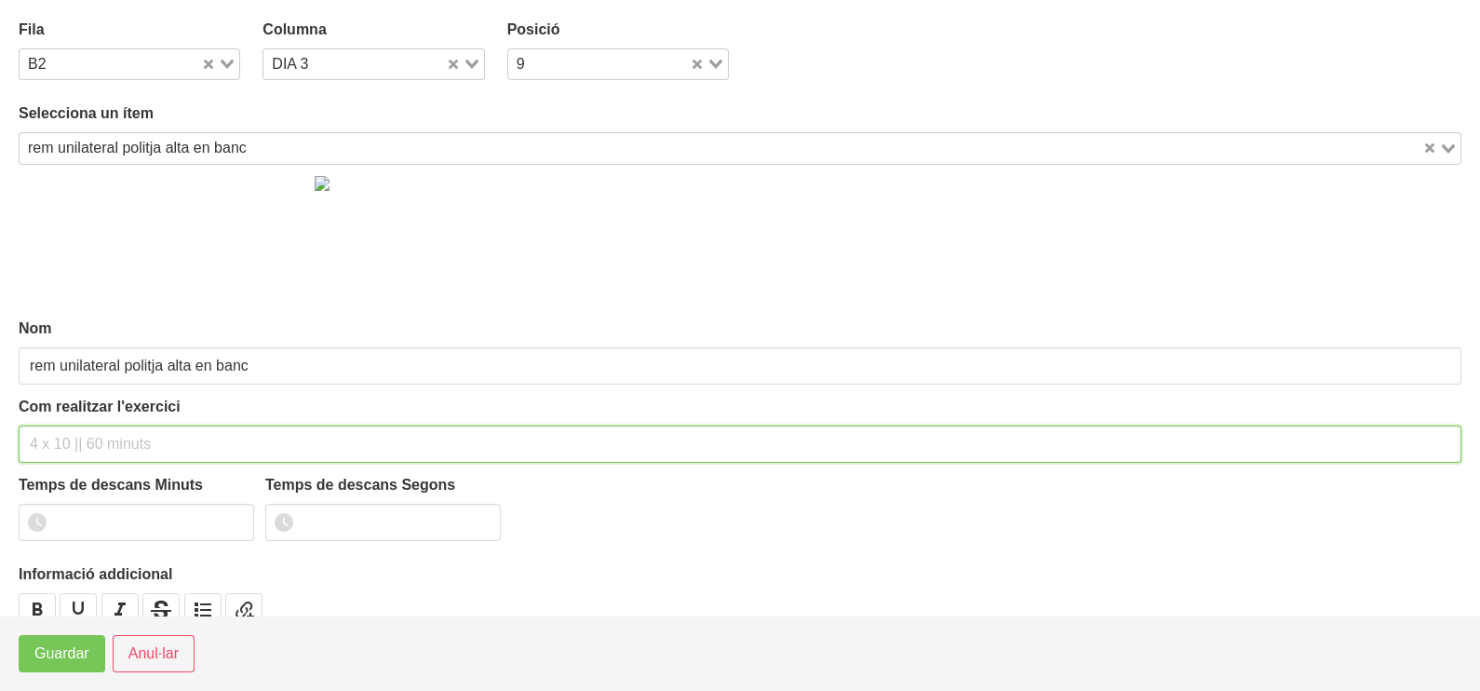
click at [88, 442] on input "text" at bounding box center [740, 443] width 1443 height 37
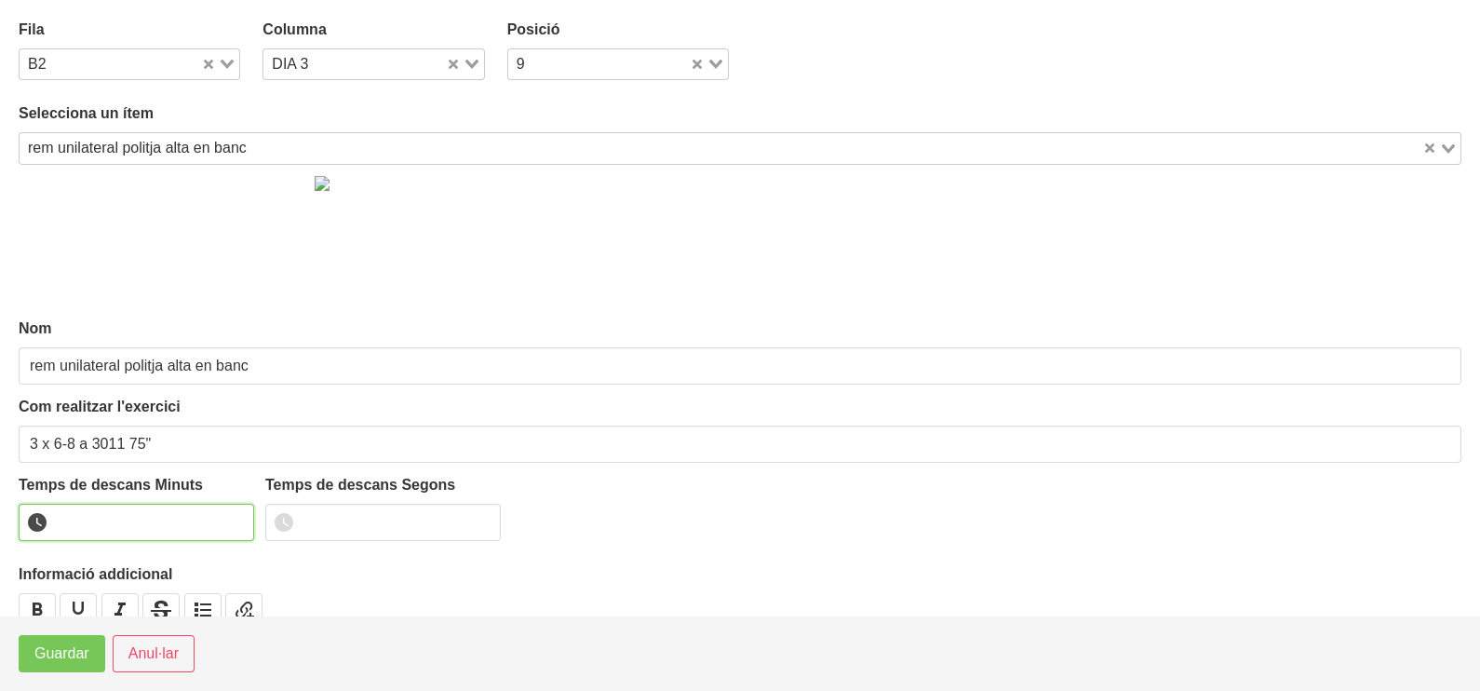
click at [111, 512] on input "number" at bounding box center [136, 522] width 235 height 37
click at [51, 658] on span "Guardar" at bounding box center [61, 653] width 55 height 22
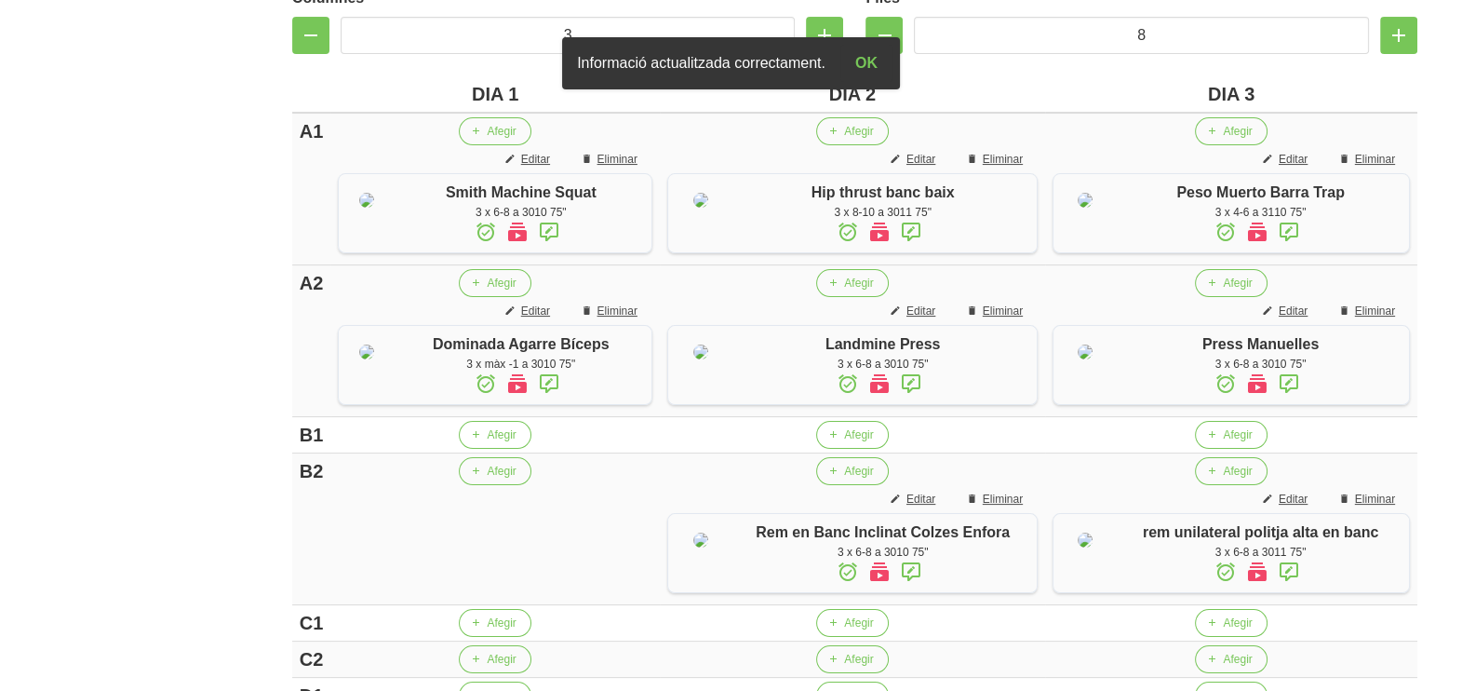
scroll to position [464, 0]
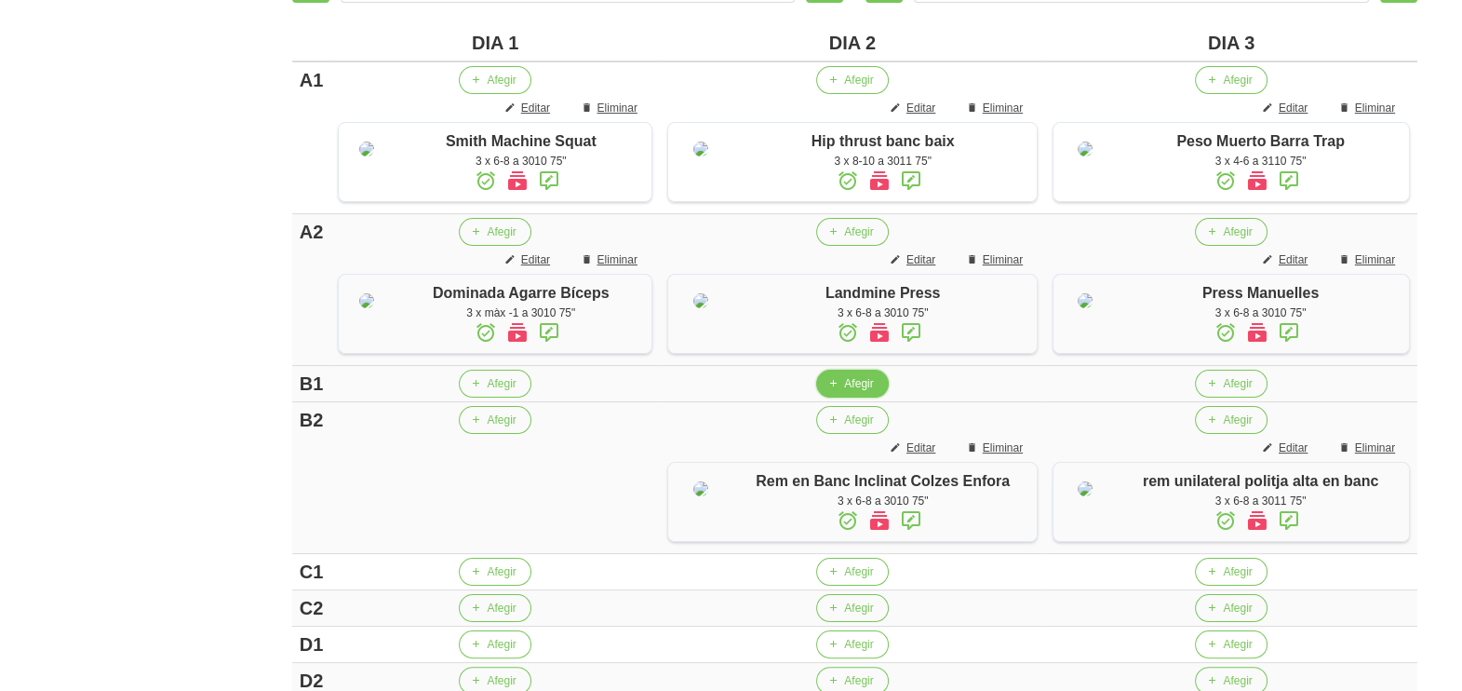
click at [846, 392] on span "Afegir" at bounding box center [858, 383] width 29 height 17
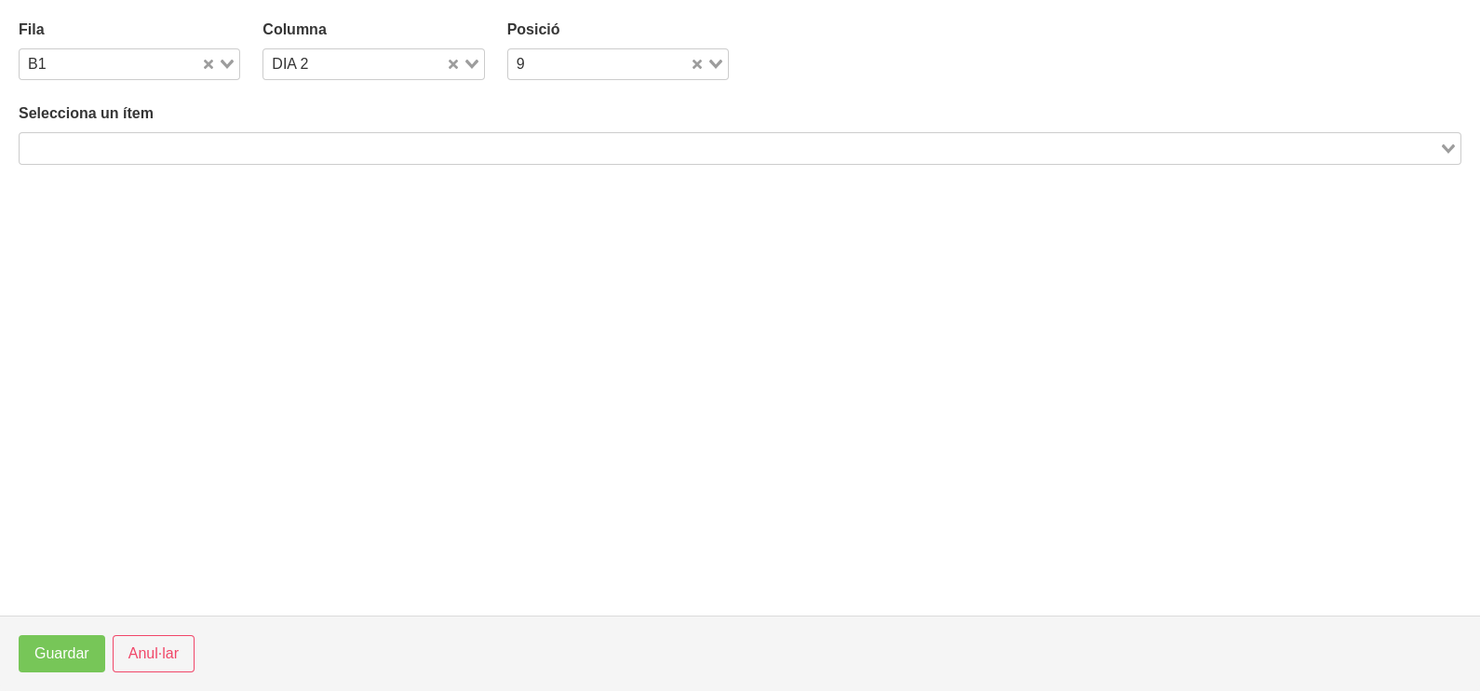
click at [215, 146] on input "Search for option" at bounding box center [729, 148] width 1416 height 22
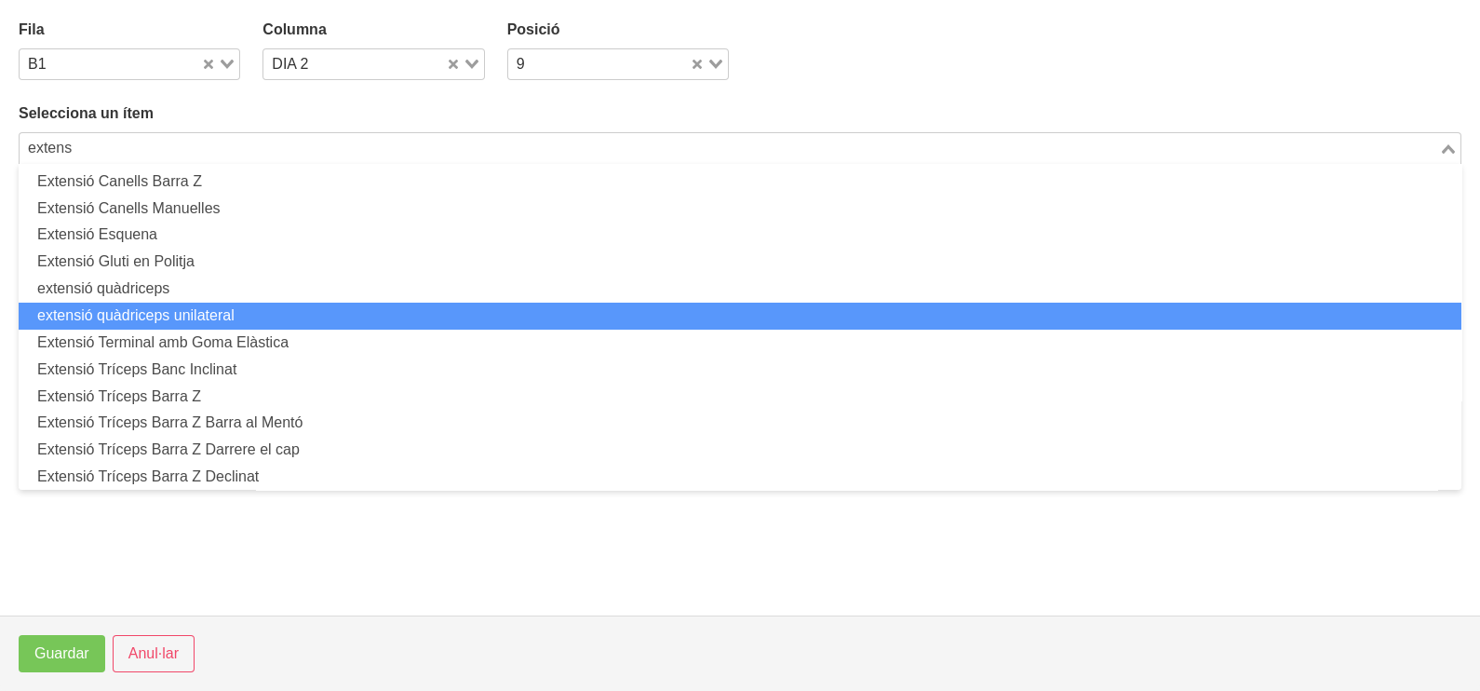
click at [240, 316] on li "extensió quàdriceps unilateral" at bounding box center [740, 316] width 1443 height 27
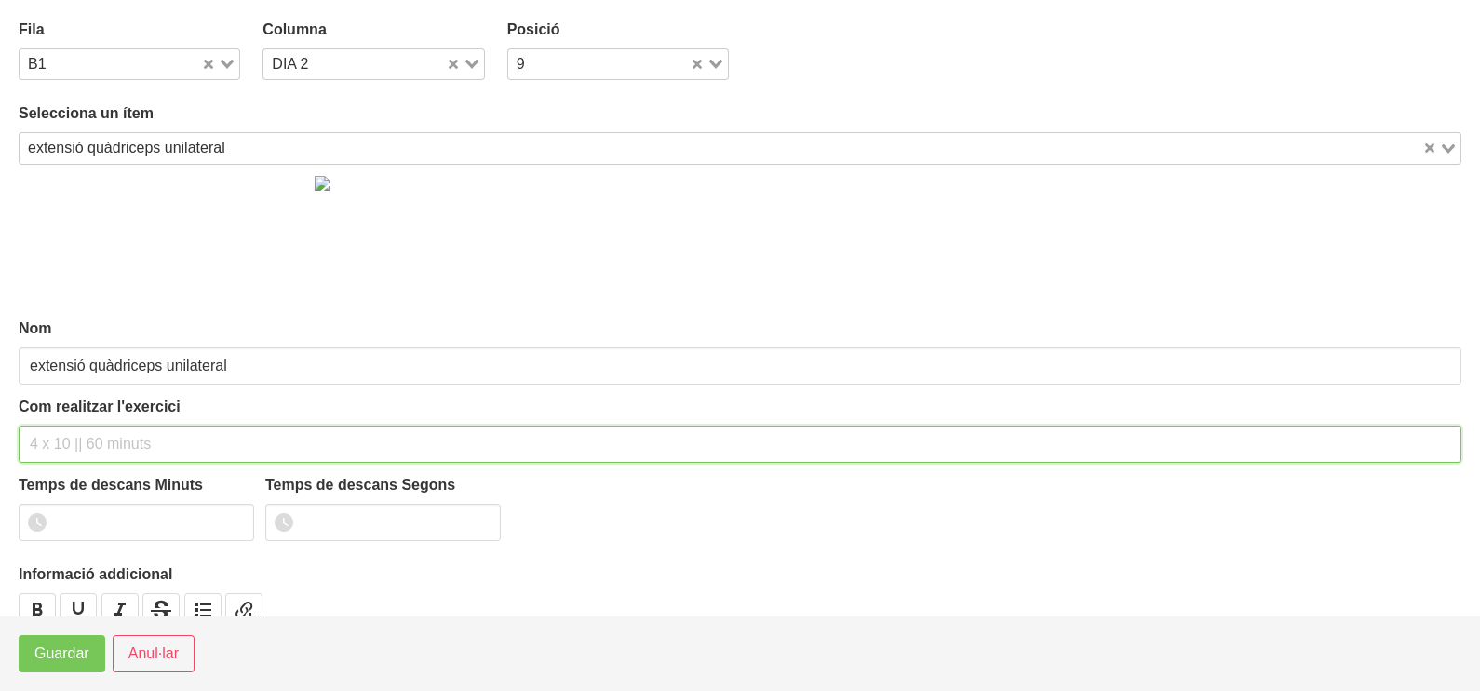
click at [65, 443] on input "text" at bounding box center [740, 443] width 1443 height 37
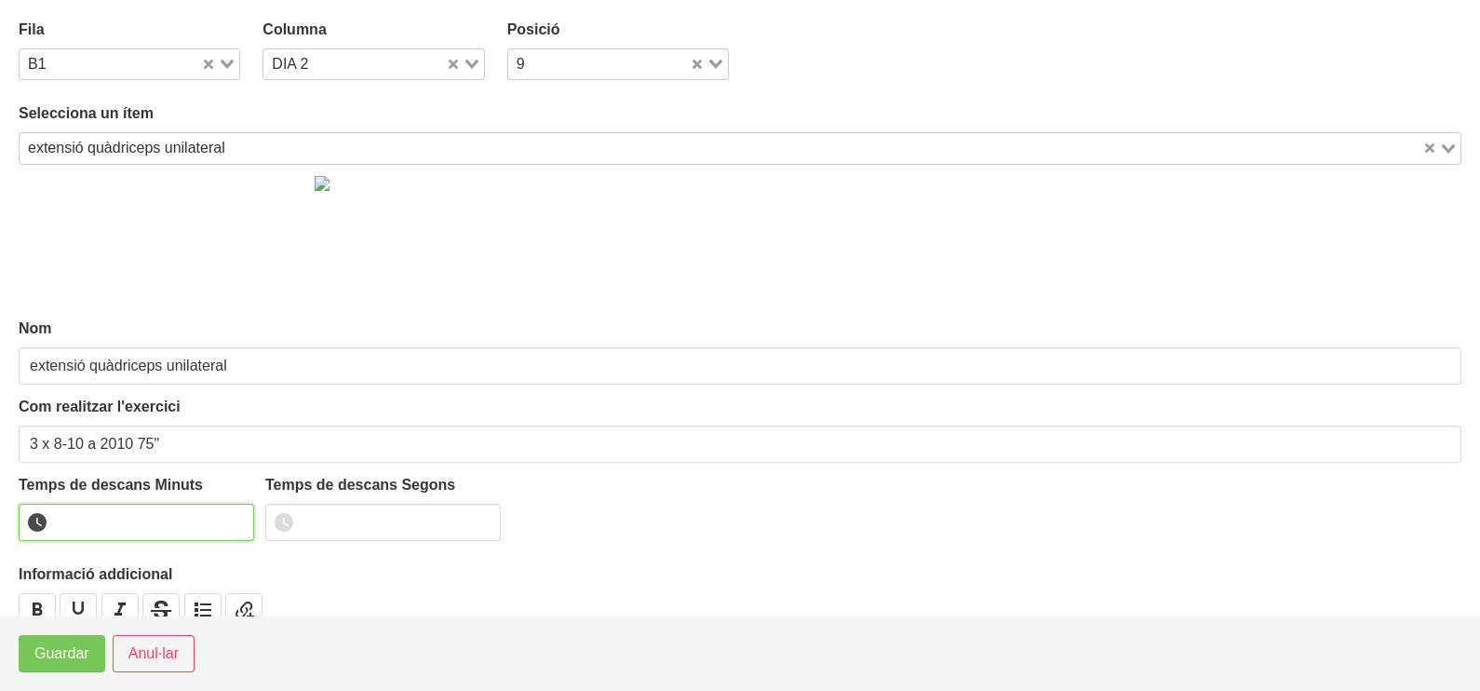
click at [85, 514] on input "number" at bounding box center [136, 522] width 235 height 37
click at [47, 664] on span "Guardar" at bounding box center [61, 653] width 55 height 22
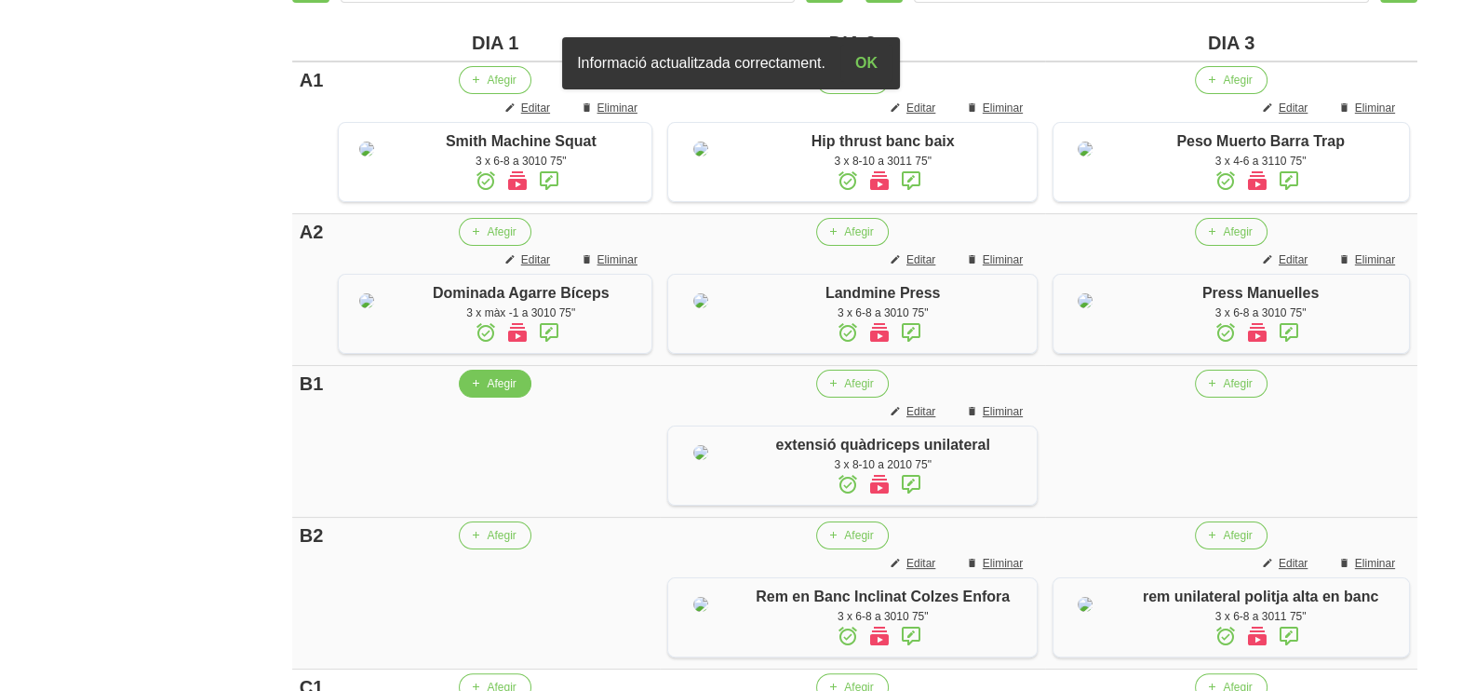
click at [493, 392] on span "Afegir" at bounding box center [501, 383] width 29 height 17
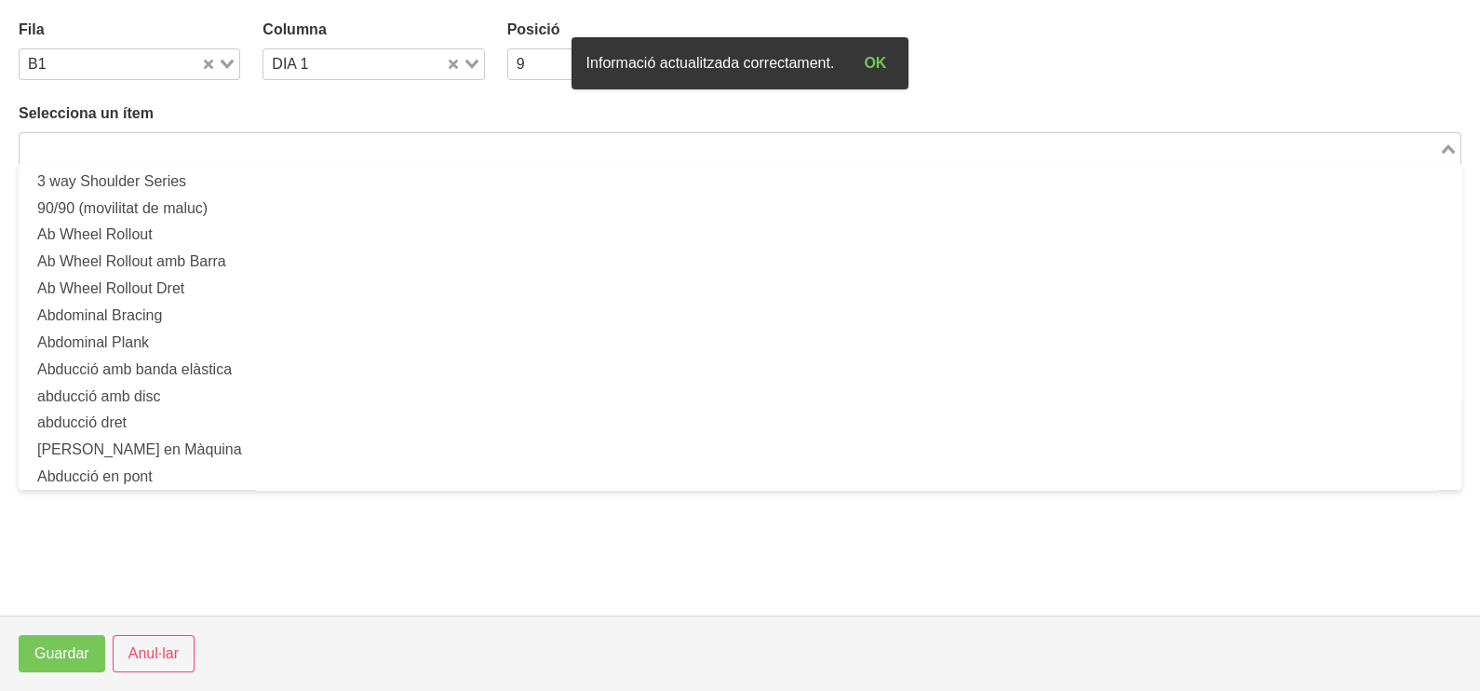
click at [202, 137] on input "Search for option" at bounding box center [729, 148] width 1416 height 22
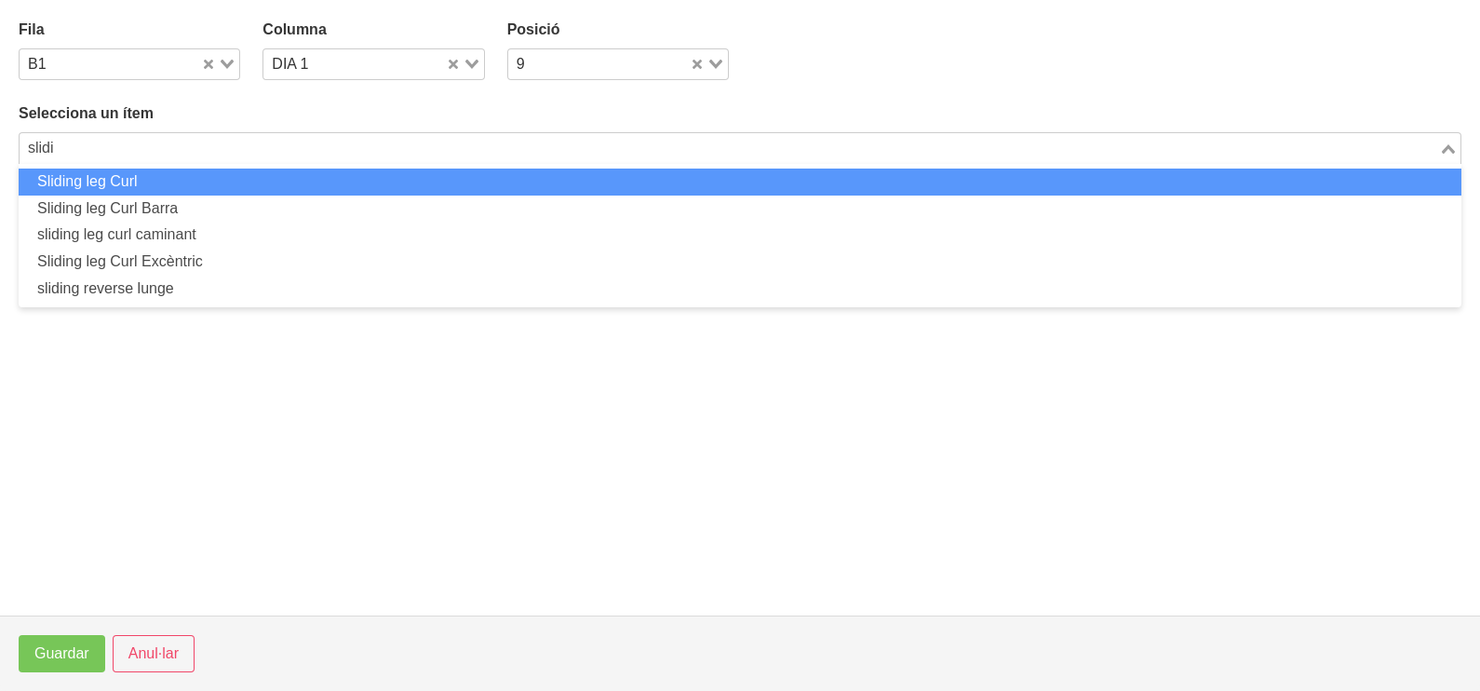
click at [192, 178] on li "Sliding leg Curl" at bounding box center [740, 181] width 1443 height 27
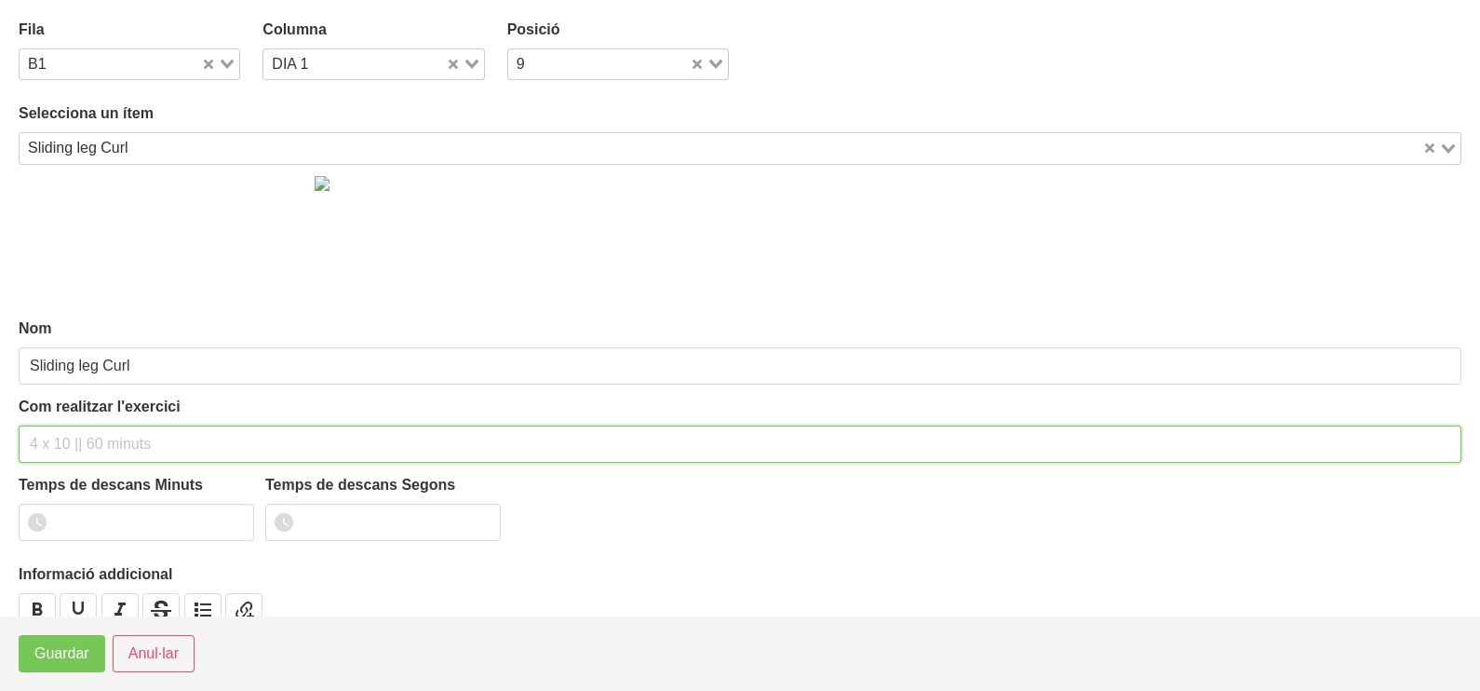
drag, startPoint x: 93, startPoint y: 437, endPoint x: 126, endPoint y: 273, distance: 167.9
click at [98, 430] on input "text" at bounding box center [740, 443] width 1443 height 37
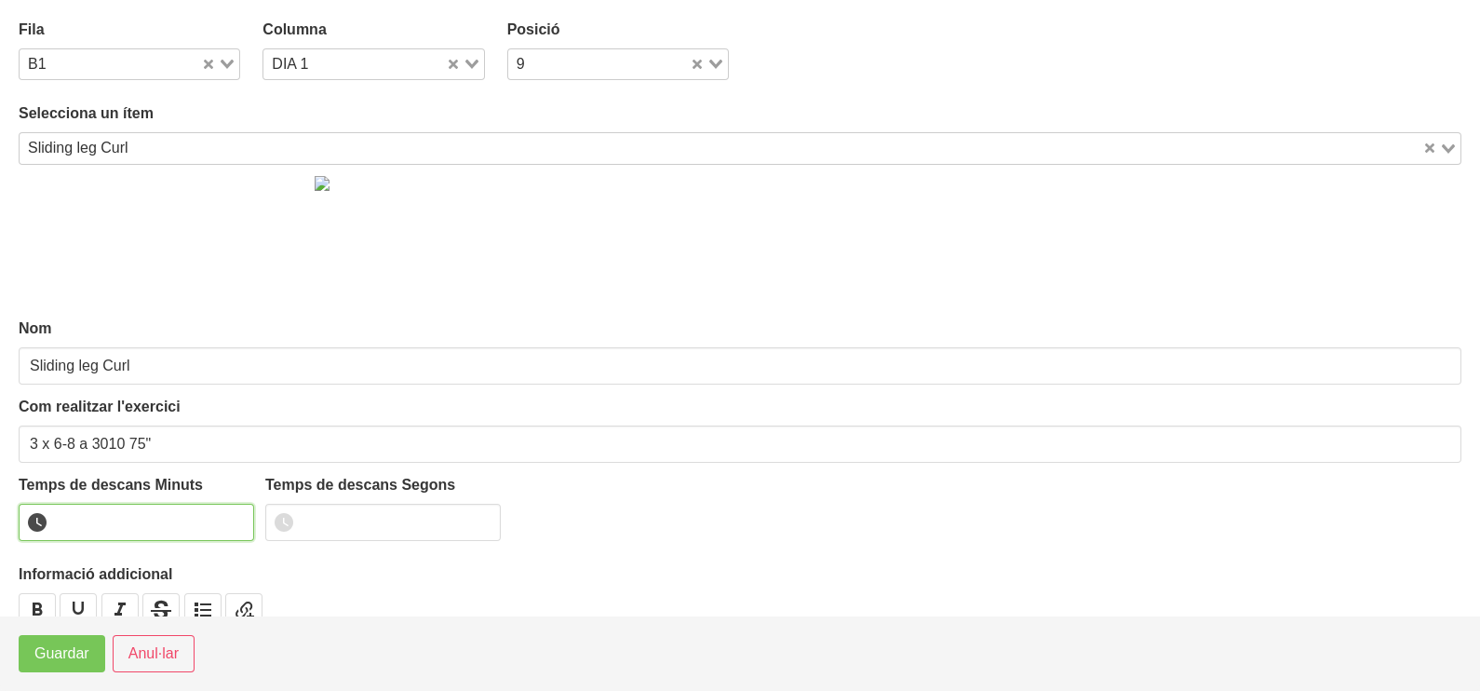
click at [141, 525] on input "number" at bounding box center [136, 522] width 235 height 37
click at [74, 652] on span "Guardar" at bounding box center [61, 653] width 55 height 22
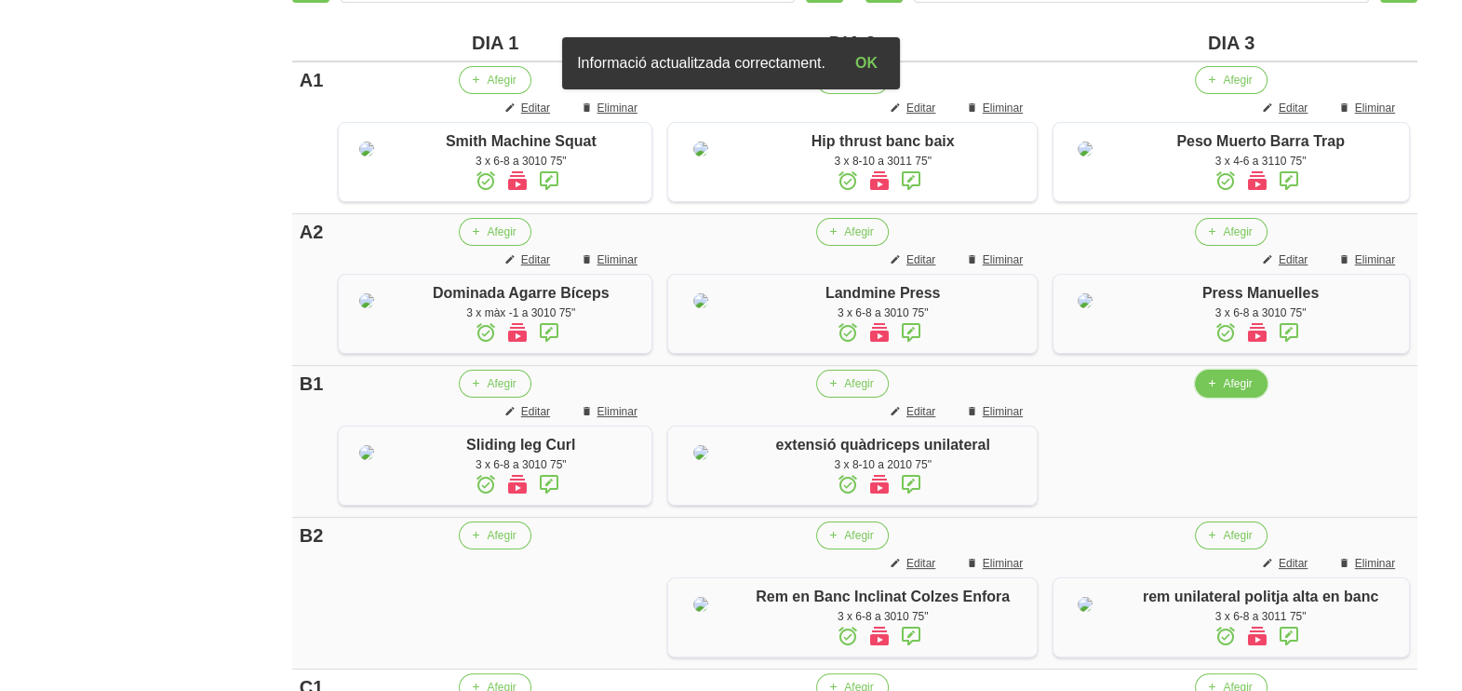
click at [1216, 397] on button "Afegir" at bounding box center [1231, 384] width 72 height 28
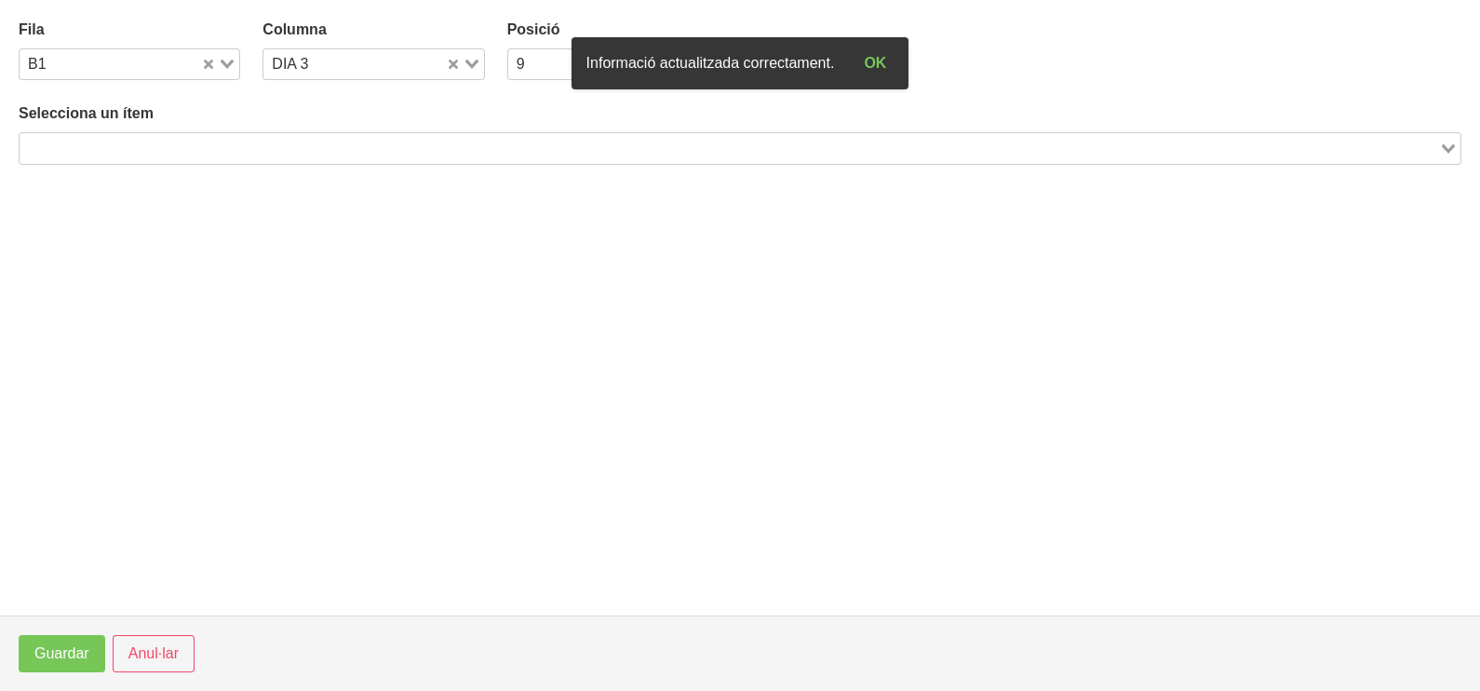
click at [376, 140] on input "Search for option" at bounding box center [729, 148] width 1416 height 22
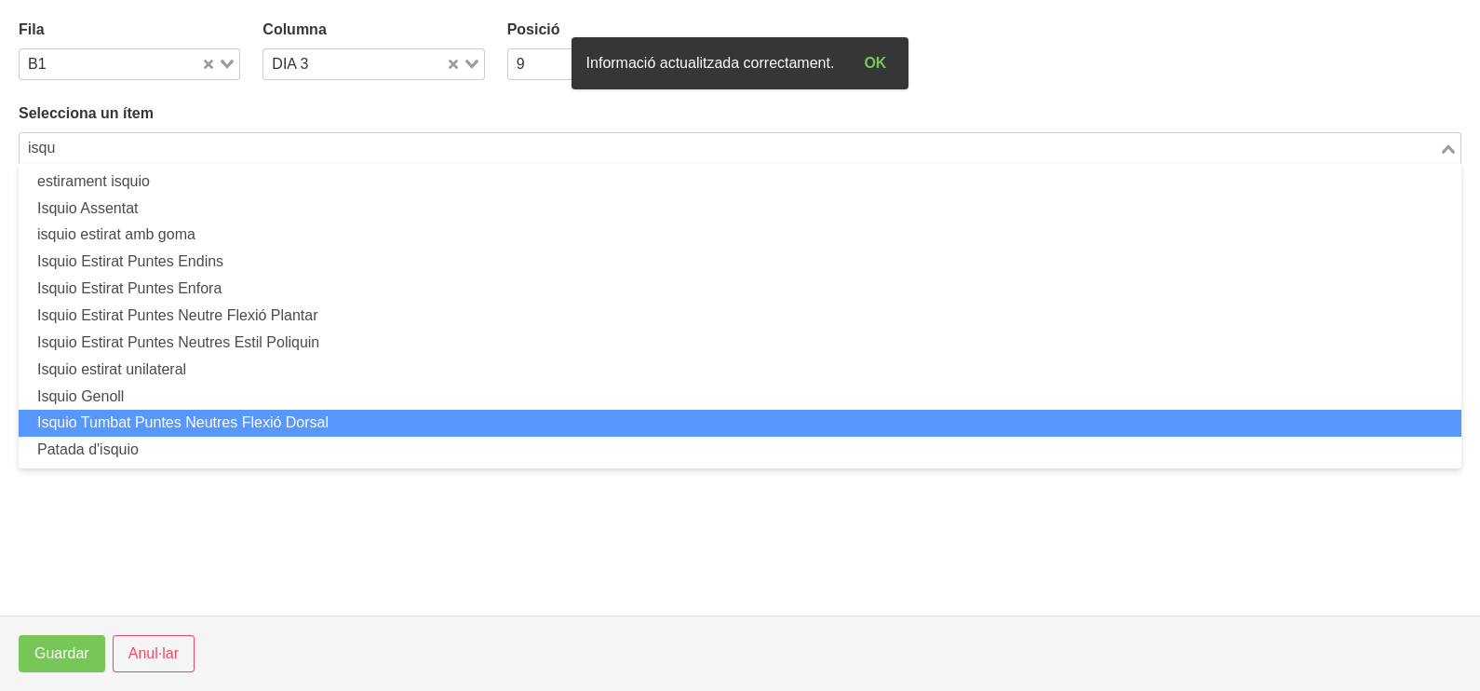
click at [246, 424] on li "Isquio Tumbat Puntes Neutres Flexió Dorsal" at bounding box center [740, 423] width 1443 height 27
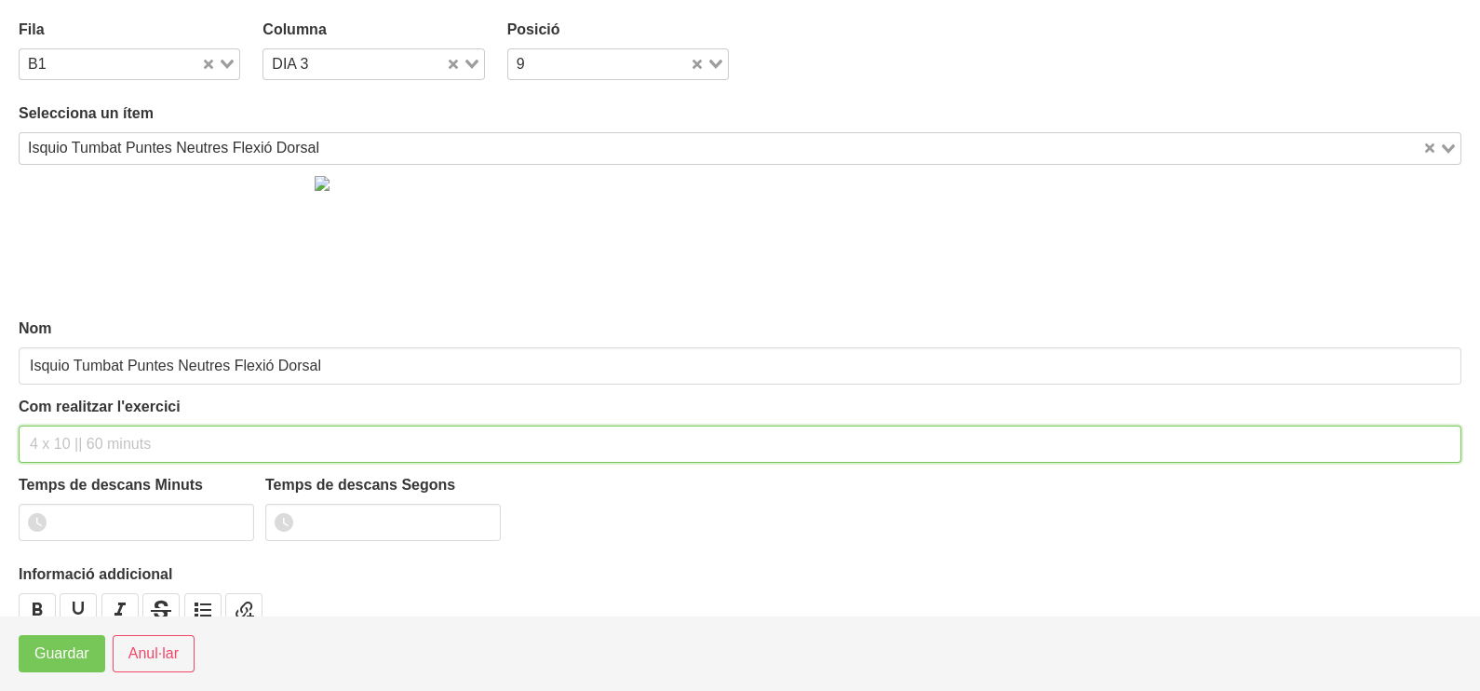
click at [87, 433] on input "text" at bounding box center [740, 443] width 1443 height 37
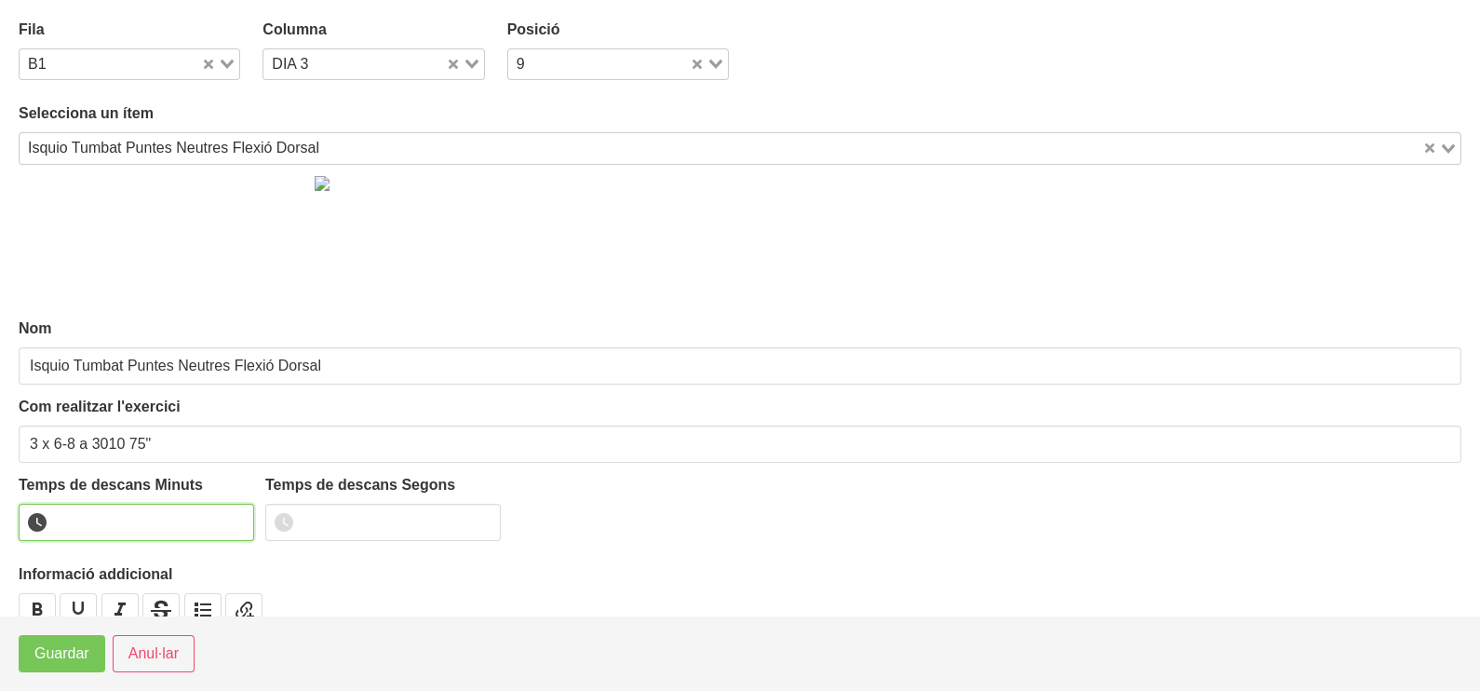
click at [121, 512] on input "number" at bounding box center [136, 522] width 235 height 37
click at [59, 651] on span "Guardar" at bounding box center [61, 653] width 55 height 22
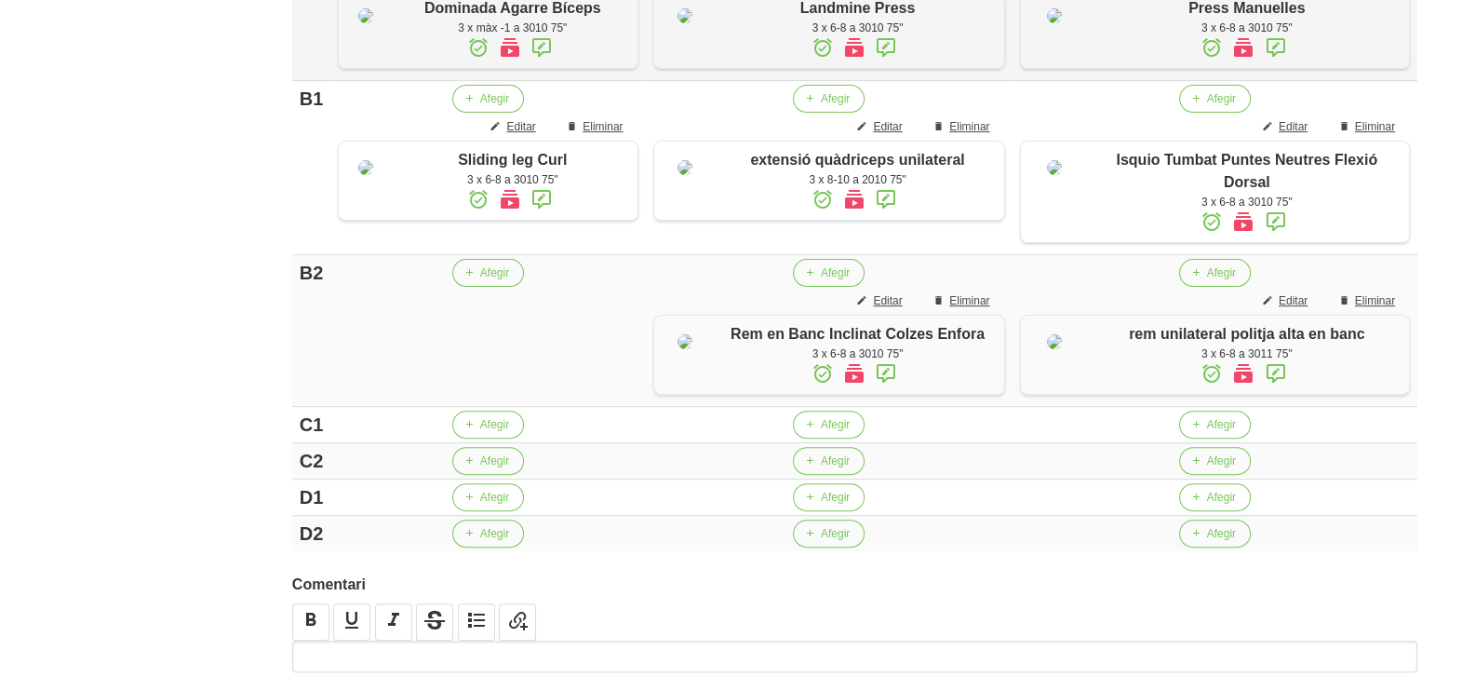
scroll to position [698, 0]
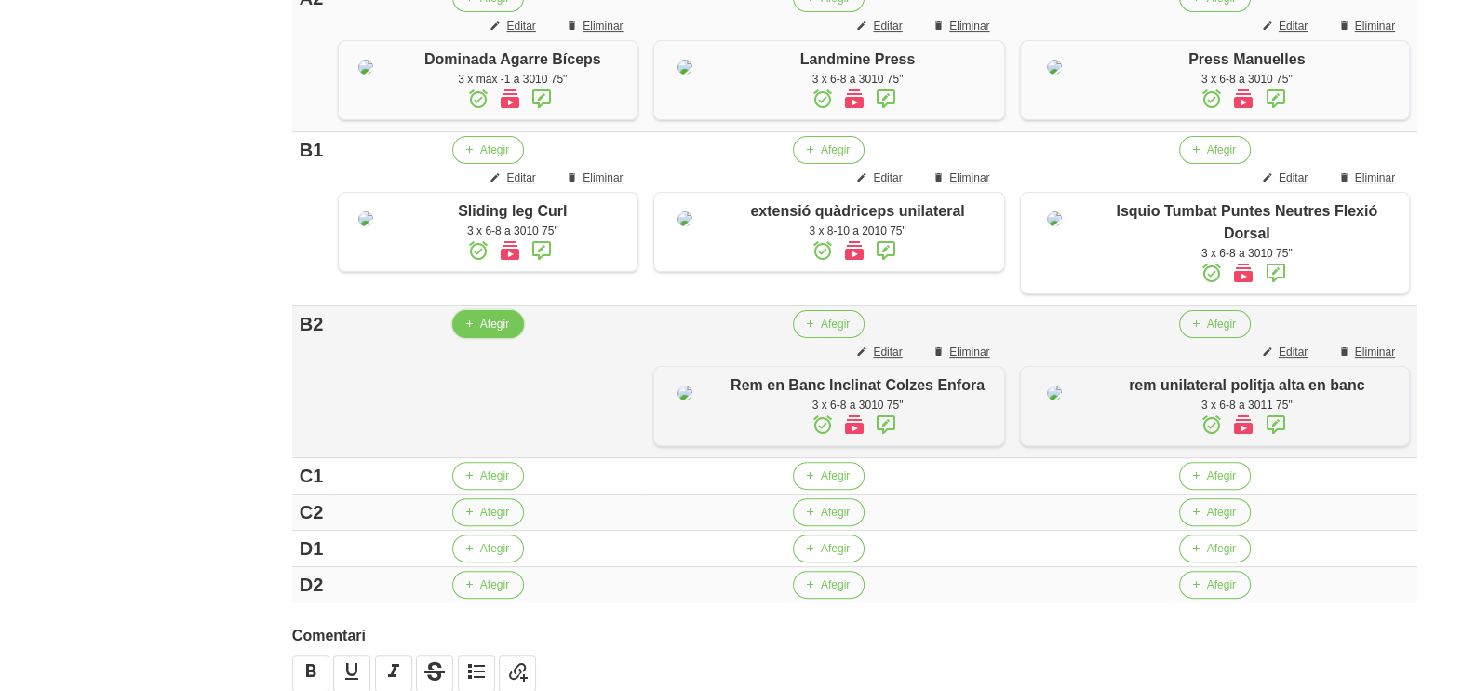
click at [476, 332] on span "button" at bounding box center [469, 324] width 17 height 17
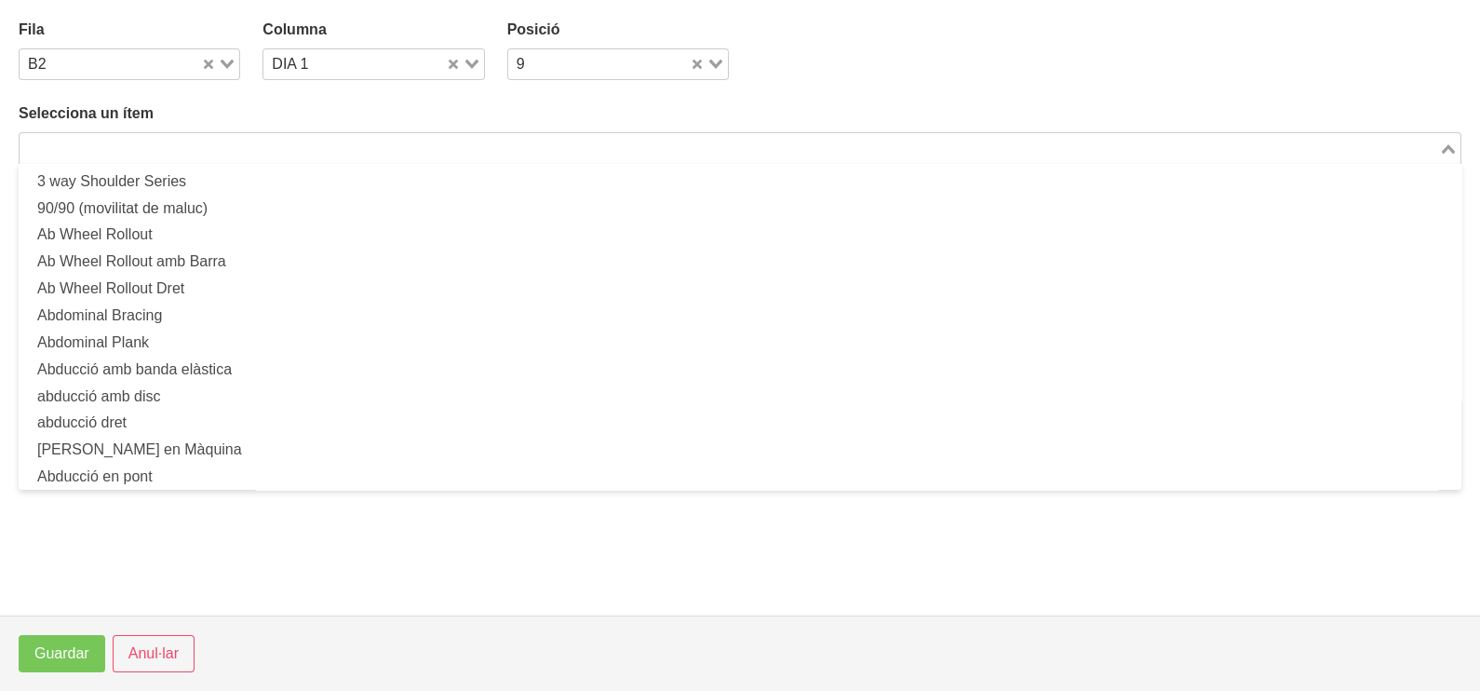
click at [289, 141] on input "Search for option" at bounding box center [729, 148] width 1416 height 22
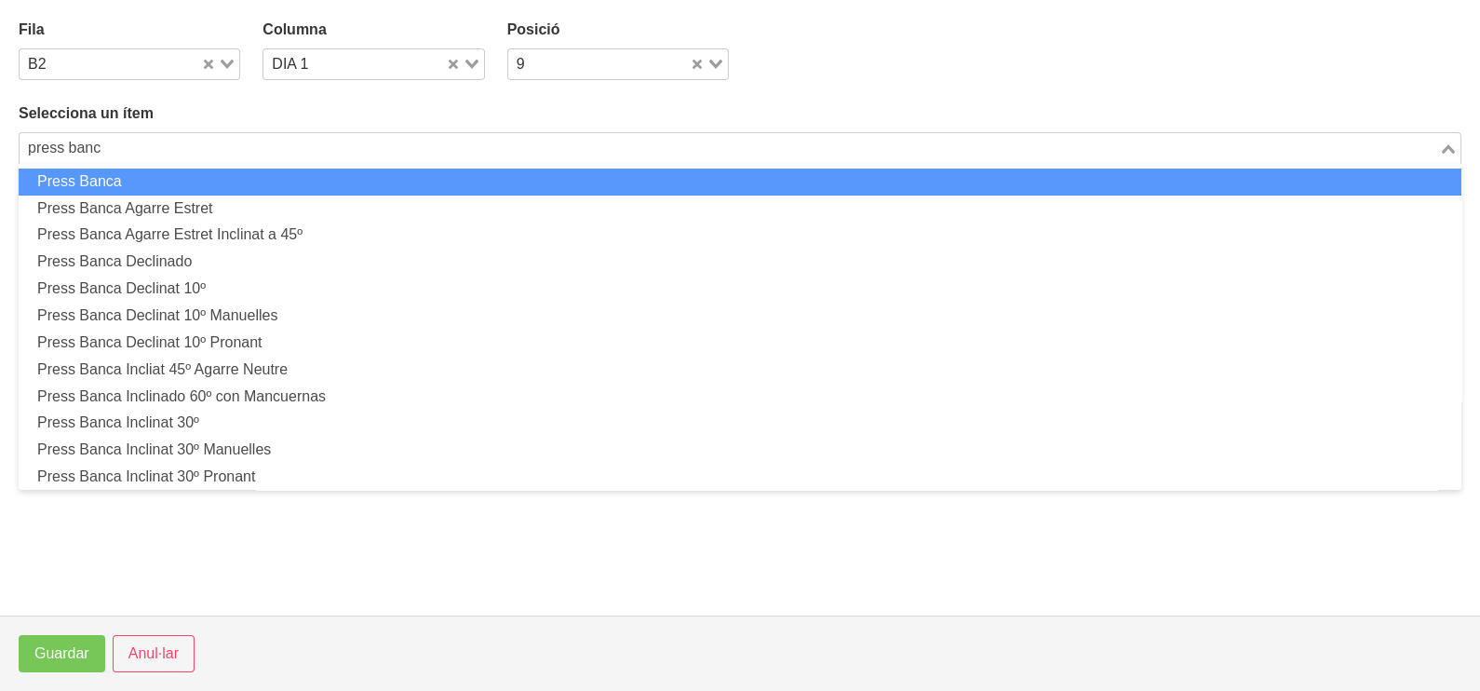
click at [195, 177] on li "Press Banca" at bounding box center [740, 181] width 1443 height 27
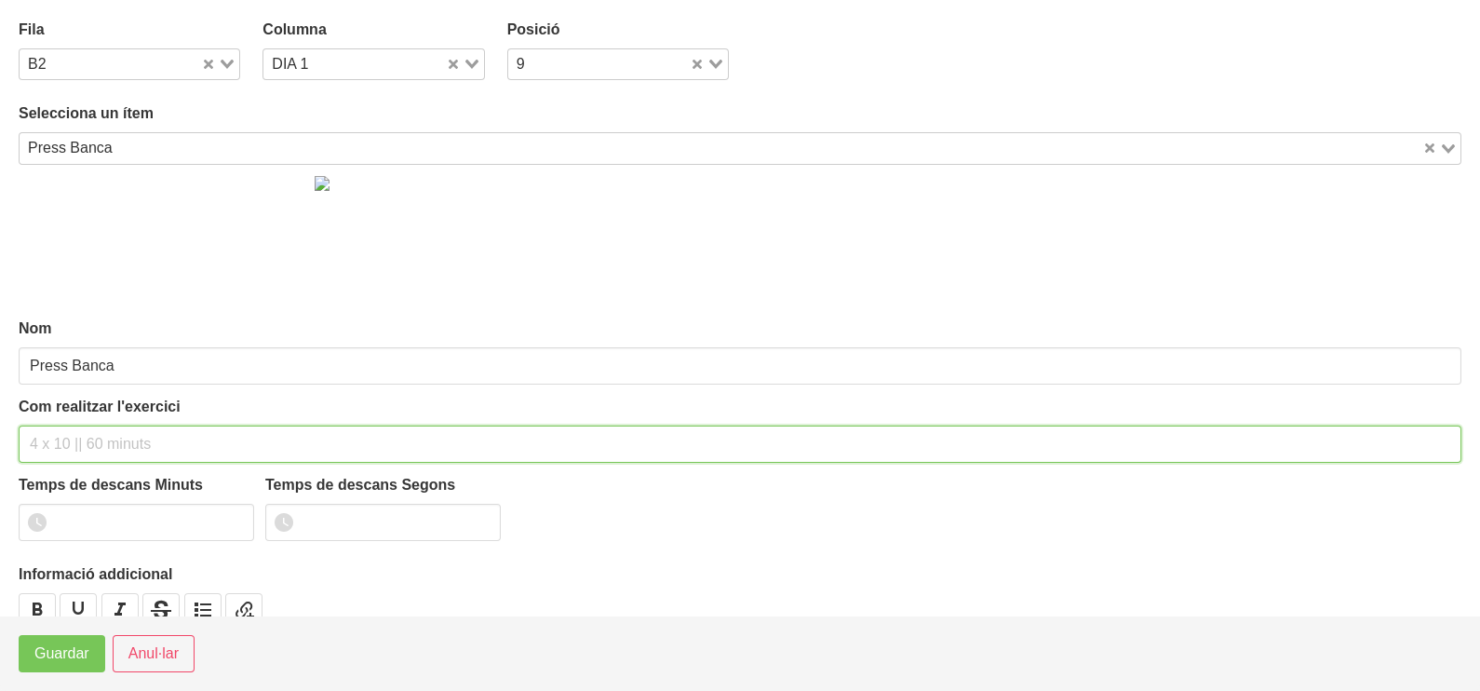
click at [72, 437] on input "text" at bounding box center [740, 443] width 1443 height 37
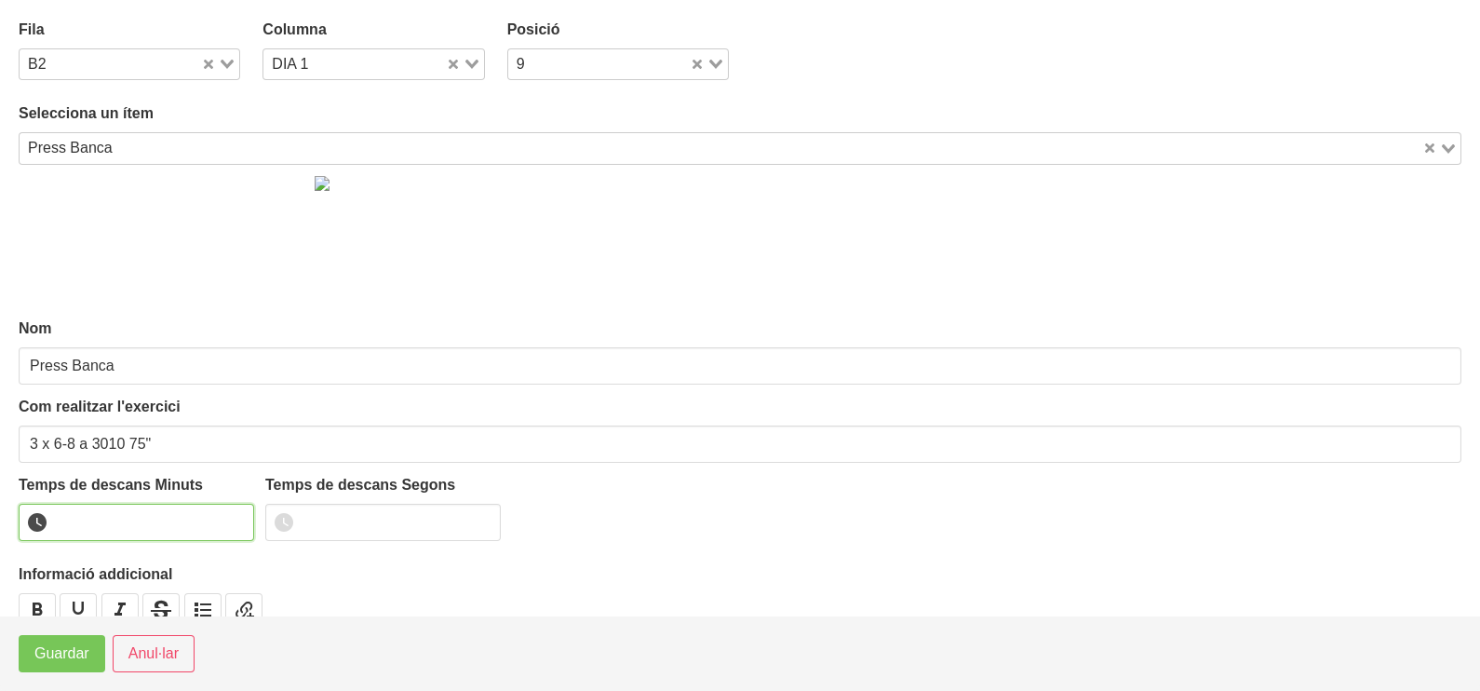
click at [102, 510] on input "number" at bounding box center [136, 522] width 235 height 37
click at [56, 655] on span "Guardar" at bounding box center [61, 653] width 55 height 22
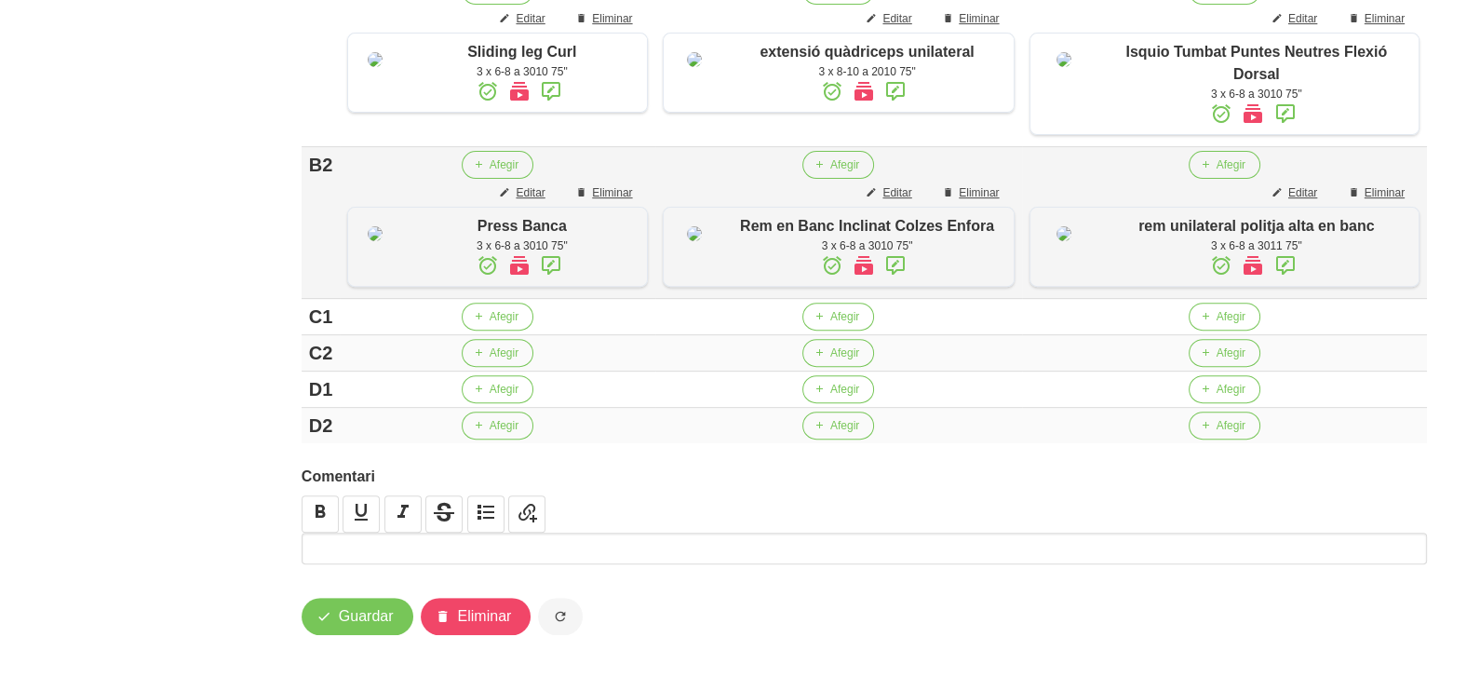
scroll to position [1029, 0]
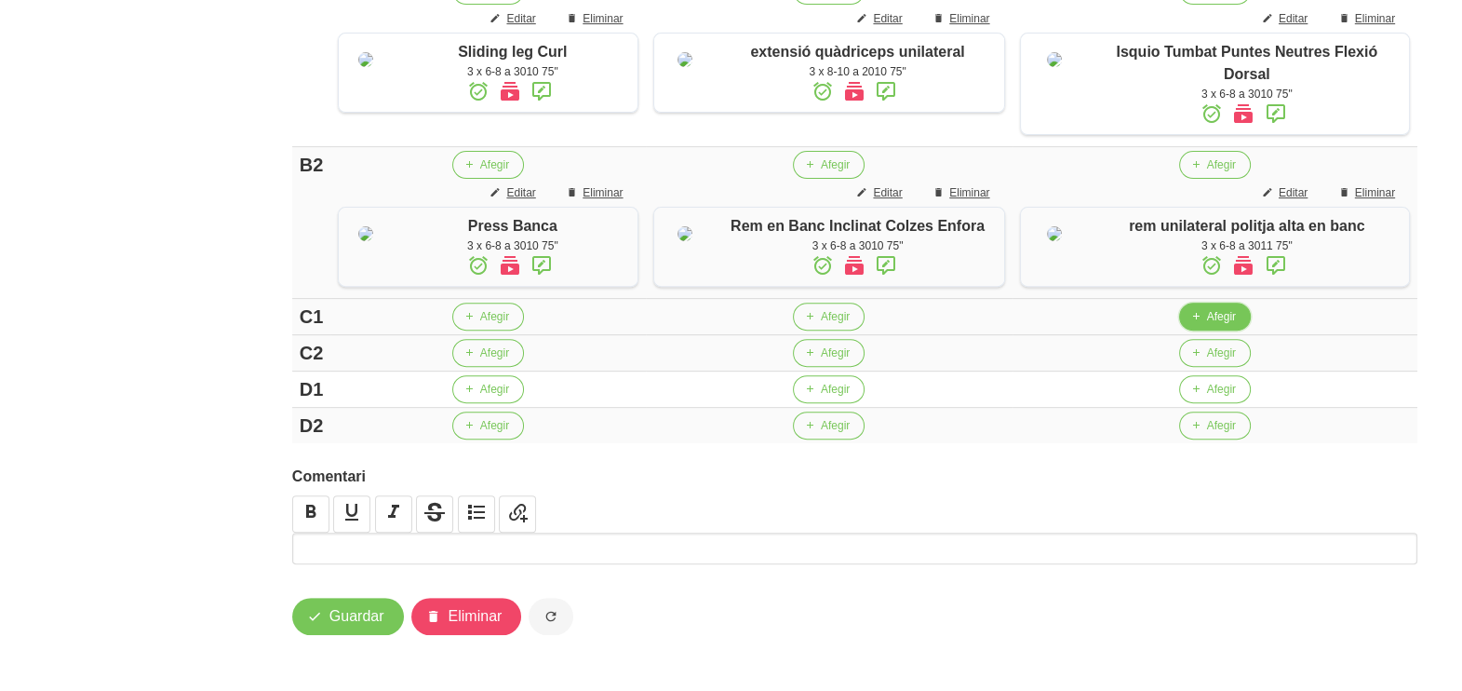
click at [1218, 330] on button "Afegir" at bounding box center [1215, 317] width 72 height 28
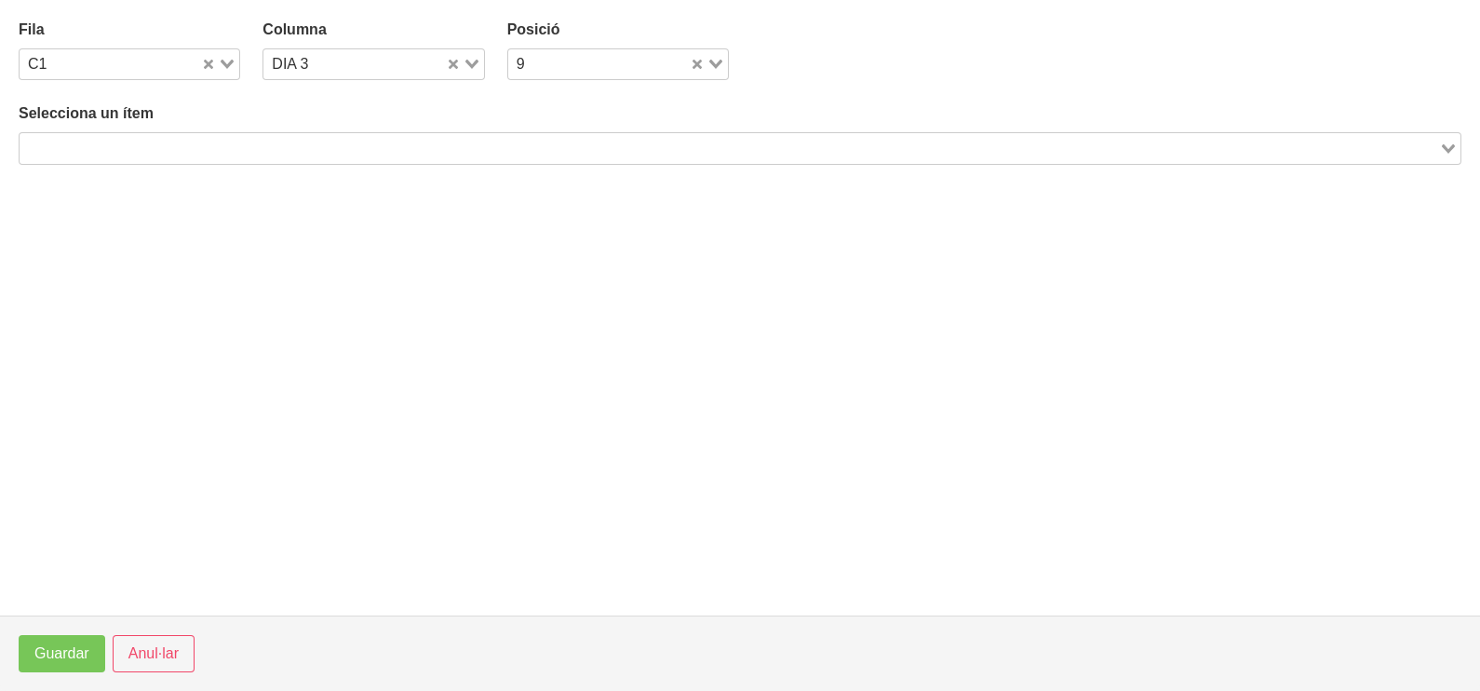
click at [417, 146] on input "Search for option" at bounding box center [729, 148] width 1416 height 22
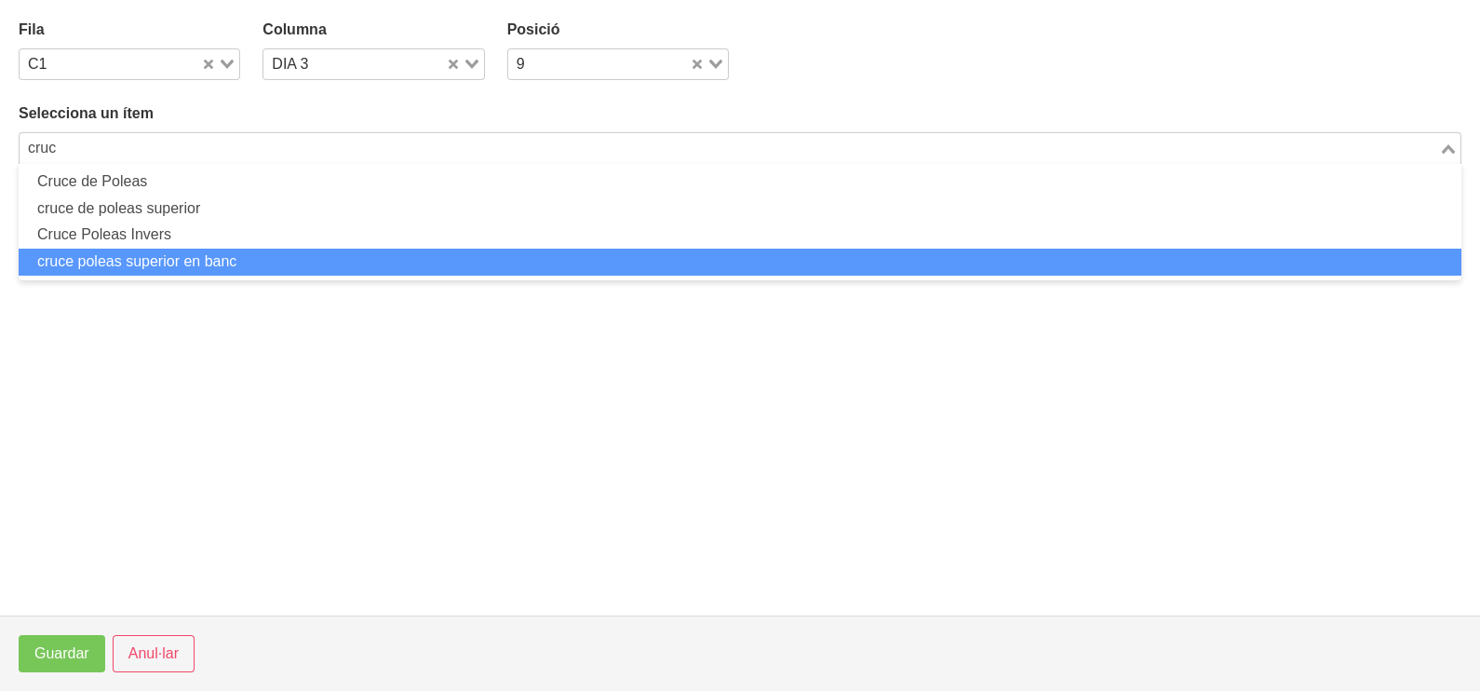
click at [307, 262] on li "cruce poleas superior en banc" at bounding box center [740, 262] width 1443 height 27
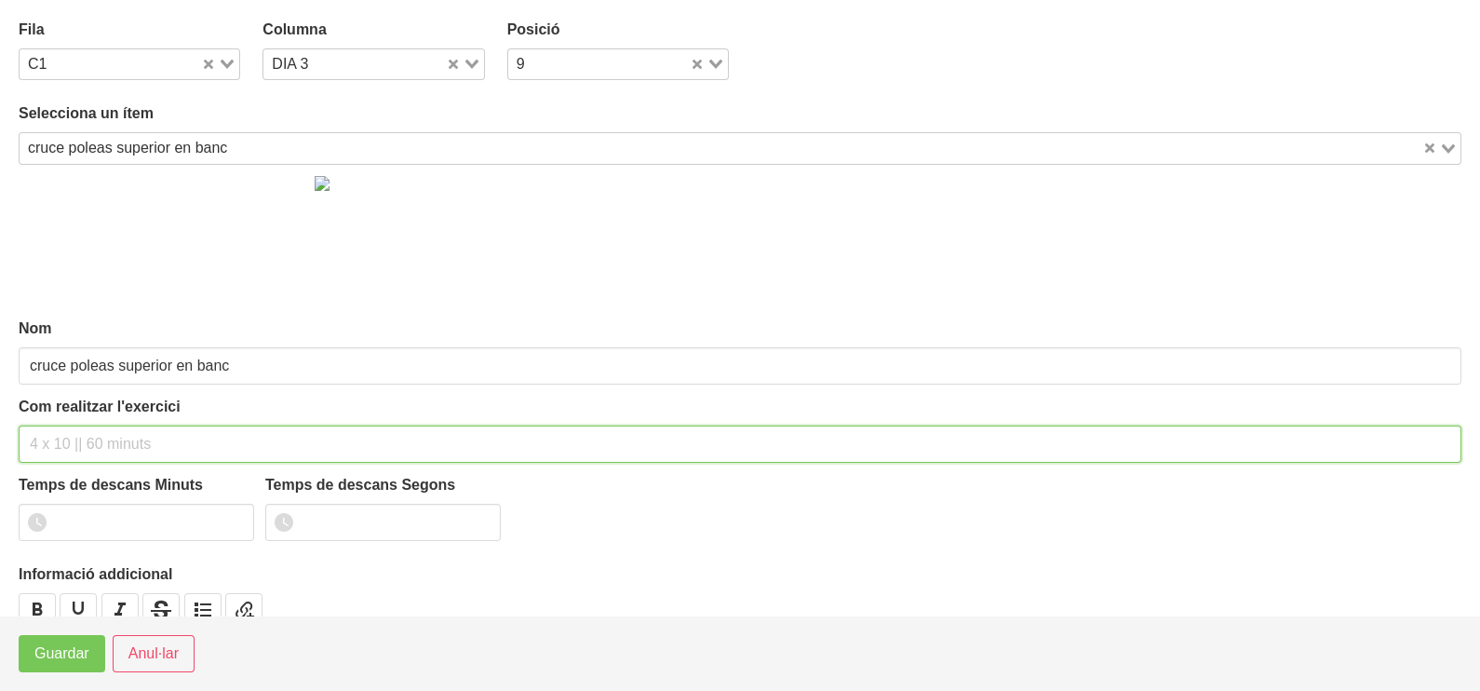
click at [101, 435] on input "text" at bounding box center [740, 443] width 1443 height 37
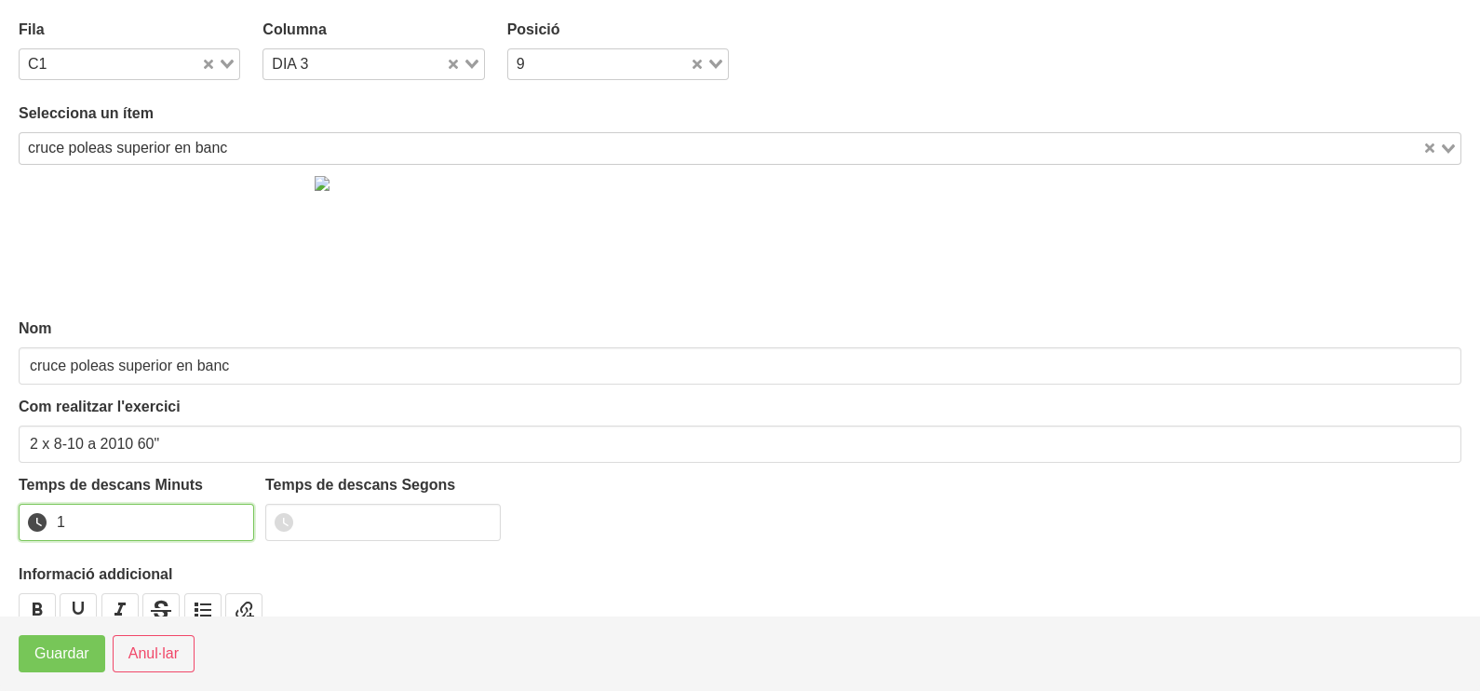
drag, startPoint x: 234, startPoint y: 516, endPoint x: 114, endPoint y: 581, distance: 136.6
click at [229, 517] on input "1" at bounding box center [136, 522] width 235 height 37
click at [57, 652] on span "Guardar" at bounding box center [61, 653] width 55 height 22
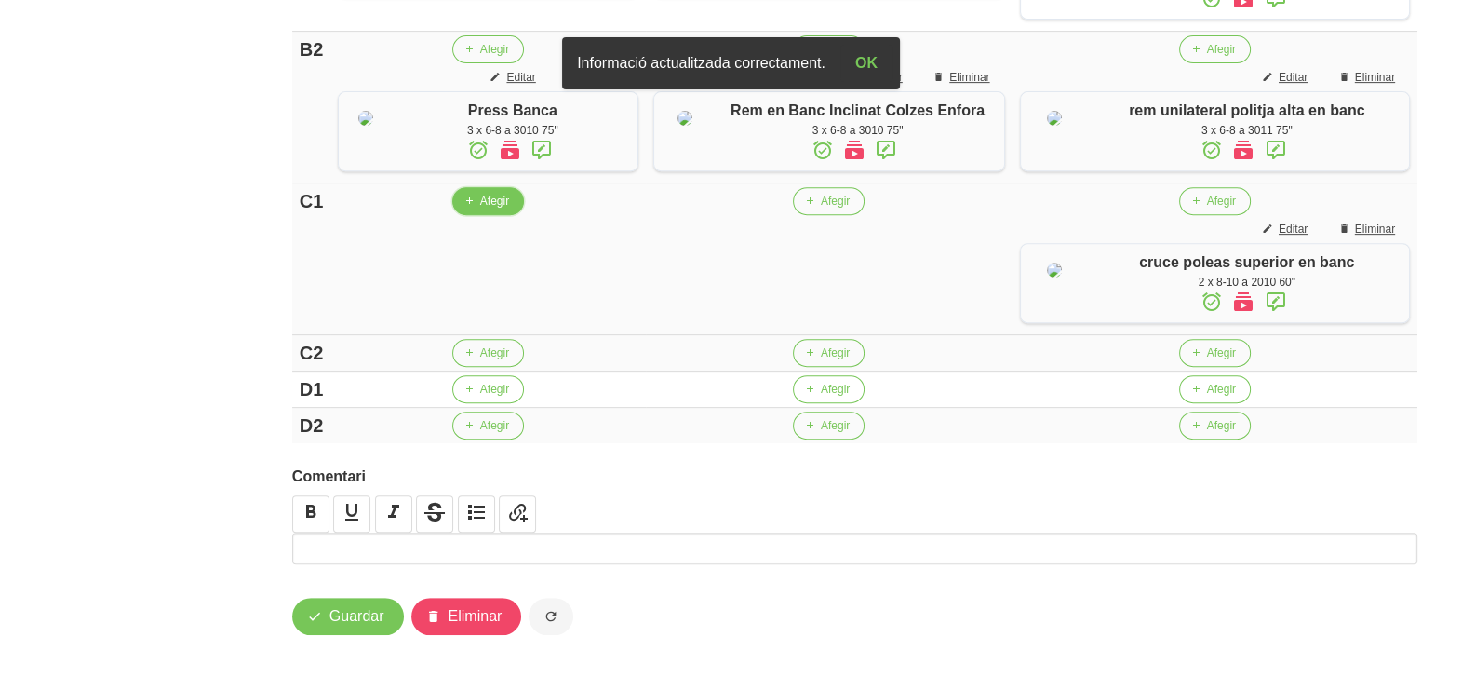
click at [484, 209] on span "Afegir" at bounding box center [494, 201] width 29 height 17
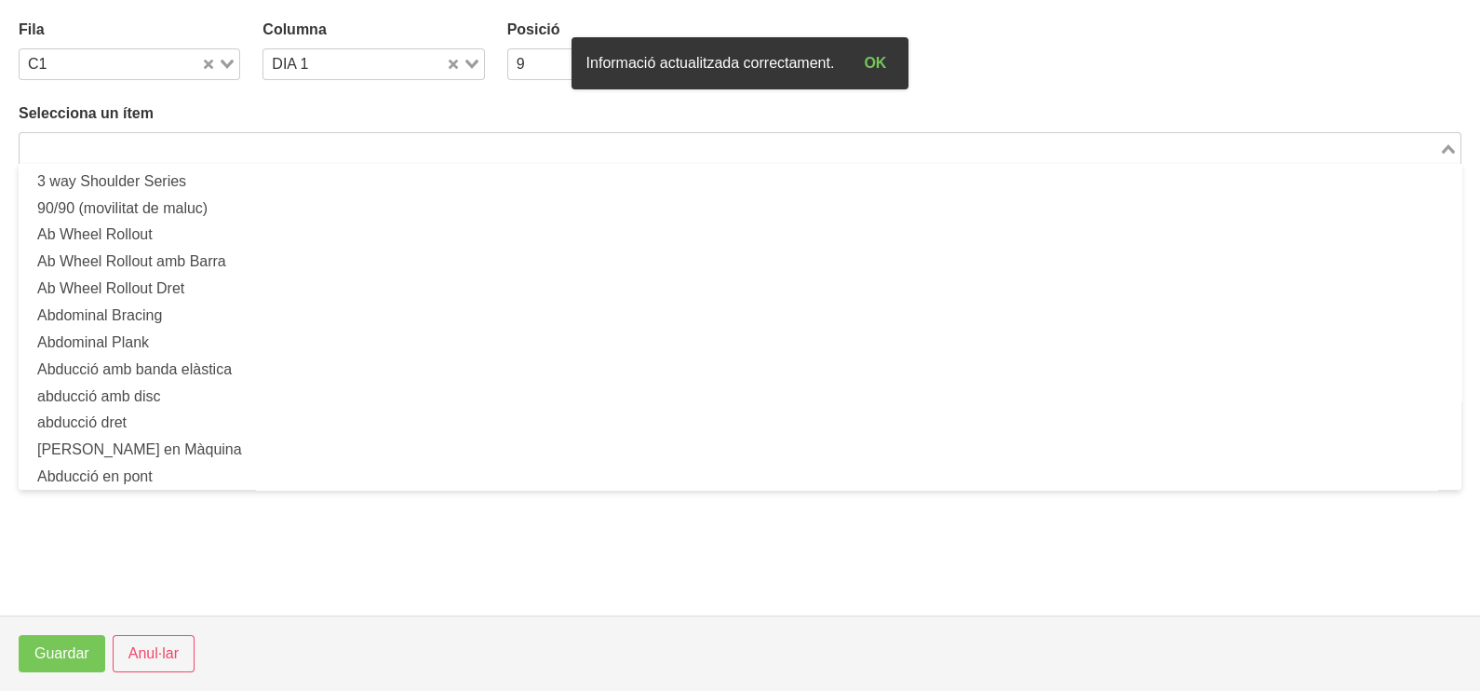
click at [178, 148] on input "Search for option" at bounding box center [729, 148] width 1416 height 22
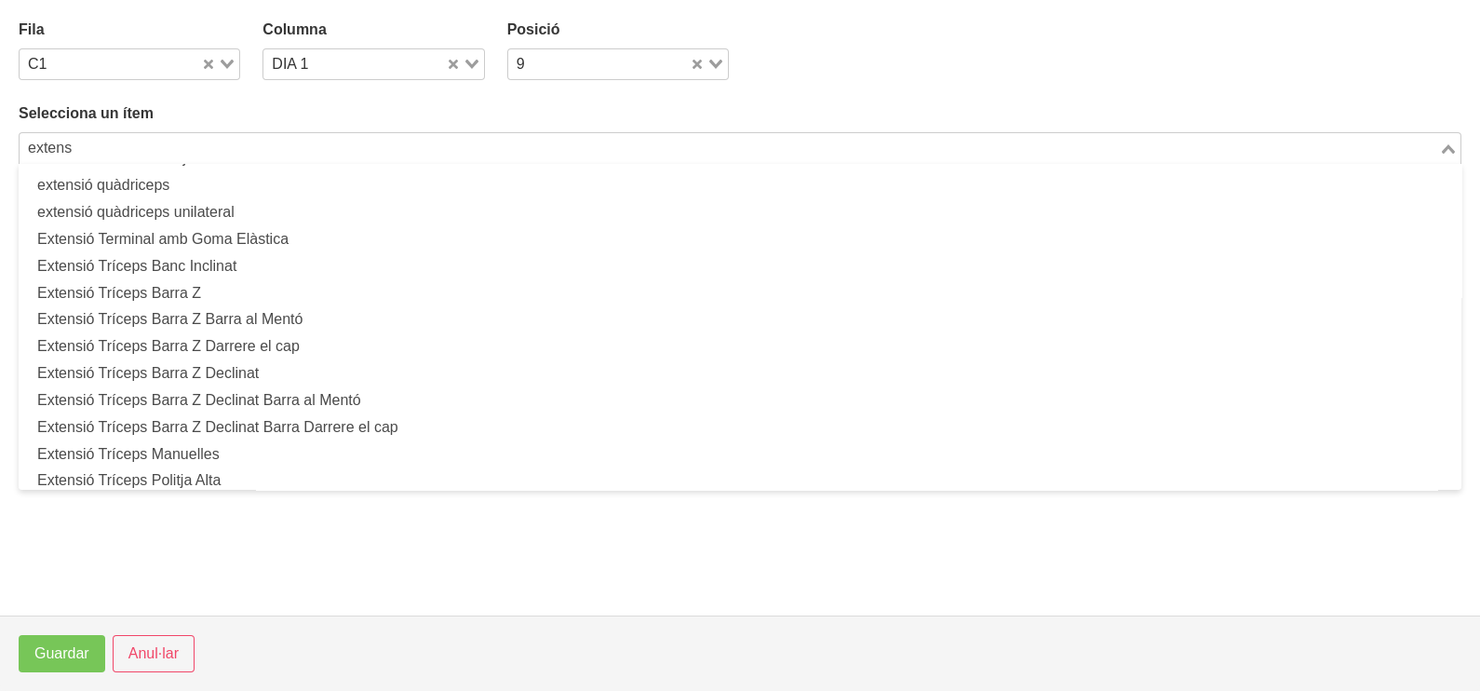
scroll to position [232, 0]
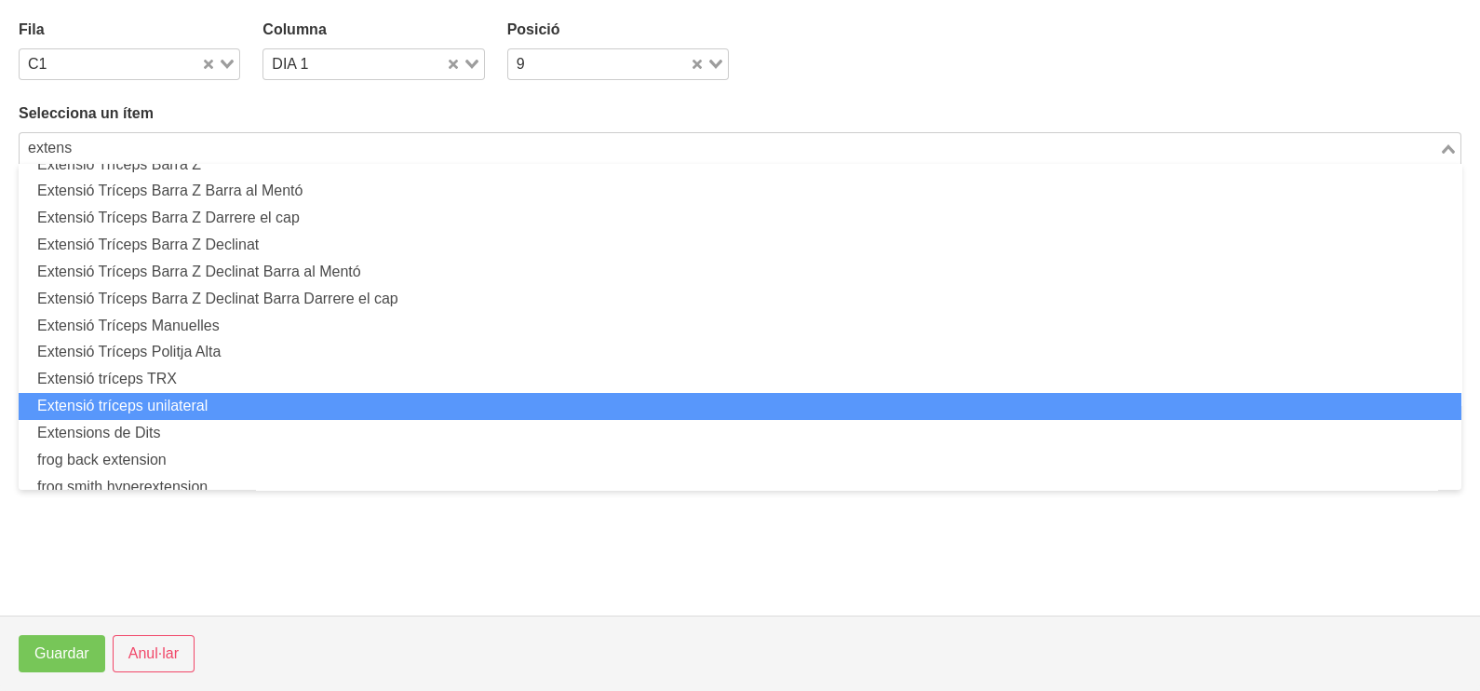
click at [215, 407] on li "Extensió tríceps unilateral" at bounding box center [740, 406] width 1443 height 27
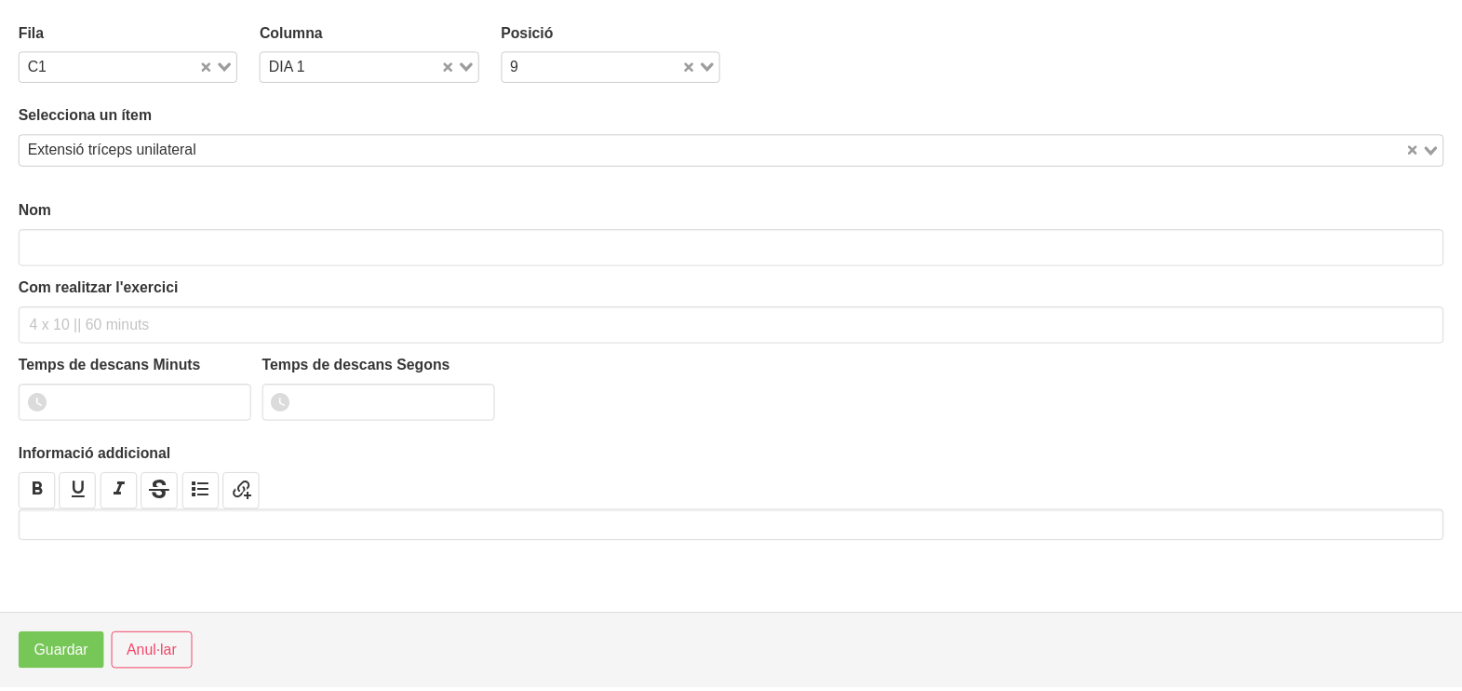
scroll to position [5, 0]
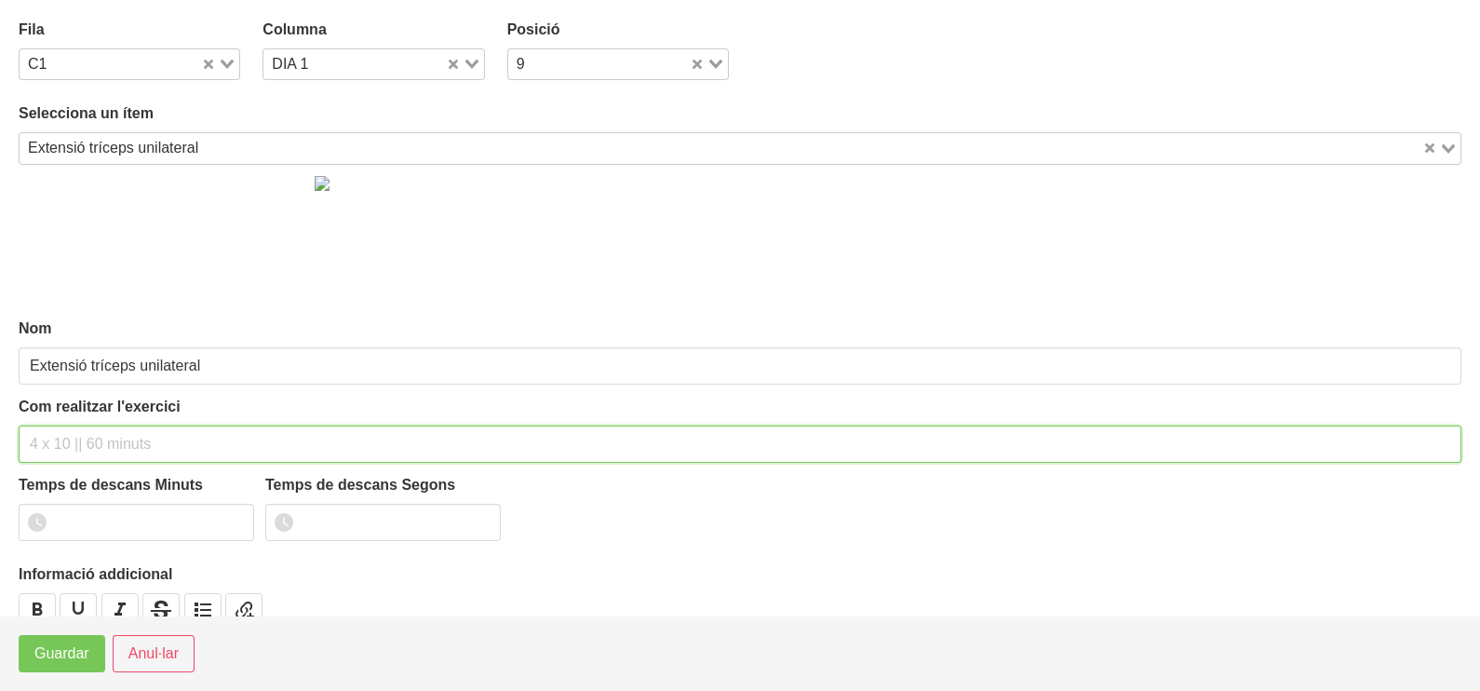
click at [92, 420] on div "Com realitzar l'exercici" at bounding box center [740, 429] width 1443 height 67
drag, startPoint x: 36, startPoint y: 445, endPoint x: 5, endPoint y: 446, distance: 31.7
click at [7, 445] on section "Fila C1 Loading... Columna DIA 1 Loading... Posició 9 Loading... Selecciona un …" at bounding box center [740, 307] width 1480 height 615
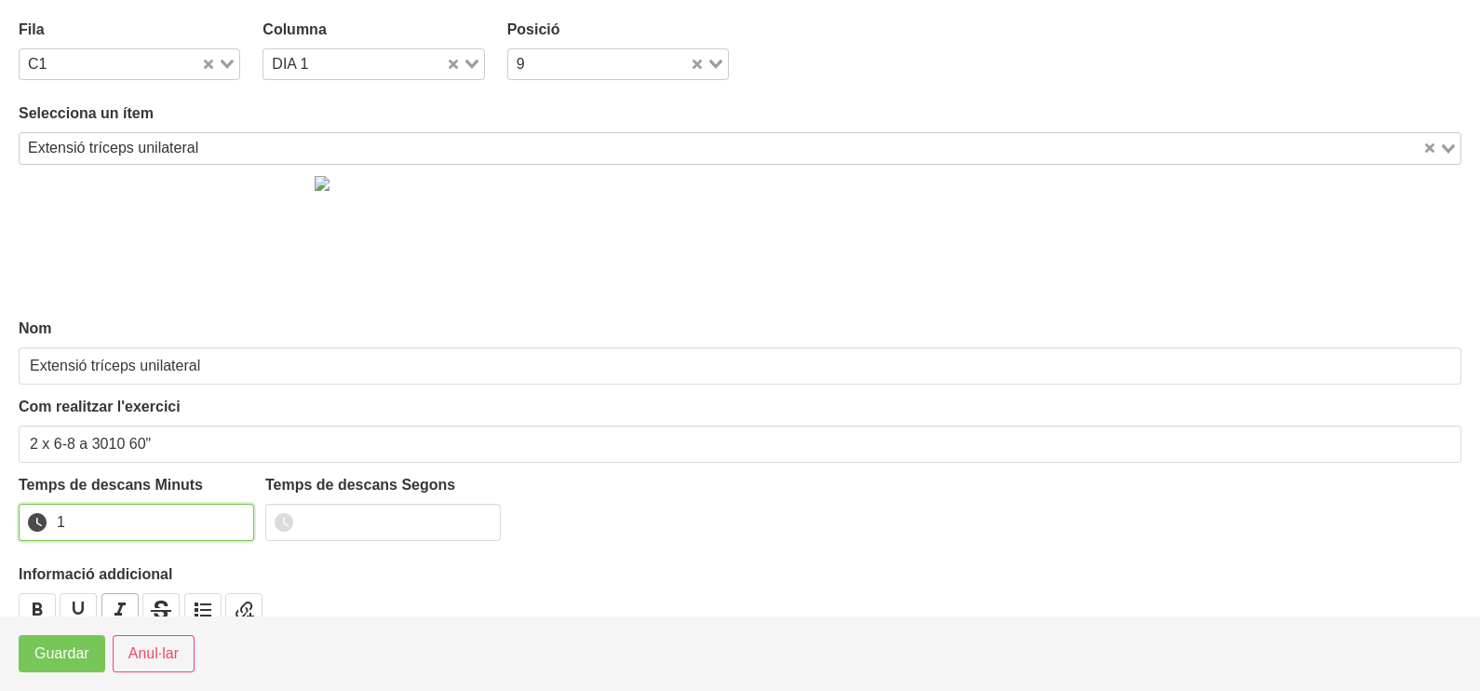
drag, startPoint x: 234, startPoint y: 515, endPoint x: 107, endPoint y: 605, distance: 155.5
click at [228, 517] on input "1" at bounding box center [136, 522] width 235 height 37
click at [61, 660] on span "Guardar" at bounding box center [61, 653] width 55 height 22
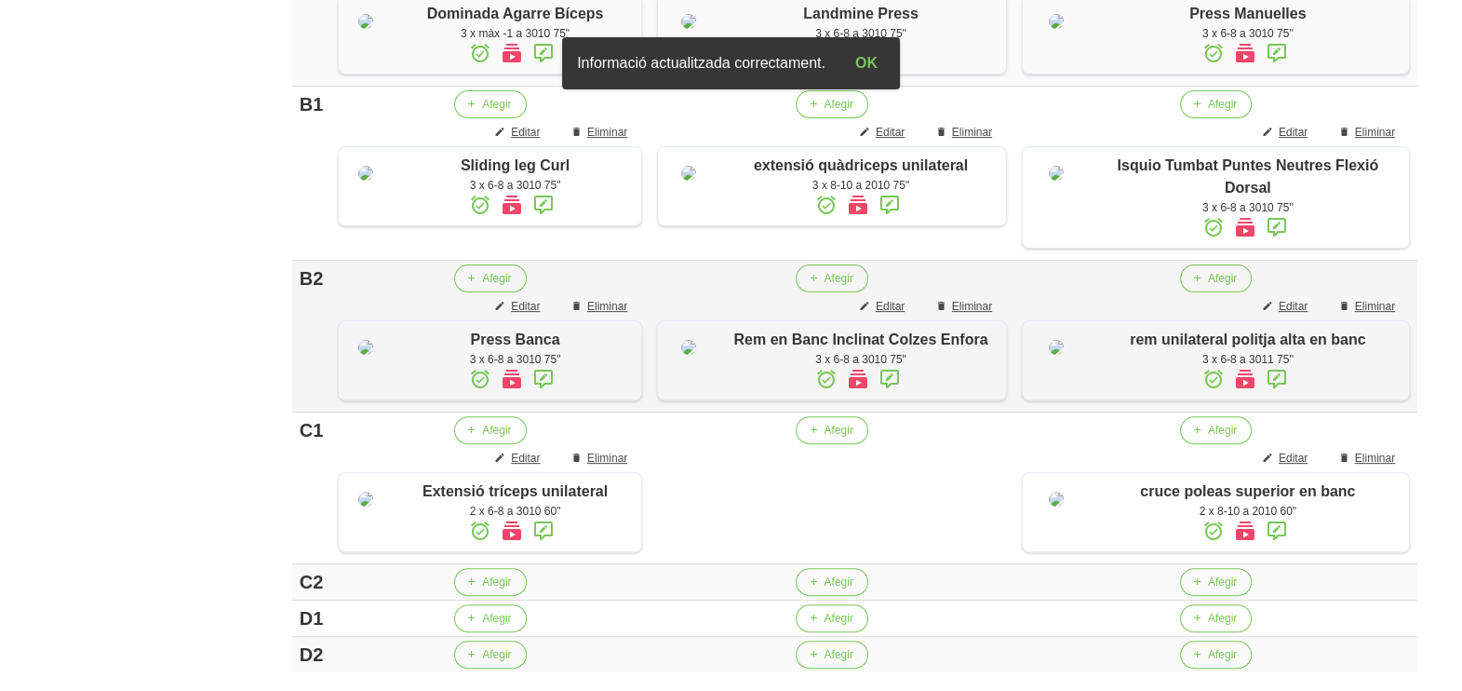
scroll to position [911, 0]
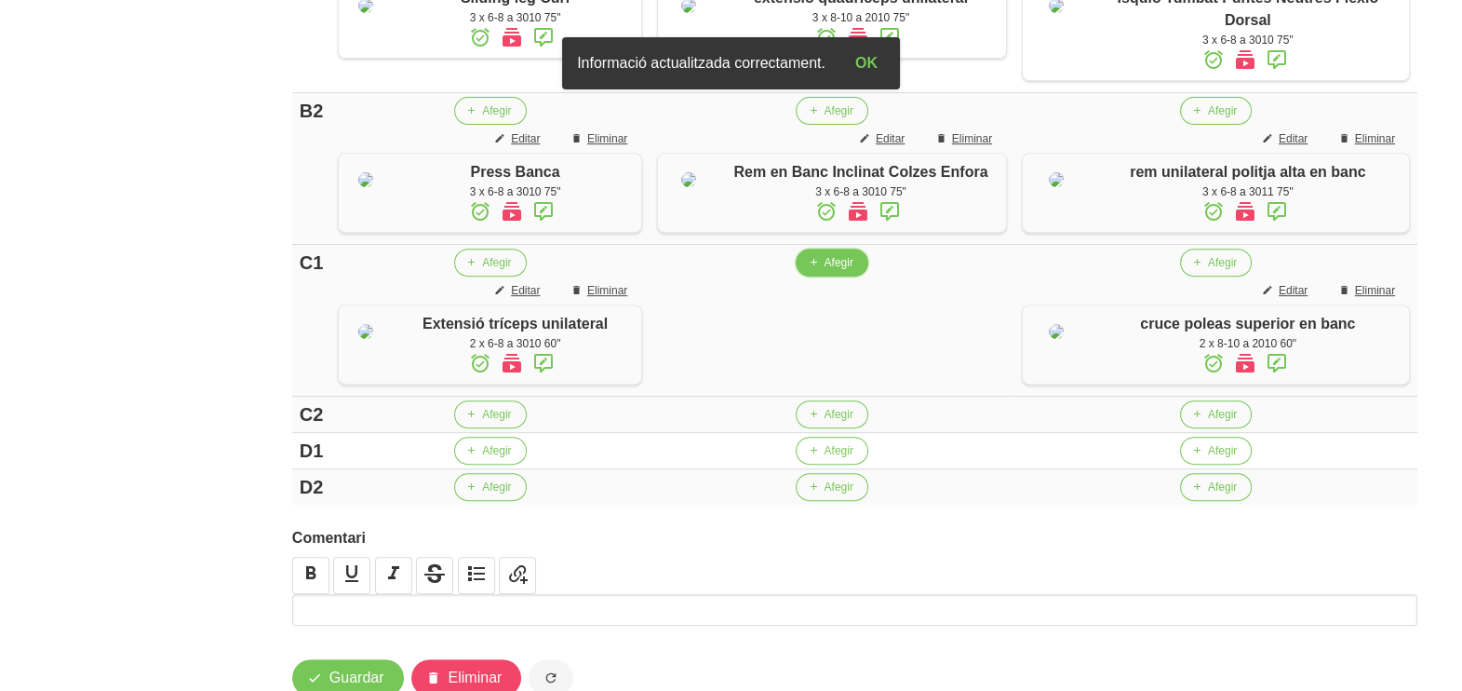
click at [836, 271] on span "Afegir" at bounding box center [838, 262] width 29 height 17
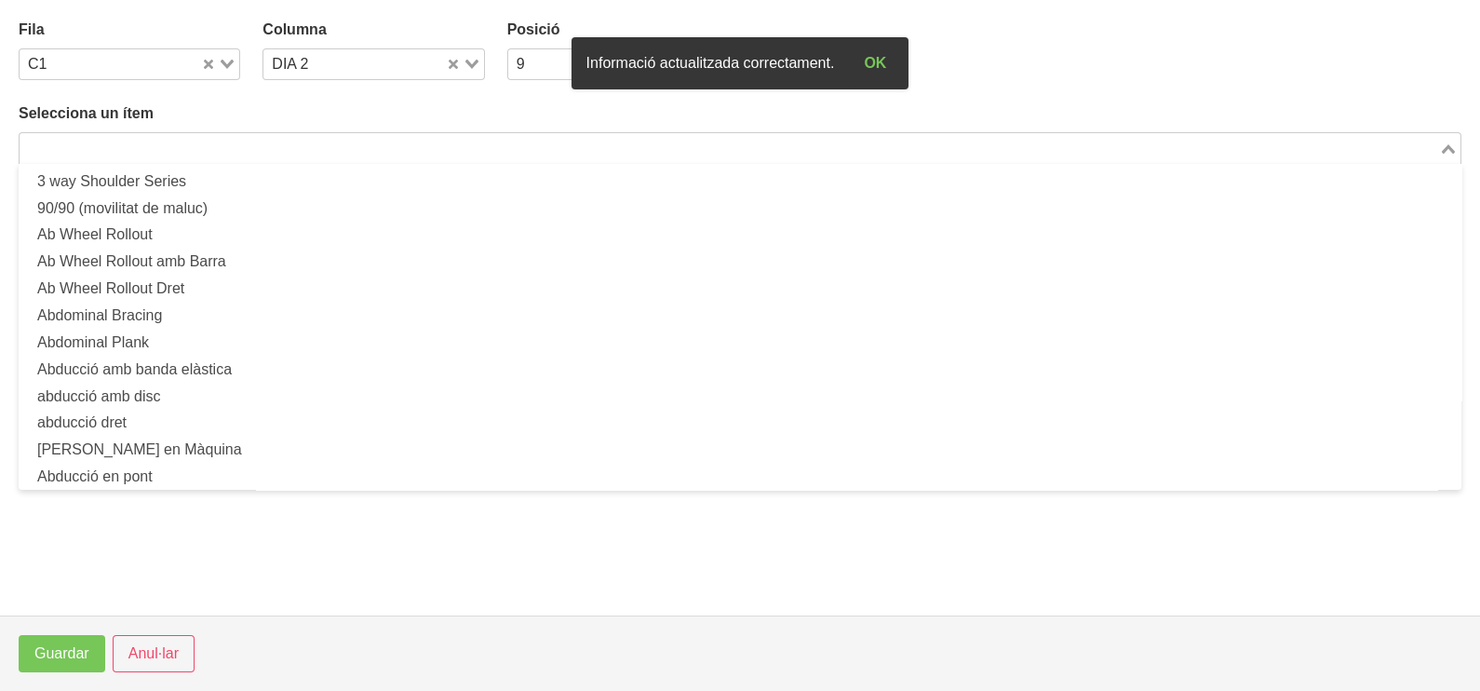
click at [239, 141] on input "Search for option" at bounding box center [729, 148] width 1416 height 22
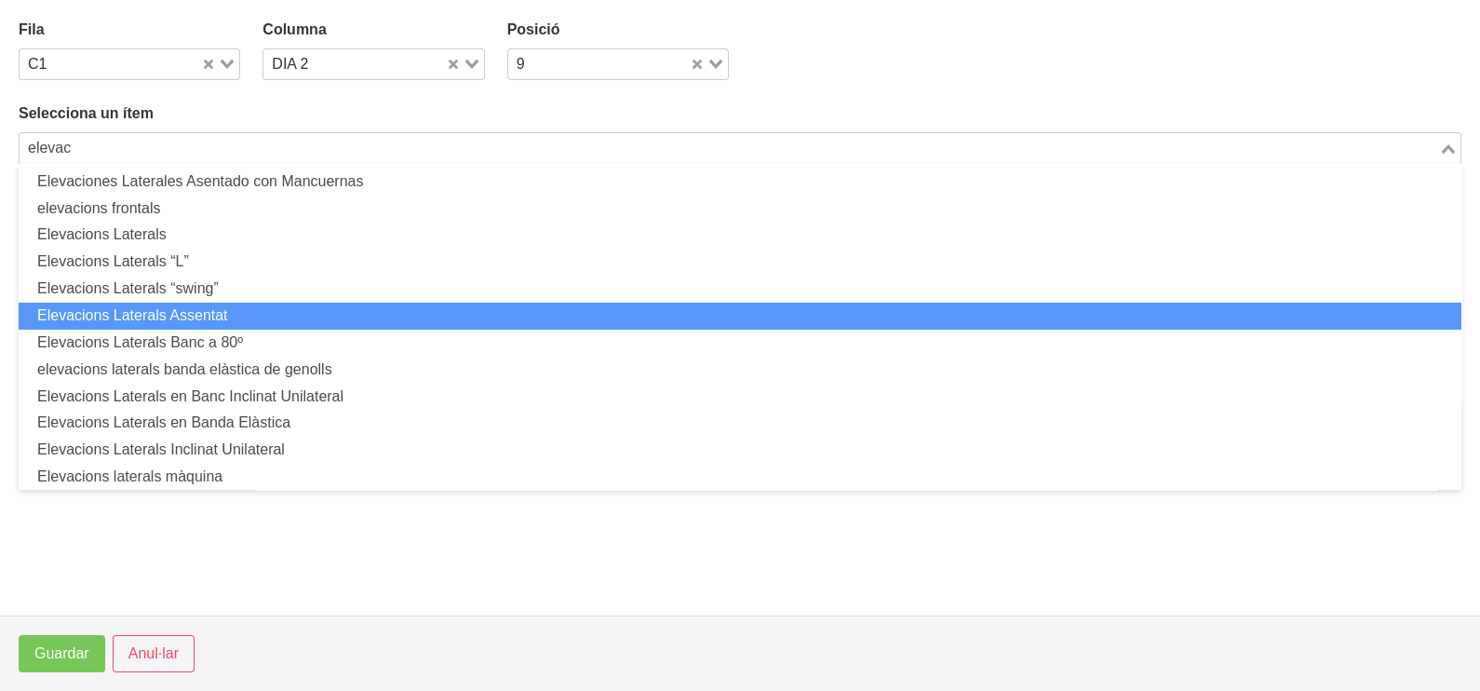
click at [256, 308] on li "Elevacions Laterals Assentat" at bounding box center [740, 316] width 1443 height 27
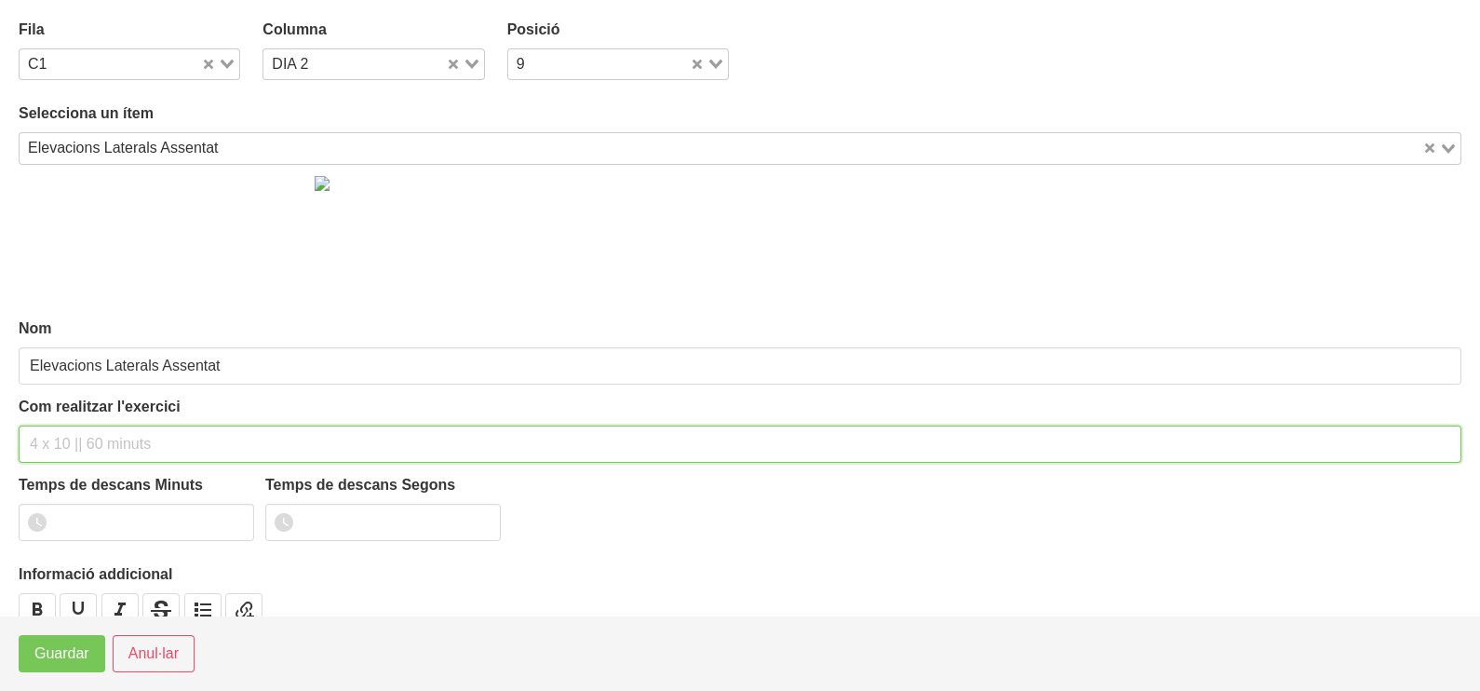
click at [80, 436] on input "text" at bounding box center [740, 443] width 1443 height 37
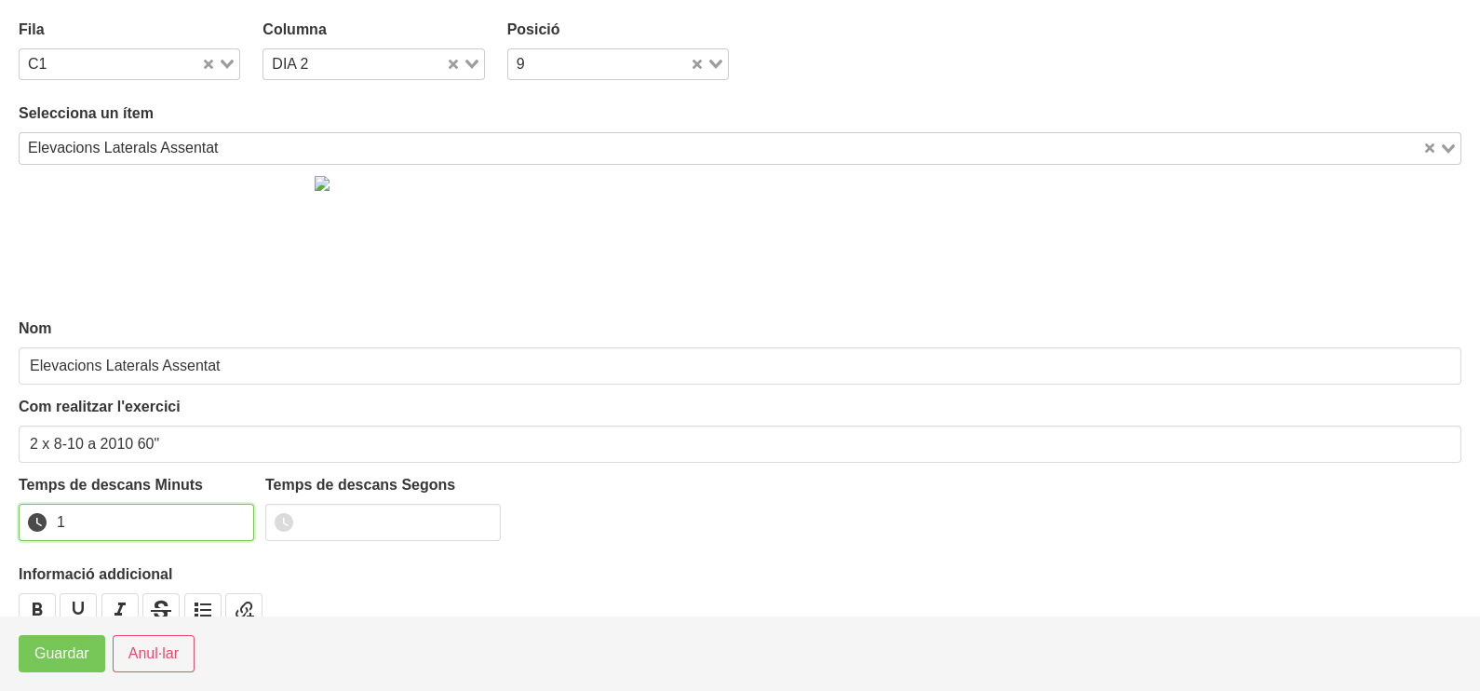
drag, startPoint x: 235, startPoint y: 513, endPoint x: 177, endPoint y: 549, distance: 69.0
click at [233, 517] on input "1" at bounding box center [136, 522] width 235 height 37
click at [37, 662] on span "Guardar" at bounding box center [61, 653] width 55 height 22
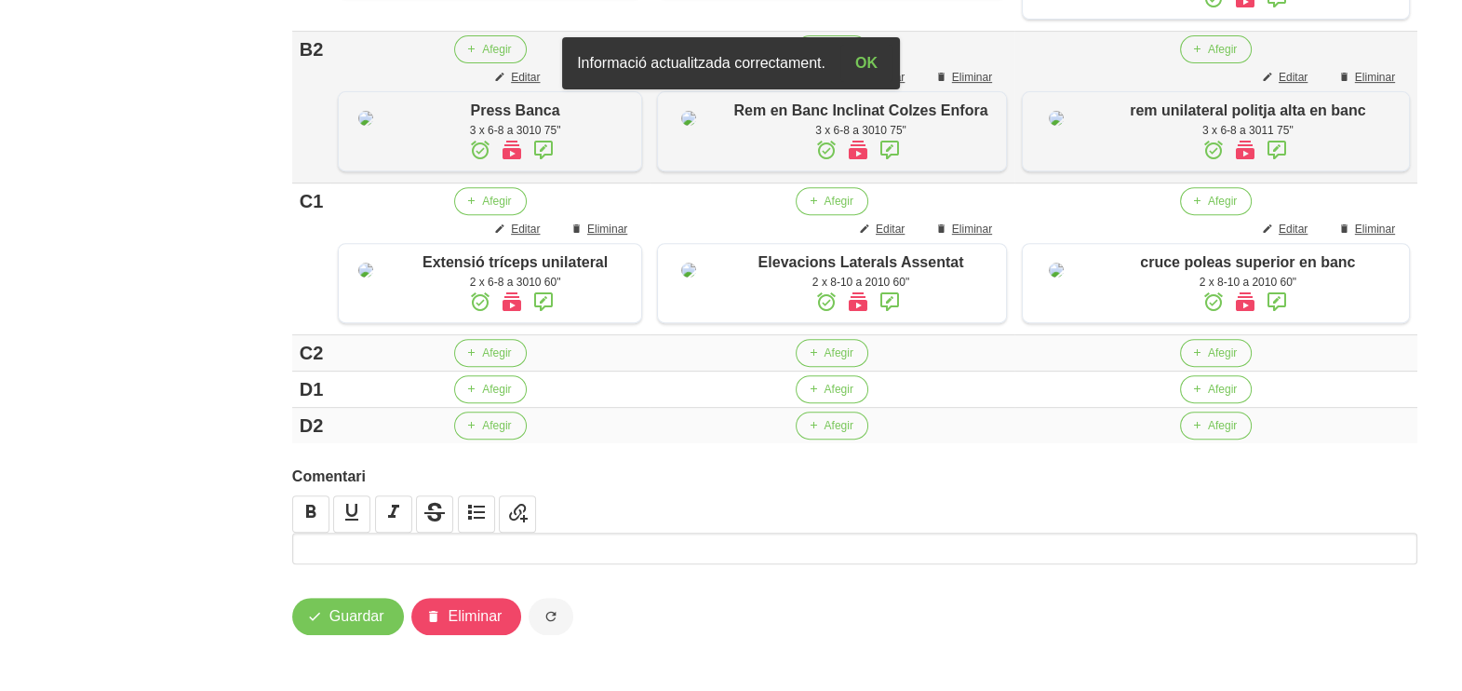
scroll to position [1204, 0]
click at [493, 360] on span "Afegir" at bounding box center [496, 352] width 29 height 17
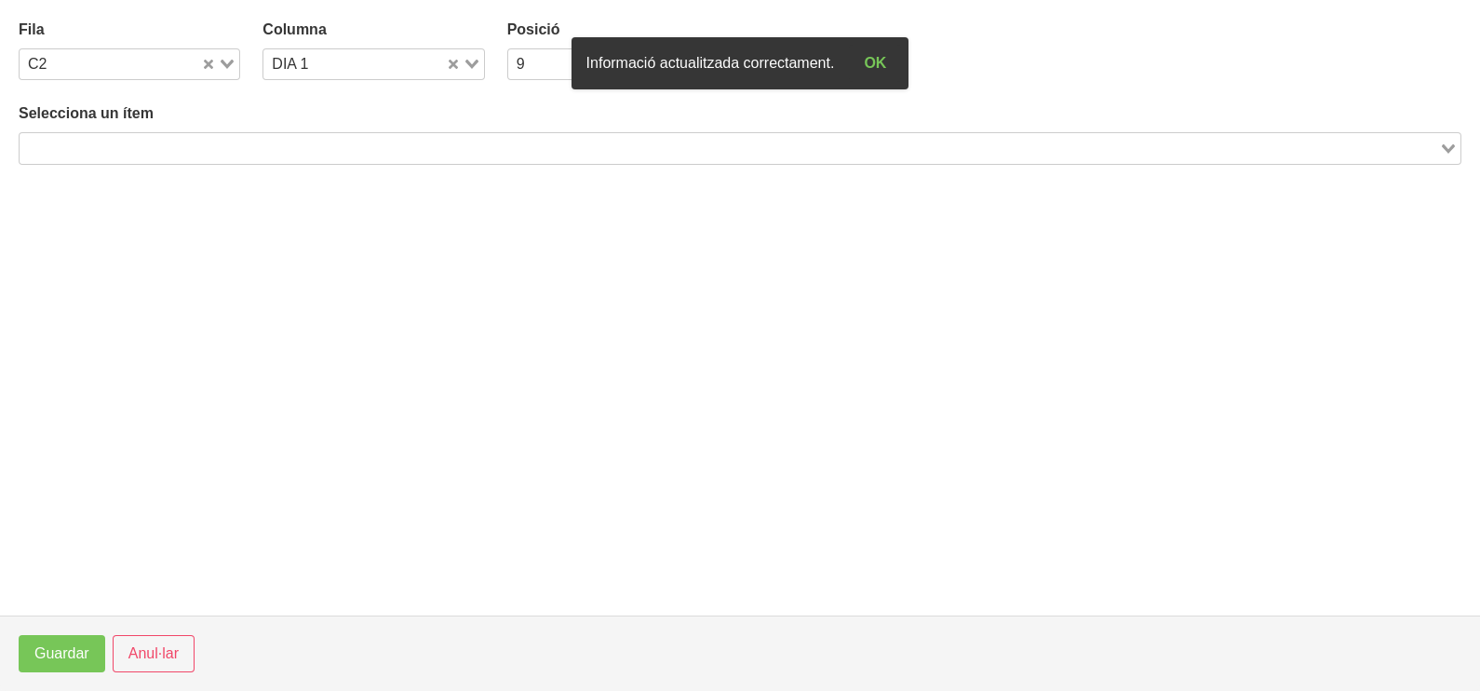
click at [187, 149] on input "Search for option" at bounding box center [729, 148] width 1416 height 22
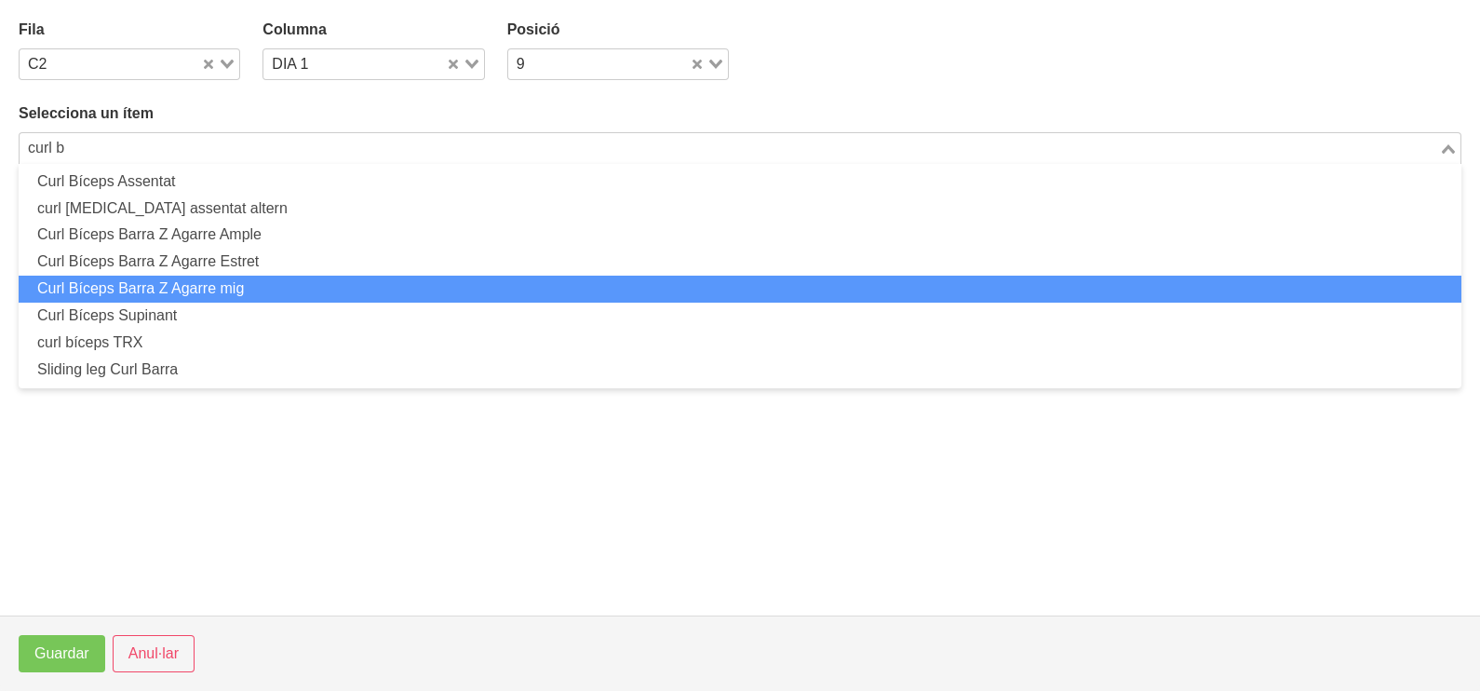
click at [222, 281] on li "Curl Bíceps Barra Z Agarre mig" at bounding box center [740, 289] width 1443 height 27
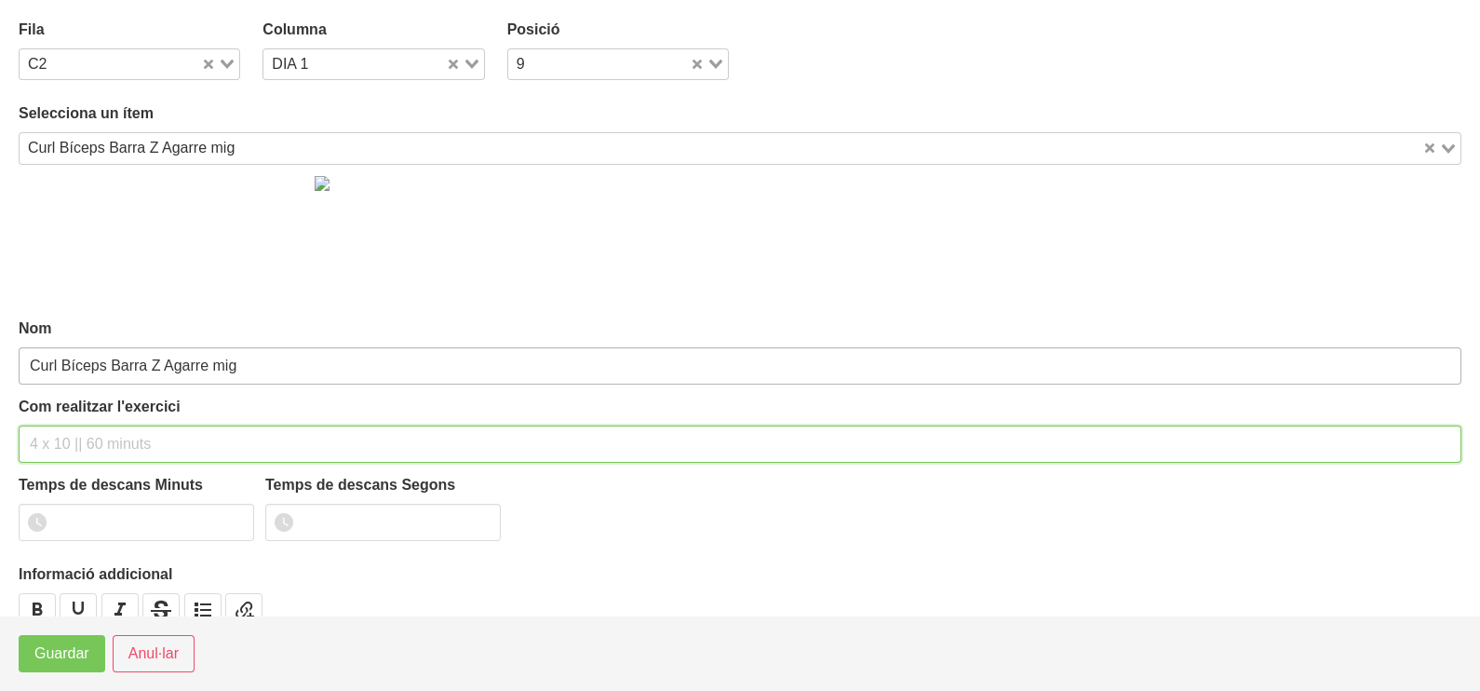
drag, startPoint x: 71, startPoint y: 436, endPoint x: 109, endPoint y: 363, distance: 82.0
click at [84, 427] on input "text" at bounding box center [740, 443] width 1443 height 37
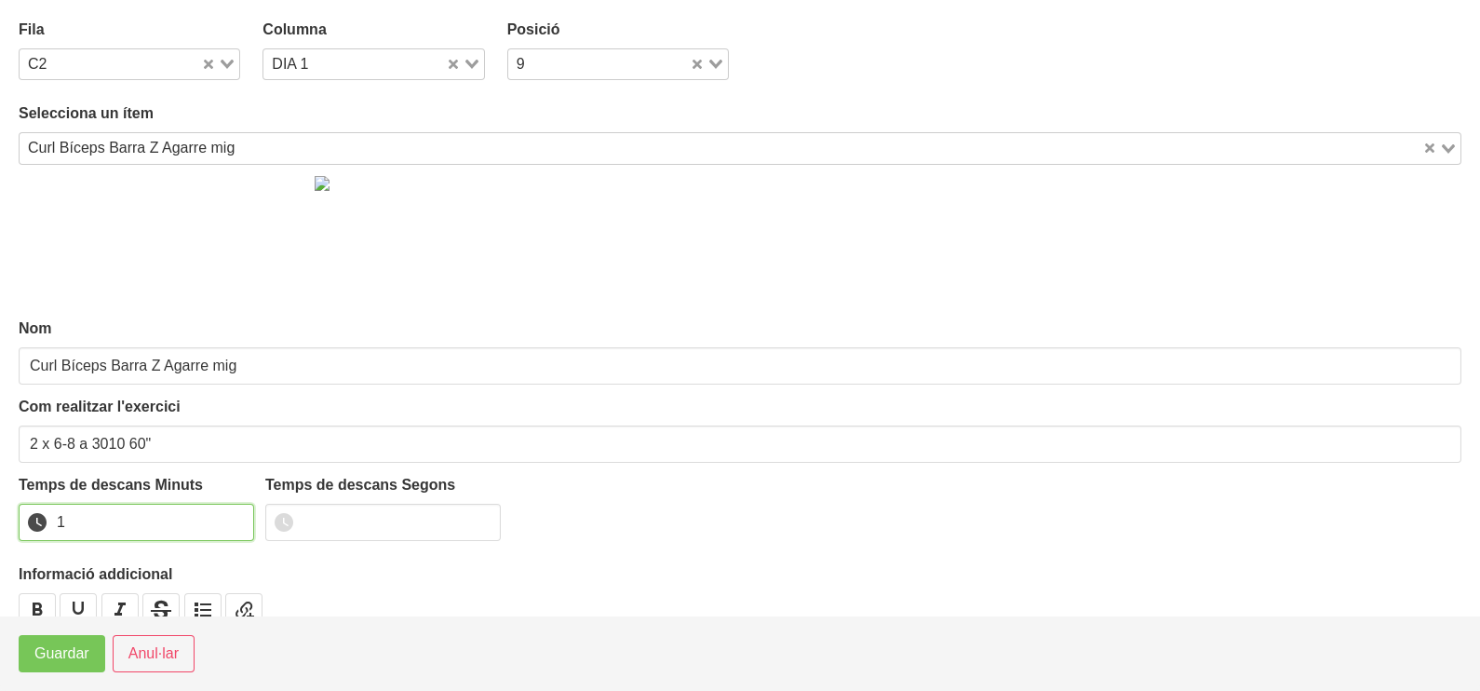
drag, startPoint x: 239, startPoint y: 514, endPoint x: 137, endPoint y: 581, distance: 122.4
click at [235, 519] on input "1" at bounding box center [136, 522] width 235 height 37
click at [92, 642] on button "Guardar" at bounding box center [62, 653] width 87 height 37
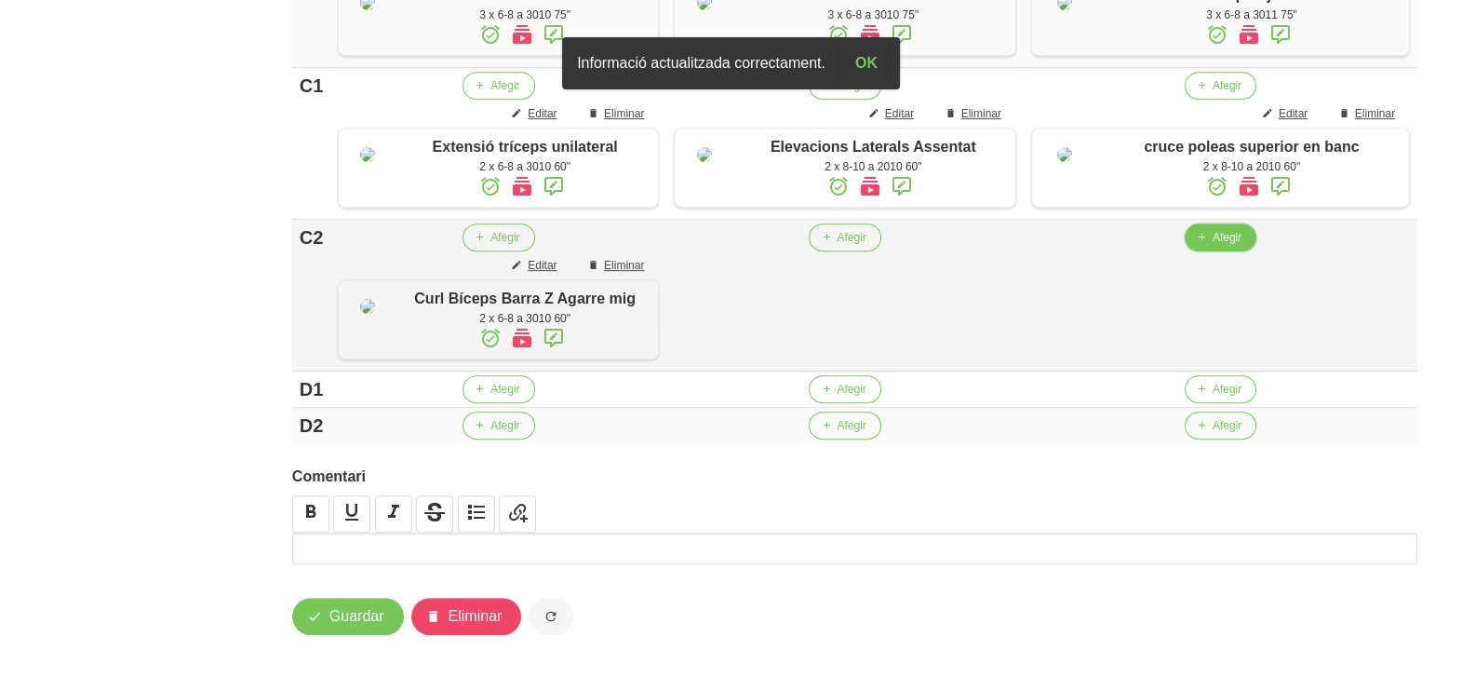
click at [1233, 246] on span "Afegir" at bounding box center [1227, 237] width 29 height 17
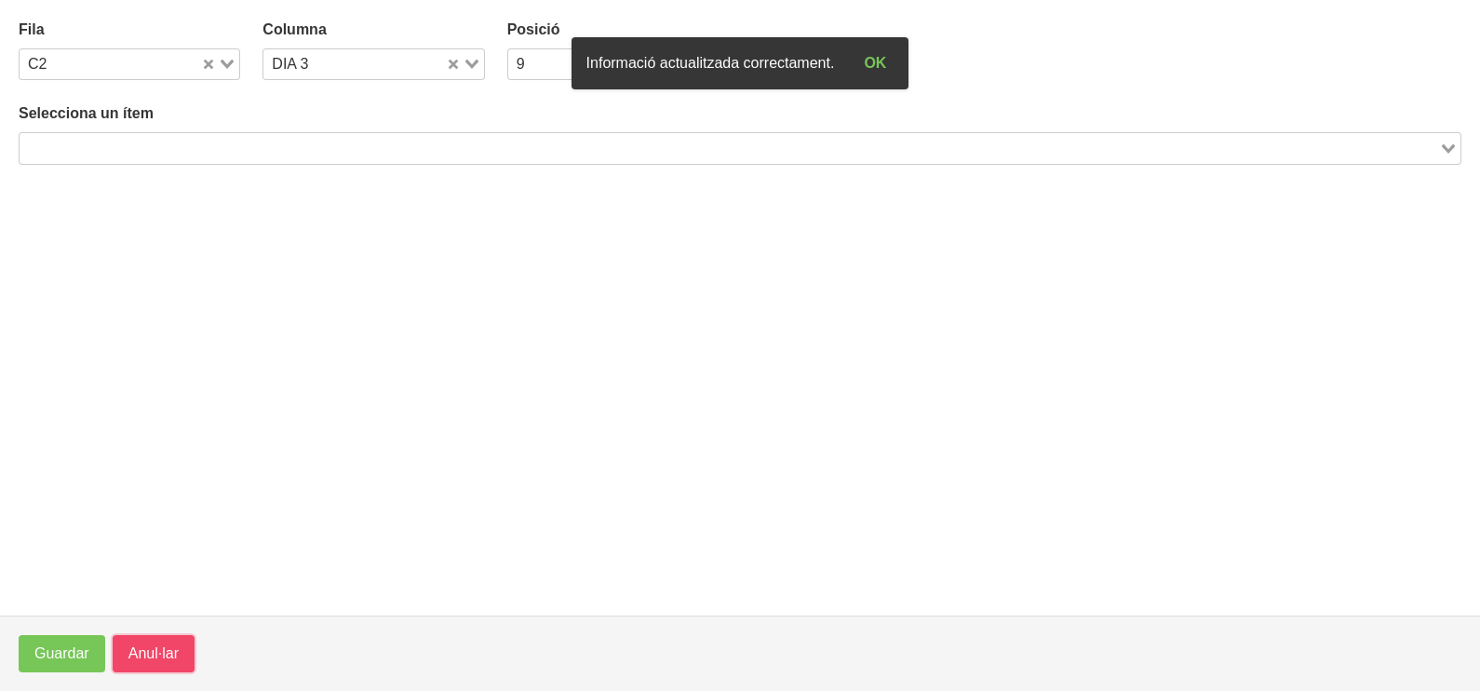
click at [164, 648] on span "Anul·lar" at bounding box center [153, 653] width 50 height 22
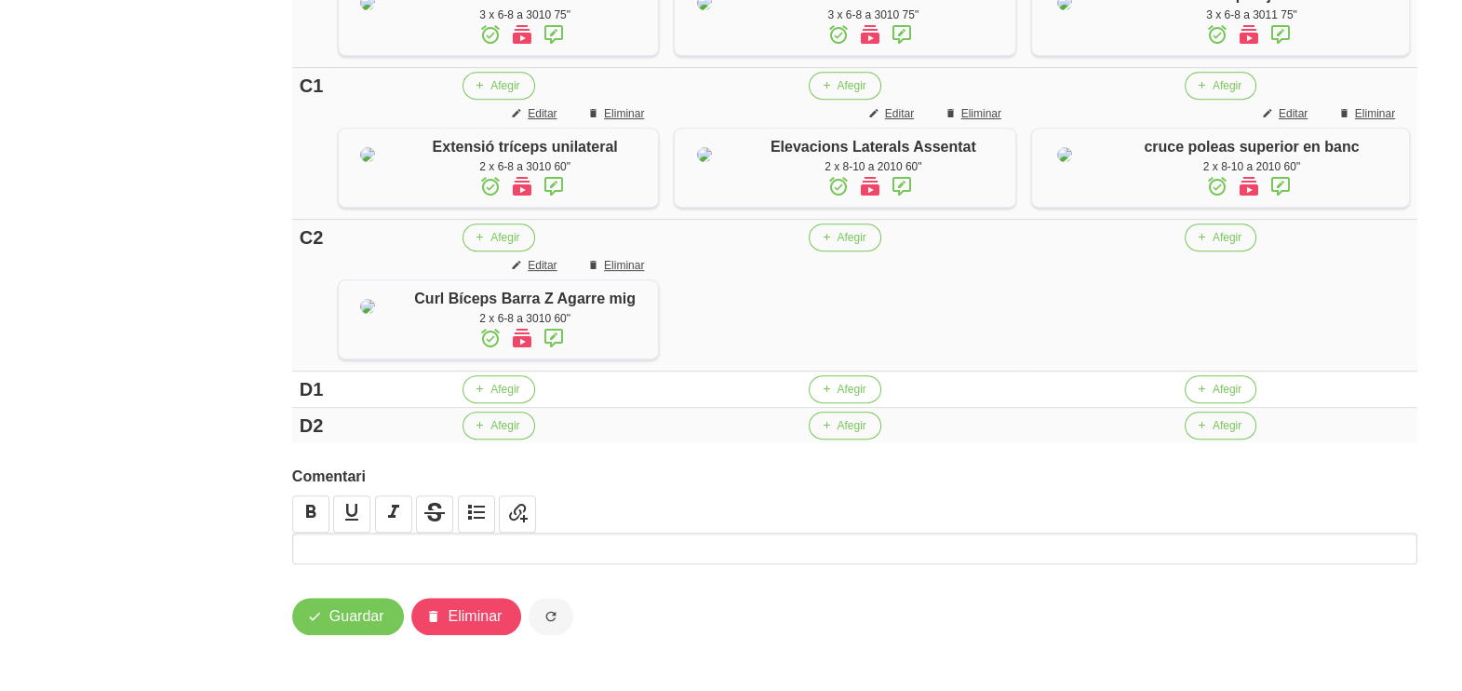
scroll to position [1321, 0]
click at [831, 241] on icon "button" at bounding box center [825, 237] width 11 height 17
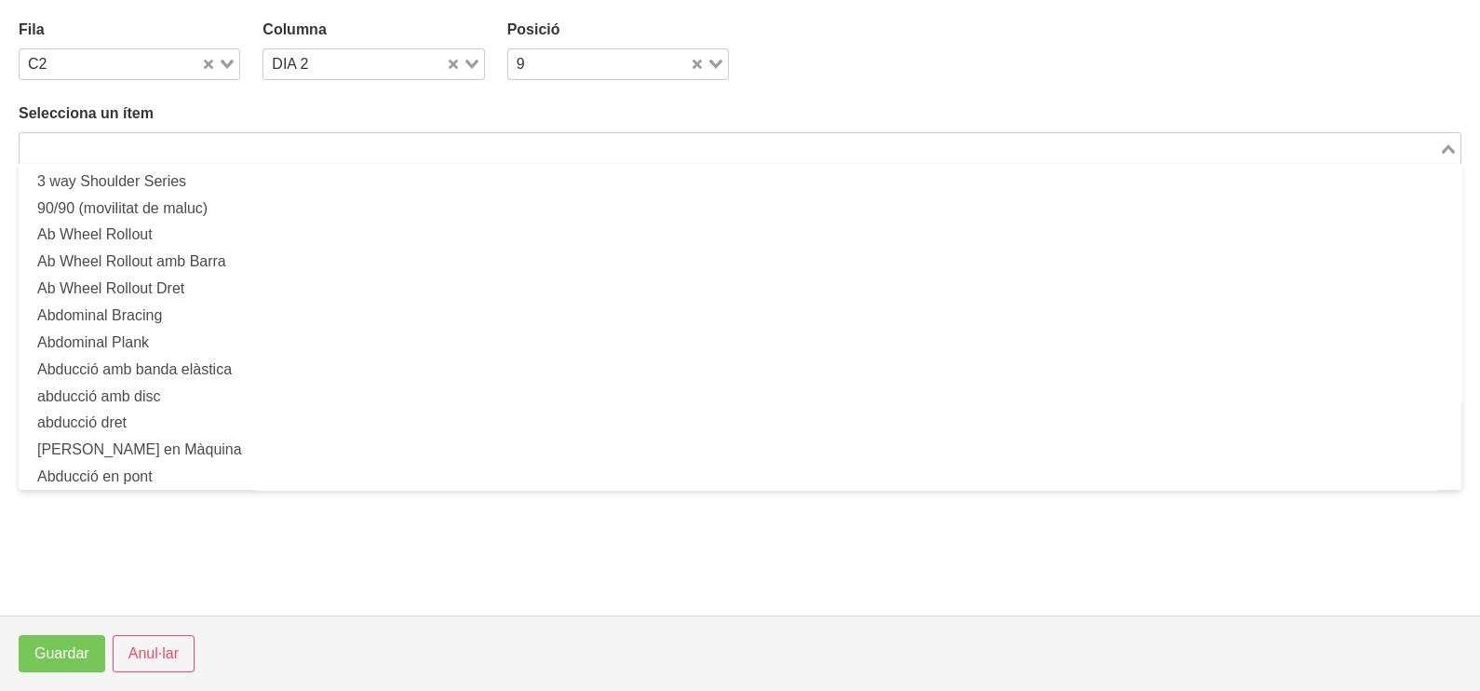
drag, startPoint x: 155, startPoint y: 141, endPoint x: 220, endPoint y: 105, distance: 73.3
click at [155, 141] on input "Search for option" at bounding box center [729, 148] width 1416 height 22
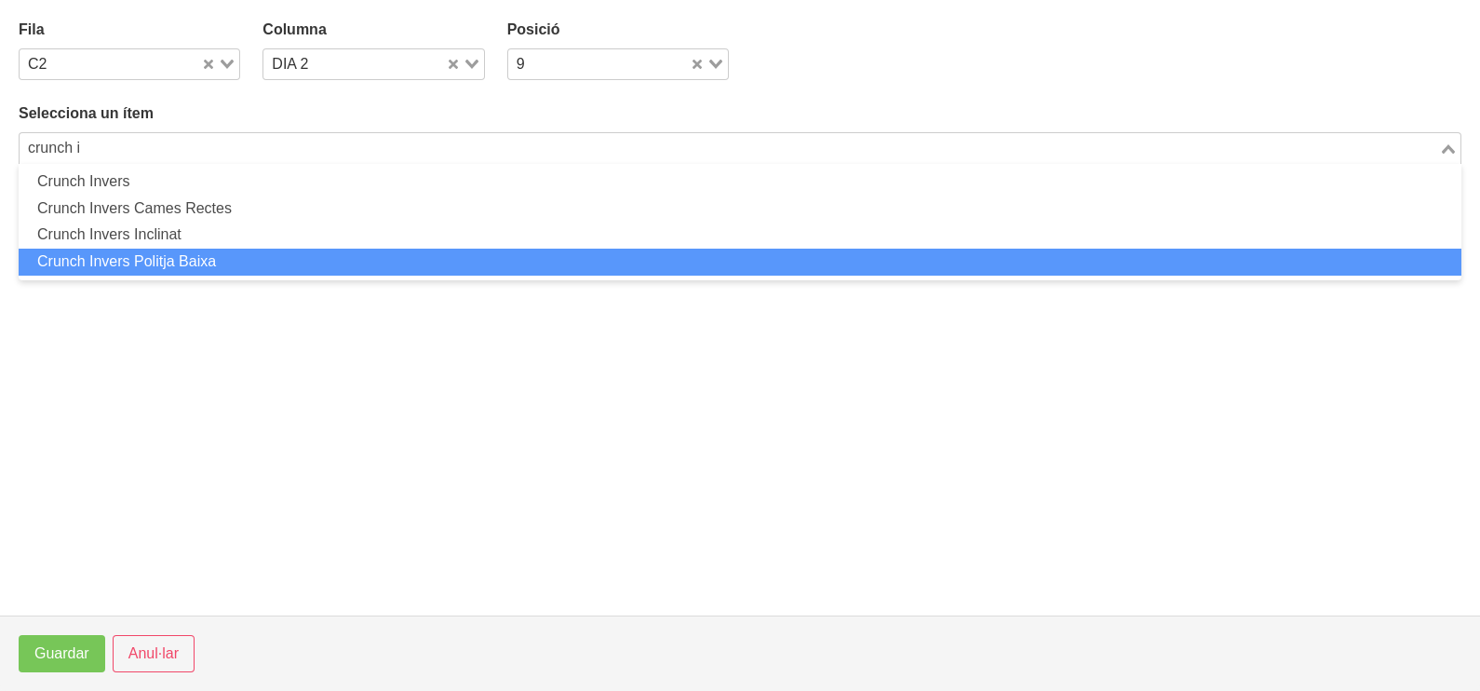
click at [206, 252] on li "Crunch Invers Politja Baixa" at bounding box center [740, 262] width 1443 height 27
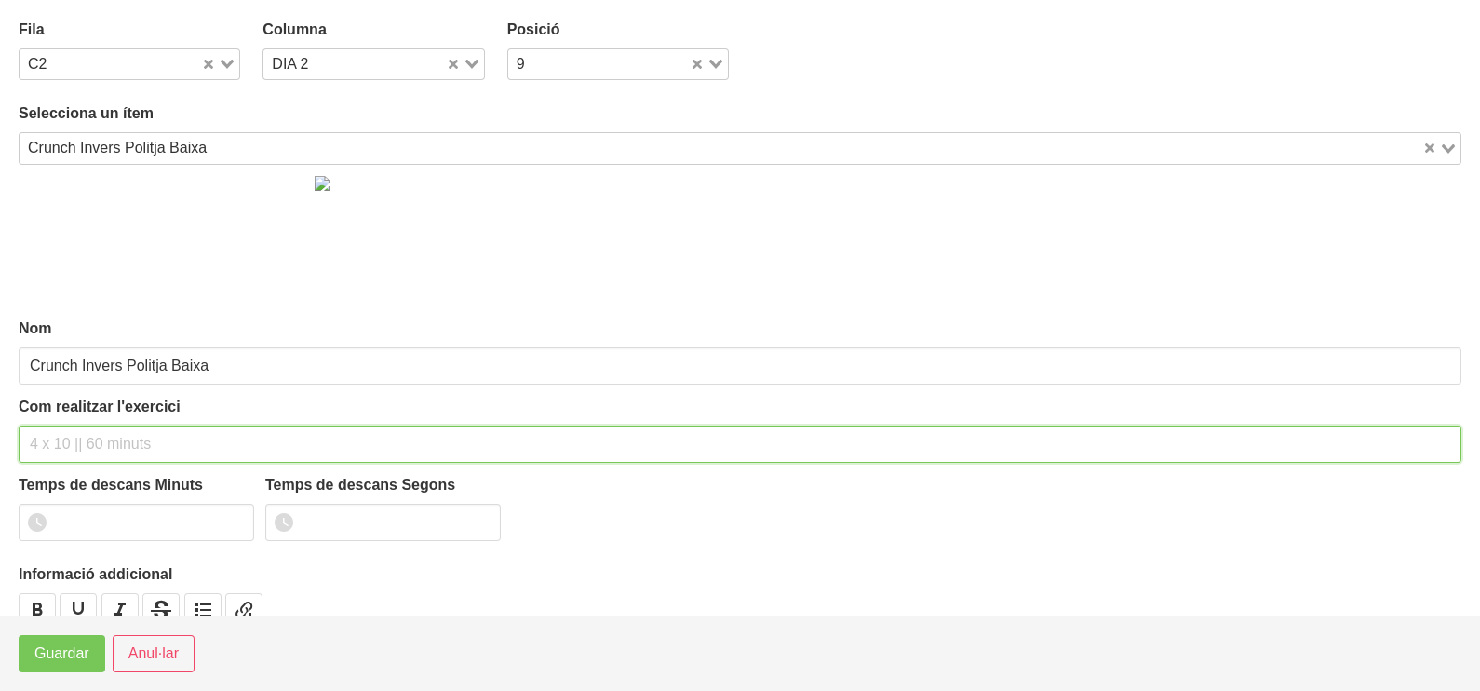
click at [79, 439] on input "text" at bounding box center [740, 443] width 1443 height 37
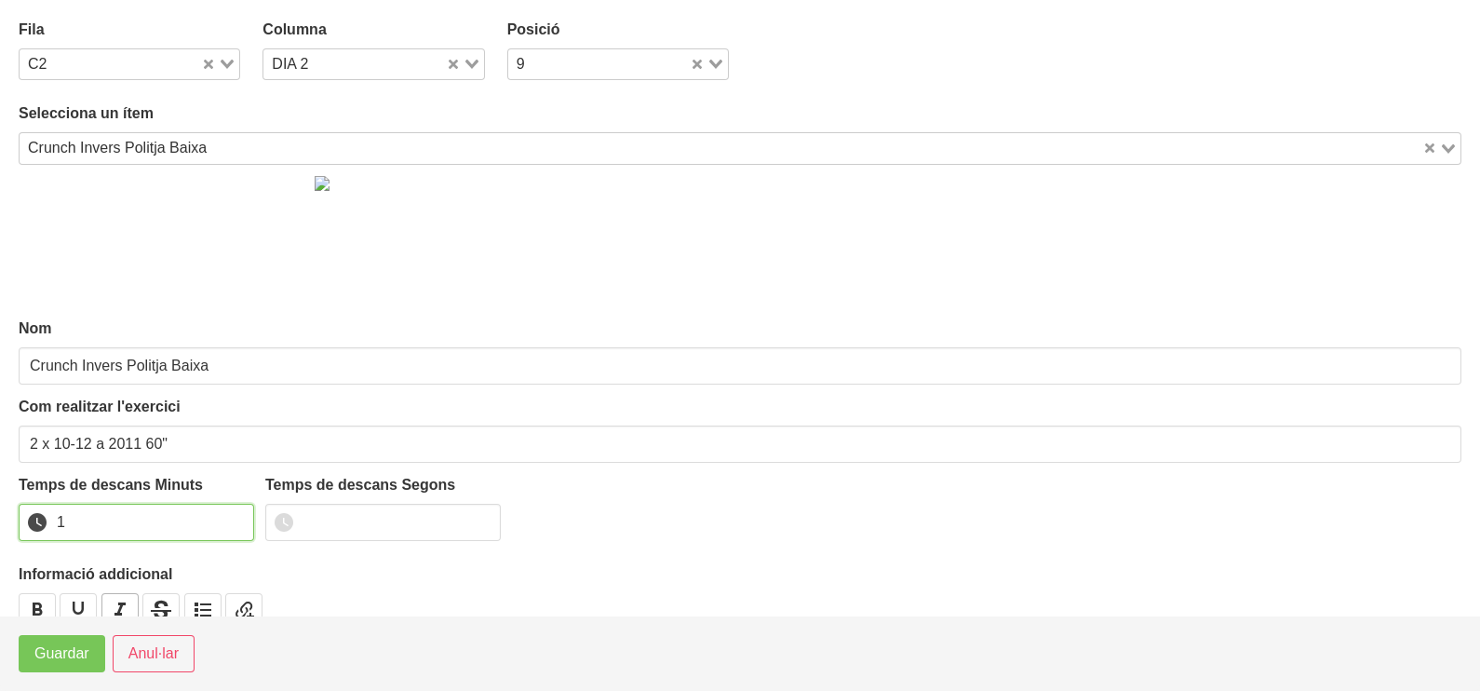
drag, startPoint x: 233, startPoint y: 516, endPoint x: 119, endPoint y: 600, distance: 141.7
click at [225, 522] on input "1" at bounding box center [136, 522] width 235 height 37
click at [56, 670] on button "Guardar" at bounding box center [62, 653] width 87 height 37
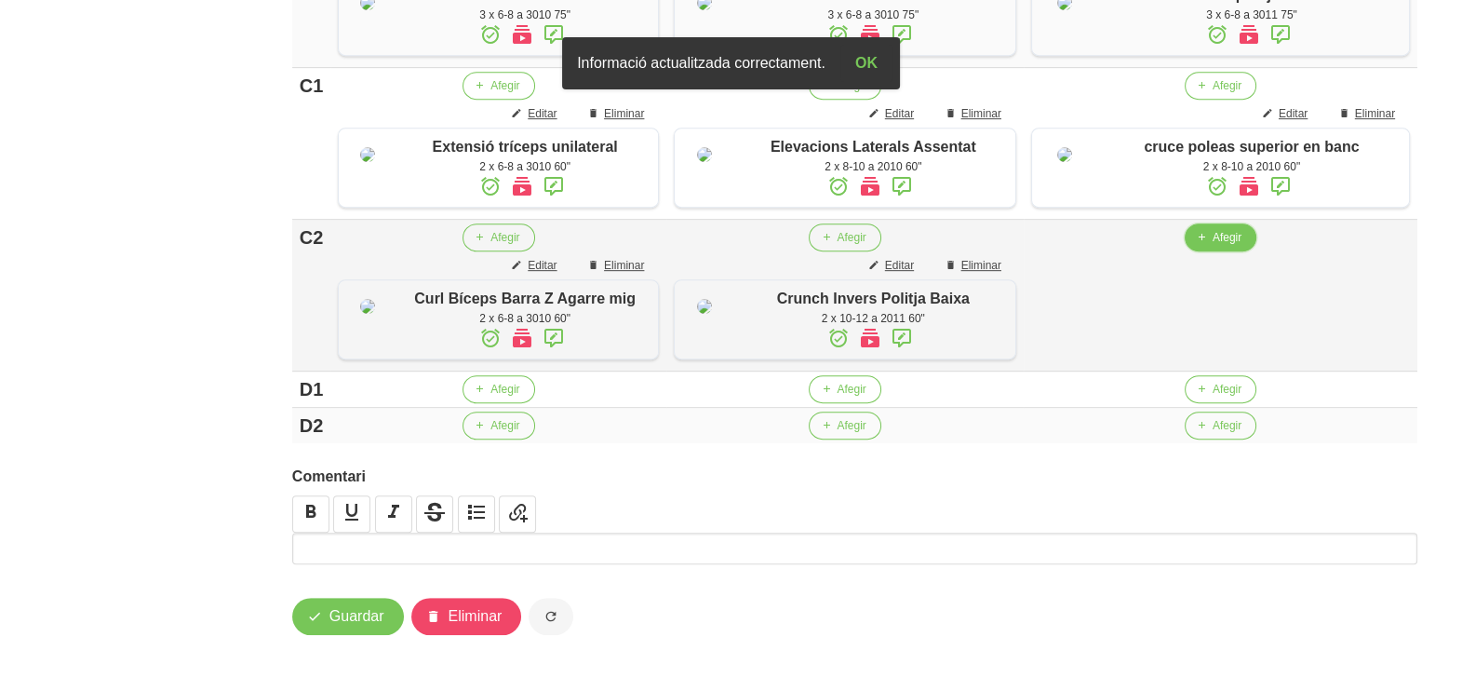
click at [1219, 245] on span "Afegir" at bounding box center [1227, 237] width 29 height 17
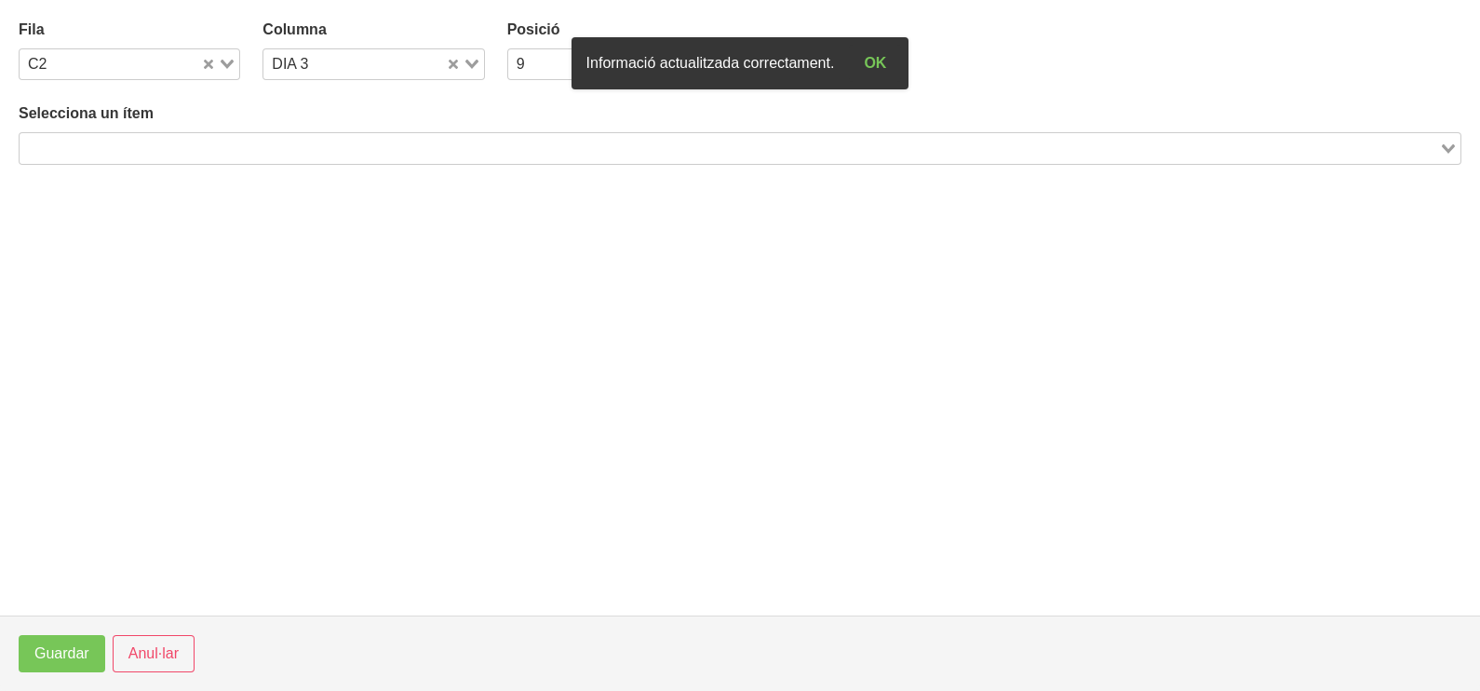
click at [219, 143] on input "Search for option" at bounding box center [729, 148] width 1416 height 22
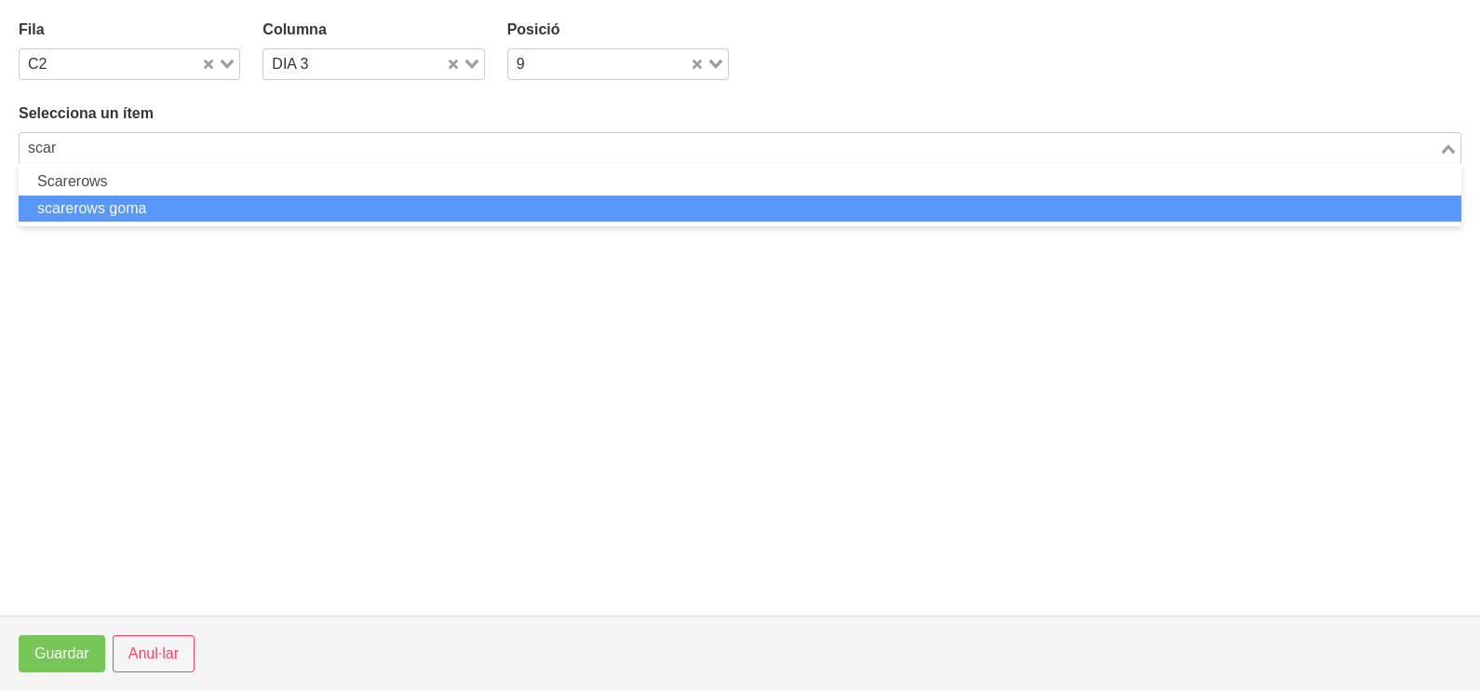
click at [167, 202] on li "scarerows goma" at bounding box center [740, 208] width 1443 height 27
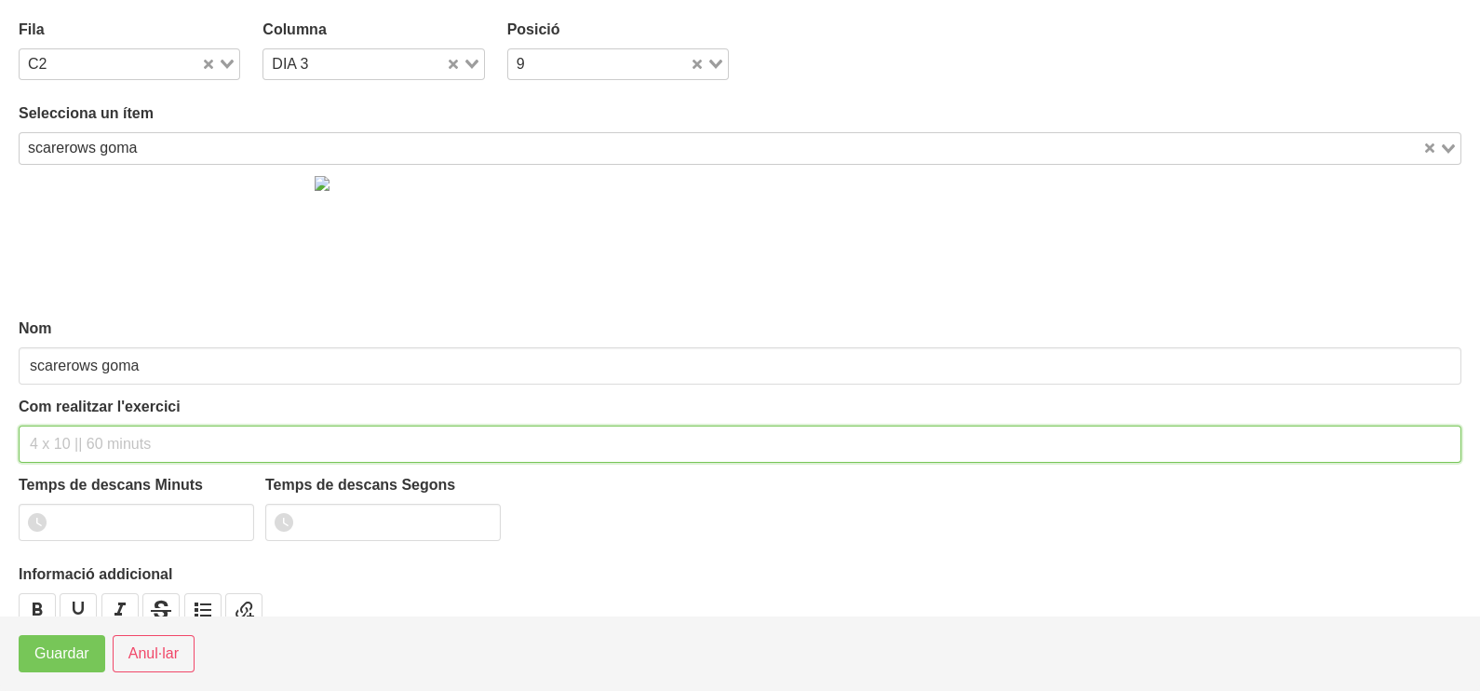
click at [74, 435] on input "text" at bounding box center [740, 443] width 1443 height 37
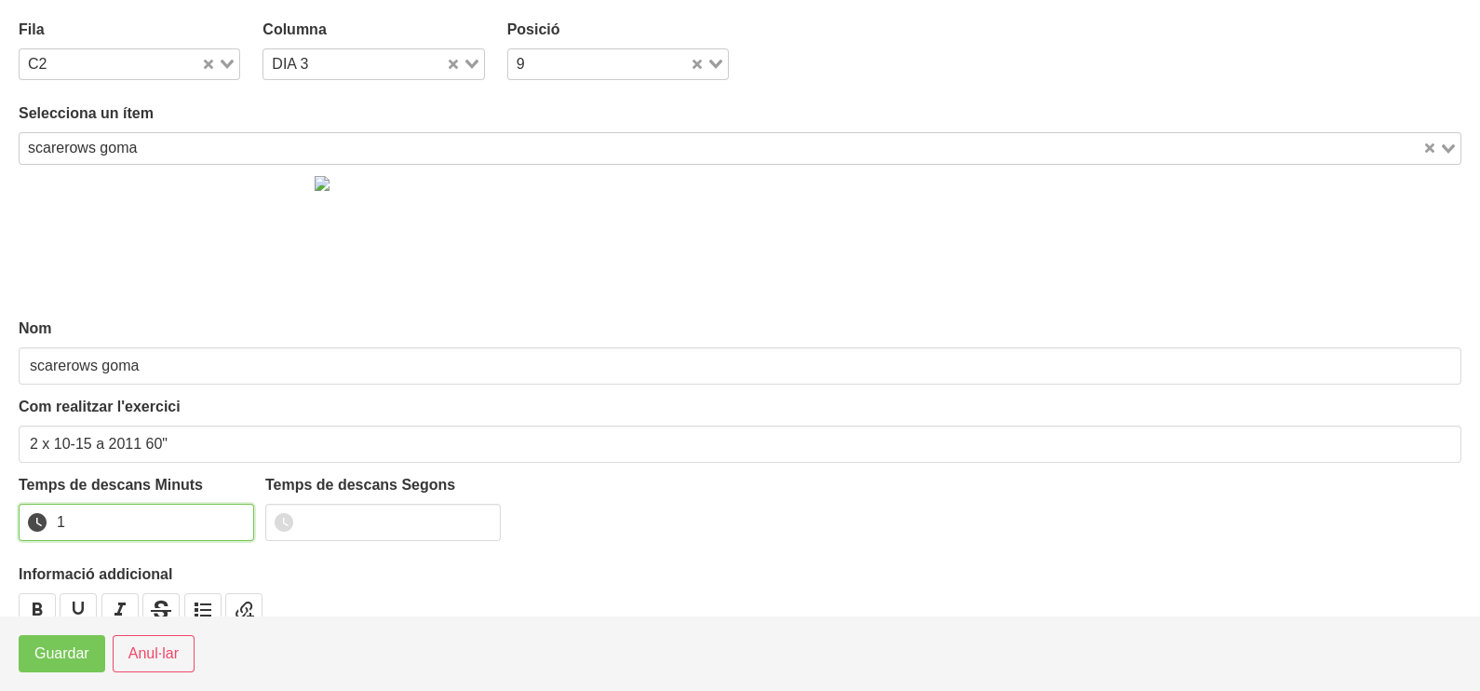
drag, startPoint x: 237, startPoint y: 517, endPoint x: 61, endPoint y: 628, distance: 209.2
click at [231, 519] on input "1" at bounding box center [136, 522] width 235 height 37
click at [48, 646] on span "Guardar" at bounding box center [61, 653] width 55 height 22
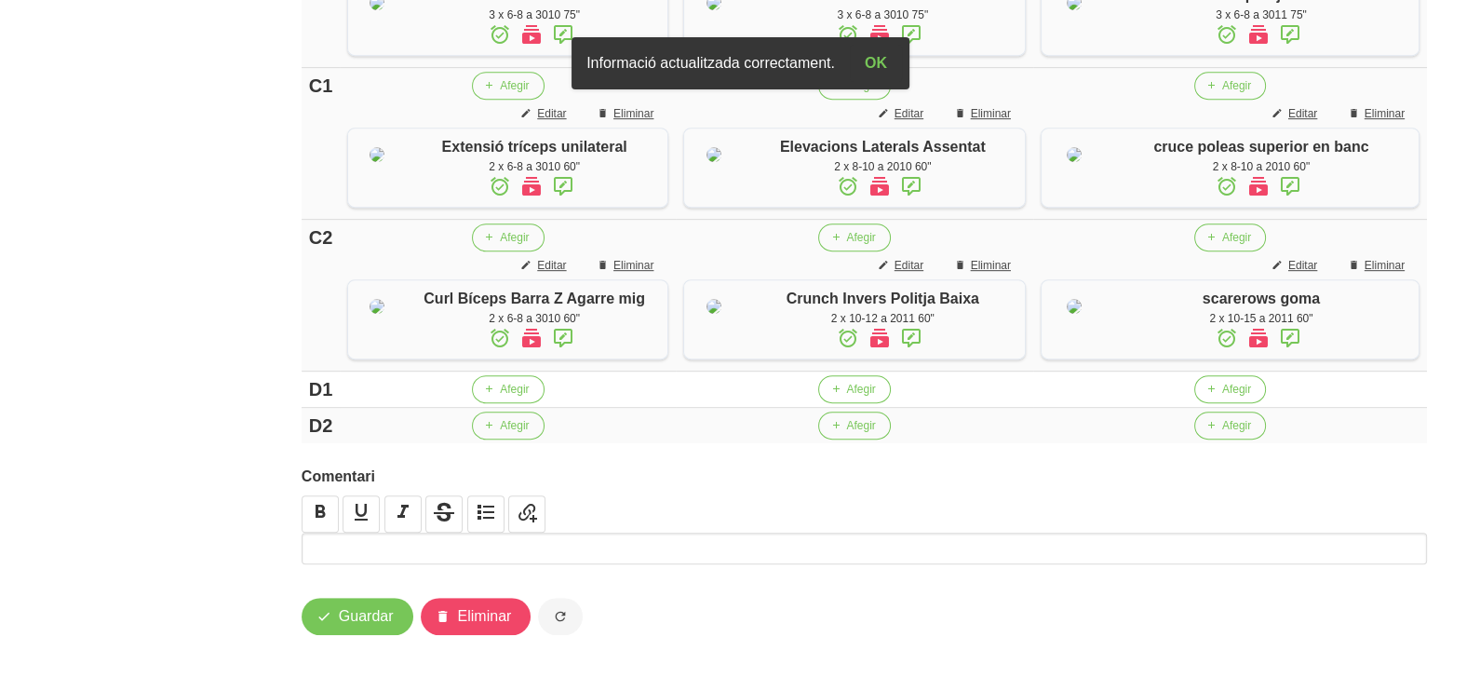
scroll to position [1348, 0]
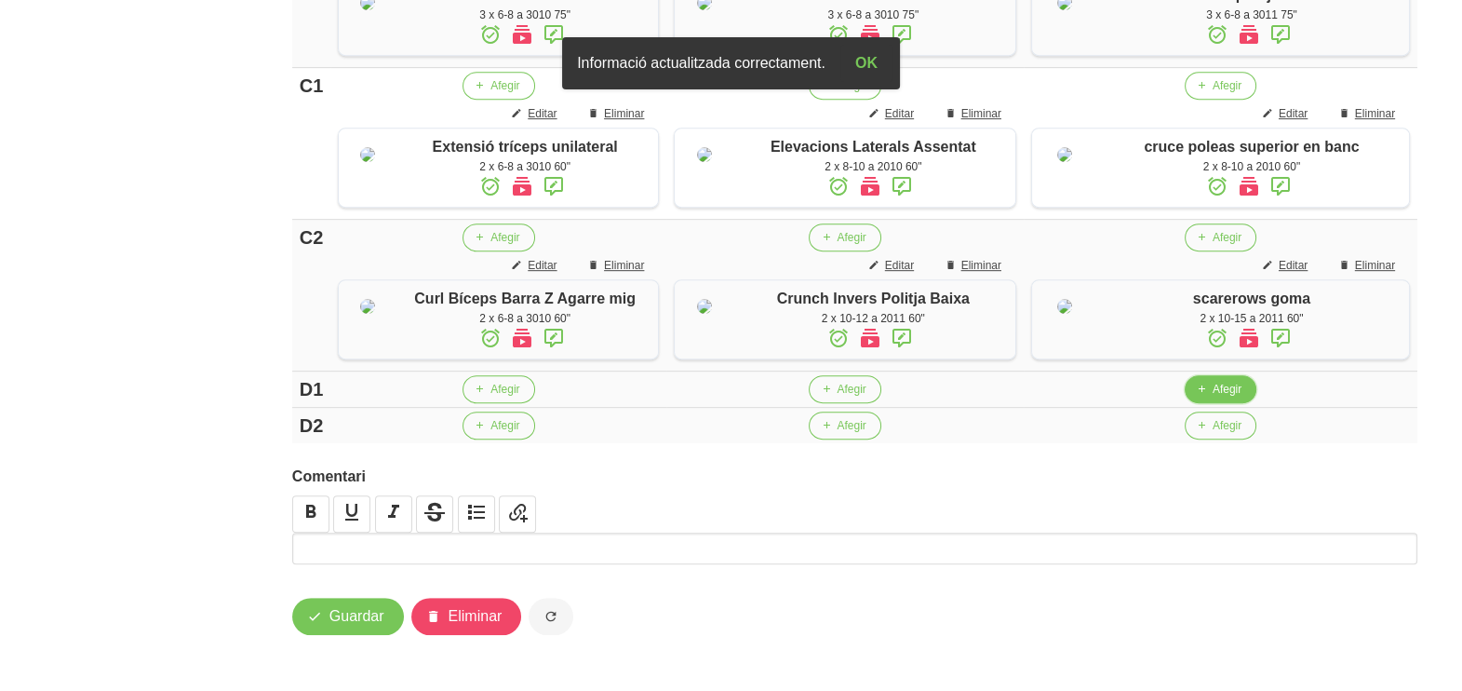
click at [1205, 392] on icon "button" at bounding box center [1201, 389] width 11 height 17
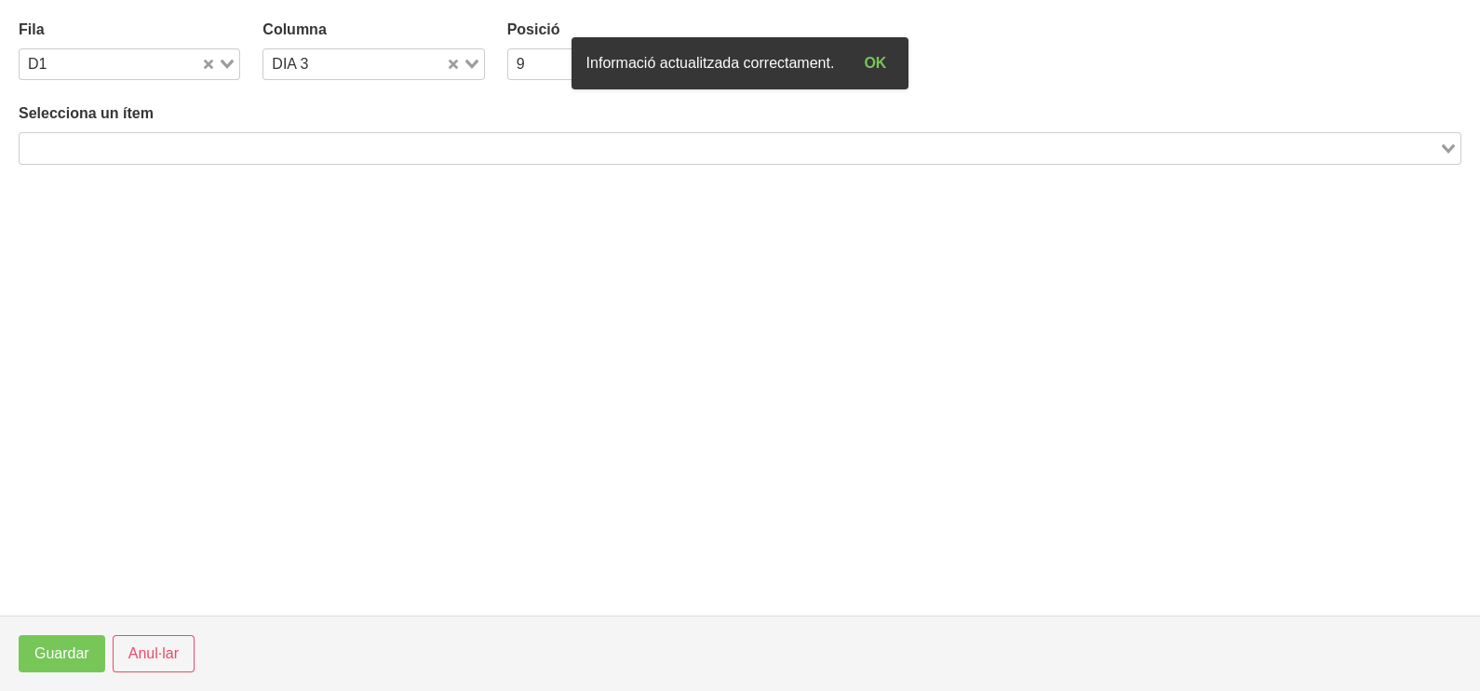
click at [214, 147] on input "Search for option" at bounding box center [729, 148] width 1416 height 22
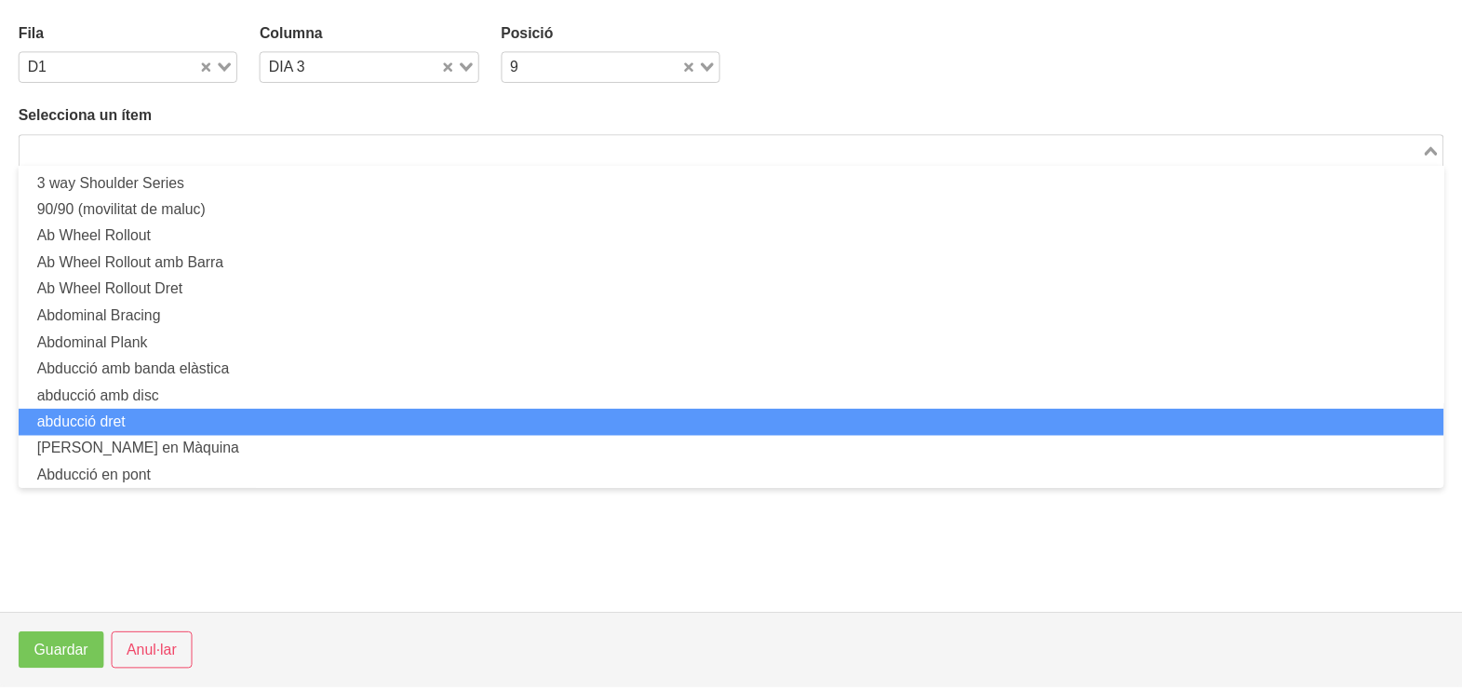
scroll to position [0, 0]
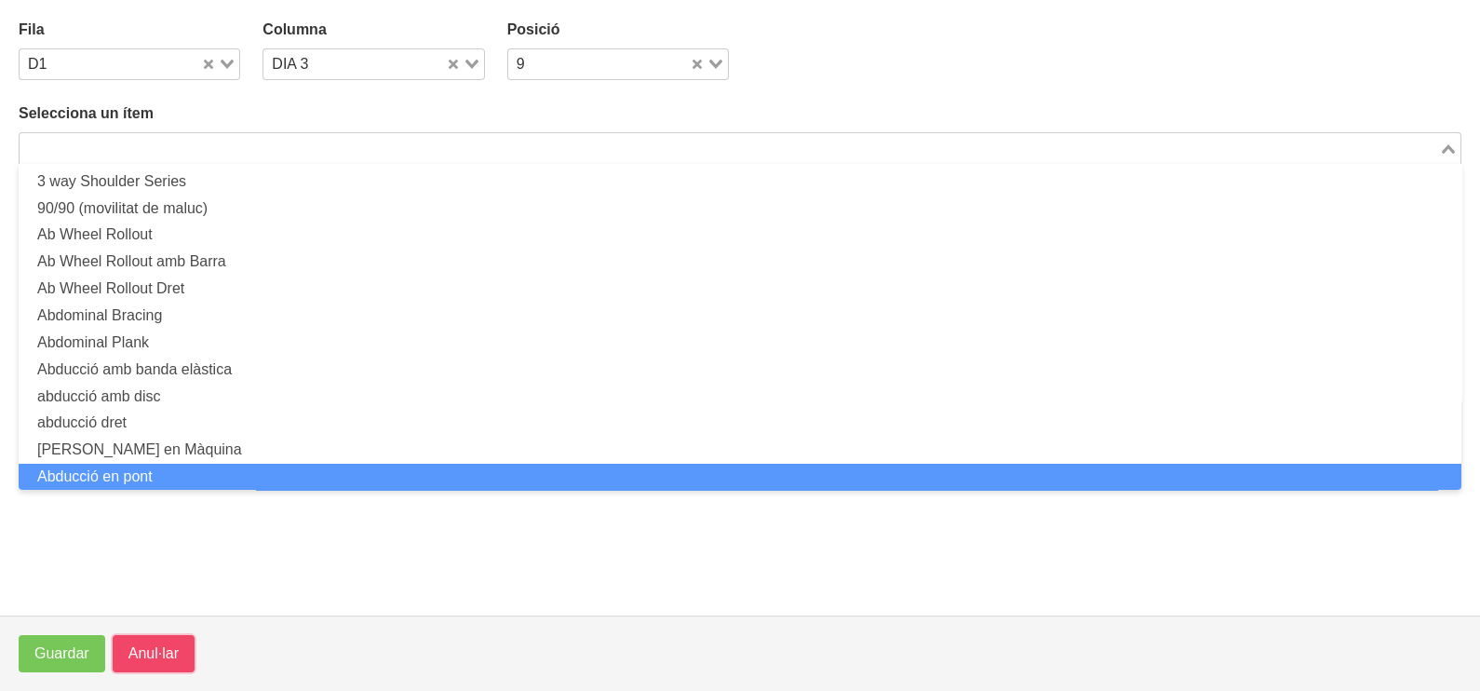
click at [148, 650] on span "Anul·lar" at bounding box center [153, 653] width 50 height 22
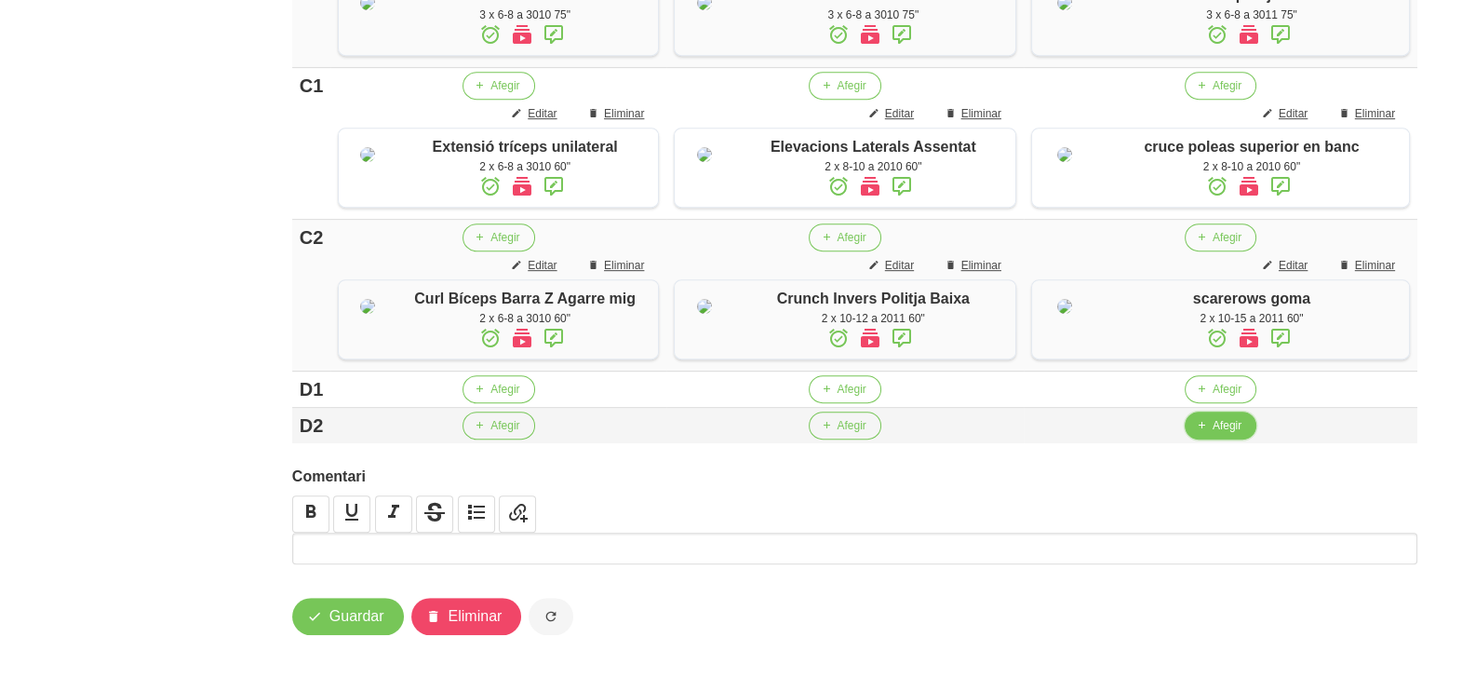
click at [1215, 434] on button "Afegir" at bounding box center [1221, 425] width 72 height 28
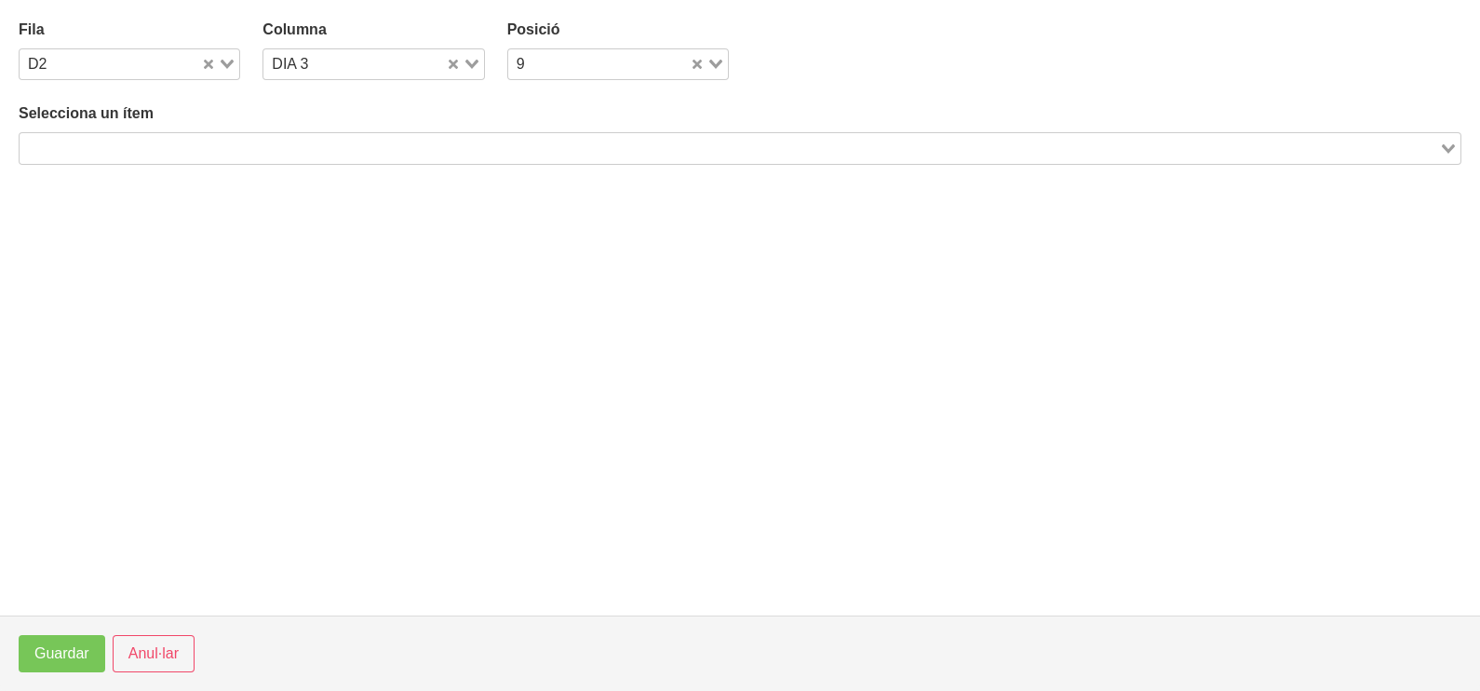
click at [246, 135] on div "Search for option" at bounding box center [729, 146] width 1419 height 26
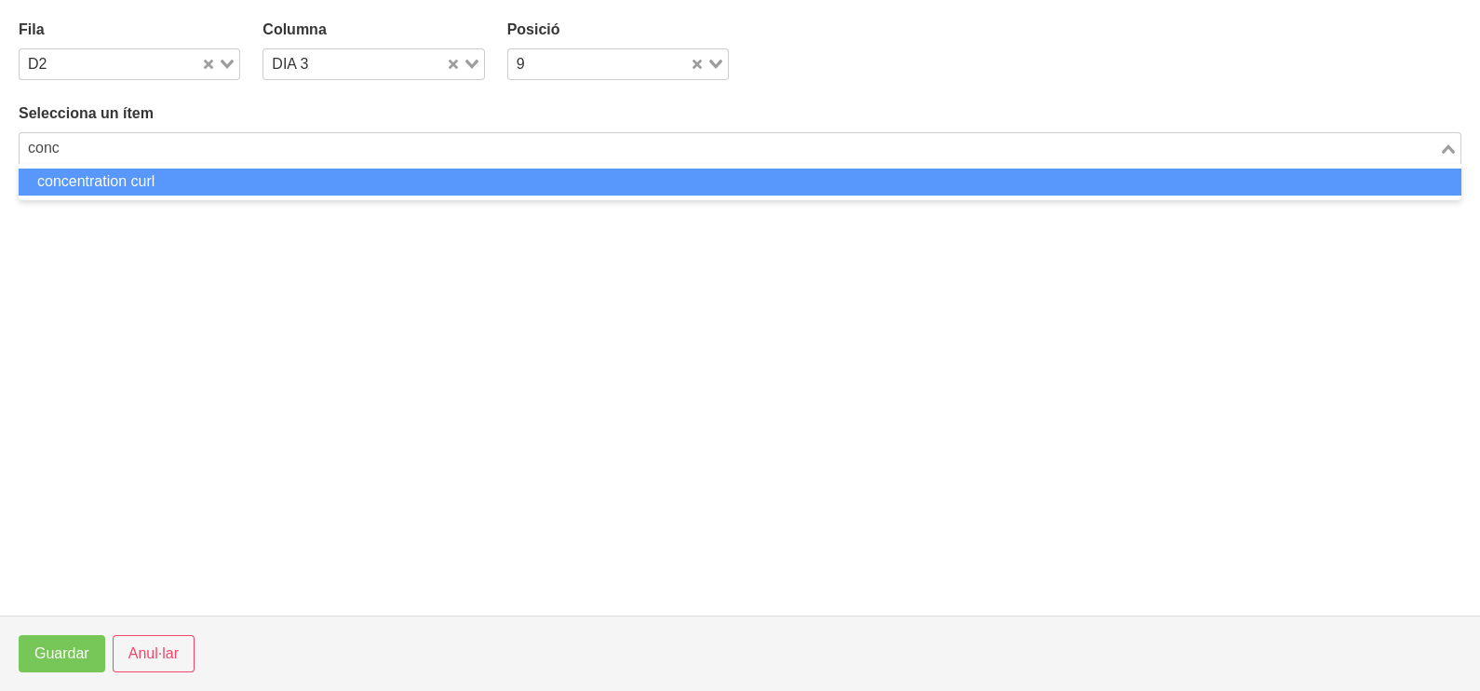
click at [223, 180] on li "concentration curl" at bounding box center [740, 181] width 1443 height 27
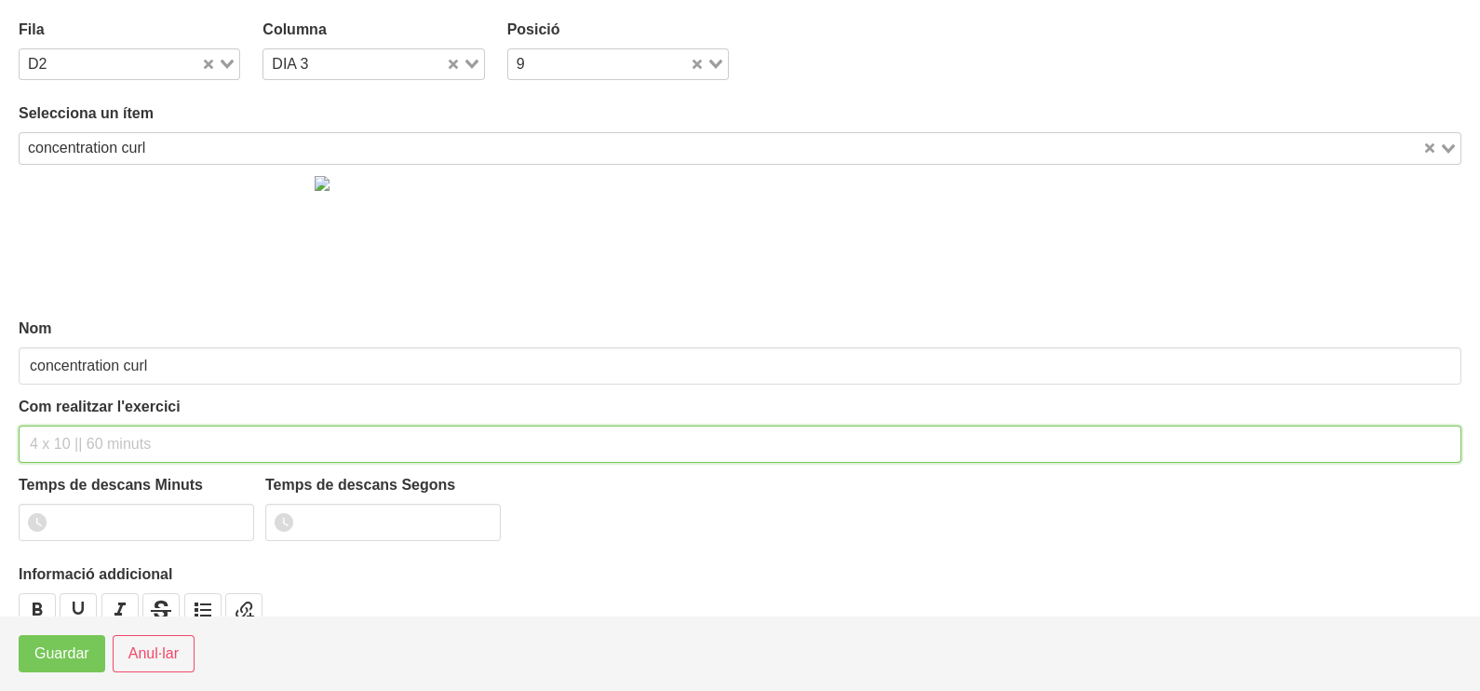
click at [85, 447] on input "text" at bounding box center [740, 443] width 1443 height 37
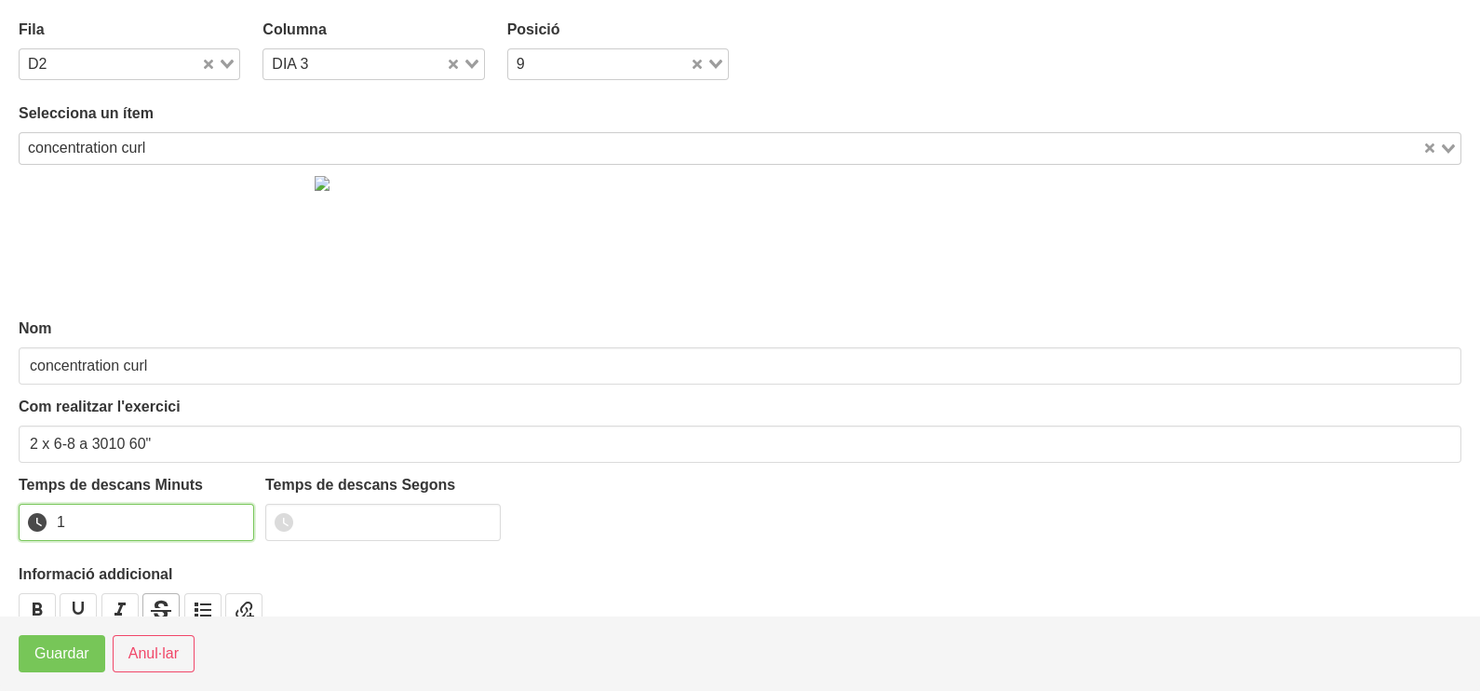
drag, startPoint x: 235, startPoint y: 516, endPoint x: 143, endPoint y: 601, distance: 125.1
click at [227, 522] on input "1" at bounding box center [136, 522] width 235 height 37
click at [84, 652] on span "Guardar" at bounding box center [61, 653] width 55 height 22
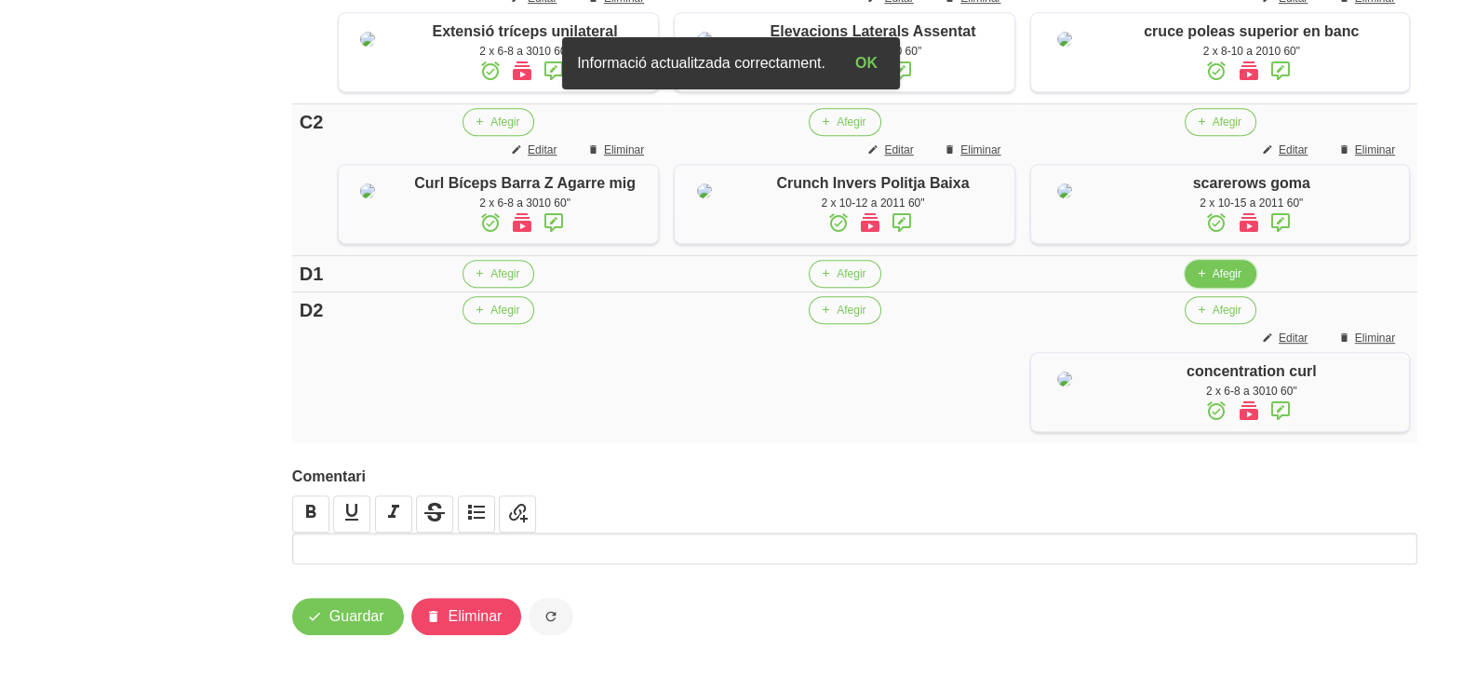
click at [1210, 288] on button "Afegir" at bounding box center [1221, 274] width 72 height 28
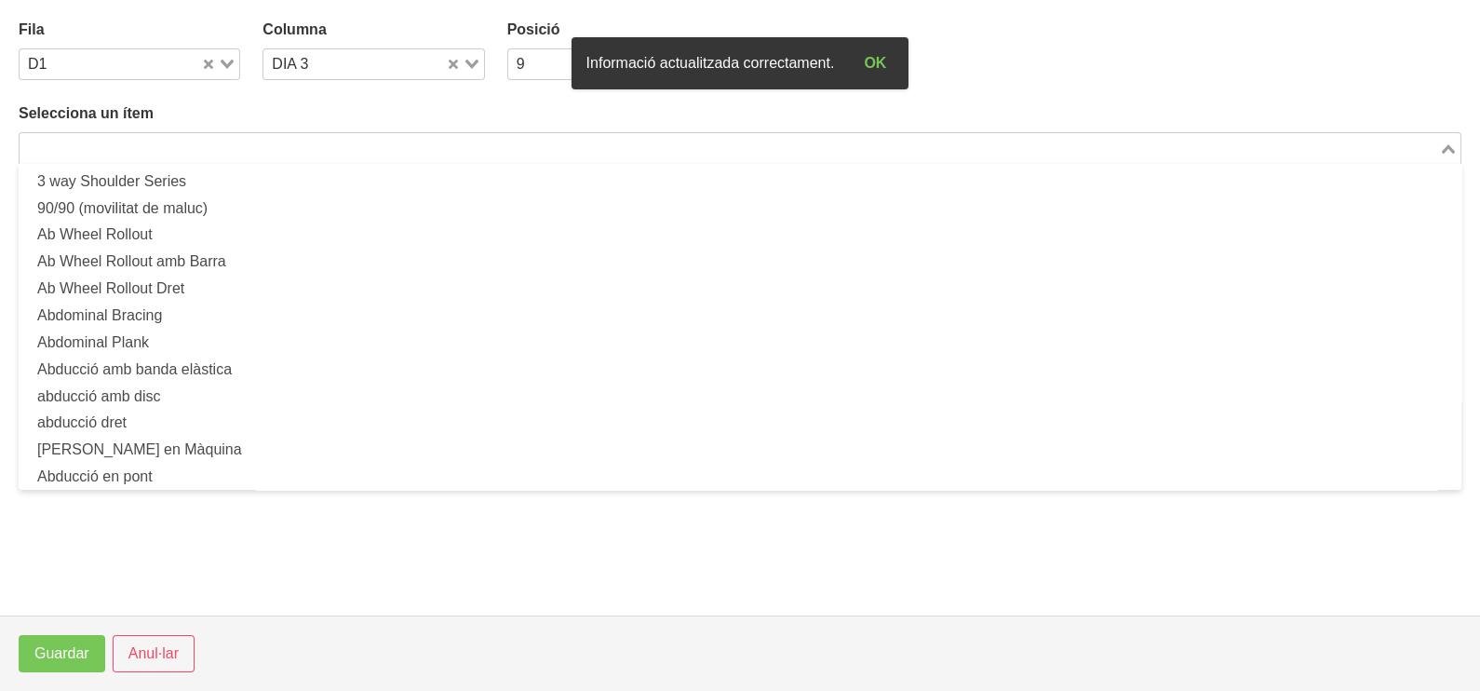
click at [178, 148] on input "Search for option" at bounding box center [729, 148] width 1416 height 22
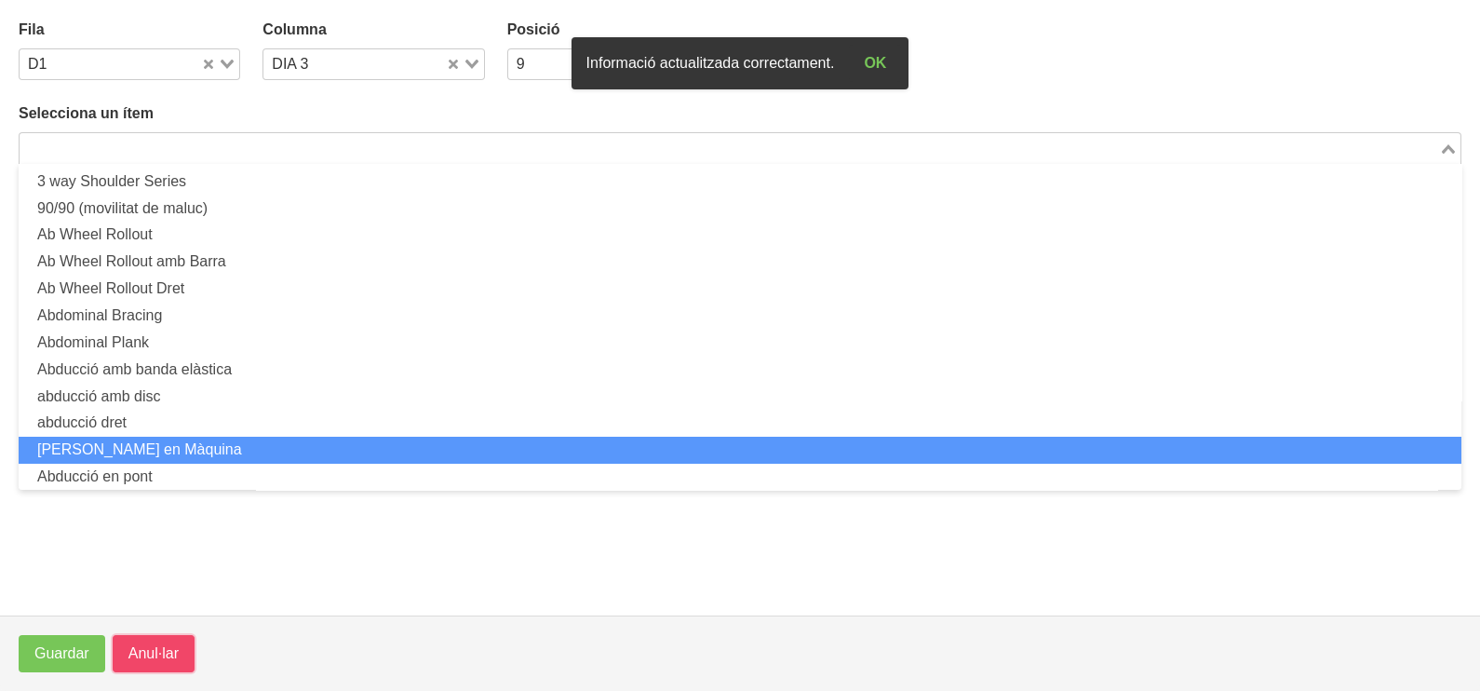
click at [147, 647] on span "Anul·lar" at bounding box center [153, 653] width 50 height 22
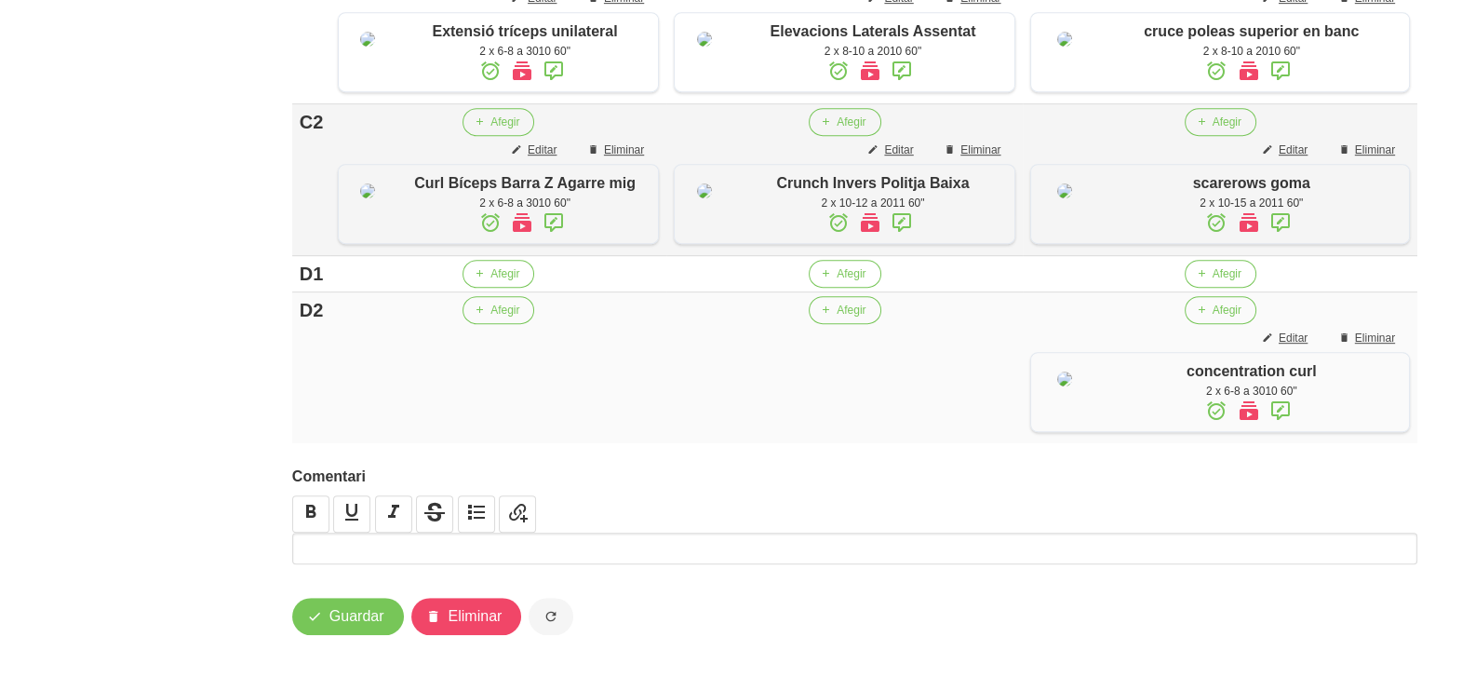
scroll to position [1487, 0]
click at [1214, 261] on button "Afegir" at bounding box center [1221, 274] width 72 height 28
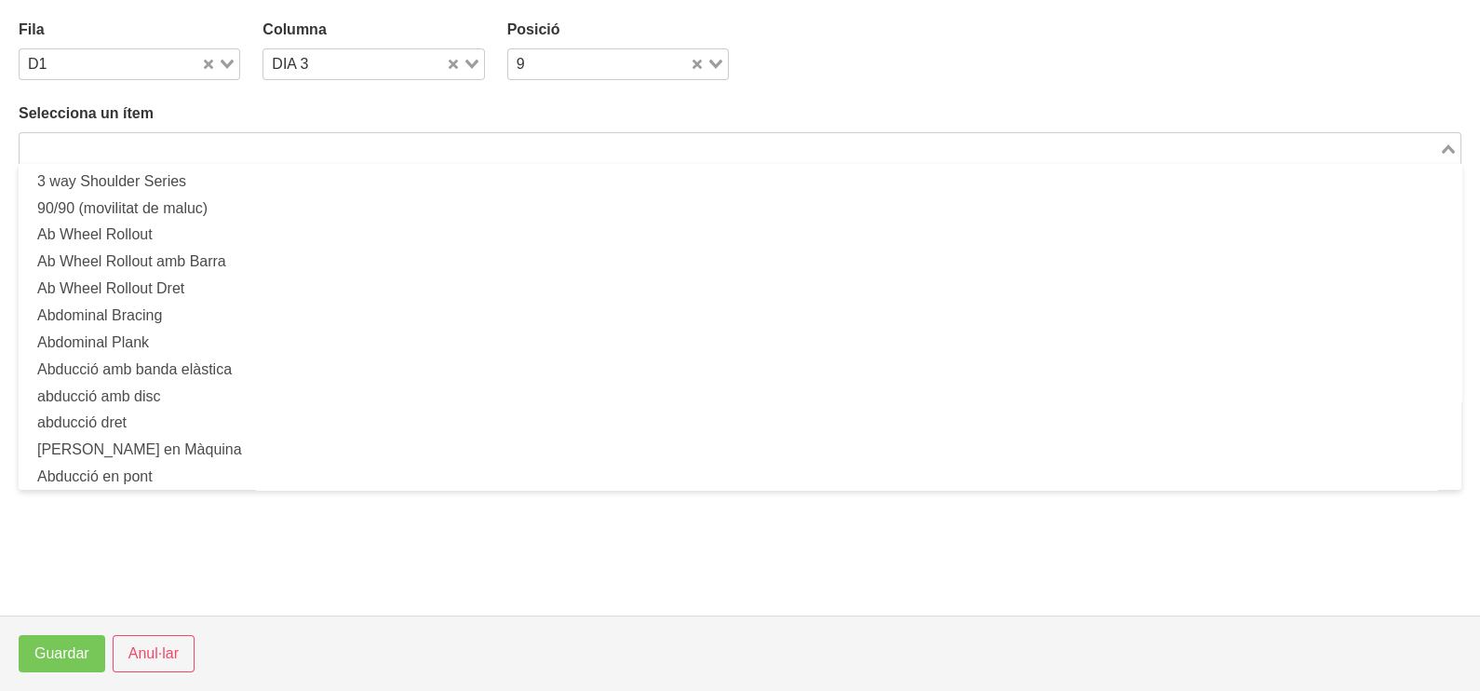
click at [287, 142] on input "Search for option" at bounding box center [729, 148] width 1416 height 22
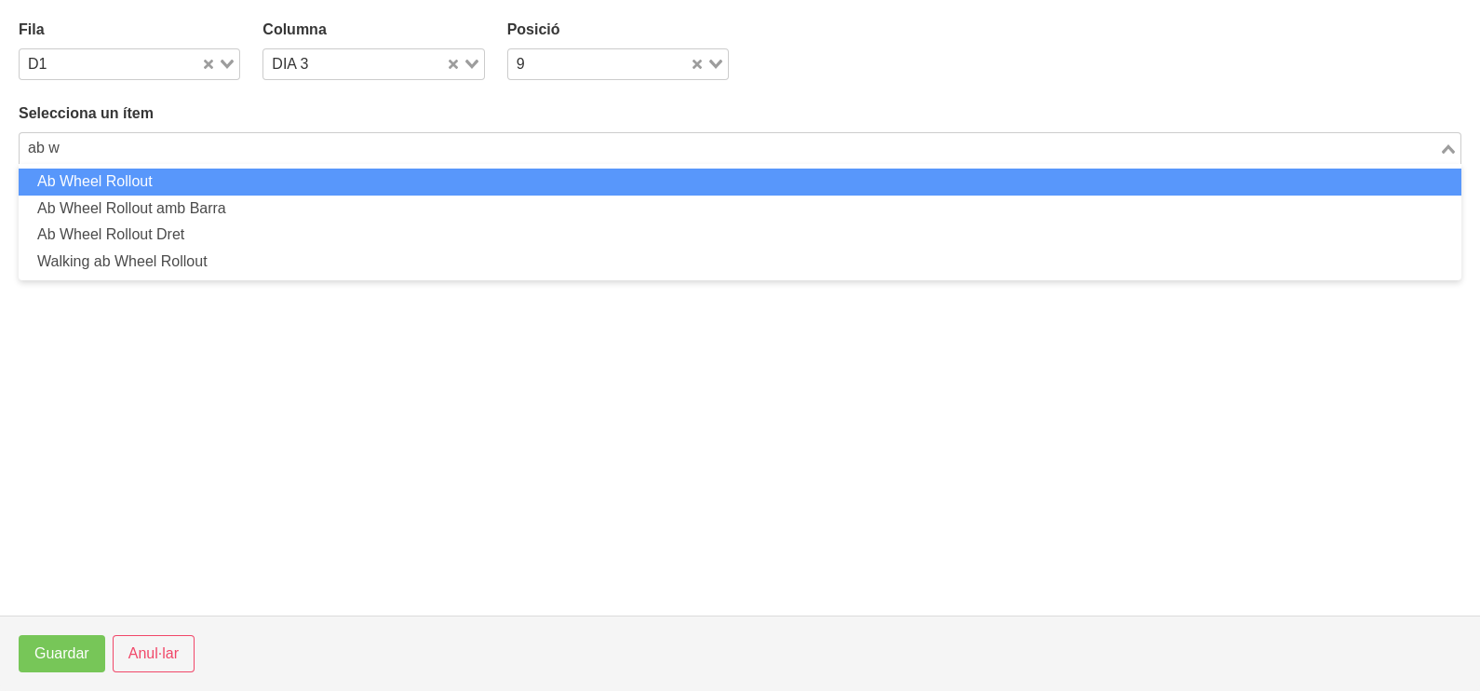
click at [202, 182] on li "Ab Wheel Rollout" at bounding box center [740, 181] width 1443 height 27
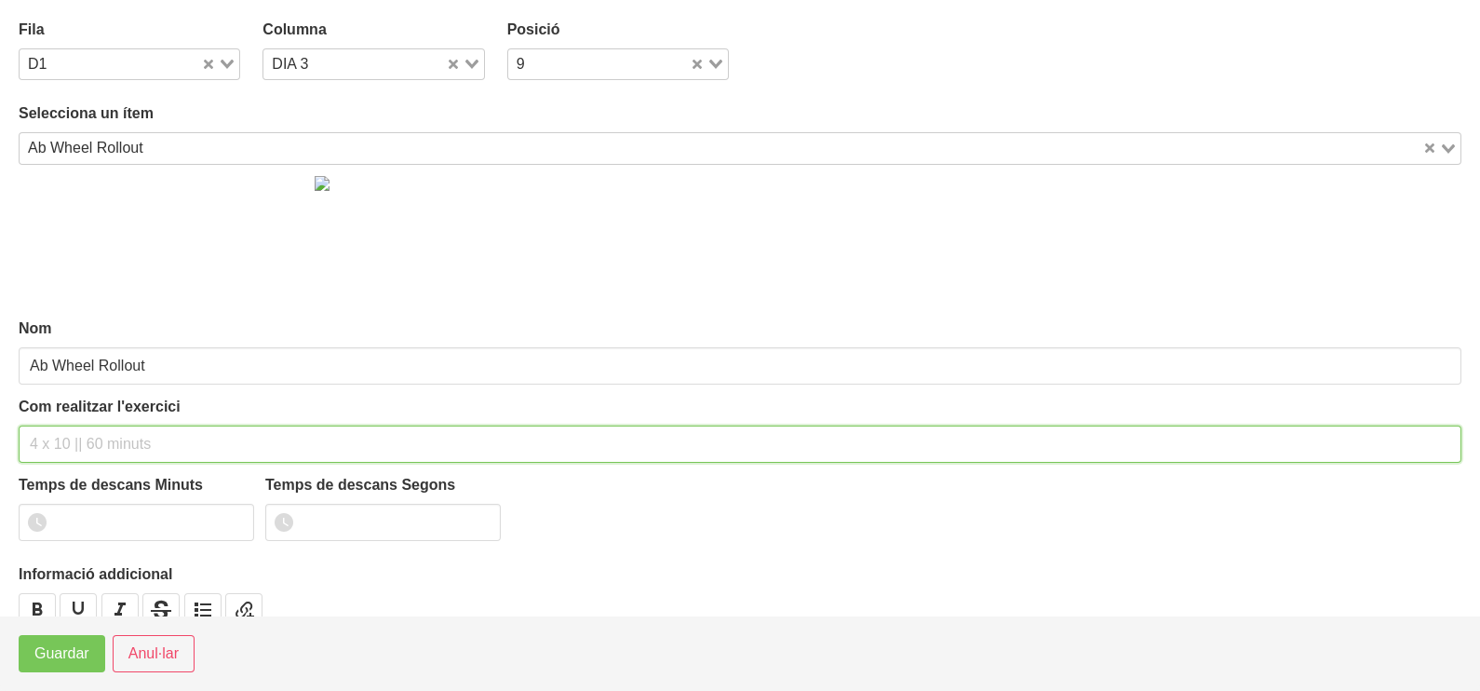
click at [101, 440] on input "text" at bounding box center [740, 443] width 1443 height 37
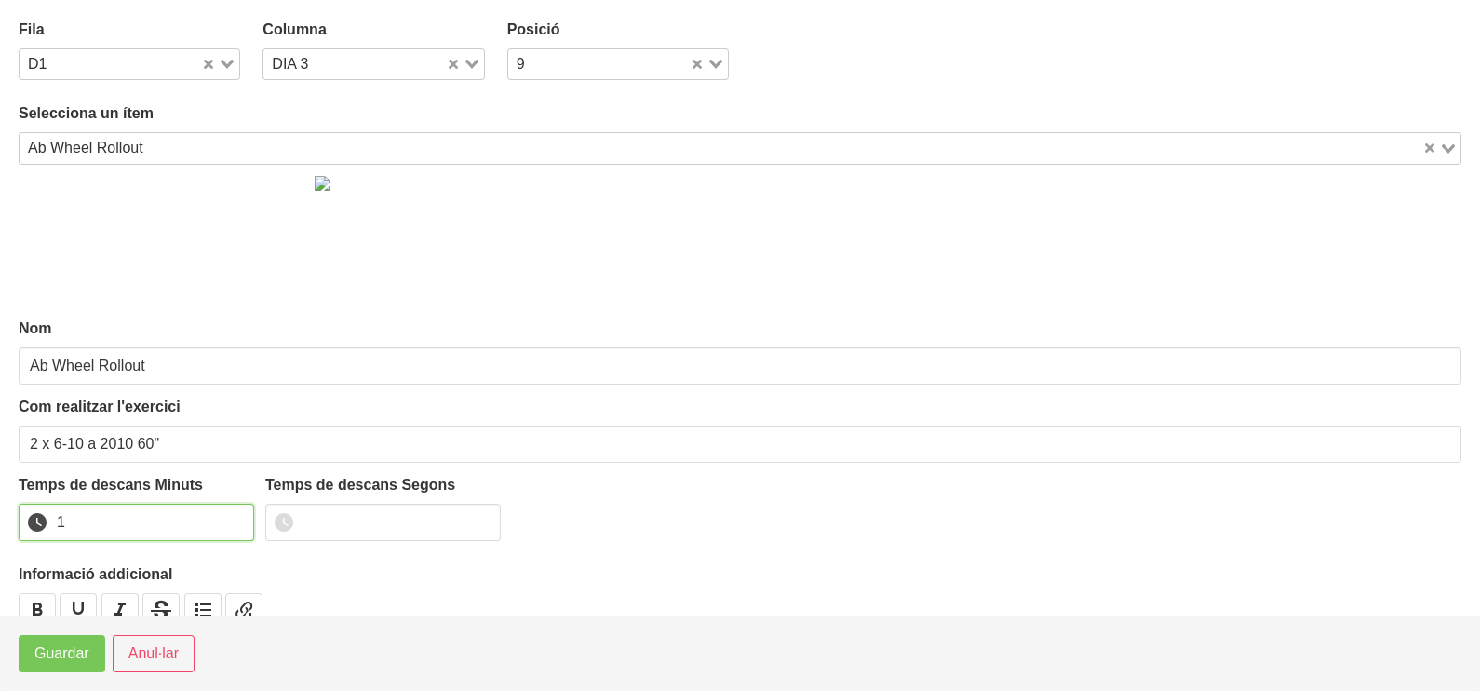
drag, startPoint x: 235, startPoint y: 512, endPoint x: 127, endPoint y: 586, distance: 131.2
click at [235, 516] on input "1" at bounding box center [136, 522] width 235 height 37
click at [72, 642] on span "Guardar" at bounding box center [61, 653] width 55 height 22
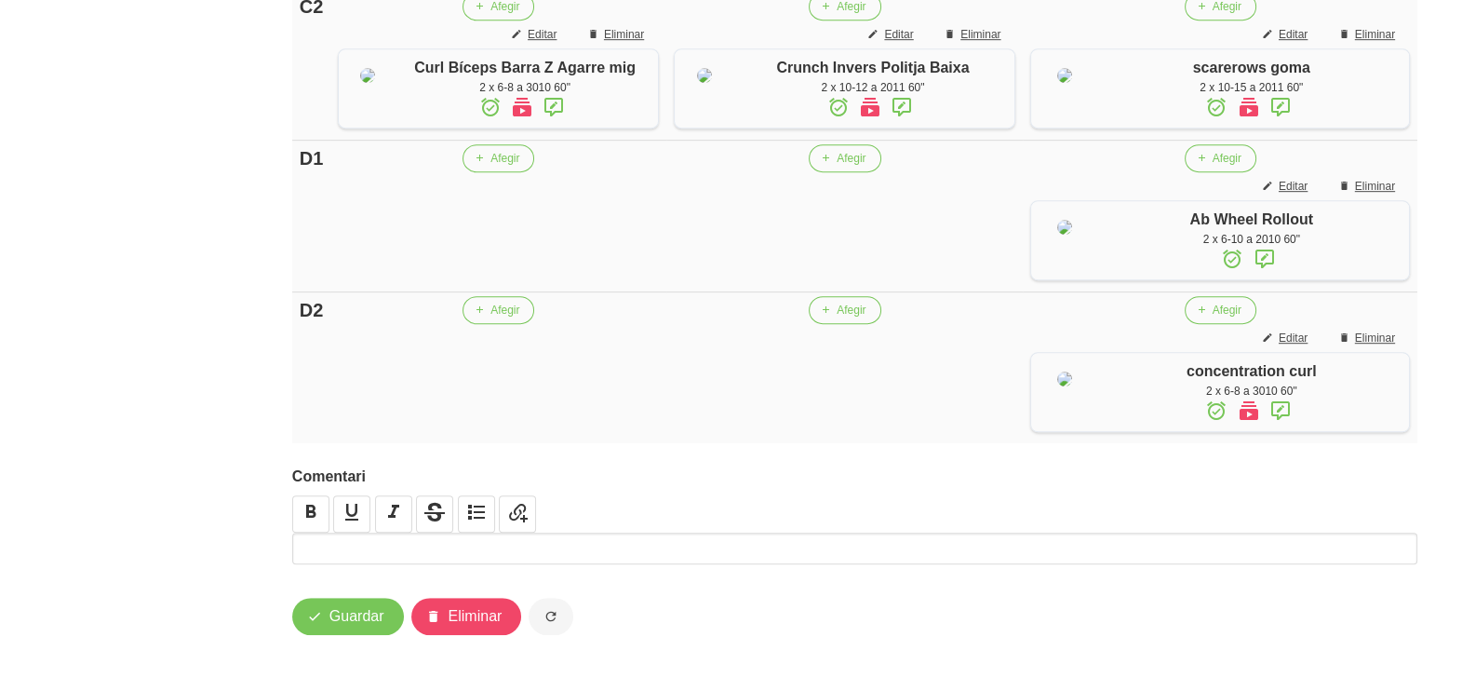
scroll to position [1370, 0]
click at [492, 172] on button "Afegir" at bounding box center [499, 158] width 72 height 28
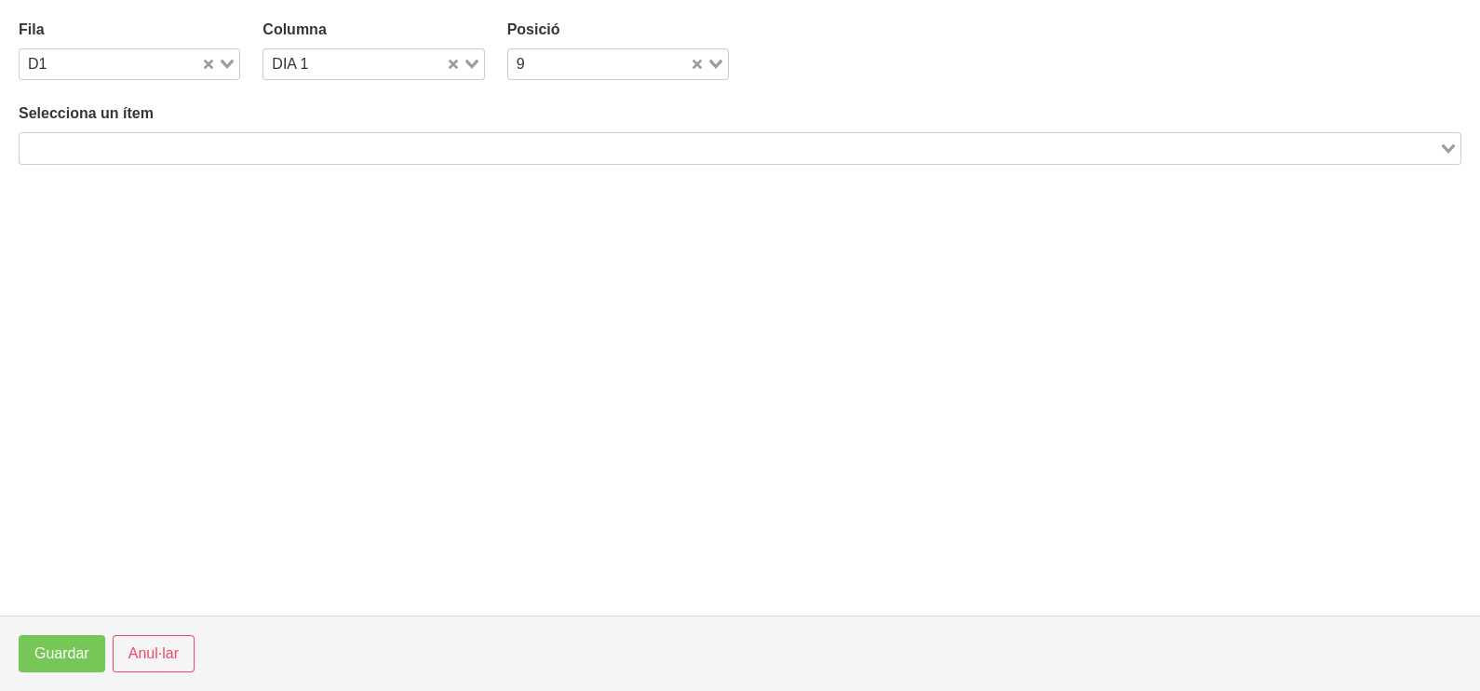
drag, startPoint x: 172, startPoint y: 147, endPoint x: 184, endPoint y: 141, distance: 13.7
click at [172, 146] on input "Search for option" at bounding box center [729, 148] width 1416 height 22
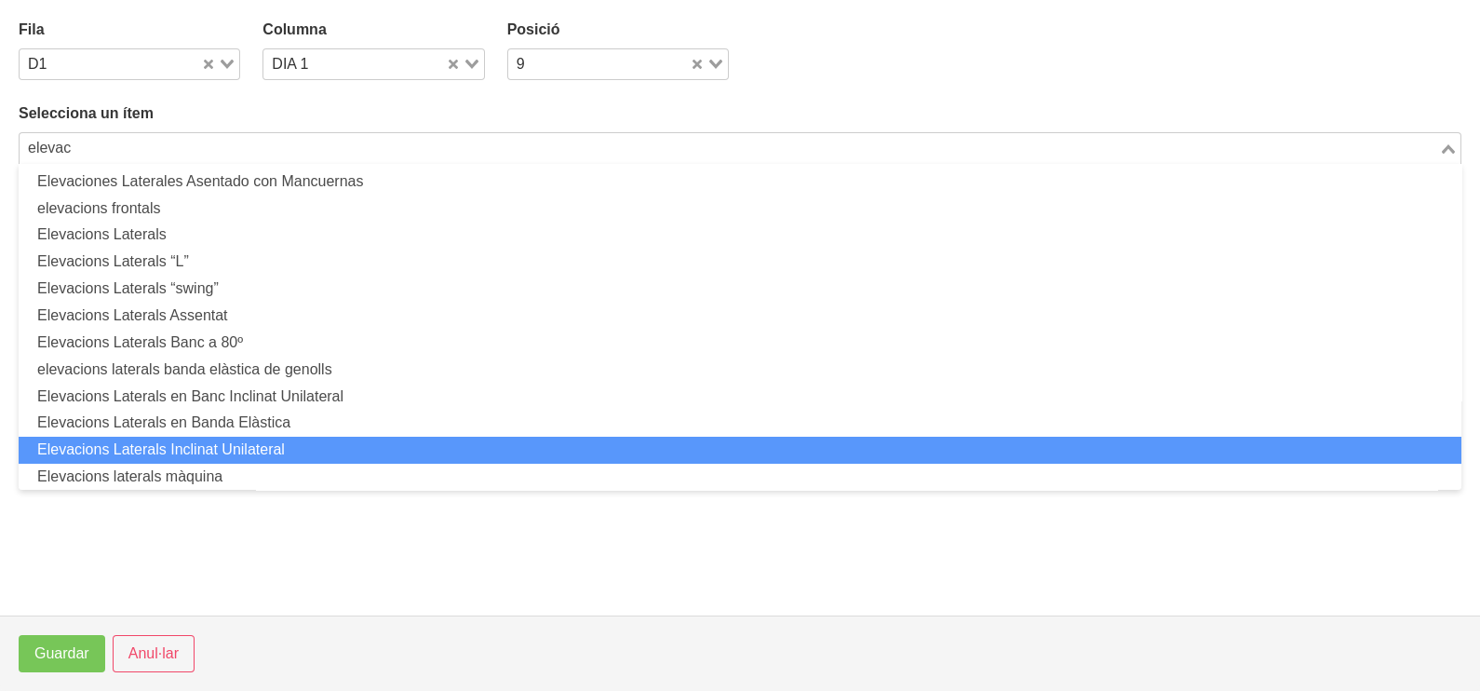
click at [251, 451] on li "Elevacions Laterals Inclinat Unilateral" at bounding box center [740, 450] width 1443 height 27
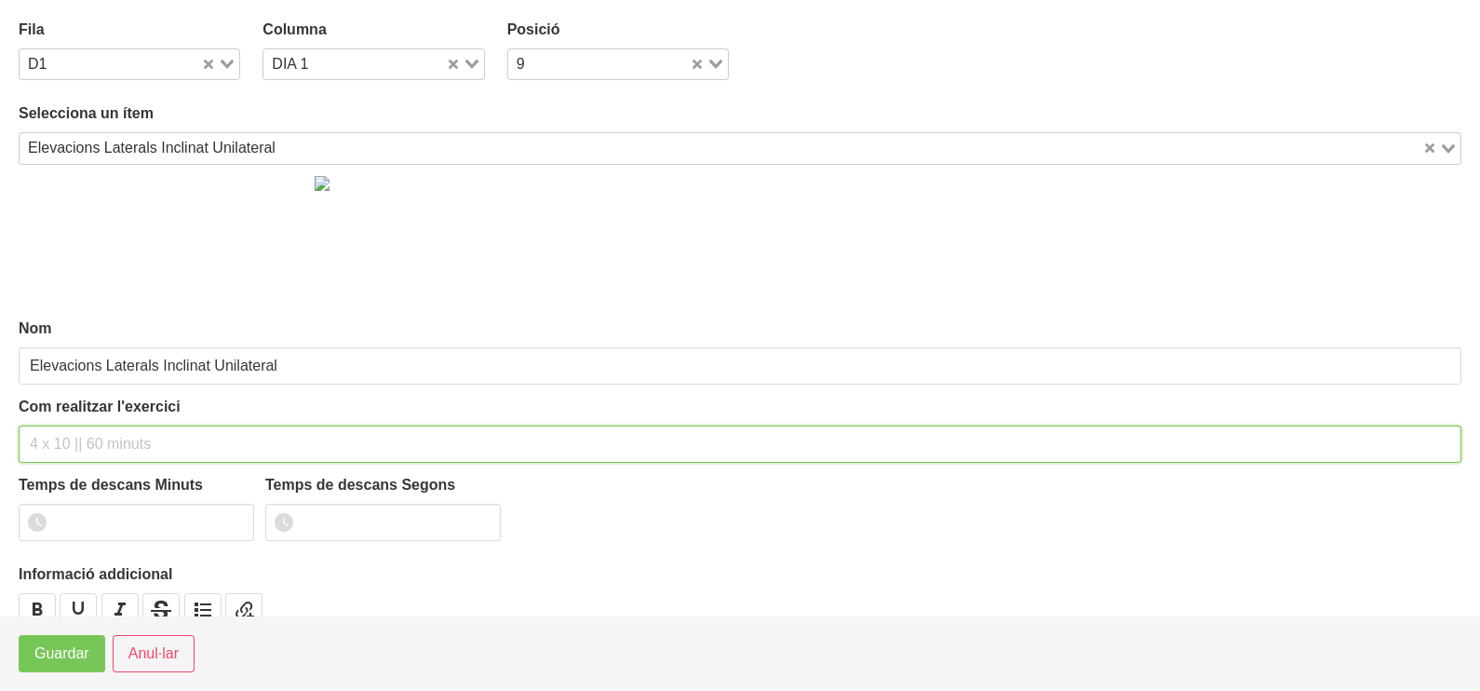
click at [80, 434] on input "text" at bounding box center [740, 443] width 1443 height 37
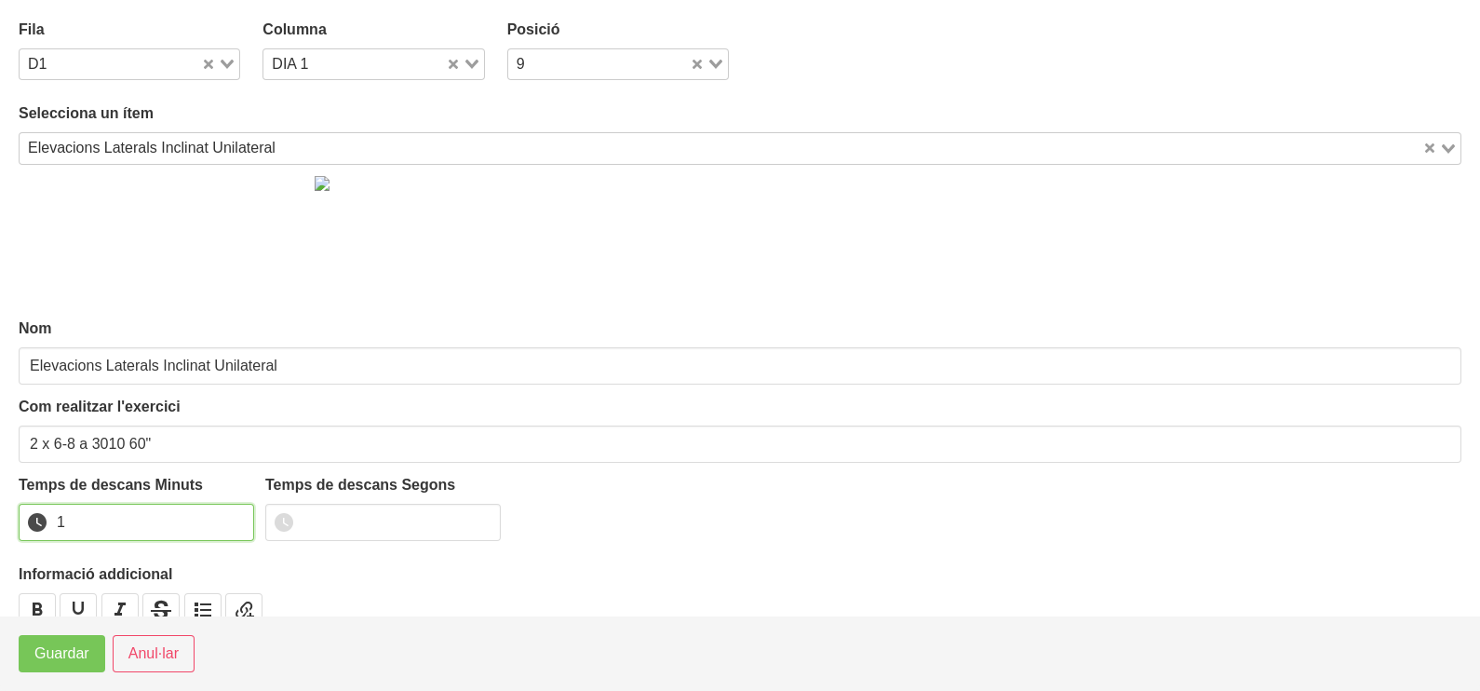
drag, startPoint x: 232, startPoint y: 514, endPoint x: 135, endPoint y: 581, distance: 117.7
click at [218, 522] on input "1" at bounding box center [136, 522] width 235 height 37
click at [78, 641] on button "Guardar" at bounding box center [62, 653] width 87 height 37
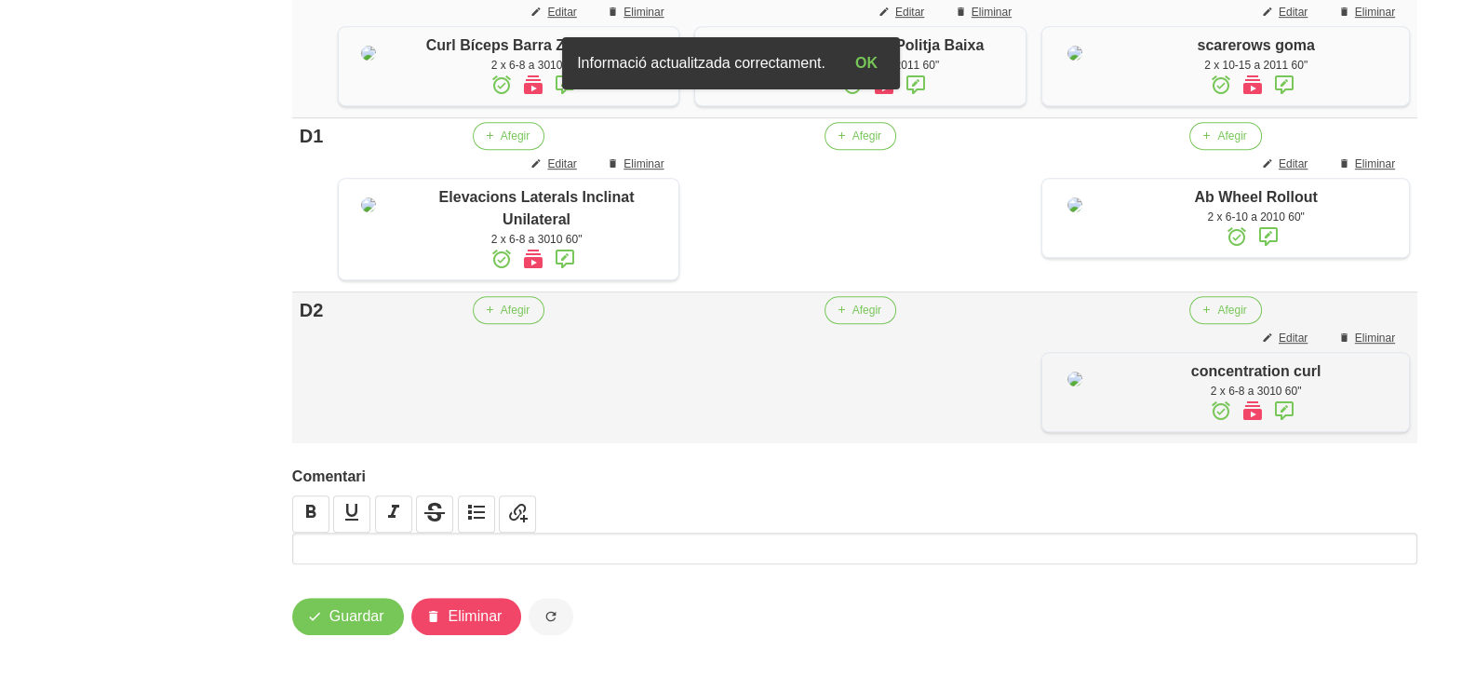
scroll to position [1603, 0]
click at [518, 318] on span "Afegir" at bounding box center [515, 310] width 29 height 17
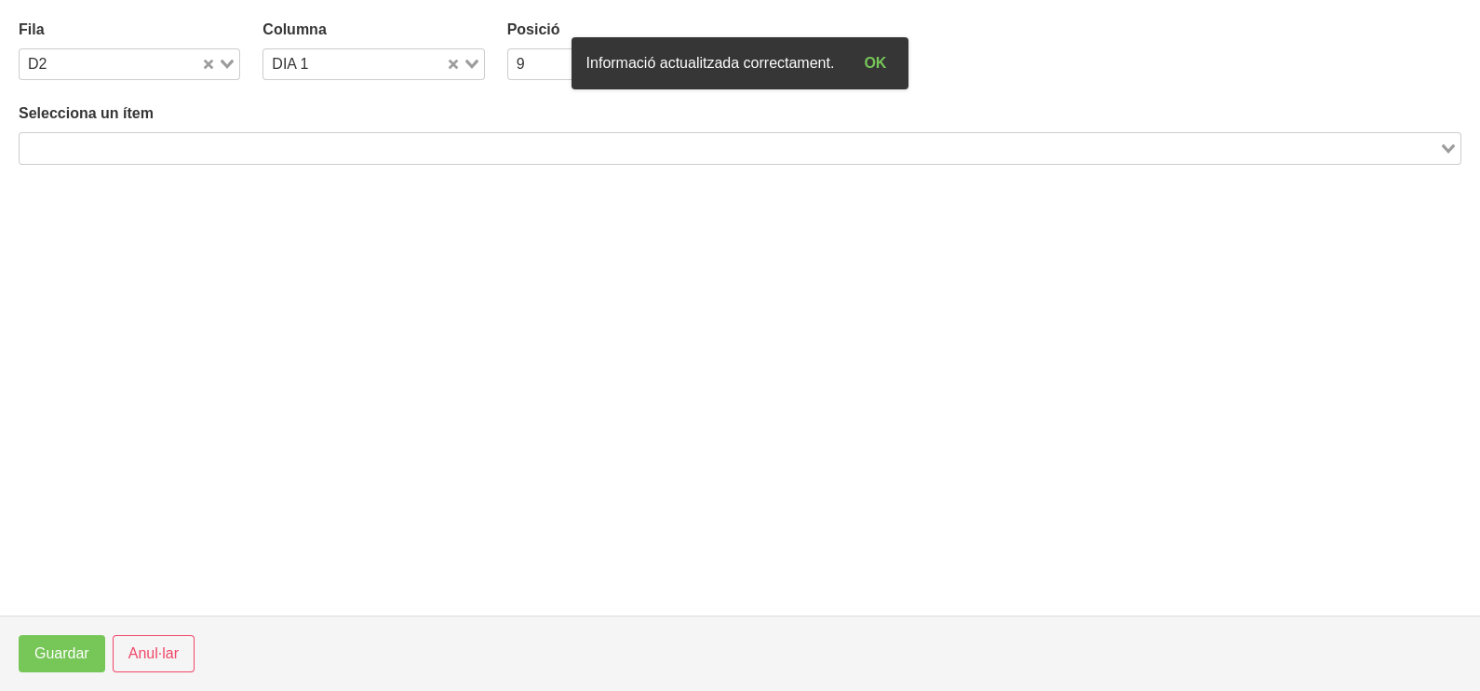
drag, startPoint x: 254, startPoint y: 152, endPoint x: 322, endPoint y: 108, distance: 80.8
click at [254, 149] on input "Search for option" at bounding box center [729, 148] width 1416 height 22
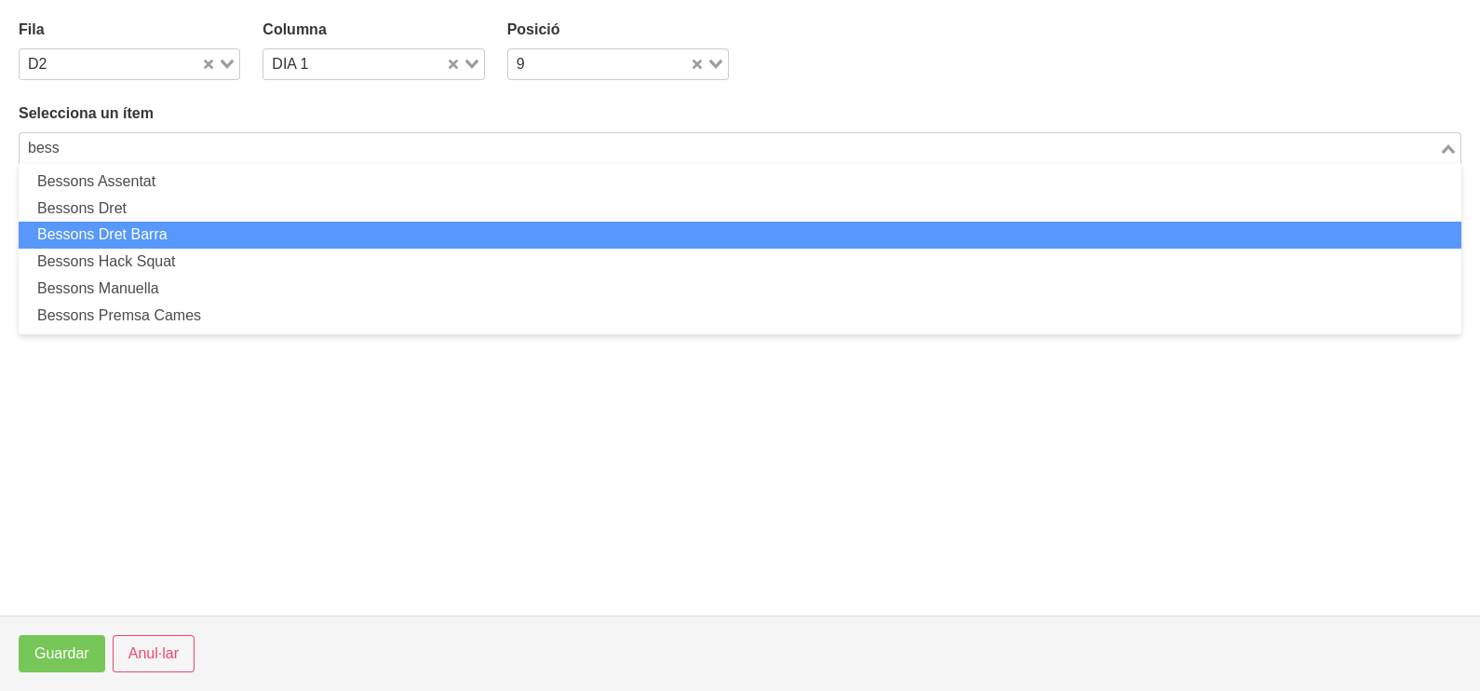
click at [191, 236] on li "Bessons Dret Barra" at bounding box center [740, 235] width 1443 height 27
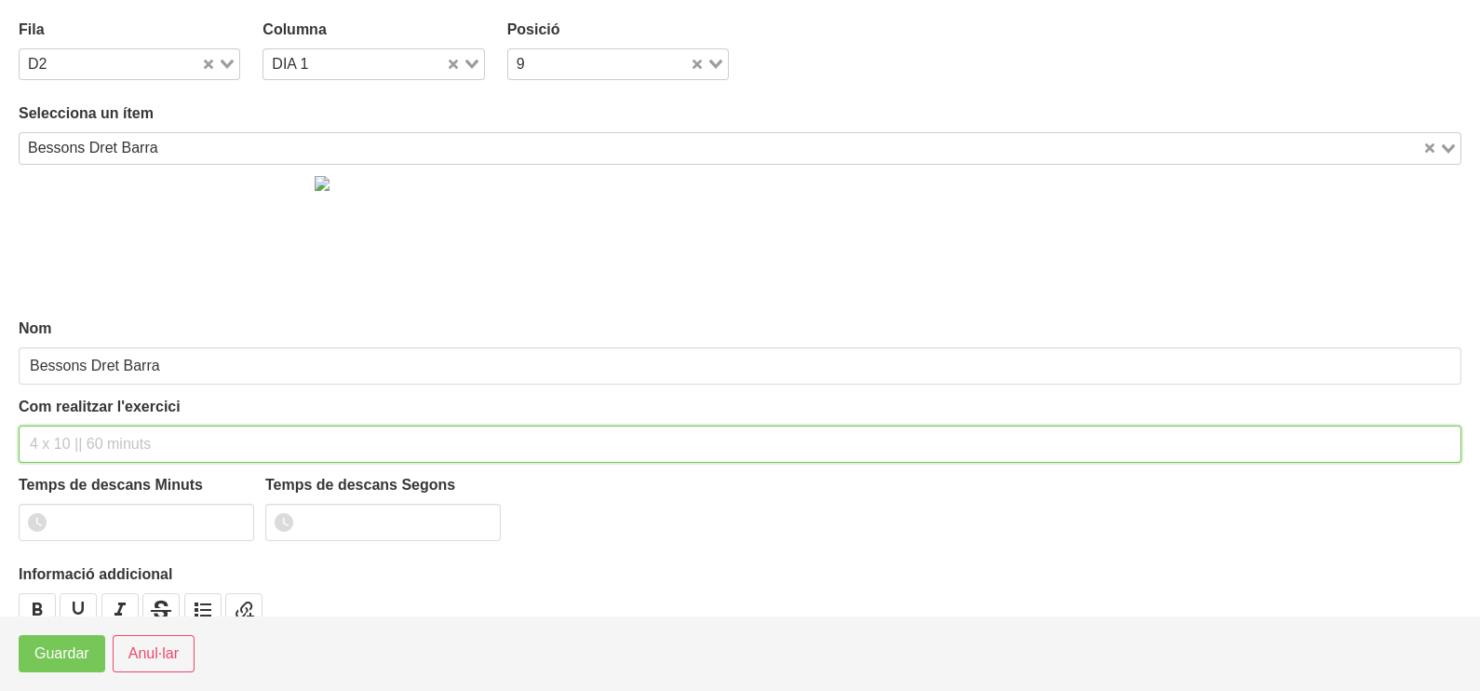
click at [97, 437] on input "text" at bounding box center [740, 443] width 1443 height 37
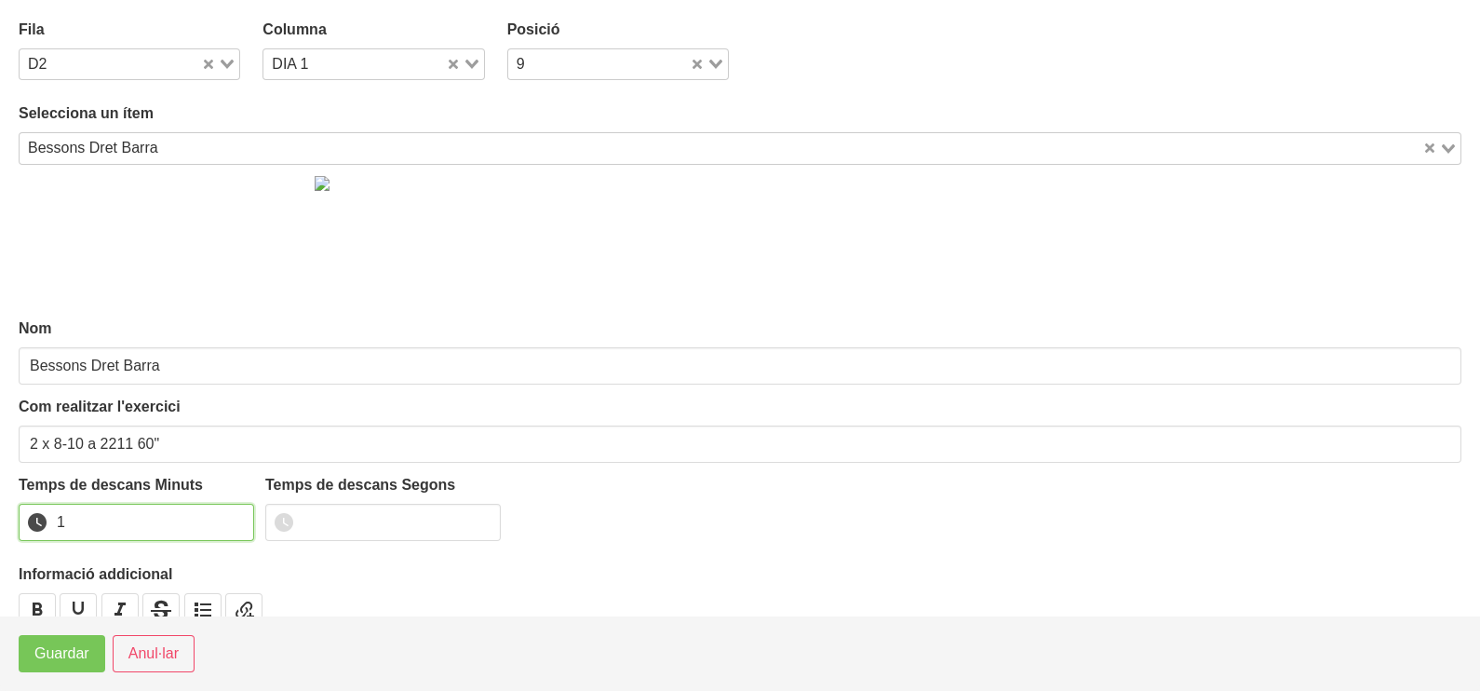
drag, startPoint x: 234, startPoint y: 513, endPoint x: 99, endPoint y: 597, distance: 158.9
click at [222, 519] on input "1" at bounding box center [136, 522] width 235 height 37
click at [71, 641] on button "Guardar" at bounding box center [62, 653] width 87 height 37
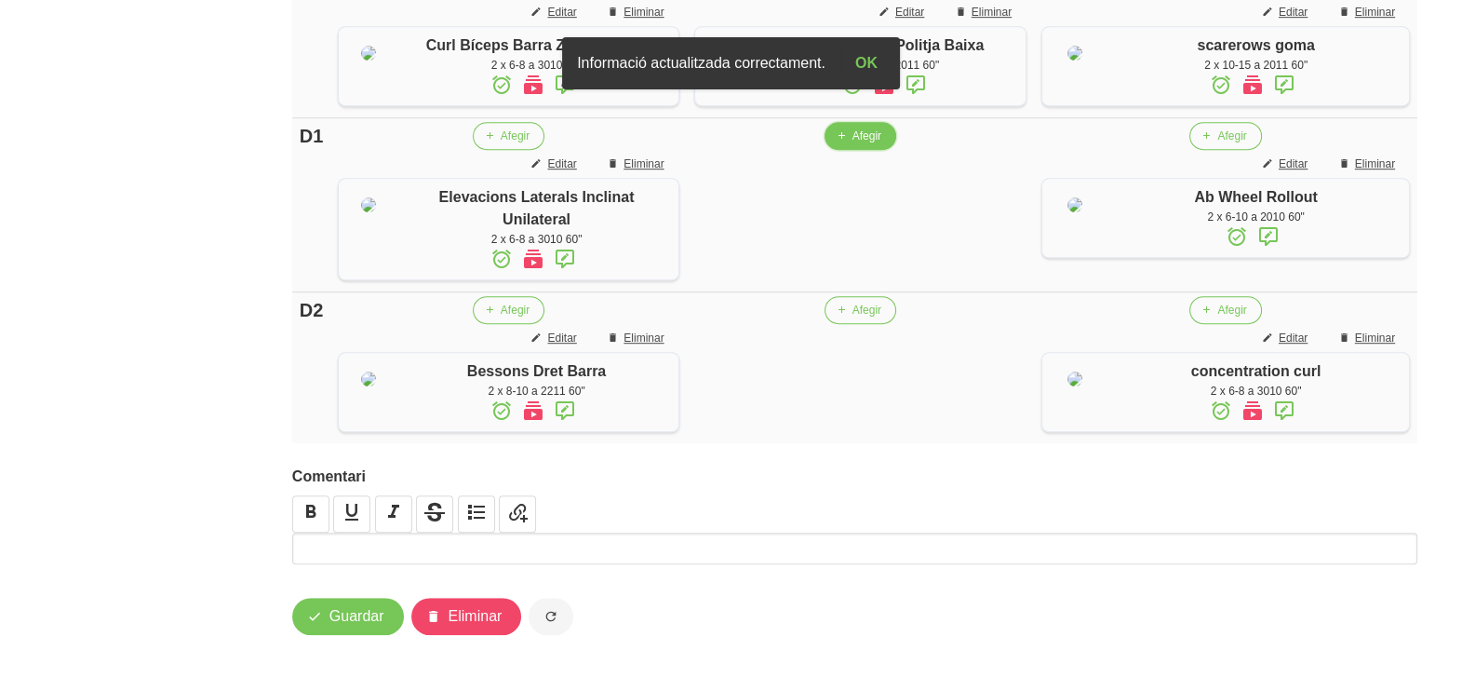
click at [853, 135] on span "Afegir" at bounding box center [867, 136] width 29 height 17
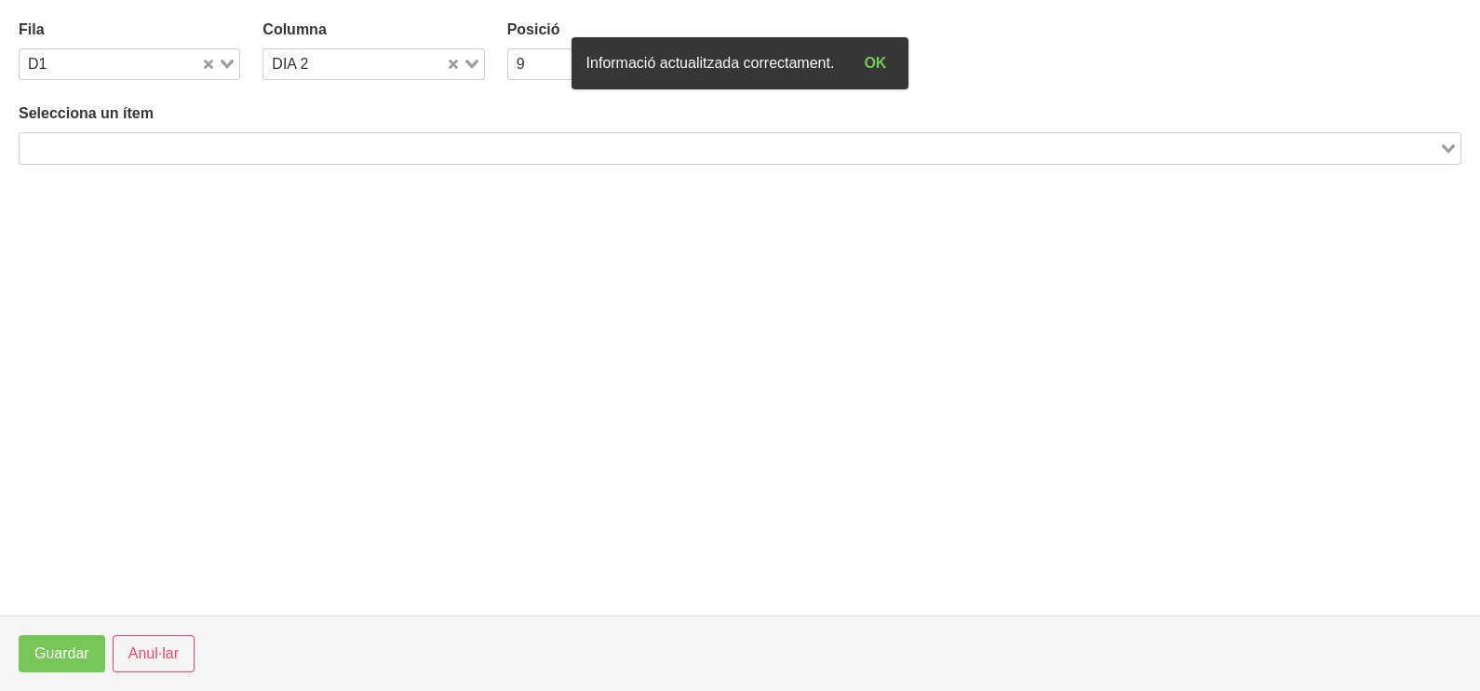
click at [229, 140] on input "Search for option" at bounding box center [729, 148] width 1416 height 22
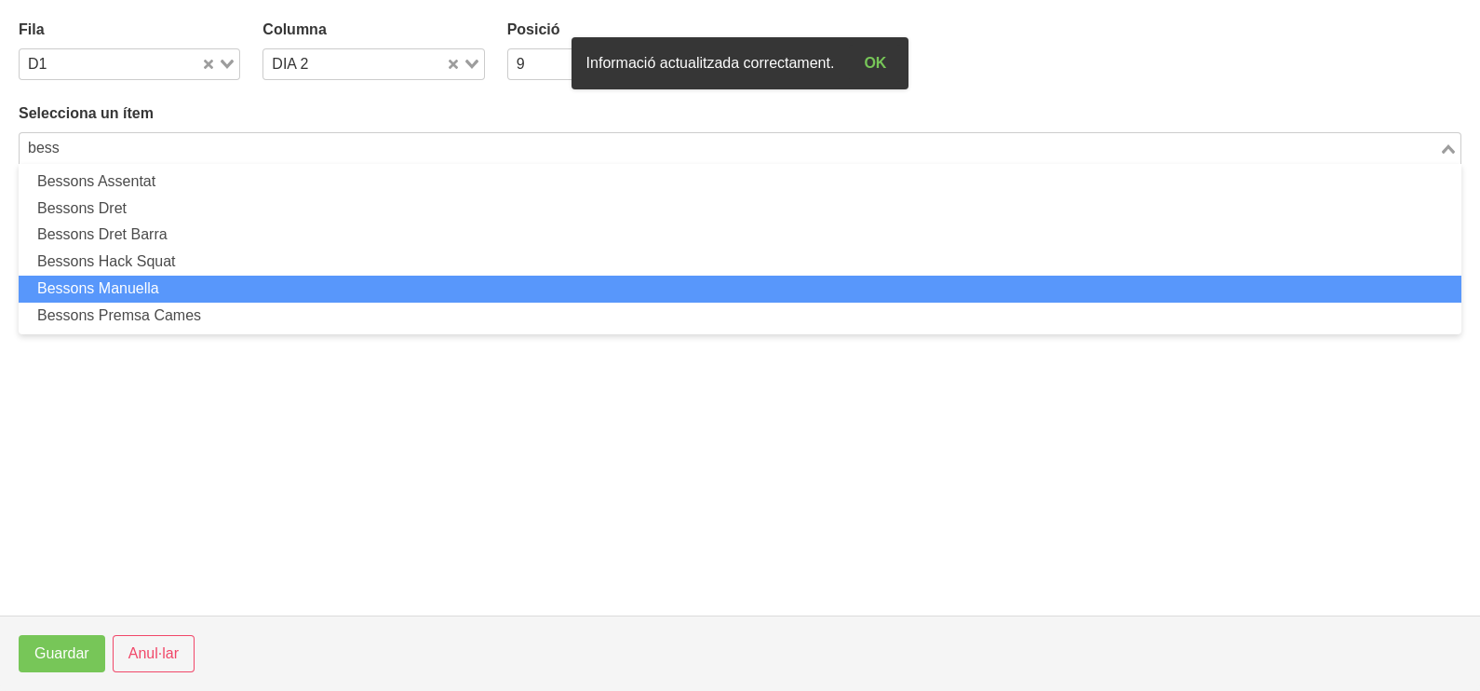
drag, startPoint x: 218, startPoint y: 286, endPoint x: 209, endPoint y: 284, distance: 9.5
click at [209, 284] on li "Bessons Manuella" at bounding box center [740, 289] width 1443 height 27
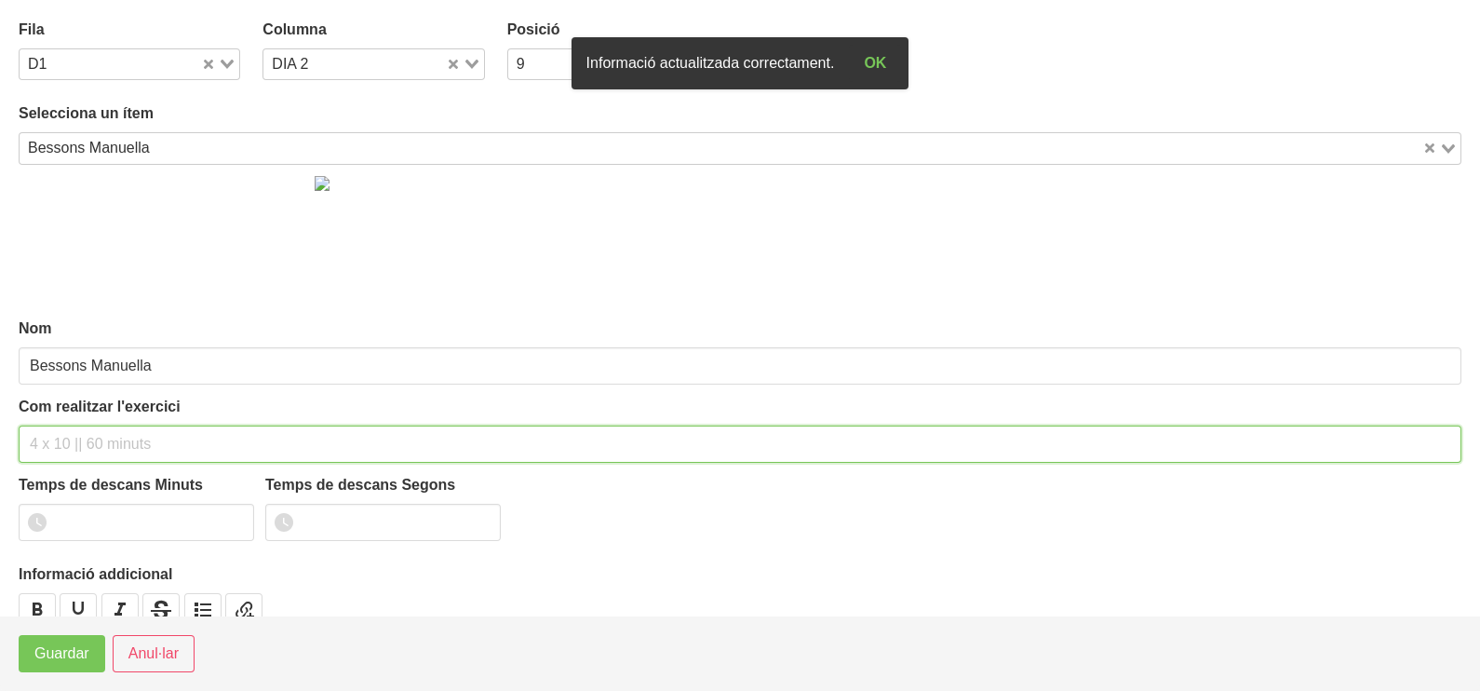
click at [116, 445] on input "text" at bounding box center [740, 443] width 1443 height 37
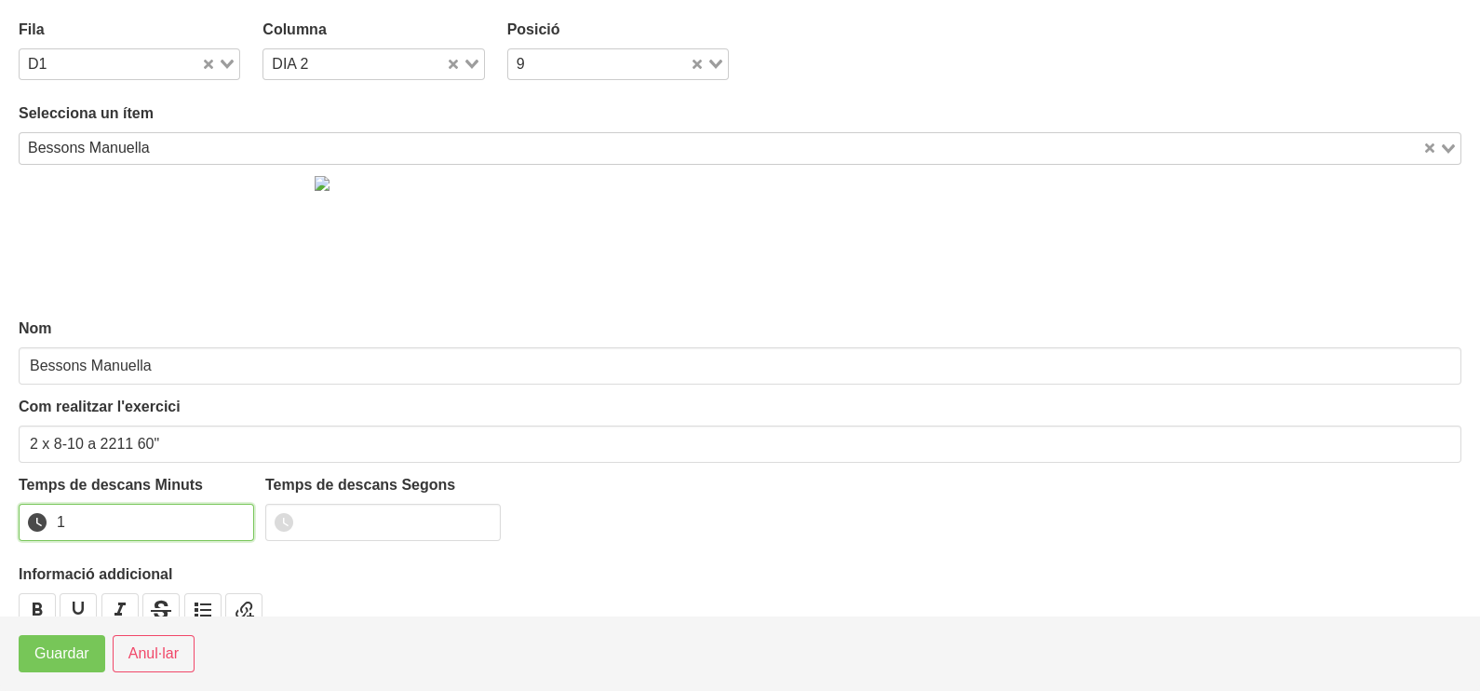
drag, startPoint x: 235, startPoint y: 516, endPoint x: 171, endPoint y: 586, distance: 94.9
click at [229, 520] on input "1" at bounding box center [136, 522] width 235 height 37
click at [79, 654] on span "Guardar" at bounding box center [61, 653] width 55 height 22
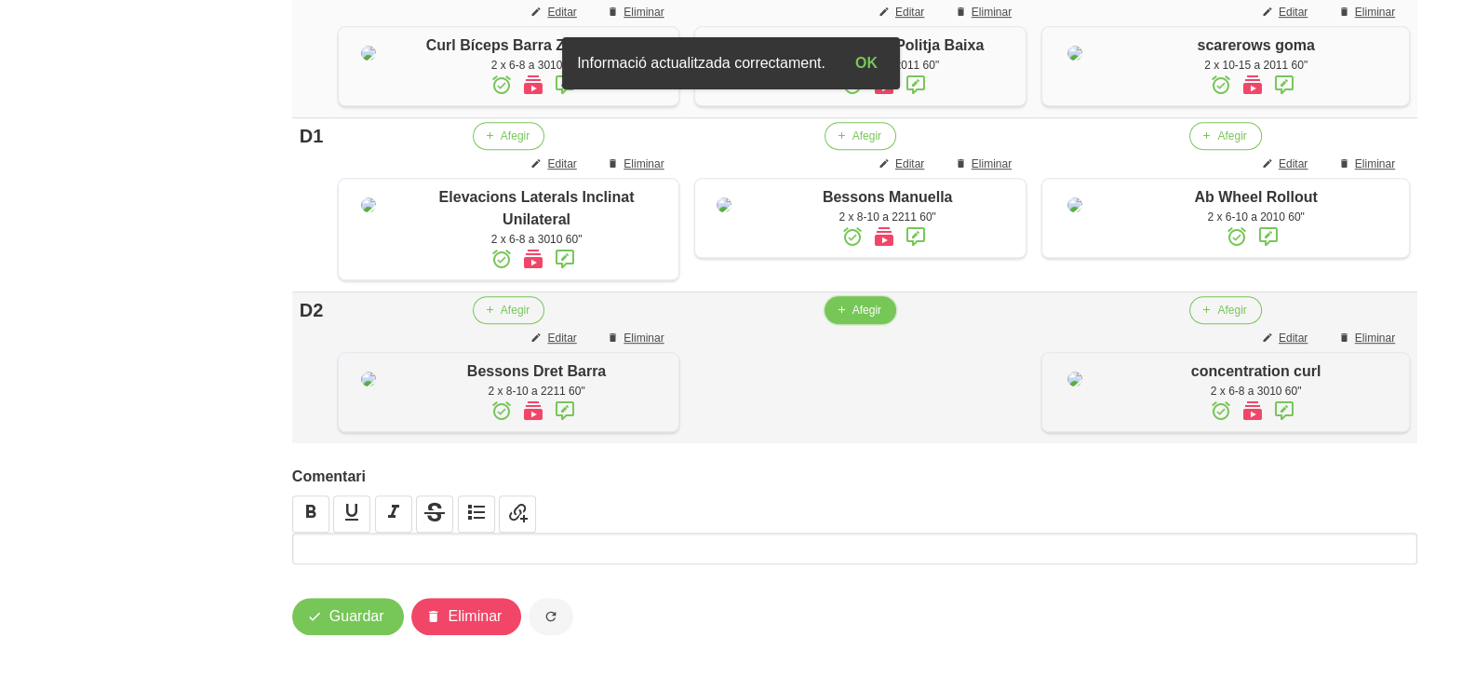
click at [853, 318] on span "Afegir" at bounding box center [867, 310] width 29 height 17
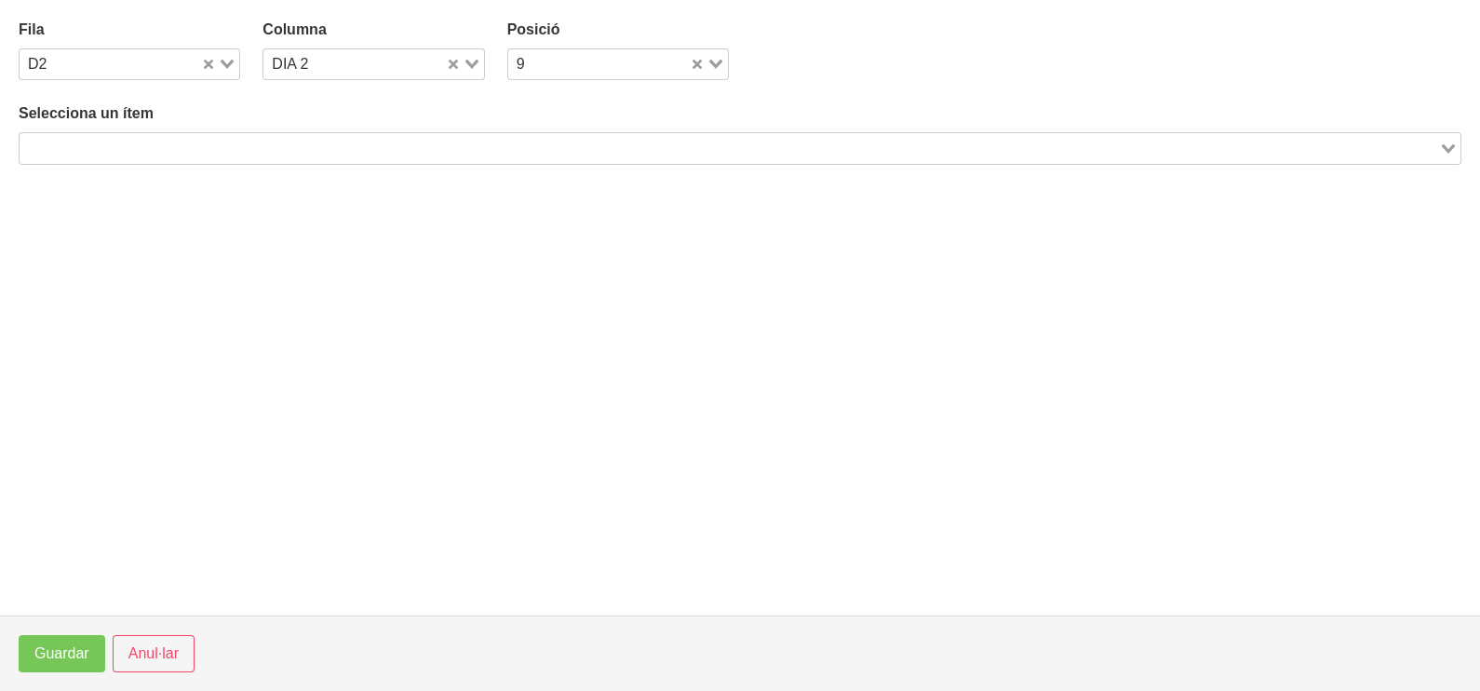
drag, startPoint x: 242, startPoint y: 144, endPoint x: 282, endPoint y: 87, distance: 69.5
click at [252, 134] on div "Search for option" at bounding box center [729, 146] width 1419 height 26
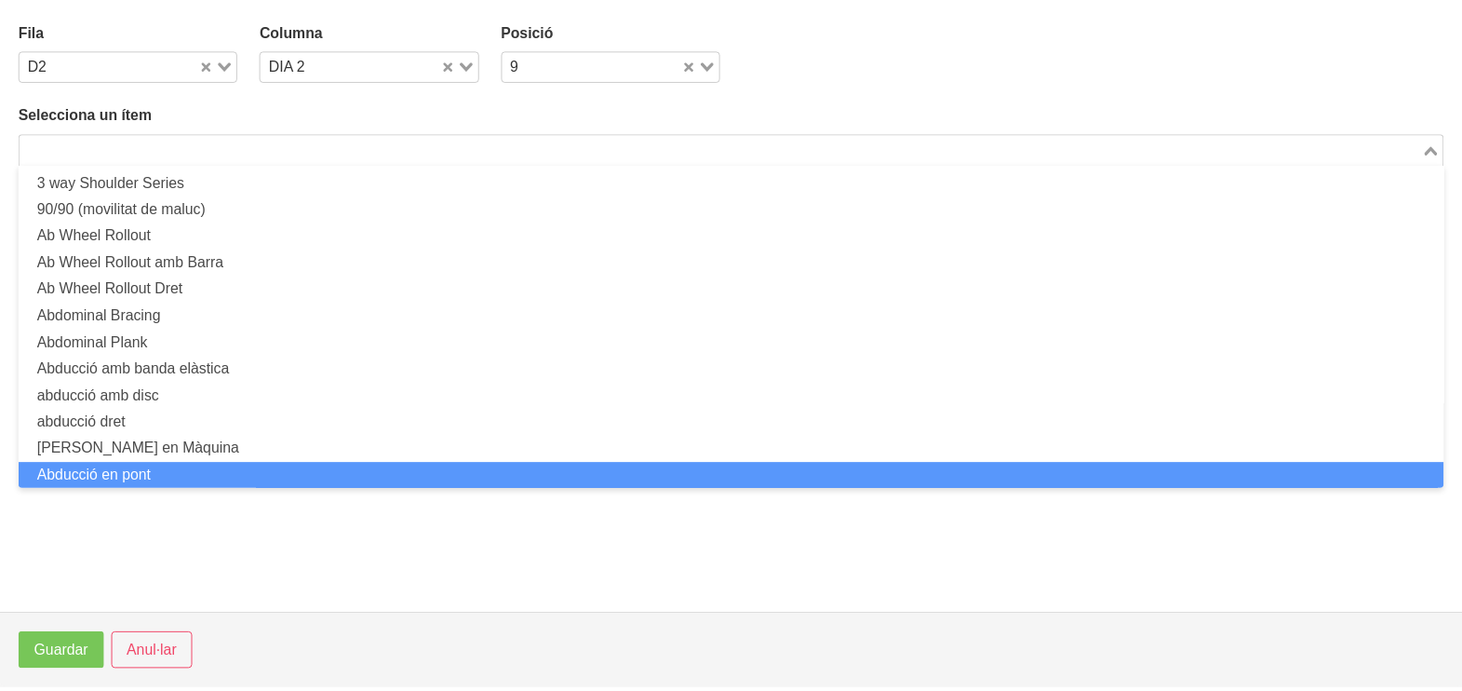
scroll to position [0, 0]
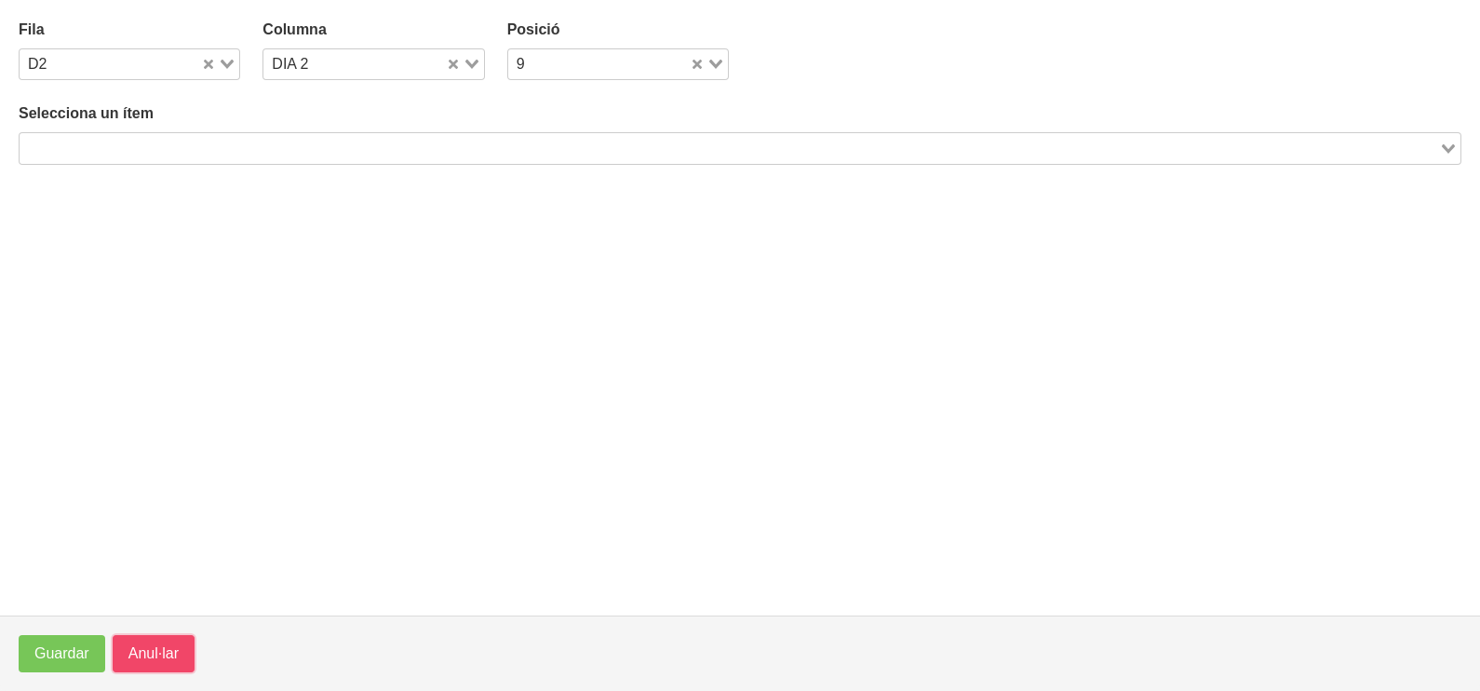
click at [179, 654] on button "Anul·lar" at bounding box center [154, 653] width 82 height 37
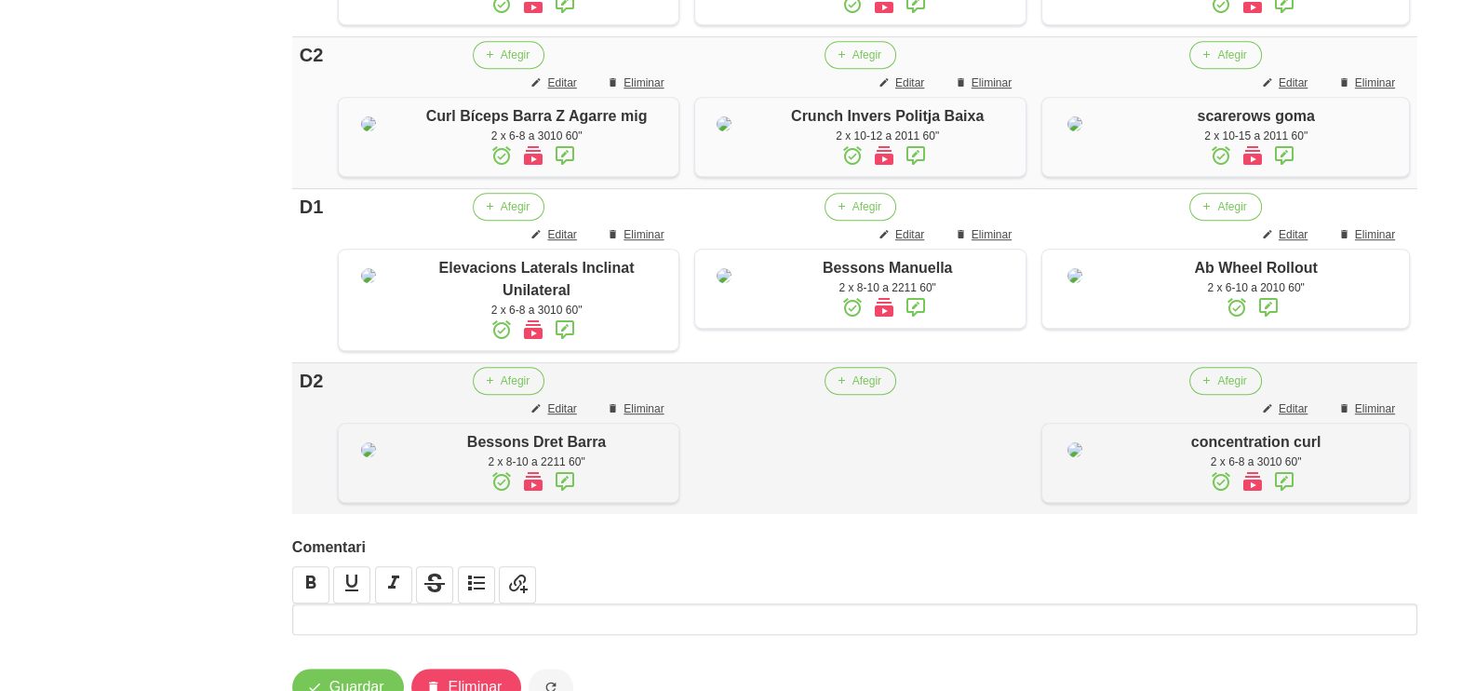
scroll to position [1487, 0]
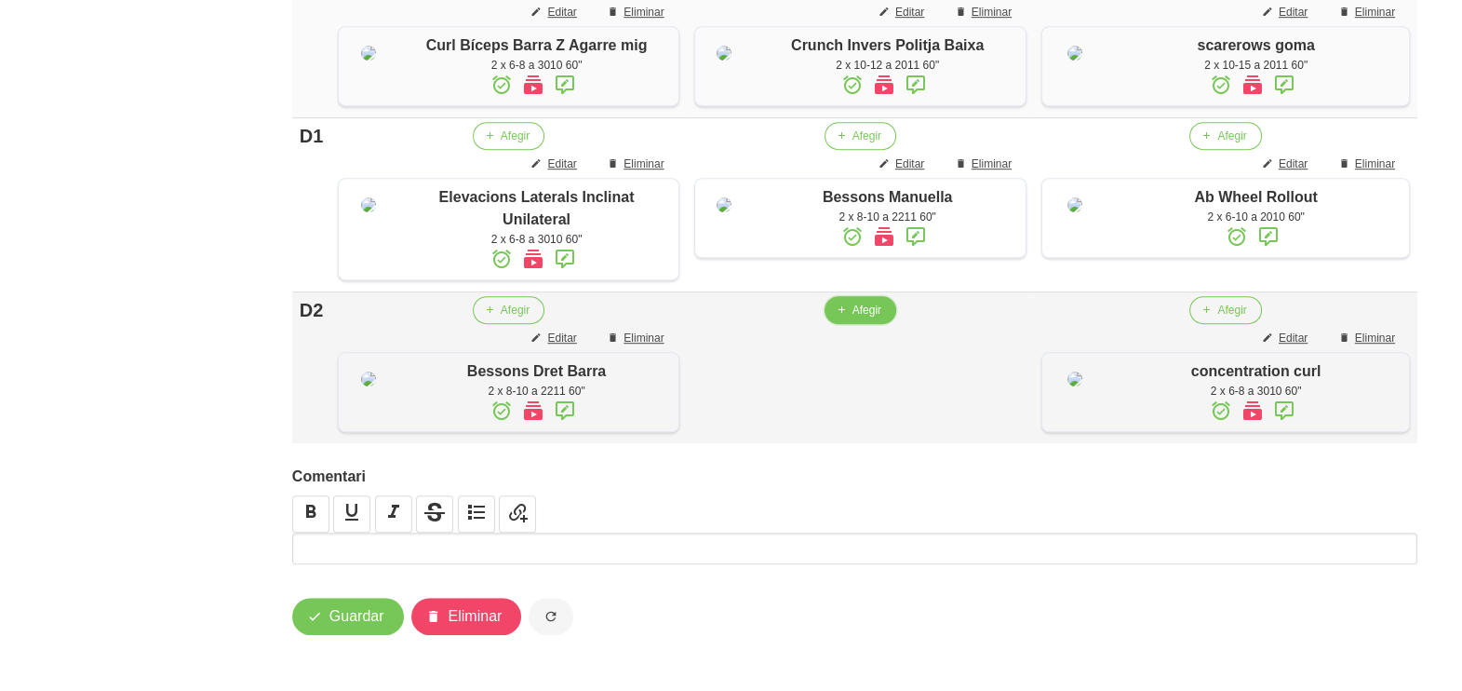
click at [853, 318] on span "Afegir" at bounding box center [867, 310] width 29 height 17
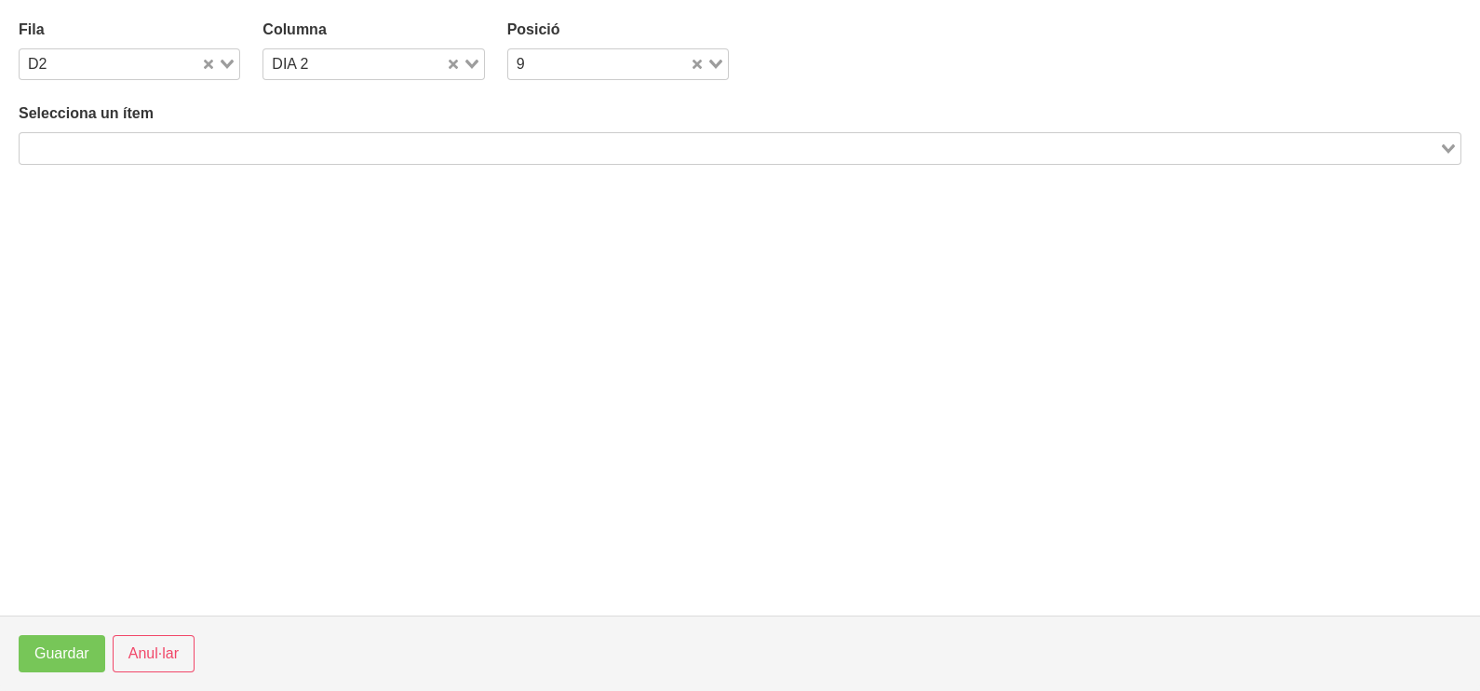
click at [254, 140] on input "Search for option" at bounding box center [729, 148] width 1416 height 22
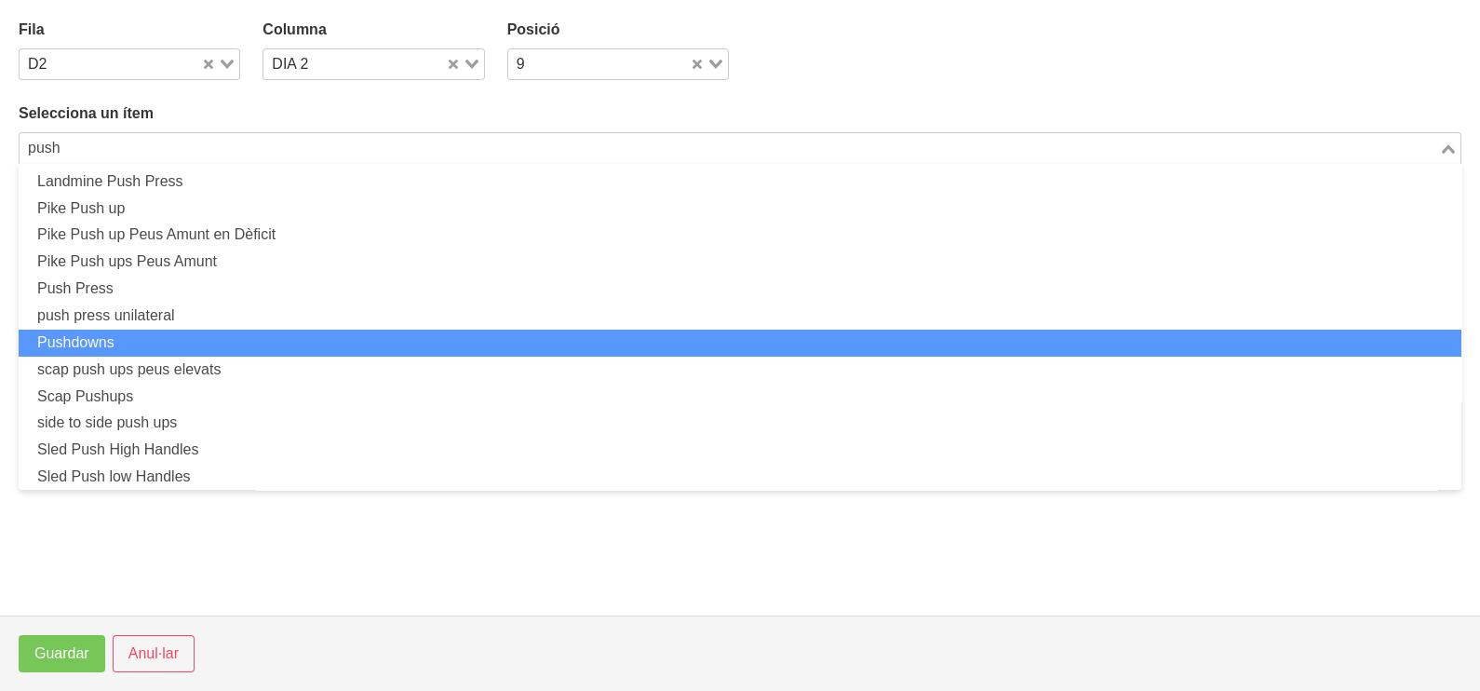
click at [128, 334] on li "Pushdowns" at bounding box center [740, 343] width 1443 height 27
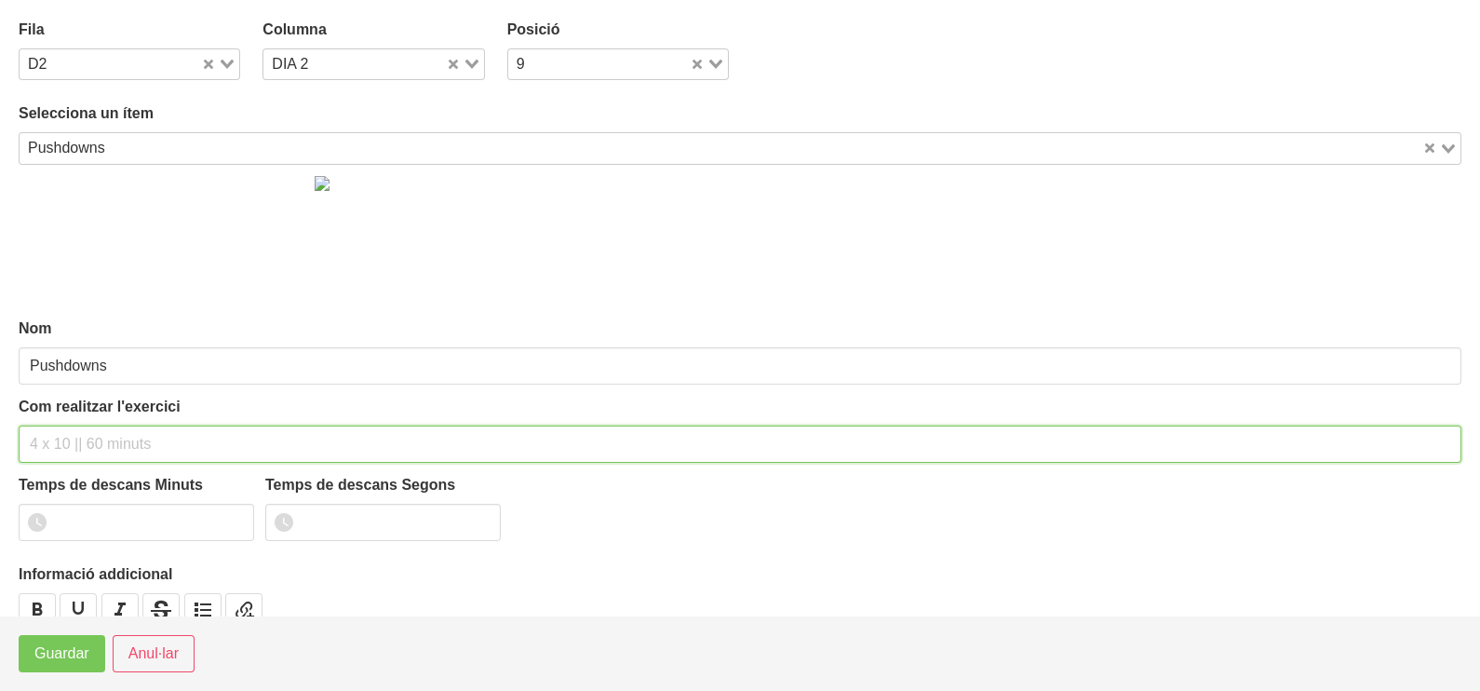
drag, startPoint x: 72, startPoint y: 442, endPoint x: 115, endPoint y: 328, distance: 122.6
click at [87, 423] on div "Com realitzar l'exercici" at bounding box center [740, 429] width 1443 height 67
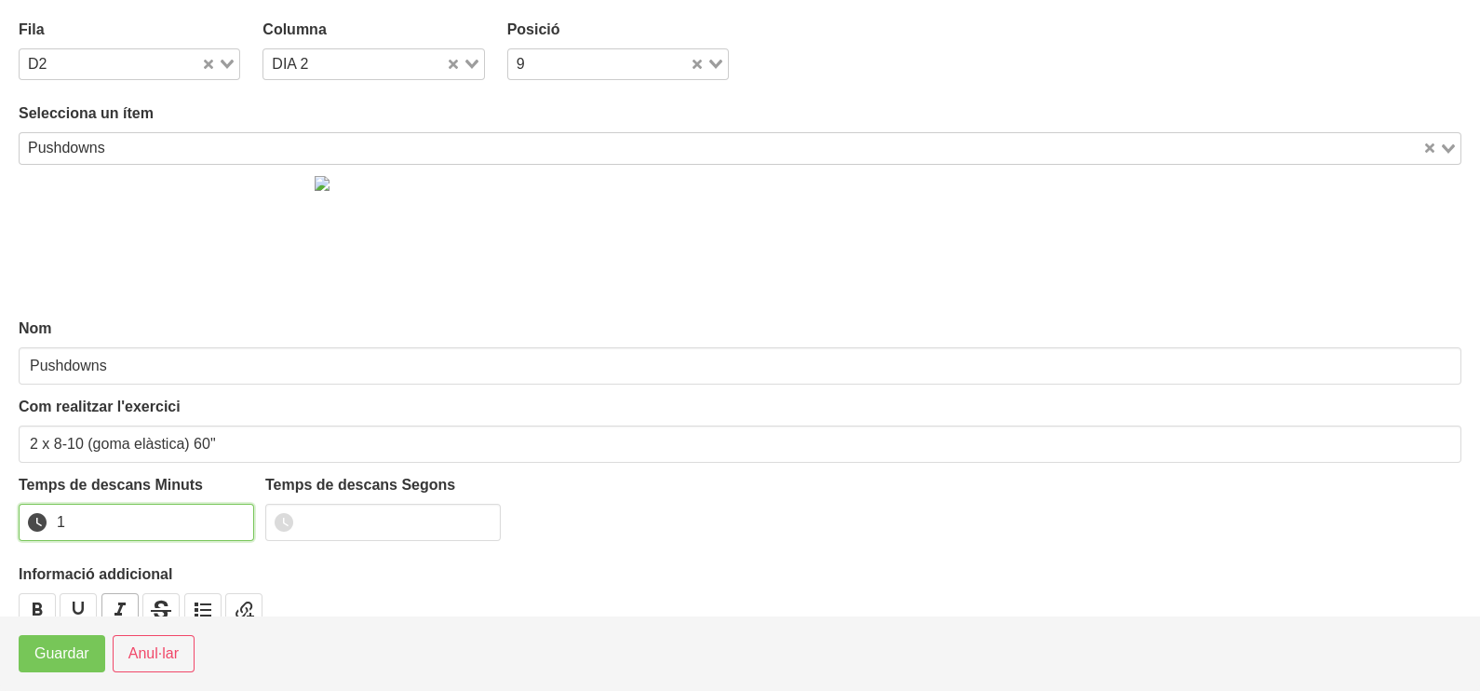
drag, startPoint x: 235, startPoint y: 514, endPoint x: 102, endPoint y: 591, distance: 153.1
click at [233, 517] on input "1" at bounding box center [136, 522] width 235 height 37
click at [61, 653] on span "Guardar" at bounding box center [61, 653] width 55 height 22
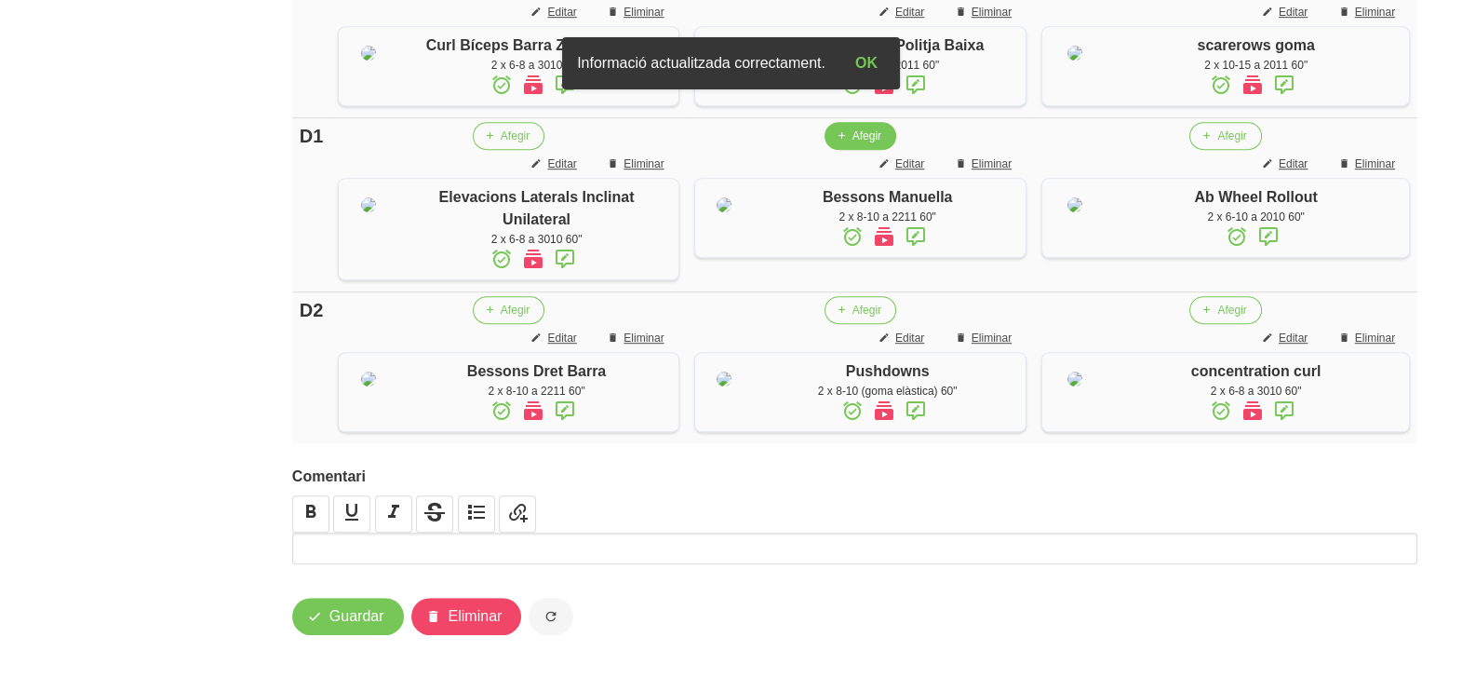
scroll to position [1662, 0]
click at [340, 615] on span "Guardar" at bounding box center [357, 616] width 55 height 22
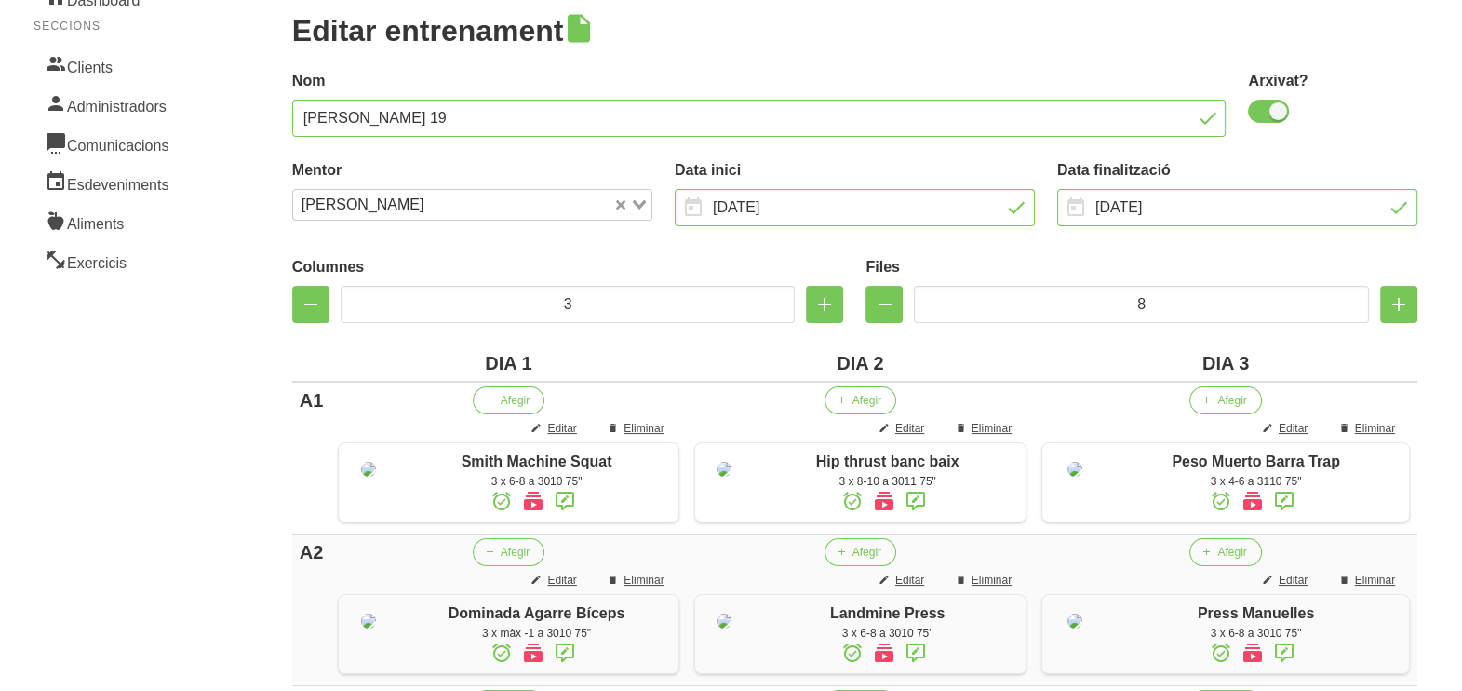
scroll to position [0, 0]
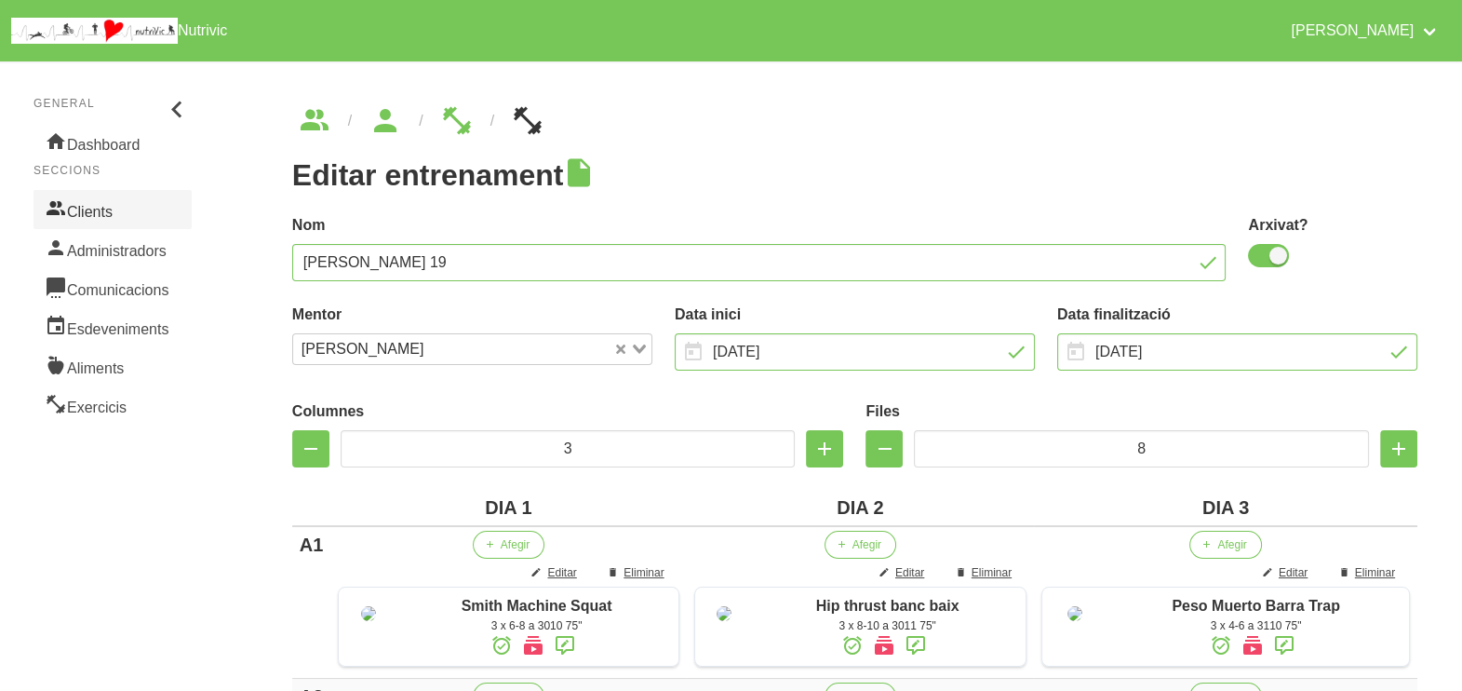
click at [101, 217] on link "Clients" at bounding box center [113, 209] width 158 height 39
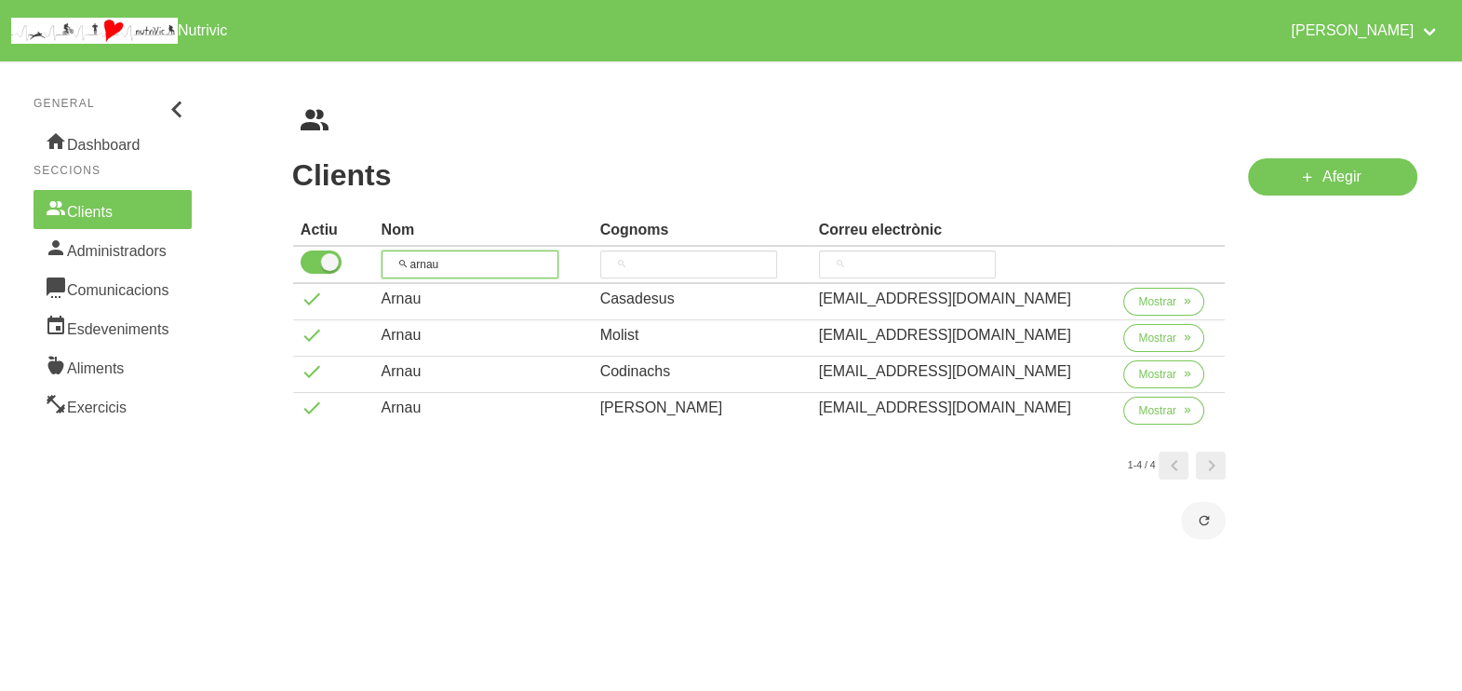
drag, startPoint x: 376, startPoint y: 243, endPoint x: 446, endPoint y: 200, distance: 81.9
click at [375, 243] on thead "Actiu Nom Cognoms Correu electrònic arnau" at bounding box center [759, 249] width 933 height 69
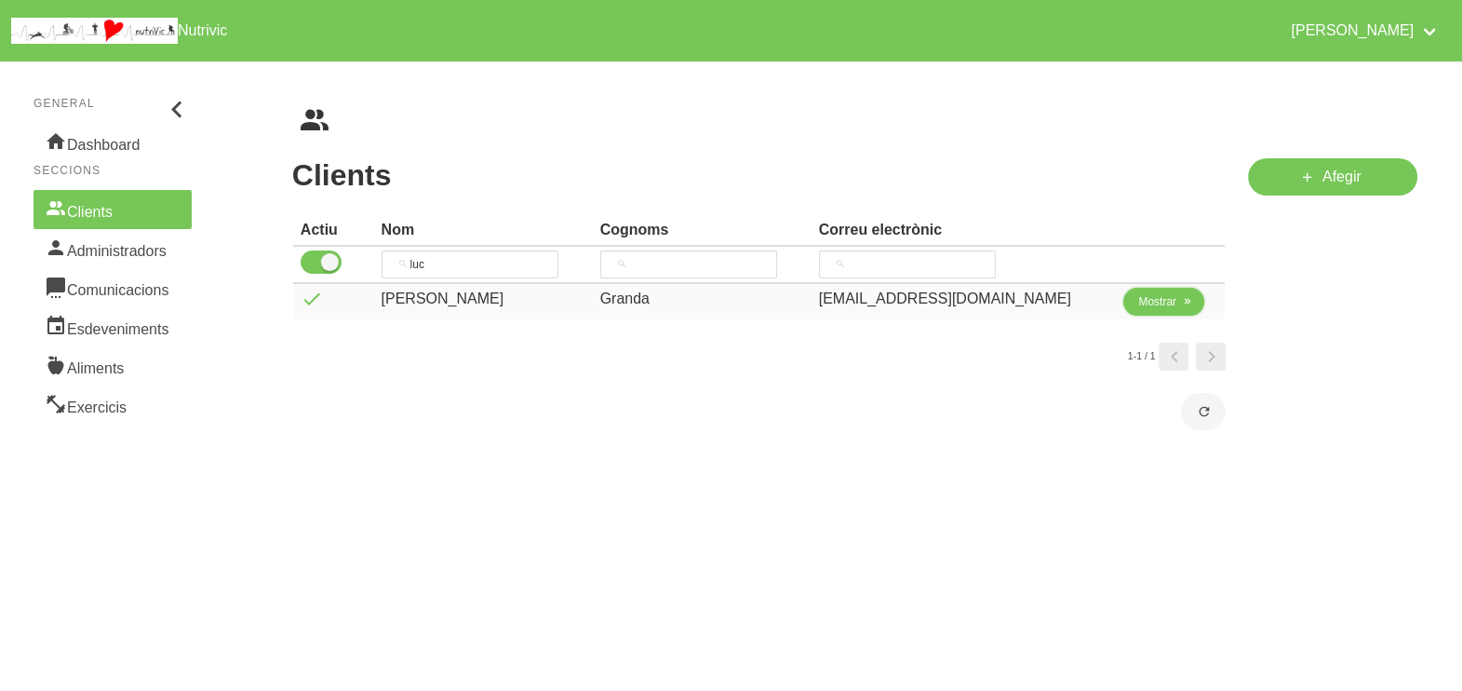
click at [1160, 305] on span "Mostrar" at bounding box center [1157, 301] width 38 height 17
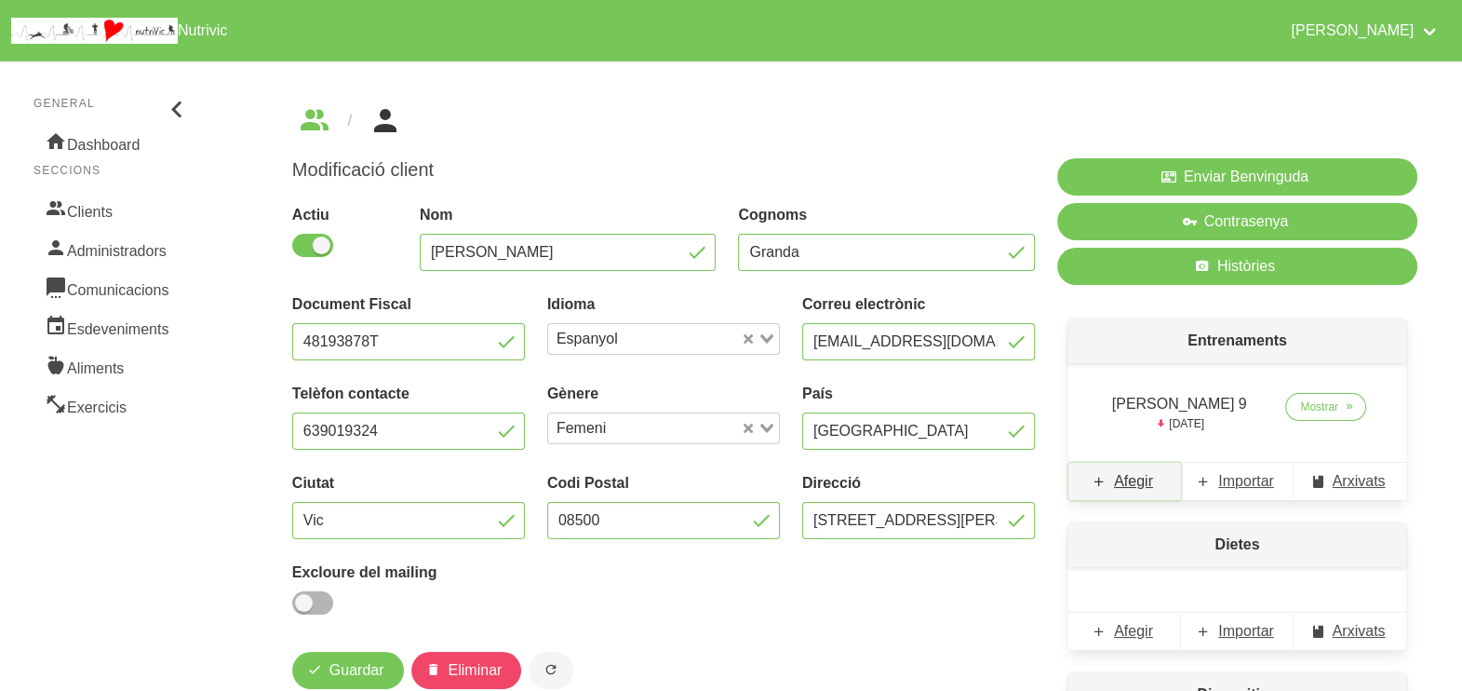
click at [1138, 484] on span "Afegir" at bounding box center [1133, 481] width 39 height 22
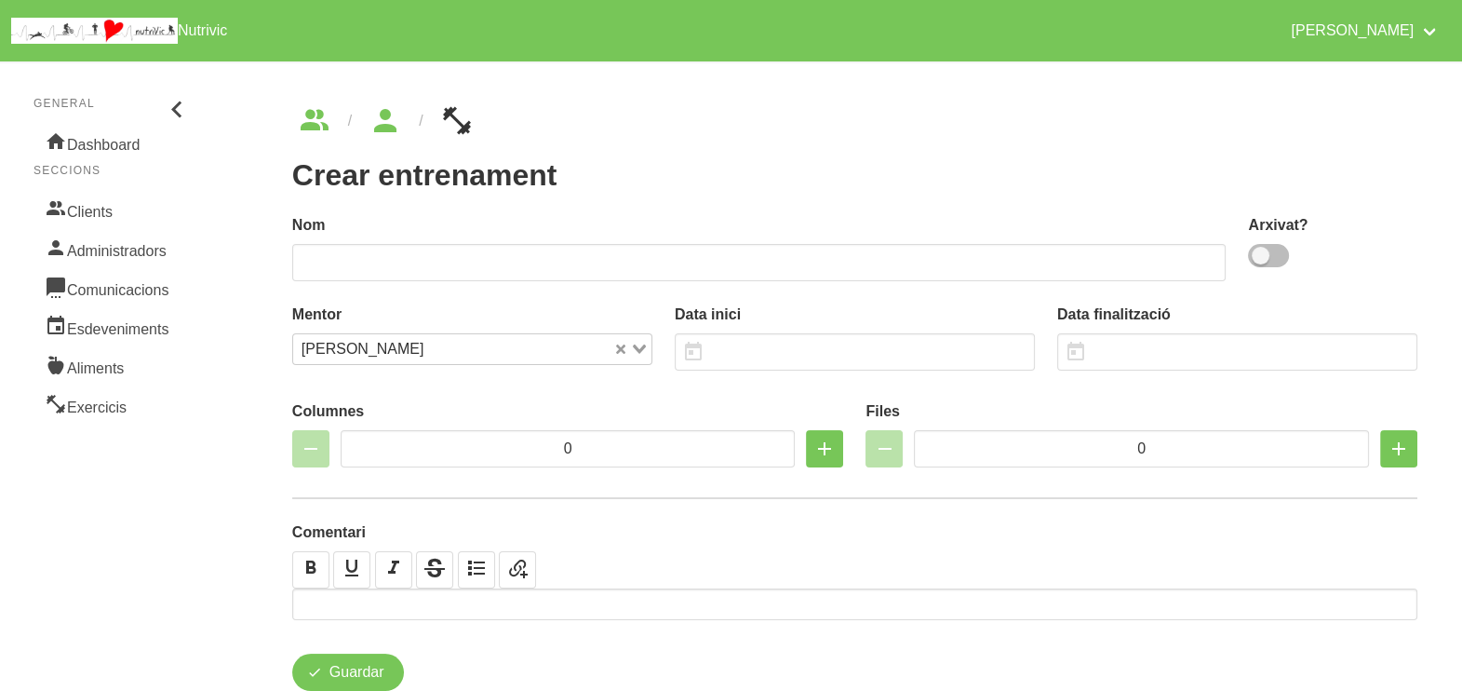
drag, startPoint x: 1271, startPoint y: 256, endPoint x: 1205, endPoint y: 275, distance: 67.8
click at [1270, 258] on span at bounding box center [1268, 255] width 41 height 23
click at [1260, 258] on input "checkbox" at bounding box center [1254, 255] width 12 height 12
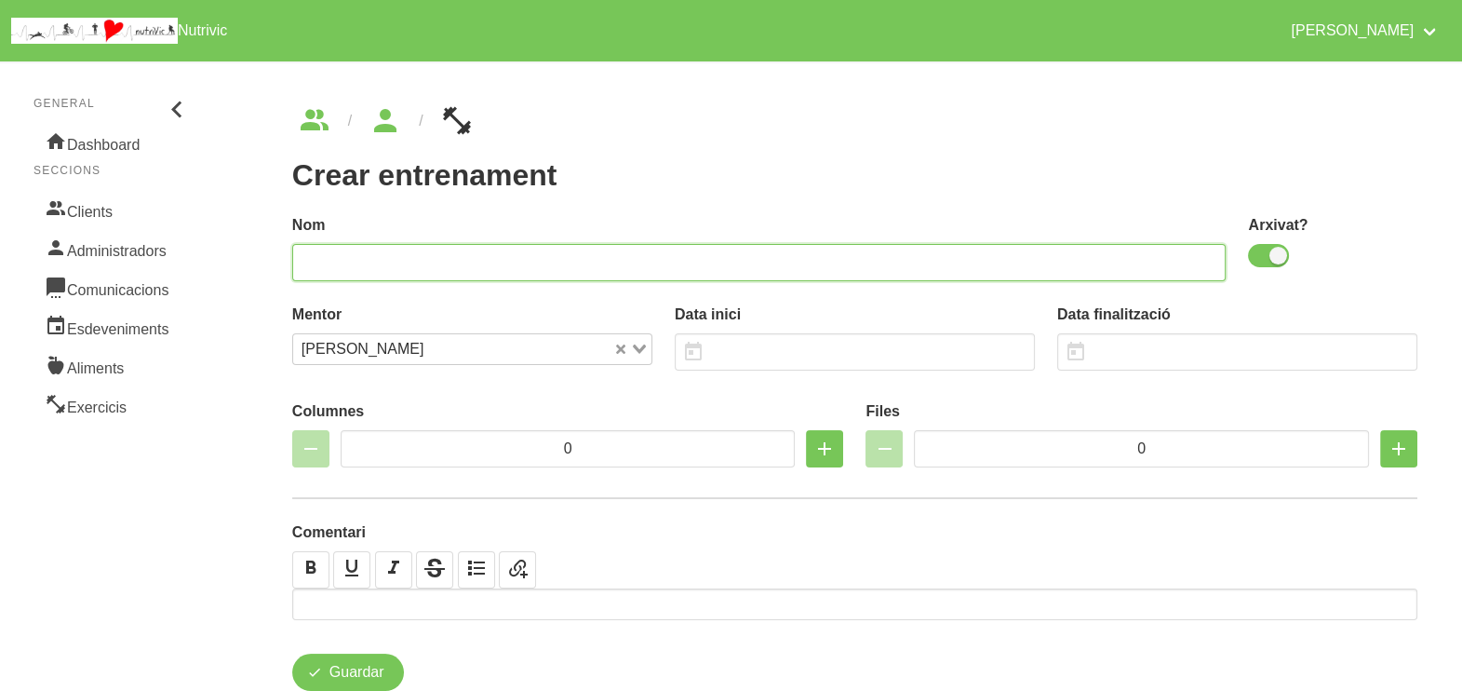
click at [748, 261] on input "text" at bounding box center [759, 262] width 935 height 37
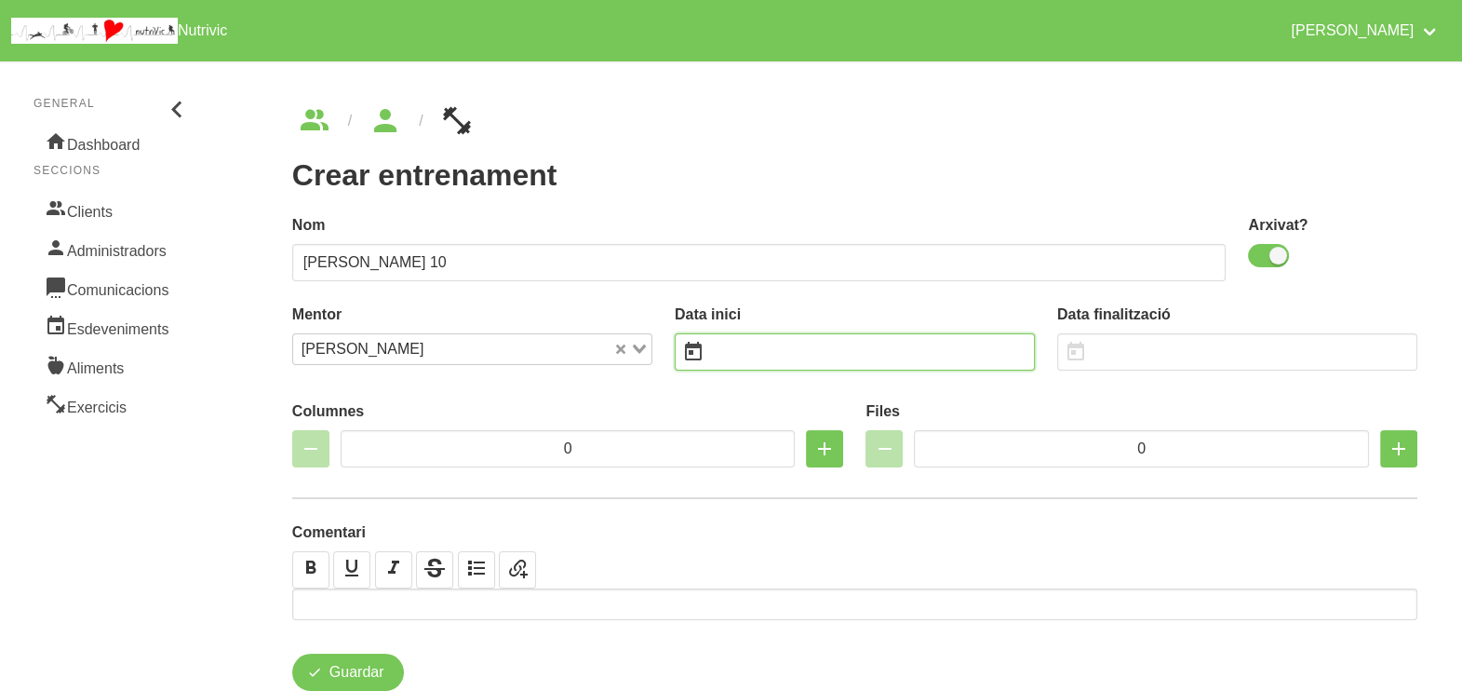
click at [768, 355] on input "text" at bounding box center [855, 351] width 360 height 37
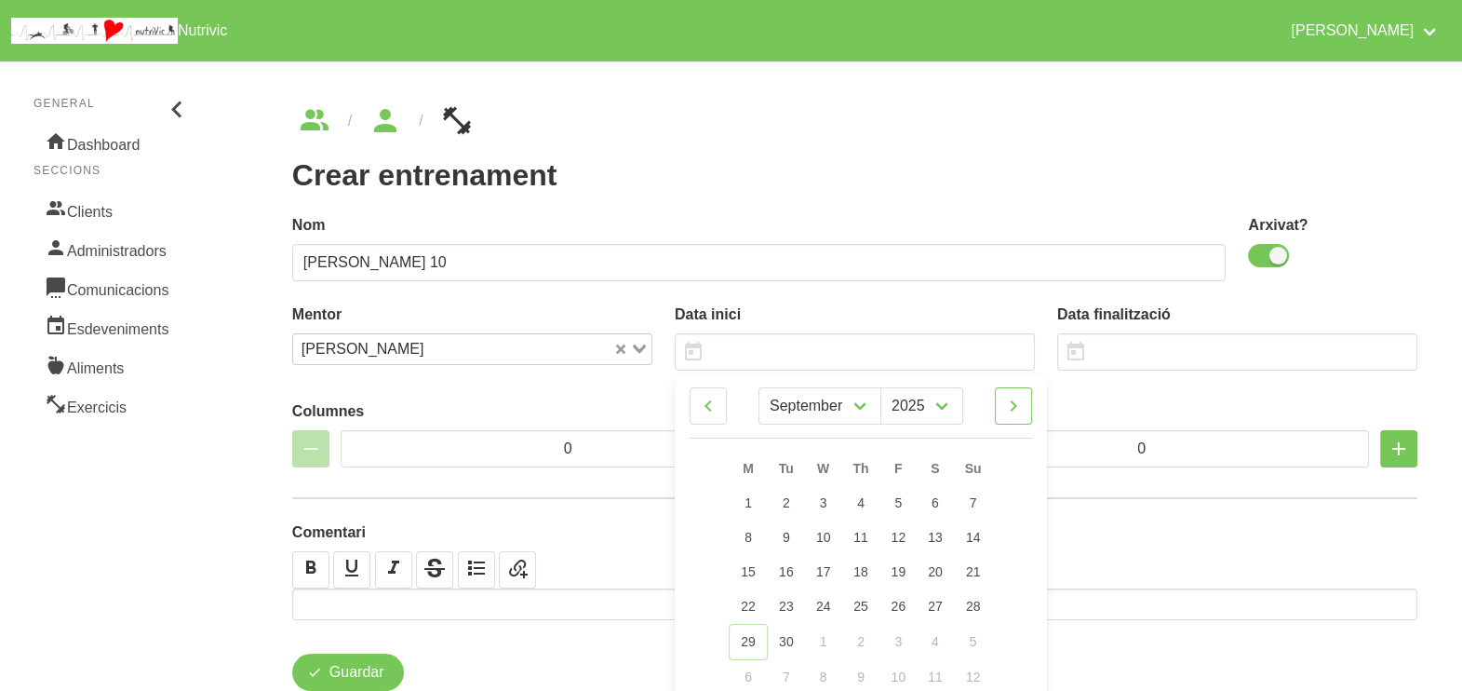
click at [1018, 401] on icon at bounding box center [1013, 406] width 22 height 34
click at [1026, 401] on link at bounding box center [1013, 405] width 37 height 37
drag, startPoint x: 982, startPoint y: 535, endPoint x: 970, endPoint y: 521, distance: 18.5
click at [982, 535] on link "9" at bounding box center [972, 537] width 39 height 34
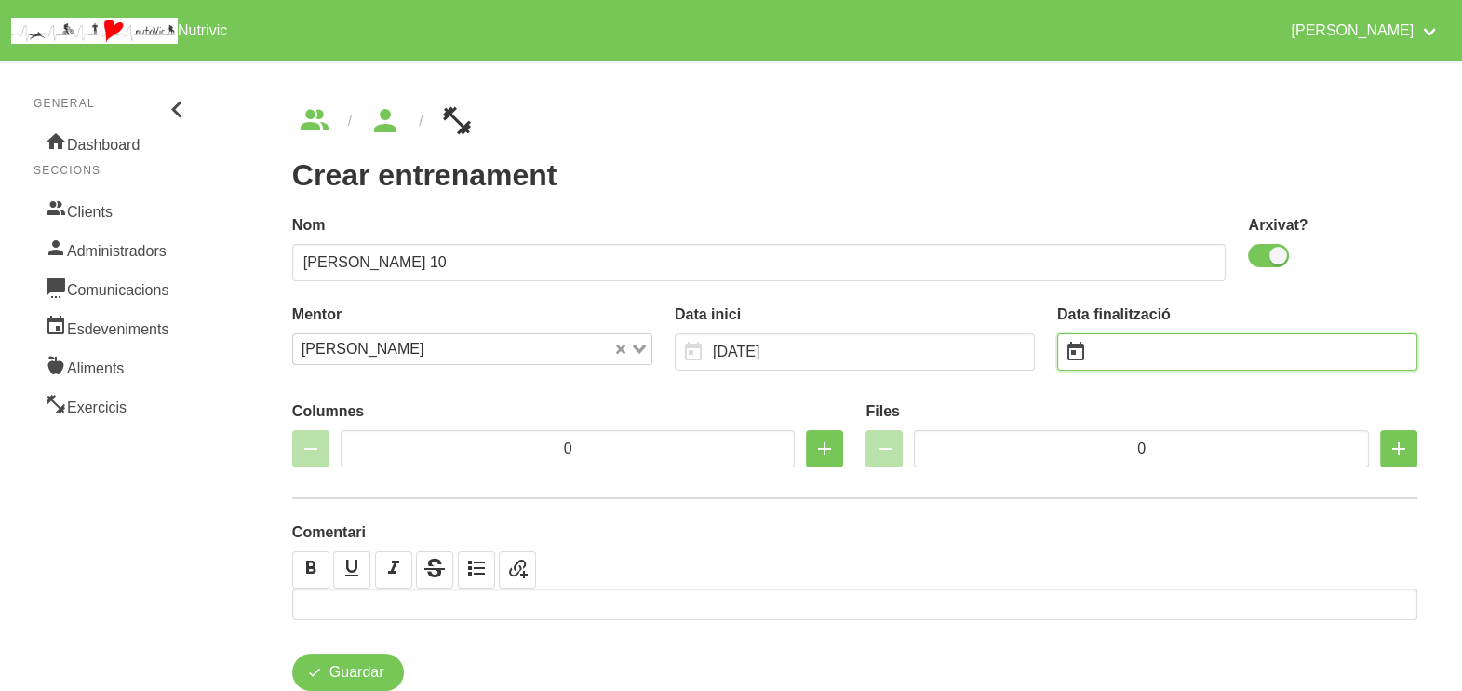
click at [1117, 344] on input "text" at bounding box center [1237, 351] width 360 height 37
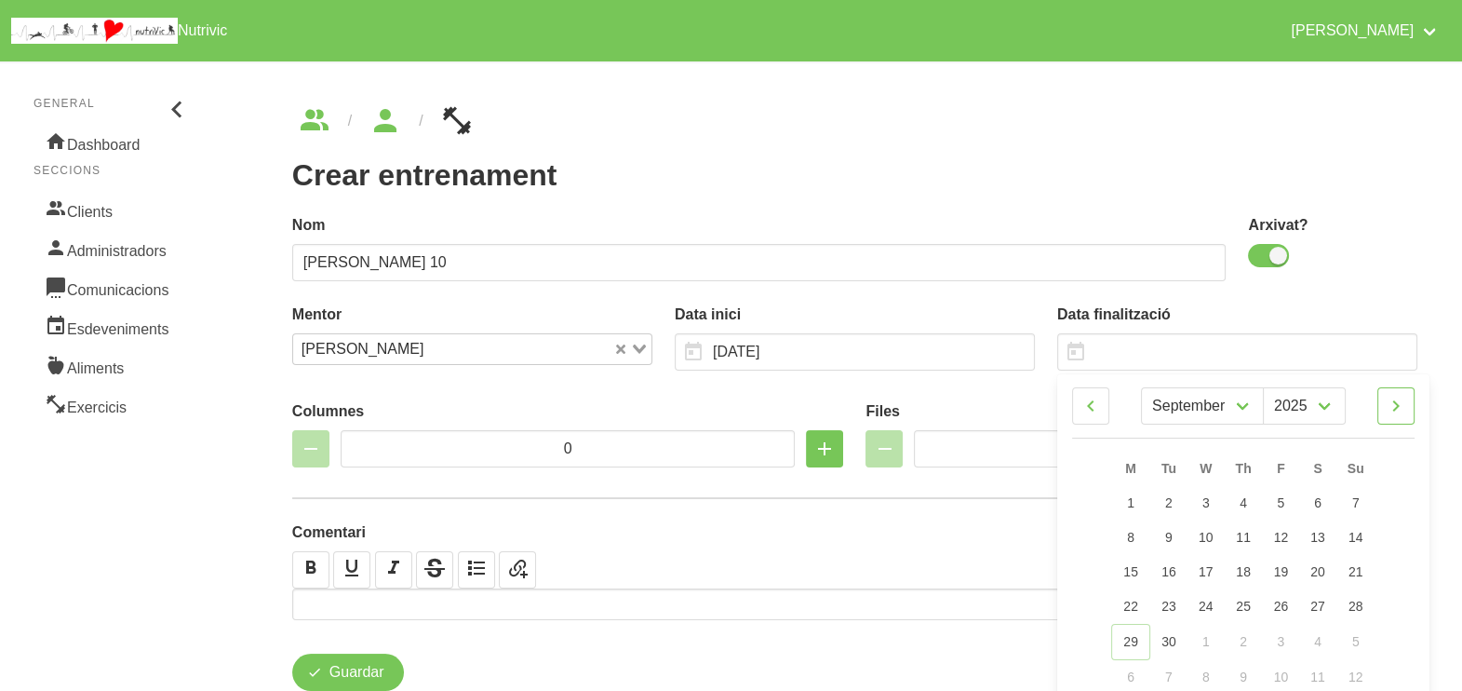
click at [1400, 411] on icon at bounding box center [1396, 406] width 22 height 34
click at [1401, 410] on icon at bounding box center [1396, 406] width 22 height 34
click at [1364, 573] on link "21" at bounding box center [1355, 572] width 39 height 34
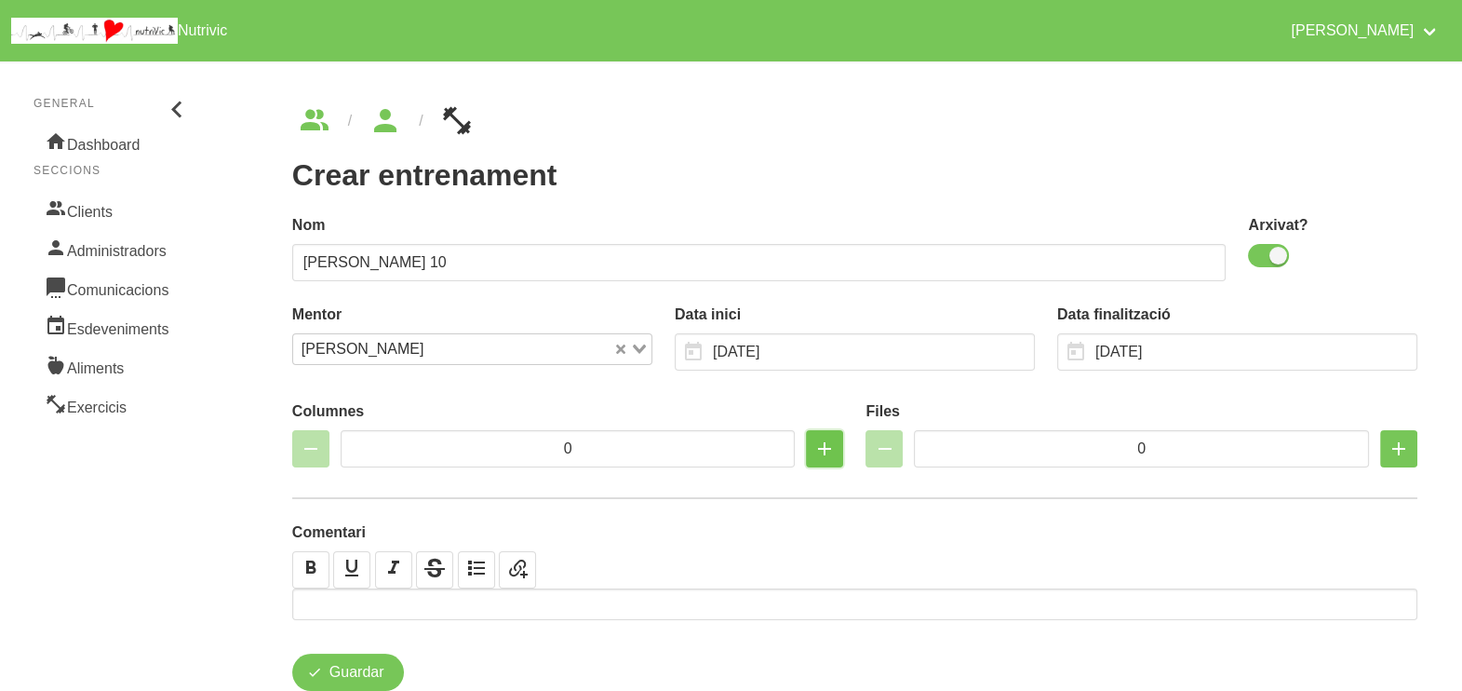
click at [821, 451] on icon "button" at bounding box center [825, 449] width 22 height 34
click at [820, 450] on icon "button" at bounding box center [825, 449] width 22 height 34
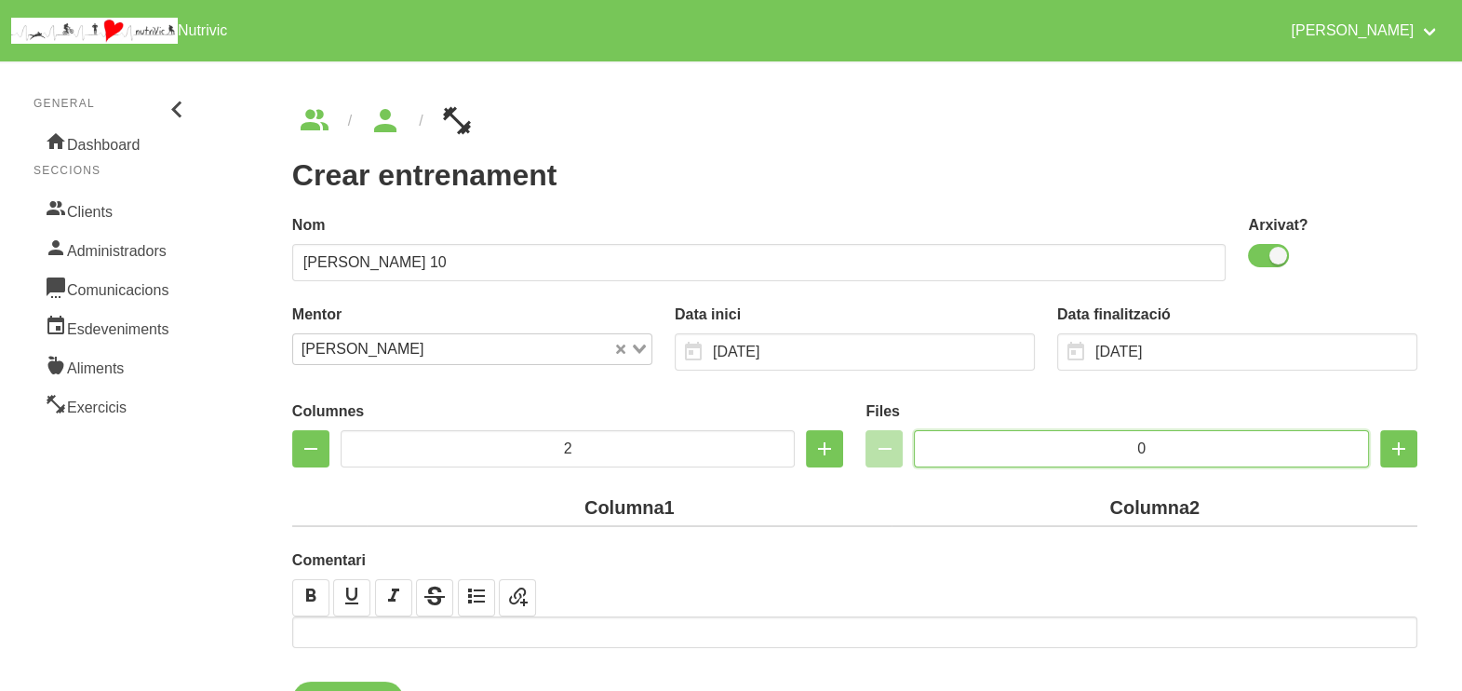
drag, startPoint x: 1139, startPoint y: 441, endPoint x: 1103, endPoint y: 438, distance: 36.4
click at [1103, 438] on input "0" at bounding box center [1141, 448] width 455 height 37
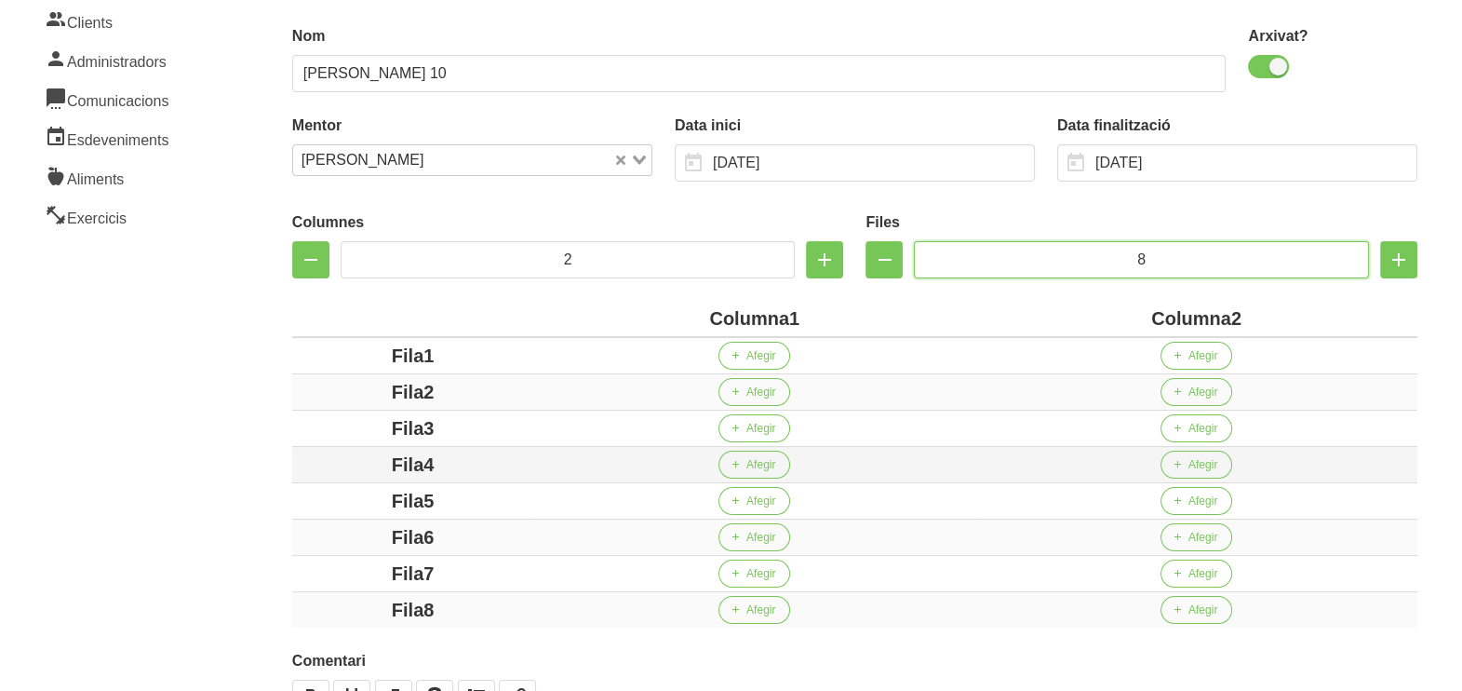
scroll to position [349, 0]
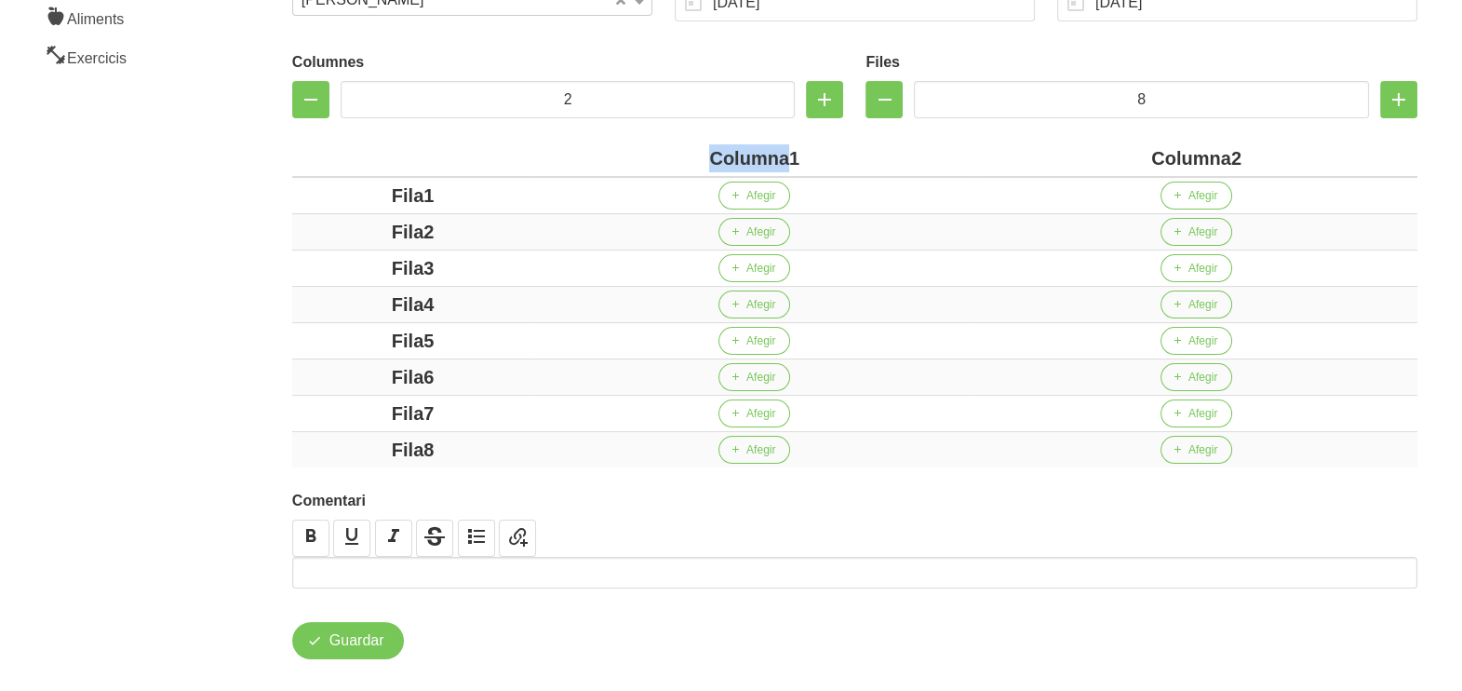
drag, startPoint x: 791, startPoint y: 155, endPoint x: 674, endPoint y: 154, distance: 117.3
click at [674, 154] on div "Columna1" at bounding box center [754, 158] width 427 height 28
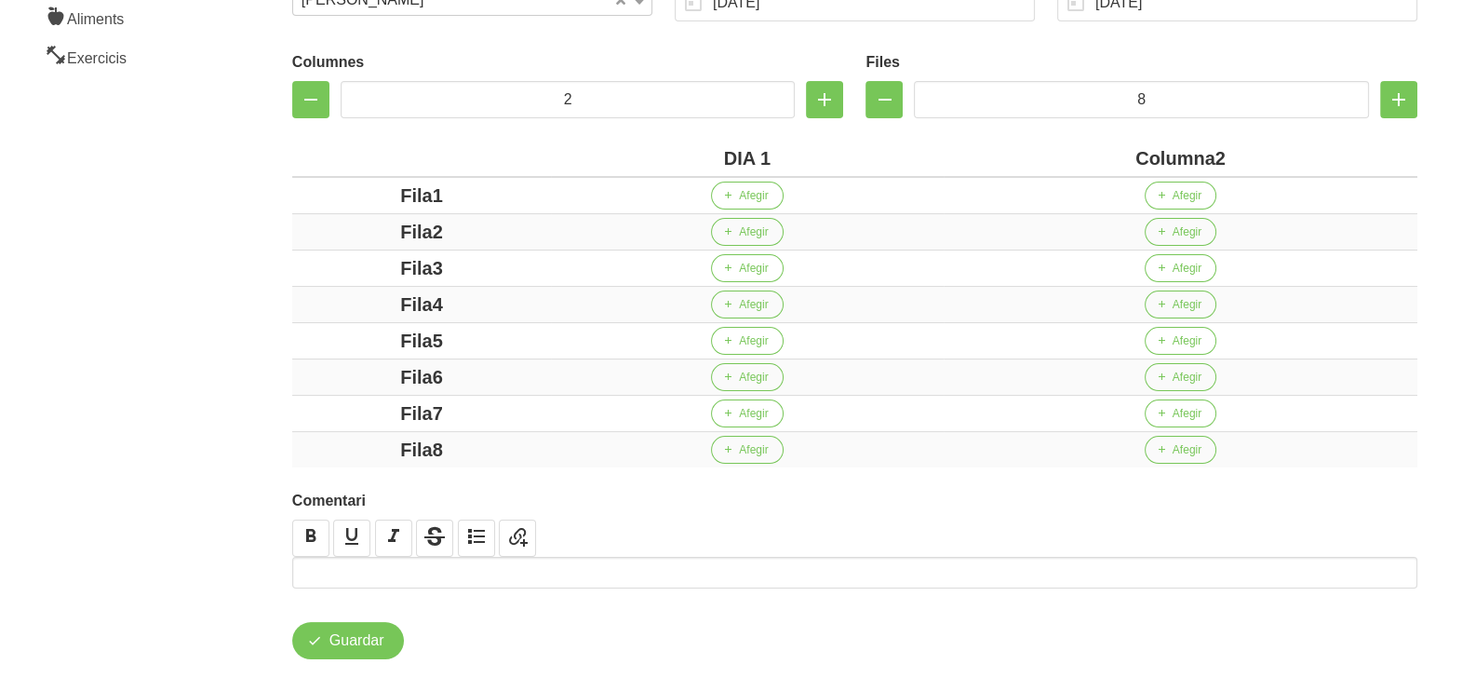
drag, startPoint x: 1215, startPoint y: 159, endPoint x: 1089, endPoint y: 156, distance: 125.7
click at [1098, 154] on div "Columna2" at bounding box center [1180, 158] width 459 height 28
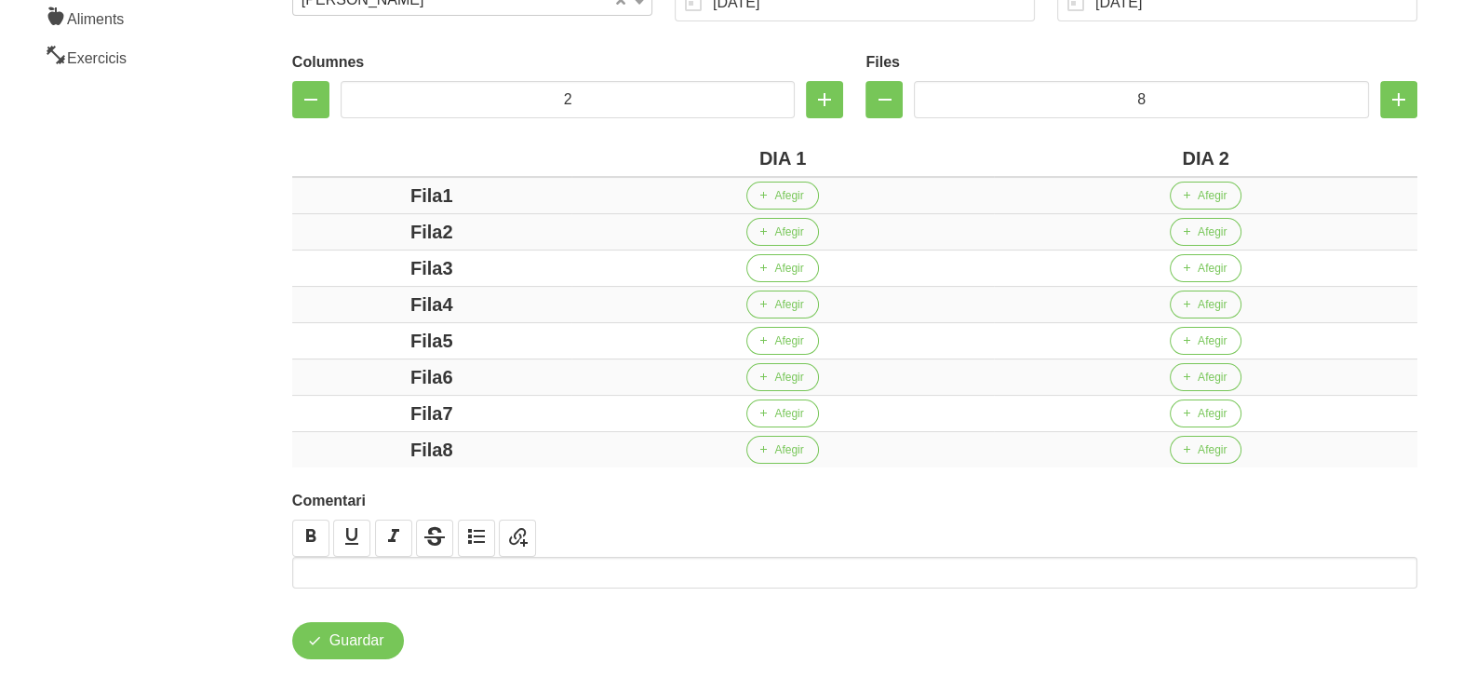
drag, startPoint x: 444, startPoint y: 194, endPoint x: 358, endPoint y: 205, distance: 86.4
click at [359, 198] on div "Fila1" at bounding box center [432, 196] width 264 height 28
drag, startPoint x: 440, startPoint y: 234, endPoint x: 464, endPoint y: 271, distance: 43.9
click at [380, 233] on div "Fila2" at bounding box center [432, 232] width 264 height 28
drag, startPoint x: 475, startPoint y: 270, endPoint x: 405, endPoint y: 265, distance: 70.0
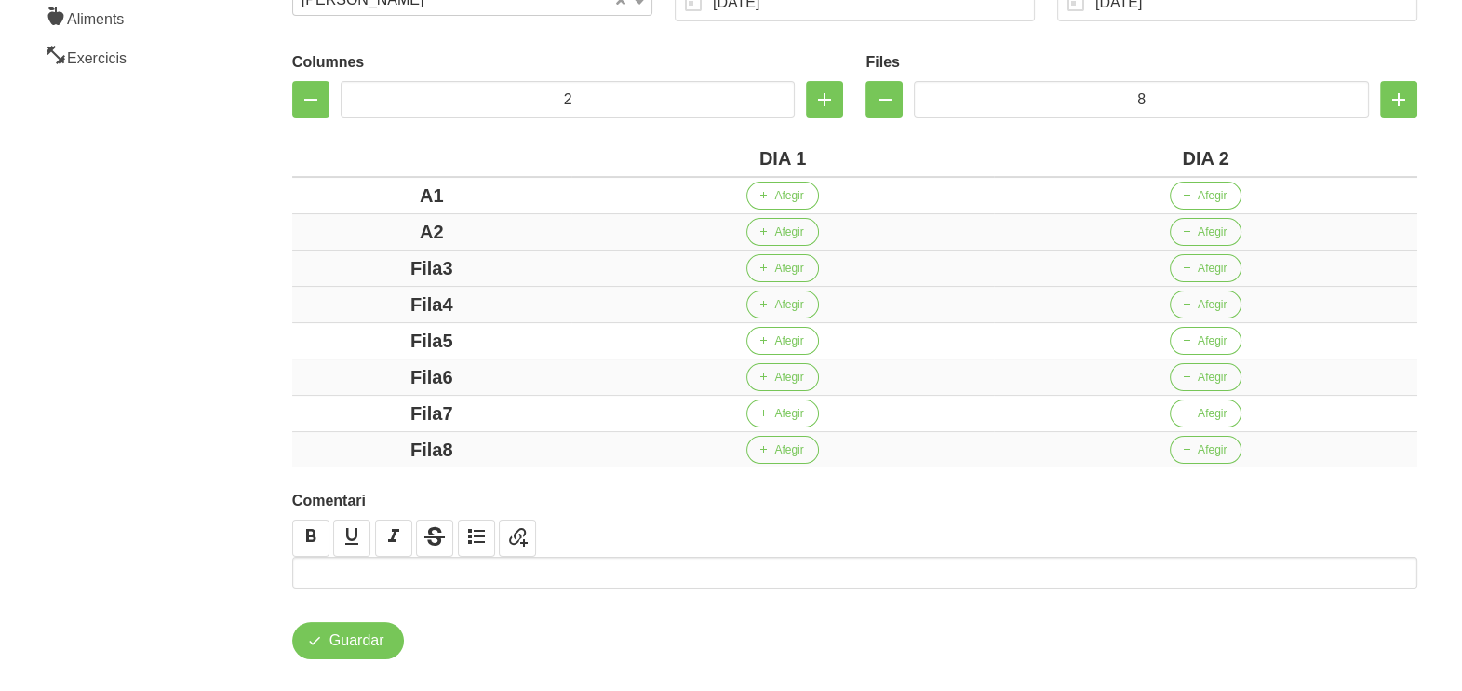
click at [398, 262] on div "Fila3" at bounding box center [432, 268] width 264 height 28
click at [405, 303] on div "Fila4" at bounding box center [432, 304] width 264 height 28
click at [383, 330] on div "Fila5" at bounding box center [432, 341] width 264 height 28
drag, startPoint x: 470, startPoint y: 376, endPoint x: 382, endPoint y: 376, distance: 88.4
click at [382, 376] on div "Fila6" at bounding box center [432, 377] width 264 height 28
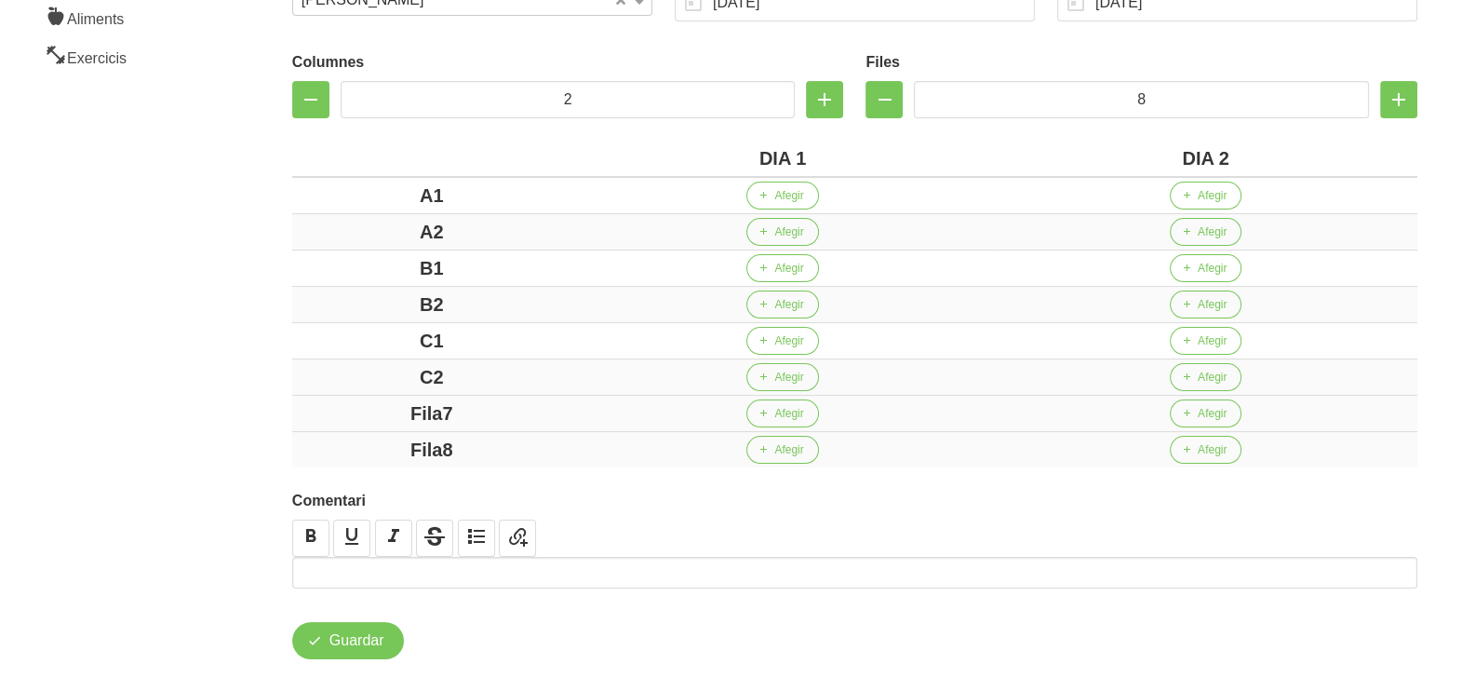
click at [368, 400] on div "Fila7" at bounding box center [432, 413] width 264 height 28
click at [347, 442] on div "Fila8" at bounding box center [432, 450] width 264 height 28
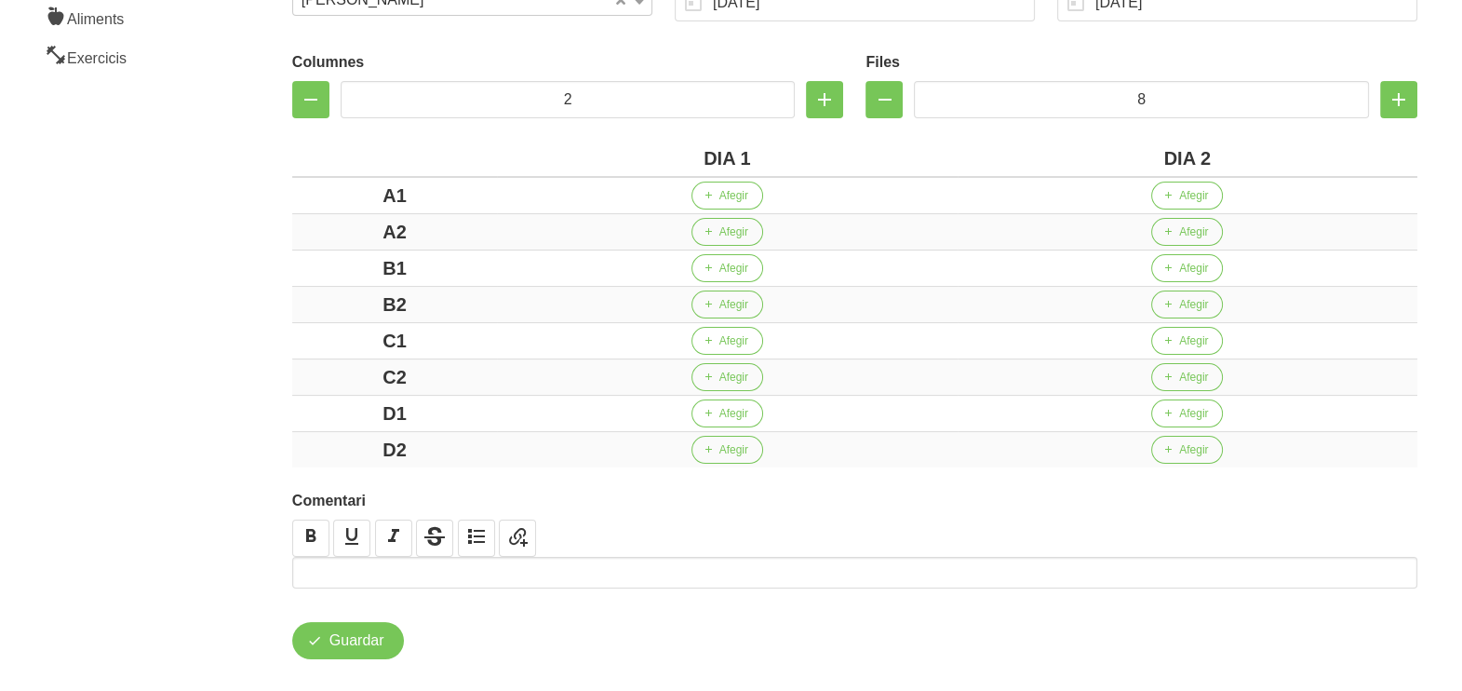
drag, startPoint x: 205, startPoint y: 363, endPoint x: 234, endPoint y: 344, distance: 34.3
click at [205, 354] on aside "General Dashboard Seccions Clients Administradors Comunicacions Esdeveniments A…" at bounding box center [113, 208] width 248 height 1014
click at [738, 195] on span "Afegir" at bounding box center [734, 195] width 29 height 17
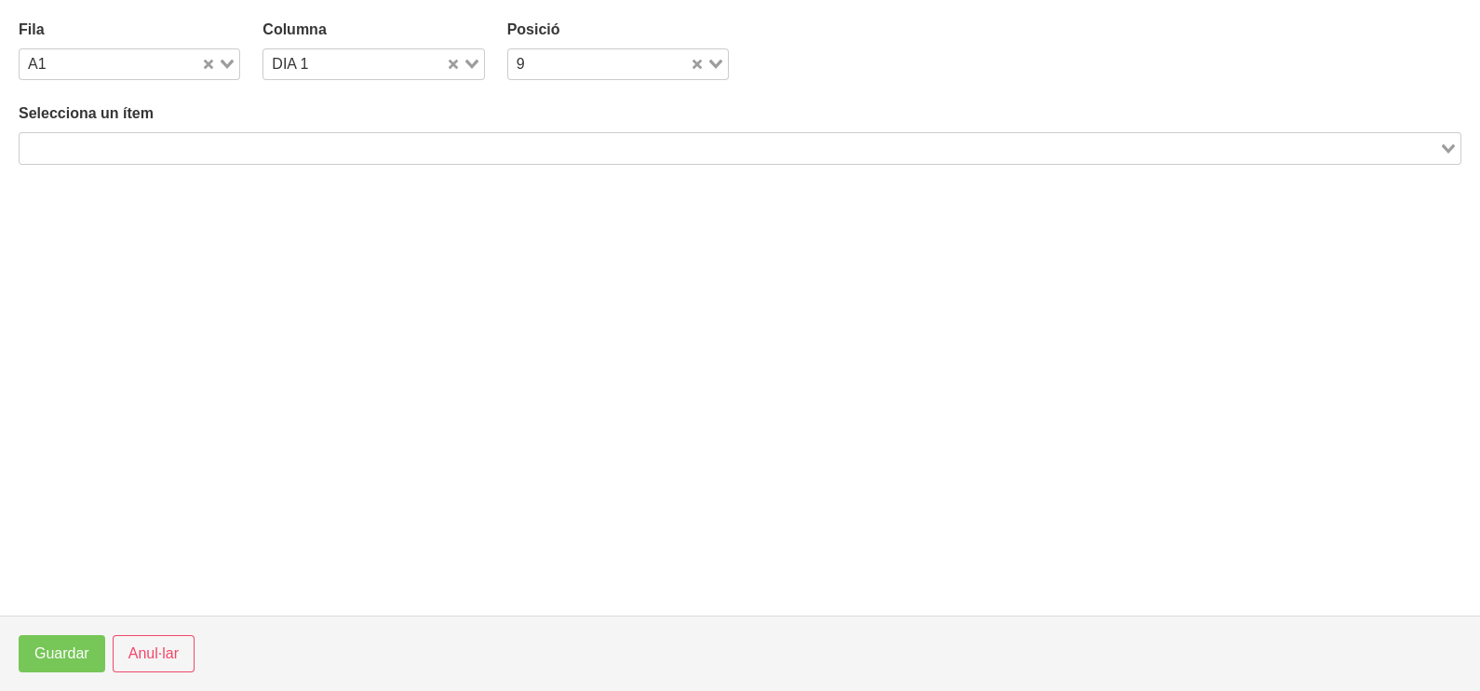
click at [303, 151] on input "Search for option" at bounding box center [729, 148] width 1416 height 22
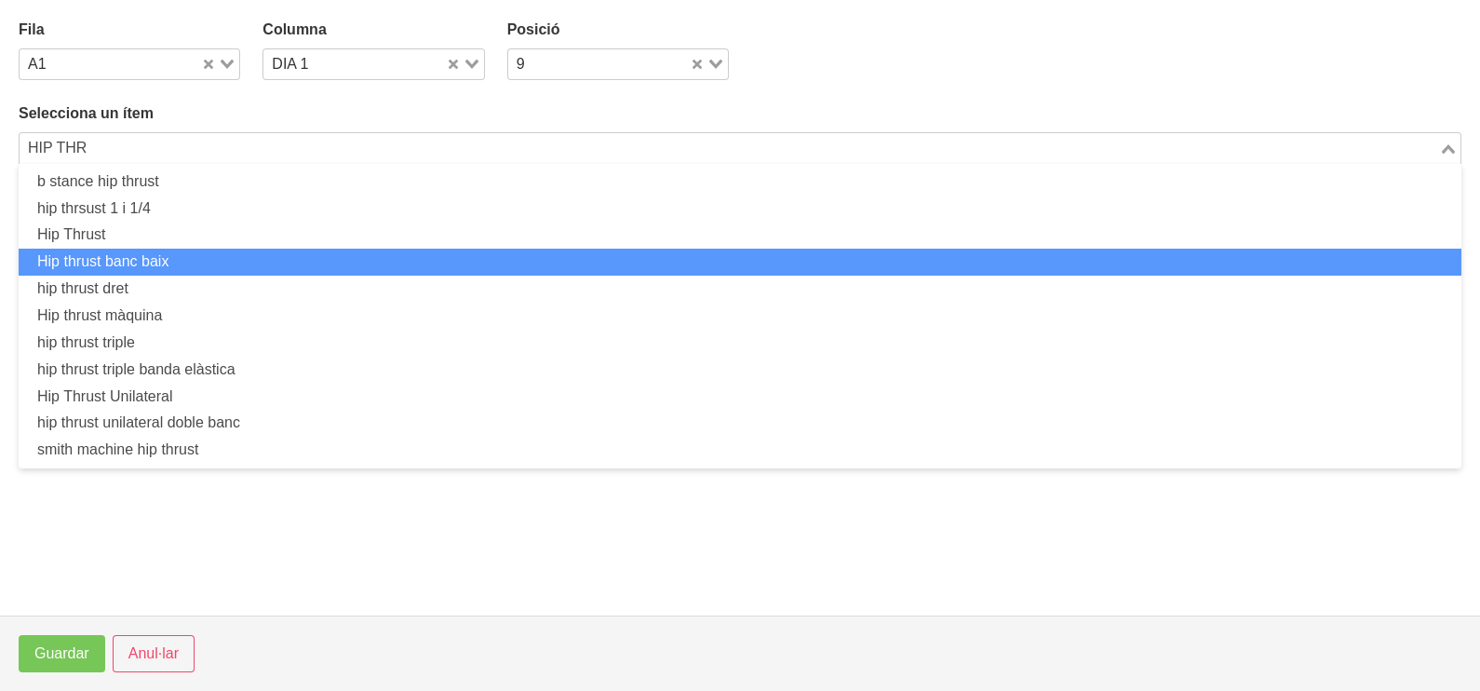
click at [227, 252] on li "Hip thrust banc baix" at bounding box center [740, 262] width 1443 height 27
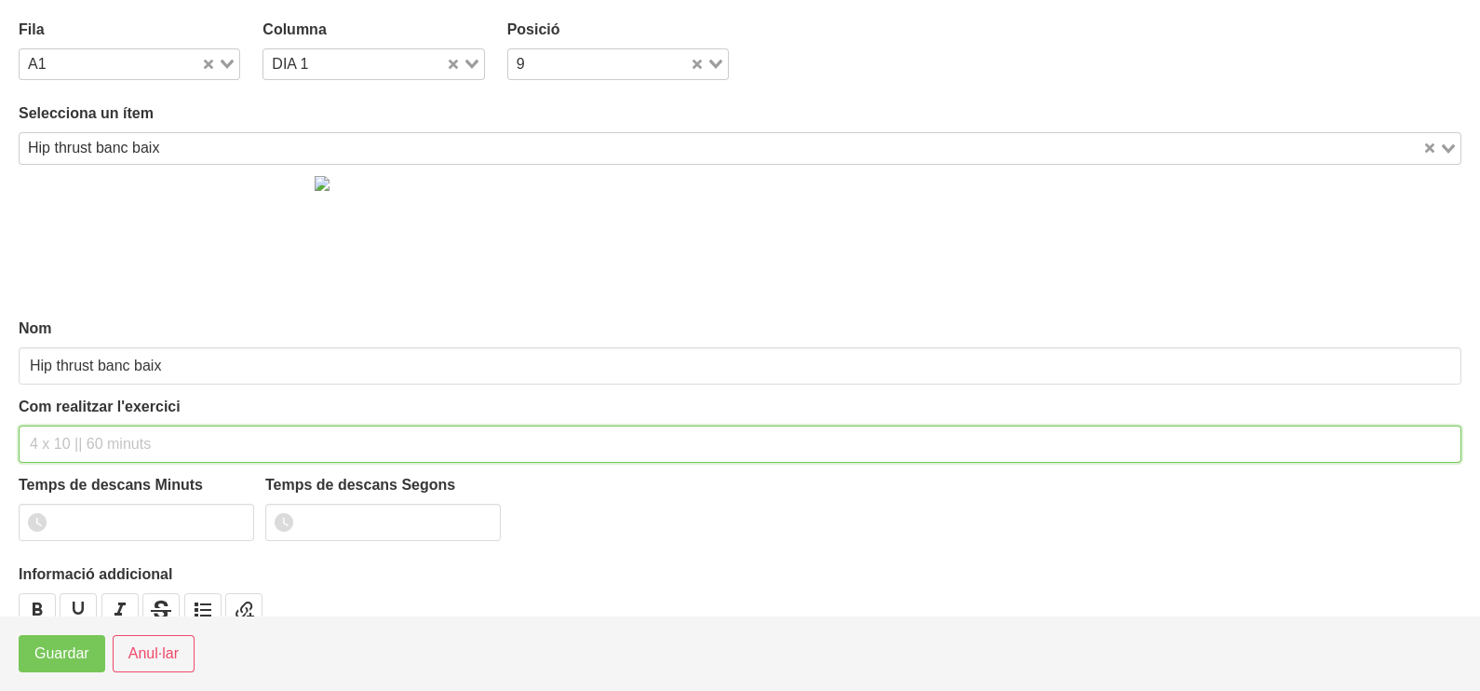
click at [130, 430] on input "text" at bounding box center [740, 443] width 1443 height 37
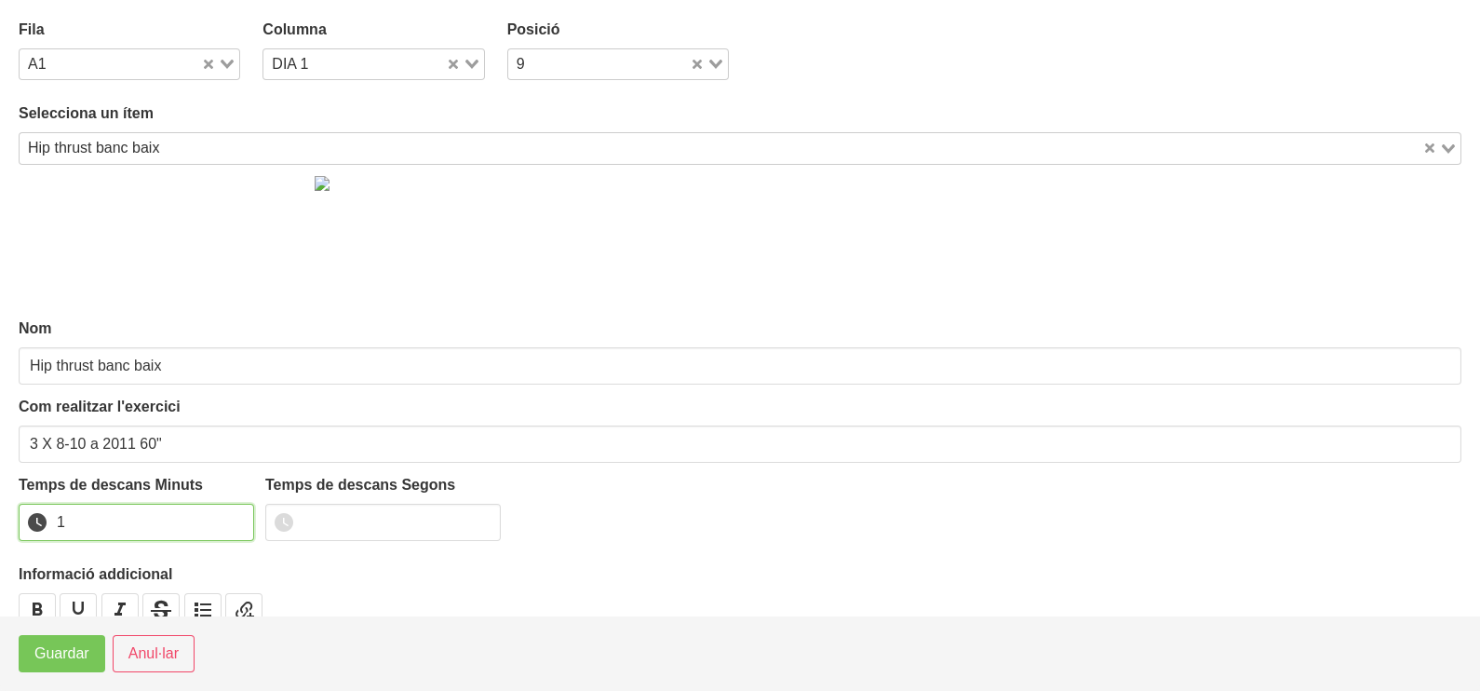
drag, startPoint x: 234, startPoint y: 517, endPoint x: 222, endPoint y: 524, distance: 14.2
click at [222, 524] on input "1" at bounding box center [136, 522] width 235 height 37
click at [71, 657] on span "Guardar" at bounding box center [61, 653] width 55 height 22
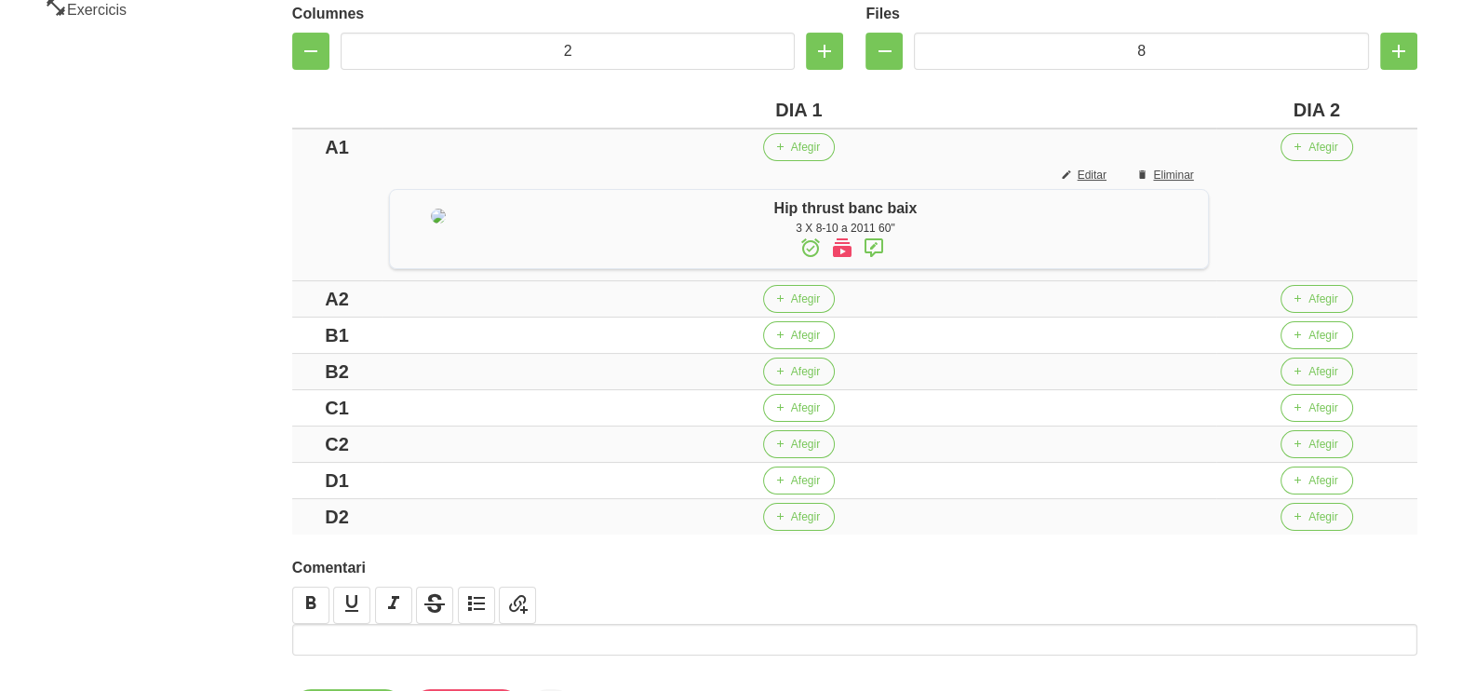
scroll to position [464, 0]
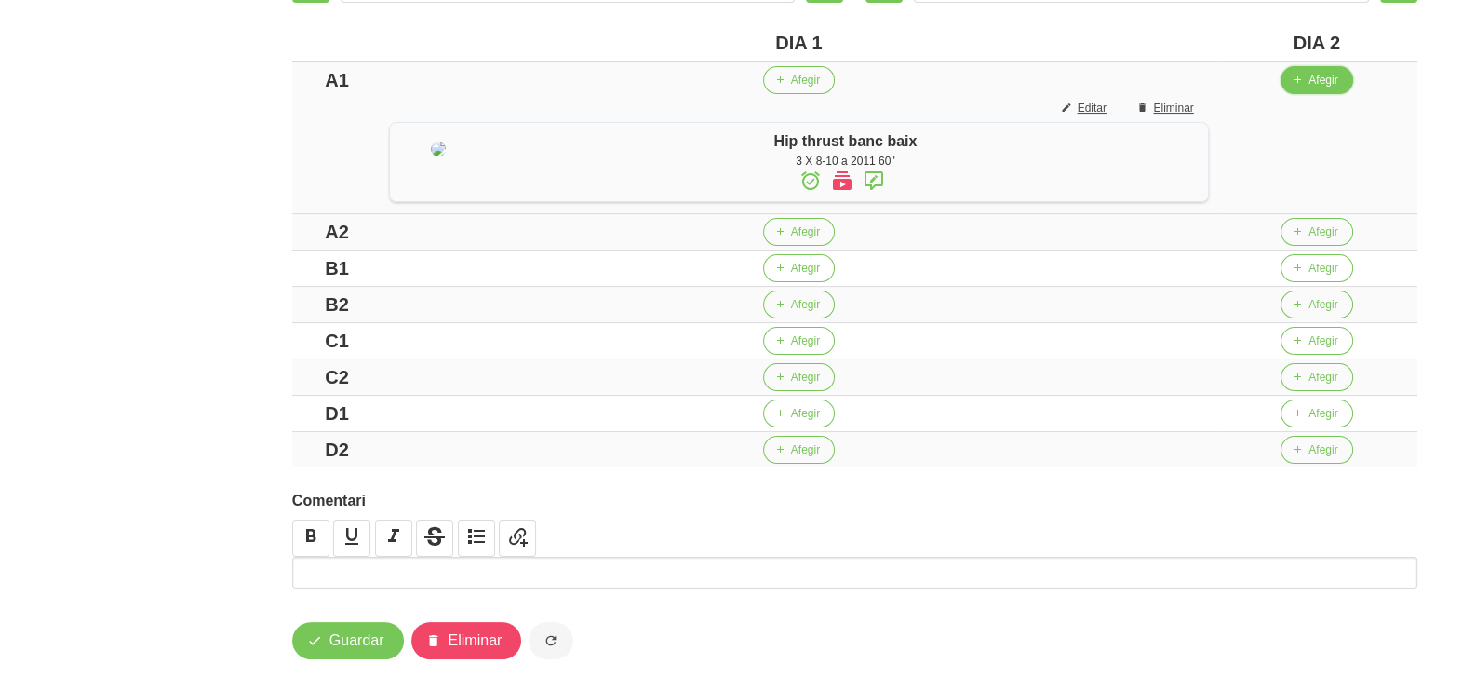
click at [1331, 74] on span "Afegir" at bounding box center [1323, 80] width 29 height 17
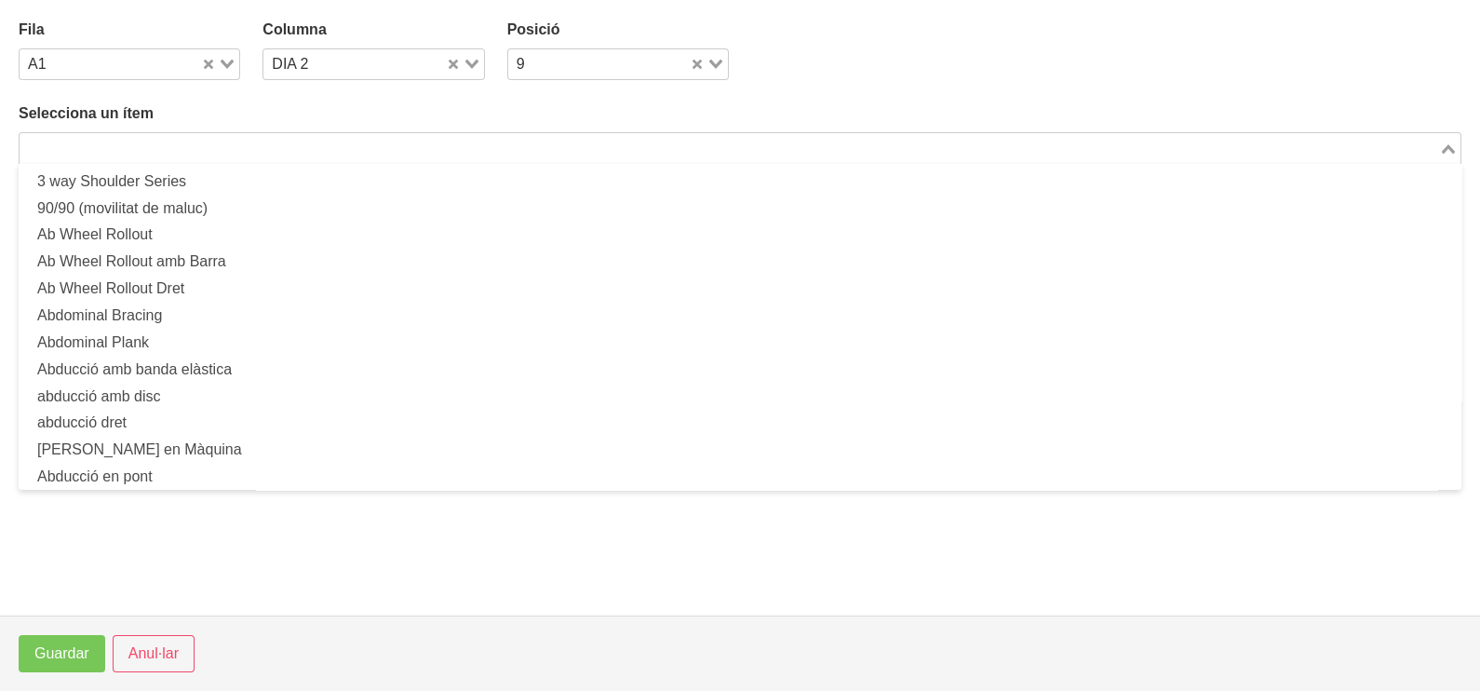
click at [334, 147] on input "Search for option" at bounding box center [729, 148] width 1416 height 22
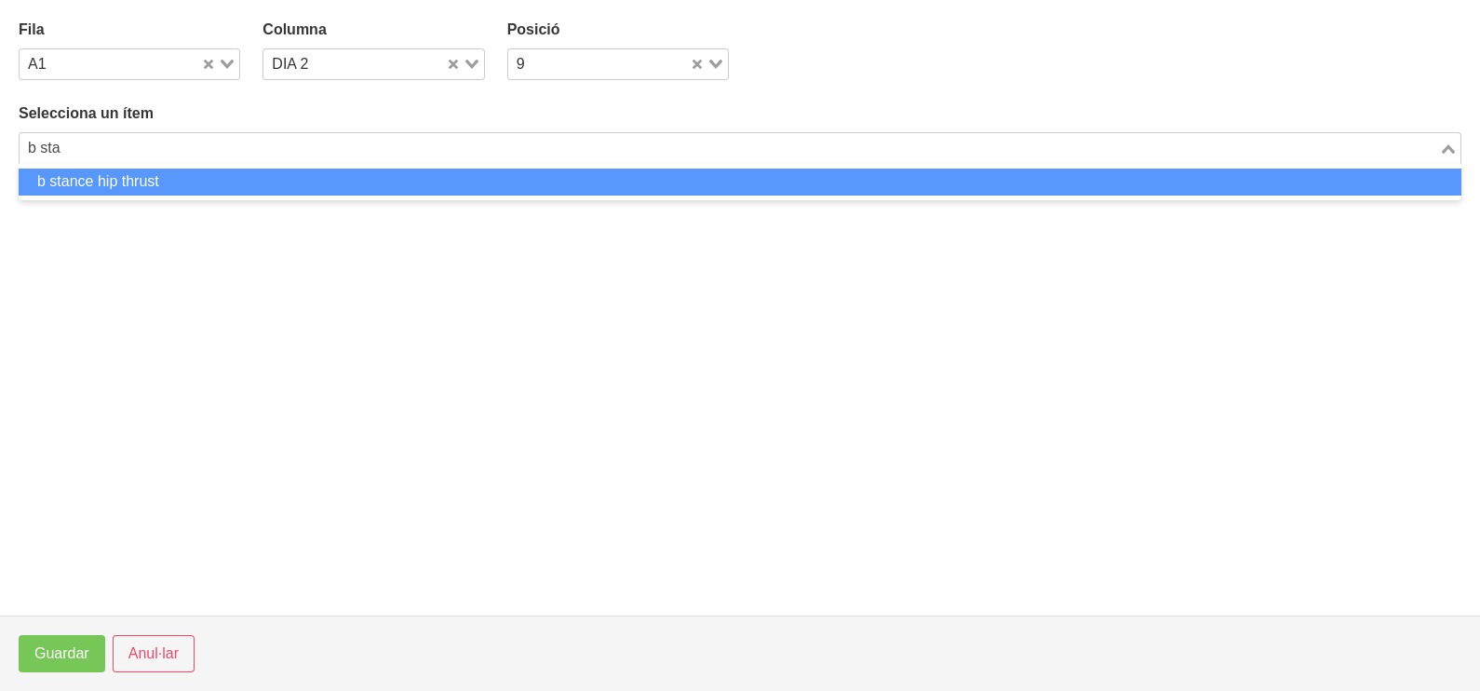
click at [302, 175] on li "b stance hip thrust" at bounding box center [740, 181] width 1443 height 27
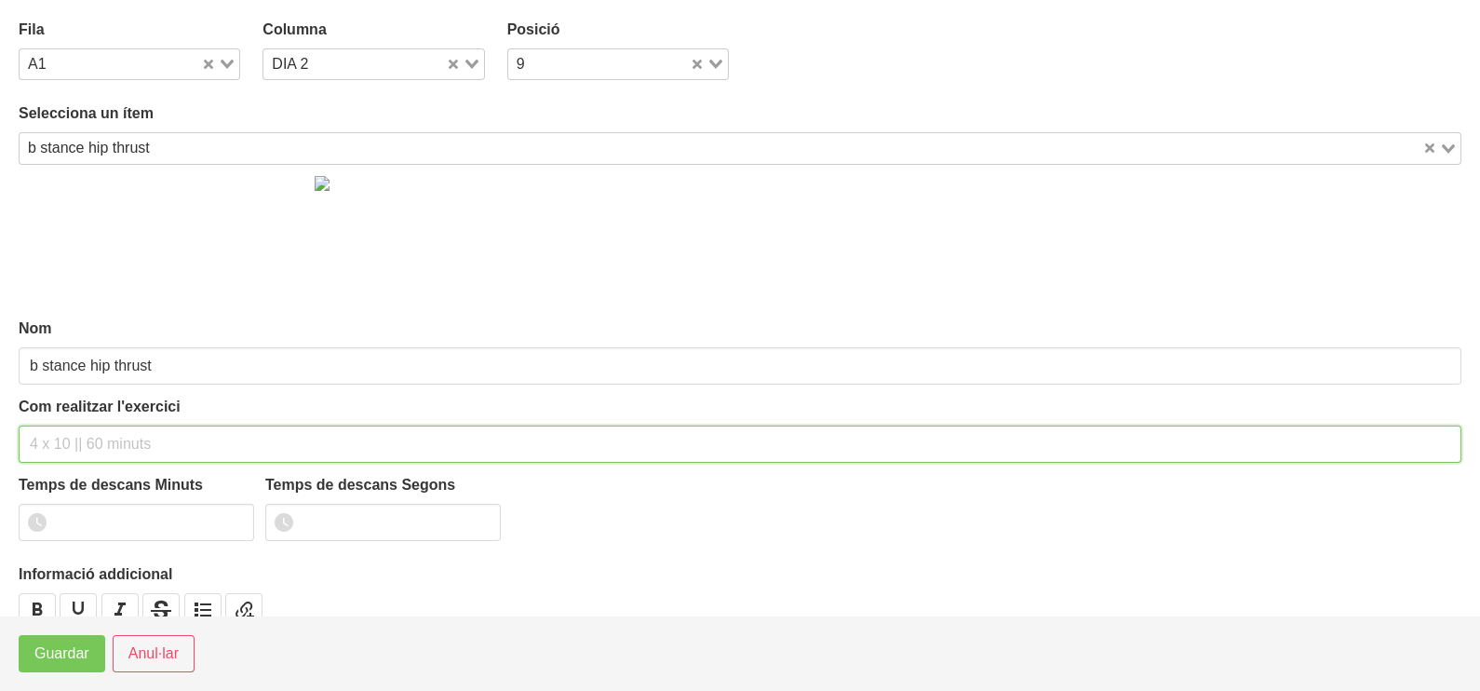
click at [68, 430] on input "text" at bounding box center [740, 443] width 1443 height 37
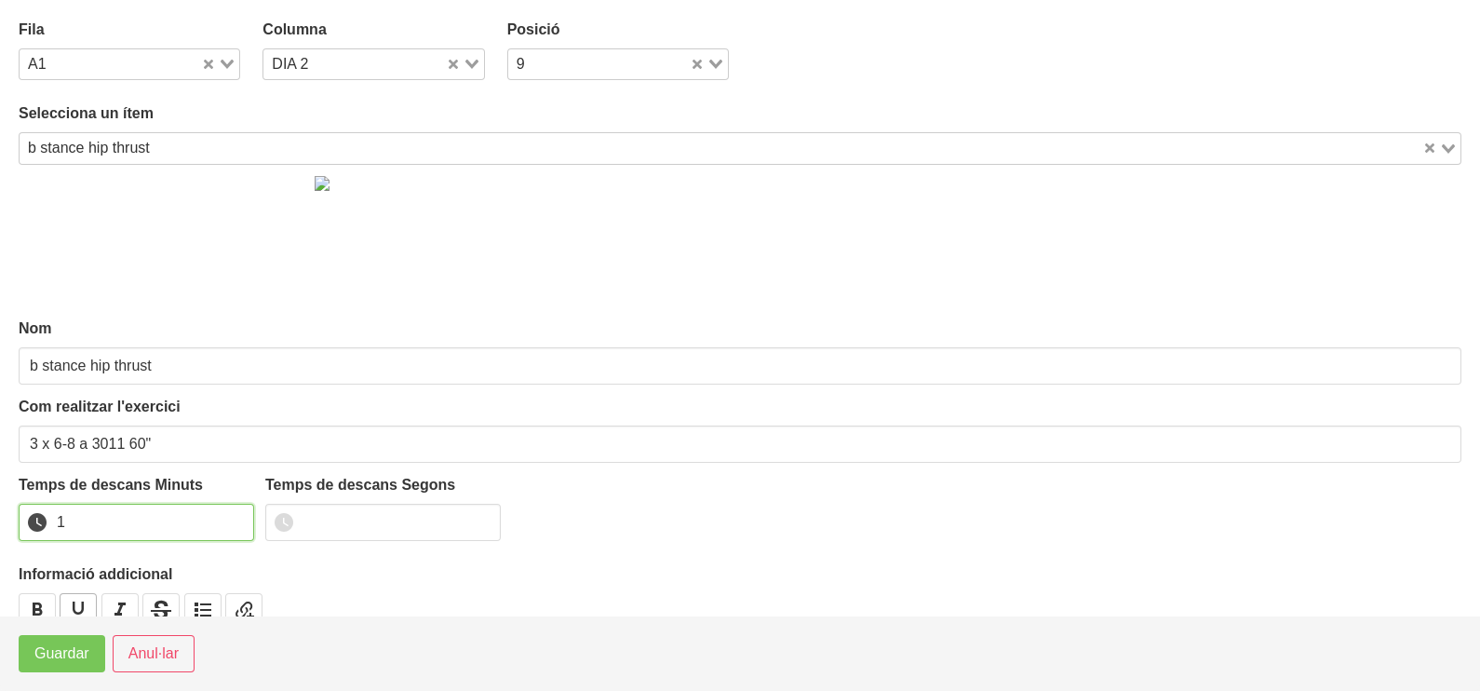
drag, startPoint x: 236, startPoint y: 515, endPoint x: 76, endPoint y: 611, distance: 186.6
click at [222, 521] on input "1" at bounding box center [136, 522] width 235 height 37
click at [49, 657] on span "Guardar" at bounding box center [61, 653] width 55 height 22
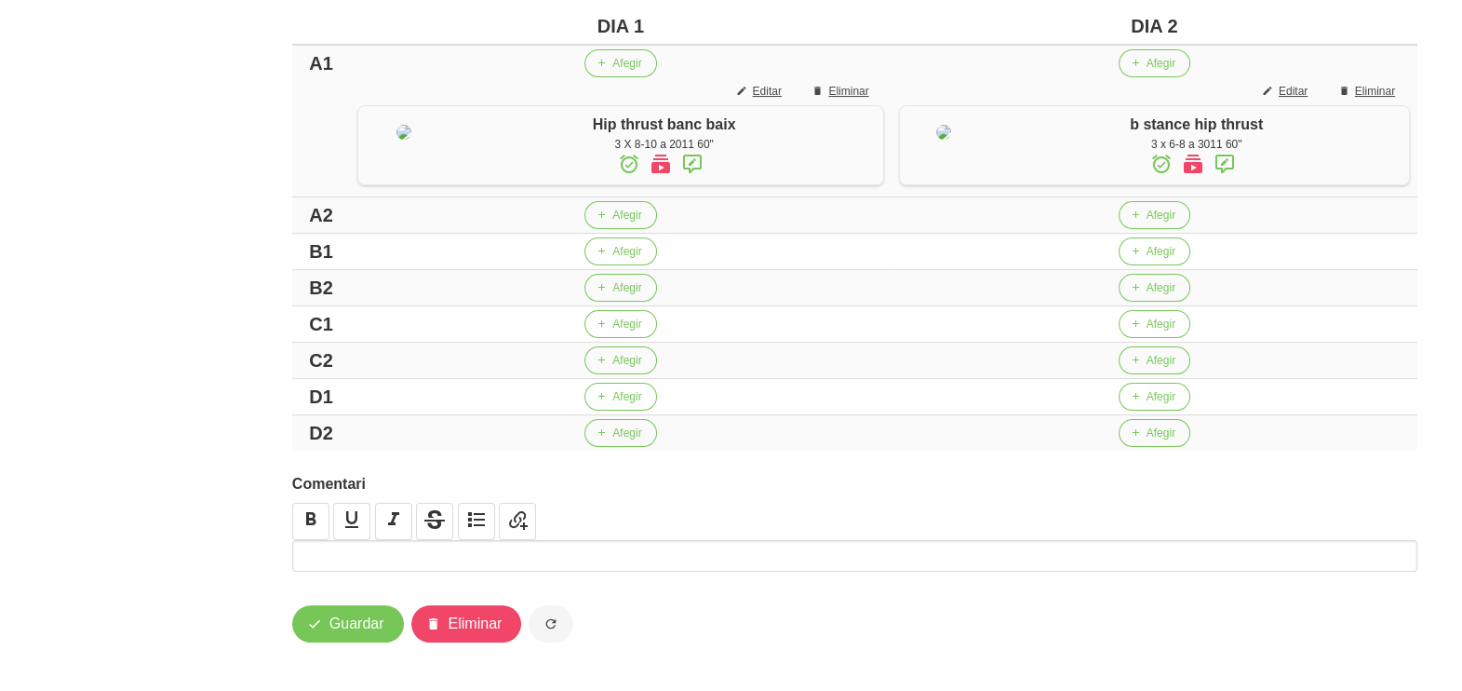
scroll to position [498, 0]
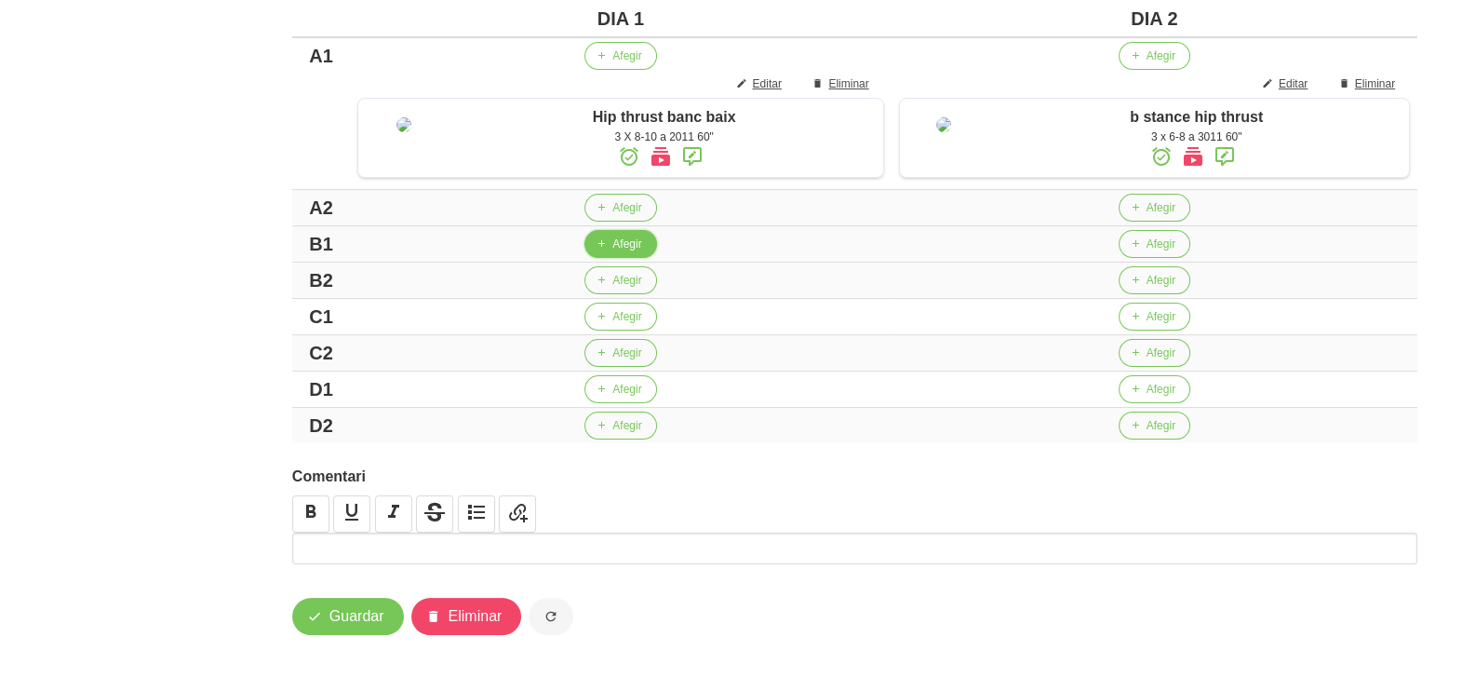
click at [597, 247] on icon "button" at bounding box center [601, 243] width 11 height 17
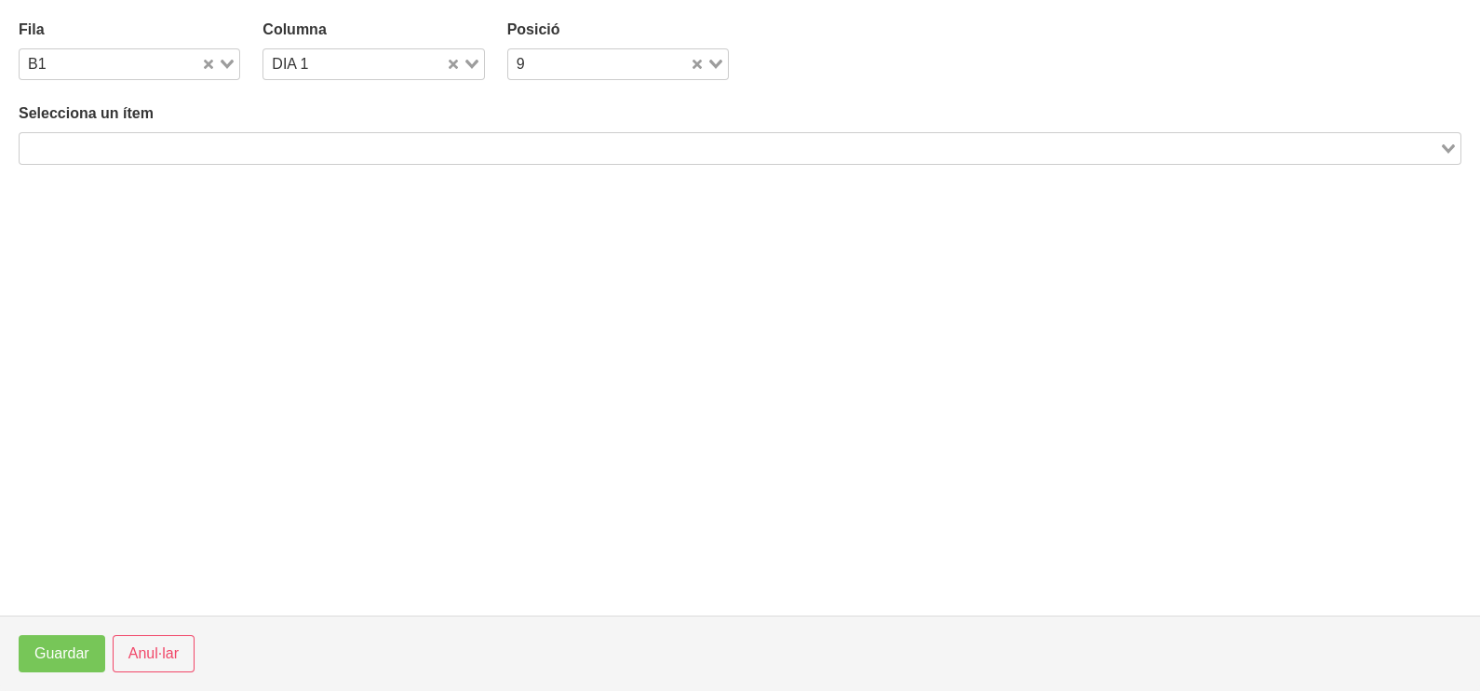
click at [272, 142] on input "Search for option" at bounding box center [729, 148] width 1416 height 22
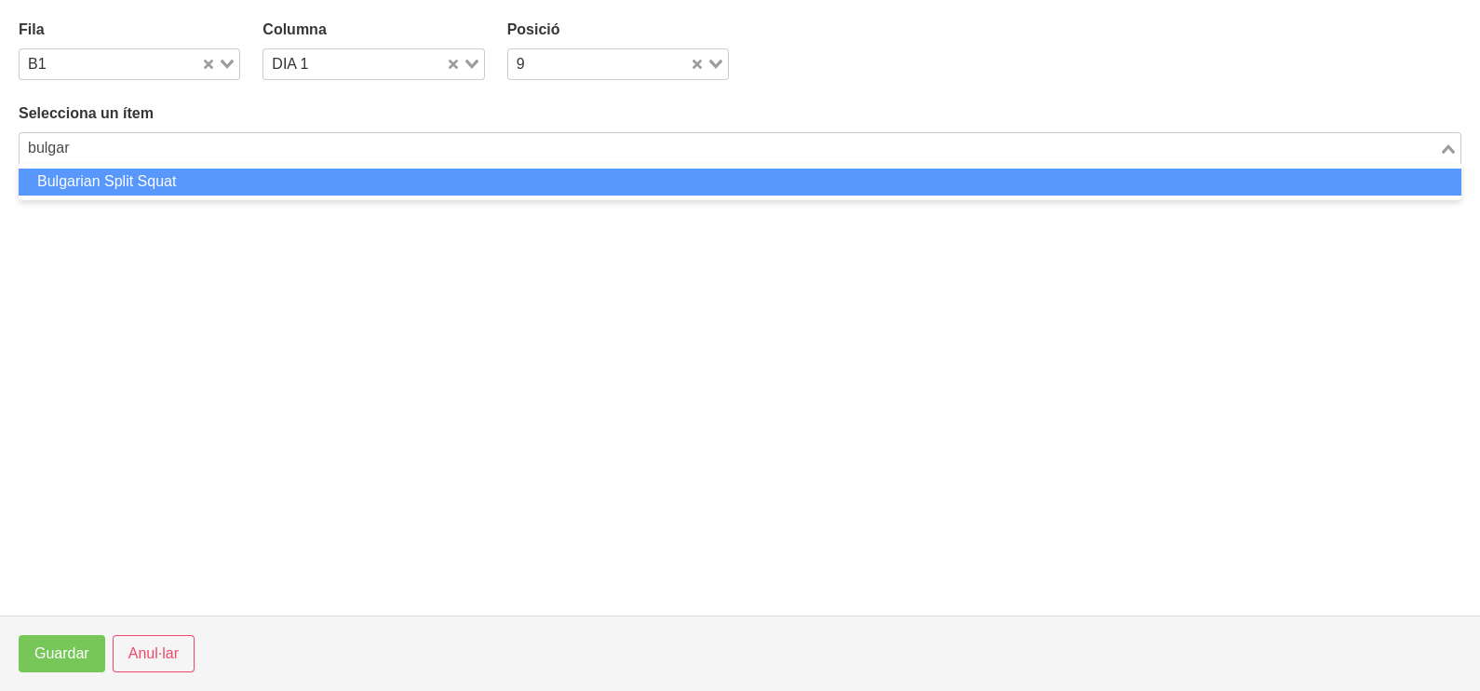
click at [192, 177] on li "Bulgarian Split Squat" at bounding box center [740, 181] width 1443 height 27
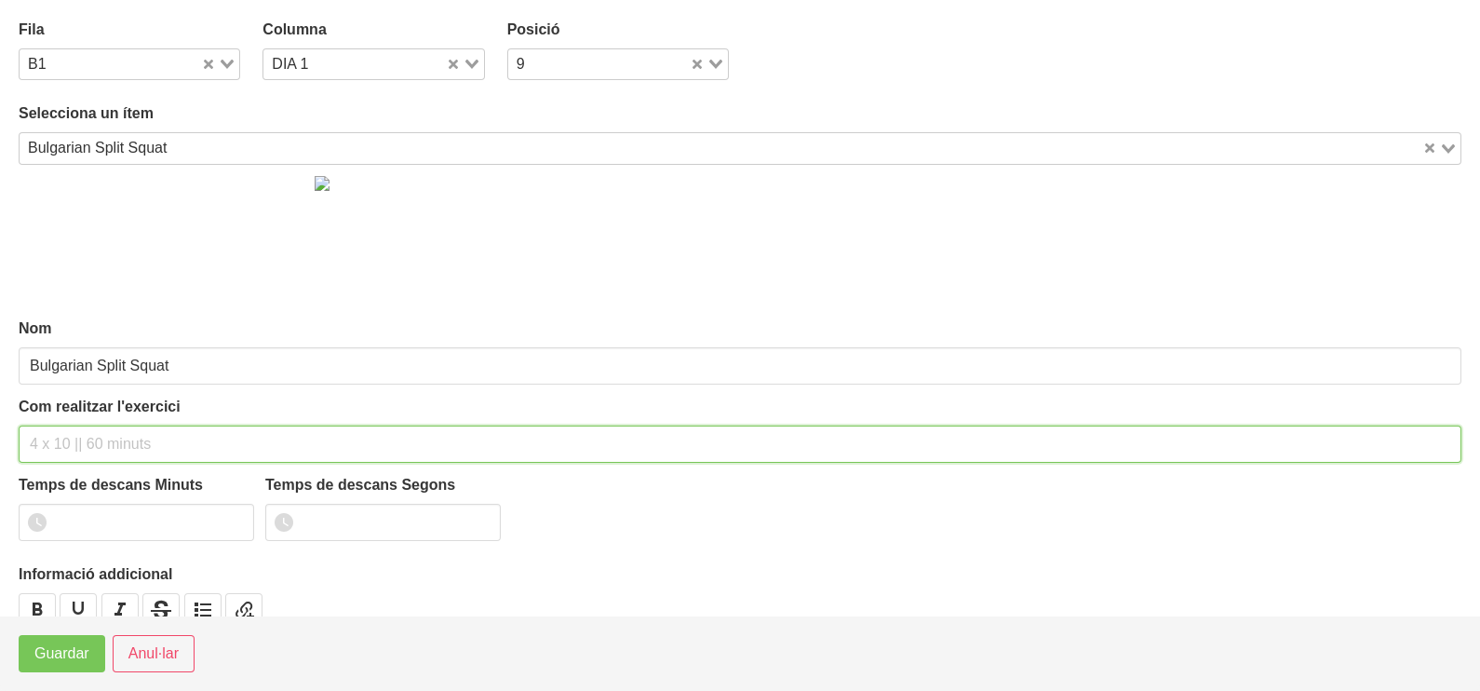
click at [87, 437] on input "text" at bounding box center [740, 443] width 1443 height 37
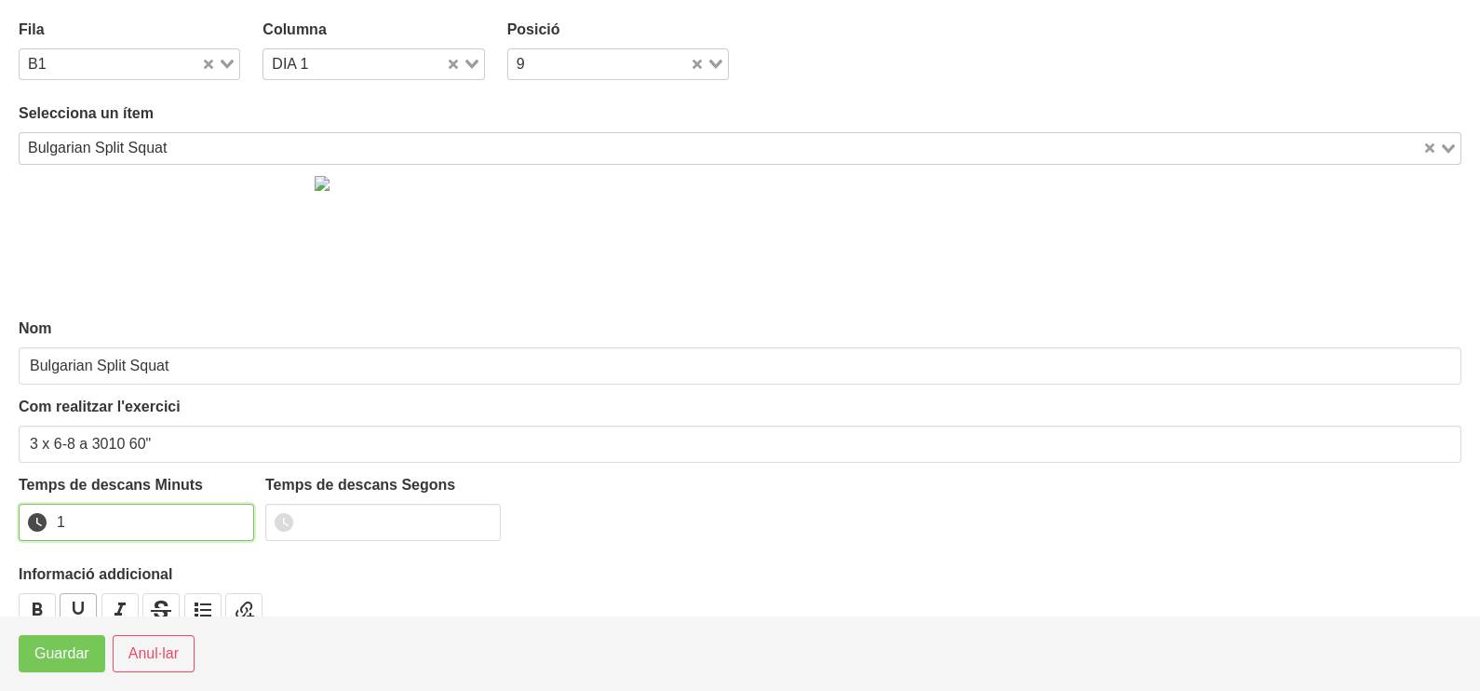
drag, startPoint x: 232, startPoint y: 516, endPoint x: 93, endPoint y: 612, distance: 168.6
click at [223, 521] on input "1" at bounding box center [136, 522] width 235 height 37
click at [68, 651] on span "Guardar" at bounding box center [61, 653] width 55 height 22
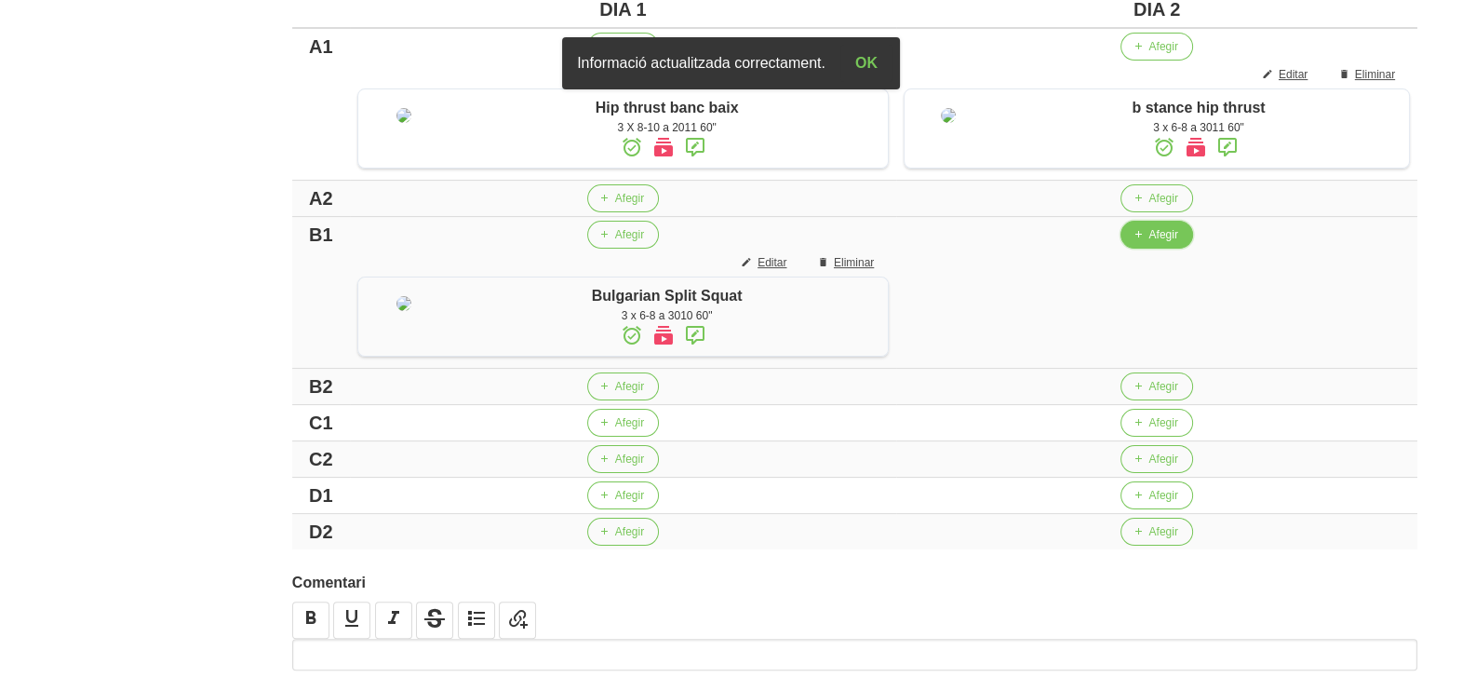
click at [1141, 243] on span "button" at bounding box center [1137, 234] width 17 height 17
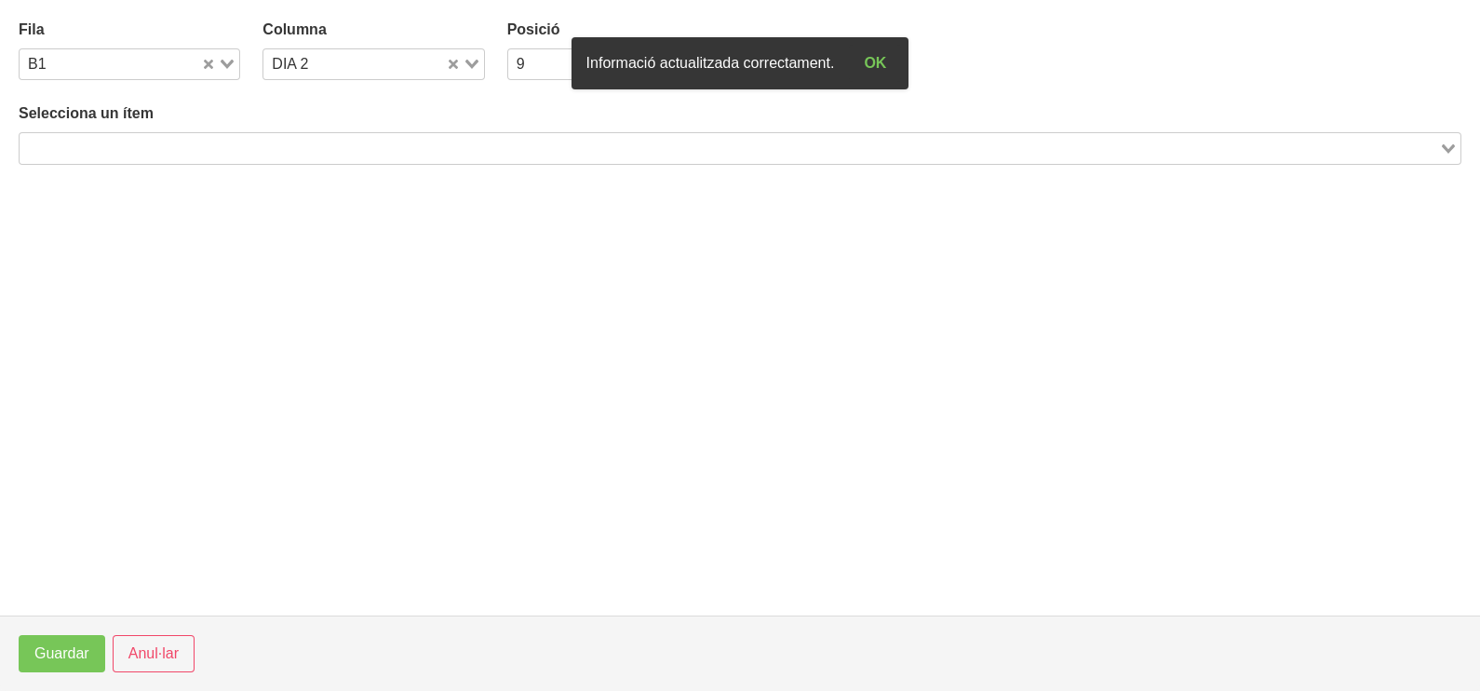
click at [236, 146] on input "Search for option" at bounding box center [729, 148] width 1416 height 22
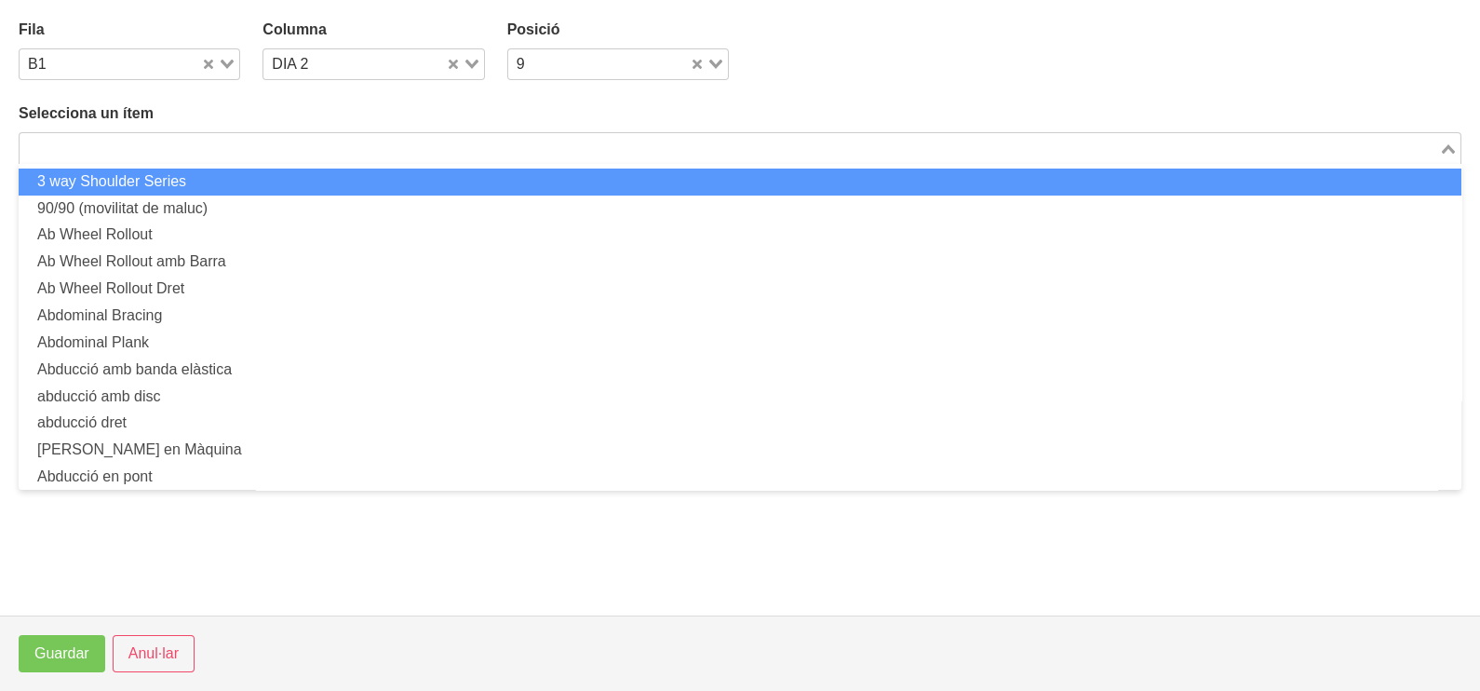
click at [445, 147] on input "Search for option" at bounding box center [729, 148] width 1416 height 22
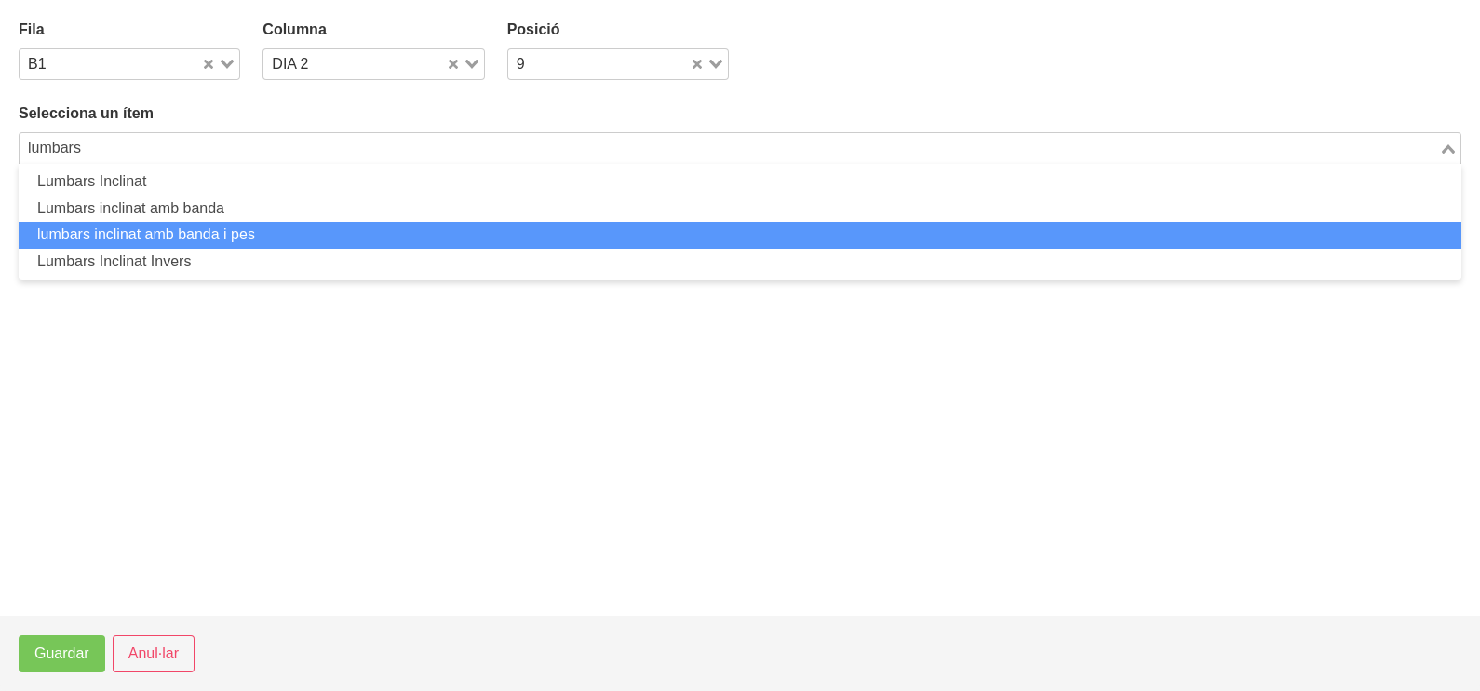
click at [282, 228] on li "lumbars inclinat amb banda i pes" at bounding box center [740, 235] width 1443 height 27
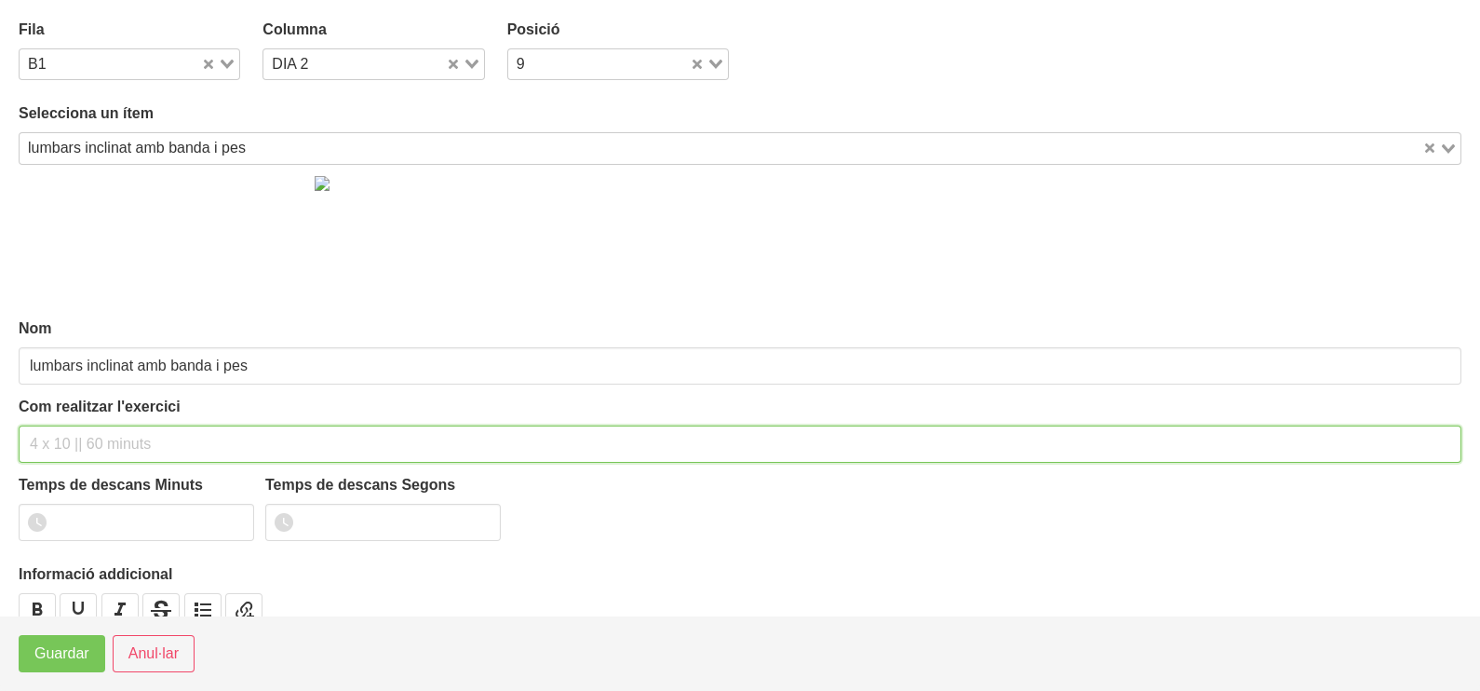
click at [125, 441] on input "text" at bounding box center [740, 443] width 1443 height 37
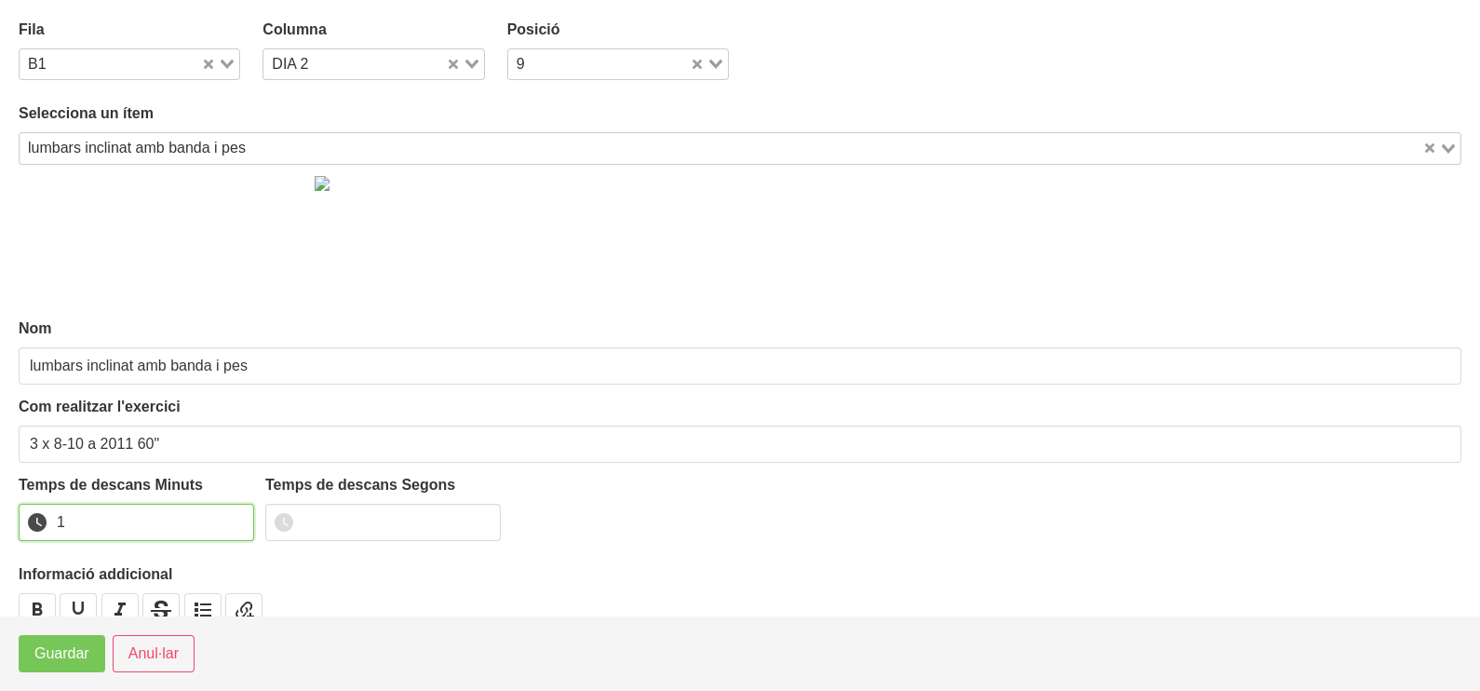
drag, startPoint x: 237, startPoint y: 517, endPoint x: 146, endPoint y: 583, distance: 112.6
click at [235, 517] on input "1" at bounding box center [136, 522] width 235 height 37
click at [72, 656] on span "Guardar" at bounding box center [61, 653] width 55 height 22
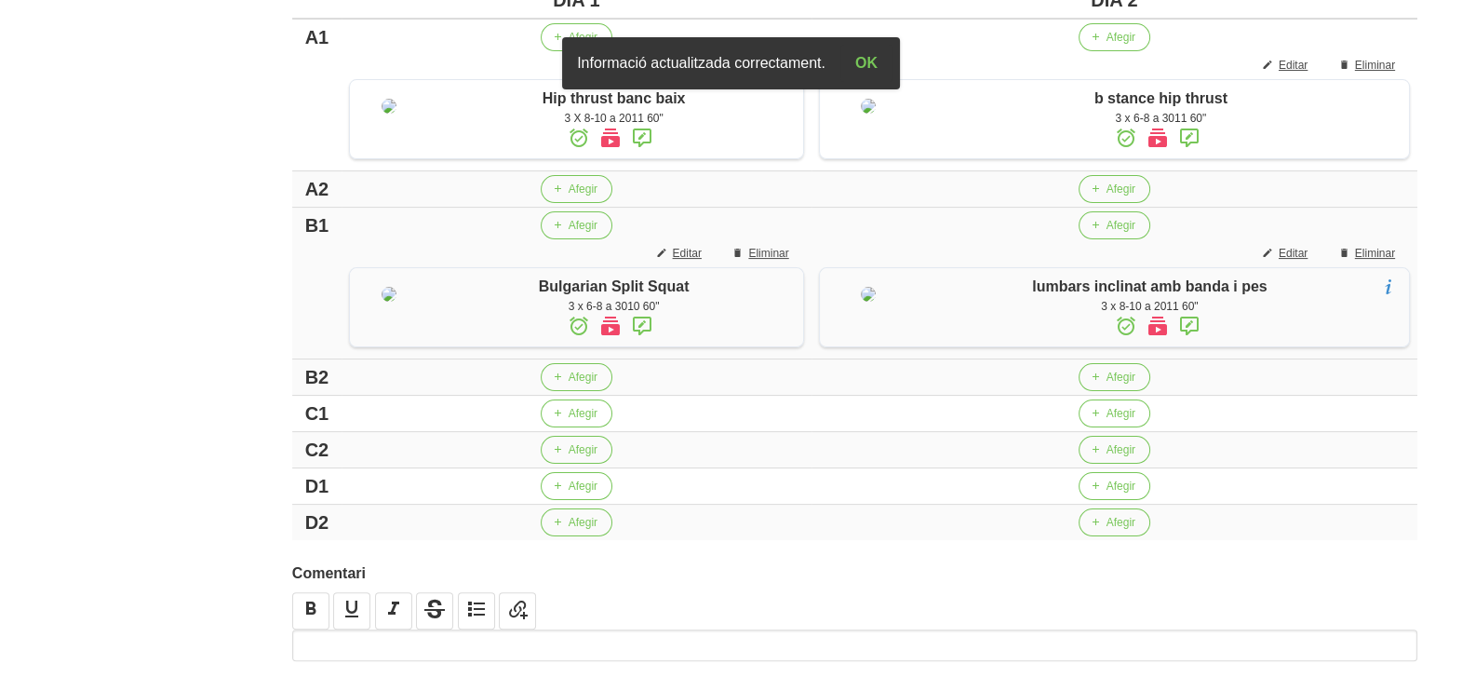
scroll to position [543, 0]
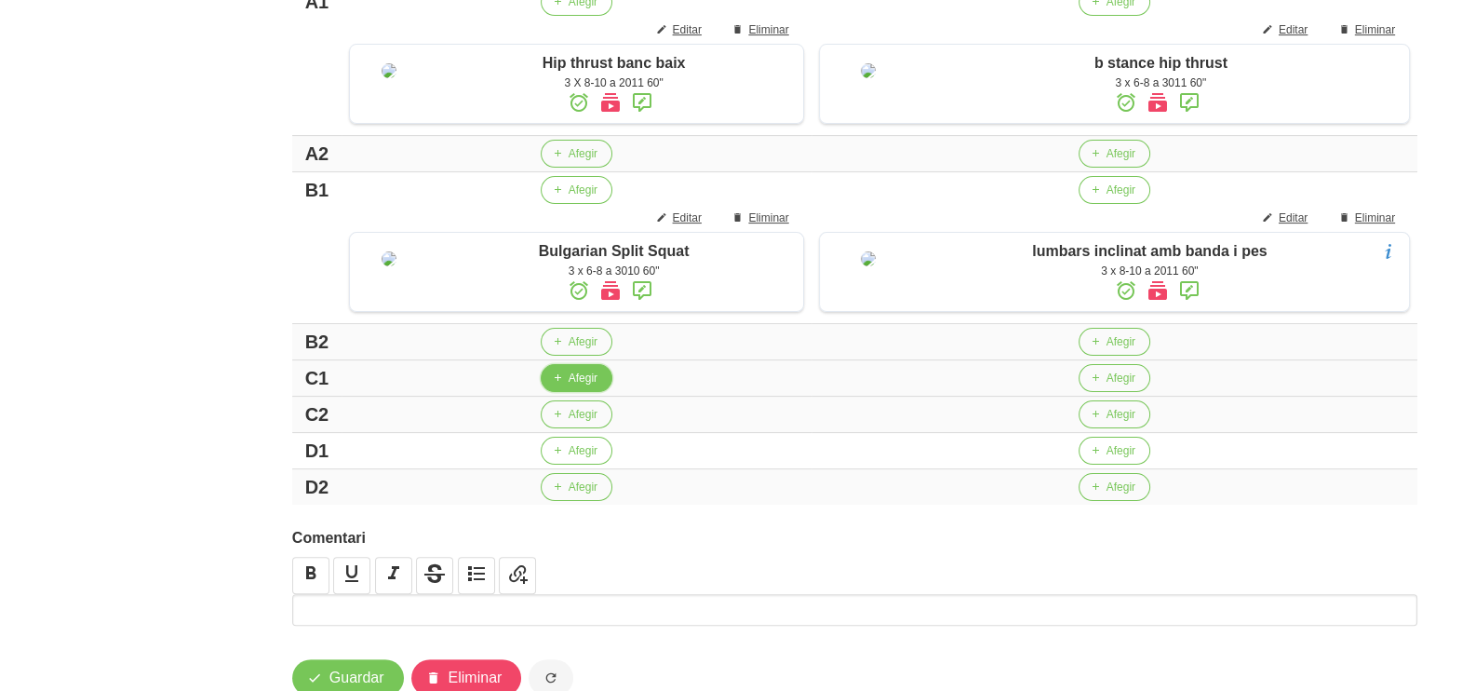
click at [573, 386] on span "Afegir" at bounding box center [583, 378] width 29 height 17
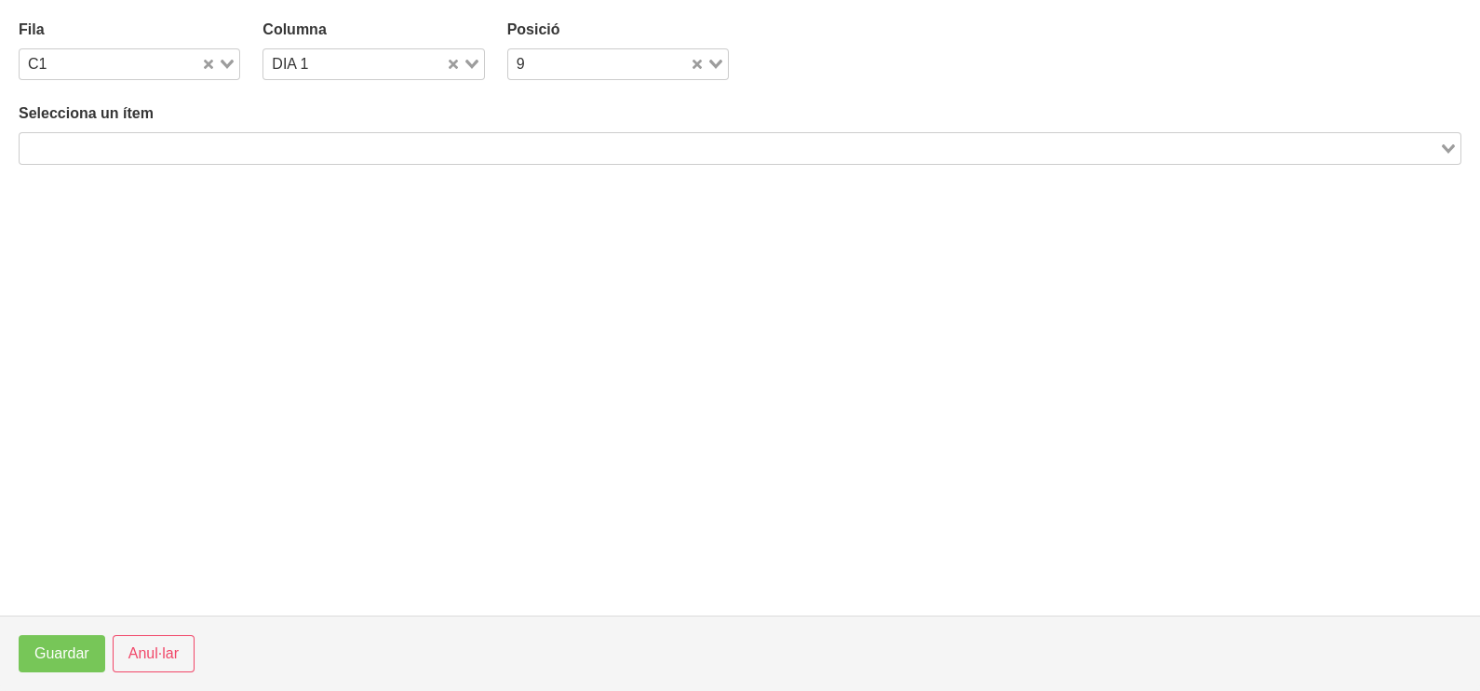
click at [263, 143] on input "Search for option" at bounding box center [729, 148] width 1416 height 22
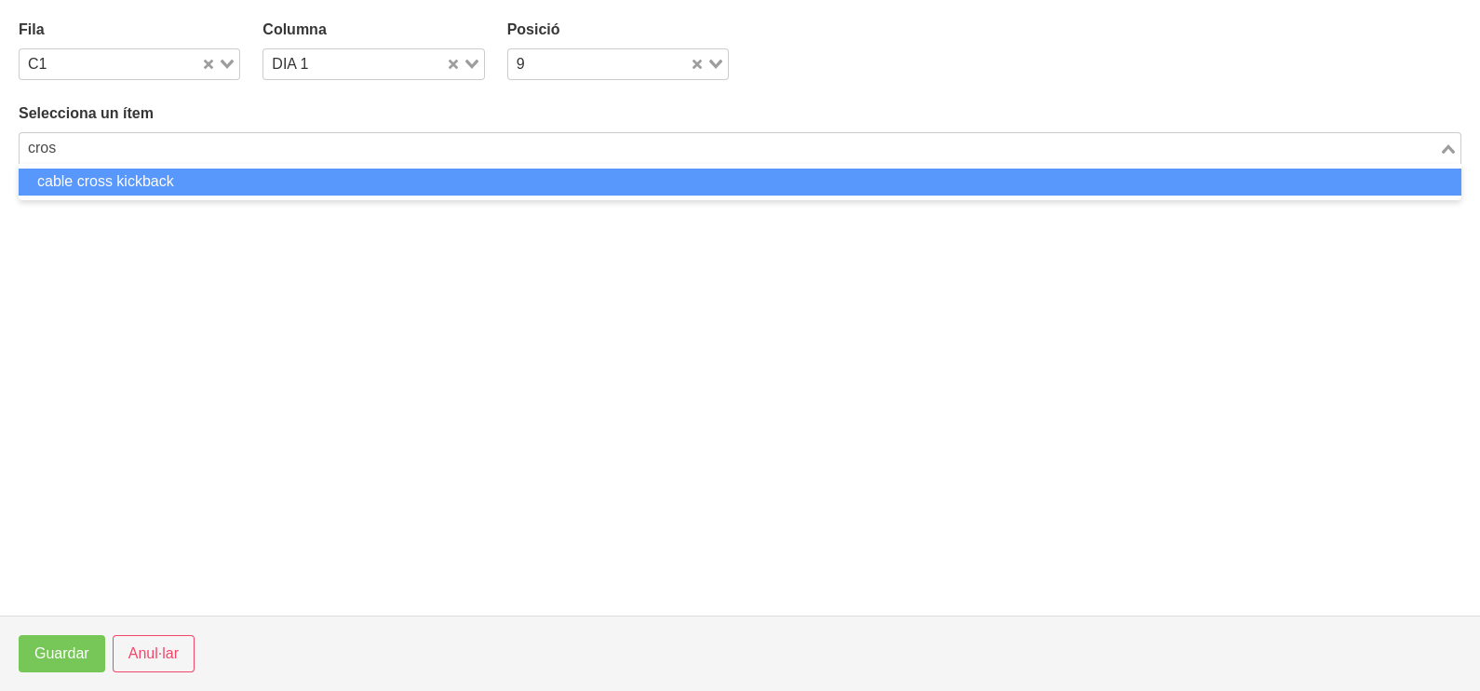
click at [260, 186] on li "cable cross kickback" at bounding box center [740, 181] width 1443 height 27
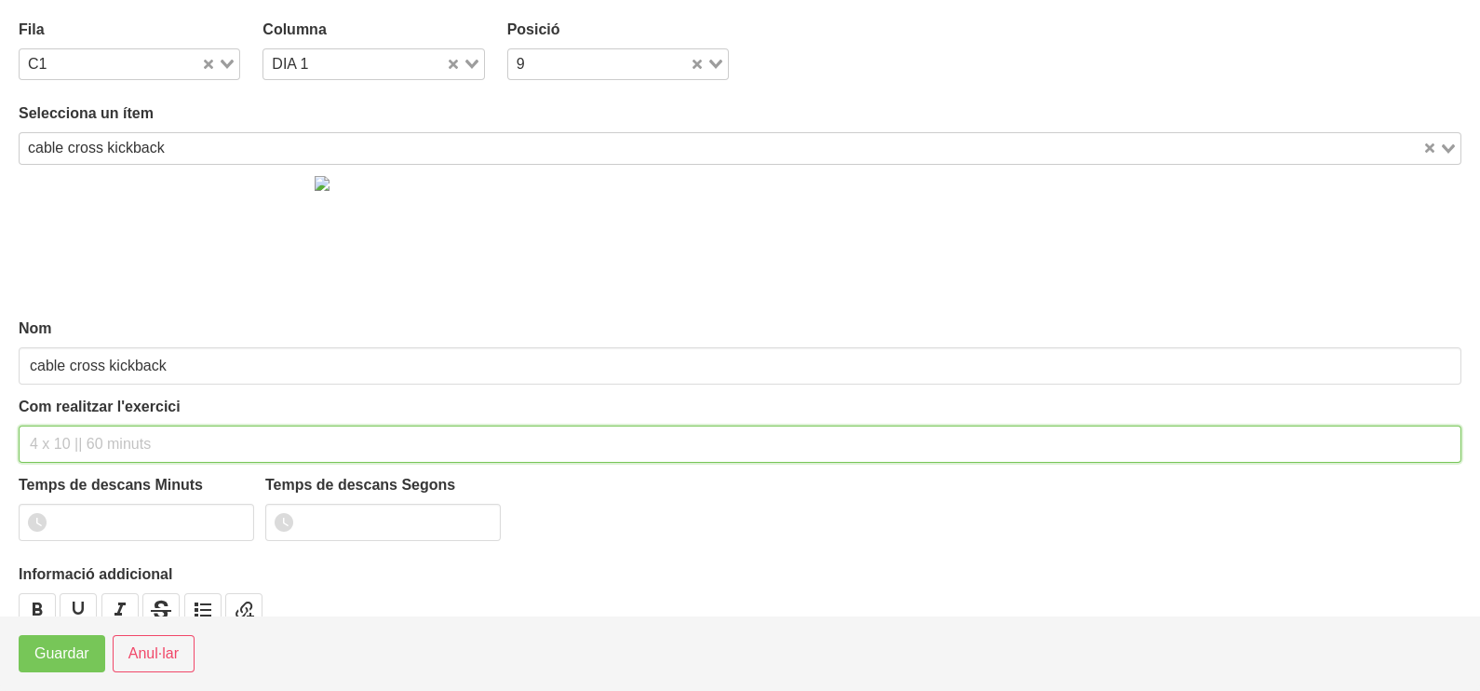
click at [126, 429] on input "text" at bounding box center [740, 443] width 1443 height 37
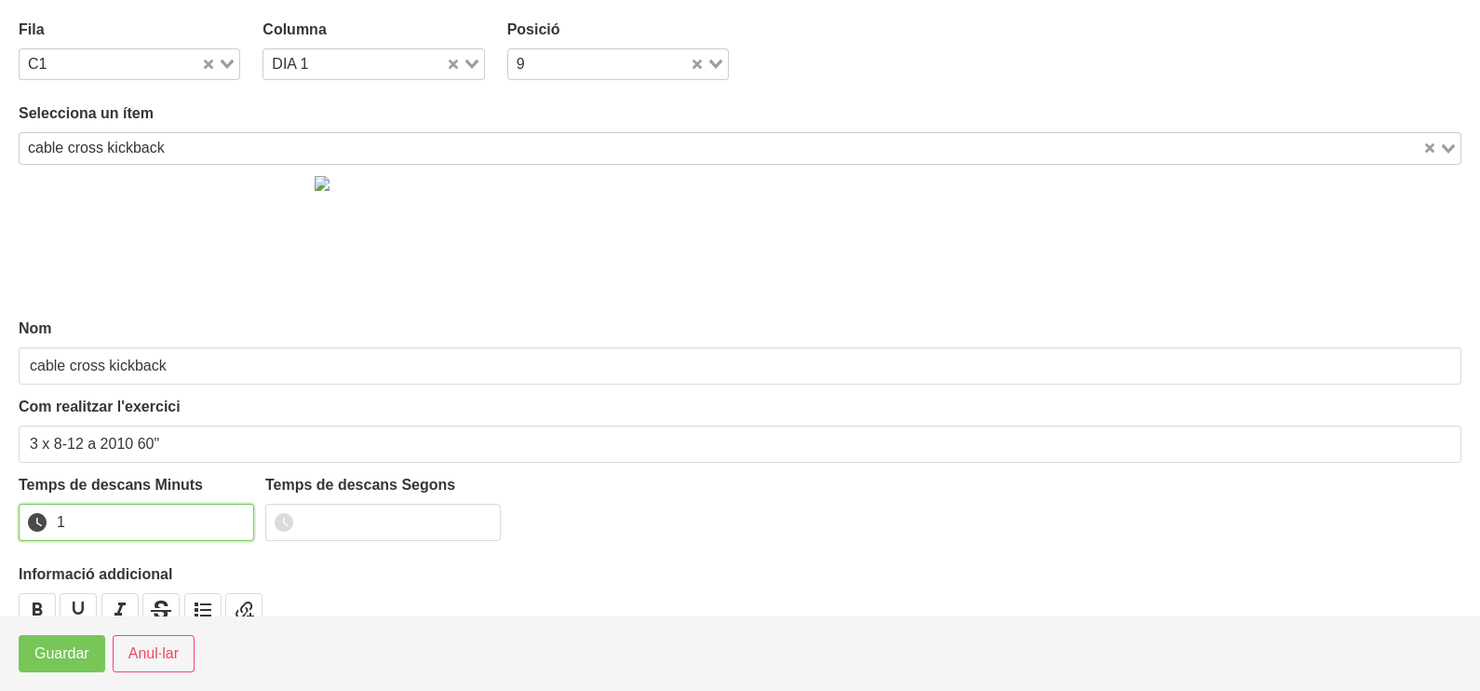
drag, startPoint x: 236, startPoint y: 517, endPoint x: 109, endPoint y: 620, distance: 164.1
click at [235, 517] on input "1" at bounding box center [136, 522] width 235 height 37
click at [51, 666] on button "Guardar" at bounding box center [62, 653] width 87 height 37
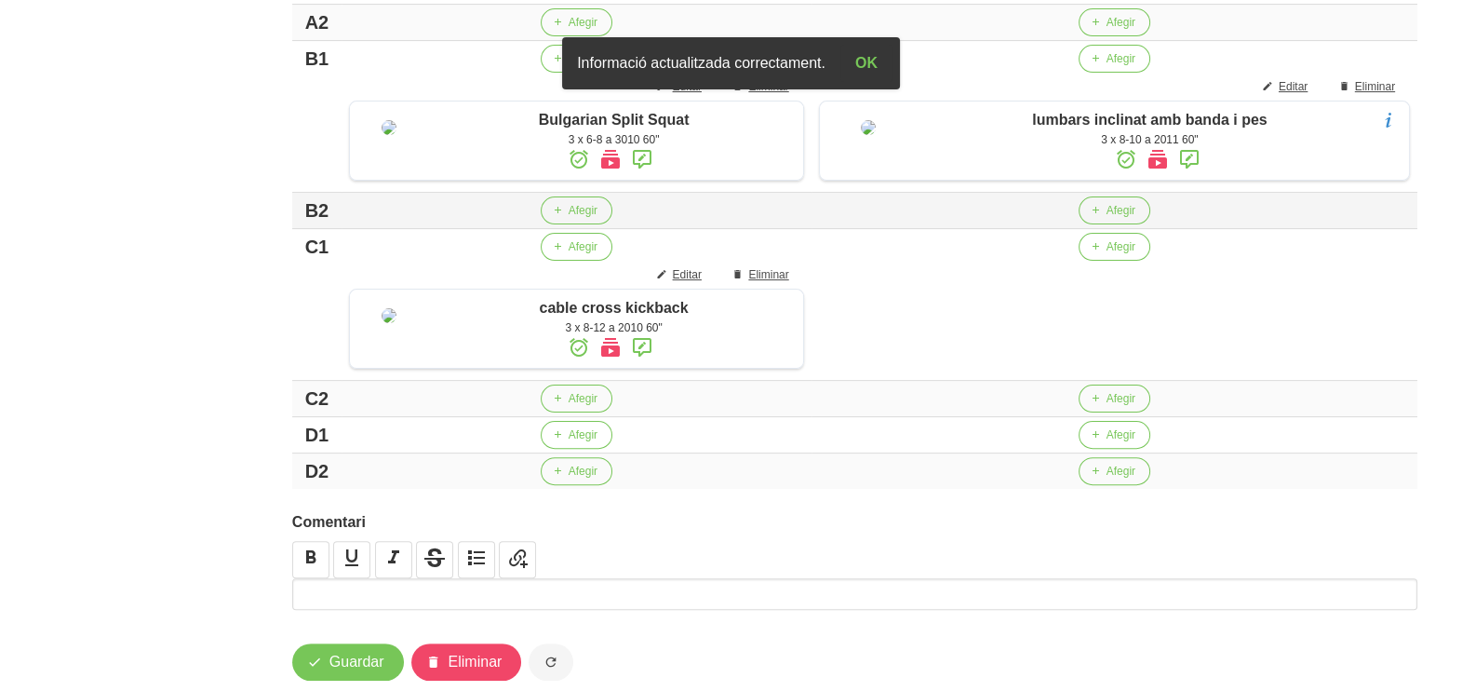
scroll to position [774, 0]
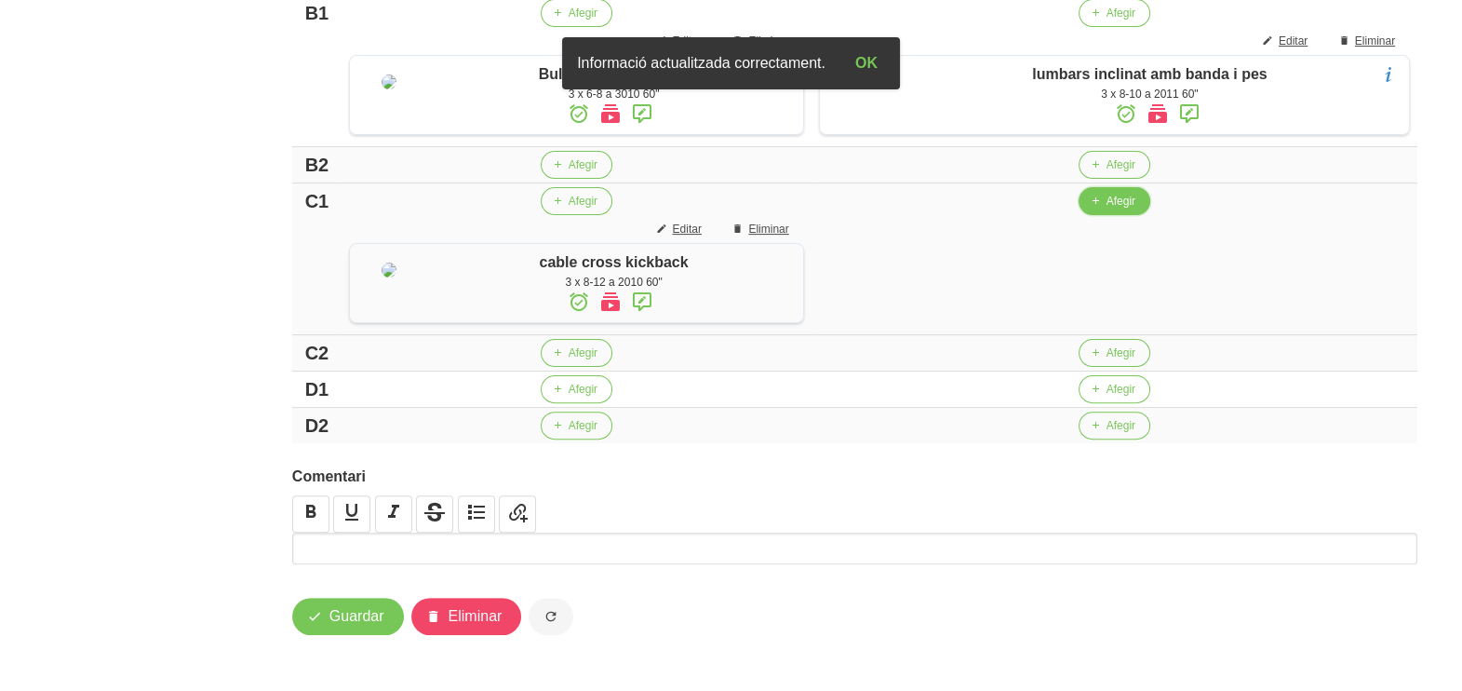
click at [1112, 202] on span "Afegir" at bounding box center [1121, 201] width 29 height 17
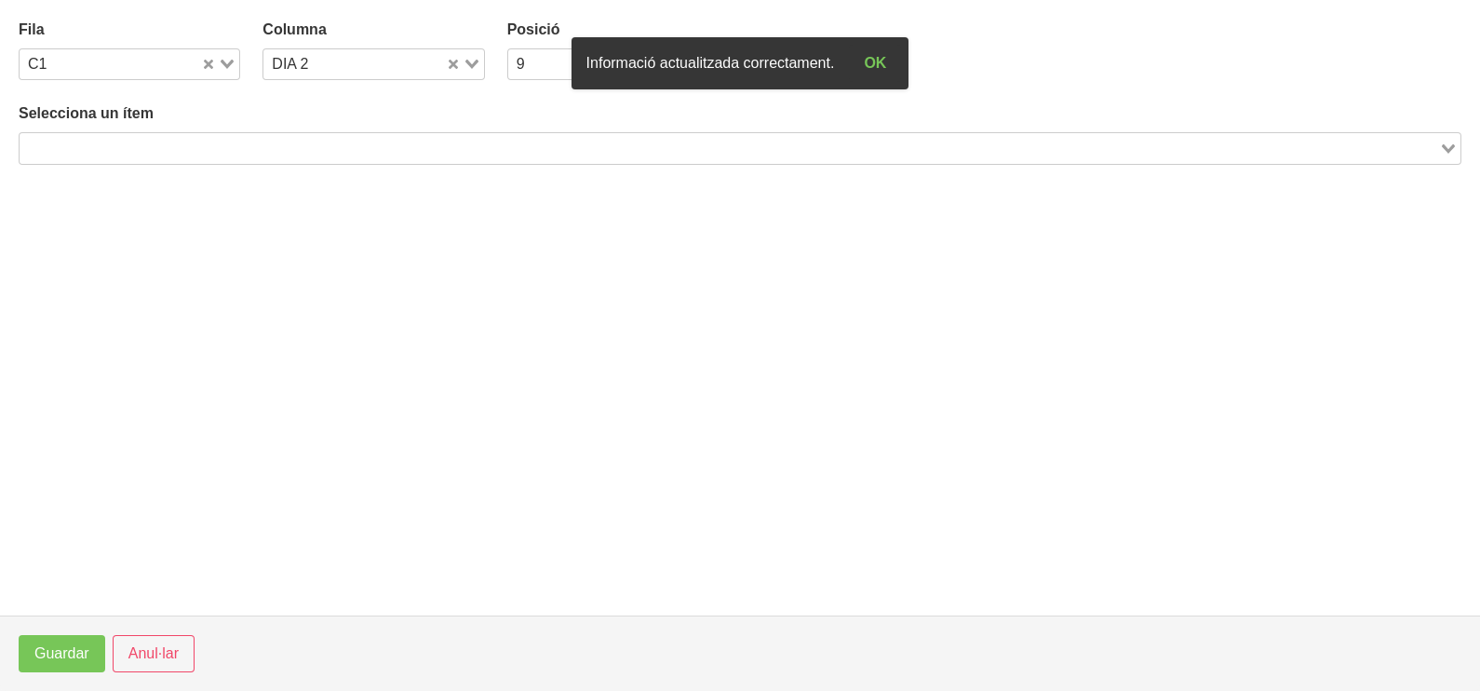
click at [289, 149] on input "Search for option" at bounding box center [729, 148] width 1416 height 22
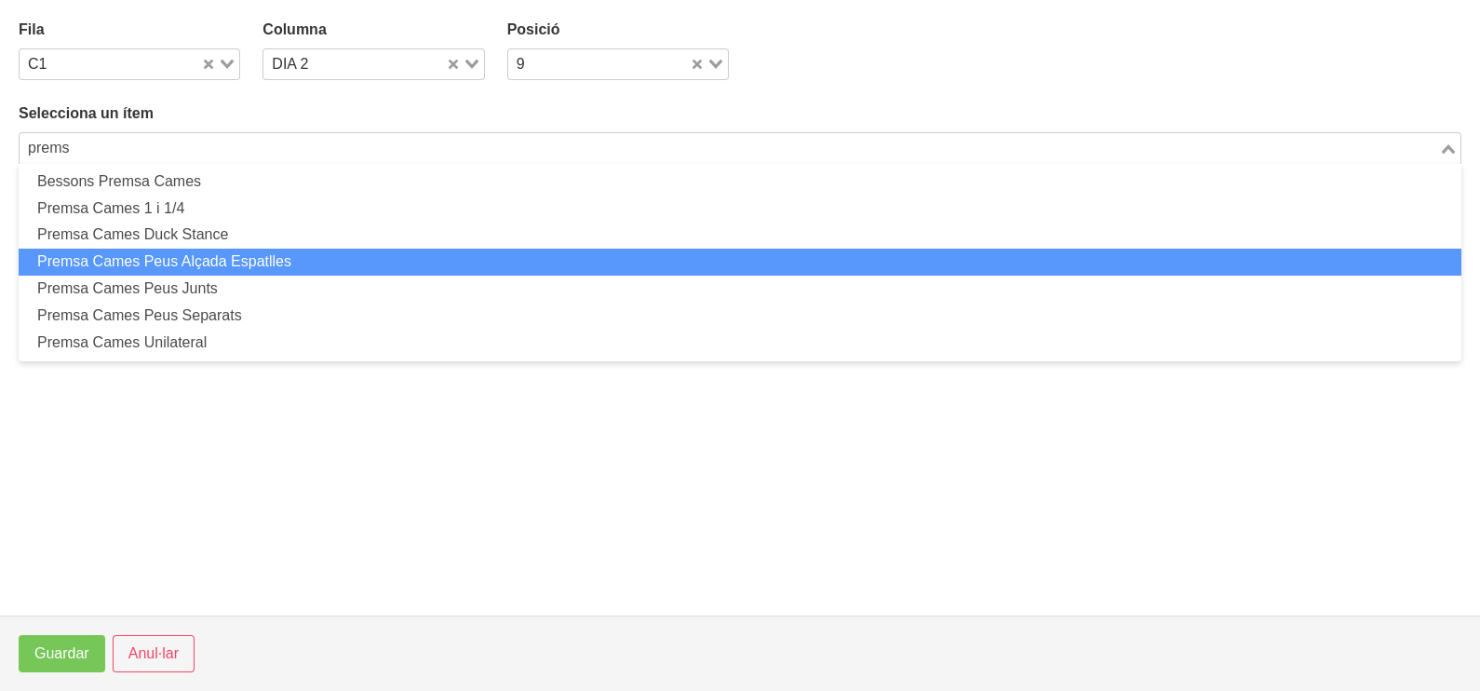
click at [233, 254] on li "Premsa Cames Peus Alçada Espatlles" at bounding box center [740, 262] width 1443 height 27
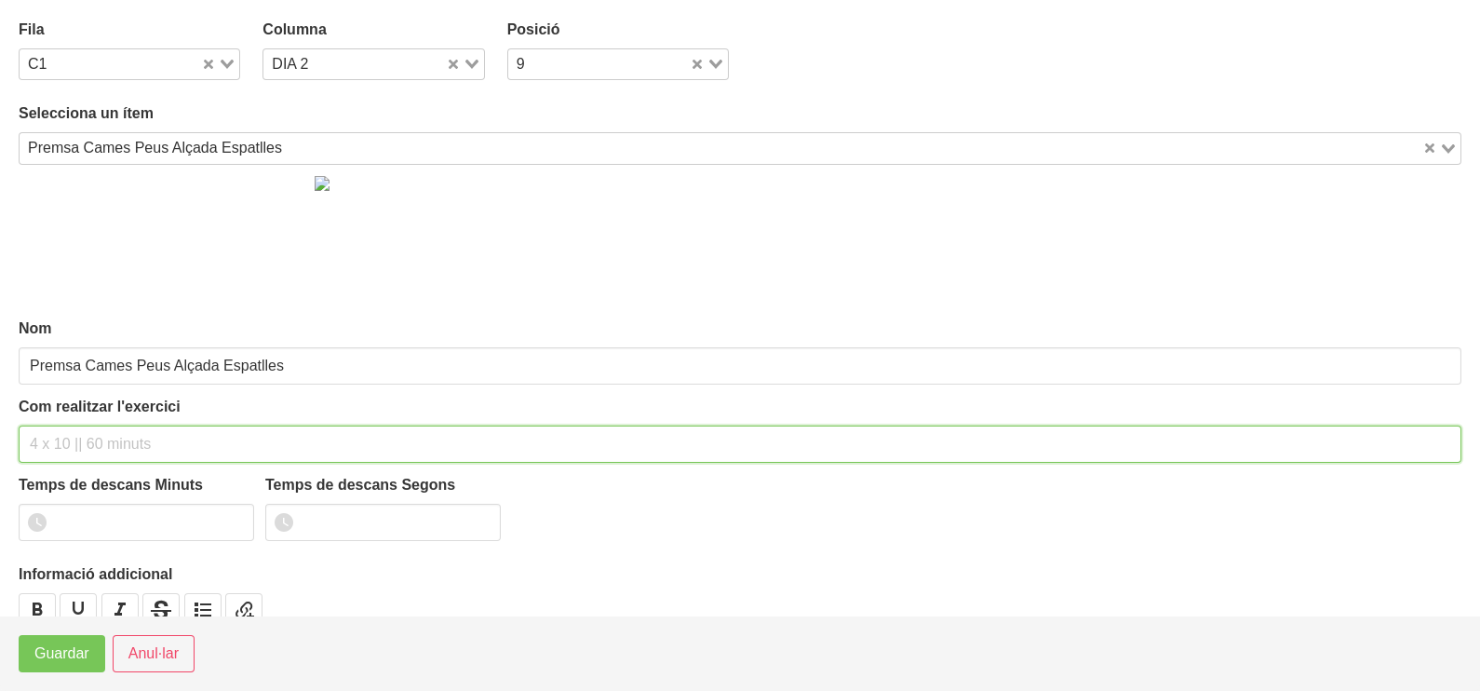
click at [104, 437] on input "text" at bounding box center [740, 443] width 1443 height 37
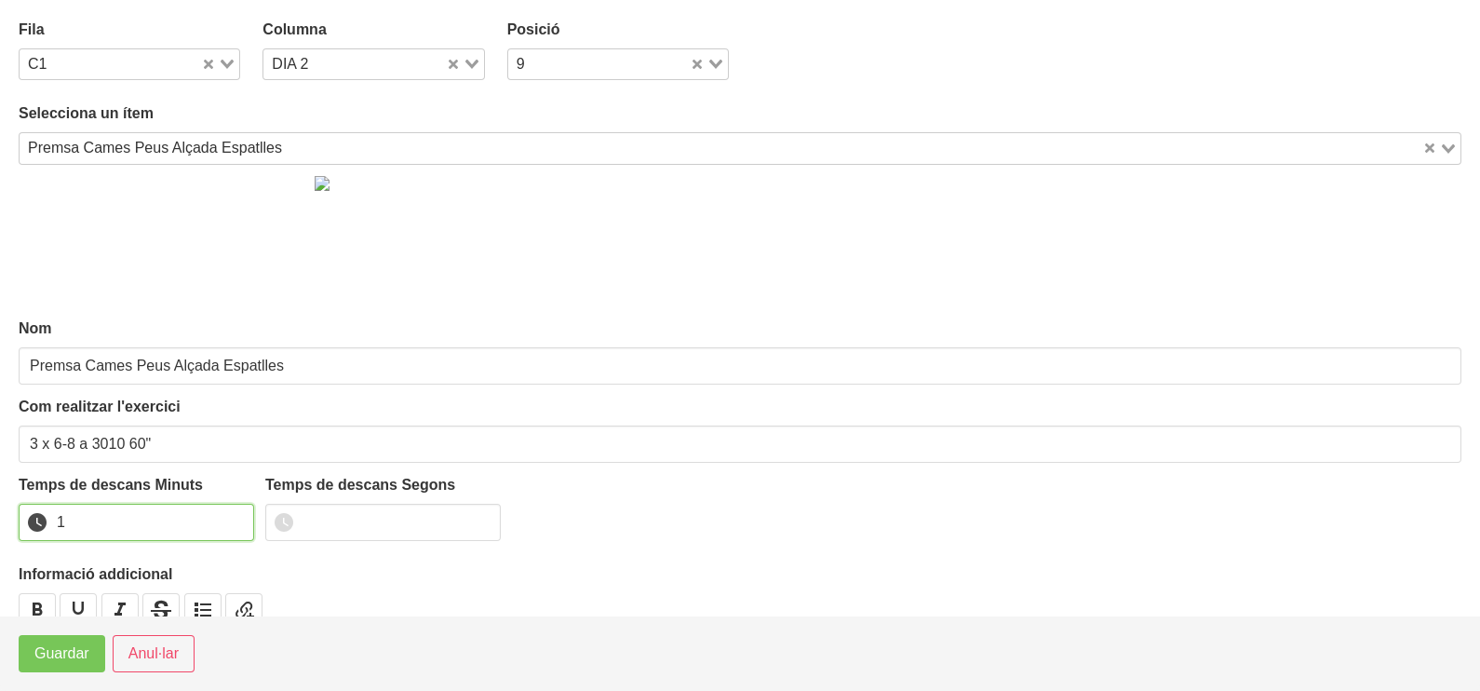
click at [234, 515] on input "1" at bounding box center [136, 522] width 235 height 37
click at [49, 659] on span "Guardar" at bounding box center [61, 653] width 55 height 22
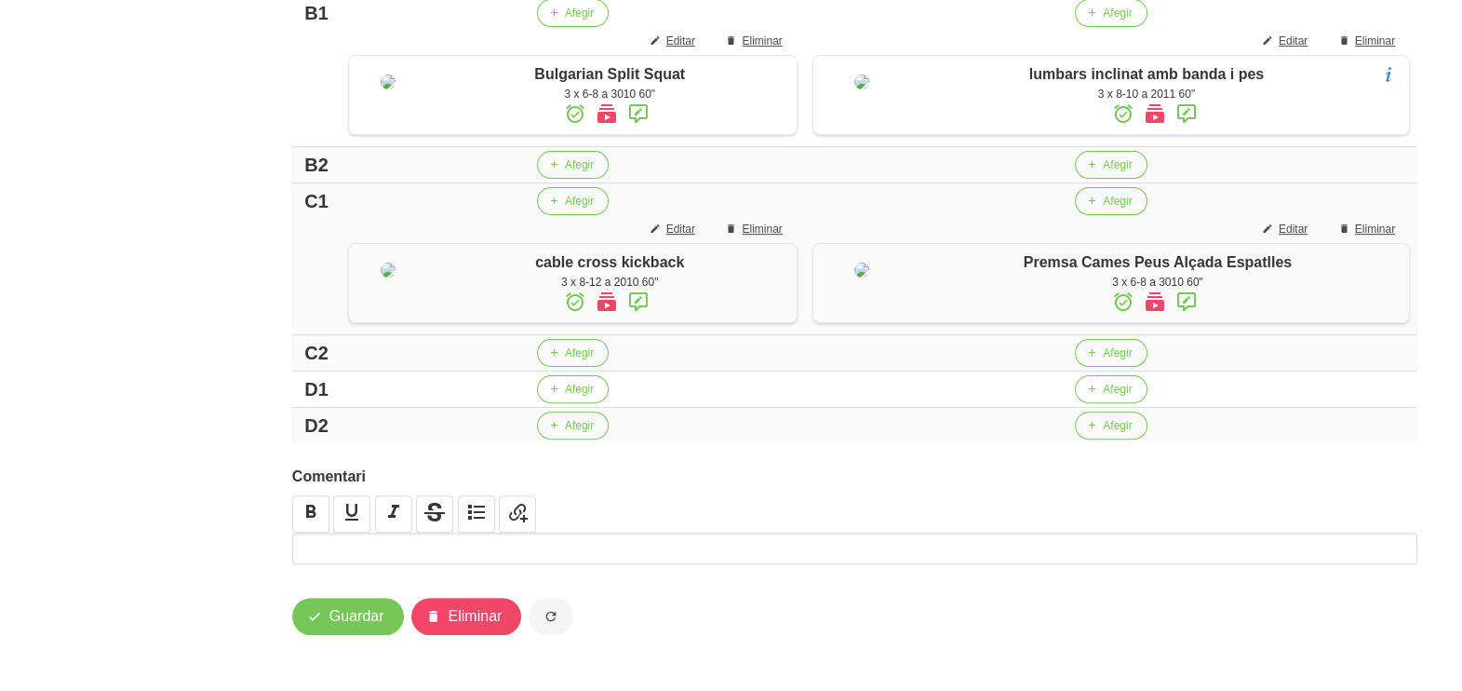
scroll to position [798, 0]
click at [1110, 391] on span "Afegir" at bounding box center [1117, 389] width 29 height 17
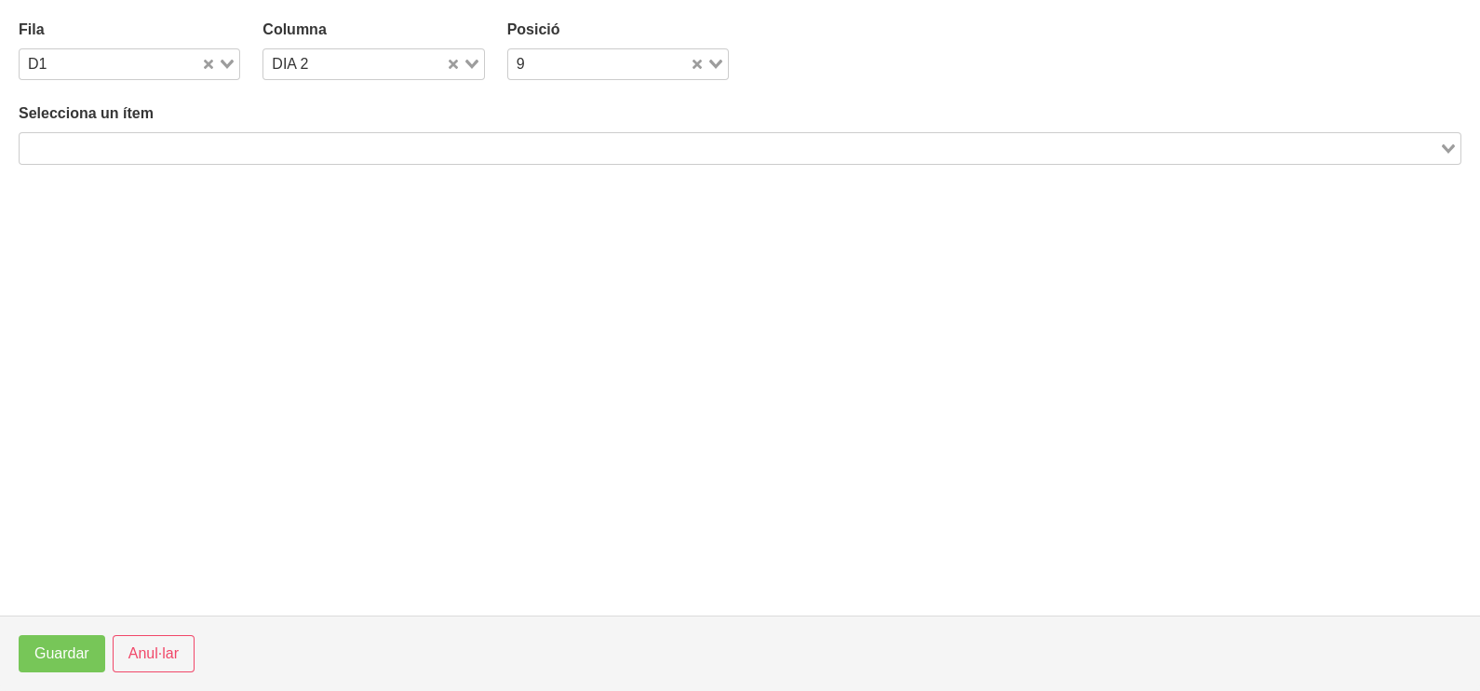
click at [363, 148] on input "Search for option" at bounding box center [729, 148] width 1416 height 22
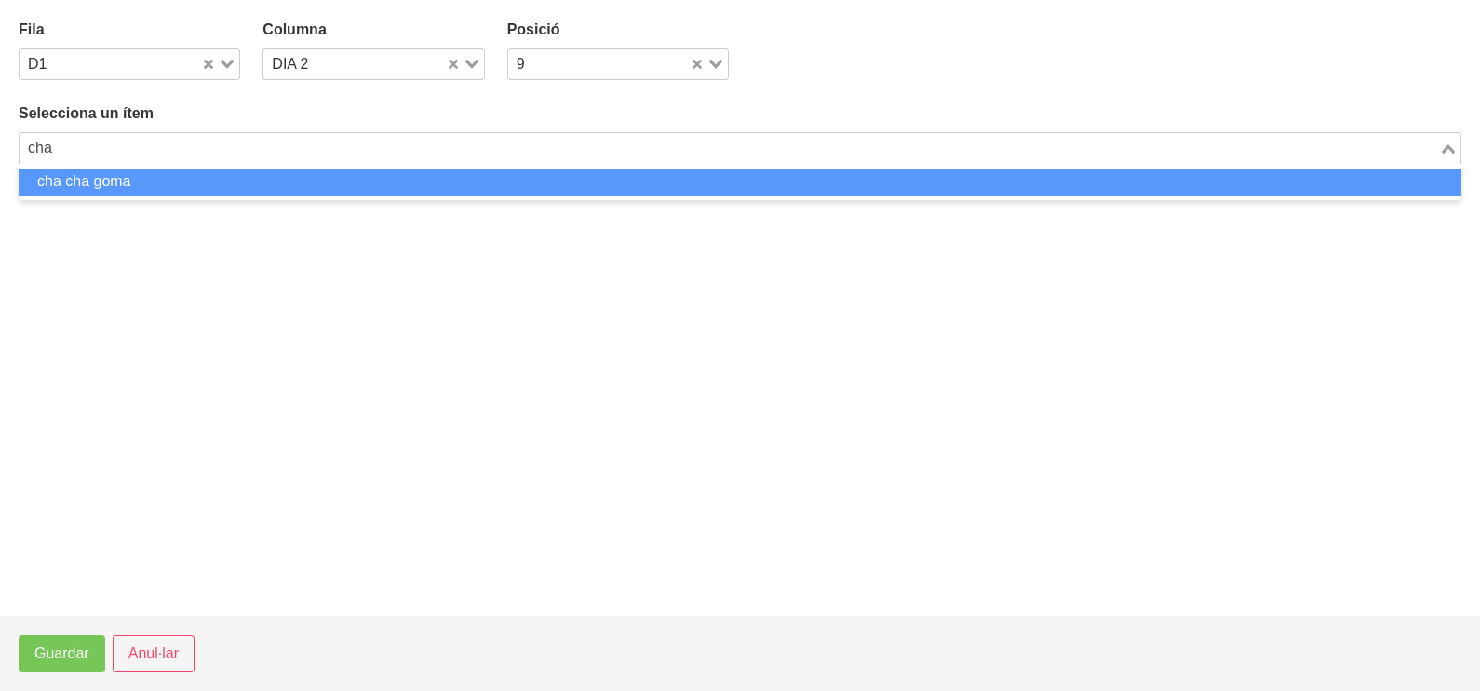
click at [330, 174] on li "cha cha goma" at bounding box center [740, 181] width 1443 height 27
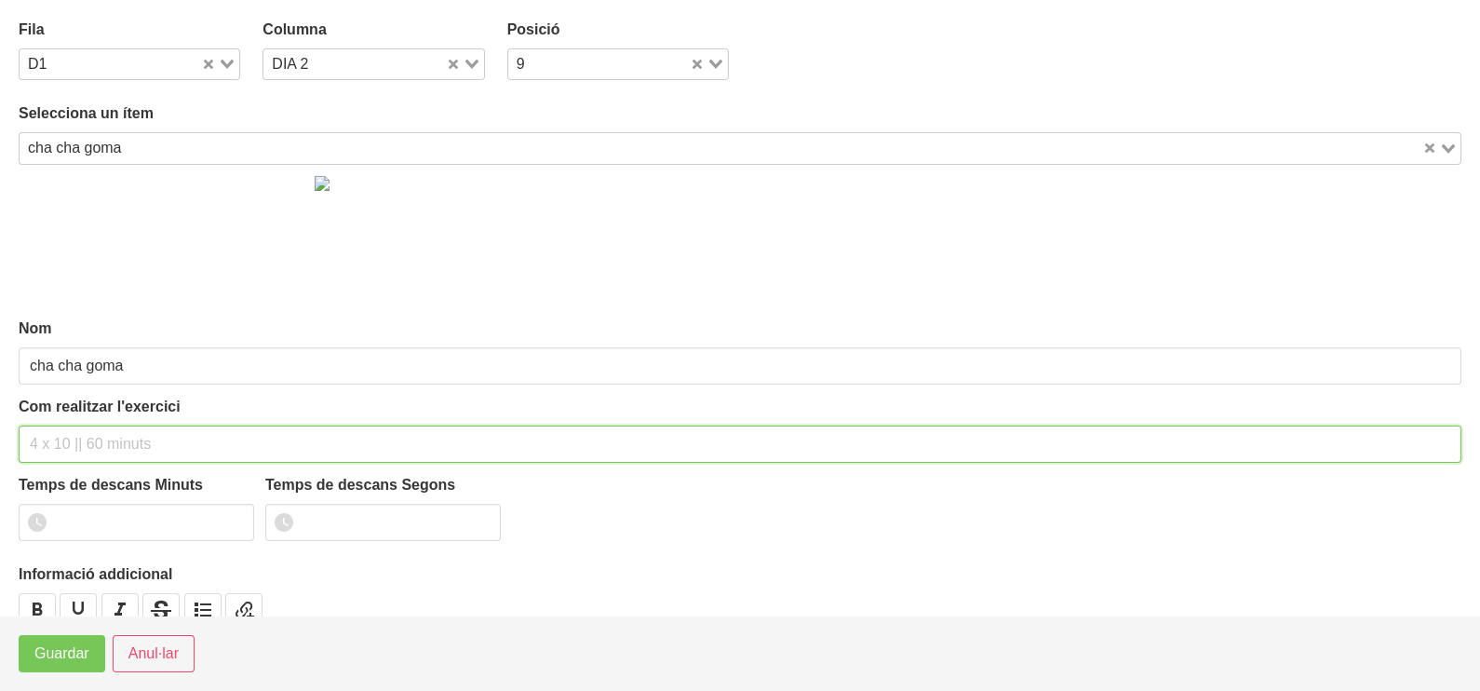
drag, startPoint x: 93, startPoint y: 435, endPoint x: 83, endPoint y: 424, distance: 14.5
click at [84, 425] on input "text" at bounding box center [740, 443] width 1443 height 37
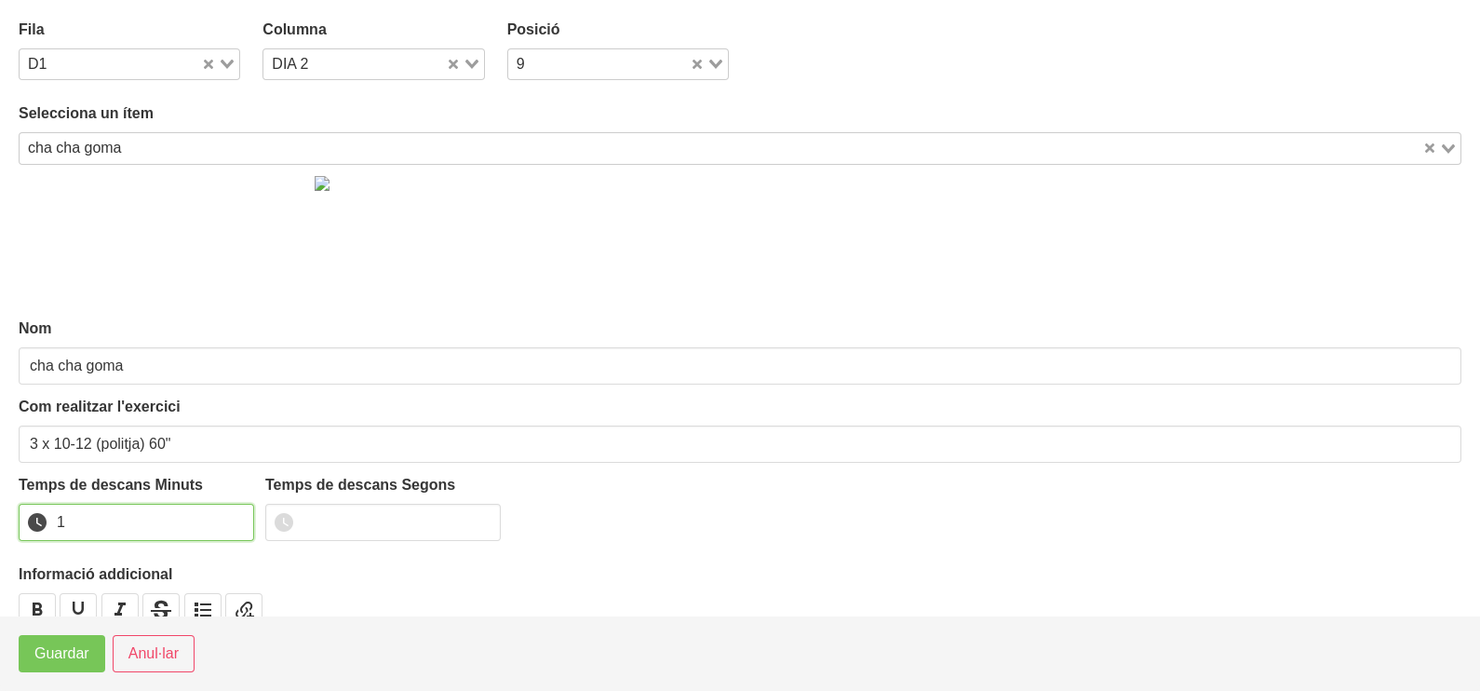
drag, startPoint x: 235, startPoint y: 517, endPoint x: 195, endPoint y: 544, distance: 47.5
click at [233, 517] on input "1" at bounding box center [136, 522] width 235 height 37
click at [64, 659] on span "Guardar" at bounding box center [61, 653] width 55 height 22
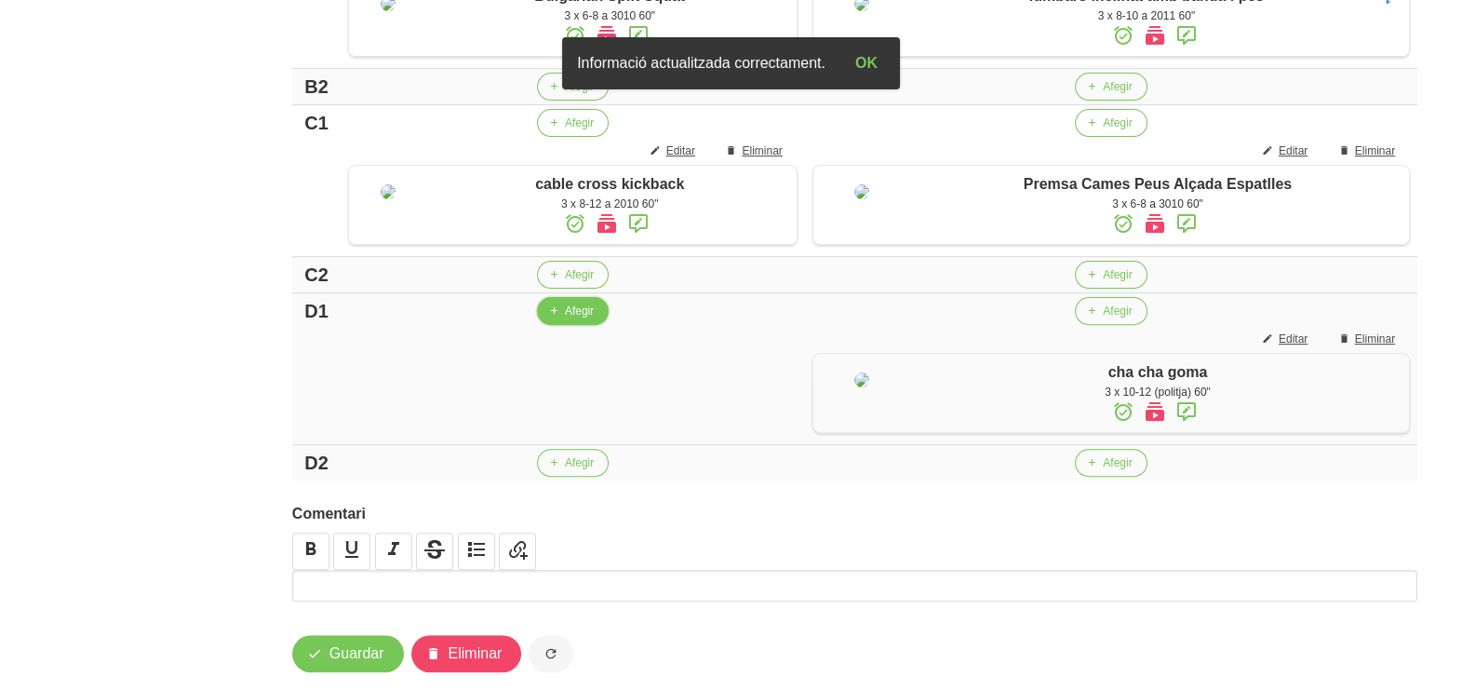
click at [566, 319] on span "Afegir" at bounding box center [579, 311] width 29 height 17
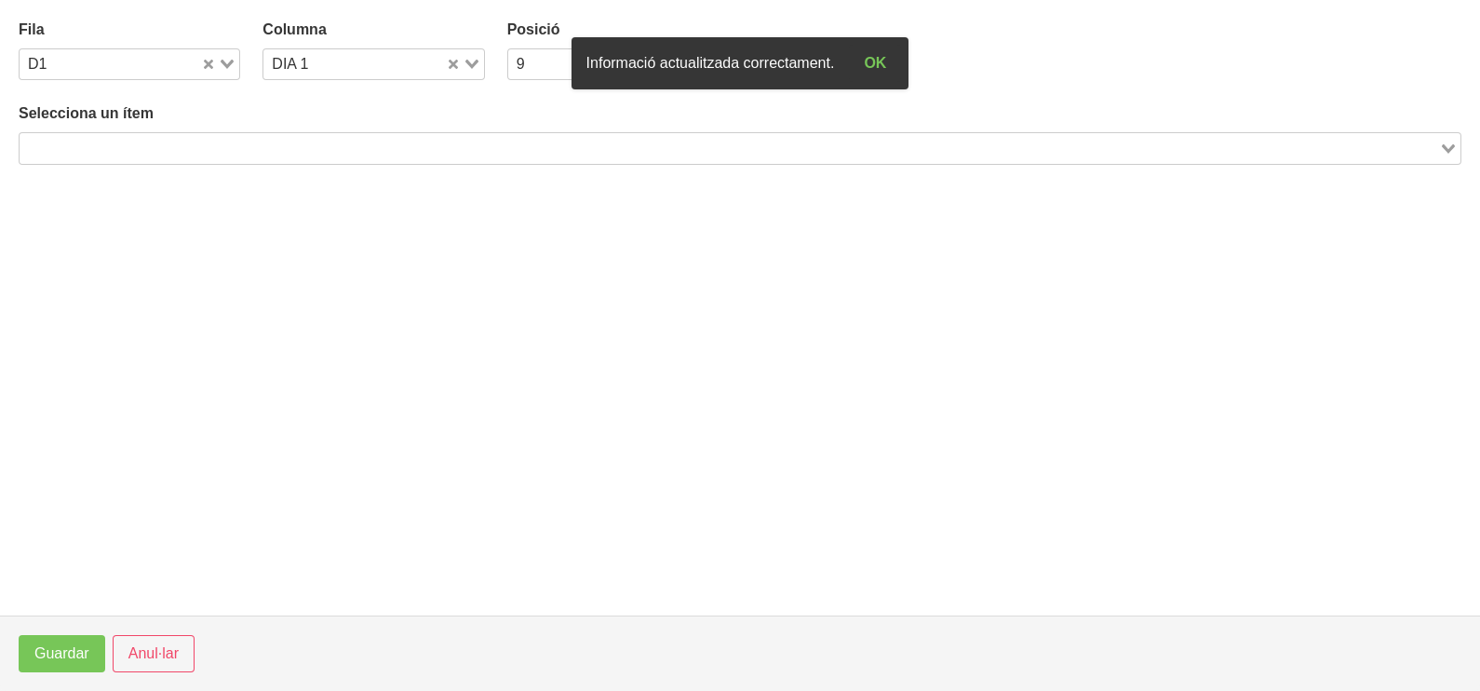
drag, startPoint x: 320, startPoint y: 149, endPoint x: 325, endPoint y: 140, distance: 10.4
click at [322, 144] on input "Search for option" at bounding box center [729, 148] width 1416 height 22
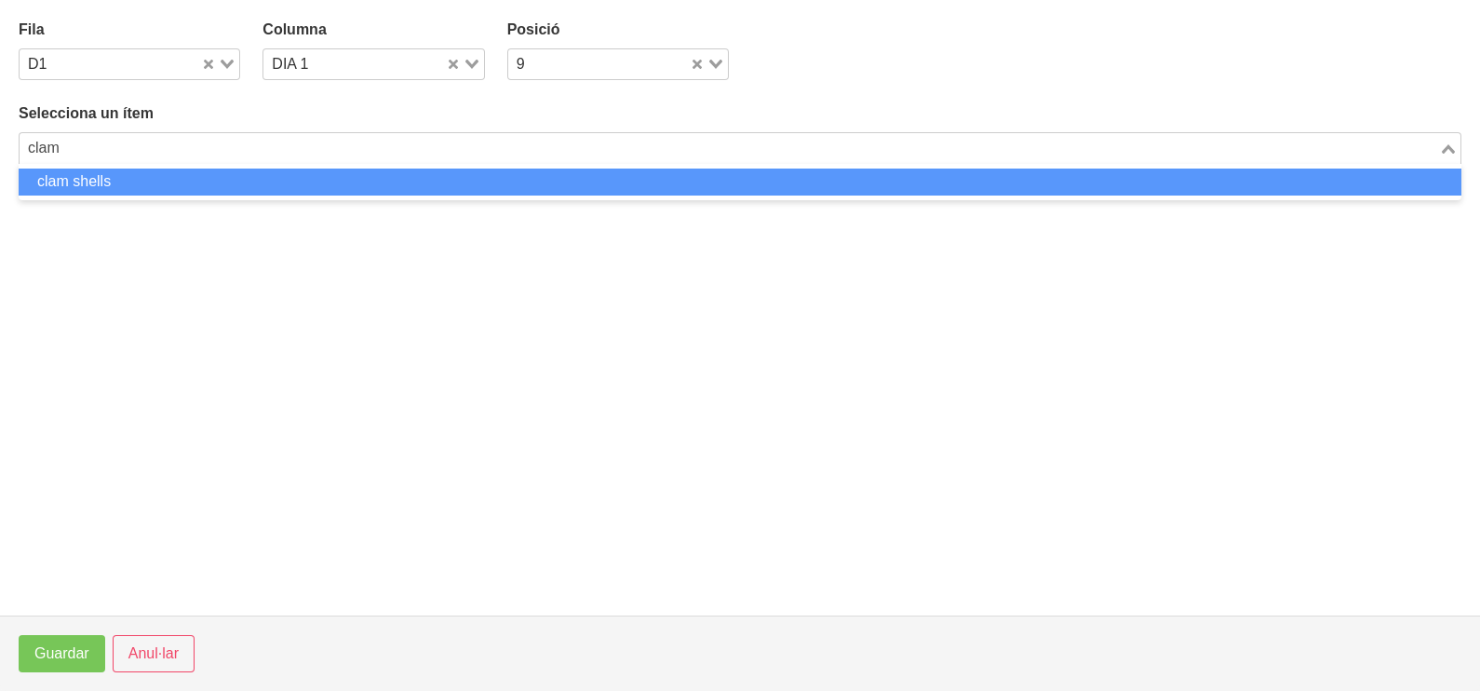
click at [272, 177] on li "clam shells" at bounding box center [740, 181] width 1443 height 27
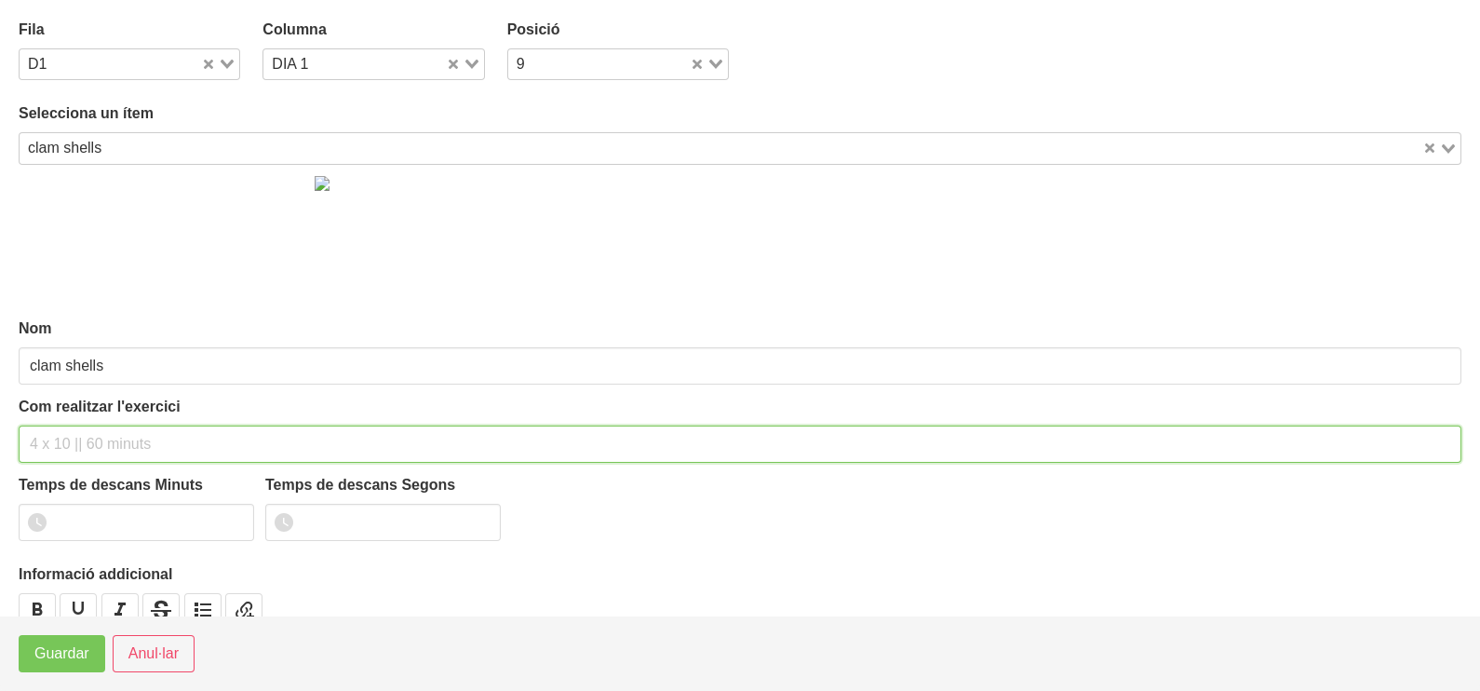
click at [76, 437] on input "text" at bounding box center [740, 443] width 1443 height 37
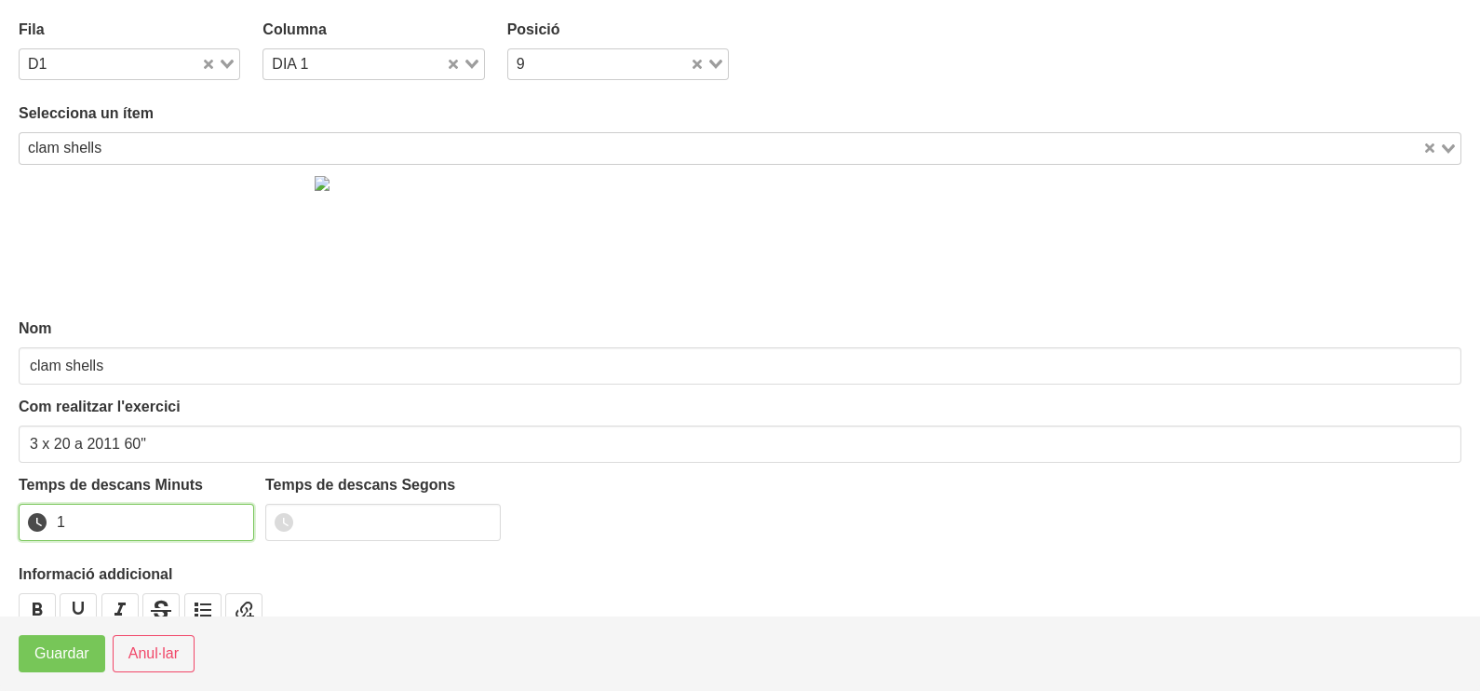
drag, startPoint x: 233, startPoint y: 514, endPoint x: 168, endPoint y: 564, distance: 82.3
click at [233, 518] on input "1" at bounding box center [136, 522] width 235 height 37
click at [60, 652] on span "Guardar" at bounding box center [61, 653] width 55 height 22
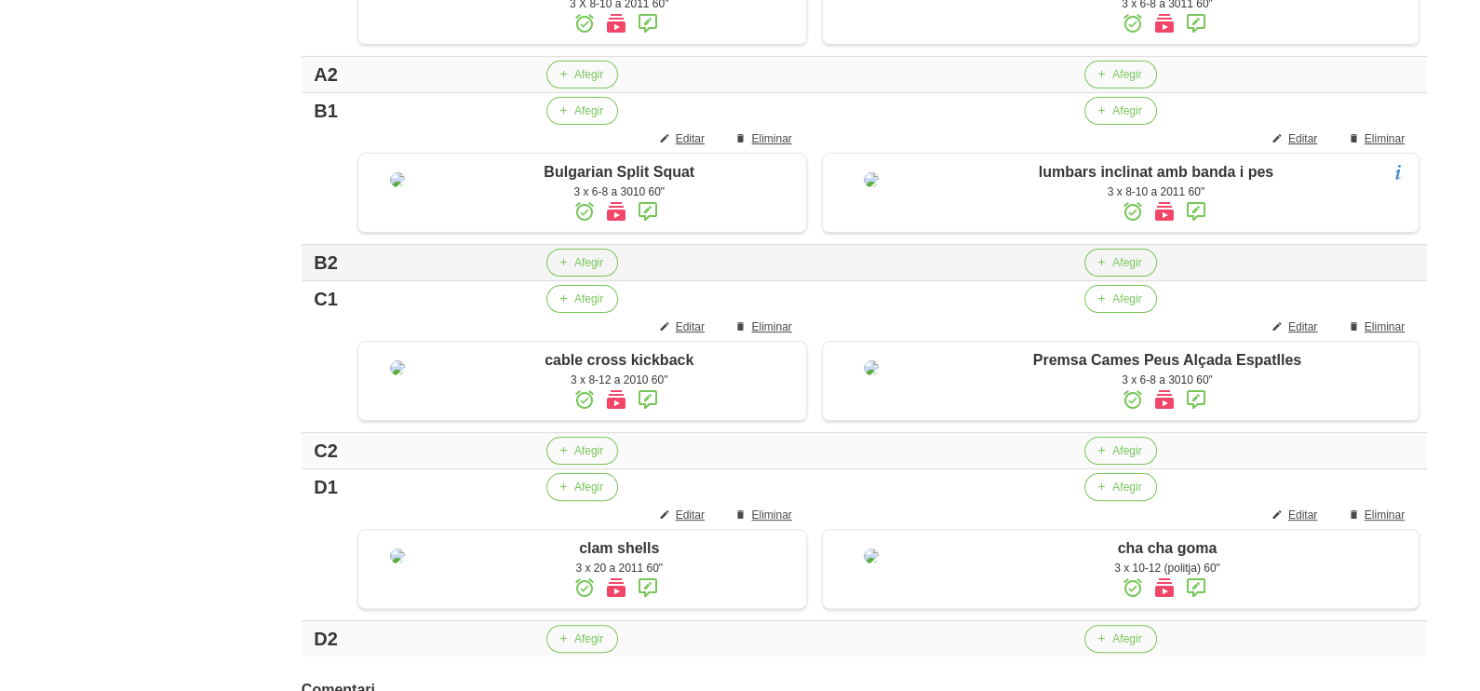
scroll to position [508, 0]
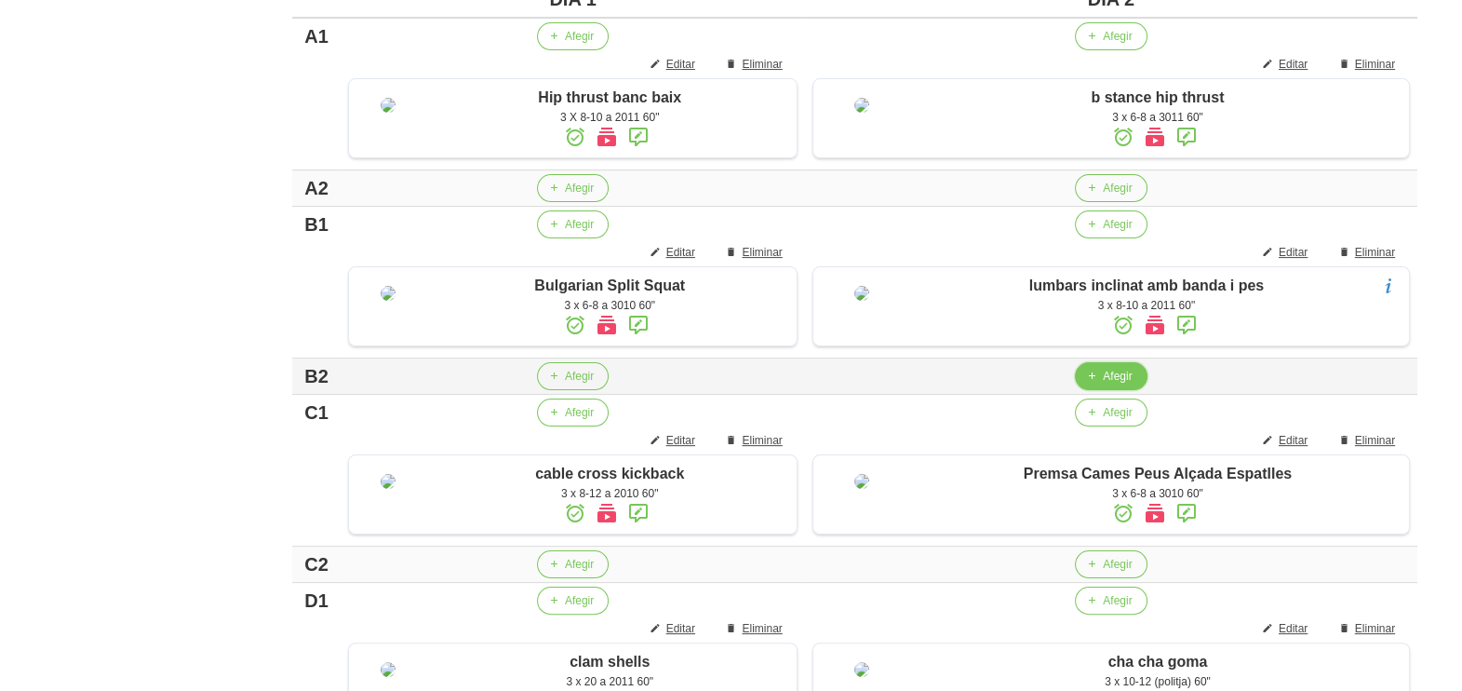
click at [1110, 384] on span "Afegir" at bounding box center [1117, 376] width 29 height 17
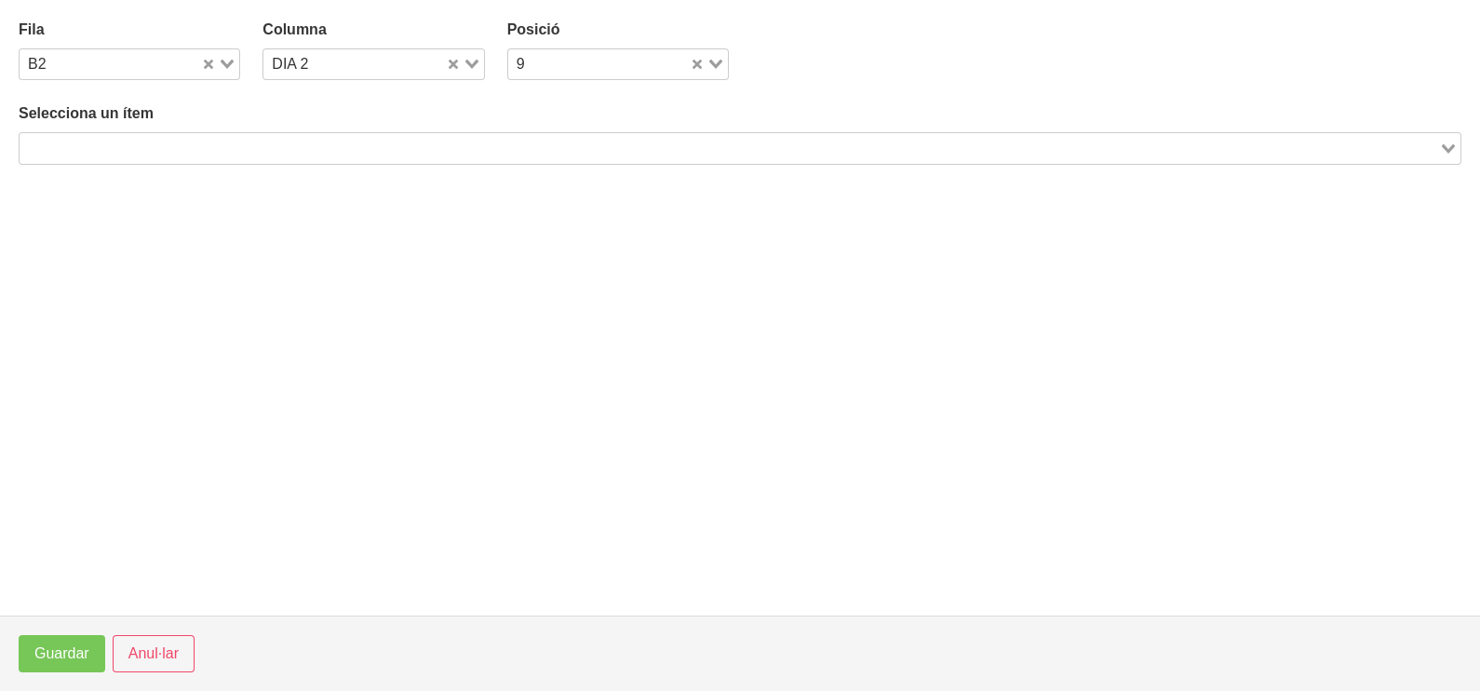
click at [297, 145] on input "Search for option" at bounding box center [729, 148] width 1416 height 22
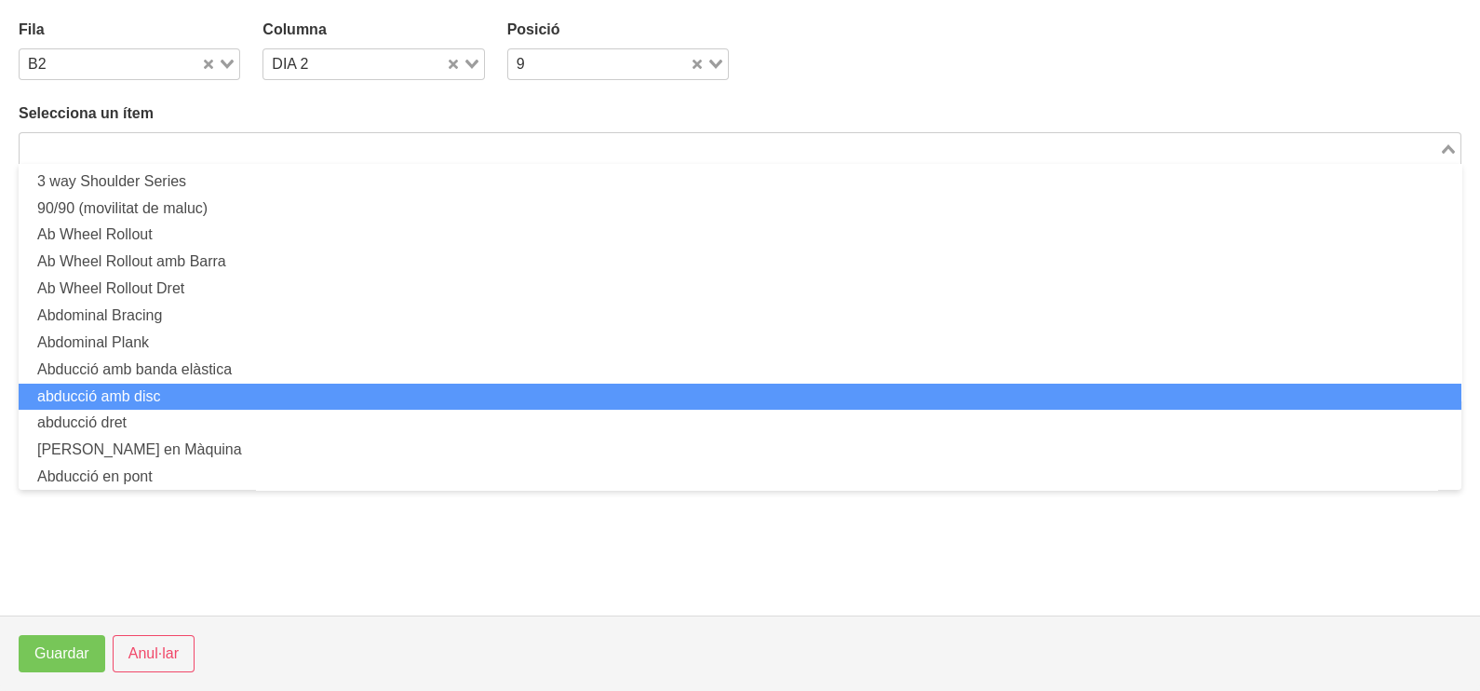
scroll to position [0, 0]
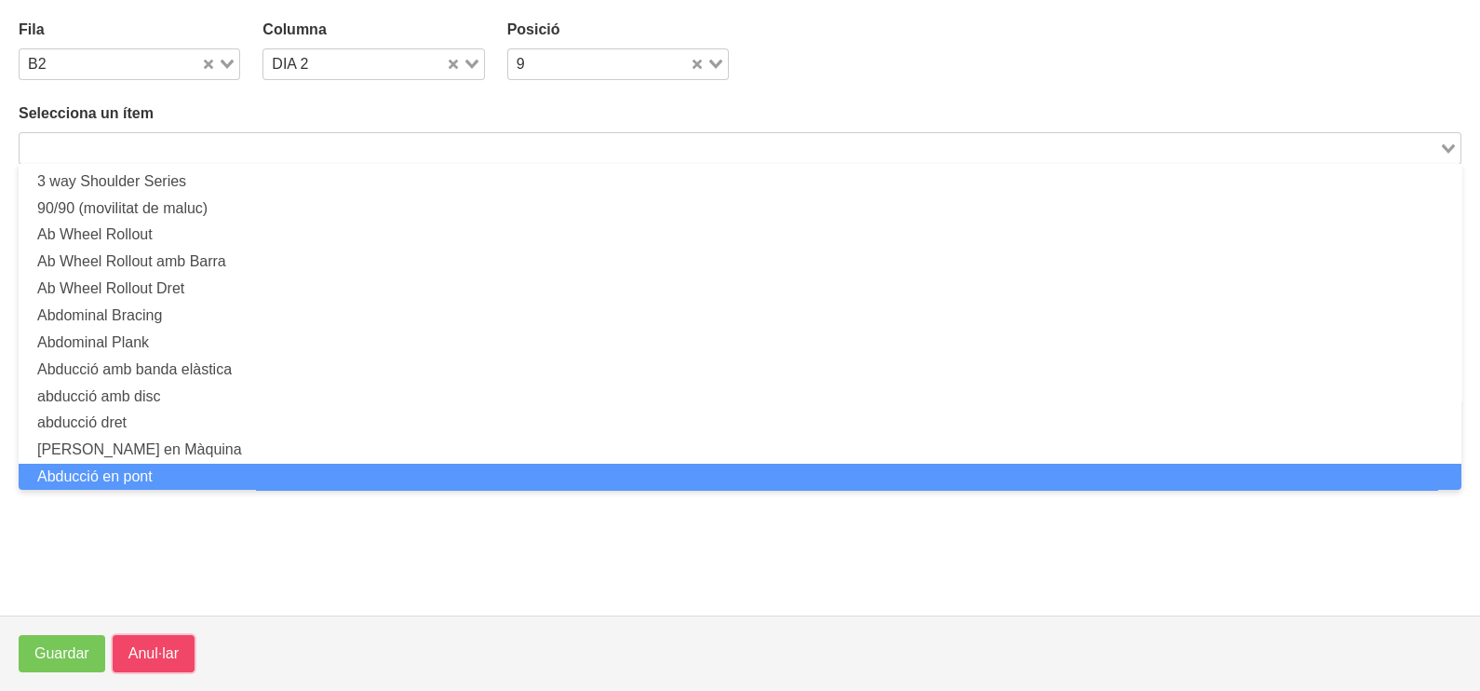
click at [163, 649] on span "Anul·lar" at bounding box center [153, 653] width 50 height 22
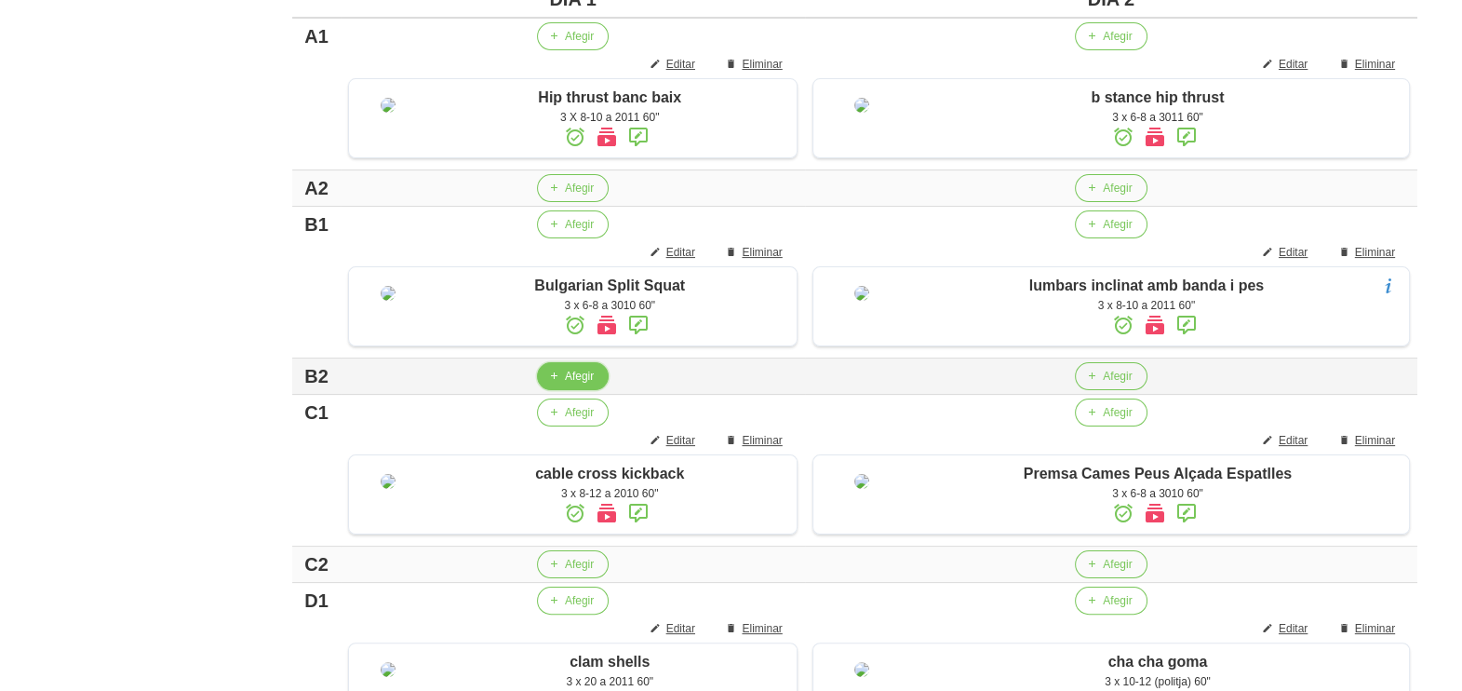
click at [579, 384] on span "Afegir" at bounding box center [579, 376] width 29 height 17
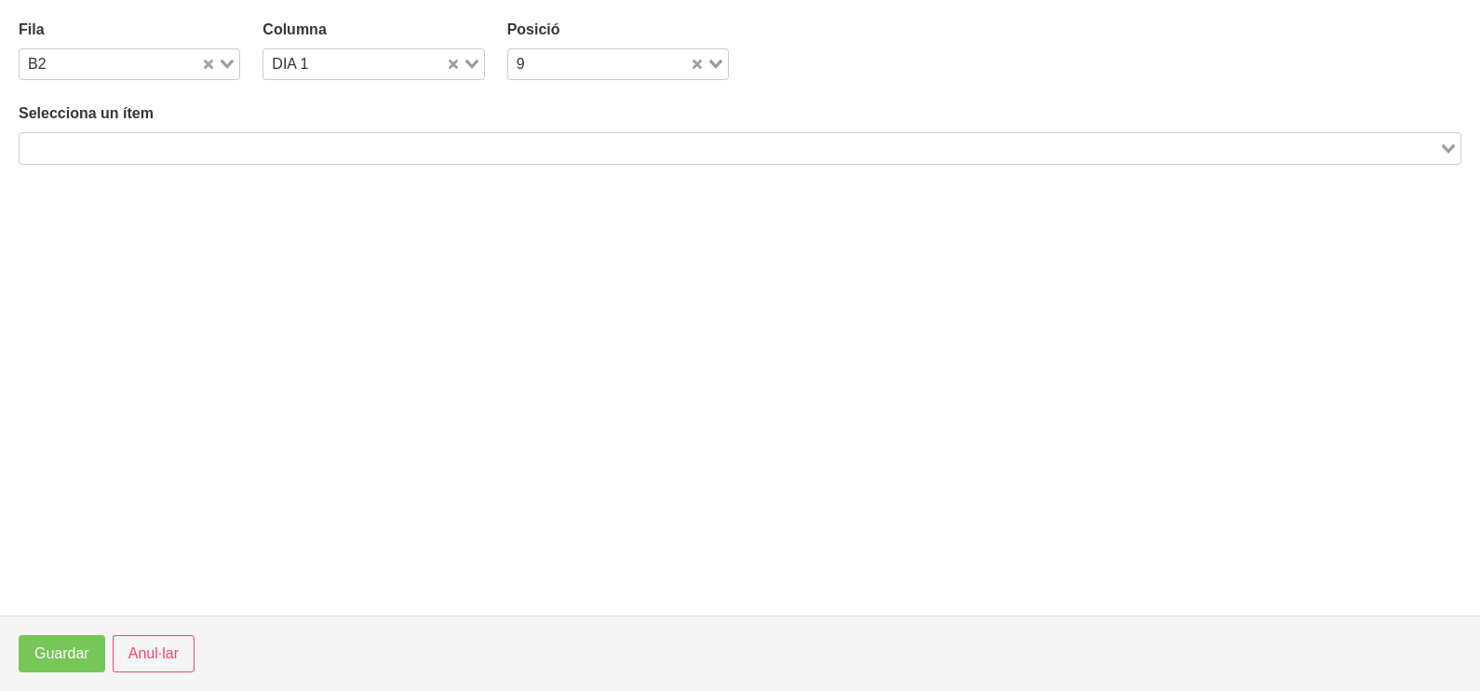
click at [262, 145] on input "Search for option" at bounding box center [729, 148] width 1416 height 22
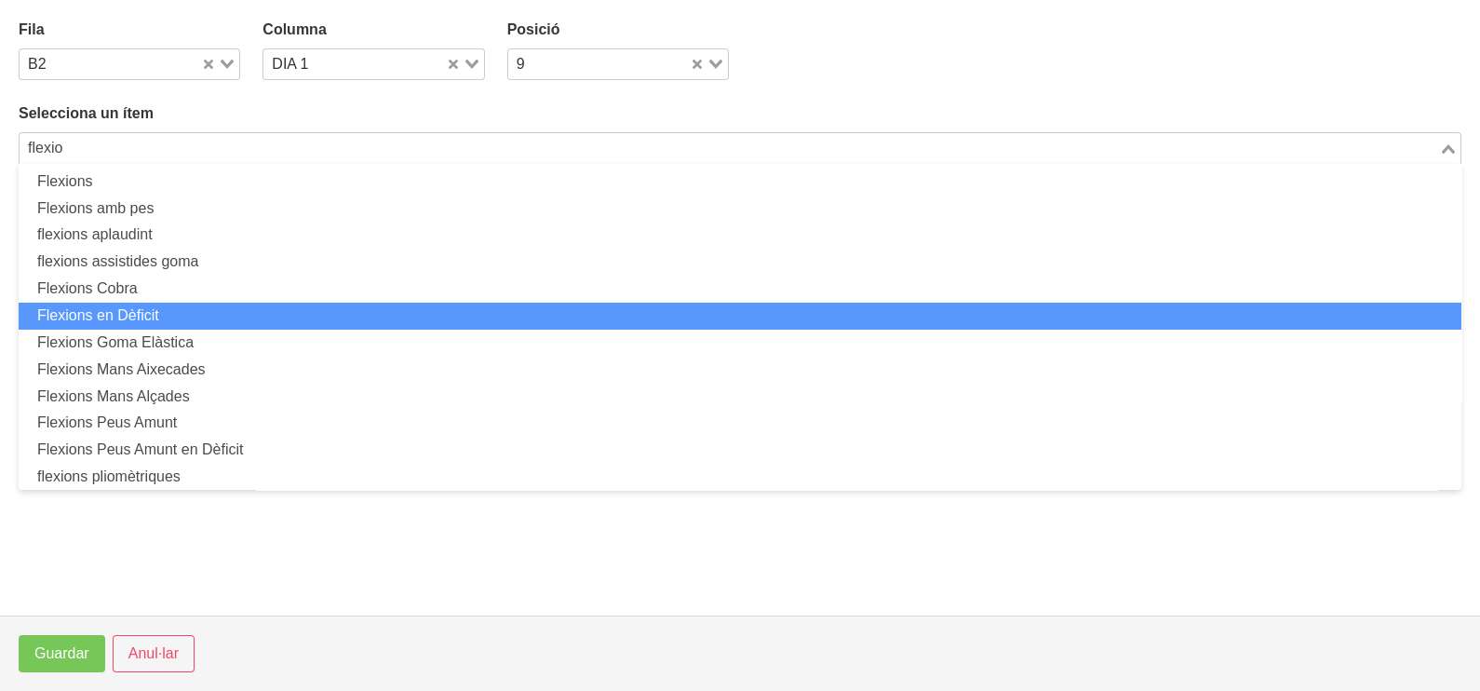
click at [215, 308] on li "Flexions en Dèficit" at bounding box center [740, 316] width 1443 height 27
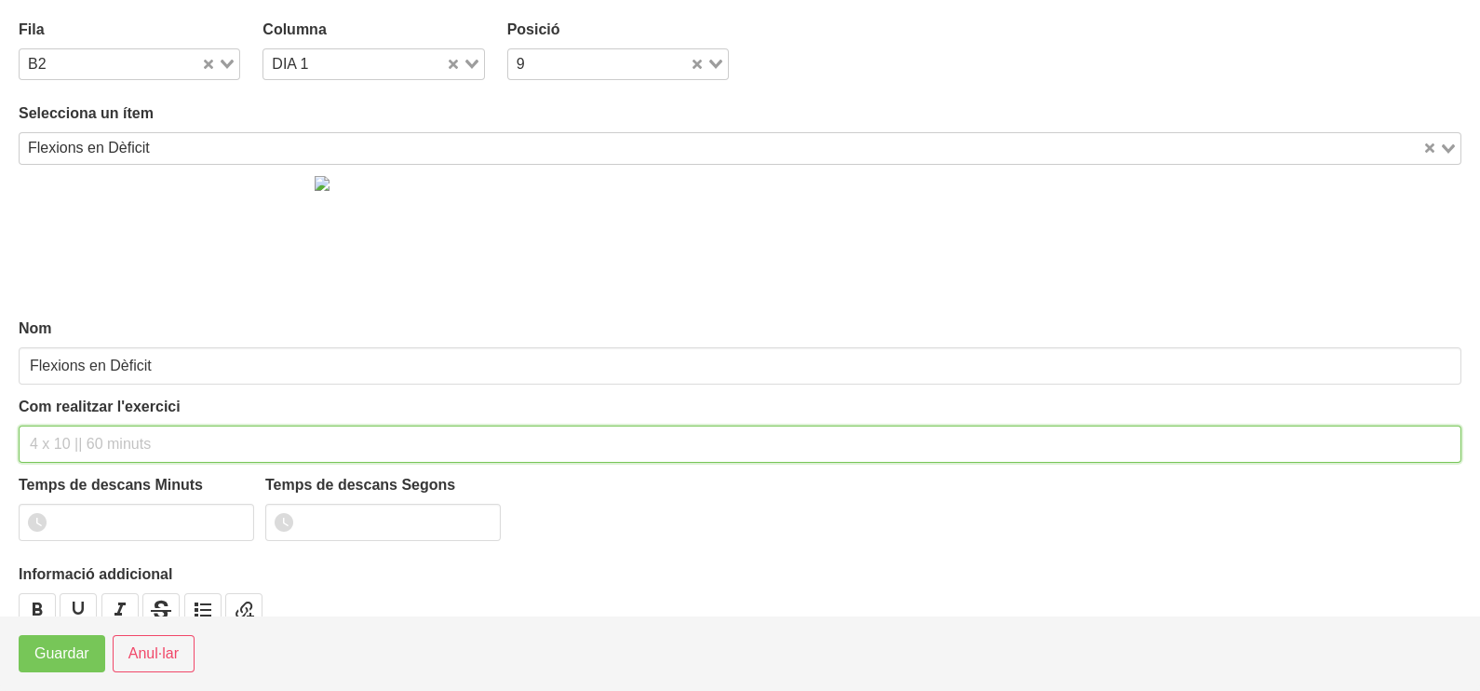
drag, startPoint x: 87, startPoint y: 437, endPoint x: 108, endPoint y: 303, distance: 136.5
click at [95, 426] on input "text" at bounding box center [740, 443] width 1443 height 37
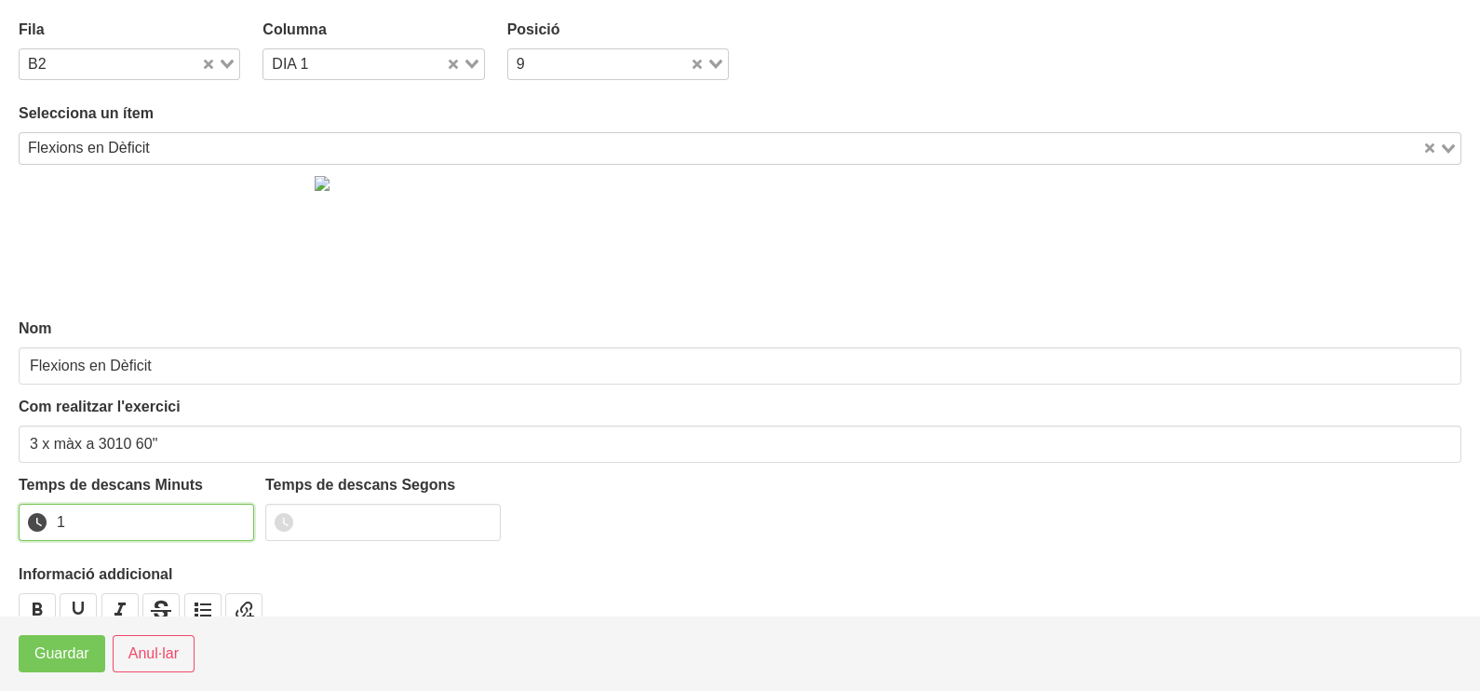
drag, startPoint x: 233, startPoint y: 513, endPoint x: 135, endPoint y: 577, distance: 116.9
click at [229, 517] on input "1" at bounding box center [136, 522] width 235 height 37
click at [67, 655] on span "Guardar" at bounding box center [61, 653] width 55 height 22
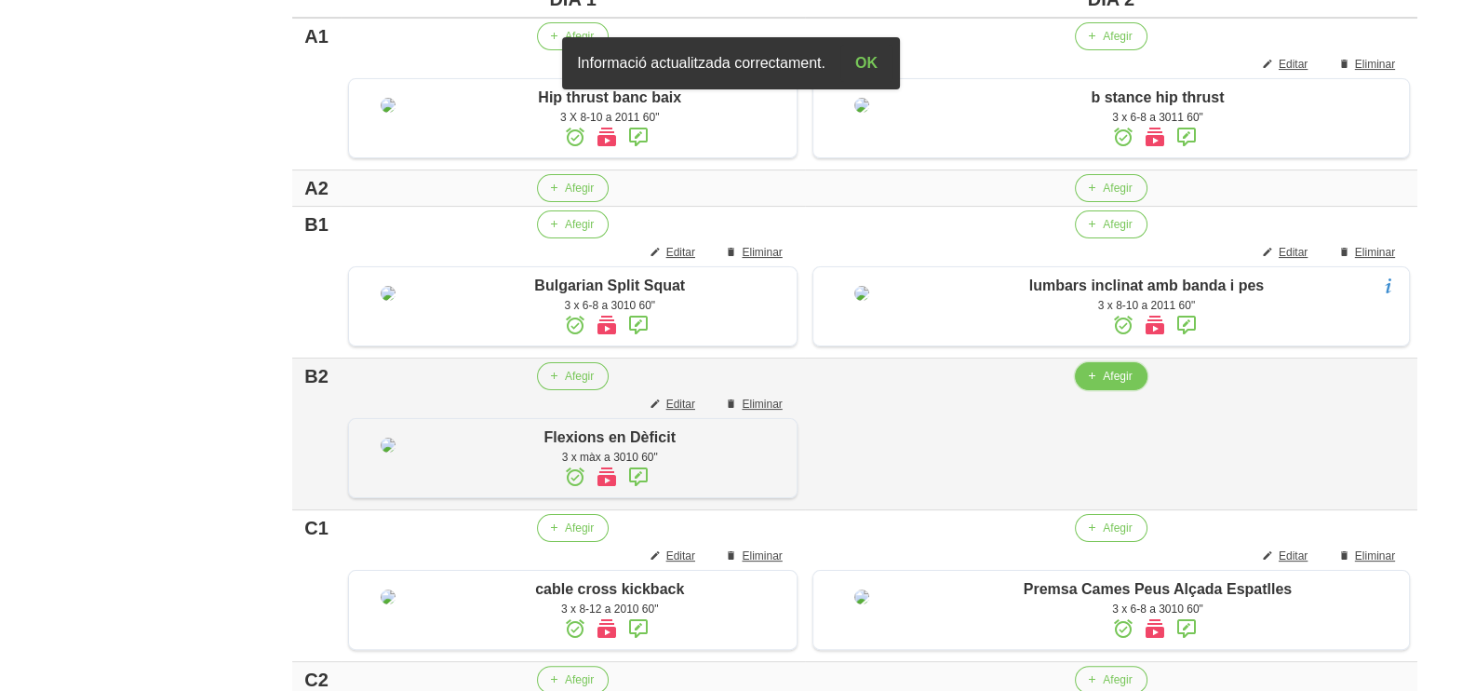
click at [1105, 390] on button "Afegir" at bounding box center [1111, 376] width 72 height 28
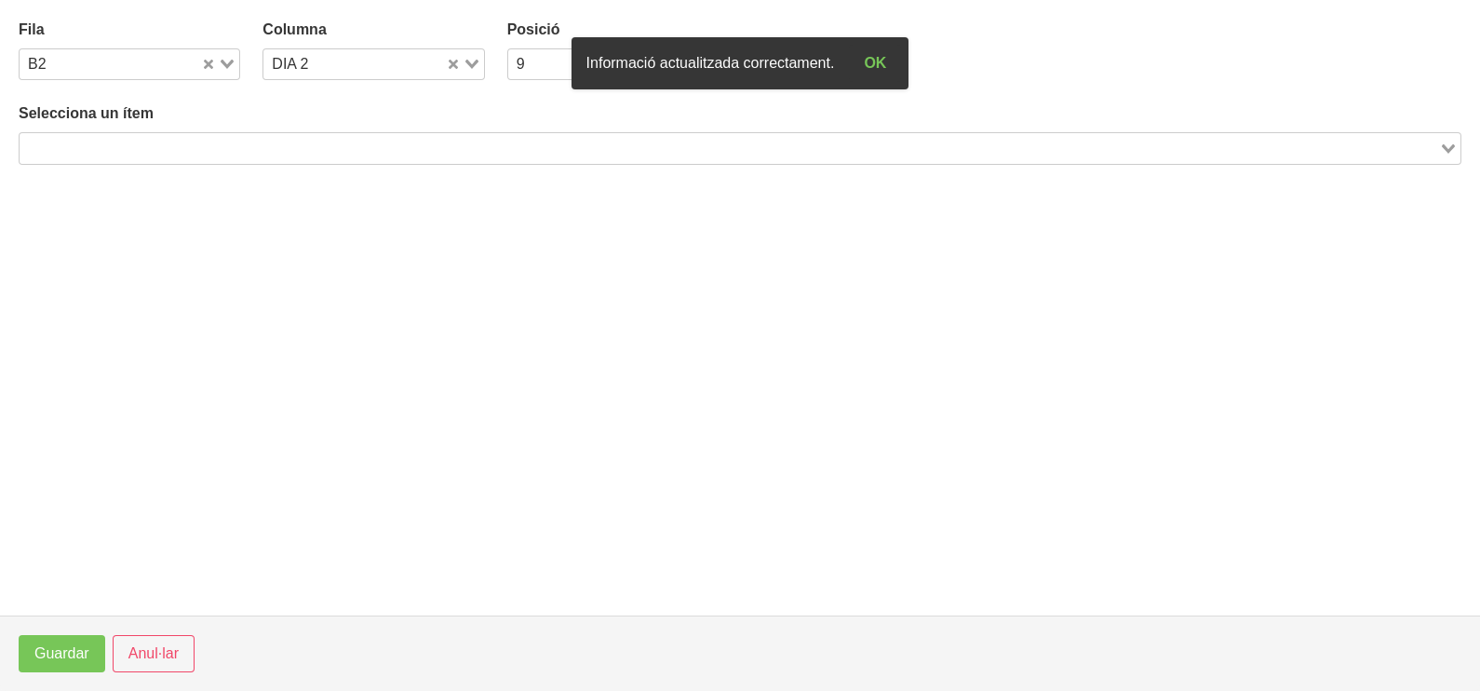
click at [348, 137] on input "Search for option" at bounding box center [729, 148] width 1416 height 22
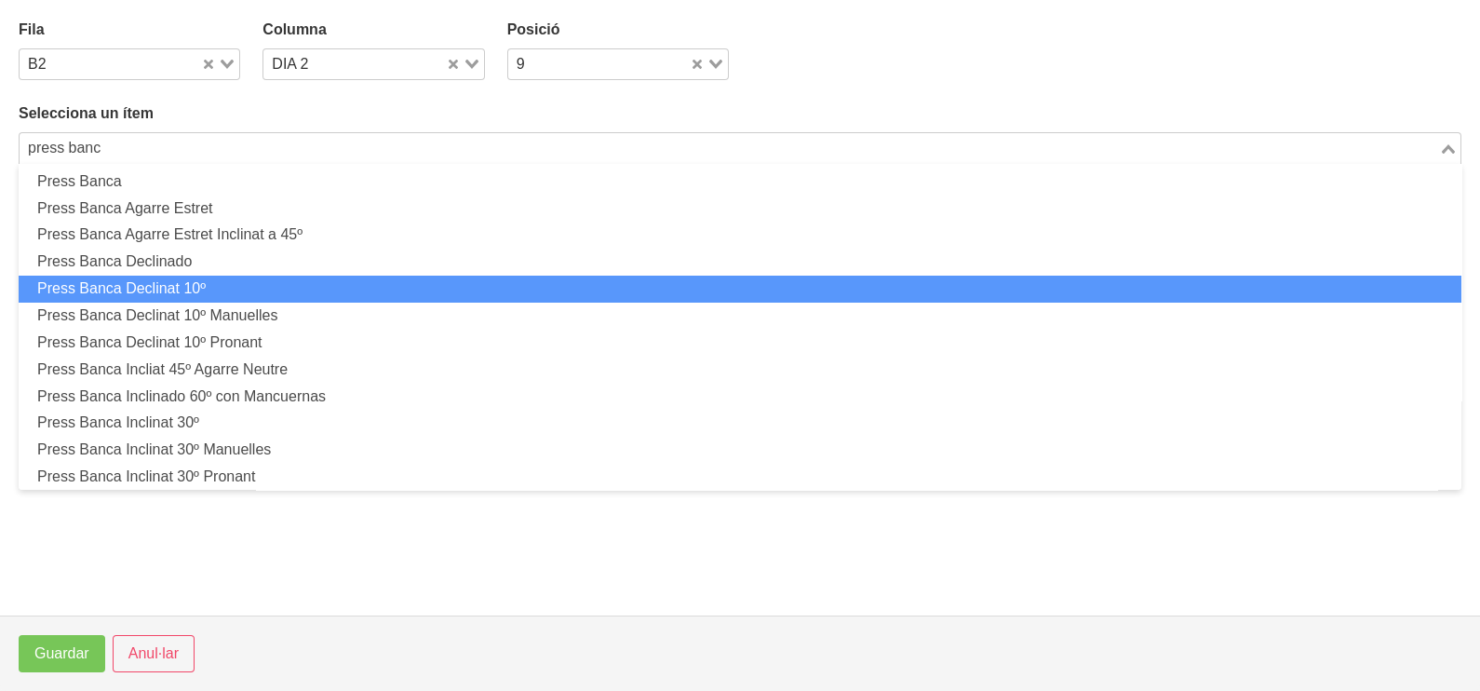
scroll to position [232, 0]
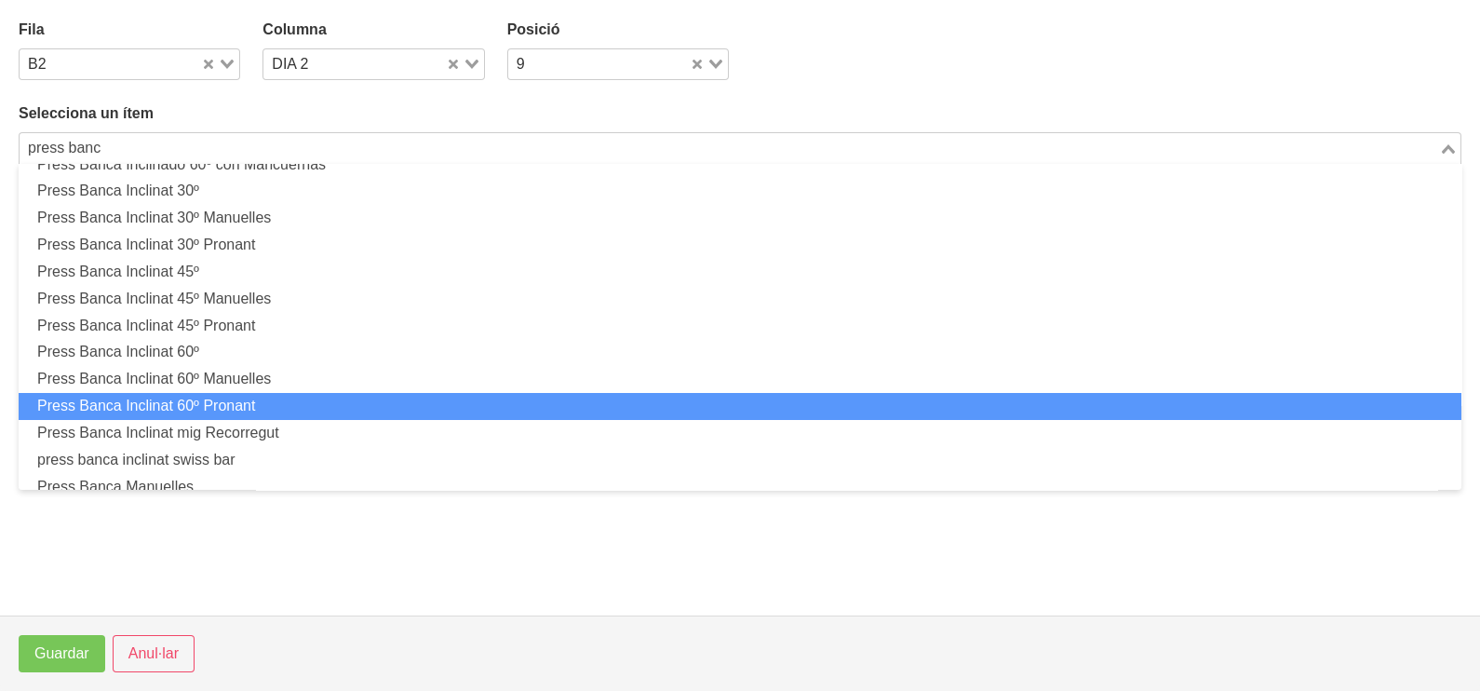
click at [307, 402] on li "Press Banca Inclinat 60º Pronant" at bounding box center [740, 406] width 1443 height 27
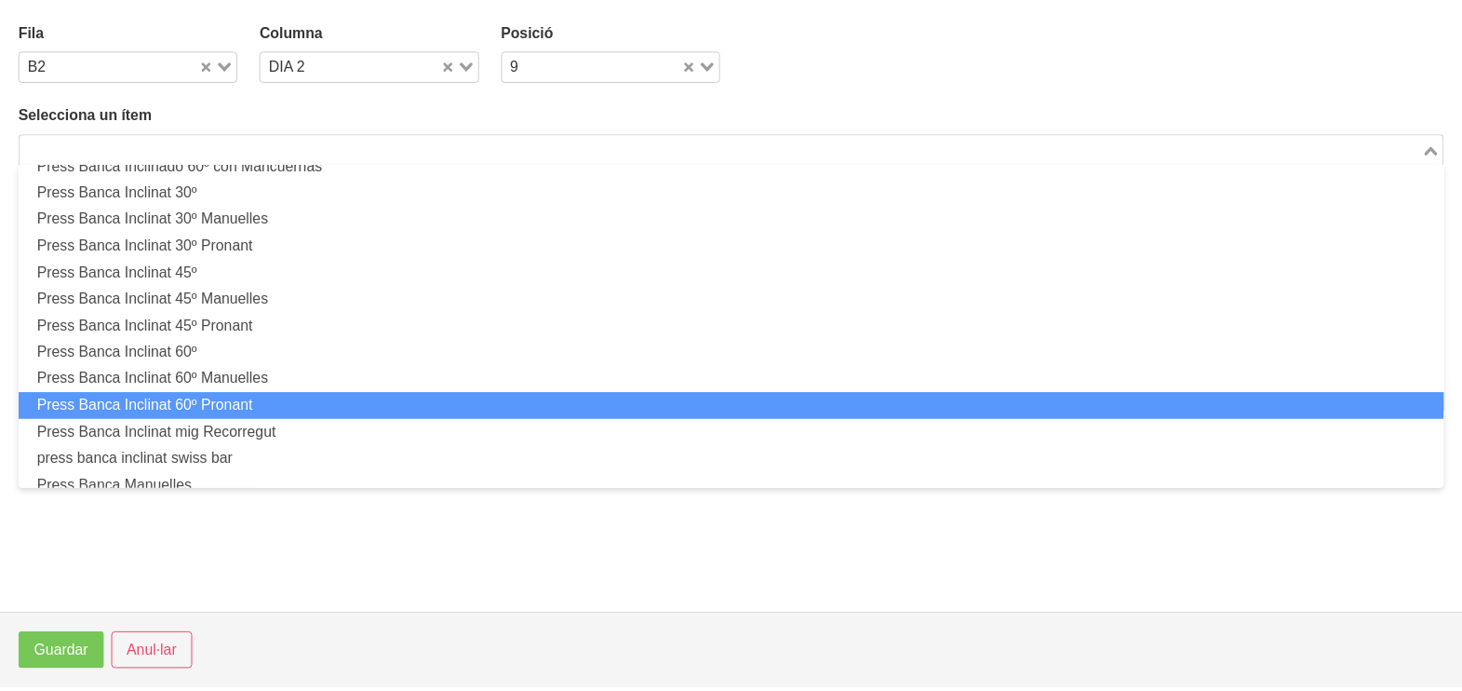
scroll to position [5, 0]
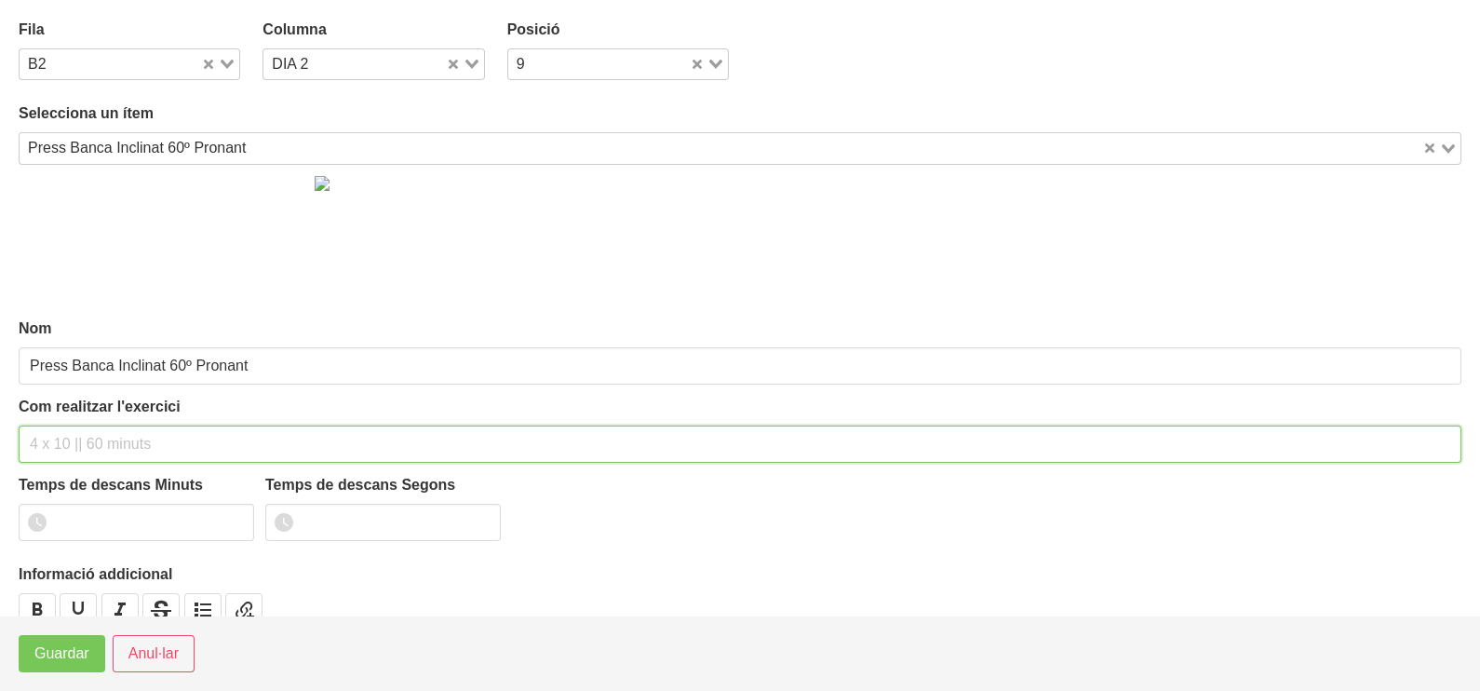
click at [81, 442] on input "text" at bounding box center [740, 443] width 1443 height 37
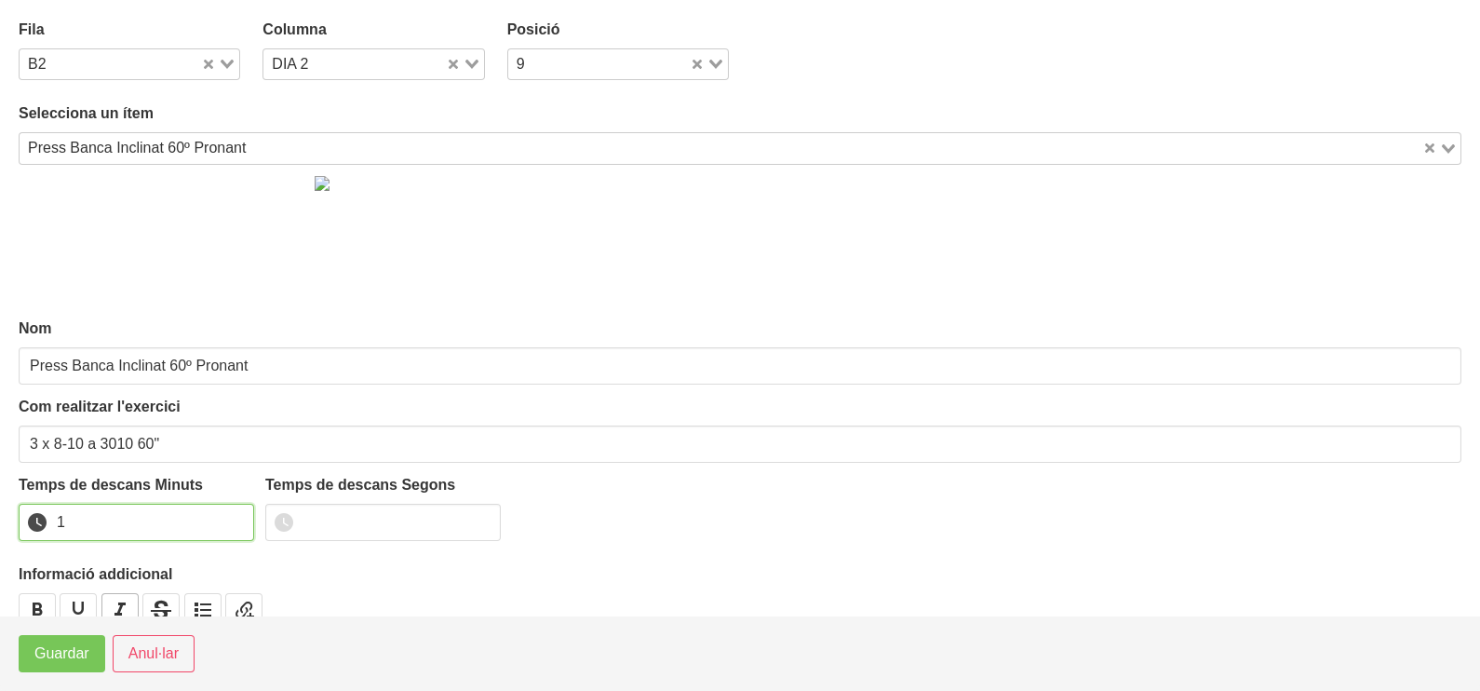
drag, startPoint x: 235, startPoint y: 517, endPoint x: 103, endPoint y: 610, distance: 161.7
click at [233, 518] on input "1" at bounding box center [136, 522] width 235 height 37
click at [61, 656] on span "Guardar" at bounding box center [61, 653] width 55 height 22
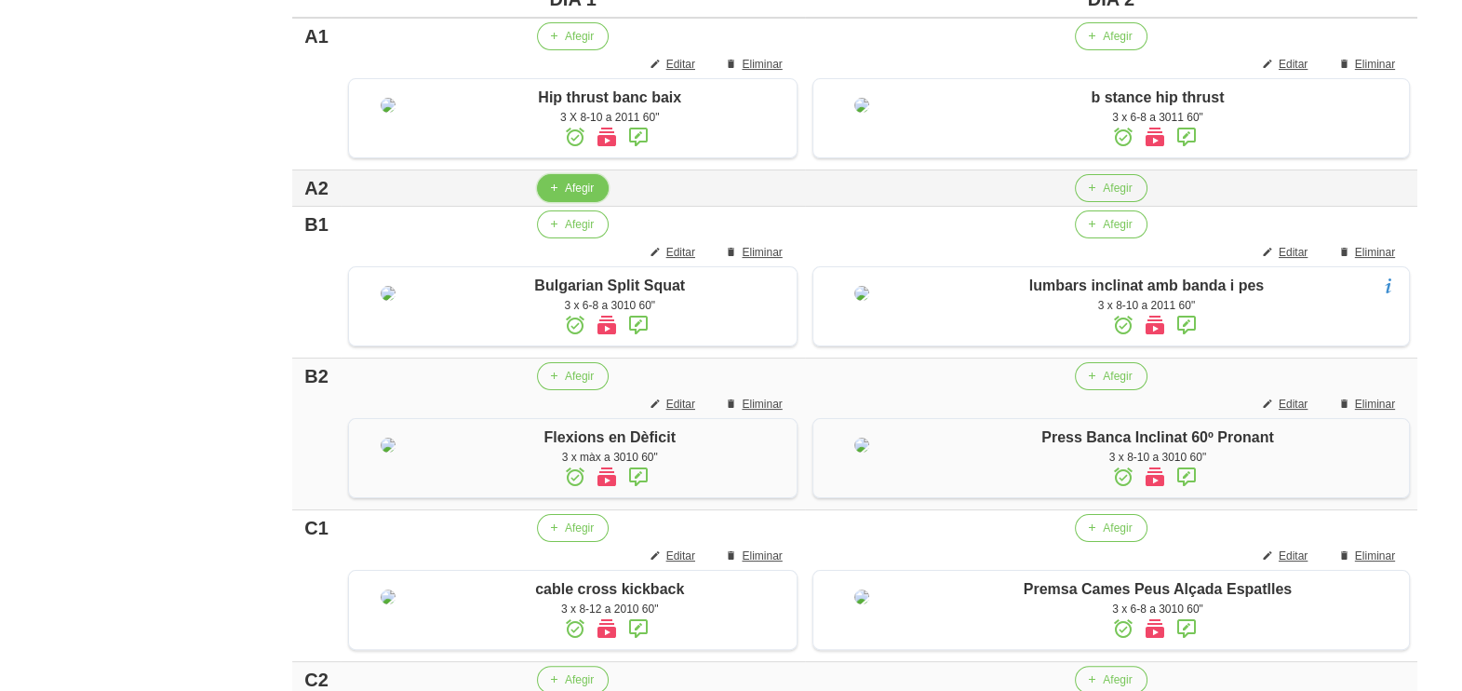
click at [579, 196] on span "Afegir" at bounding box center [579, 188] width 29 height 17
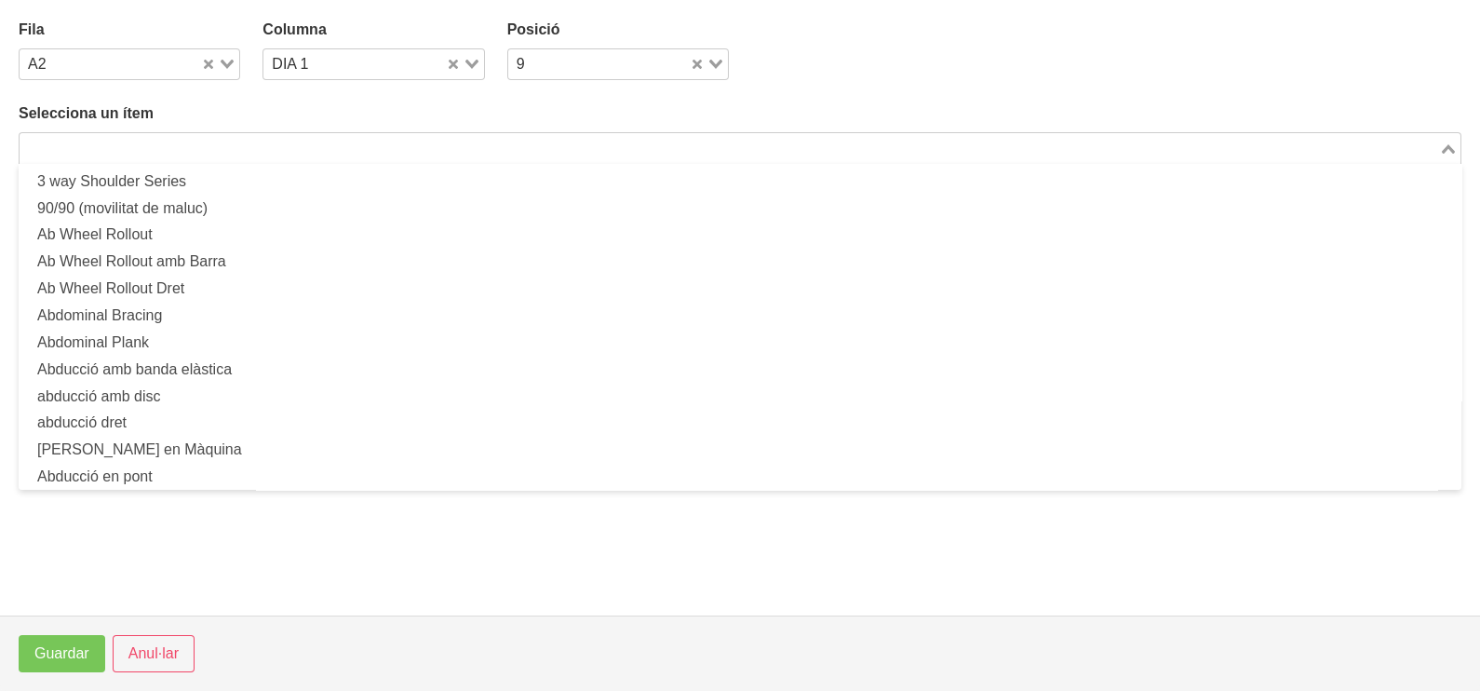
drag, startPoint x: 312, startPoint y: 140, endPoint x: 305, endPoint y: 129, distance: 12.1
click at [312, 139] on input "Search for option" at bounding box center [729, 148] width 1416 height 22
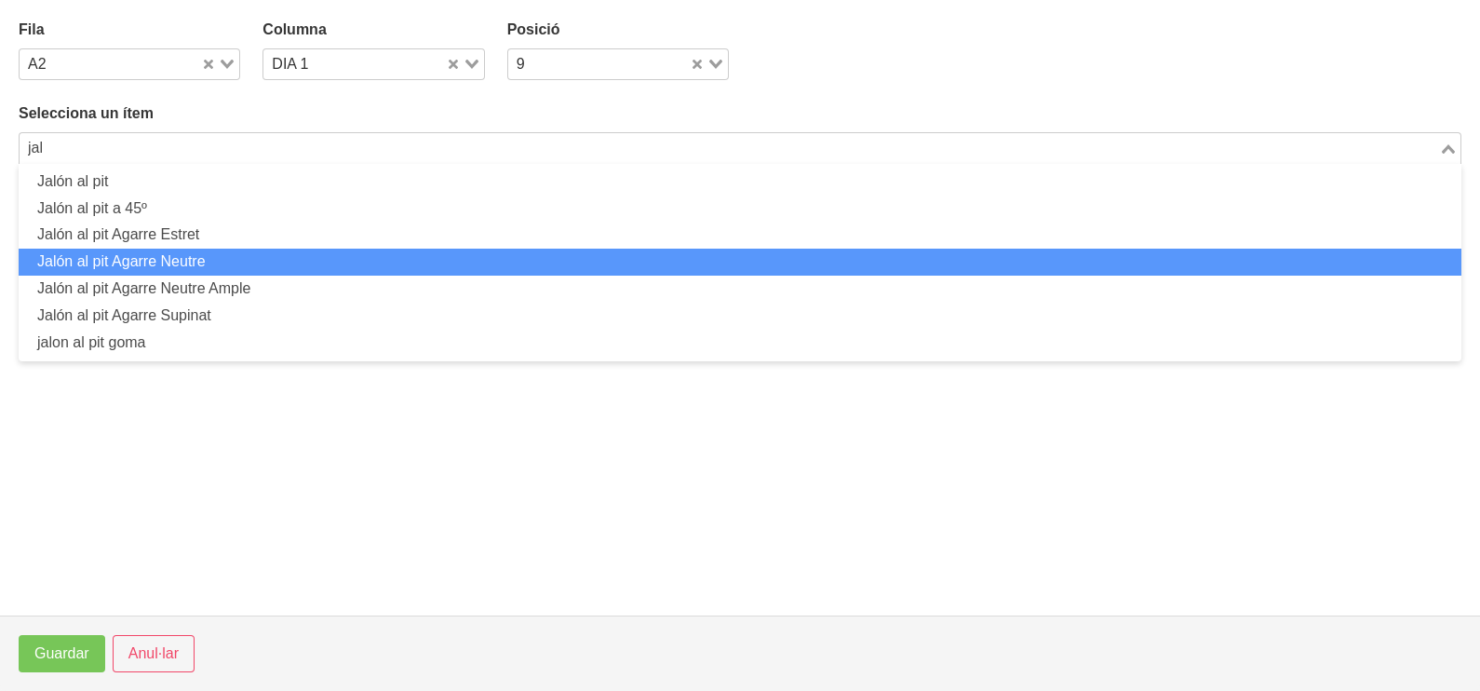
click at [267, 256] on li "Jalón al pit Agarre Neutre" at bounding box center [740, 262] width 1443 height 27
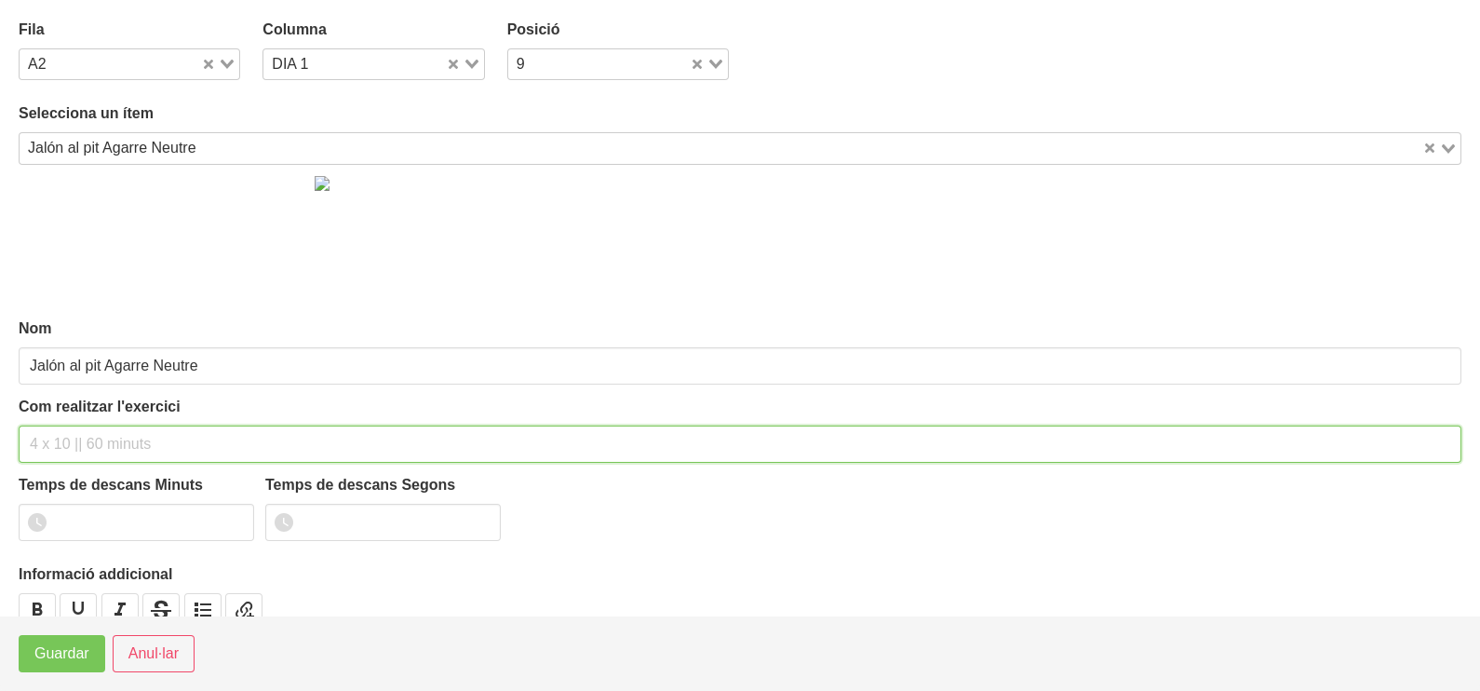
click at [102, 435] on input "text" at bounding box center [740, 443] width 1443 height 37
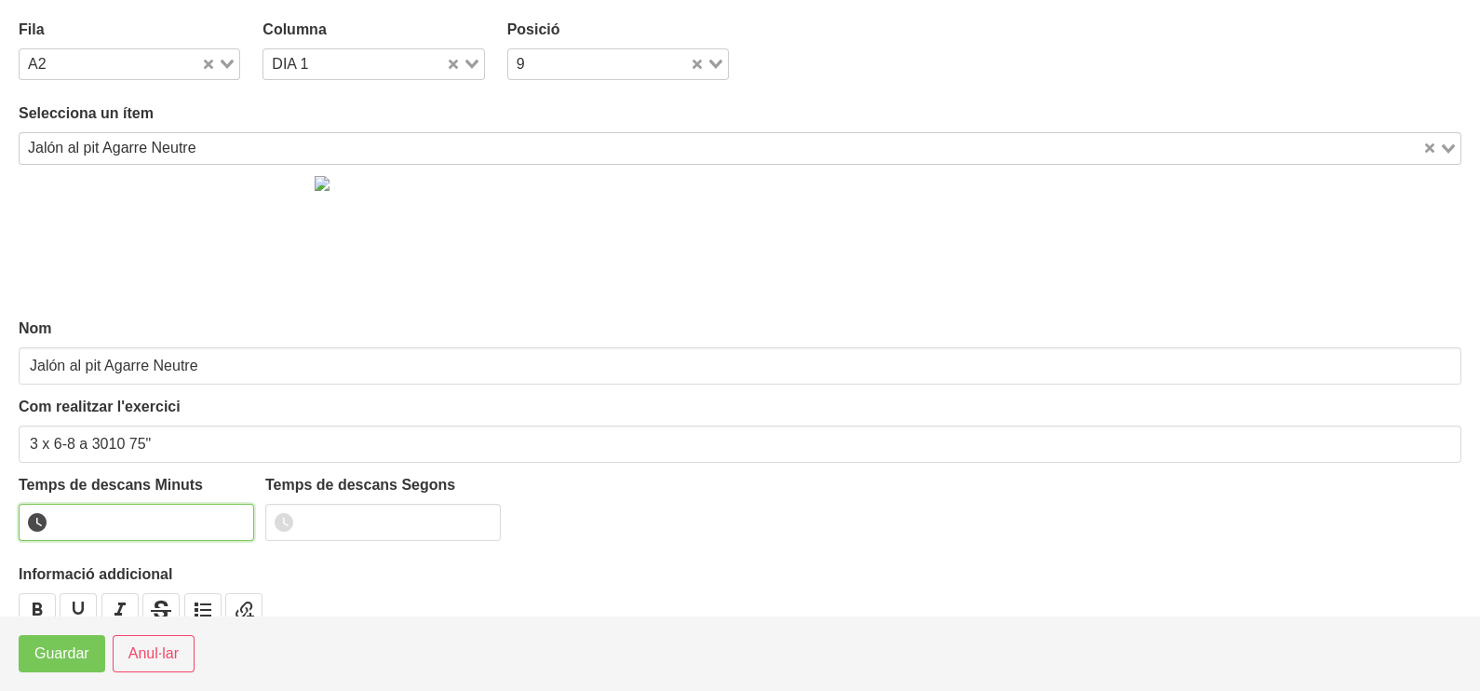
click at [188, 516] on input "number" at bounding box center [136, 522] width 235 height 37
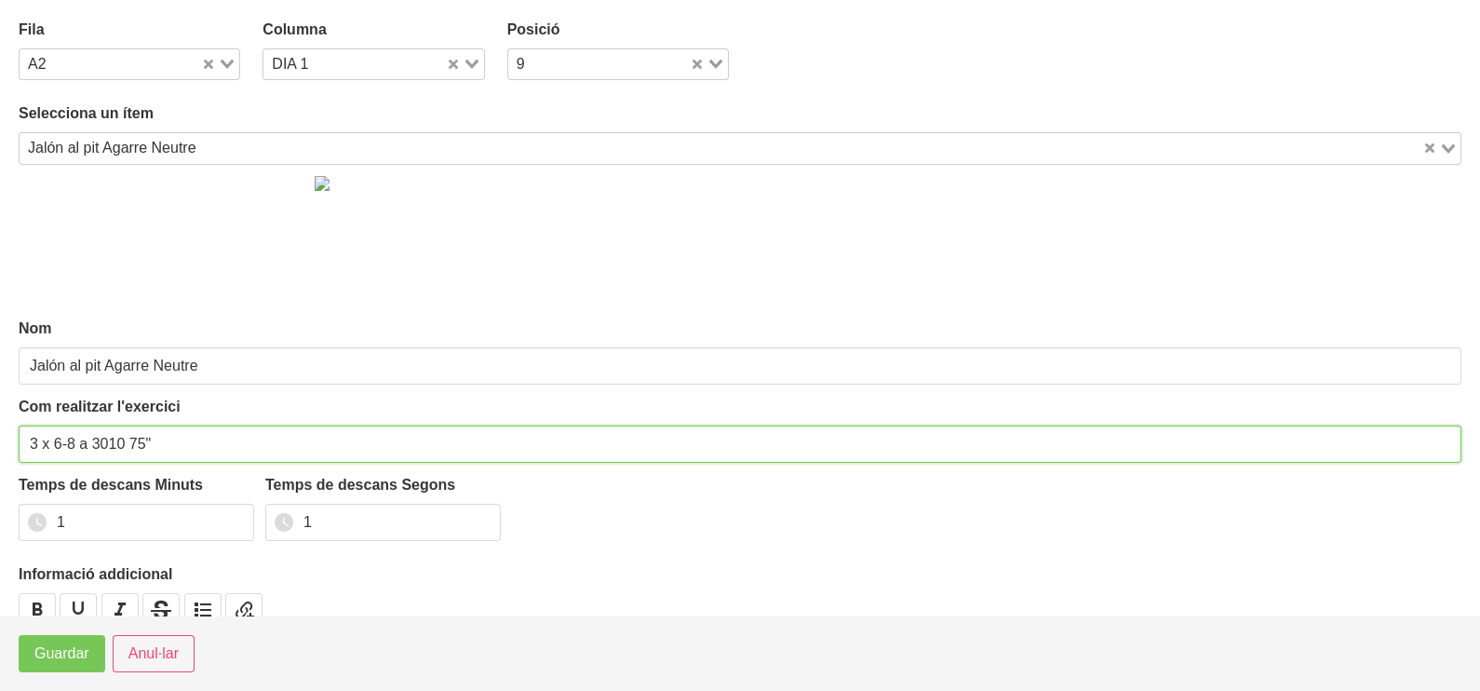
drag, startPoint x: 144, startPoint y: 438, endPoint x: 130, endPoint y: 441, distance: 14.2
click at [130, 441] on input "3 x 6-8 a 3010 75"" at bounding box center [740, 443] width 1443 height 37
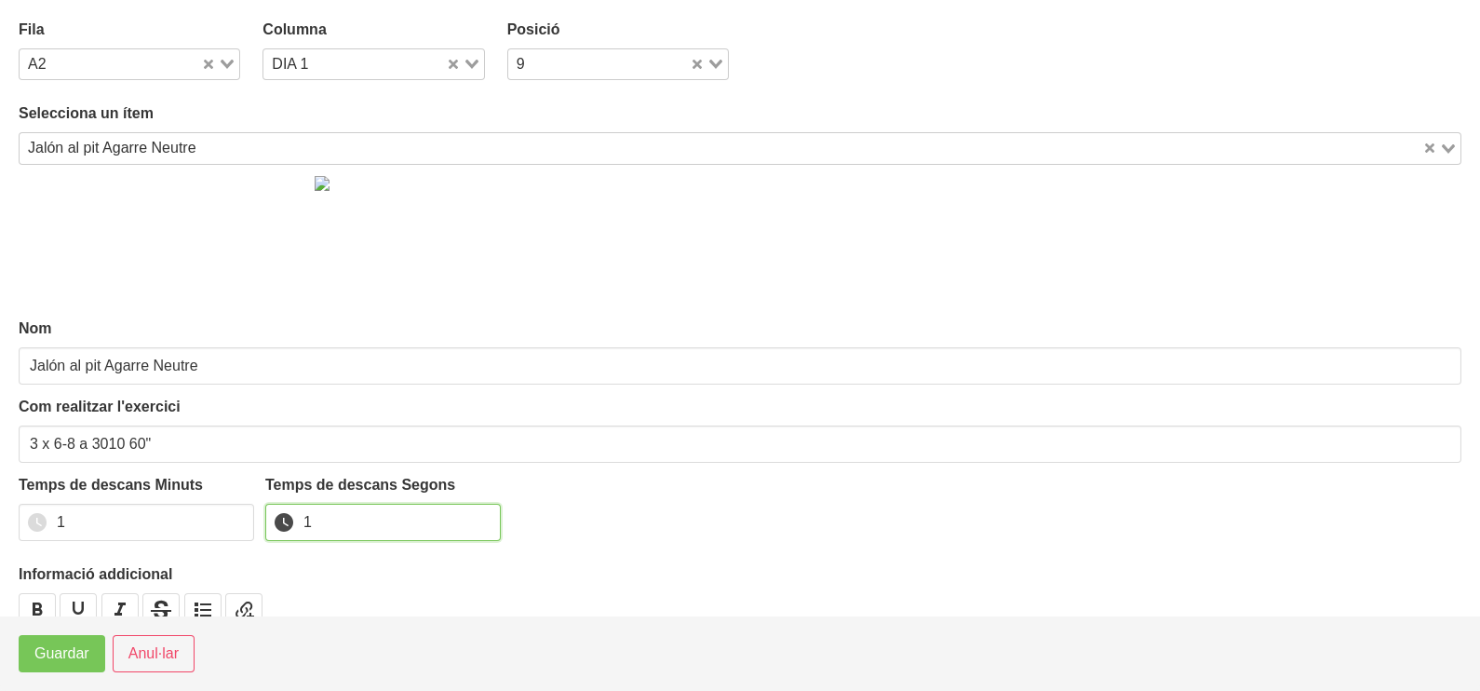
click at [289, 521] on input "1" at bounding box center [382, 522] width 235 height 37
click at [23, 654] on button "Guardar" at bounding box center [62, 653] width 87 height 37
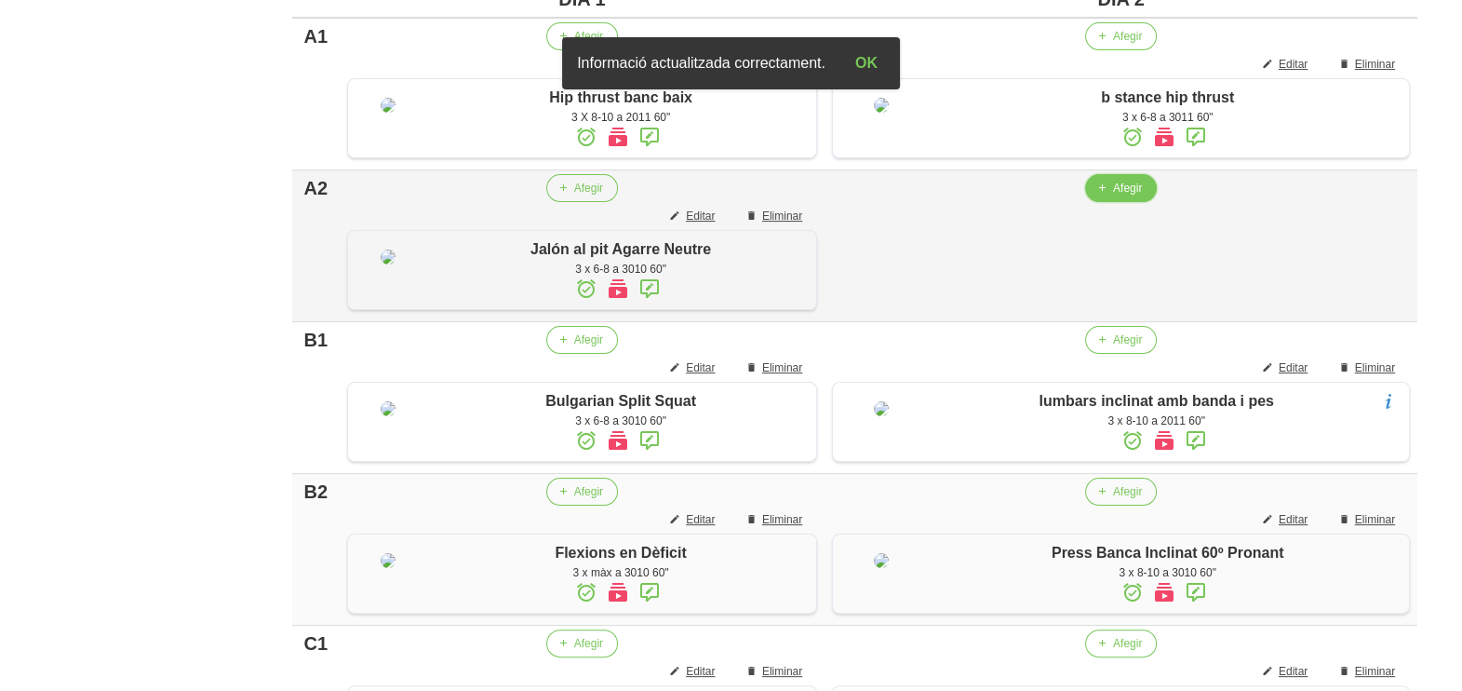
click at [1117, 196] on span "Afegir" at bounding box center [1127, 188] width 29 height 17
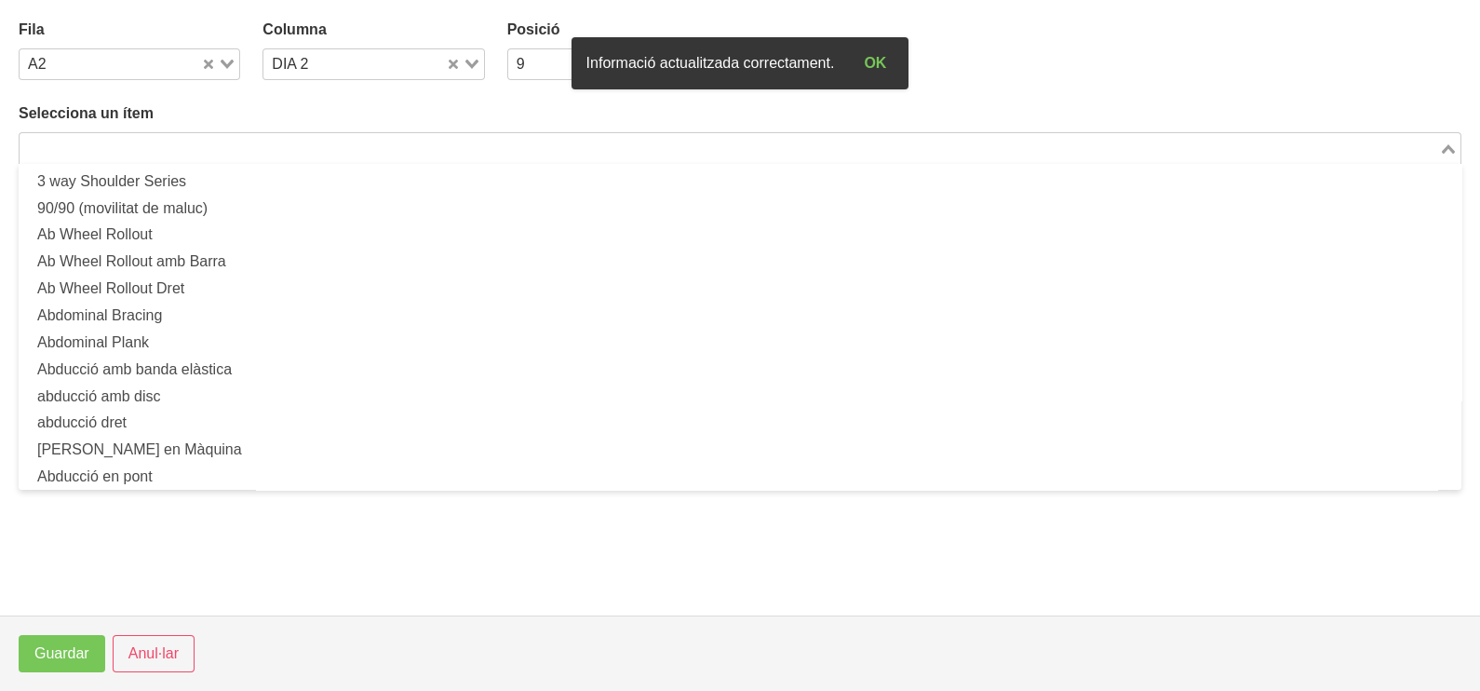
drag, startPoint x: 278, startPoint y: 147, endPoint x: 369, endPoint y: 74, distance: 116.4
click at [279, 145] on input "Search for option" at bounding box center [729, 148] width 1416 height 22
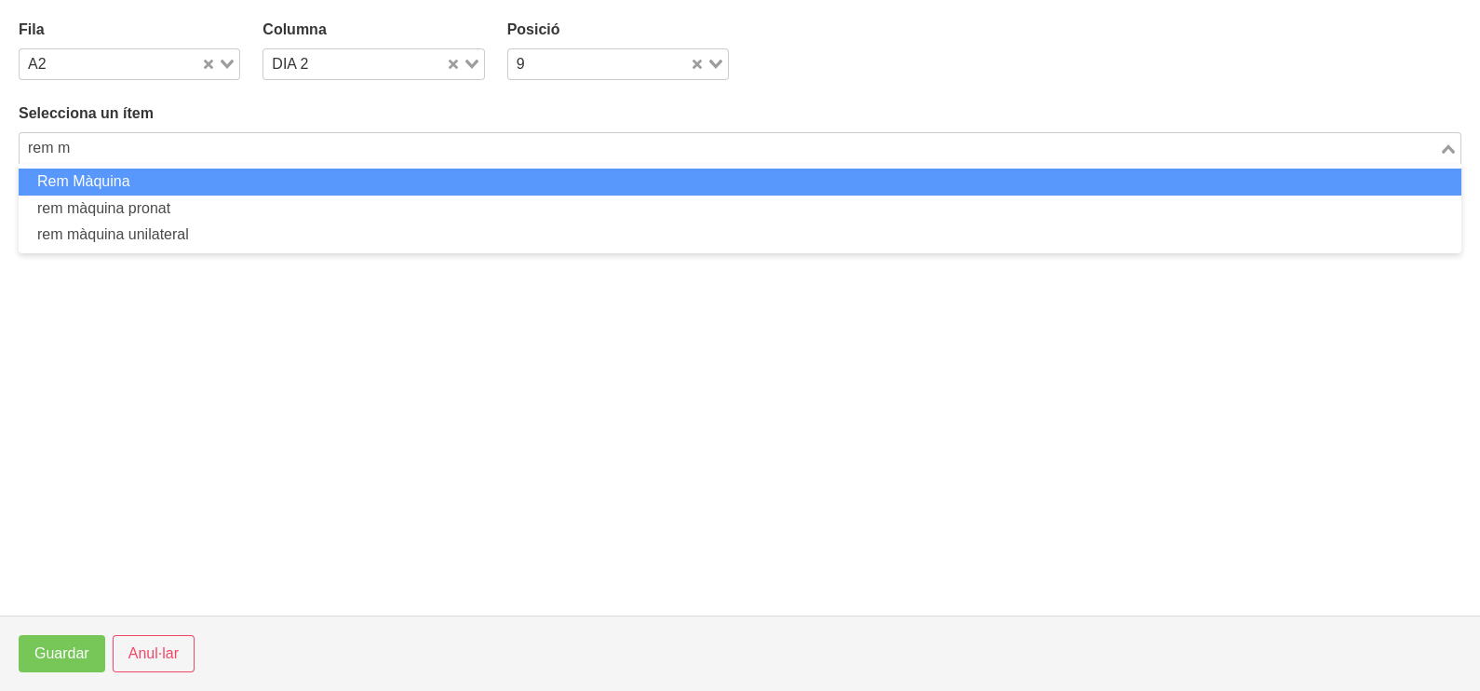
click at [284, 182] on li "Rem Màquina" at bounding box center [740, 181] width 1443 height 27
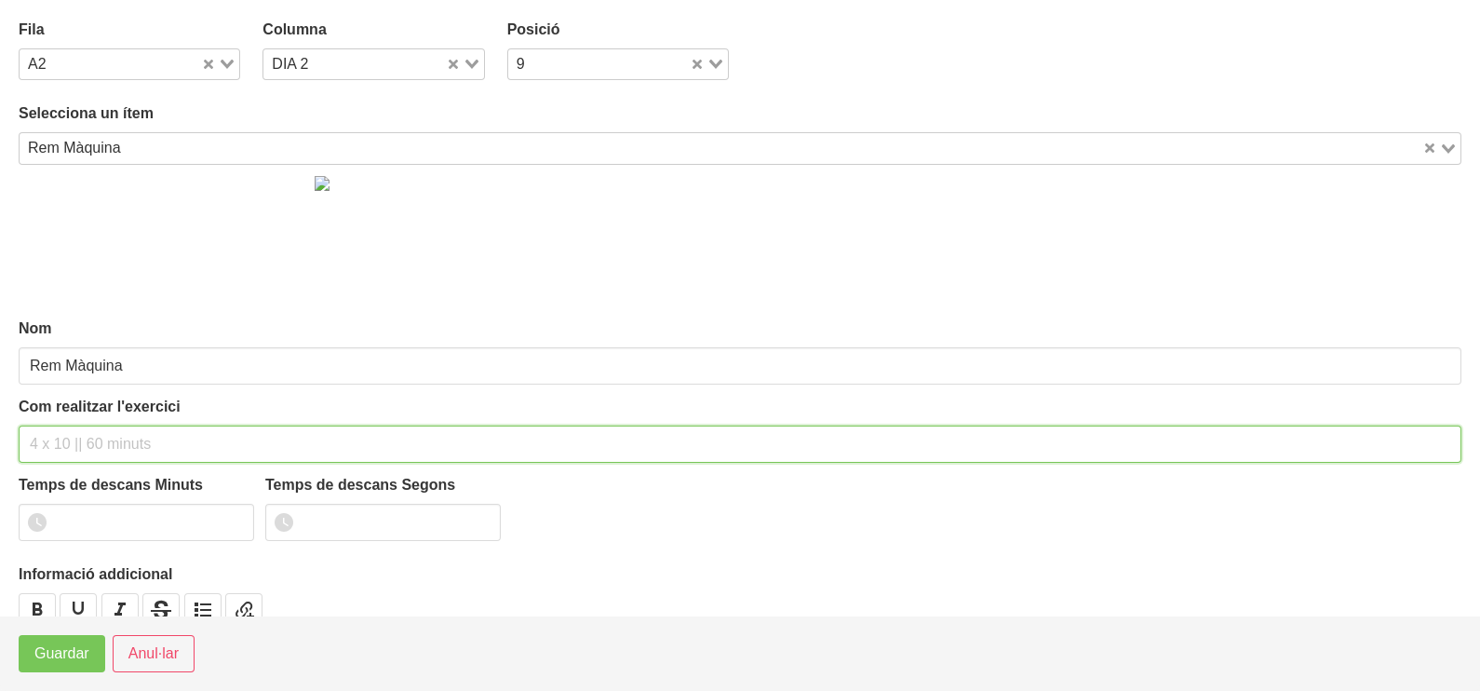
click at [89, 434] on input "text" at bounding box center [740, 443] width 1443 height 37
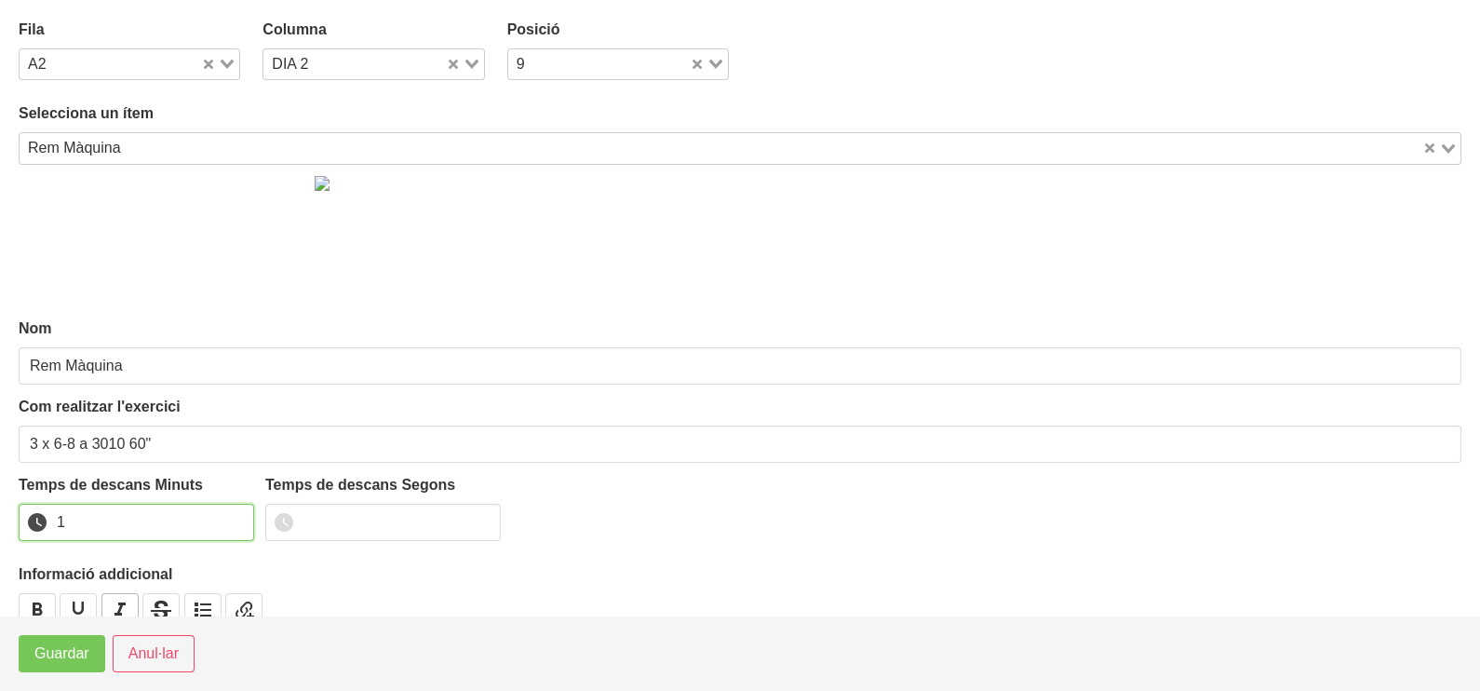
drag, startPoint x: 237, startPoint y: 516, endPoint x: 107, endPoint y: 600, distance: 155.4
click at [233, 519] on input "1" at bounding box center [136, 522] width 235 height 37
click at [67, 658] on span "Guardar" at bounding box center [61, 653] width 55 height 22
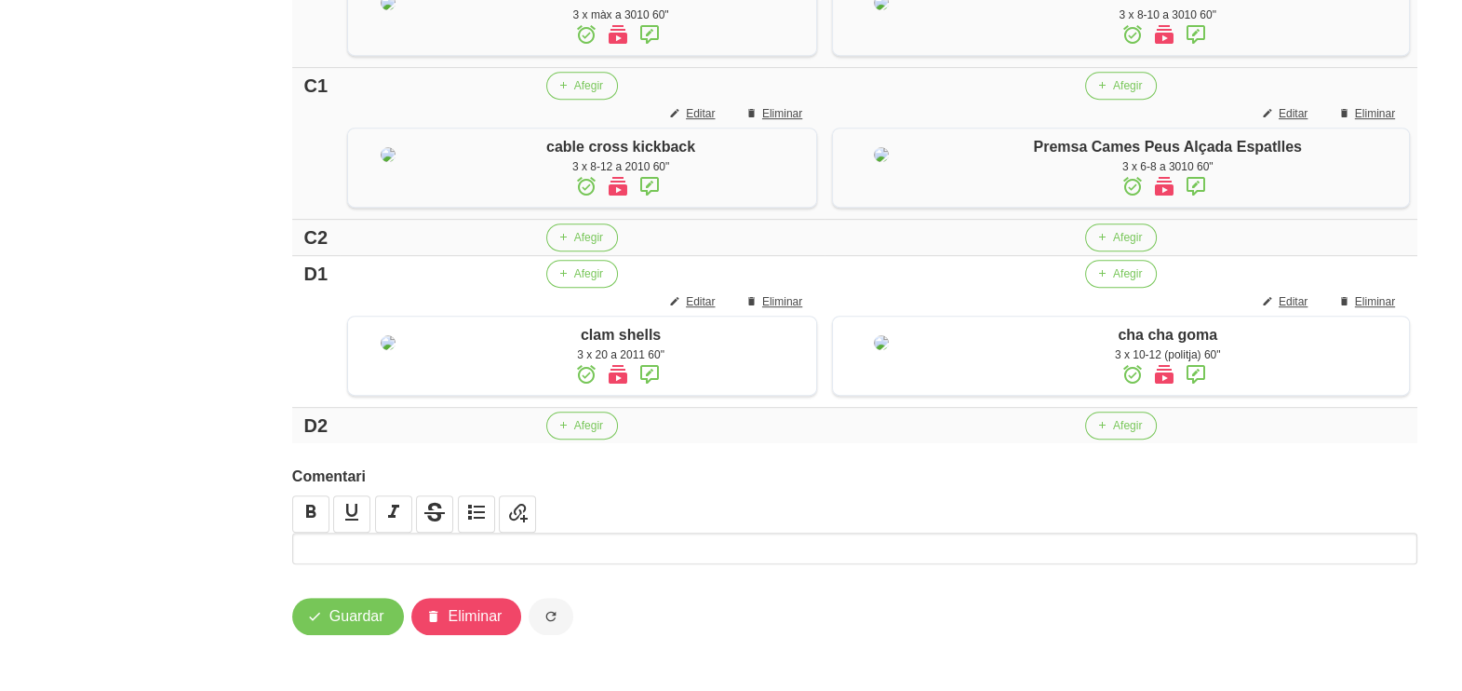
scroll to position [1206, 0]
click at [564, 246] on icon "button" at bounding box center [563, 237] width 11 height 17
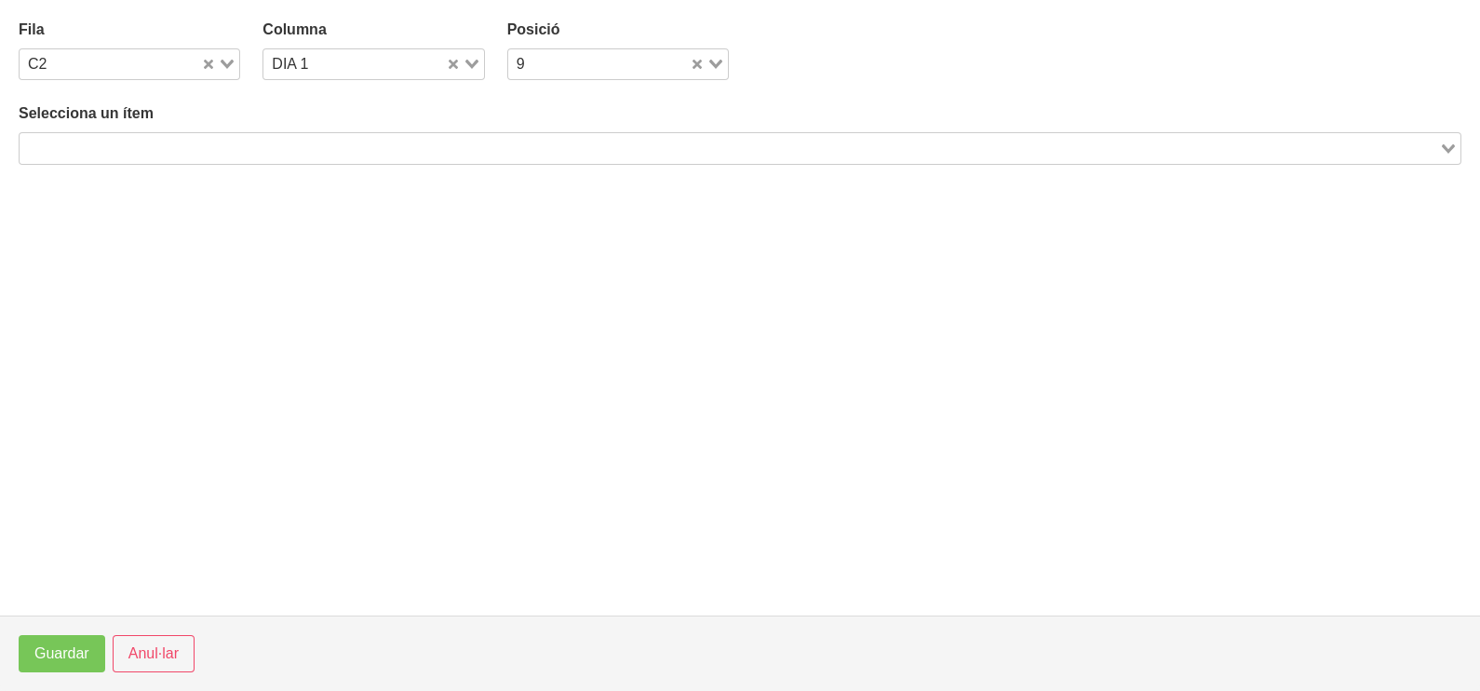
click at [315, 149] on input "Search for option" at bounding box center [729, 148] width 1416 height 22
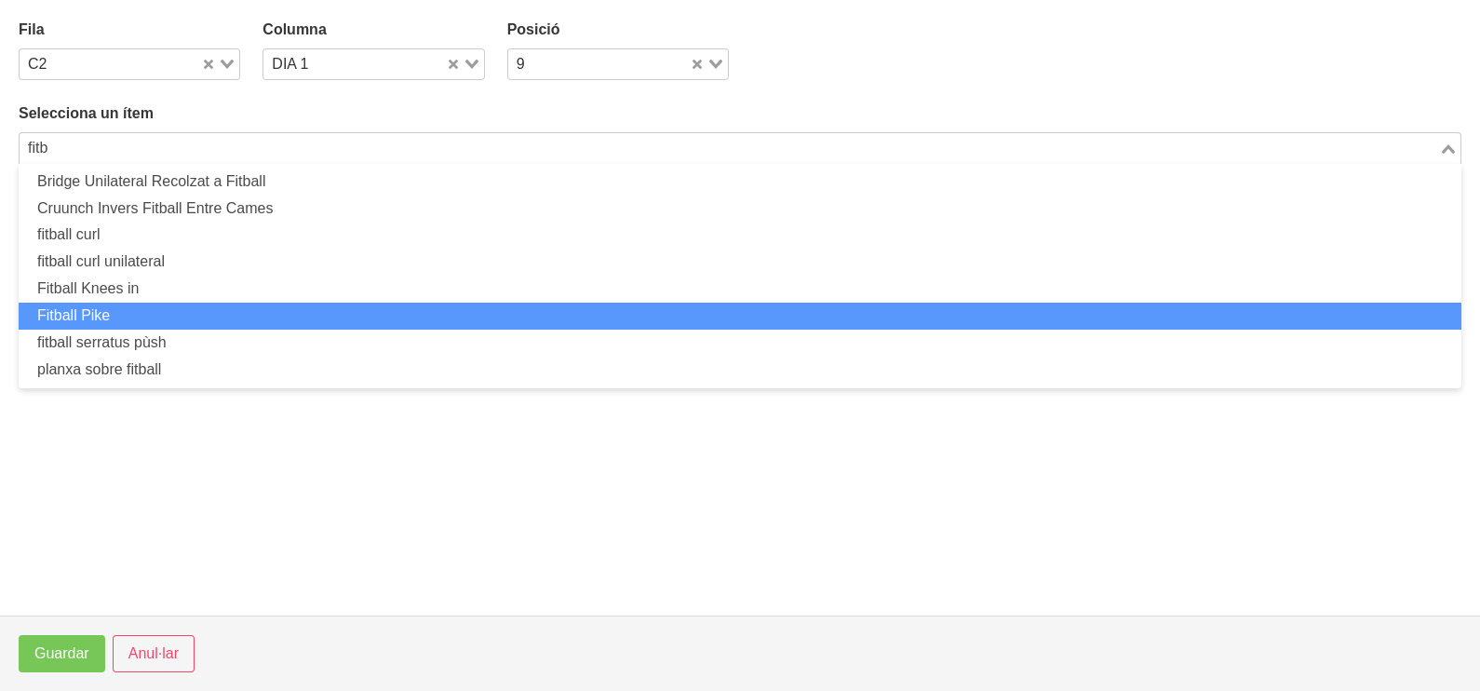
click at [218, 309] on li "Fitball Pike" at bounding box center [740, 316] width 1443 height 27
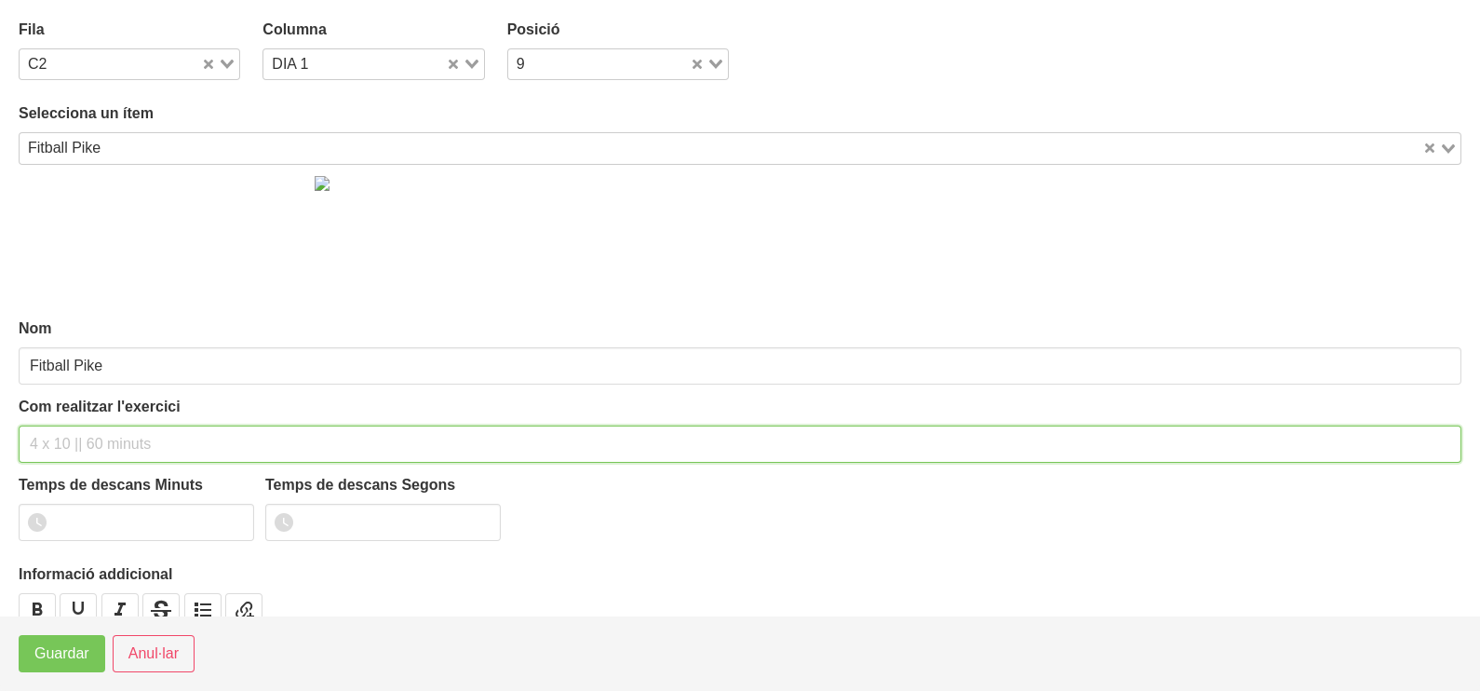
click at [87, 442] on input "text" at bounding box center [740, 443] width 1443 height 37
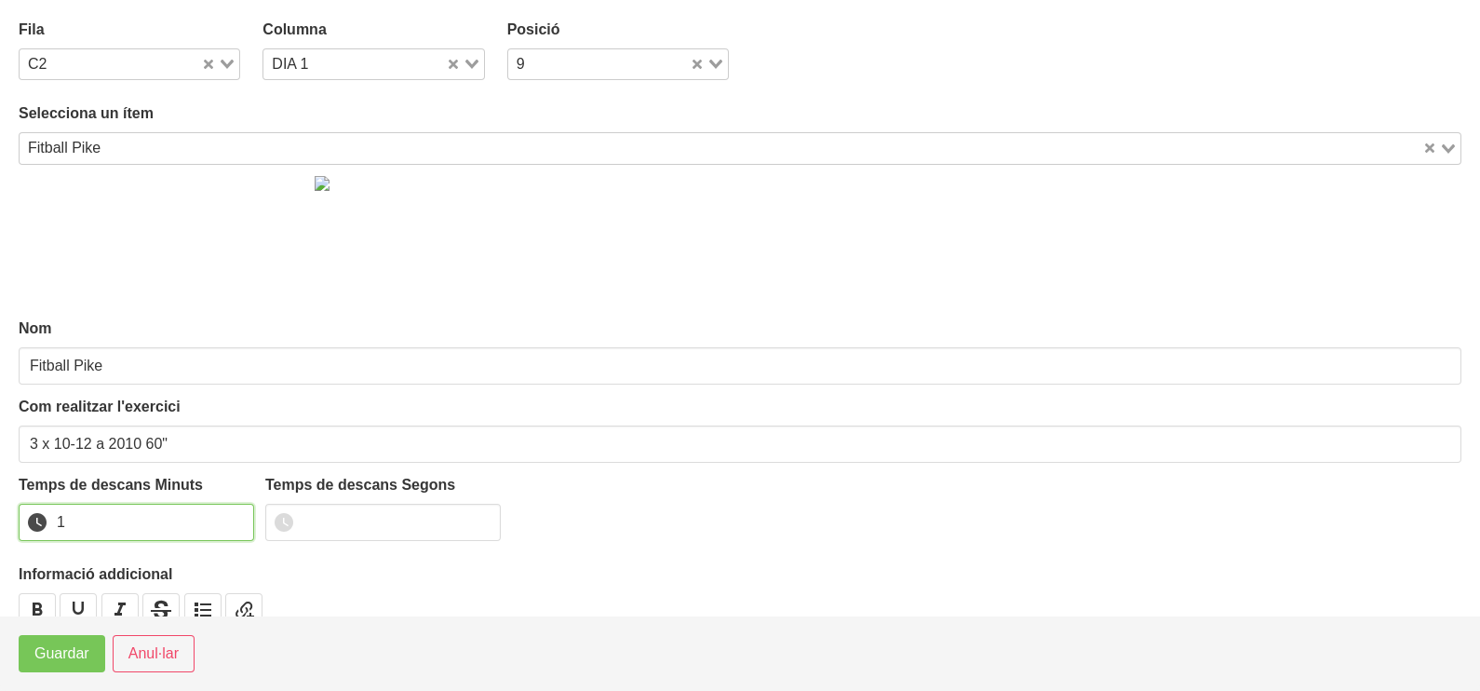
drag, startPoint x: 234, startPoint y: 518, endPoint x: 219, endPoint y: 527, distance: 17.6
click at [230, 521] on input "1" at bounding box center [136, 522] width 235 height 37
click at [55, 660] on span "Guardar" at bounding box center [61, 653] width 55 height 22
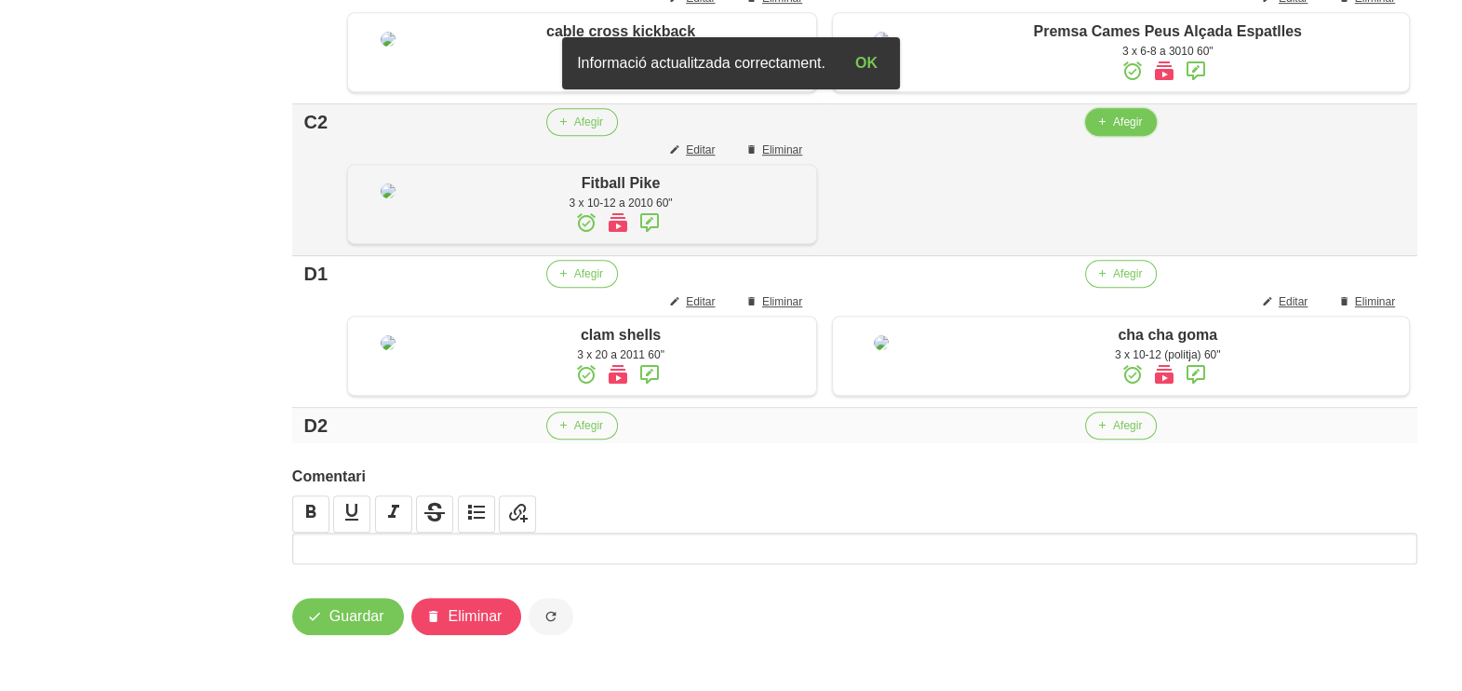
click at [1127, 130] on span "Afegir" at bounding box center [1127, 122] width 29 height 17
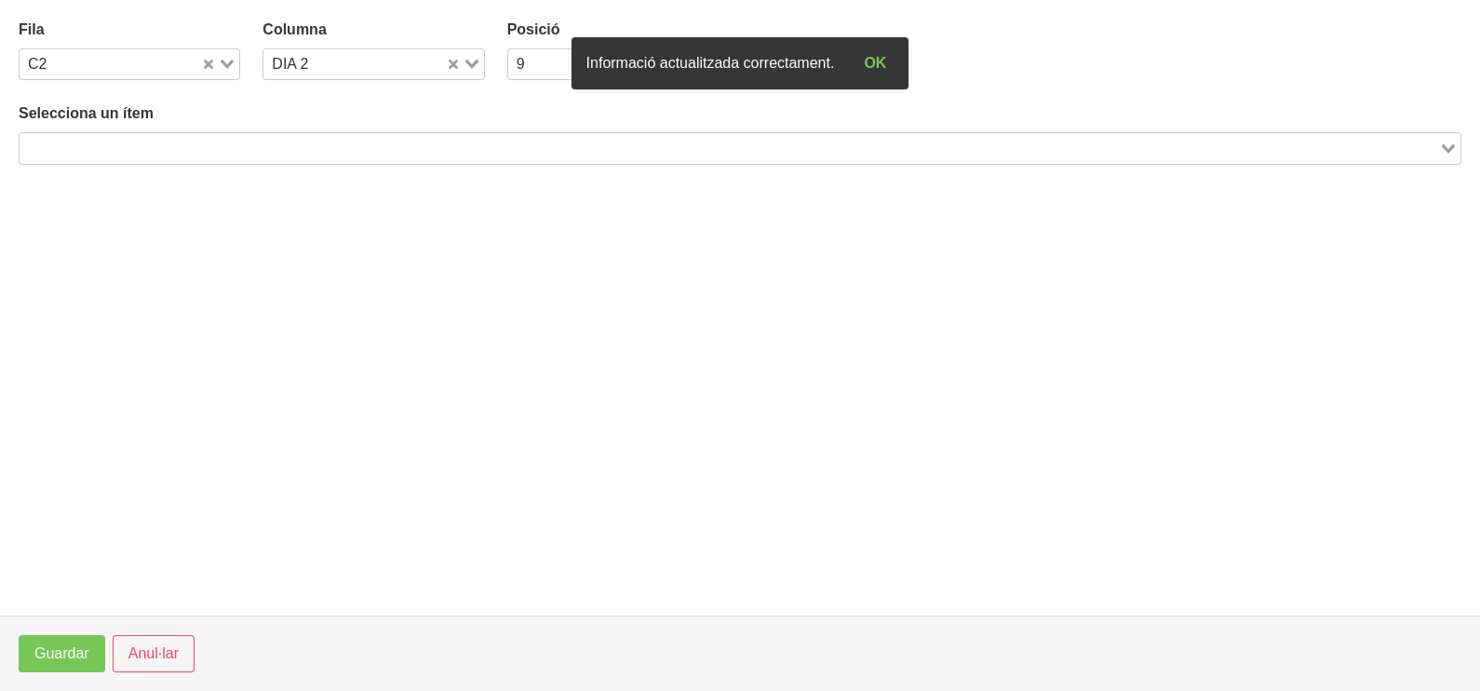
click at [205, 141] on input "Search for option" at bounding box center [729, 148] width 1416 height 22
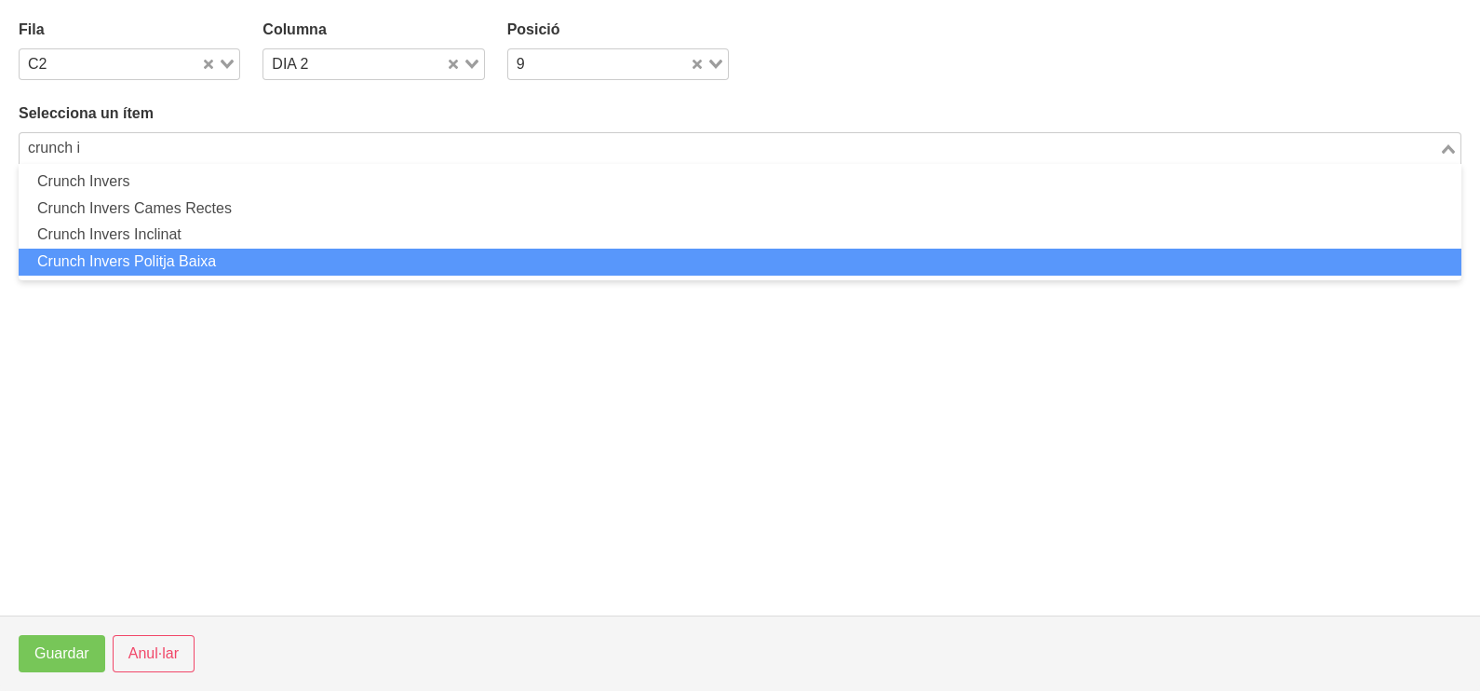
click at [221, 261] on li "Crunch Invers Politja Baixa" at bounding box center [740, 262] width 1443 height 27
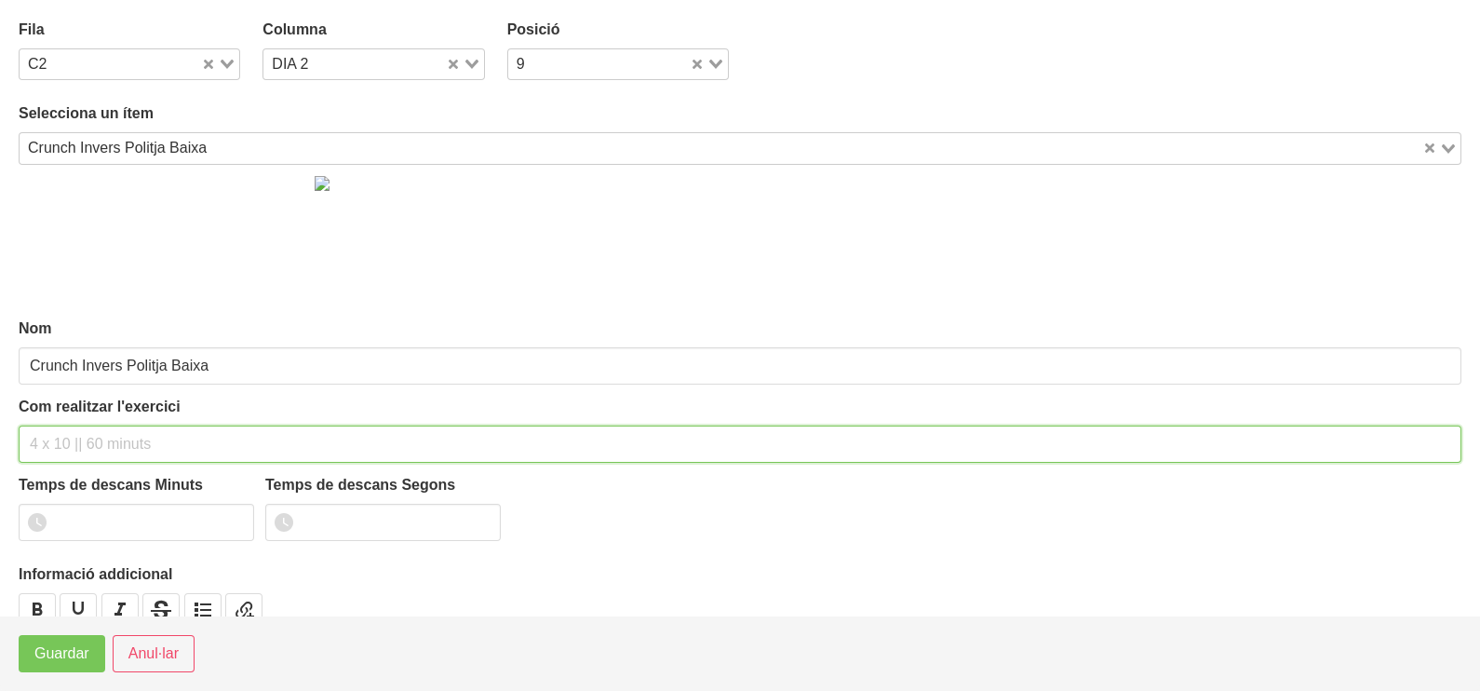
click at [94, 433] on input "text" at bounding box center [740, 443] width 1443 height 37
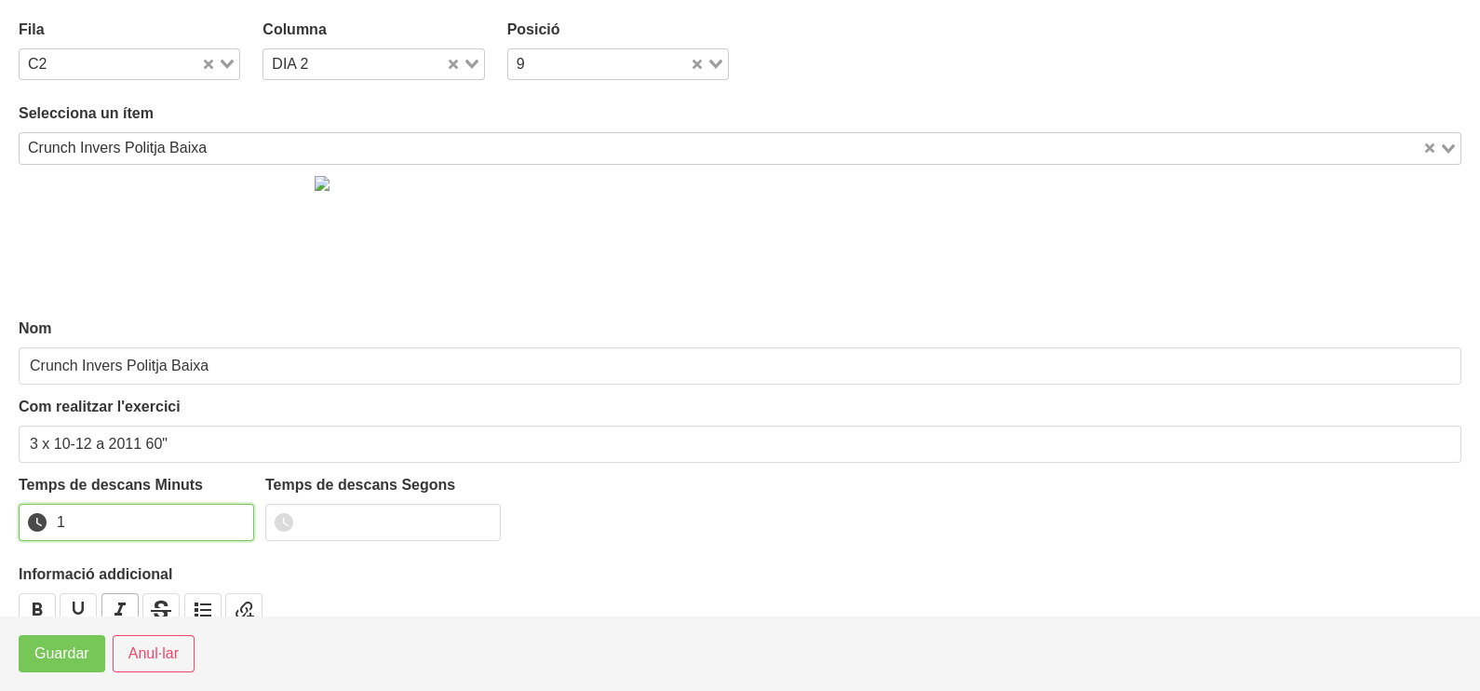
drag, startPoint x: 238, startPoint y: 515, endPoint x: 106, endPoint y: 614, distance: 165.5
click at [228, 524] on input "1" at bounding box center [136, 522] width 235 height 37
click at [74, 645] on span "Guardar" at bounding box center [61, 653] width 55 height 22
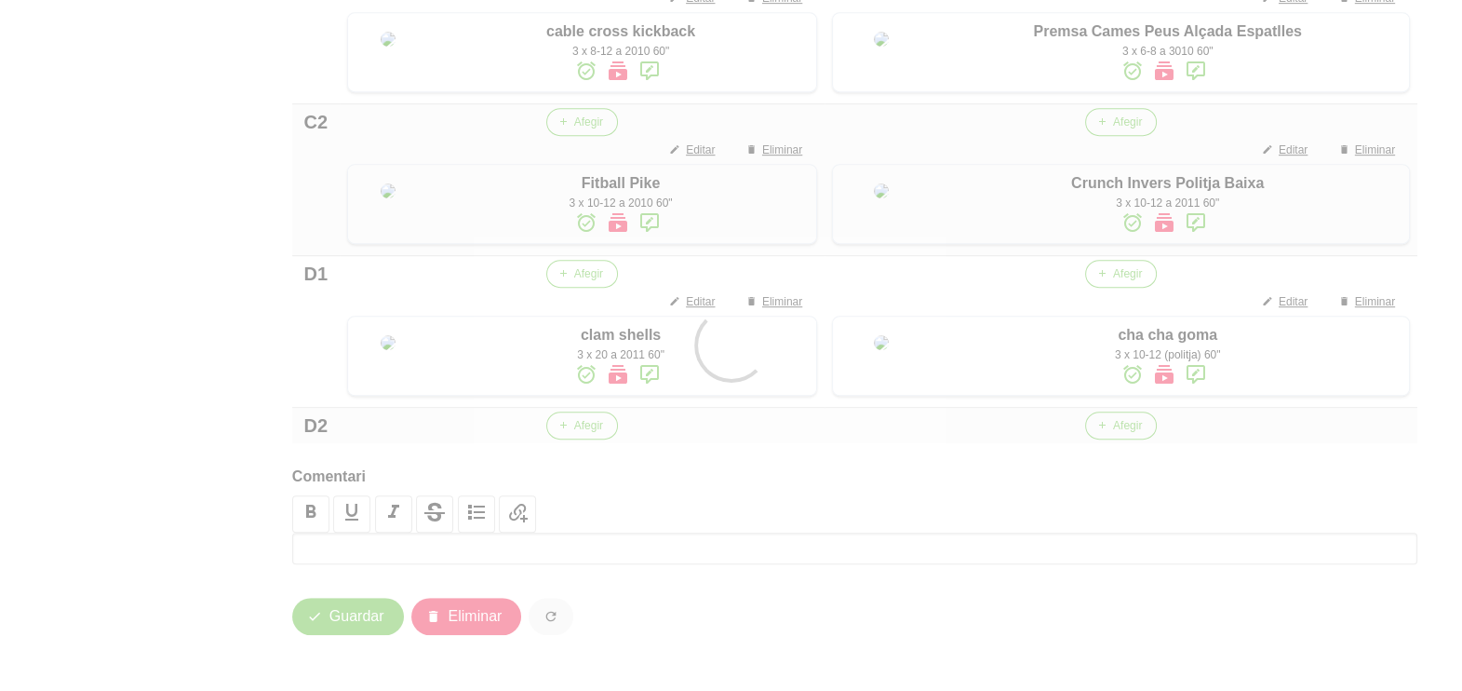
scroll to position [1475, 0]
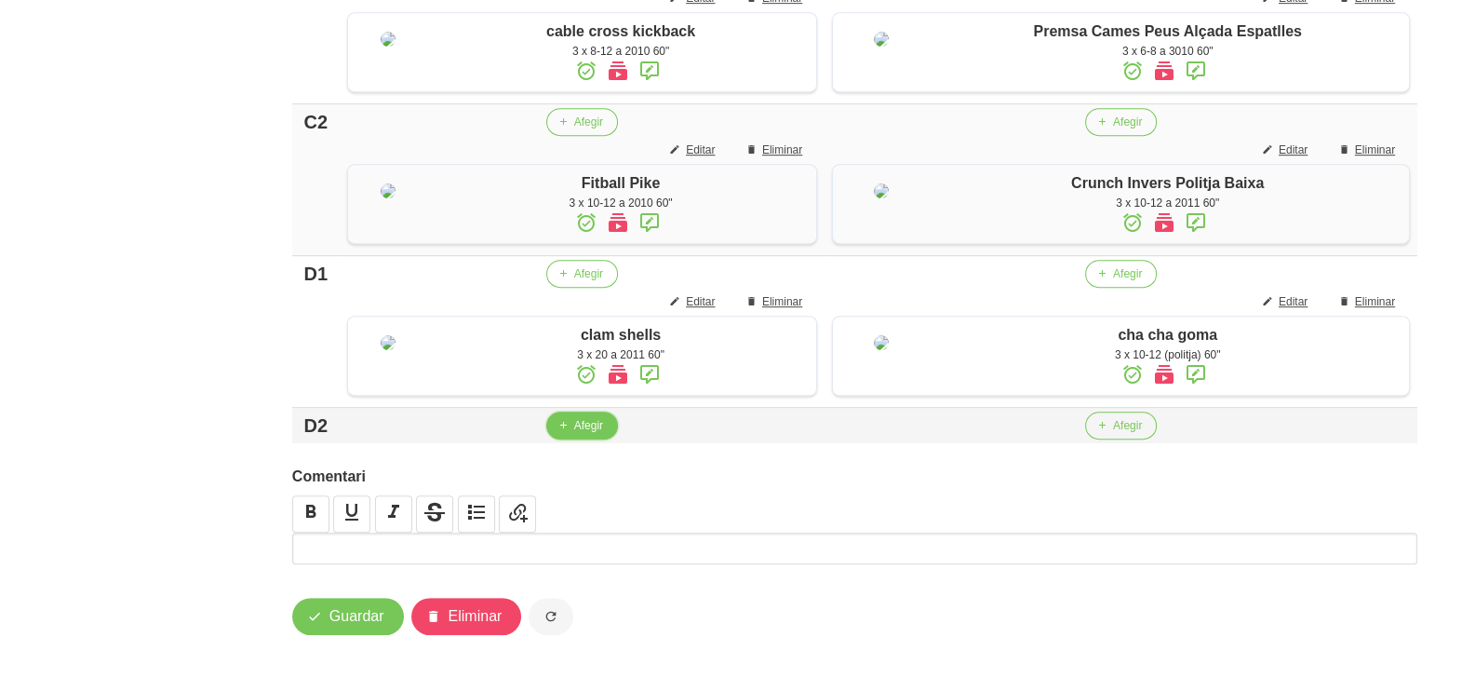
click at [575, 434] on button "Afegir" at bounding box center [582, 425] width 72 height 28
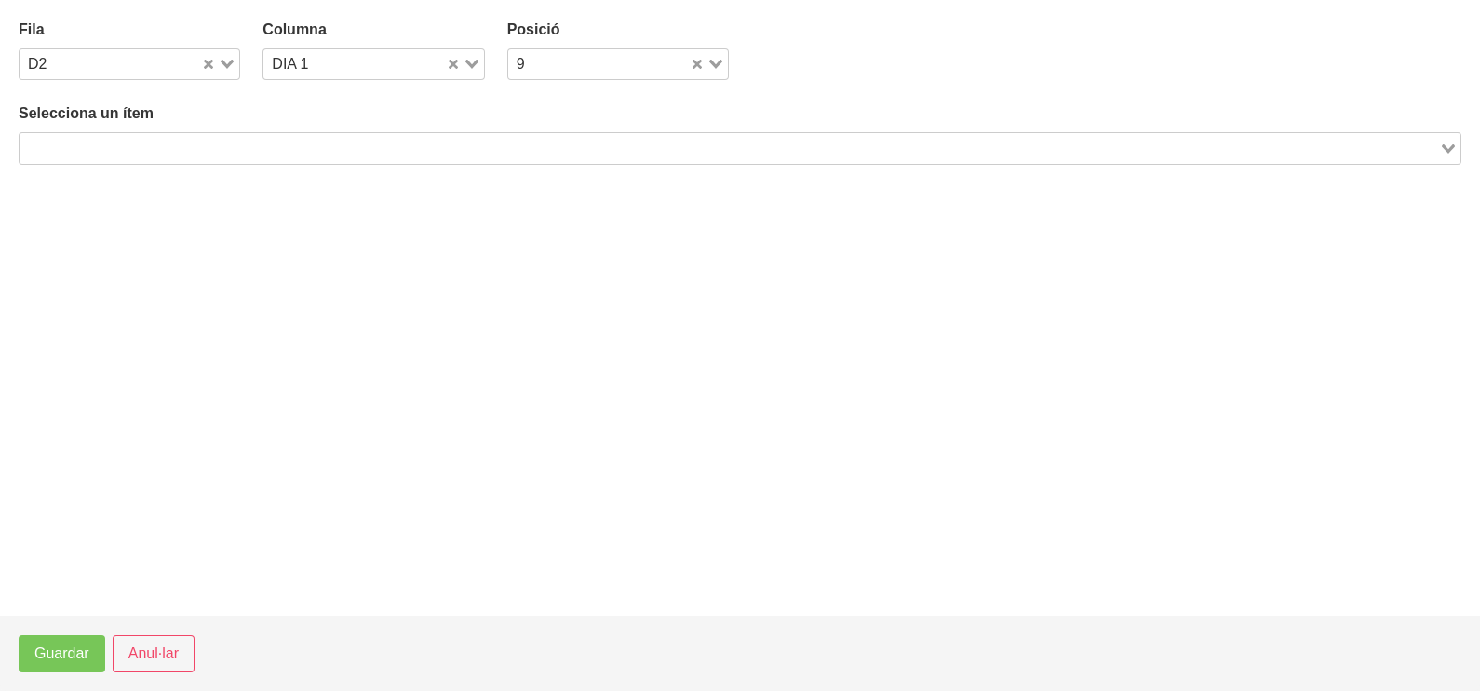
click at [273, 134] on div "Search for option" at bounding box center [729, 146] width 1419 height 26
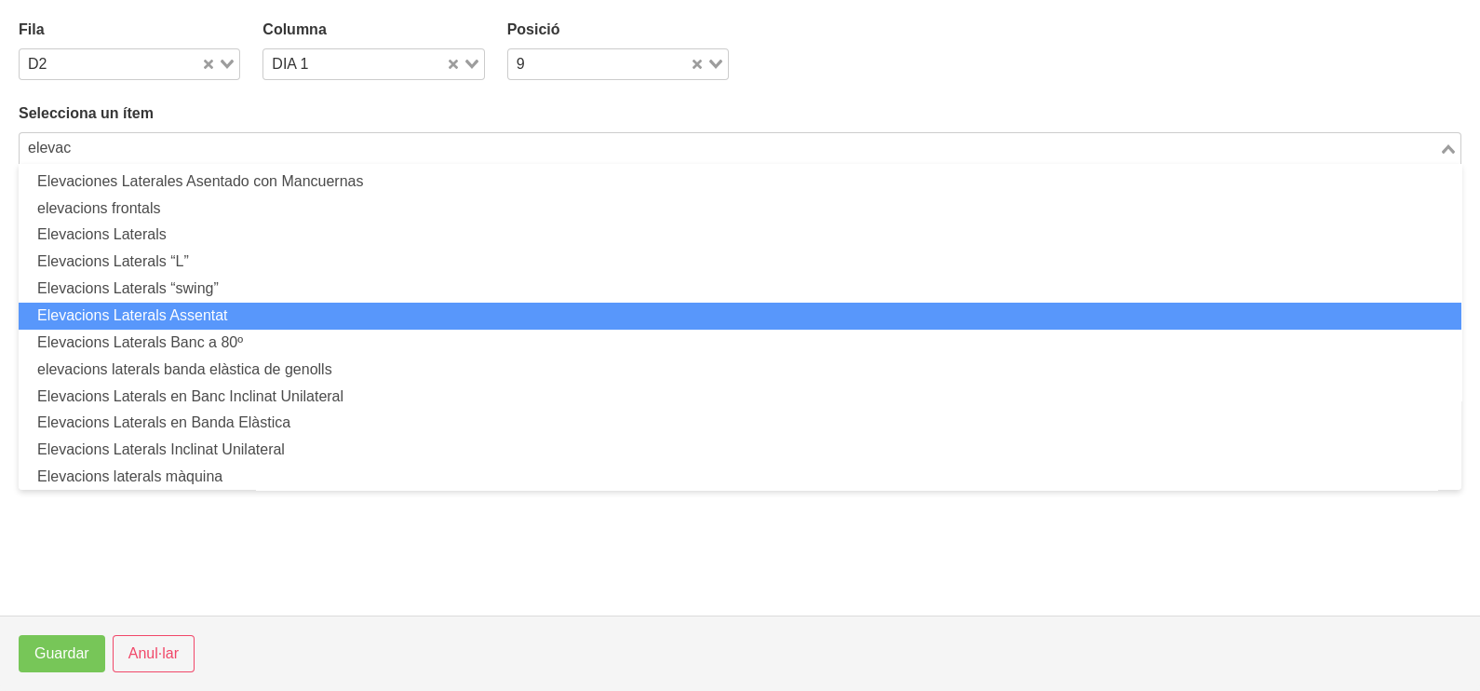
click at [265, 311] on li "Elevacions Laterals Assentat" at bounding box center [740, 316] width 1443 height 27
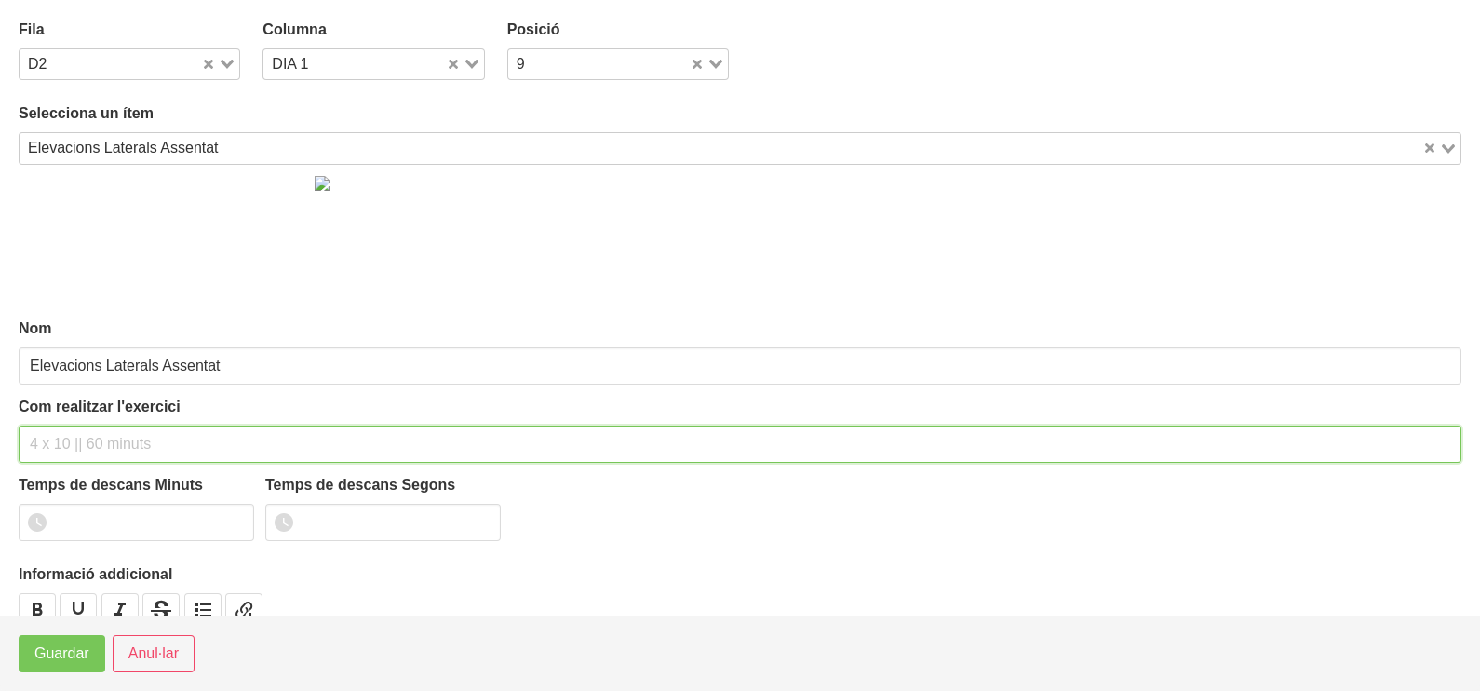
click at [61, 431] on input "text" at bounding box center [740, 443] width 1443 height 37
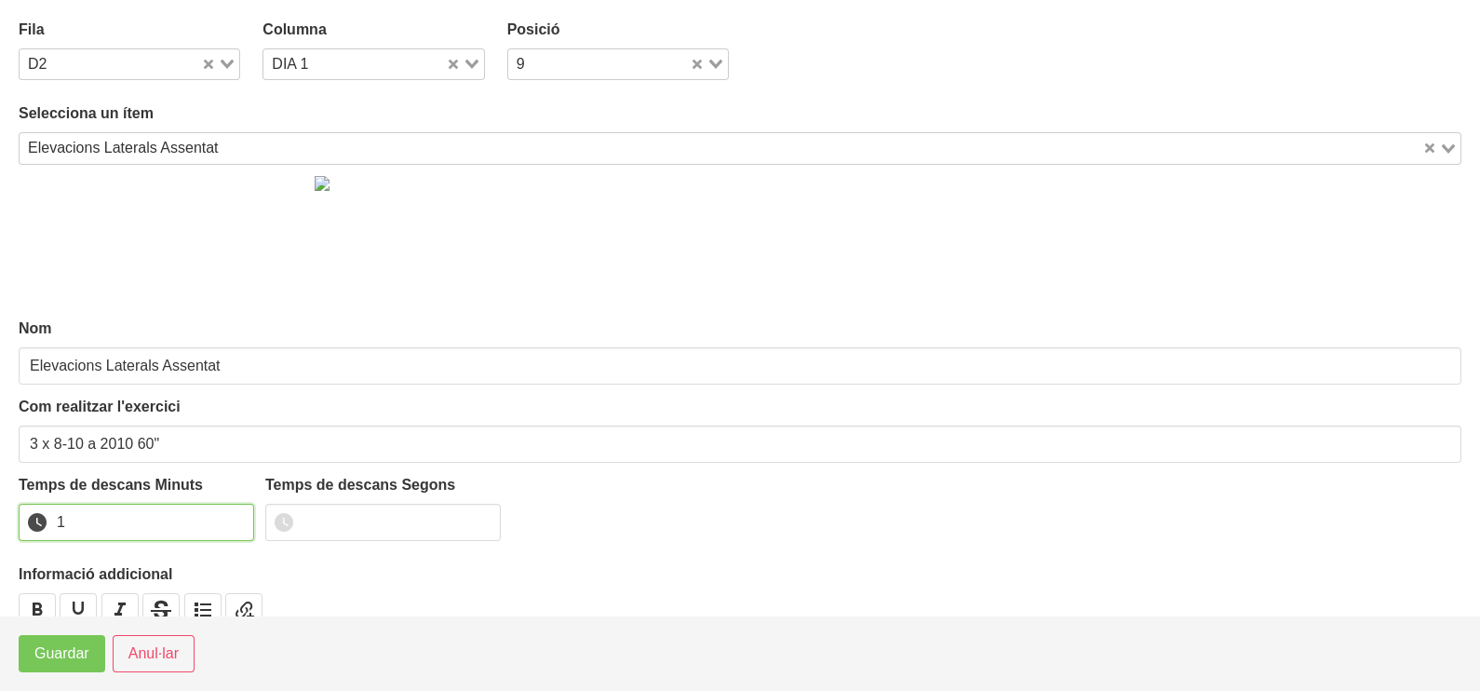
drag, startPoint x: 232, startPoint y: 512, endPoint x: 130, endPoint y: 588, distance: 127.0
click at [227, 517] on input "1" at bounding box center [136, 522] width 235 height 37
click at [77, 643] on span "Guardar" at bounding box center [61, 653] width 55 height 22
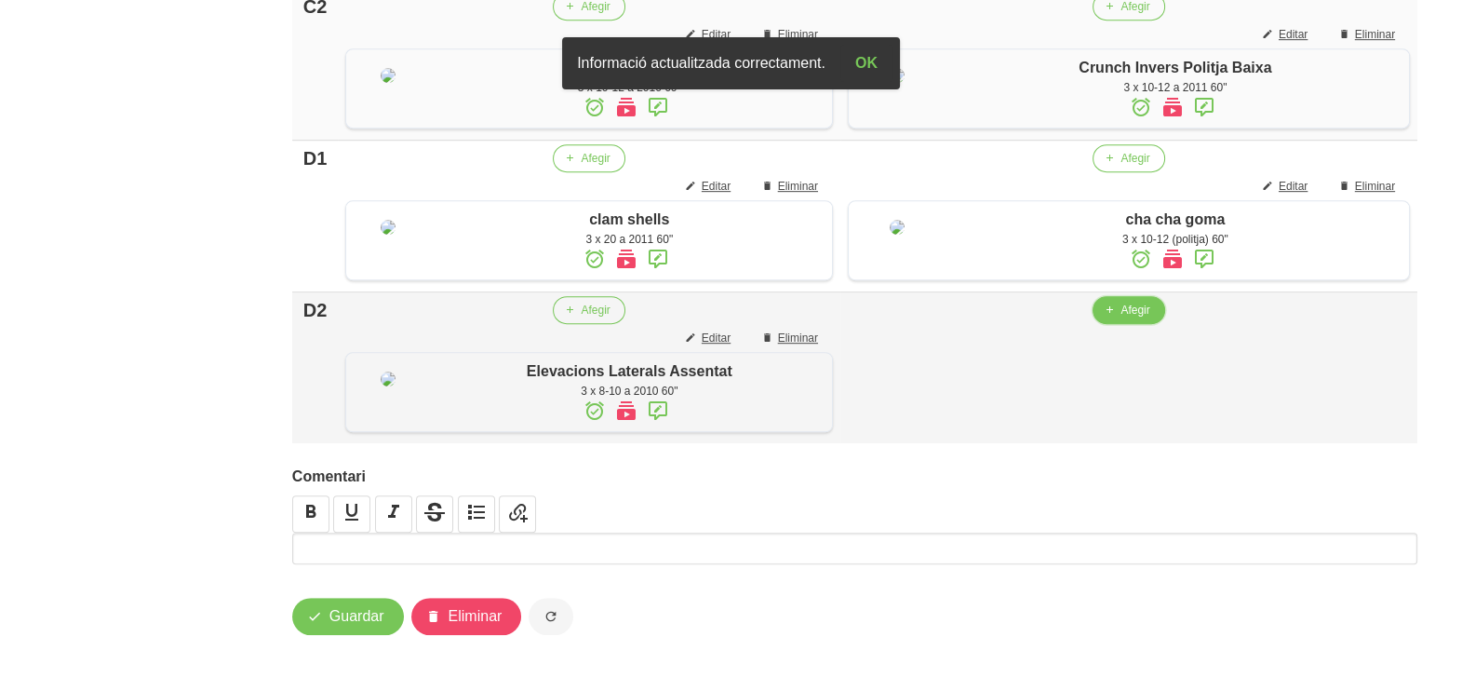
click at [1126, 318] on span "Afegir" at bounding box center [1135, 310] width 29 height 17
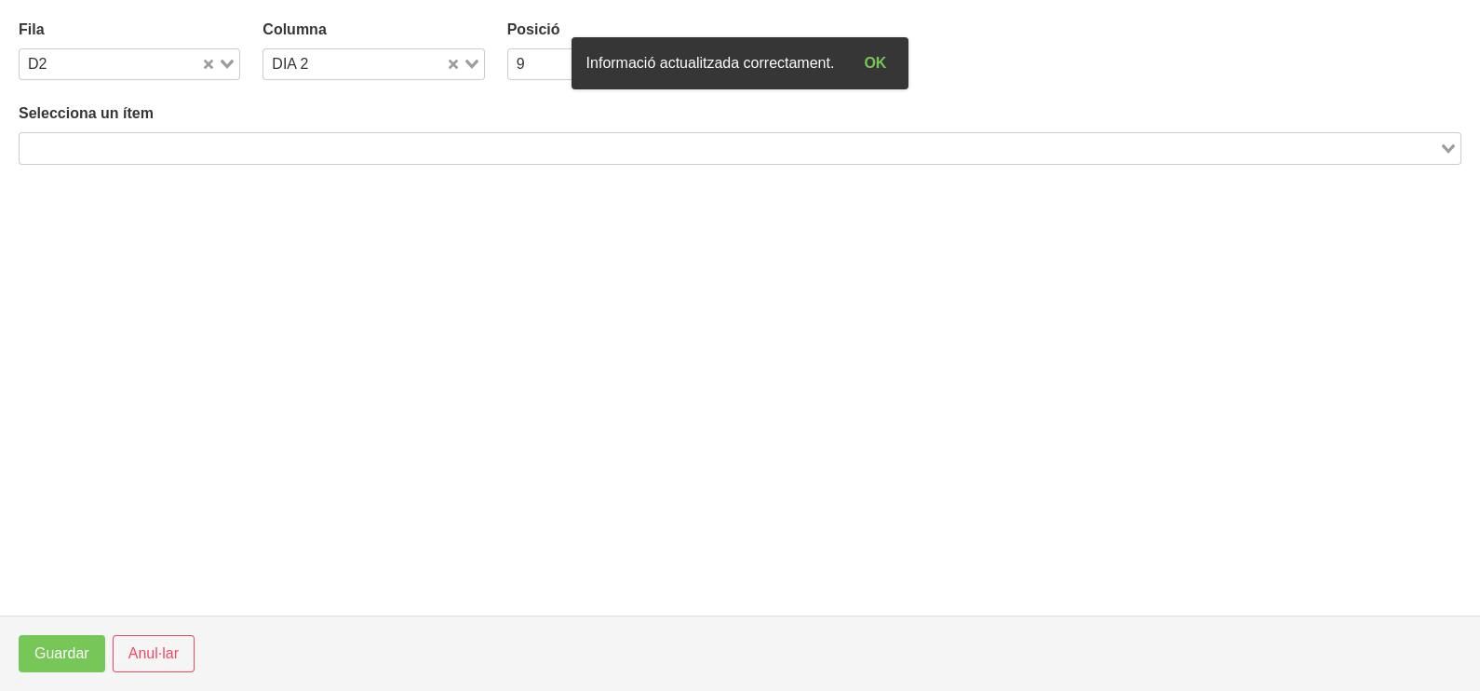
click at [335, 141] on input "Search for option" at bounding box center [729, 148] width 1416 height 22
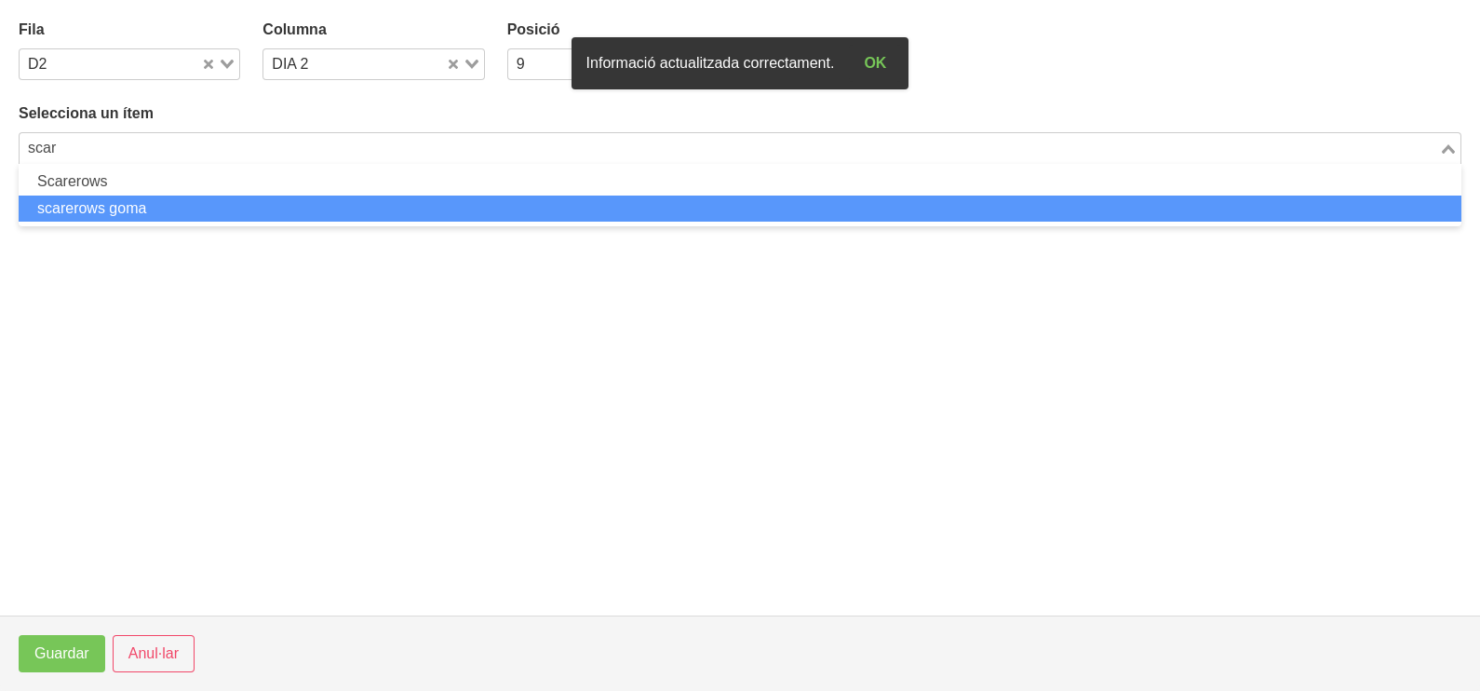
click at [247, 205] on li "scarerows goma" at bounding box center [740, 208] width 1443 height 27
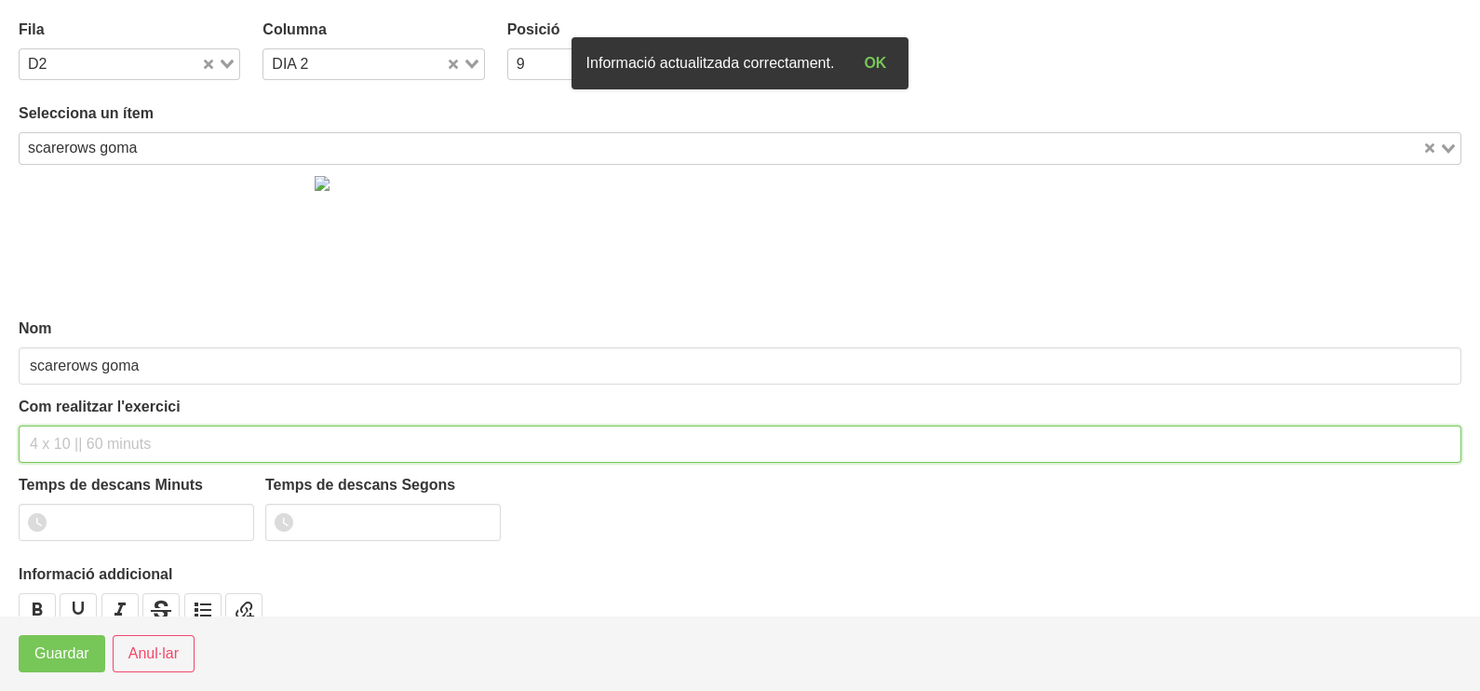
click at [96, 435] on input "text" at bounding box center [740, 443] width 1443 height 37
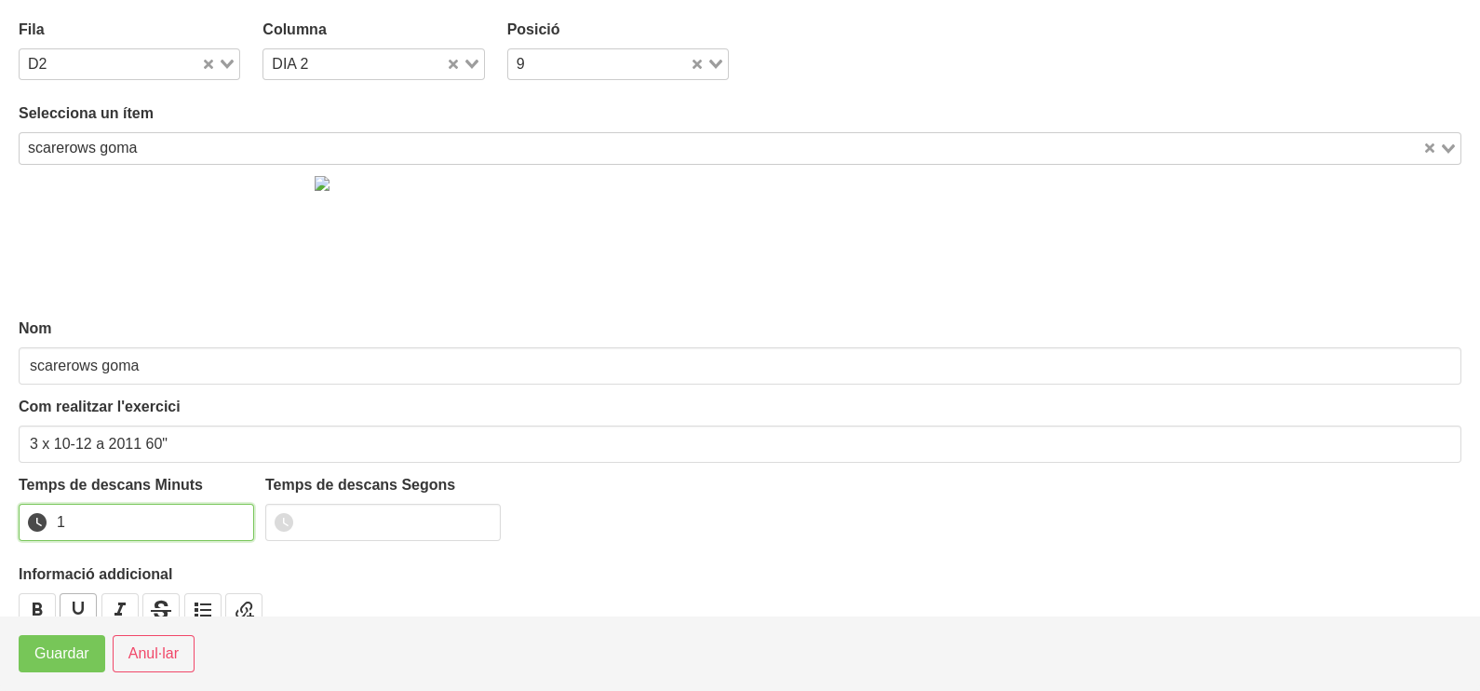
drag, startPoint x: 237, startPoint y: 518, endPoint x: 83, endPoint y: 610, distance: 179.4
click at [233, 519] on input "1" at bounding box center [136, 522] width 235 height 37
click at [54, 651] on span "Guardar" at bounding box center [61, 653] width 55 height 22
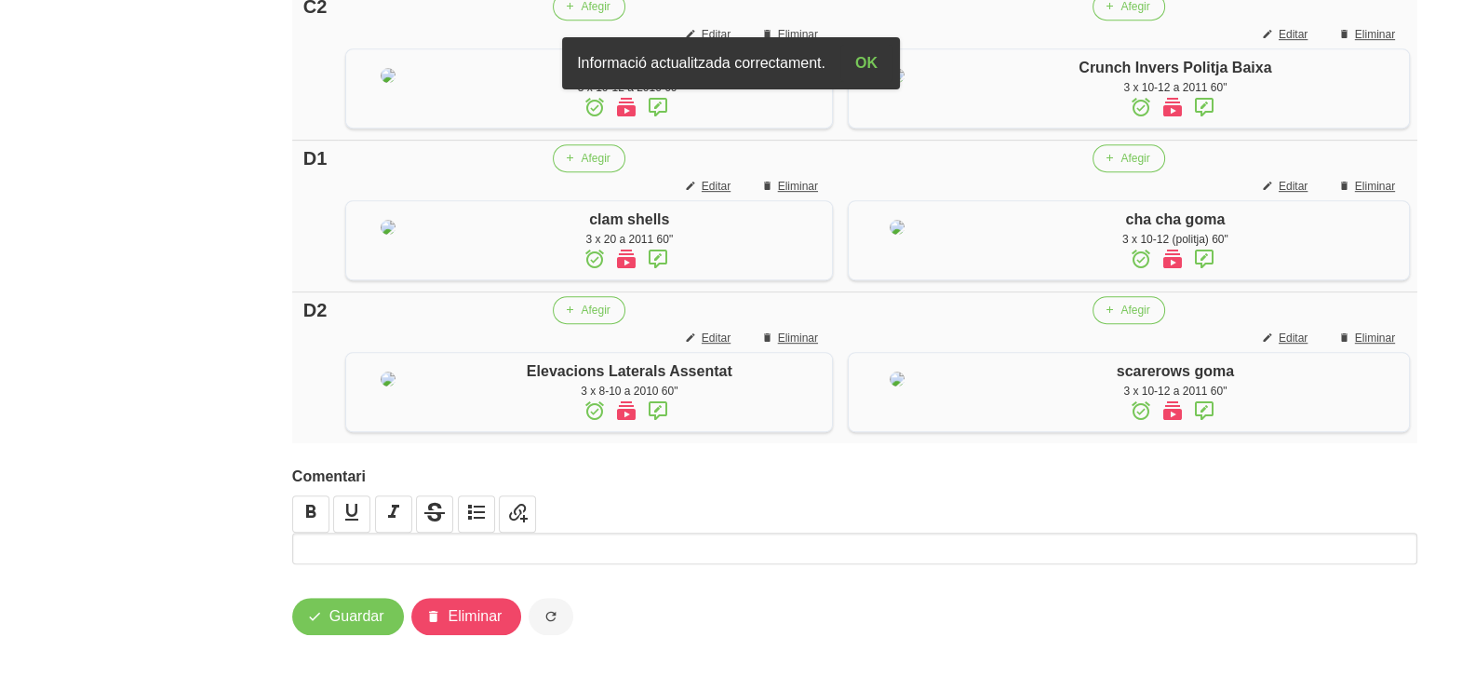
scroll to position [1619, 0]
click at [367, 627] on span "Guardar" at bounding box center [357, 616] width 55 height 22
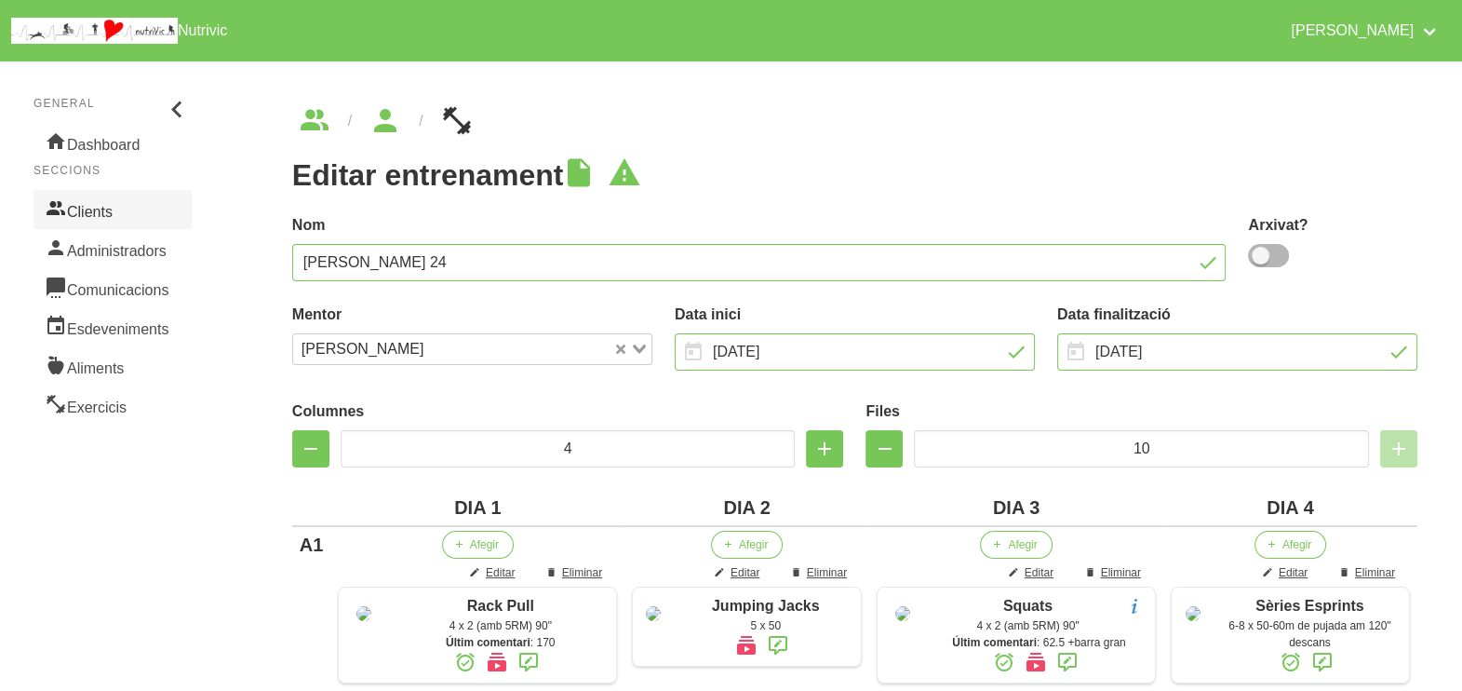
click at [93, 213] on link "Clients" at bounding box center [113, 209] width 158 height 39
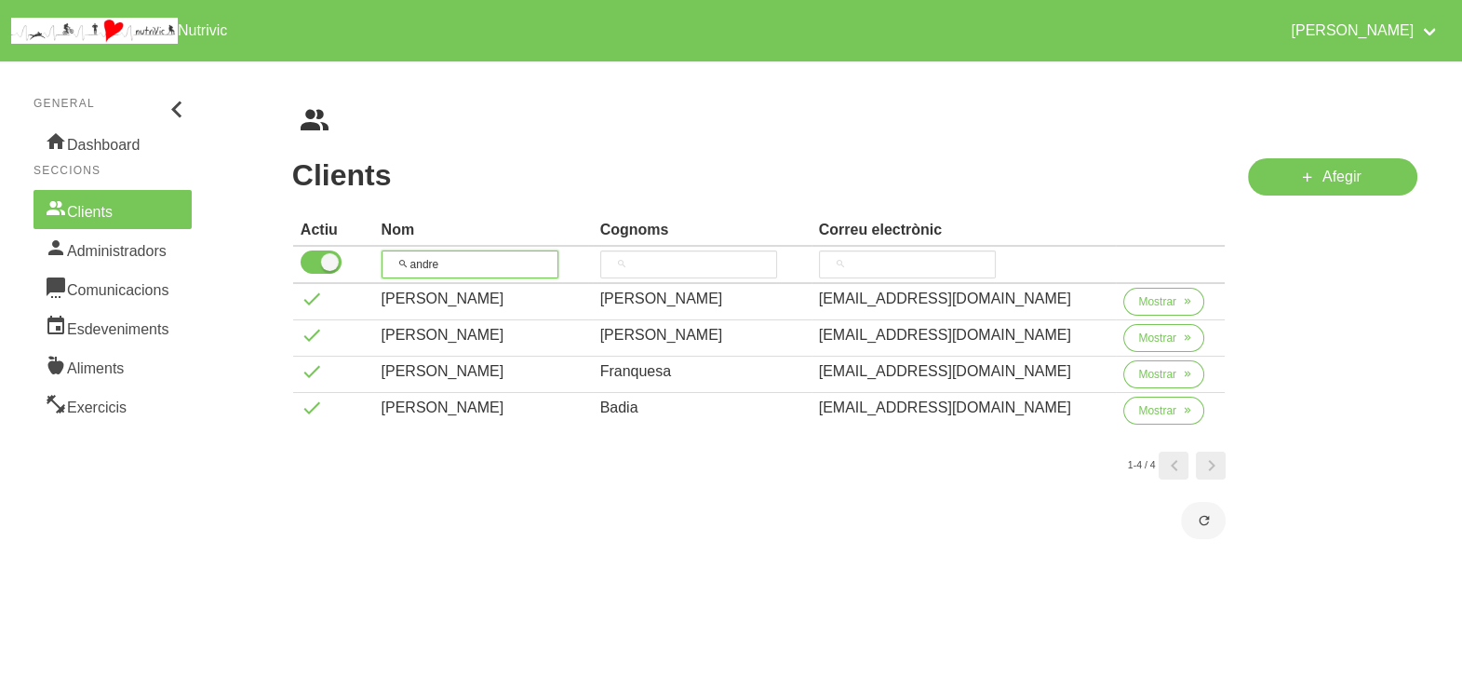
drag, startPoint x: 469, startPoint y: 262, endPoint x: 374, endPoint y: 260, distance: 95.0
click at [374, 260] on tr "andre" at bounding box center [759, 265] width 933 height 37
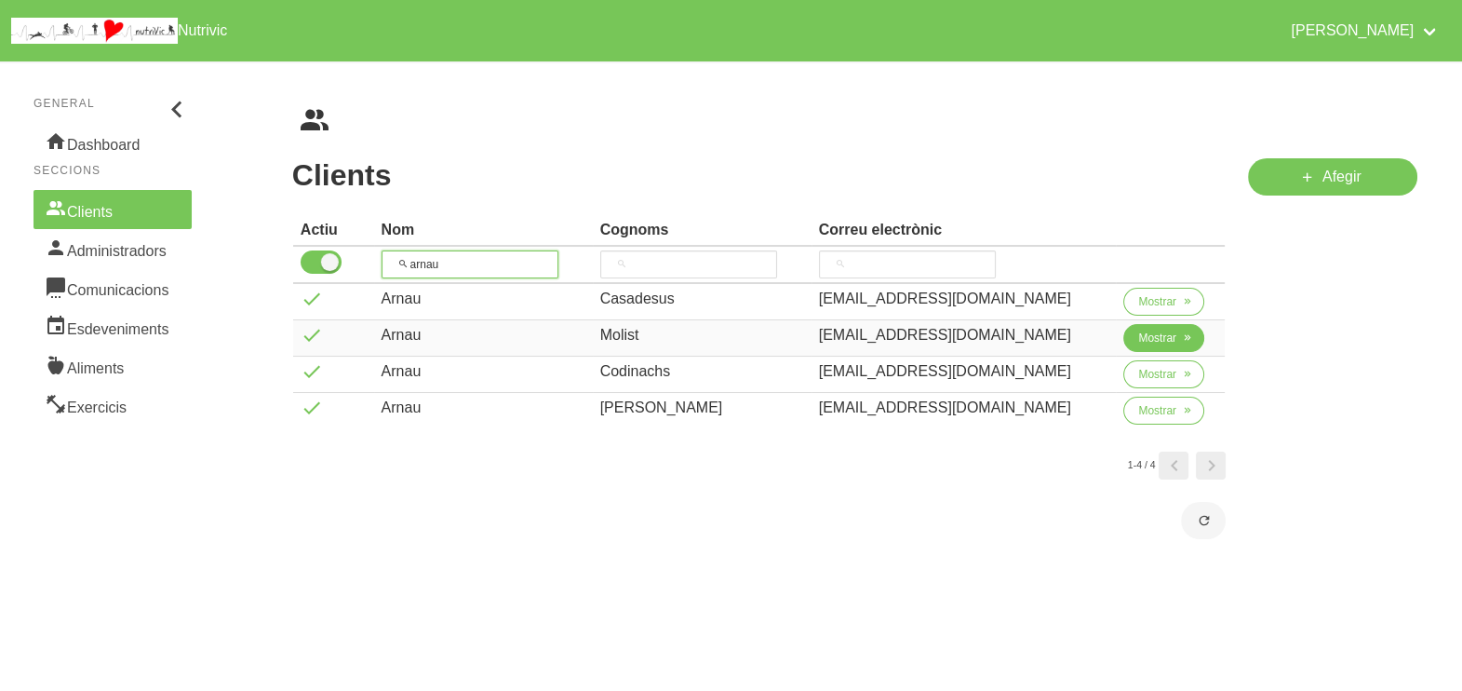
type input "arnau"
click at [1151, 339] on span "Mostrar" at bounding box center [1157, 338] width 38 height 17
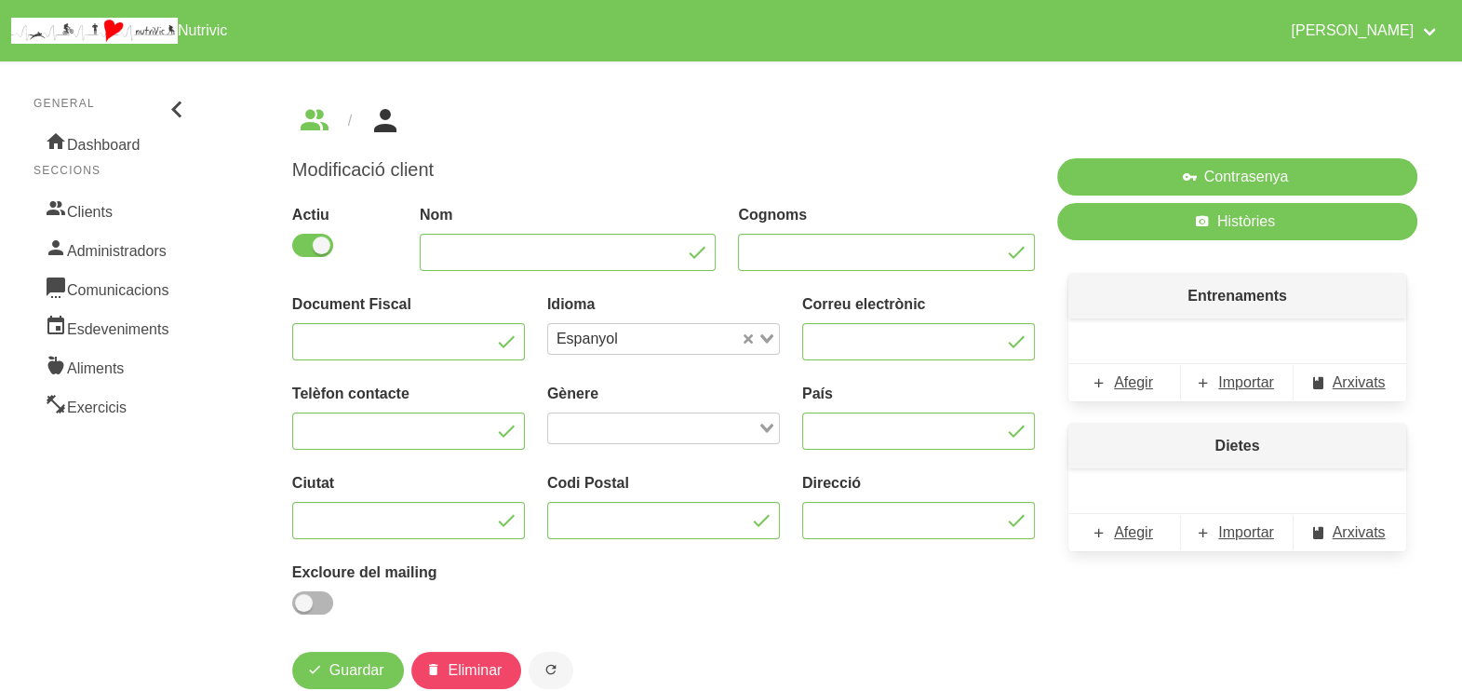
type input "Arnau"
type input "Molist"
type input "[EMAIL_ADDRESS][DOMAIN_NAME]"
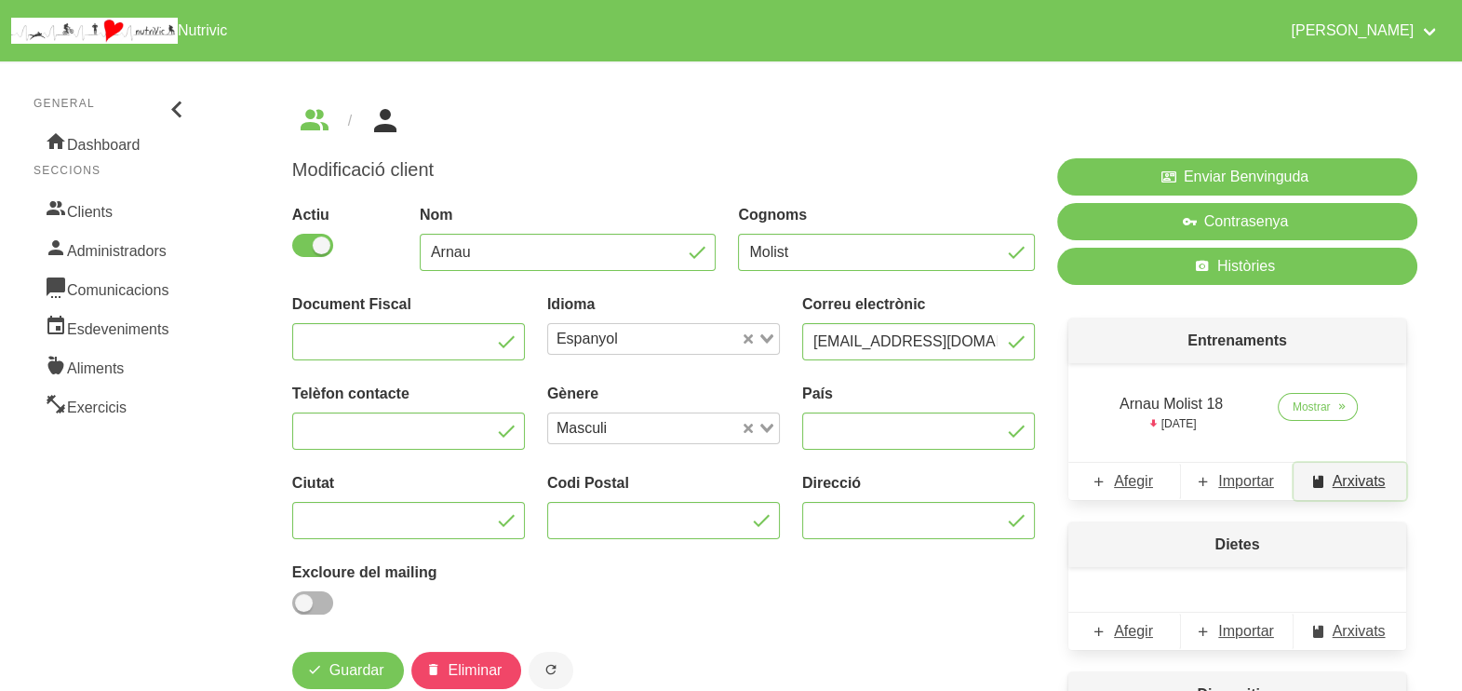
click at [1359, 482] on span "Arxivats" at bounding box center [1359, 481] width 53 height 22
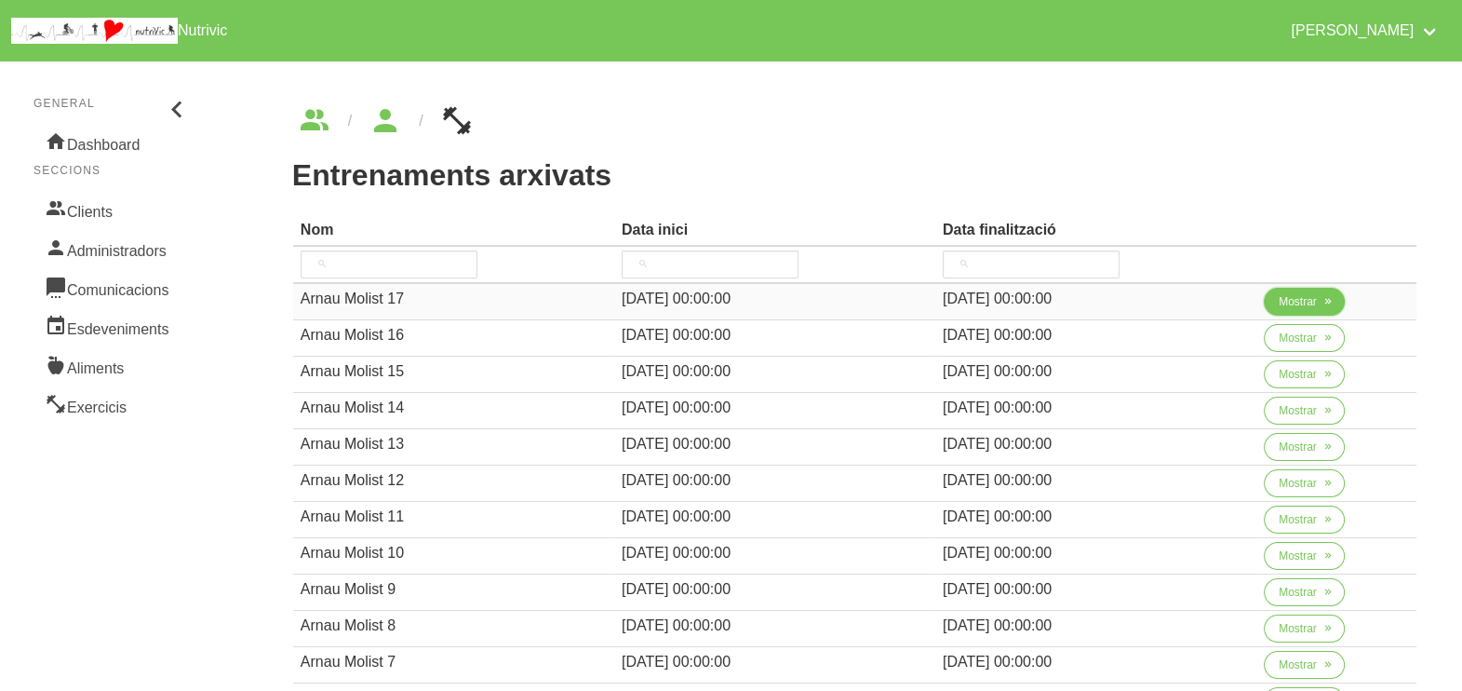
click at [1283, 303] on span "Mostrar" at bounding box center [1298, 301] width 38 height 17
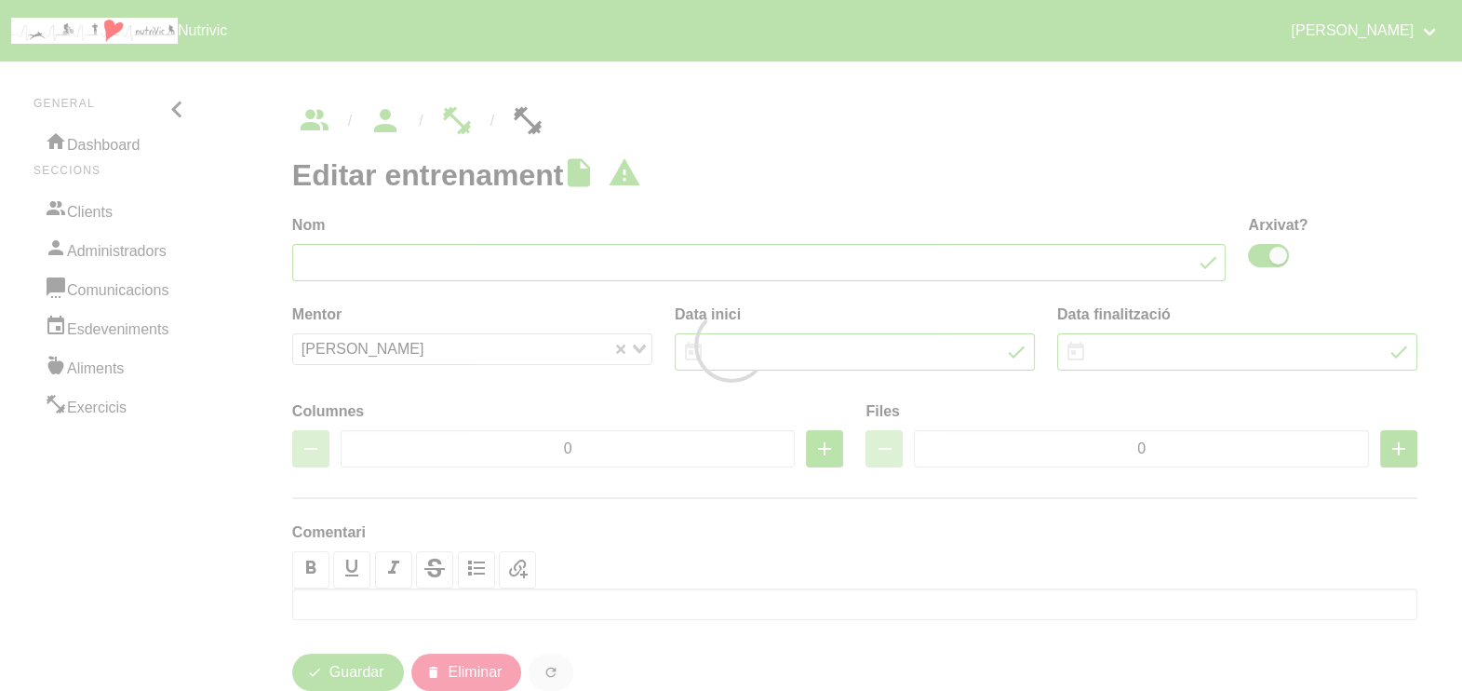
type input "Arnau Molist 17"
checkbox input "true"
type input "[DATE]"
type input "3"
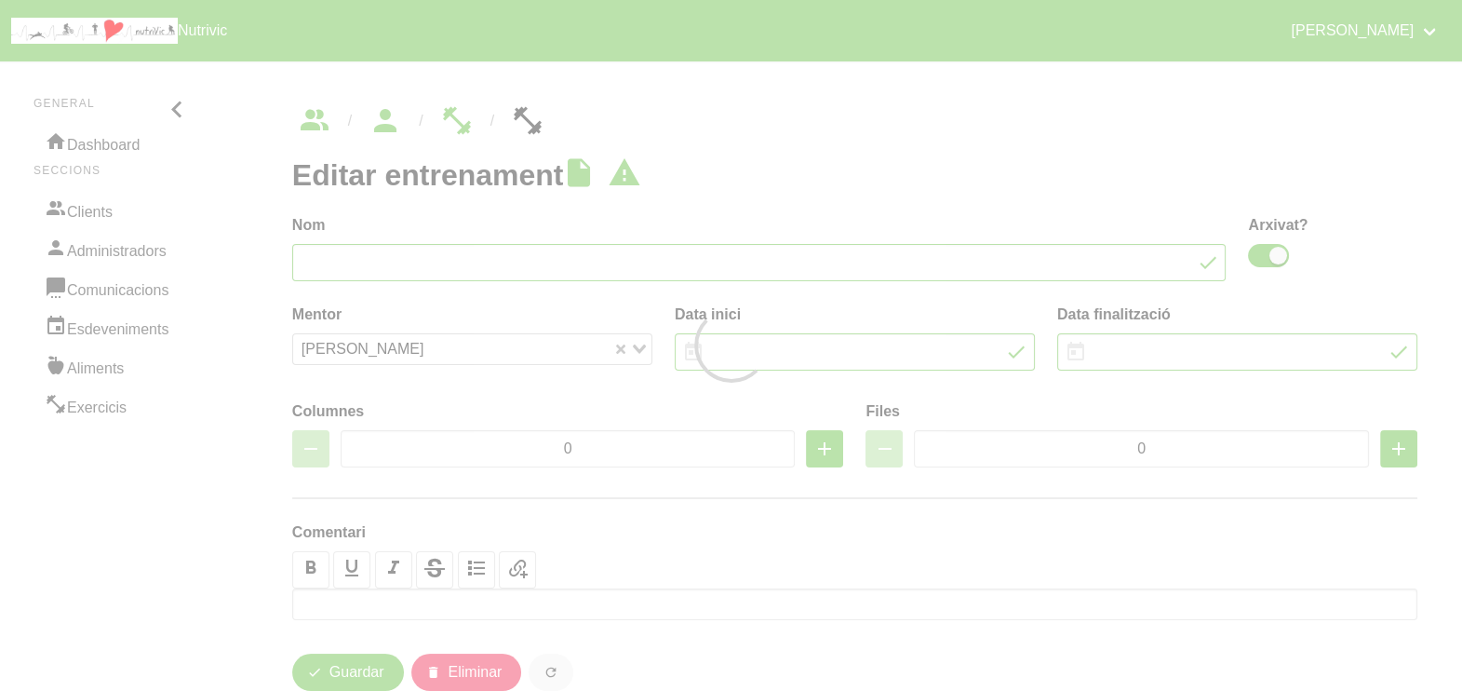
type input "8"
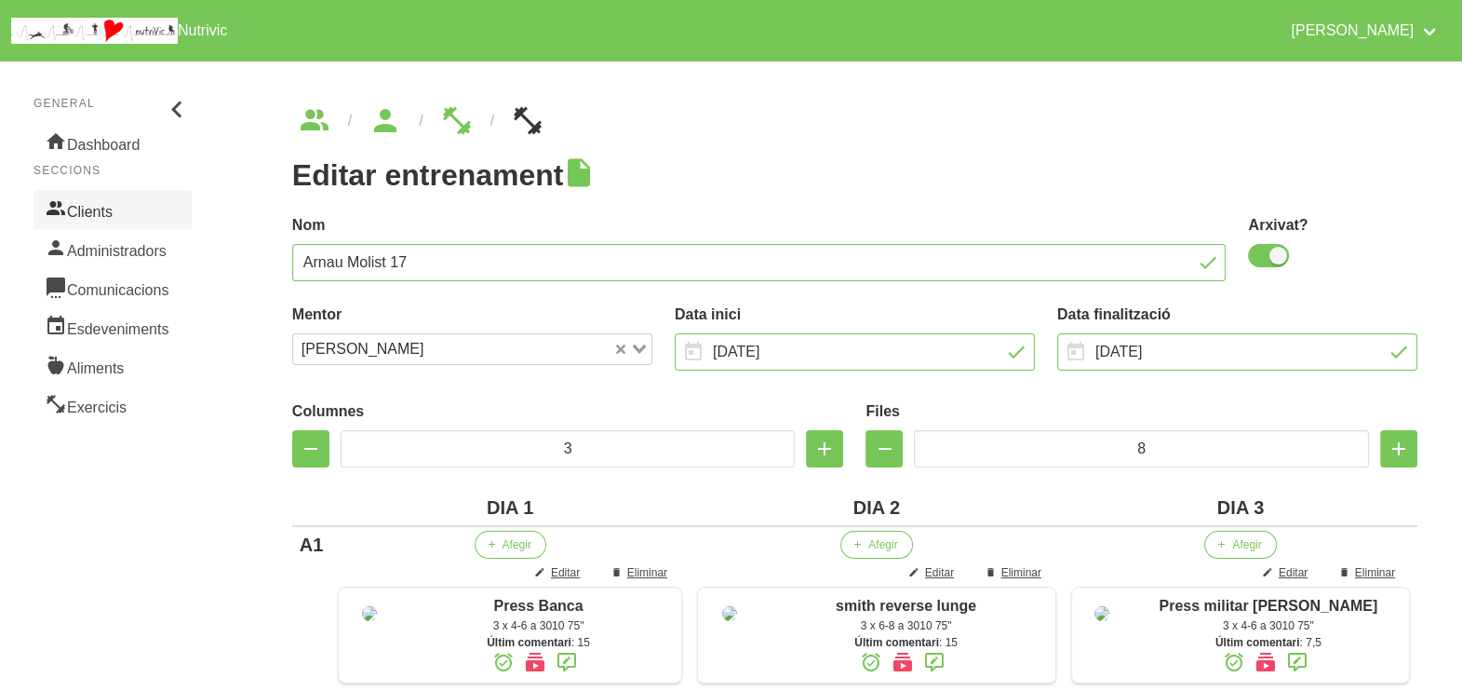
click at [95, 205] on link "Clients" at bounding box center [113, 209] width 158 height 39
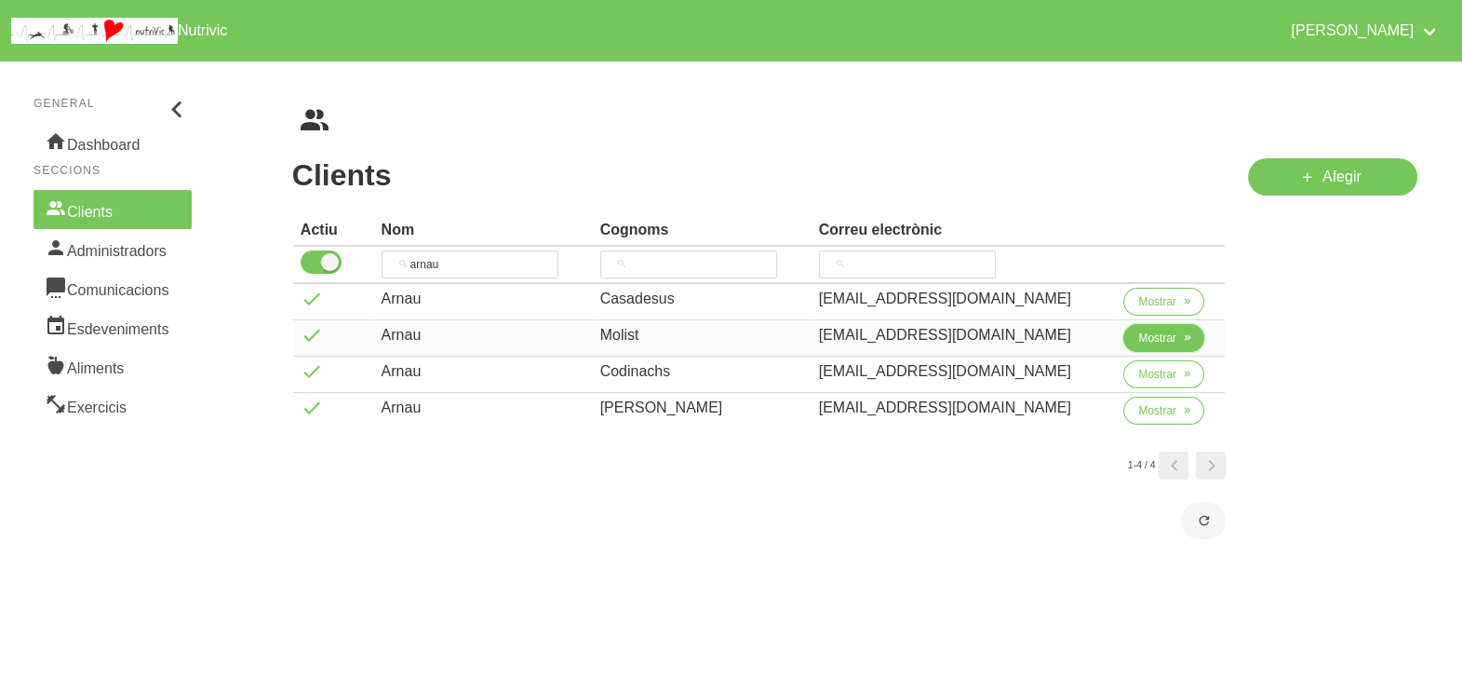
click at [1142, 339] on span "Mostrar" at bounding box center [1157, 338] width 38 height 17
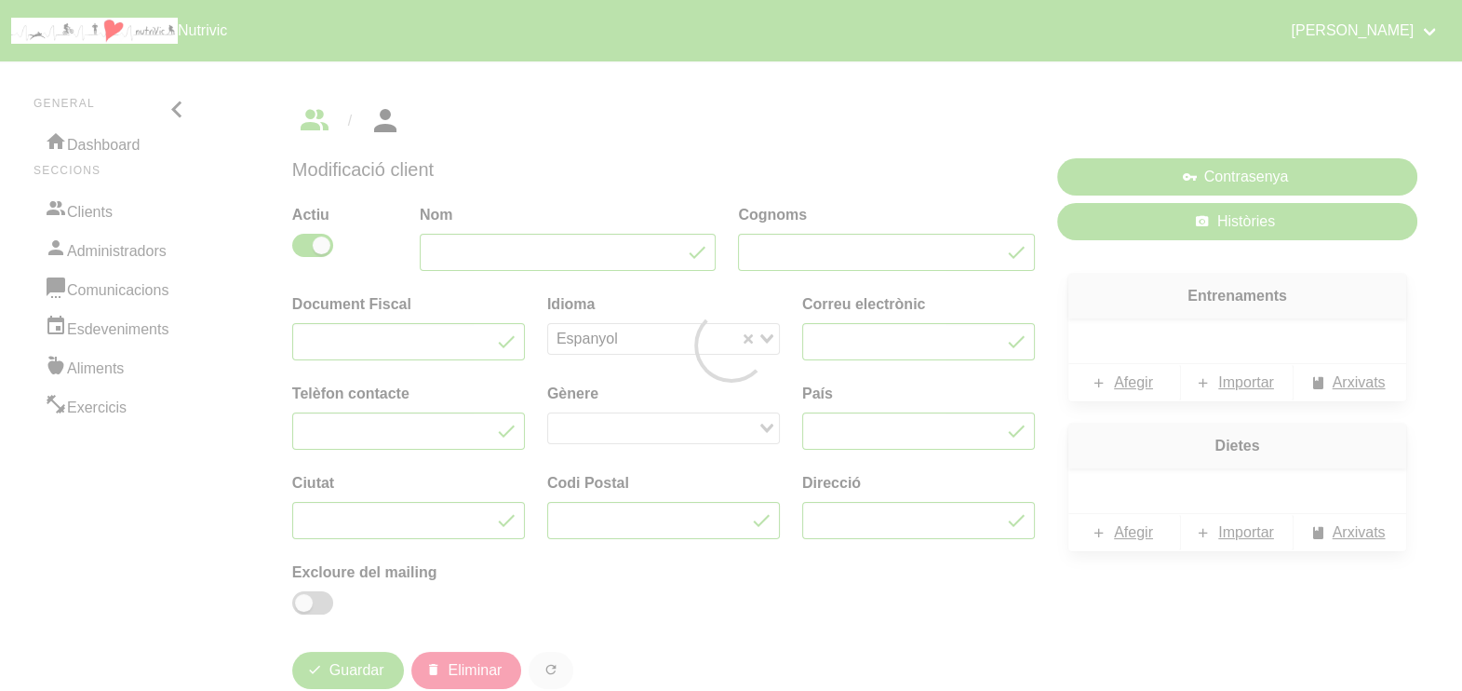
type input "Arnau"
type input "Molist"
type input "[EMAIL_ADDRESS][DOMAIN_NAME]"
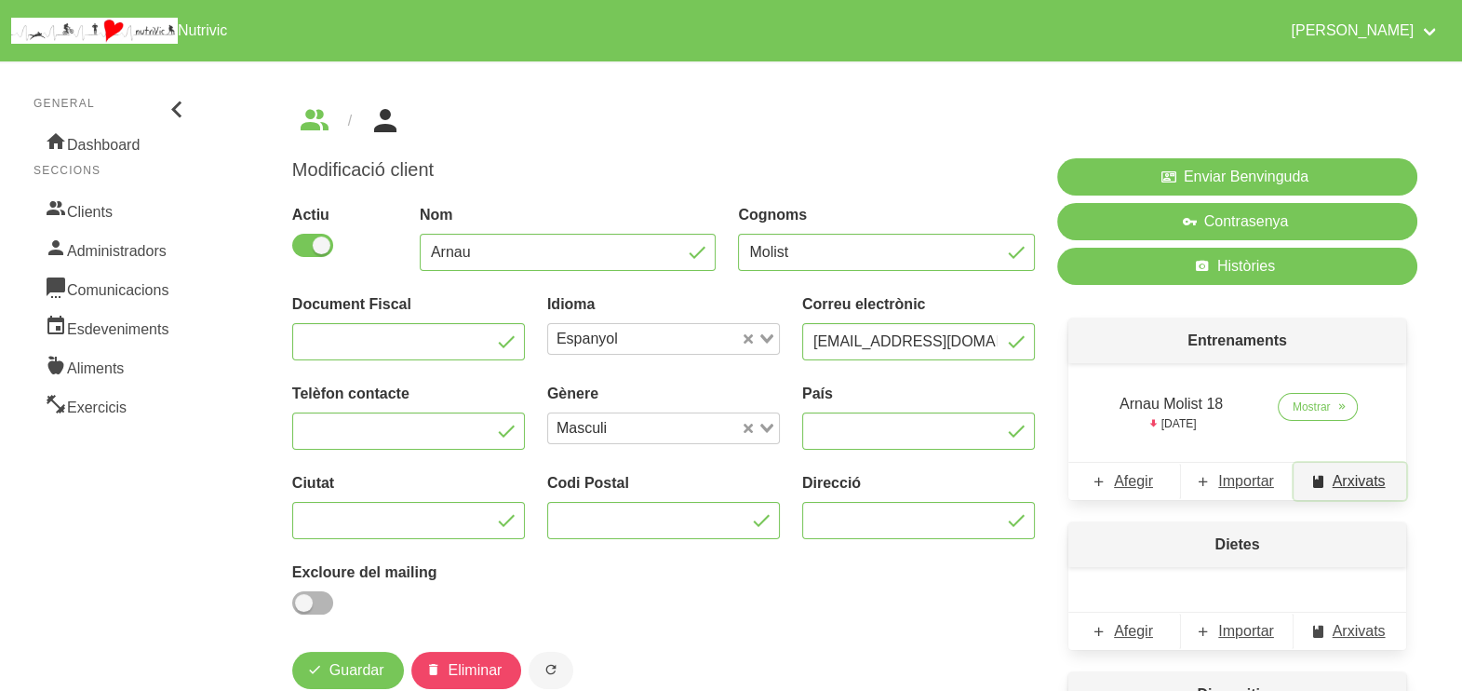
click at [1349, 480] on span "Arxivats" at bounding box center [1359, 481] width 53 height 22
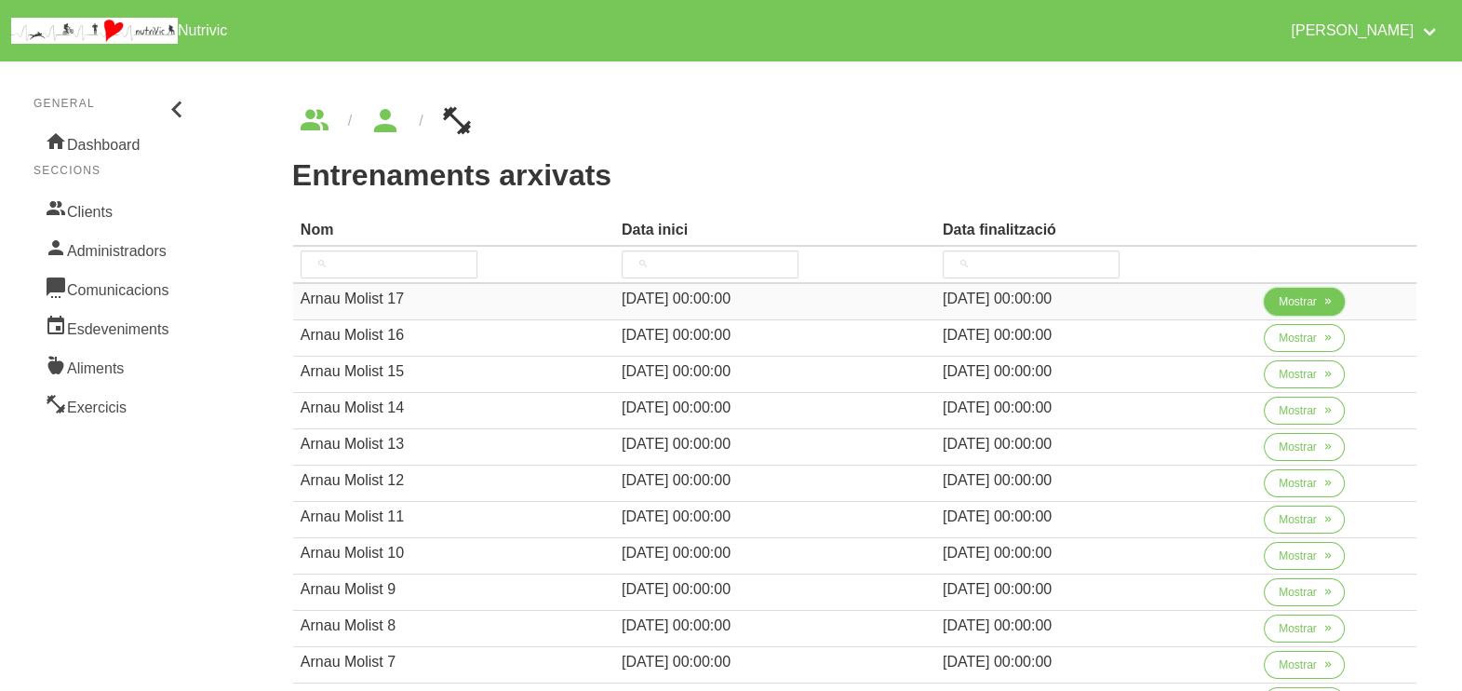
click at [1298, 293] on span "Mostrar" at bounding box center [1298, 301] width 38 height 17
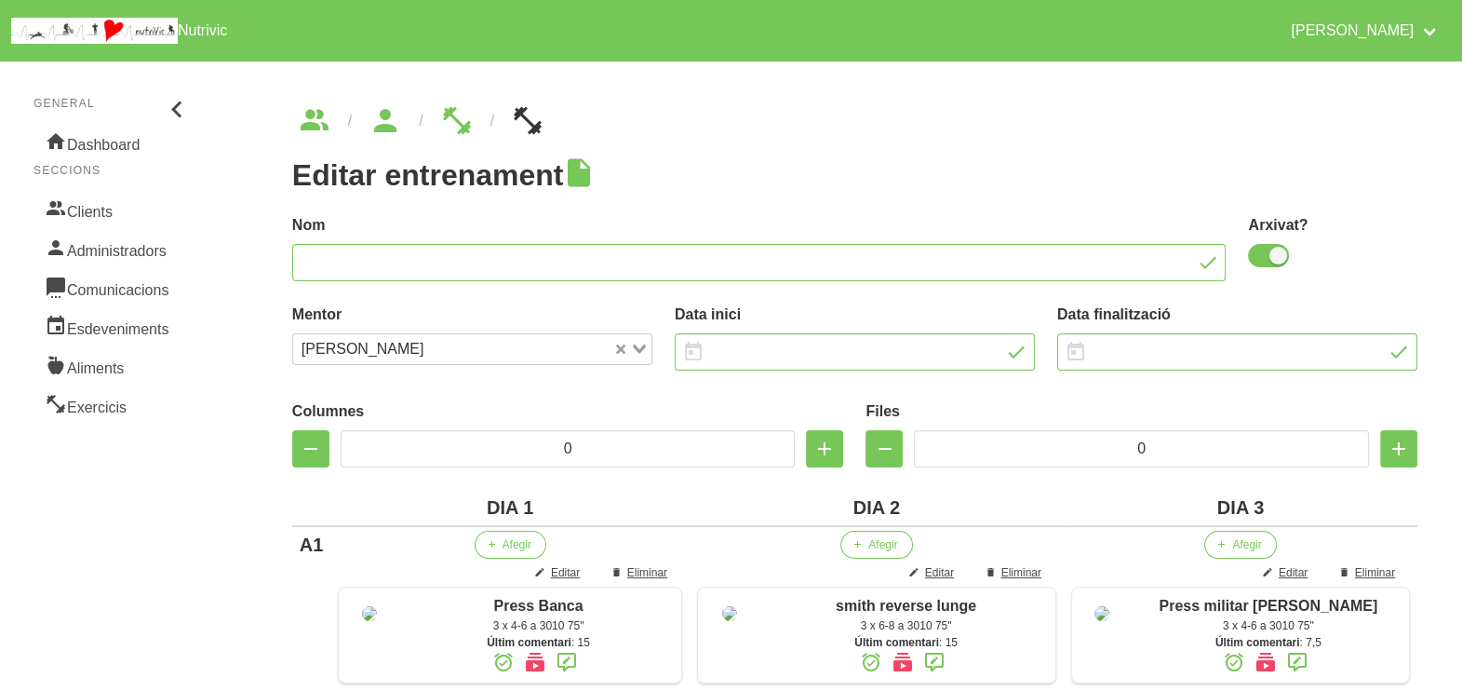
type input "Arnau Molist 17"
checkbox input "true"
type input "[DATE]"
type input "3"
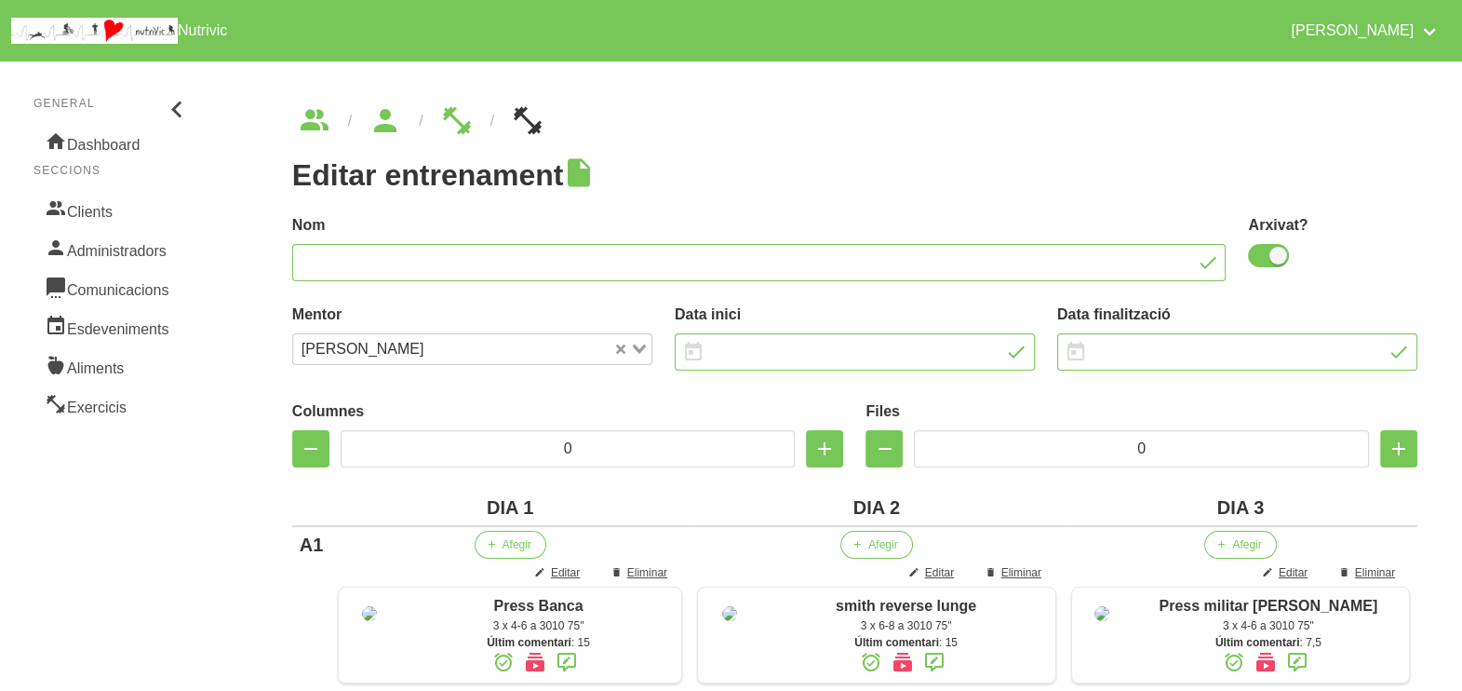
type input "8"
click at [83, 203] on link "Clients" at bounding box center [113, 209] width 158 height 39
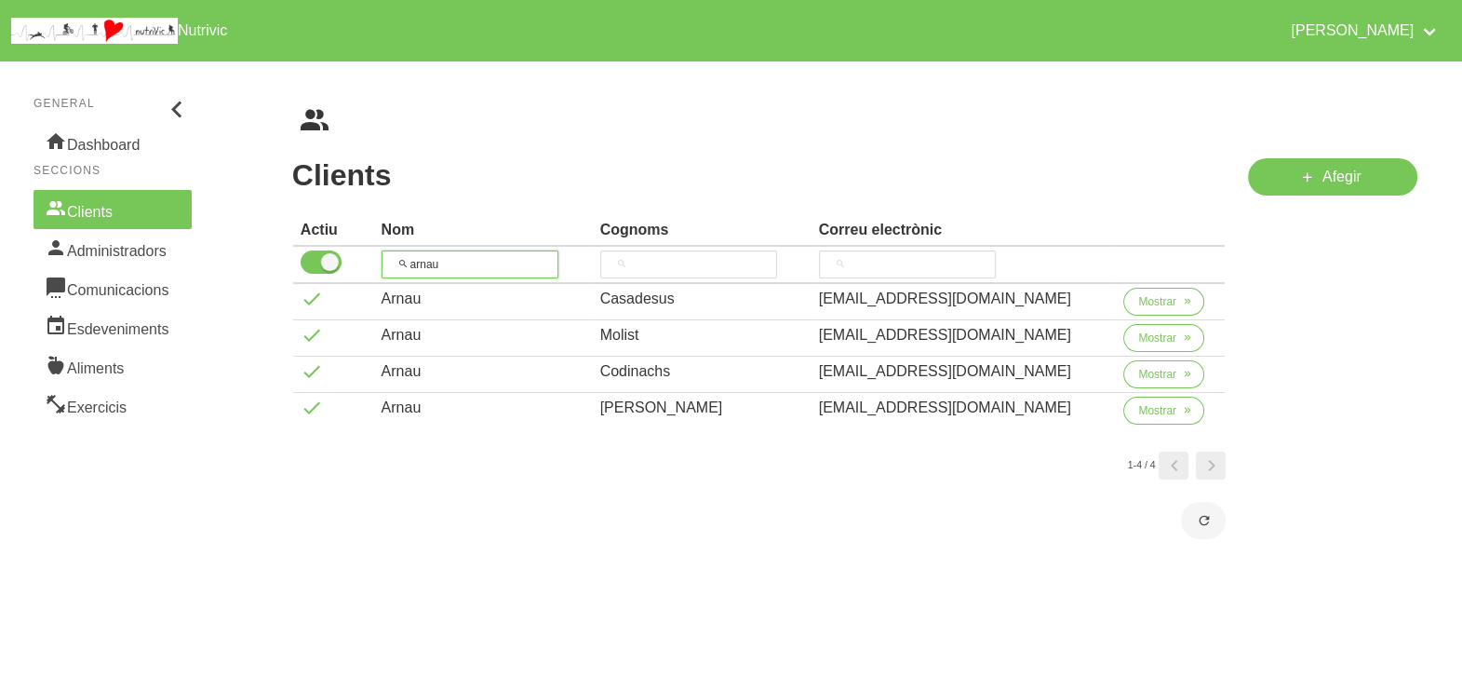
click at [385, 248] on th "arnau" at bounding box center [483, 265] width 219 height 37
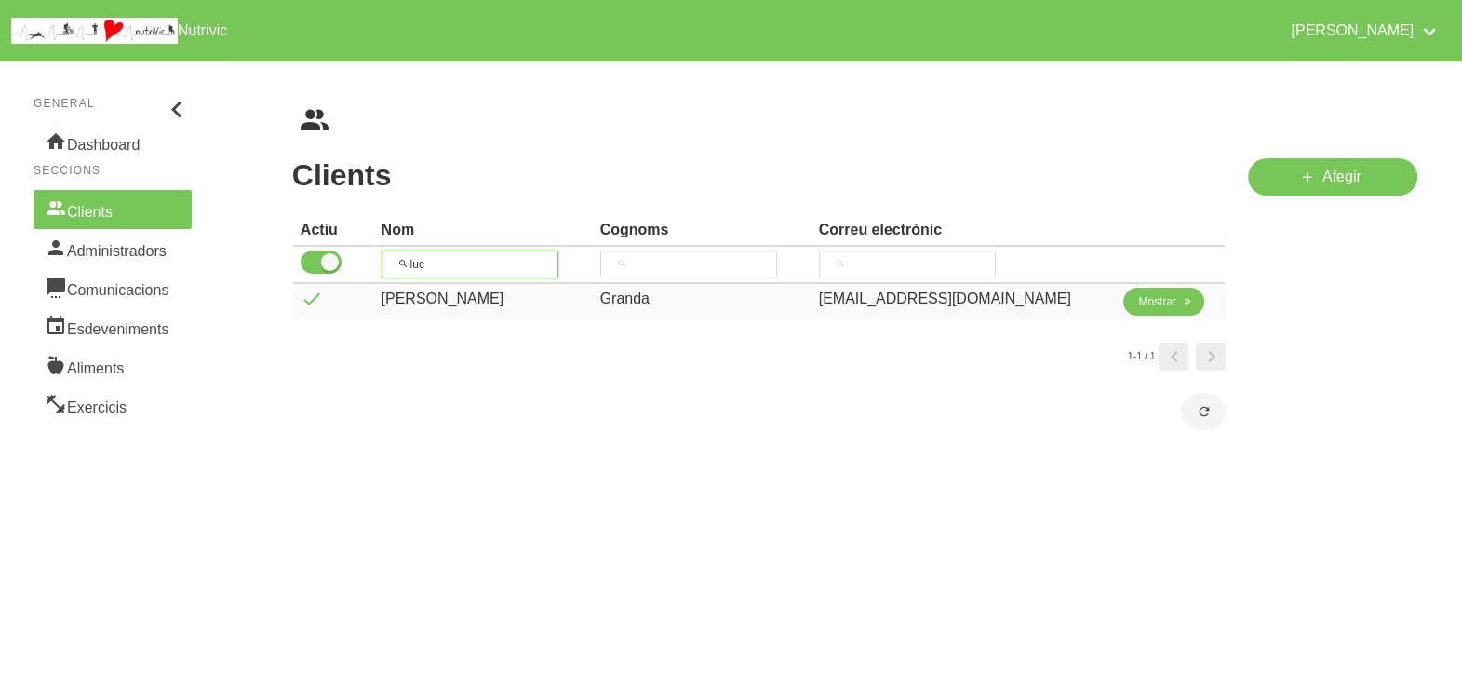
type input "luc"
click at [1138, 299] on span "Mostrar" at bounding box center [1157, 301] width 38 height 17
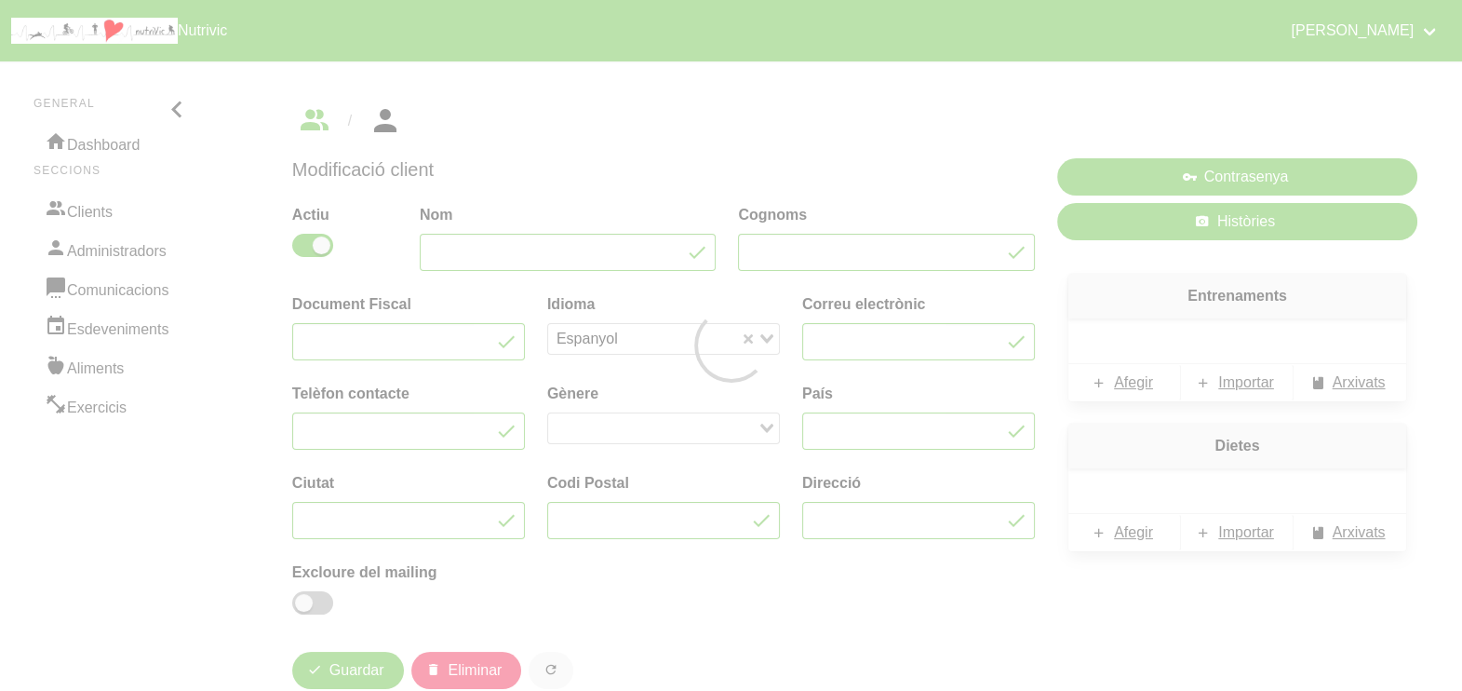
type input "[PERSON_NAME]"
type input "Granda"
type input "48193878T"
type input "[EMAIL_ADDRESS][DOMAIN_NAME]"
type input "639019324"
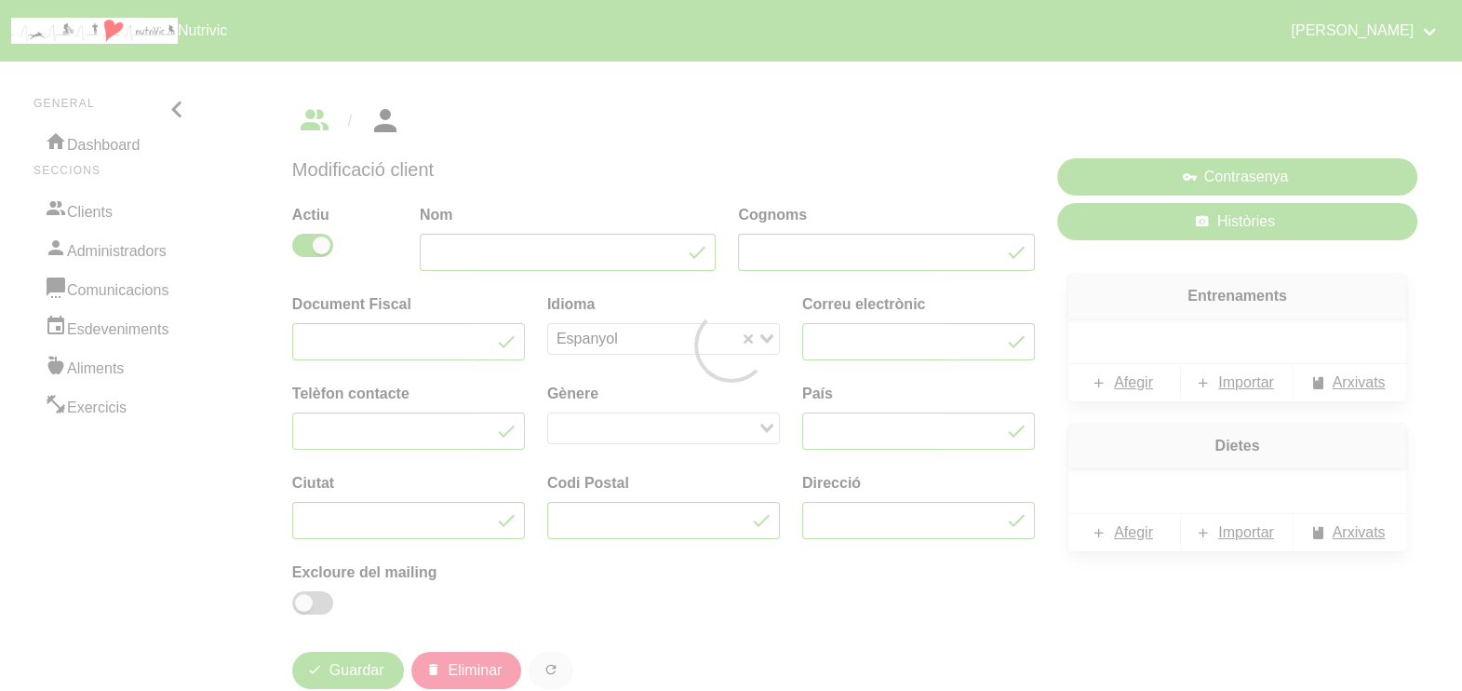
type input "[GEOGRAPHIC_DATA]"
type input "Vic"
type input "08500"
type input "[STREET_ADDRESS][PERSON_NAME][PERSON_NAME]"
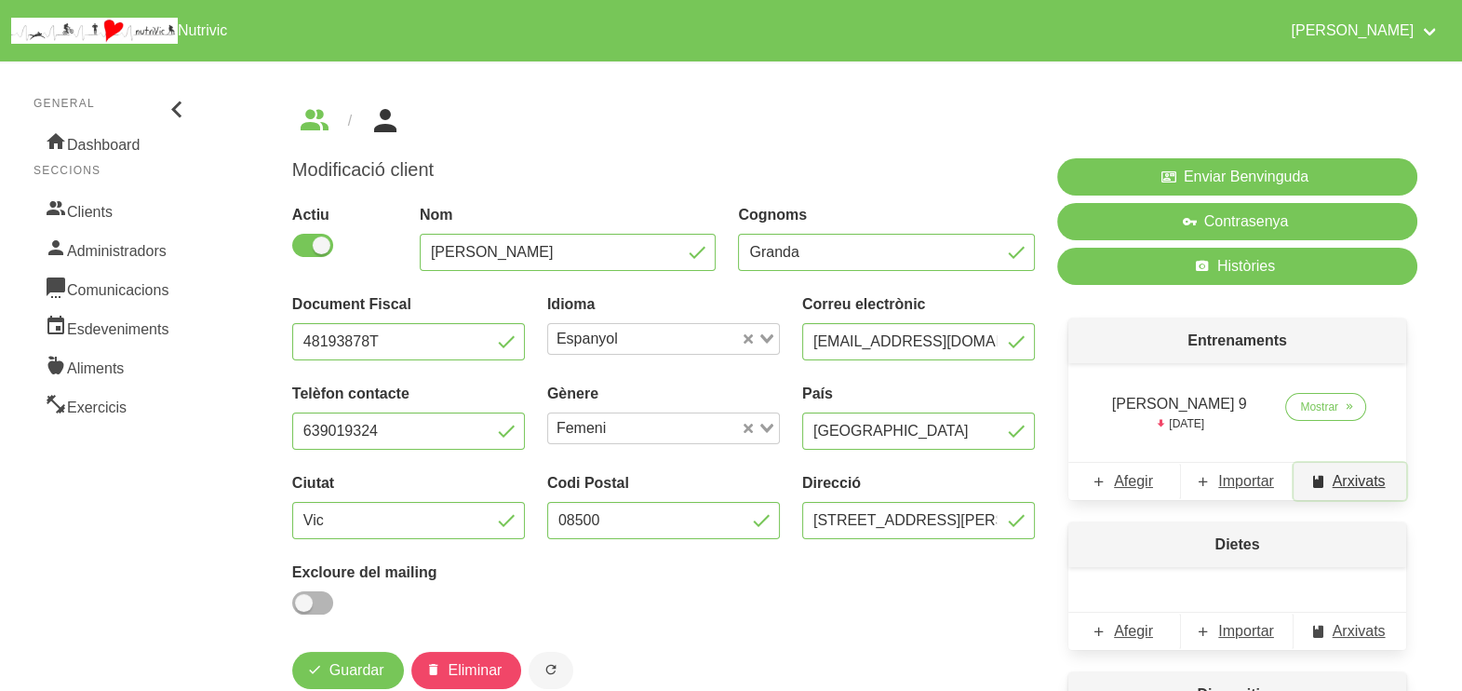
click at [1345, 476] on span "Arxivats" at bounding box center [1359, 481] width 53 height 22
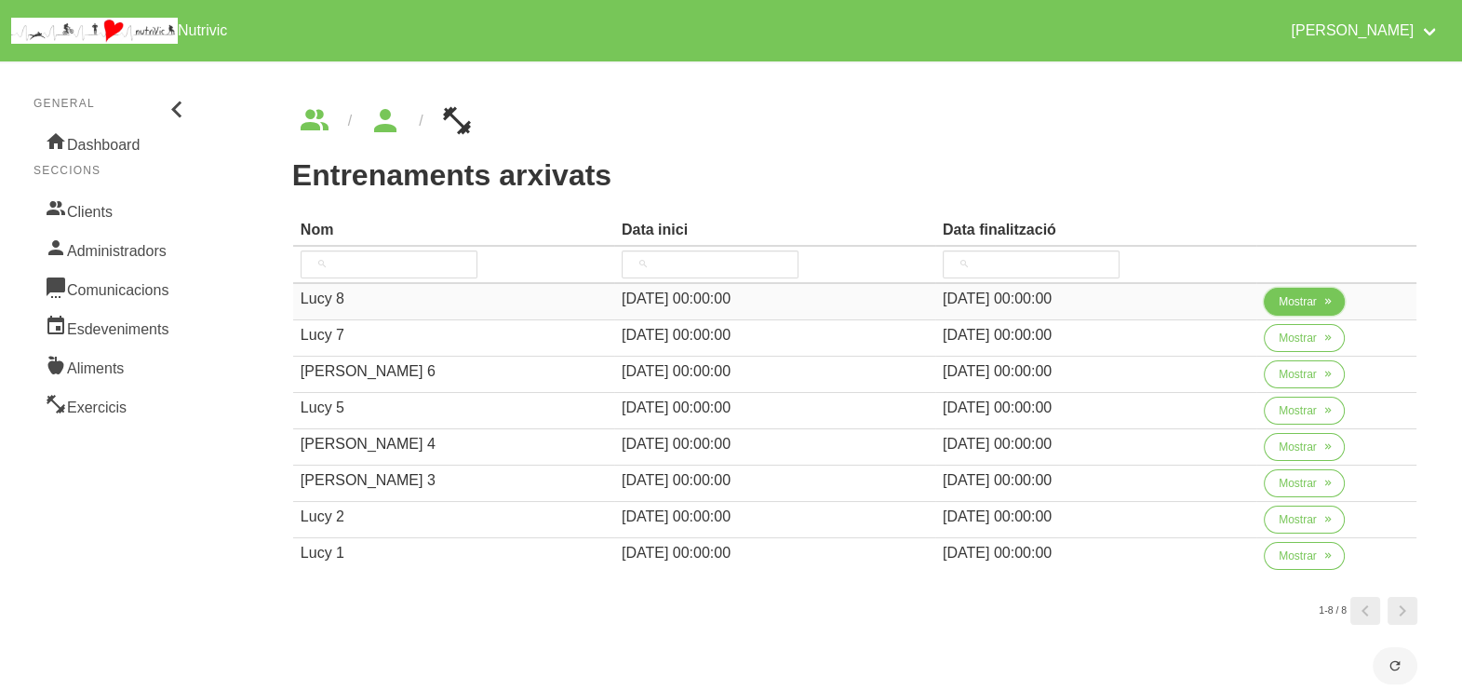
click at [1286, 306] on span "Mostrar" at bounding box center [1298, 301] width 38 height 17
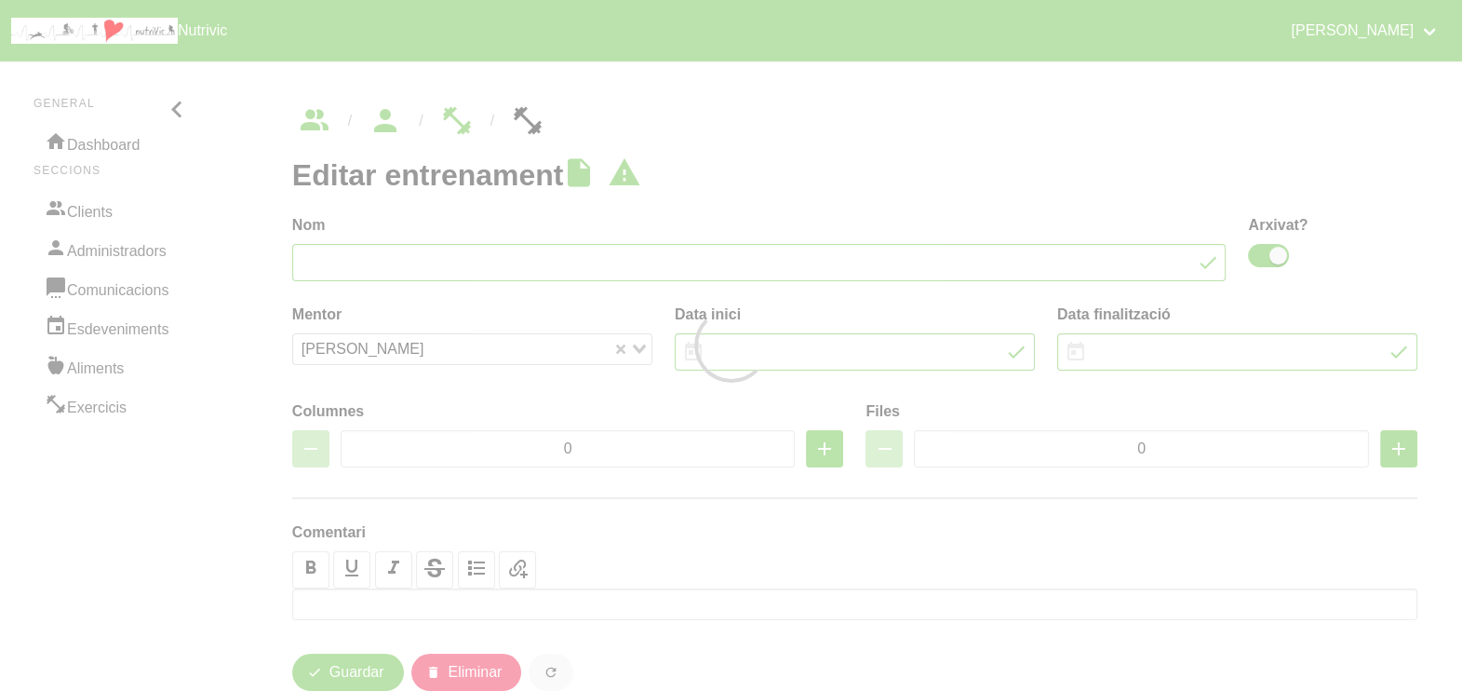
type input "Lucy 8"
checkbox input "true"
type input "[DATE]"
type input "2"
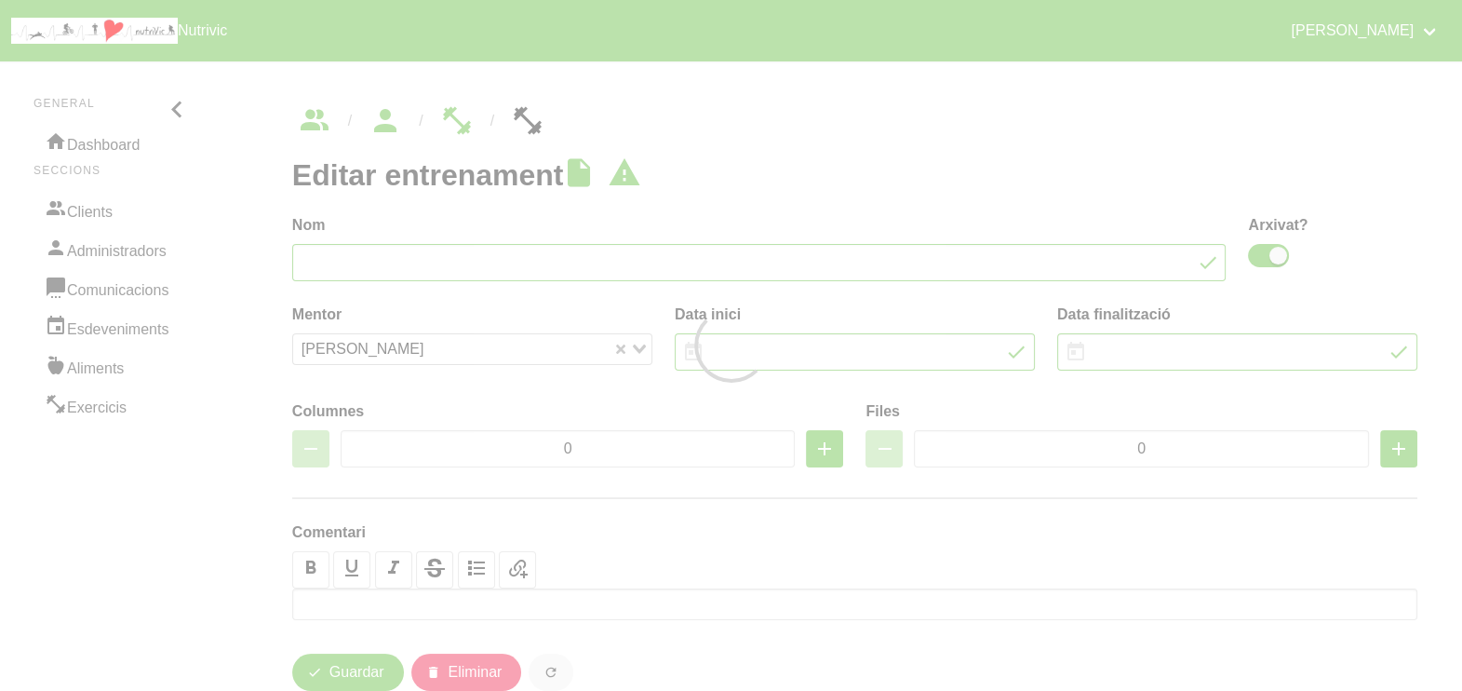
type input "8"
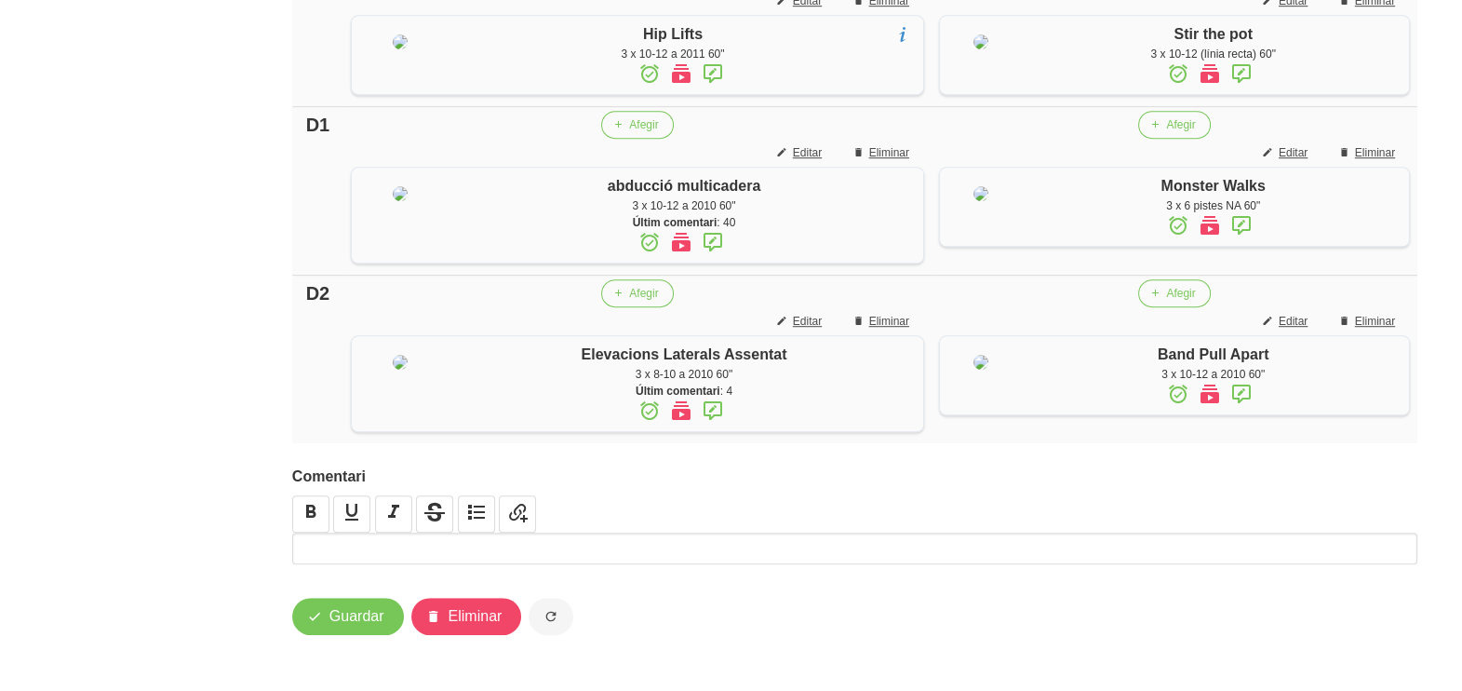
scroll to position [1628, 0]
